Goal: Transaction & Acquisition: Purchase product/service

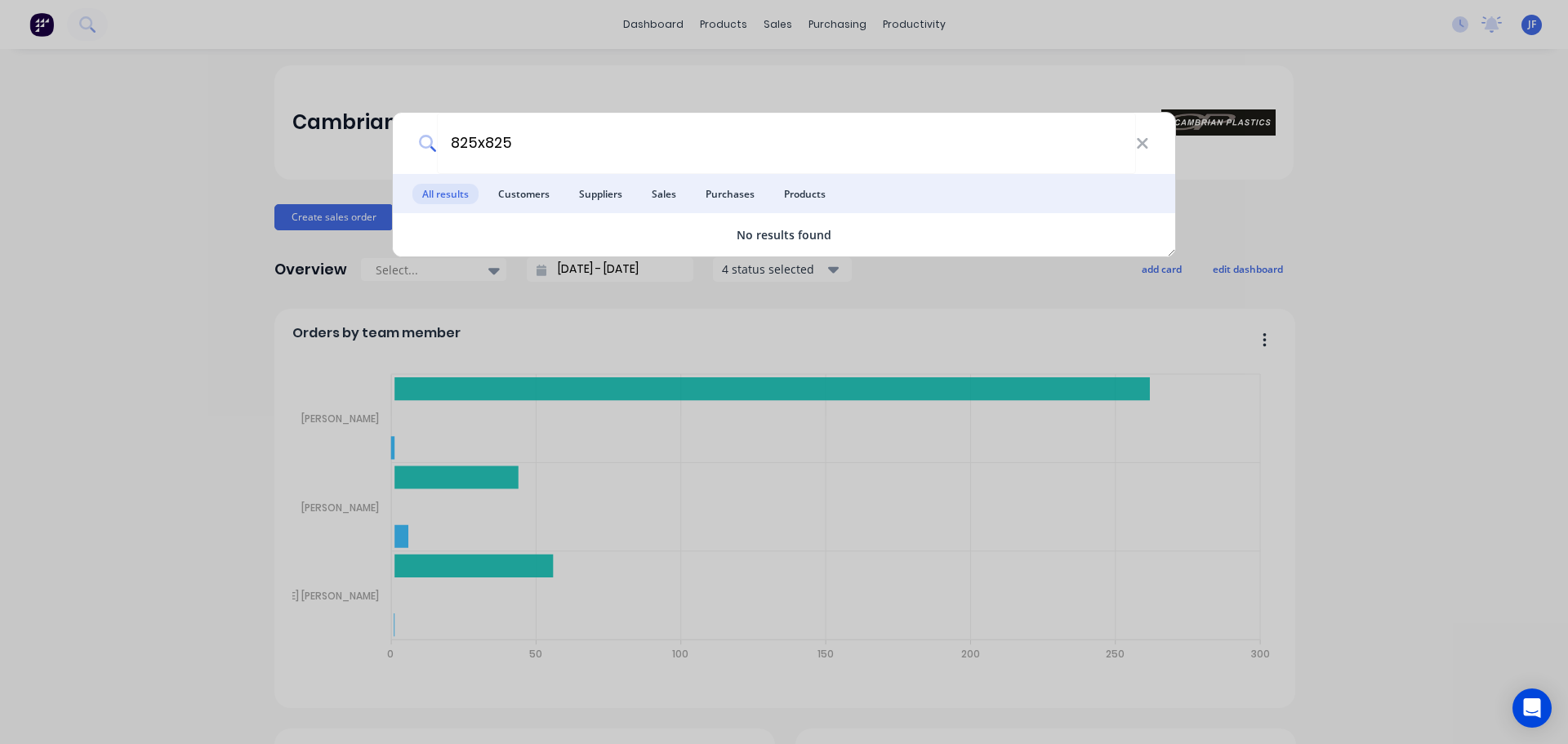
type input "825x825"
click at [689, 89] on div "825x825 All results Customers Suppliers Sales Purchases Products No results fou…" at bounding box center [784, 372] width 1568 height 744
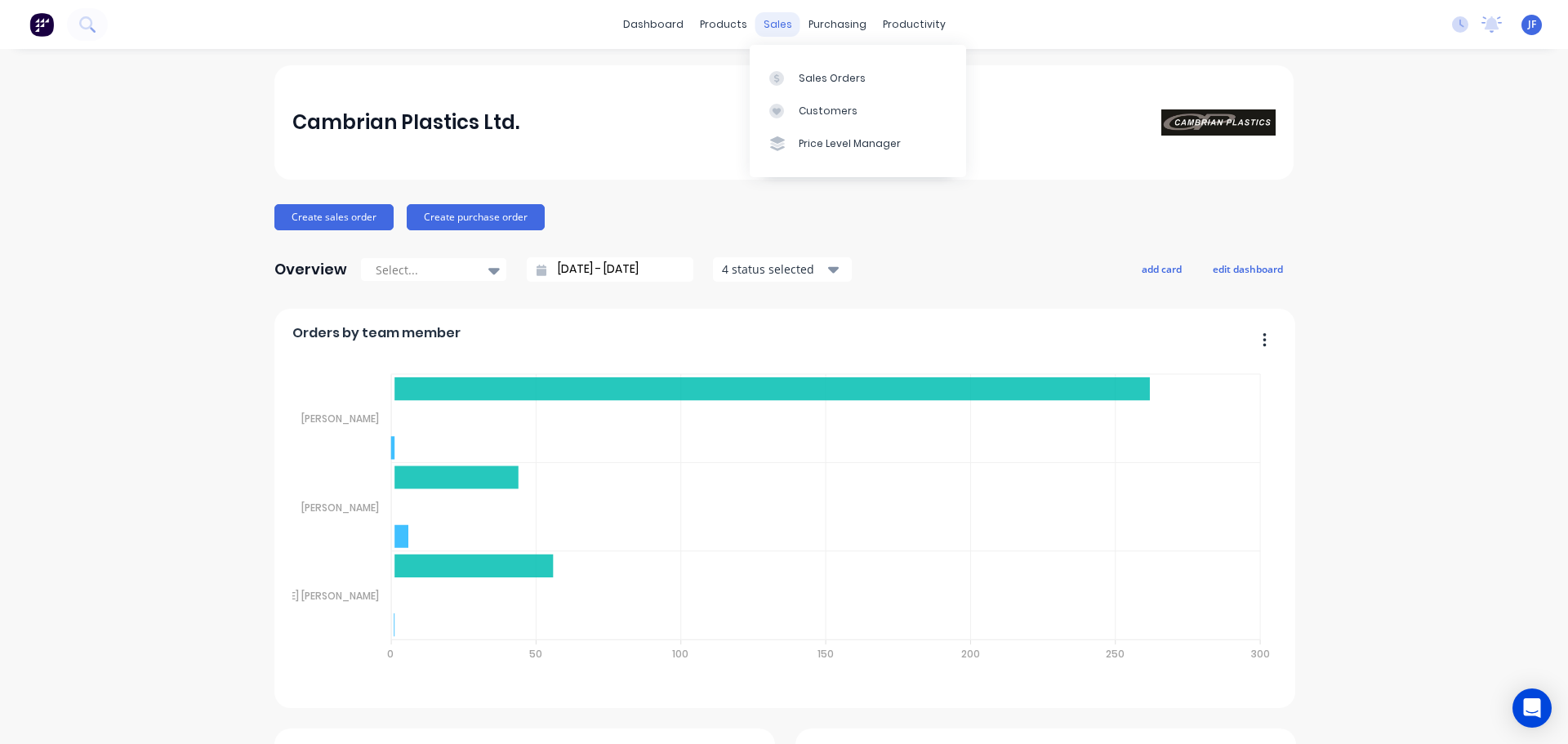
click at [782, 22] on div "sales" at bounding box center [777, 25] width 45 height 25
click at [797, 65] on link "Sales Orders" at bounding box center [858, 78] width 217 height 33
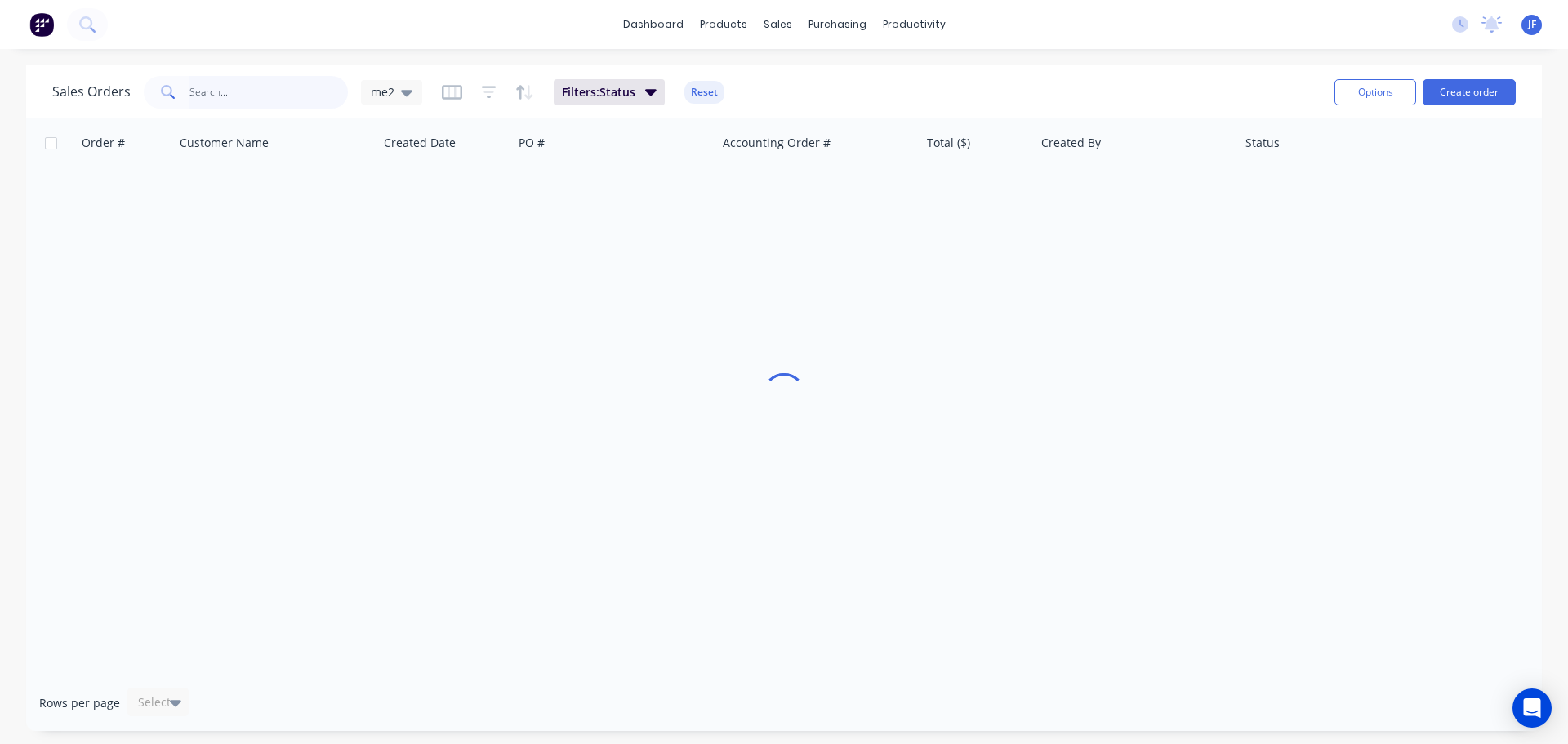
click at [309, 92] on input "text" at bounding box center [269, 92] width 159 height 33
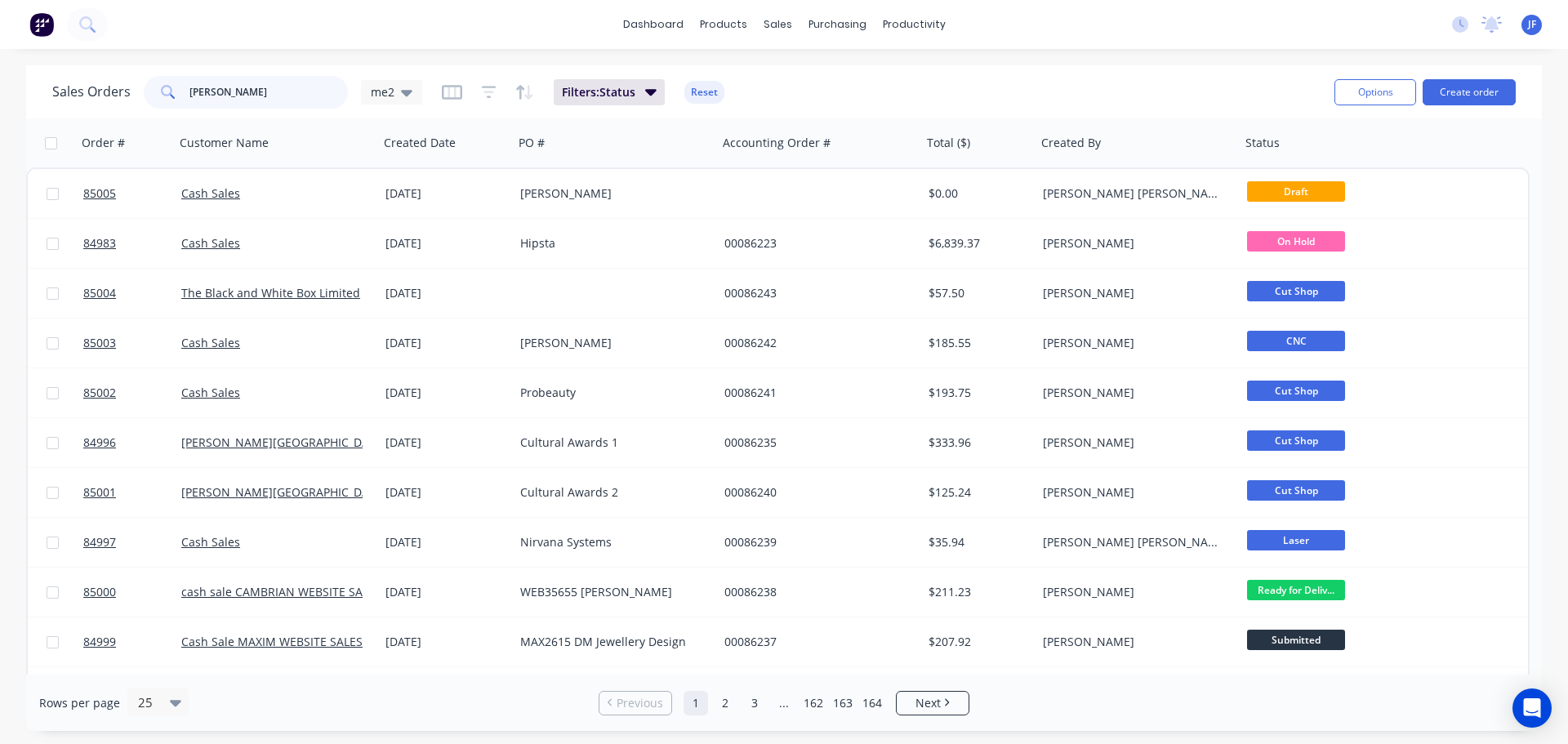
type input "scott"
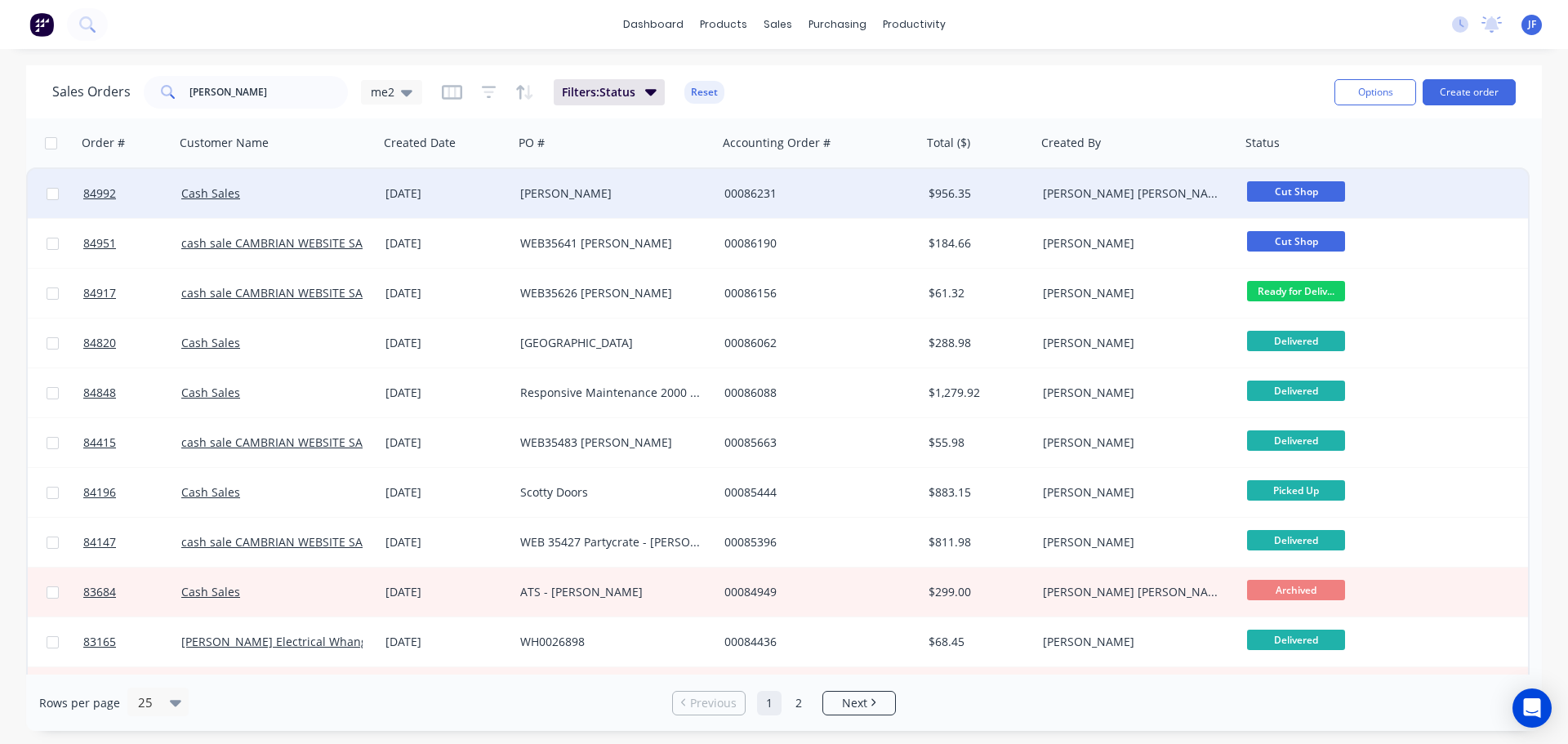
click at [409, 187] on div "[DATE]" at bounding box center [446, 194] width 122 height 16
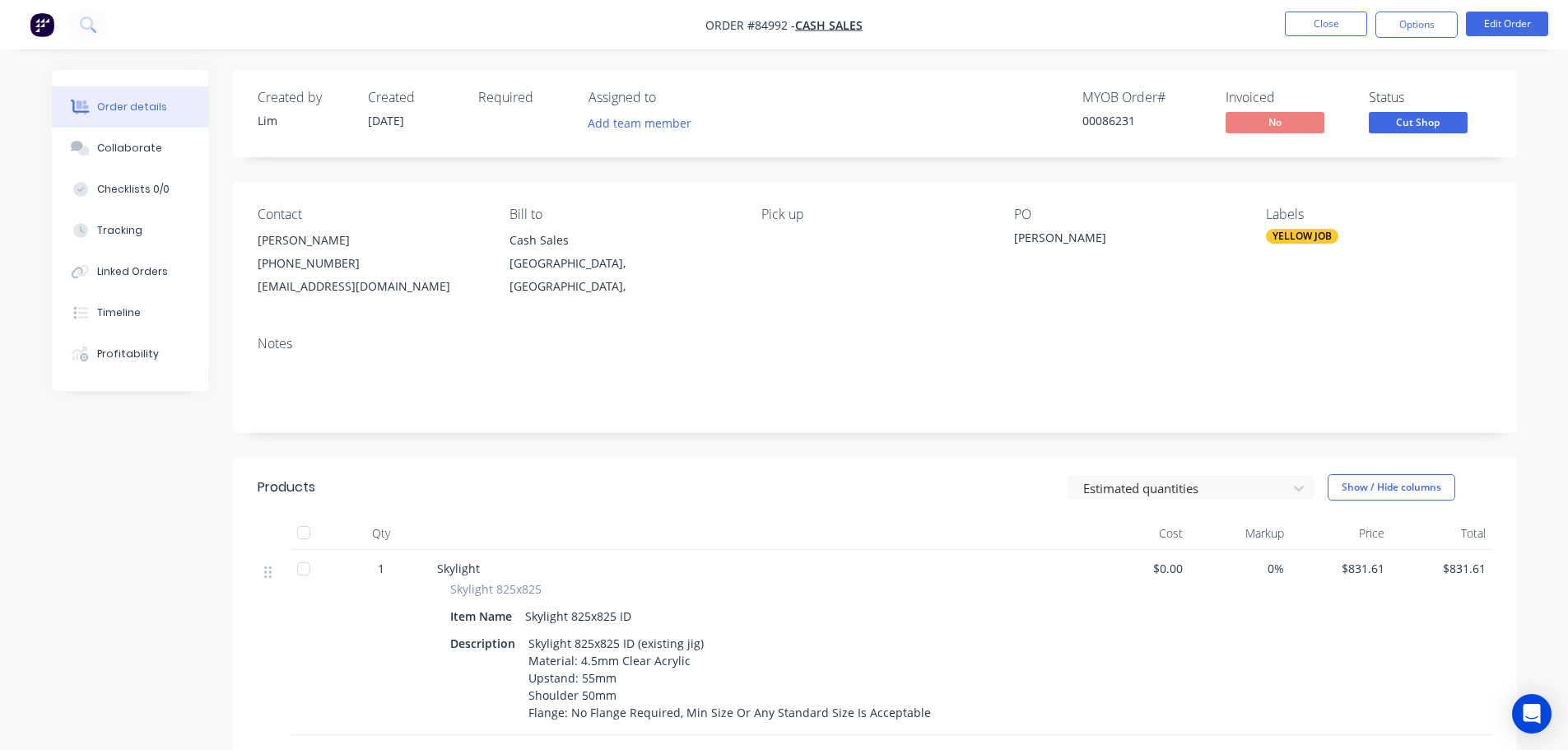
drag, startPoint x: 696, startPoint y: 17, endPoint x: 889, endPoint y: 27, distance: 193.3
click at [889, 27] on nav "Order #84992 - Cash Sales Close Options Edit Order" at bounding box center [784, 25] width 1568 height 49
click at [889, 28] on nav "Order #84992 - Cash Sales Close Options Edit Order" at bounding box center [784, 25] width 1568 height 49
drag, startPoint x: 918, startPoint y: 26, endPoint x: 711, endPoint y: 25, distance: 207.0
click at [711, 25] on nav "Order #84992 - Cash Sales Close Options Edit Order" at bounding box center [784, 25] width 1568 height 49
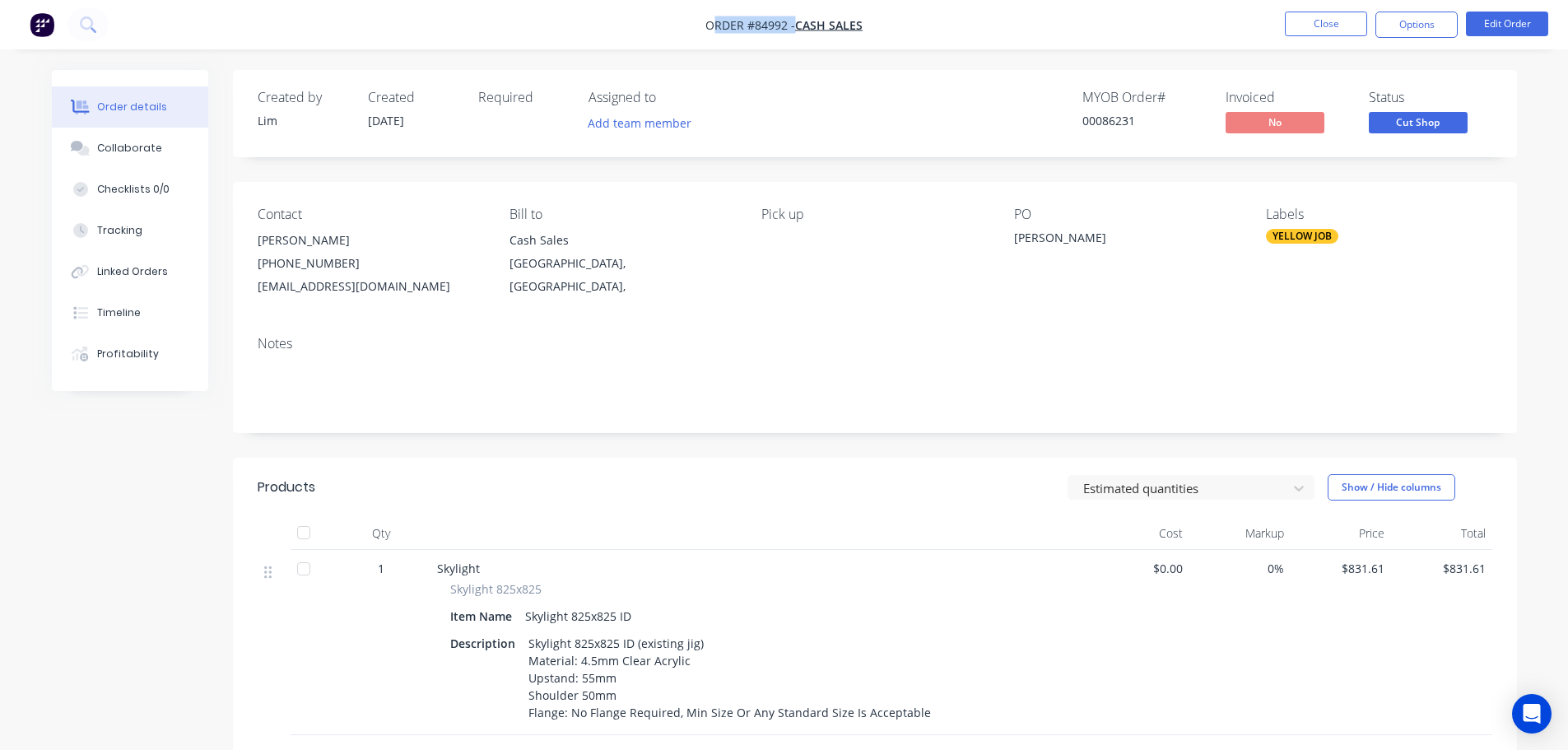
click at [711, 25] on span "Order #84992 -" at bounding box center [750, 25] width 90 height 16
drag, startPoint x: 704, startPoint y: 22, endPoint x: 875, endPoint y: 21, distance: 171.0
click at [875, 21] on nav "Order #84992 - Cash Sales Close Options Edit Order" at bounding box center [784, 25] width 1568 height 49
drag, startPoint x: 909, startPoint y: 29, endPoint x: 704, endPoint y: 30, distance: 205.0
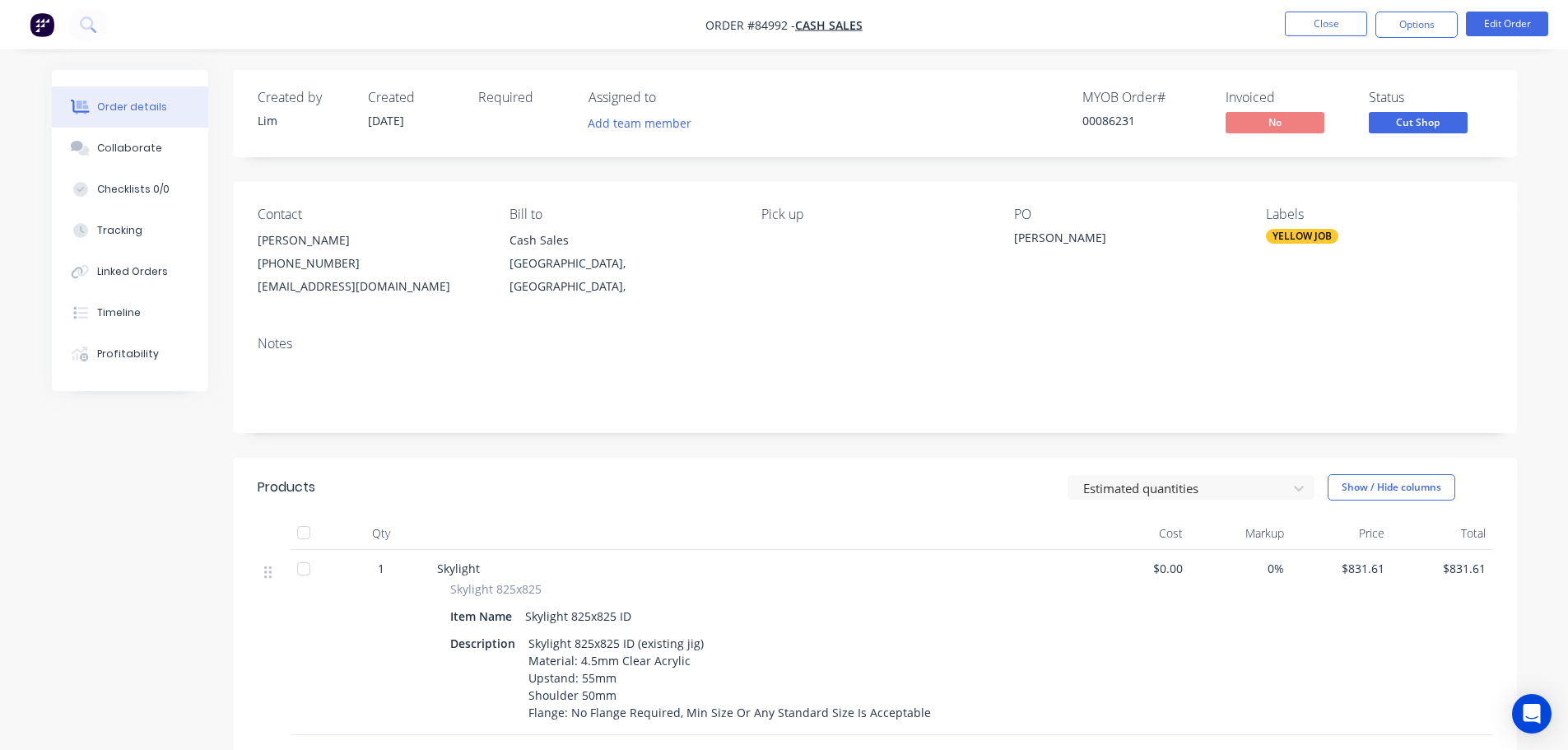
click at [704, 30] on nav "Order #84992 - Cash Sales Close Options Edit Order" at bounding box center [784, 25] width 1568 height 49
click at [711, 29] on span "Order #84992 -" at bounding box center [750, 25] width 90 height 16
drag, startPoint x: 709, startPoint y: 28, endPoint x: 870, endPoint y: 18, distance: 161.3
click at [871, 18] on nav "Order #84992 - Cash Sales Close Options Edit Order" at bounding box center [784, 25] width 1568 height 49
click at [870, 18] on nav "Order #84992 - Cash Sales Close Options Edit Order" at bounding box center [784, 25] width 1568 height 49
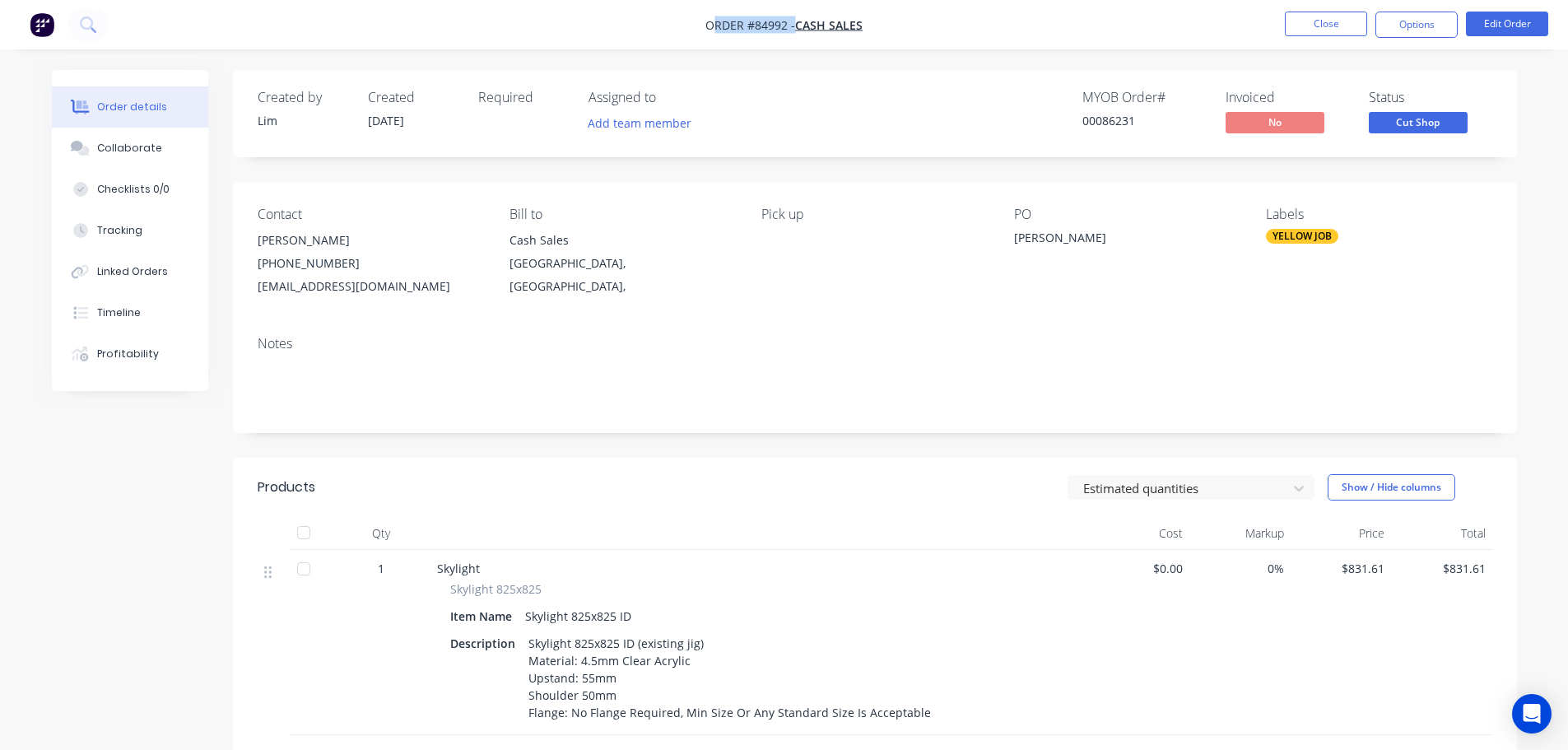
drag, startPoint x: 881, startPoint y: 28, endPoint x: 714, endPoint y: 20, distance: 167.2
click at [714, 20] on nav "Order #84992 - Cash Sales Close Options Edit Order" at bounding box center [784, 25] width 1568 height 49
click at [714, 20] on span "Order #84992 -" at bounding box center [750, 25] width 90 height 16
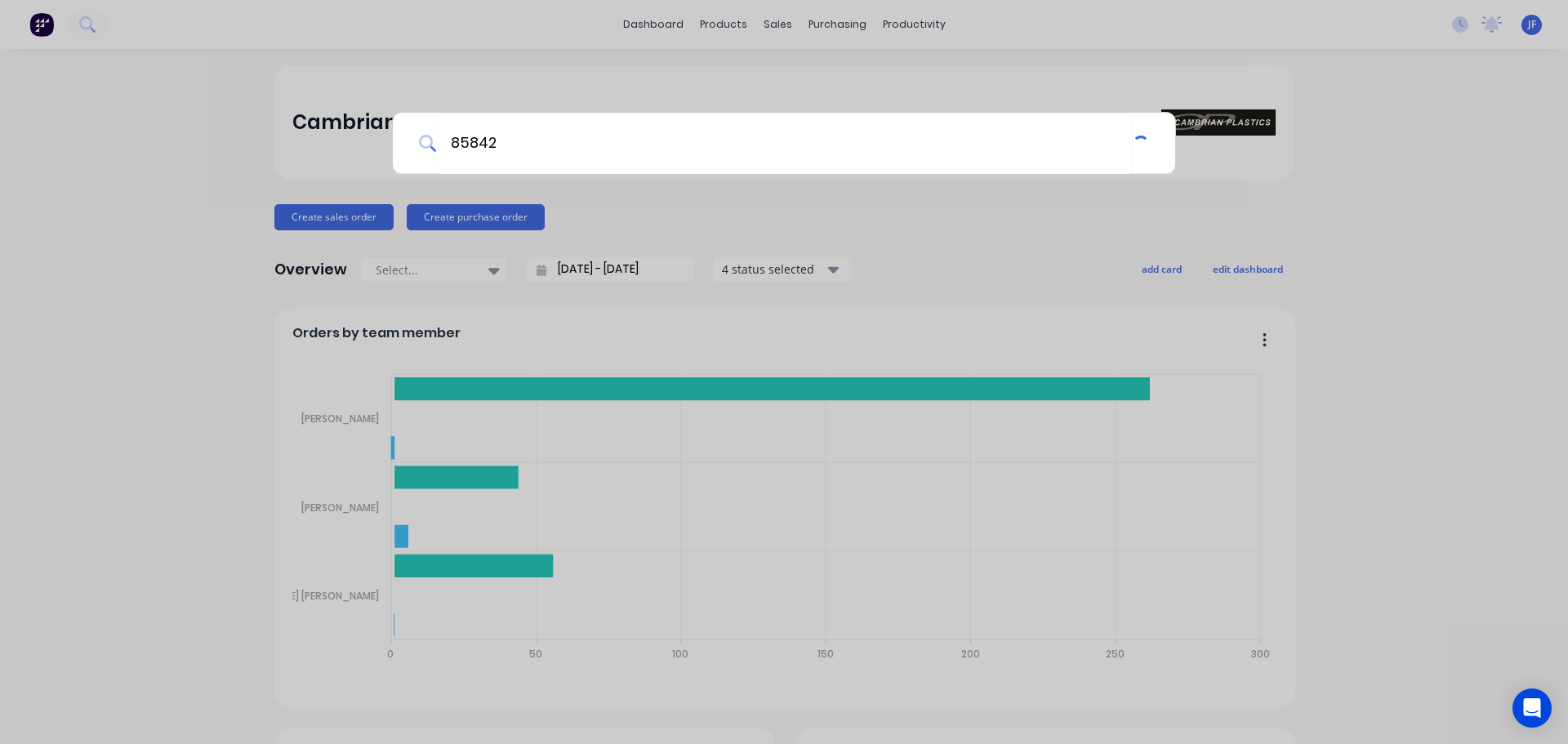
type input "85842"
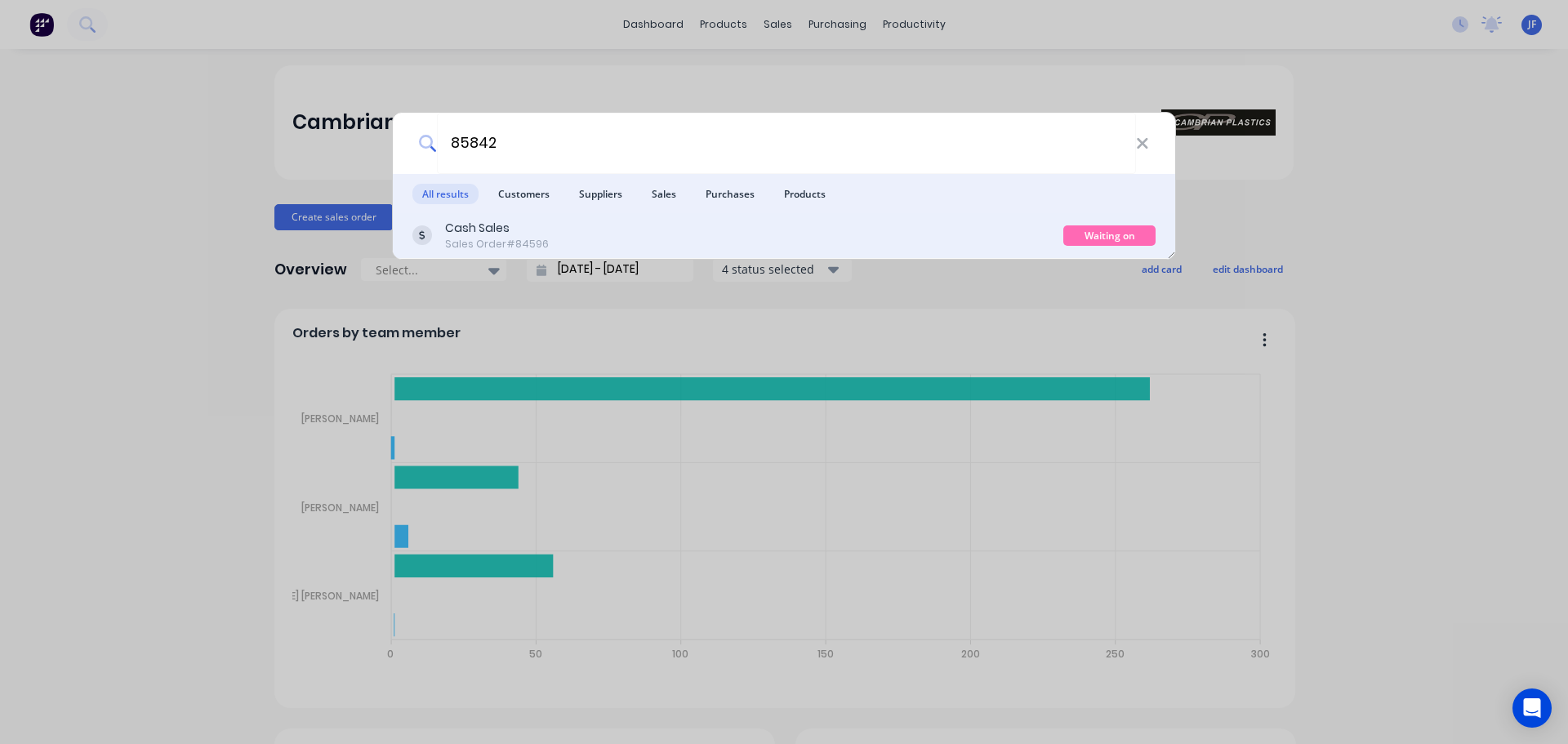
click at [1006, 251] on div "Cash Sales Sales Order #84596" at bounding box center [737, 235] width 651 height 32
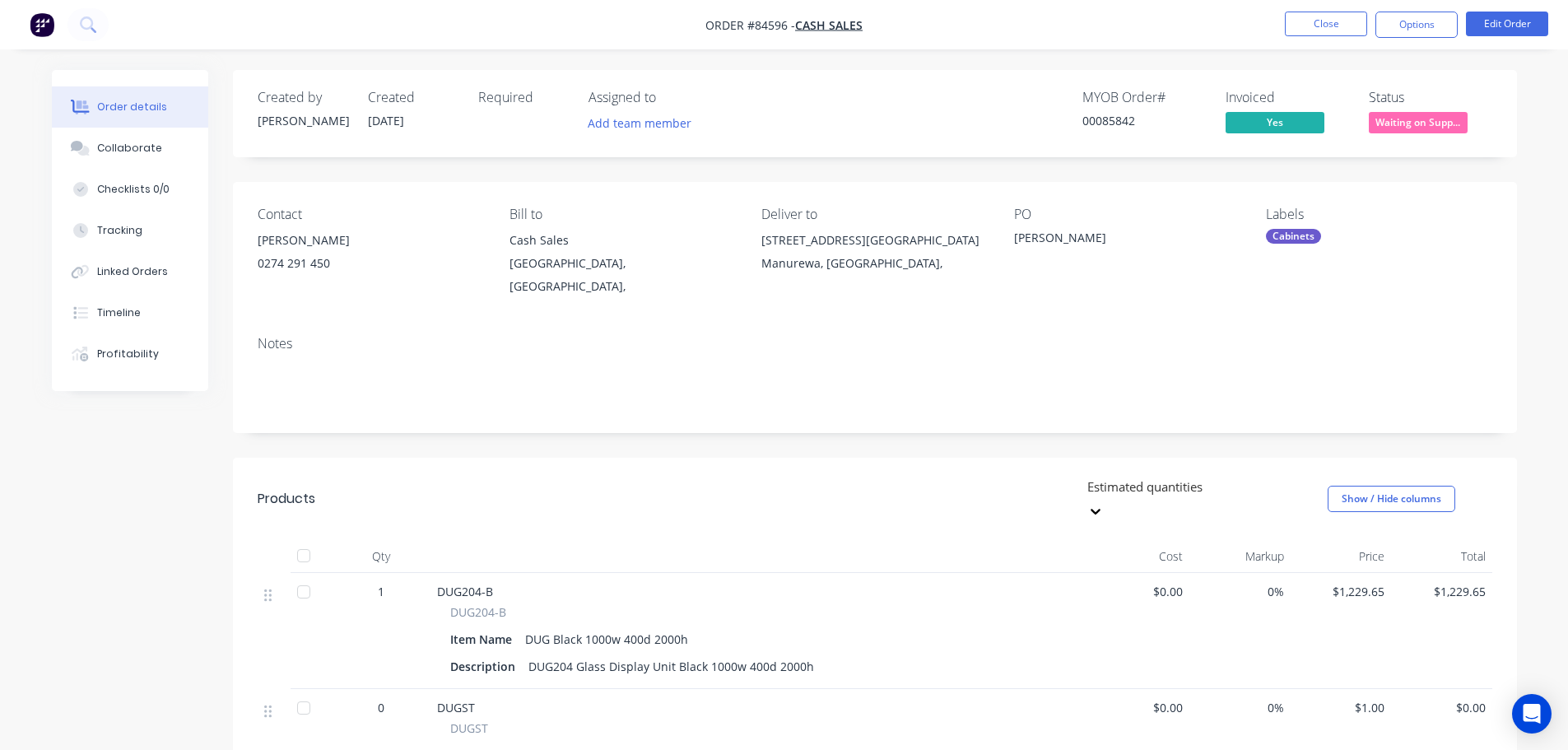
scroll to position [165, 0]
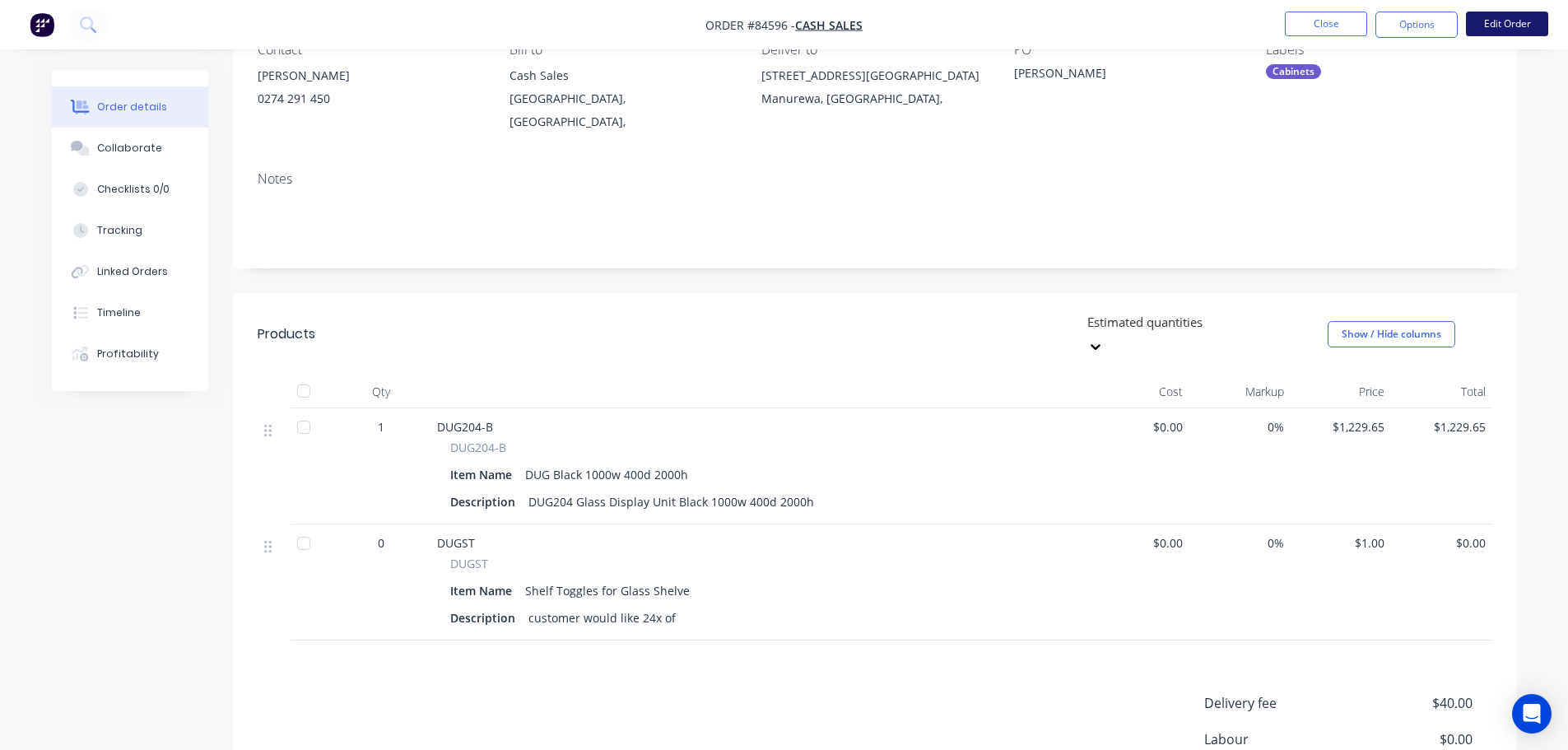
click at [1532, 15] on button "Edit Order" at bounding box center [1507, 24] width 82 height 25
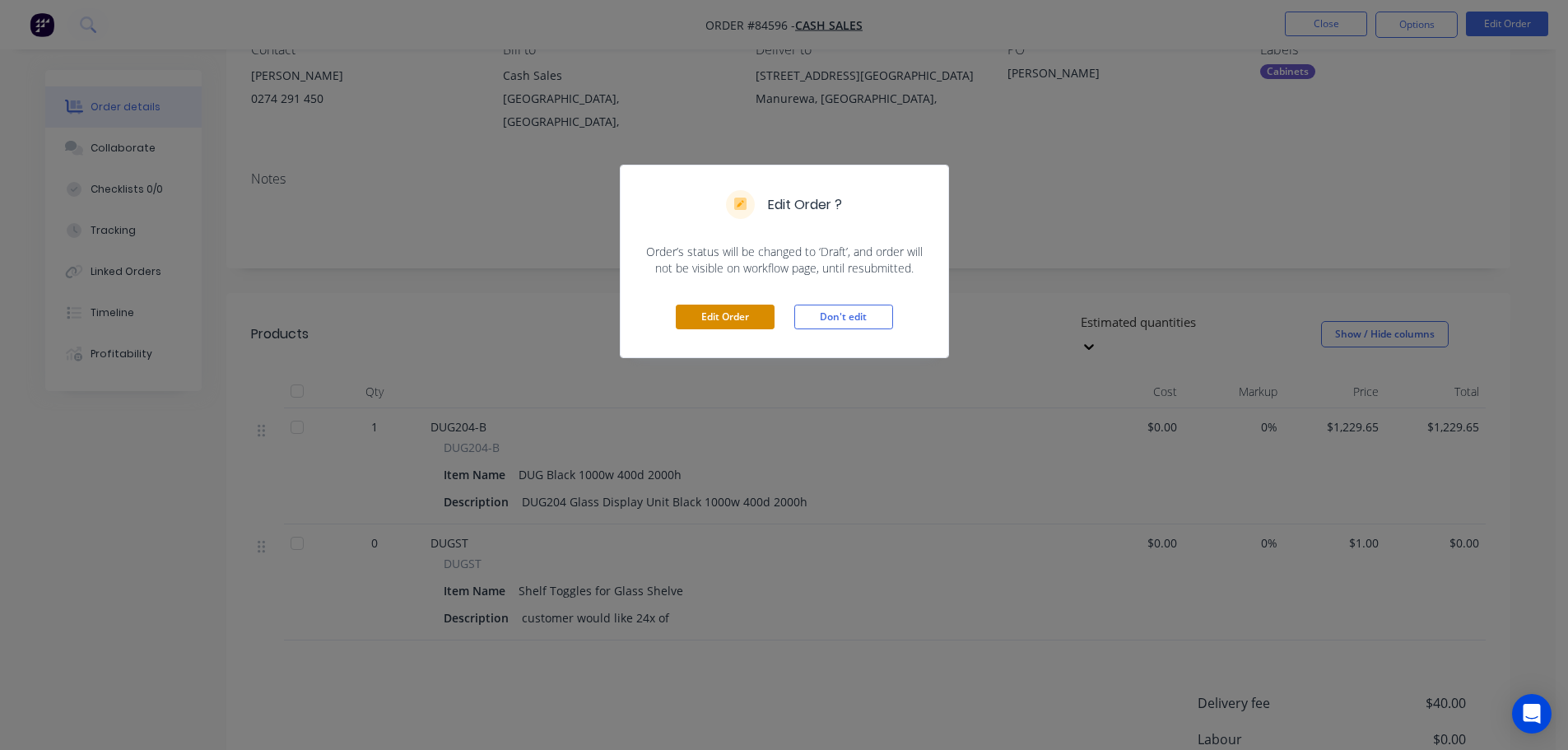
click at [700, 318] on button "Edit Order" at bounding box center [725, 317] width 99 height 25
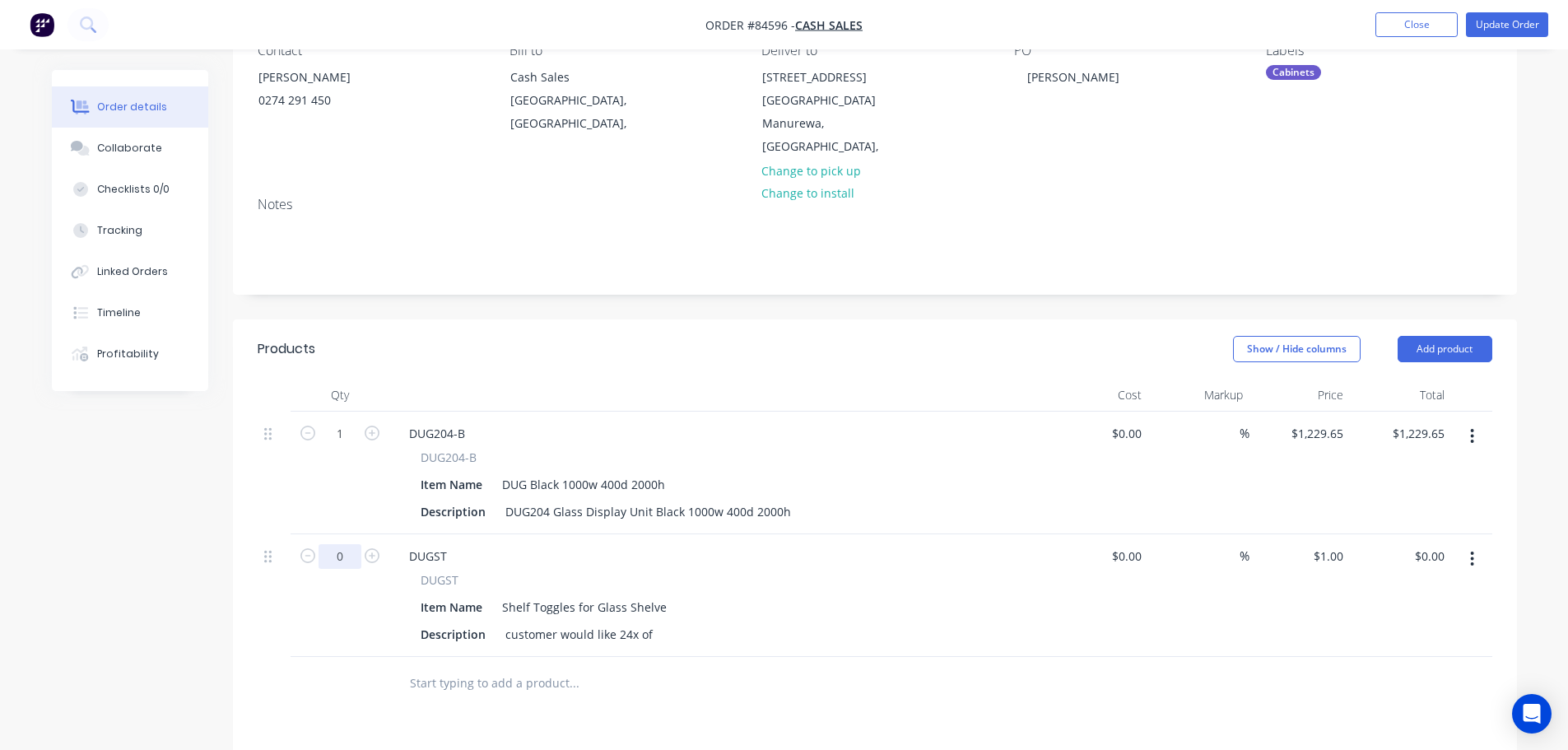
click at [335, 544] on input "0" at bounding box center [340, 556] width 43 height 25
type input "24"
type input "$24.00"
click at [562, 336] on div "Show / Hide columns Add product" at bounding box center [1005, 349] width 972 height 26
click at [1527, 20] on button "Update Order" at bounding box center [1507, 25] width 82 height 25
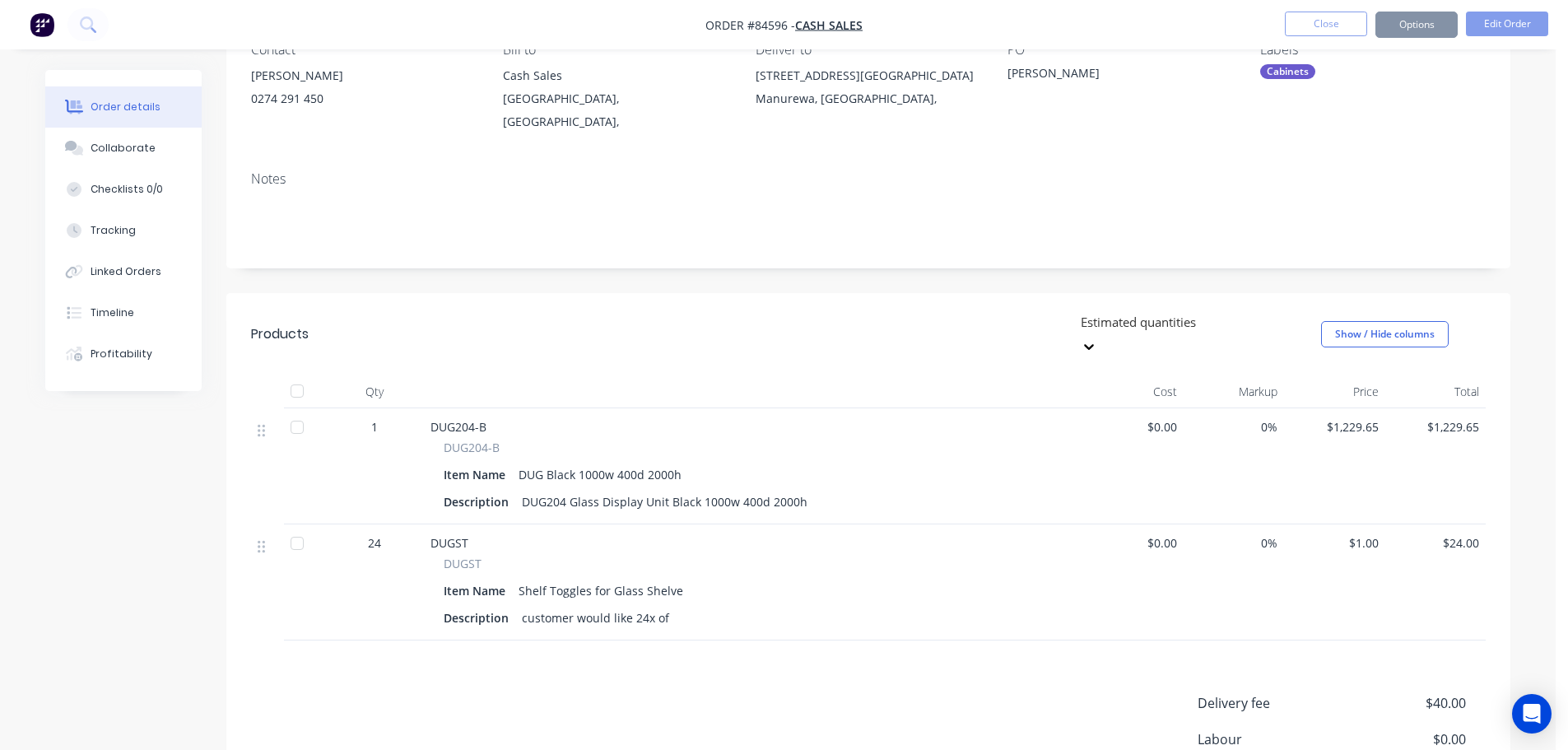
scroll to position [0, 0]
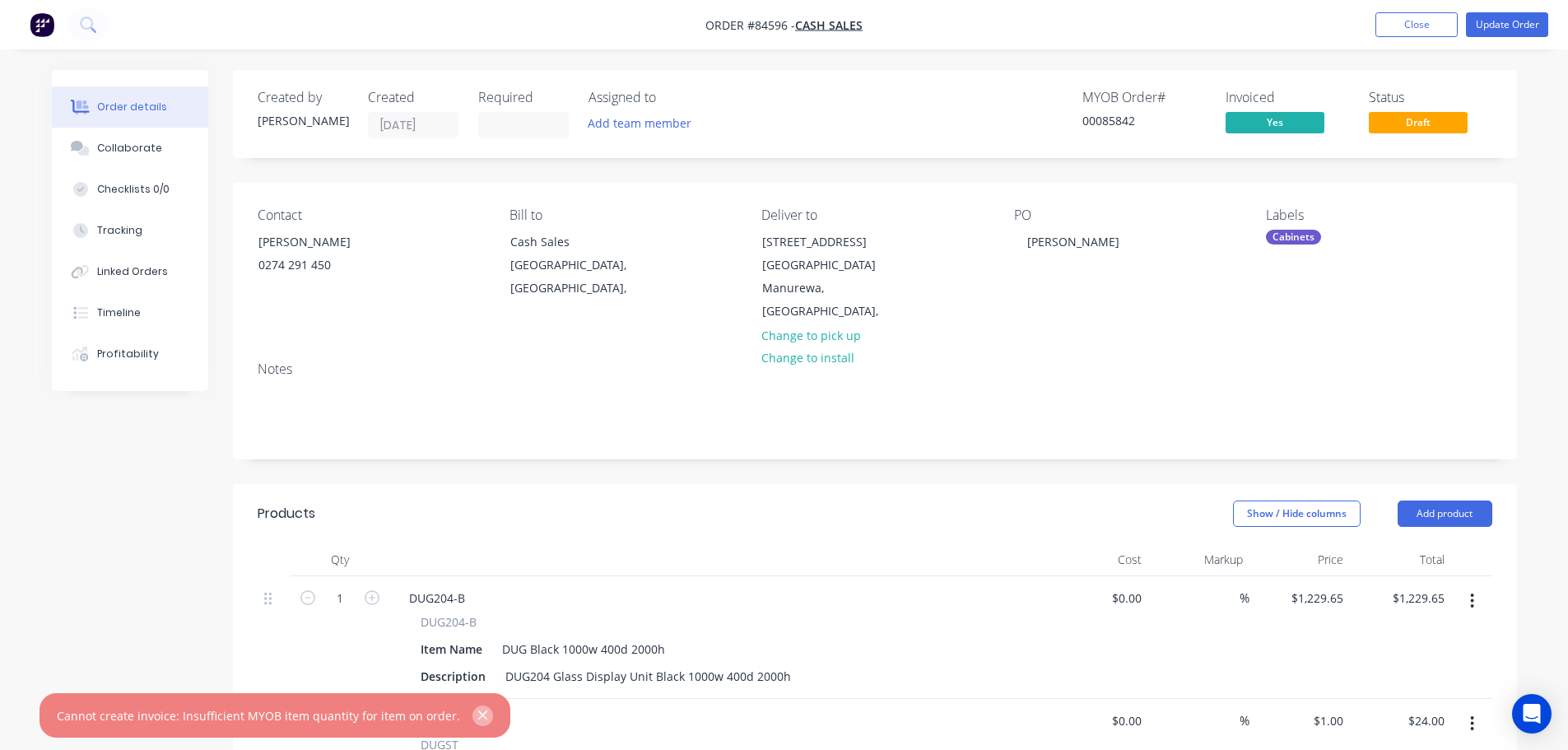
click at [472, 724] on button "button" at bounding box center [482, 715] width 21 height 21
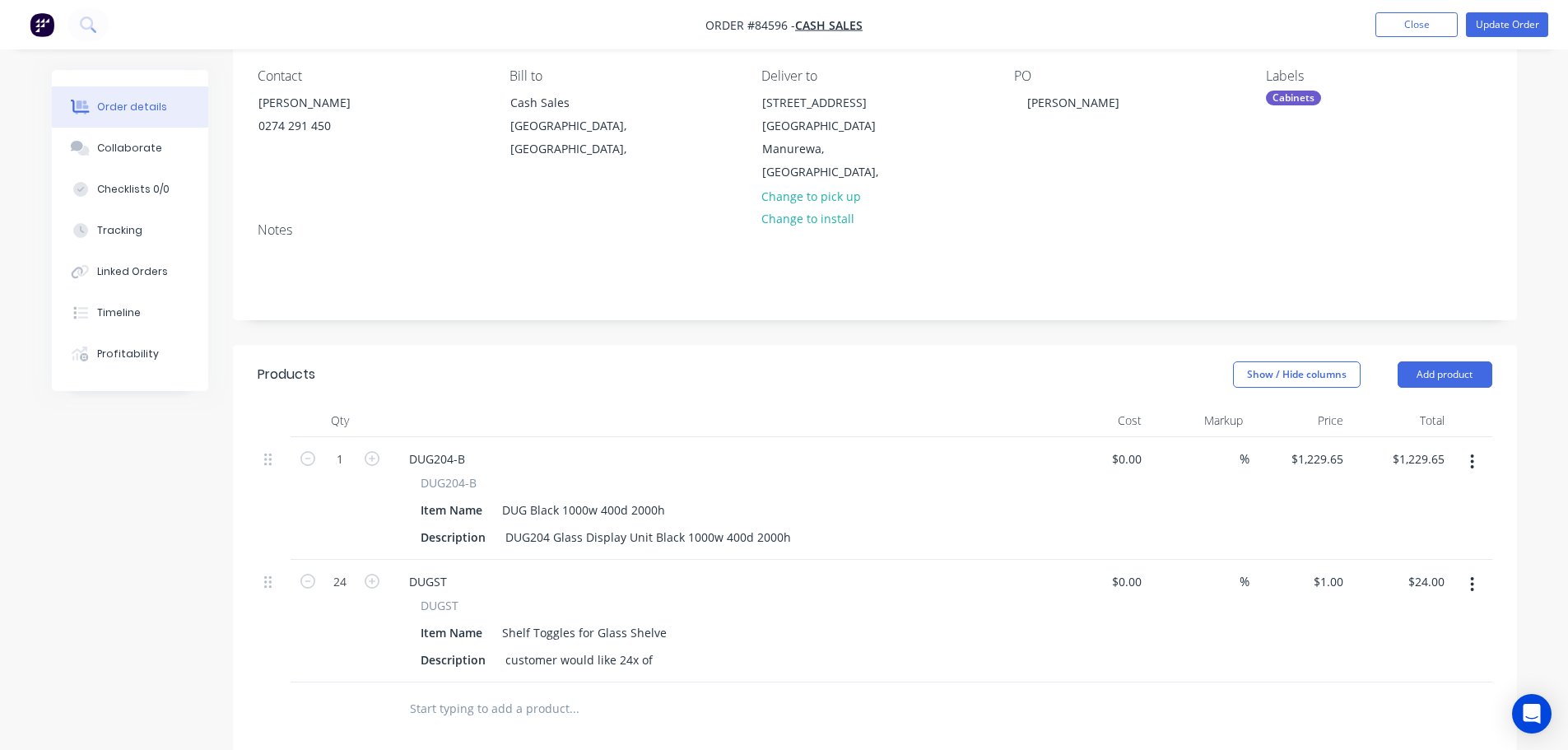
scroll to position [330, 0]
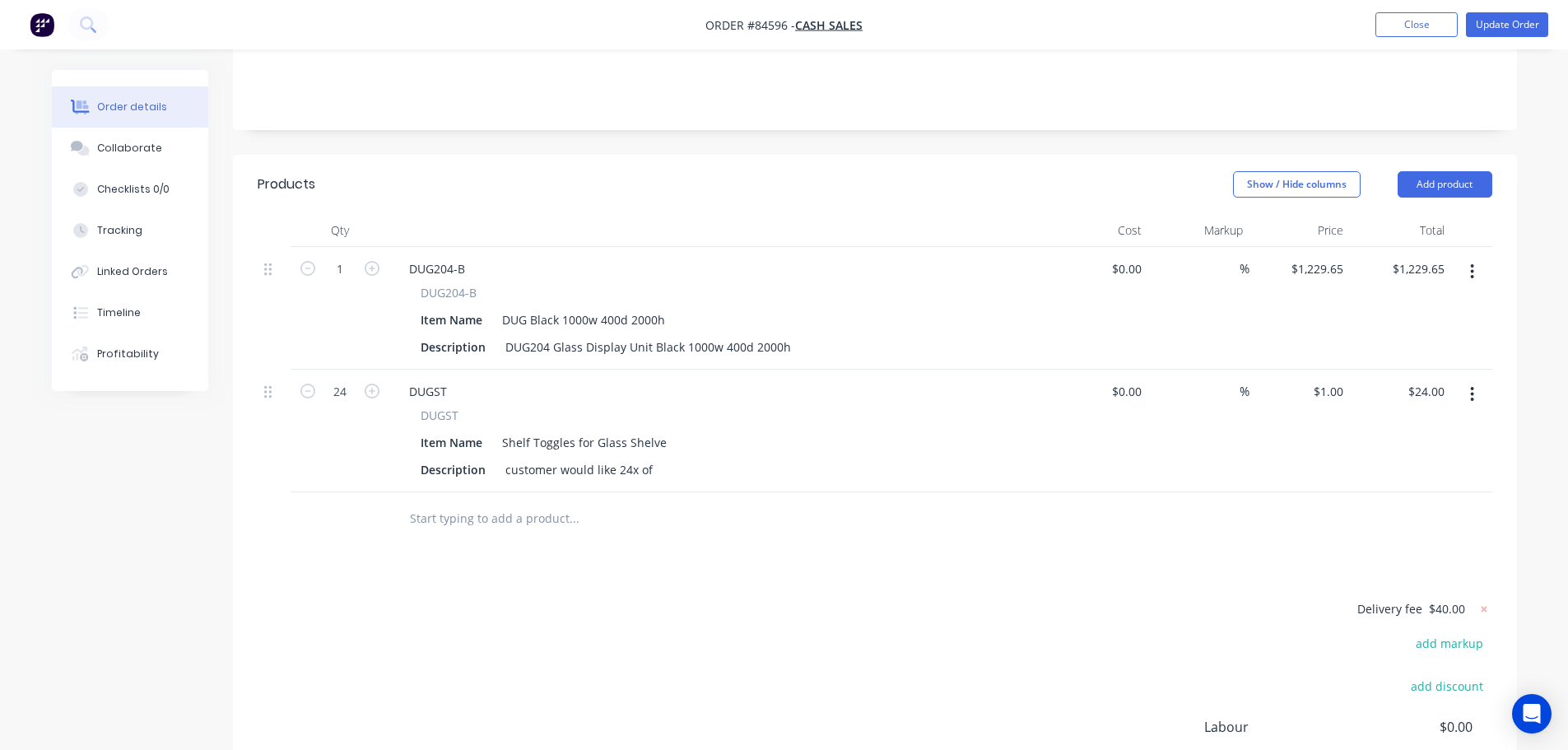
click at [442, 406] on span "DUGST" at bounding box center [439, 415] width 38 height 17
copy span "DUGST"
click at [427, 544] on div "Products Show / Hide columns Add product Qty Cost Markup Price Total 1 DUG204-B…" at bounding box center [875, 544] width 1284 height 778
click at [437, 406] on span "DUGST" at bounding box center [439, 415] width 38 height 17
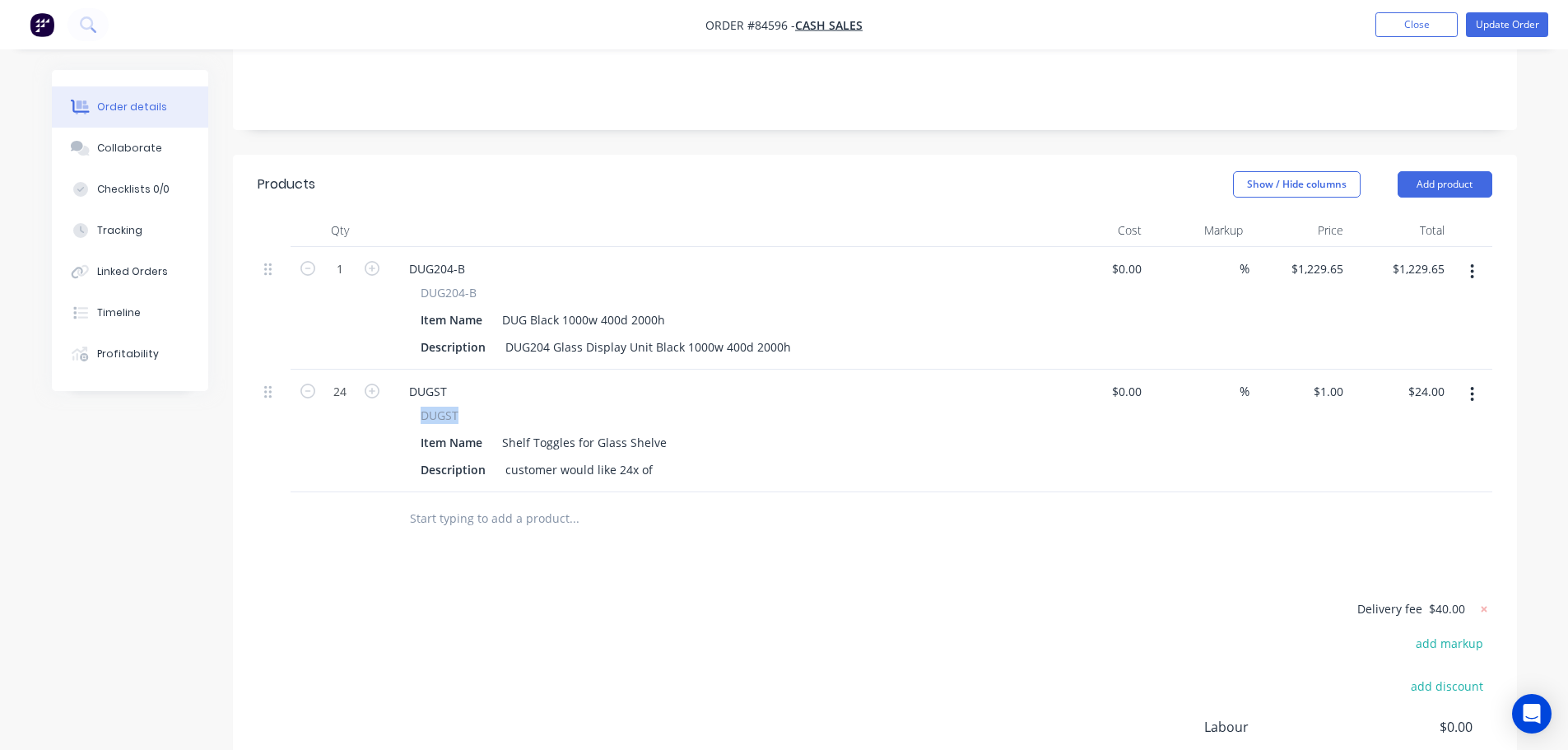
click at [437, 406] on span "DUGST" at bounding box center [439, 415] width 38 height 17
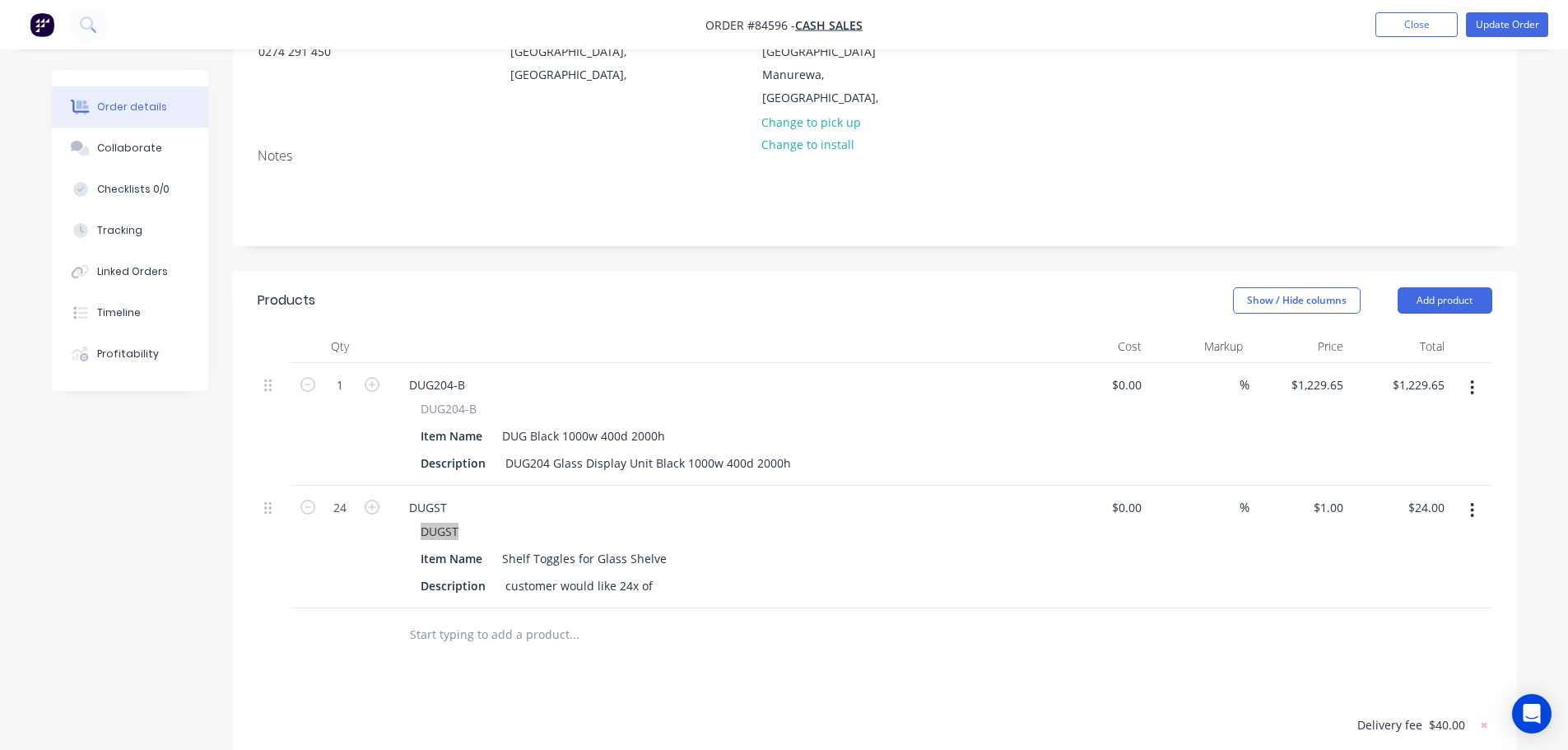
scroll to position [494, 0]
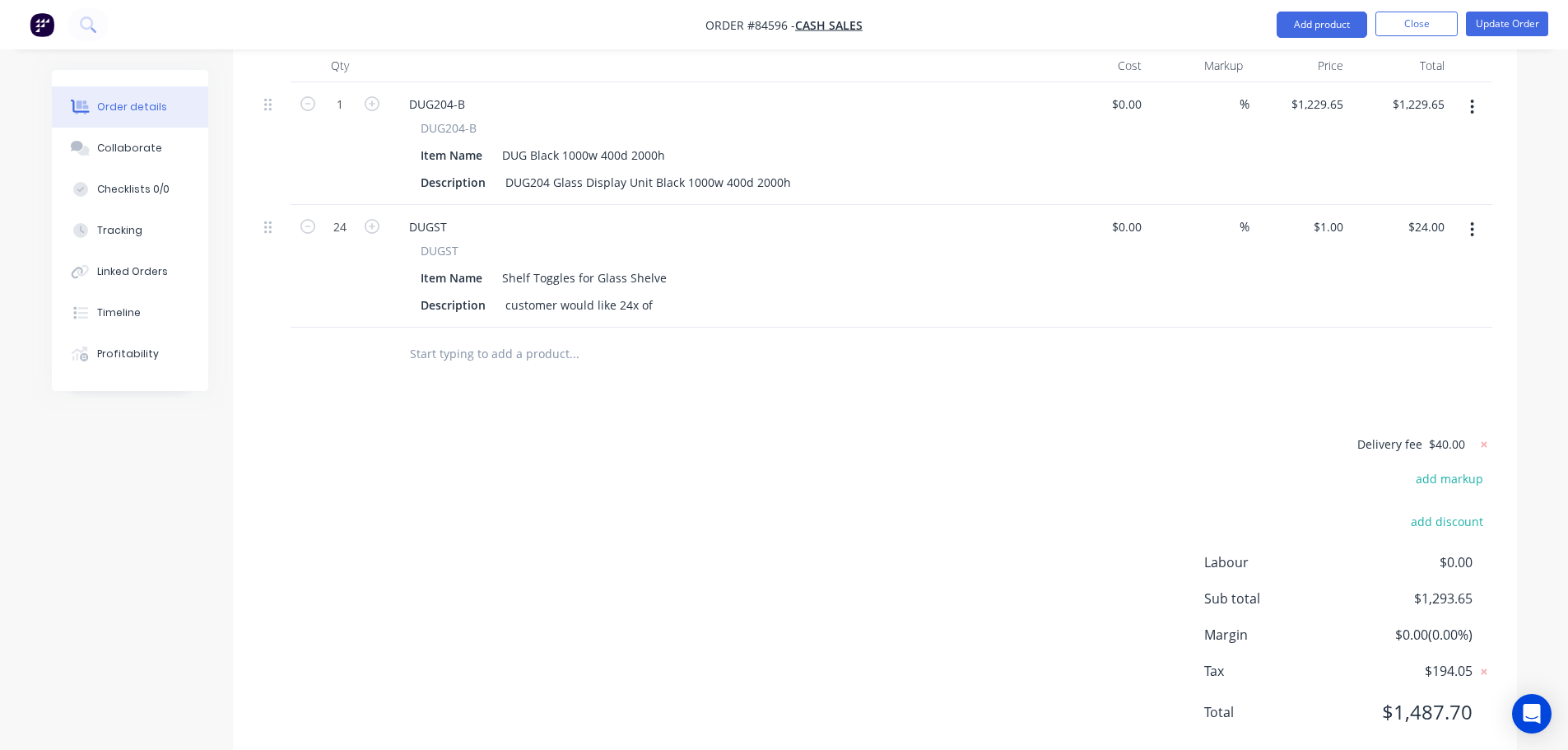
click at [765, 545] on div "Delivery fee $40.00 add markup add discount Labour $0.00 Sub total $1,293.65 Ma…" at bounding box center [875, 588] width 1234 height 310
click at [1509, 13] on button "Update Order" at bounding box center [1507, 24] width 82 height 25
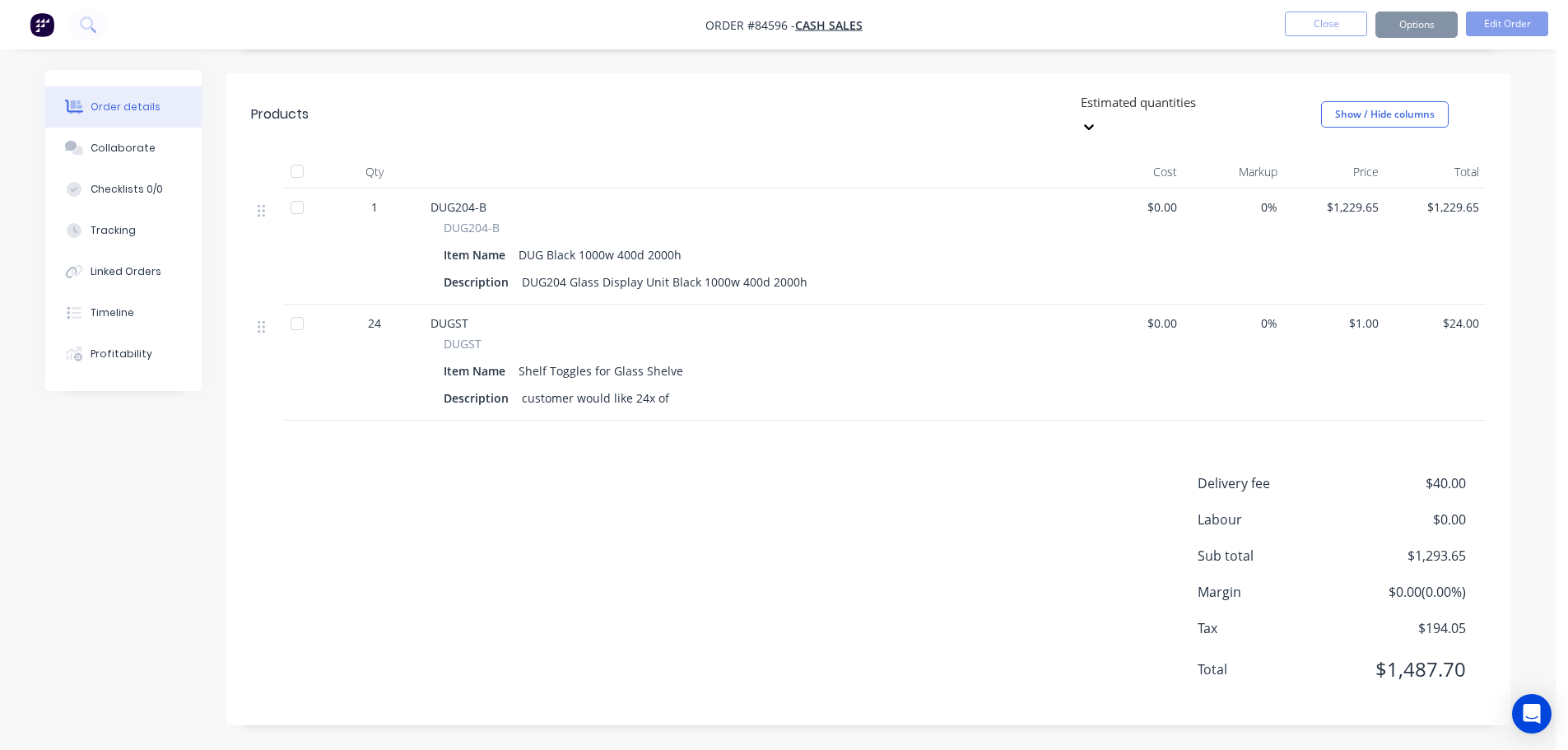
scroll to position [0, 0]
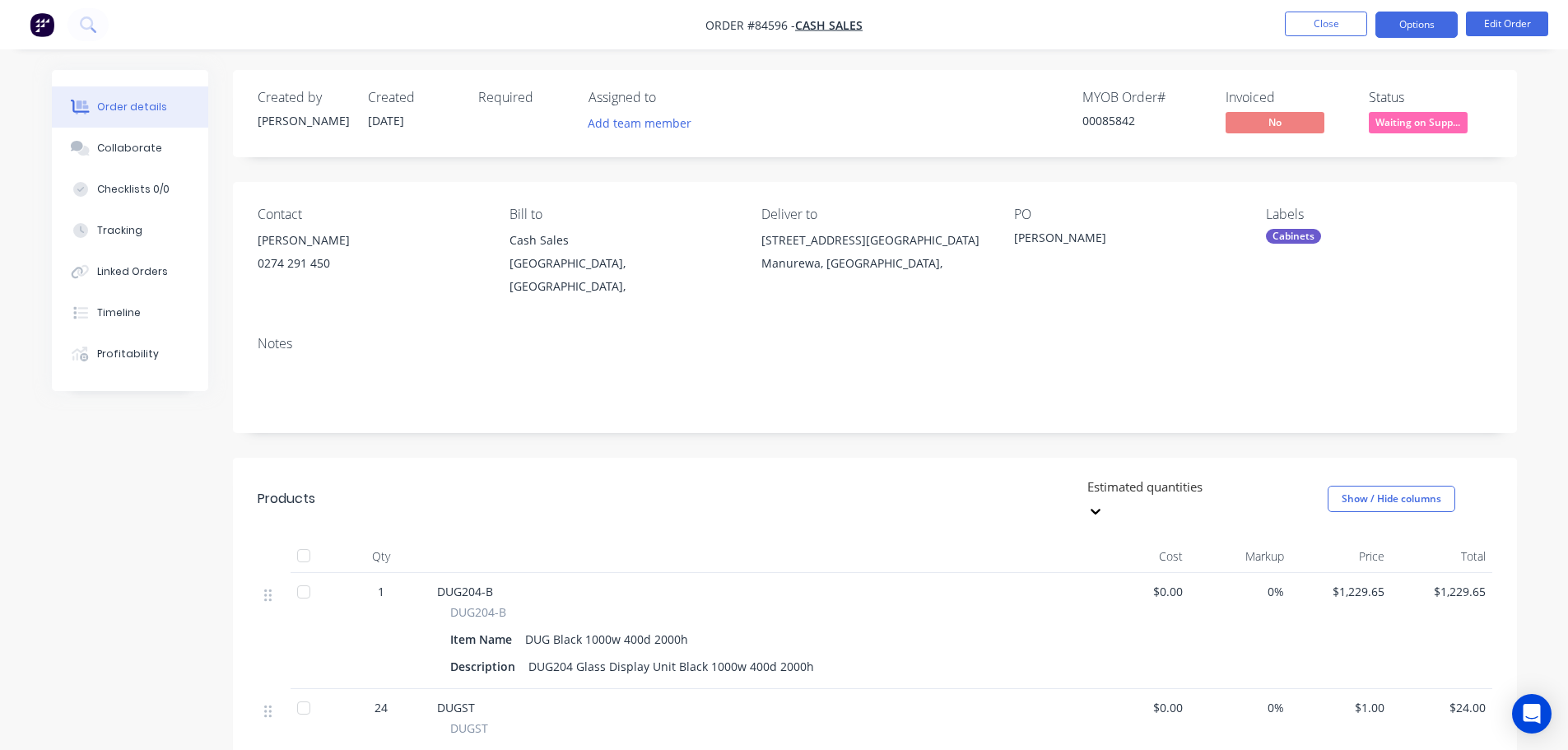
click at [1444, 24] on button "Options" at bounding box center [1416, 25] width 82 height 26
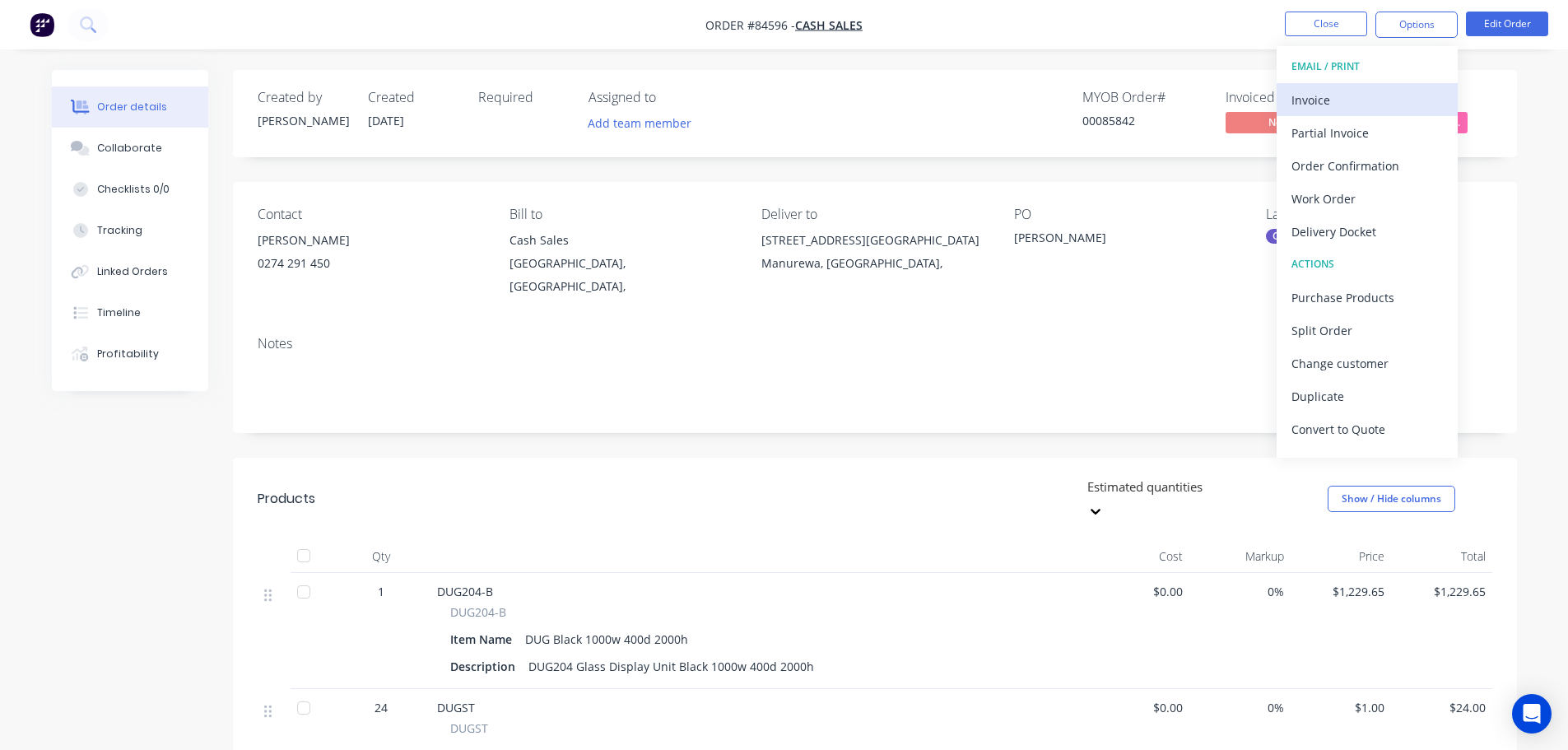
click at [1420, 90] on div "Invoice" at bounding box center [1367, 100] width 152 height 24
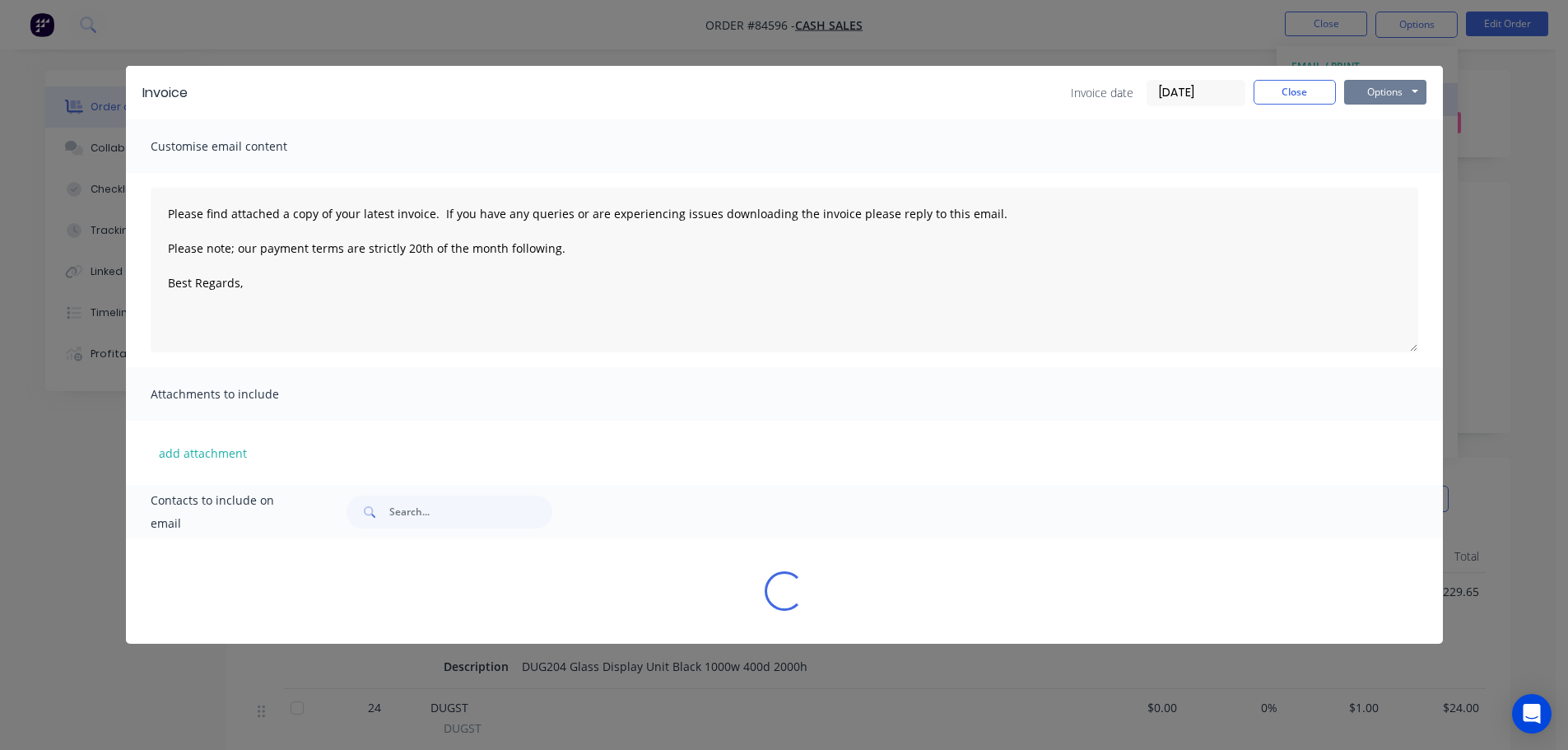
click at [1420, 90] on div "Invoice Invoice date 02/10/25 Close Options Preview Print Email" at bounding box center [784, 92] width 1317 height 54
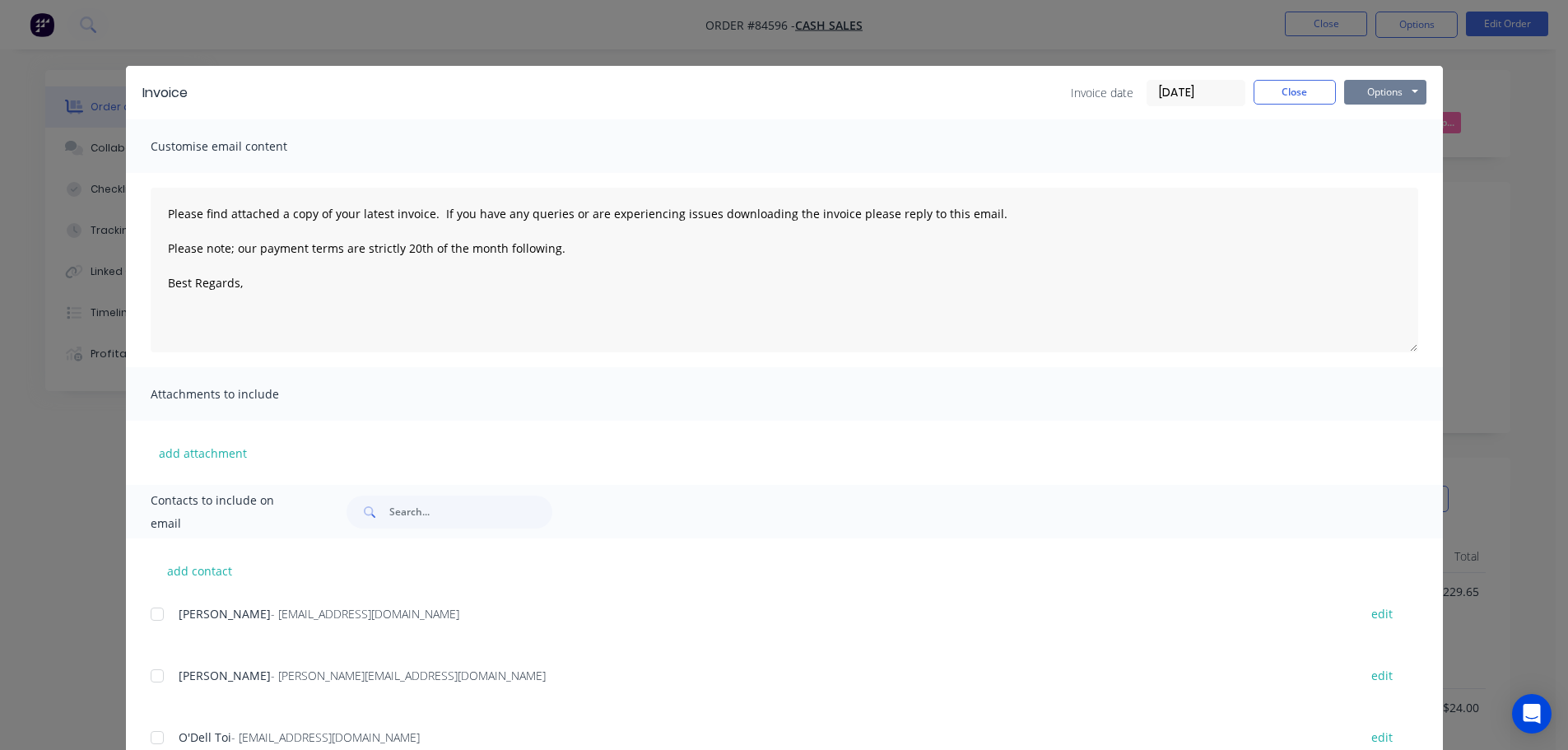
click at [1386, 96] on button "Options" at bounding box center [1385, 92] width 82 height 25
click at [1371, 148] on button "Print" at bounding box center [1397, 148] width 105 height 27
click at [1294, 94] on button "Close" at bounding box center [1294, 92] width 82 height 25
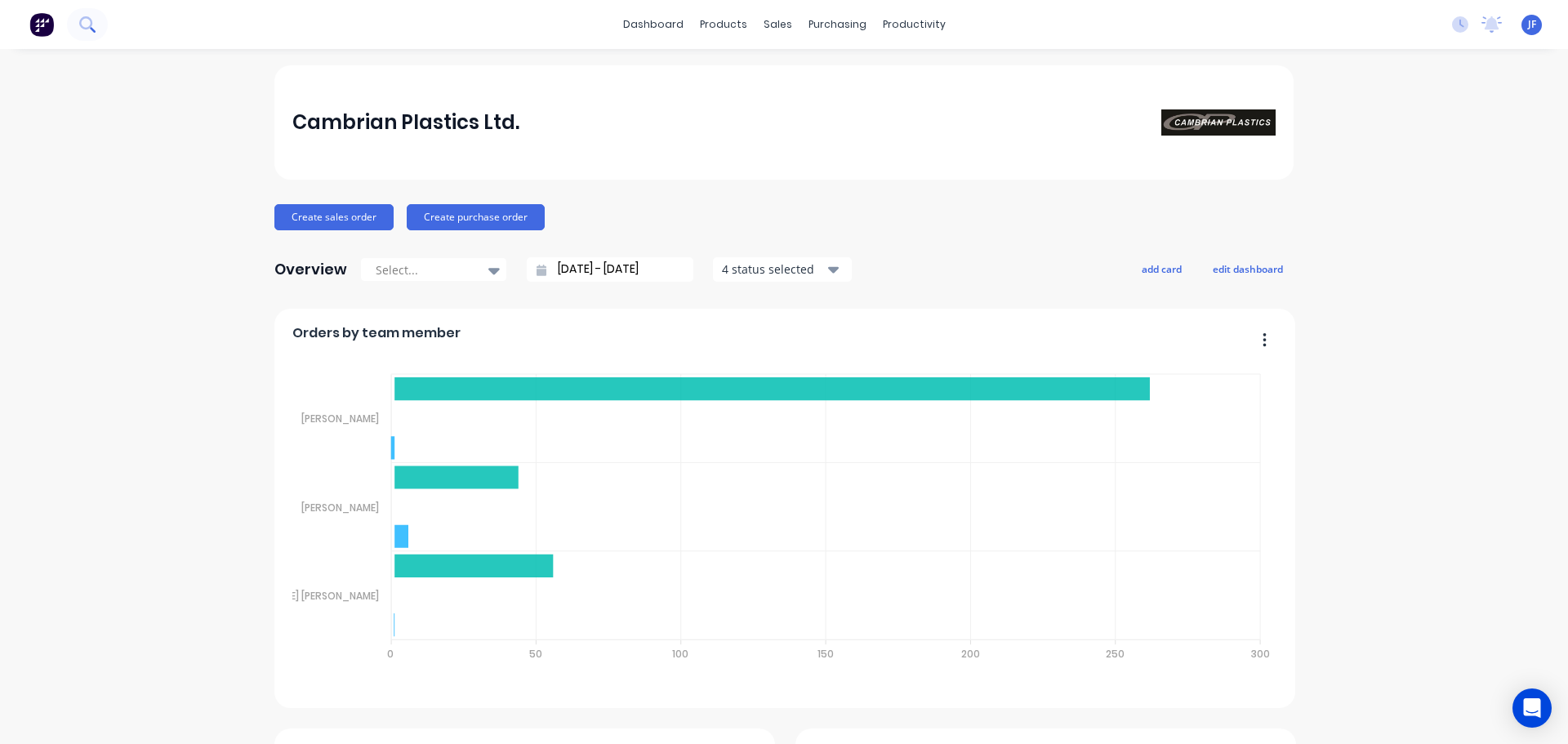
click at [88, 25] on icon at bounding box center [87, 24] width 16 height 16
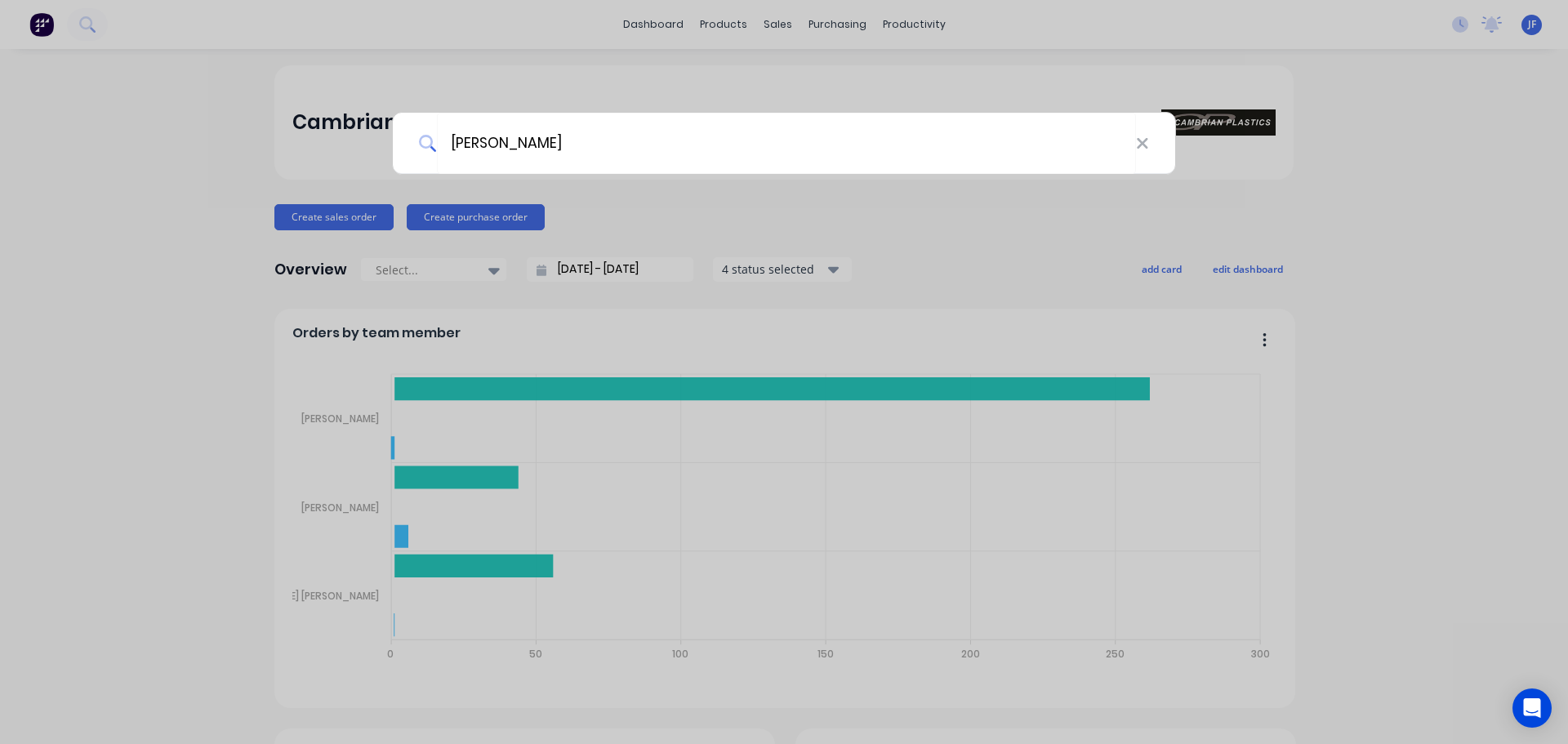
type input "jannie"
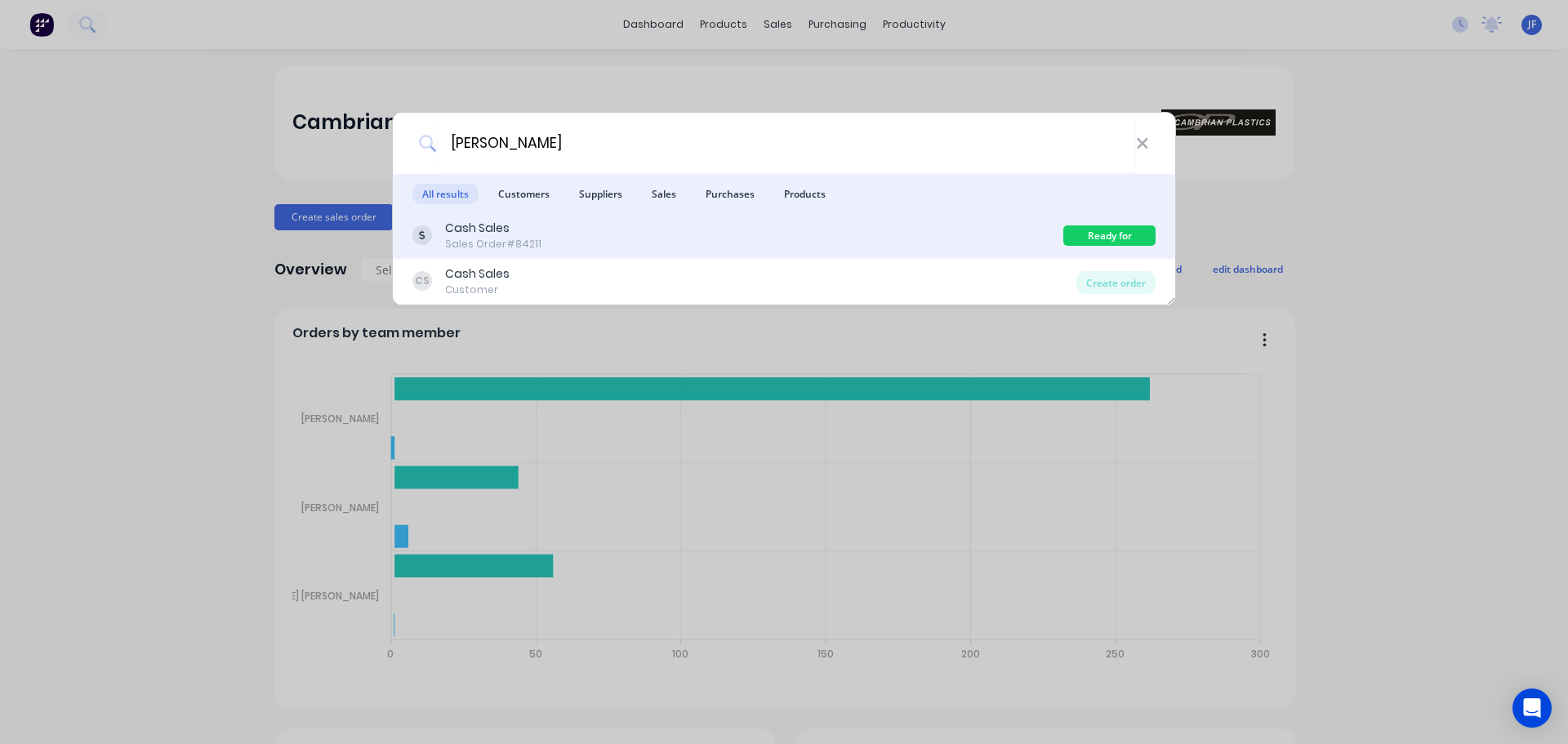
click at [990, 244] on div "Cash Sales Sales Order #84211" at bounding box center [737, 235] width 651 height 32
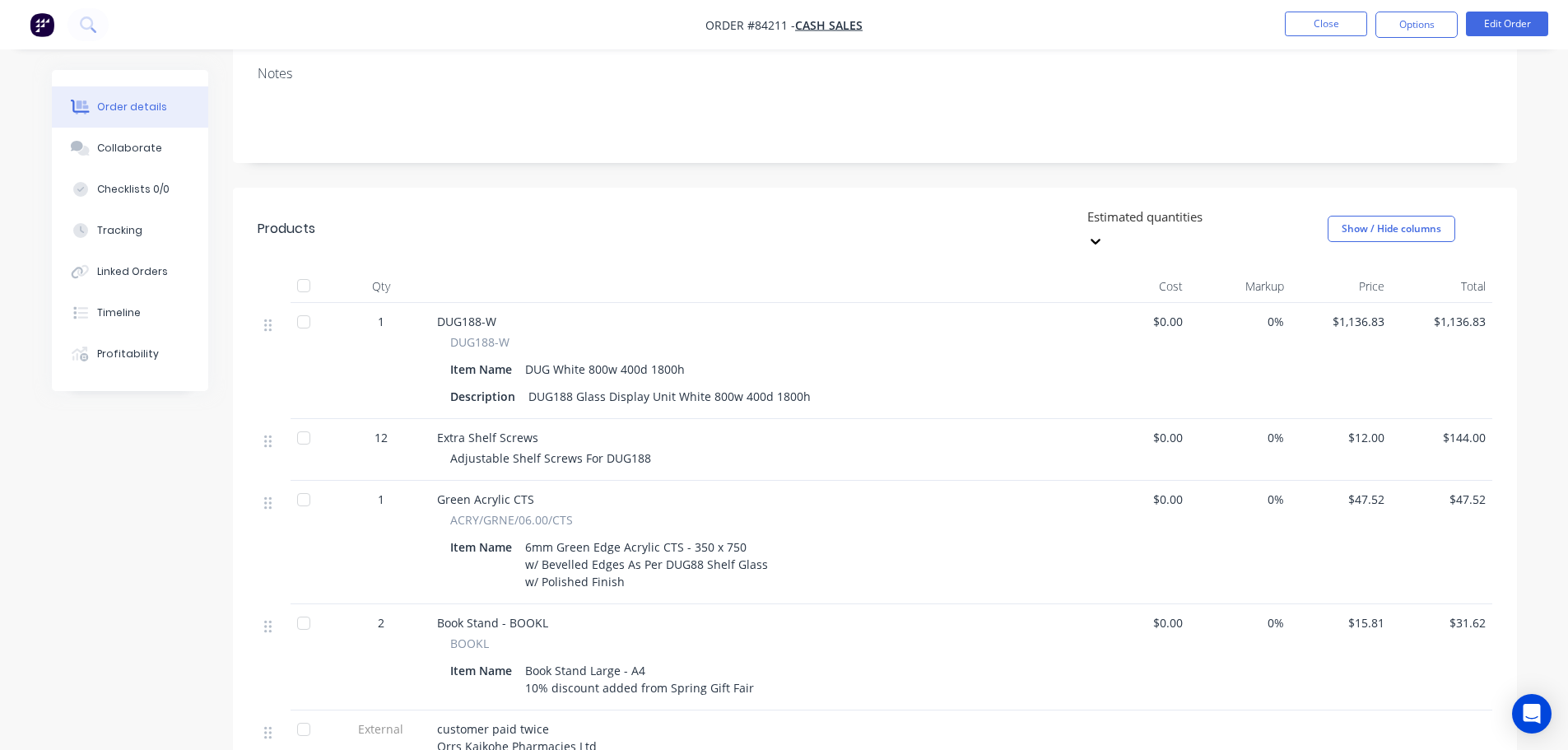
scroll to position [330, 0]
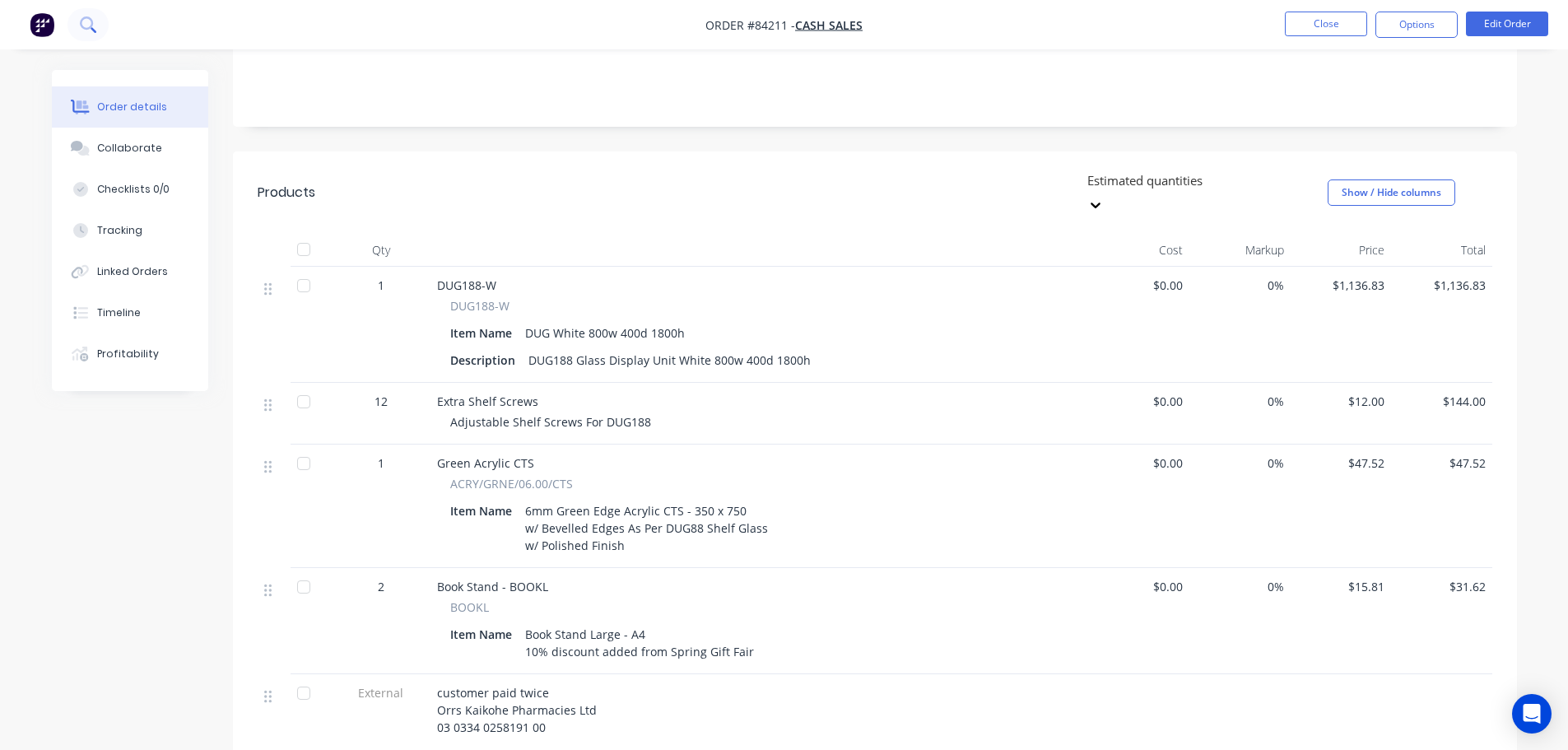
click at [94, 30] on icon at bounding box center [93, 30] width 6 height 6
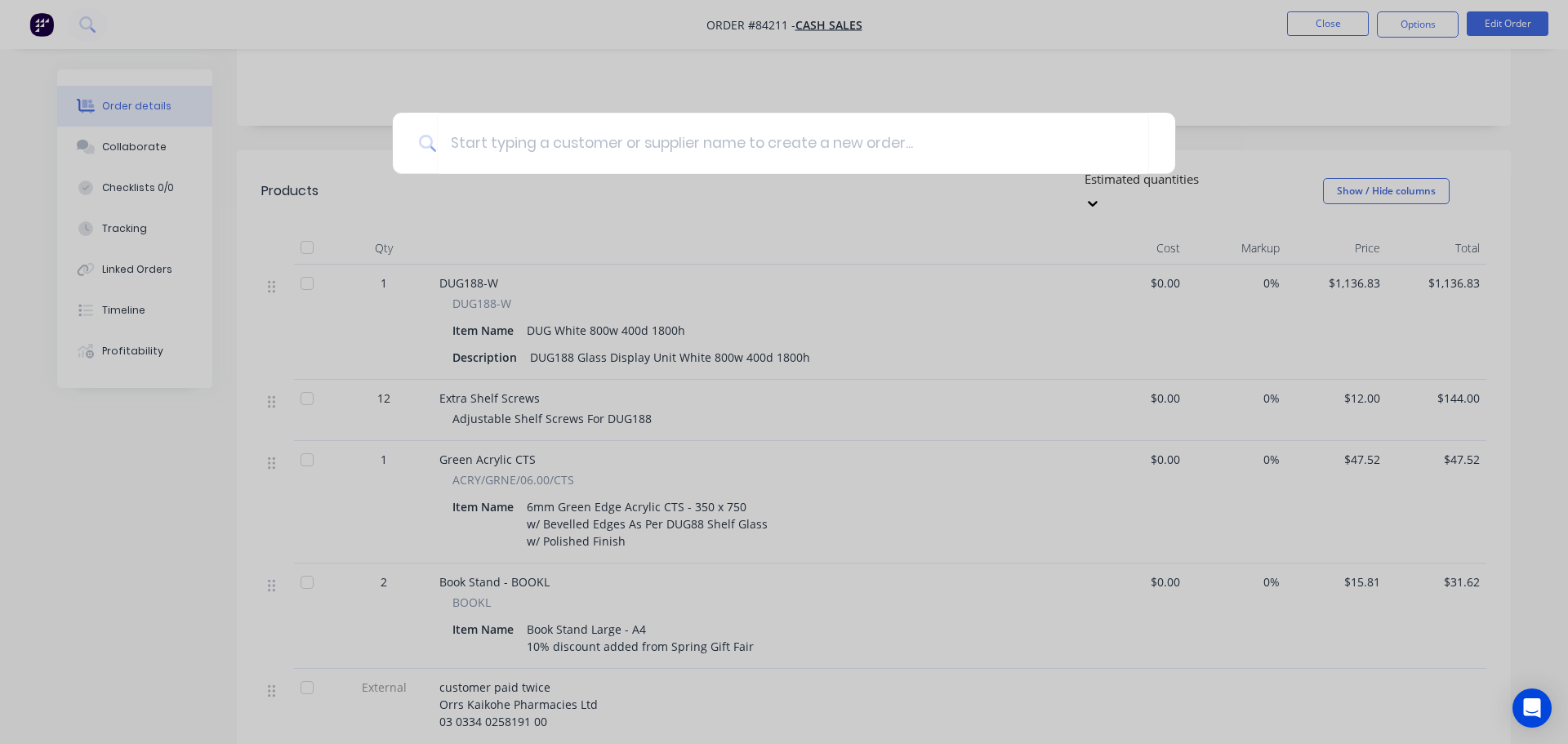
click at [1231, 16] on div at bounding box center [784, 372] width 1568 height 744
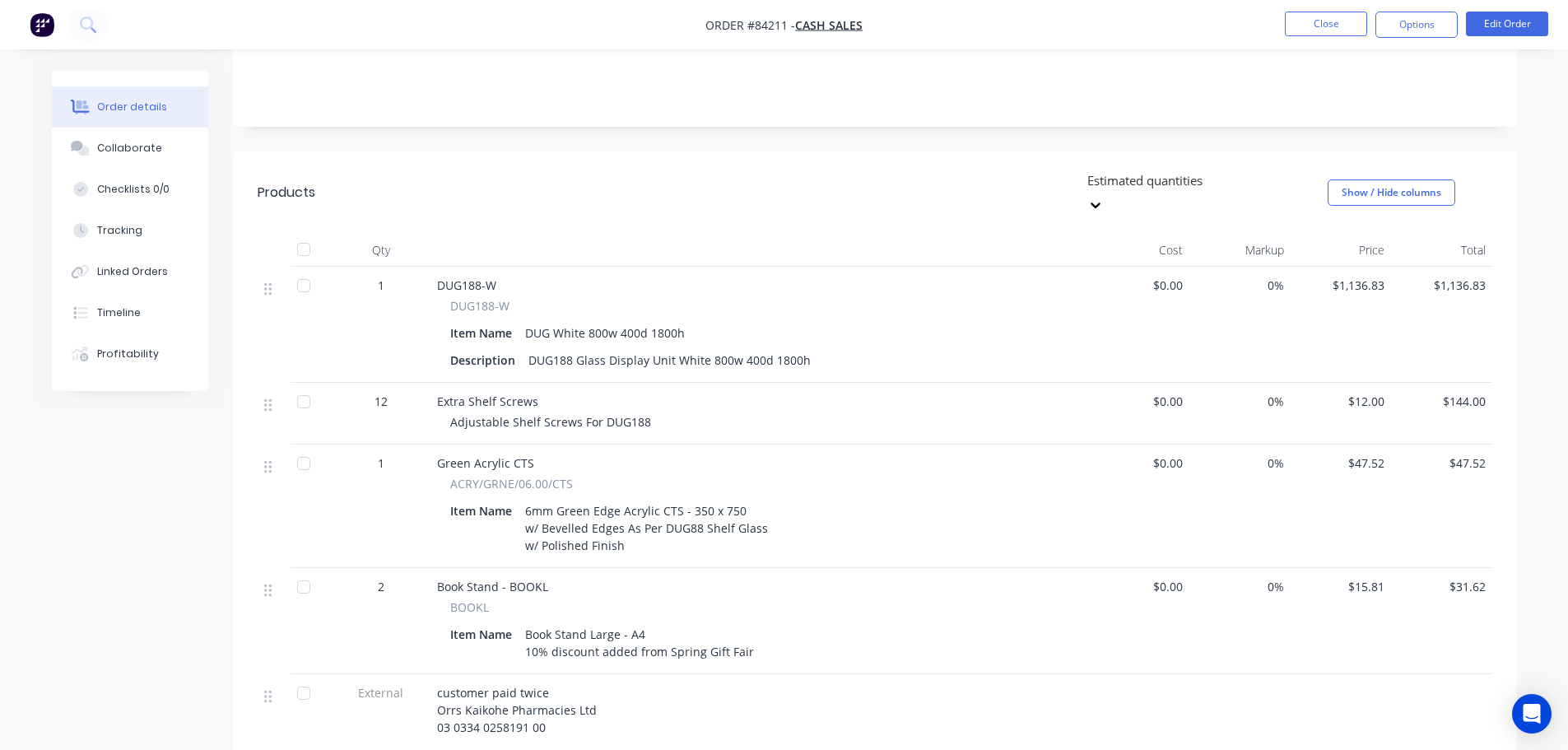
click at [101, 42] on nav "Order #84211 - Cash Sales Close Options Edit Order" at bounding box center [784, 25] width 1568 height 49
click at [1337, 18] on button "Close" at bounding box center [1326, 24] width 82 height 25
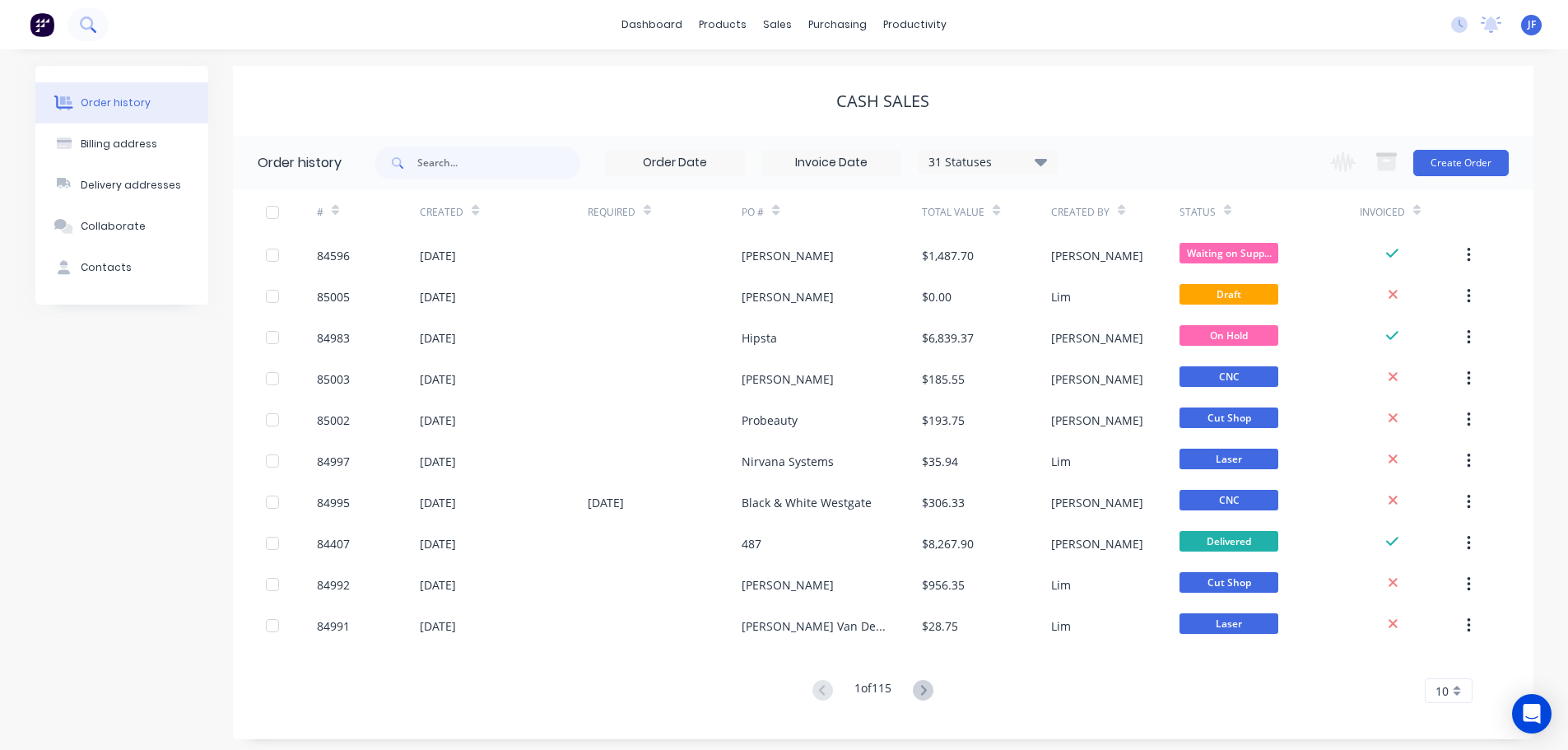
click at [104, 27] on button at bounding box center [88, 25] width 41 height 33
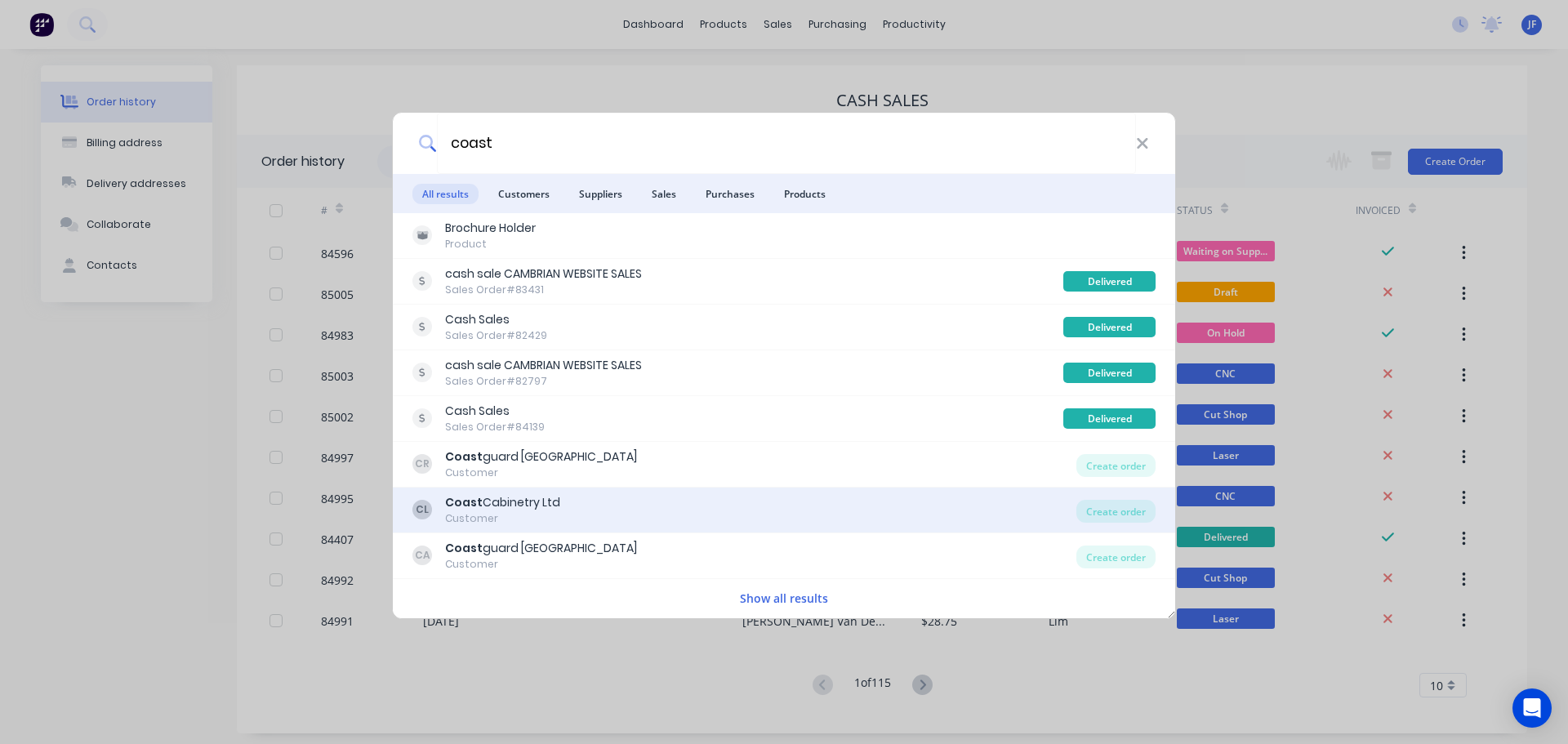
type input "coast"
click at [745, 490] on div "CL Coast Cabinetry Ltd Customer Create order" at bounding box center [783, 510] width 782 height 46
click at [889, 517] on div "CL Coast Cabinetry Ltd Customer" at bounding box center [744, 509] width 664 height 32
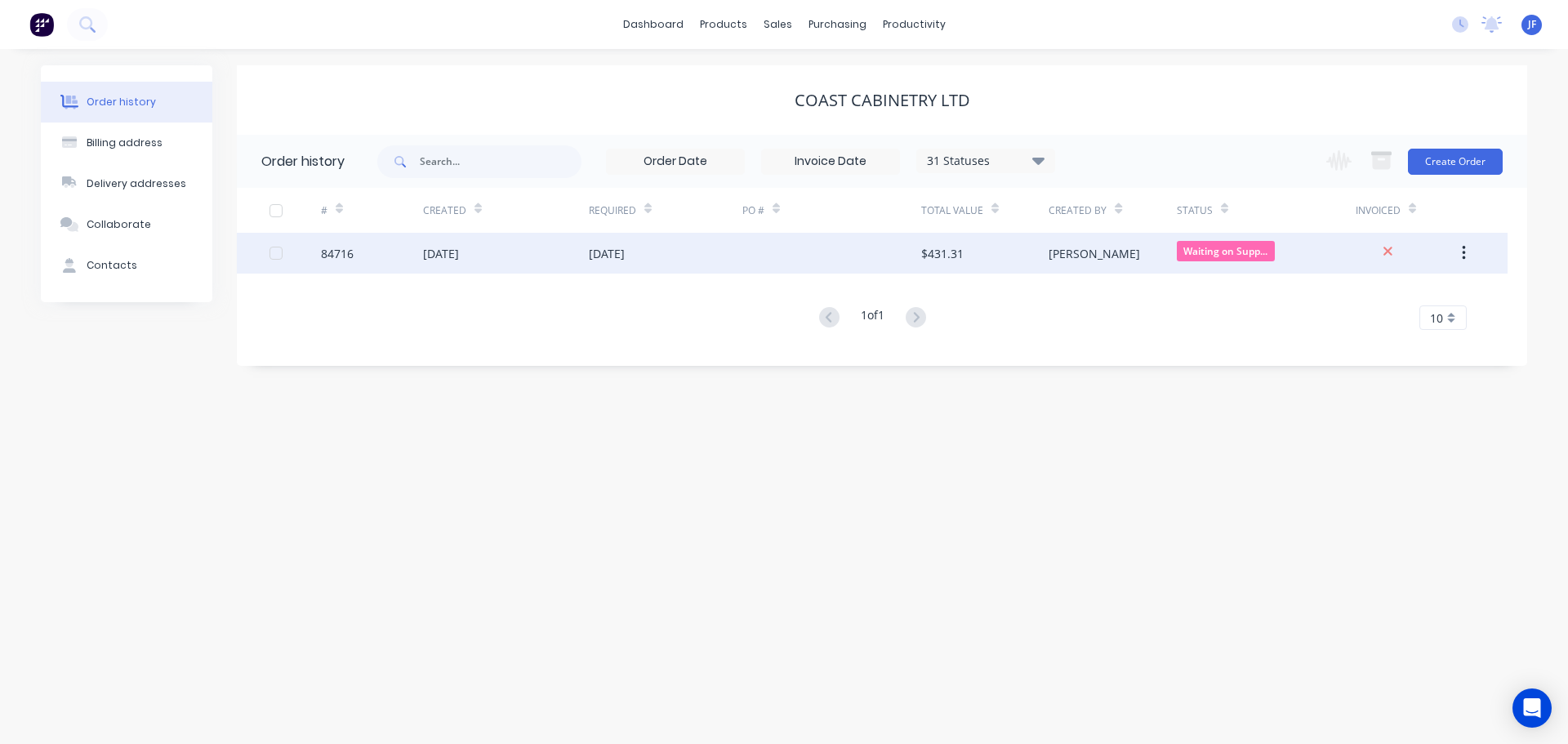
click at [1092, 250] on div "[PERSON_NAME]" at bounding box center [1113, 253] width 128 height 41
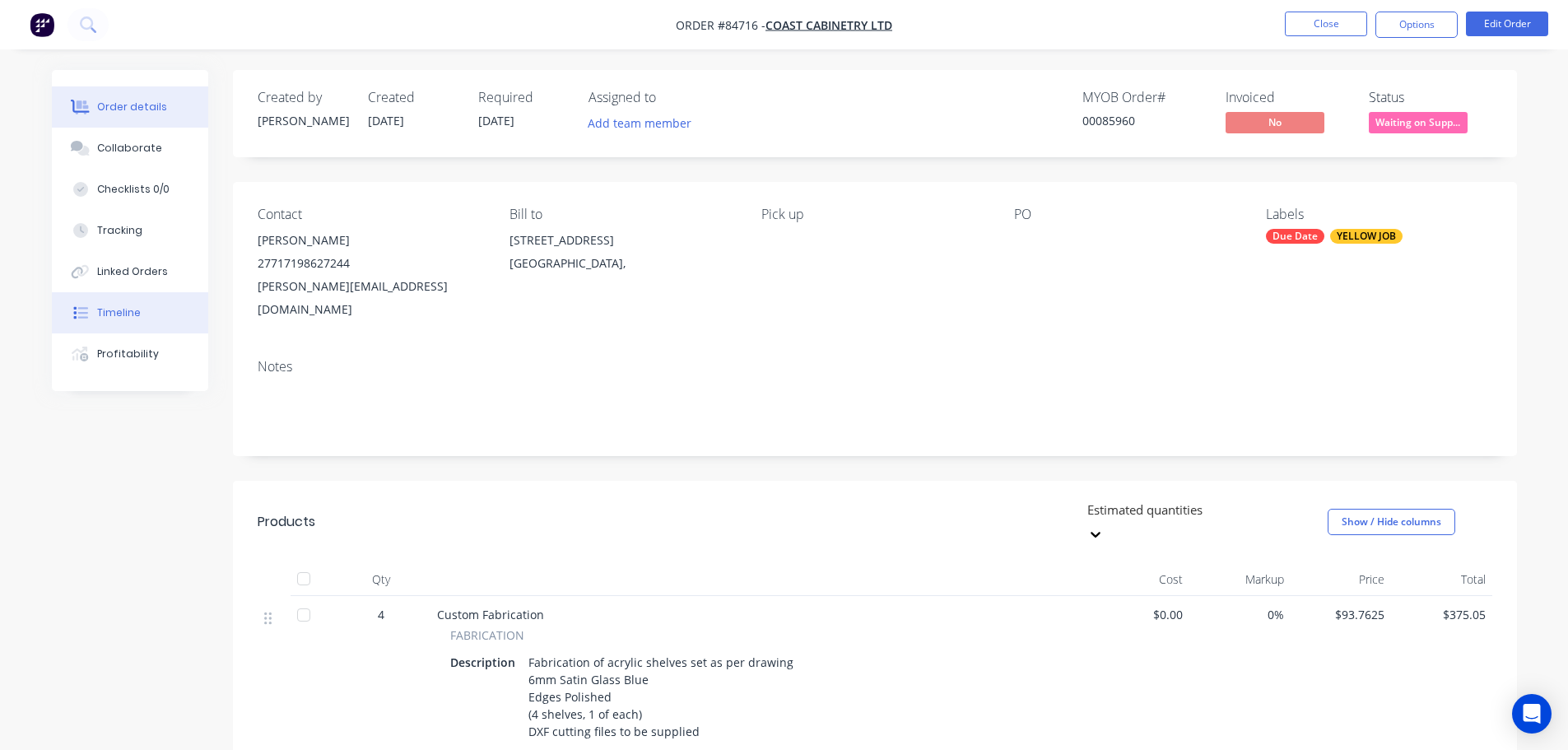
click at [132, 326] on button "Timeline" at bounding box center [130, 313] width 157 height 41
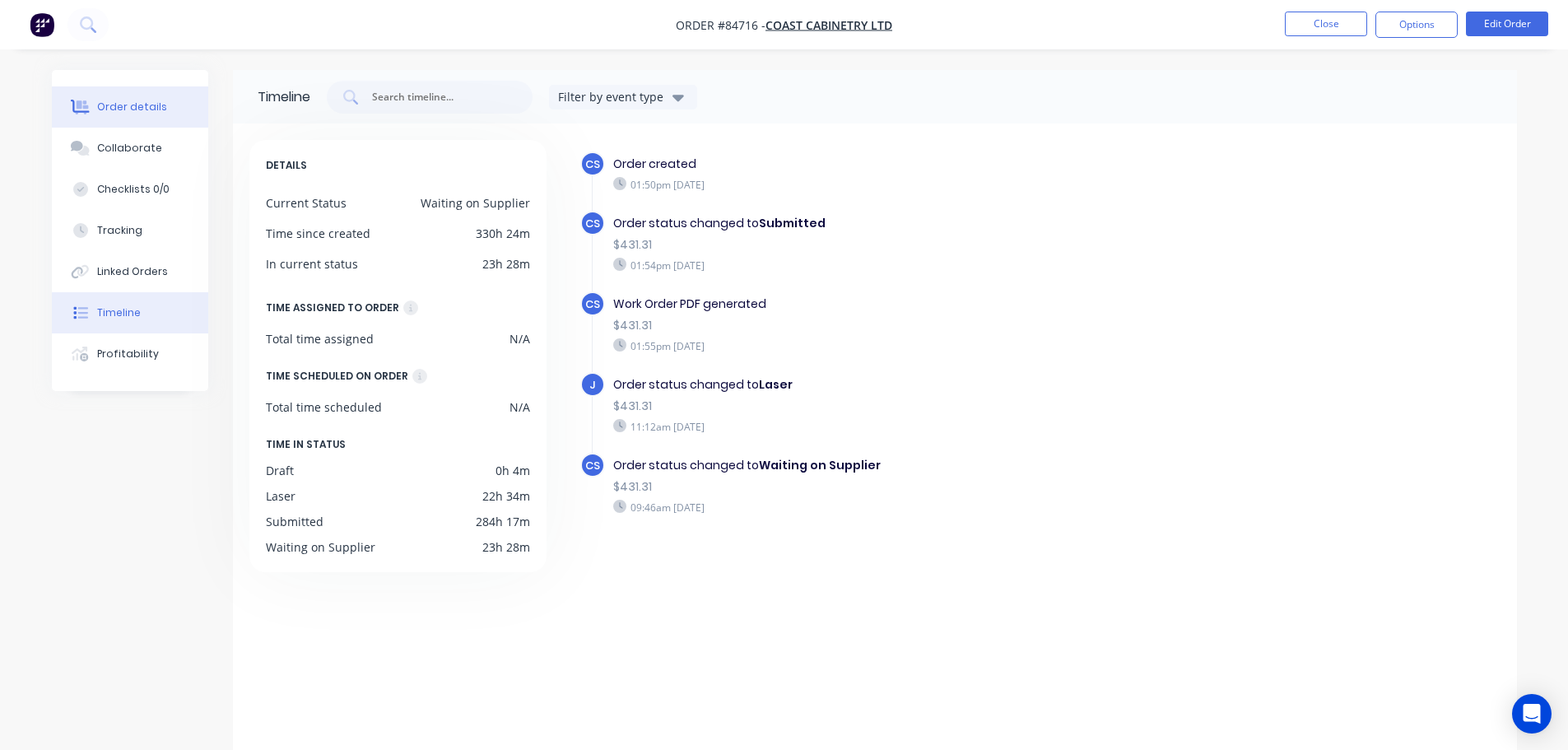
click at [101, 94] on button "Order details" at bounding box center [130, 107] width 157 height 41
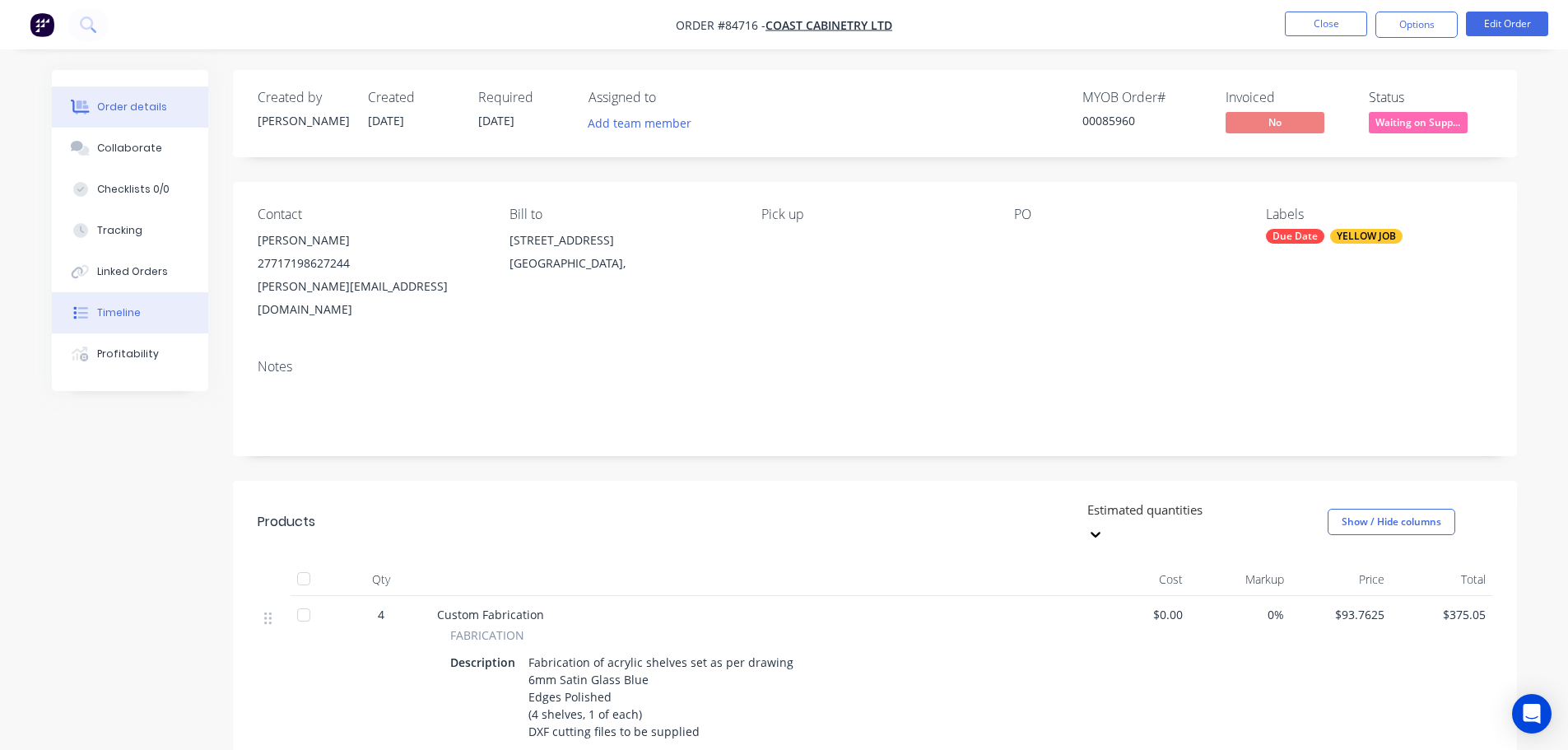
click at [149, 309] on button "Timeline" at bounding box center [130, 313] width 157 height 41
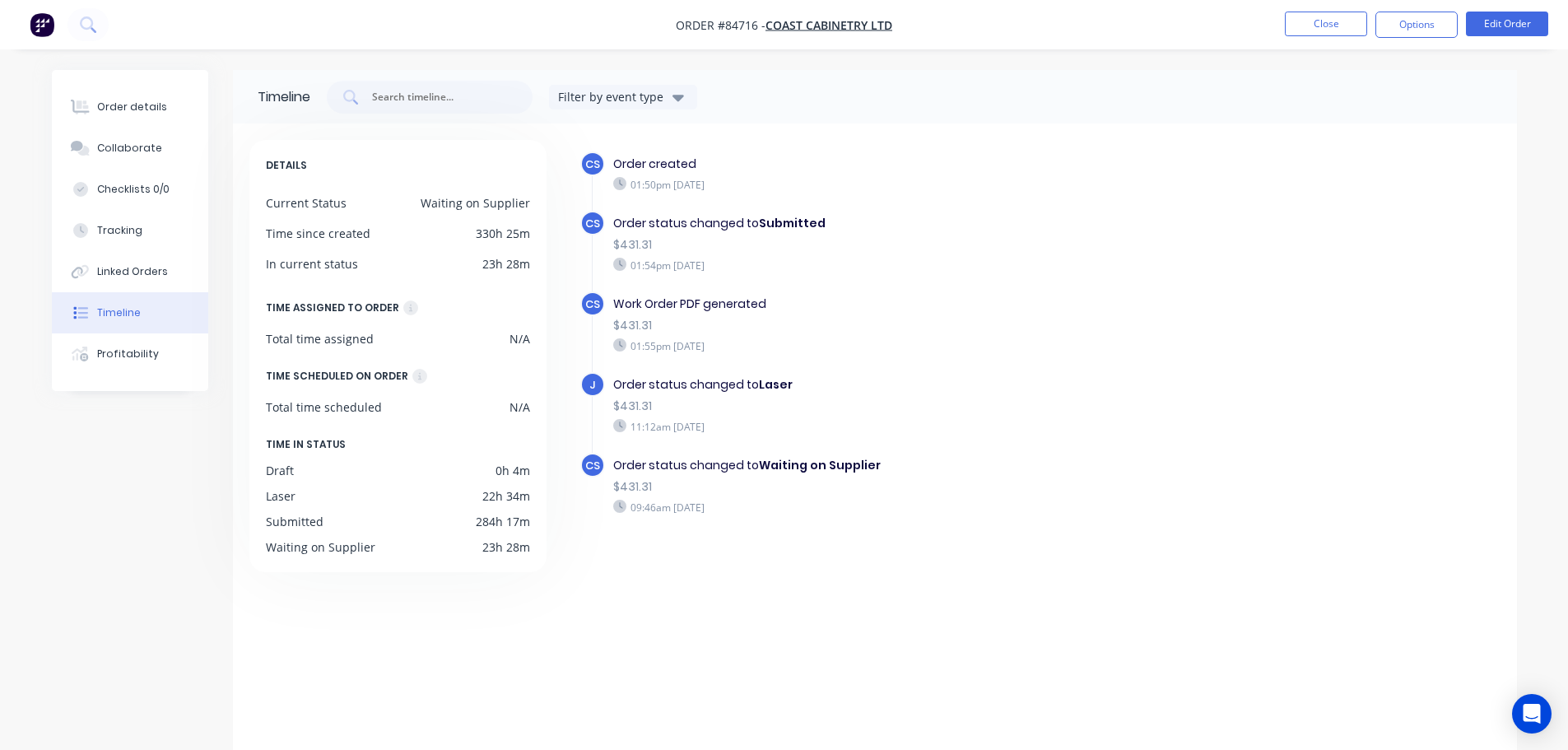
drag, startPoint x: 720, startPoint y: 183, endPoint x: 774, endPoint y: 183, distance: 54.0
click at [774, 183] on div "01:50pm Thursday 18/09/25" at bounding box center [897, 185] width 569 height 15
click at [98, 105] on div "Order details" at bounding box center [132, 107] width 70 height 15
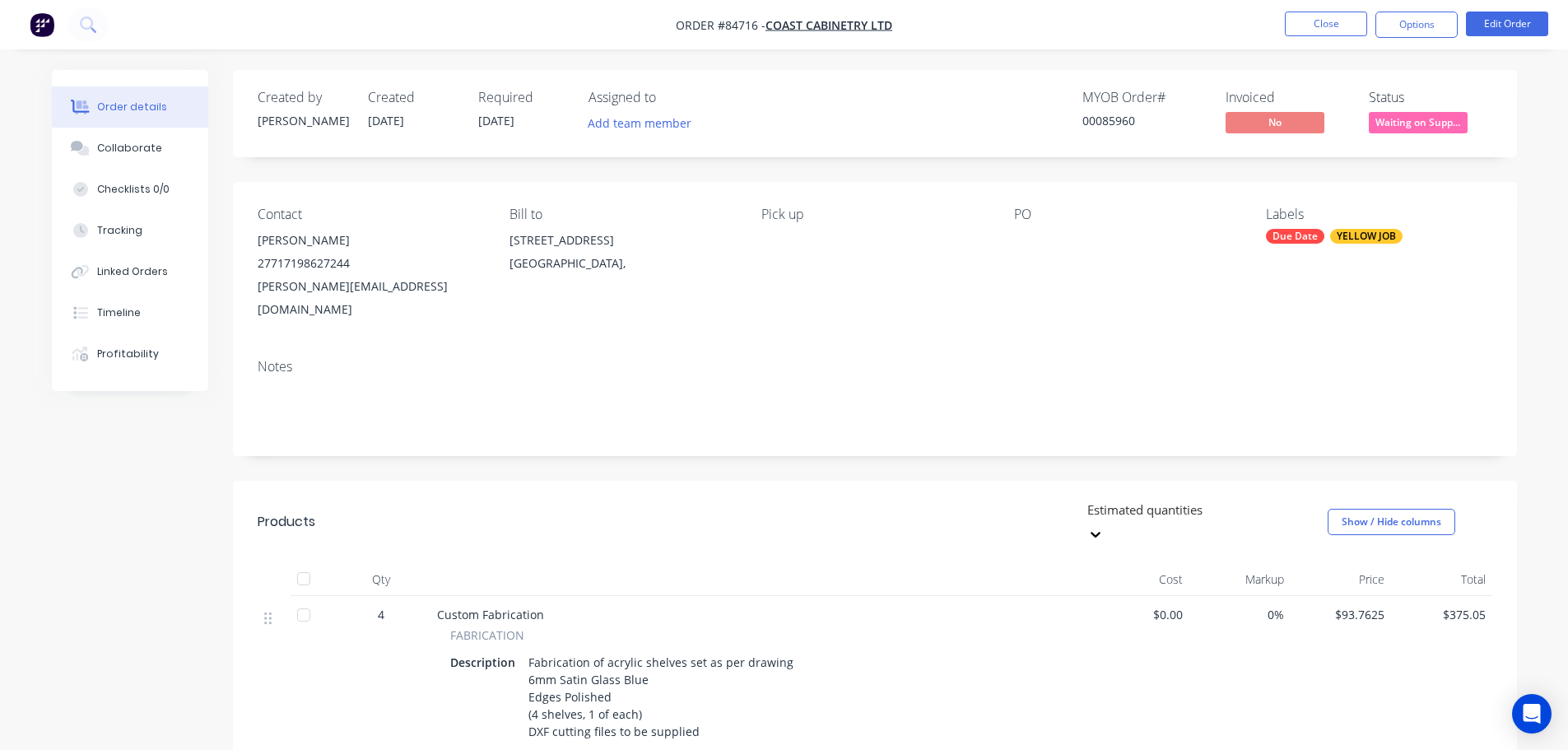
click at [297, 255] on div "27717198627244" at bounding box center [371, 264] width 226 height 23
click at [1483, 25] on button "Edit Order" at bounding box center [1507, 24] width 82 height 25
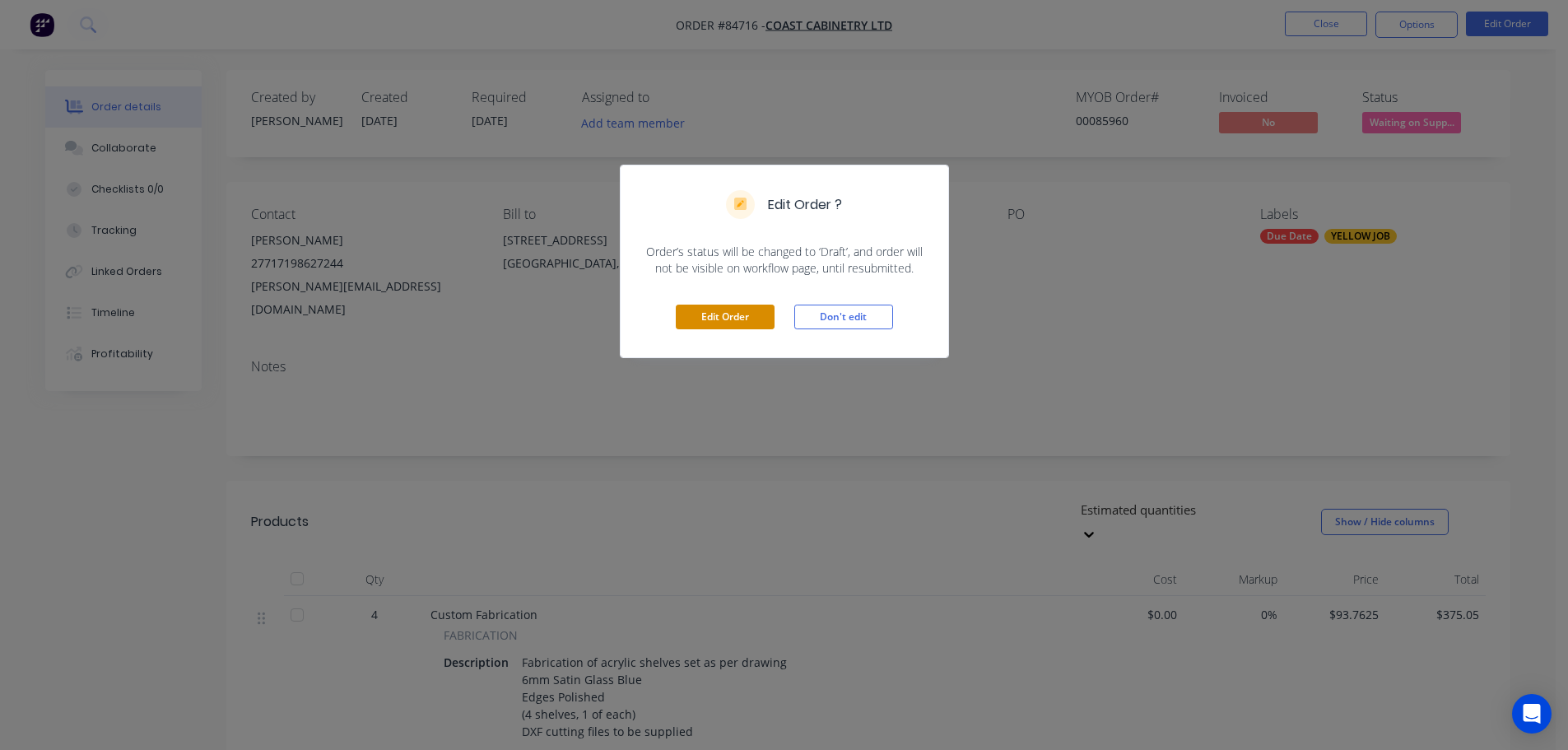
click at [746, 310] on button "Edit Order" at bounding box center [725, 317] width 99 height 25
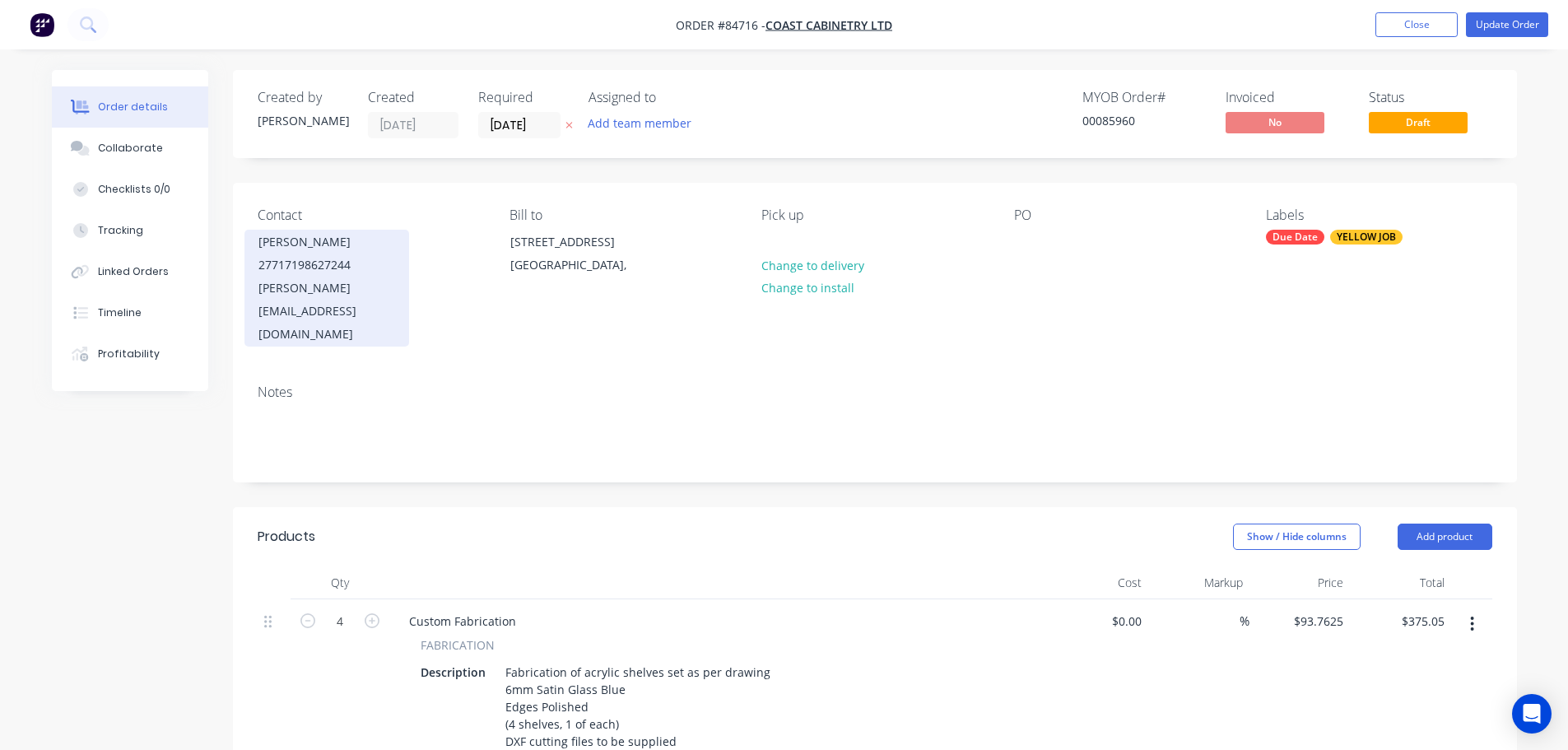
click at [320, 255] on div "27717198627244" at bounding box center [327, 265] width 137 height 23
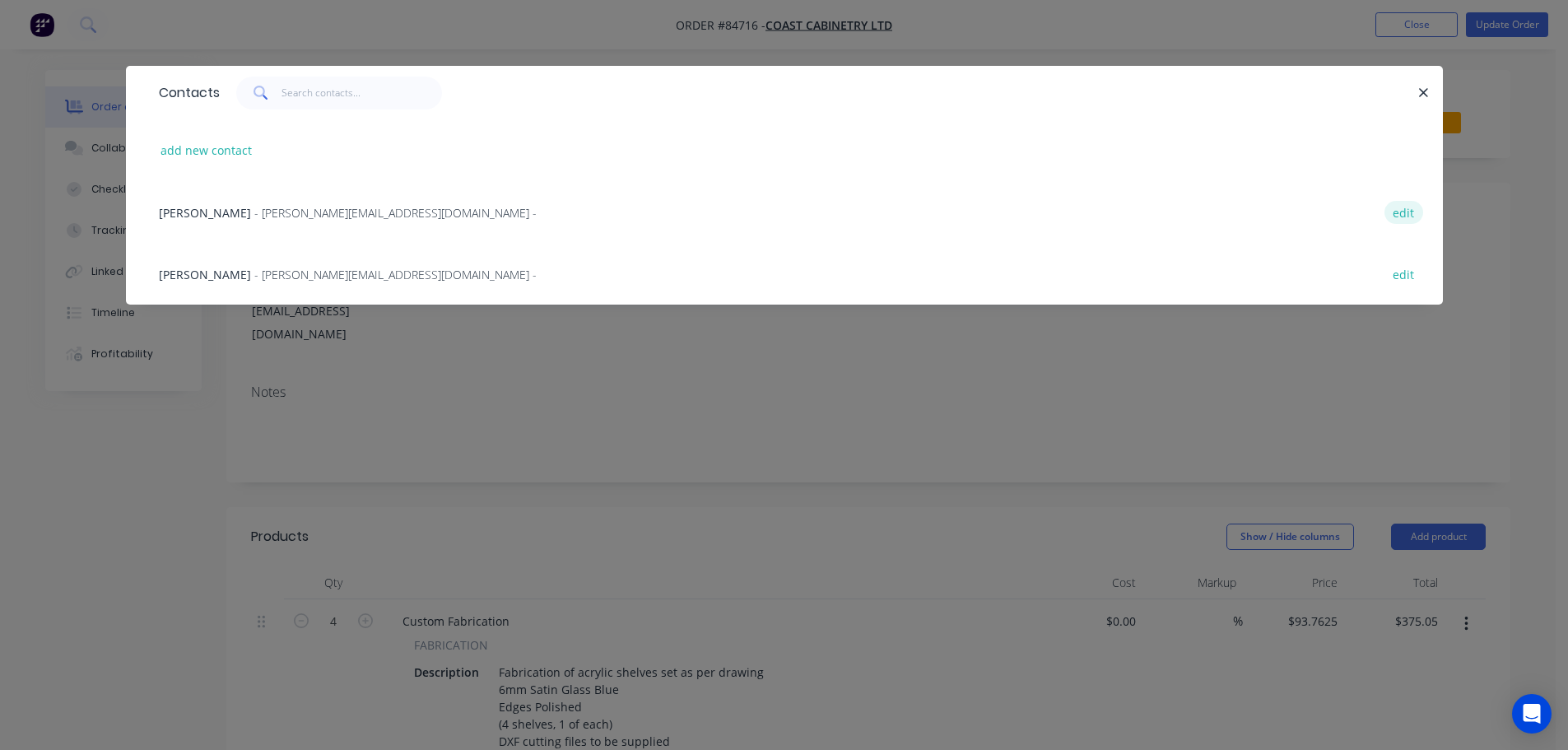
click at [1395, 213] on button "edit" at bounding box center [1403, 212] width 39 height 22
select select "AU"
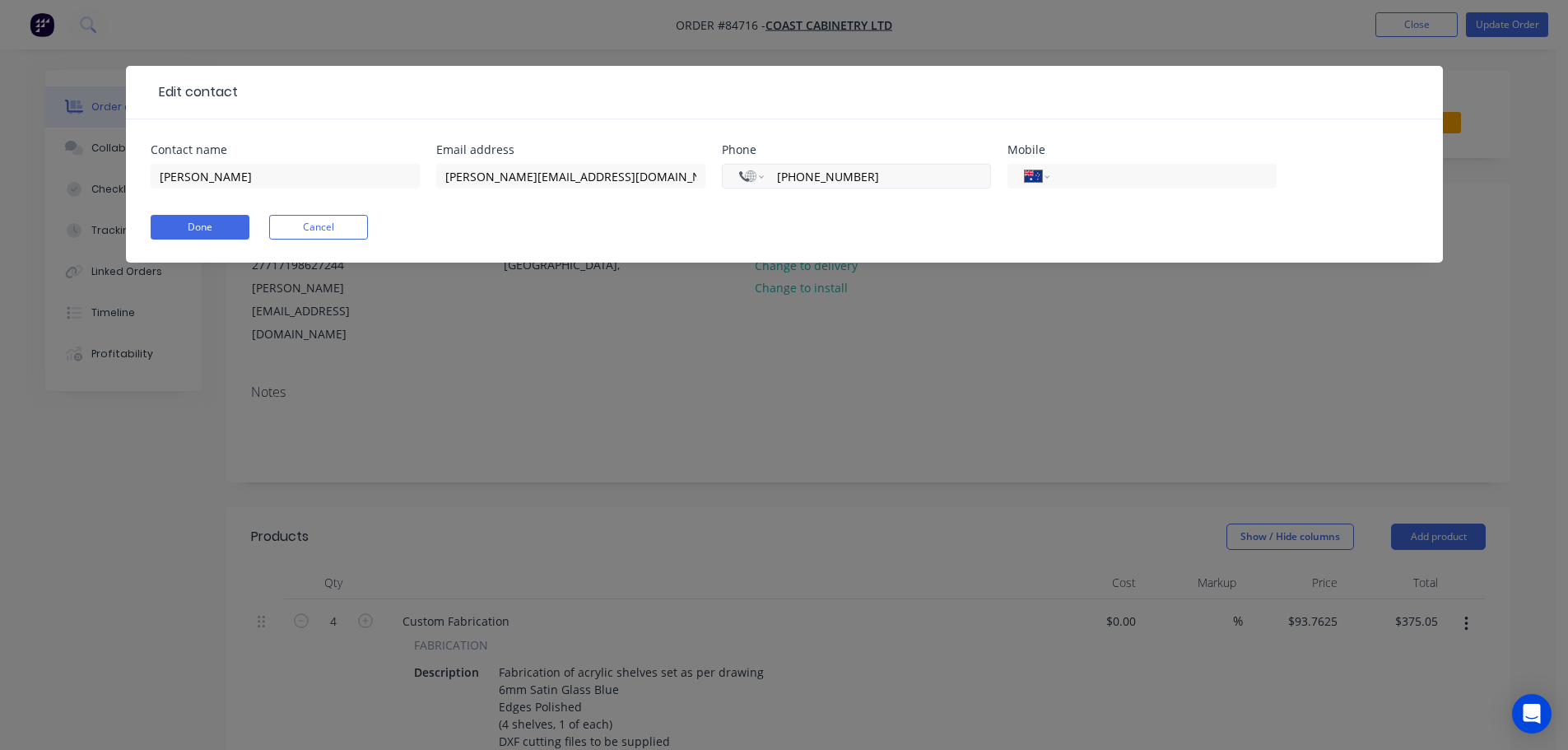
click at [943, 176] on input "+61 27717198627244" at bounding box center [874, 176] width 198 height 19
click at [1130, 176] on input "tel" at bounding box center [1160, 176] width 198 height 19
type input "(02) 7717 1986"
drag, startPoint x: 907, startPoint y: 179, endPoint x: 486, endPoint y: 189, distance: 421.1
click at [487, 189] on div "Contact name Craig Ibbett Email address craig@coastcabinetry.co.nz Phone Intern…" at bounding box center [784, 176] width 1267 height 64
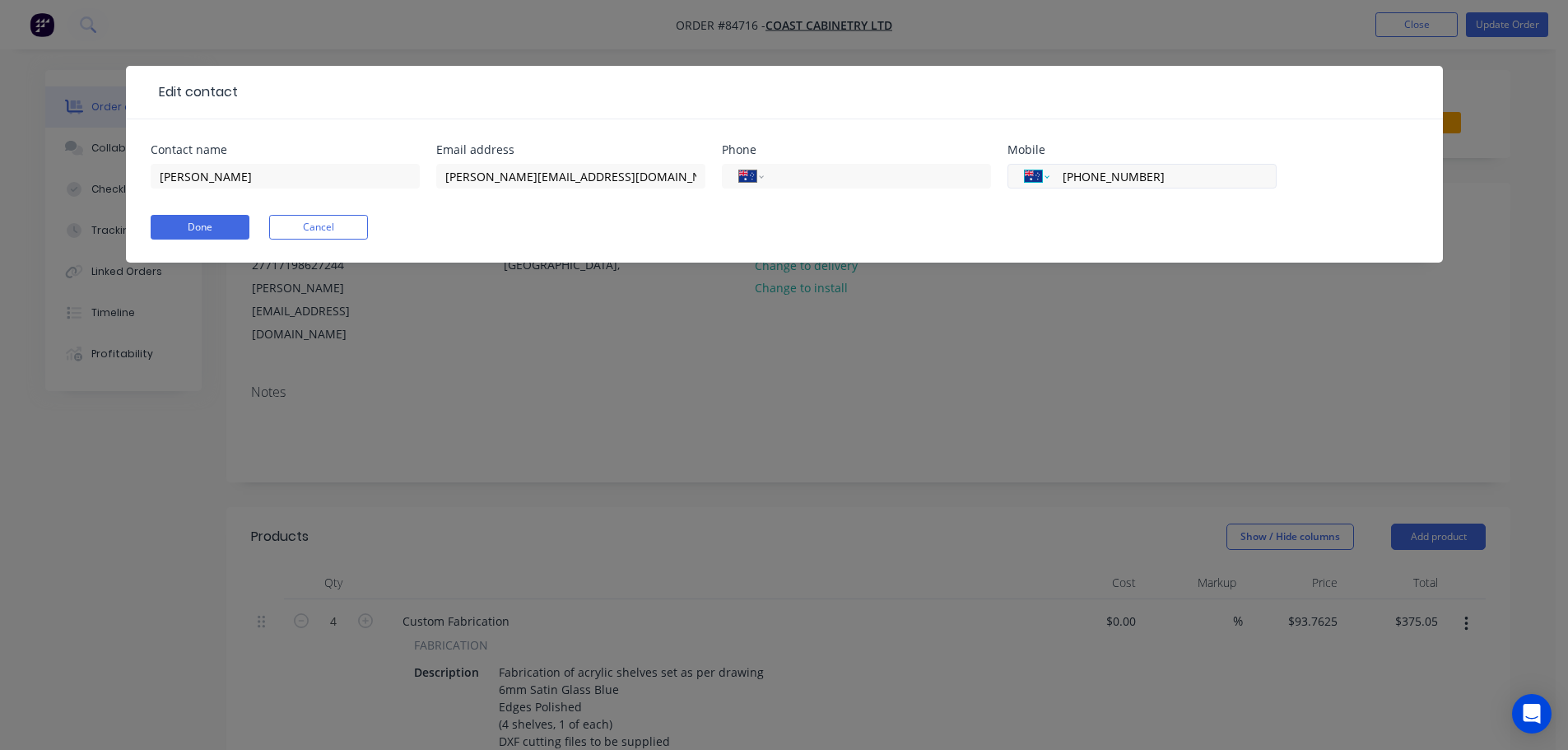
click at [1040, 184] on select "International Afghanistan Åland Islands Albania Algeria American Samoa Andorra …" at bounding box center [1037, 176] width 25 height 23
select select "NZ"
click at [1025, 165] on select "International Afghanistan Åland Islands Albania Algeria American Samoa Andorra …" at bounding box center [1037, 176] width 25 height 23
type input "027 717 1986"
click at [199, 219] on button "Done" at bounding box center [200, 227] width 99 height 25
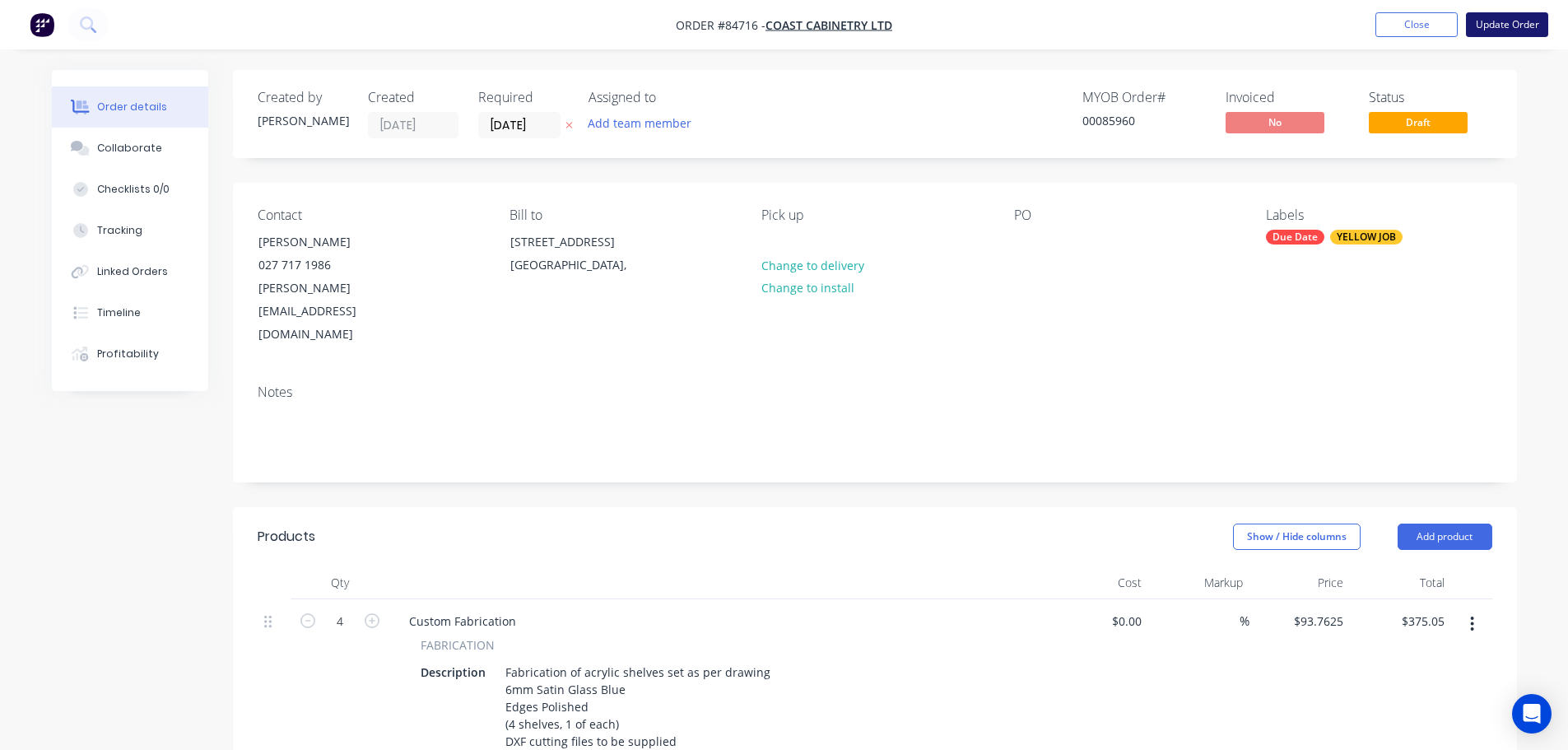
click at [1509, 19] on button "Update Order" at bounding box center [1507, 25] width 82 height 25
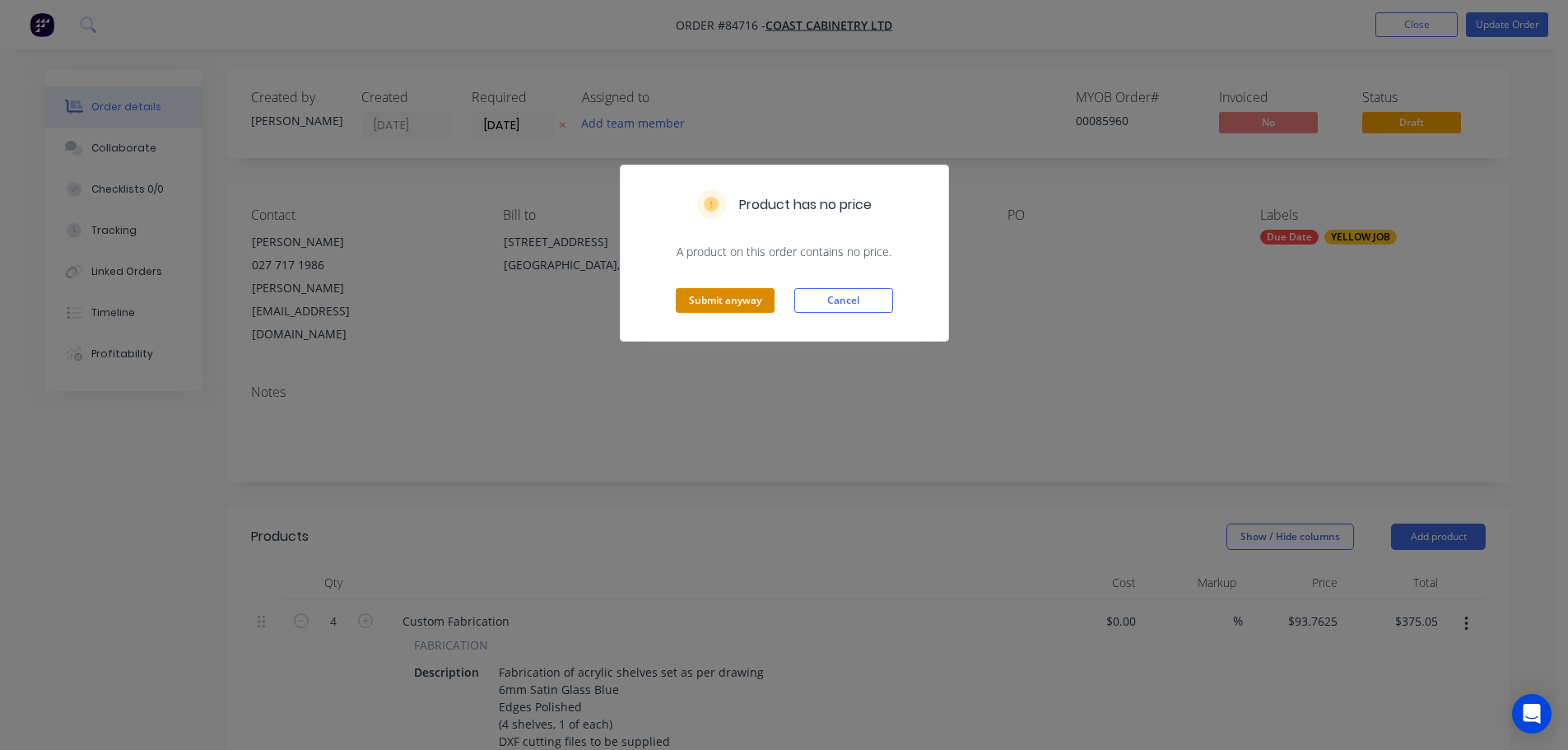
click at [700, 304] on button "Submit anyway" at bounding box center [725, 301] width 99 height 25
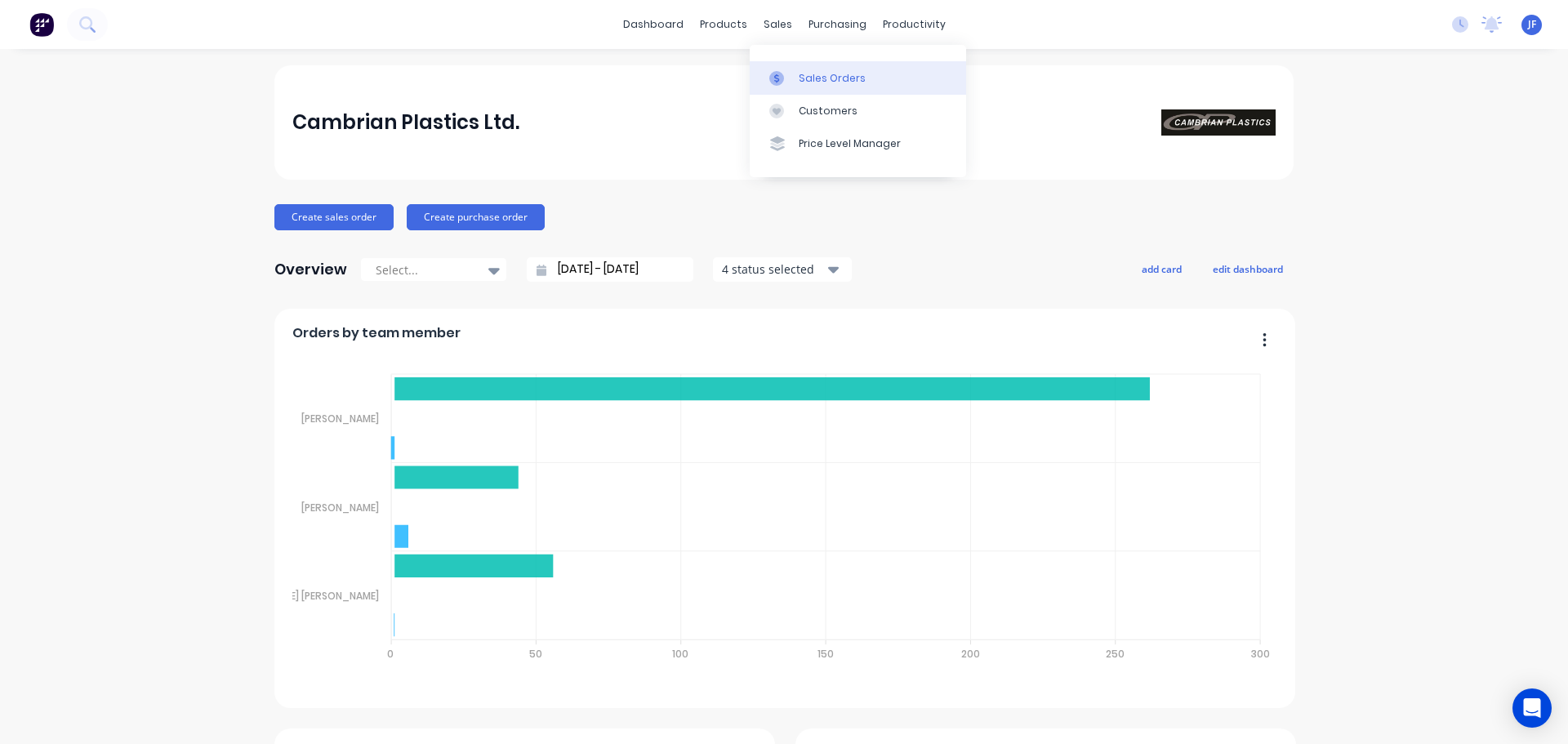
click at [796, 79] on link "Sales Orders" at bounding box center [858, 78] width 217 height 33
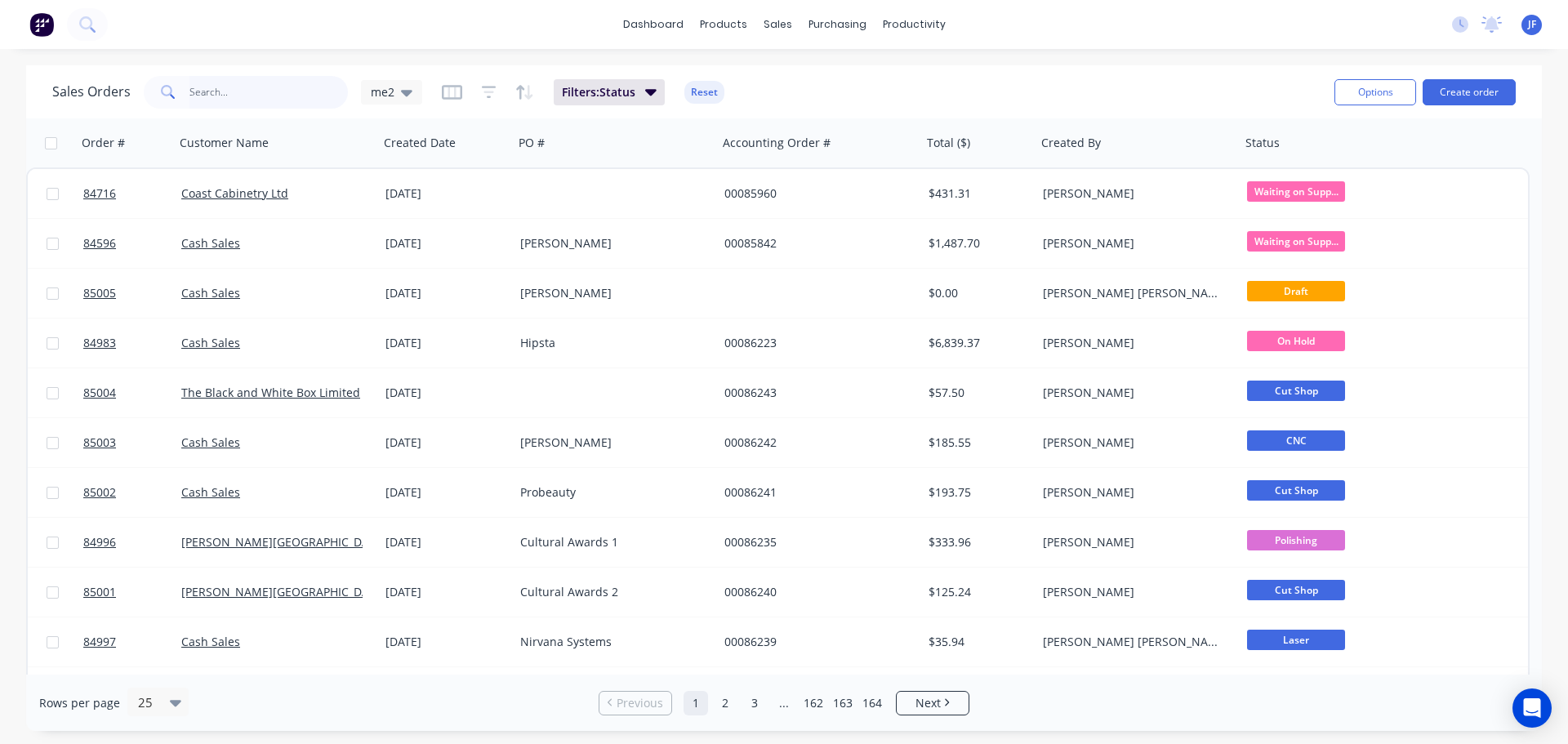
click at [328, 100] on input "text" at bounding box center [269, 92] width 159 height 33
paste input "00086231"
type input "00086231"
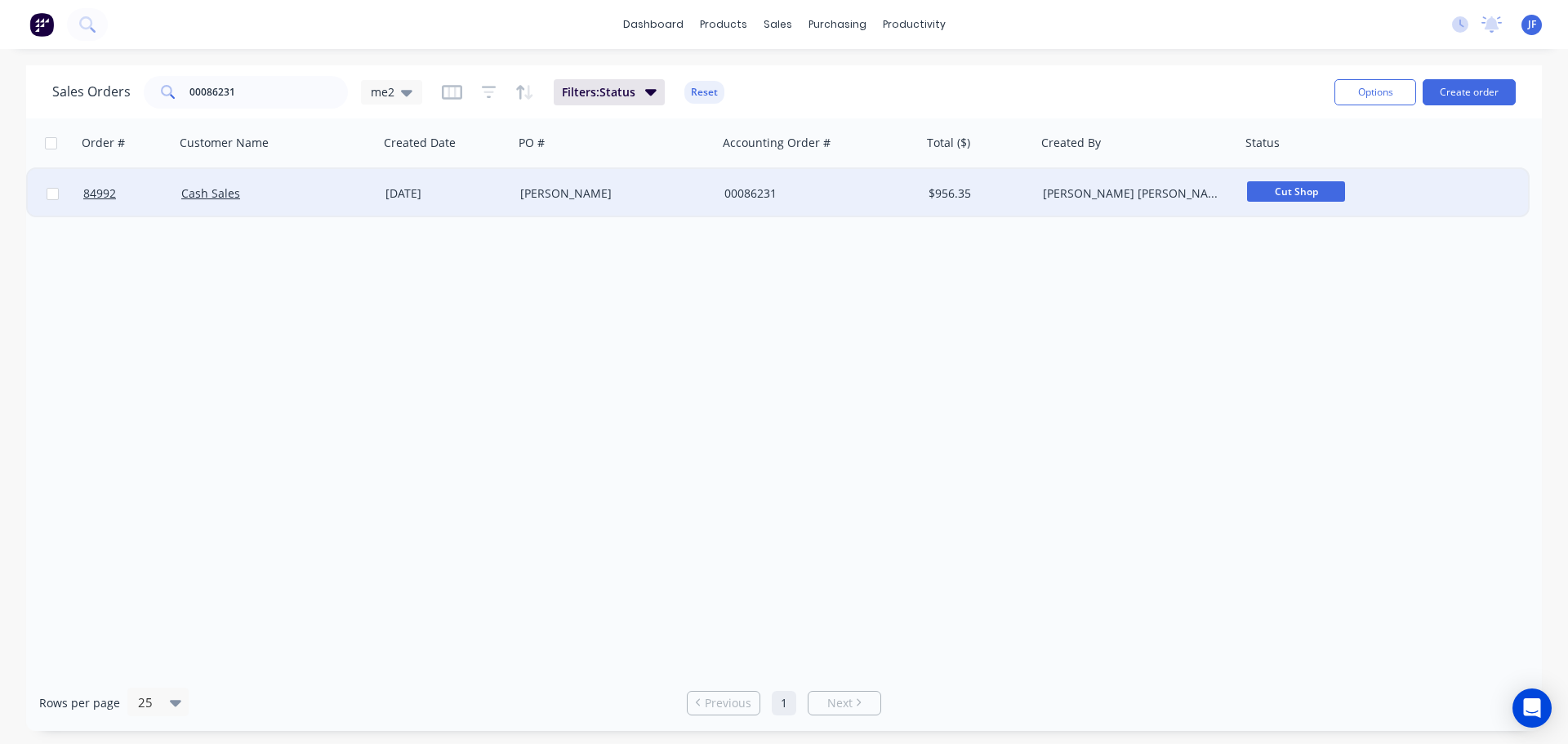
click at [1006, 206] on div "$956.35" at bounding box center [979, 194] width 114 height 49
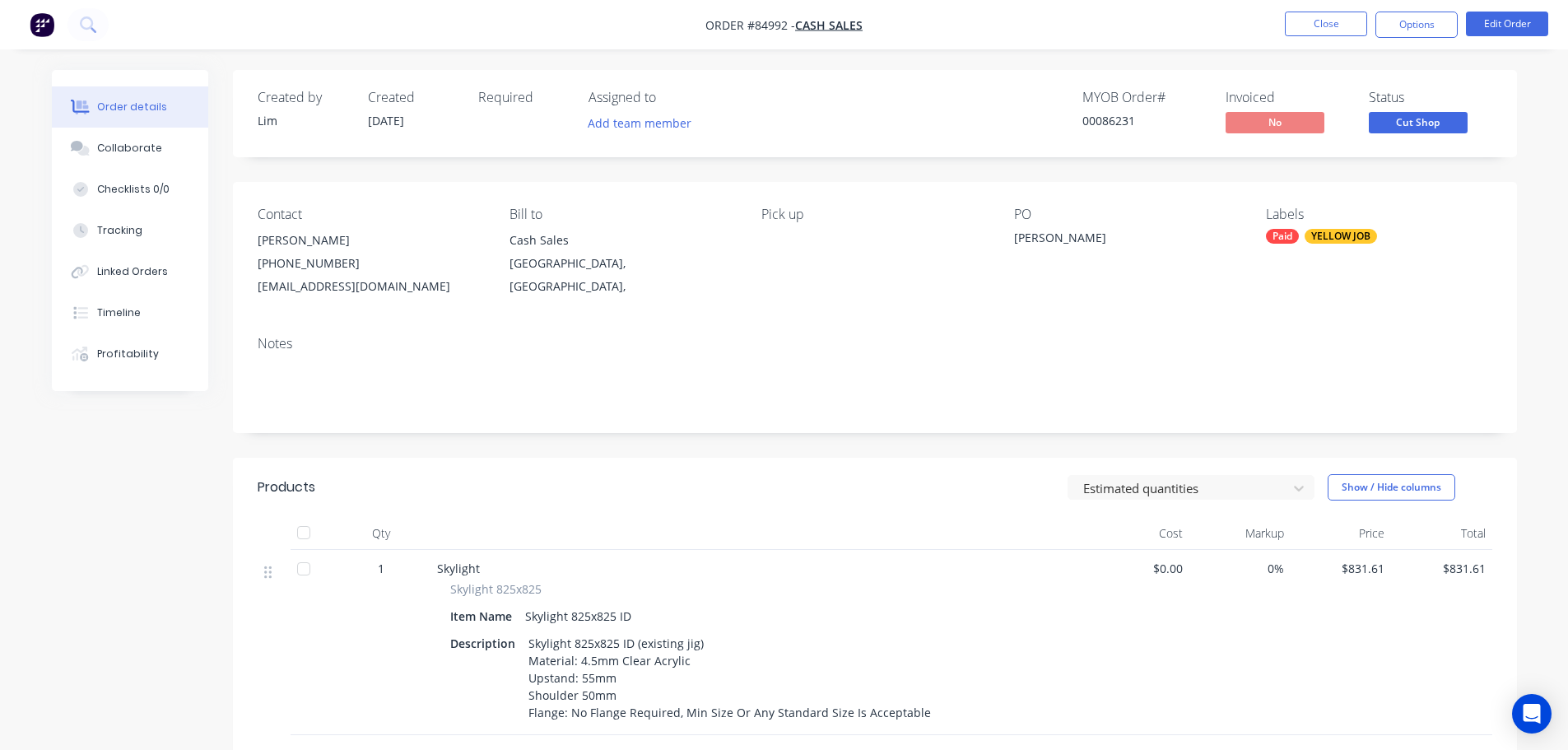
click at [1425, 120] on span "Cut Shop" at bounding box center [1418, 122] width 99 height 21
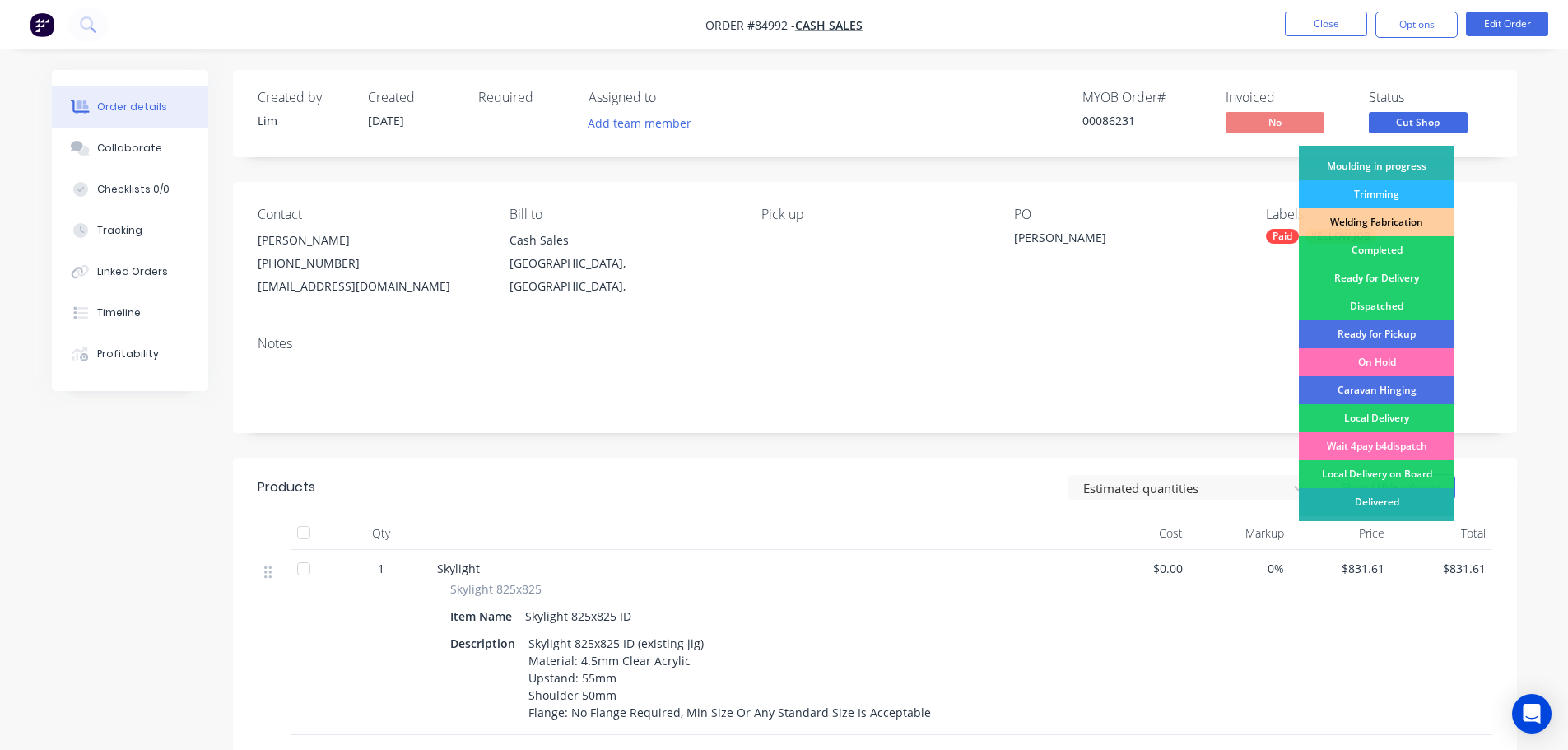
scroll to position [325, 0]
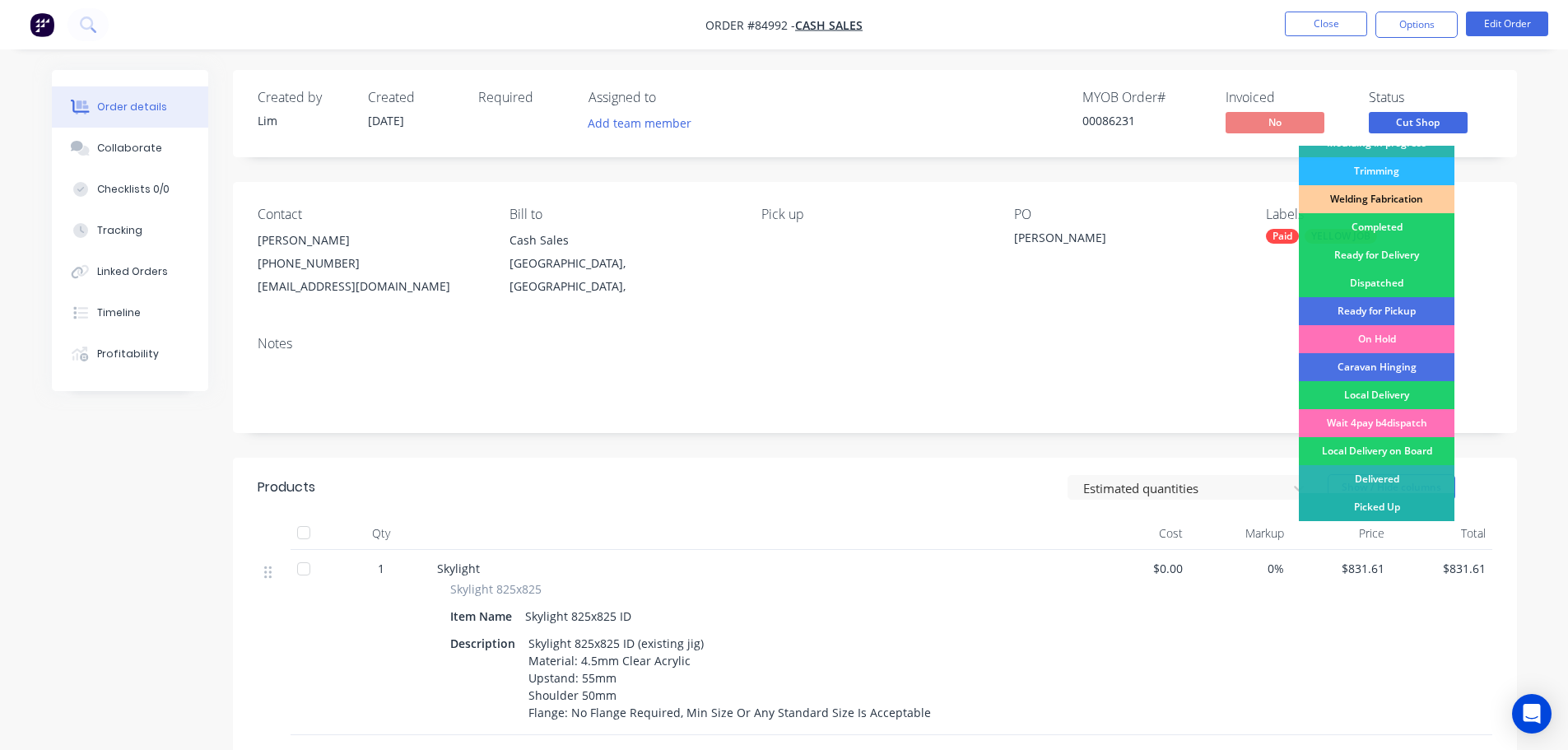
click at [1391, 505] on div "Picked Up" at bounding box center [1376, 507] width 156 height 28
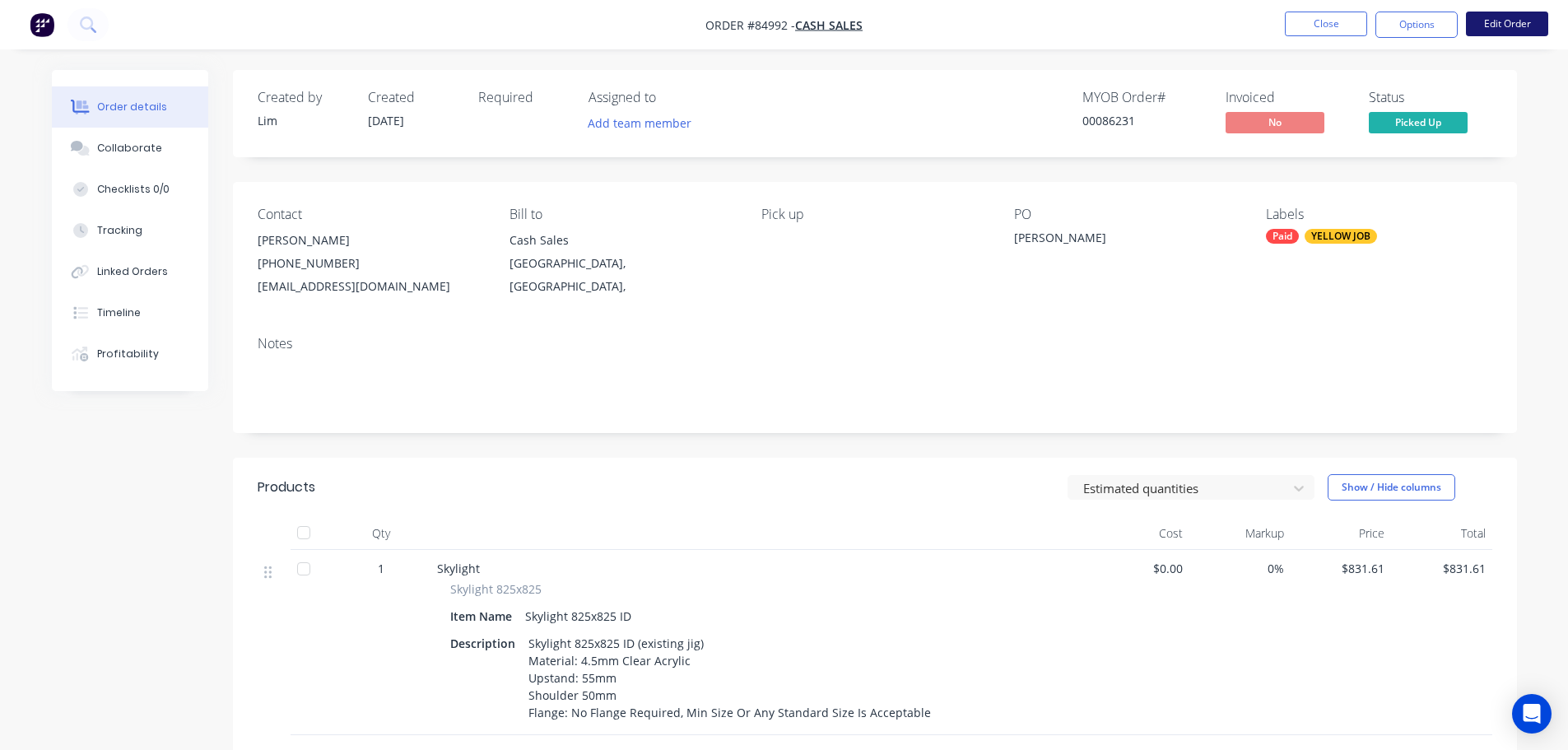
click at [1543, 18] on button "Edit Order" at bounding box center [1507, 24] width 82 height 25
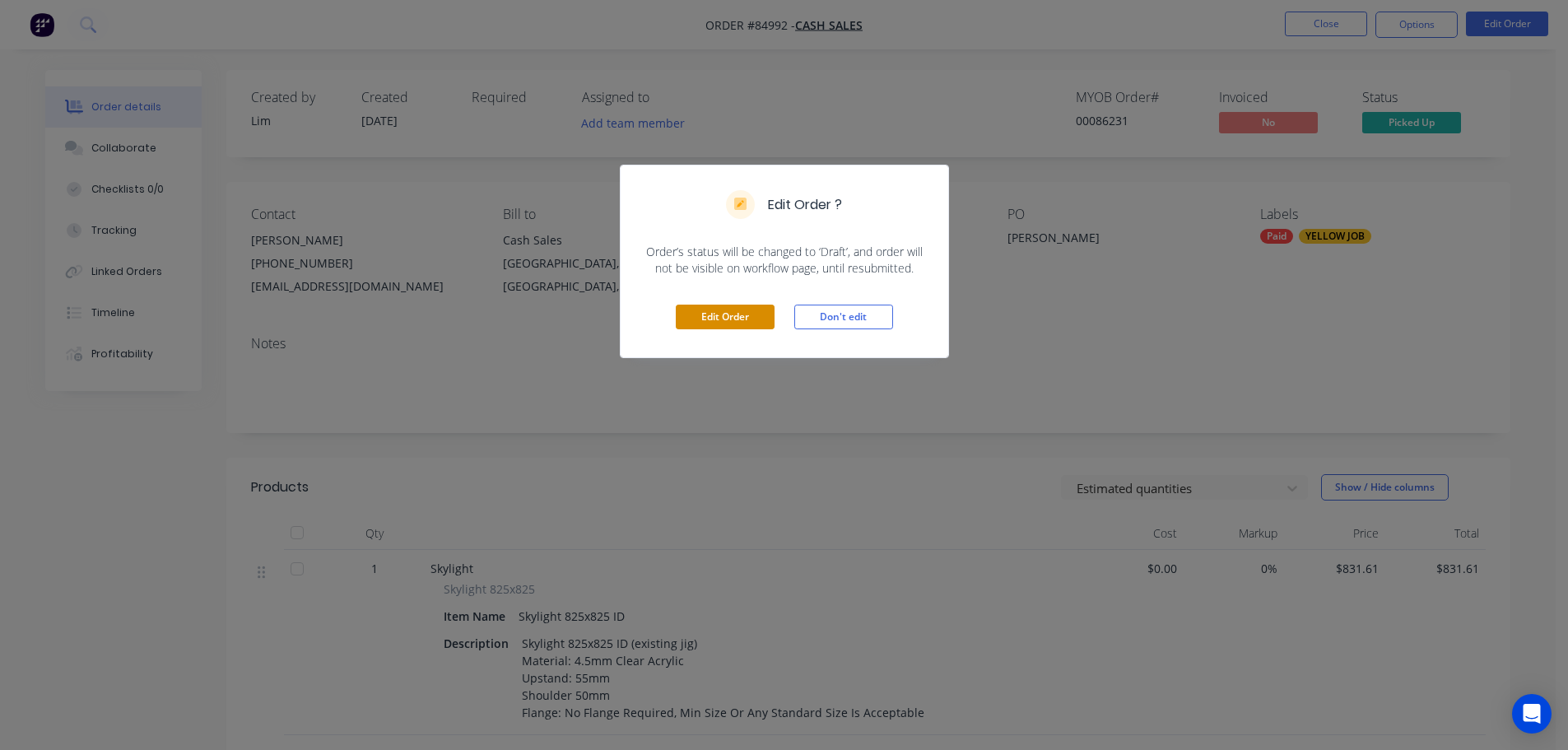
click at [713, 319] on button "Edit Order" at bounding box center [725, 317] width 99 height 25
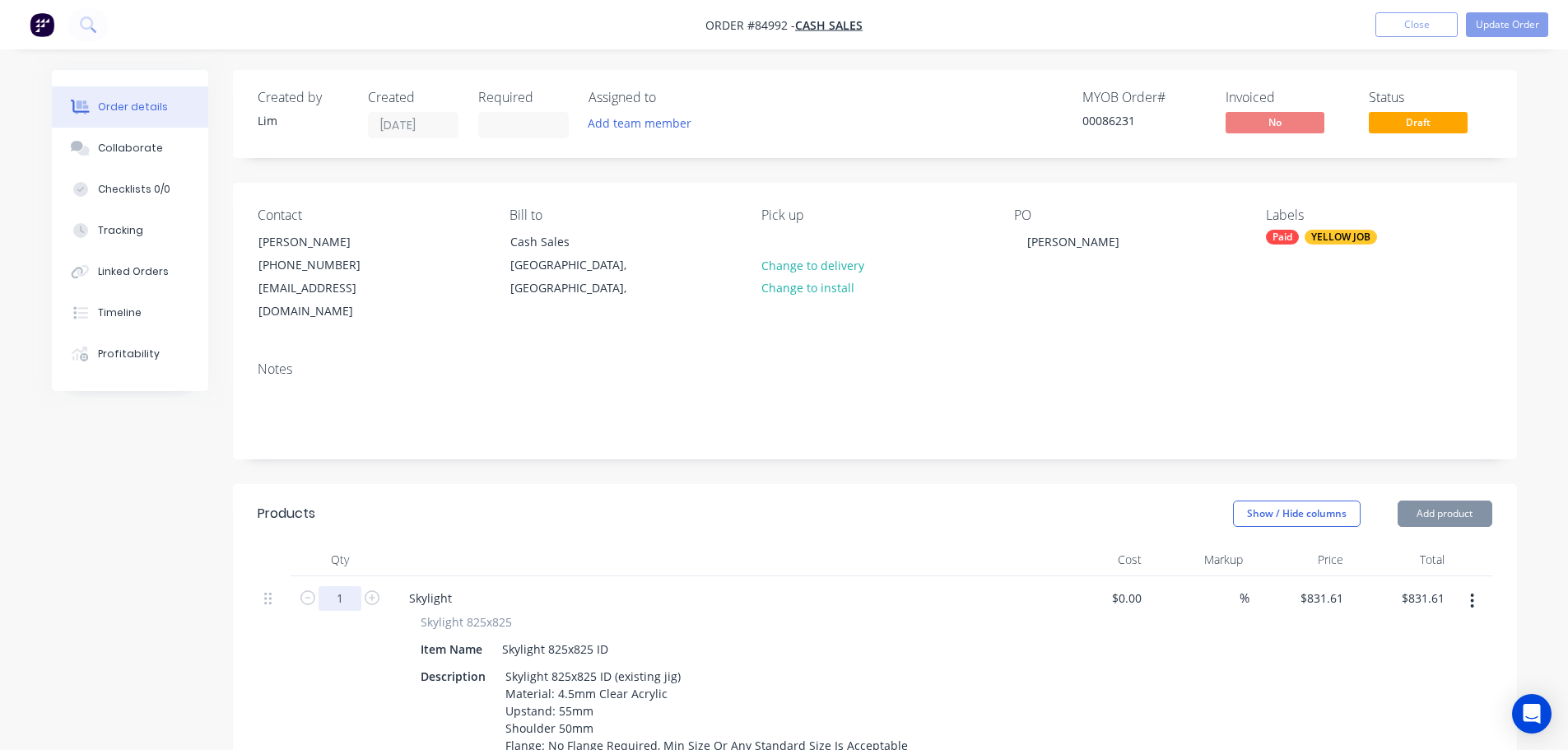
click at [345, 586] on input "1" at bounding box center [340, 598] width 43 height 25
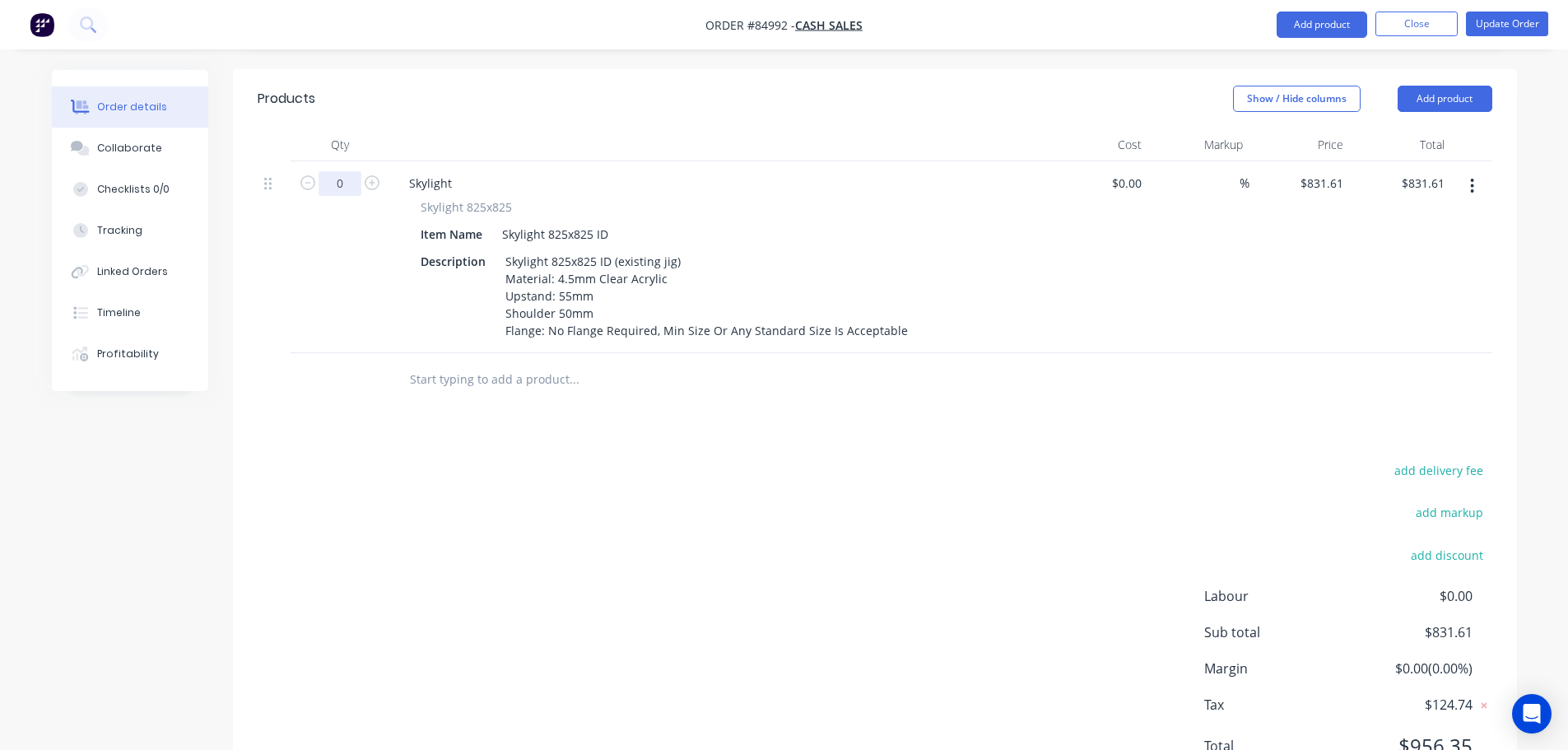
scroll to position [468, 0]
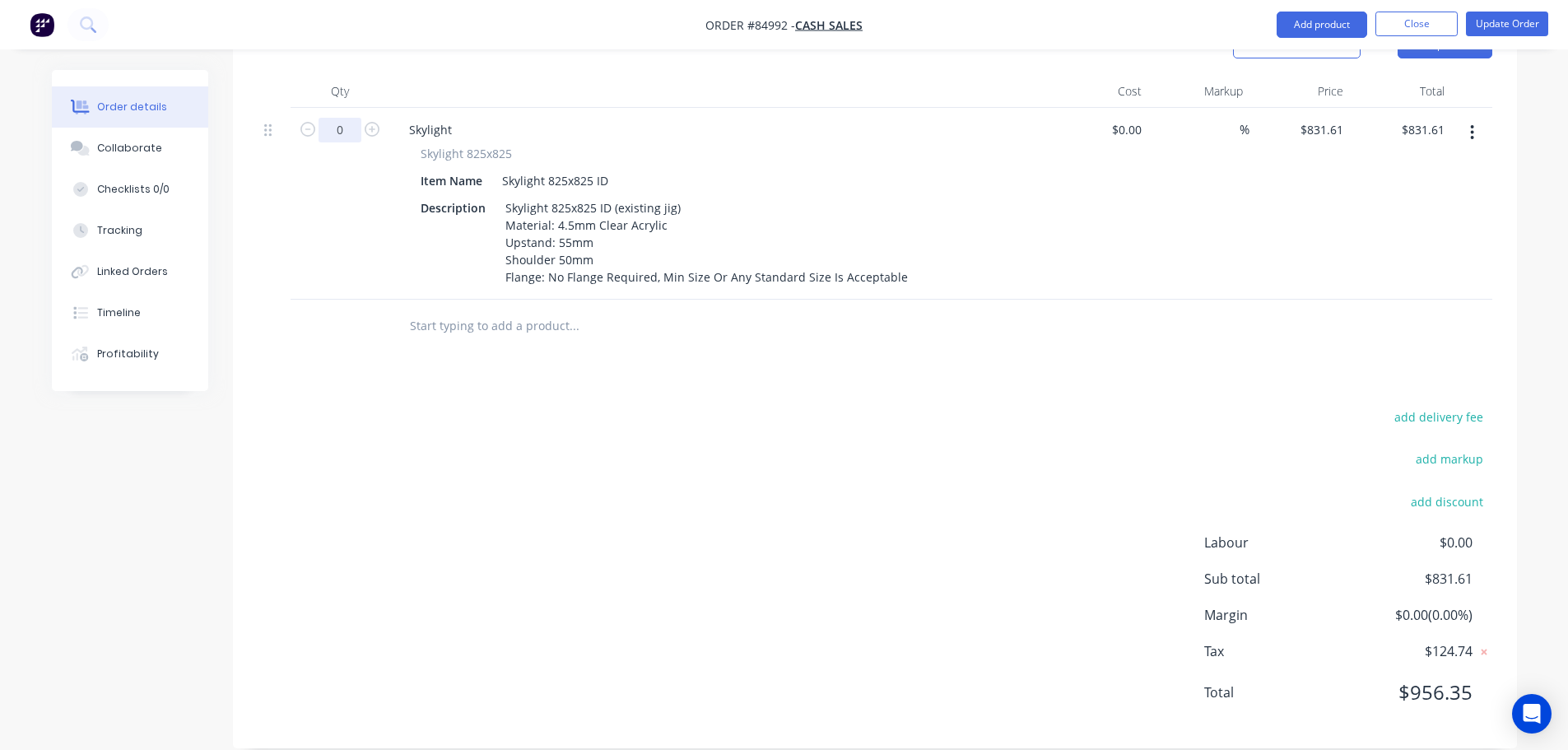
type input "0"
type input "$0.00"
drag, startPoint x: 494, startPoint y: 439, endPoint x: 559, endPoint y: 462, distance: 68.9
click at [495, 439] on div "add delivery fee add markup add discount Labour $0.00 Sub total $0.00 Margin $0…" at bounding box center [875, 565] width 1234 height 318
click at [847, 471] on div "add delivery fee add markup add discount Labour $0.00 Sub total $0.00 Margin $0…" at bounding box center [875, 565] width 1234 height 318
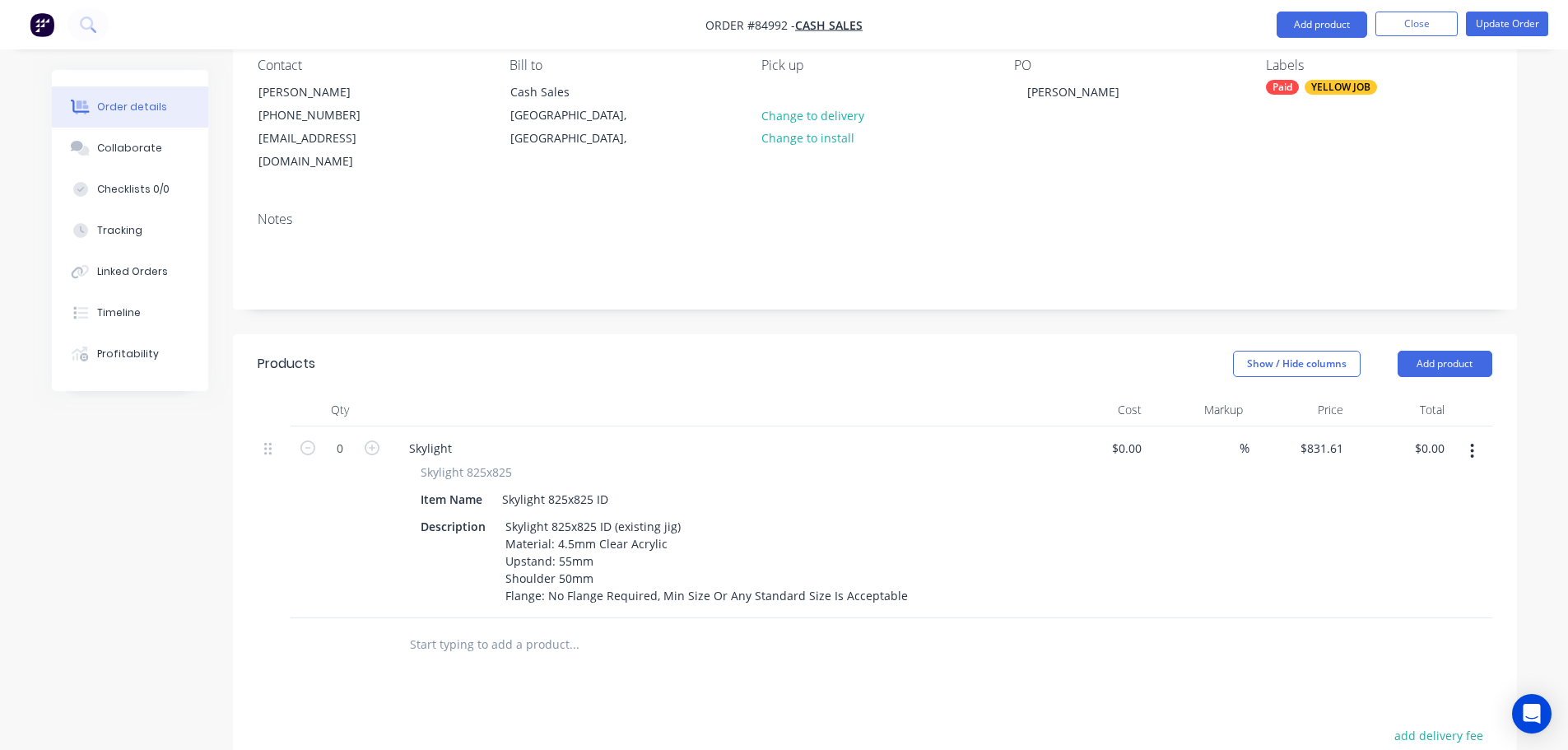
scroll to position [0, 0]
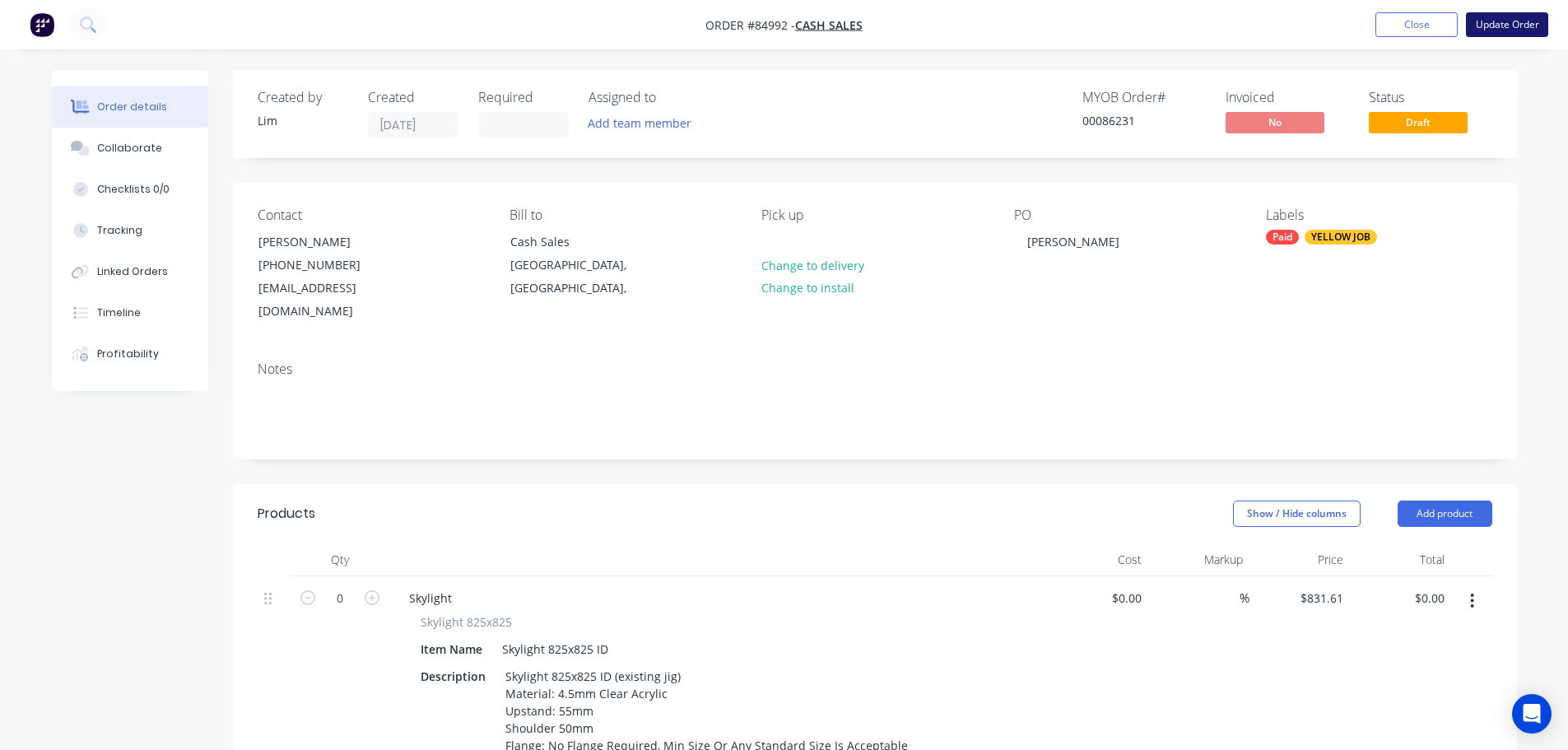
click at [1513, 34] on button "Update Order" at bounding box center [1507, 25] width 82 height 25
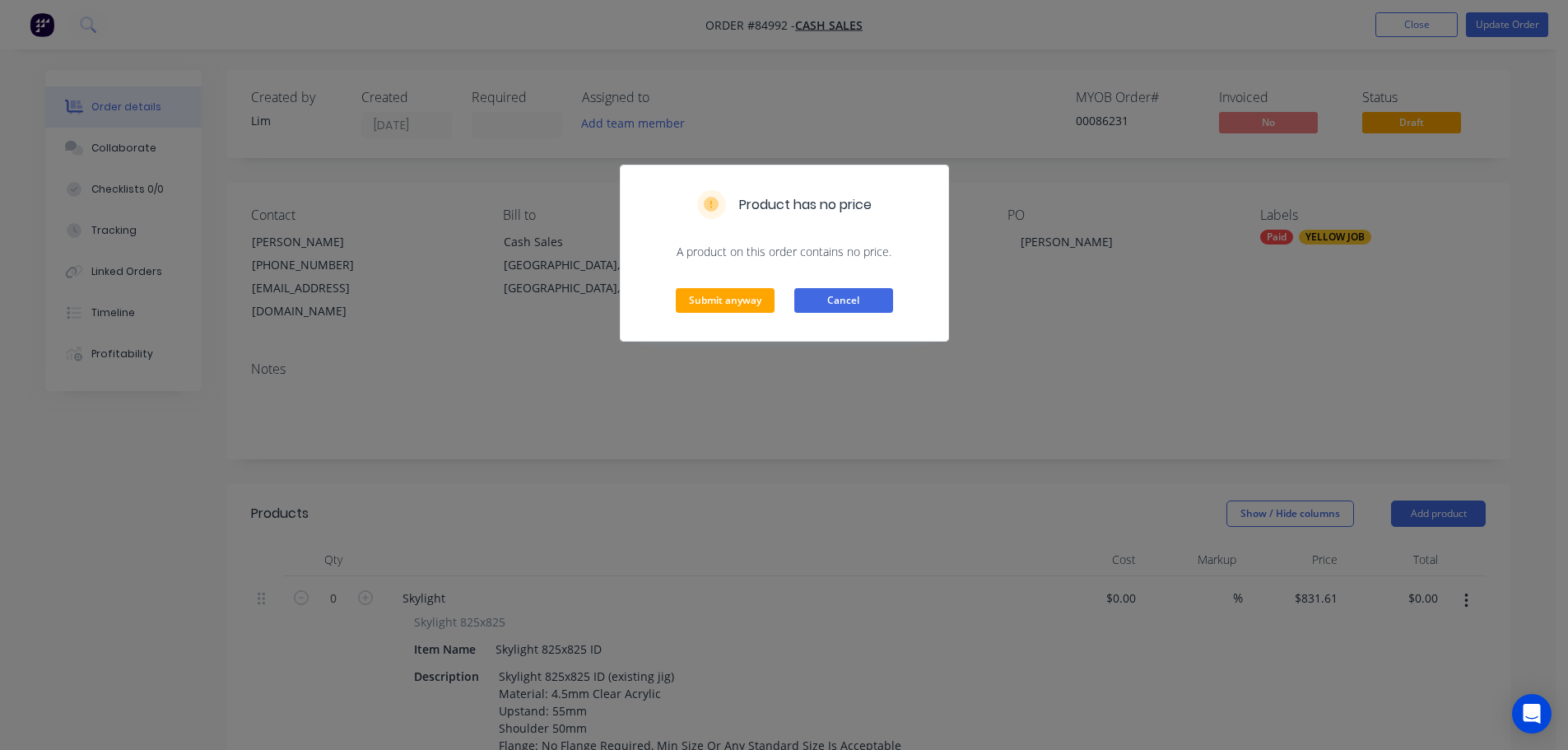
click at [854, 298] on button "Cancel" at bounding box center [844, 301] width 99 height 25
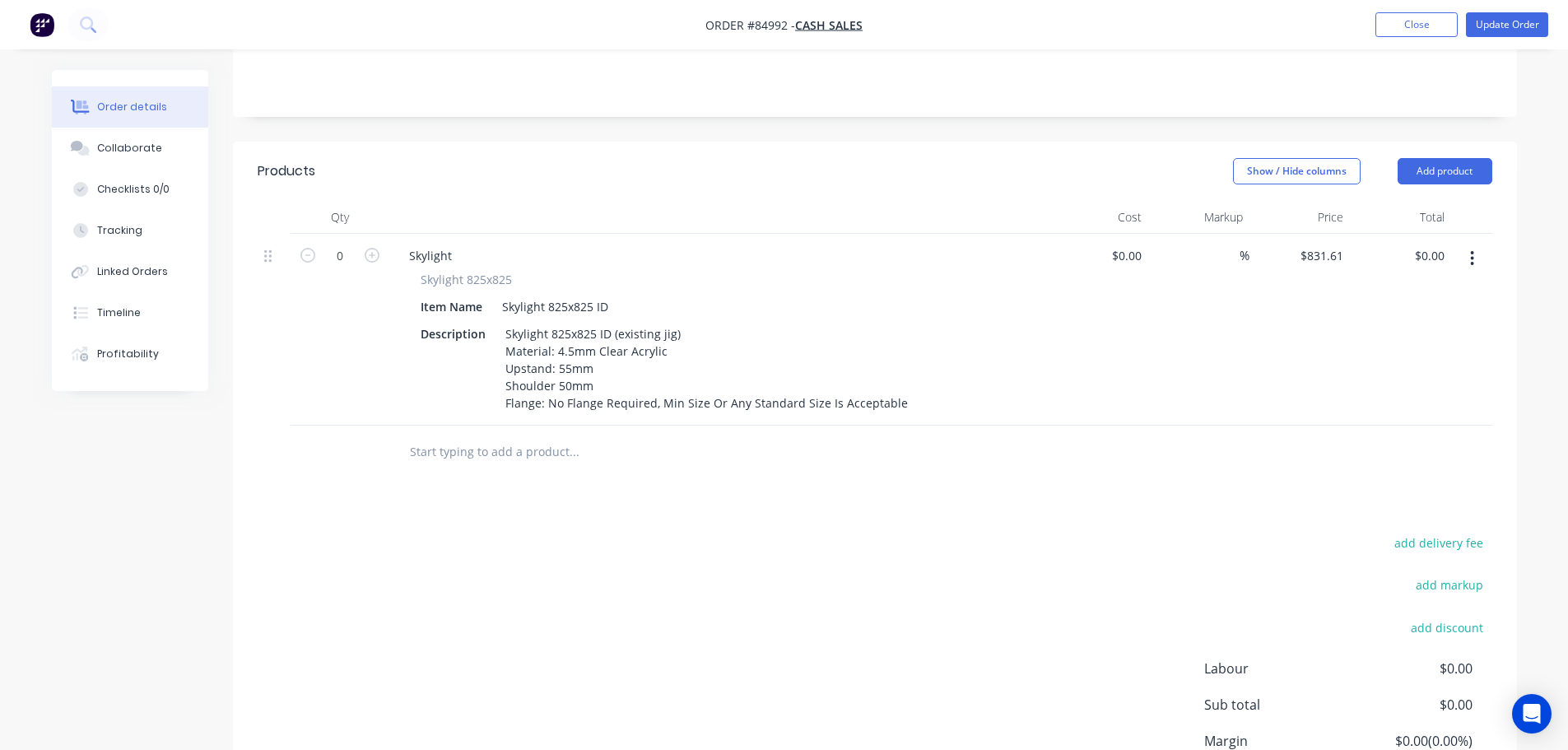
scroll to position [304, 0]
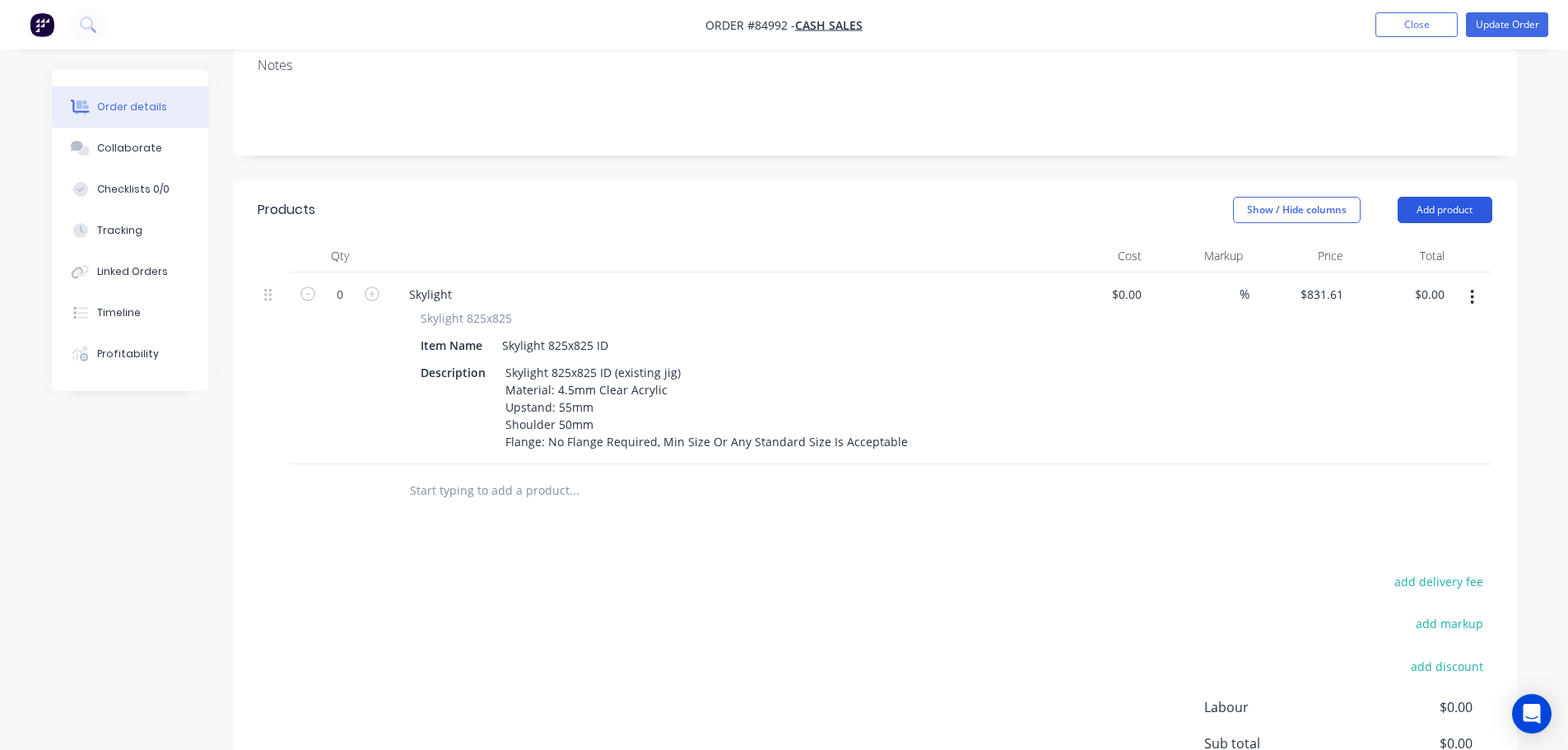
click at [1425, 197] on button "Add product" at bounding box center [1444, 210] width 95 height 26
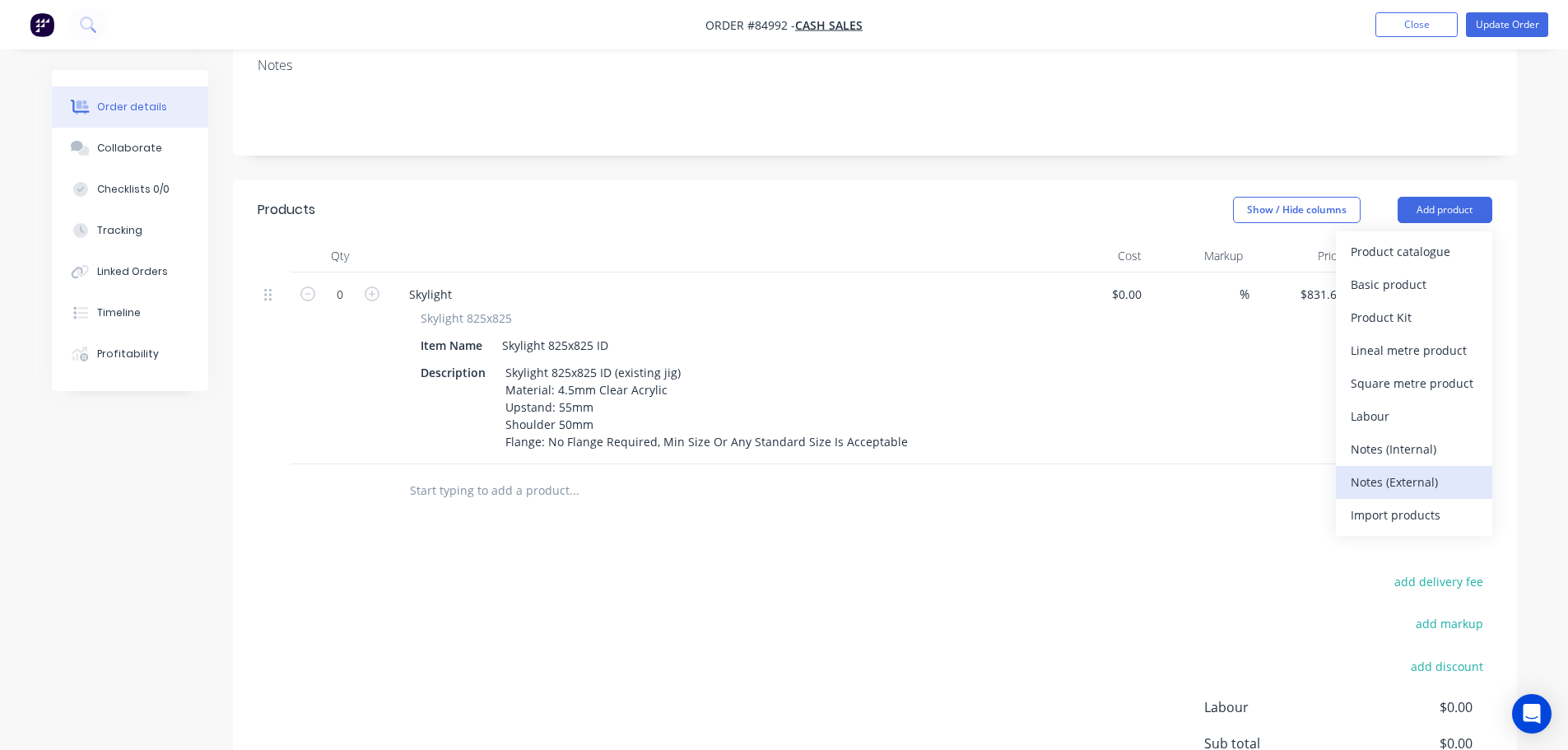
click at [1371, 470] on div "Notes (External)" at bounding box center [1414, 481] width 127 height 24
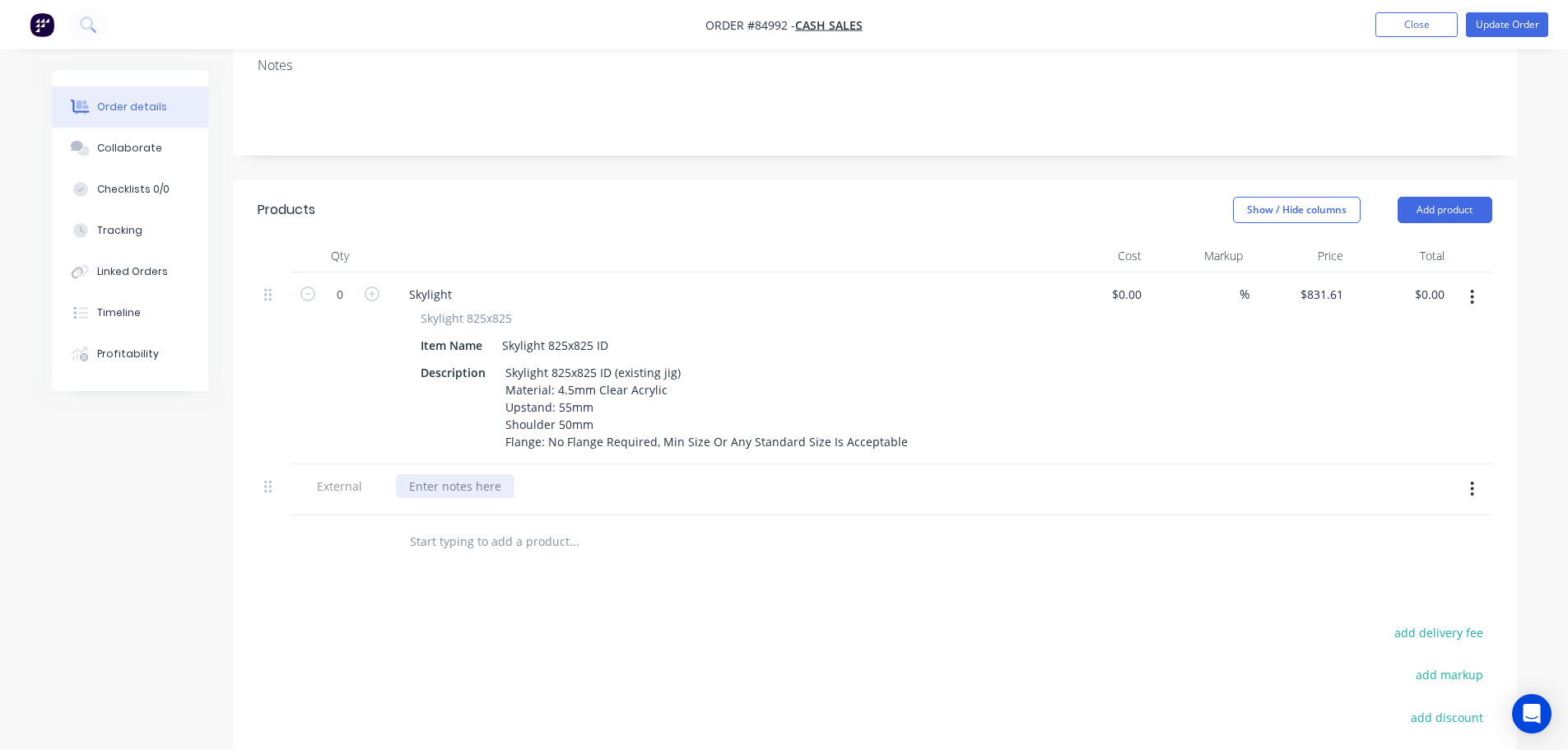
click at [502, 474] on div at bounding box center [455, 485] width 119 height 24
click at [437, 474] on div at bounding box center [455, 485] width 119 height 24
paste div
click at [562, 474] on div "Auckland Industries Limited" at bounding box center [486, 485] width 181 height 24
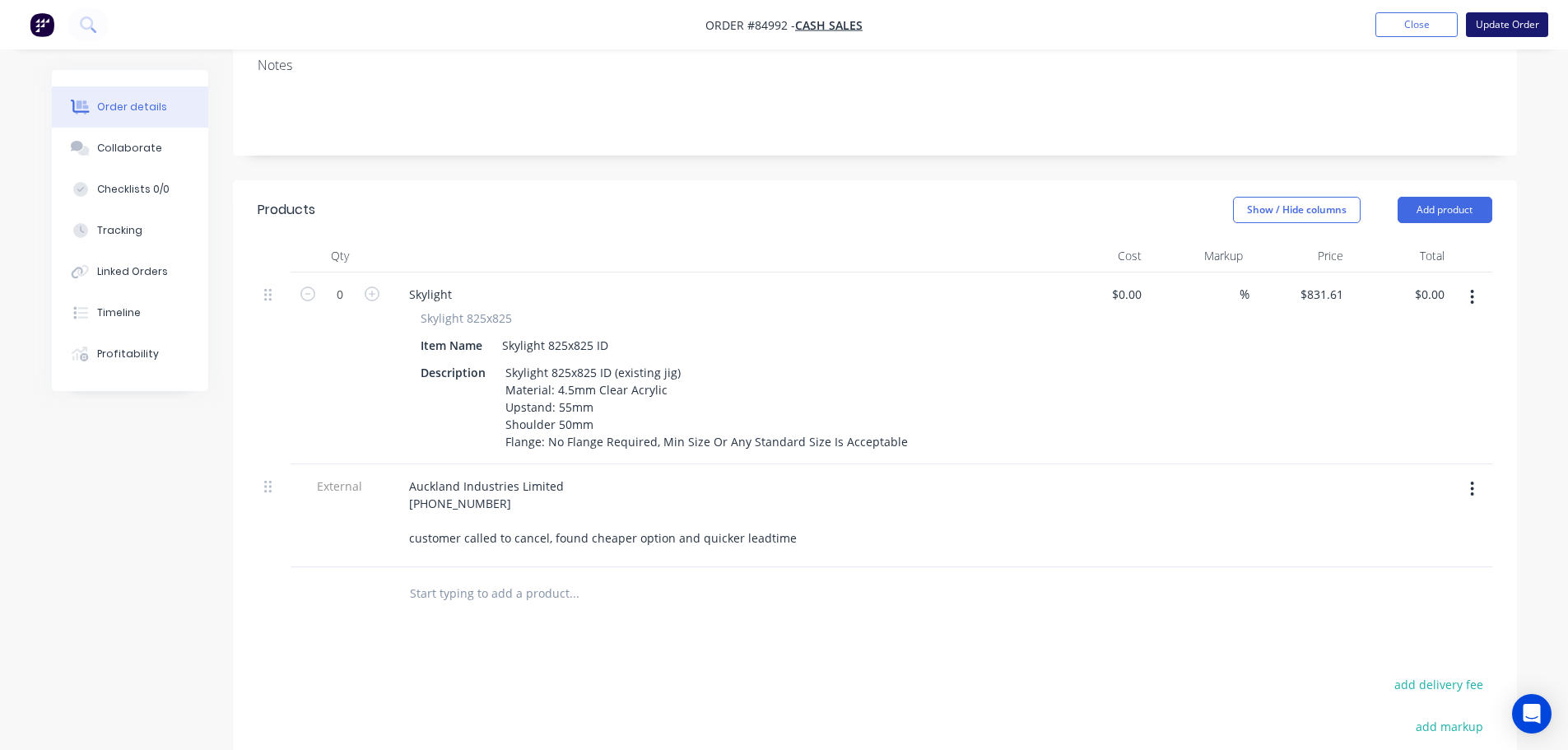
click at [1493, 32] on button "Update Order" at bounding box center [1507, 25] width 82 height 25
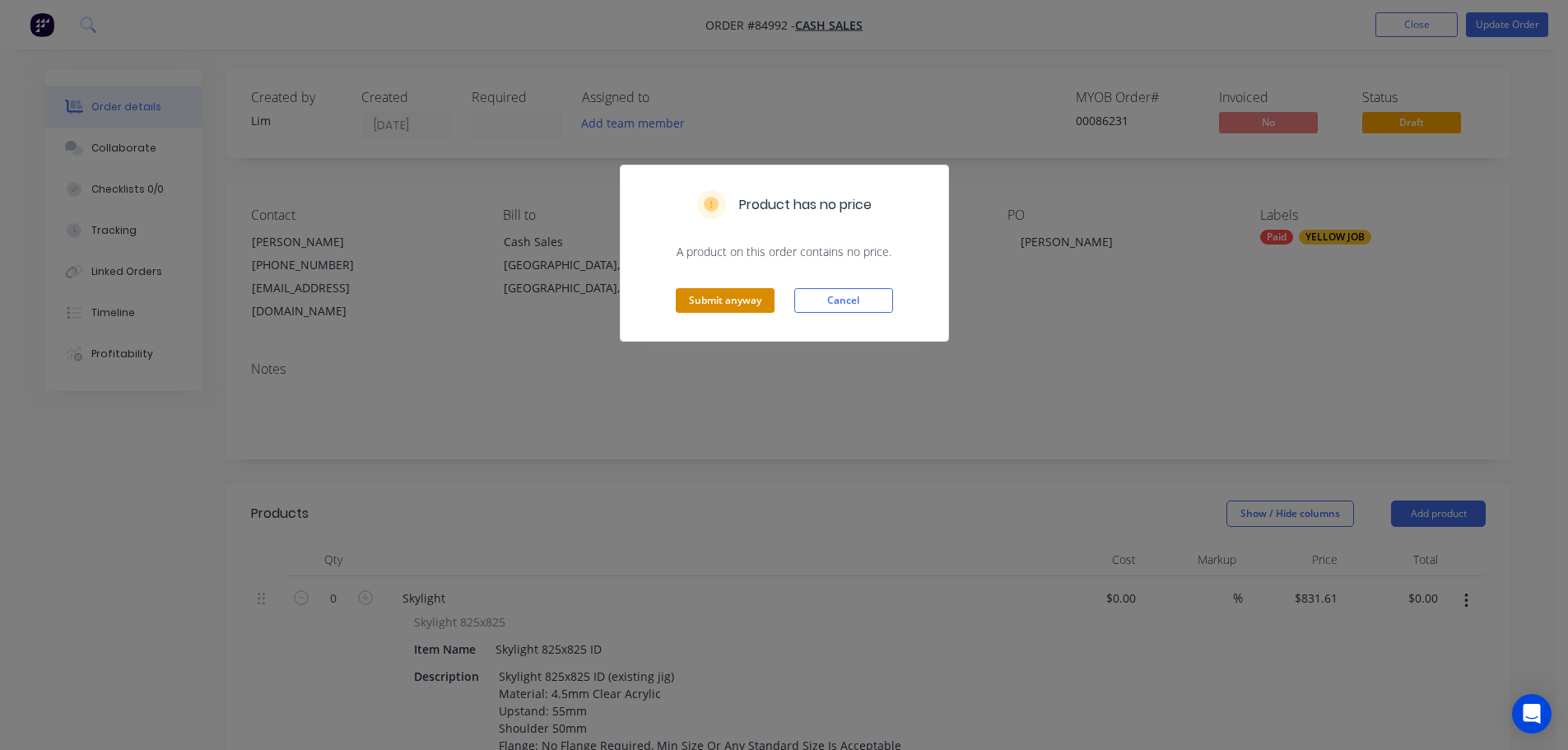
click at [709, 297] on button "Submit anyway" at bounding box center [725, 301] width 99 height 25
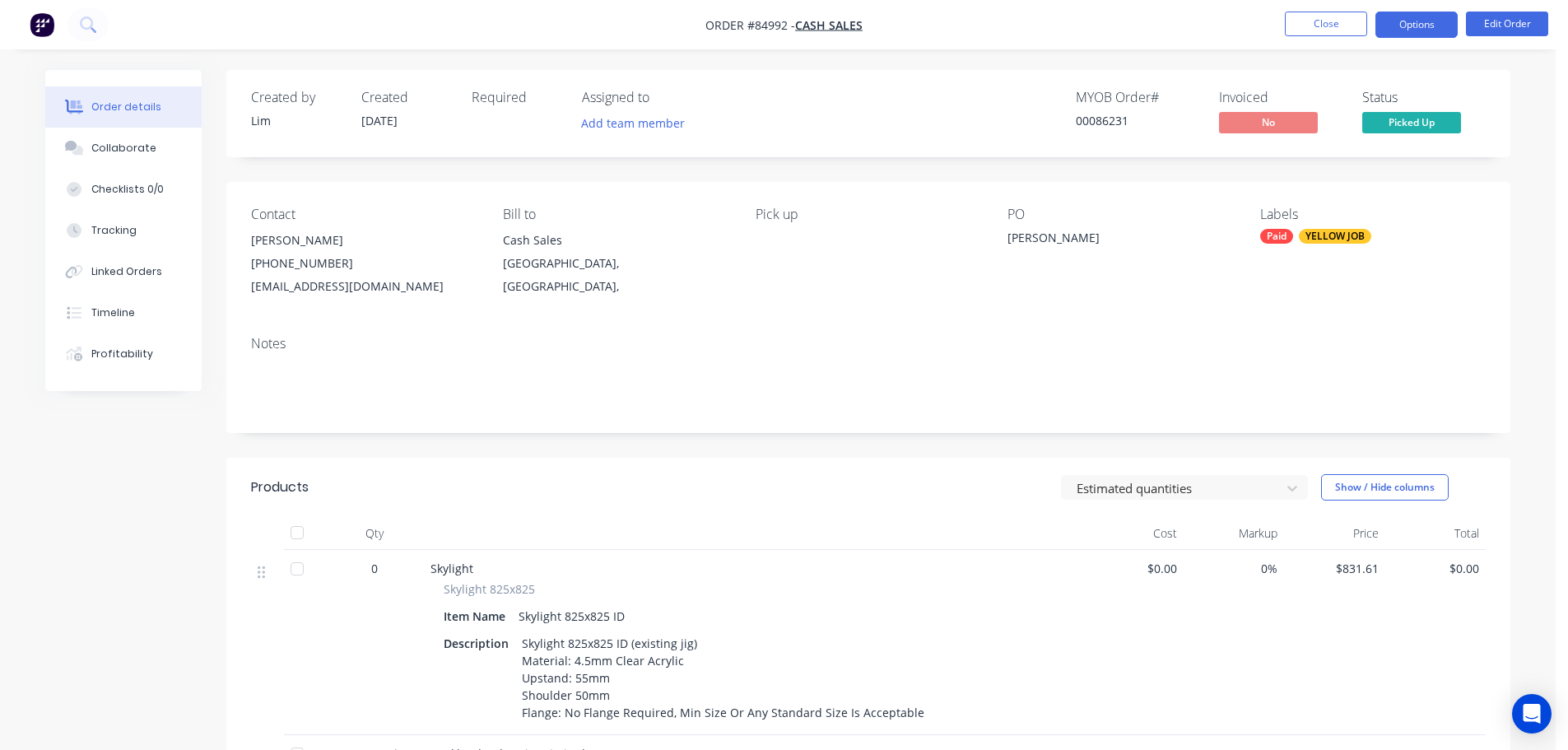
click at [1391, 34] on button "Options" at bounding box center [1416, 25] width 82 height 26
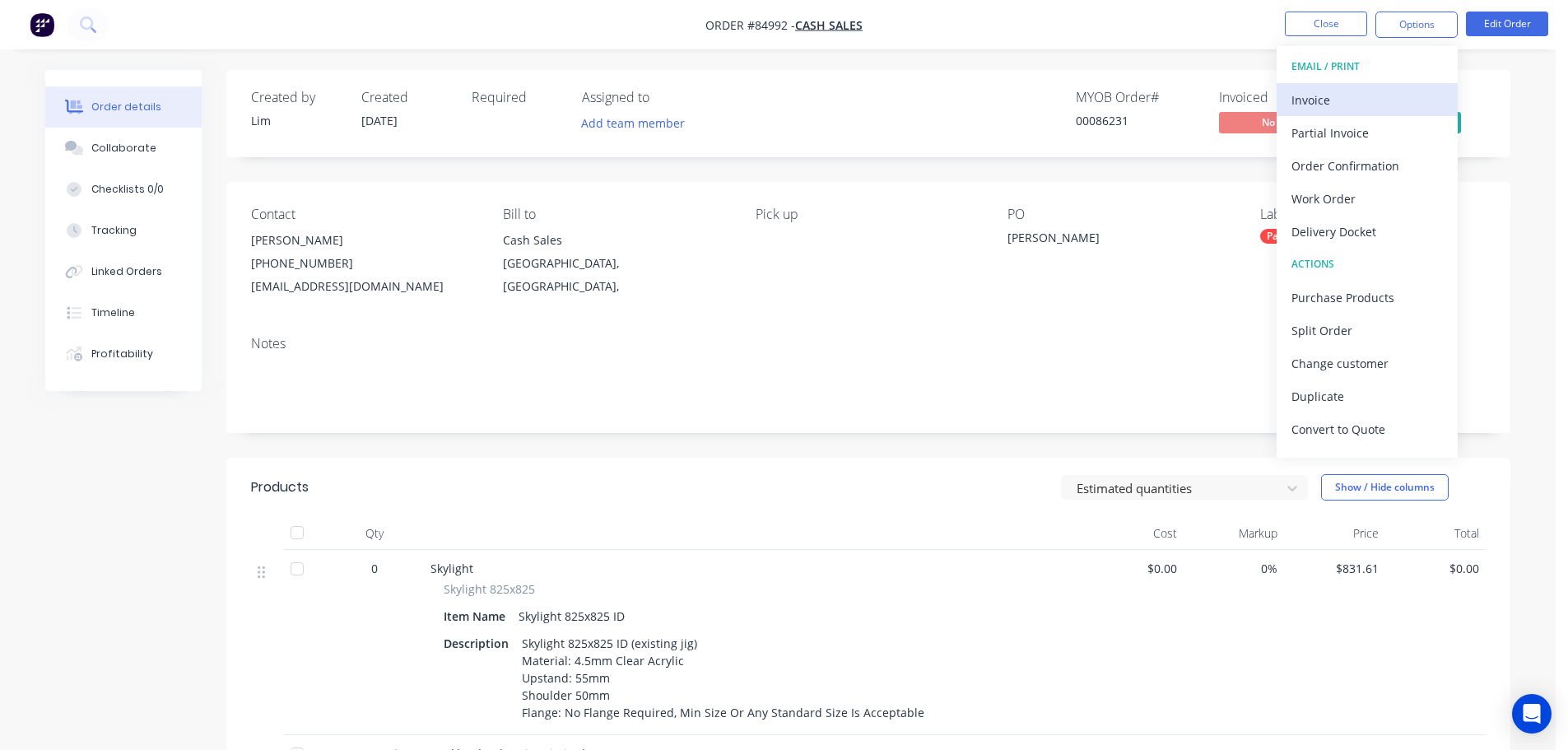
click at [1361, 96] on div "Invoice" at bounding box center [1367, 100] width 152 height 24
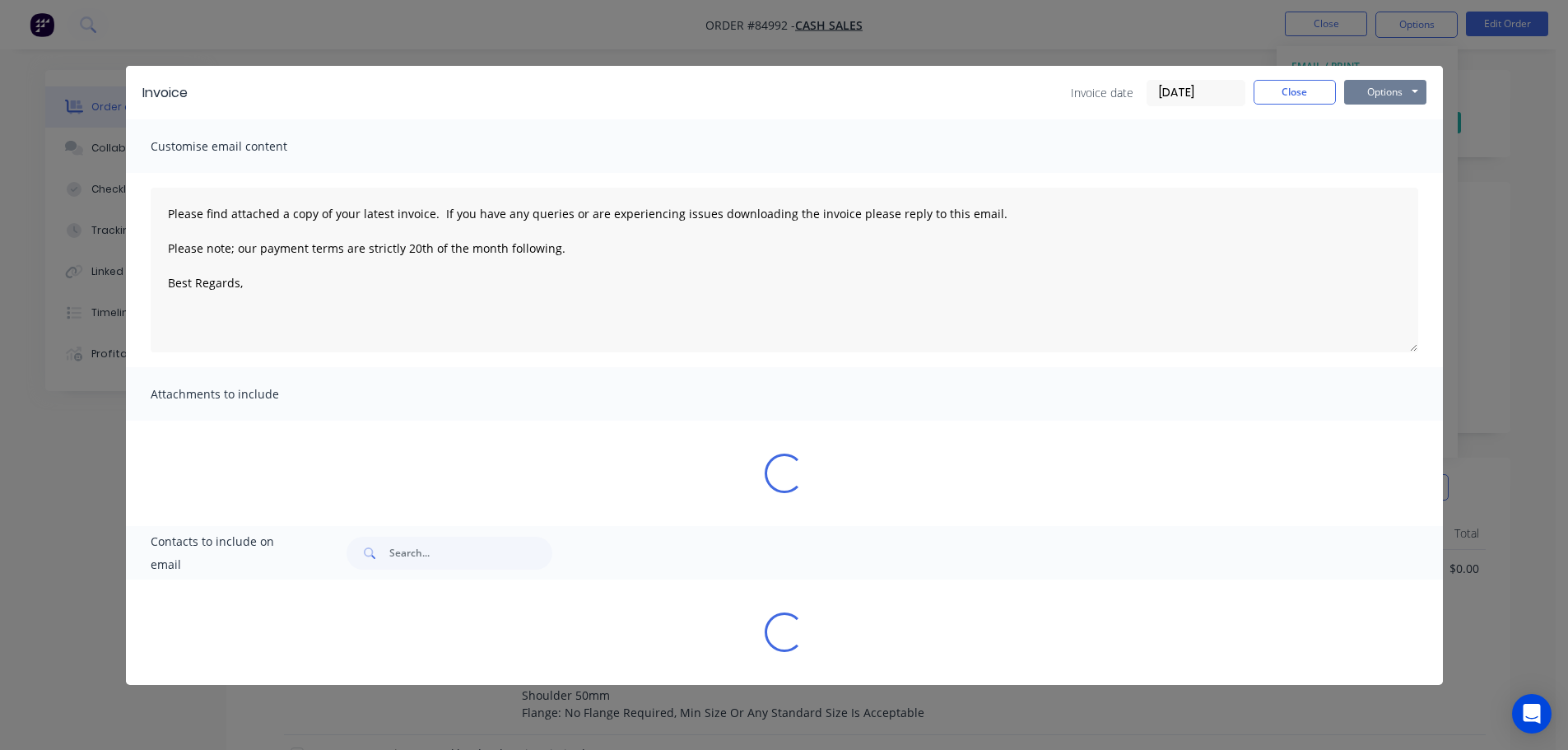
click at [1385, 91] on button "Options" at bounding box center [1385, 92] width 82 height 25
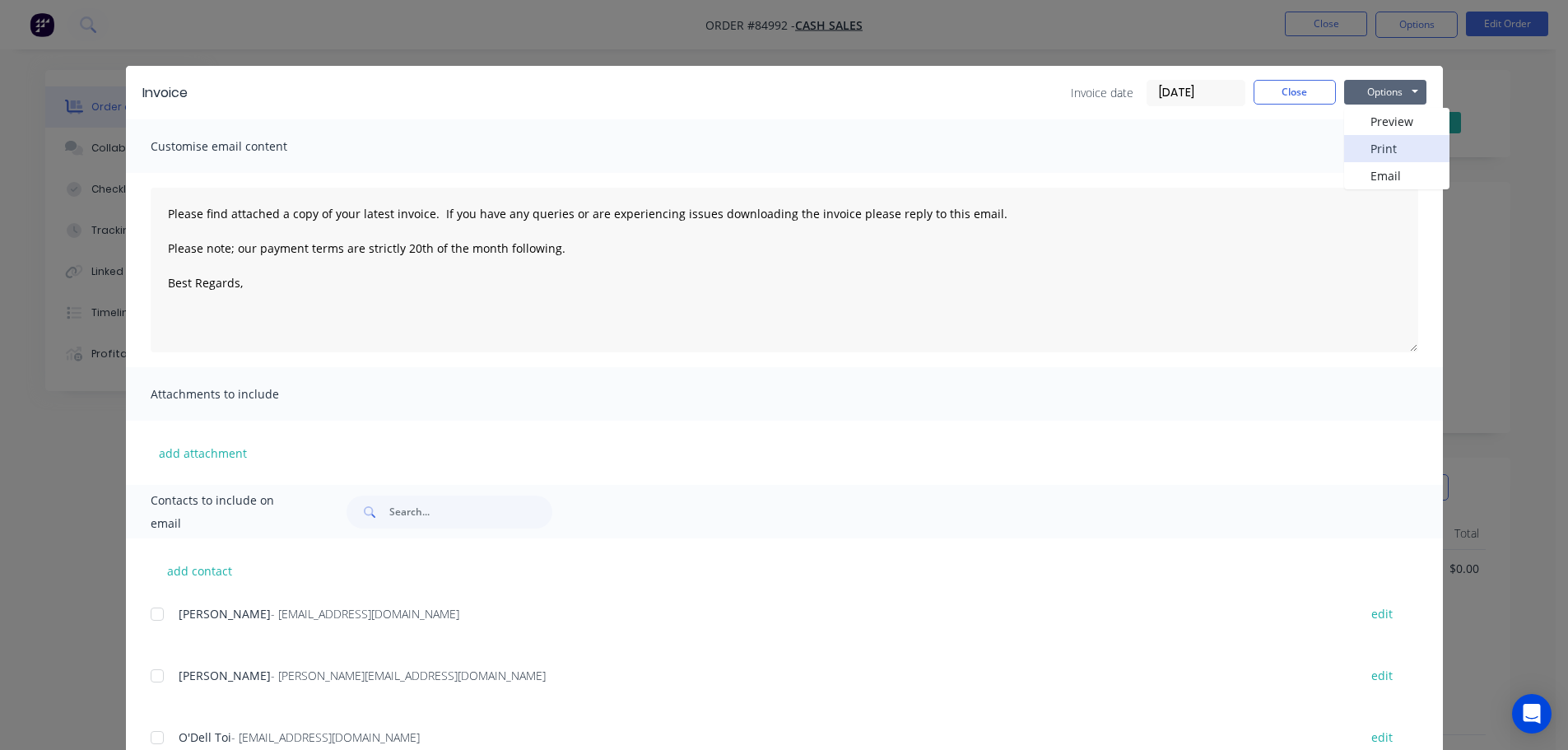
click at [1379, 147] on button "Print" at bounding box center [1397, 148] width 105 height 27
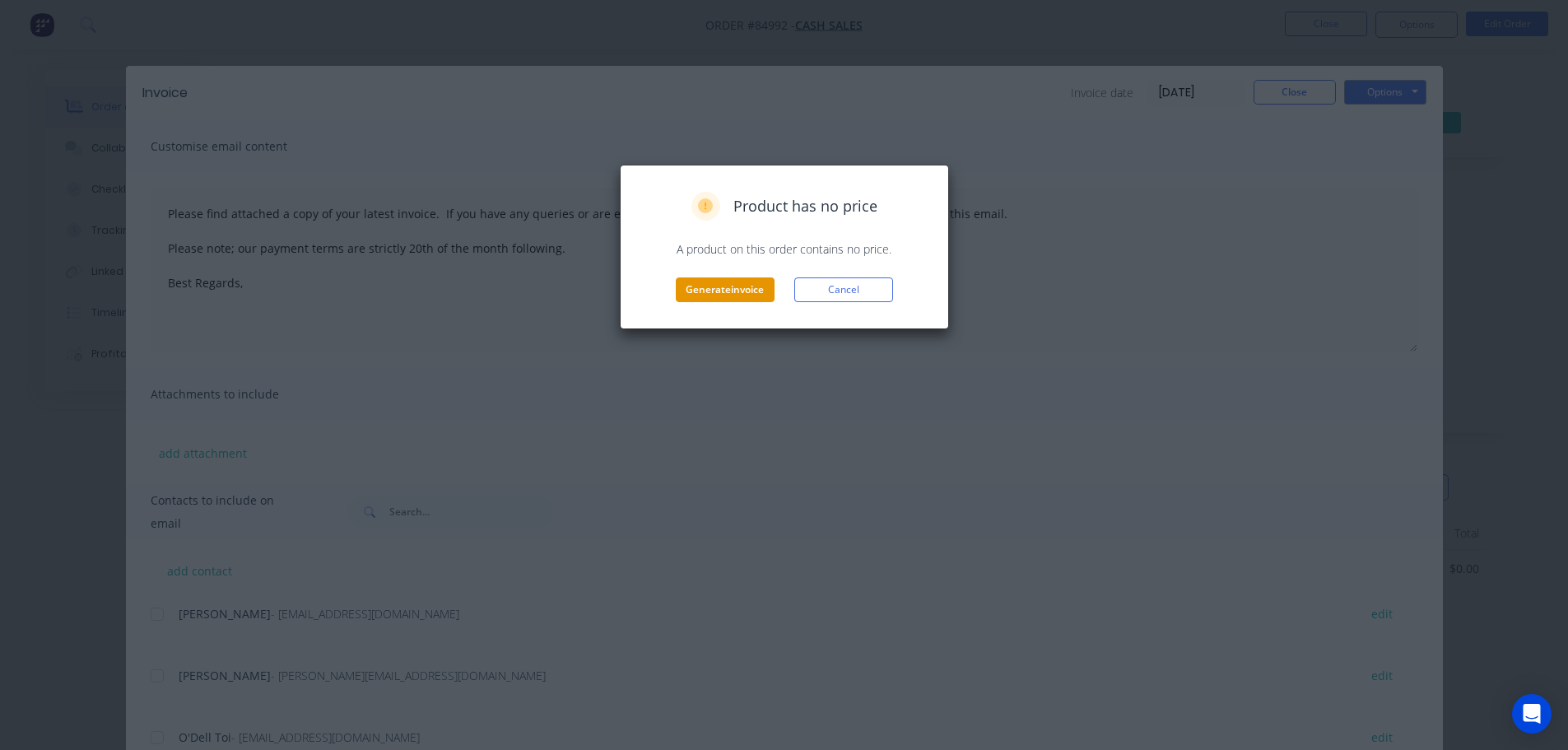
click at [722, 291] on button "Generate invoice" at bounding box center [725, 290] width 99 height 25
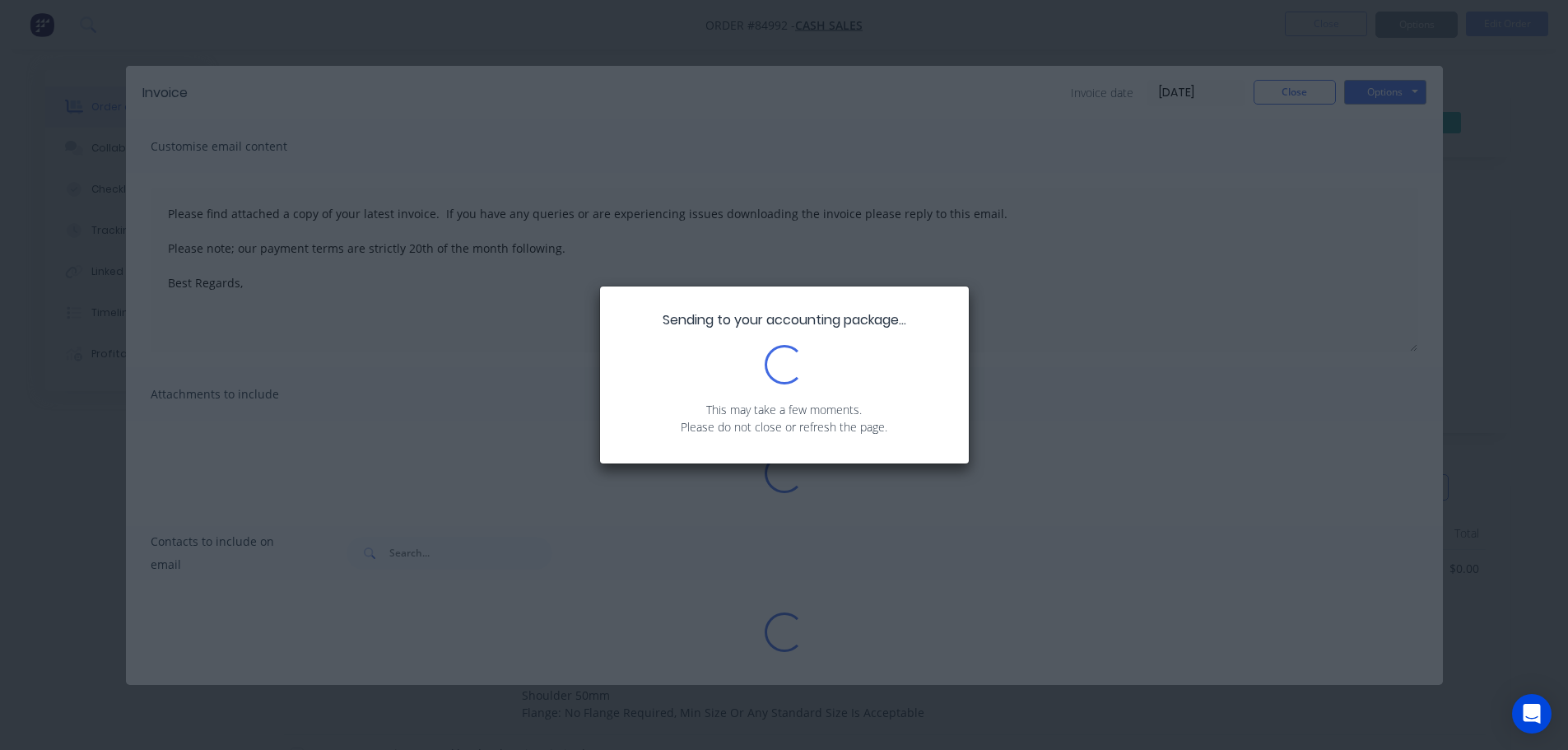
type textarea "Please find attached a copy of your latest invoice. If you have any queries or …"
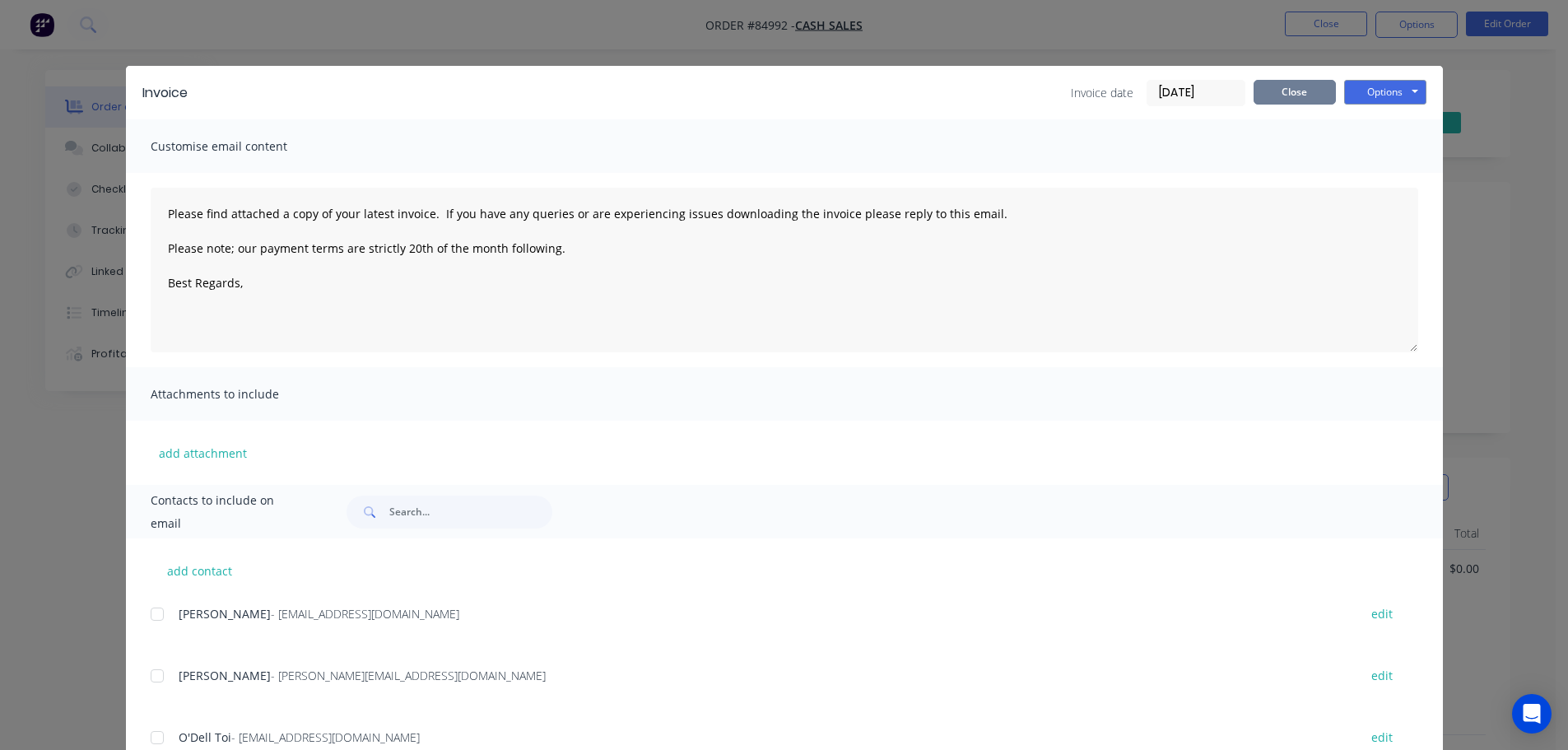
click at [1306, 95] on button "Close" at bounding box center [1294, 92] width 82 height 25
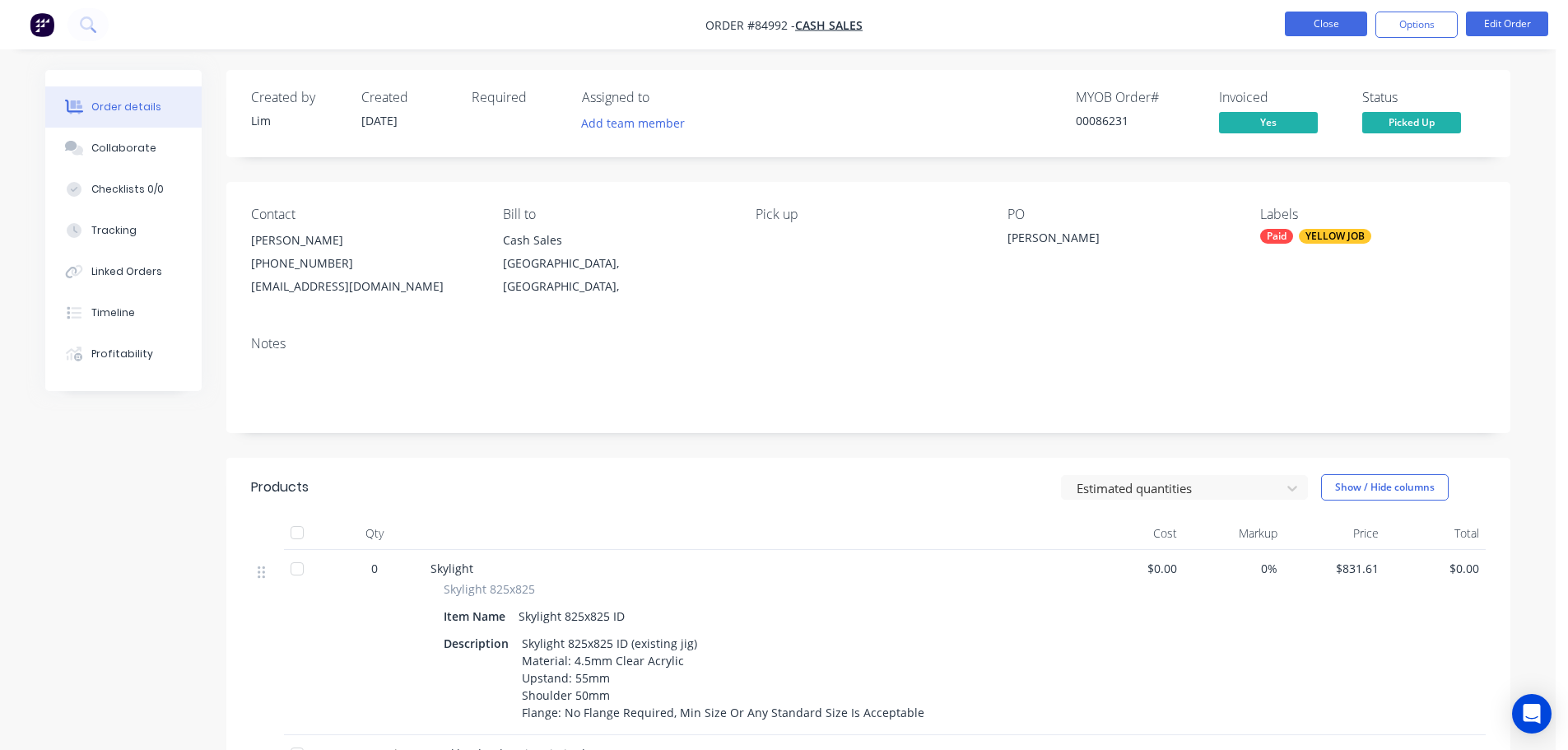
click at [1328, 27] on button "Close" at bounding box center [1326, 24] width 82 height 25
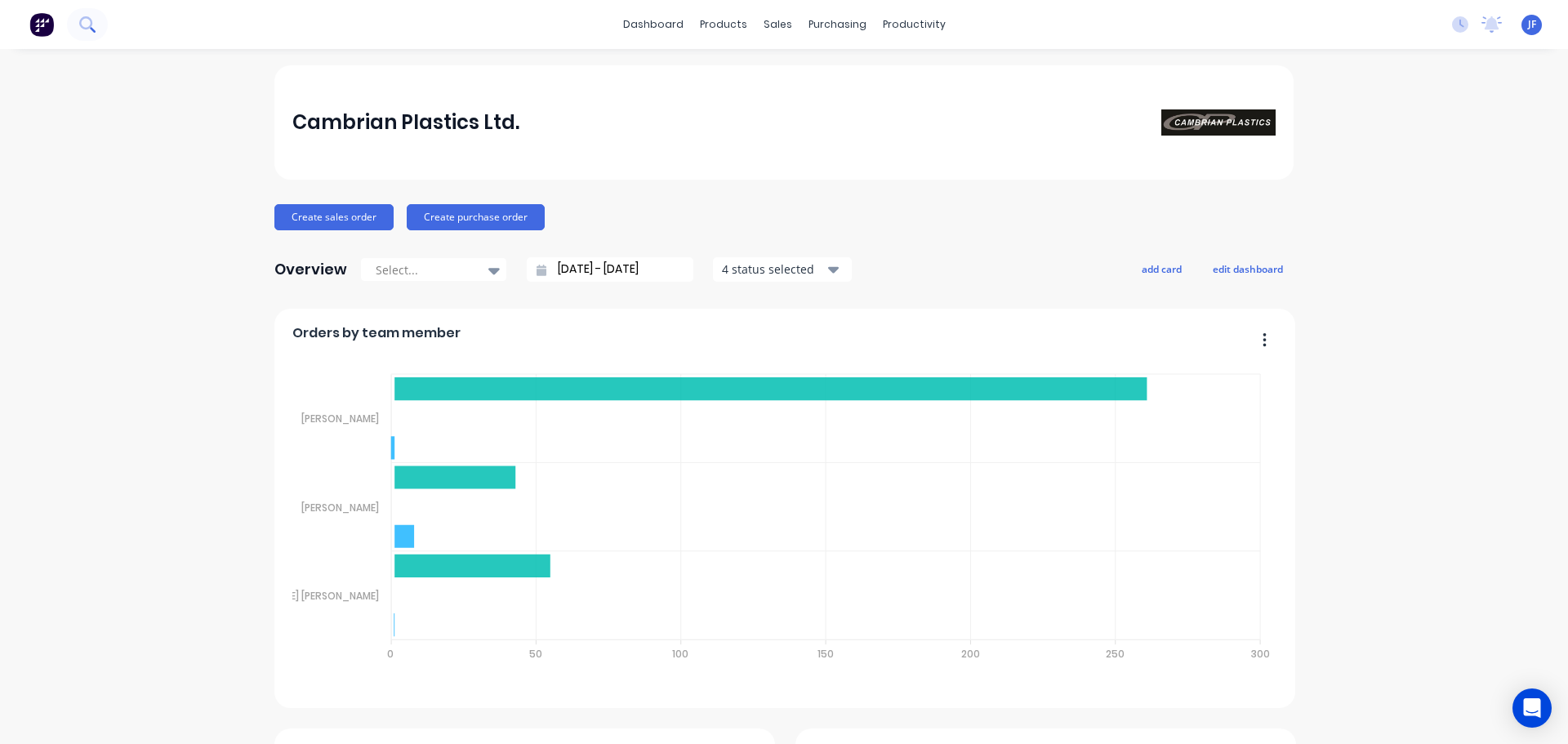
click at [70, 34] on button at bounding box center [87, 25] width 41 height 33
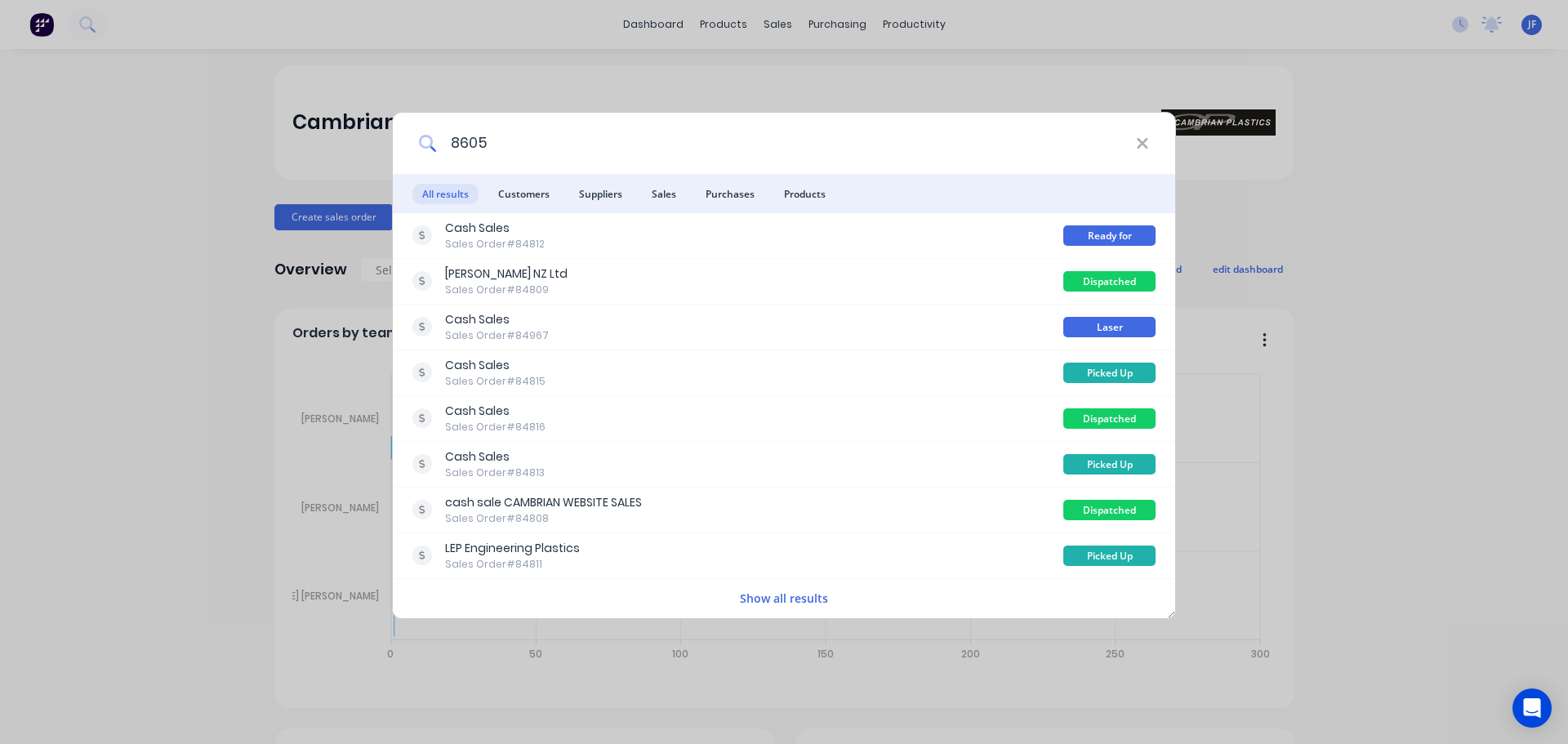
click at [555, 155] on input "8605" at bounding box center [786, 143] width 699 height 61
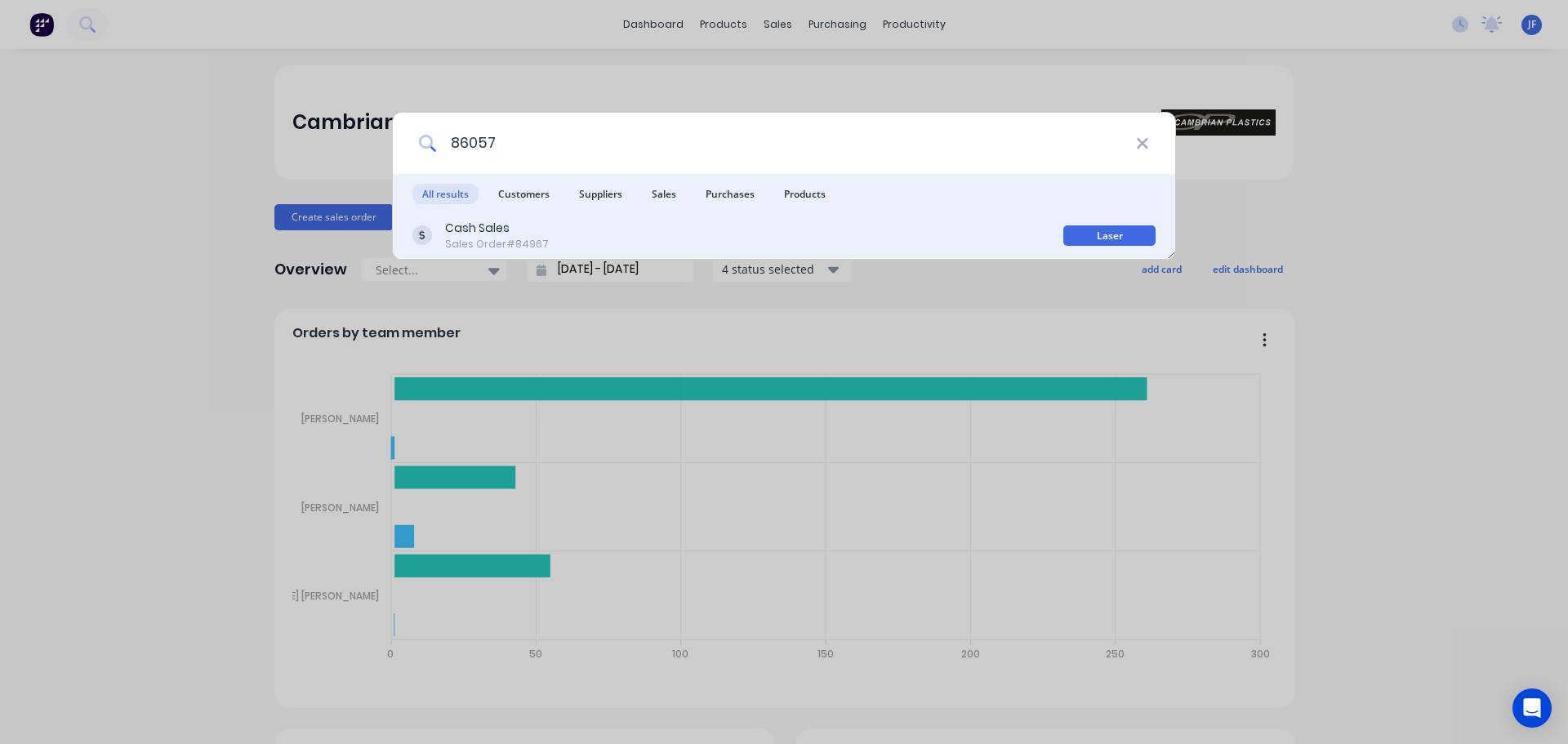
type input "86057"
click at [585, 242] on div "Cash Sales Sales Order #84967" at bounding box center [737, 235] width 651 height 32
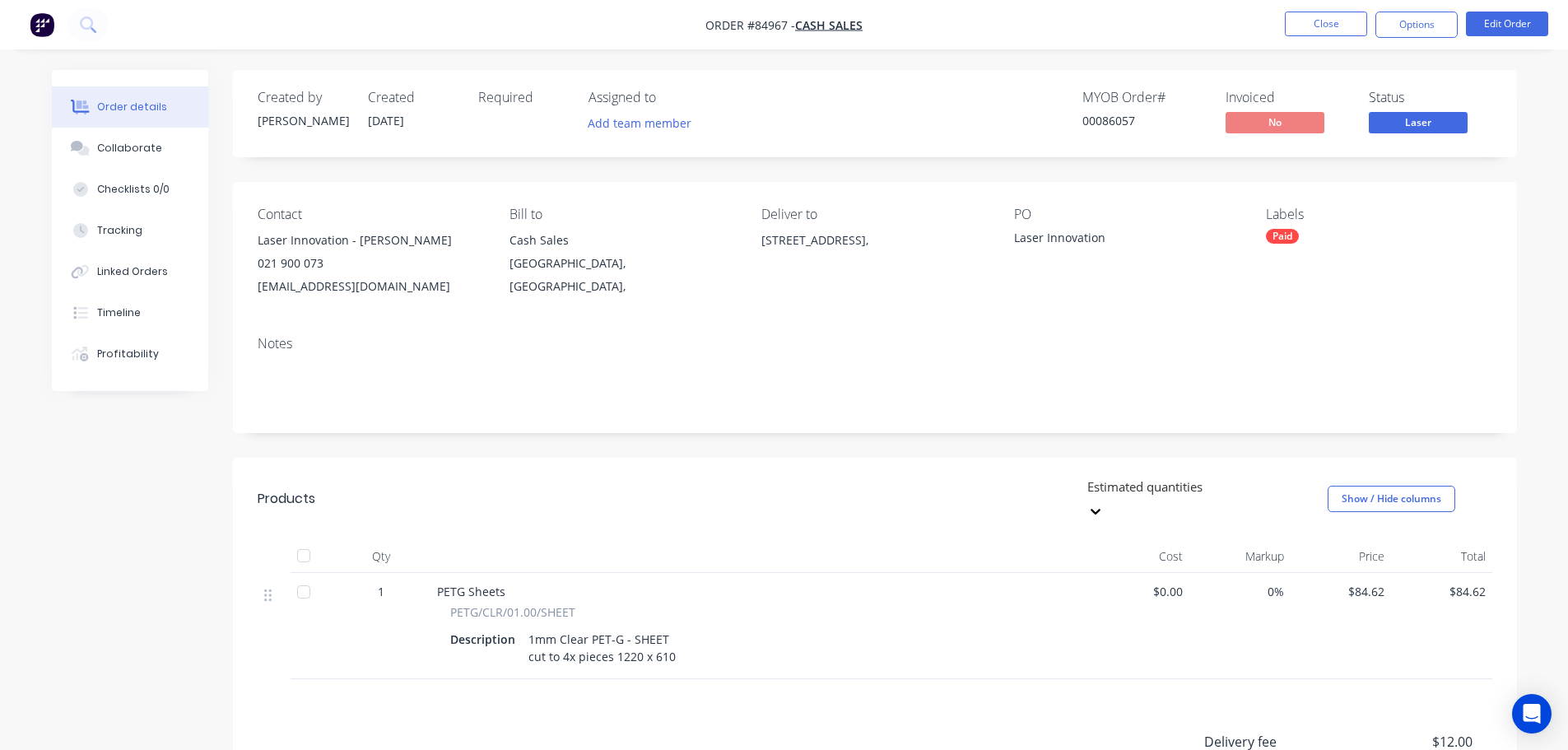
click at [1401, 122] on span "Laser" at bounding box center [1418, 122] width 99 height 21
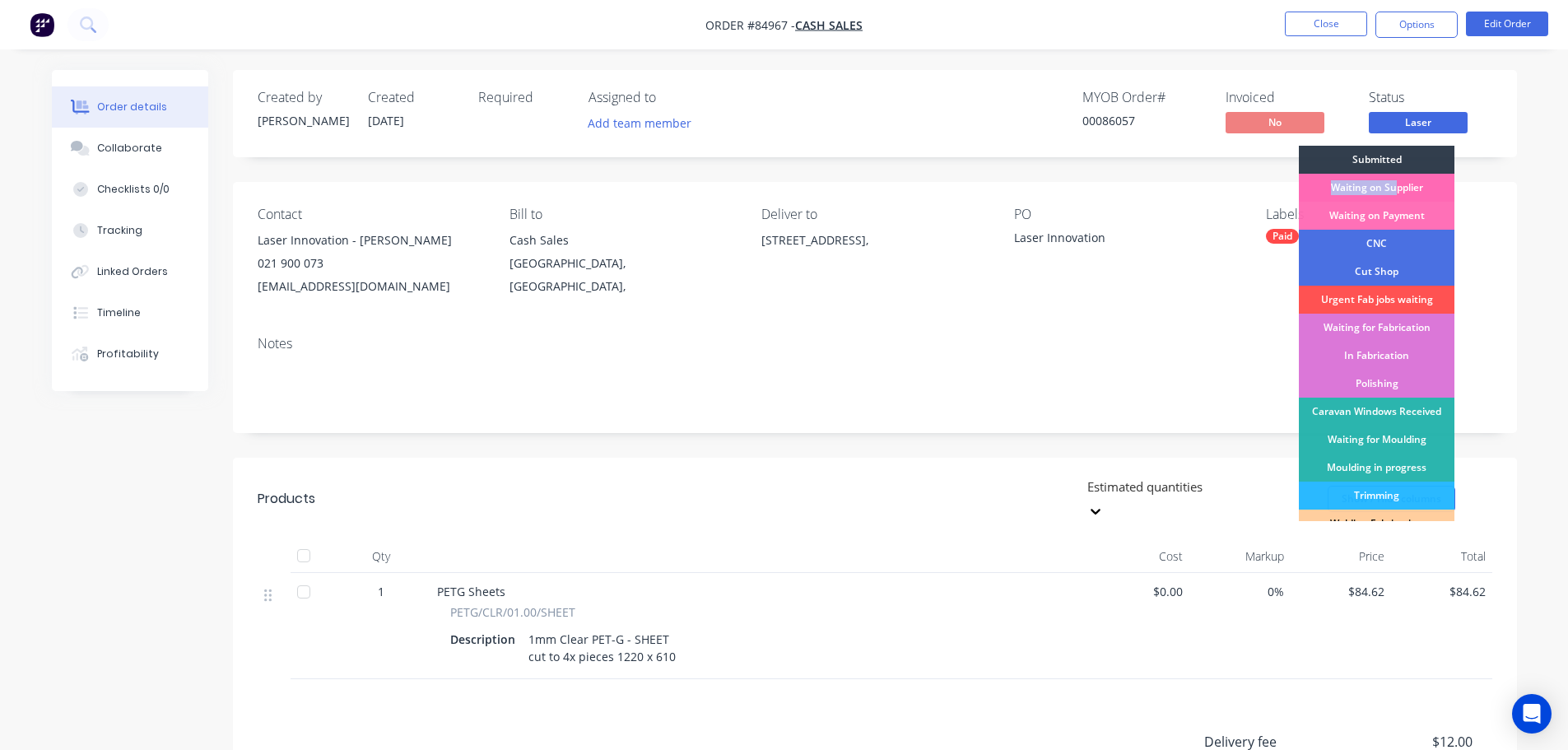
drag, startPoint x: 1401, startPoint y: 156, endPoint x: 1394, endPoint y: 193, distance: 37.7
click at [1394, 193] on div "Submitted Waiting on Supplier Waiting on Payment CNC Cut Shop Urgent Fab jobs w…" at bounding box center [1376, 334] width 156 height 376
drag, startPoint x: 1387, startPoint y: 190, endPoint x: 1383, endPoint y: 179, distance: 11.7
click at [1387, 189] on div "Waiting on Supplier" at bounding box center [1376, 188] width 156 height 28
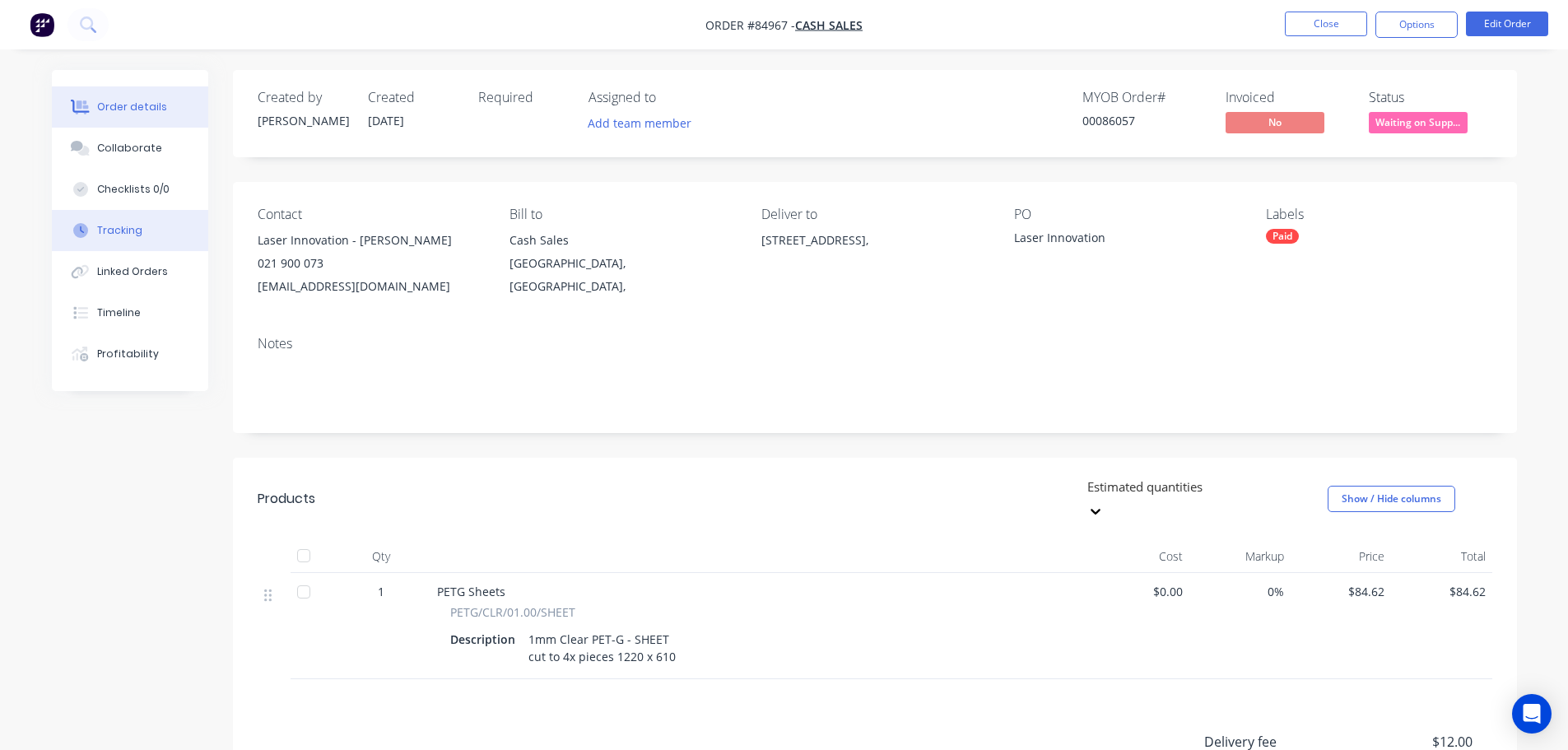
drag, startPoint x: 1326, startPoint y: 61, endPoint x: 171, endPoint y: 236, distance: 1168.2
click at [1318, 63] on div "Order details Collaborate Checklists 0/0 Tracking Linked Orders Timeline Profit…" at bounding box center [784, 504] width 1568 height 1009
click at [42, 20] on img "button" at bounding box center [42, 25] width 25 height 25
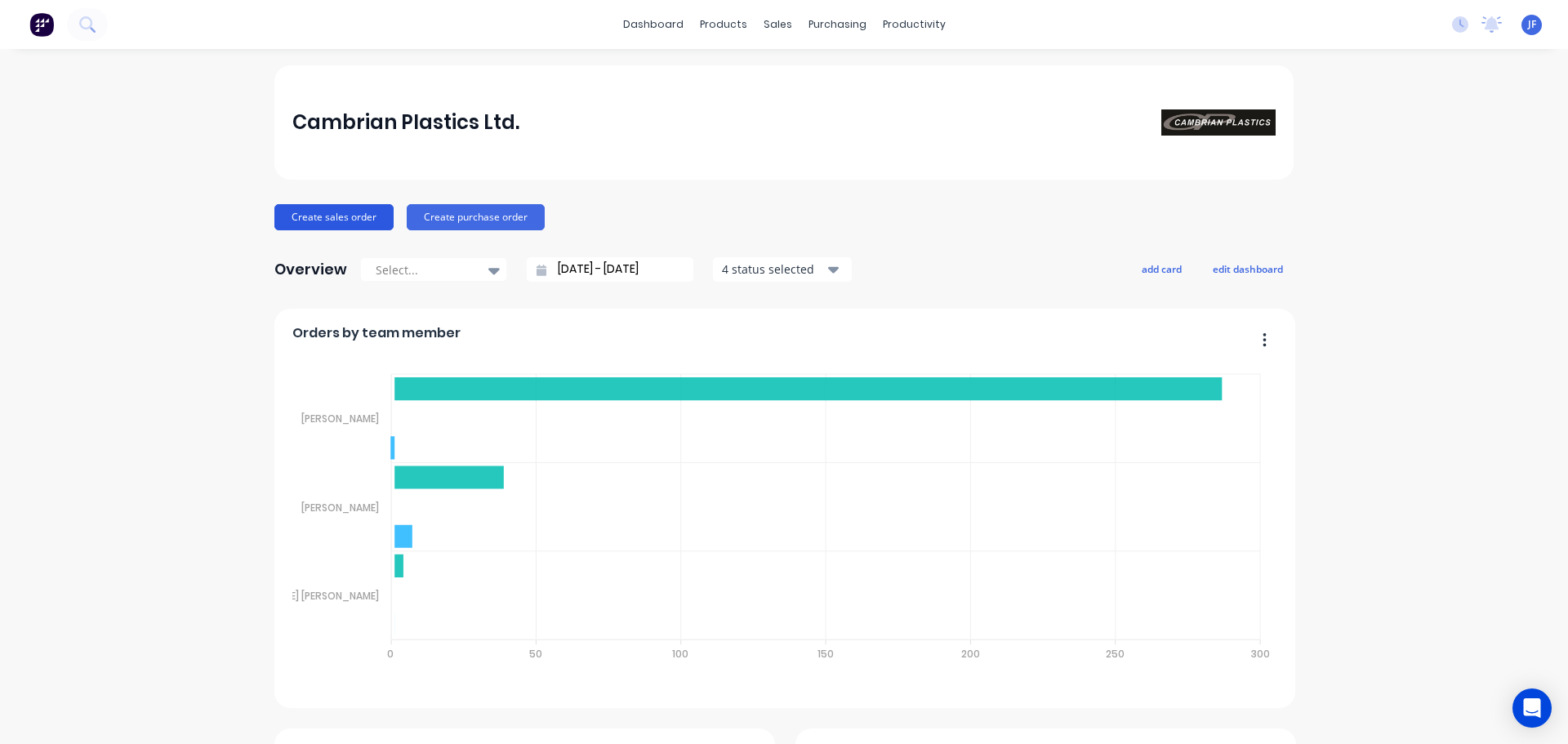
click at [361, 225] on button "Create sales order" at bounding box center [334, 217] width 119 height 26
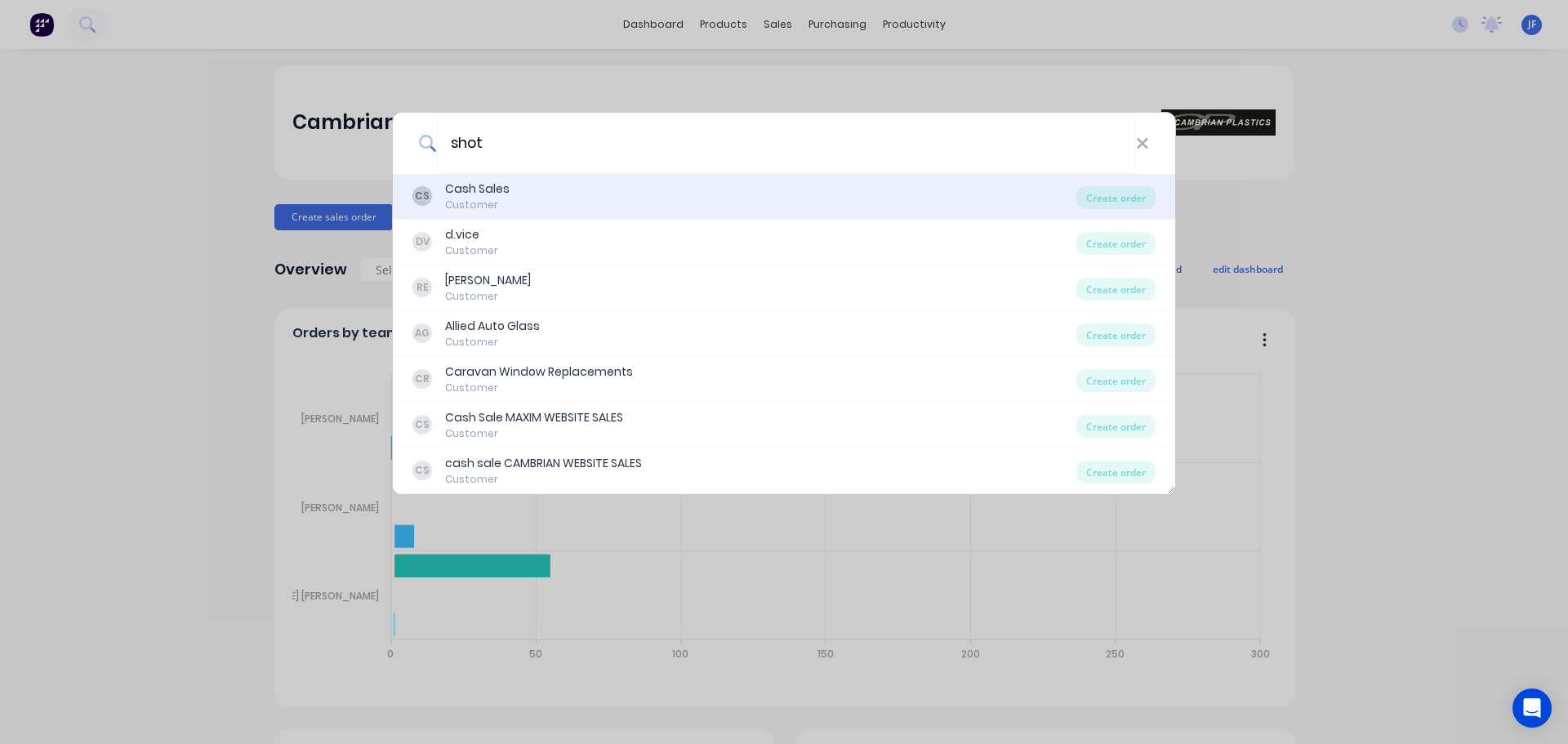
type input "shot"
click at [499, 209] on div "Customer" at bounding box center [477, 205] width 65 height 15
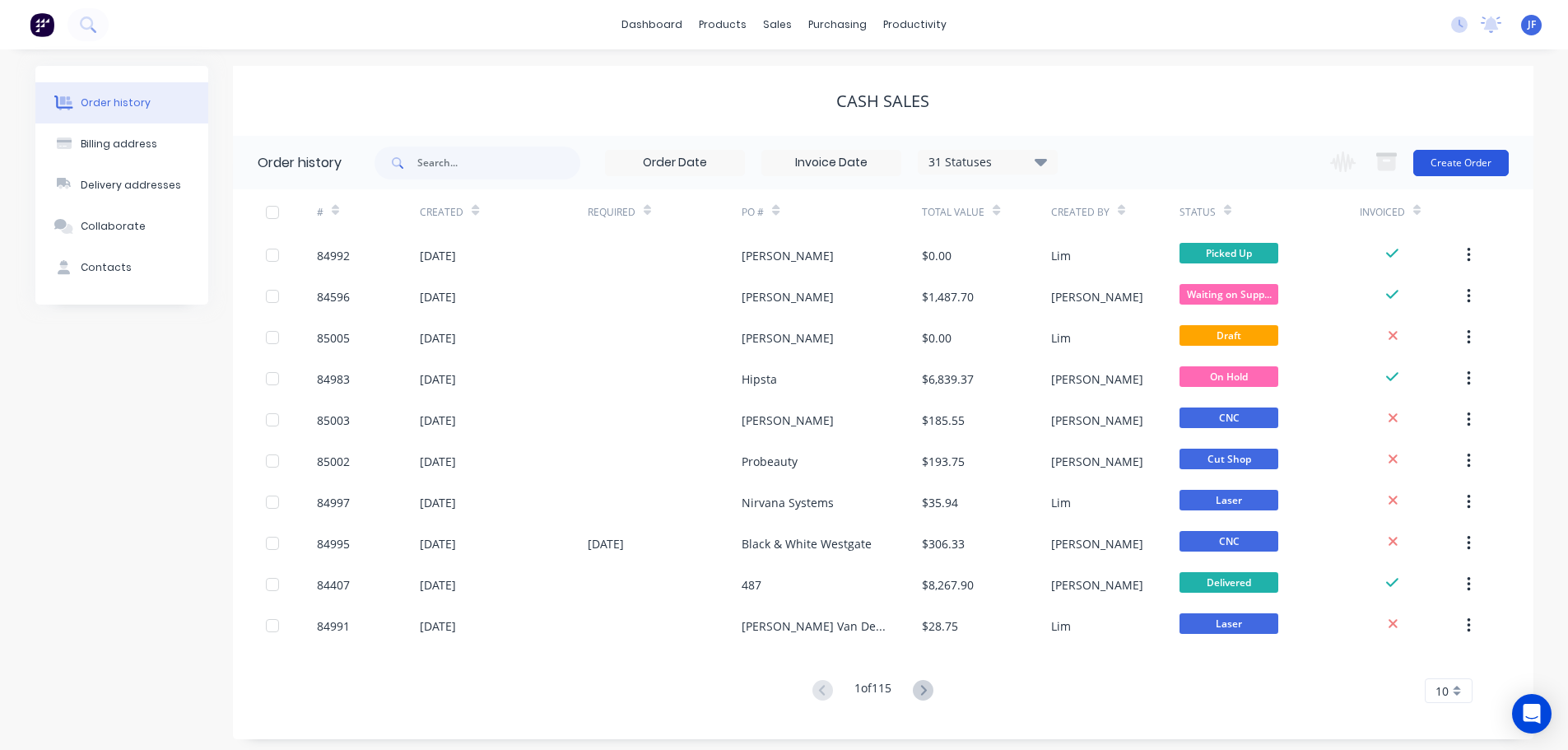
click at [1481, 158] on button "Create Order" at bounding box center [1461, 163] width 96 height 26
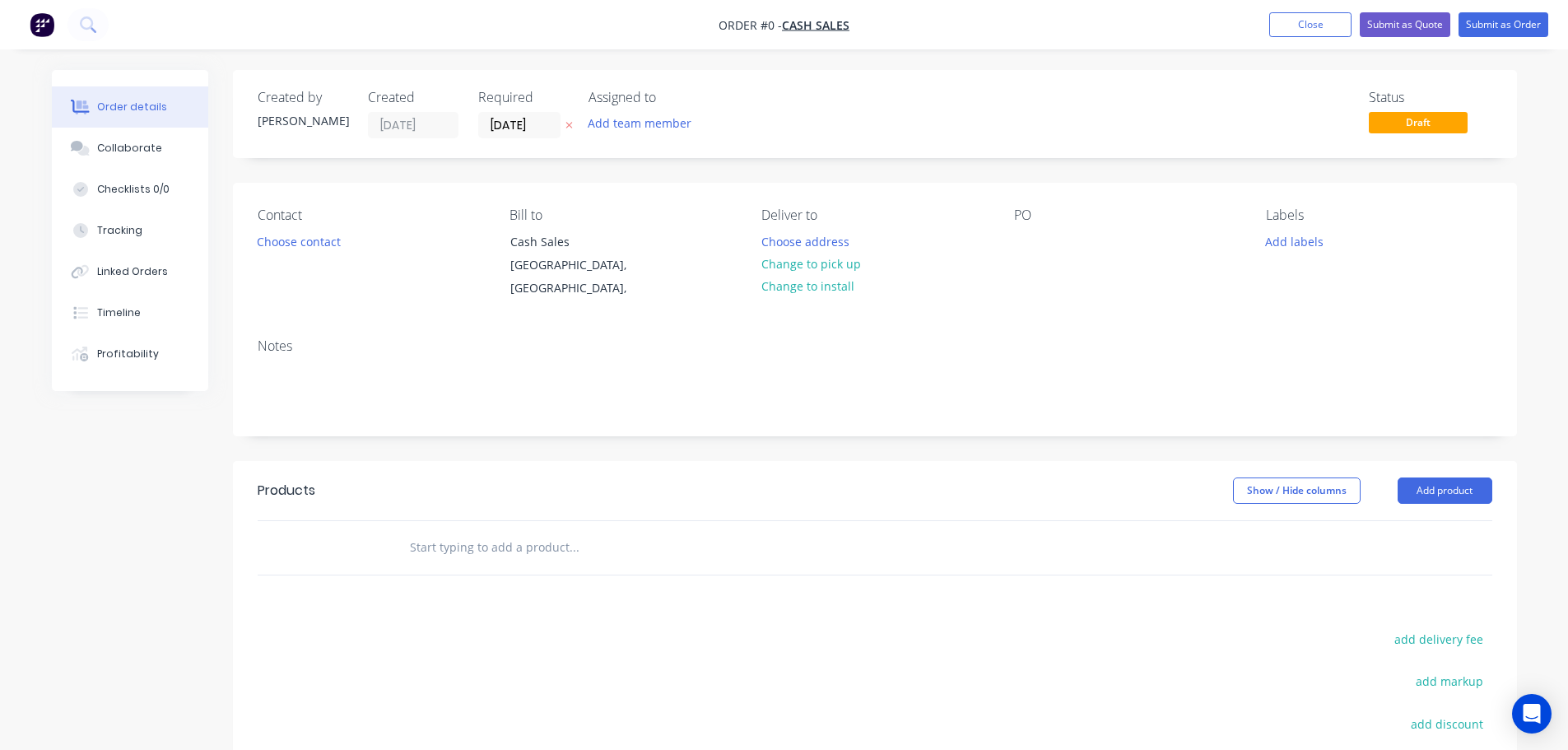
click at [570, 120] on button "button" at bounding box center [569, 125] width 17 height 19
click at [301, 244] on button "Choose contact" at bounding box center [298, 241] width 101 height 22
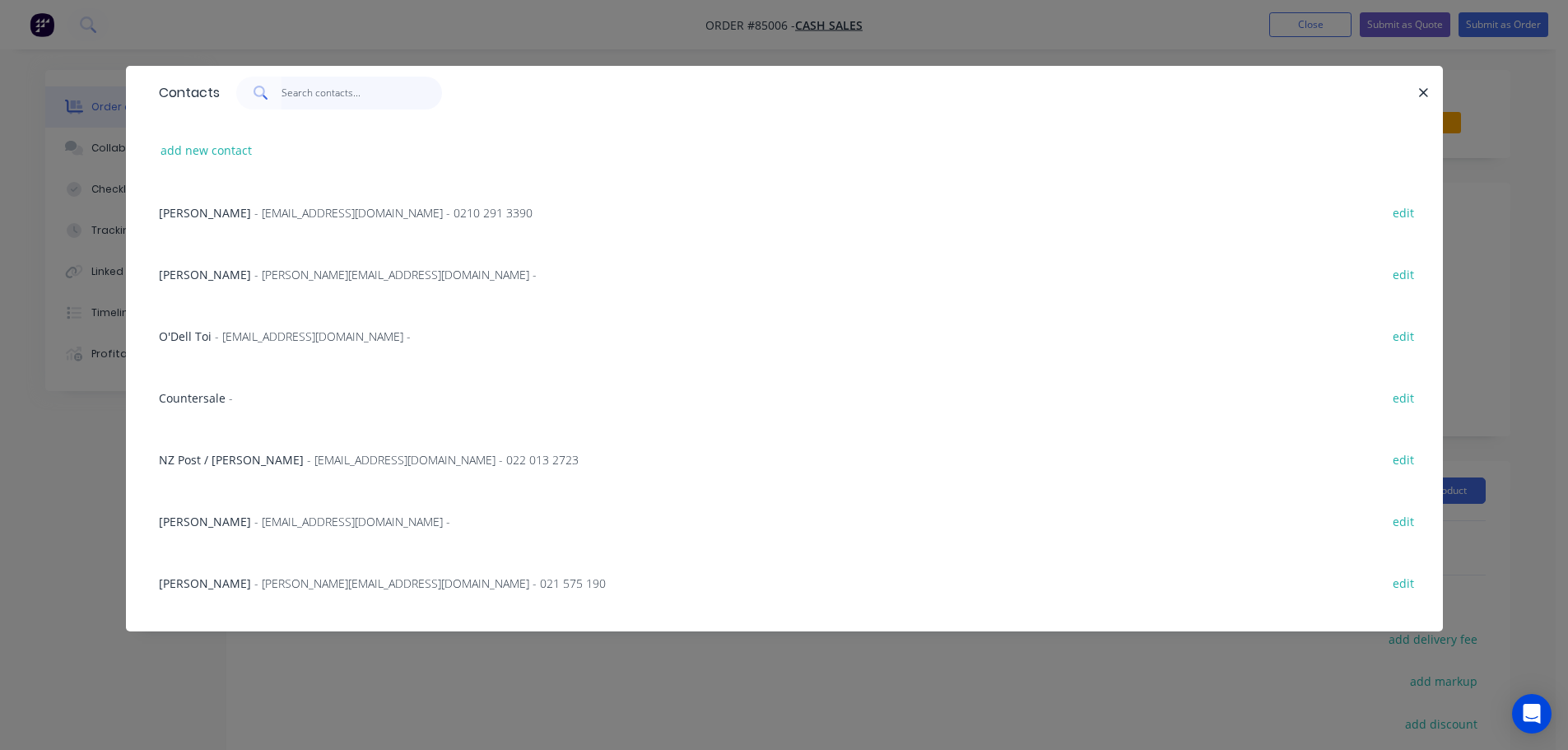
click at [294, 96] on input "text" at bounding box center [362, 93] width 161 height 33
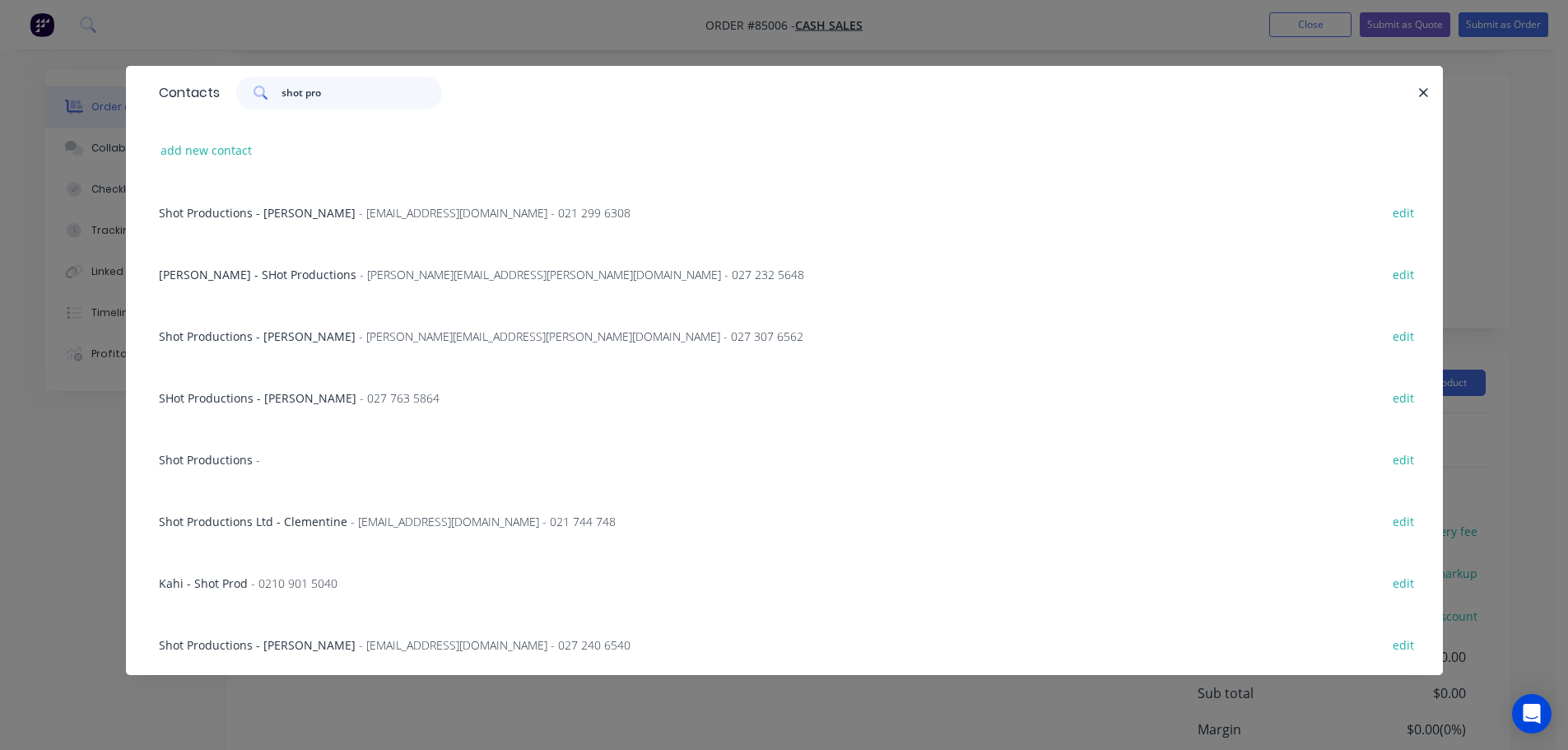
scroll to position [165, 0]
type input "shot pro"
click at [202, 156] on button "add new contact" at bounding box center [207, 150] width 109 height 22
select select "AU"
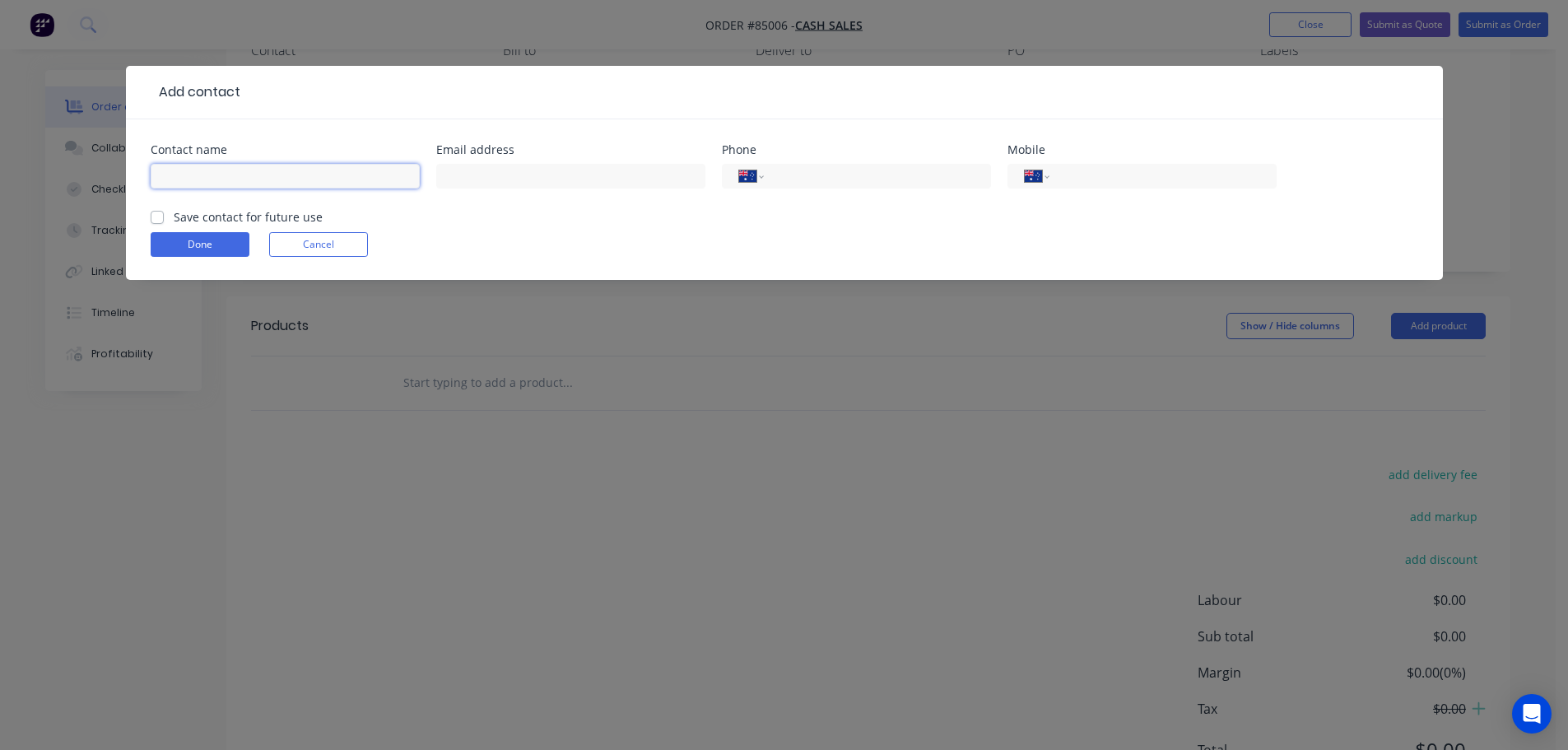
click at [212, 181] on input "text" at bounding box center [285, 176] width 269 height 25
type input "Shot Productions - [PERSON_NAME]"
click at [204, 215] on label "Save contact for future use" at bounding box center [248, 217] width 149 height 17
click at [164, 215] on input "Save contact for future use" at bounding box center [157, 216] width 13 height 16
checkbox input "true"
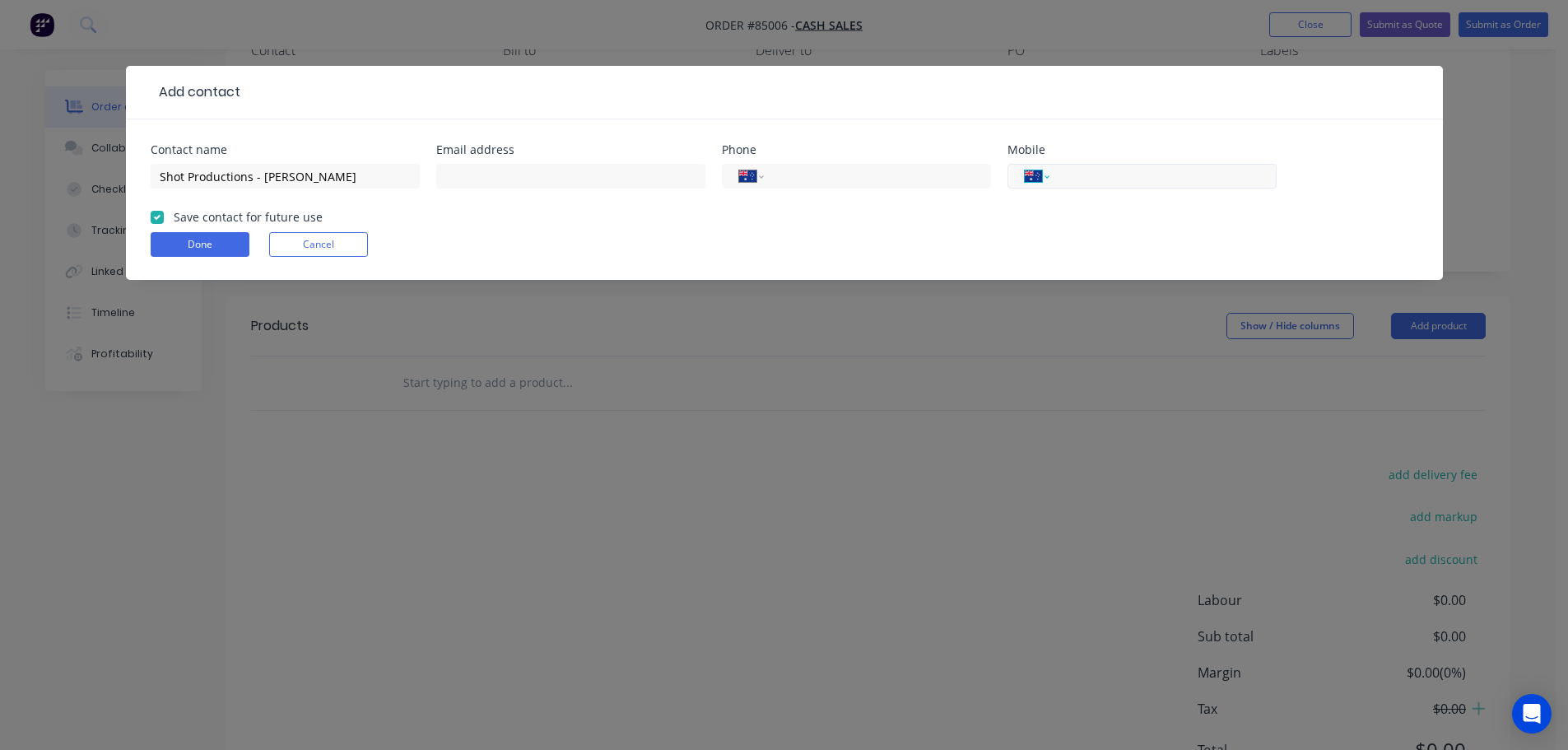
click at [1042, 176] on select "International [GEOGRAPHIC_DATA] [GEOGRAPHIC_DATA] [GEOGRAPHIC_DATA] [GEOGRAPHIC…" at bounding box center [1037, 176] width 25 height 23
select select "NZ"
click at [1025, 165] on select "International [GEOGRAPHIC_DATA] [GEOGRAPHIC_DATA] [GEOGRAPHIC_DATA] [GEOGRAPHIC…" at bounding box center [1037, 176] width 25 height 23
type input "022 310 8420"
click at [214, 241] on button "Done" at bounding box center [200, 245] width 99 height 25
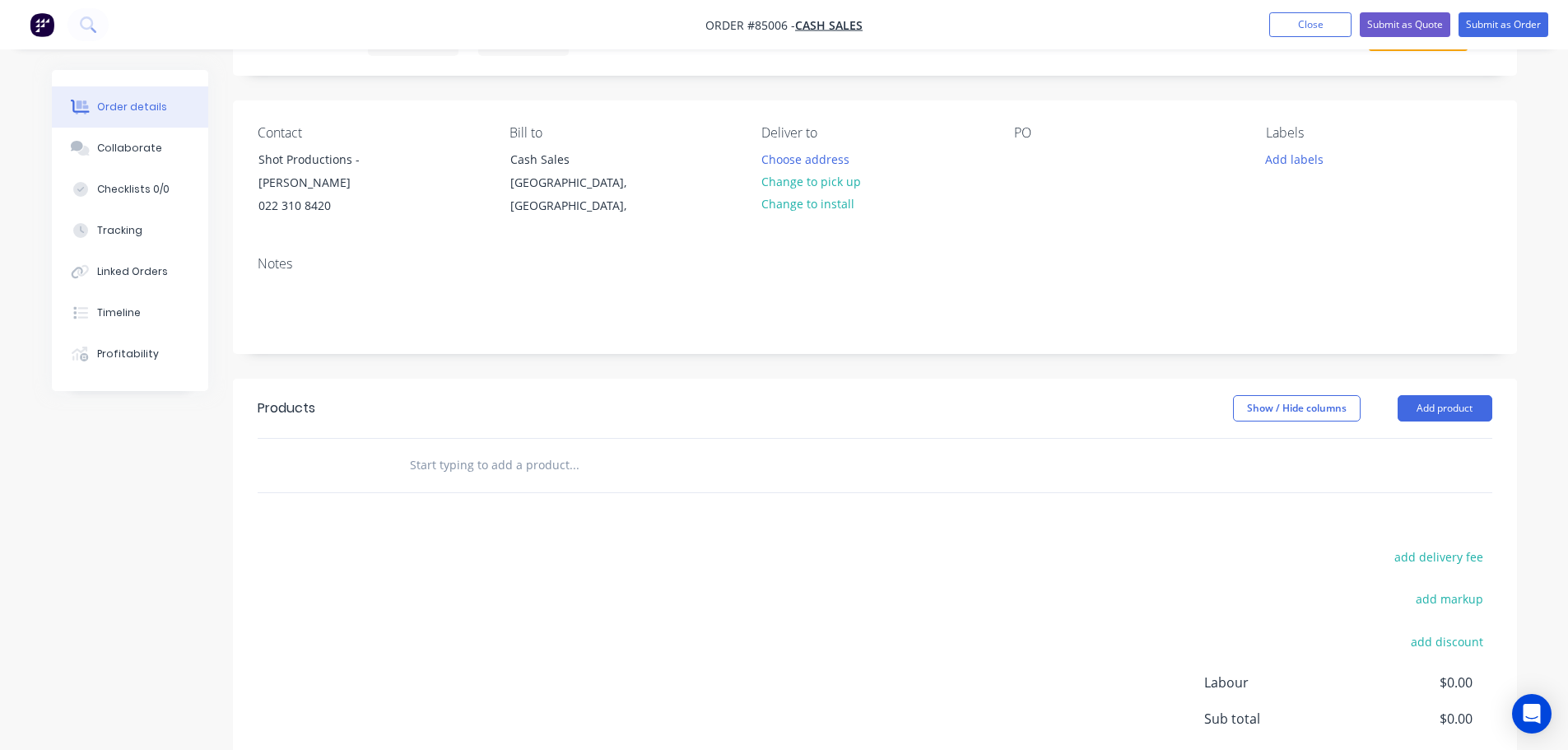
scroll to position [0, 0]
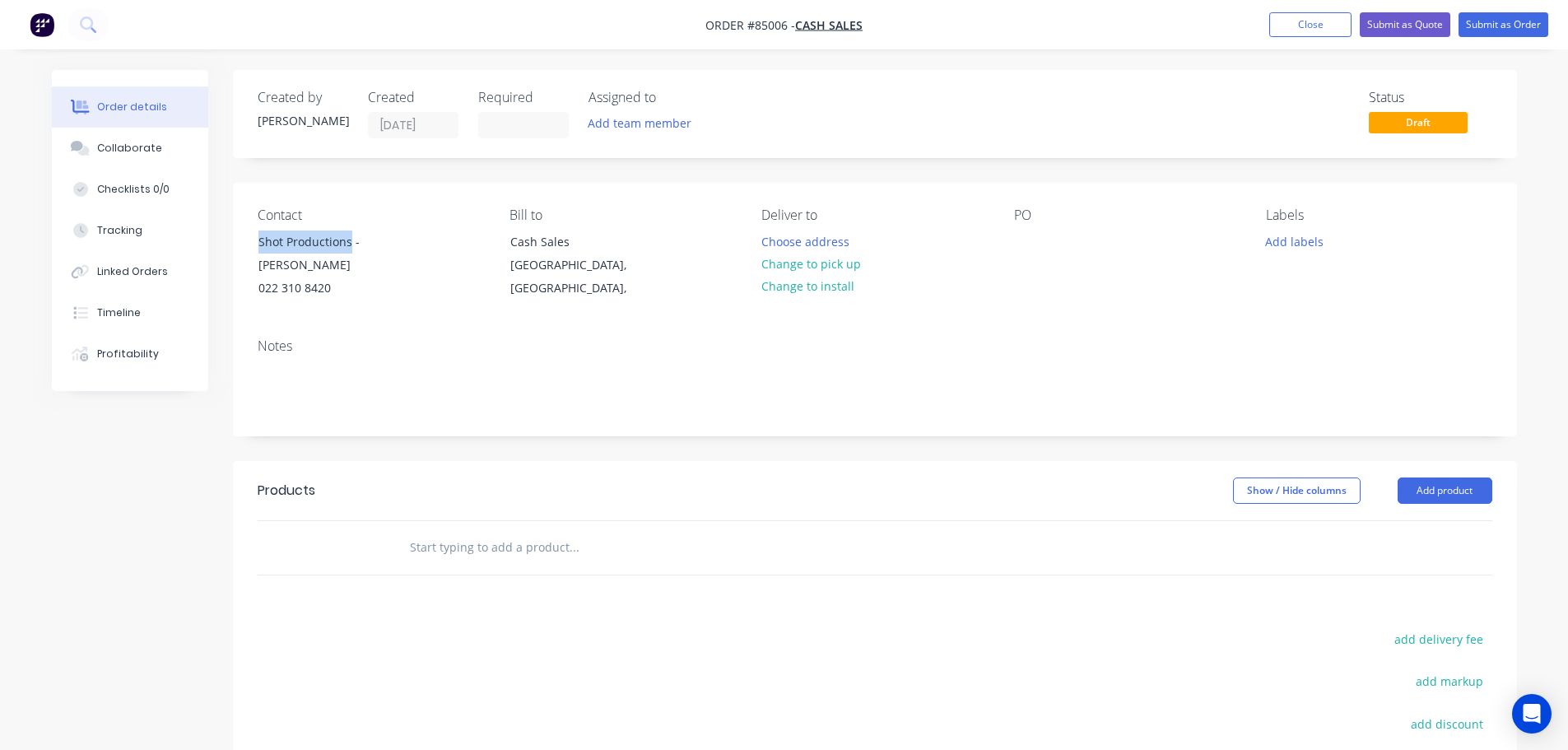
drag, startPoint x: 351, startPoint y: 243, endPoint x: 236, endPoint y: 237, distance: 115.2
click at [236, 237] on div "Contact Shot Productions - Andre 022 310 8420 Bill to Cash Sales [GEOGRAPHIC_DA…" at bounding box center [875, 254] width 1284 height 143
copy div "Shot Productions"
click at [1029, 242] on div at bounding box center [1027, 241] width 26 height 24
paste div
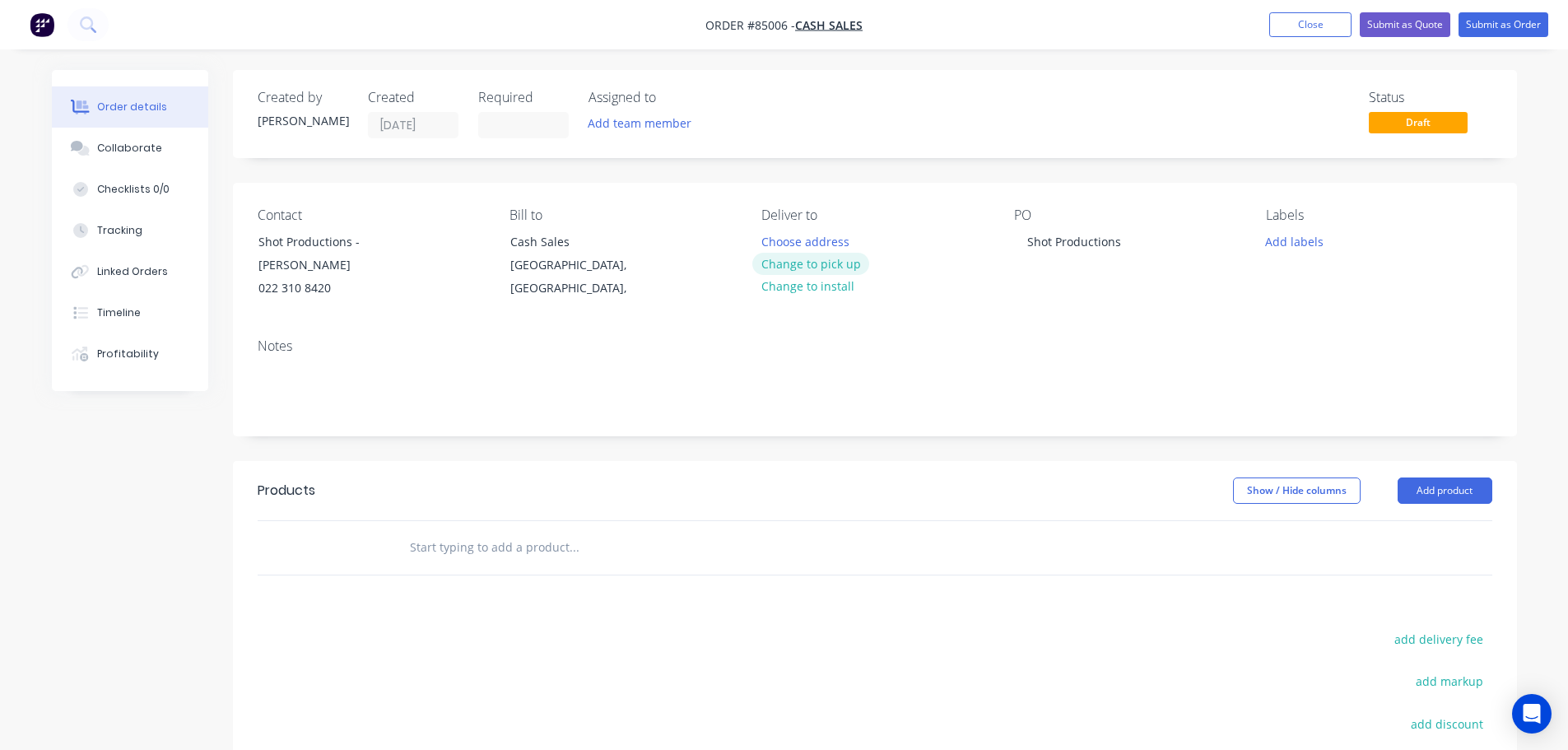
click at [825, 260] on button "Change to pick up" at bounding box center [811, 264] width 117 height 22
click at [533, 531] on input "text" at bounding box center [573, 547] width 330 height 33
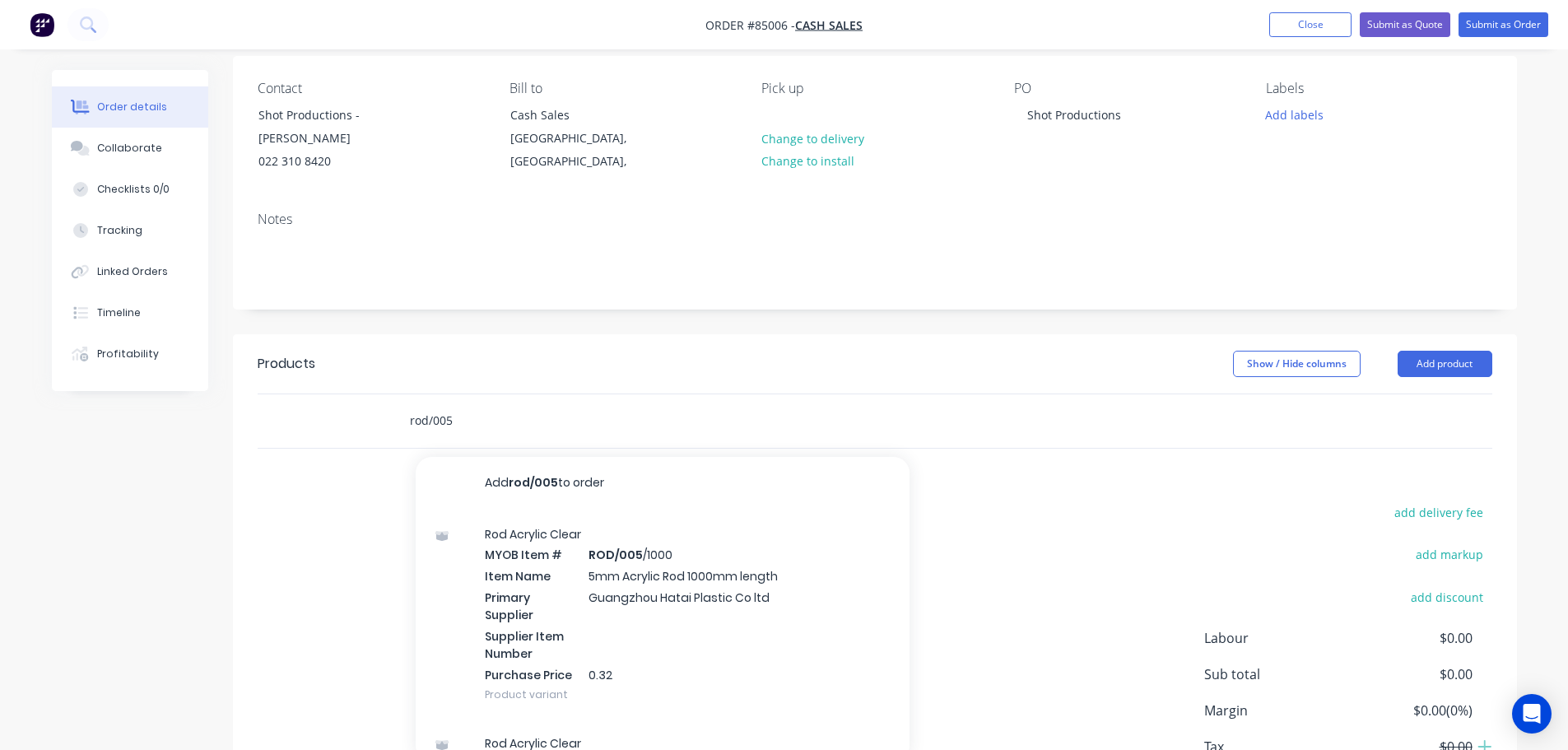
scroll to position [165, 0]
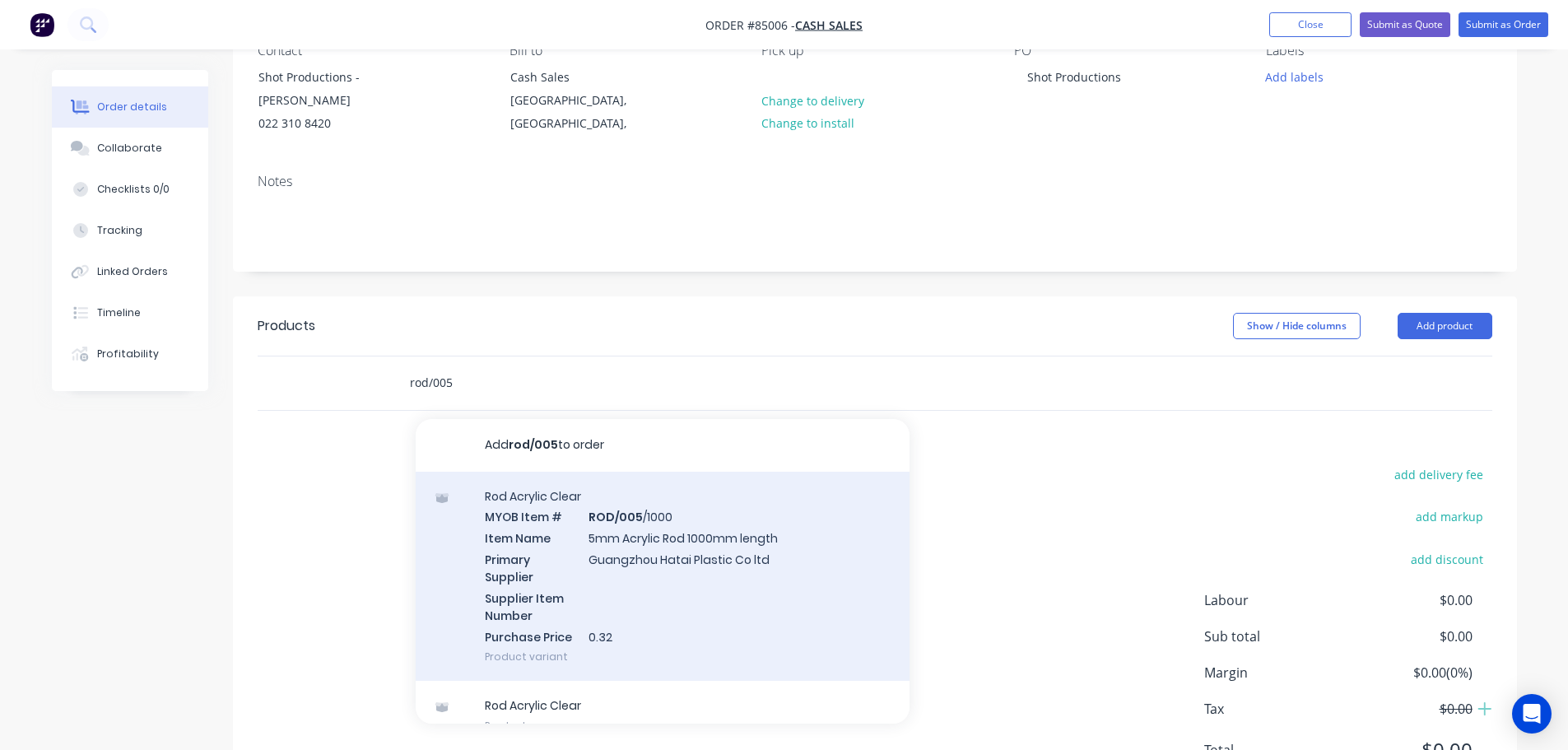
type input "rod/005"
click at [676, 616] on div "Rod Acrylic Clear MYOB Item # ROD/005 /1000 Item Name 5mm Acrylic Rod 1000mm le…" at bounding box center [662, 576] width 494 height 210
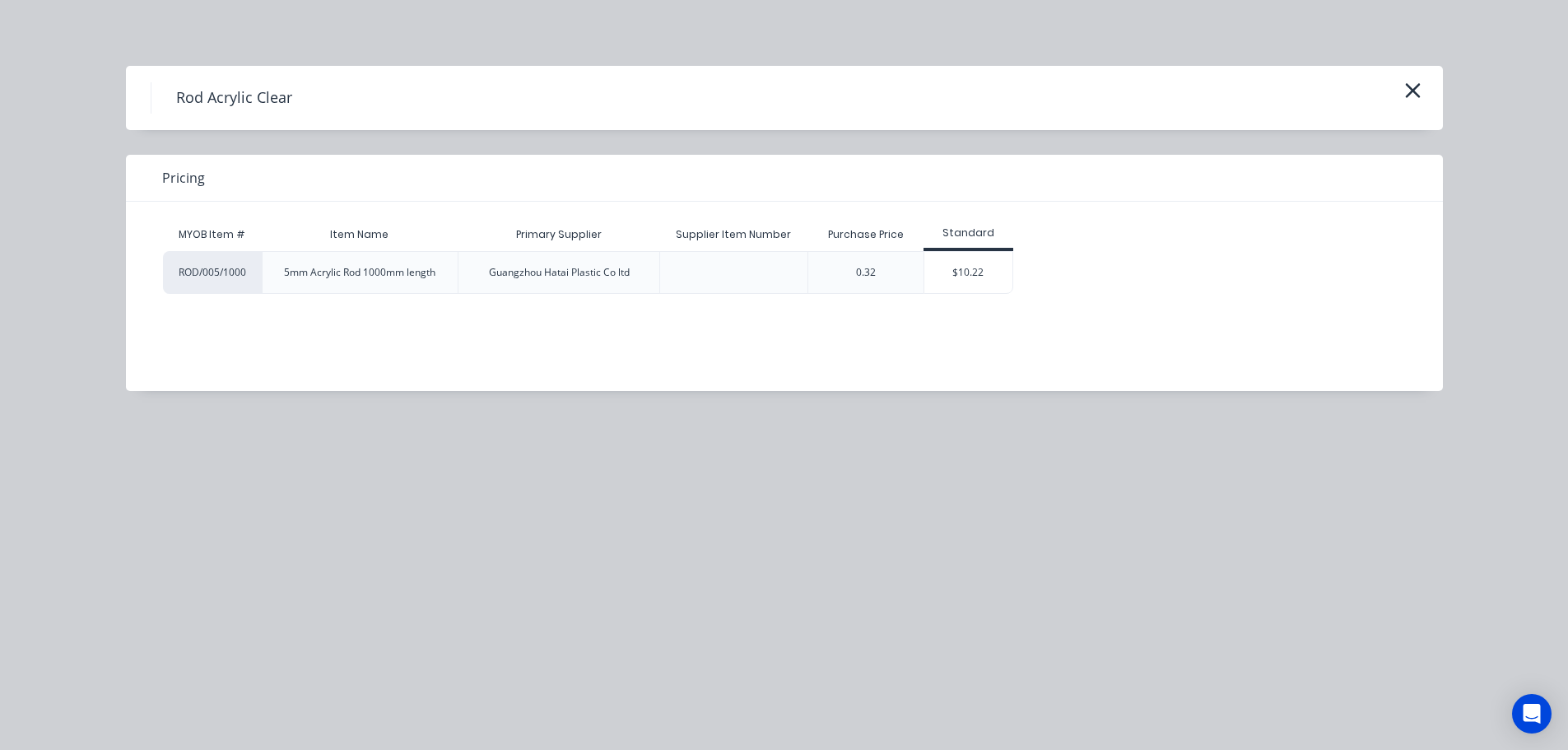
click at [993, 265] on div "$10.22" at bounding box center [968, 273] width 88 height 41
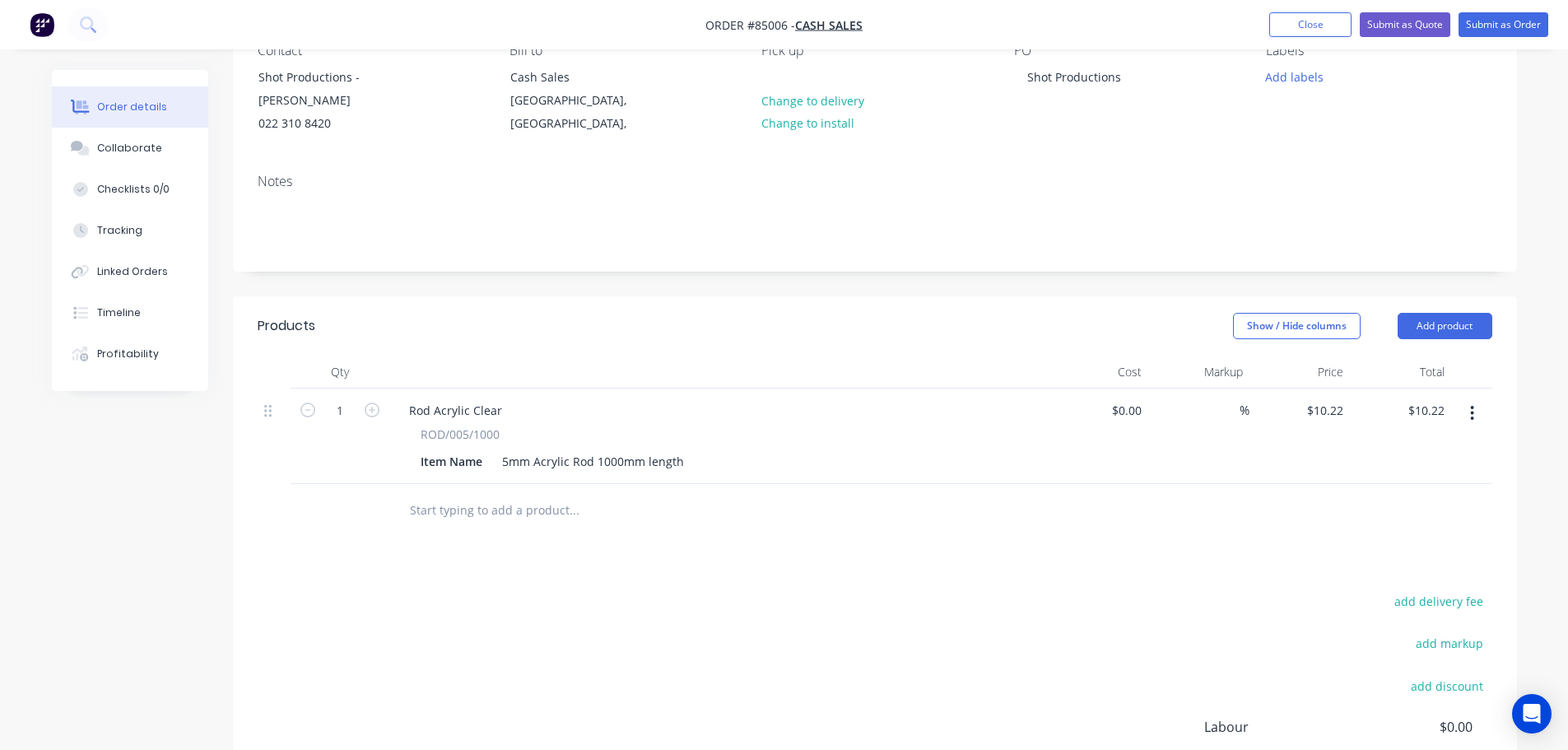
click at [452, 494] on input "text" at bounding box center [573, 510] width 330 height 33
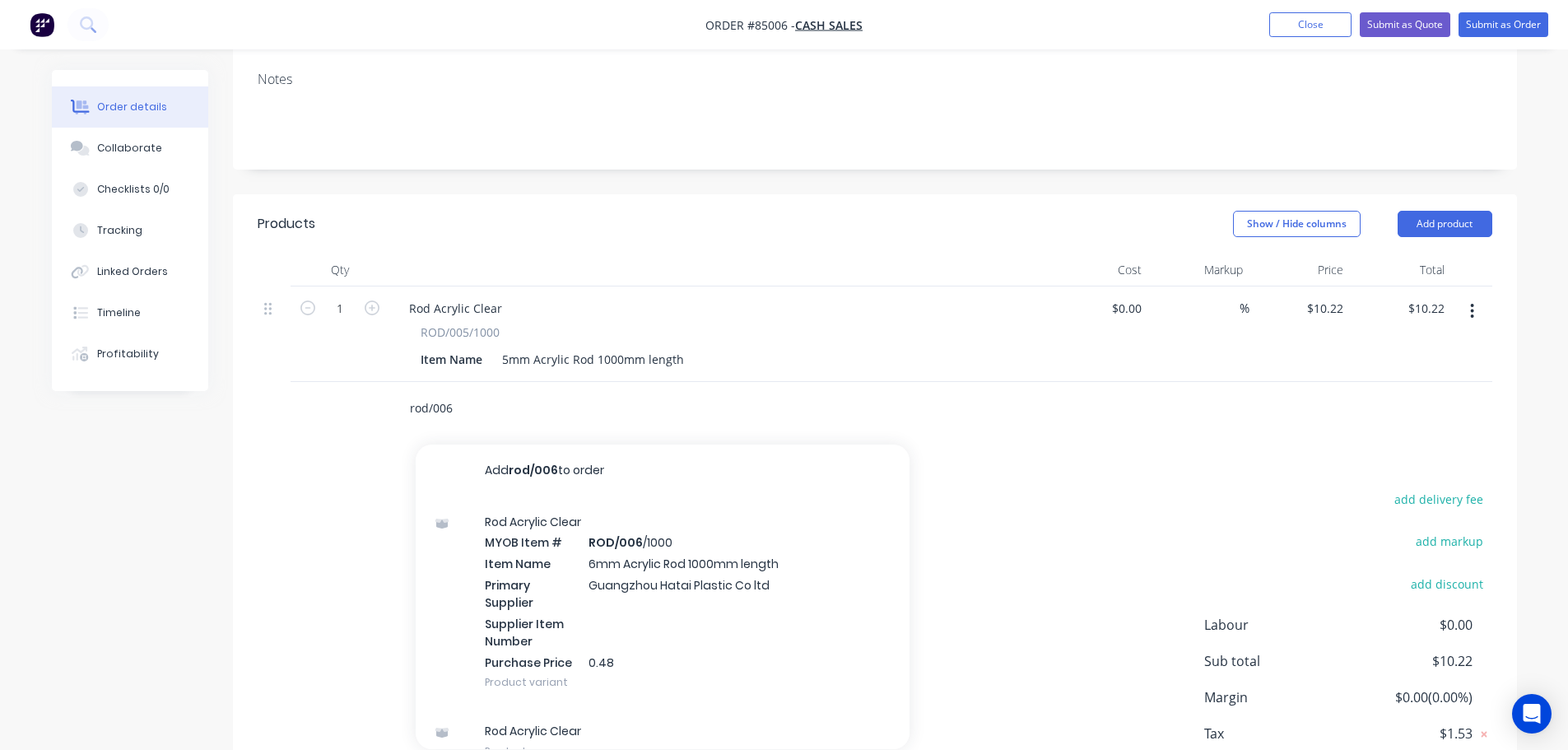
scroll to position [330, 0]
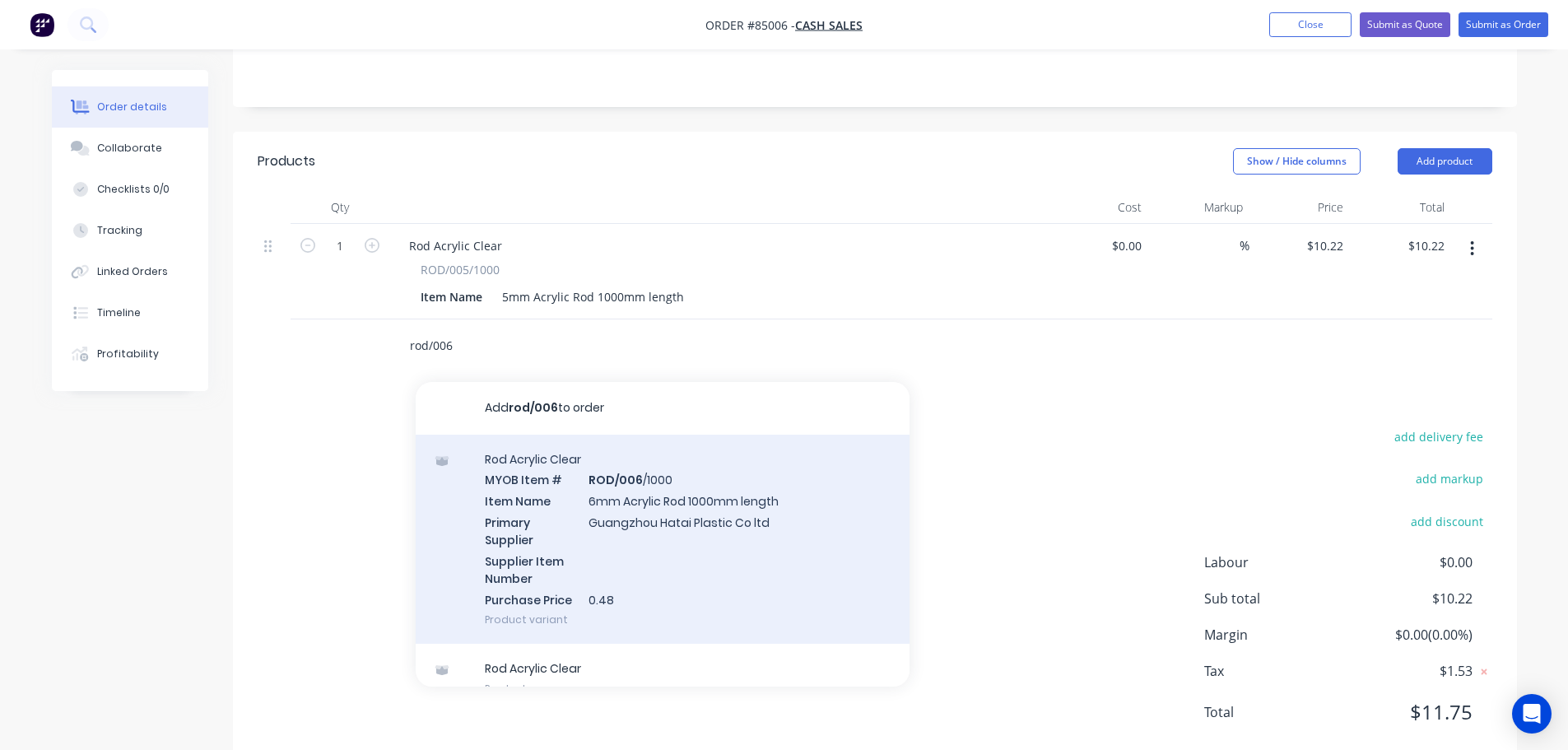
type input "rod/006"
click at [728, 513] on div "Rod Acrylic Clear MYOB Item # ROD/006 /1000 Item Name 6mm Acrylic Rod 1000mm le…" at bounding box center [662, 539] width 494 height 210
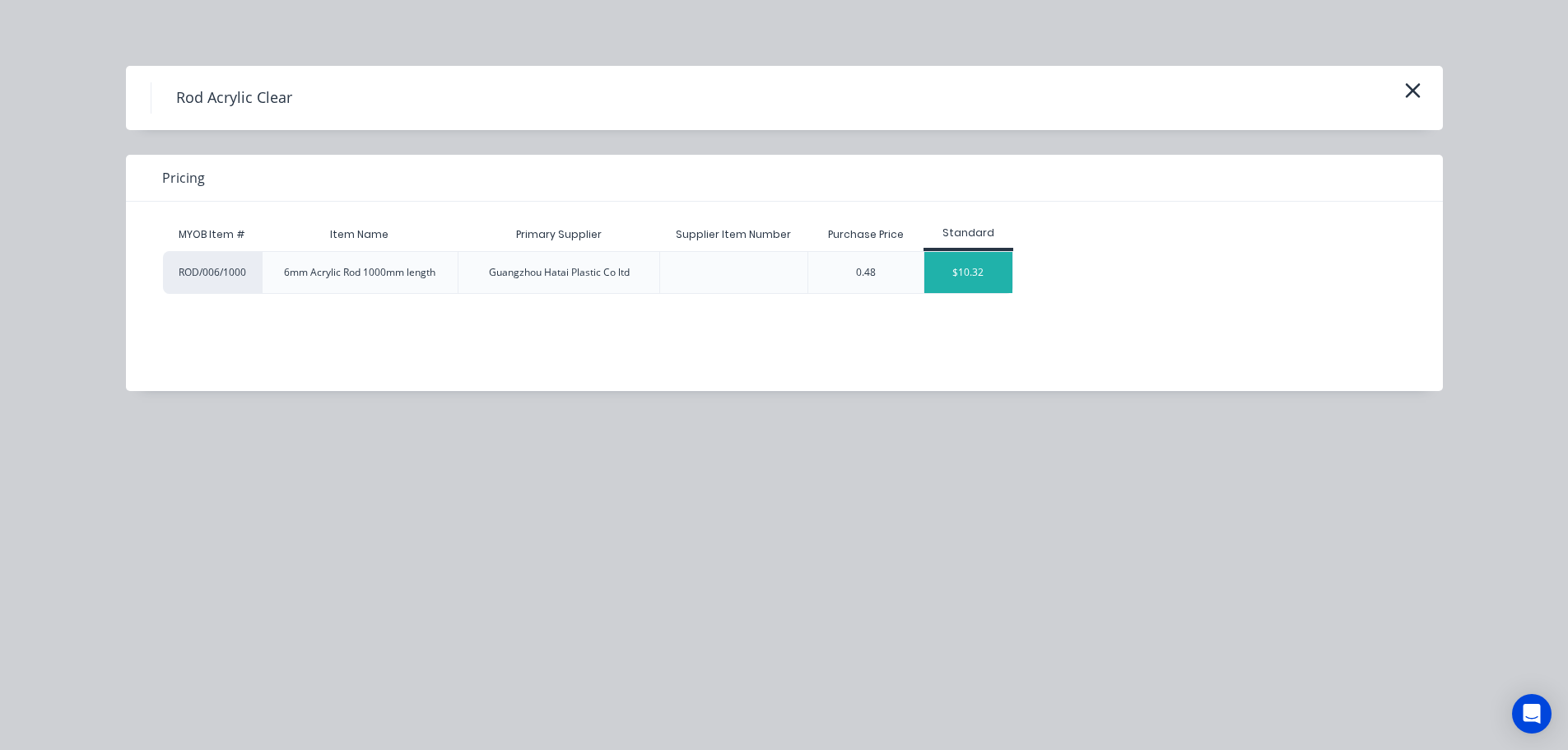
click at [981, 271] on div "$10.32" at bounding box center [968, 273] width 88 height 41
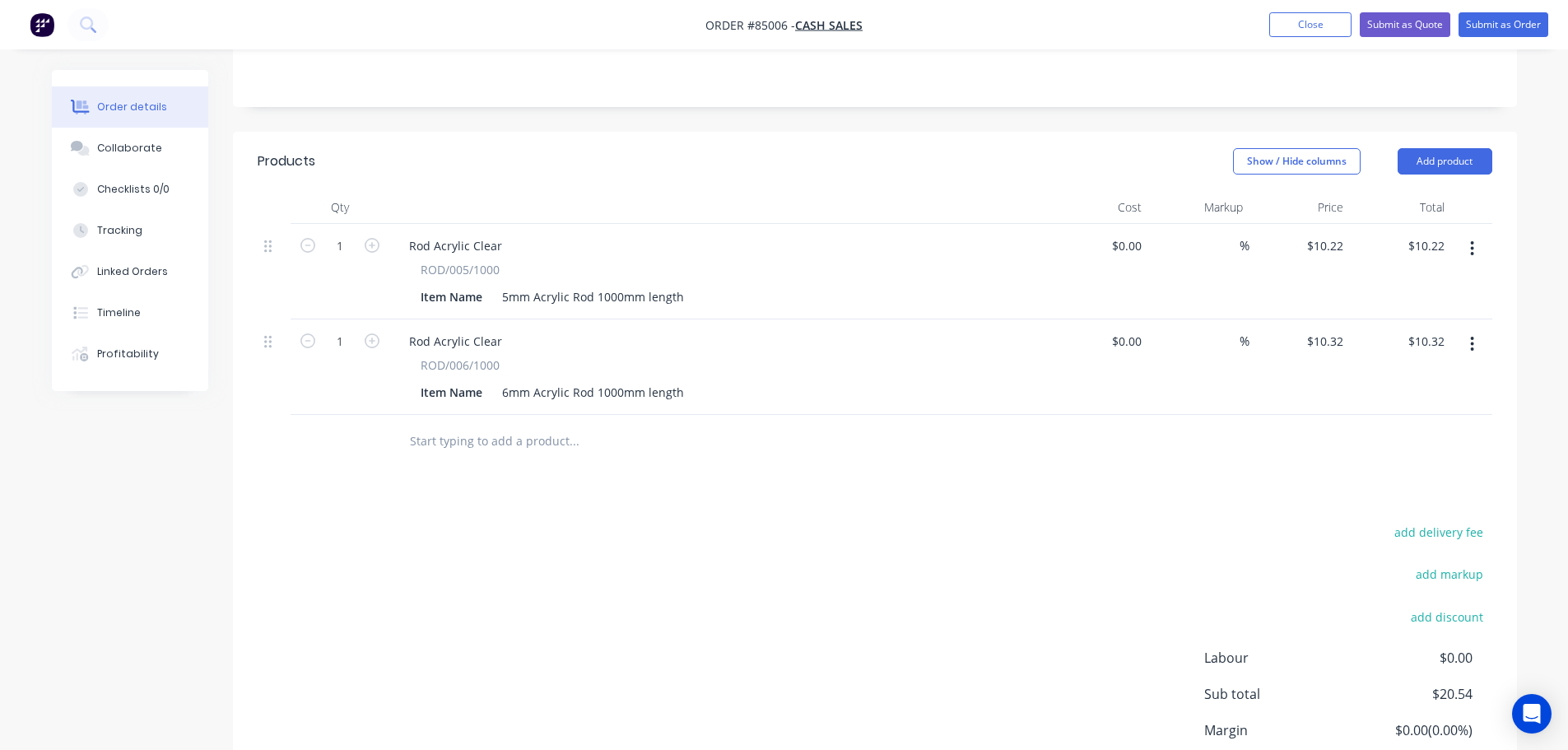
click at [490, 426] on input "text" at bounding box center [573, 441] width 330 height 33
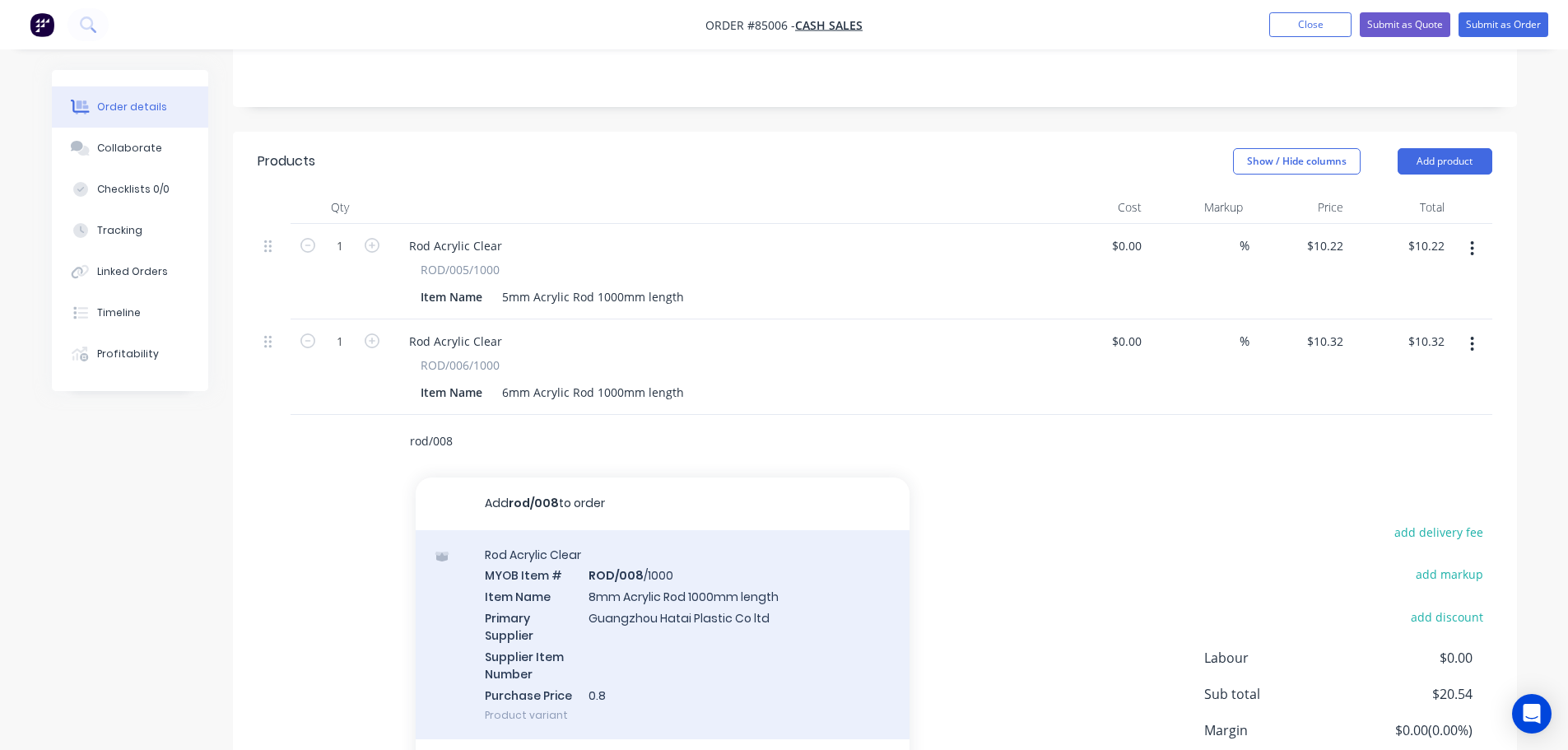
type input "rod/008"
click at [549, 574] on div "Rod Acrylic Clear MYOB Item # ROD/008 /1000 Item Name 8mm Acrylic Rod 1000mm le…" at bounding box center [662, 635] width 494 height 210
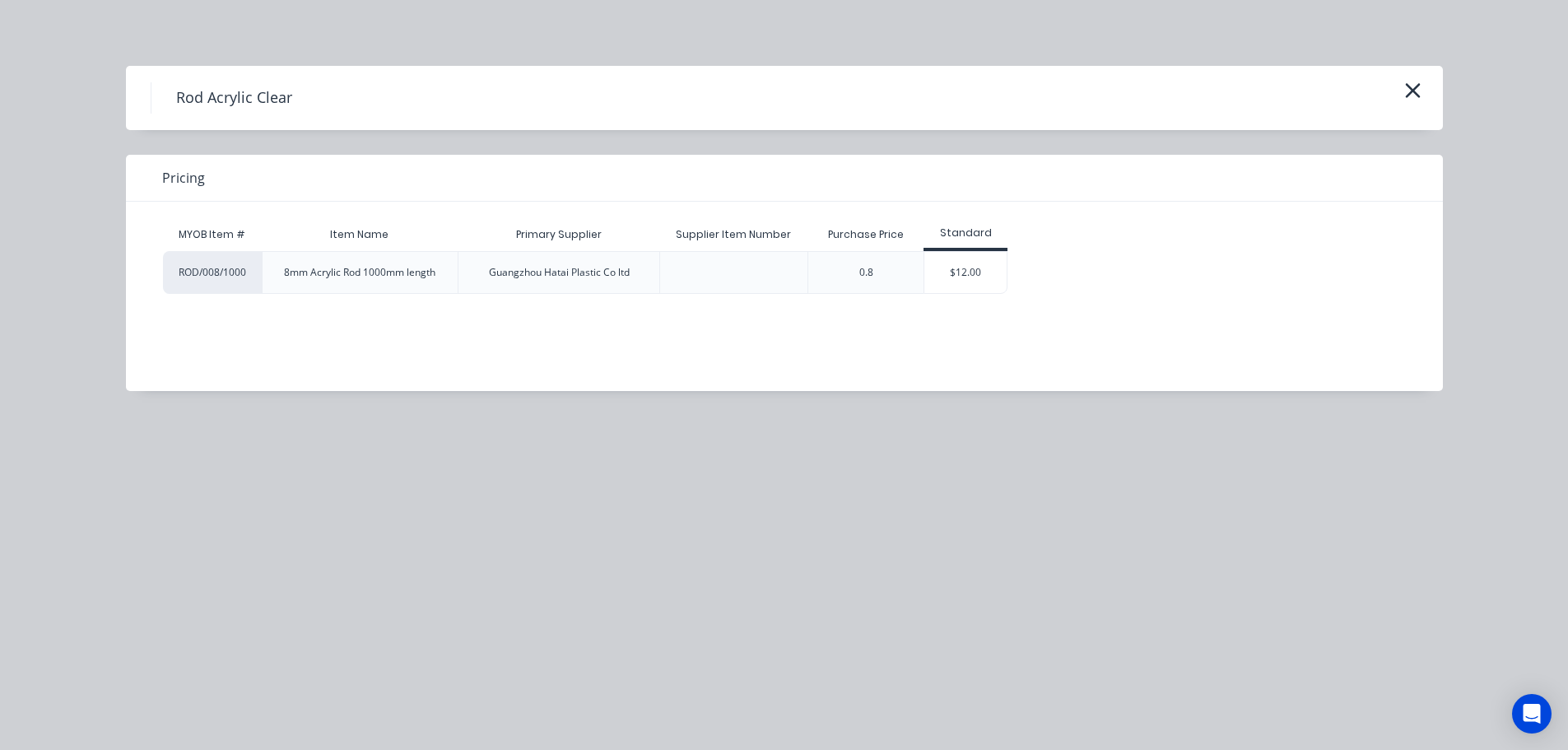
drag, startPoint x: 943, startPoint y: 279, endPoint x: 872, endPoint y: 309, distance: 77.1
click at [943, 279] on div "$12.00" at bounding box center [966, 273] width 82 height 41
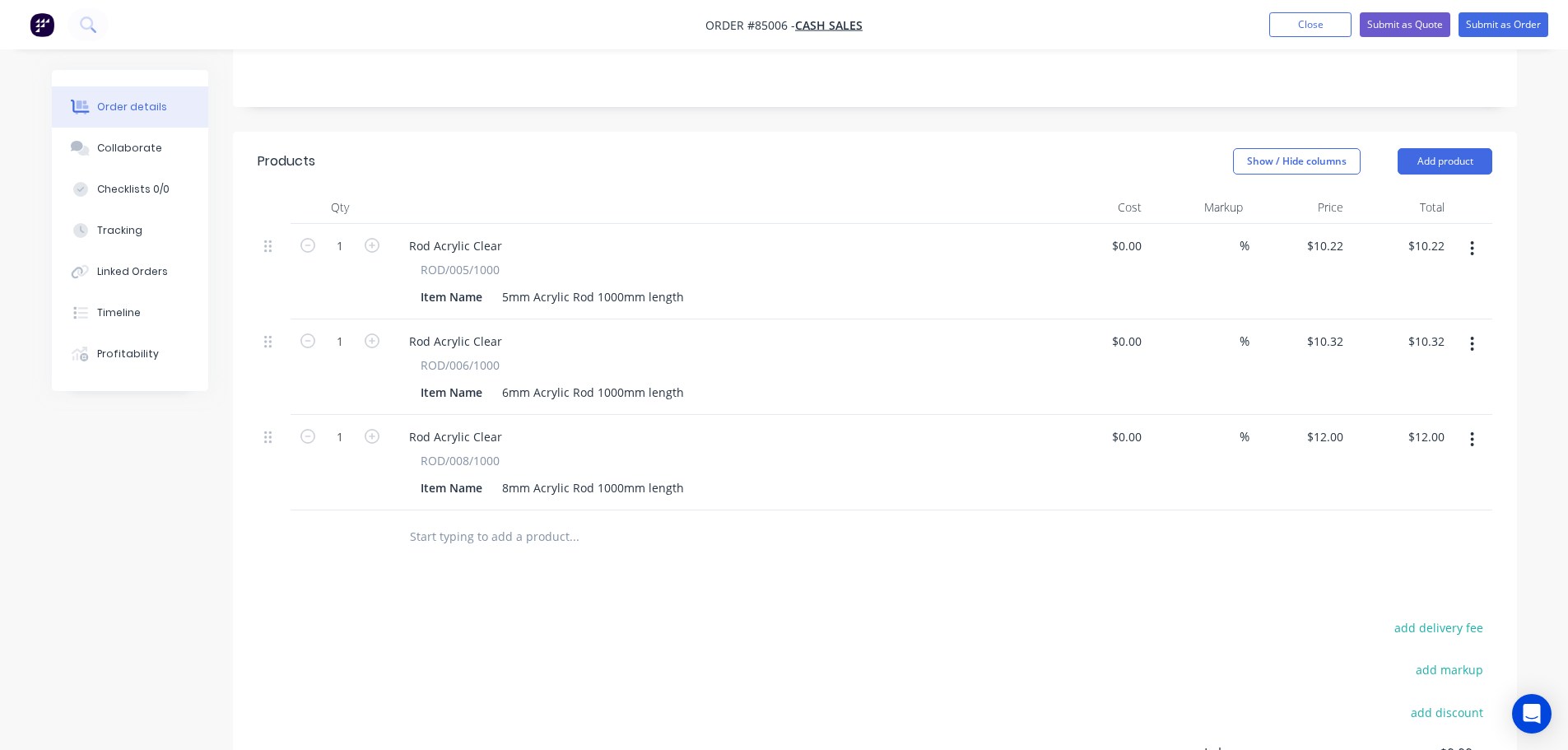
click at [514, 521] on input "text" at bounding box center [573, 537] width 330 height 33
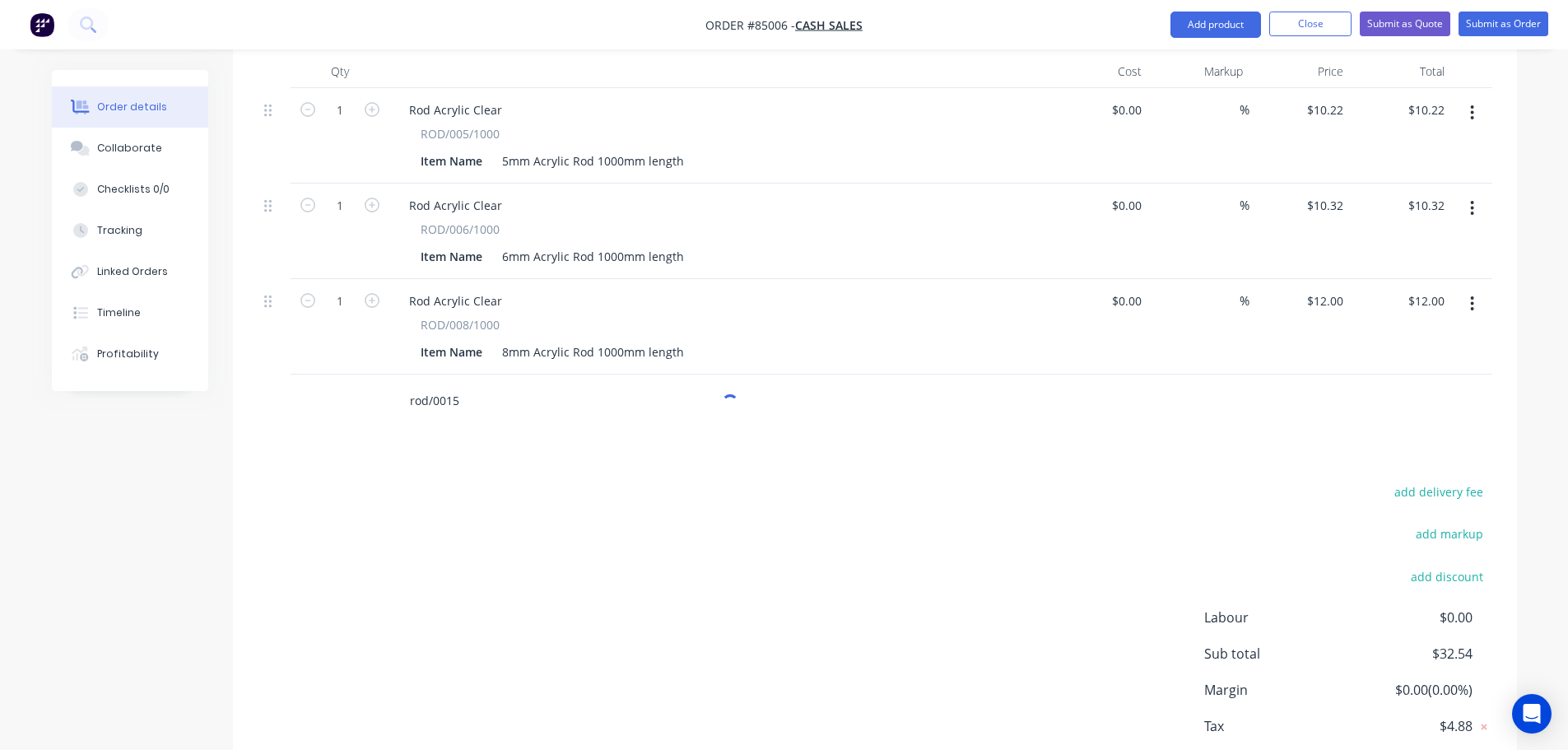
scroll to position [545, 0]
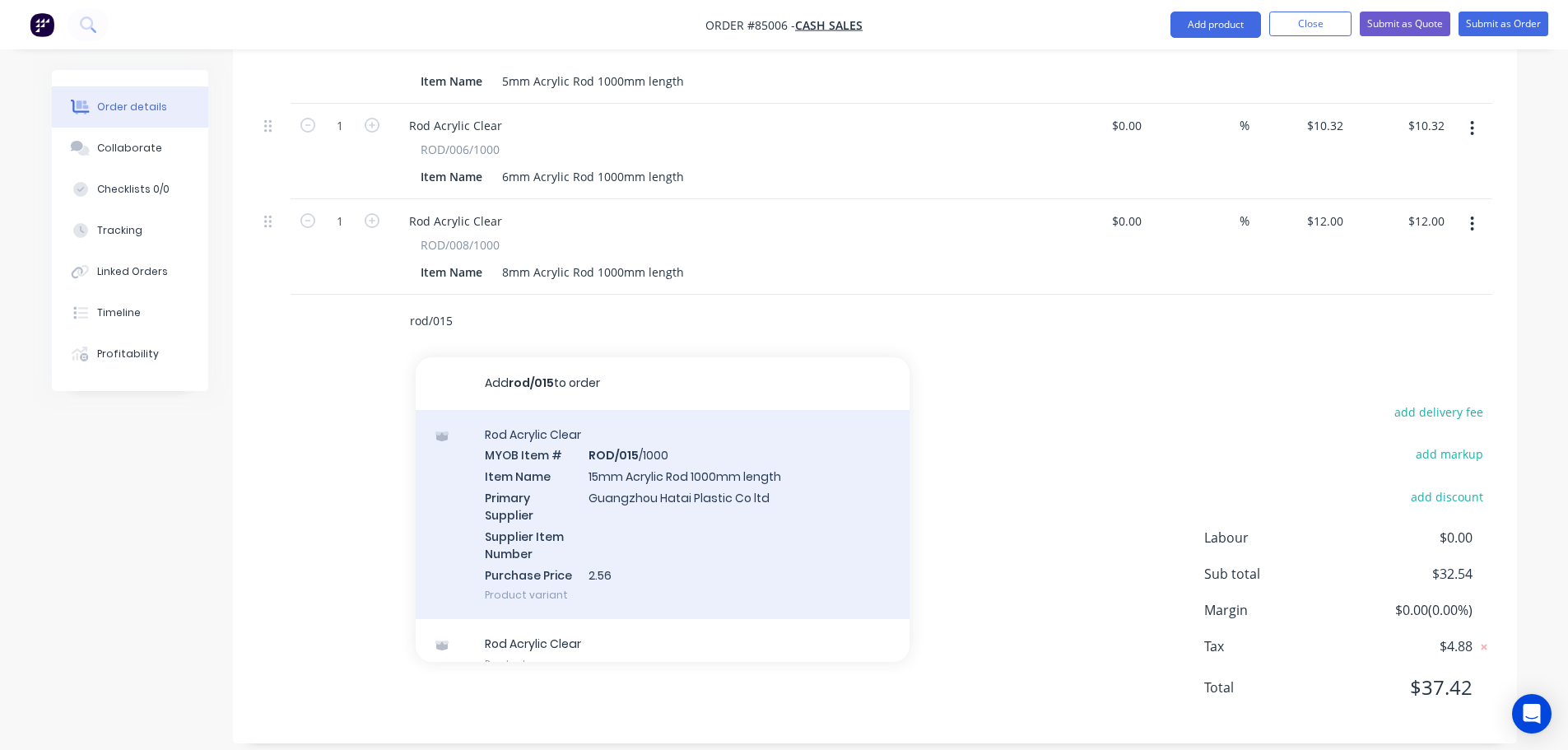
type input "rod/015"
click at [584, 485] on div "Rod Acrylic Clear MYOB Item # ROD/015 /1000 Item Name 15mm Acrylic Rod 1000mm l…" at bounding box center [662, 514] width 494 height 210
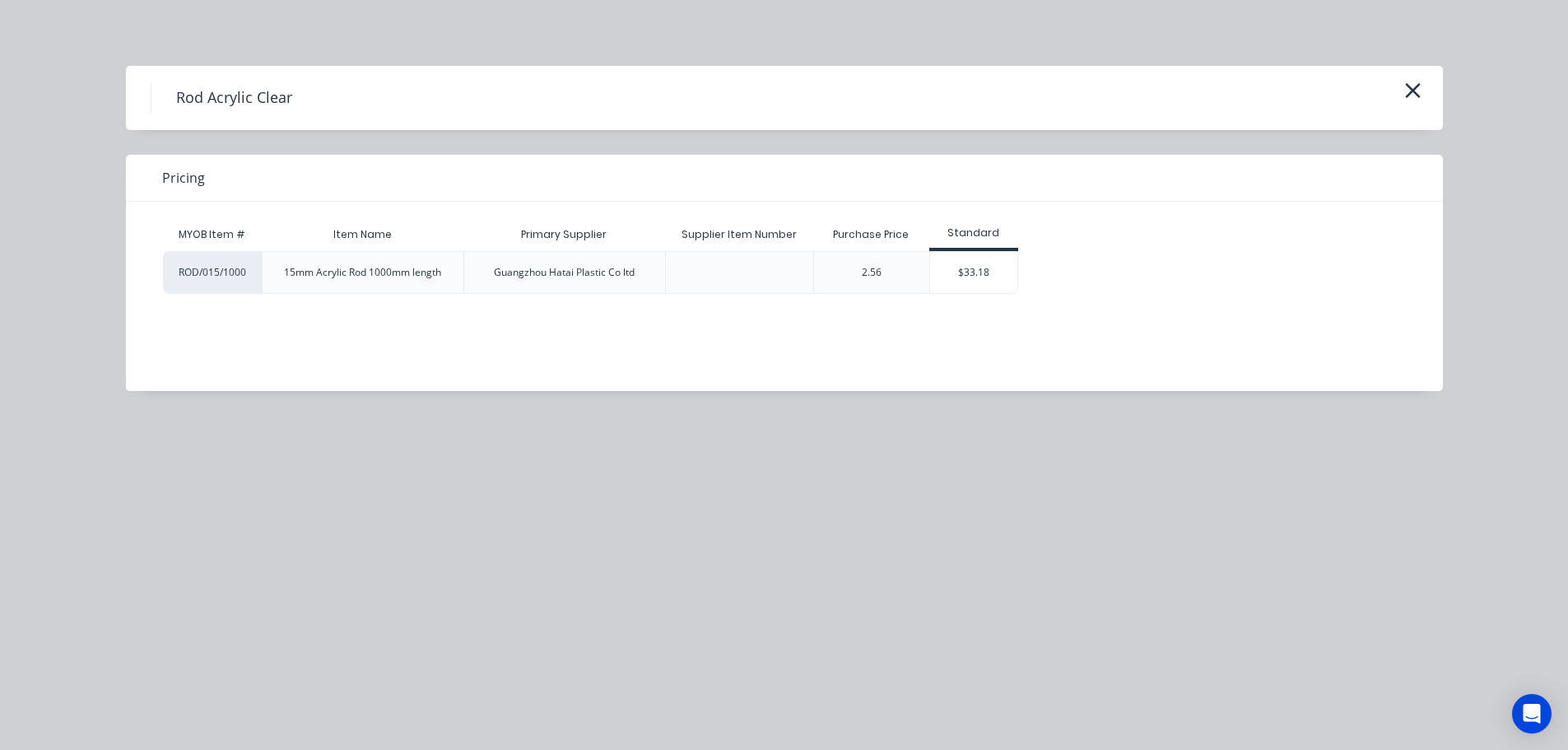
click at [953, 267] on div "$33.18" at bounding box center [974, 273] width 88 height 41
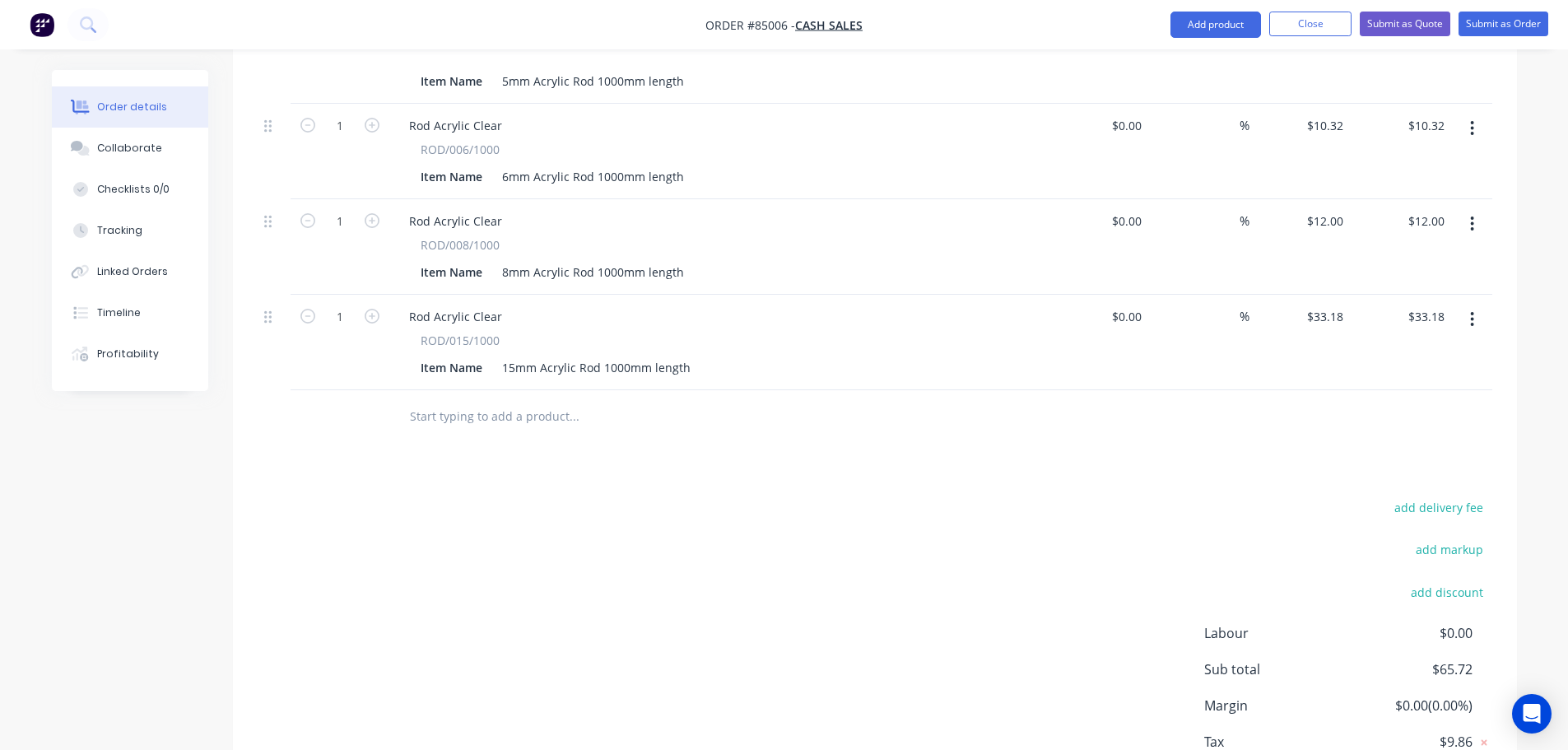
click at [558, 400] on input "text" at bounding box center [573, 416] width 330 height 33
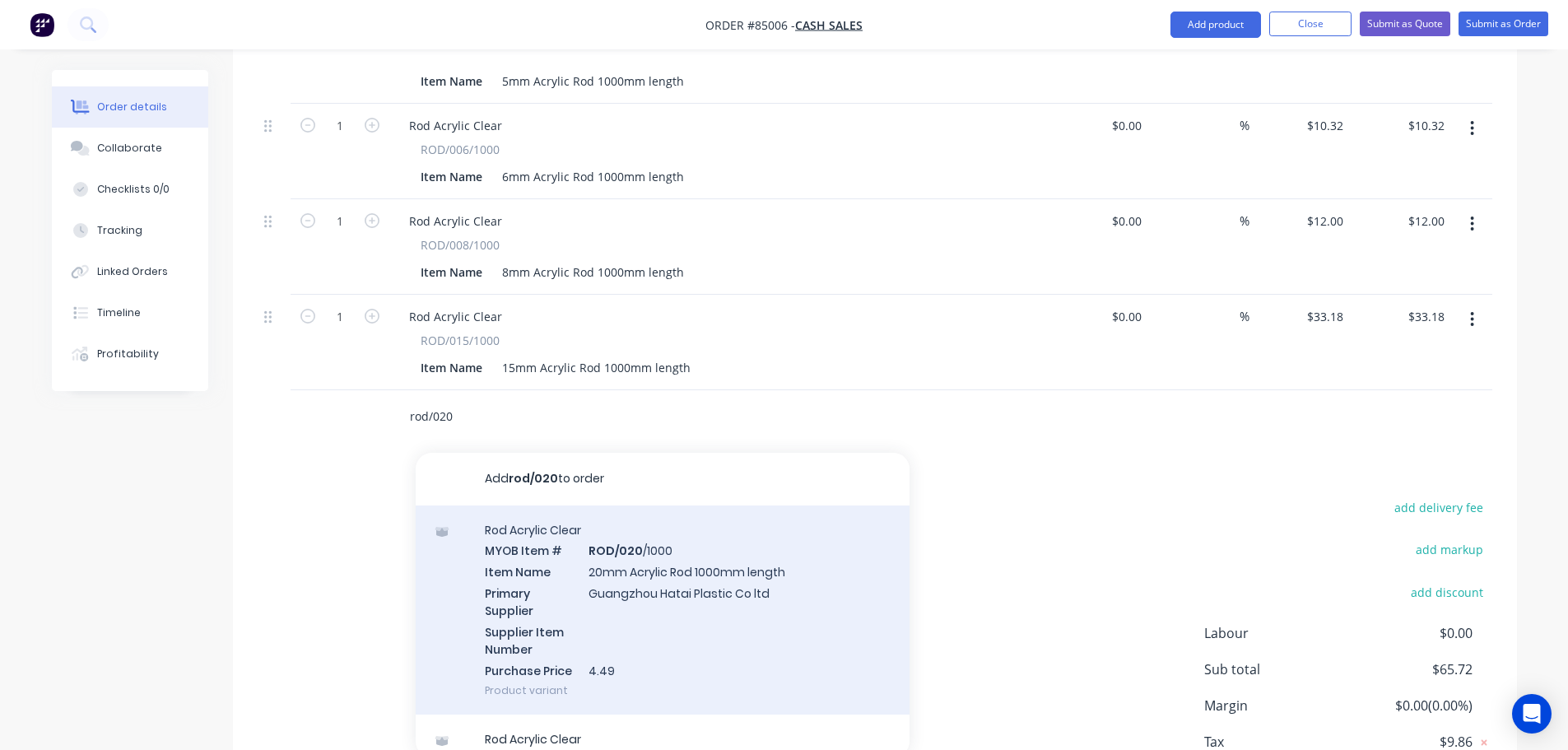
type input "rod/020"
click at [605, 603] on div "Rod Acrylic Clear MYOB Item # ROD/020 /1000 Item Name 20mm Acrylic Rod 1000mm l…" at bounding box center [662, 610] width 494 height 210
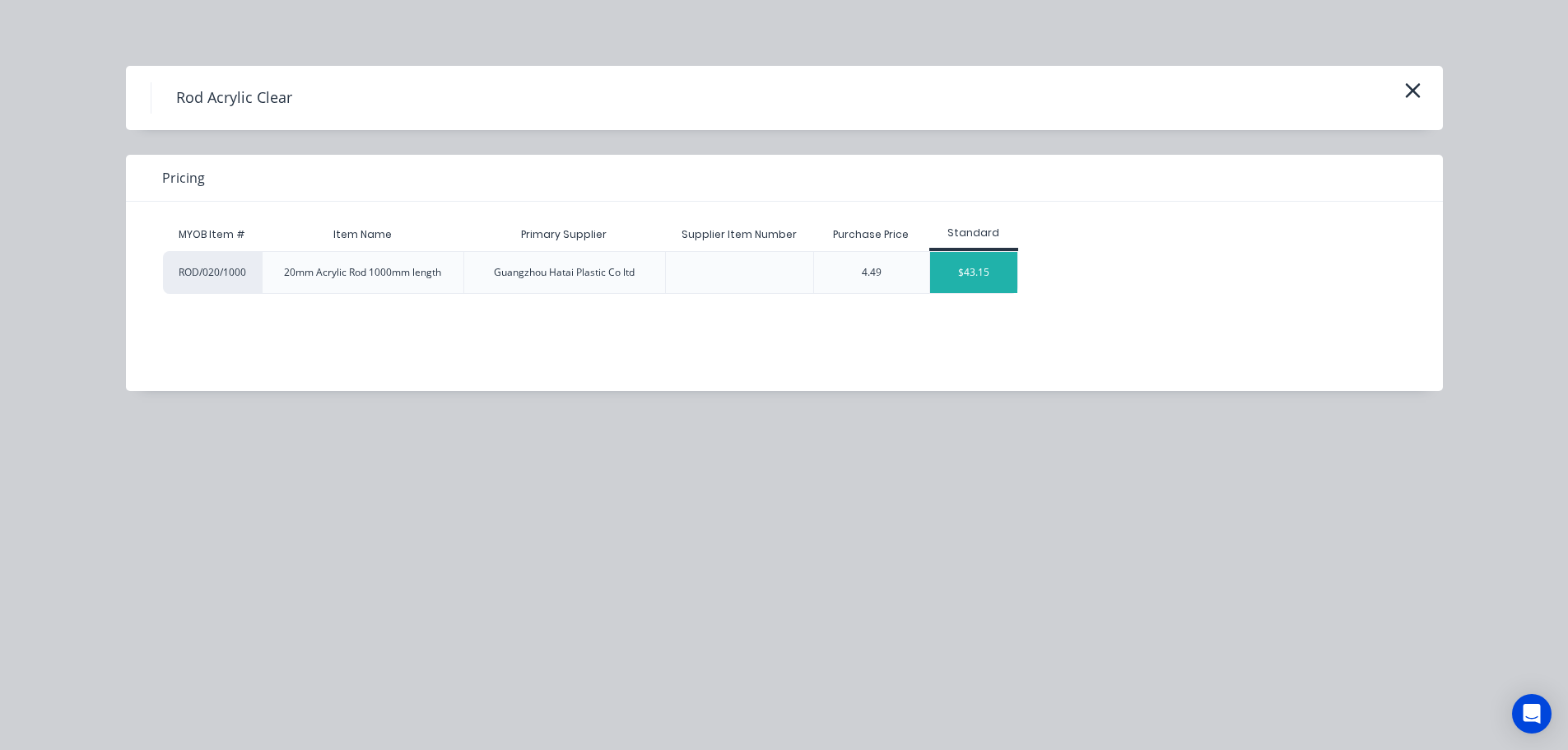
click at [965, 267] on div "$43.15" at bounding box center [974, 273] width 88 height 41
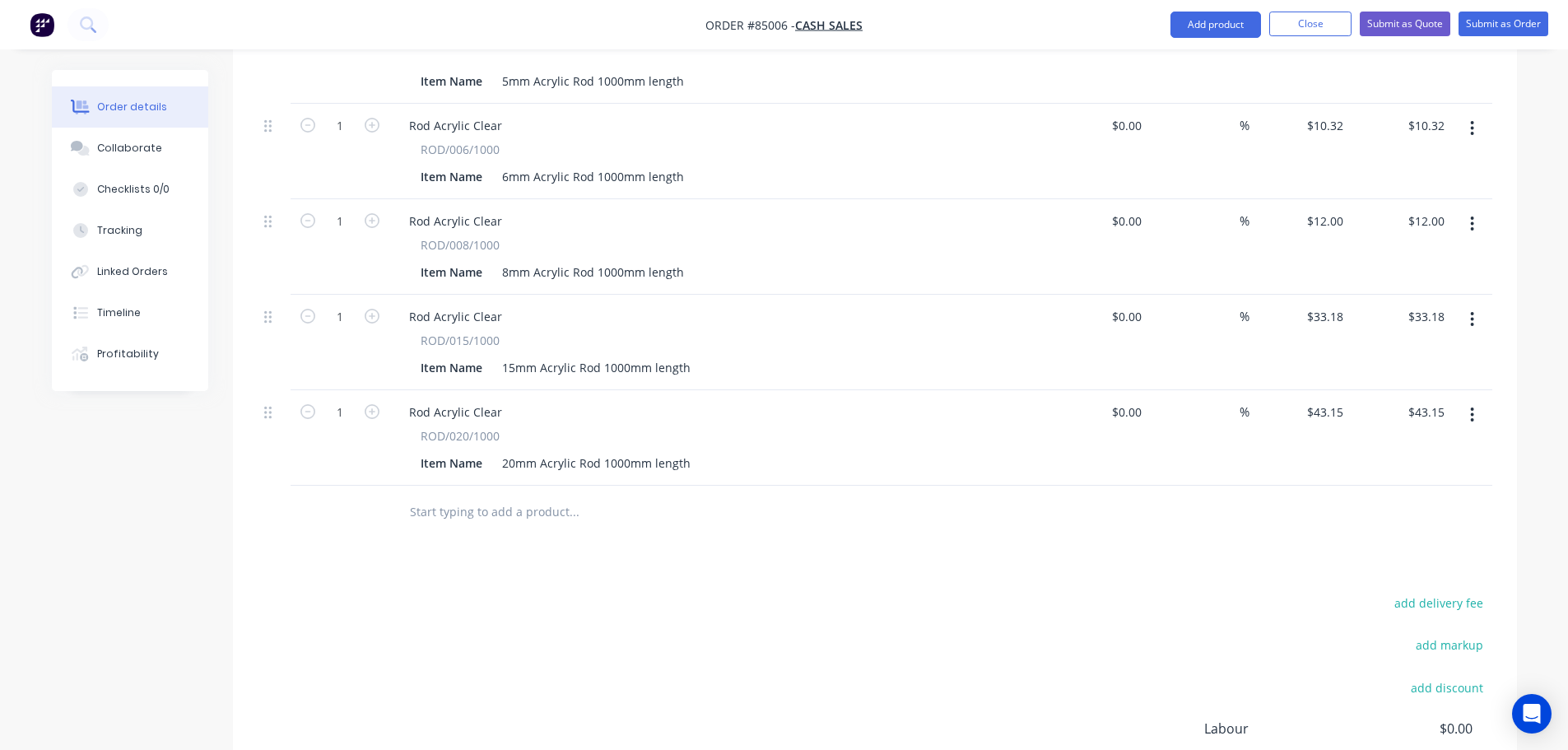
click at [517, 495] on input "text" at bounding box center [573, 512] width 330 height 33
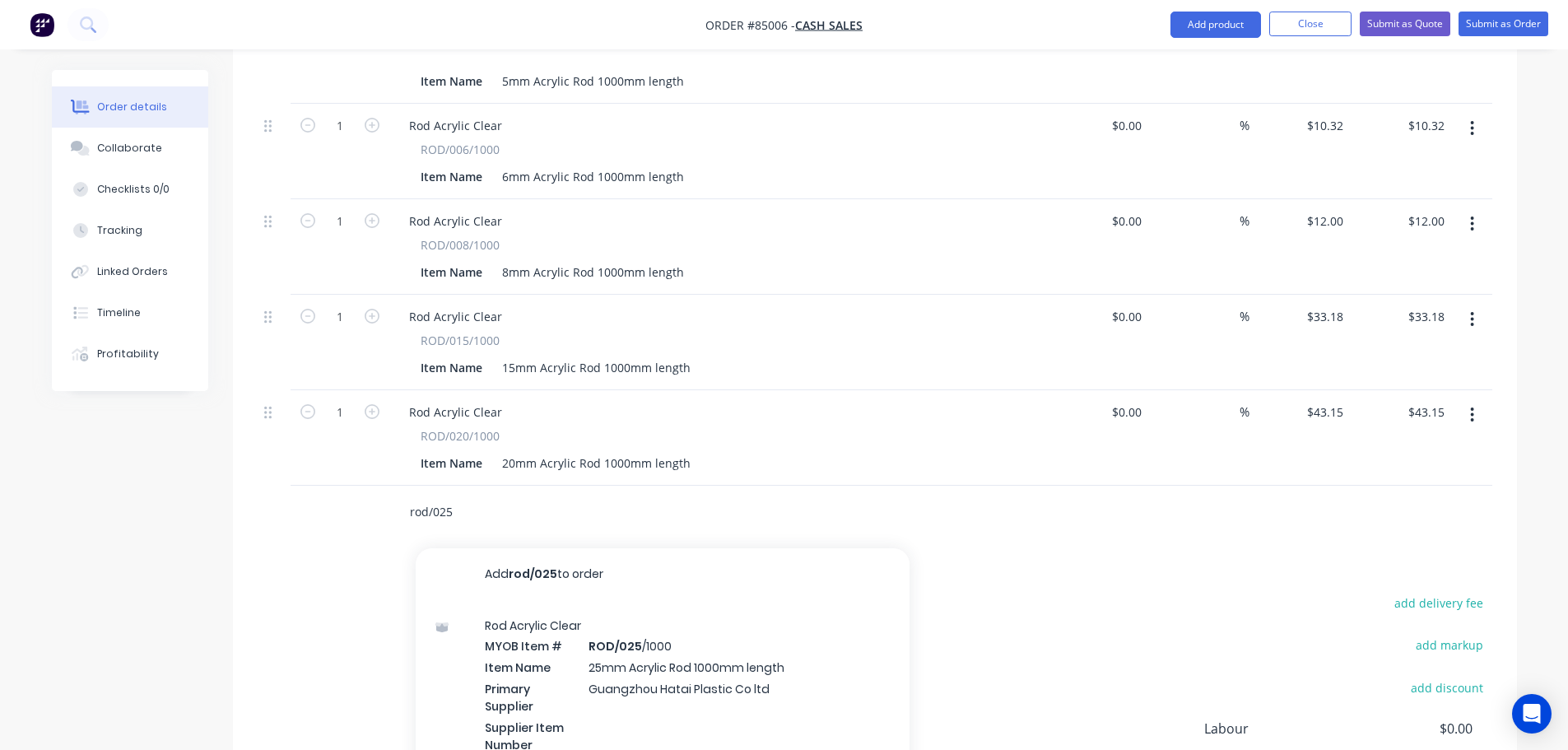
scroll to position [710, 0]
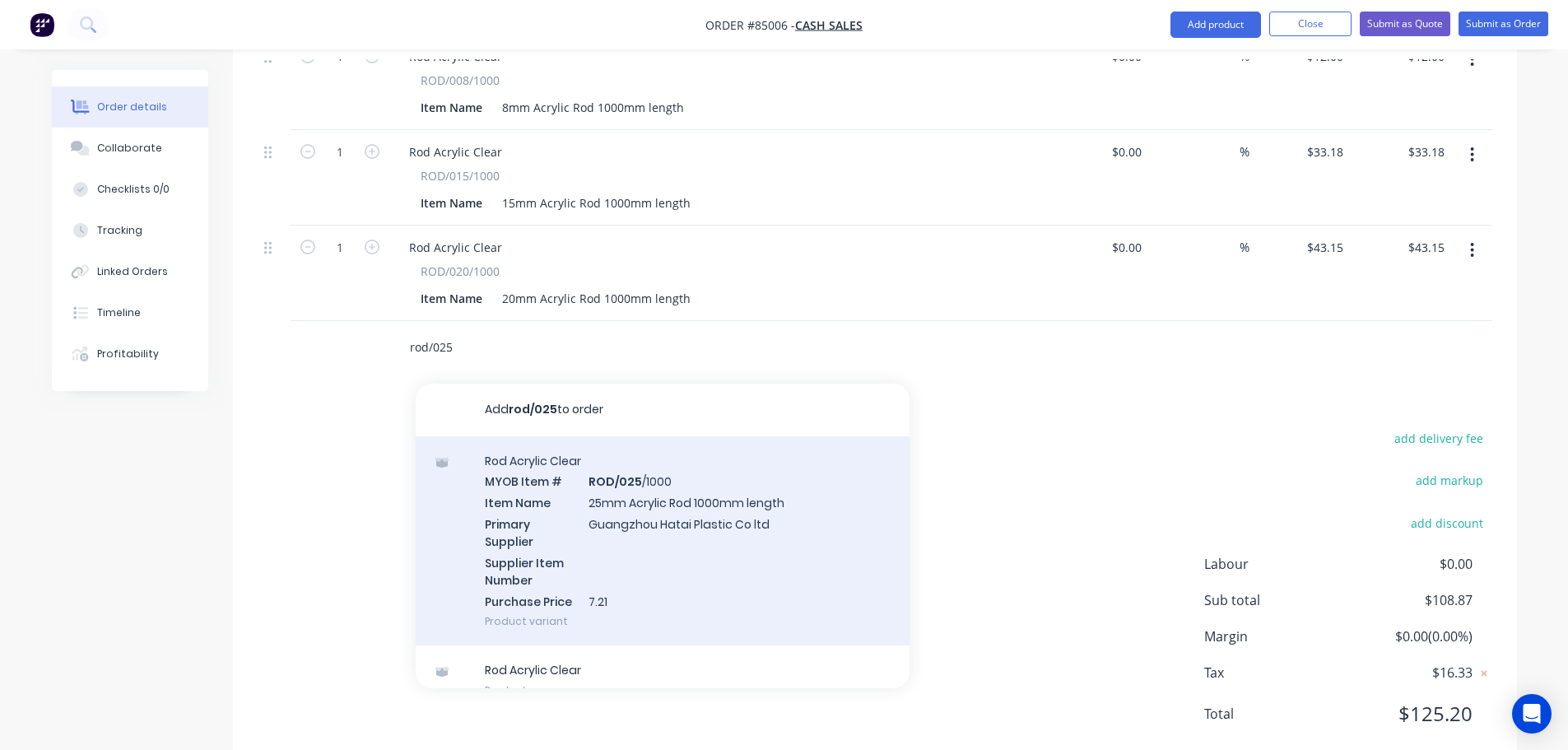
type input "rod/025"
click at [659, 529] on div "Rod Acrylic Clear MYOB Item # ROD/025 /1000 Item Name 25mm Acrylic Rod 1000mm l…" at bounding box center [662, 541] width 494 height 210
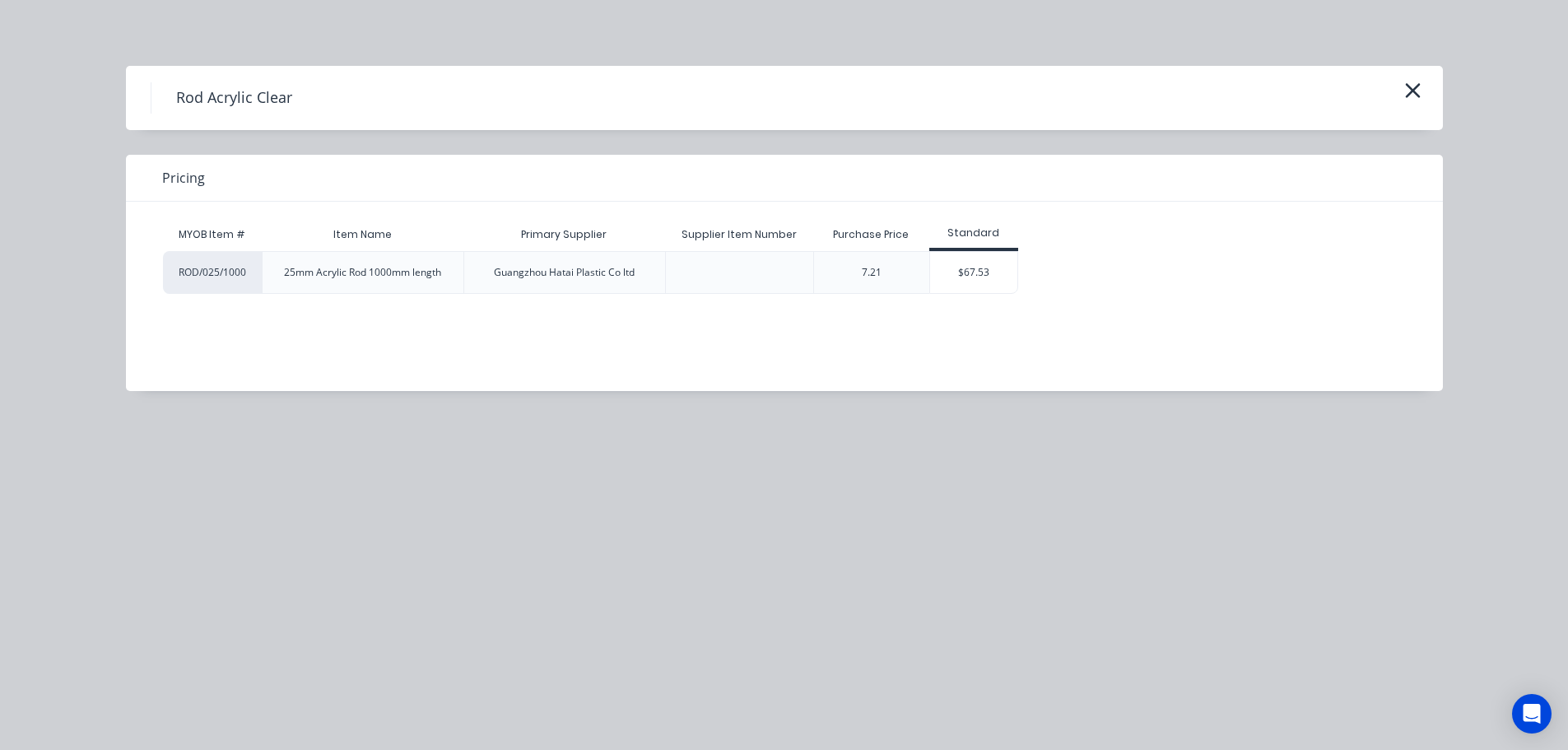
scroll to position [545, 0]
drag, startPoint x: 1003, startPoint y: 263, endPoint x: 835, endPoint y: 274, distance: 168.4
click at [1002, 263] on div "$67.53" at bounding box center [974, 273] width 88 height 41
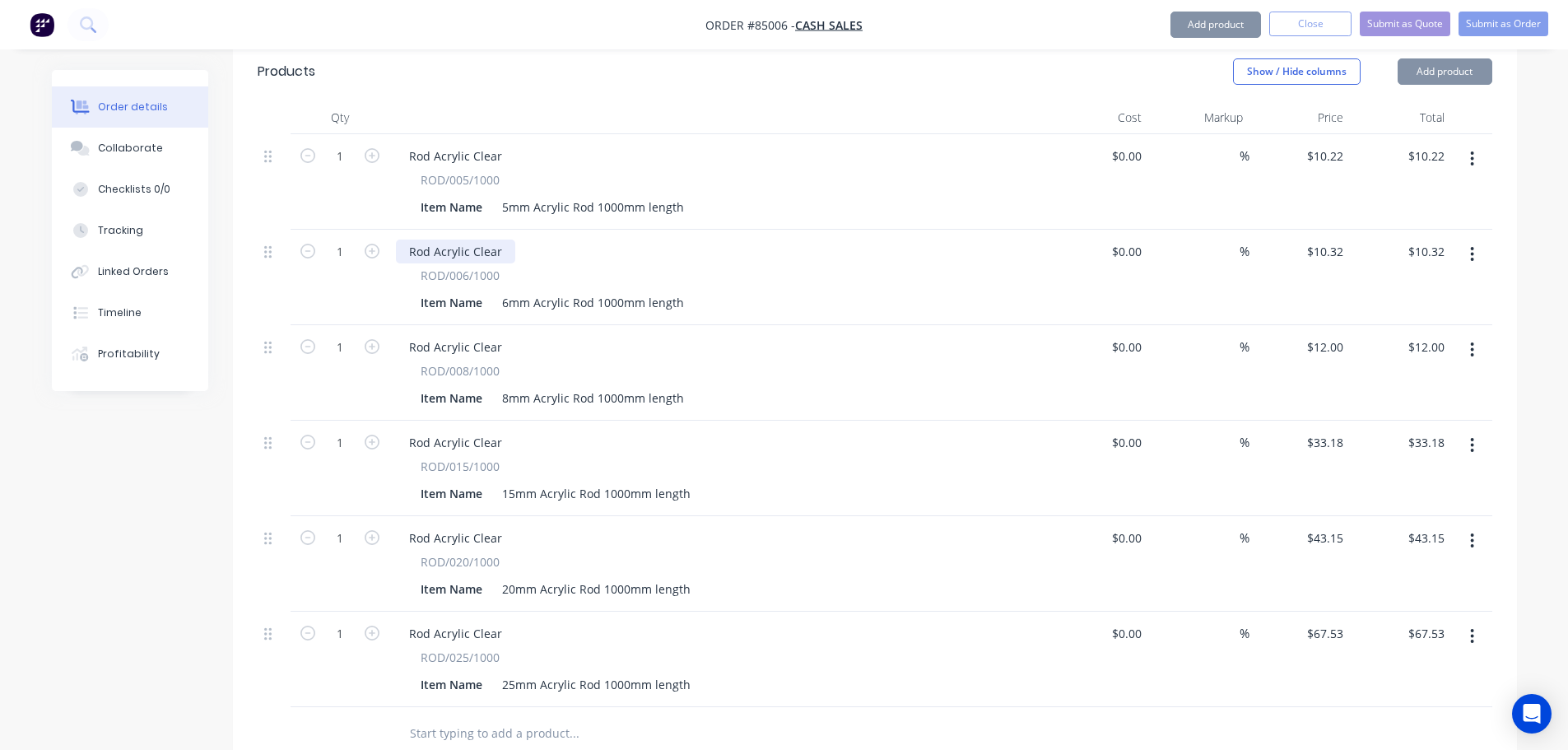
scroll to position [381, 0]
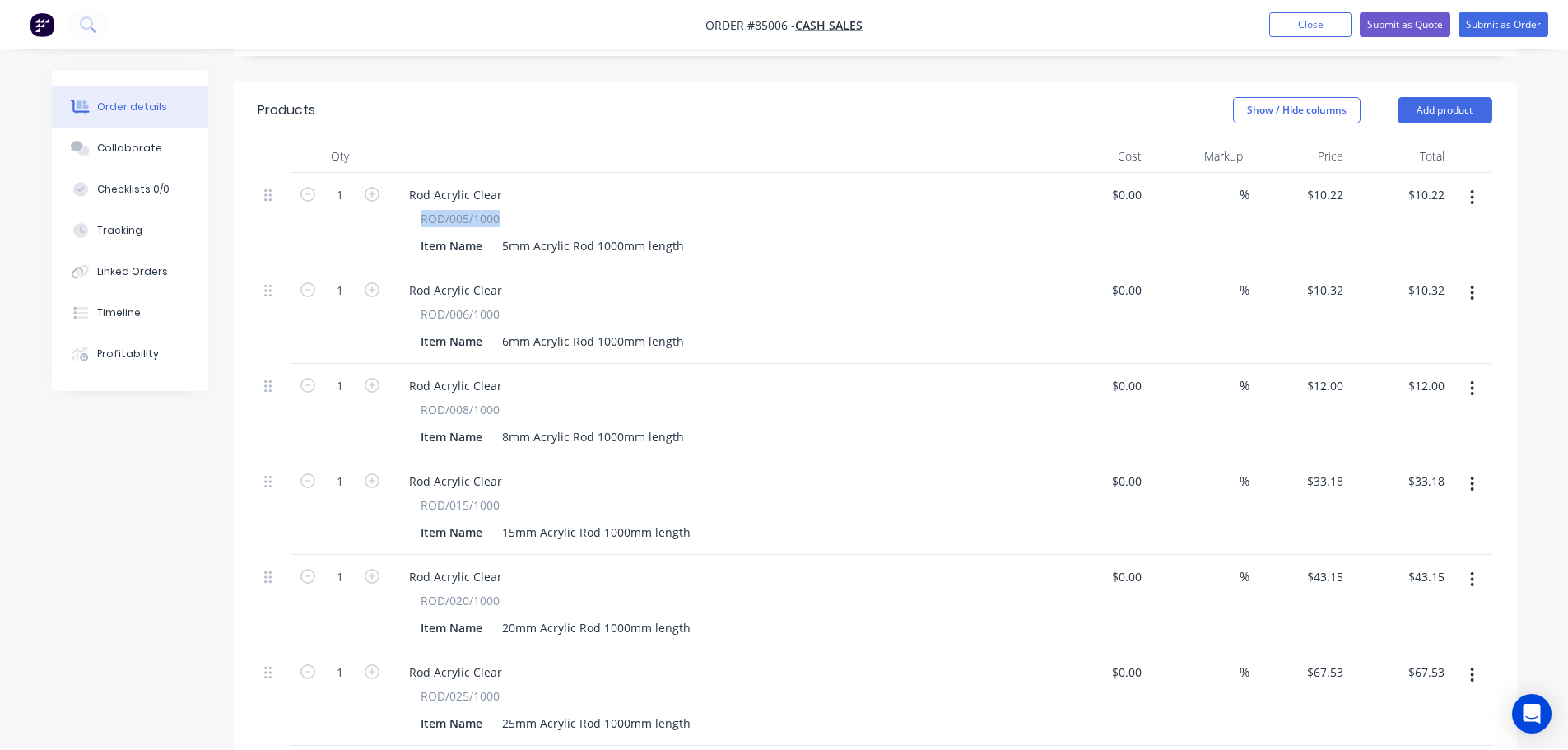
drag, startPoint x: 419, startPoint y: 200, endPoint x: 505, endPoint y: 207, distance: 86.3
click at [505, 210] on div "ROD/005/1000 Item Name 5mm Acrylic Rod 1000mm length" at bounding box center [718, 234] width 645 height 48
copy span "ROD/005/1000"
click at [478, 183] on div "Rod Acrylic Clear" at bounding box center [455, 195] width 119 height 24
paste div
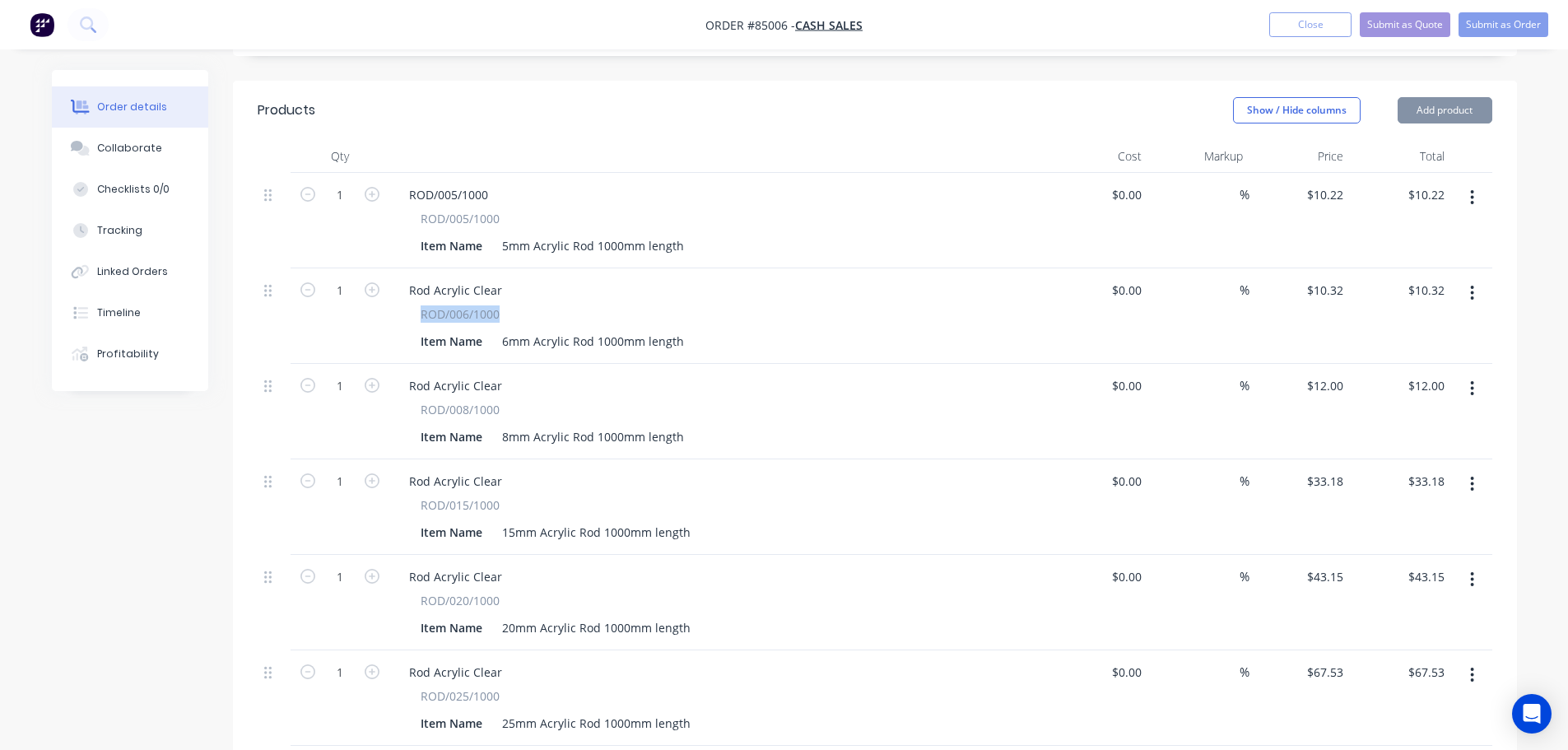
drag, startPoint x: 419, startPoint y: 293, endPoint x: 506, endPoint y: 299, distance: 87.2
click at [506, 306] on div "ROD/006/1000 Item Name 6mm Acrylic Rod 1000mm length" at bounding box center [718, 330] width 645 height 48
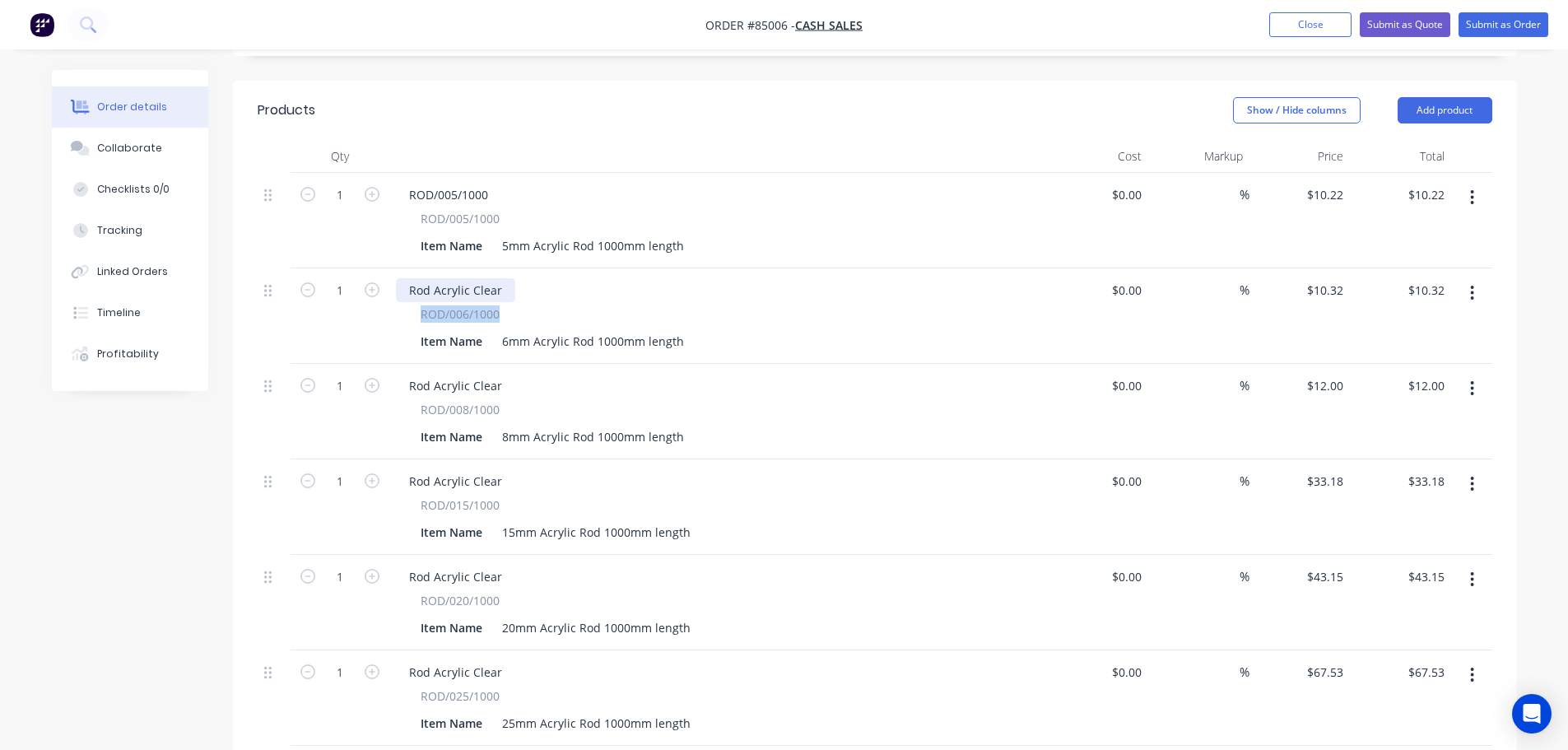
copy span "ROD/006/1000"
click at [465, 279] on div "Rod Acrylic Clear" at bounding box center [455, 290] width 119 height 24
paste div
drag, startPoint x: 417, startPoint y: 392, endPoint x: 503, endPoint y: 398, distance: 86.2
click at [503, 401] on div "ROD/008/1000 Item Name 8mm Acrylic Rod 1000mm length" at bounding box center [718, 424] width 645 height 48
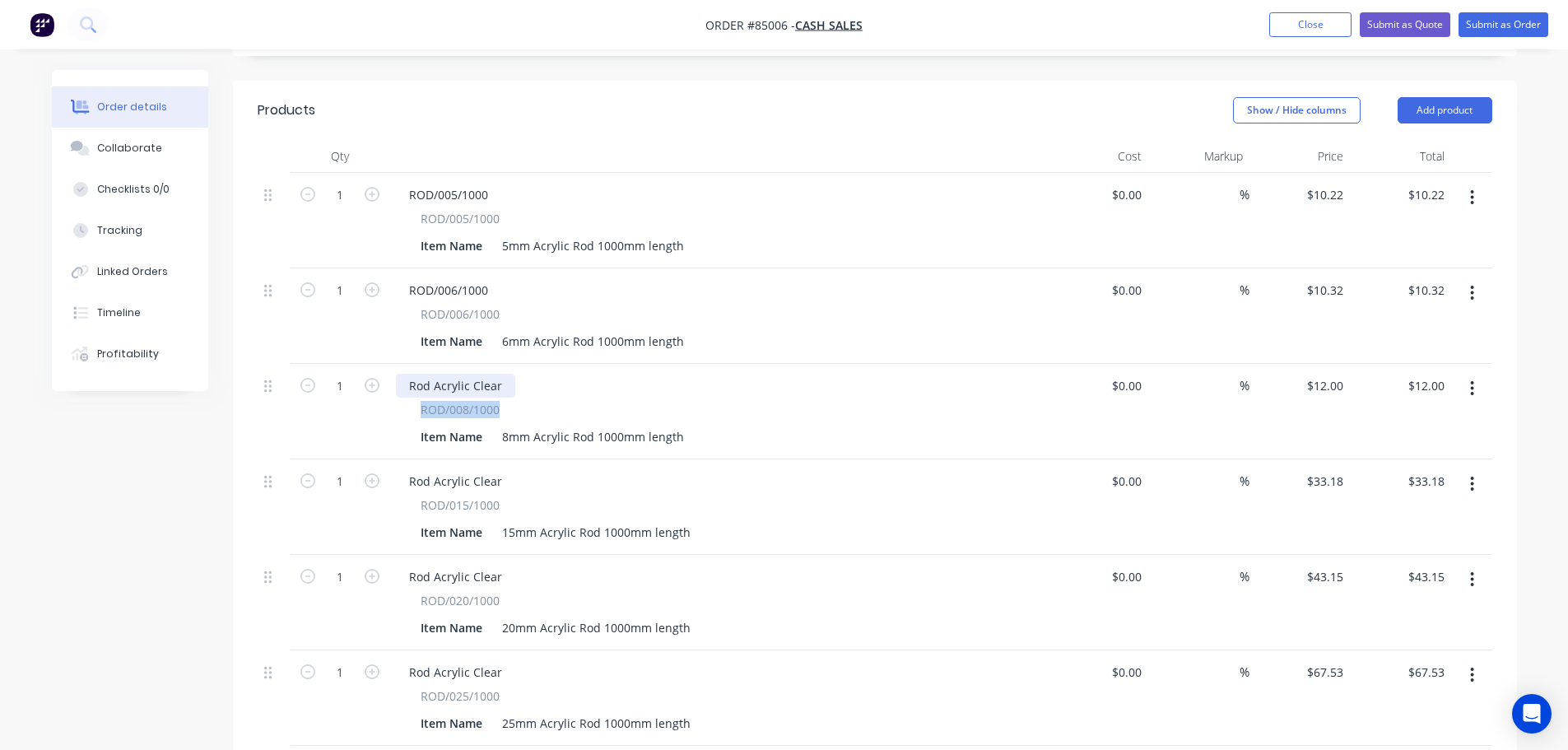
copy span "ROD/008/1000"
click at [456, 374] on div "Rod Acrylic Clear" at bounding box center [455, 386] width 119 height 24
paste div
drag, startPoint x: 425, startPoint y: 482, endPoint x: 509, endPoint y: 490, distance: 84.4
click at [509, 496] on div "ROD/015/1000" at bounding box center [718, 504] width 596 height 17
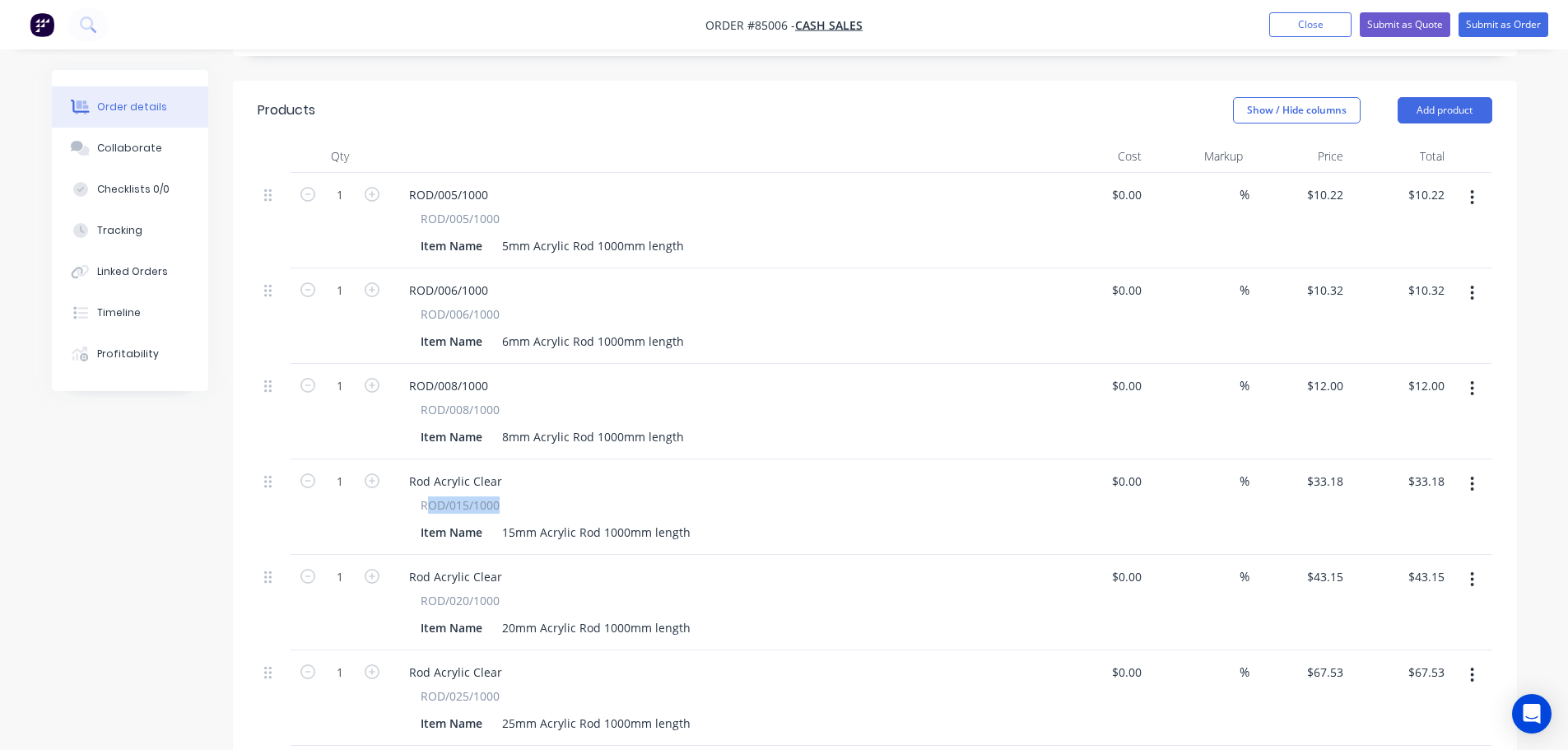
click at [460, 496] on span "ROD/015/1000" at bounding box center [460, 504] width 79 height 17
drag, startPoint x: 419, startPoint y: 489, endPoint x: 533, endPoint y: 491, distance: 114.0
click at [533, 496] on div "ROD/015/1000 Item Name 15mm Acrylic Rod 1000mm length" at bounding box center [718, 520] width 645 height 48
copy span "ROD/015/1000"
click at [471, 469] on div "Rod Acrylic Clear" at bounding box center [455, 480] width 119 height 24
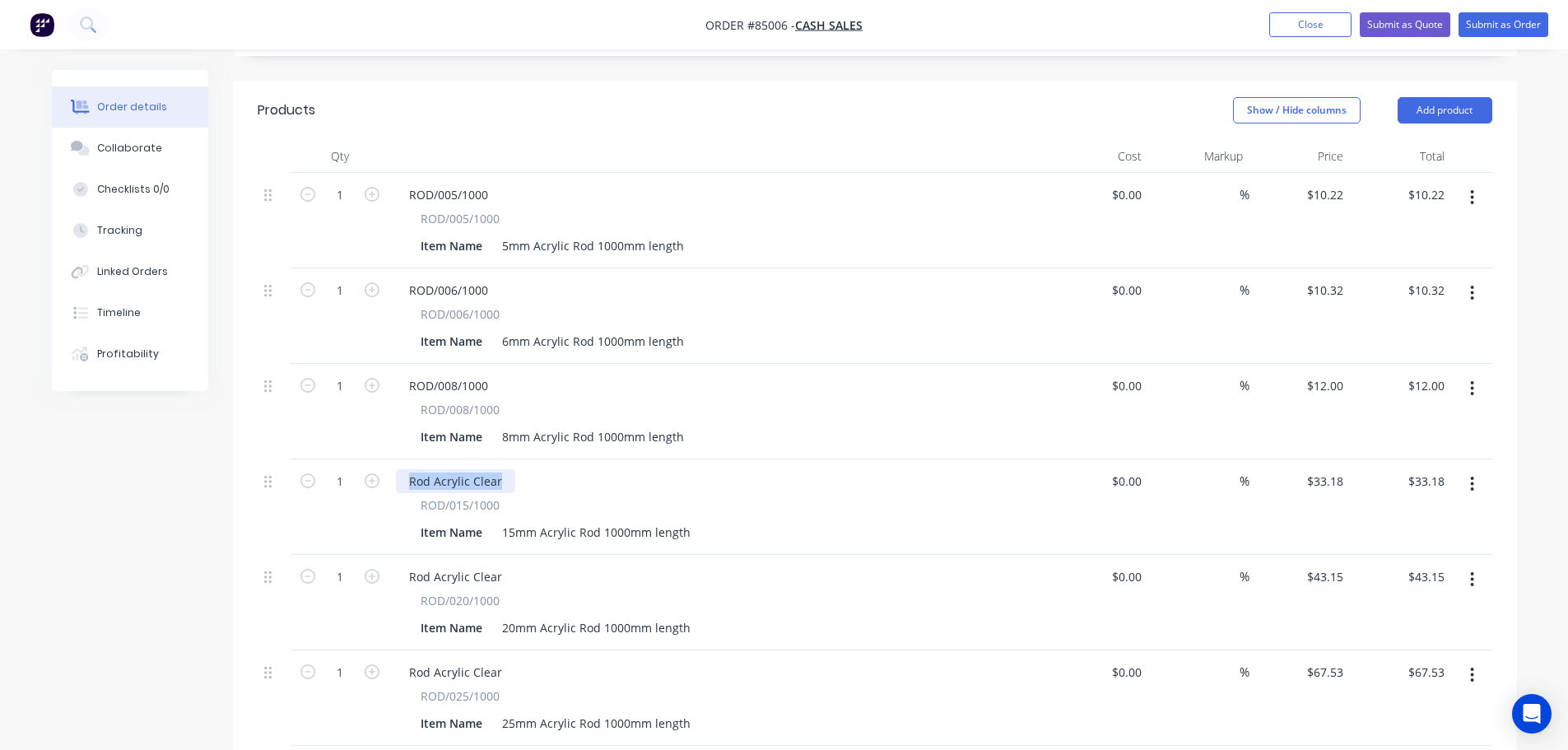
paste div
drag, startPoint x: 415, startPoint y: 582, endPoint x: 513, endPoint y: 587, distance: 98.1
click at [513, 592] on div "ROD/020/1000 Item Name 20mm Acrylic Rod 1000mm length" at bounding box center [718, 616] width 645 height 48
copy span "ROD/020/1000"
click at [471, 565] on div "Rod Acrylic Clear" at bounding box center [455, 576] width 119 height 24
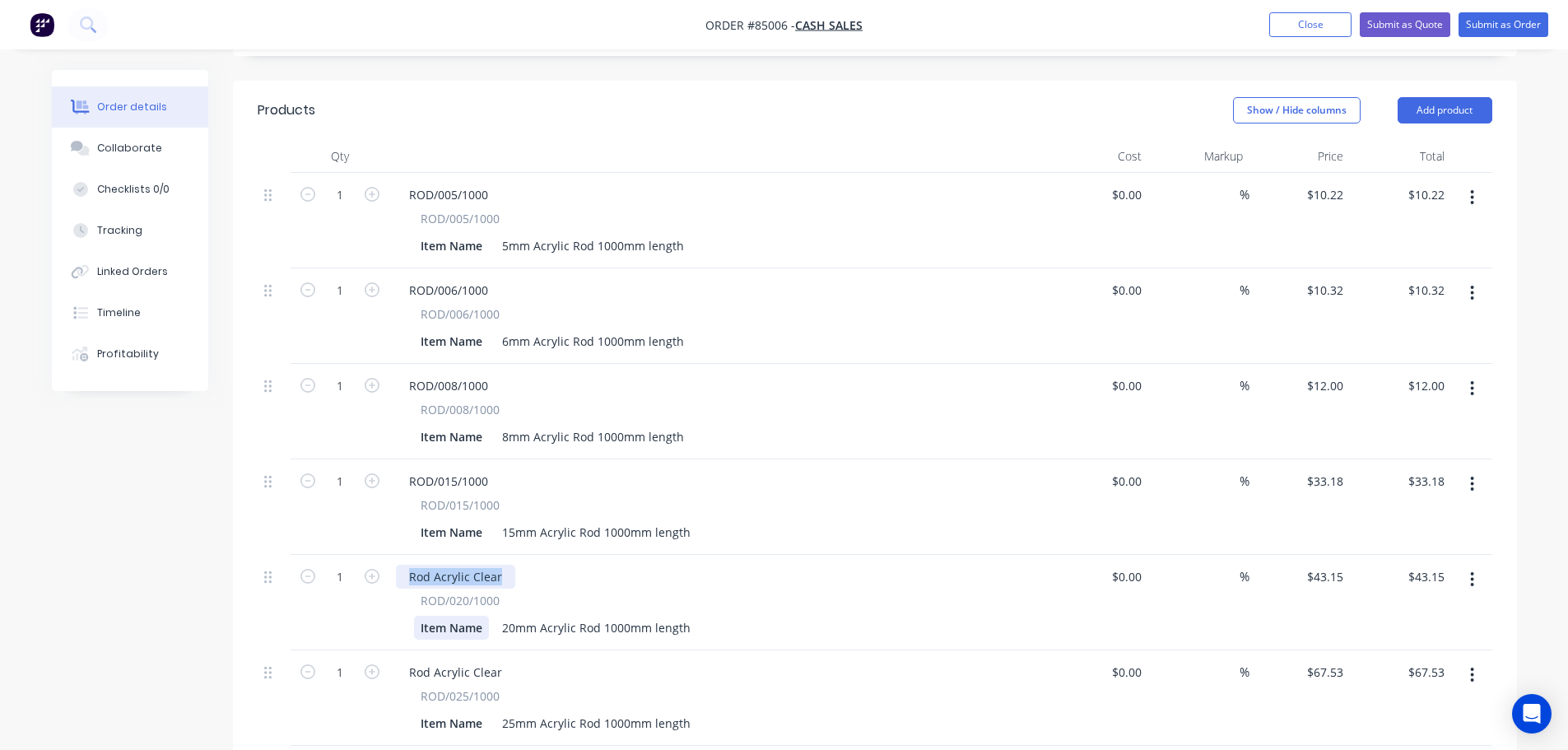
paste div
drag, startPoint x: 423, startPoint y: 673, endPoint x: 519, endPoint y: 674, distance: 96.0
click at [519, 687] on div "ROD/025/1000" at bounding box center [718, 696] width 596 height 17
copy span "ROD/025/1000"
click at [498, 660] on div "Rod Acrylic Clear" at bounding box center [455, 672] width 119 height 24
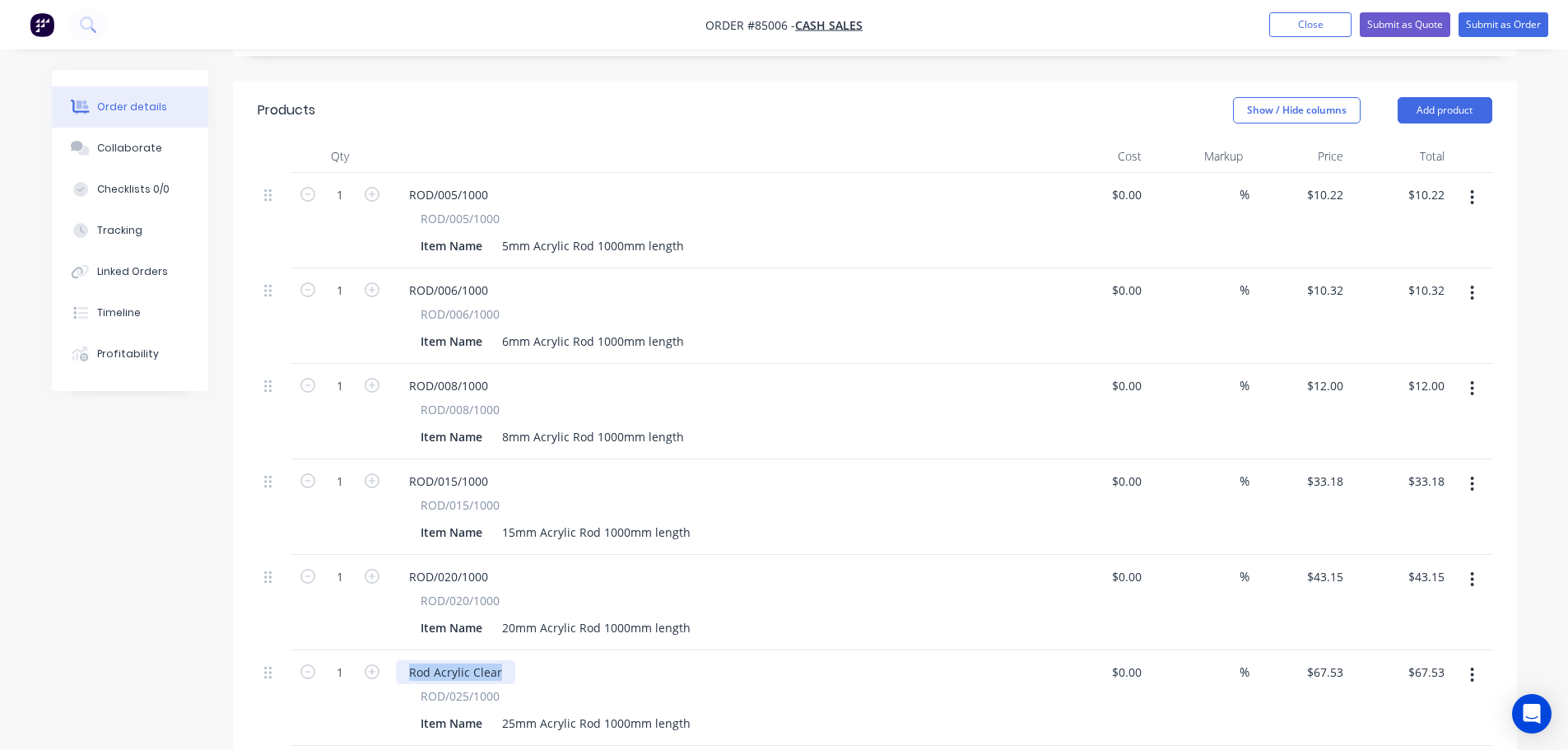
paste div
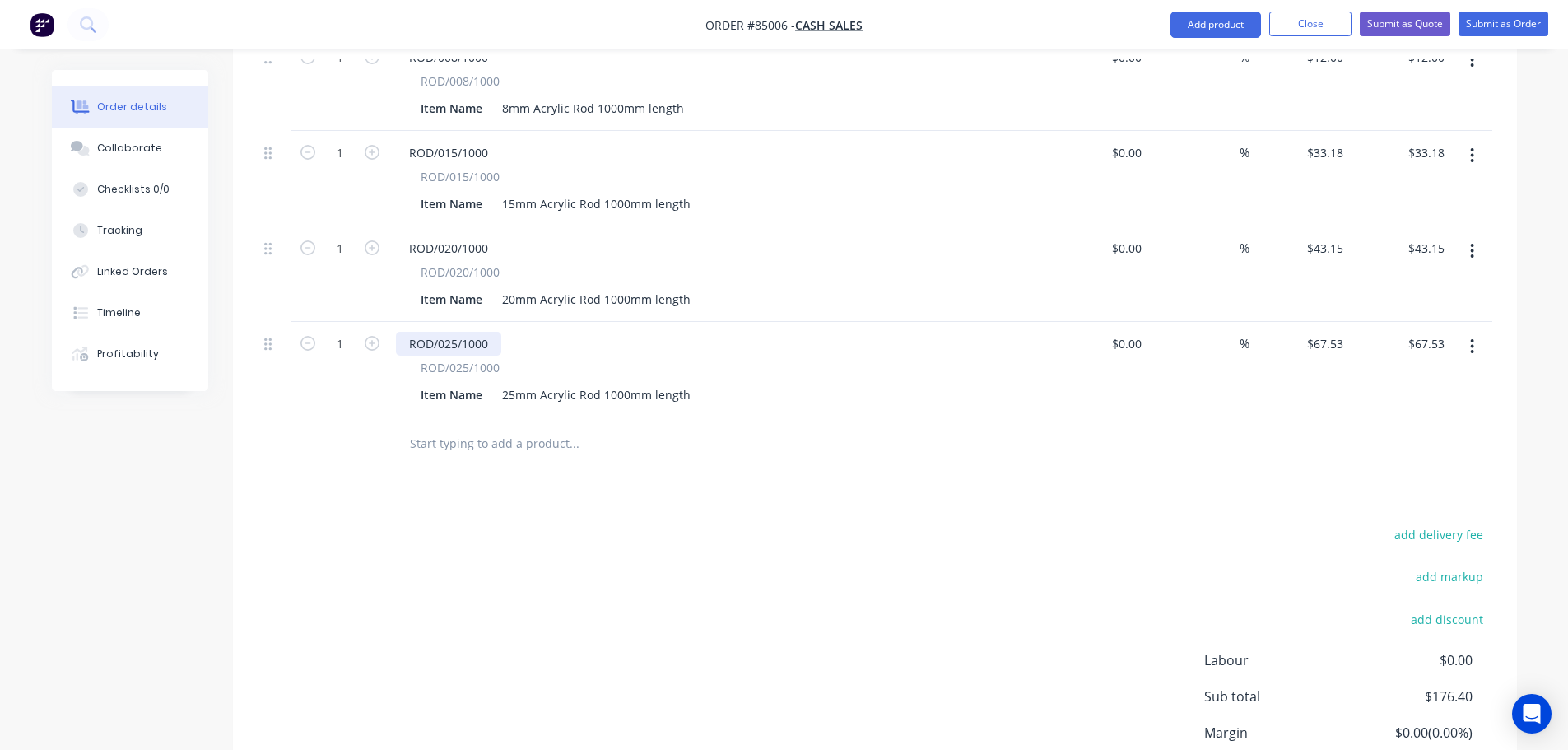
scroll to position [710, 0]
click at [466, 591] on div "add delivery fee add markup add discount Labour $0.00 Sub total $176.40 Margin …" at bounding box center [875, 682] width 1234 height 318
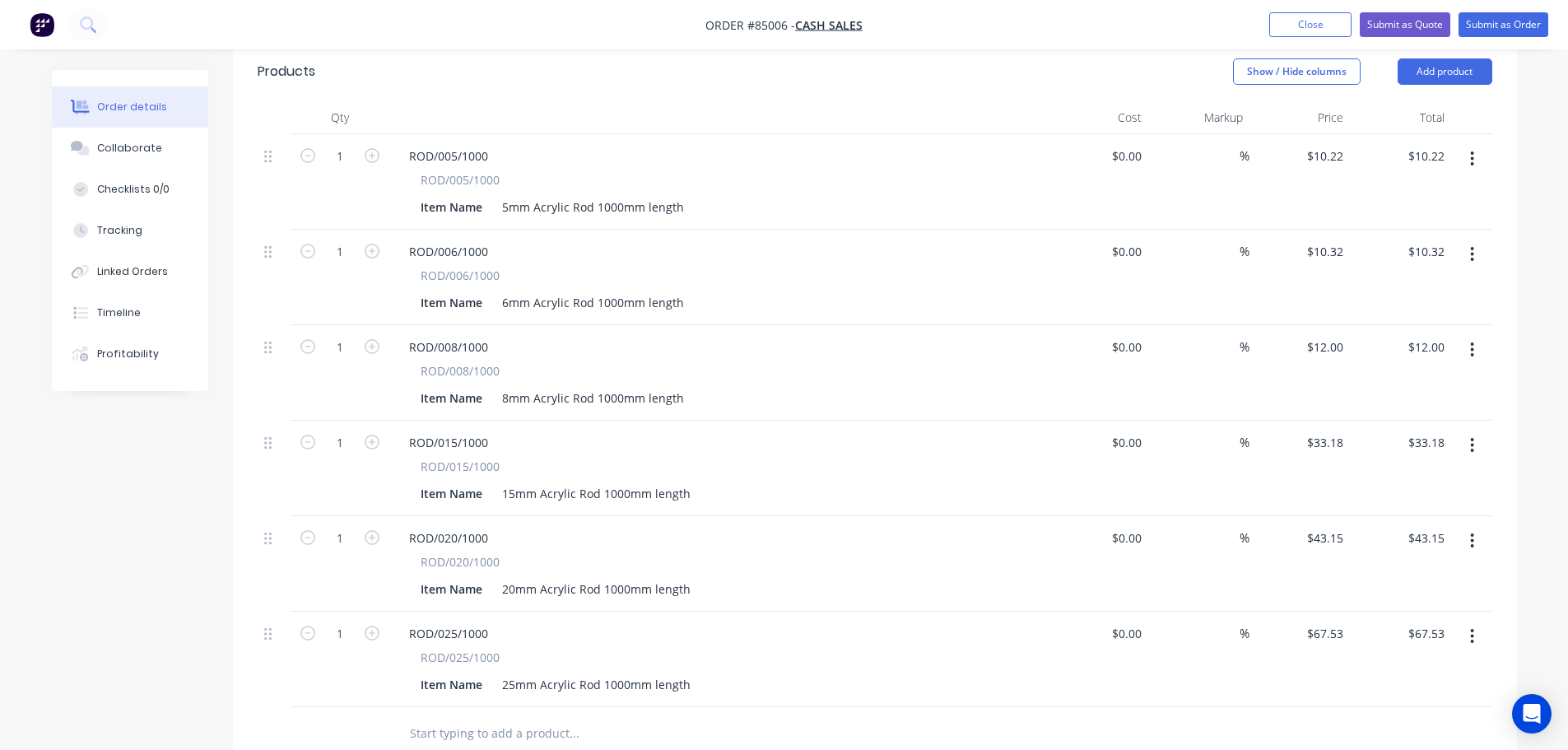
scroll to position [381, 0]
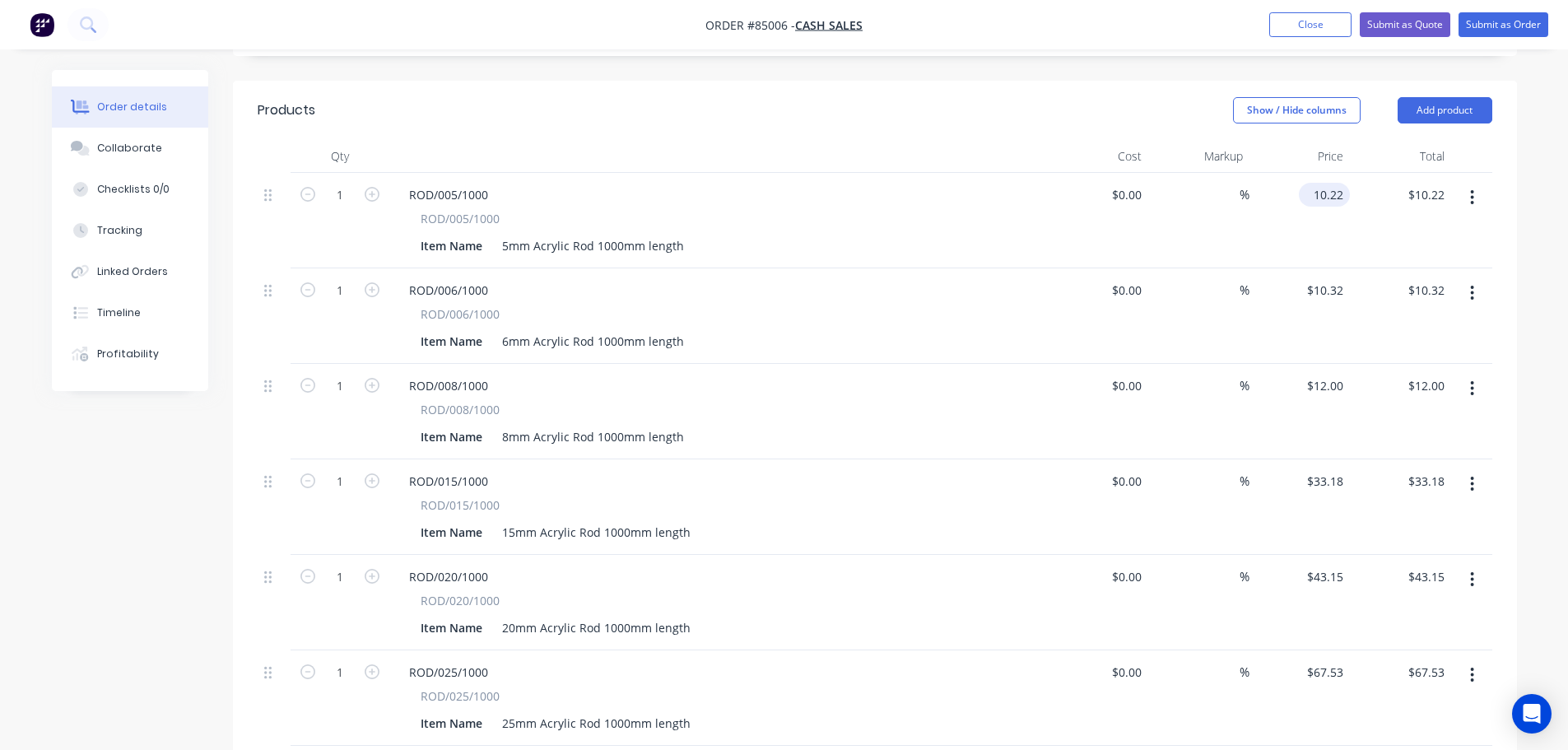
click at [1317, 183] on input "10.22" at bounding box center [1327, 195] width 44 height 24
type input "$11.24"
click at [1335, 279] on input "10.32" at bounding box center [1327, 290] width 44 height 24
type input "$11.35"
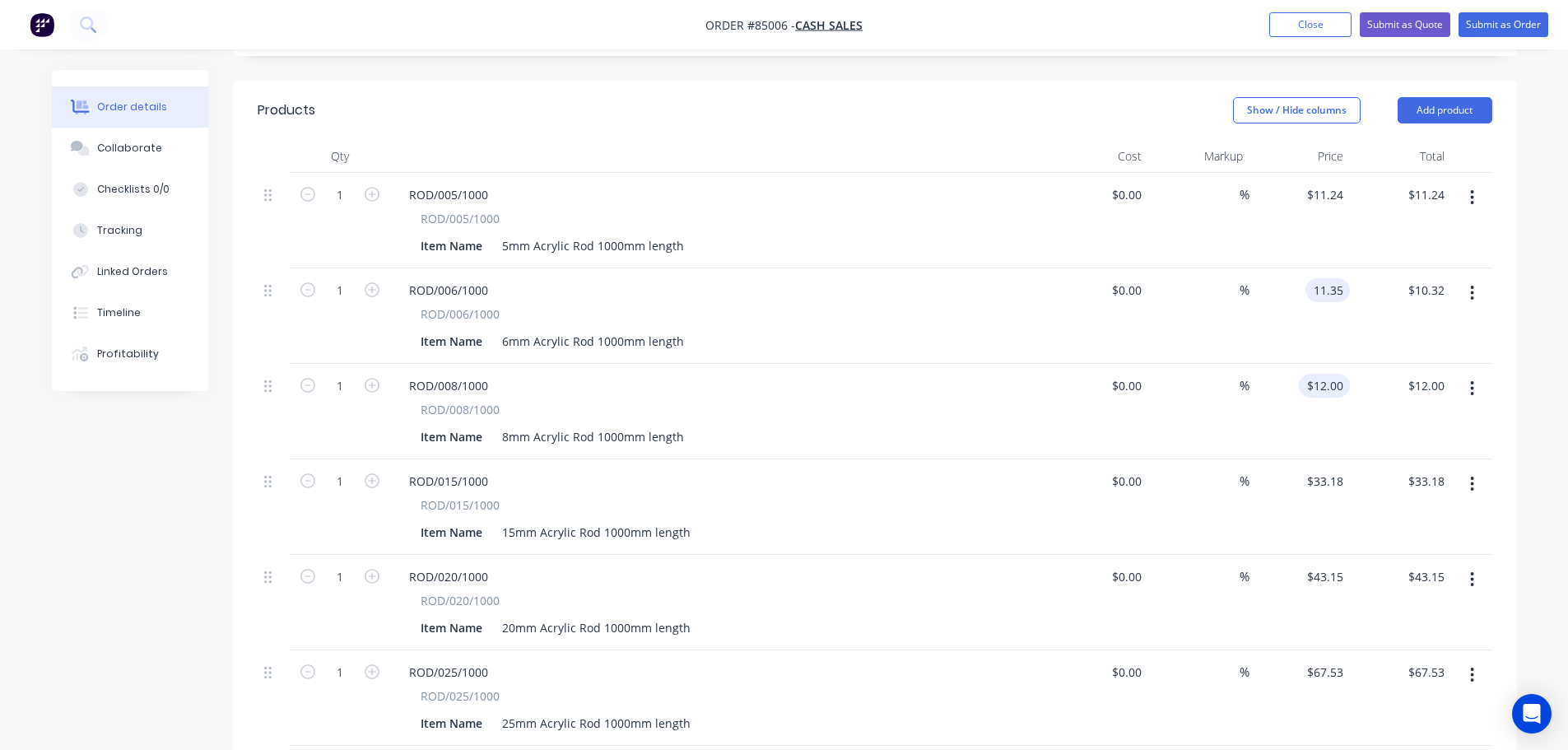
type input "$11.35"
click at [1333, 374] on input "12" at bounding box center [1327, 386] width 44 height 24
type input "$13.20"
click at [1318, 469] on input "33.18" at bounding box center [1331, 480] width 38 height 24
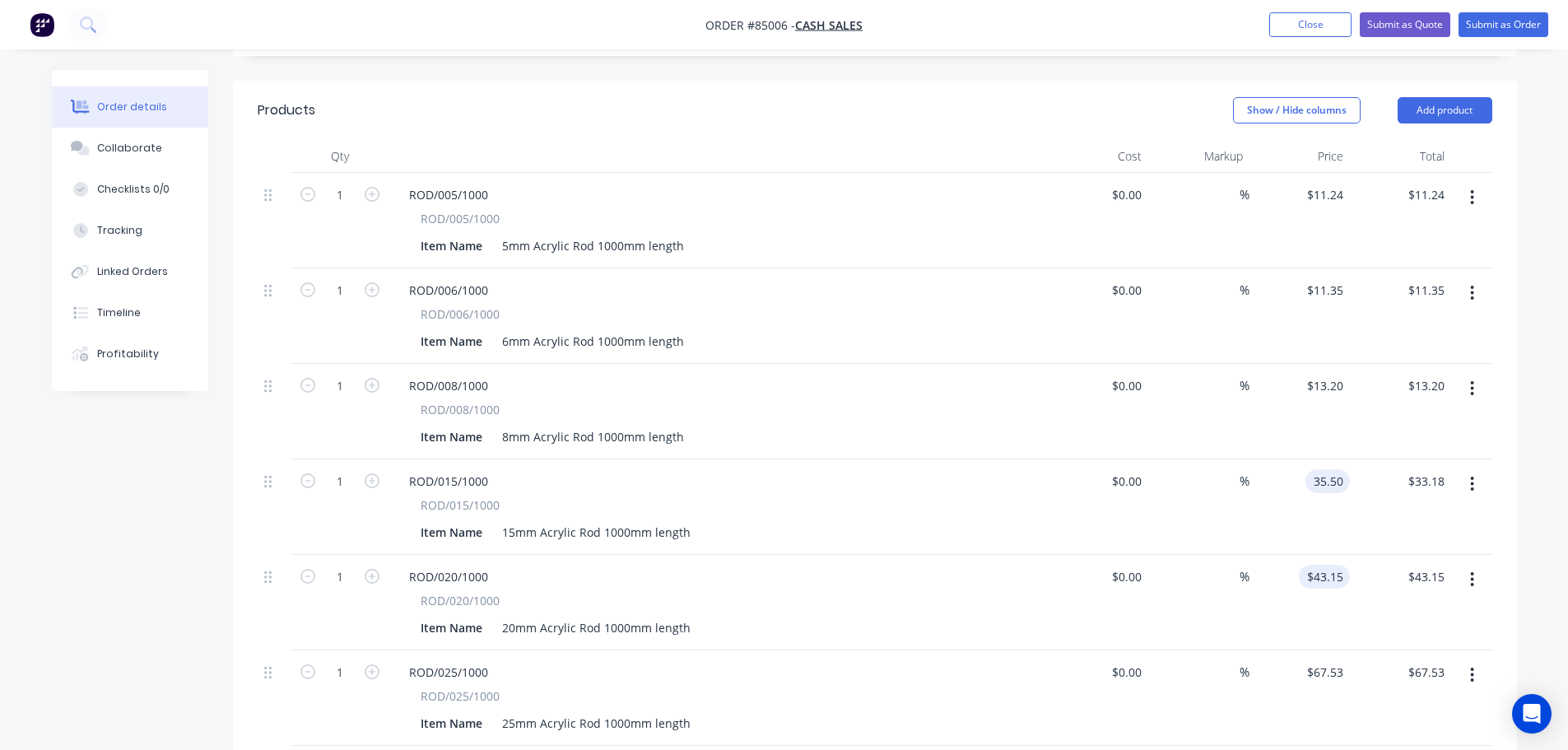
type input "$35.50"
type input "43.15"
click at [1344, 565] on input "43.15" at bounding box center [1327, 576] width 44 height 24
type input "35.5"
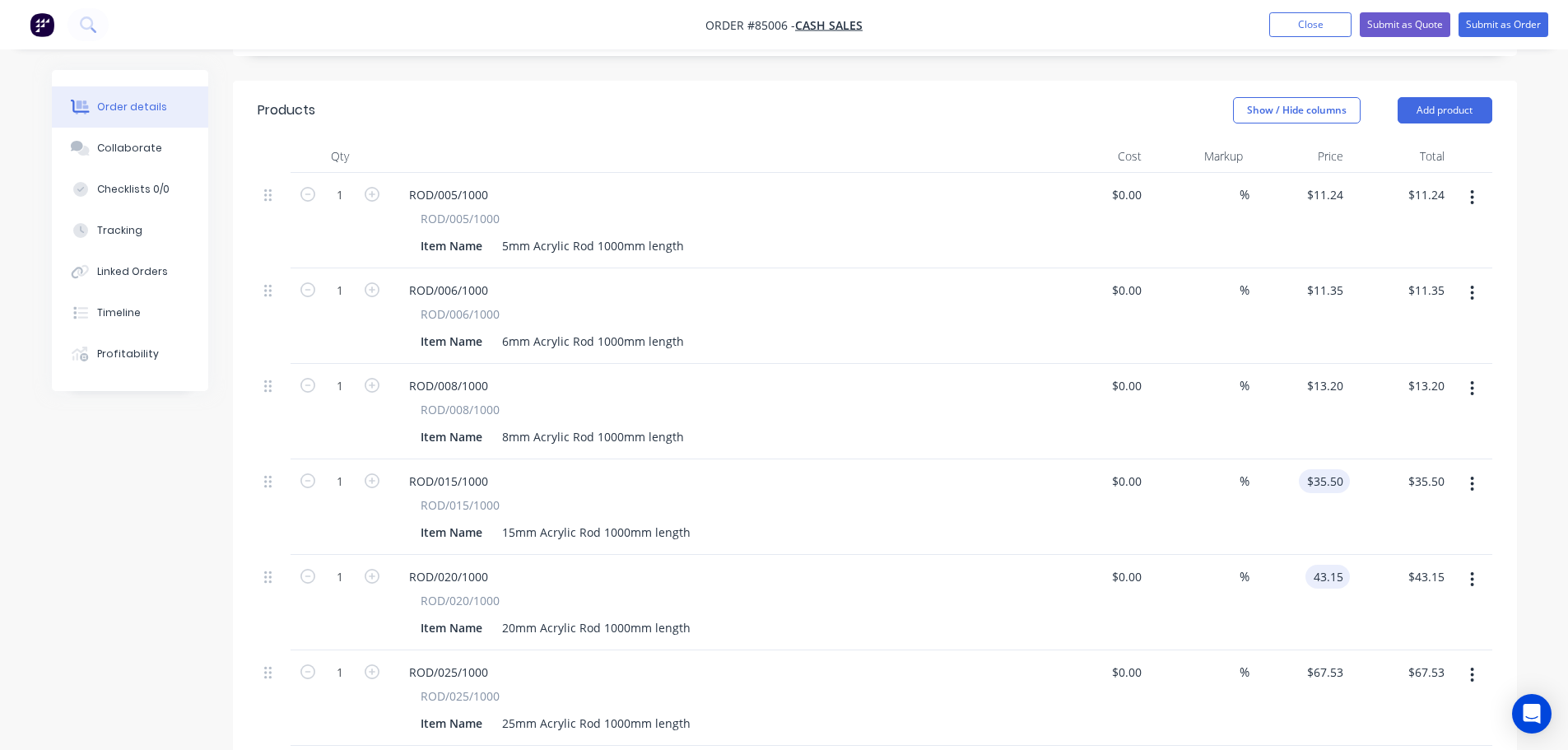
type input "$43.15"
click at [1329, 469] on input "35.5" at bounding box center [1334, 480] width 31 height 24
type input "$36.50"
click at [1327, 565] on input "43.15" at bounding box center [1327, 576] width 44 height 24
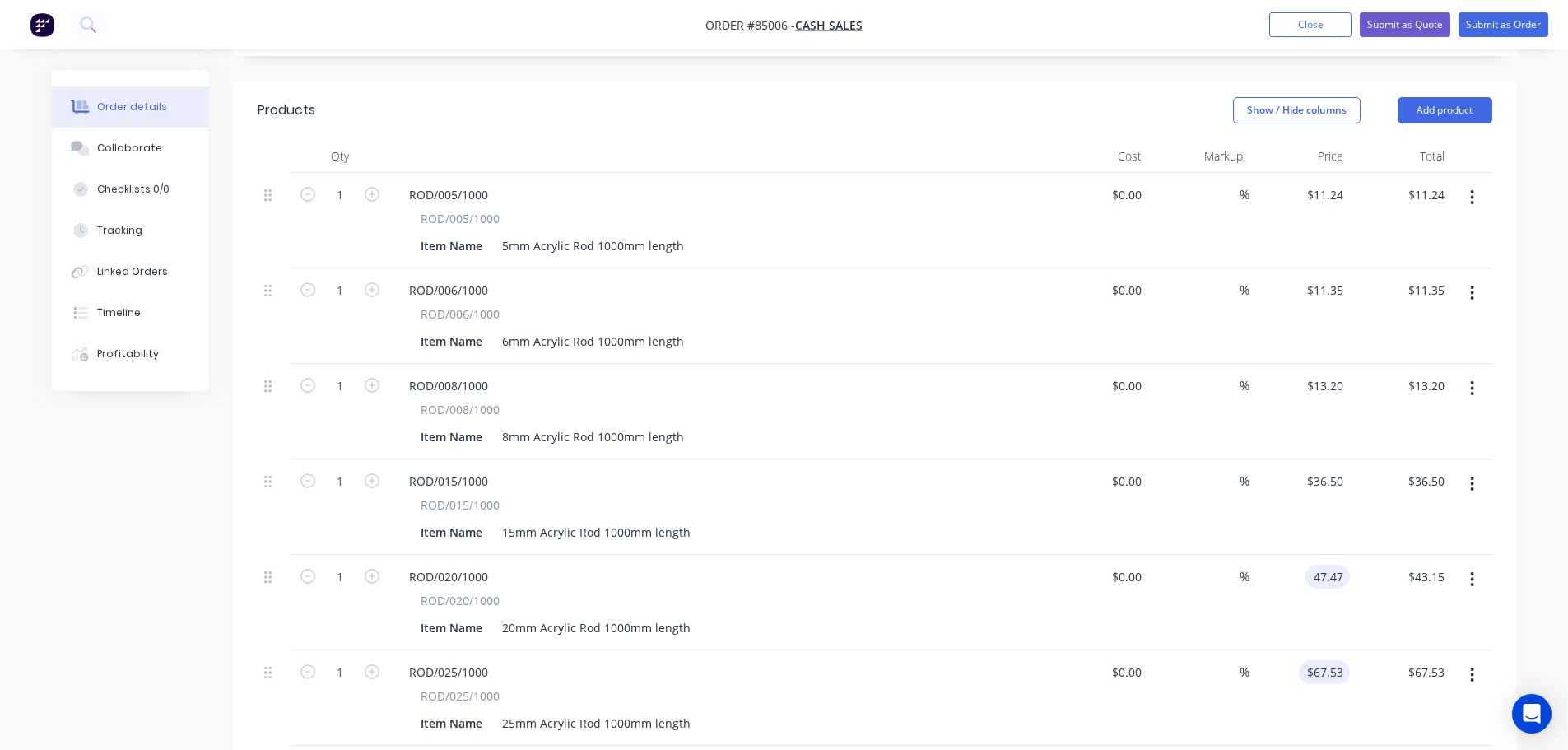
type input "$47.47"
click at [1342, 660] on input "67.53" at bounding box center [1331, 672] width 38 height 24
type input "$74.28"
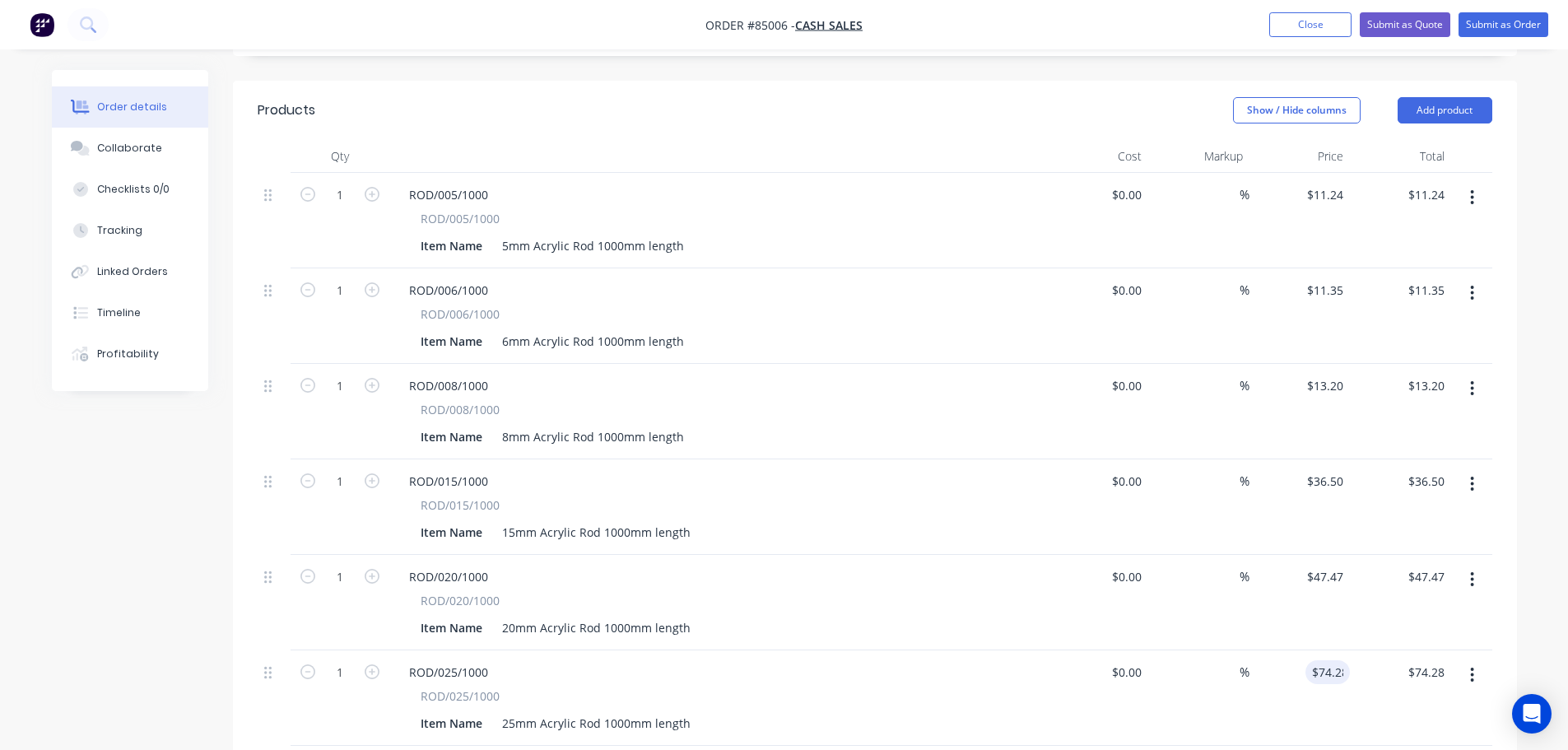
click at [1257, 620] on div "$47.47 $47.47" at bounding box center [1299, 602] width 101 height 96
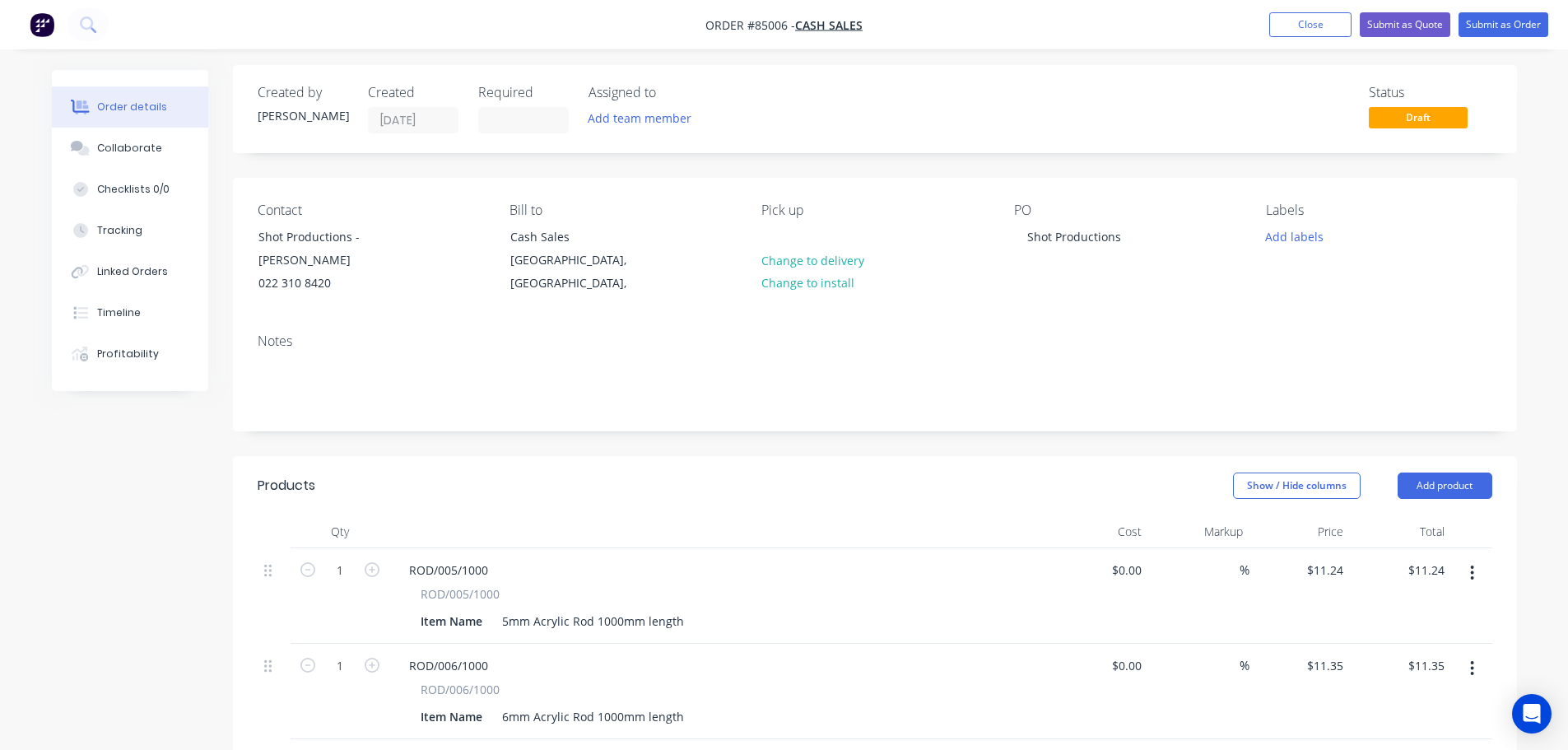
scroll to position [0, 0]
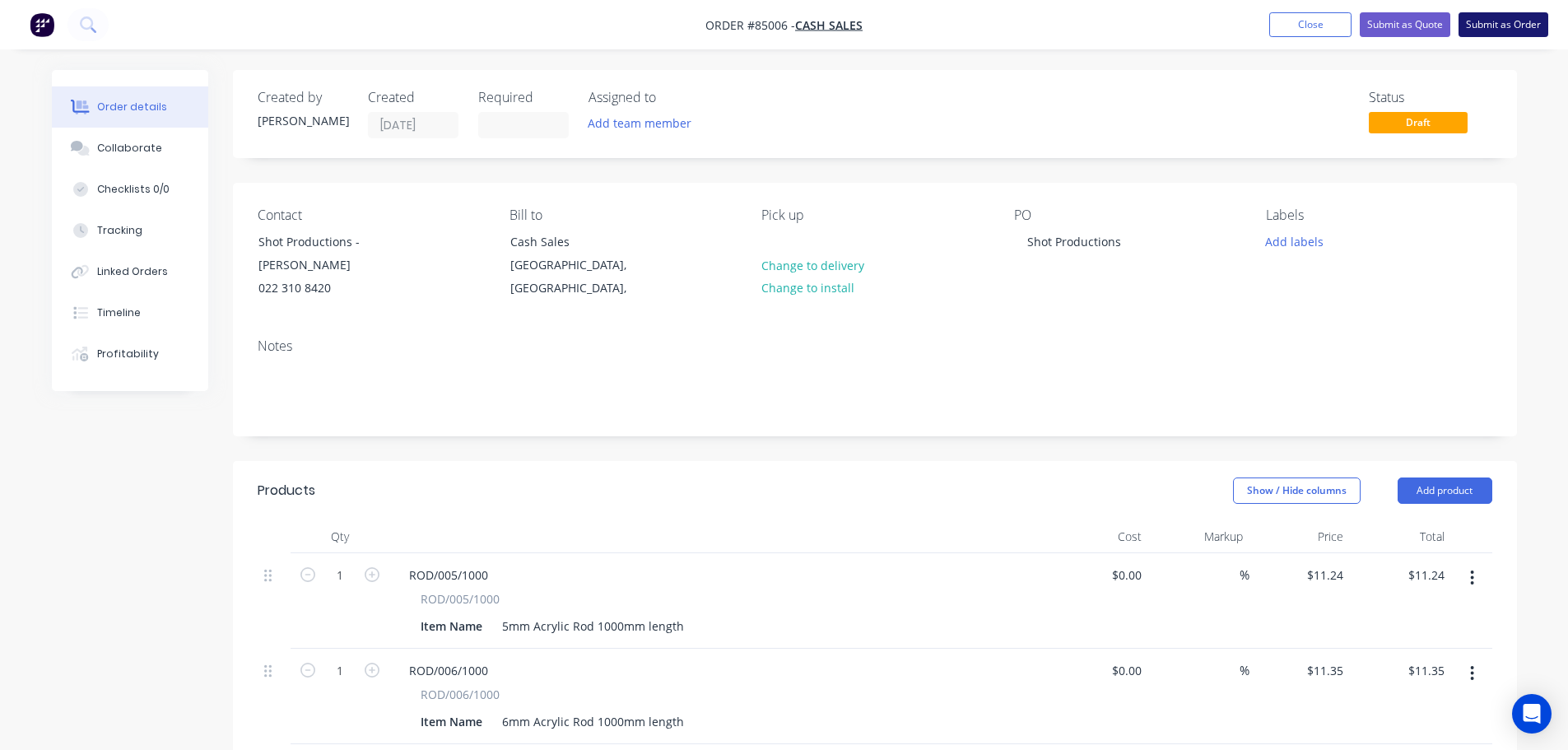
click at [1521, 30] on button "Submit as Order" at bounding box center [1503, 25] width 90 height 25
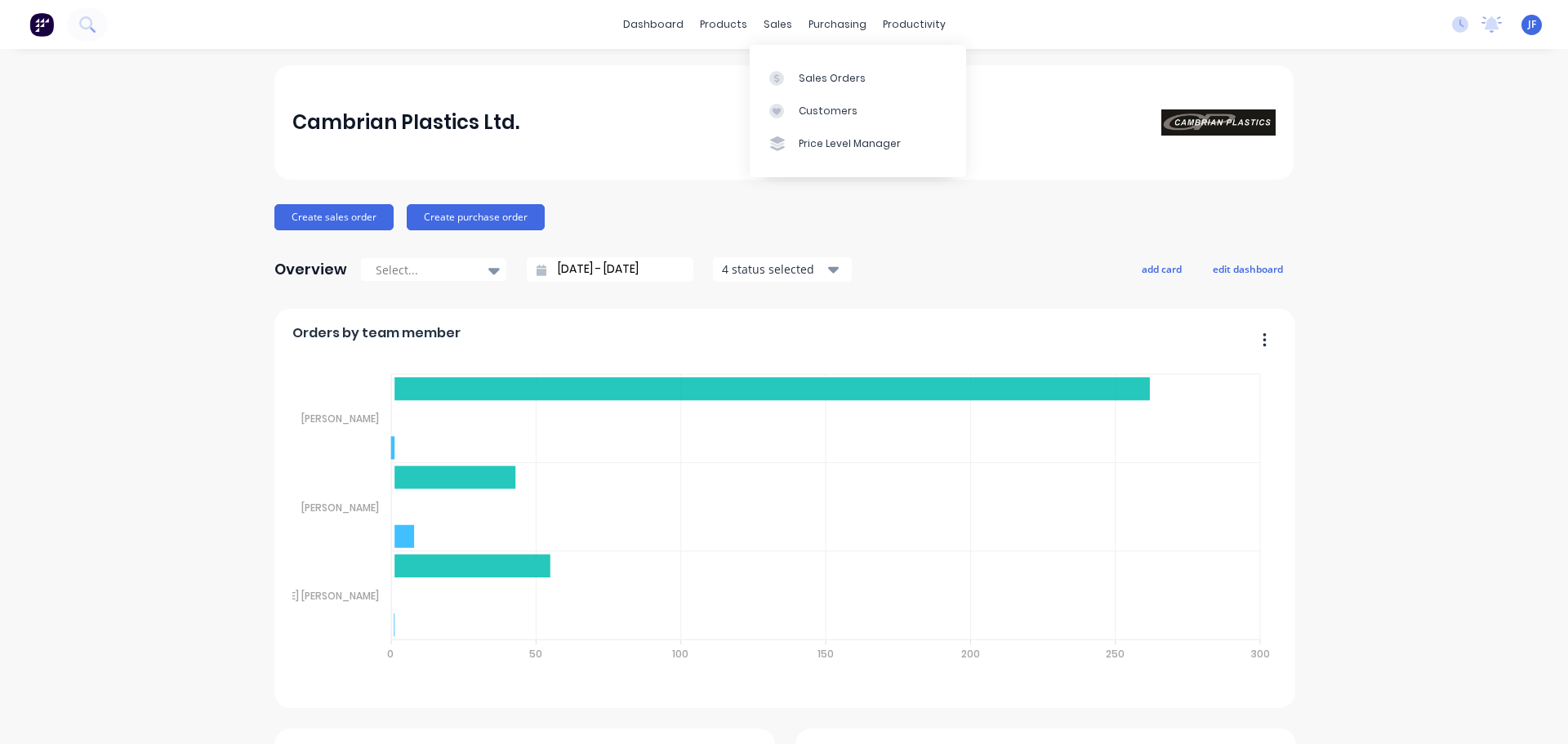
click at [791, 80] on div at bounding box center [782, 78] width 25 height 15
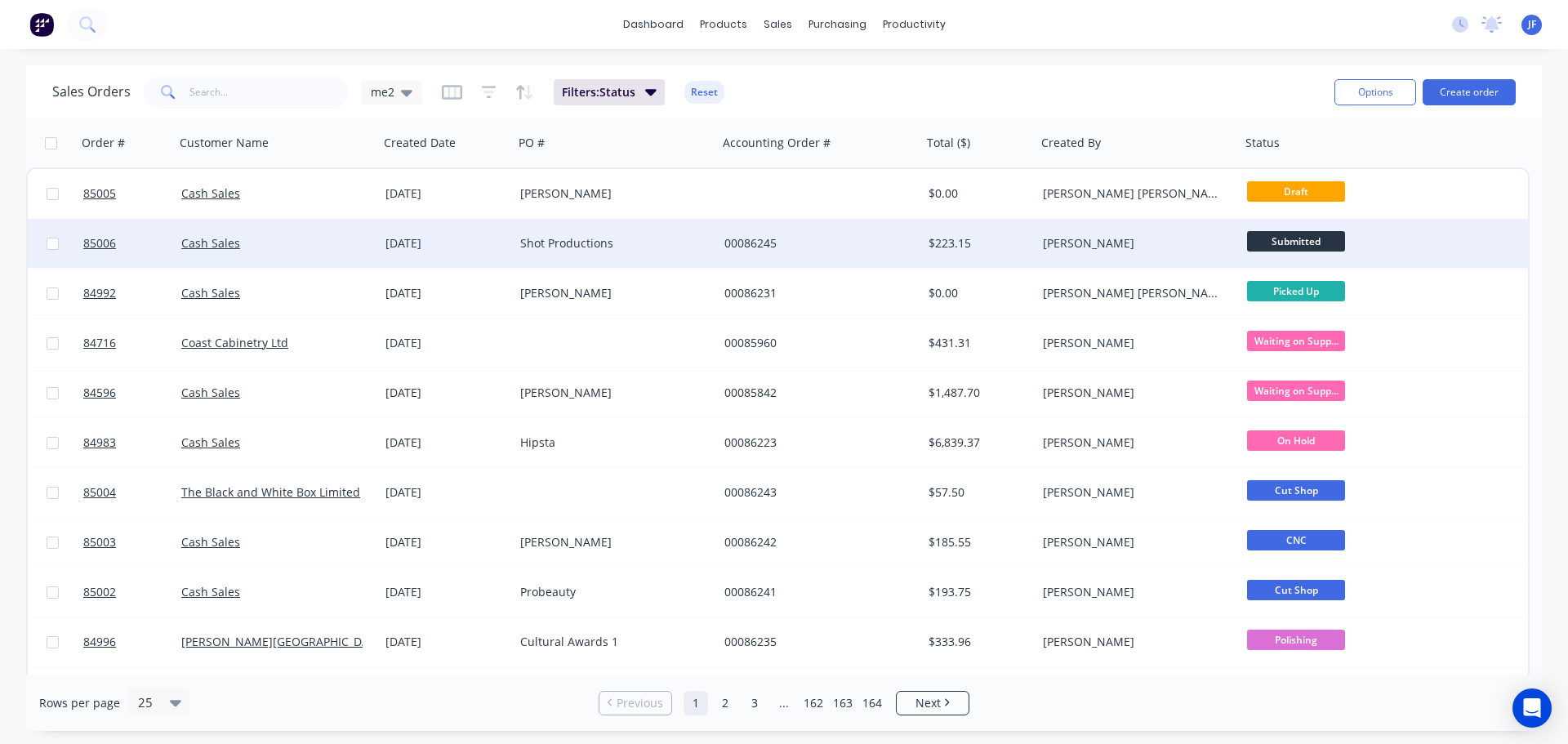
click at [577, 233] on div "Shot Productions" at bounding box center [616, 244] width 204 height 49
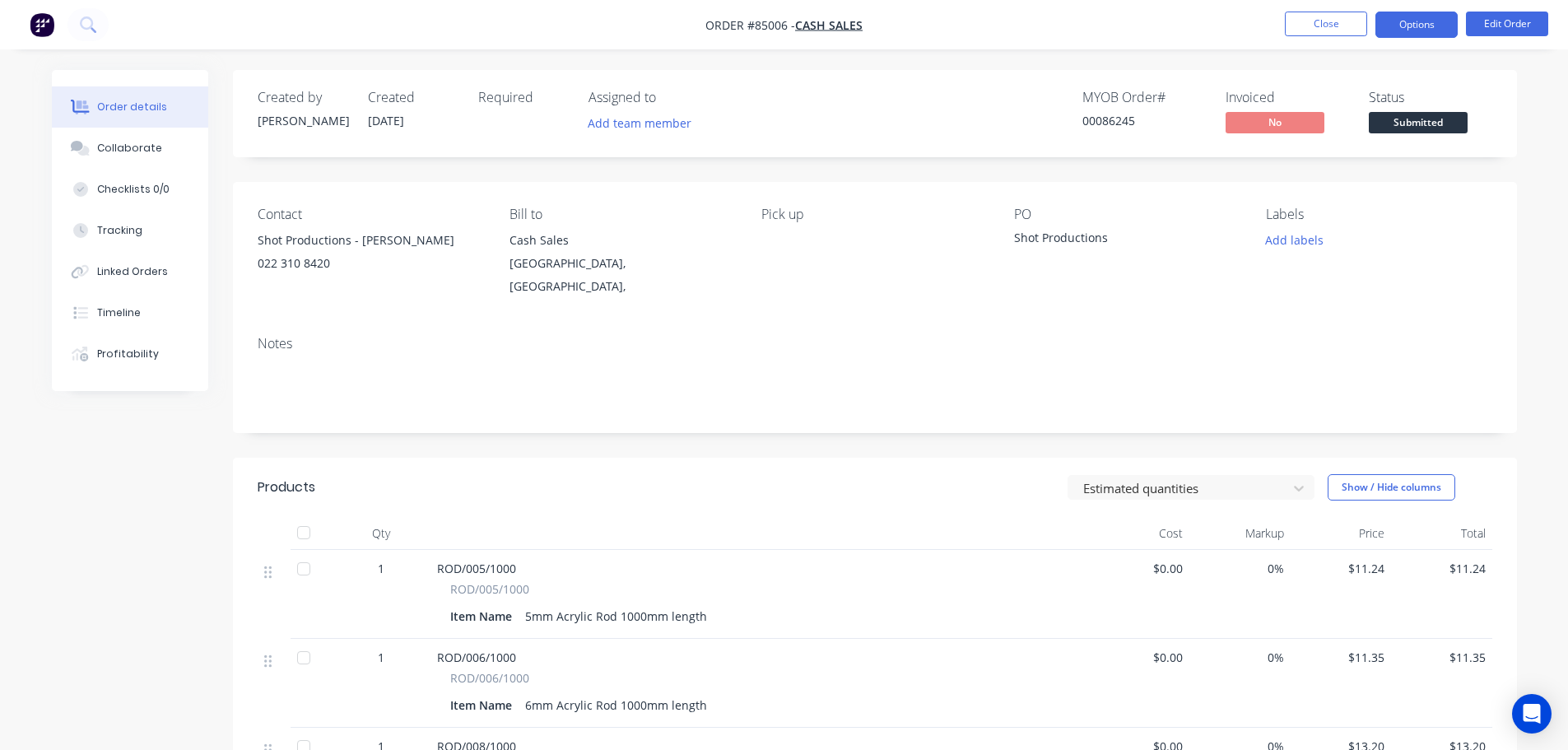
click at [1421, 35] on button "Options" at bounding box center [1416, 25] width 82 height 26
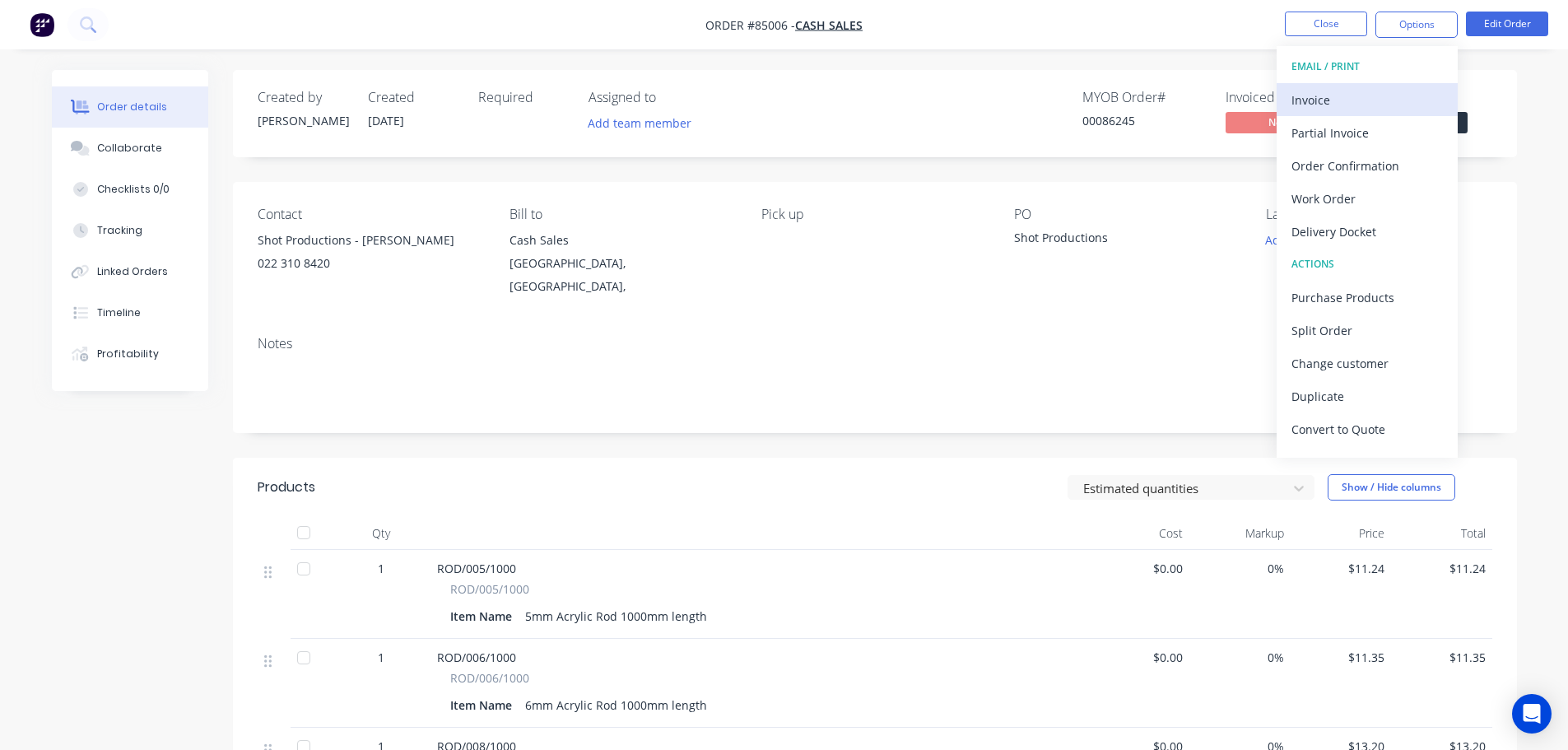
click at [1359, 101] on div "Invoice" at bounding box center [1367, 100] width 152 height 24
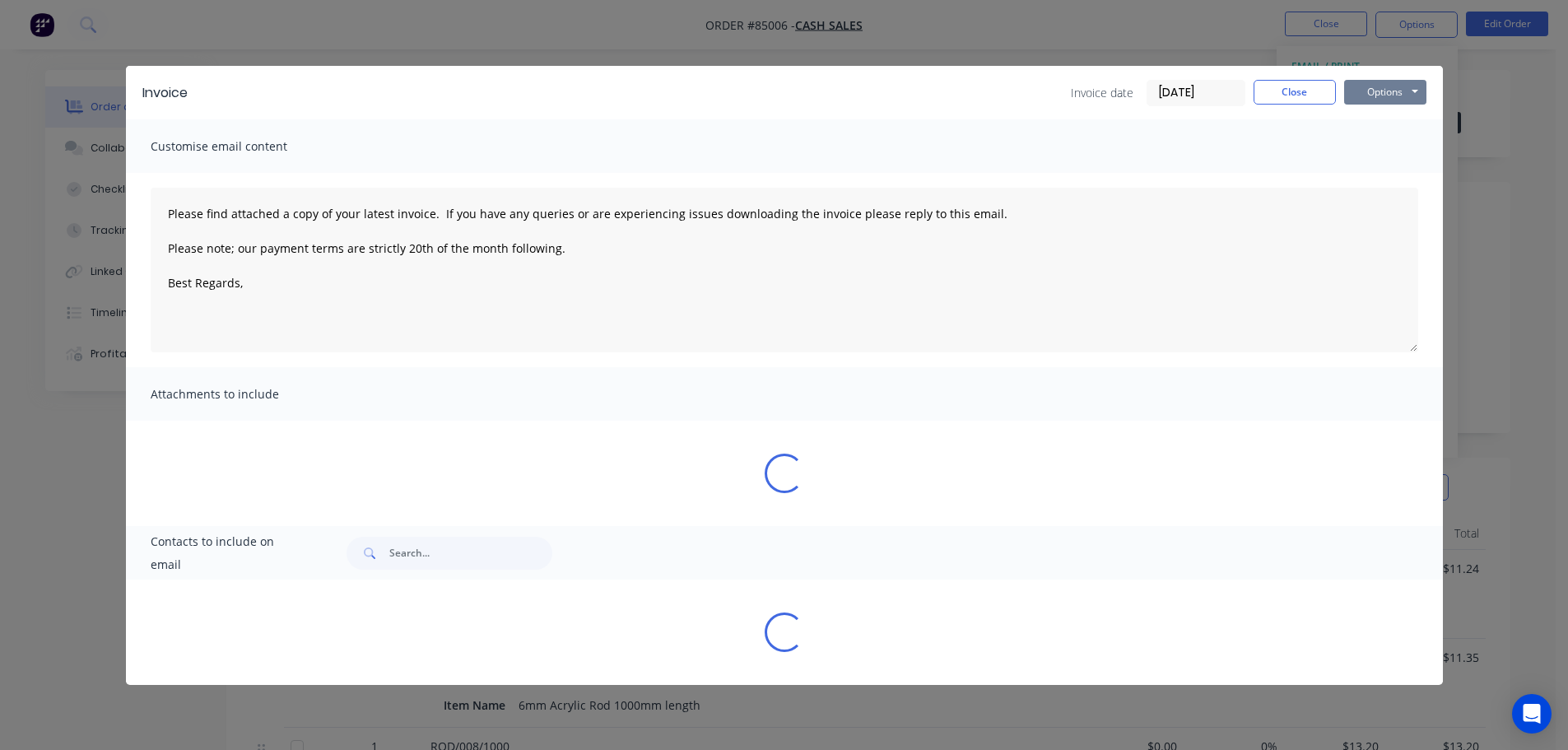
click at [1398, 84] on button "Options" at bounding box center [1385, 92] width 82 height 25
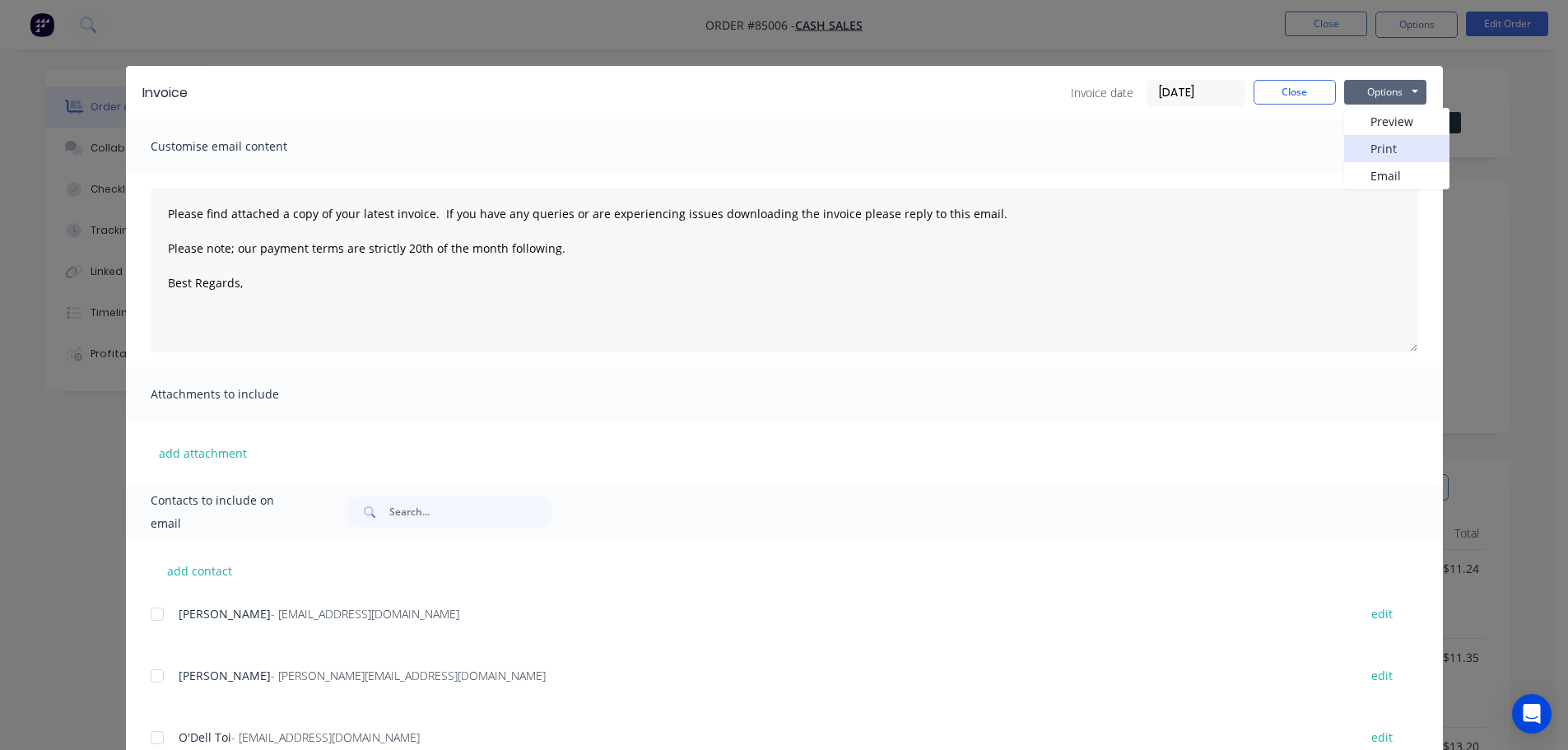
click at [1391, 147] on button "Print" at bounding box center [1397, 148] width 105 height 27
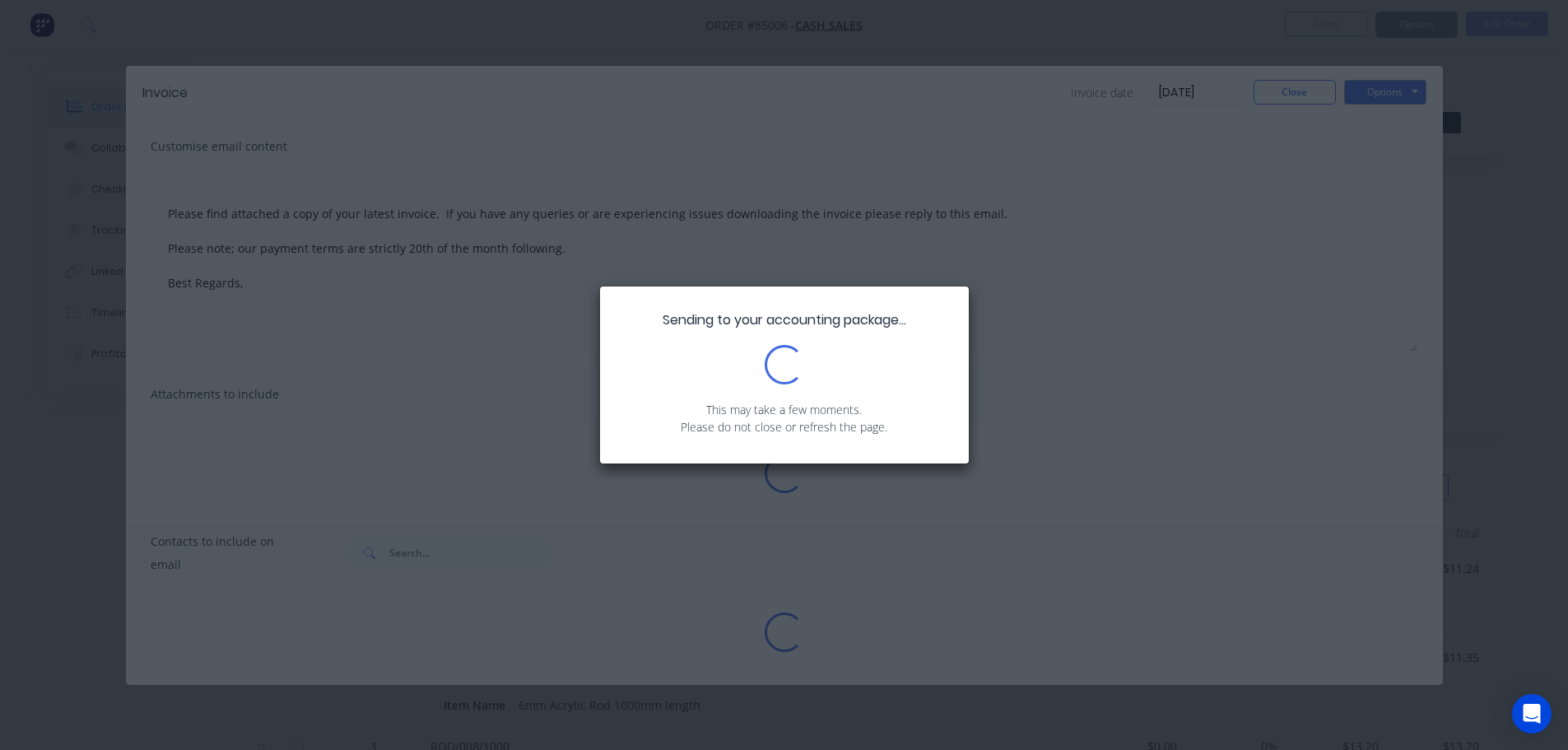
type textarea "Please find attached a copy of your latest invoice. If you have any queries or …"
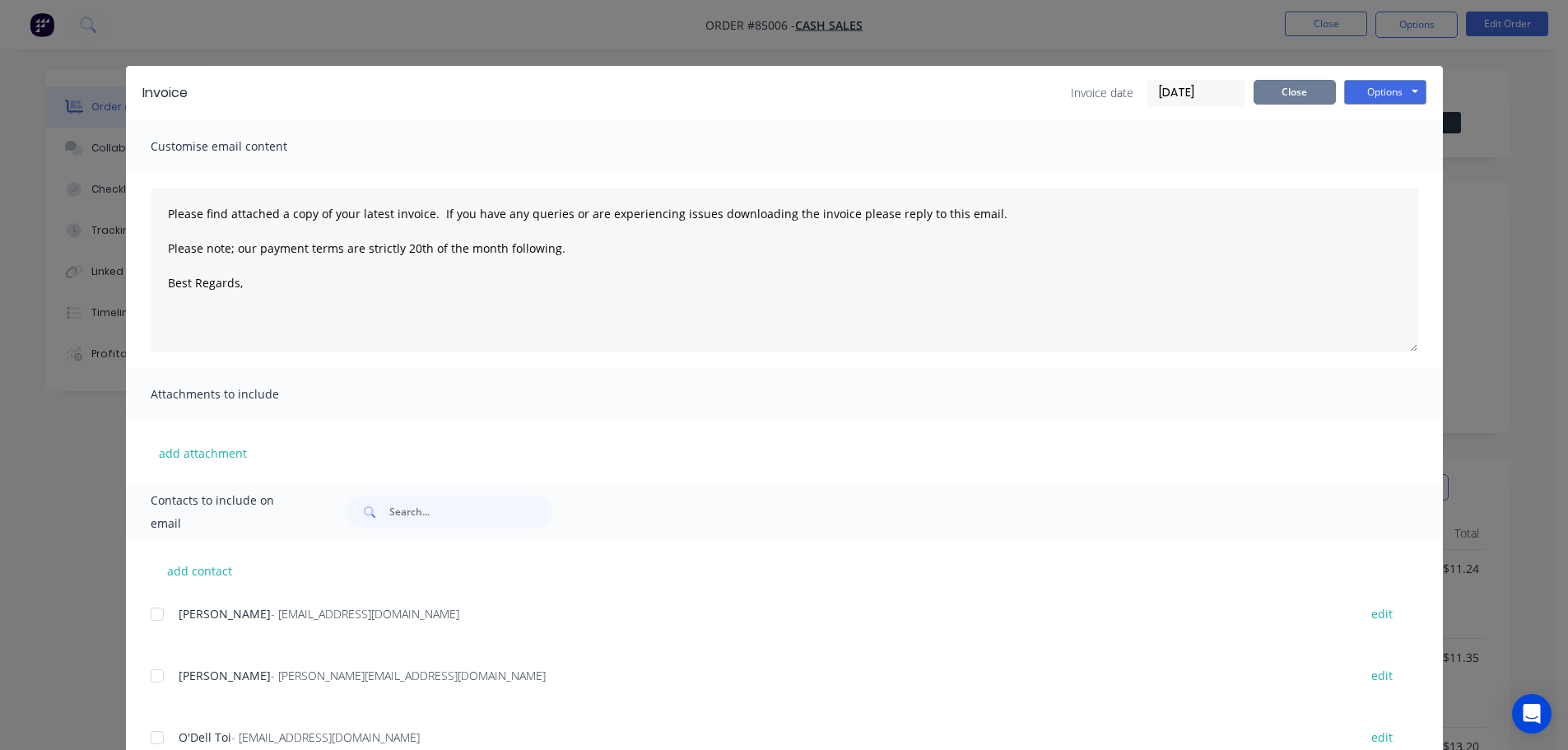
click at [1280, 81] on button "Close" at bounding box center [1294, 92] width 82 height 25
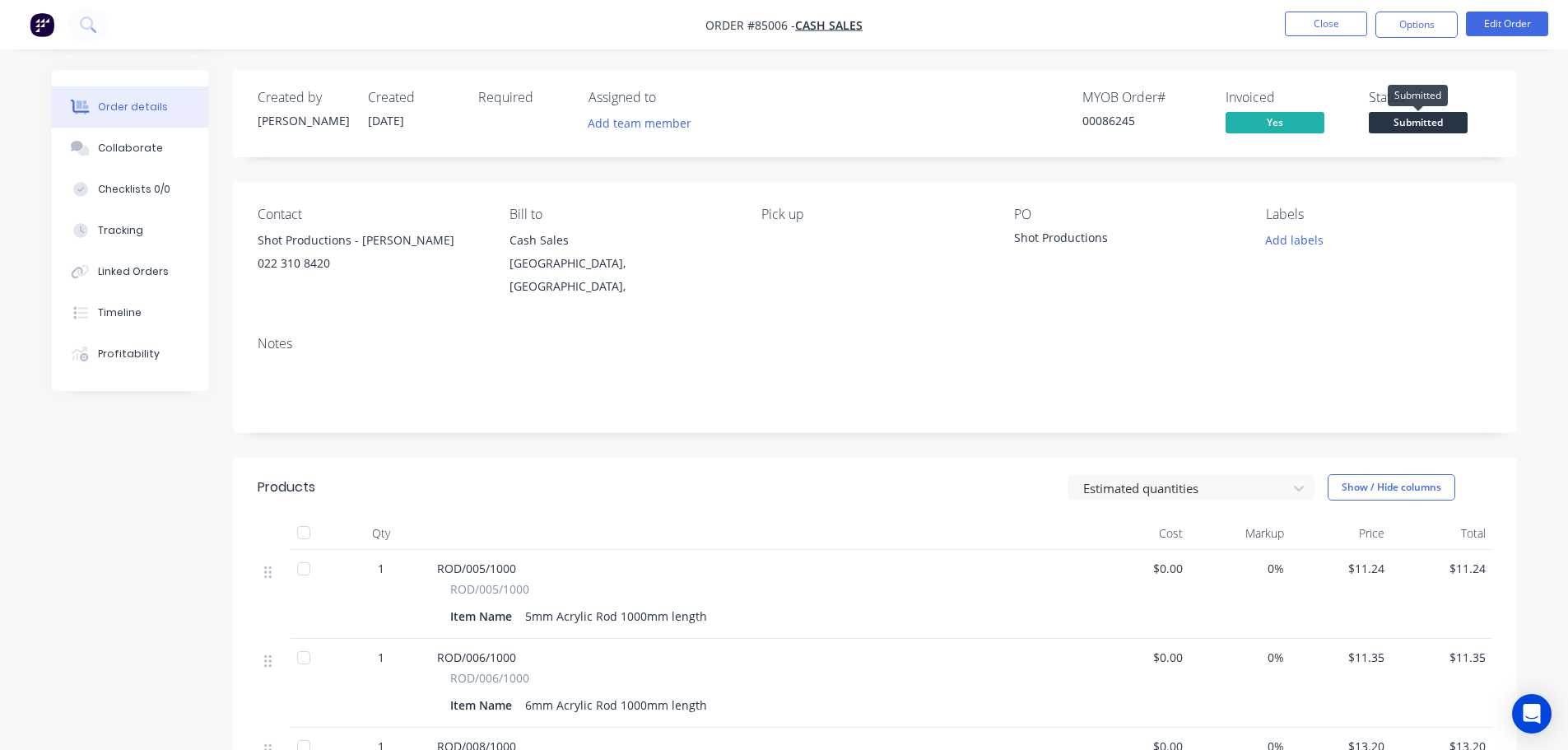
click at [1431, 120] on span "Submitted" at bounding box center [1418, 122] width 99 height 21
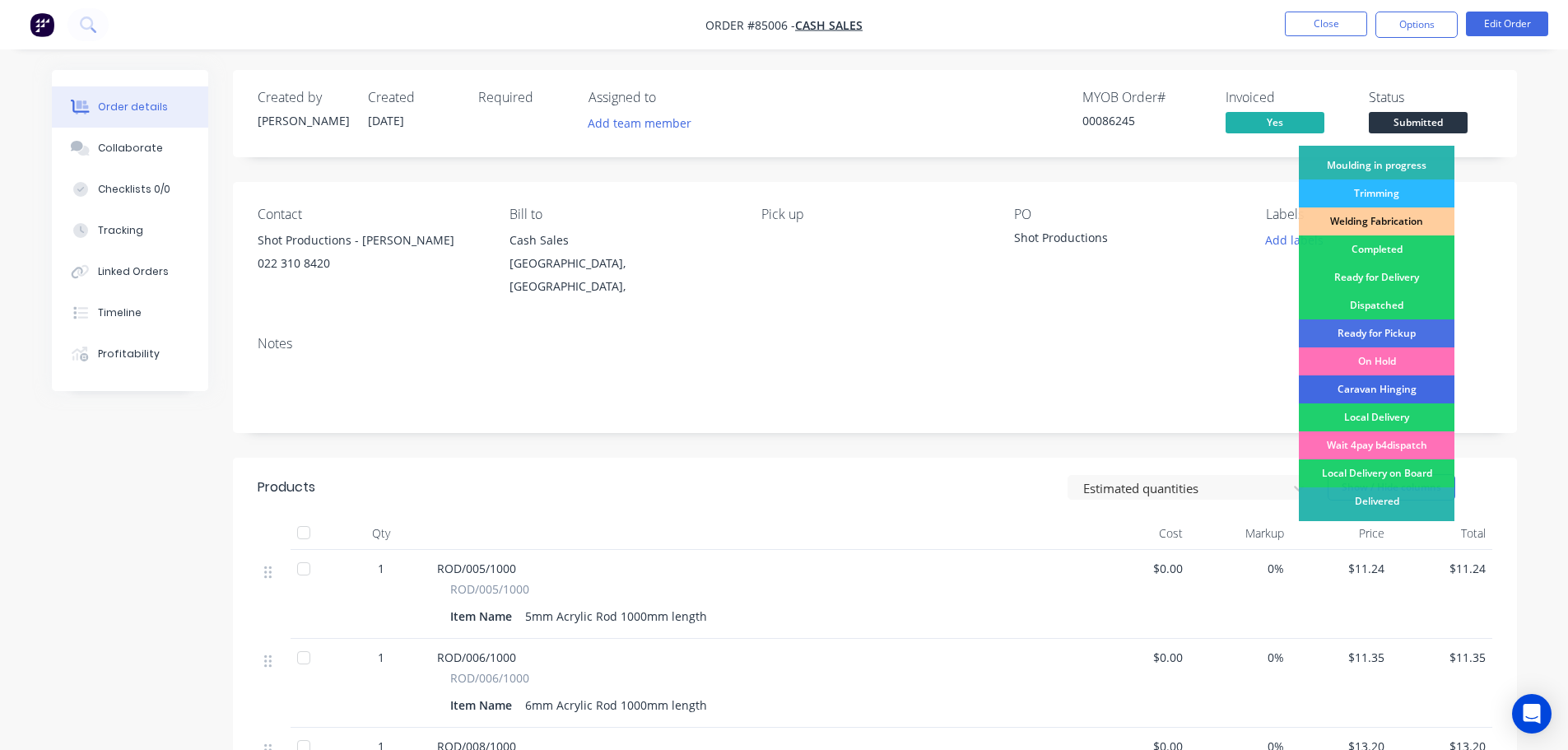
scroll to position [325, 0]
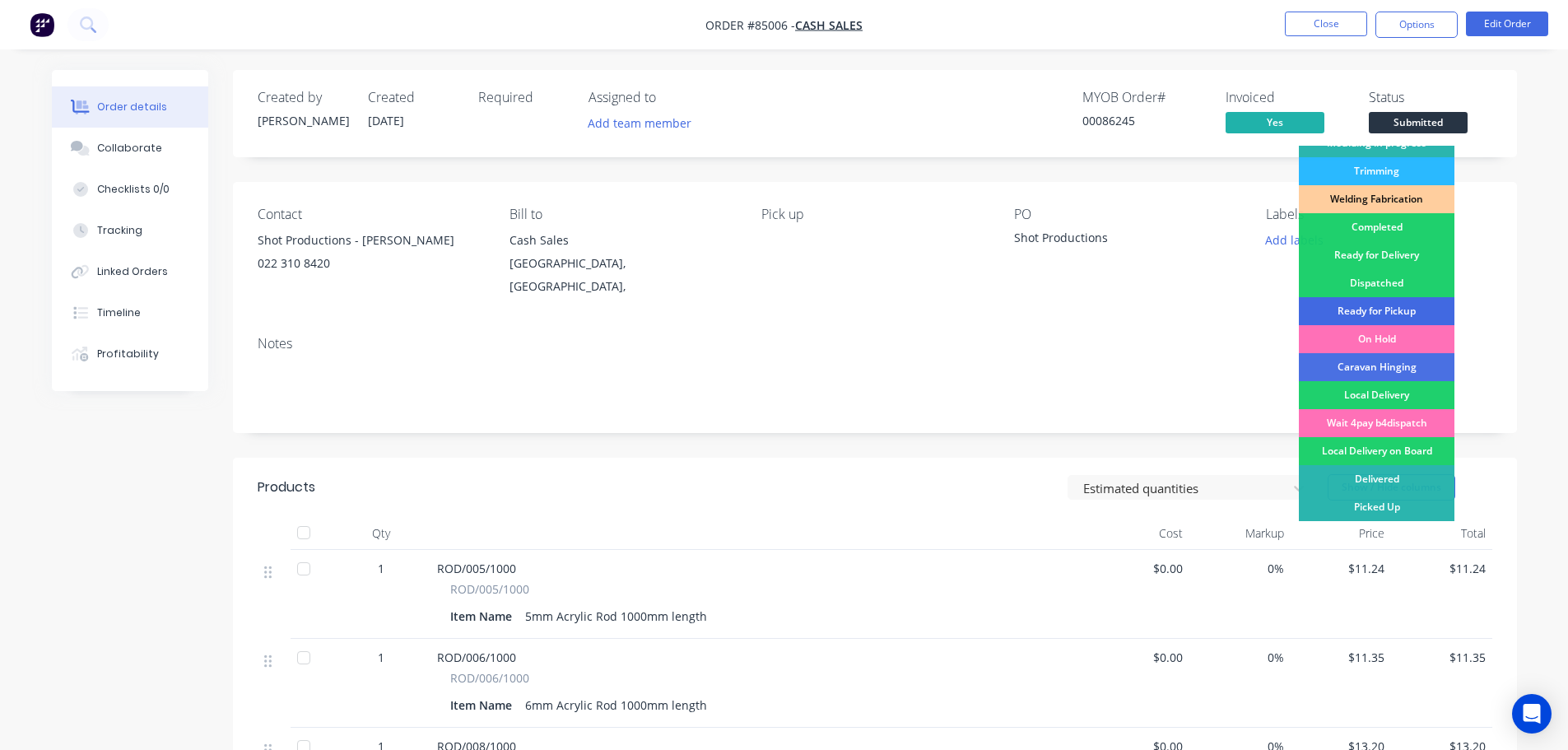
click at [1376, 311] on div "Ready for Pickup" at bounding box center [1376, 312] width 156 height 28
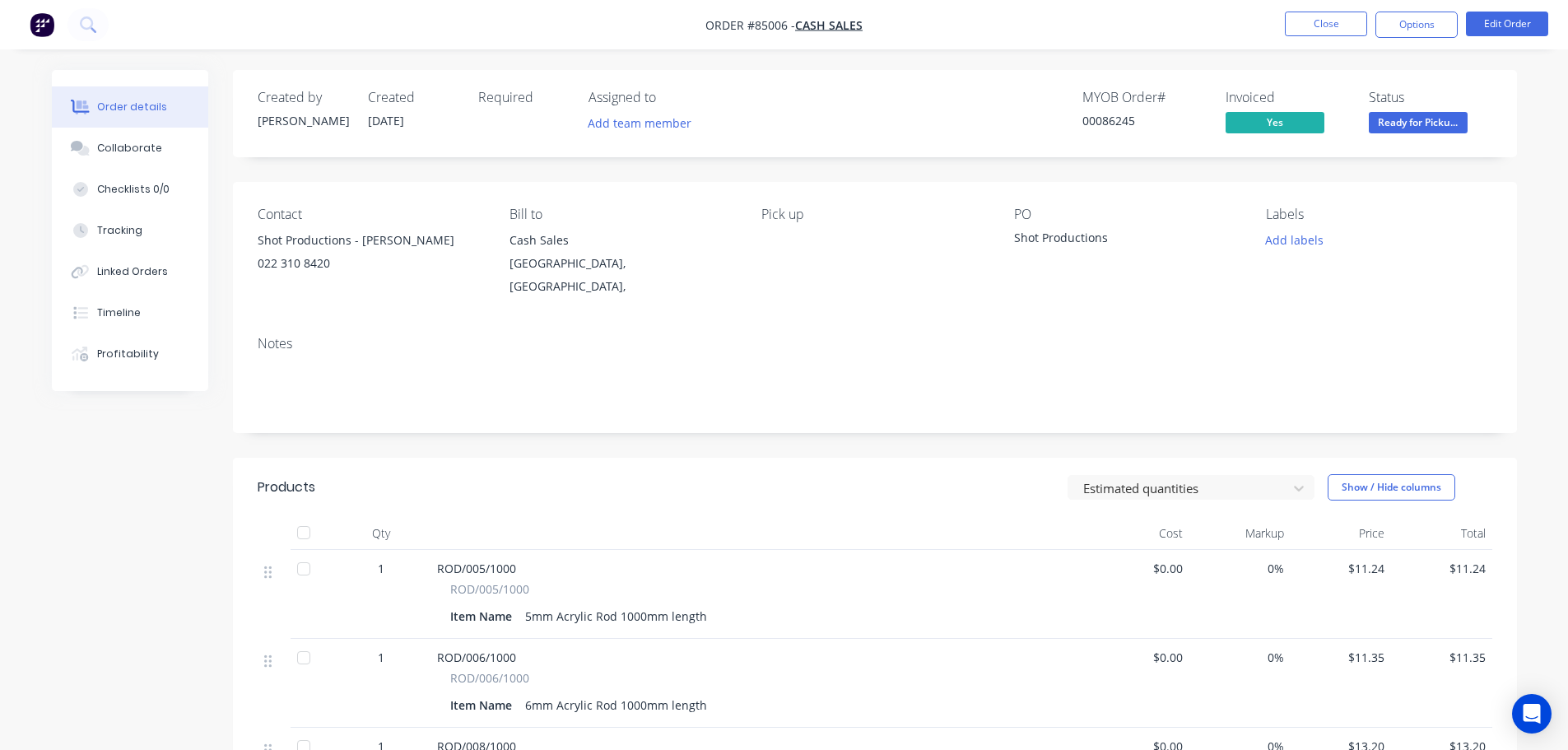
click at [1242, 77] on div "Created by Jess Created 02/10/25 Required Assigned to Add team member MYOB Orde…" at bounding box center [875, 114] width 1284 height 87
click at [1335, 22] on button "Close" at bounding box center [1326, 24] width 82 height 25
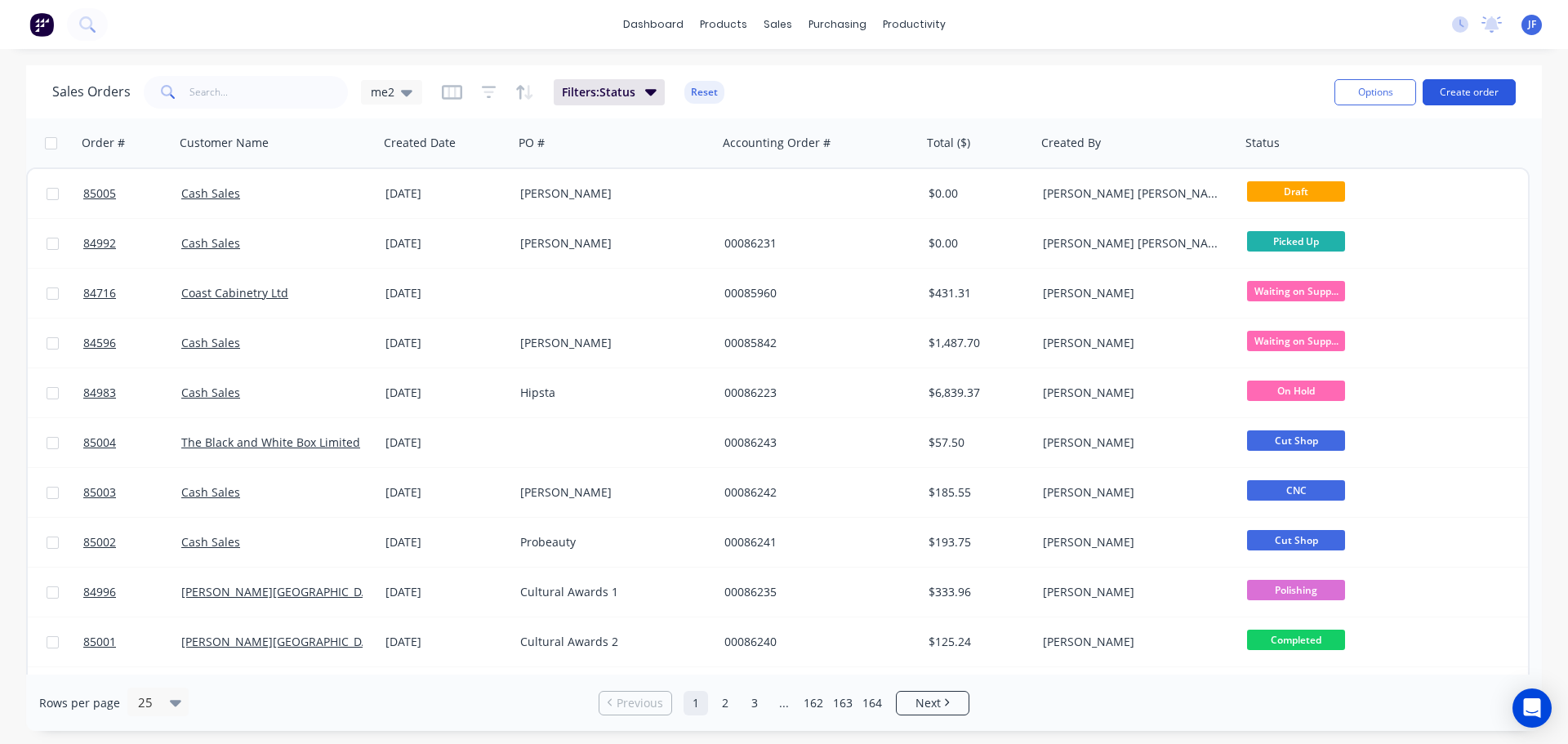
click at [1475, 86] on button "Create order" at bounding box center [1469, 92] width 93 height 26
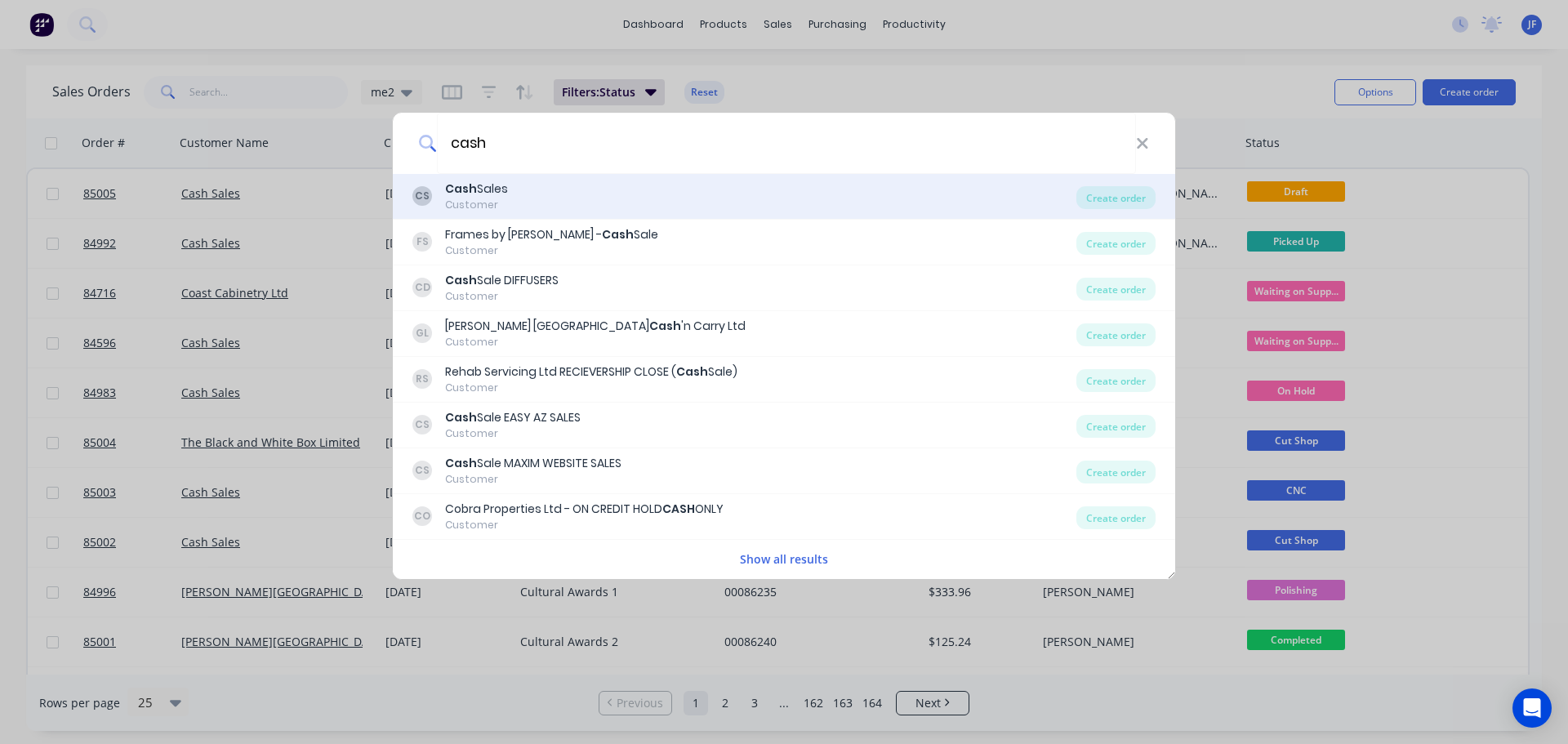
type input "cash"
click at [866, 183] on div "CS Cash Sales Customer" at bounding box center [744, 196] width 664 height 32
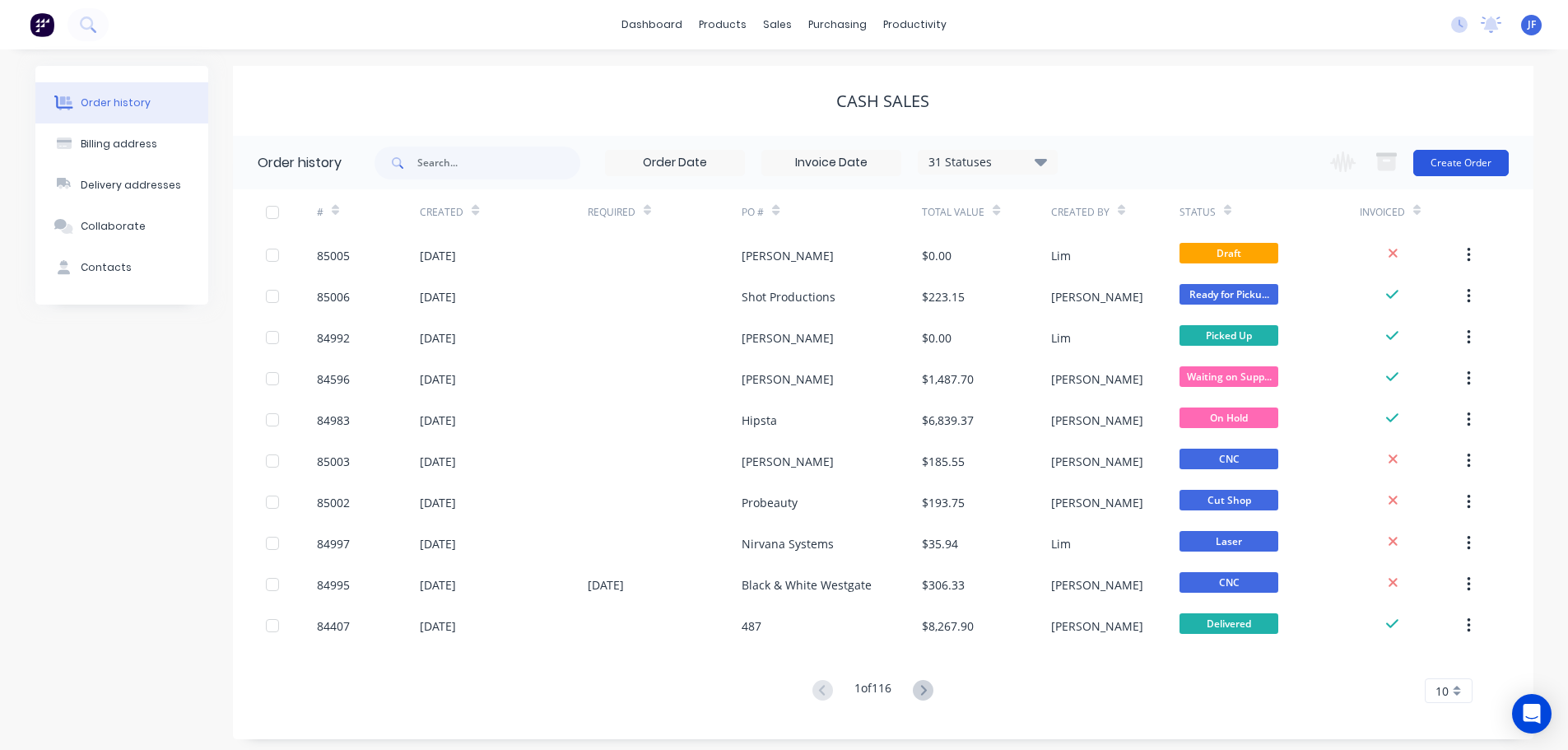
click at [1466, 157] on button "Create Order" at bounding box center [1461, 163] width 96 height 26
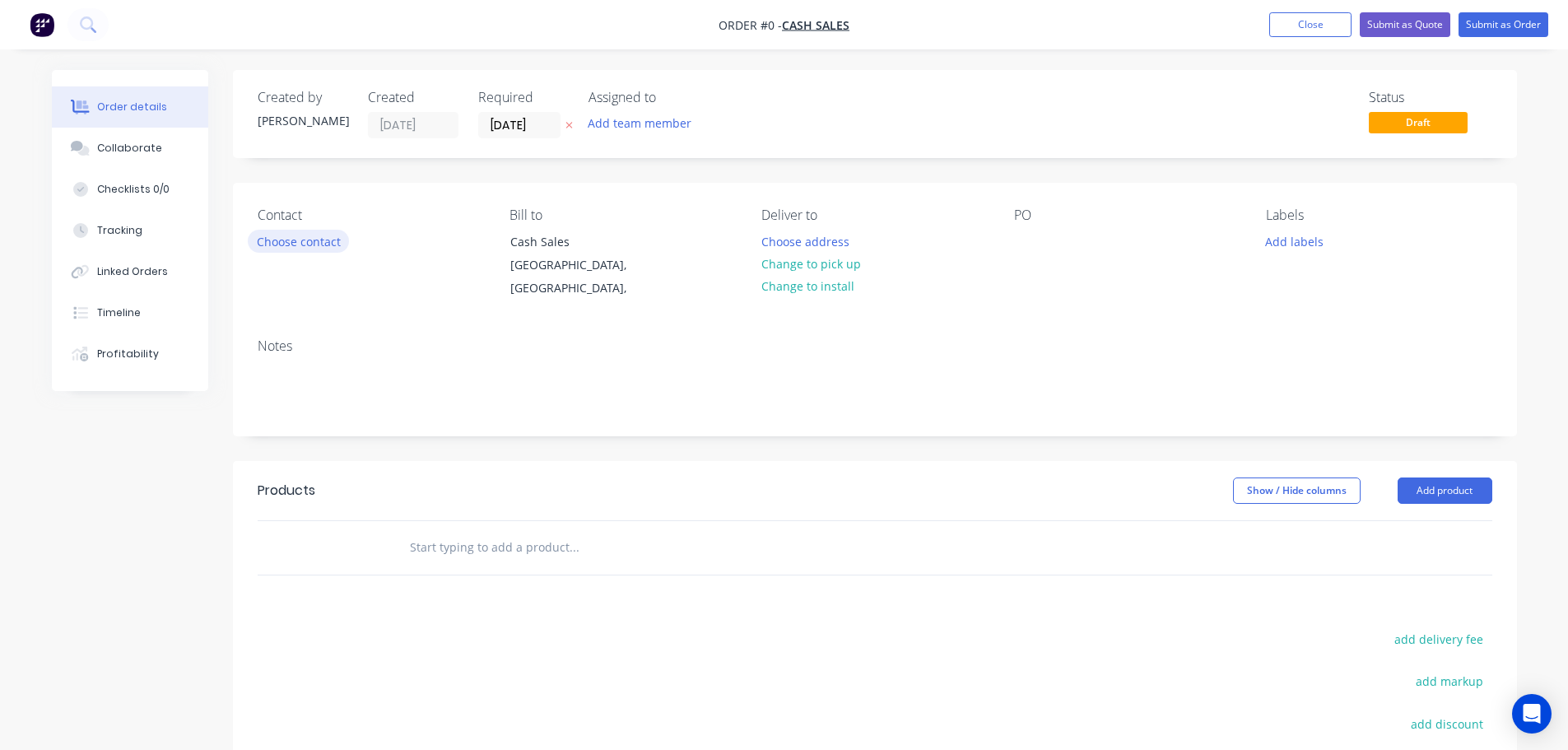
click at [312, 240] on button "Choose contact" at bounding box center [298, 241] width 101 height 22
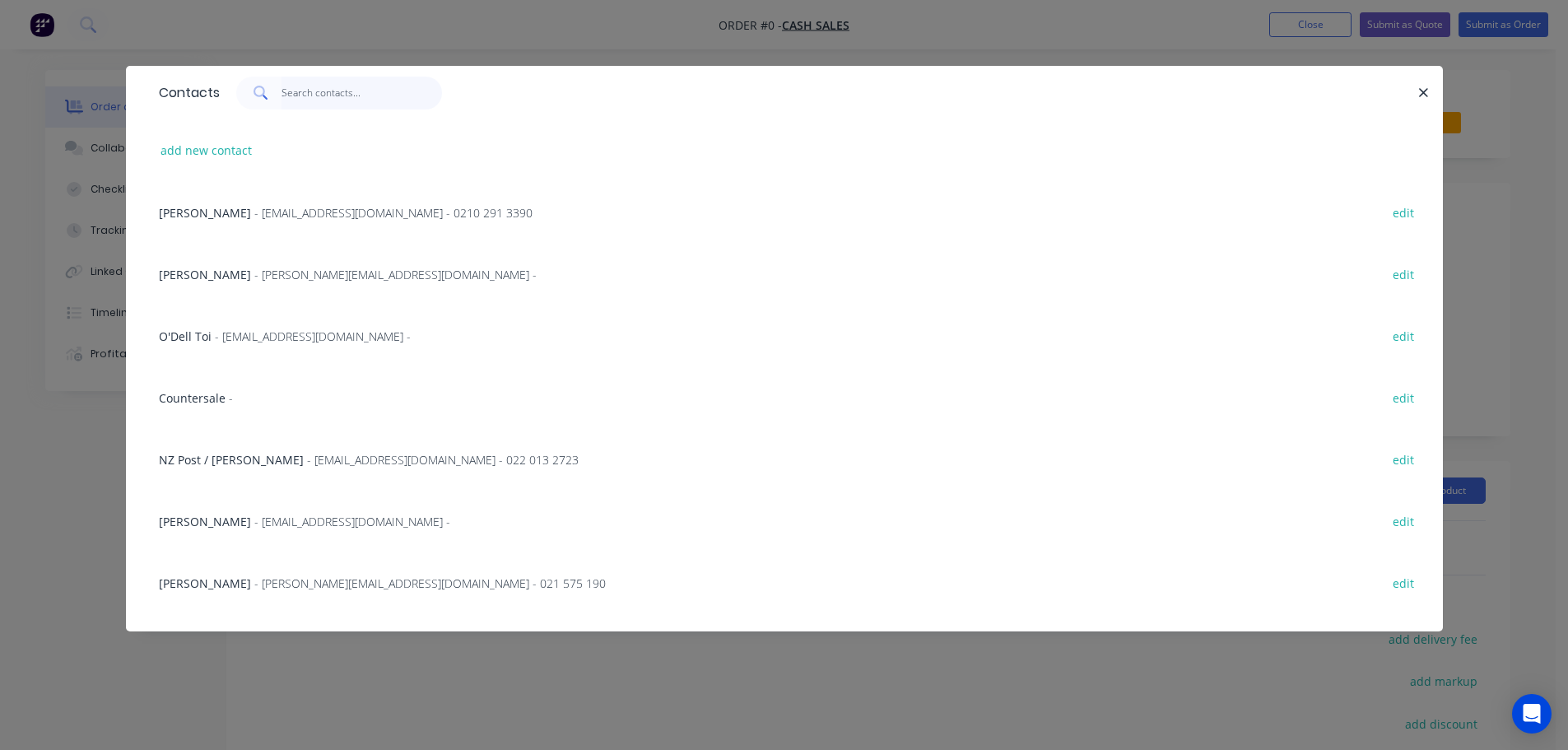
click at [330, 88] on input "text" at bounding box center [362, 93] width 161 height 33
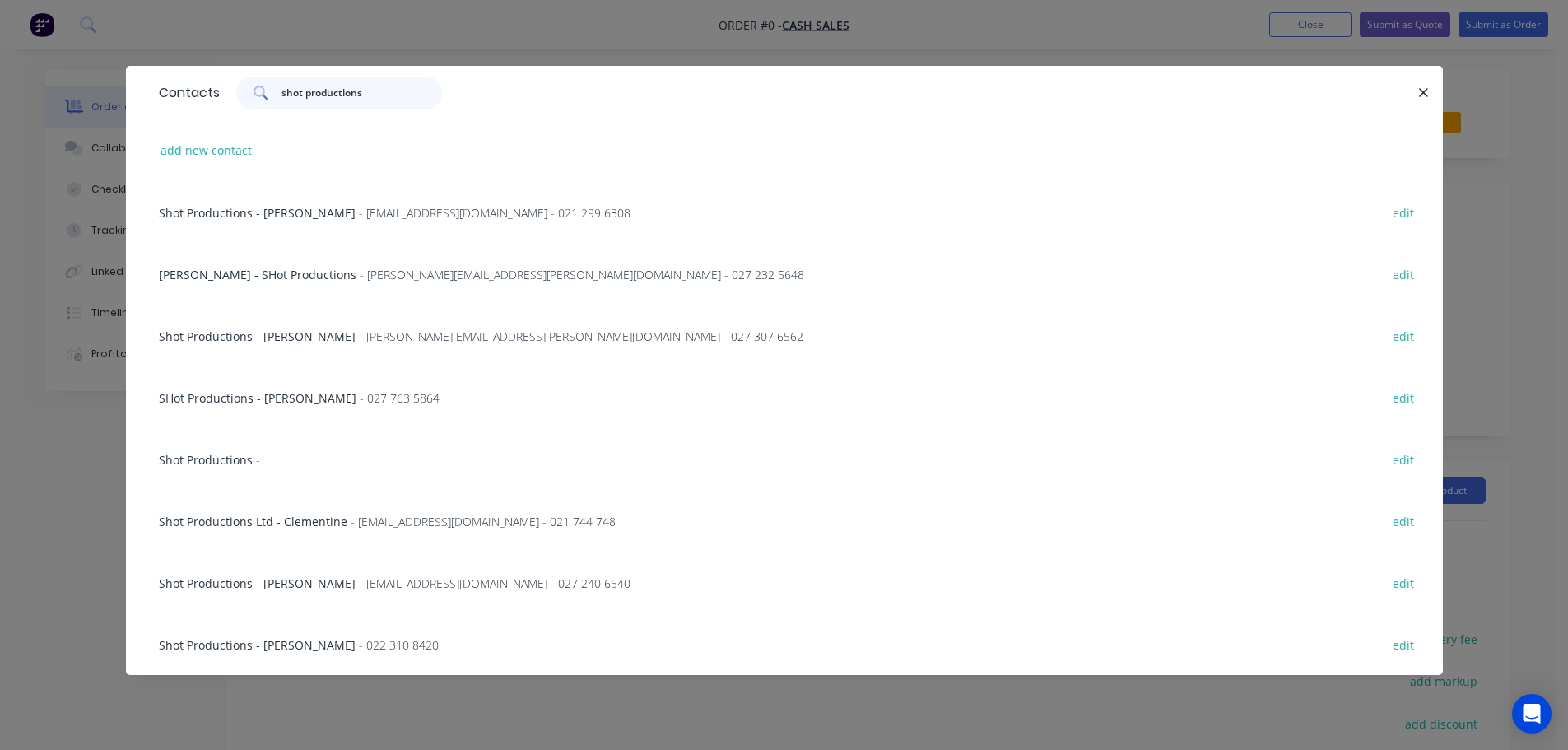
type input "shot productions"
click at [194, 662] on div "Shot Productions - Andre - 022 310 8420 edit" at bounding box center [784, 644] width 1267 height 62
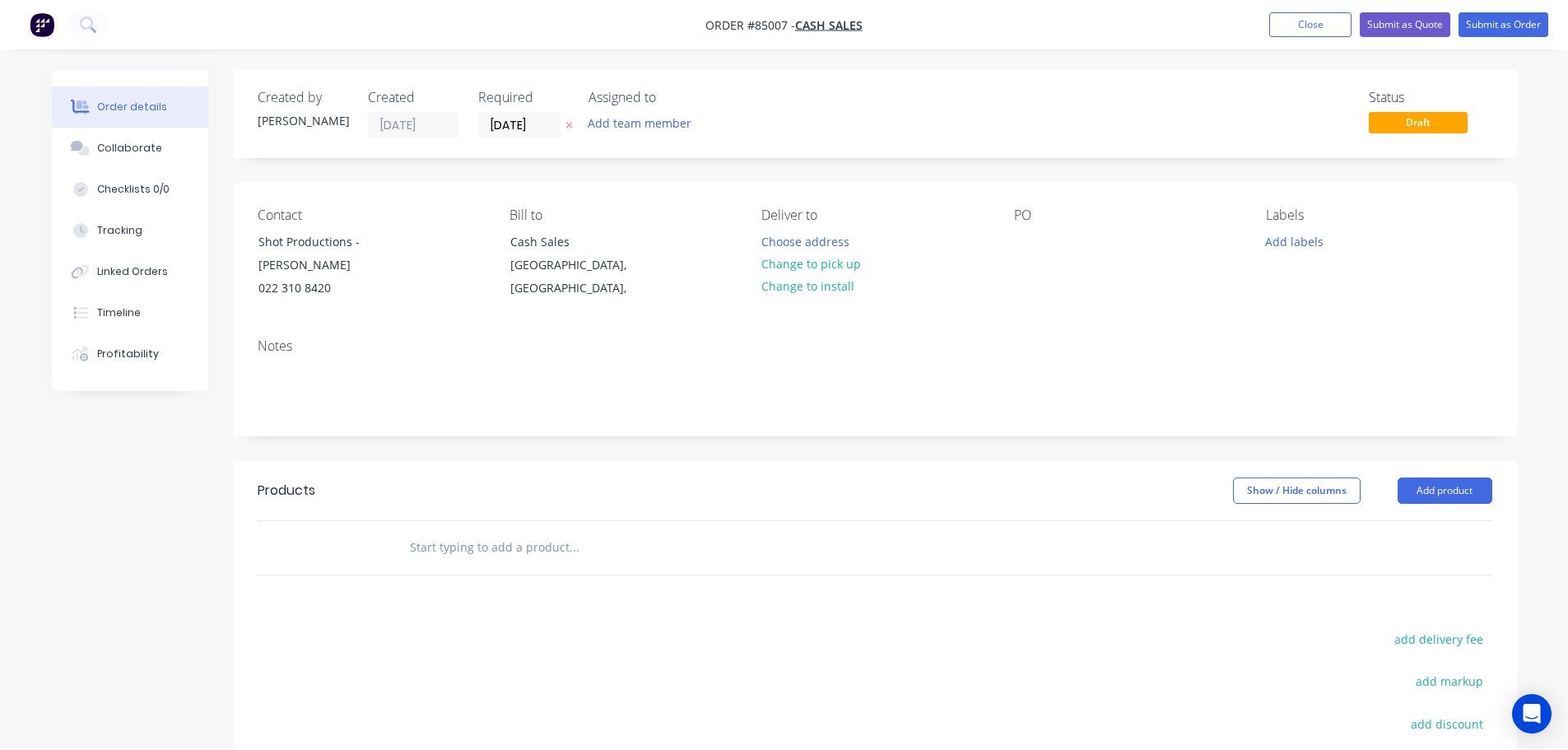
click at [563, 124] on button "button" at bounding box center [569, 125] width 17 height 19
click at [802, 259] on button "Change to pick up" at bounding box center [811, 264] width 117 height 22
click at [520, 233] on div "Cash Sales" at bounding box center [578, 242] width 137 height 23
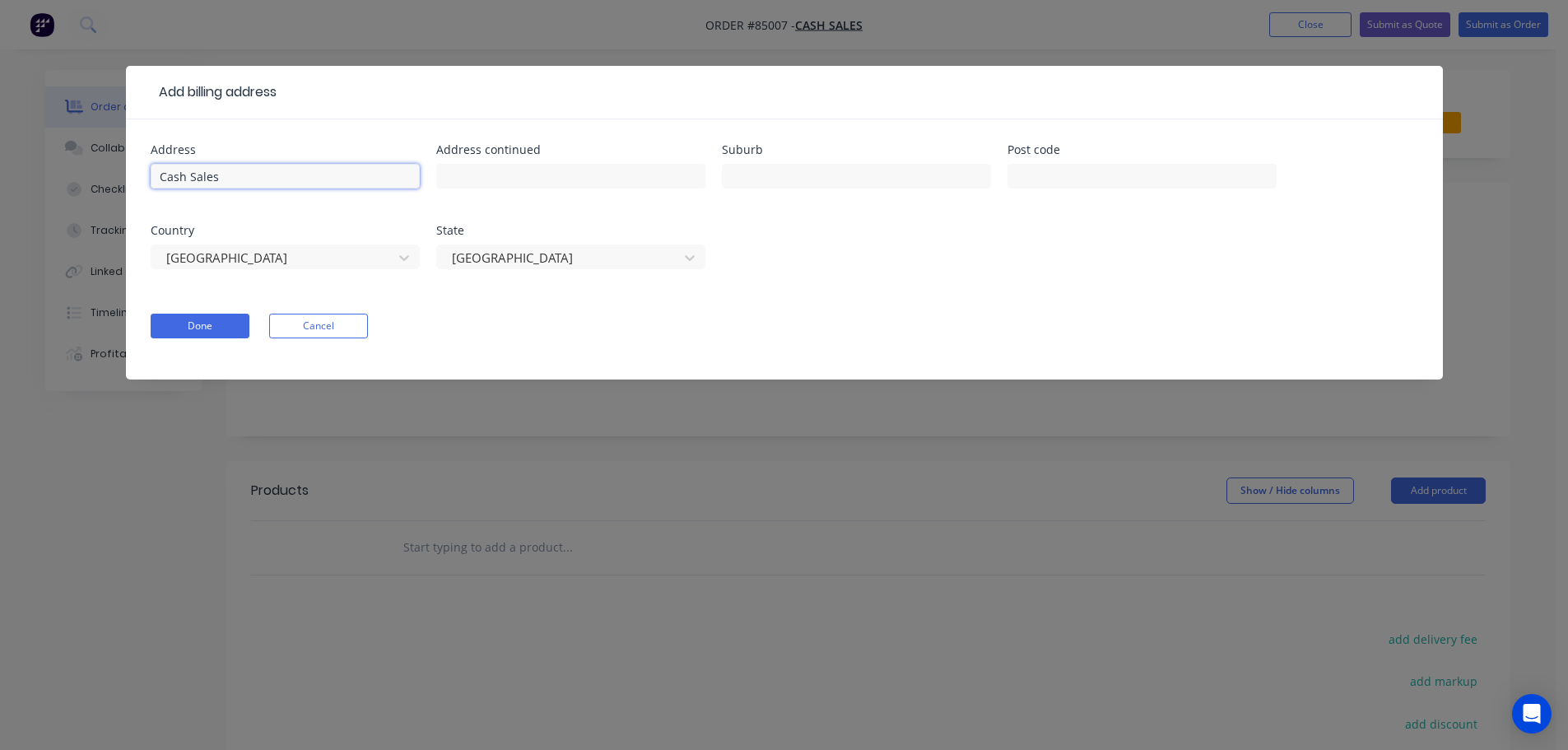
click at [352, 167] on input "Cash Sales" at bounding box center [285, 176] width 269 height 25
drag, startPoint x: 352, startPoint y: 167, endPoint x: -232, endPoint y: 180, distance: 584.1
click at [0, 180] on html "Order #85007 - Cash Sales Add product Close Submit as Quote Submit as Order Ord…" at bounding box center [784, 498] width 1568 height 996
type input "116 Access Road"
click at [213, 312] on form "Address 116 Access Road Address continued Suburb Post code Country New Zealand …" at bounding box center [784, 262] width 1267 height 236
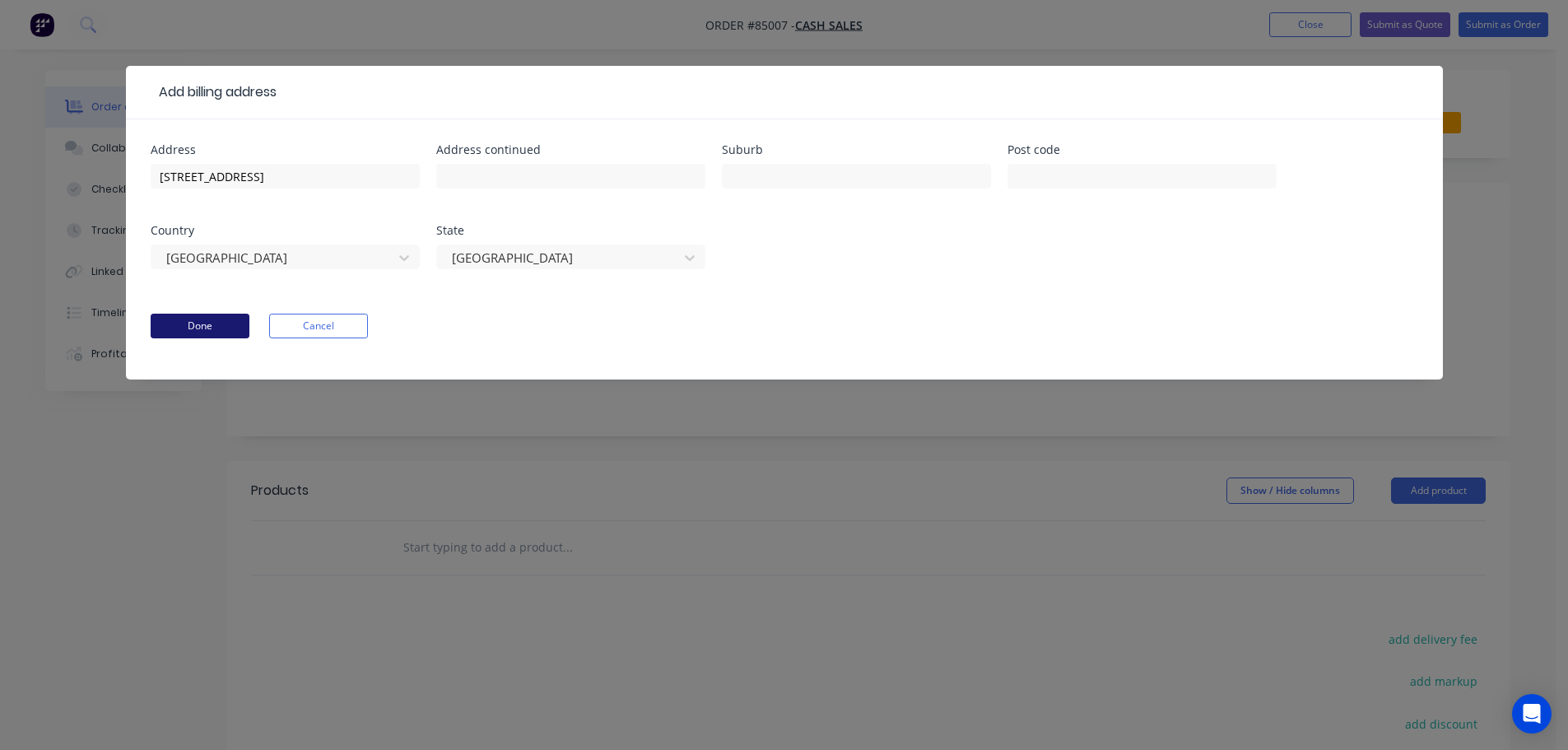
click at [212, 323] on button "Done" at bounding box center [200, 326] width 99 height 25
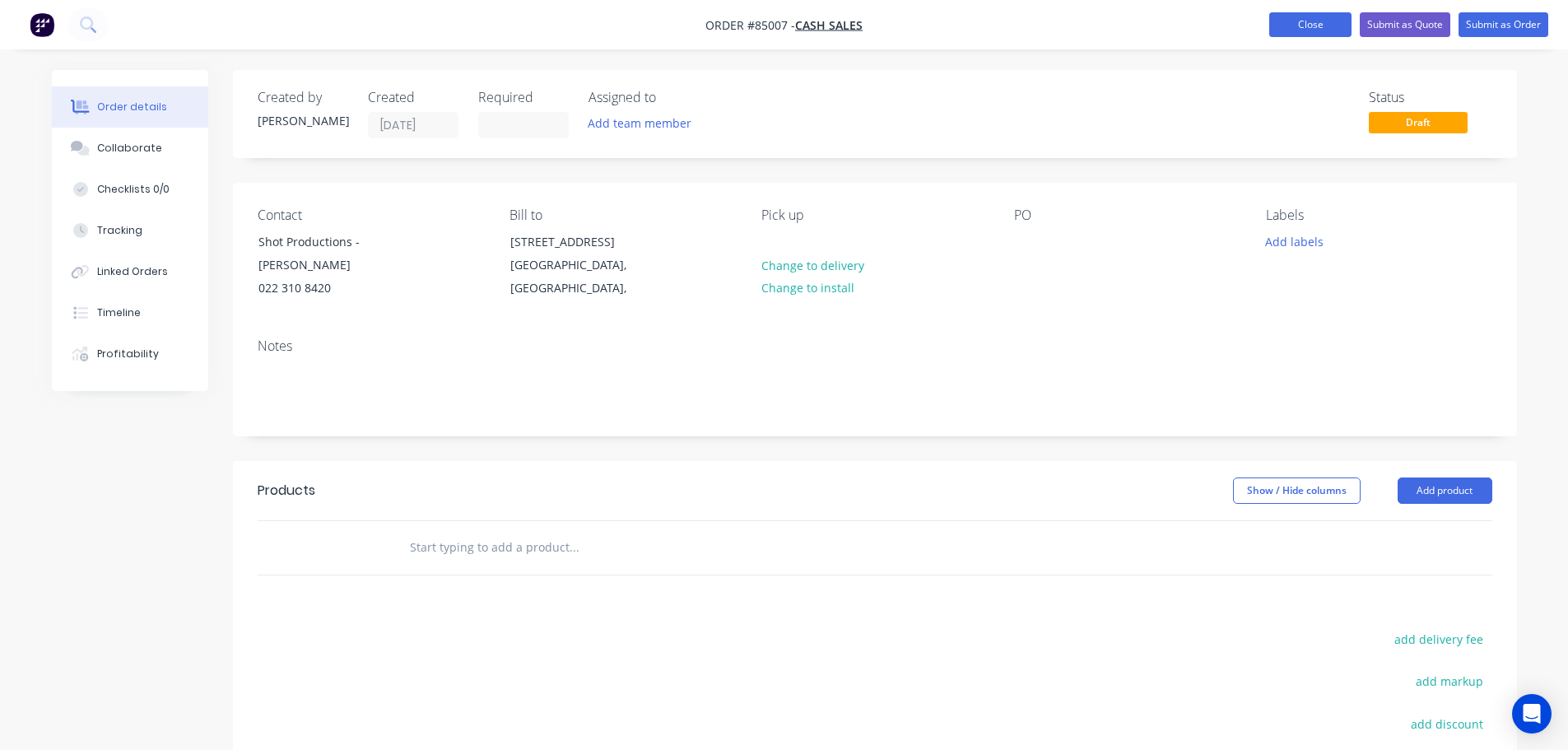
click at [1319, 32] on button "Close" at bounding box center [1310, 25] width 82 height 25
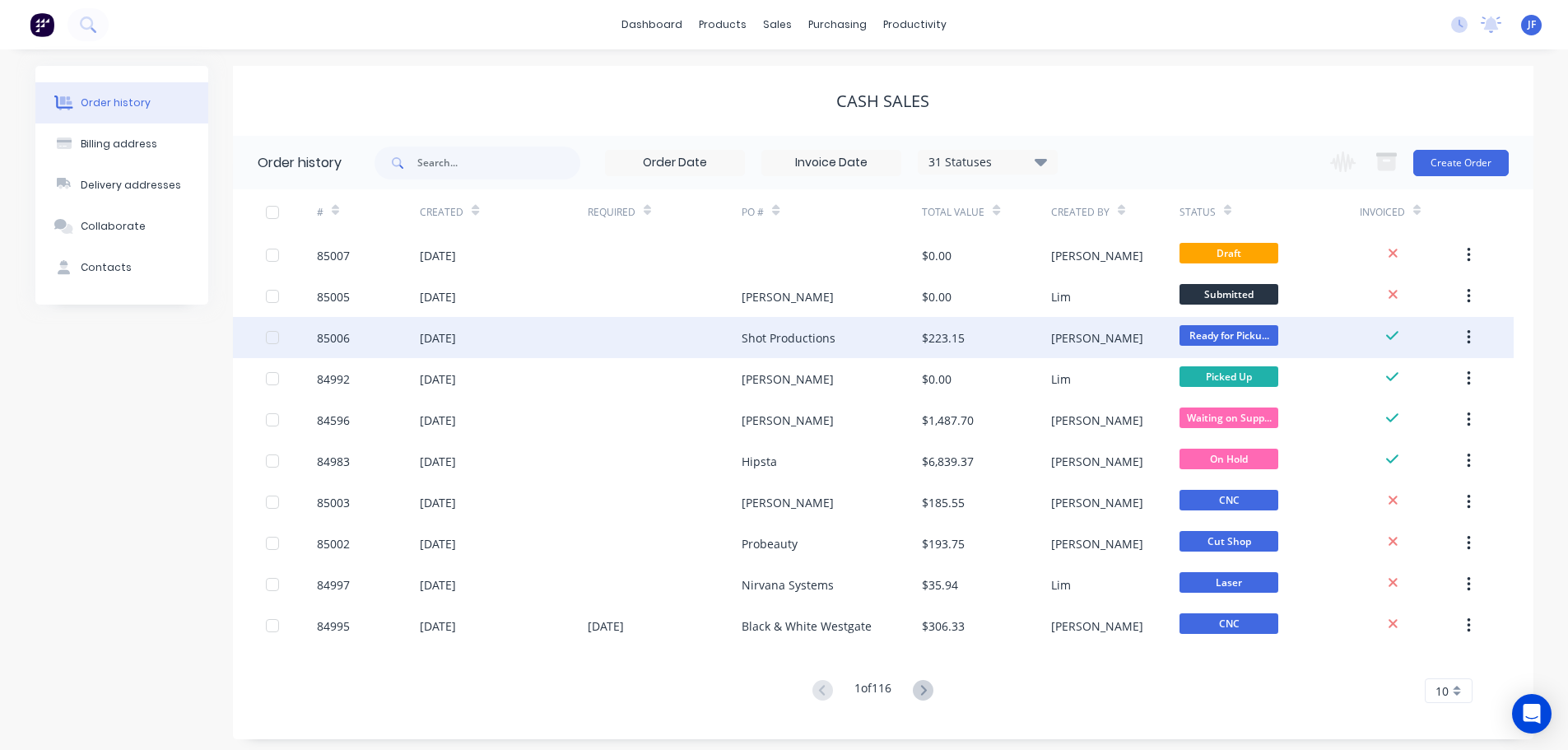
click at [835, 332] on div "Shot Productions" at bounding box center [831, 338] width 180 height 41
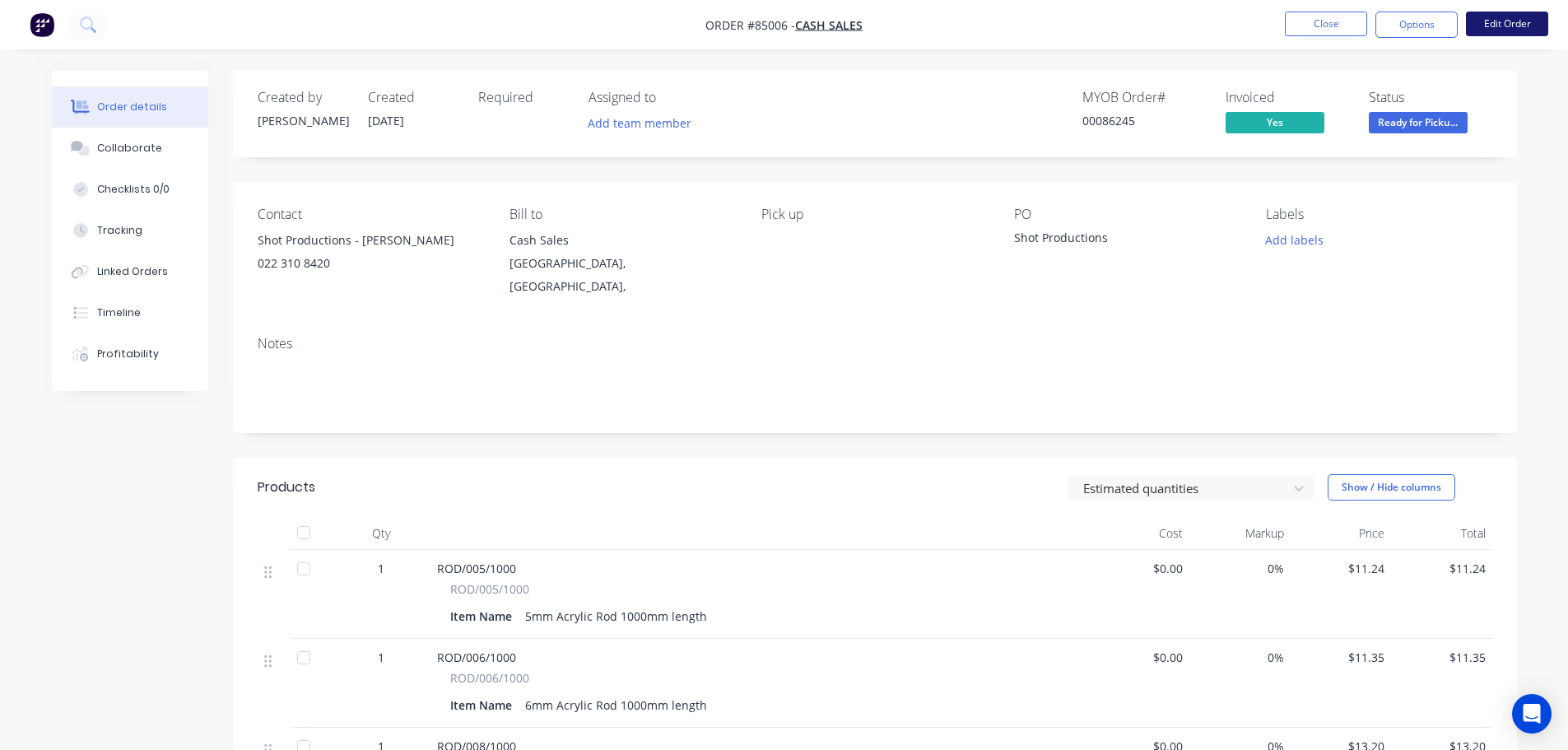
click at [1501, 19] on button "Edit Order" at bounding box center [1507, 24] width 82 height 25
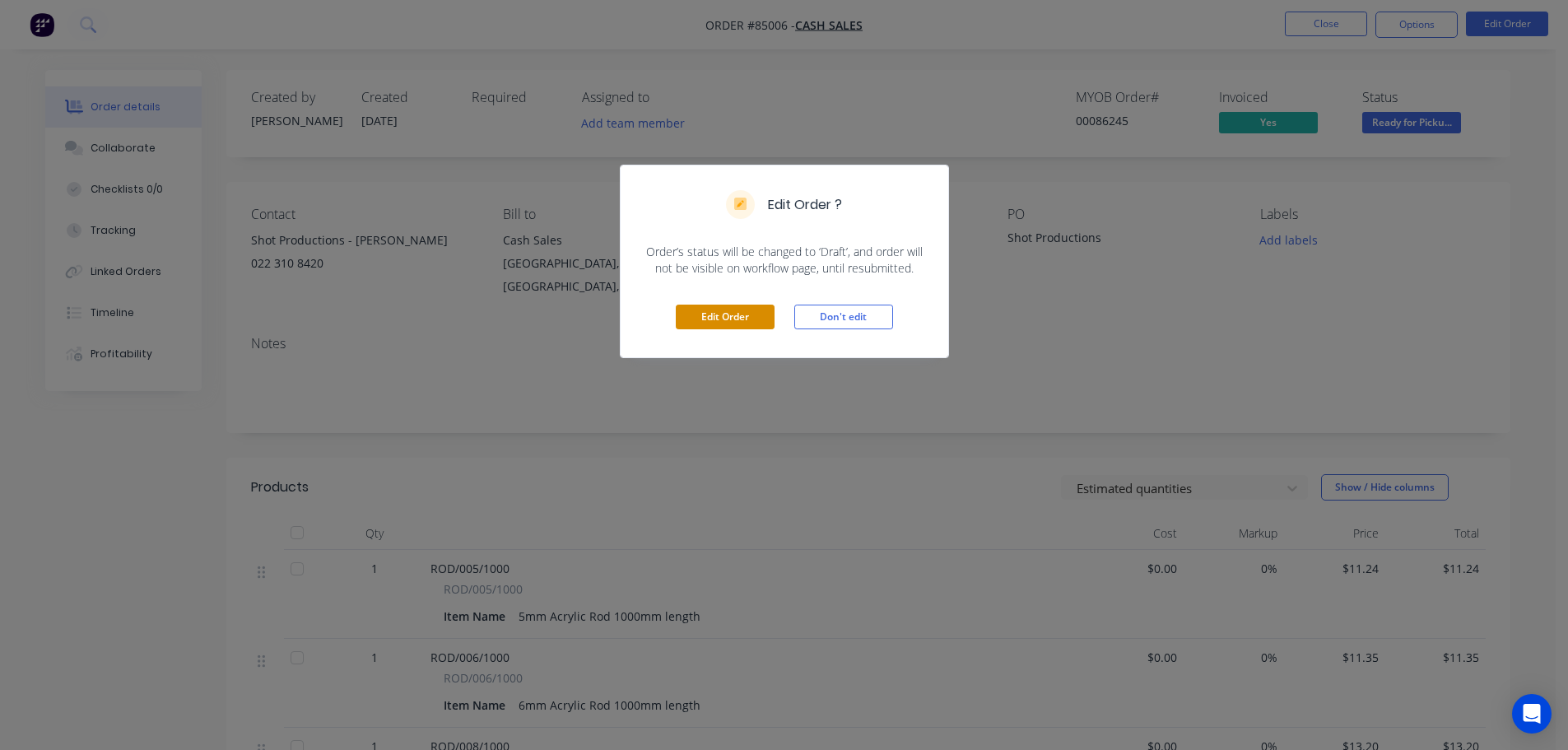
click at [748, 320] on button "Edit Order" at bounding box center [725, 317] width 99 height 25
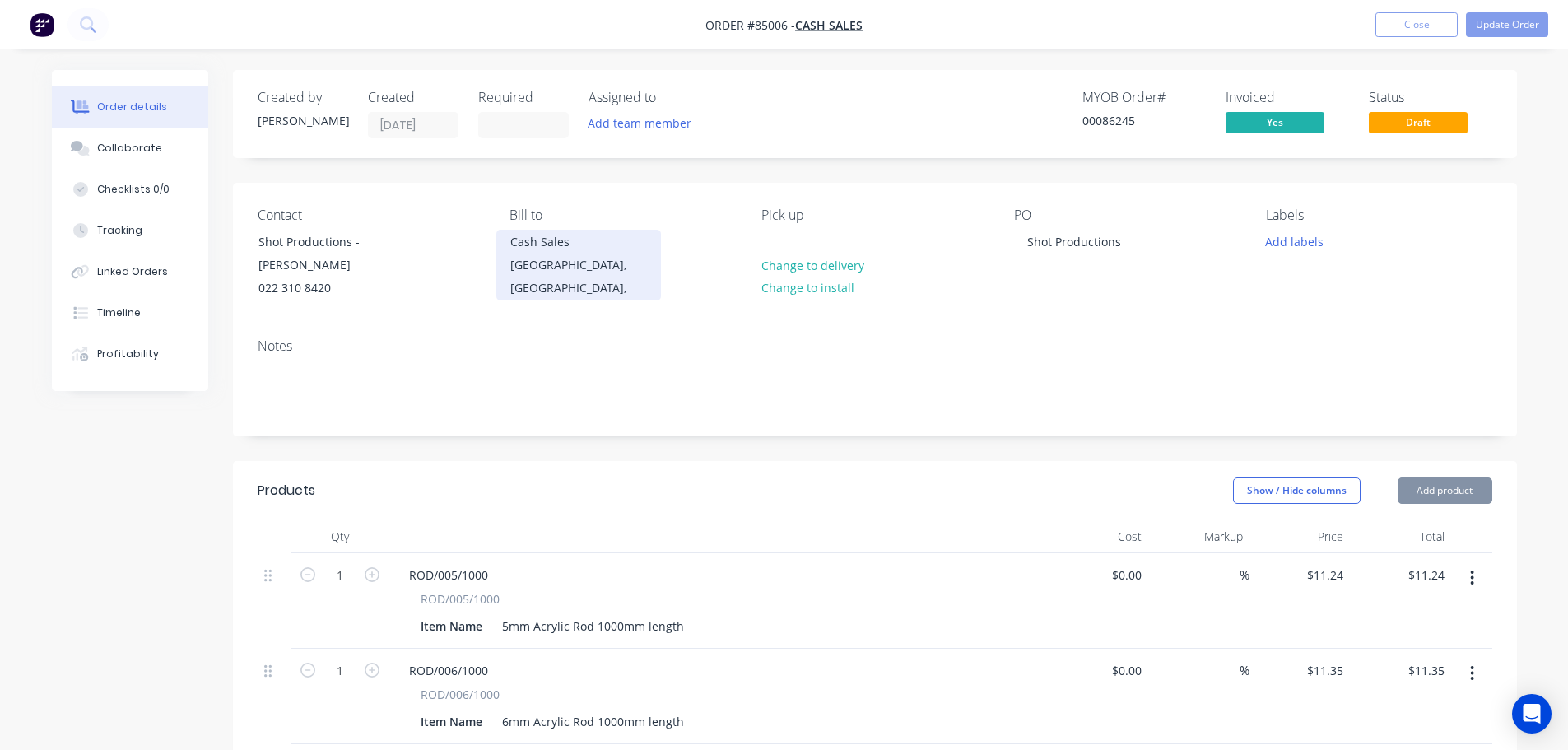
click at [541, 266] on div "Auckland, New Zealand," at bounding box center [578, 277] width 137 height 46
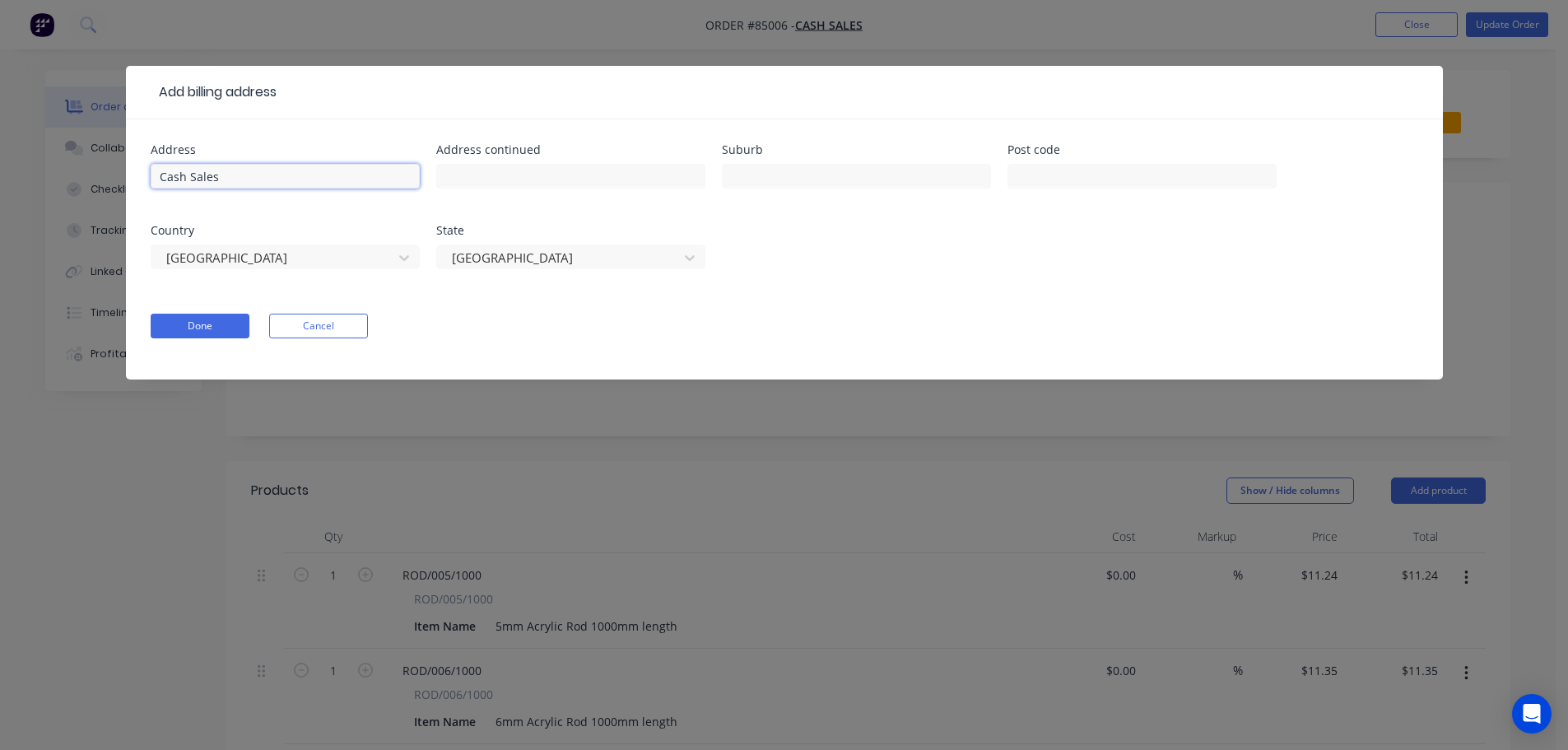
drag, startPoint x: 288, startPoint y: 171, endPoint x: 83, endPoint y: 186, distance: 205.5
click at [83, 186] on div "Add billing address Address Cash Sales Address continued Suburb Post code Count…" at bounding box center [784, 375] width 1568 height 750
paste input "116 Access Road"
type input "116 Access Road"
click at [176, 332] on button "Done" at bounding box center [200, 326] width 99 height 25
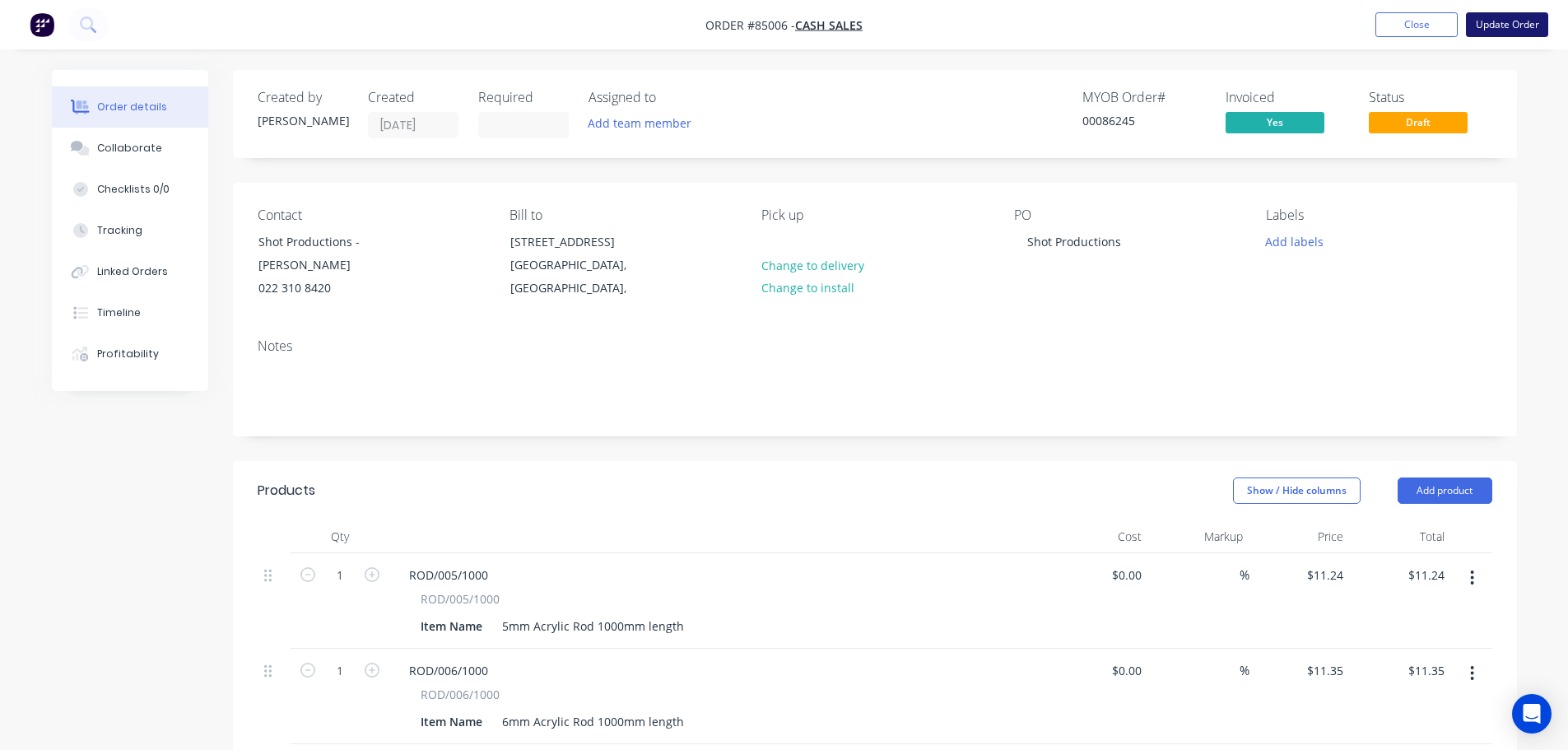
click at [1494, 23] on button "Update Order" at bounding box center [1507, 25] width 82 height 25
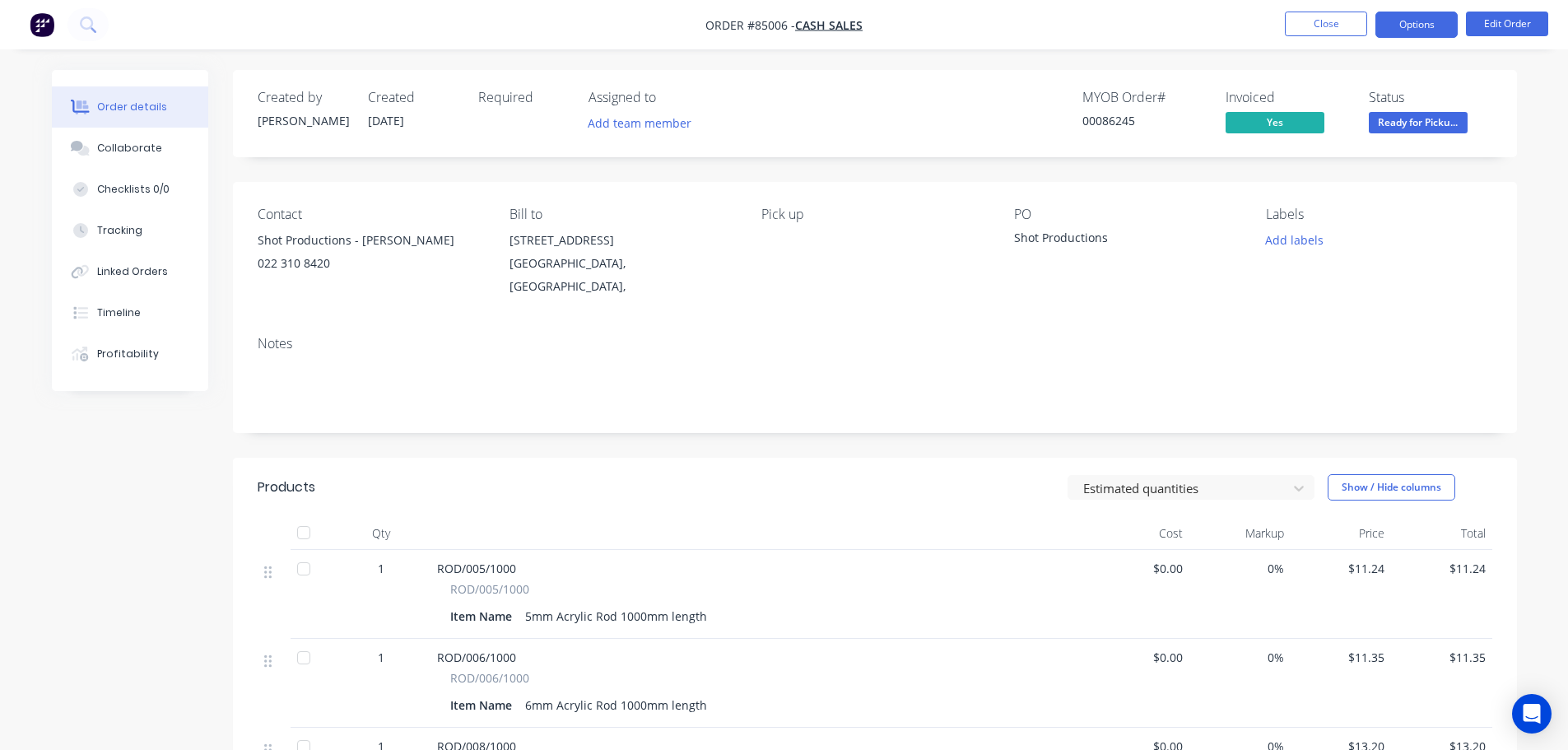
click at [1433, 30] on button "Options" at bounding box center [1416, 25] width 82 height 26
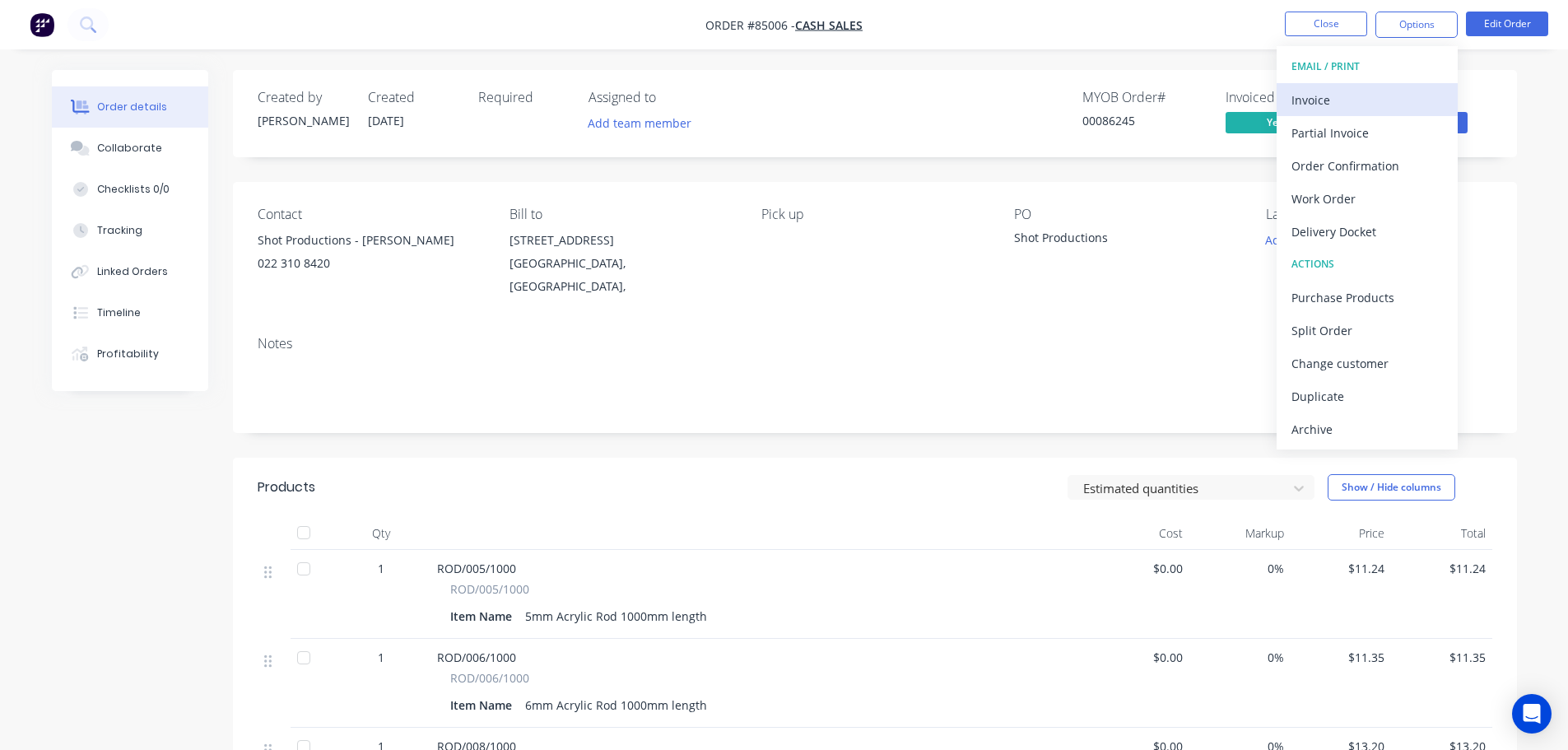
click at [1408, 95] on div "Invoice" at bounding box center [1367, 100] width 152 height 24
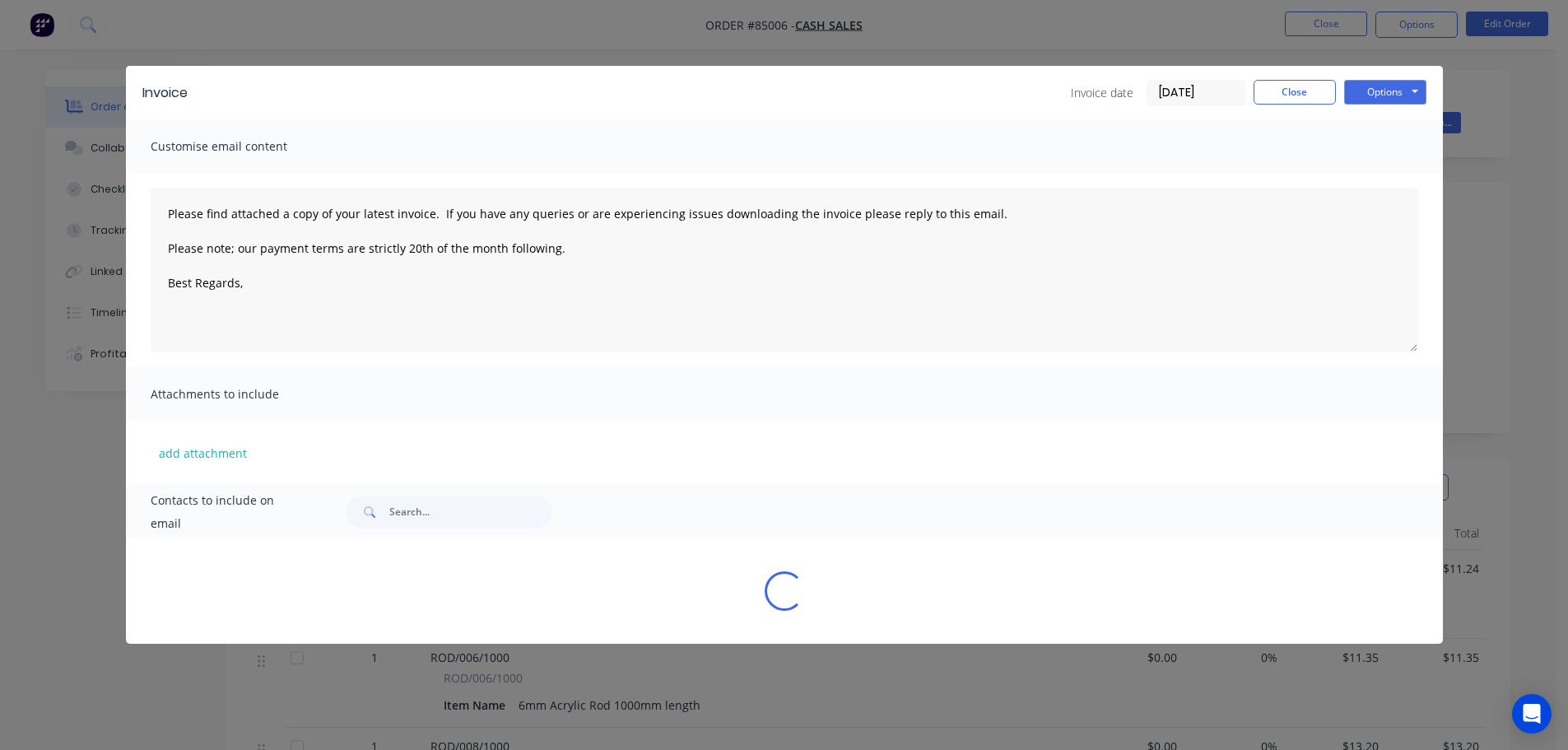
click at [1408, 95] on button "Options" at bounding box center [1385, 92] width 82 height 25
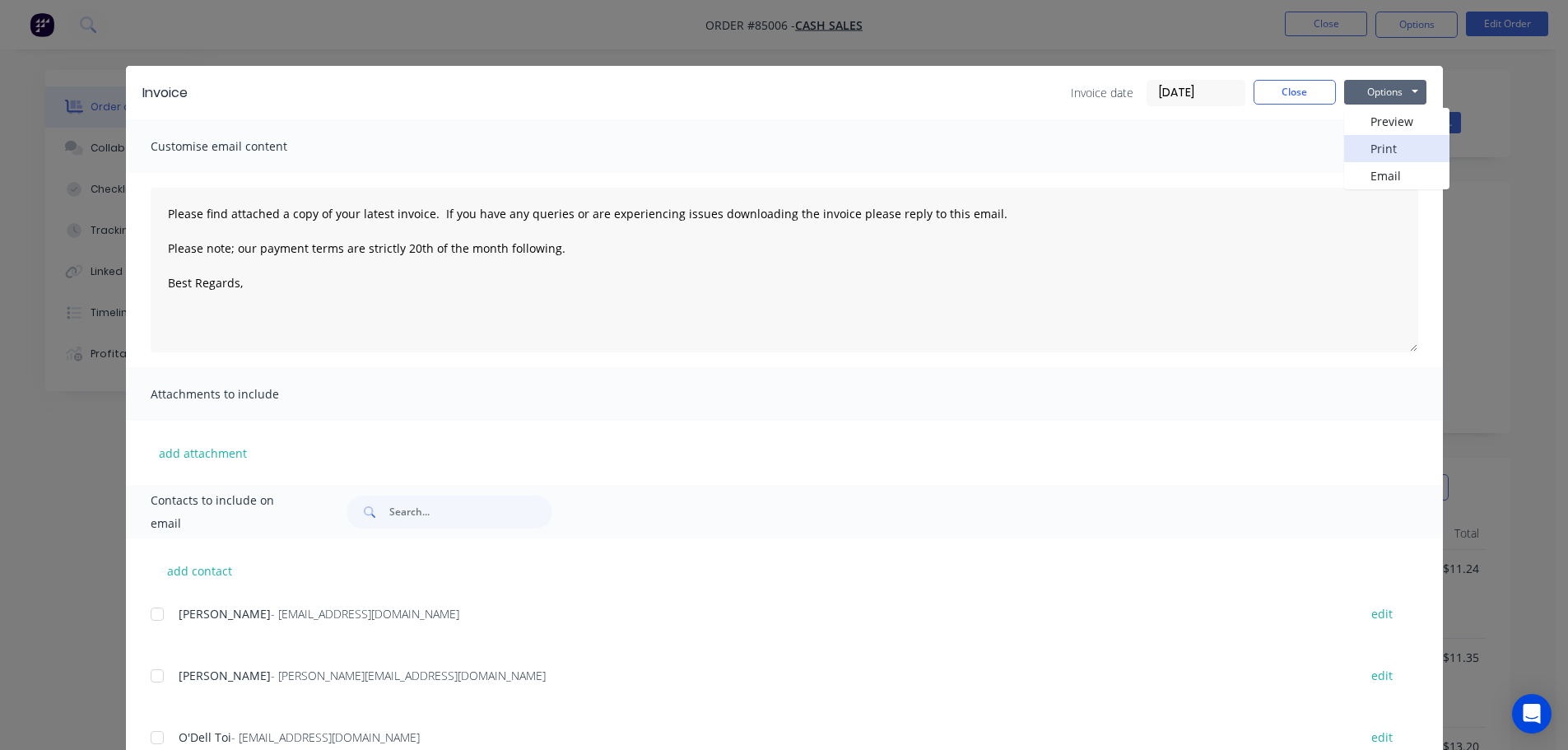
click at [1387, 143] on button "Print" at bounding box center [1397, 148] width 105 height 27
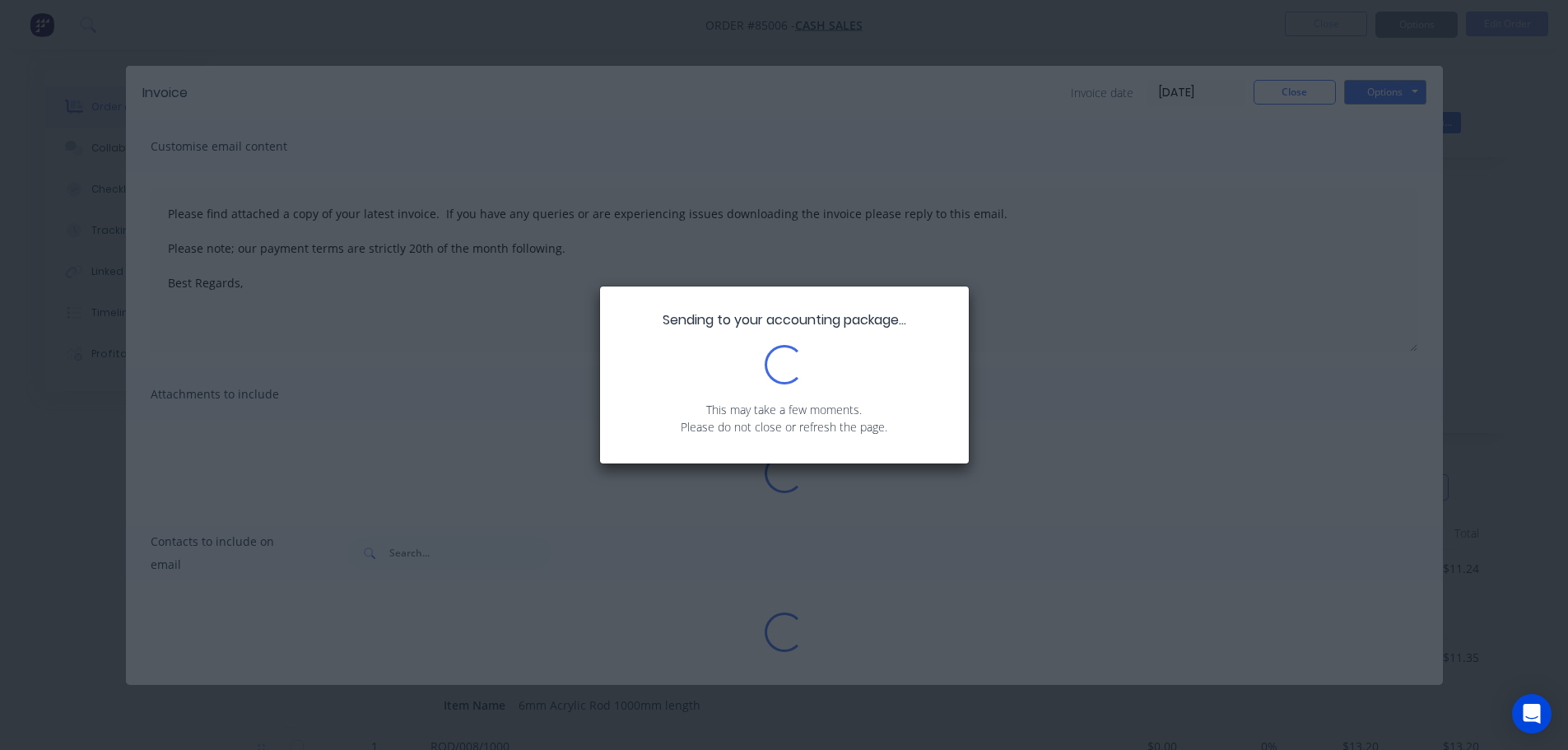
type textarea "Please find attached a copy of your latest invoice. If you have any queries or …"
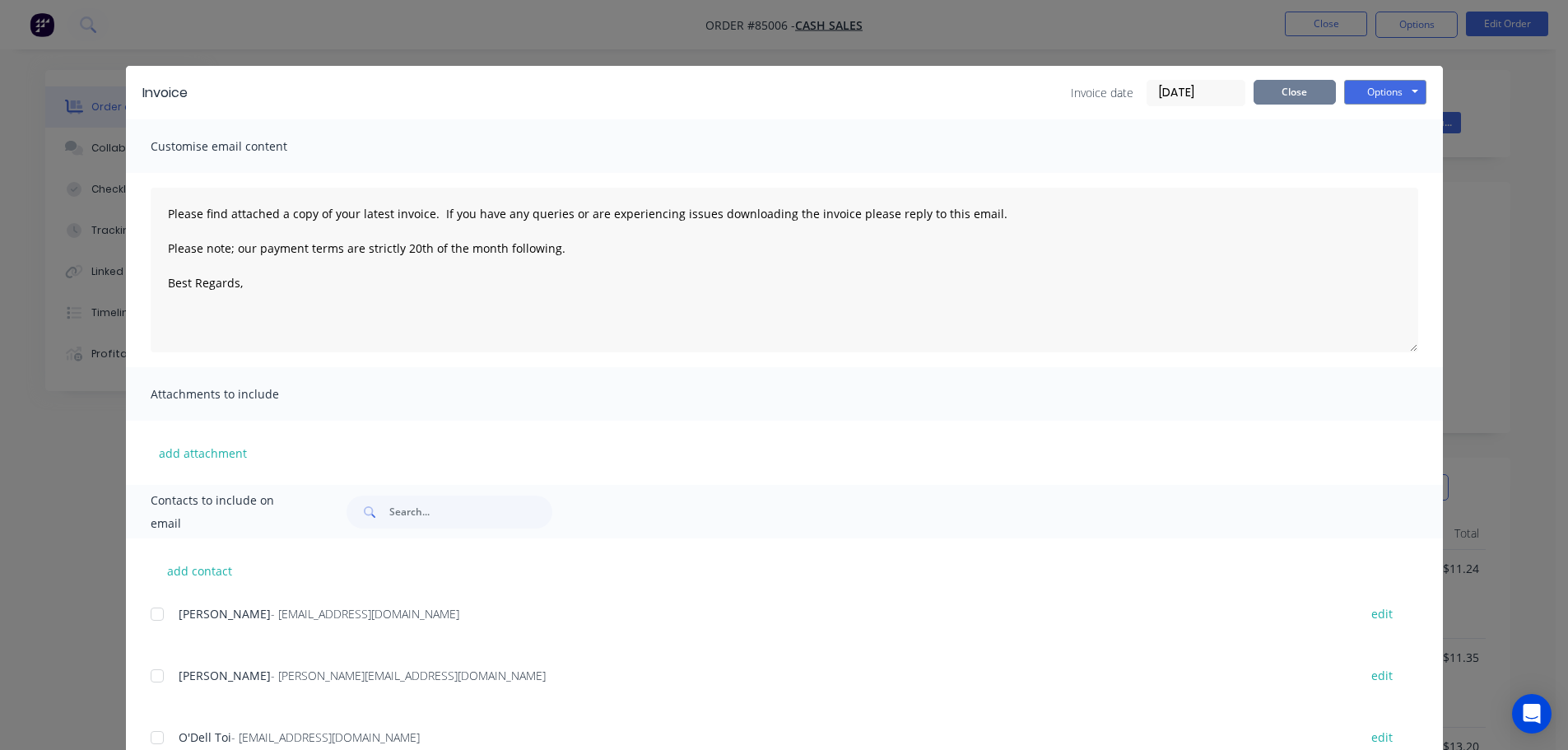
click at [1289, 83] on button "Close" at bounding box center [1294, 92] width 82 height 25
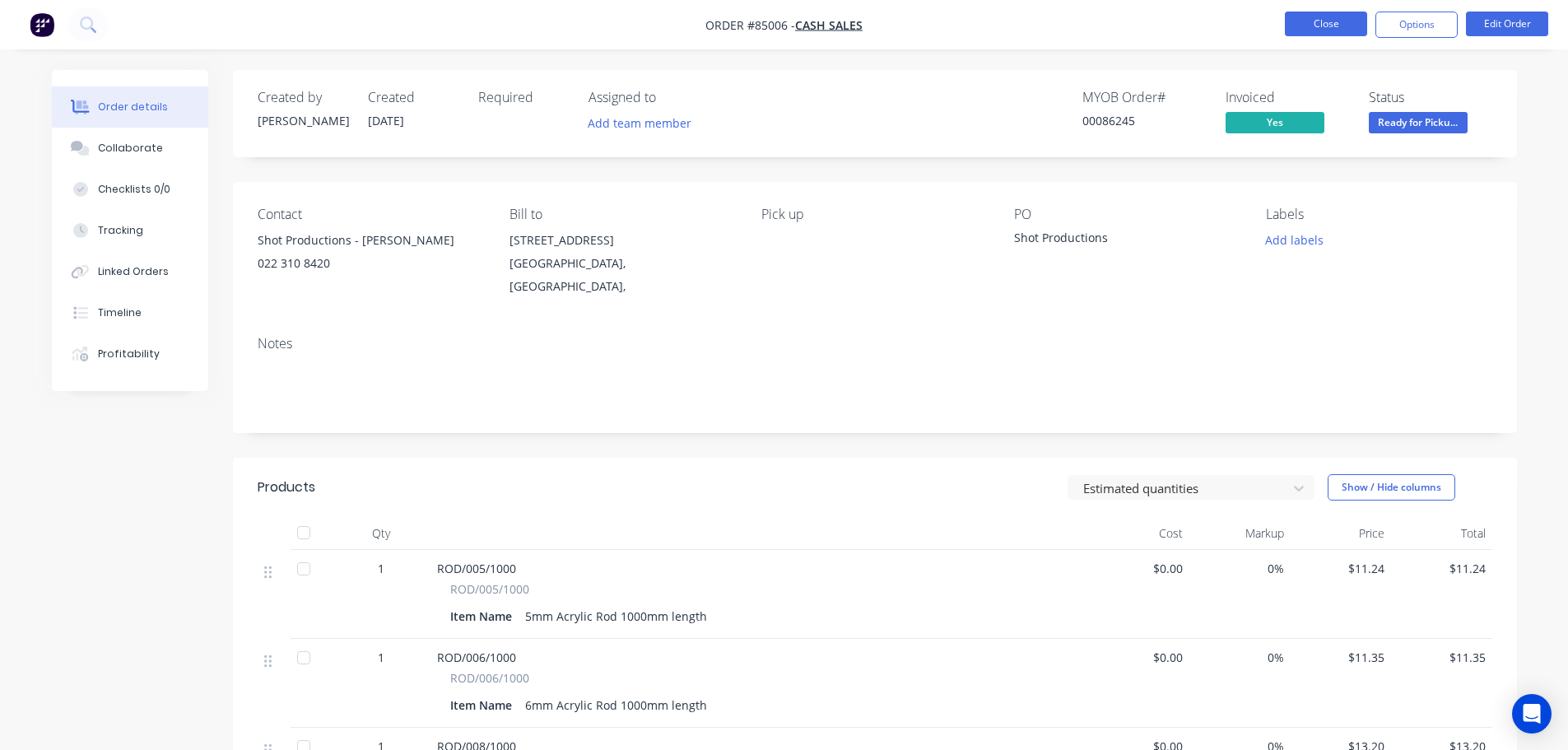
click at [1326, 20] on button "Close" at bounding box center [1326, 24] width 82 height 25
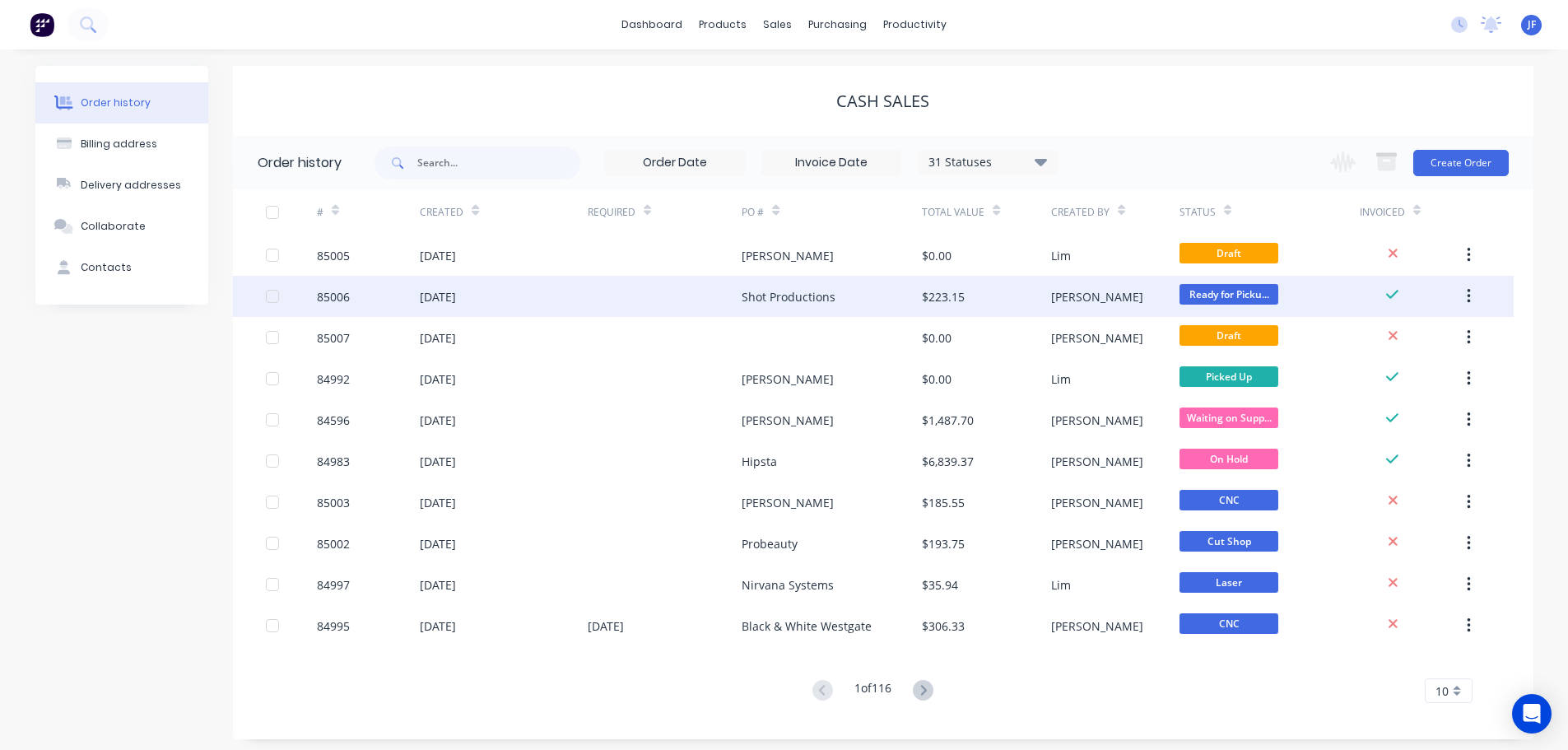
click at [737, 278] on div at bounding box center [665, 297] width 155 height 41
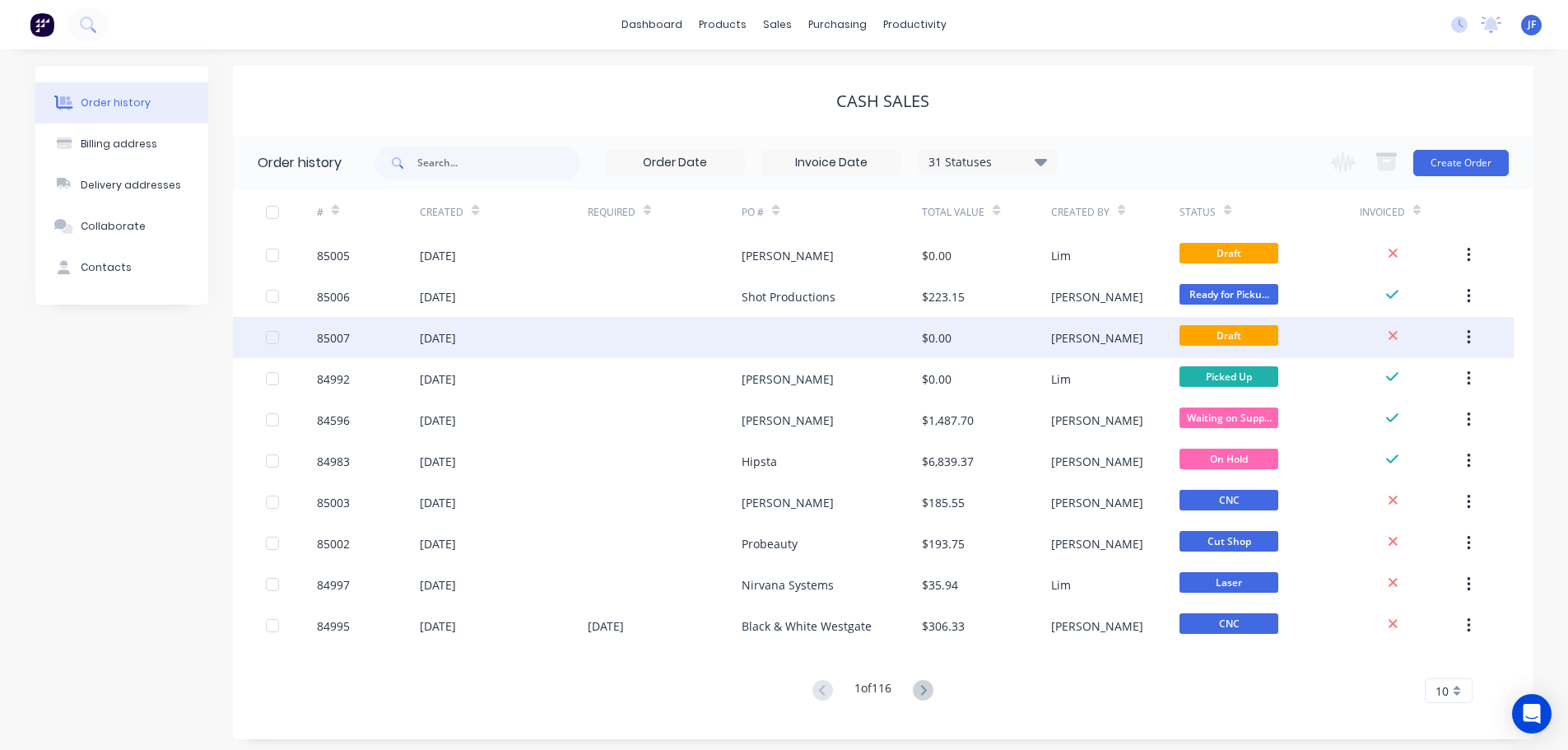
click at [838, 335] on div at bounding box center [831, 338] width 180 height 41
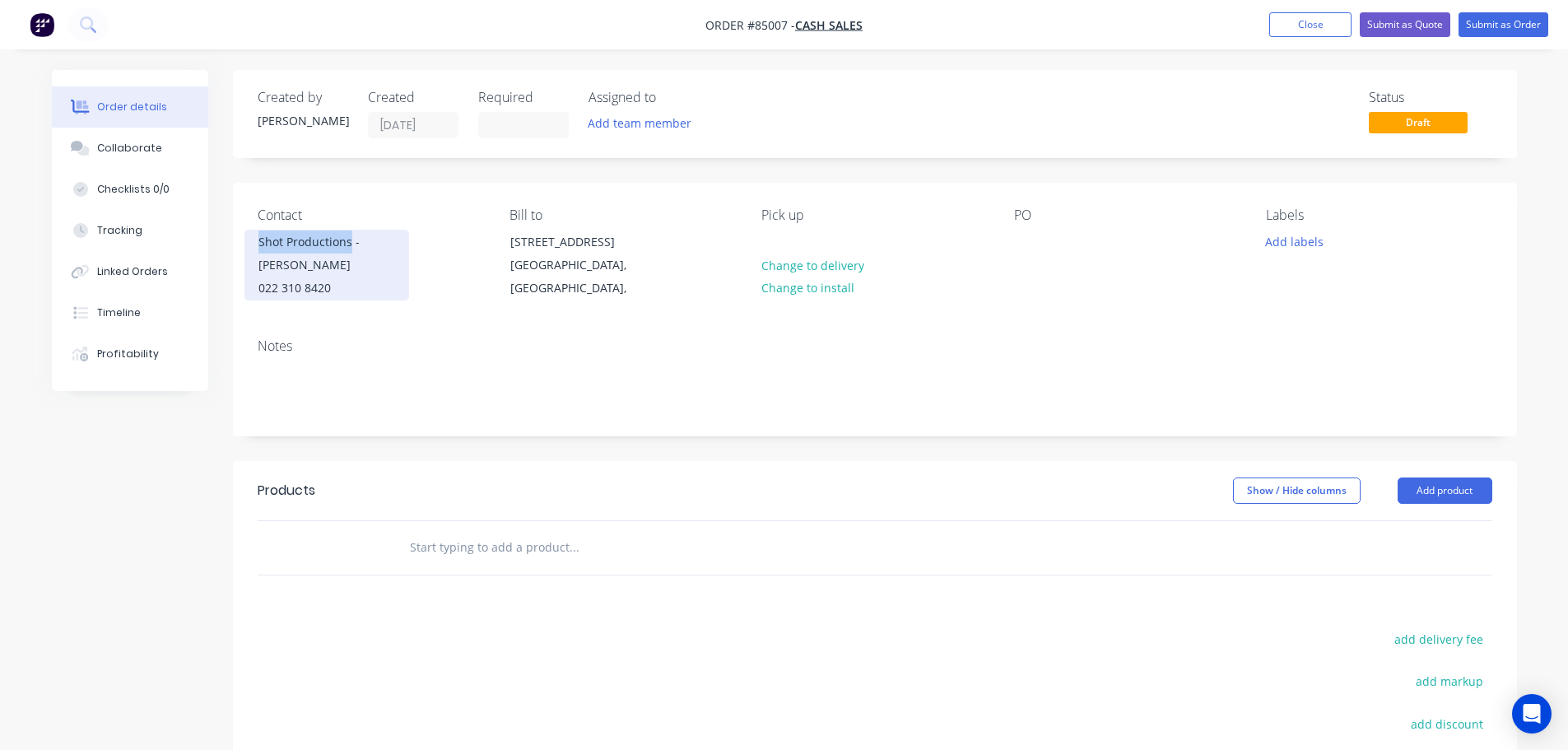
drag, startPoint x: 255, startPoint y: 240, endPoint x: 351, endPoint y: 242, distance: 96.0
click at [351, 242] on div "Shot Productions - Andre 022 310 8420" at bounding box center [327, 265] width 165 height 71
copy div "Shot Productions"
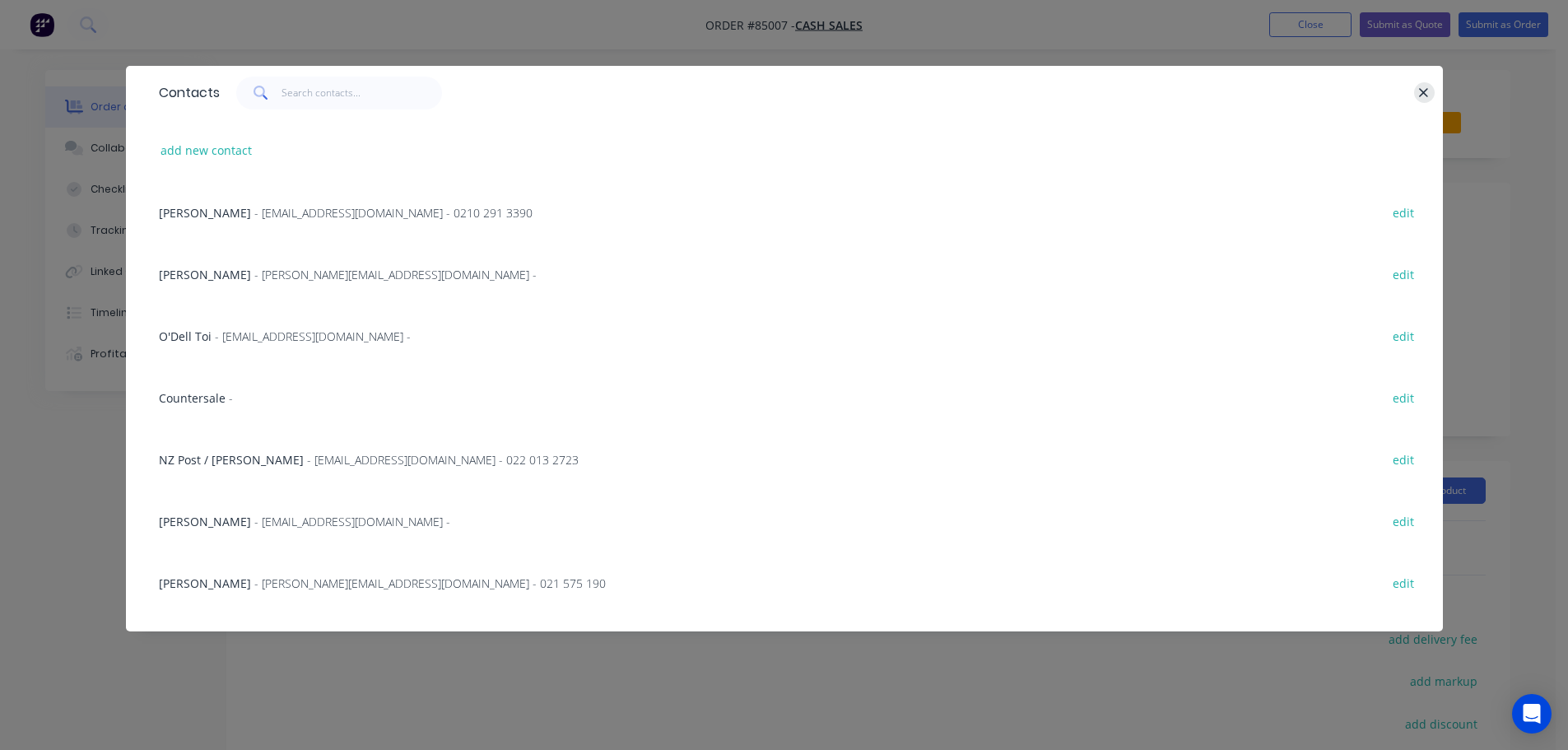
click at [1430, 91] on button "button" at bounding box center [1424, 92] width 21 height 21
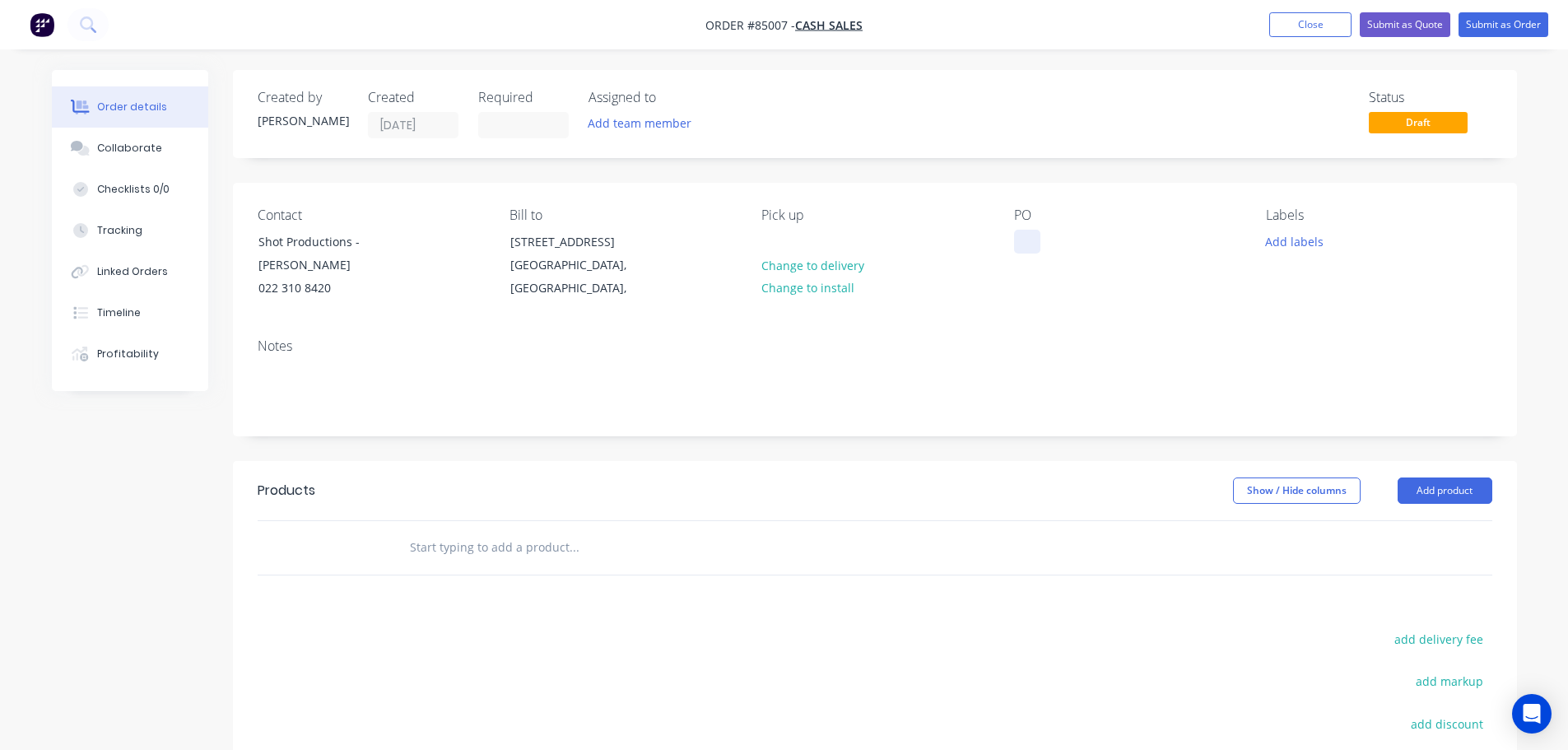
click at [1034, 232] on div at bounding box center [1027, 241] width 26 height 24
paste div
click at [1313, 241] on button "Add labels" at bounding box center [1294, 241] width 76 height 22
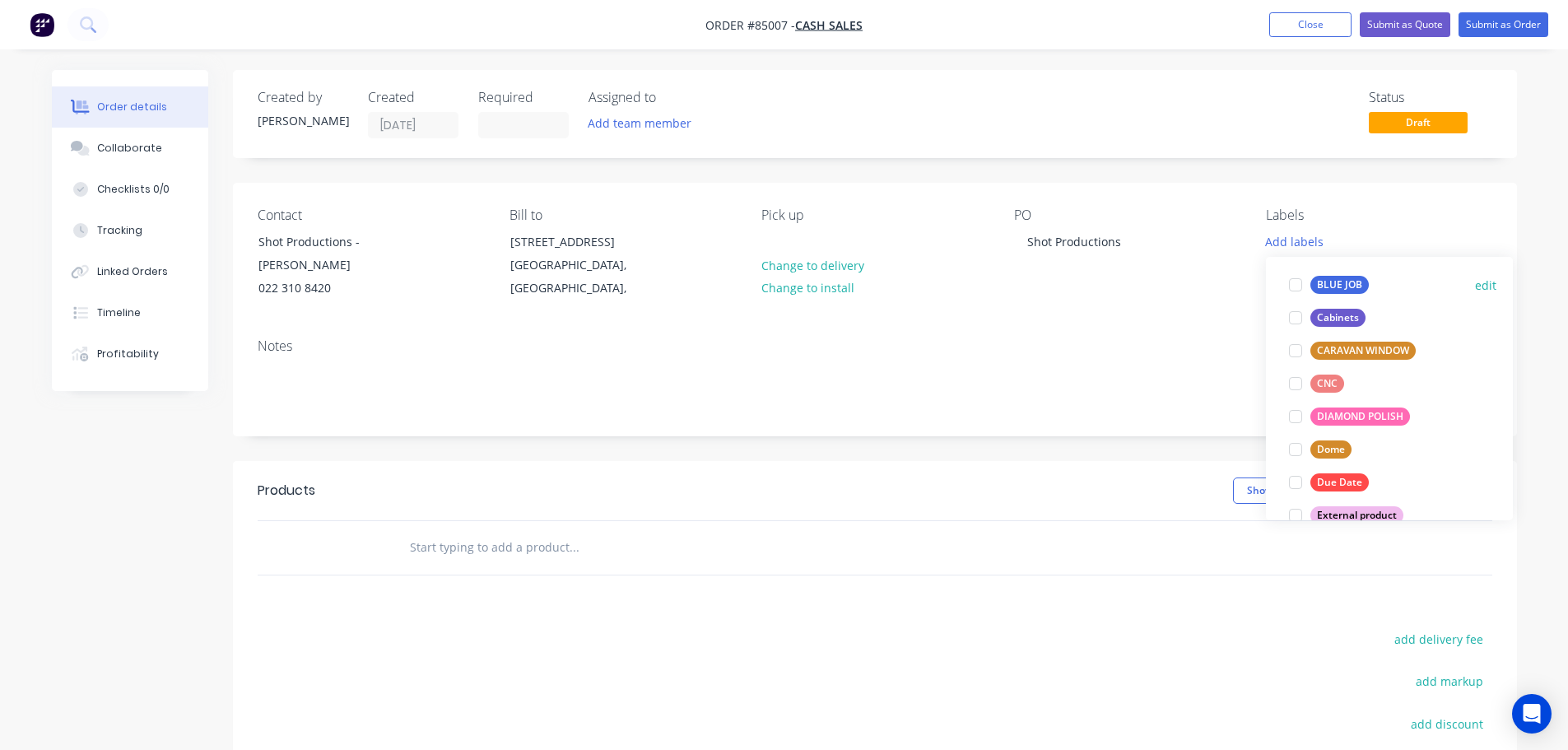
scroll to position [165, 0]
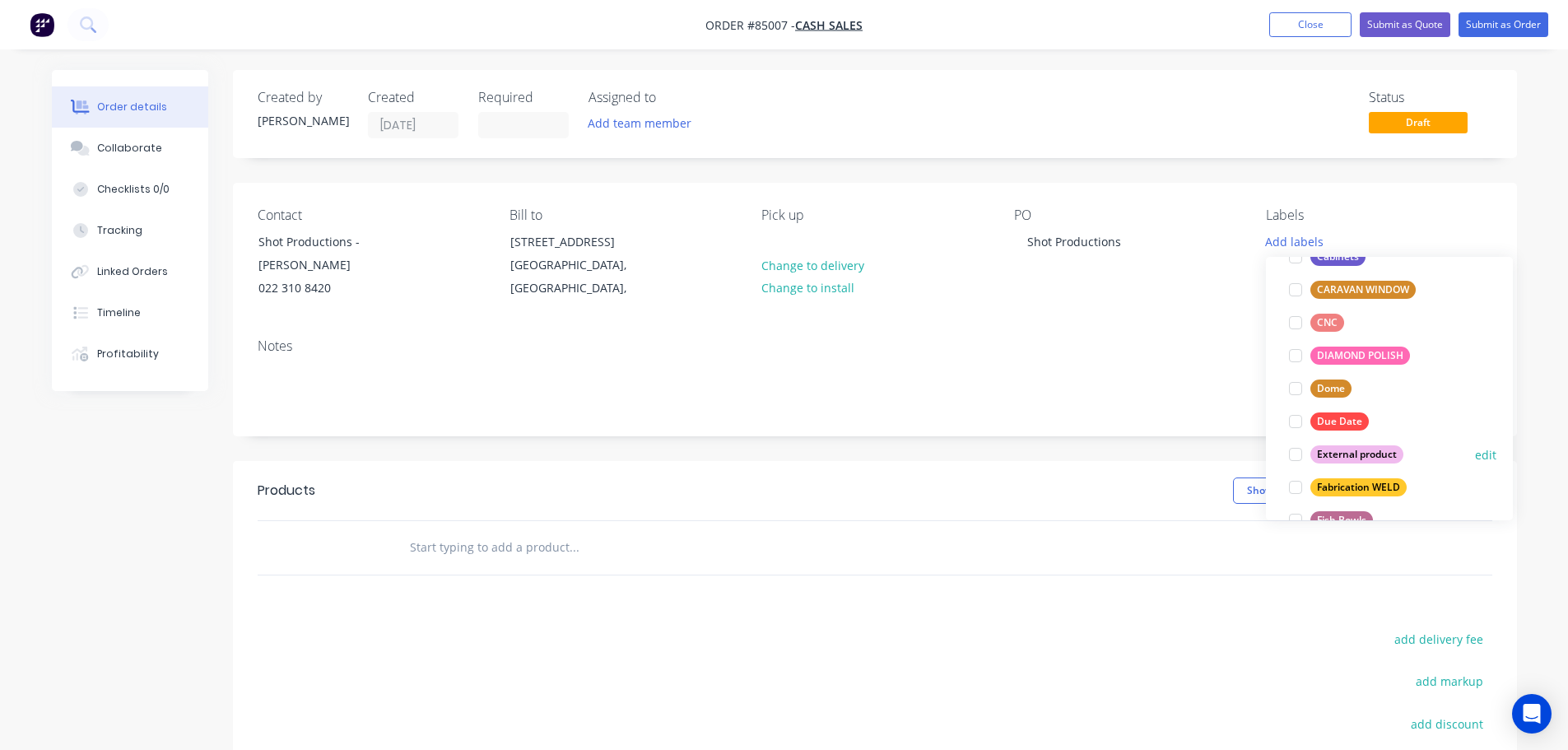
drag, startPoint x: 1334, startPoint y: 442, endPoint x: 1308, endPoint y: 462, distance: 32.8
click at [1334, 443] on div "External product edit" at bounding box center [1389, 454] width 214 height 33
click at [1323, 451] on div "External product" at bounding box center [1356, 454] width 93 height 18
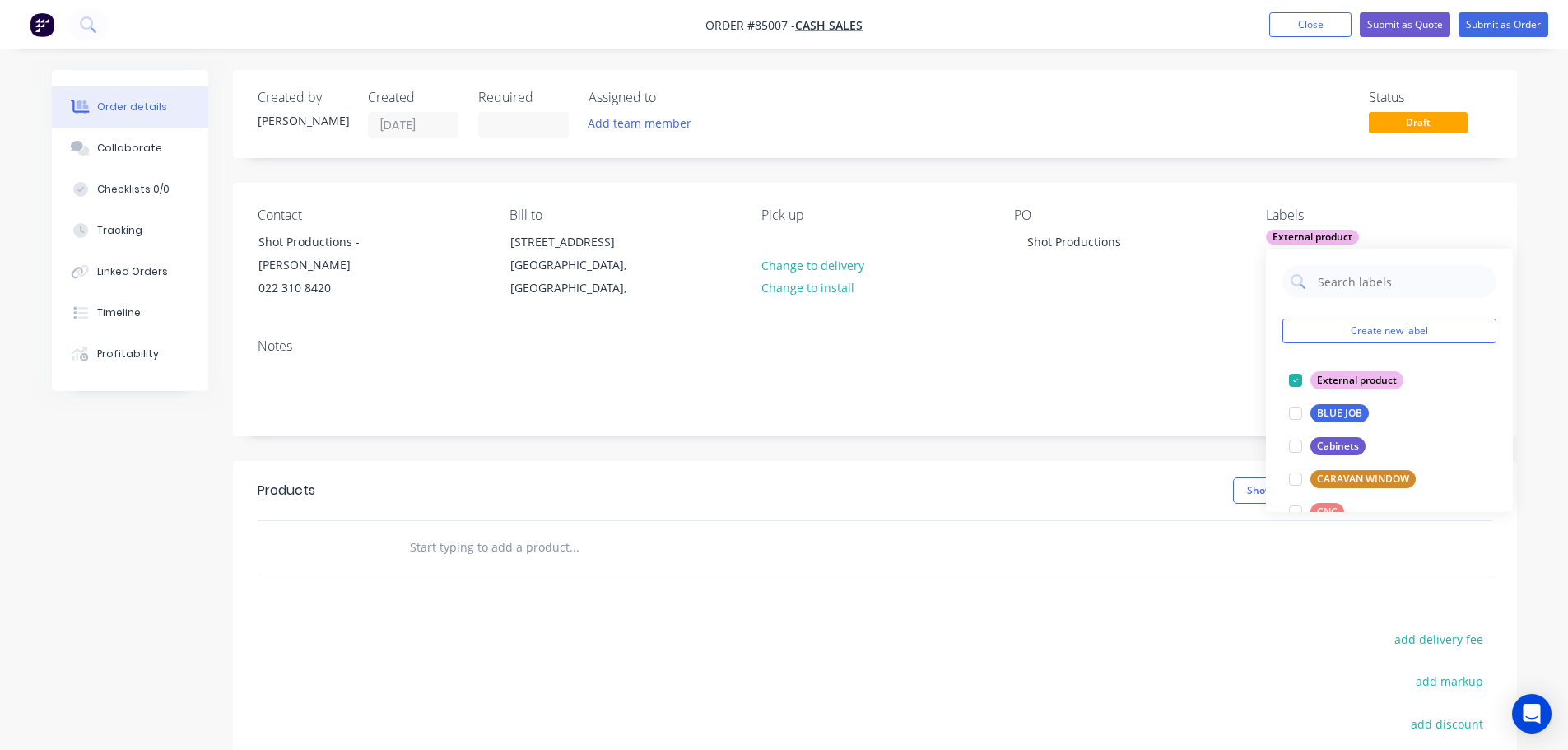
click at [576, 531] on input "text" at bounding box center [573, 547] width 330 height 33
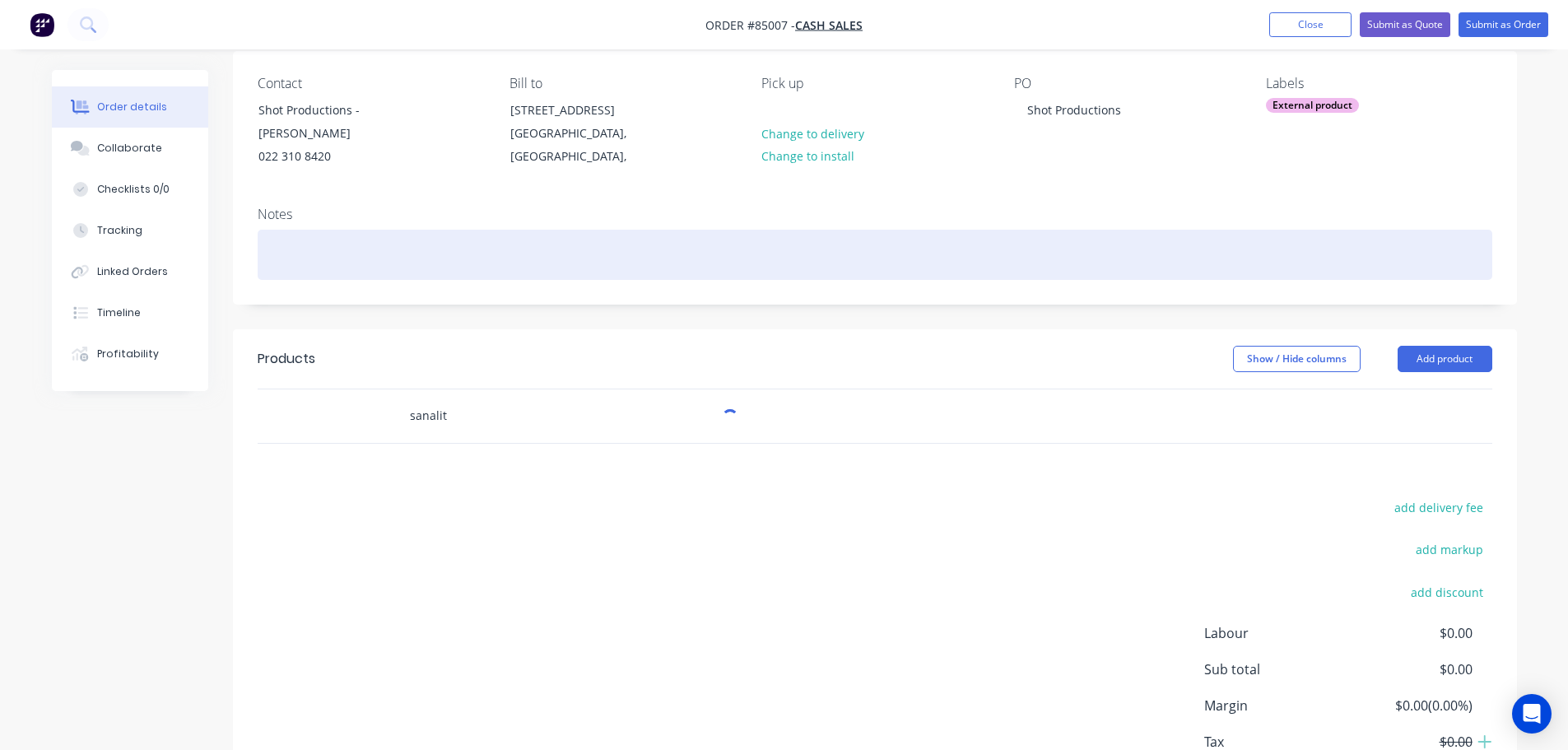
scroll to position [227, 0]
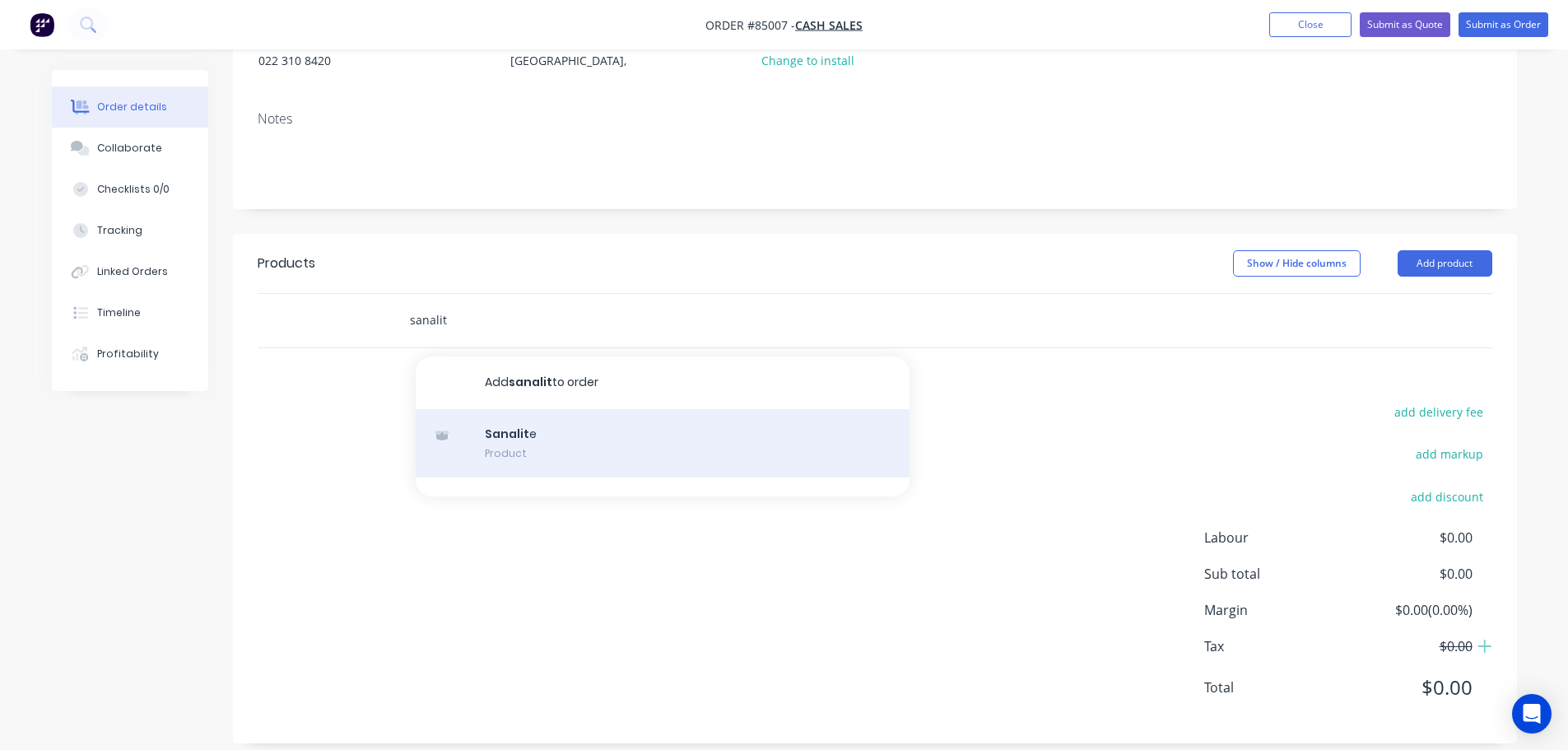
type input "sanalit"
click at [529, 424] on div "Sanalit e Product" at bounding box center [662, 443] width 494 height 69
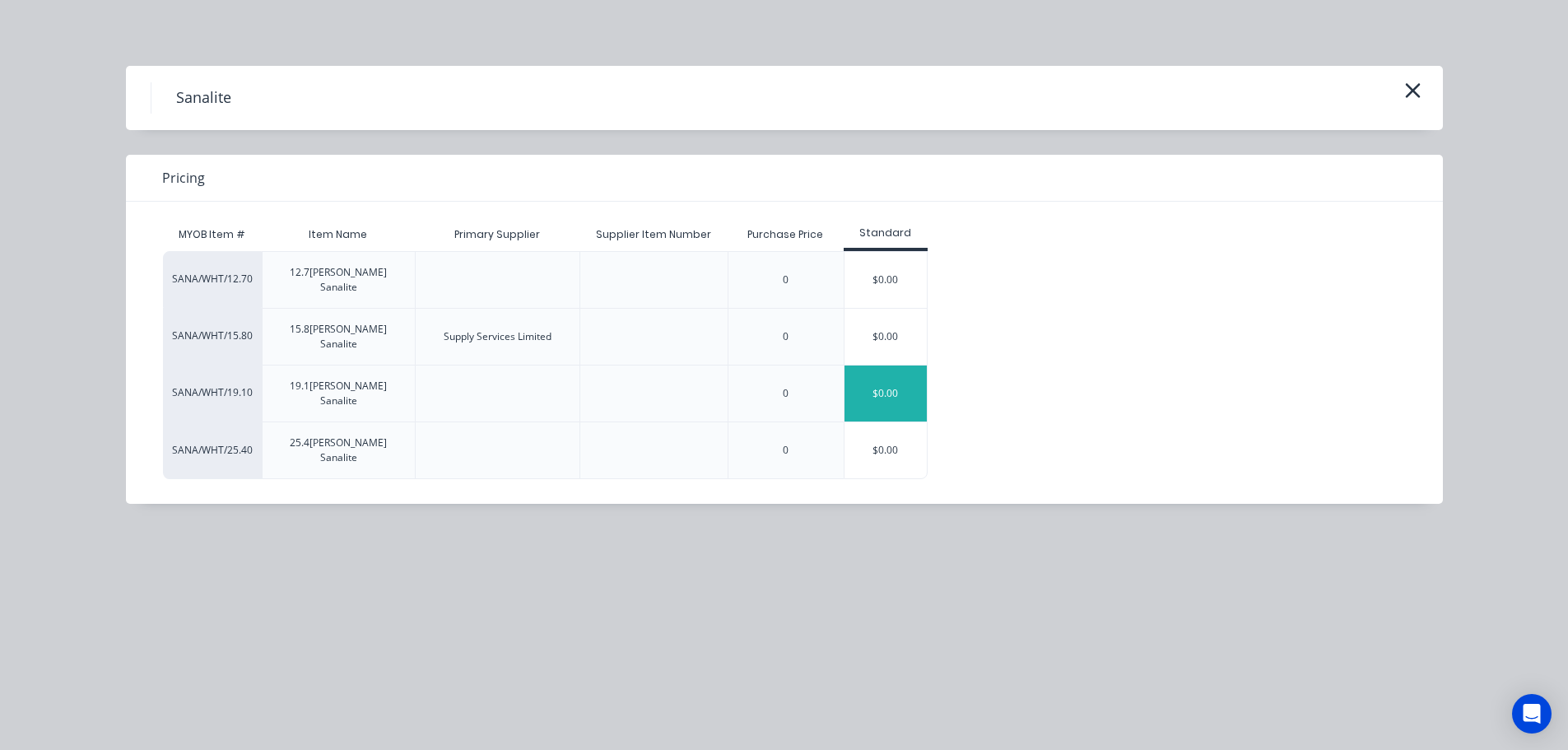
click at [908, 366] on div "$0.00" at bounding box center [886, 394] width 82 height 56
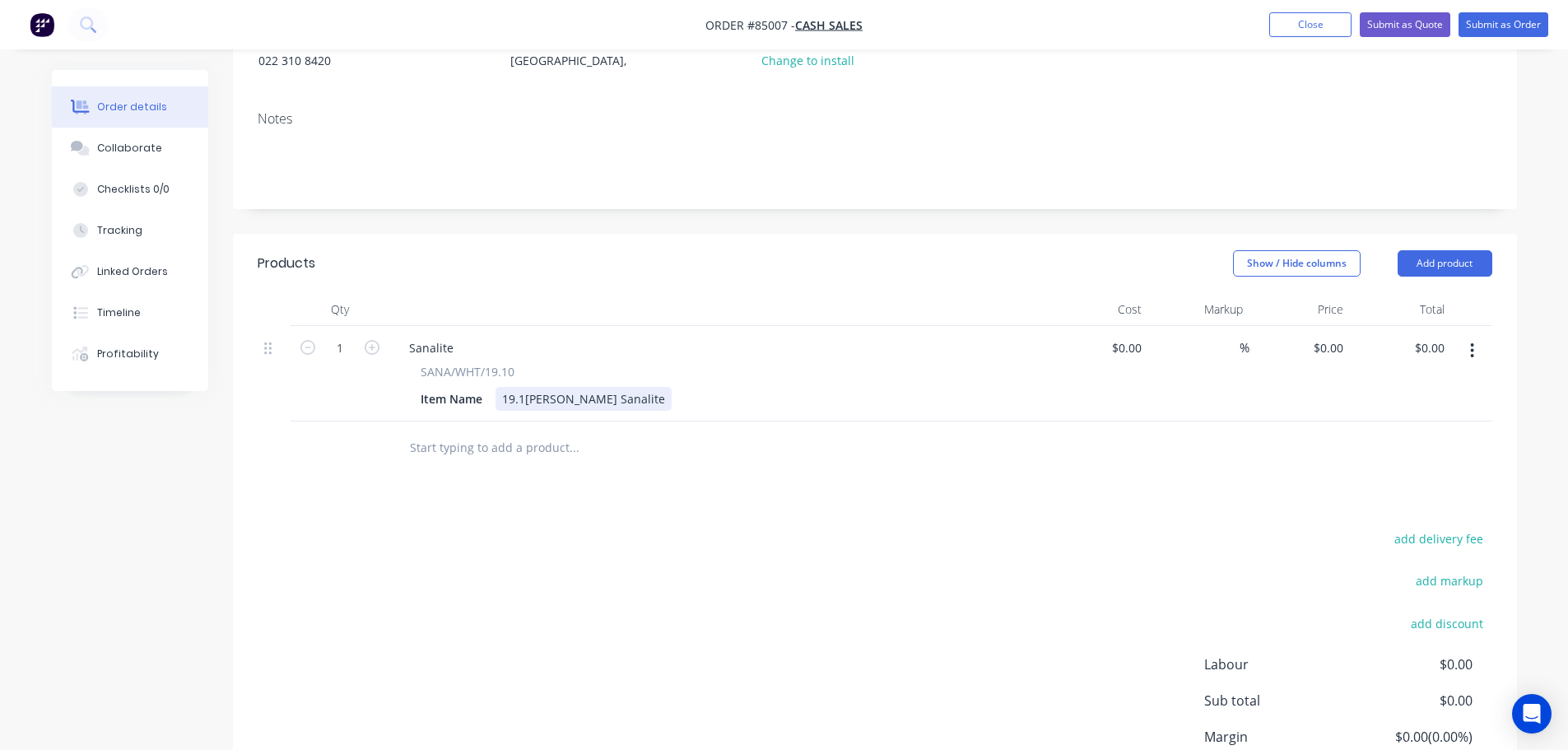
click at [632, 387] on div "Item Name 19.1mm White Sanalite" at bounding box center [714, 398] width 602 height 24
click at [1339, 336] on input "0" at bounding box center [1331, 348] width 38 height 24
type input "$96.86"
click at [1299, 447] on div at bounding box center [875, 448] width 1234 height 54
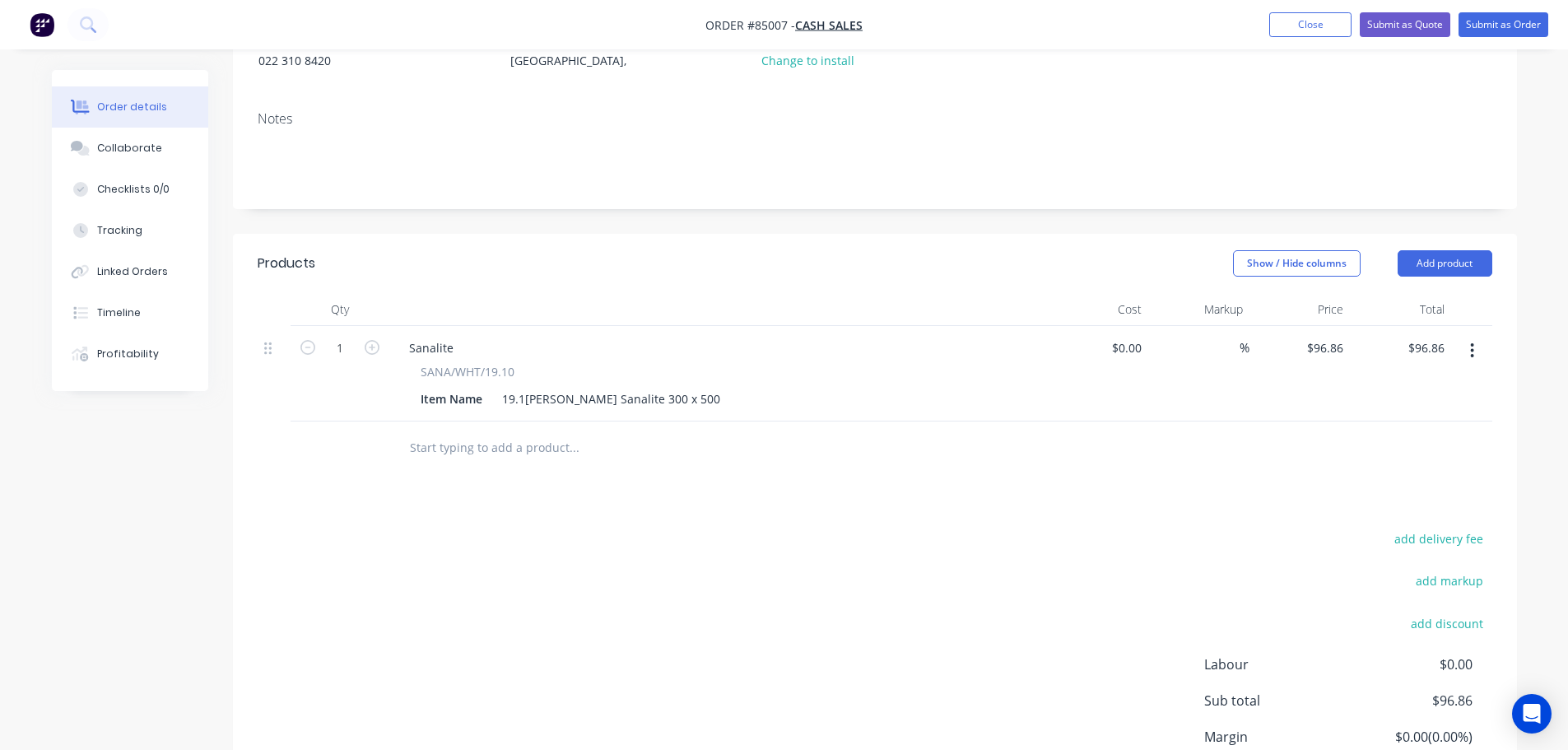
click at [548, 433] on input "text" at bounding box center [573, 448] width 330 height 33
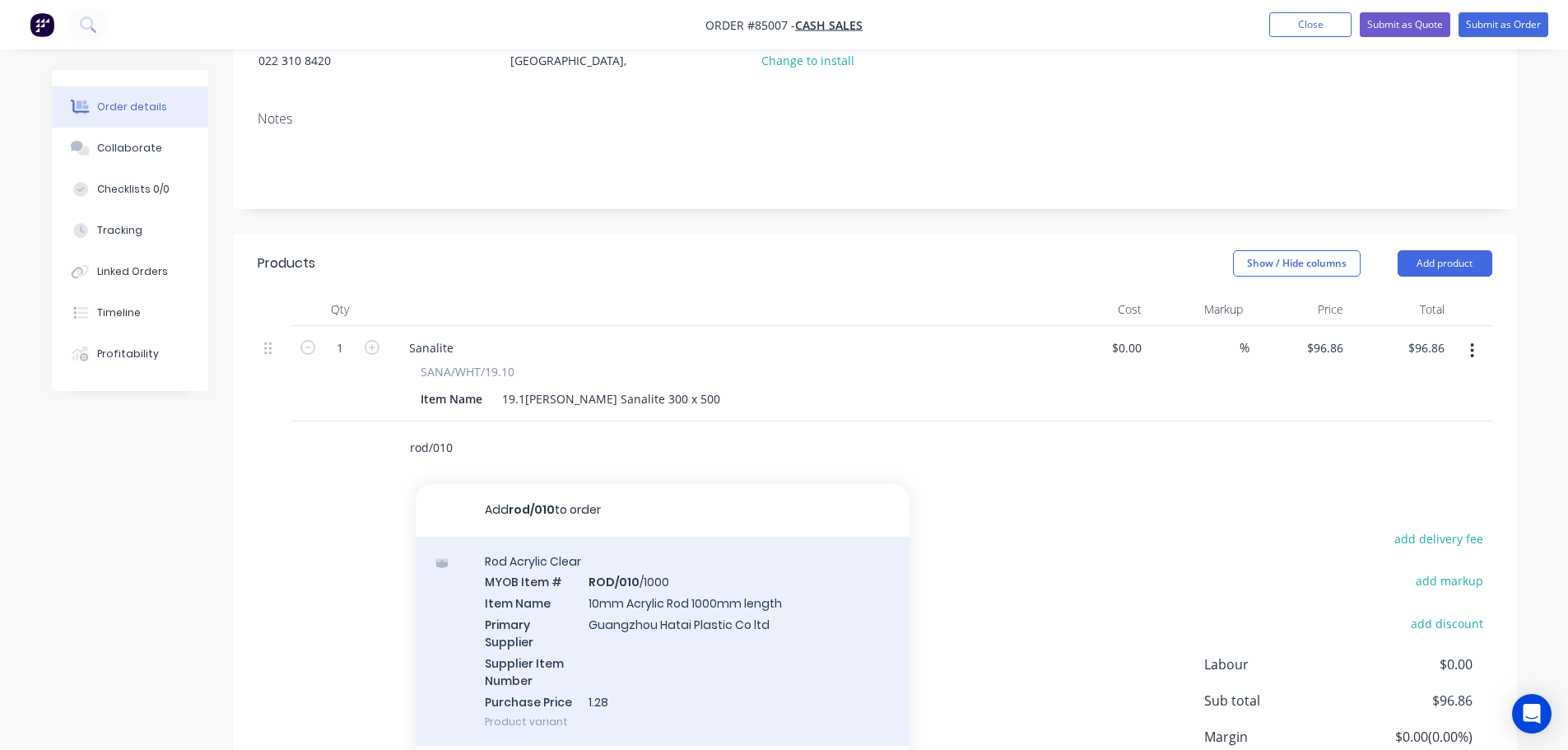
type input "rod/010"
click at [647, 560] on div "Rod Acrylic Clear MYOB Item # ROD/010 /1000 Item Name 10mm Acrylic Rod 1000mm l…" at bounding box center [662, 641] width 494 height 210
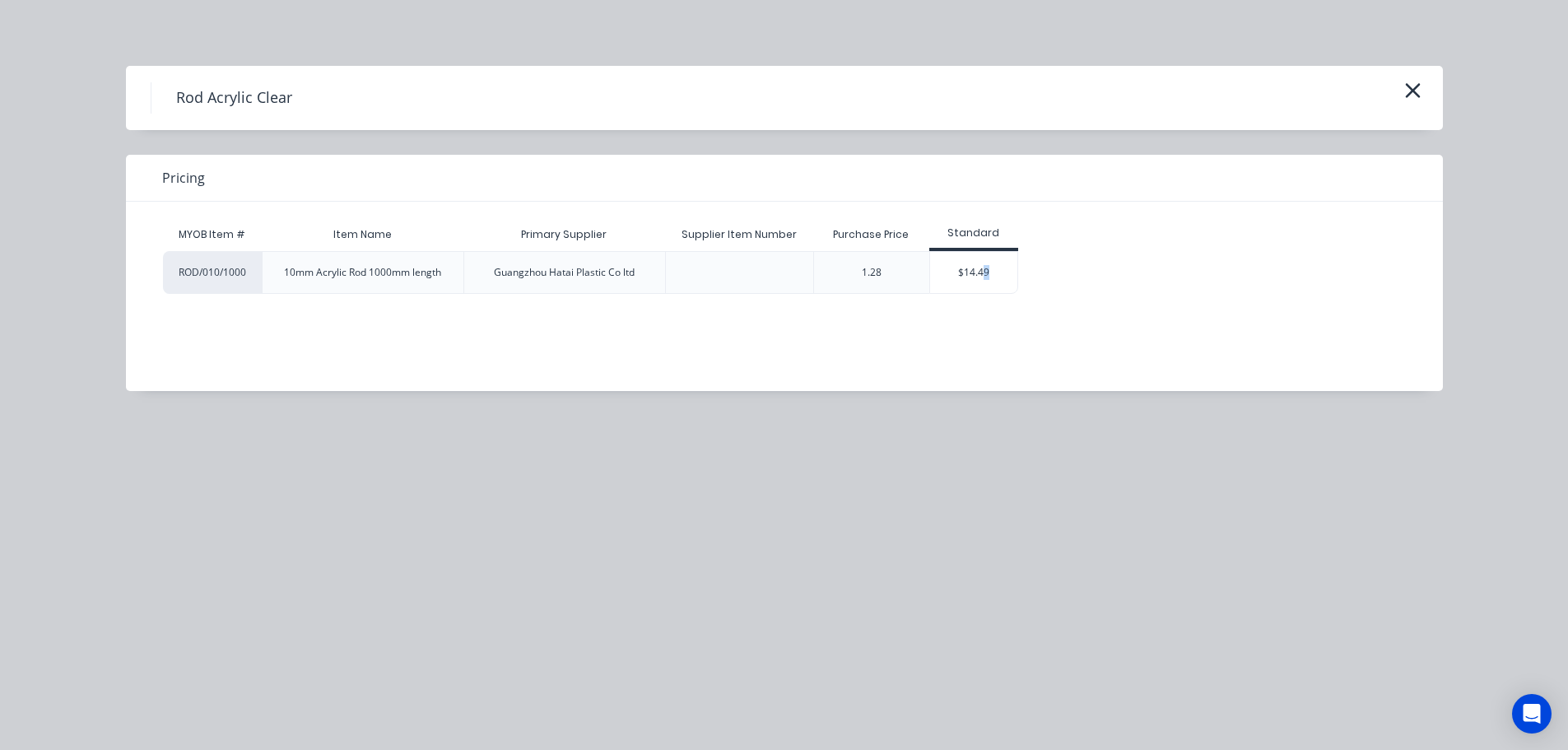
drag, startPoint x: 987, startPoint y: 260, endPoint x: 970, endPoint y: 279, distance: 25.5
click at [985, 260] on div "$14.49" at bounding box center [974, 273] width 88 height 41
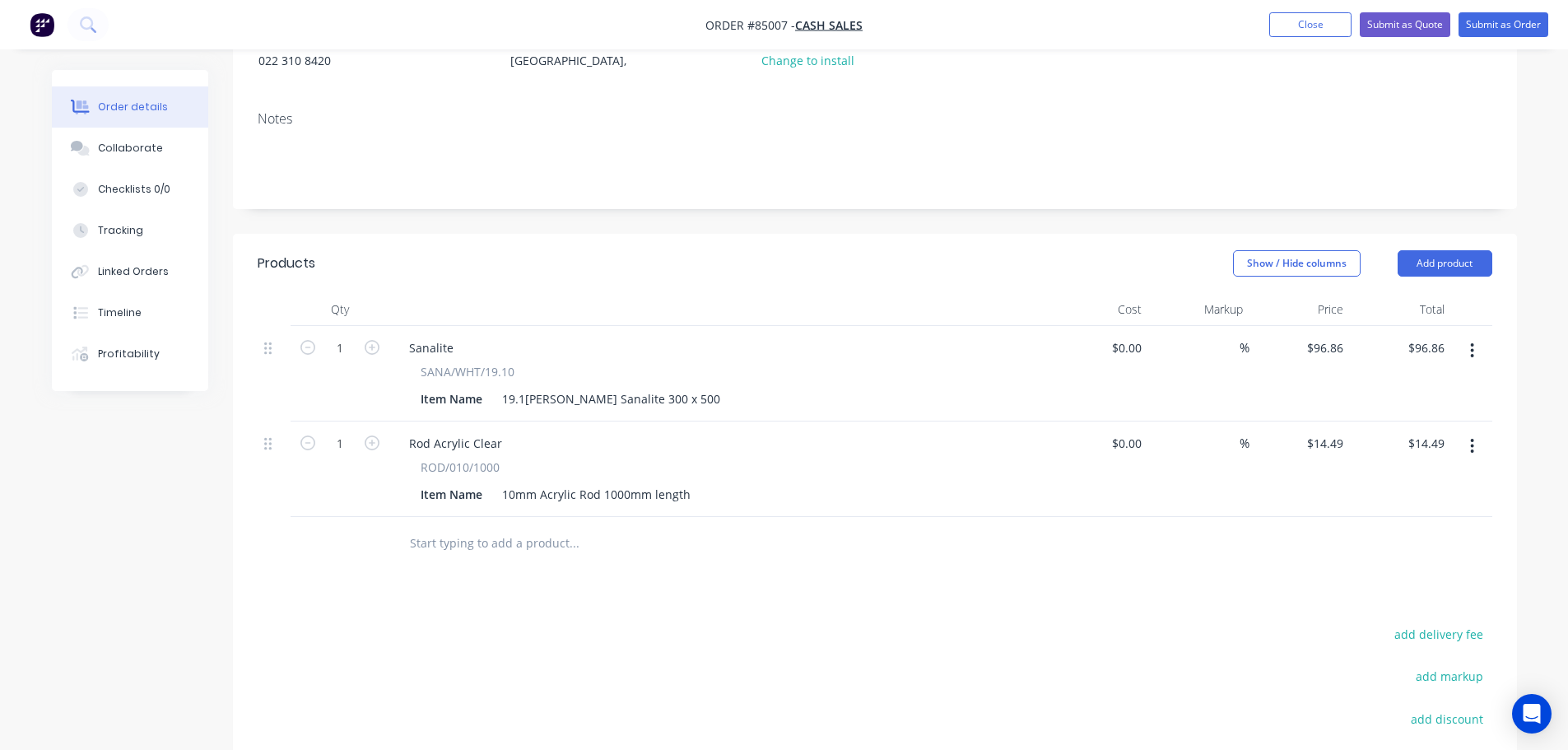
click at [549, 527] on input "text" at bounding box center [573, 543] width 330 height 33
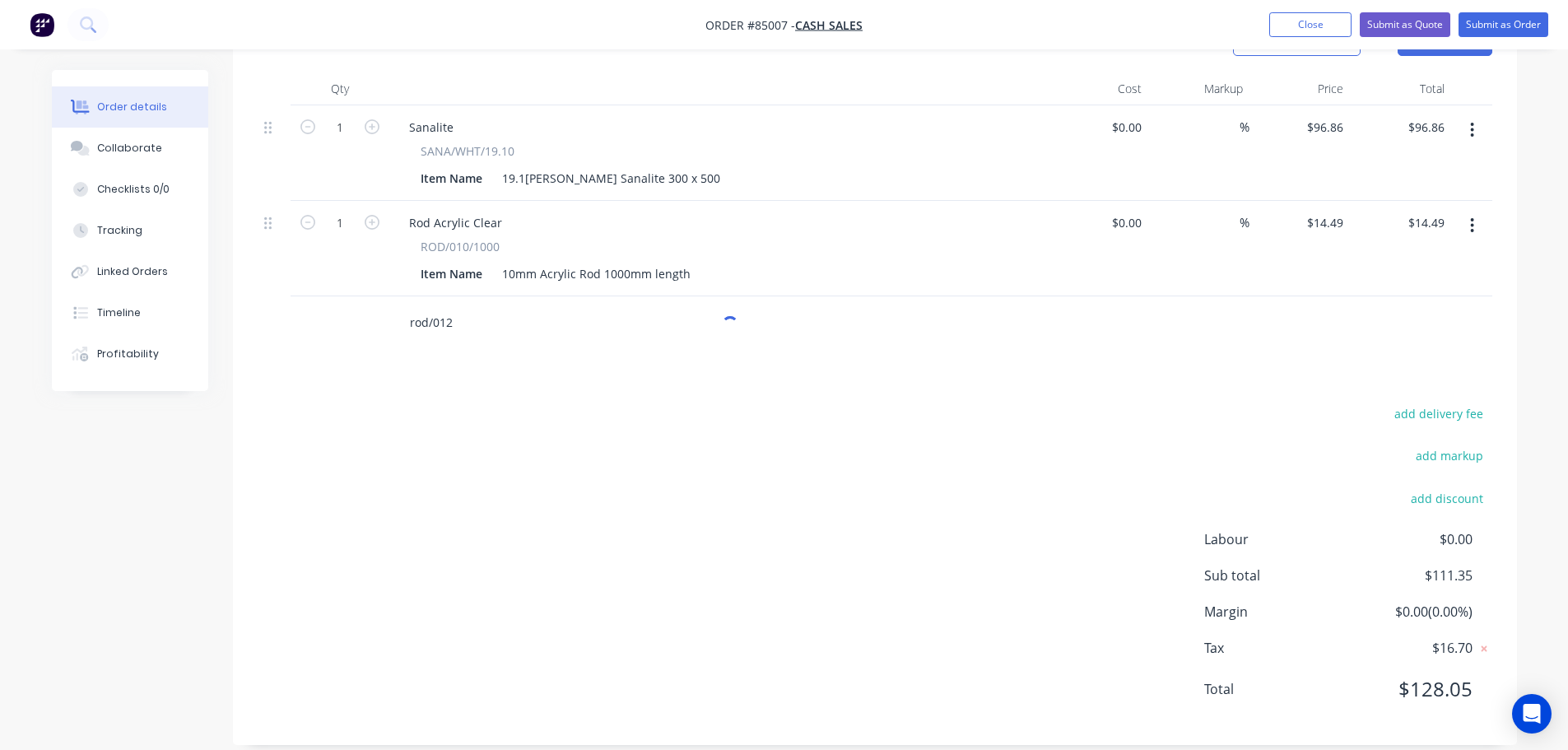
scroll to position [449, 0]
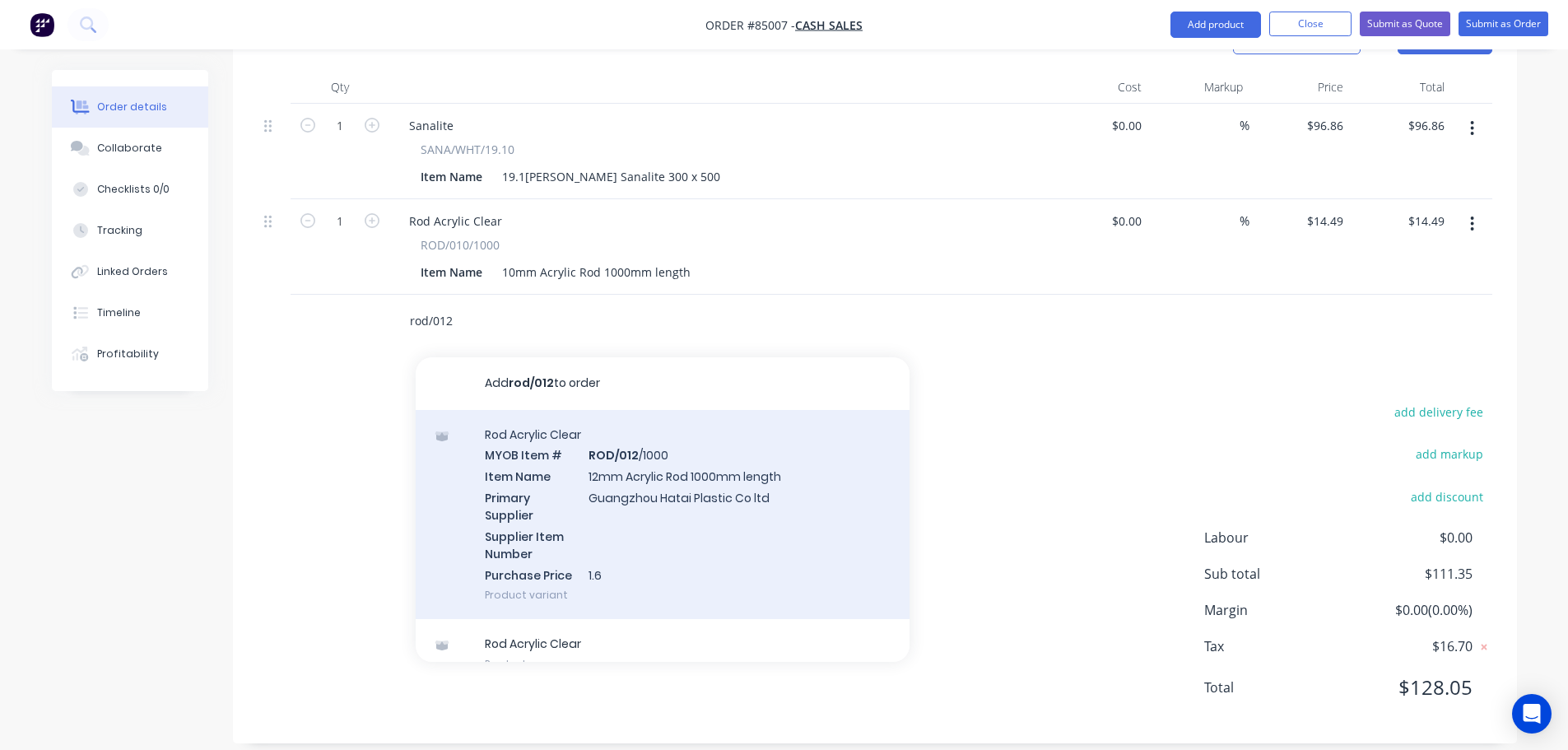
type input "rod/012"
click at [566, 527] on div "Rod Acrylic Clear MYOB Item # ROD/012 /1000 Item Name 12mm Acrylic Rod 1000mm l…" at bounding box center [662, 514] width 494 height 210
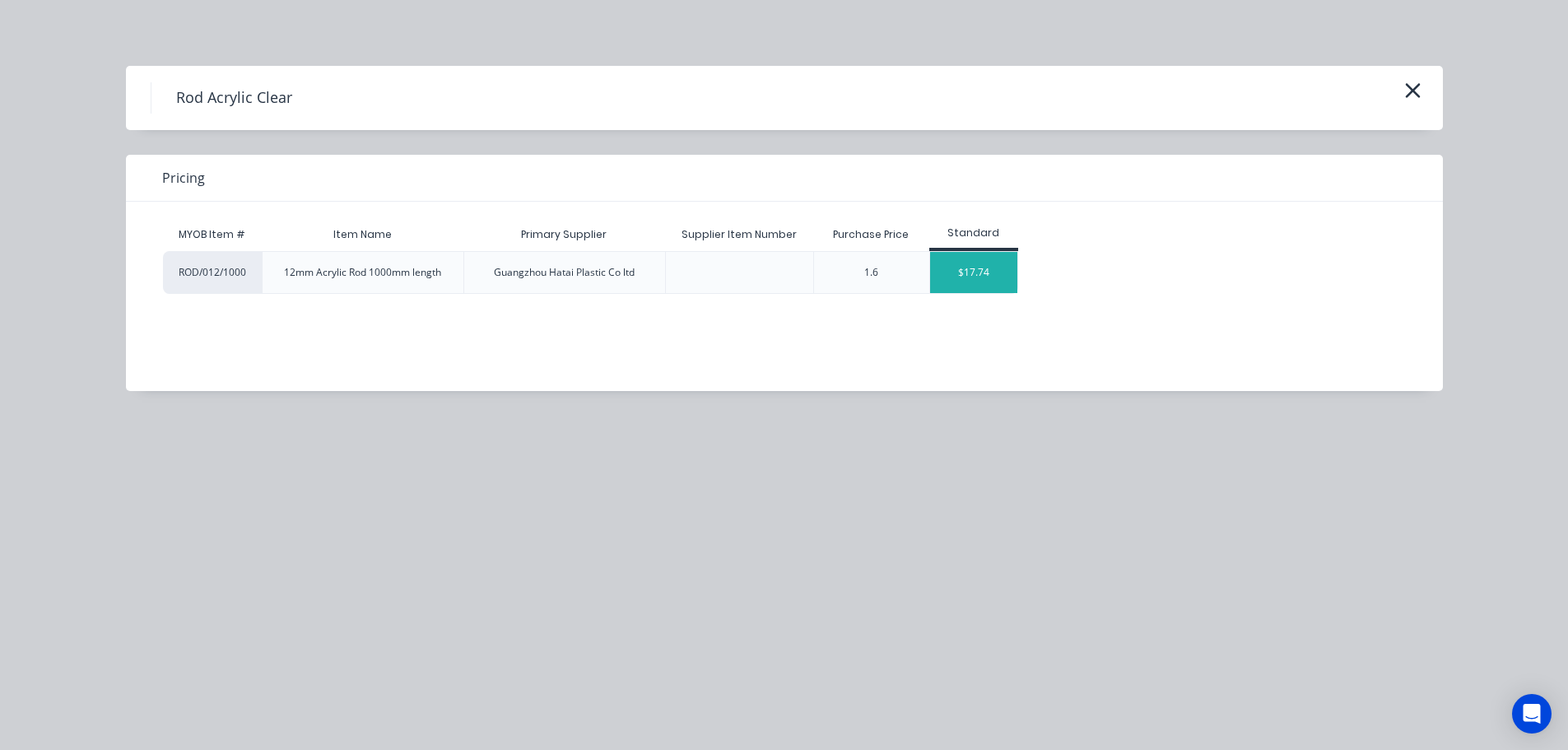
click at [981, 267] on div "$17.74" at bounding box center [974, 273] width 88 height 41
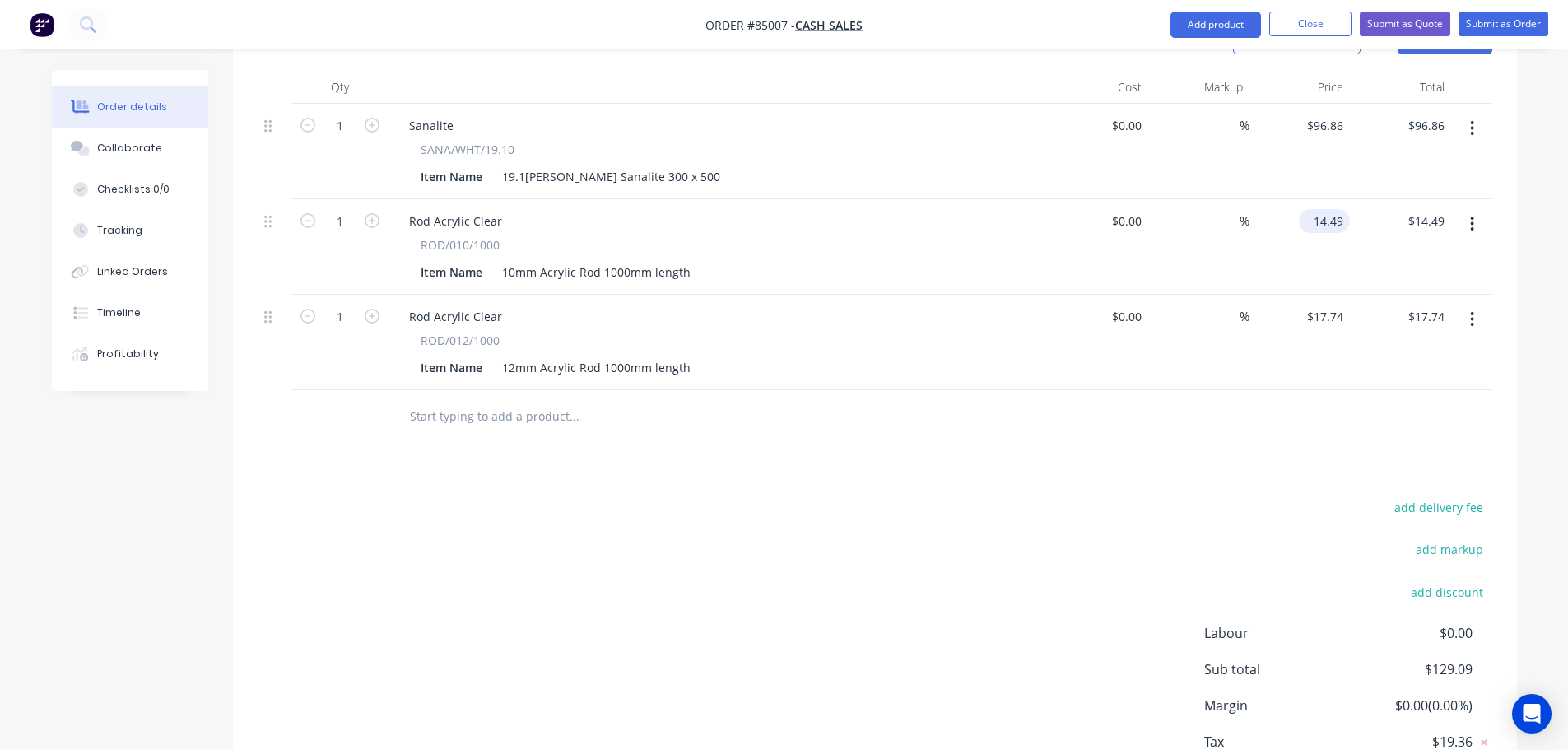
click at [1336, 209] on input "14.49" at bounding box center [1327, 221] width 44 height 24
paste input "5.94"
type input "$15.94"
click at [618, 461] on div "Products Show / Hide columns Add product Qty Cost Markup Price Total 1 Sanalite…" at bounding box center [875, 425] width 1284 height 827
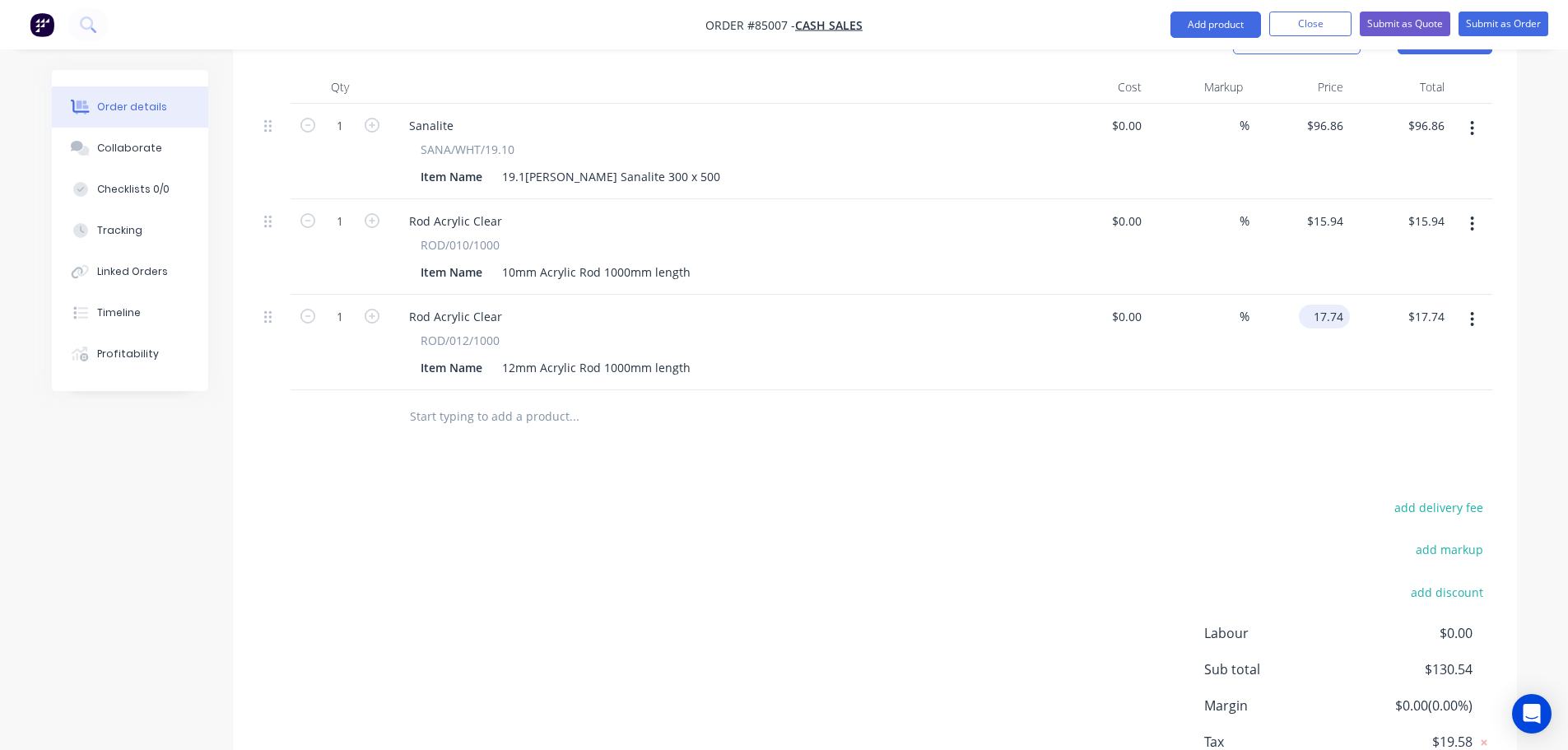
click at [1326, 305] on input "17.74" at bounding box center [1327, 316] width 44 height 24
paste input "9.51"
type input "$19.51"
click at [964, 424] on div at bounding box center [685, 416] width 592 height 54
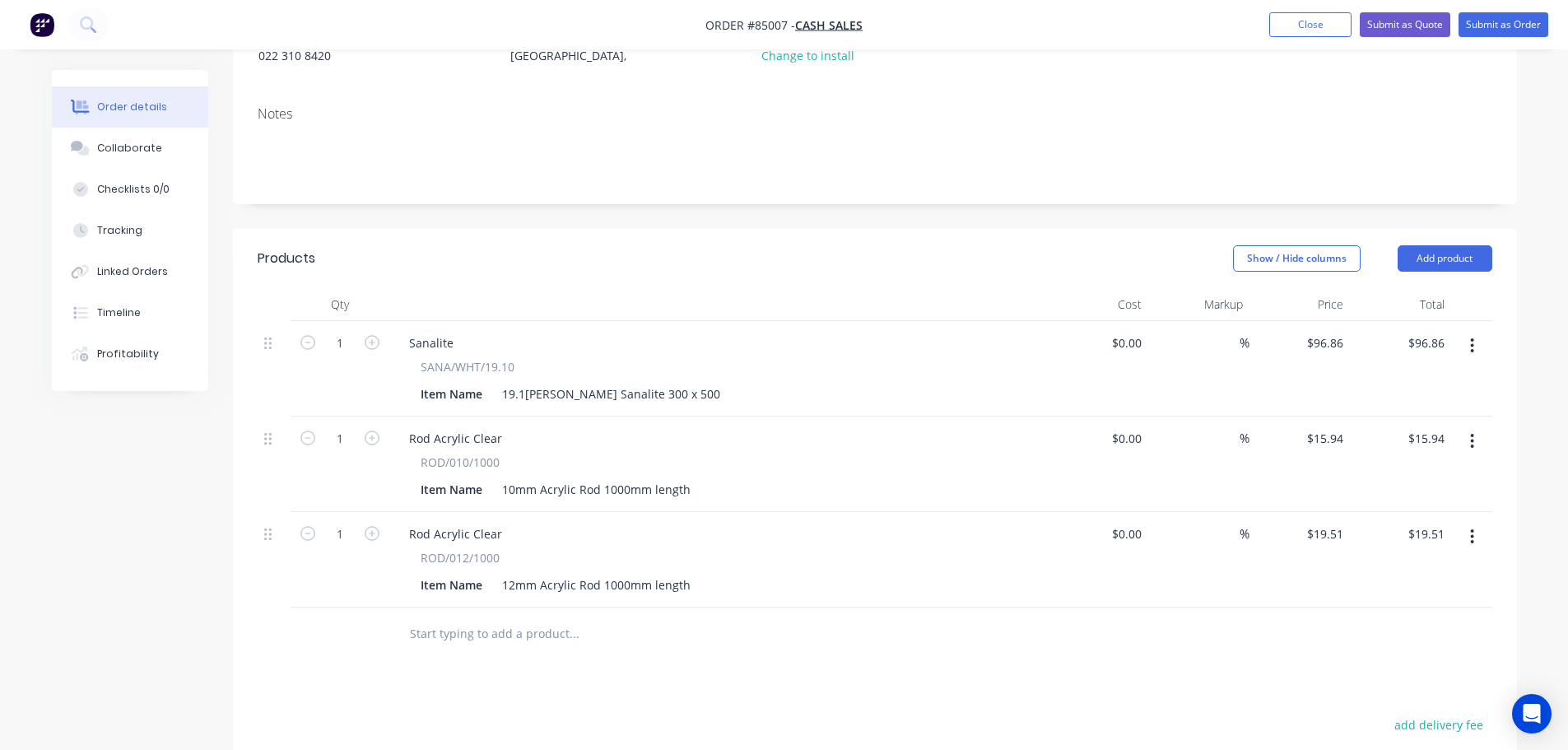
scroll to position [0, 0]
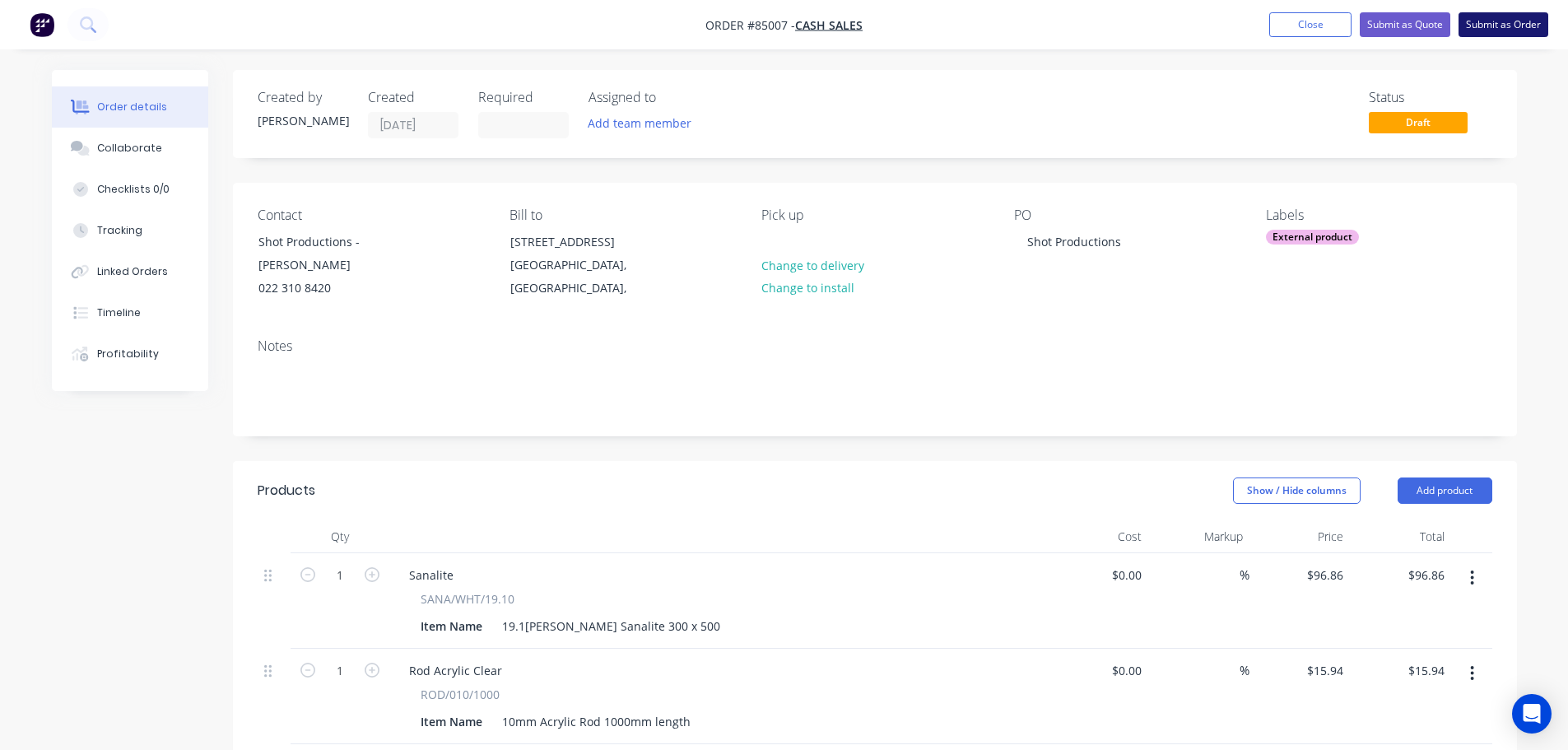
click at [1486, 35] on button "Submit as Order" at bounding box center [1503, 25] width 90 height 25
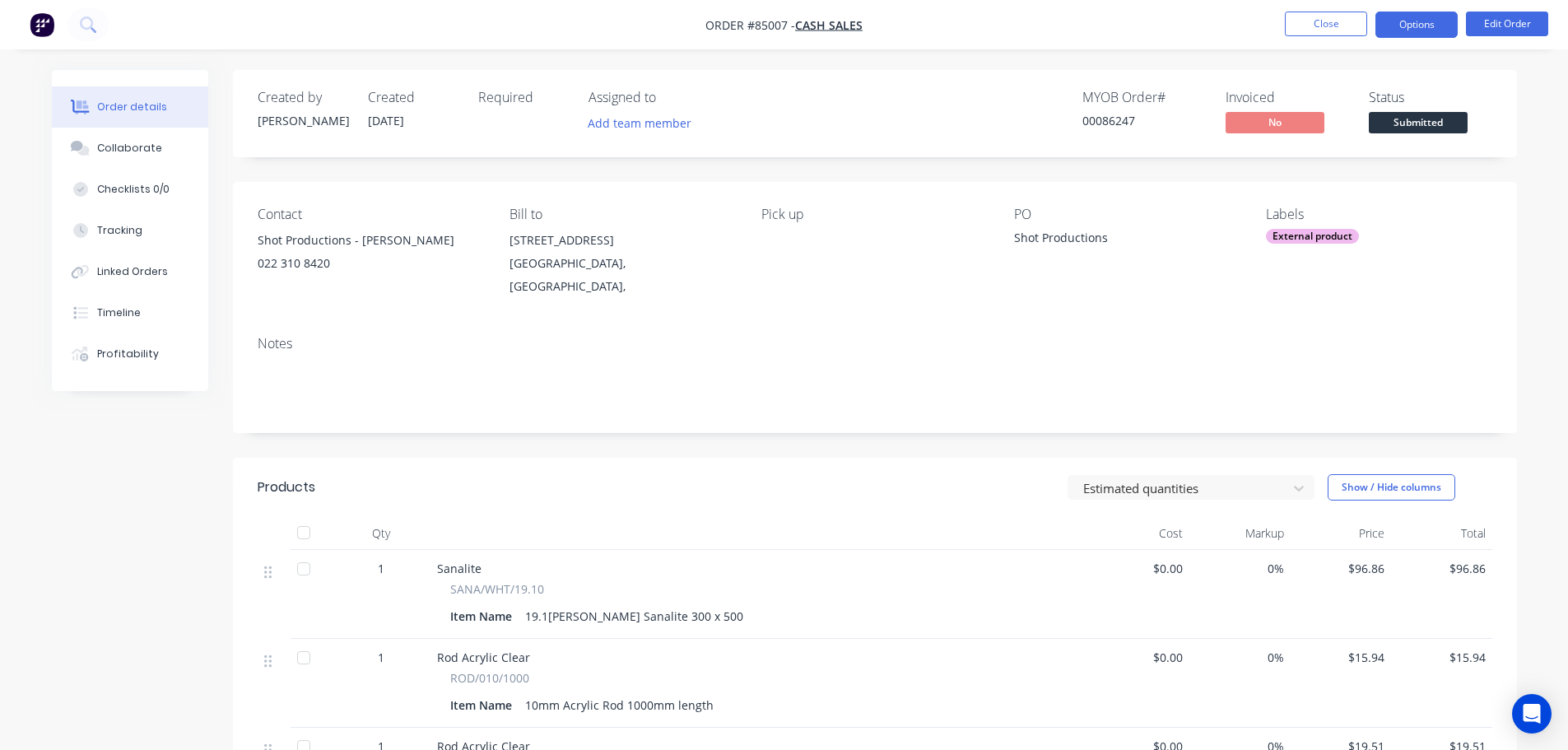
click at [1400, 23] on button "Options" at bounding box center [1416, 25] width 82 height 26
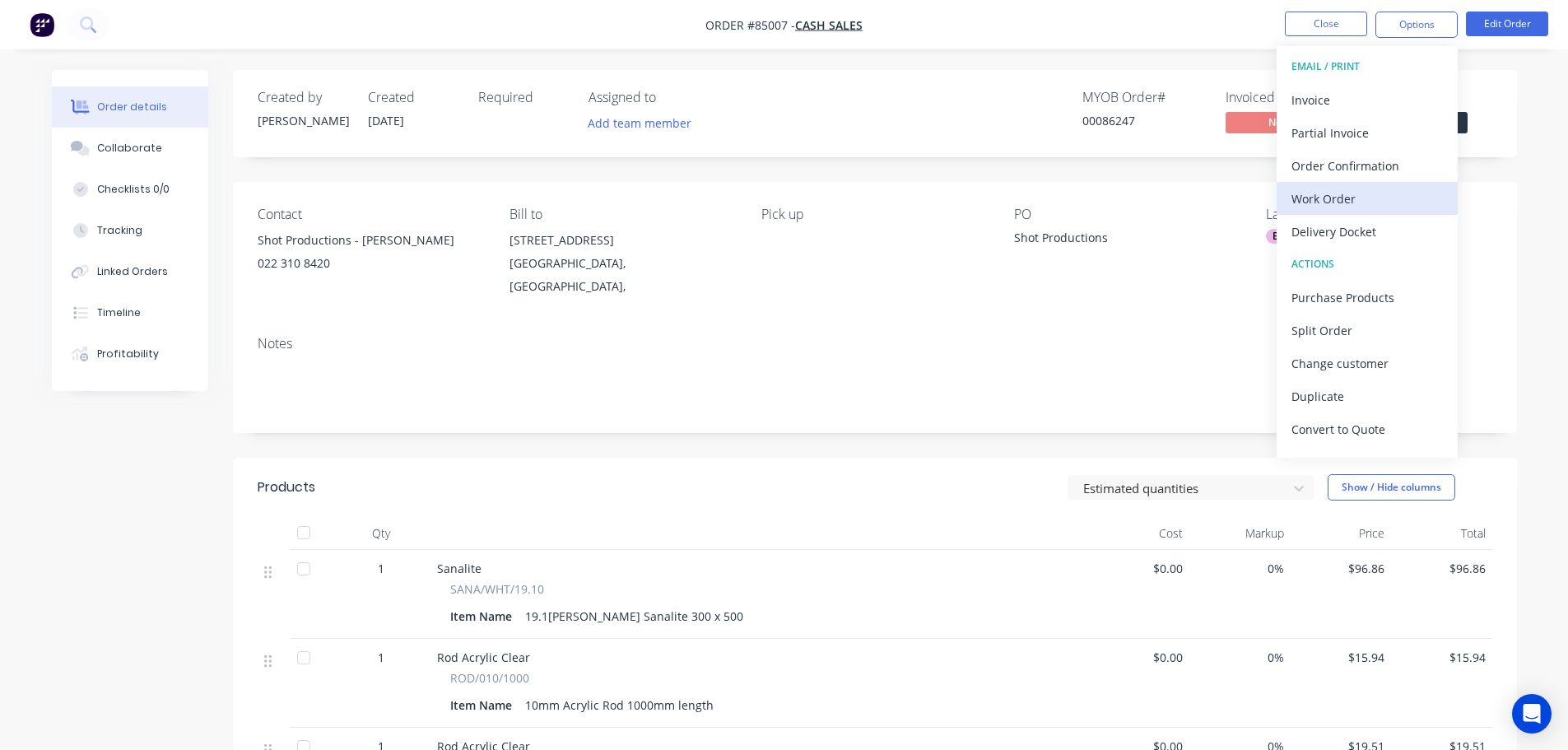
click at [1333, 204] on div "Work Order" at bounding box center [1367, 199] width 152 height 24
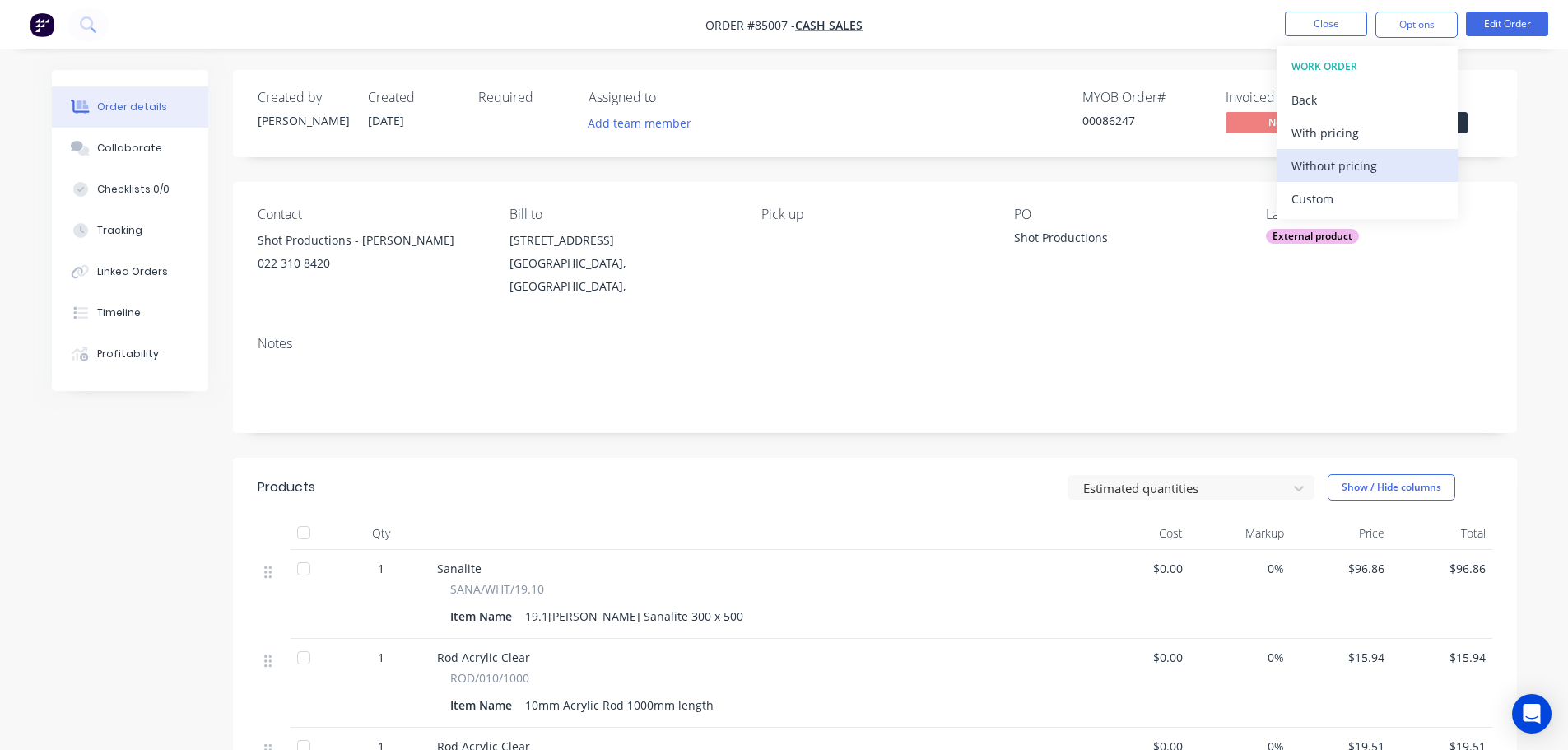
click at [1337, 169] on div "Without pricing" at bounding box center [1367, 166] width 152 height 24
click at [1243, 62] on div "Order details Collaborate Checklists 0/0 Tracking Linked Orders Timeline Profit…" at bounding box center [784, 555] width 1568 height 1110
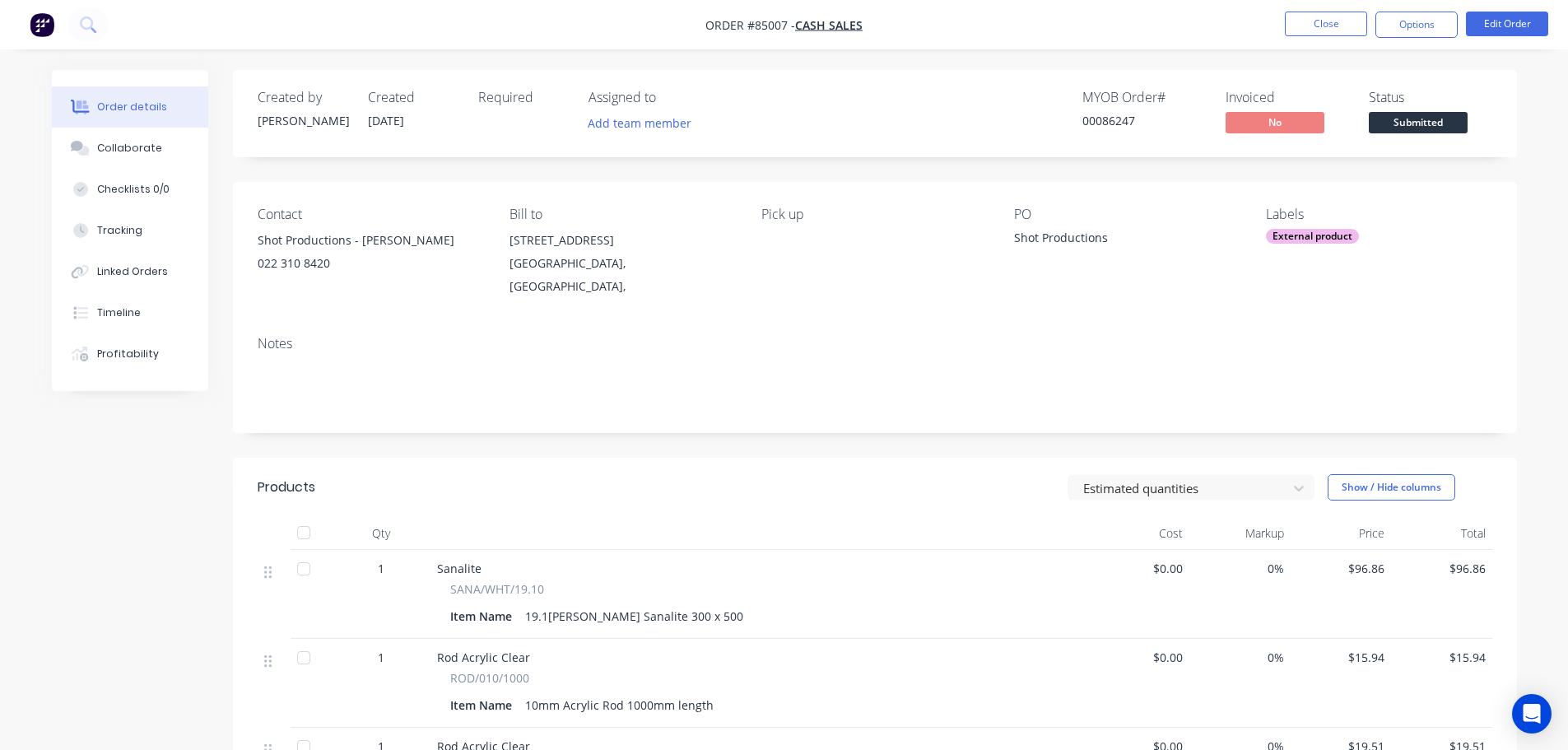
click at [1407, 110] on div "Status Submitted" at bounding box center [1430, 114] width 124 height 48
click at [1416, 122] on span "Submitted" at bounding box center [1418, 122] width 99 height 21
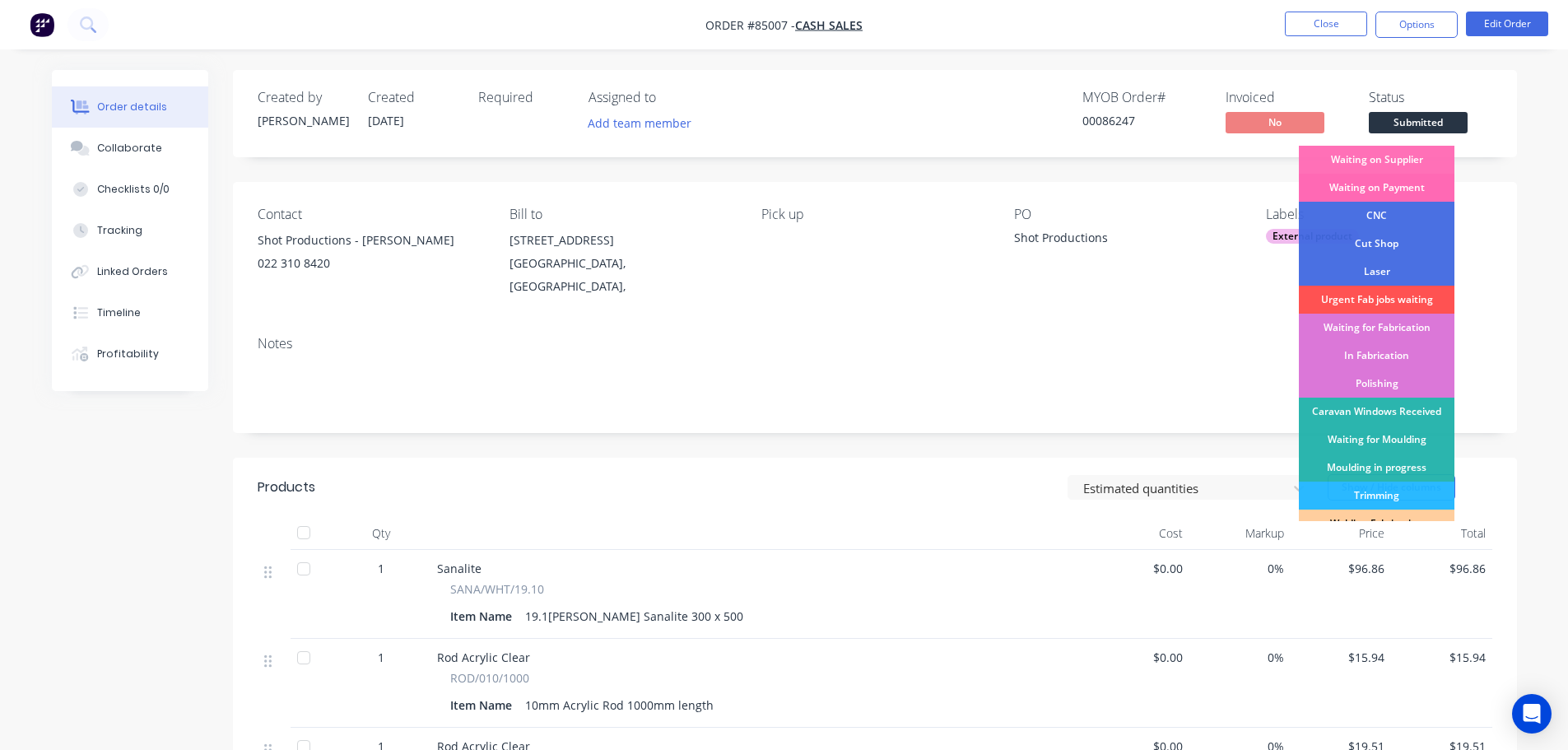
click at [1408, 174] on div "Waiting on Payment" at bounding box center [1376, 188] width 156 height 28
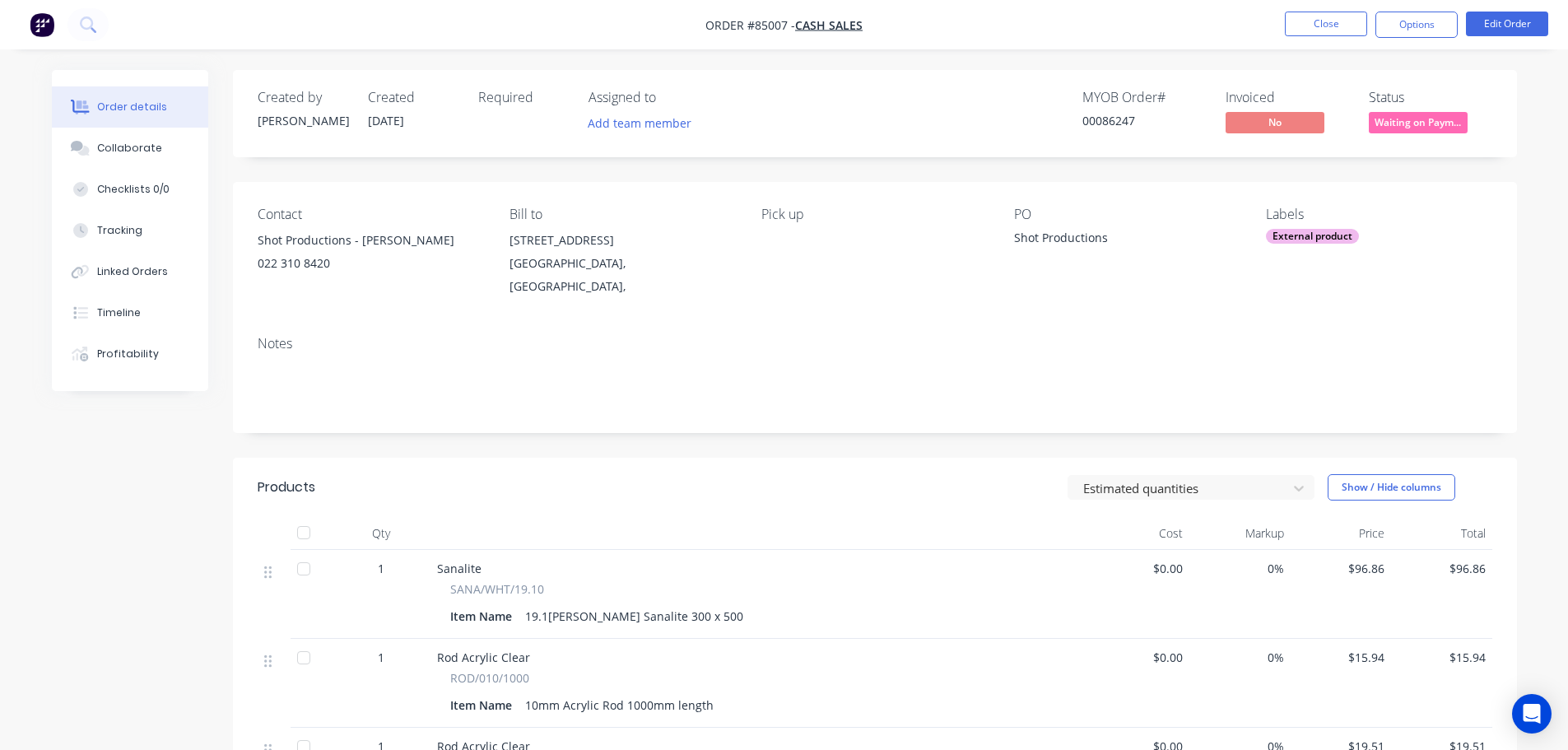
click at [1407, 122] on span "Waiting on Paym..." at bounding box center [1418, 122] width 99 height 21
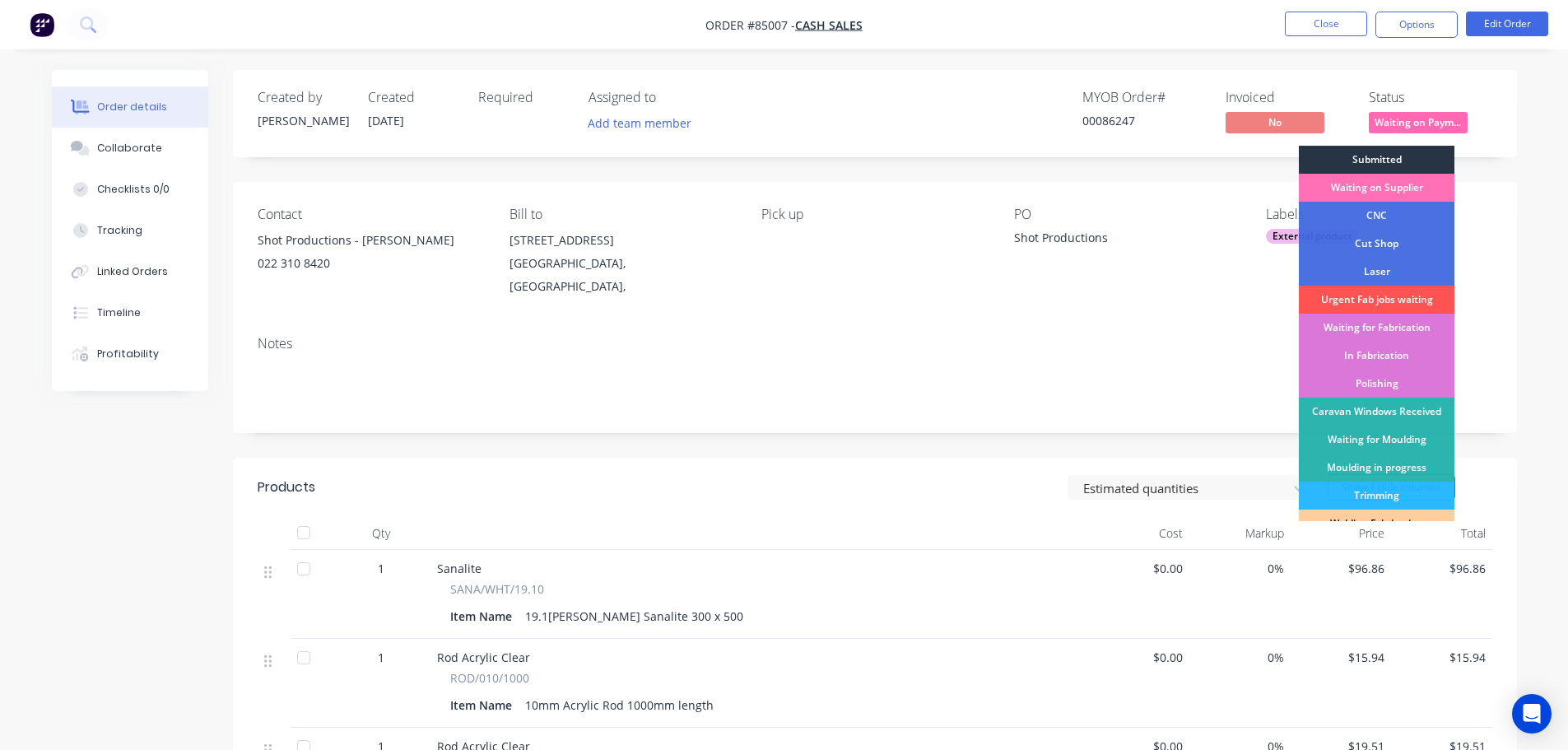
click at [1402, 155] on div "Submitted" at bounding box center [1376, 160] width 156 height 28
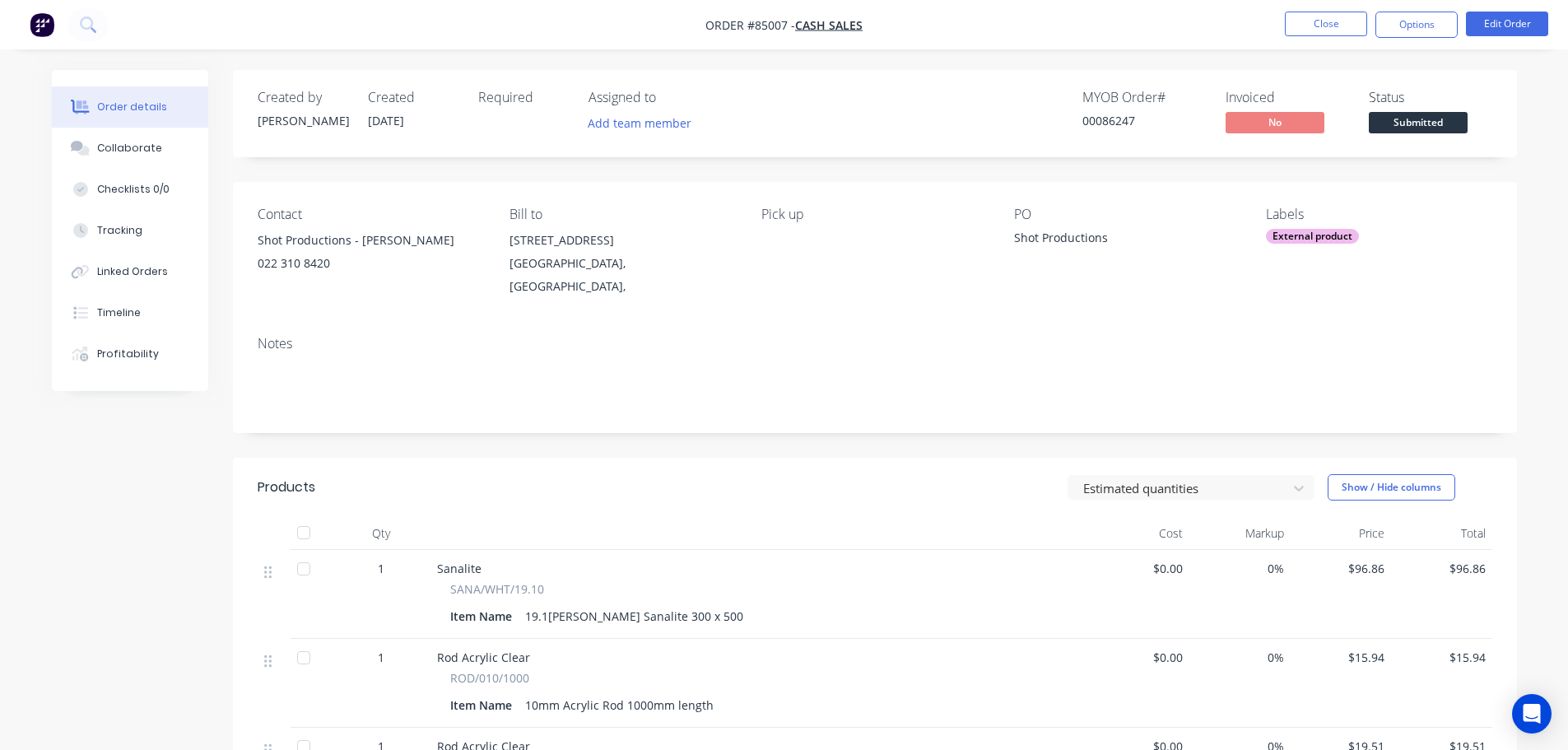
click at [1411, 119] on span "Submitted" at bounding box center [1418, 122] width 99 height 21
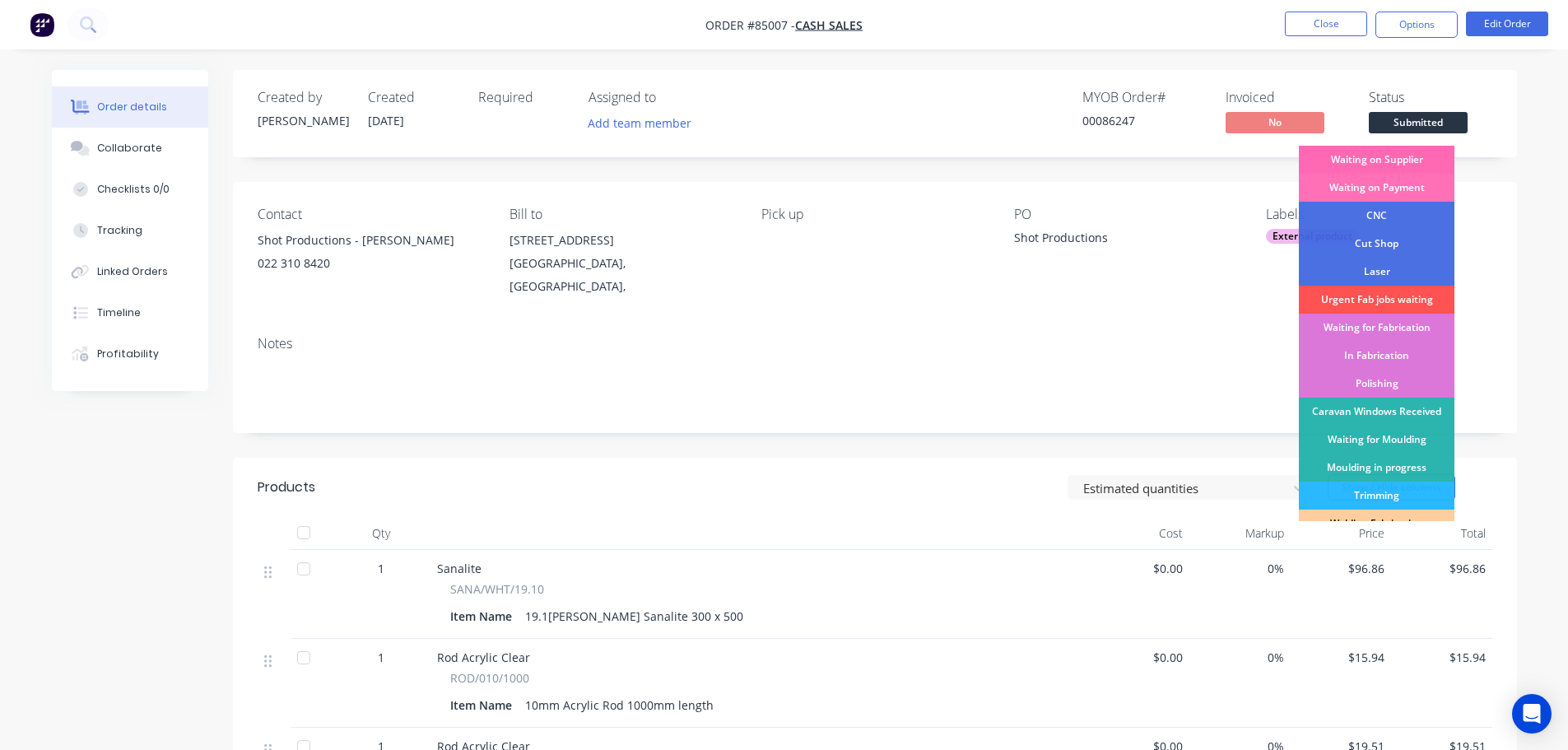
click at [1407, 172] on div "Waiting on Supplier" at bounding box center [1376, 160] width 156 height 28
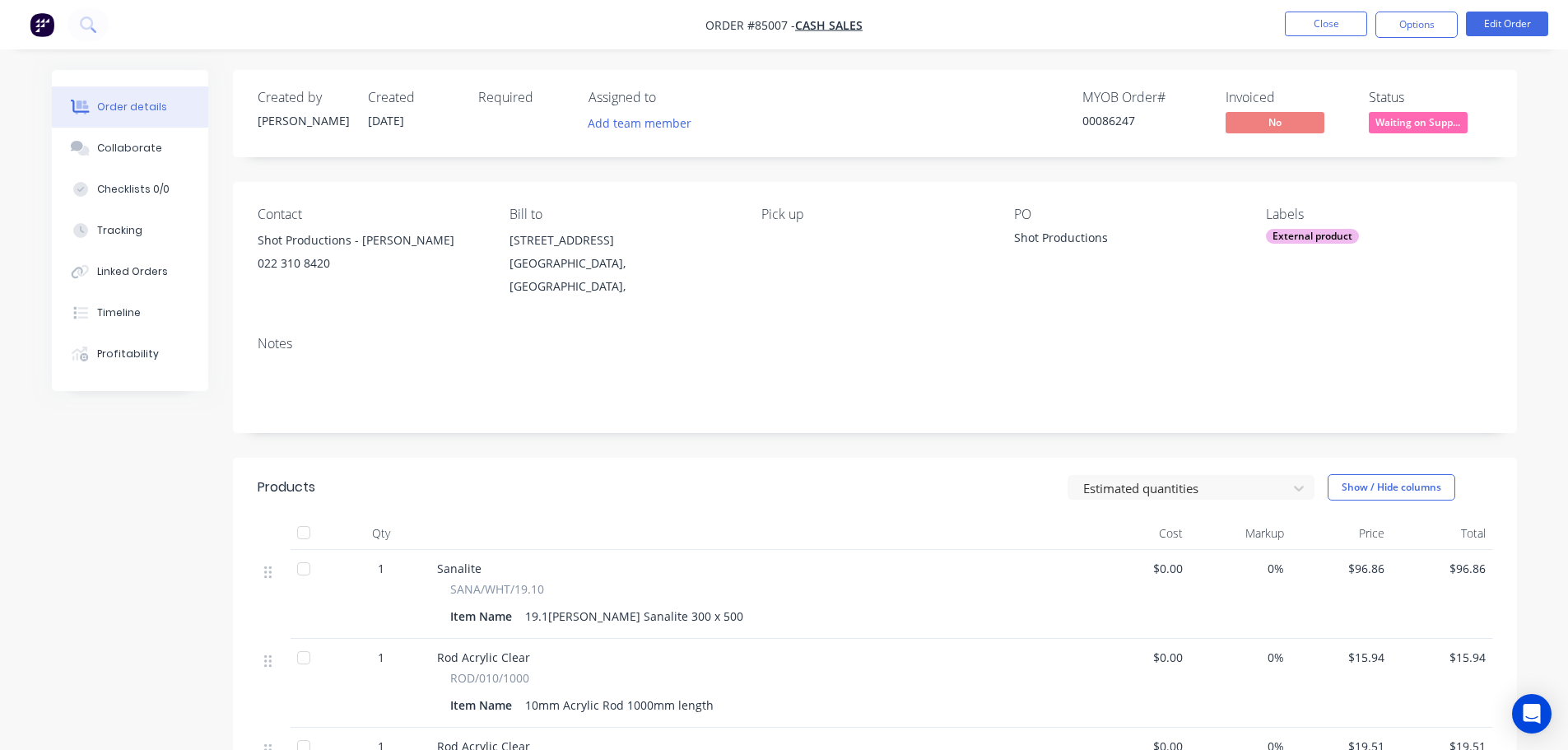
click at [1346, 85] on div "Created by Jess Created 02/10/25 Required Assigned to Add team member MYOB Orde…" at bounding box center [875, 114] width 1284 height 87
click at [1338, 16] on button "Close" at bounding box center [1326, 24] width 82 height 25
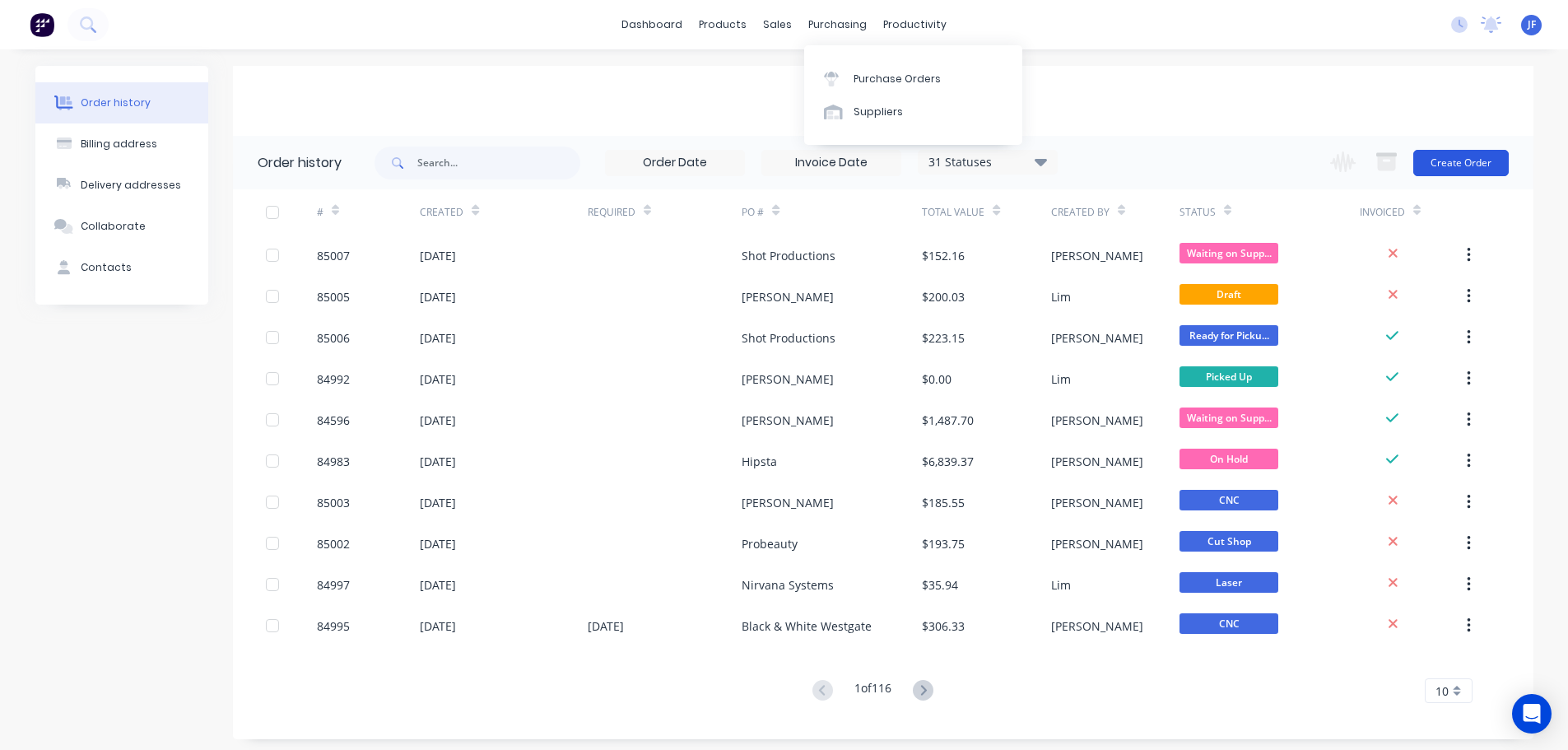
click at [1438, 164] on button "Create Order" at bounding box center [1461, 163] width 96 height 26
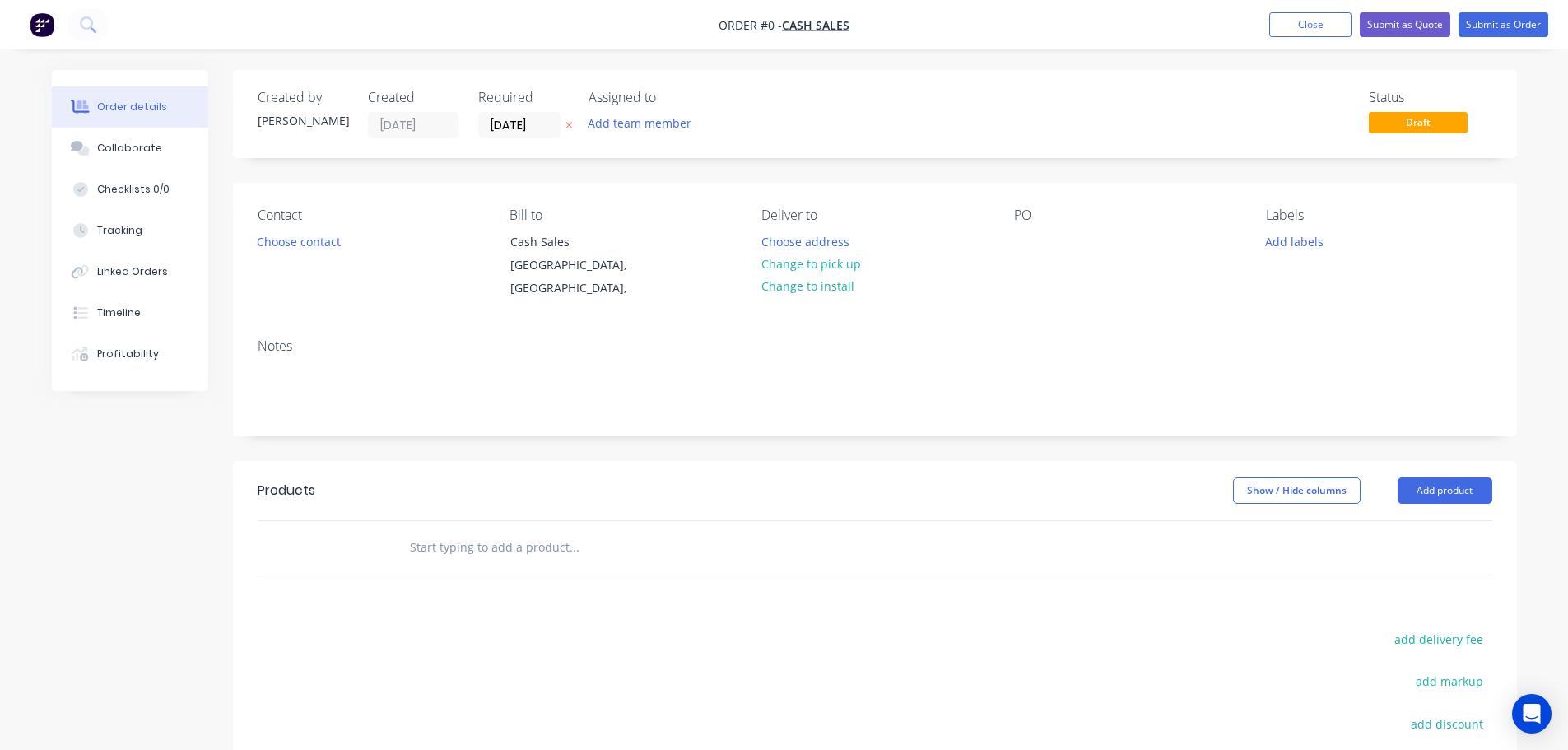
click at [571, 125] on icon "button" at bounding box center [569, 125] width 7 height 10
click at [341, 239] on button "Choose contact" at bounding box center [298, 241] width 101 height 22
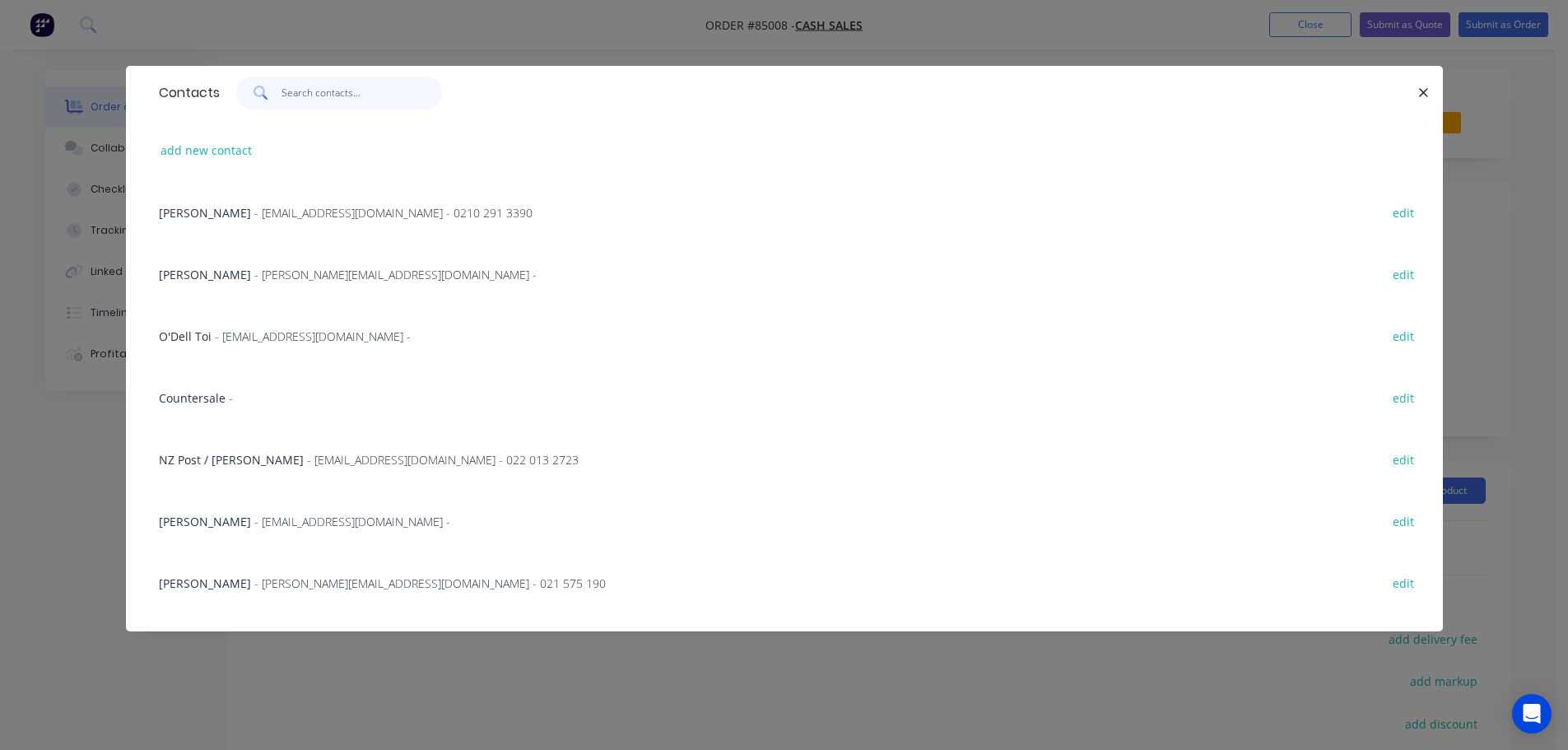
click at [330, 96] on input "text" at bounding box center [362, 93] width 161 height 33
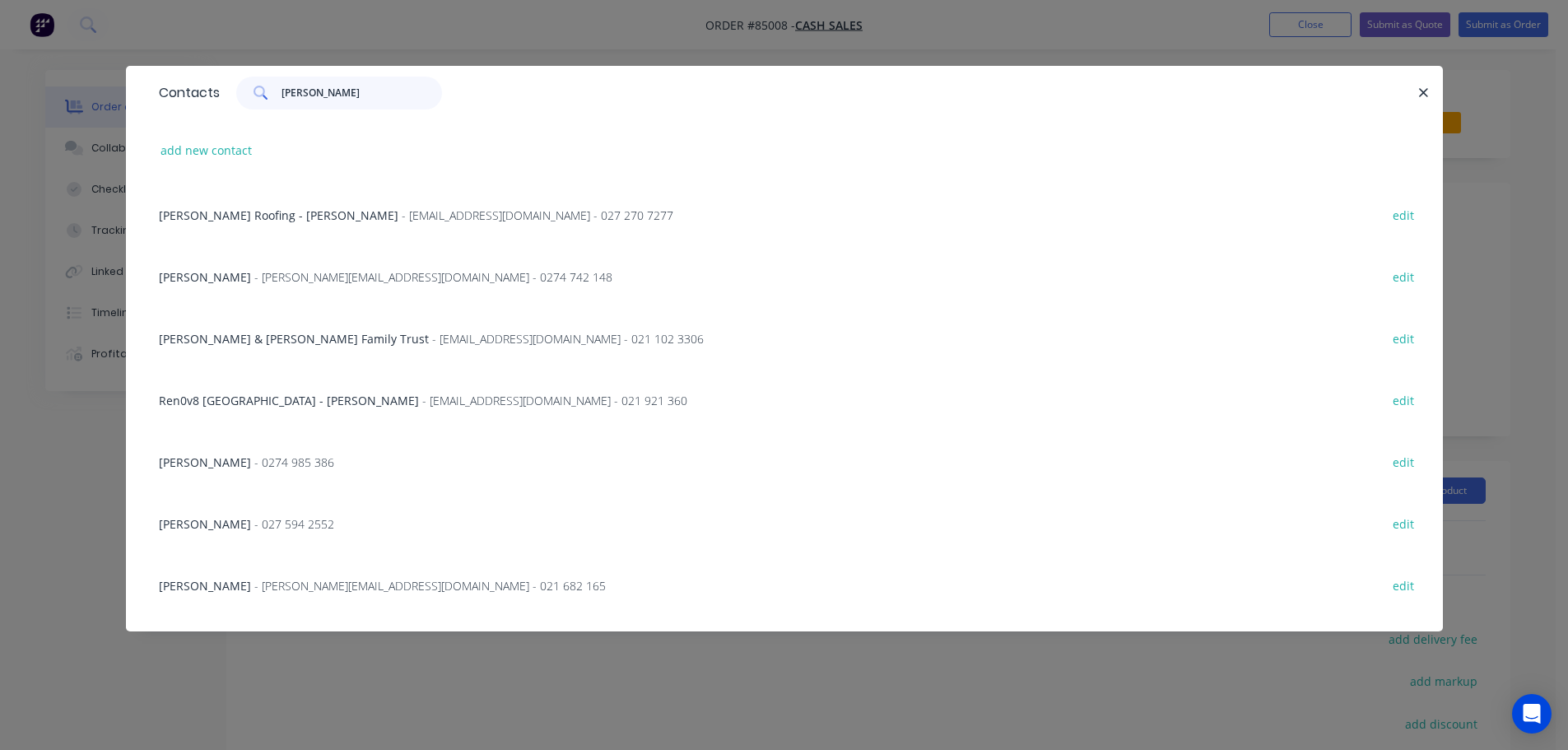
scroll to position [599, 0]
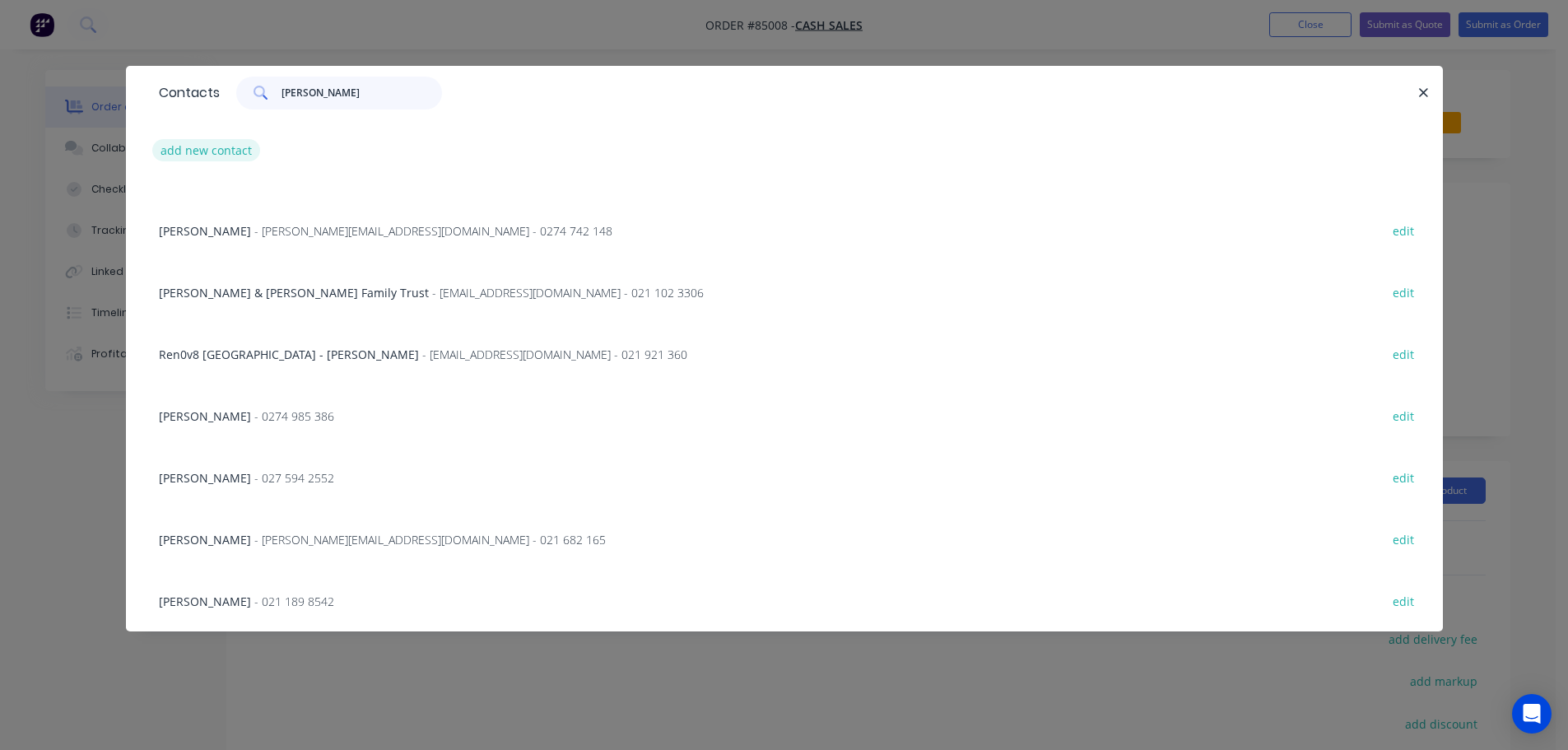
type input "dave"
click at [245, 148] on button "add new contact" at bounding box center [207, 150] width 109 height 22
select select "AU"
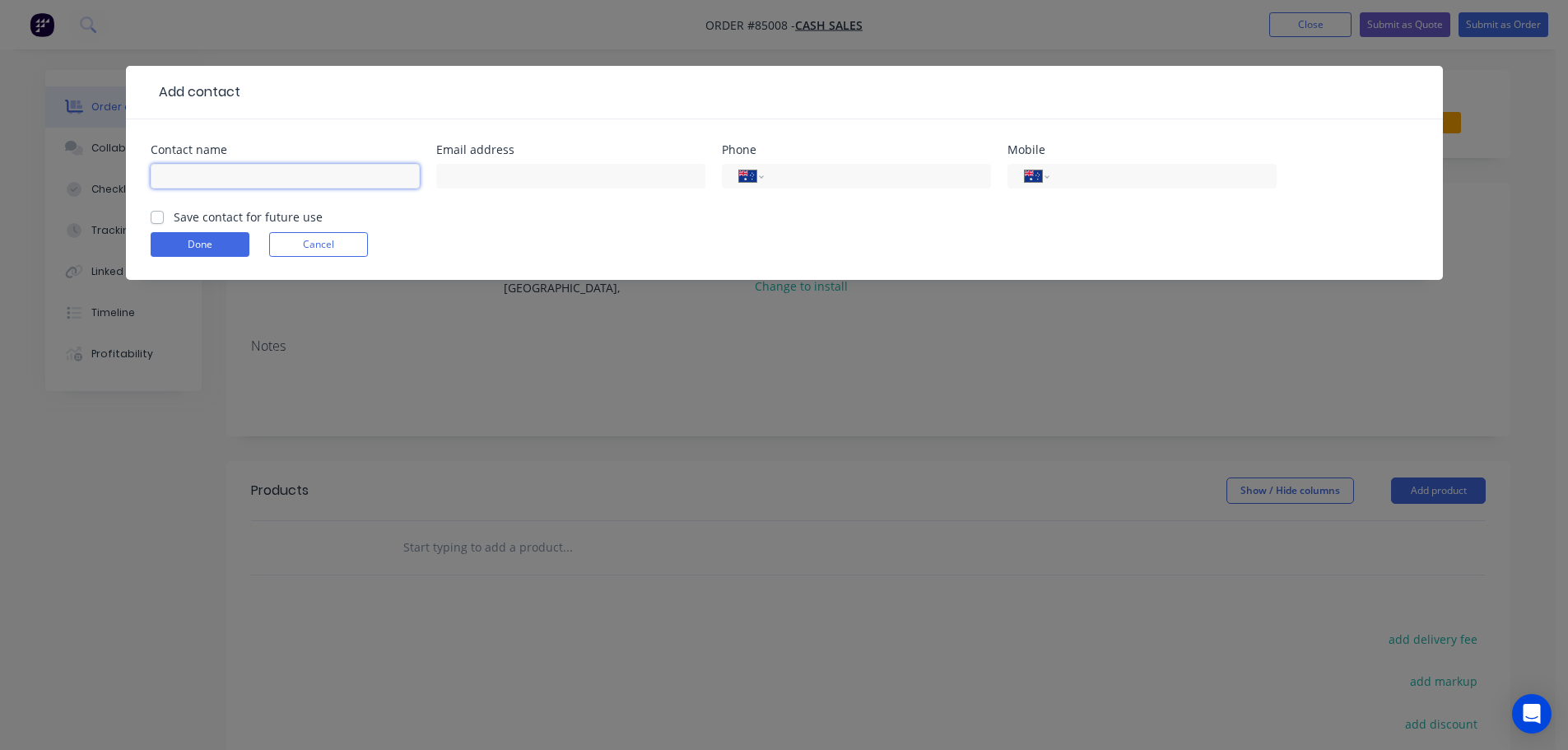
click at [247, 178] on input "text" at bounding box center [285, 176] width 269 height 25
type input "[PERSON_NAME]"
click at [1033, 182] on select "International Afghanistan Åland Islands Albania Algeria American Samoa Andorra …" at bounding box center [1037, 176] width 25 height 23
select select "NZ"
click at [1025, 165] on select "International Afghanistan Åland Islands Albania Algeria American Samoa Andorra …" at bounding box center [1037, 176] width 25 height 23
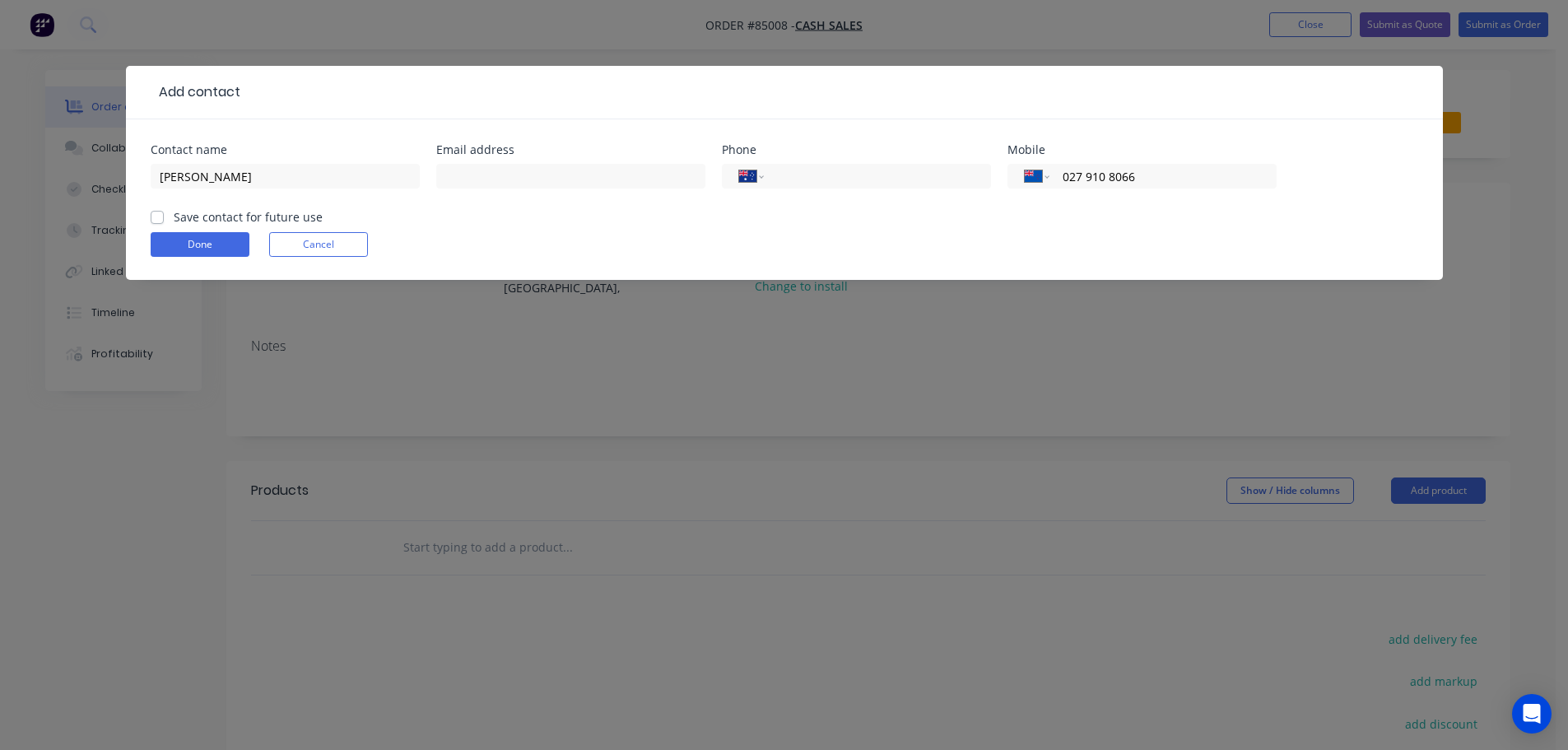
type input "027 910 8066"
click at [202, 216] on label "Save contact for future use" at bounding box center [248, 217] width 149 height 17
click at [164, 216] on input "Save contact for future use" at bounding box center [157, 216] width 13 height 16
checkbox input "true"
click at [181, 239] on button "Done" at bounding box center [200, 245] width 99 height 25
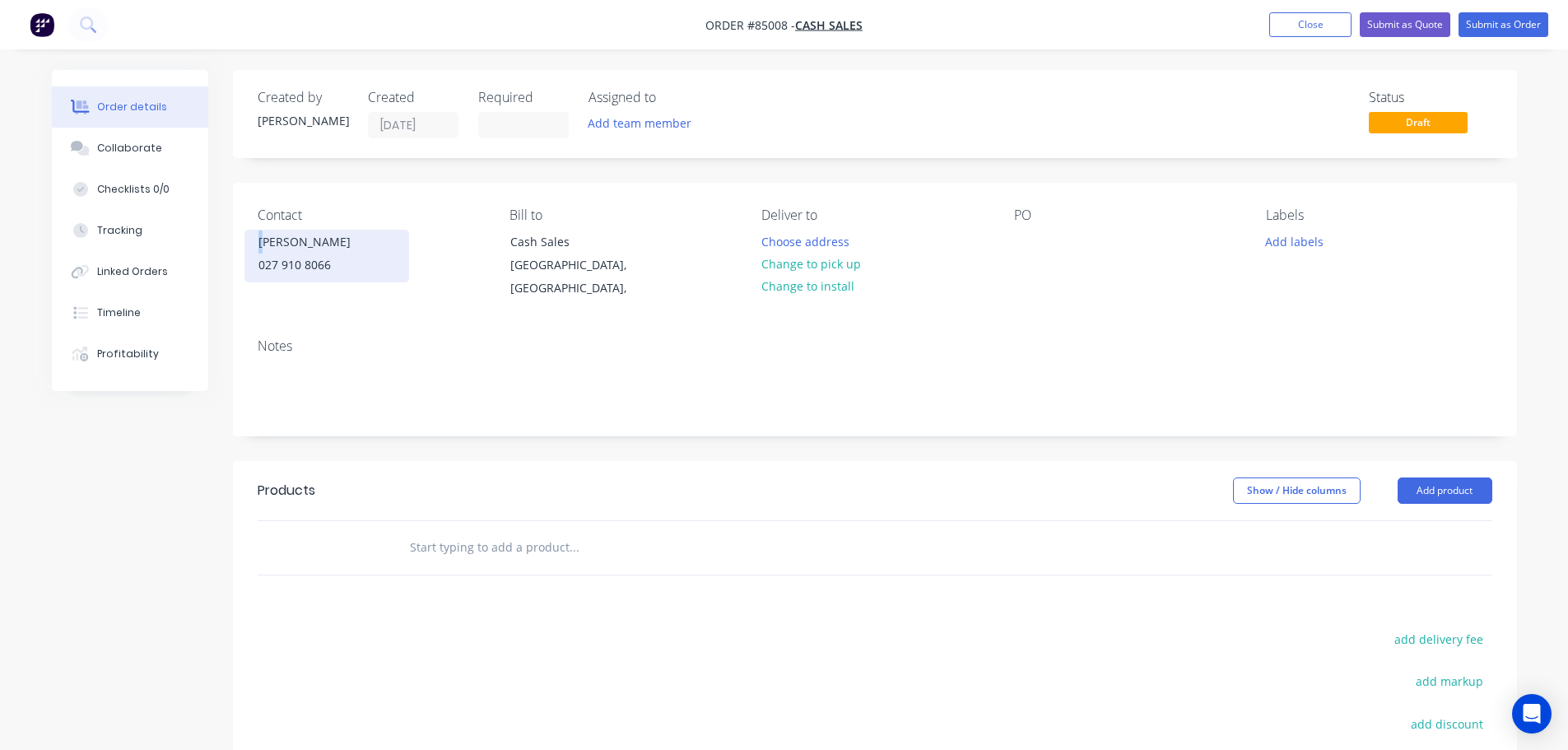
click at [263, 236] on div "[PERSON_NAME]" at bounding box center [327, 242] width 137 height 23
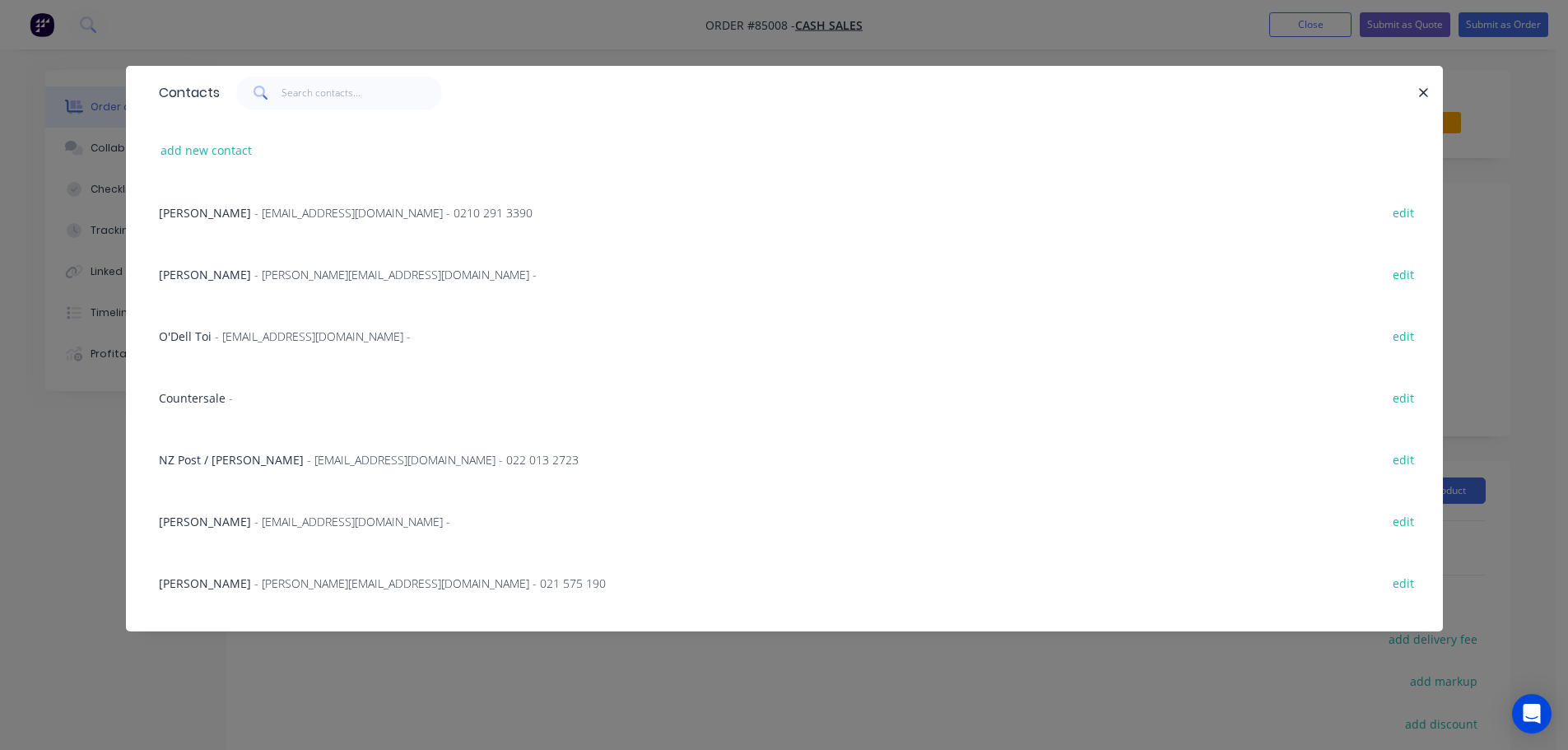
click at [54, 264] on div "Contacts add new contact Leif Neilson - info@wai-ika.nz - 0210 291 3390 edit Cr…" at bounding box center [784, 375] width 1568 height 750
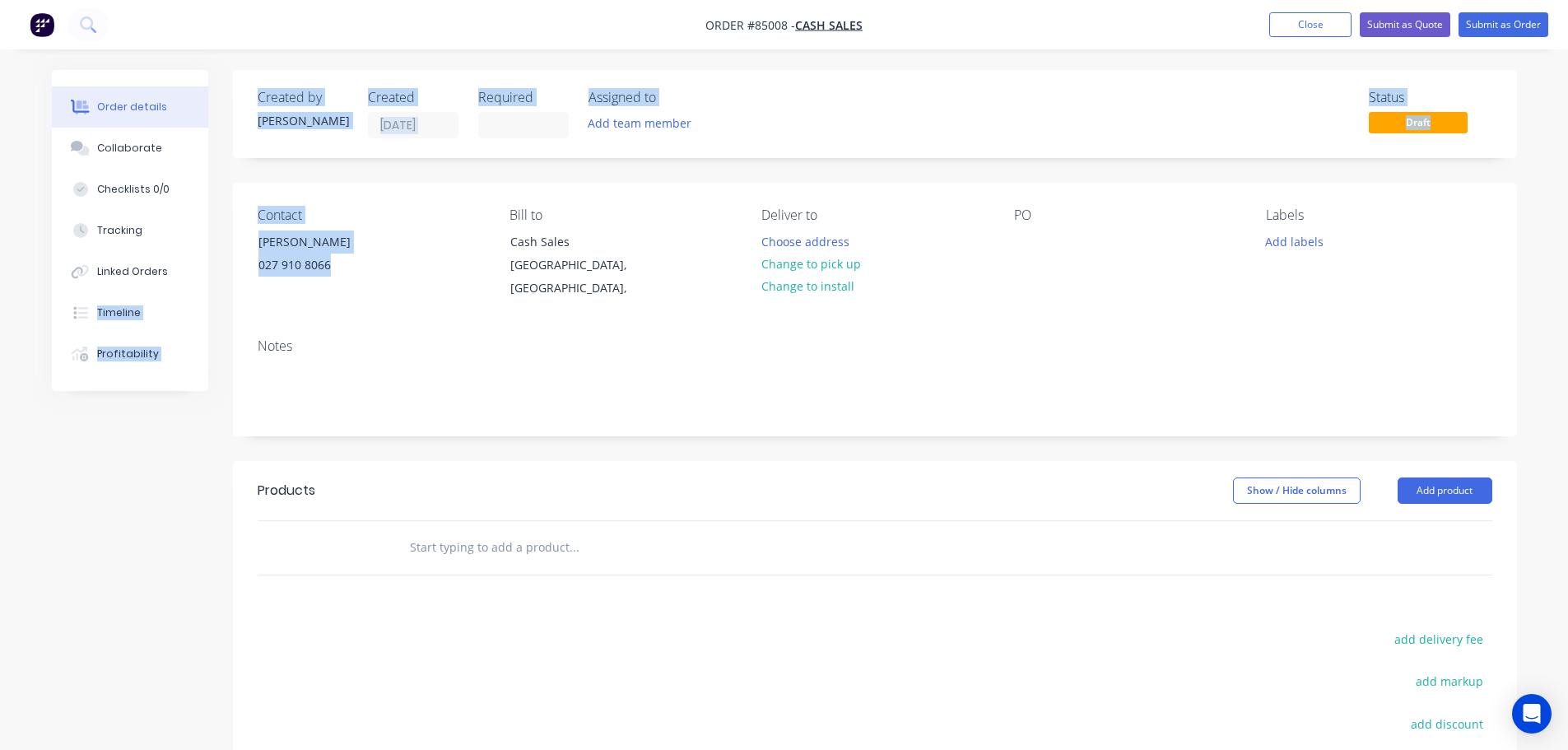
drag, startPoint x: 348, startPoint y: 254, endPoint x: 208, endPoint y: 257, distance: 140.0
click at [208, 257] on div "Order details Collaborate Checklists 0/0 Tracking Linked Orders Timeline Profit…" at bounding box center [784, 532] width 1498 height 926
click at [231, 262] on div "Order details Collaborate Checklists 0/0 Tracking Linked Orders Timeline Profit…" at bounding box center [143, 231] width 181 height 321
click at [338, 190] on div "Contact Dave 027 910 8066 Bill to Cash Sales Auckland, New Zealand, Deliver to …" at bounding box center [875, 254] width 1284 height 143
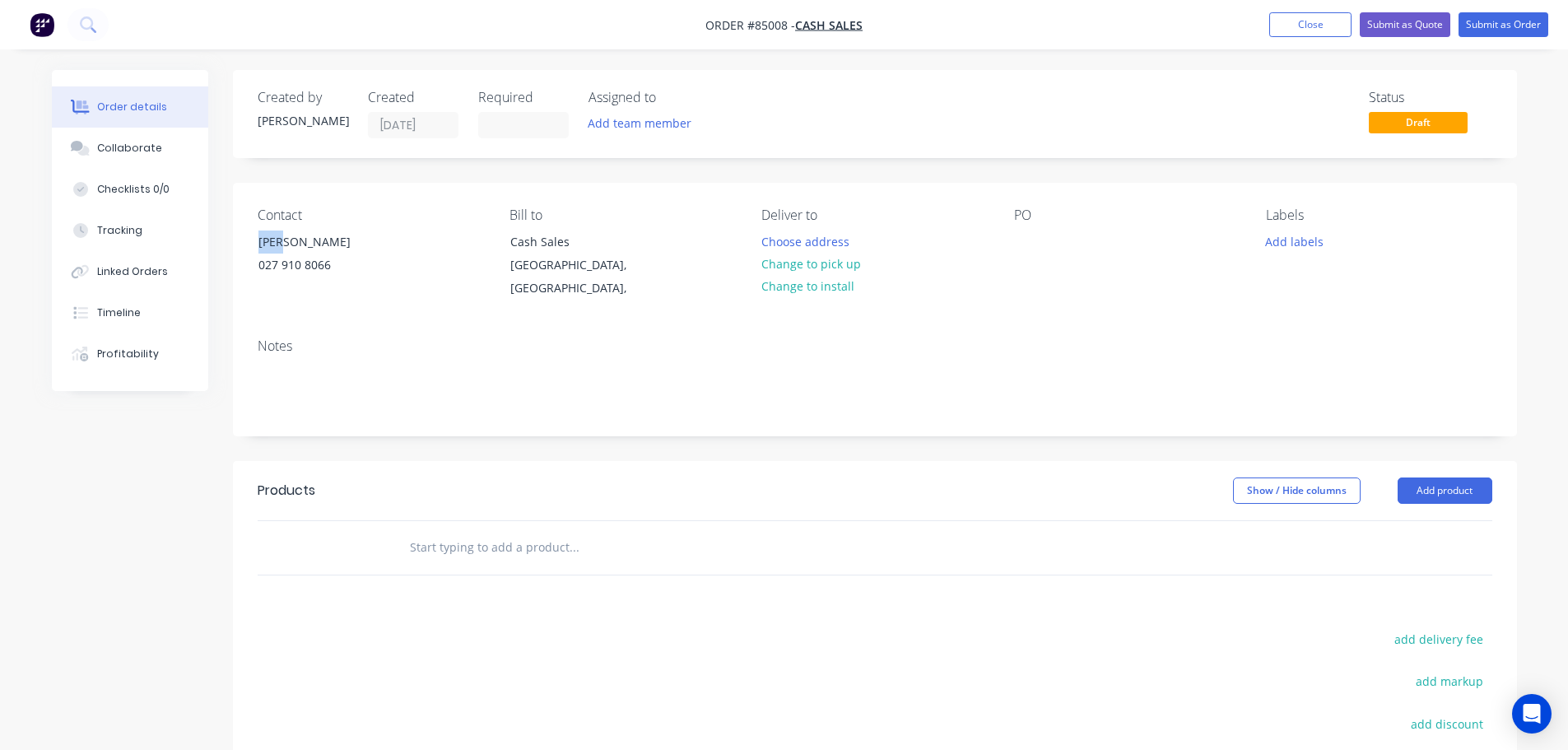
drag, startPoint x: 315, startPoint y: 237, endPoint x: 239, endPoint y: 239, distance: 76.0
click at [239, 239] on div "Contact Dave 027 910 8066 Bill to Cash Sales Auckland, New Zealand, Deliver to …" at bounding box center [875, 254] width 1284 height 143
copy div "[PERSON_NAME]"
click at [1032, 241] on div at bounding box center [1027, 241] width 26 height 24
paste div
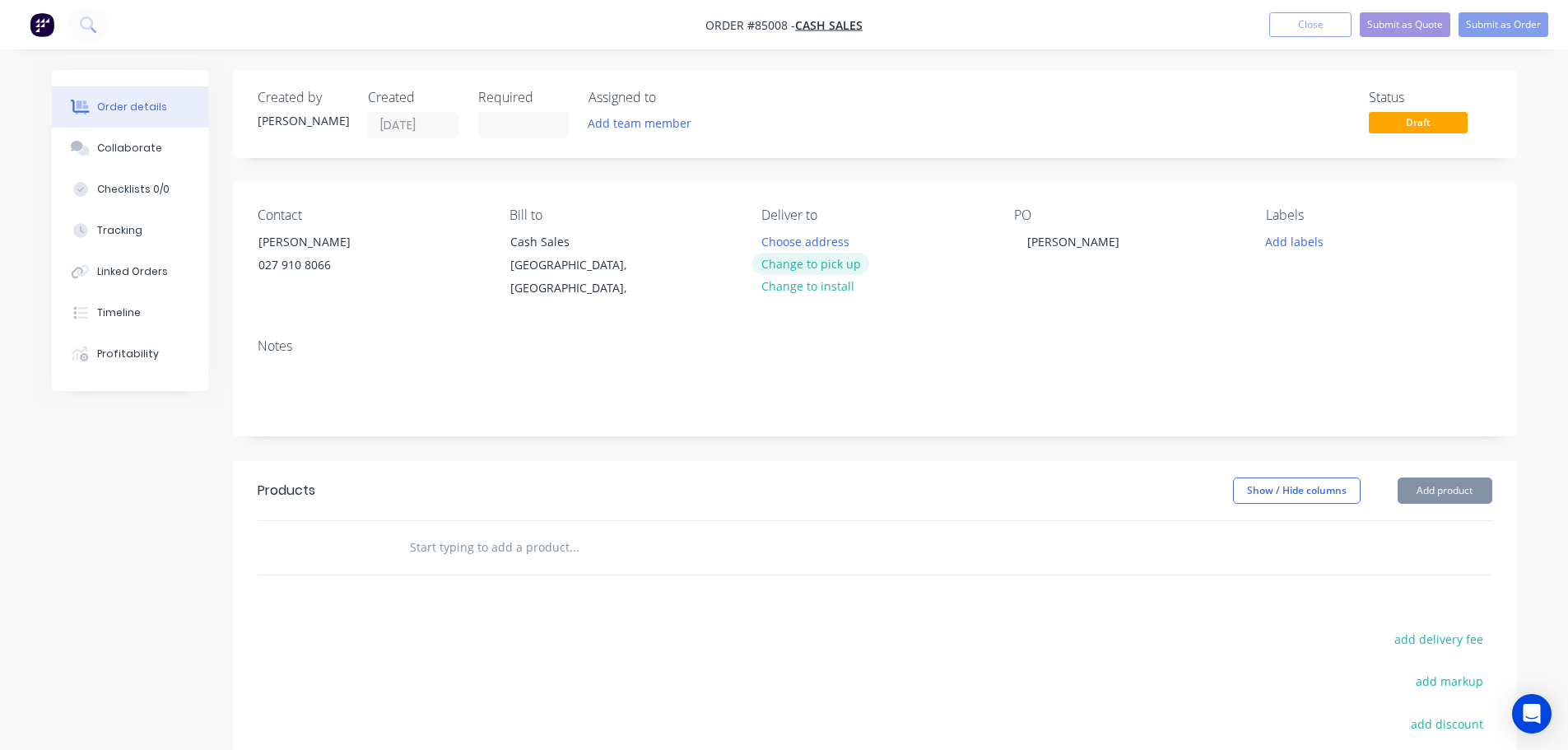
click at [848, 265] on button "Change to pick up" at bounding box center [811, 264] width 117 height 22
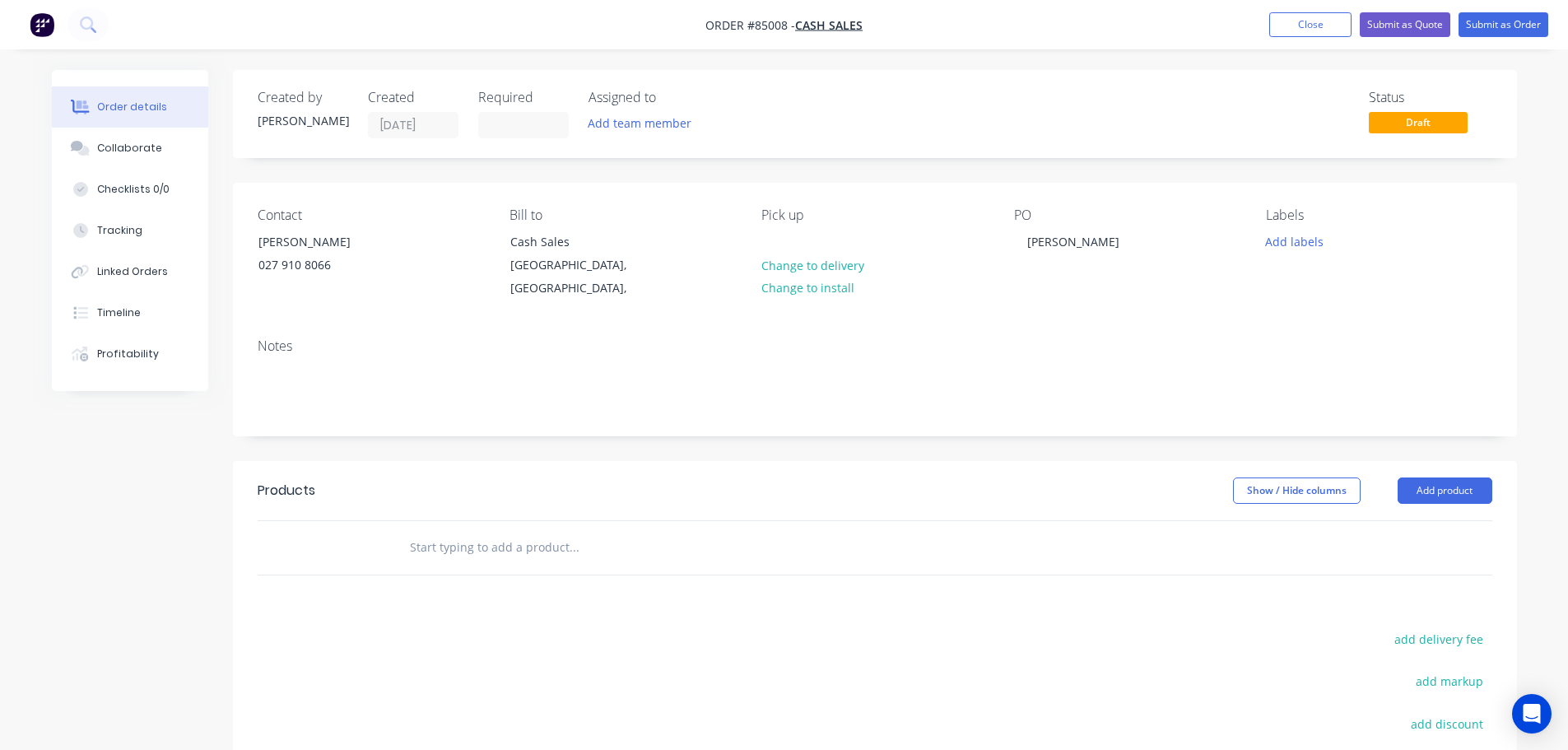
click at [417, 531] on input "text" at bounding box center [573, 547] width 330 height 33
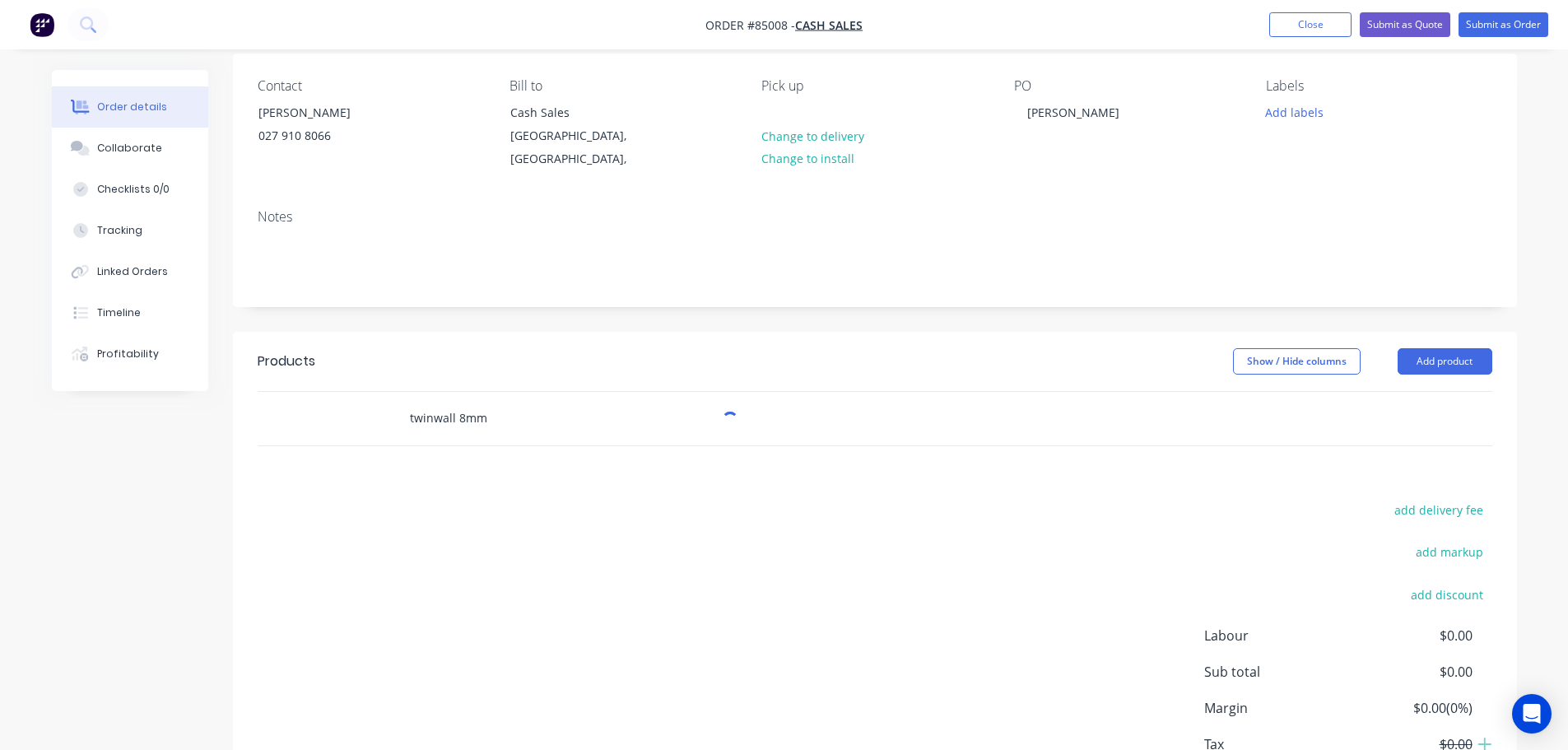
scroll to position [227, 0]
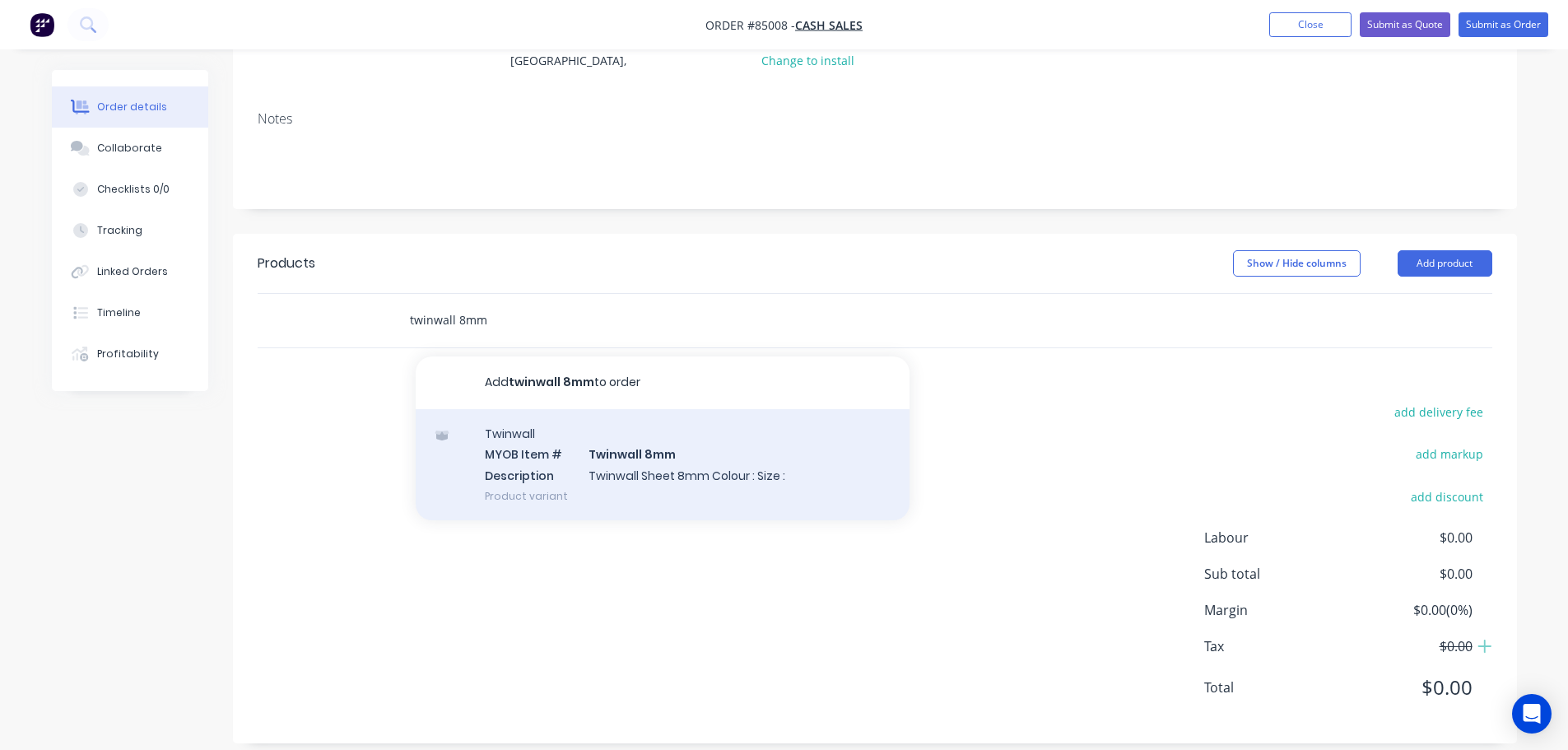
type input "twinwall 8mm"
click at [545, 442] on div "Twinwall MYOB Item # Twinwall 8mm Description Twinwall Sheet 8mm Colour : Size …" at bounding box center [662, 464] width 494 height 111
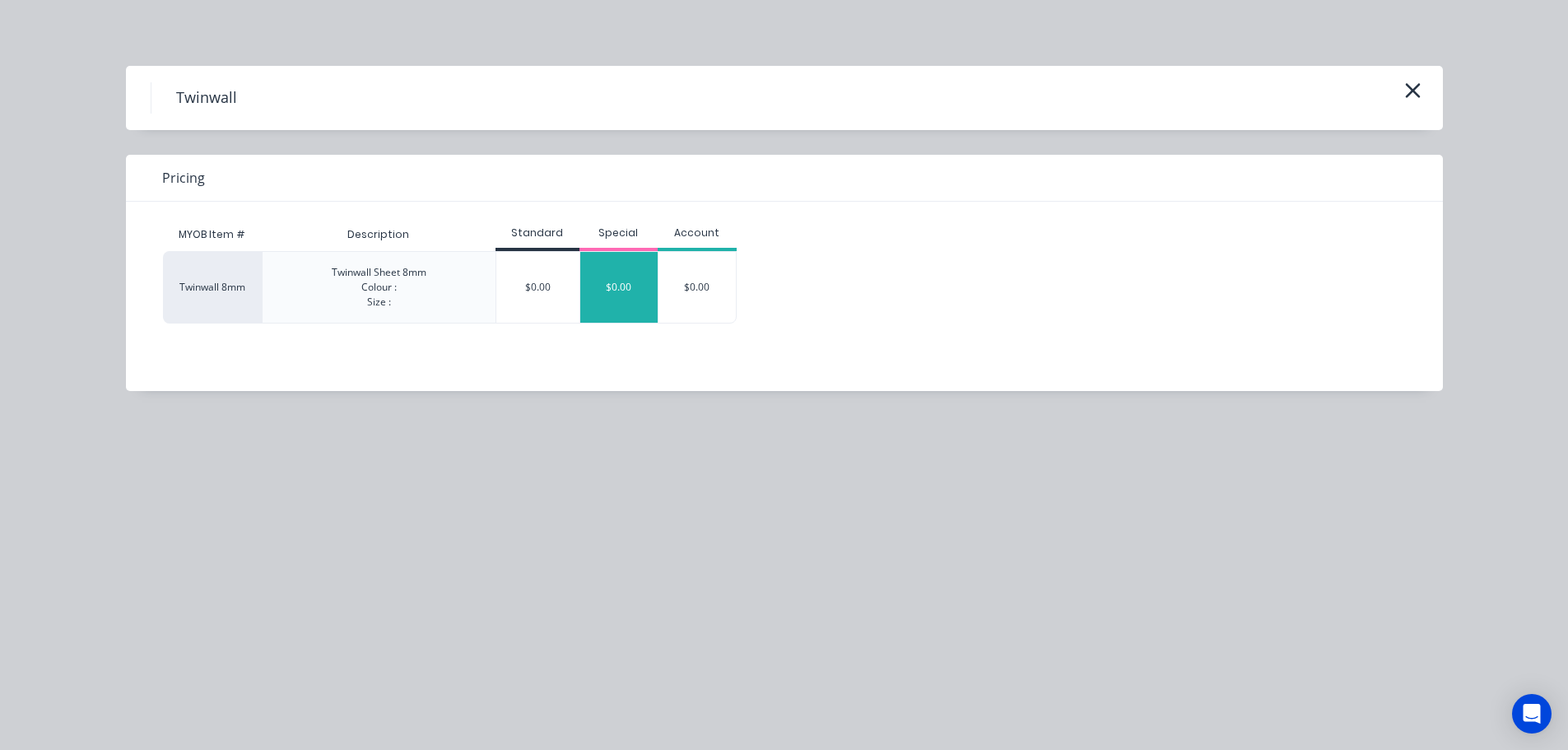
click at [629, 274] on div "$0.00" at bounding box center [619, 288] width 78 height 71
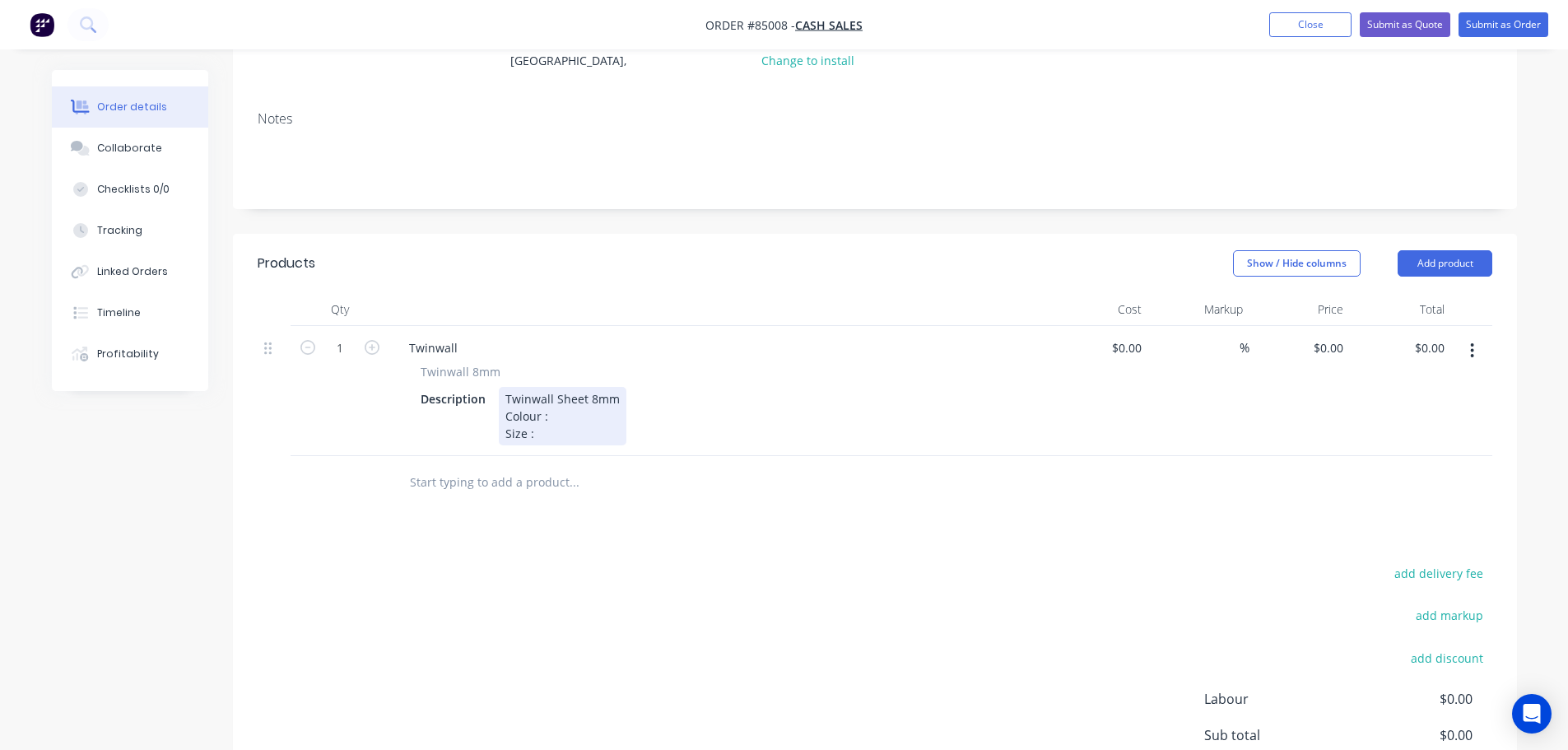
click at [546, 396] on div "Twinwall Sheet 8mm Colour : Size :" at bounding box center [562, 415] width 128 height 59
click at [550, 421] on div "Twinwall Sheet 8mm Colour : clear Size :" at bounding box center [562, 415] width 128 height 59
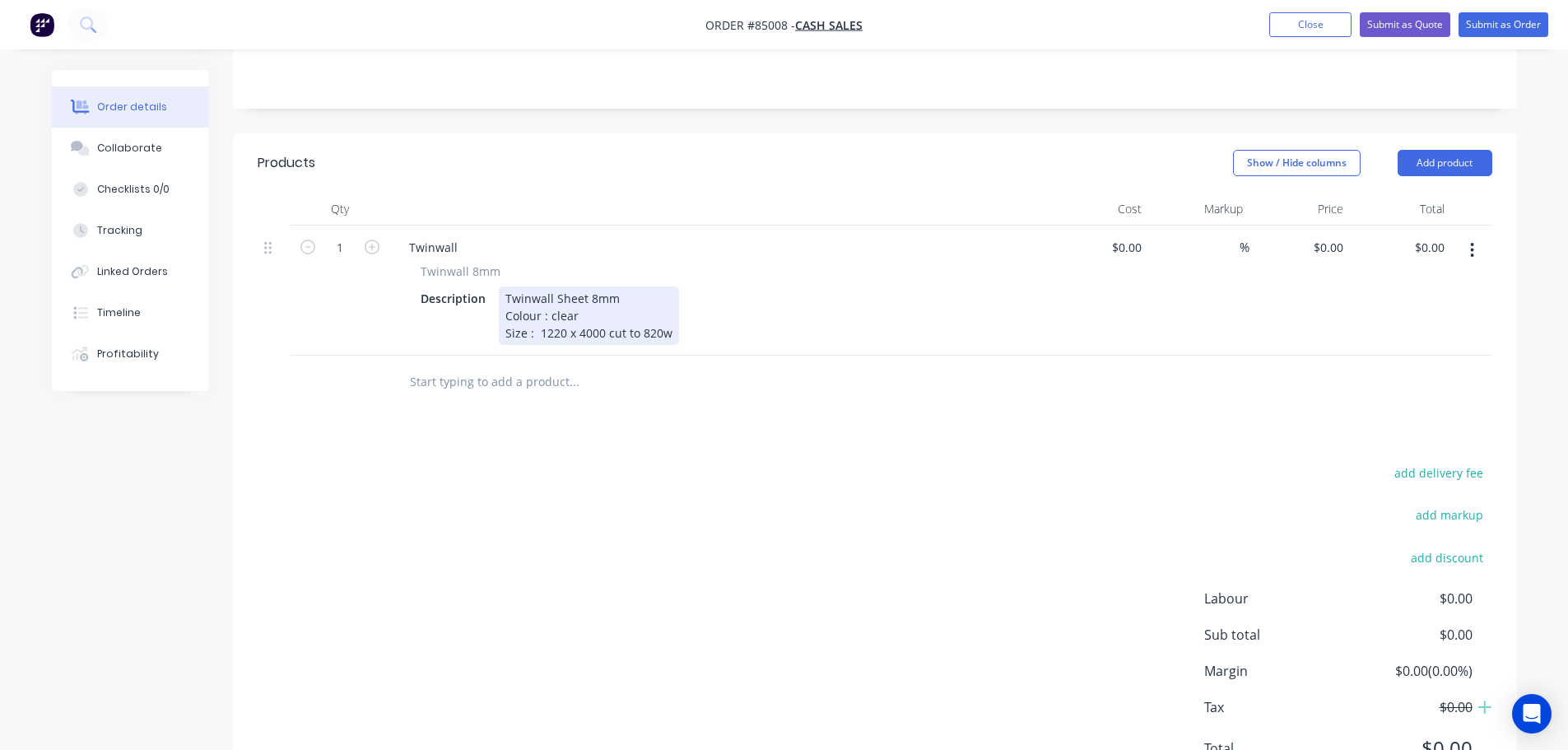
scroll to position [388, 0]
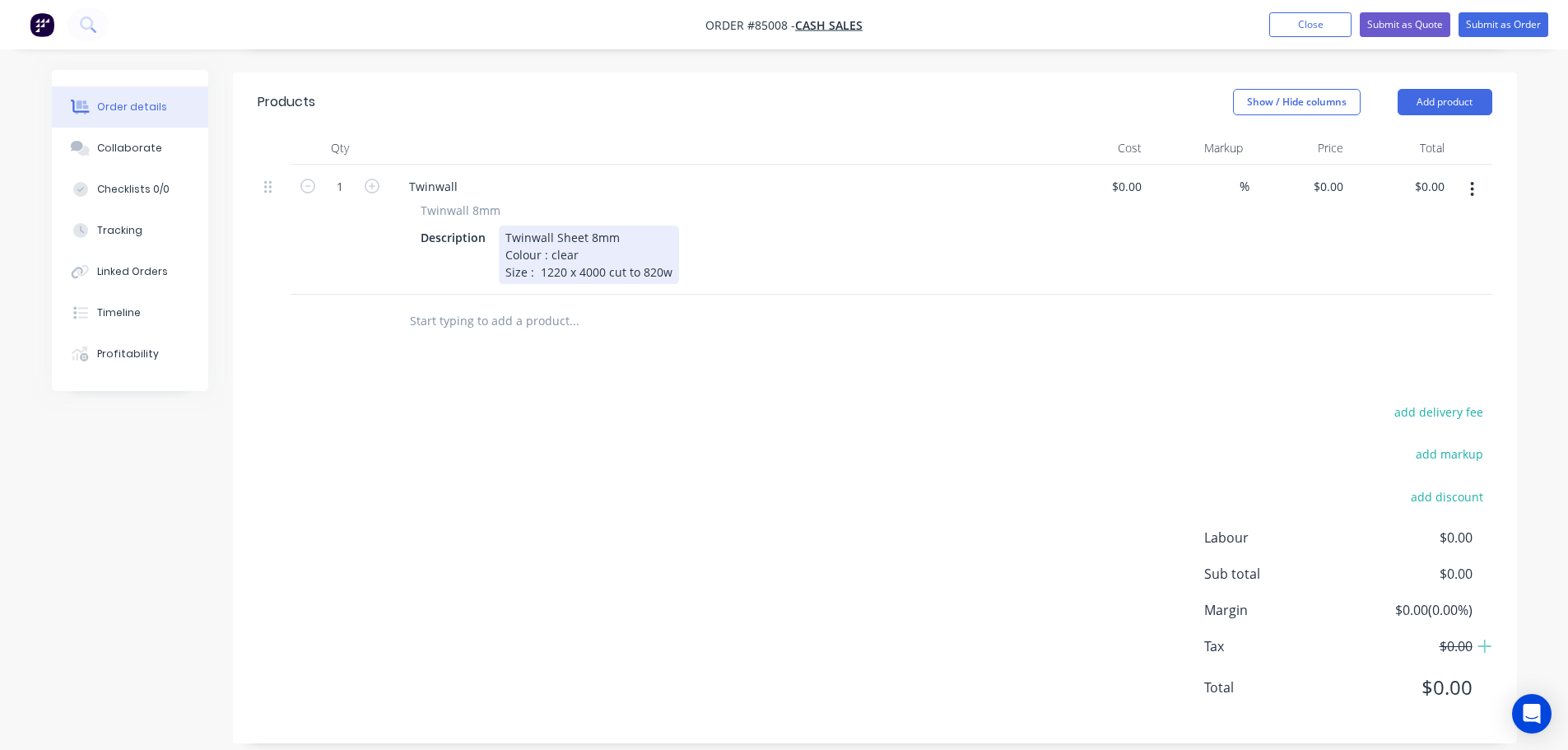
click at [562, 250] on div "Twinwall Sheet 8mm Colour : clear Size : 1220 x 4000 cut to 820w" at bounding box center [588, 255] width 180 height 59
click at [609, 255] on div "Twinwall Sheet 8mm Colour : clear Size : 1220w x 4000 cut to 820w" at bounding box center [593, 255] width 190 height 59
click at [678, 253] on div "Twinwall Sheet 8mm Colour : clear Size : 1220w x 4000 cut to 820w" at bounding box center [593, 255] width 190 height 59
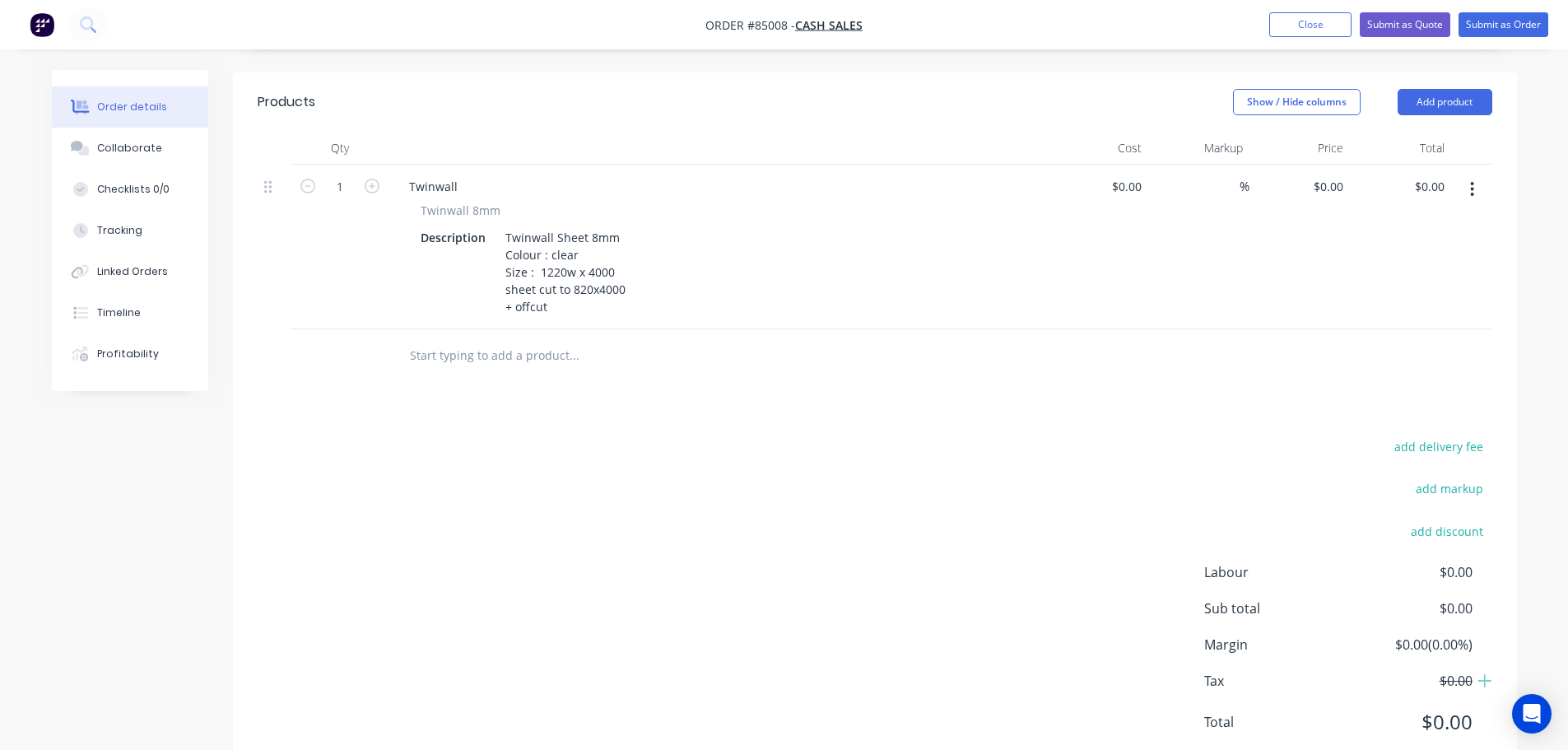
drag, startPoint x: 723, startPoint y: 362, endPoint x: 733, endPoint y: 360, distance: 10.2
click at [730, 362] on div at bounding box center [685, 356] width 592 height 54
click at [1332, 175] on input "0" at bounding box center [1340, 186] width 19 height 24
type input "$220.20"
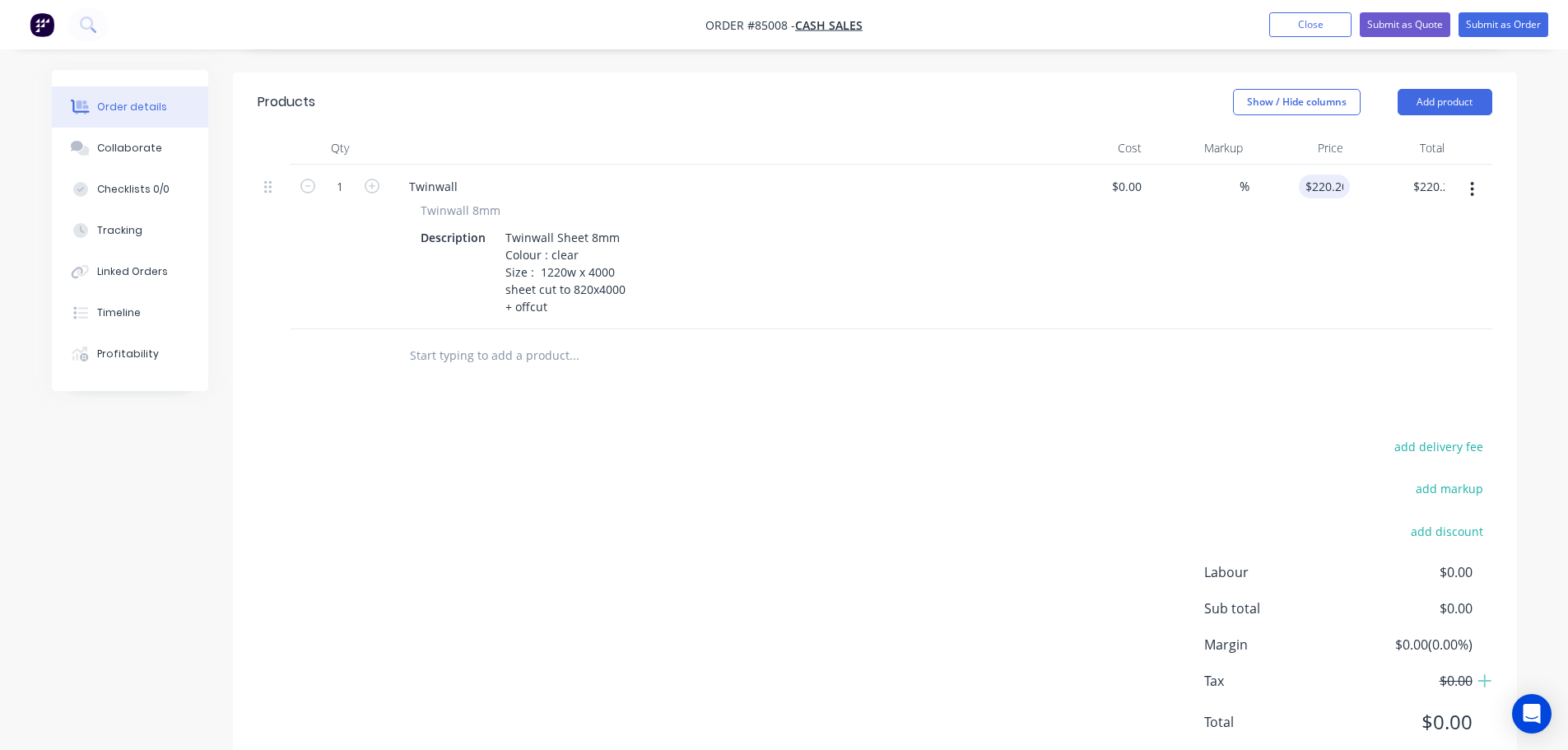
drag, startPoint x: 1343, startPoint y: 357, endPoint x: 1374, endPoint y: 305, distance: 60.5
click at [1344, 358] on div at bounding box center [875, 356] width 1234 height 54
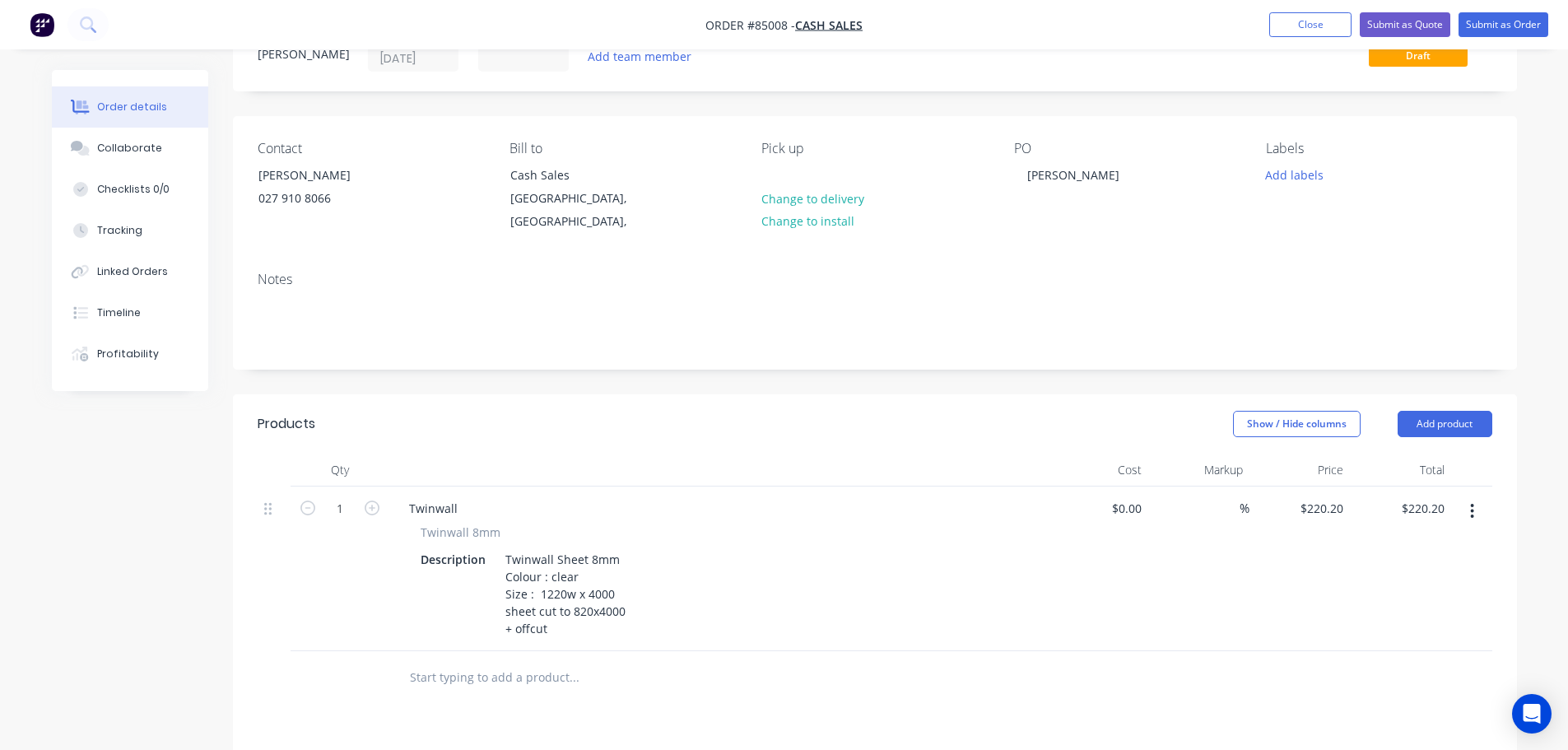
scroll to position [0, 0]
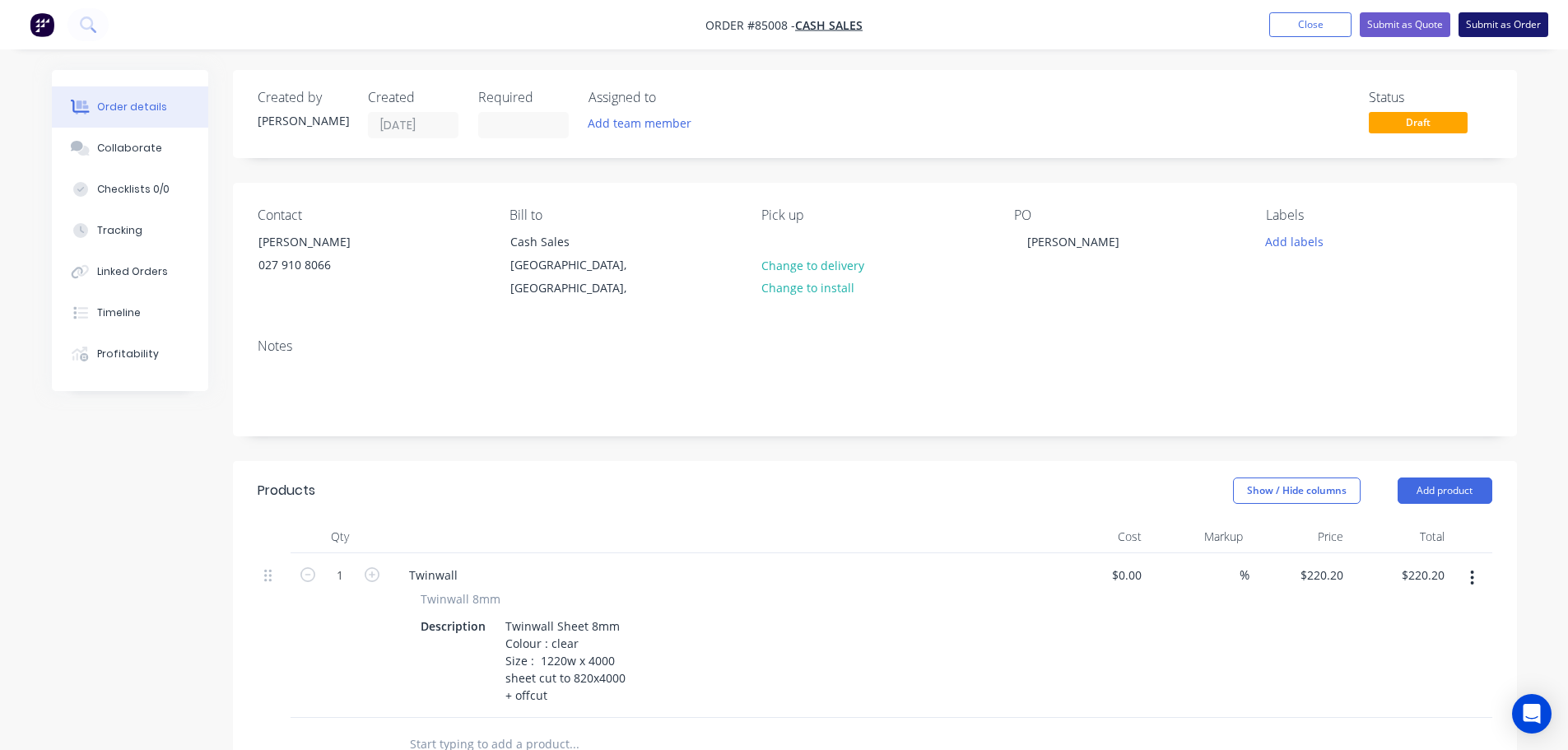
click at [1474, 13] on button "Submit as Order" at bounding box center [1503, 25] width 90 height 25
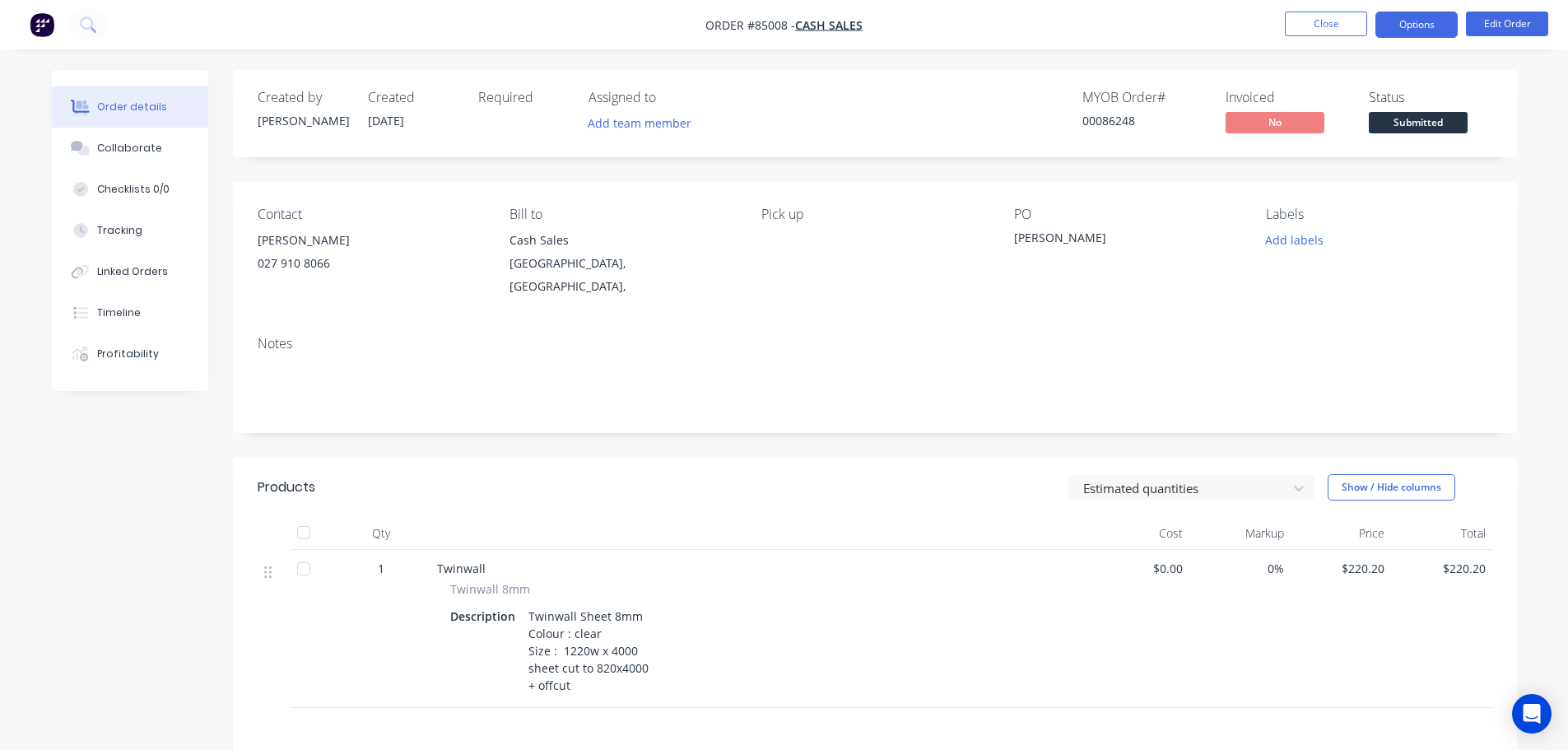
click at [1388, 26] on button "Options" at bounding box center [1416, 25] width 82 height 26
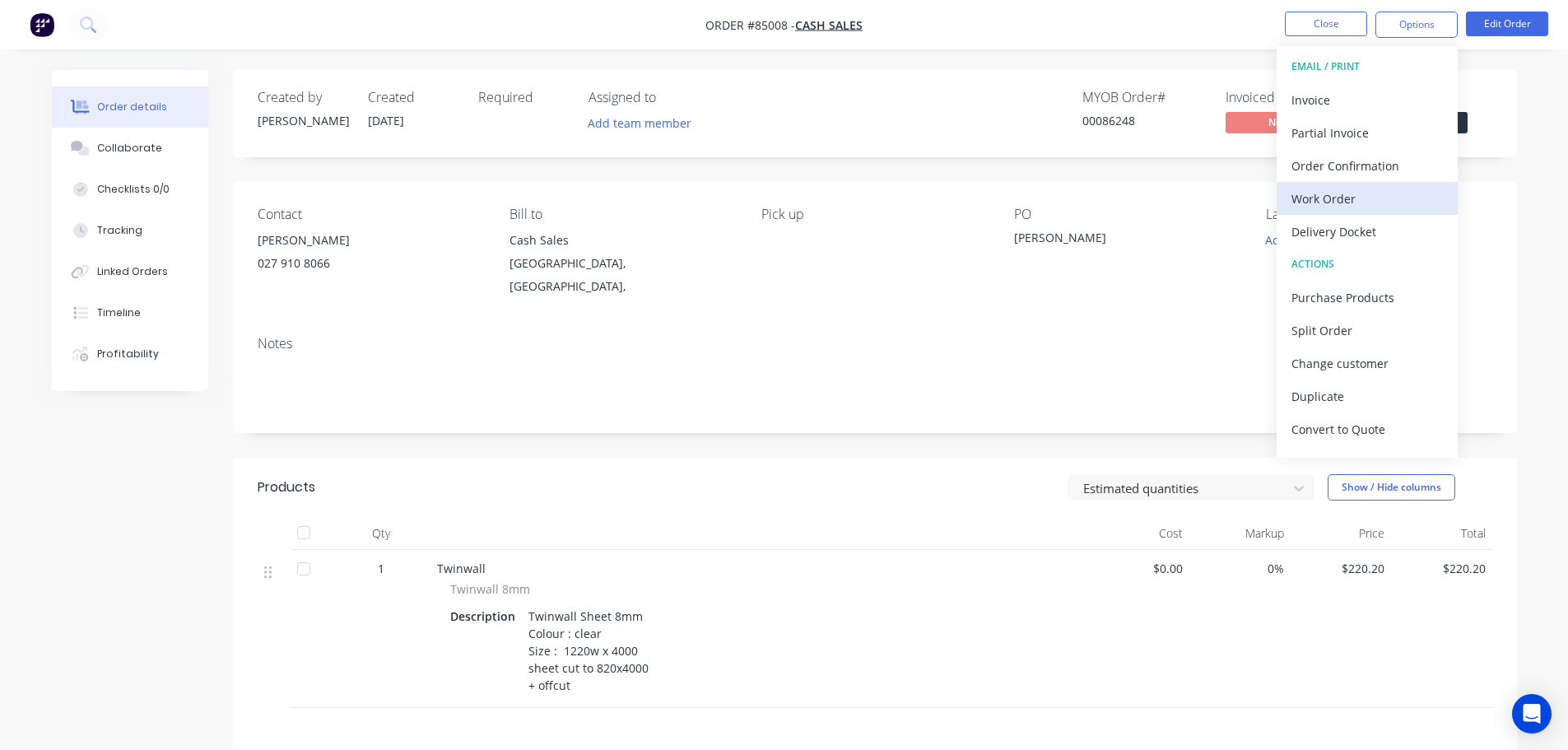
click at [1364, 202] on div "Work Order" at bounding box center [1367, 199] width 152 height 24
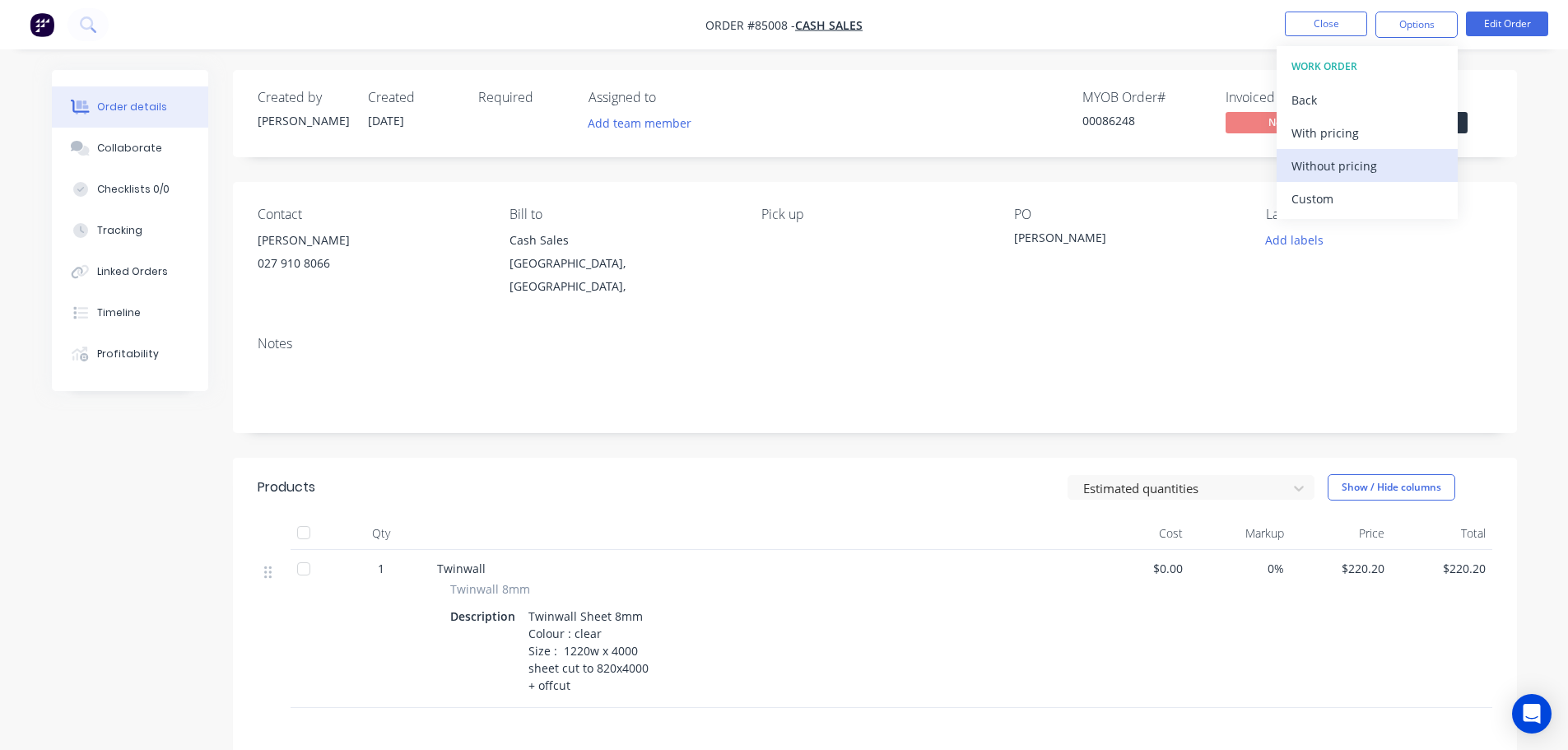
click at [1364, 169] on div "Without pricing" at bounding box center [1367, 166] width 152 height 24
drag, startPoint x: 381, startPoint y: 41, endPoint x: 1028, endPoint y: 21, distance: 647.3
click at [386, 41] on nav "Order #85008 - Cash Sales Close Options EMAIL / PRINT Invoice Partial Invoice O…" at bounding box center [784, 25] width 1568 height 49
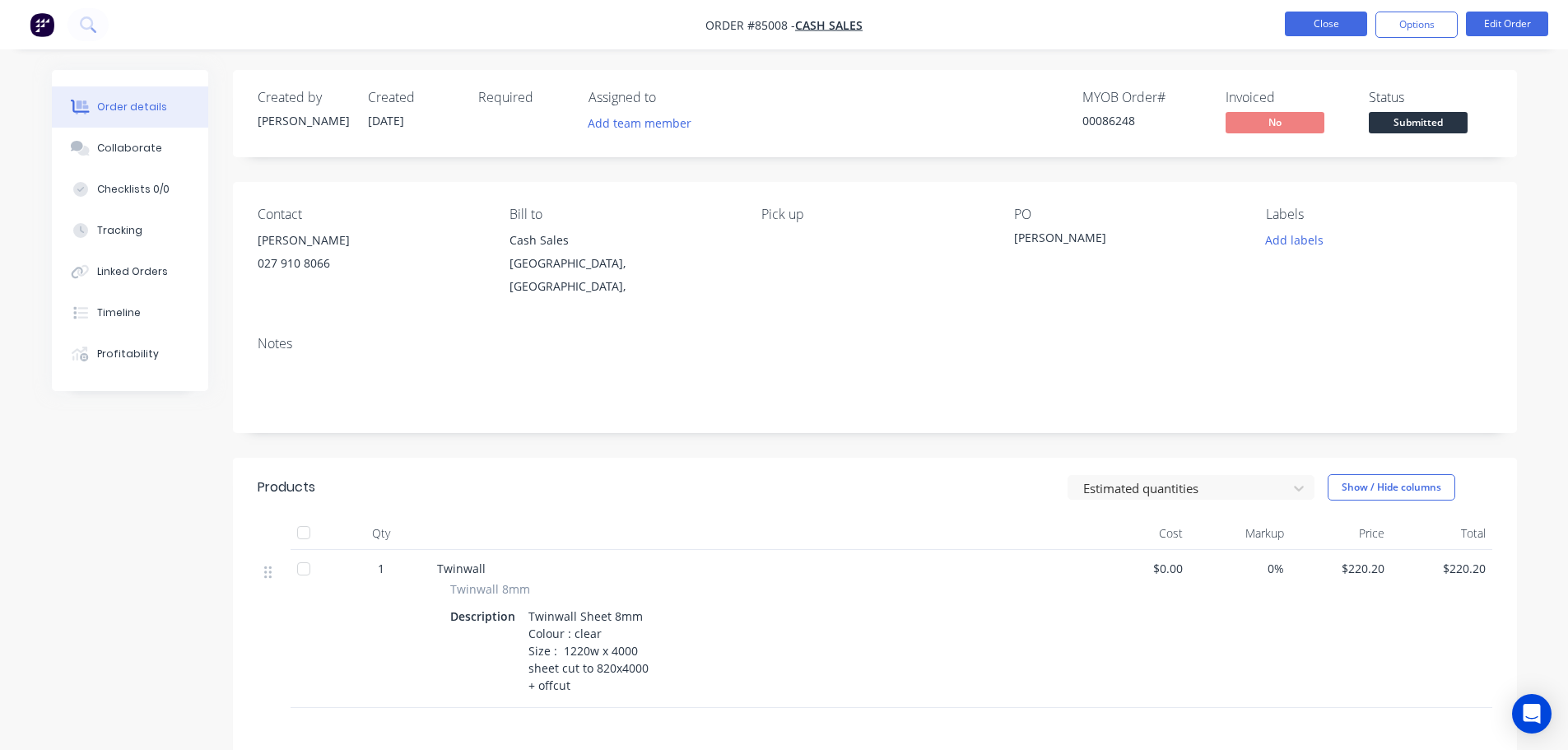
click at [1311, 17] on button "Close" at bounding box center [1326, 24] width 82 height 25
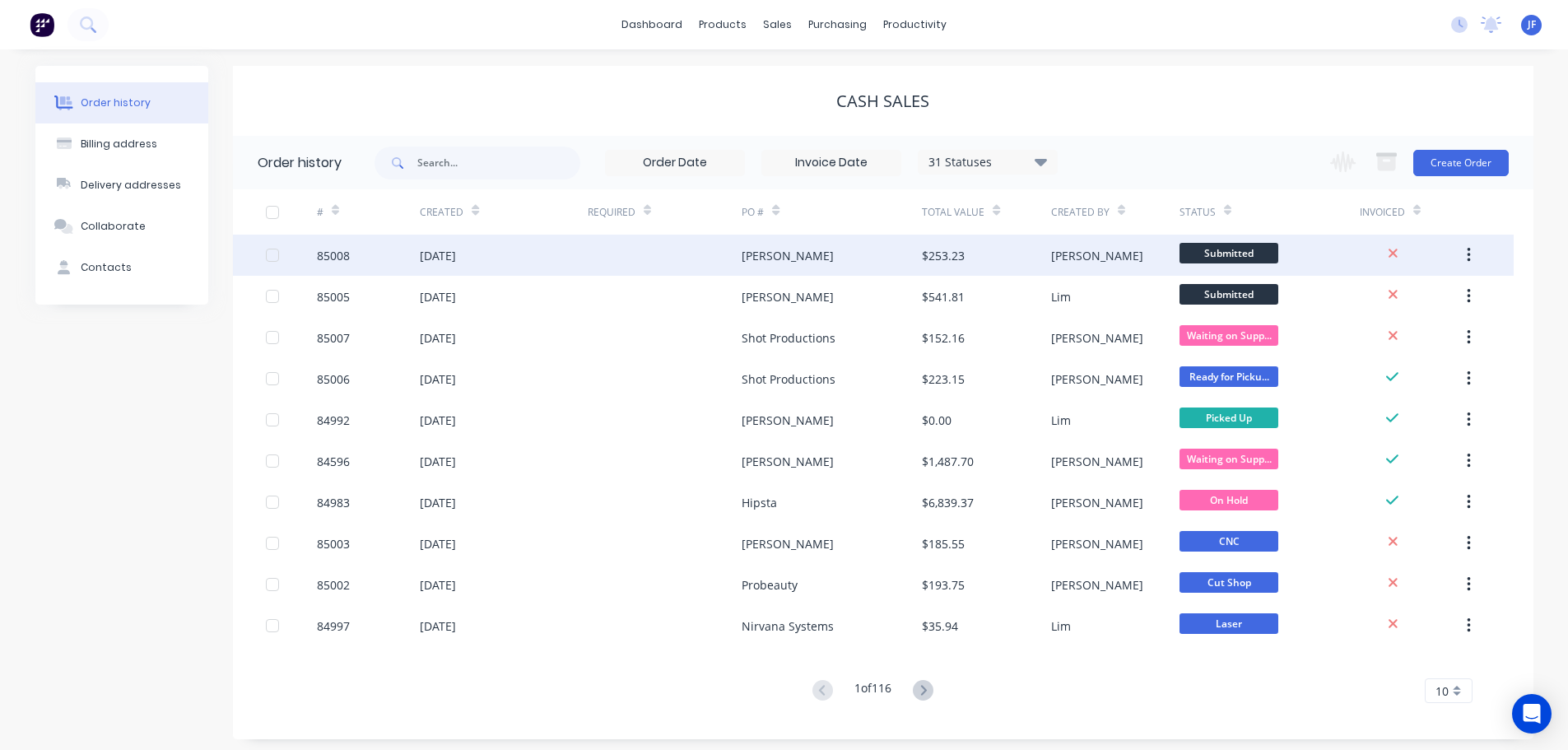
click at [777, 245] on div "[PERSON_NAME]" at bounding box center [831, 255] width 180 height 41
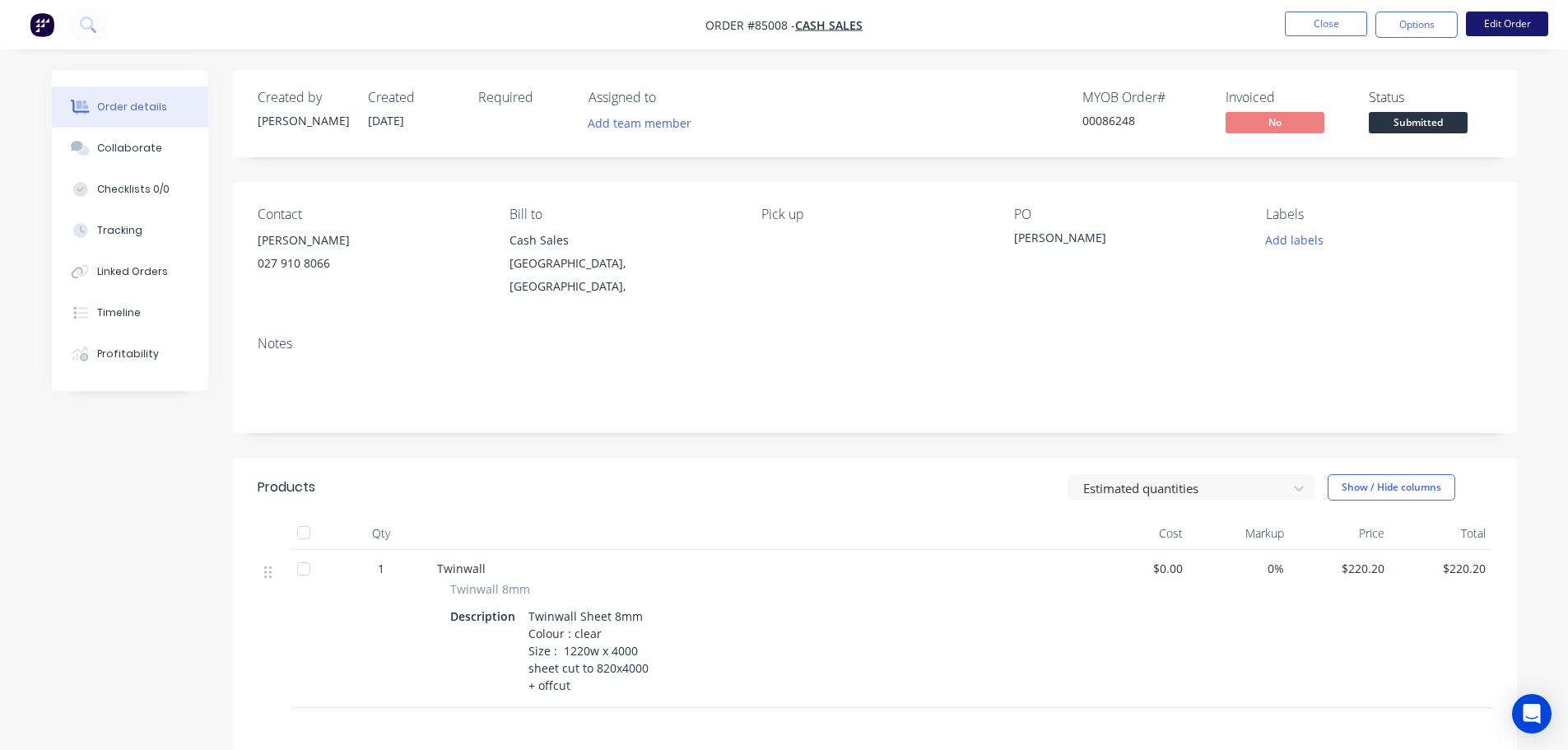
click at [1535, 30] on button "Edit Order" at bounding box center [1507, 24] width 82 height 25
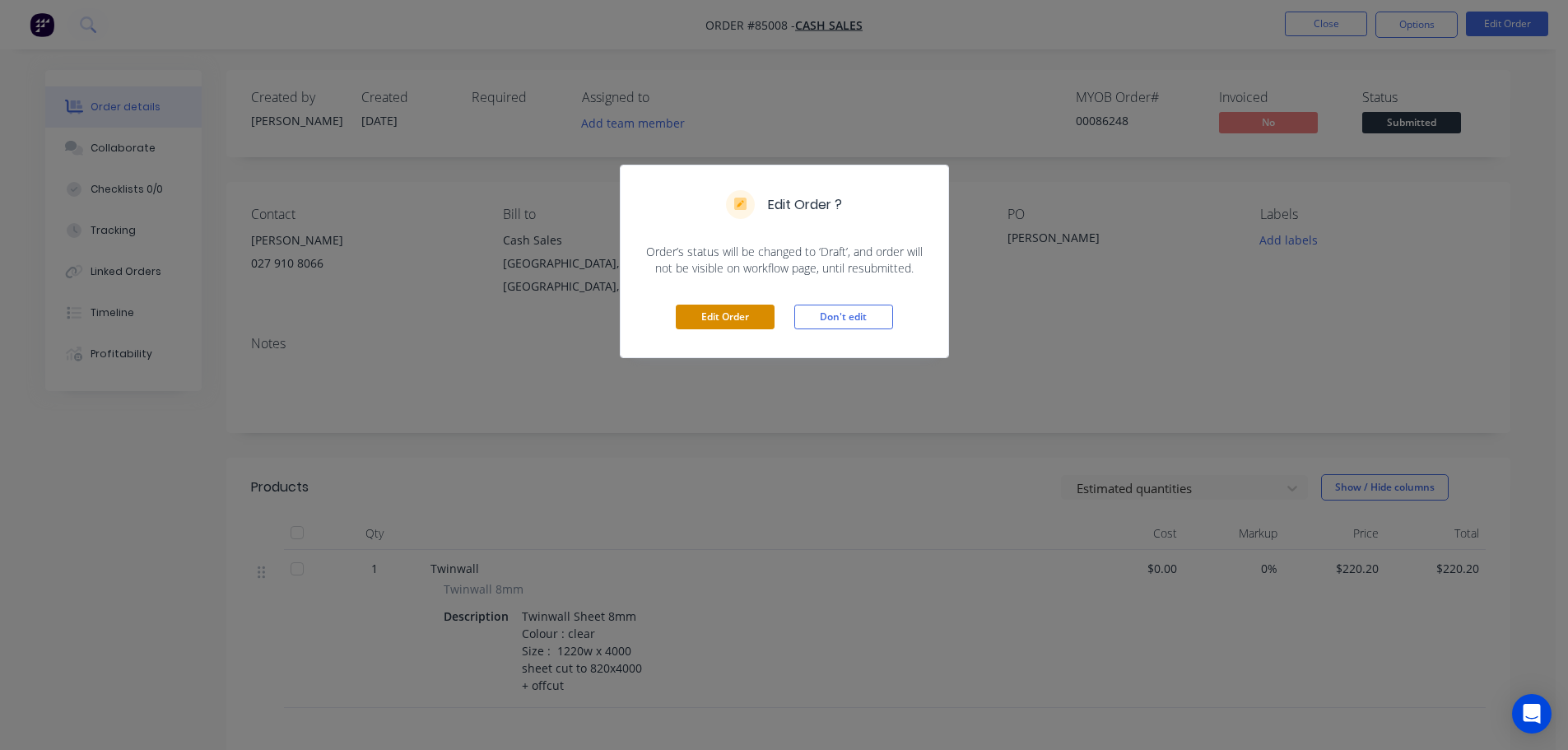
click at [755, 316] on button "Edit Order" at bounding box center [725, 317] width 99 height 25
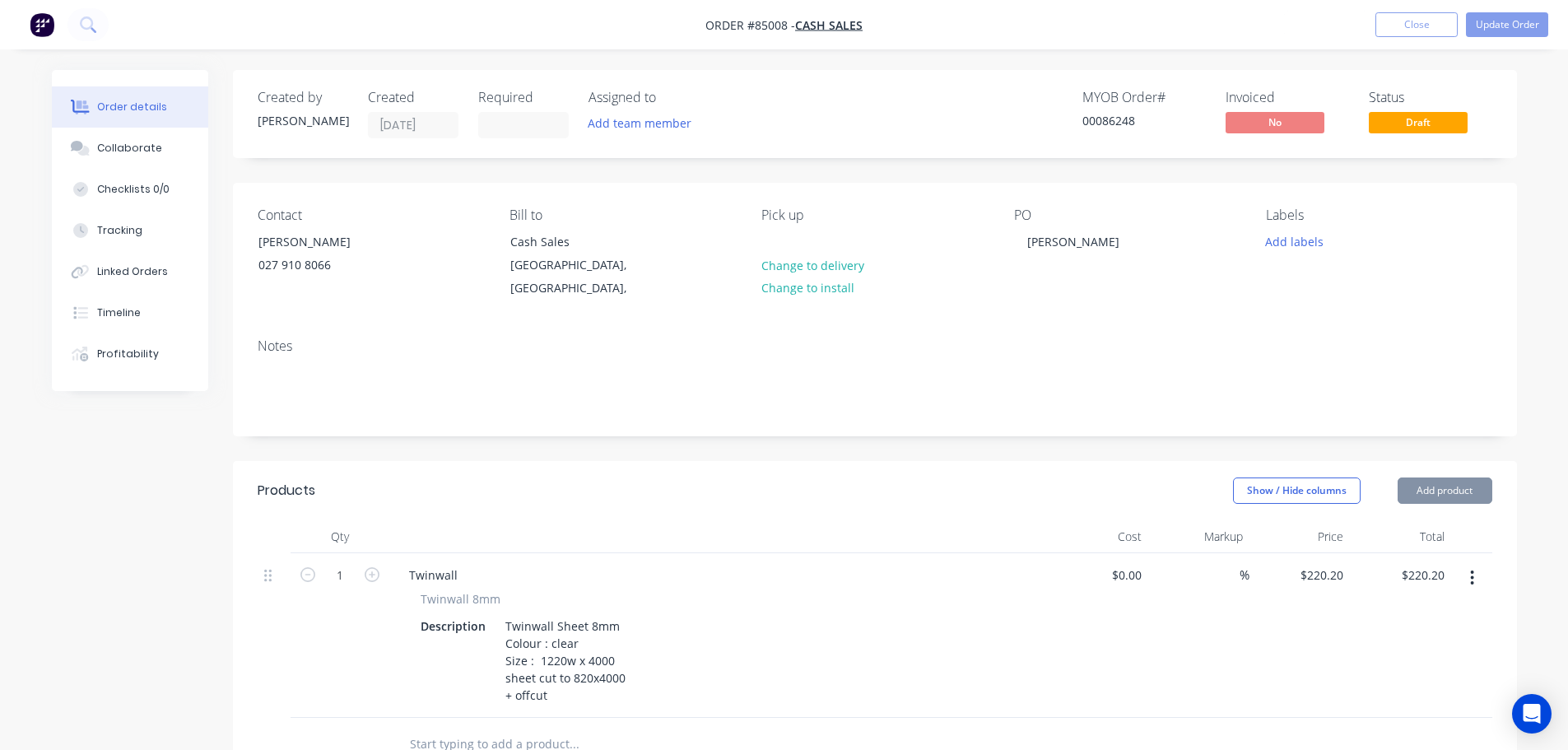
scroll to position [165, 0]
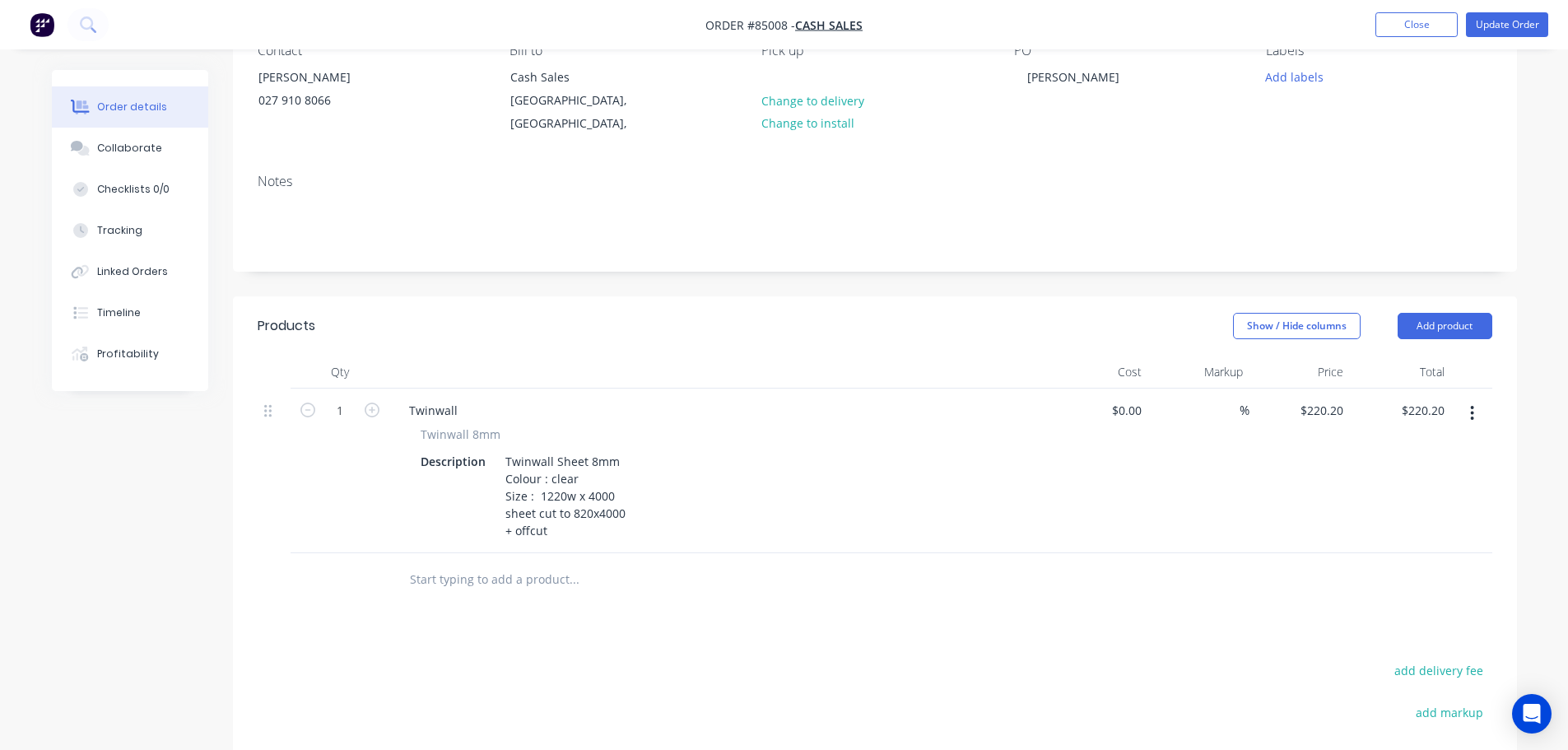
click at [456, 563] on input "text" at bounding box center [573, 579] width 330 height 33
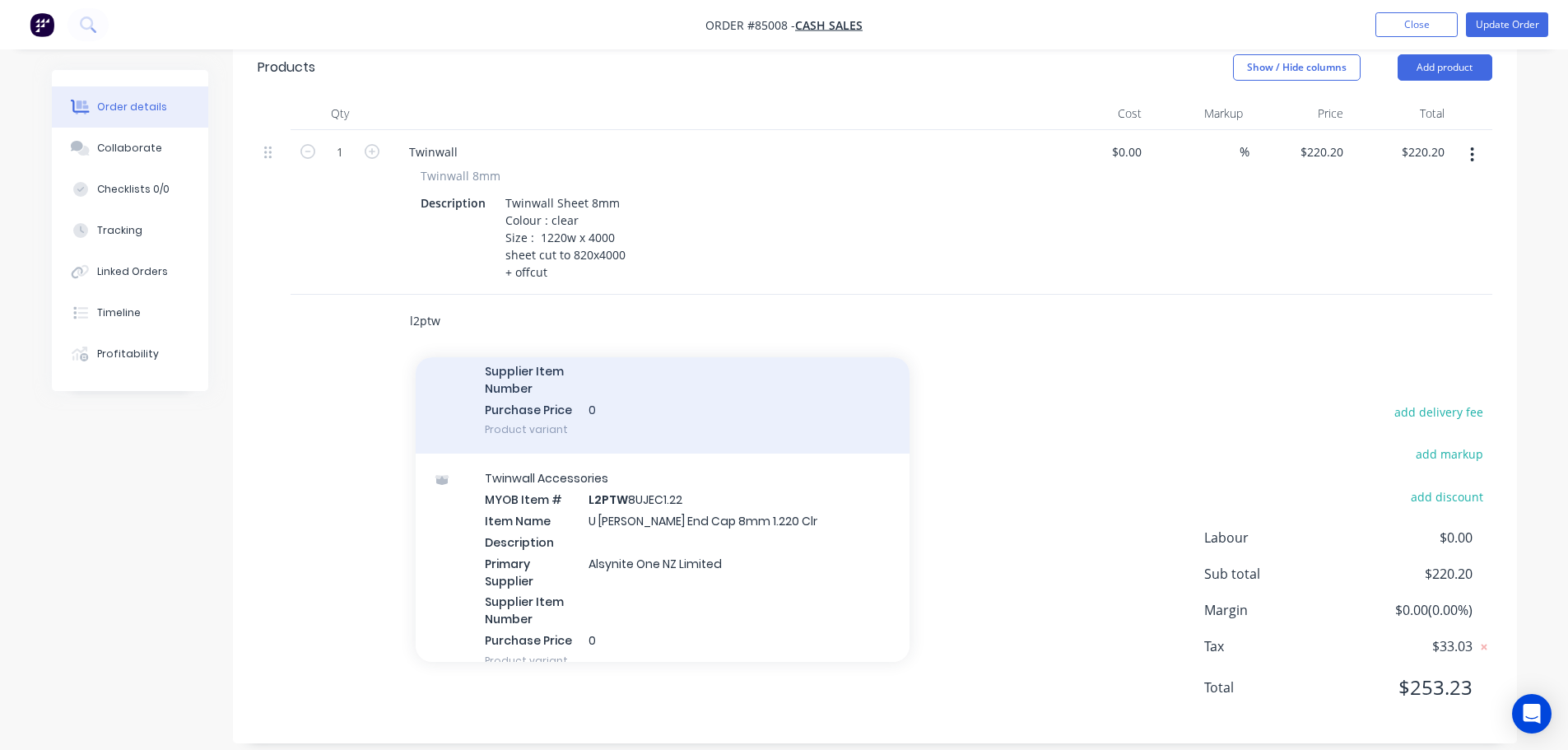
scroll to position [1152, 0]
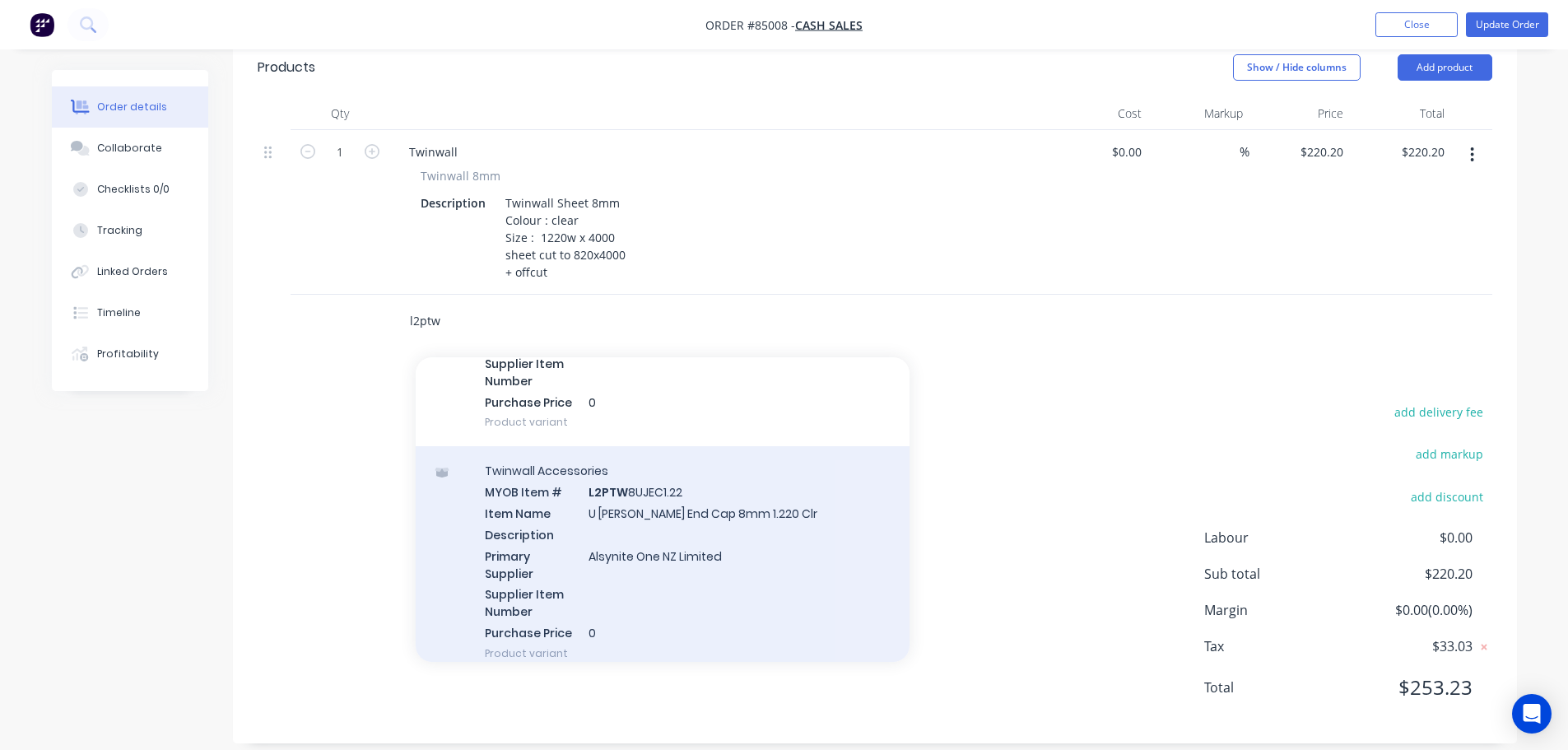
type input "l2ptw"
click at [738, 561] on div "Twinwall Accessories MYOB Item # L2PTW 8UJEC1.22 Item Name U Joiner End Cap 8mm…" at bounding box center [662, 561] width 494 height 232
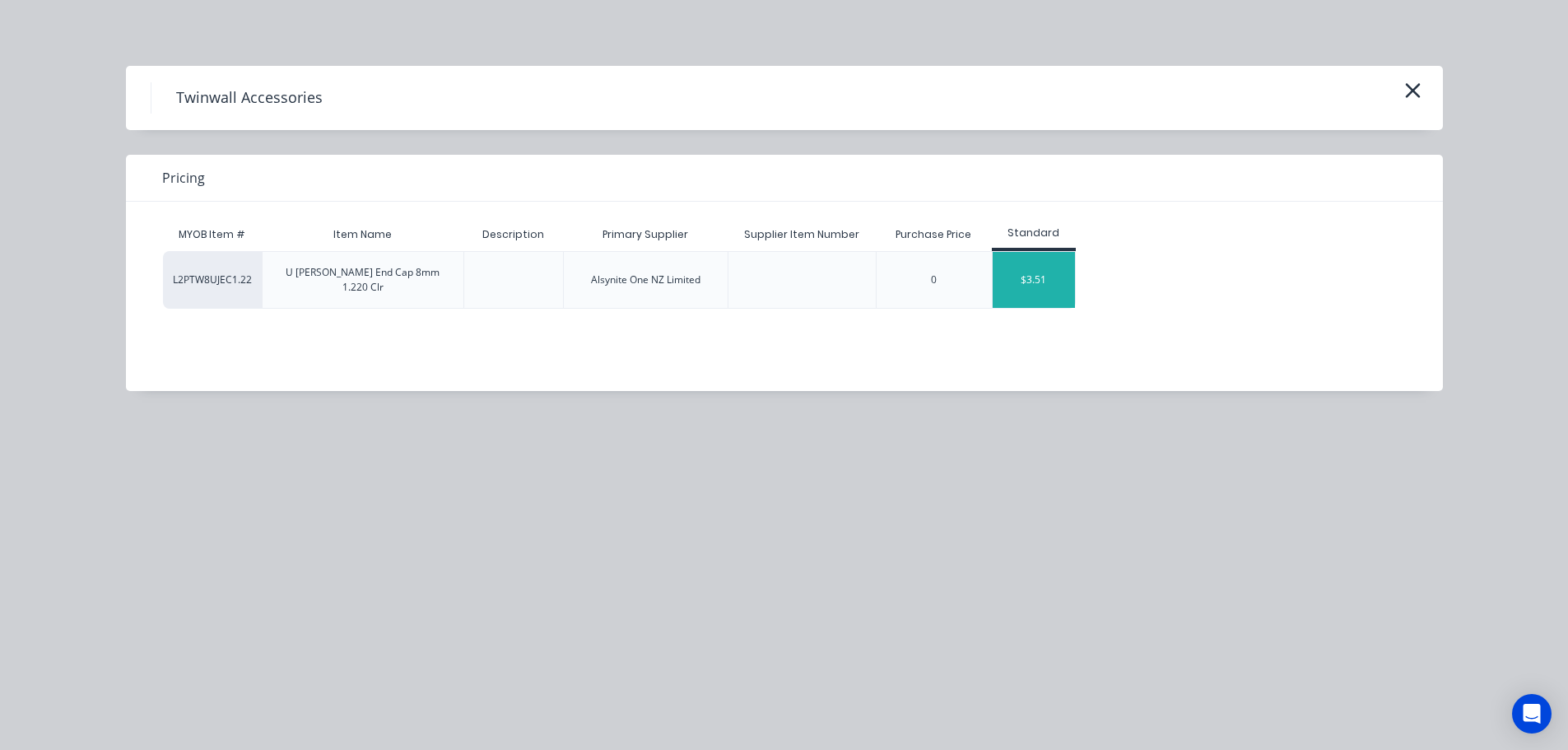
click at [1047, 279] on div "$3.51" at bounding box center [1034, 280] width 82 height 56
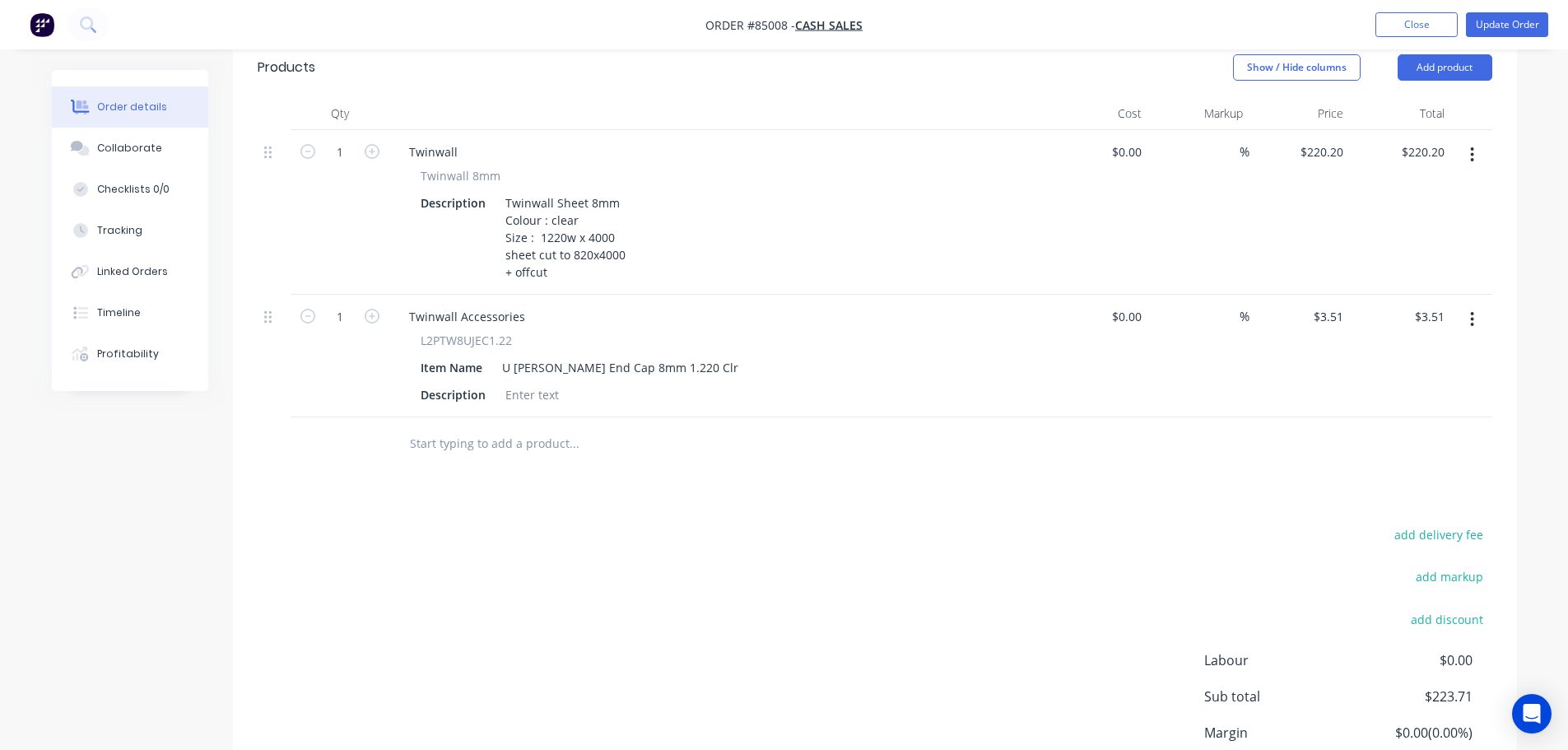
click at [381, 301] on div "1" at bounding box center [340, 356] width 99 height 123
click at [373, 309] on icon "button" at bounding box center [372, 316] width 15 height 15
type input "2"
type input "$7.02"
click at [1310, 298] on div "3.51 3.51" at bounding box center [1299, 356] width 101 height 123
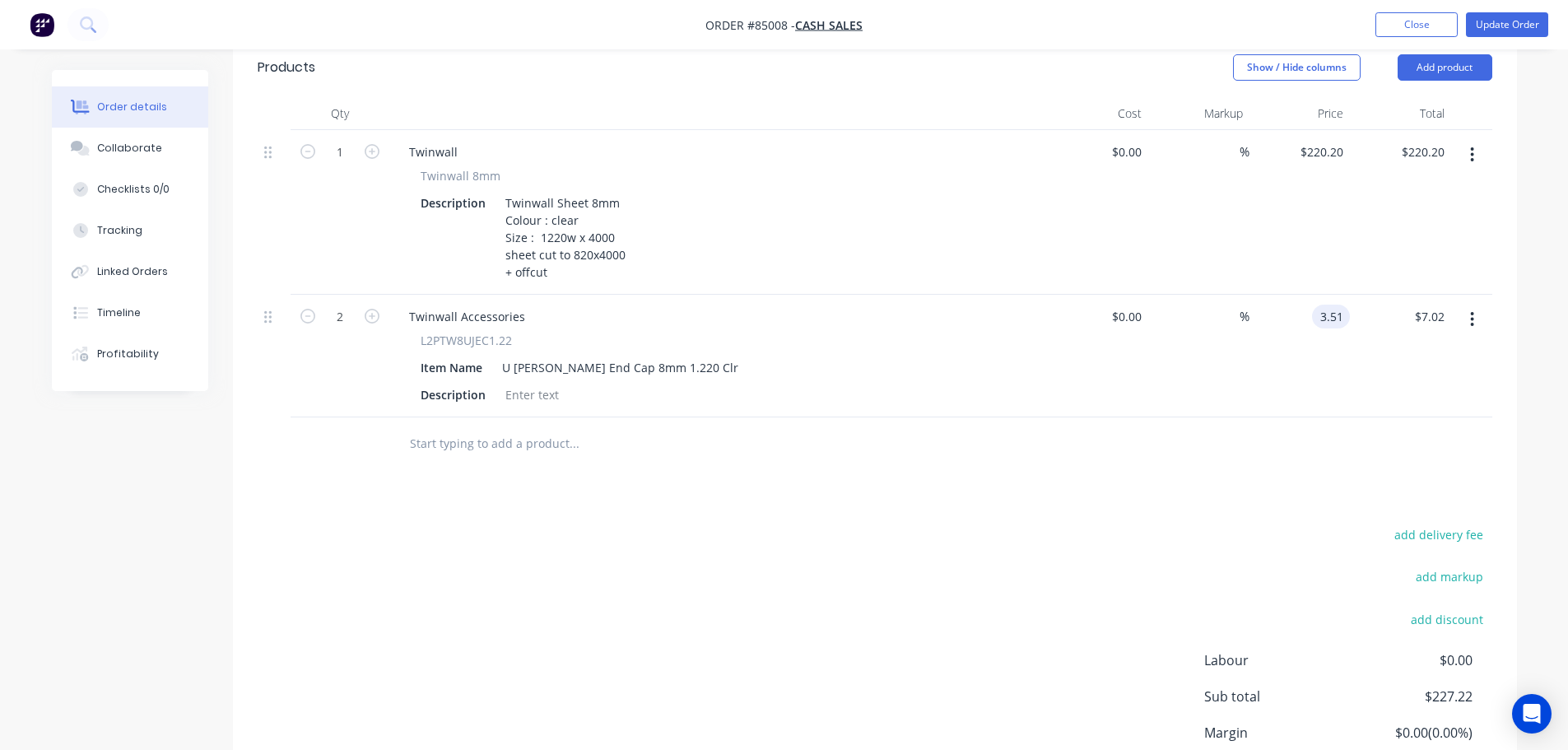
paste input "86"
type input "$3.86"
type input "$7.72"
click at [1324, 417] on div at bounding box center [875, 443] width 1234 height 54
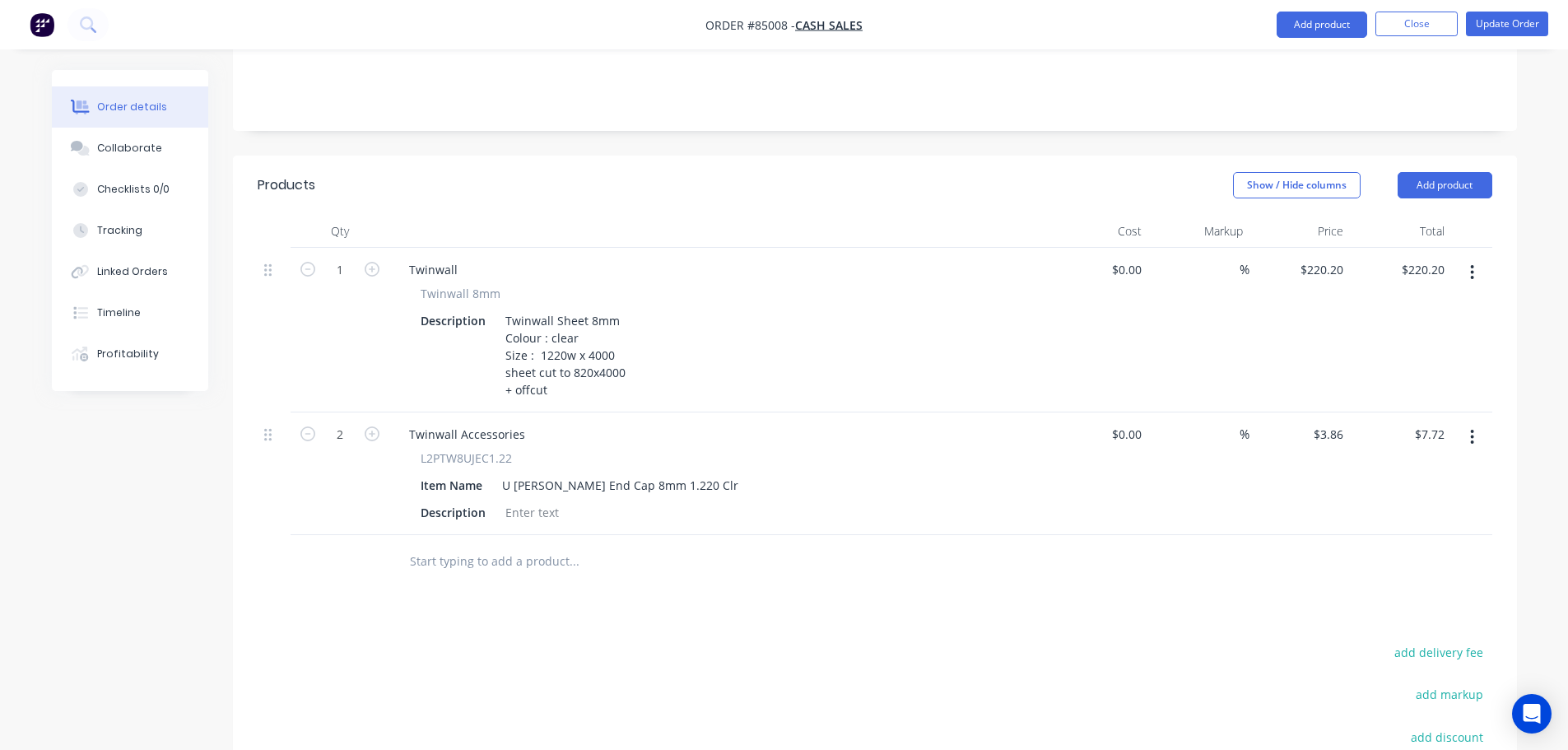
scroll to position [0, 0]
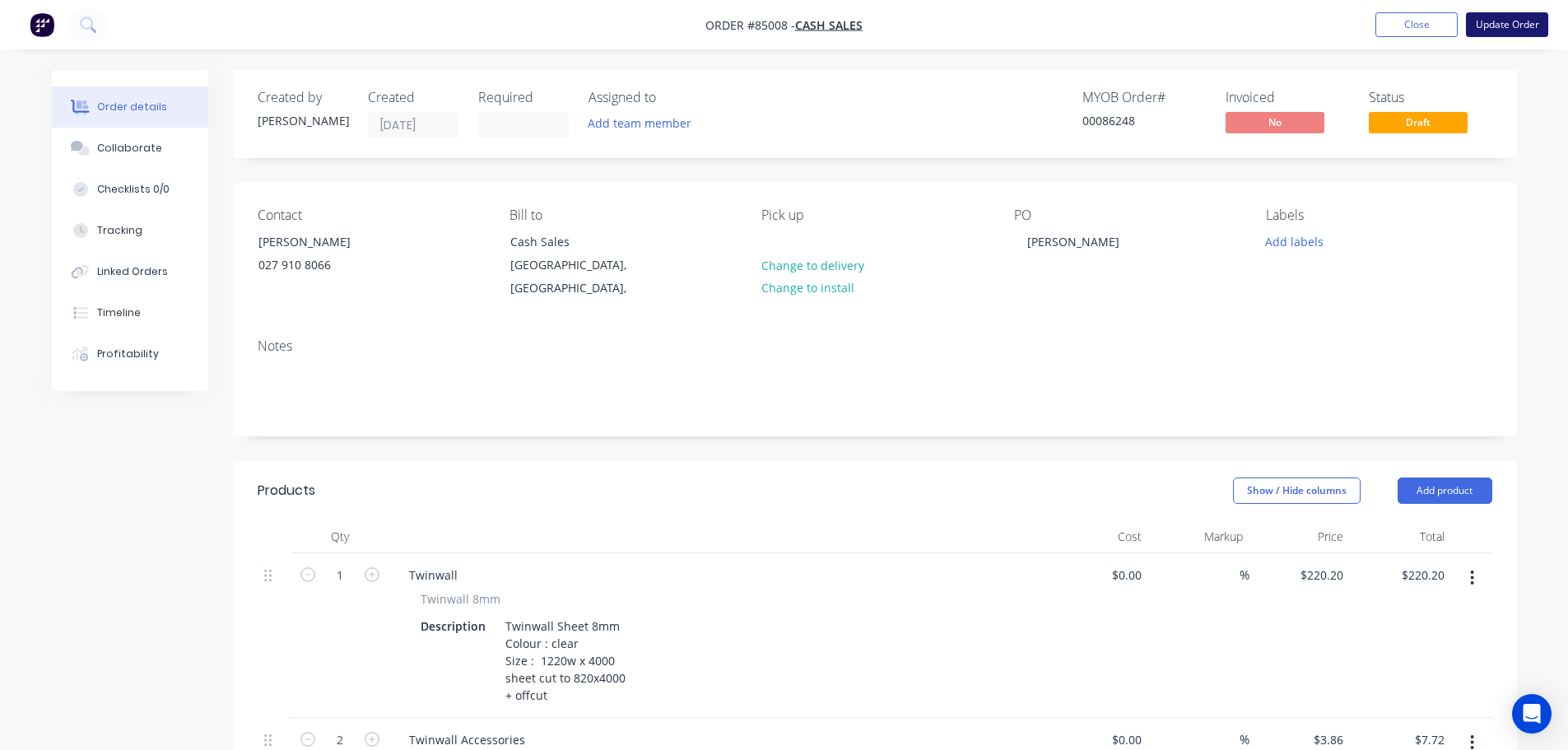
click at [1501, 13] on button "Update Order" at bounding box center [1507, 25] width 82 height 25
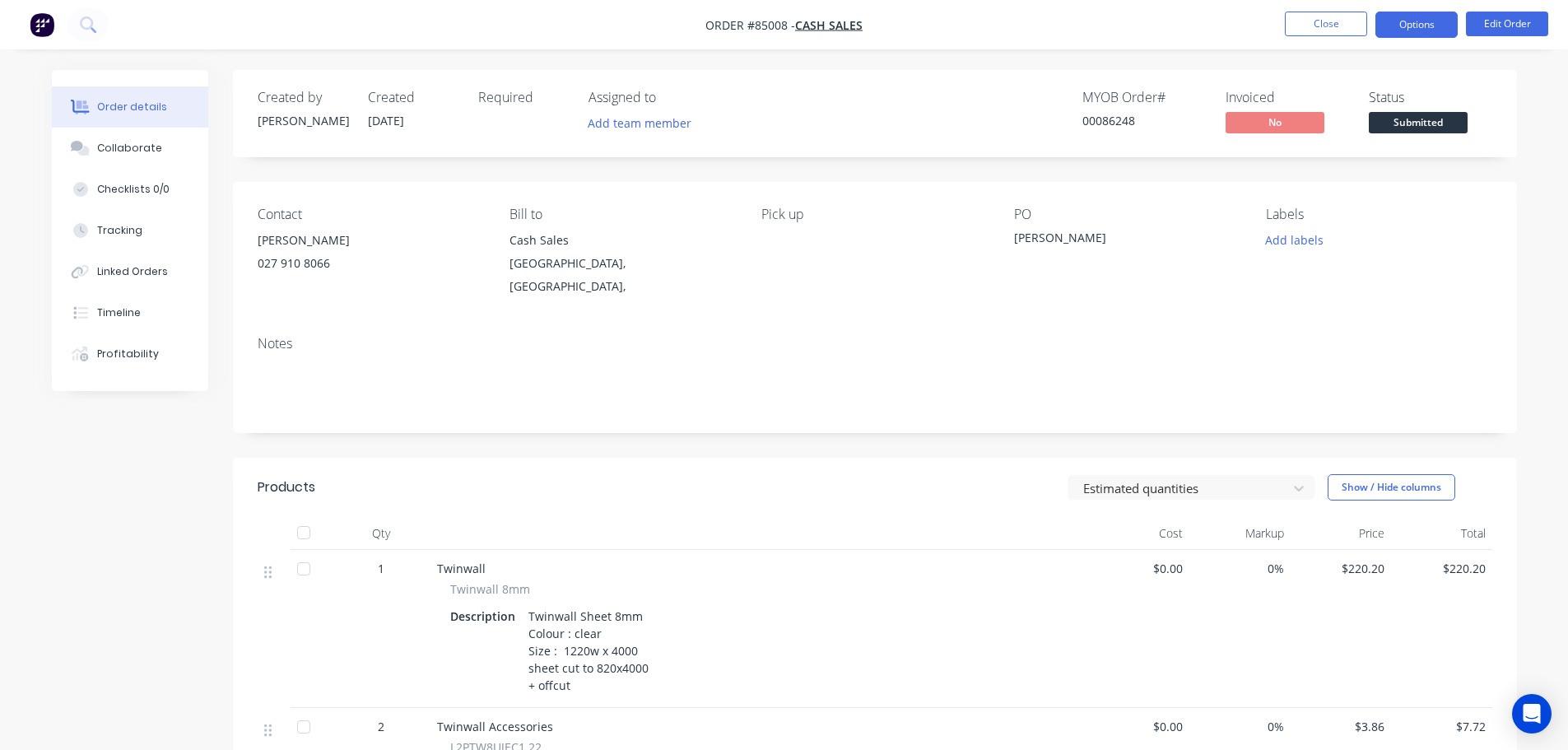
click at [1445, 16] on button "Options" at bounding box center [1416, 25] width 82 height 26
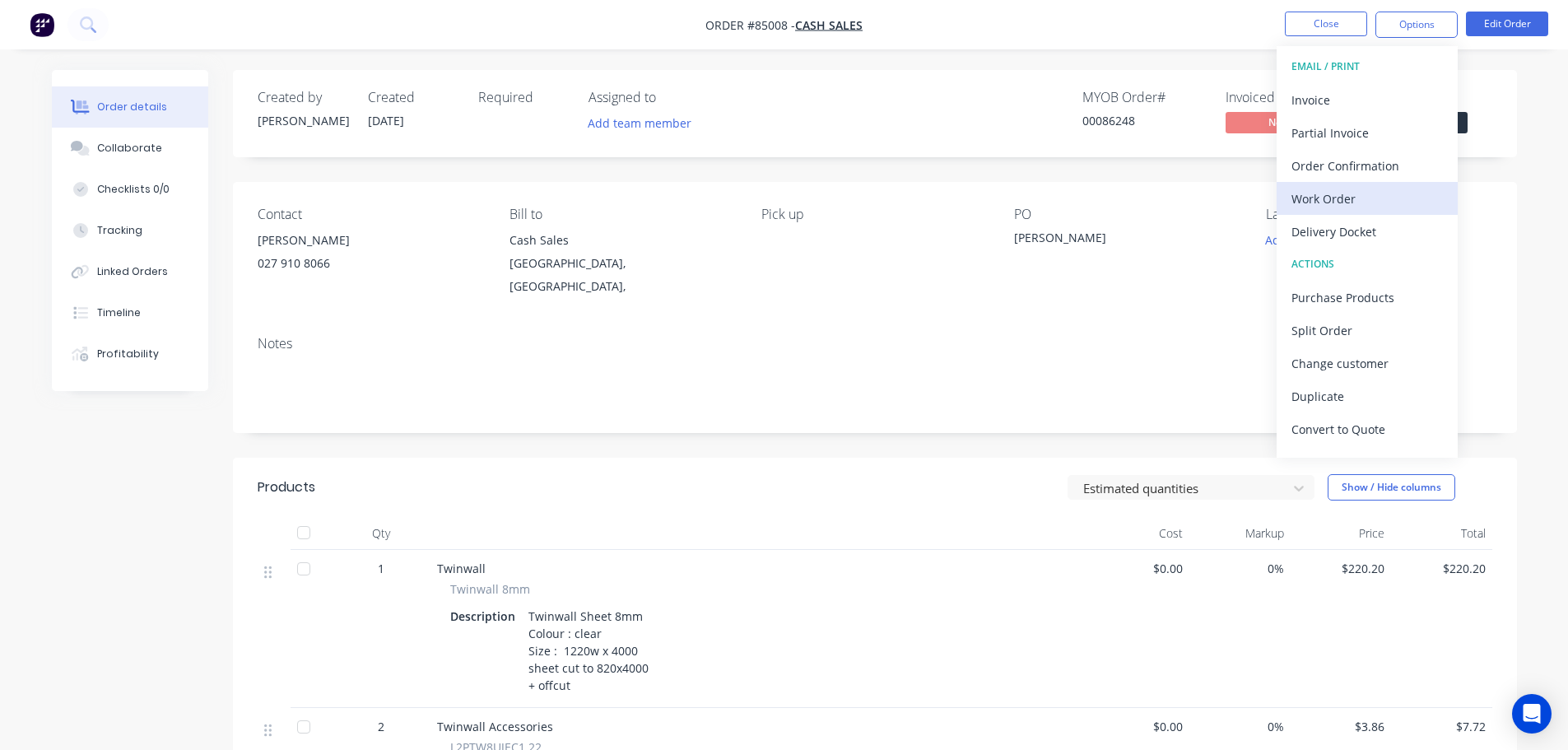
click at [1352, 209] on div "Work Order" at bounding box center [1367, 199] width 152 height 24
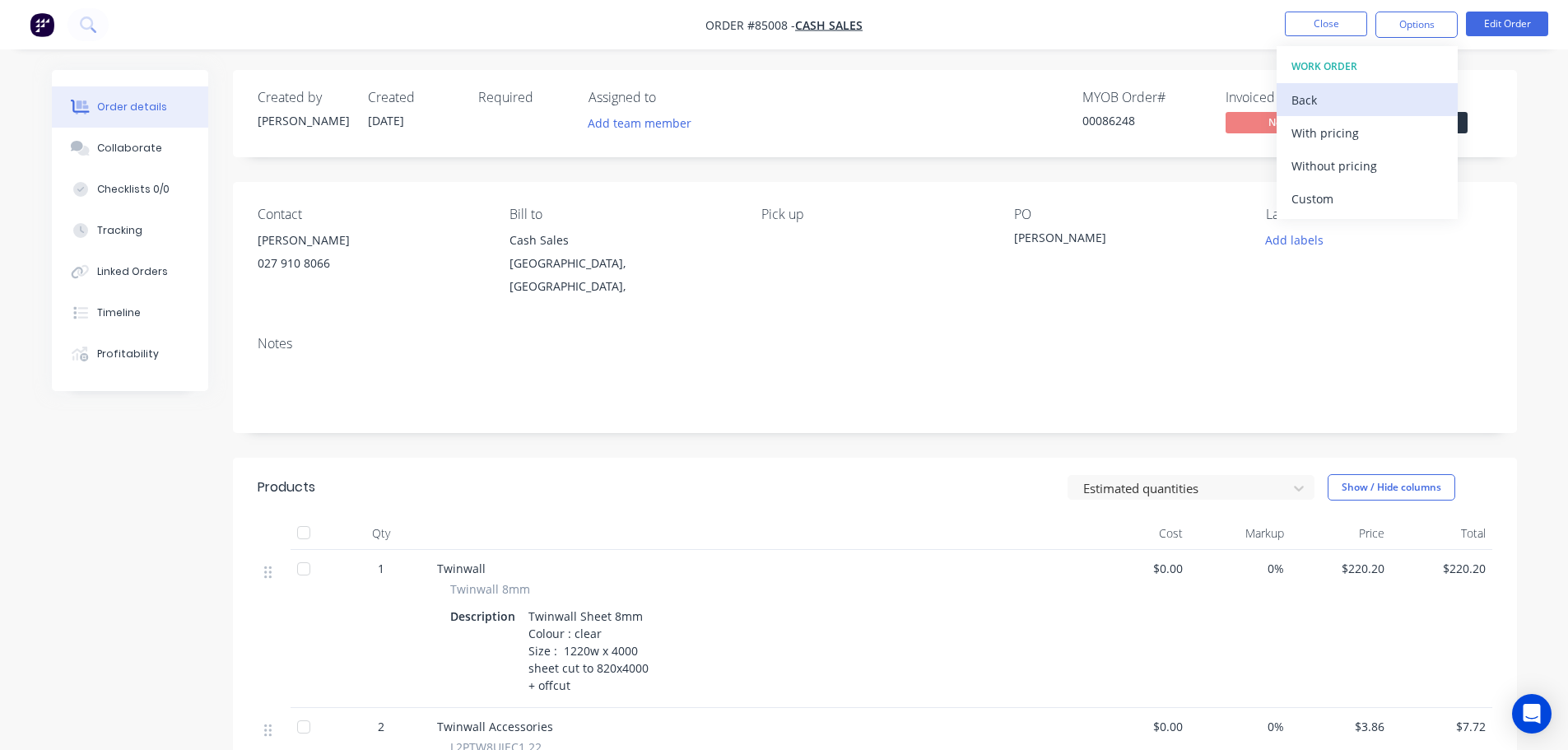
click at [1325, 96] on div "Back" at bounding box center [1367, 100] width 152 height 24
drag, startPoint x: 1325, startPoint y: 96, endPoint x: 1194, endPoint y: 30, distance: 146.7
click at [1194, 30] on nav "Order #85008 - Cash Sales Close Options EMAIL / PRINT Invoice Partial Invoice O…" at bounding box center [784, 25] width 1568 height 49
click at [1437, 121] on span "Submitted" at bounding box center [1418, 122] width 99 height 21
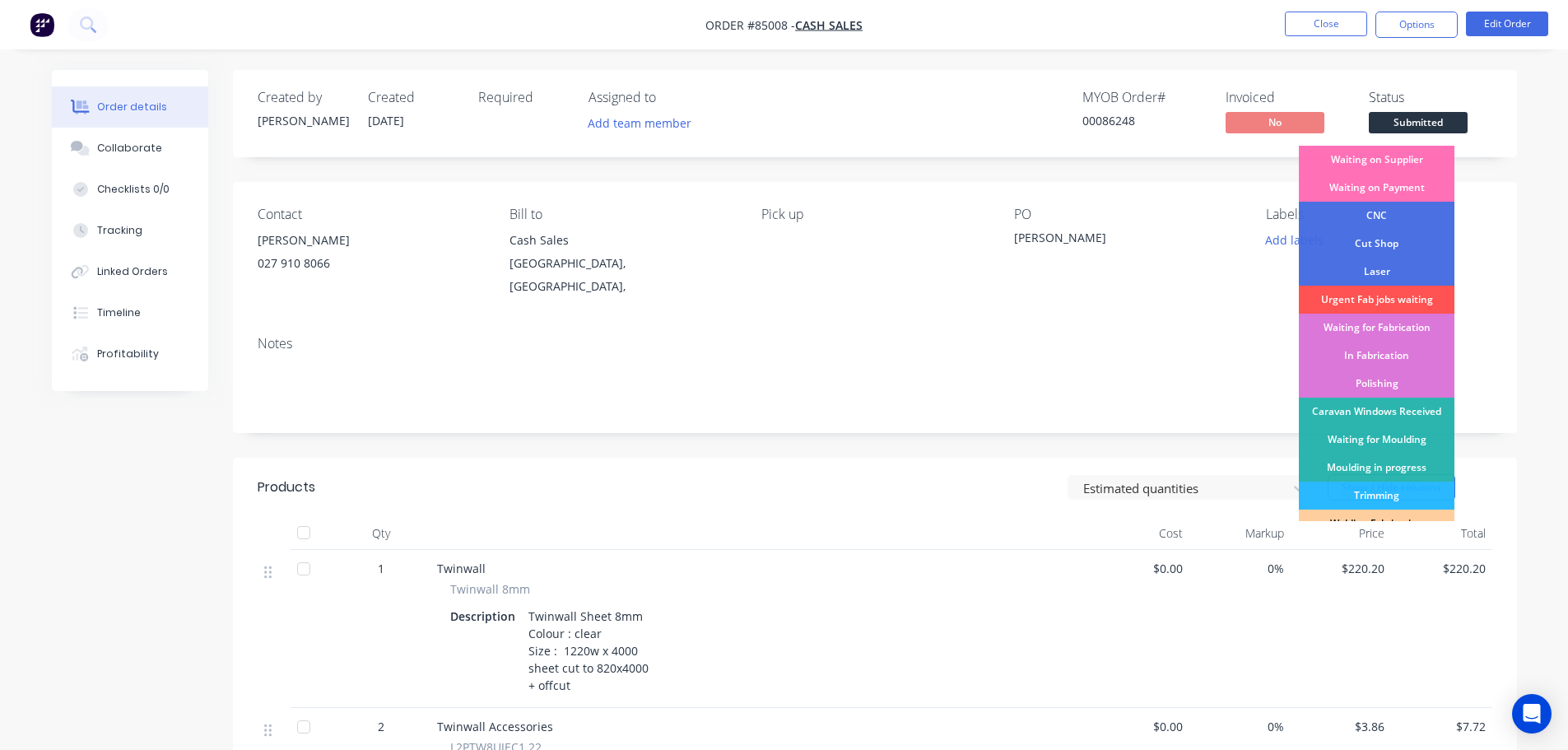
click at [1406, 160] on div "Waiting on Supplier" at bounding box center [1376, 160] width 156 height 28
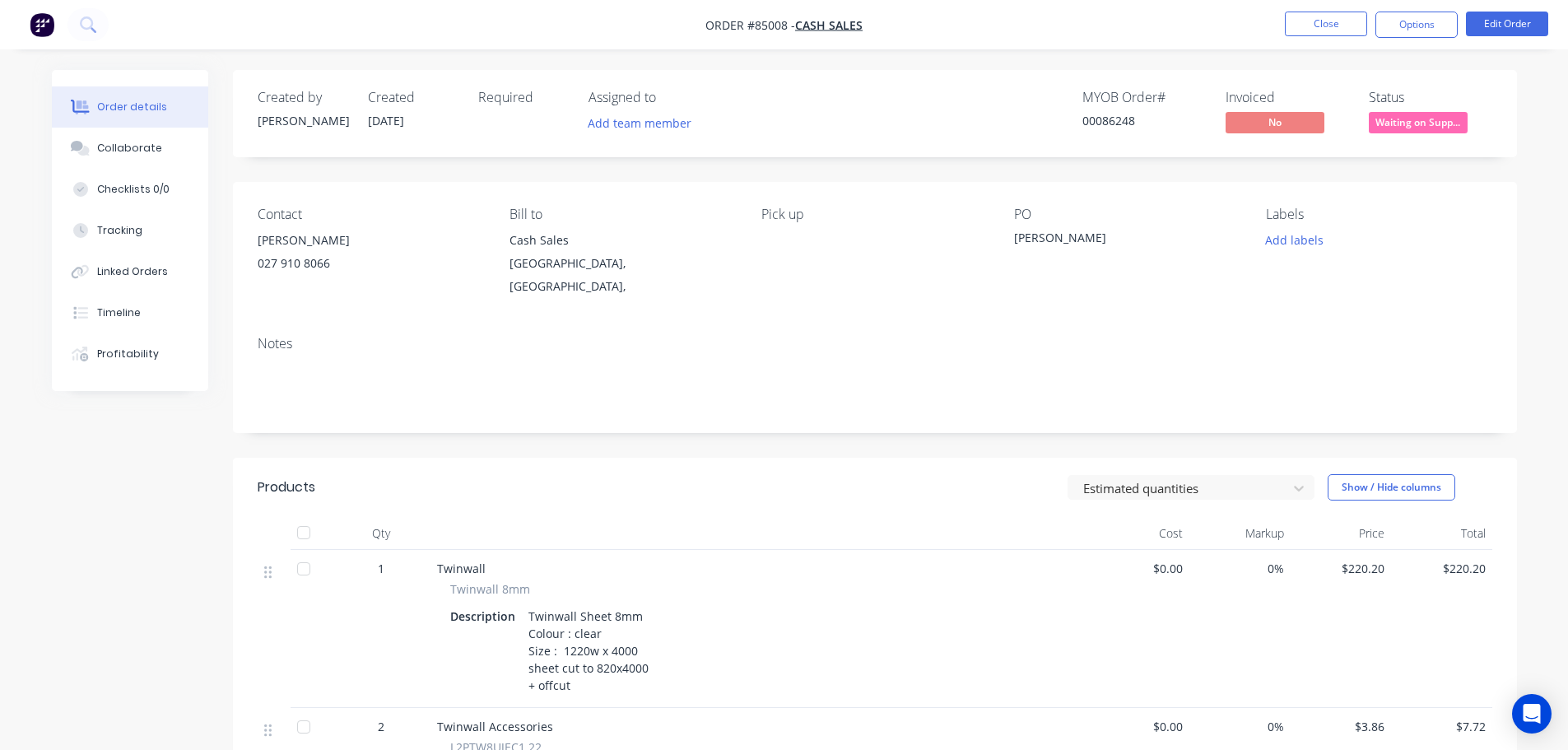
click at [886, 121] on div "MYOB Order # 00086248 Invoiced No Status Waiting on Supp..." at bounding box center [1122, 114] width 739 height 48
click at [1312, 21] on button "Close" at bounding box center [1326, 24] width 82 height 25
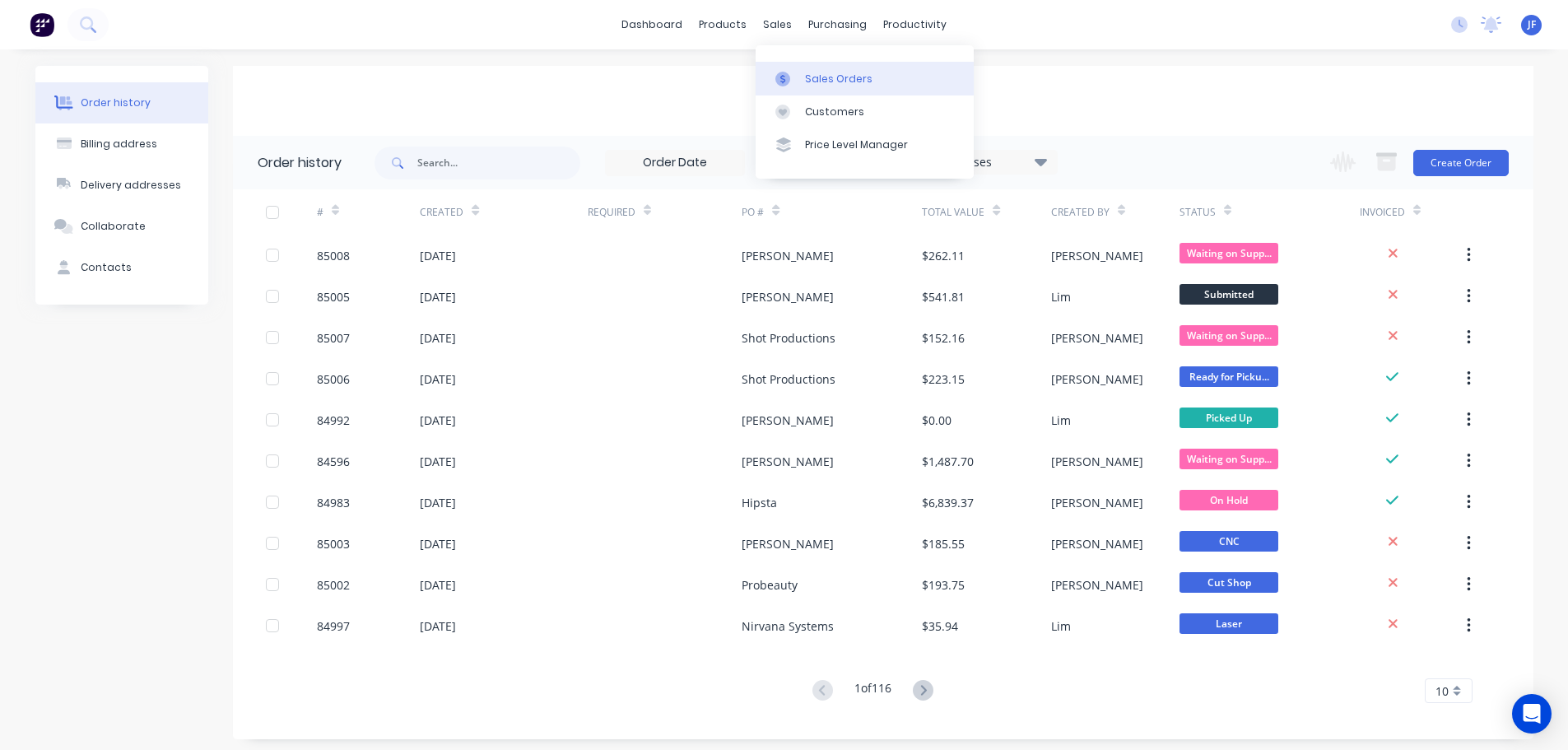
click at [831, 73] on div "Sales Orders" at bounding box center [839, 79] width 68 height 15
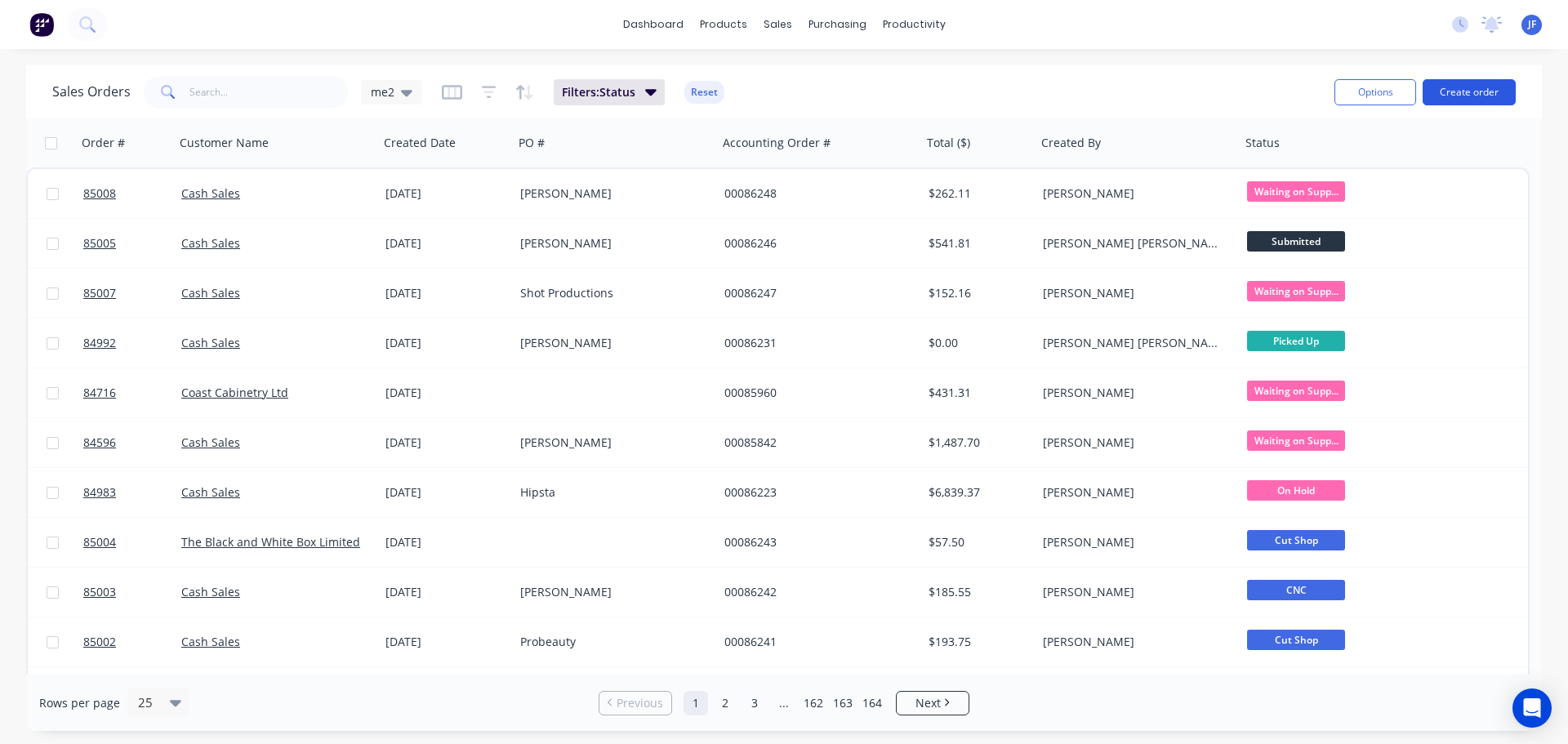
click at [1470, 93] on button "Create order" at bounding box center [1469, 92] width 93 height 26
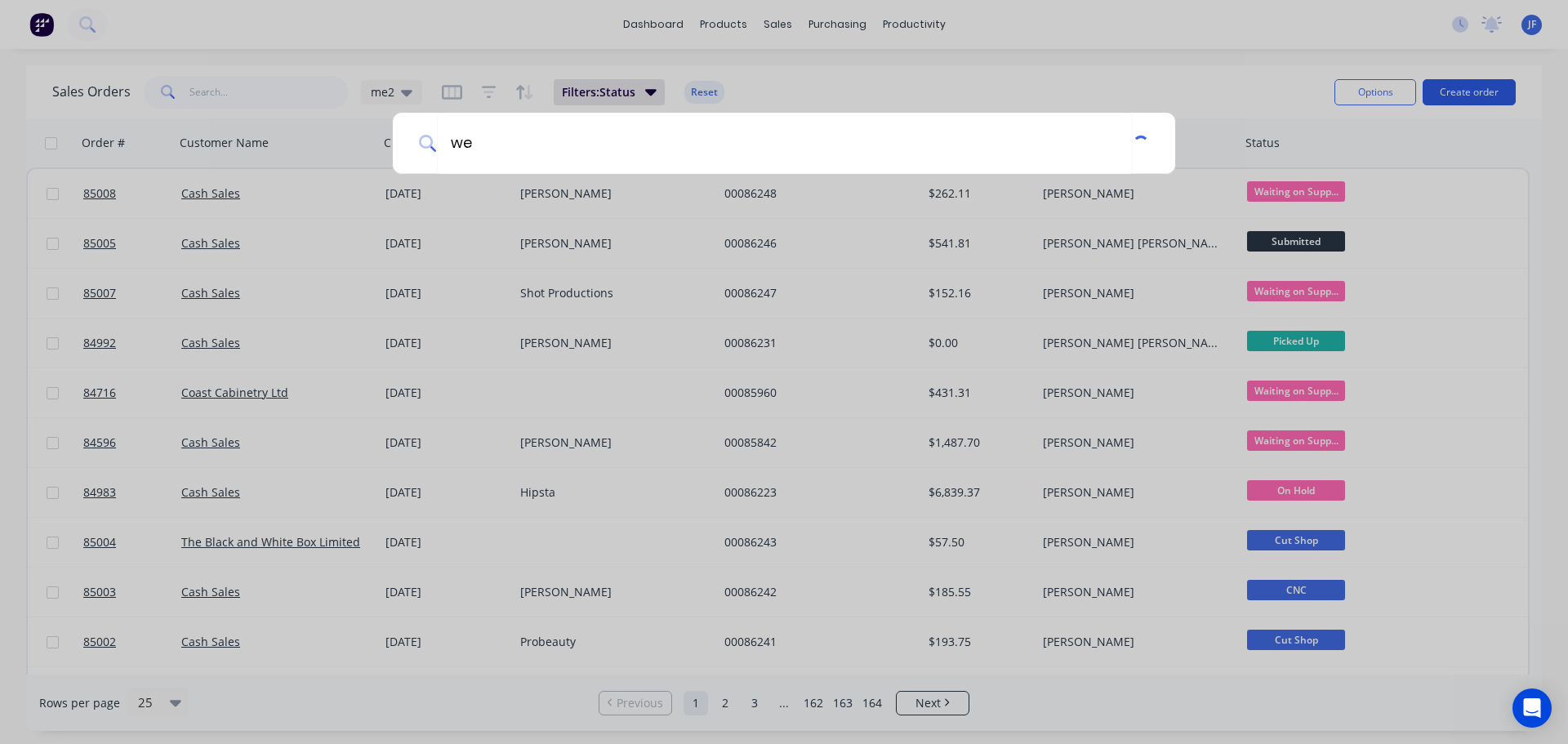
type input "w"
click at [795, 464] on div at bounding box center [784, 372] width 1568 height 744
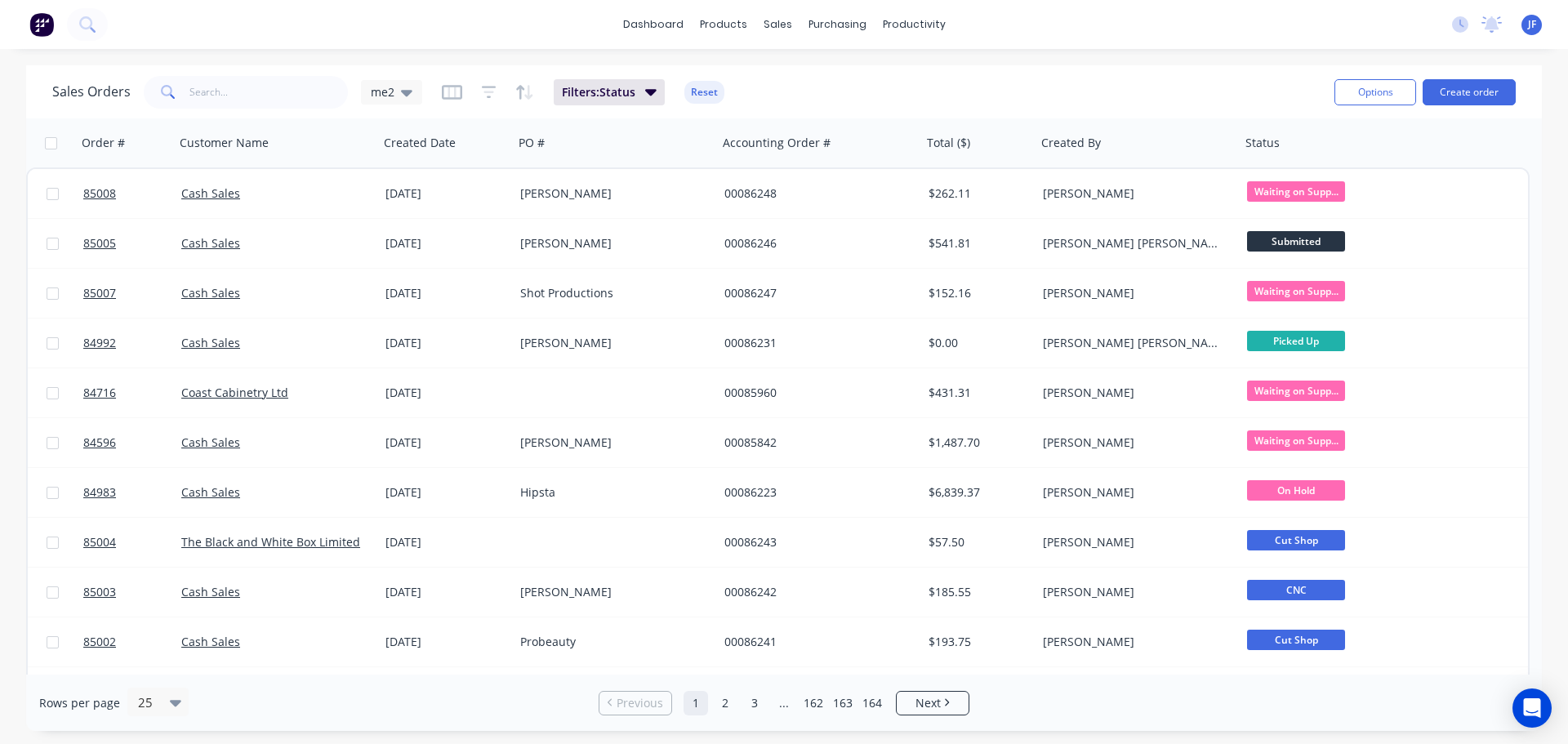
drag, startPoint x: 101, startPoint y: 10, endPoint x: 155, endPoint y: 32, distance: 58.3
click at [101, 10] on div at bounding box center [54, 25] width 108 height 33
click at [94, 25] on icon at bounding box center [87, 24] width 16 height 16
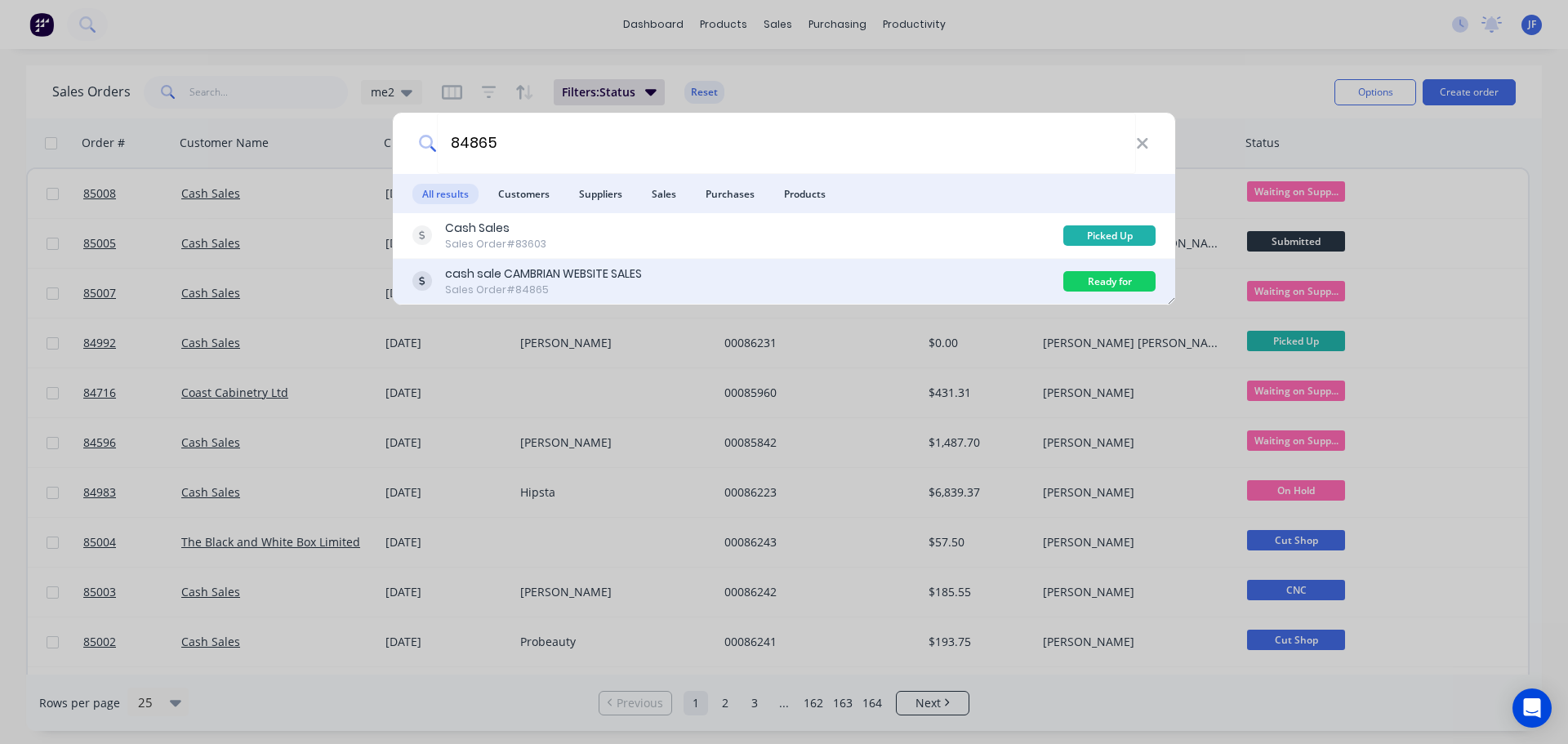
type input "84865"
click at [925, 284] on div "cash sale CAMBRIAN WEBSITE SALES Sales Order #84865" at bounding box center [737, 281] width 651 height 32
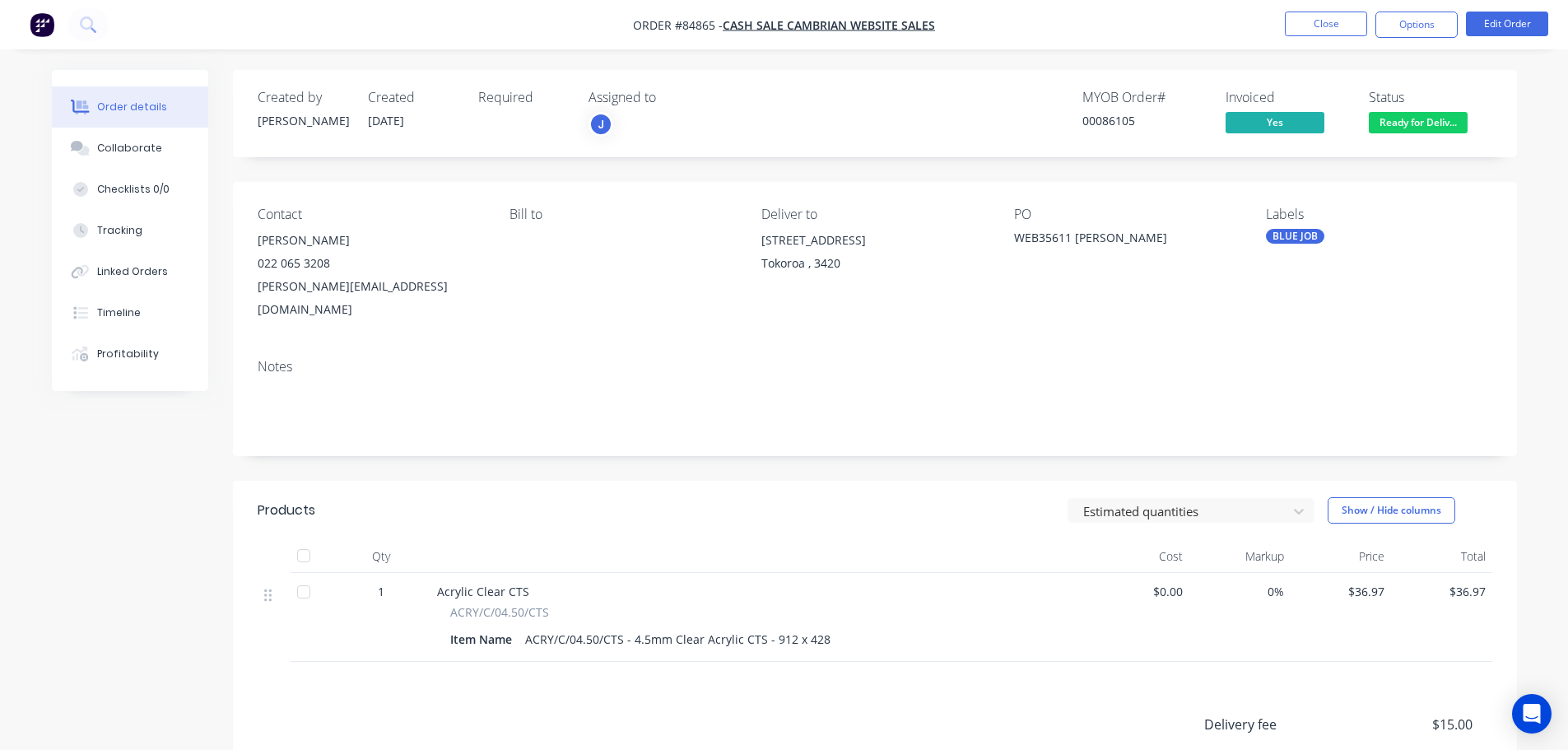
click at [32, 81] on div "Order details Collaborate Checklists 0/0 Tracking Linked Orders Timeline Profit…" at bounding box center [784, 495] width 1568 height 991
click at [1344, 14] on button "Close" at bounding box center [1326, 24] width 82 height 25
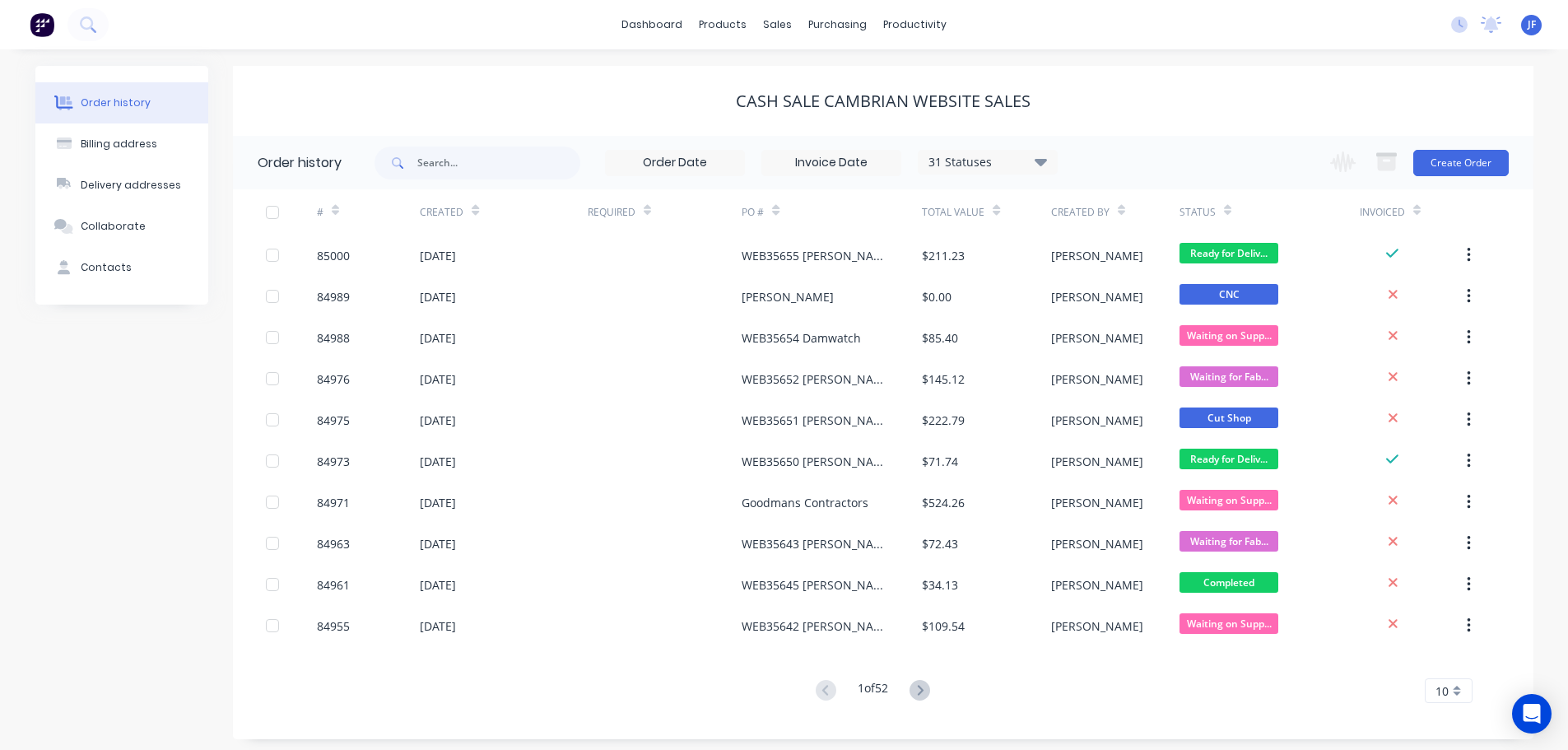
click at [46, 17] on img at bounding box center [42, 25] width 25 height 25
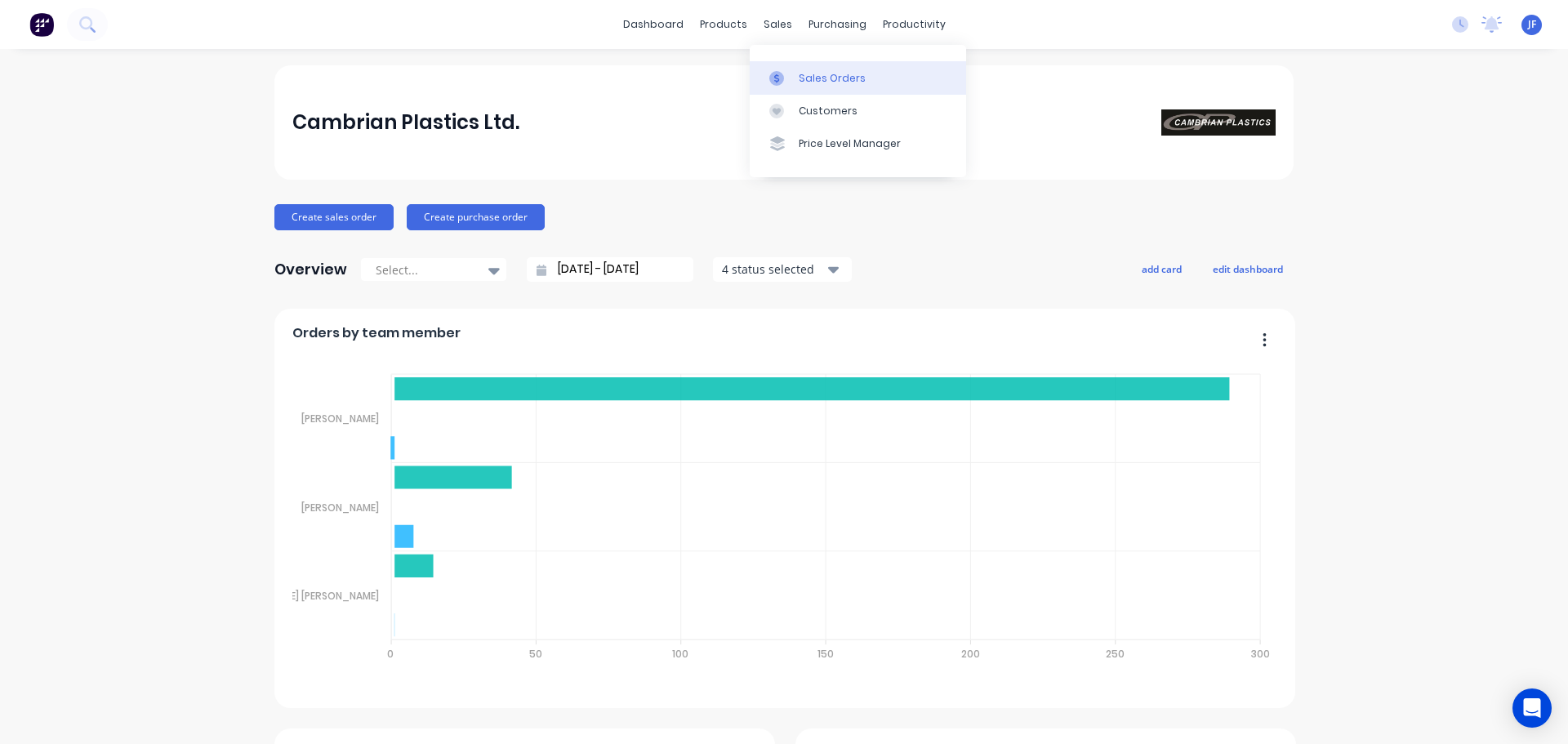
click at [809, 84] on div "Sales Orders" at bounding box center [832, 78] width 67 height 15
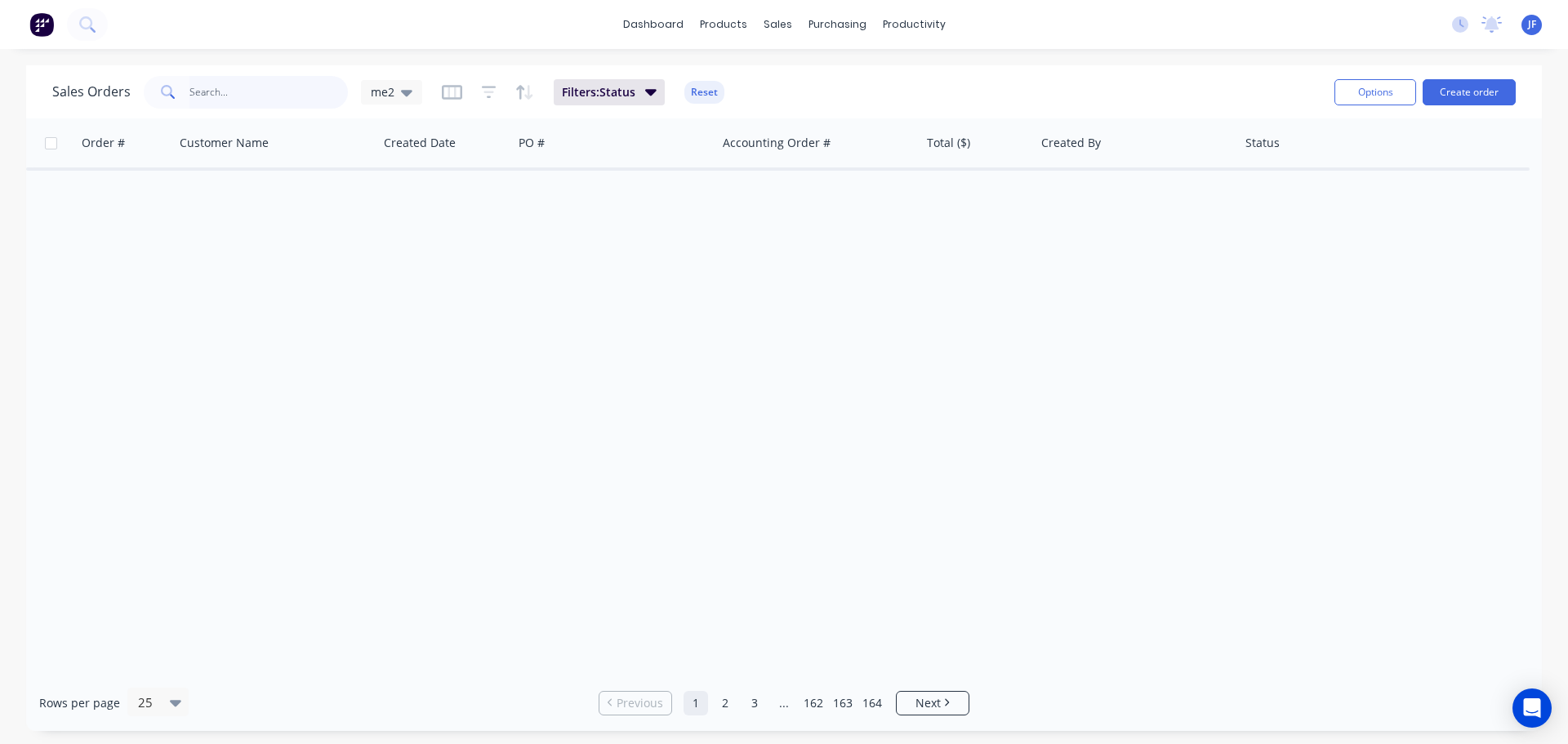
click at [212, 94] on input "text" at bounding box center [269, 92] width 159 height 33
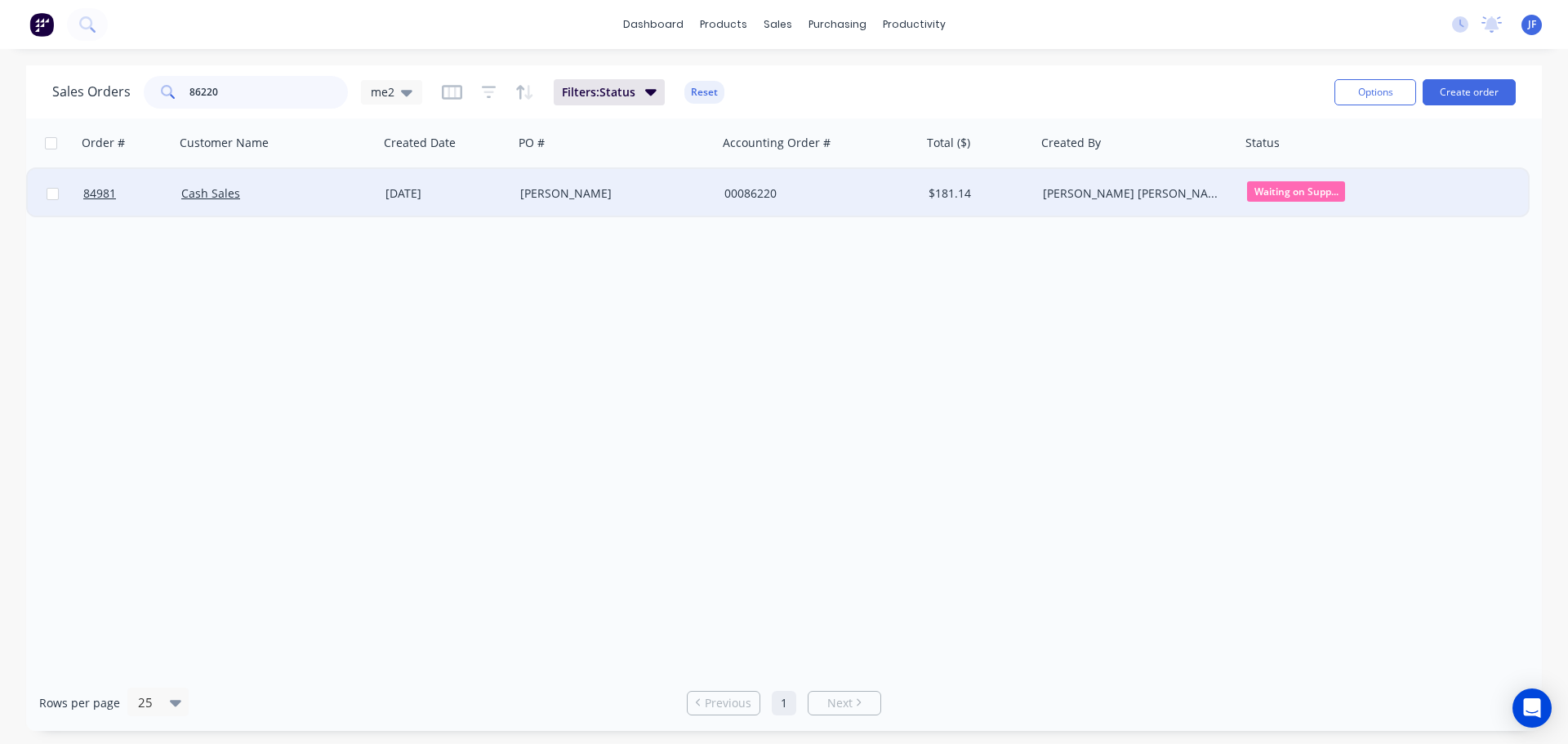
type input "86220"
click at [662, 192] on div "Mike Beath" at bounding box center [611, 194] width 181 height 16
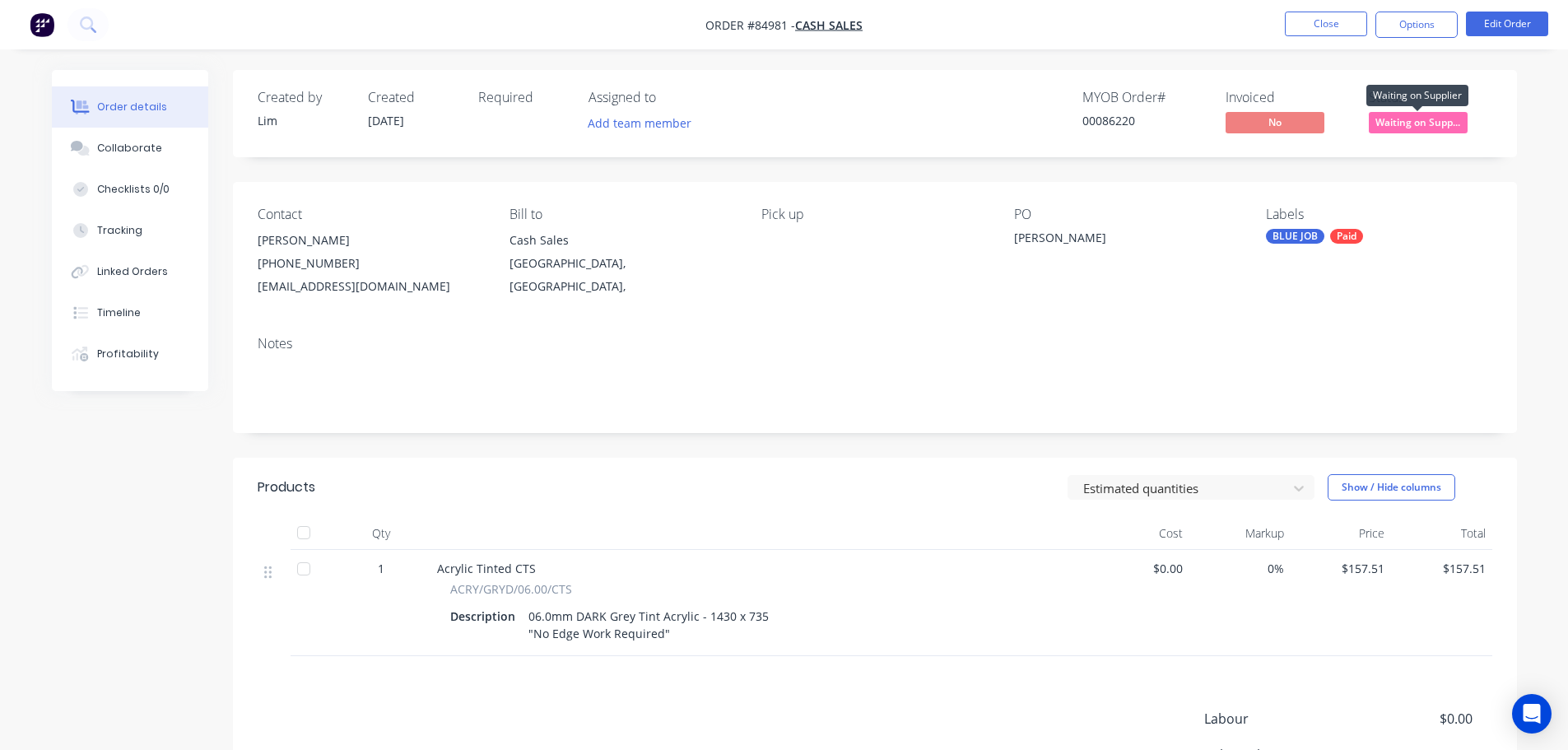
click at [1426, 124] on span "Waiting on Supp..." at bounding box center [1418, 122] width 99 height 21
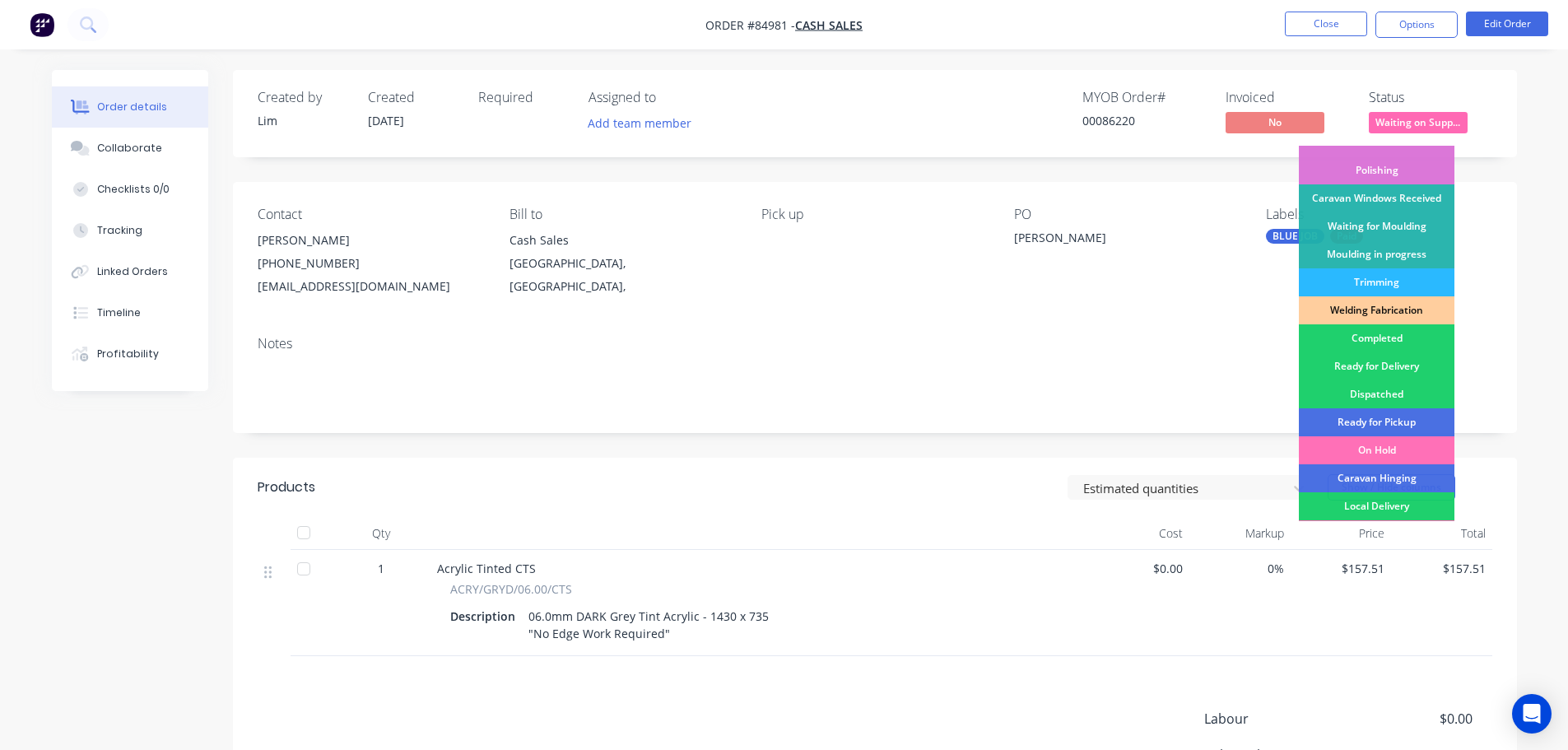
scroll to position [325, 0]
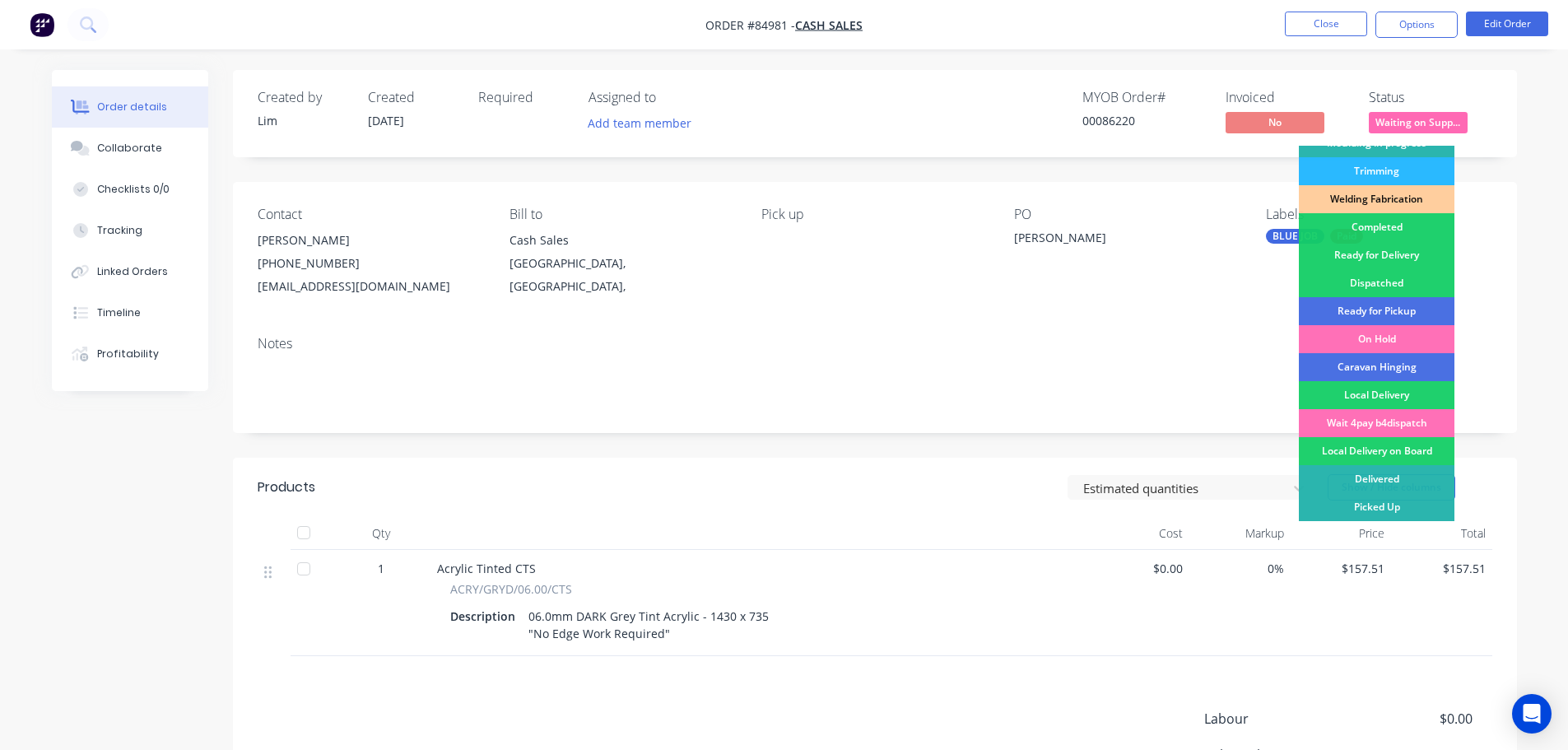
click at [1390, 313] on div "Ready for Pickup" at bounding box center [1376, 312] width 156 height 28
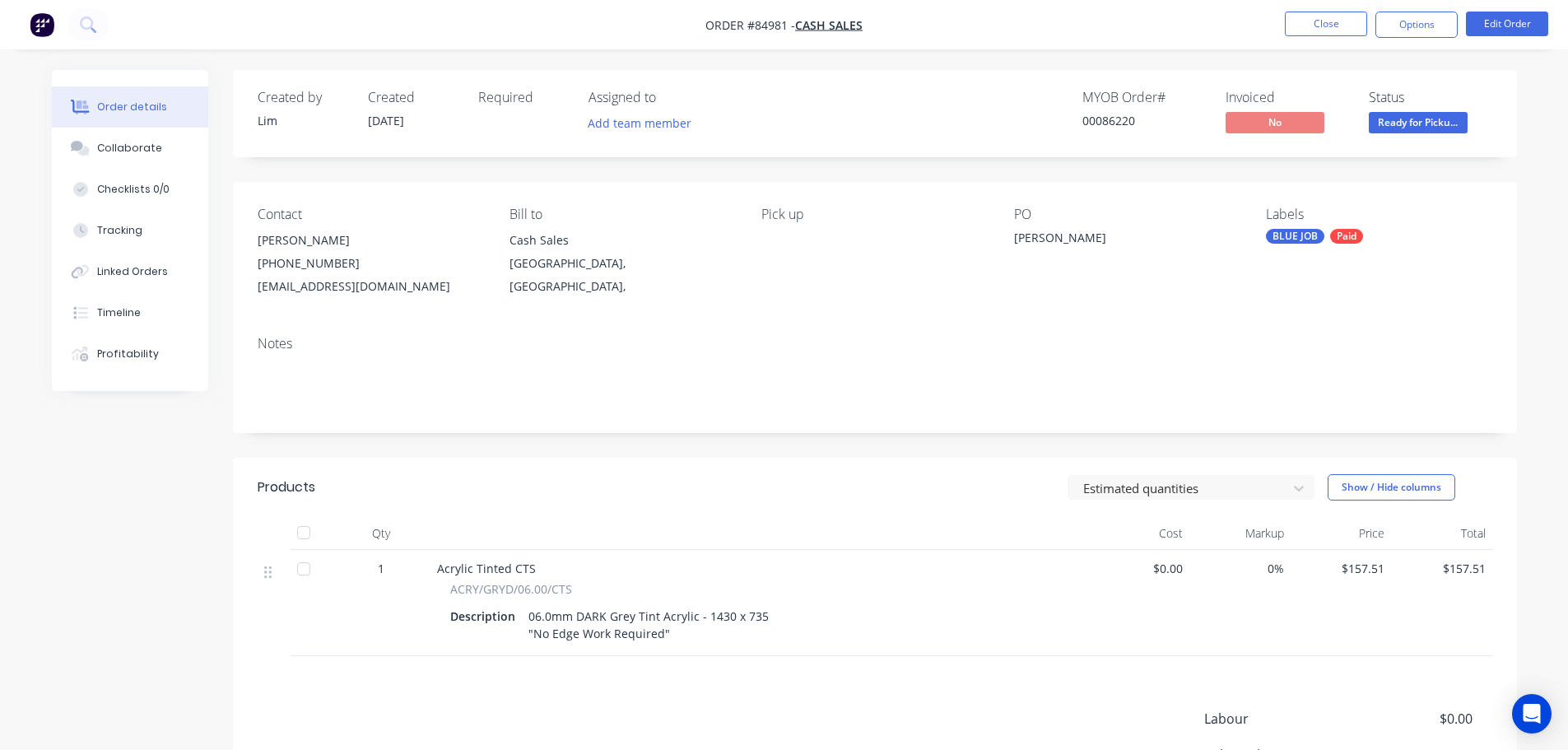
click at [1417, 111] on span at bounding box center [1418, 109] width 11 height 5
click at [1177, 241] on div "Mike Beath" at bounding box center [1117, 241] width 206 height 23
click at [1430, 26] on button "Options" at bounding box center [1416, 25] width 82 height 26
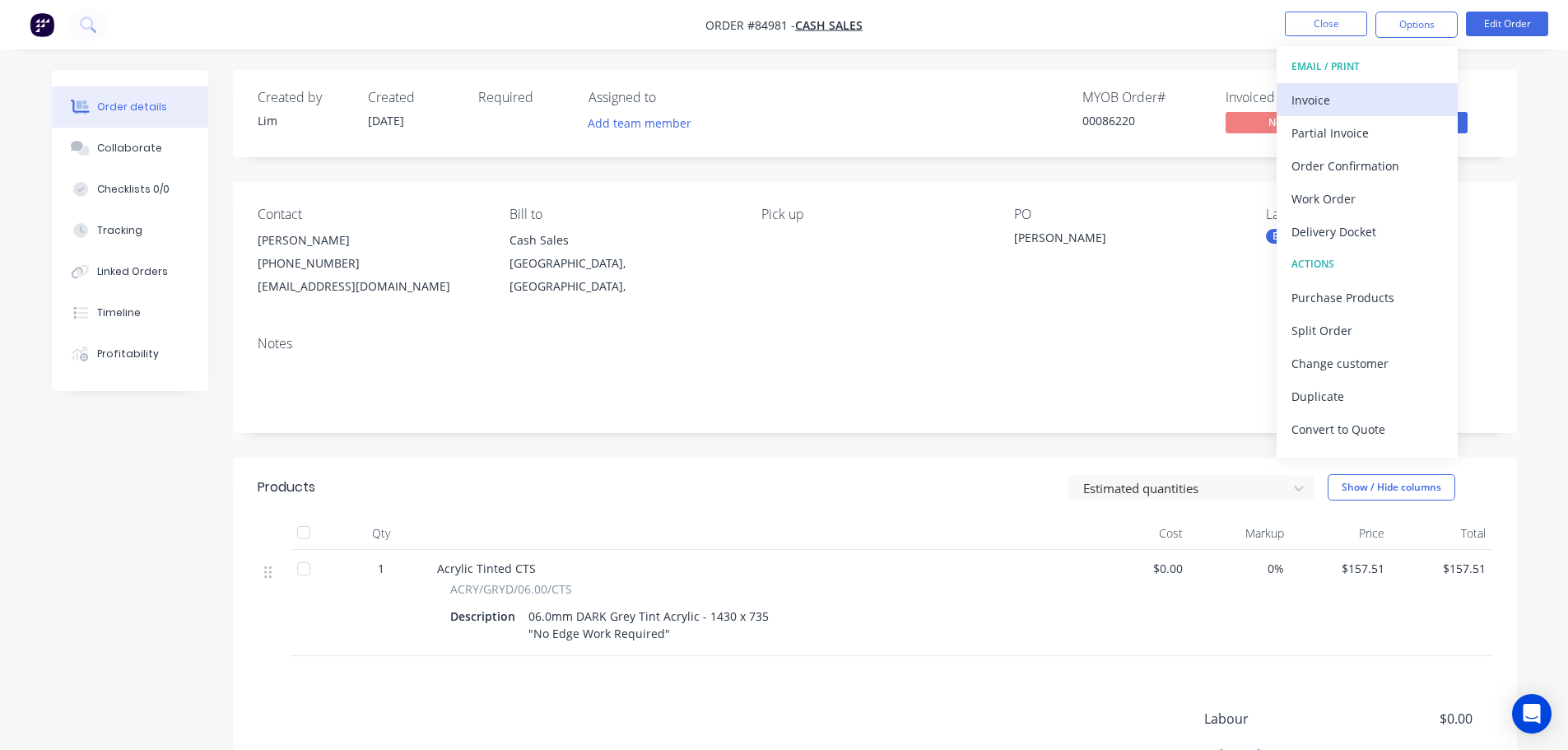
click at [1357, 111] on div "Invoice" at bounding box center [1367, 100] width 152 height 24
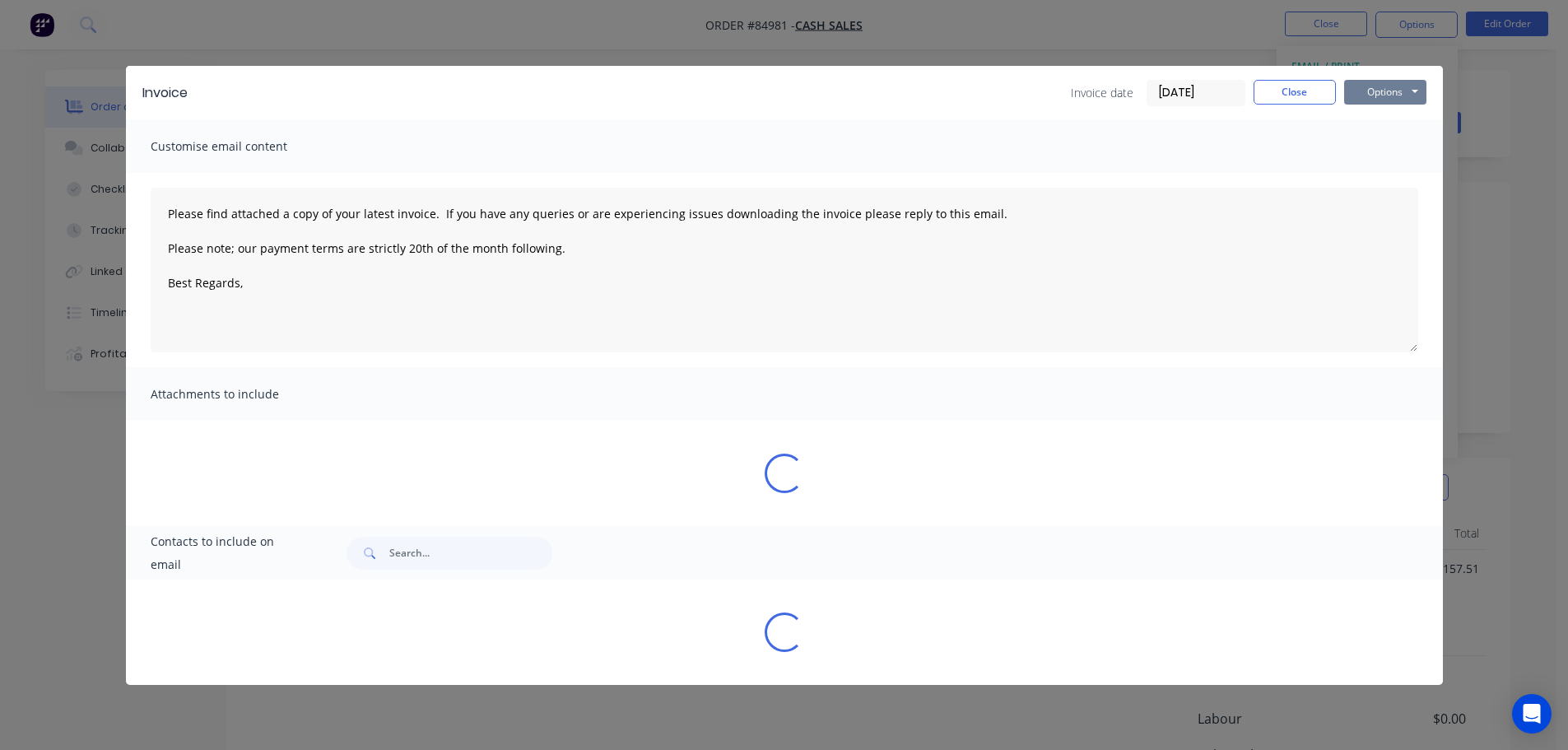
click at [1395, 96] on button "Options" at bounding box center [1385, 92] width 82 height 25
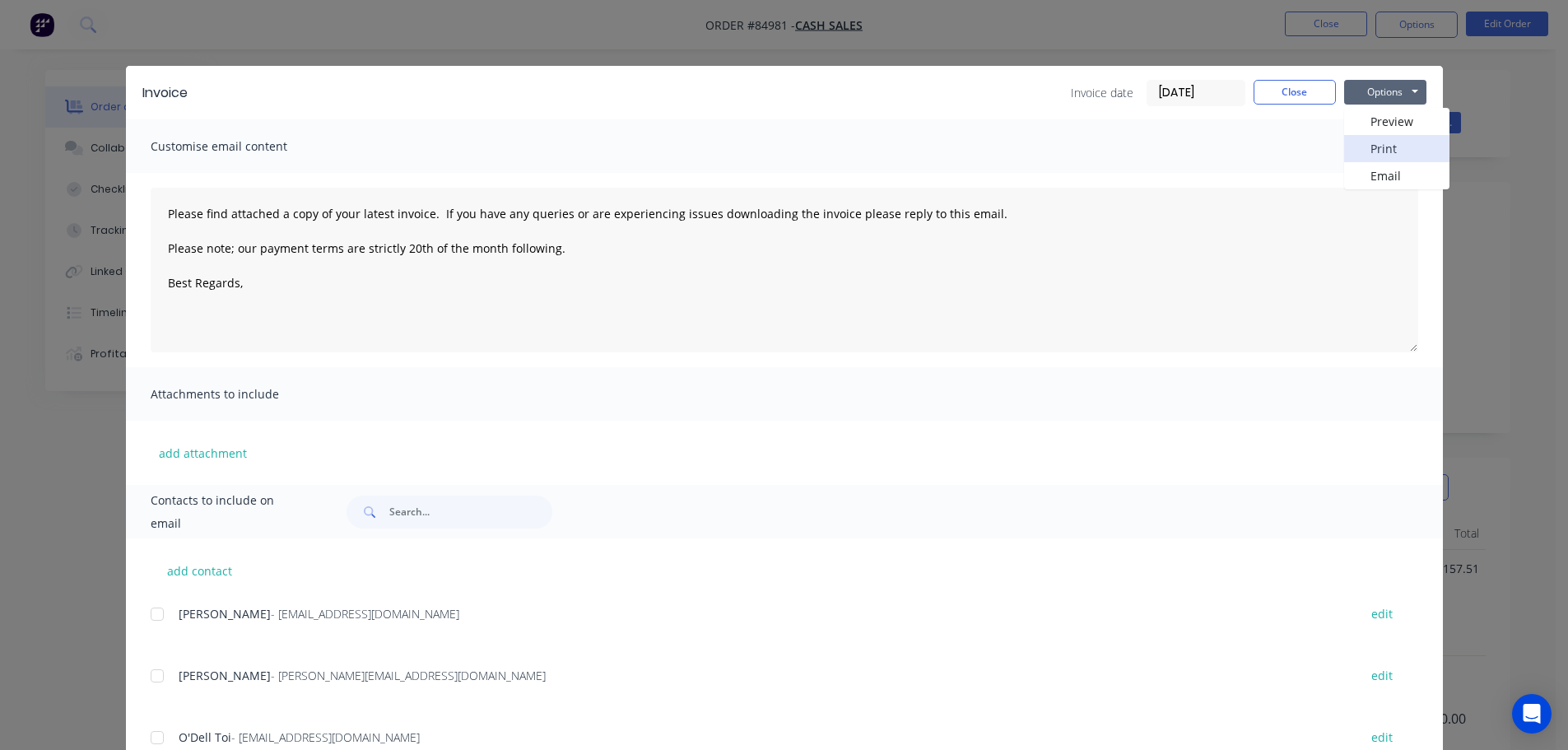
click at [1392, 150] on button "Print" at bounding box center [1397, 148] width 105 height 27
type textarea "Please find attached a copy of your latest invoice. If you have any queries or …"
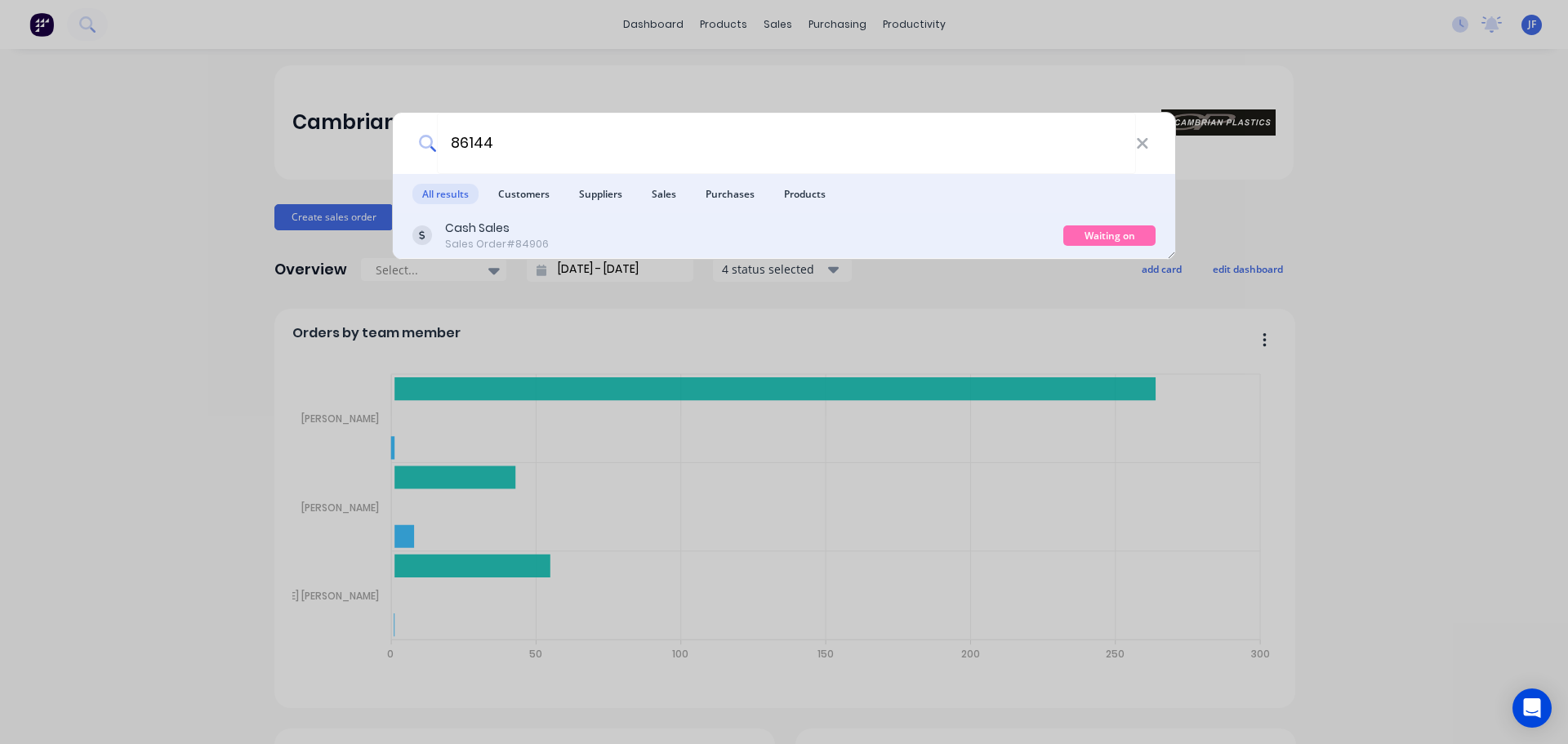
type input "86144"
click at [1022, 240] on div "Cash Sales Sales Order #84906" at bounding box center [737, 235] width 651 height 32
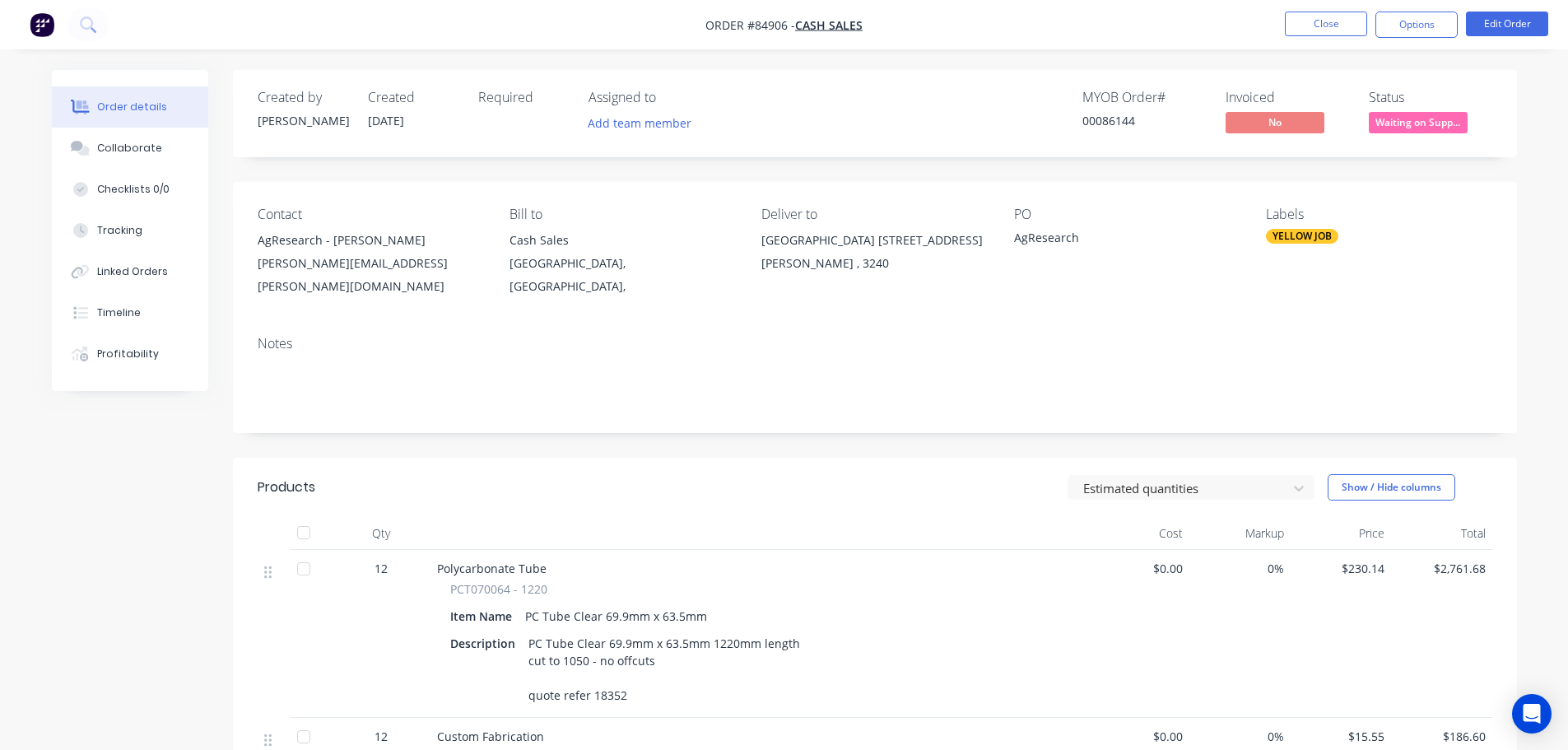
click at [1387, 124] on span "Waiting on Supp..." at bounding box center [1418, 122] width 99 height 21
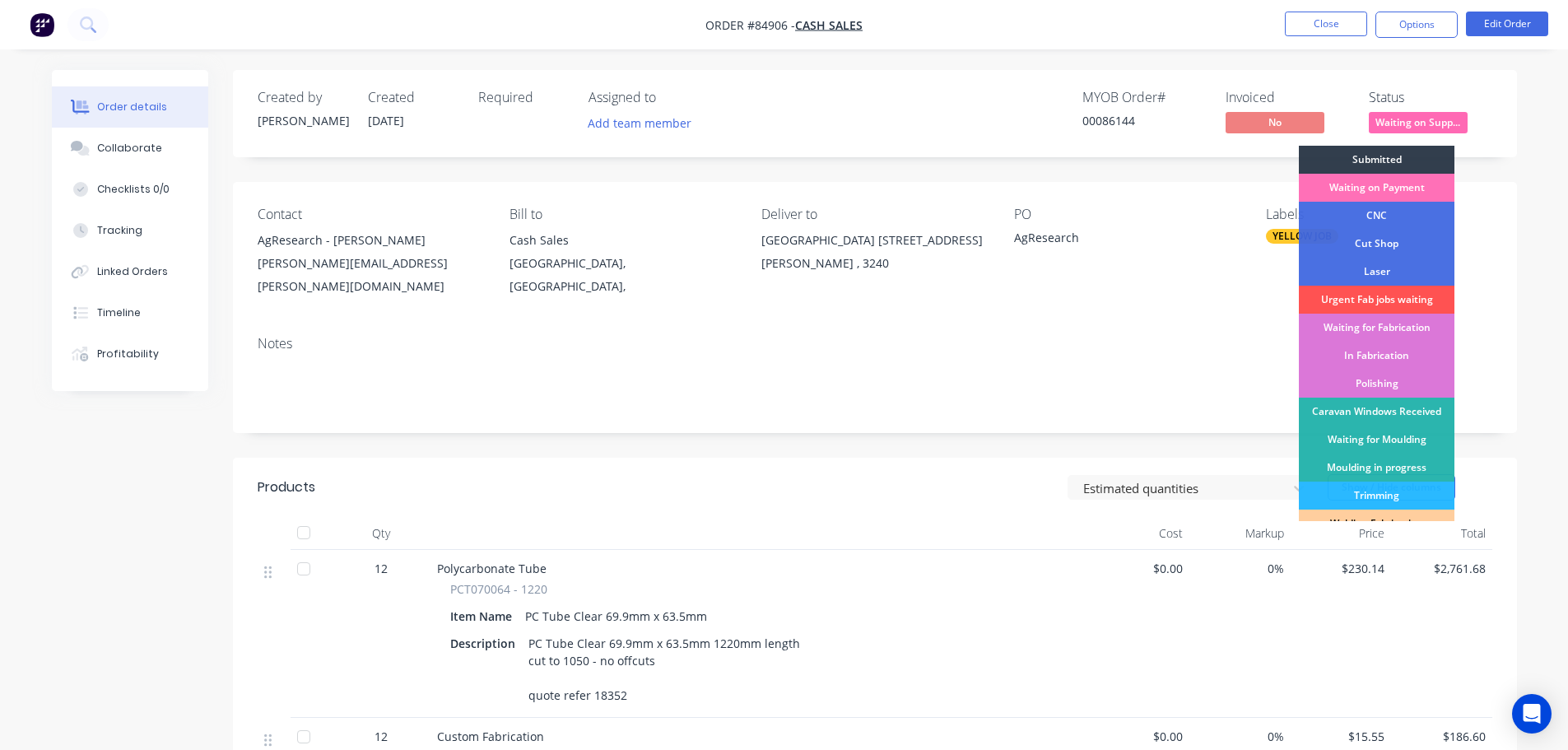
click at [1391, 153] on div "Submitted" at bounding box center [1376, 160] width 156 height 28
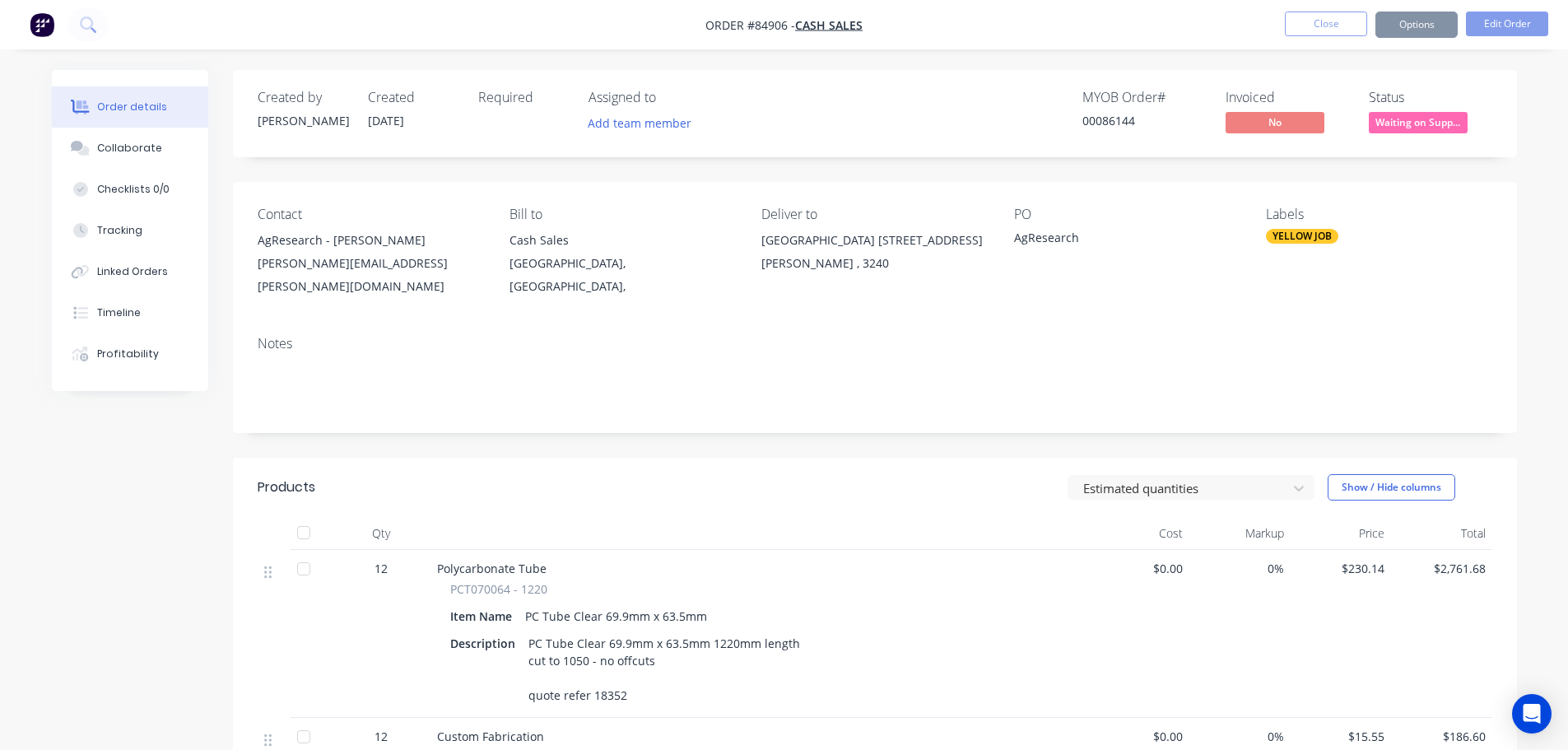
click at [1328, 54] on div "Order details Collaborate Checklists 0/0 Tracking Linked Orders Timeline Profit…" at bounding box center [784, 576] width 1568 height 1153
click at [103, 19] on button at bounding box center [88, 25] width 41 height 33
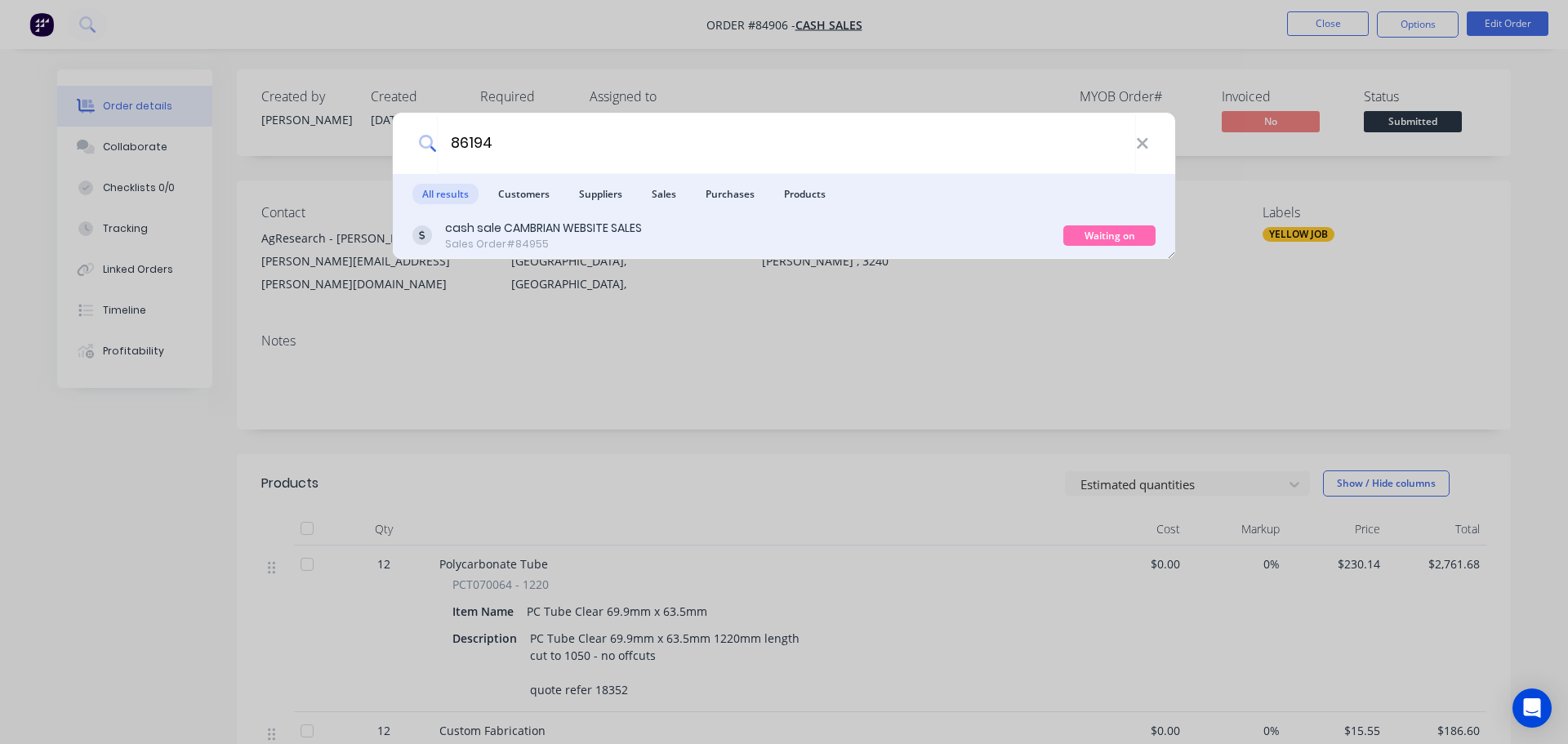
type input "86194"
click at [878, 223] on div "cash sale CAMBRIAN WEBSITE SALES Sales Order #84955" at bounding box center [737, 235] width 651 height 32
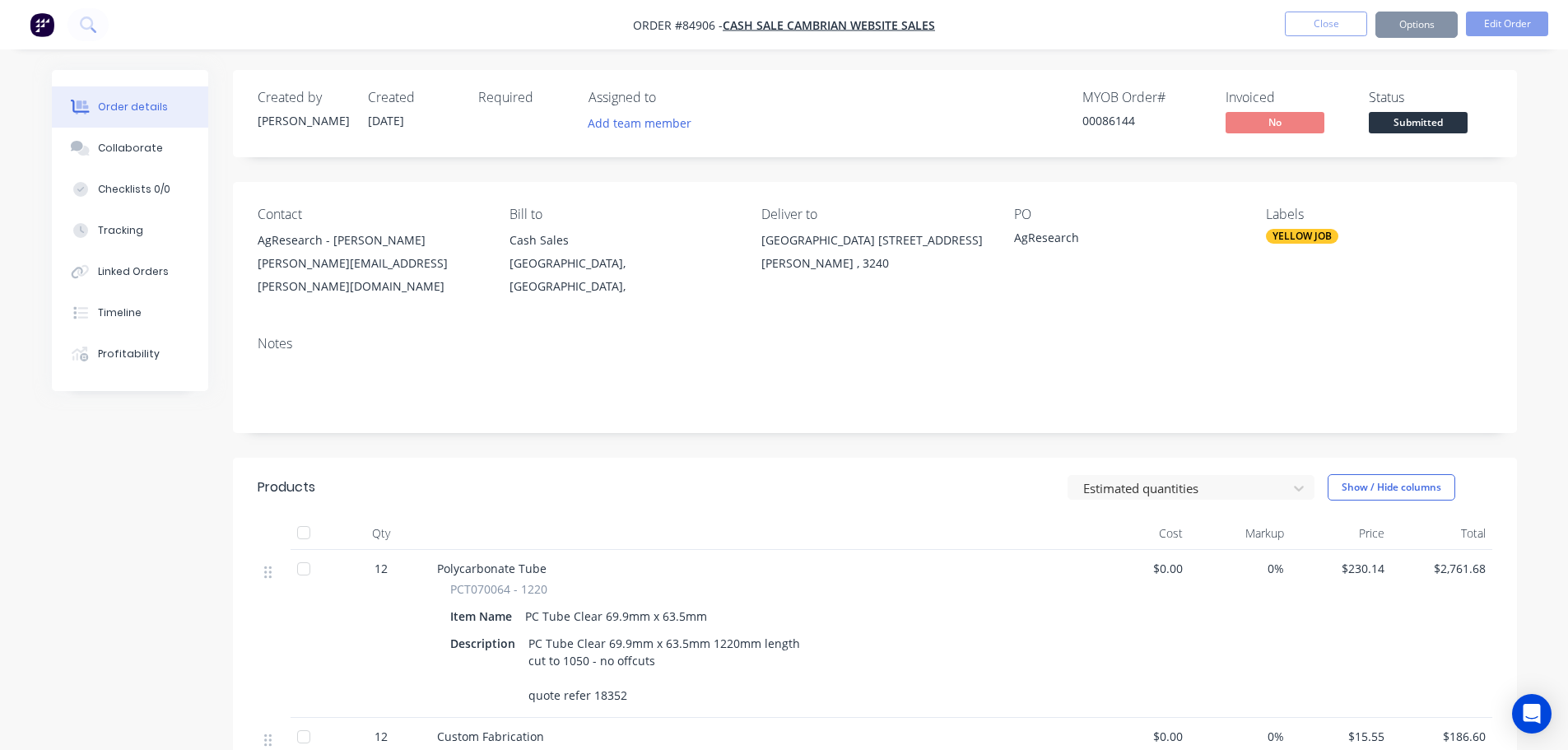
click at [1387, 121] on span "Submitted" at bounding box center [1418, 122] width 99 height 21
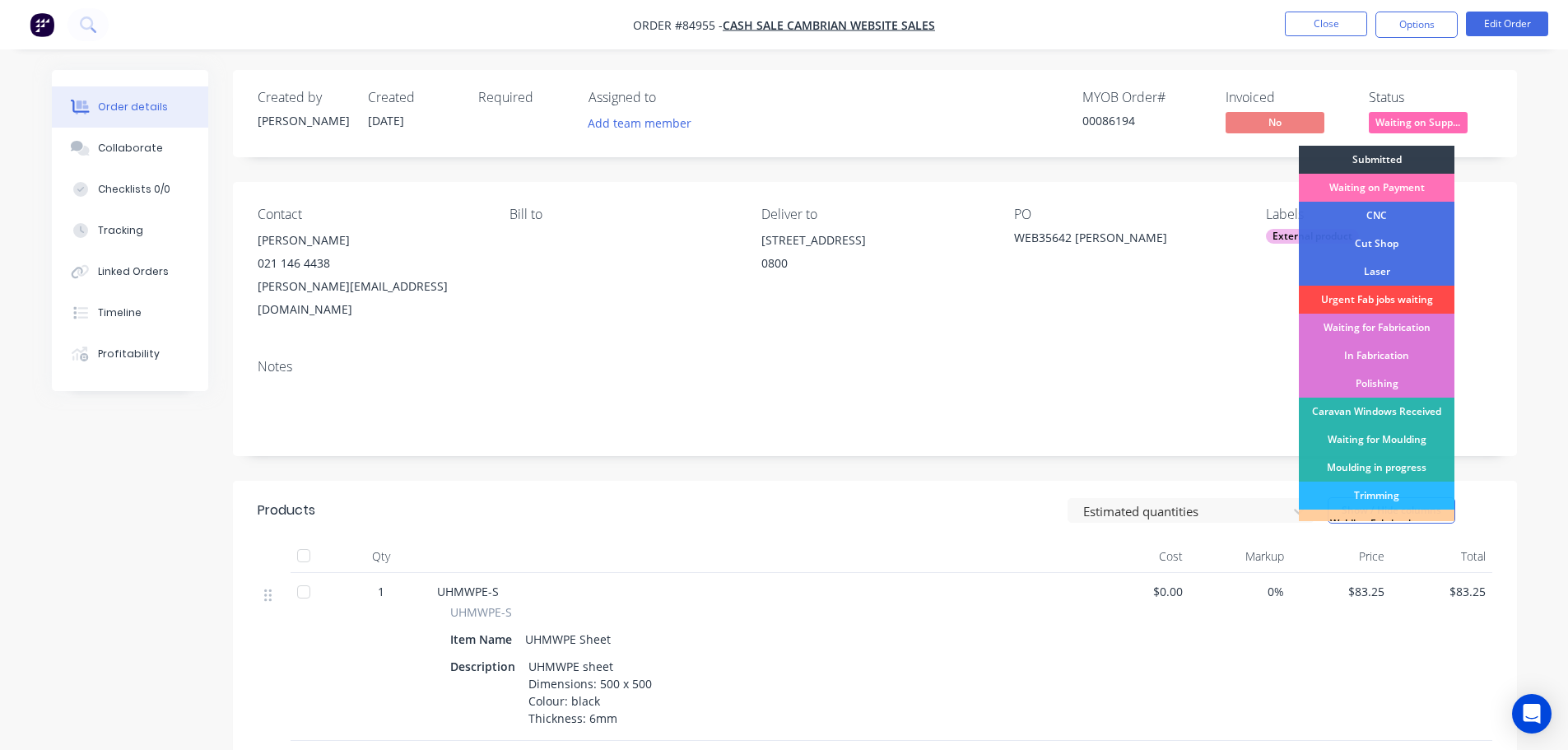
scroll to position [165, 0]
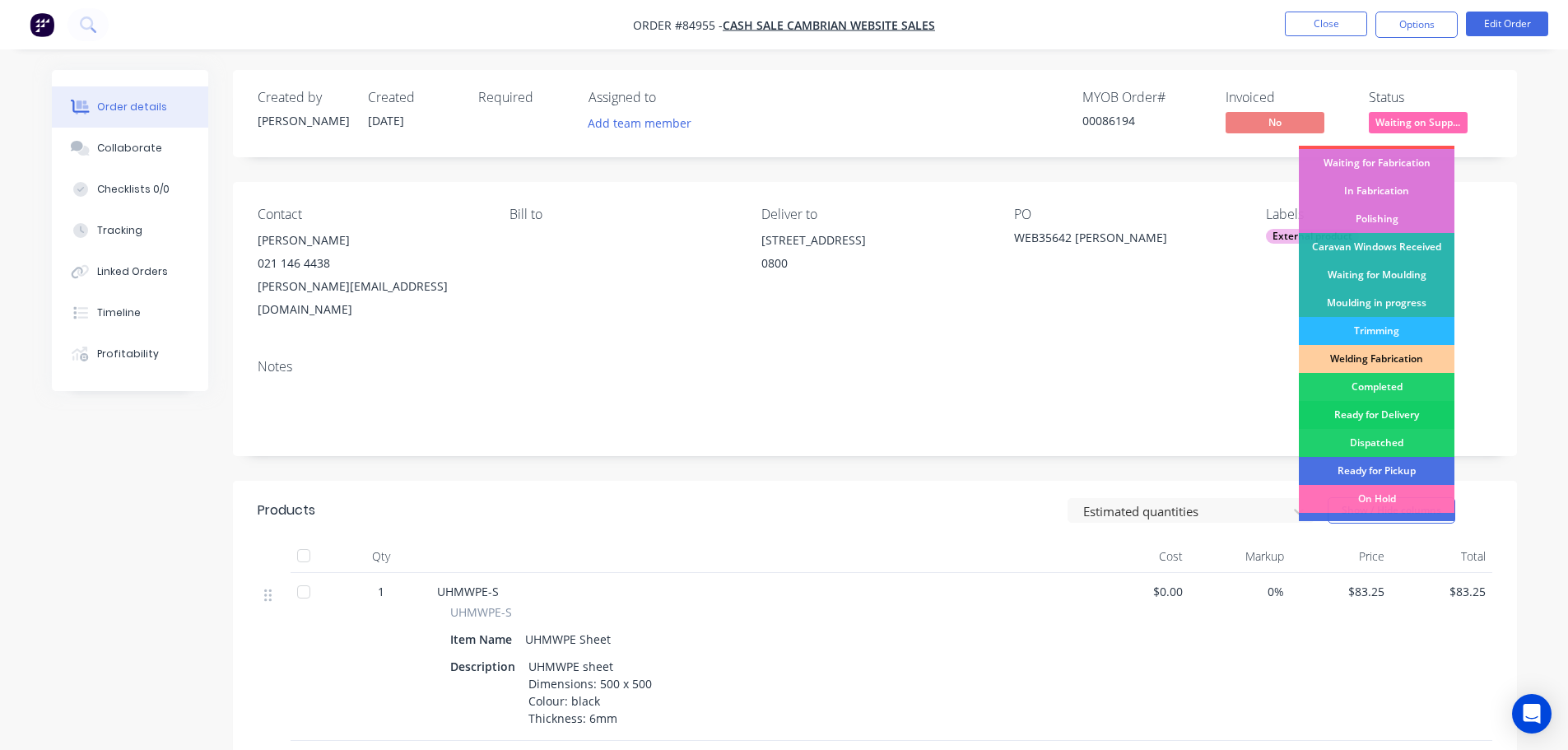
click at [1400, 409] on div "Ready for Delivery" at bounding box center [1376, 415] width 156 height 28
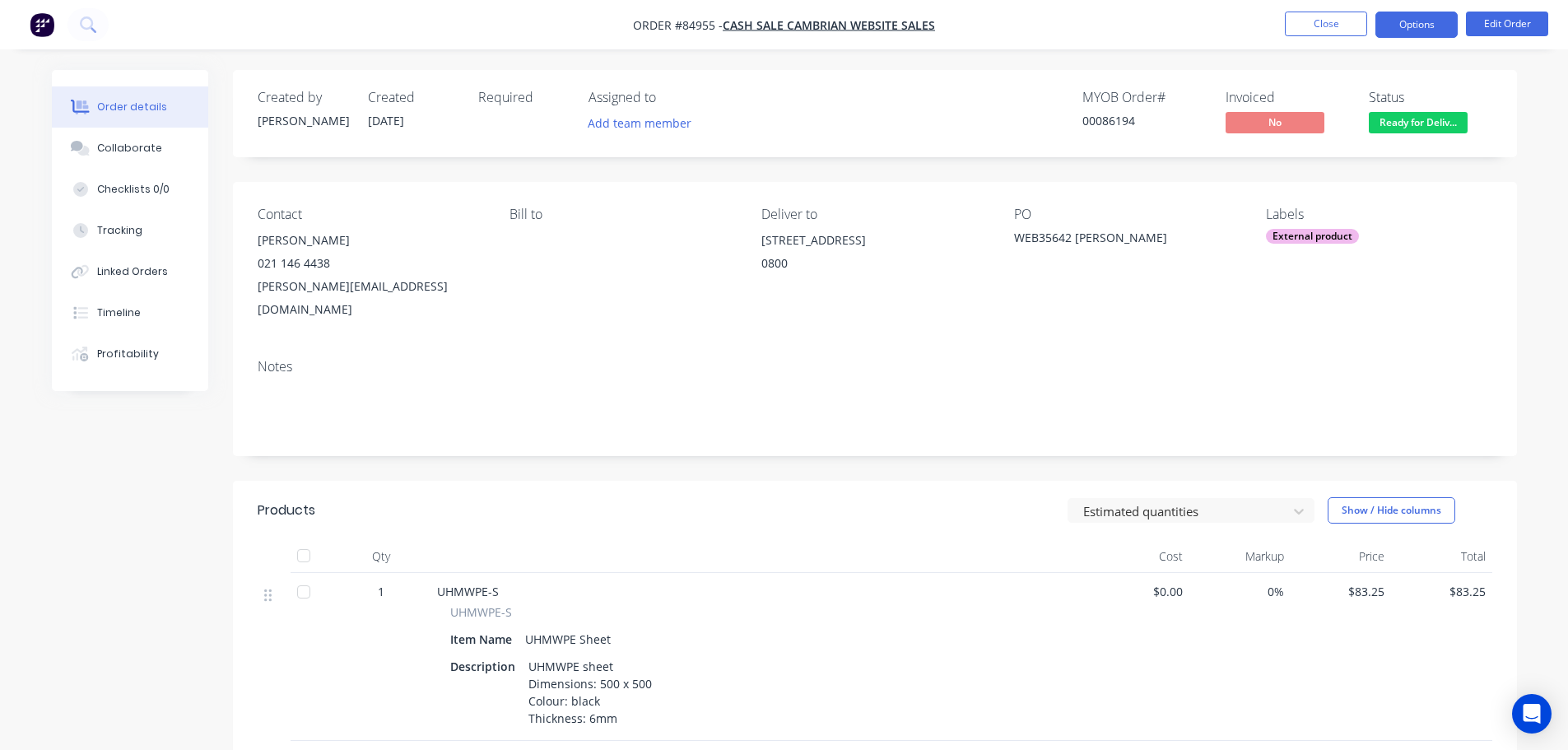
click at [1430, 22] on button "Options" at bounding box center [1416, 25] width 82 height 26
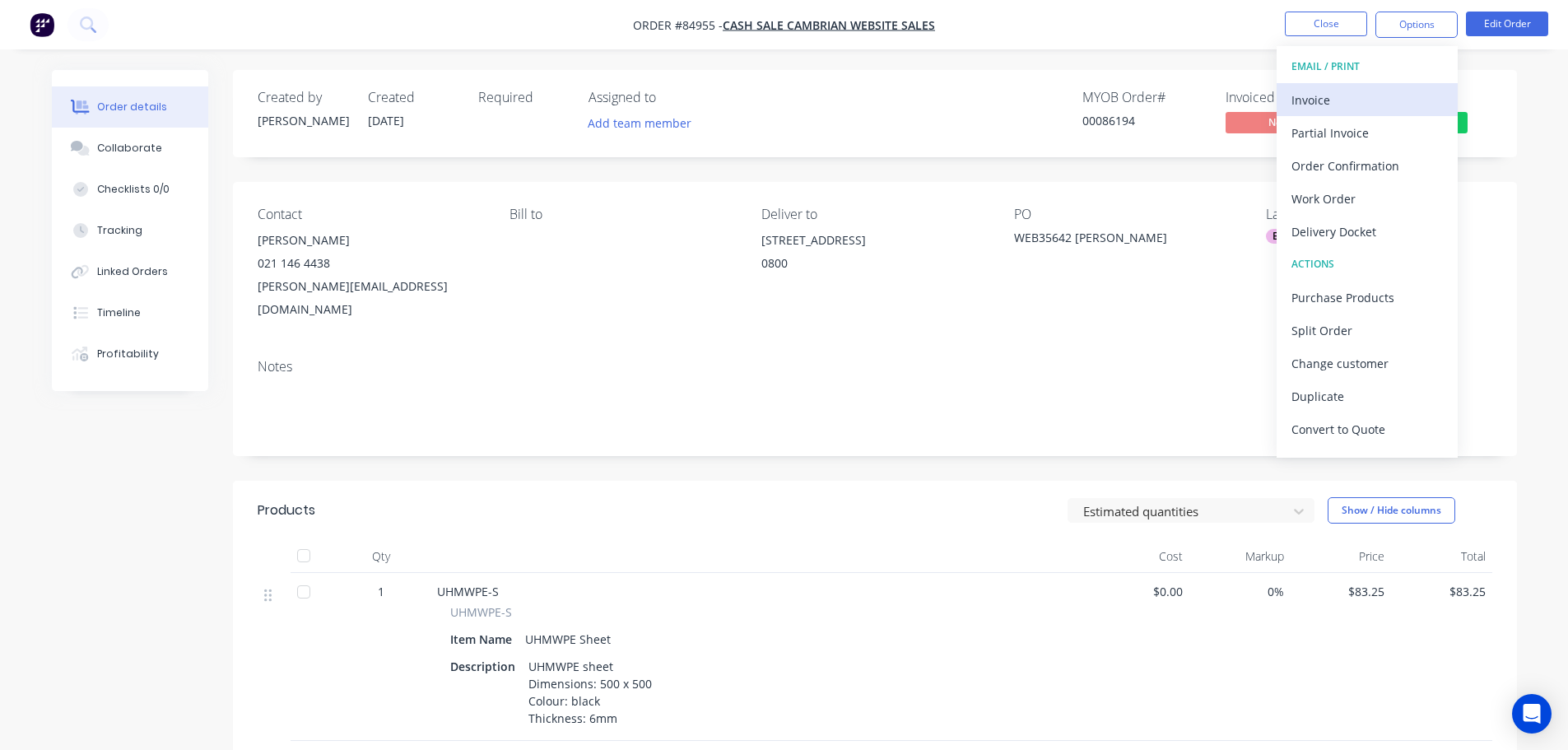
click at [1366, 91] on div "Invoice" at bounding box center [1367, 100] width 152 height 24
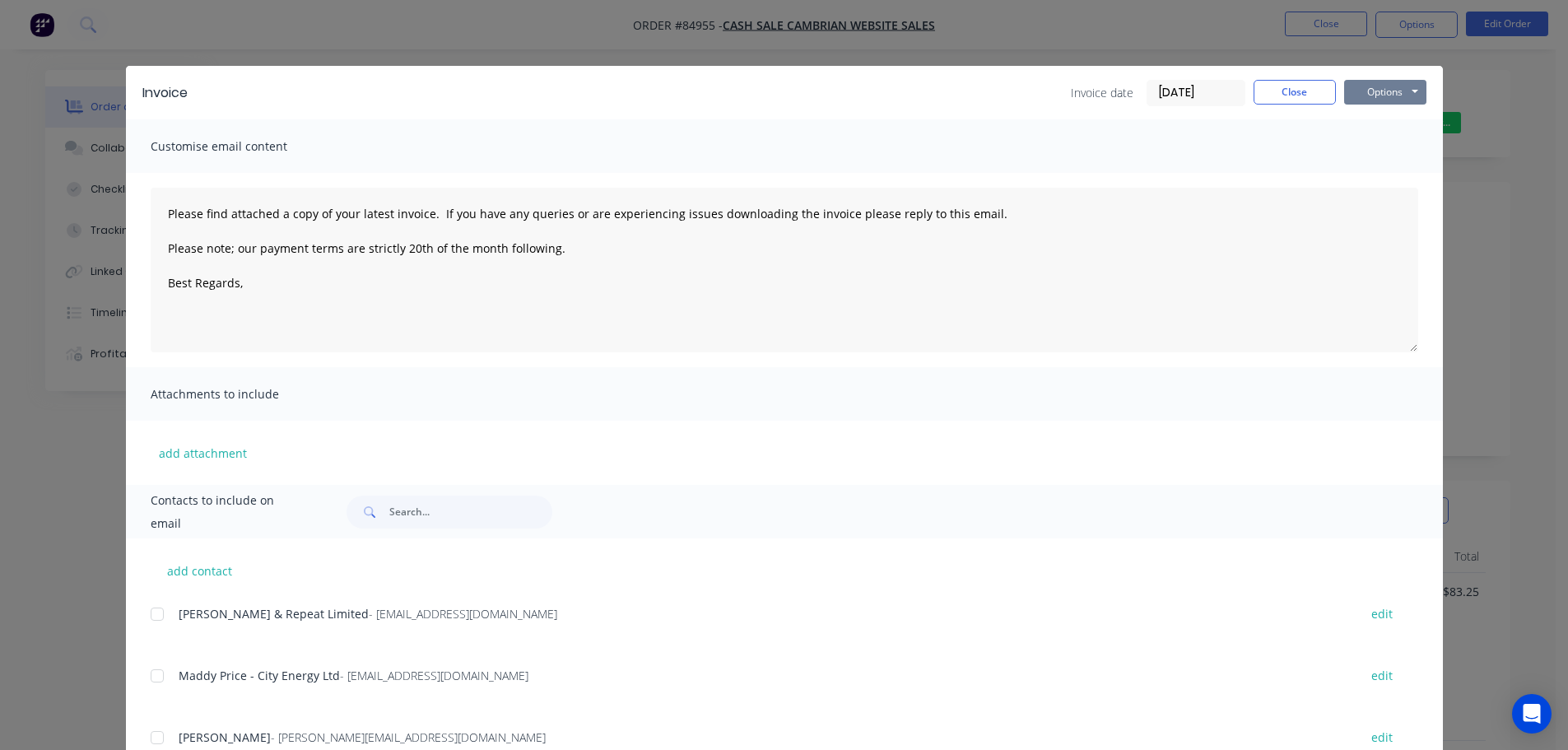
click at [1395, 89] on button "Options" at bounding box center [1385, 92] width 82 height 25
click at [1397, 145] on button "Print" at bounding box center [1397, 148] width 105 height 27
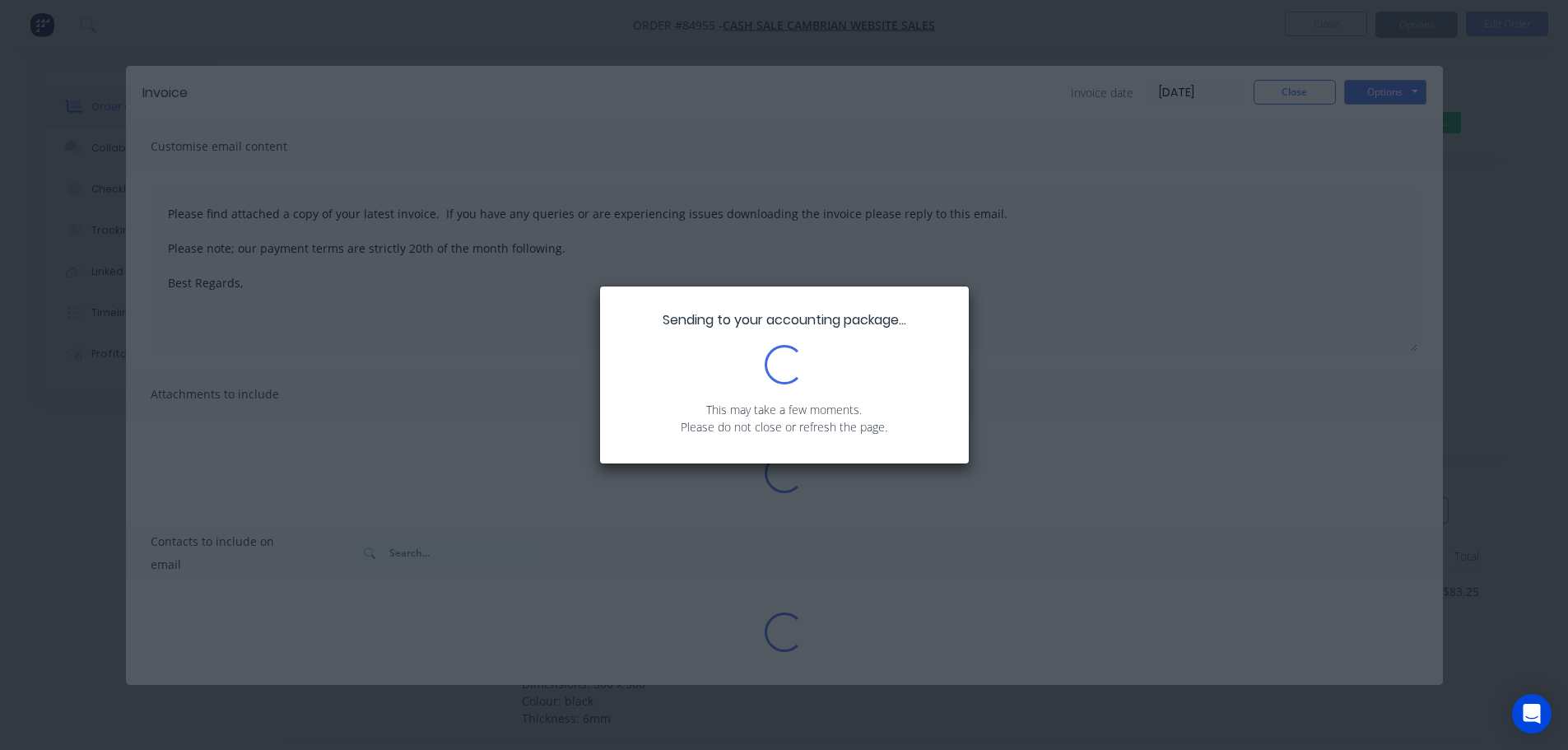
type textarea "Please find attached a copy of your latest invoice. If you have any queries or …"
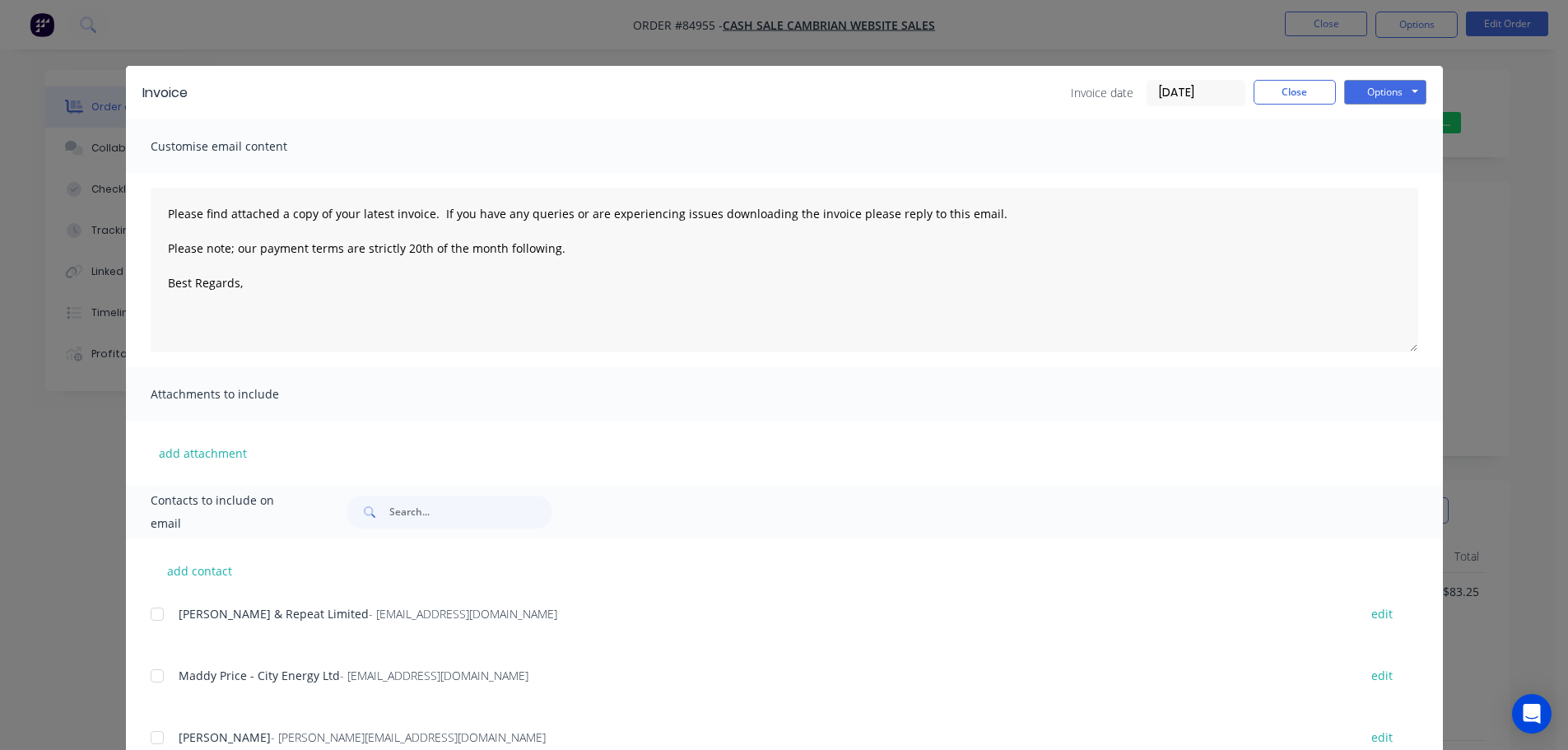
click at [208, 32] on div "Invoice Invoice date [DATE] Close Options Preview Print Email Customise email c…" at bounding box center [784, 375] width 1568 height 750
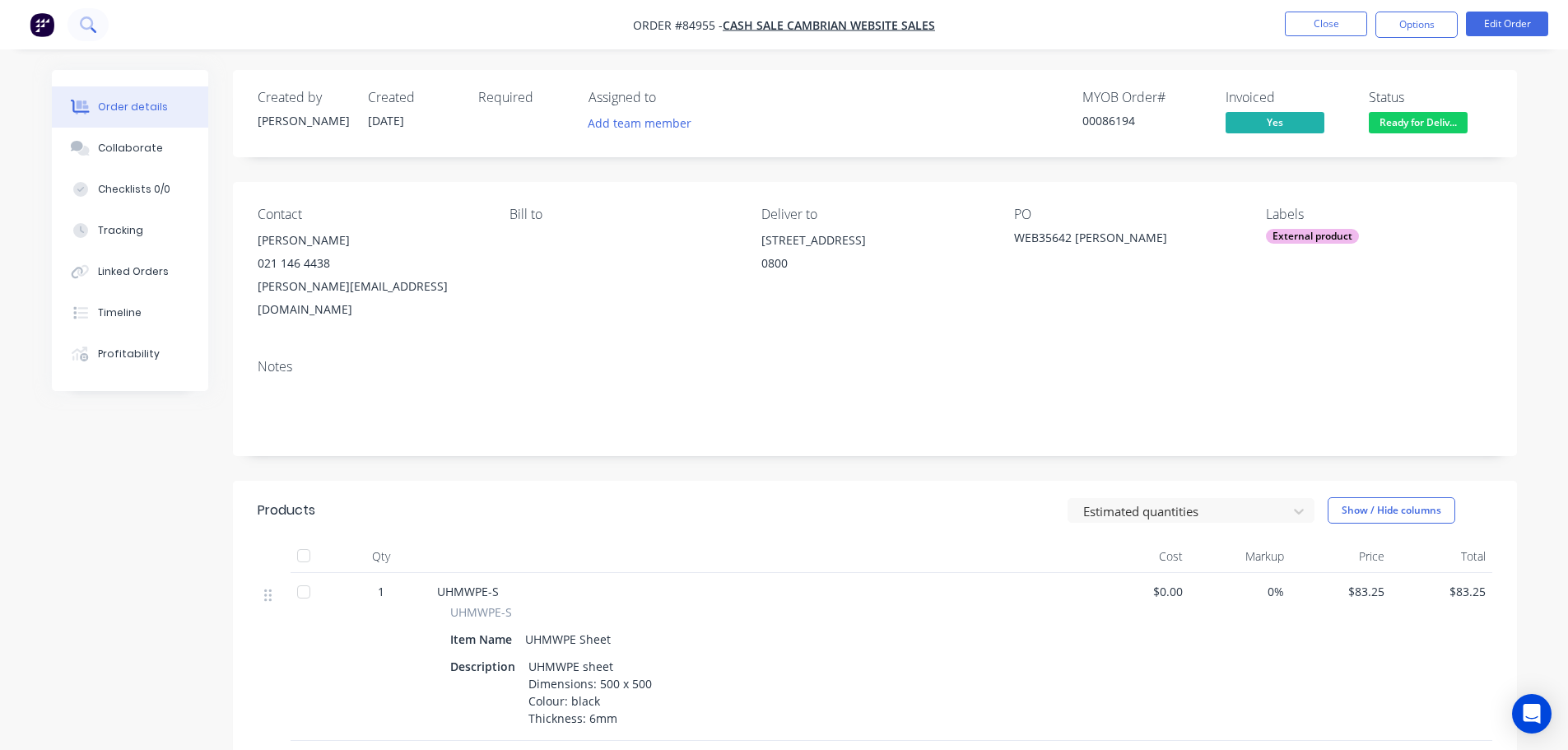
click at [105, 24] on button at bounding box center [88, 25] width 41 height 33
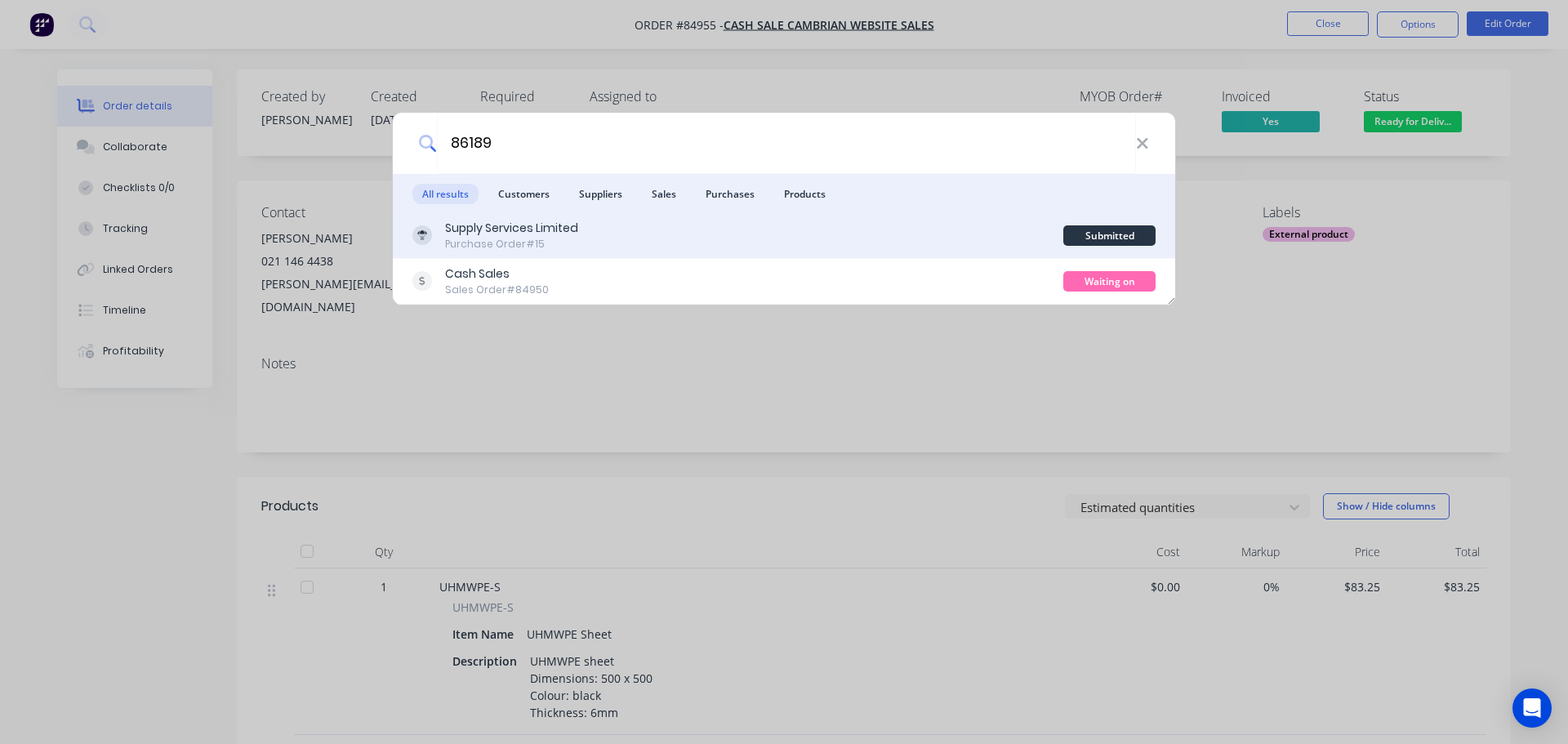
type input "86189"
click at [925, 226] on div "Supply Services Limited Purchase Order #15" at bounding box center [737, 235] width 651 height 32
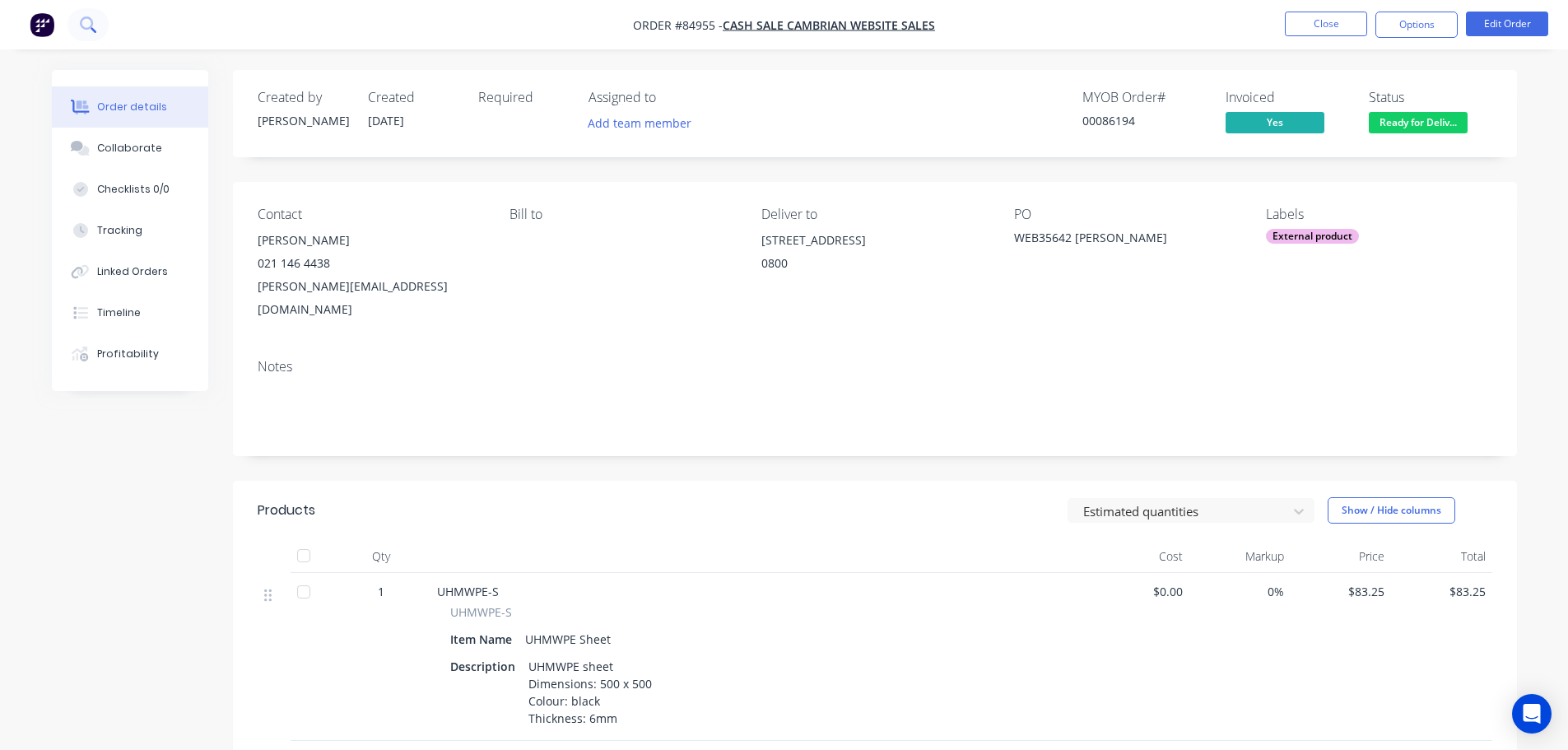
click at [70, 16] on button at bounding box center [88, 25] width 41 height 33
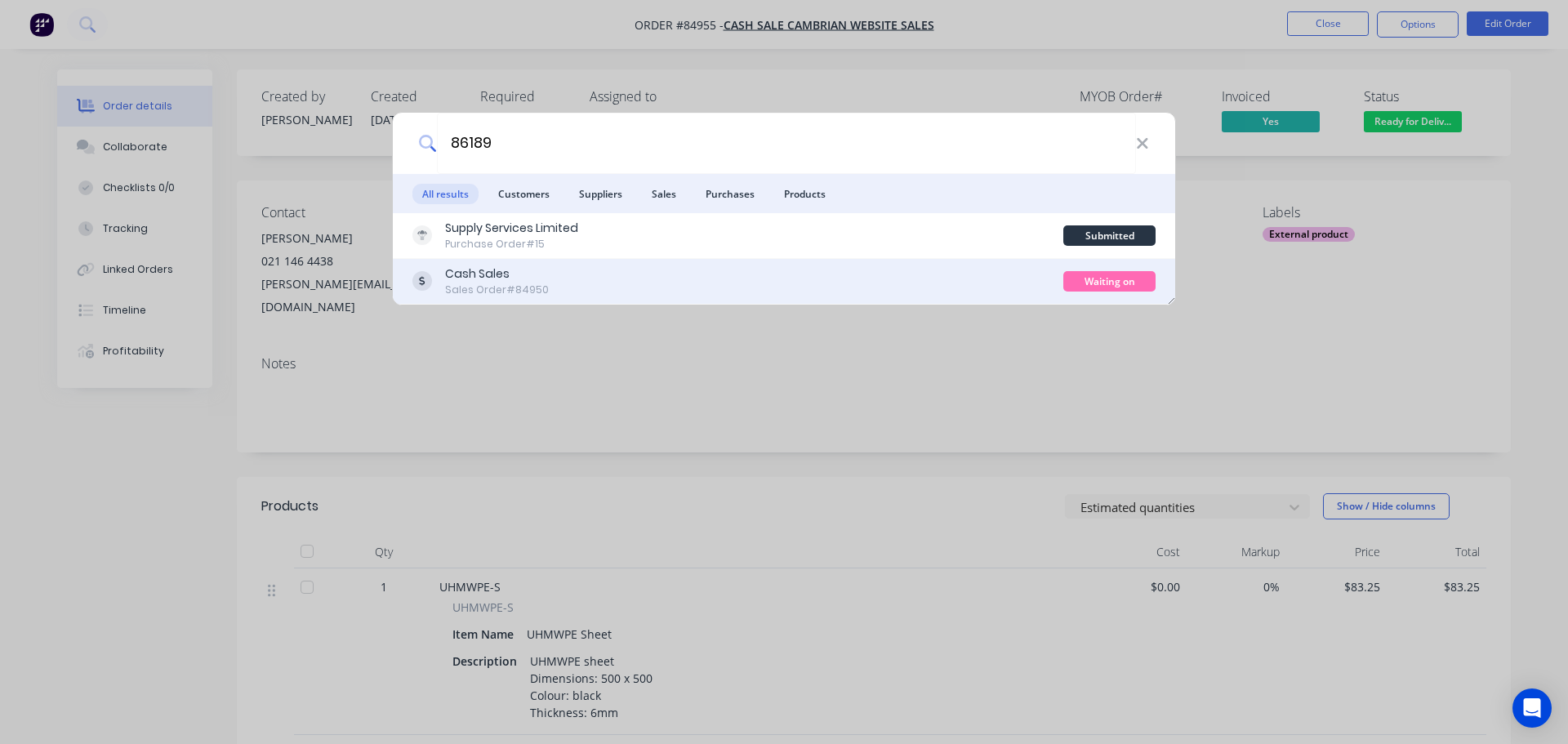
type input "86189"
click at [627, 266] on div "Cash Sales Sales Order #84950" at bounding box center [737, 281] width 651 height 32
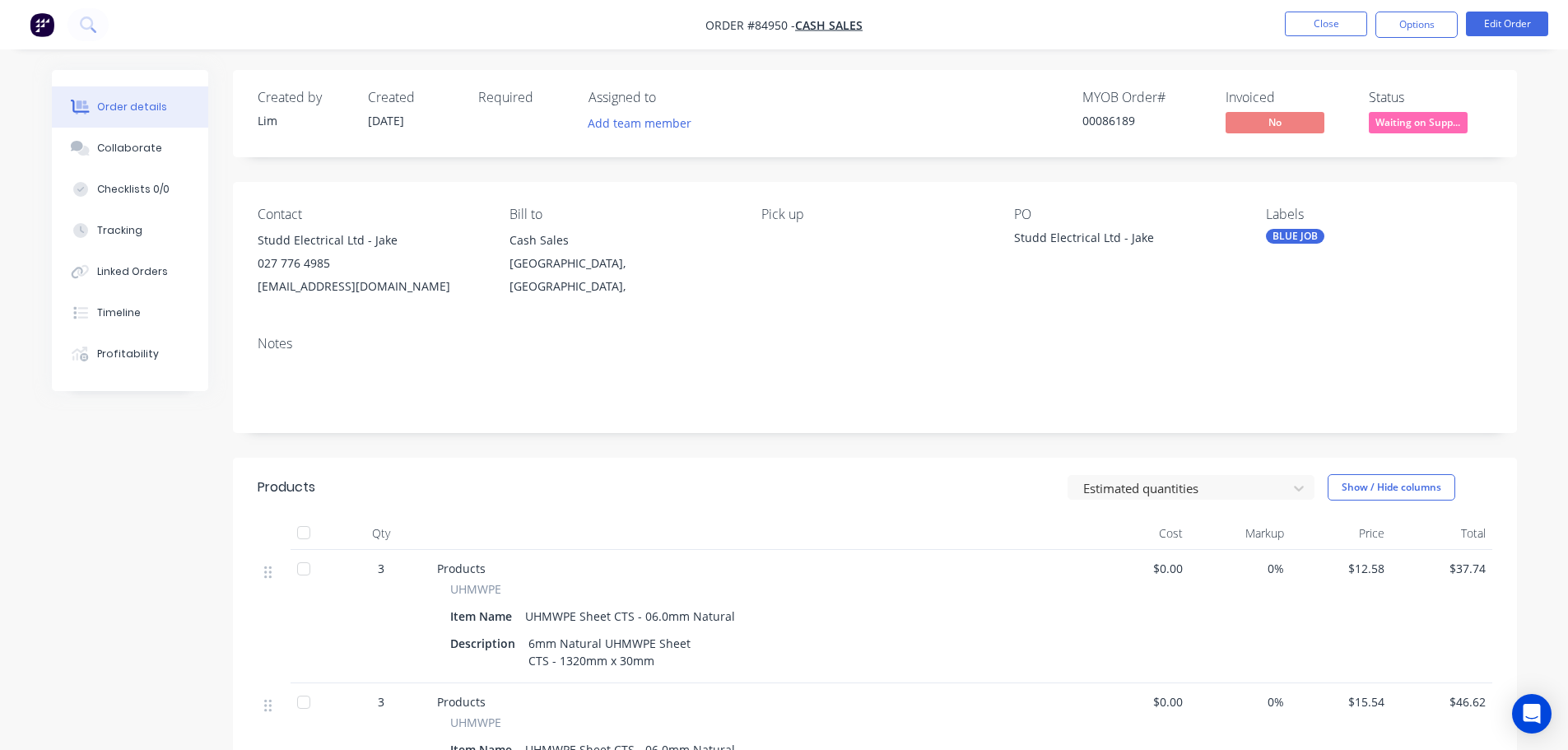
click at [1435, 124] on span "Waiting on Supp..." at bounding box center [1418, 122] width 99 height 21
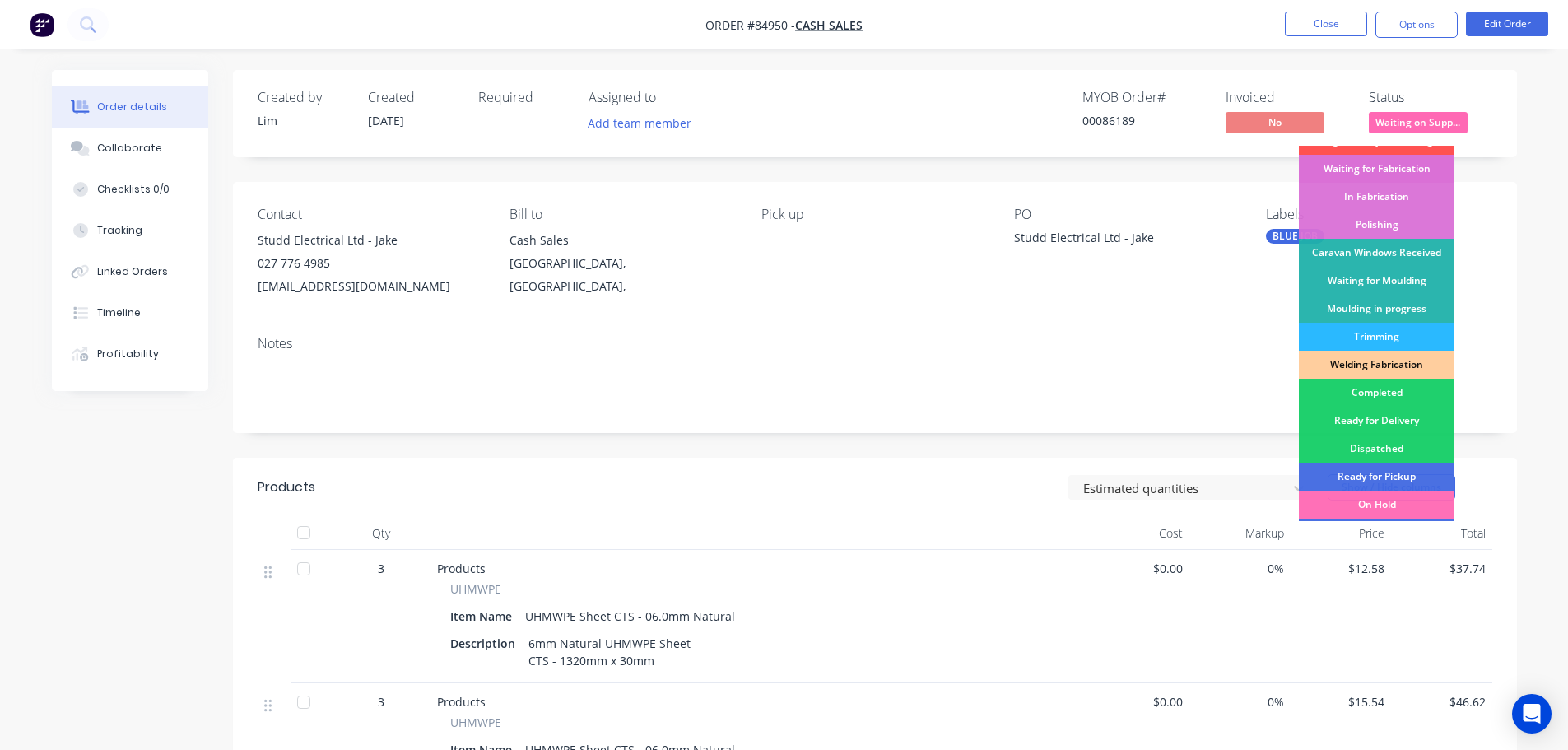
scroll to position [325, 0]
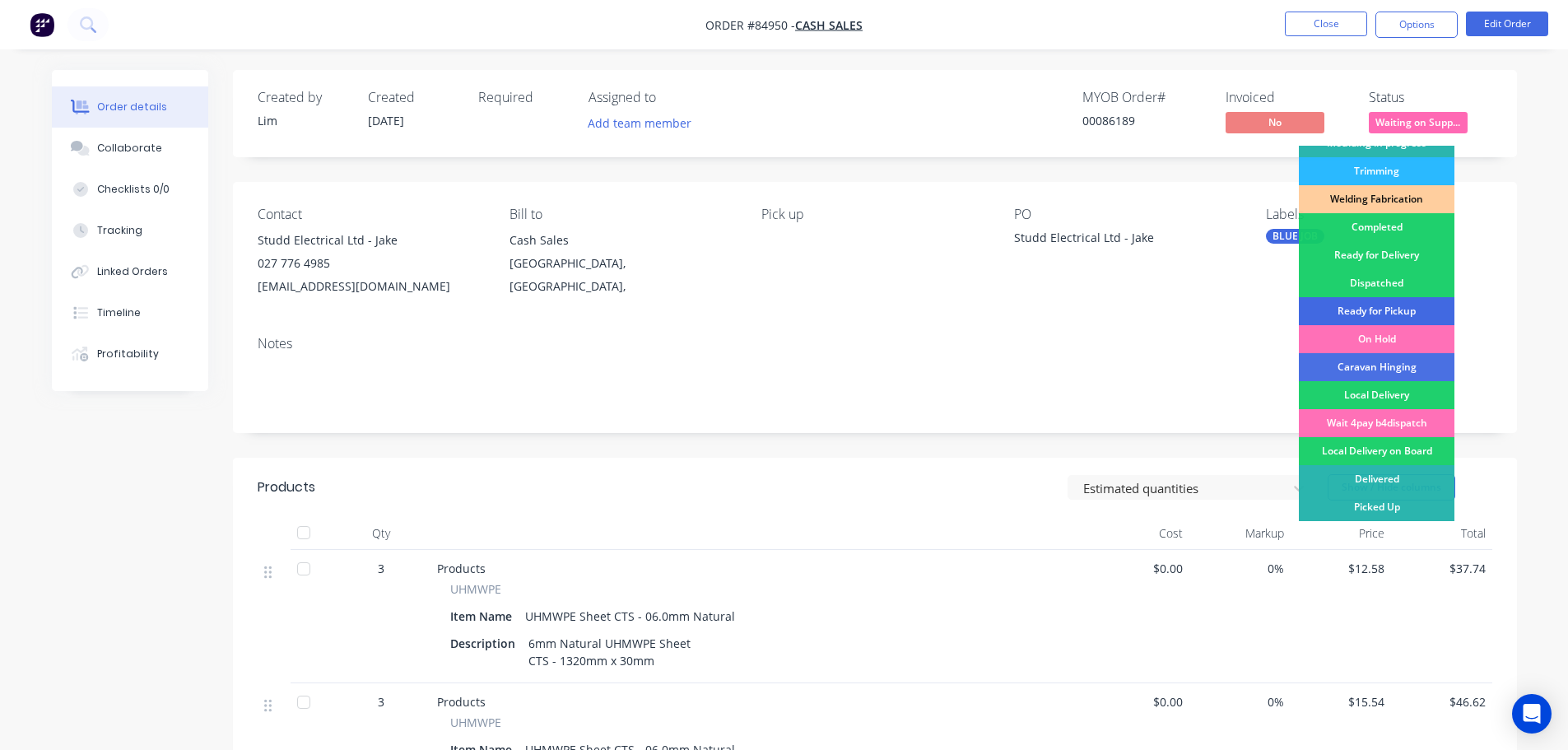
click at [1383, 310] on div "Ready for Pickup" at bounding box center [1376, 312] width 156 height 28
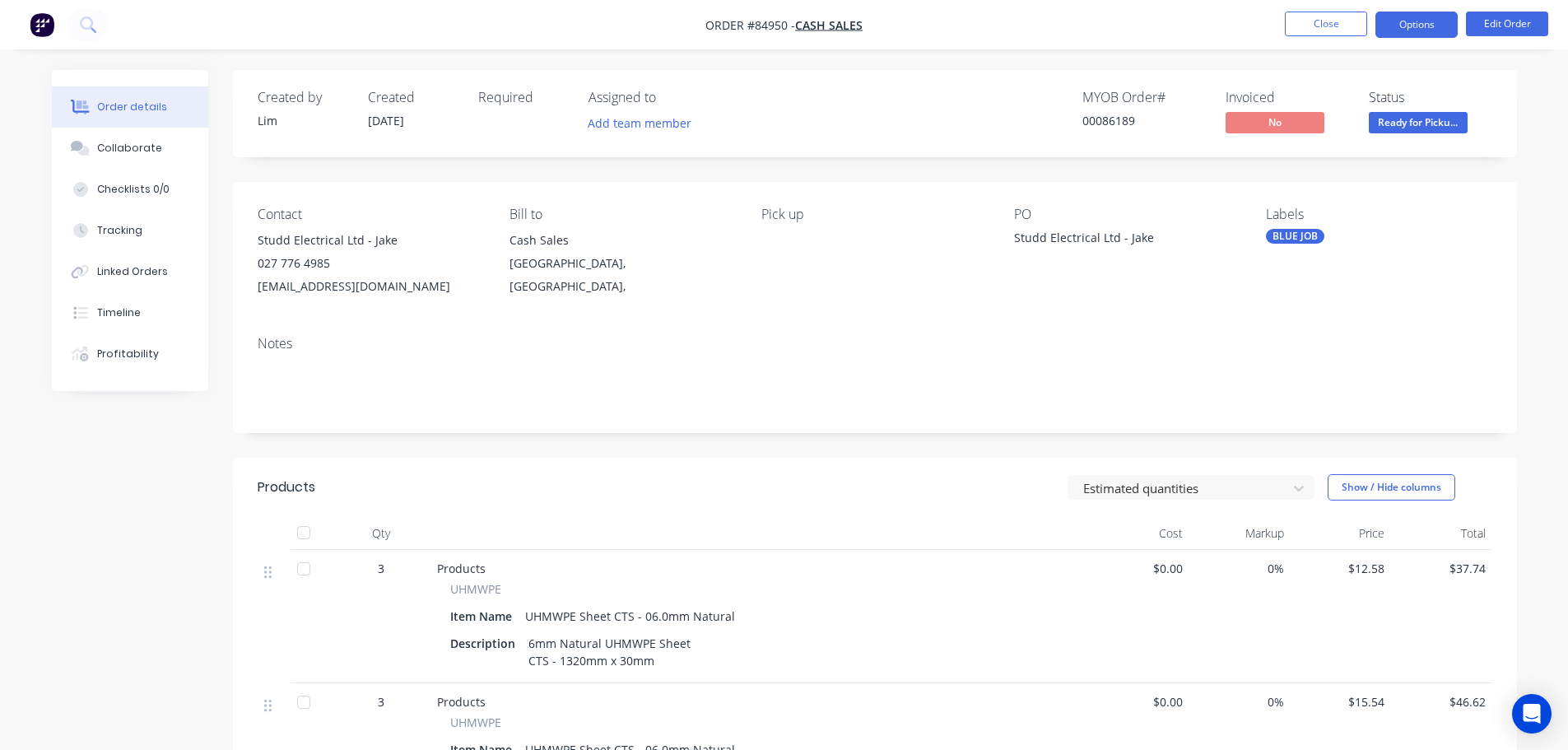
click at [1404, 13] on button "Options" at bounding box center [1416, 25] width 82 height 26
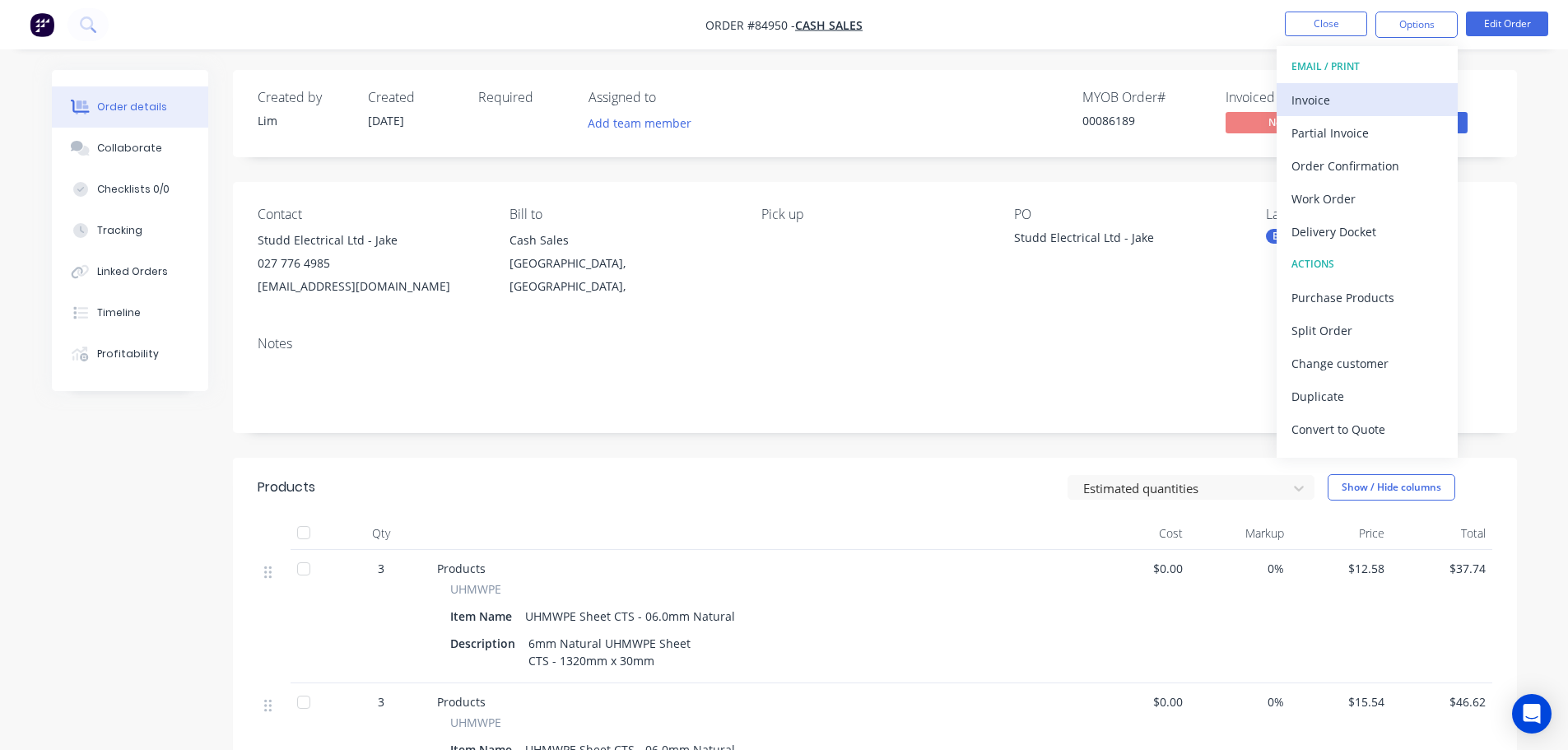
click at [1410, 93] on div "Invoice" at bounding box center [1367, 100] width 152 height 24
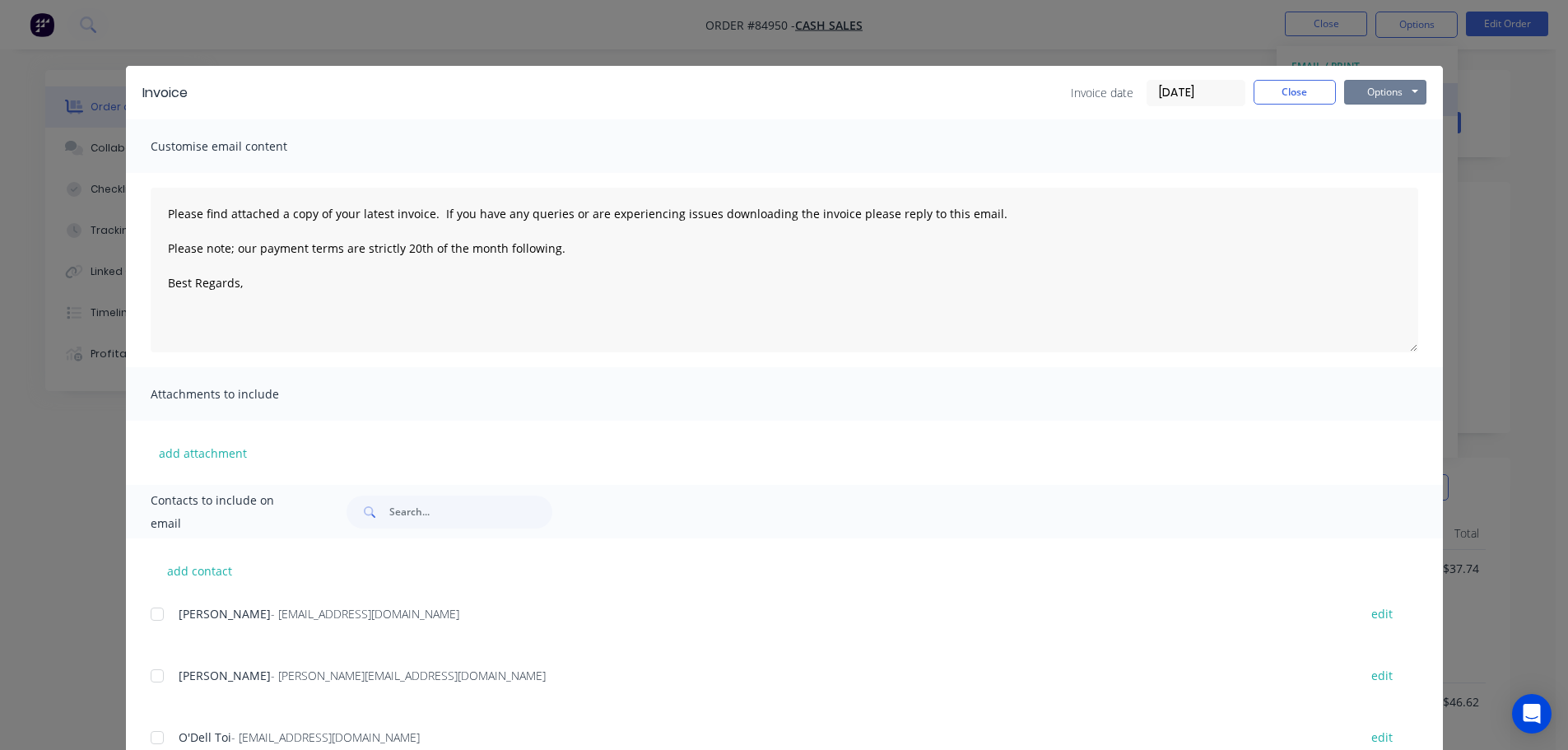
click at [1410, 94] on button "Options" at bounding box center [1385, 92] width 82 height 25
click at [1410, 160] on button "Print" at bounding box center [1397, 148] width 105 height 27
type textarea "Please find attached a copy of your latest invoice. If you have any queries or …"
click at [142, 21] on div "Invoice Invoice date [DATE] Close Options Preview Print Email Customise email c…" at bounding box center [784, 375] width 1568 height 750
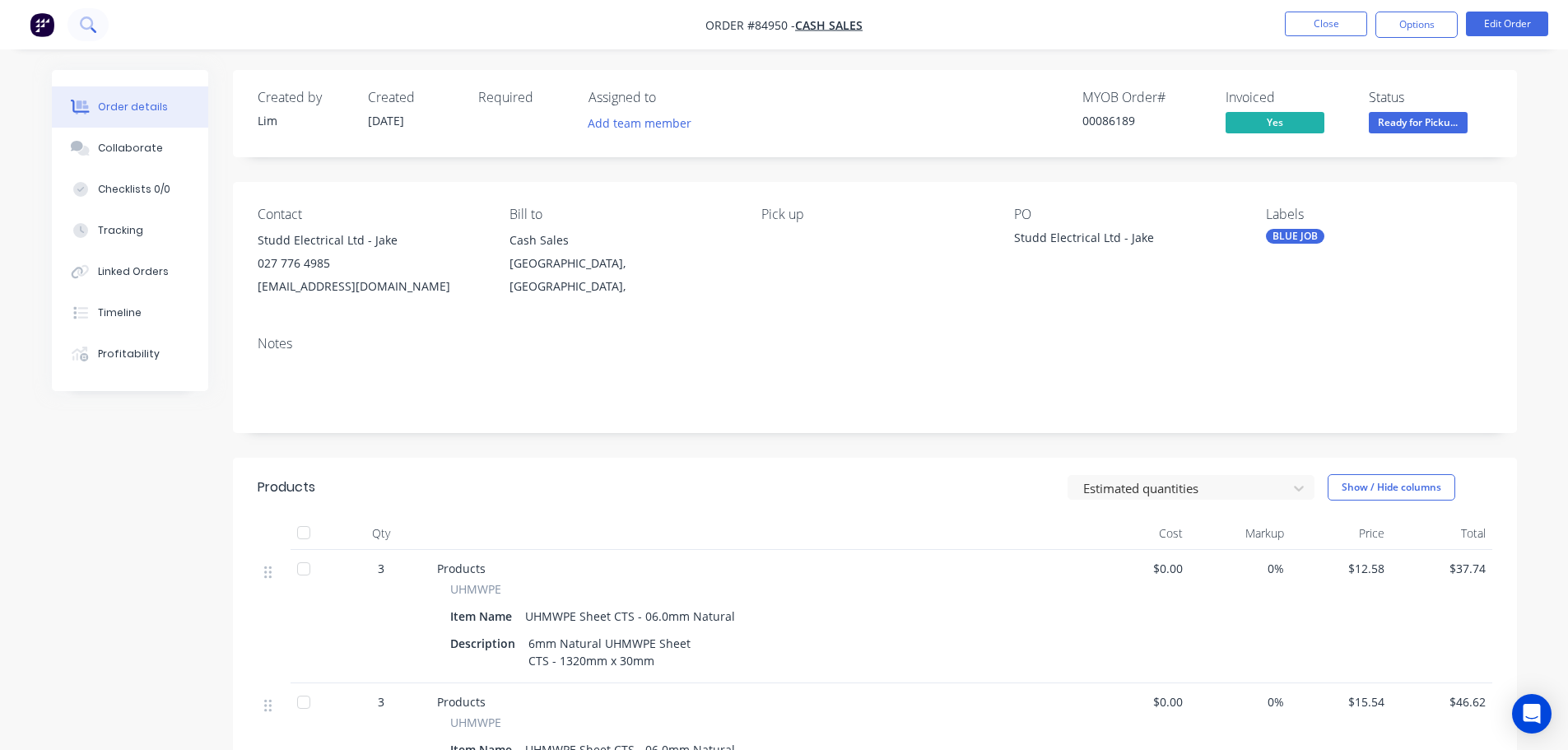
click at [95, 21] on icon at bounding box center [87, 24] width 16 height 16
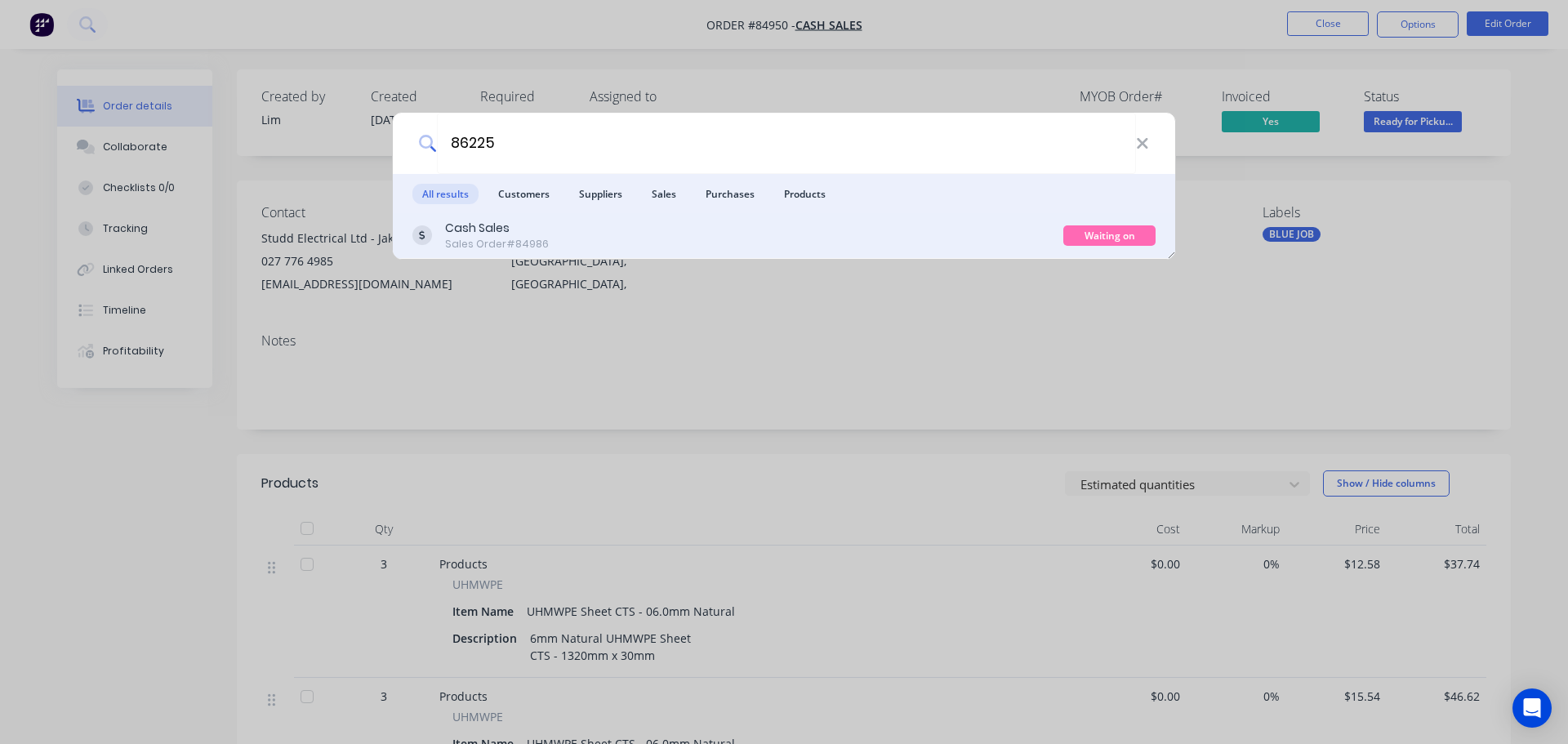
type input "86225"
click at [768, 249] on div "Cash Sales Sales Order #84986" at bounding box center [737, 235] width 651 height 32
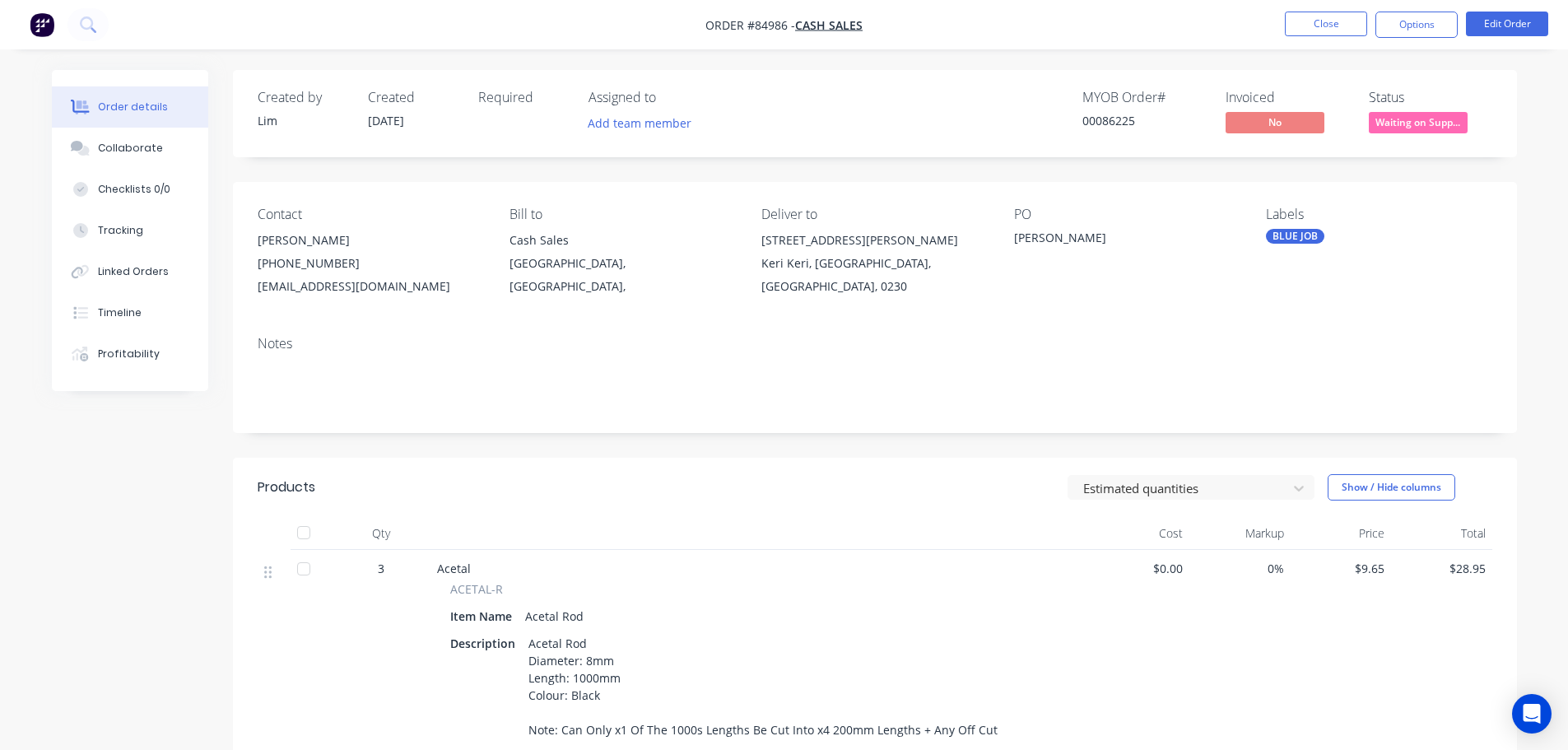
click at [1384, 138] on div "Created by [PERSON_NAME] Created [DATE] Required Assigned to Add team member MY…" at bounding box center [875, 114] width 1284 height 87
click at [1390, 126] on span "Waiting on Supp..." at bounding box center [1418, 122] width 99 height 21
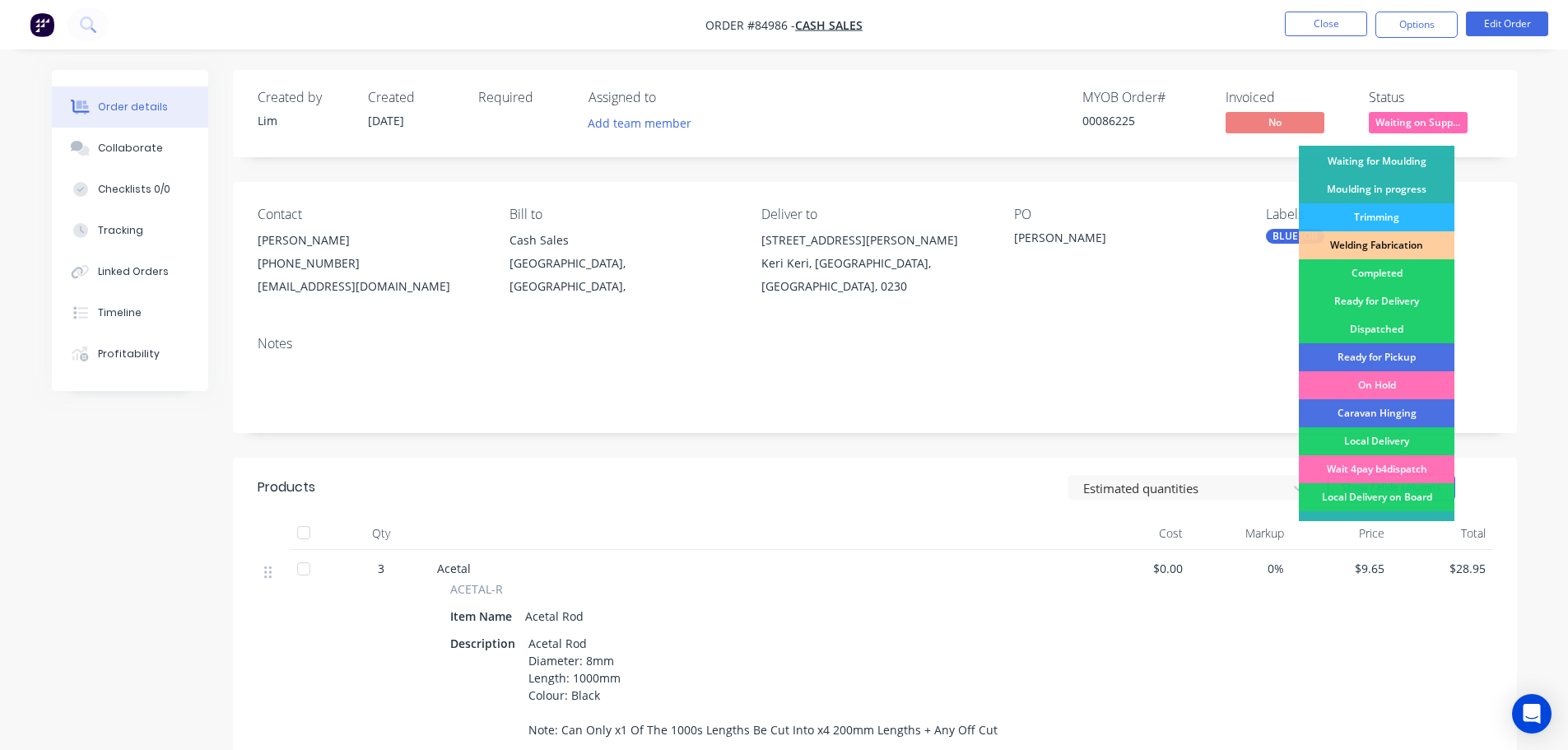
scroll to position [325, 0]
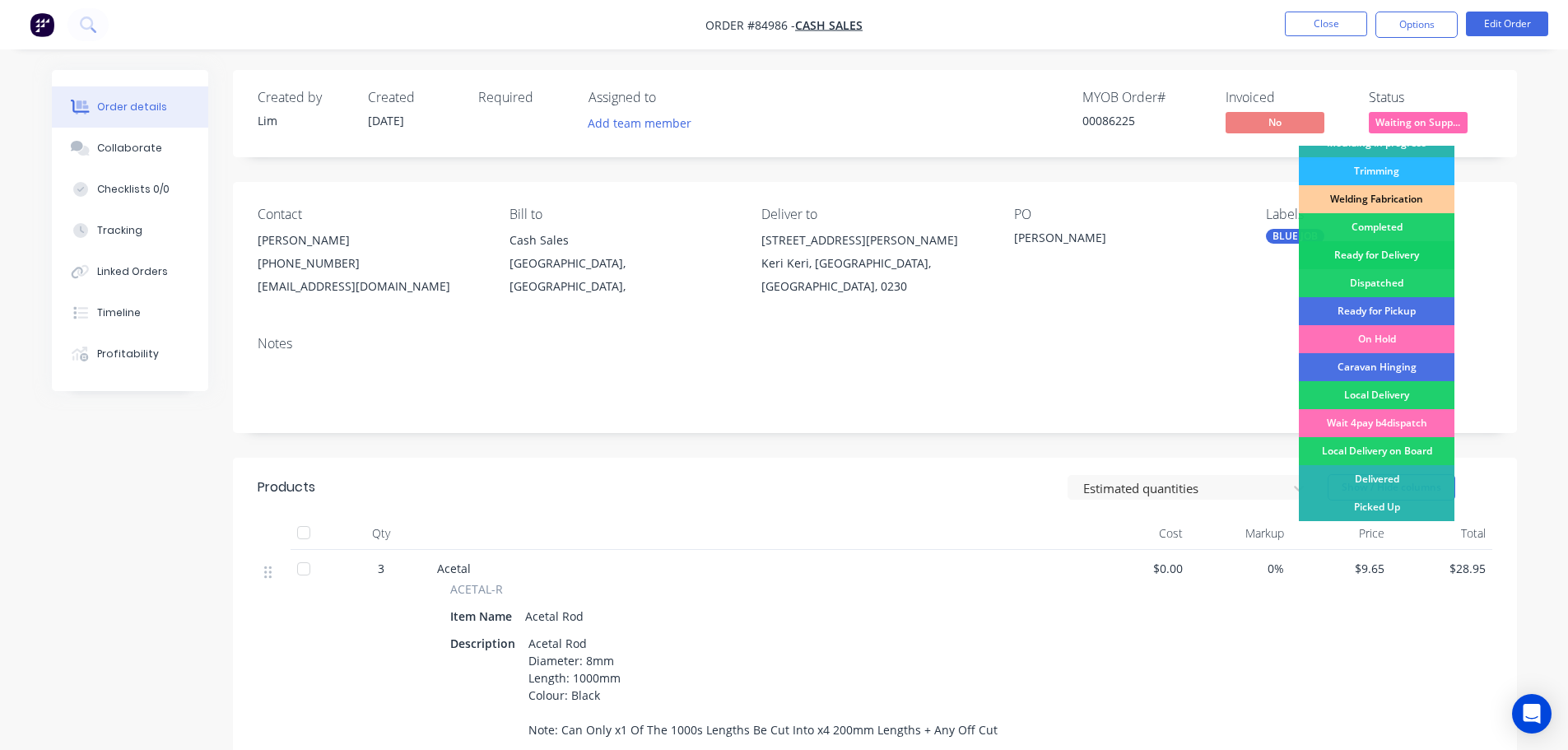
click at [1407, 260] on div "Ready for Delivery" at bounding box center [1376, 255] width 156 height 28
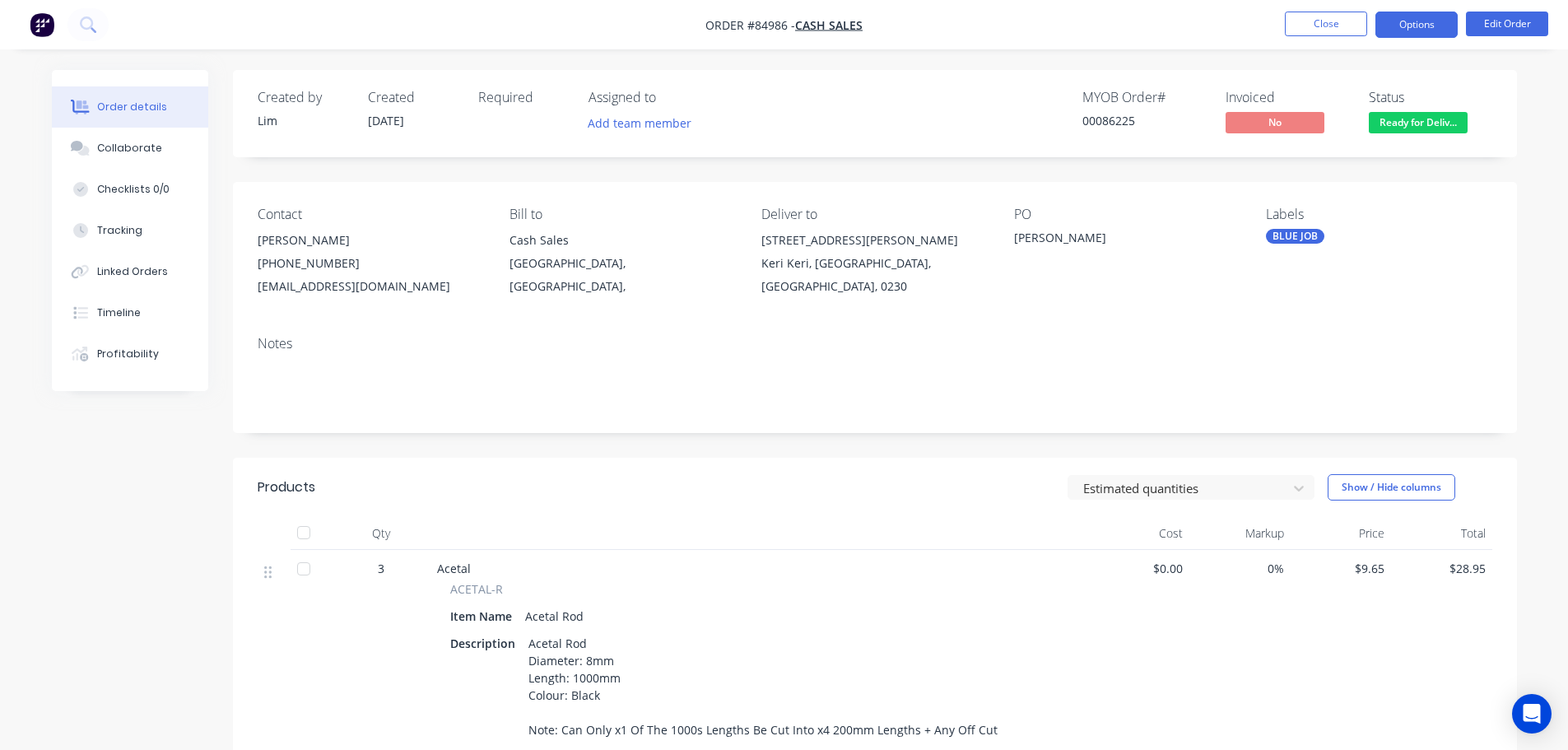
click at [1426, 16] on button "Options" at bounding box center [1416, 25] width 82 height 26
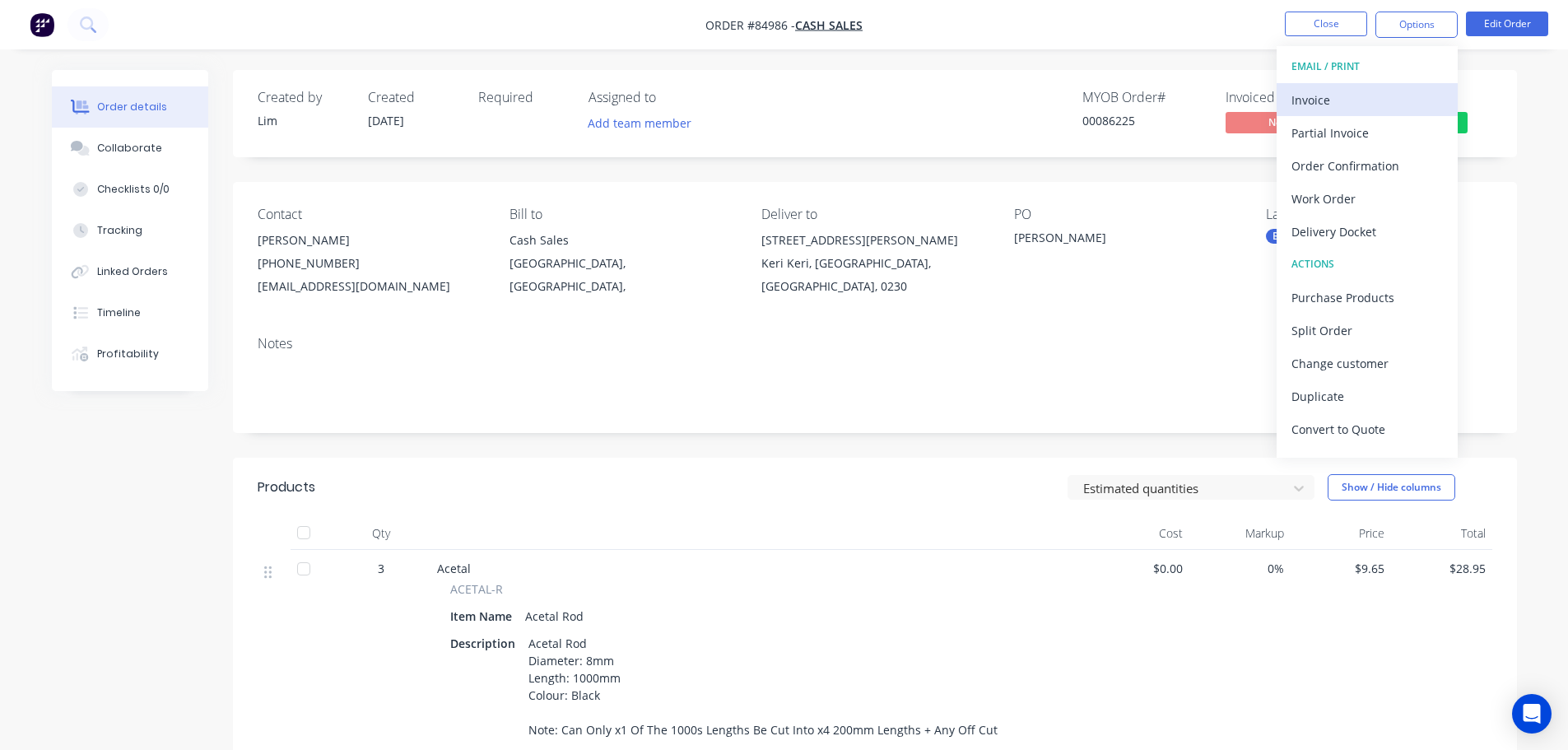
click at [1392, 93] on div "Invoice" at bounding box center [1367, 100] width 152 height 24
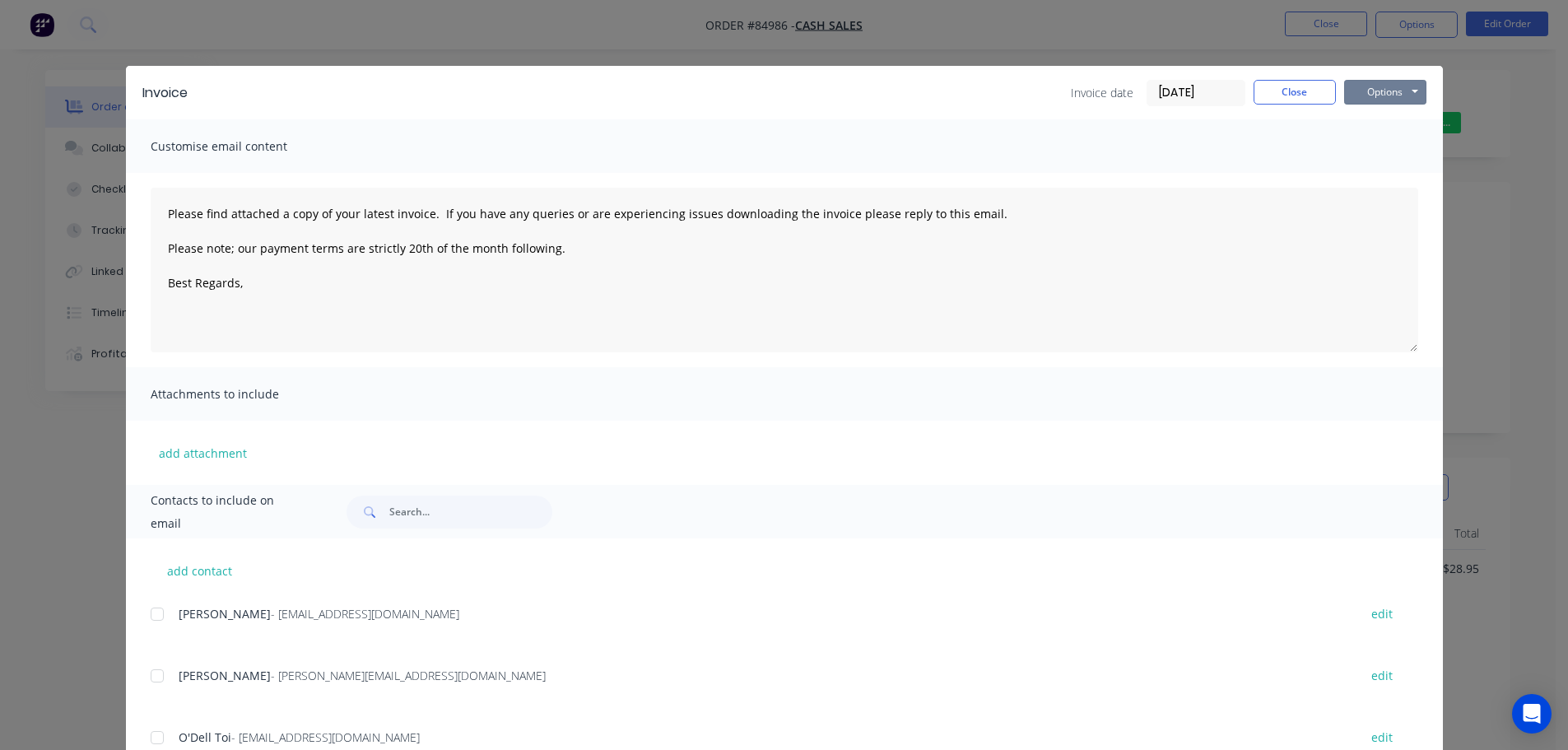
click at [1392, 93] on button "Options" at bounding box center [1385, 92] width 82 height 25
click at [1389, 142] on button "Print" at bounding box center [1397, 148] width 105 height 27
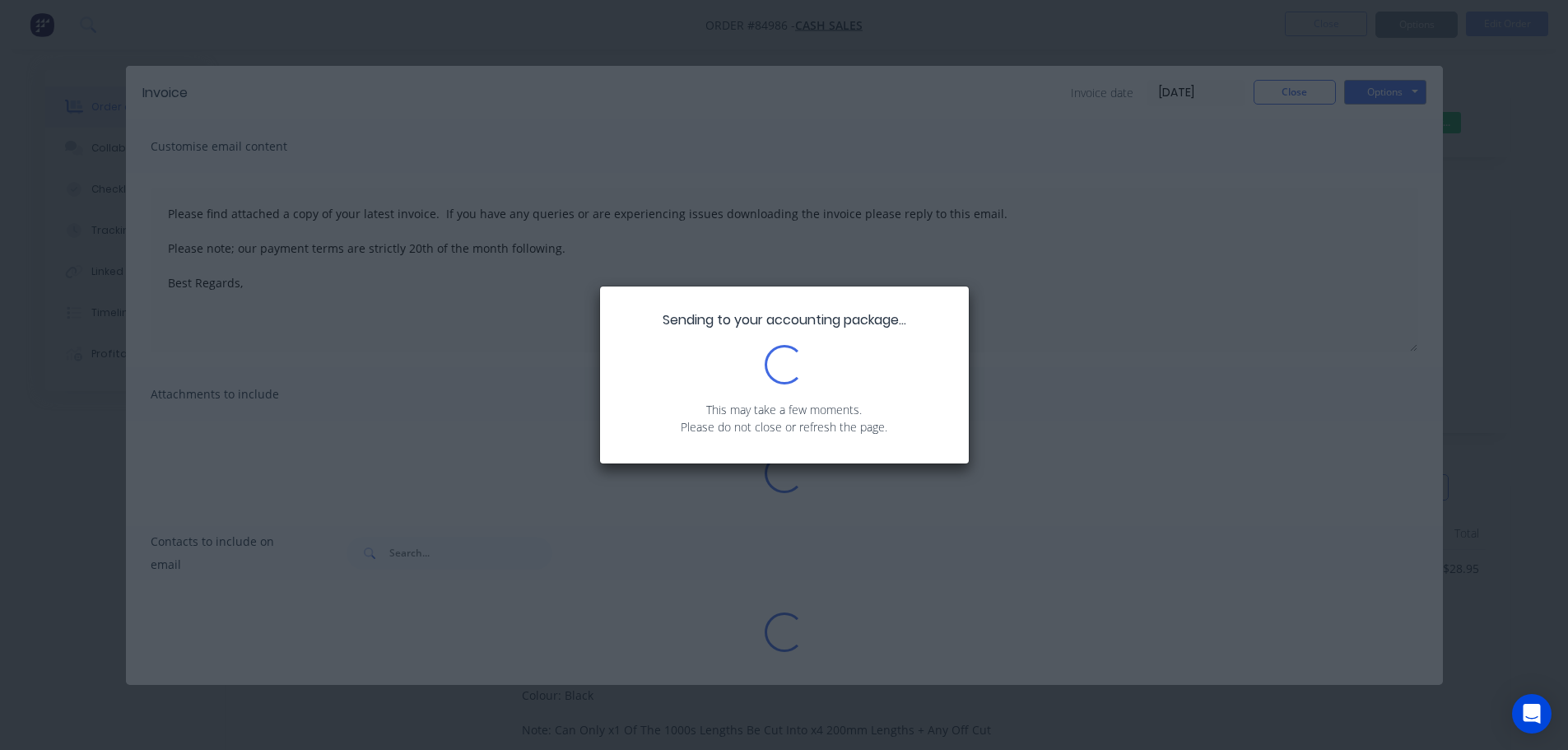
type textarea "Please find attached a copy of your latest invoice. If you have any queries or …"
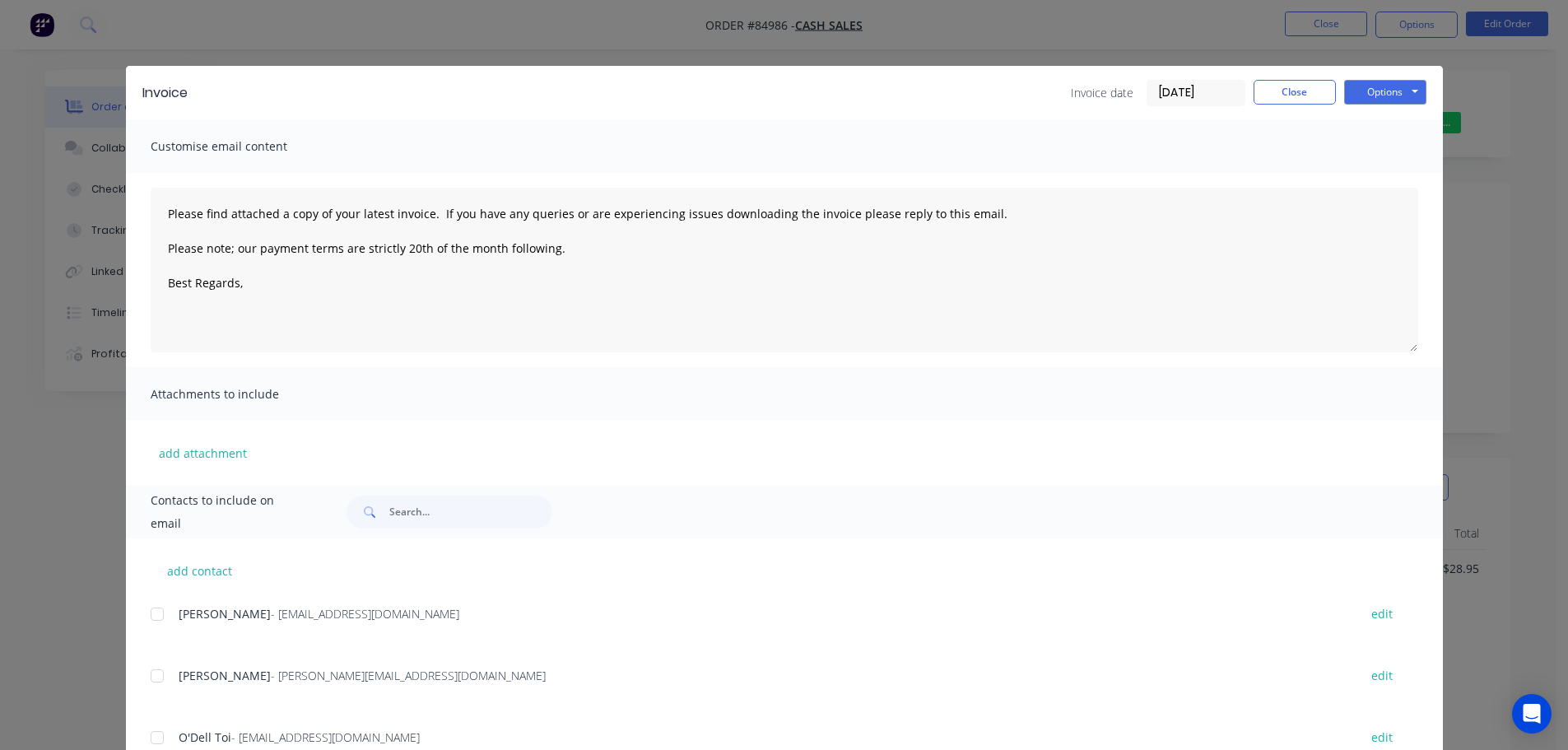
drag, startPoint x: 220, startPoint y: 38, endPoint x: 82, endPoint y: 30, distance: 138.2
click at [219, 38] on div "Invoice Invoice date [DATE] Close Options Preview Print Email Customise email c…" at bounding box center [784, 375] width 1568 height 750
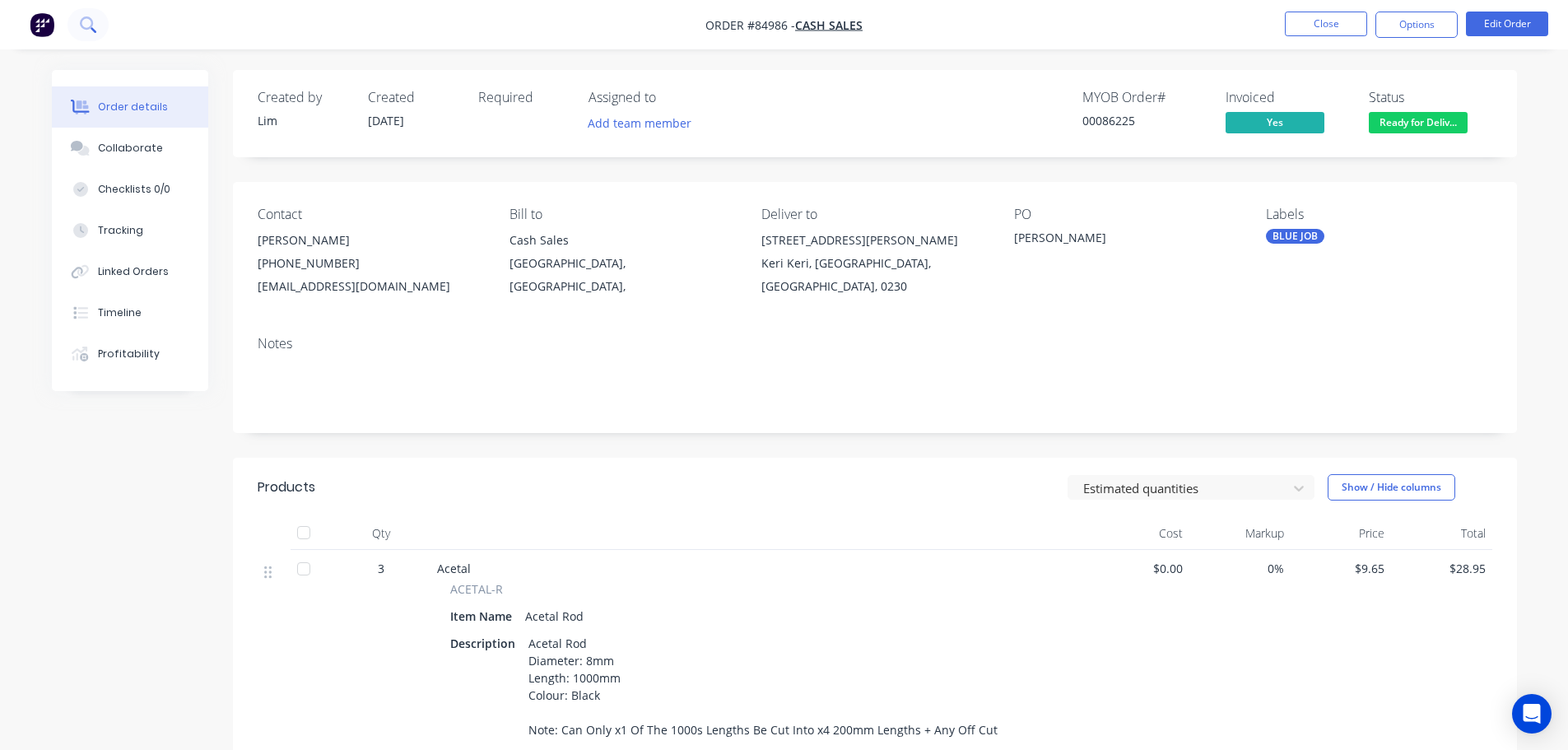
click at [81, 25] on icon at bounding box center [87, 23] width 13 height 13
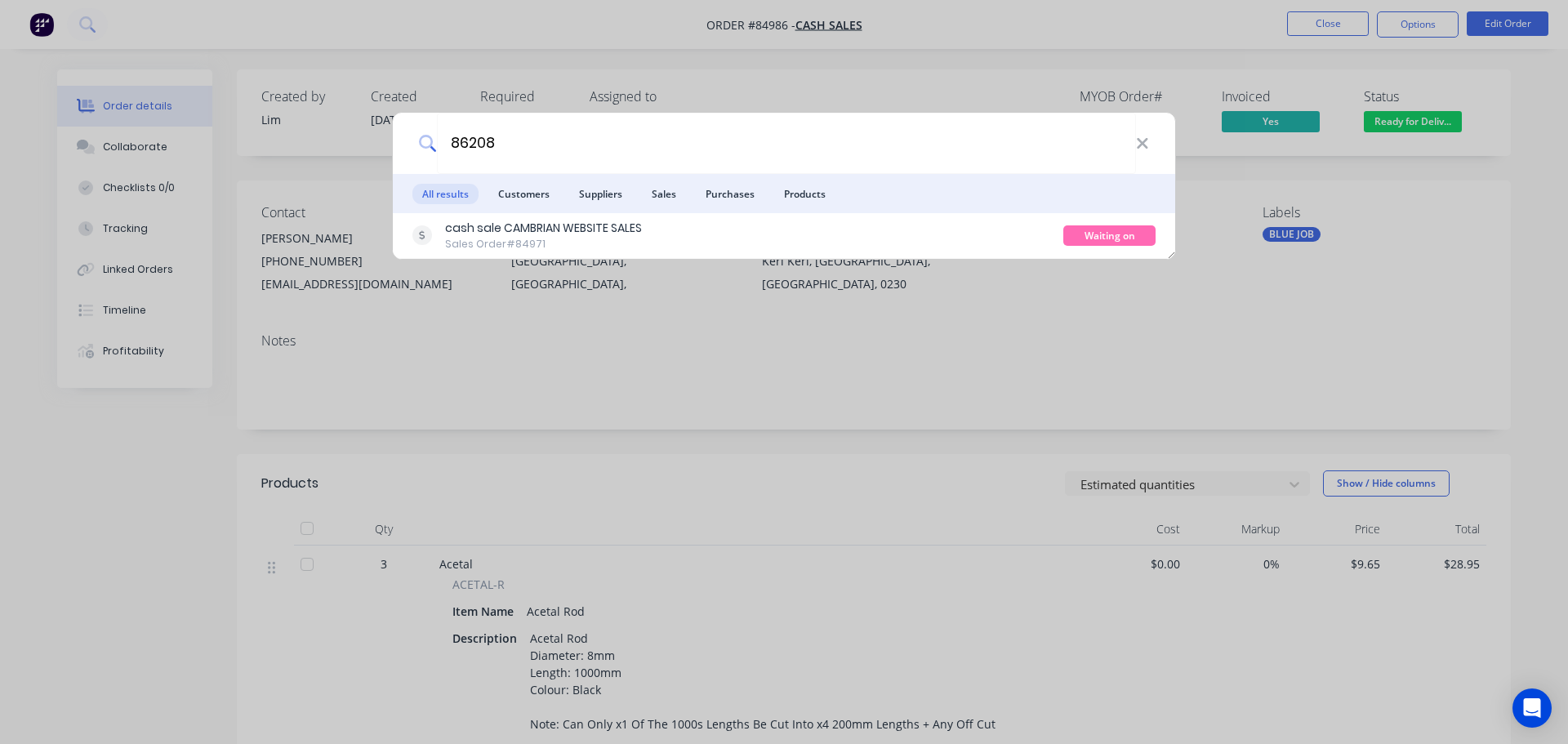
type input "86208"
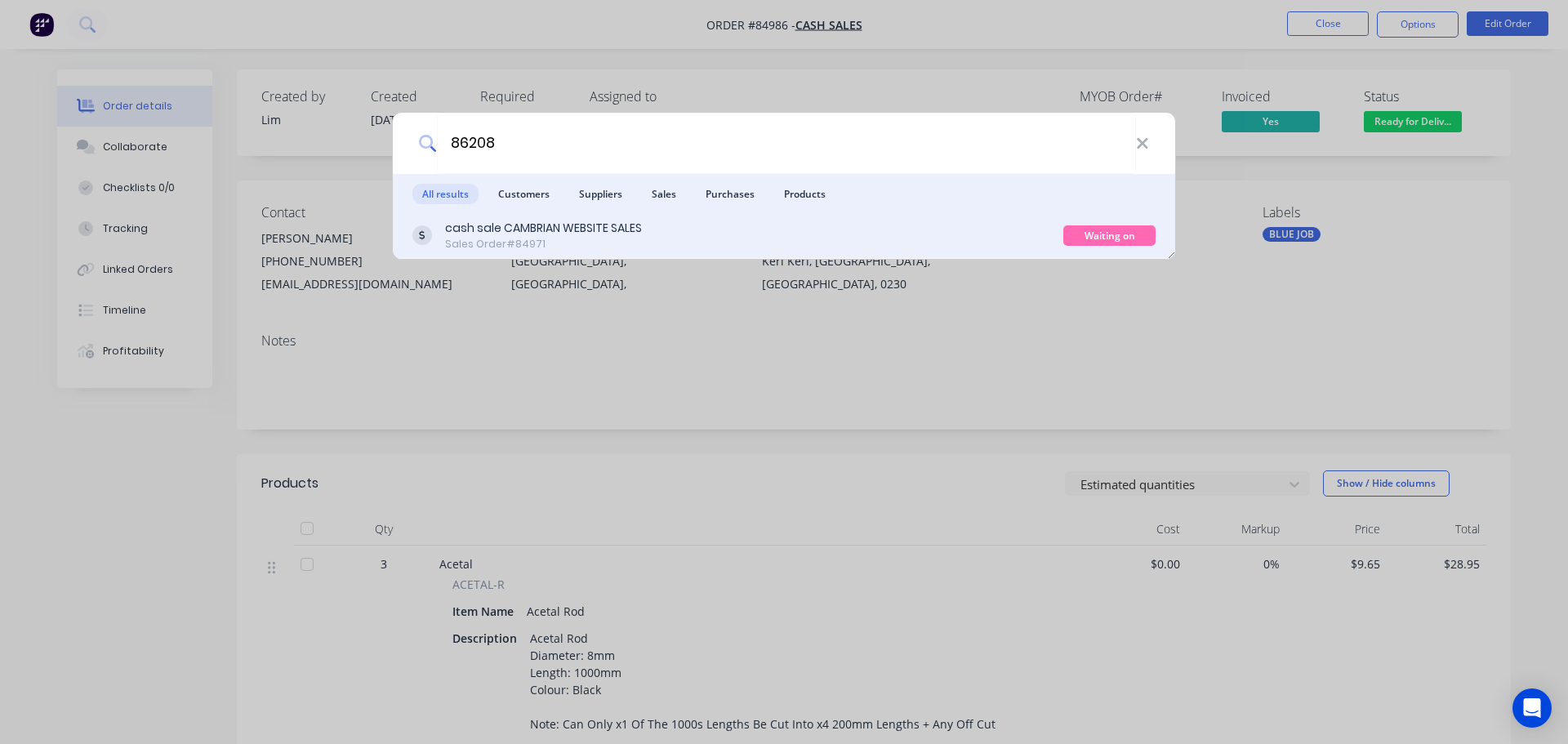
click at [1010, 216] on div "cash sale CAMBRIAN WEBSITE SALES Sales Order #84971 Waiting on Supplier" at bounding box center [783, 236] width 782 height 46
click at [951, 234] on div "cash sale CAMBRIAN WEBSITE SALES Sales Order #84971" at bounding box center [737, 235] width 651 height 32
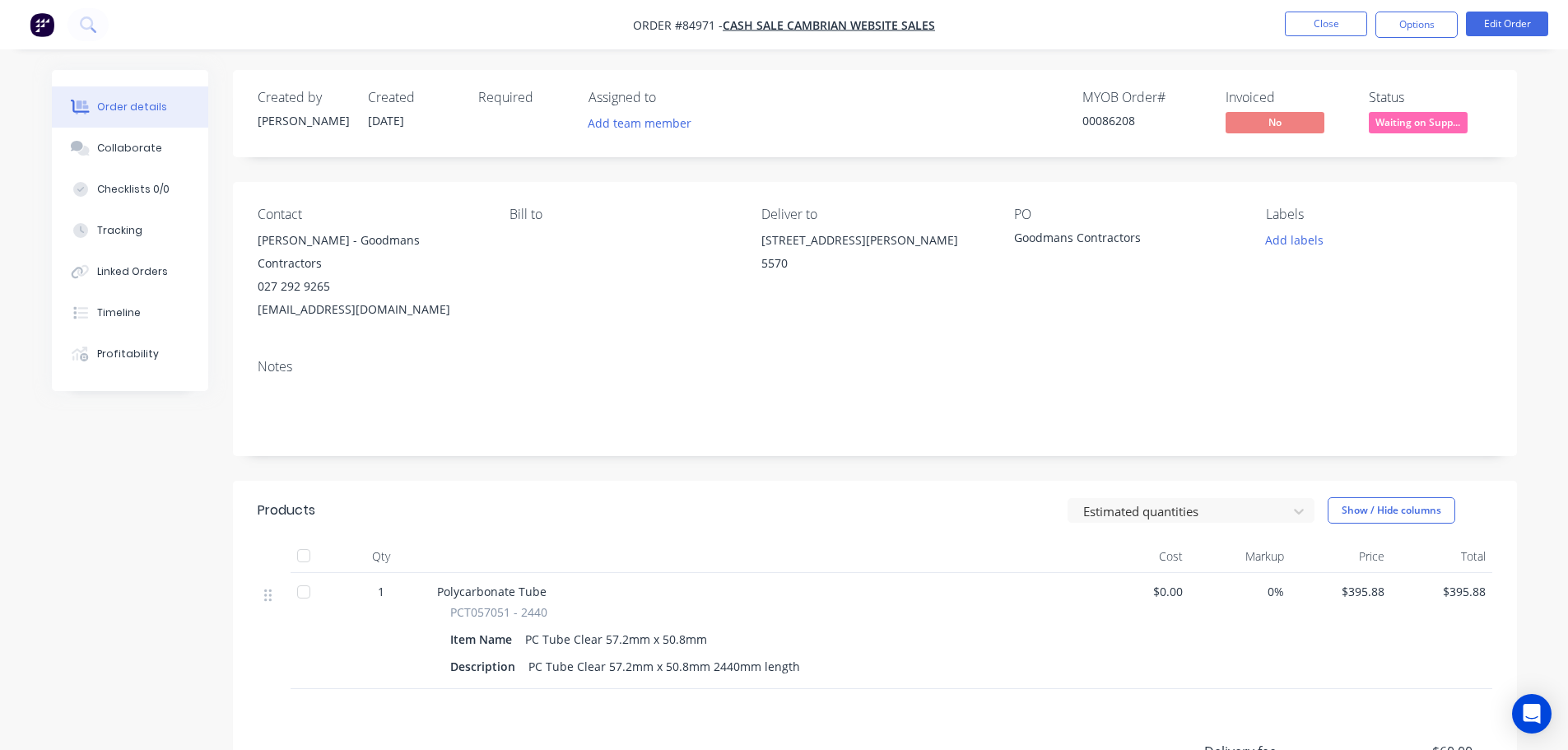
click at [1414, 127] on span "Waiting on Supp..." at bounding box center [1418, 122] width 99 height 21
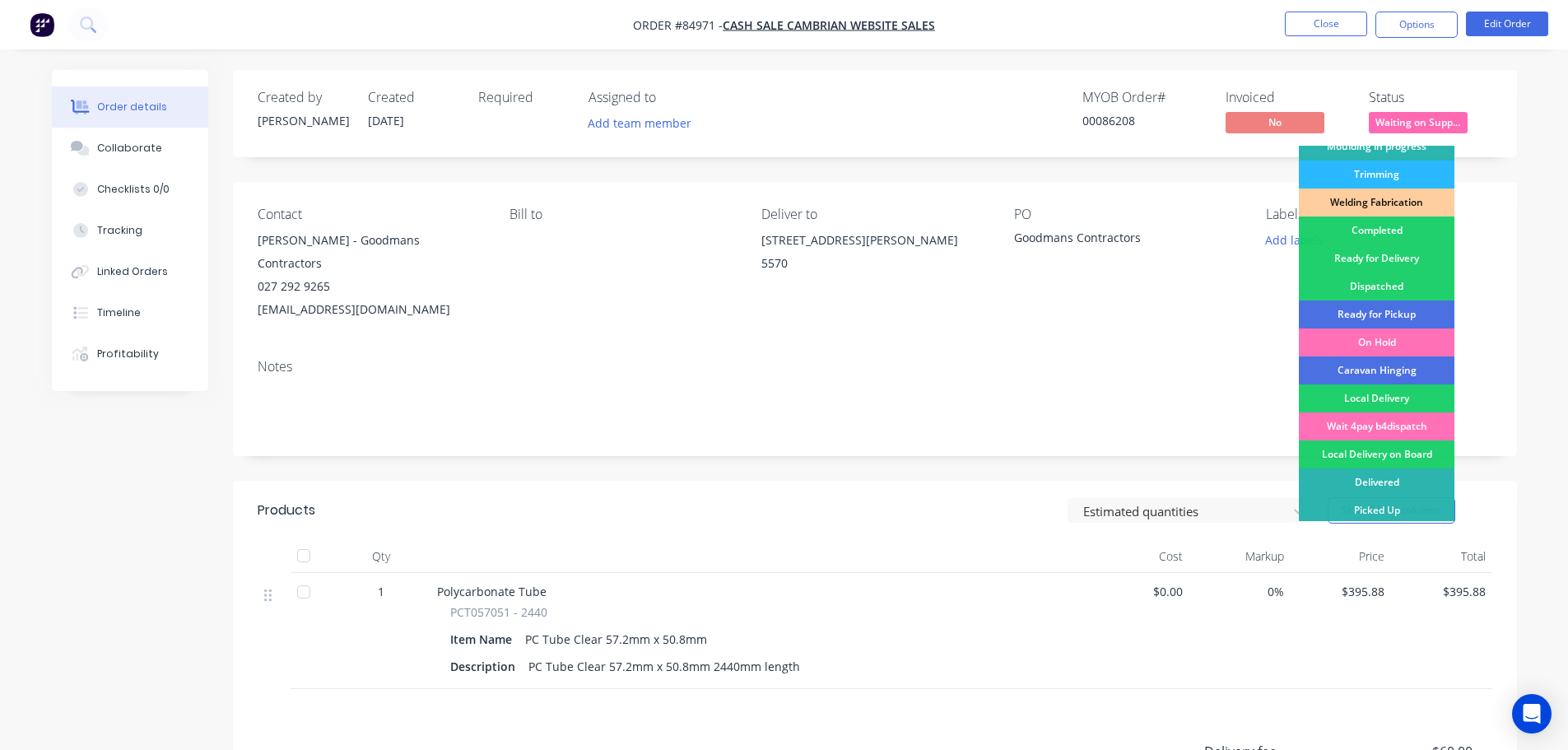
scroll to position [325, 0]
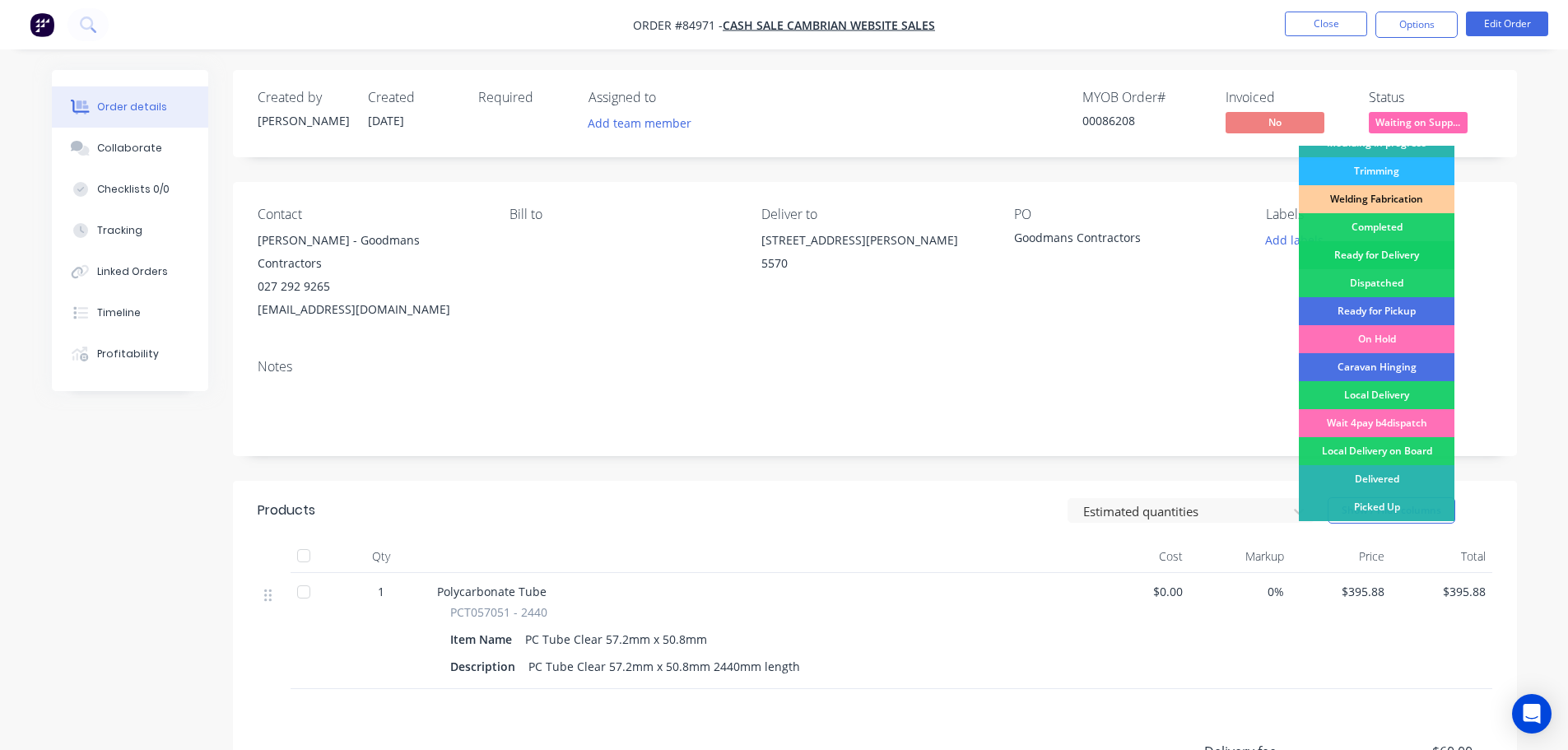
click at [1409, 253] on div "Ready for Delivery" at bounding box center [1376, 255] width 156 height 28
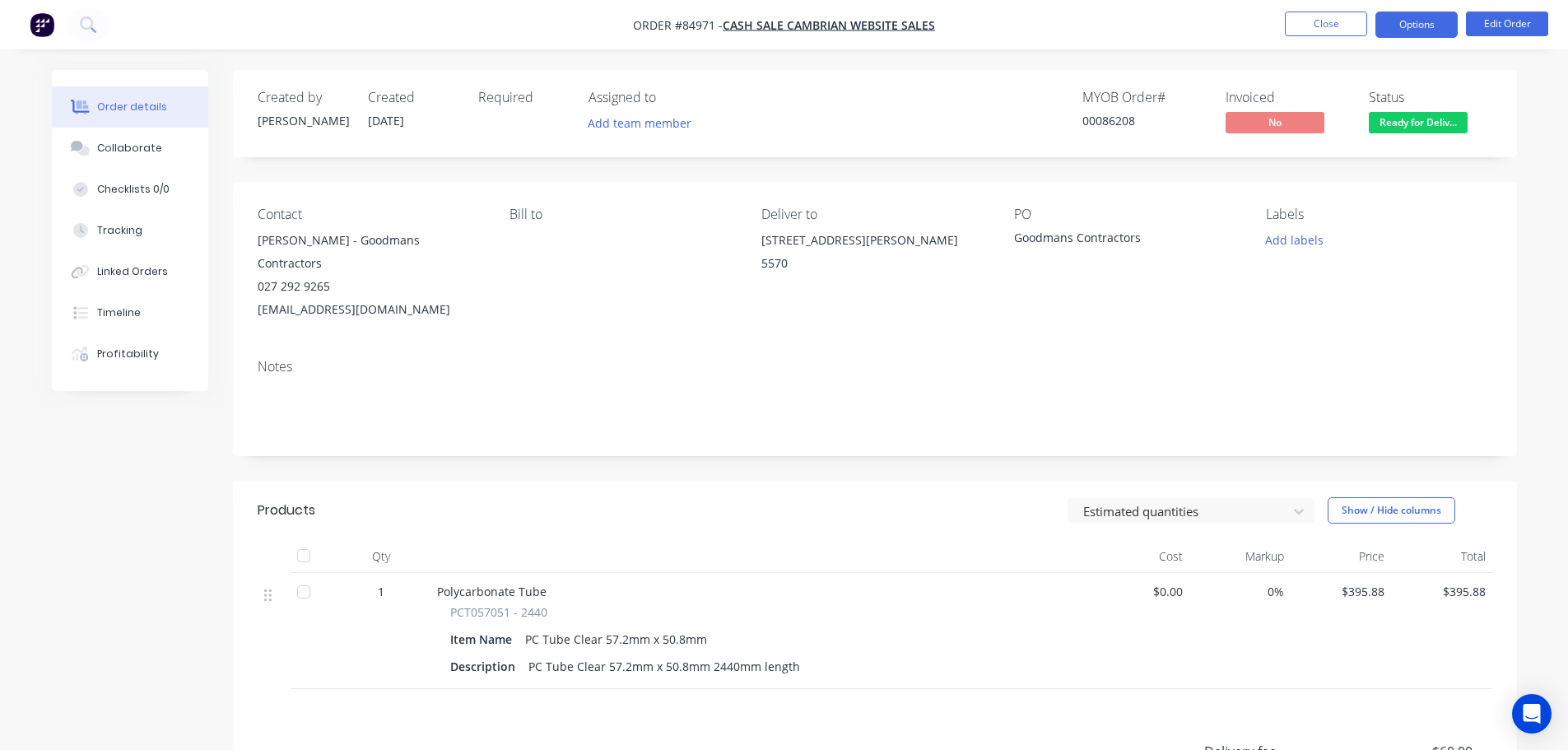
click at [1446, 26] on button "Options" at bounding box center [1416, 25] width 82 height 26
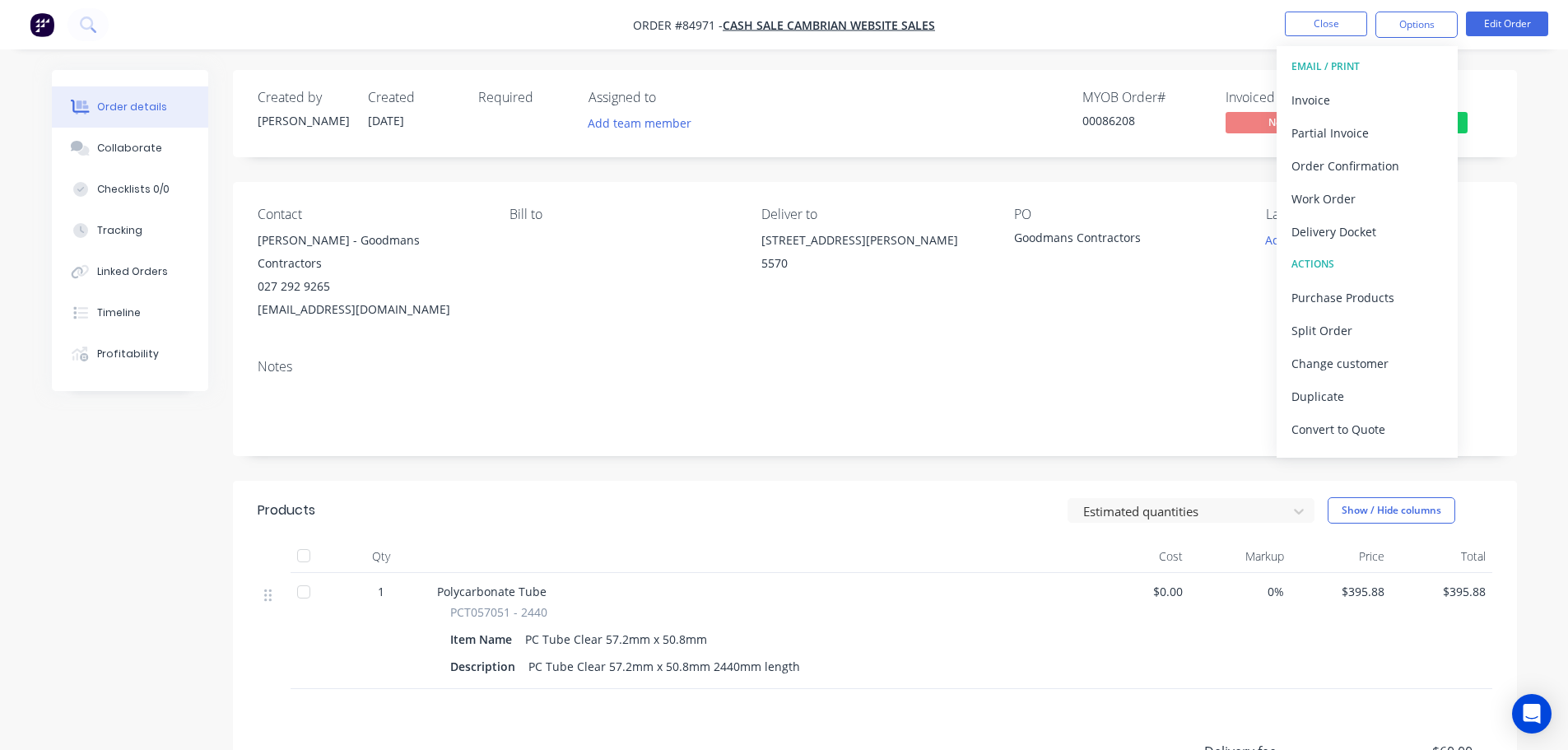
click at [1494, 97] on div "Created by [PERSON_NAME] Created [DATE] Required Assigned to Add team member MY…" at bounding box center [875, 114] width 1284 height 87
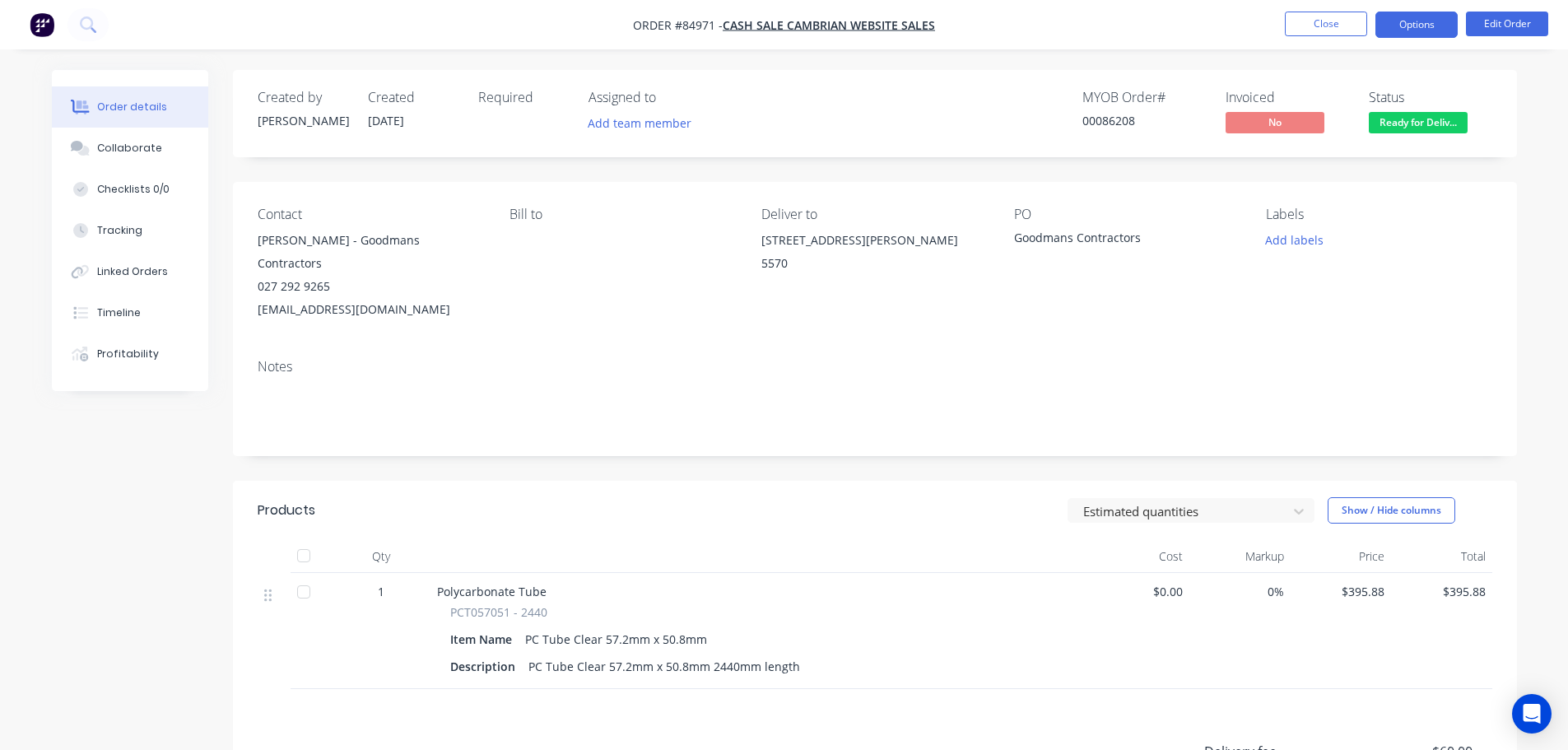
click at [1425, 17] on button "Options" at bounding box center [1416, 25] width 82 height 26
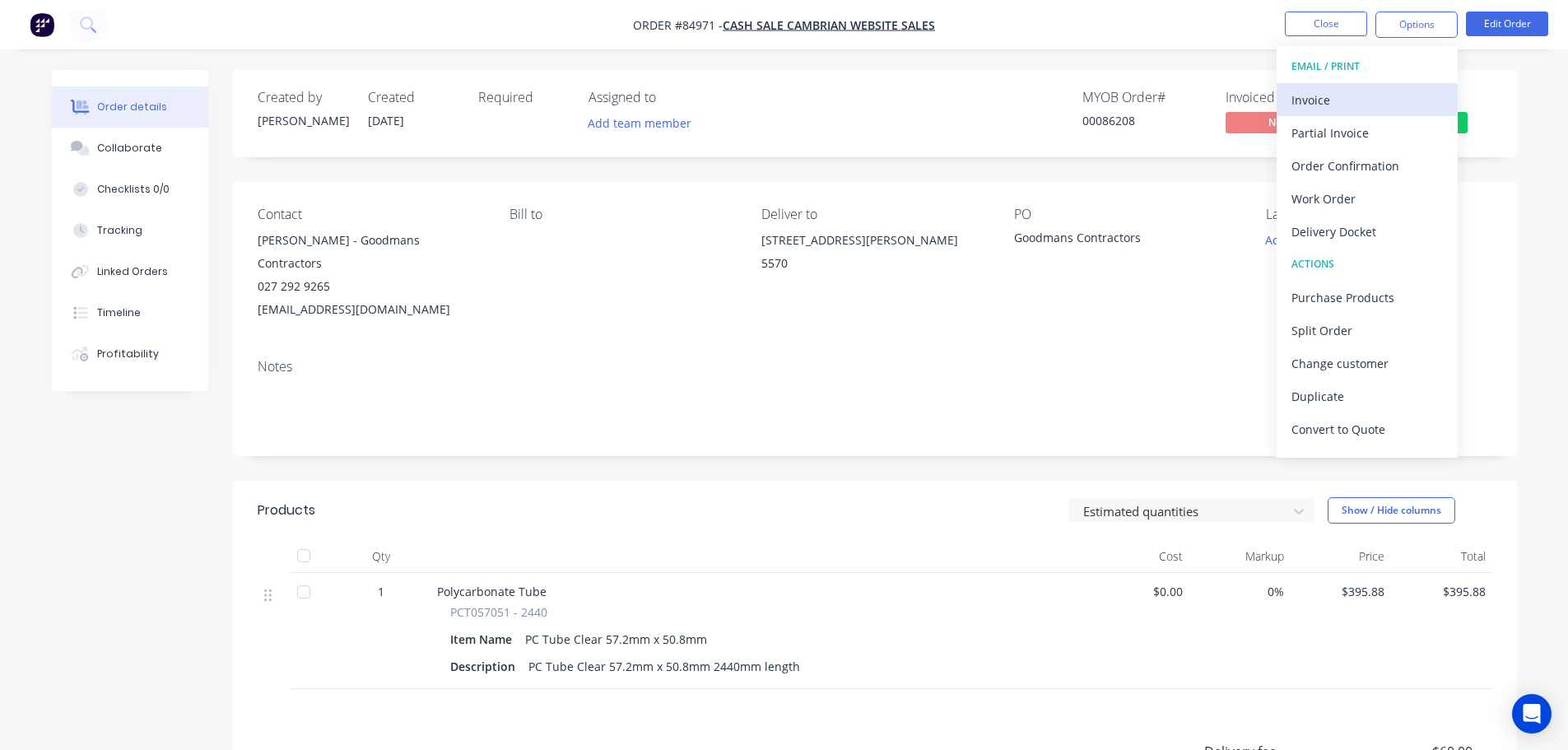
click at [1377, 88] on div "Invoice" at bounding box center [1367, 100] width 152 height 24
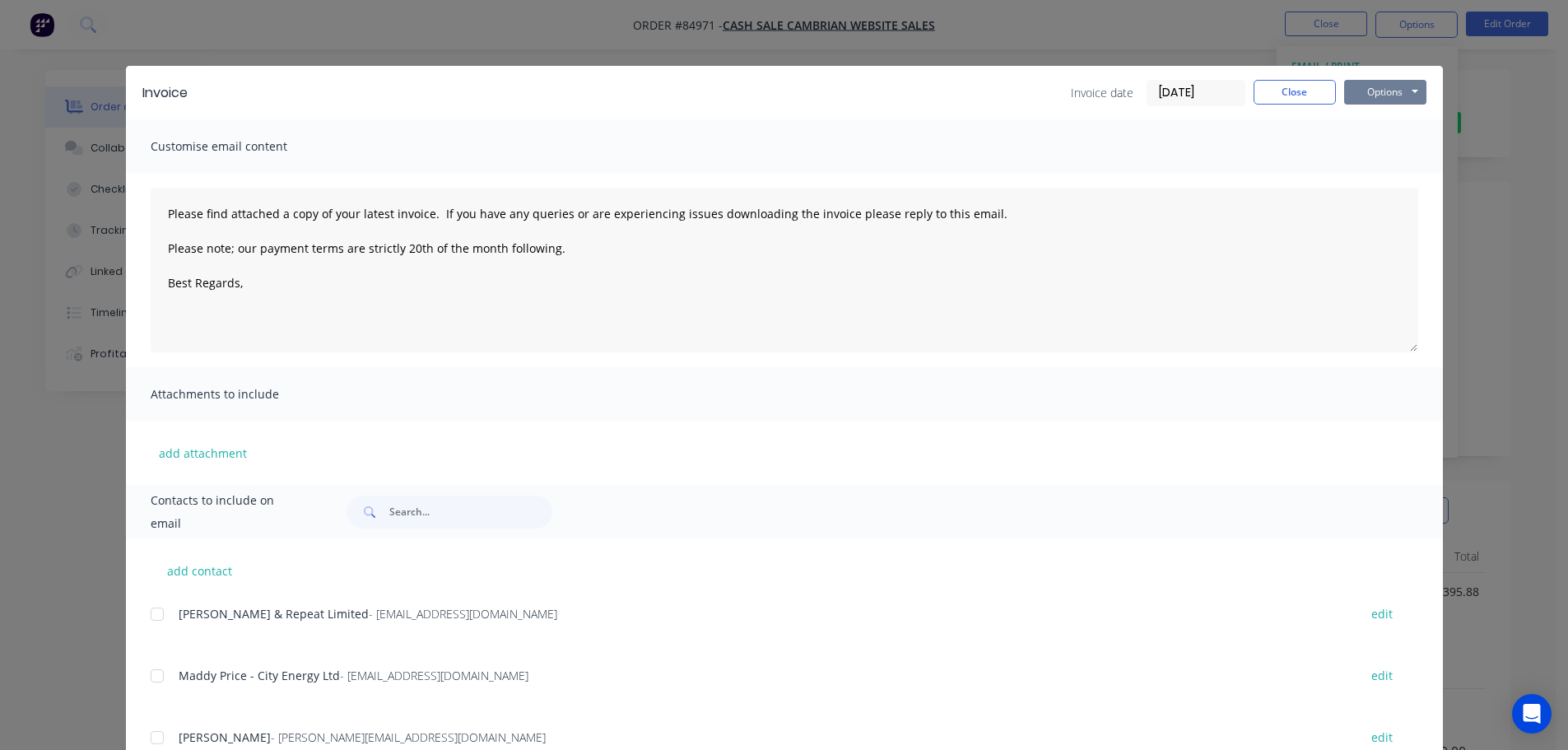
click at [1397, 81] on button "Options" at bounding box center [1385, 92] width 82 height 25
click at [1388, 145] on button "Print" at bounding box center [1397, 148] width 105 height 27
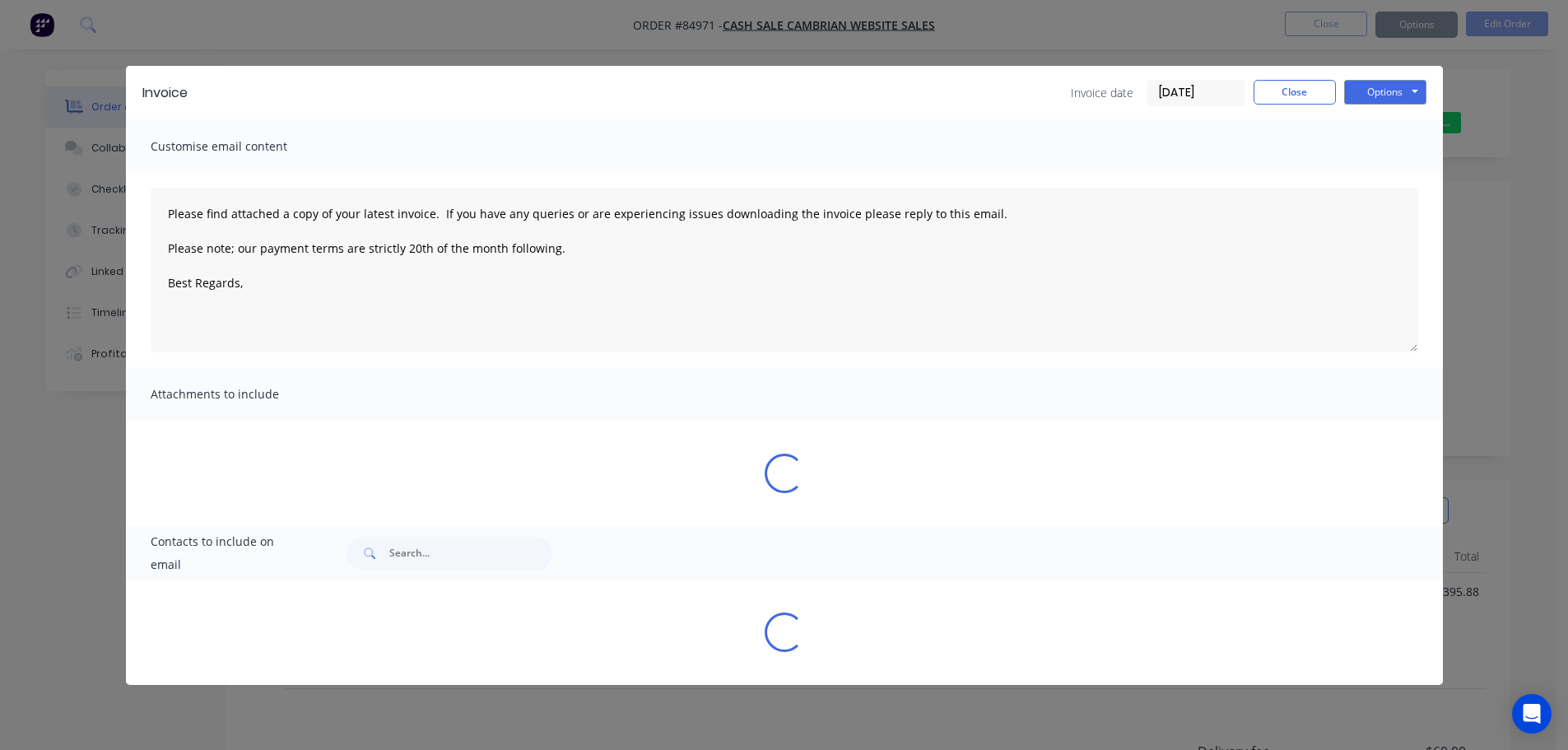
type textarea "Please find attached a copy of your latest invoice. If you have any queries or …"
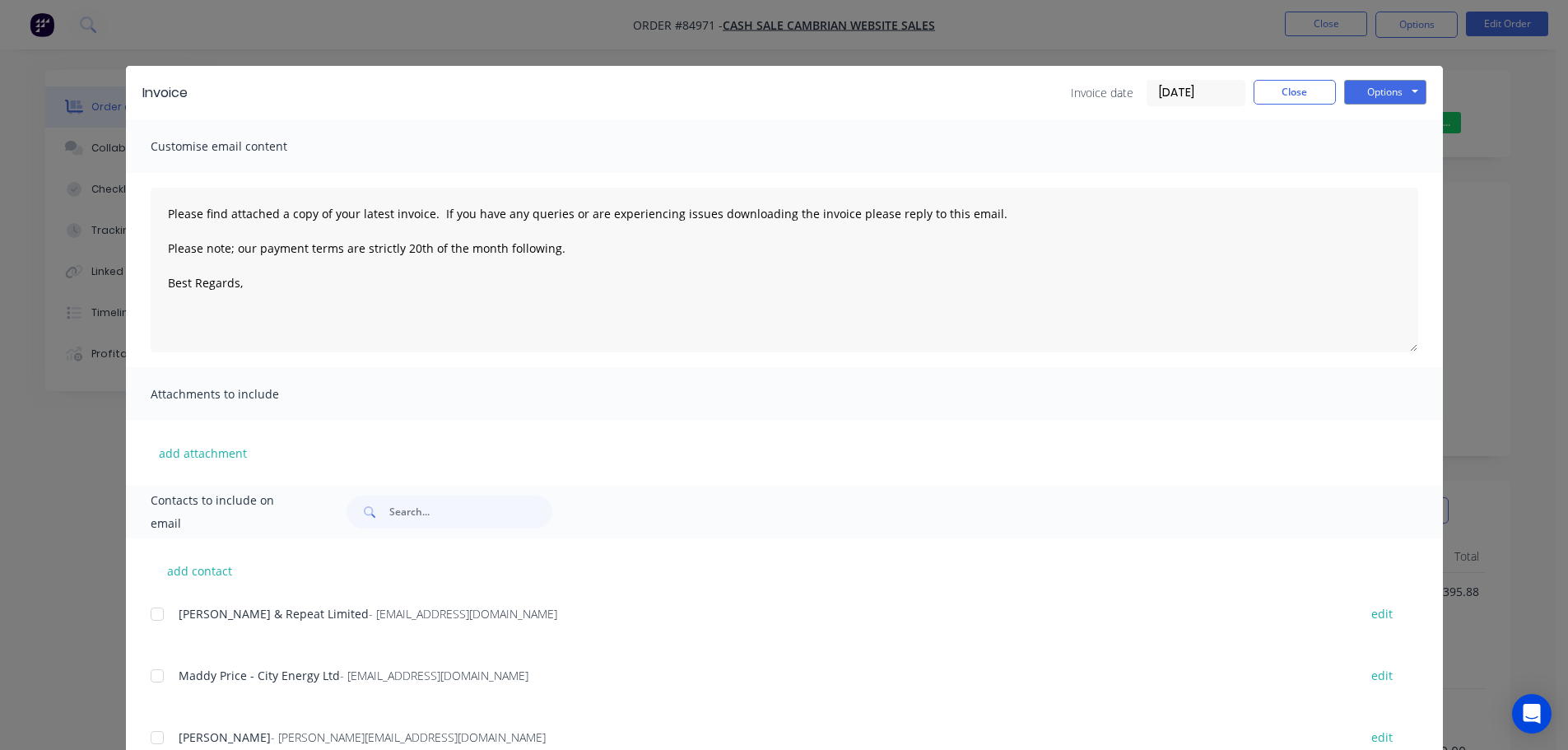
click at [1121, 26] on div "Invoice Invoice date [DATE] Close Options Preview Print Email Customise email c…" at bounding box center [784, 375] width 1568 height 750
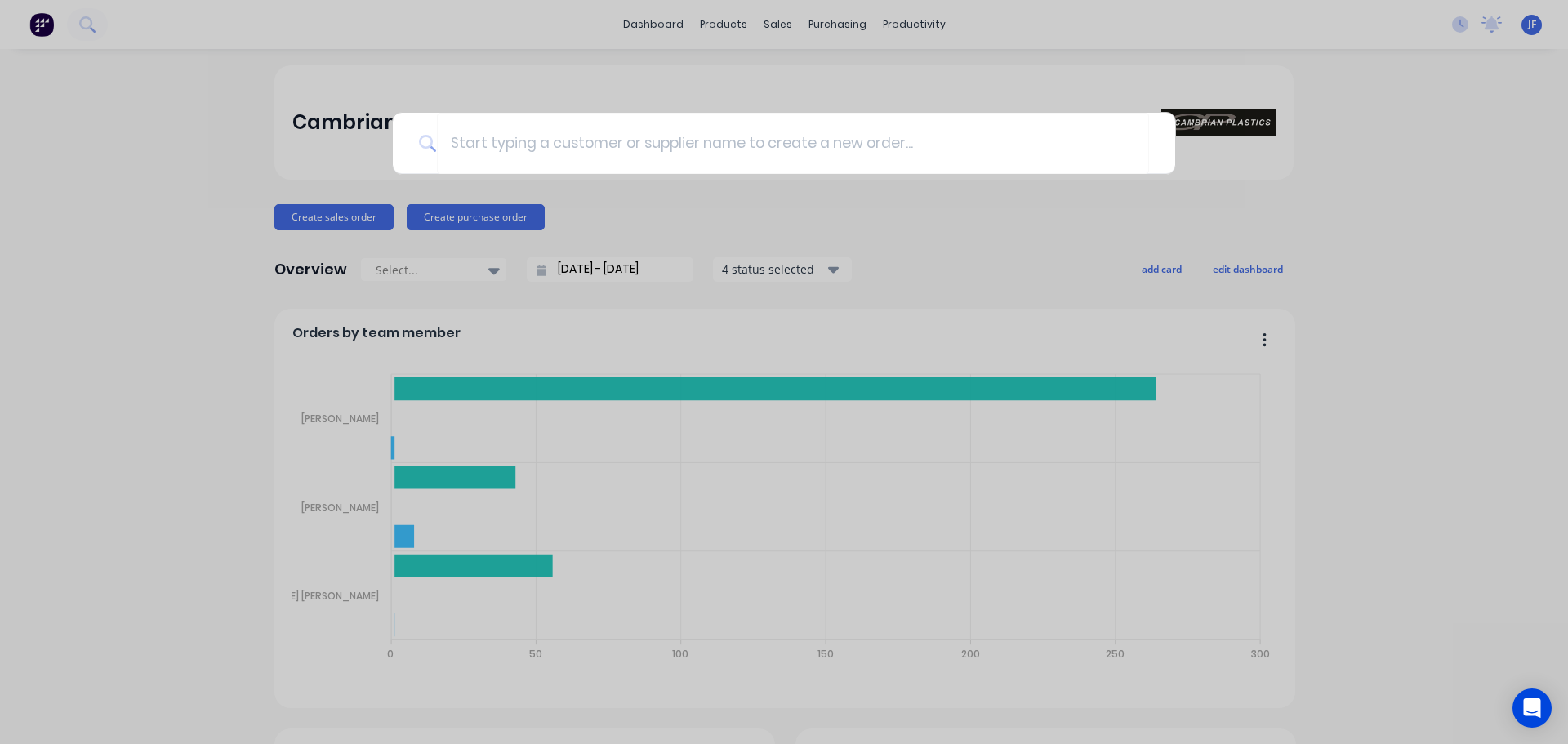
type input "3"
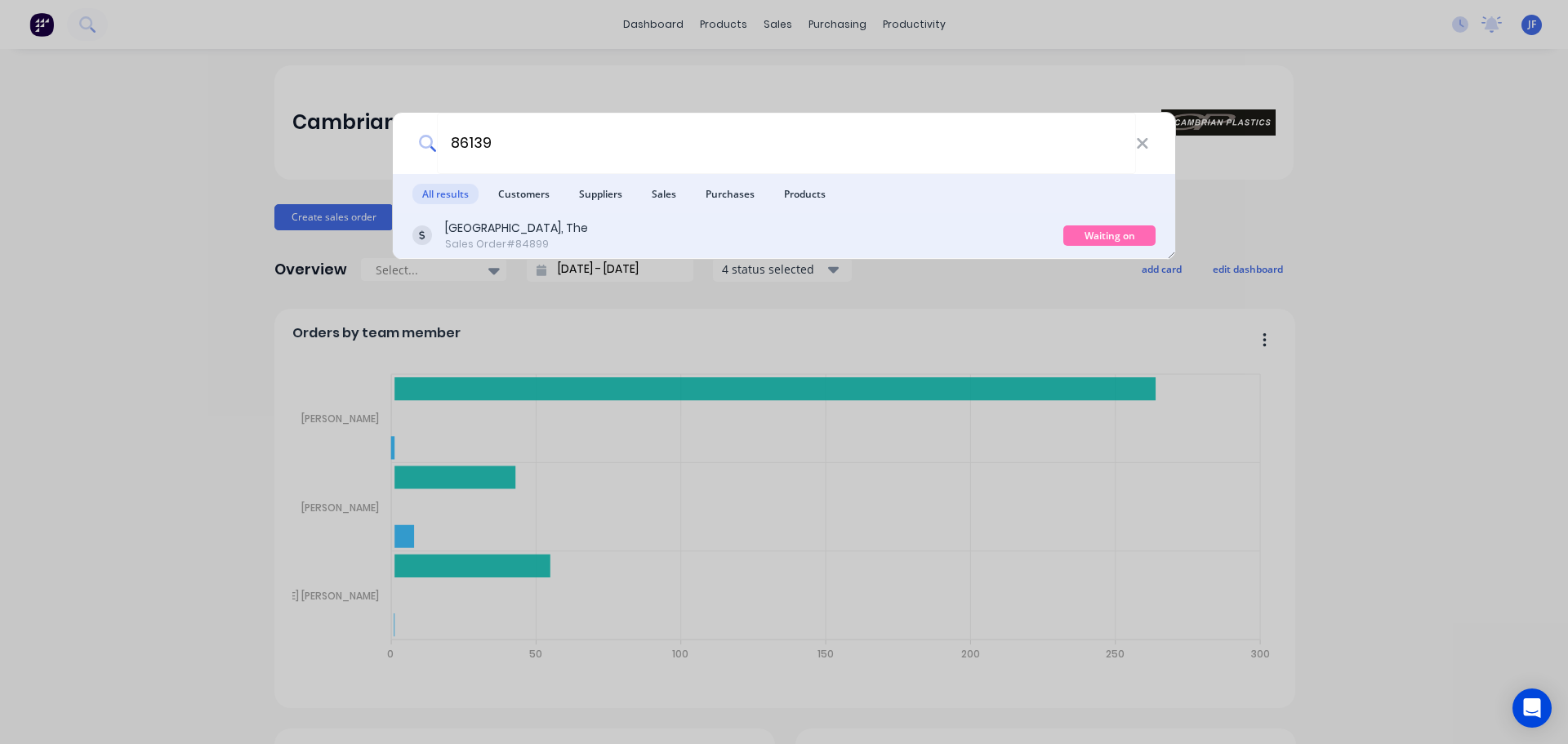
type input "86139"
click at [697, 237] on div "[GEOGRAPHIC_DATA], The Sales Order #84899" at bounding box center [737, 235] width 651 height 32
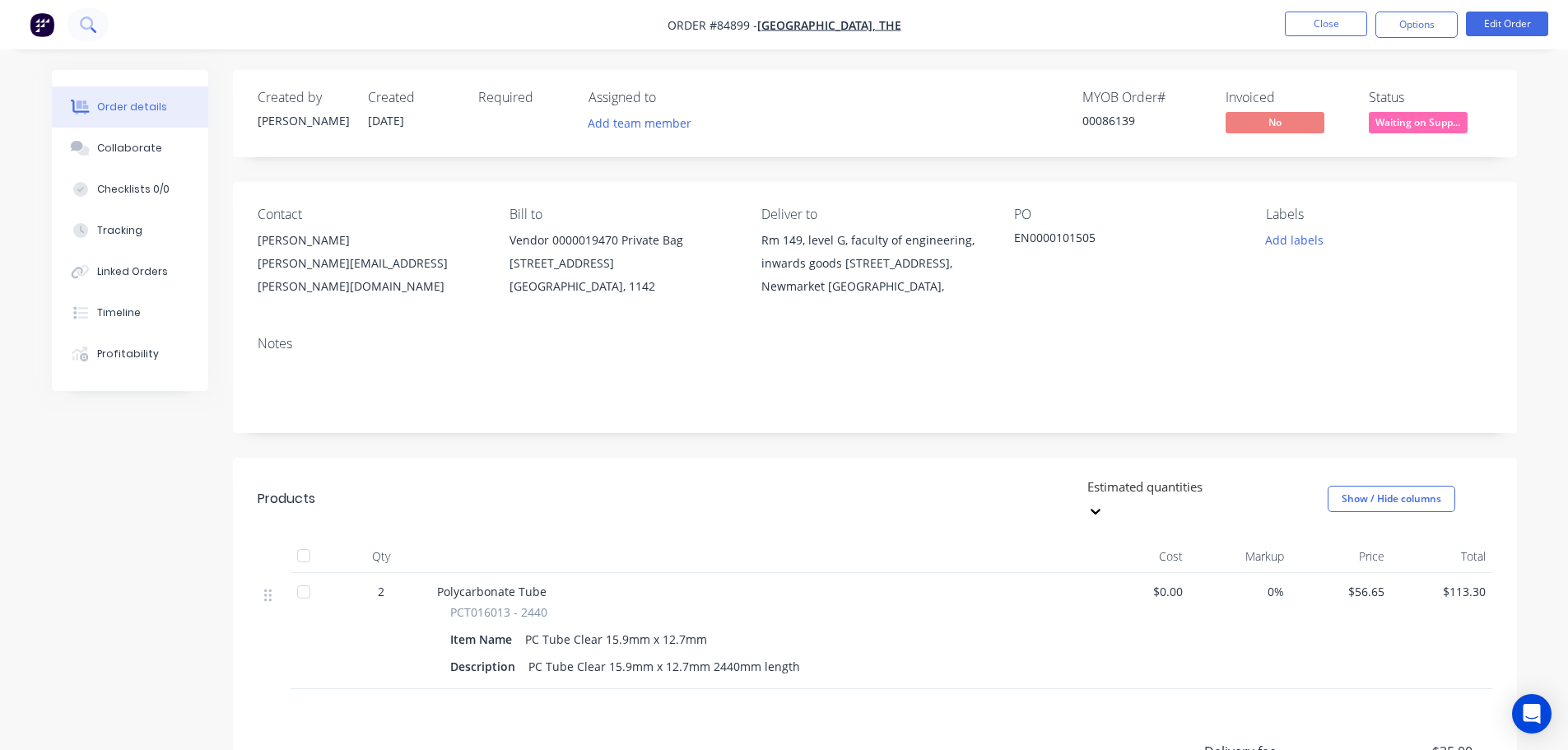
click at [98, 26] on button at bounding box center [88, 25] width 41 height 33
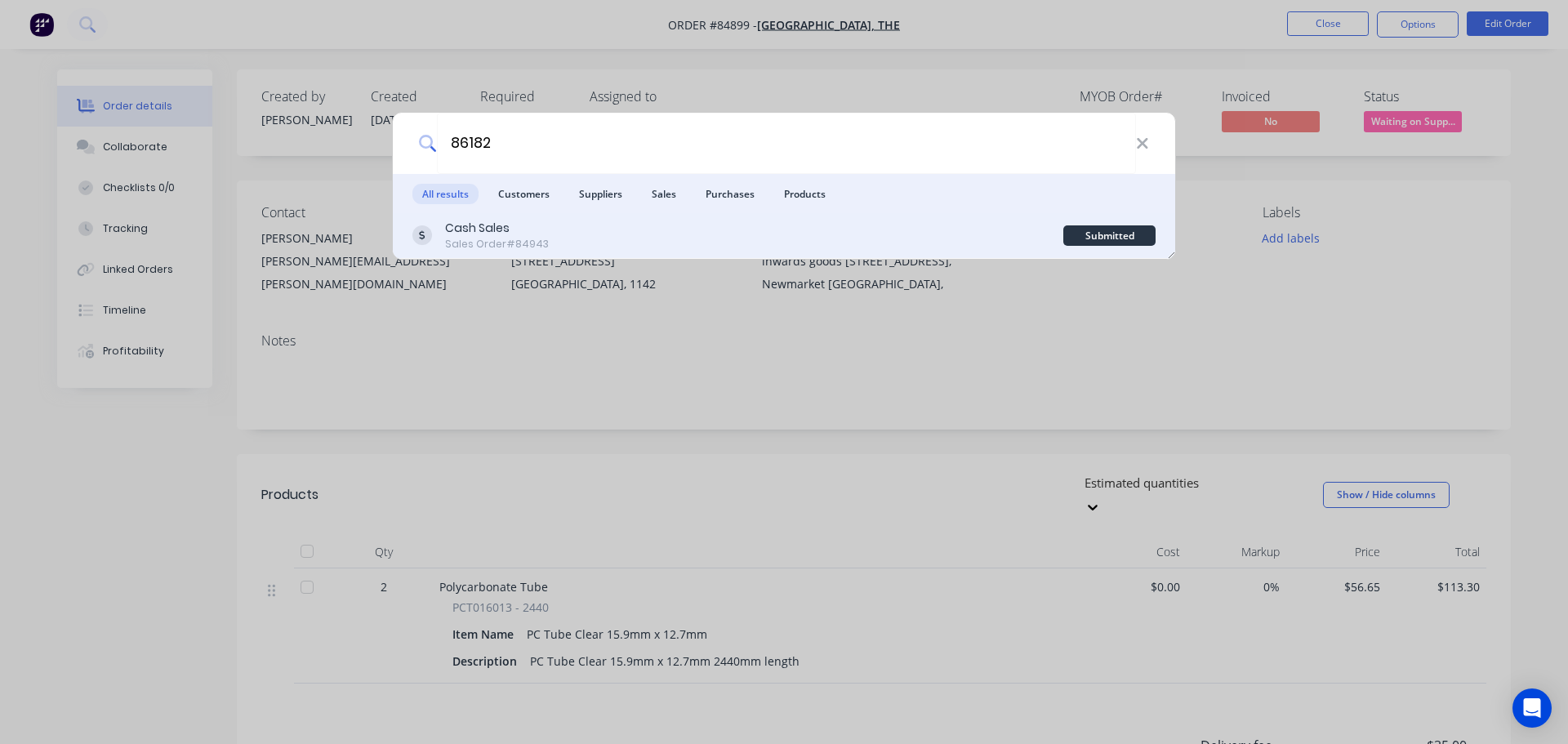
type input "86182"
click at [808, 241] on div "Cash Sales Sales Order #84943" at bounding box center [737, 235] width 651 height 32
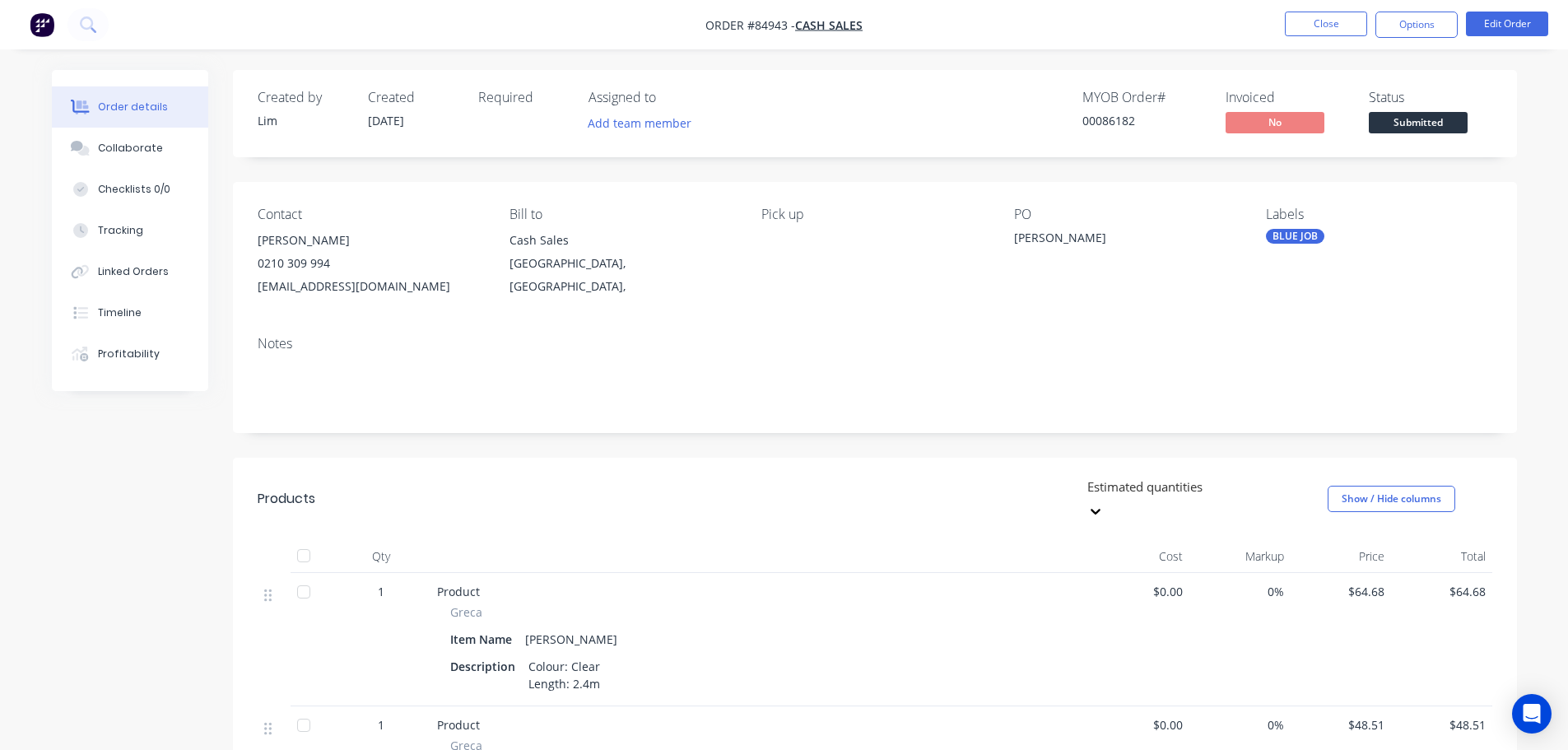
click at [1442, 116] on span "Submitted" at bounding box center [1418, 122] width 99 height 21
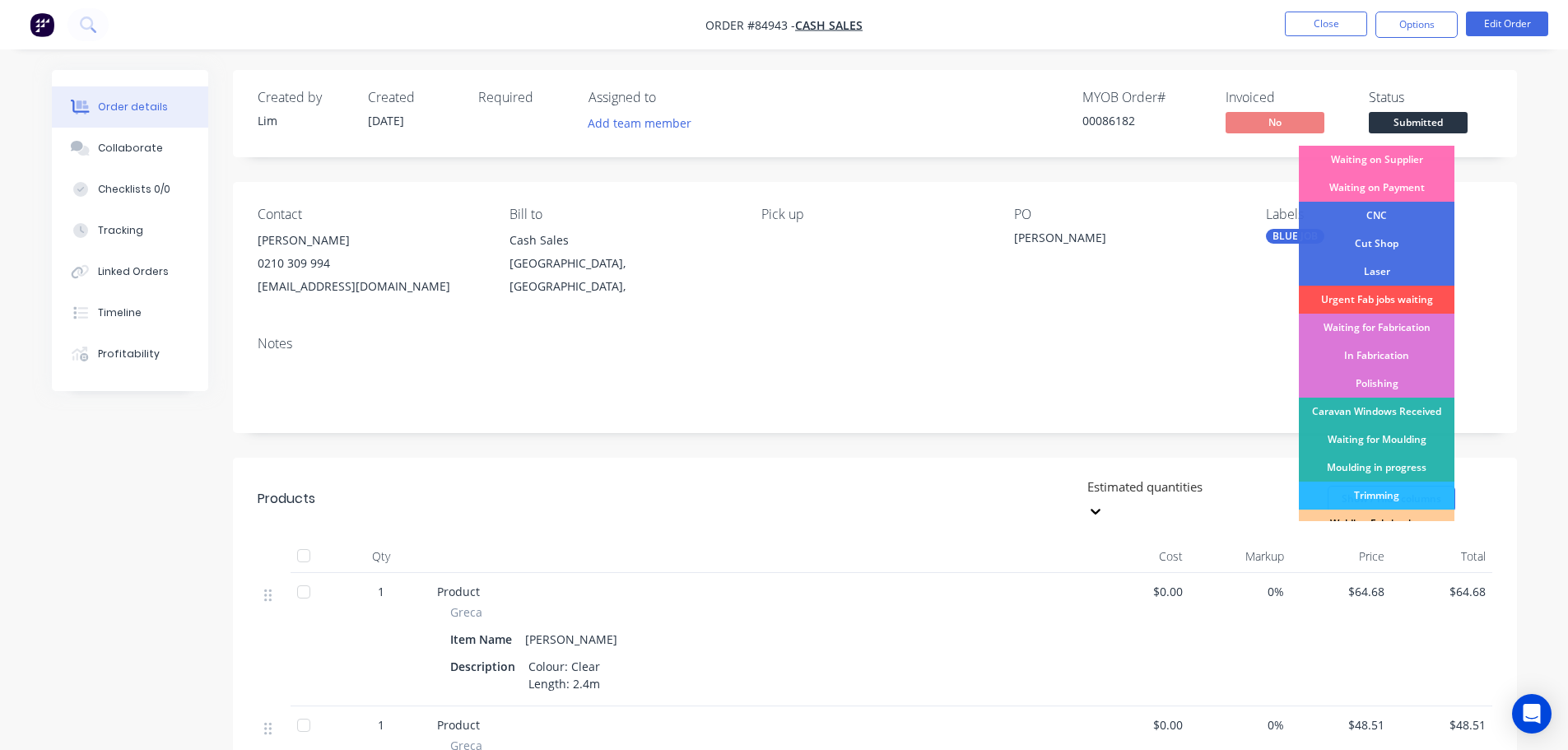
scroll to position [325, 0]
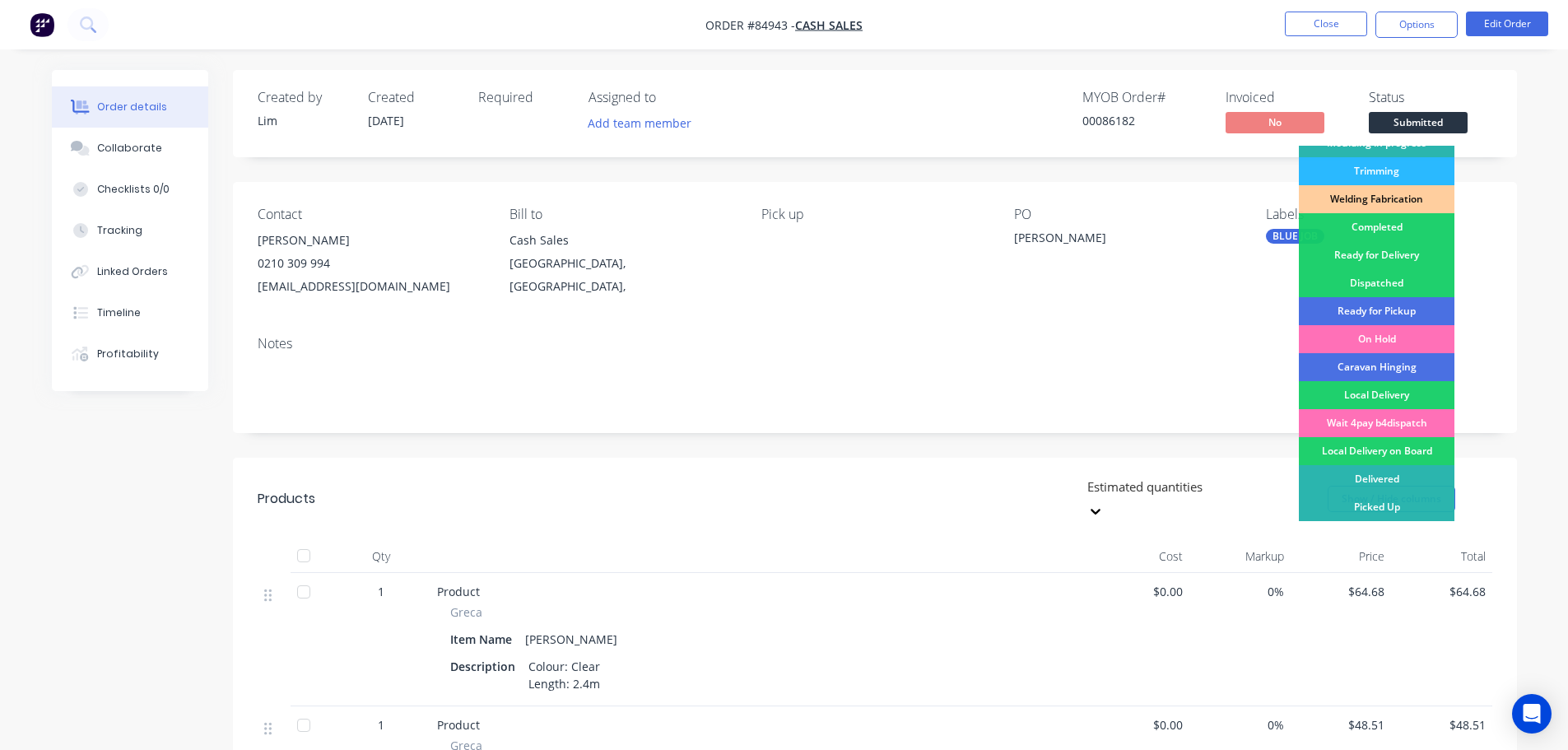
click at [1393, 314] on div "Ready for Pickup" at bounding box center [1376, 312] width 156 height 28
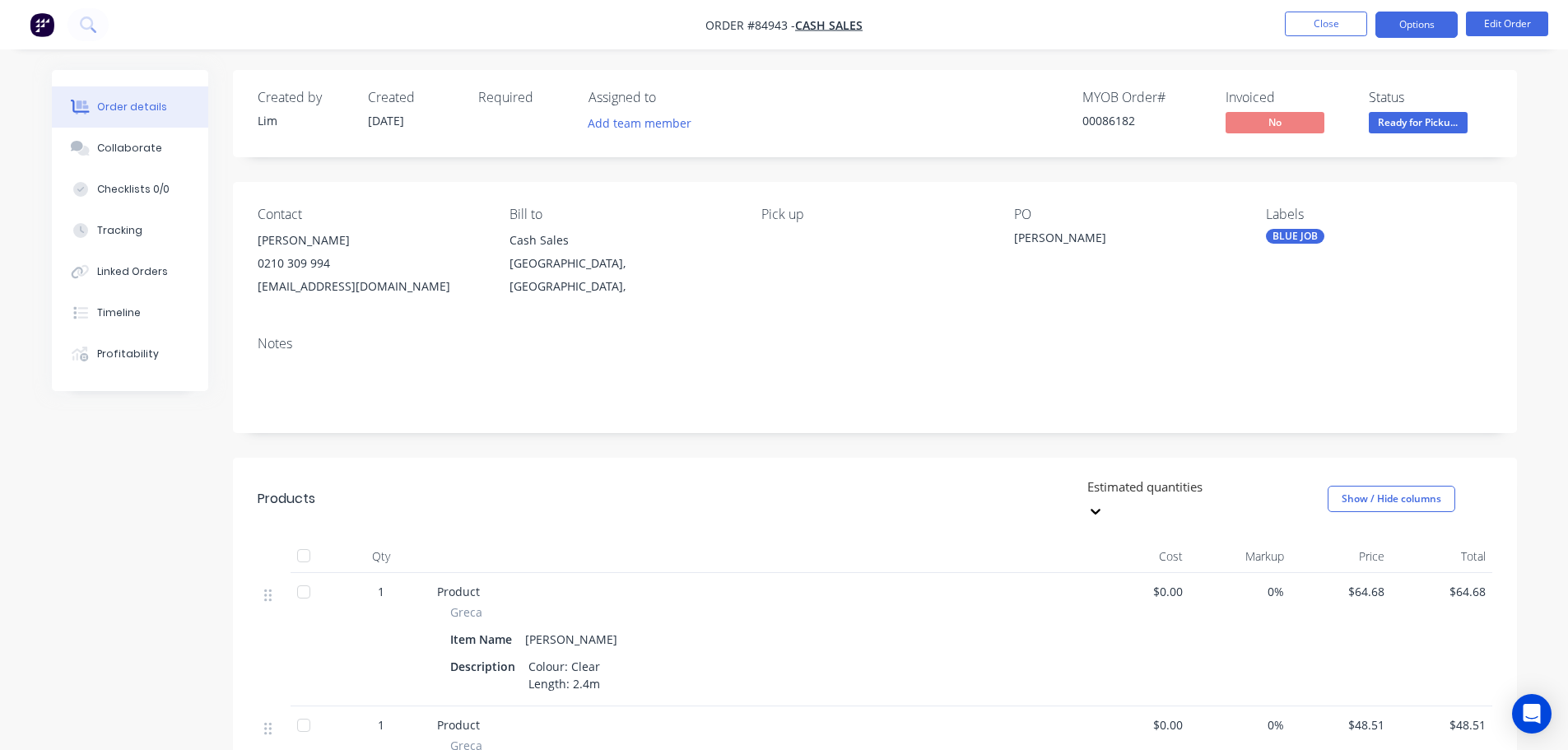
click at [1409, 30] on button "Options" at bounding box center [1416, 25] width 82 height 26
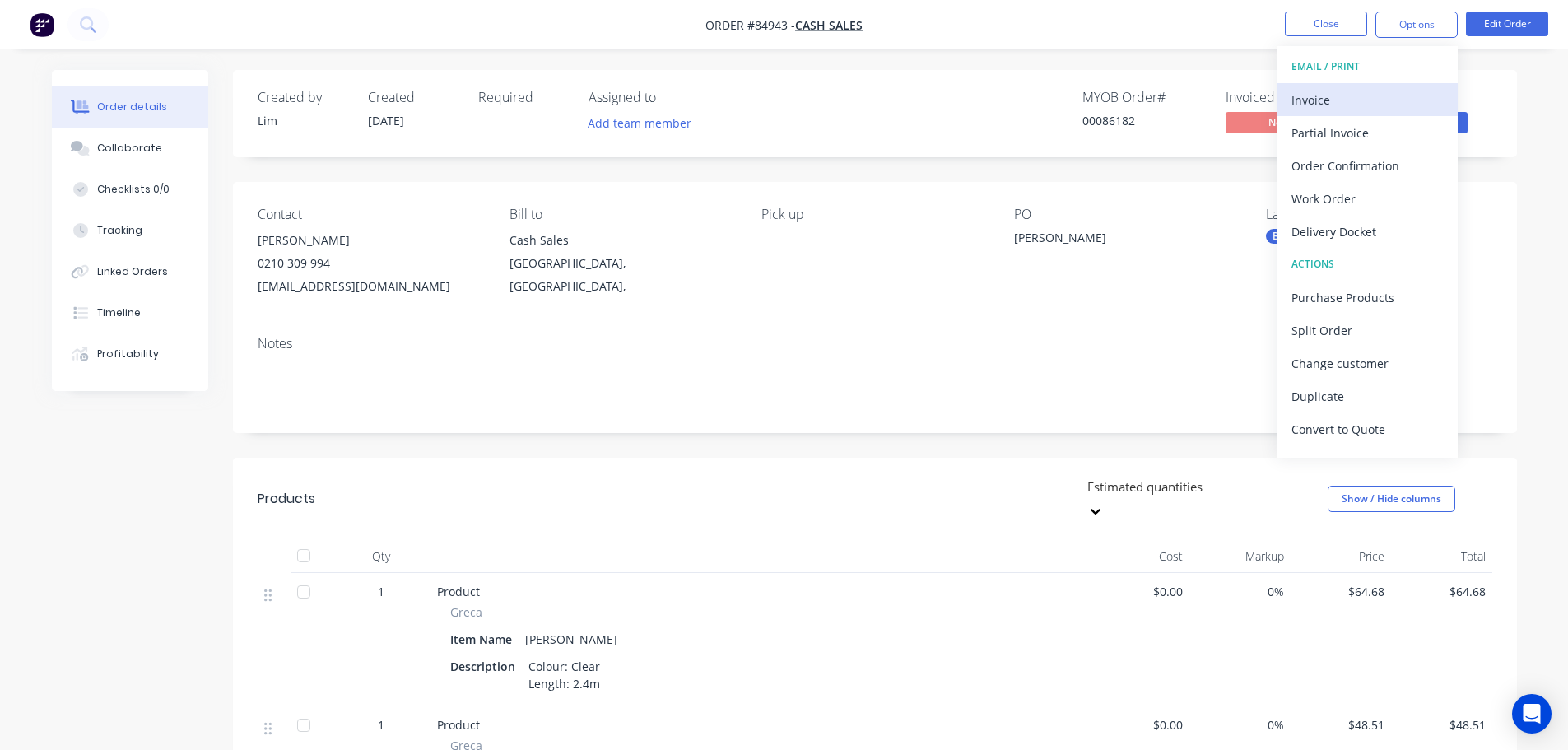
click at [1369, 104] on div "Invoice" at bounding box center [1367, 100] width 152 height 24
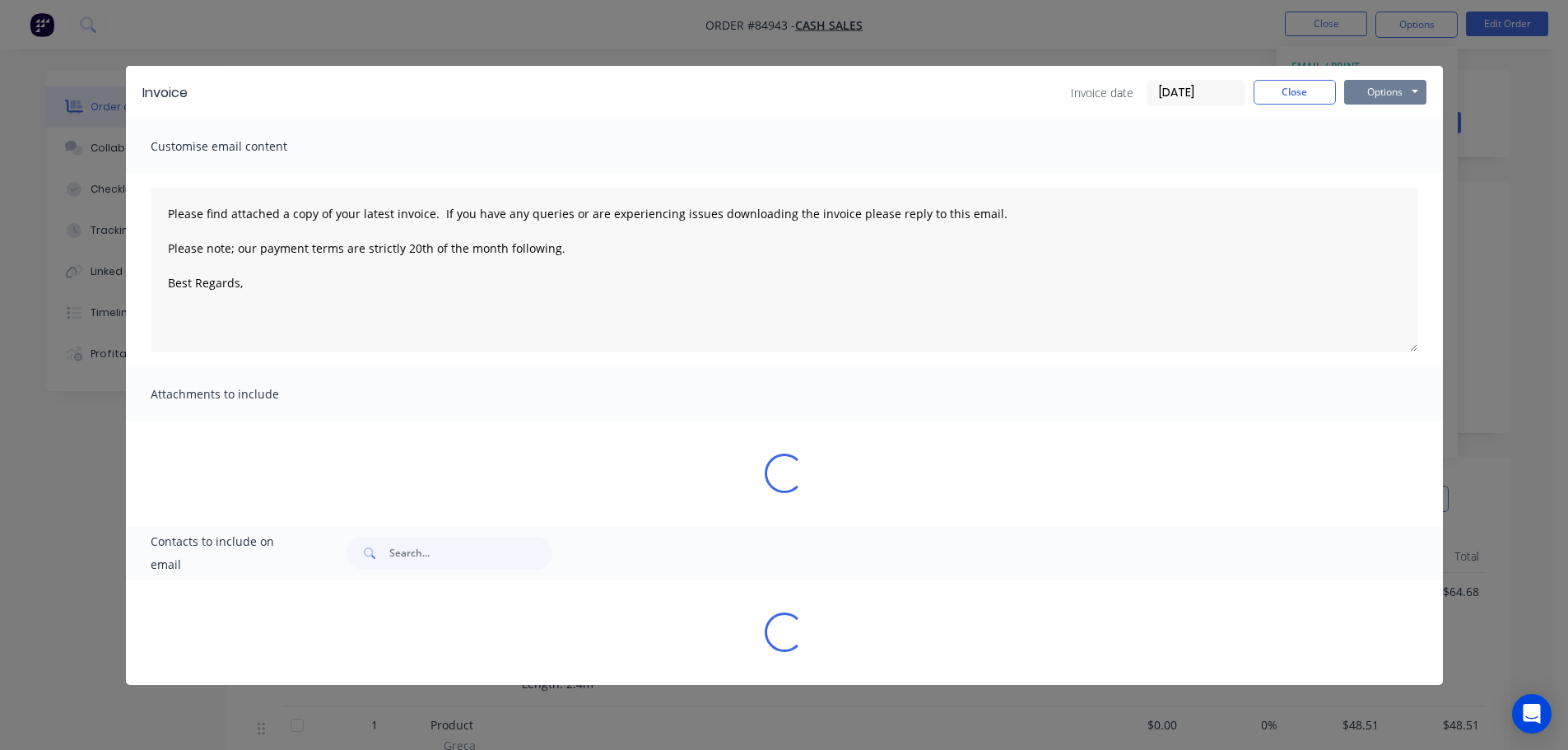
click at [1408, 101] on button "Options" at bounding box center [1385, 92] width 82 height 25
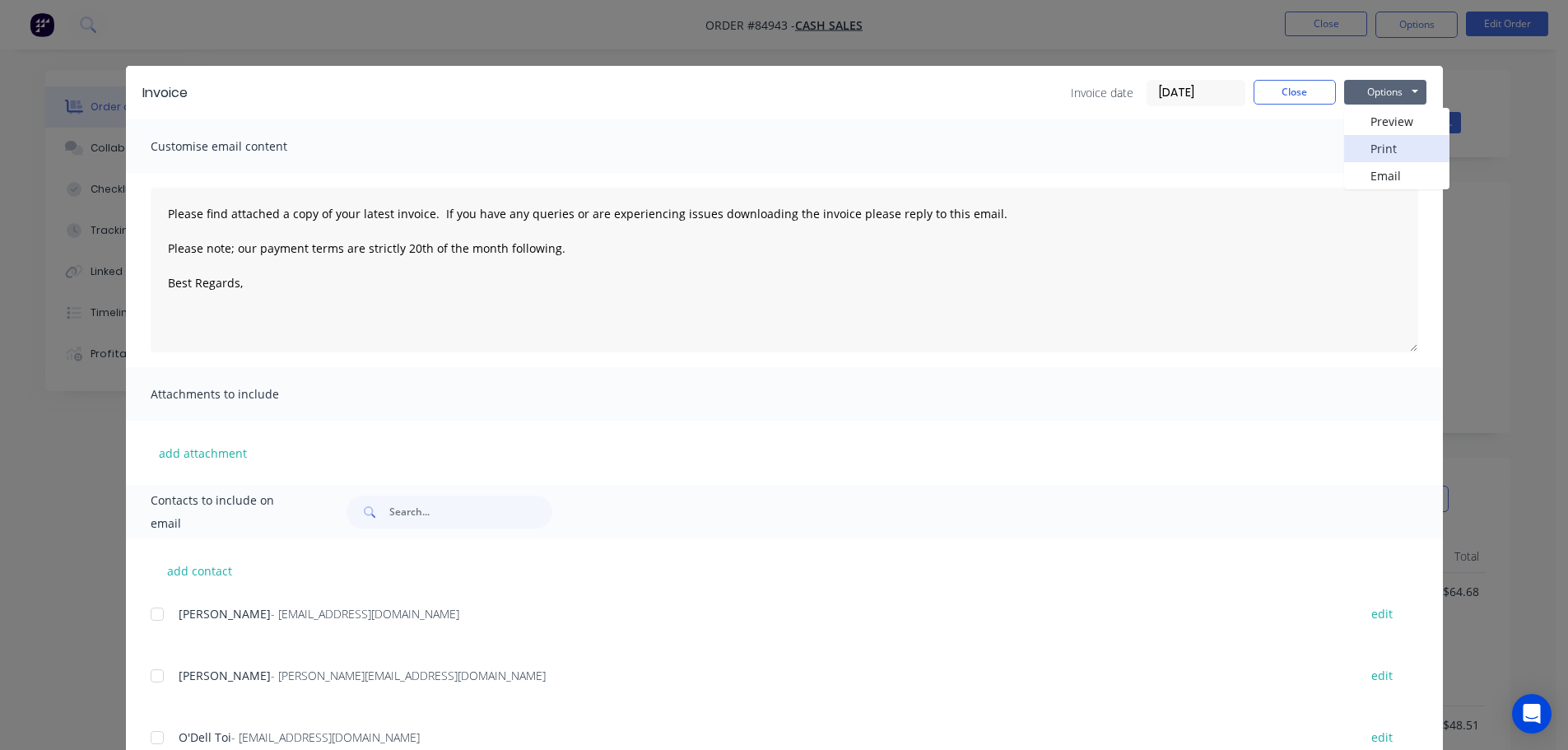
click at [1388, 140] on button "Print" at bounding box center [1397, 148] width 105 height 27
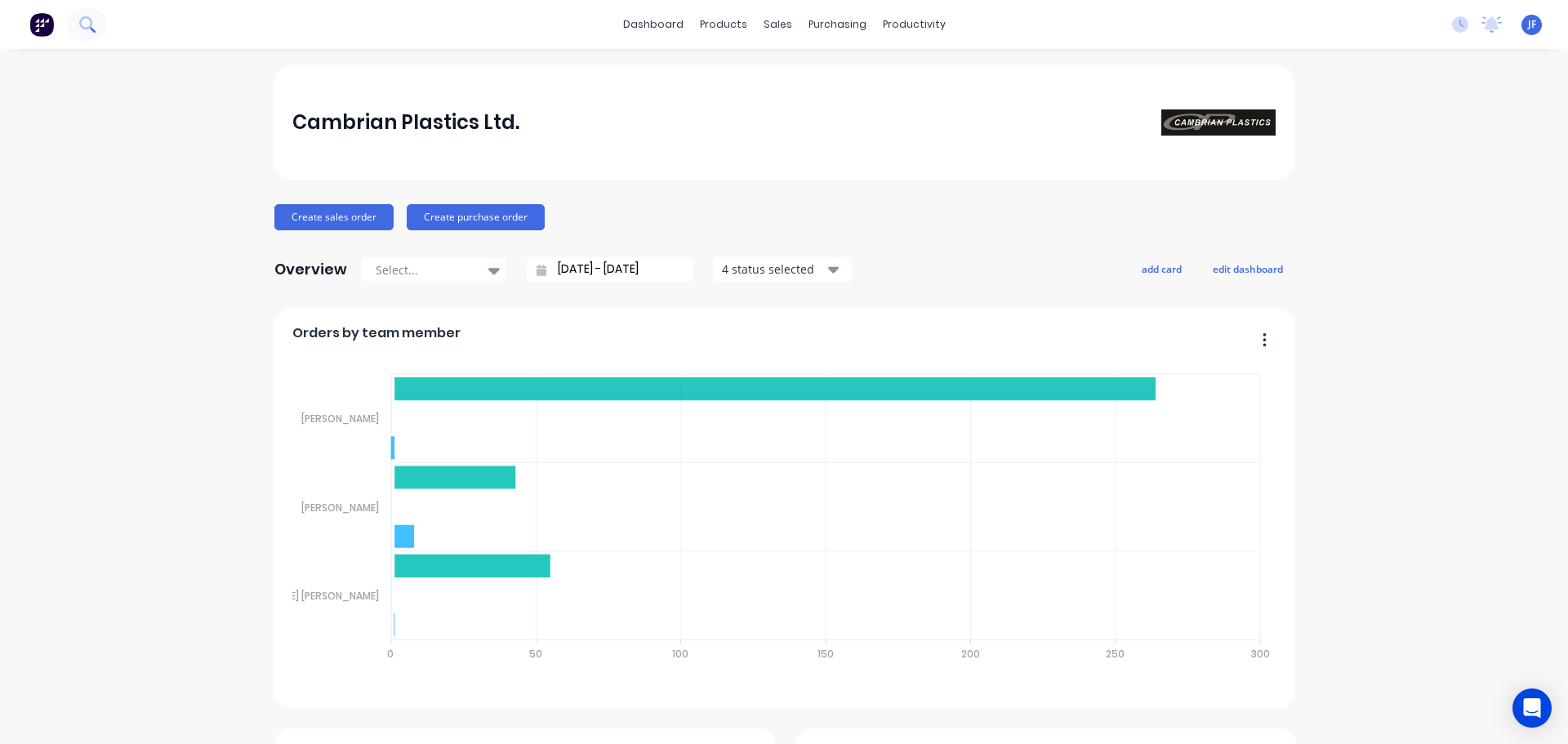
click at [80, 27] on icon at bounding box center [87, 24] width 16 height 16
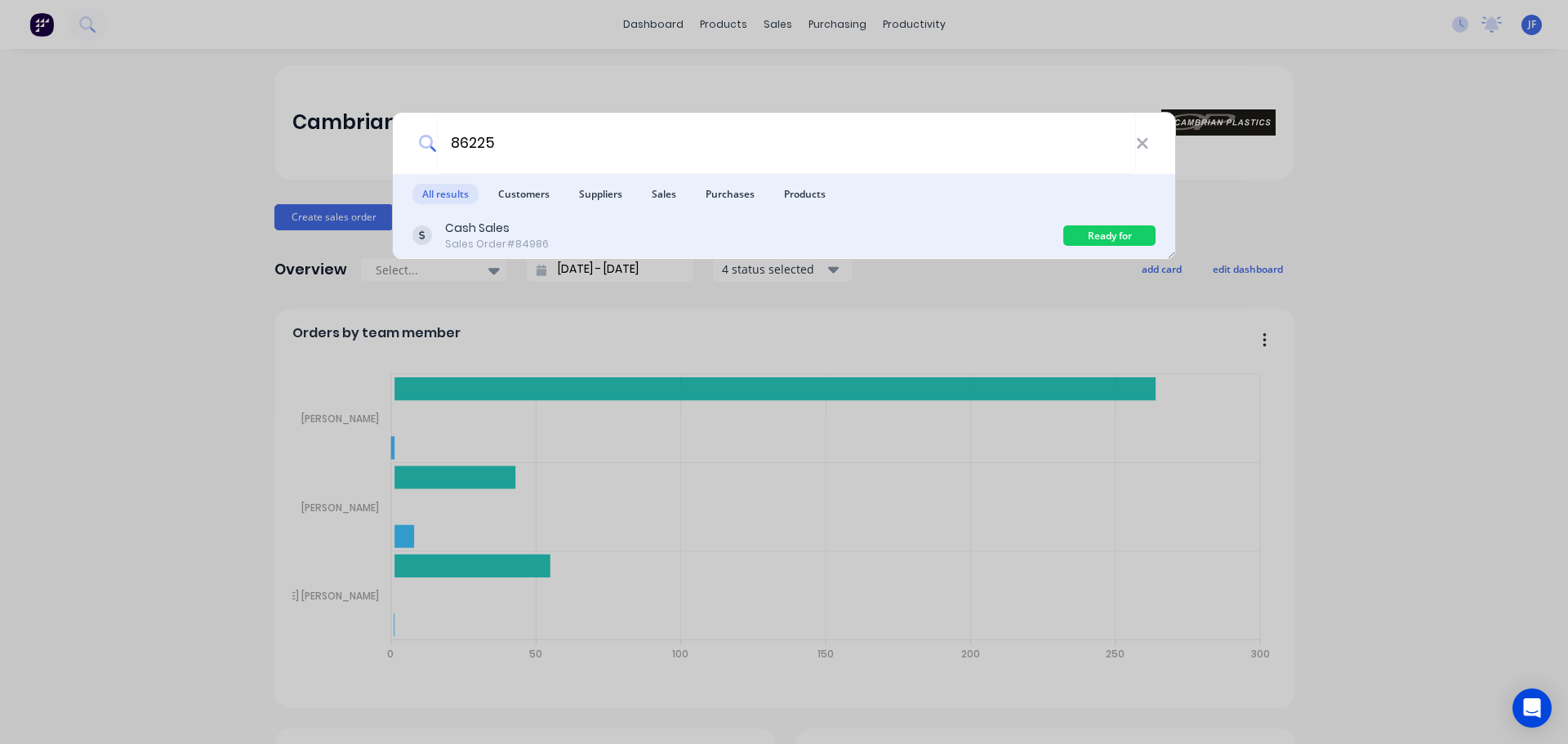
type input "86225"
click at [957, 226] on div "Cash Sales Sales Order #84986" at bounding box center [737, 235] width 651 height 32
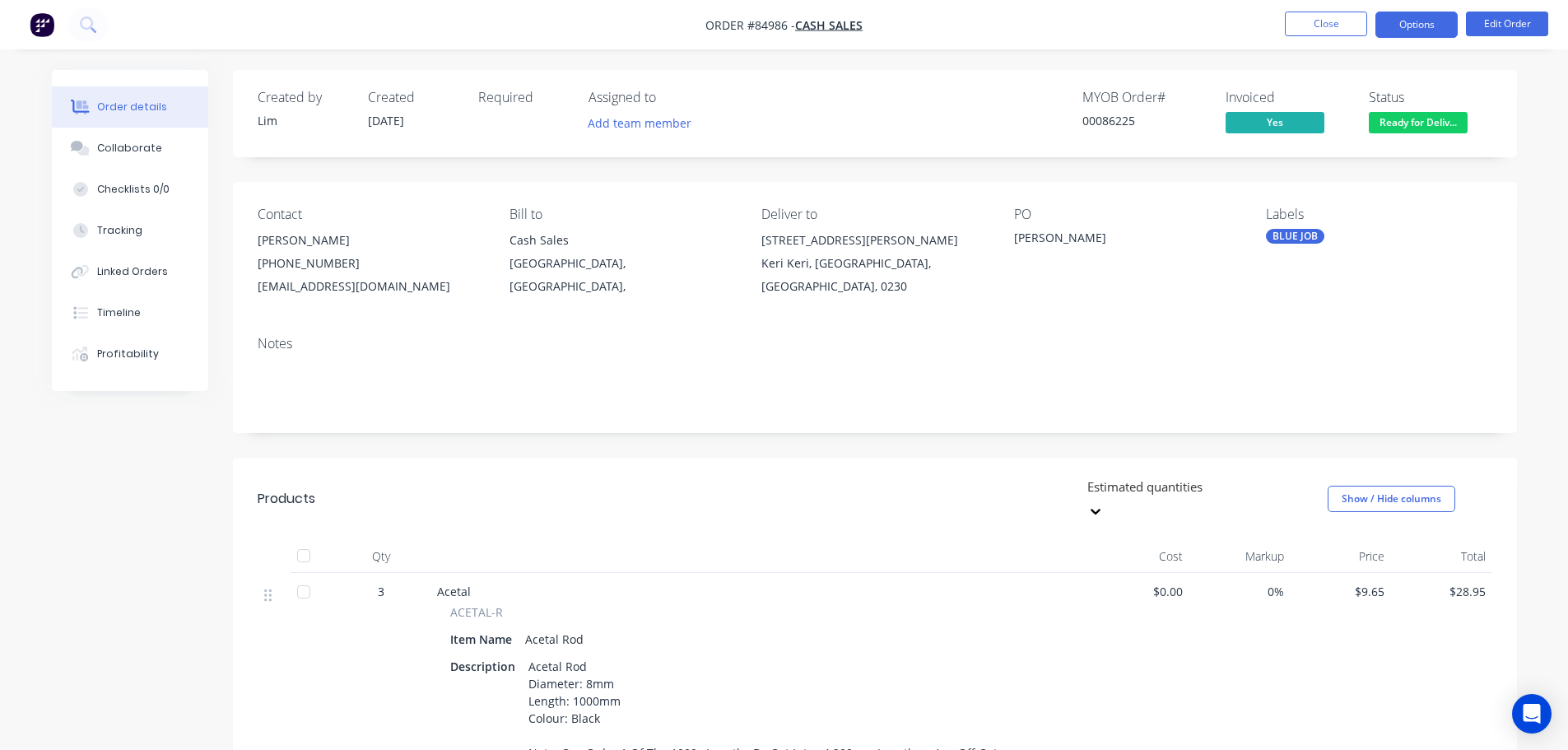
click at [1425, 28] on button "Options" at bounding box center [1416, 25] width 82 height 26
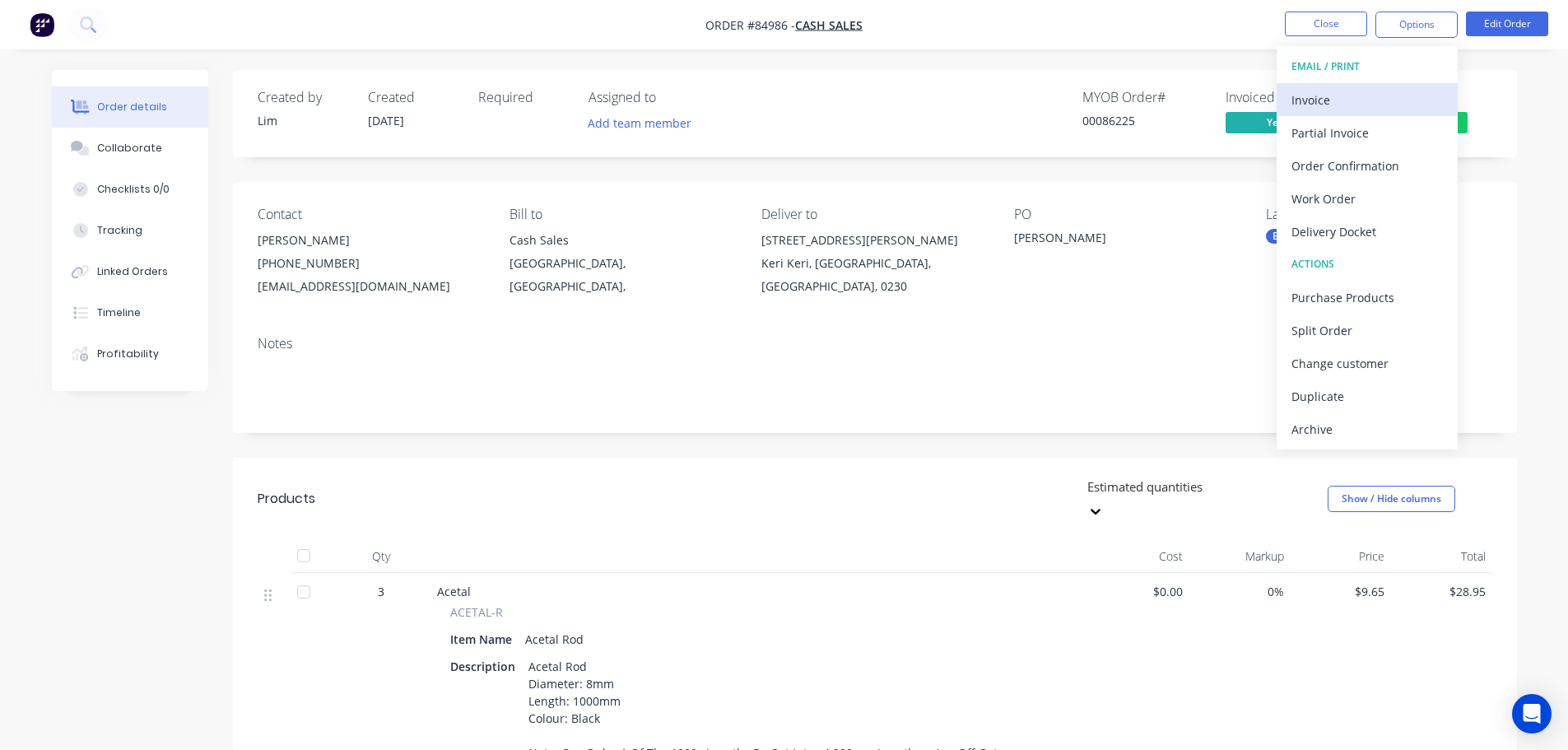
click at [1384, 101] on div "Invoice" at bounding box center [1367, 100] width 152 height 24
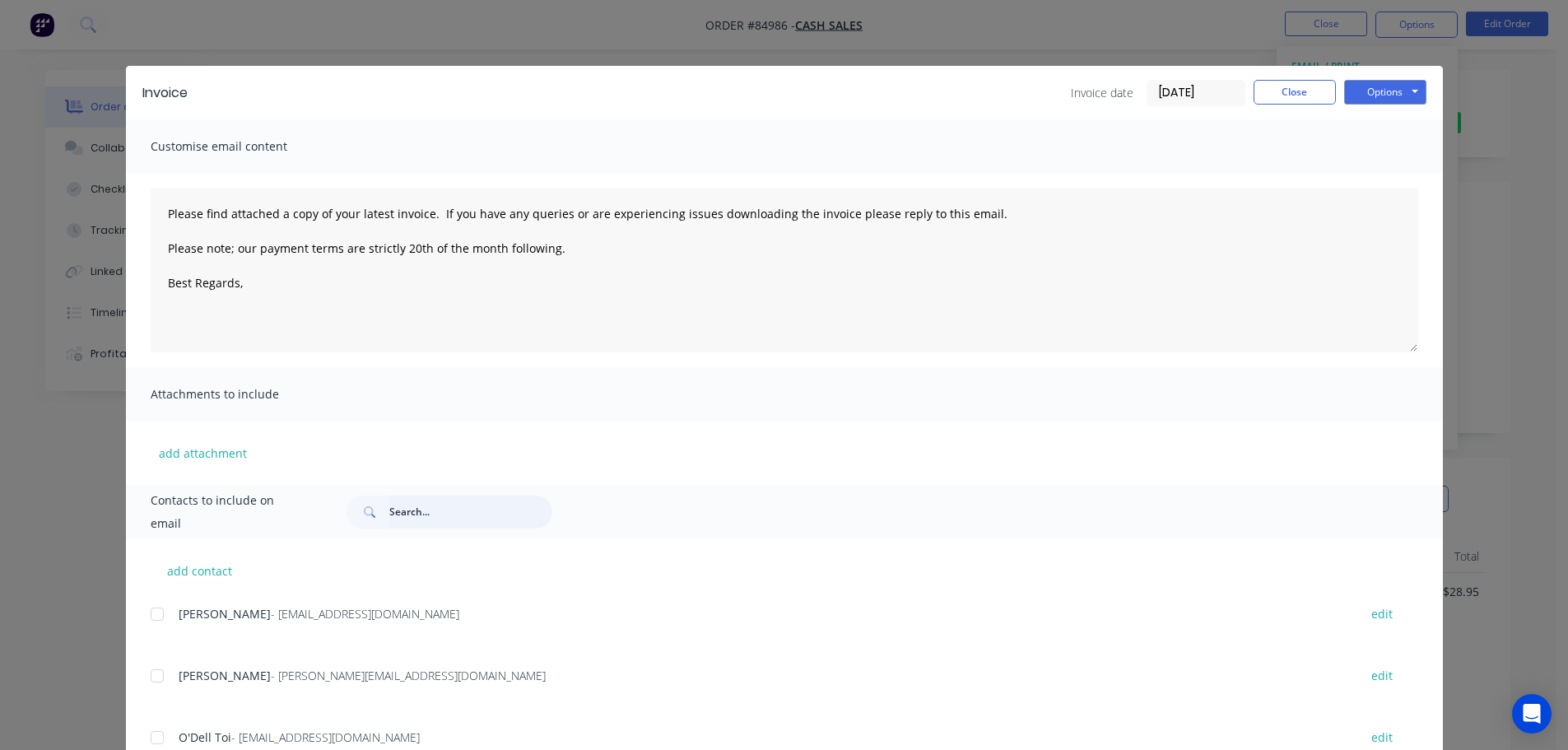
click at [404, 509] on input "text" at bounding box center [470, 512] width 163 height 33
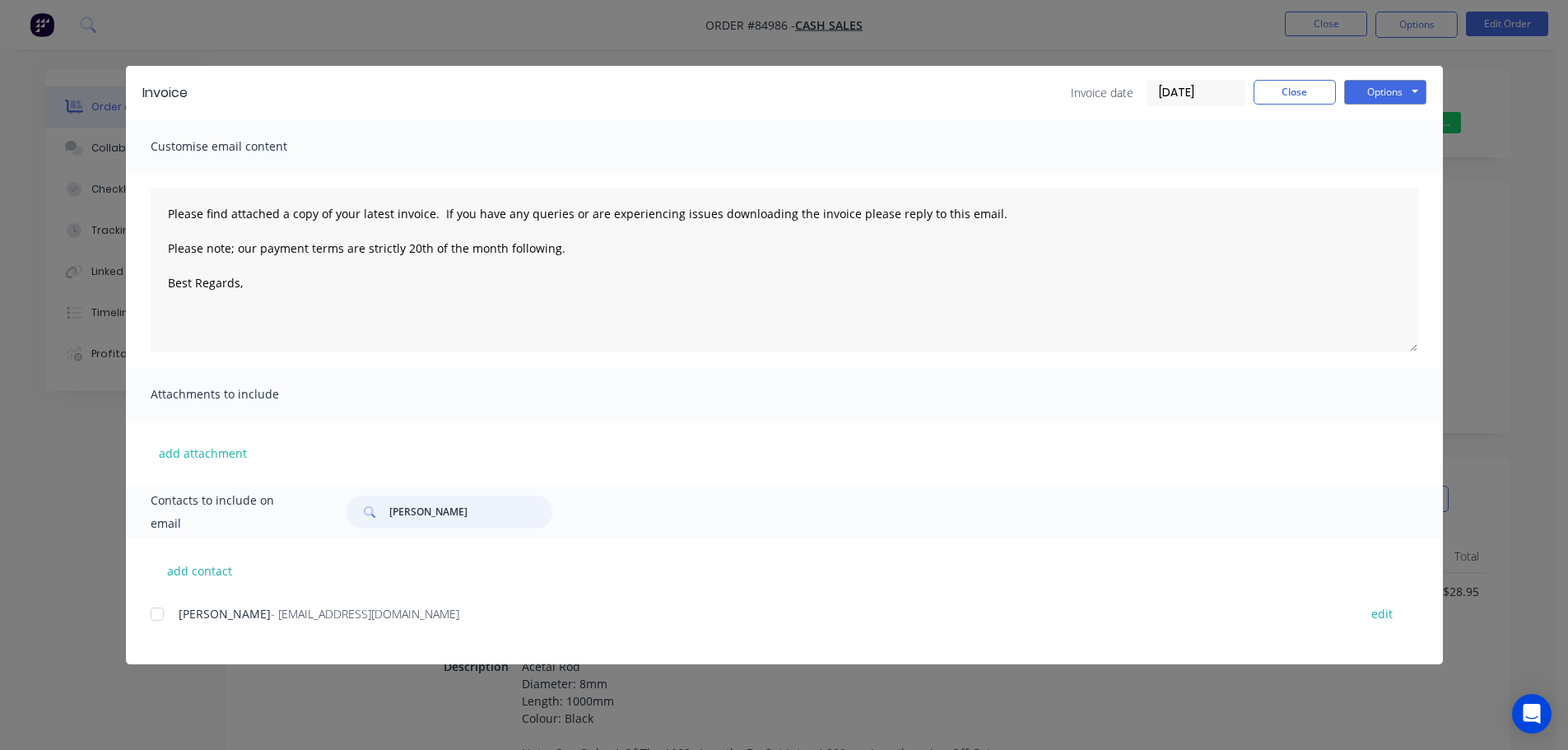
click at [166, 617] on div at bounding box center [157, 614] width 33 height 33
type input "[PERSON_NAME]"
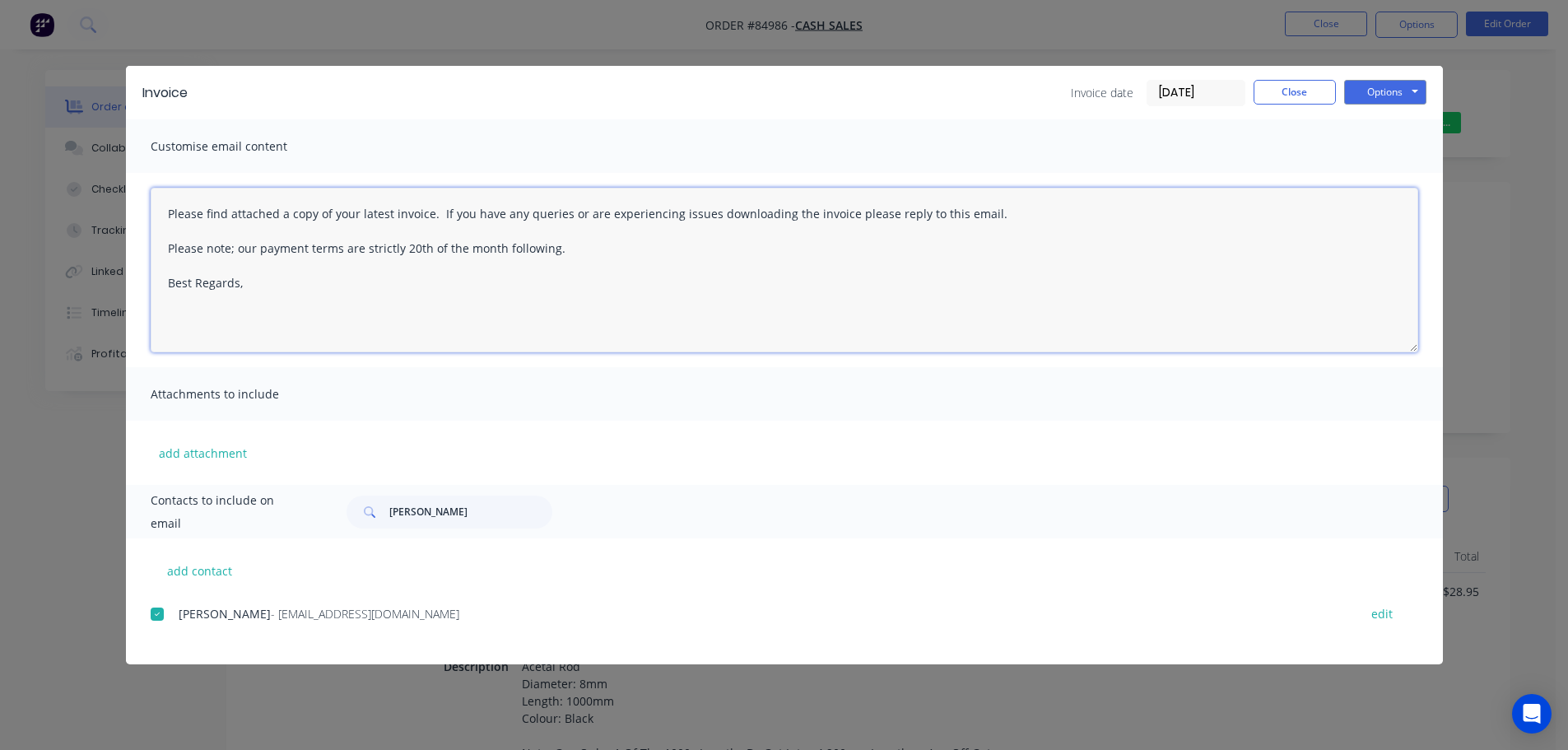
click at [859, 246] on textarea "Please find attached a copy of your latest invoice. If you have any queries or …" at bounding box center [784, 270] width 1267 height 165
paste textarea "Thank you for your order. Your order is ready, and will be dispatched upon rece…"
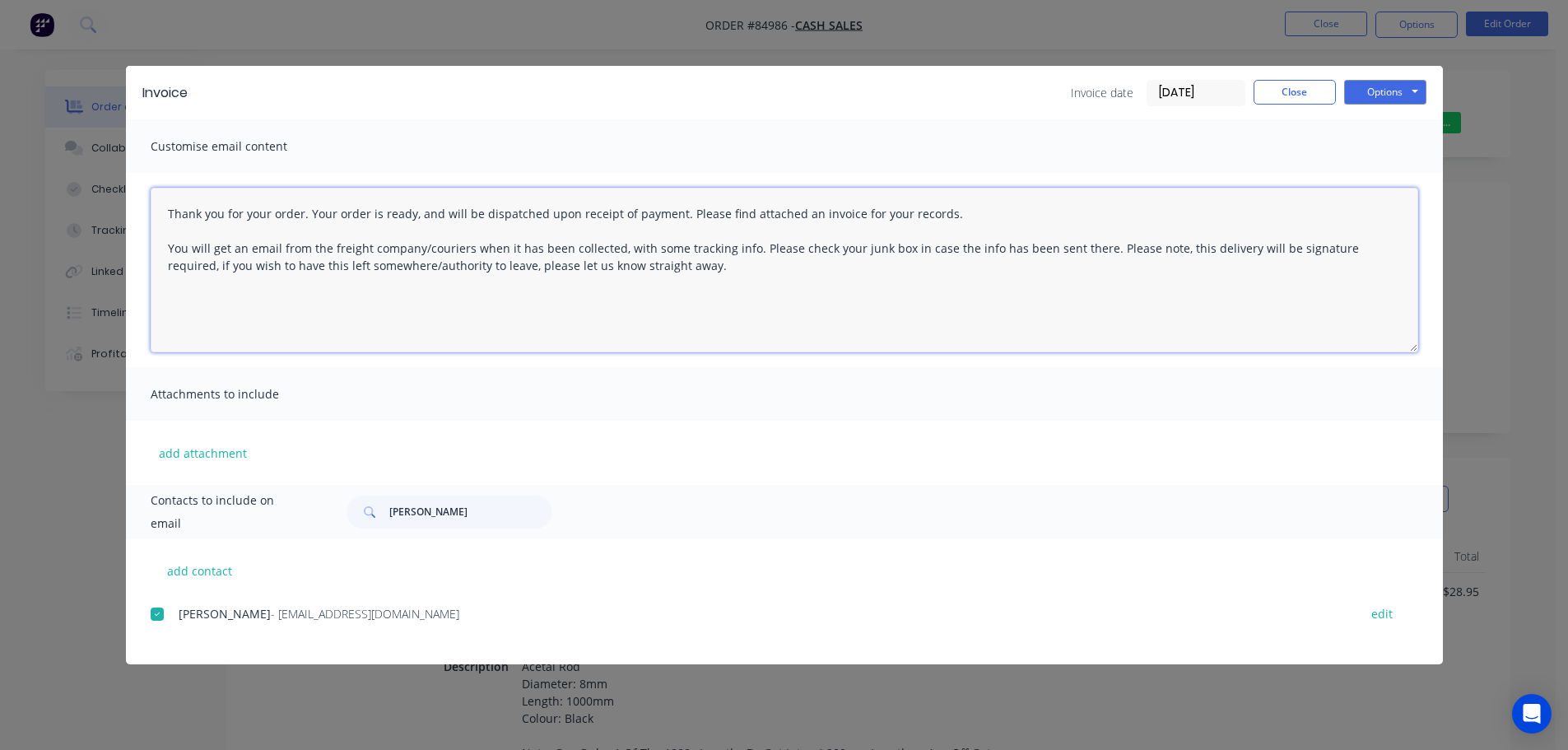
type textarea "Thank you for your order. Your order is ready, and will be dispatched upon rece…"
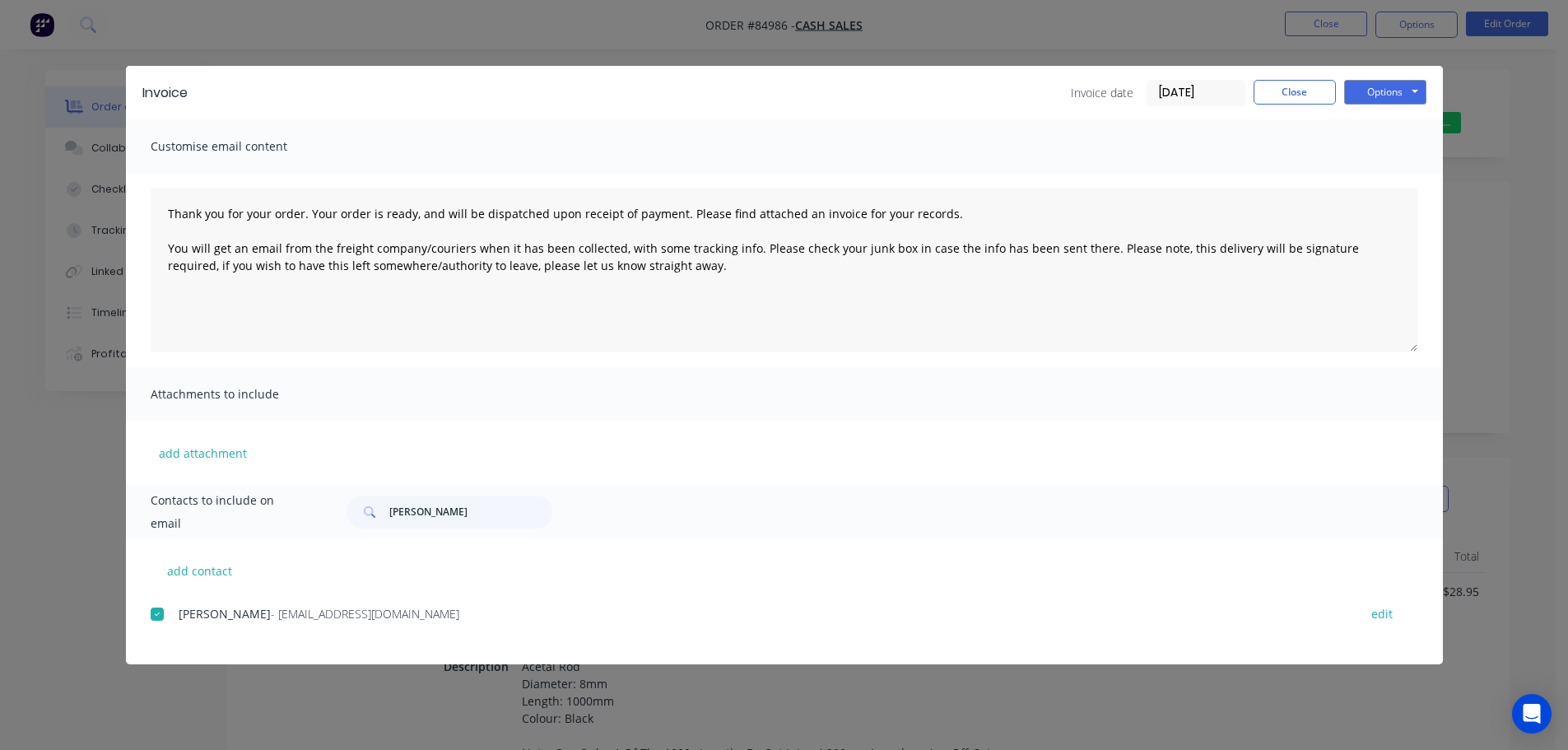
click at [1408, 105] on div "Options Preview Print Email" at bounding box center [1385, 93] width 82 height 26
click at [1392, 102] on button "Options" at bounding box center [1385, 92] width 82 height 25
click at [1387, 168] on button "Email" at bounding box center [1397, 176] width 105 height 27
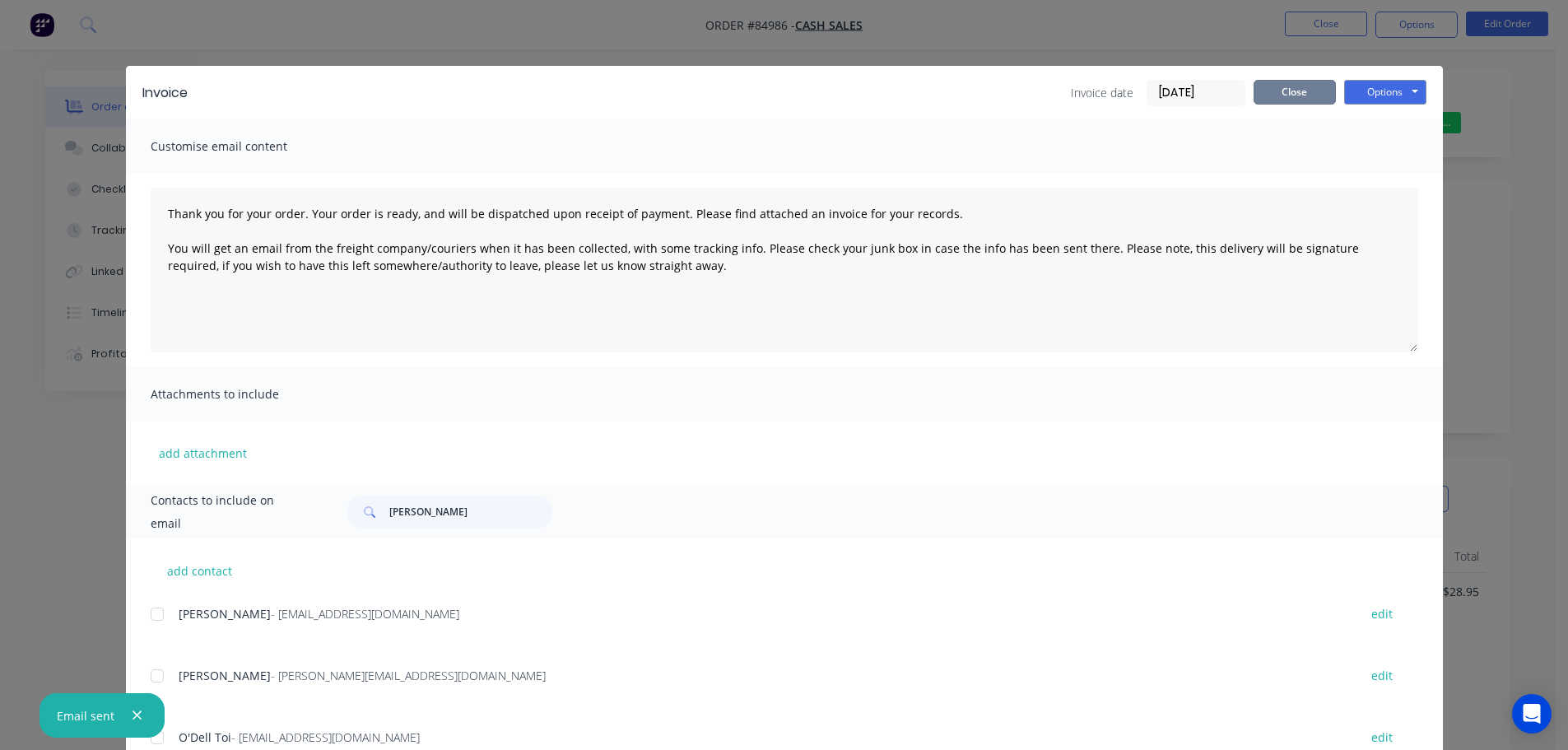
click at [1266, 91] on button "Close" at bounding box center [1294, 92] width 82 height 25
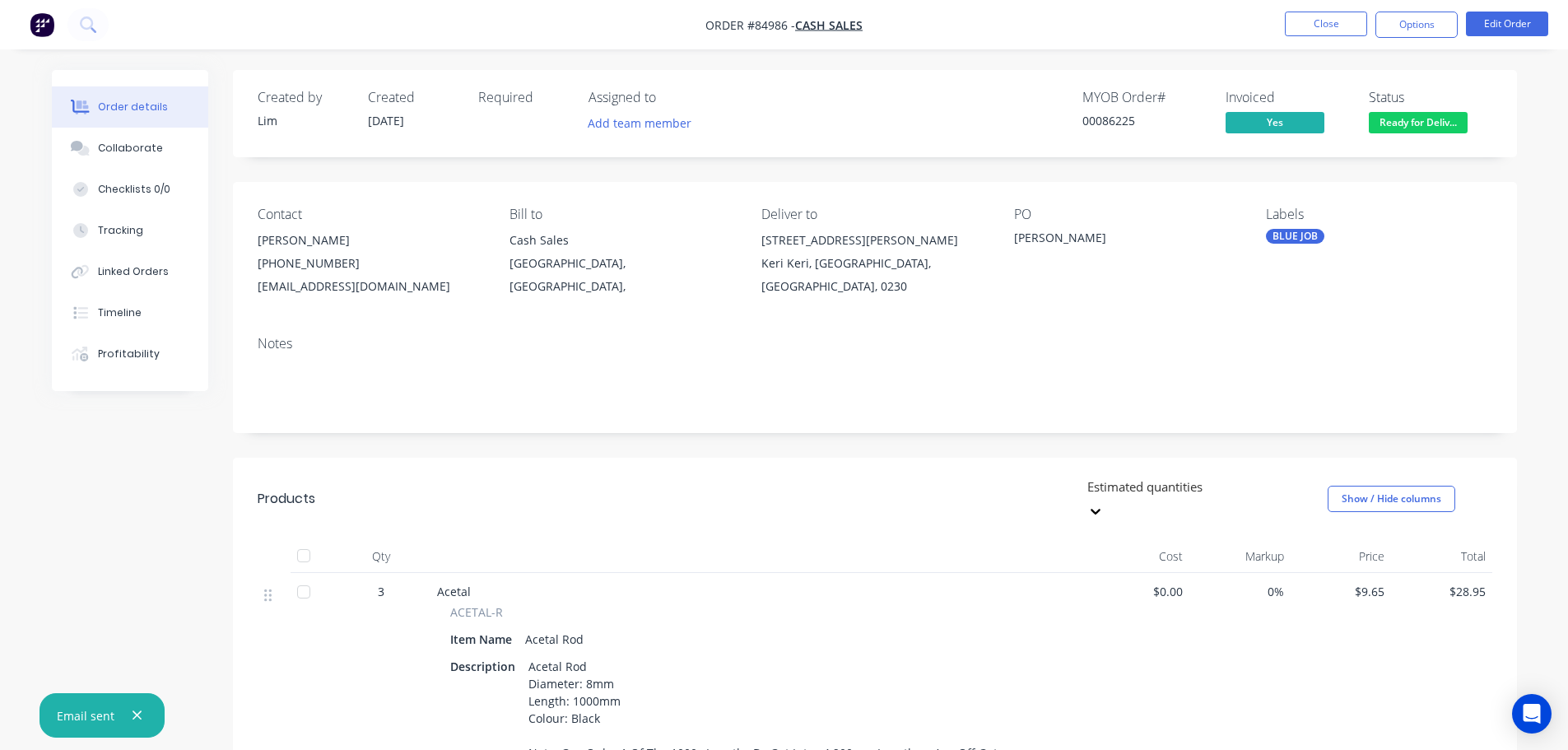
click at [1412, 121] on span "Ready for Deliv..." at bounding box center [1418, 122] width 99 height 21
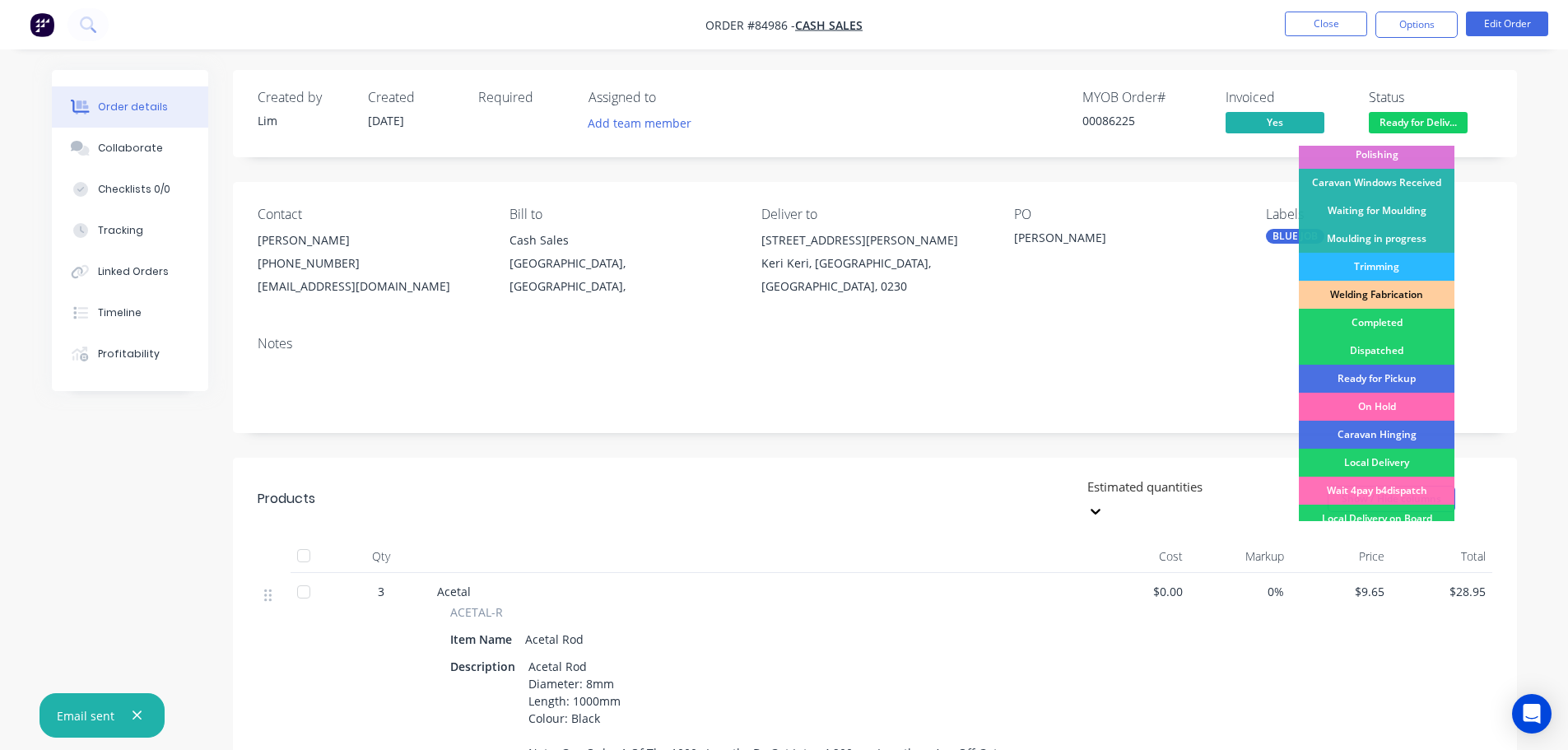
scroll to position [325, 0]
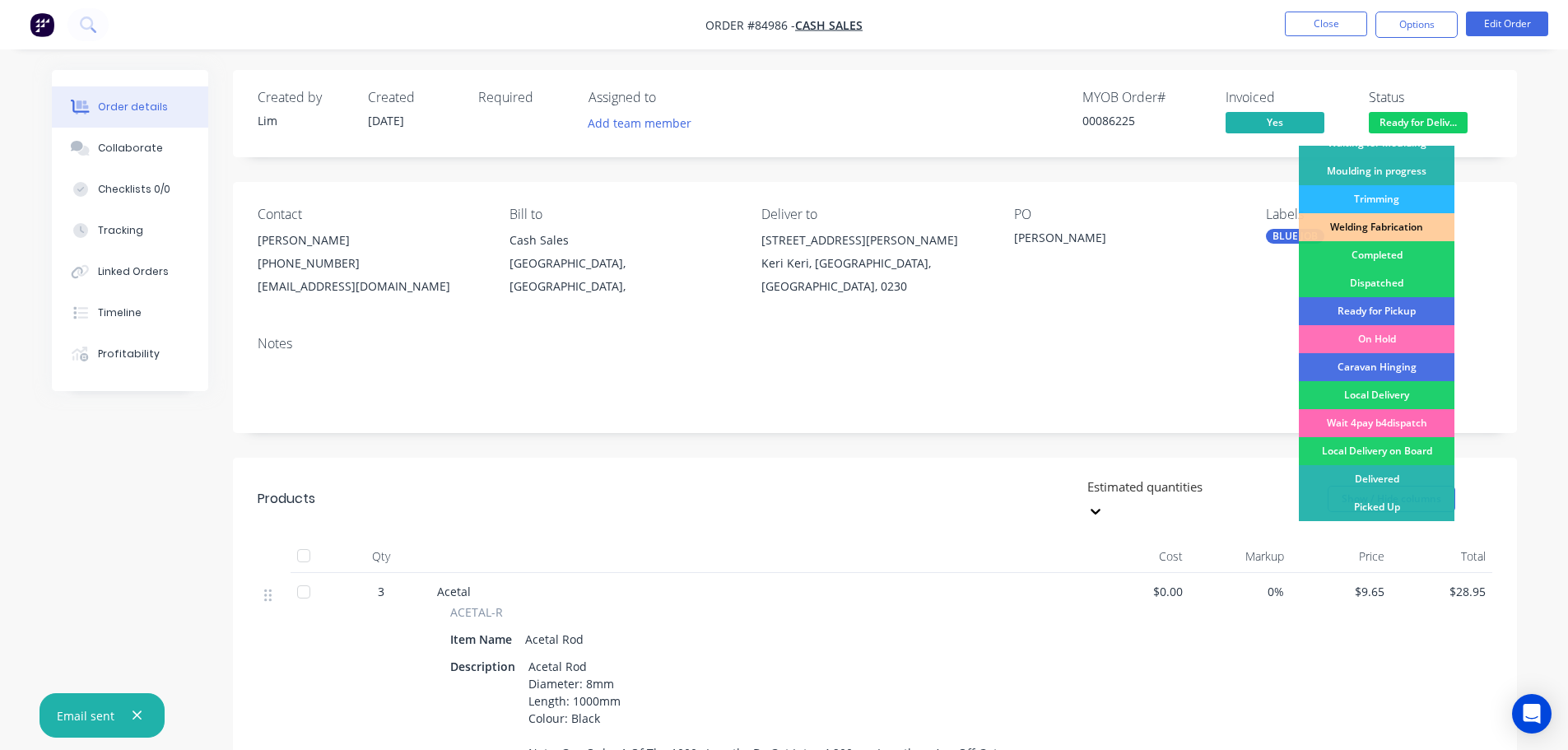
click at [1407, 419] on div "Wait 4pay b4dispatch" at bounding box center [1376, 423] width 156 height 28
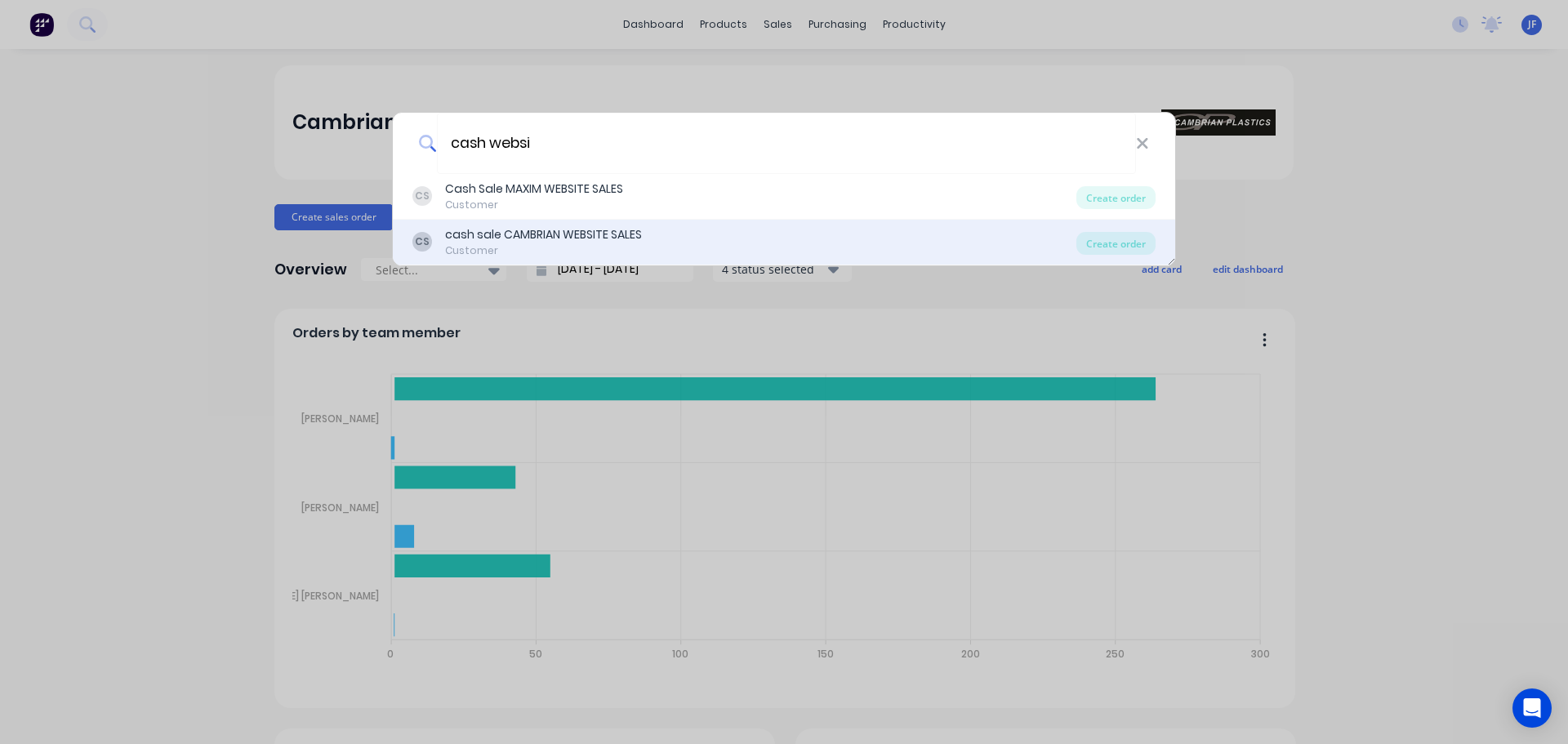
type input "cash websi"
click at [843, 238] on div "CS cash sale CAMBRIAN WEBSITE SALES Customer" at bounding box center [744, 242] width 664 height 32
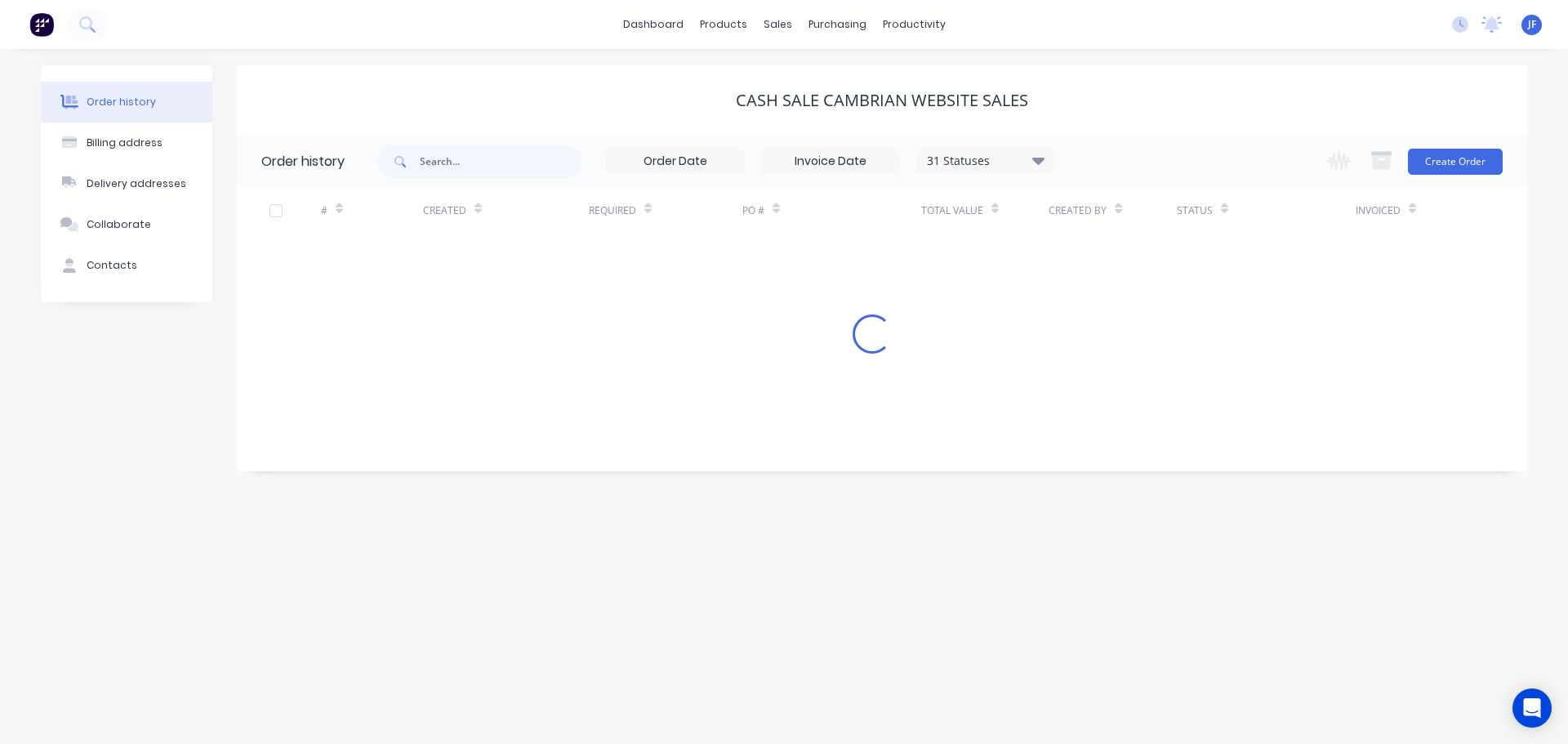
click at [1438, 146] on div "Change order status Submitted Waiting on Supplier Waiting on Payment CNC Cut Sh…" at bounding box center [1409, 161] width 186 height 53
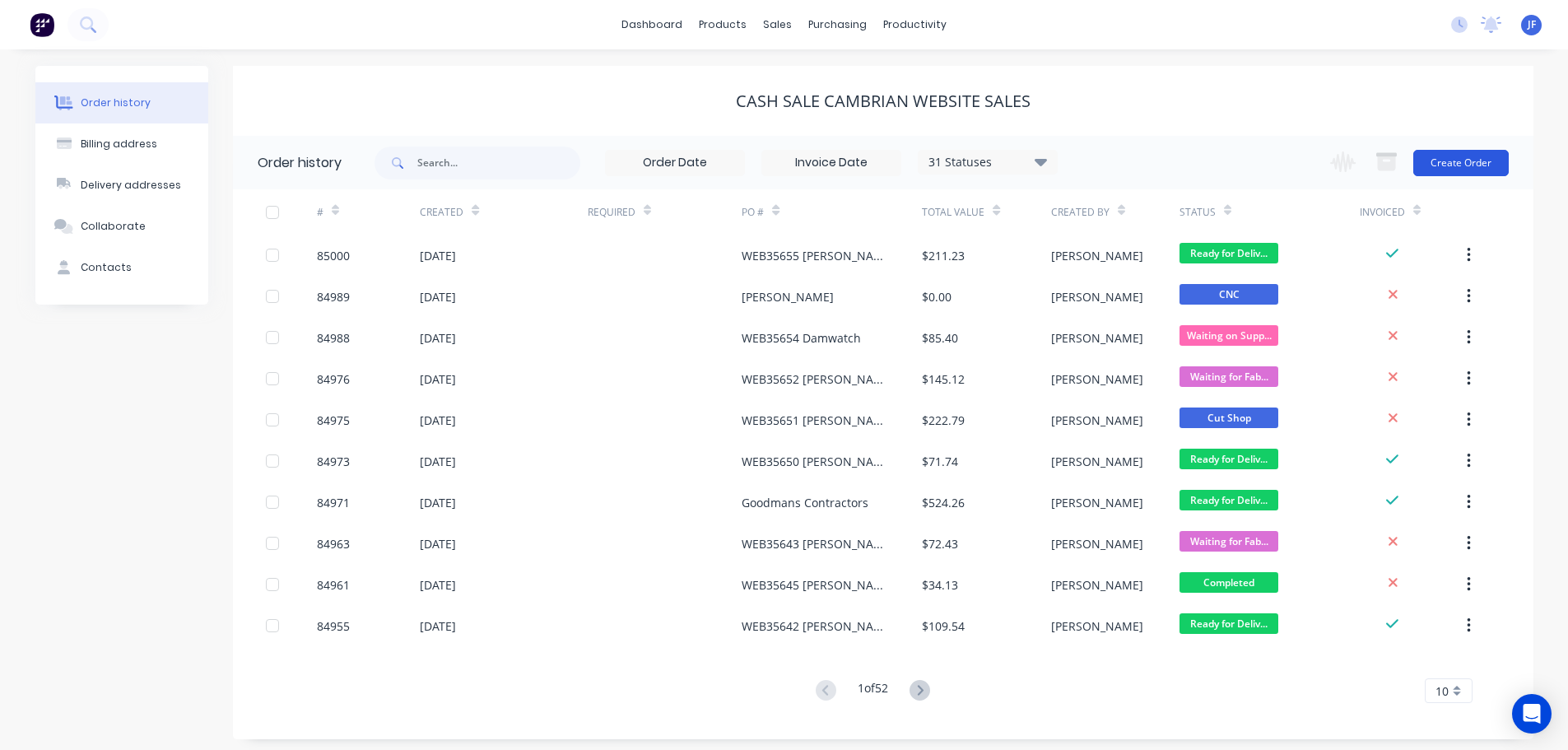
click at [1456, 157] on button "Create Order" at bounding box center [1461, 163] width 96 height 26
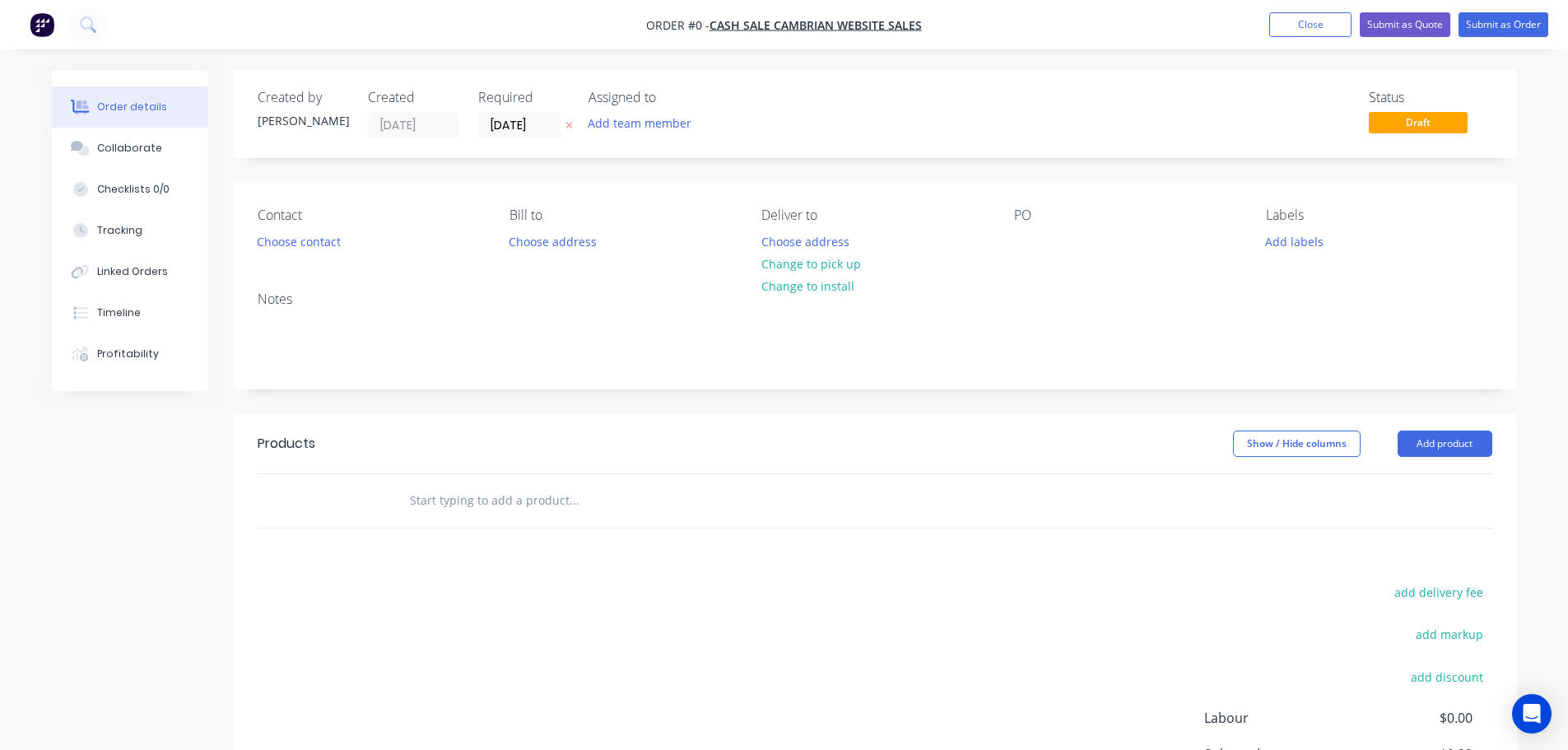
click at [573, 130] on button "button" at bounding box center [569, 125] width 17 height 19
click at [307, 244] on button "Choose contact" at bounding box center [298, 241] width 101 height 22
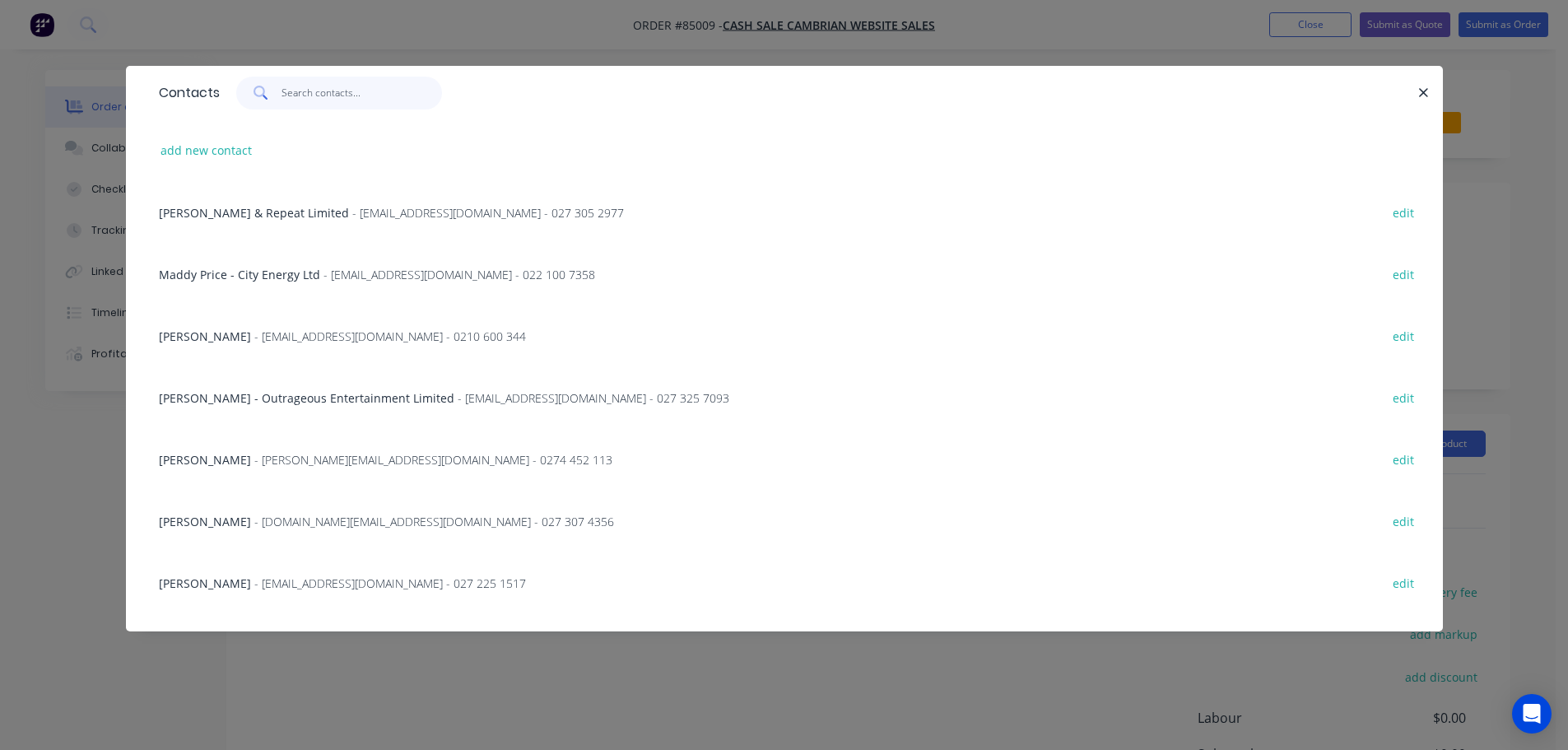
click at [354, 94] on input "text" at bounding box center [362, 93] width 161 height 33
paste input "[PERSON_NAME]"
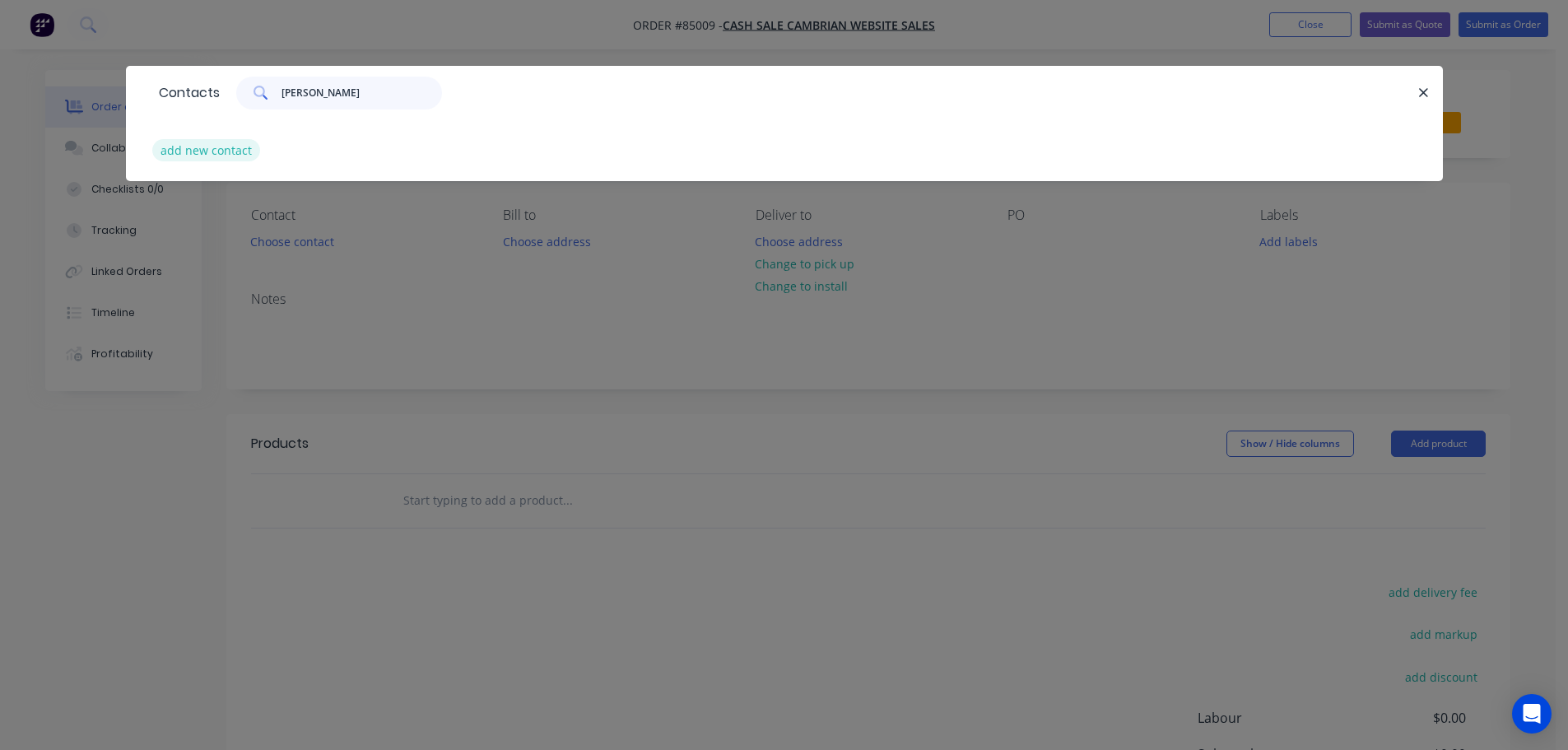
type input "[PERSON_NAME]"
click at [225, 151] on button "add new contact" at bounding box center [207, 150] width 109 height 22
select select "AU"
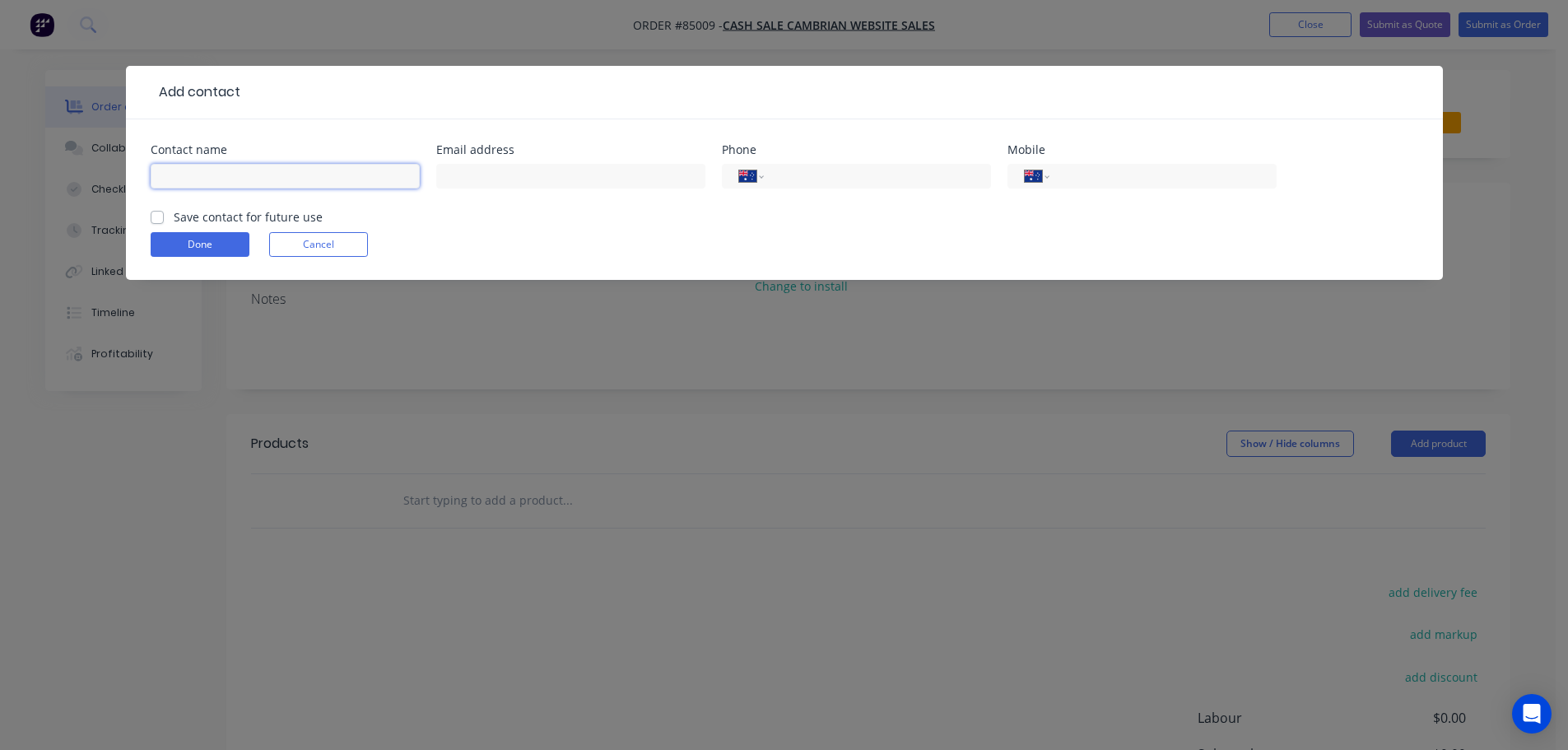
click at [223, 189] on div at bounding box center [285, 184] width 269 height 49
paste input "[PERSON_NAME]"
type input "[PERSON_NAME]"
click at [223, 213] on label "Save contact for future use" at bounding box center [248, 217] width 149 height 17
click at [164, 213] on input "Save contact for future use" at bounding box center [157, 216] width 13 height 16
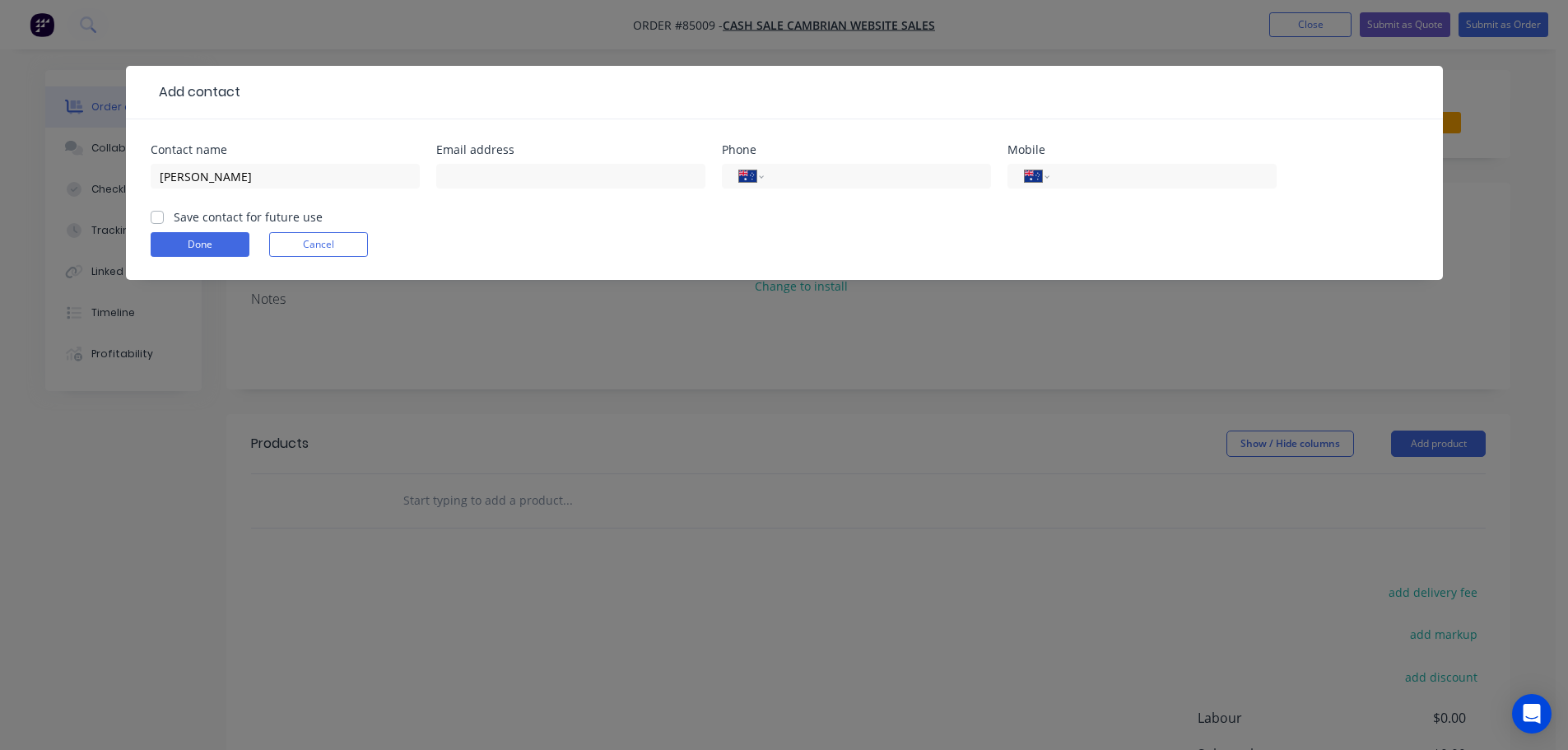
checkbox input "true"
click at [303, 171] on input "[PERSON_NAME]" at bounding box center [285, 176] width 269 height 25
paste input "Superdose NZ"
type input "[PERSON_NAME] - Superdose NZ"
click at [612, 184] on input "text" at bounding box center [570, 176] width 269 height 25
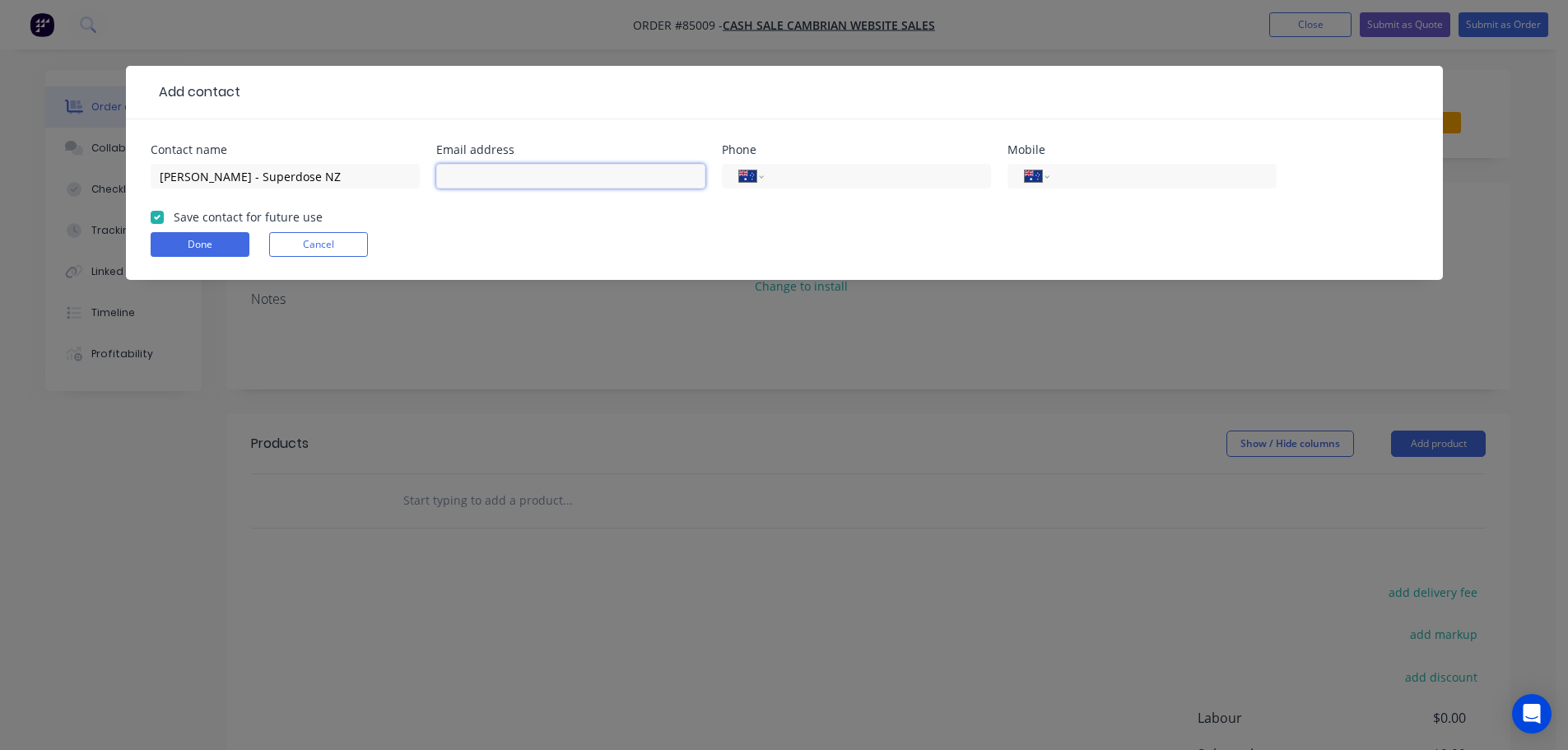
paste input "[PERSON_NAME][EMAIL_ADDRESS][DOMAIN_NAME]"
type input "[PERSON_NAME][EMAIL_ADDRESS][DOMAIN_NAME]"
click at [1037, 178] on select "International [GEOGRAPHIC_DATA] [GEOGRAPHIC_DATA] [GEOGRAPHIC_DATA] [GEOGRAPHIC…" at bounding box center [1037, 176] width 25 height 23
select select "NZ"
click at [1025, 165] on select "International [GEOGRAPHIC_DATA] [GEOGRAPHIC_DATA] [GEOGRAPHIC_DATA] [GEOGRAPHIC…" at bounding box center [1037, 176] width 25 height 23
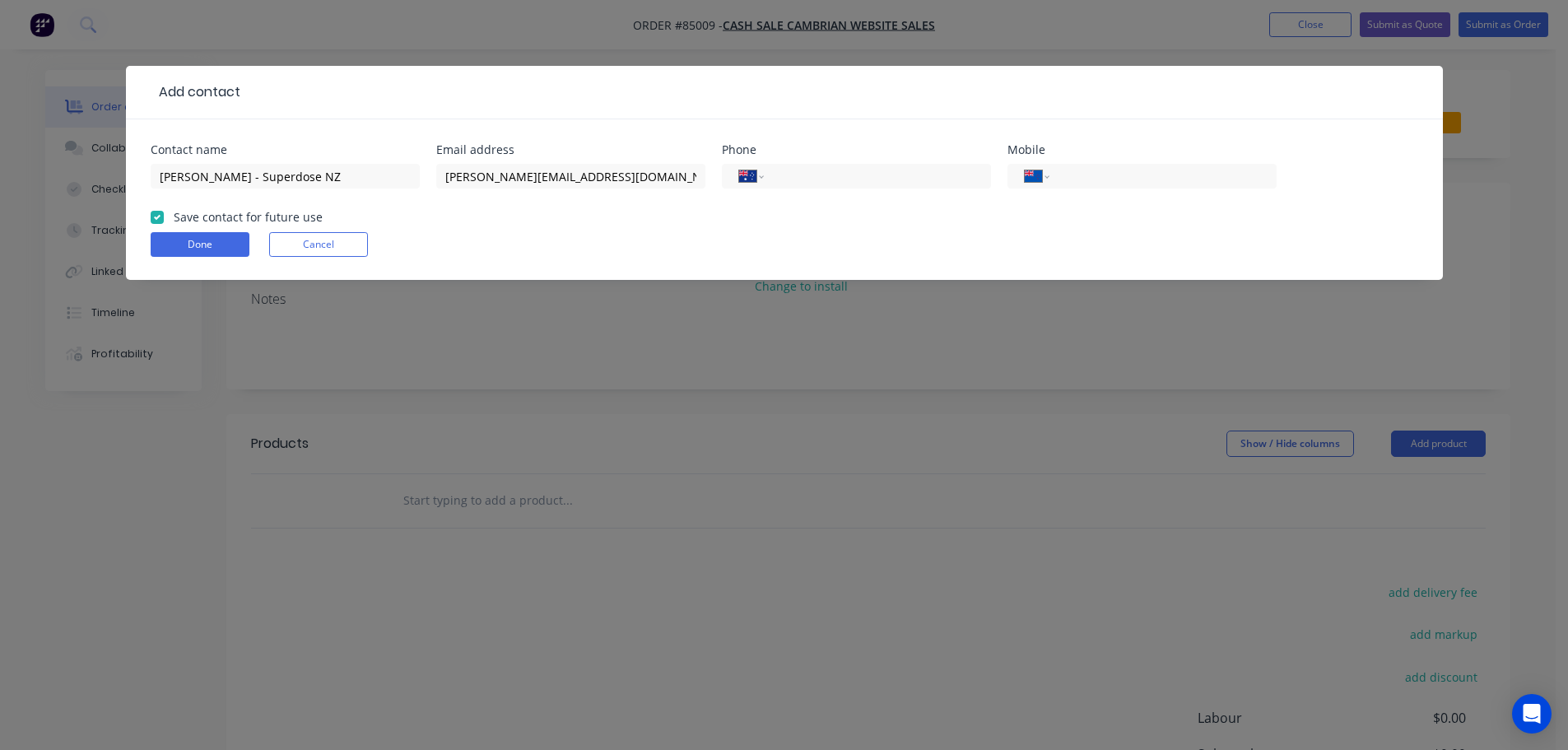
paste input "021 806 979"
type input "021 806 979"
click at [227, 253] on button "Done" at bounding box center [200, 245] width 99 height 25
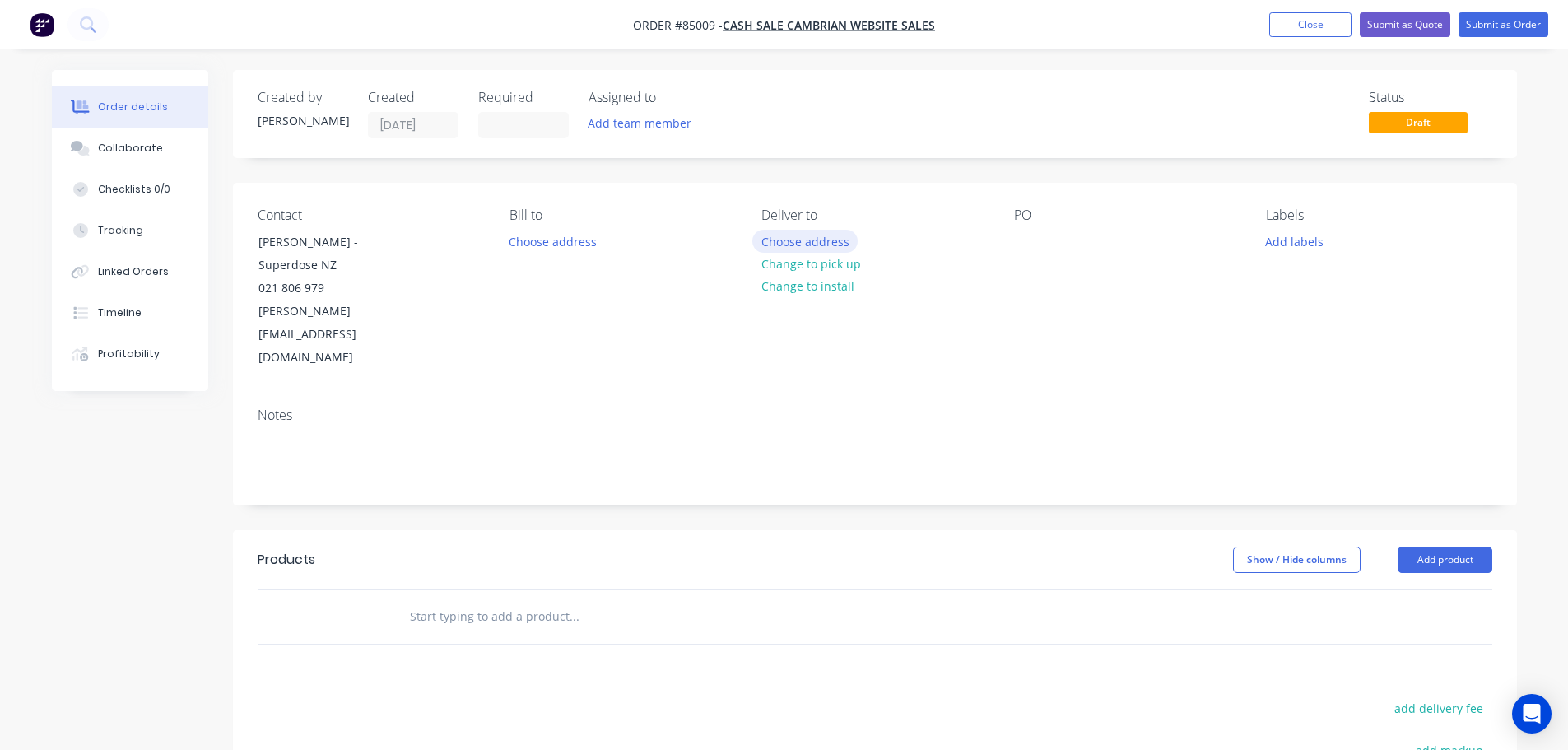
click at [813, 238] on button "Choose address" at bounding box center [805, 241] width 105 height 22
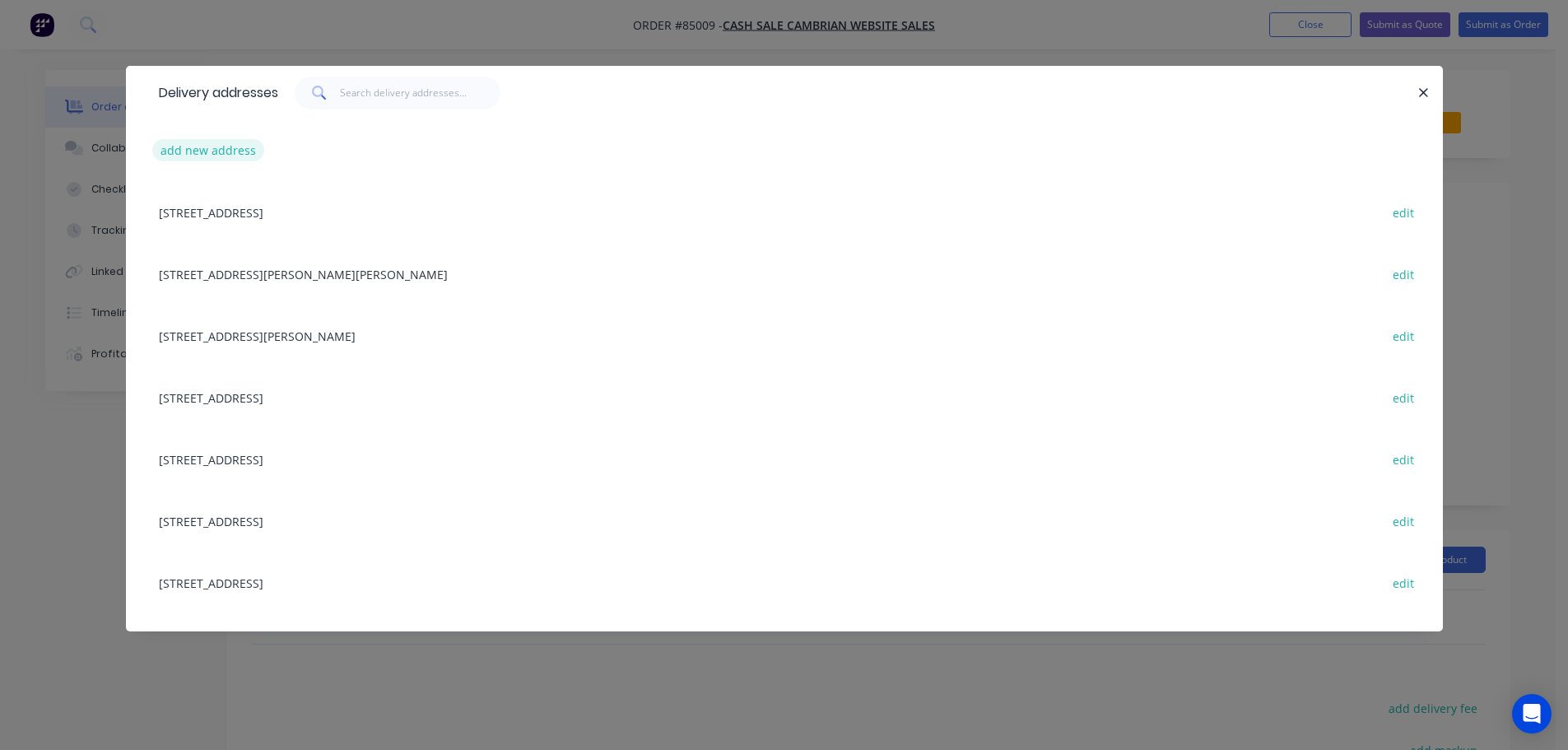
click at [228, 148] on button "add new address" at bounding box center [208, 150] width 113 height 22
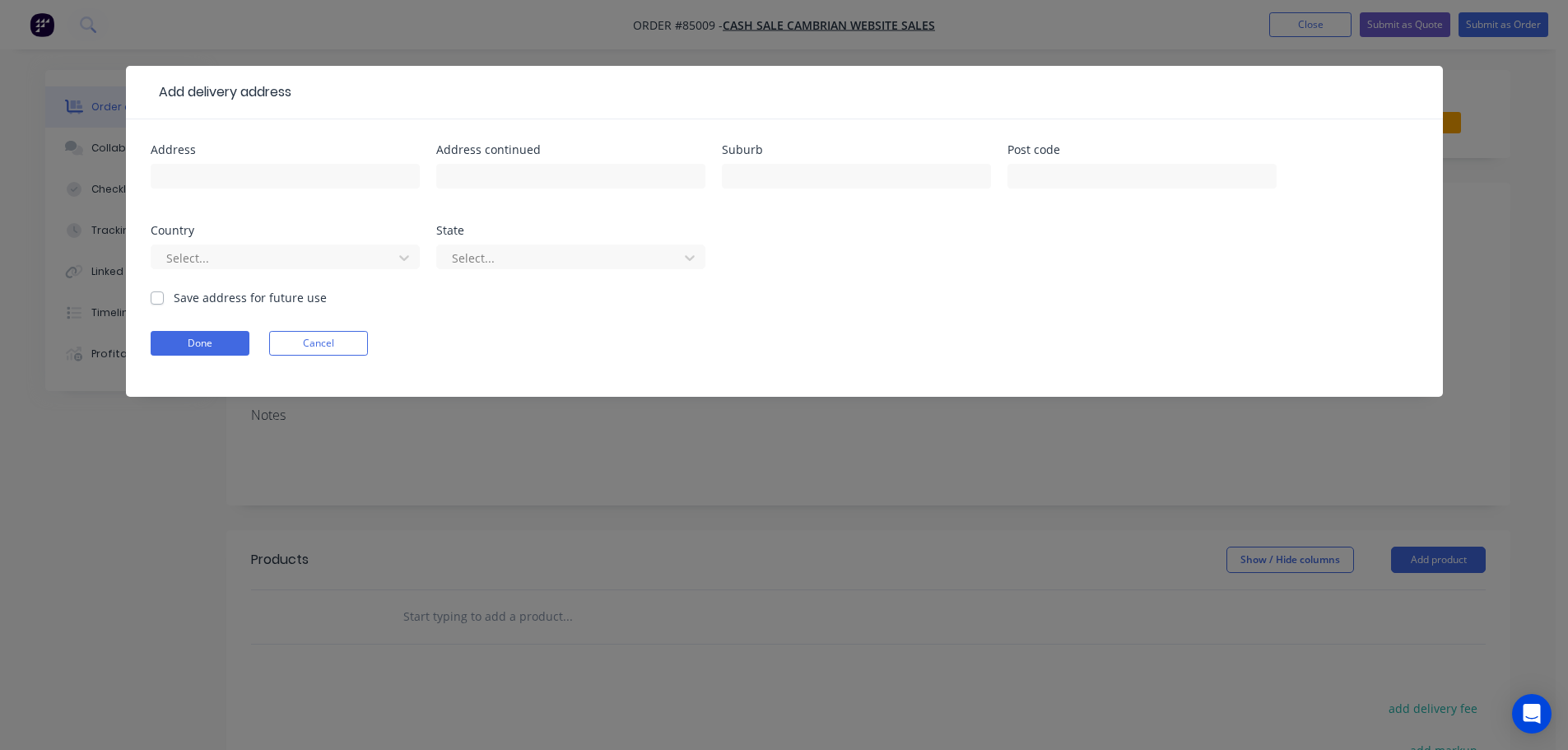
click at [240, 171] on input "text" at bounding box center [285, 176] width 269 height 25
drag, startPoint x: 272, startPoint y: 179, endPoint x: 236, endPoint y: 180, distance: 36.0
click at [236, 180] on input "[STREET_ADDRESS][PERSON_NAME]" at bounding box center [285, 176] width 269 height 25
click at [194, 178] on input "Level [STREET_ADDRESS][PERSON_NAME]" at bounding box center [285, 176] width 269 height 25
click at [321, 179] on input "Level [STREET_ADDRESS][PERSON_NAME]" at bounding box center [285, 176] width 269 height 25
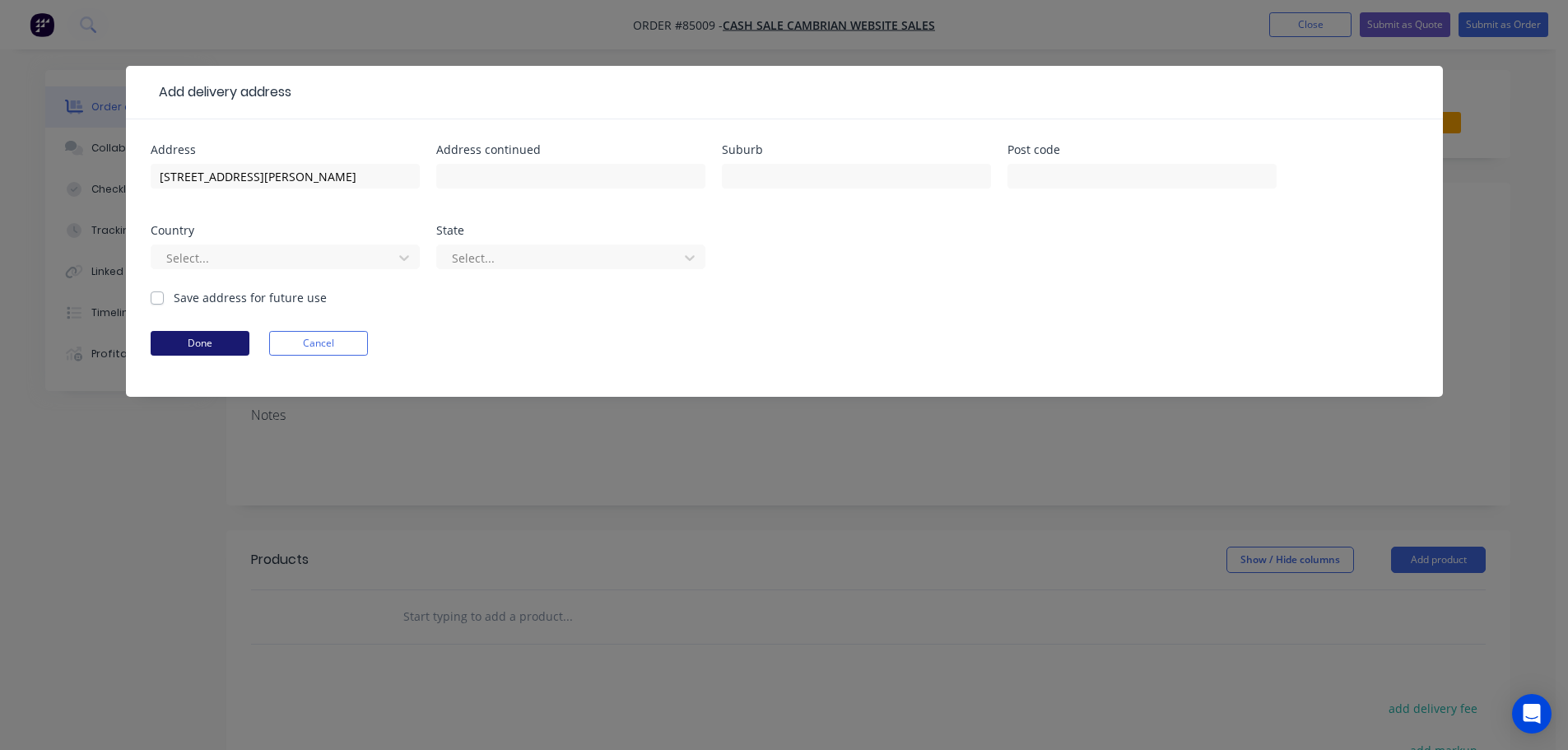
type input "[STREET_ADDRESS][PERSON_NAME]"
click at [193, 342] on button "Done" at bounding box center [200, 344] width 99 height 25
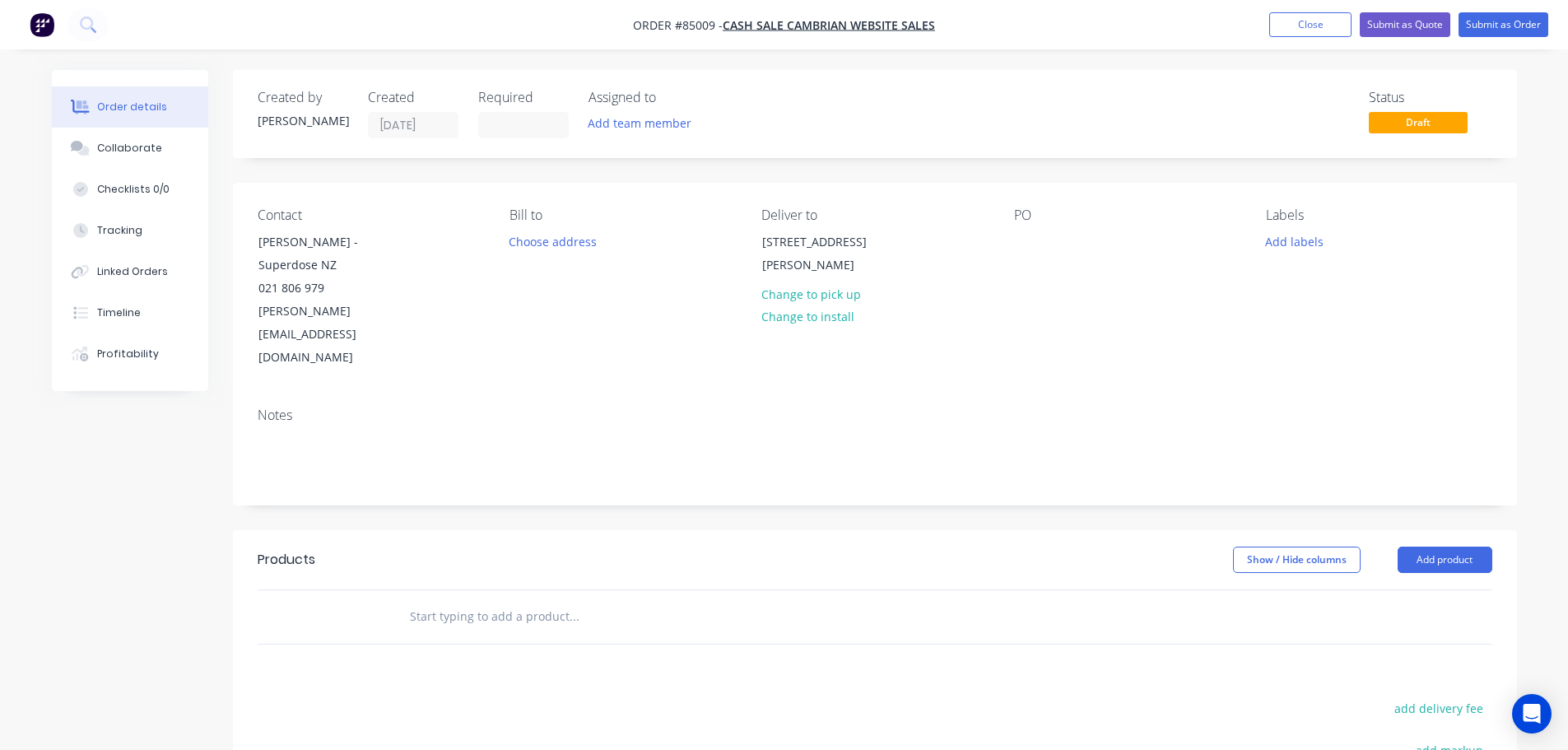
click at [1056, 240] on div "PO" at bounding box center [1127, 288] width 226 height 162
click at [1029, 237] on div at bounding box center [1027, 241] width 26 height 24
drag, startPoint x: 256, startPoint y: 256, endPoint x: 429, endPoint y: 268, distance: 173.4
click at [429, 268] on div "Contact [PERSON_NAME] - Superdose NZ 021 806 979 [PERSON_NAME][EMAIL_ADDRESS][D…" at bounding box center [371, 288] width 226 height 162
copy div "Superdose NZ"
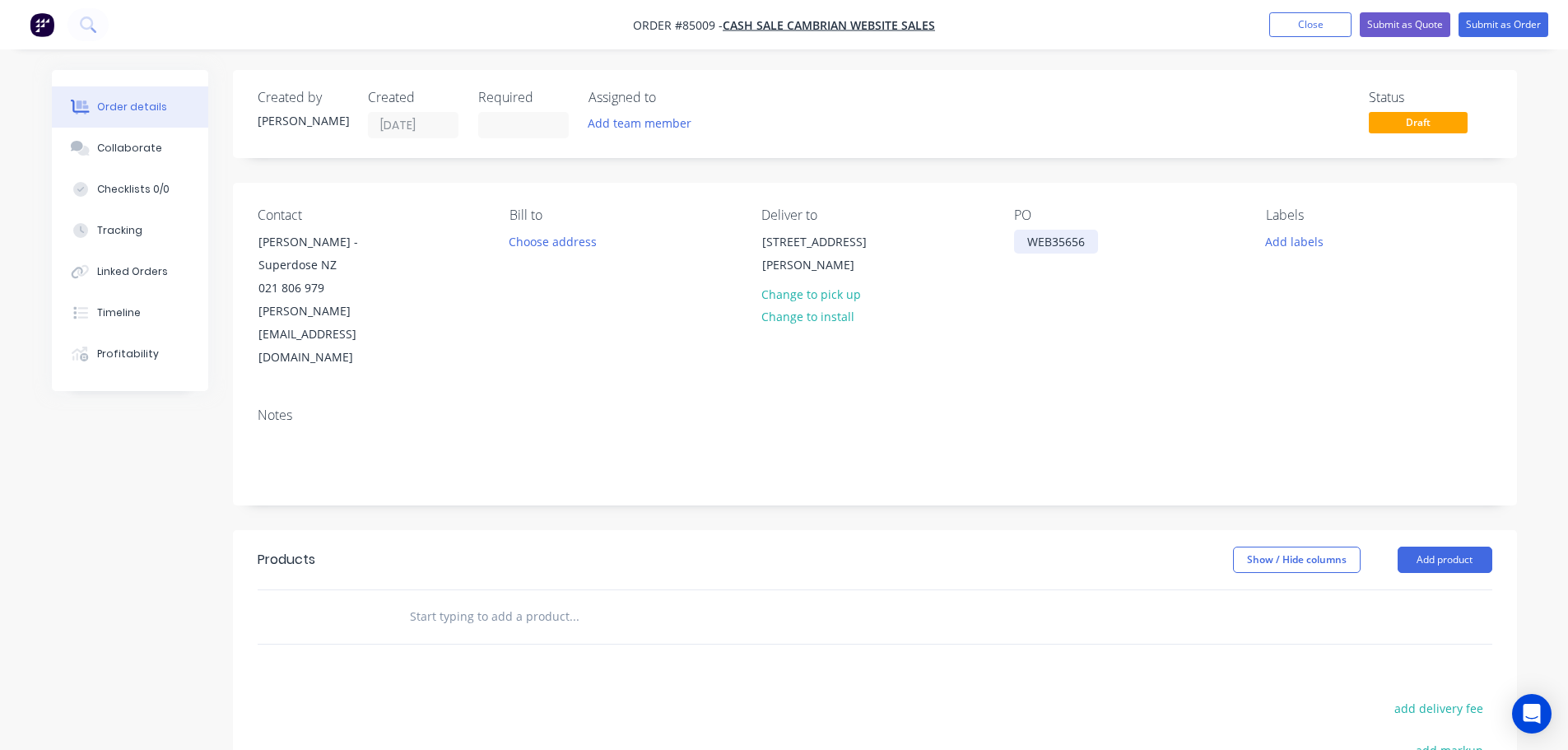
click at [1089, 241] on div "WEB35656" at bounding box center [1056, 241] width 84 height 24
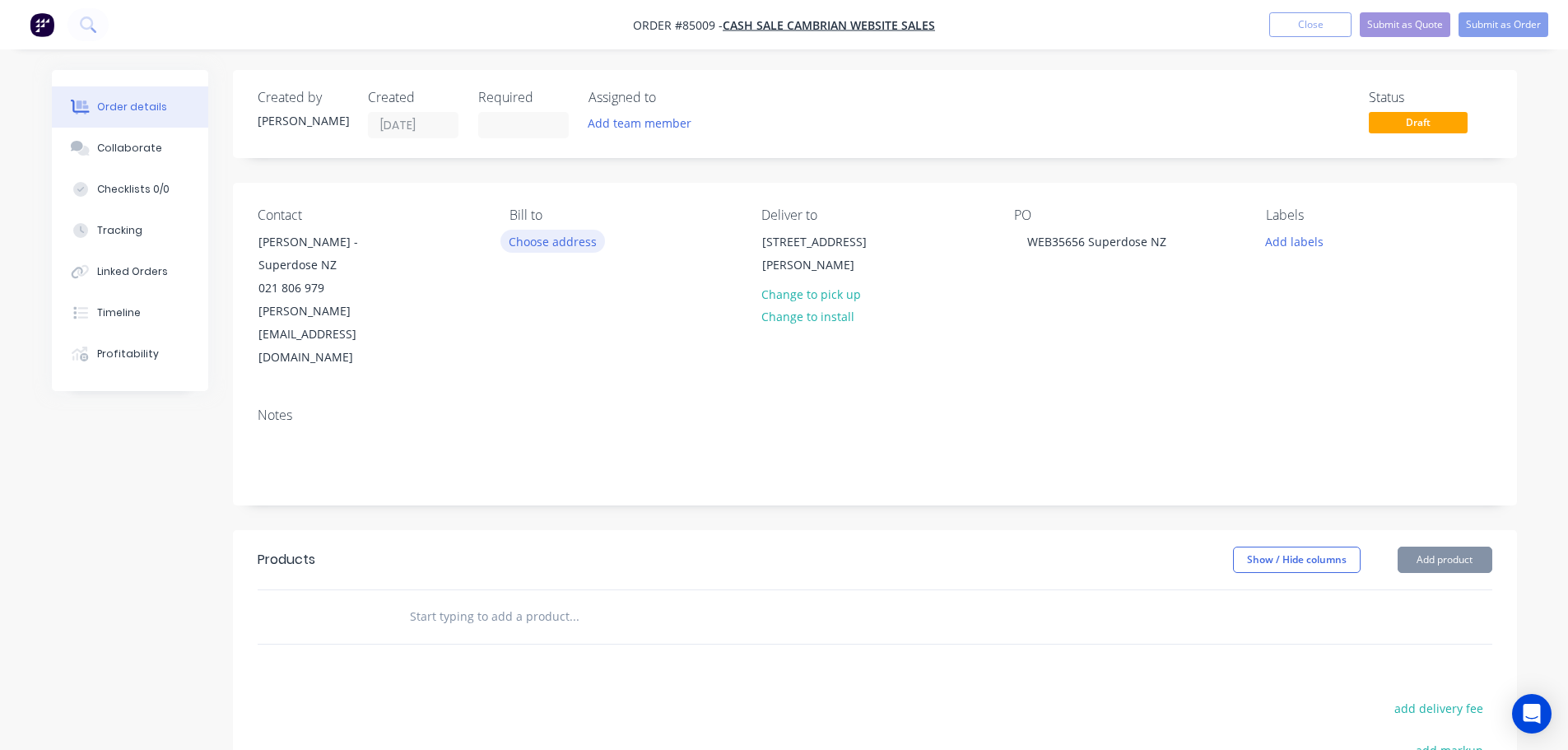
click at [599, 244] on button "Choose address" at bounding box center [553, 241] width 105 height 22
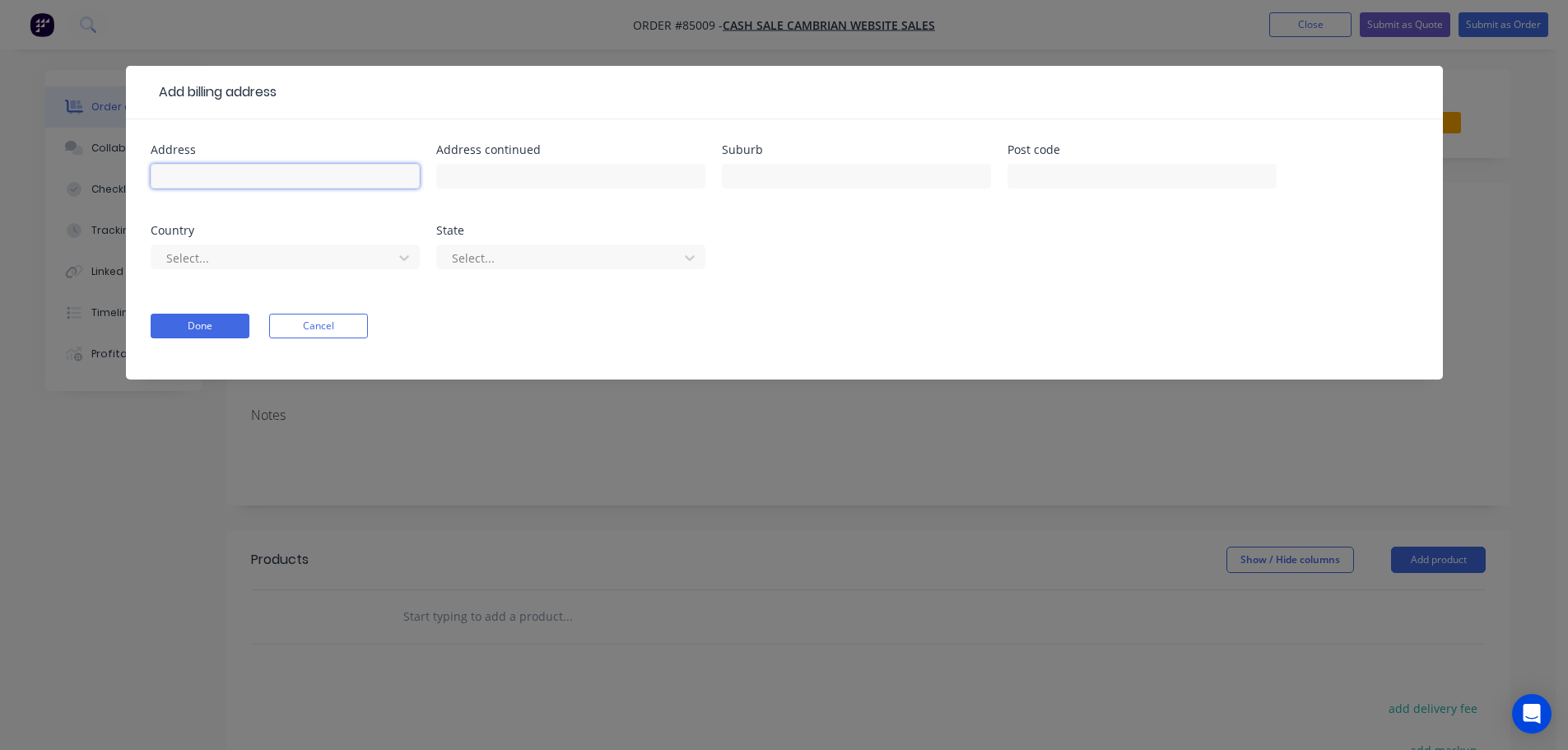
drag, startPoint x: 293, startPoint y: 178, endPoint x: 288, endPoint y: 236, distance: 58.2
click at [293, 178] on input "text" at bounding box center [285, 176] width 269 height 25
paste input "[STREET_ADDRESS]"
type input "[STREET_ADDRESS]"
click at [218, 331] on button "Done" at bounding box center [200, 326] width 99 height 25
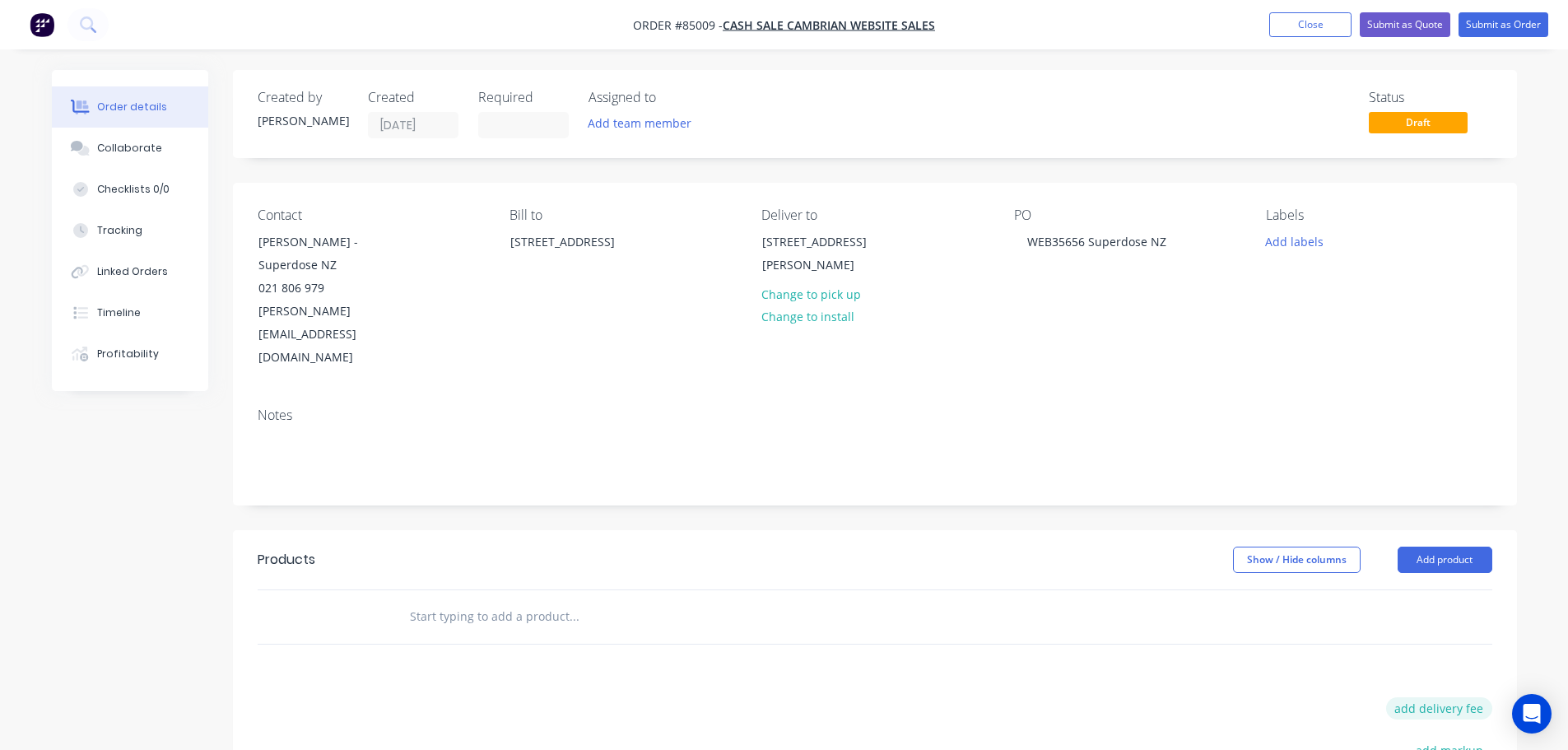
click at [1439, 697] on button "add delivery fee" at bounding box center [1439, 708] width 106 height 22
type input "12.81"
drag, startPoint x: 517, startPoint y: 581, endPoint x: 457, endPoint y: 580, distance: 60.0
click at [517, 600] on input "text" at bounding box center [573, 616] width 330 height 33
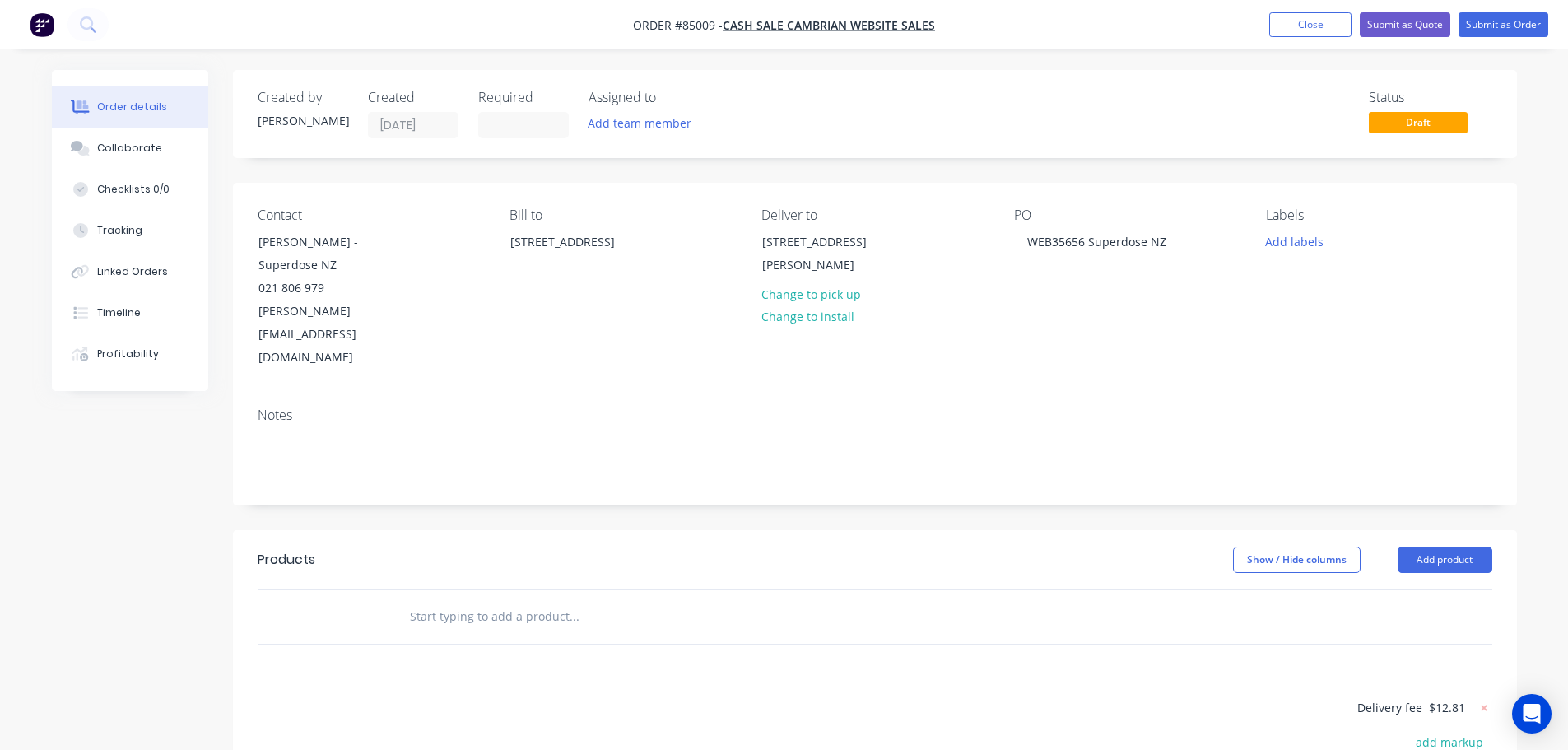
paste input "BHA6F1TP"
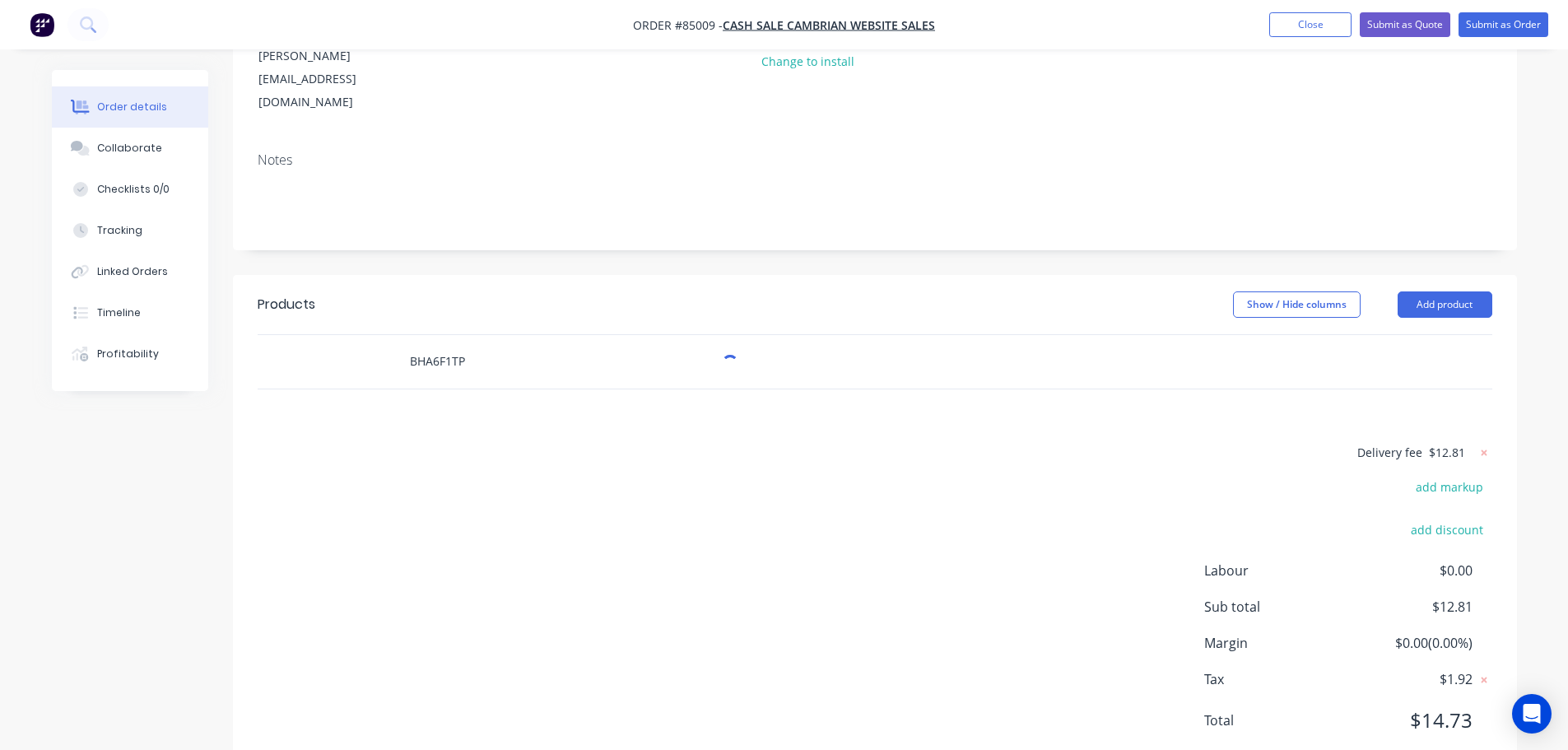
scroll to position [260, 0]
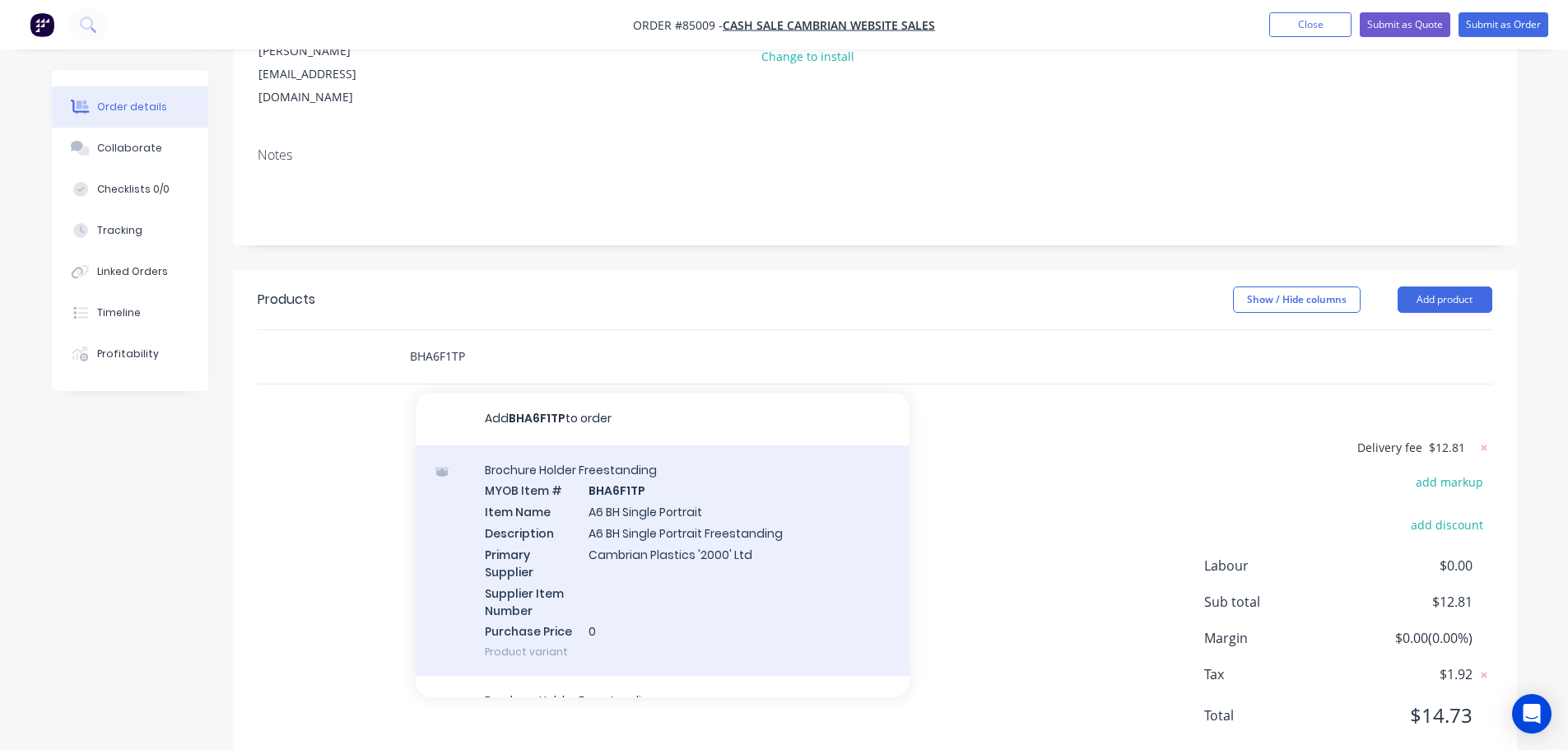
type input "BHA6F1TP"
click at [728, 500] on div "Brochure Holder Freestanding MYOB Item # BHA6F1TP Item Name A6 BH Single Portra…" at bounding box center [662, 560] width 494 height 232
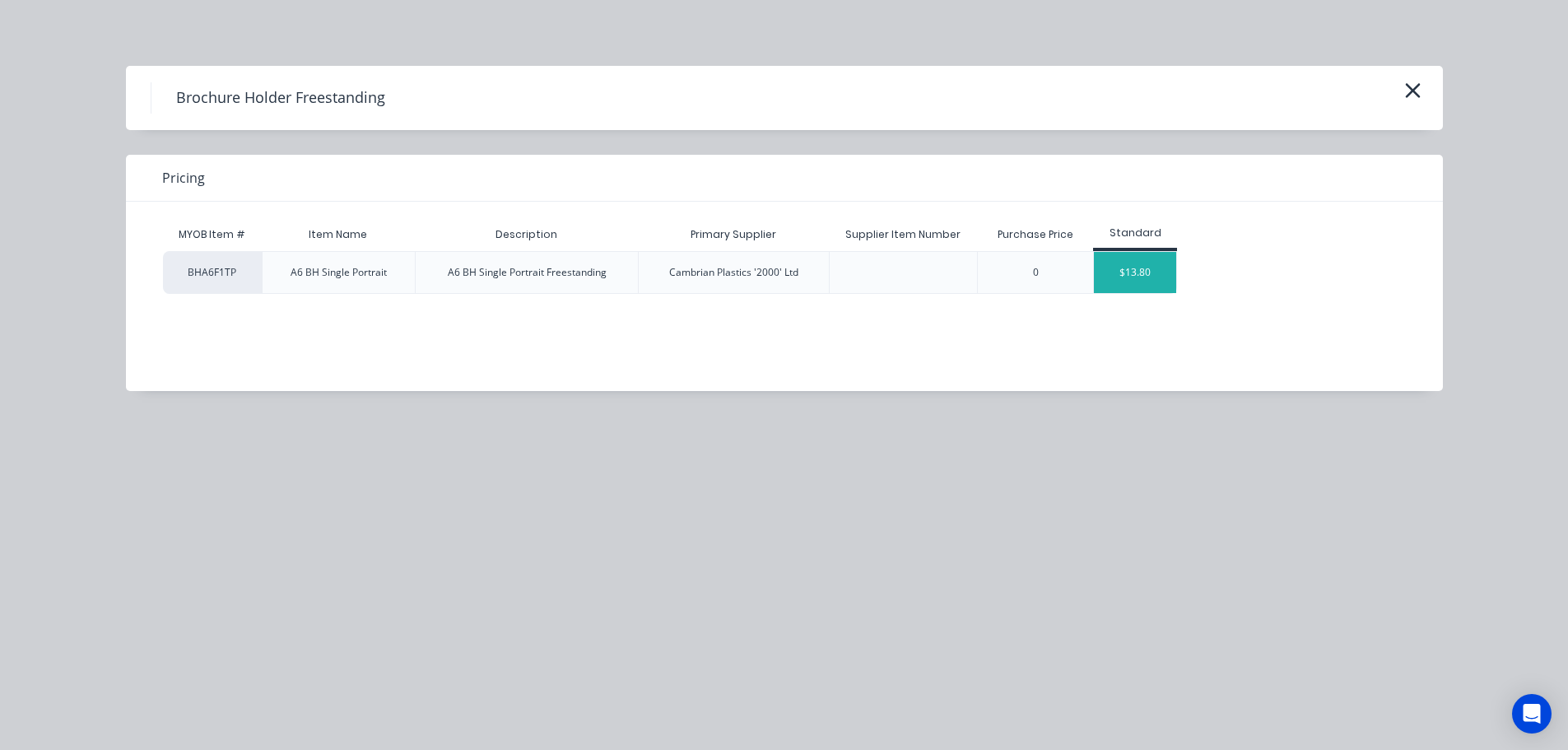
click at [1135, 261] on div "$13.80" at bounding box center [1135, 273] width 82 height 41
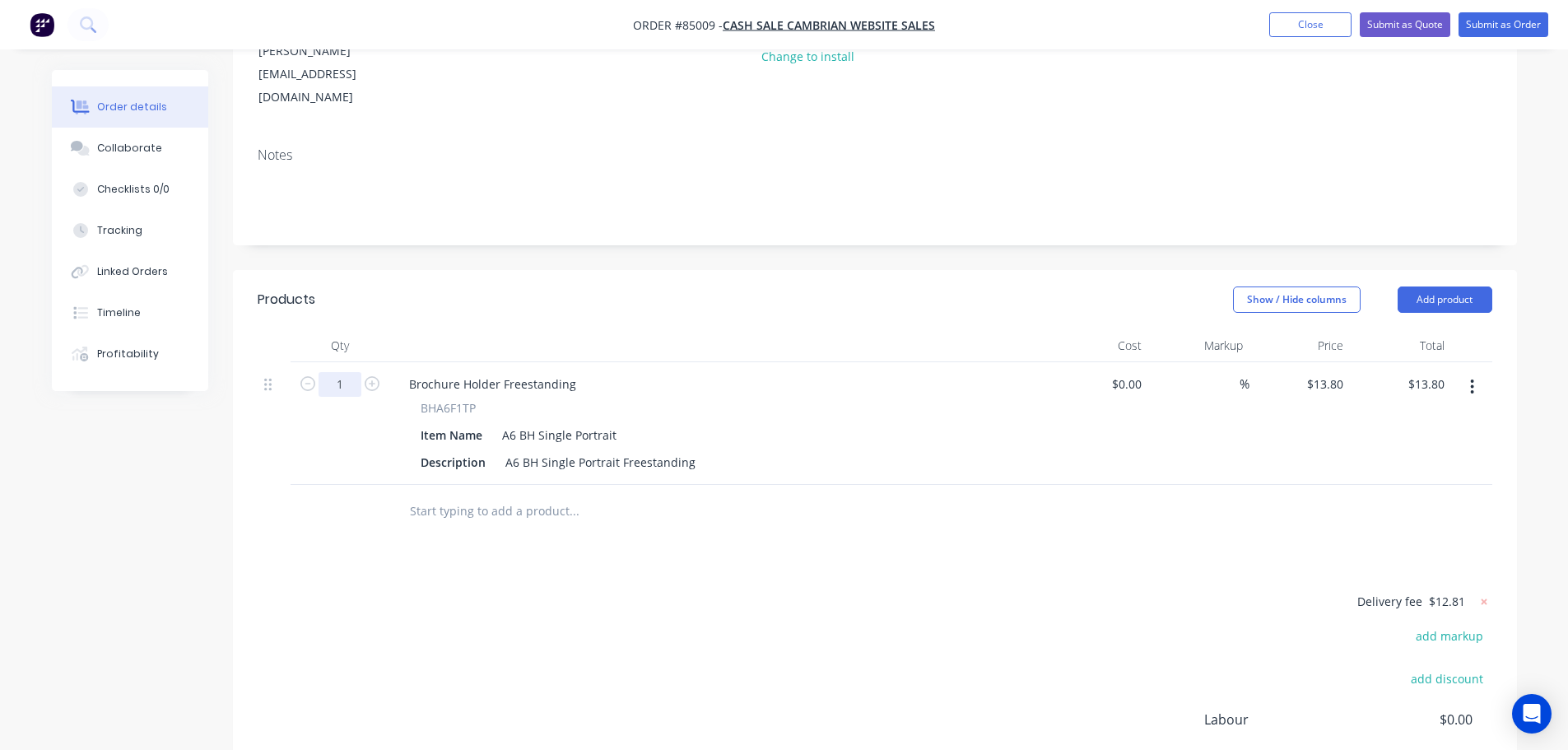
click at [341, 373] on input "1" at bounding box center [340, 385] width 43 height 25
type input "2"
click at [1413, 373] on div "27.60 27.60" at bounding box center [1432, 384] width 38 height 24
type input "30.36"
type input "$15.18"
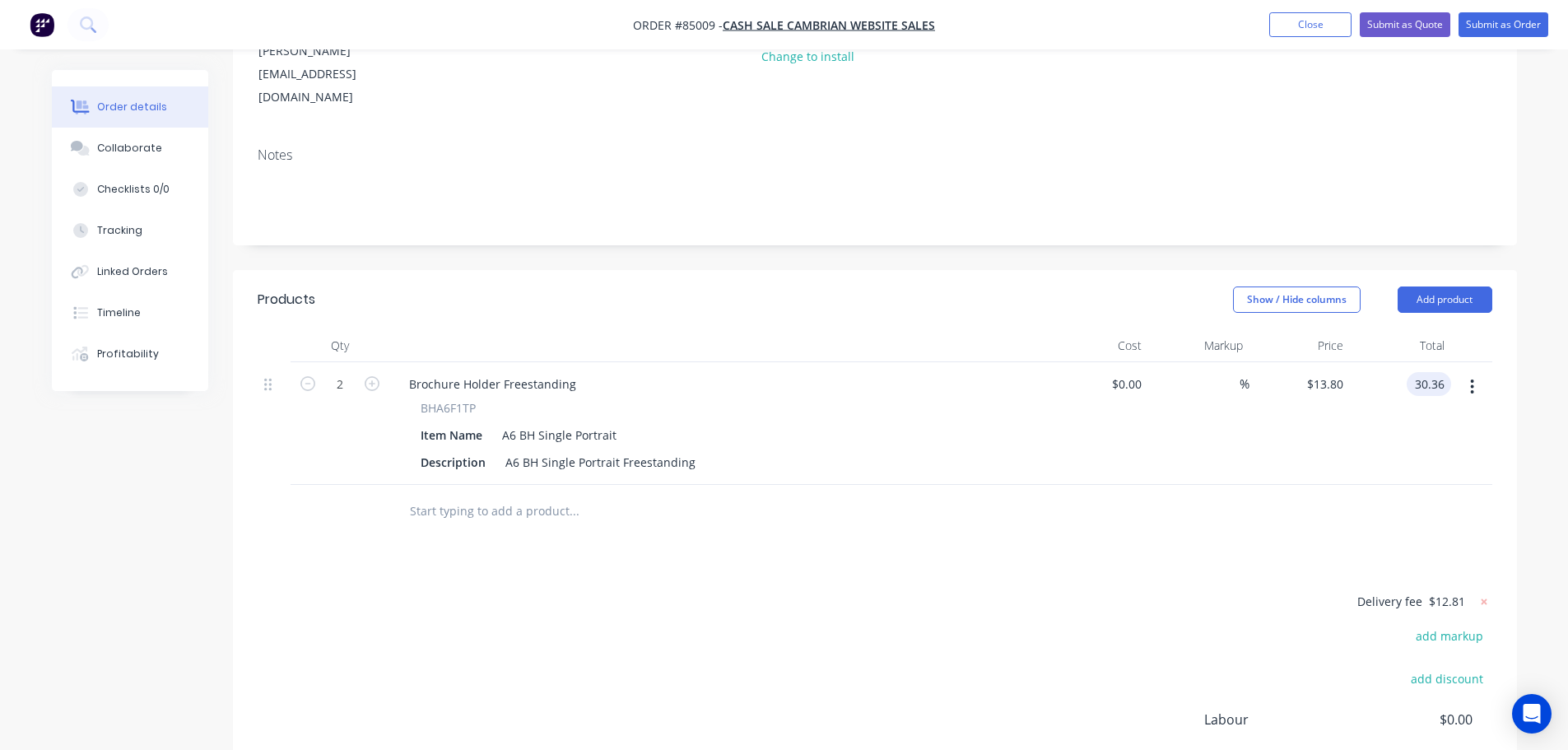
type input "$30.36"
click at [1378, 391] on div "$30.36 30.36" at bounding box center [1400, 424] width 101 height 123
click at [435, 495] on input "text" at bounding box center [573, 511] width 330 height 33
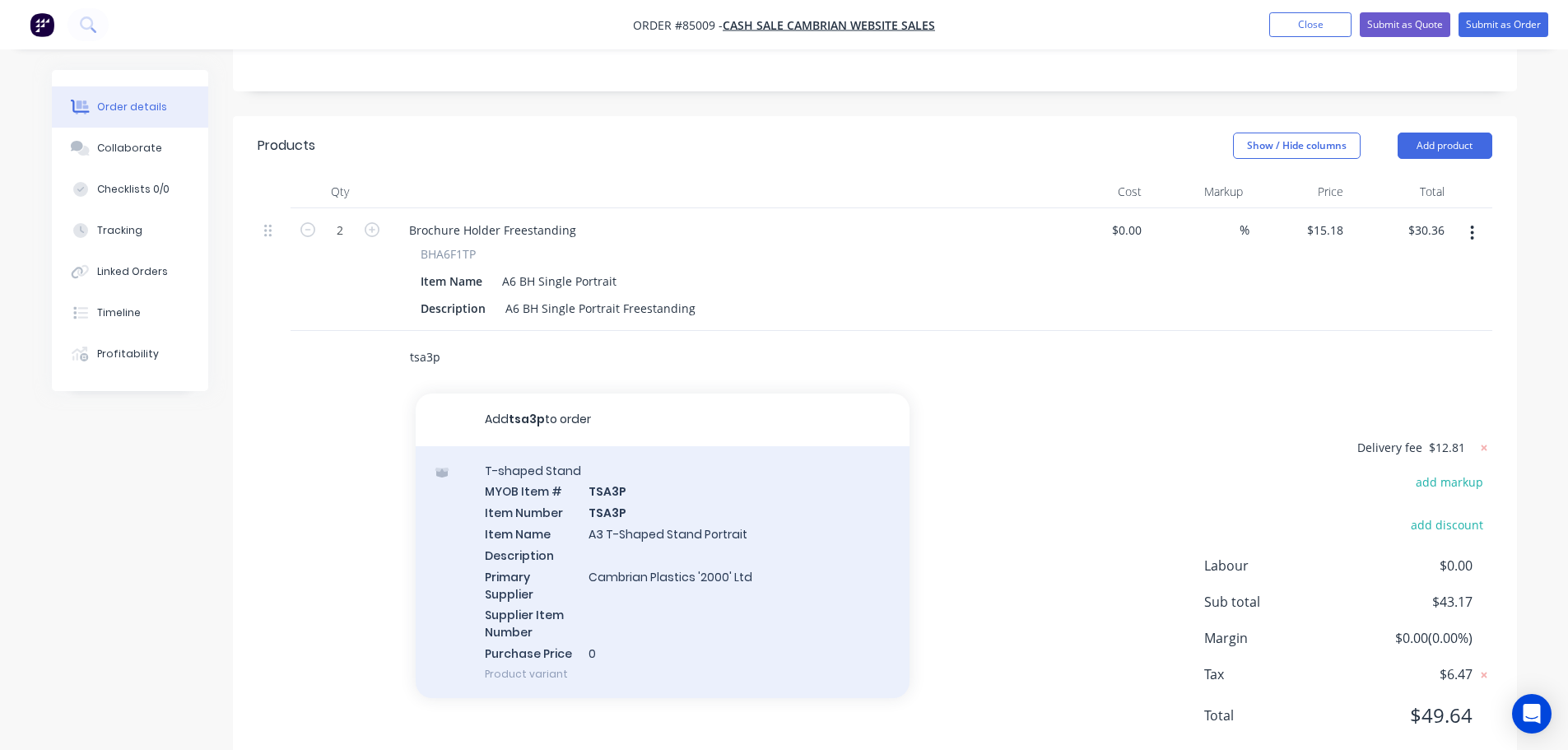
type input "tsa3p"
click at [622, 518] on div "T-shaped Stand MYOB Item # TSA3P Item Number TSA3P Item Name A3 T-Shaped Stand …" at bounding box center [662, 572] width 494 height 252
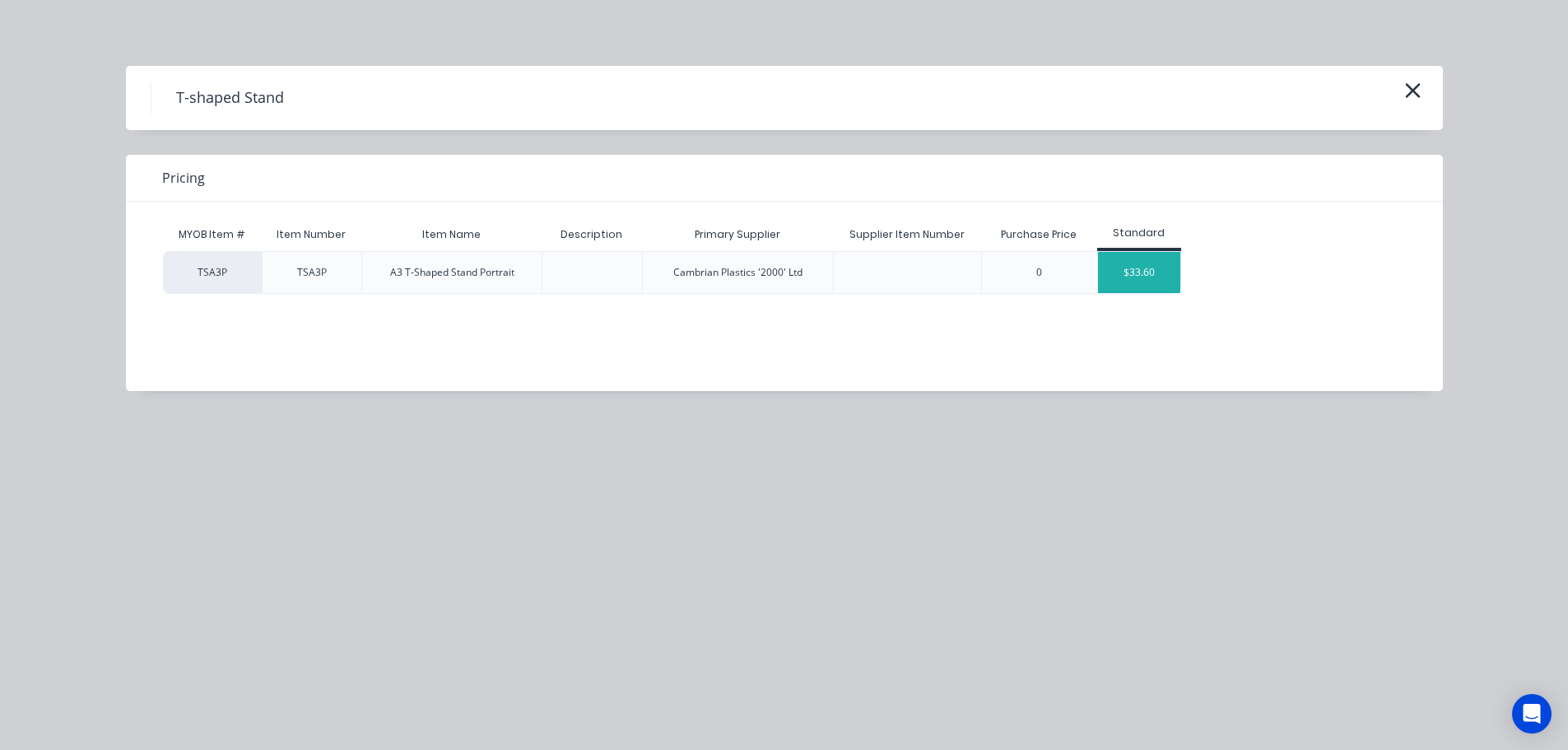
click at [1133, 281] on div "$33.60" at bounding box center [1140, 273] width 82 height 41
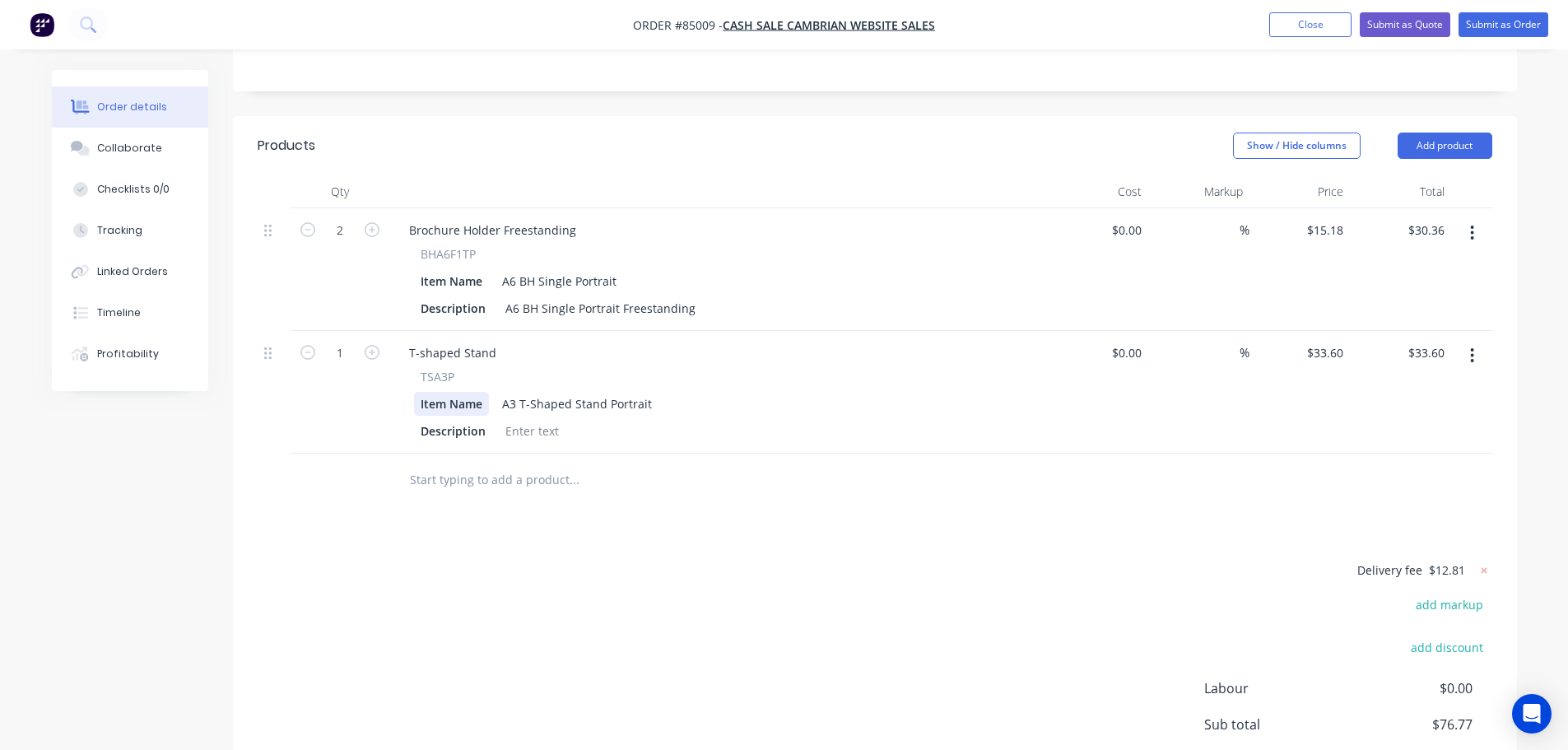
click at [424, 368] on div "TSA3P Item Name A3 T-Shaped Stand Portrait Description" at bounding box center [718, 405] width 645 height 75
click at [426, 368] on span "TSA3P" at bounding box center [437, 377] width 34 height 17
copy span "TSA3P"
click at [419, 341] on div "T-shaped Stand" at bounding box center [452, 353] width 114 height 24
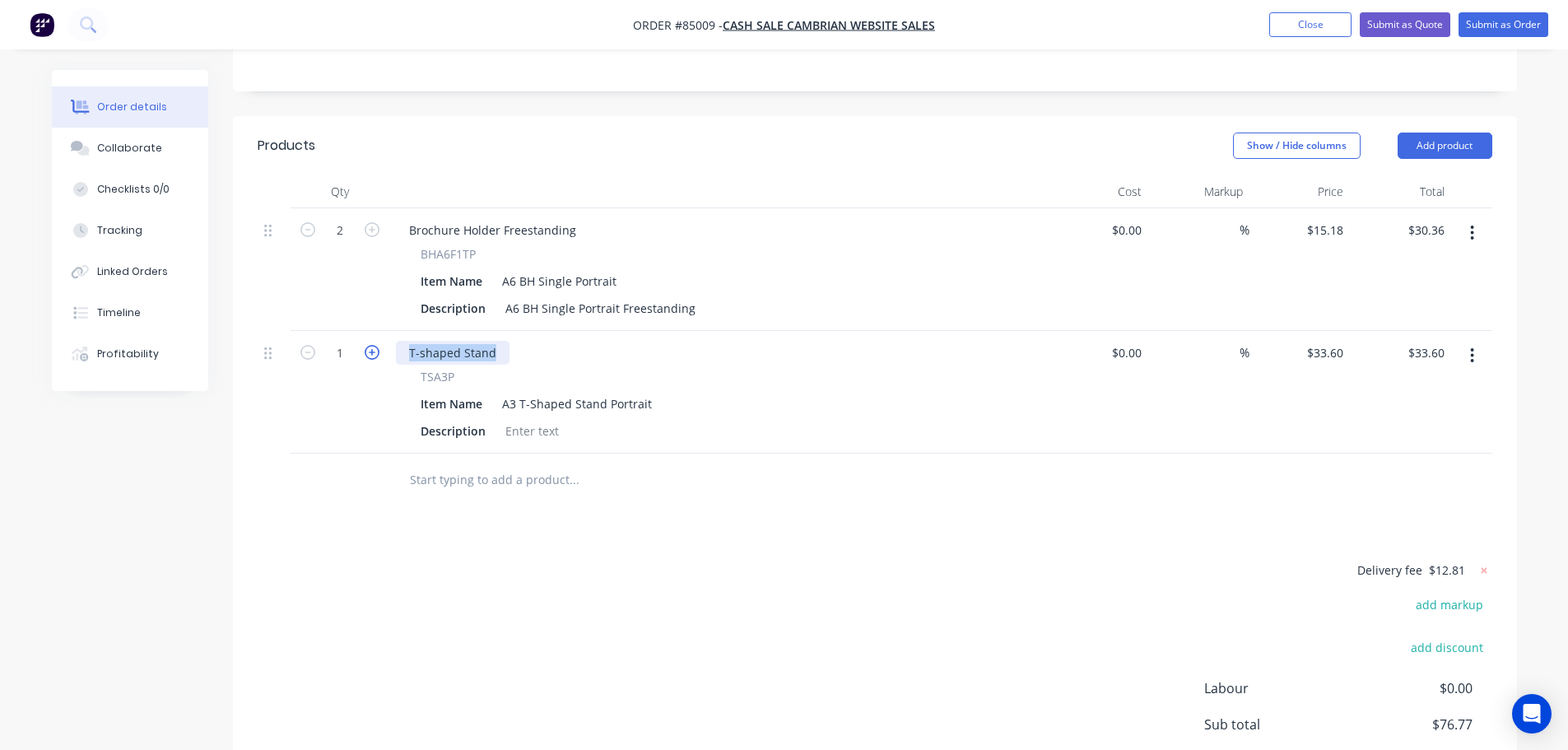
paste div
drag, startPoint x: 364, startPoint y: 523, endPoint x: 464, endPoint y: 504, distance: 101.8
click at [365, 560] on div "Delivery fee $12.81 add markup add discount Labour $0.00 Sub total $76.77 Margi…" at bounding box center [875, 715] width 1234 height 310
click at [1307, 331] on div "33.6 $33.60" at bounding box center [1299, 392] width 101 height 123
type input "$42.50"
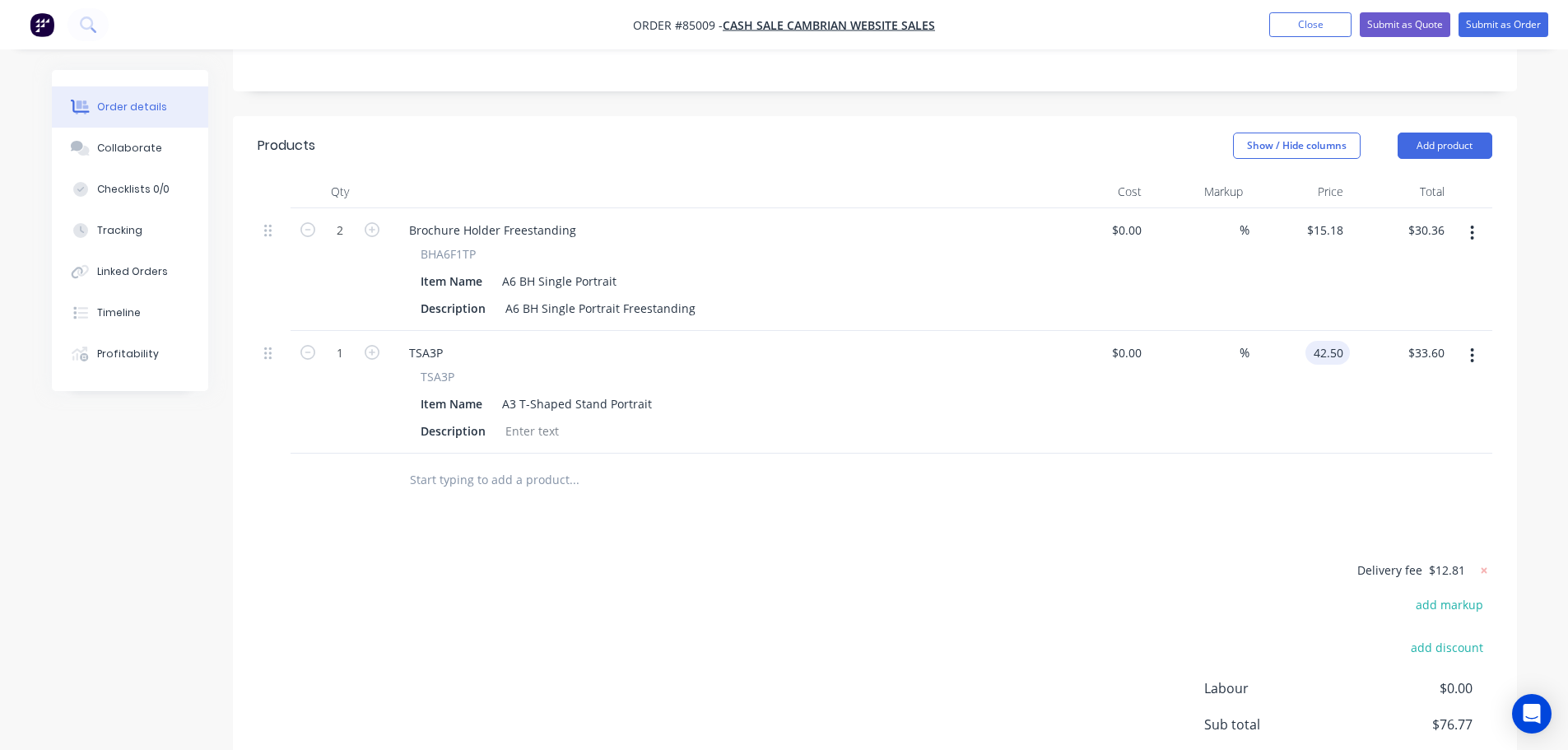
type input "$42.50"
drag, startPoint x: 784, startPoint y: 463, endPoint x: 757, endPoint y: 461, distance: 27.1
click at [771, 462] on div "Products Show / Hide columns Add product Qty Cost Markup Price Total 2 Brochure…" at bounding box center [875, 505] width 1284 height 778
click at [545, 463] on input "text" at bounding box center [573, 480] width 330 height 33
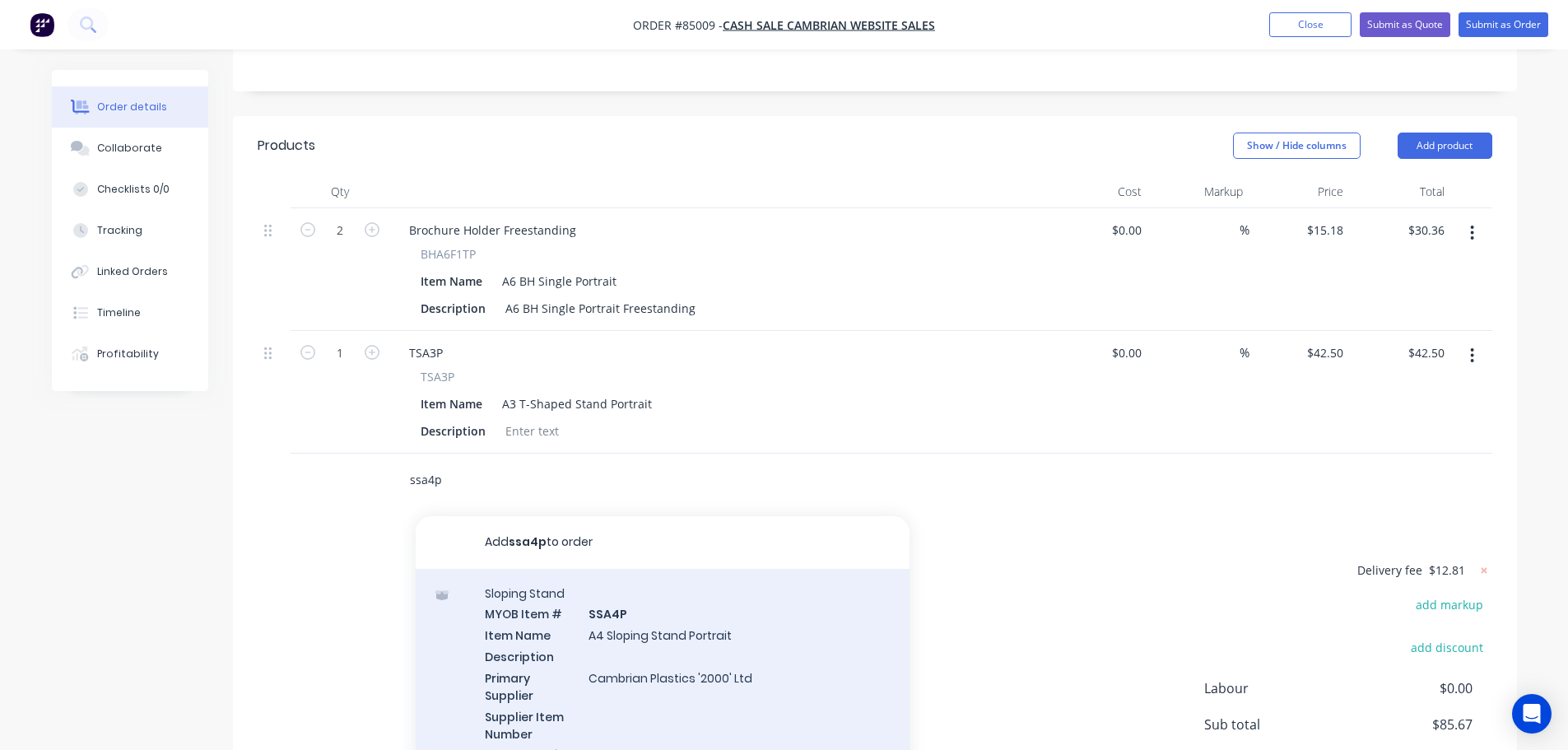
type input "ssa4p"
click at [602, 569] on div "Sloping Stand MYOB Item # SSA4P Item Name A4 Sloping Stand Portrait Description…" at bounding box center [662, 684] width 494 height 232
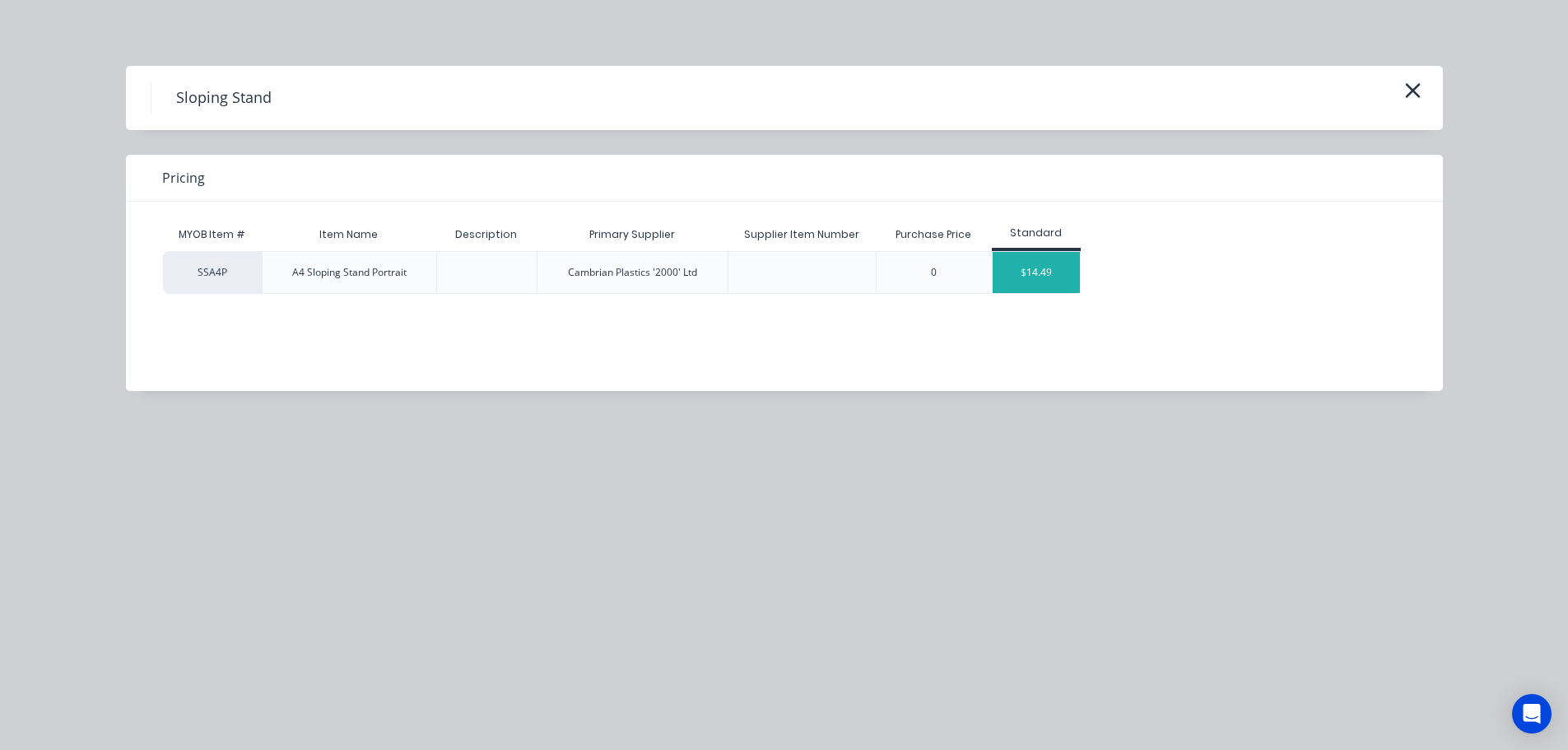
click at [1031, 271] on div "$14.49" at bounding box center [1037, 273] width 88 height 41
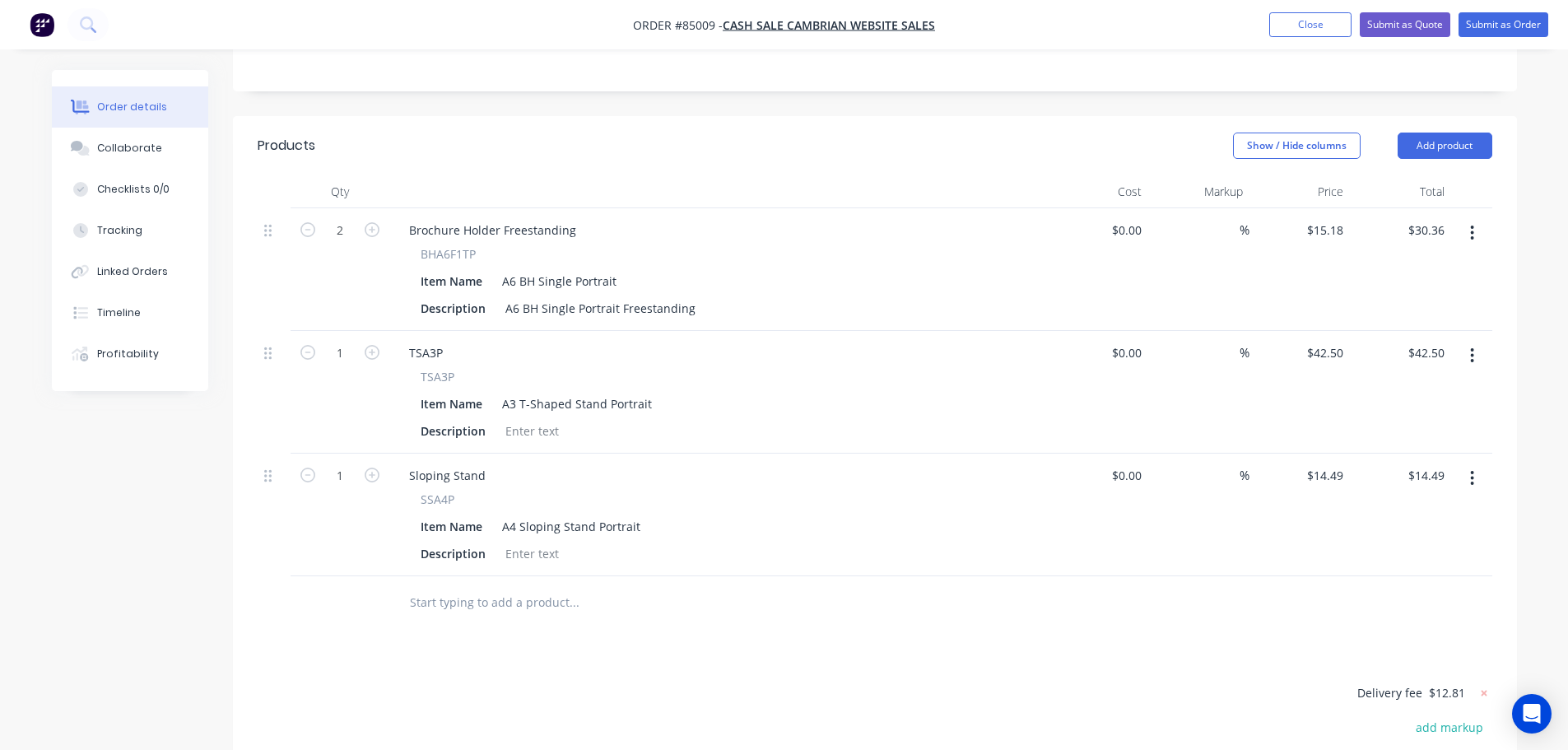
click at [435, 490] on span "SSA4P" at bounding box center [437, 499] width 34 height 17
copy span "SSA4P"
click at [428, 463] on div "Sloping Stand" at bounding box center [447, 475] width 103 height 24
paste div
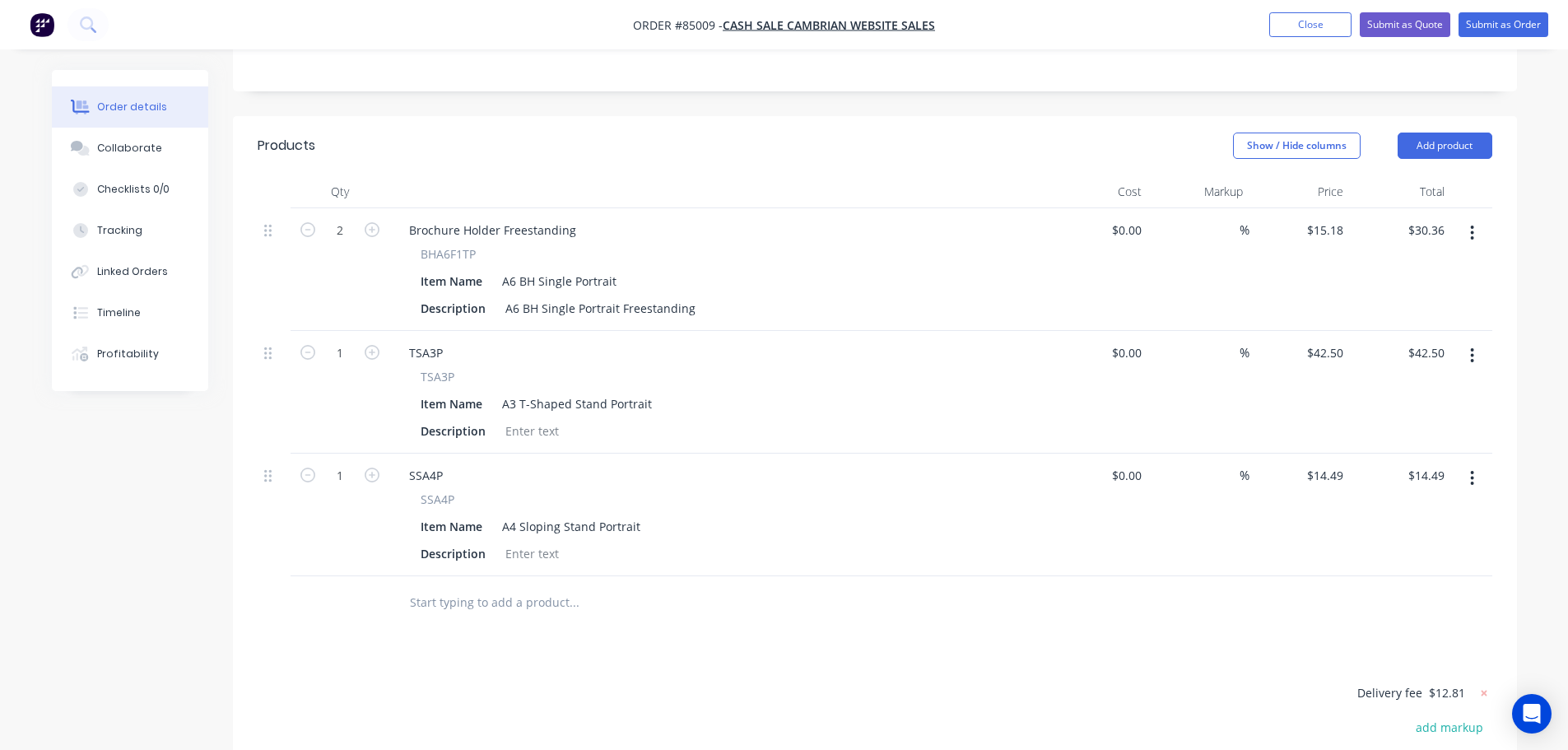
click at [449, 246] on span "BHA6F1TP" at bounding box center [447, 254] width 55 height 17
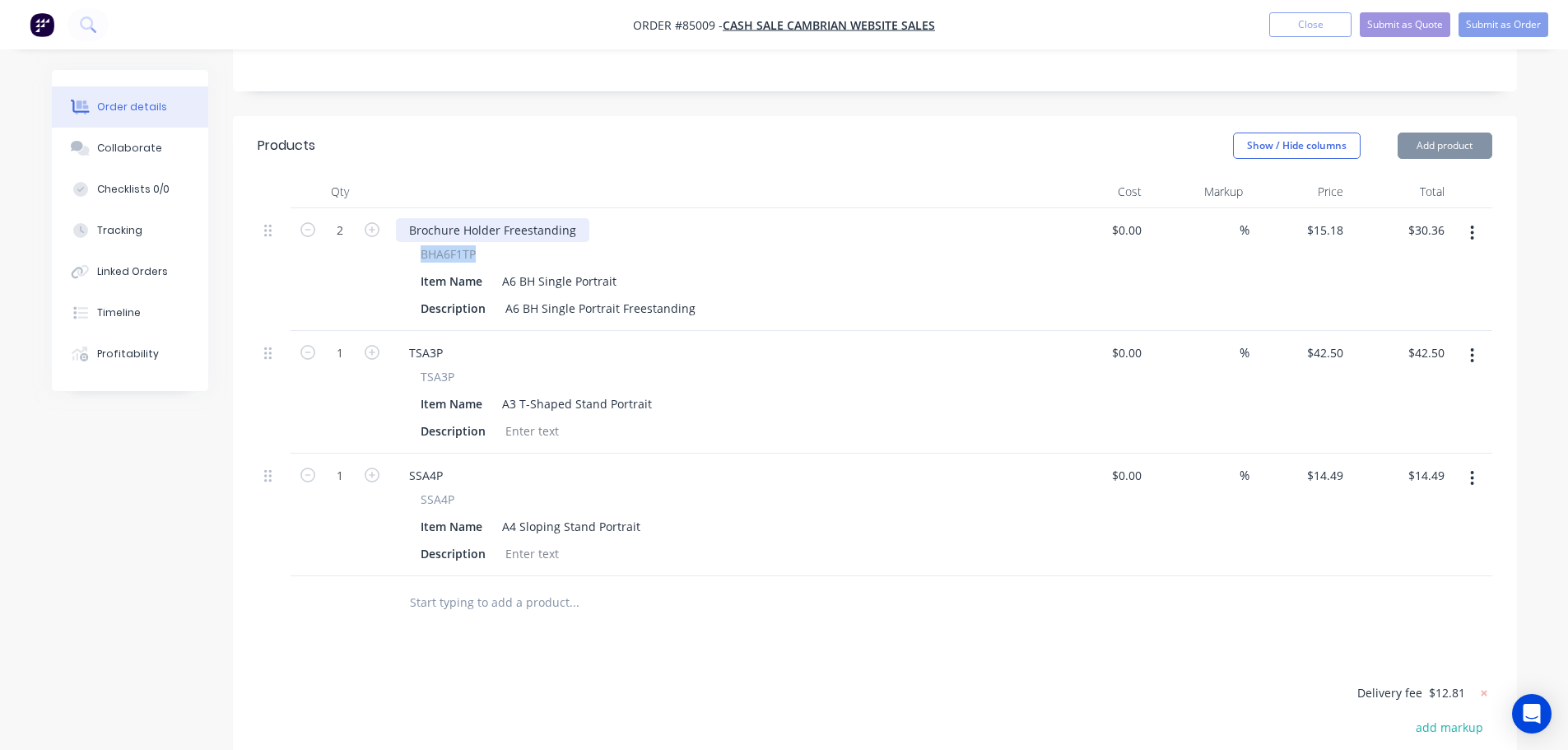
copy span "BHA6F1TP"
click at [446, 218] on div "Brochure Holder Freestanding" at bounding box center [492, 230] width 194 height 24
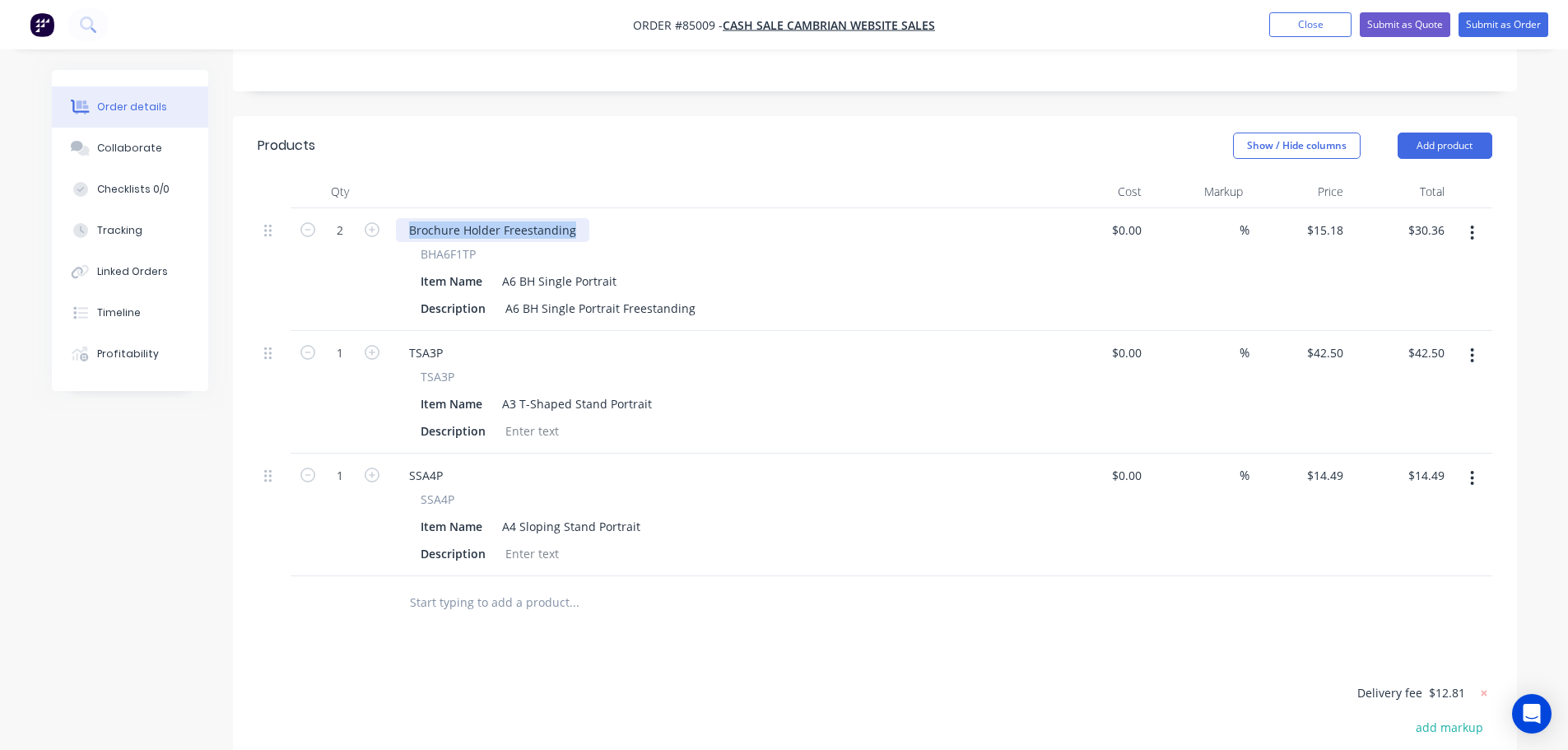
paste div
click at [527, 631] on div "Products Show / Hide columns Add product Qty Cost Markup Price Total 2 BHA6F1TP…" at bounding box center [875, 566] width 1284 height 901
click at [1320, 463] on input "14.49" at bounding box center [1331, 475] width 38 height 24
type input "$45.94"
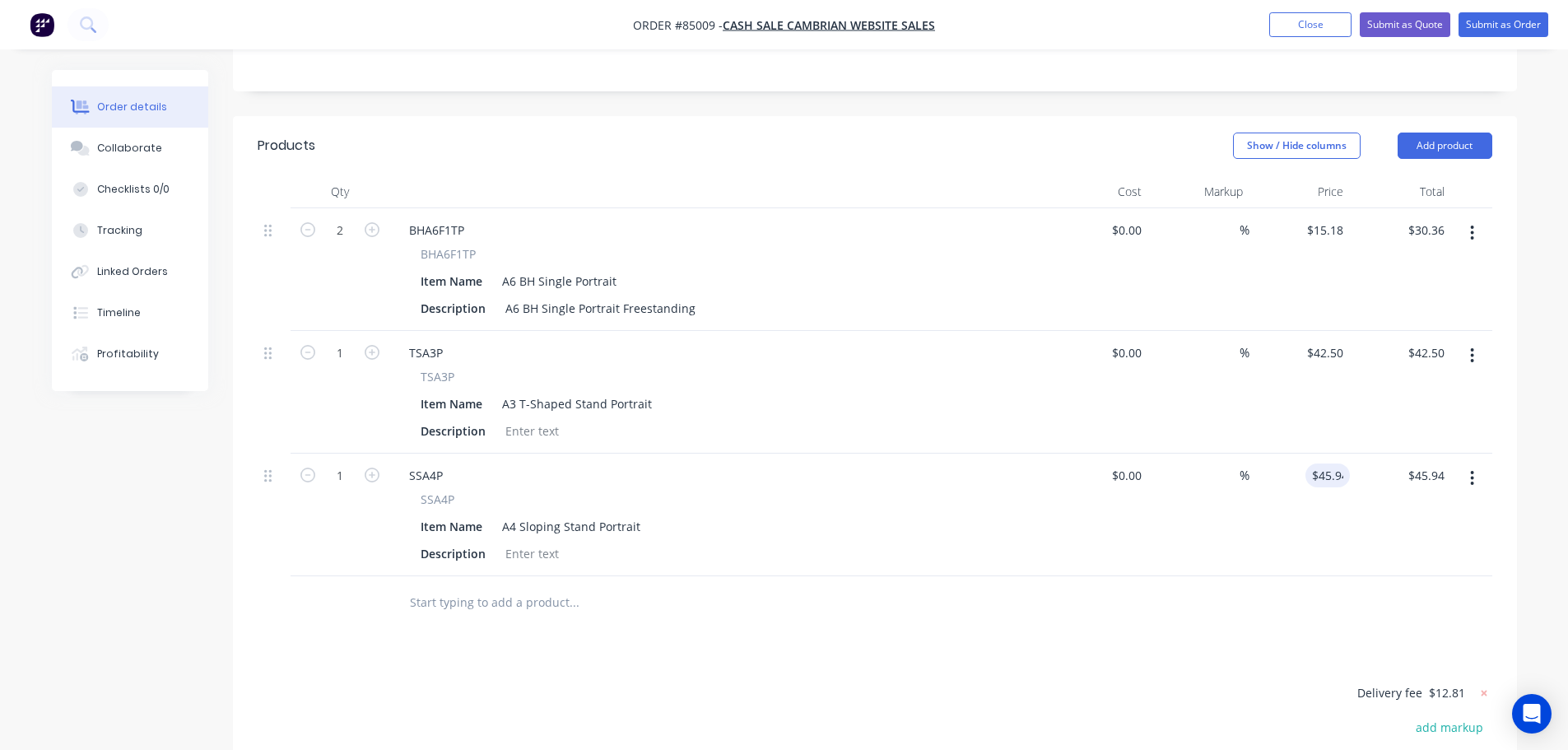
click at [1259, 576] on div at bounding box center [875, 602] width 1234 height 54
click at [499, 586] on input "text" at bounding box center [573, 602] width 330 height 33
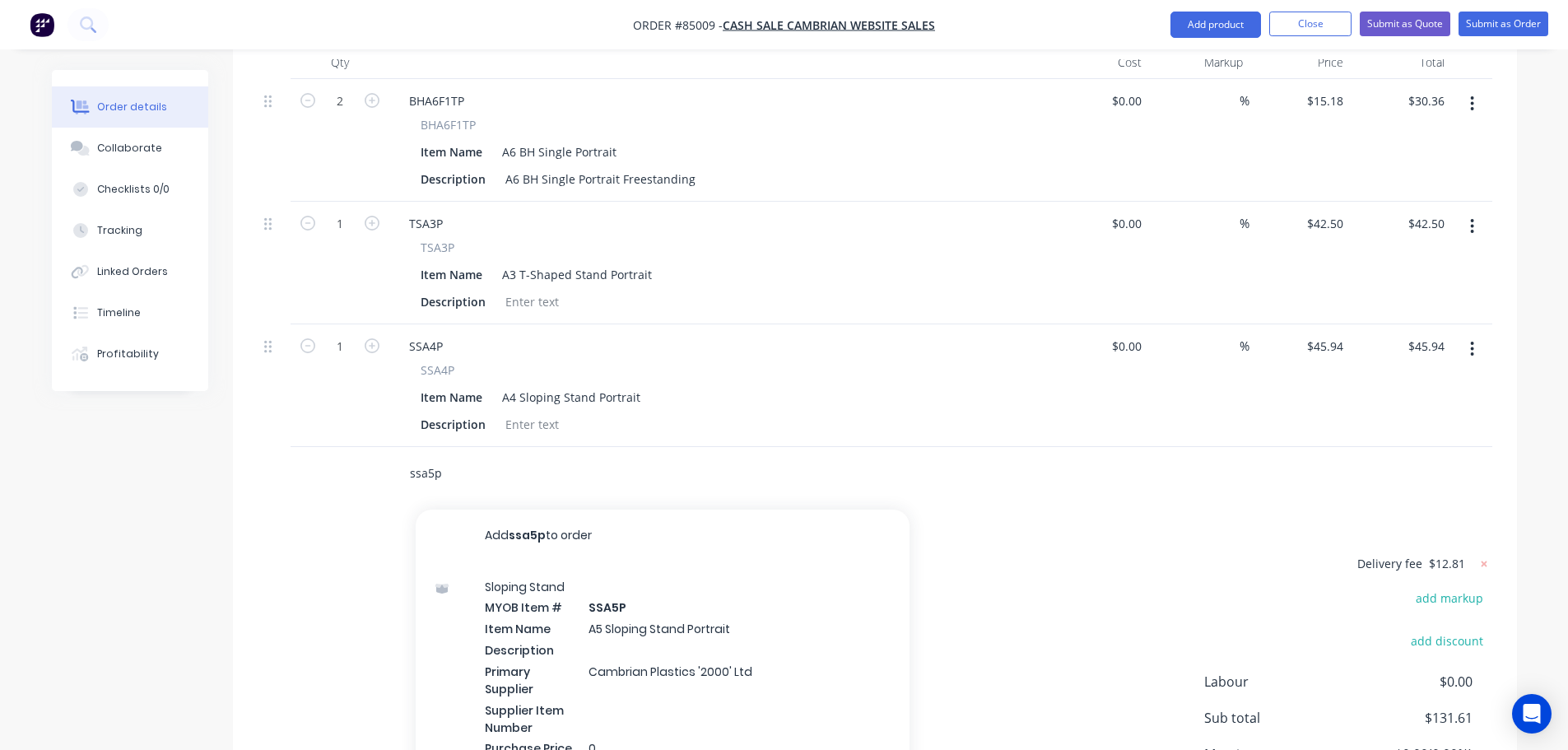
scroll to position [659, 0]
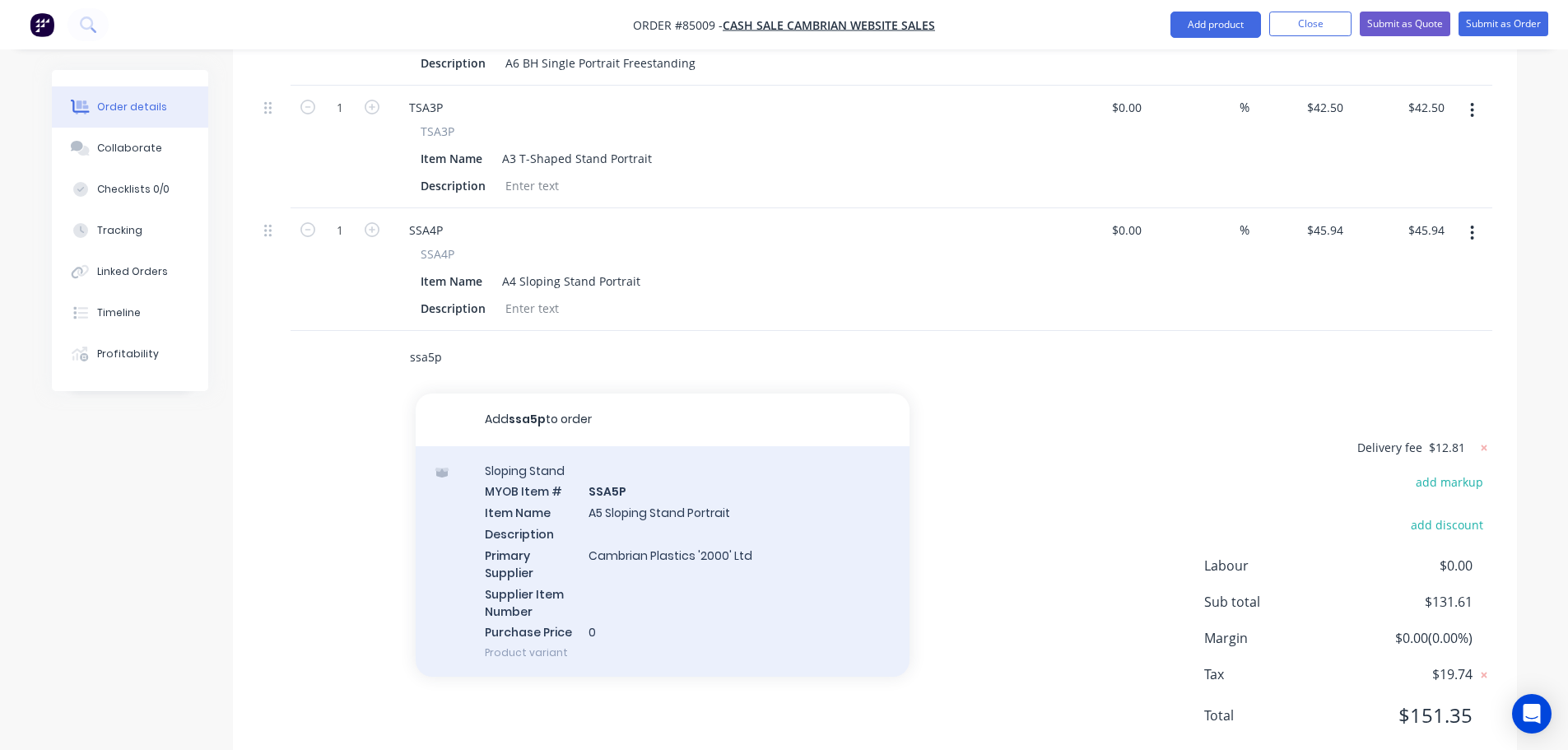
type input "ssa5p"
click at [628, 512] on div "Sloping Stand MYOB Item # SSA5P Item Name A5 Sloping Stand Portrait Description…" at bounding box center [662, 561] width 494 height 232
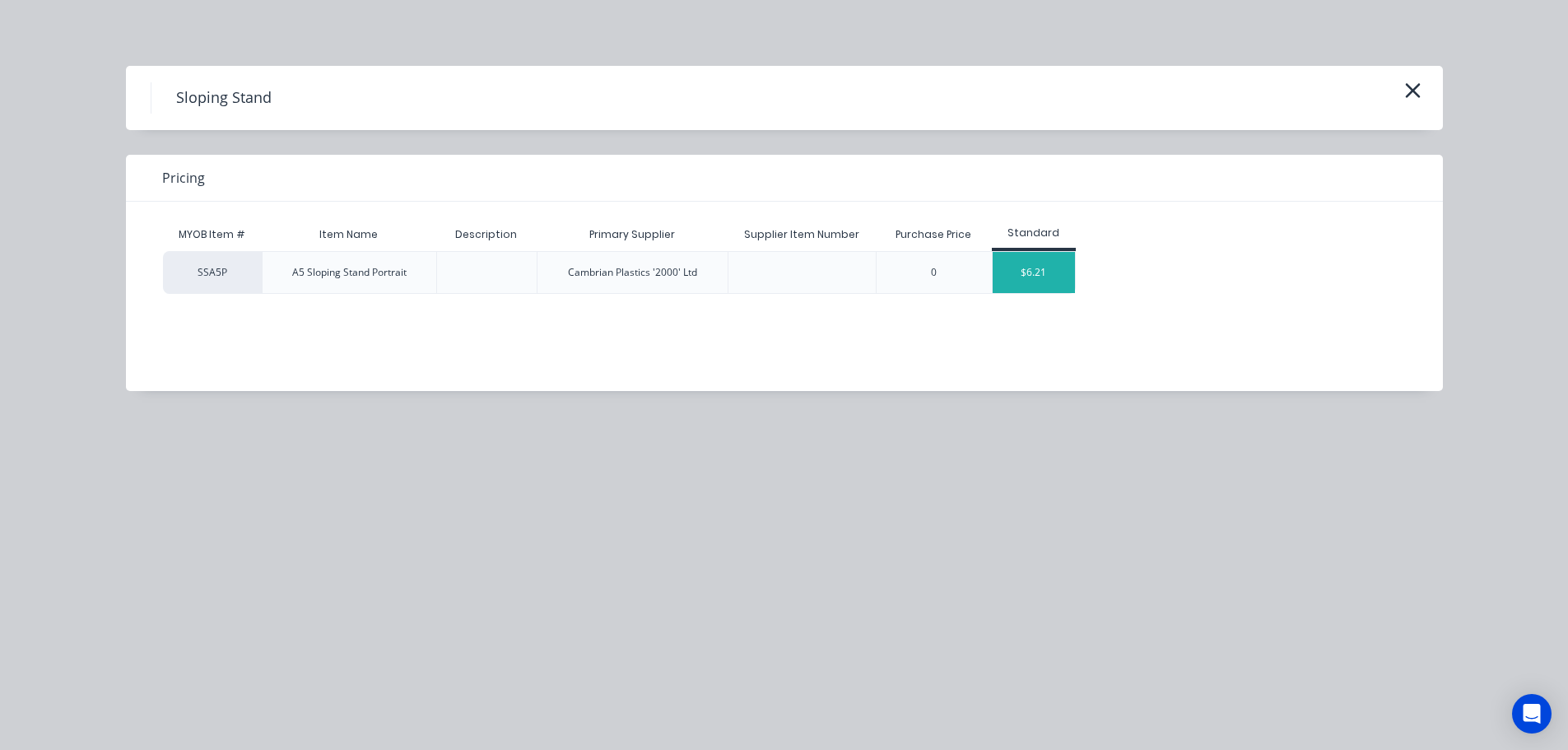
click at [1013, 265] on div "$6.21" at bounding box center [1034, 273] width 82 height 41
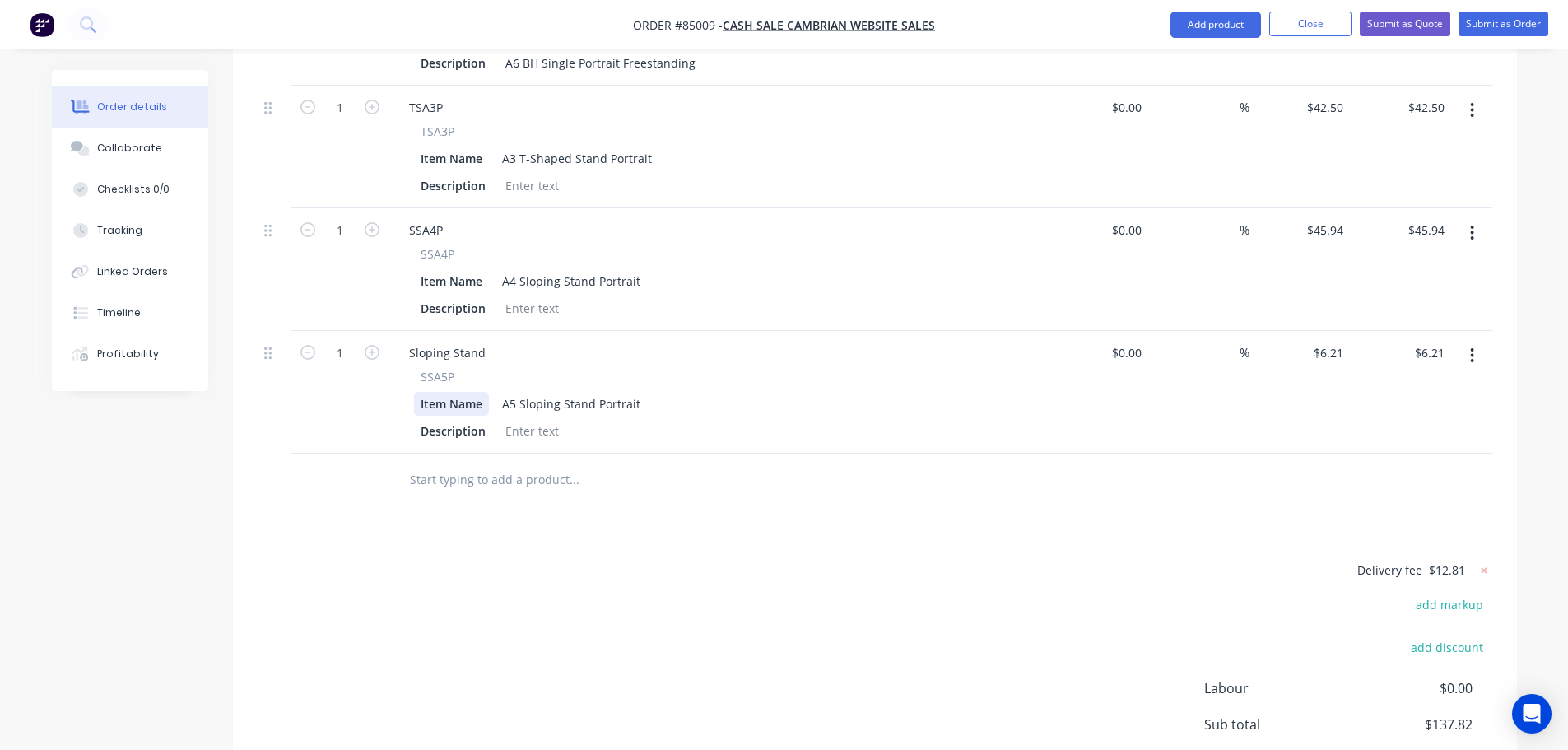
click at [429, 368] on div "SSA5P Item Name A5 Sloping Stand Portrait Description" at bounding box center [718, 405] width 645 height 75
click at [432, 368] on span "SSA5P" at bounding box center [437, 377] width 34 height 17
copy span "SSA5P"
click at [439, 341] on div "Sloping Stand" at bounding box center [447, 353] width 103 height 24
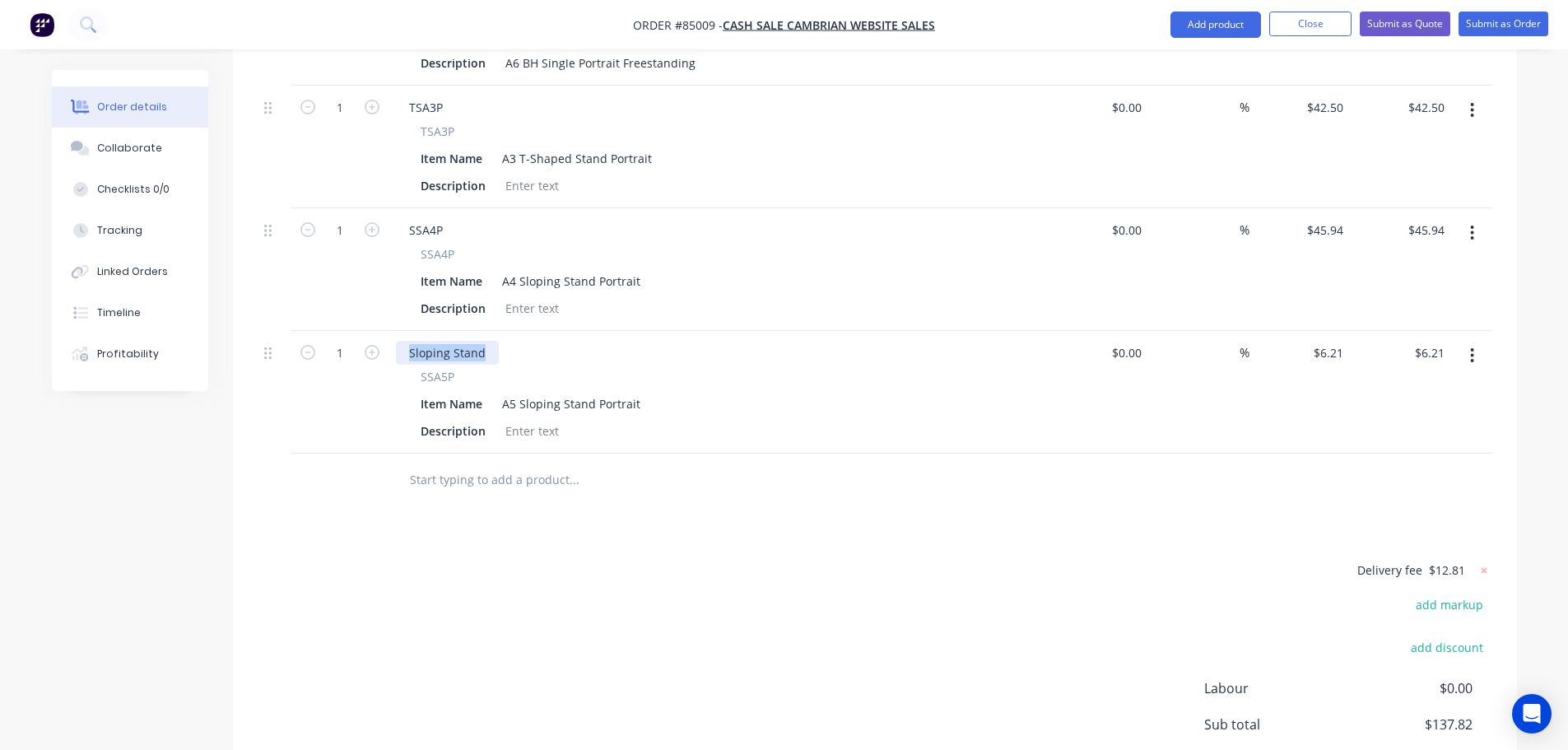
paste div
drag, startPoint x: 513, startPoint y: 494, endPoint x: 485, endPoint y: 417, distance: 81.9
click at [513, 492] on div "Products Show / Hide columns Add product Qty Cost Markup Price Total 2 BHA6F1TP…" at bounding box center [875, 382] width 1284 height 1024
click at [381, 331] on div "1" at bounding box center [340, 392] width 99 height 123
click at [375, 345] on icon "button" at bounding box center [372, 353] width 15 height 15
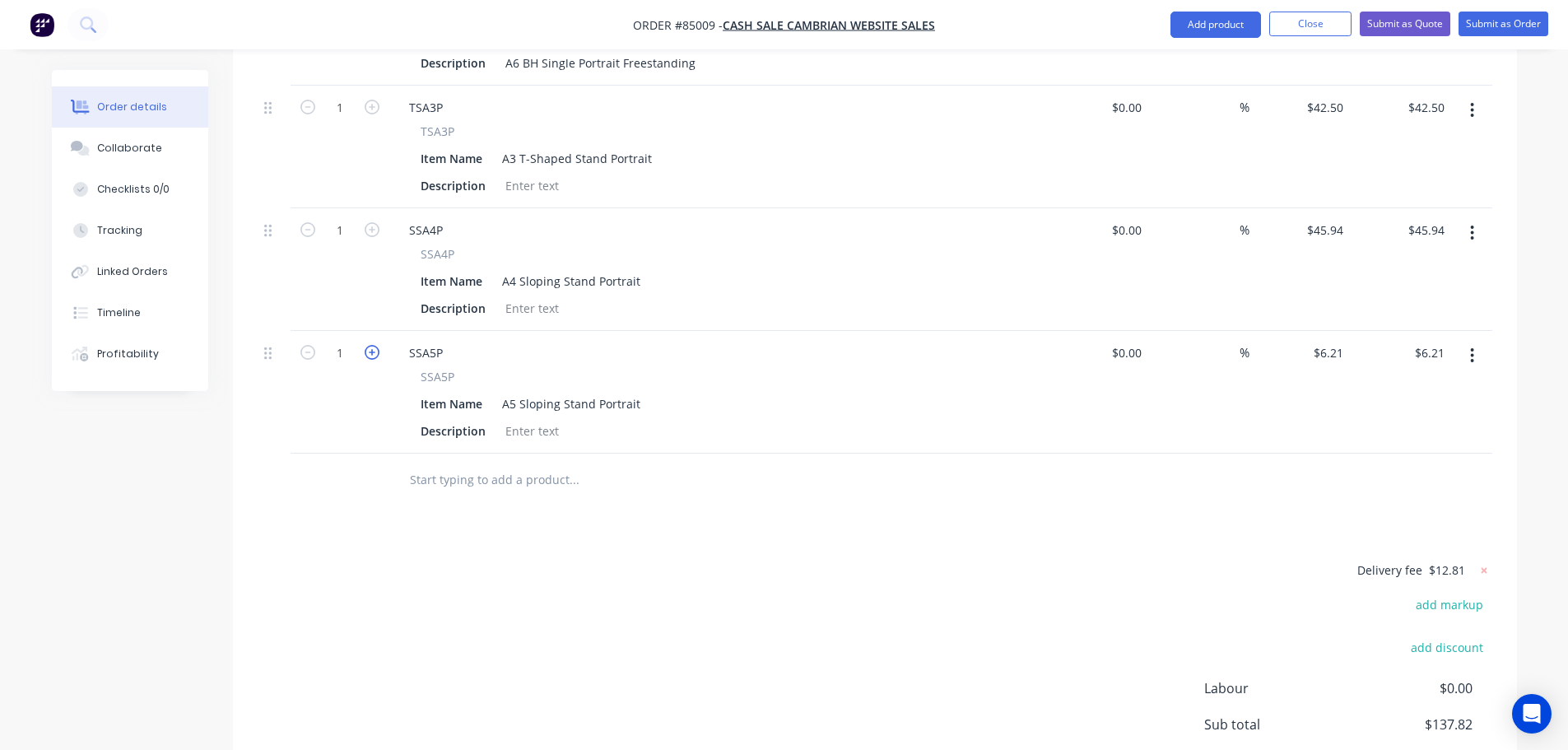
type input "2"
click at [1425, 341] on input "12.42" at bounding box center [1432, 353] width 38 height 24
type input "13.66"
type input "$6.83"
type input "$13.66"
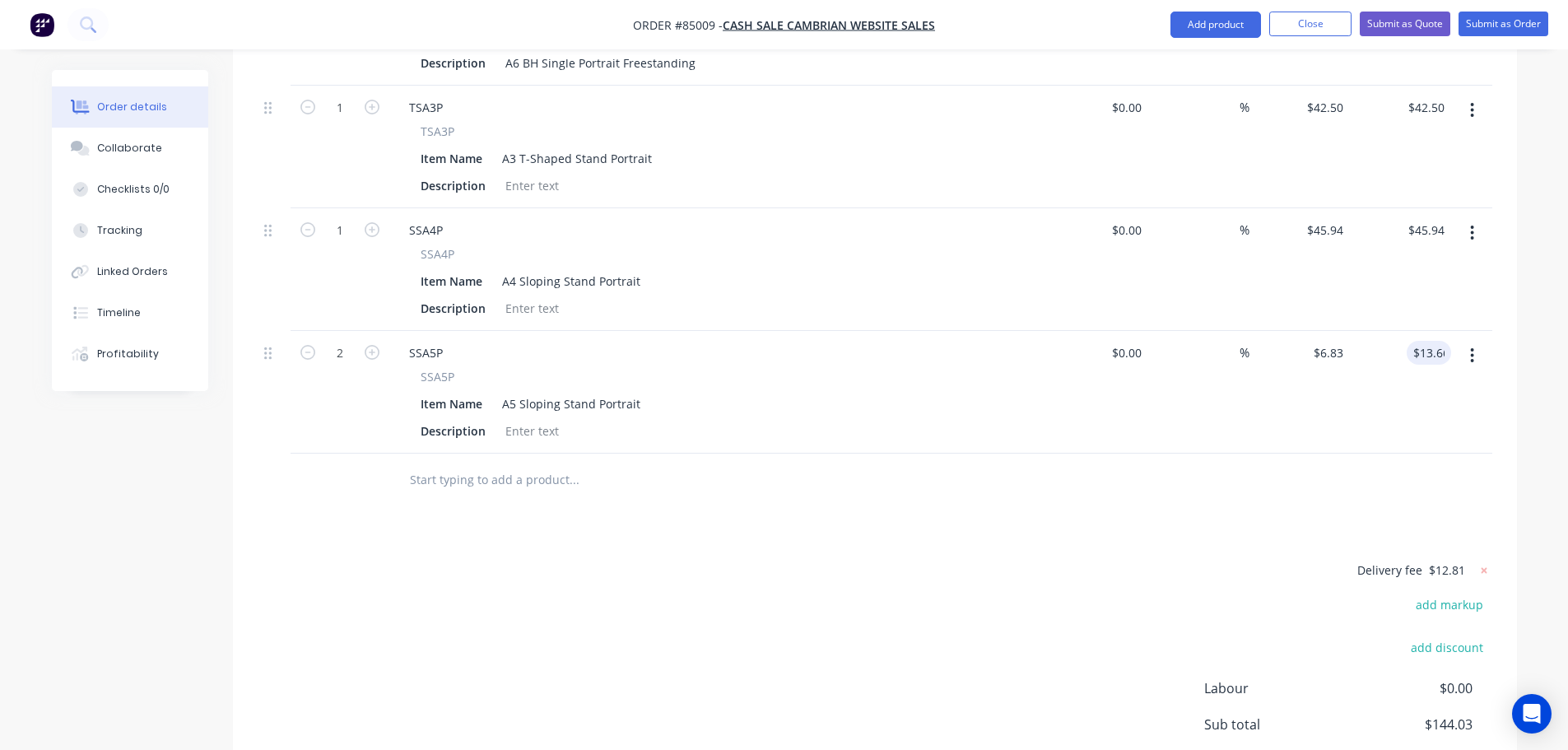
click at [992, 673] on div "Delivery fee $12.81 add markup add discount Labour $0.00 Sub total $144.03 Marg…" at bounding box center [875, 715] width 1234 height 310
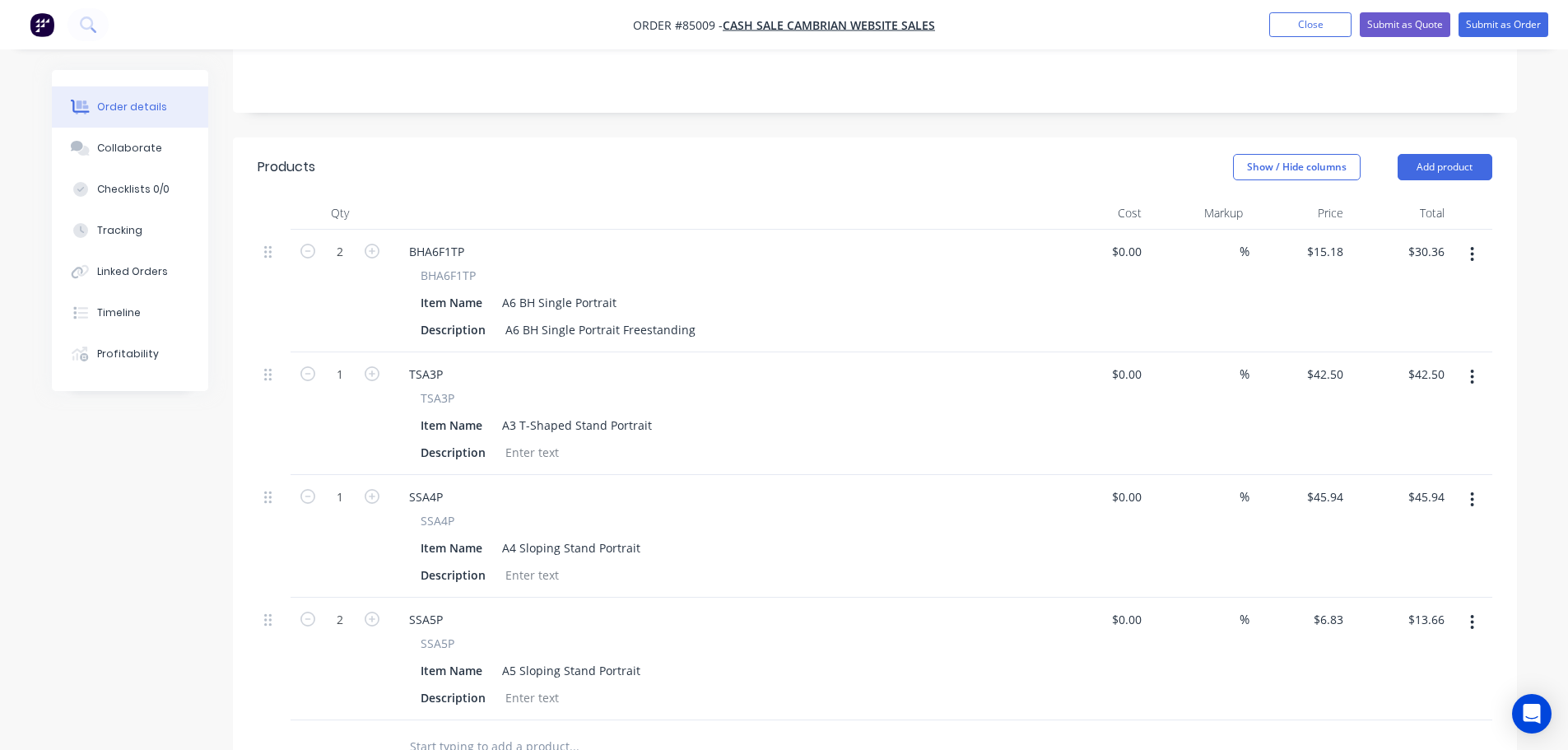
scroll to position [452, 0]
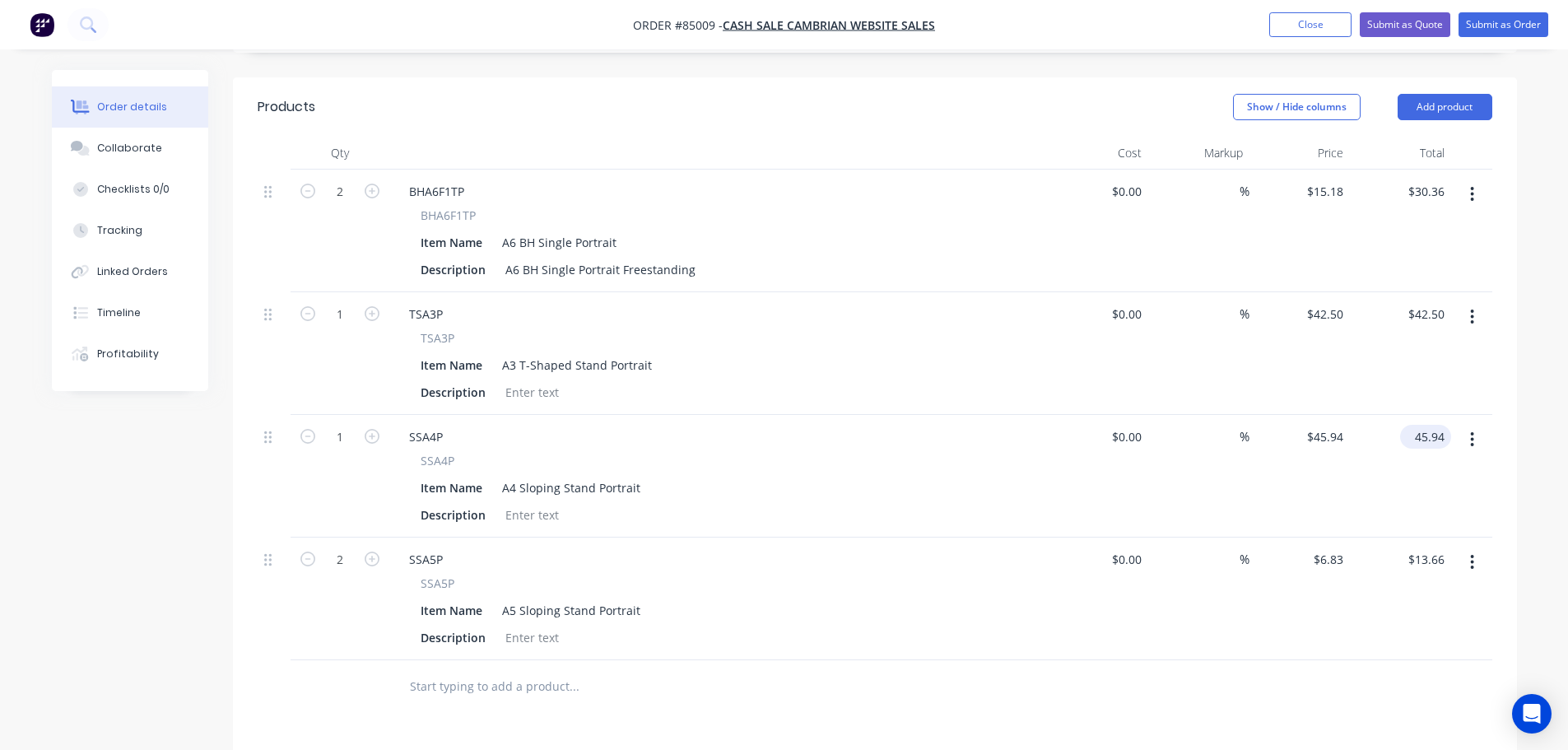
click at [1432, 424] on input "45.94" at bounding box center [1429, 436] width 44 height 24
type input "15.94"
type input "$15.94"
click at [1436, 439] on div "$15.94 15.94" at bounding box center [1400, 476] width 101 height 123
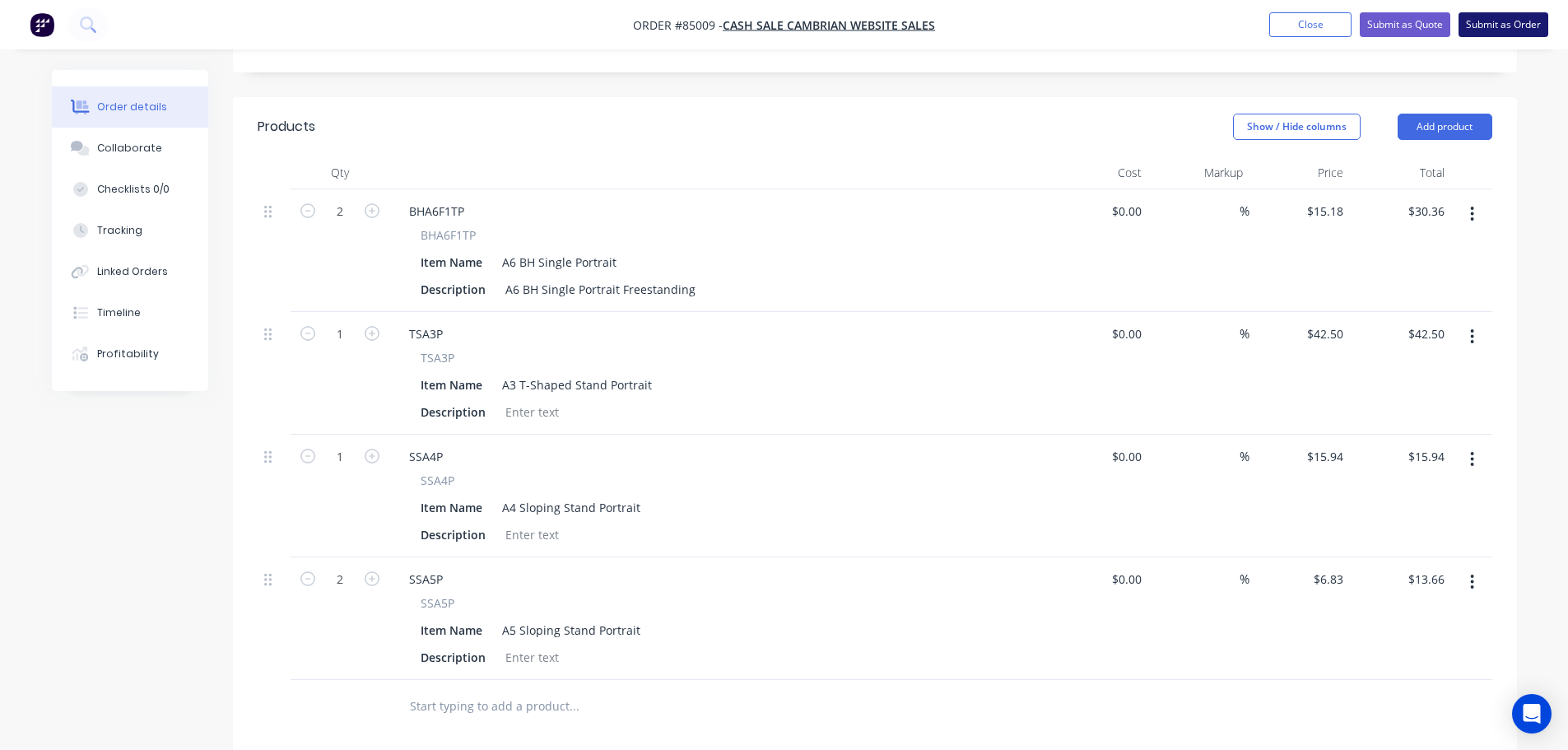
scroll to position [288, 0]
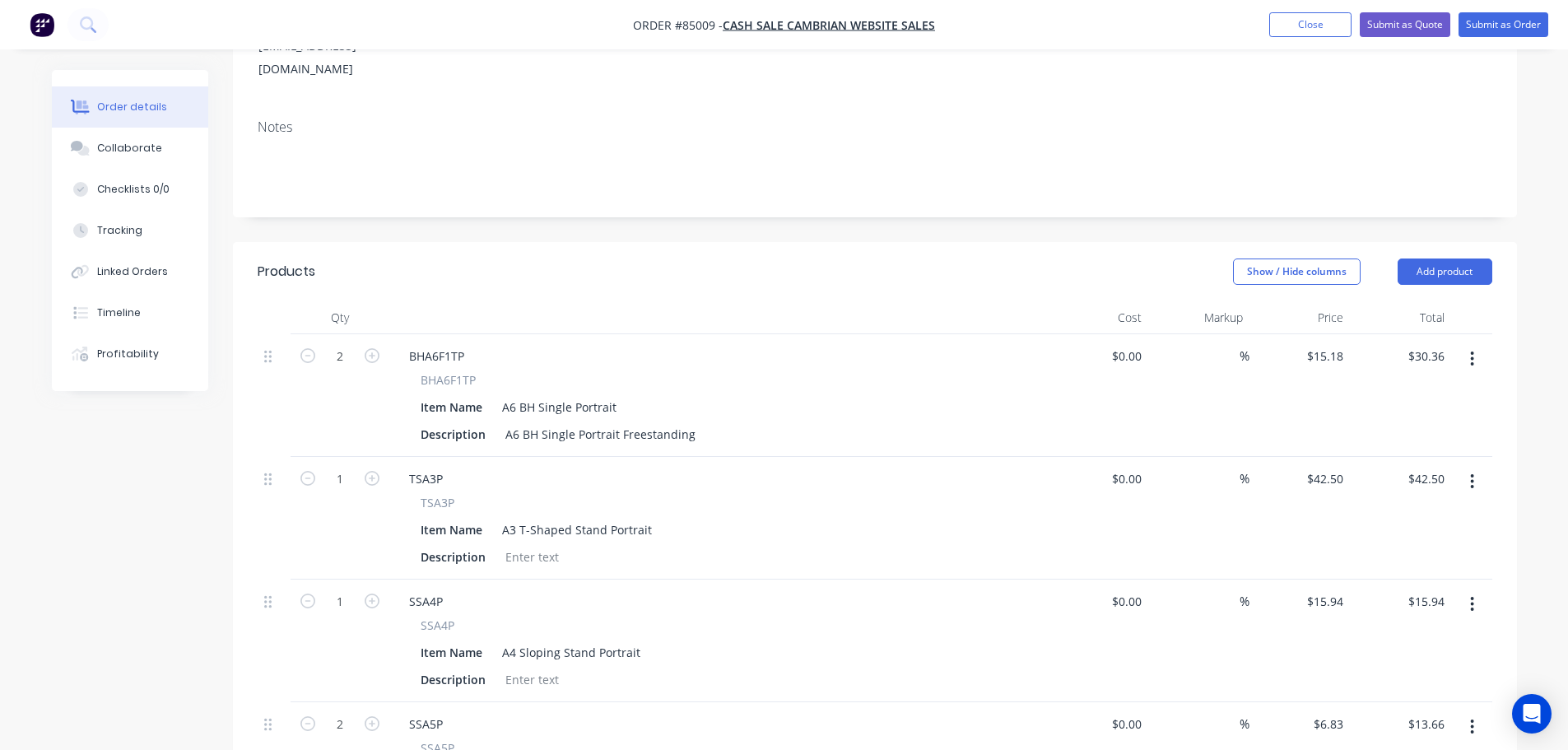
drag, startPoint x: 1449, startPoint y: 219, endPoint x: 1445, endPoint y: 241, distance: 22.4
click at [1449, 259] on button "Add product" at bounding box center [1444, 272] width 95 height 26
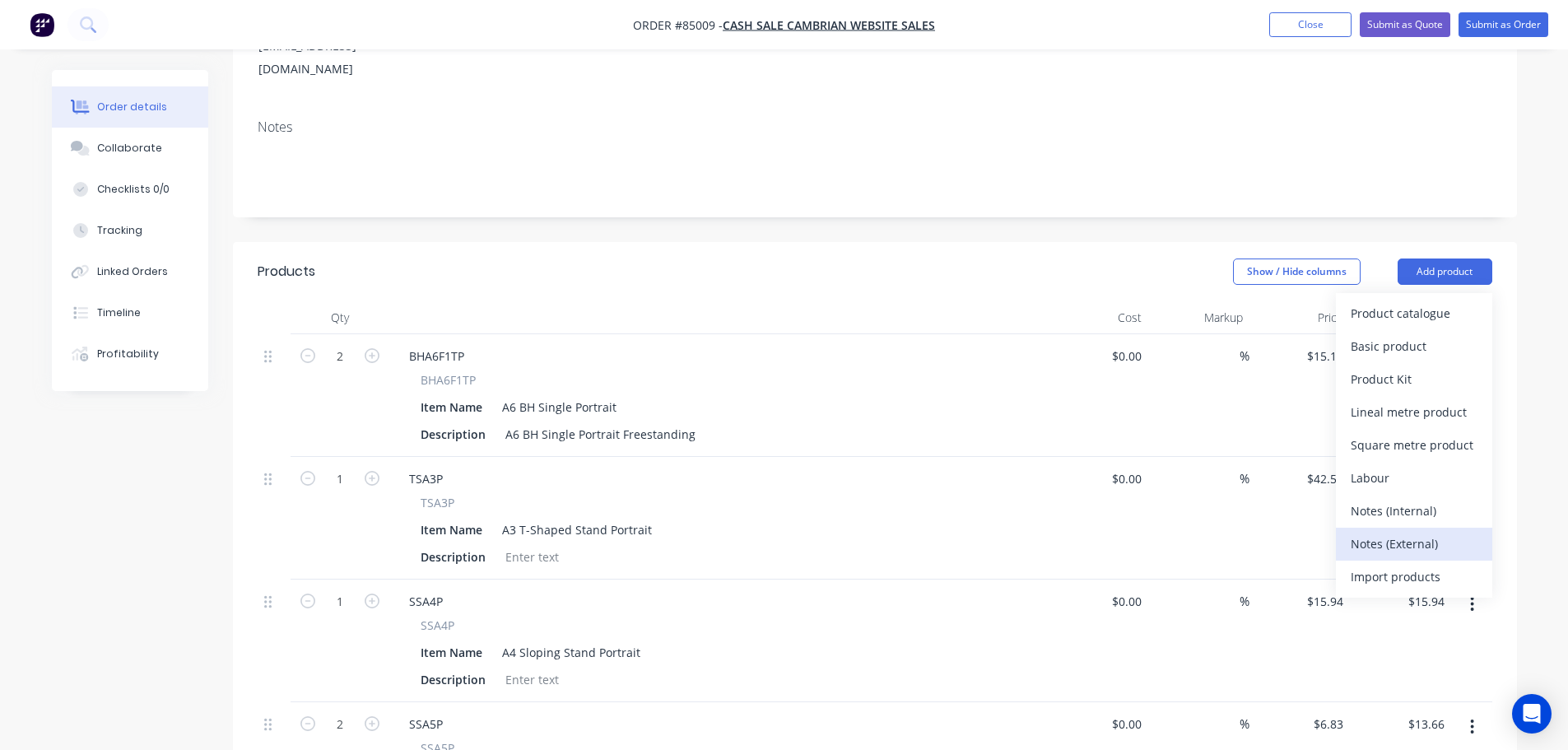
click at [1406, 532] on div "Notes (External)" at bounding box center [1414, 543] width 127 height 24
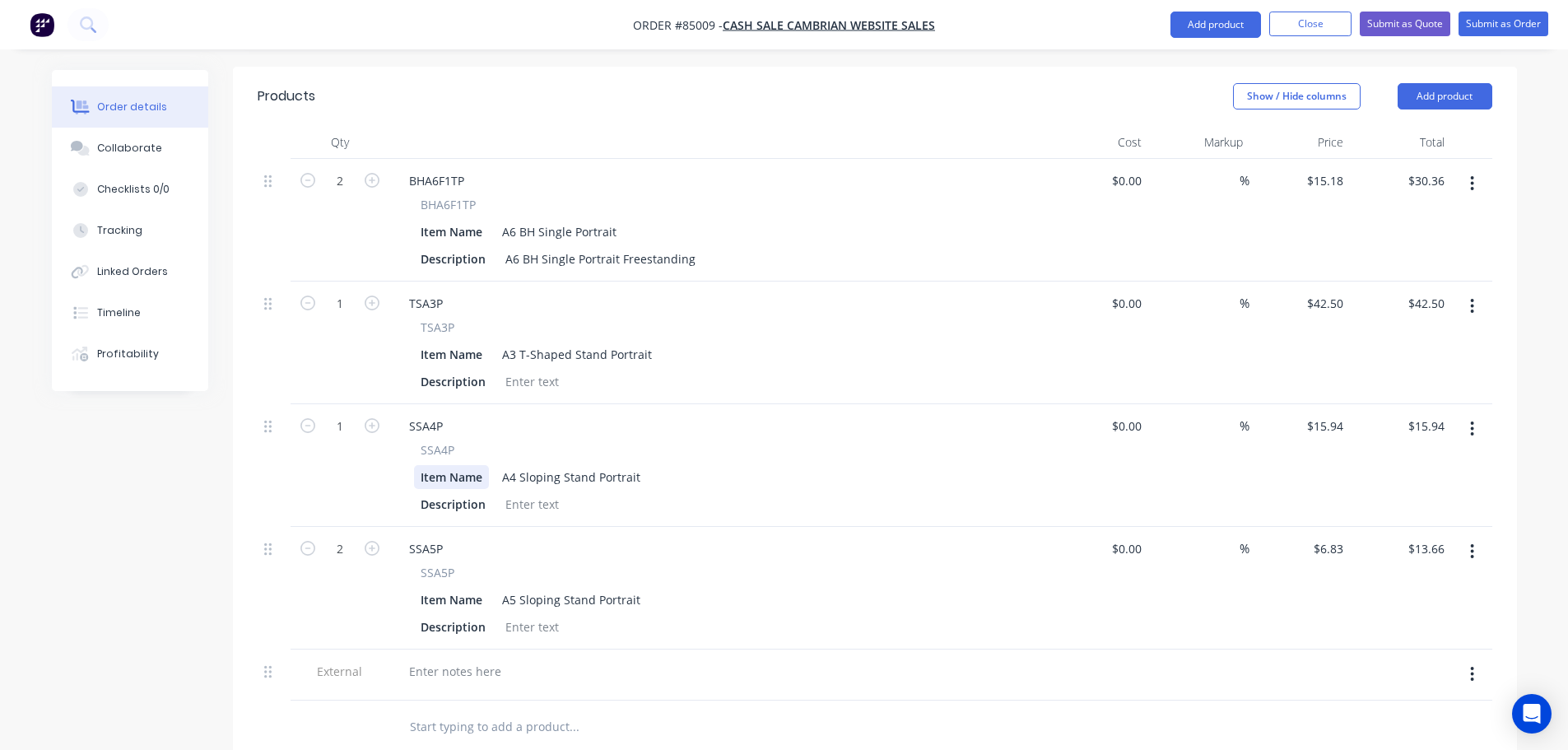
scroll to position [617, 0]
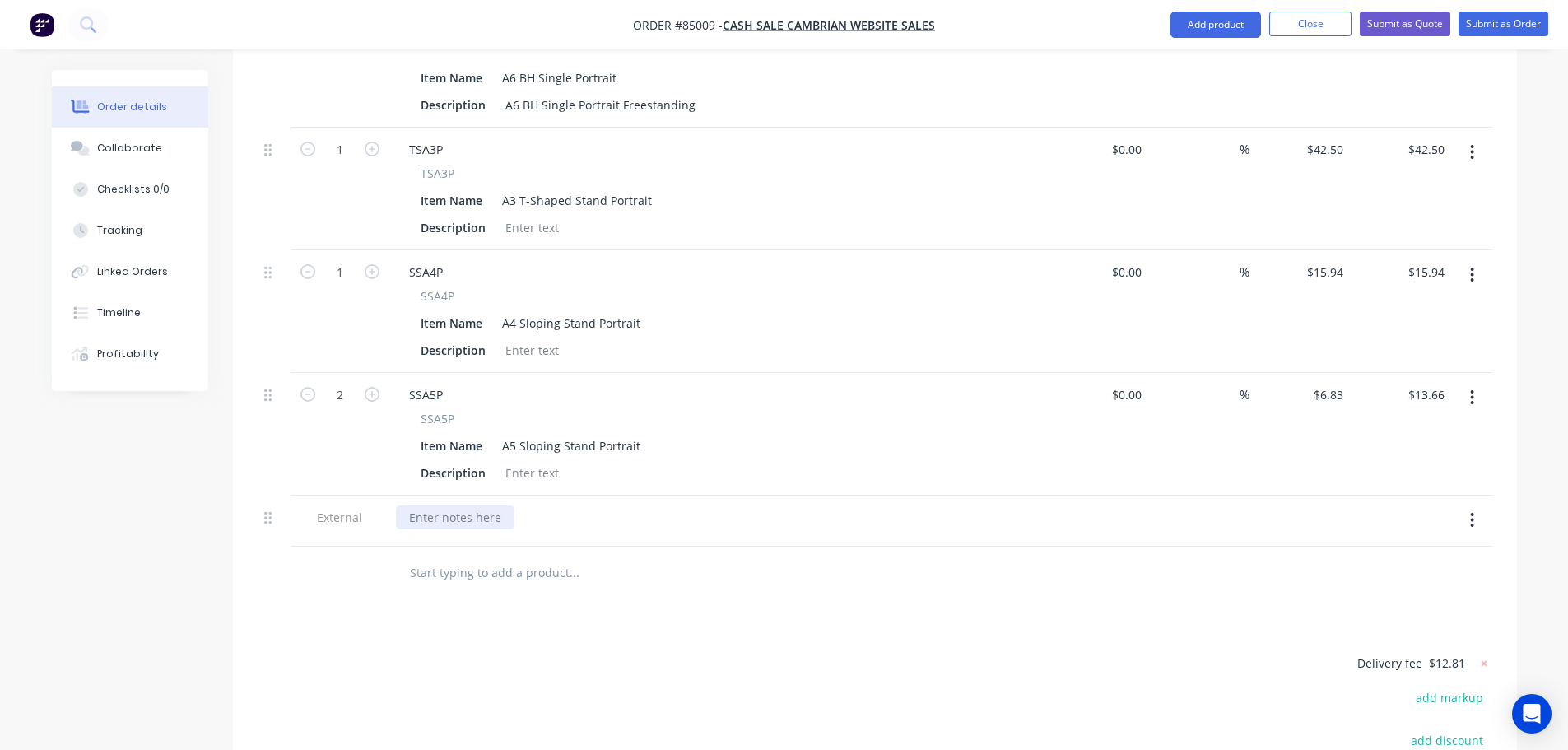
click at [439, 505] on div at bounding box center [455, 517] width 119 height 24
paste div
click at [583, 601] on div "Products Show / Hide columns Add product Qty Cost Markup Price Total 2 BHA6F1TP…" at bounding box center [875, 450] width 1284 height 1075
click at [1514, 20] on button "Submit as Order" at bounding box center [1503, 24] width 90 height 25
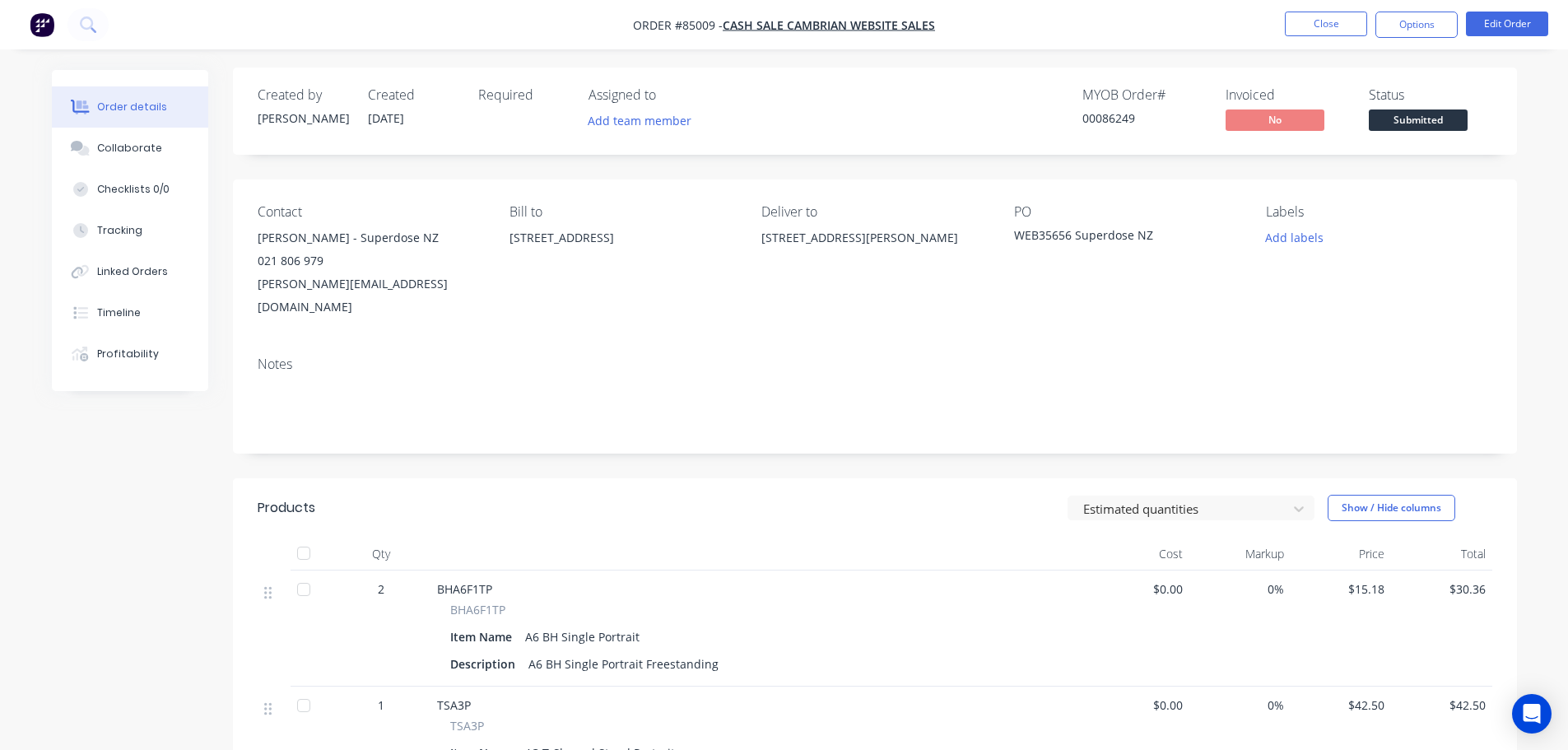
scroll to position [1, 0]
click at [1099, 124] on div "00086249" at bounding box center [1144, 120] width 124 height 17
copy div "00086249"
click at [1413, 30] on button "Options" at bounding box center [1416, 25] width 82 height 26
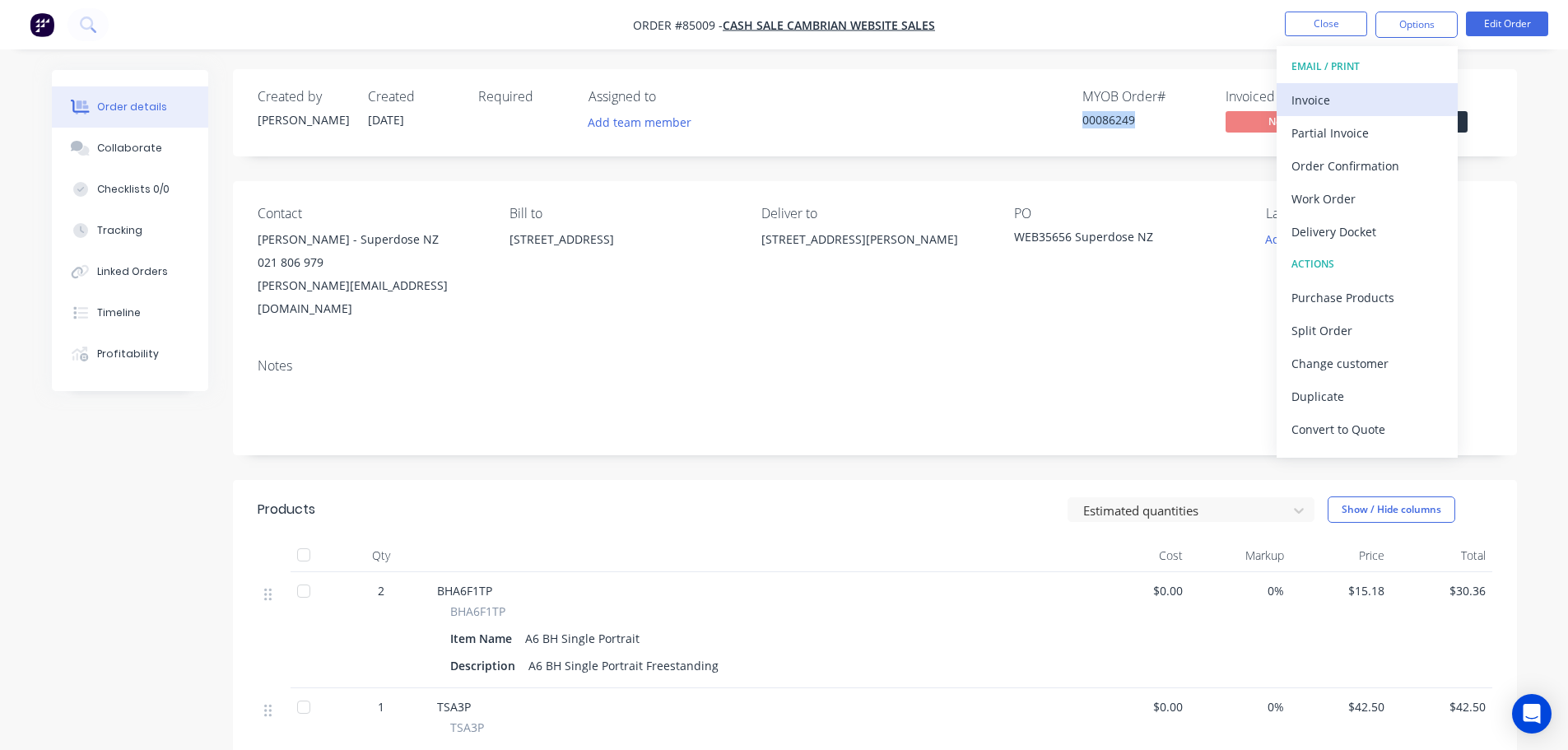
click at [1378, 105] on div "Invoice" at bounding box center [1367, 100] width 152 height 24
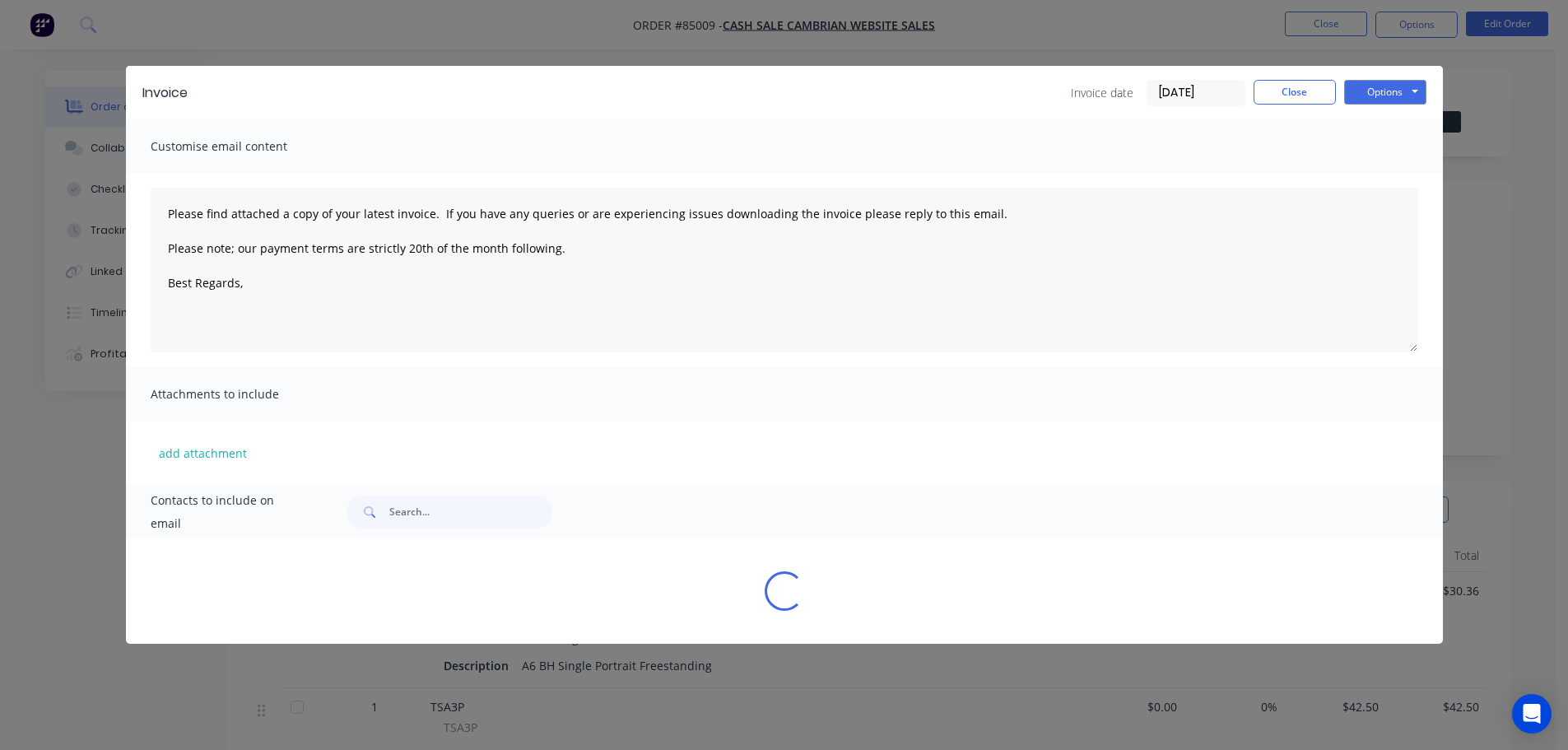
click at [1402, 97] on button "Options" at bounding box center [1385, 92] width 82 height 25
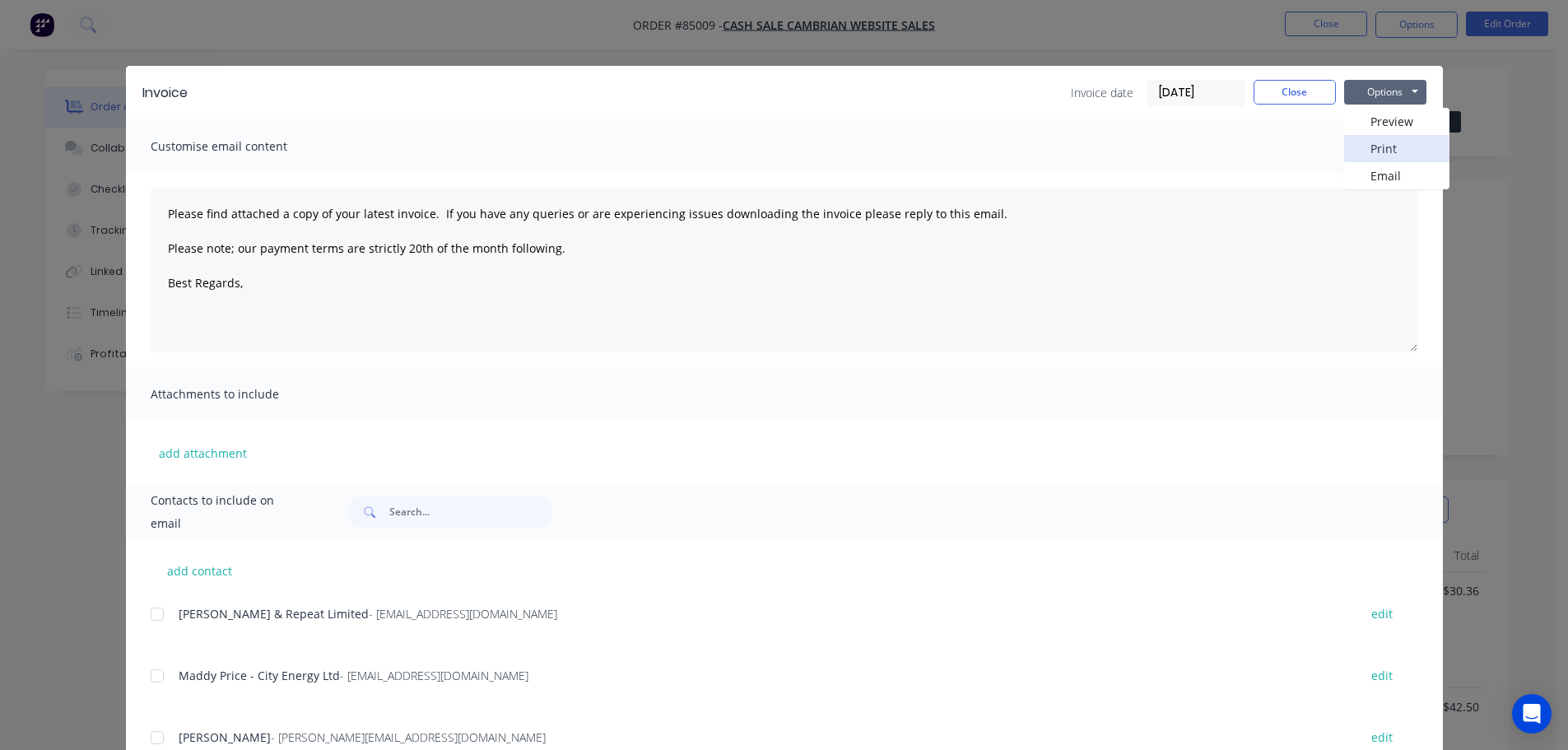
click at [1391, 143] on button "Print" at bounding box center [1397, 148] width 105 height 27
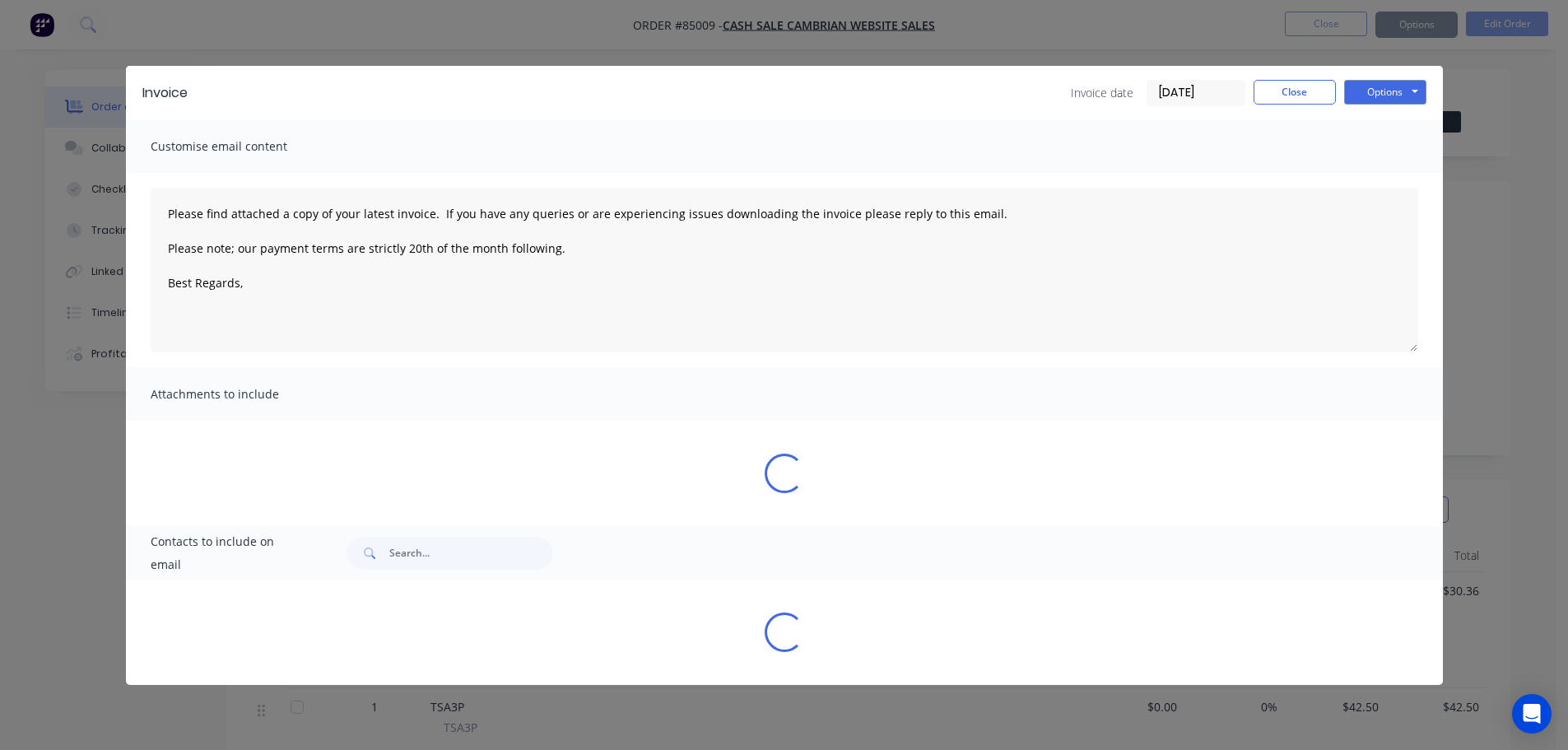
type textarea "Please find attached a copy of your latest invoice. If you have any queries or …"
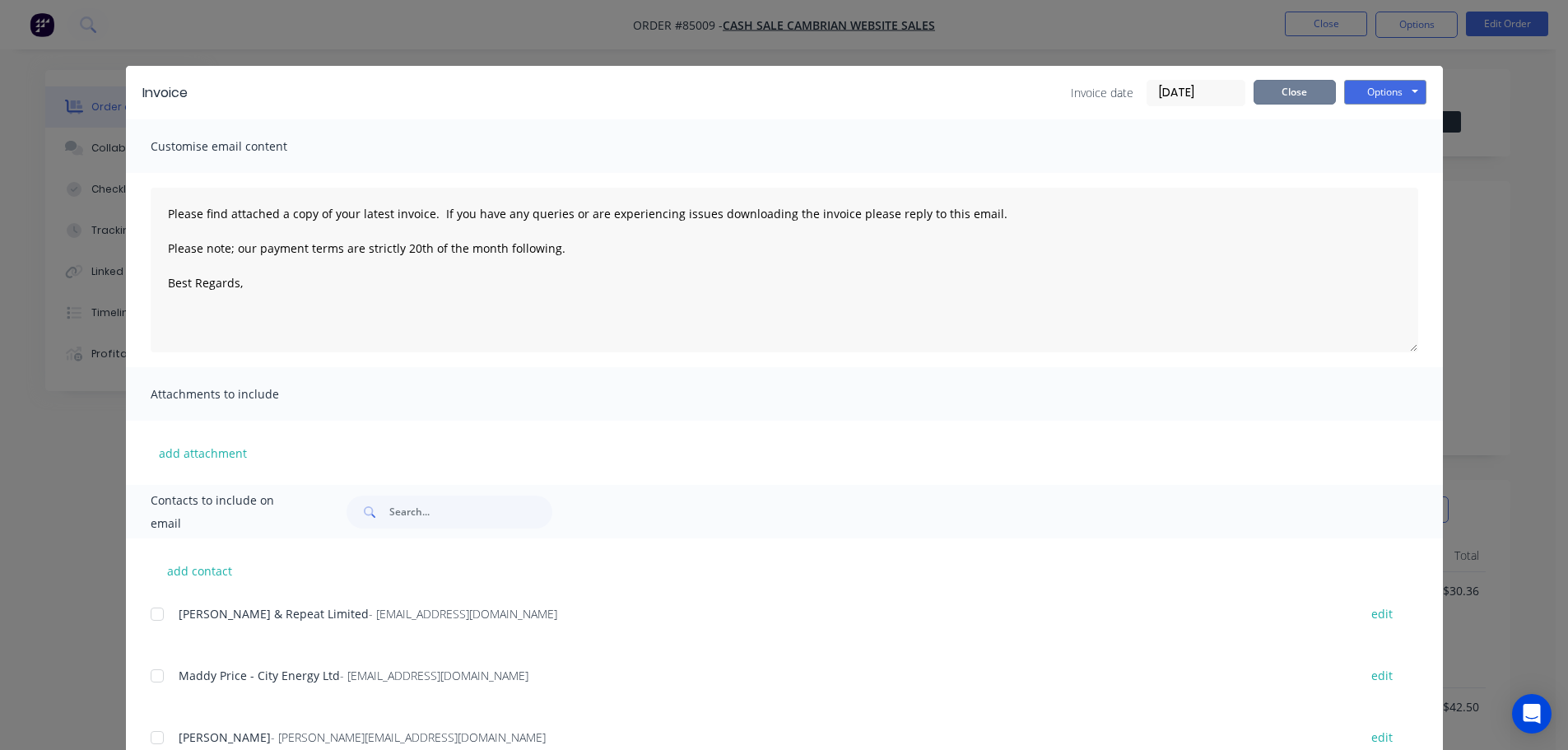
click at [1313, 96] on button "Close" at bounding box center [1294, 92] width 82 height 25
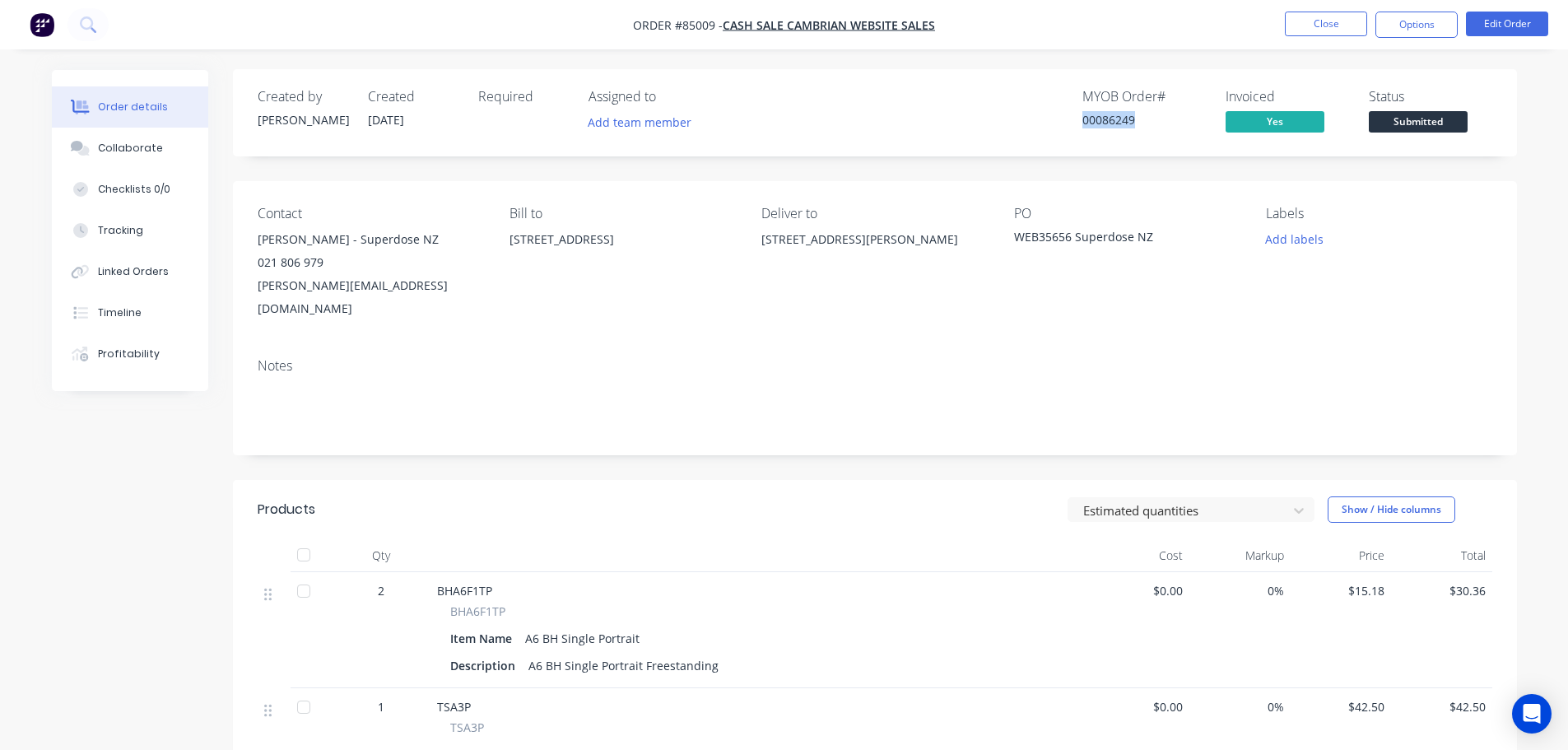
click at [1410, 123] on span "Submitted" at bounding box center [1418, 121] width 99 height 21
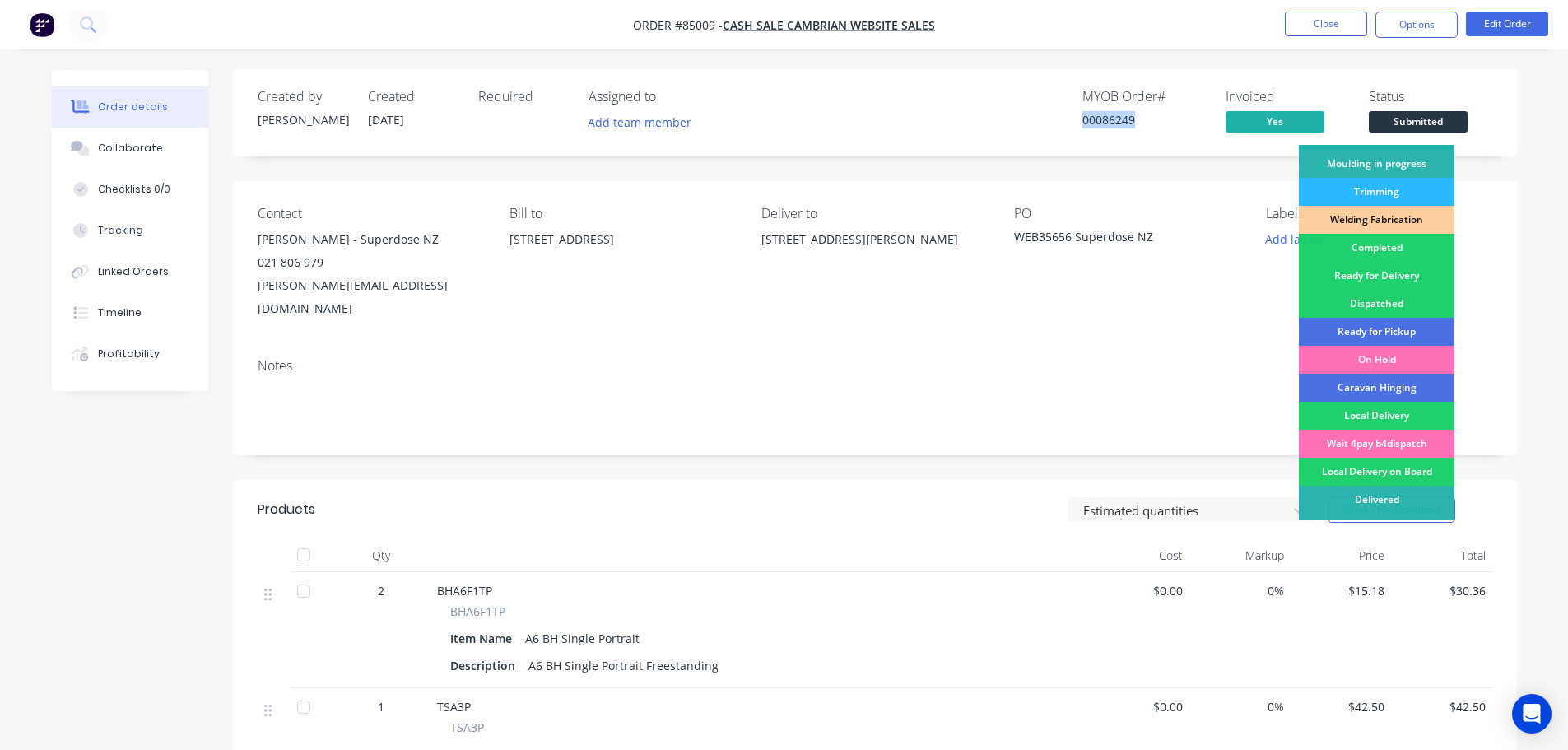
scroll to position [325, 0]
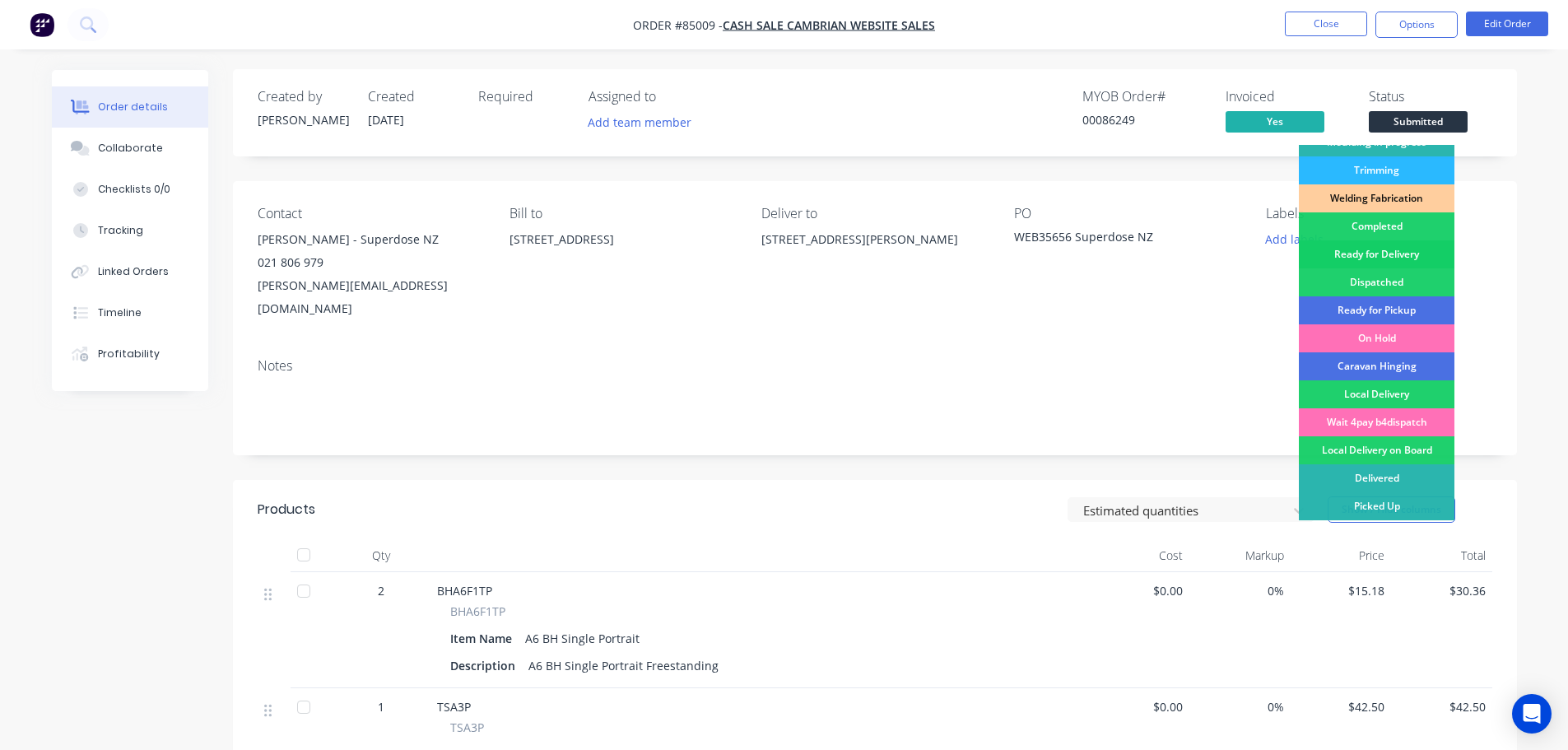
click at [1416, 257] on div "Ready for Delivery" at bounding box center [1376, 255] width 156 height 28
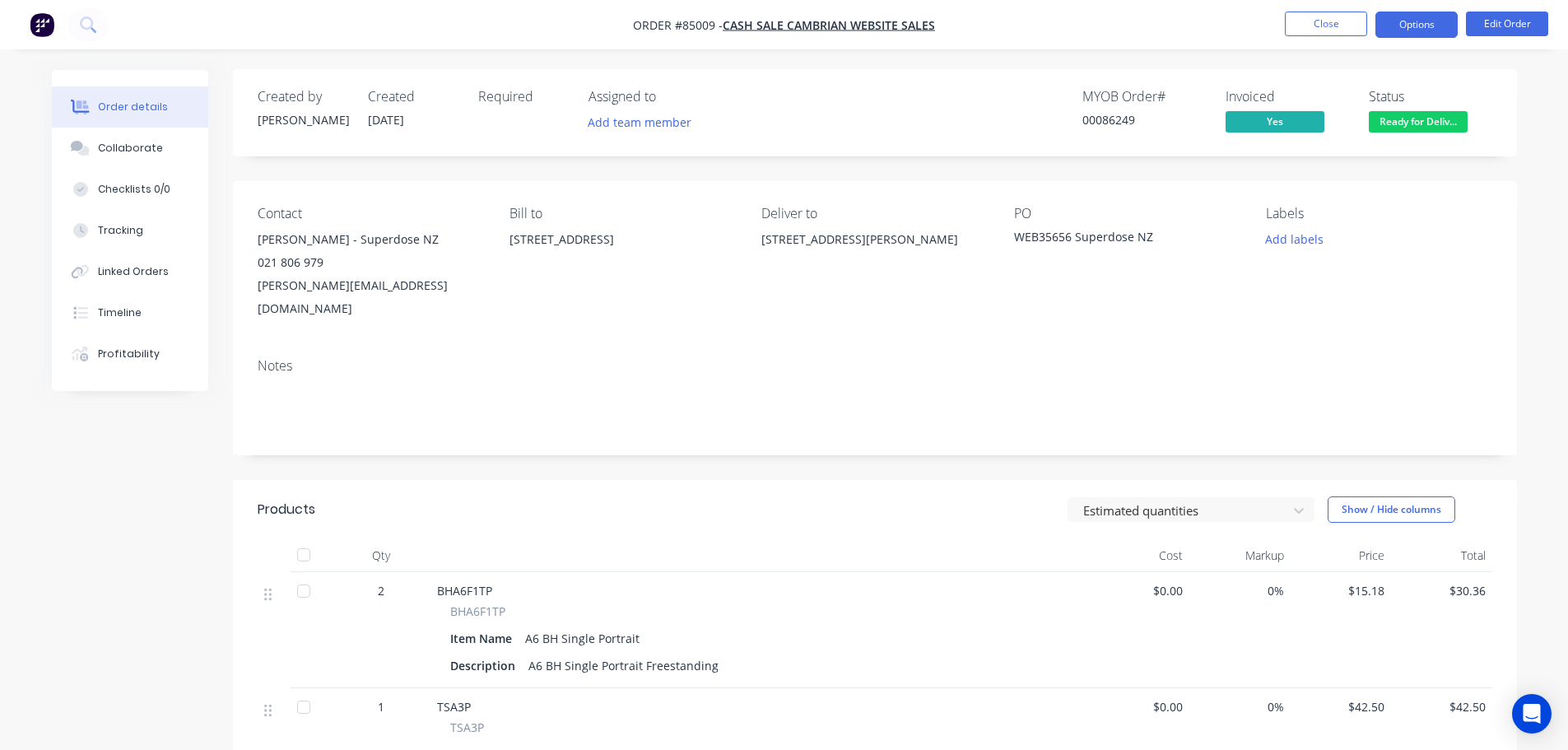
click at [1398, 33] on button "Options" at bounding box center [1416, 25] width 82 height 26
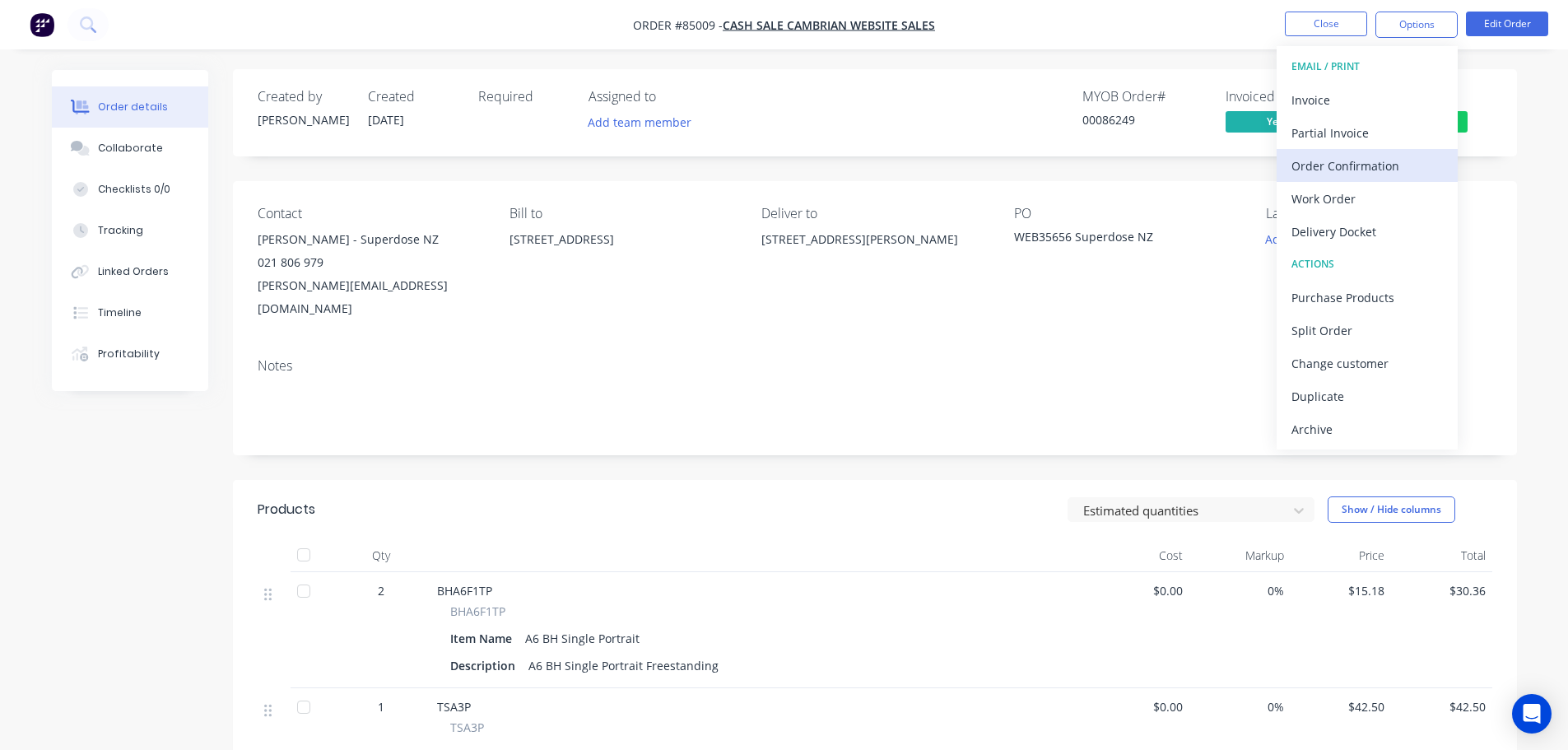
click at [1375, 161] on div "Order Confirmation" at bounding box center [1367, 166] width 152 height 24
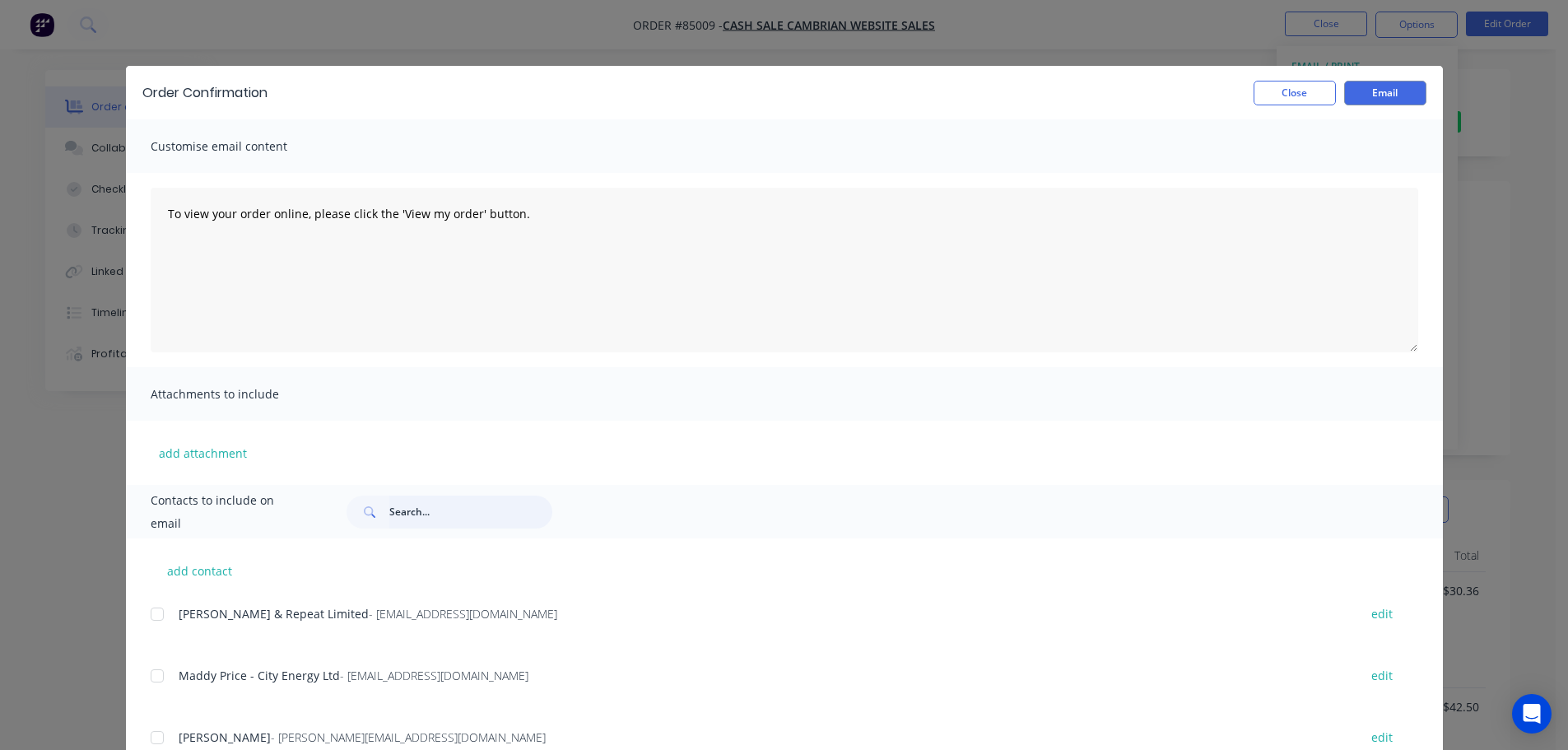
click at [460, 527] on input "text" at bounding box center [470, 512] width 163 height 33
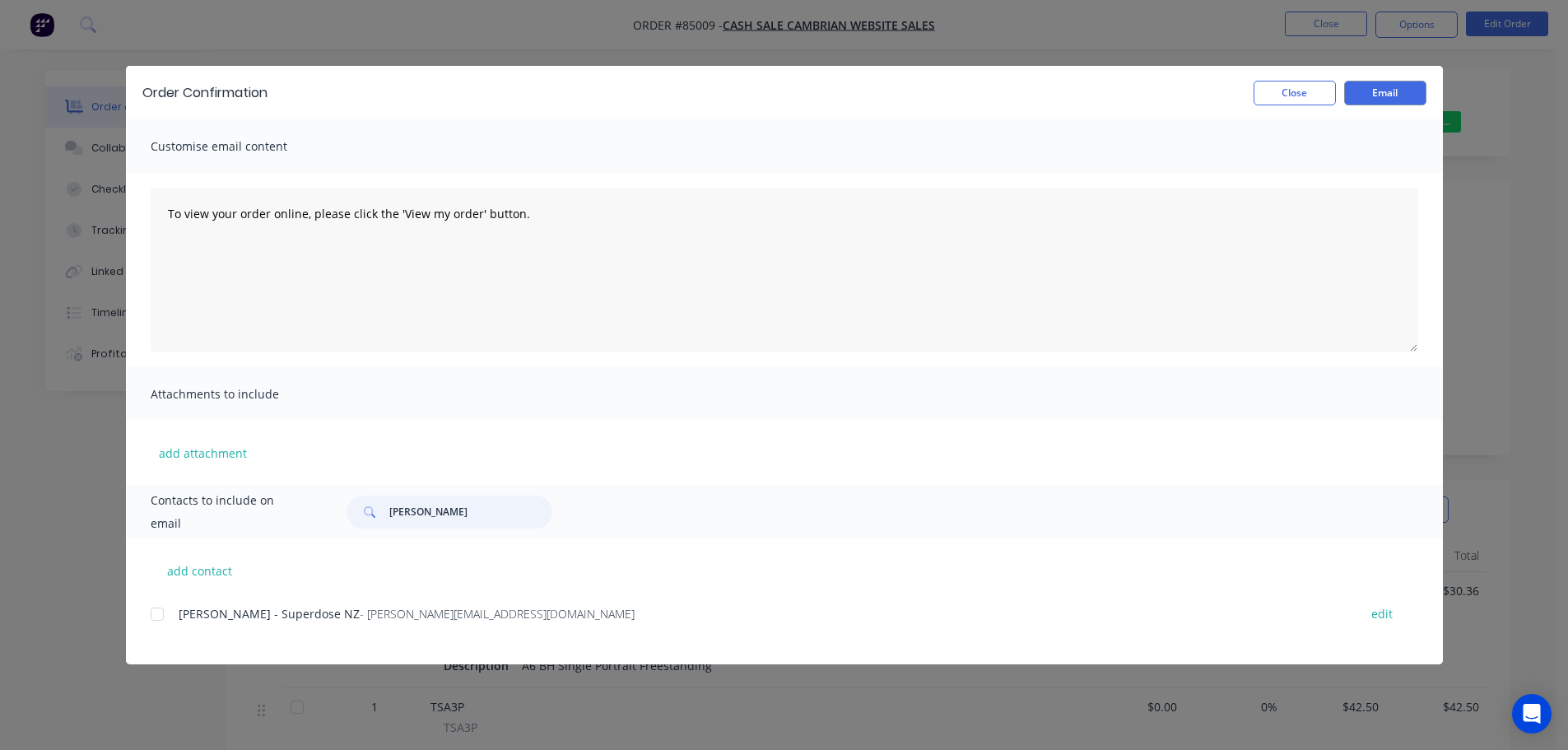
type input "[PERSON_NAME]"
click at [161, 631] on div "[PERSON_NAME] - Superdose NZ - [PERSON_NAME][EMAIL_ADDRESS][DOMAIN_NAME] edit" at bounding box center [797, 623] width 1292 height 42
click at [167, 621] on div at bounding box center [157, 614] width 33 height 33
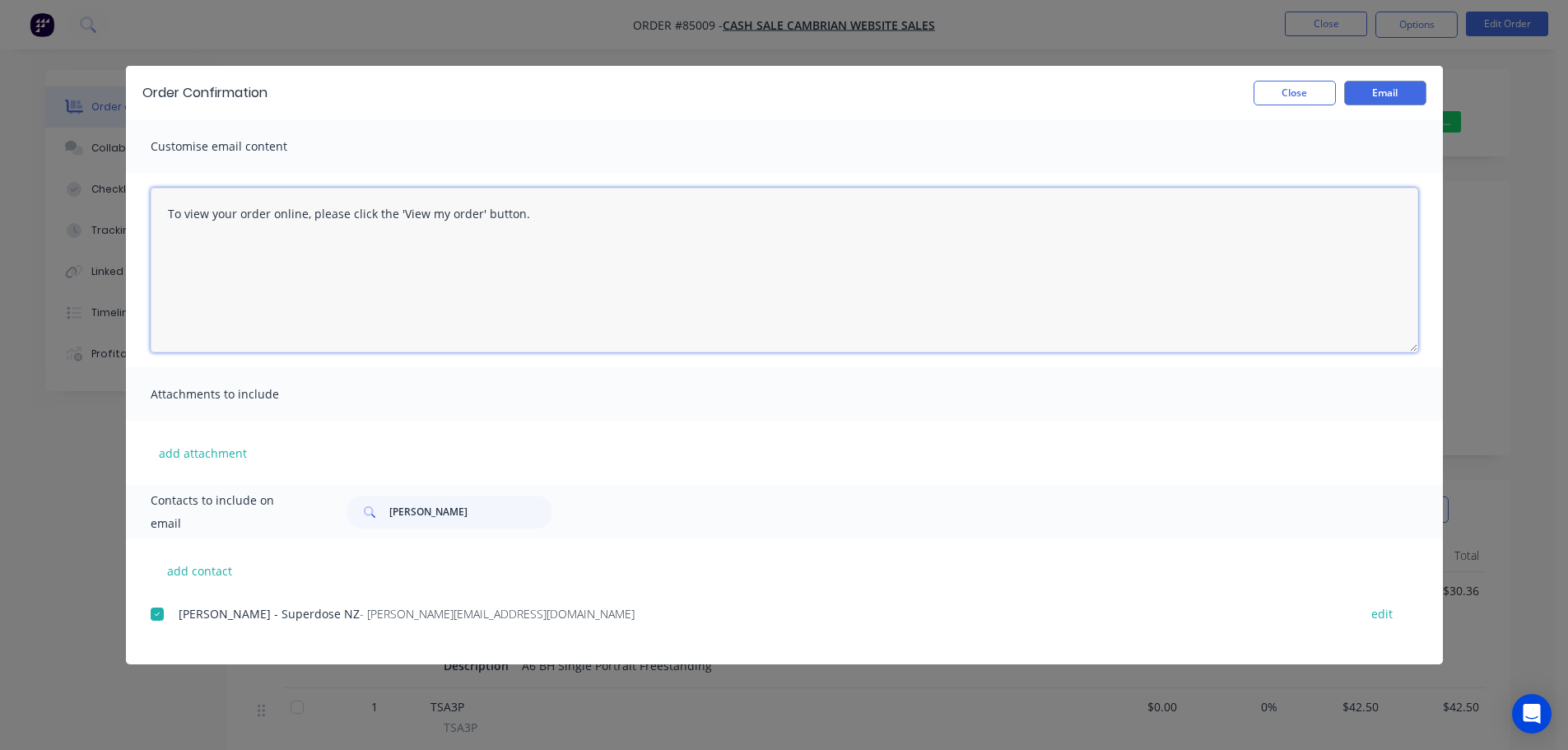
click at [638, 284] on textarea "To view your order online, please click the 'View my order' button." at bounding box center [784, 270] width 1267 height 165
paste textarea "[PERSON_NAME] you for your order, confirmation of your order is attached. Your …"
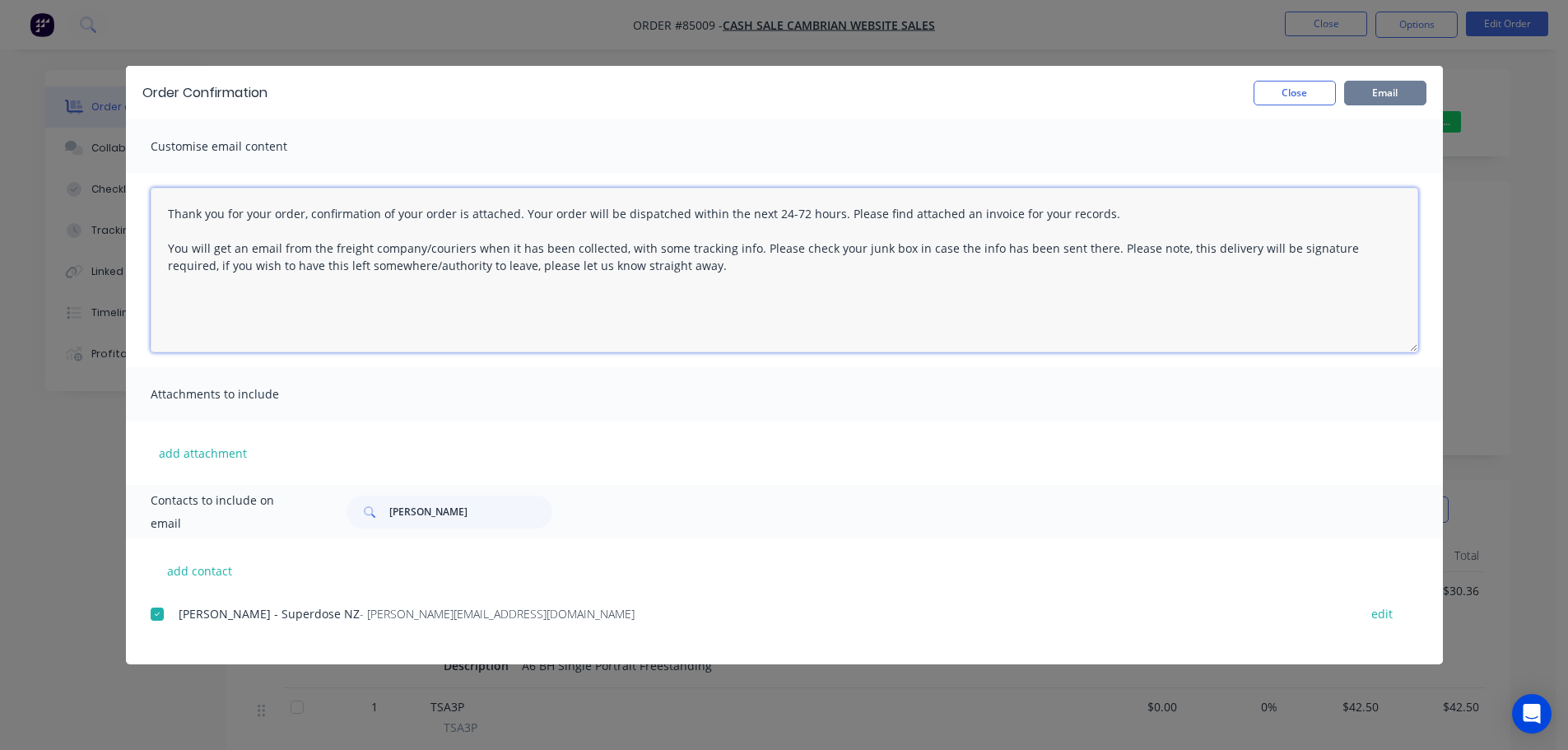
type textarea "Thank you for your order, confirmation of your order is attached. Your order wi…"
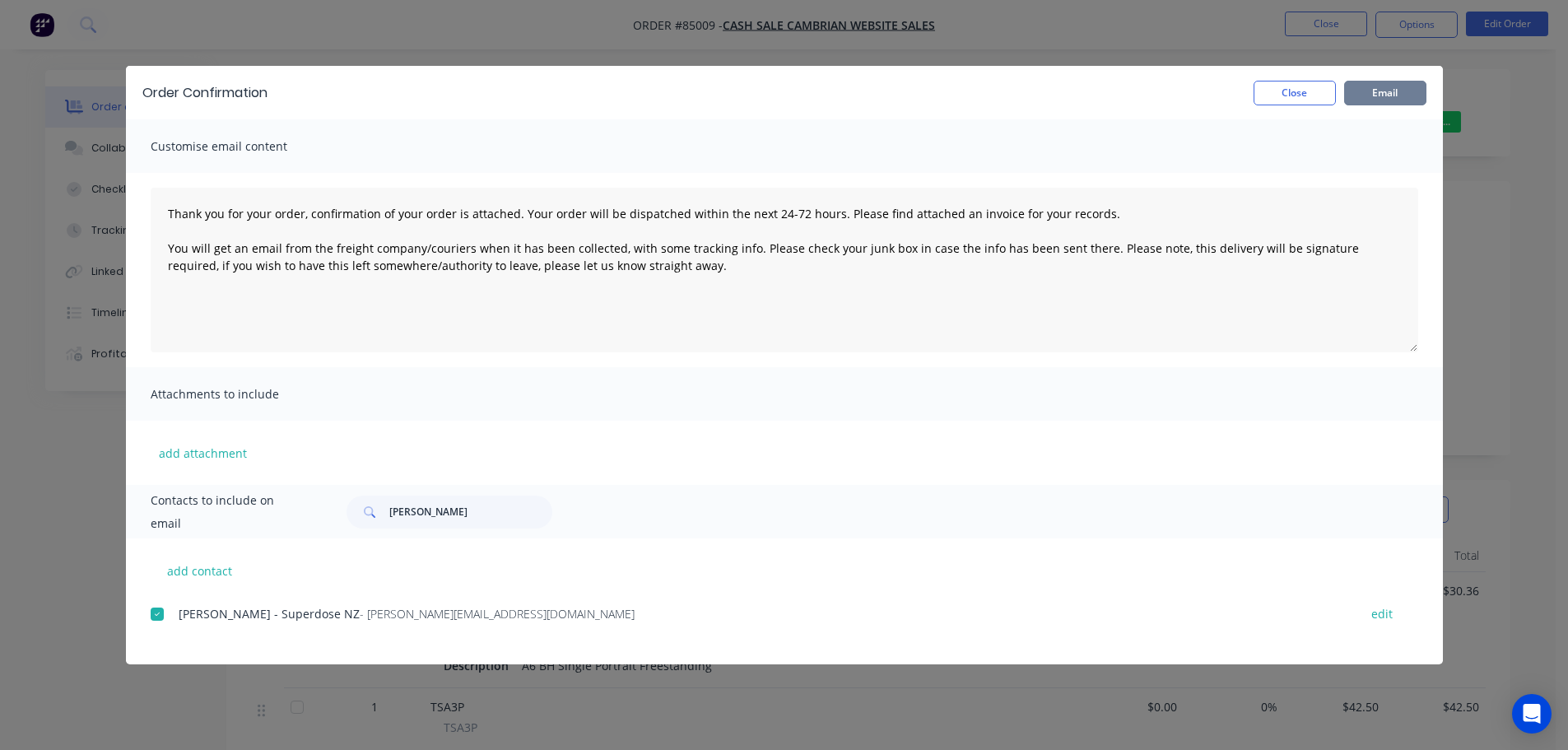
click at [1372, 90] on button "Email" at bounding box center [1385, 93] width 82 height 25
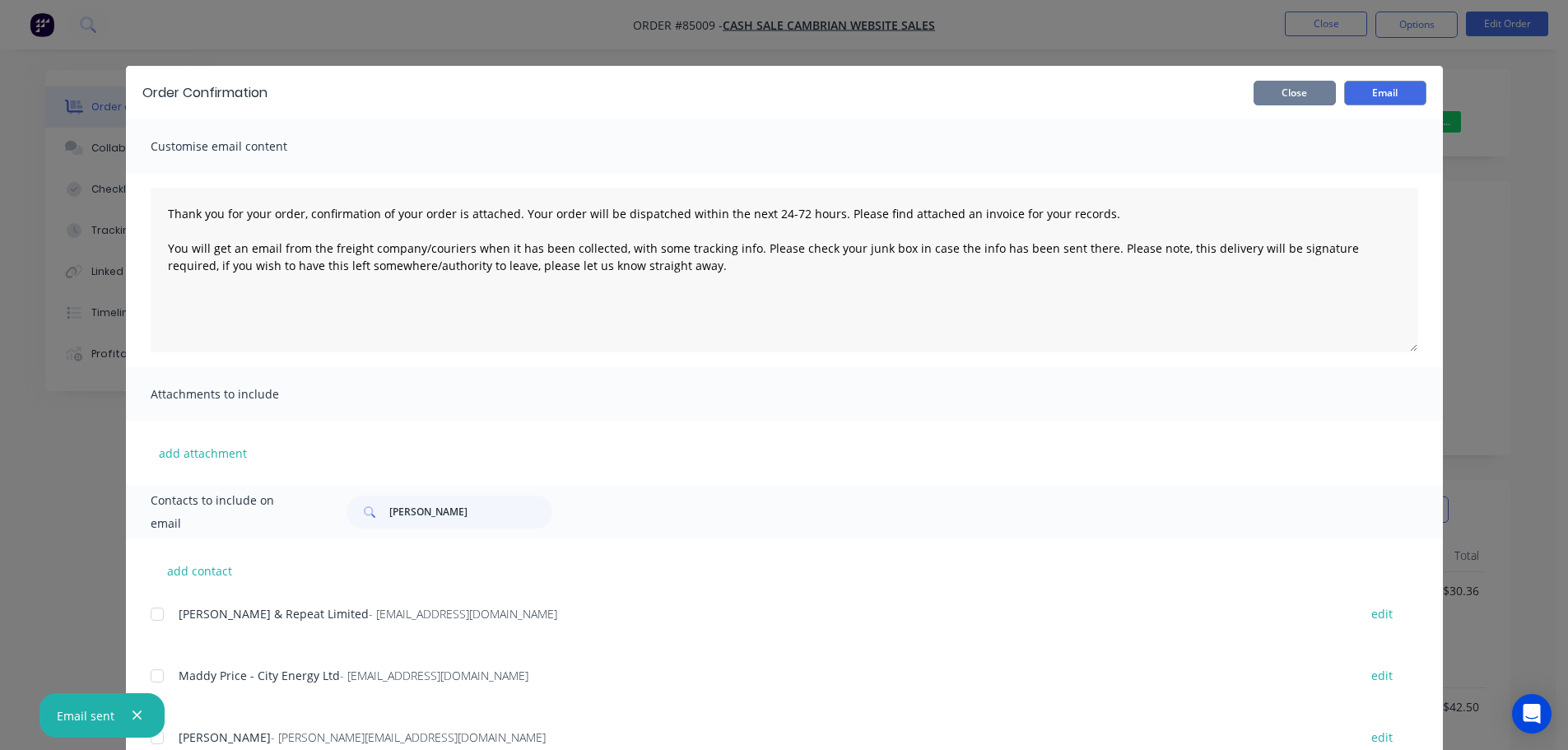
click at [1308, 92] on button "Close" at bounding box center [1294, 93] width 82 height 25
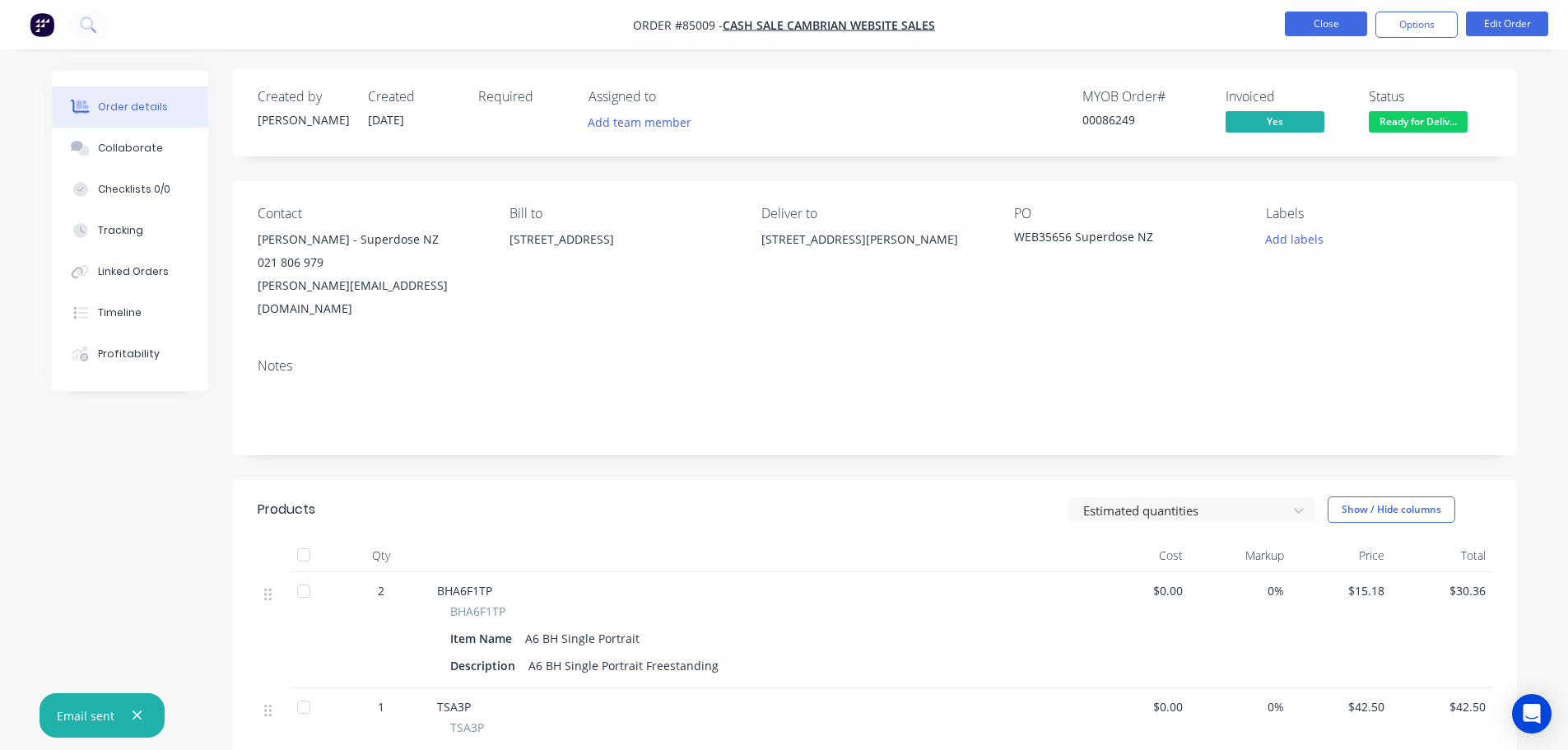
click at [1322, 30] on button "Close" at bounding box center [1326, 24] width 82 height 25
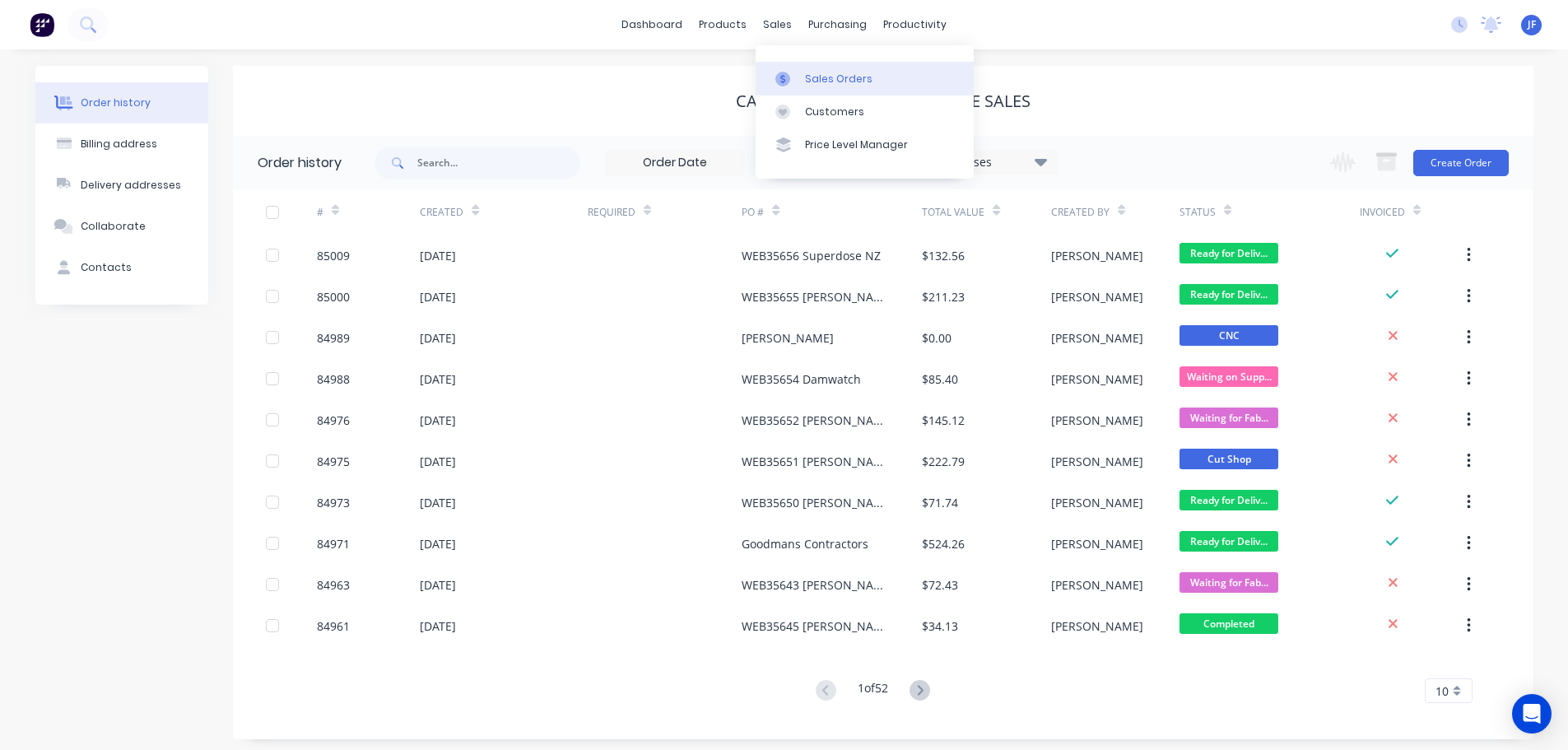
click at [829, 72] on div "Sales Orders" at bounding box center [839, 79] width 68 height 15
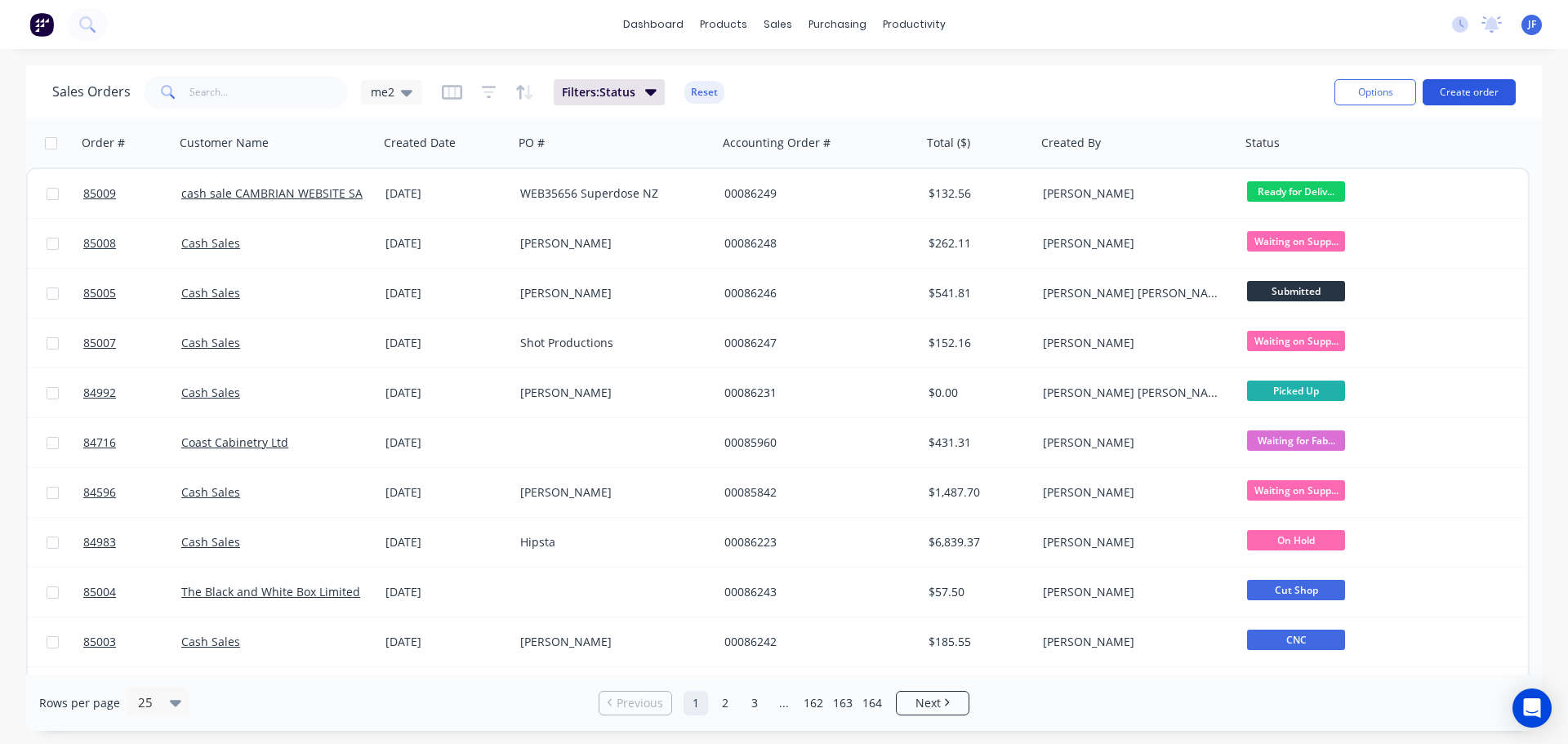
click at [1461, 99] on button "Create order" at bounding box center [1469, 92] width 93 height 26
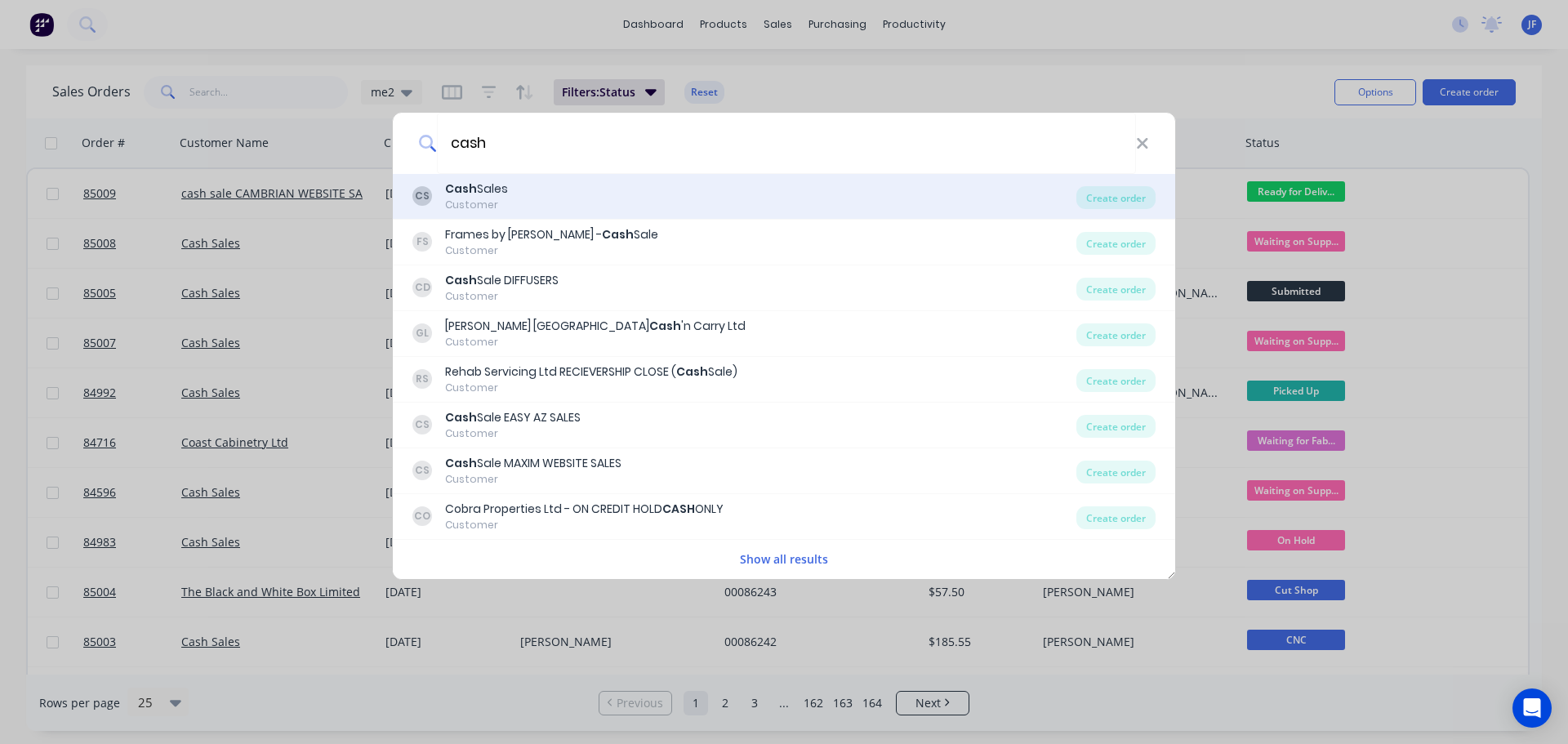
type input "cash"
click at [745, 181] on div "CS Cash Sales Customer" at bounding box center [744, 196] width 664 height 32
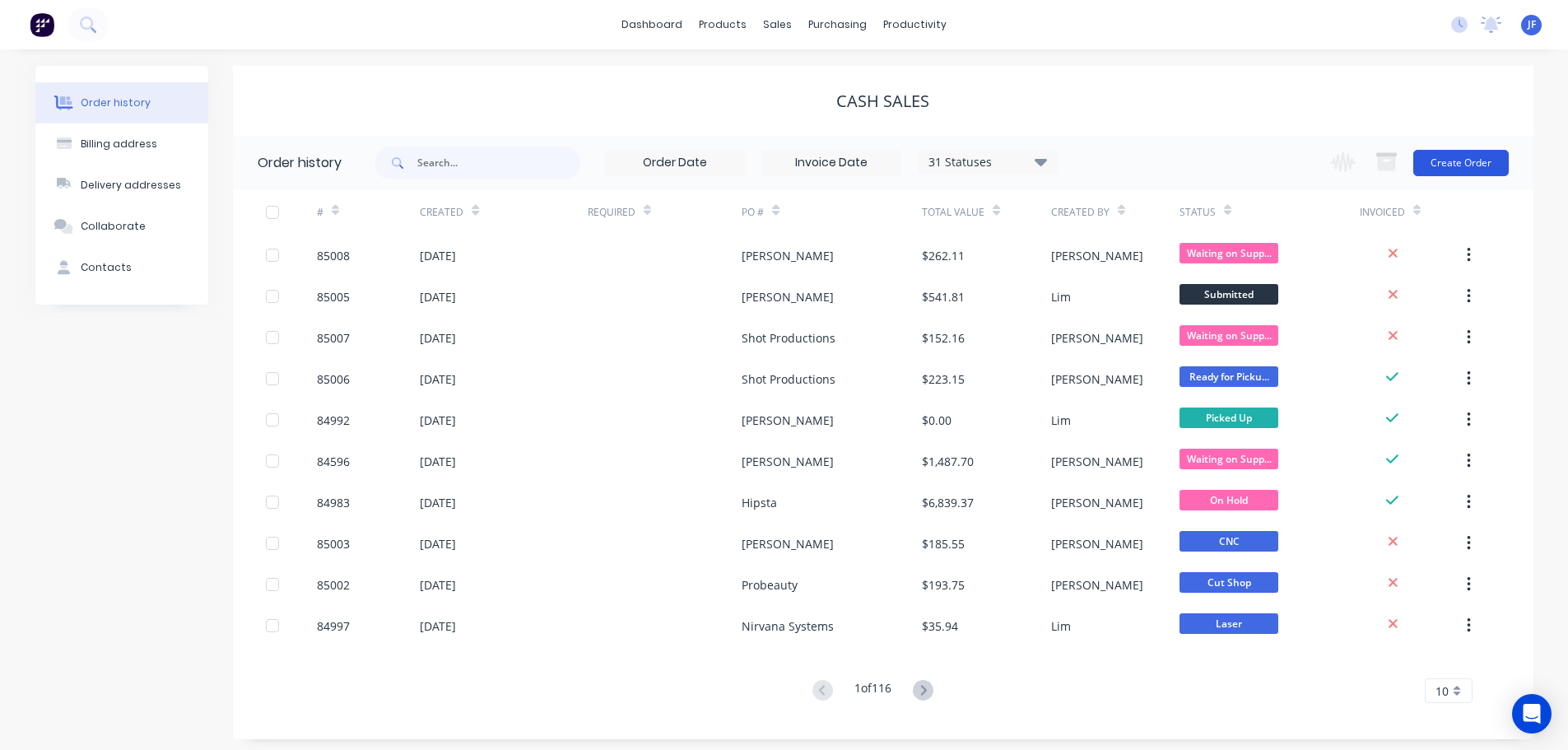
click at [1458, 170] on button "Create Order" at bounding box center [1461, 163] width 96 height 26
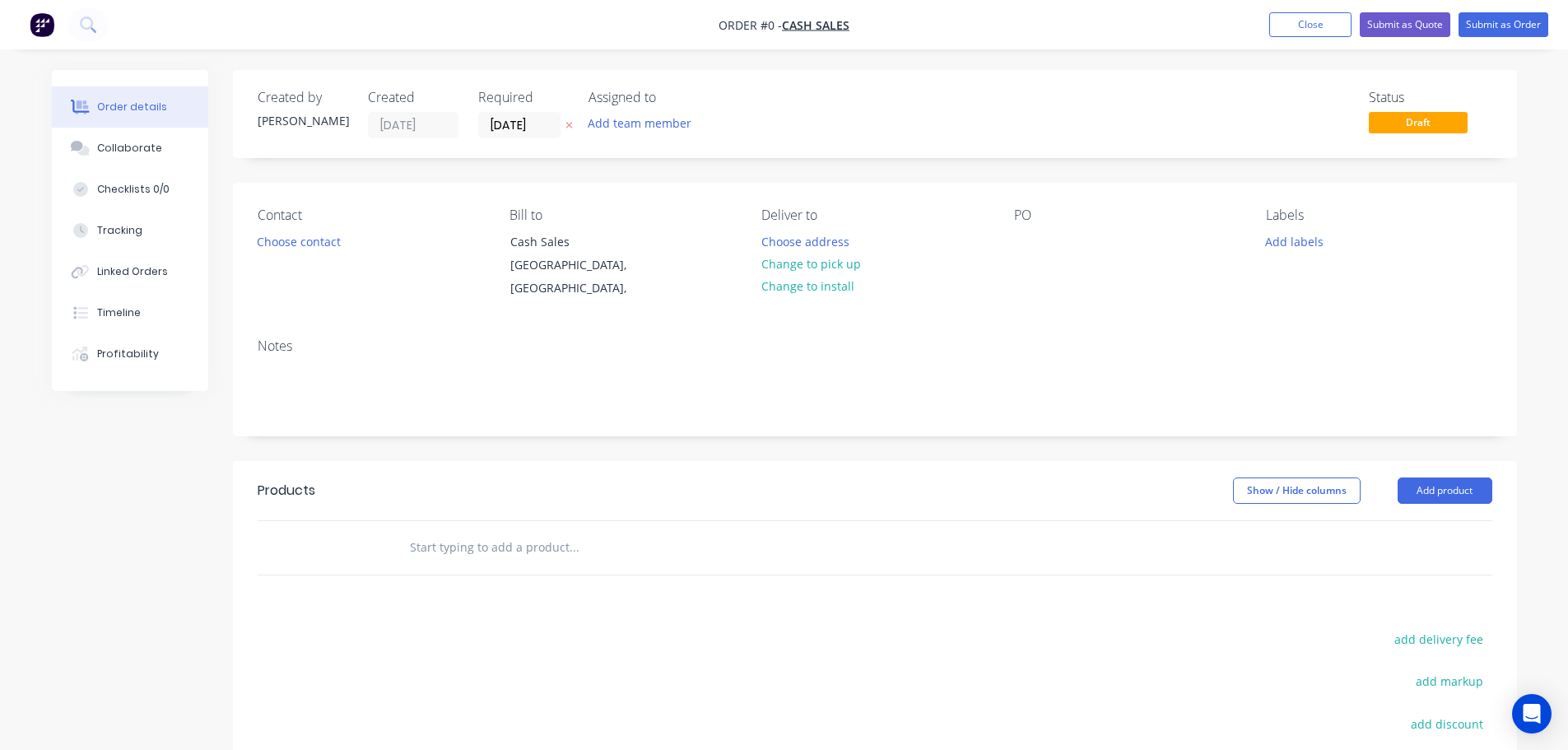
click at [561, 116] on div at bounding box center [569, 125] width 17 height 26
click at [567, 122] on icon "button" at bounding box center [569, 125] width 7 height 10
click at [316, 241] on button "Choose contact" at bounding box center [298, 241] width 101 height 22
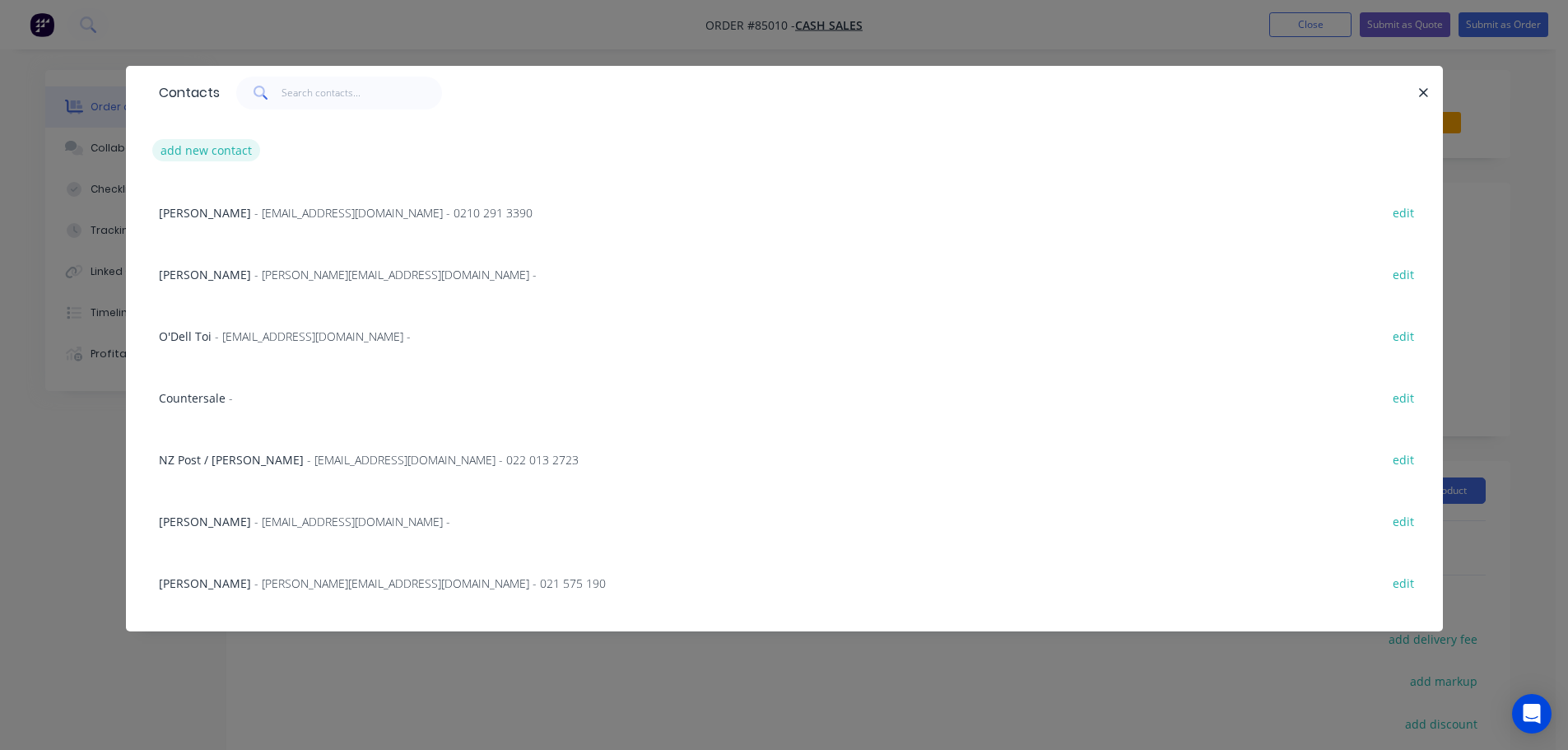
click at [213, 157] on button "add new contact" at bounding box center [207, 150] width 109 height 22
select select "AU"
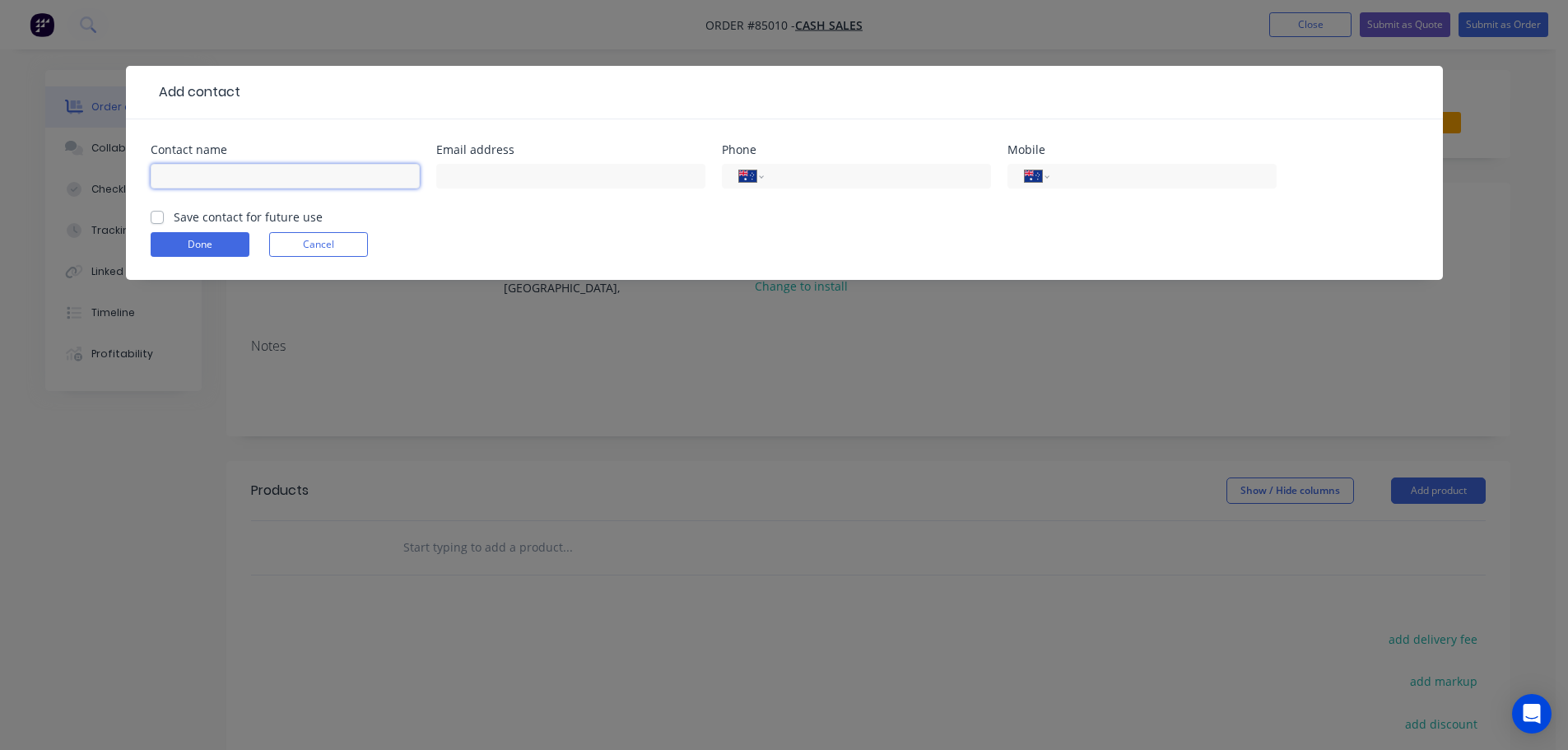
click at [204, 174] on input "text" at bounding box center [285, 176] width 269 height 25
click at [210, 215] on form "Contact name Email address Phone International [GEOGRAPHIC_DATA] [GEOGRAPHIC_DA…" at bounding box center [784, 212] width 1267 height 136
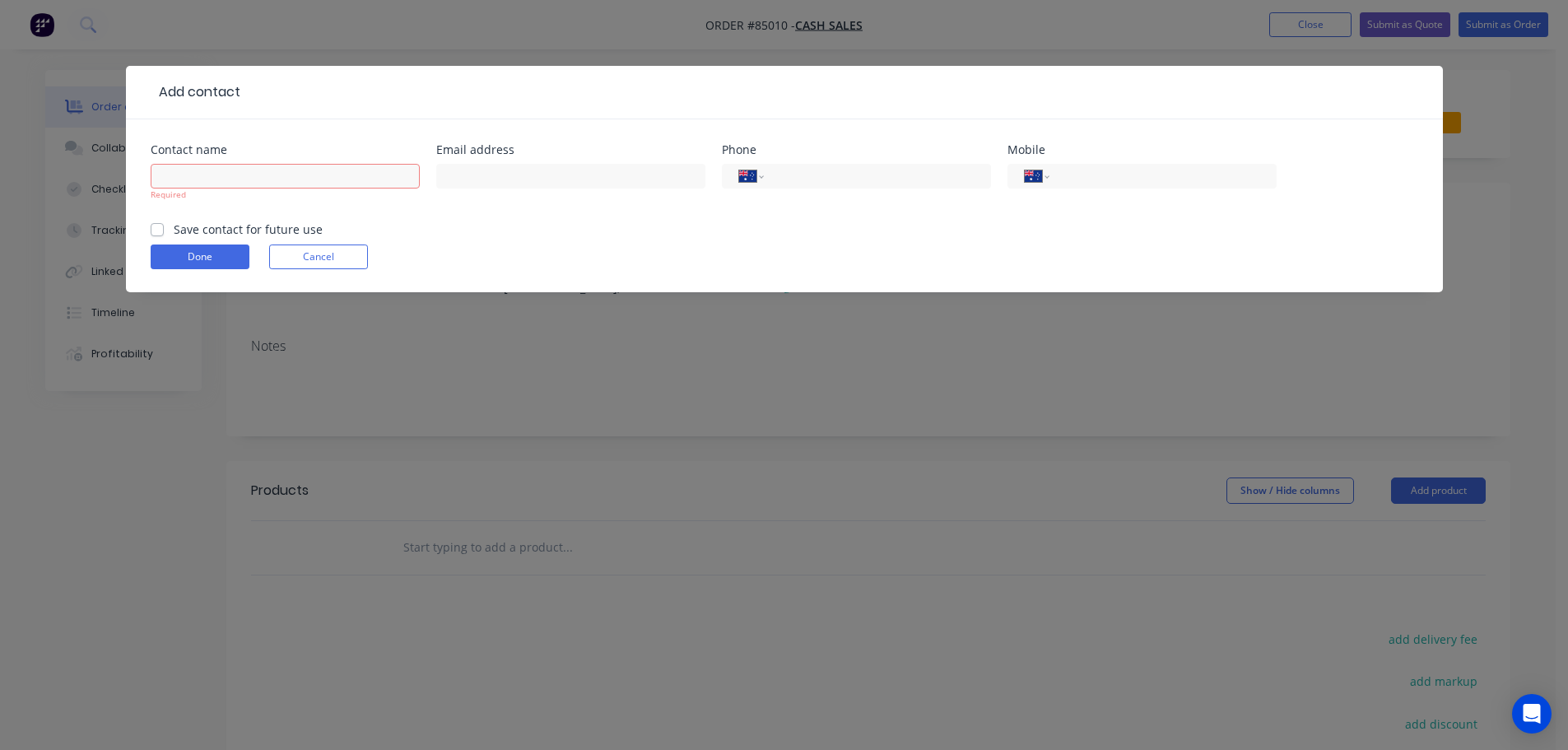
click at [219, 189] on div "Required" at bounding box center [285, 195] width 269 height 12
click at [218, 179] on input "text" at bounding box center [285, 176] width 269 height 25
paste input "[PERSON_NAME]"
type input "[PERSON_NAME]"
click at [215, 225] on label "Save contact for future use" at bounding box center [248, 229] width 149 height 17
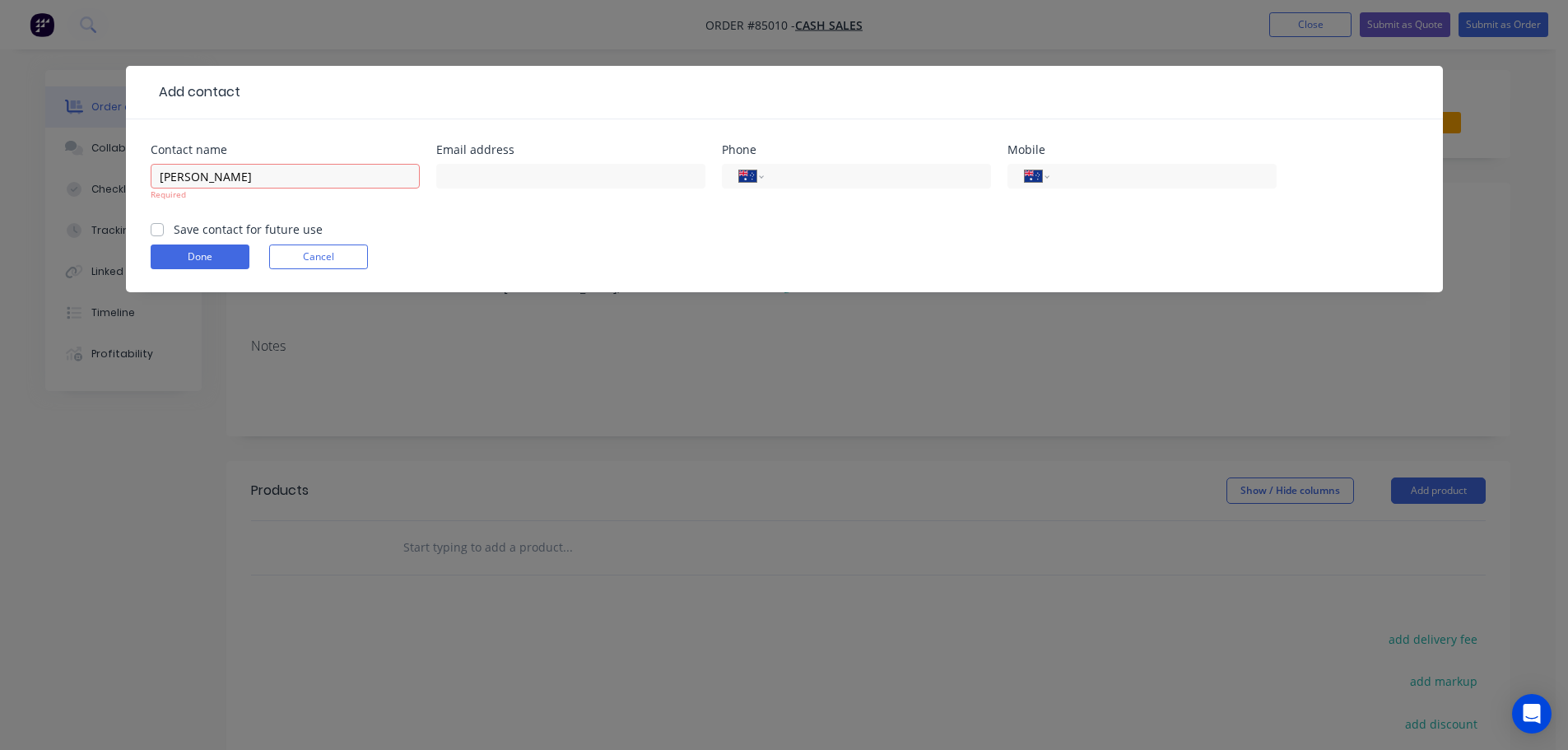
click at [164, 225] on input "Save contact for future use" at bounding box center [157, 228] width 13 height 16
checkbox input "true"
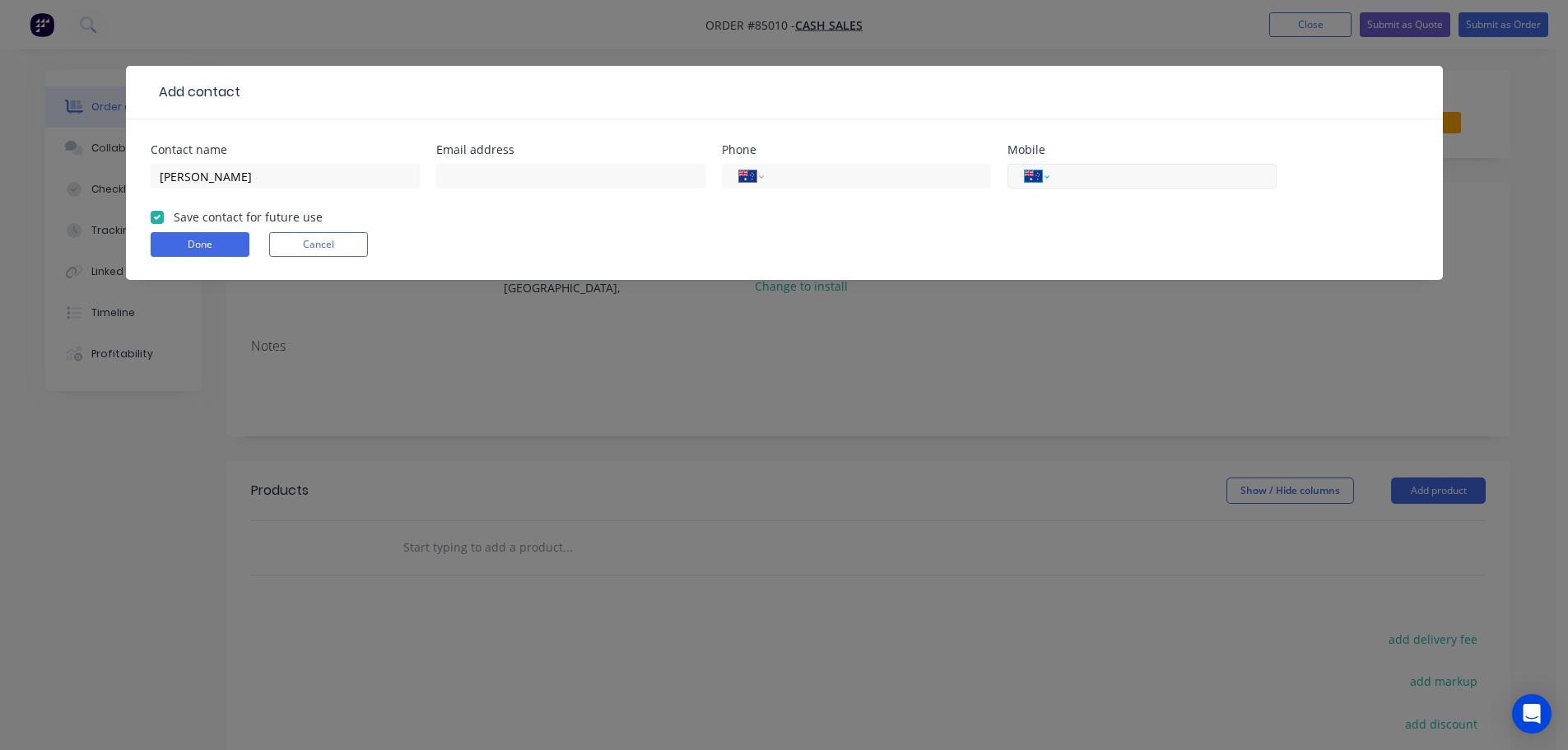
click at [1043, 182] on select "International [GEOGRAPHIC_DATA] [GEOGRAPHIC_DATA] [GEOGRAPHIC_DATA] [GEOGRAPHIC…" at bounding box center [1037, 176] width 25 height 23
select select "NZ"
click at [1025, 165] on select "International [GEOGRAPHIC_DATA] [GEOGRAPHIC_DATA] [GEOGRAPHIC_DATA] [GEOGRAPHIC…" at bounding box center [1037, 176] width 25 height 23
click at [1087, 176] on input "tel" at bounding box center [1160, 176] width 198 height 19
paste input "027 767 9050"
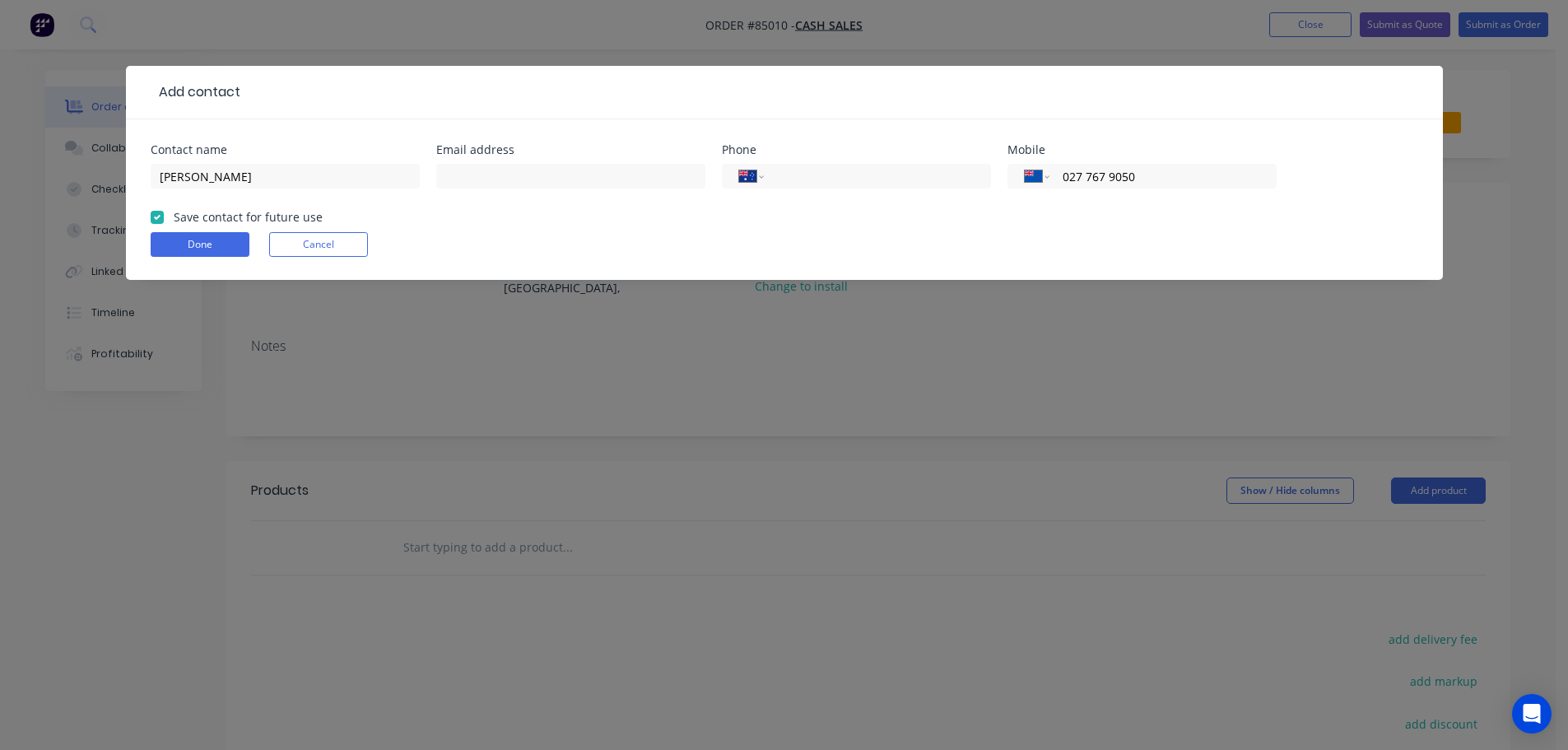
type input "027 767 9050"
click at [495, 187] on input "text" at bounding box center [570, 176] width 269 height 25
paste input "[PERSON_NAME][EMAIL_ADDRESS][DOMAIN_NAME]"
type input "[PERSON_NAME][EMAIL_ADDRESS][DOMAIN_NAME]"
click at [211, 244] on button "Done" at bounding box center [200, 245] width 99 height 25
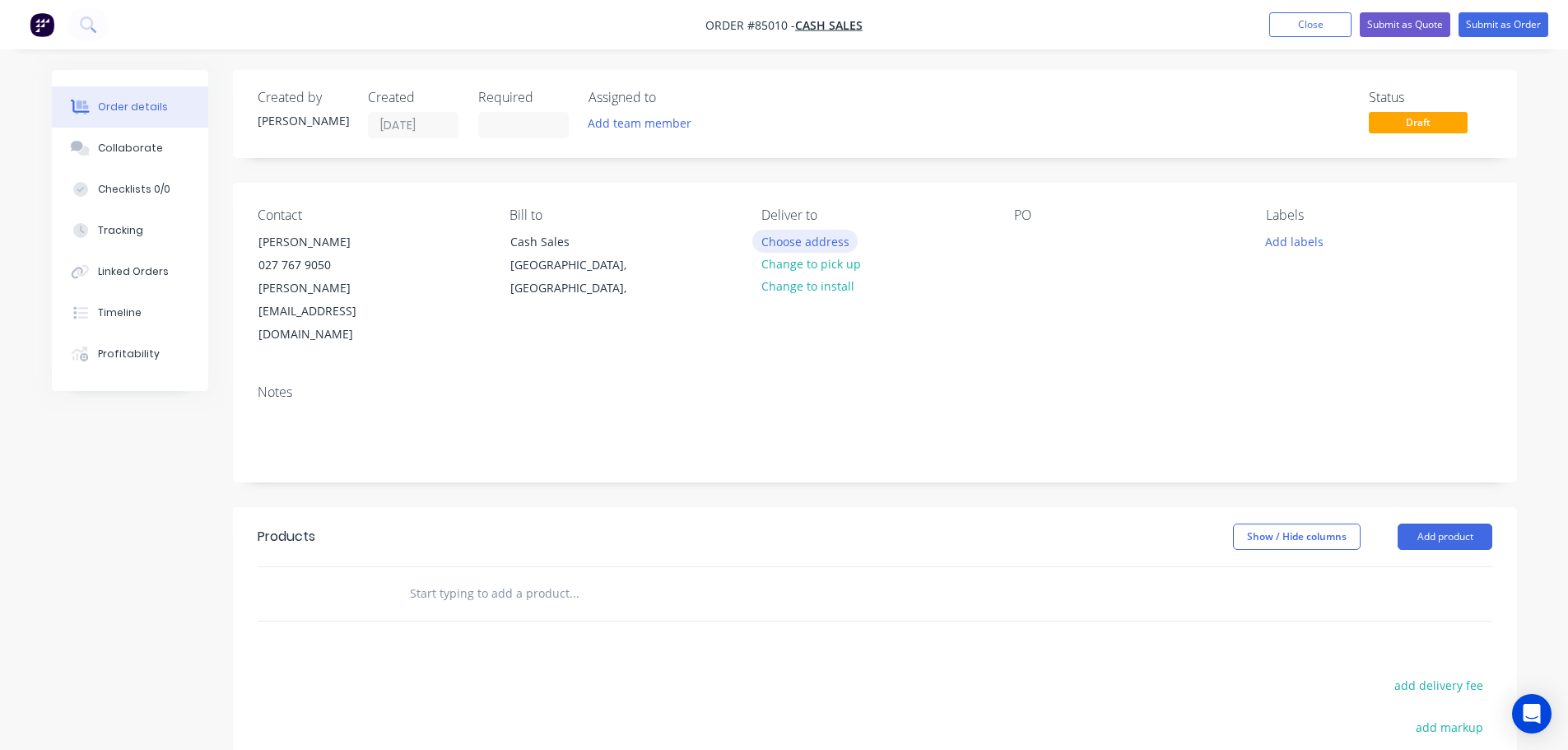
click at [831, 236] on button "Choose address" at bounding box center [805, 241] width 105 height 22
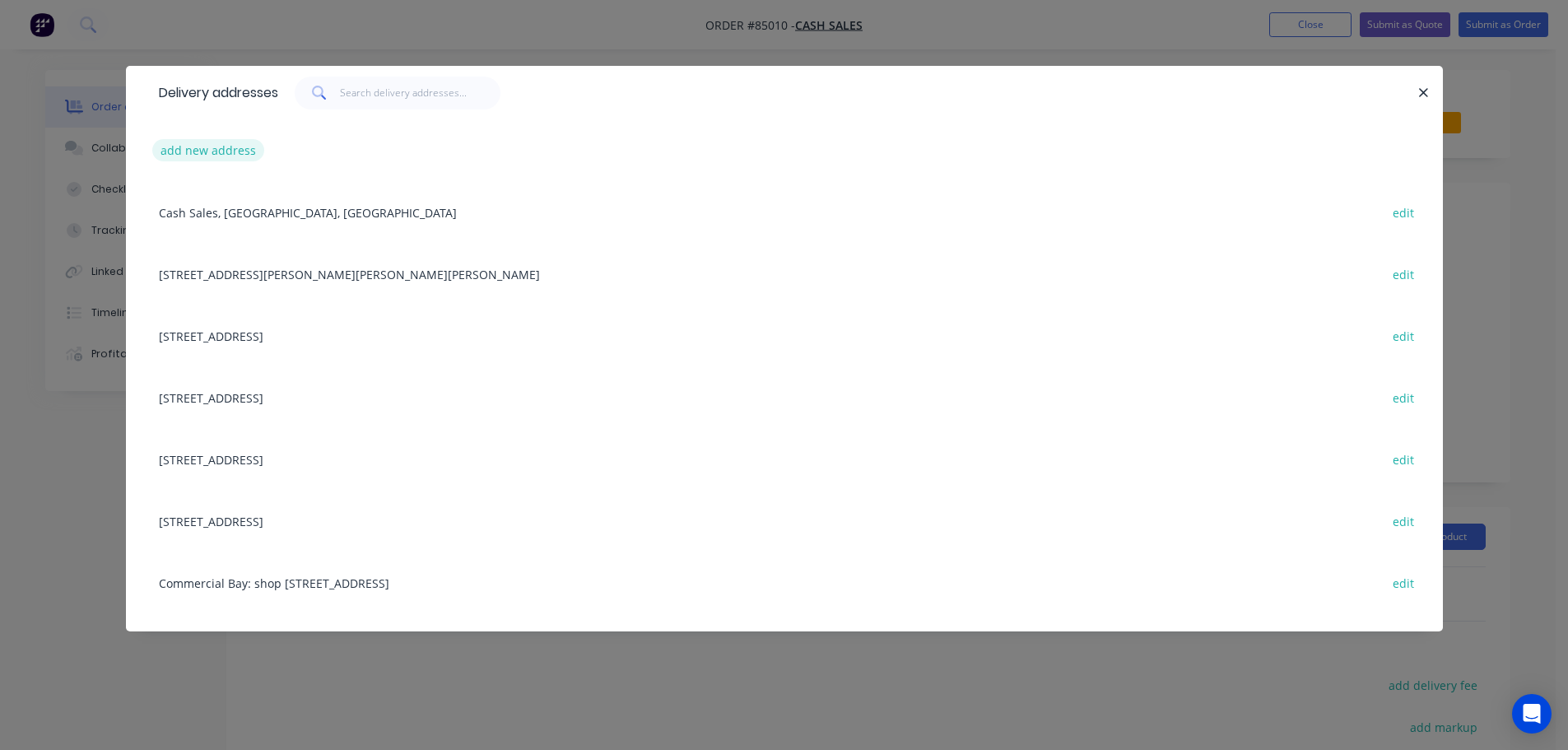
click at [213, 159] on button "add new address" at bounding box center [208, 150] width 113 height 22
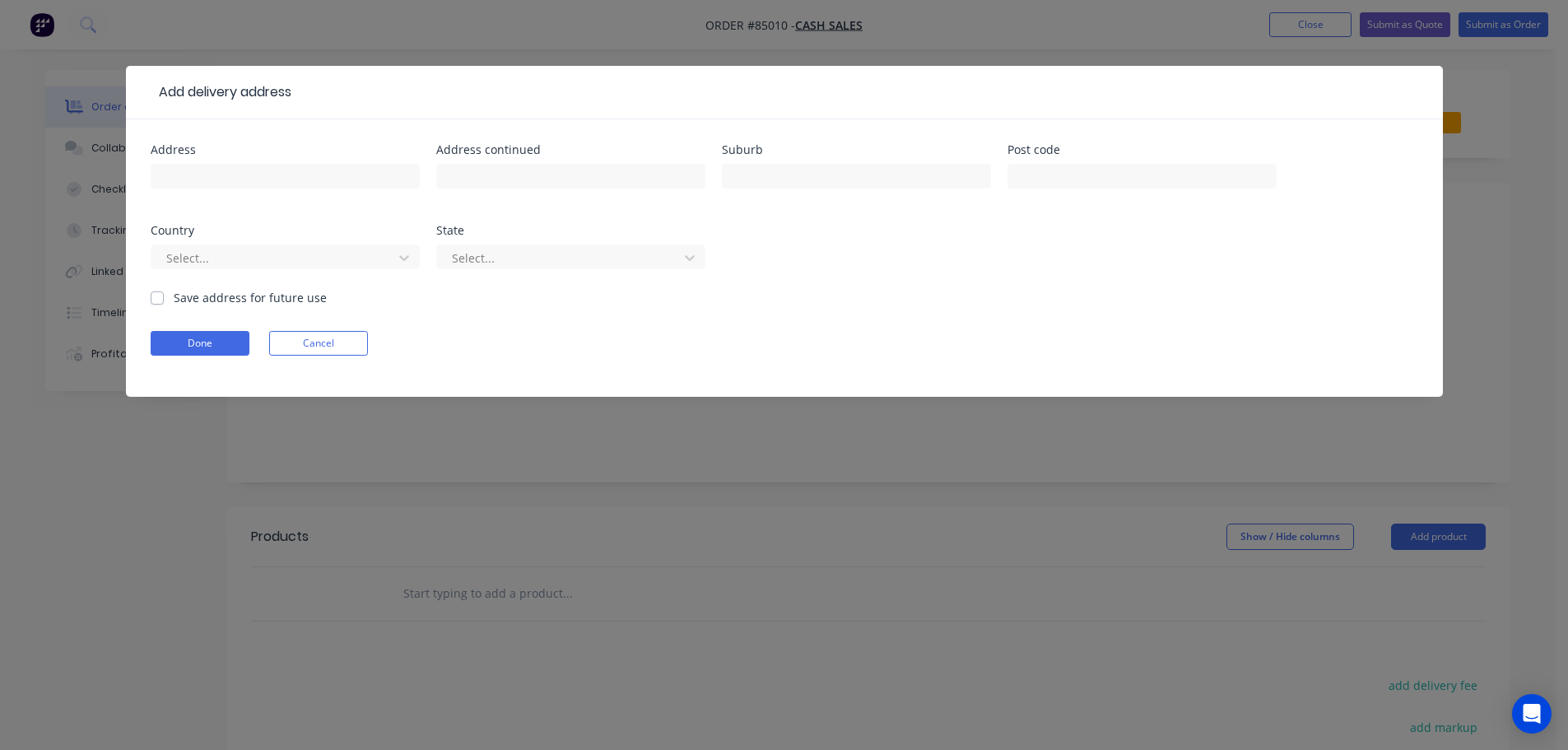
click at [220, 180] on input "text" at bounding box center [285, 176] width 269 height 25
type input "[STREET_ADDRESS]"
click at [196, 354] on button "Done" at bounding box center [200, 344] width 99 height 25
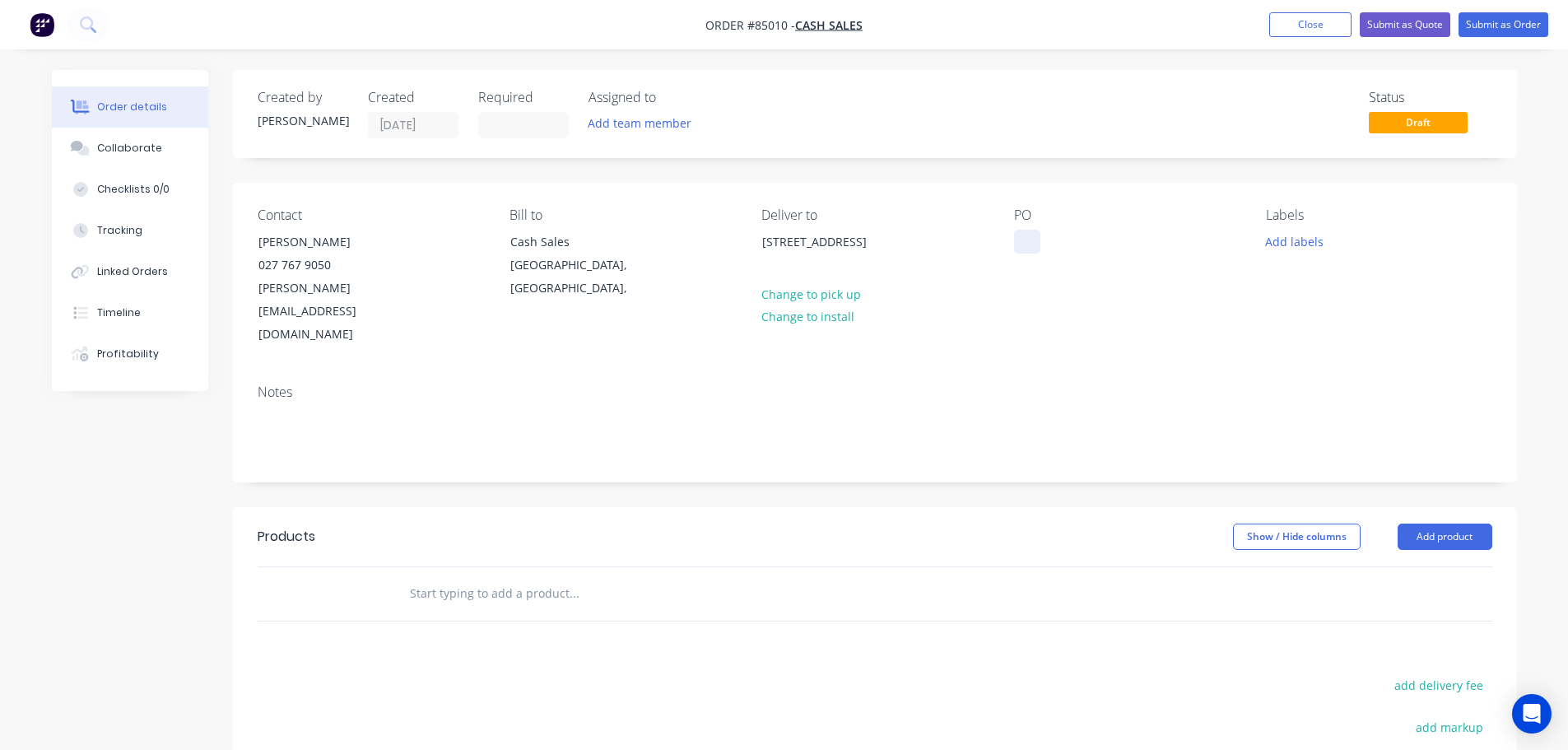
click at [1027, 240] on div at bounding box center [1027, 241] width 26 height 24
drag, startPoint x: 250, startPoint y: 243, endPoint x: 426, endPoint y: 242, distance: 176.0
click at [426, 242] on div "Contact [PERSON_NAME] [PHONE_NUMBER] [PERSON_NAME][EMAIL_ADDRESS][DOMAIN_NAME]" at bounding box center [371, 277] width 226 height 139
copy div "[PERSON_NAME]"
click at [1021, 238] on div at bounding box center [1027, 241] width 26 height 24
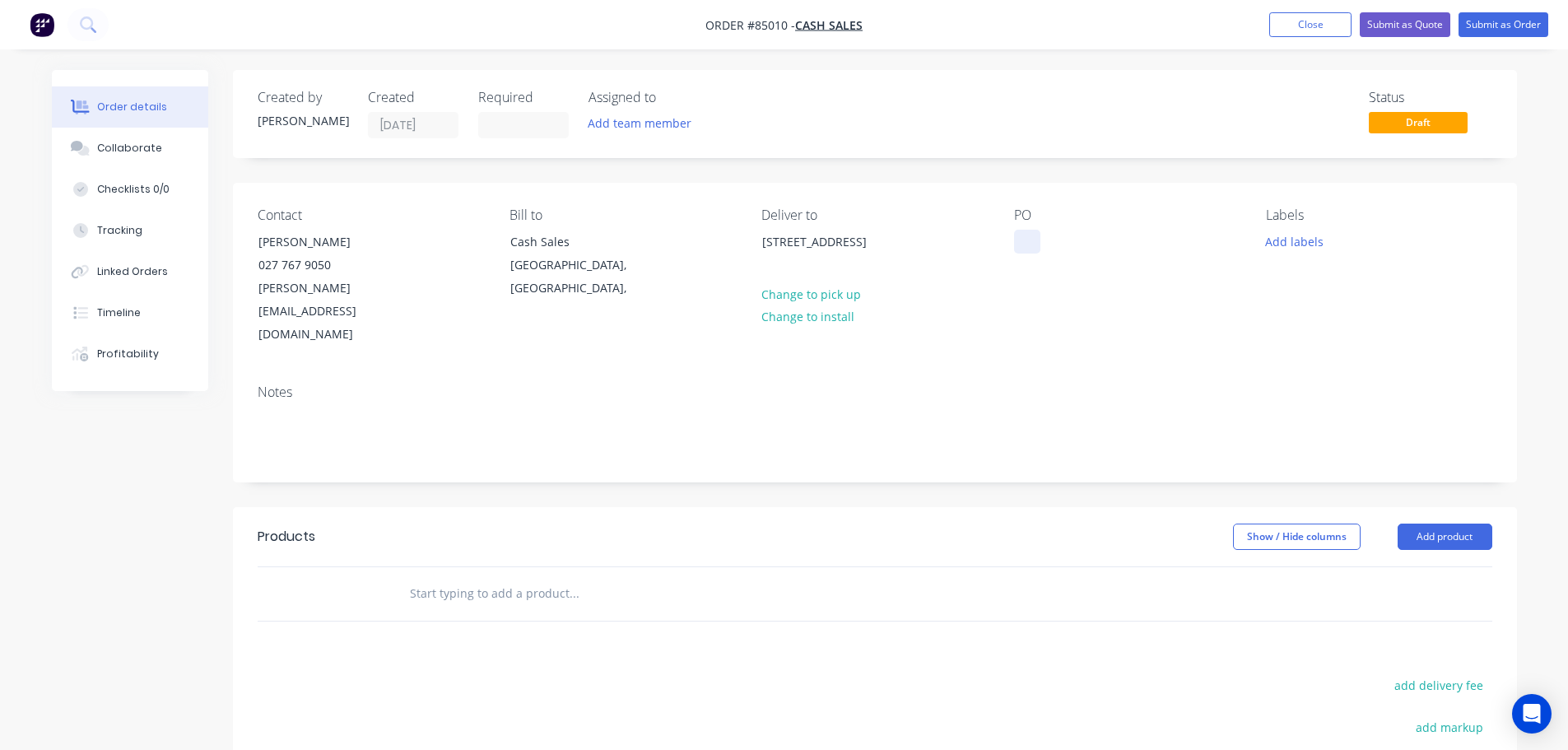
paste div
click at [652, 577] on input "text" at bounding box center [573, 593] width 330 height 33
click at [1430, 523] on button "Add product" at bounding box center [1444, 537] width 95 height 26
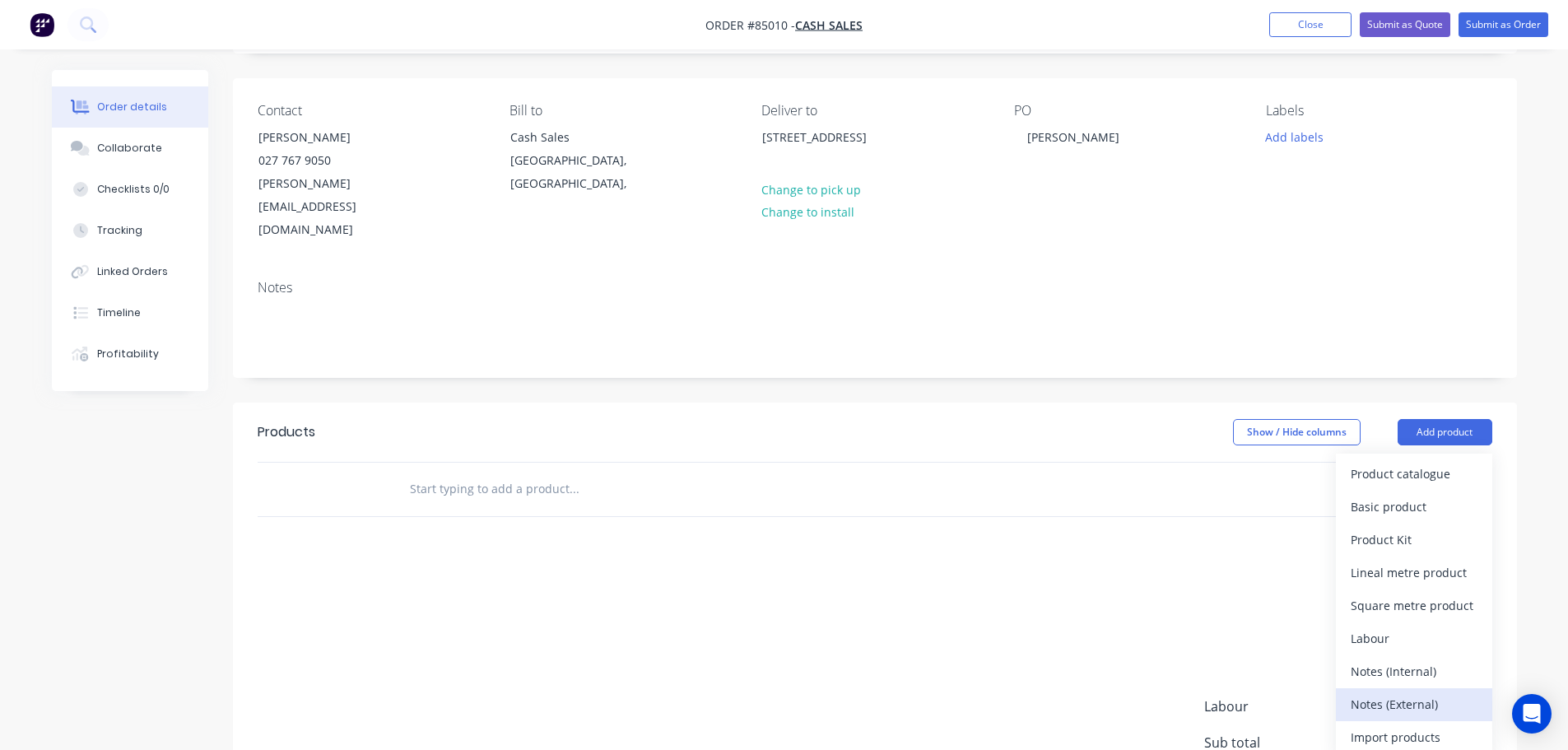
scroll to position [165, 0]
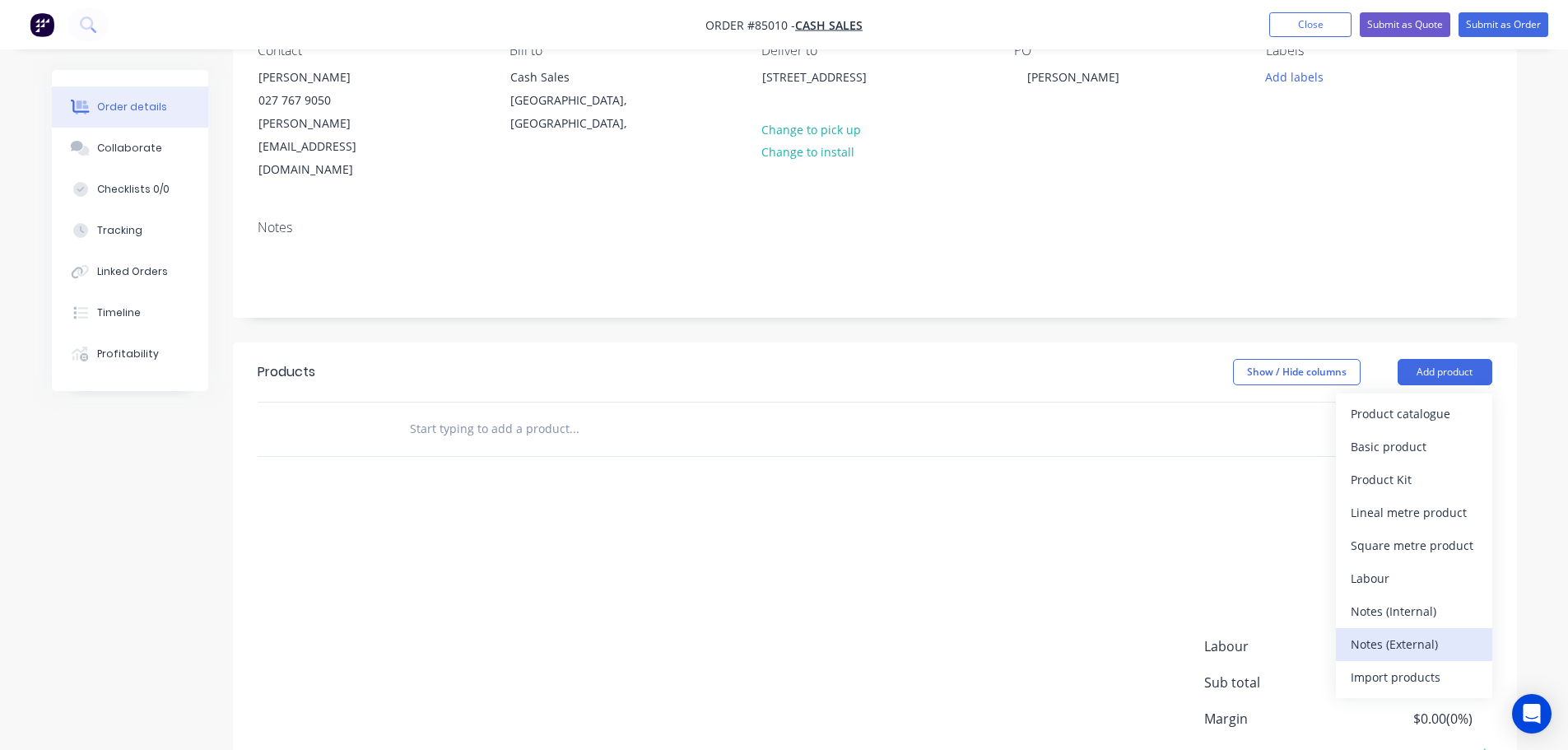
click at [1401, 632] on div "Notes (External)" at bounding box center [1414, 644] width 127 height 24
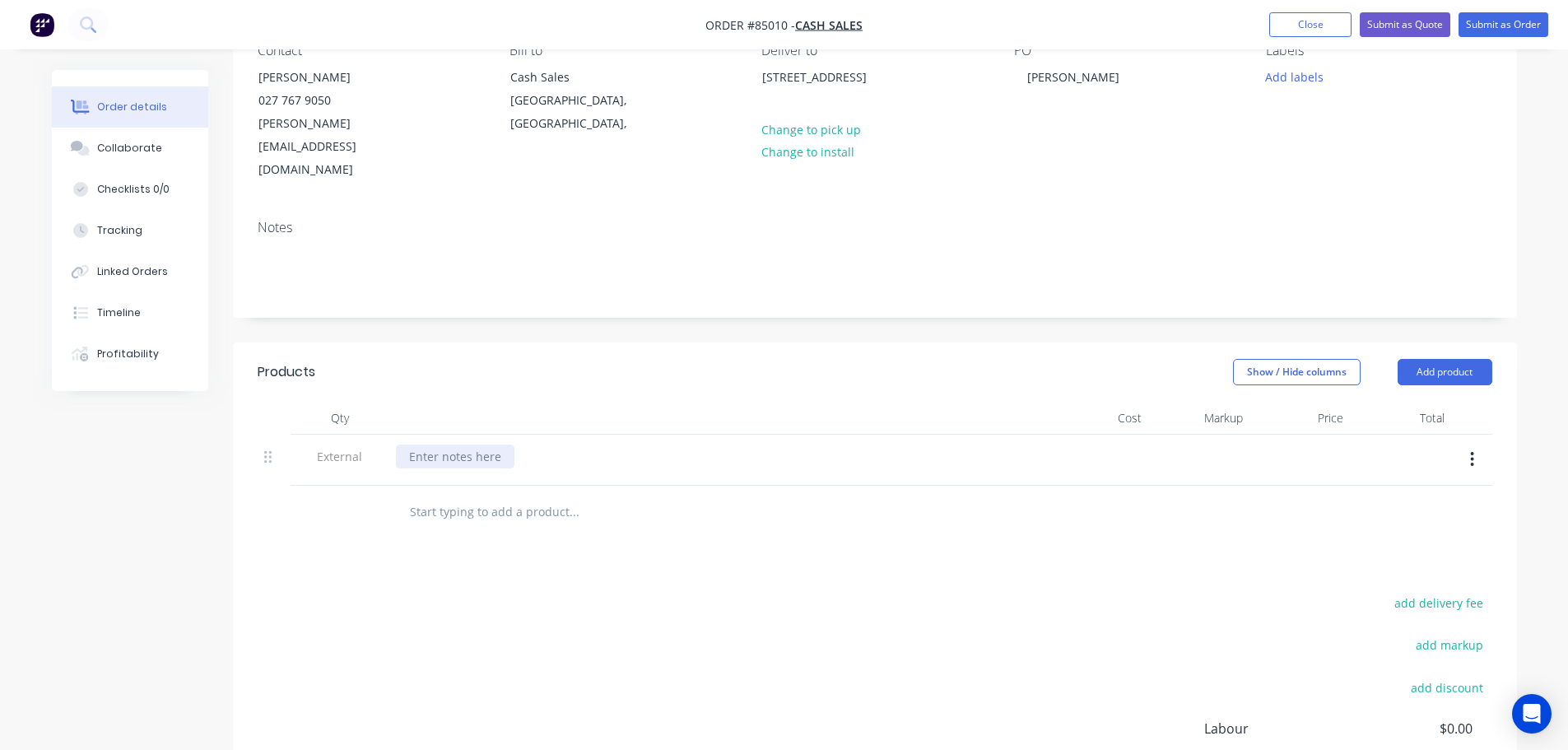
click at [470, 444] on div at bounding box center [455, 456] width 119 height 24
click at [435, 444] on div "PO:" at bounding box center [418, 456] width 45 height 24
click at [1468, 444] on button "button" at bounding box center [1472, 459] width 39 height 30
click at [1386, 523] on div "Delete" at bounding box center [1414, 535] width 127 height 24
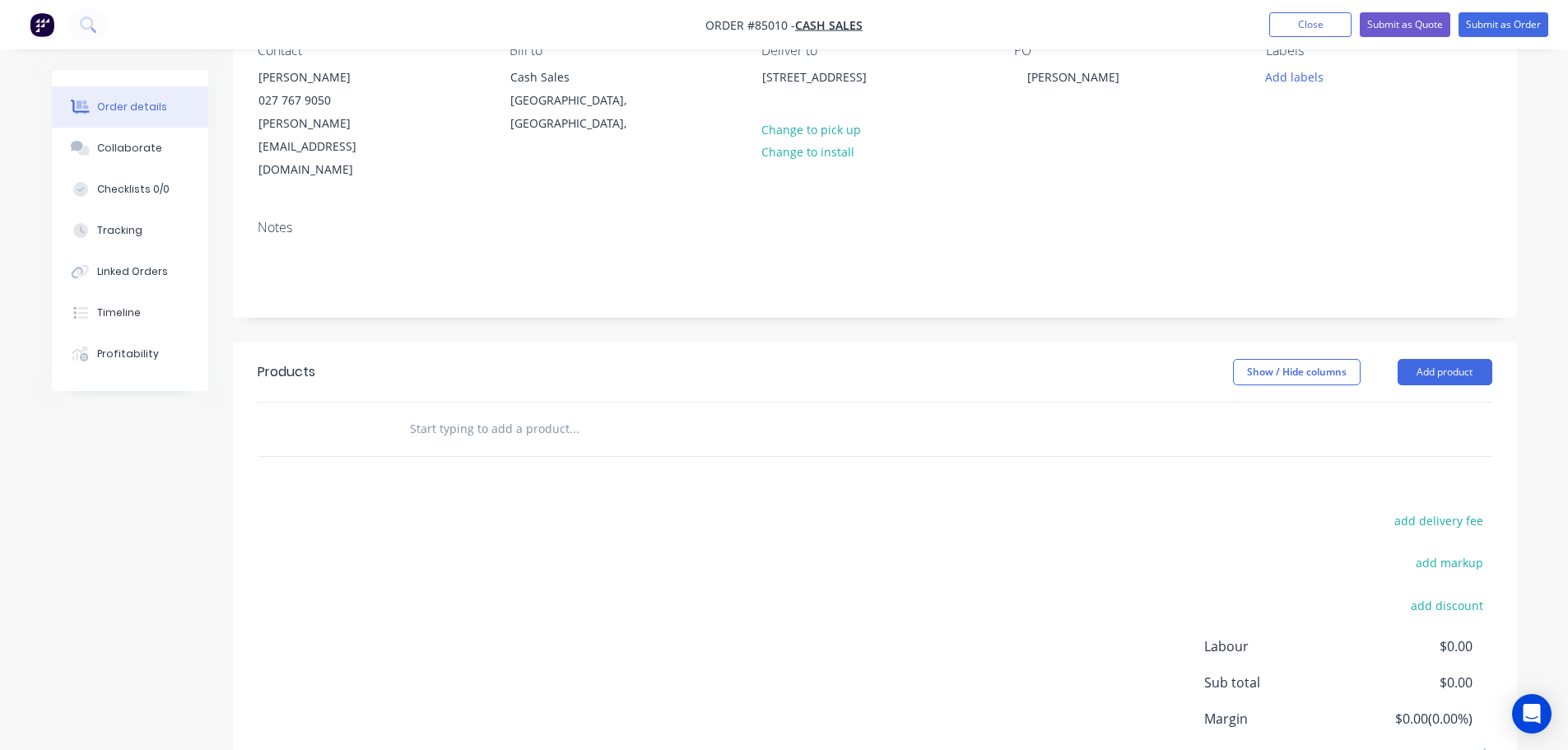
click at [473, 412] on input "text" at bounding box center [573, 429] width 330 height 33
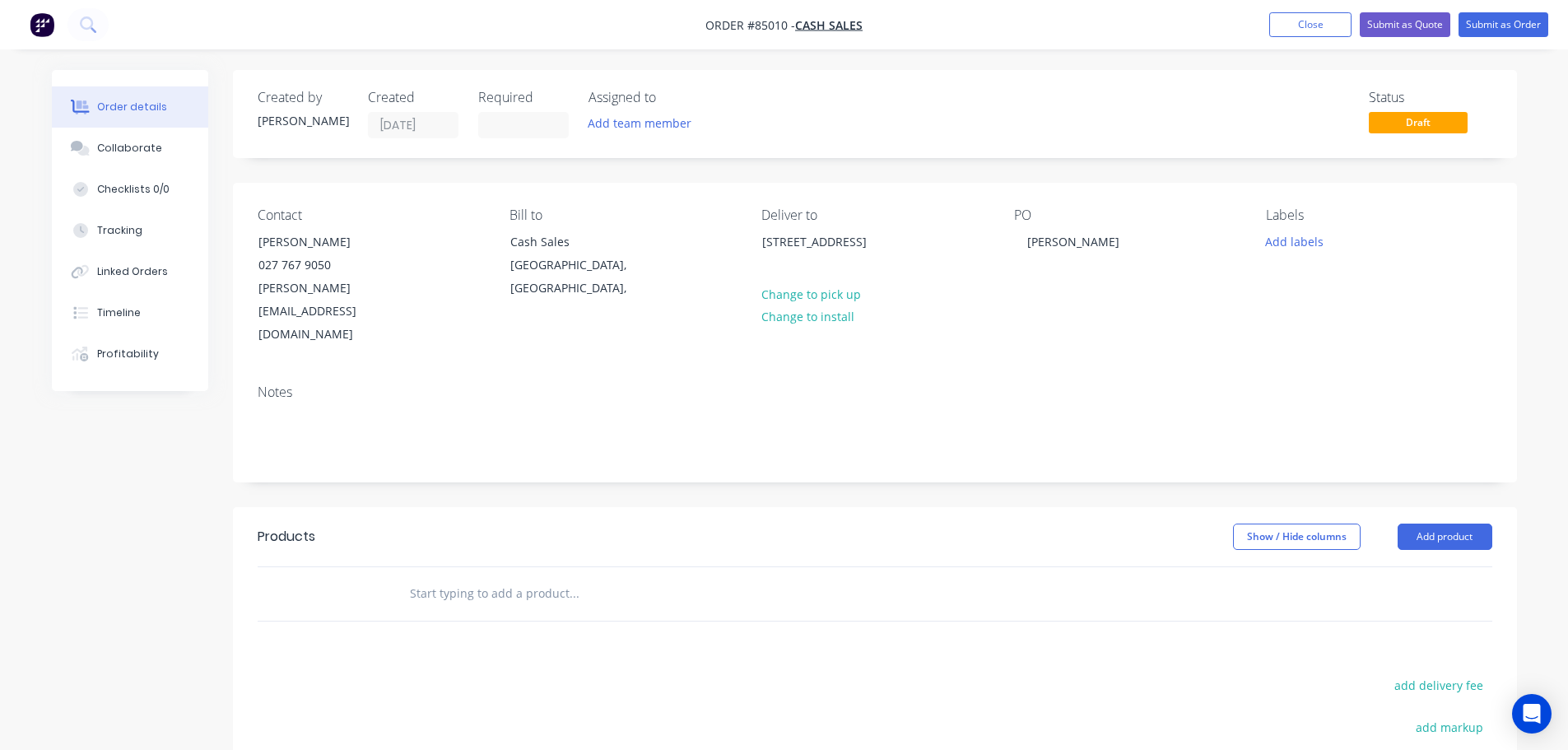
click at [492, 577] on input "text" at bounding box center [573, 593] width 330 height 33
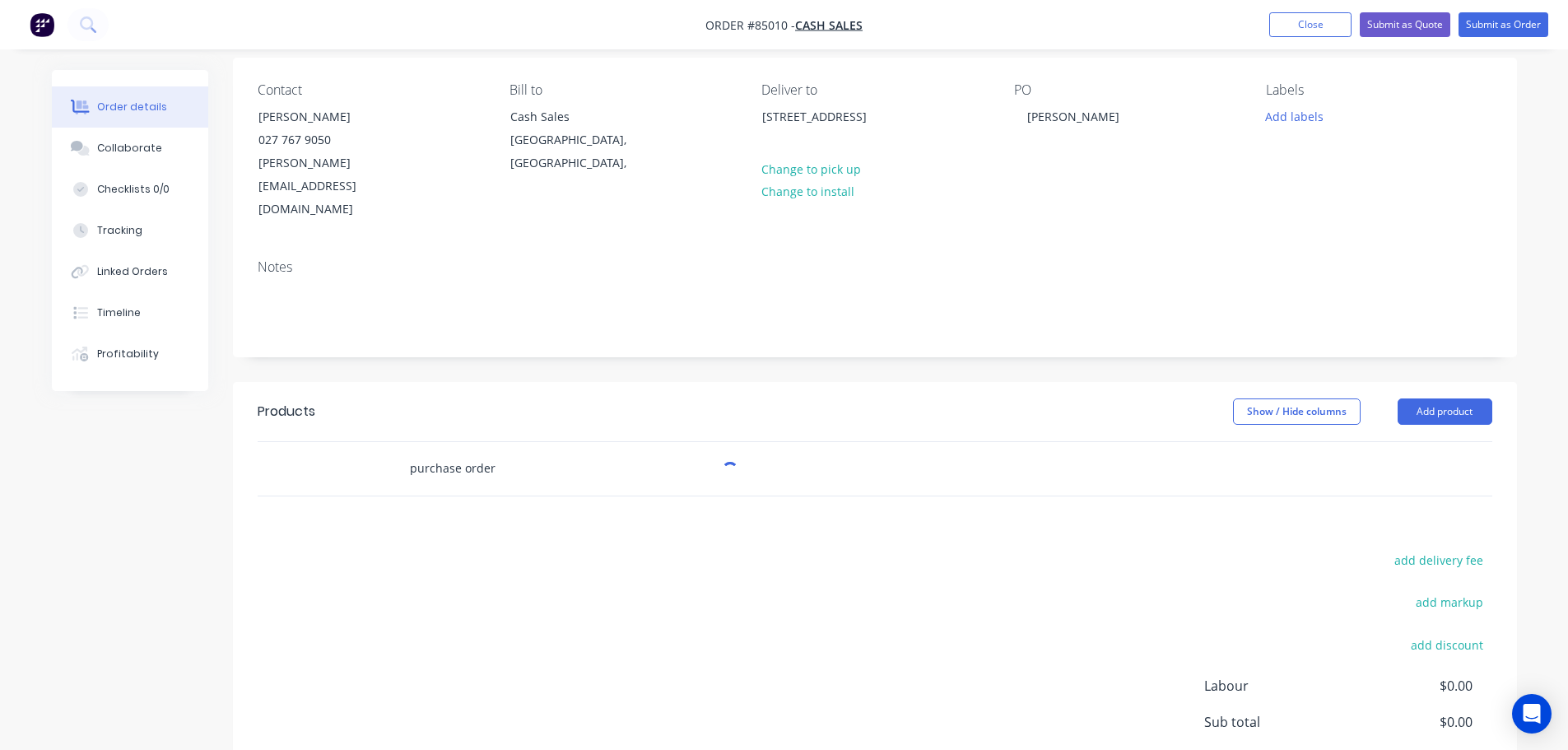
scroll to position [165, 0]
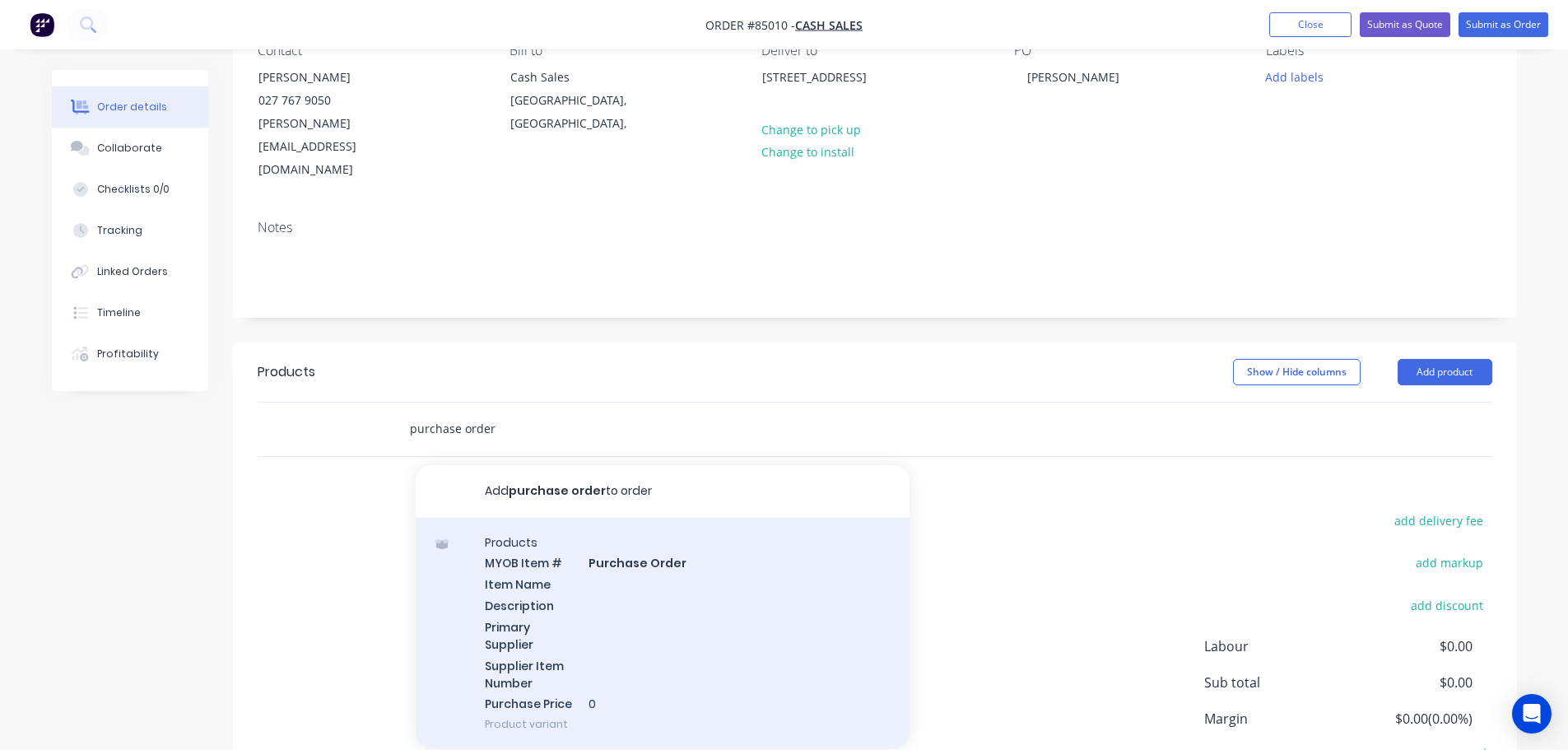
type input "purchase order"
click at [587, 534] on div "Products MYOB Item # Purchase Order Item Name Description Primary Supplier Supp…" at bounding box center [662, 633] width 494 height 232
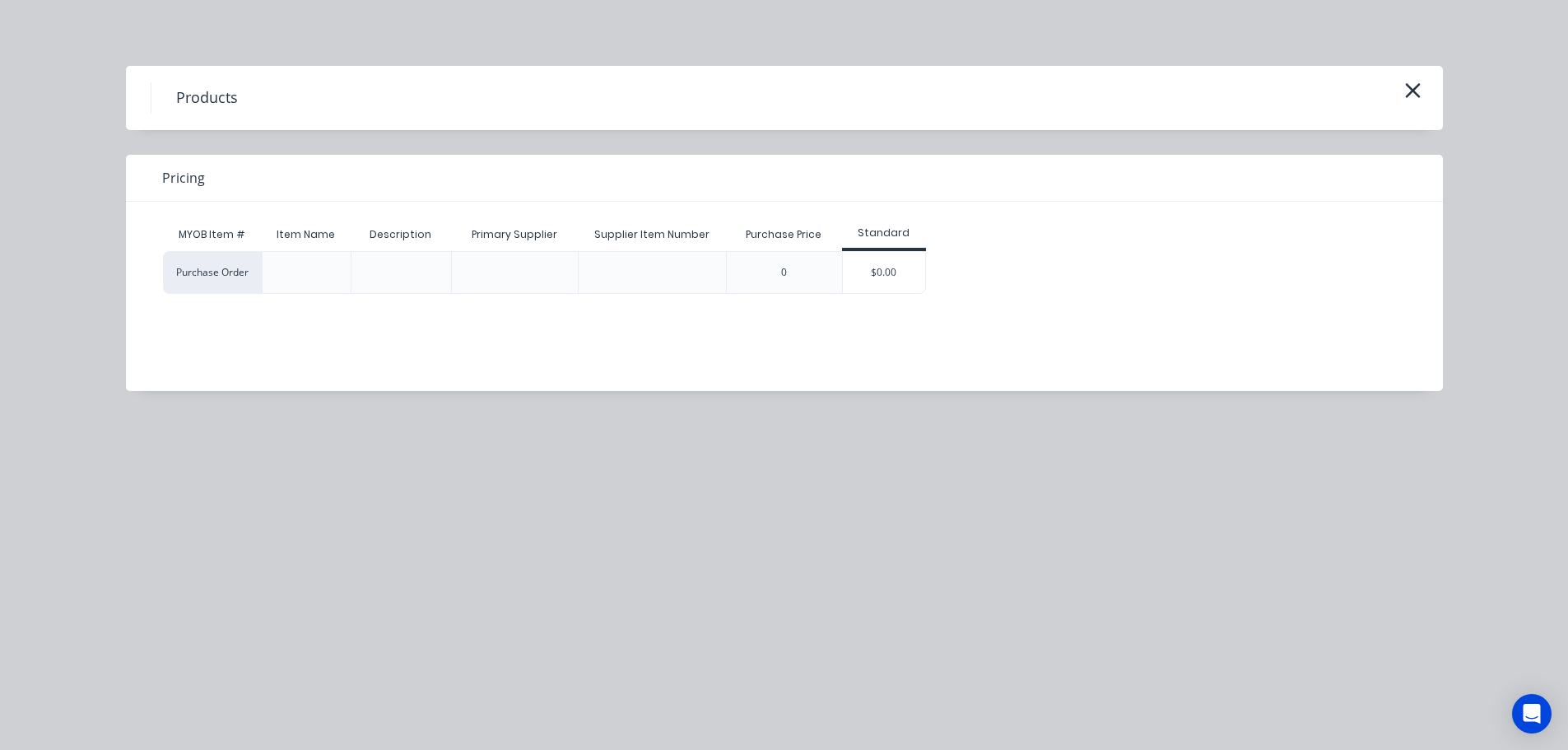
click at [892, 274] on div "$0.00" at bounding box center [884, 273] width 82 height 41
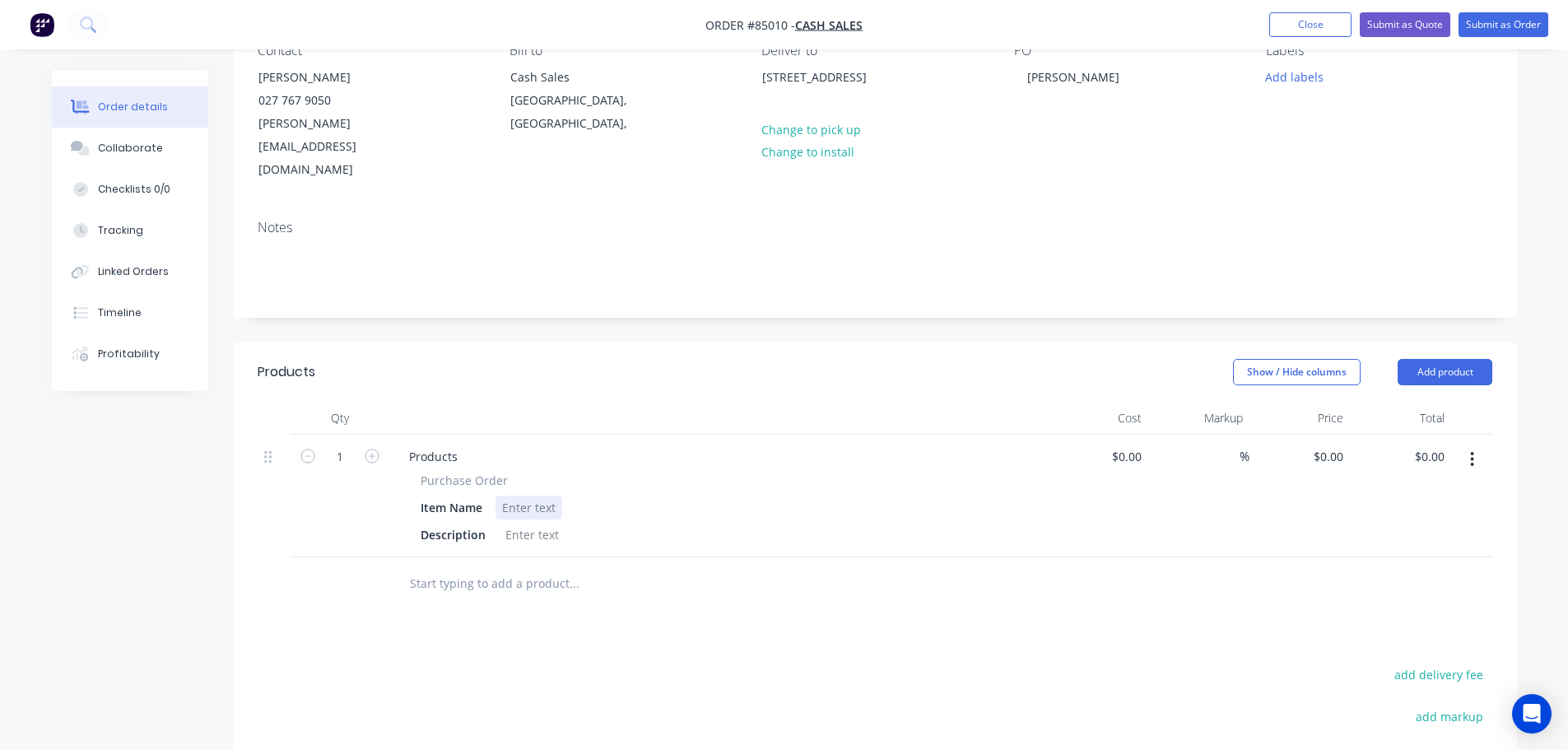
click at [534, 495] on div at bounding box center [528, 507] width 67 height 24
drag, startPoint x: 419, startPoint y: 434, endPoint x: 516, endPoint y: 429, distance: 97.1
click at [516, 471] on div "Purchase Order" at bounding box center [718, 480] width 596 height 17
copy span "Purchase Order"
click at [452, 444] on div "Products" at bounding box center [433, 456] width 75 height 24
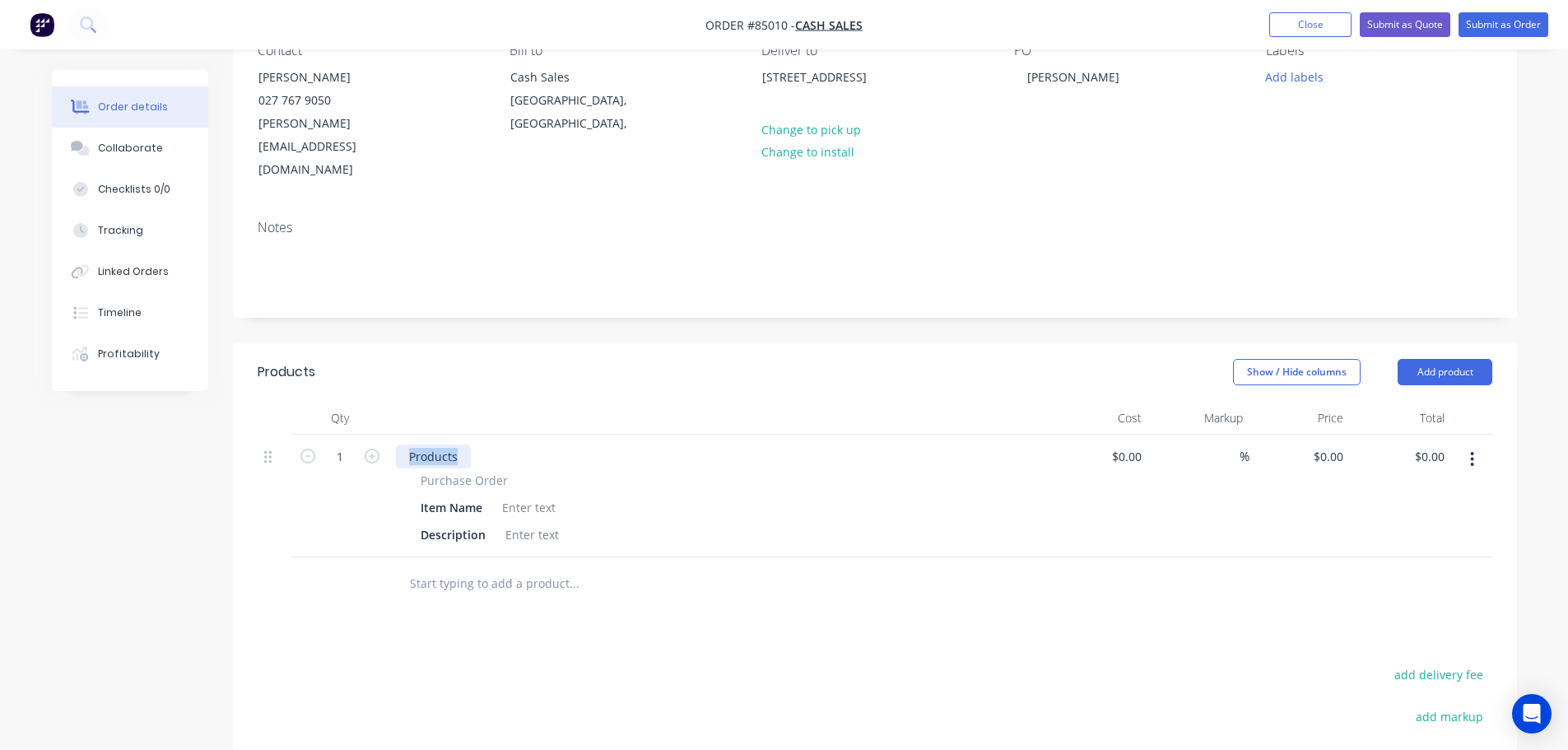
paste div
click at [545, 495] on div at bounding box center [528, 507] width 67 height 24
paste div
click at [302, 448] on icon "button" at bounding box center [308, 456] width 15 height 15
type input "0"
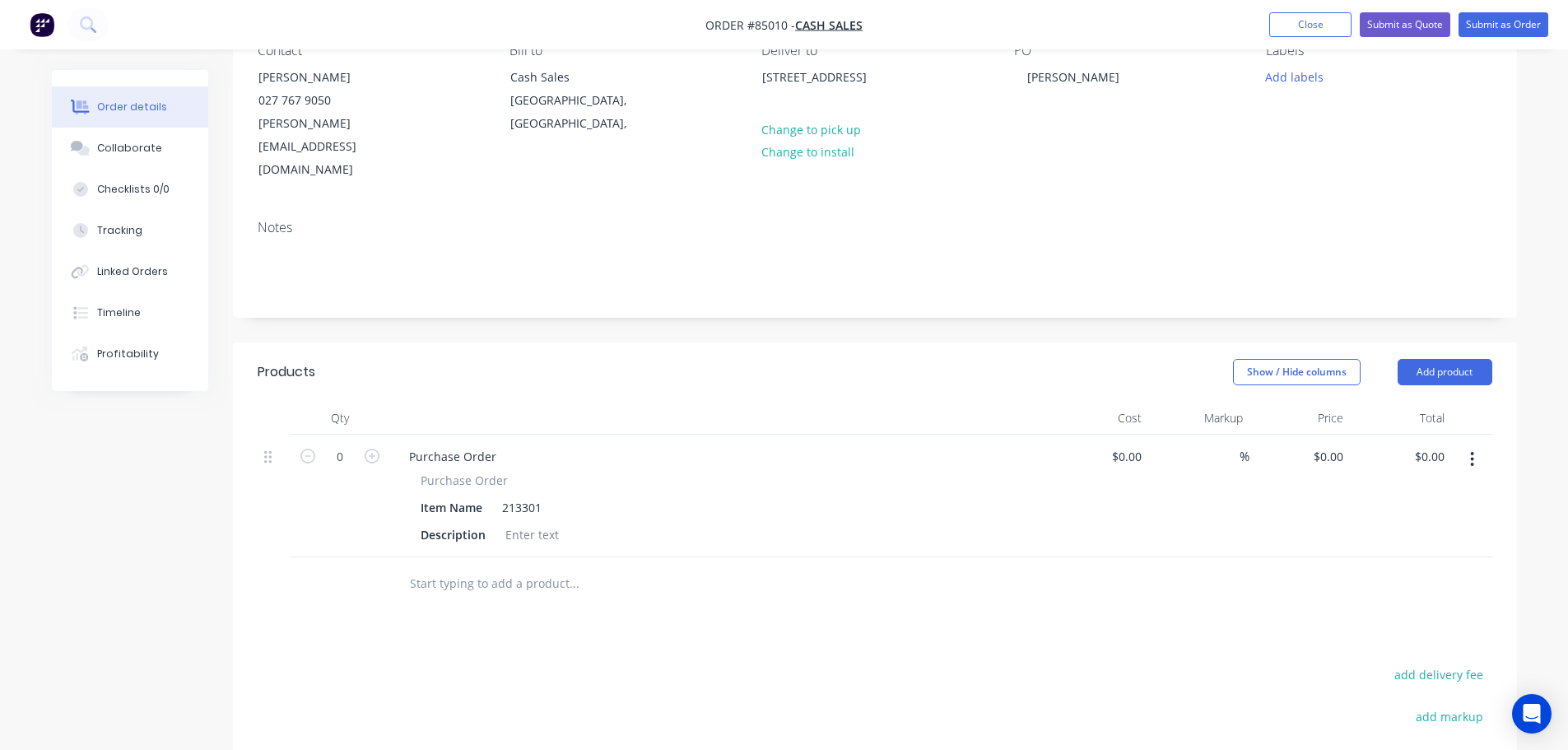
click at [415, 567] on input "text" at bounding box center [573, 584] width 330 height 33
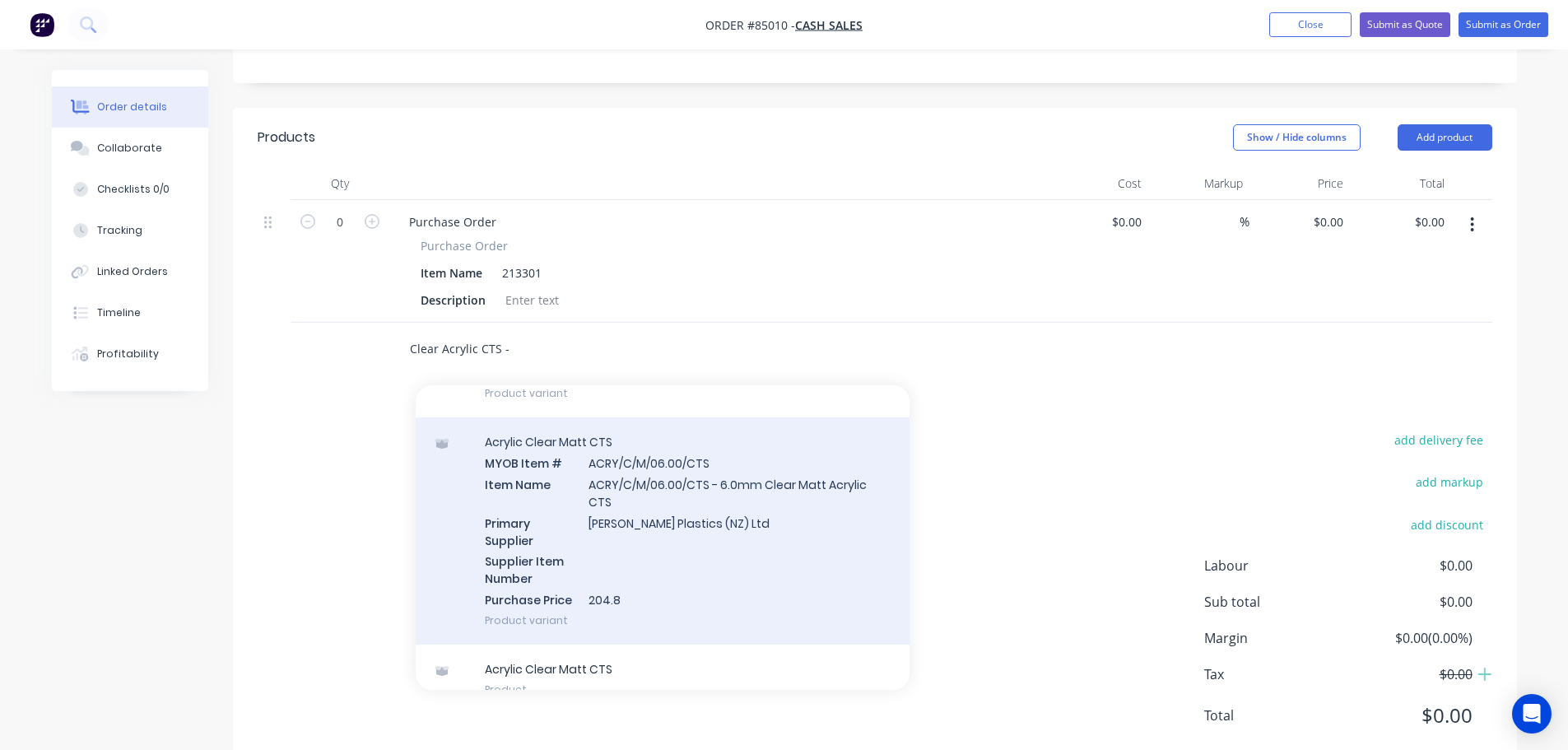
scroll to position [567, 0]
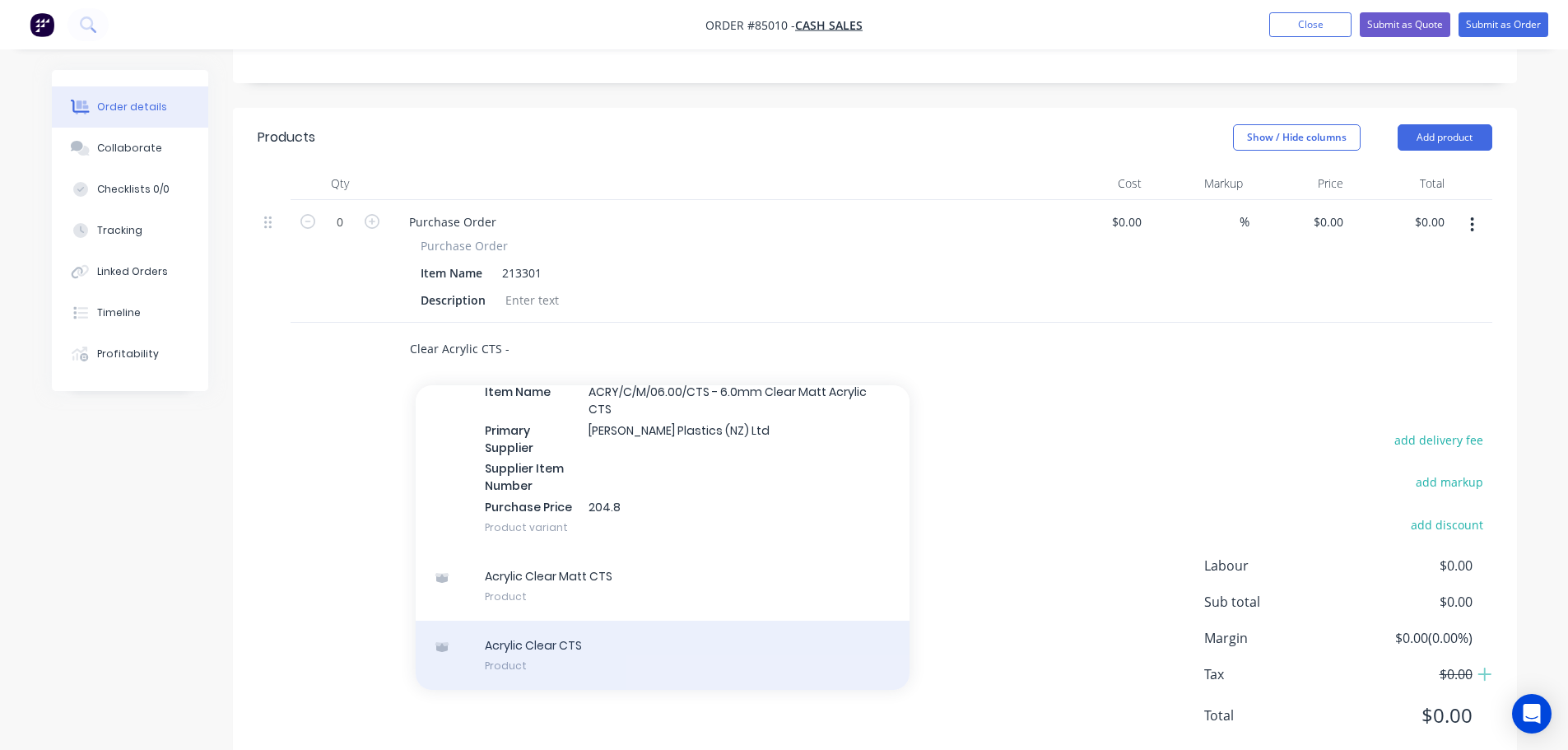
type input "Clear Acrylic CTS -"
click at [658, 621] on div "Acrylic Clear CTS Product" at bounding box center [662, 655] width 494 height 69
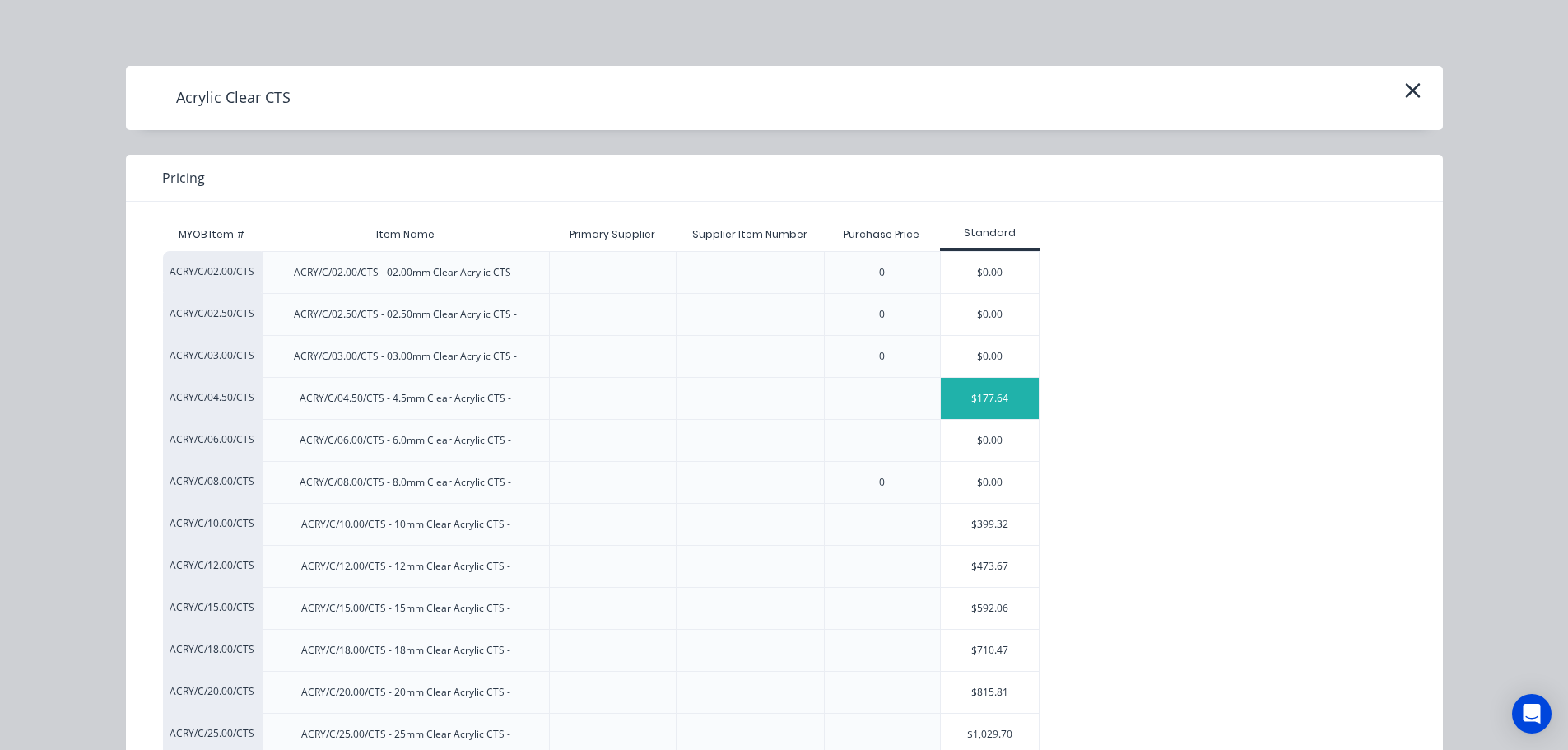
click at [941, 415] on div "$177.64" at bounding box center [990, 399] width 99 height 41
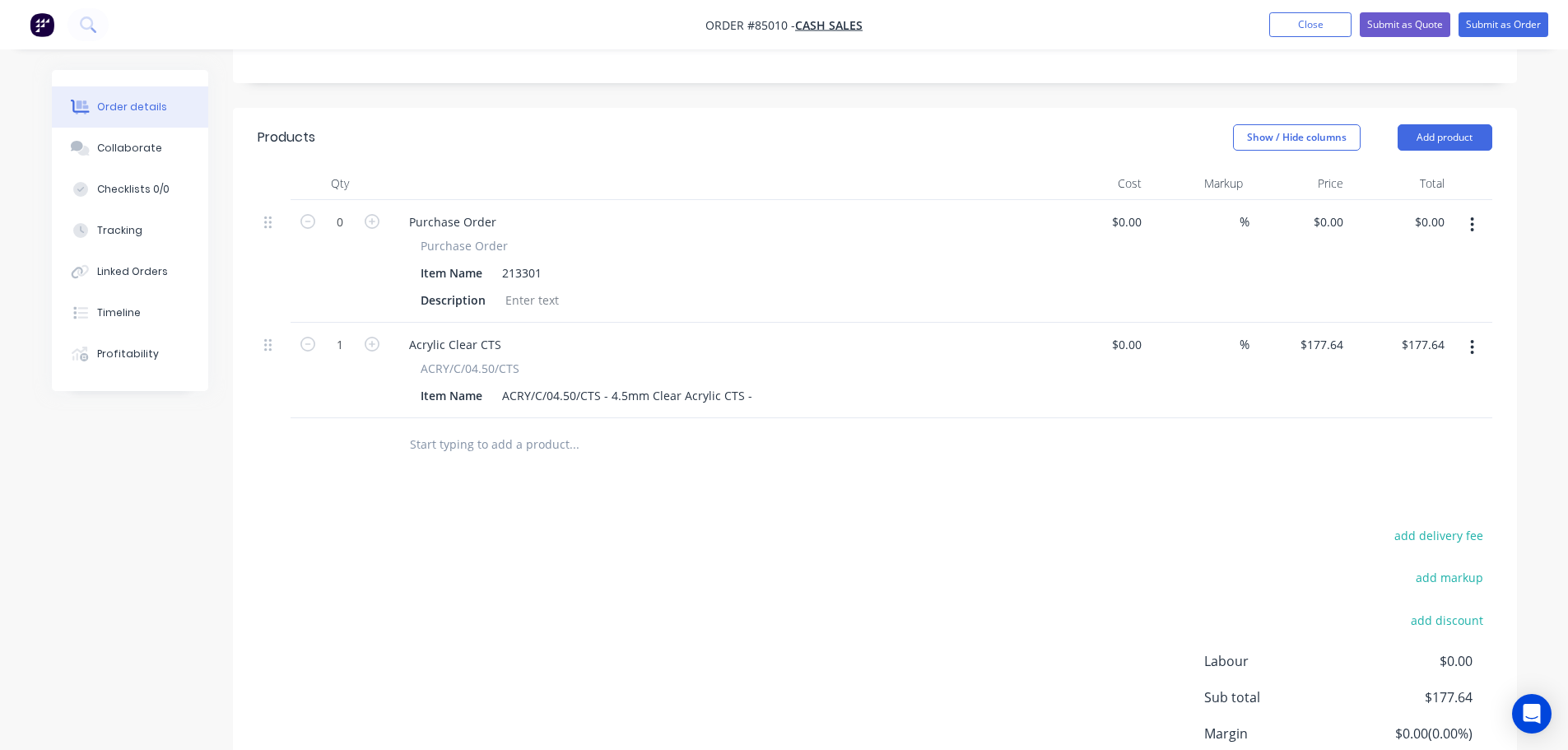
click at [1486, 333] on button "button" at bounding box center [1472, 348] width 39 height 30
click at [1418, 411] on div "Duplicate" at bounding box center [1414, 423] width 127 height 24
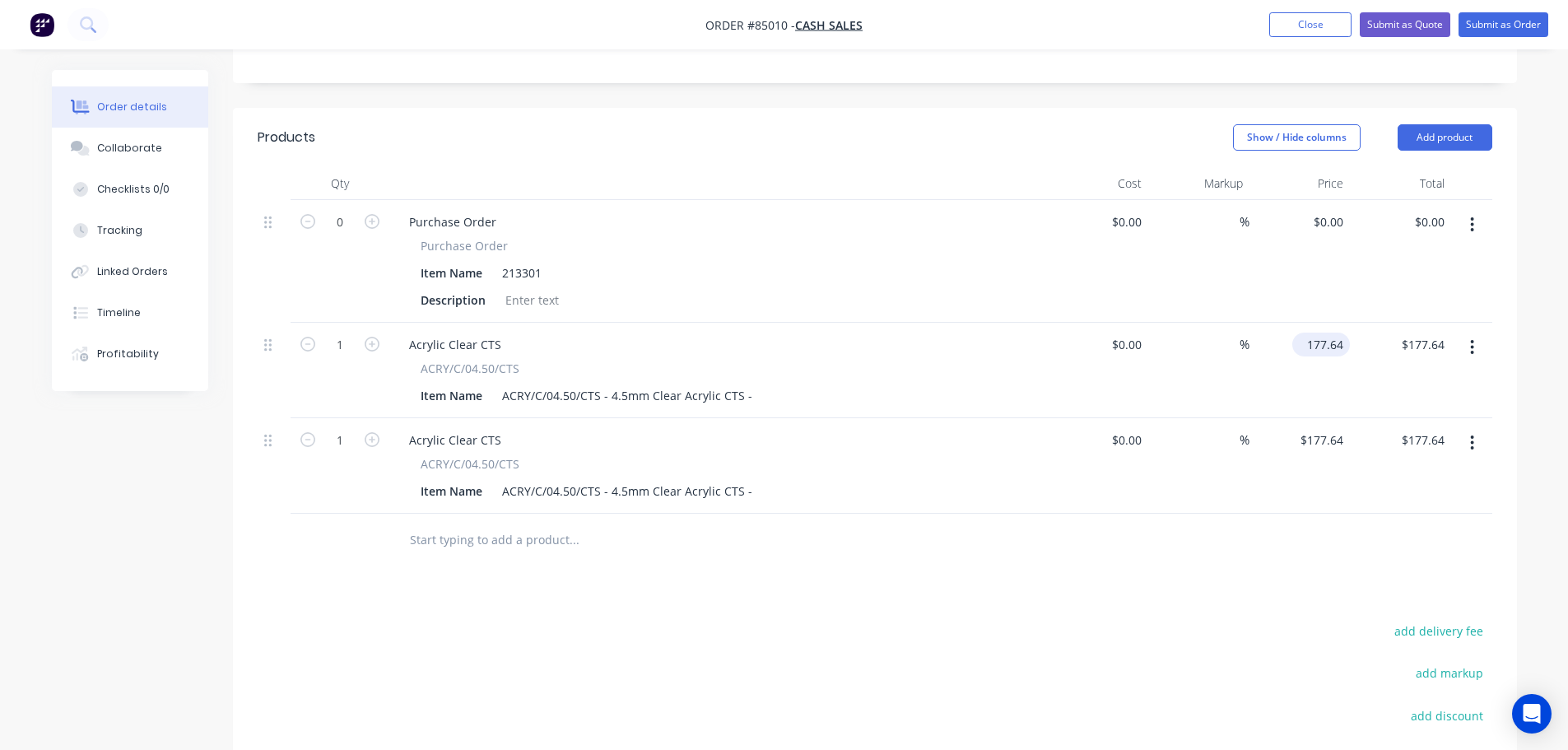
click at [1315, 333] on input "177.64" at bounding box center [1324, 345] width 51 height 24
type input "$114.15"
click at [1330, 428] on input "177.64" at bounding box center [1327, 439] width 44 height 24
type input "$68.24"
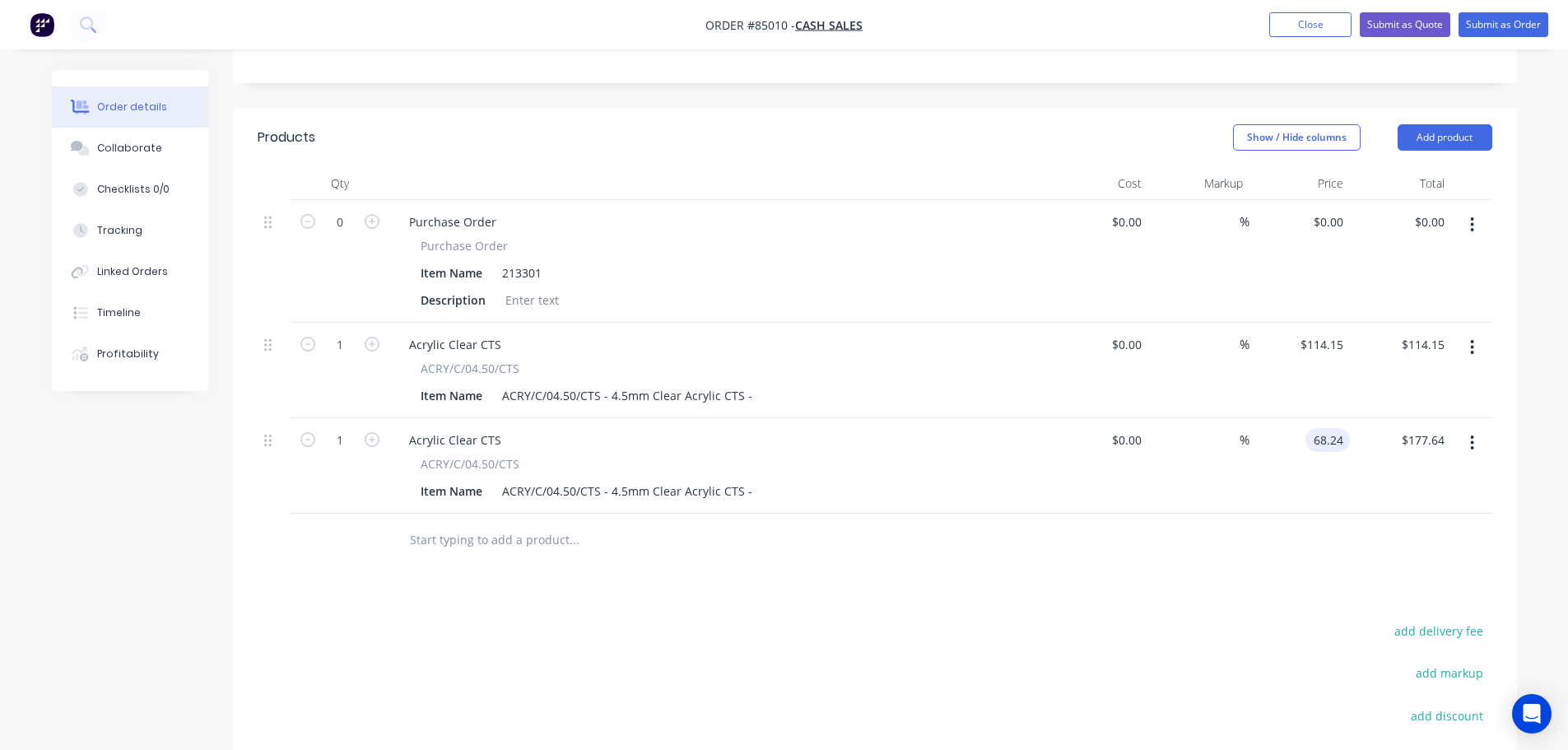
type input "$68.24"
click at [1291, 513] on div at bounding box center [875, 540] width 1234 height 54
drag, startPoint x: 747, startPoint y: 343, endPoint x: 770, endPoint y: 390, distance: 52.3
click at [747, 383] on div "ACRY/C/04.50/CTS - 4.5mm Clear Acrylic CTS -" at bounding box center [627, 395] width 264 height 24
click at [749, 479] on div "ACRY/C/04.50/CTS - 4.5mm Clear Acrylic CTS -" at bounding box center [627, 490] width 264 height 24
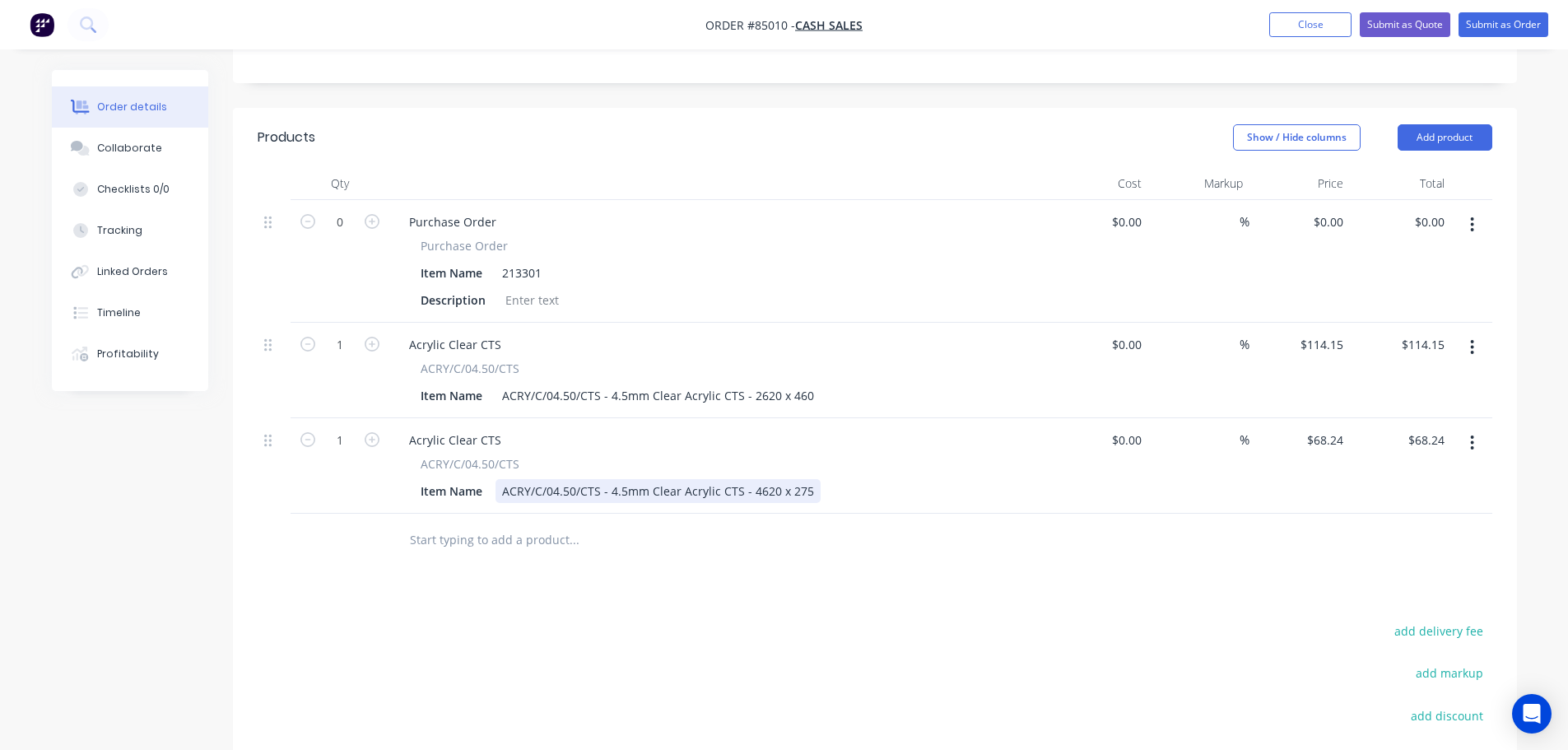
click at [758, 479] on div "ACRY/C/04.50/CTS - 4.5mm Clear Acrylic CTS - 4620 x 275" at bounding box center [658, 490] width 325 height 24
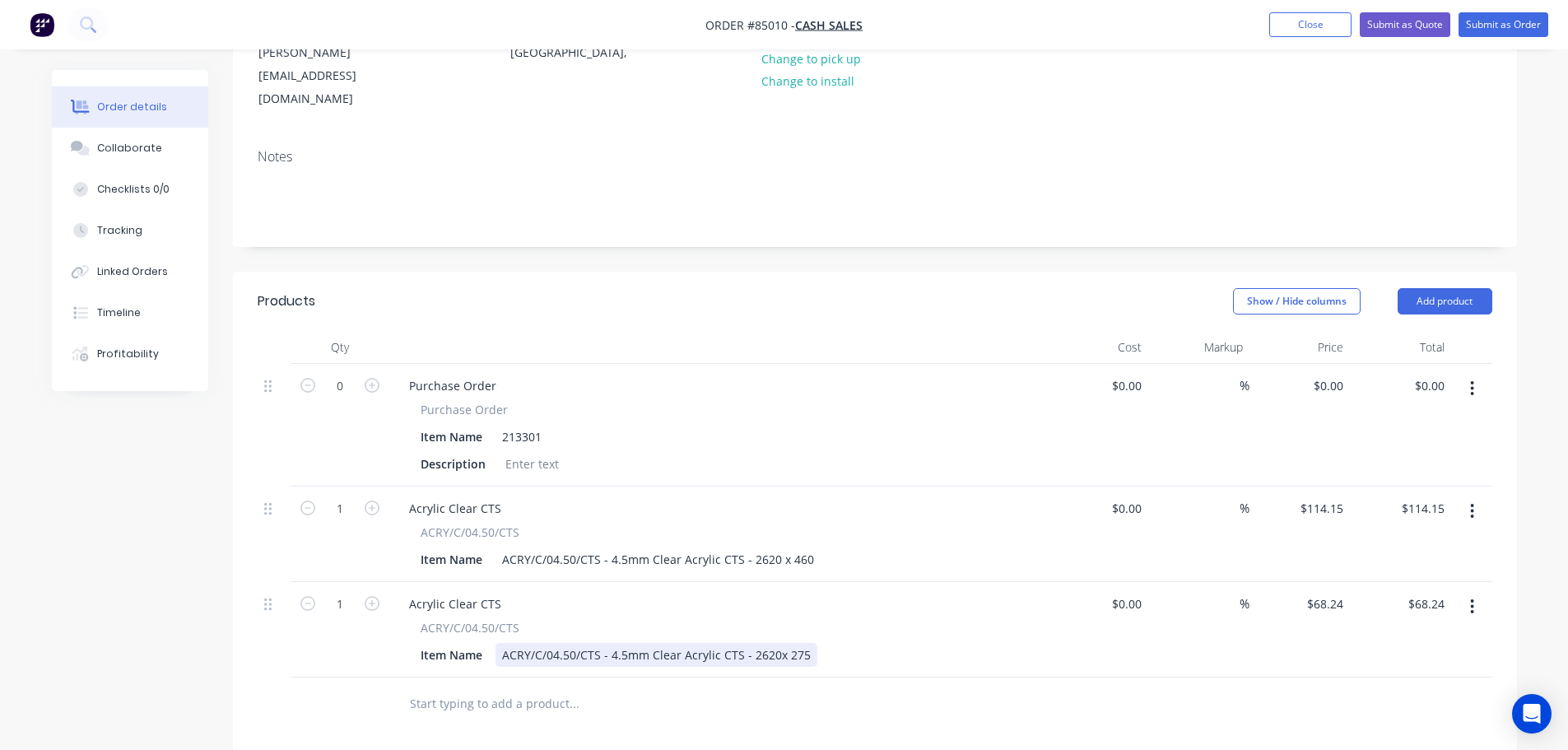
scroll to position [235, 0]
click at [840, 688] on div at bounding box center [642, 705] width 494 height 33
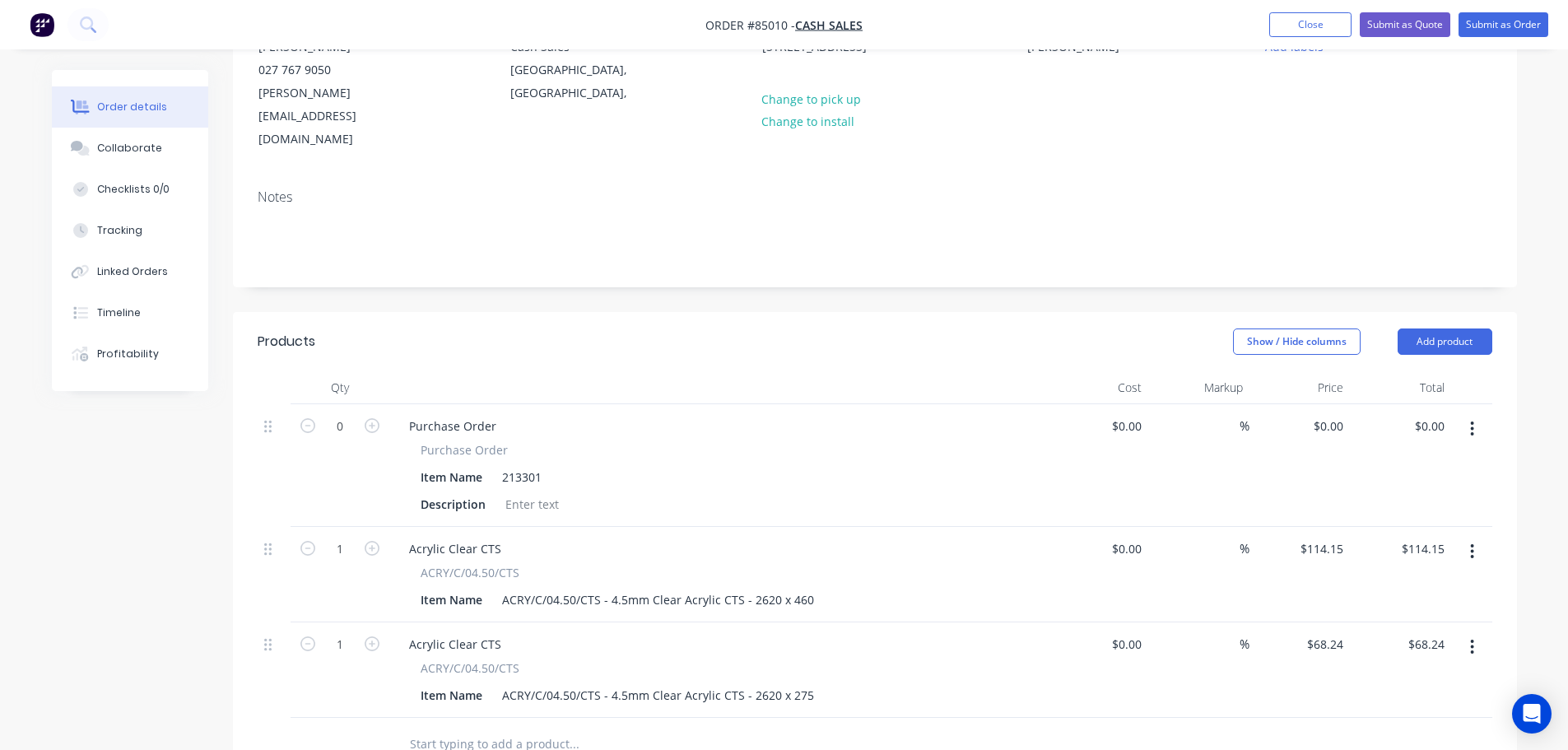
scroll to position [0, 0]
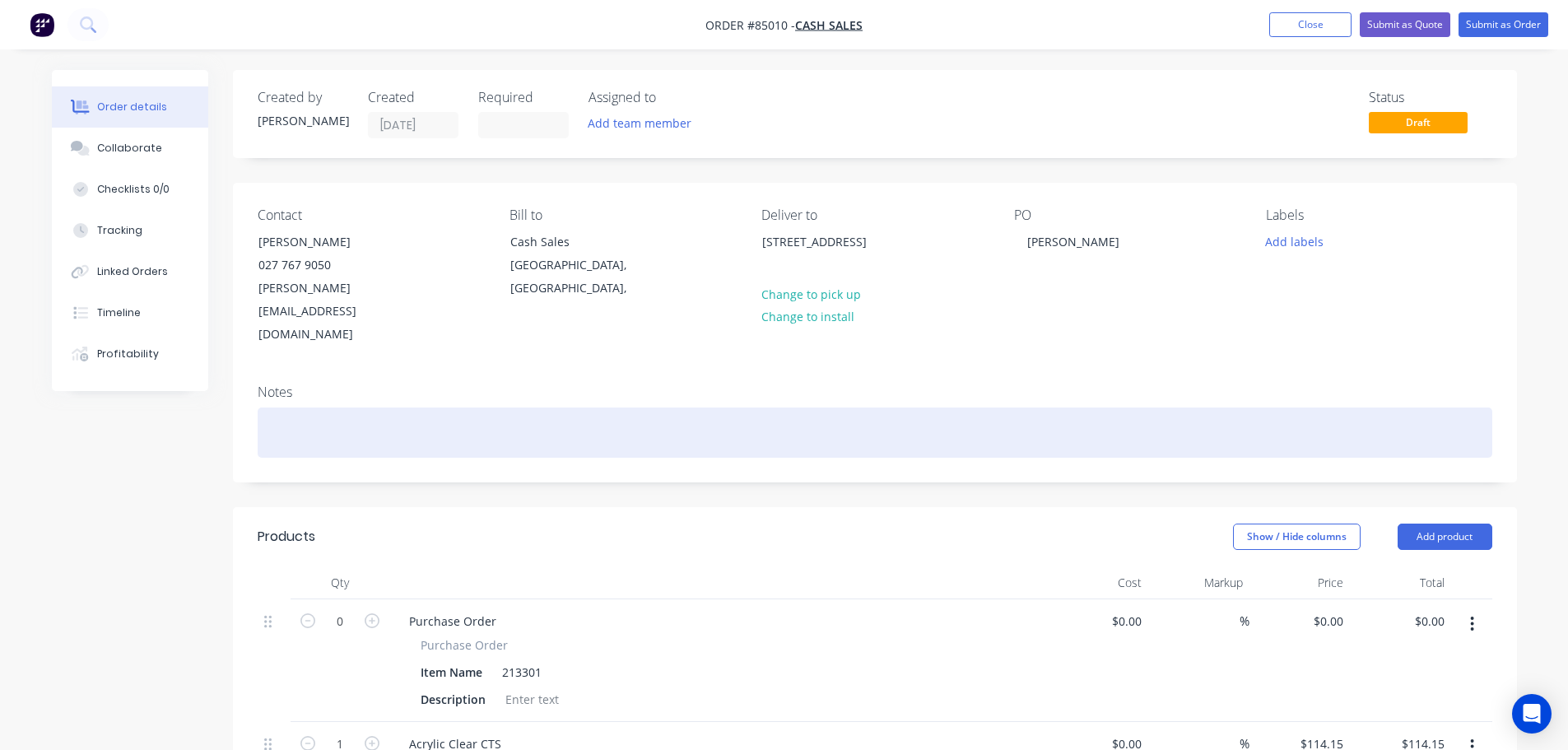
click at [383, 407] on div at bounding box center [875, 432] width 1234 height 50
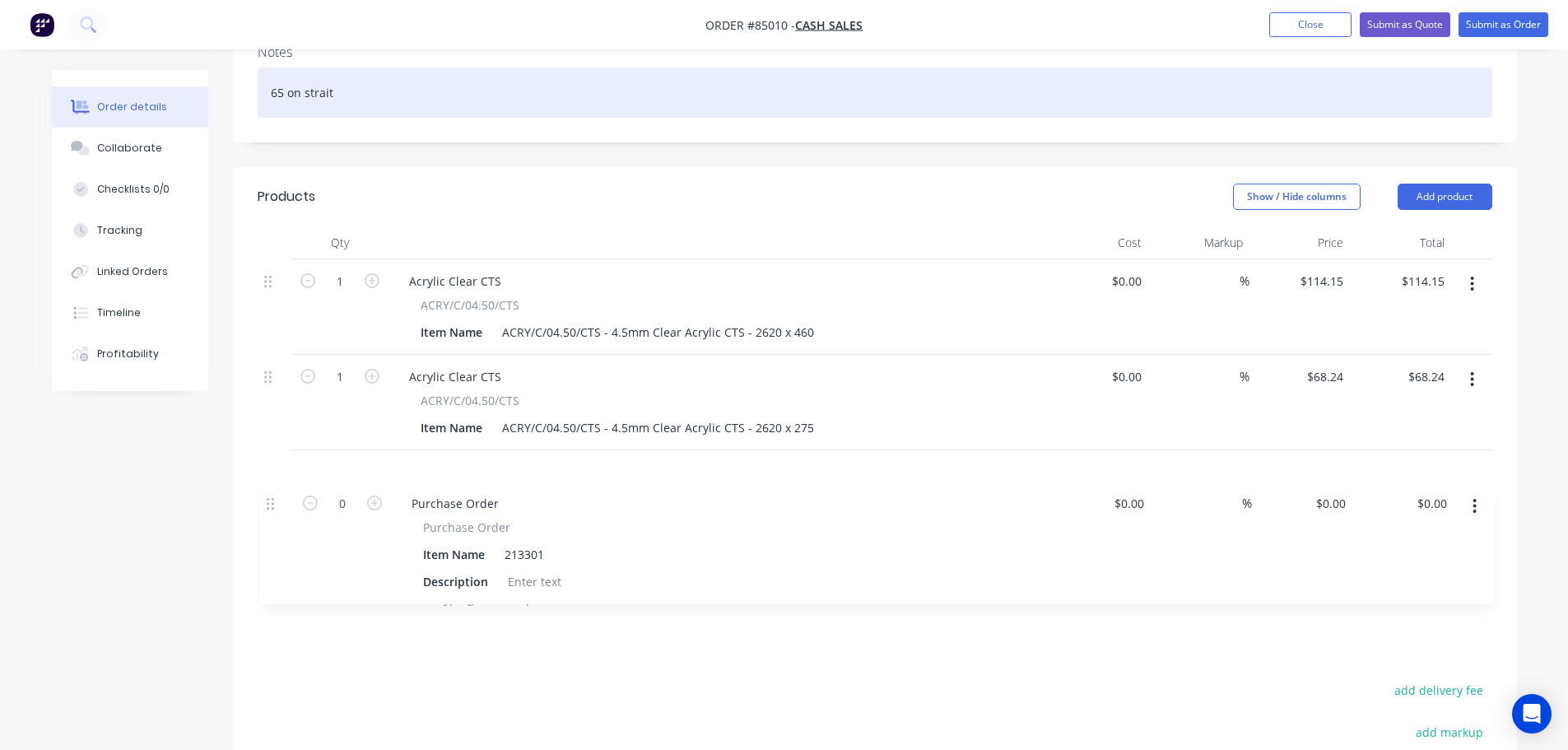
scroll to position [341, 0]
drag, startPoint x: 274, startPoint y: 263, endPoint x: 280, endPoint y: 499, distance: 236.1
click at [280, 499] on div "0 Purchase Order Purchase Order Item Name 213301 Description $0.00 $0.00 % $0.0…" at bounding box center [875, 415] width 1234 height 314
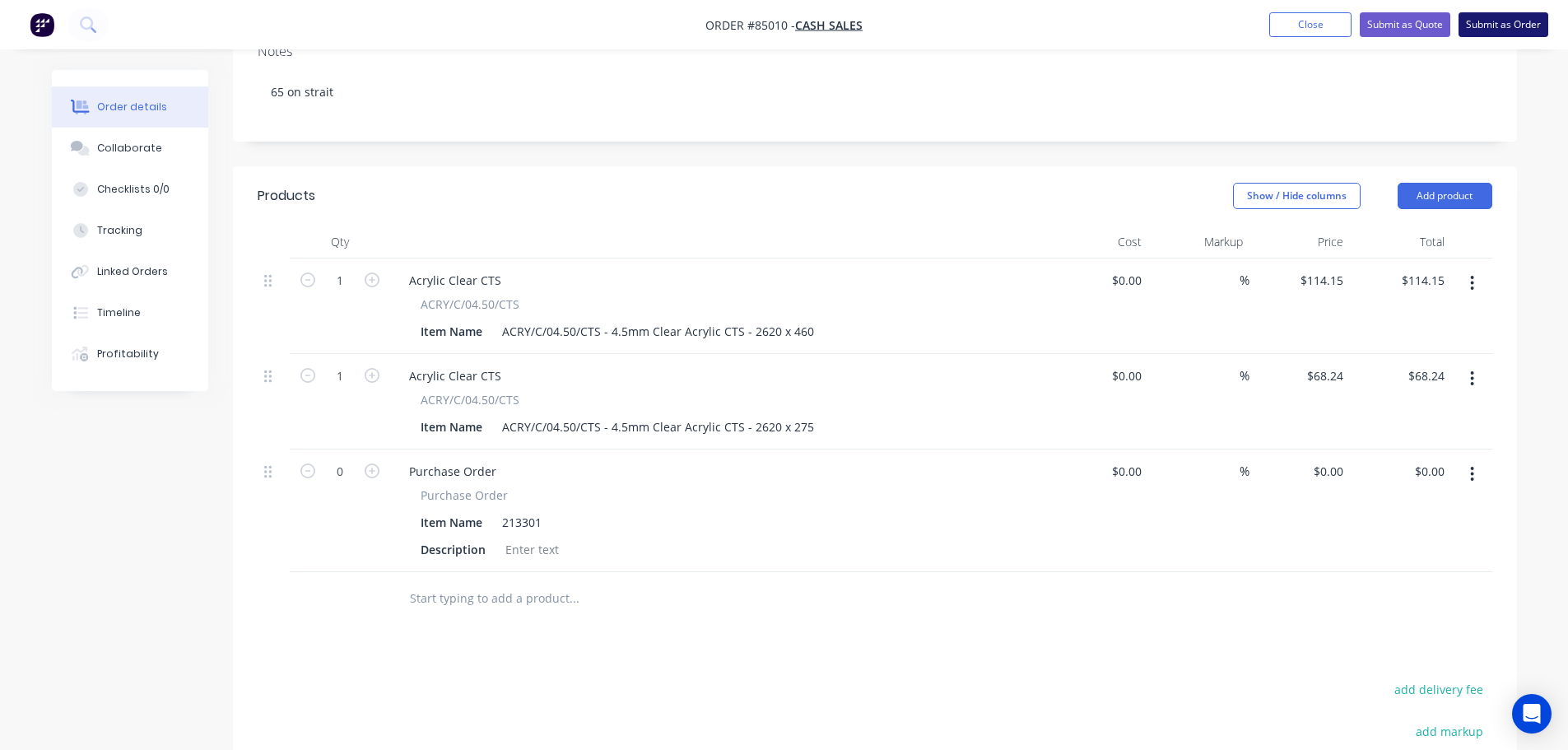
click at [1471, 26] on button "Submit as Order" at bounding box center [1503, 25] width 90 height 25
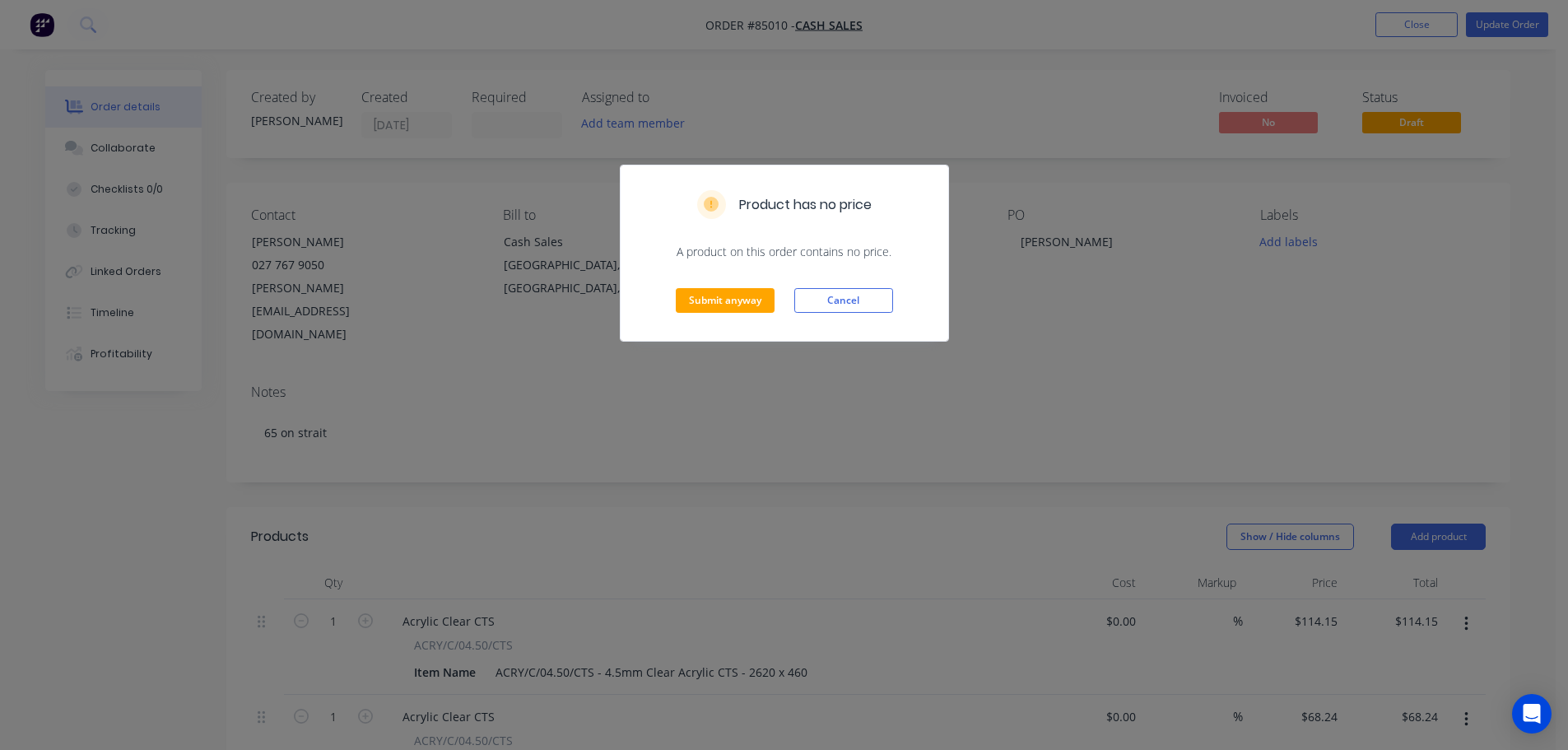
click at [726, 284] on div "Submit anyway Cancel" at bounding box center [784, 301] width 328 height 81
click at [727, 296] on button "Submit anyway" at bounding box center [725, 301] width 99 height 25
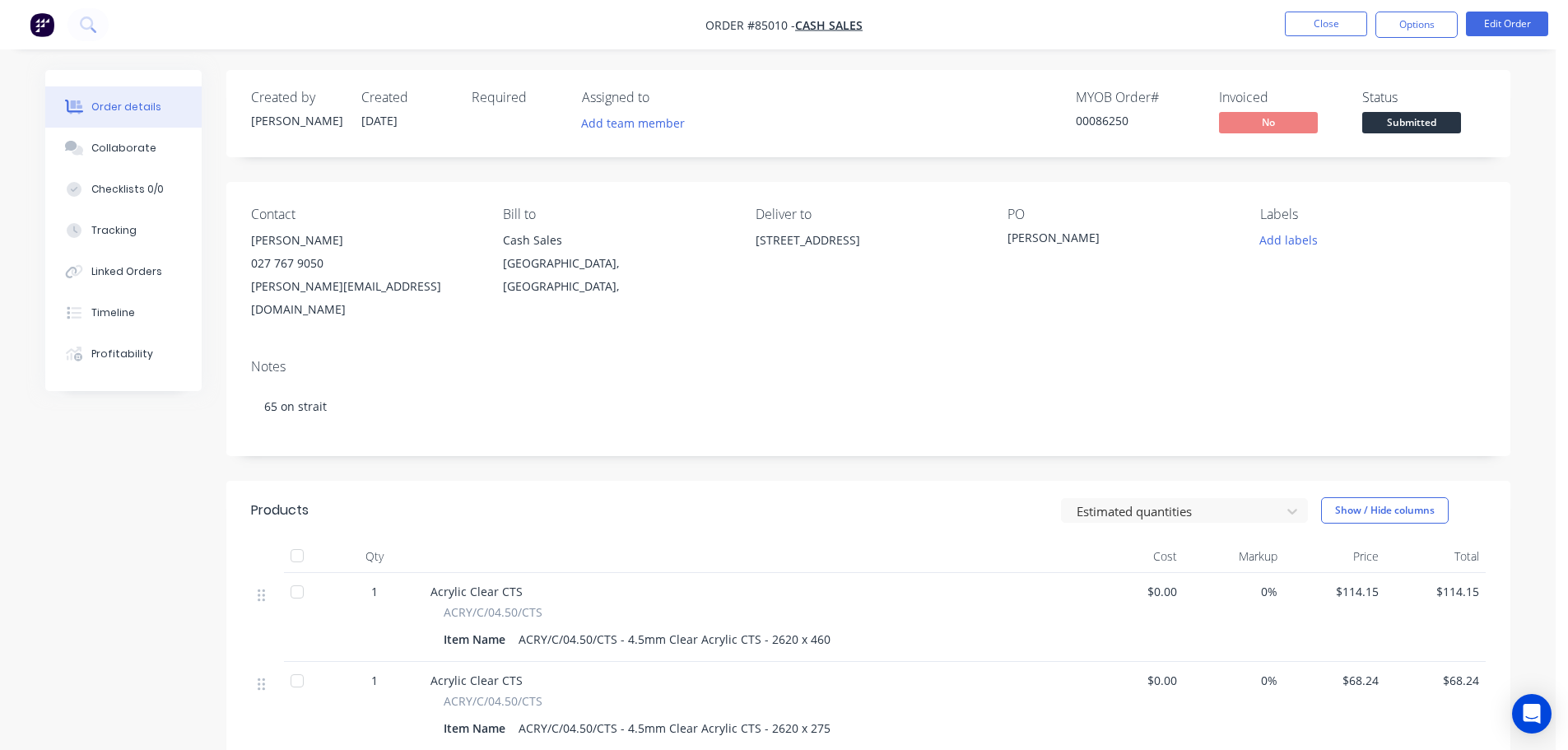
click at [1395, 129] on span "Submitted" at bounding box center [1411, 122] width 99 height 21
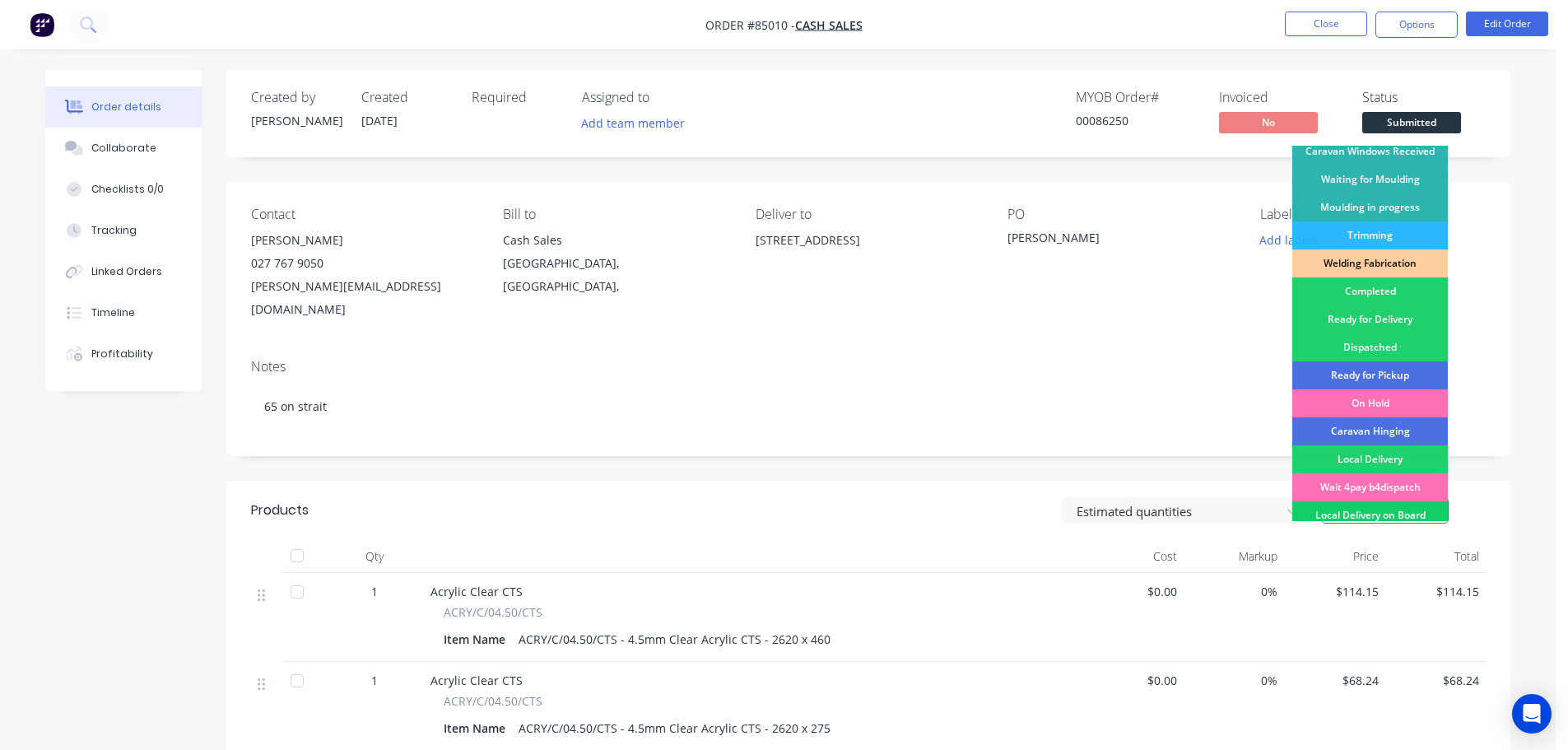
scroll to position [325, 0]
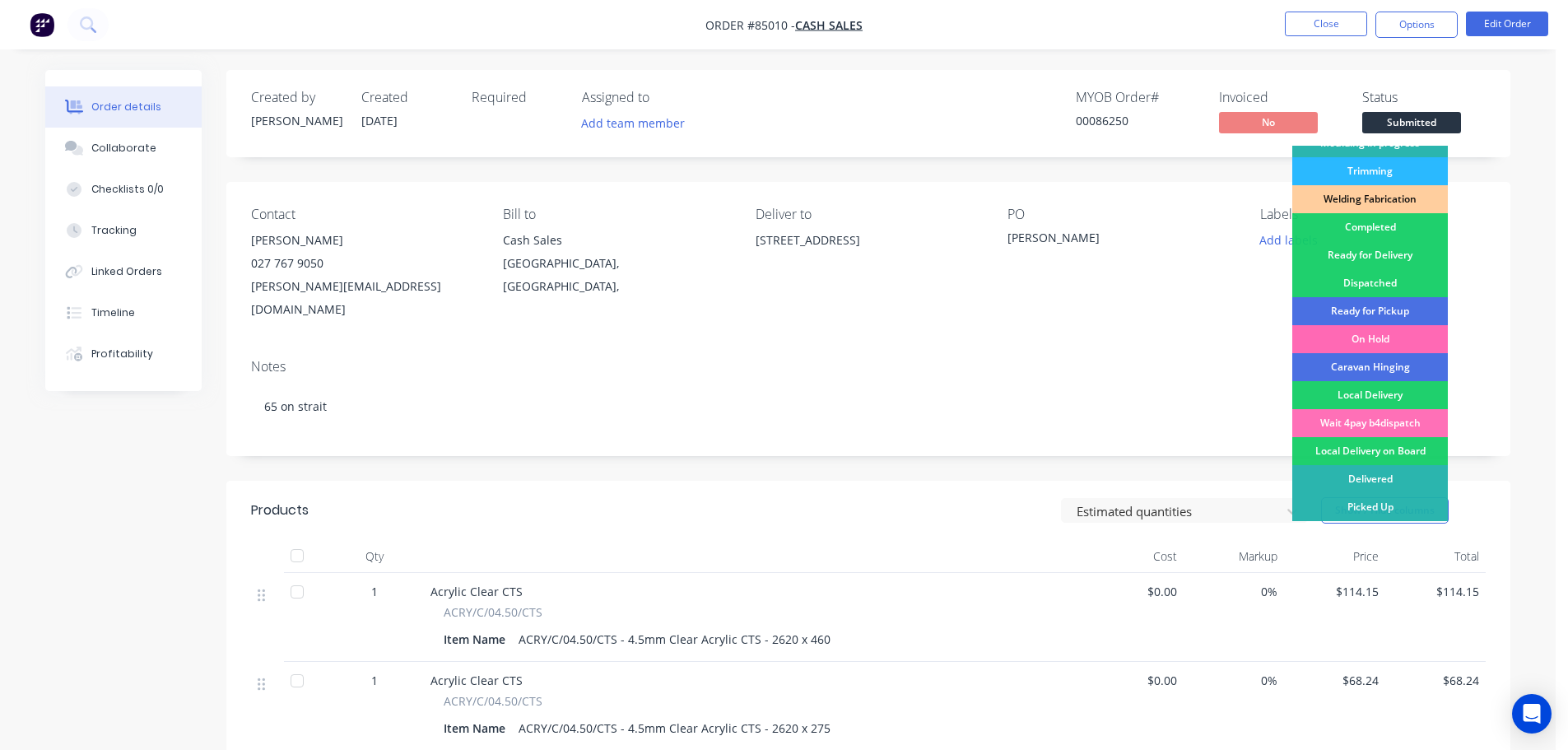
click at [1393, 338] on div "On Hold" at bounding box center [1369, 340] width 156 height 28
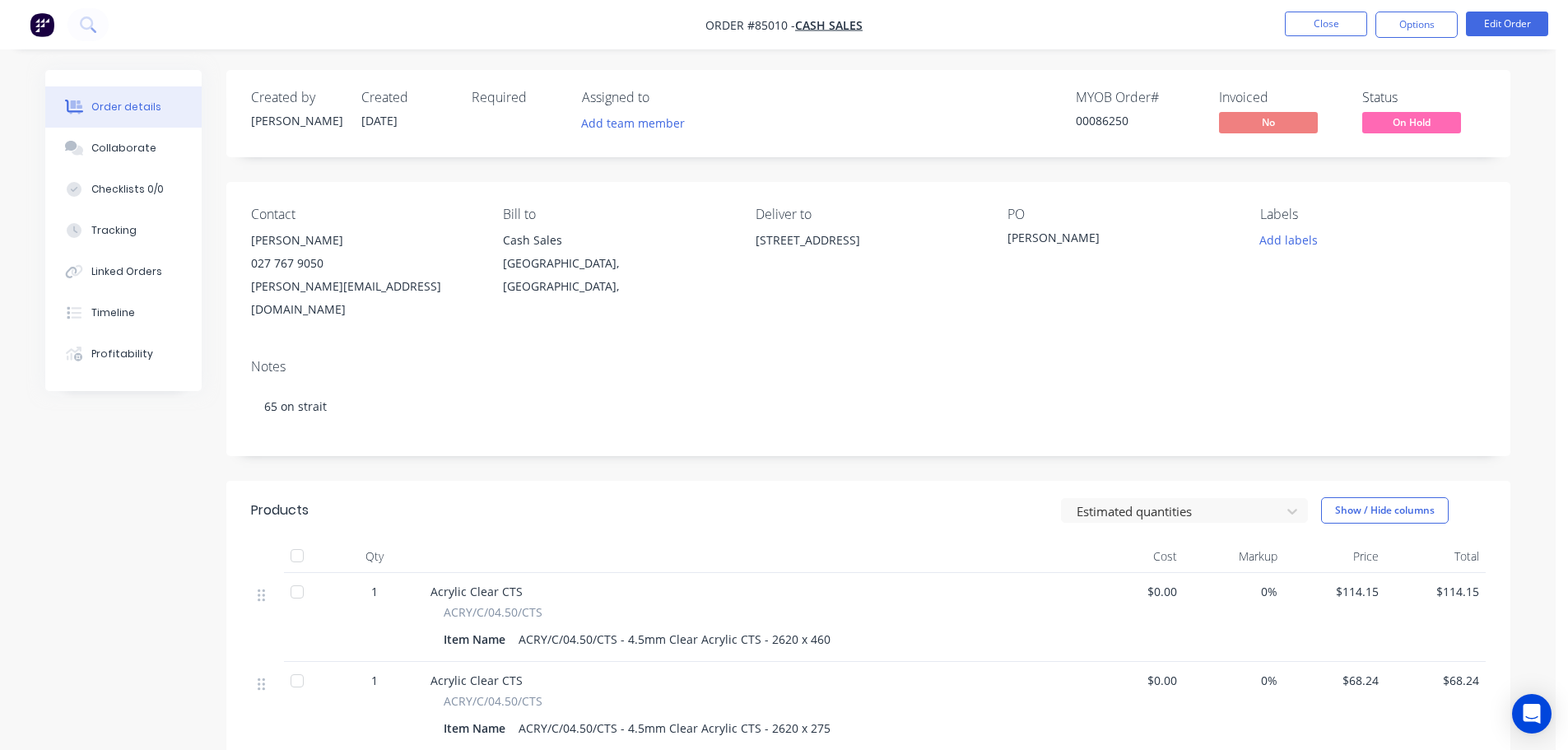
click at [983, 124] on div "MYOB Order # 00086250 Invoiced No Status On Hold" at bounding box center [1116, 114] width 739 height 48
click at [1322, 28] on button "Close" at bounding box center [1326, 24] width 82 height 25
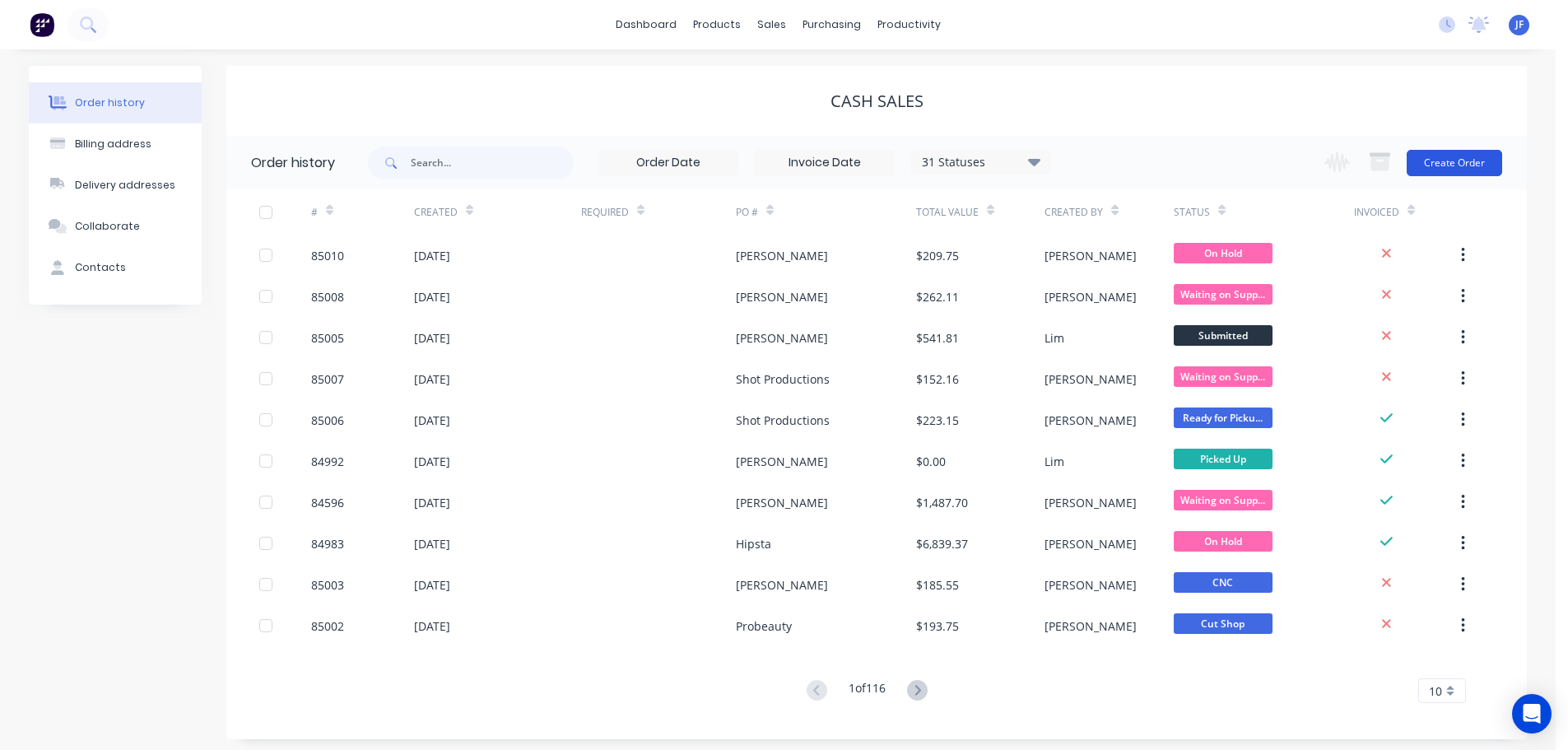
click at [1465, 170] on button "Create Order" at bounding box center [1454, 163] width 96 height 26
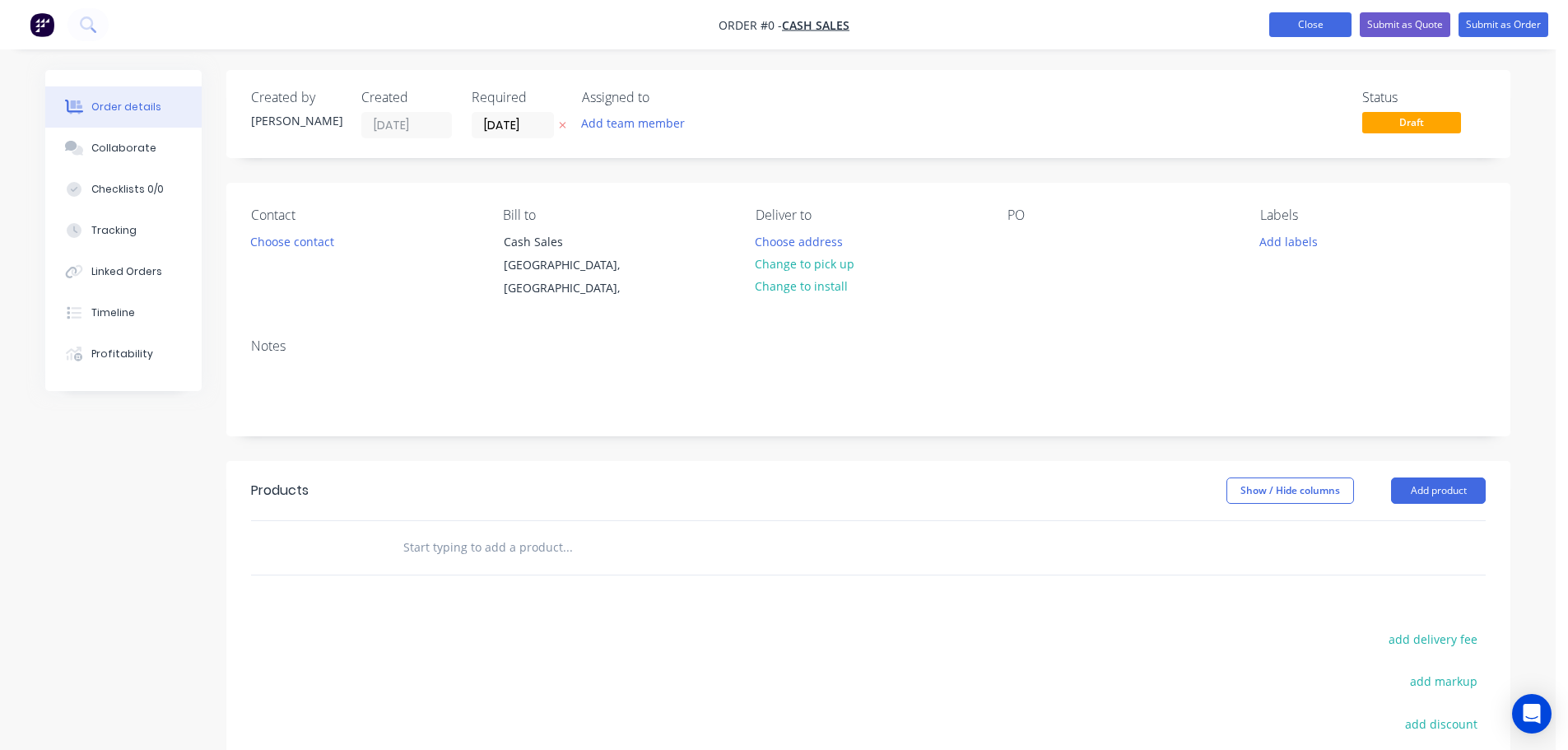
click at [1316, 17] on button "Close" at bounding box center [1310, 25] width 82 height 25
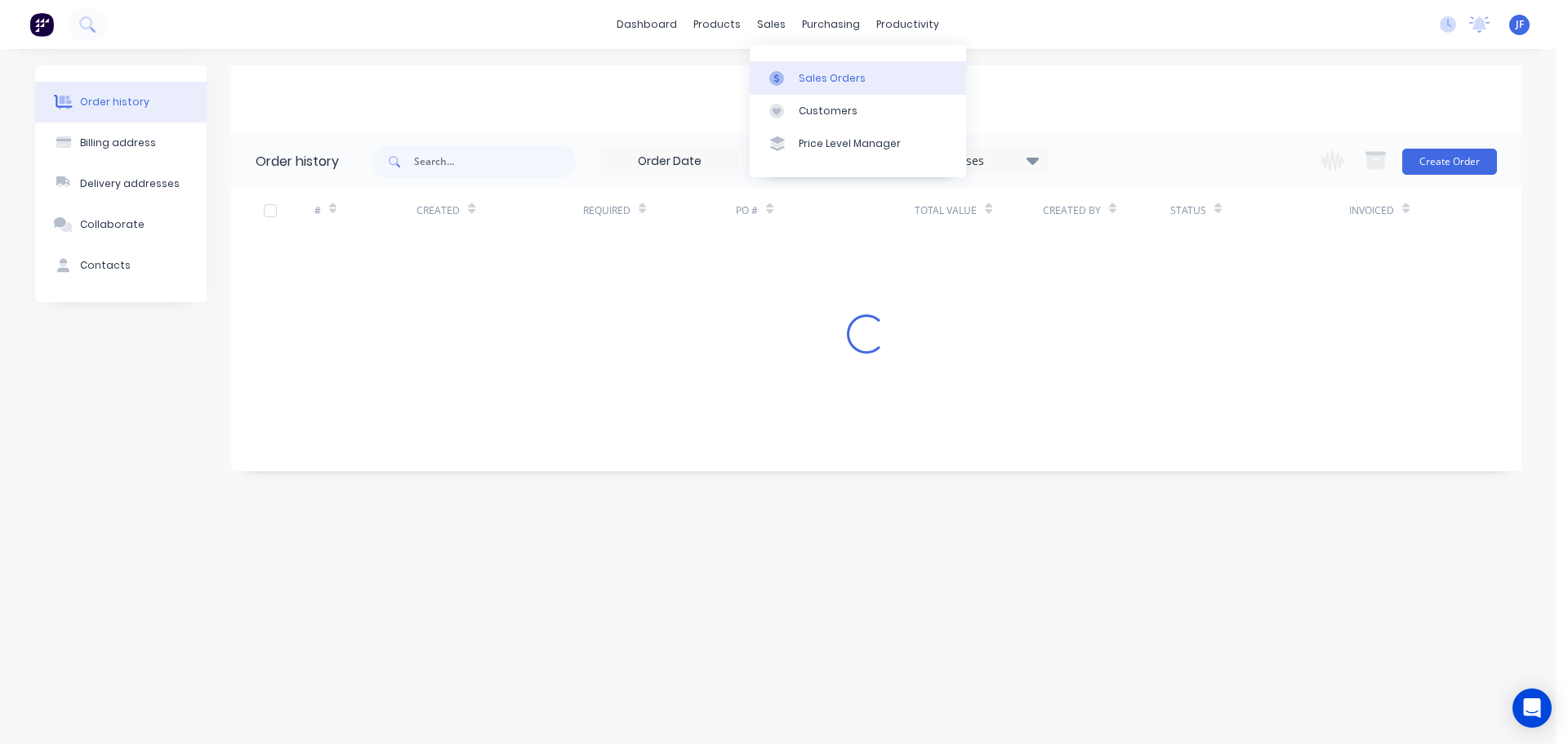
click at [784, 74] on div at bounding box center [782, 78] width 25 height 15
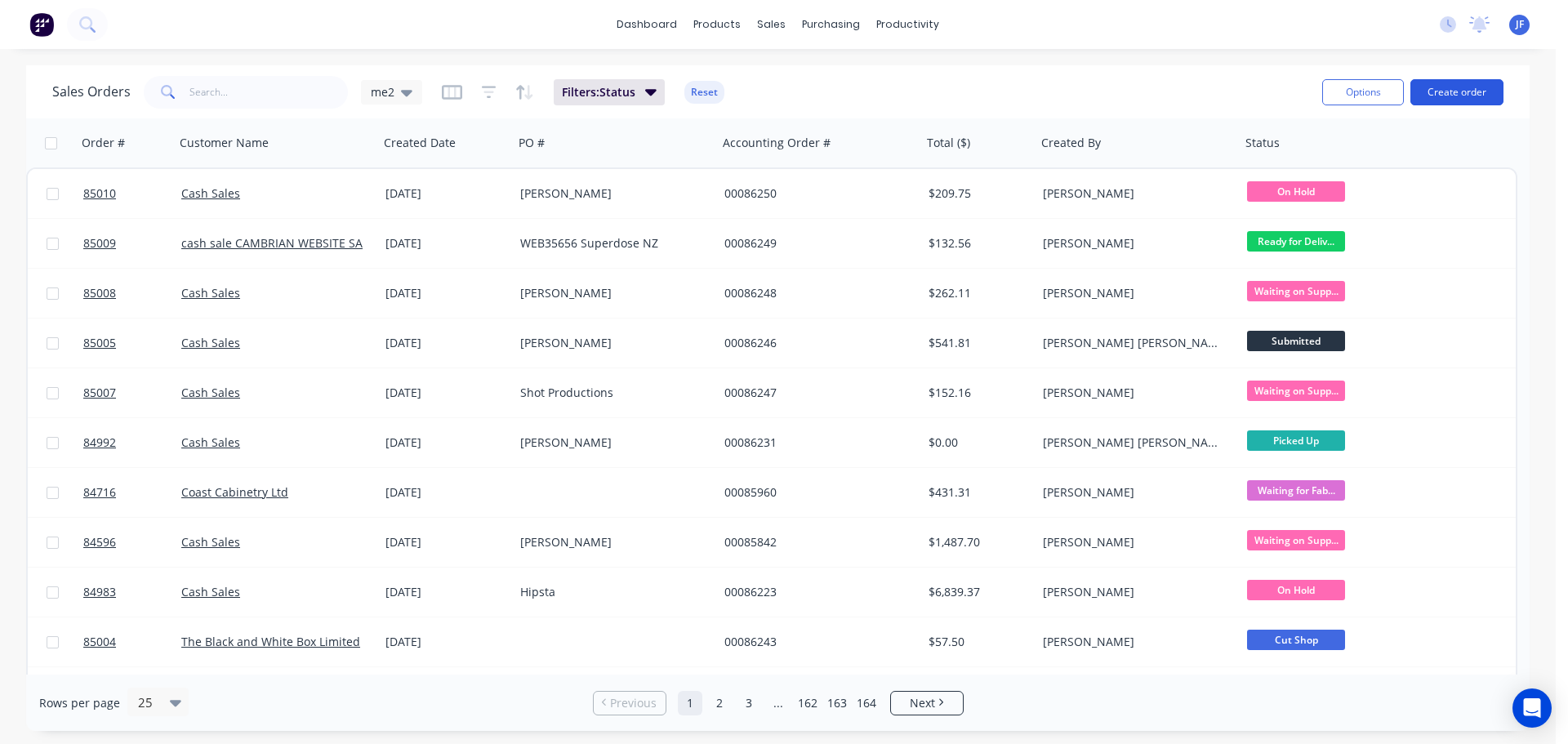
click at [1449, 87] on button "Create order" at bounding box center [1457, 92] width 93 height 26
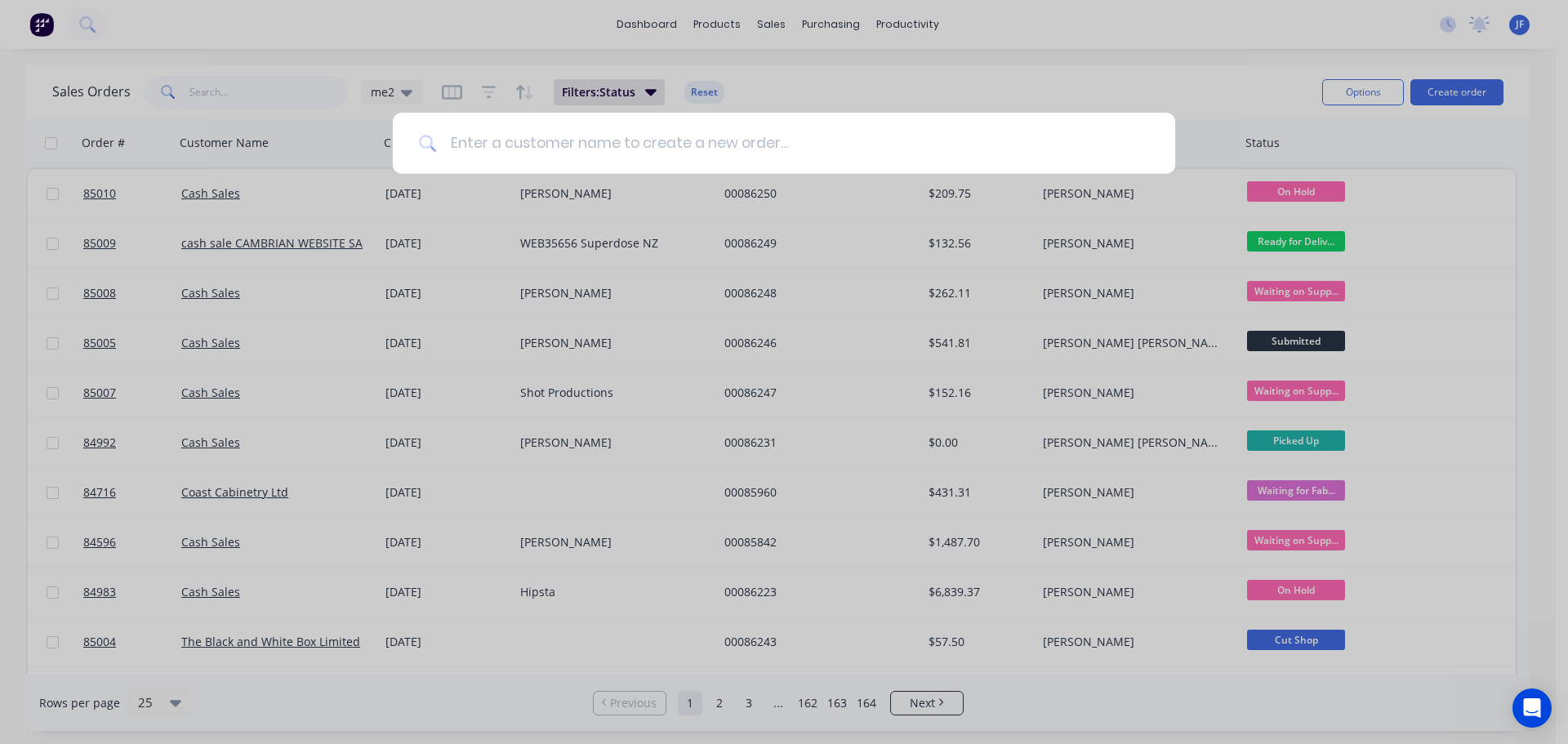
drag, startPoint x: 502, startPoint y: 150, endPoint x: 459, endPoint y: 164, distance: 45.2
click at [502, 150] on input at bounding box center [792, 143] width 712 height 61
click at [695, 125] on input at bounding box center [792, 143] width 712 height 61
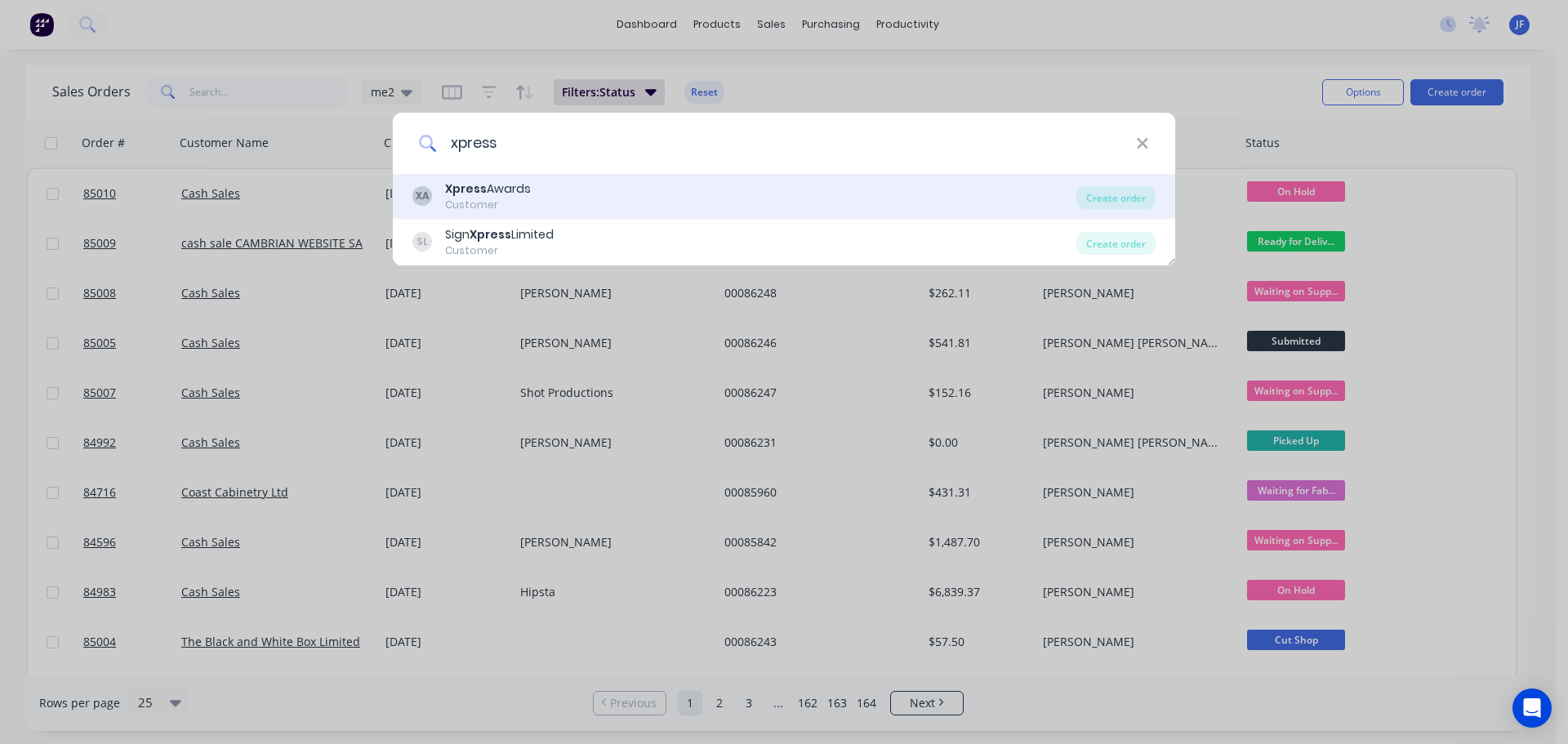
type input "xpress"
click at [544, 202] on div "XA Xpress Awards Customer" at bounding box center [744, 196] width 664 height 32
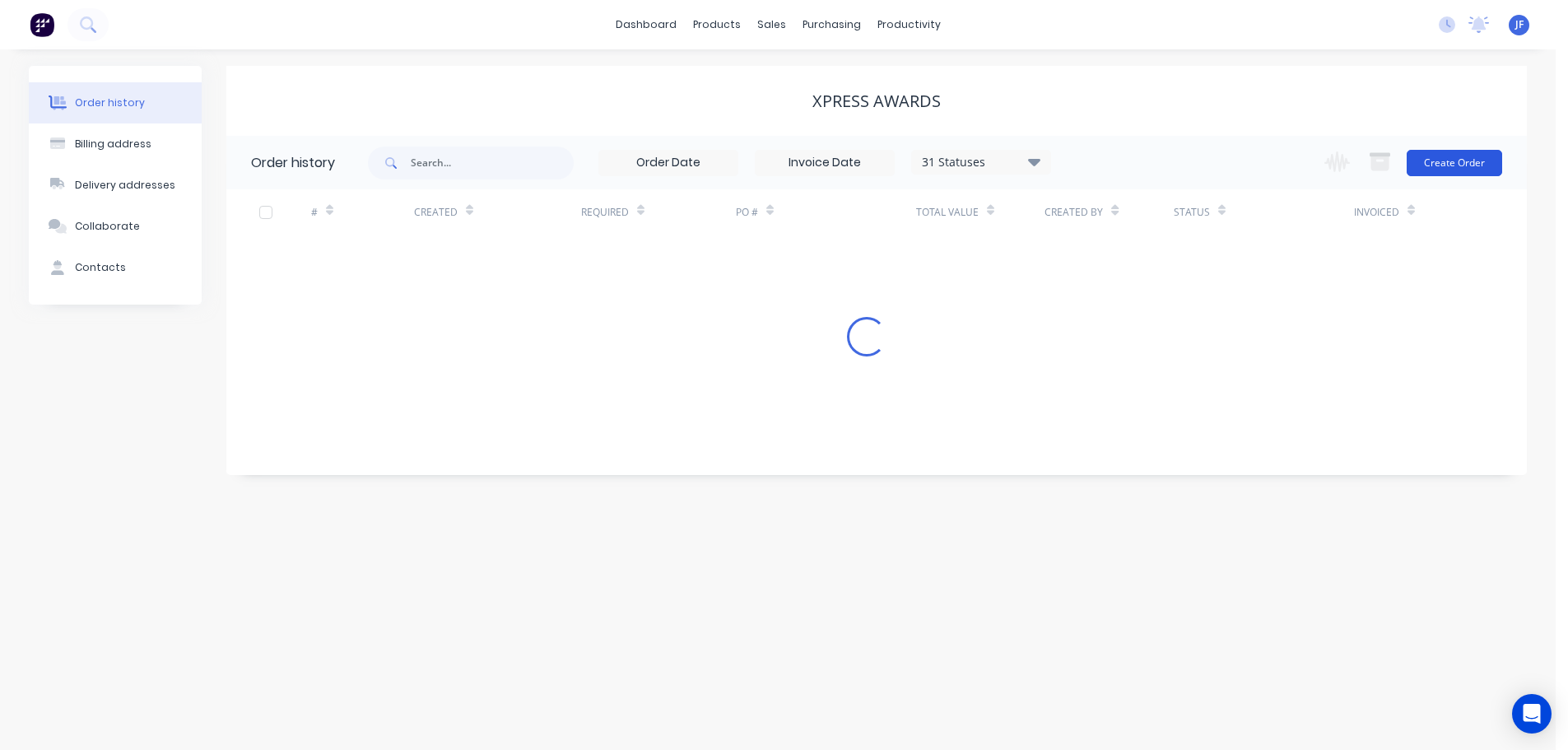
click at [1475, 144] on div "Change order status Submitted Waiting on Supplier Waiting on Payment CNC Cut Sh…" at bounding box center [1408, 162] width 188 height 54
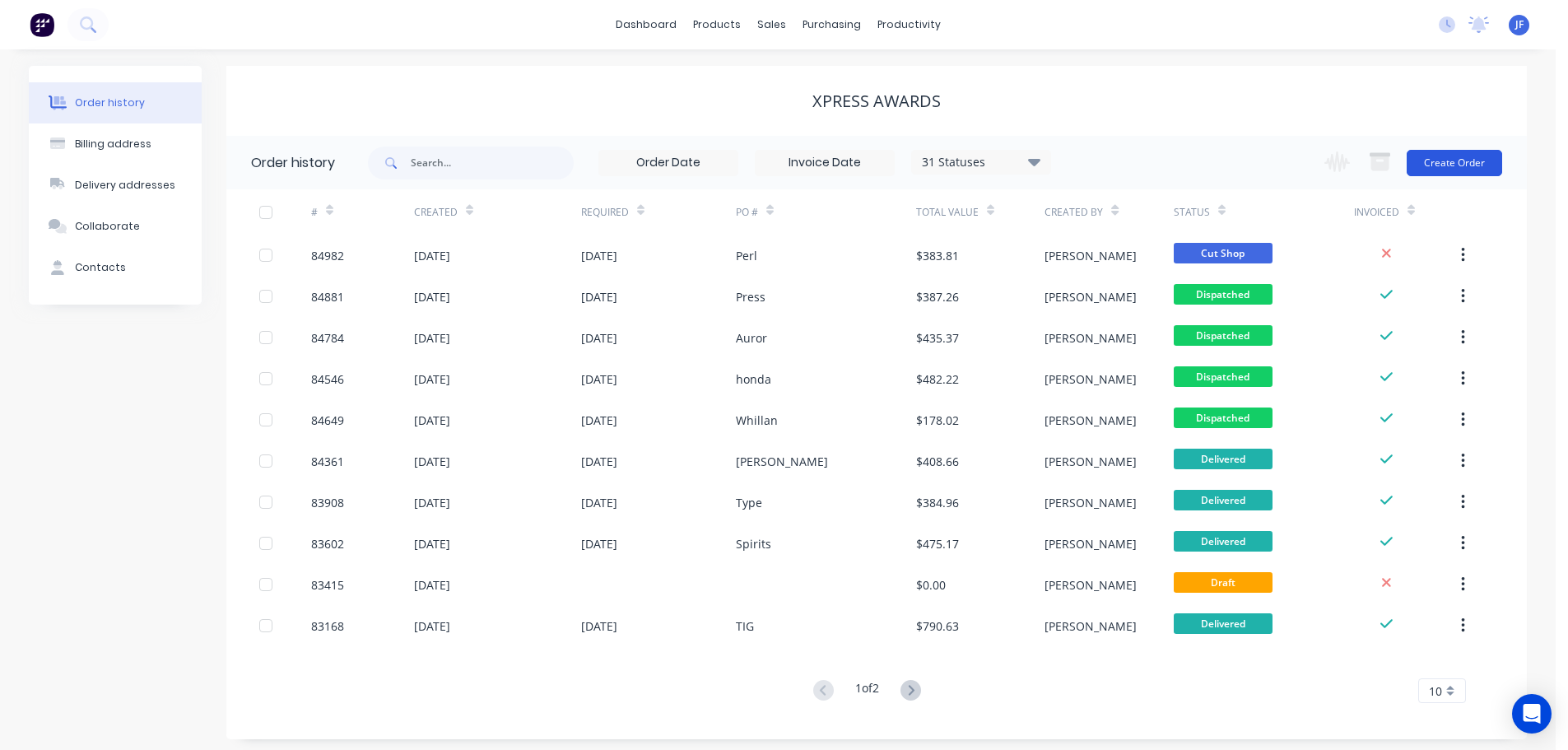
click at [1469, 164] on button "Create Order" at bounding box center [1454, 163] width 96 height 26
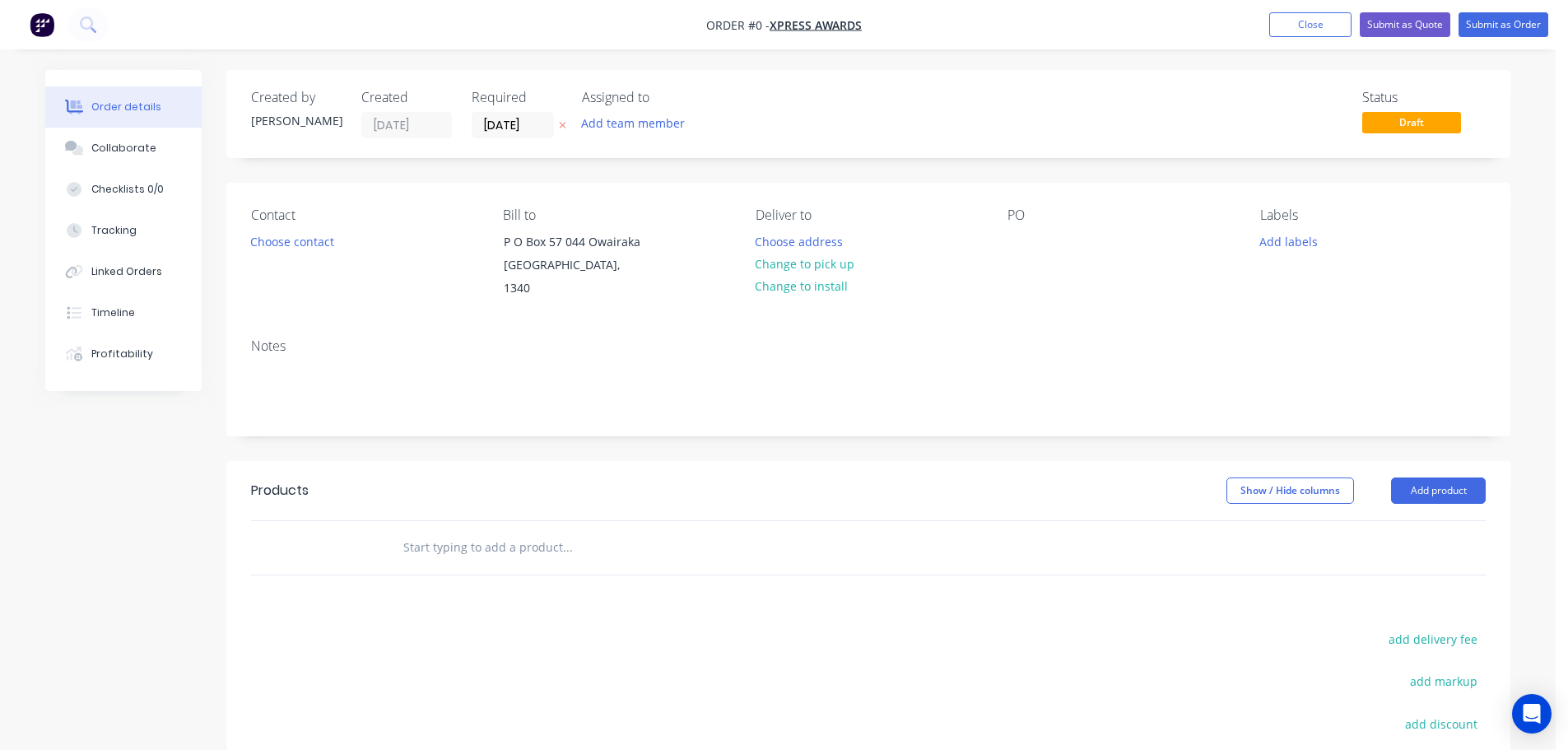
click at [569, 129] on button "button" at bounding box center [562, 125] width 17 height 19
click at [276, 246] on button "Choose contact" at bounding box center [293, 241] width 101 height 22
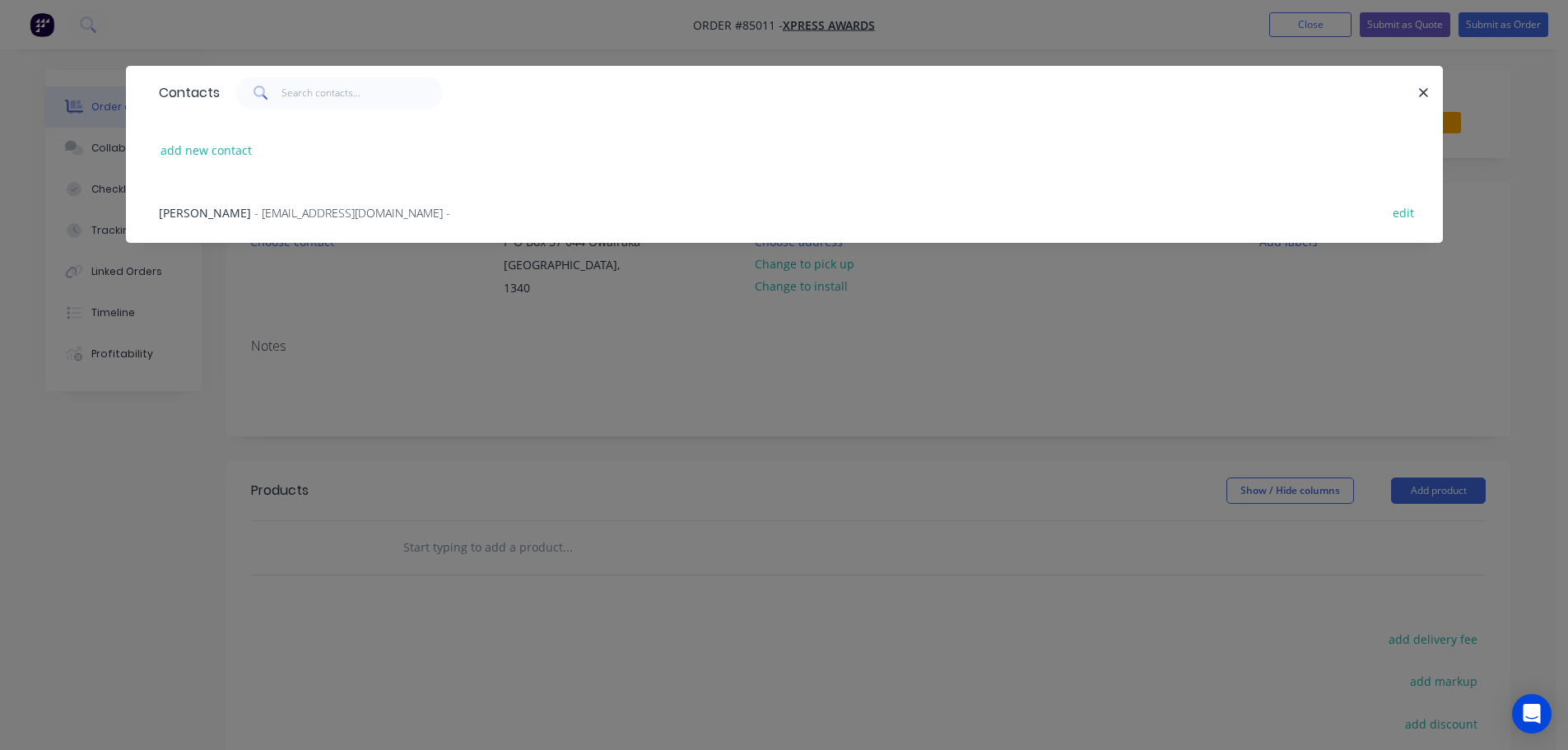
click at [255, 213] on span "- [EMAIL_ADDRESS][DOMAIN_NAME] -" at bounding box center [353, 213] width 196 height 16
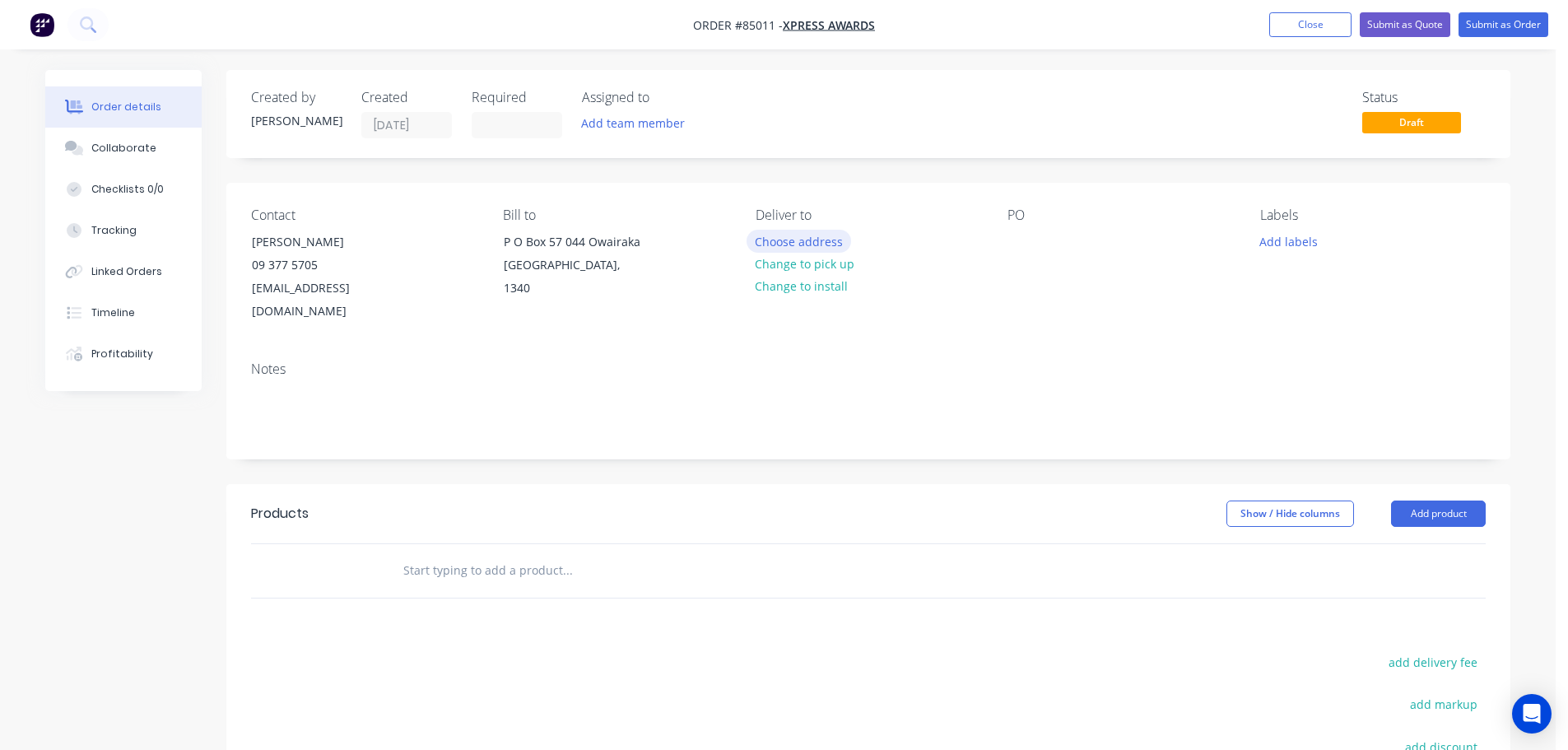
click at [780, 239] on button "Choose address" at bounding box center [799, 241] width 105 height 22
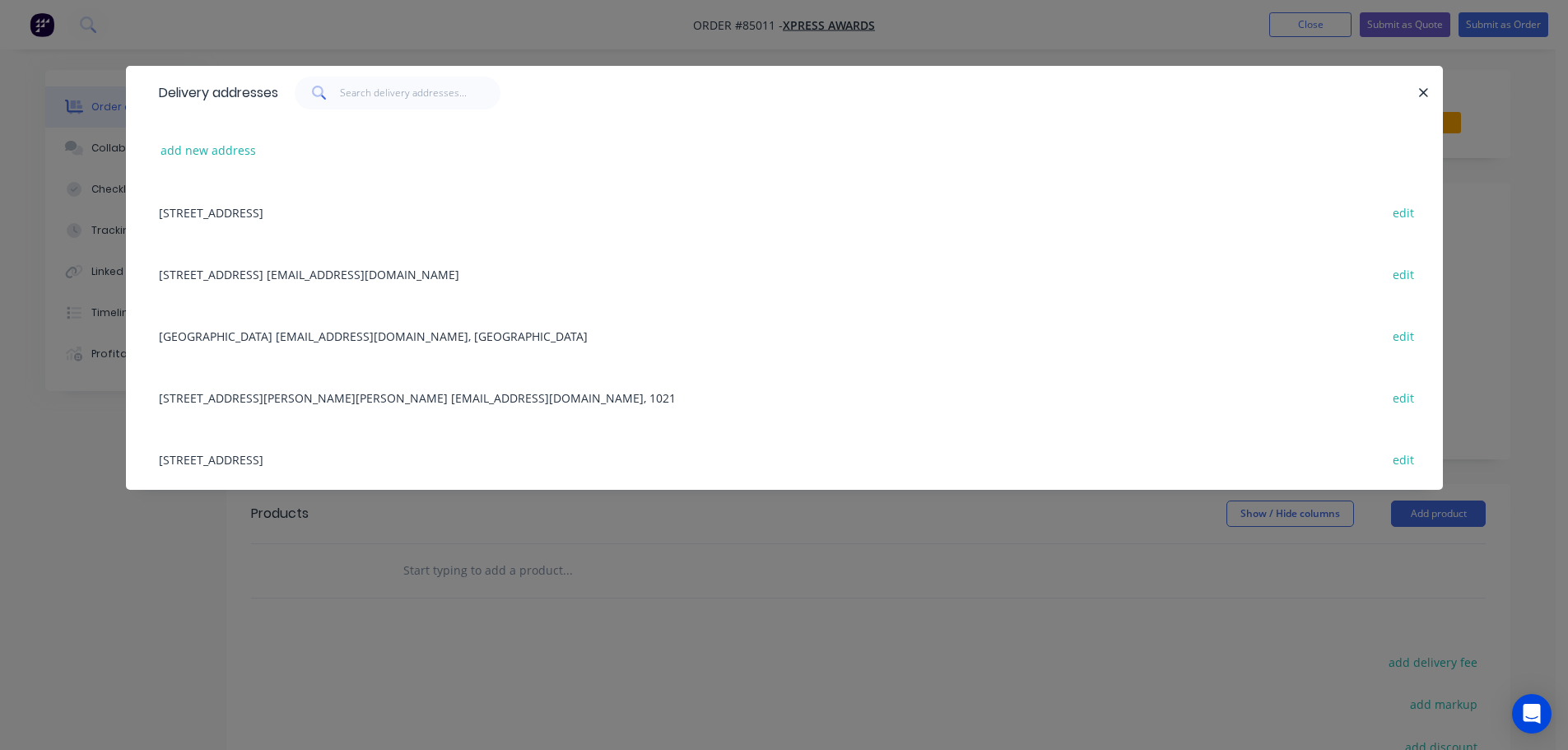
click at [211, 398] on div "[STREET_ADDRESS][PERSON_NAME][PERSON_NAME] [EMAIL_ADDRESS][DOMAIN_NAME], 1021 e…" at bounding box center [784, 397] width 1267 height 62
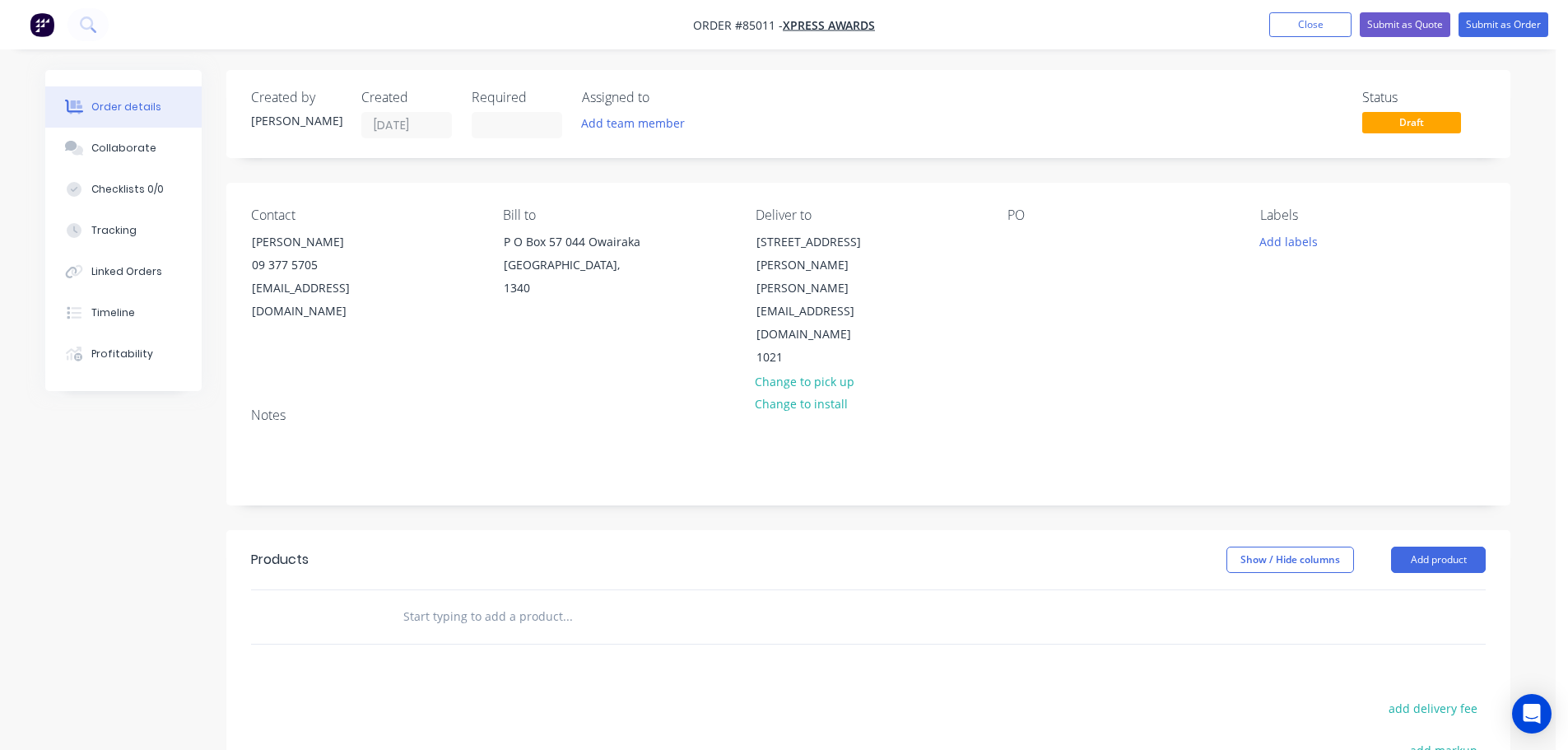
click at [488, 600] on input "text" at bounding box center [567, 616] width 330 height 33
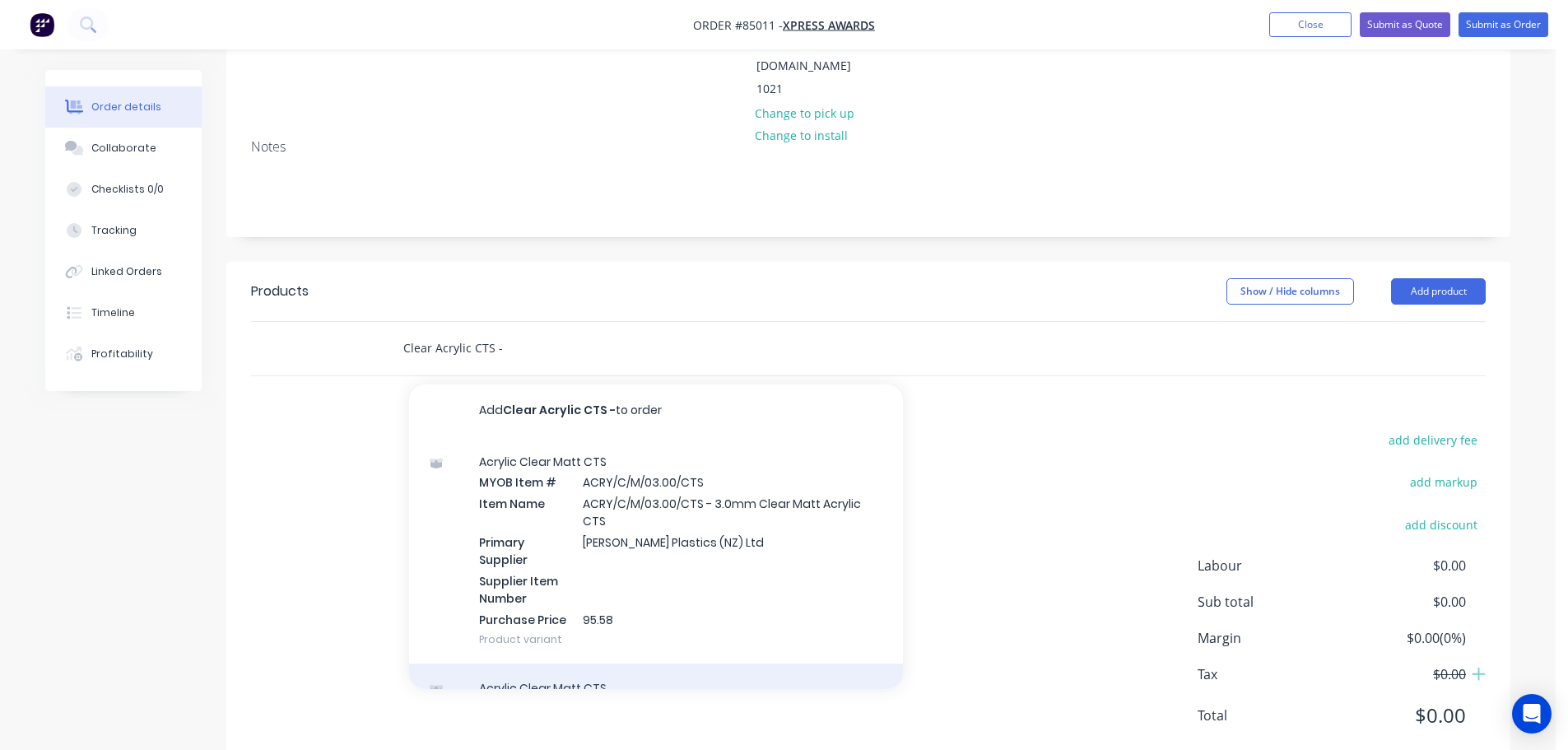
scroll to position [567, 0]
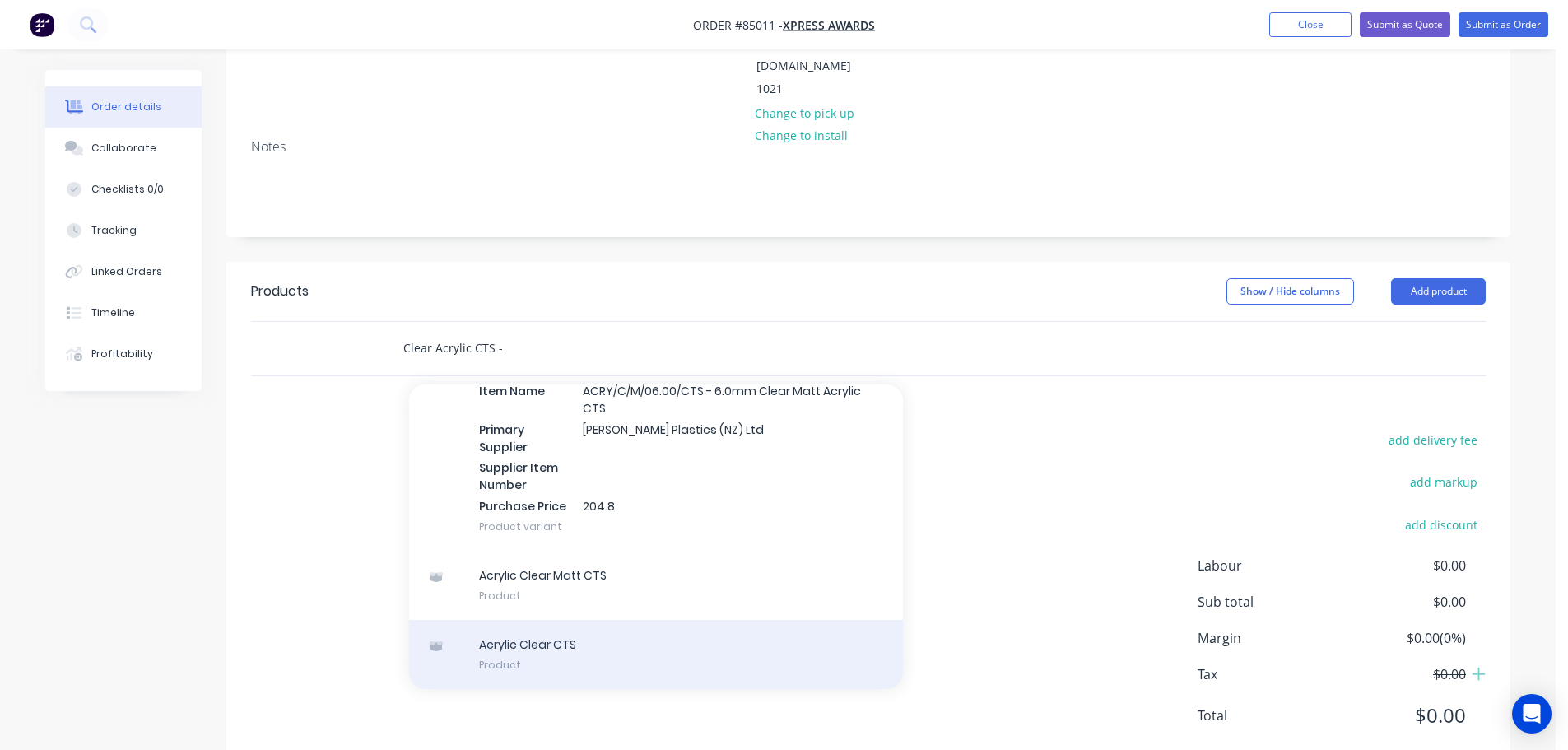
type input "Clear Acrylic CTS -"
click at [560, 620] on div "Acrylic Clear CTS Product" at bounding box center [655, 654] width 494 height 69
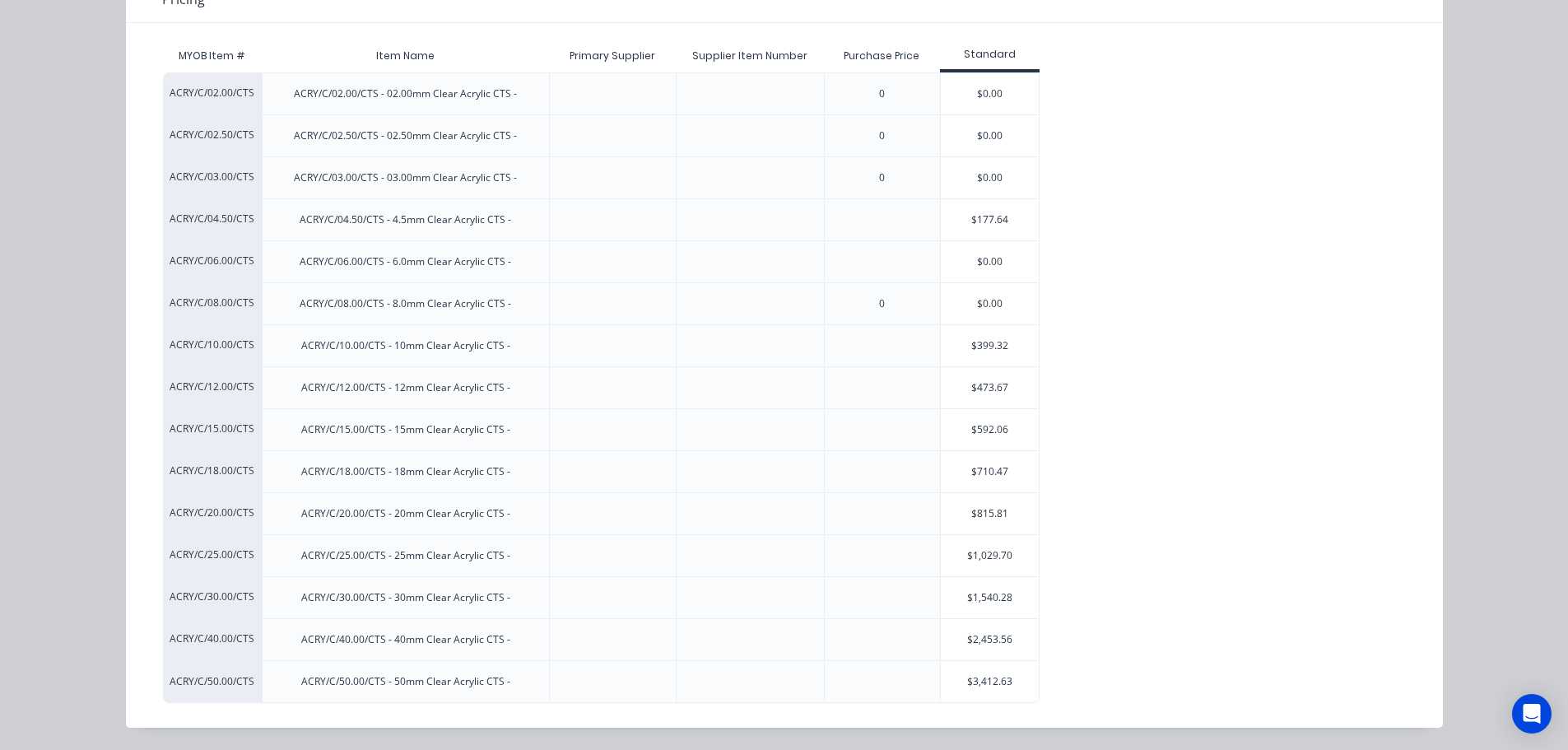
scroll to position [180, 0]
click at [978, 551] on div "$1,029.70" at bounding box center [990, 555] width 99 height 41
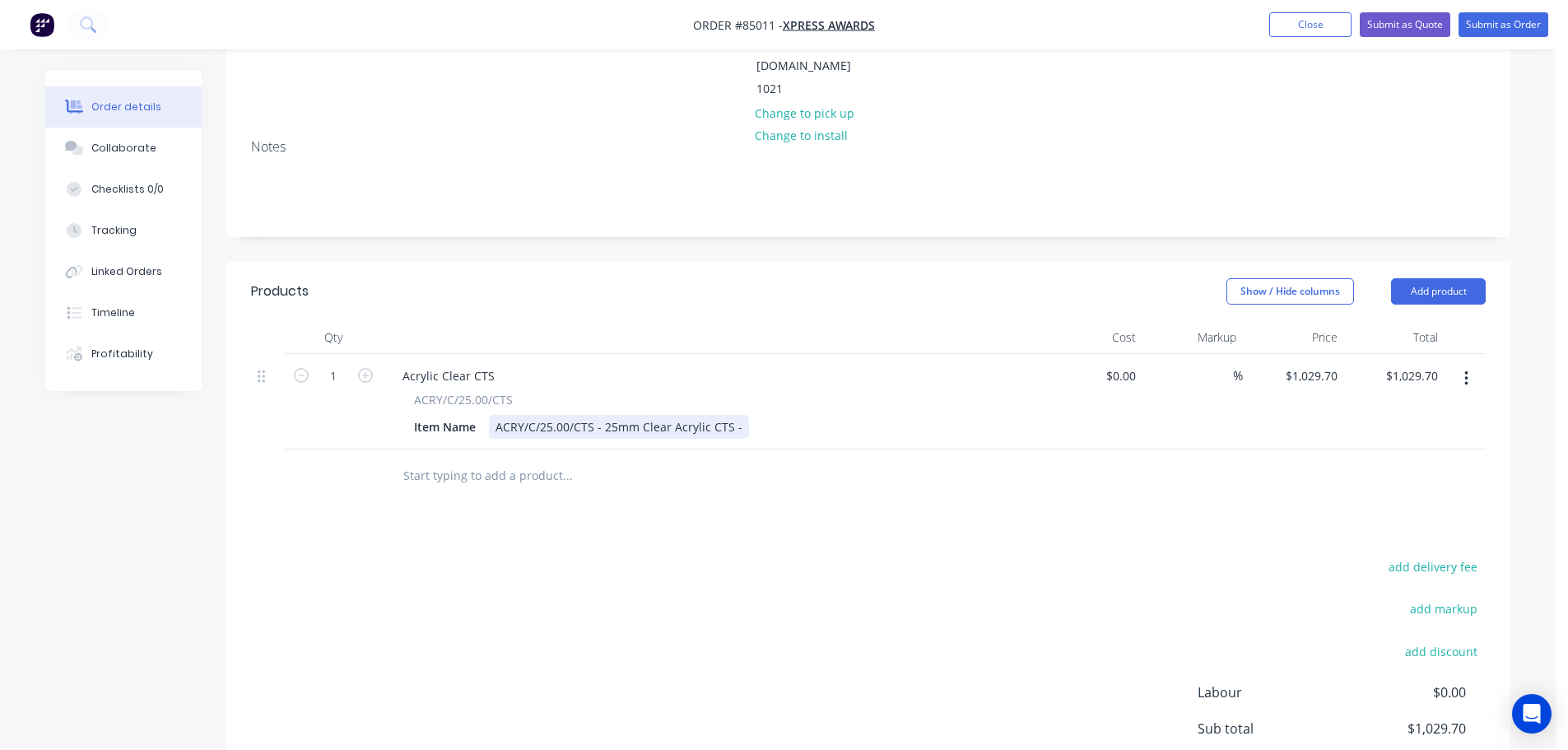
click at [740, 415] on div "ACRY/C/25.00/CTS - 25mm Clear Acrylic CTS -" at bounding box center [619, 426] width 260 height 24
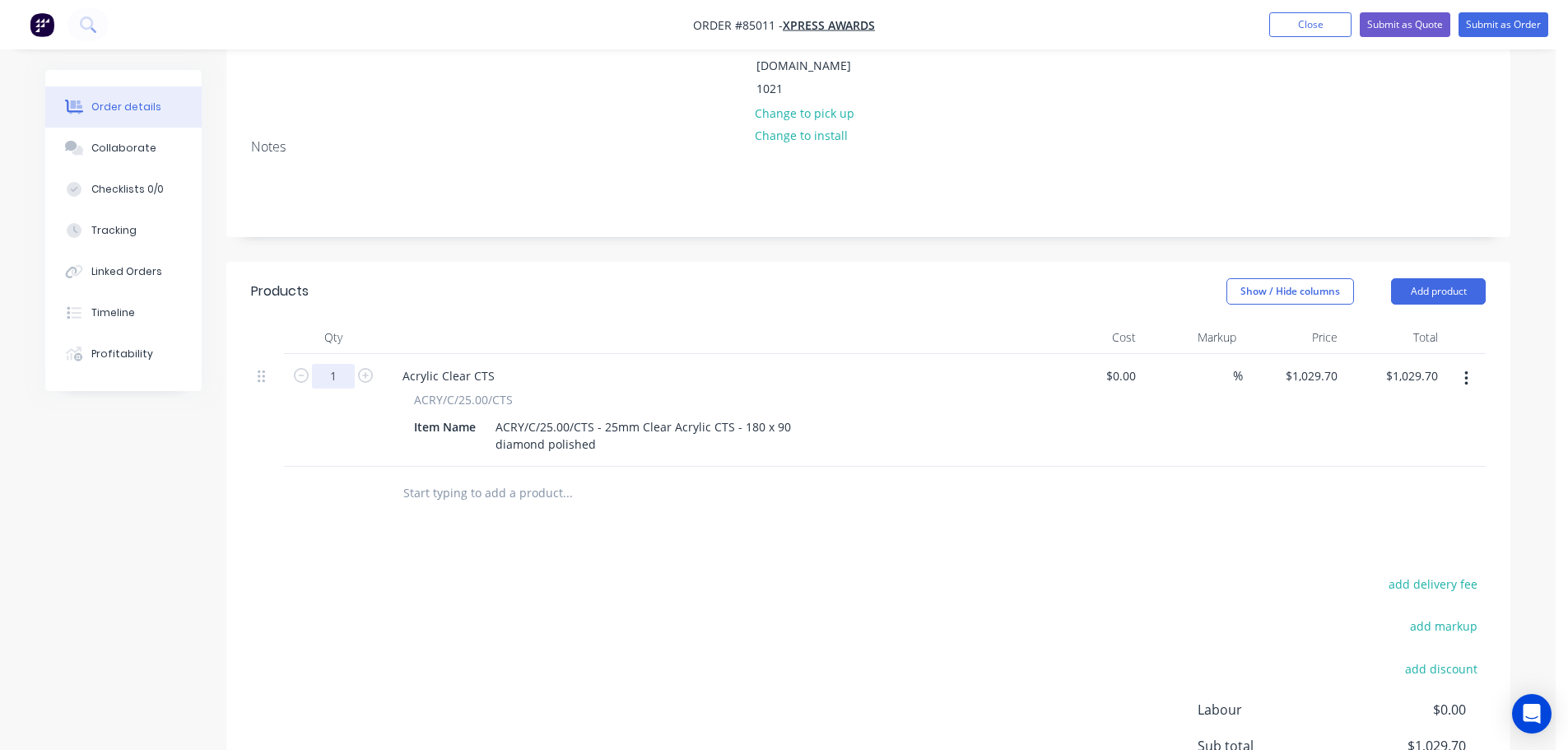
click at [330, 364] on input "1" at bounding box center [334, 377] width 43 height 25
type input "55"
type input "$56,633.50"
click at [560, 633] on div "add delivery fee add markup add discount Labour $0.00 Sub total $1,029.70 Margi…" at bounding box center [868, 732] width 1234 height 318
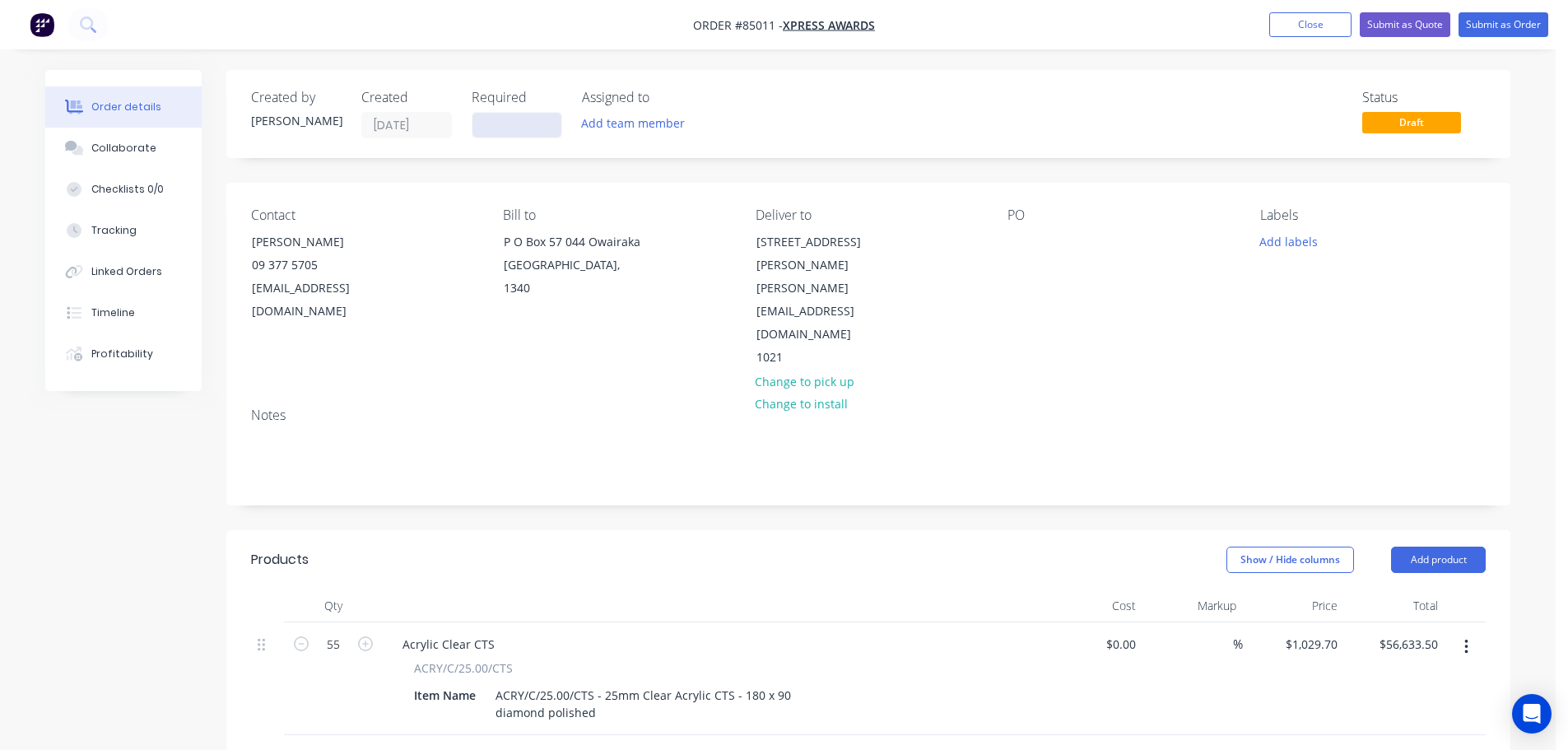
click at [513, 129] on input at bounding box center [517, 125] width 89 height 25
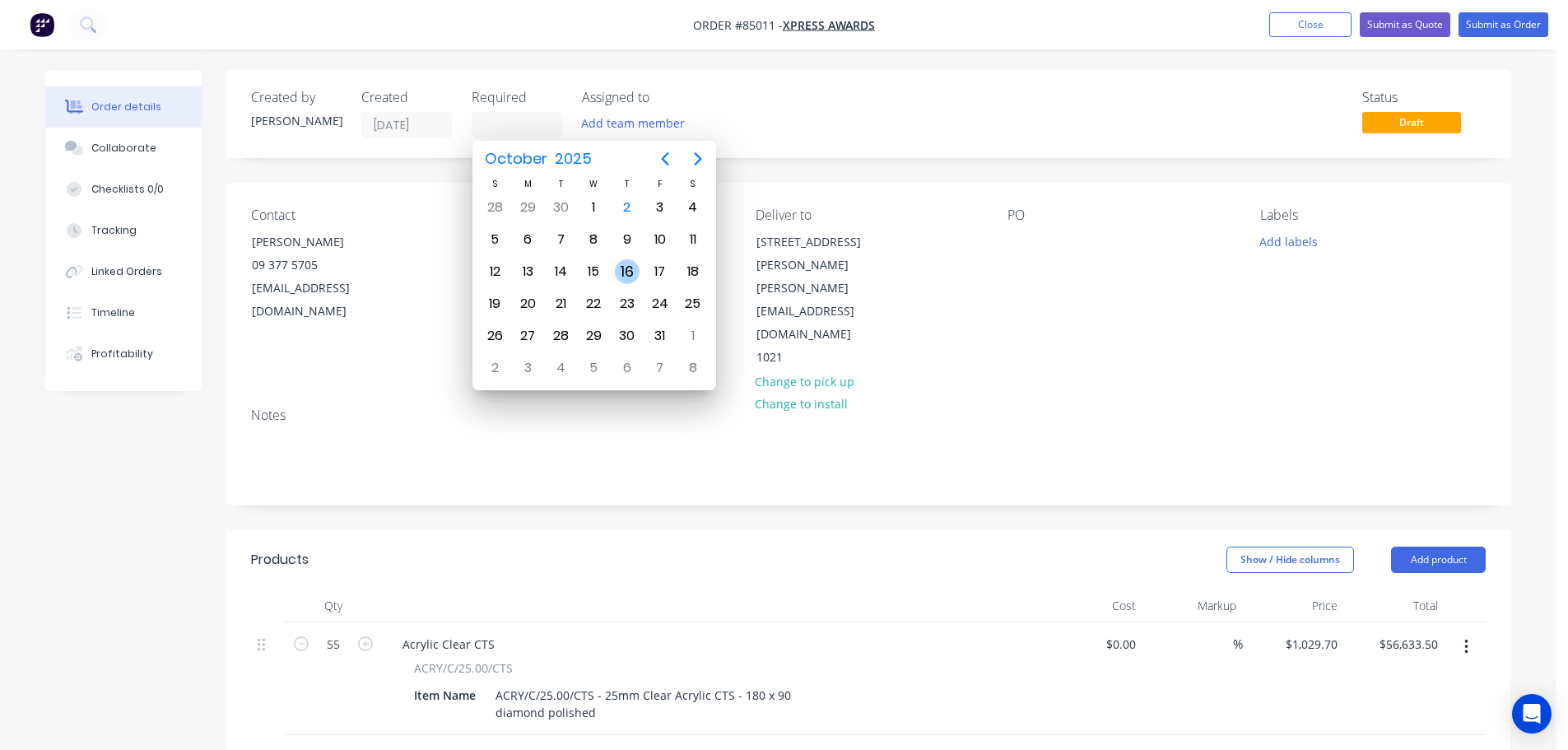
click at [626, 269] on div "16" at bounding box center [627, 272] width 25 height 25
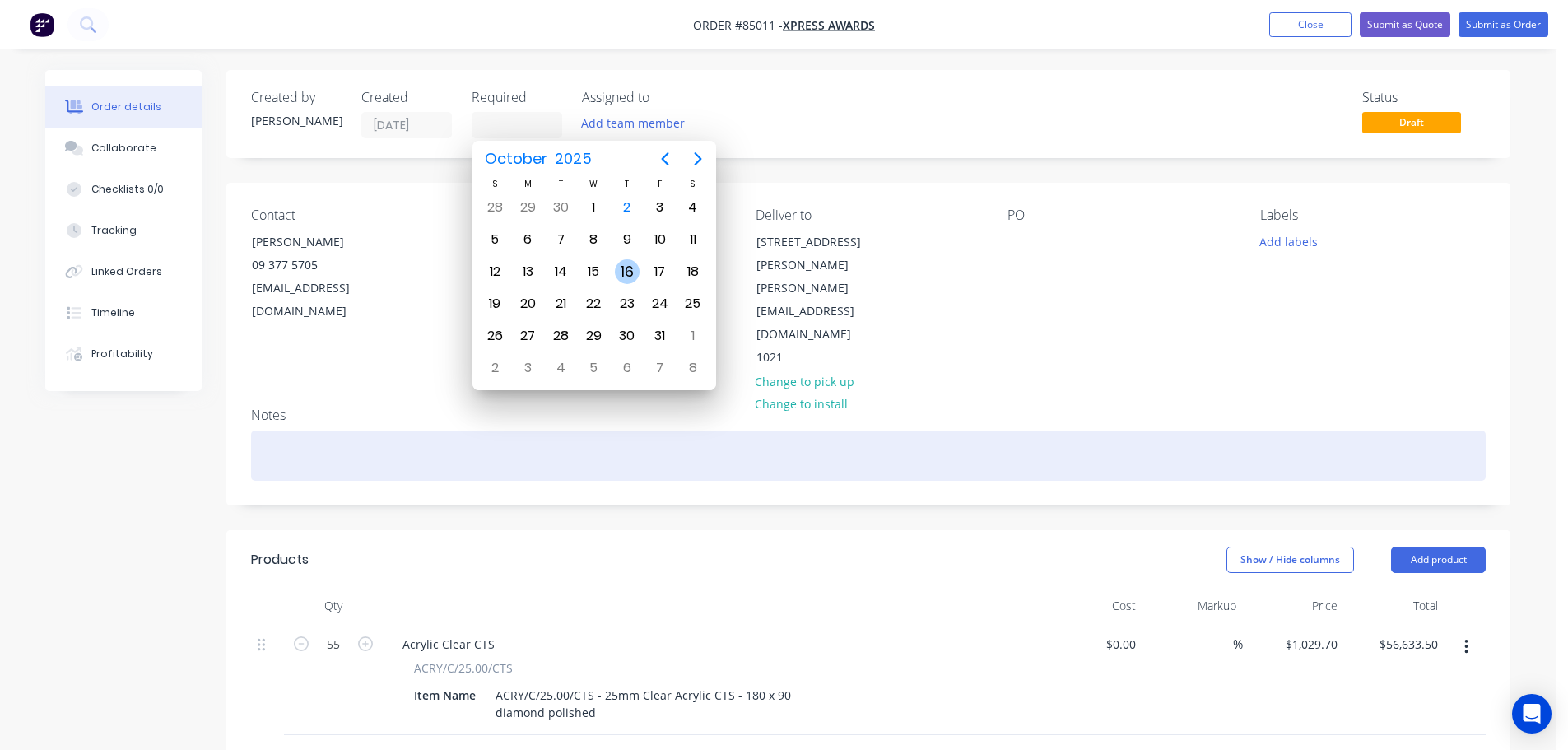
type input "[DATE]"
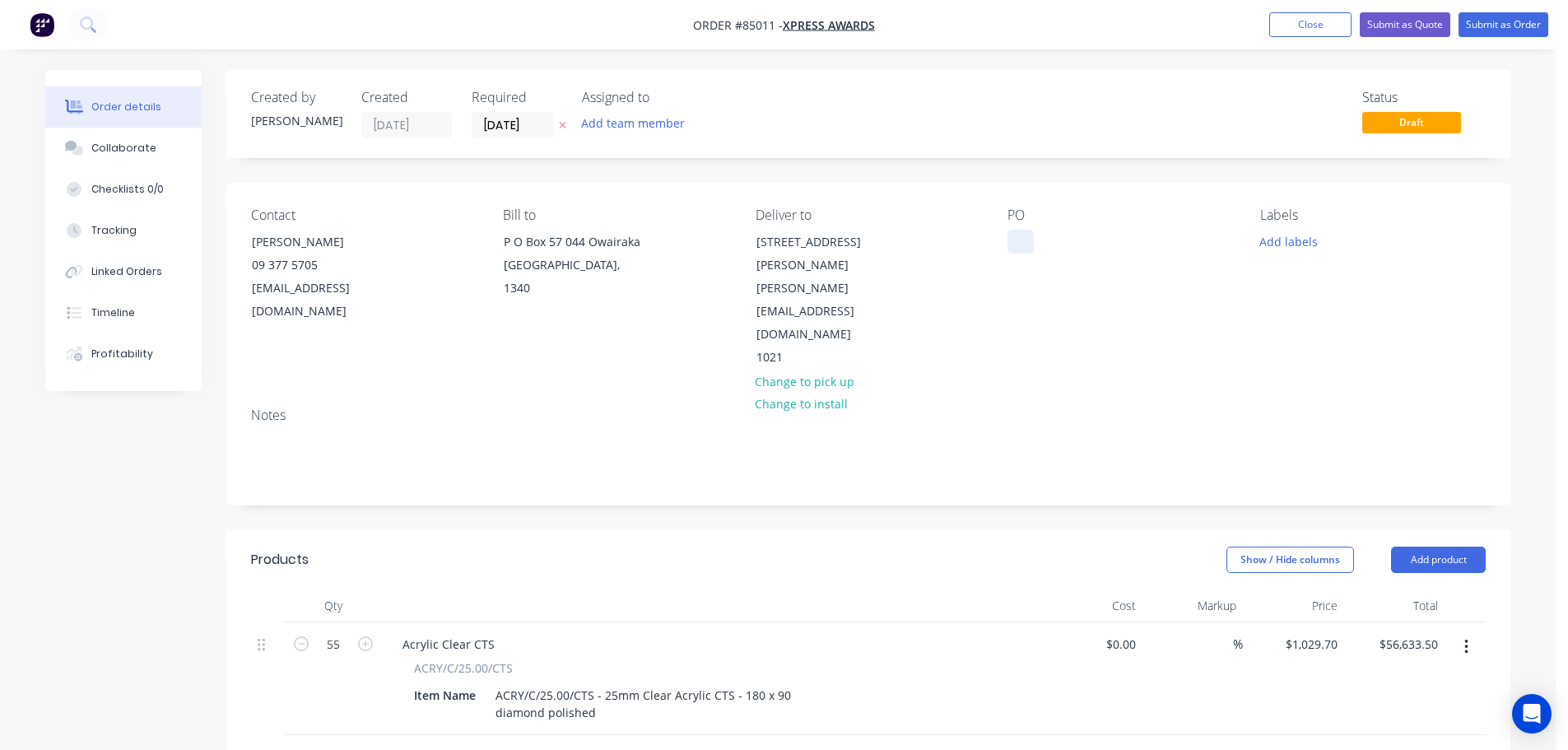
click at [1029, 237] on div at bounding box center [1021, 241] width 26 height 24
click at [1037, 394] on div "Notes" at bounding box center [868, 449] width 1284 height 110
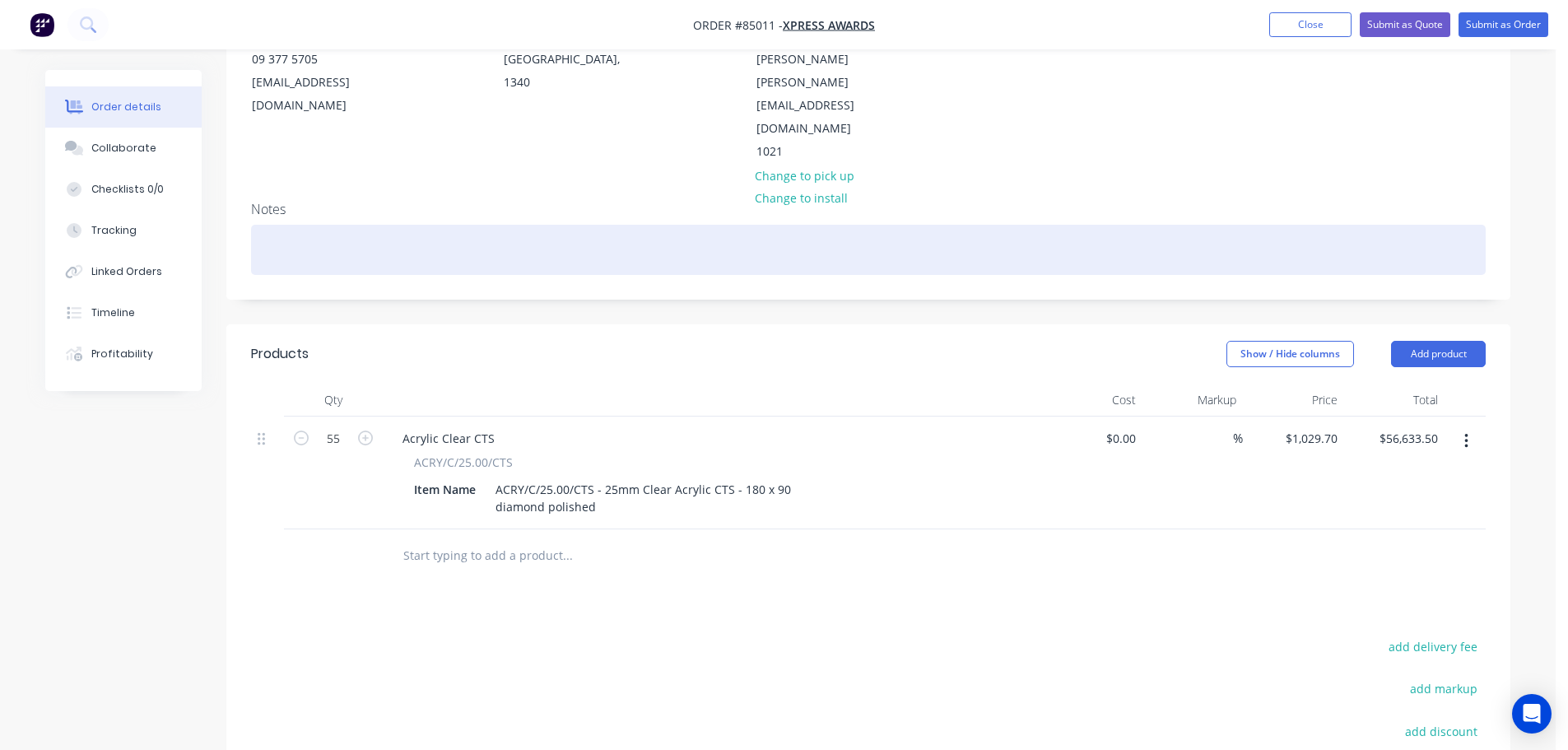
scroll to position [330, 0]
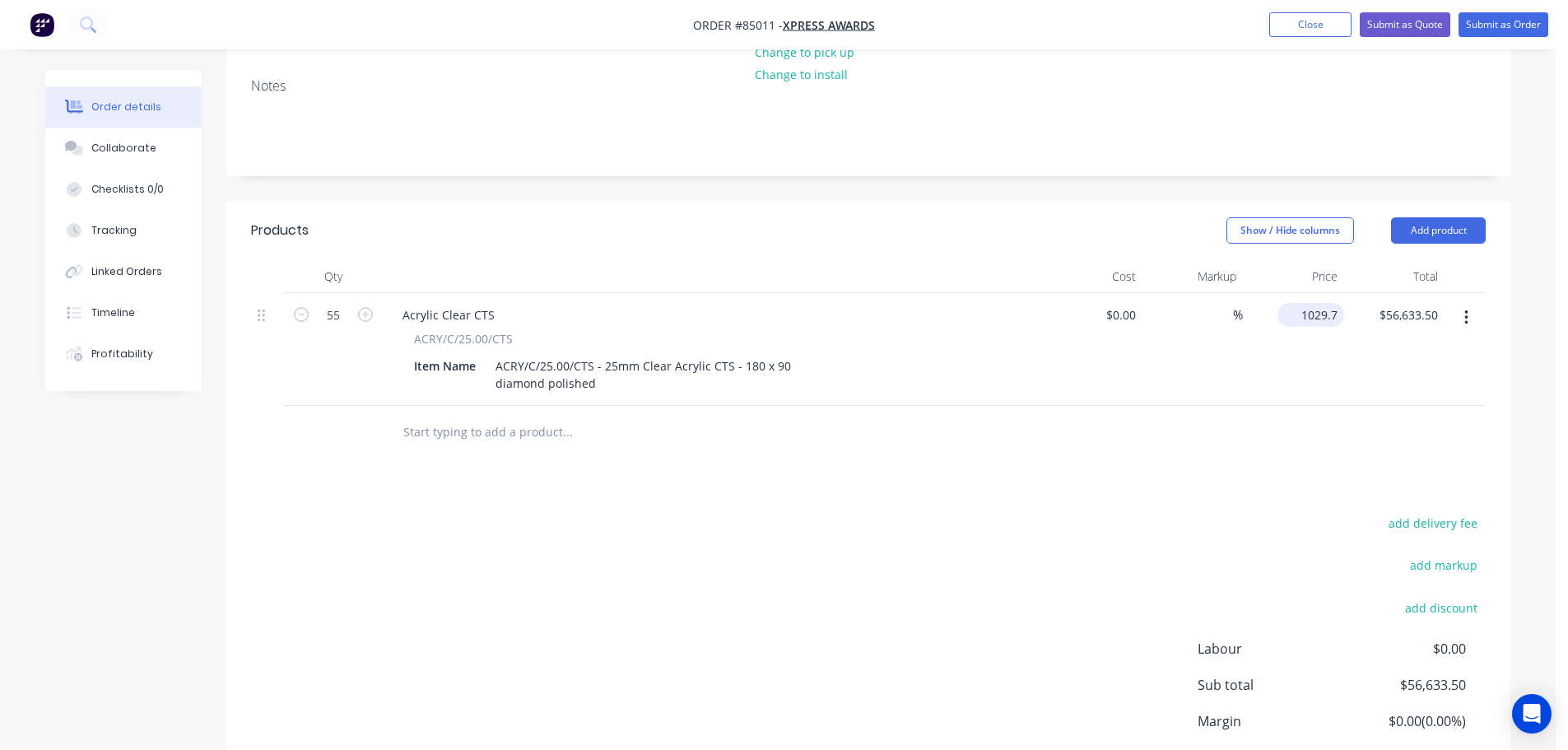
click at [1334, 303] on input "1029.7" at bounding box center [1313, 315] width 60 height 24
type input "$0.00"
click at [950, 457] on div "Products Show / Hide columns Add product Qty Cost Markup Price Total 55 Acrylic…" at bounding box center [868, 527] width 1284 height 654
click at [1313, 293] on div "0 0" at bounding box center [1293, 349] width 101 height 113
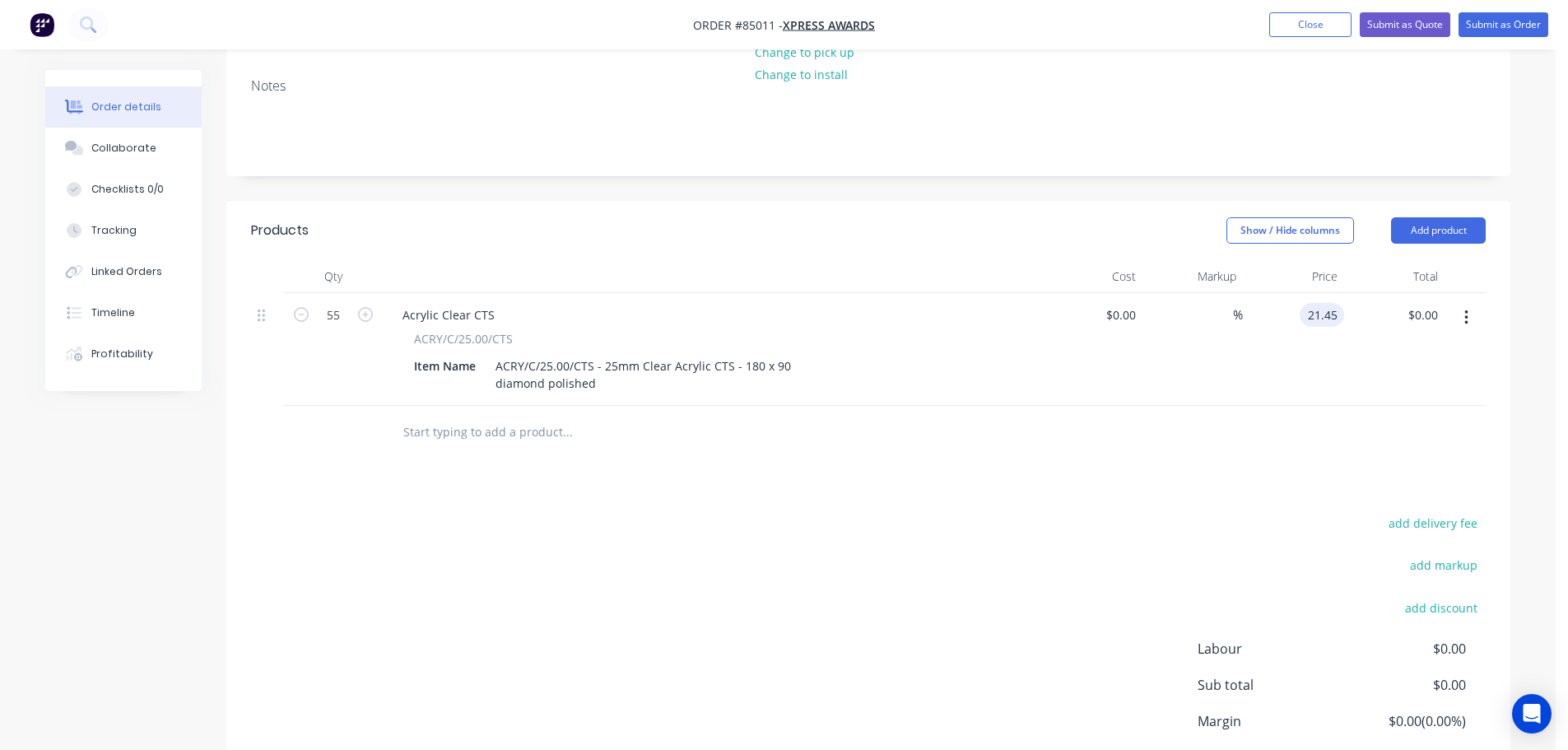
type input "$21.45"
type input "$1,179.75"
click at [1039, 452] on div "Products Show / Hide columns Add product Qty Cost Markup Price Total 55 Acrylic…" at bounding box center [868, 527] width 1284 height 654
click at [1505, 24] on button "Submit as Order" at bounding box center [1503, 25] width 90 height 25
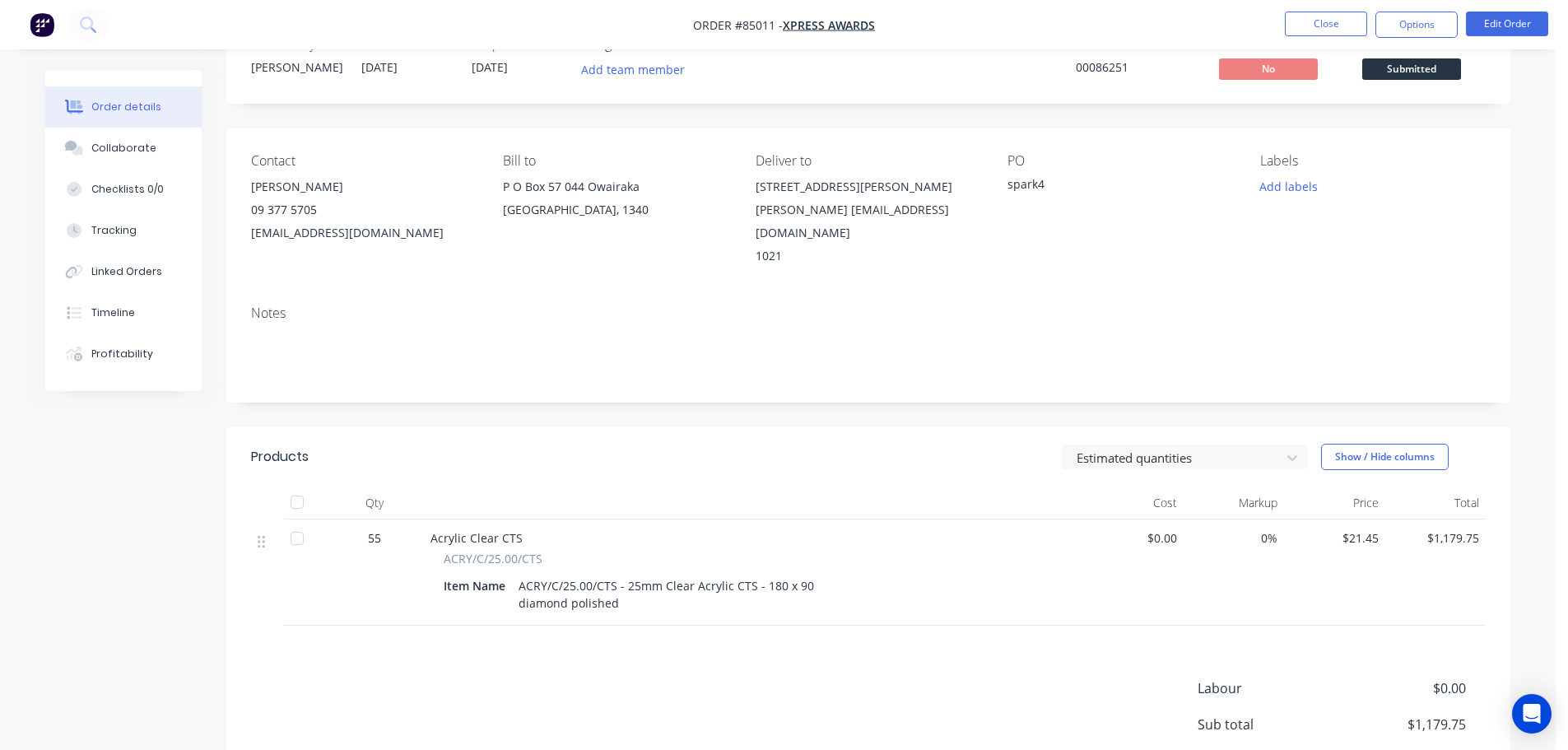
scroll to position [0, 0]
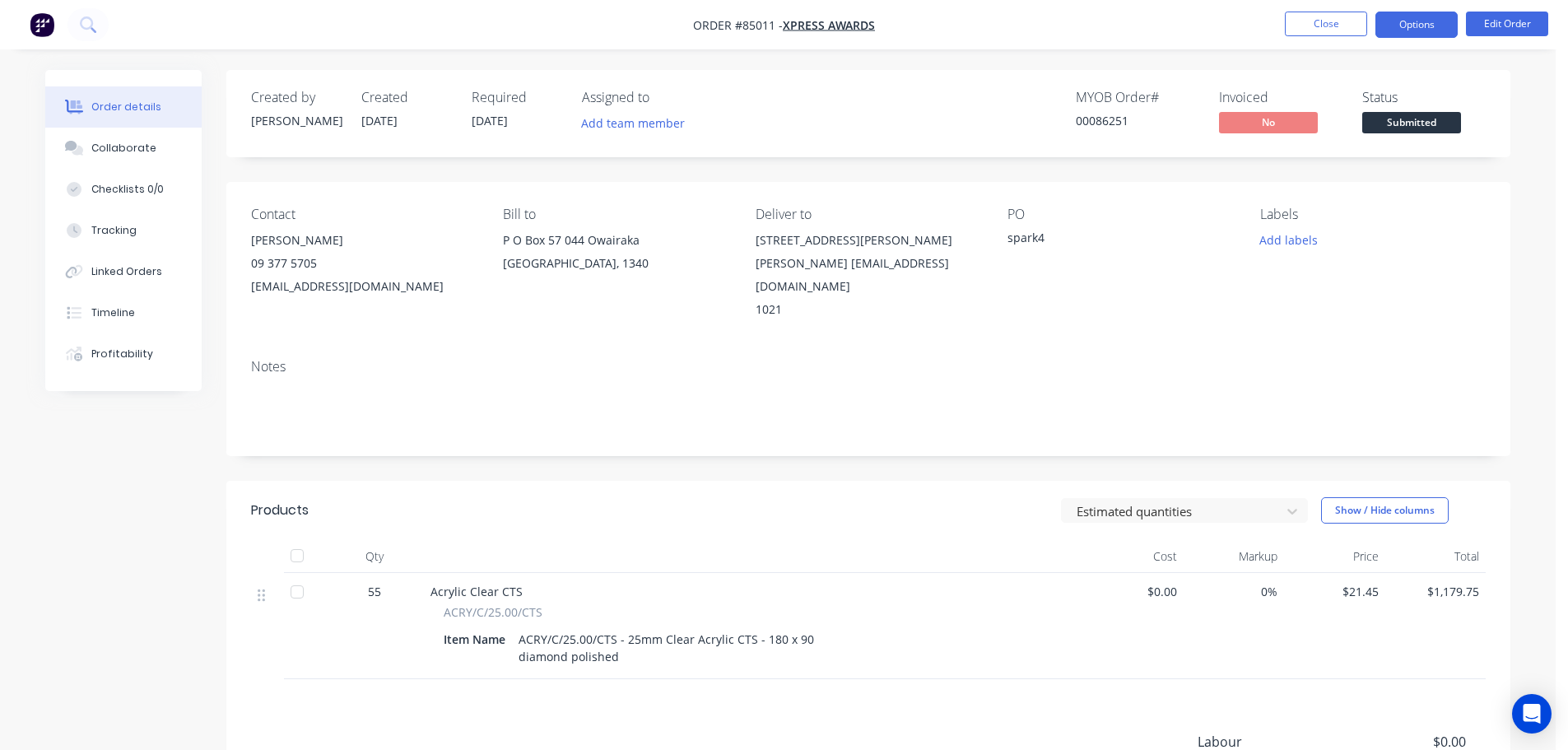
click at [1416, 31] on button "Options" at bounding box center [1416, 25] width 82 height 26
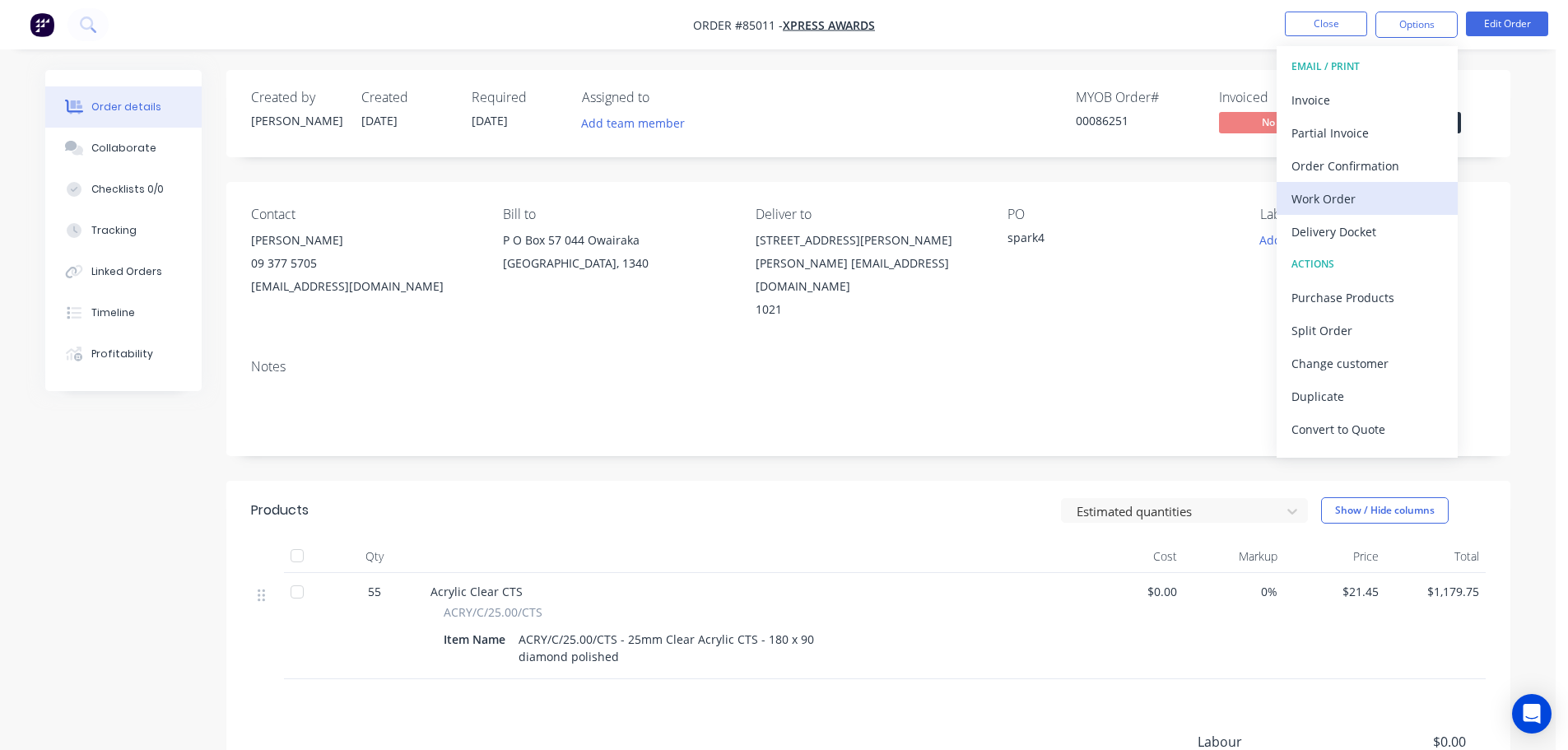
click at [1330, 196] on div "Work Order" at bounding box center [1367, 199] width 152 height 24
click at [1341, 168] on div "Without pricing" at bounding box center [1367, 166] width 152 height 24
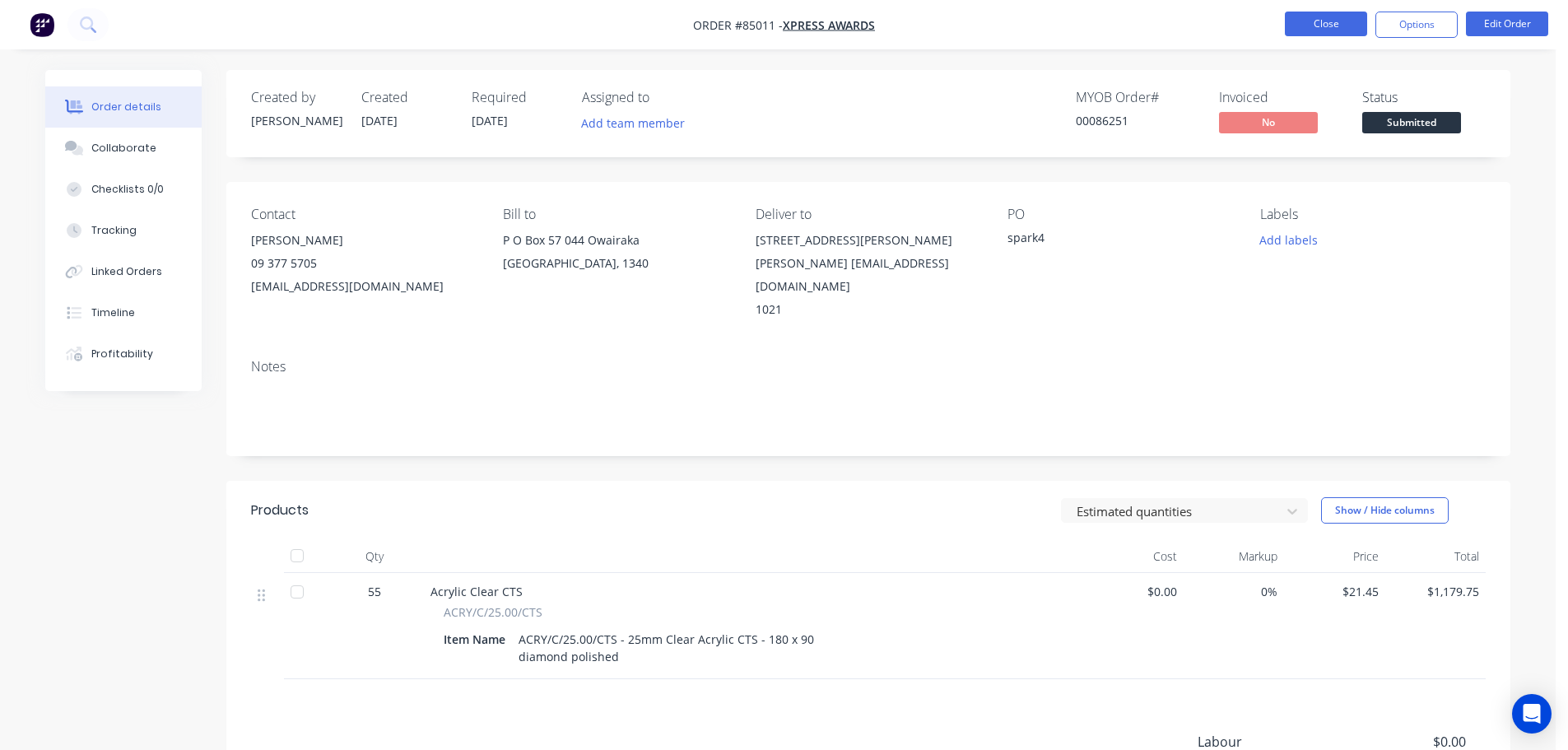
click at [1355, 30] on button "Close" at bounding box center [1326, 24] width 82 height 25
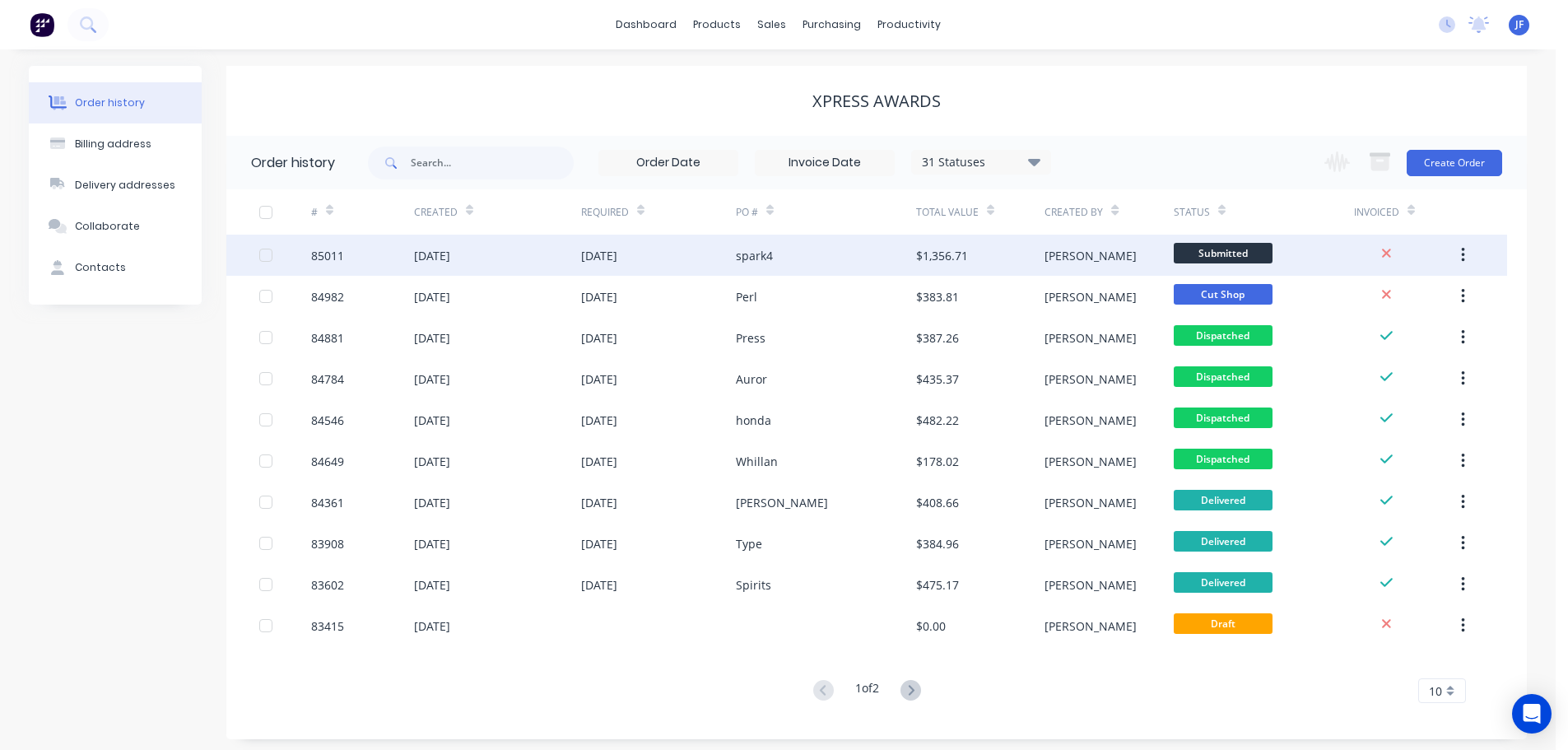
click at [1089, 259] on div "[PERSON_NAME]" at bounding box center [1109, 255] width 129 height 41
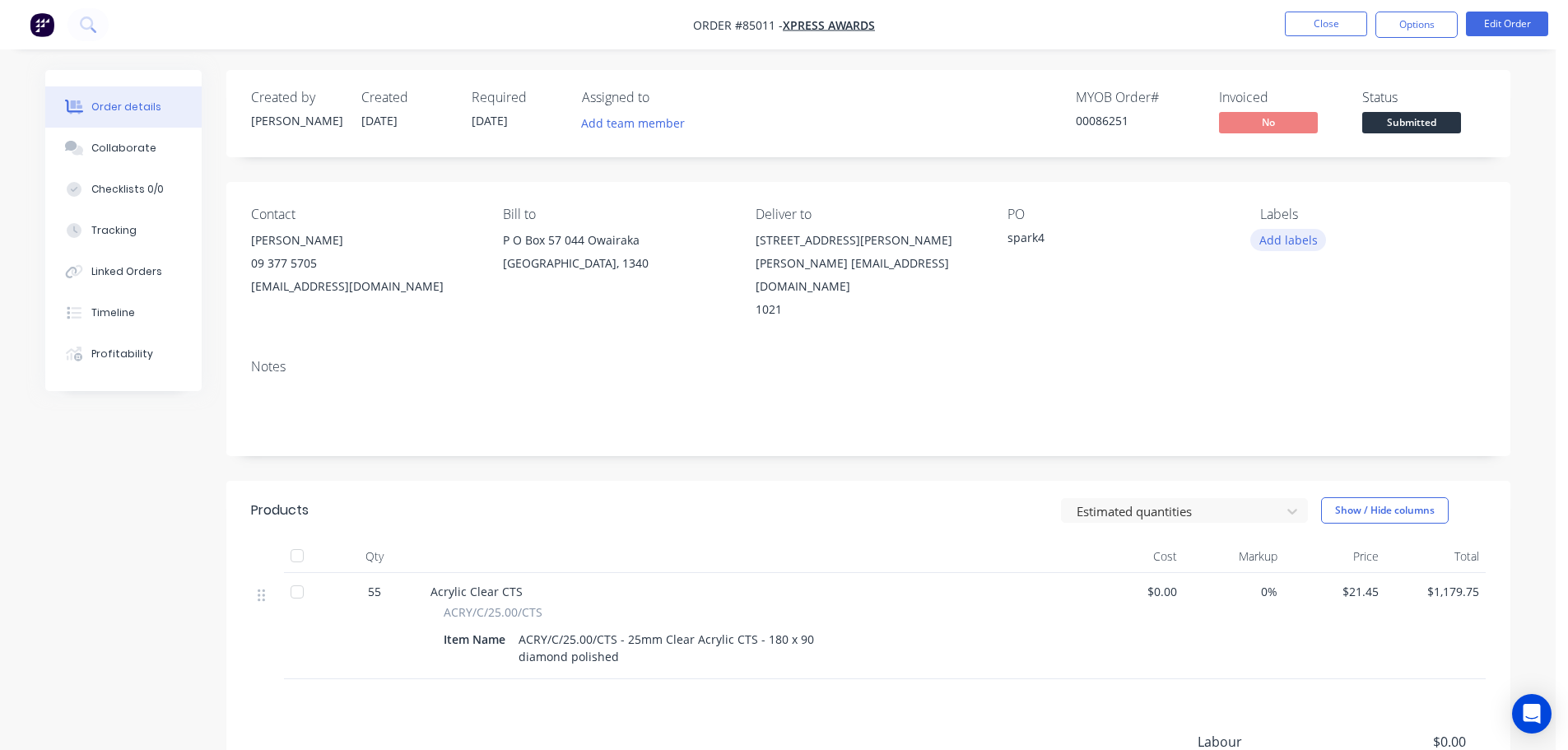
click at [1303, 234] on button "Add labels" at bounding box center [1288, 240] width 76 height 22
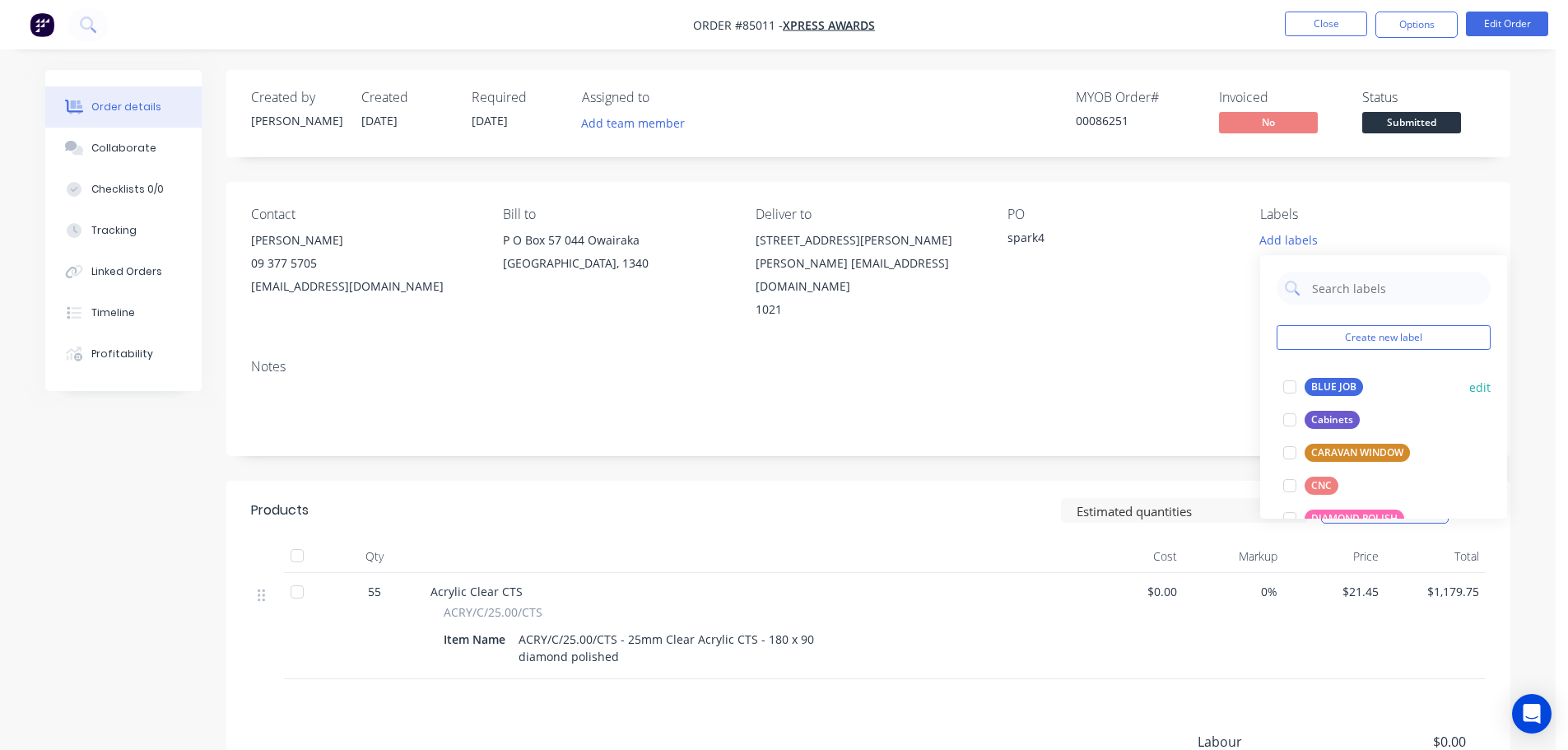
click at [1317, 385] on div "BLUE JOB" at bounding box center [1333, 387] width 59 height 18
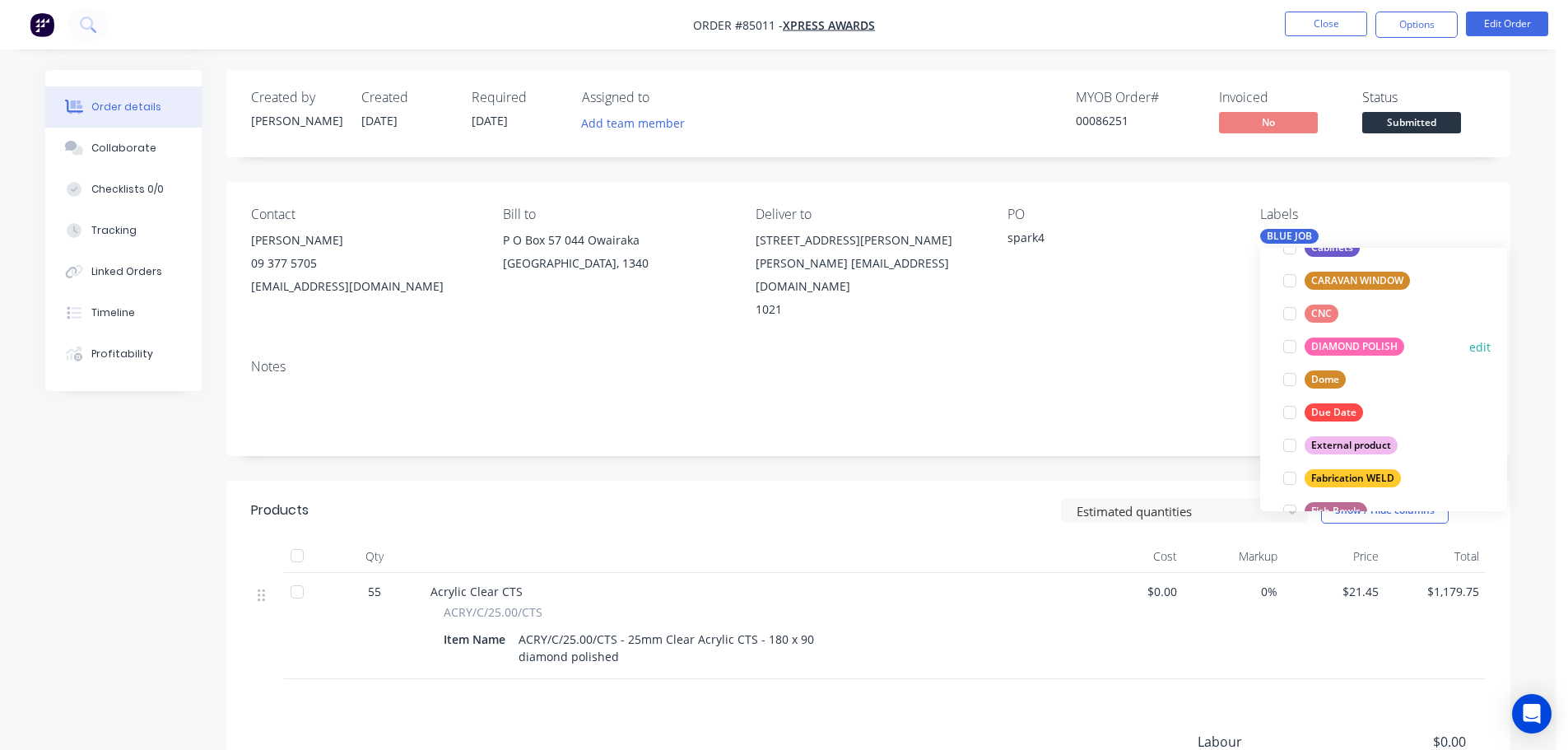
click at [1342, 353] on div "DIAMOND POLISH" at bounding box center [1354, 347] width 100 height 18
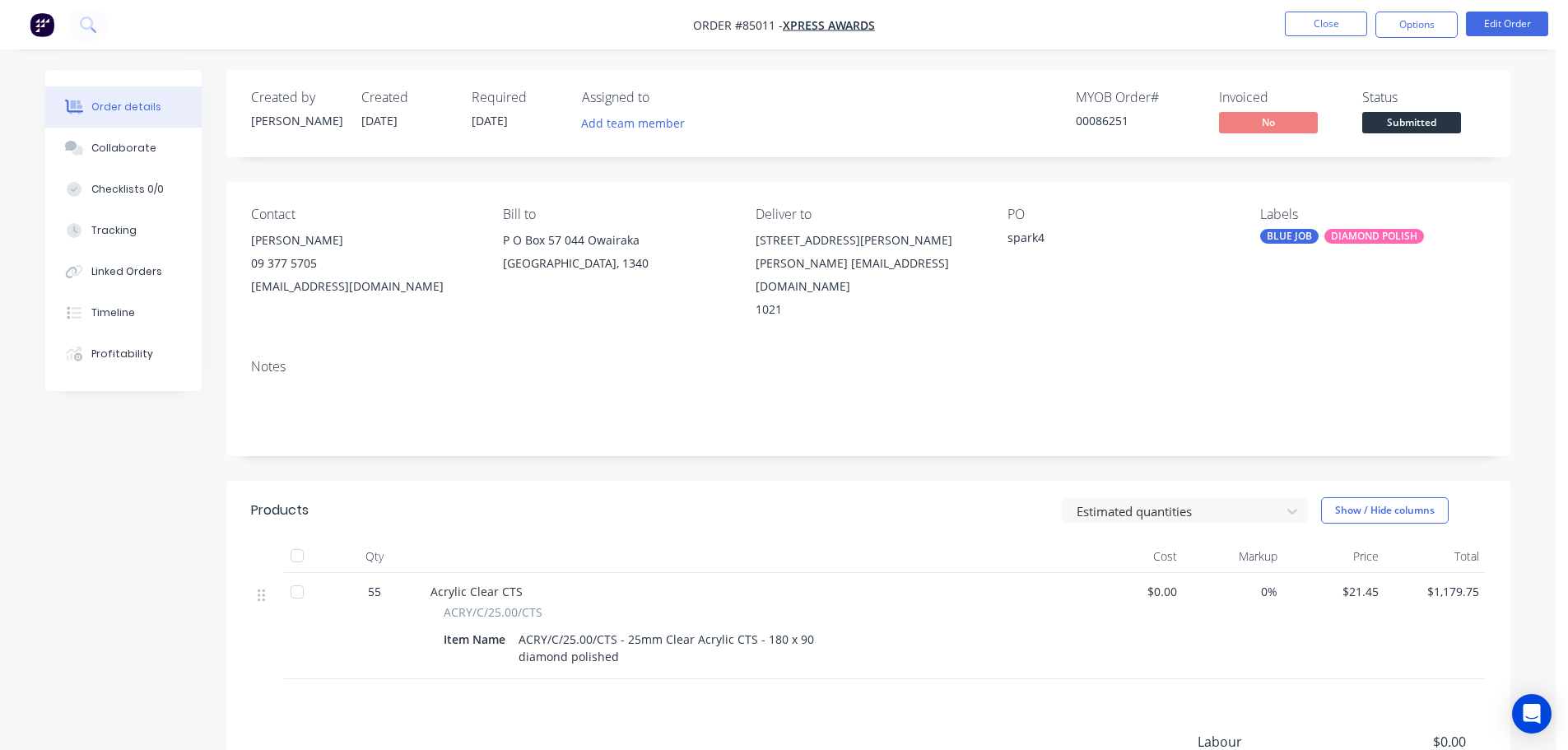
click at [1250, 195] on div "Contact [PERSON_NAME] [PHONE_NUMBER] [EMAIL_ADDRESS][DOMAIN_NAME] Bill to [STRE…" at bounding box center [868, 264] width 1284 height 164
click at [1327, 26] on button "Close" at bounding box center [1326, 24] width 82 height 25
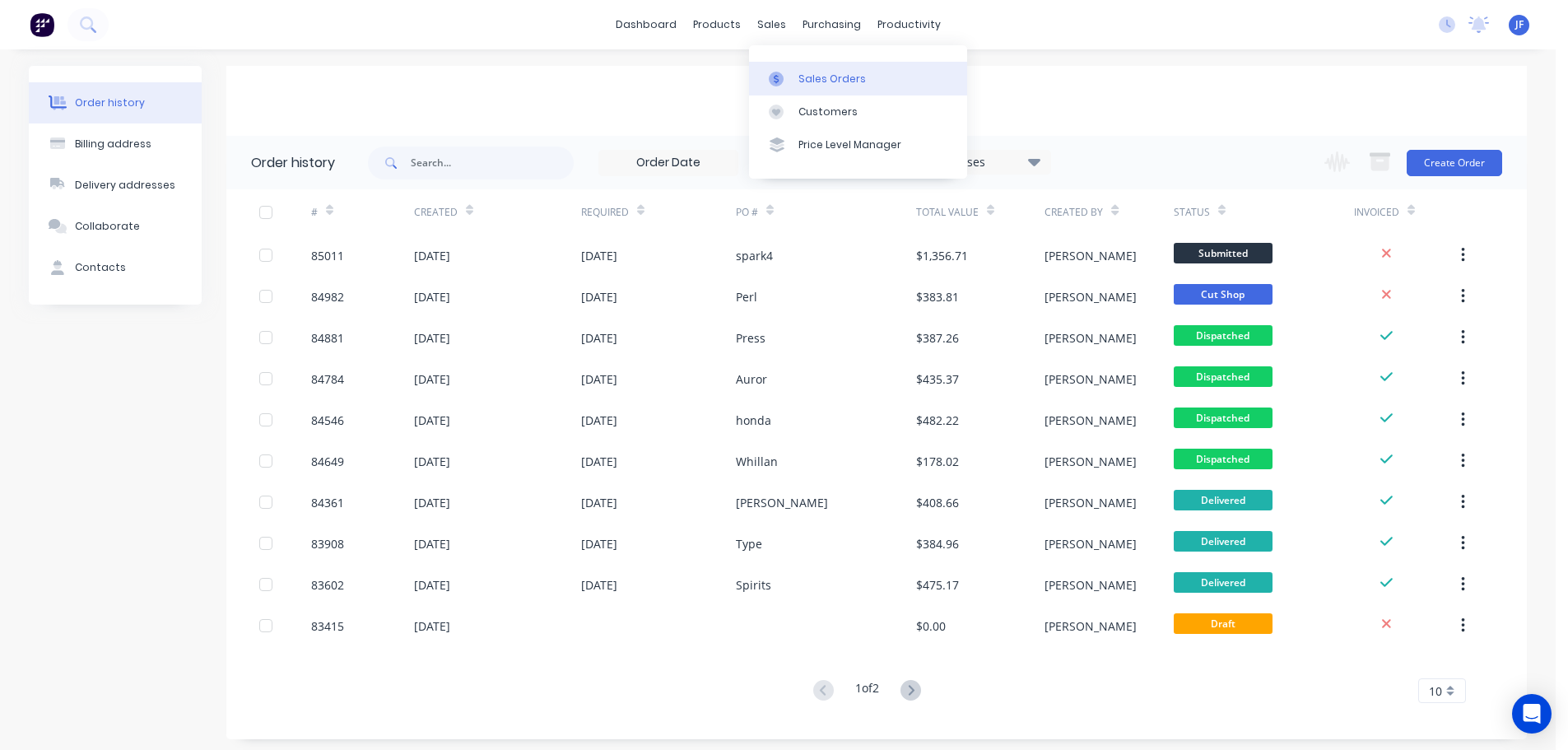
click at [803, 77] on div "Sales Orders" at bounding box center [832, 79] width 68 height 15
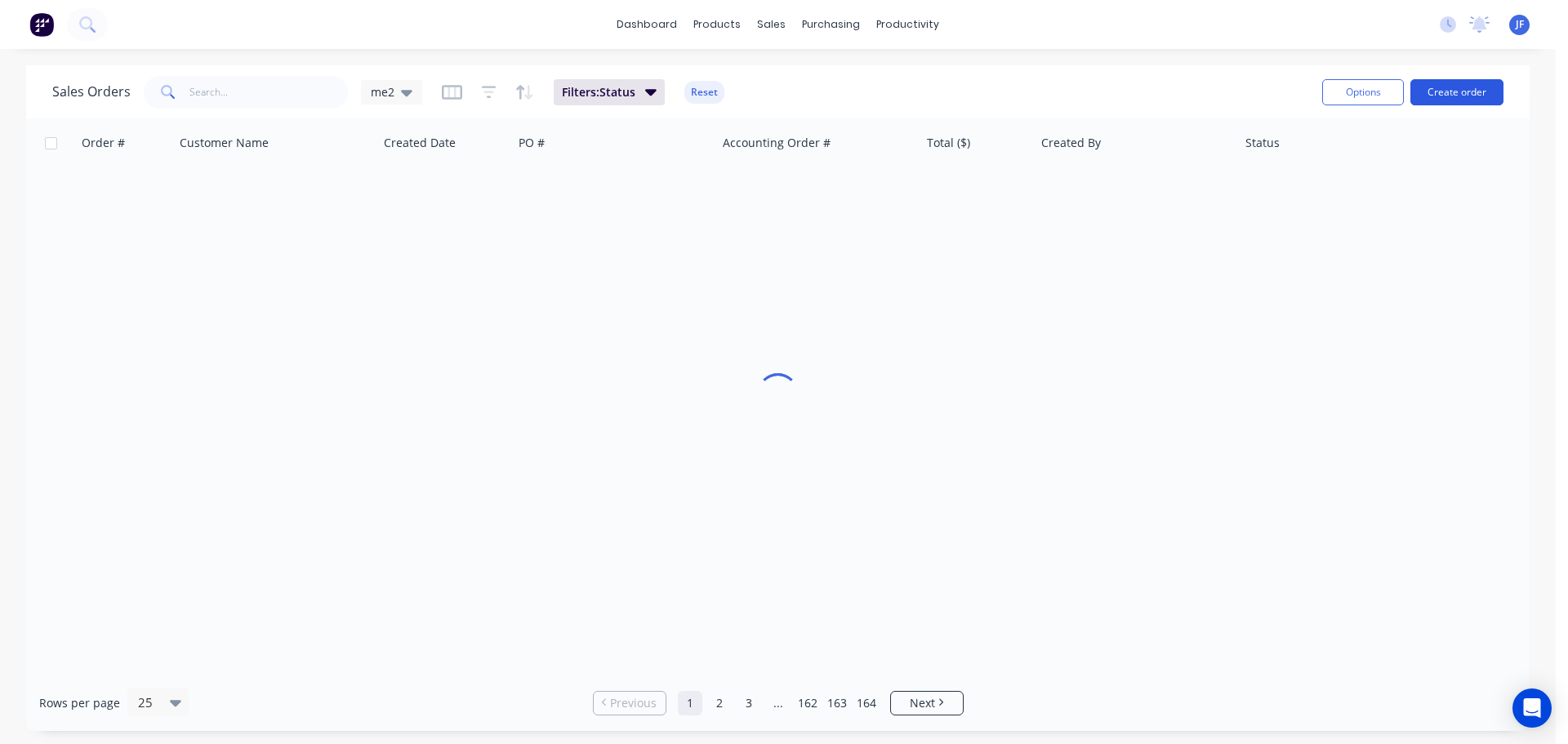
click at [1482, 76] on div "Options Create order" at bounding box center [1409, 92] width 188 height 40
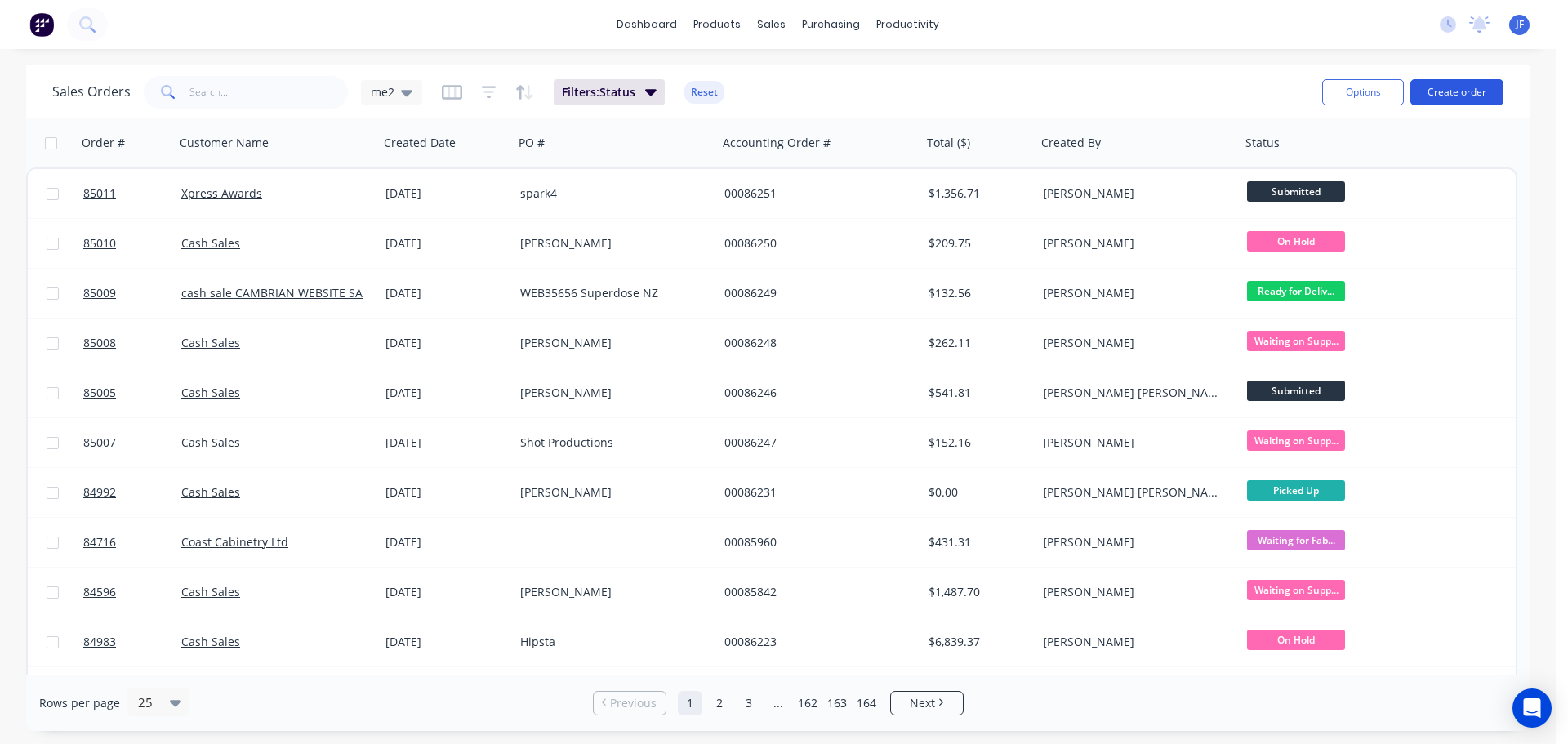
click at [1476, 90] on button "Create order" at bounding box center [1457, 92] width 93 height 26
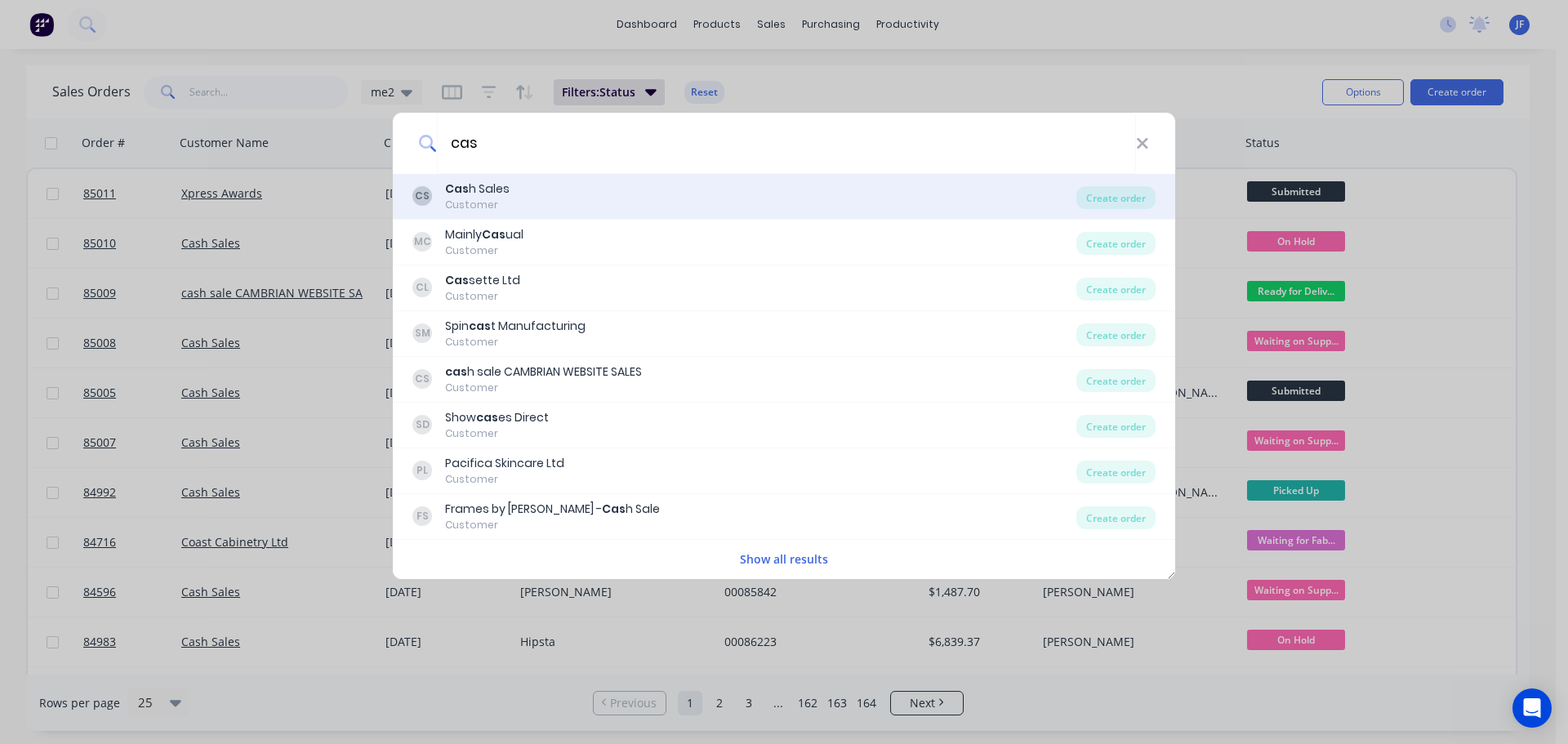
type input "cas"
click at [575, 211] on div "CS Cas h Sales Customer" at bounding box center [744, 196] width 664 height 32
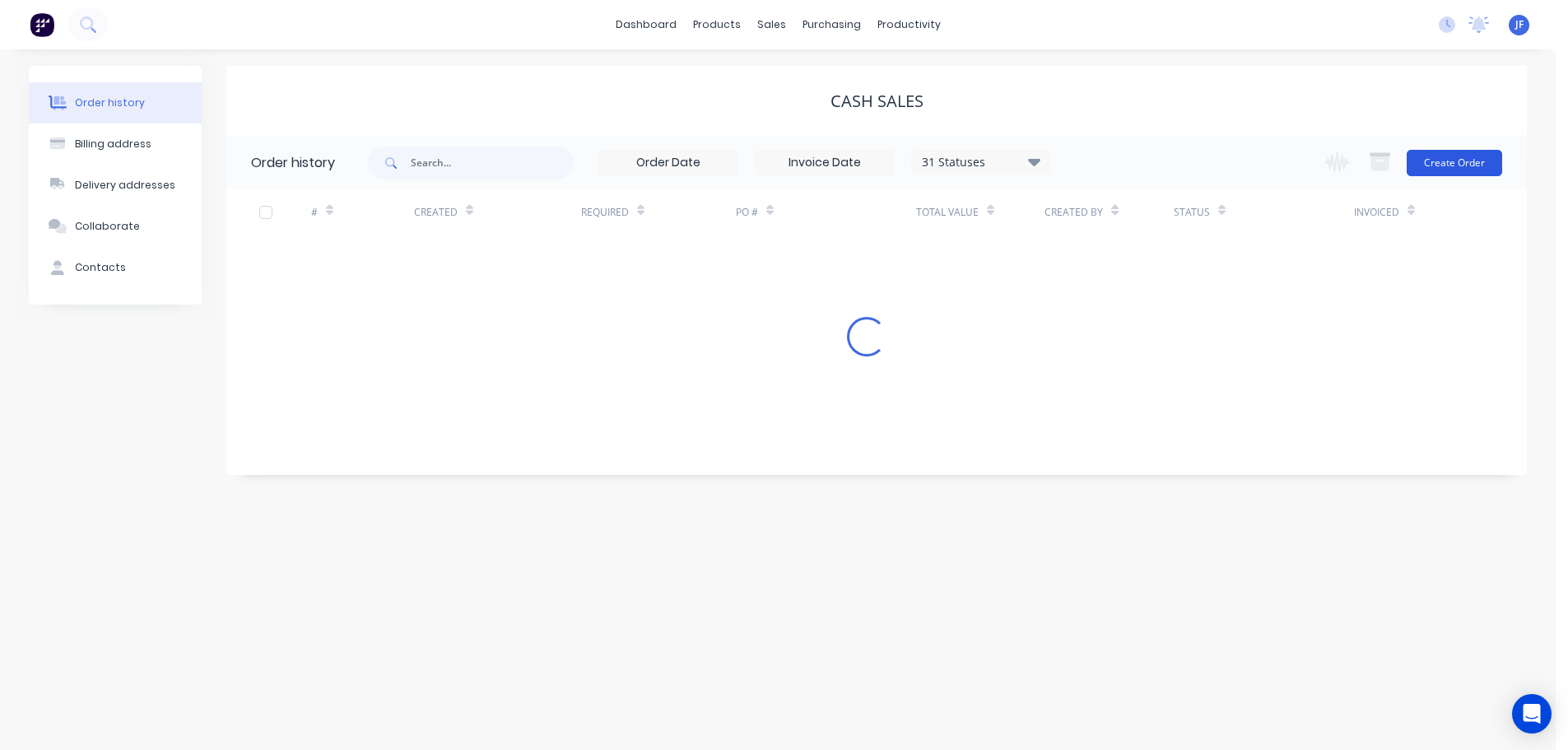
click at [1483, 152] on button "Create Order" at bounding box center [1454, 163] width 96 height 26
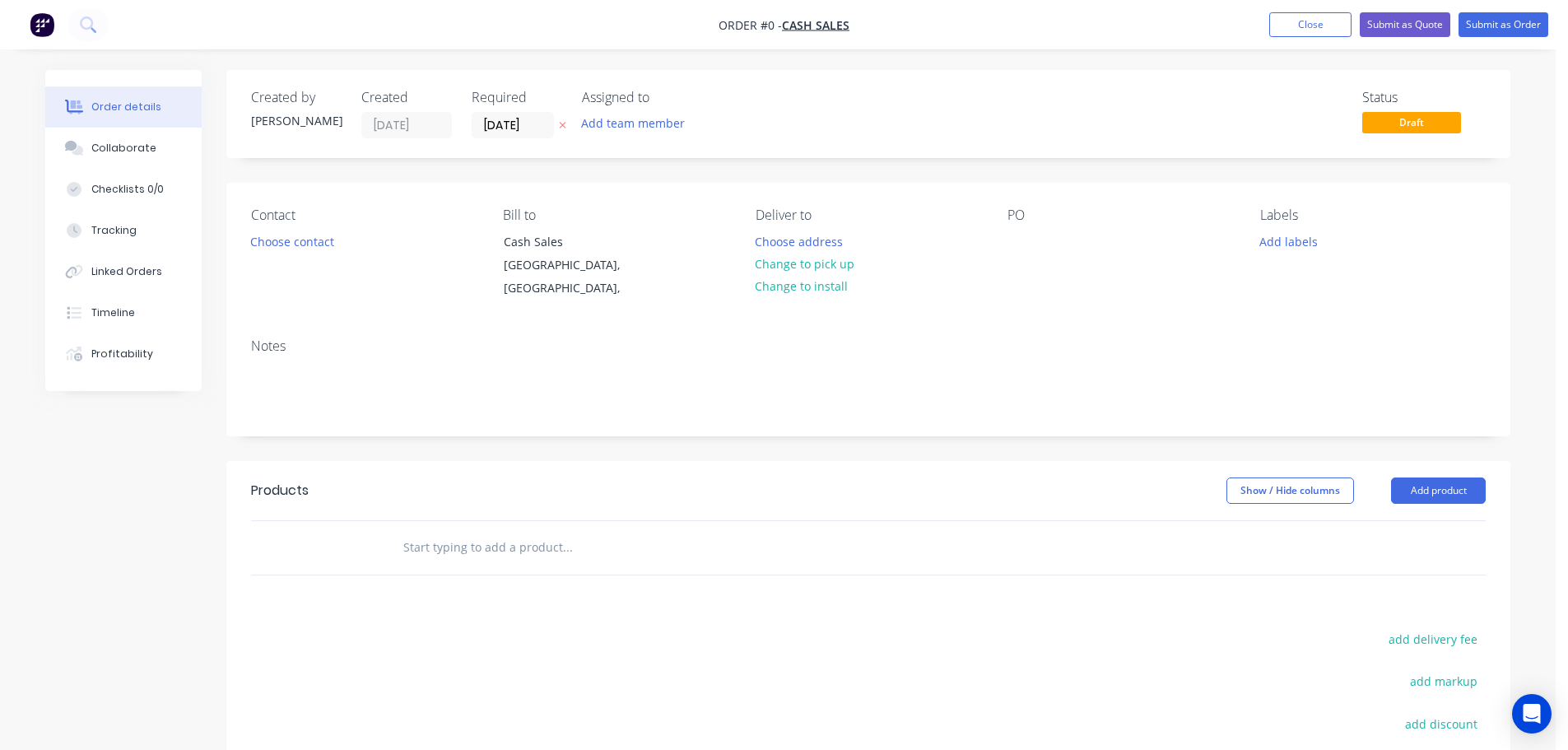
click at [559, 129] on icon "button" at bounding box center [562, 125] width 7 height 10
click at [310, 237] on button "Choose contact" at bounding box center [293, 241] width 101 height 22
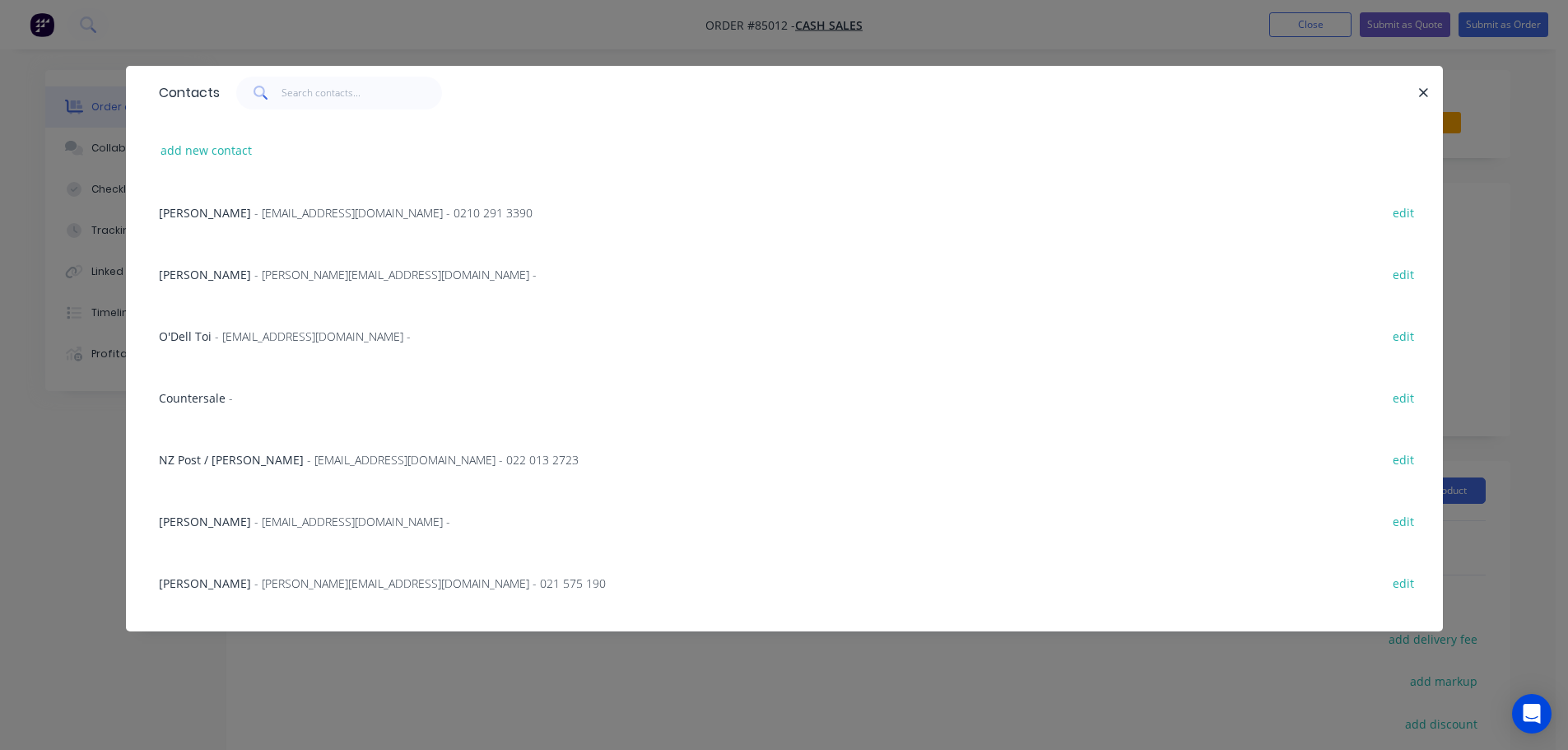
click at [367, 109] on div "Contacts" at bounding box center [784, 92] width 1317 height 54
click at [339, 100] on input "text" at bounding box center [362, 93] width 161 height 33
paste input "[PERSON_NAME]"
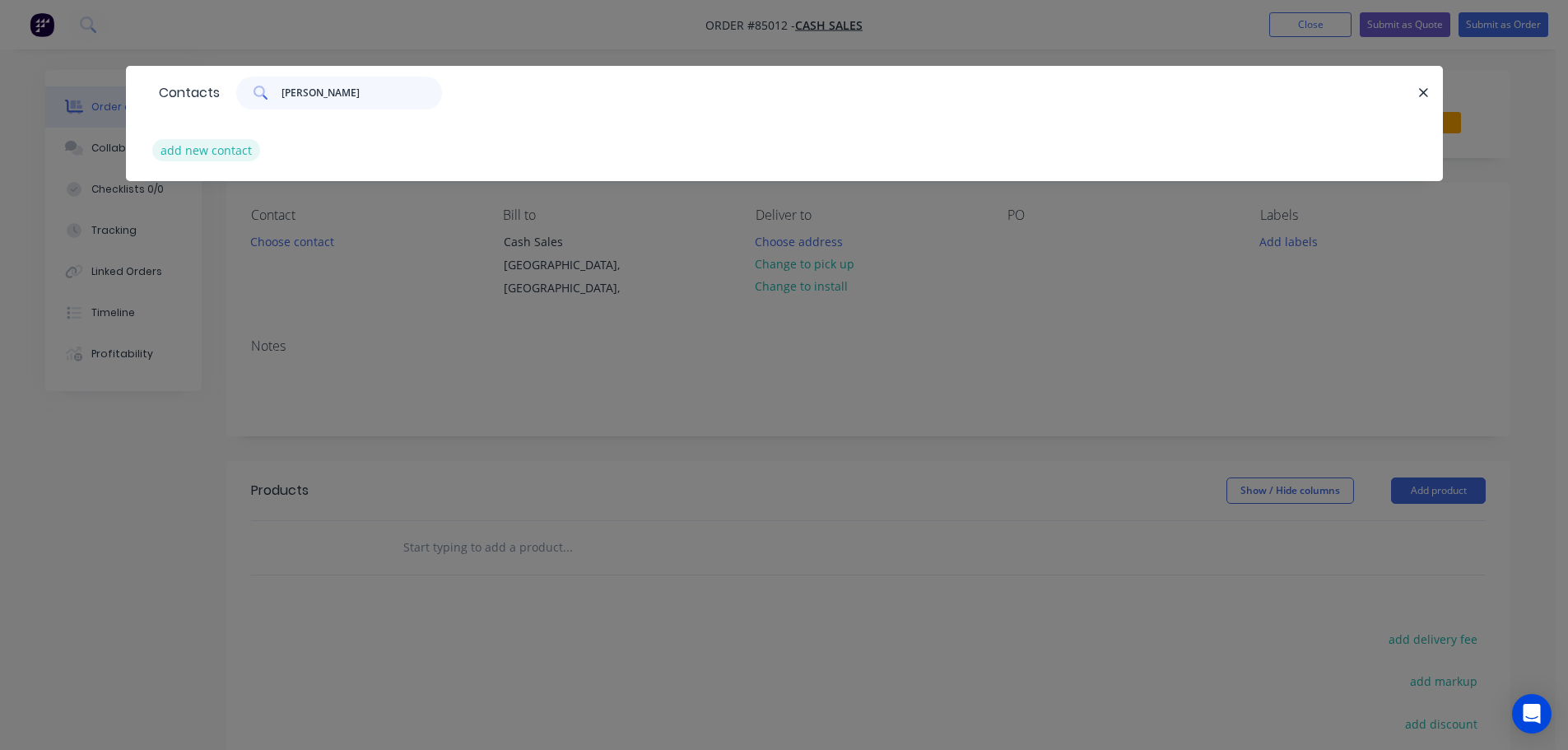
type input "[PERSON_NAME]"
click at [226, 144] on button "add new contact" at bounding box center [207, 150] width 109 height 22
select select "AU"
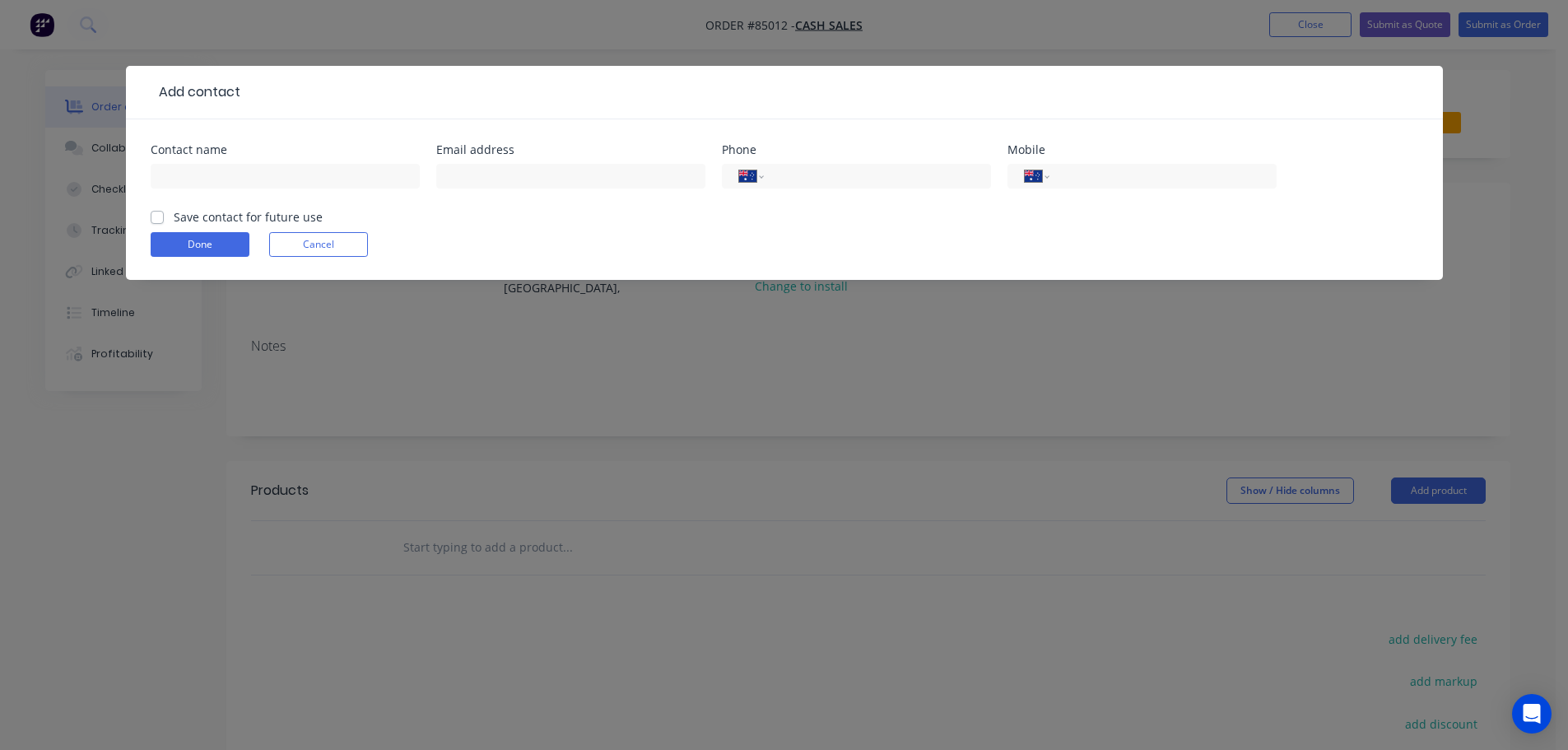
click at [223, 171] on input "text" at bounding box center [285, 176] width 269 height 25
type input "[PERSON_NAME]"
click at [214, 213] on label "Save contact for future use" at bounding box center [248, 217] width 149 height 17
click at [164, 213] on input "Save contact for future use" at bounding box center [157, 216] width 13 height 16
checkbox input "true"
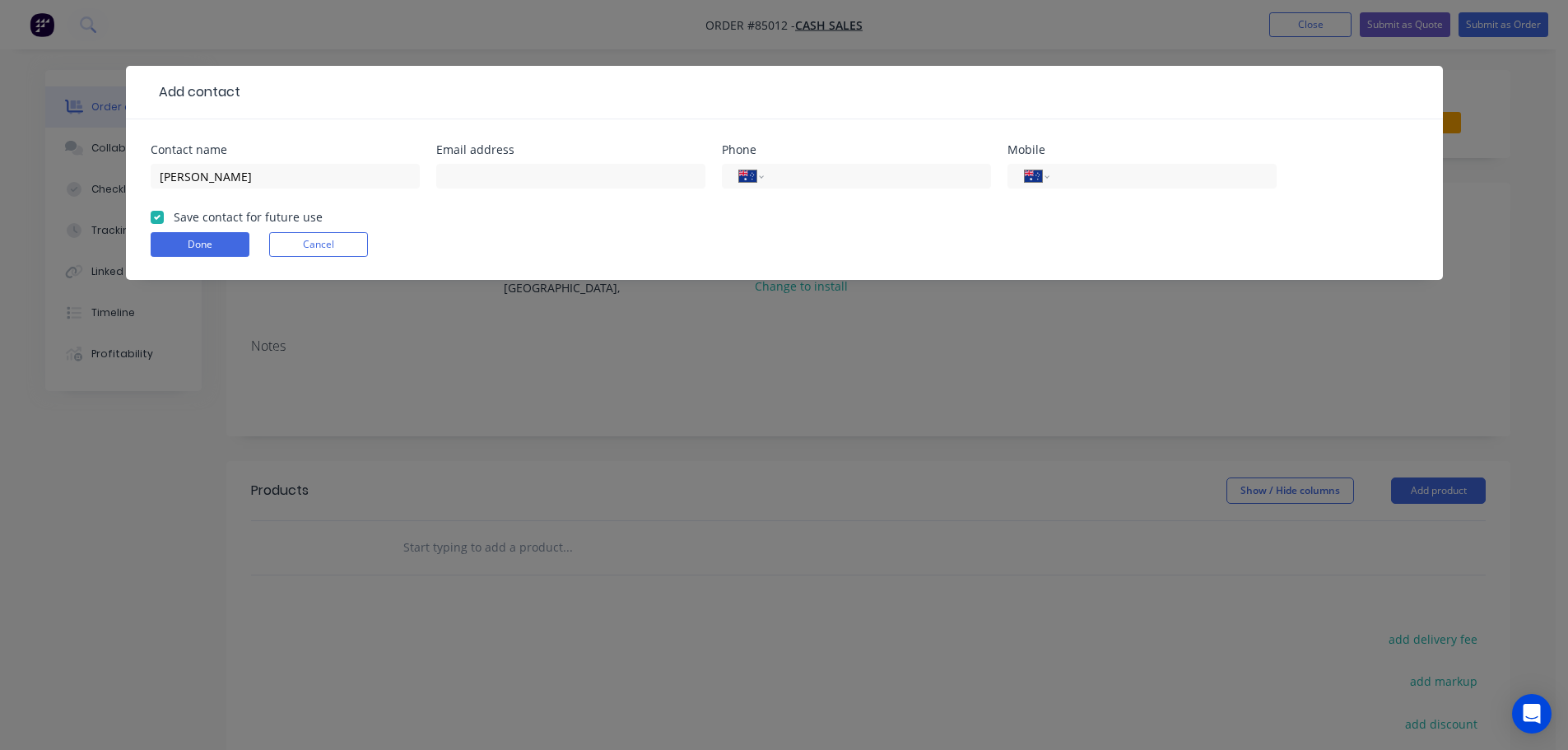
click at [526, 190] on div at bounding box center [570, 184] width 269 height 49
click at [501, 188] on input "text" at bounding box center [570, 176] width 269 height 25
paste input "[EMAIL_ADDRESS][DOMAIN_NAME]"
type input "[EMAIL_ADDRESS][DOMAIN_NAME]"
click at [223, 239] on button "Done" at bounding box center [200, 245] width 99 height 25
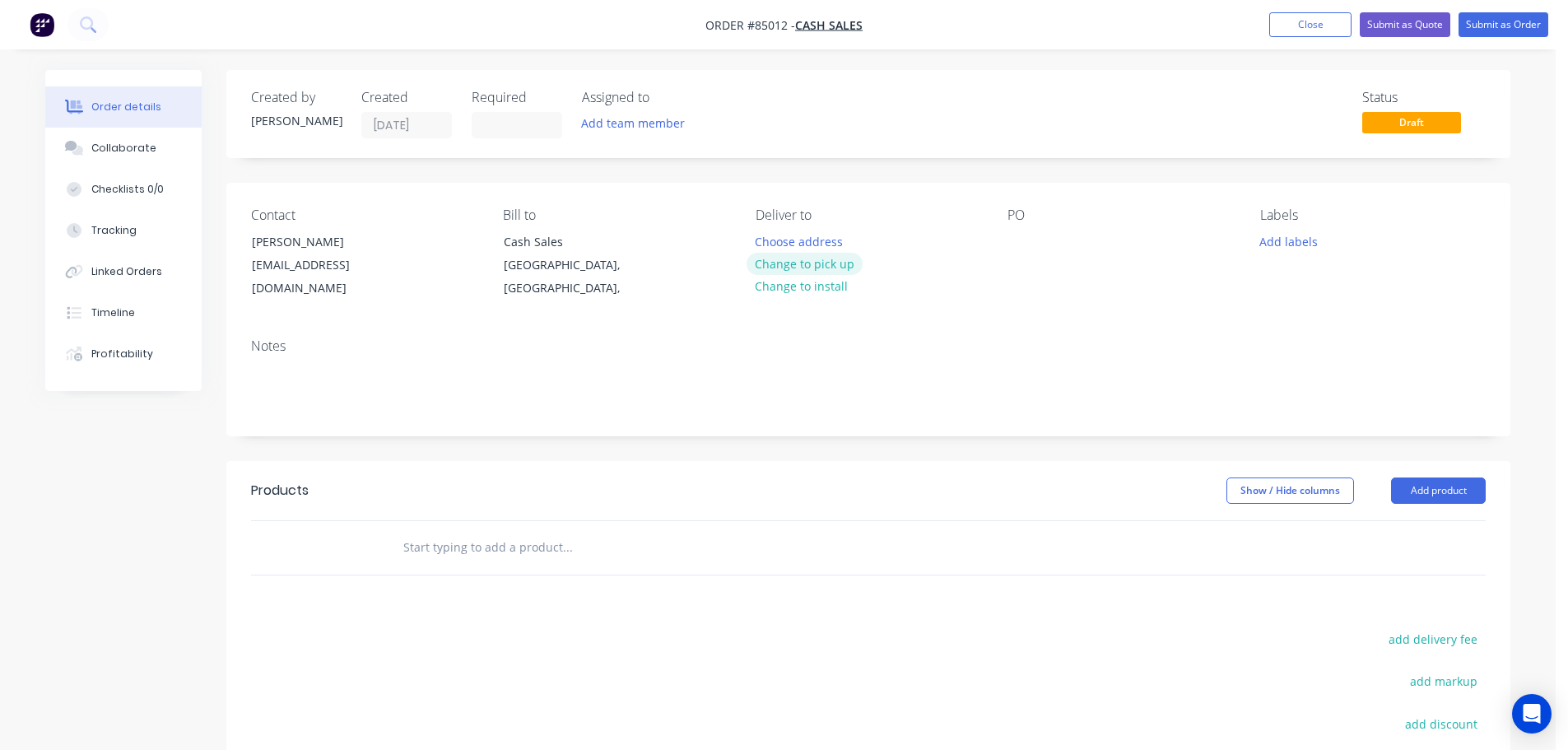
click at [784, 263] on button "Change to pick up" at bounding box center [805, 264] width 117 height 22
drag, startPoint x: 249, startPoint y: 243, endPoint x: 467, endPoint y: 246, distance: 218.0
click at [447, 256] on div "Contact Nicholas Shackleton nick@workgroupstudio.com" at bounding box center [364, 254] width 226 height 93
click at [427, 245] on div "Contact Nicholas Shackleton nick@workgroupstudio.com" at bounding box center [364, 254] width 226 height 93
click at [214, 209] on div "Order details Collaborate Checklists 0/0 Tracking Linked Orders Timeline Profit…" at bounding box center [136, 231] width 181 height 321
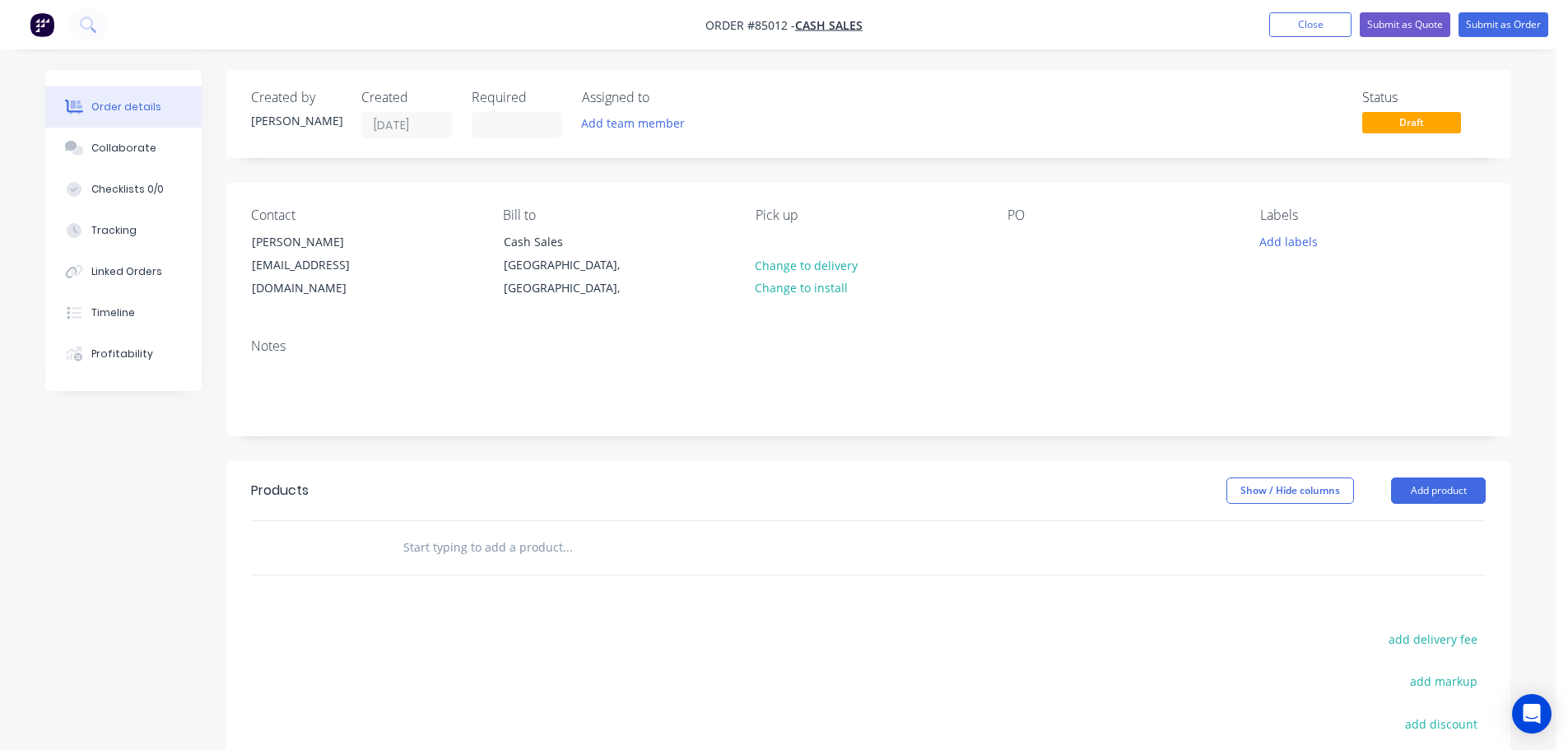
drag, startPoint x: 250, startPoint y: 243, endPoint x: 419, endPoint y: 239, distance: 169.0
click at [419, 239] on div "Contact Nicholas Shackleton nick@workgroupstudio.com" at bounding box center [364, 254] width 226 height 93
copy div "[PERSON_NAME]"
click at [1023, 237] on div at bounding box center [1021, 241] width 26 height 24
paste div
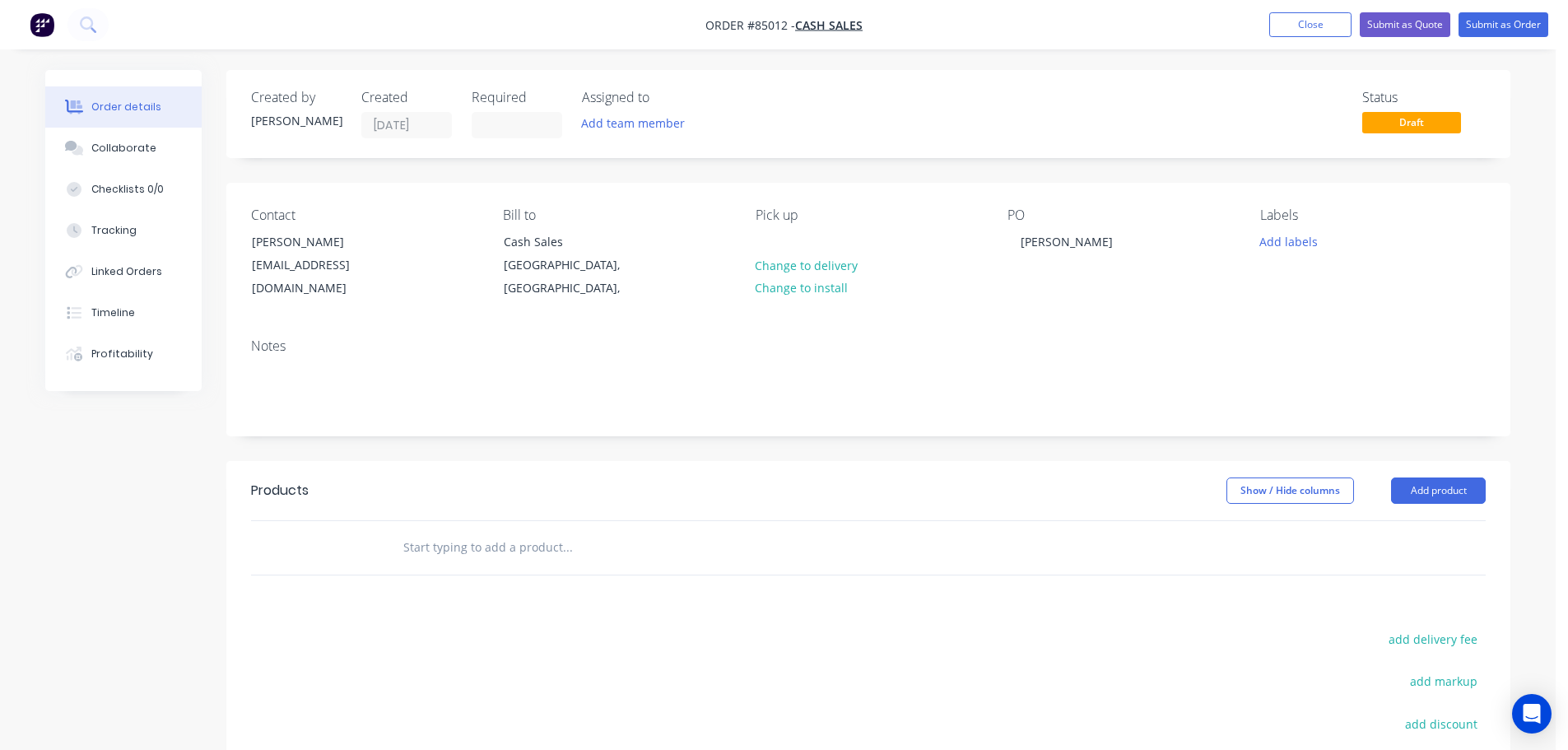
click at [472, 532] on input "text" at bounding box center [567, 547] width 330 height 33
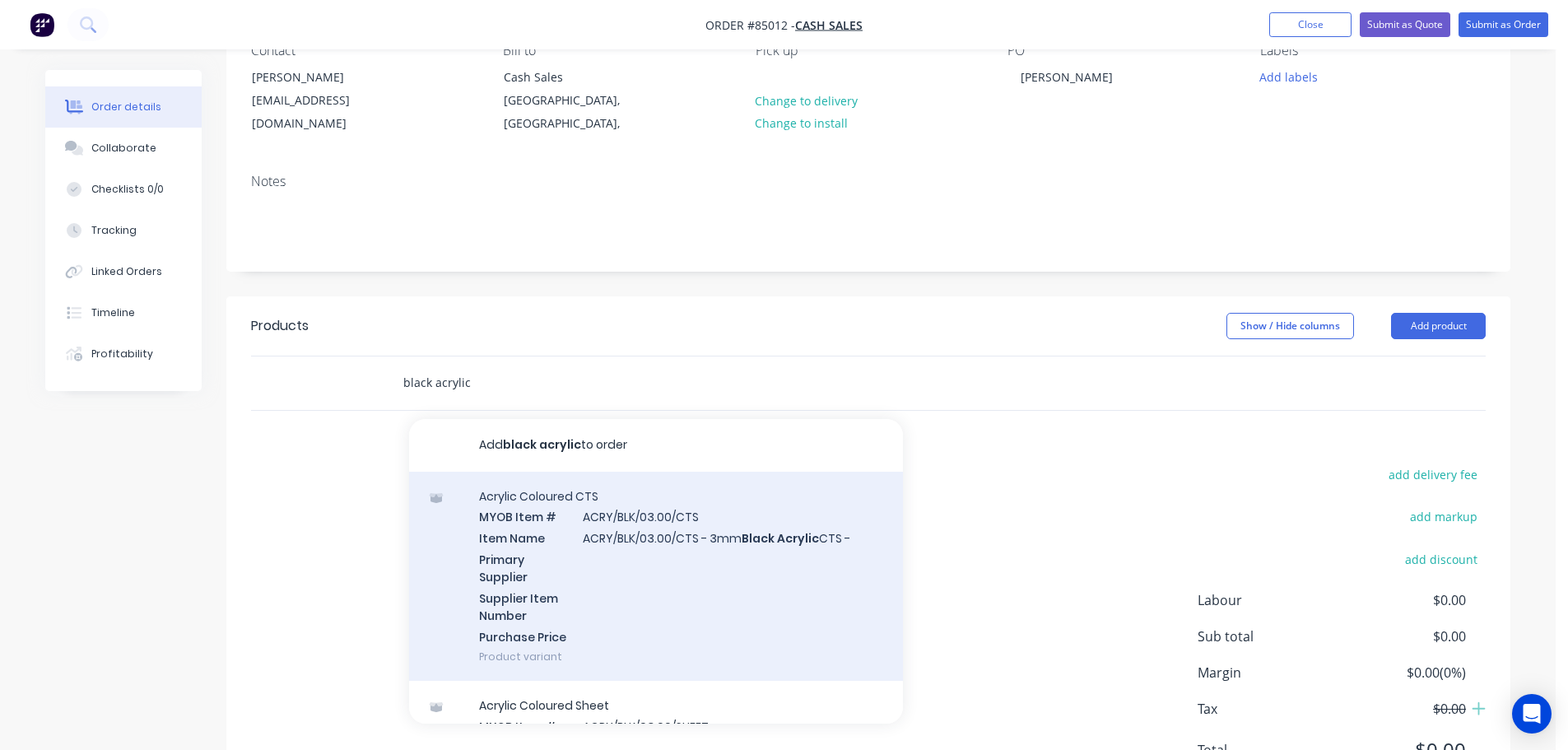
scroll to position [165, 0]
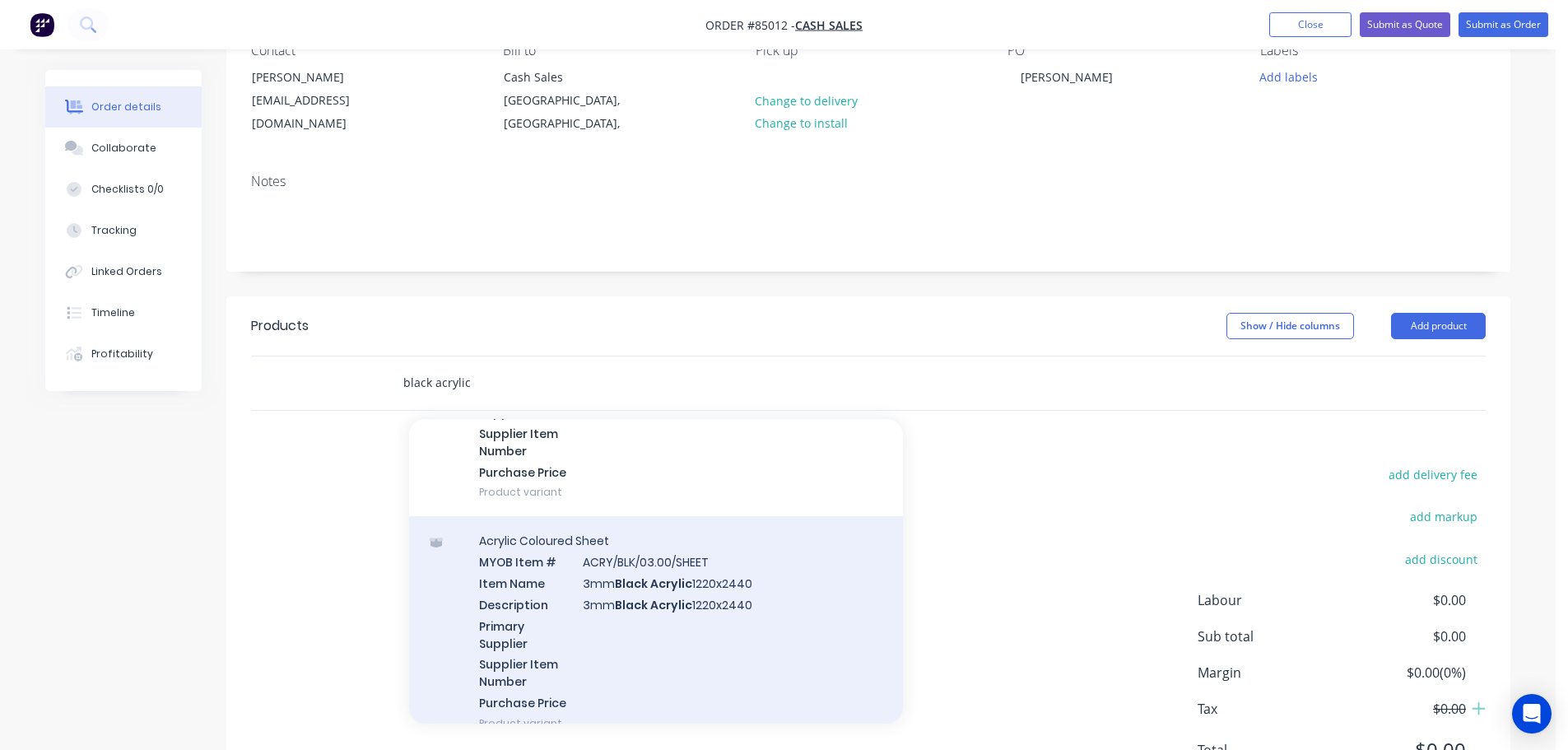
type input "black acrylic"
click at [701, 610] on div "Acrylic Coloured Sheet MYOB Item # ACRY/BLK/03.00/SHEET Item Name 3mm Black Acr…" at bounding box center [655, 631] width 494 height 232
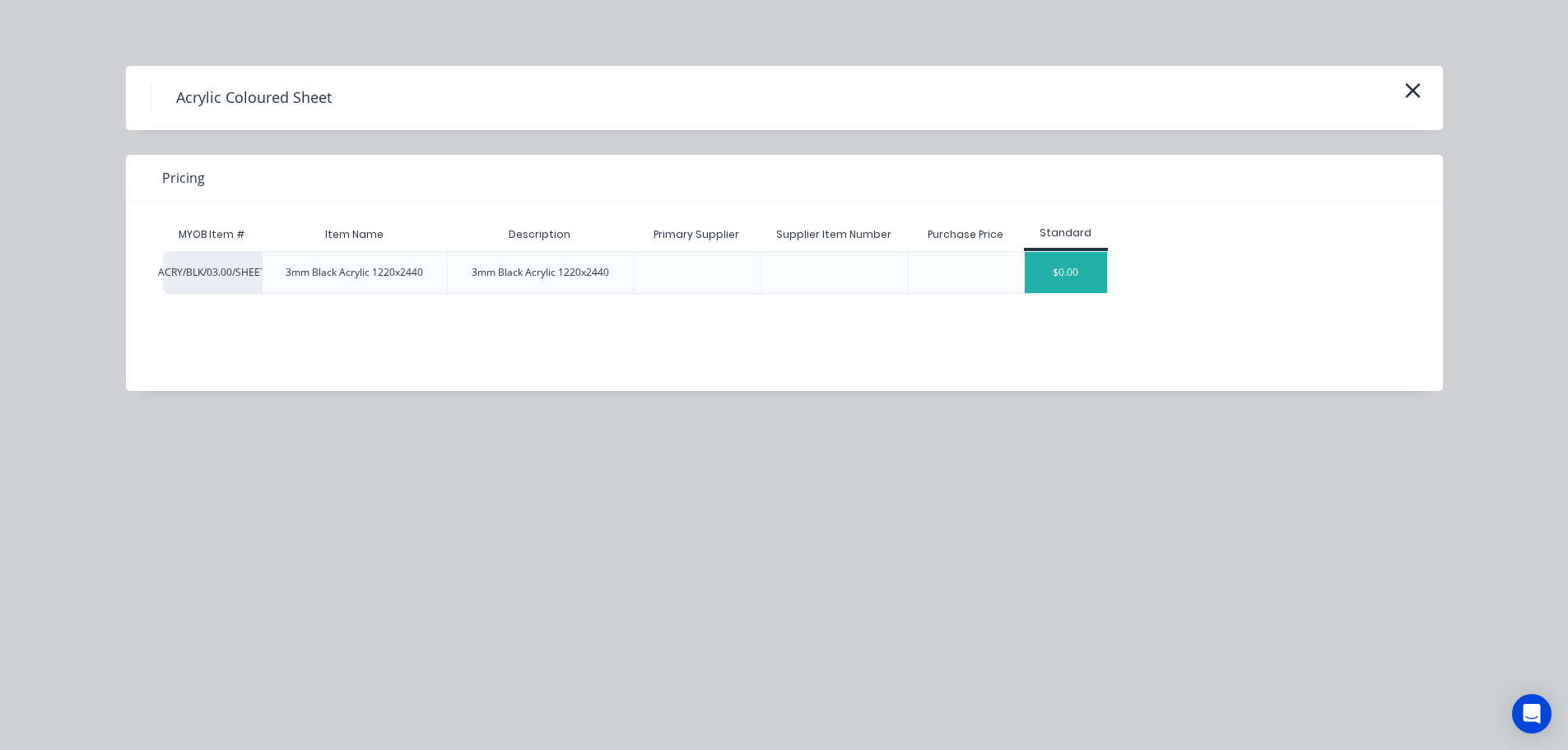
click at [1046, 274] on div "$0.00" at bounding box center [1066, 273] width 82 height 41
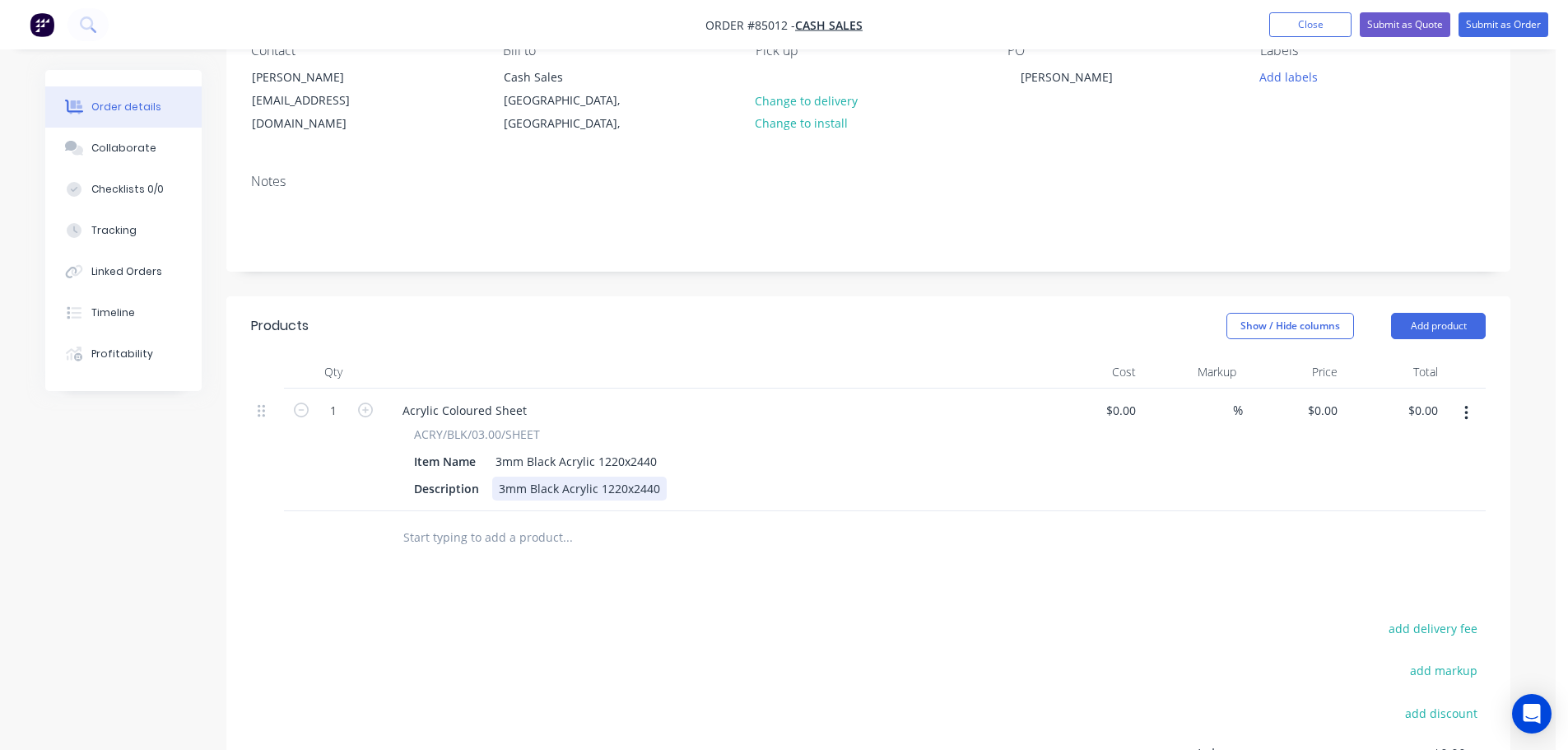
click at [658, 476] on div "3mm Black Acrylic 1220x2440" at bounding box center [579, 488] width 175 height 24
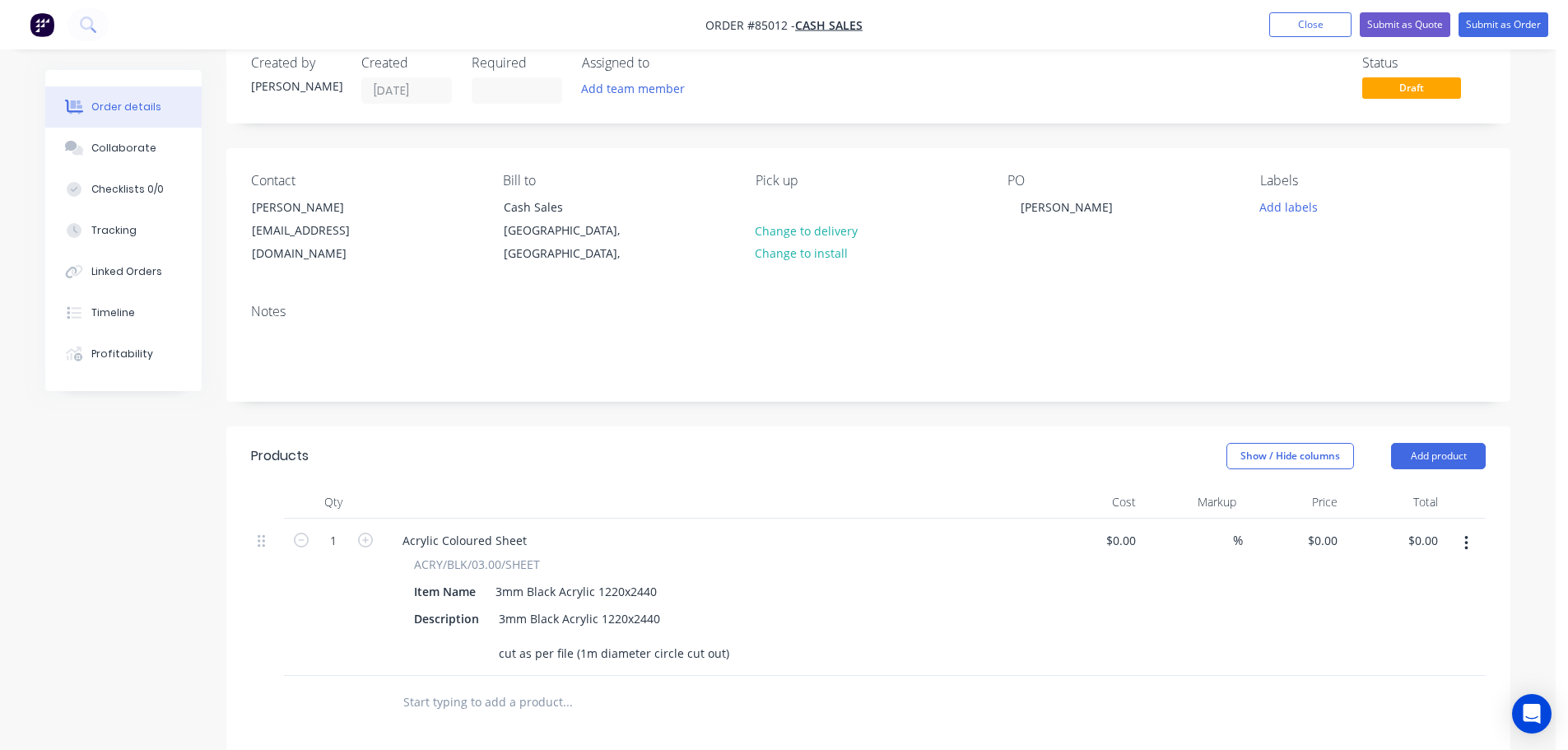
scroll to position [0, 0]
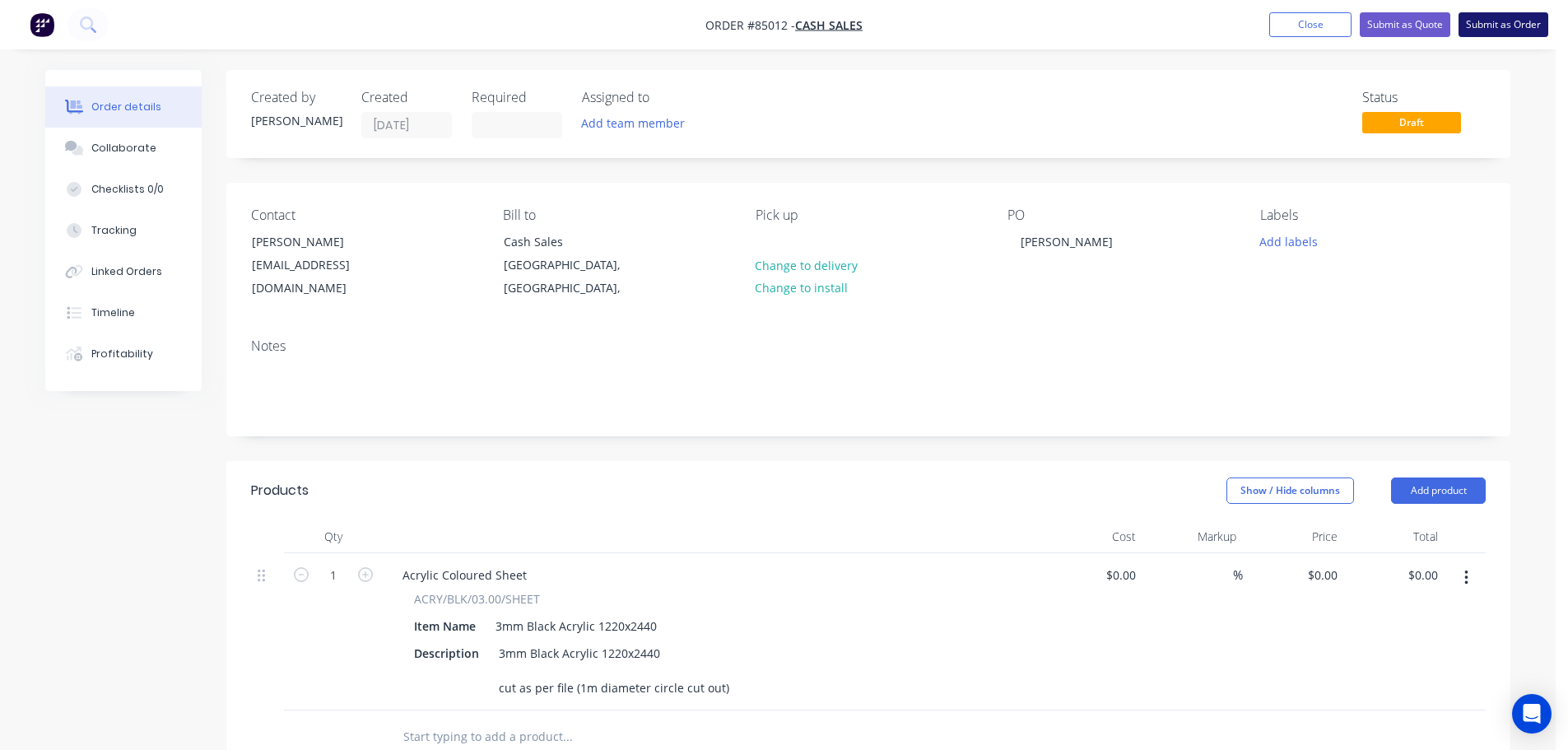
click at [1531, 19] on button "Submit as Order" at bounding box center [1503, 25] width 90 height 25
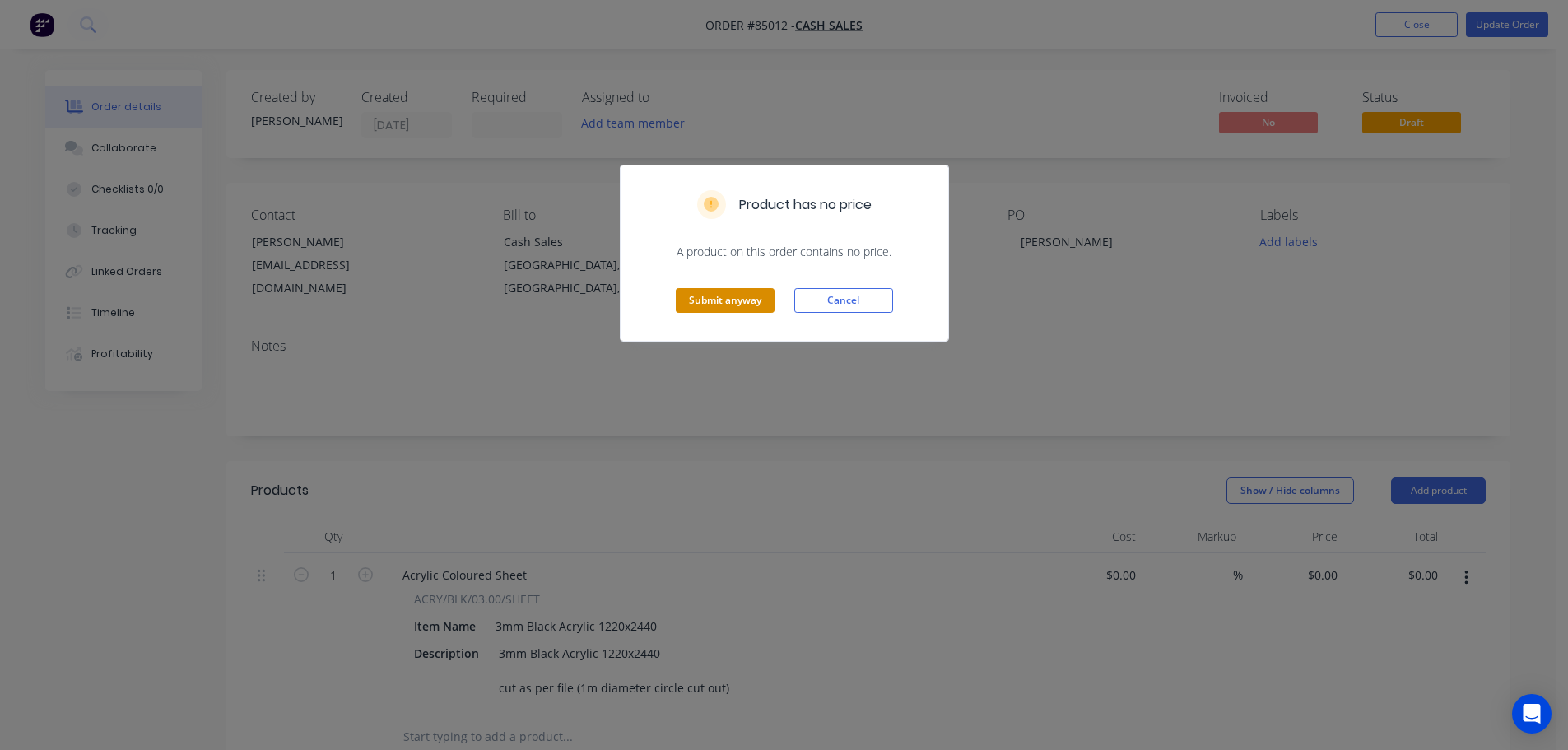
click at [727, 293] on button "Submit anyway" at bounding box center [725, 301] width 99 height 25
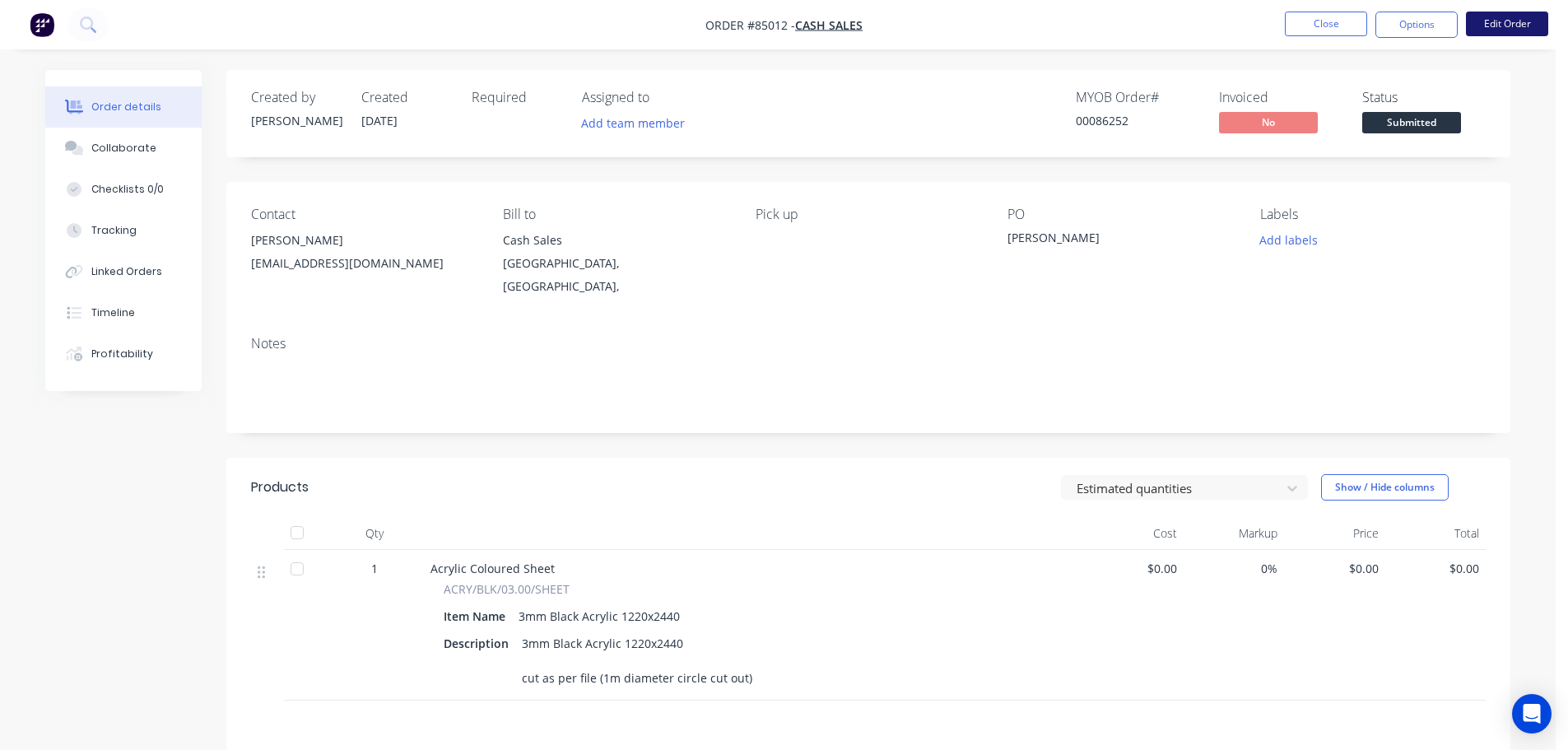
click at [1488, 13] on button "Edit Order" at bounding box center [1507, 24] width 82 height 25
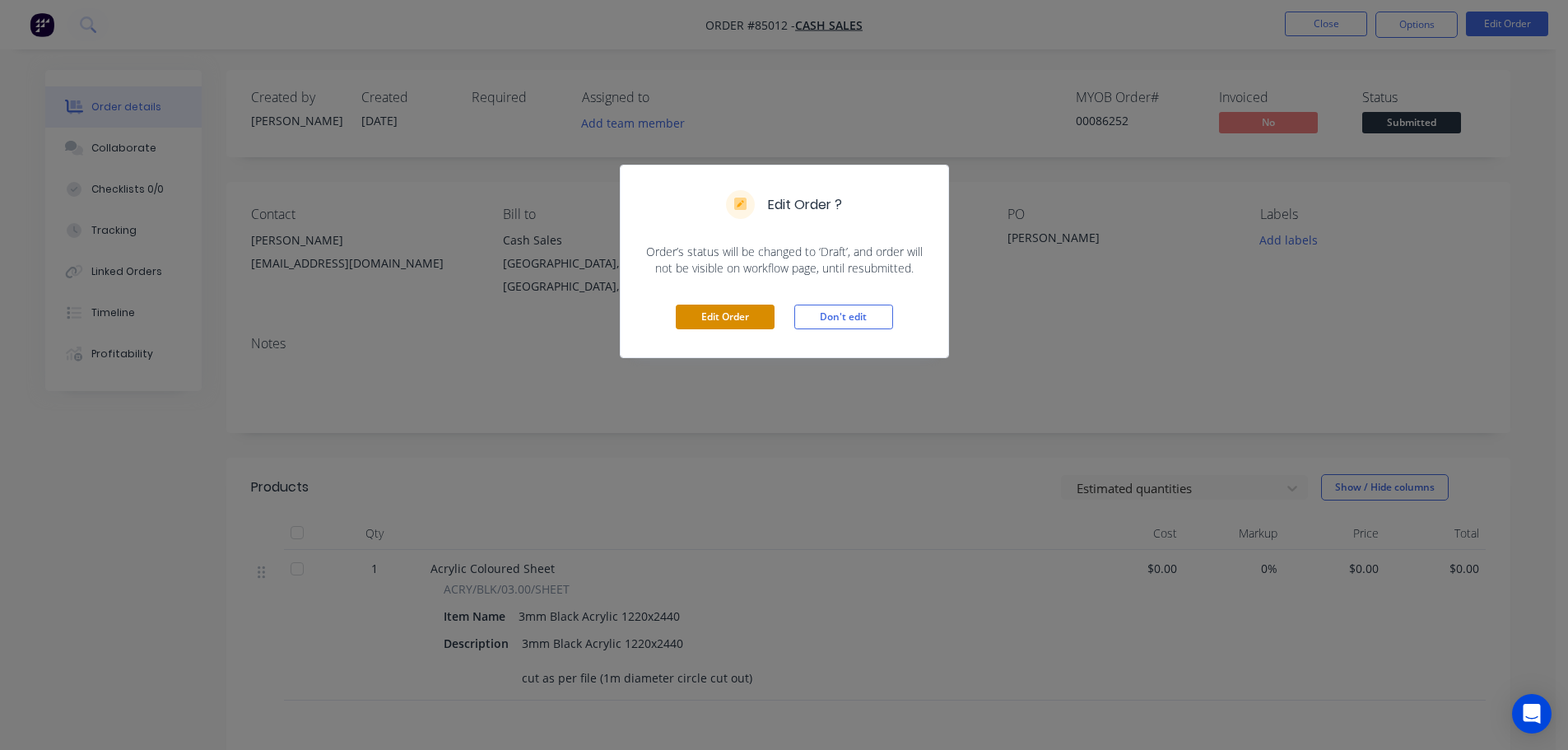
click at [727, 316] on button "Edit Order" at bounding box center [725, 317] width 99 height 25
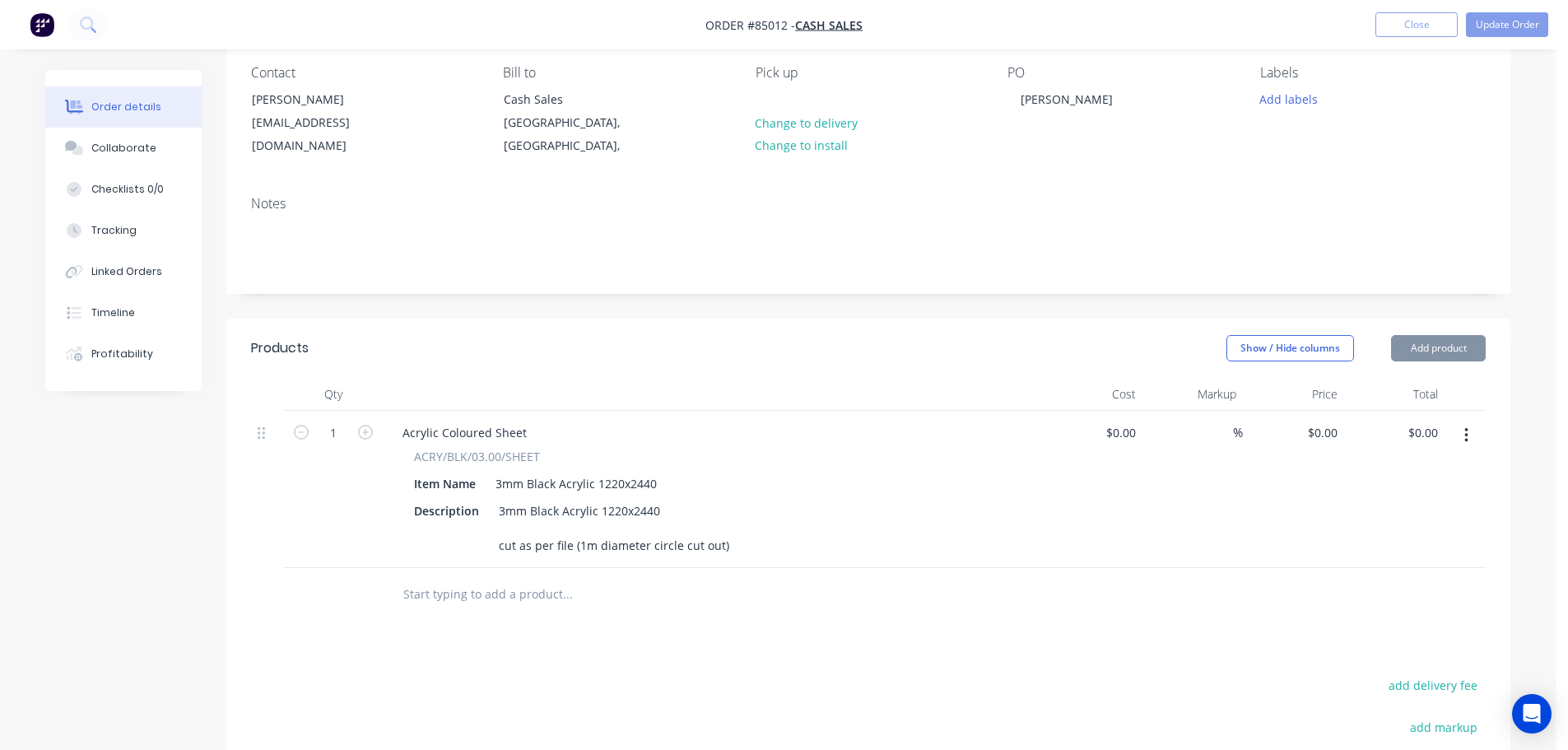
scroll to position [330, 0]
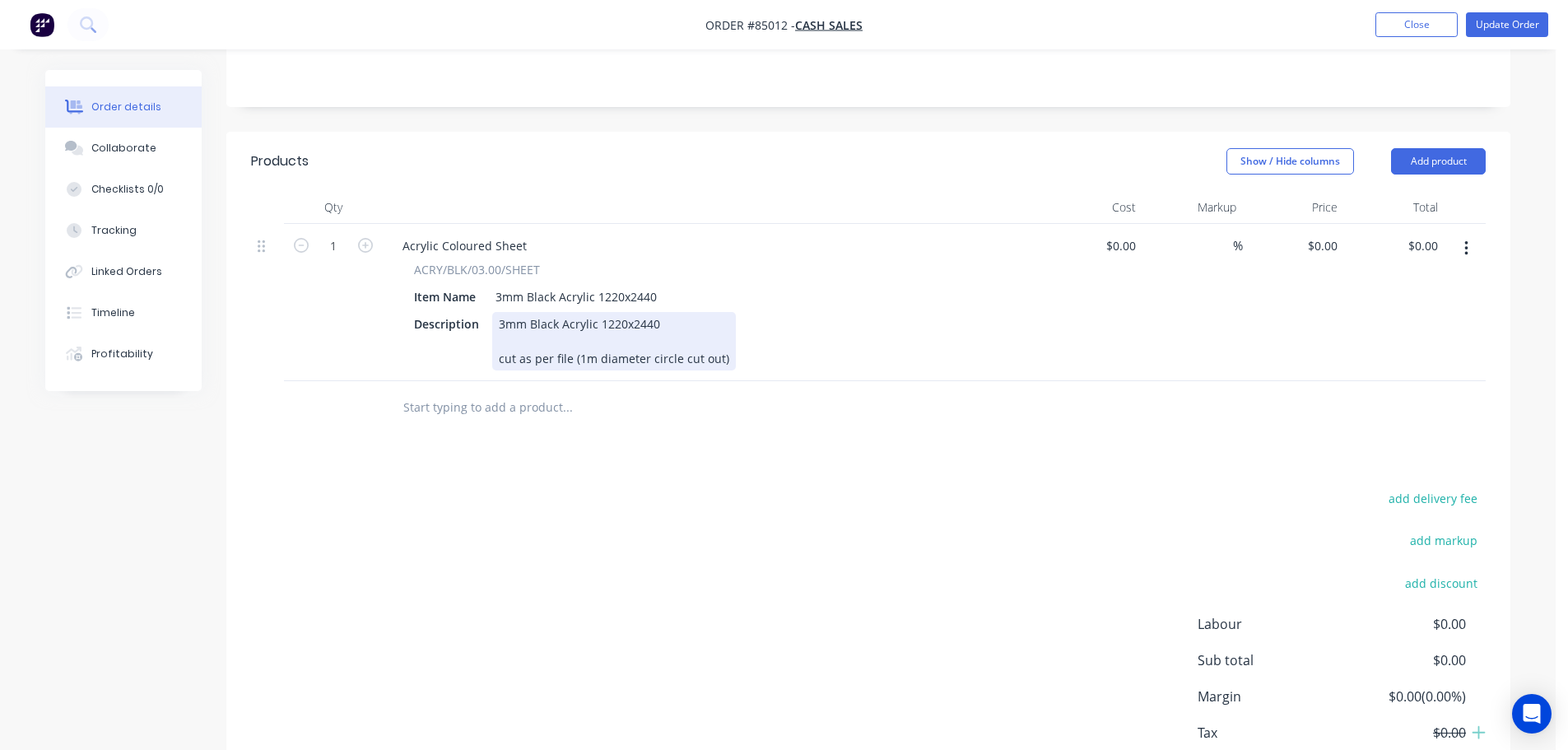
click at [720, 345] on div "3mm Black Acrylic 1220x2440 cut as per file (1m diameter circle cut out)" at bounding box center [614, 341] width 244 height 59
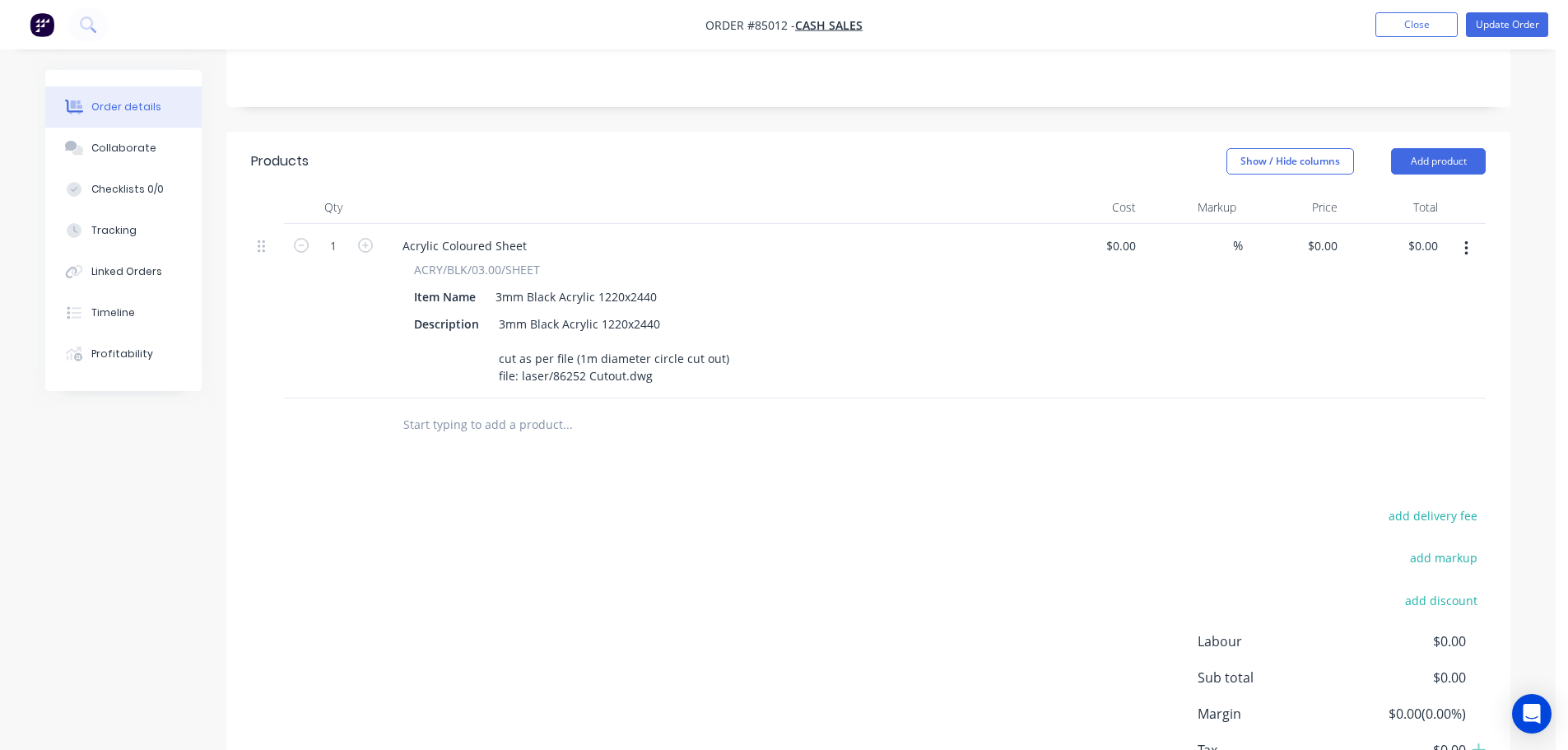
click at [784, 504] on div "add delivery fee add markup add discount Labour $0.00 Sub total $0.00 Margin $0…" at bounding box center [868, 663] width 1234 height 318
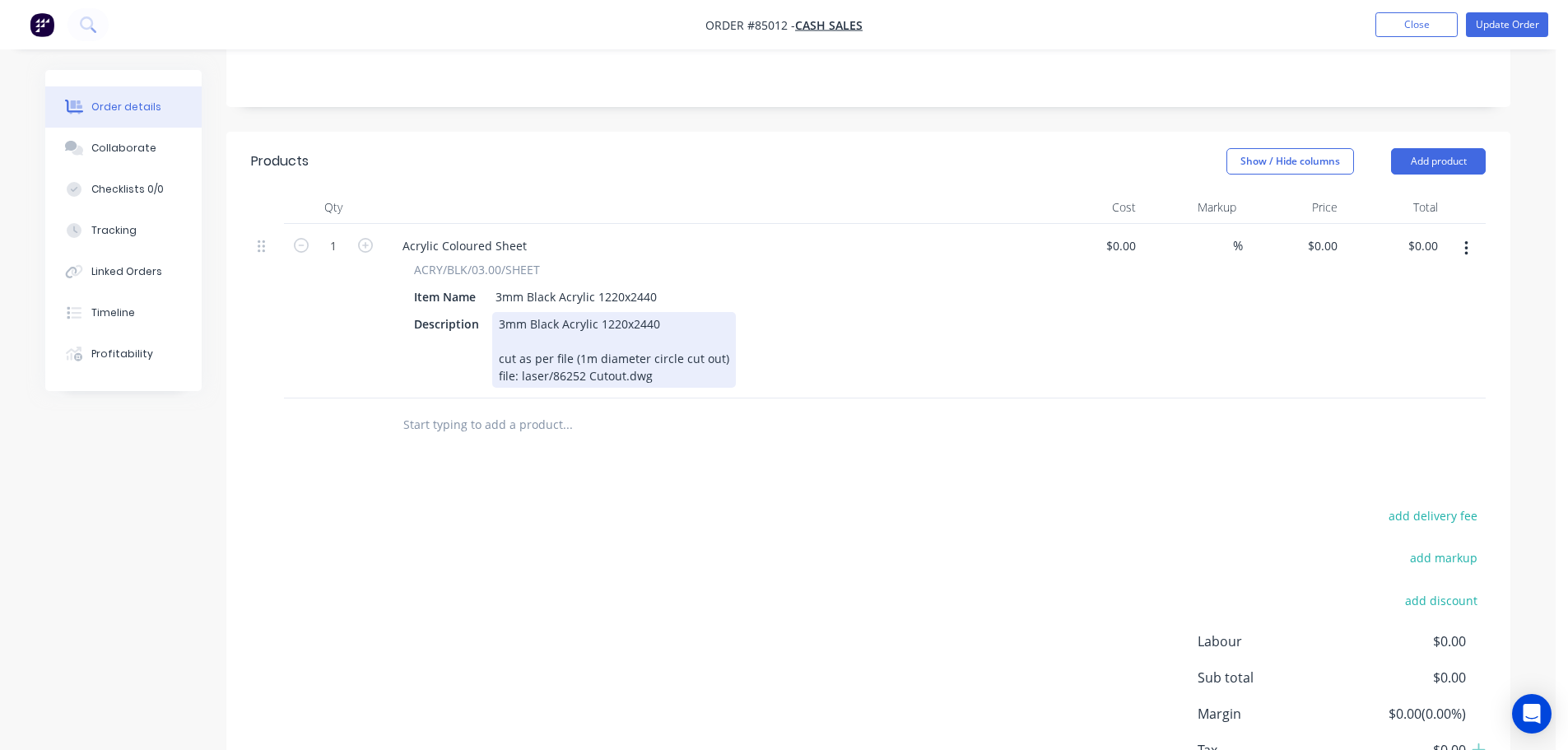
click at [694, 363] on div "3mm Black Acrylic 1220x2440 cut as per file (1m diameter circle cut out) file: …" at bounding box center [614, 350] width 244 height 76
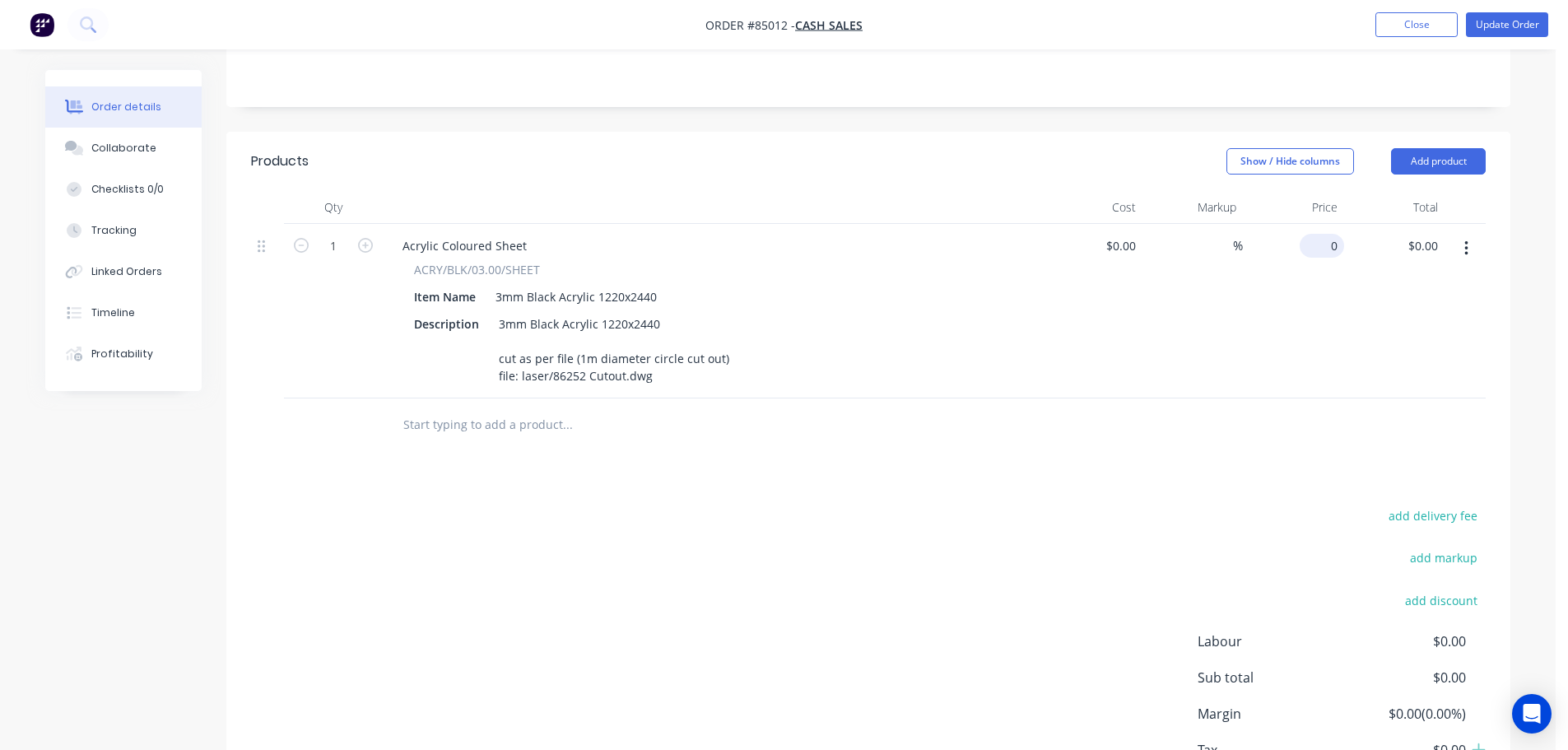
click at [1329, 234] on input "0" at bounding box center [1325, 246] width 38 height 24
paste input "137.67"
type input "$137.67"
click at [1265, 415] on div at bounding box center [868, 424] width 1234 height 54
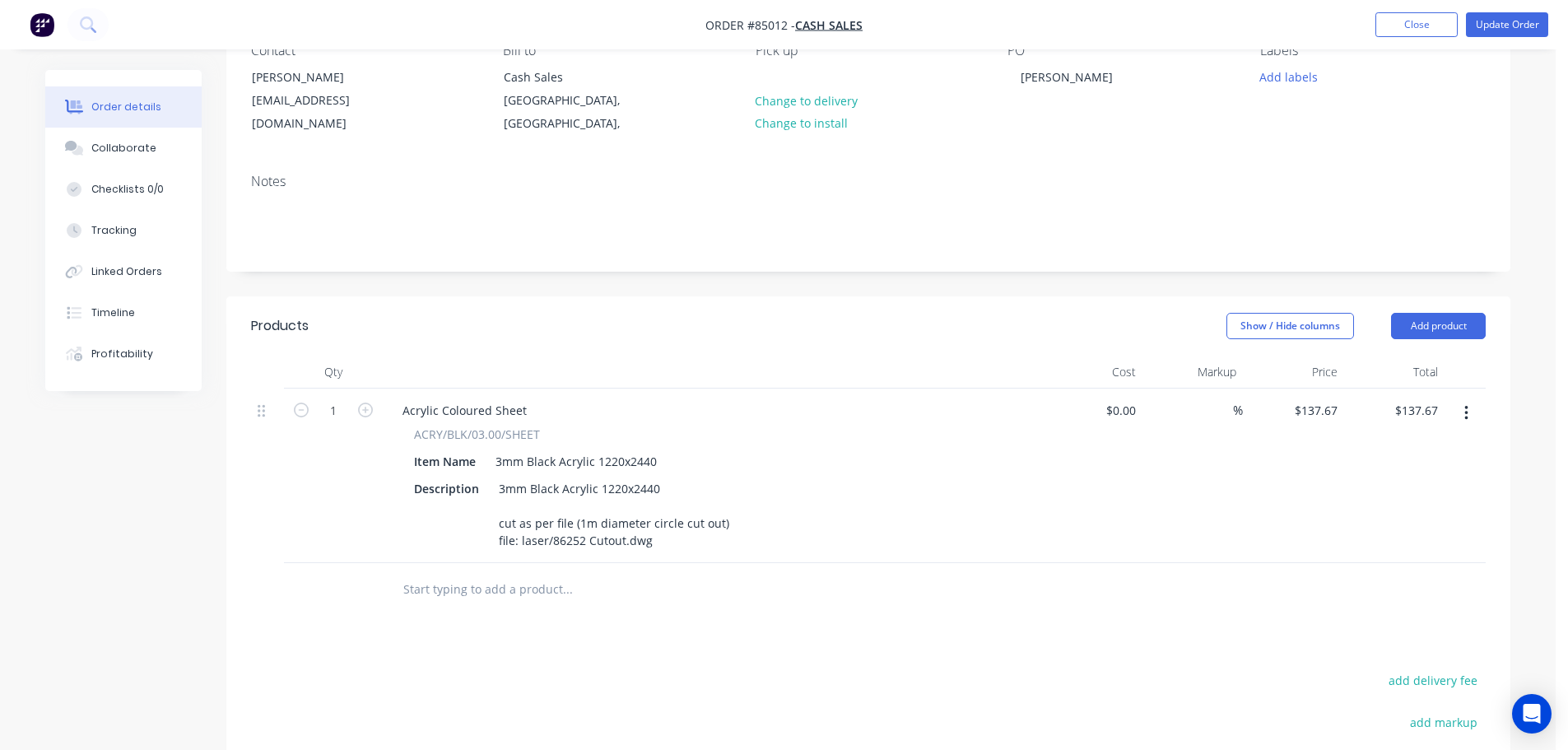
scroll to position [0, 0]
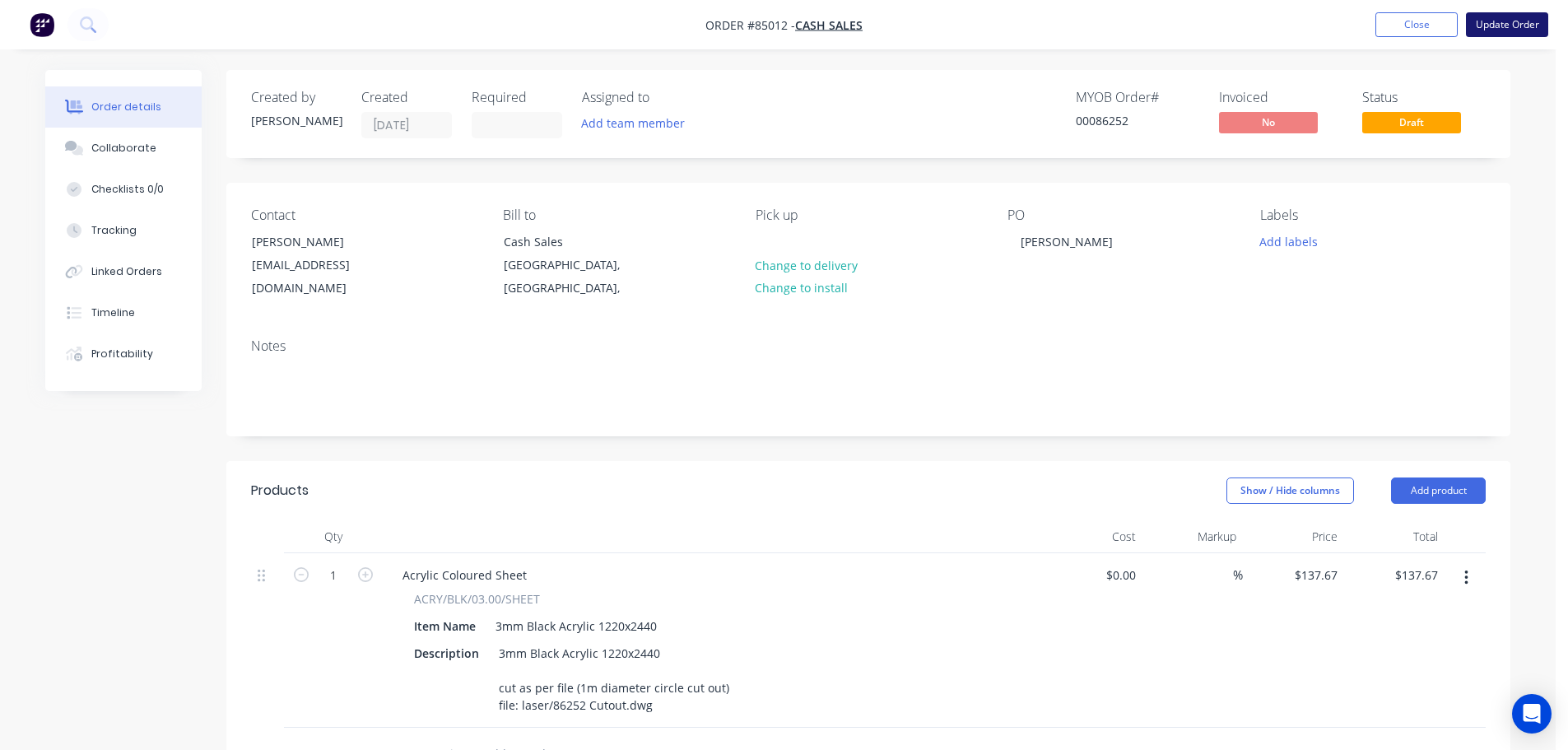
click at [1491, 21] on button "Update Order" at bounding box center [1507, 25] width 82 height 25
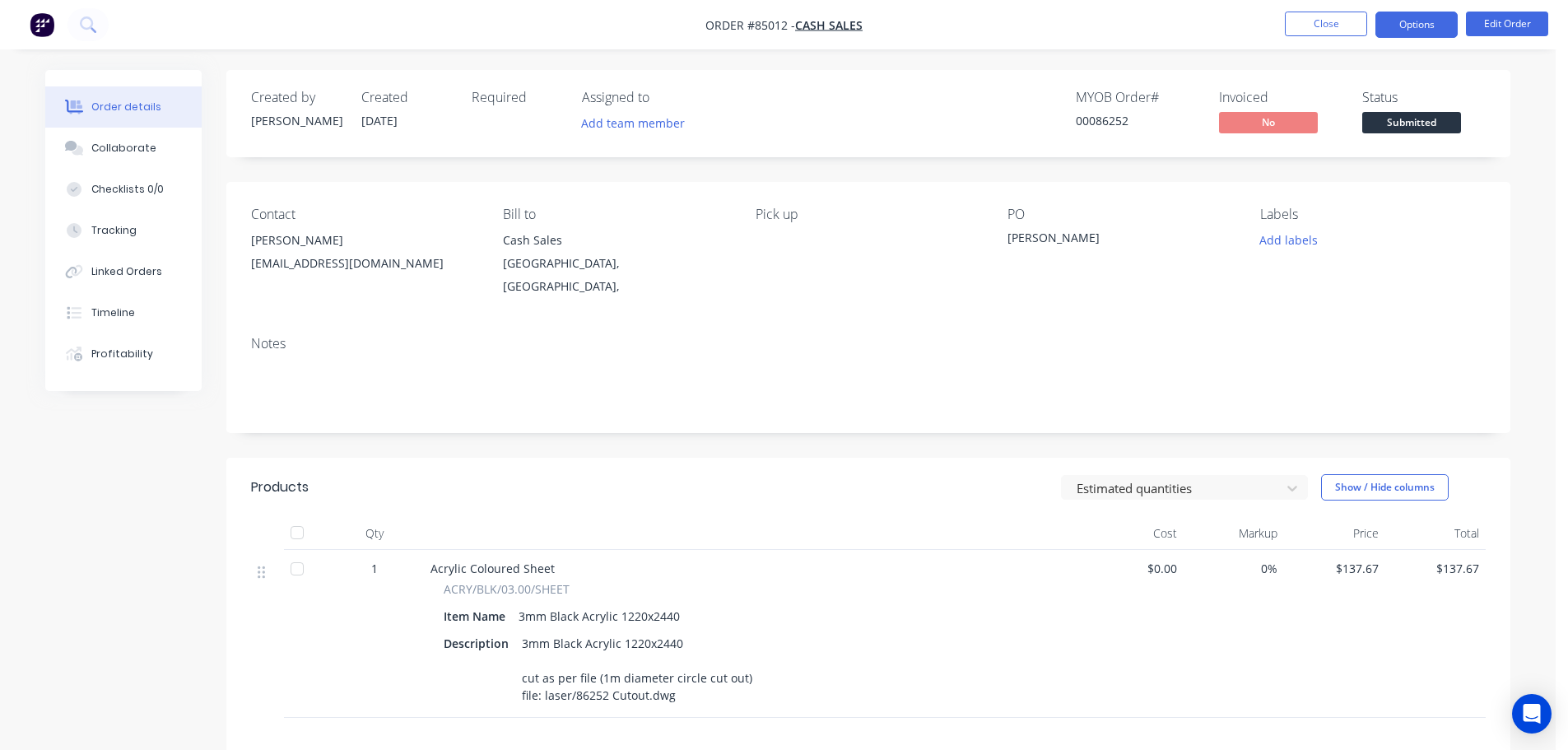
click at [1427, 25] on button "Options" at bounding box center [1416, 25] width 82 height 26
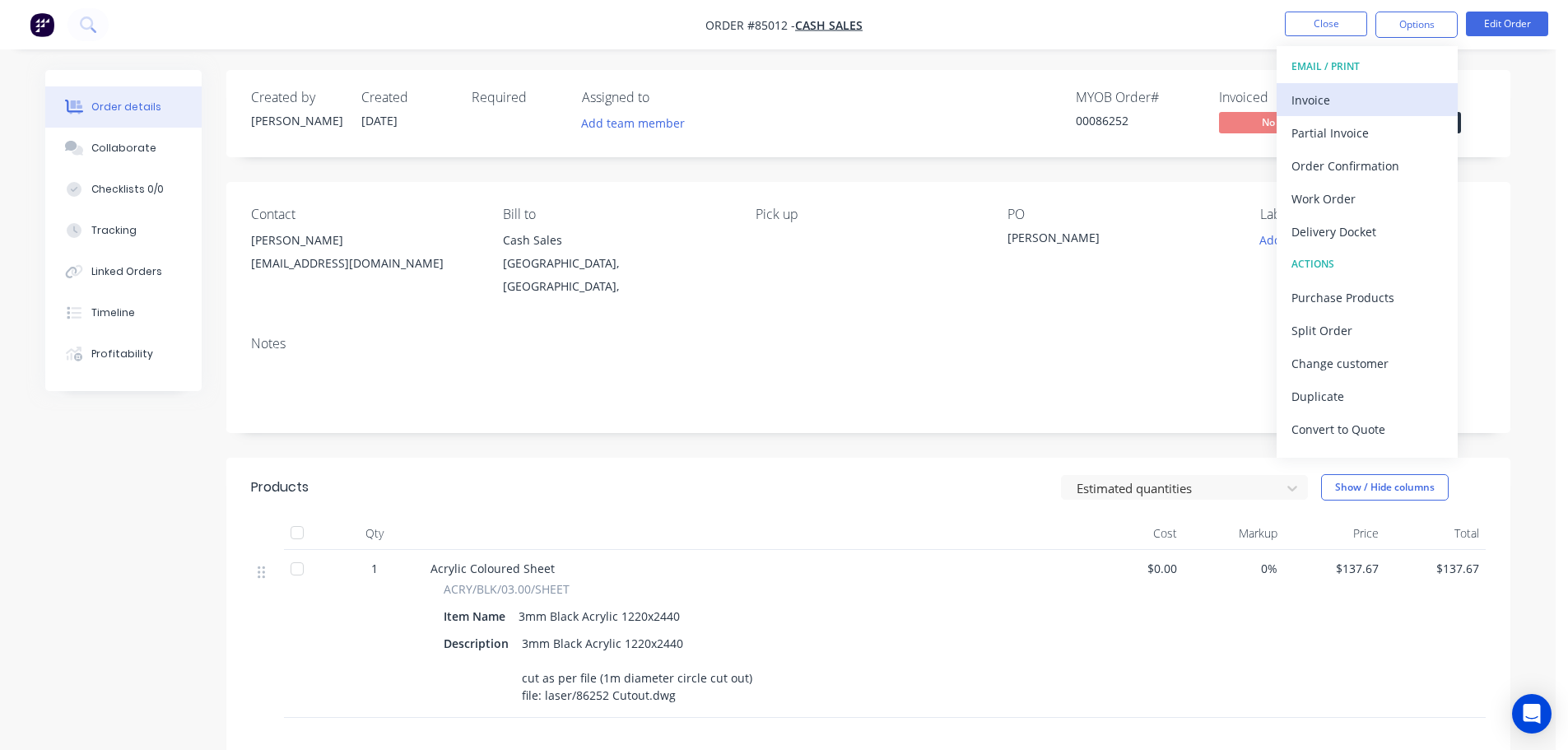
click at [1353, 98] on div "Invoice" at bounding box center [1367, 100] width 152 height 24
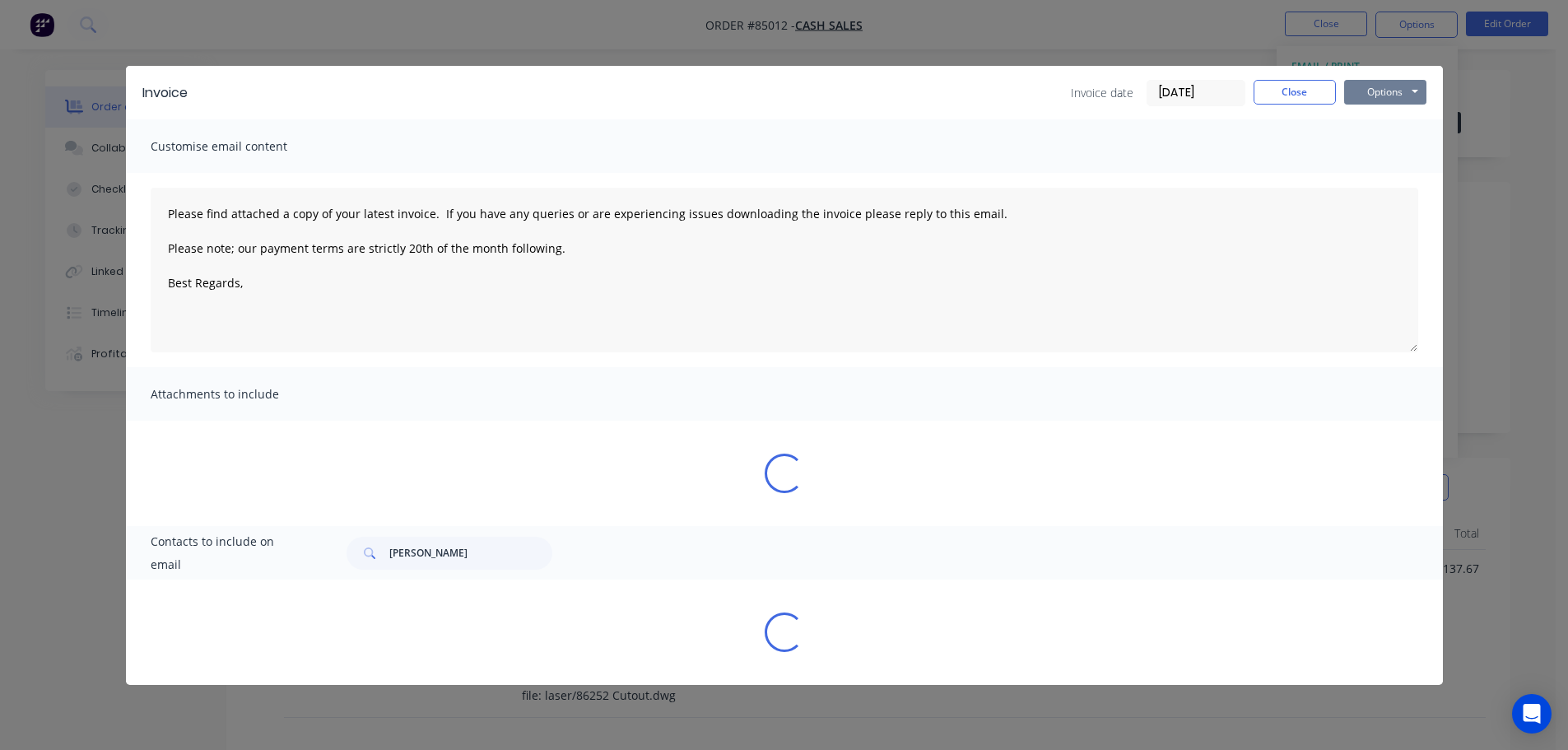
click at [1380, 91] on button "Options" at bounding box center [1385, 92] width 82 height 25
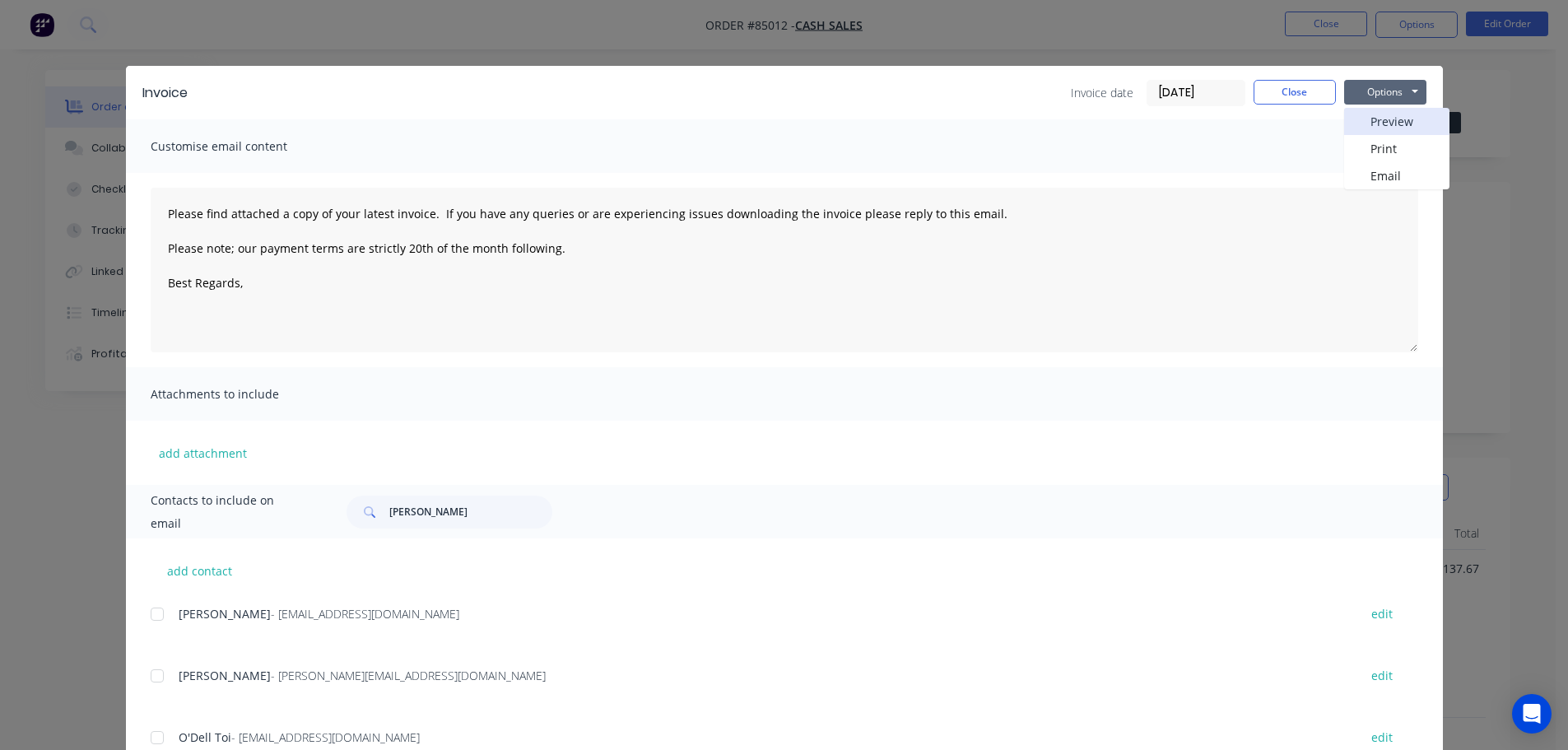
click at [1386, 118] on button "Preview" at bounding box center [1397, 121] width 105 height 27
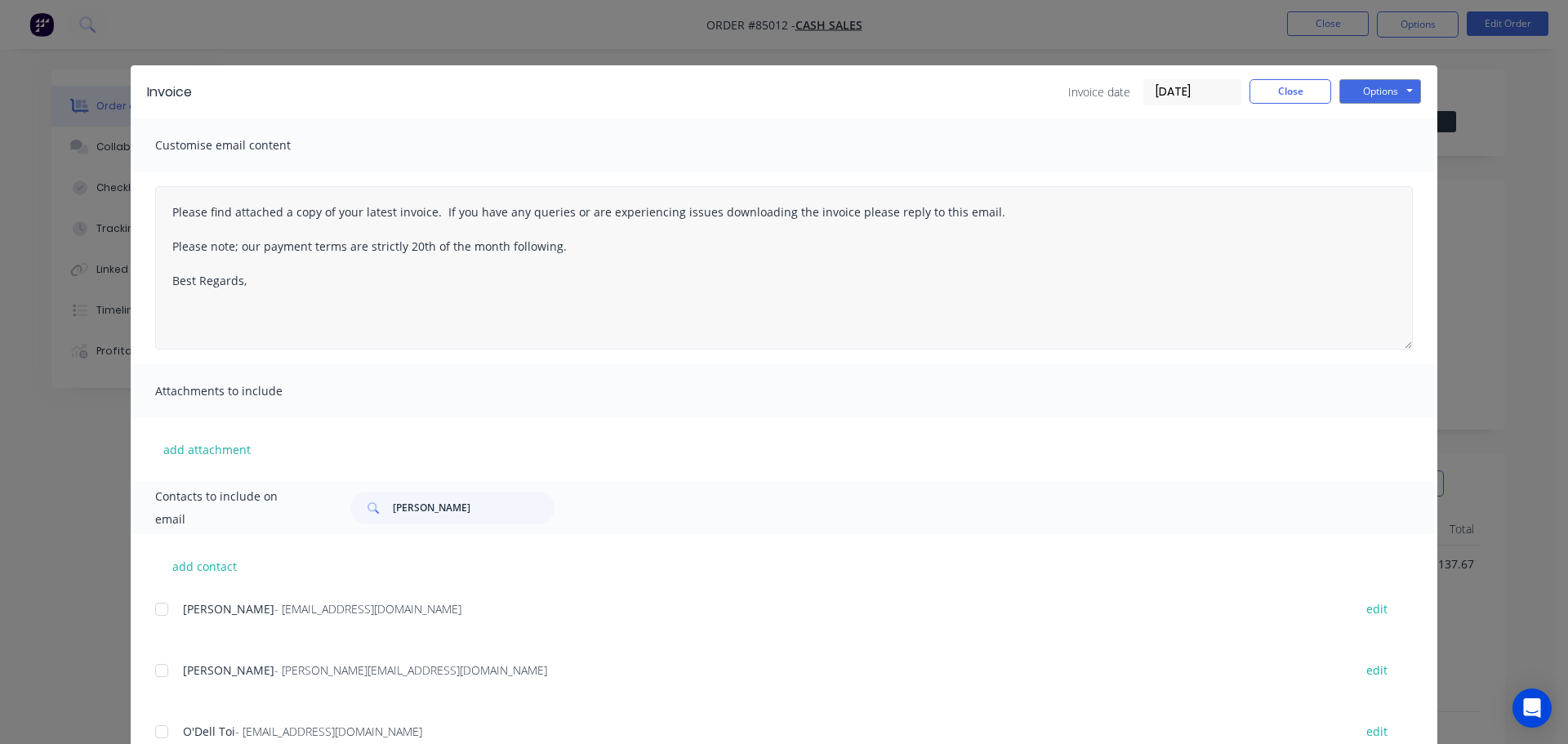
type textarea "Please find attached a copy of your latest invoice. If you have any queries or …"
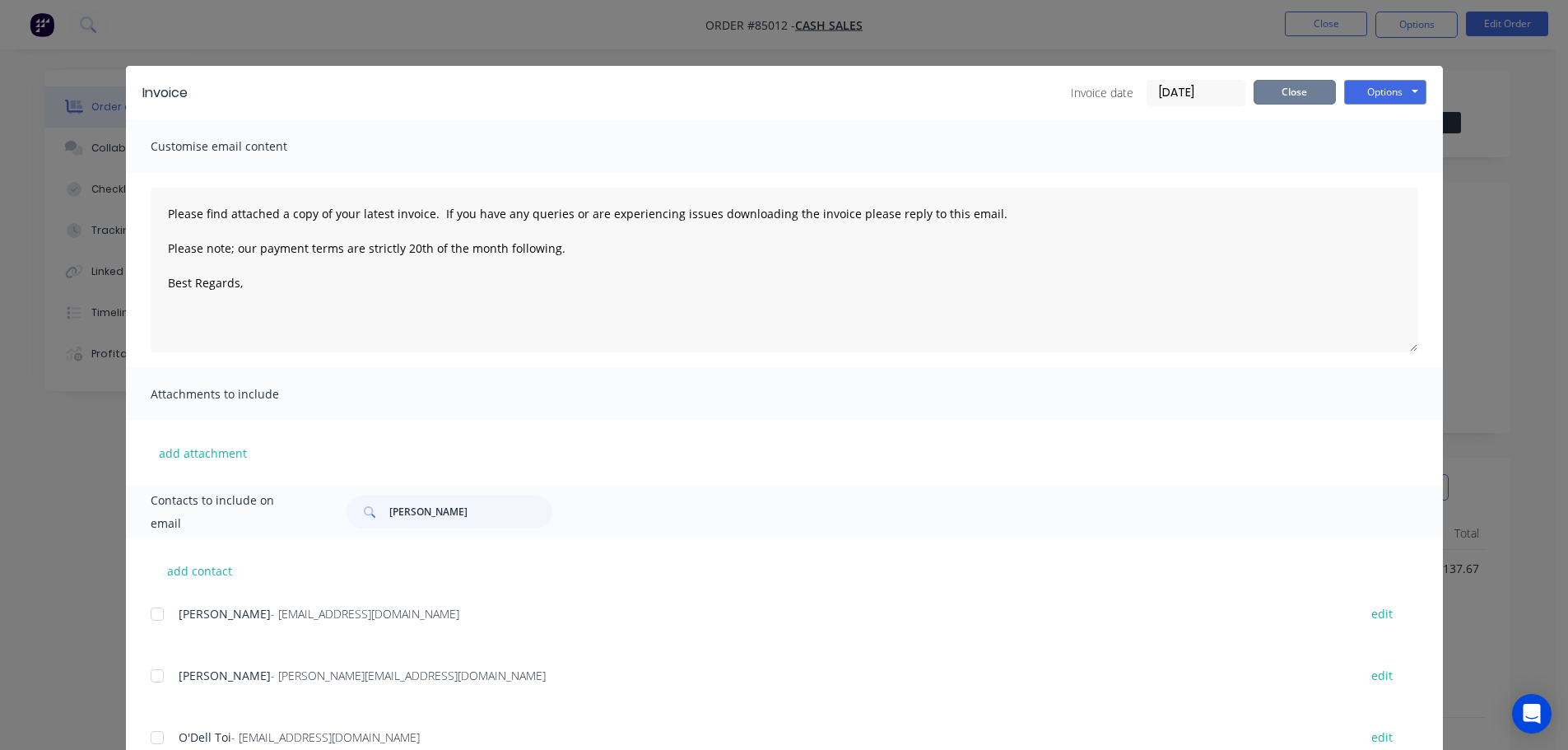
click at [1277, 91] on button "Close" at bounding box center [1294, 92] width 82 height 25
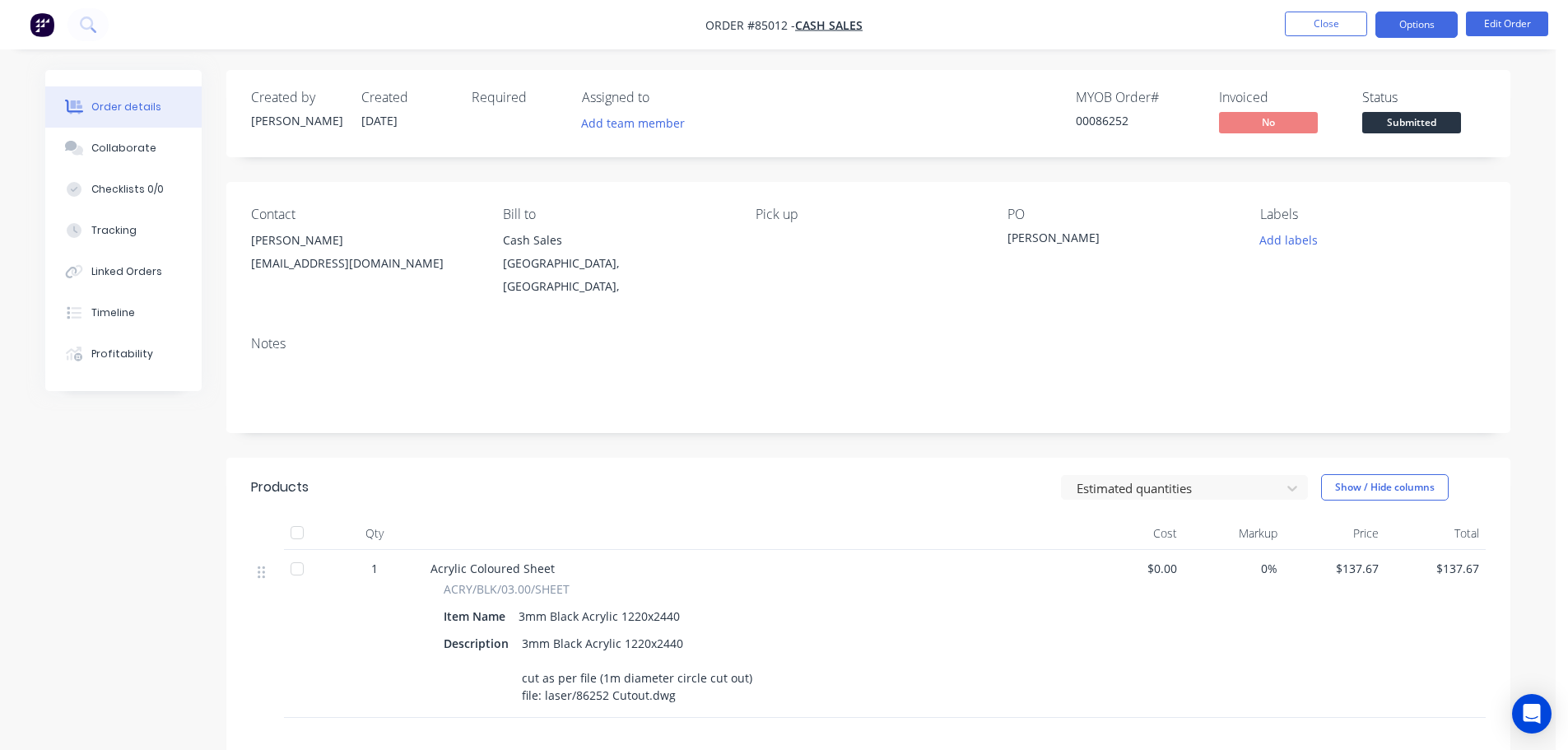
click at [1408, 12] on button "Options" at bounding box center [1416, 25] width 82 height 26
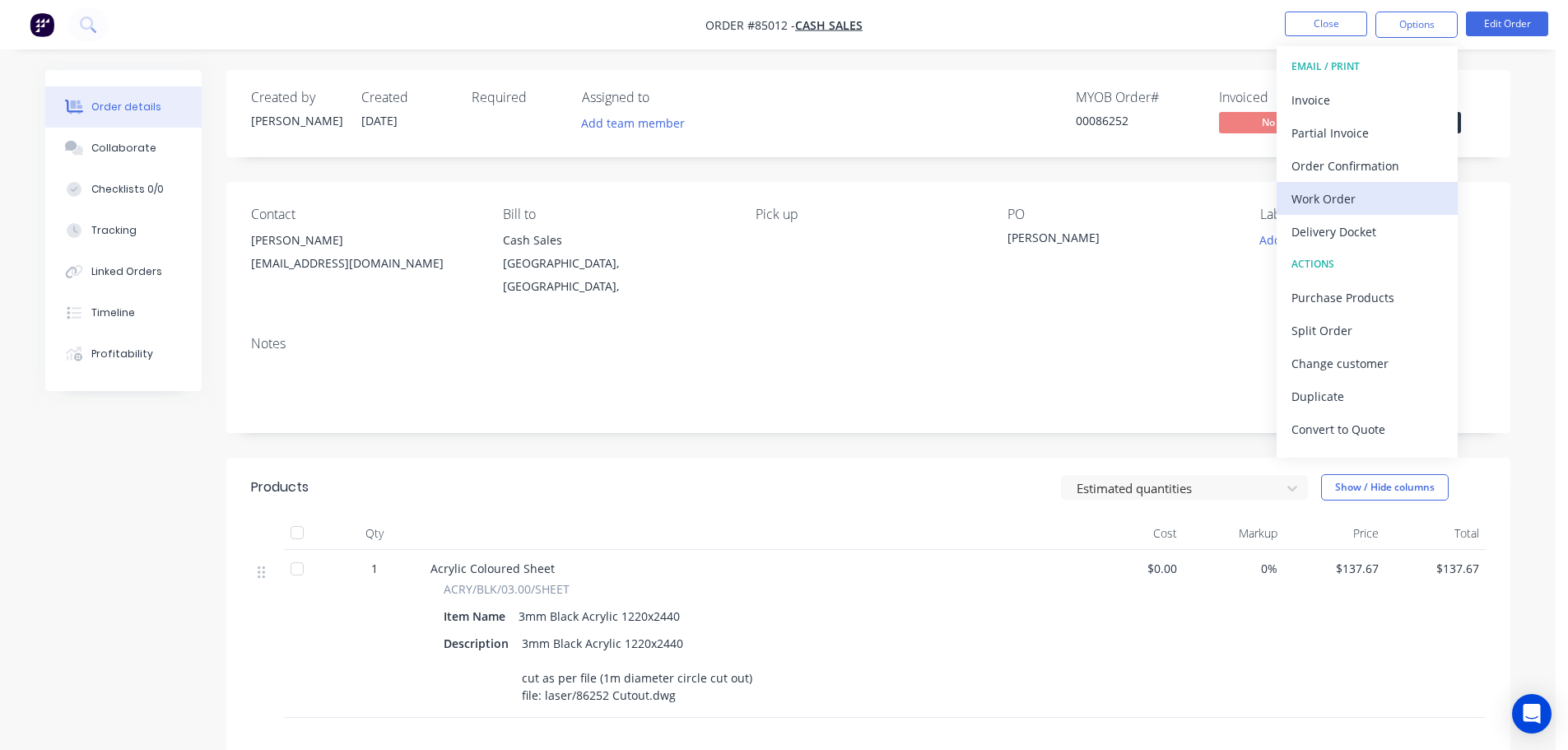
click at [1352, 191] on div "Work Order" at bounding box center [1367, 199] width 152 height 24
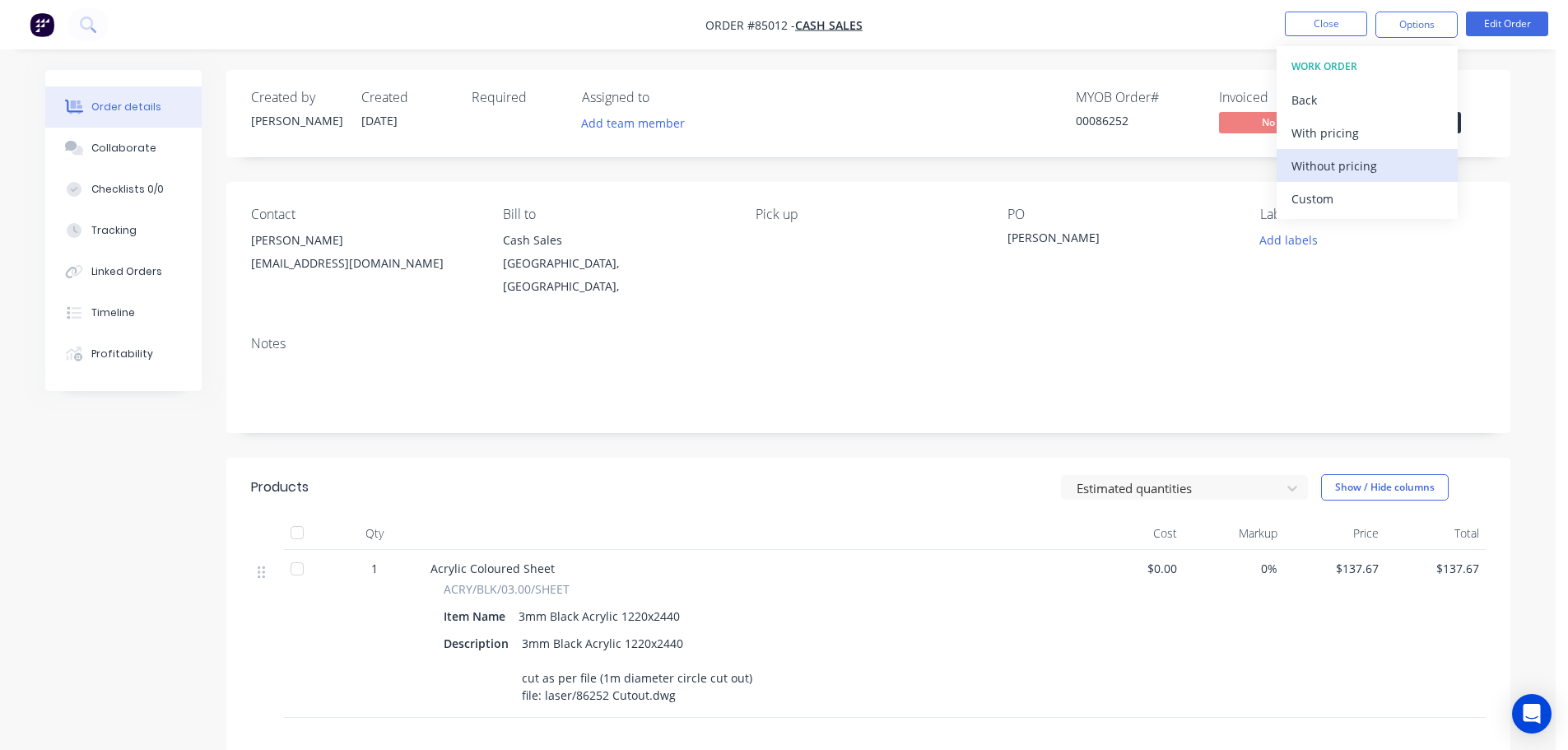
click at [1355, 179] on button "Without pricing" at bounding box center [1367, 166] width 181 height 33
click at [1179, 201] on div "Contact Nicholas Shackleton nick@workgroupstudio.com Bill to Cash Sales Aucklan…" at bounding box center [868, 252] width 1284 height 141
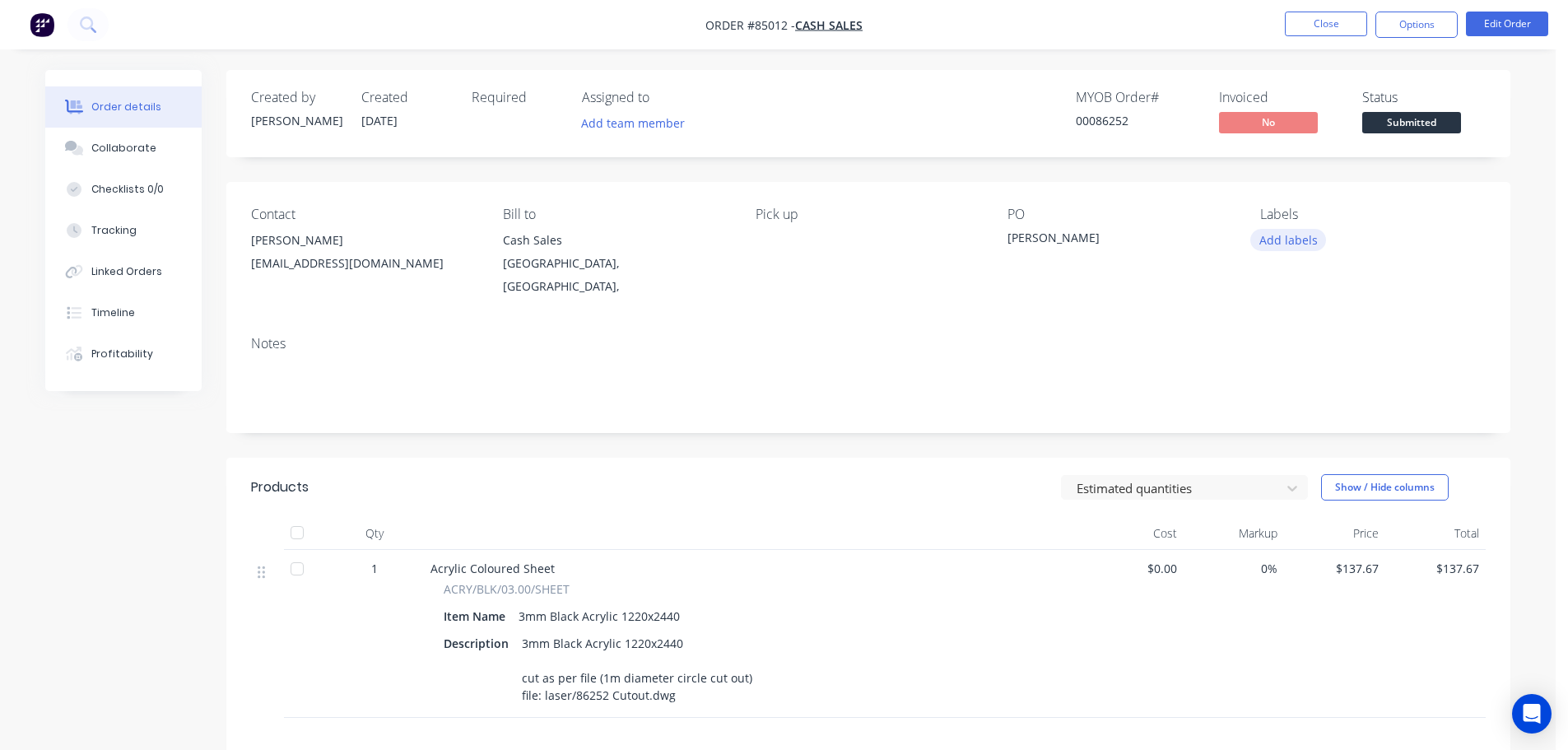
drag, startPoint x: 1290, startPoint y: 230, endPoint x: 1294, endPoint y: 243, distance: 13.6
click at [1293, 232] on button "Add labels" at bounding box center [1288, 240] width 76 height 22
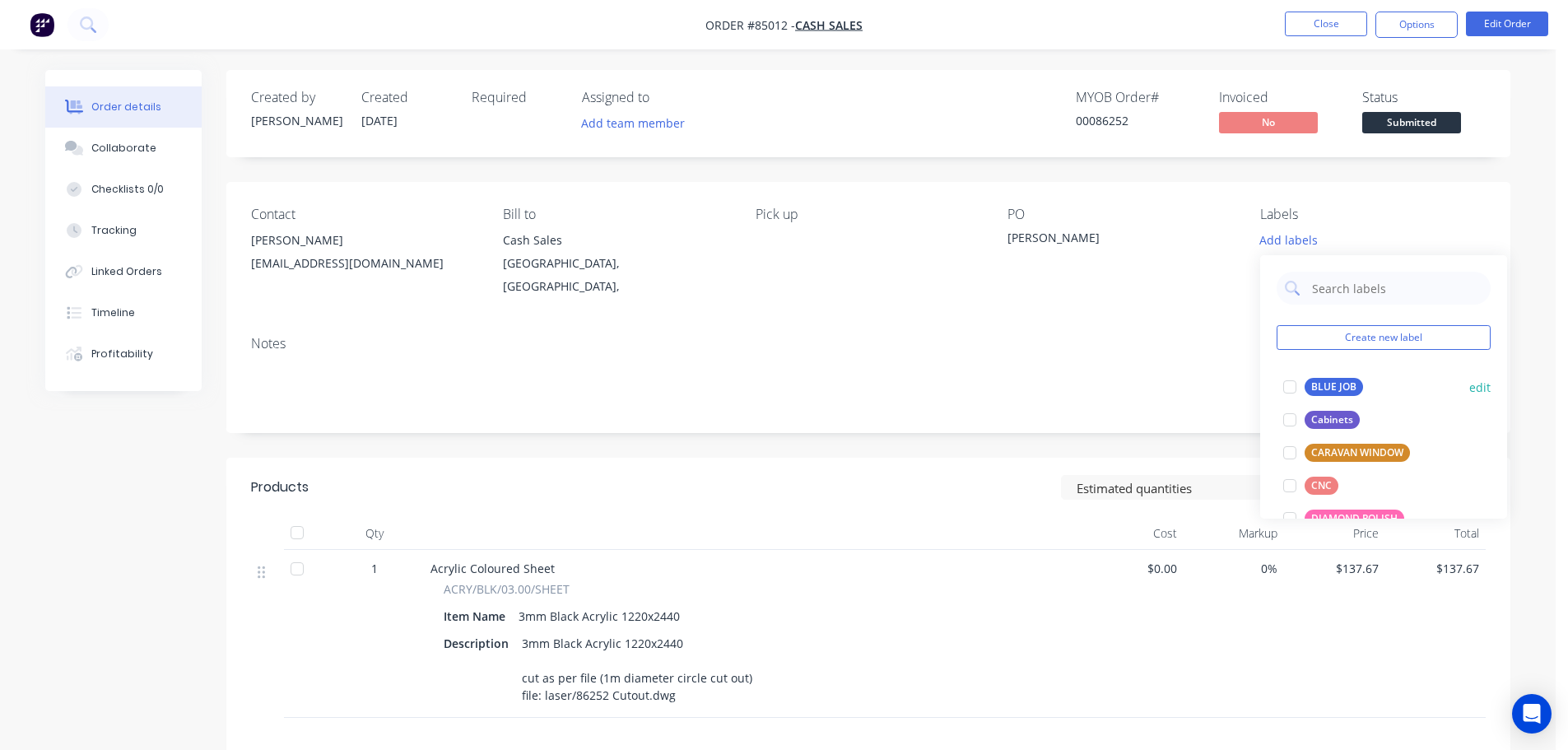
click at [1315, 383] on div "BLUE JOB" at bounding box center [1333, 387] width 59 height 18
click at [1316, 41] on nav "Order #85012 - Cash Sales Close Options Edit Order" at bounding box center [784, 25] width 1568 height 49
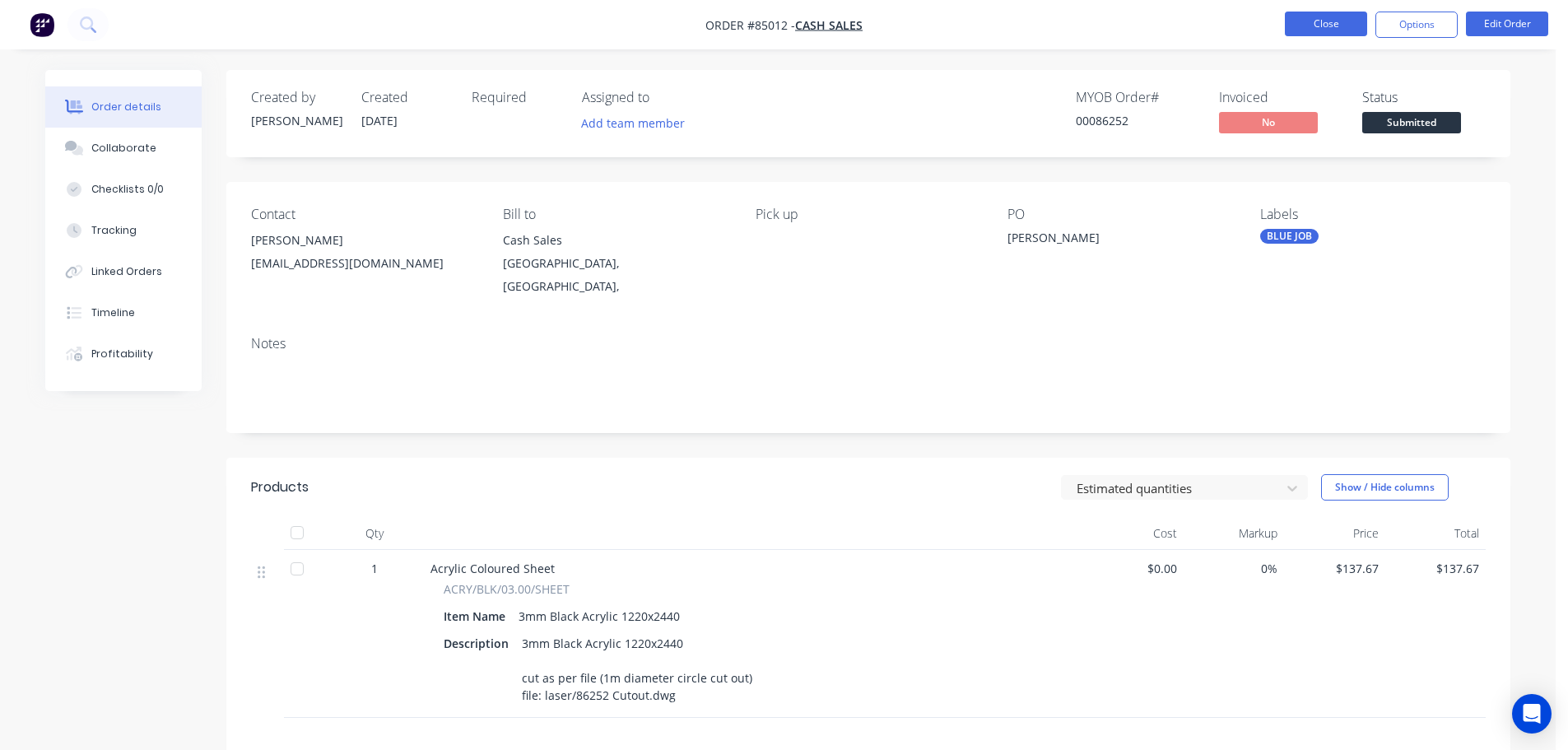
click at [1310, 26] on button "Close" at bounding box center [1326, 24] width 82 height 25
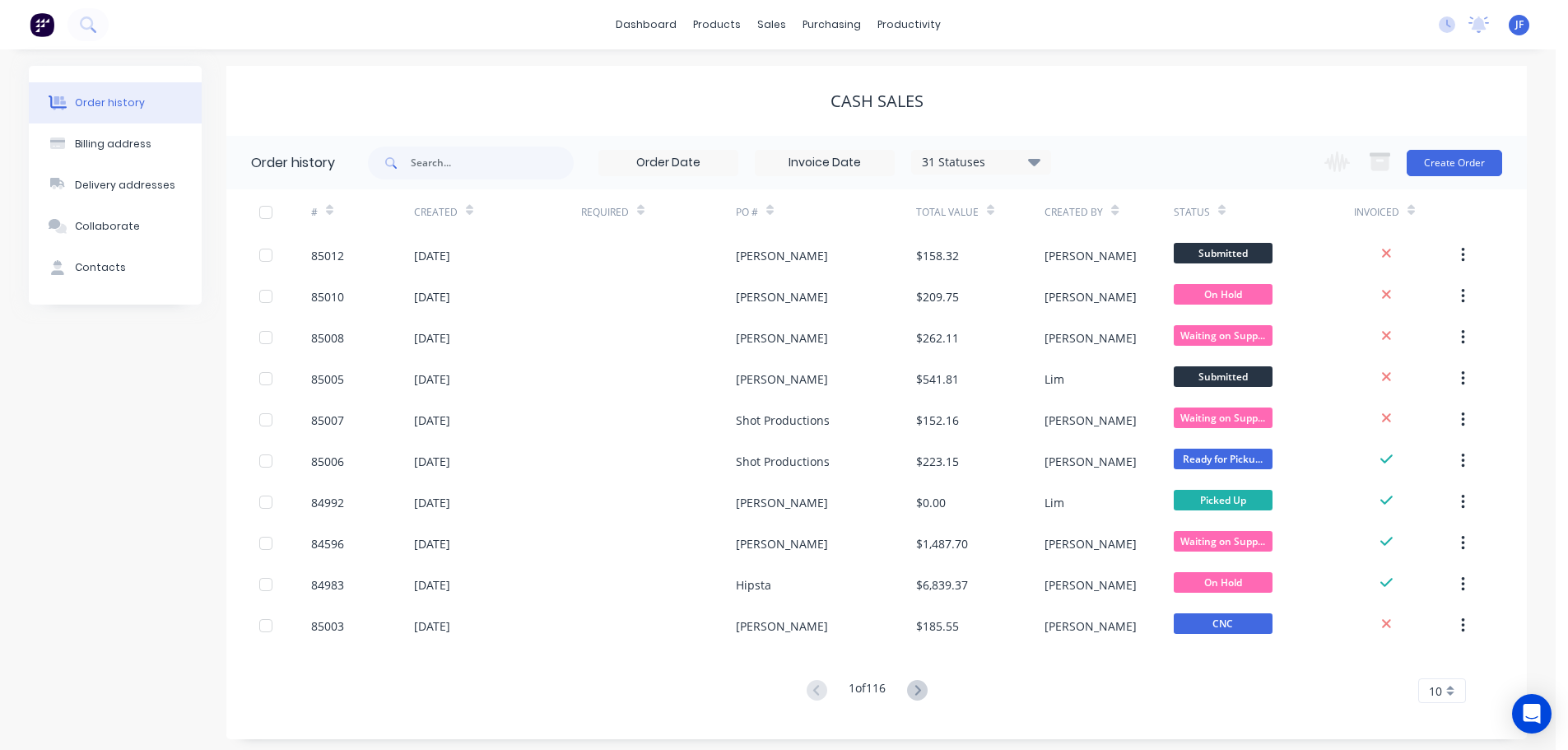
click at [485, 79] on div "Cash Sales" at bounding box center [877, 101] width 1300 height 70
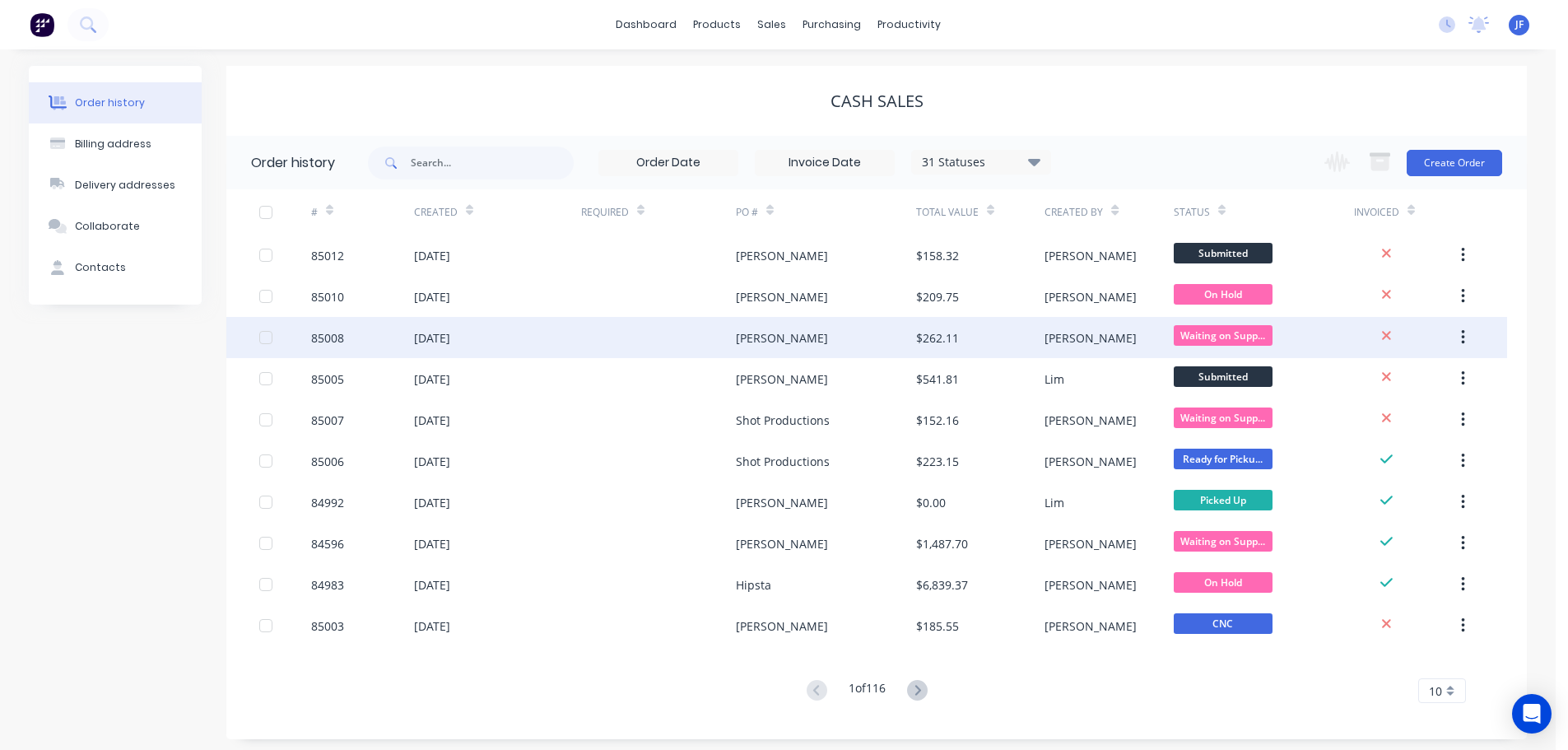
click at [848, 347] on div "[PERSON_NAME]" at bounding box center [826, 338] width 180 height 41
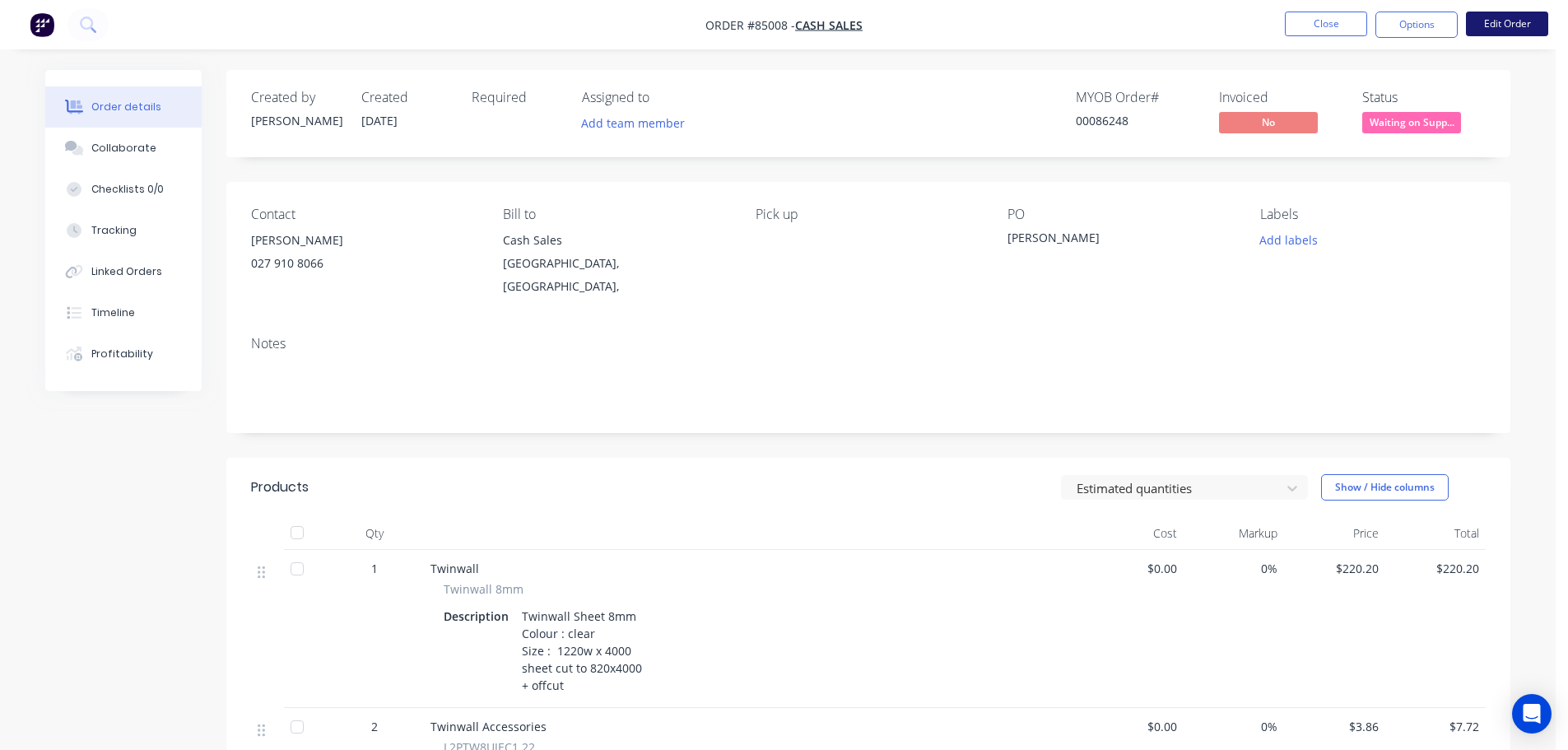
click at [1502, 30] on button "Edit Order" at bounding box center [1507, 24] width 82 height 25
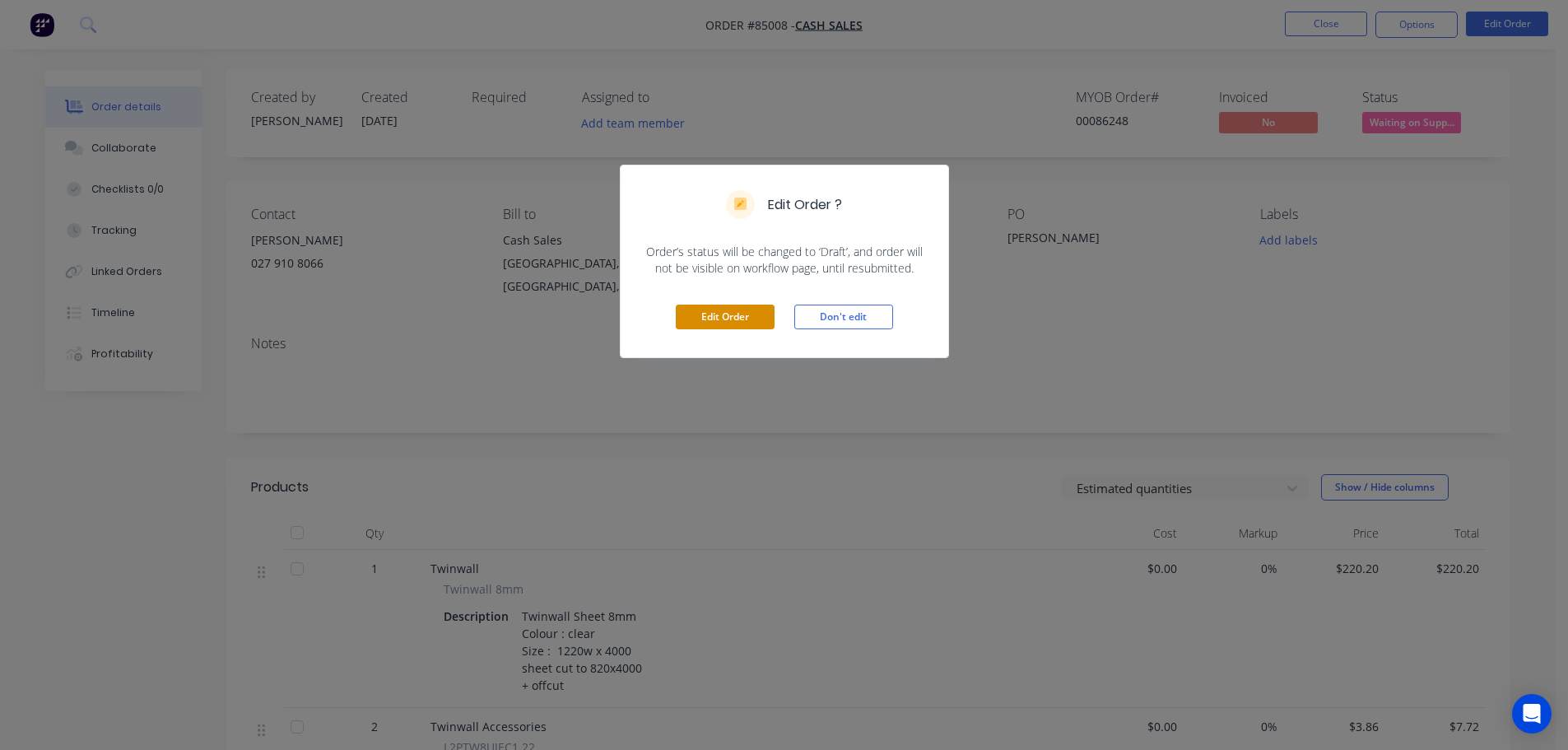
click at [708, 329] on button "Edit Order" at bounding box center [725, 317] width 99 height 25
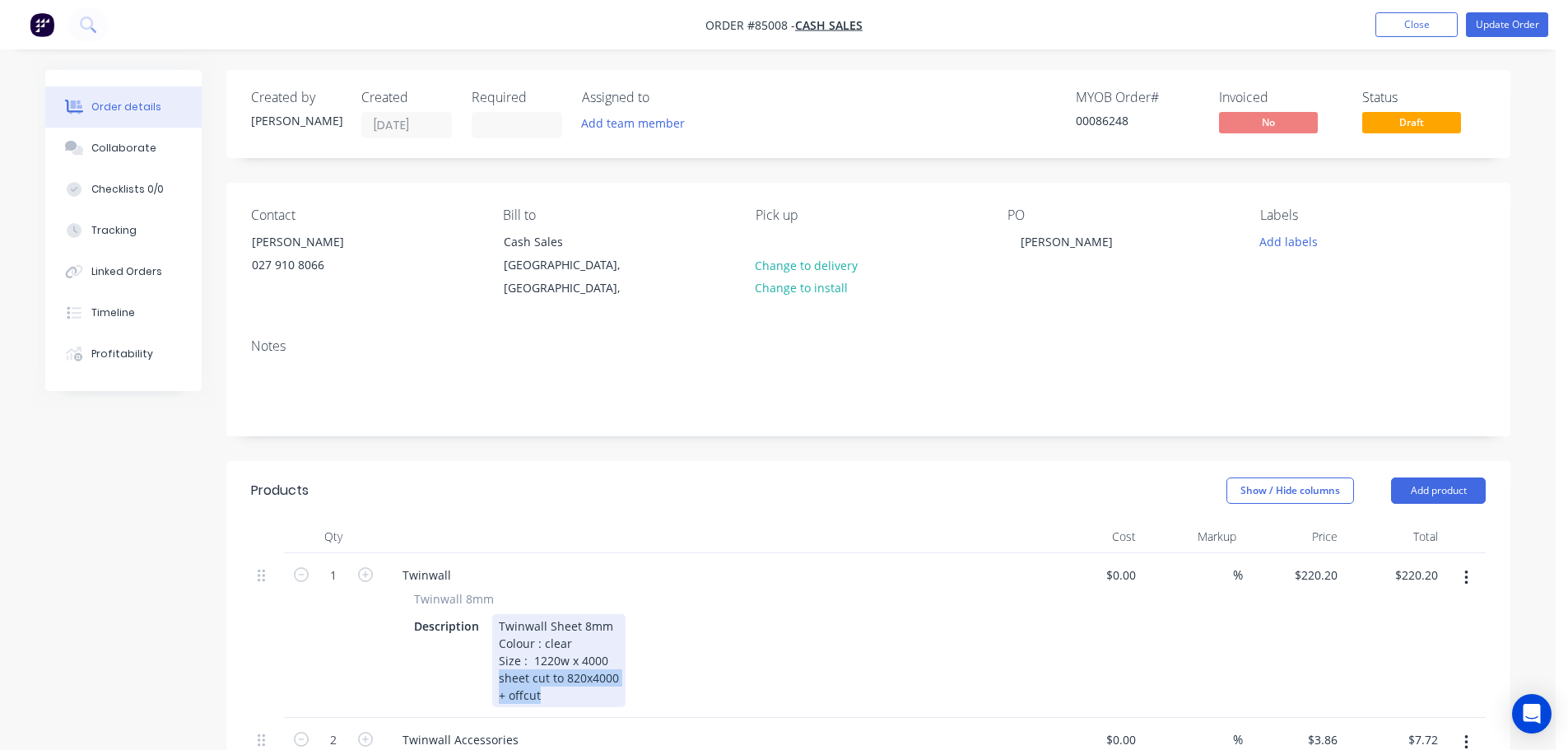
drag, startPoint x: 597, startPoint y: 678, endPoint x: 472, endPoint y: 661, distance: 126.2
click at [472, 661] on div "Description Twinwall Sheet 8mm Colour : clear Size : 1220w x 4000 sheet cut to …" at bounding box center [708, 660] width 602 height 93
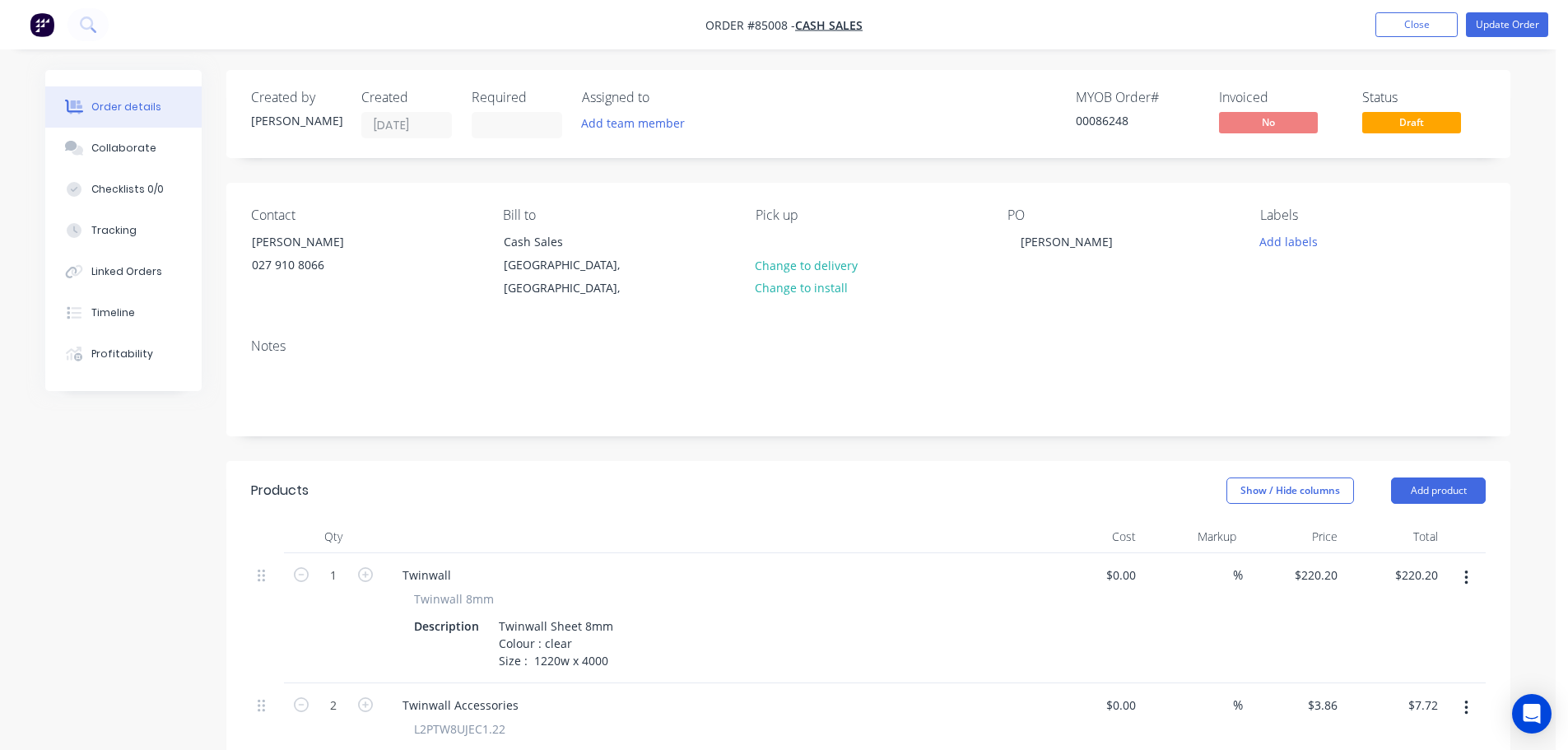
click at [1486, 7] on nav "Order #85008 - Cash Sales Add product Close Update Order" at bounding box center [784, 25] width 1568 height 49
click at [1494, 21] on button "Update Order" at bounding box center [1507, 25] width 82 height 25
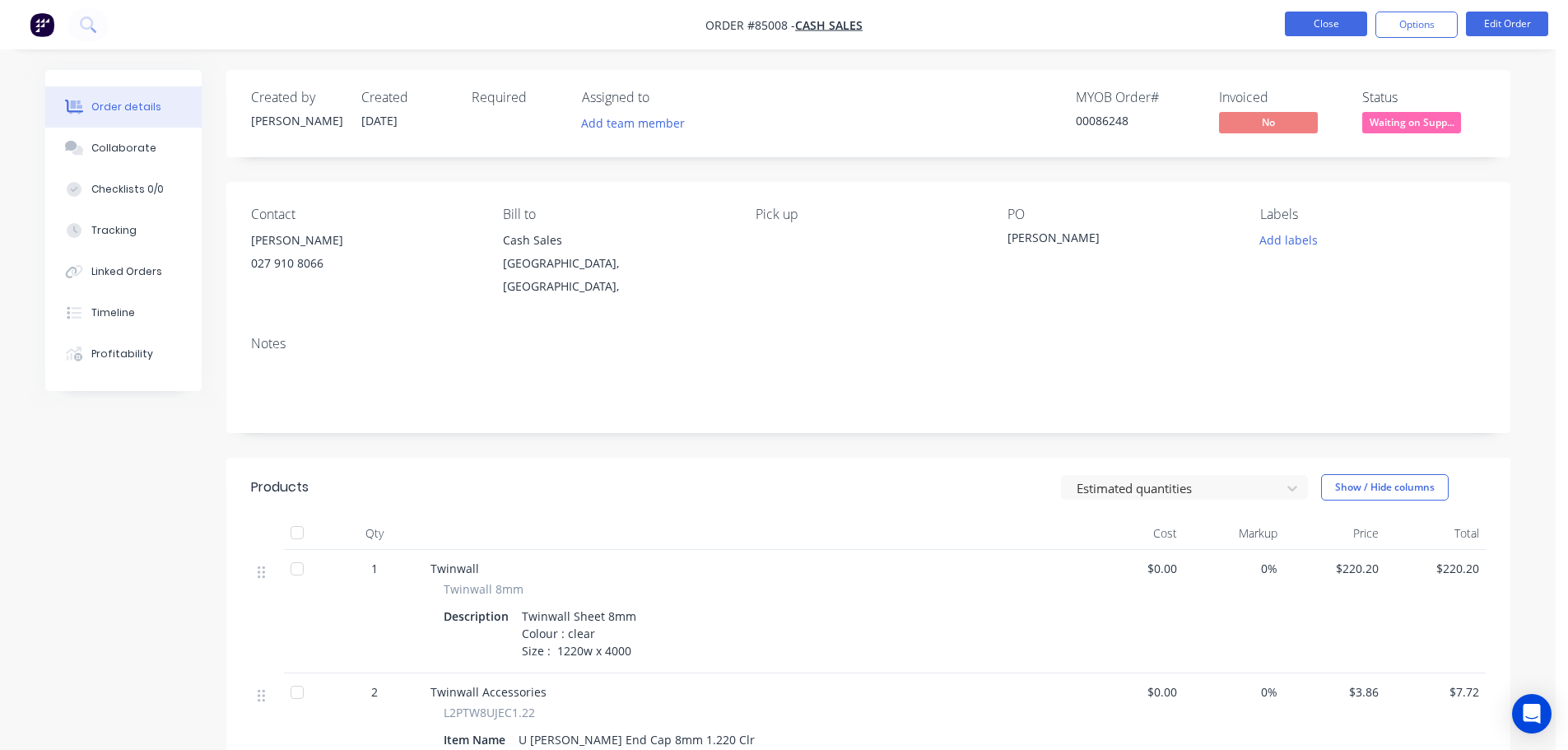
click at [1336, 28] on button "Close" at bounding box center [1326, 24] width 82 height 25
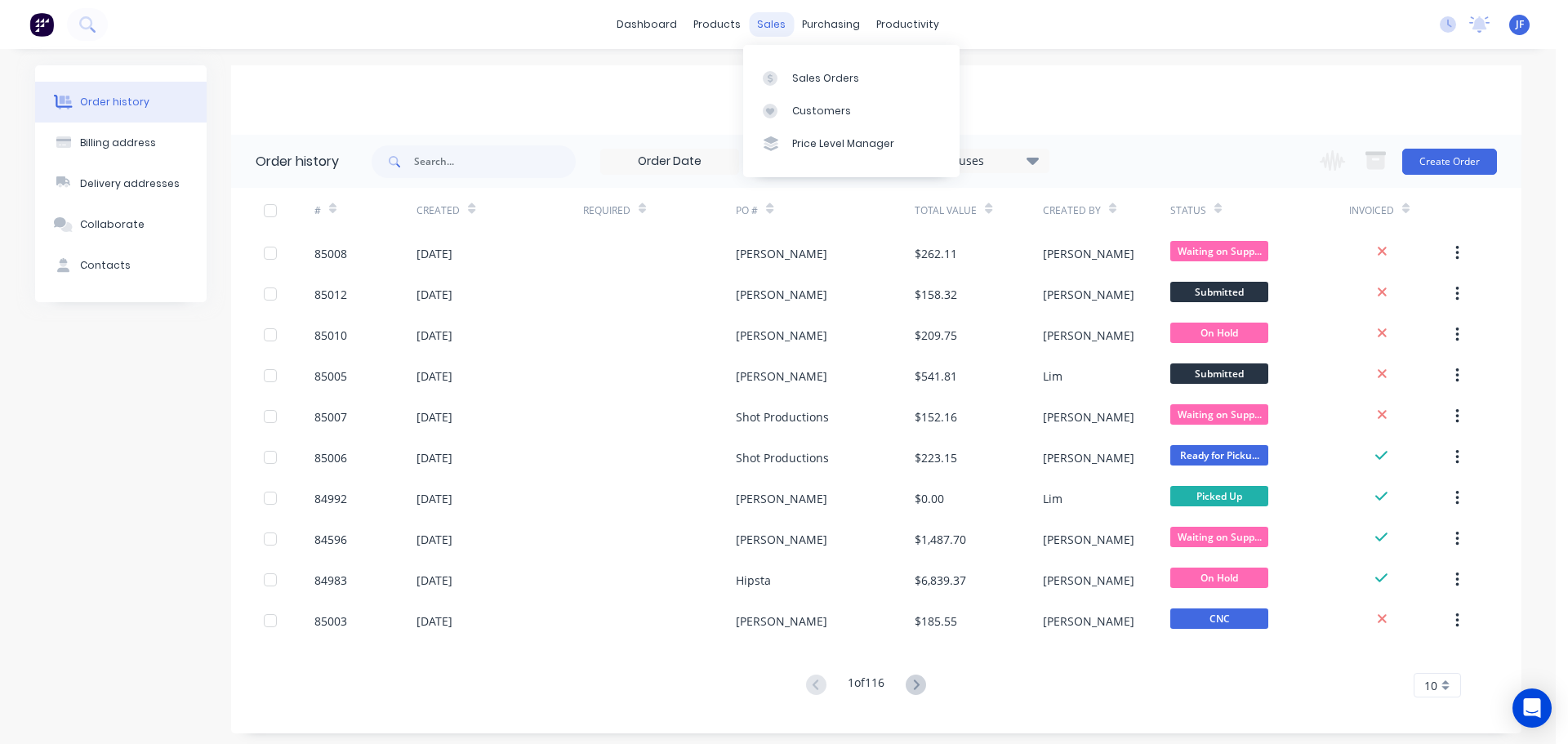
click at [763, 29] on div "sales" at bounding box center [771, 25] width 45 height 25
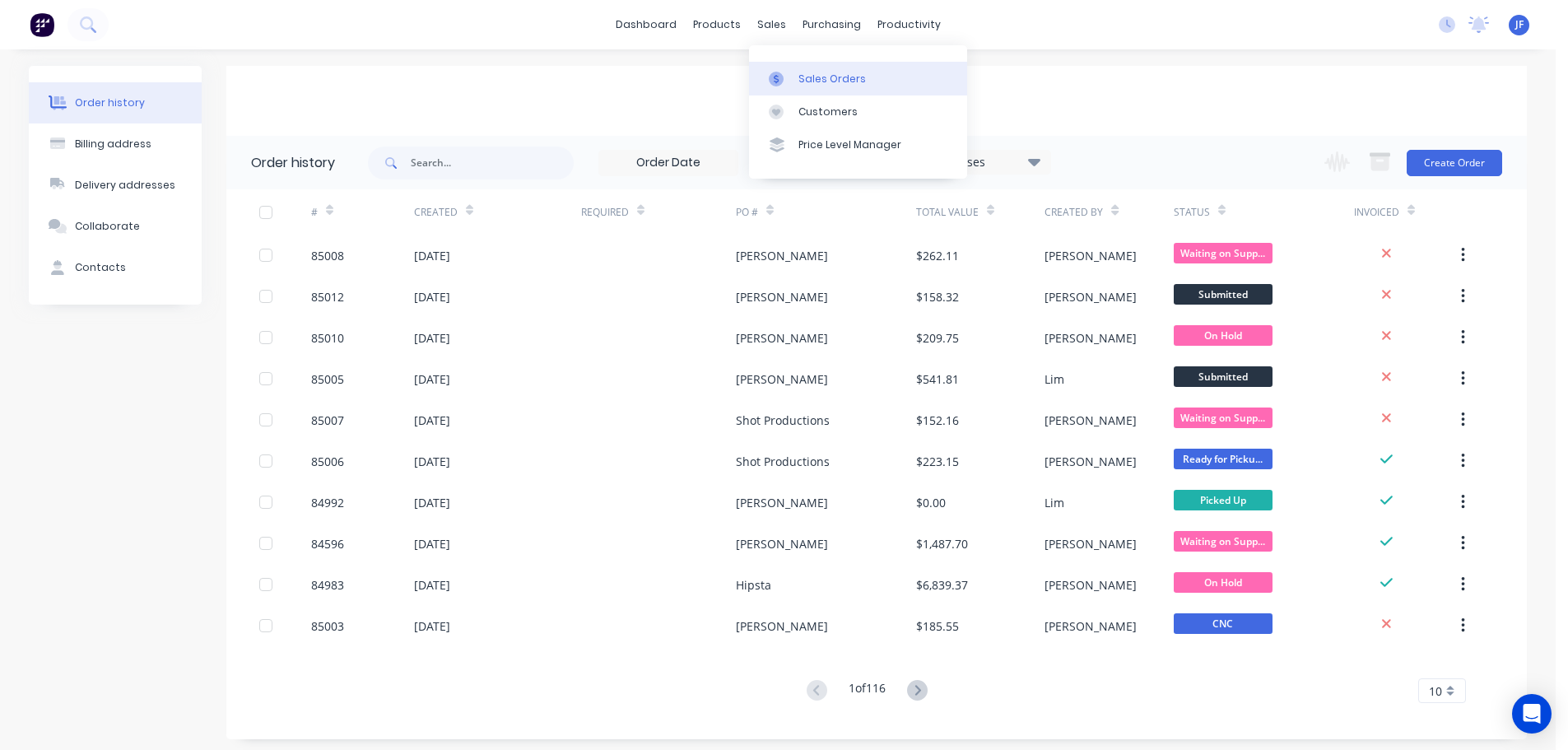
click at [795, 70] on link "Sales Orders" at bounding box center [858, 78] width 218 height 33
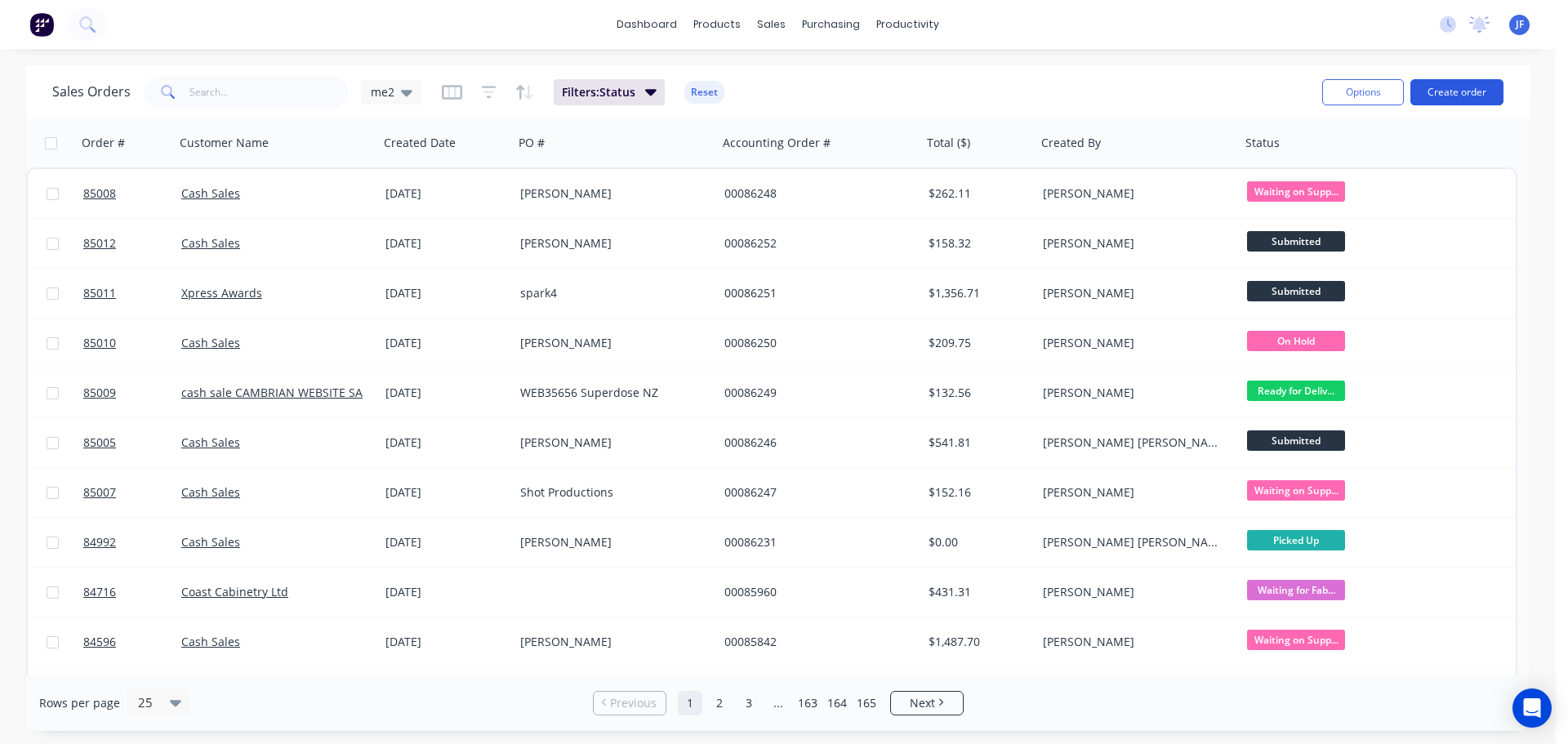
click at [1459, 83] on button "Create order" at bounding box center [1457, 92] width 93 height 26
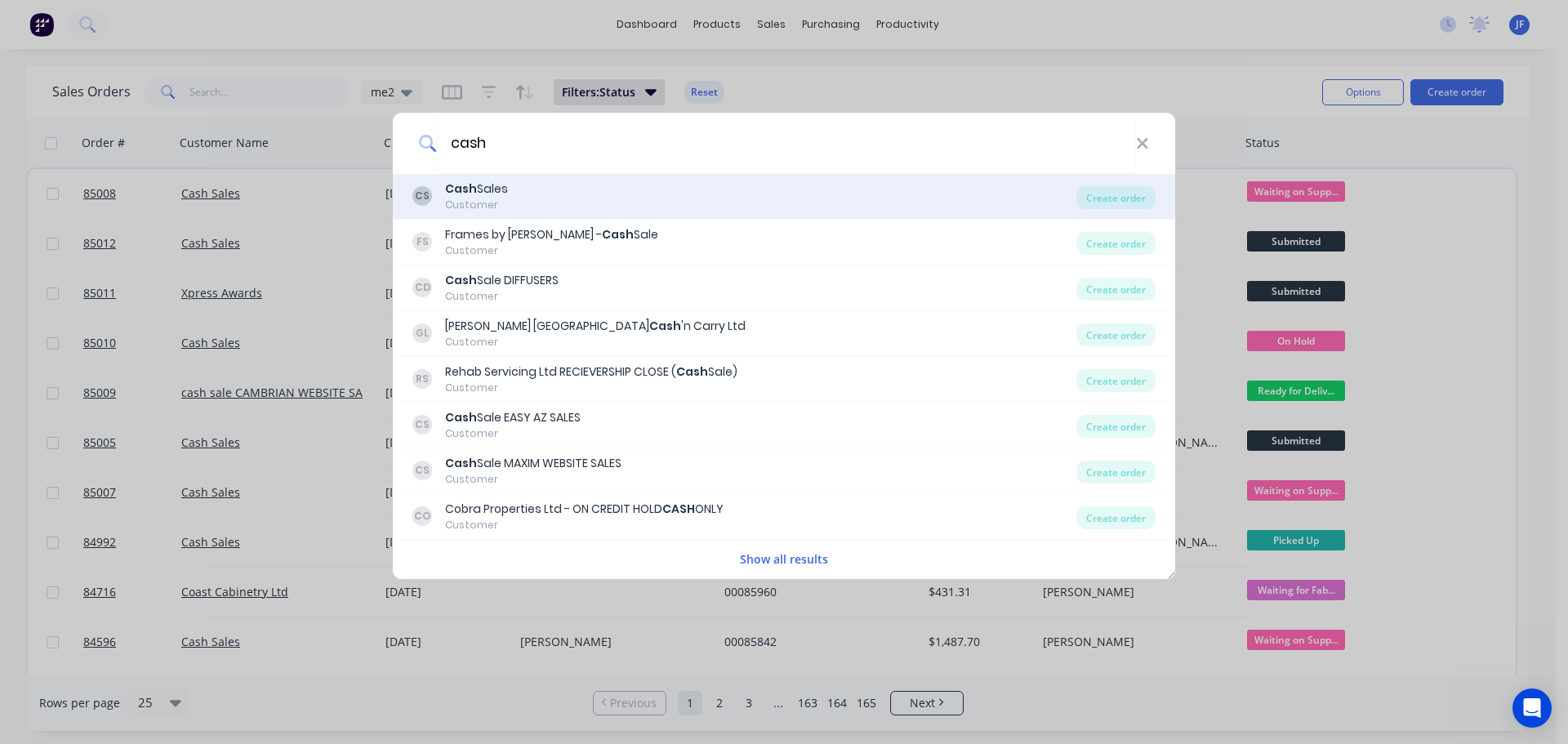
type input "cash"
click at [540, 190] on div "CS Cash Sales Customer" at bounding box center [744, 196] width 664 height 32
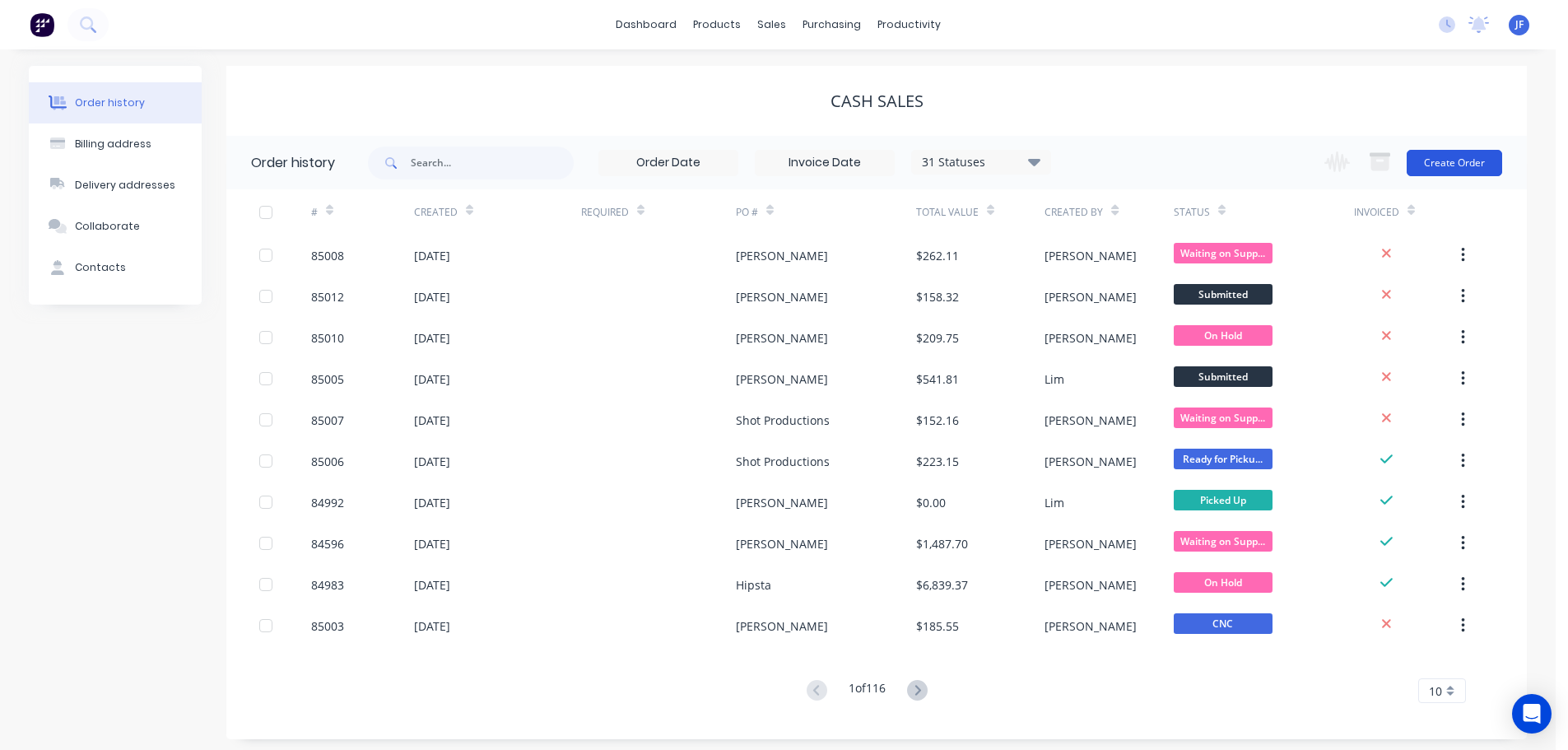
click at [1463, 173] on button "Create Order" at bounding box center [1454, 163] width 96 height 26
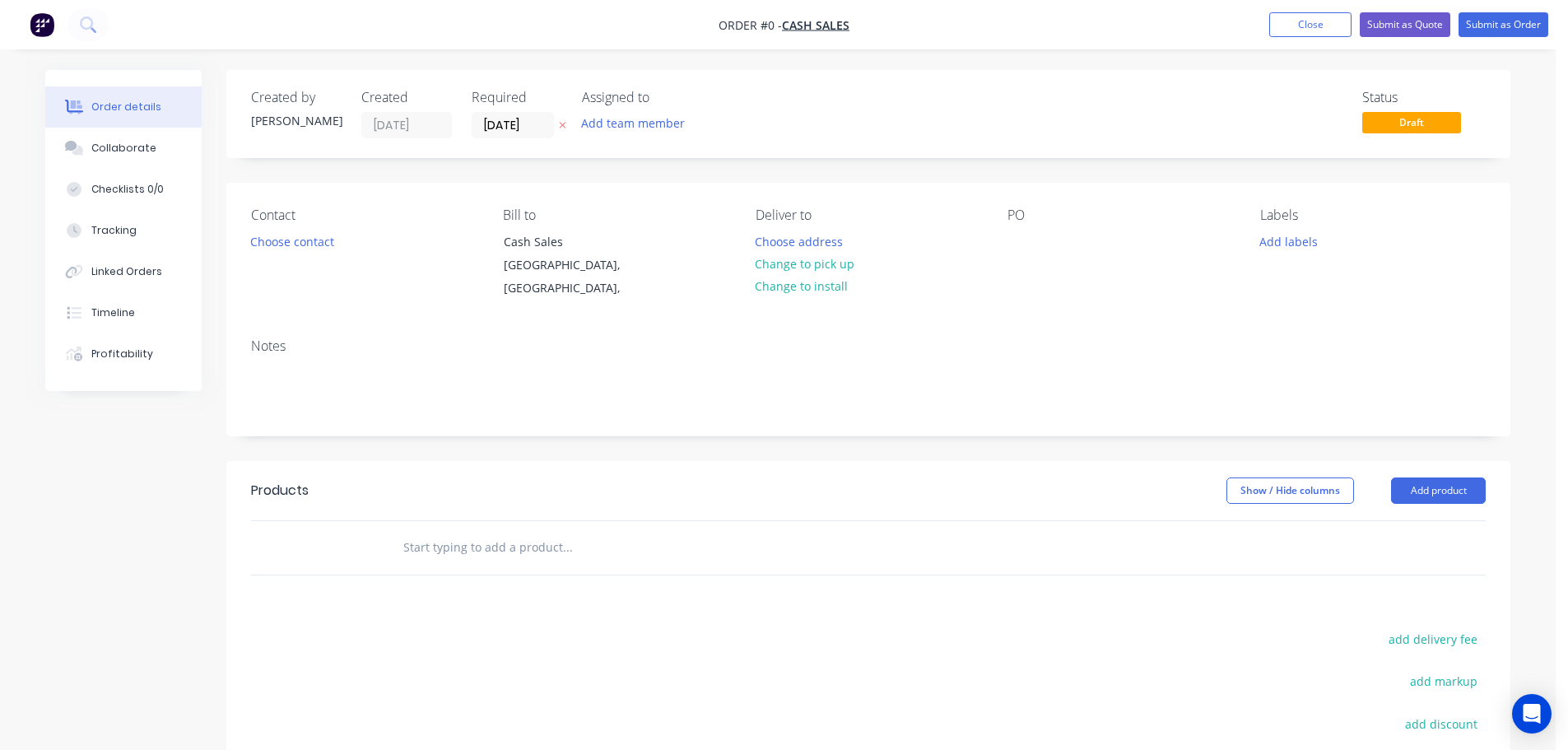
click at [563, 129] on icon "button" at bounding box center [562, 125] width 7 height 10
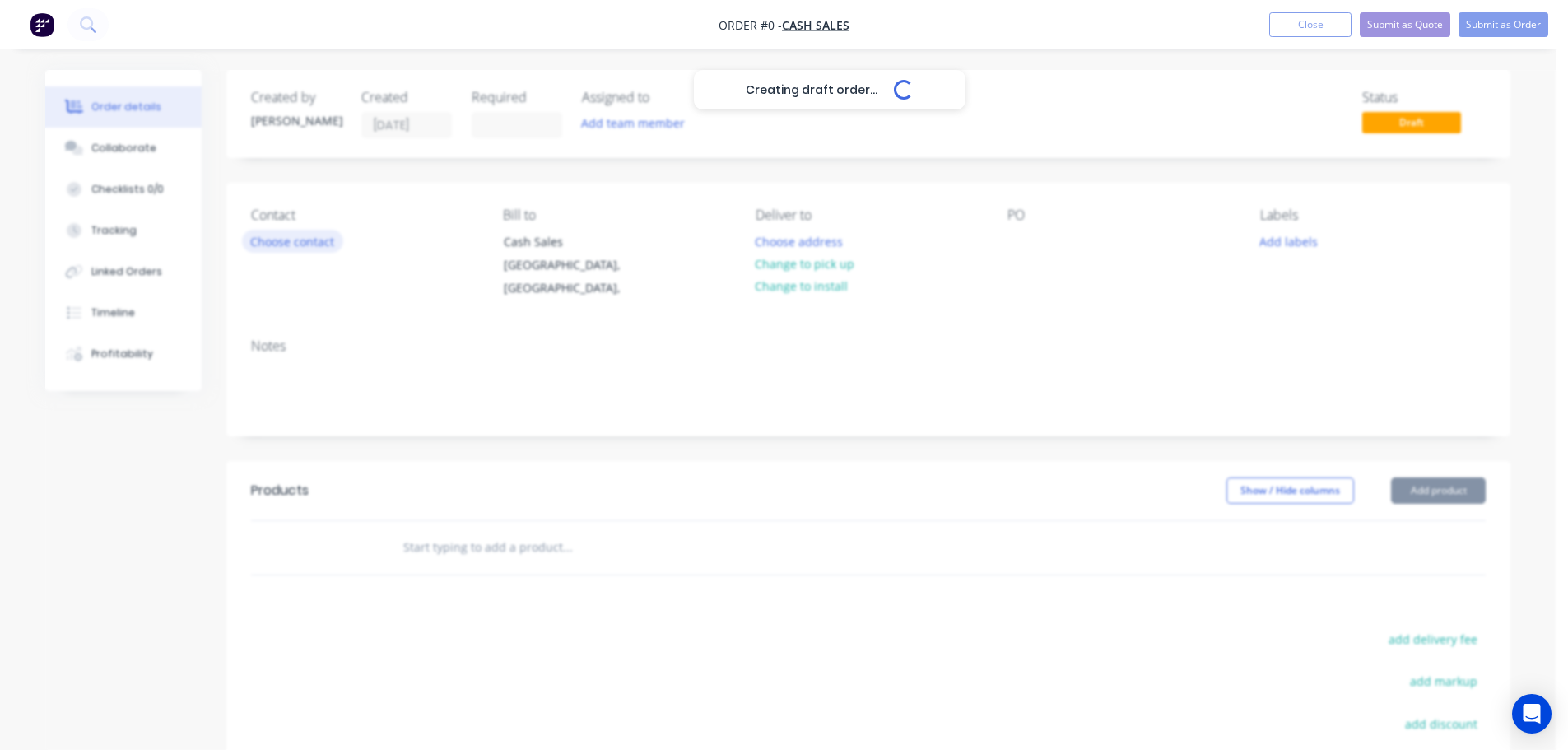
click at [307, 237] on button "Choose contact" at bounding box center [293, 241] width 101 height 22
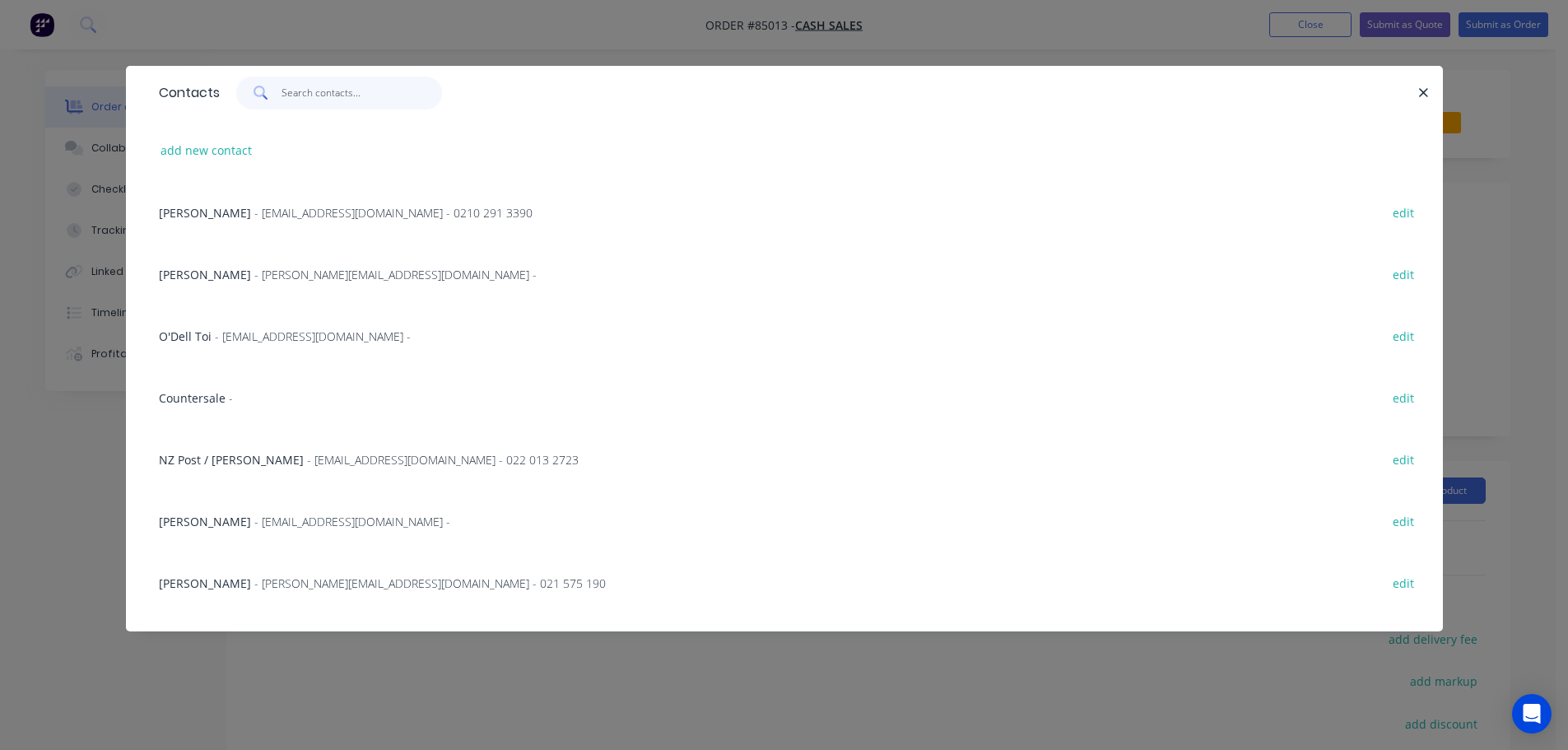
click at [300, 85] on input "text" at bounding box center [362, 93] width 161 height 33
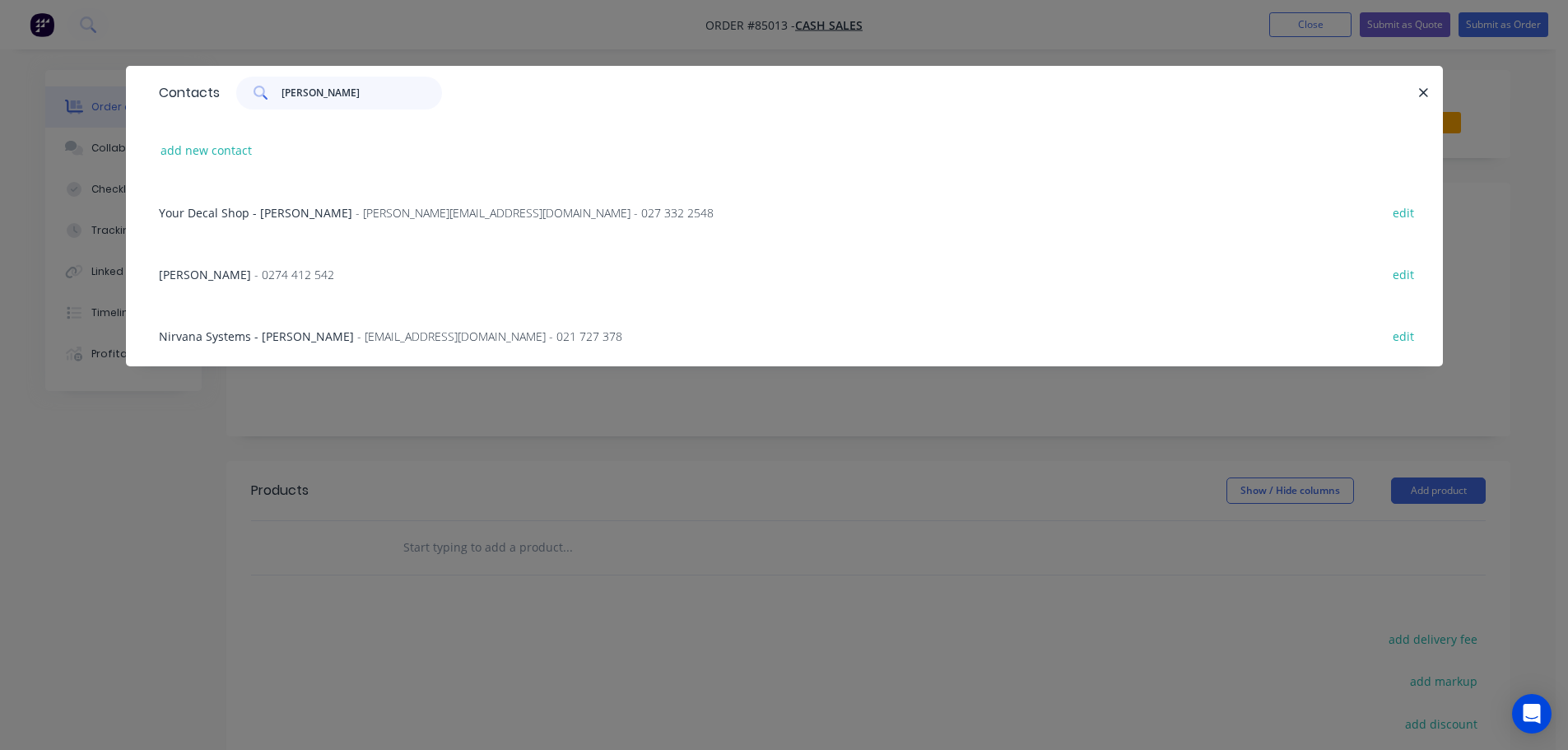
type input "anton"
drag, startPoint x: 312, startPoint y: 218, endPoint x: 458, endPoint y: 213, distance: 146.1
click at [356, 219] on span "- antony@yourdecalshop.co.nz - 027 332 2548" at bounding box center [535, 213] width 358 height 16
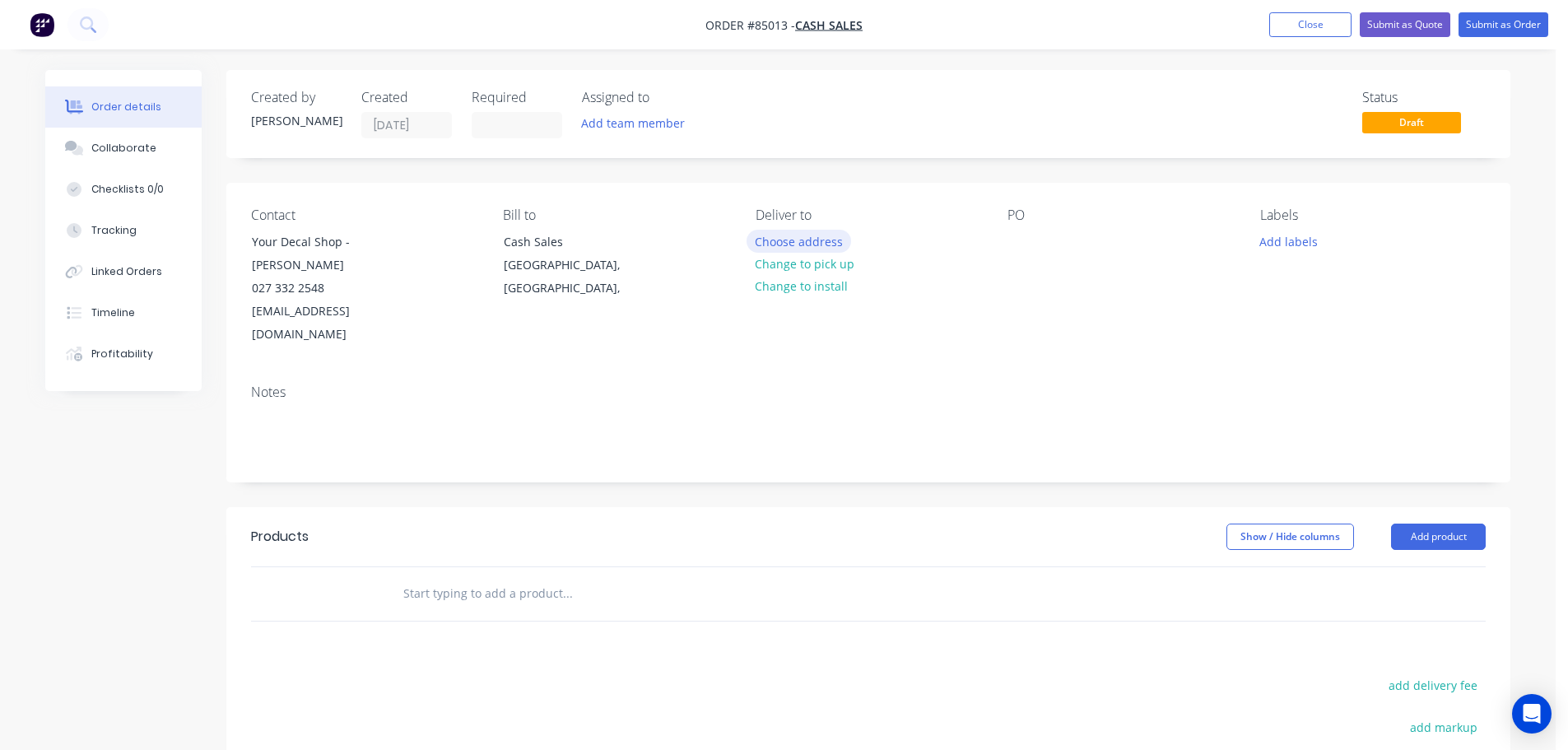
click at [794, 248] on button "Choose address" at bounding box center [799, 241] width 105 height 22
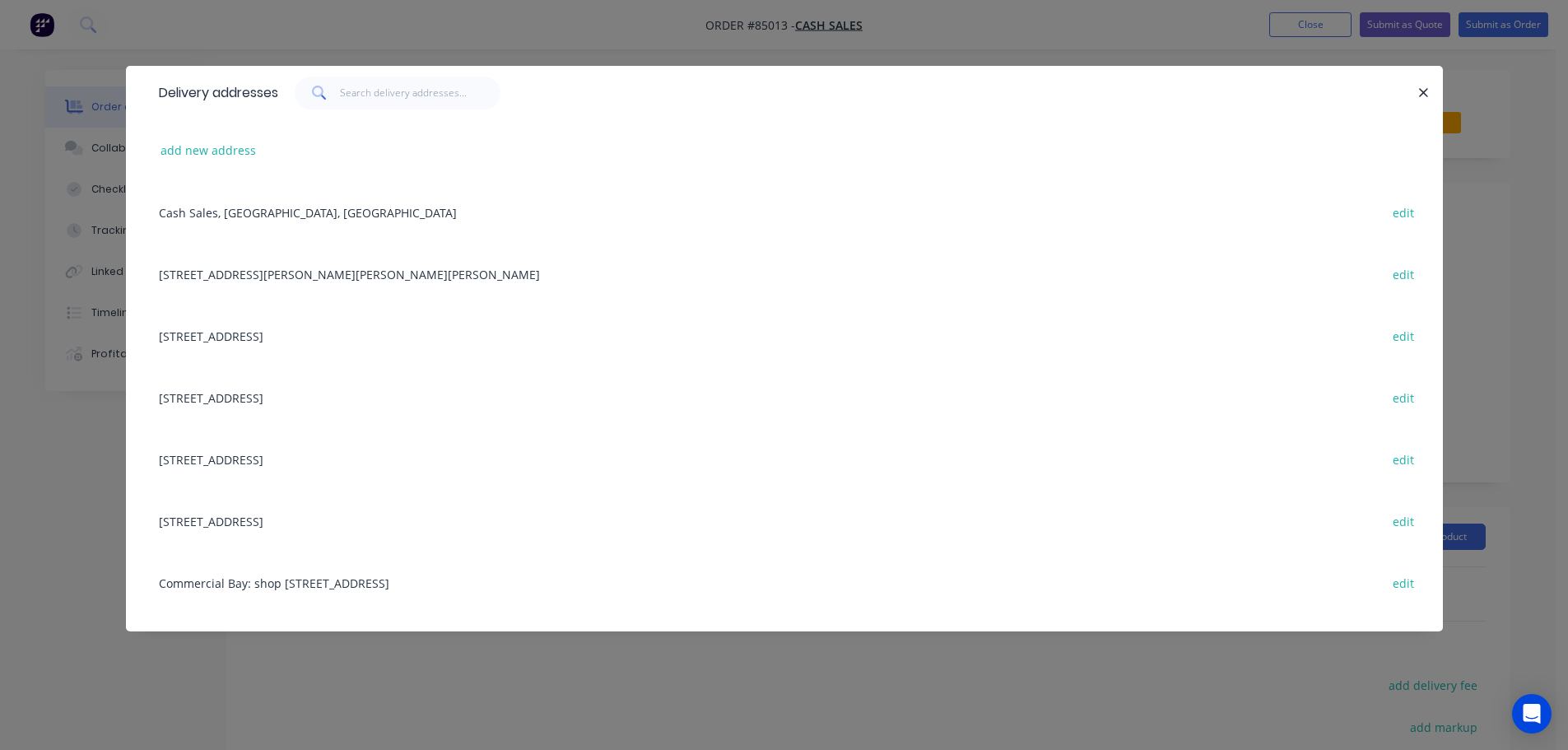
click at [343, 48] on div "Delivery addresses add new address Cash Sales, [GEOGRAPHIC_DATA], [GEOGRAPHIC_D…" at bounding box center [784, 375] width 1568 height 750
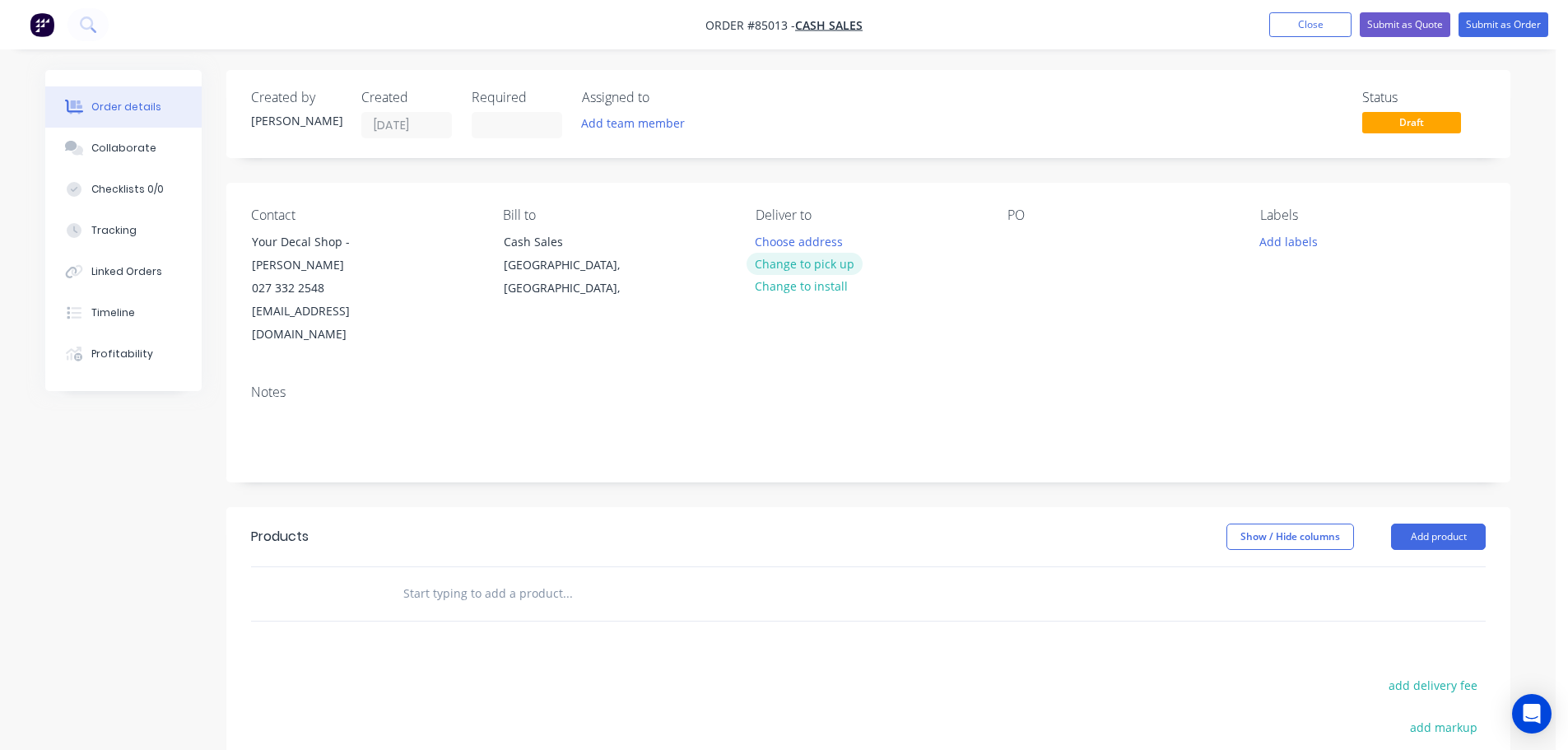
click at [836, 267] on button "Change to pick up" at bounding box center [805, 264] width 117 height 22
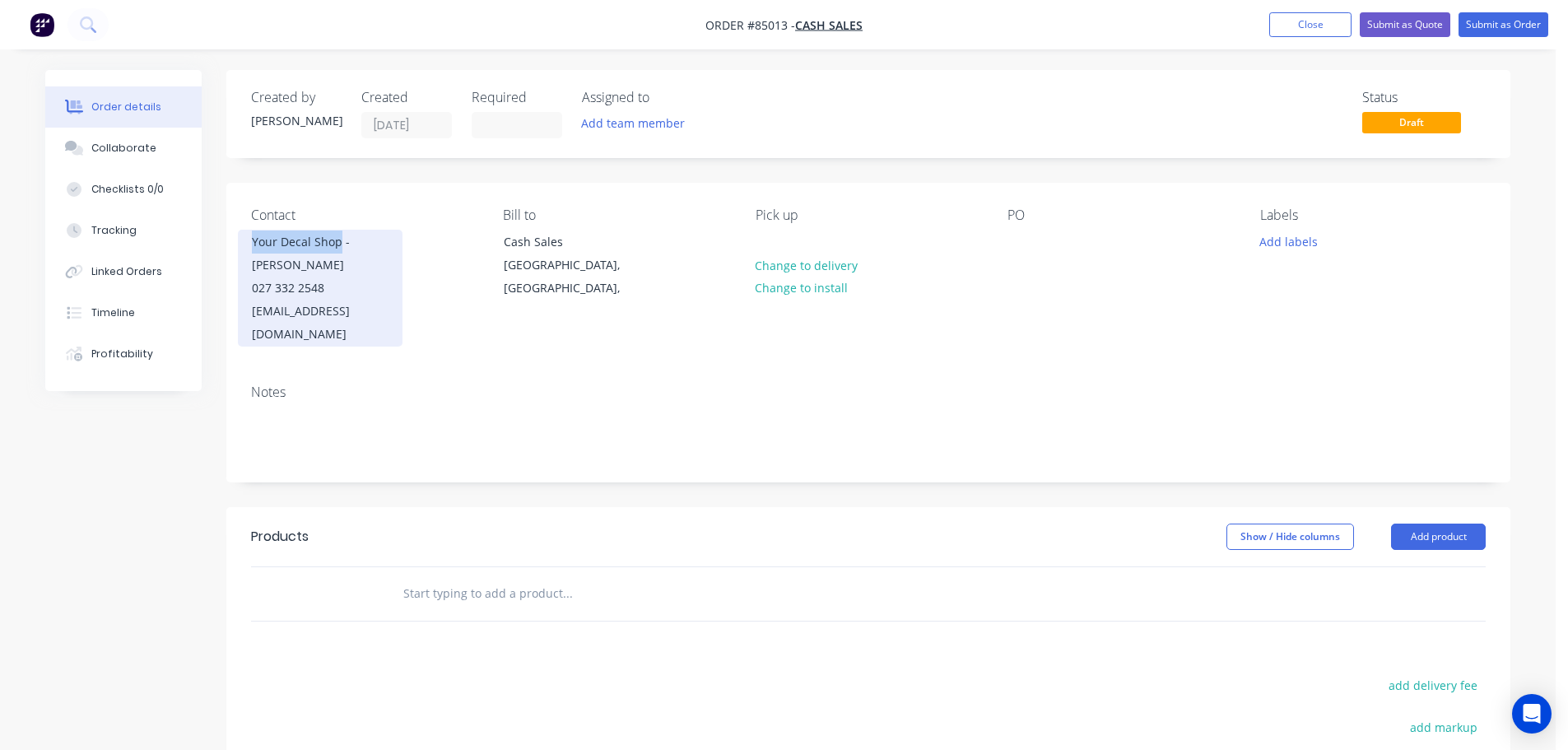
copy div "Your Decal Shop"
drag, startPoint x: 254, startPoint y: 241, endPoint x: 340, endPoint y: 246, distance: 86.1
click at [340, 246] on div "Your Decal Shop - [PERSON_NAME]" at bounding box center [321, 254] width 137 height 46
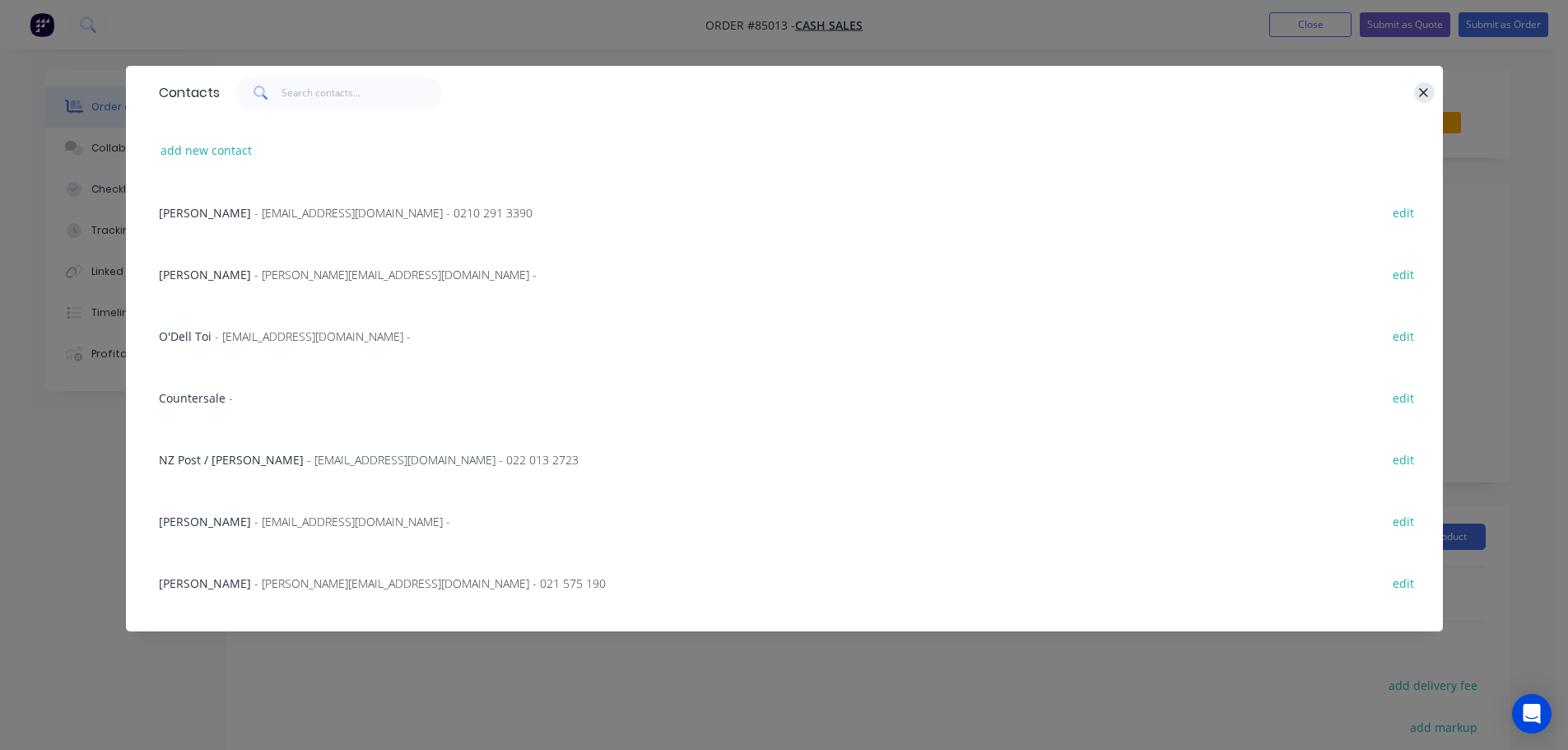
click at [1421, 94] on icon "button" at bounding box center [1423, 93] width 11 height 15
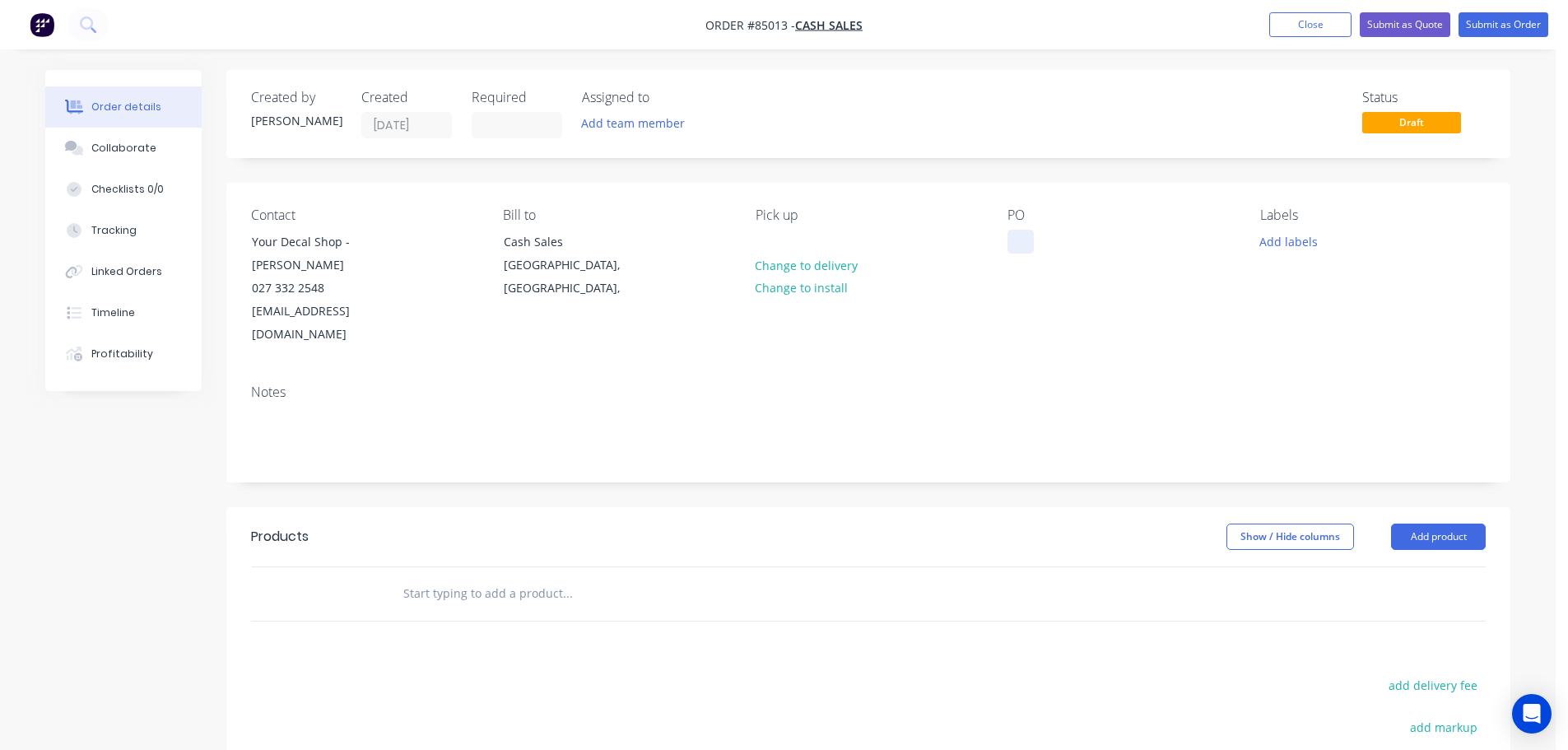
click at [1018, 239] on div at bounding box center [1021, 241] width 26 height 24
paste div
click at [593, 577] on input "text" at bounding box center [567, 593] width 330 height 33
click at [451, 577] on input "text" at bounding box center [567, 593] width 330 height 33
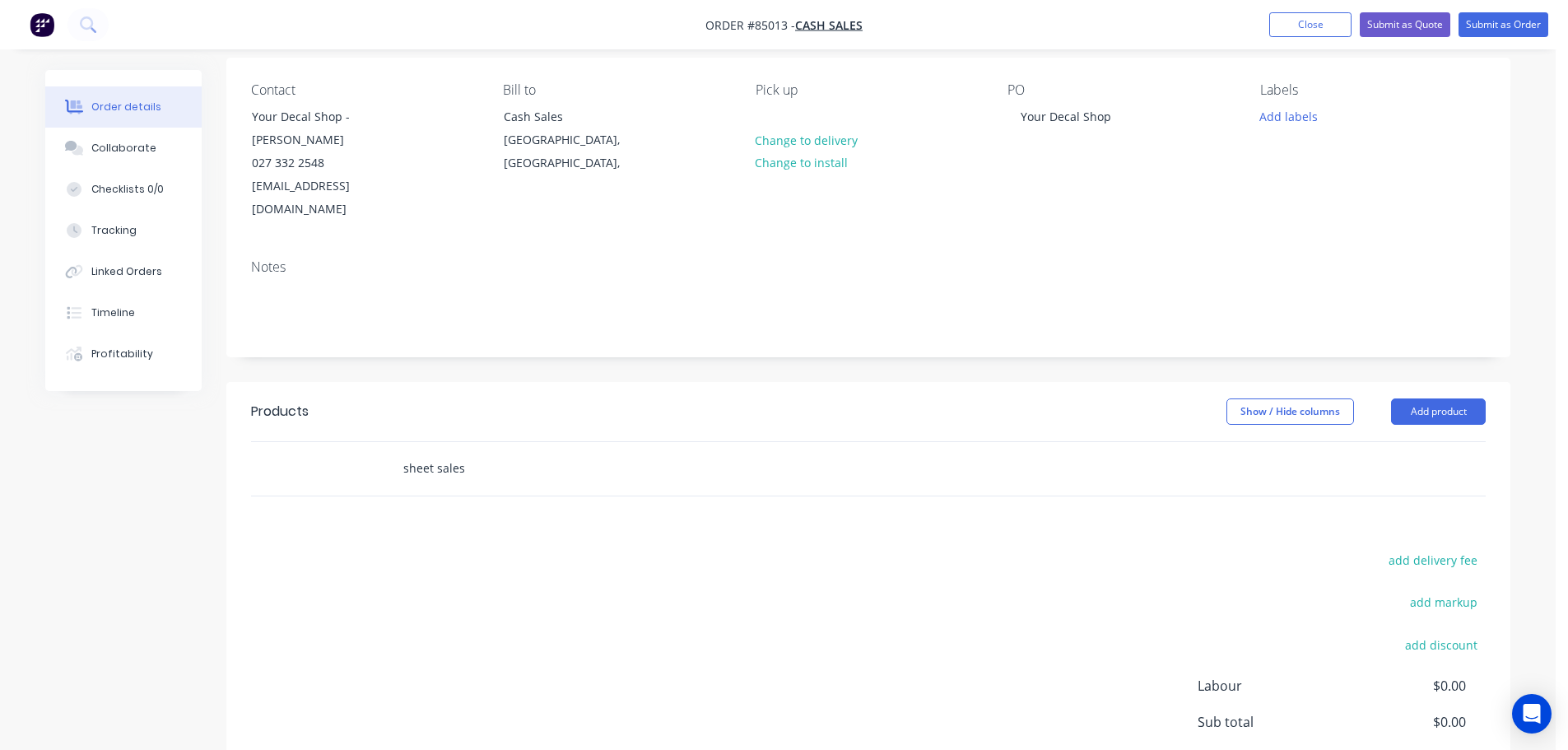
scroll to position [165, 0]
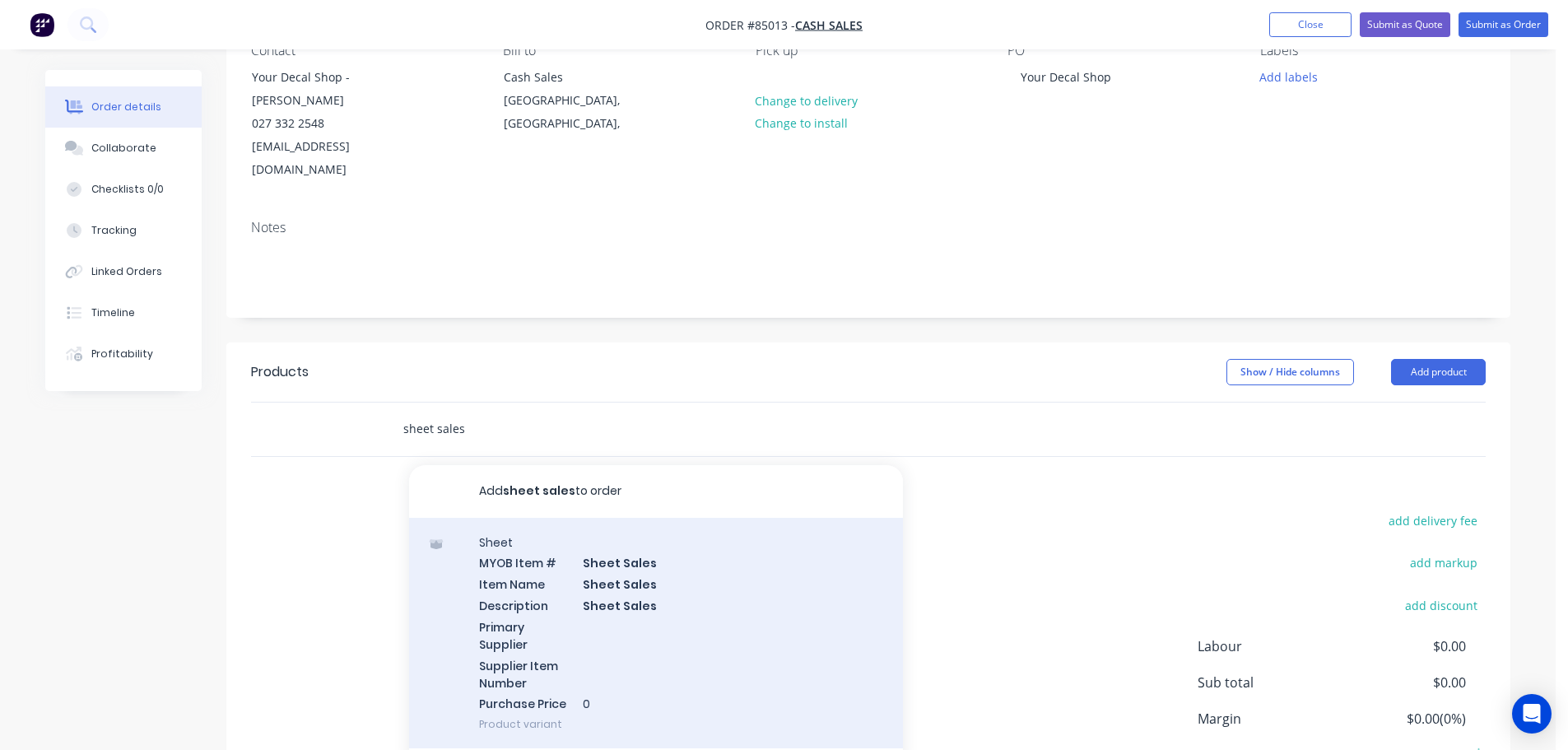
type input "sheet sales"
click at [571, 572] on div "Sheet MYOB Item # Sheet Sales Item Name Sheet Sales Description Sheet Sales Pri…" at bounding box center [655, 633] width 494 height 232
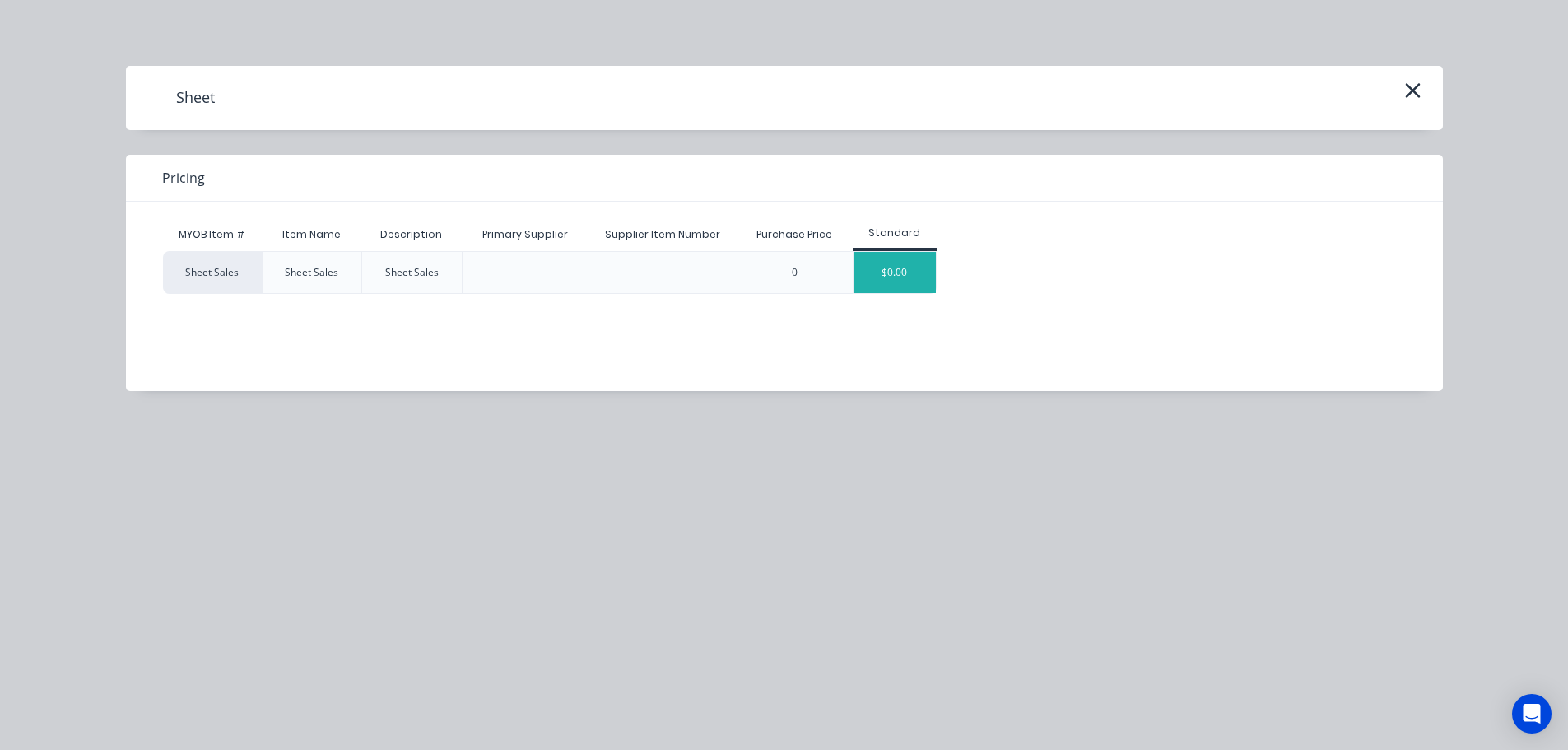
click at [888, 285] on div "$0.00" at bounding box center [895, 273] width 82 height 41
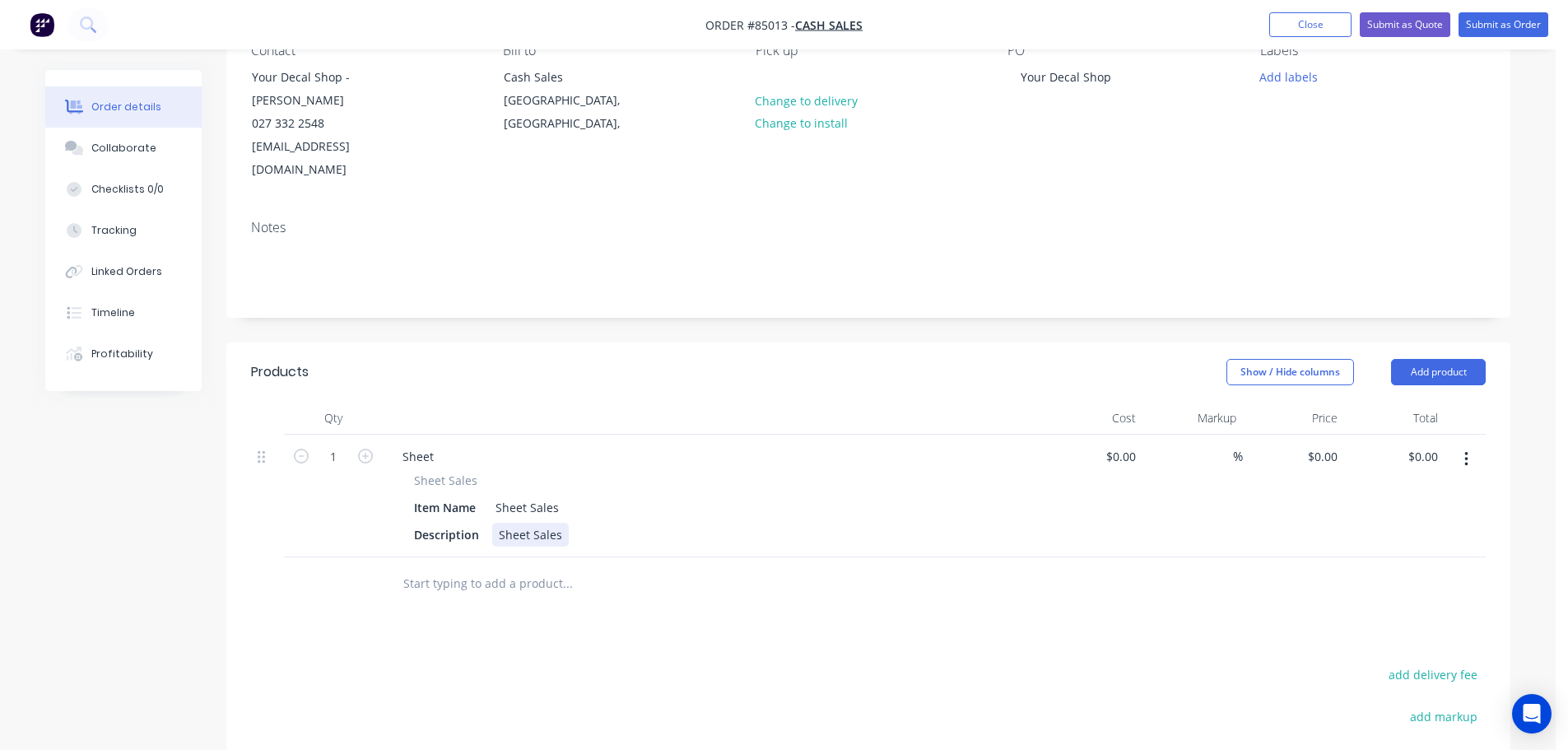
click at [523, 523] on div "Sheet Sales" at bounding box center [530, 534] width 77 height 24
click at [1475, 444] on button "button" at bounding box center [1466, 459] width 39 height 30
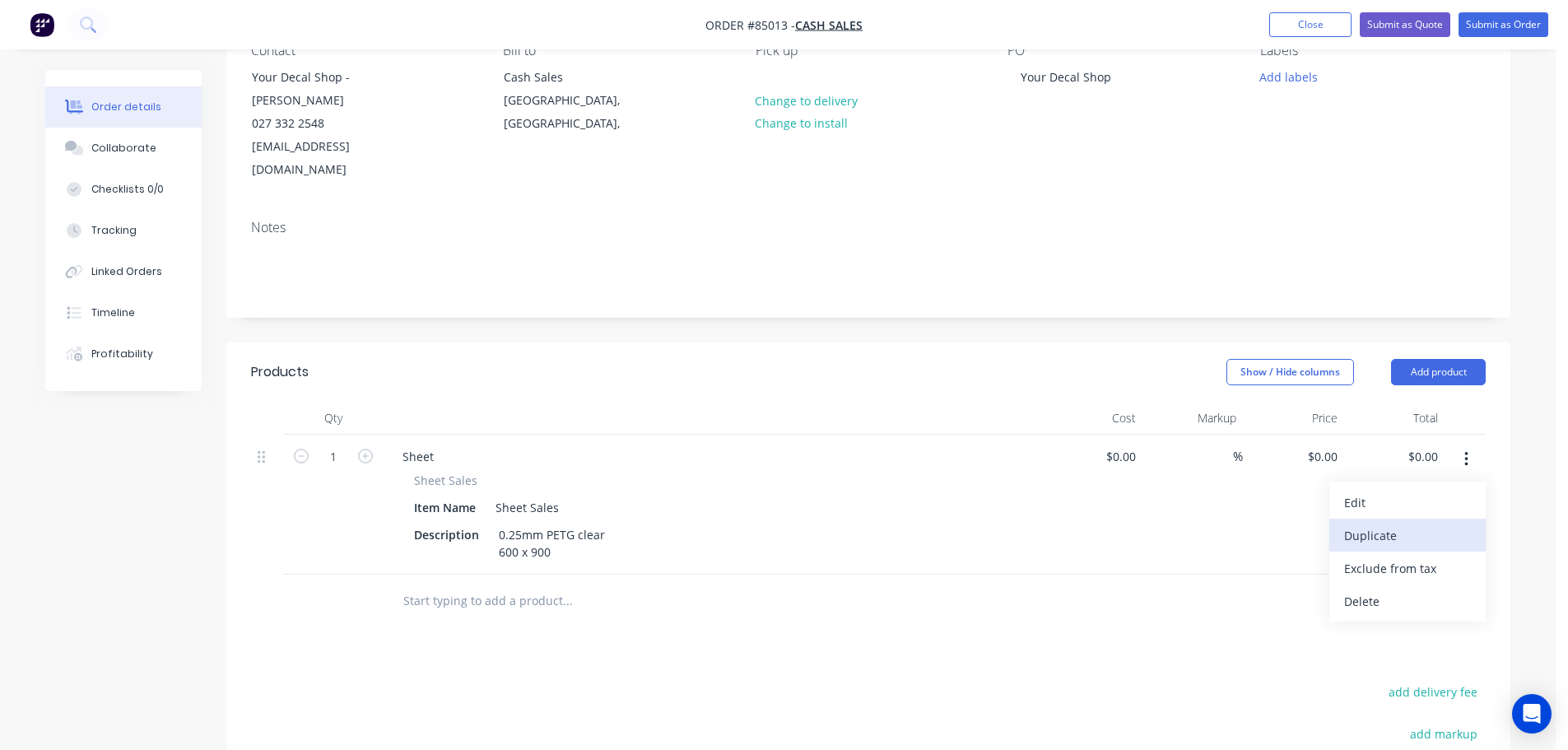
click at [1443, 523] on div "Duplicate" at bounding box center [1407, 535] width 127 height 24
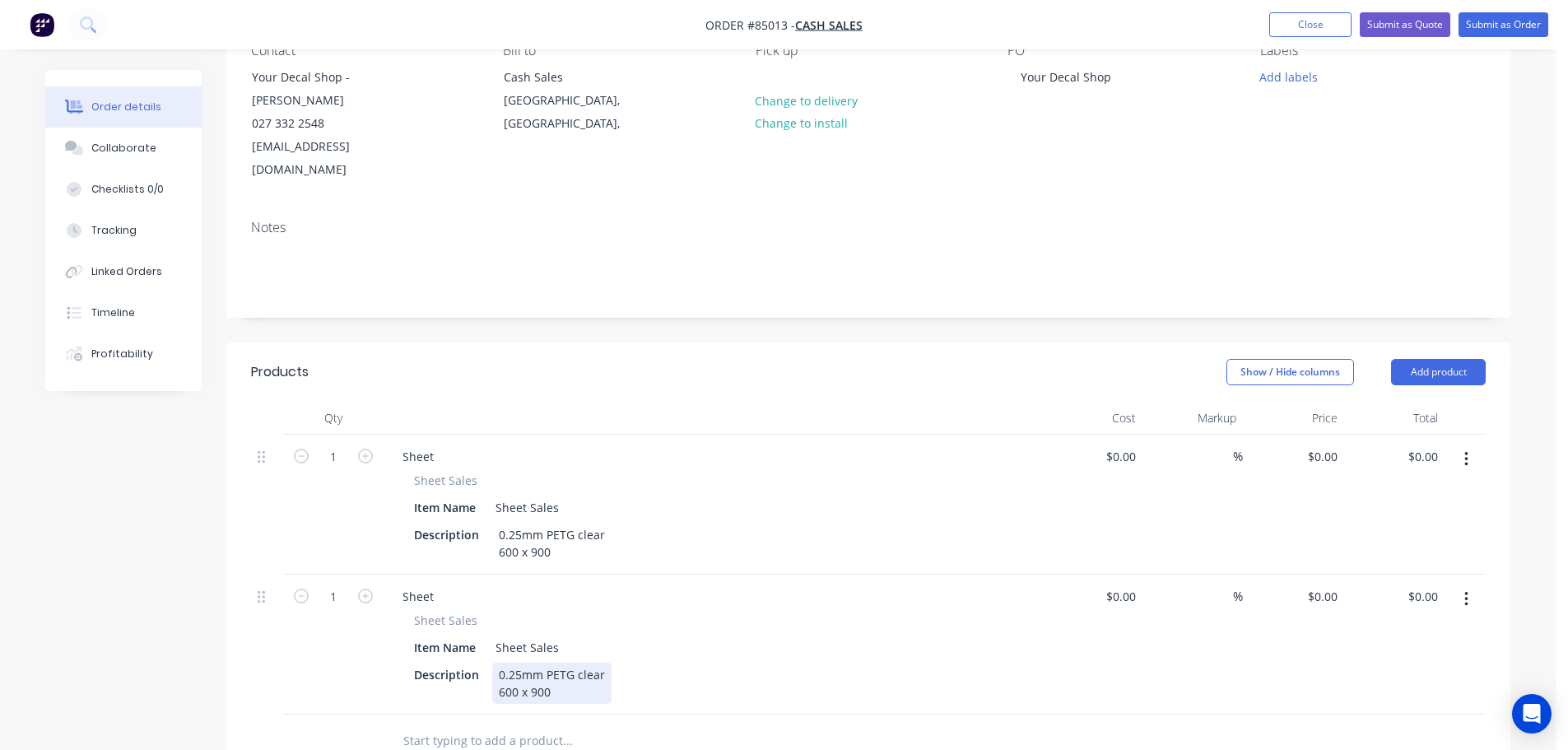
click at [512, 663] on div "0.25mm PETG clear 600 x 900" at bounding box center [551, 683] width 119 height 41
click at [510, 663] on div "0.25mm PETG clear 600 x 900" at bounding box center [551, 683] width 119 height 41
click at [509, 663] on div "0.25mm PETG clear 600 x 900" at bounding box center [551, 683] width 119 height 41
drag, startPoint x: 518, startPoint y: 629, endPoint x: 508, endPoint y: 629, distance: 10.0
click at [508, 663] on div "0.25mm PETG clear 600 x 900" at bounding box center [551, 683] width 119 height 41
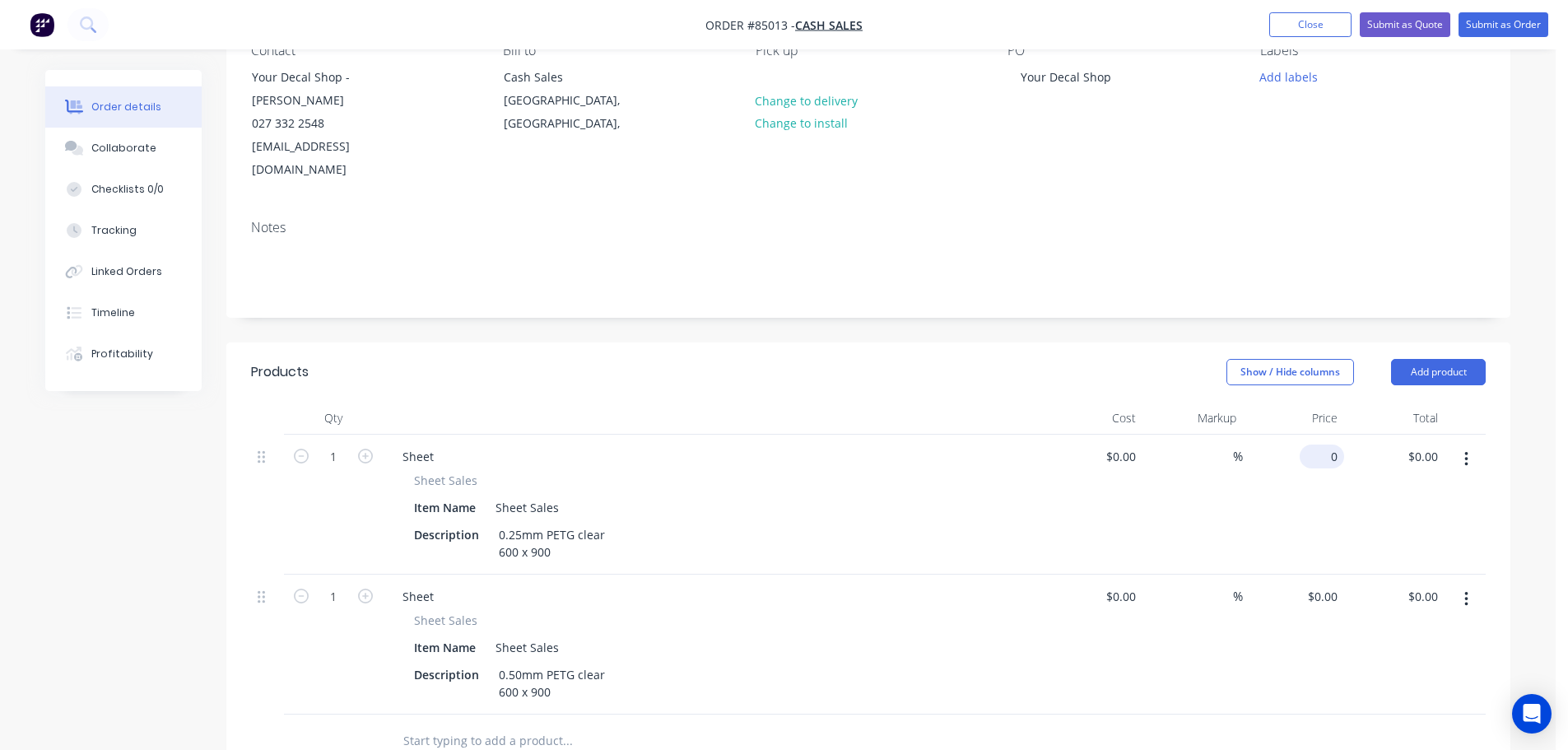
click at [1327, 444] on input "0" at bounding box center [1325, 456] width 38 height 24
type input "$11.25"
click at [1325, 584] on div "0 0" at bounding box center [1334, 596] width 19 height 24
type input "$22.49"
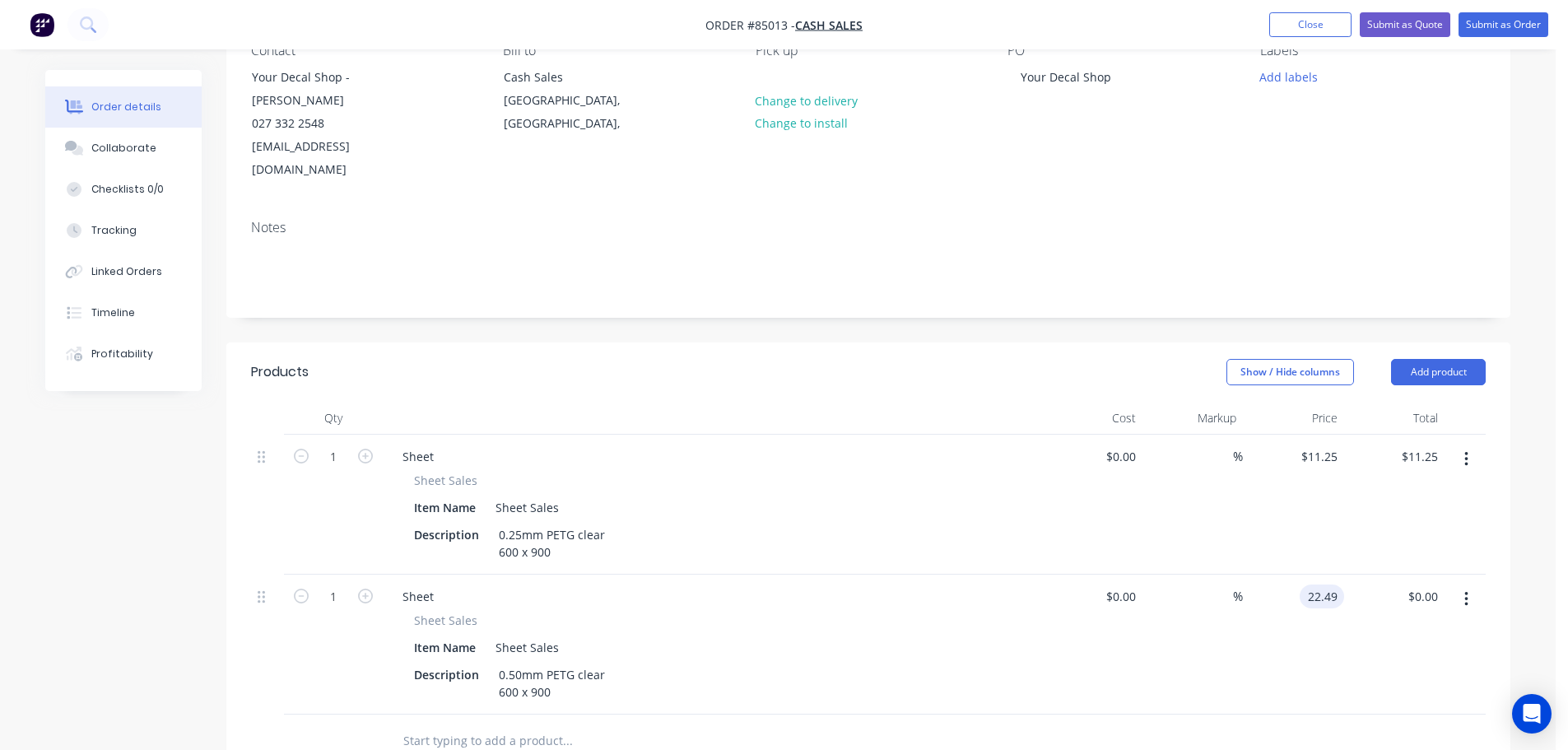
type input "$22.49"
click at [1302, 628] on div "$22.49 $22.49" at bounding box center [1293, 645] width 101 height 140
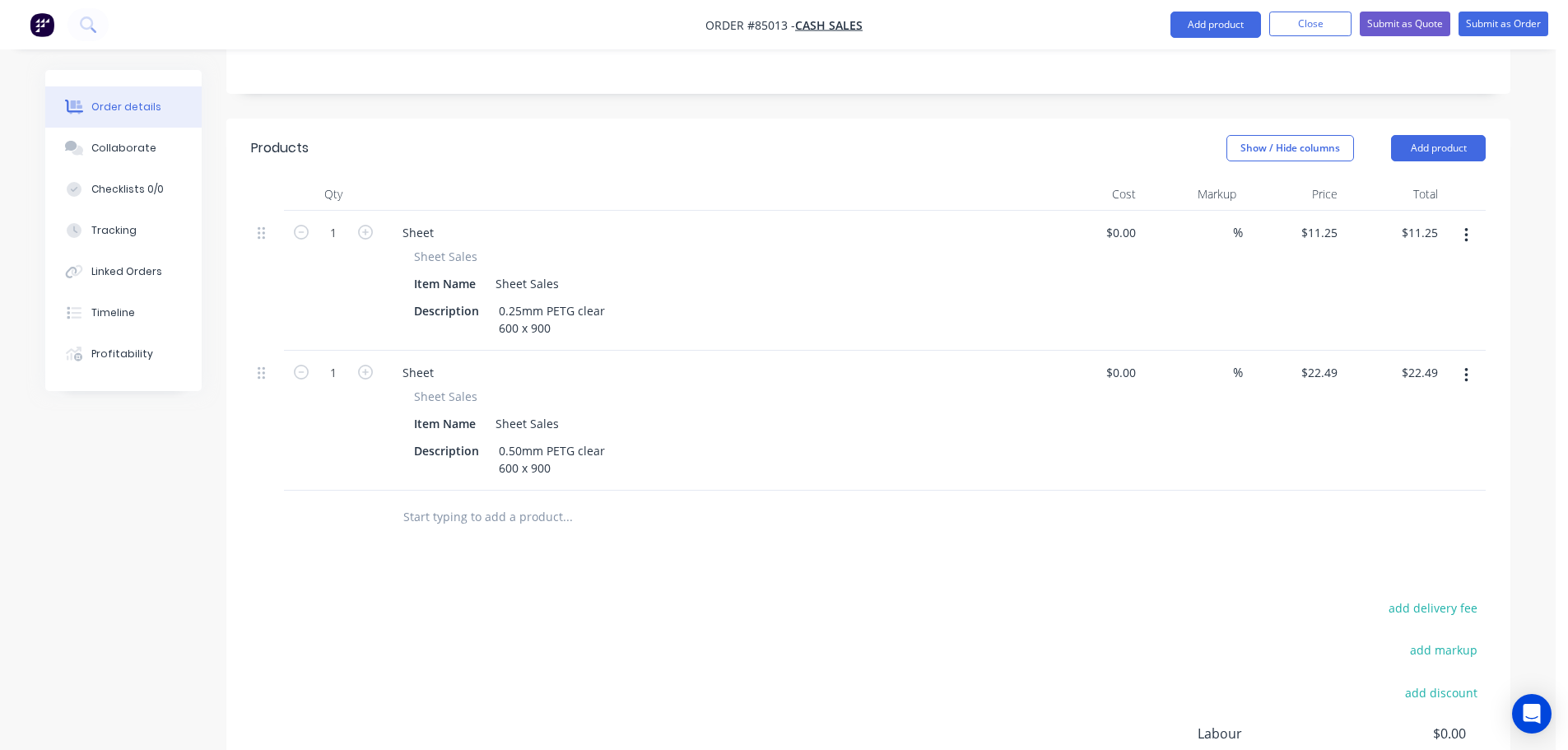
scroll to position [227, 0]
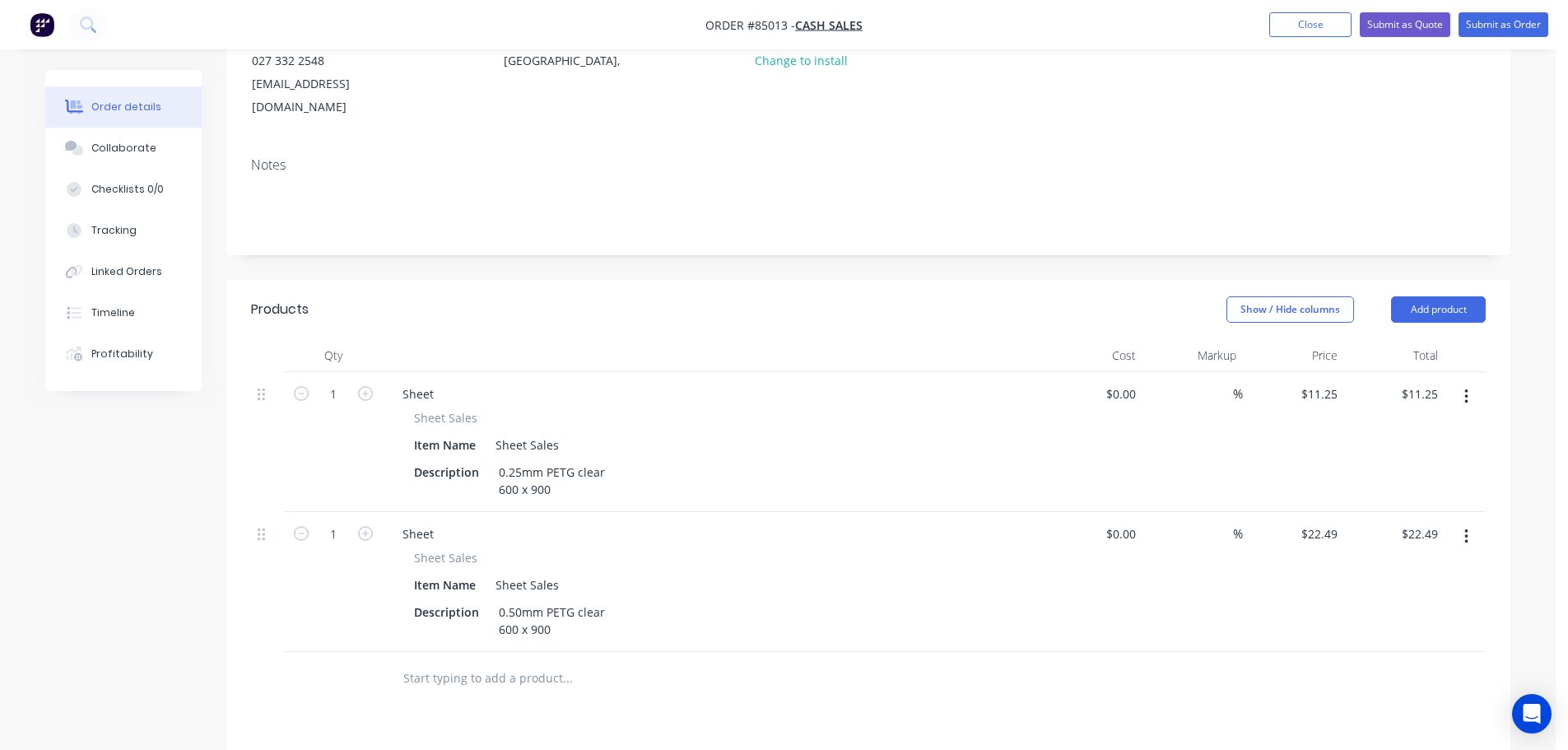
click at [1458, 280] on header "Products Show / Hide columns Add product" at bounding box center [868, 310] width 1284 height 59
click at [1449, 297] on button "Add product" at bounding box center [1438, 310] width 95 height 26
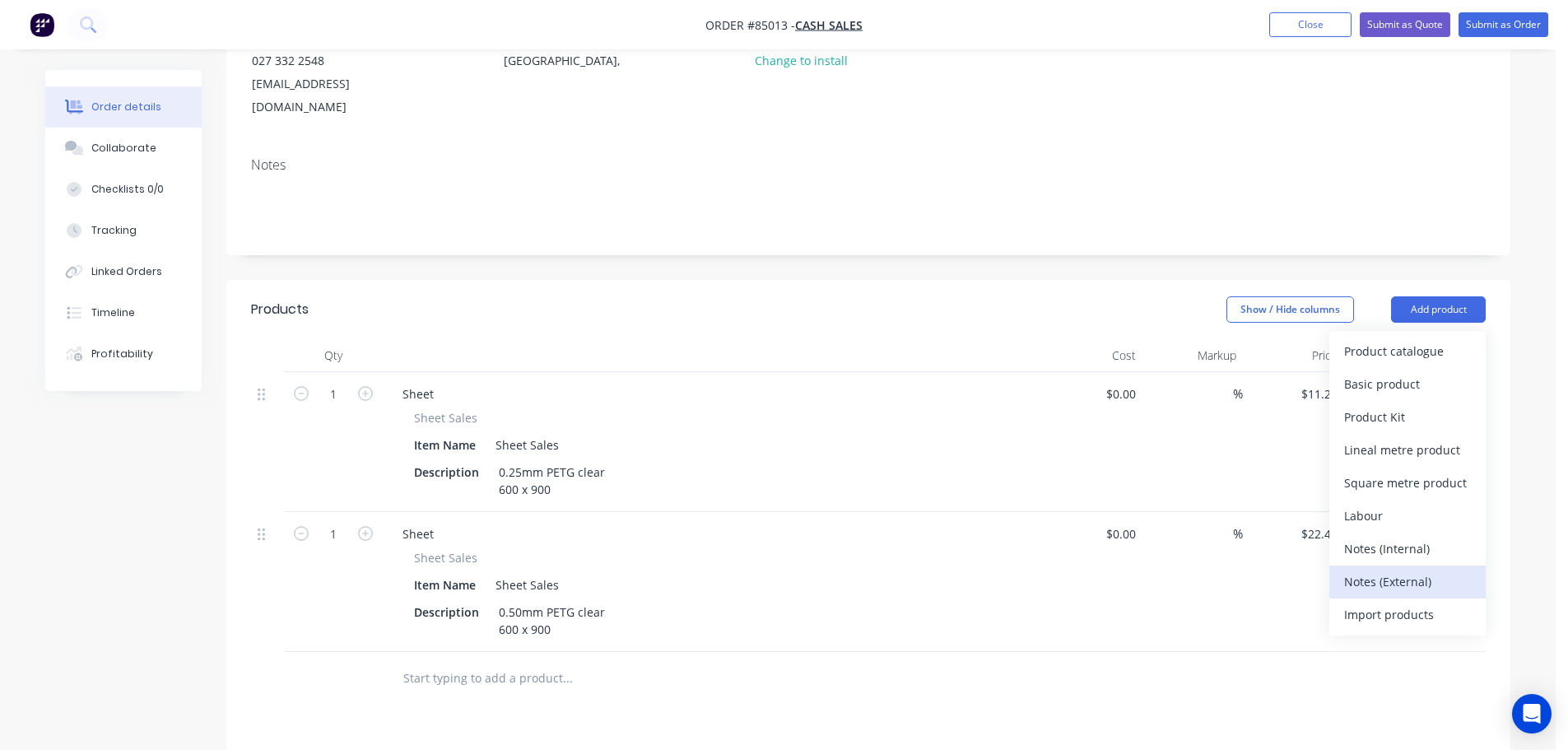
click at [1381, 570] on div "Notes (External)" at bounding box center [1407, 581] width 127 height 24
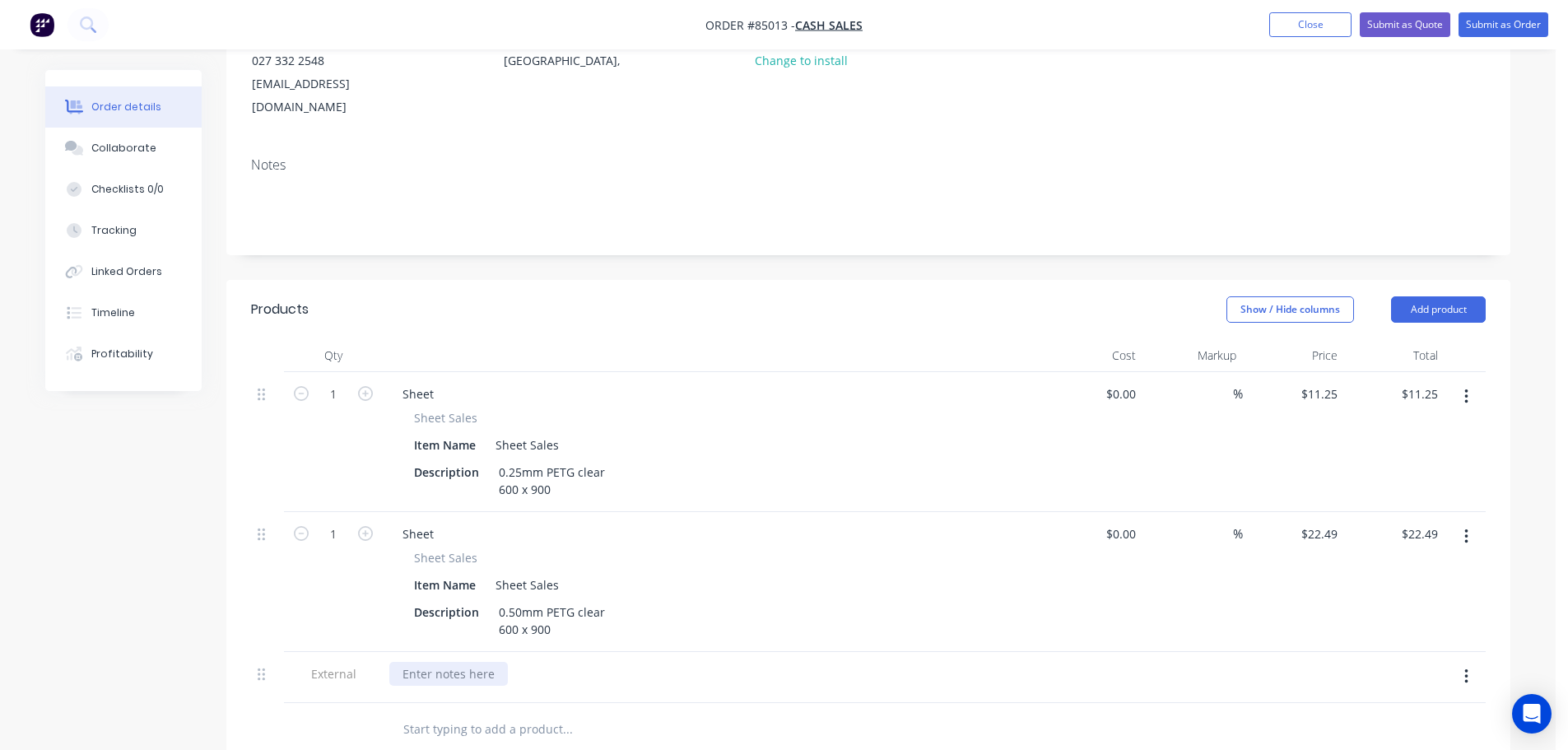
click at [456, 662] on div at bounding box center [448, 673] width 119 height 24
click at [847, 573] on div "Item Name Sheet Sales" at bounding box center [708, 584] width 602 height 24
click at [461, 662] on div "quote 18383" at bounding box center [436, 673] width 95 height 24
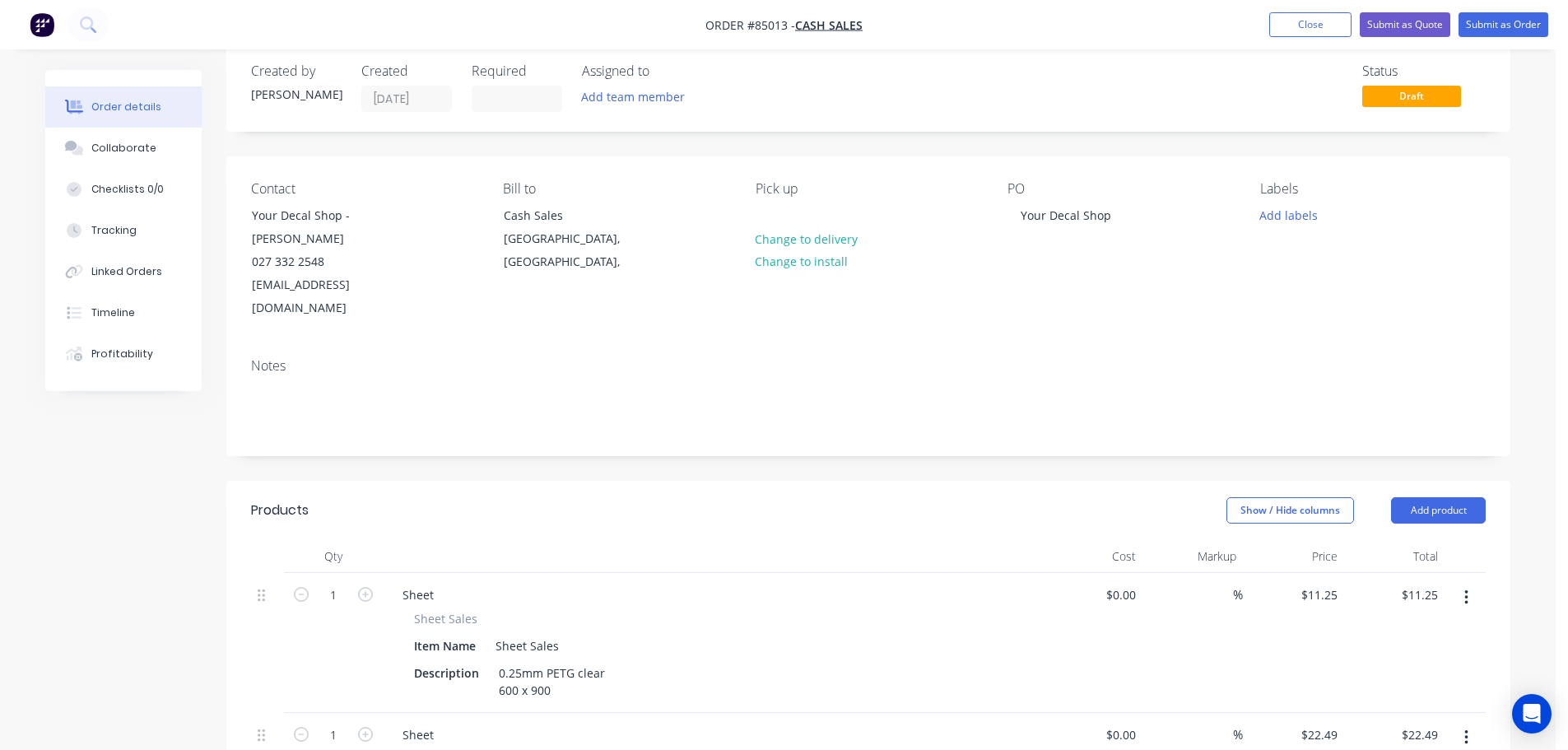
scroll to position [0, 0]
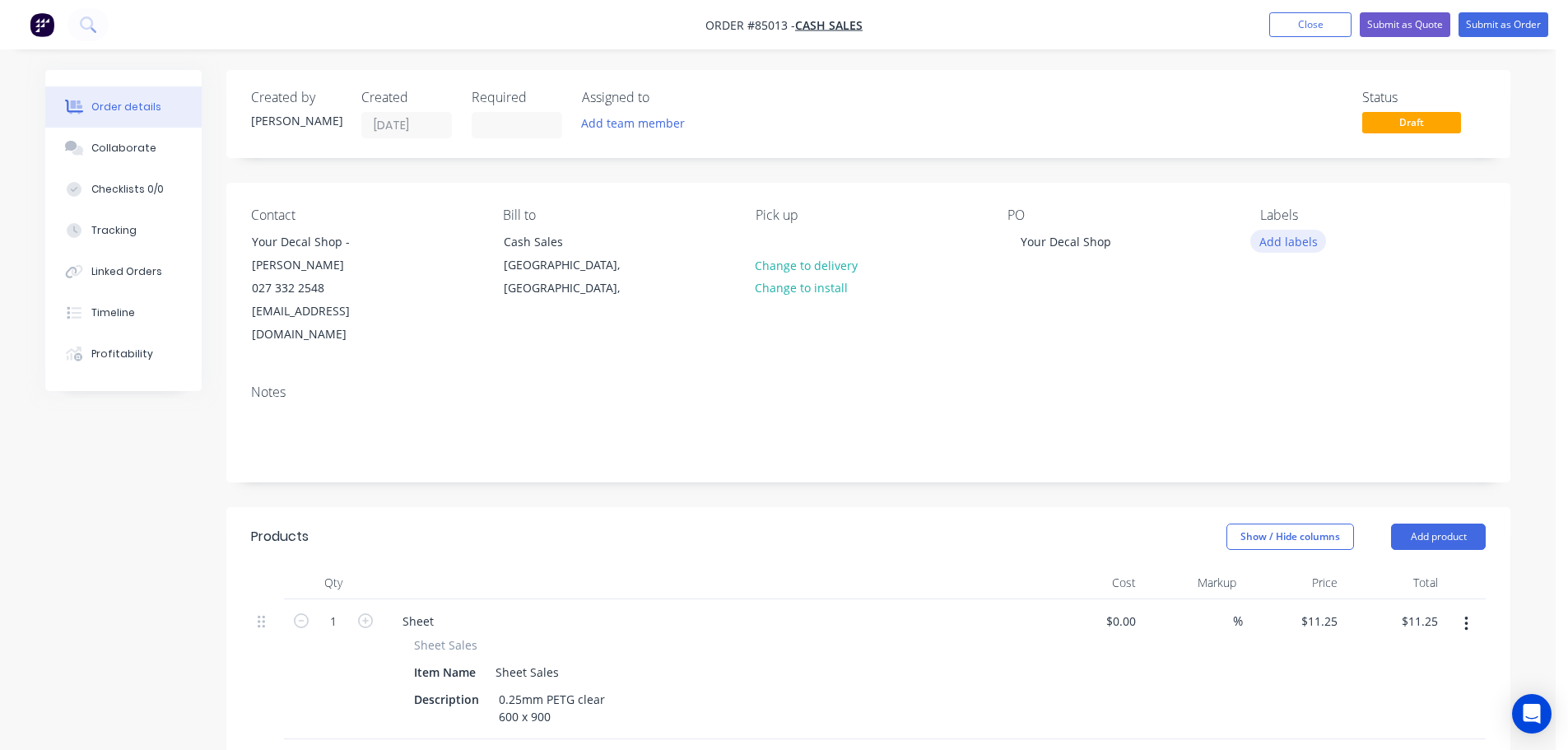
click at [1280, 245] on button "Add labels" at bounding box center [1288, 241] width 76 height 22
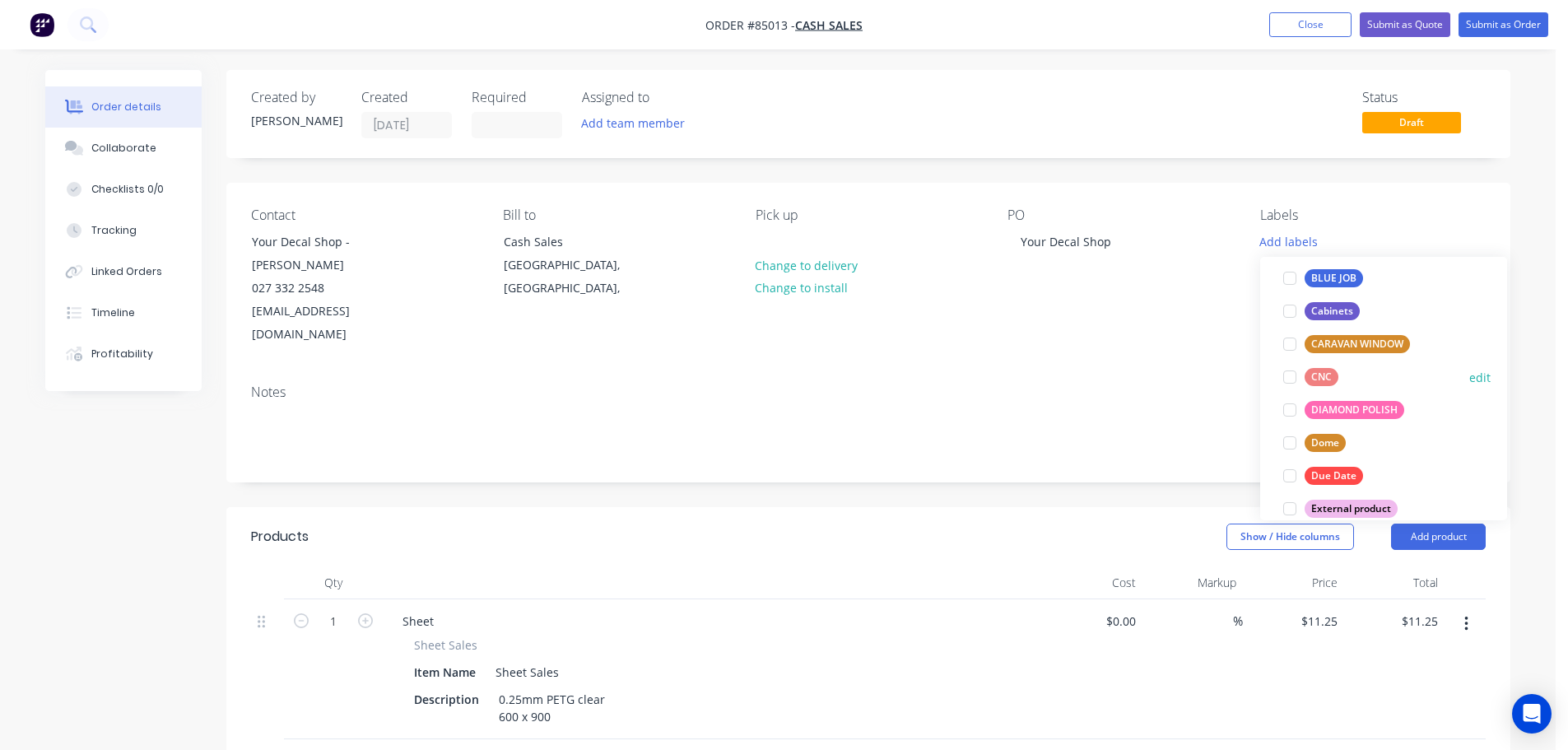
scroll to position [165, 0]
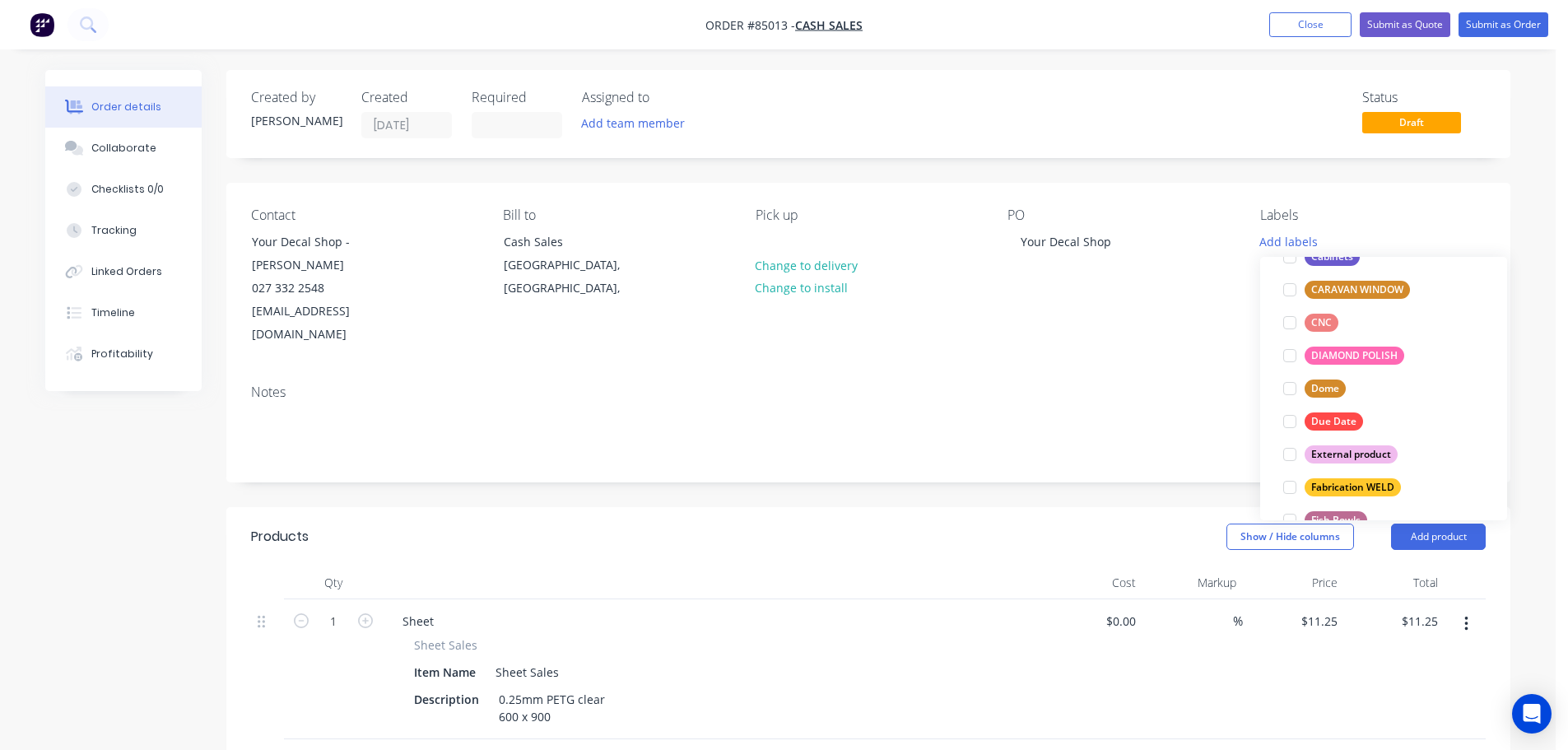
drag, startPoint x: 1341, startPoint y: 448, endPoint x: 1420, endPoint y: 248, distance: 215.0
click at [1341, 449] on div "External product" at bounding box center [1350, 454] width 93 height 18
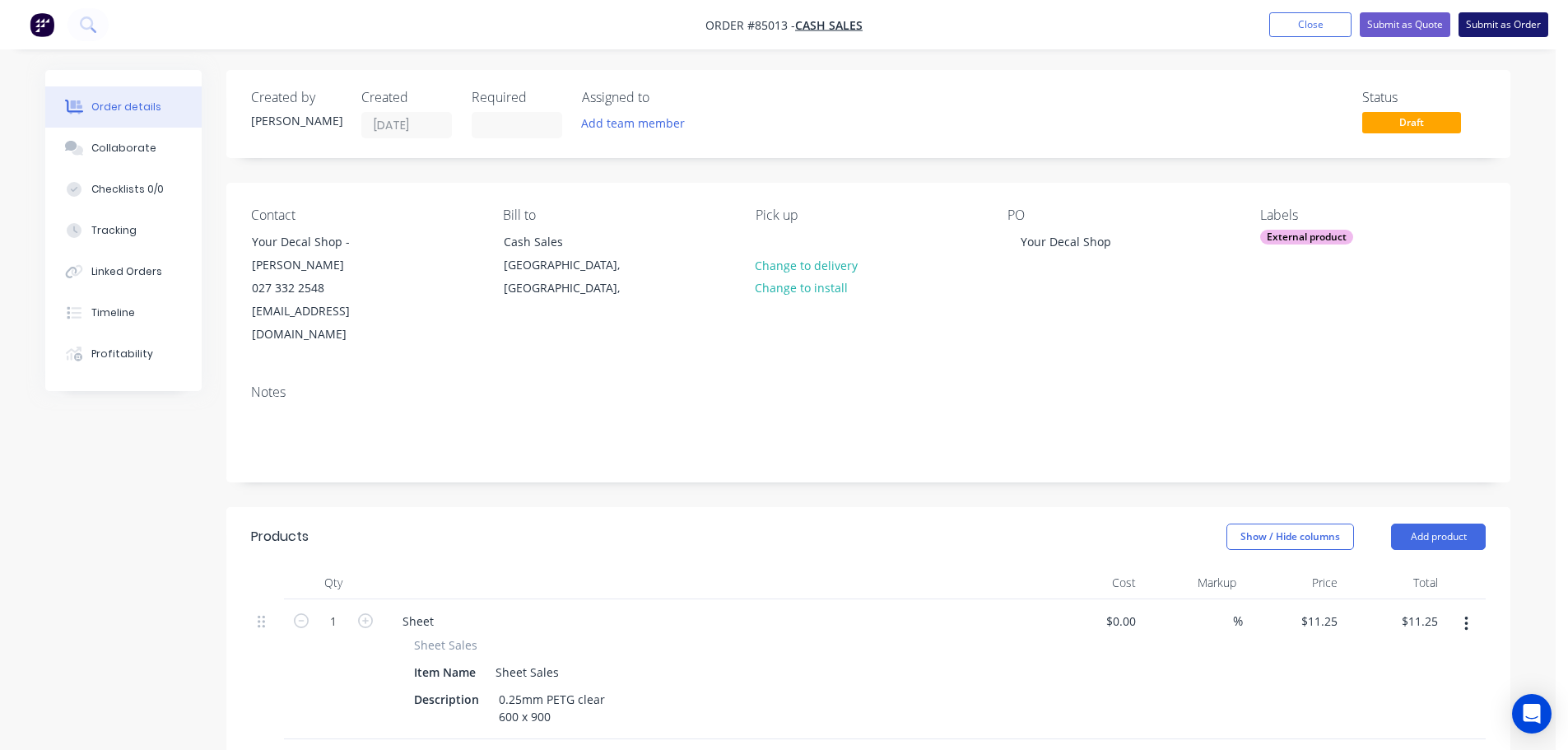
click at [1479, 29] on button "Submit as Order" at bounding box center [1503, 25] width 90 height 25
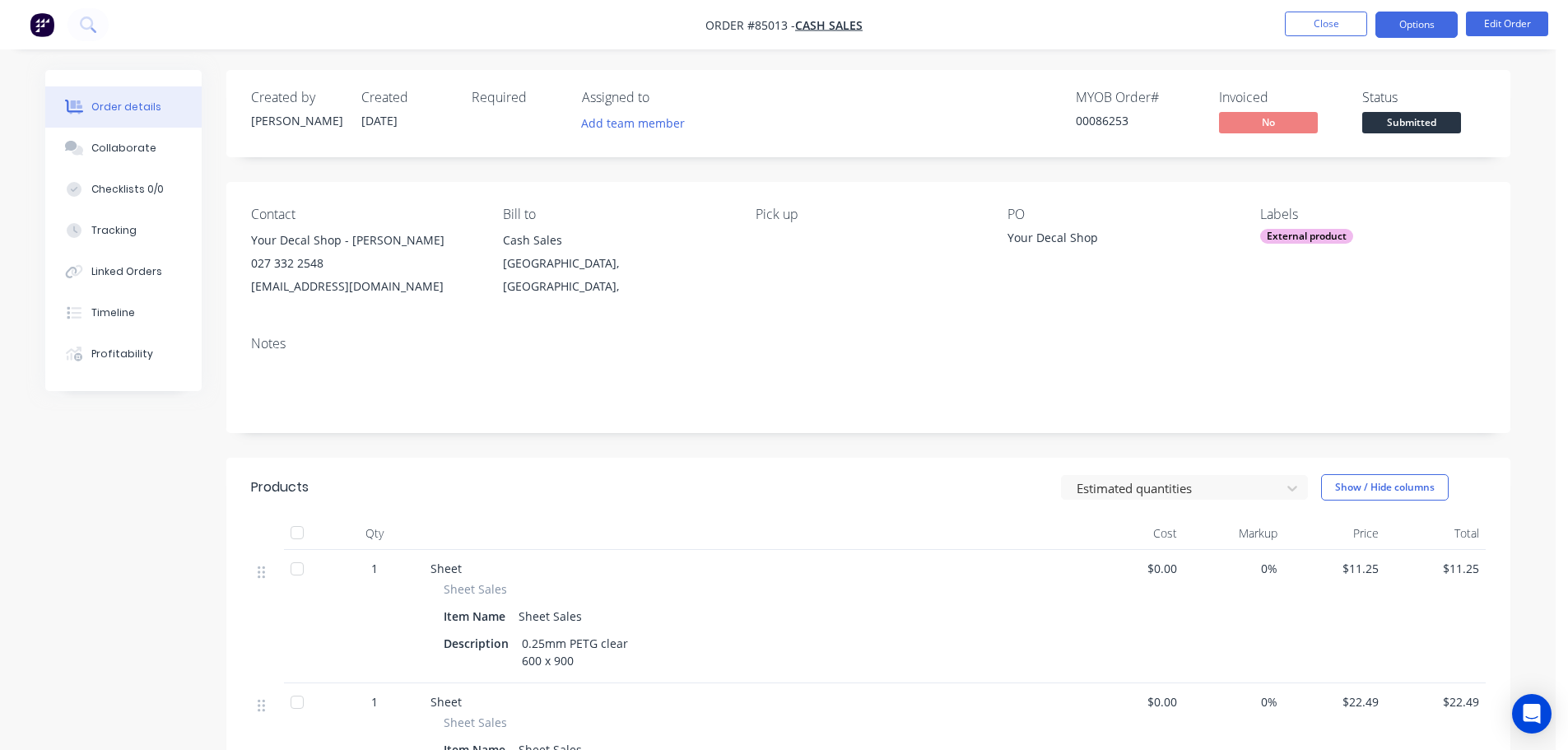
click at [1402, 28] on button "Options" at bounding box center [1416, 25] width 82 height 26
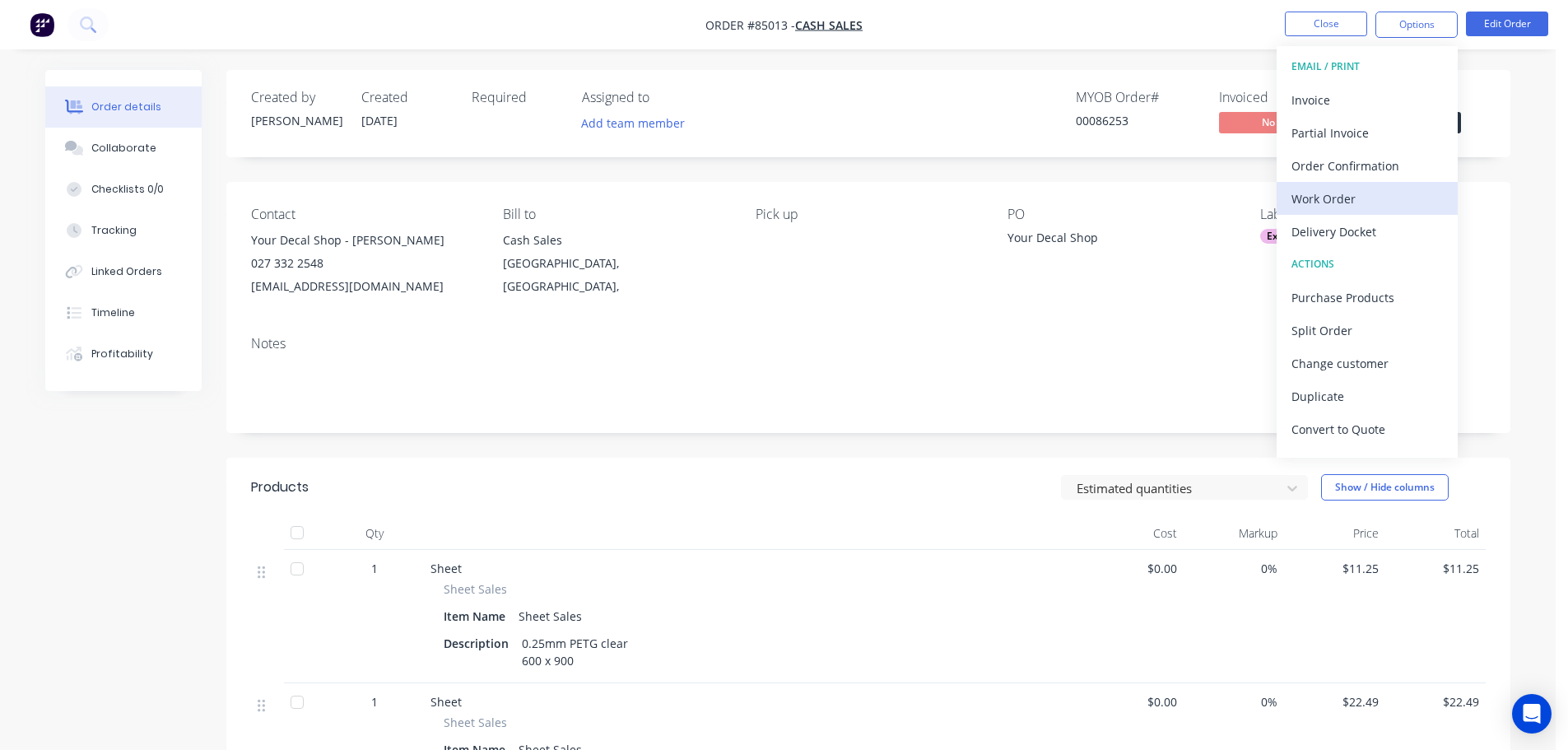
click at [1352, 201] on div "Work Order" at bounding box center [1367, 199] width 152 height 24
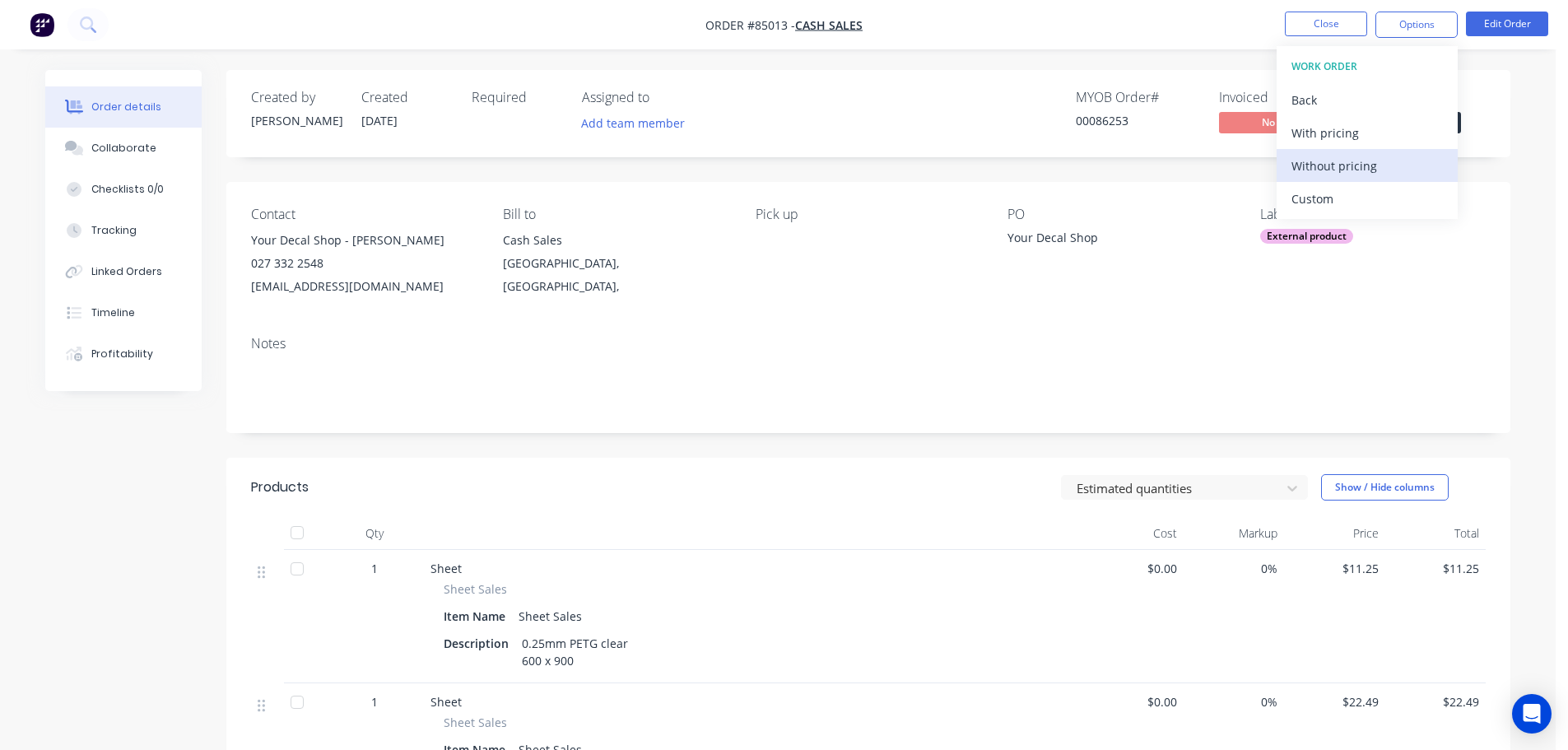
click at [1369, 166] on div "Without pricing" at bounding box center [1367, 166] width 152 height 24
click at [990, 120] on div "MYOB Order # 00086253 Invoiced No Status Submitted" at bounding box center [1116, 114] width 739 height 48
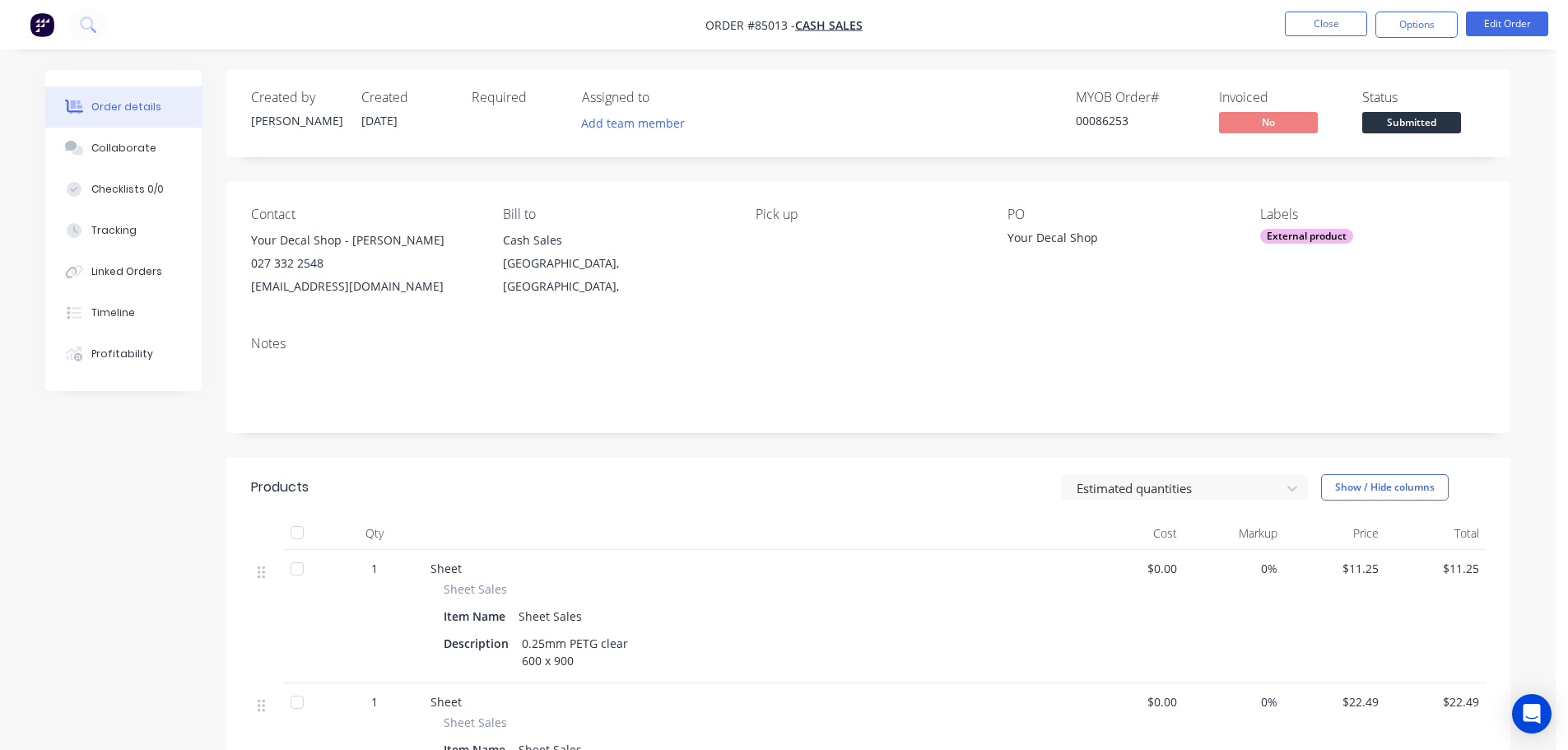
click at [1405, 133] on span "Submitted" at bounding box center [1411, 122] width 99 height 21
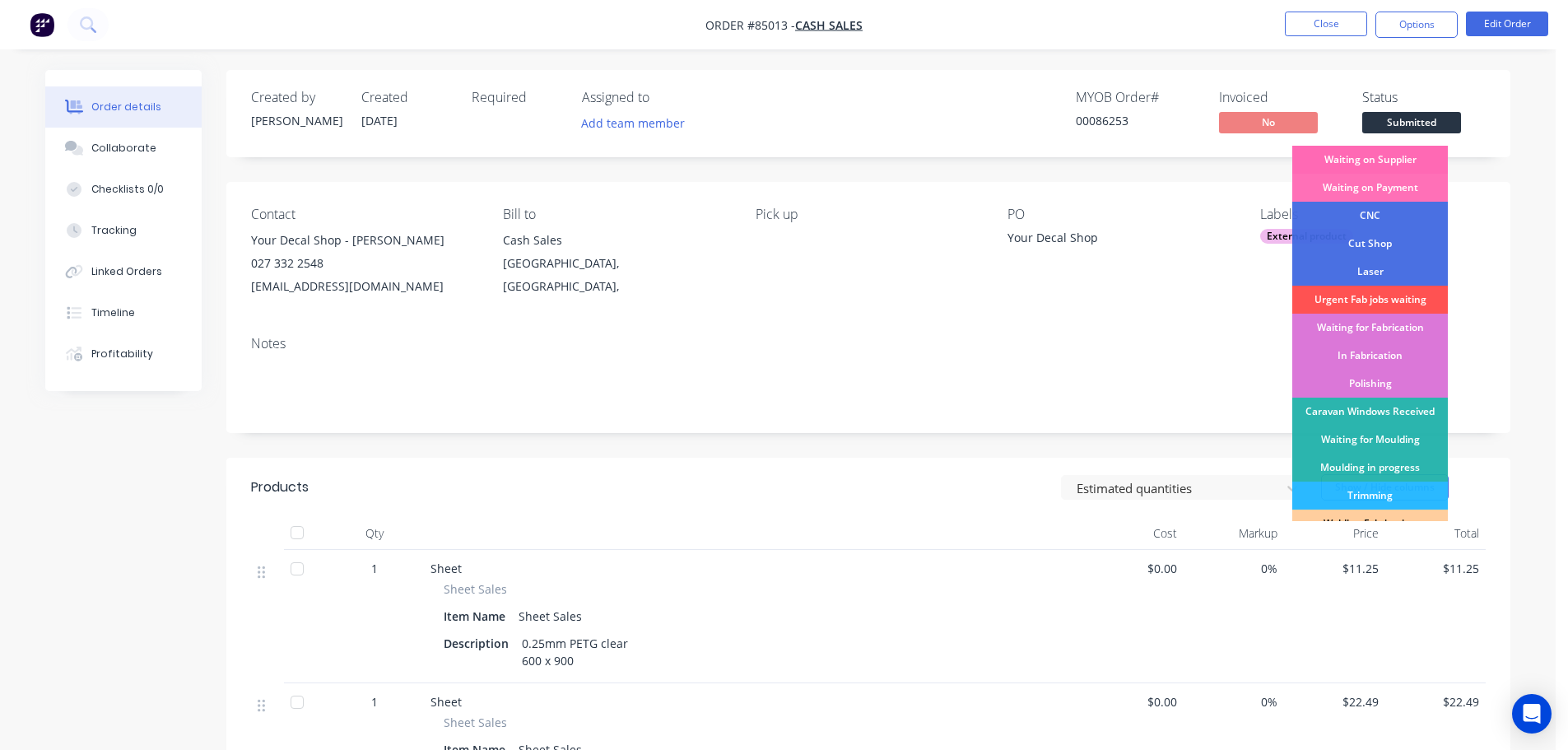
drag, startPoint x: 1396, startPoint y: 156, endPoint x: 1421, endPoint y: 25, distance: 133.4
click at [1396, 152] on div "Waiting on Supplier" at bounding box center [1369, 160] width 156 height 28
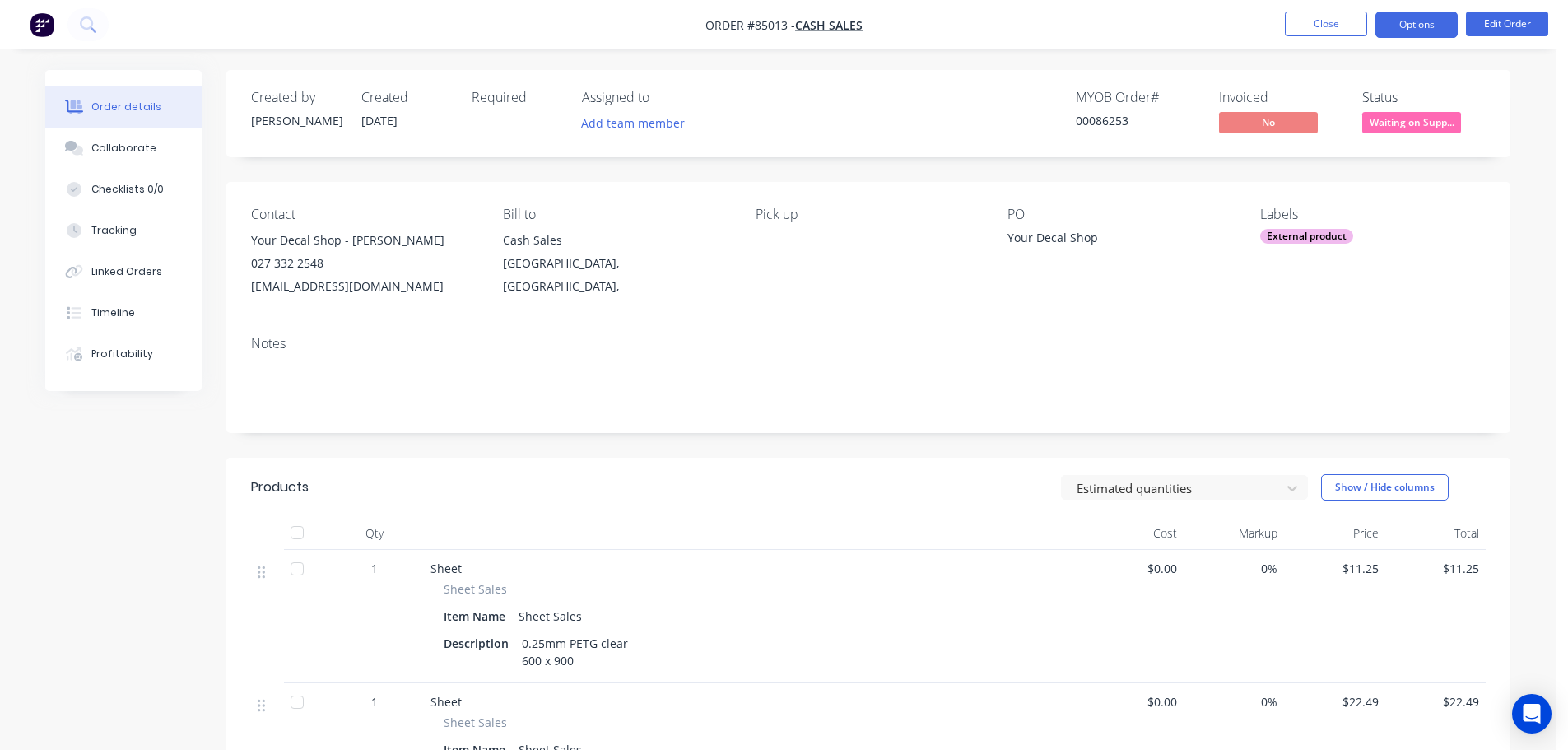
click at [1422, 13] on button "Options" at bounding box center [1416, 25] width 82 height 26
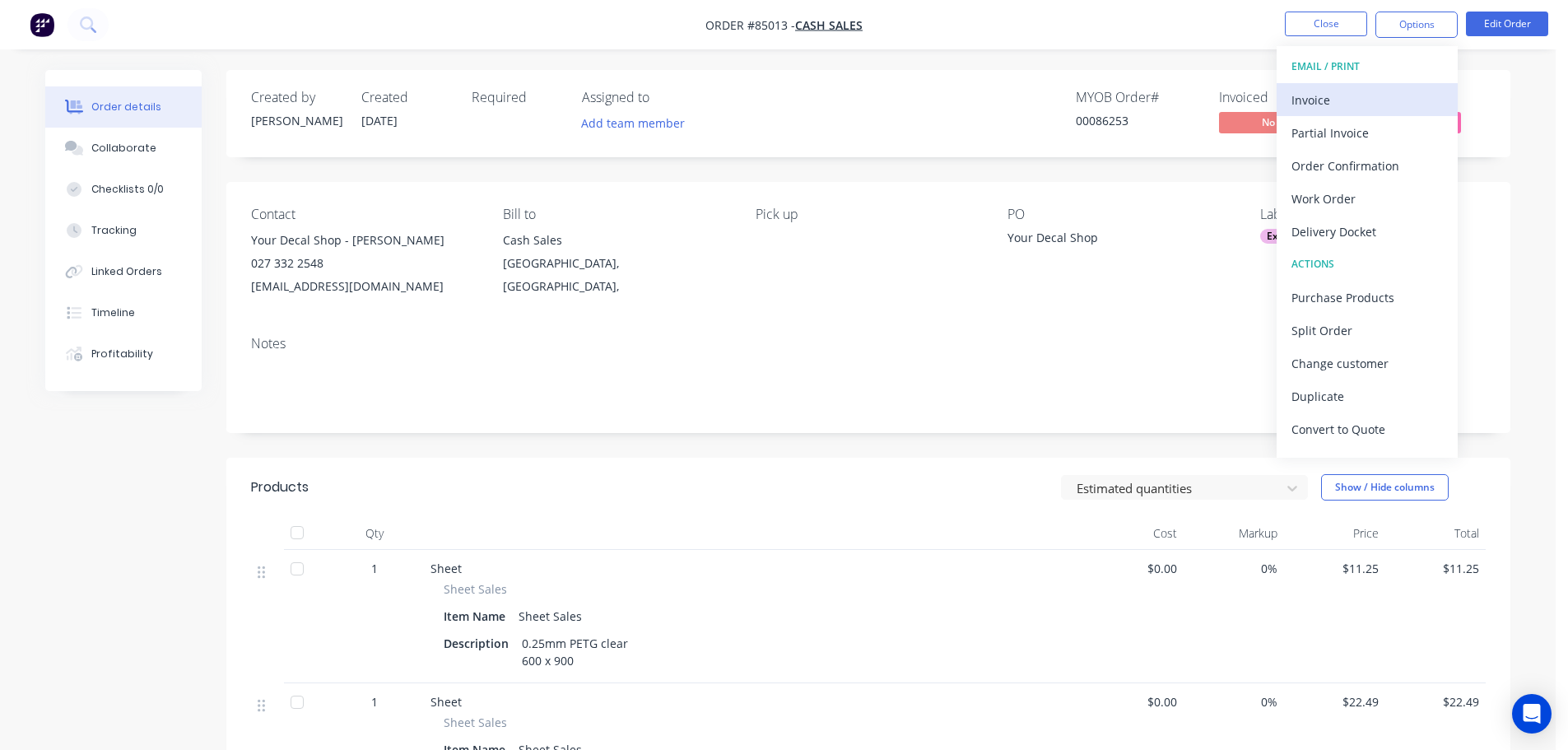
click at [1371, 96] on div "Invoice" at bounding box center [1367, 100] width 152 height 24
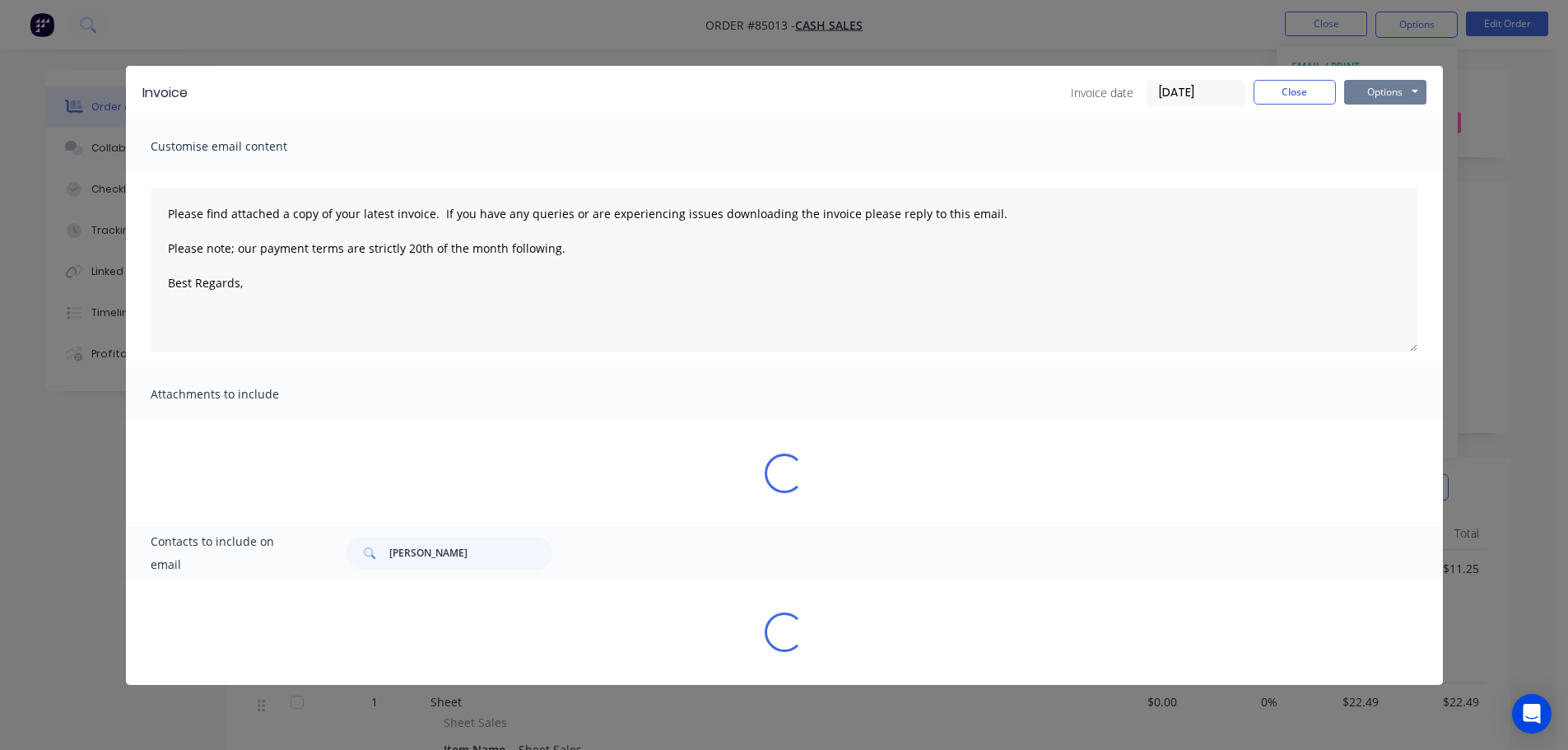
click at [1393, 84] on button "Options" at bounding box center [1385, 92] width 82 height 25
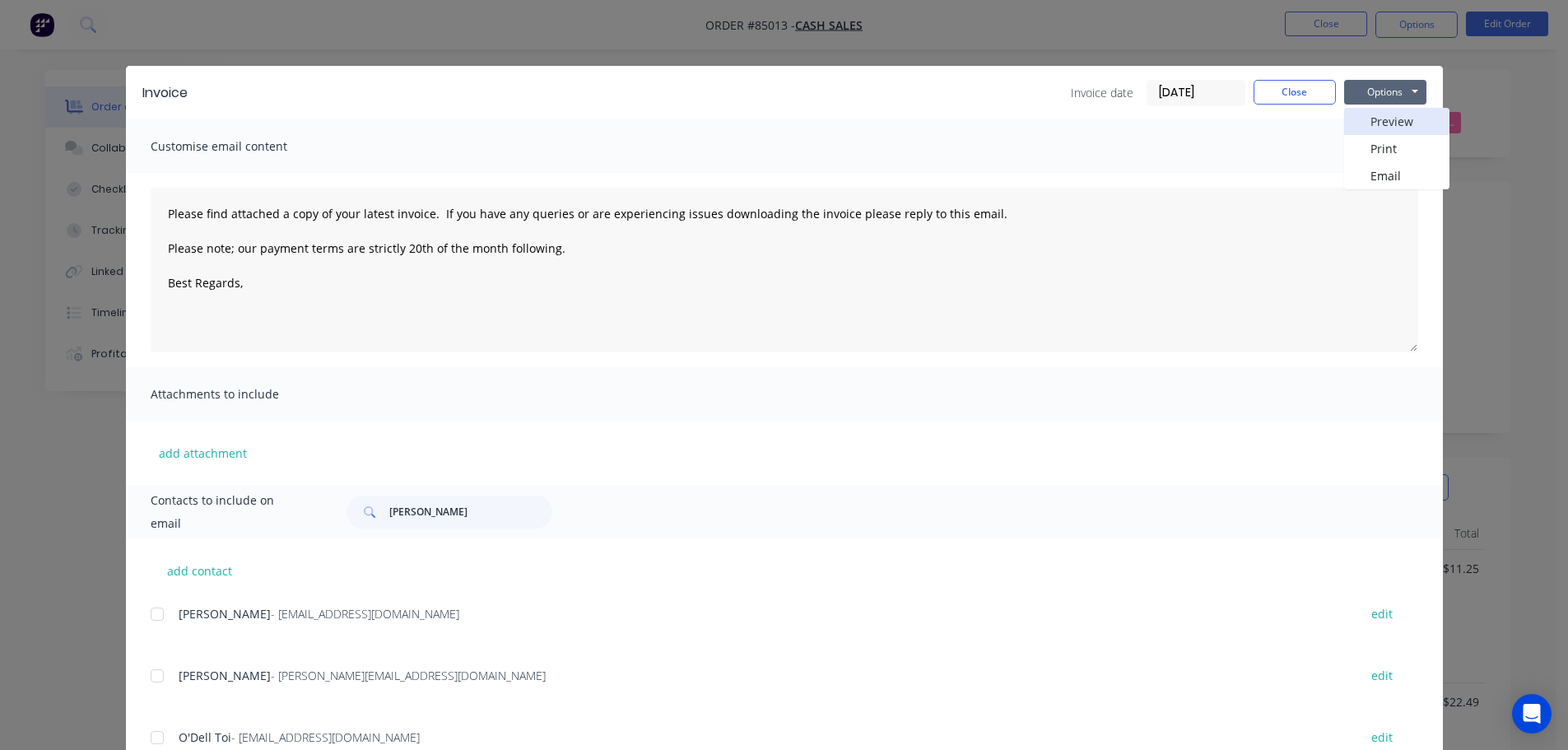
click at [1392, 122] on button "Preview" at bounding box center [1397, 121] width 105 height 27
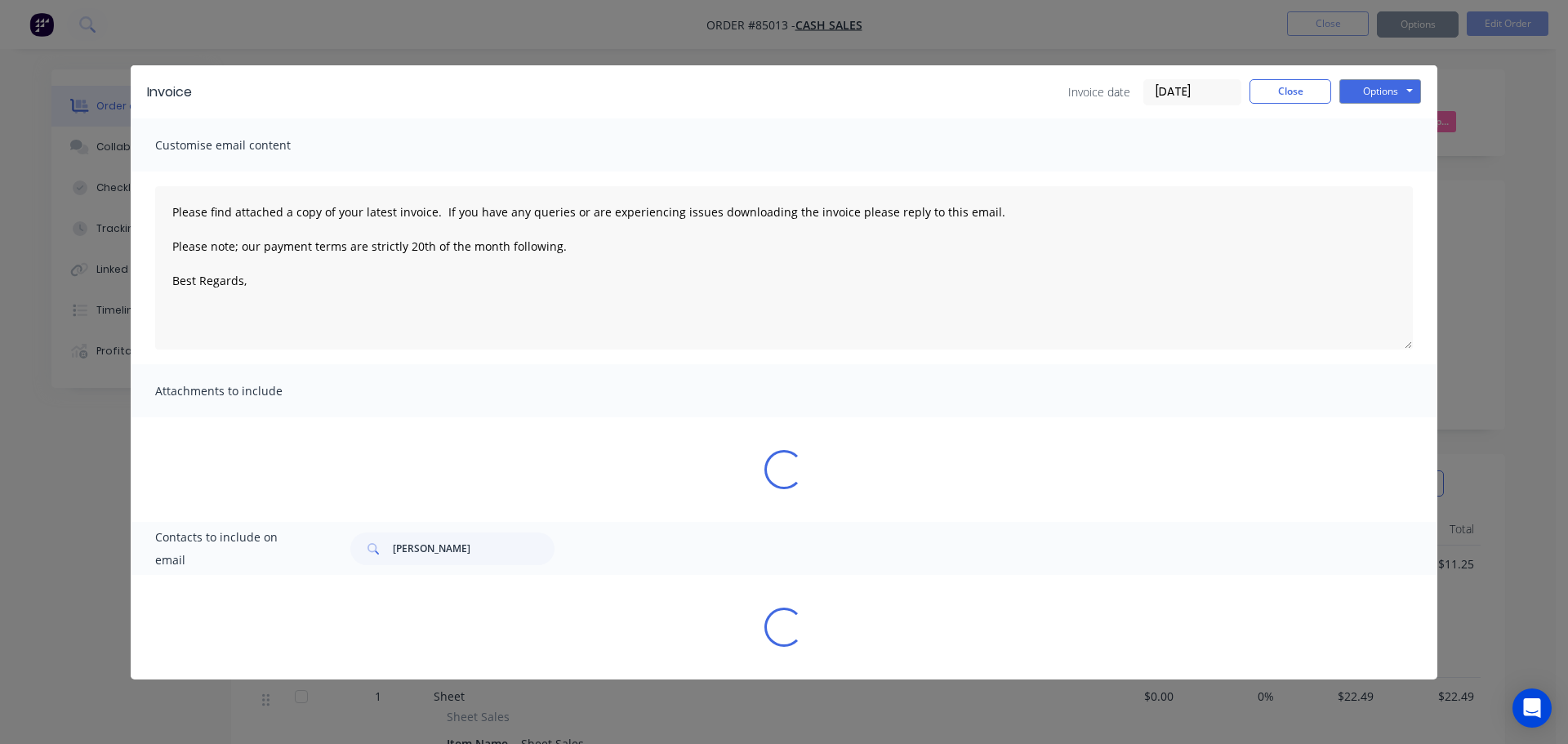
type textarea "Please find attached a copy of your latest invoice. If you have any queries or …"
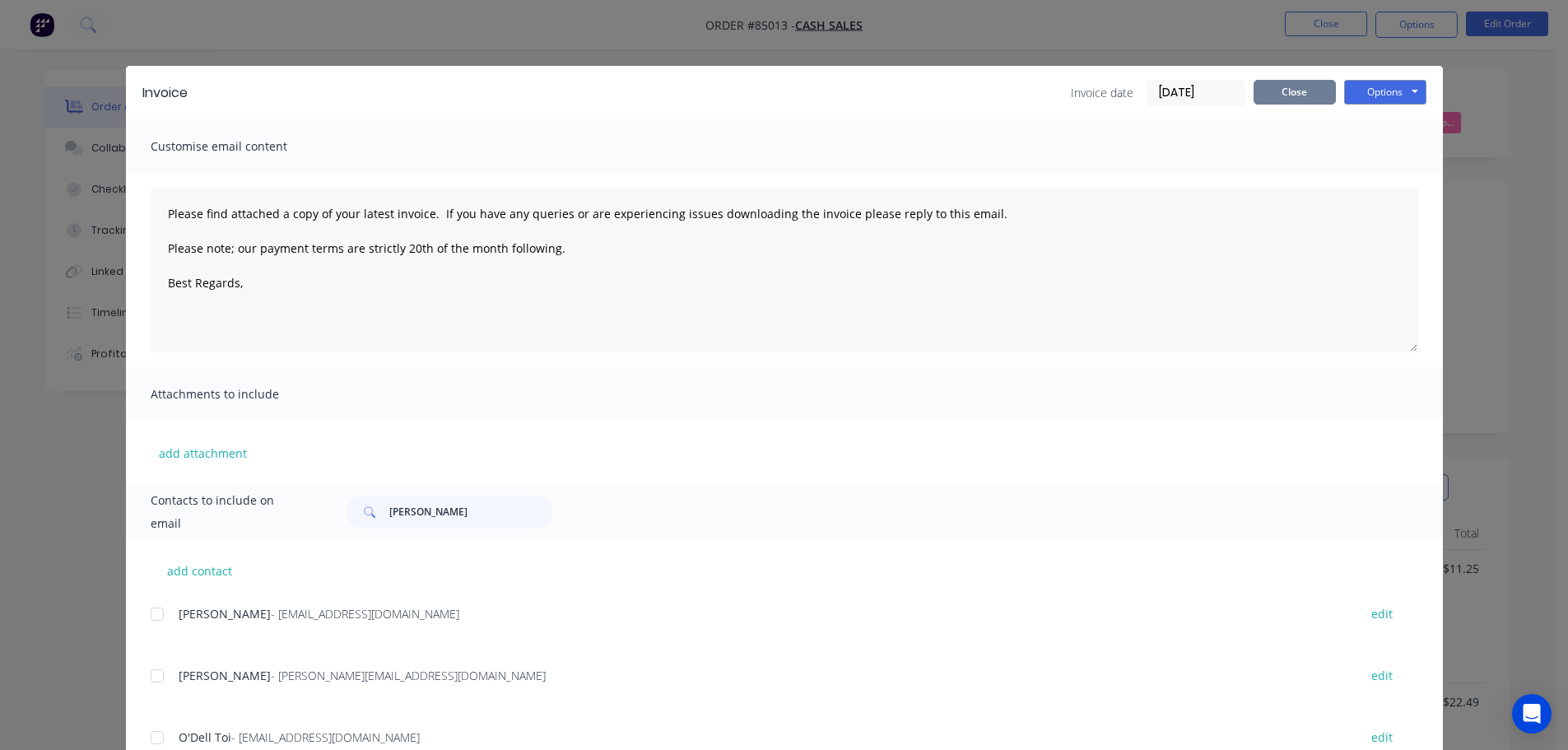
click at [1328, 87] on button "Close" at bounding box center [1294, 92] width 82 height 25
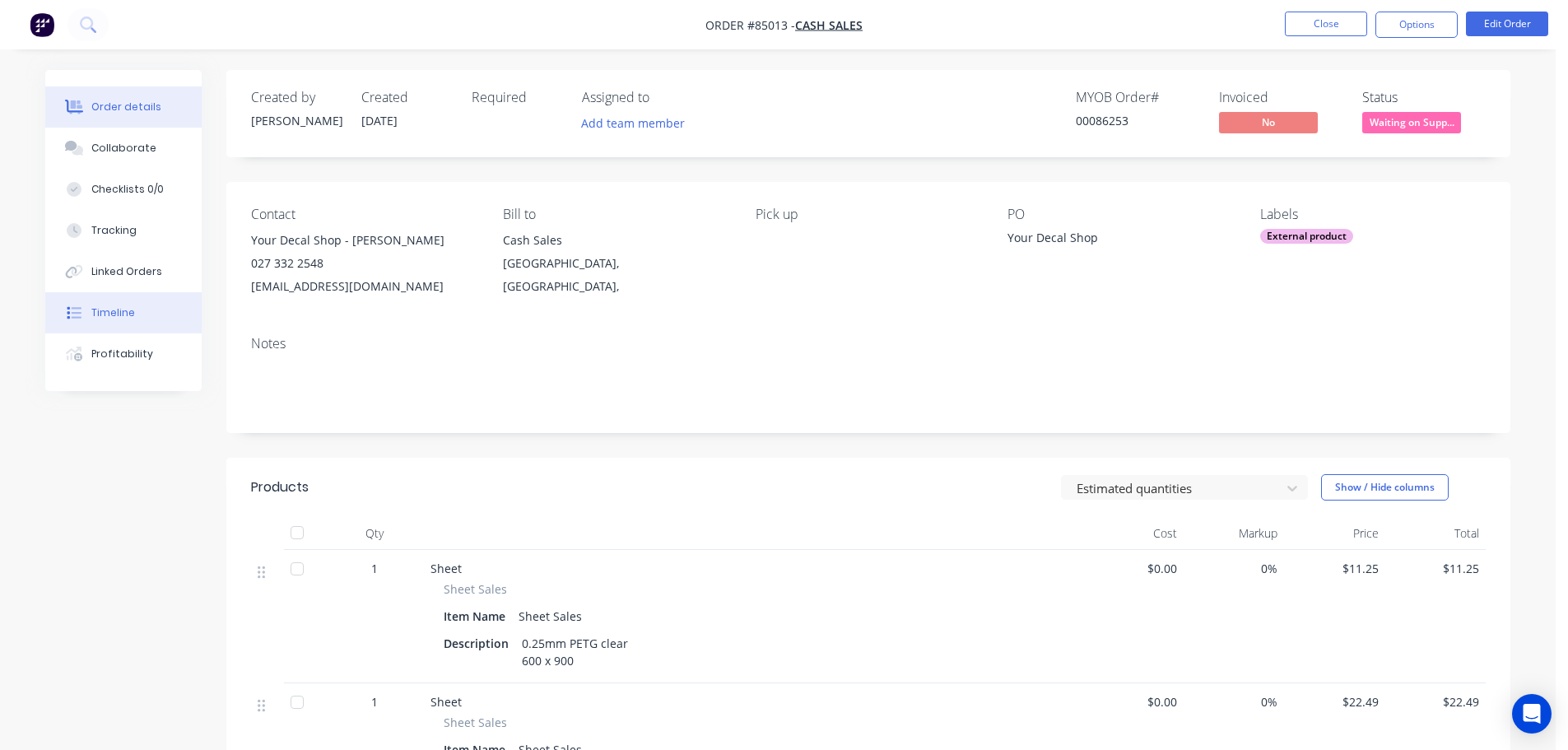
click at [163, 326] on button "Timeline" at bounding box center [124, 313] width 157 height 41
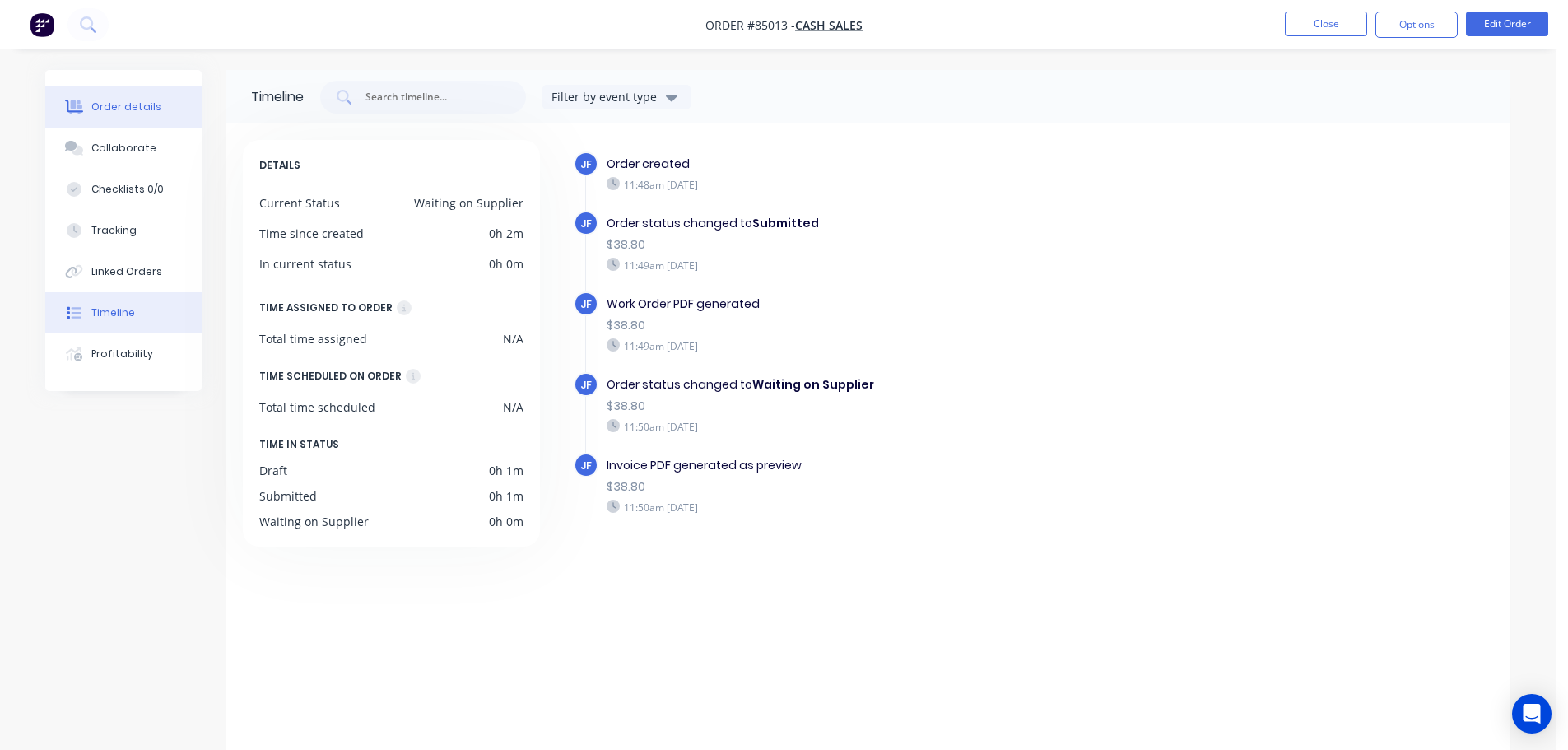
click at [161, 121] on button "Order details" at bounding box center [124, 107] width 157 height 41
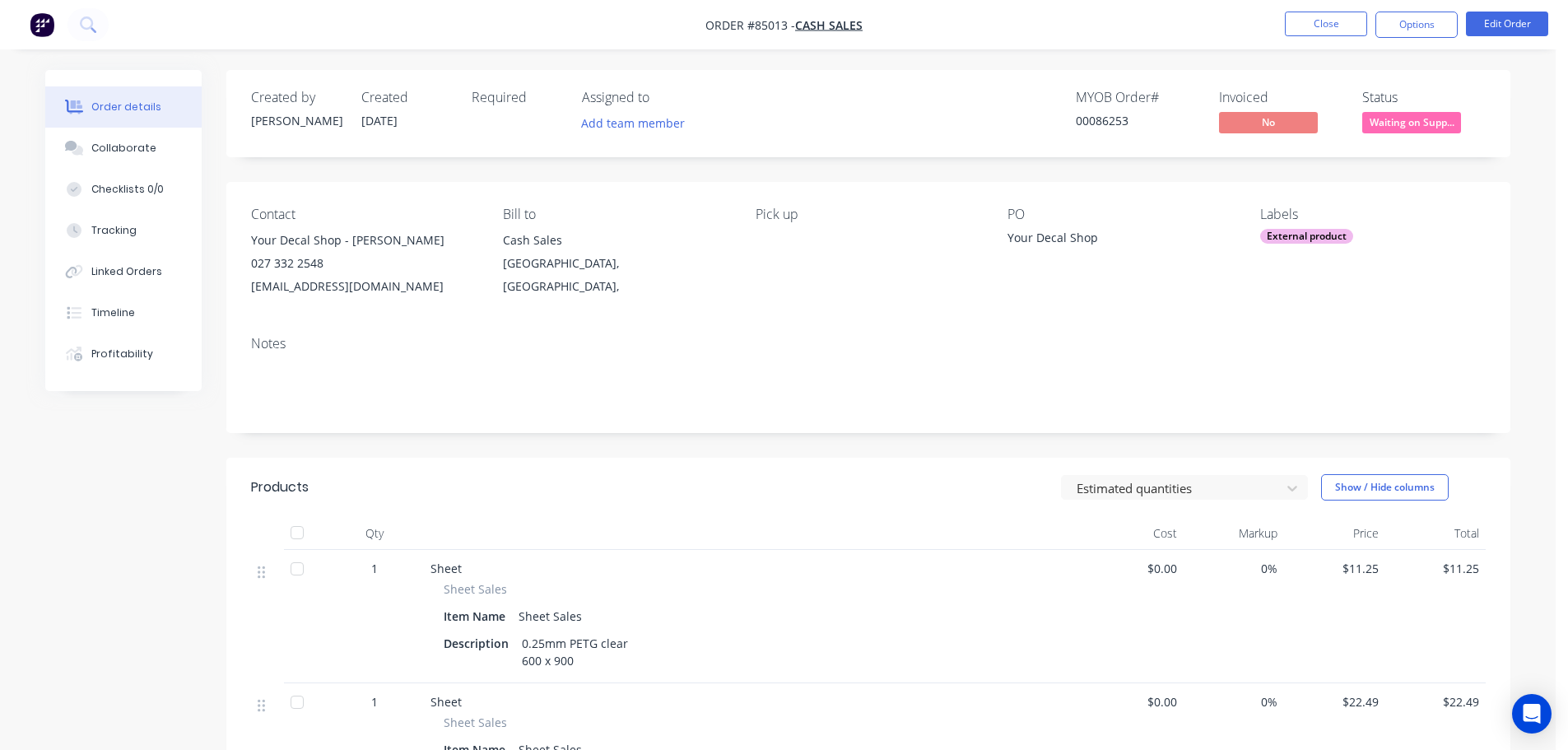
click at [713, 345] on div "Notes" at bounding box center [868, 344] width 1234 height 16
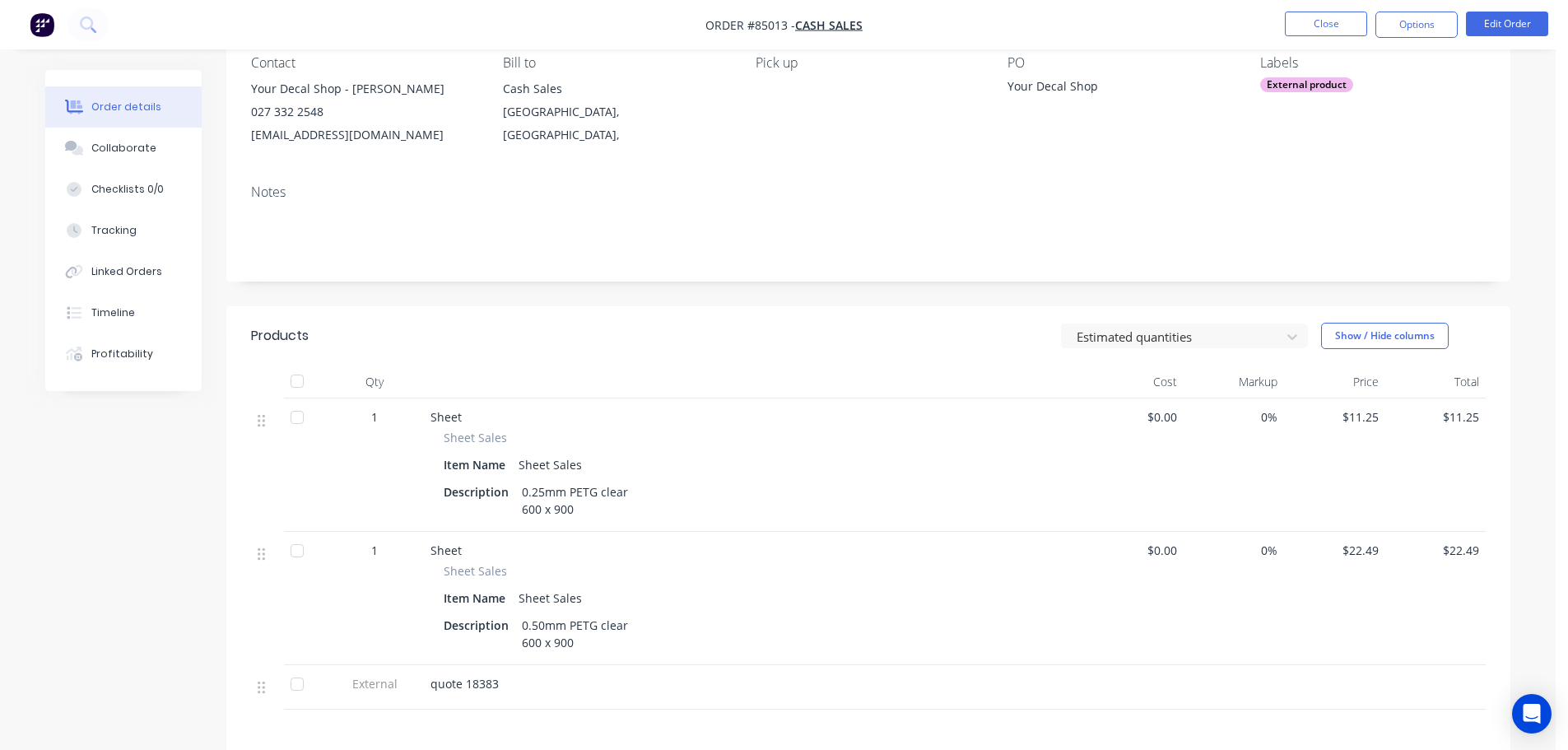
scroll to position [330, 0]
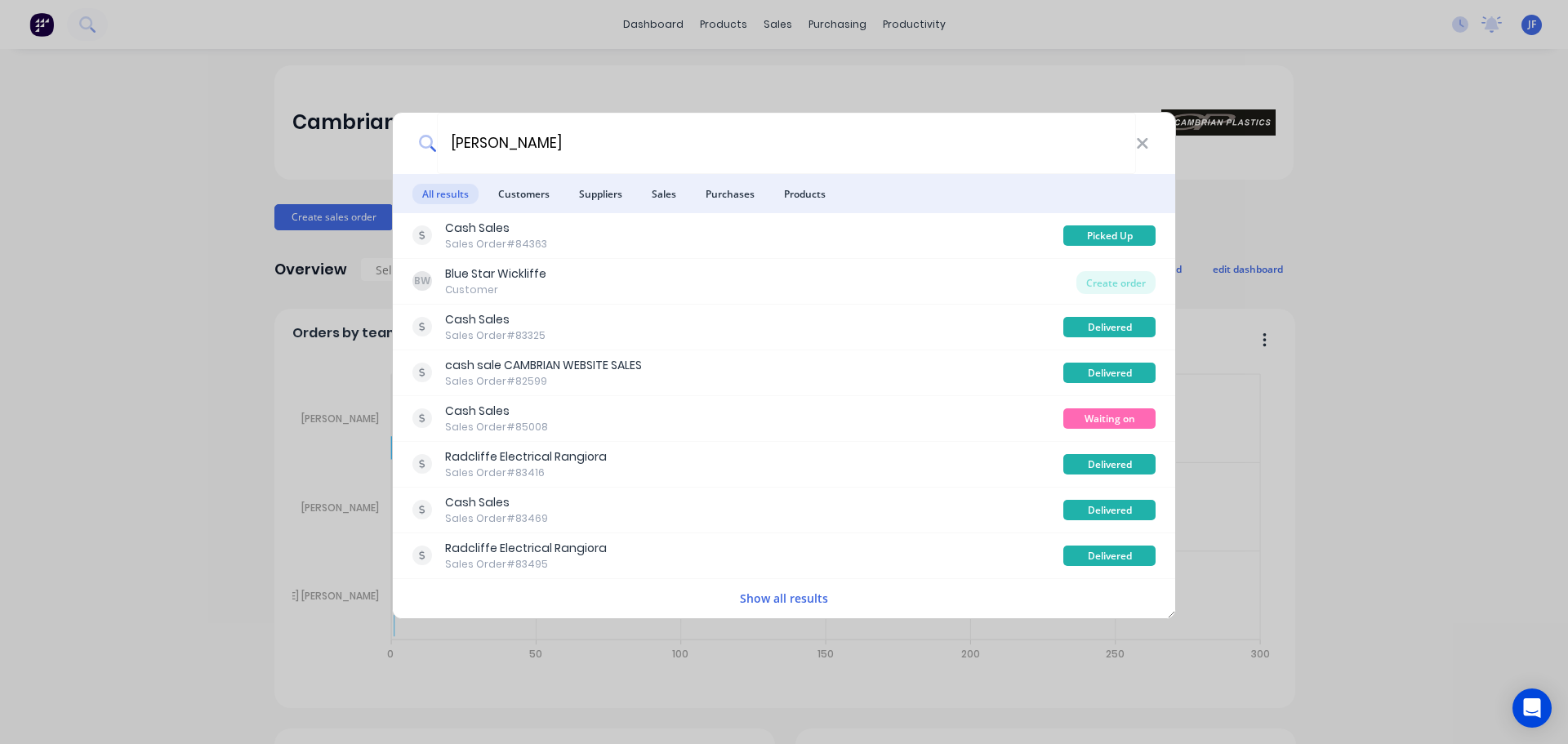
type input "[PERSON_NAME]"
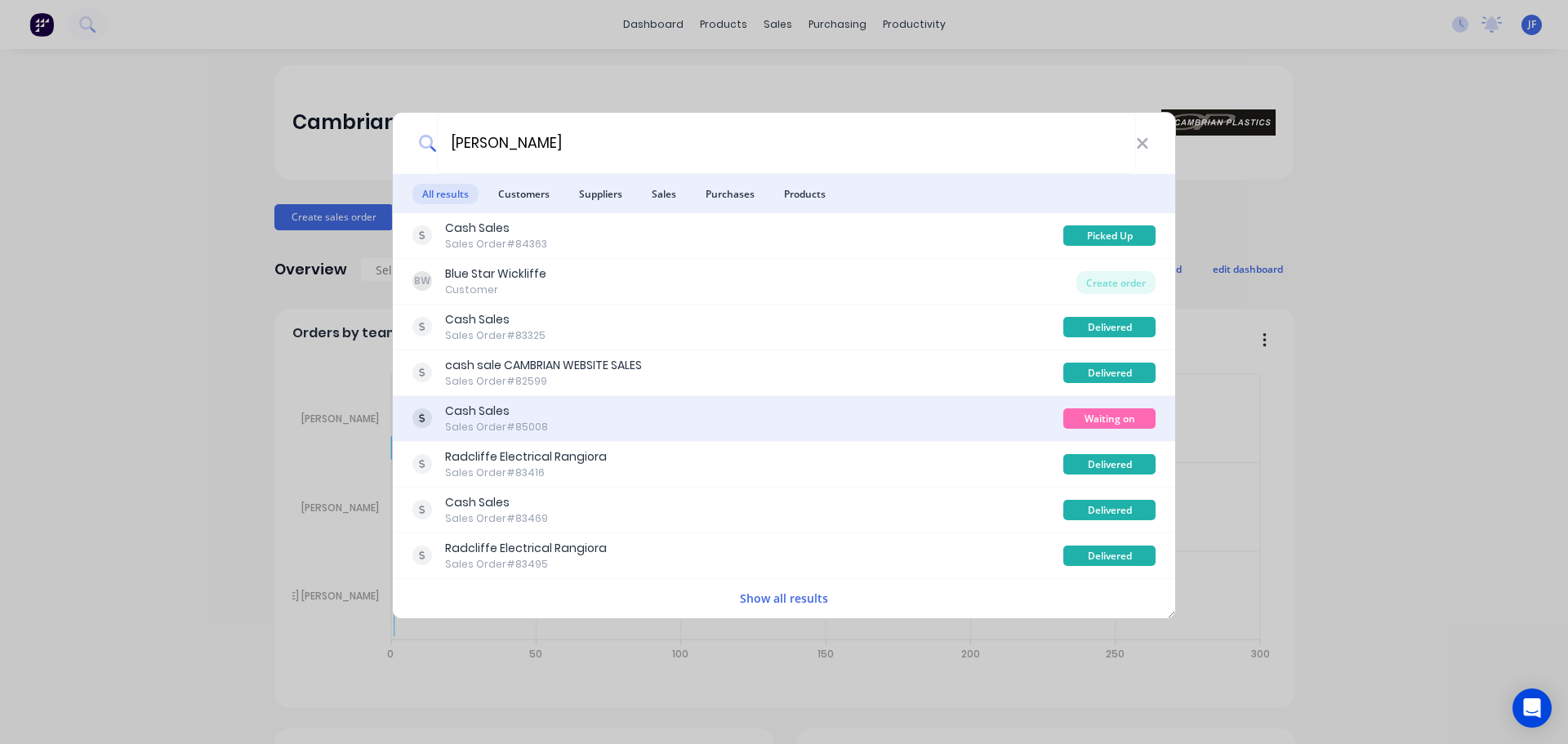
click at [696, 402] on div "Cash Sales Sales Order #85008" at bounding box center [737, 418] width 651 height 32
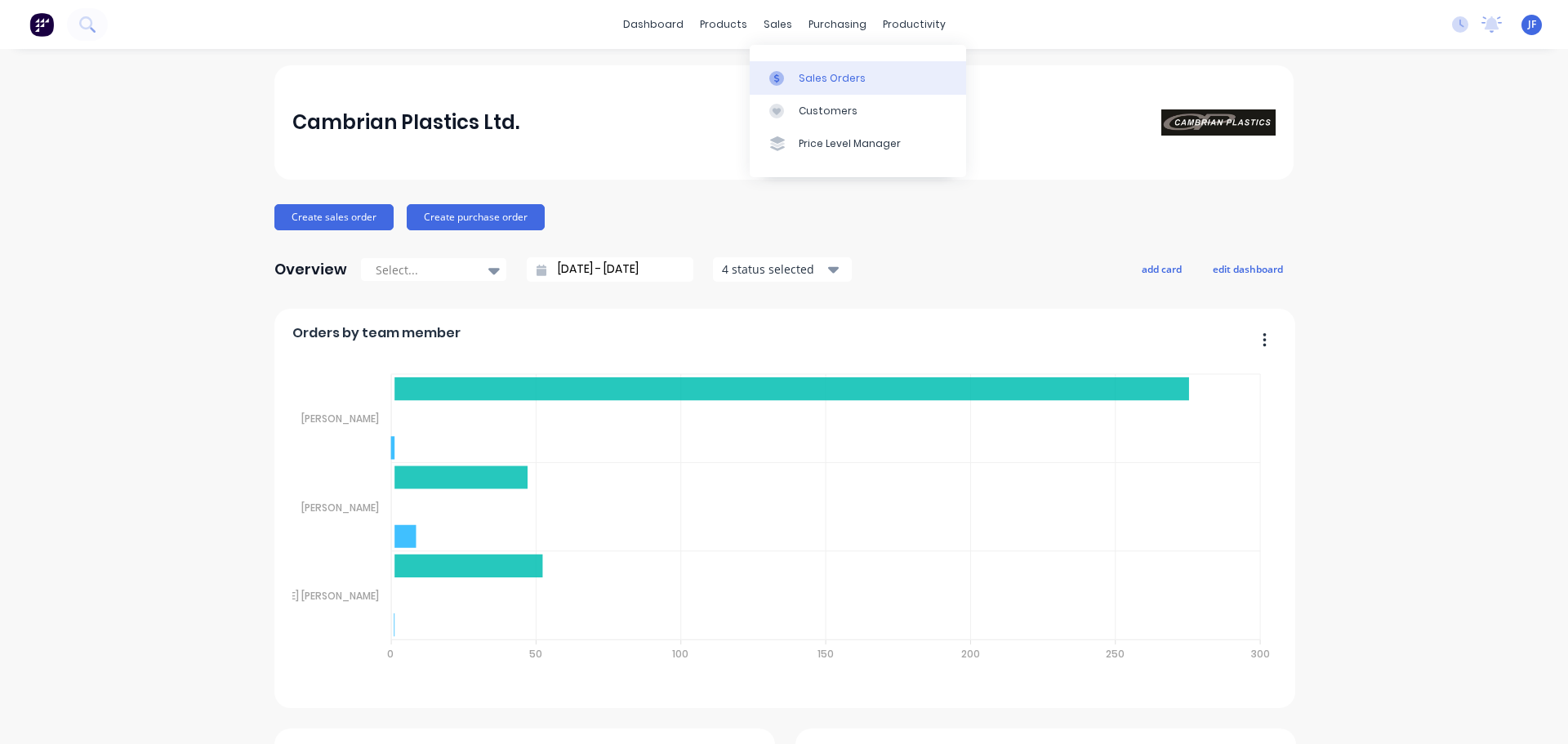
click at [781, 73] on icon at bounding box center [777, 78] width 15 height 15
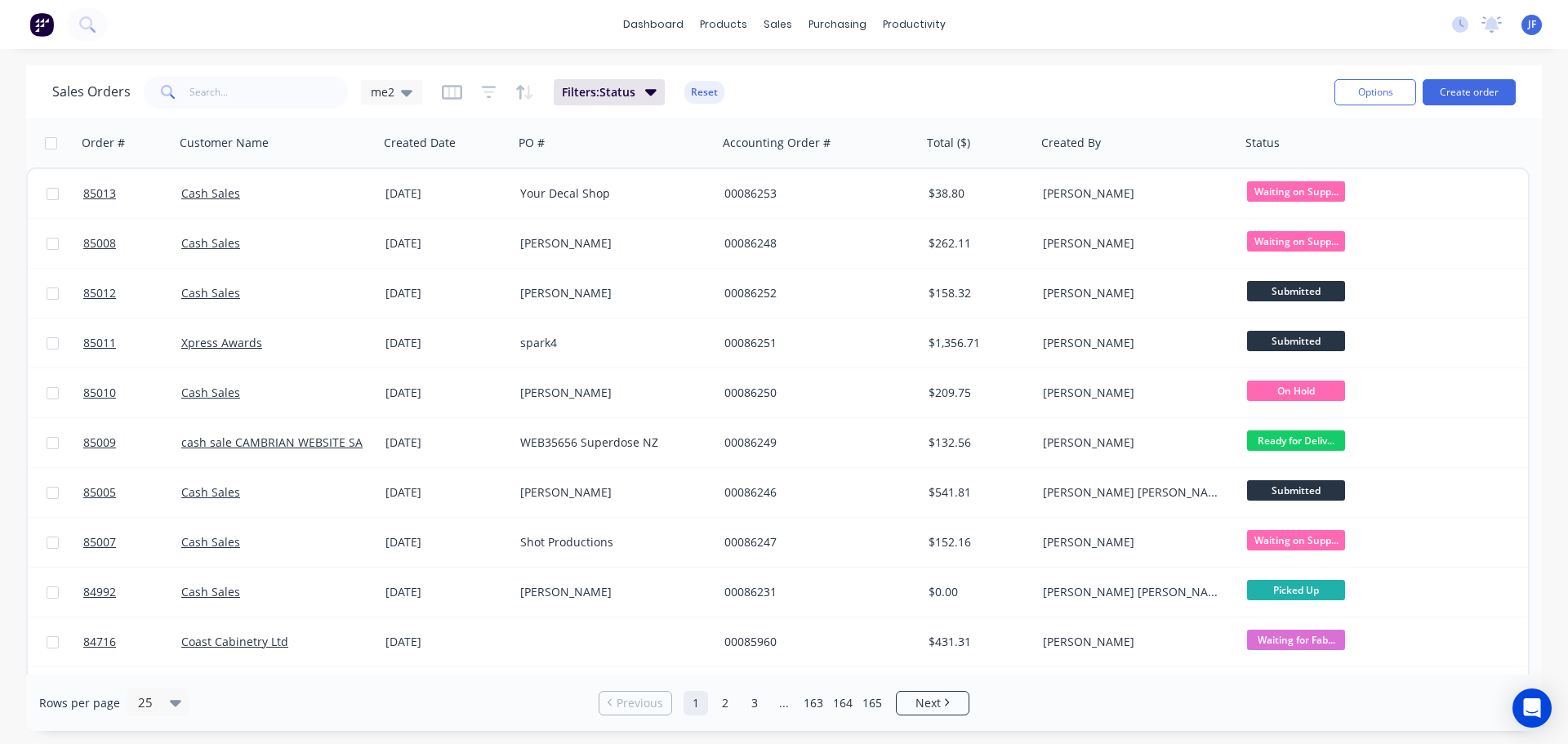
drag, startPoint x: 1477, startPoint y: 88, endPoint x: 1220, endPoint y: 83, distance: 257.0
click at [1243, 65] on div "Sales Orders me2 Filters: Status Reset Options Create order" at bounding box center [784, 92] width 1516 height 53
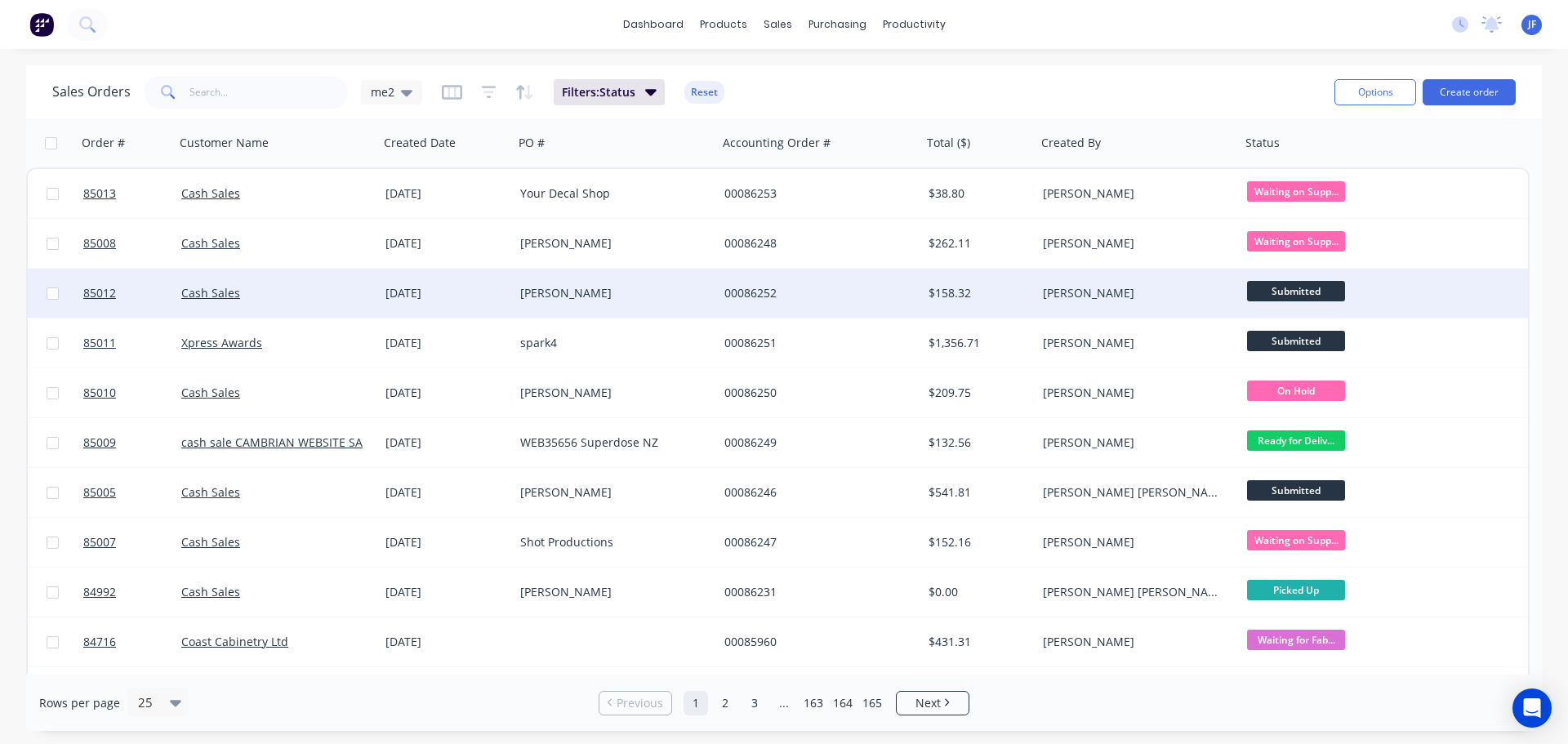
click at [1197, 295] on div "[PERSON_NAME]" at bounding box center [1134, 294] width 181 height 16
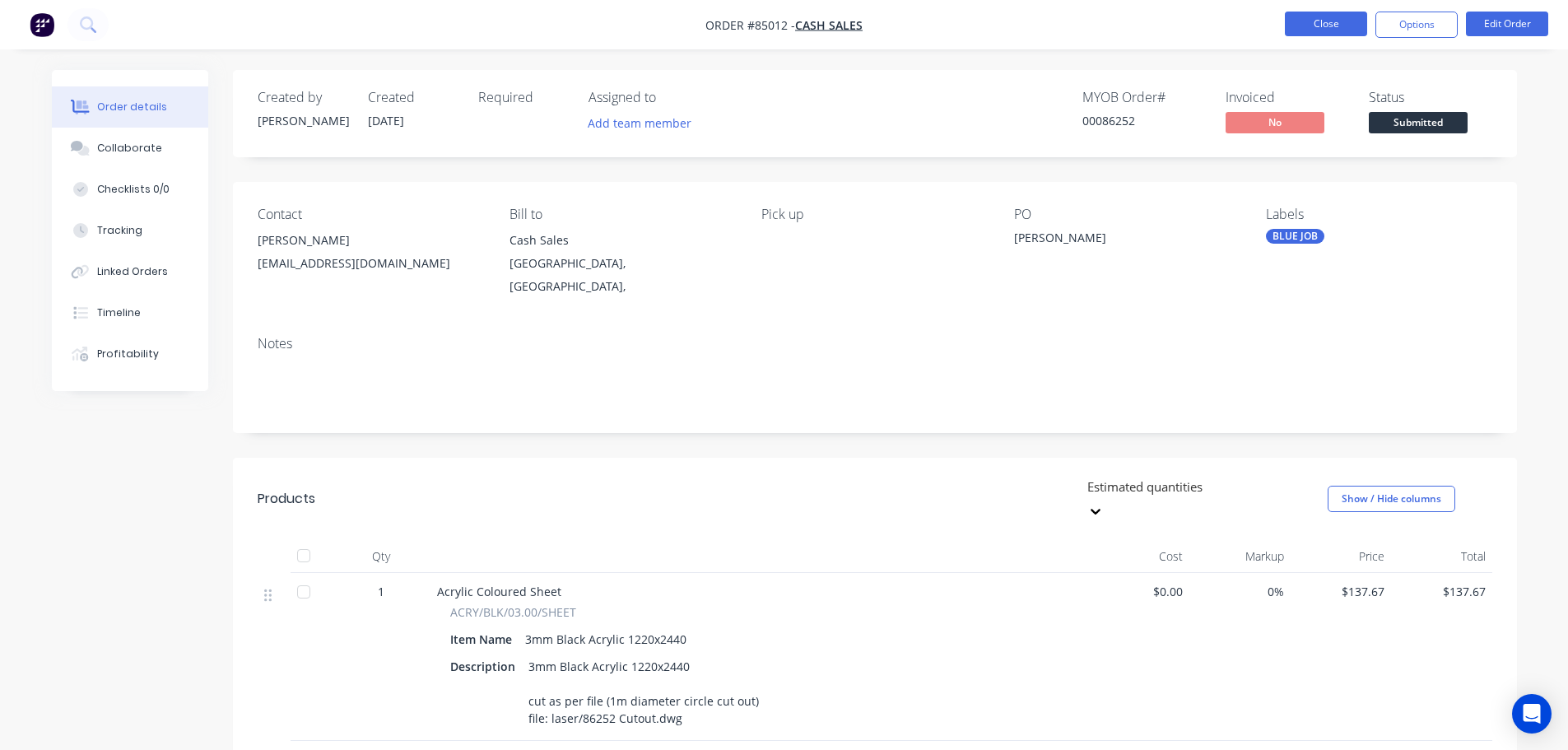
click at [1310, 21] on button "Close" at bounding box center [1326, 24] width 82 height 25
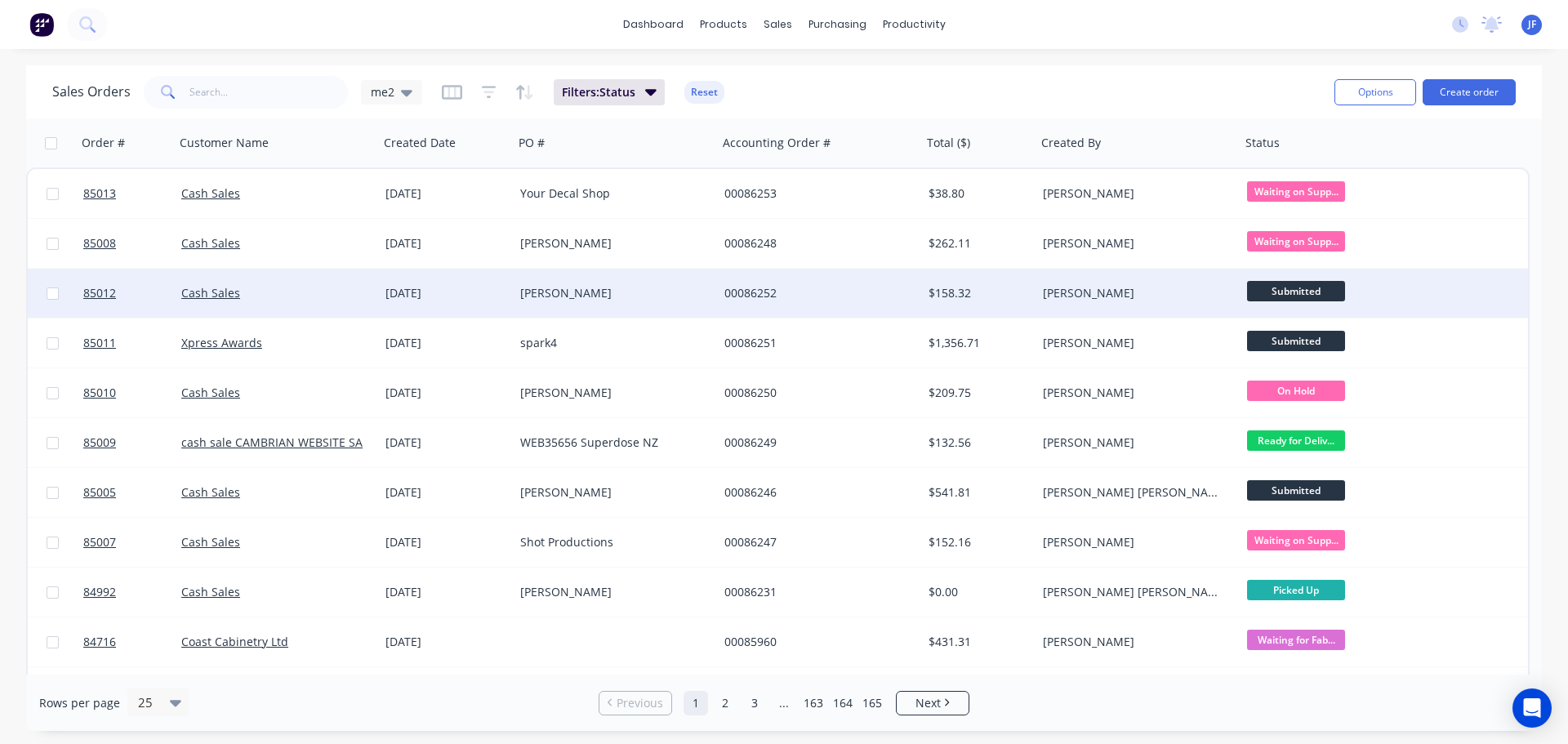
click at [1190, 301] on div "[PERSON_NAME]" at bounding box center [1134, 294] width 181 height 16
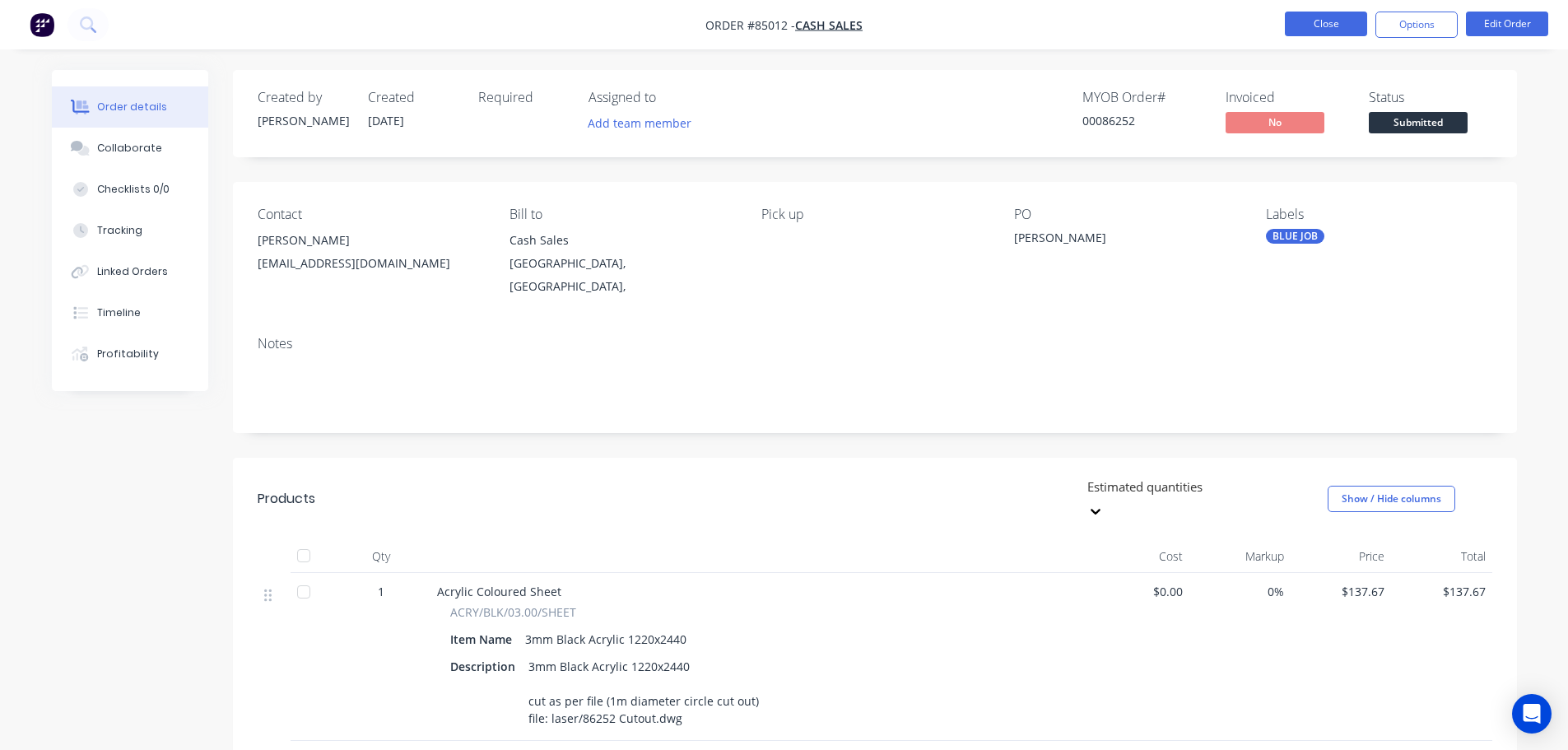
click at [1323, 29] on button "Close" at bounding box center [1326, 24] width 82 height 25
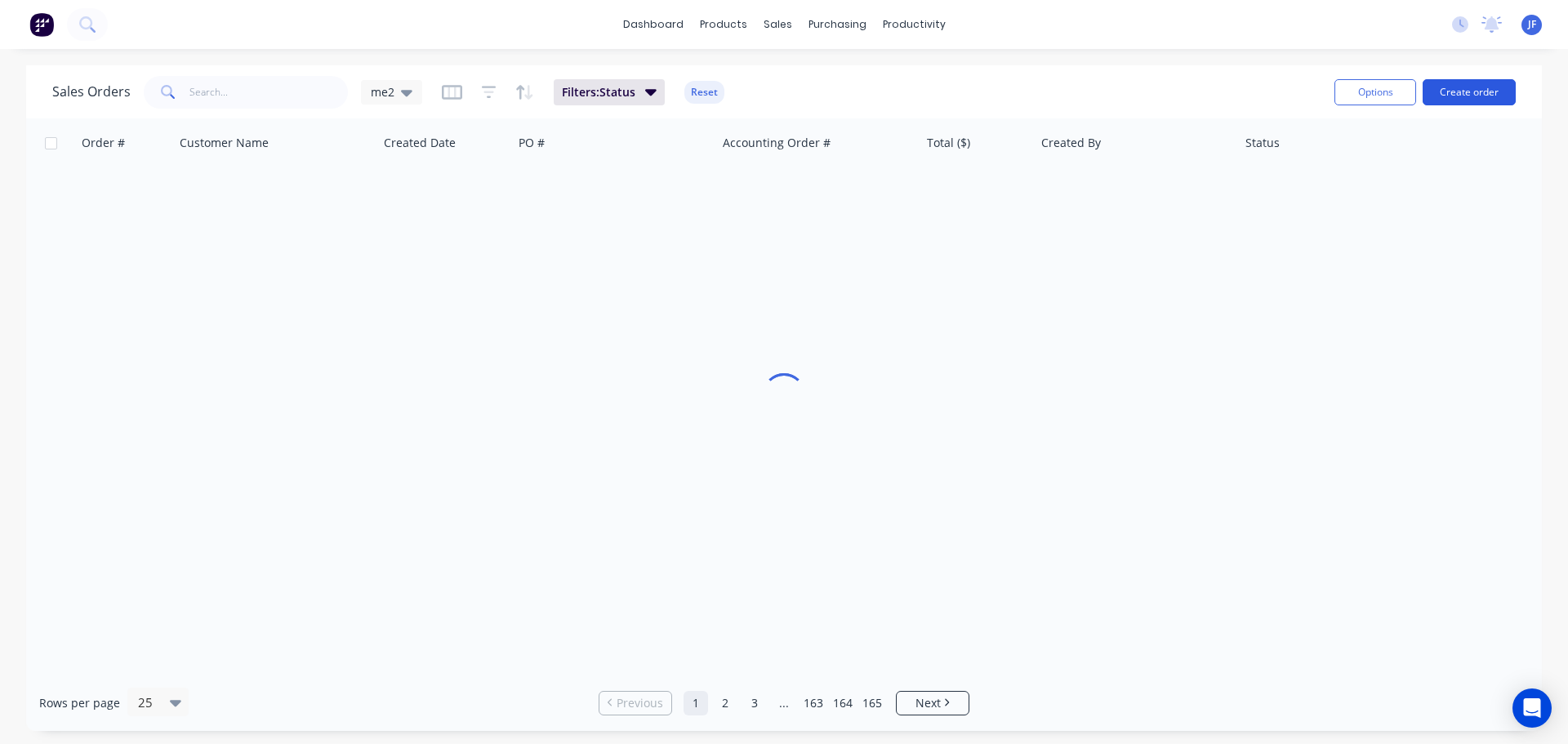
click at [1446, 107] on div "Options Create order" at bounding box center [1422, 92] width 188 height 40
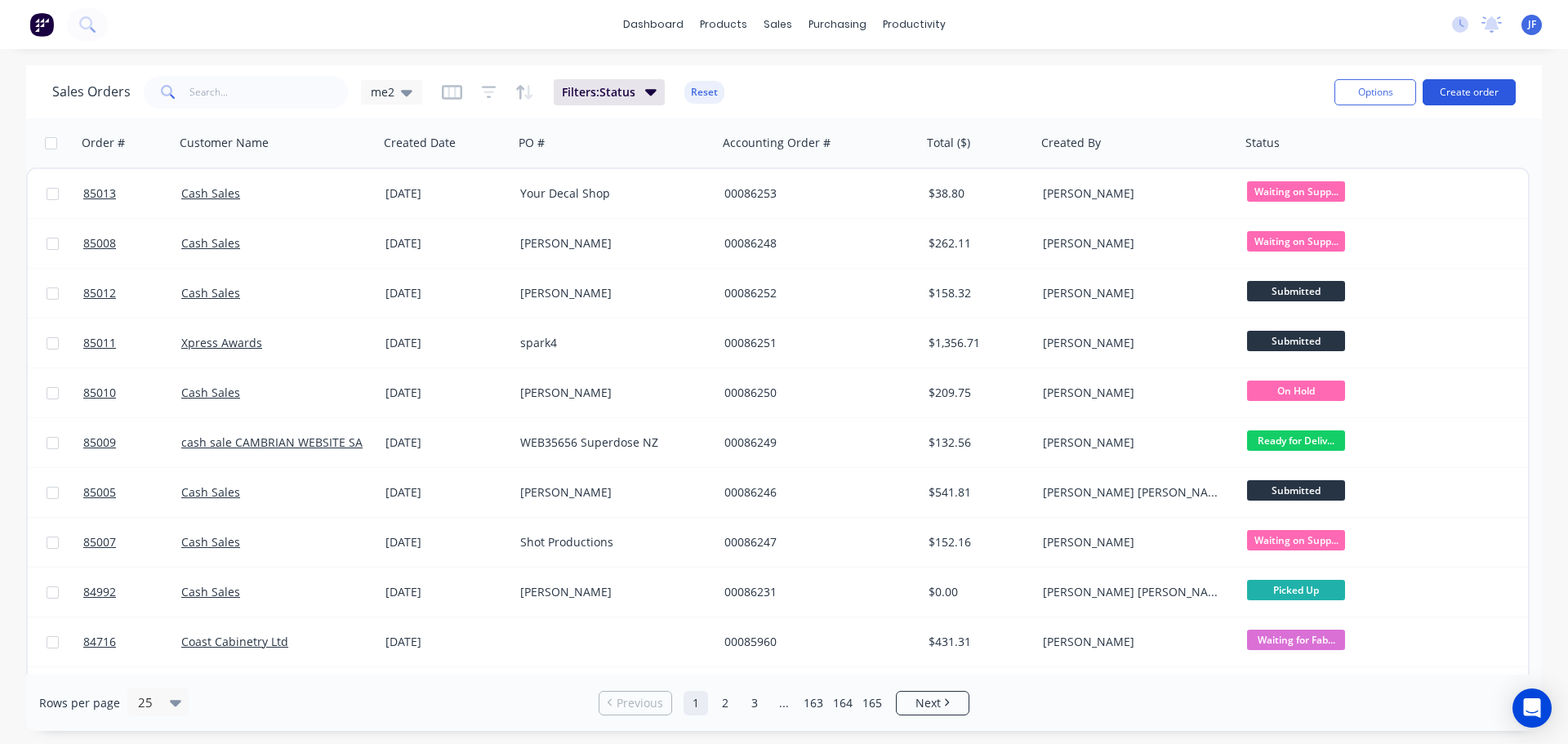
click at [1457, 86] on button "Create order" at bounding box center [1469, 92] width 93 height 26
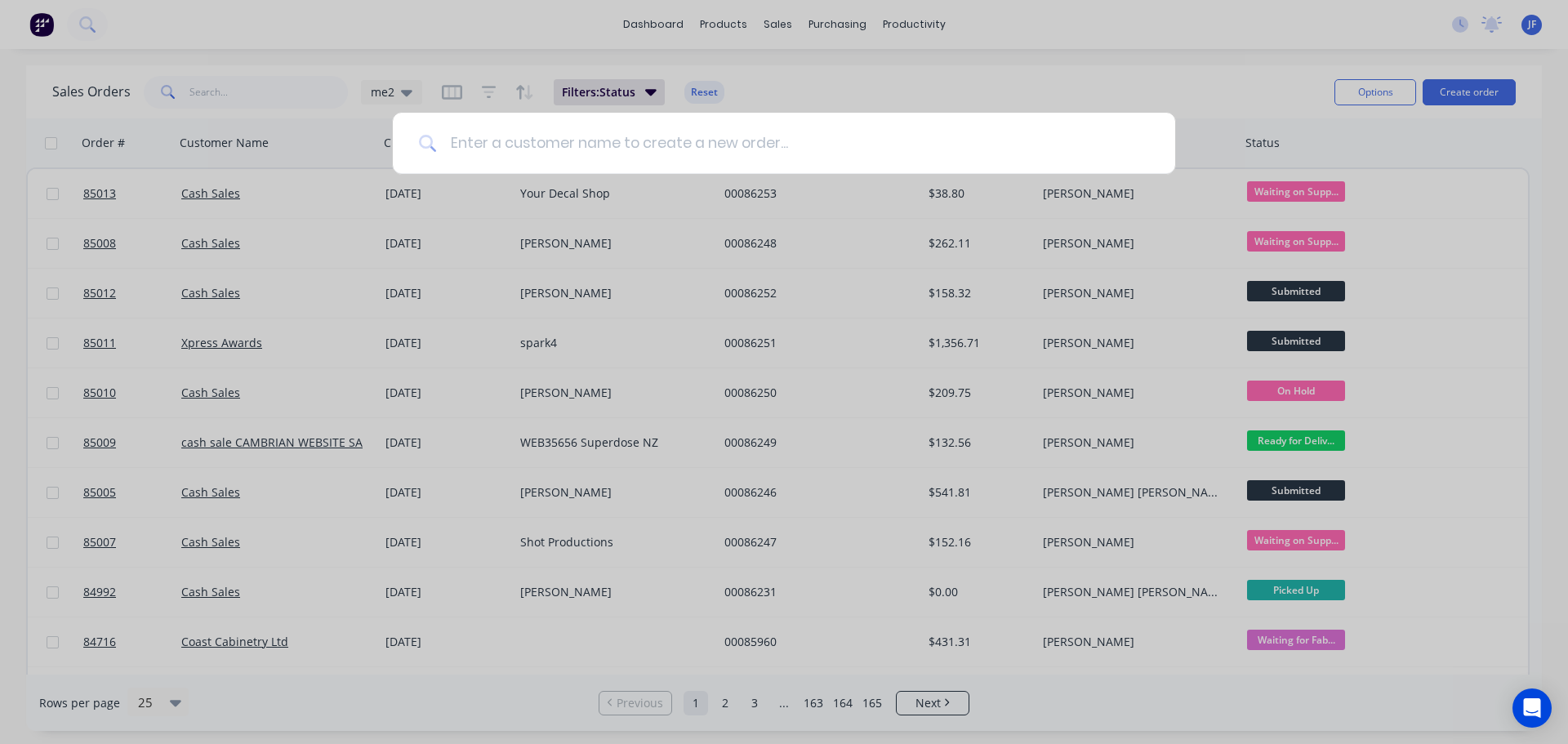
click at [799, 135] on input at bounding box center [792, 143] width 712 height 61
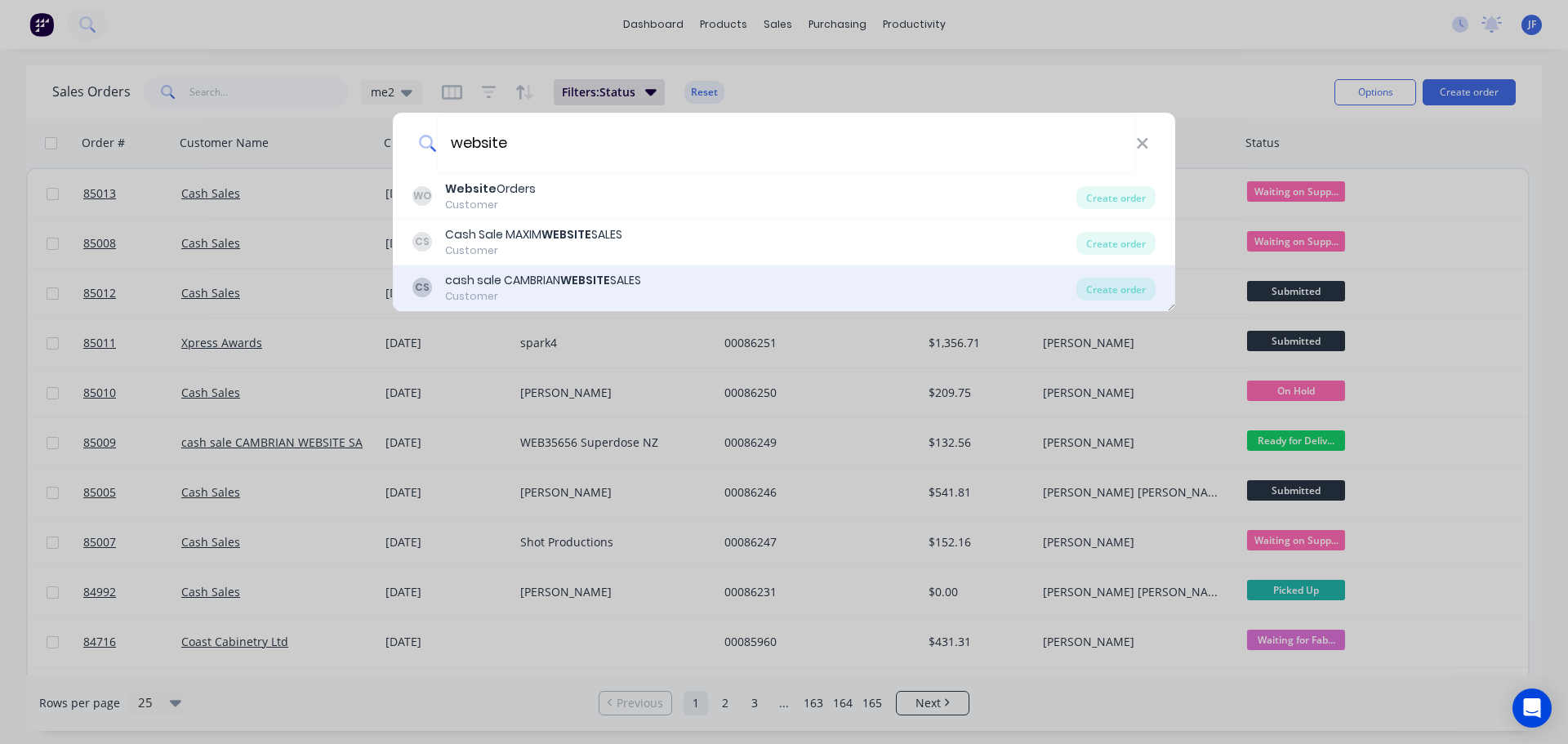
type input "website"
click at [800, 271] on div "CS cash sale CAMBRIAN WEBSITE SALES Customer Create order" at bounding box center [783, 289] width 782 height 46
click at [953, 271] on div "CS cash sale CAMBRIAN WEBSITE SALES Customer Create order" at bounding box center [783, 289] width 782 height 46
click at [1007, 280] on div "CS cash sale CAMBRIAN WEBSITE SALES Customer" at bounding box center [744, 288] width 664 height 32
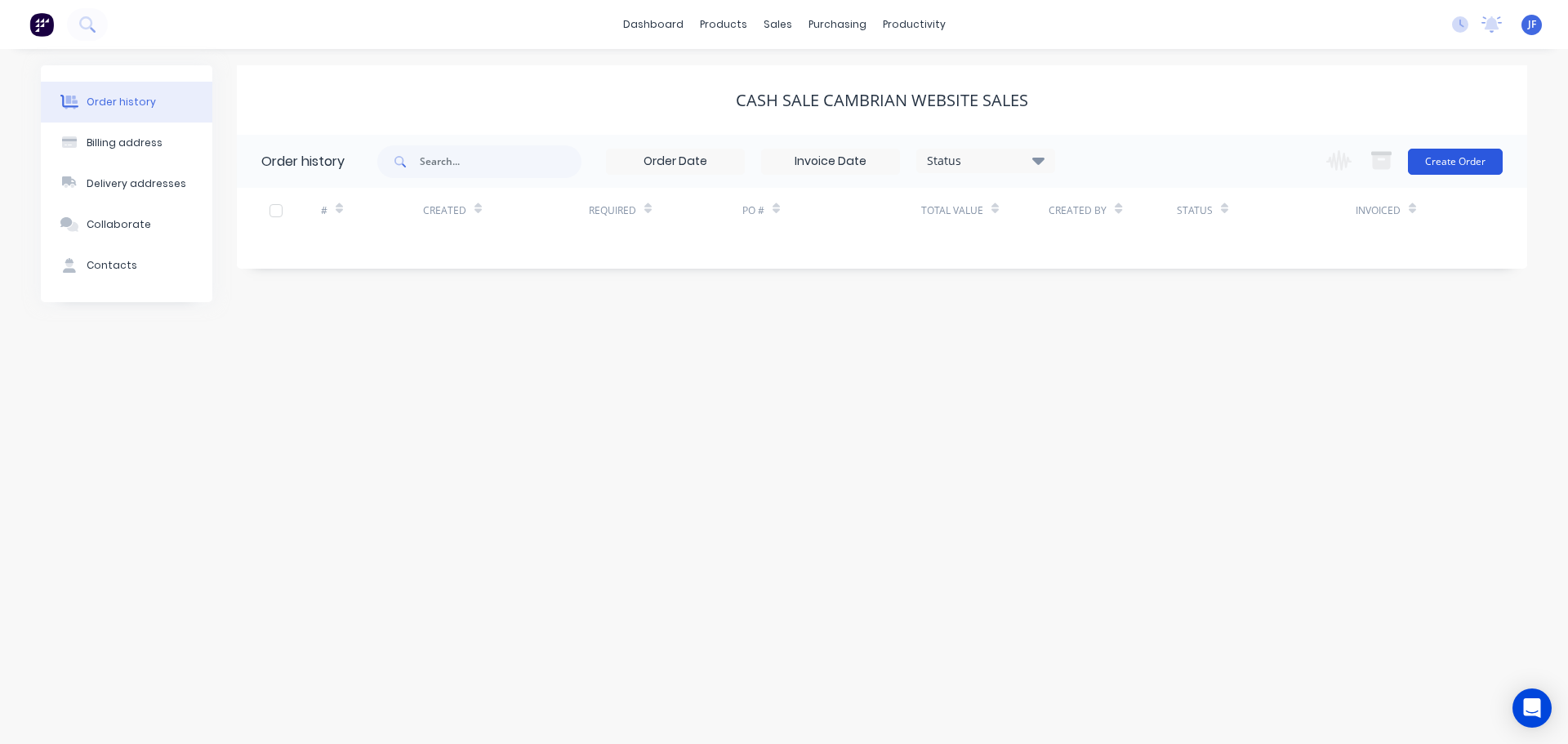
click at [1446, 164] on button "Create Order" at bounding box center [1455, 162] width 95 height 26
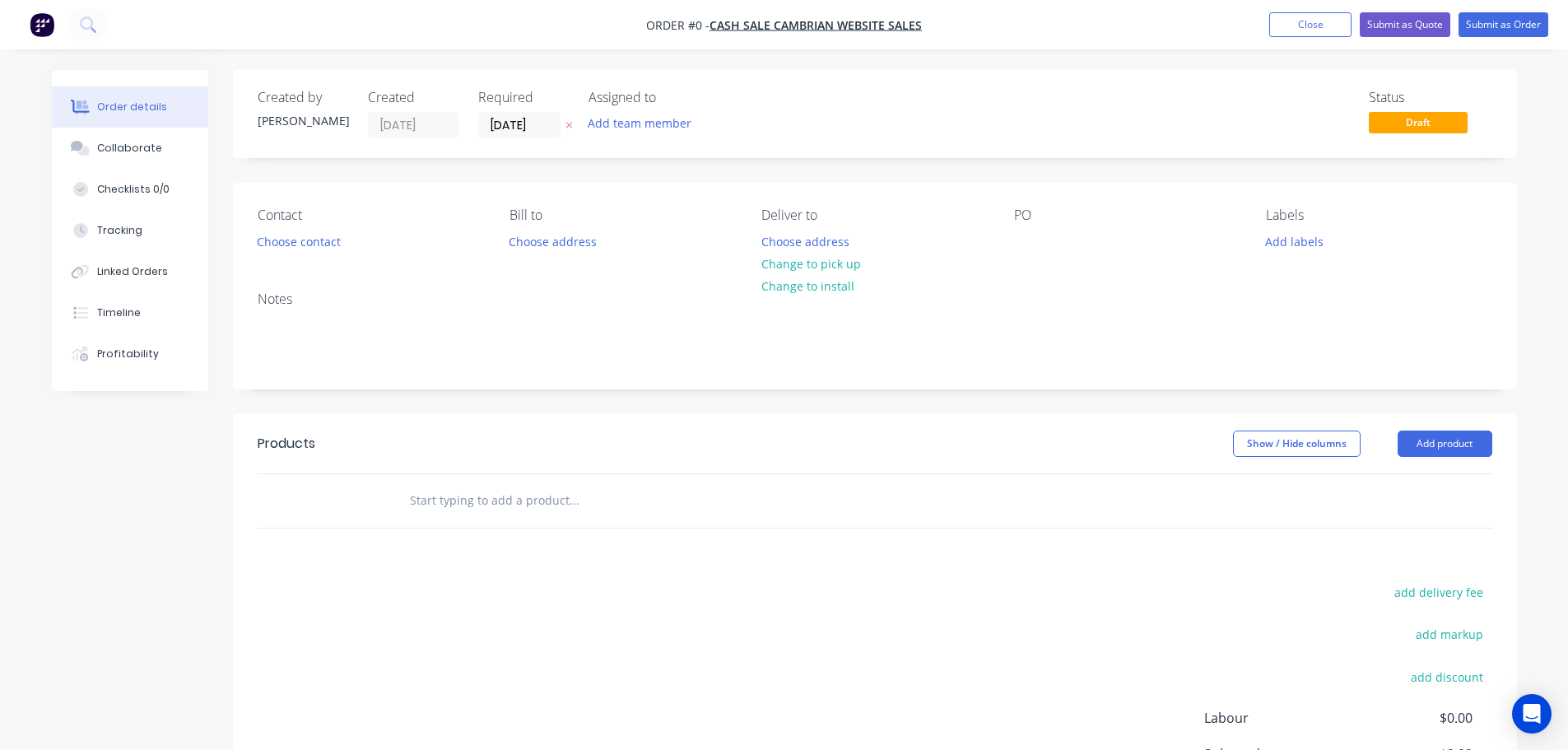
click at [578, 120] on div "Created by [PERSON_NAME] Created [DATE] Required [DATE] Assigned to Add team me…" at bounding box center [505, 114] width 495 height 49
click at [571, 120] on icon "button" at bounding box center [569, 125] width 7 height 10
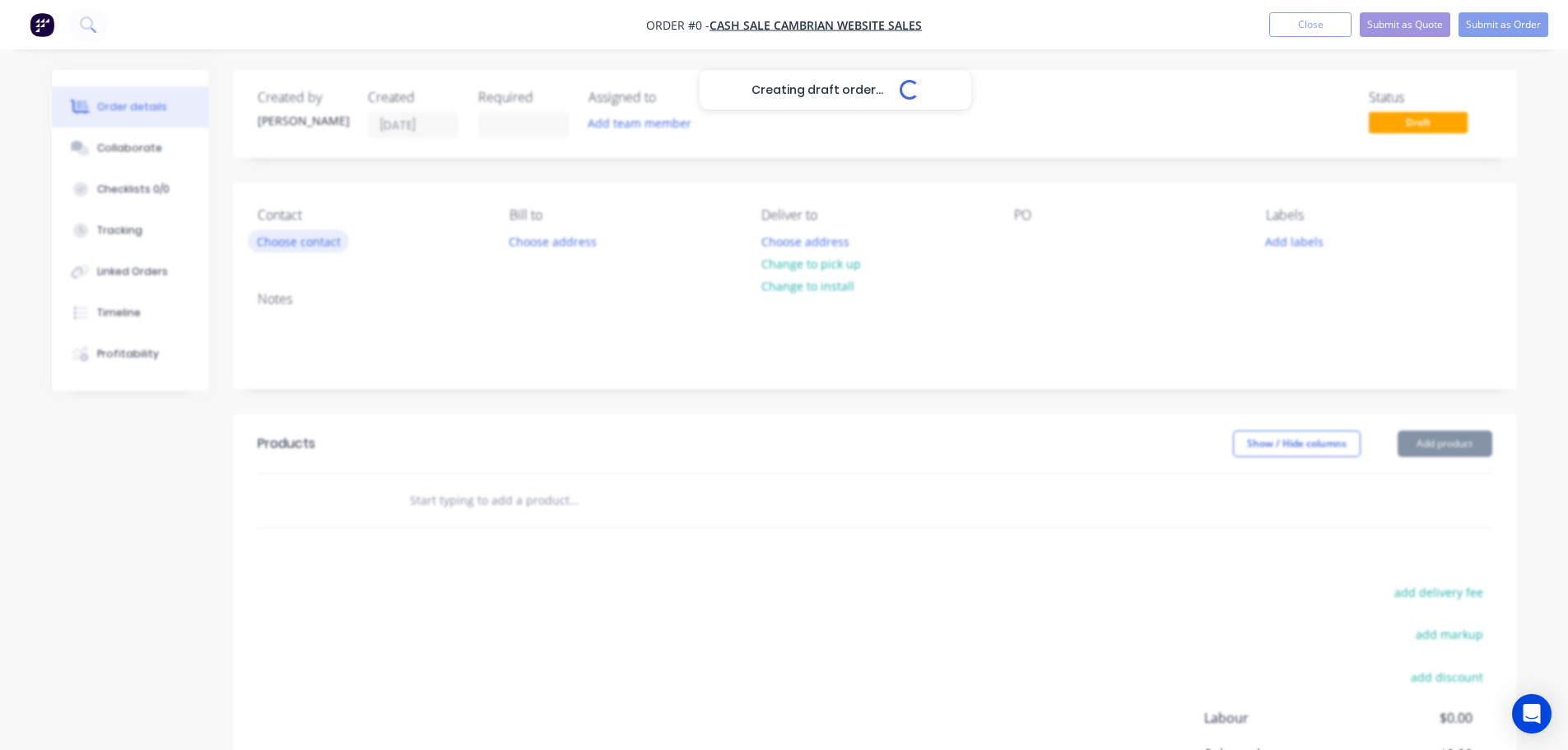
click at [332, 232] on button "Choose contact" at bounding box center [298, 241] width 101 height 22
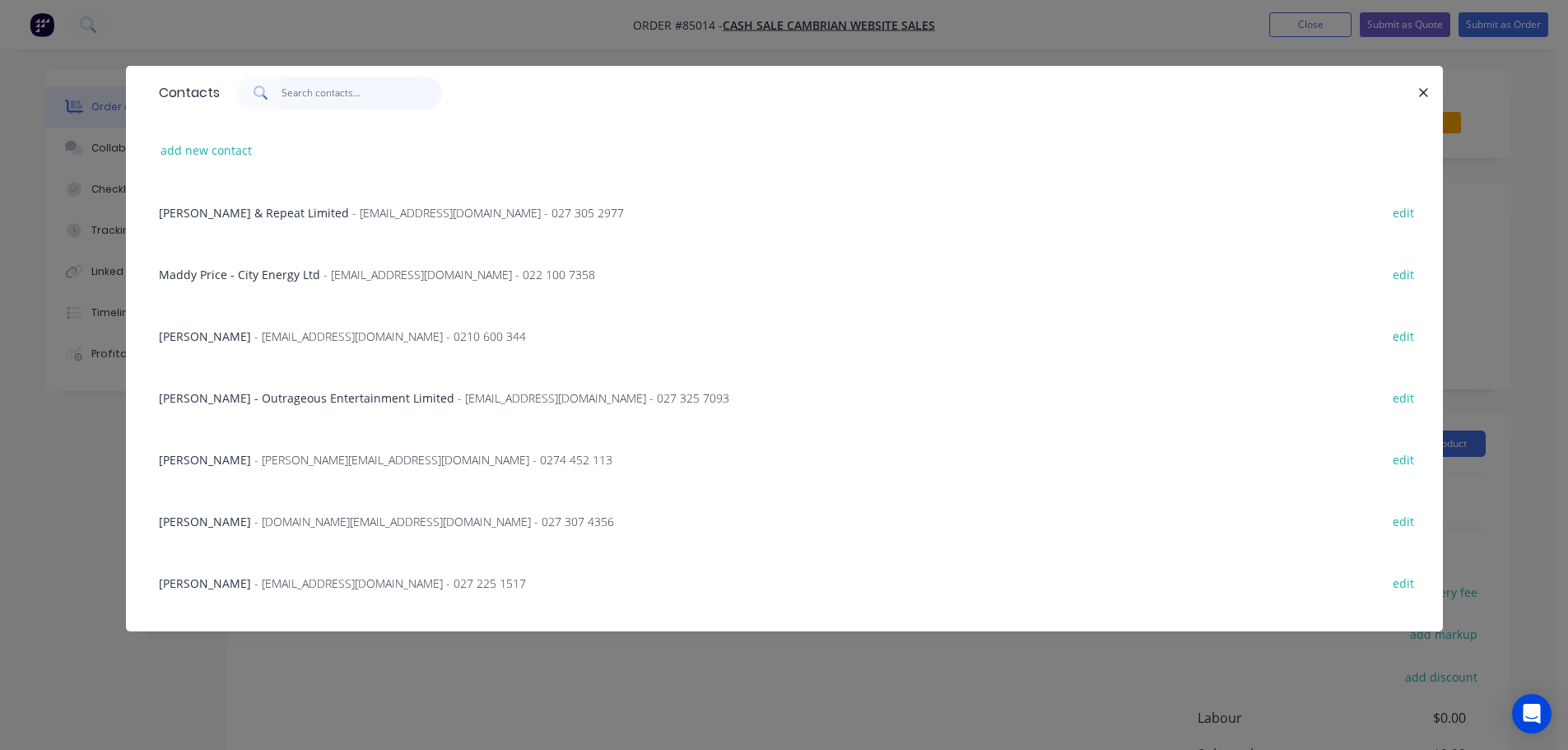
click at [327, 103] on input "text" at bounding box center [362, 93] width 161 height 33
paste input "[PERSON_NAME]"
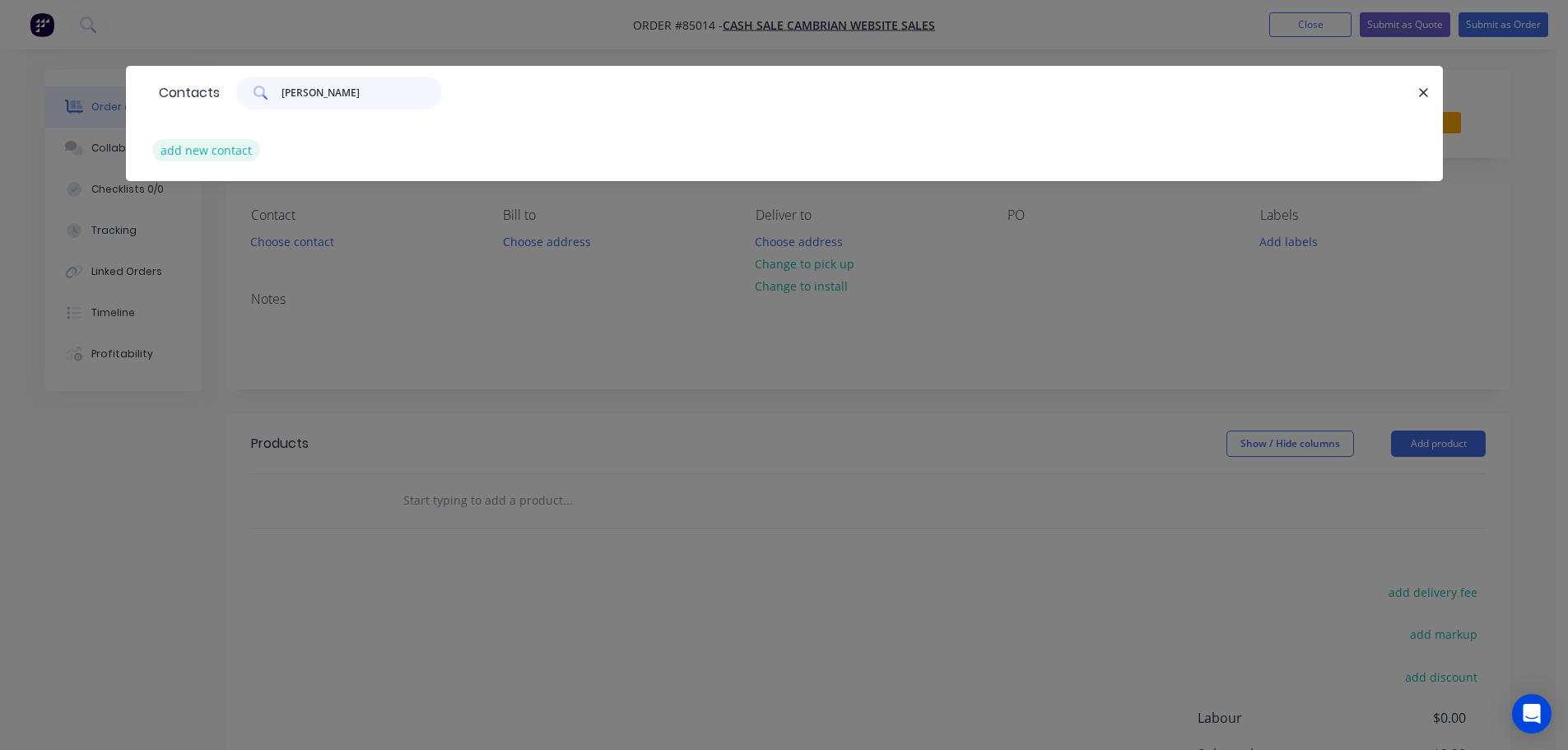
type input "[PERSON_NAME]"
click at [237, 155] on button "add new contact" at bounding box center [207, 150] width 109 height 22
select select "AU"
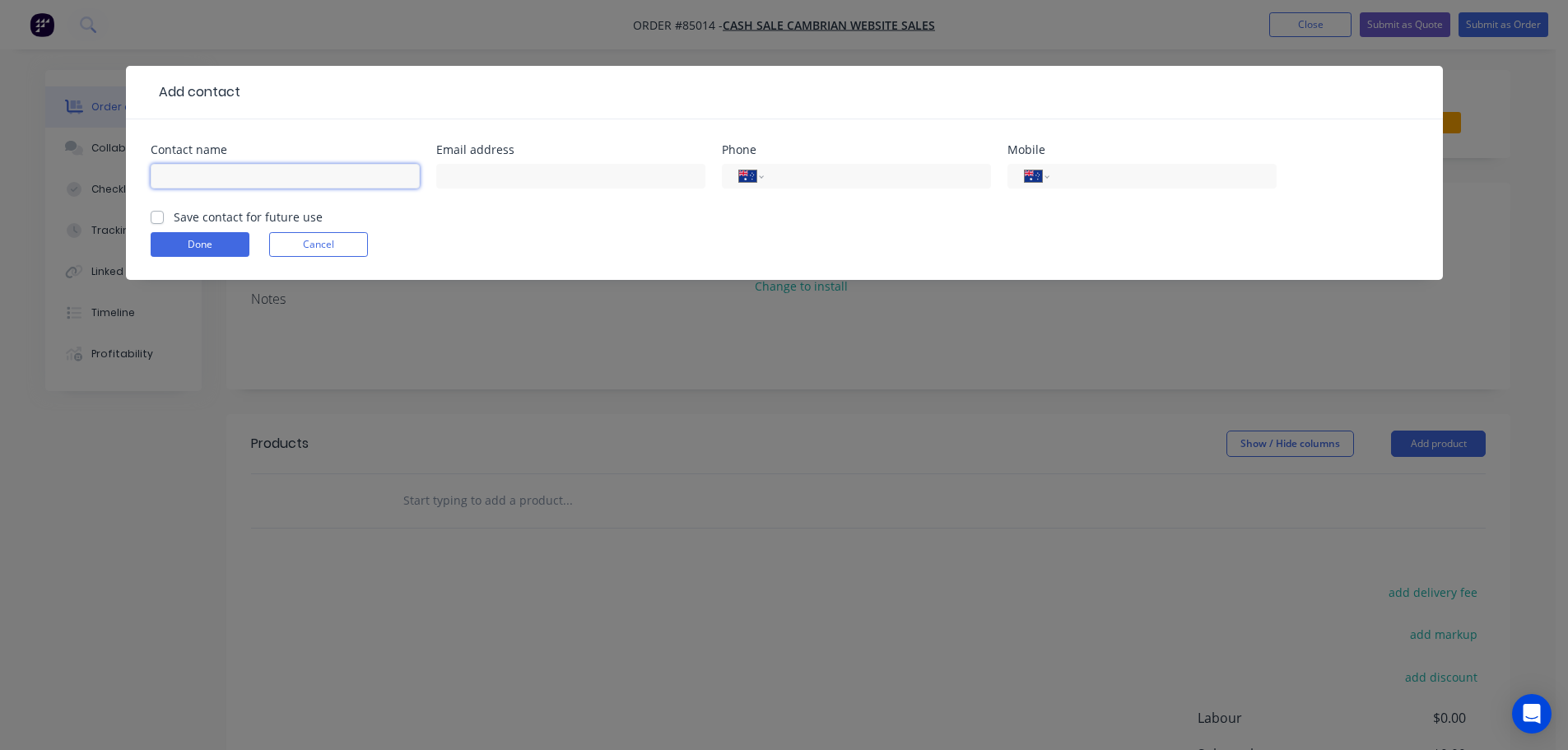
click at [238, 178] on input "text" at bounding box center [285, 176] width 269 height 25
paste input "[PERSON_NAME]"
type input "[PERSON_NAME]"
click at [226, 221] on label "Save contact for future use" at bounding box center [248, 217] width 149 height 17
click at [164, 221] on input "Save contact for future use" at bounding box center [157, 216] width 13 height 16
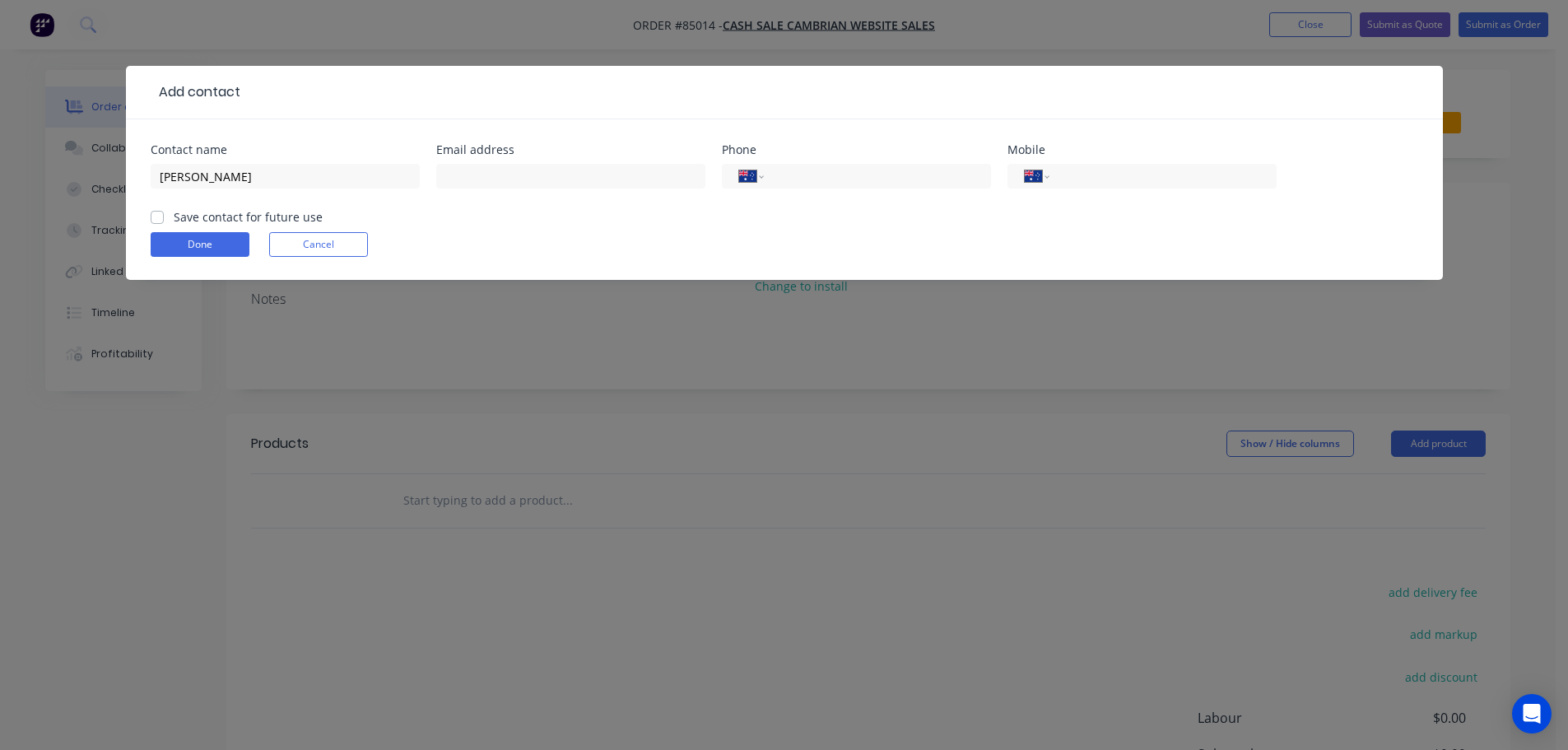
checkbox input "true"
click at [1043, 175] on select "International [GEOGRAPHIC_DATA] [GEOGRAPHIC_DATA] [GEOGRAPHIC_DATA] [GEOGRAPHIC…" at bounding box center [1037, 176] width 25 height 23
select select "NZ"
click at [1025, 165] on select "International [GEOGRAPHIC_DATA] [GEOGRAPHIC_DATA] [GEOGRAPHIC_DATA] [GEOGRAPHIC…" at bounding box center [1037, 176] width 25 height 23
paste input "027 398 2135"
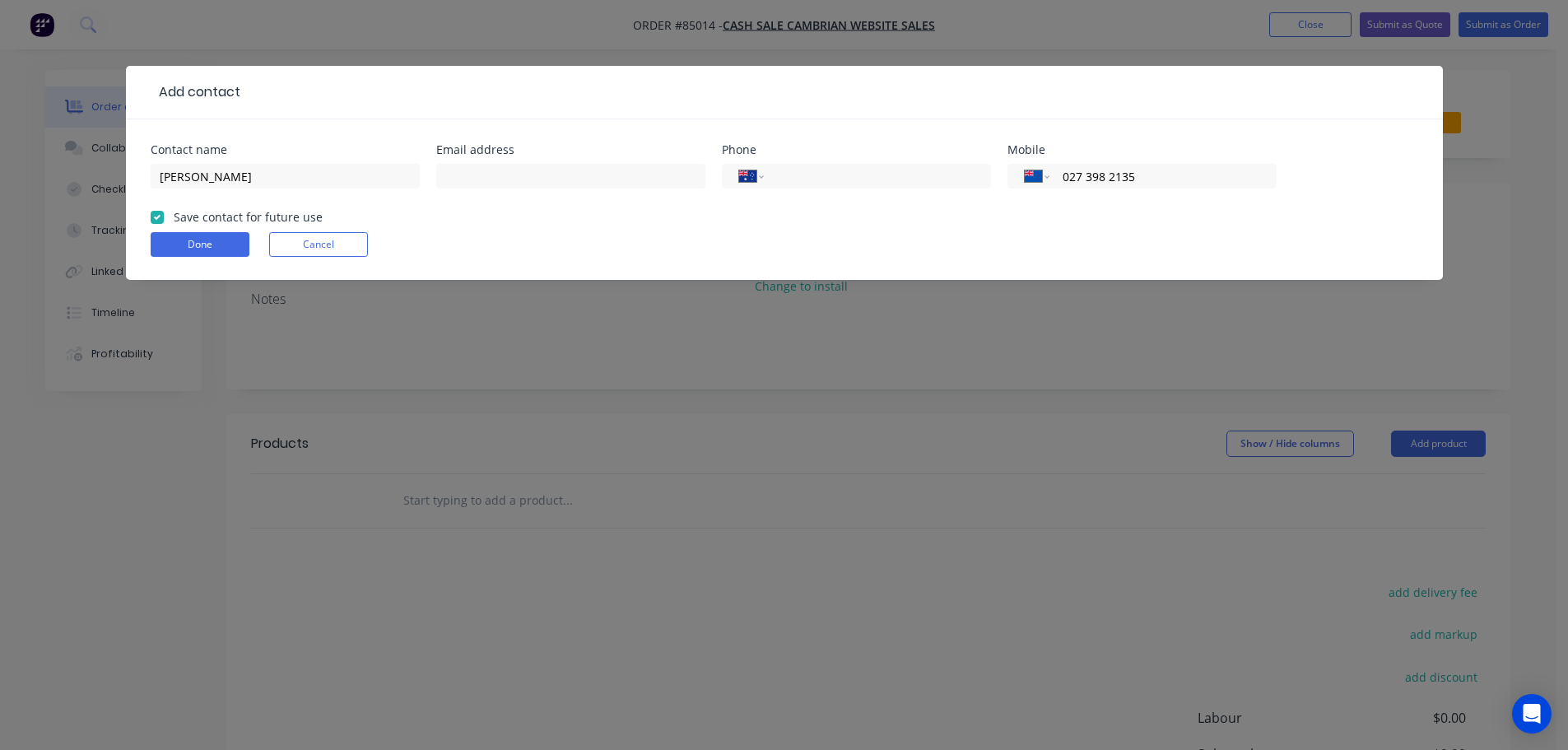
type input "027 398 2135"
click at [506, 177] on input "text" at bounding box center [570, 176] width 269 height 25
paste input "[EMAIL_ADDRESS][DOMAIN_NAME]"
type input "[EMAIL_ADDRESS][DOMAIN_NAME]"
click at [179, 249] on button "Done" at bounding box center [200, 245] width 99 height 25
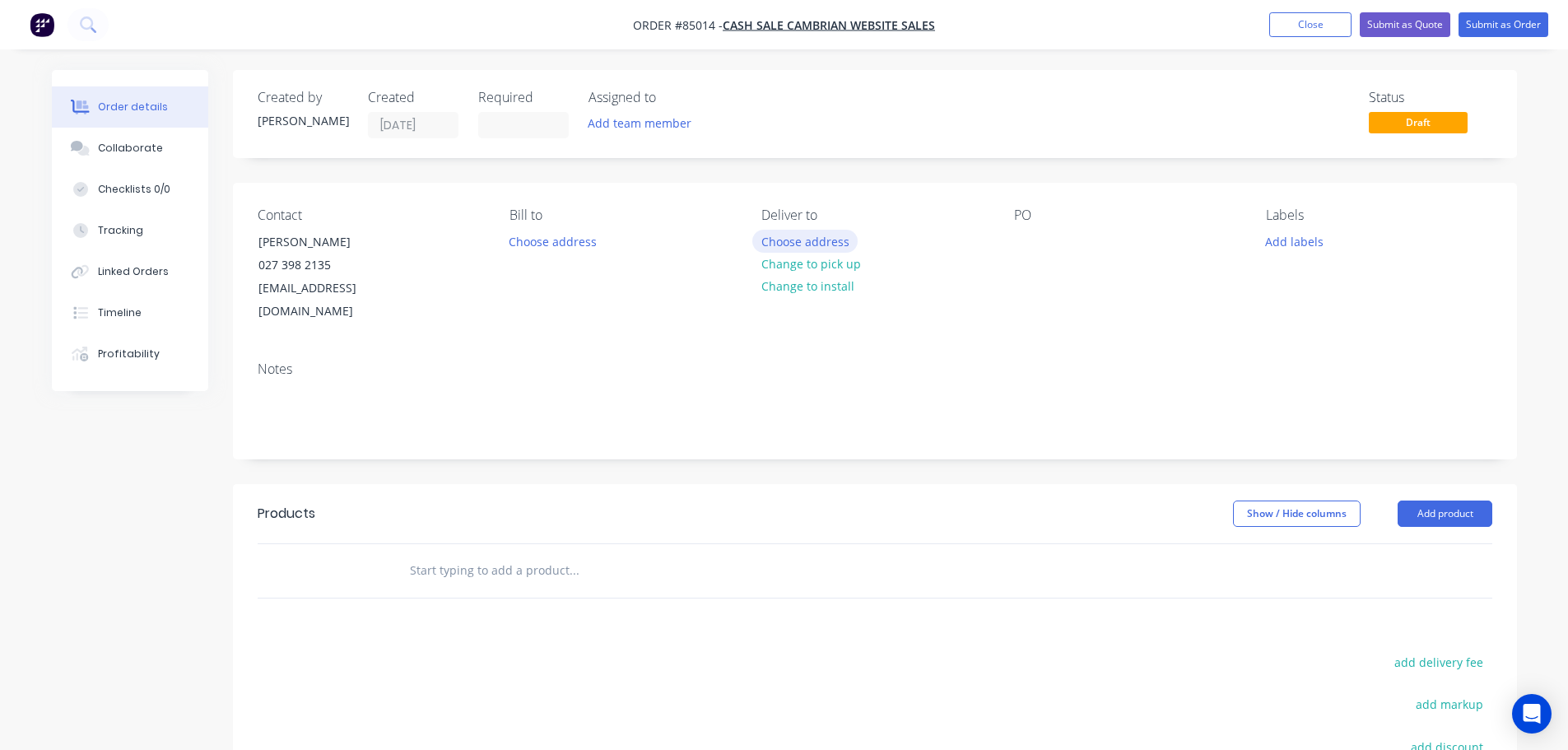
click at [822, 244] on button "Choose address" at bounding box center [805, 241] width 105 height 22
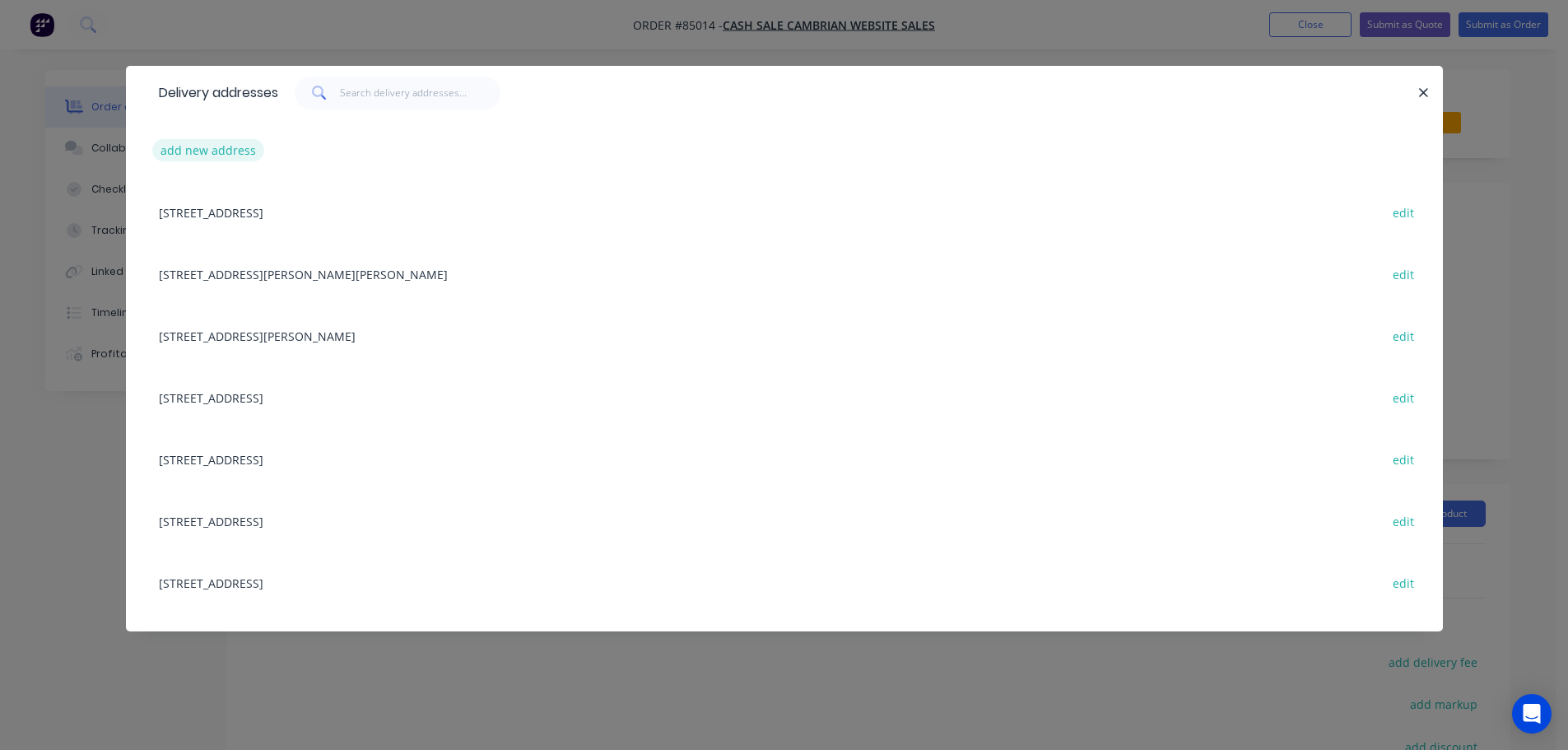
click at [227, 147] on button "add new address" at bounding box center [208, 150] width 113 height 22
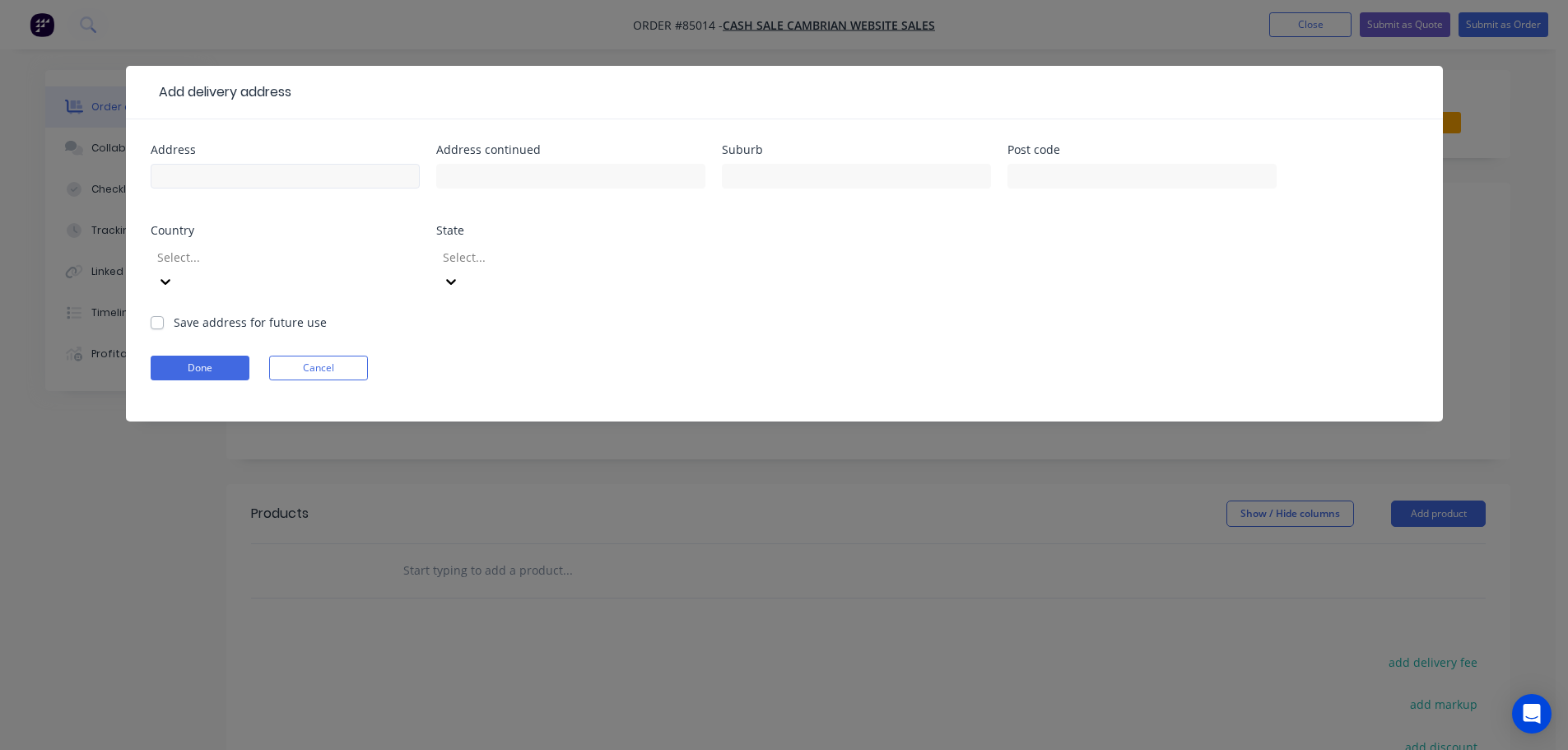
click at [239, 183] on input "text" at bounding box center [285, 176] width 269 height 25
type input "[STREET_ADDRESS][PERSON_NAME]"
click at [221, 356] on button "Done" at bounding box center [200, 368] width 99 height 25
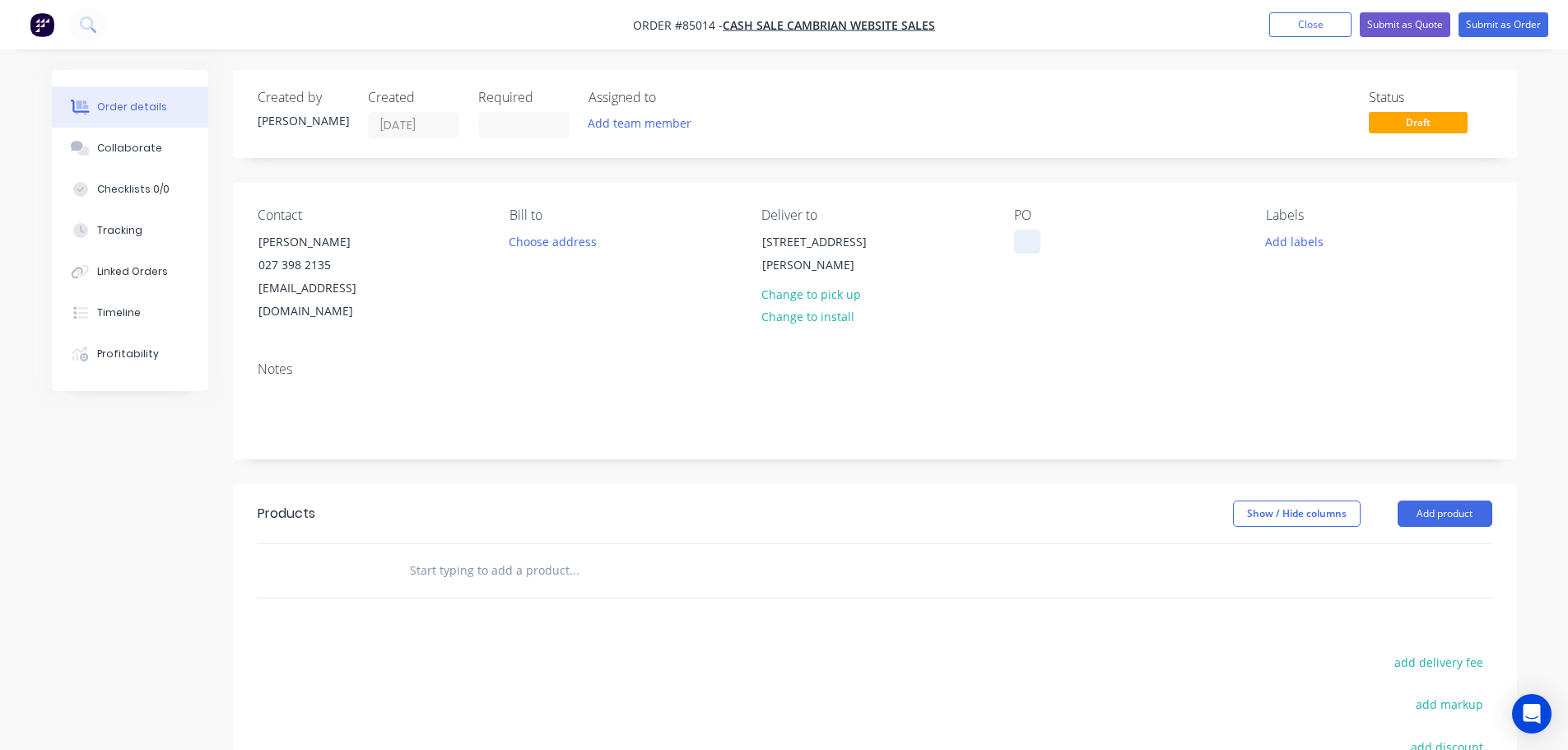
click at [1023, 237] on div at bounding box center [1027, 241] width 26 height 24
drag, startPoint x: 250, startPoint y: 242, endPoint x: 433, endPoint y: 246, distance: 183.0
click at [430, 246] on div "Contact [PERSON_NAME] [PHONE_NUMBER] [EMAIL_ADDRESS][DOMAIN_NAME]" at bounding box center [371, 265] width 226 height 116
copy div "[PERSON_NAME]"
click at [1089, 244] on div "WEB35657" at bounding box center [1056, 241] width 84 height 24
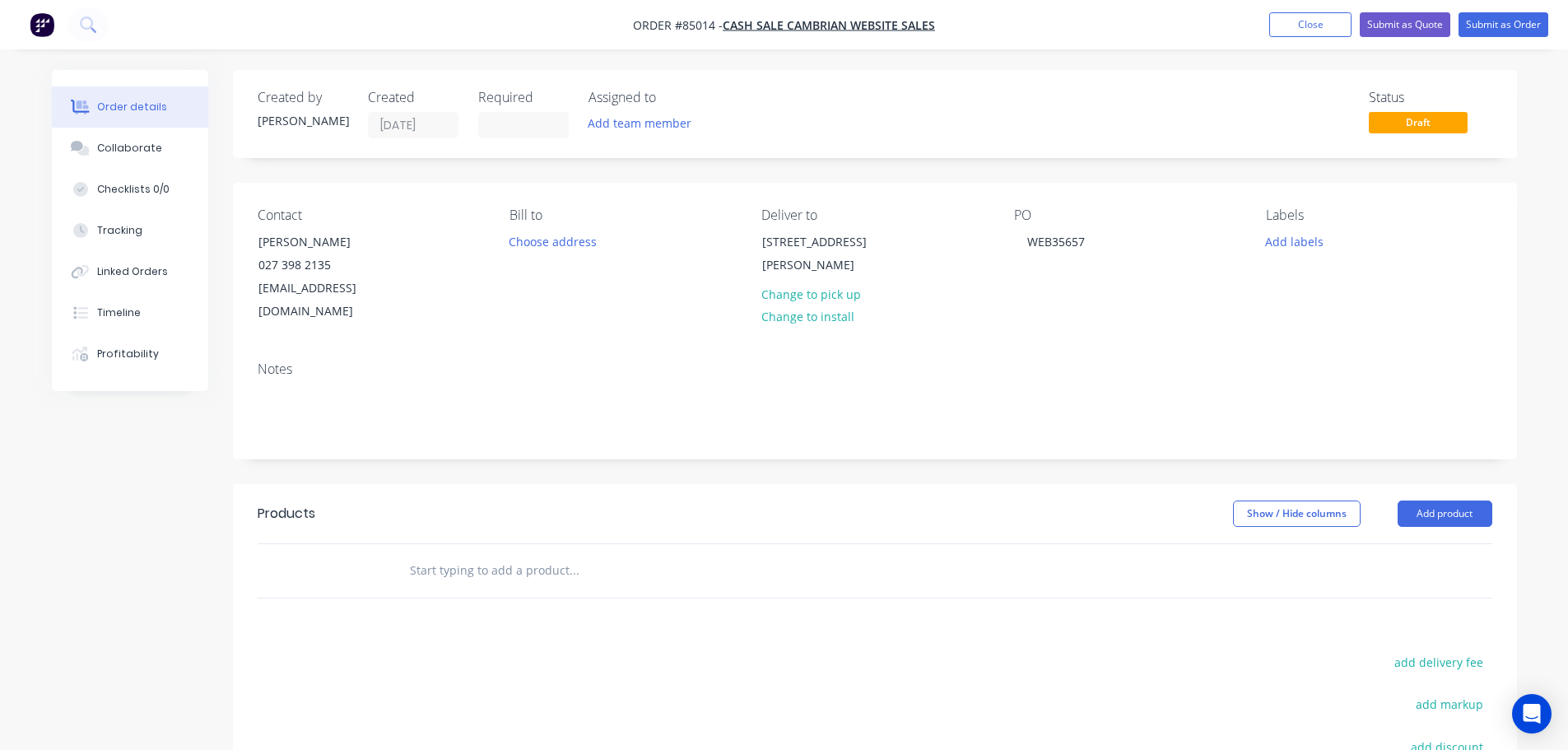
click at [1182, 321] on div "Contact [PERSON_NAME] [PHONE_NUMBER] [EMAIL_ADDRESS][DOMAIN_NAME] [PERSON_NAME]…" at bounding box center [875, 265] width 1284 height 166
click at [464, 555] on input "text" at bounding box center [573, 570] width 330 height 33
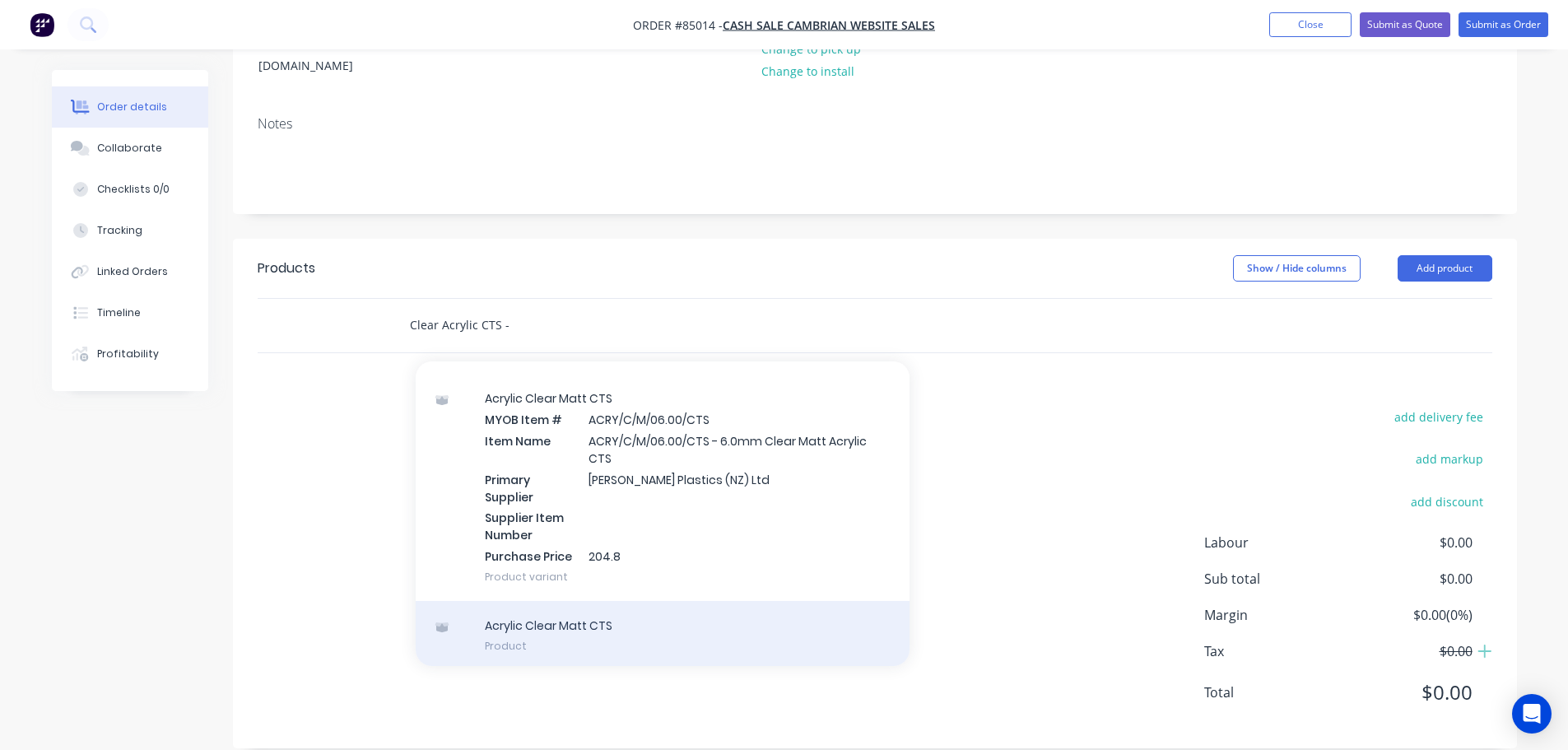
scroll to position [567, 0]
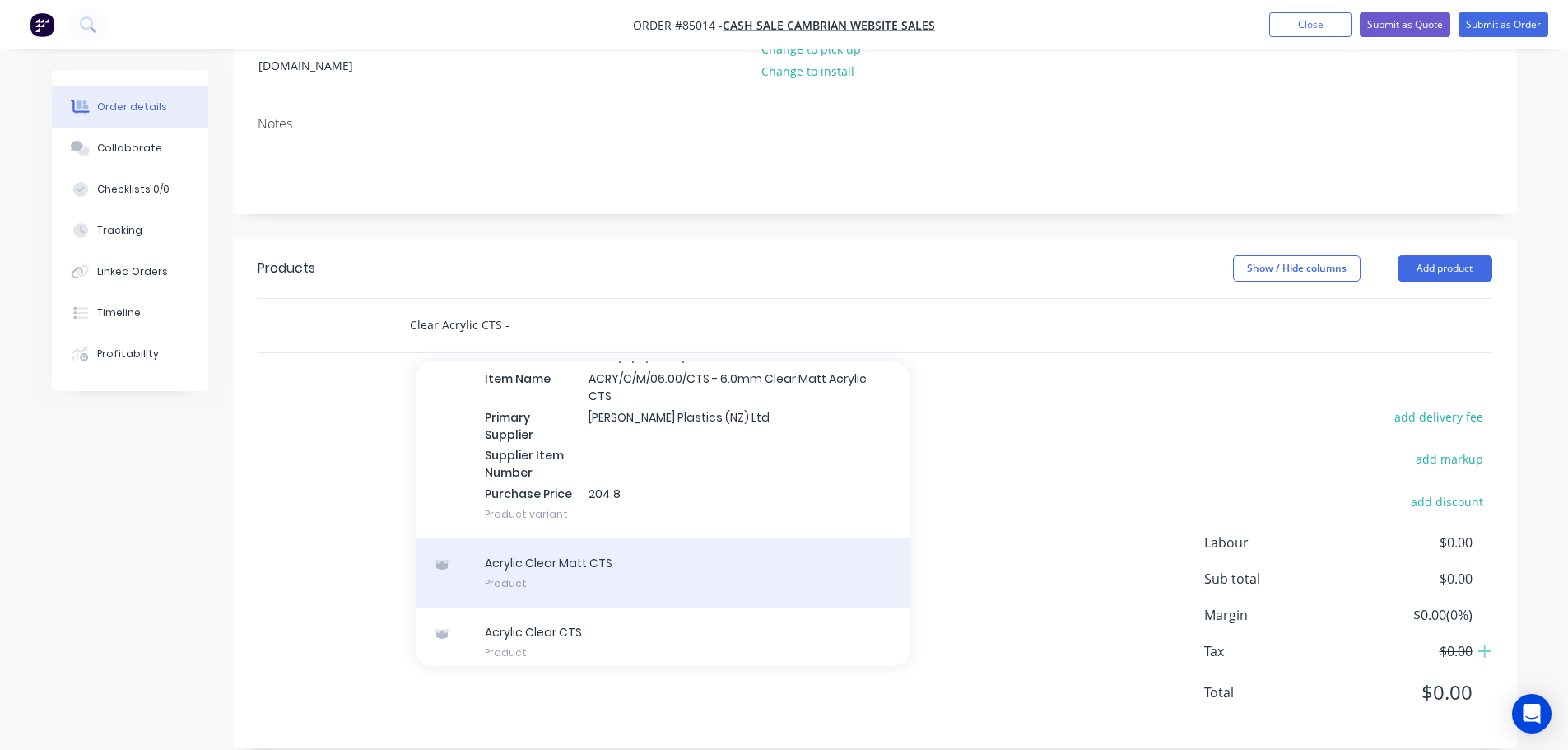
type input "Clear Acrylic CTS -"
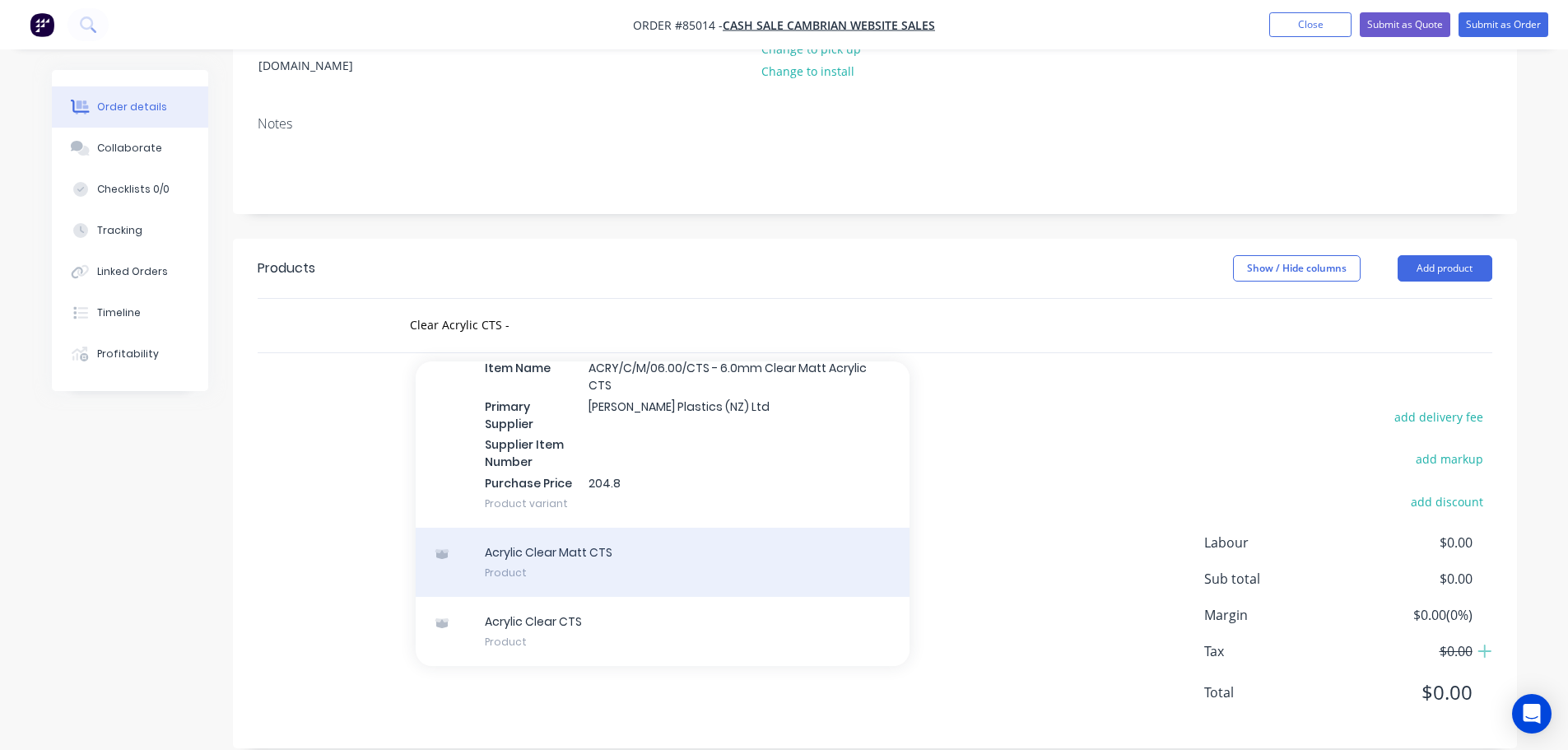
click at [686, 599] on div "Acrylic Clear CTS Product" at bounding box center [662, 631] width 494 height 69
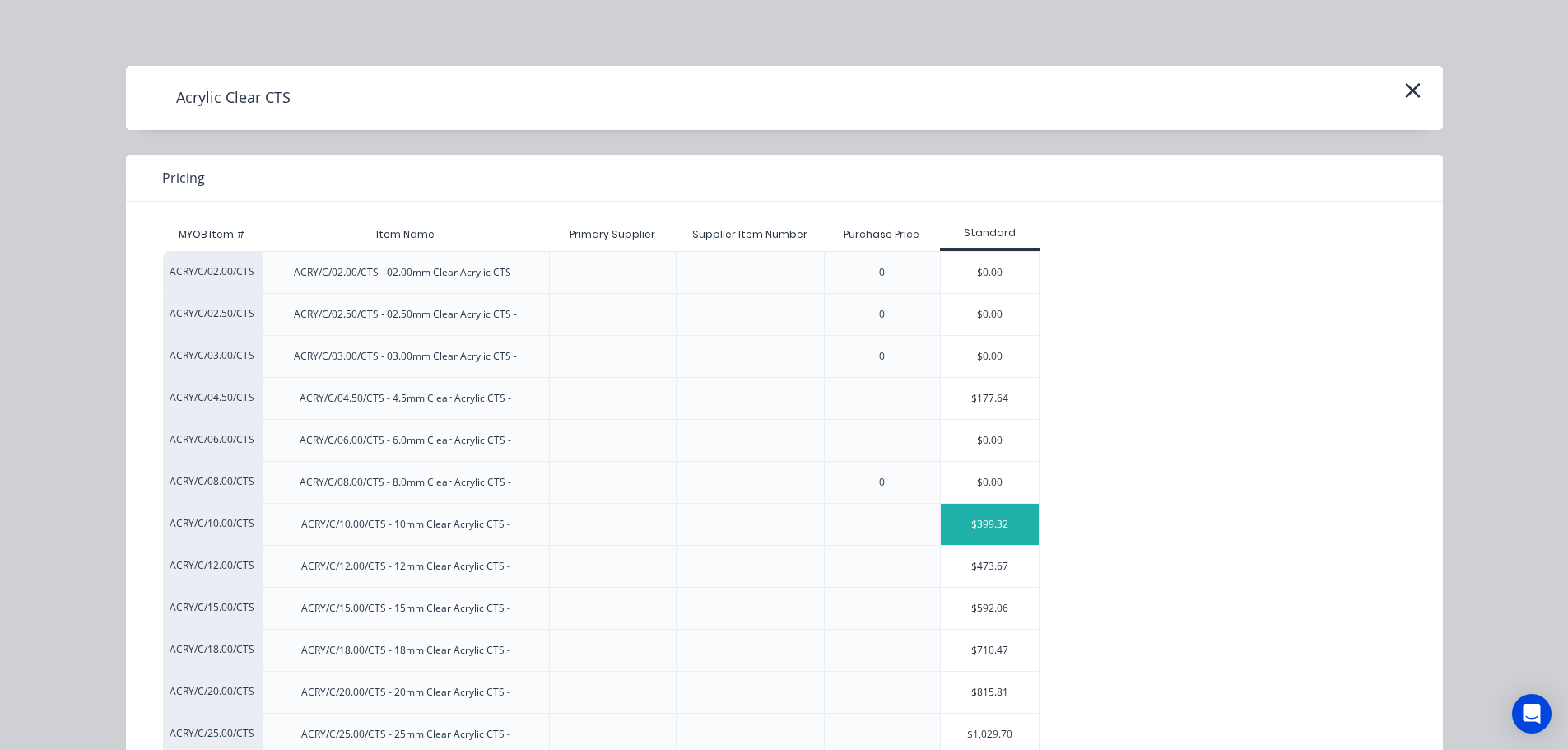
click at [999, 523] on div "$399.32" at bounding box center [990, 524] width 99 height 41
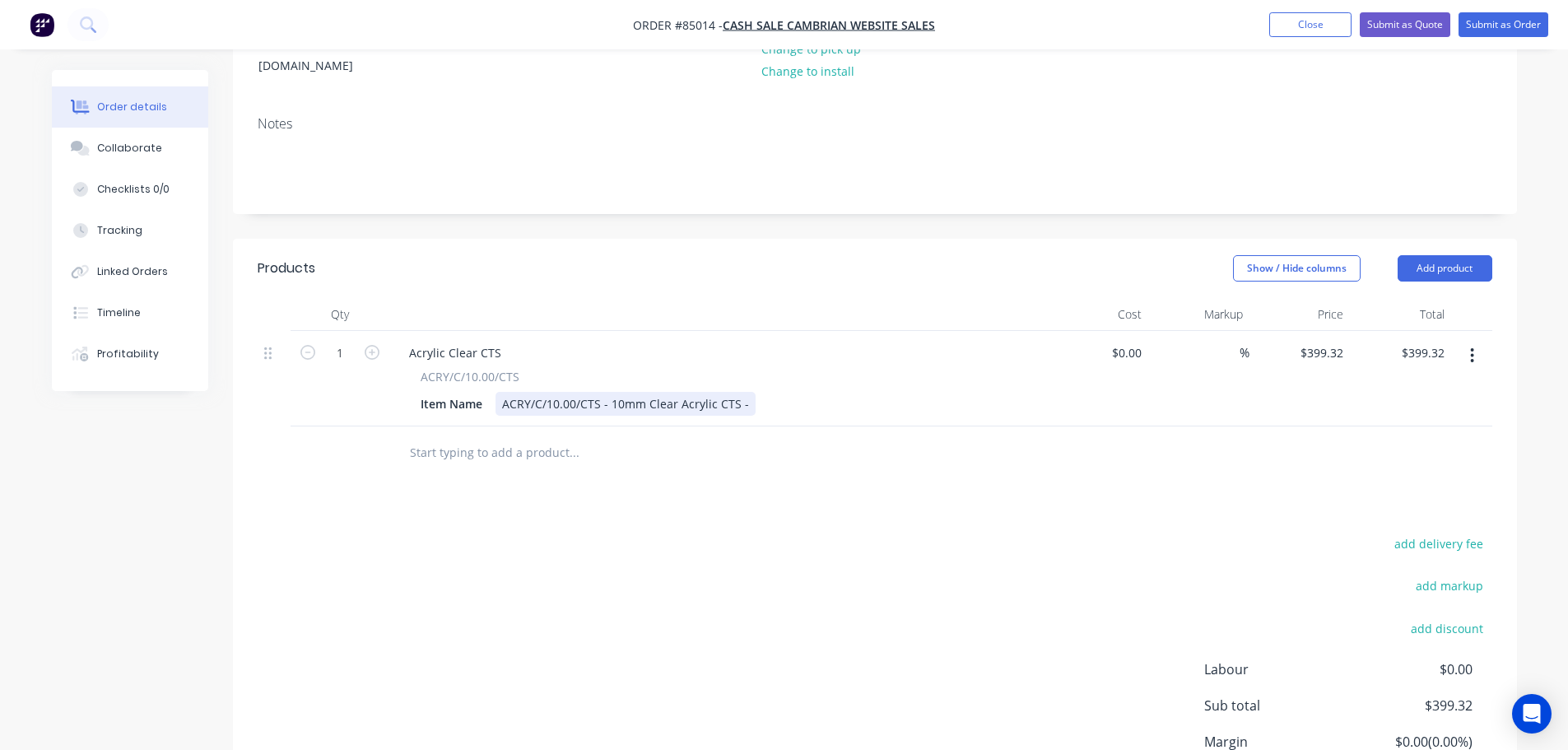
click at [744, 391] on div "ACRY/C/10.00/CTS - 10mm Clear Acrylic CTS -" at bounding box center [625, 403] width 260 height 24
click at [1327, 341] on input "399.32" at bounding box center [1324, 353] width 51 height 24
type input "$141.00"
click at [1297, 426] on div at bounding box center [875, 452] width 1234 height 54
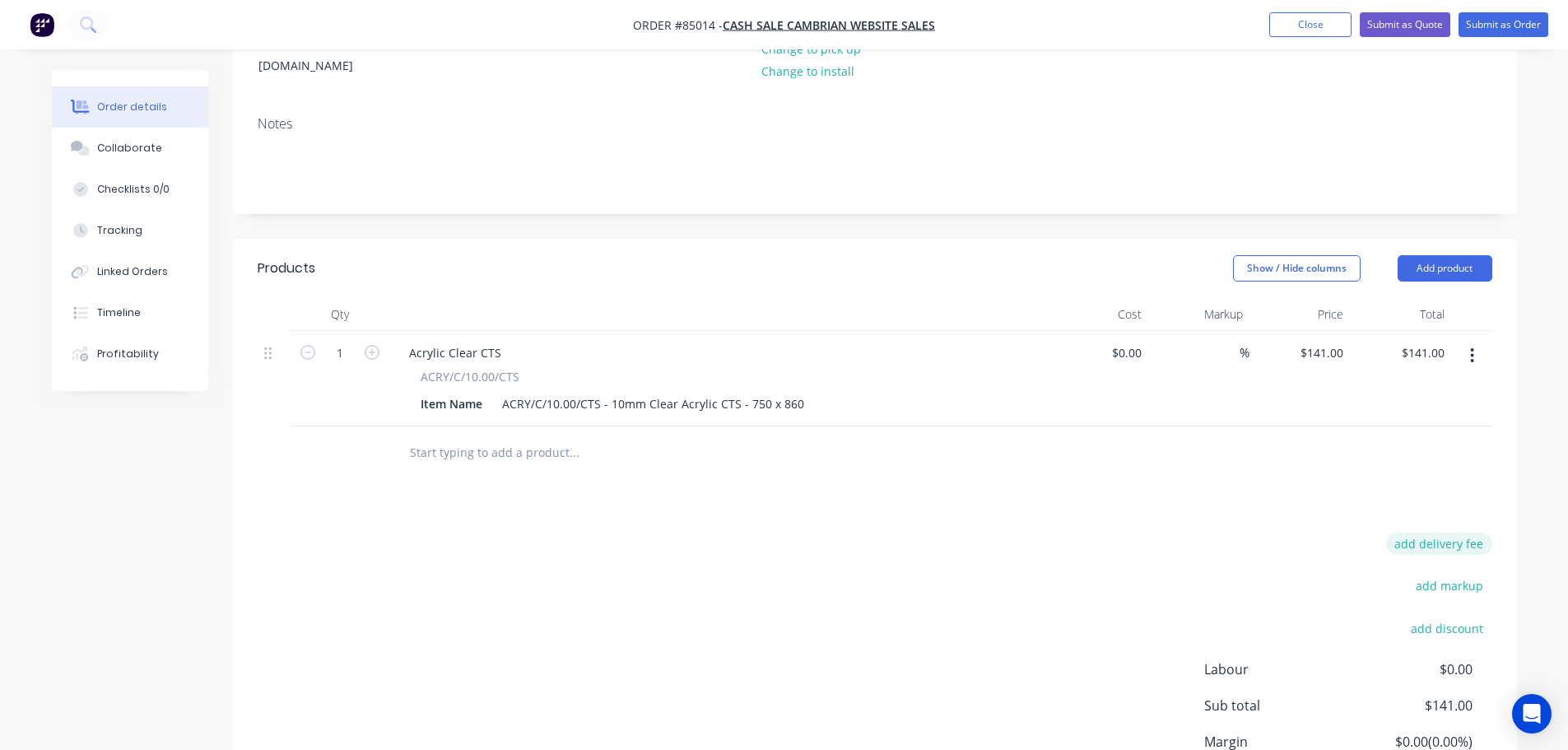
click at [1474, 532] on button "add delivery fee" at bounding box center [1439, 543] width 106 height 22
type input "15"
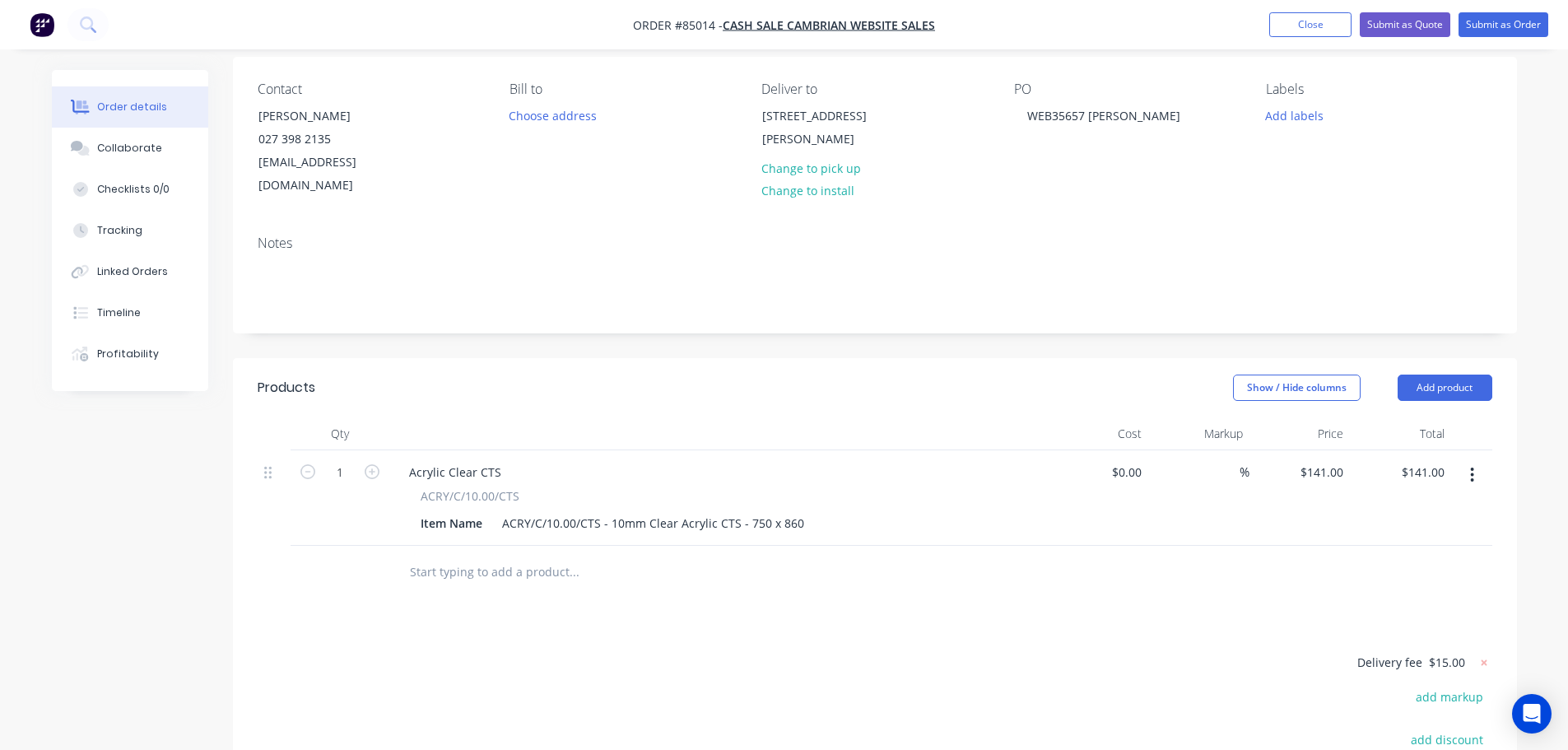
scroll to position [0, 0]
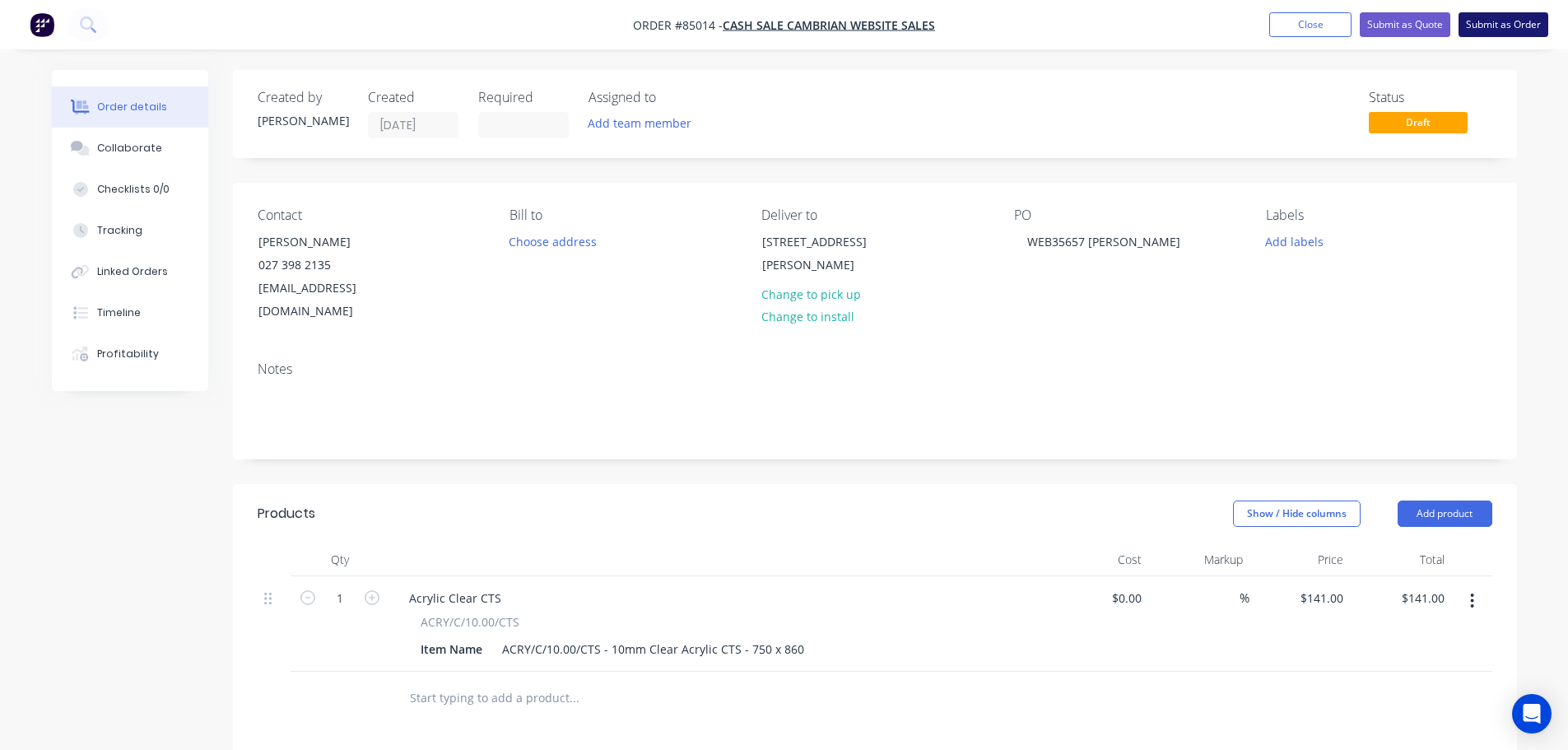
click at [1518, 25] on button "Submit as Order" at bounding box center [1503, 25] width 90 height 25
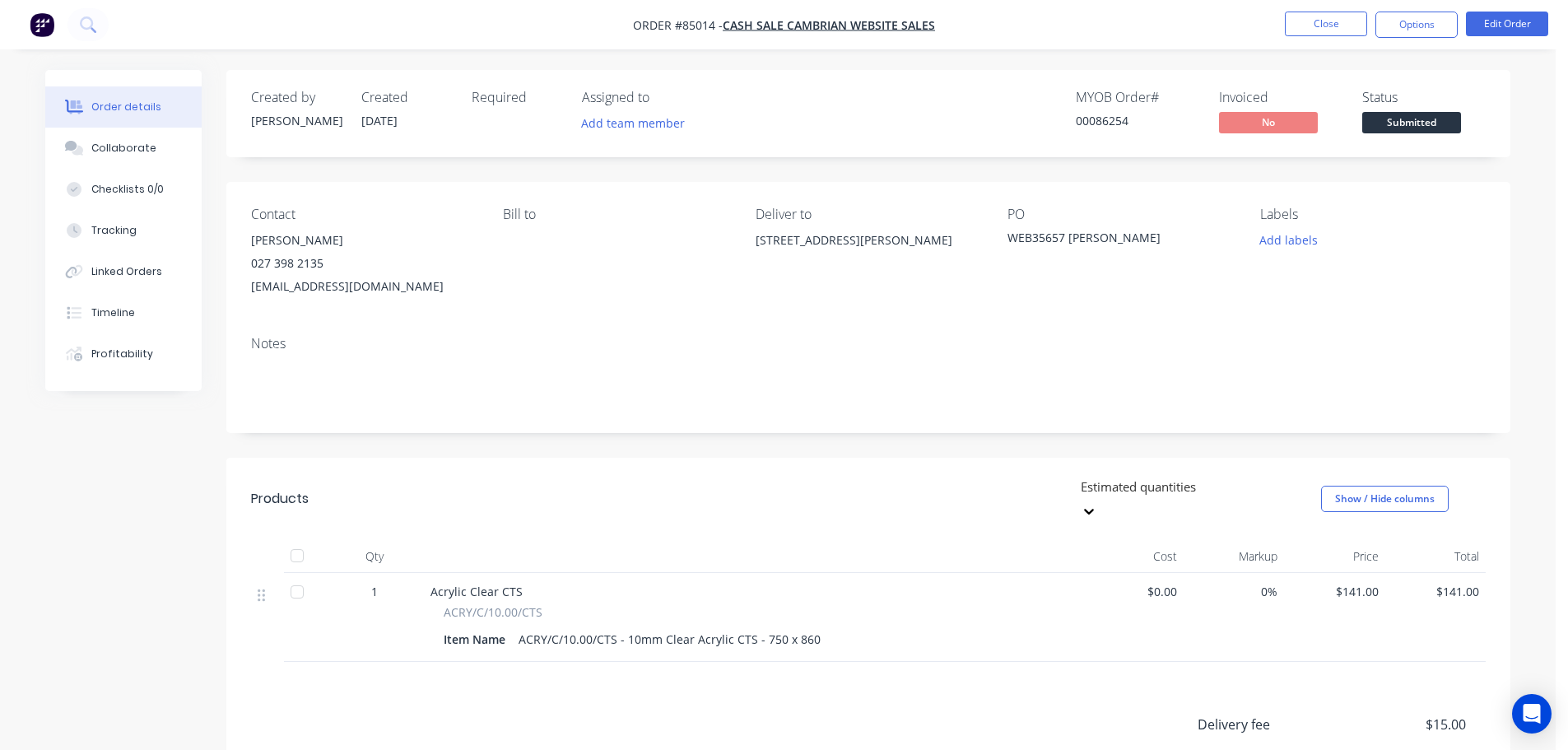
click at [1265, 237] on button "Add labels" at bounding box center [1288, 240] width 76 height 22
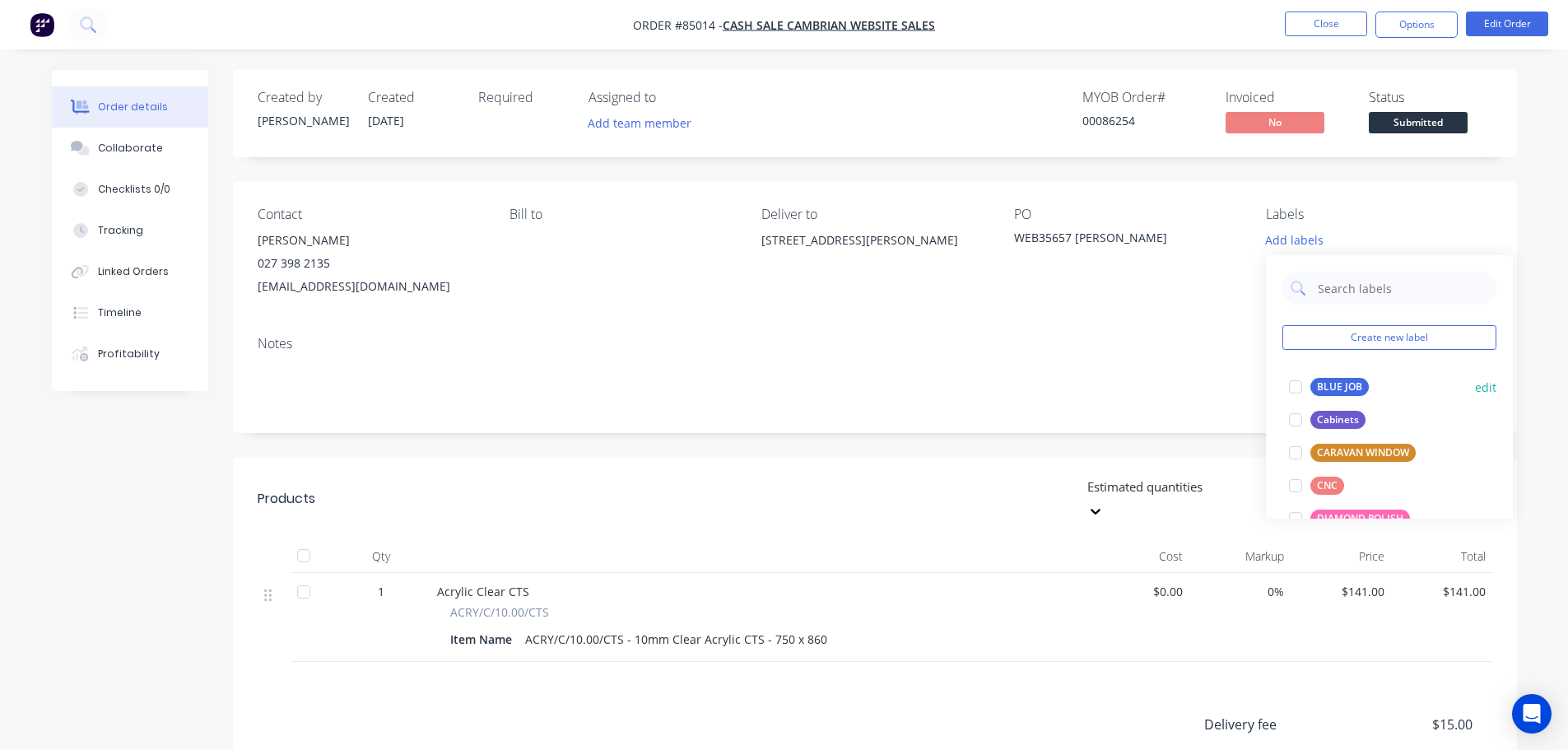
click at [1312, 376] on button "BLUE JOB" at bounding box center [1328, 387] width 93 height 23
click at [1131, 117] on div "00086254" at bounding box center [1144, 120] width 124 height 17
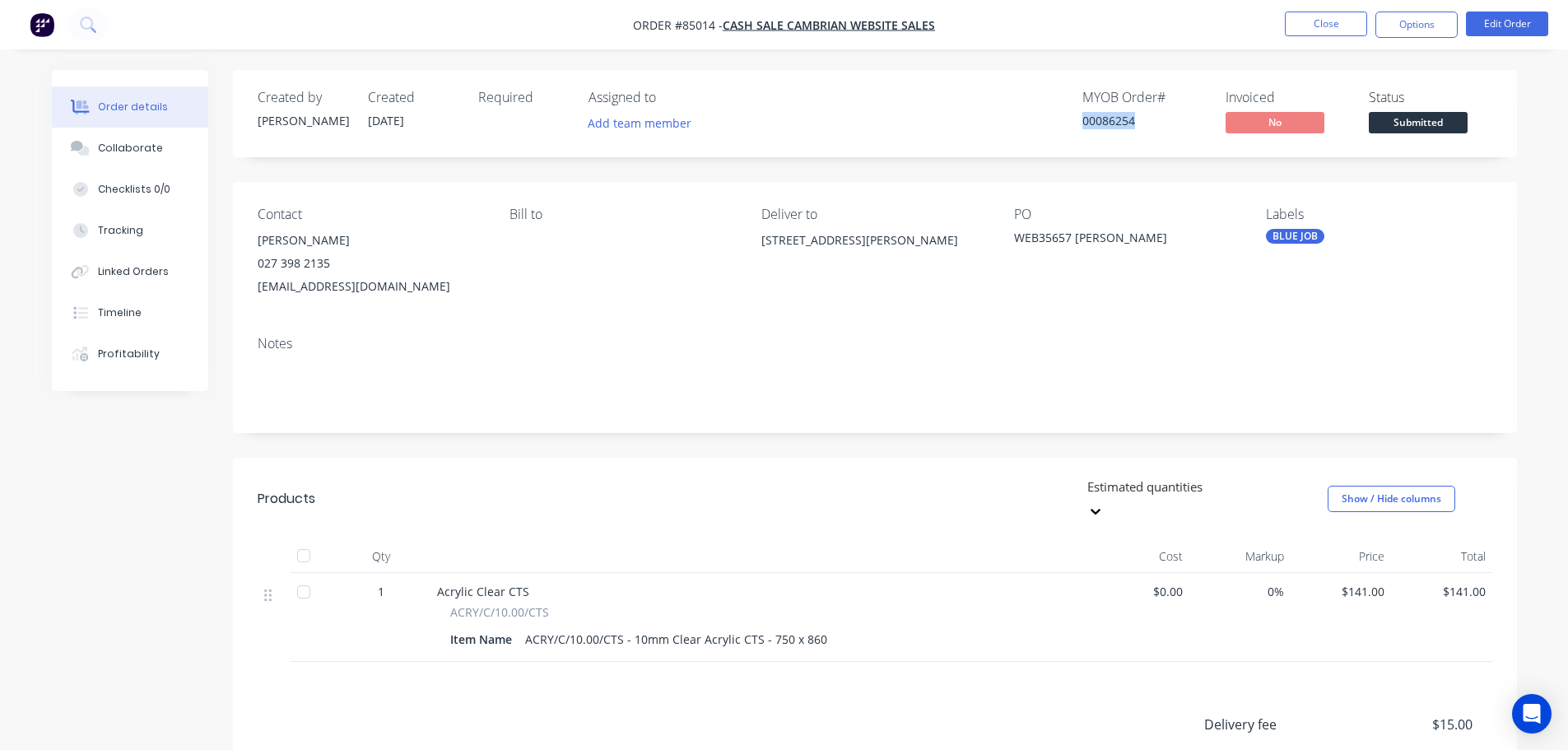
click at [1131, 117] on div "00086254" at bounding box center [1144, 120] width 124 height 17
copy div "00086254"
click at [1399, 21] on button "Options" at bounding box center [1416, 25] width 82 height 26
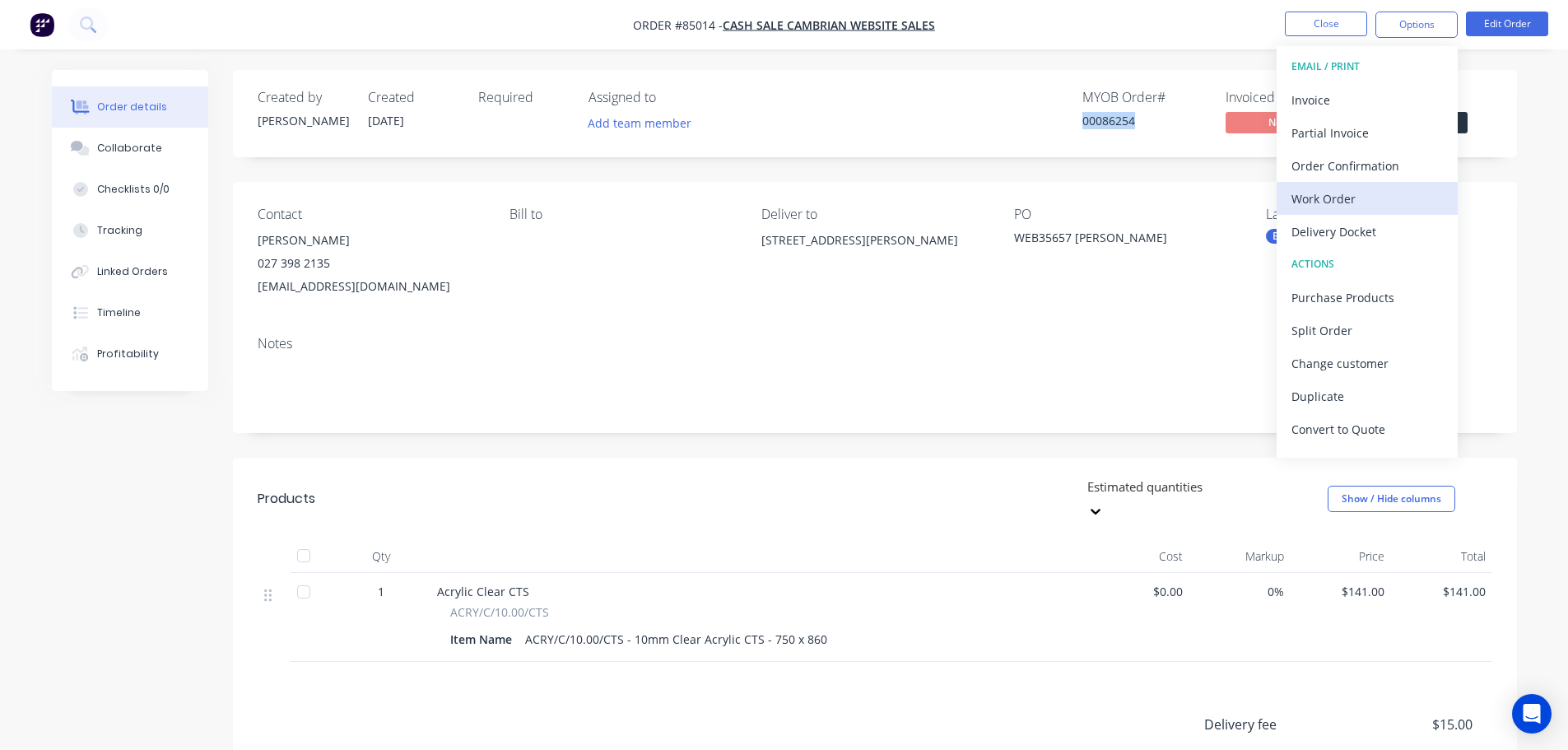
click at [1368, 200] on div "Work Order" at bounding box center [1367, 199] width 152 height 24
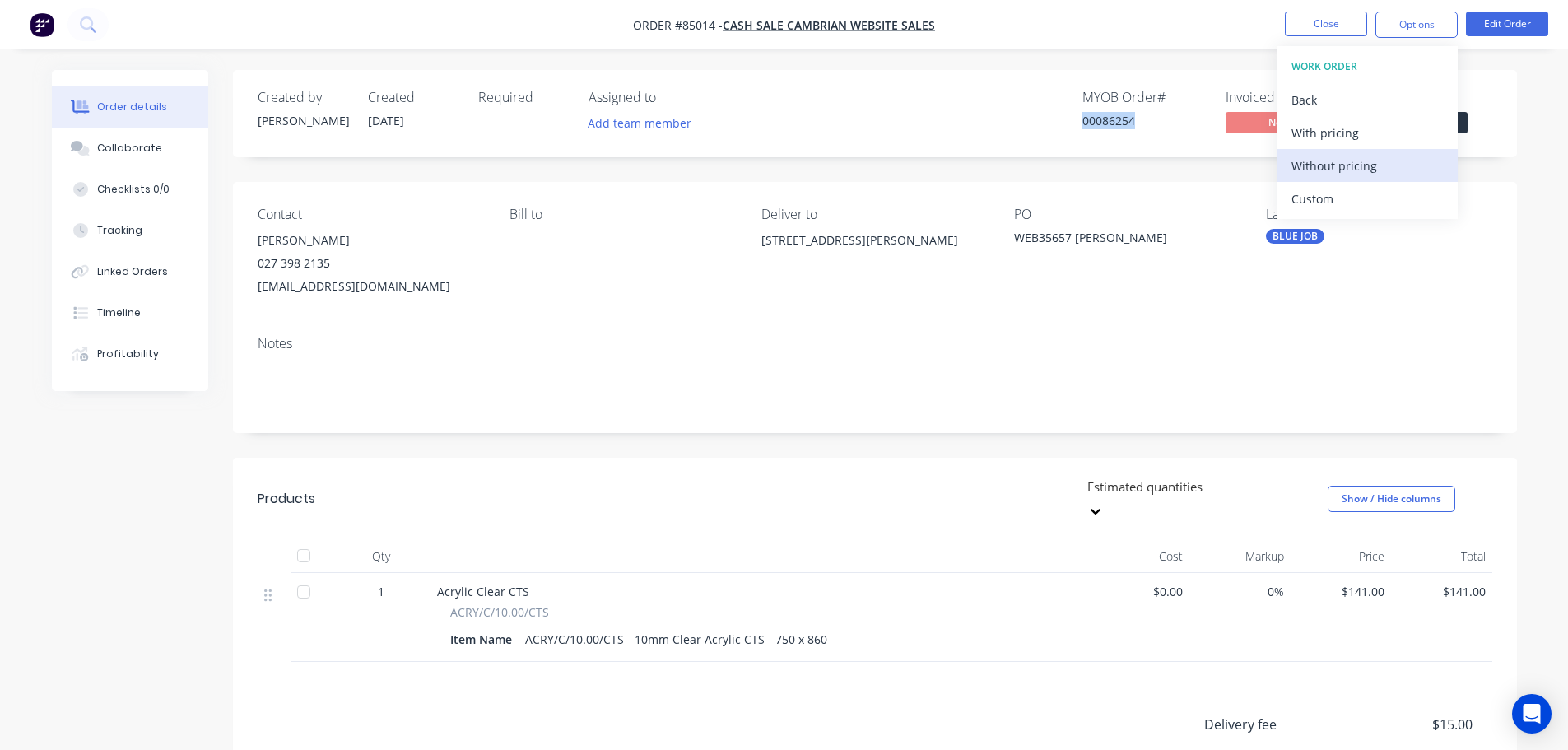
click at [1364, 171] on div "Without pricing" at bounding box center [1367, 166] width 152 height 24
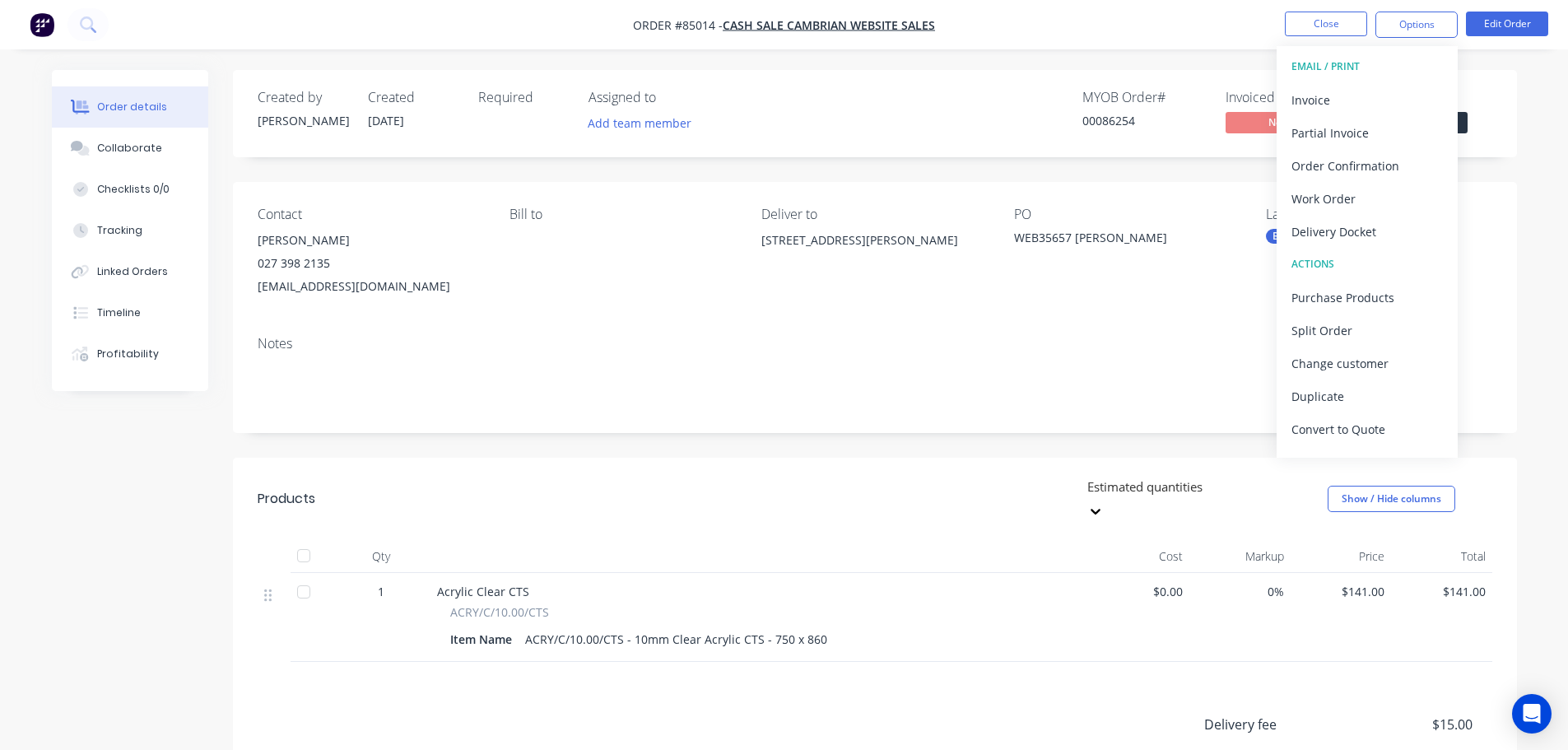
drag, startPoint x: 1158, startPoint y: 67, endPoint x: 1209, endPoint y: 58, distance: 51.8
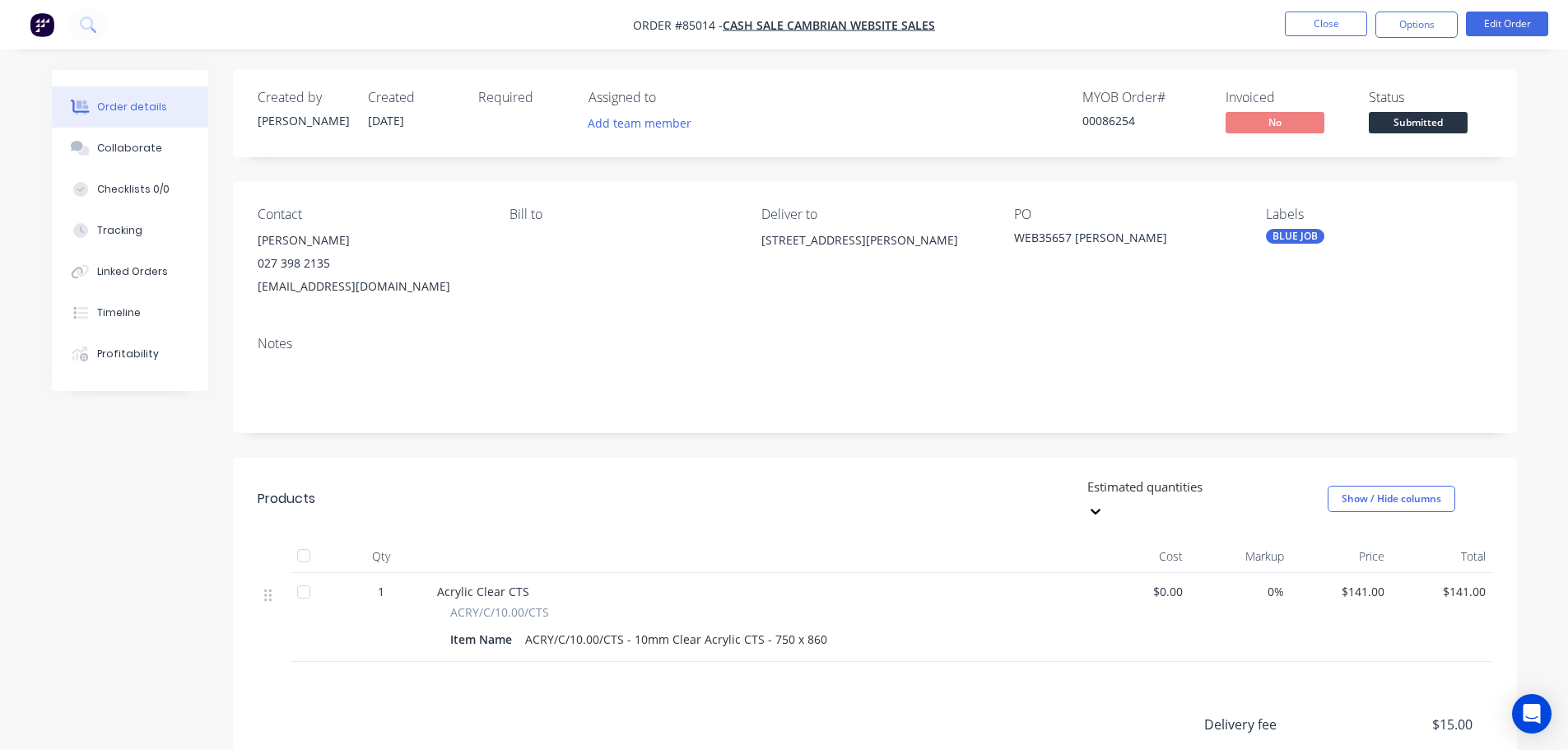
click at [1160, 66] on div "Order details Collaborate Checklists 0/0 Tracking Linked Orders Timeline Profit…" at bounding box center [784, 495] width 1568 height 991
click at [1399, 16] on button "Options" at bounding box center [1416, 25] width 82 height 26
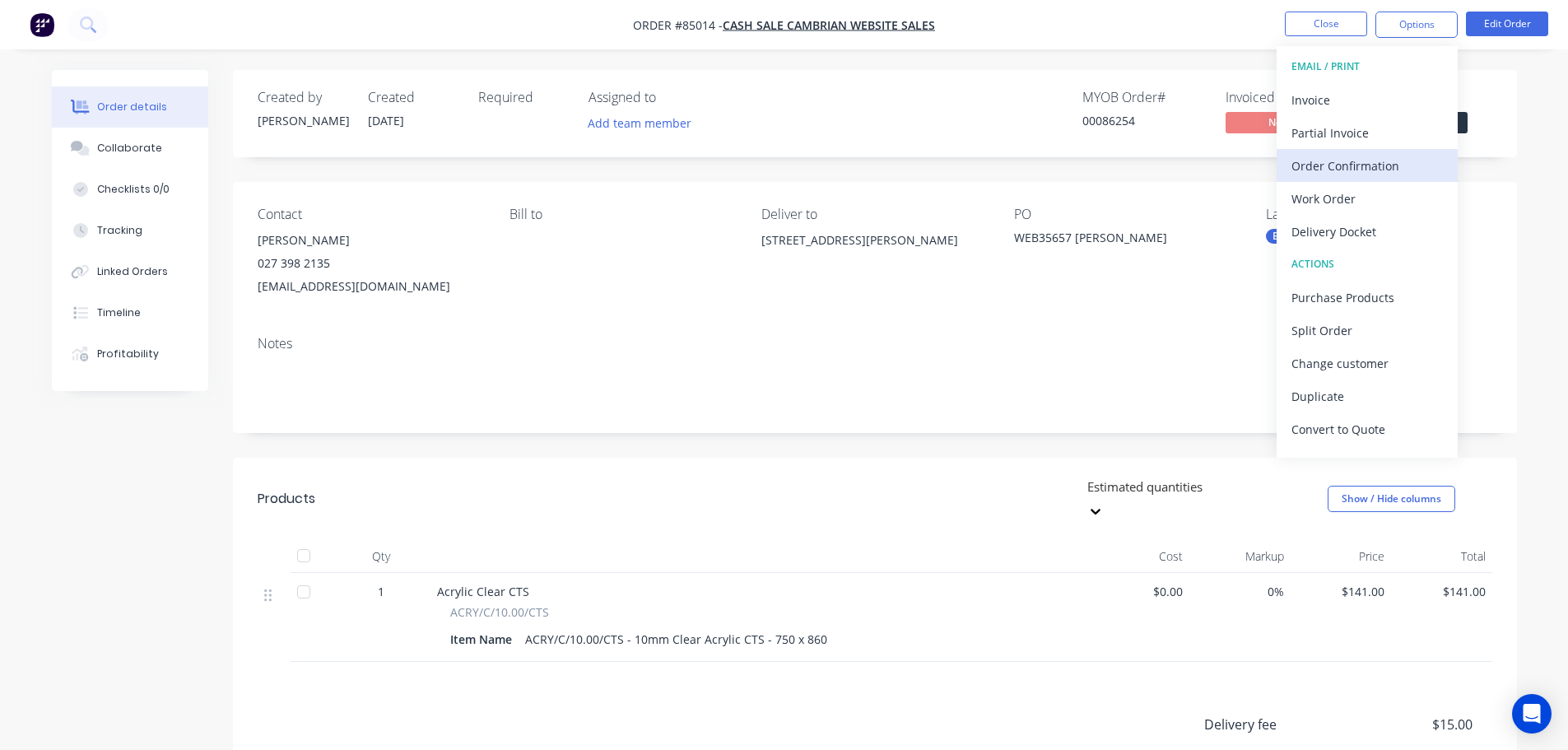
click at [1362, 162] on div "Order Confirmation" at bounding box center [1367, 166] width 152 height 24
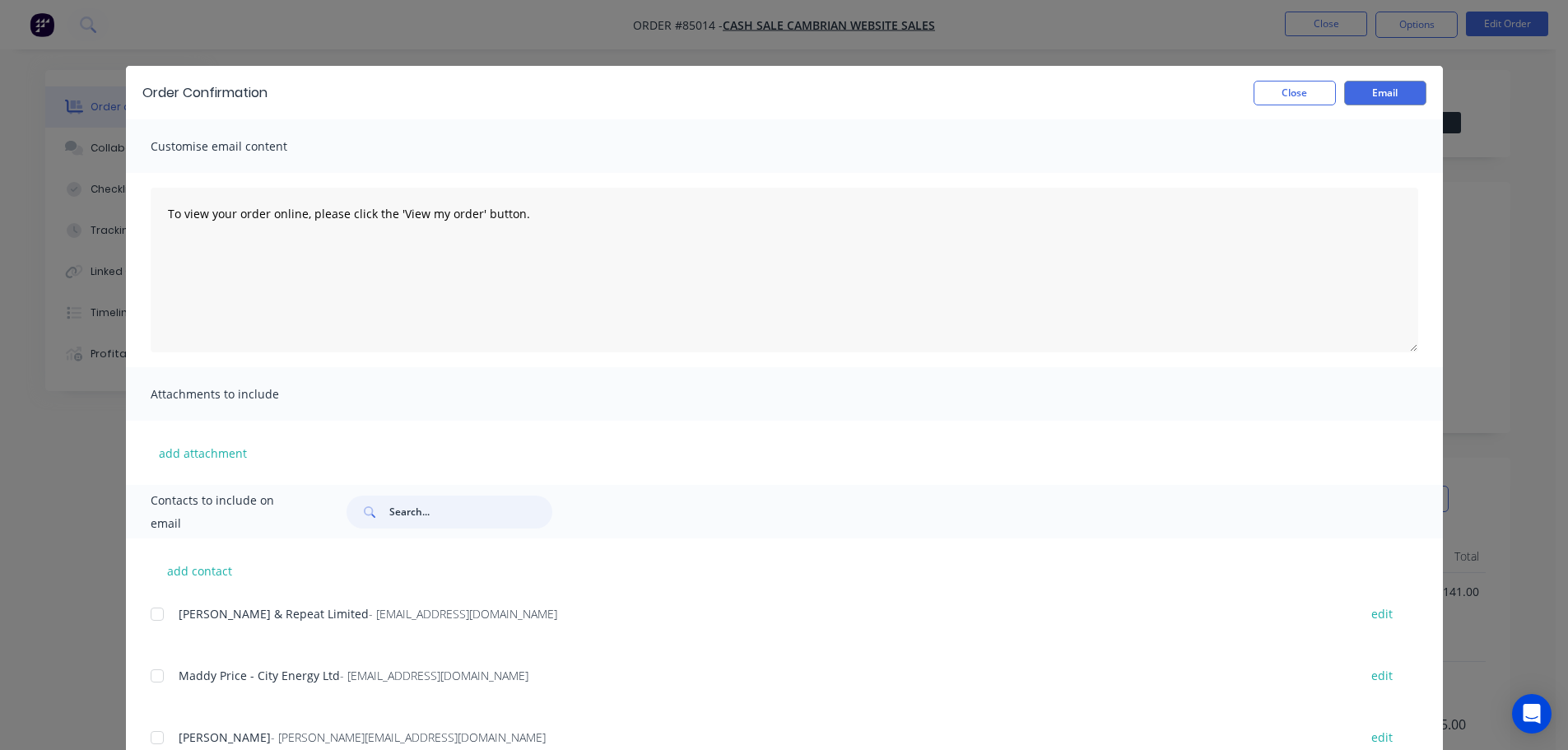
click at [389, 504] on input "text" at bounding box center [470, 512] width 163 height 33
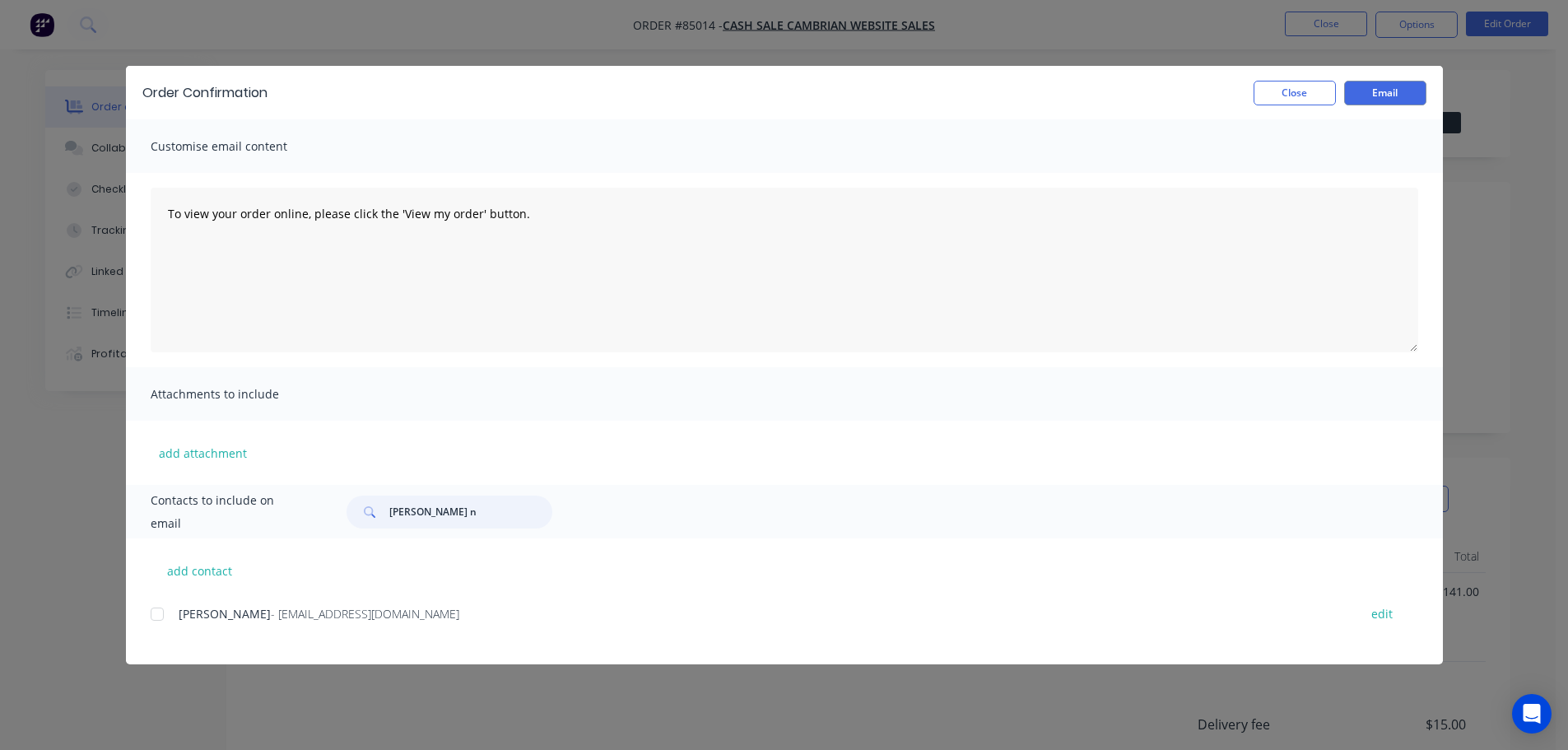
click at [157, 620] on div at bounding box center [157, 614] width 33 height 33
type input "[PERSON_NAME] n"
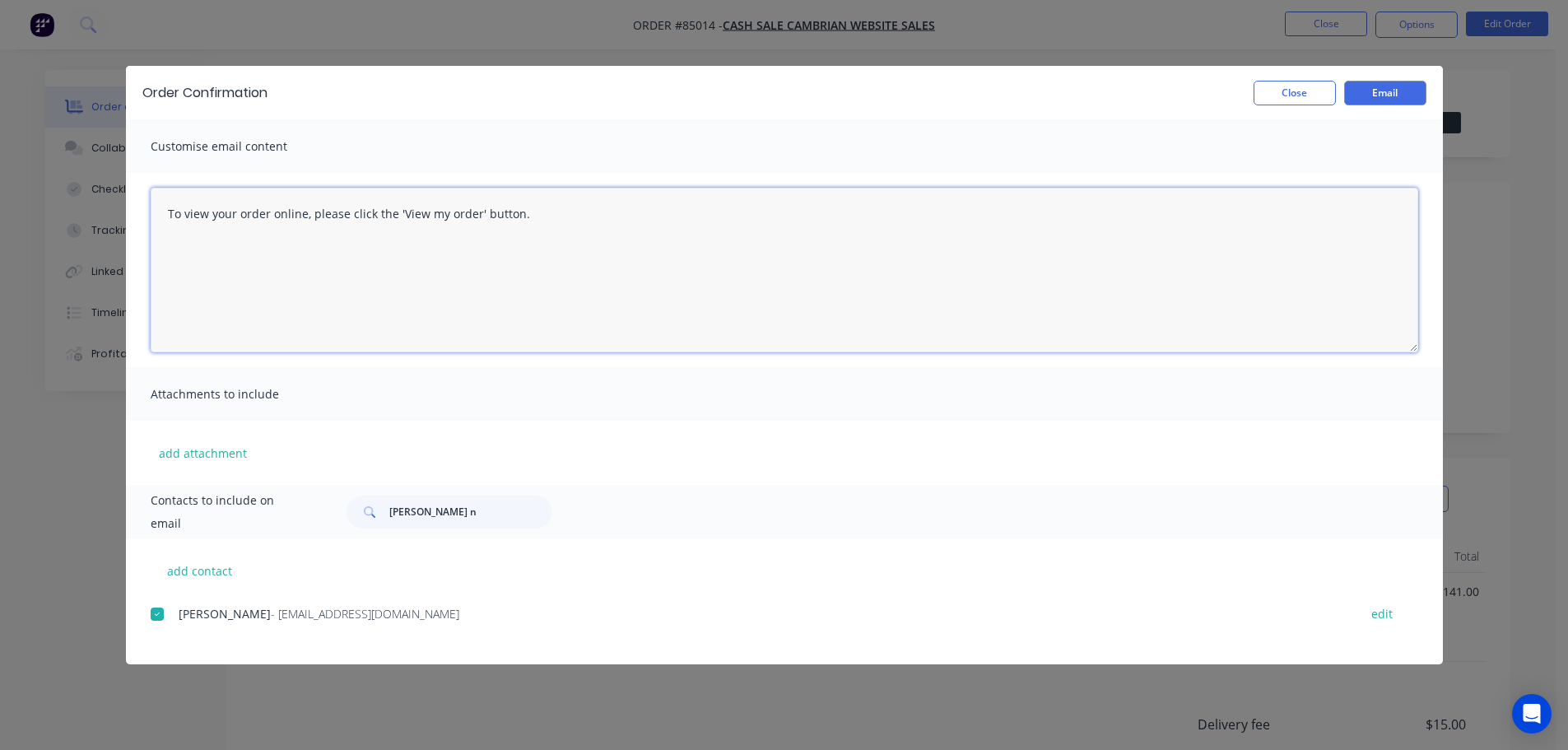
click at [477, 284] on textarea "To view your order online, please click the 'View my order' button." at bounding box center [784, 270] width 1267 height 165
paste textarea "[PERSON_NAME] you for your order, confirmation of your order is attached. Your …"
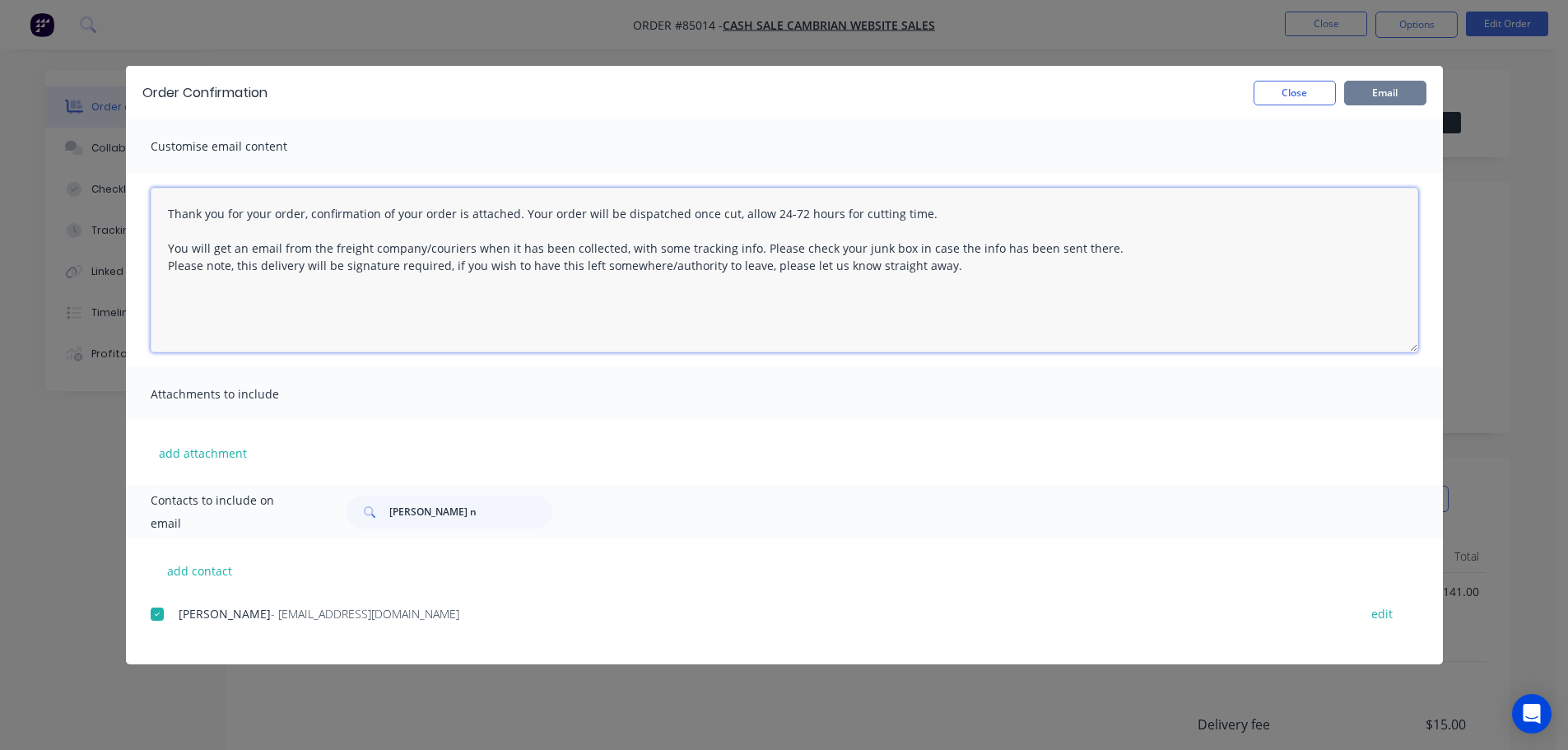
type textarea "Thank you for your order, confirmation of your order is attached. Your order wi…"
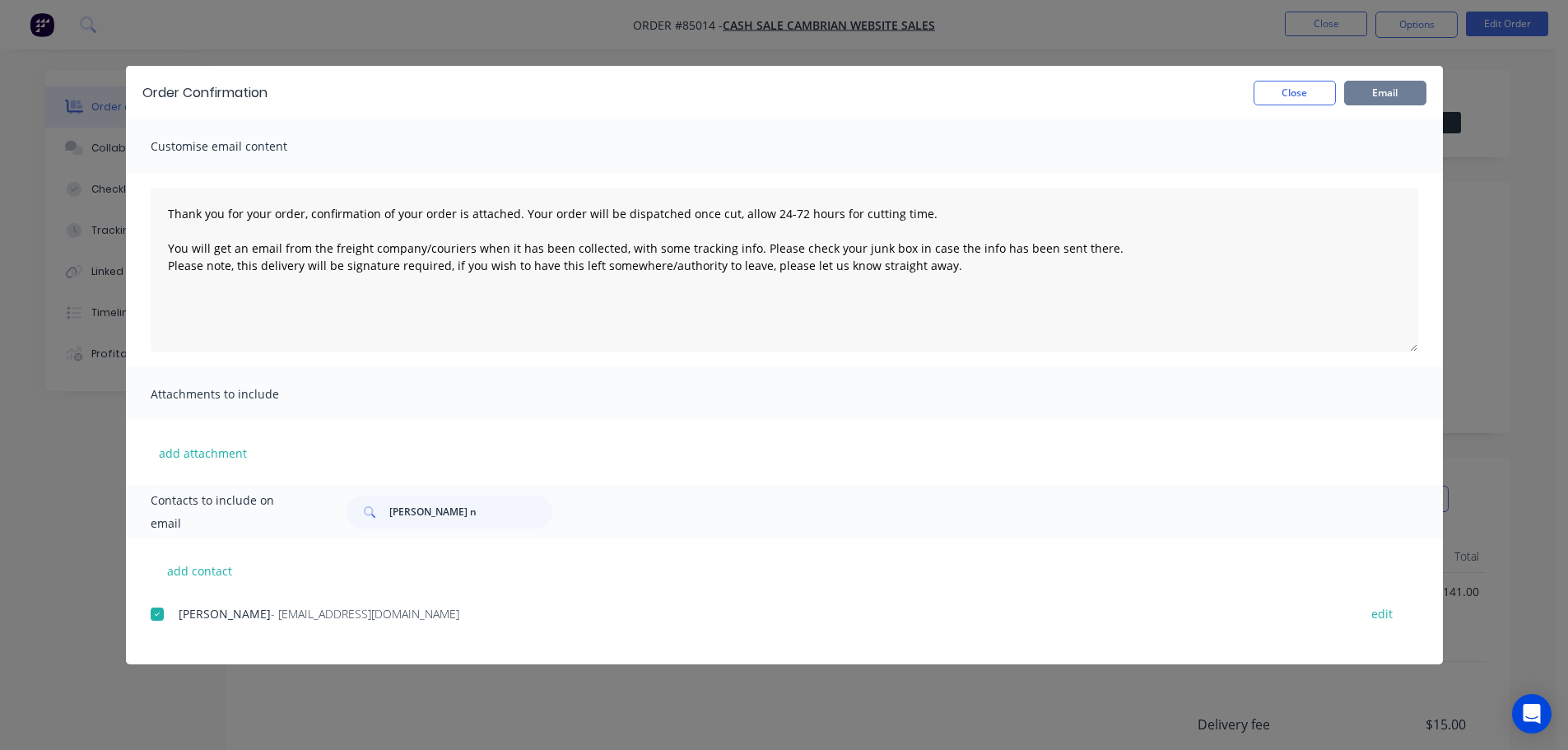
click at [1392, 96] on button "Email" at bounding box center [1385, 93] width 82 height 25
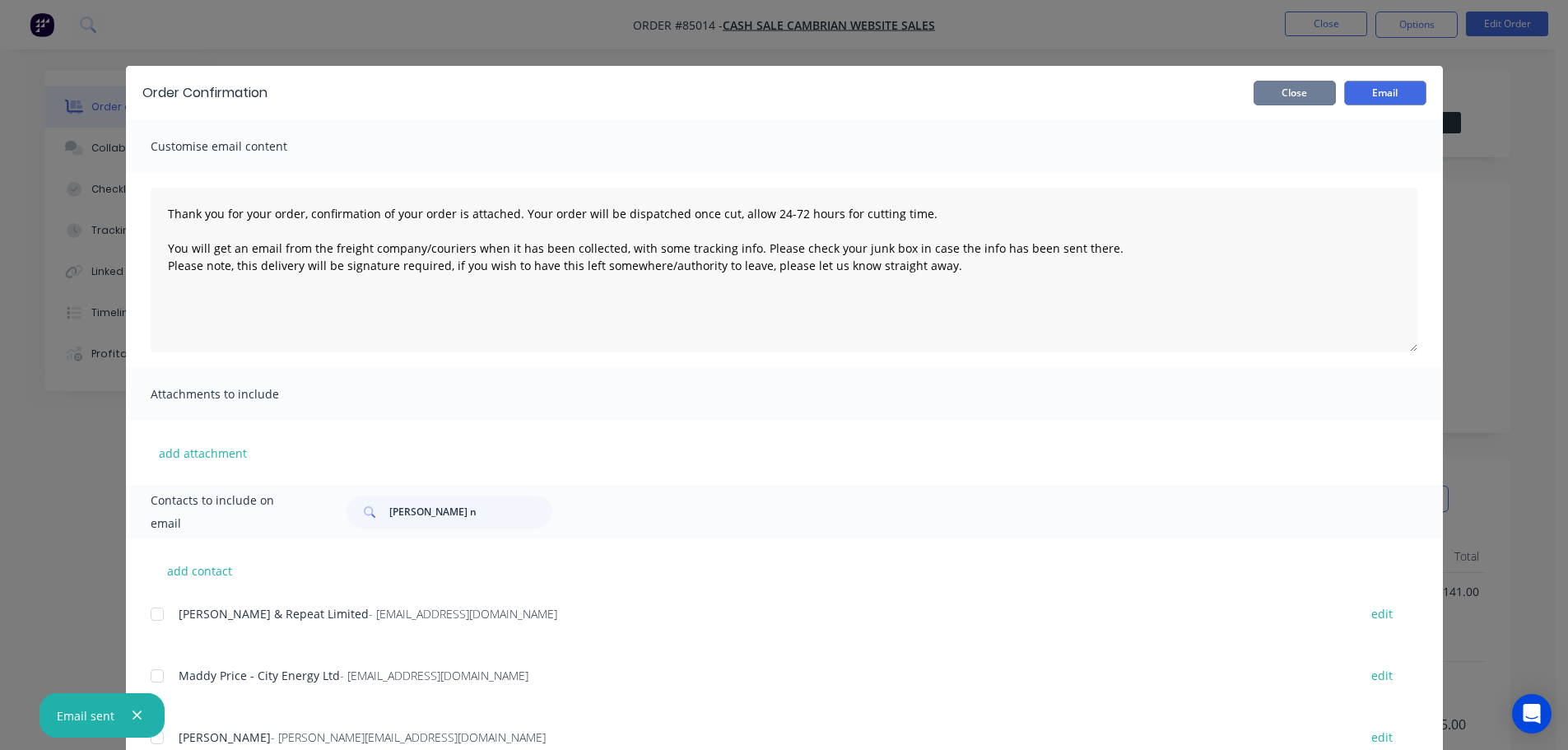
click at [1318, 81] on button "Close" at bounding box center [1294, 93] width 82 height 25
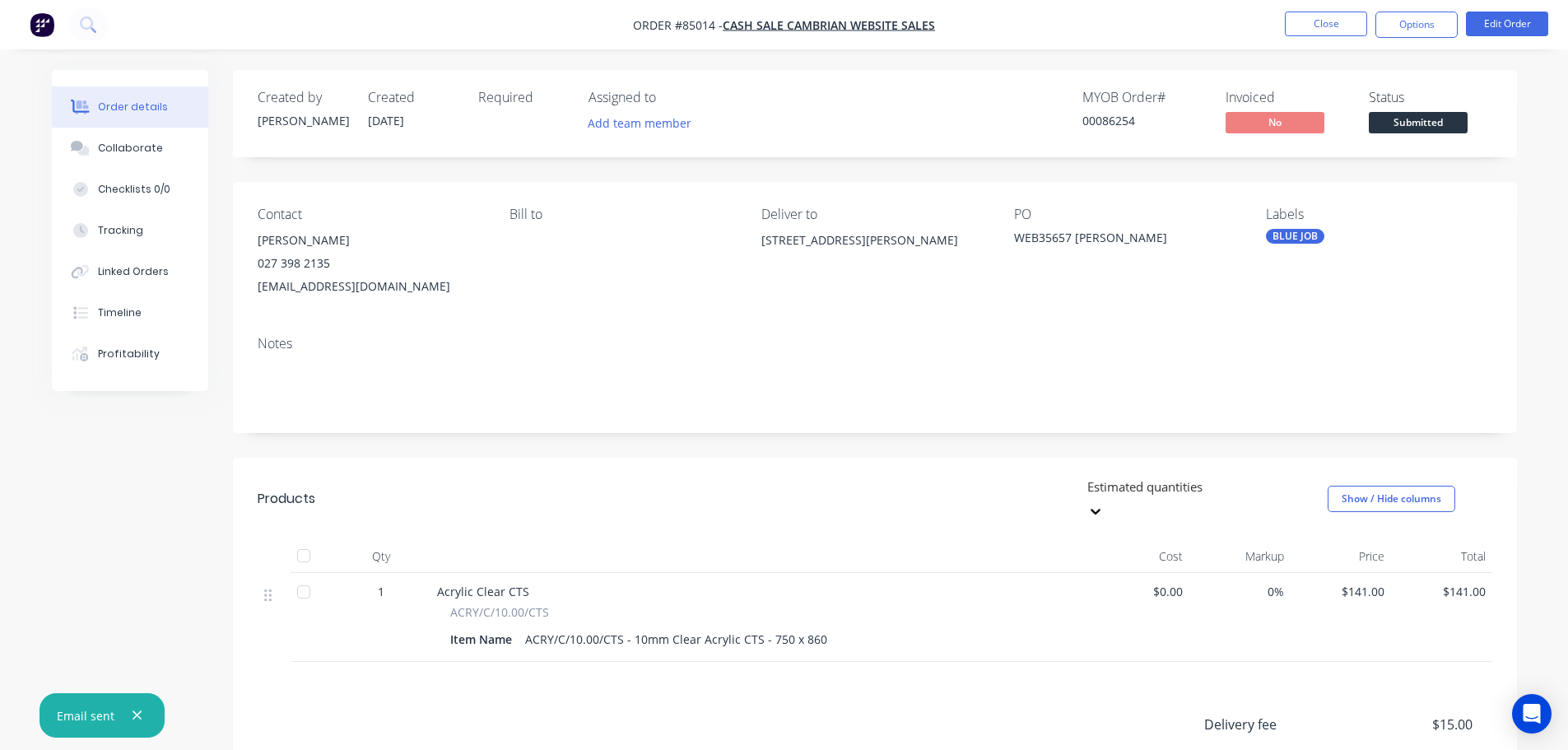
drag, startPoint x: 1320, startPoint y: 40, endPoint x: 1298, endPoint y: 31, distance: 23.8
click at [1318, 40] on nav "Order #85014 - cash sale CAMBRIAN WEBSITE SALES Close Options Edit Order" at bounding box center [784, 25] width 1568 height 49
click at [1298, 31] on button "Close" at bounding box center [1326, 24] width 82 height 25
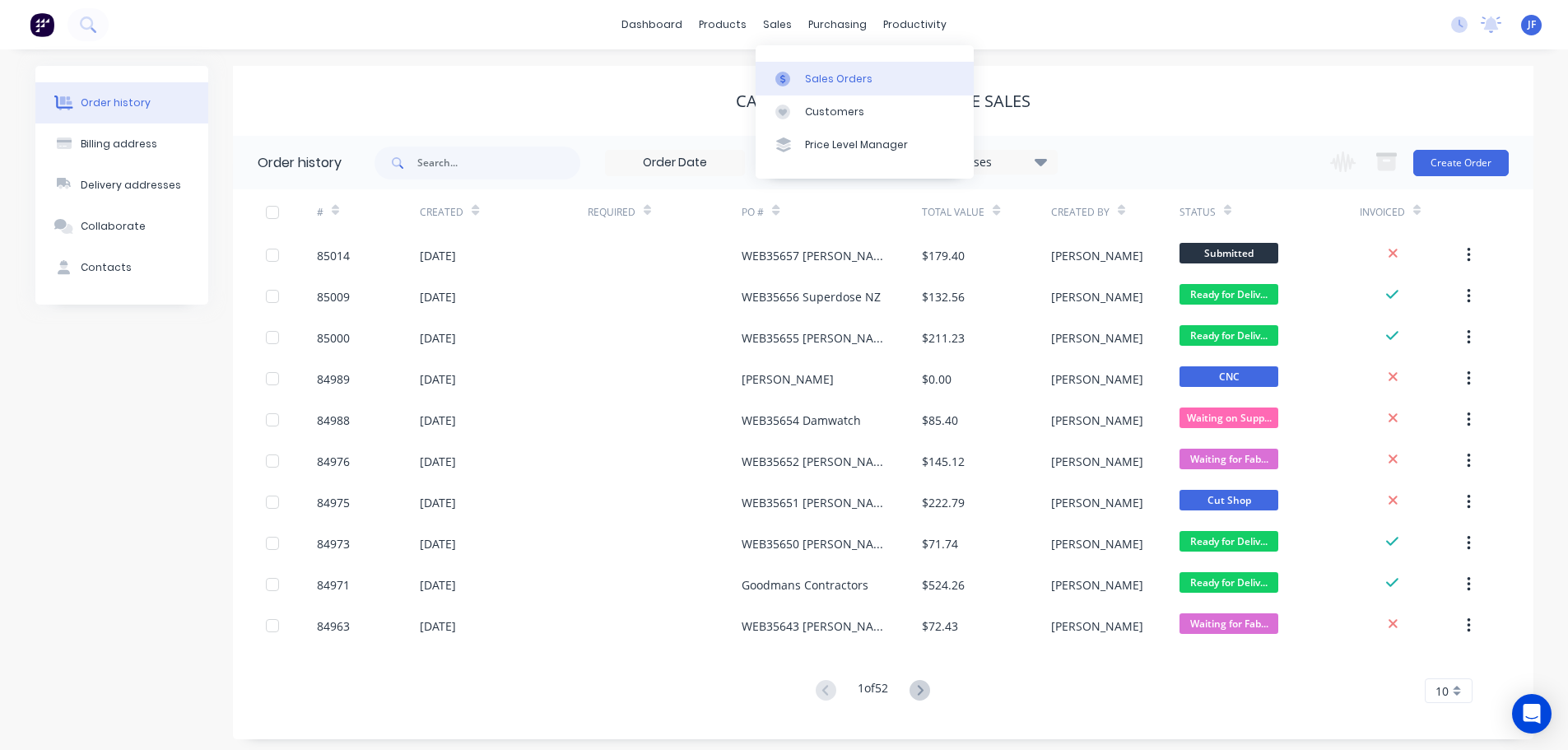
click at [800, 81] on link "Sales Orders" at bounding box center [864, 78] width 218 height 33
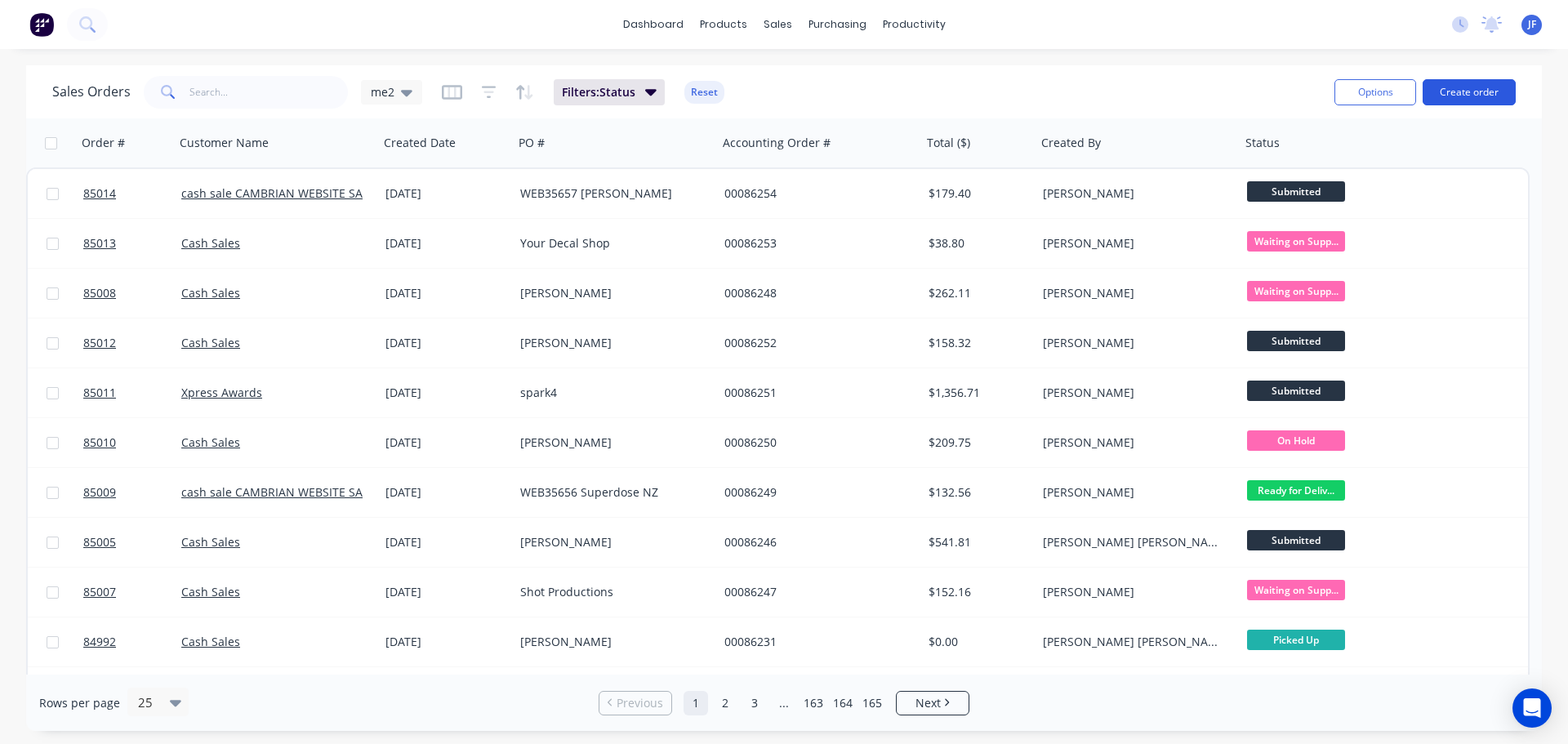
click at [1478, 95] on button "Create order" at bounding box center [1469, 92] width 93 height 26
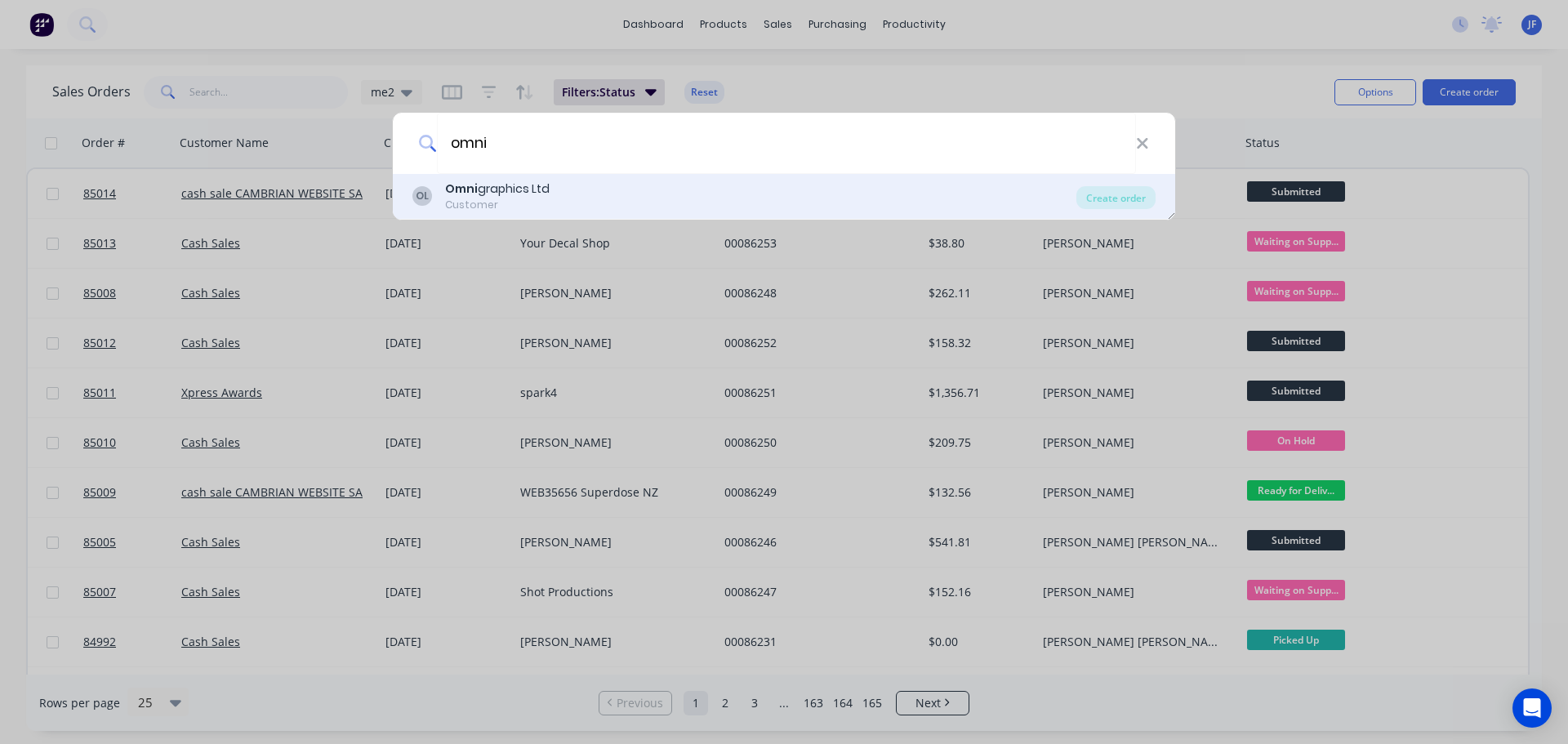
type input "omni"
click at [953, 197] on div "OL Omni graphics Ltd Customer" at bounding box center [744, 196] width 664 height 32
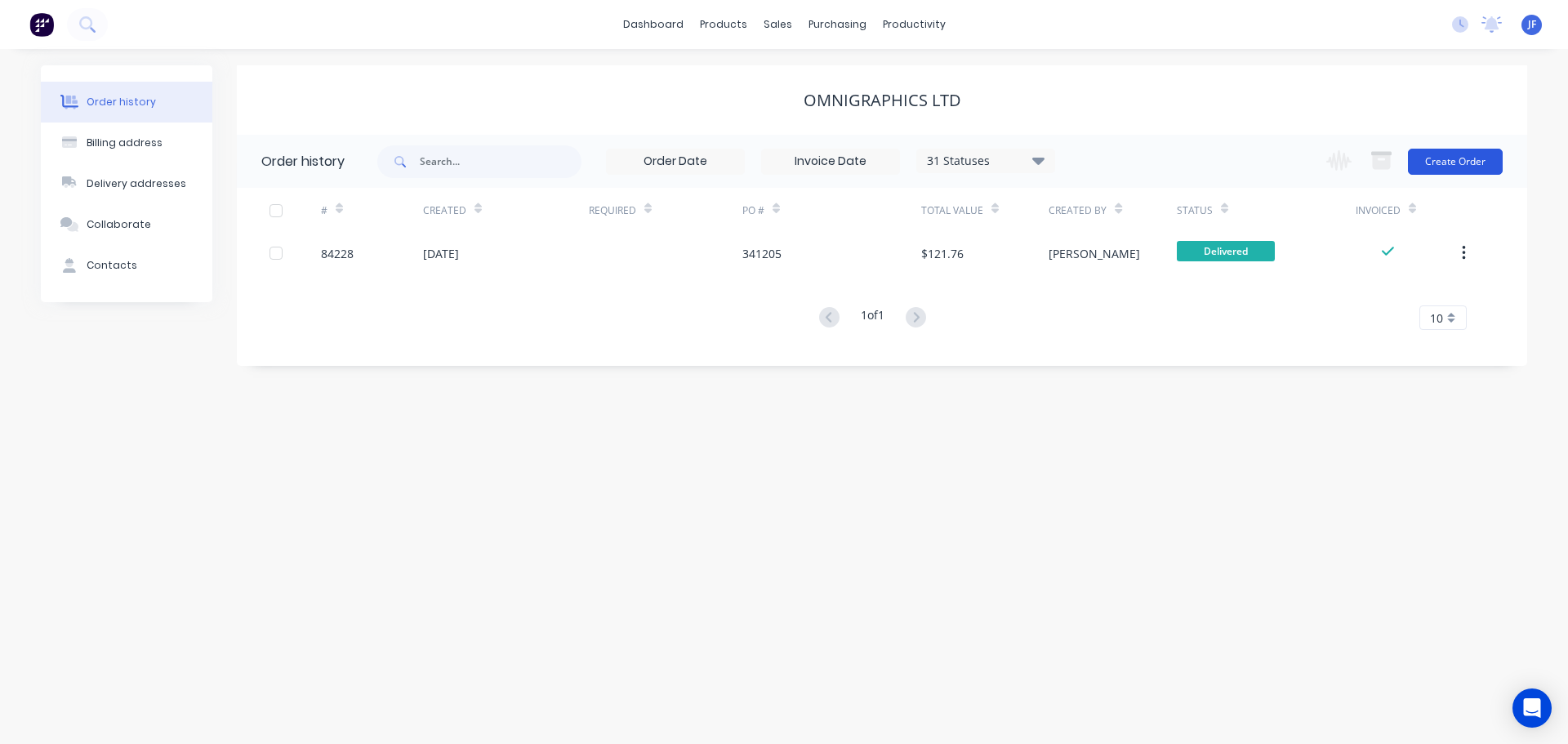
click at [1454, 170] on button "Create Order" at bounding box center [1455, 162] width 95 height 26
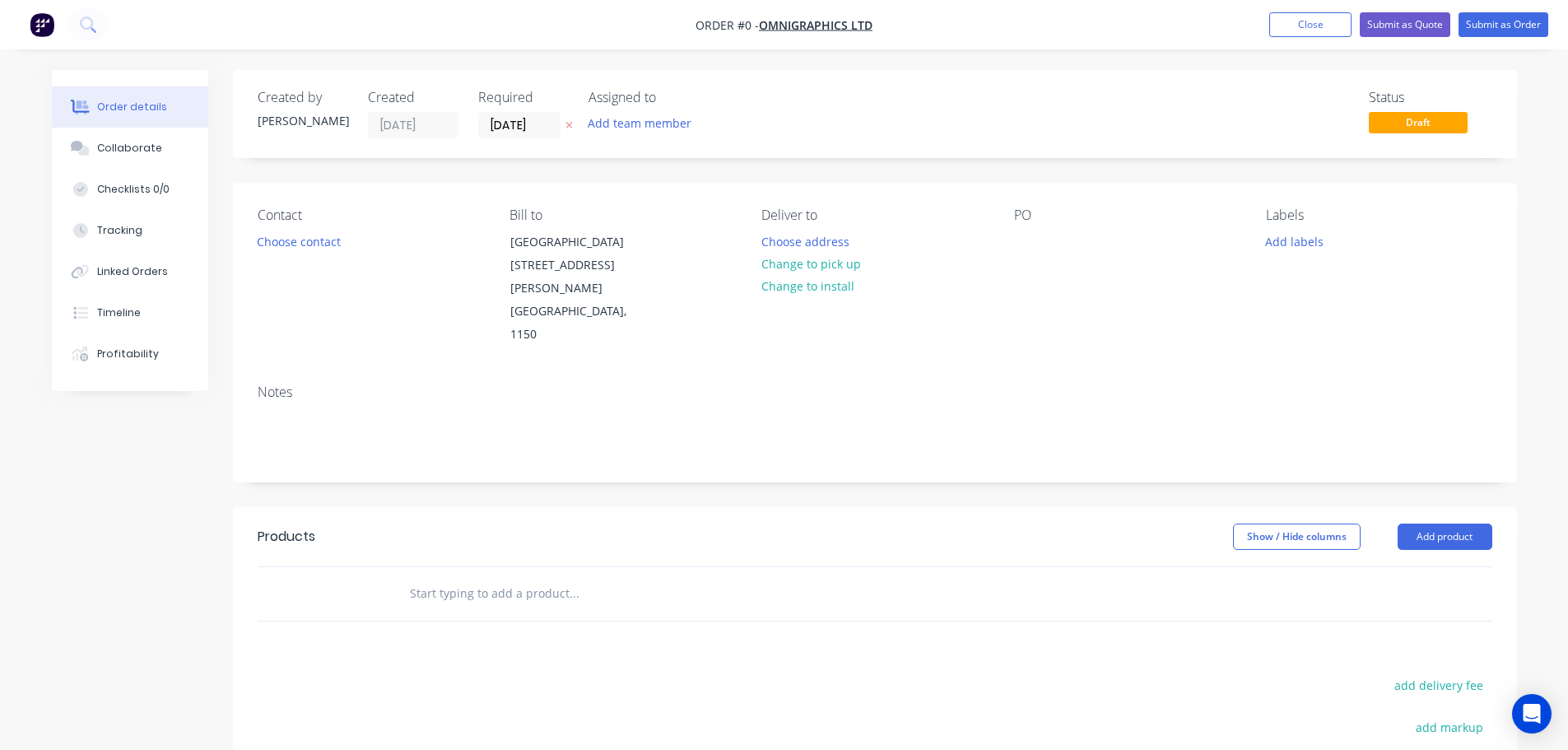
click at [571, 120] on icon "button" at bounding box center [569, 125] width 7 height 10
click at [299, 248] on button "Choose contact" at bounding box center [298, 241] width 101 height 22
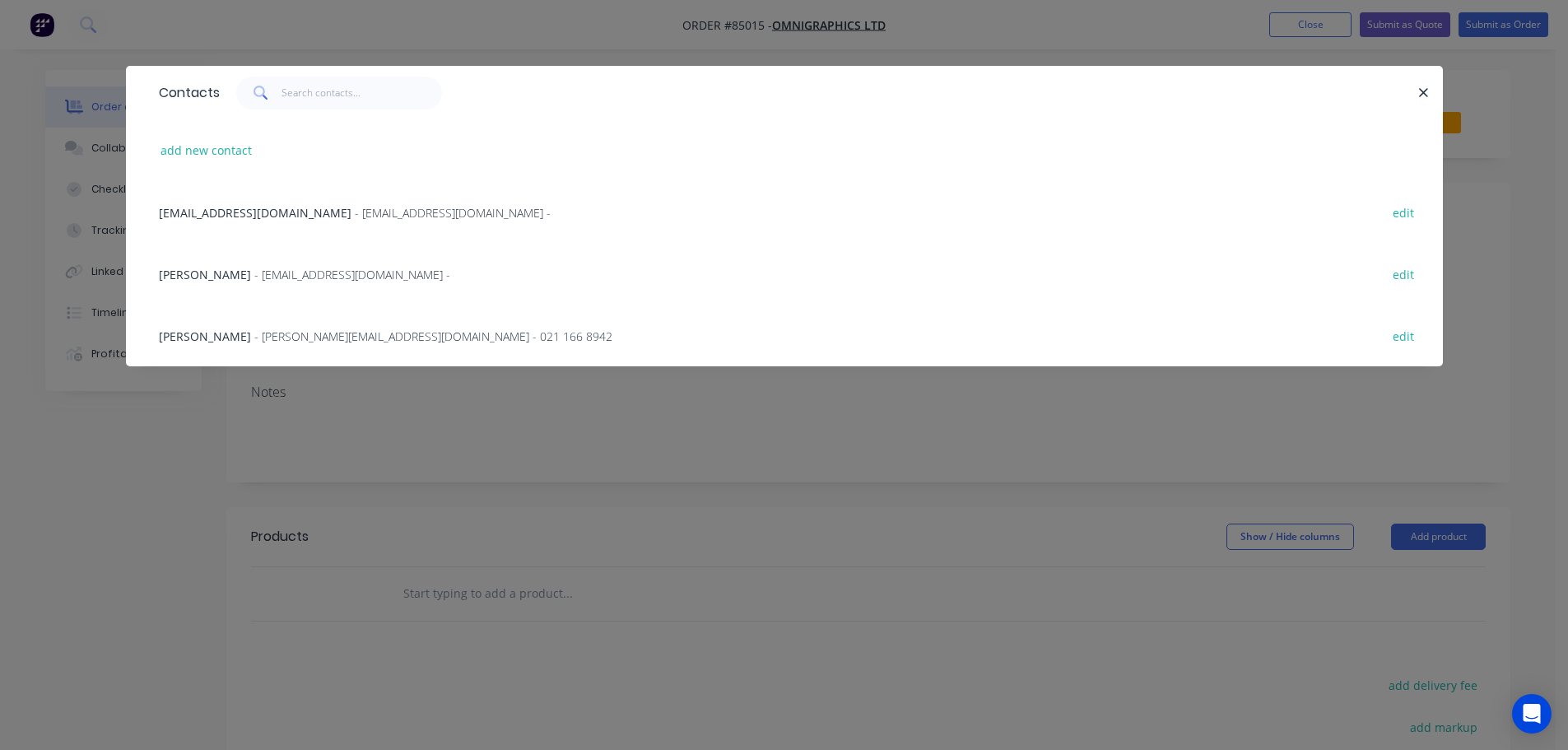
click at [200, 330] on span "[PERSON_NAME]" at bounding box center [205, 336] width 92 height 16
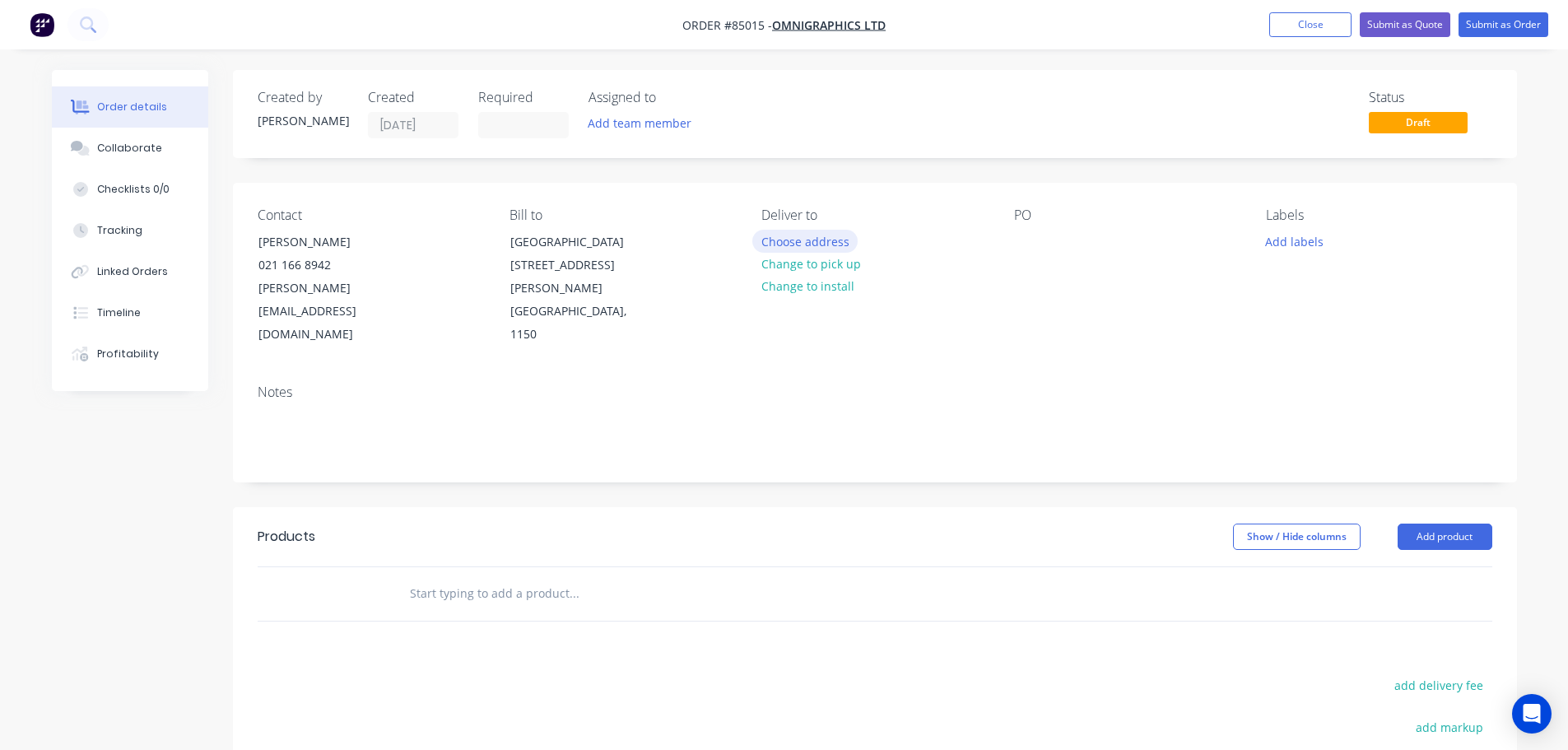
click at [819, 241] on button "Choose address" at bounding box center [805, 241] width 105 height 22
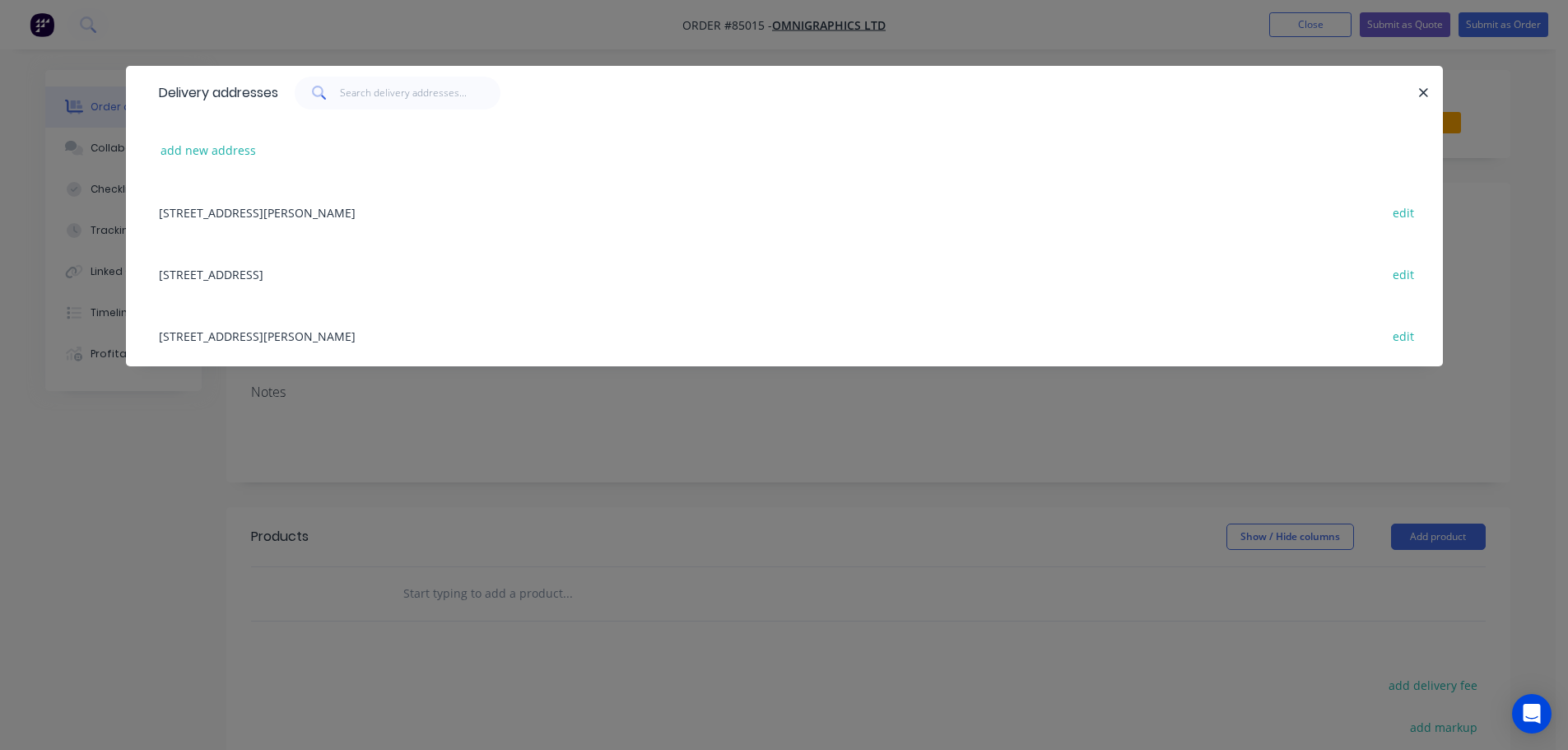
click at [197, 269] on div "[STREET_ADDRESS] edit" at bounding box center [784, 274] width 1267 height 62
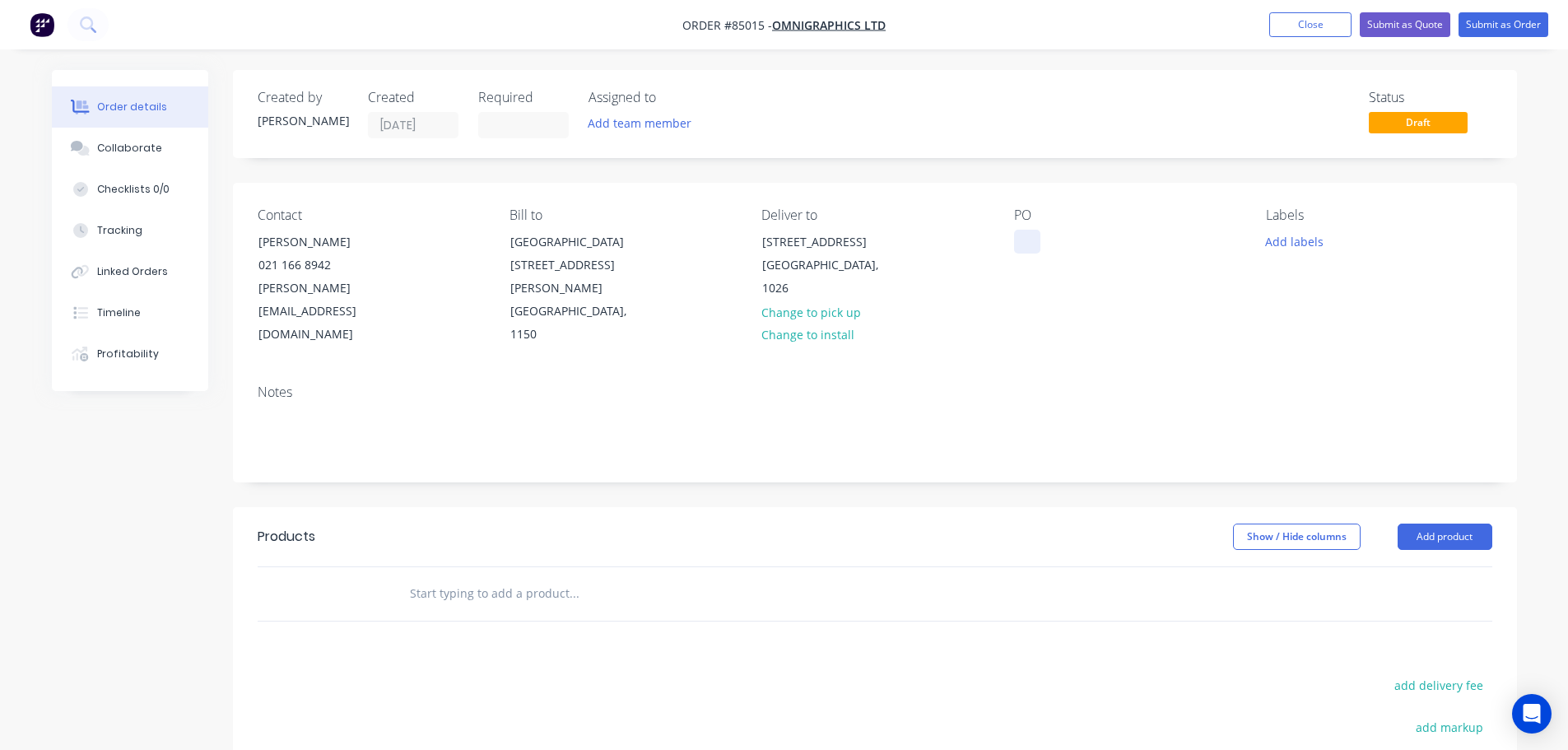
click at [1037, 241] on div at bounding box center [1027, 241] width 26 height 24
paste div
click at [609, 577] on input "text" at bounding box center [573, 593] width 330 height 33
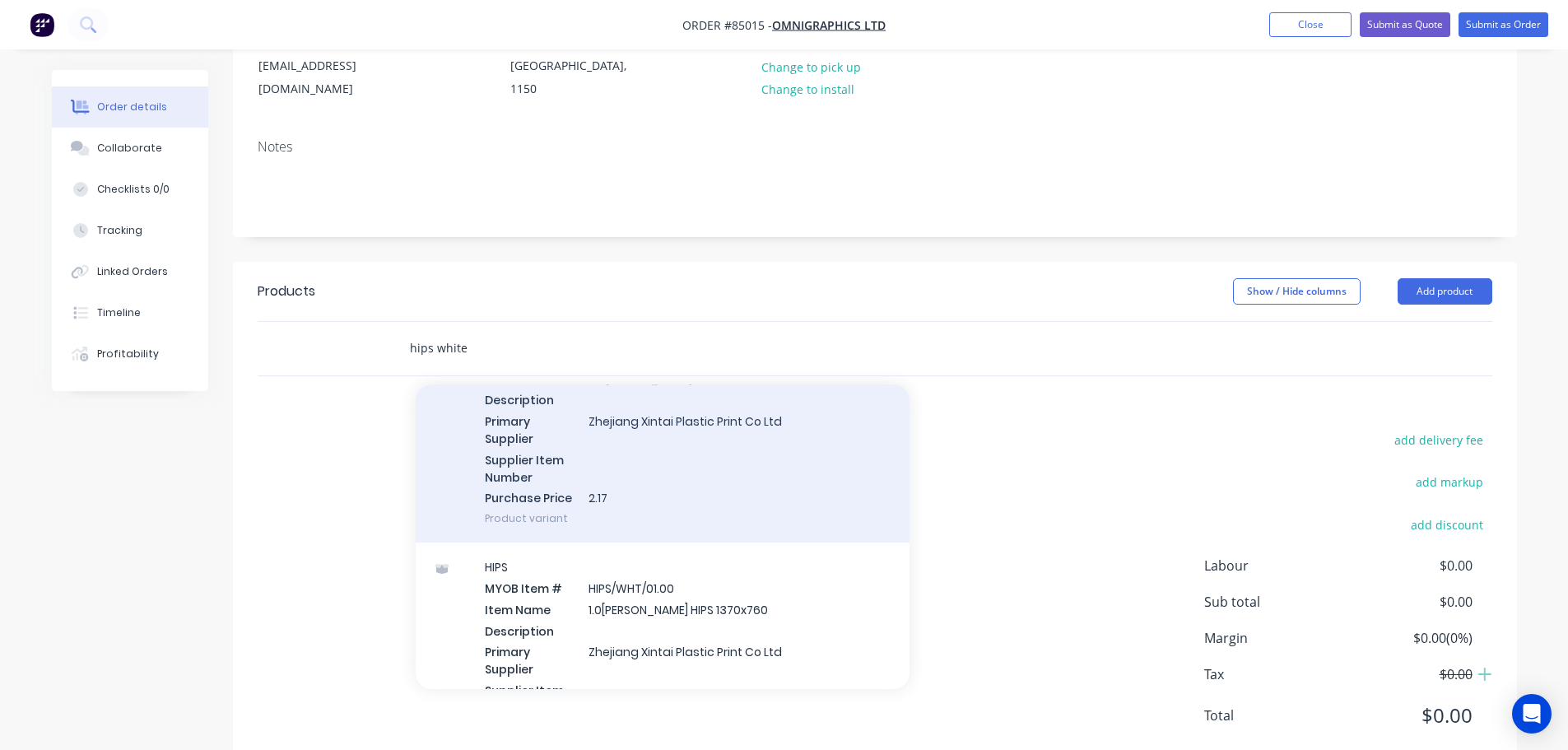
scroll to position [165, 0]
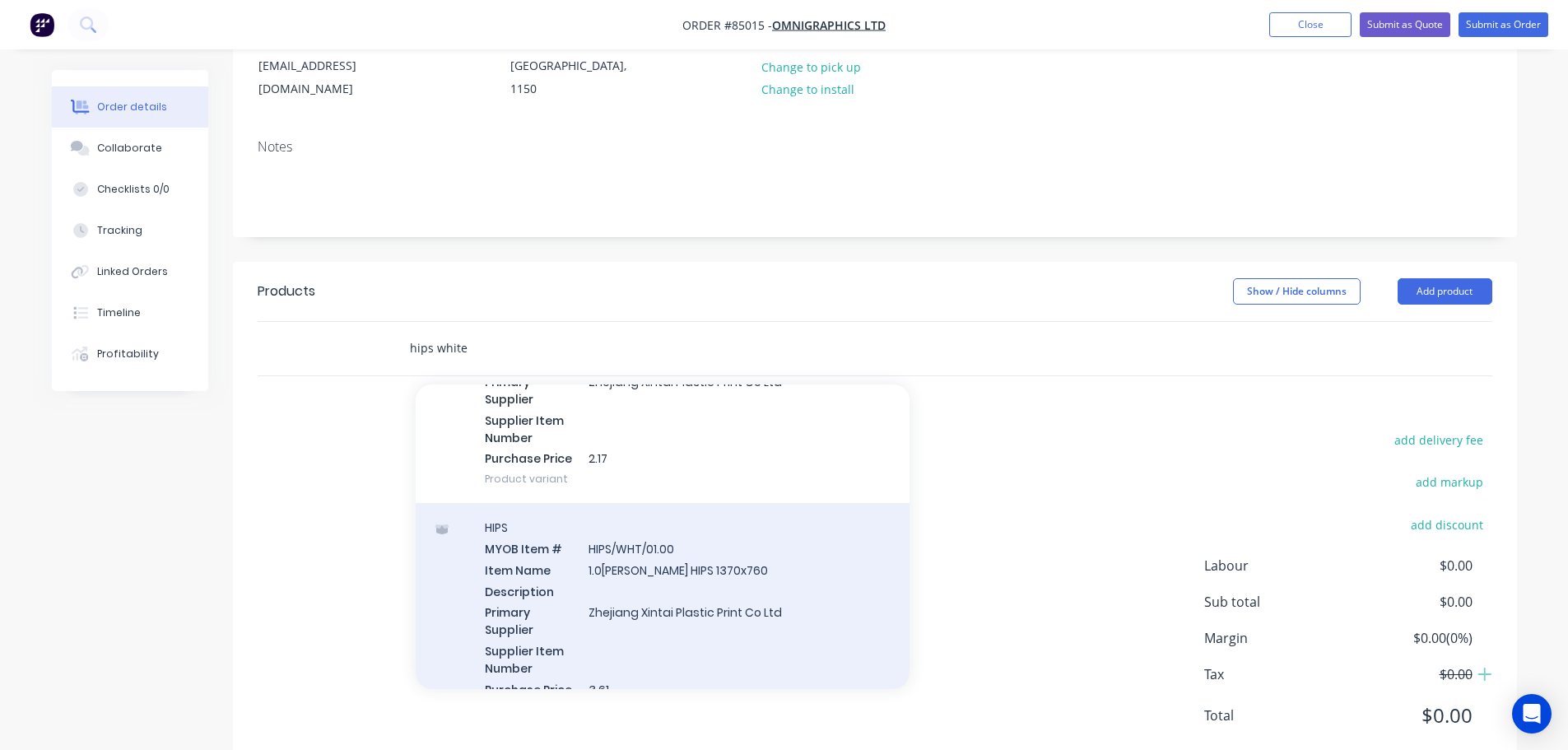
type input "hips white"
click at [704, 553] on div "HIPS MYOB Item # HIPS/WHT/01.00 Item Name 1.0[PERSON_NAME] HIPS 1370x760 Descri…" at bounding box center [662, 618] width 494 height 232
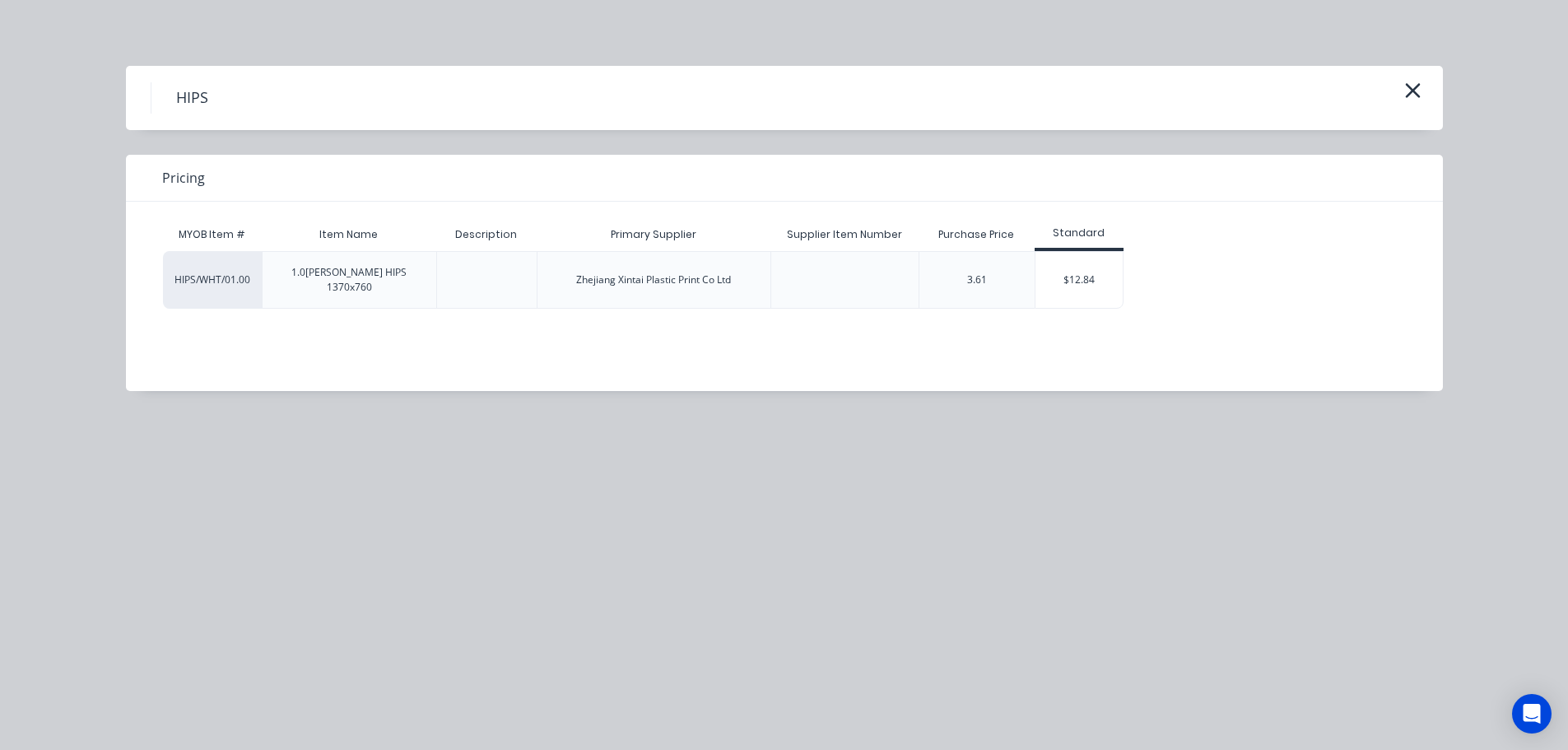
click at [1055, 260] on div "$12.84" at bounding box center [1079, 280] width 88 height 56
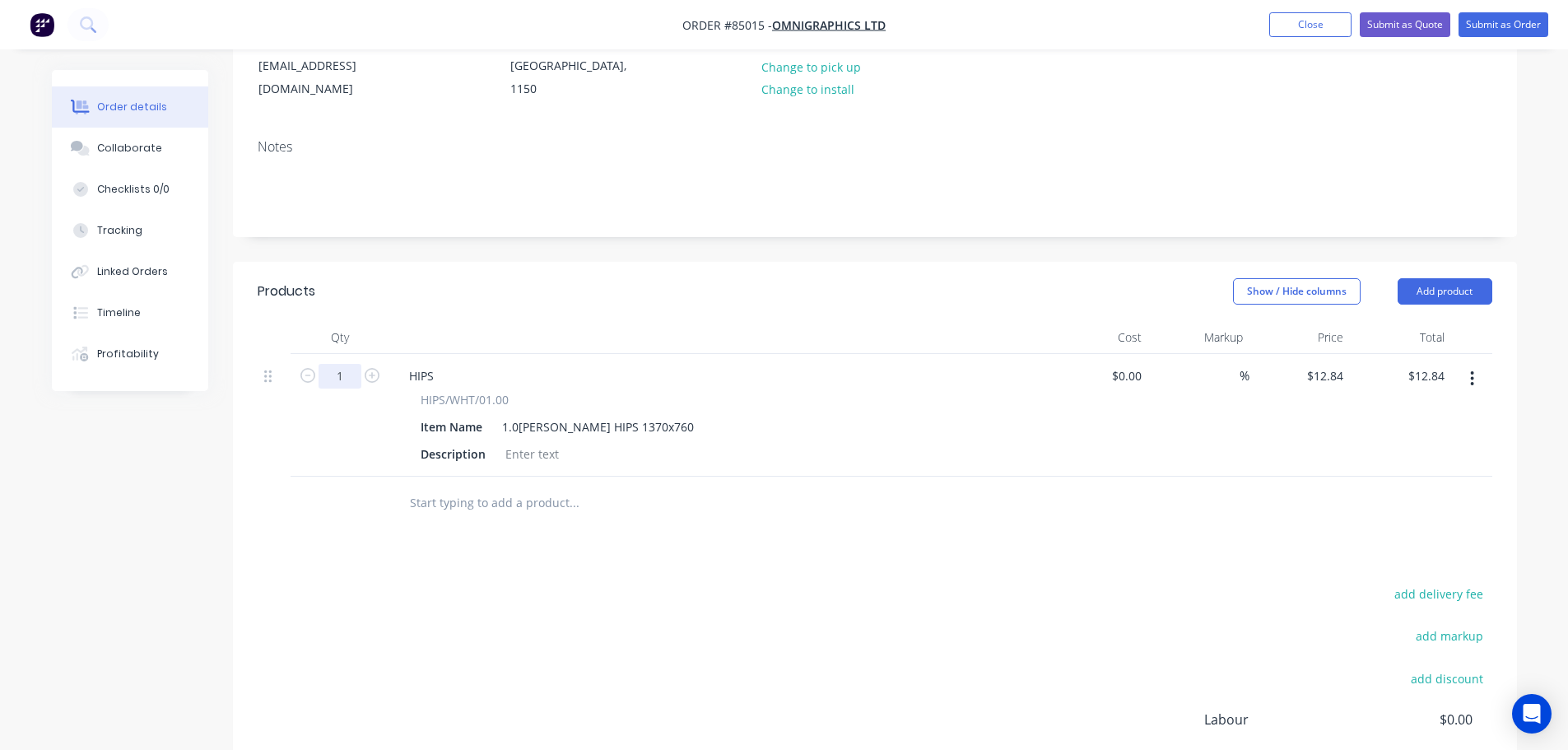
click at [348, 364] on input "1" at bounding box center [340, 377] width 43 height 25
click at [1116, 694] on div "add delivery fee add markup add discount Labour $0.00 Sub total $12.84 Margin $…" at bounding box center [875, 742] width 1234 height 318
click at [344, 364] on input "1" at bounding box center [340, 377] width 43 height 25
type input "6"
type input "$77.04"
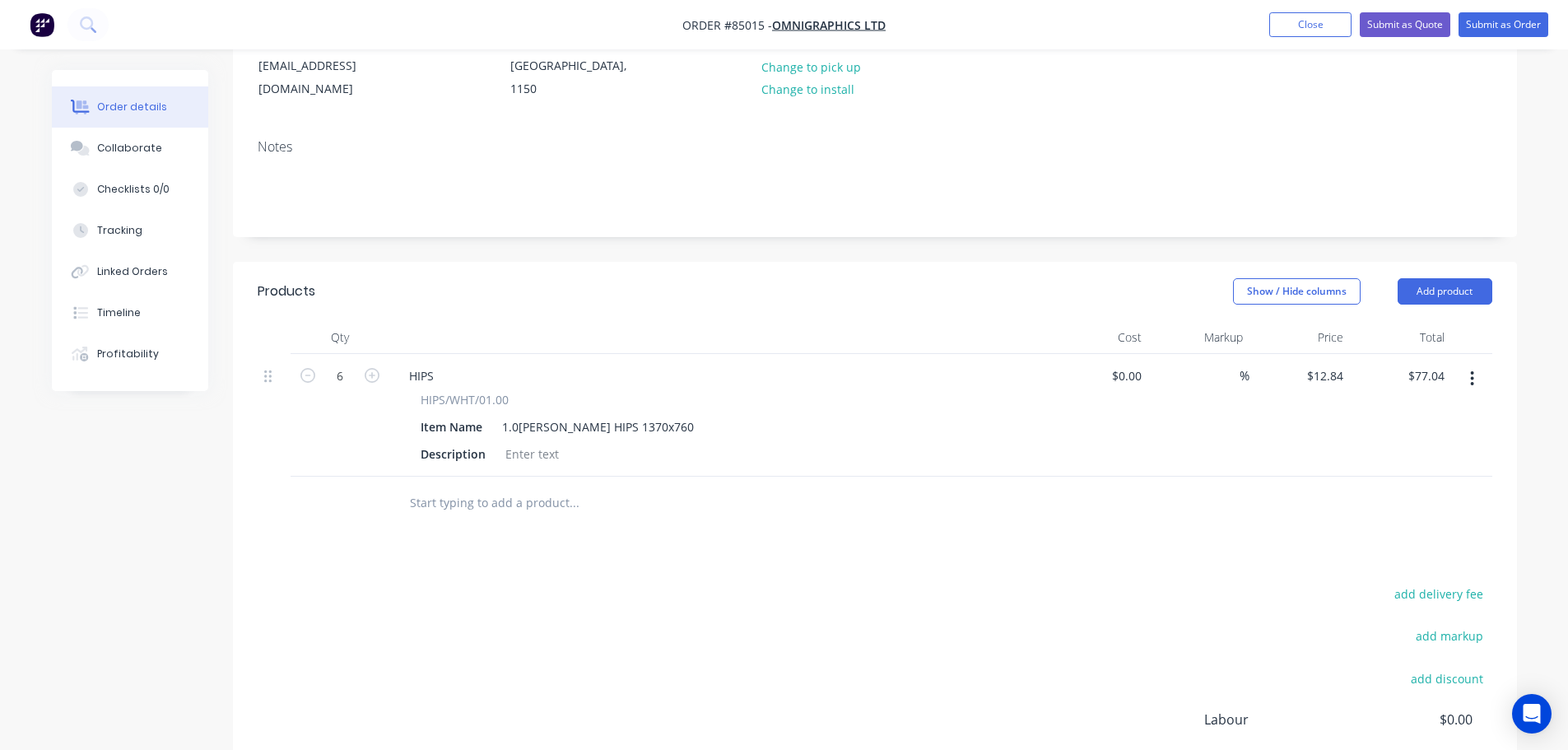
click at [557, 589] on div "add delivery fee add markup add discount Labour $0.00 Sub total $77.04 Margin $…" at bounding box center [875, 742] width 1234 height 318
click at [556, 589] on div "add delivery fee add markup add discount Labour $0.00 Sub total $77.04 Margin $…" at bounding box center [875, 742] width 1234 height 318
click at [1449, 583] on button "add delivery fee" at bounding box center [1439, 593] width 106 height 22
type input "12"
click at [1237, 583] on div "Delivery fee Delivery fee Delivery fee name (Optional) 12 12 $0 add markup add …" at bounding box center [875, 739] width 1234 height 314
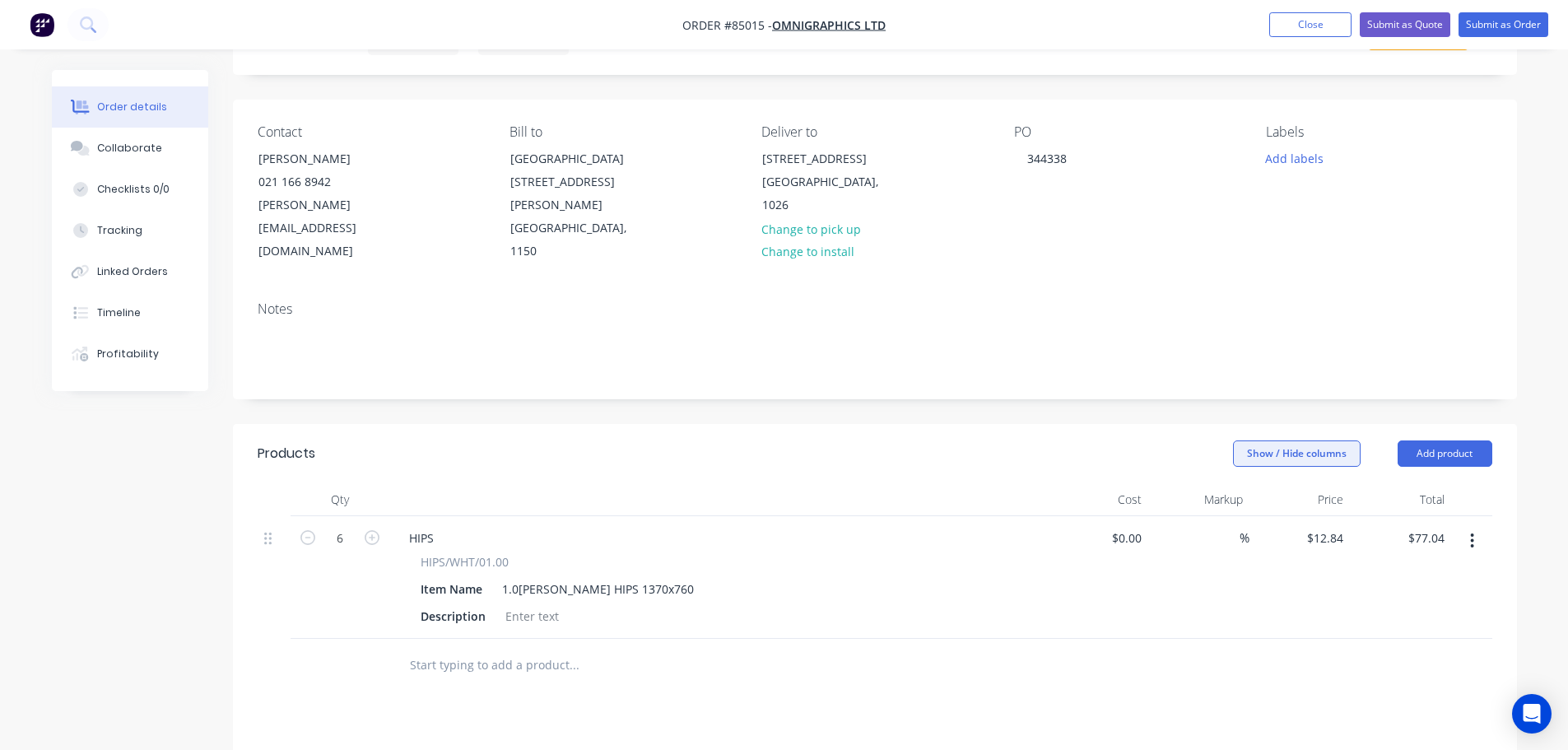
scroll to position [0, 0]
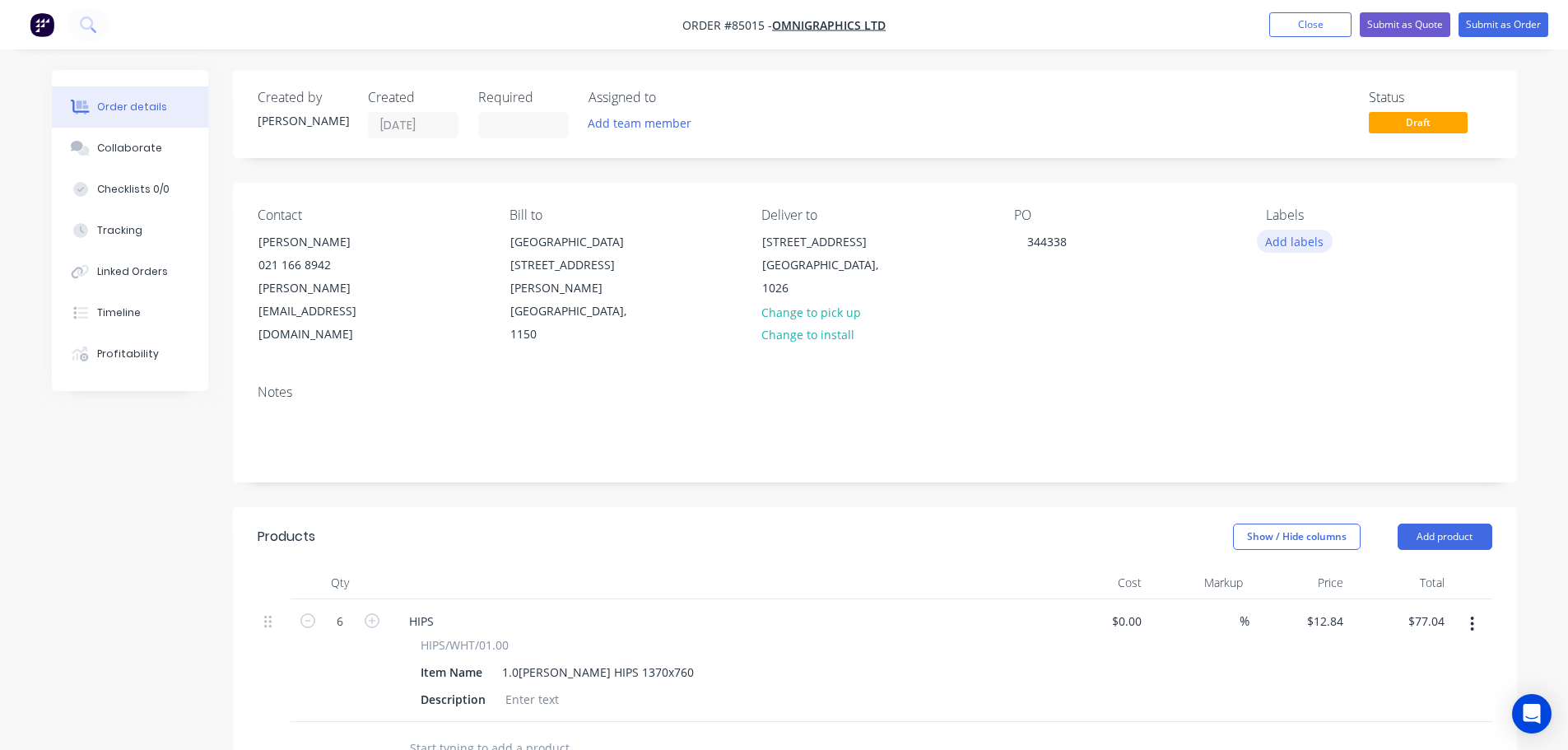
click at [1303, 244] on button "Add labels" at bounding box center [1294, 241] width 76 height 22
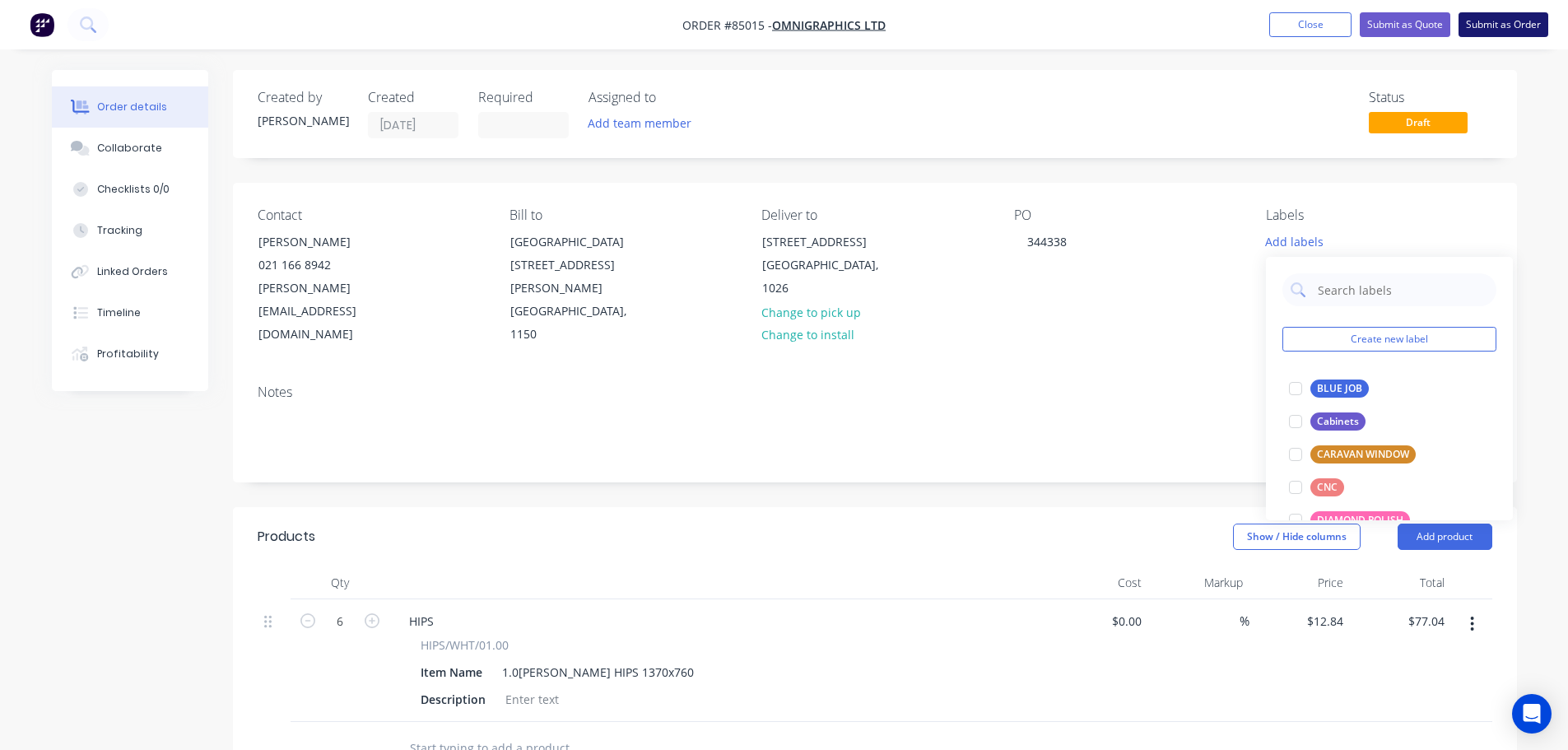
click at [1524, 17] on button "Submit as Order" at bounding box center [1503, 25] width 90 height 25
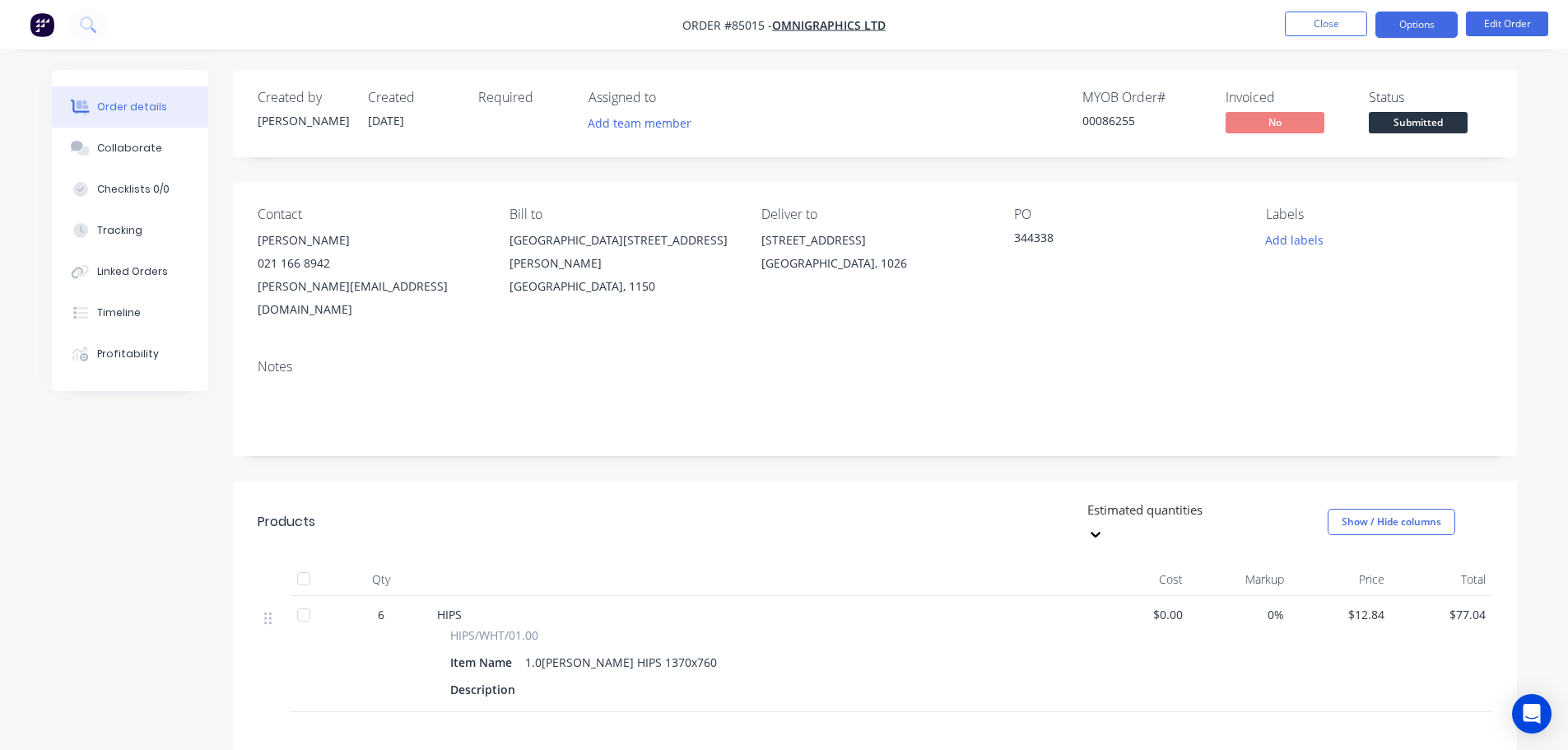
click at [1401, 18] on button "Options" at bounding box center [1416, 25] width 82 height 26
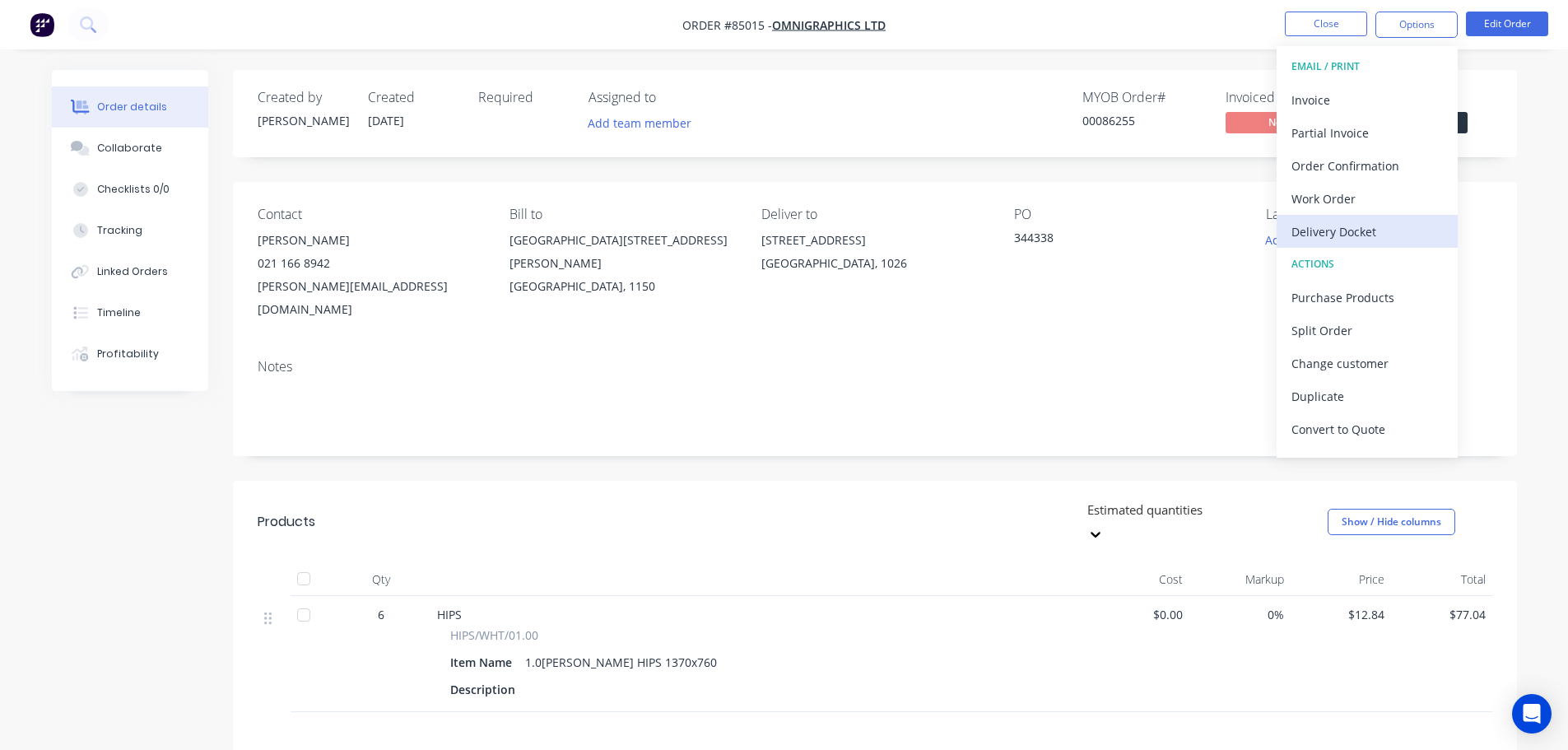
click at [1354, 229] on div "Delivery Docket" at bounding box center [1367, 232] width 152 height 24
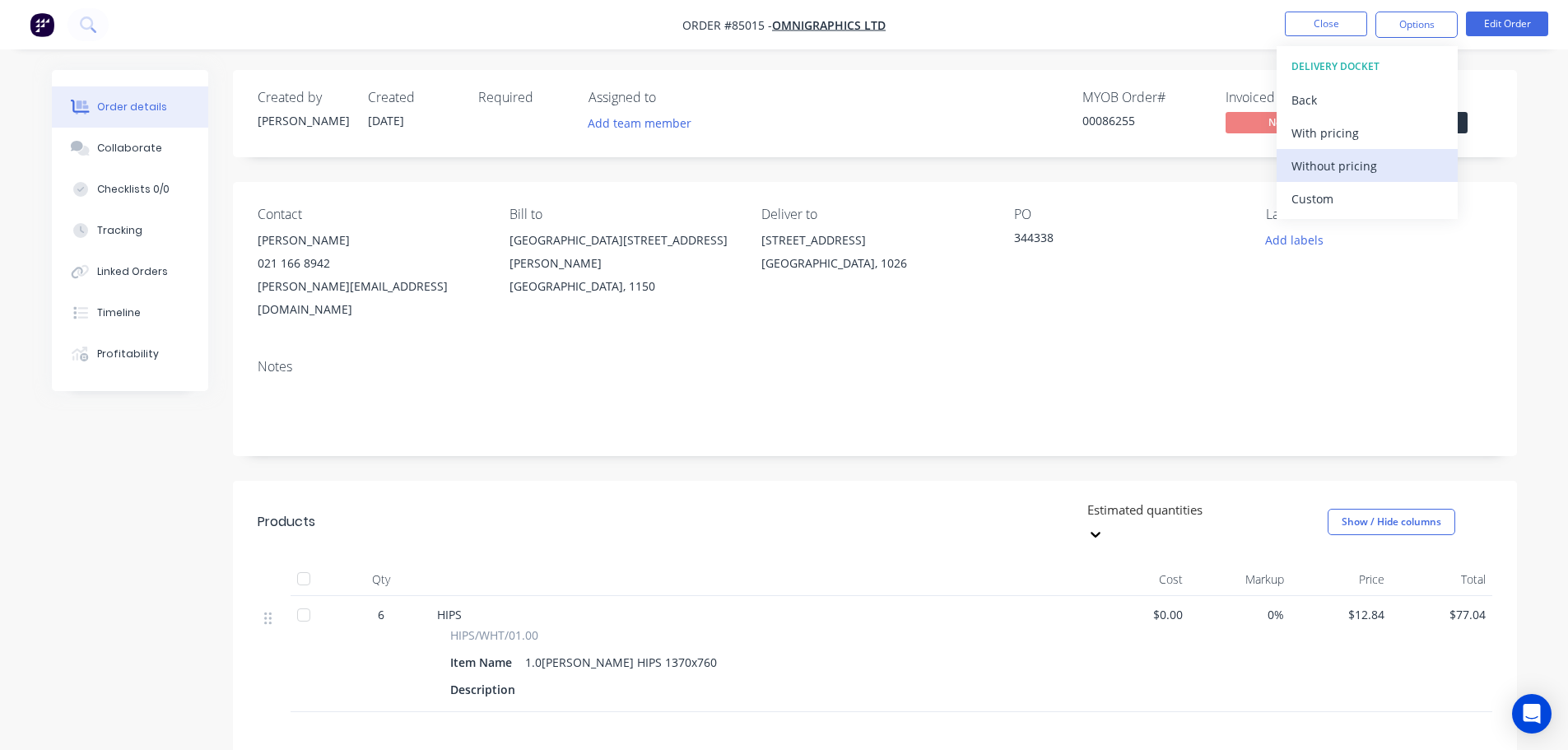
click at [1363, 171] on div "Without pricing" at bounding box center [1367, 166] width 152 height 24
click at [1467, 123] on span "Submitted" at bounding box center [1418, 122] width 99 height 21
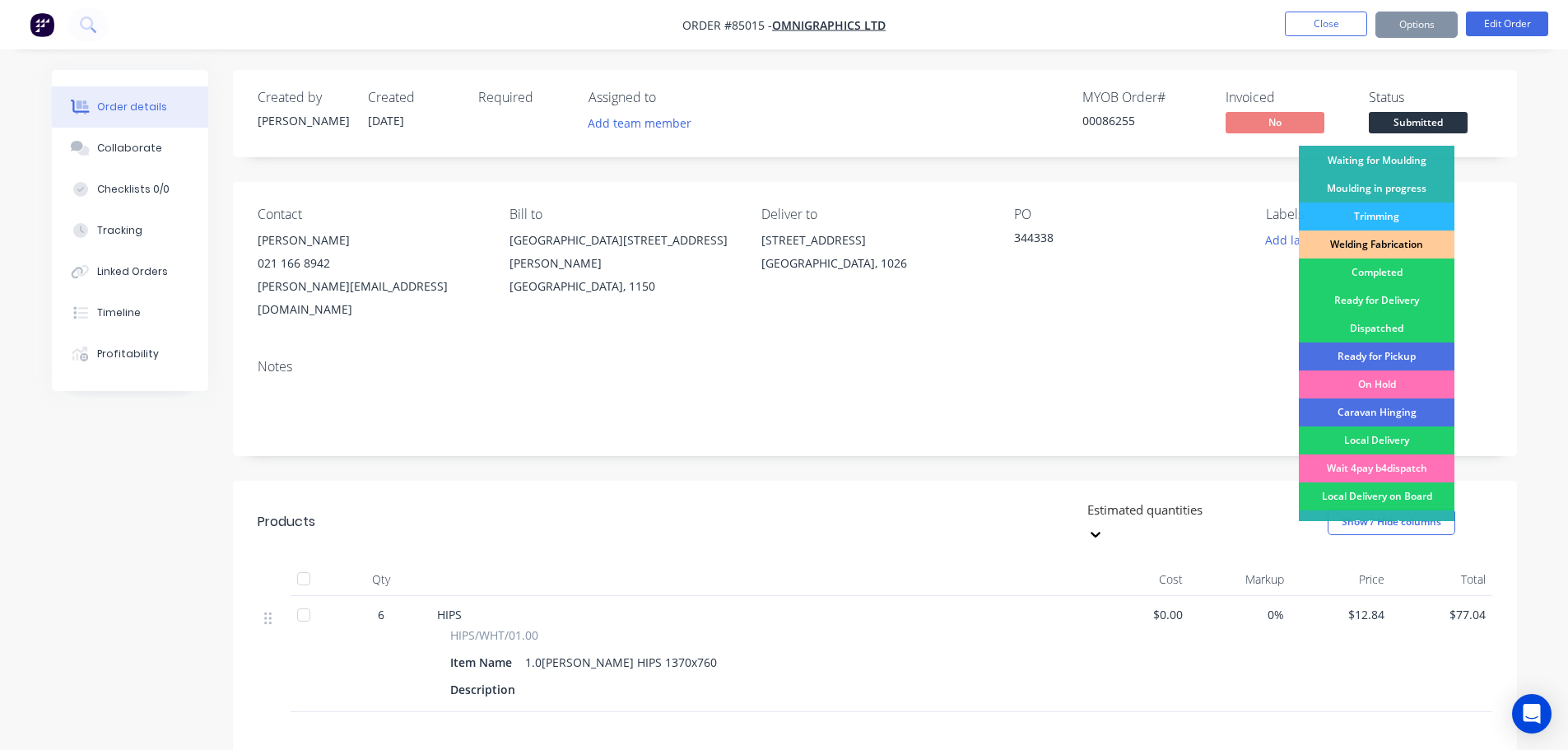
scroll to position [325, 0]
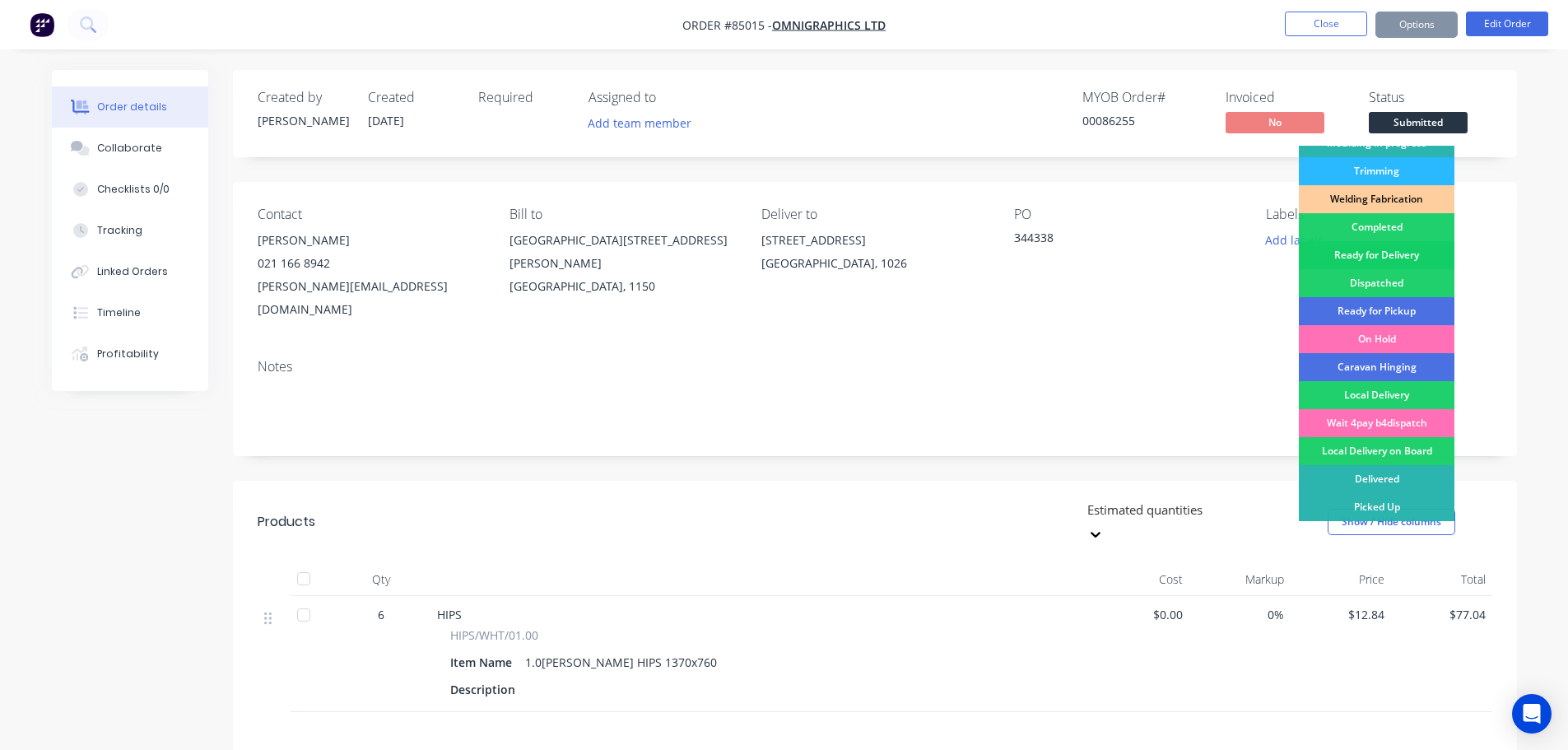
click at [1414, 260] on div "Ready for Delivery" at bounding box center [1376, 255] width 156 height 28
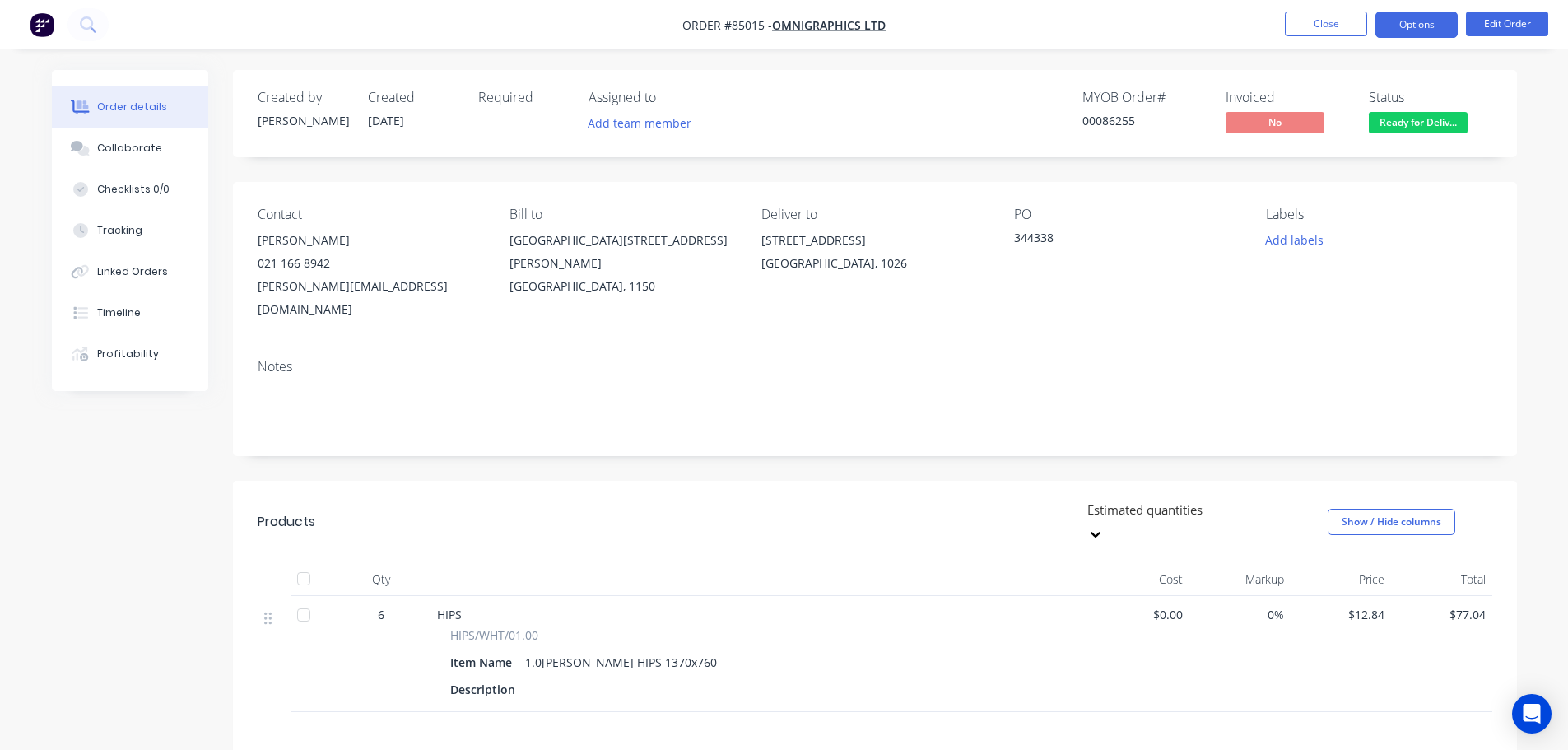
click at [1423, 30] on button "Options" at bounding box center [1416, 25] width 82 height 26
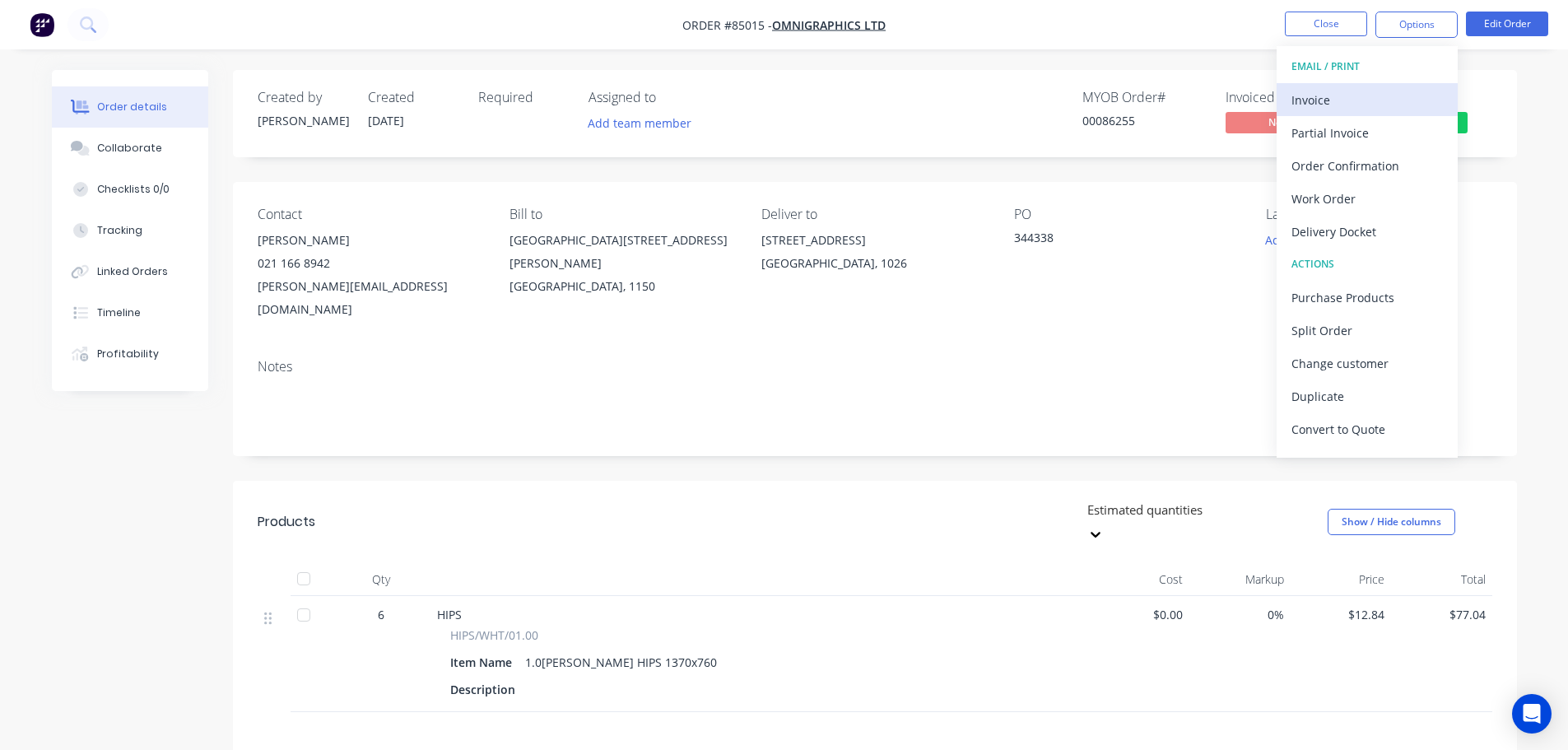
click at [1357, 98] on div "Invoice" at bounding box center [1367, 100] width 152 height 24
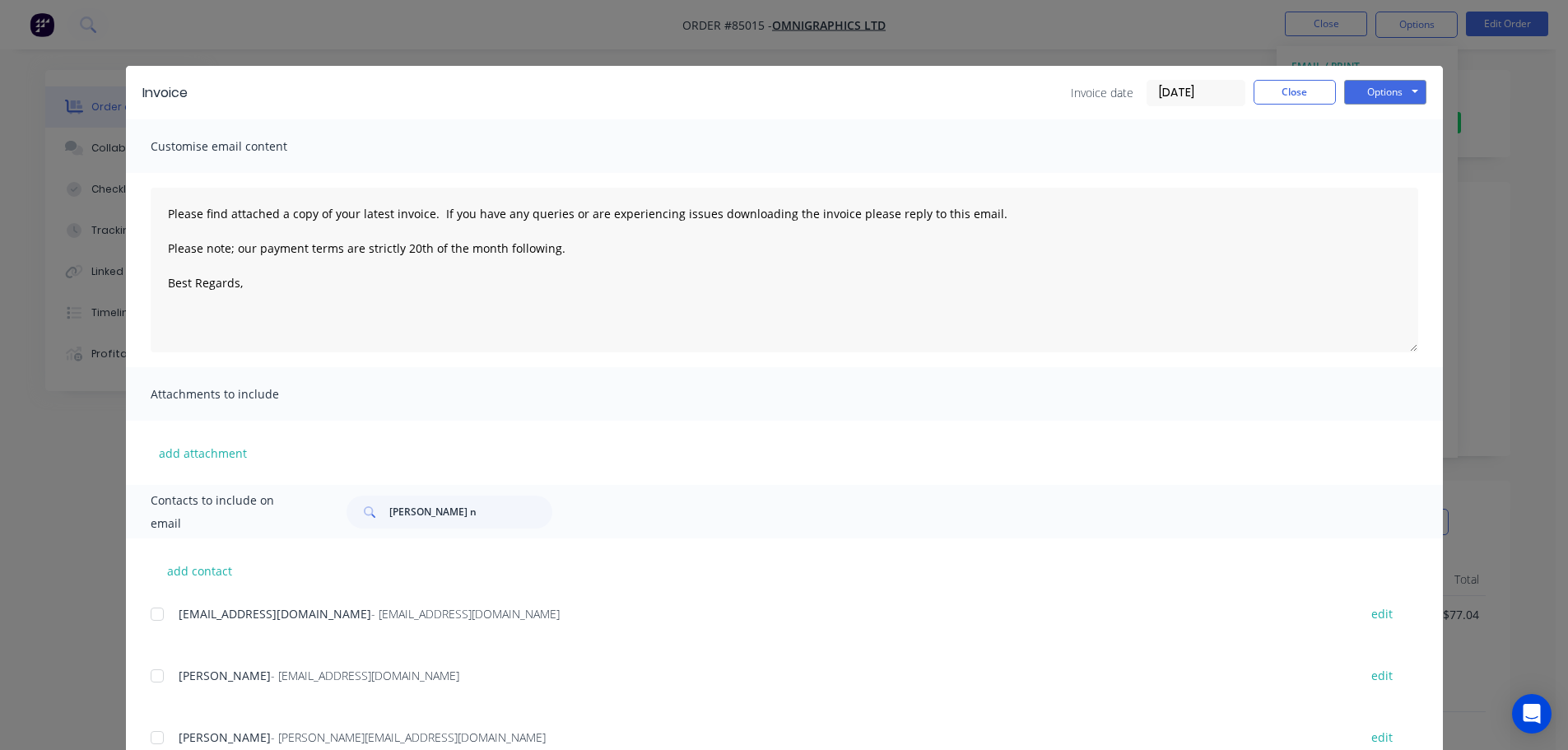
scroll to position [61, 0]
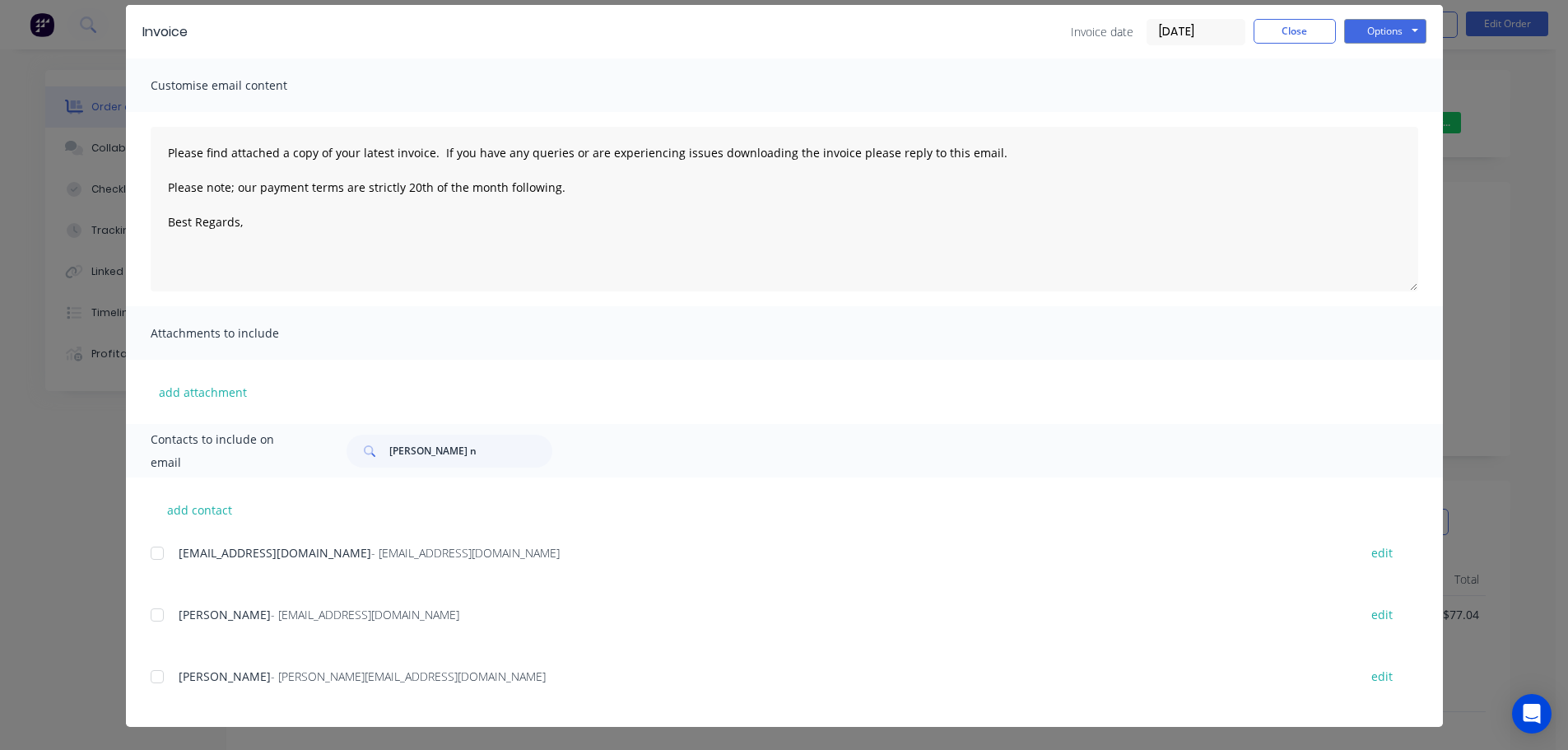
click at [152, 555] on div at bounding box center [157, 553] width 33 height 33
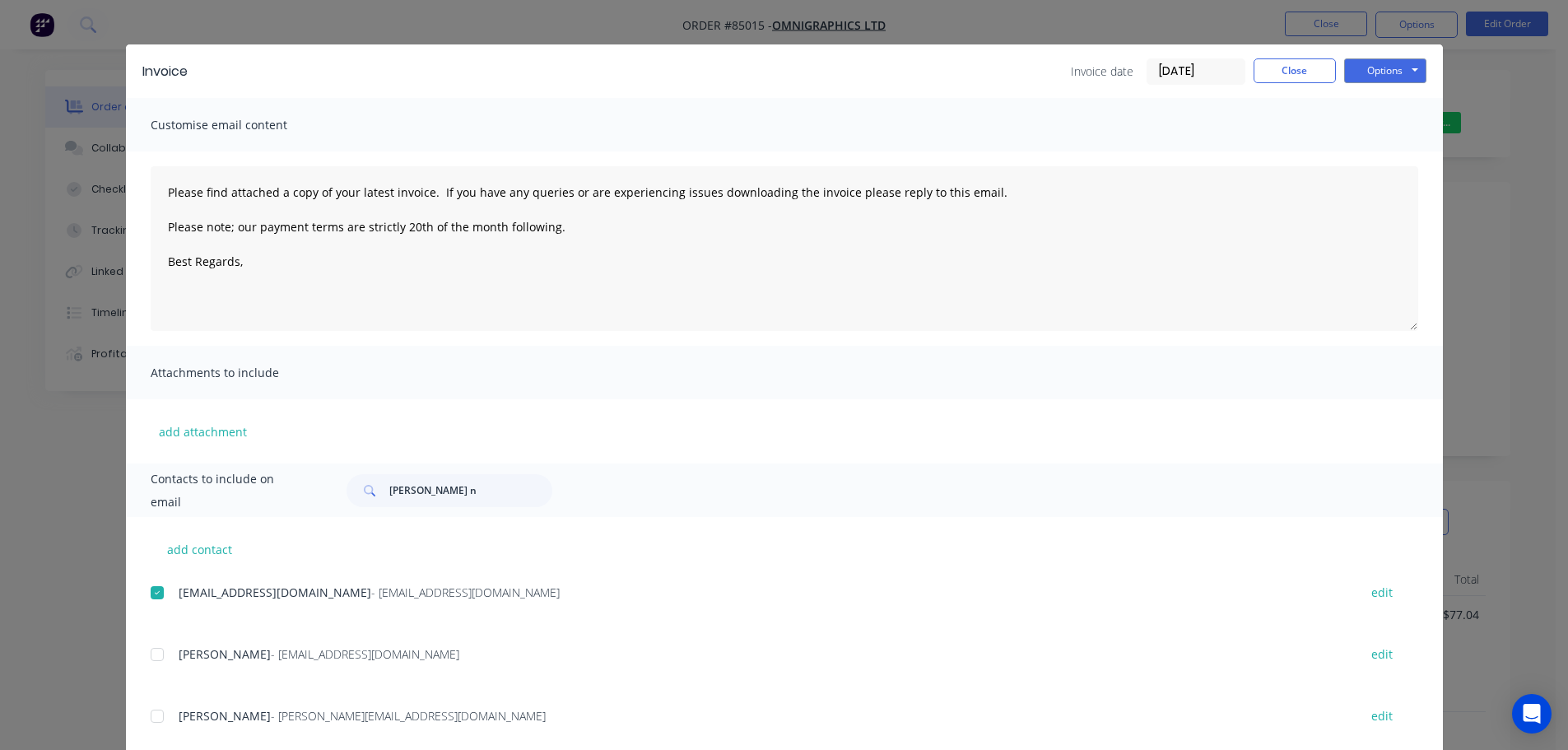
scroll to position [0, 0]
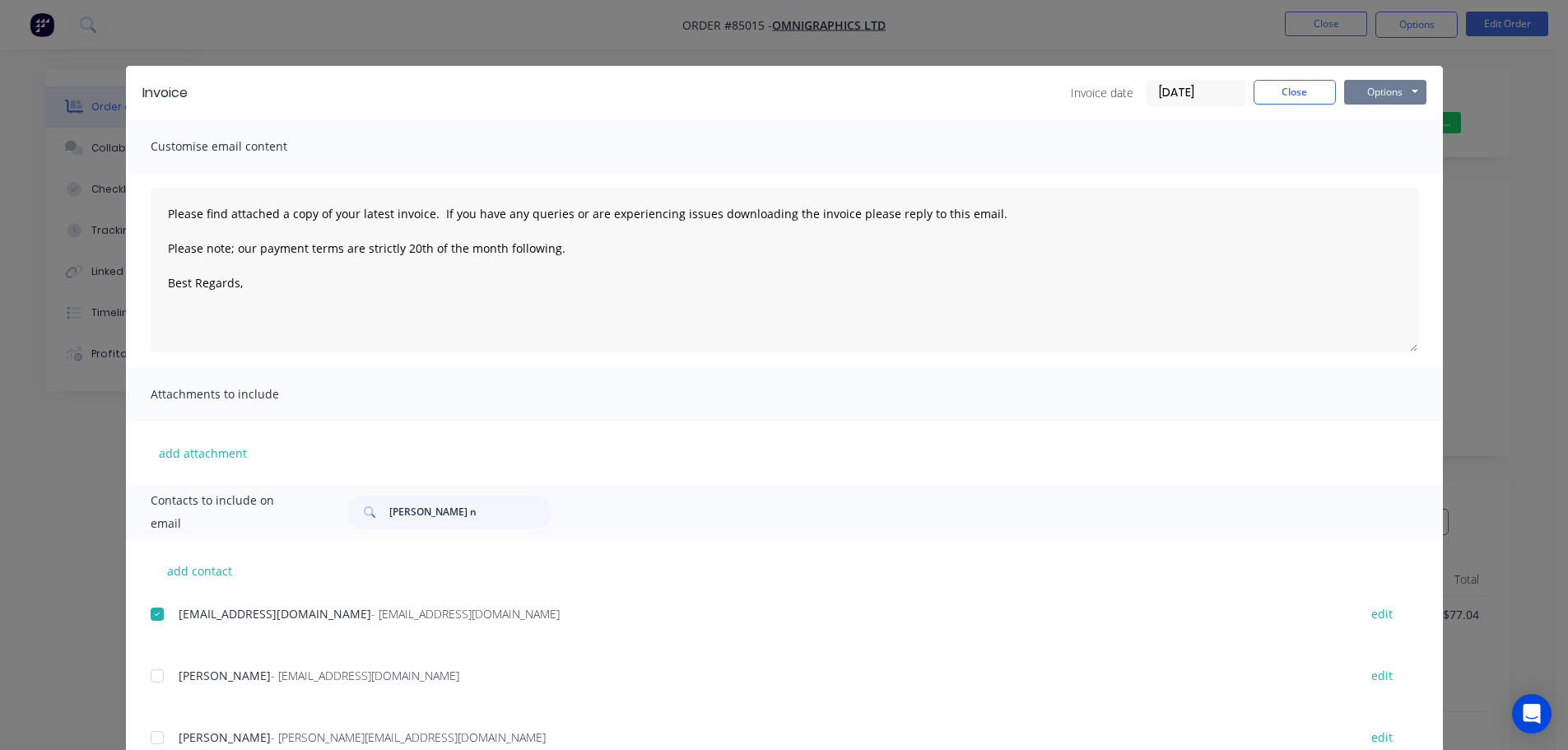
click at [1358, 85] on button "Options" at bounding box center [1385, 92] width 82 height 25
click at [1374, 169] on button "Email" at bounding box center [1397, 176] width 105 height 27
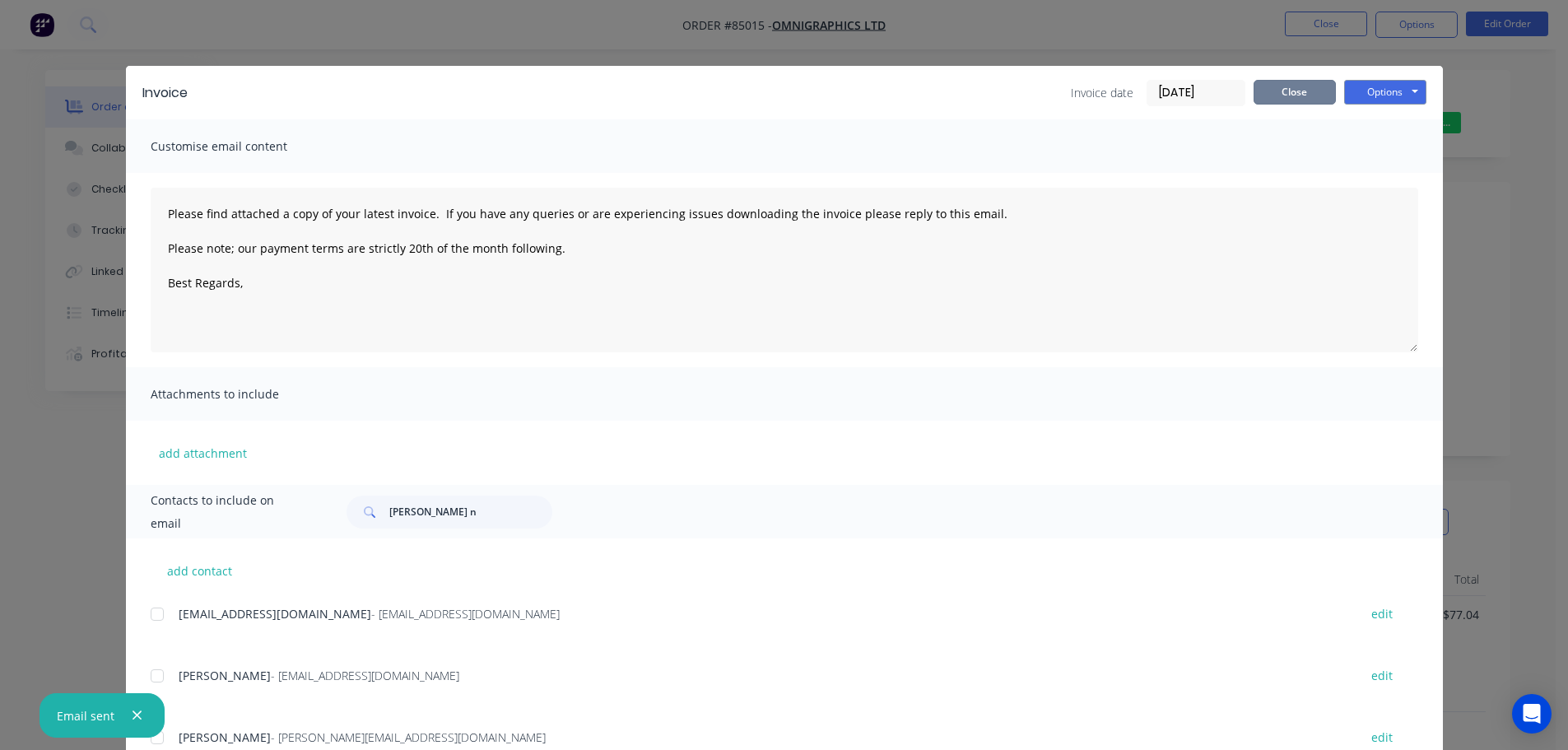
click at [1323, 84] on button "Close" at bounding box center [1294, 92] width 82 height 25
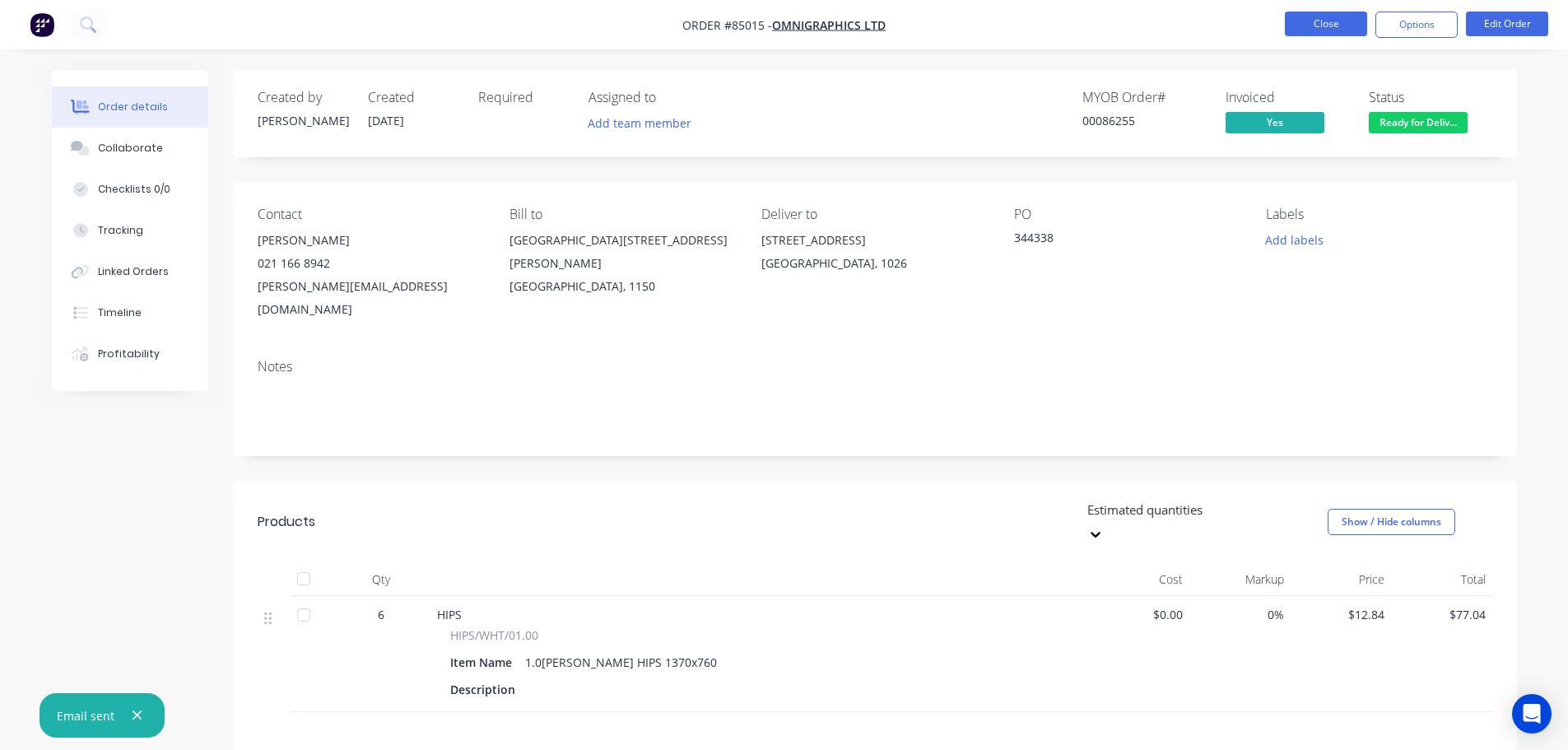
click at [1327, 29] on button "Close" at bounding box center [1326, 24] width 82 height 25
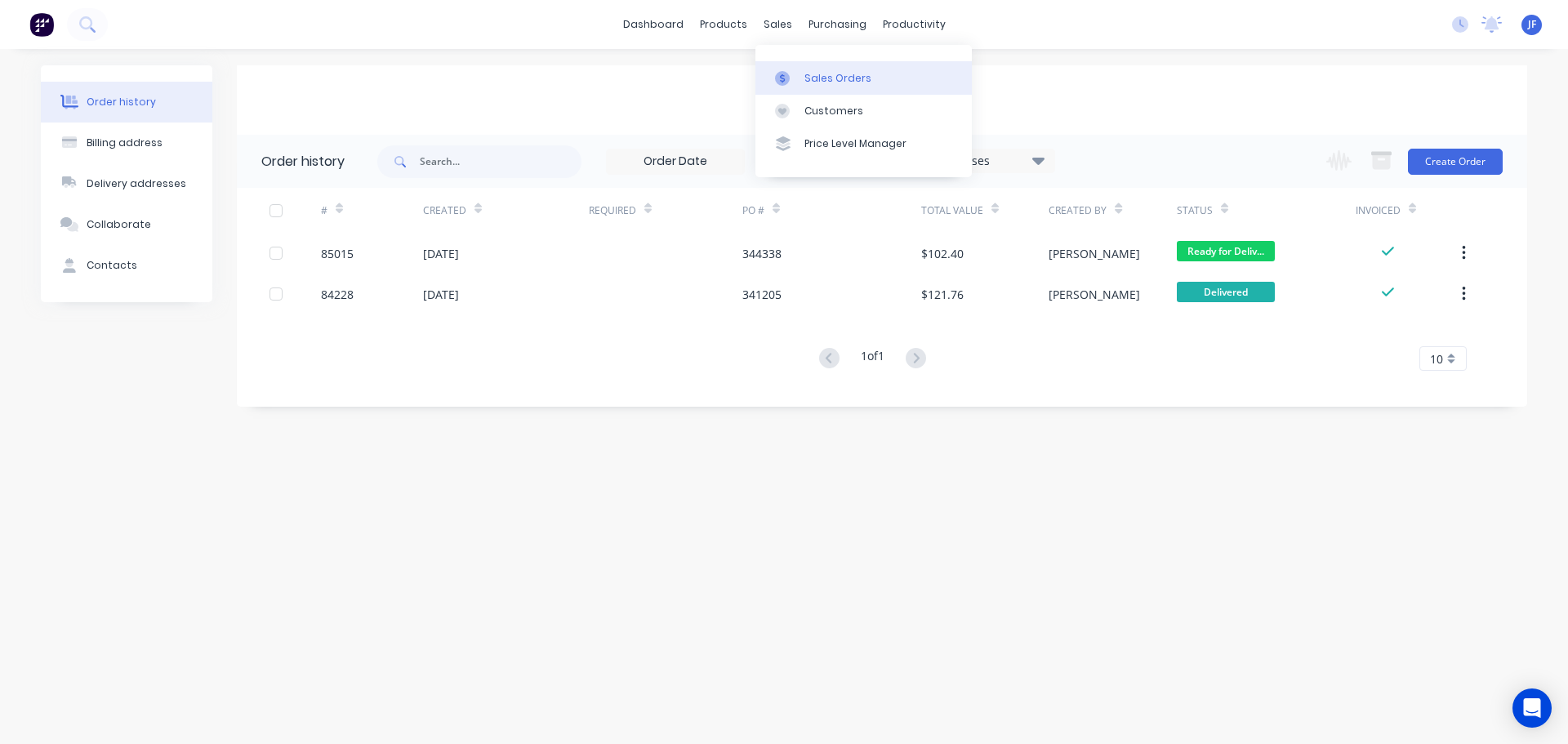
click at [792, 77] on div at bounding box center [787, 78] width 25 height 15
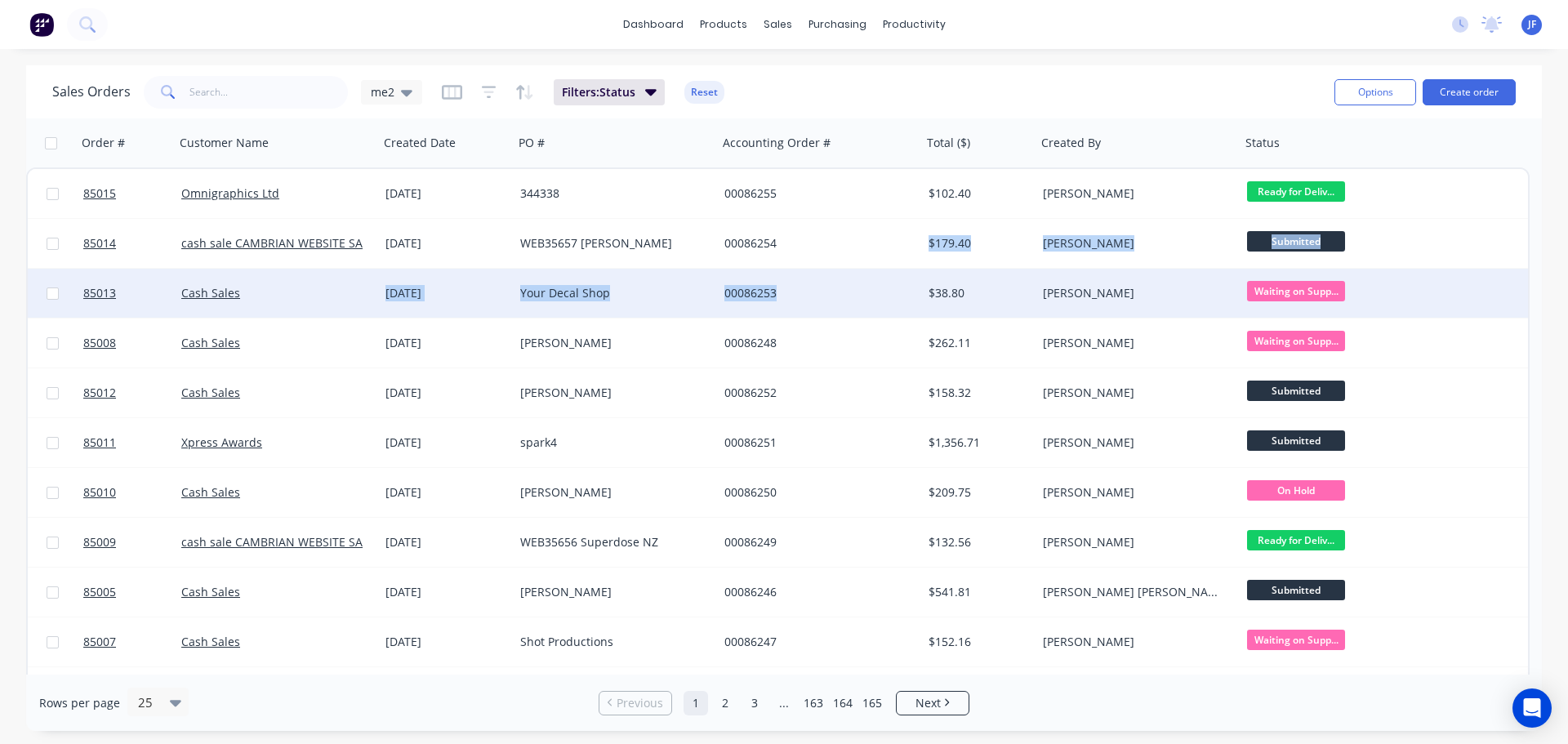
drag, startPoint x: 858, startPoint y: 241, endPoint x: 855, endPoint y: 300, distance: 59.1
click at [855, 300] on div "00086253" at bounding box center [815, 294] width 181 height 16
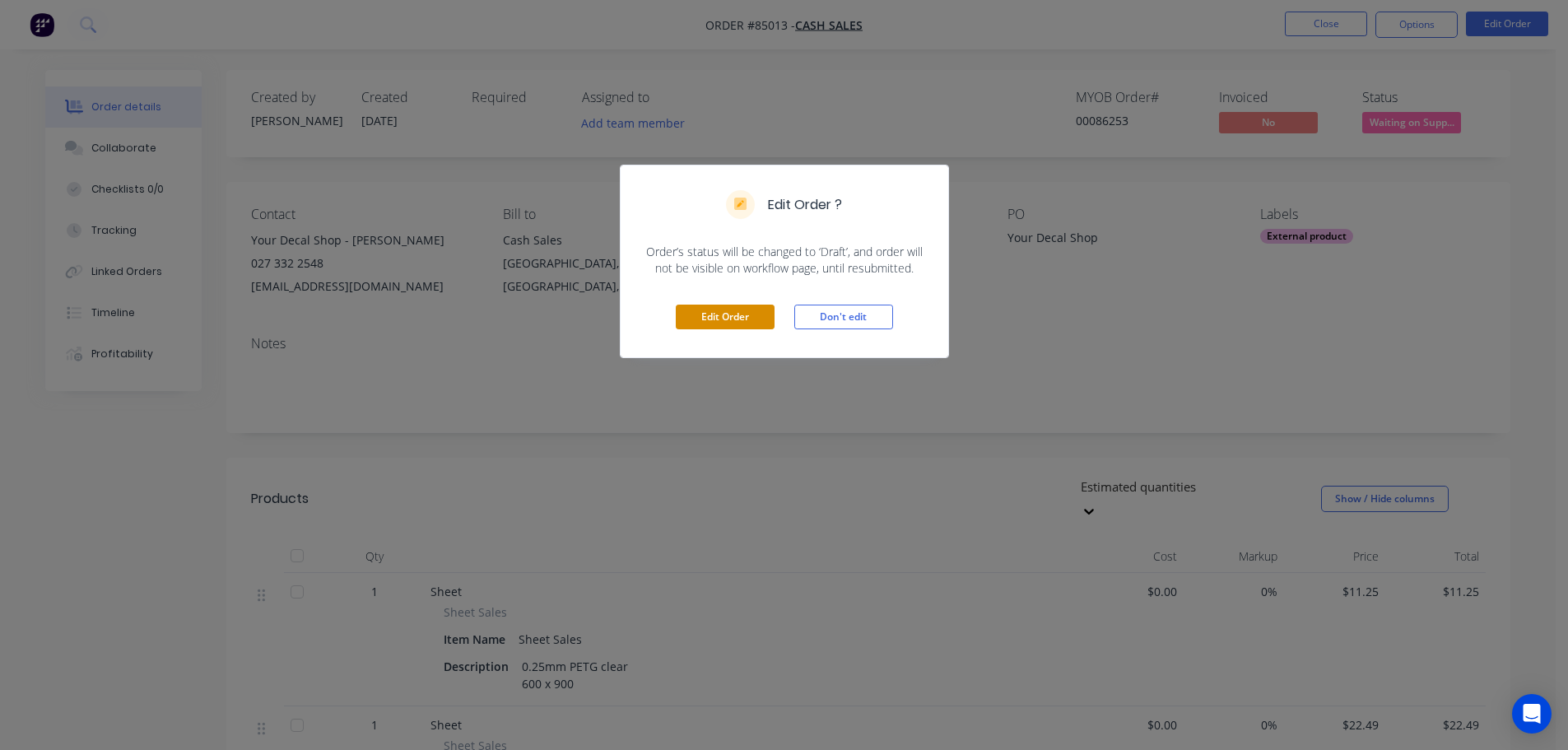
click at [718, 312] on button "Edit Order" at bounding box center [725, 317] width 99 height 25
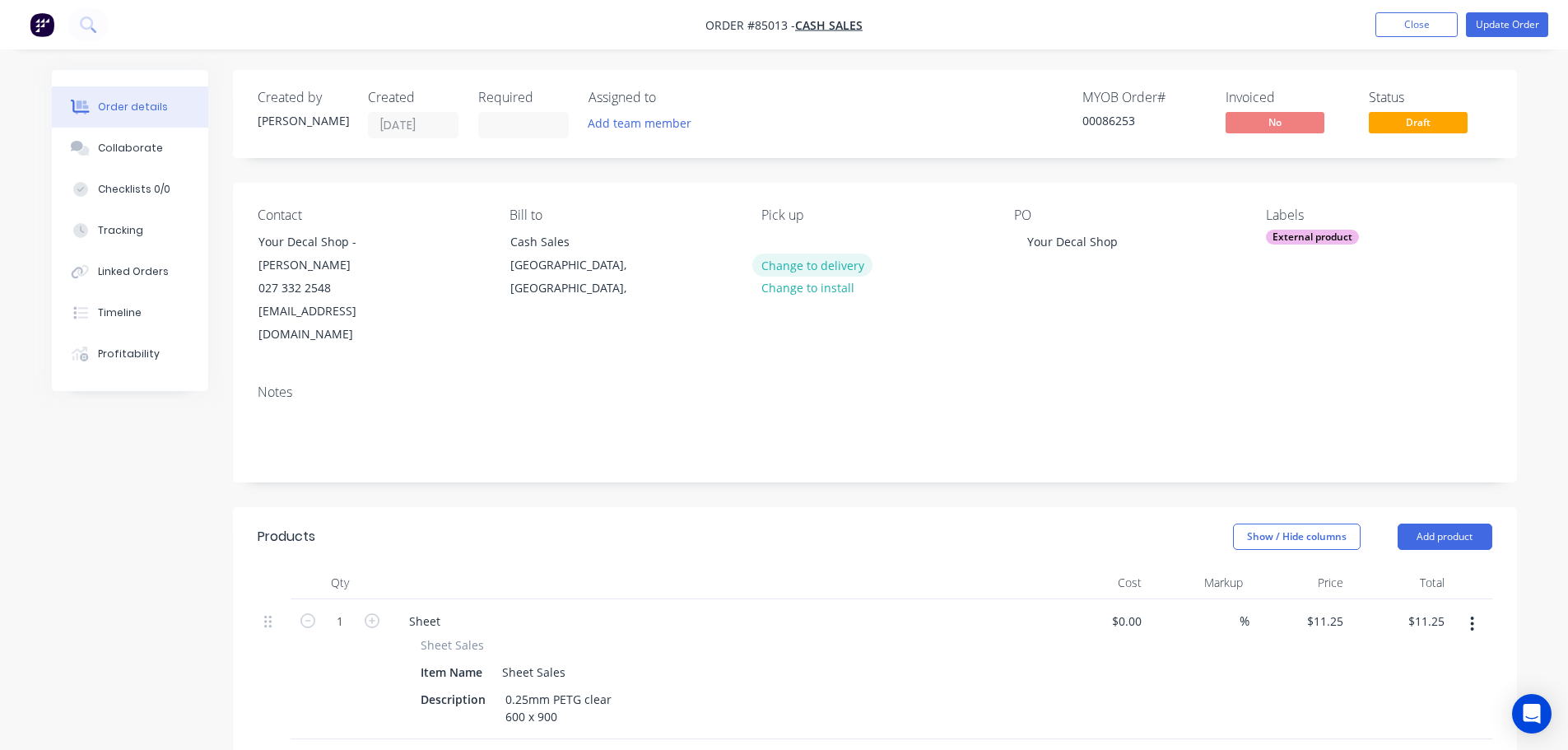
click at [786, 273] on button "Change to delivery" at bounding box center [812, 265] width 120 height 22
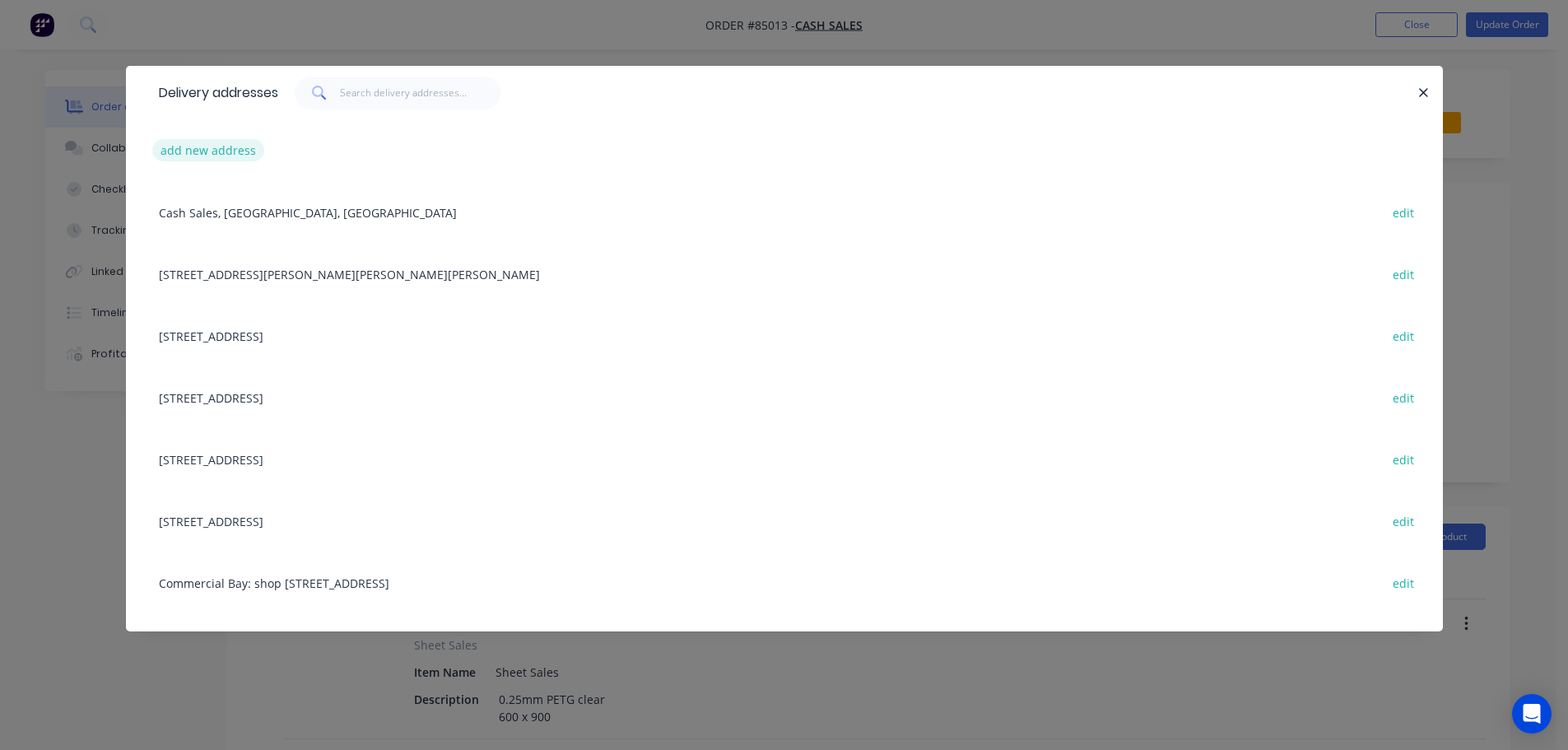
click at [247, 143] on button "add new address" at bounding box center [208, 150] width 113 height 22
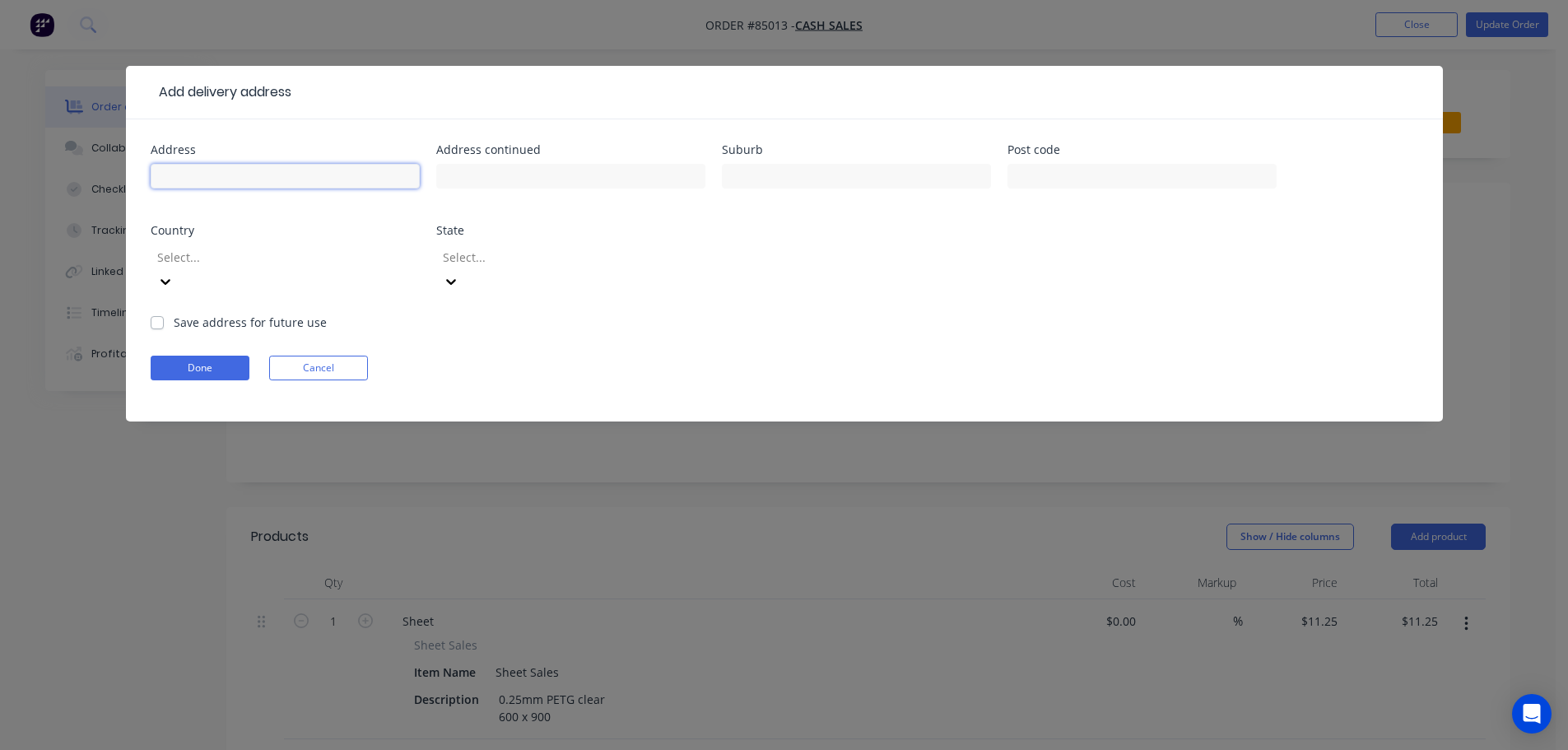
click at [245, 169] on input "text" at bounding box center [285, 176] width 269 height 25
paste input "YDS Studio [STREET_ADDRESS][PERSON_NAME]"
type input "YDS Studio [STREET_ADDRESS][PERSON_NAME]"
click at [236, 357] on form "Address [GEOGRAPHIC_DATA][STREET_ADDRESS][PERSON_NAME] Address continued Suburb…" at bounding box center [784, 283] width 1267 height 278
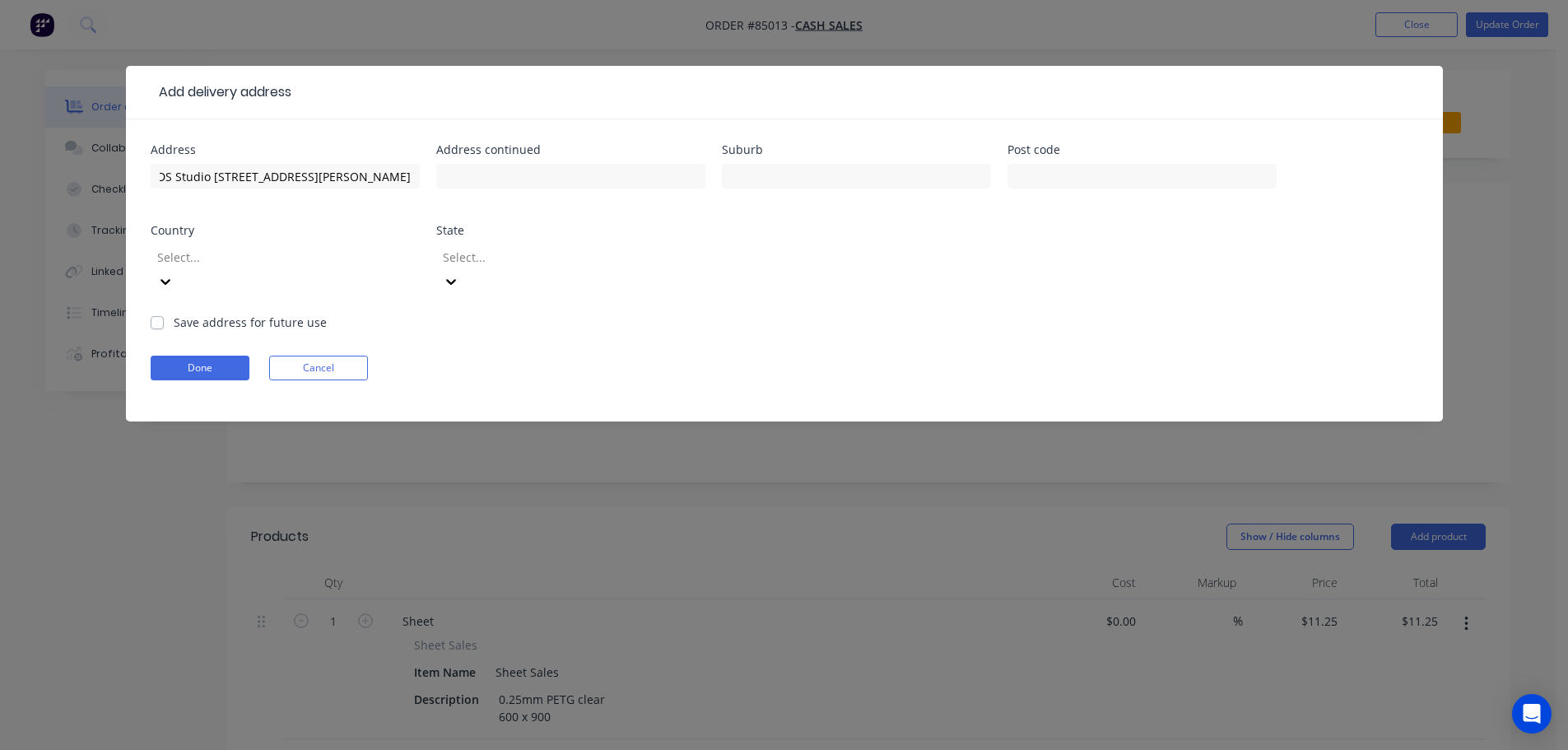
scroll to position [0, 0]
click at [194, 356] on button "Done" at bounding box center [200, 368] width 99 height 25
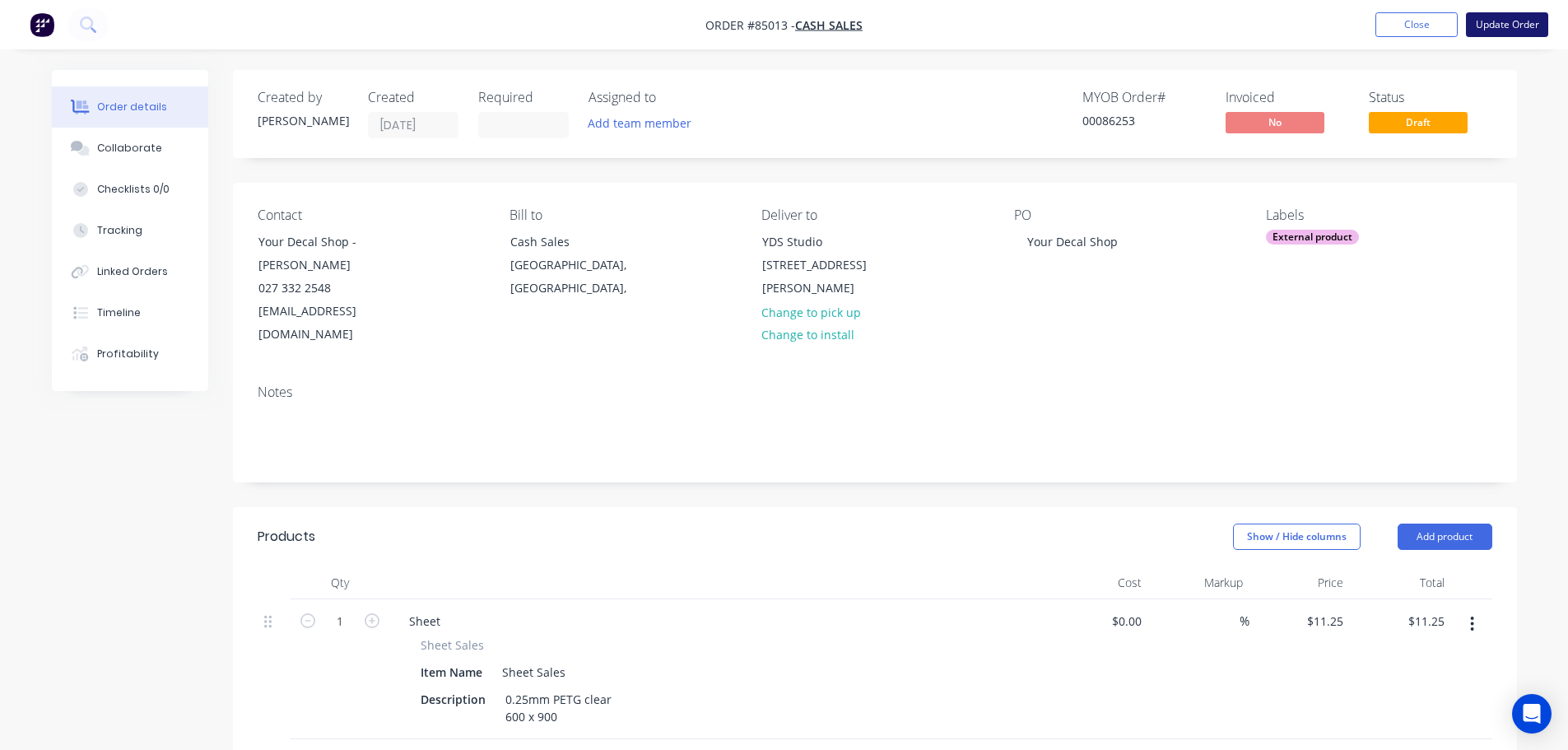
click at [1497, 27] on button "Update Order" at bounding box center [1507, 25] width 82 height 25
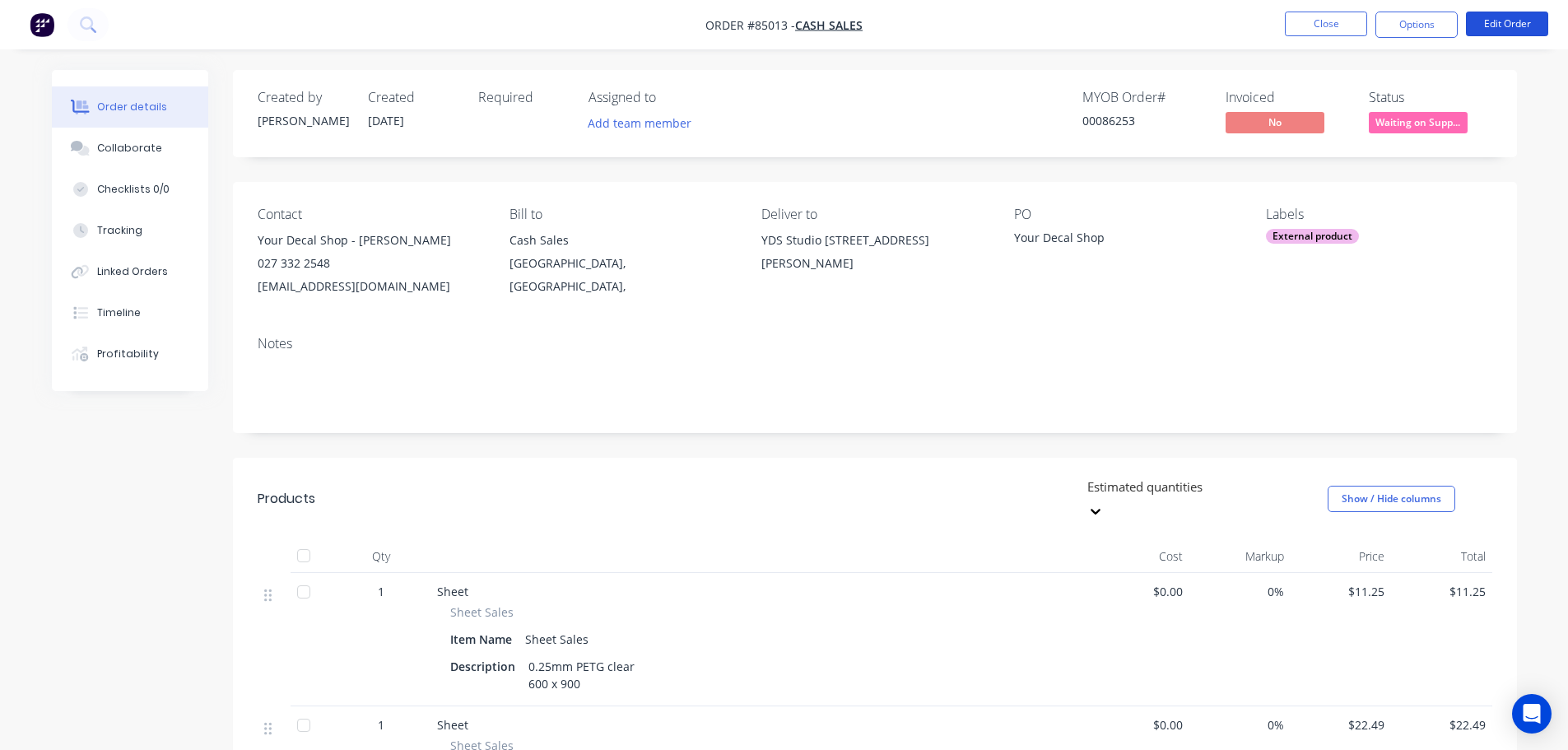
click at [1489, 22] on button "Edit Order" at bounding box center [1507, 24] width 82 height 25
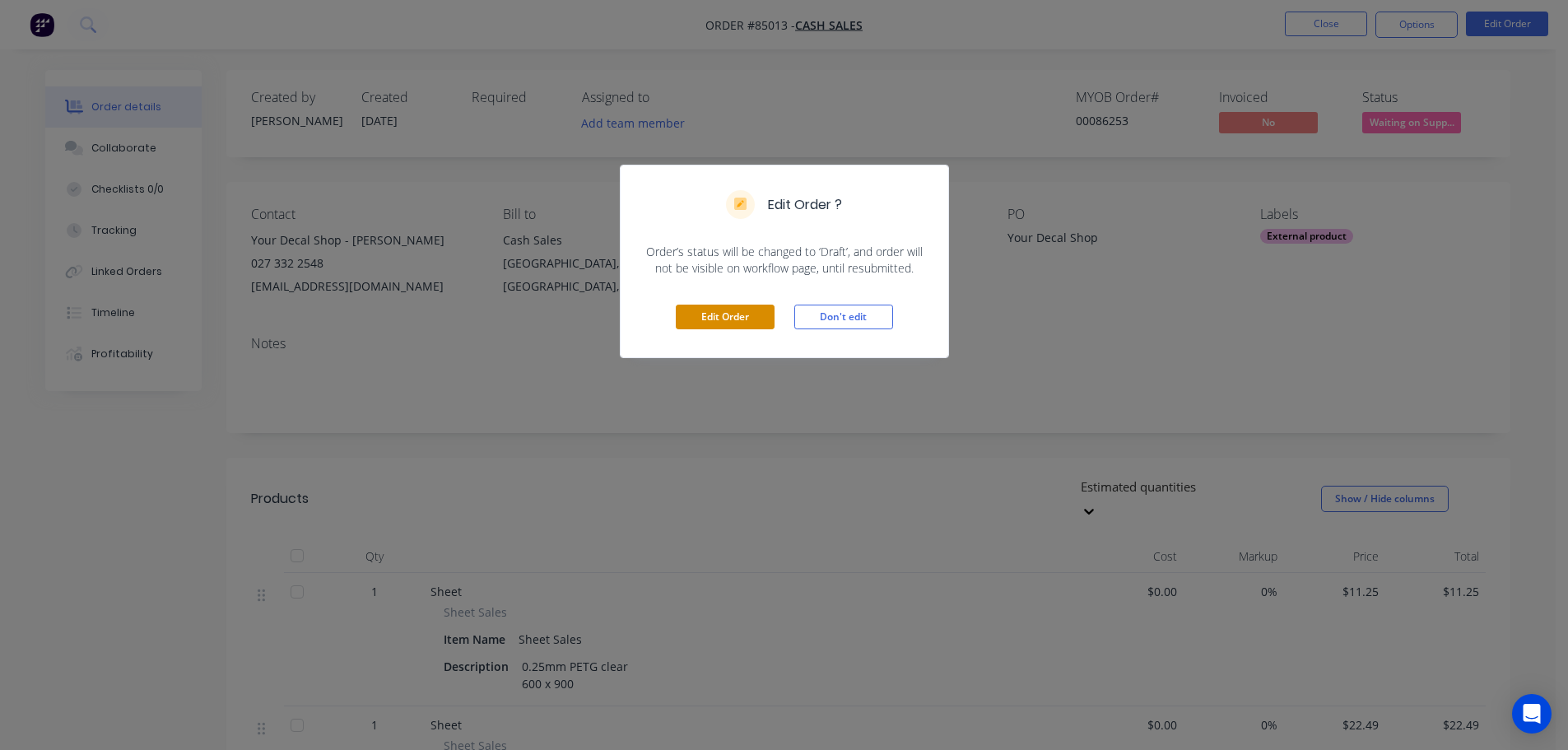
drag, startPoint x: 676, startPoint y: 318, endPoint x: 730, endPoint y: 324, distance: 54.3
click at [677, 318] on div "Edit Order Don't edit" at bounding box center [784, 317] width 328 height 81
click at [727, 325] on button "Edit Order" at bounding box center [725, 317] width 99 height 25
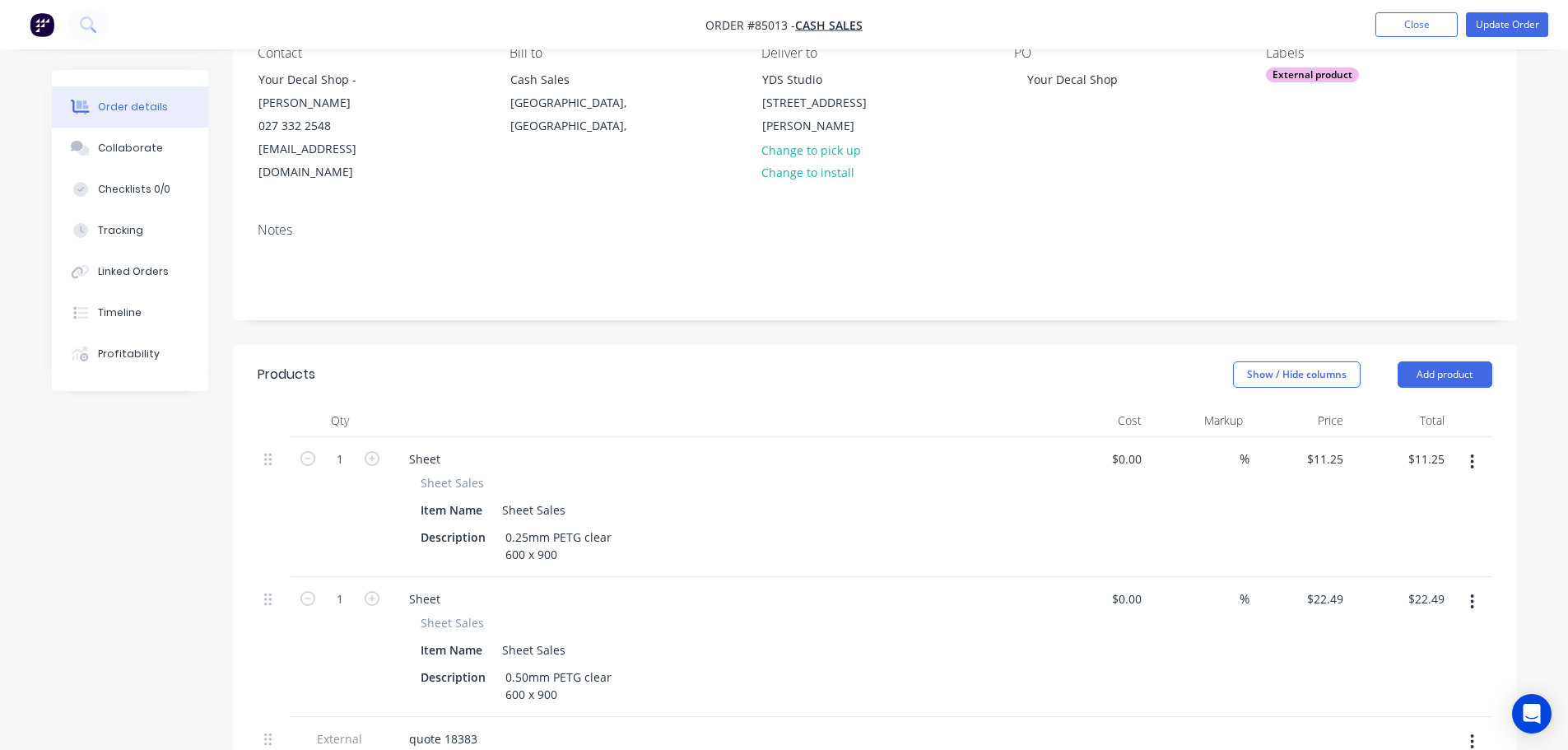
scroll to position [330, 0]
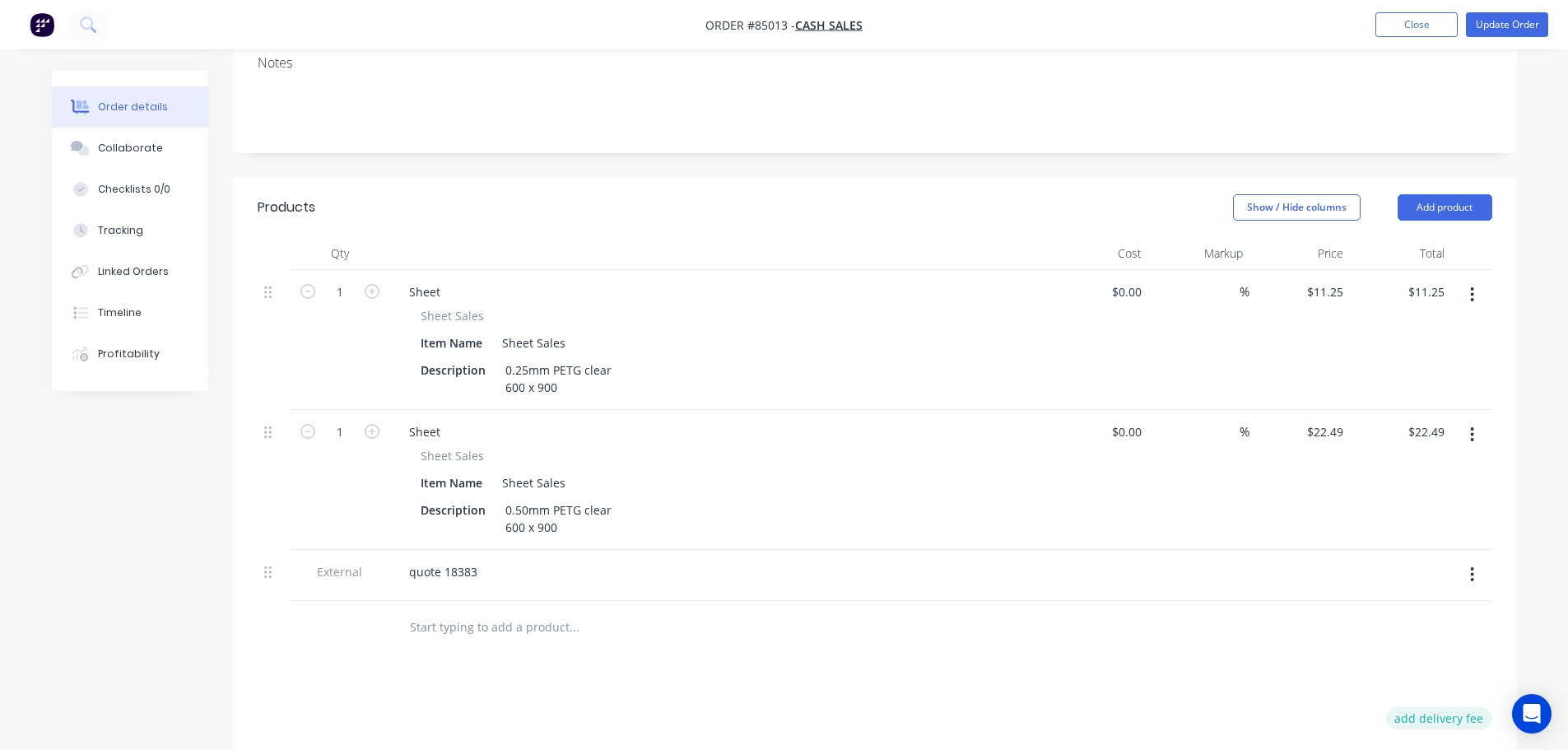
click at [1425, 707] on button "add delivery fee" at bounding box center [1439, 718] width 106 height 22
type input "12"
click at [1505, 30] on button "Update Order" at bounding box center [1507, 25] width 82 height 25
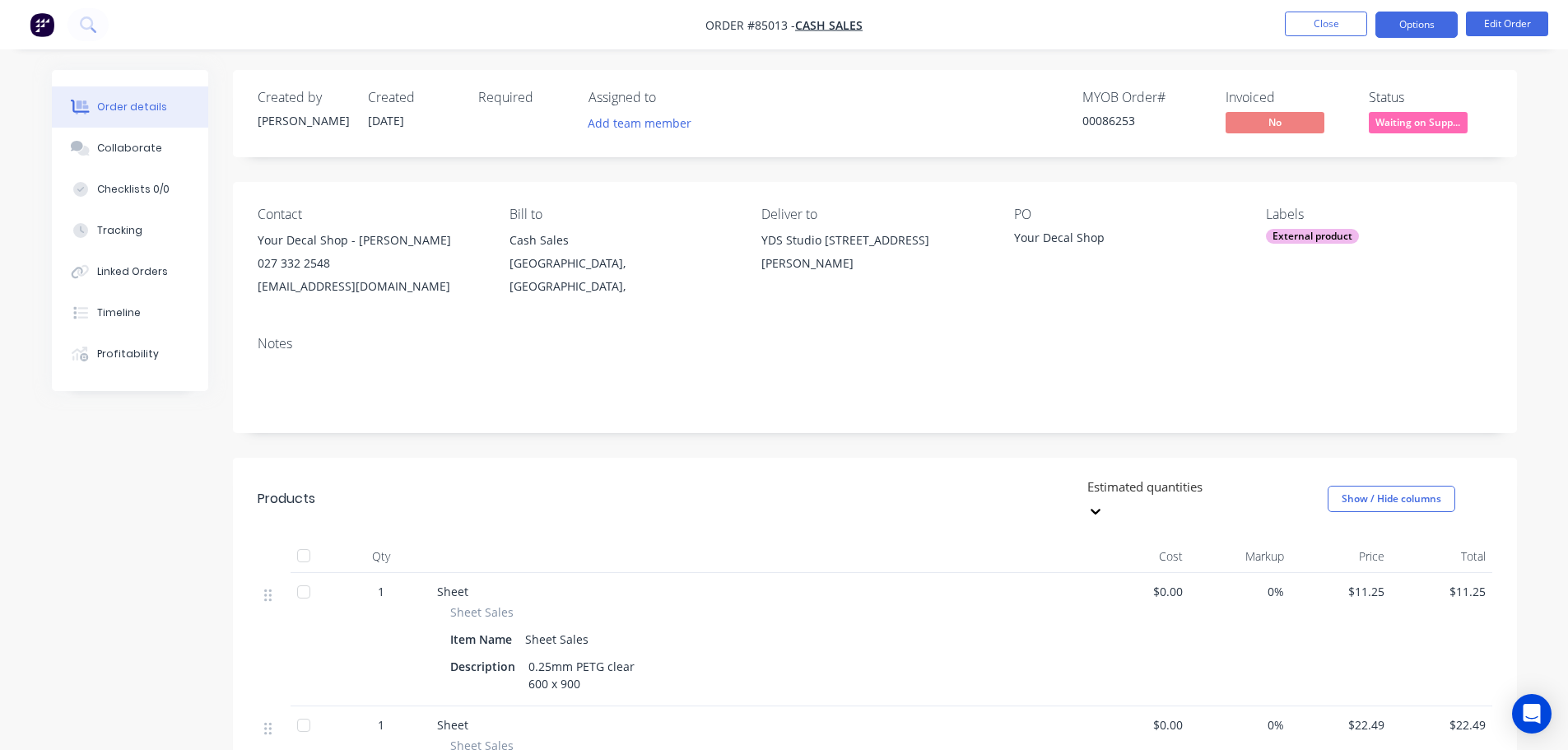
click at [1436, 23] on button "Options" at bounding box center [1416, 25] width 82 height 26
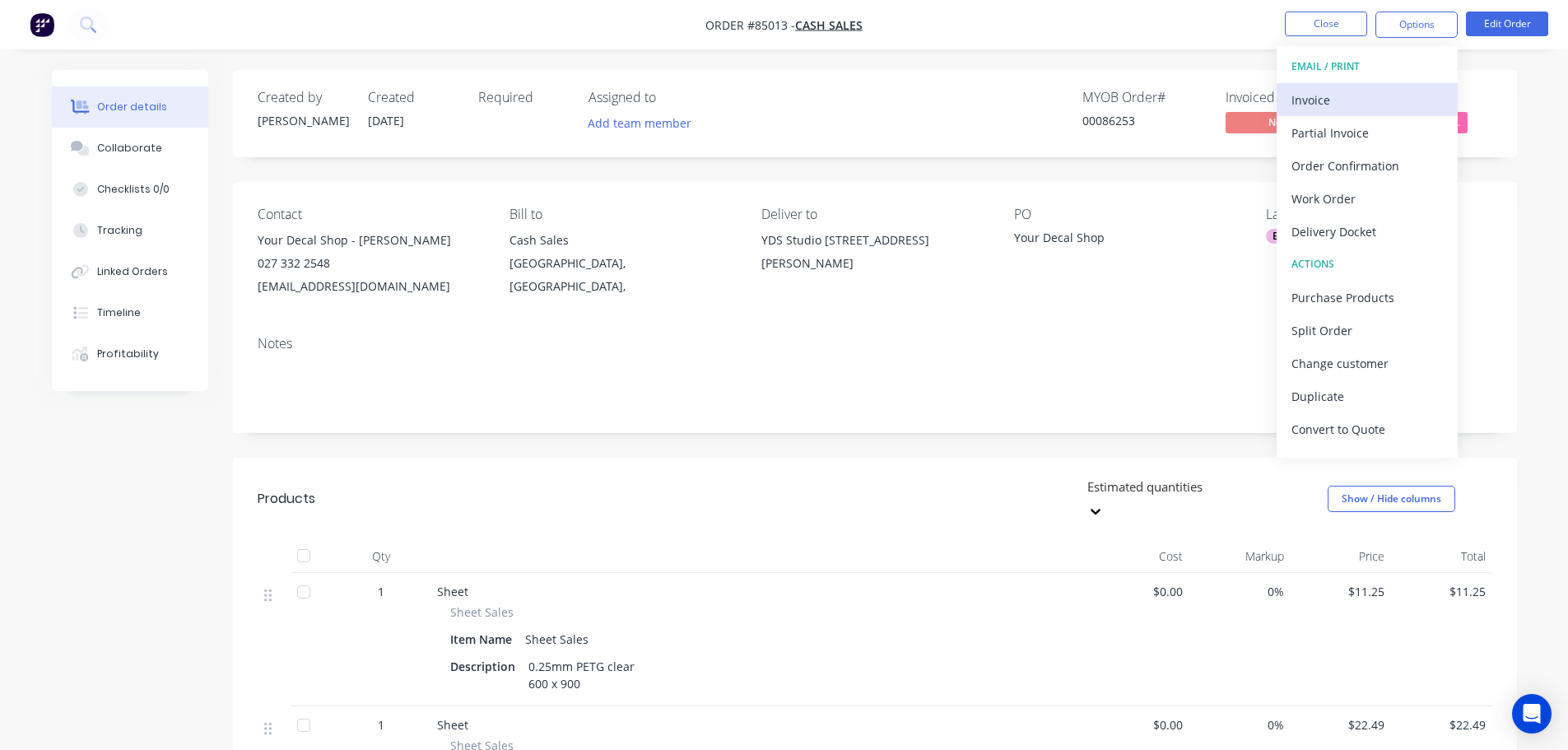
click at [1327, 107] on div "Invoice" at bounding box center [1367, 100] width 152 height 24
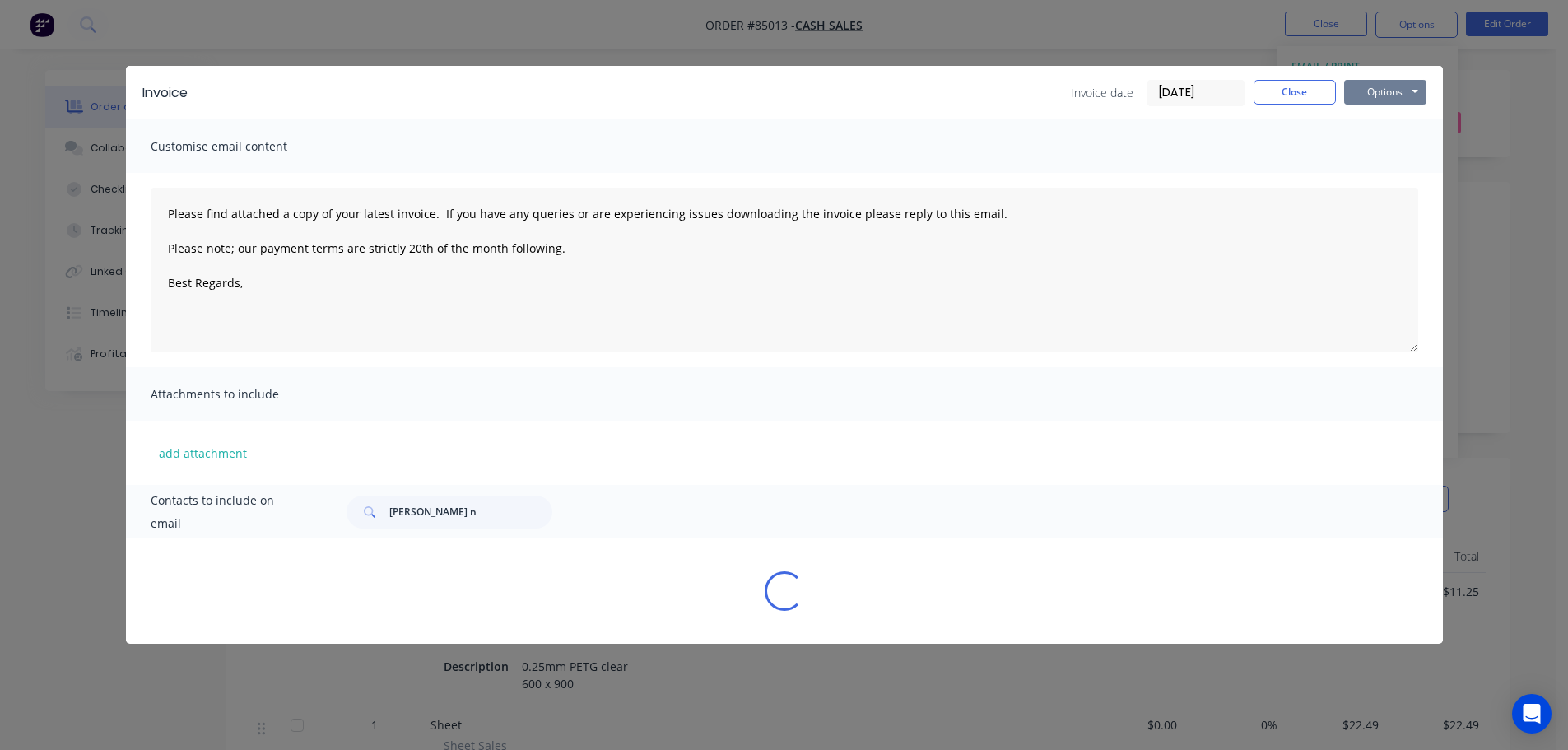
click at [1391, 83] on button "Options" at bounding box center [1385, 92] width 82 height 25
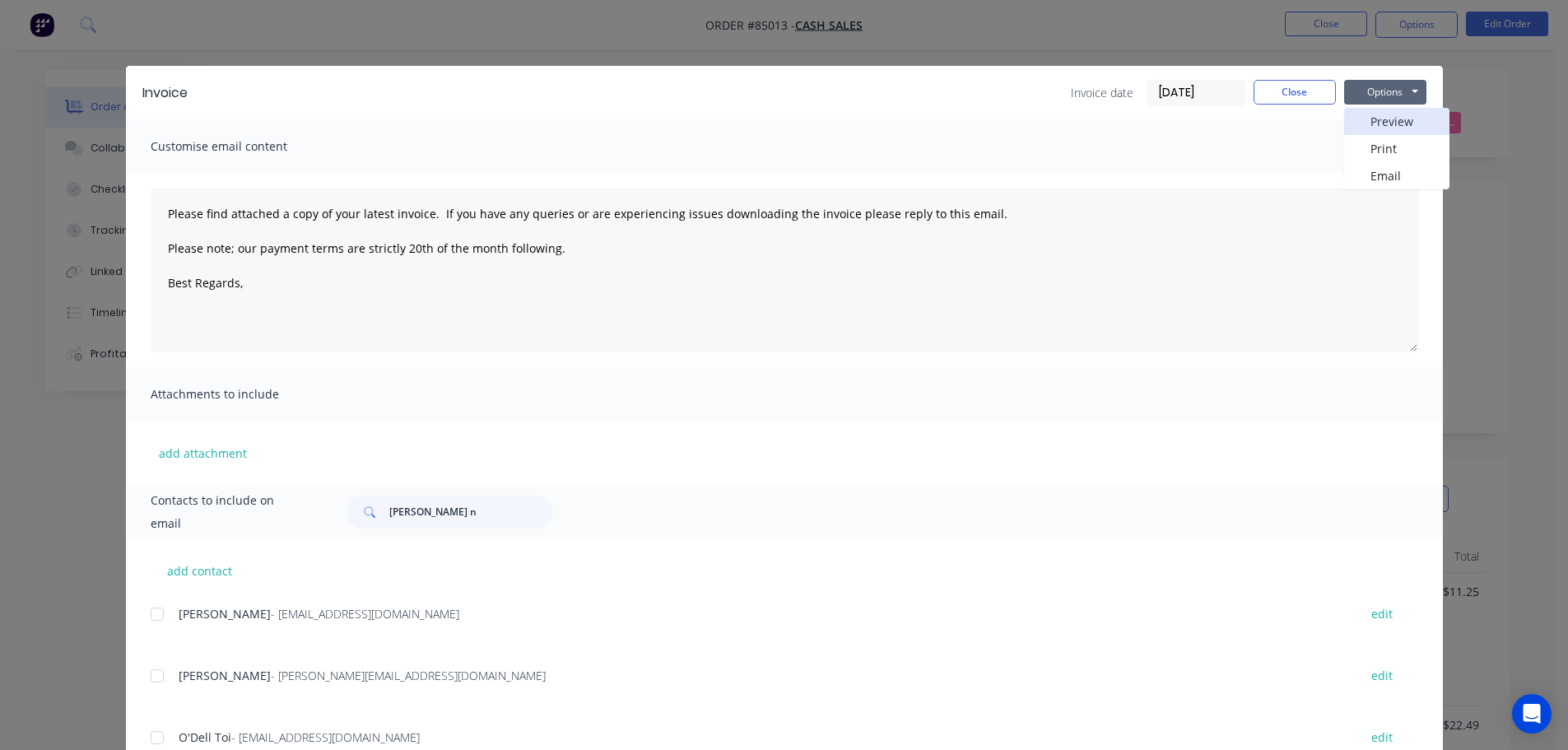
click at [1392, 127] on button "Preview" at bounding box center [1397, 121] width 105 height 27
click at [1288, 101] on button "Close" at bounding box center [1294, 92] width 82 height 25
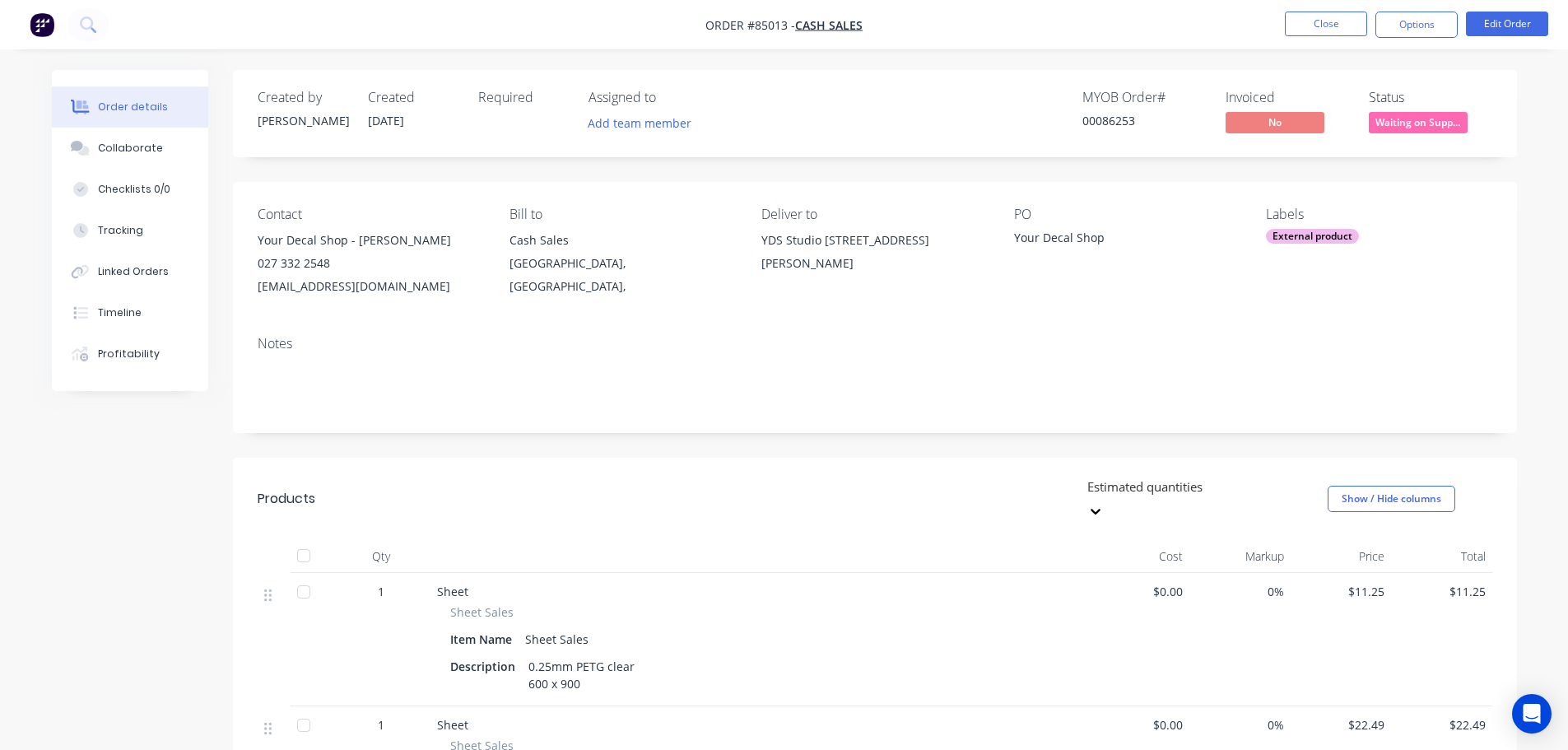
click at [1340, 8] on nav "Order #85013 - Cash Sales Close Options Edit Order" at bounding box center [784, 25] width 1568 height 49
click at [1337, 19] on button "Close" at bounding box center [1326, 24] width 82 height 25
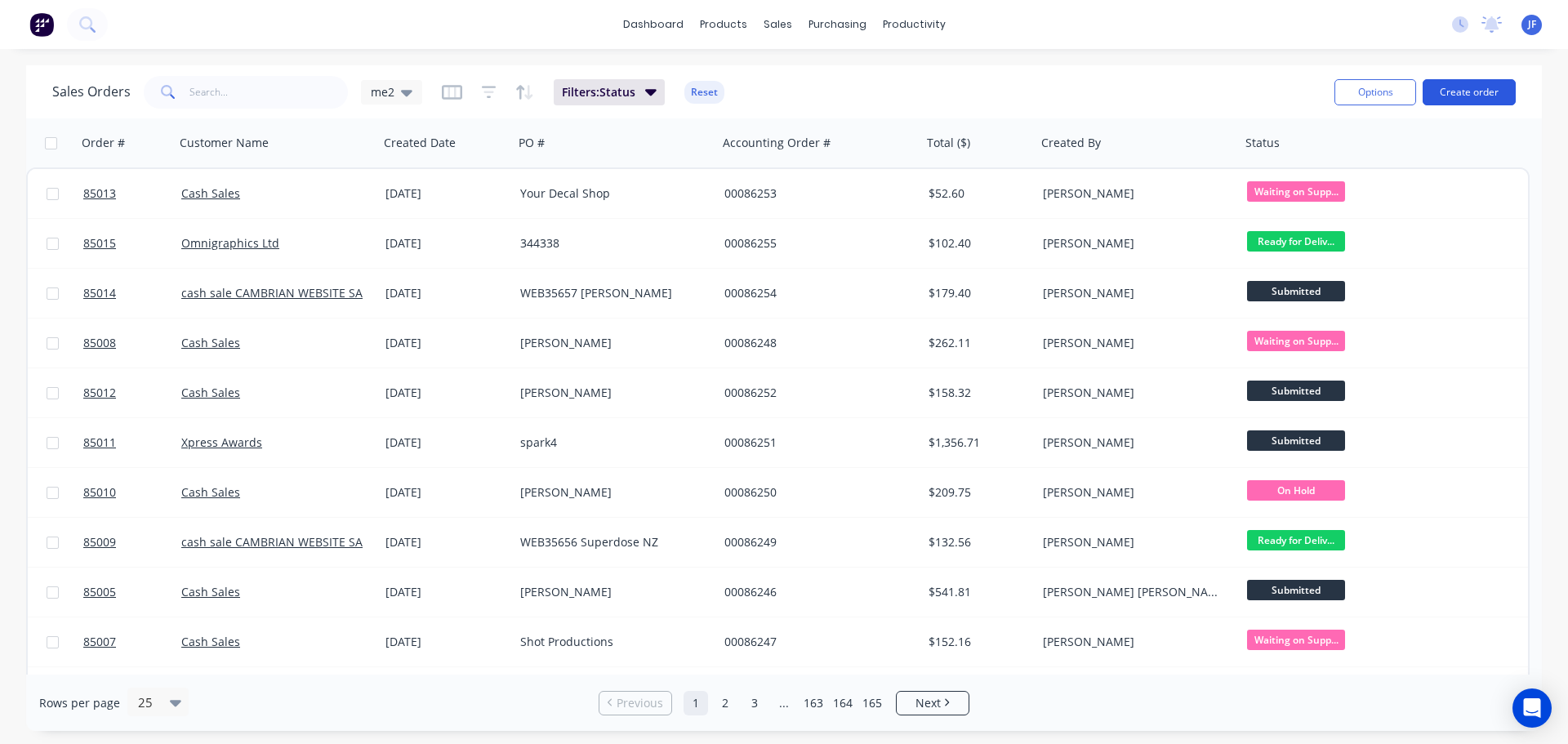
click at [1470, 94] on button "Create order" at bounding box center [1469, 92] width 93 height 26
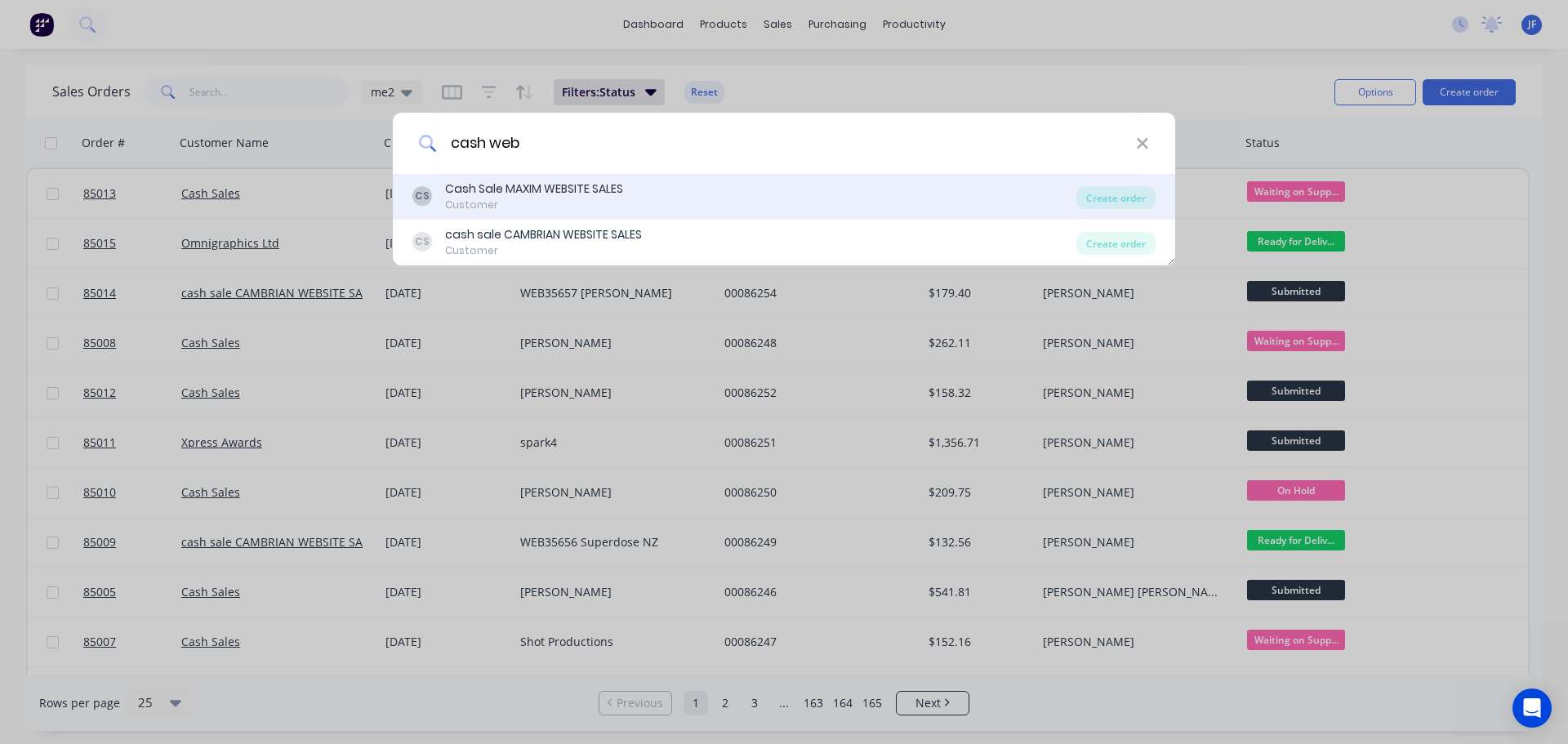
type input "cash web"
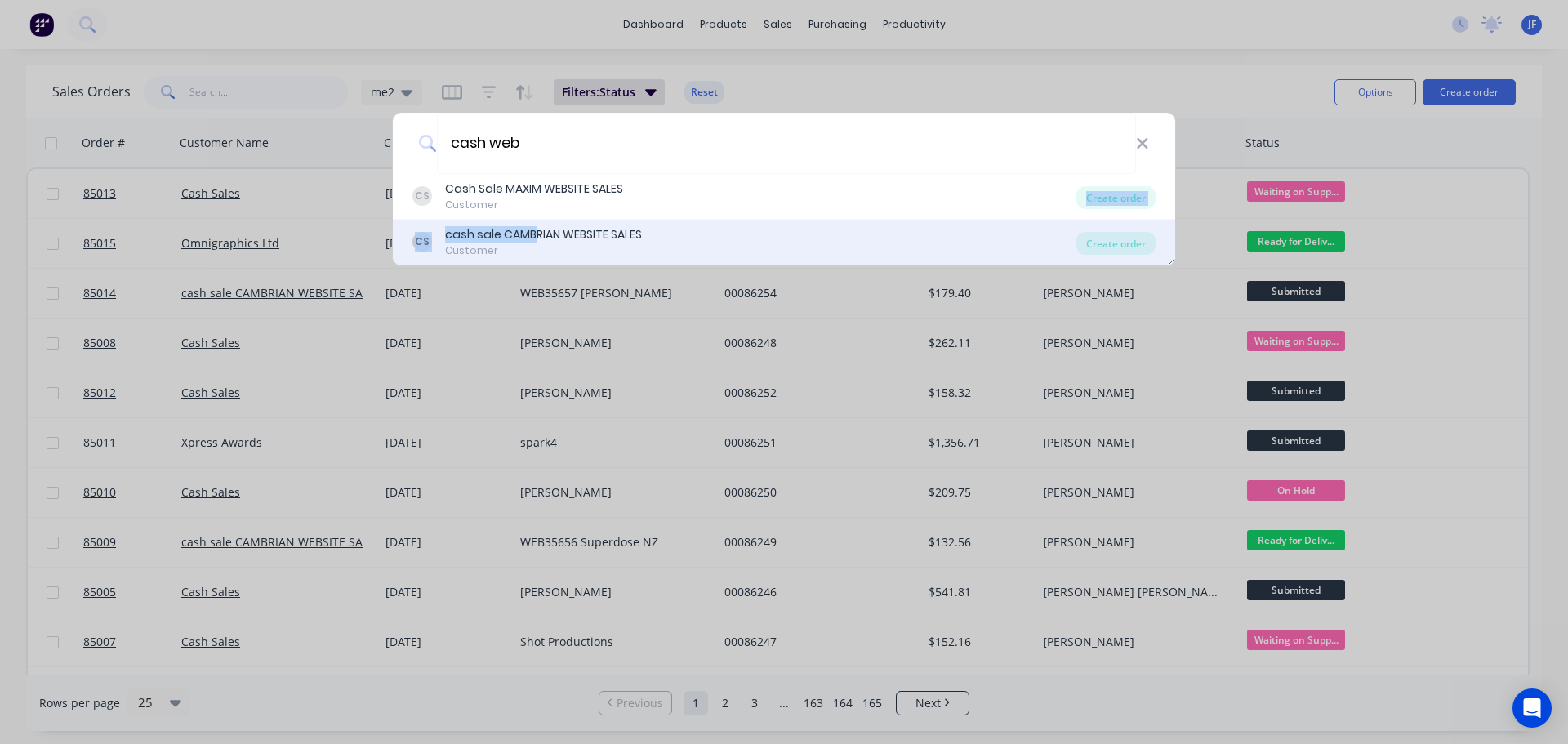
drag, startPoint x: 541, startPoint y: 201, endPoint x: 533, endPoint y: 233, distance: 33.0
click at [533, 233] on div "CS Cash Sale MAXIM WEBSITE SALES Customer Create order CS cash sale CAMBRIAN WE…" at bounding box center [783, 220] width 782 height 92
click at [533, 233] on div "cash sale CAMBRIAN WEBSITE SALES" at bounding box center [543, 235] width 197 height 17
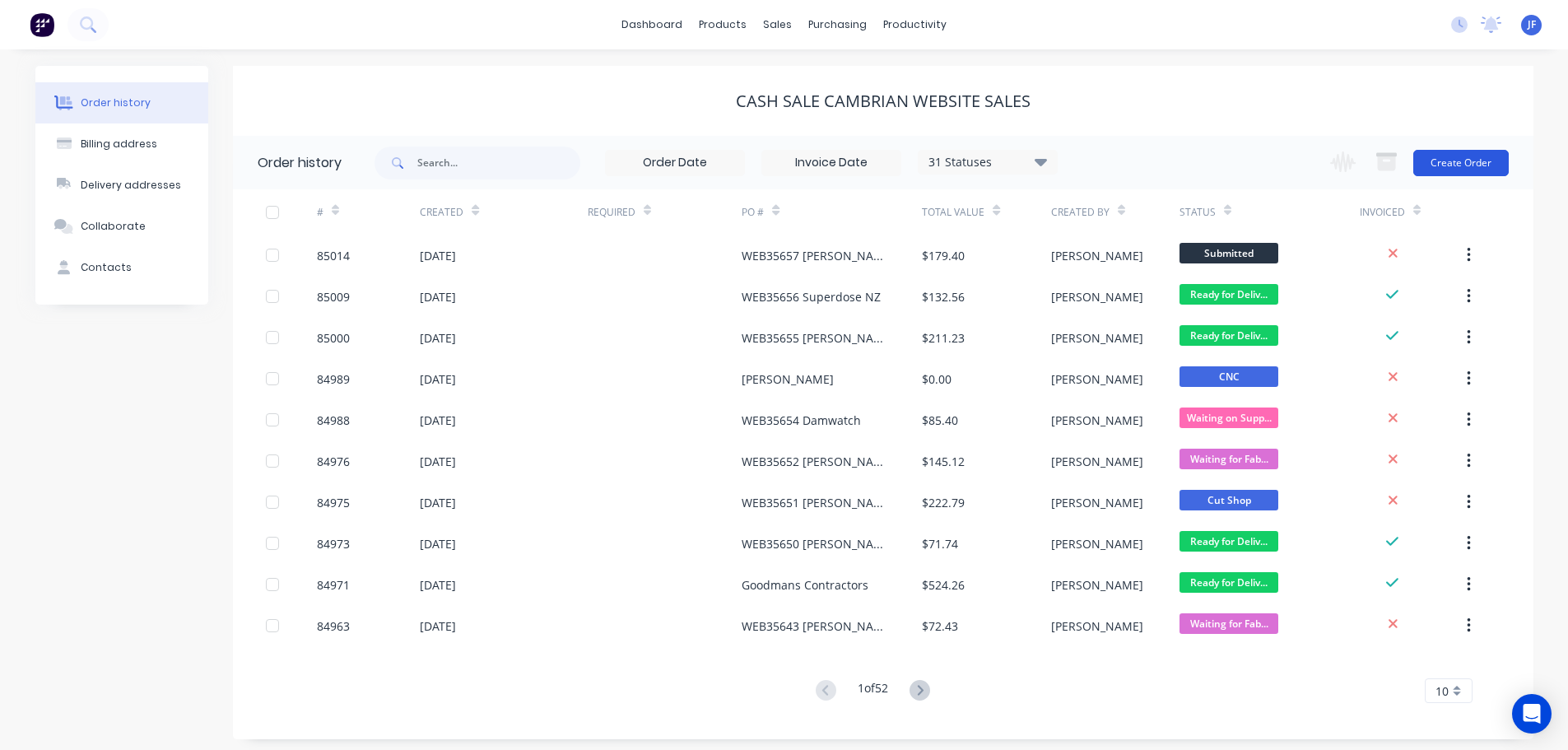
click at [1485, 158] on button "Create Order" at bounding box center [1461, 163] width 96 height 26
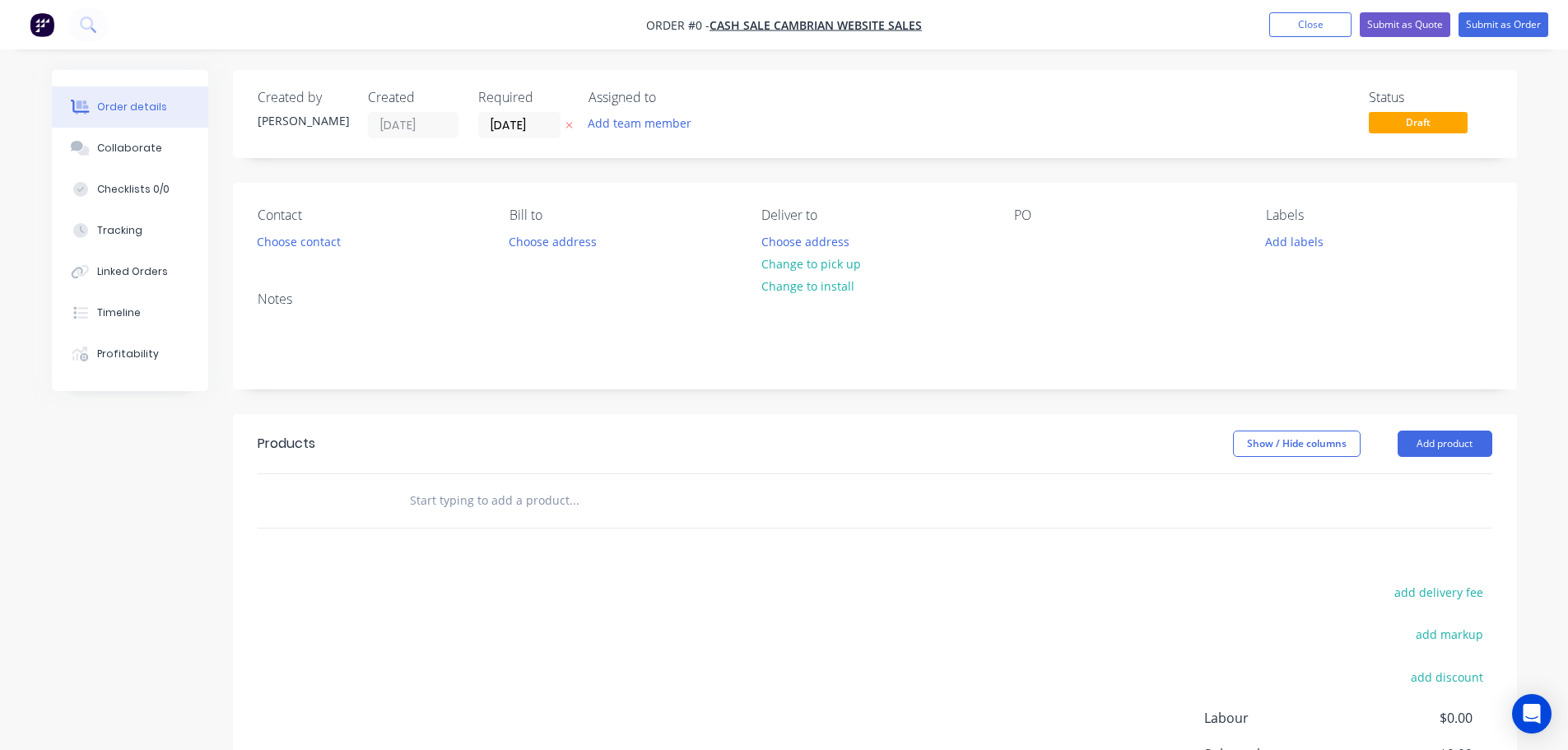
click at [568, 127] on icon "button" at bounding box center [569, 126] width 7 height 7
click at [312, 244] on button "Choose contact" at bounding box center [298, 241] width 101 height 22
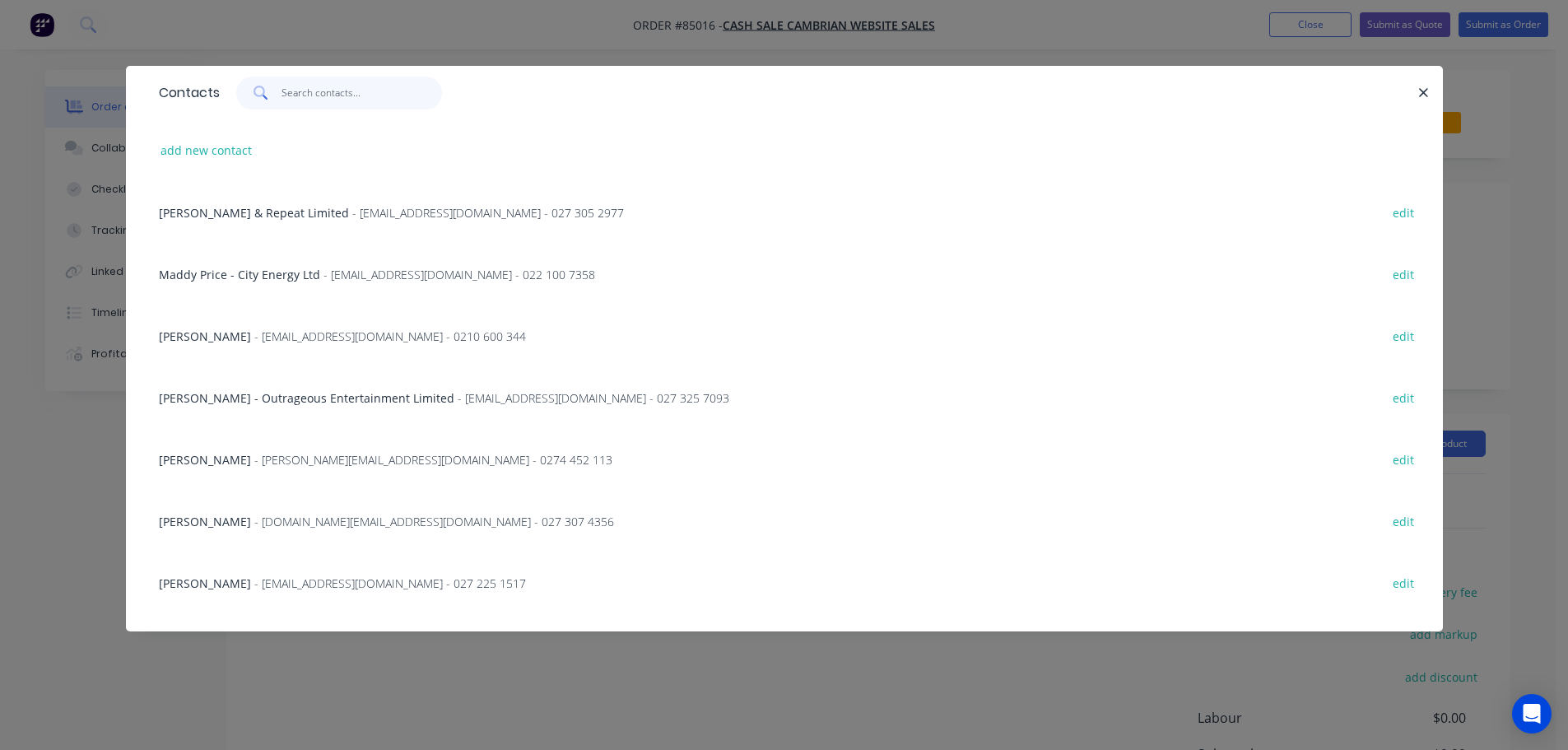
click at [386, 98] on input "text" at bounding box center [362, 93] width 161 height 33
paste input "[PERSON_NAME]"
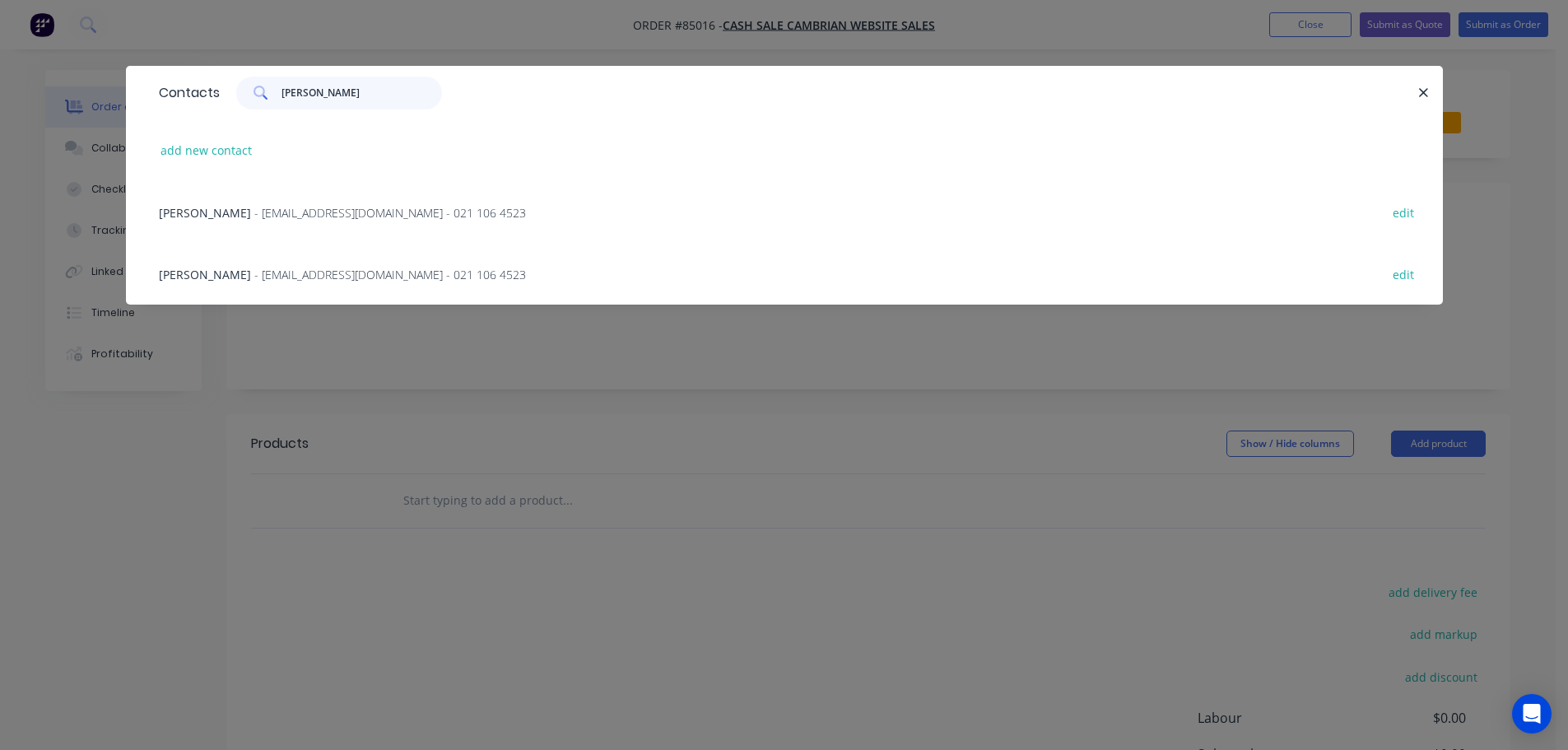
type input "[PERSON_NAME]"
click at [263, 291] on div "Ryan Wroth - wrothdogg@gmail.com - 021 106 4523 edit" at bounding box center [784, 274] width 1267 height 62
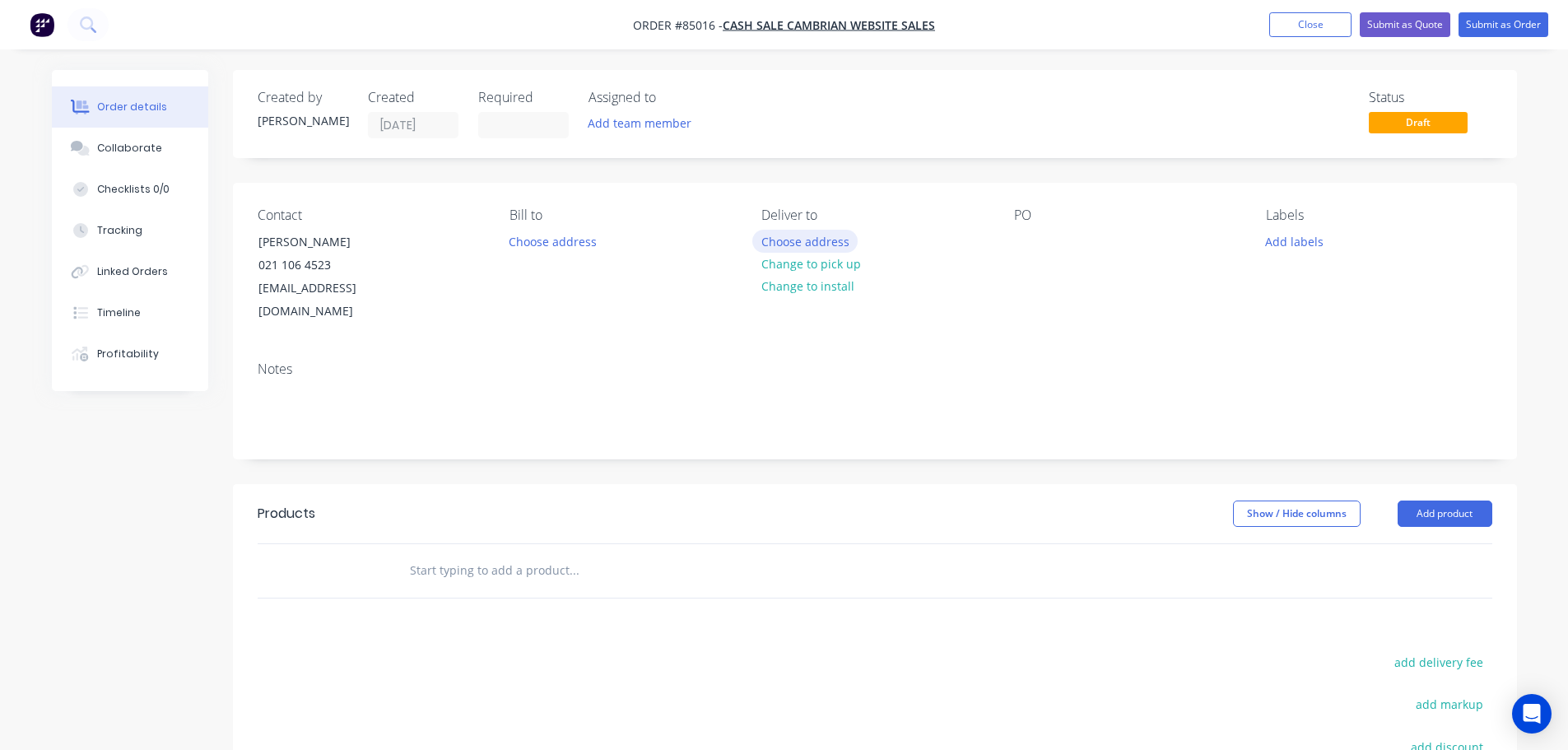
click at [782, 239] on button "Choose address" at bounding box center [805, 241] width 105 height 22
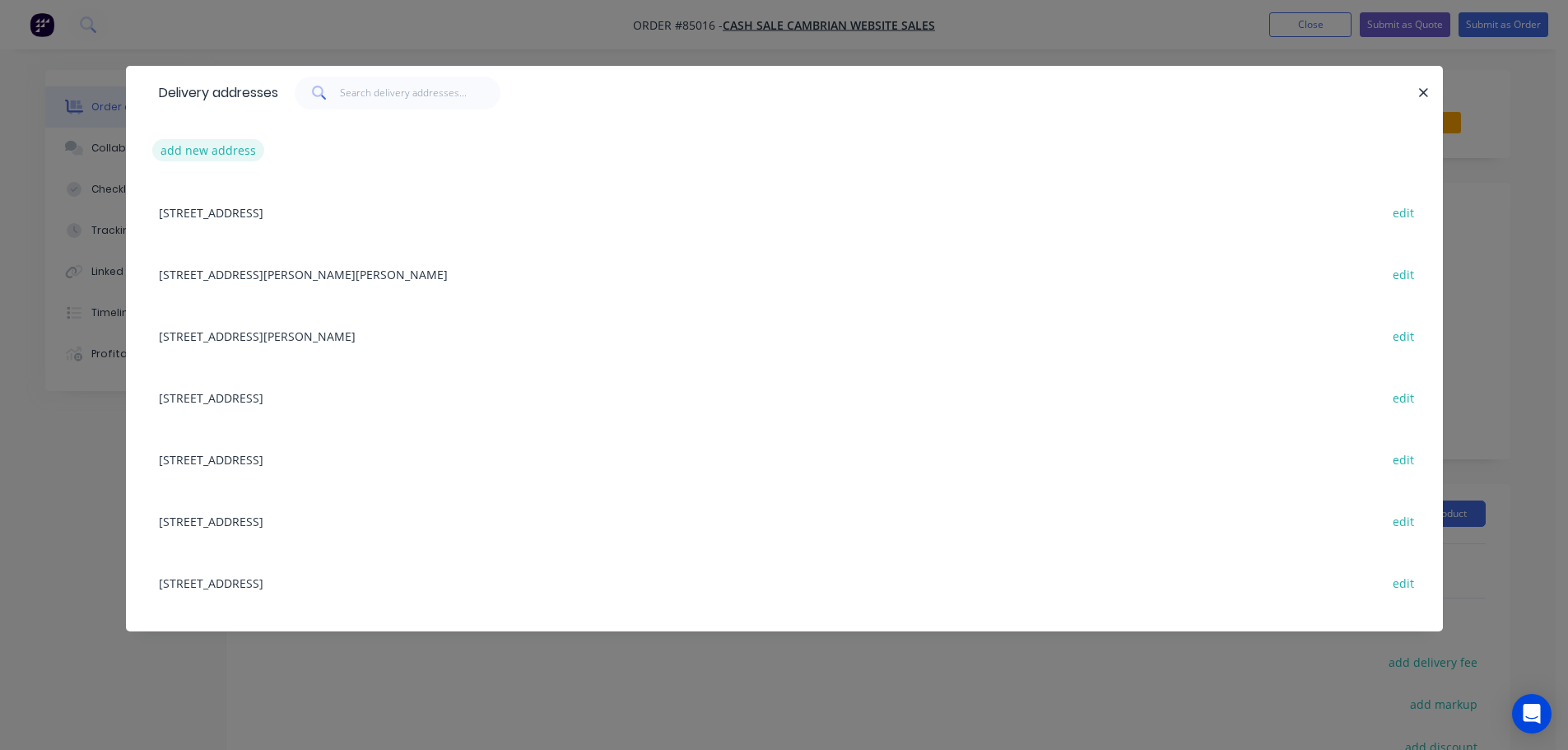
click at [223, 153] on button "add new address" at bounding box center [208, 150] width 113 height 22
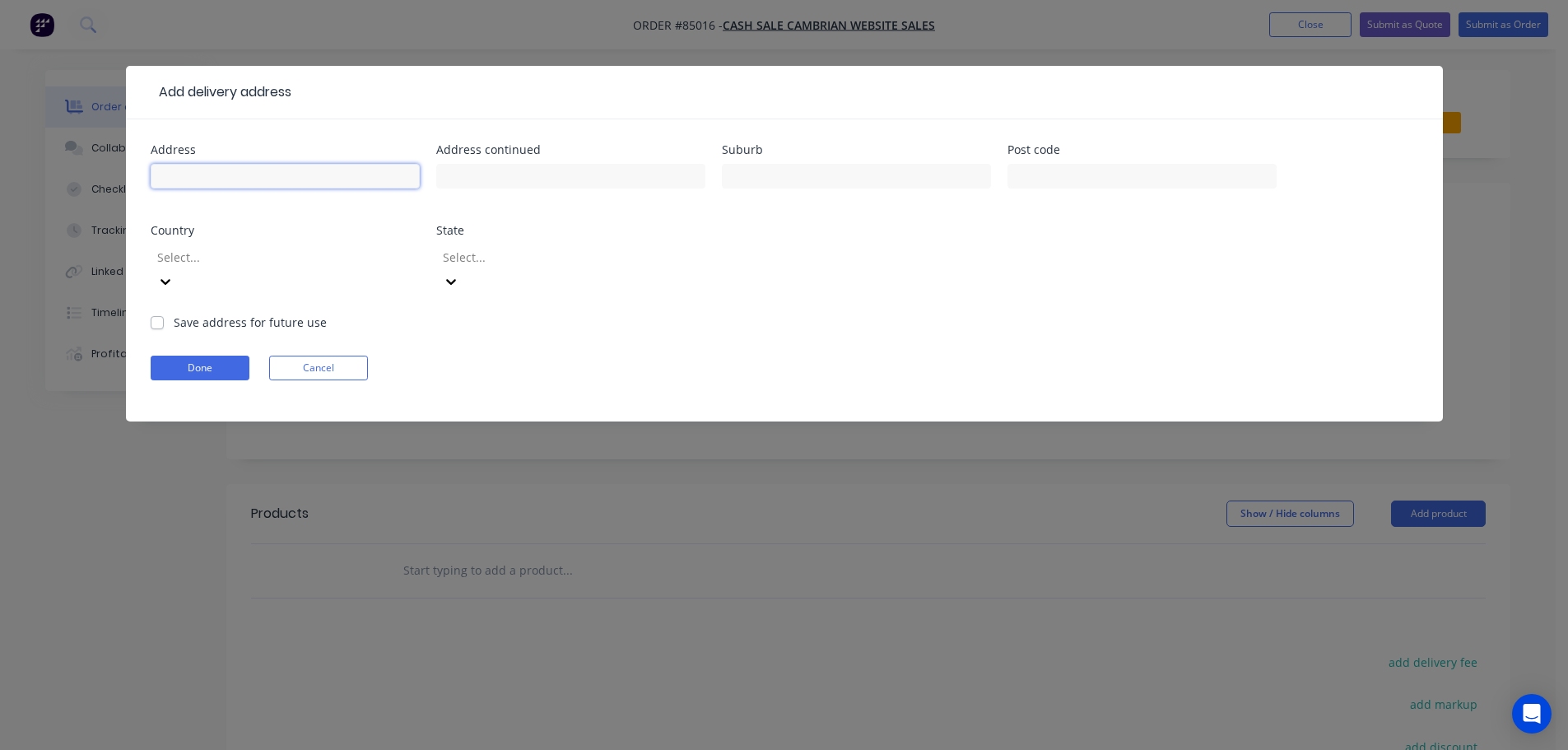
click at [231, 174] on input "text" at bounding box center [285, 176] width 269 height 25
paste input "42 Westview Court, Somerville"
type input "42 Westview Court, Somerville"
click at [536, 172] on input "text" at bounding box center [570, 176] width 269 height 25
paste input "Auckland"
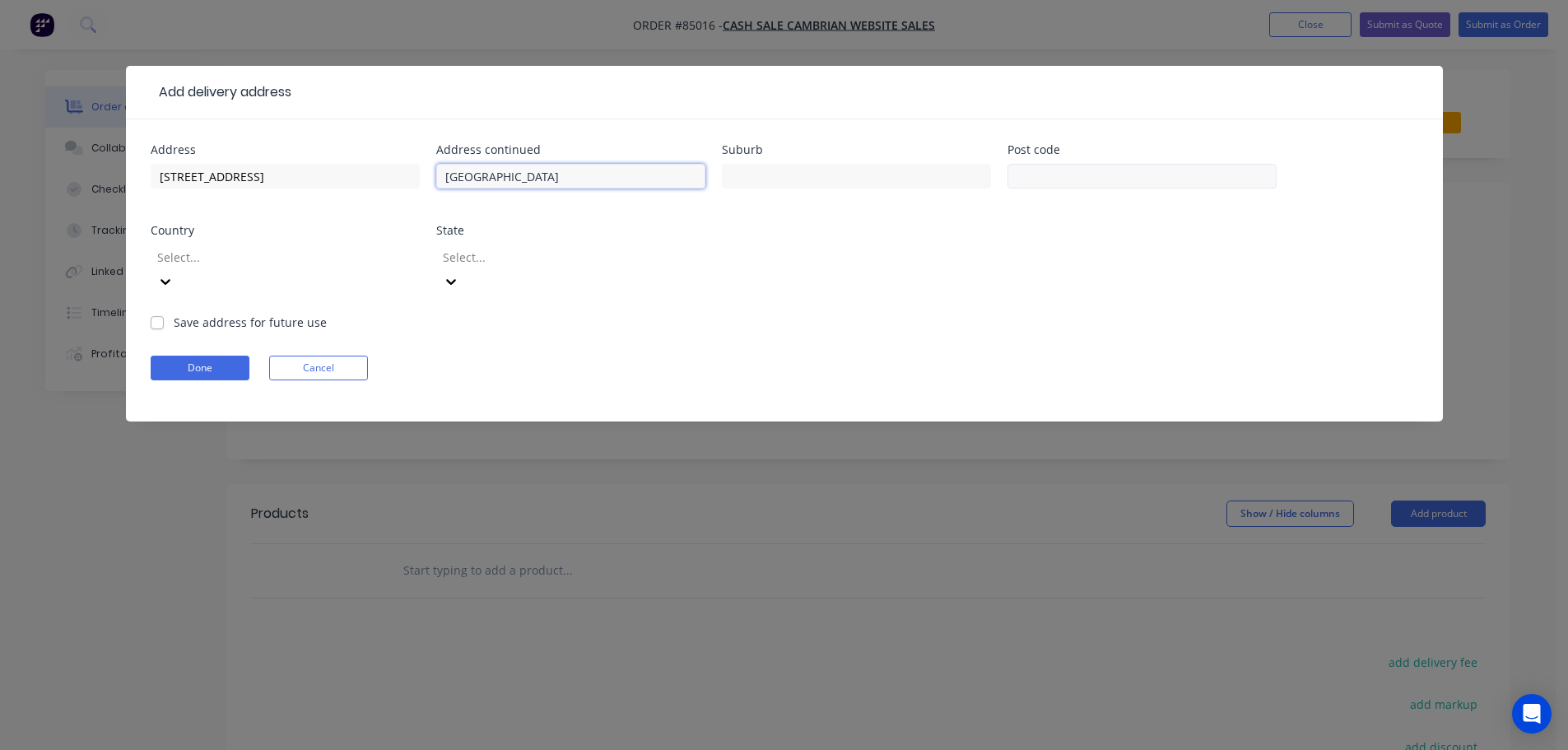
type input "Auckland"
click at [1067, 177] on input "text" at bounding box center [1142, 176] width 269 height 25
type input "2014"
click at [204, 356] on button "Done" at bounding box center [200, 368] width 99 height 25
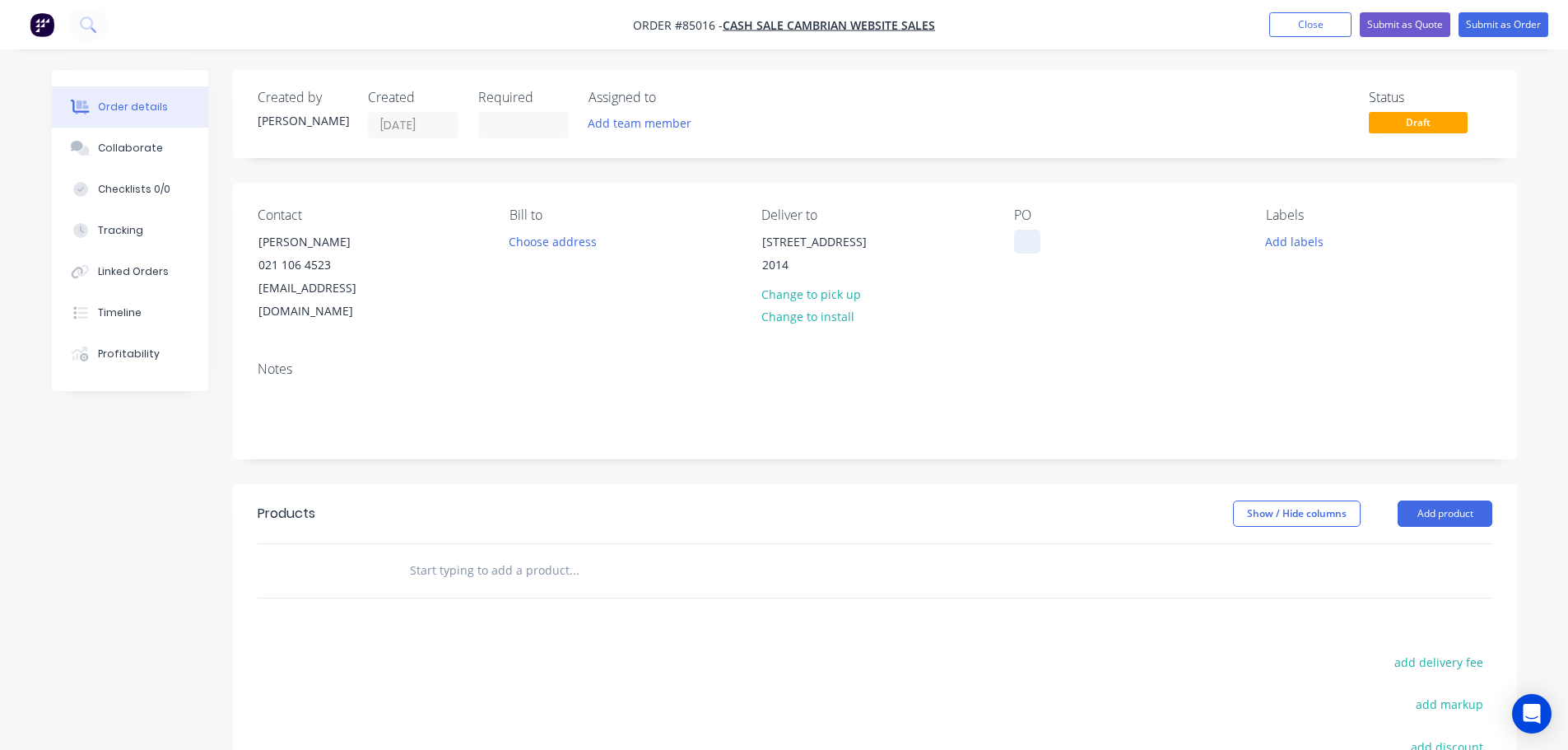
click at [1024, 237] on div at bounding box center [1027, 241] width 26 height 24
drag, startPoint x: 253, startPoint y: 239, endPoint x: 454, endPoint y: 239, distance: 201.0
click at [442, 241] on div "Contact Ryan Wroth 021 106 4523 wrothdogg@gmail.com" at bounding box center [371, 265] width 226 height 116
copy div "[PERSON_NAME]"
click at [1093, 238] on div "WEB35658" at bounding box center [1056, 241] width 84 height 24
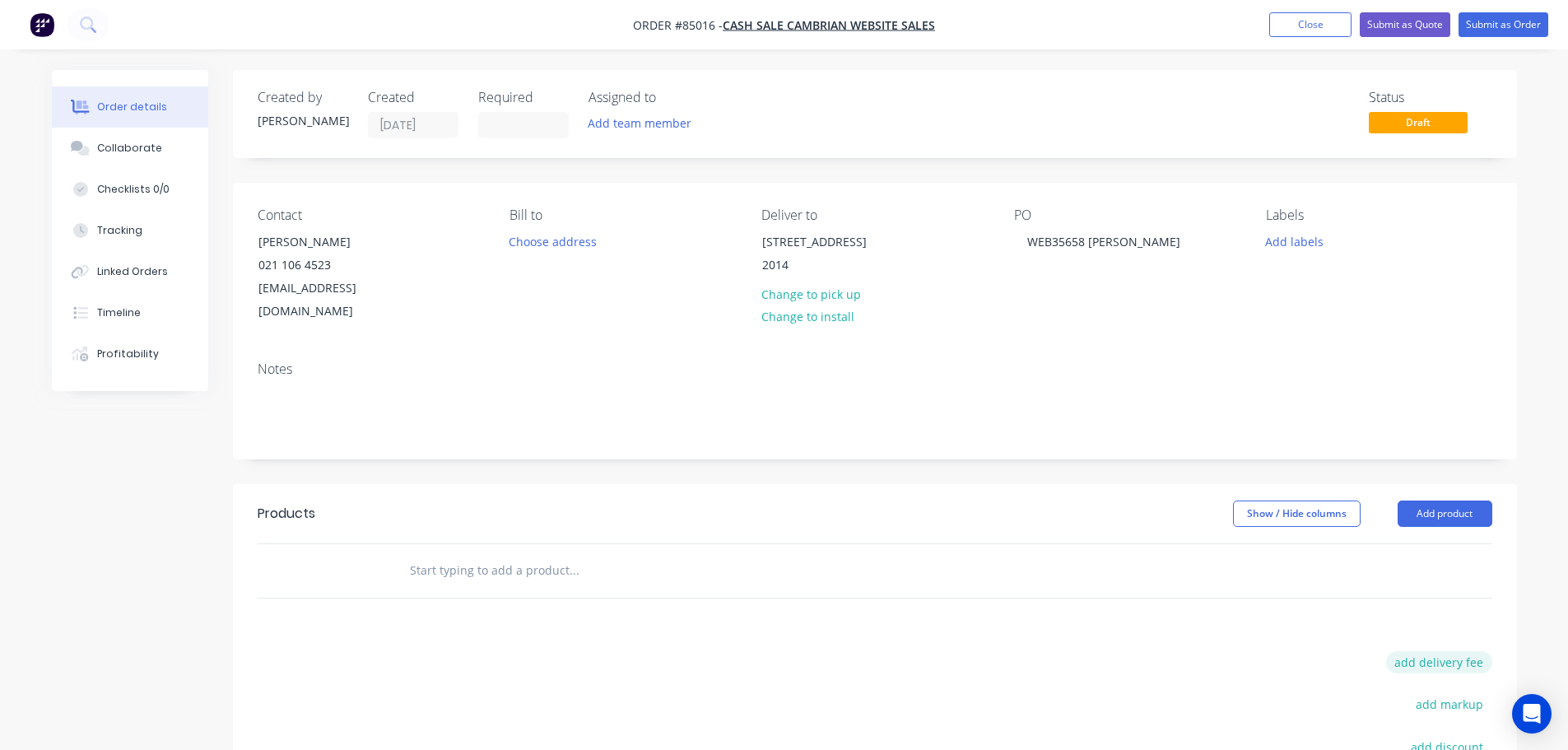
click at [1420, 651] on button "add delivery fee" at bounding box center [1439, 662] width 106 height 22
type input "12"
click at [453, 554] on input "text" at bounding box center [573, 570] width 330 height 33
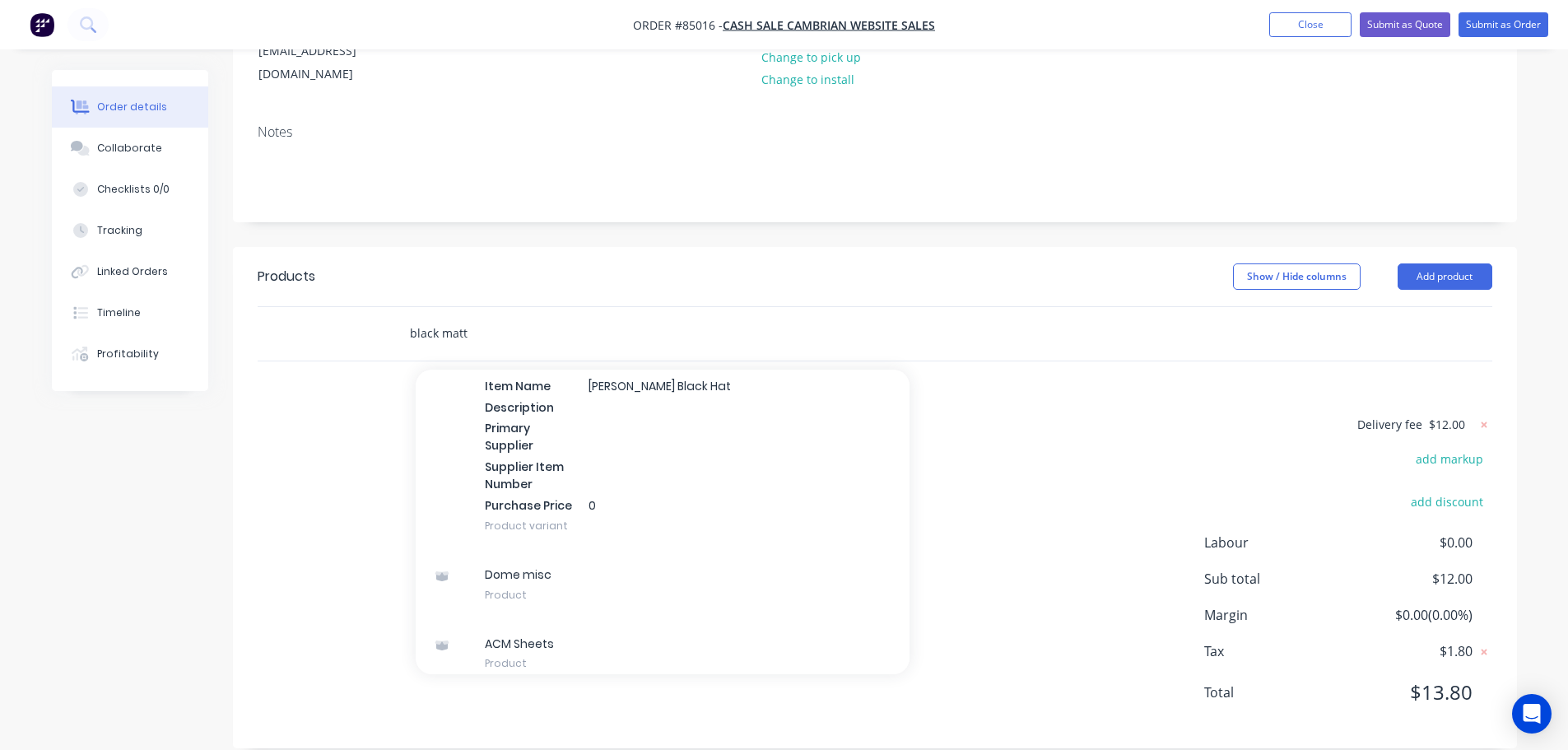
scroll to position [2378, 0]
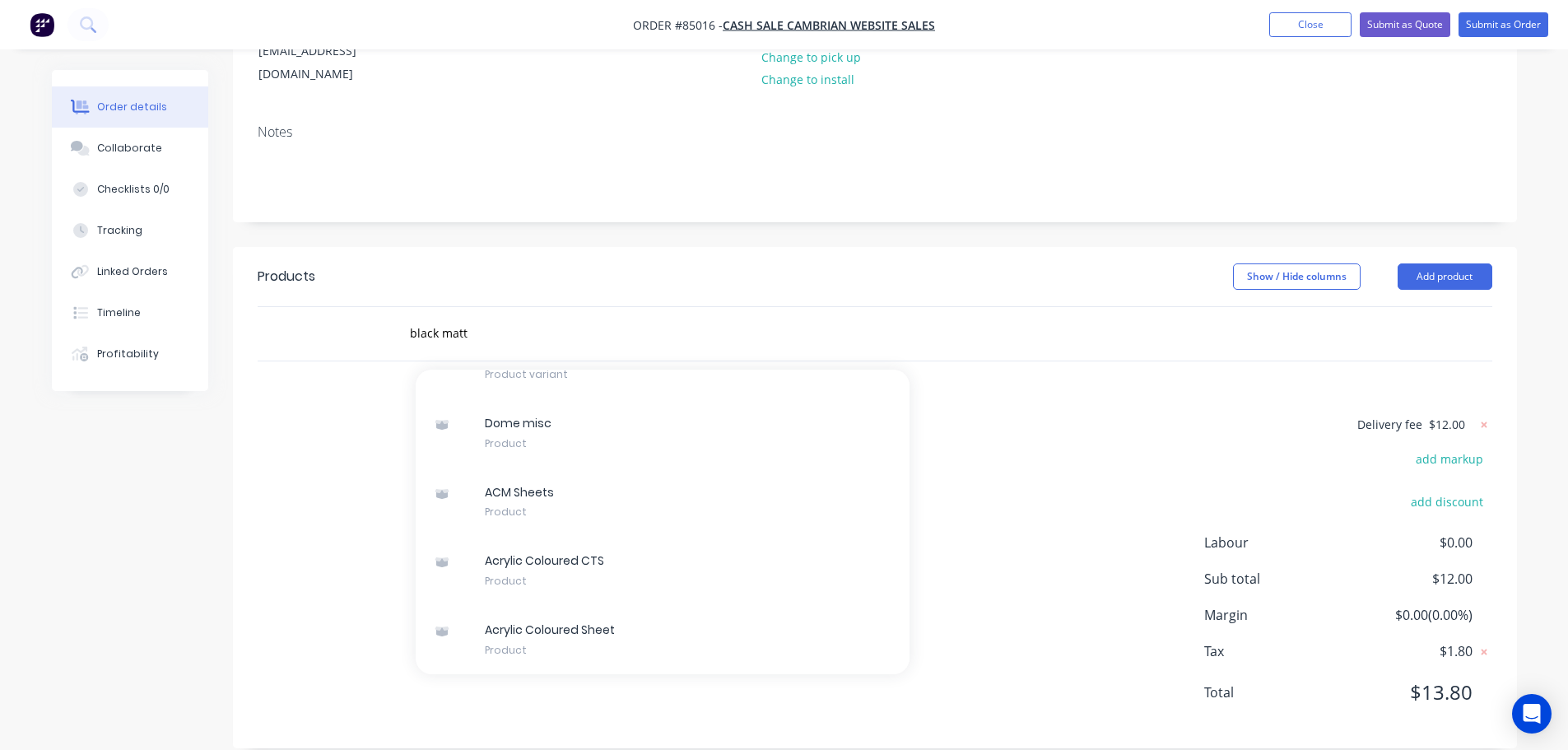
click at [354, 414] on div "Delivery fee $12.00 add markup add discount Labour $0.00 Sub total $12.00 Margi…" at bounding box center [875, 569] width 1234 height 310
click at [517, 317] on input "black matt" at bounding box center [573, 334] width 330 height 33
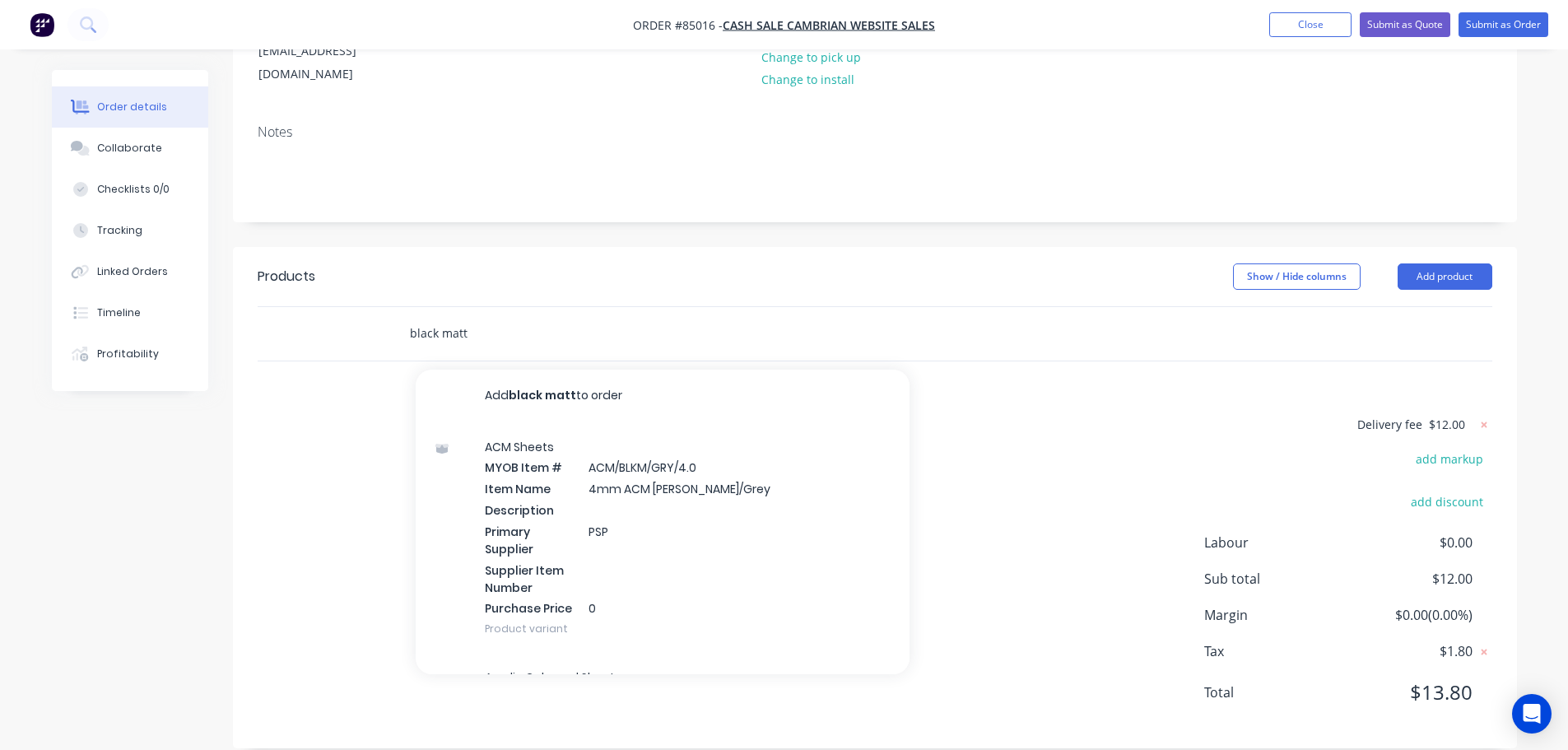
click at [583, 317] on input "black matt" at bounding box center [573, 334] width 330 height 33
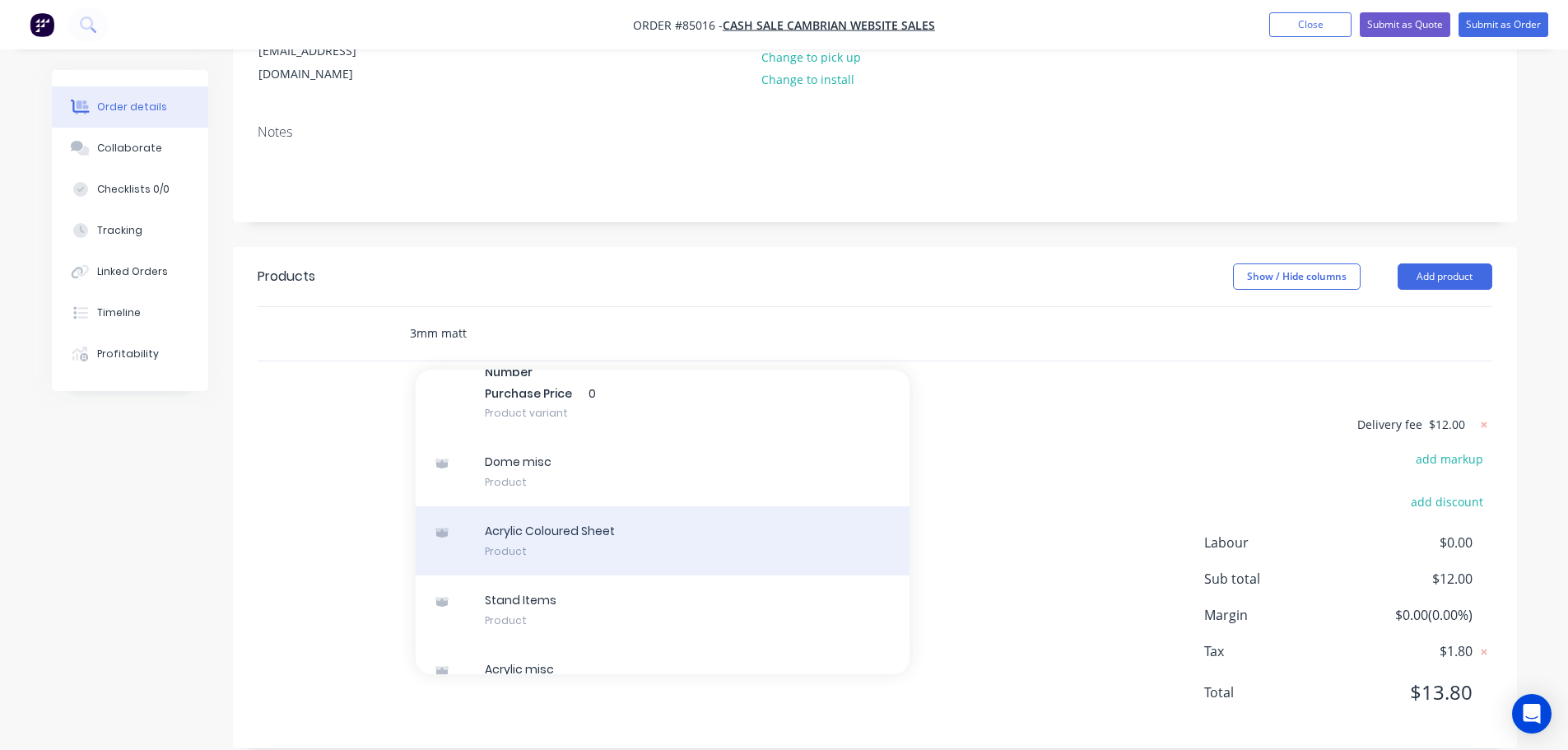
scroll to position [803, 0]
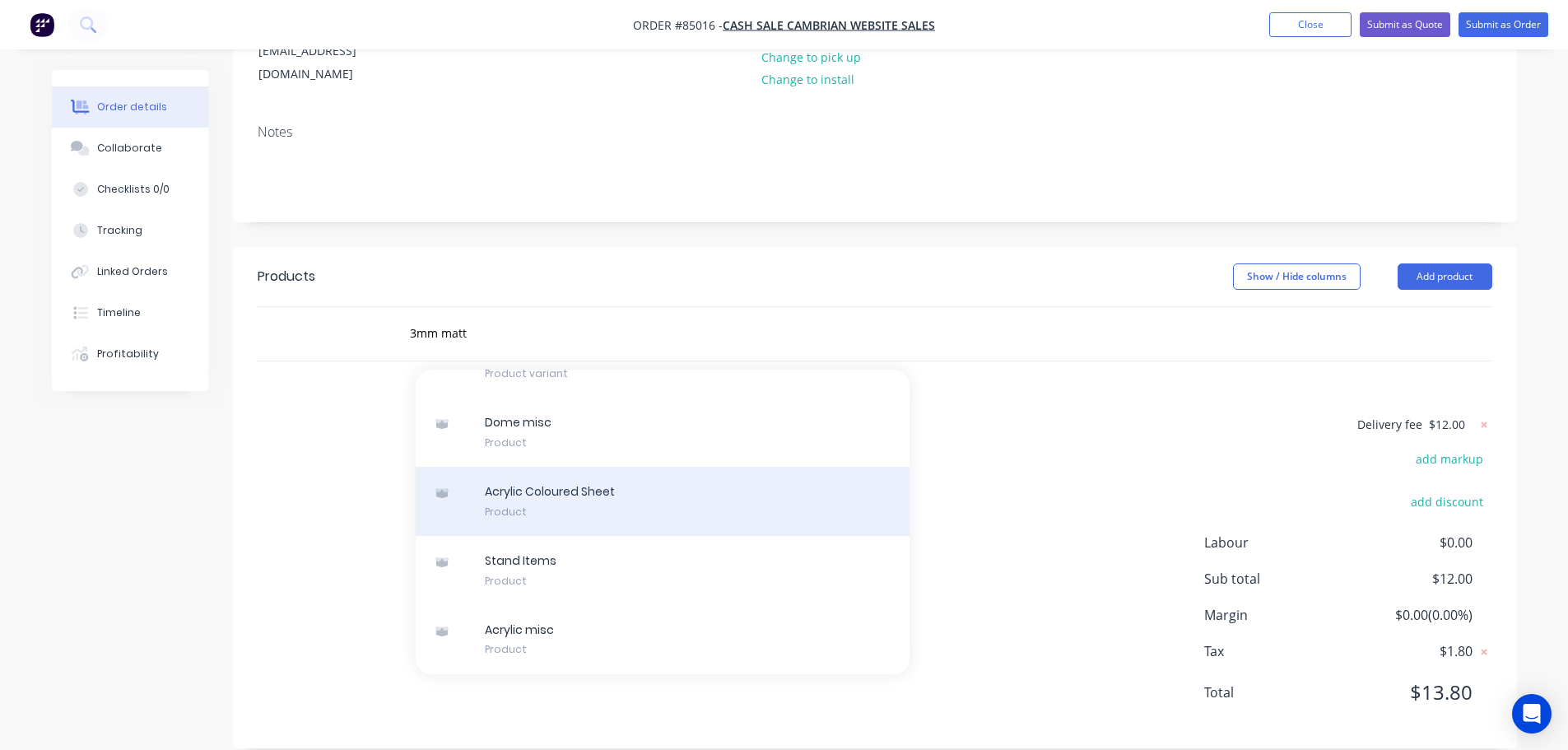
click at [654, 478] on div "Acrylic Coloured Sheet Product" at bounding box center [662, 501] width 494 height 69
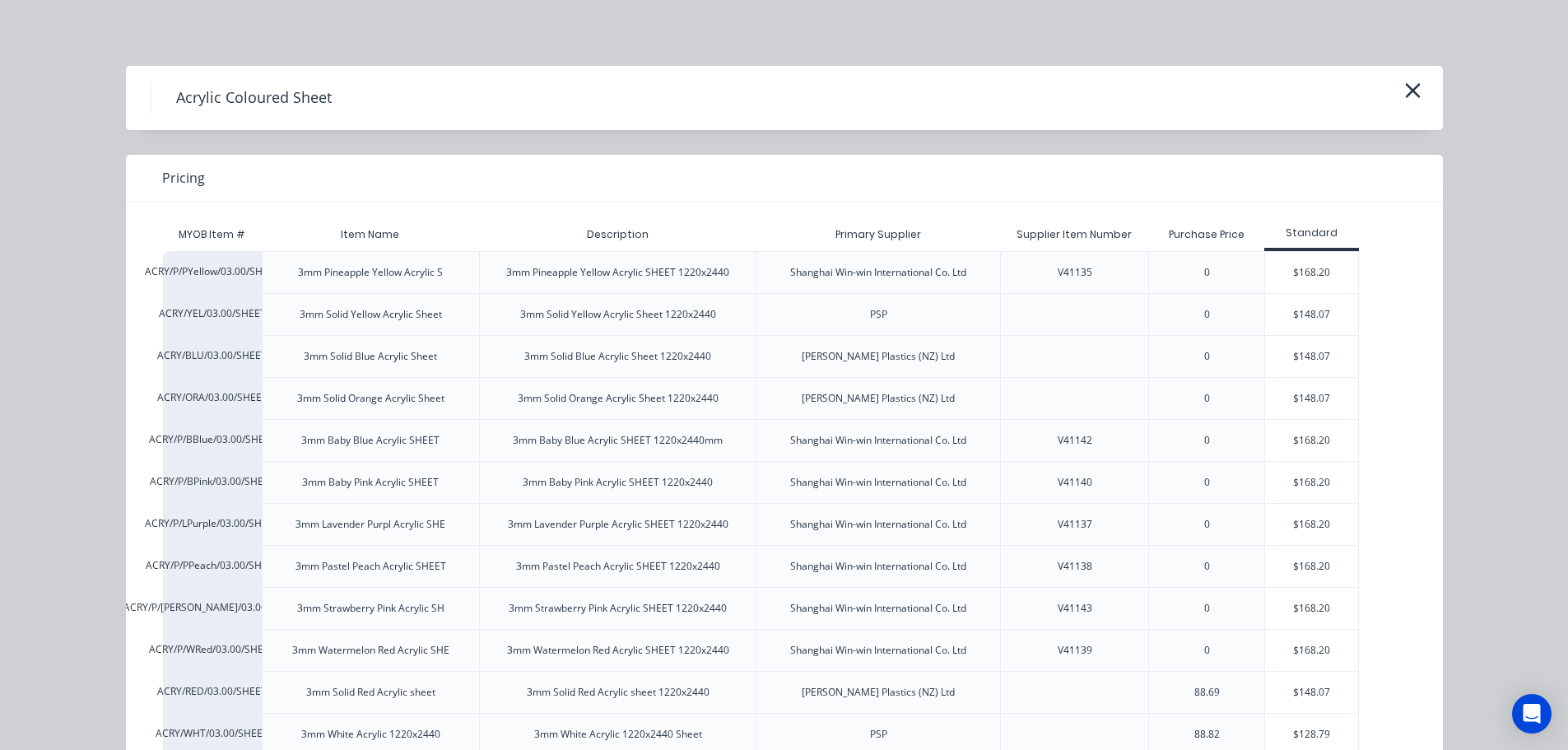
scroll to position [683, 0]
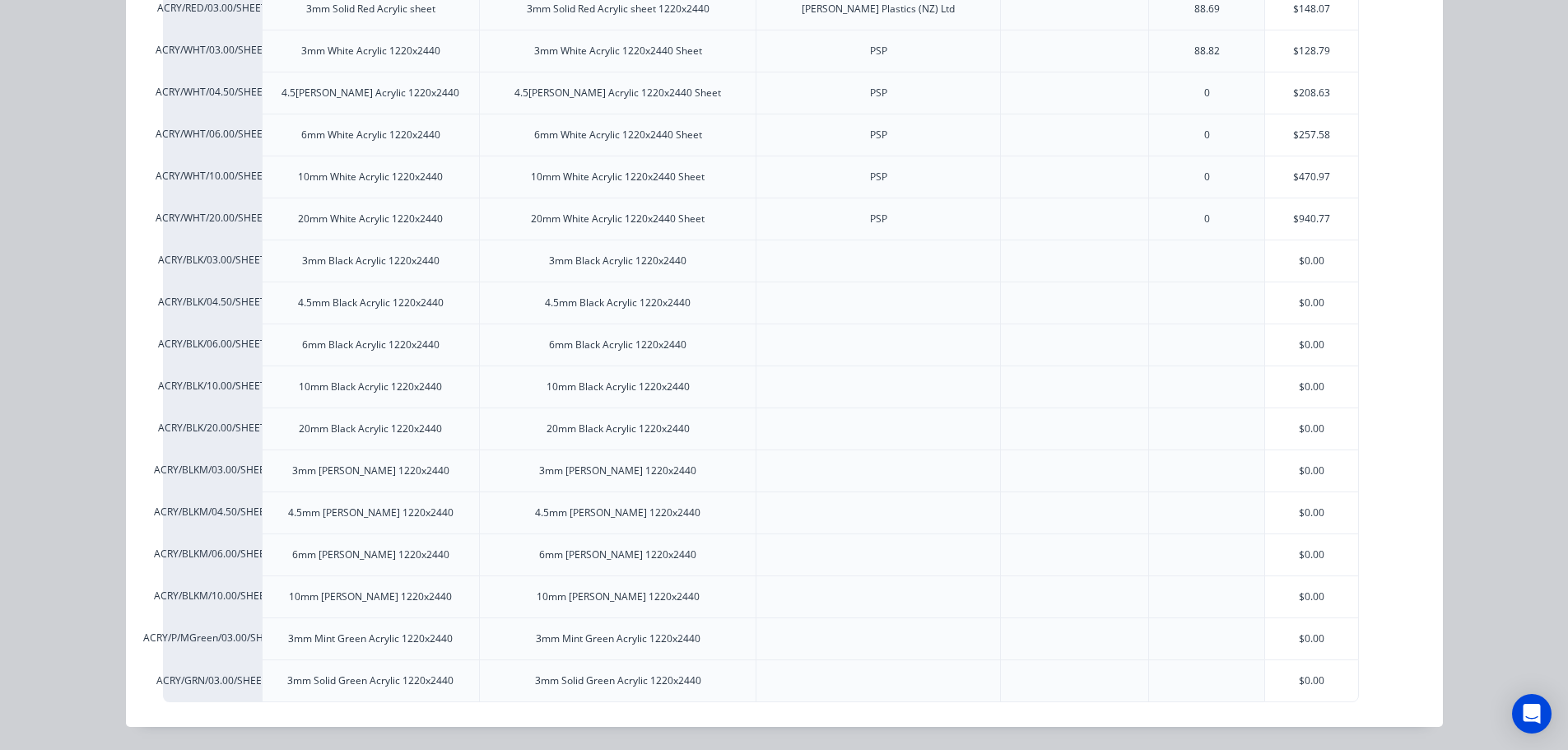
click at [59, 315] on div "Acrylic Coloured Sheet Pricing MYOB Item # Item Name Description Primary Suppli…" at bounding box center [784, 375] width 1568 height 750
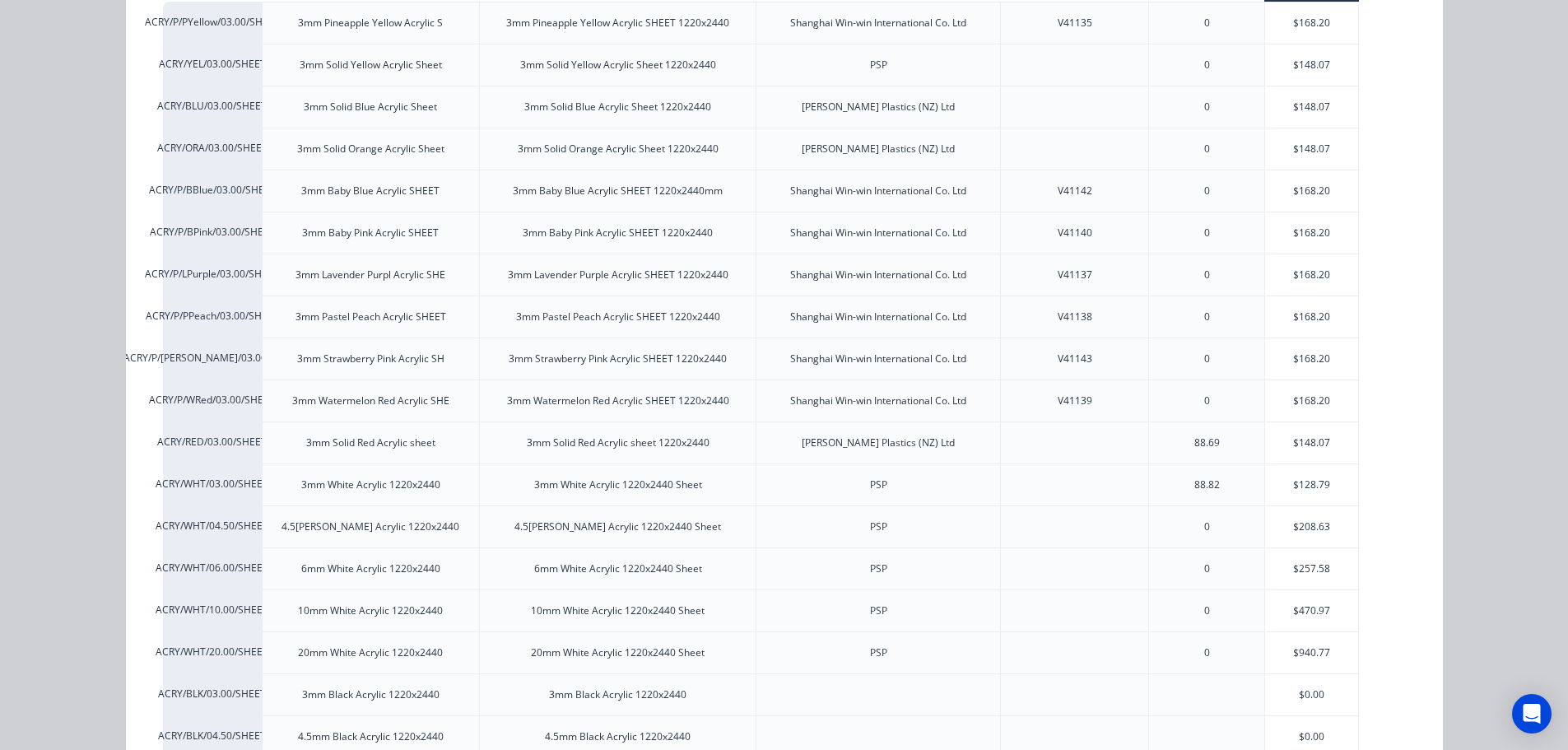
scroll to position [0, 0]
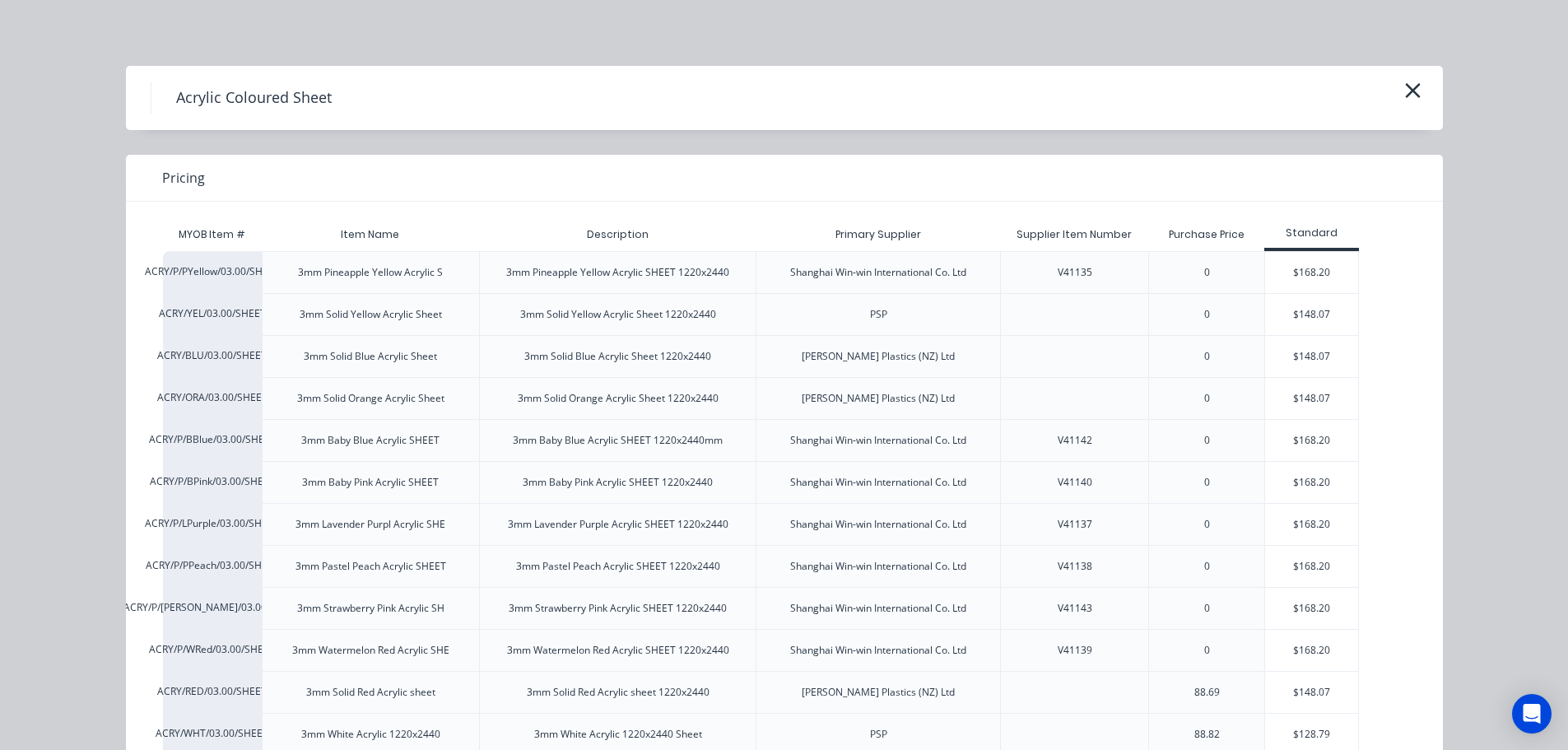
drag, startPoint x: 1421, startPoint y: 87, endPoint x: 1270, endPoint y: 120, distance: 154.6
click at [1420, 87] on div "Acrylic Coloured Sheet" at bounding box center [784, 98] width 1317 height 64
click at [1399, 92] on button "button" at bounding box center [1412, 91] width 27 height 26
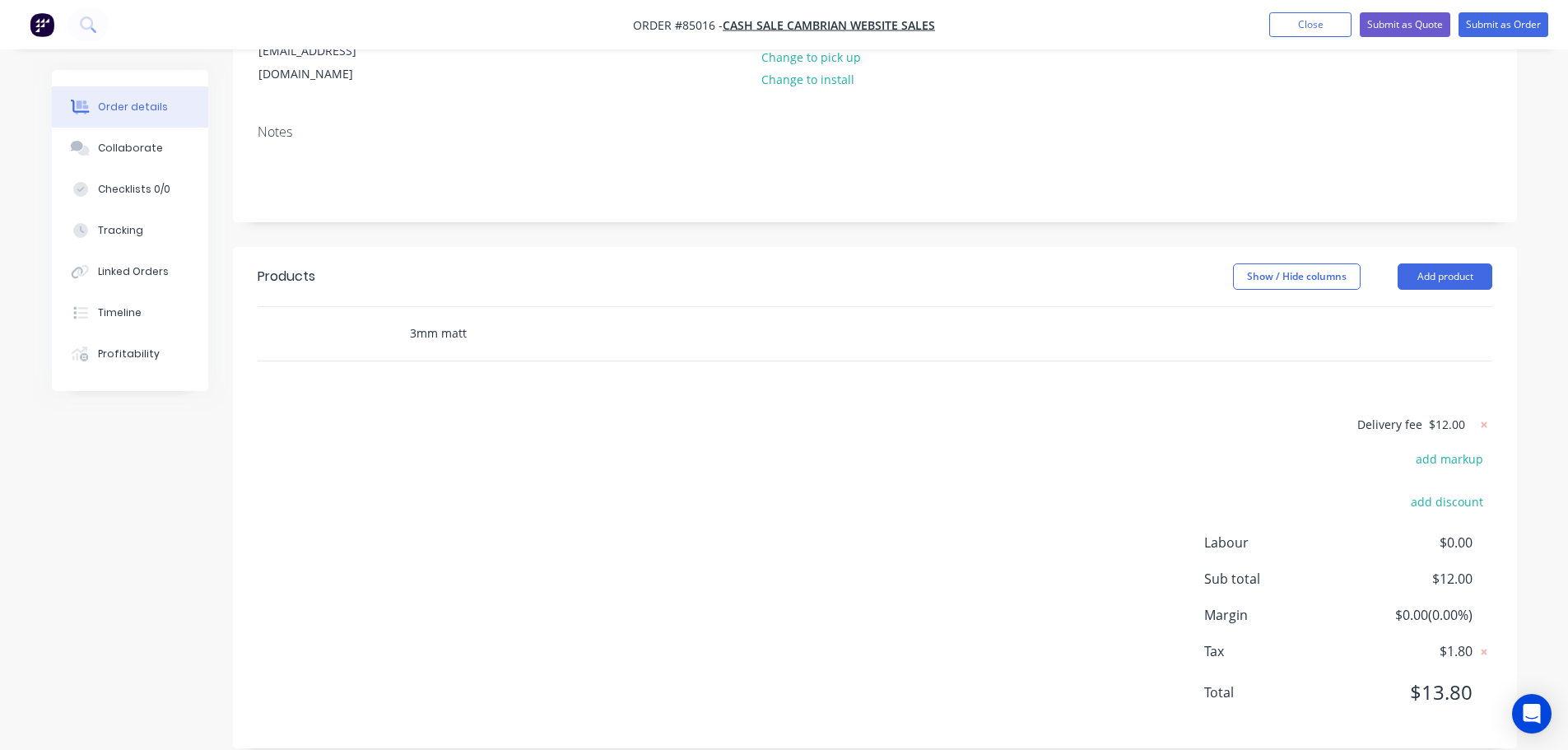
click at [507, 317] on input "3mm matt" at bounding box center [573, 334] width 330 height 33
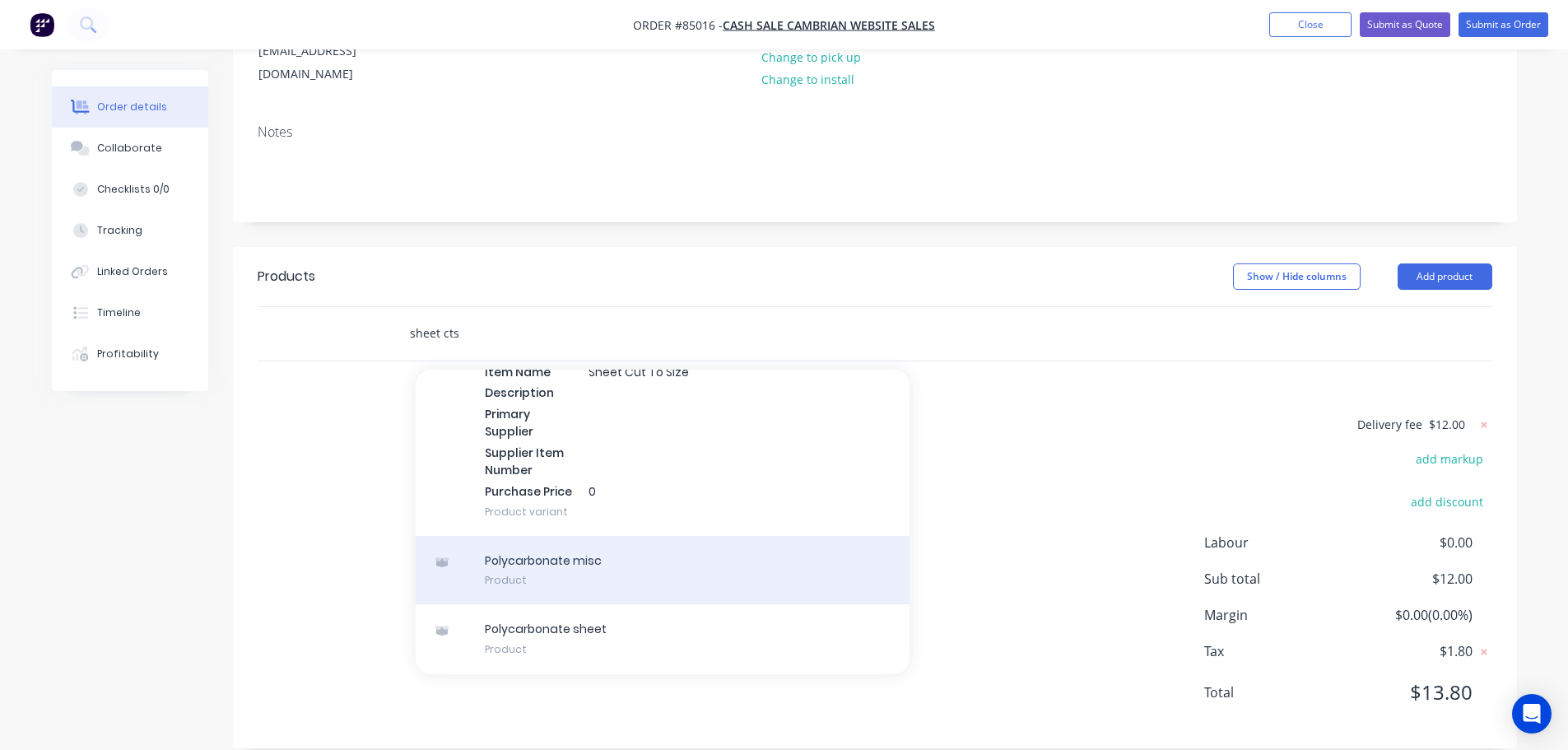
scroll to position [330, 0]
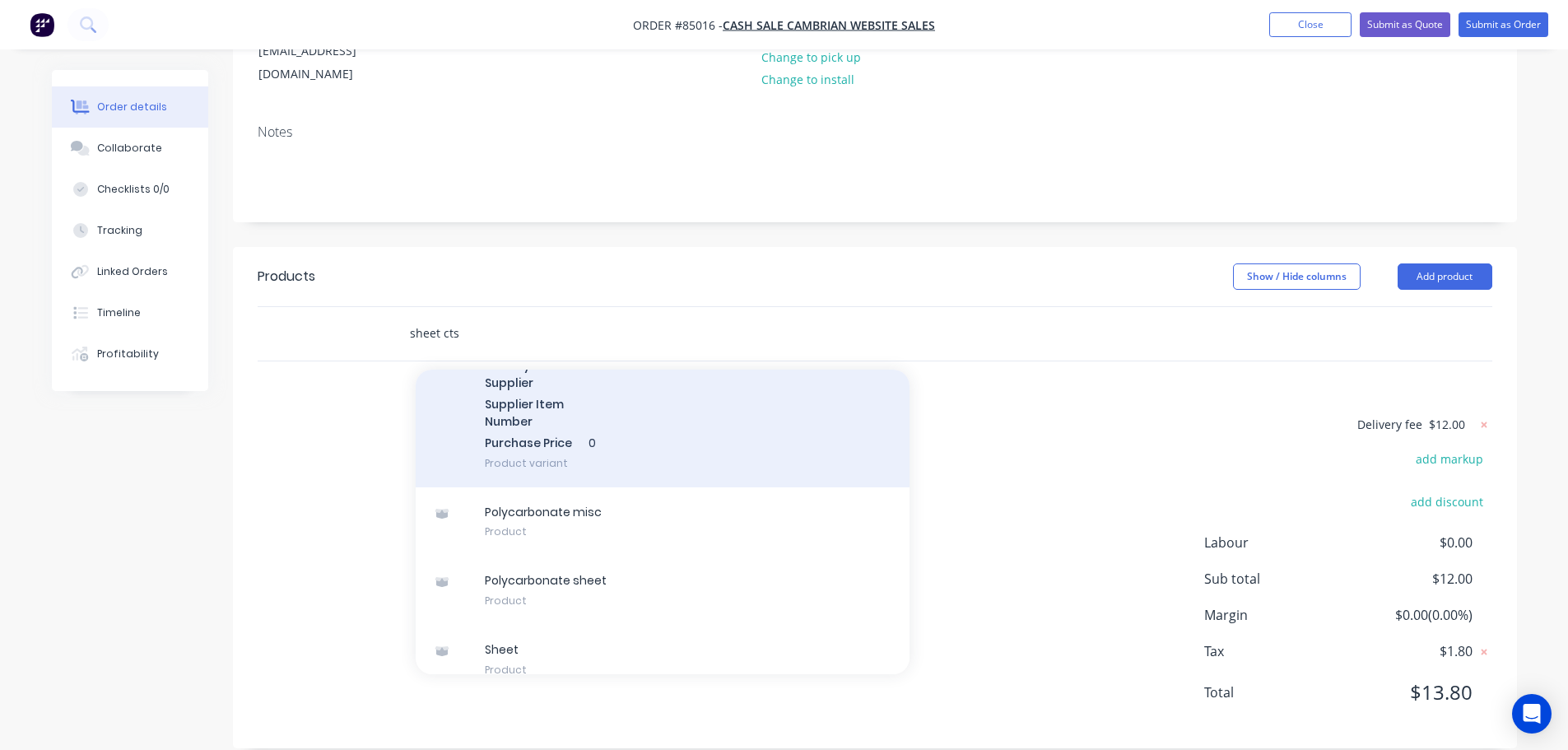
type input "sheet cts"
click at [679, 415] on div "Sheet MYOB Item # Sheet CTS Item Name Sheet Cut To Size Description Primary Sup…" at bounding box center [662, 372] width 494 height 232
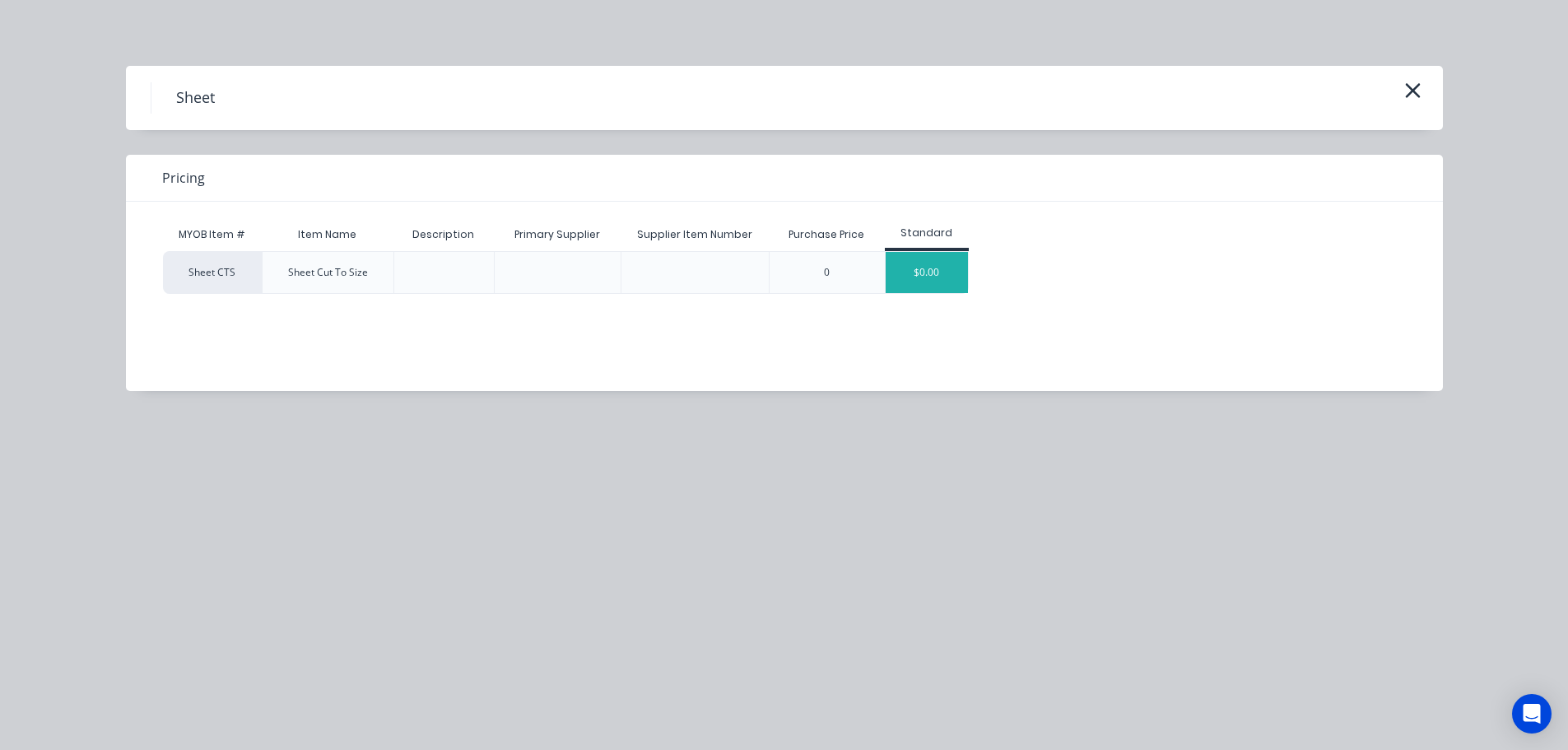
click at [929, 276] on div "$0.00" at bounding box center [927, 273] width 82 height 41
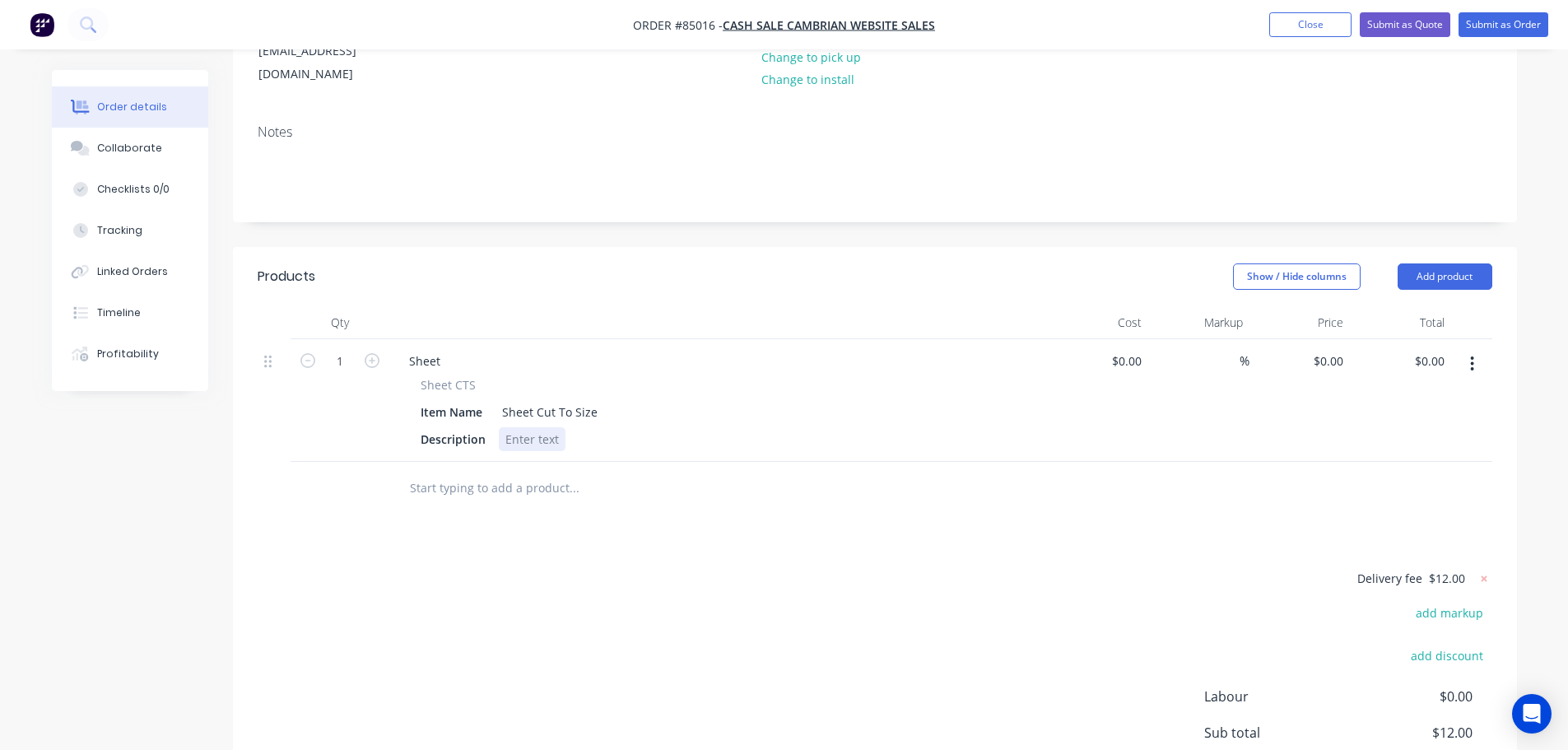
click at [532, 427] on div at bounding box center [531, 438] width 67 height 24
click at [346, 349] on input "1" at bounding box center [340, 362] width 43 height 25
type input "14"
click at [871, 568] on div "Delivery fee $12.00 add markup add discount Labour $0.00 Sub total $12.00 Margi…" at bounding box center [875, 723] width 1234 height 310
click at [1435, 349] on input "0.00" at bounding box center [1432, 361] width 38 height 24
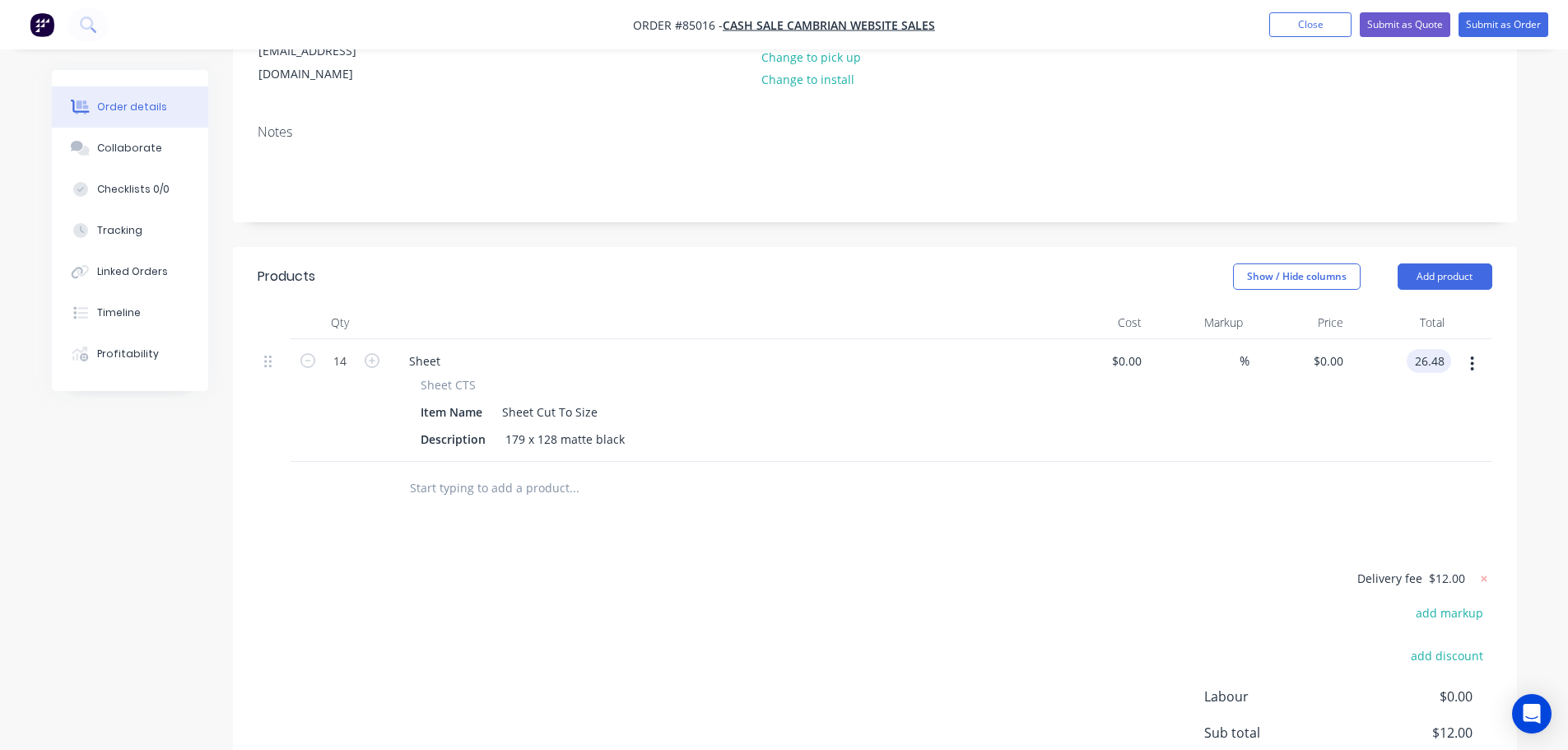
type input "26.48"
type input "$1.8914"
type input "$26.48"
click at [1427, 434] on div "$26.48 26.48" at bounding box center [1400, 401] width 101 height 123
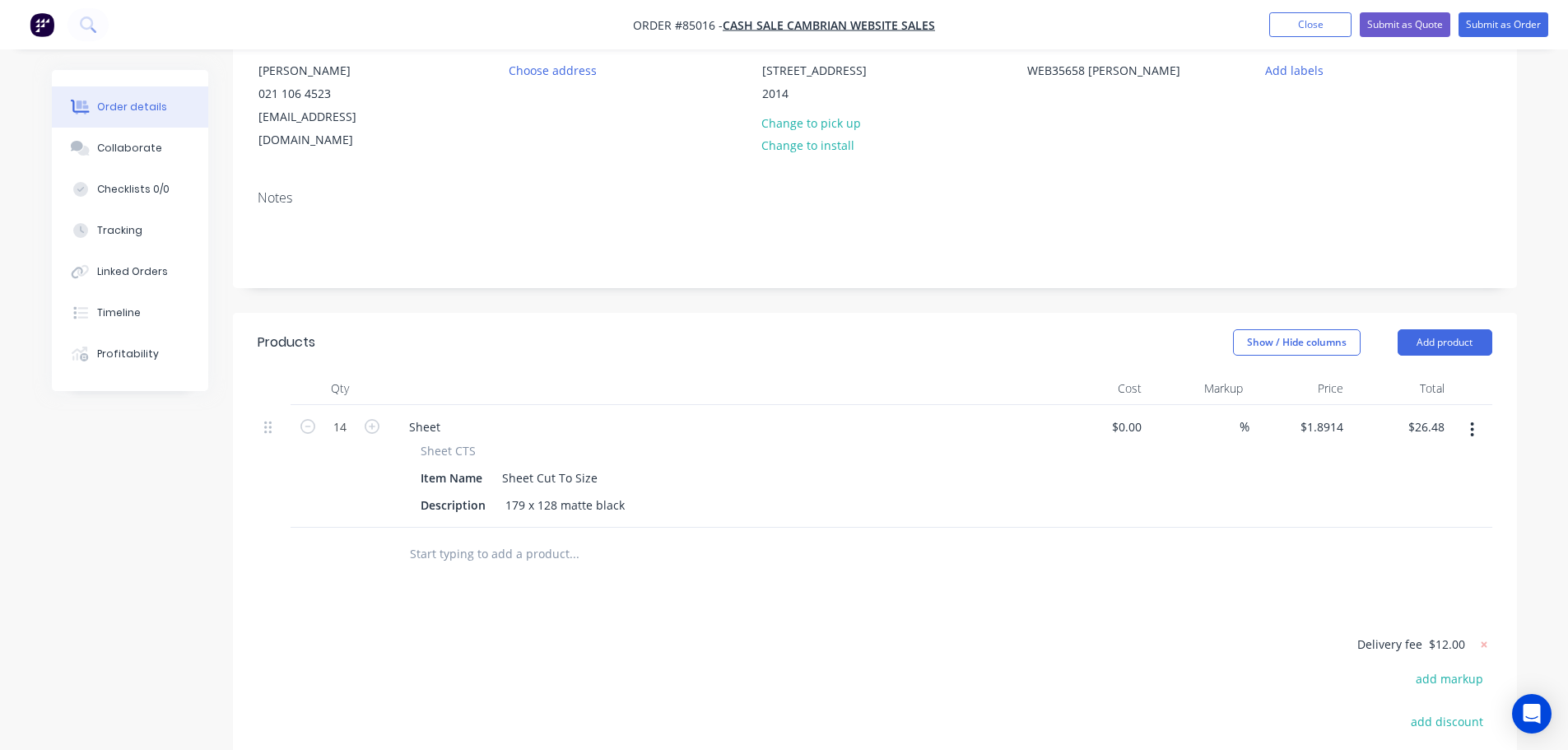
scroll to position [0, 0]
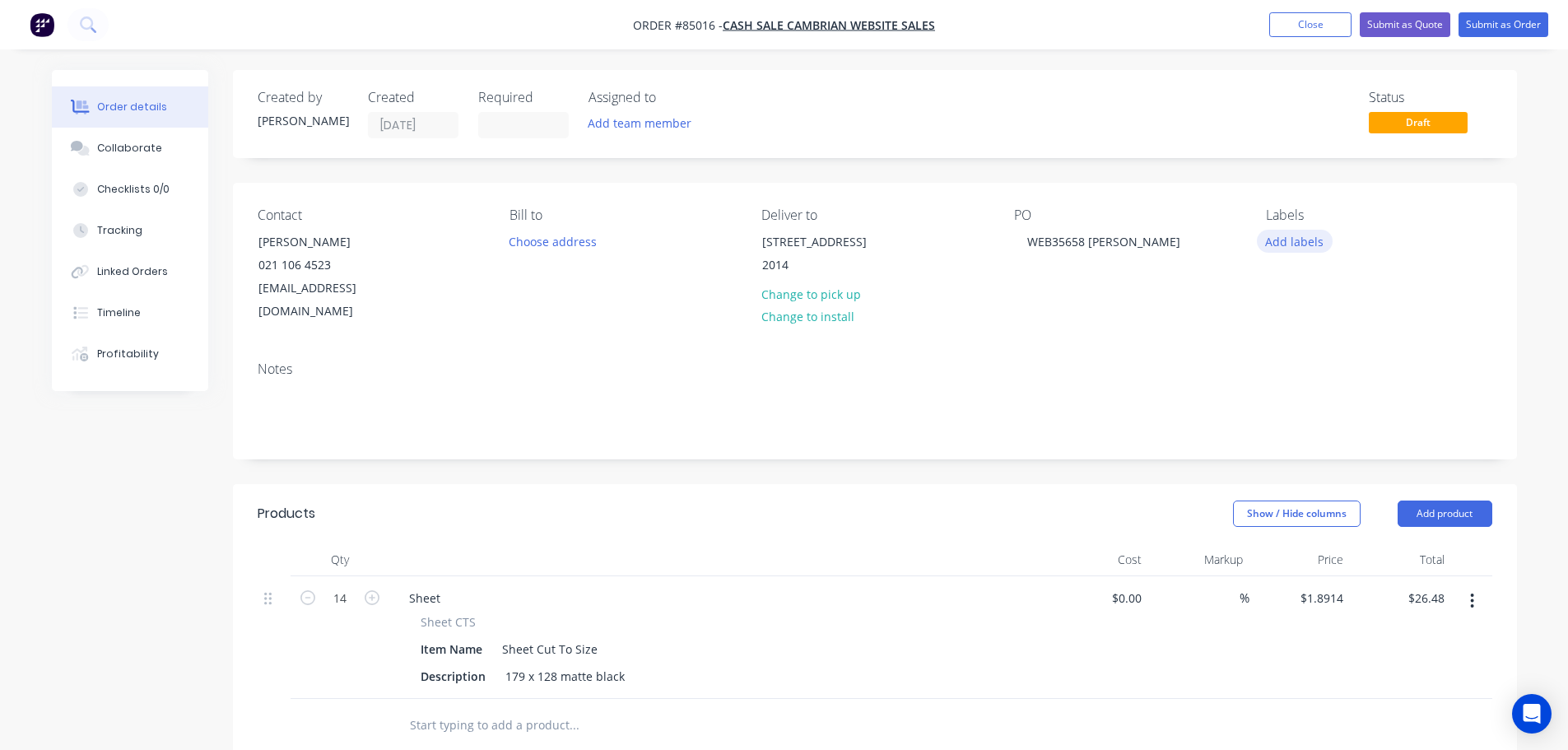
click at [1314, 244] on button "Add labels" at bounding box center [1294, 241] width 76 height 22
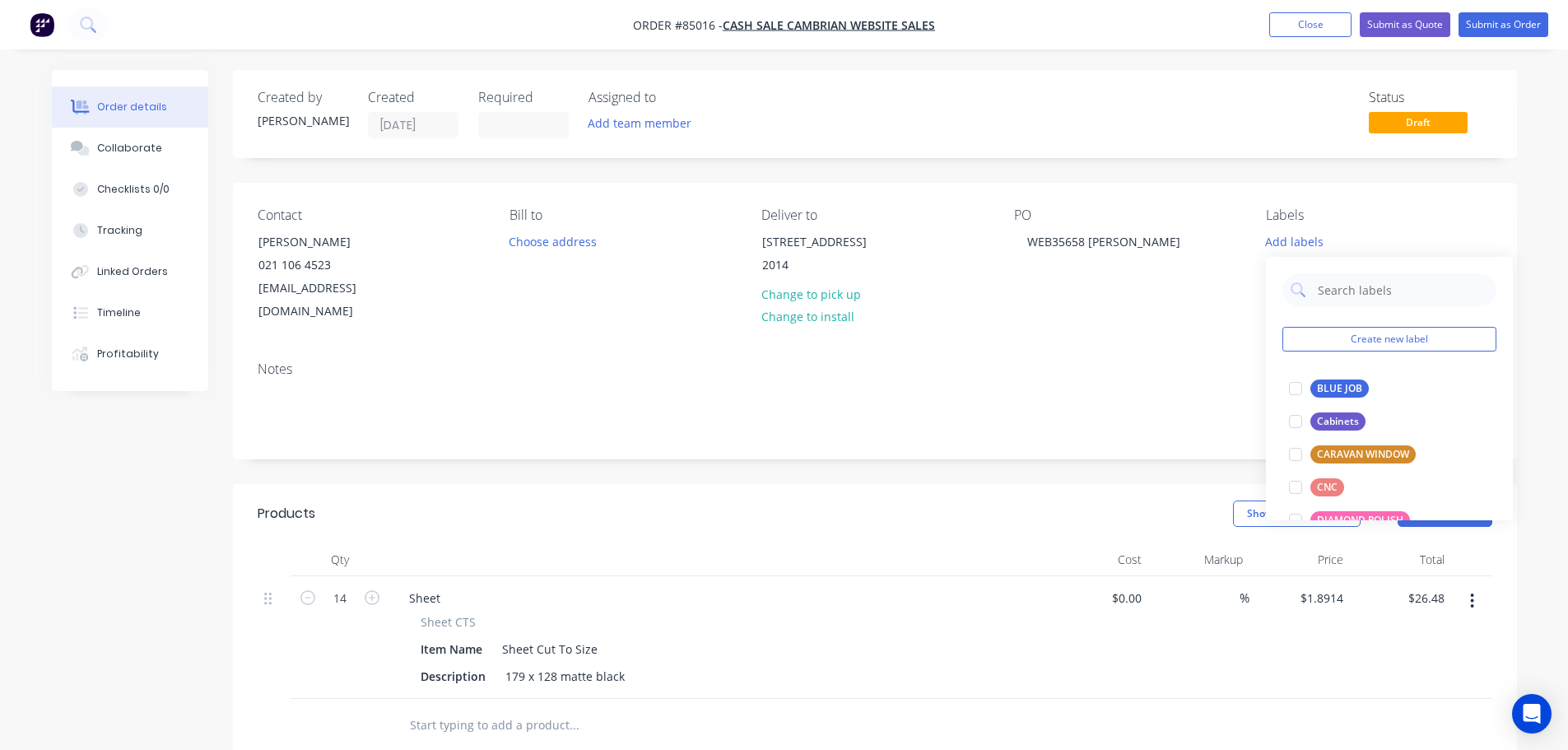
drag, startPoint x: 1341, startPoint y: 384, endPoint x: 1504, endPoint y: 120, distance: 310.3
click at [1341, 383] on div "BLUE JOB" at bounding box center [1339, 389] width 59 height 18
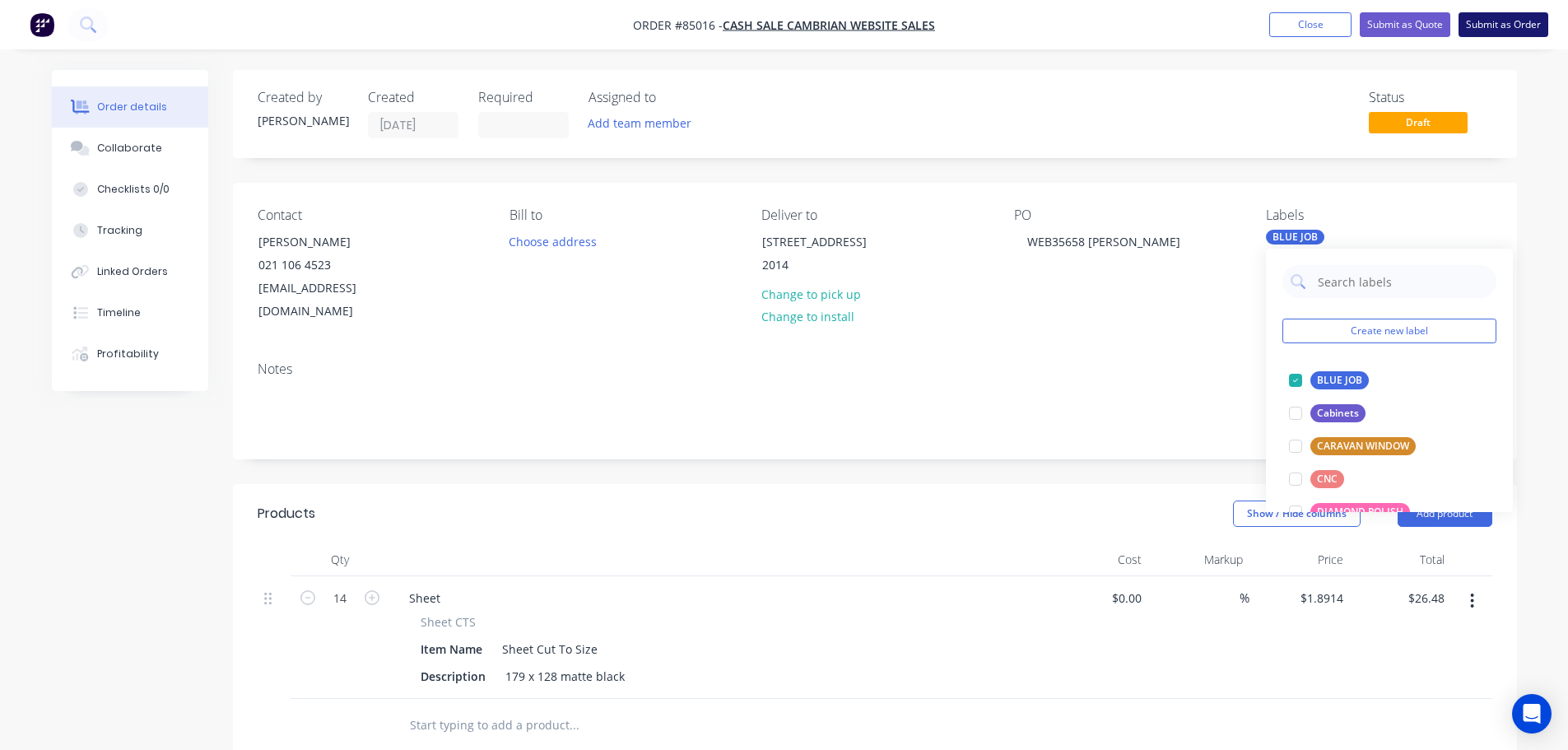
click at [1538, 20] on button "Submit as Order" at bounding box center [1503, 25] width 90 height 25
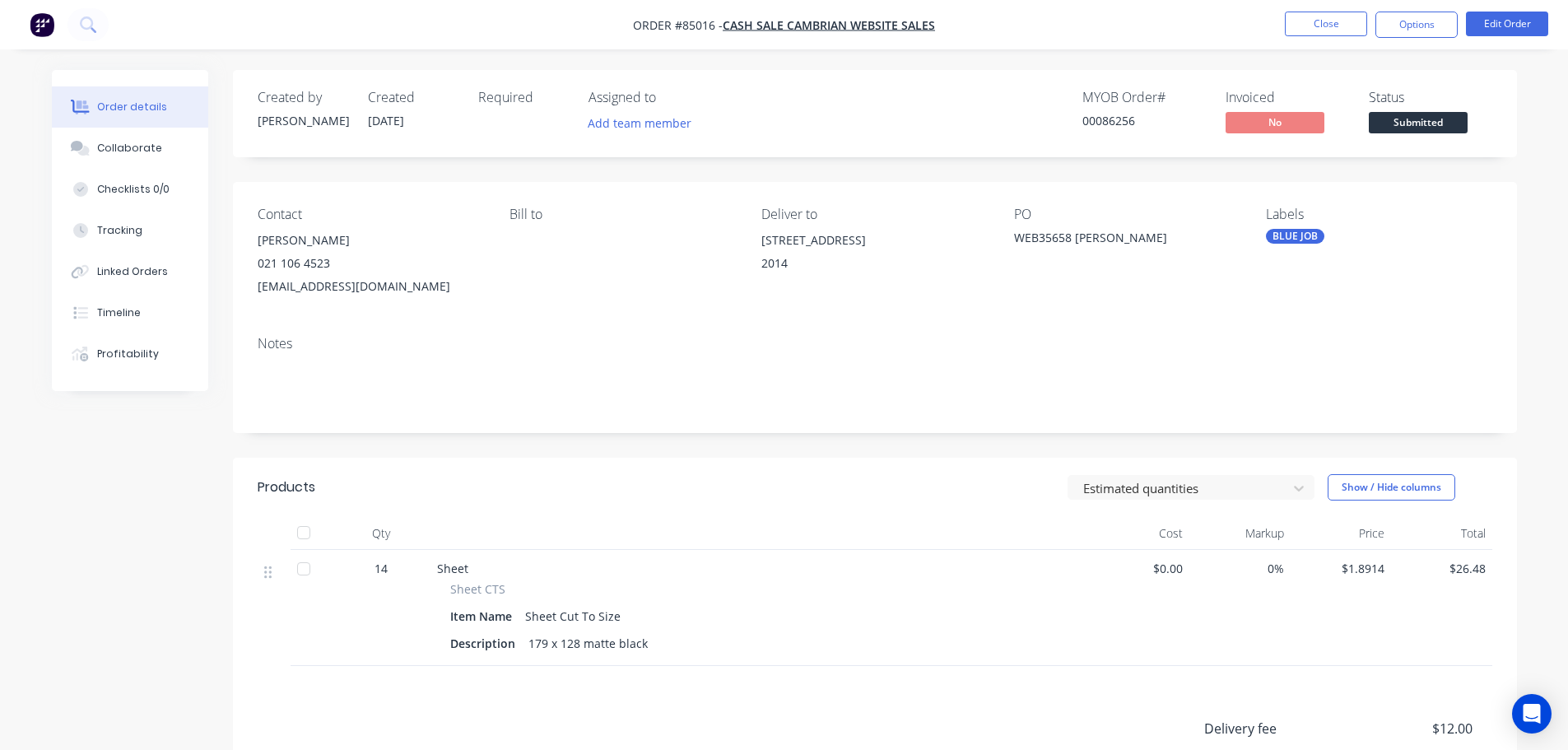
click at [1124, 129] on div "00086256" at bounding box center [1144, 120] width 124 height 17
copy div "00086256"
click at [1399, 30] on button "Options" at bounding box center [1416, 25] width 82 height 26
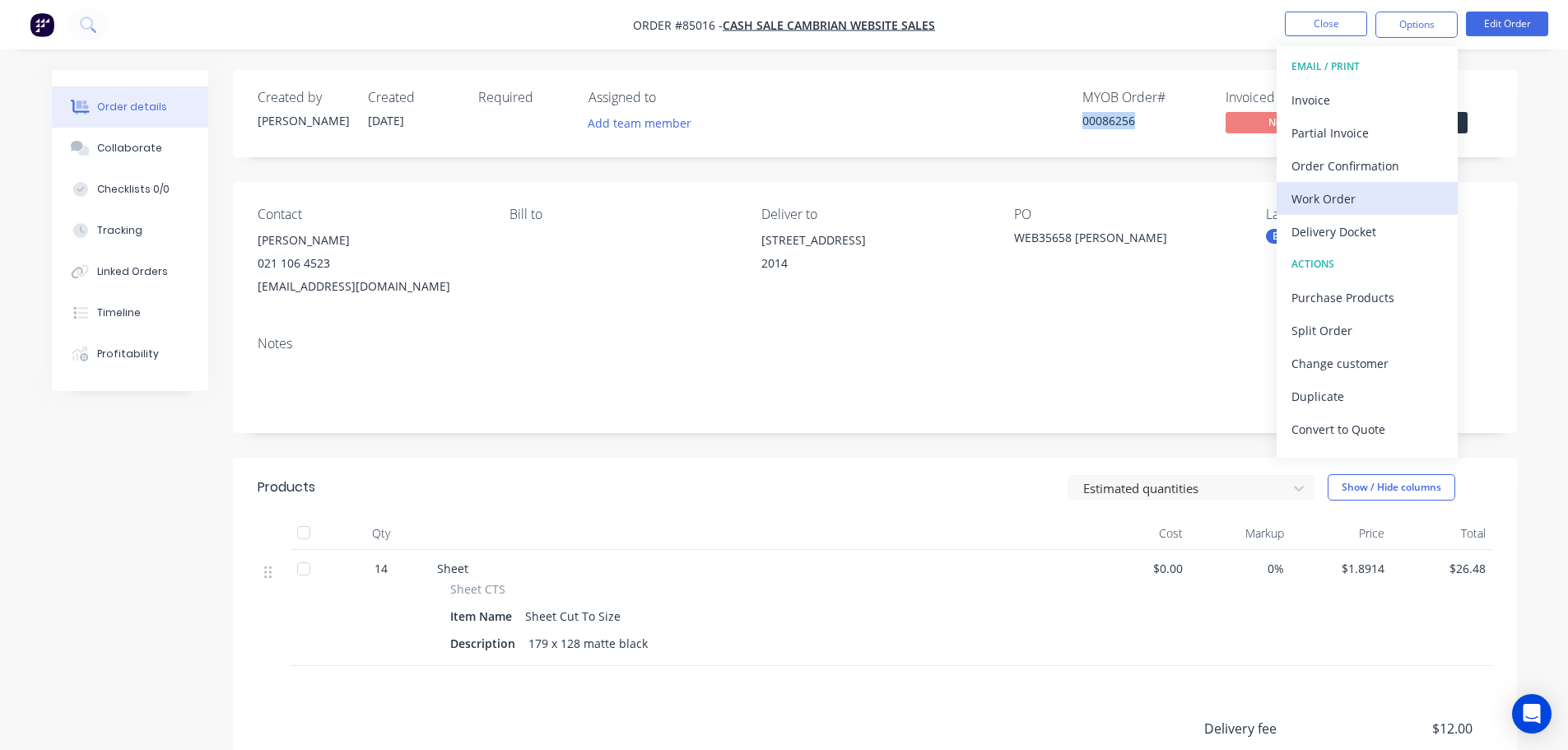
click at [1348, 200] on div "Work Order" at bounding box center [1367, 199] width 152 height 24
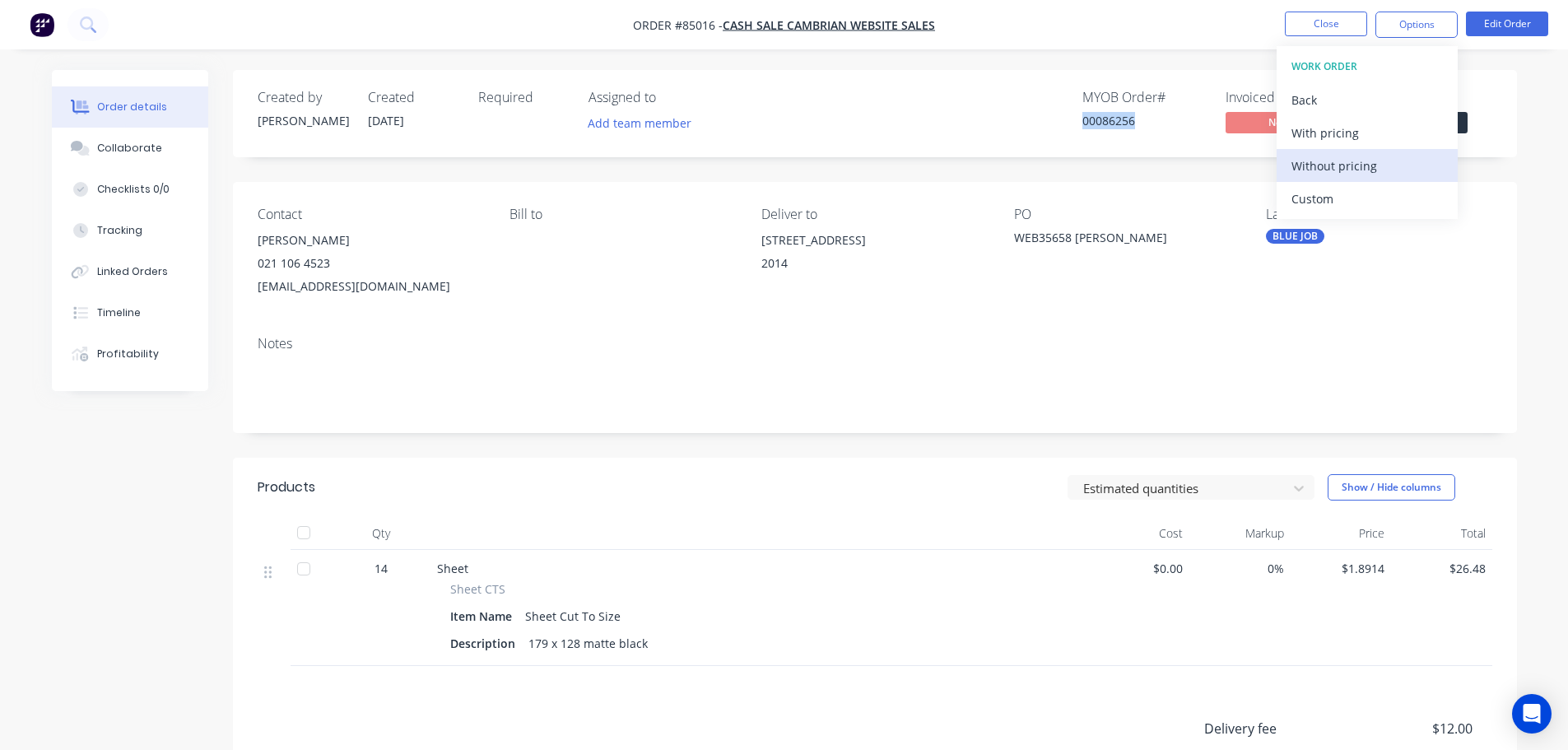
click at [1358, 163] on div "Without pricing" at bounding box center [1367, 166] width 152 height 24
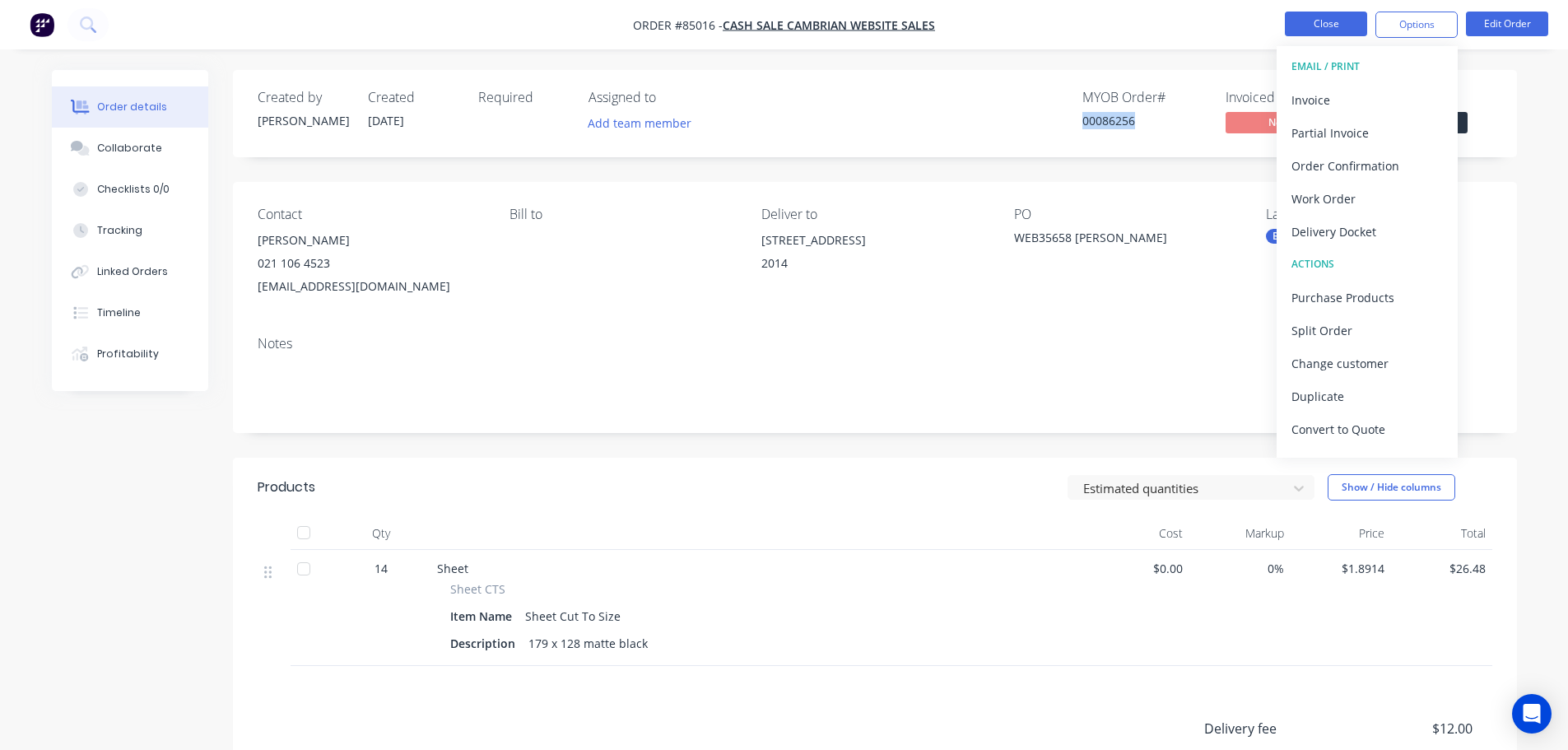
click at [1337, 14] on button "Close" at bounding box center [1326, 24] width 82 height 25
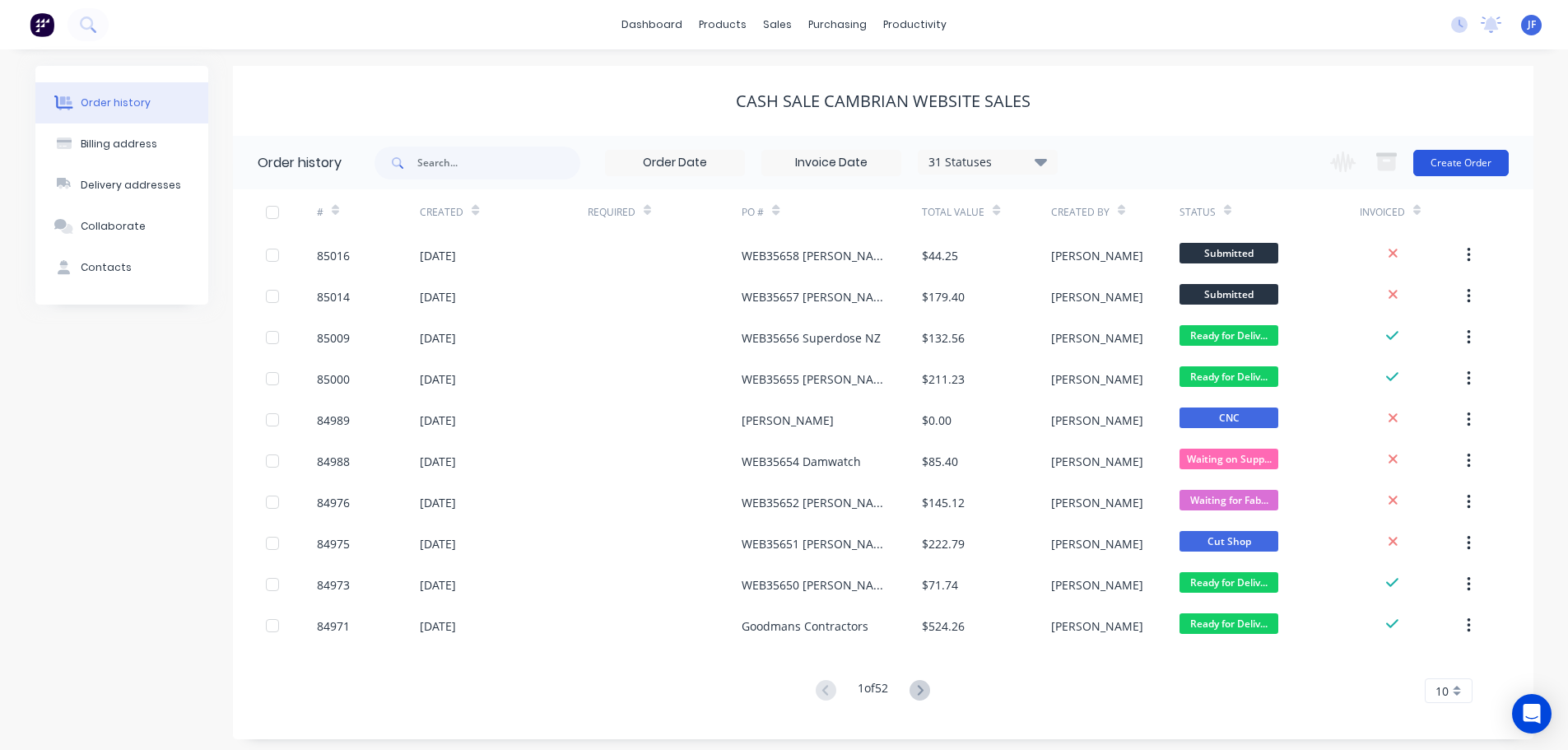
click at [1491, 155] on button "Create Order" at bounding box center [1461, 163] width 96 height 26
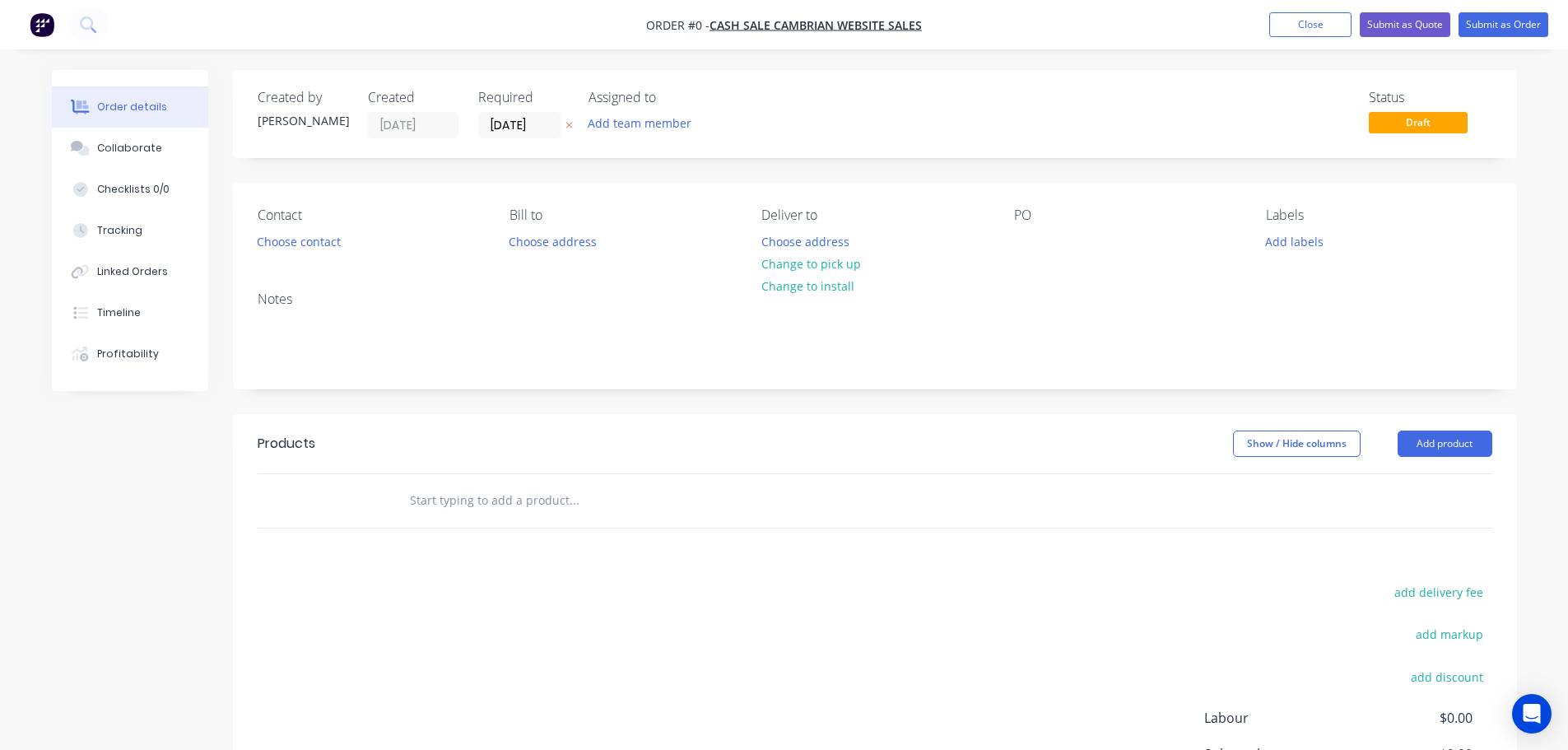
click at [565, 127] on icon "button" at bounding box center [569, 125] width 7 height 10
click at [327, 241] on button "Choose contact" at bounding box center [298, 241] width 101 height 22
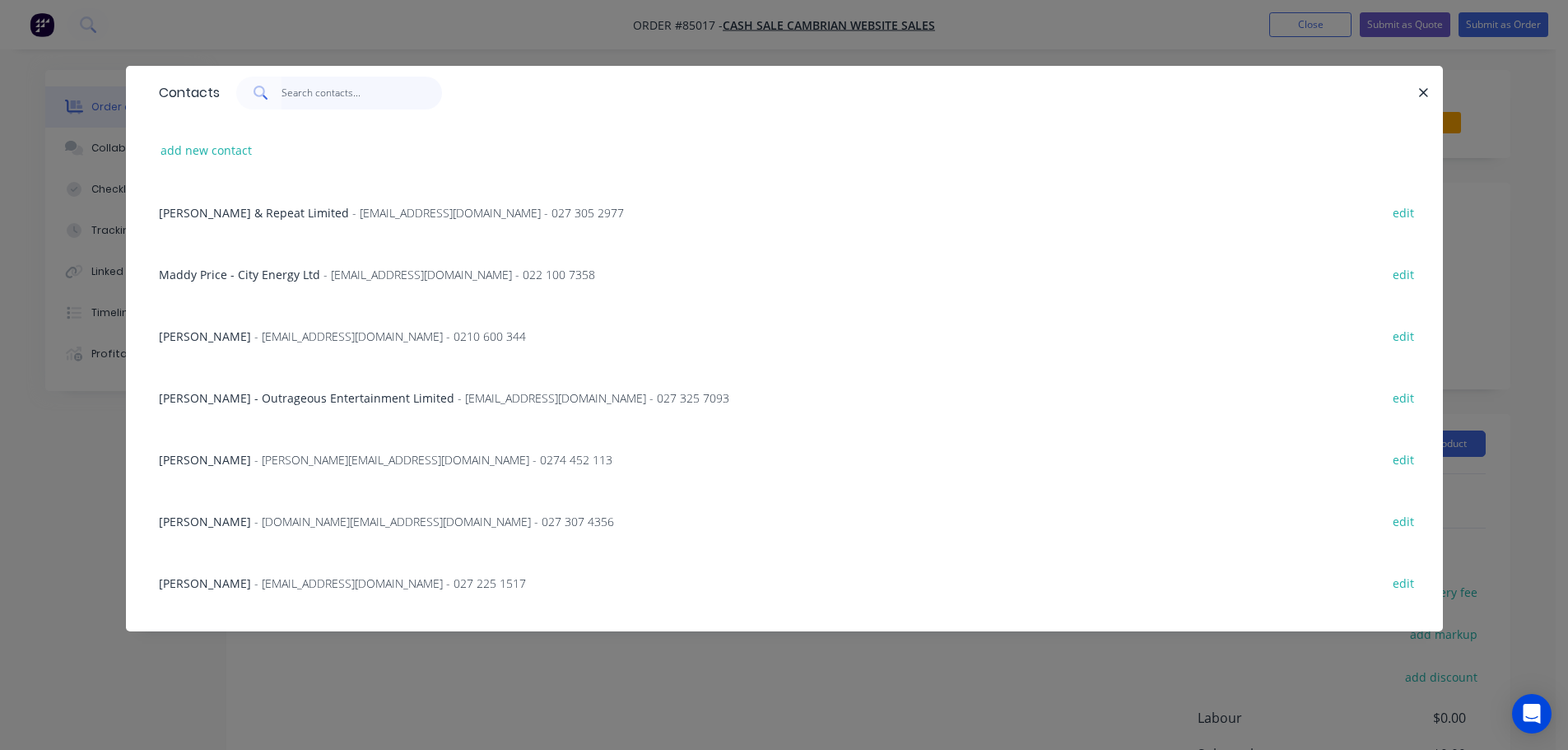
click at [346, 94] on input "text" at bounding box center [362, 93] width 161 height 33
paste input "[PERSON_NAME]"
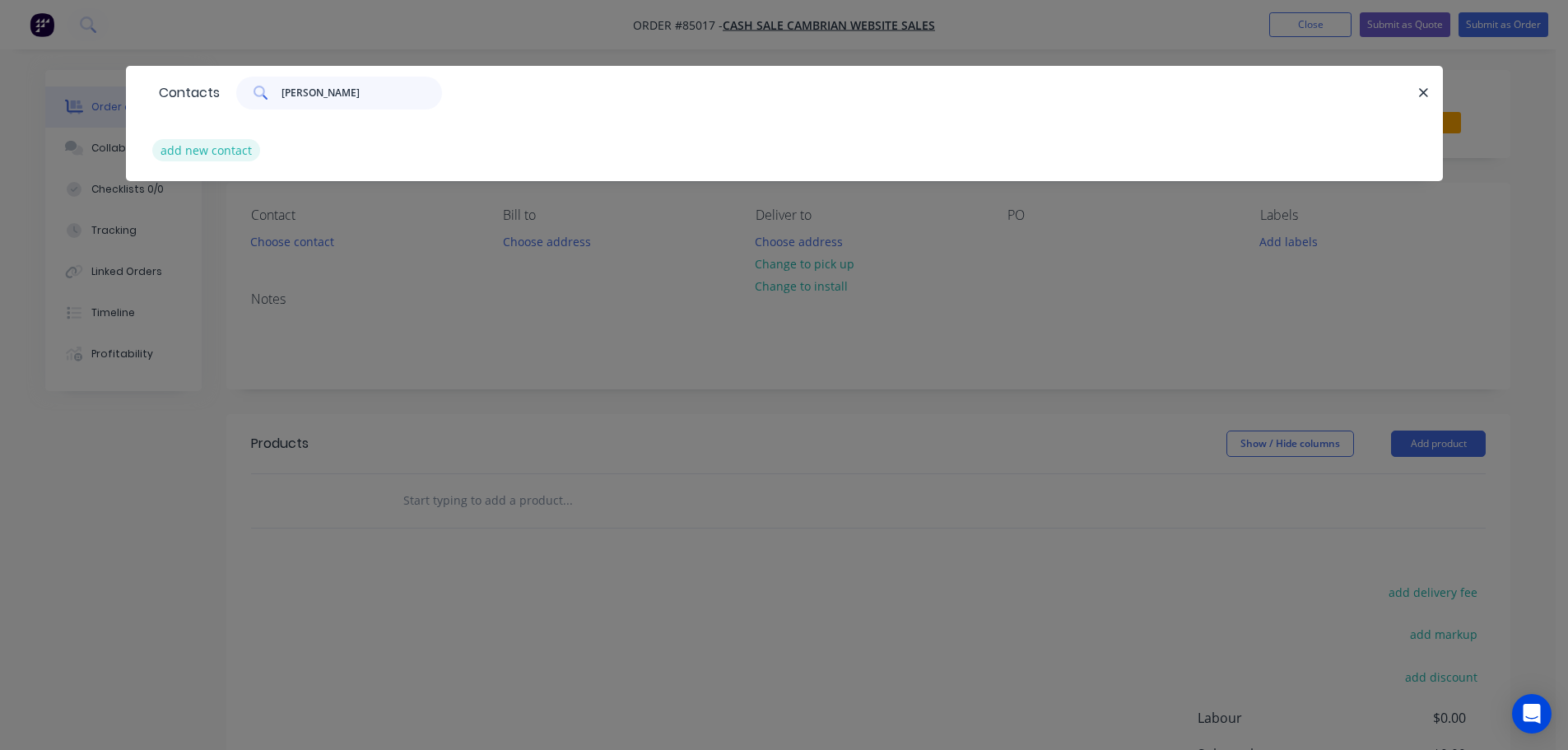
type input "[PERSON_NAME]"
click at [201, 150] on button "add new contact" at bounding box center [207, 150] width 109 height 22
select select "AU"
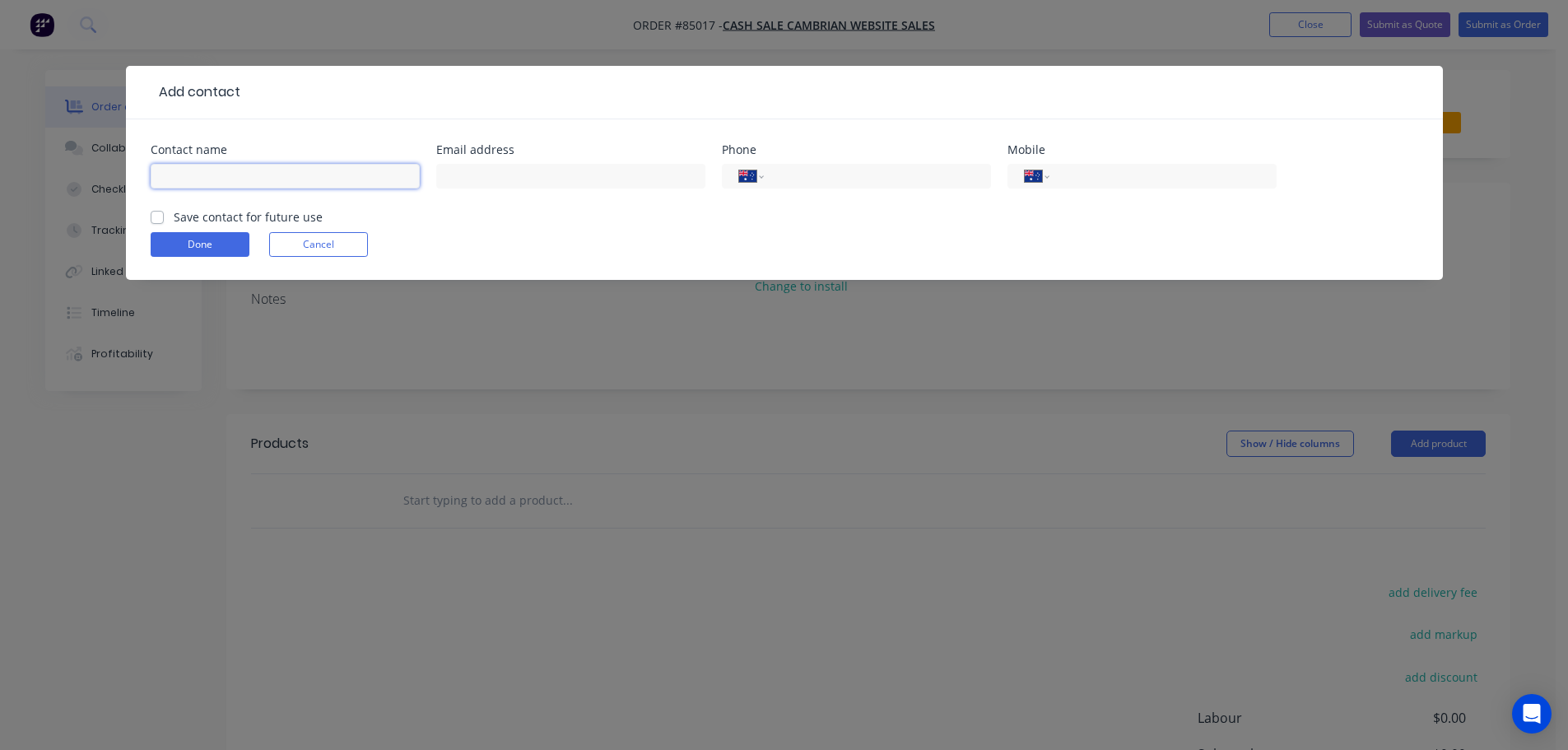
click at [211, 167] on input "text" at bounding box center [285, 176] width 269 height 25
paste input "[PERSON_NAME]"
type input "[PERSON_NAME]"
click at [207, 226] on form "Contact name [PERSON_NAME] Email address Phone International [GEOGRAPHIC_DATA] …" at bounding box center [784, 212] width 1267 height 136
click at [174, 215] on label "Save contact for future use" at bounding box center [248, 217] width 149 height 17
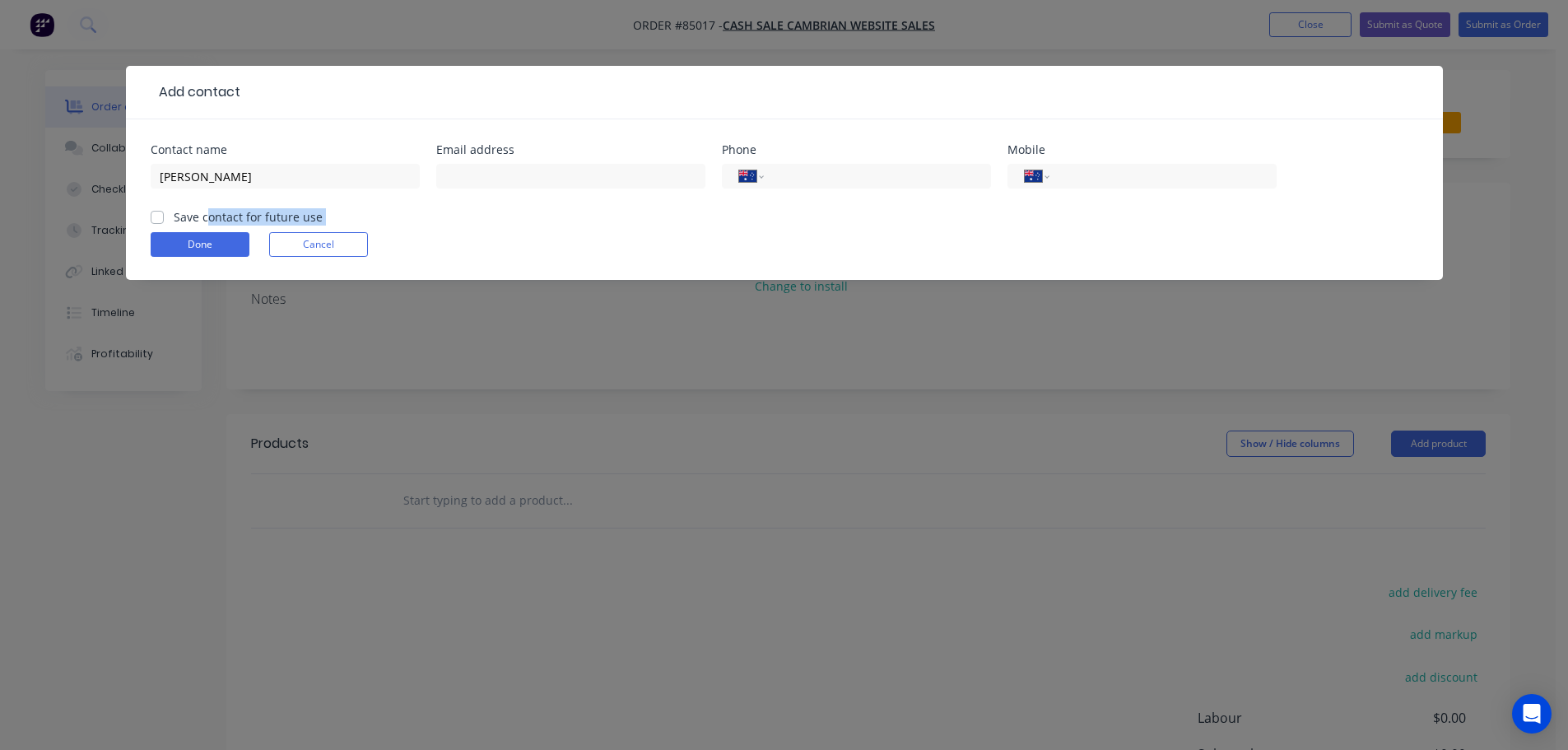
click at [160, 215] on input "Save contact for future use" at bounding box center [157, 216] width 13 height 16
checkbox input "true"
click at [1131, 178] on input "tel" at bounding box center [1160, 176] width 198 height 19
paste input "[PHONE_NUMBER]"
type input "[PHONE_NUMBER]"
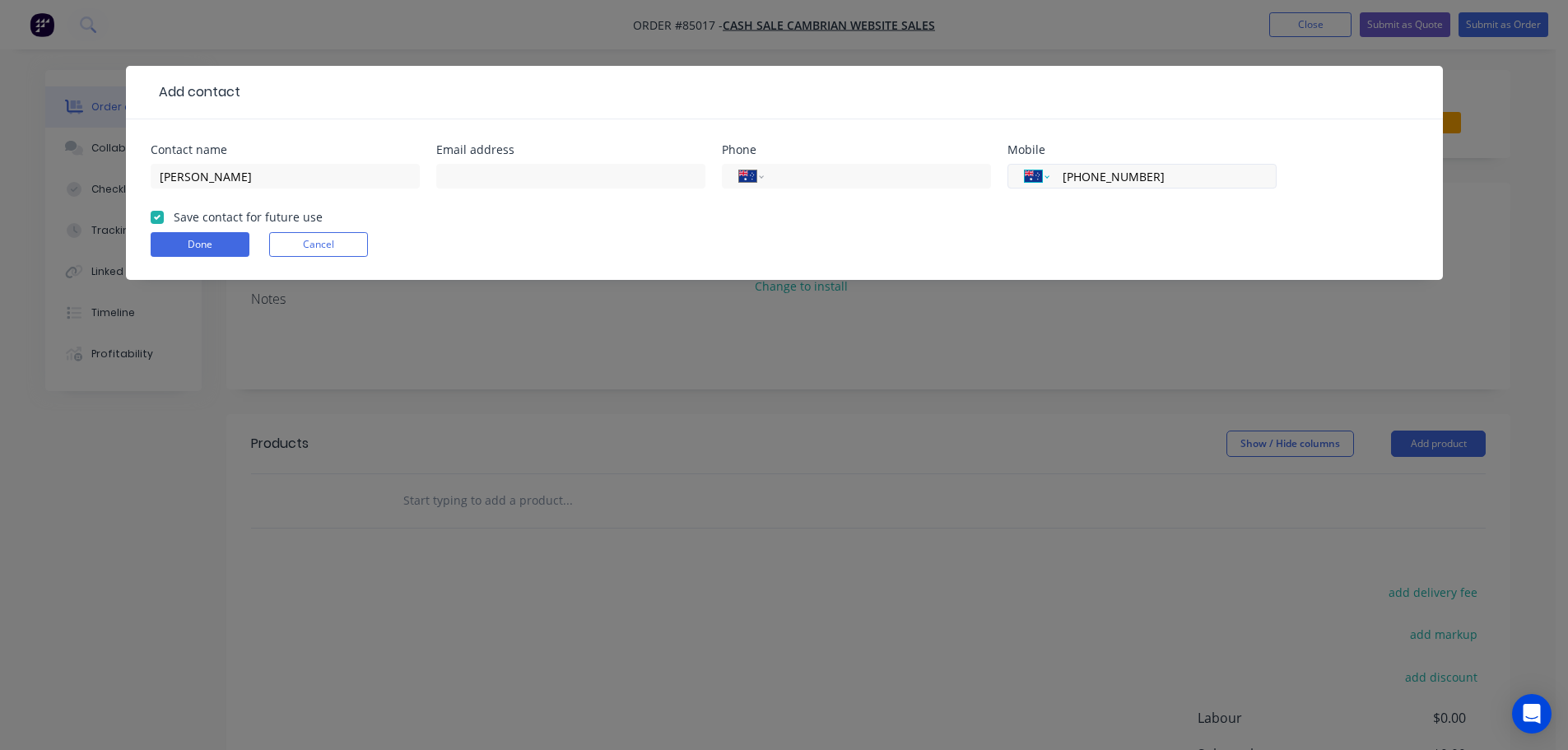
click at [1033, 180] on select "International [GEOGRAPHIC_DATA] [GEOGRAPHIC_DATA] [GEOGRAPHIC_DATA] [GEOGRAPHIC…" at bounding box center [1037, 176] width 25 height 23
select select "NZ"
click at [1025, 165] on select "International [GEOGRAPHIC_DATA] [GEOGRAPHIC_DATA] [GEOGRAPHIC_DATA] [GEOGRAPHIC…" at bounding box center [1037, 176] width 25 height 23
type input "027 697 4867"
click at [159, 247] on button "Done" at bounding box center [200, 245] width 99 height 25
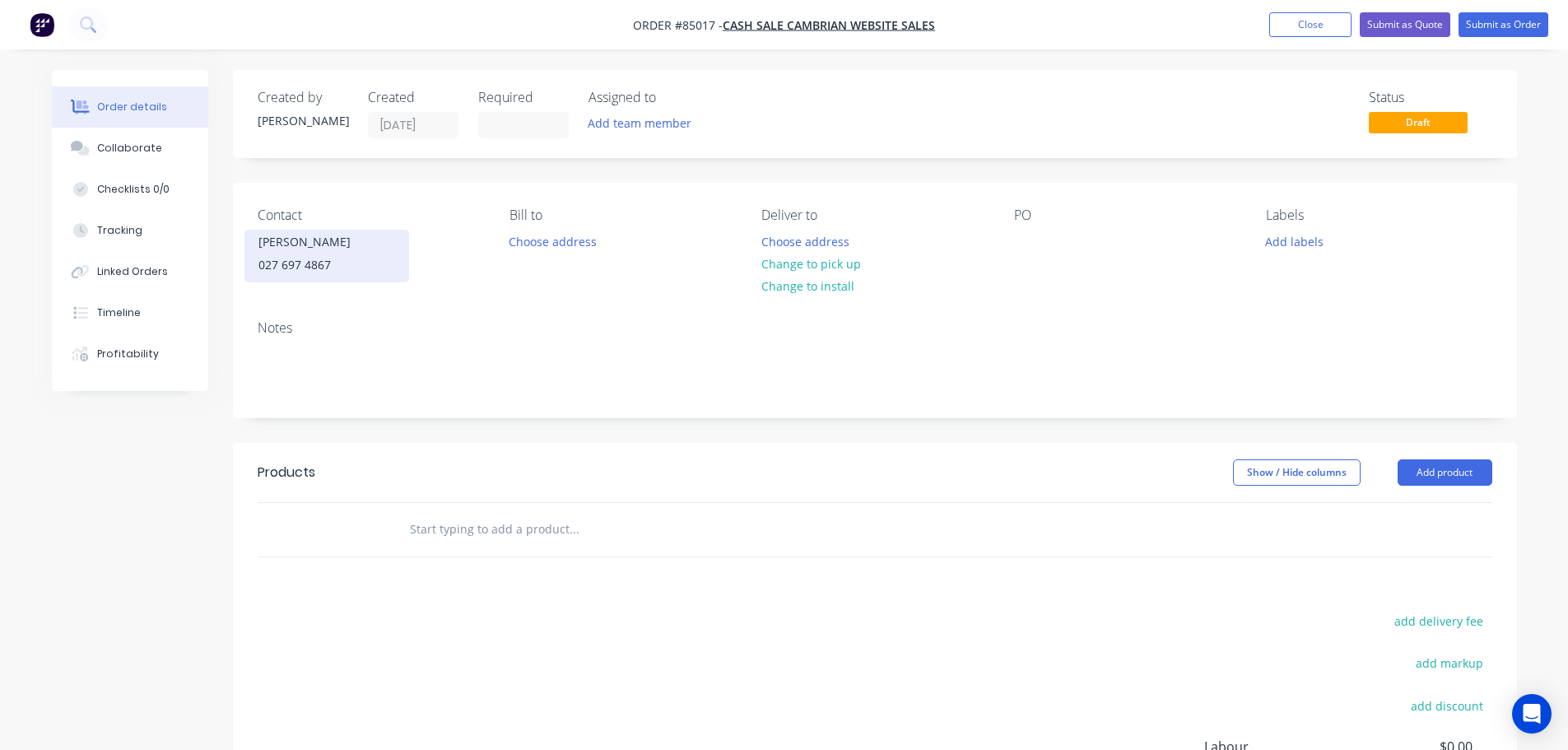
click at [292, 235] on div "[PERSON_NAME]" at bounding box center [327, 242] width 137 height 23
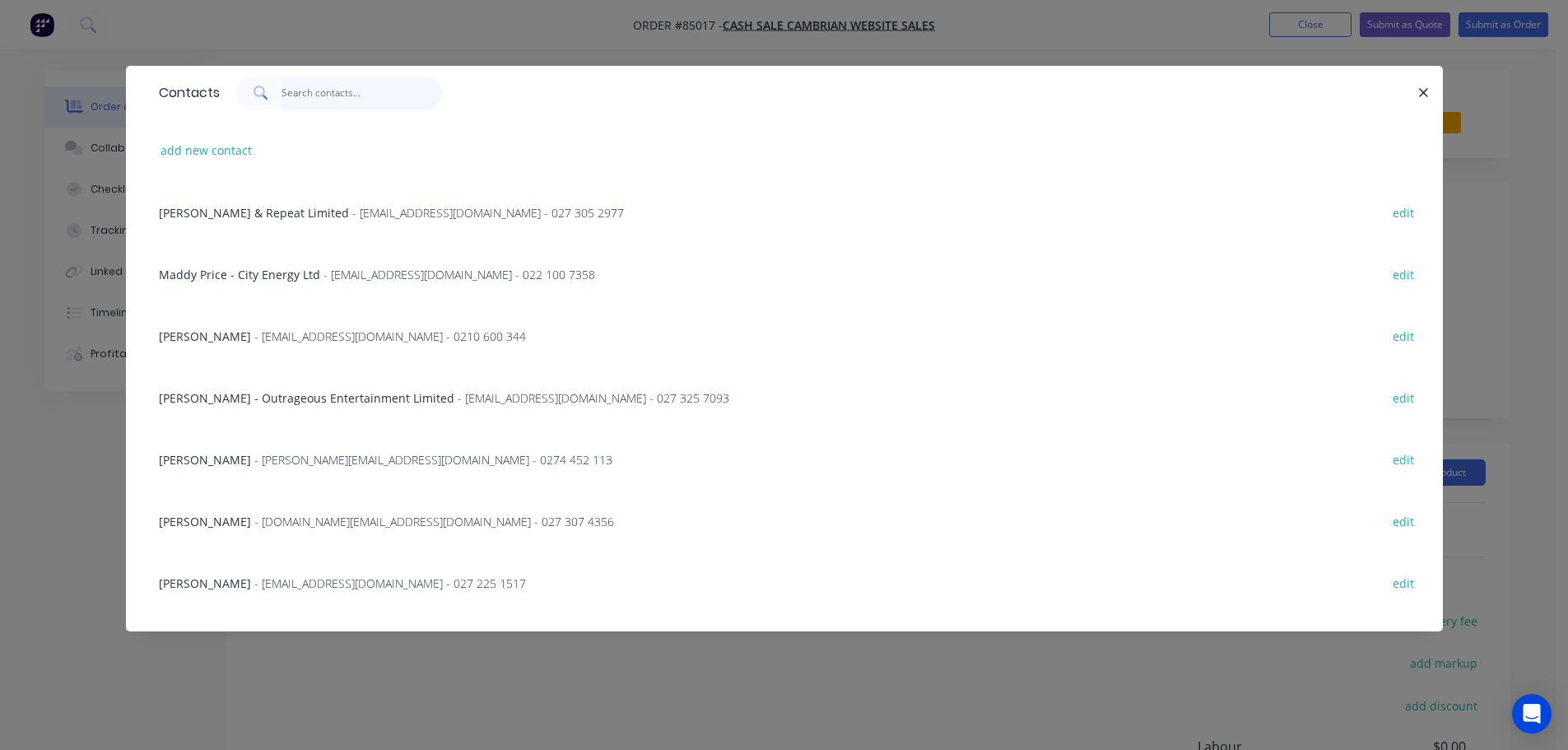
click at [397, 81] on input "text" at bounding box center [362, 93] width 161 height 33
paste input "0276974867"
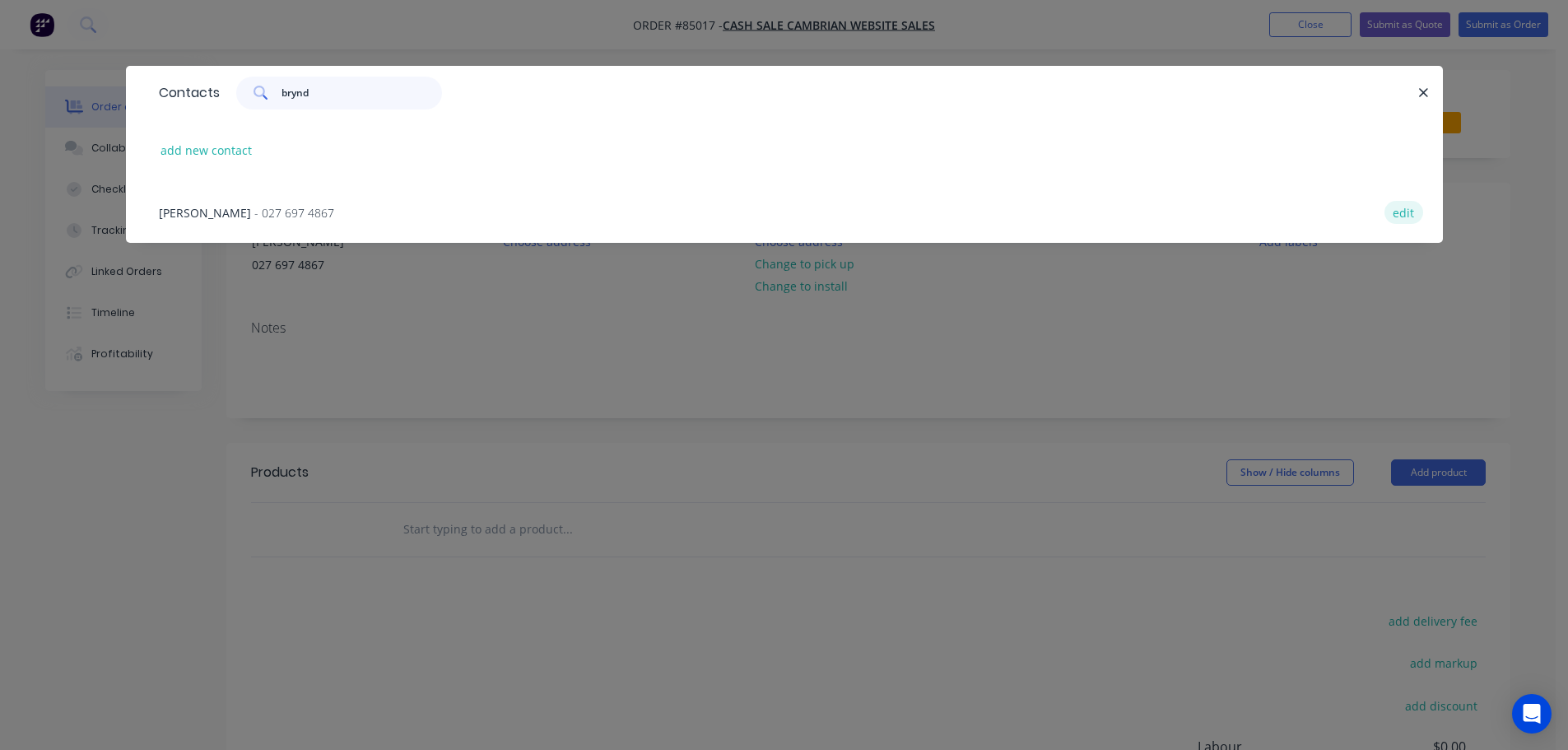
type input "brynd"
click at [1390, 208] on button "edit" at bounding box center [1403, 212] width 39 height 22
select select "AU"
select select "NZ"
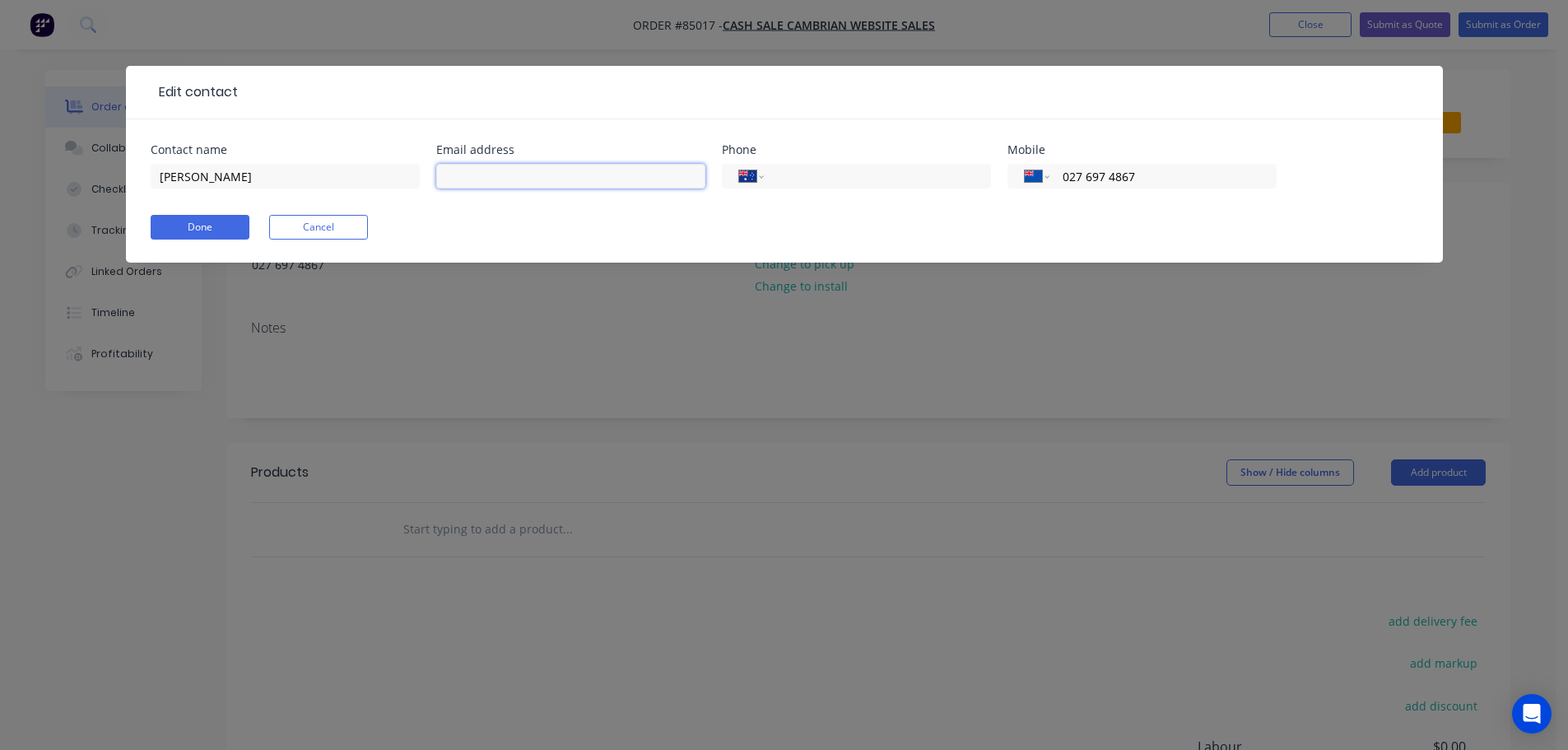
click at [456, 177] on input "text" at bounding box center [570, 176] width 269 height 25
paste input "[EMAIL_ADDRESS][PERSON_NAME][DOMAIN_NAME]"
type input "[EMAIL_ADDRESS][PERSON_NAME][DOMAIN_NAME]"
click at [204, 209] on form "Contact name [PERSON_NAME] Email address [EMAIL_ADDRESS][PERSON_NAME][DOMAIN_NA…" at bounding box center [784, 204] width 1267 height 119
click at [204, 221] on button "Done" at bounding box center [200, 227] width 99 height 25
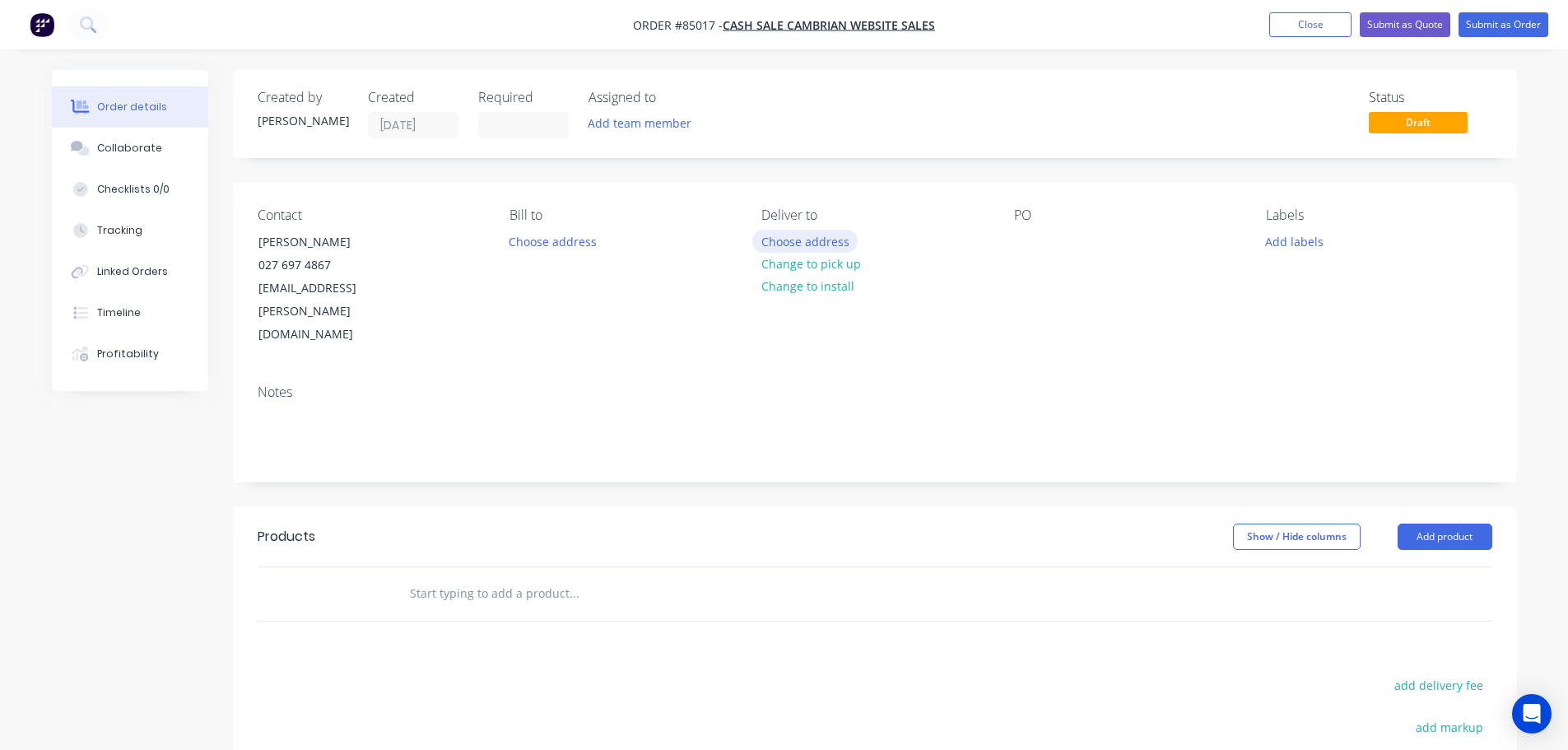
click at [817, 234] on button "Choose address" at bounding box center [805, 241] width 105 height 22
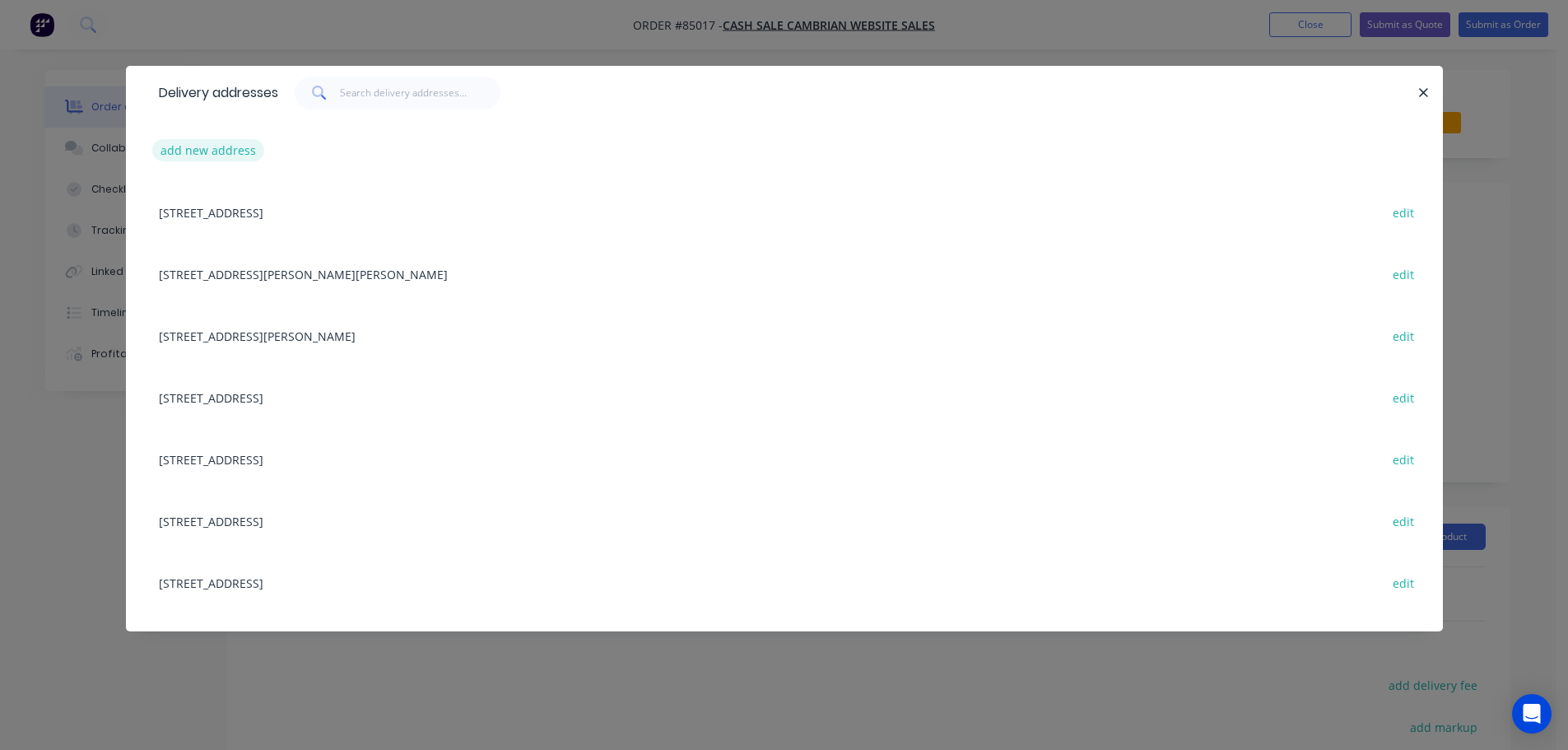
click at [222, 146] on button "add new address" at bounding box center [208, 150] width 113 height 22
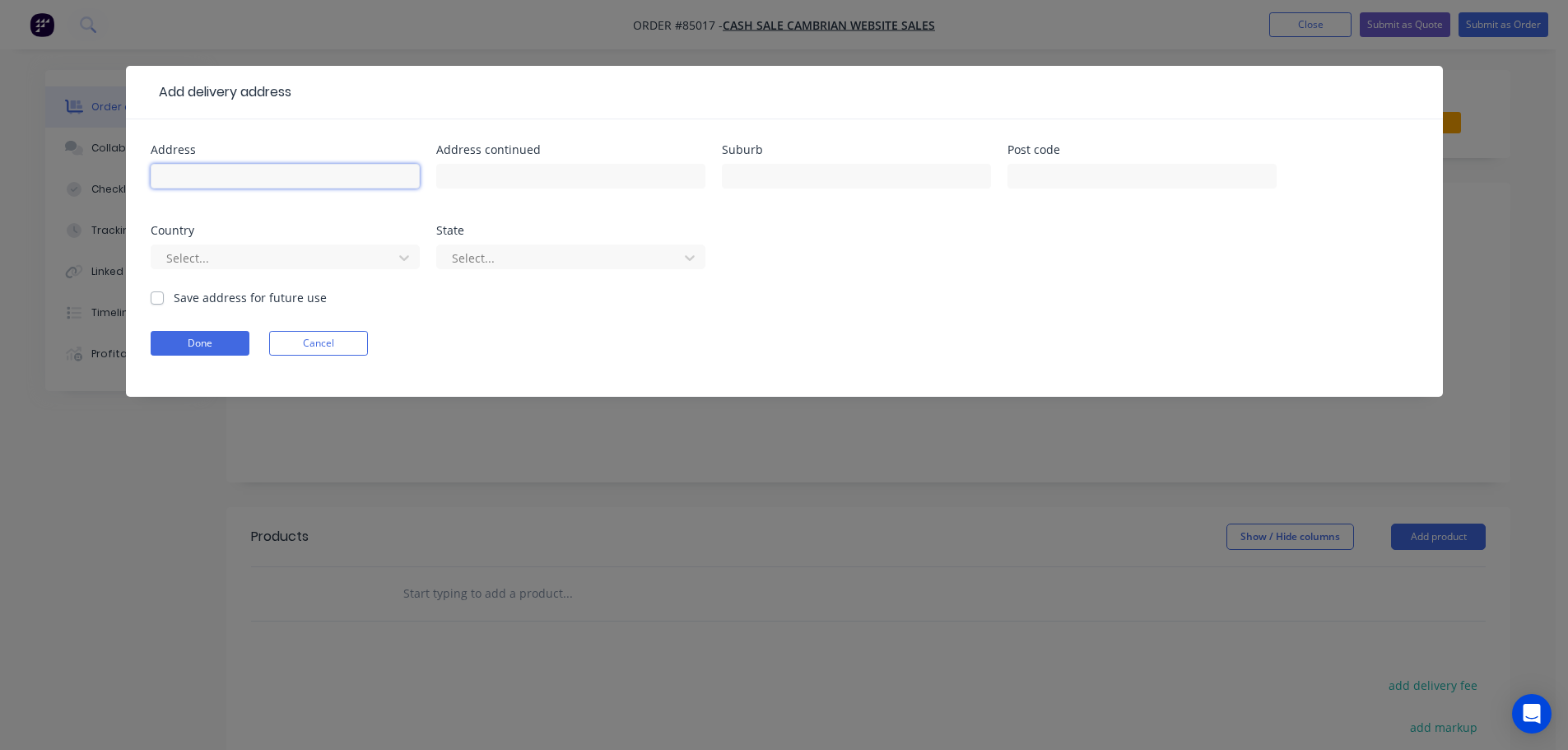
click at [261, 166] on input "text" at bounding box center [285, 176] width 269 height 25
paste input "[STREET_ADDRESS]"
type input "[STREET_ADDRESS]"
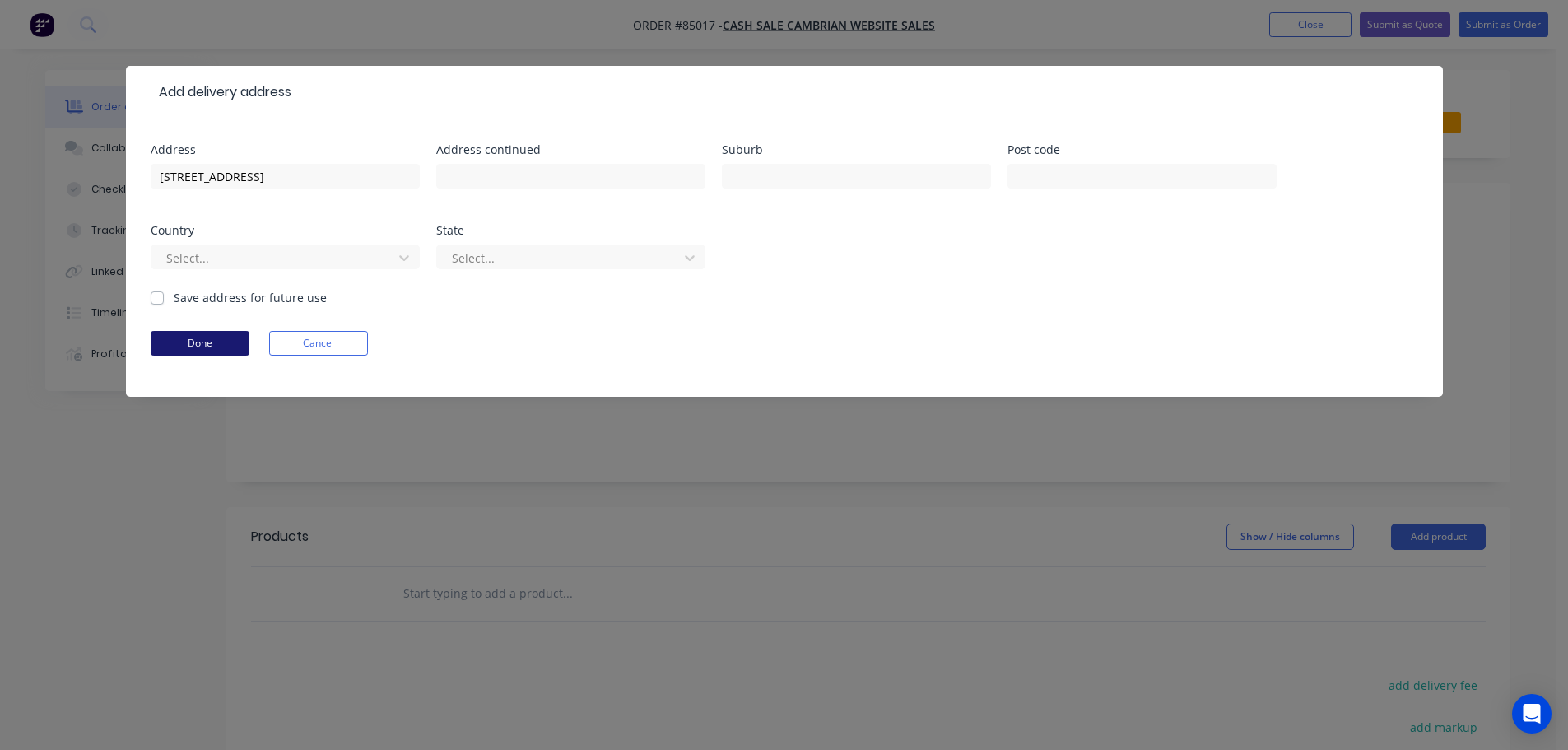
click at [188, 341] on button "Done" at bounding box center [200, 344] width 99 height 25
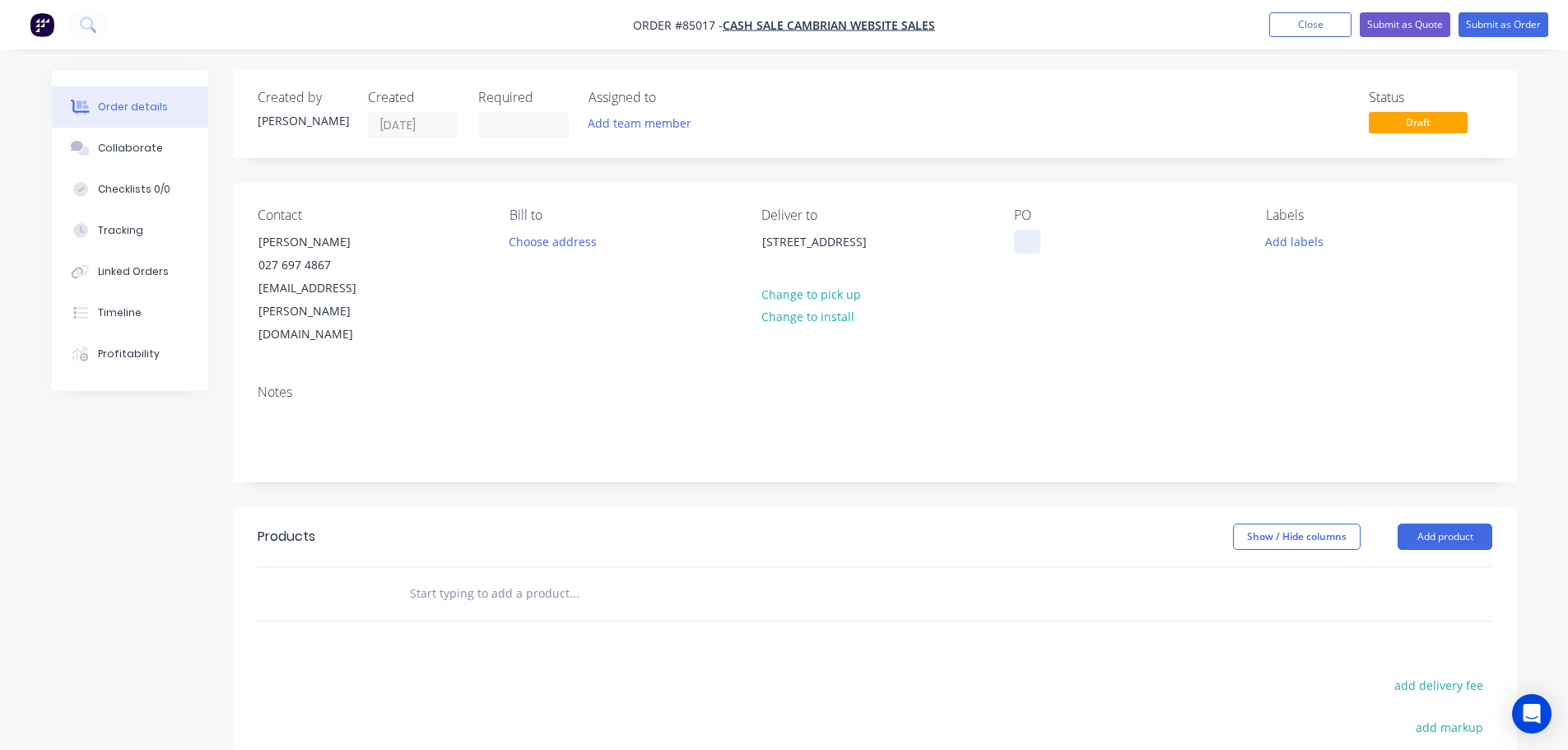
click at [1035, 240] on div at bounding box center [1027, 241] width 26 height 24
drag, startPoint x: 320, startPoint y: 244, endPoint x: 426, endPoint y: 246, distance: 106.0
click at [426, 246] on div "Contact [PERSON_NAME] [PHONE_NUMBER] [EMAIL_ADDRESS][PERSON_NAME][DOMAIN_NAME]" at bounding box center [371, 277] width 226 height 139
copy div "[PERSON_NAME]"
click at [1094, 233] on div "WEB35659" at bounding box center [1056, 241] width 84 height 24
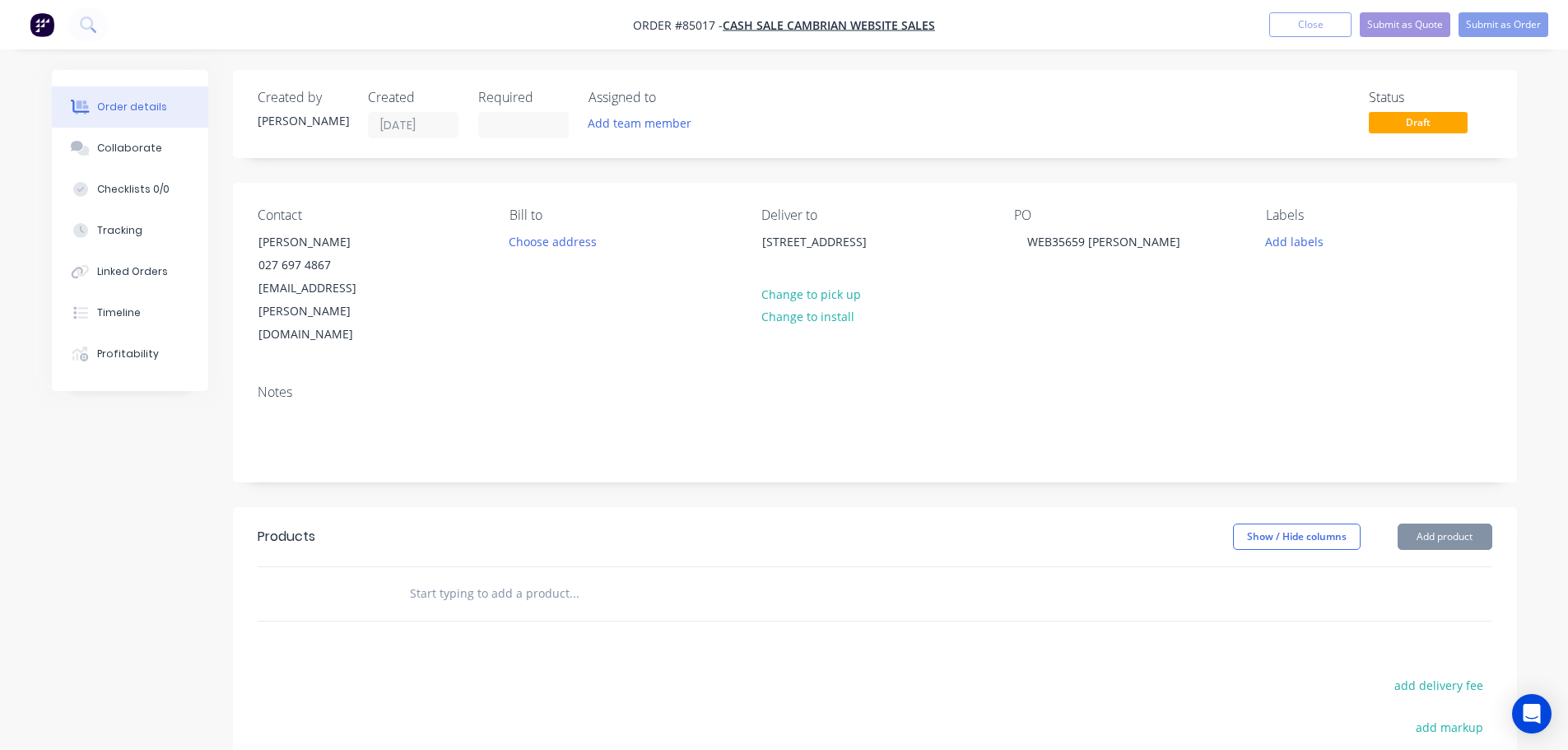
click at [521, 577] on input "text" at bounding box center [573, 593] width 330 height 33
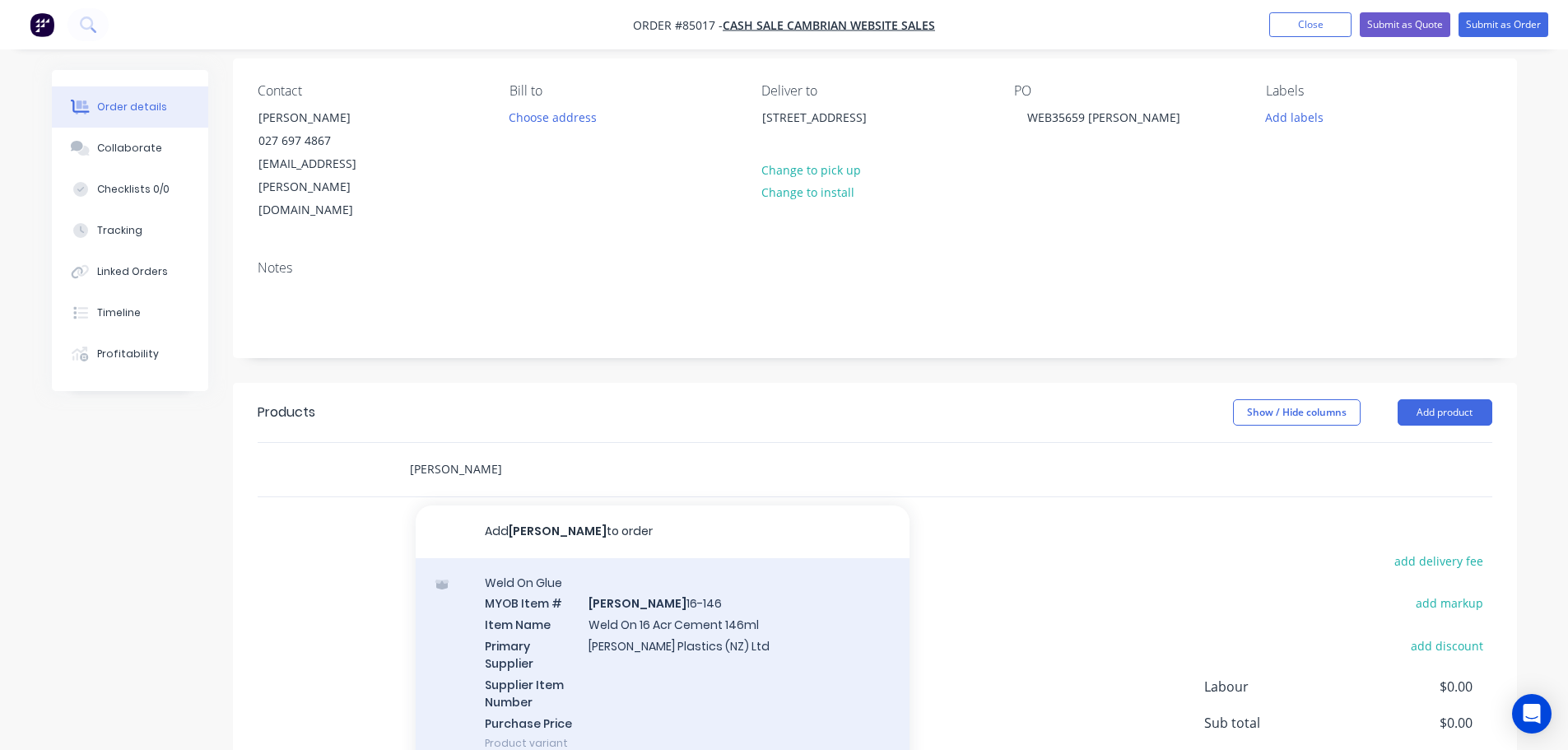
scroll to position [165, 0]
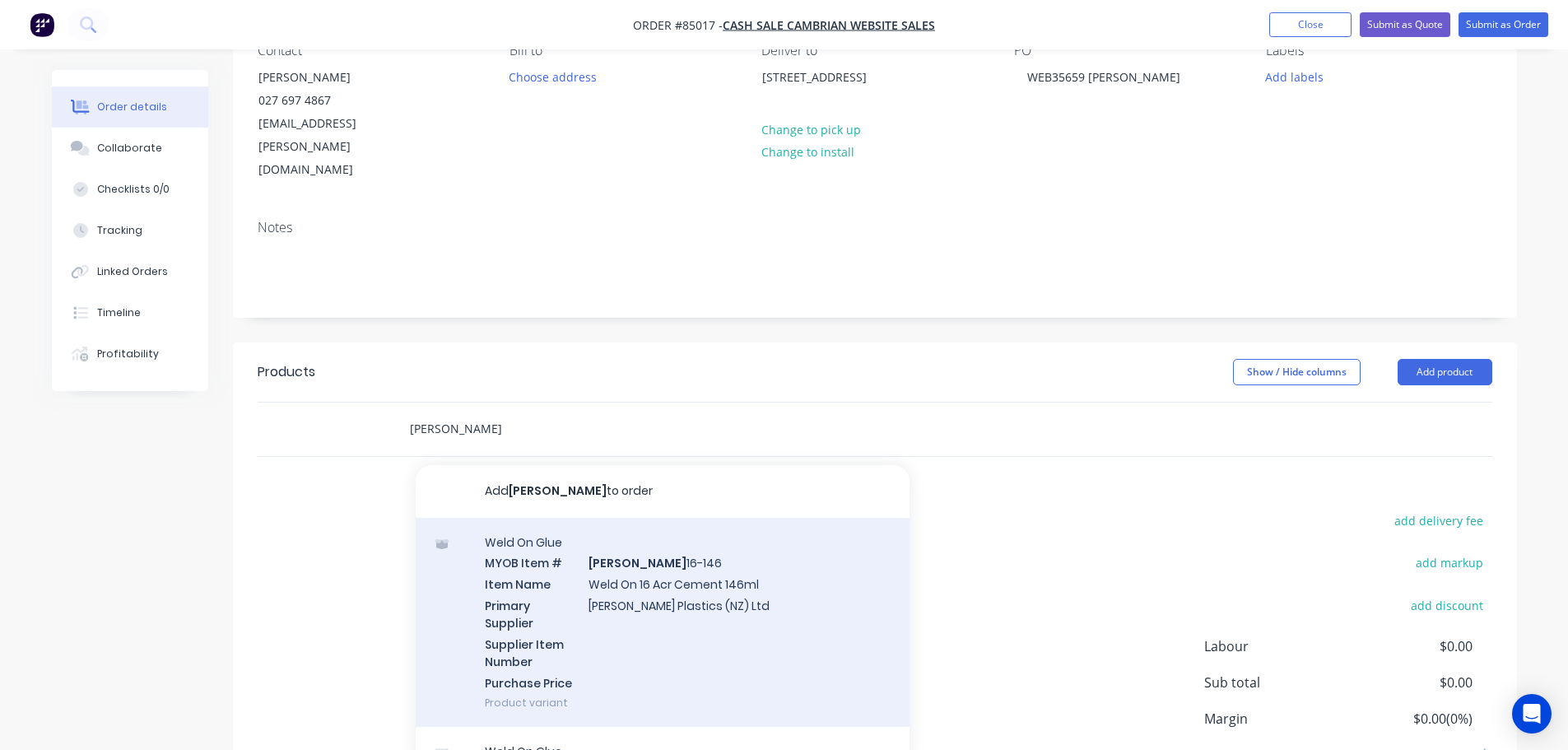
type input "[PERSON_NAME]"
click at [826, 586] on div "Weld On Glue MYOB Item # [PERSON_NAME] 16-146 Item Name Weld On 16 Acr Cement 1…" at bounding box center [662, 622] width 494 height 210
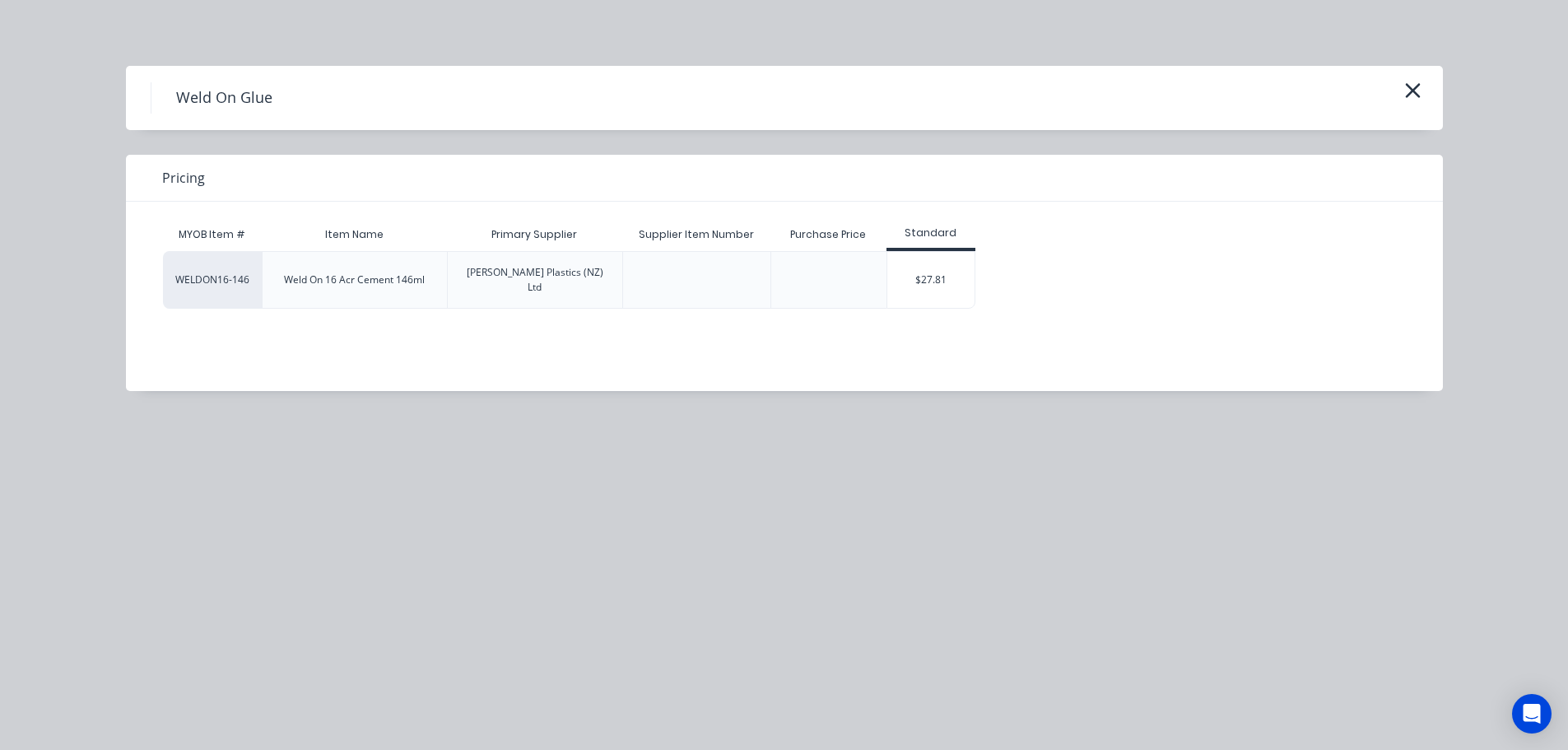
drag, startPoint x: 911, startPoint y: 279, endPoint x: 1043, endPoint y: 349, distance: 149.4
click at [912, 279] on div "$27.81" at bounding box center [931, 280] width 88 height 56
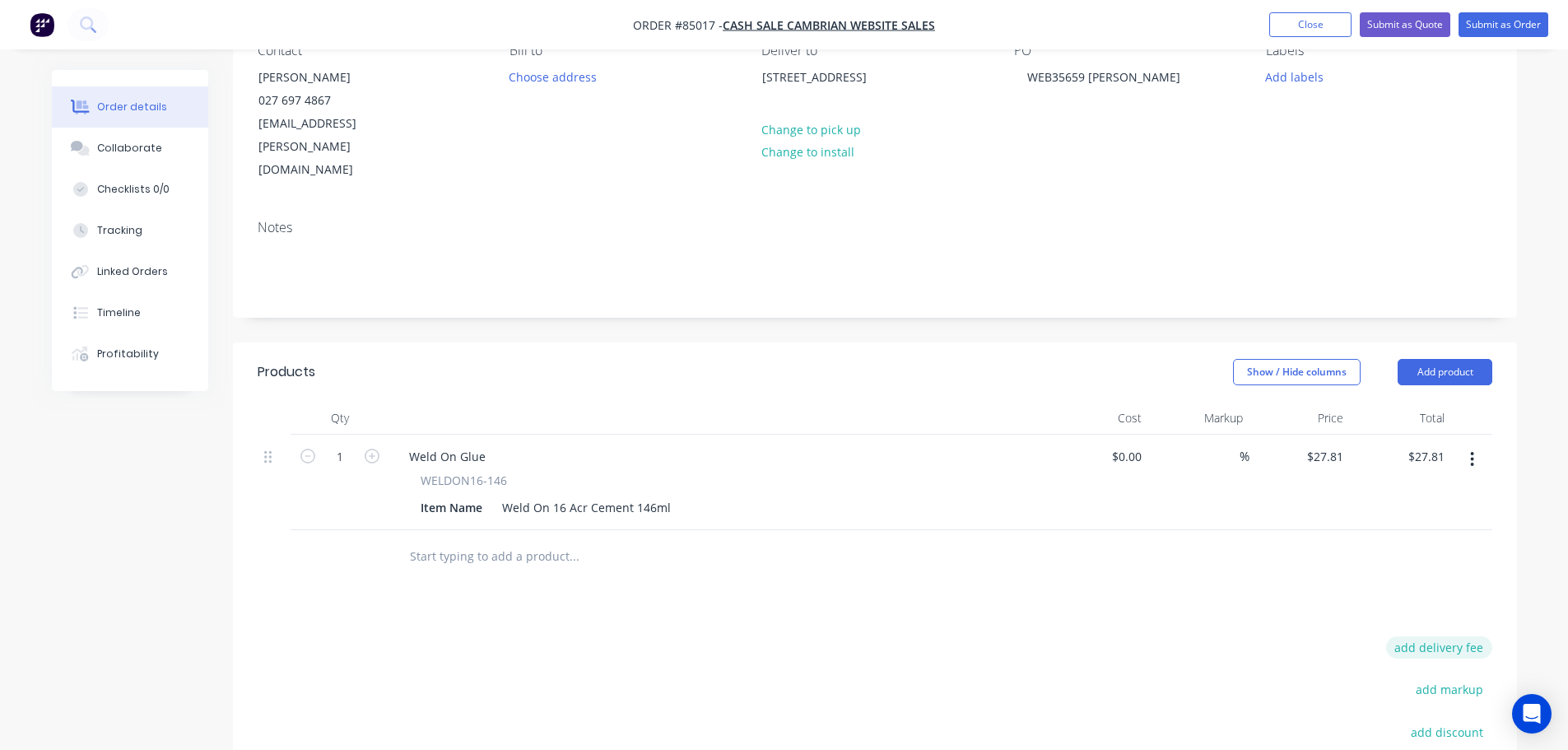
click at [1433, 636] on button "add delivery fee" at bounding box center [1439, 647] width 106 height 22
type input "15"
click at [1278, 588] on div "Products Show / Hide columns Add product Qty Cost Markup Price Total 1 Weld On …" at bounding box center [875, 659] width 1284 height 632
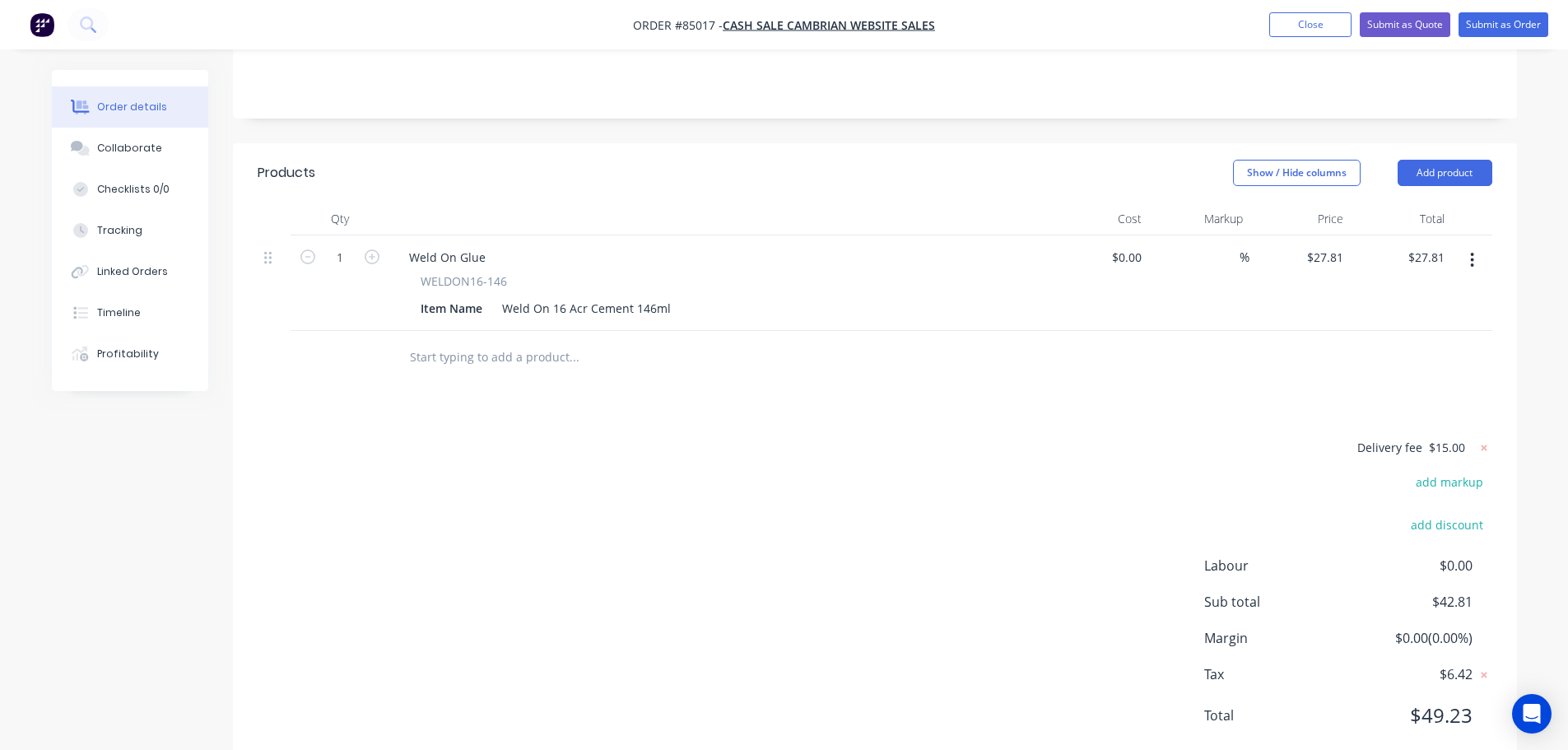
scroll to position [0, 0]
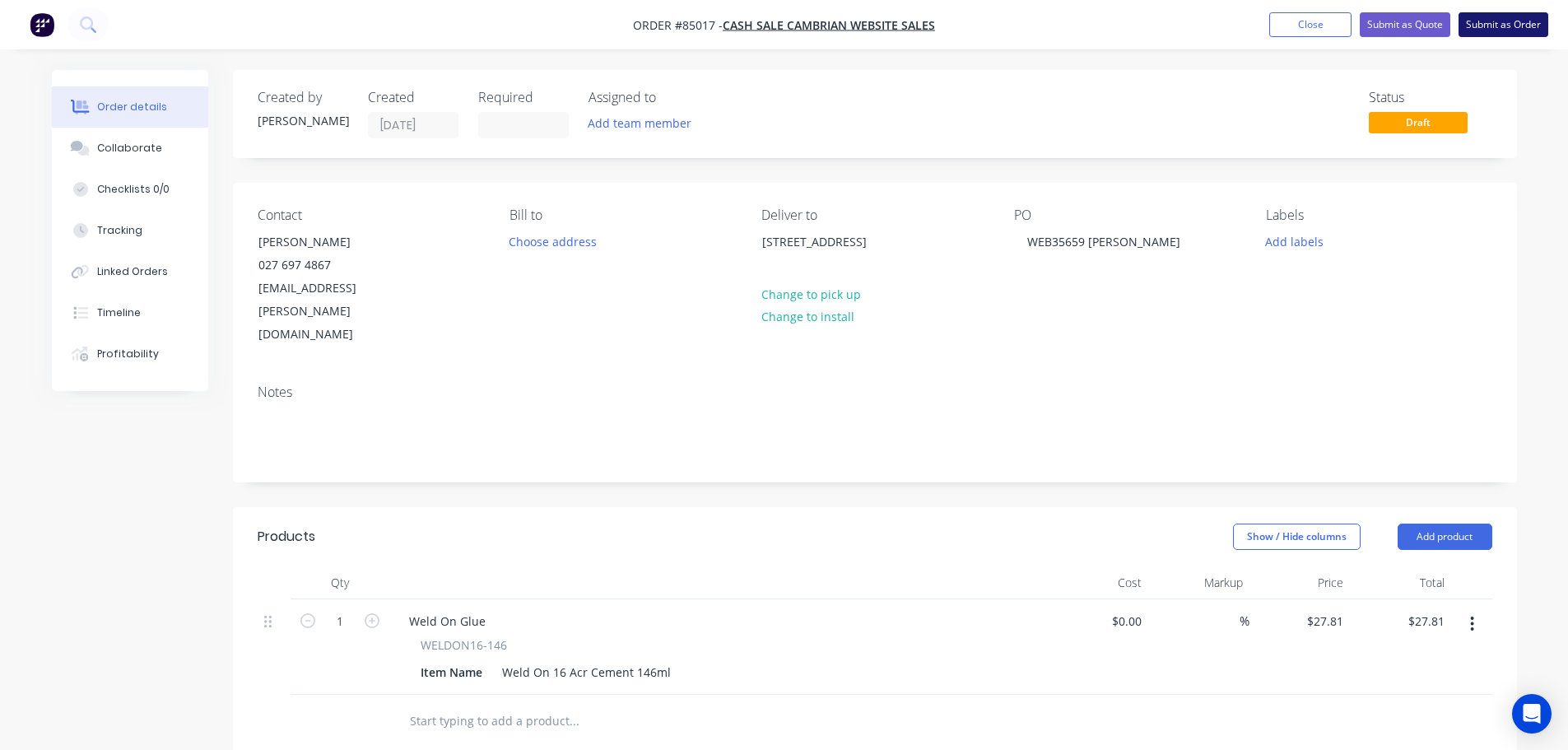
click at [1518, 32] on button "Submit as Order" at bounding box center [1503, 25] width 90 height 25
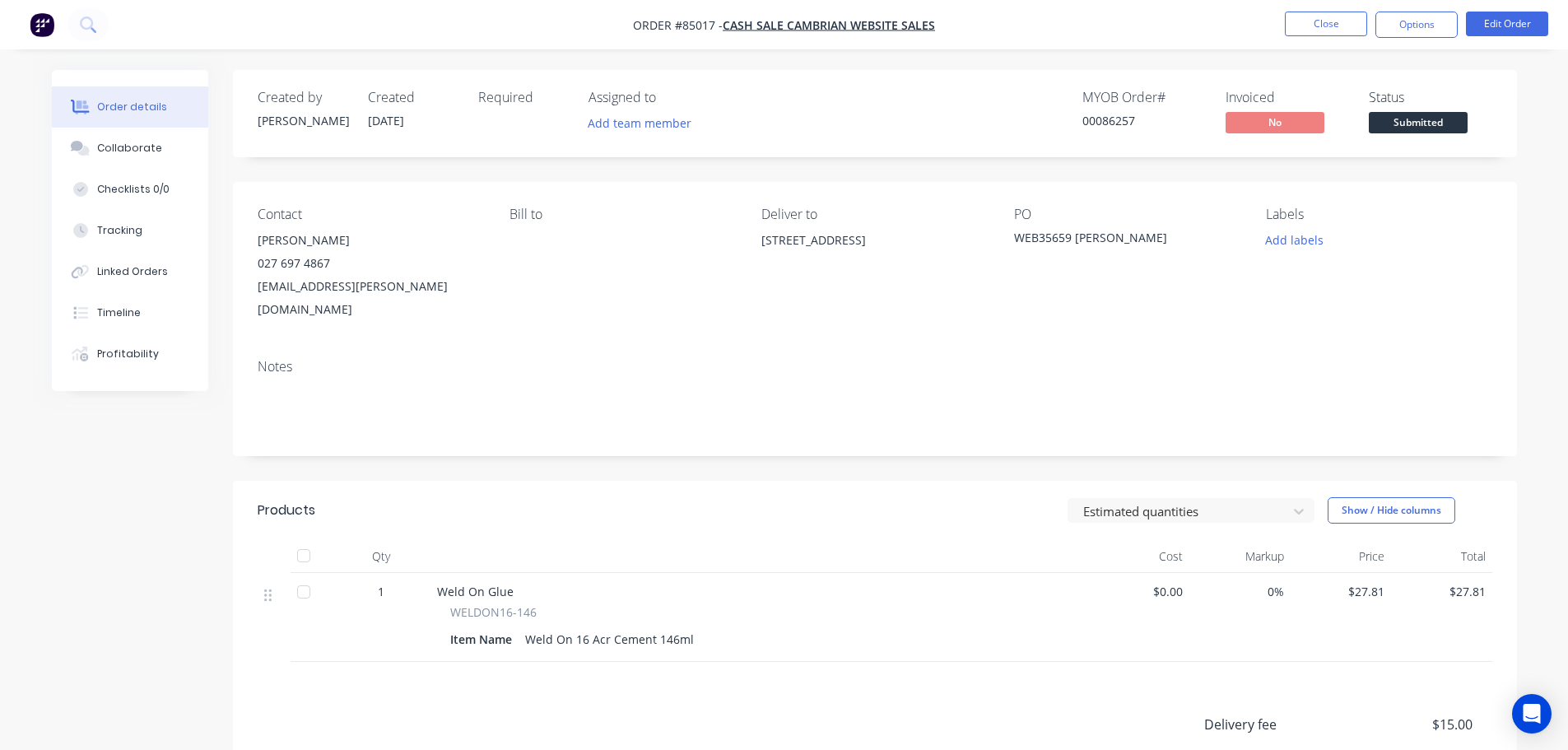
click at [1106, 119] on div "00086257" at bounding box center [1144, 120] width 124 height 17
copy div "00086257"
click at [1426, 117] on span "Submitted" at bounding box center [1418, 122] width 99 height 21
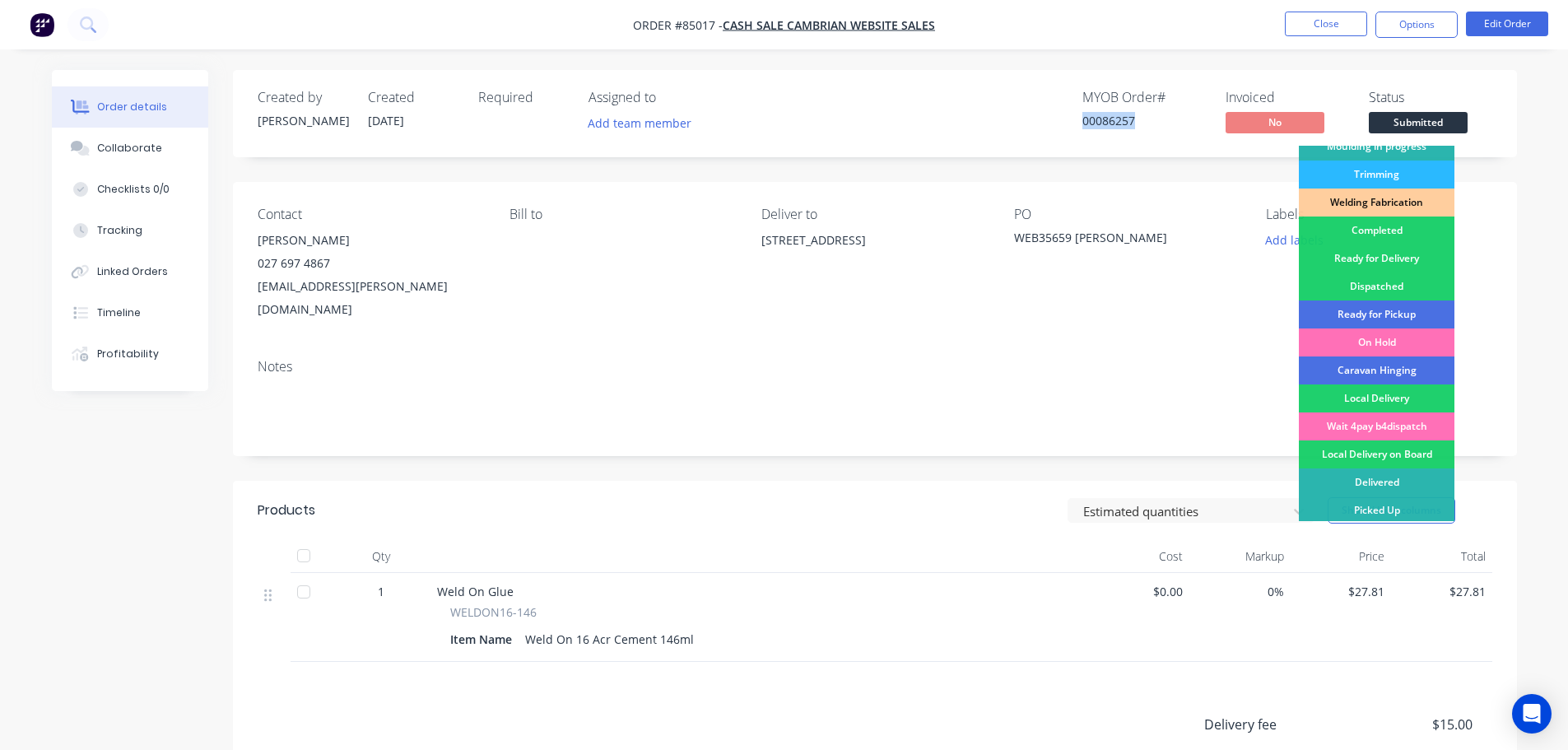
scroll to position [325, 0]
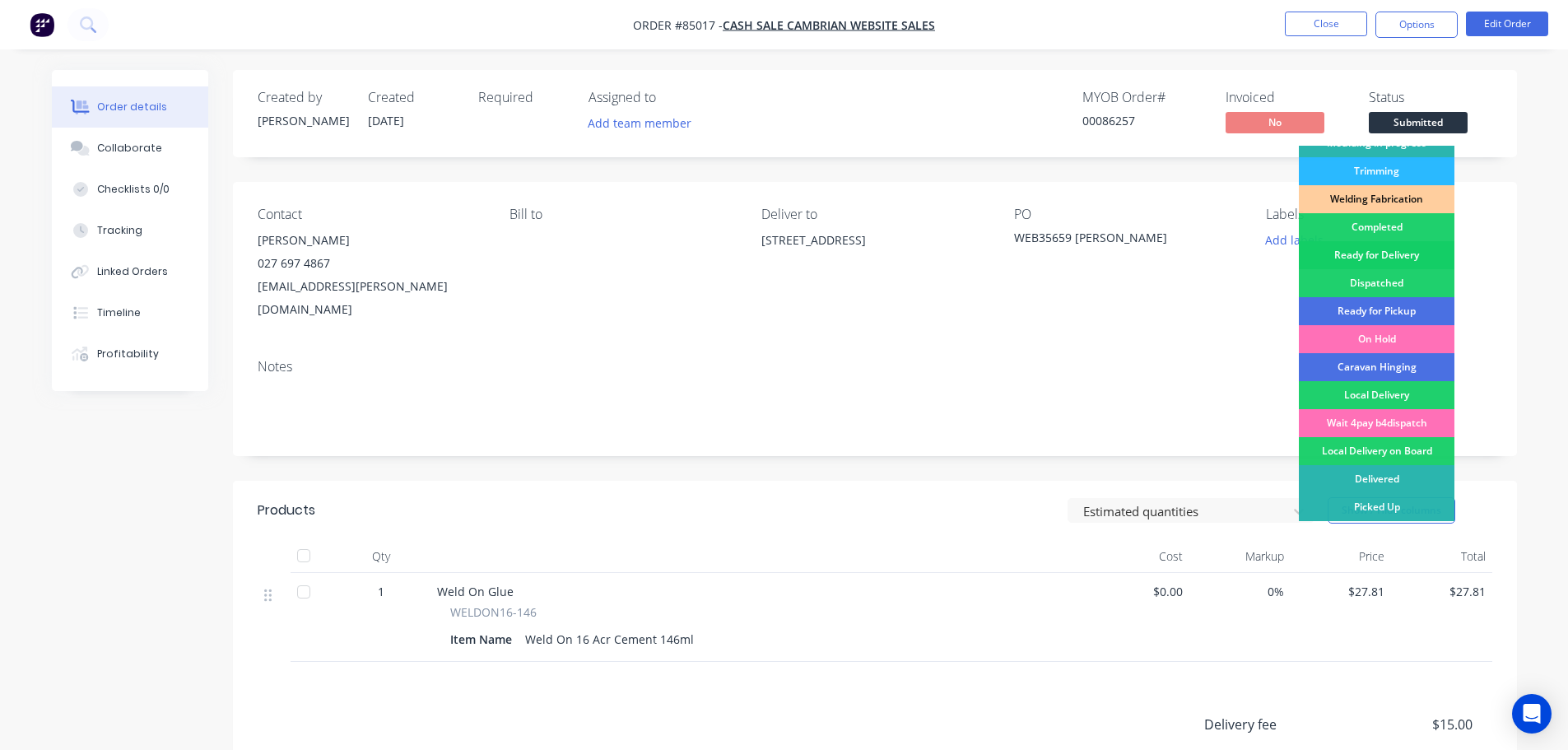
click at [1401, 256] on div "Ready for Delivery" at bounding box center [1376, 255] width 156 height 28
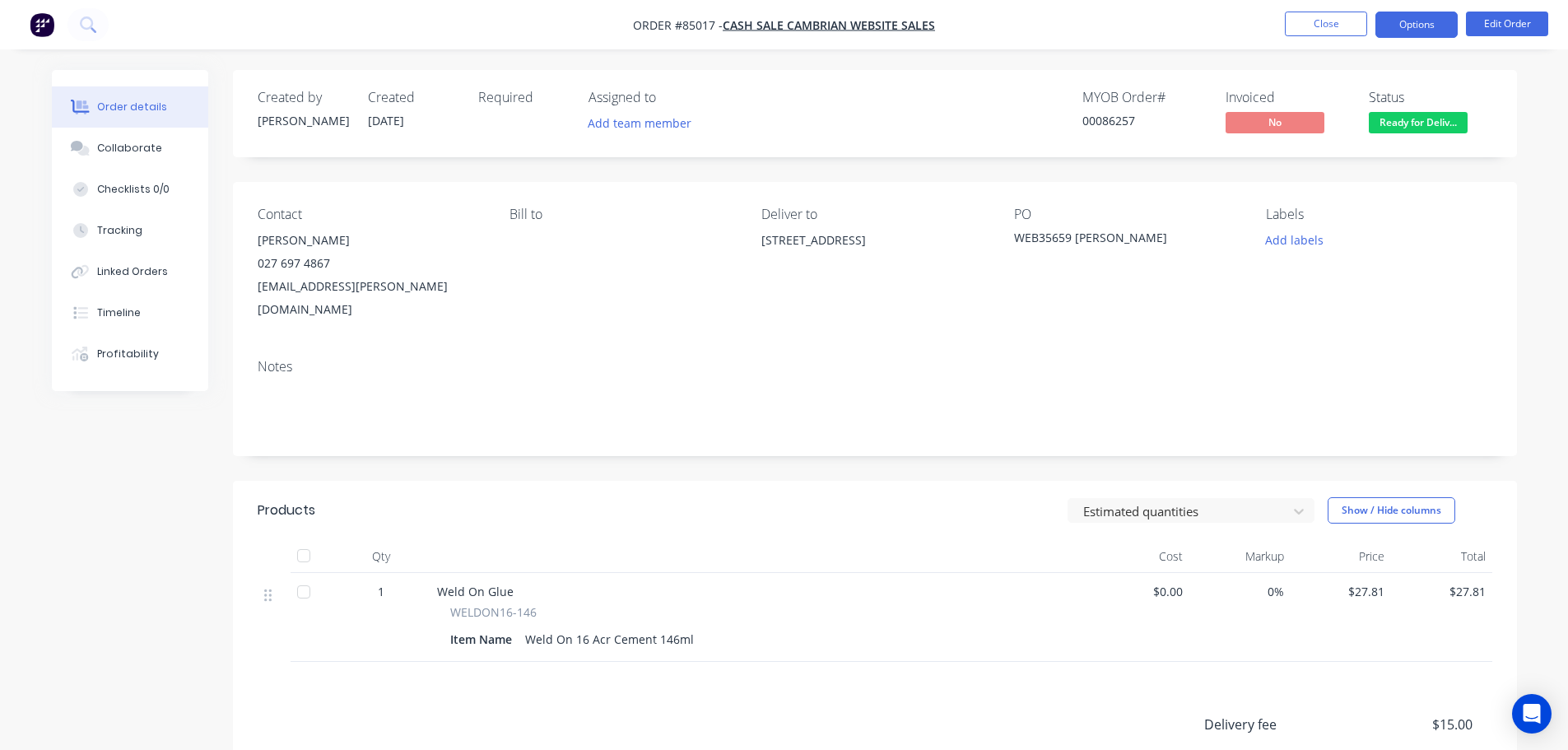
click at [1423, 22] on button "Options" at bounding box center [1416, 25] width 82 height 26
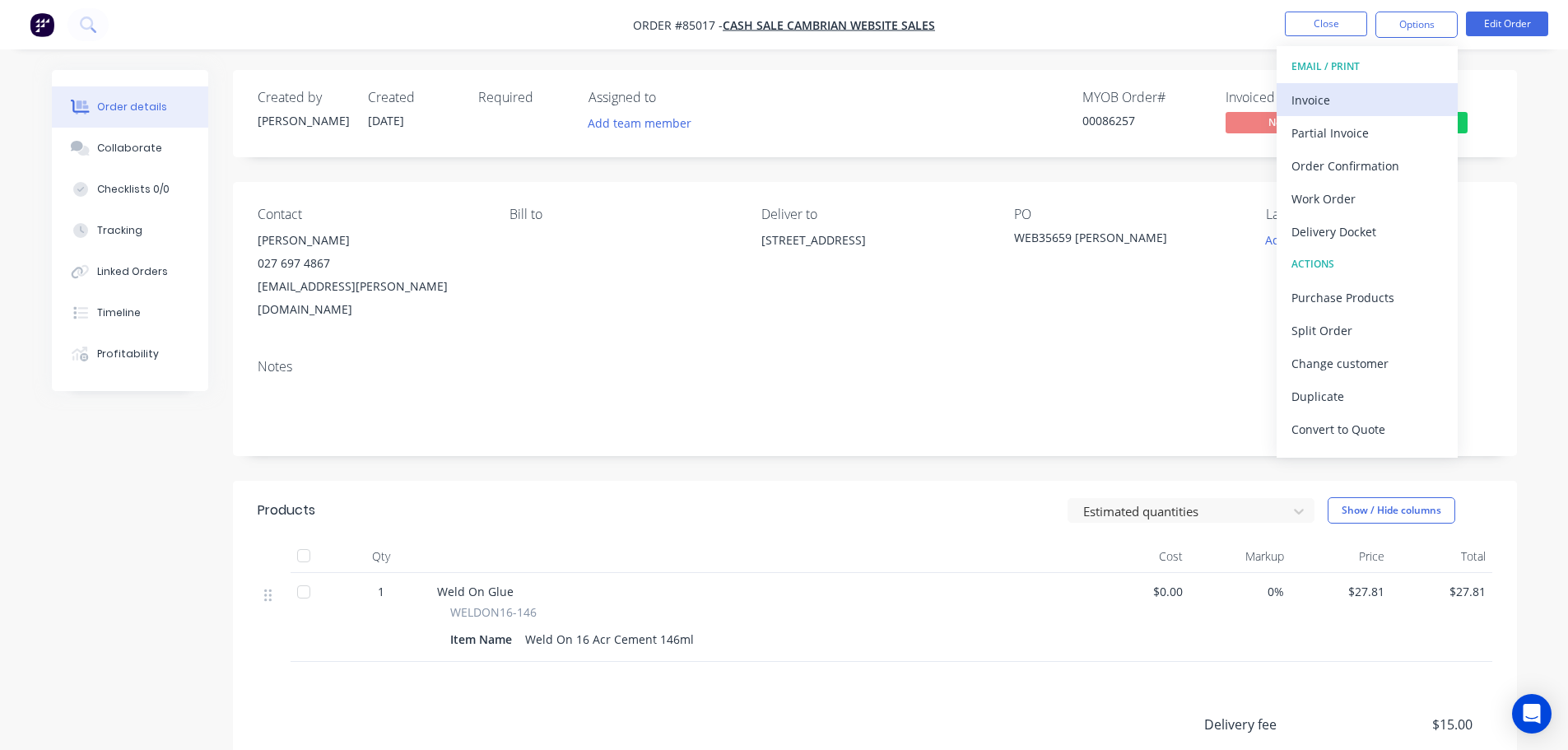
click at [1378, 88] on div "Invoice" at bounding box center [1367, 100] width 152 height 24
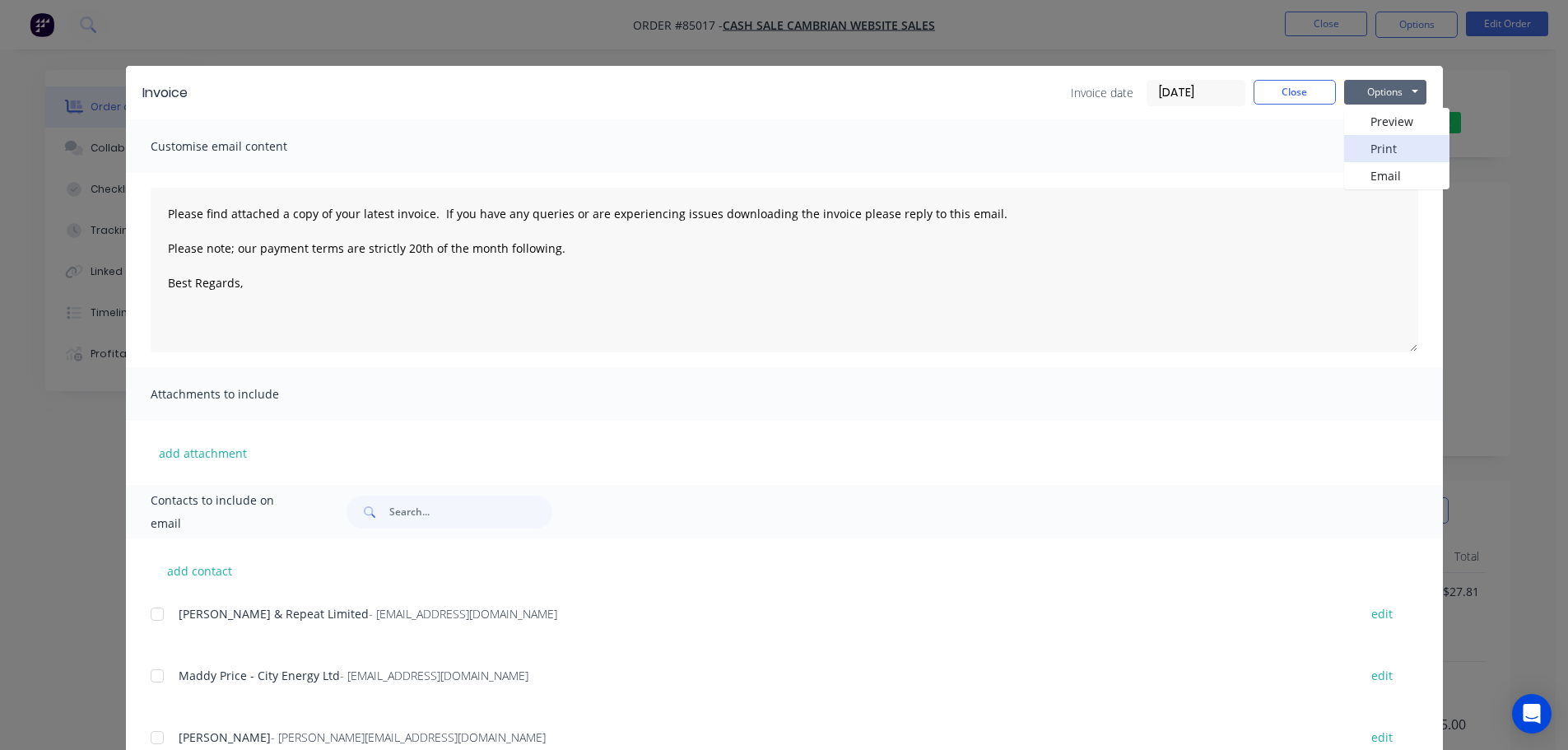
click at [1388, 148] on button "Print" at bounding box center [1397, 148] width 105 height 27
type textarea "Please find attached a copy of your latest invoice. If you have any queries or …"
click at [1281, 88] on button "Close" at bounding box center [1294, 92] width 82 height 25
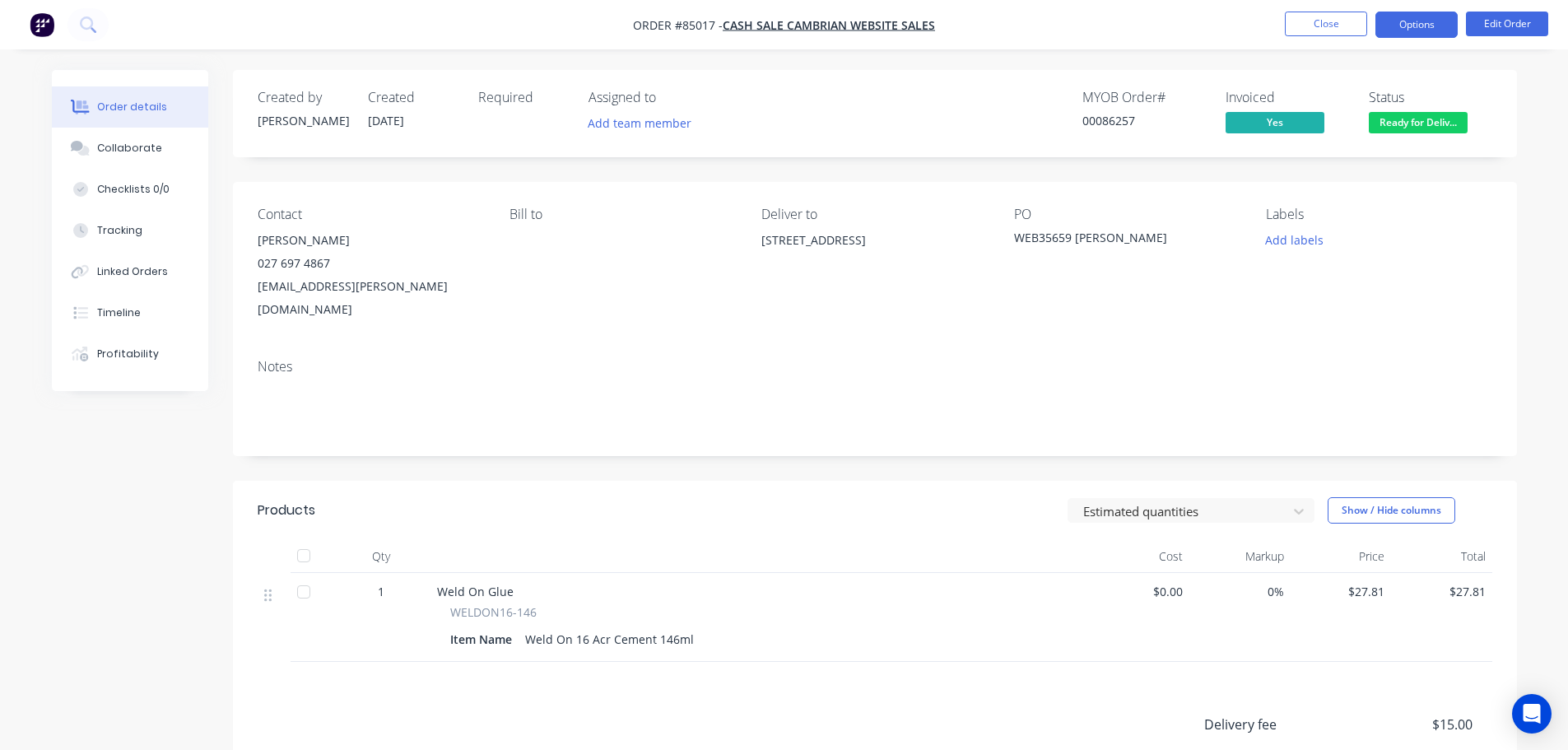
click at [1421, 26] on button "Options" at bounding box center [1416, 25] width 82 height 26
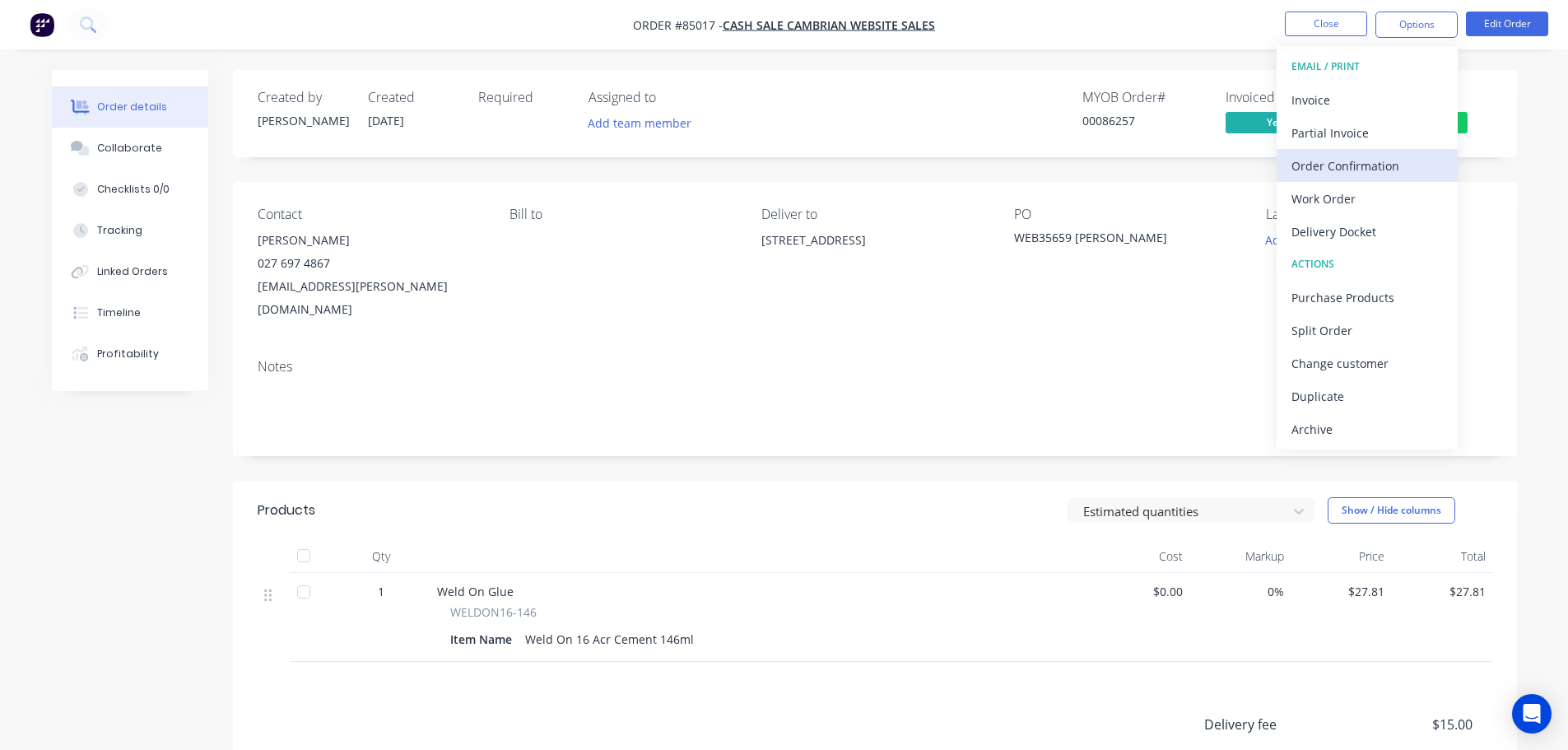
click at [1394, 163] on div "Order Confirmation" at bounding box center [1367, 166] width 152 height 24
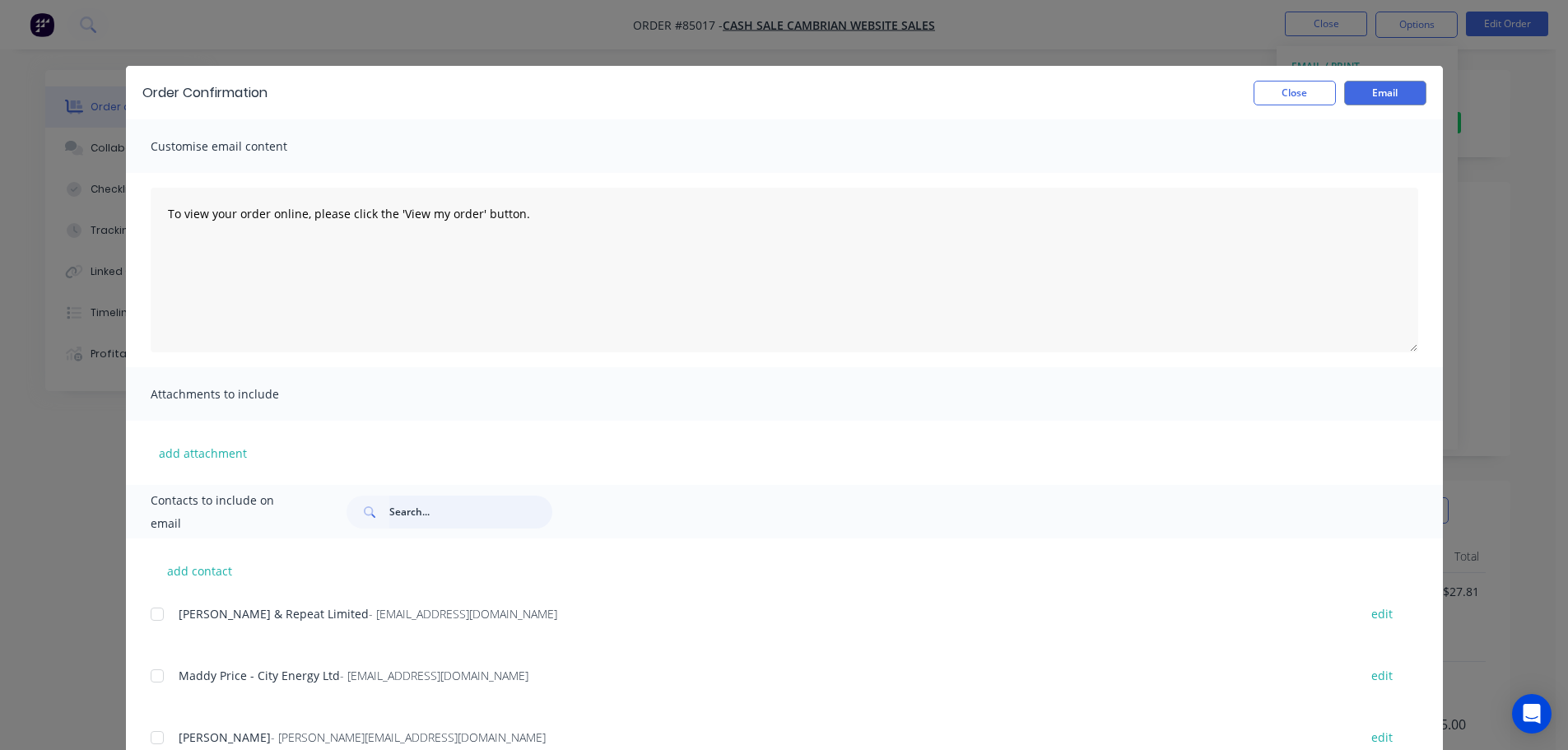
click at [494, 513] on input "text" at bounding box center [470, 512] width 163 height 33
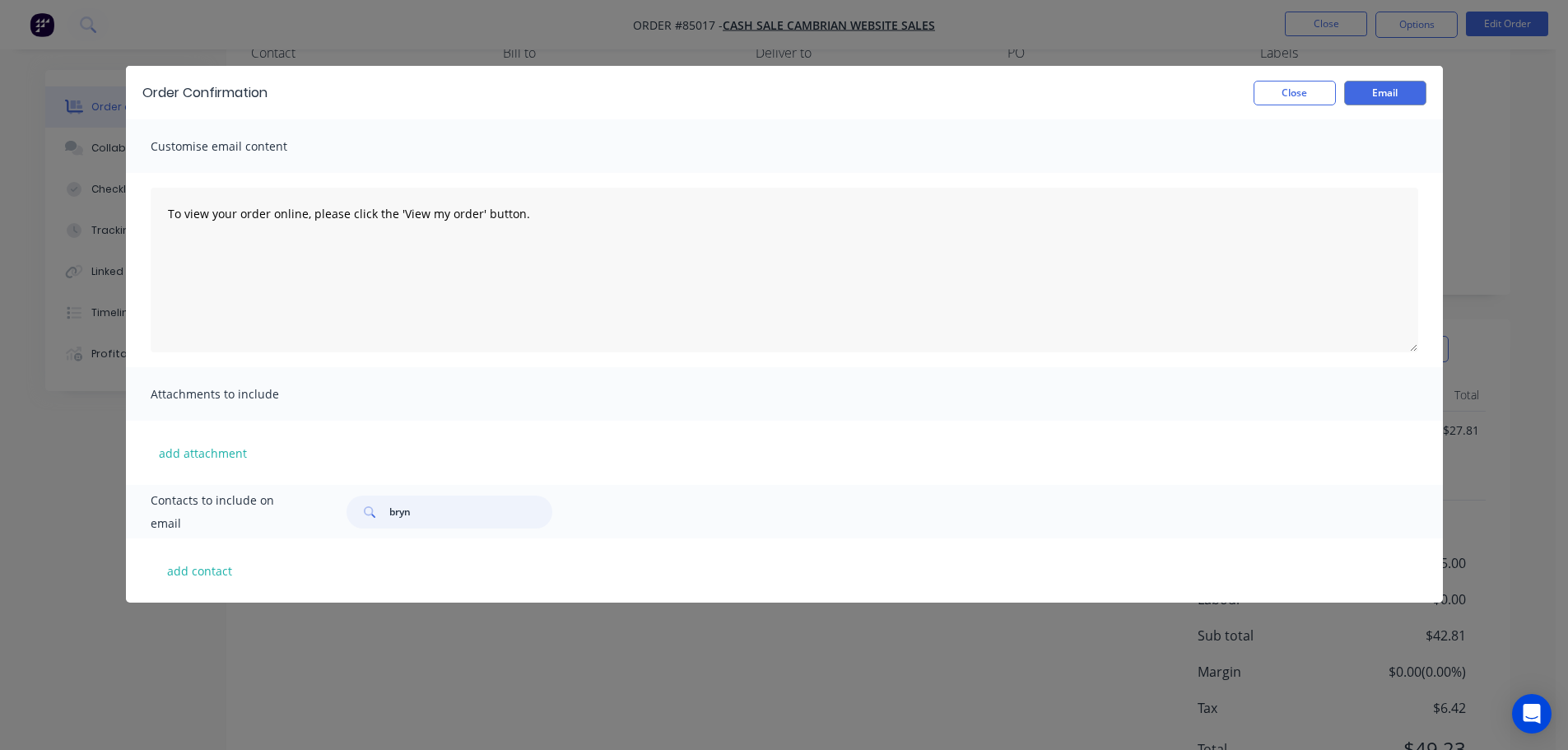
scroll to position [218, 0]
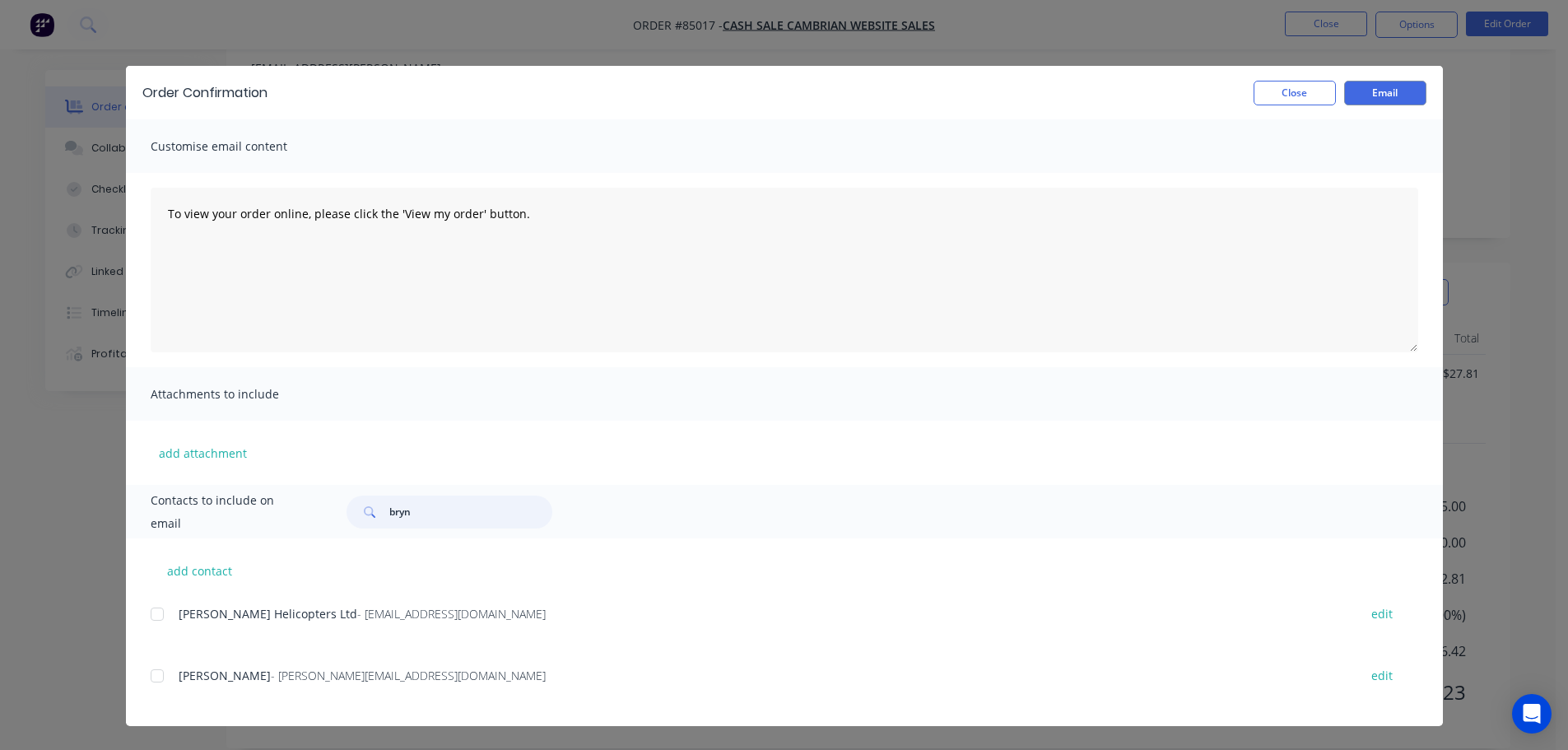
click at [165, 669] on div at bounding box center [157, 676] width 33 height 33
type input "bryn"
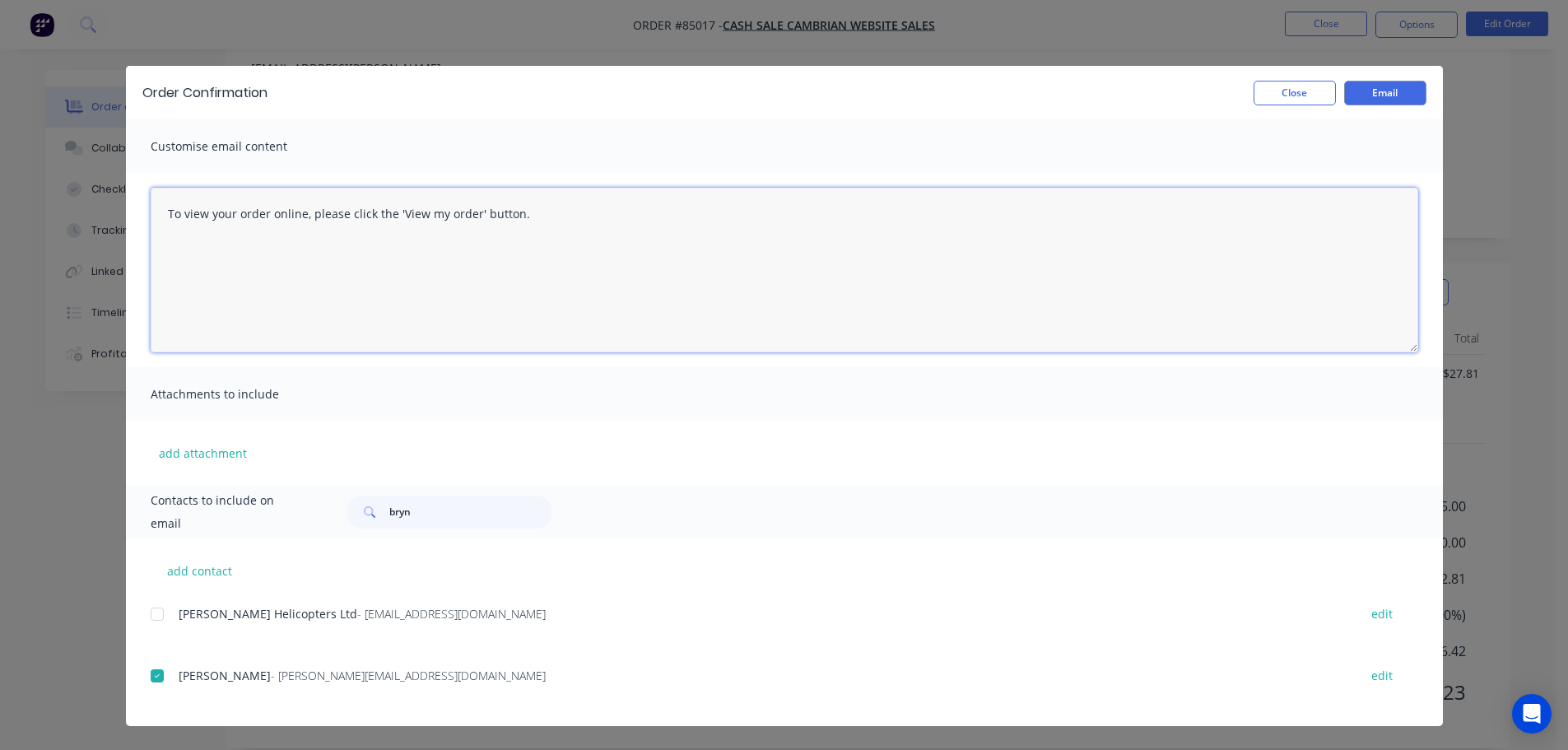
click at [549, 293] on textarea "To view your order online, please click the 'View my order' button." at bounding box center [784, 270] width 1267 height 165
paste textarea "hank you for your order, confirmation of your order is attached. Your order wil…"
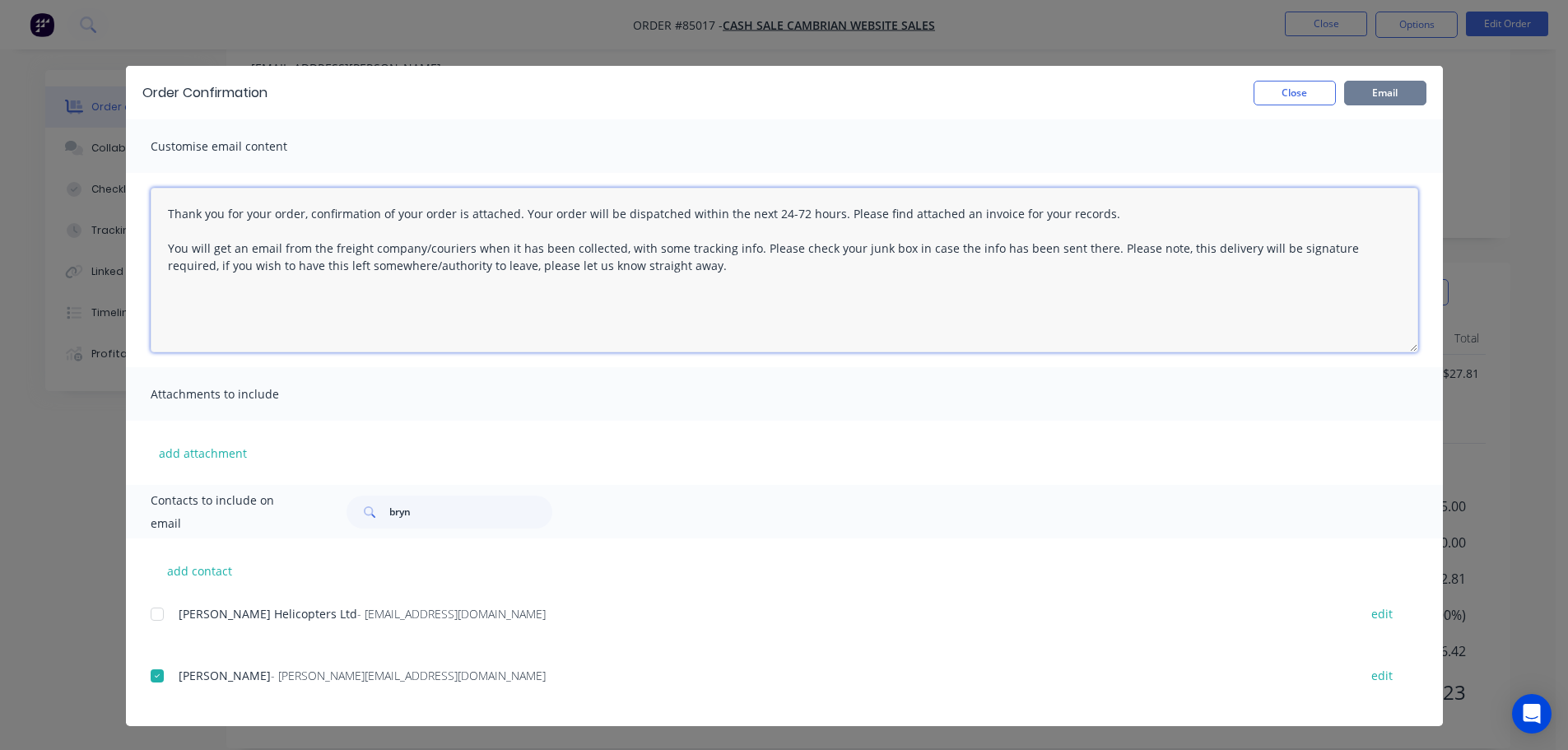
type textarea "Thank you for your order, confirmation of your order is attached. Your order wi…"
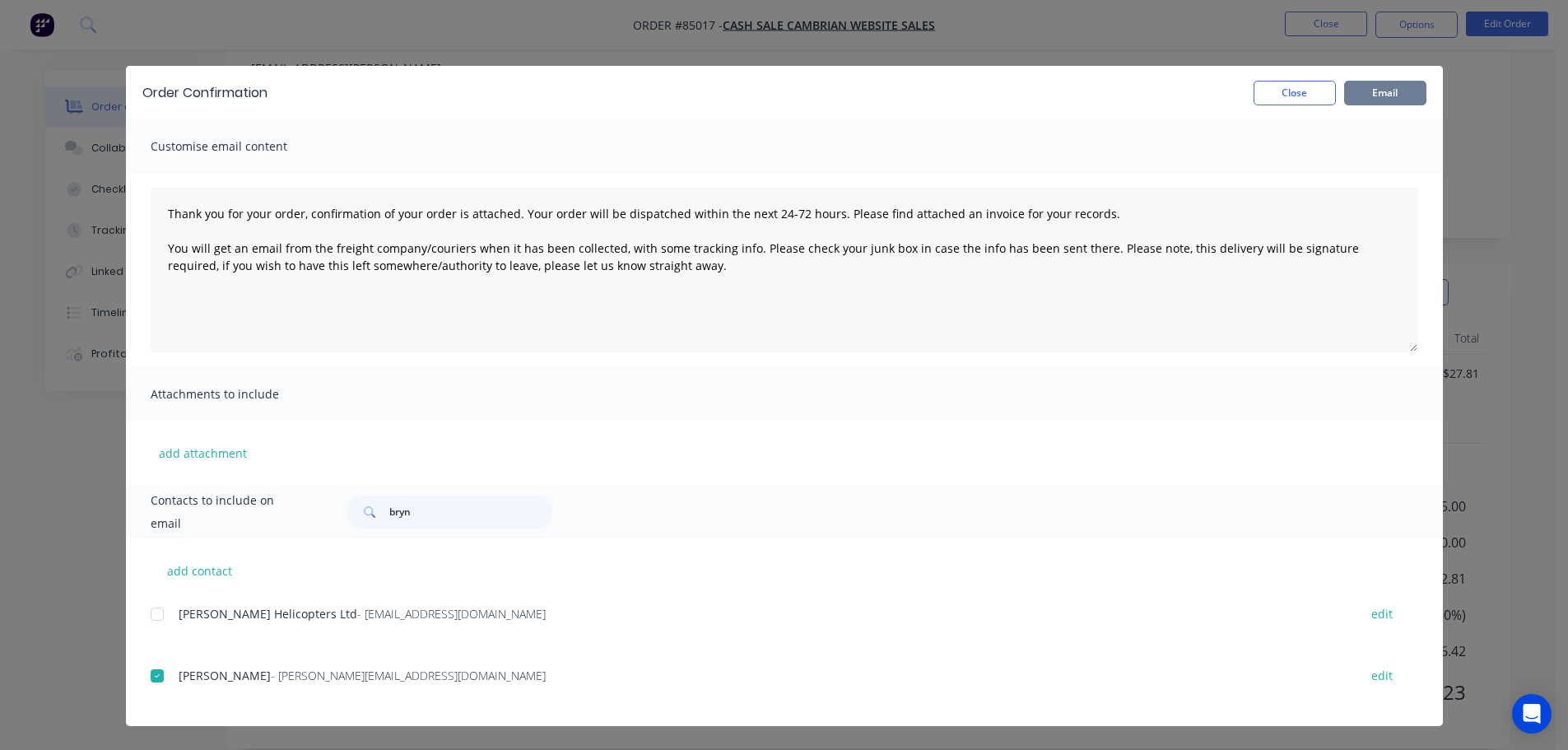
click at [1406, 82] on button "Email" at bounding box center [1385, 93] width 82 height 25
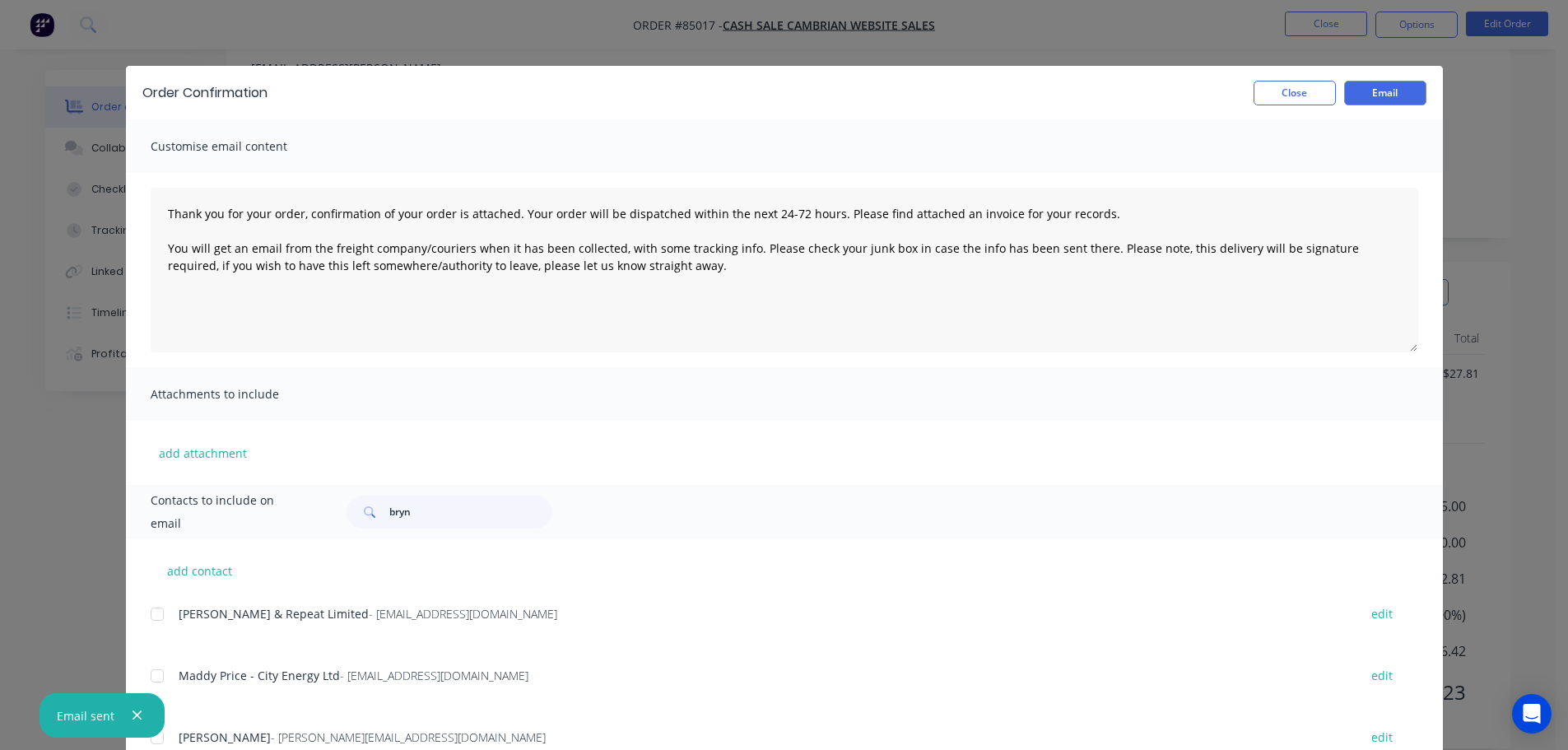
click at [101, 227] on div "Order Confirmation Close Email Customise email content Thank you for your order…" at bounding box center [784, 375] width 1568 height 750
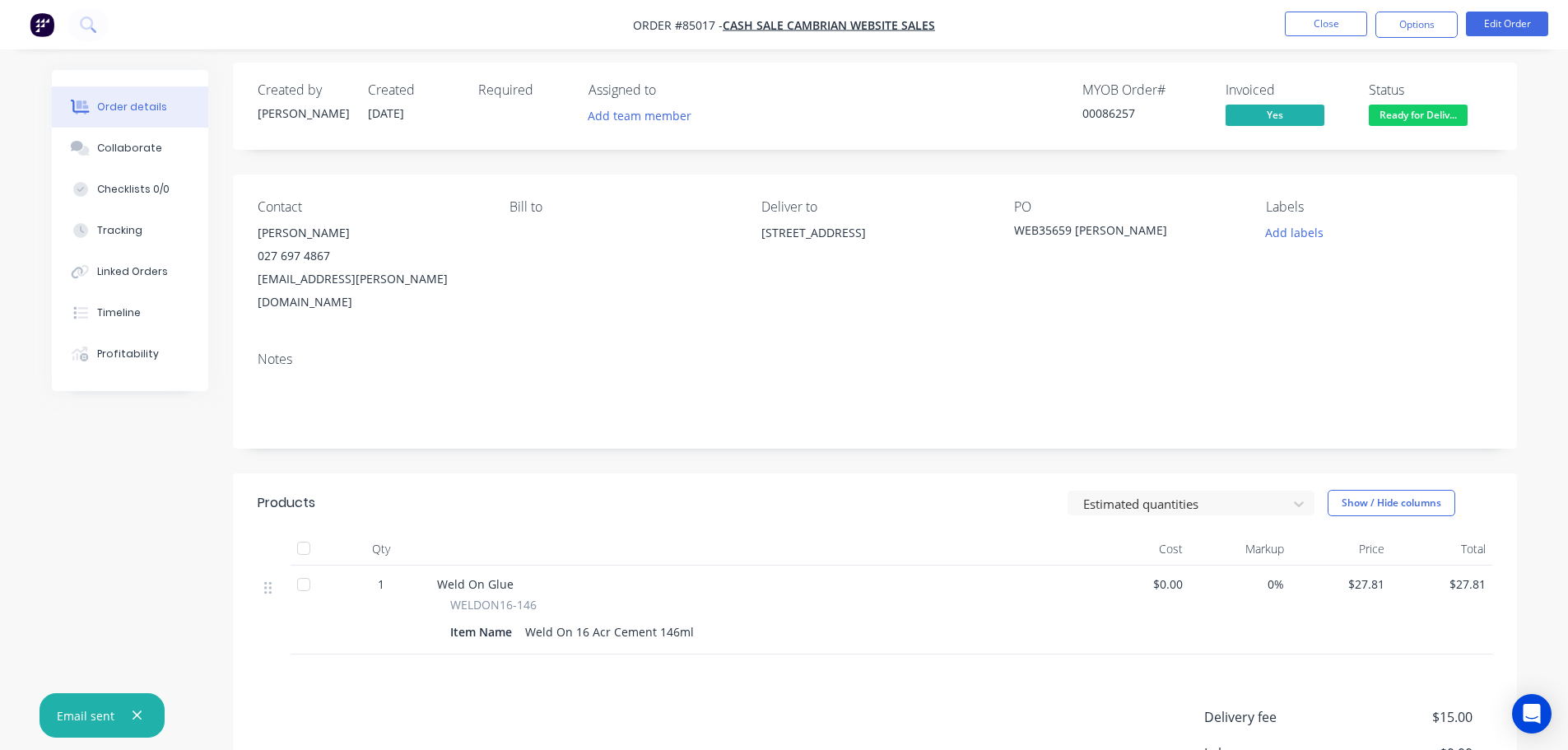
scroll to position [0, 0]
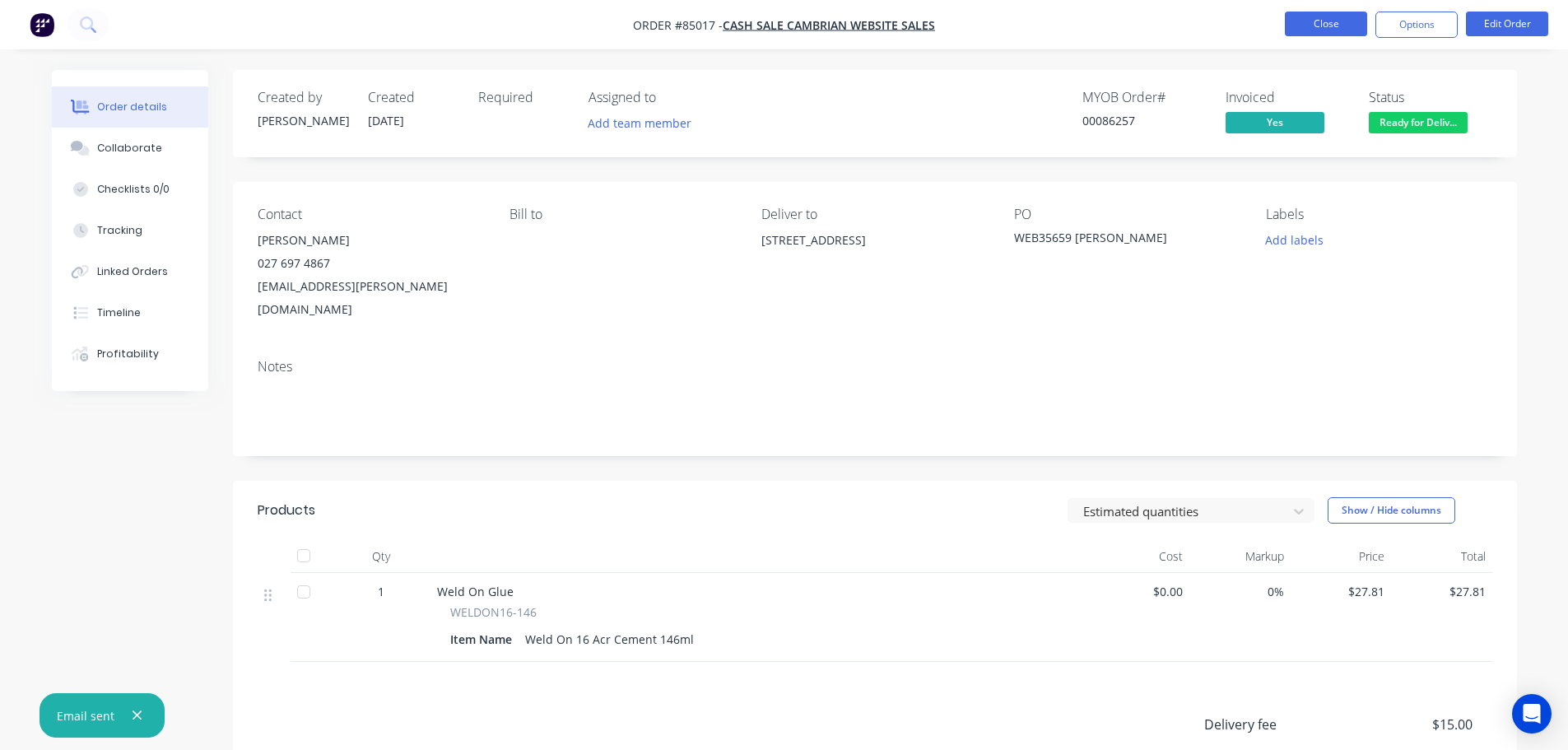
click at [1292, 21] on button "Close" at bounding box center [1326, 24] width 82 height 25
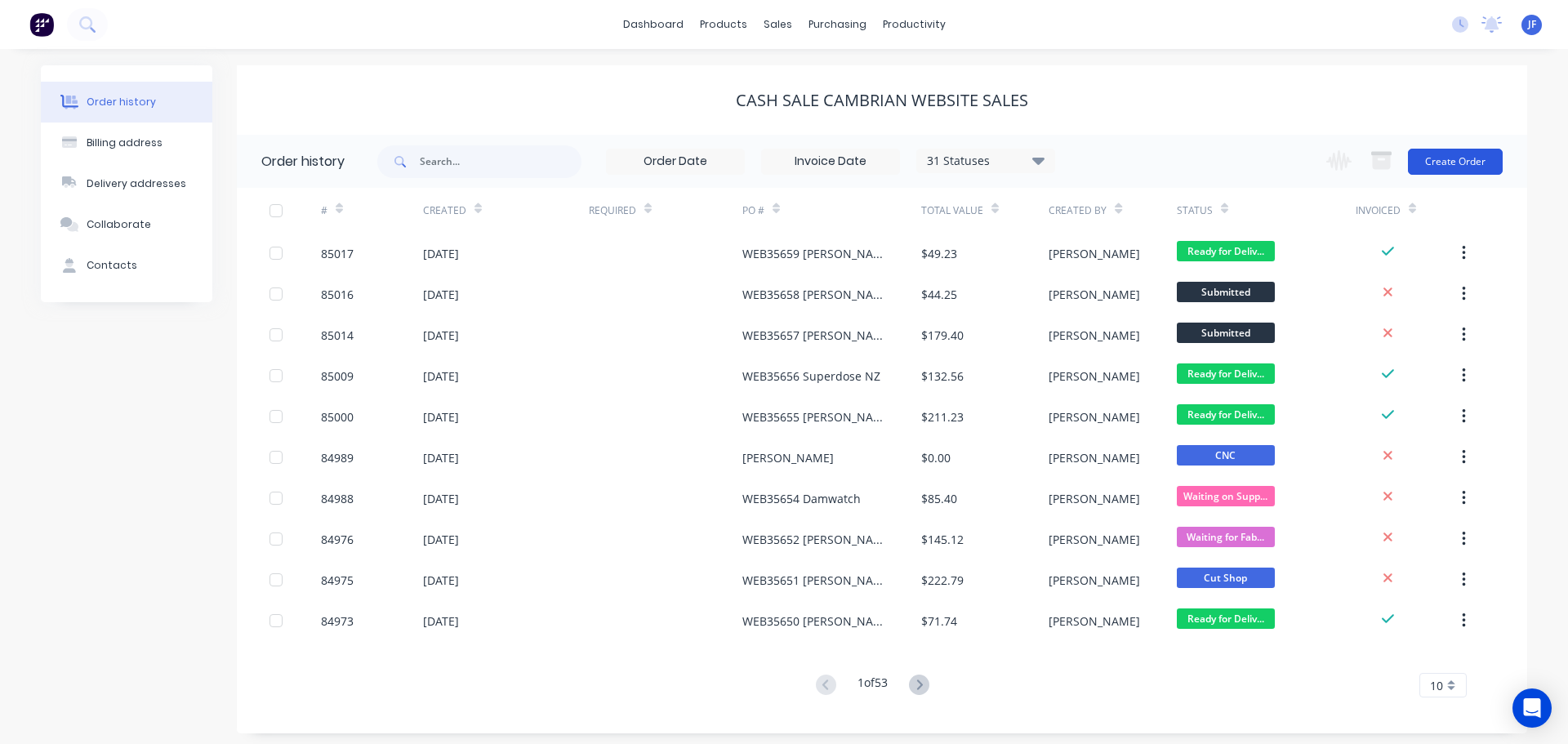
click at [1461, 168] on button "Create Order" at bounding box center [1455, 162] width 95 height 26
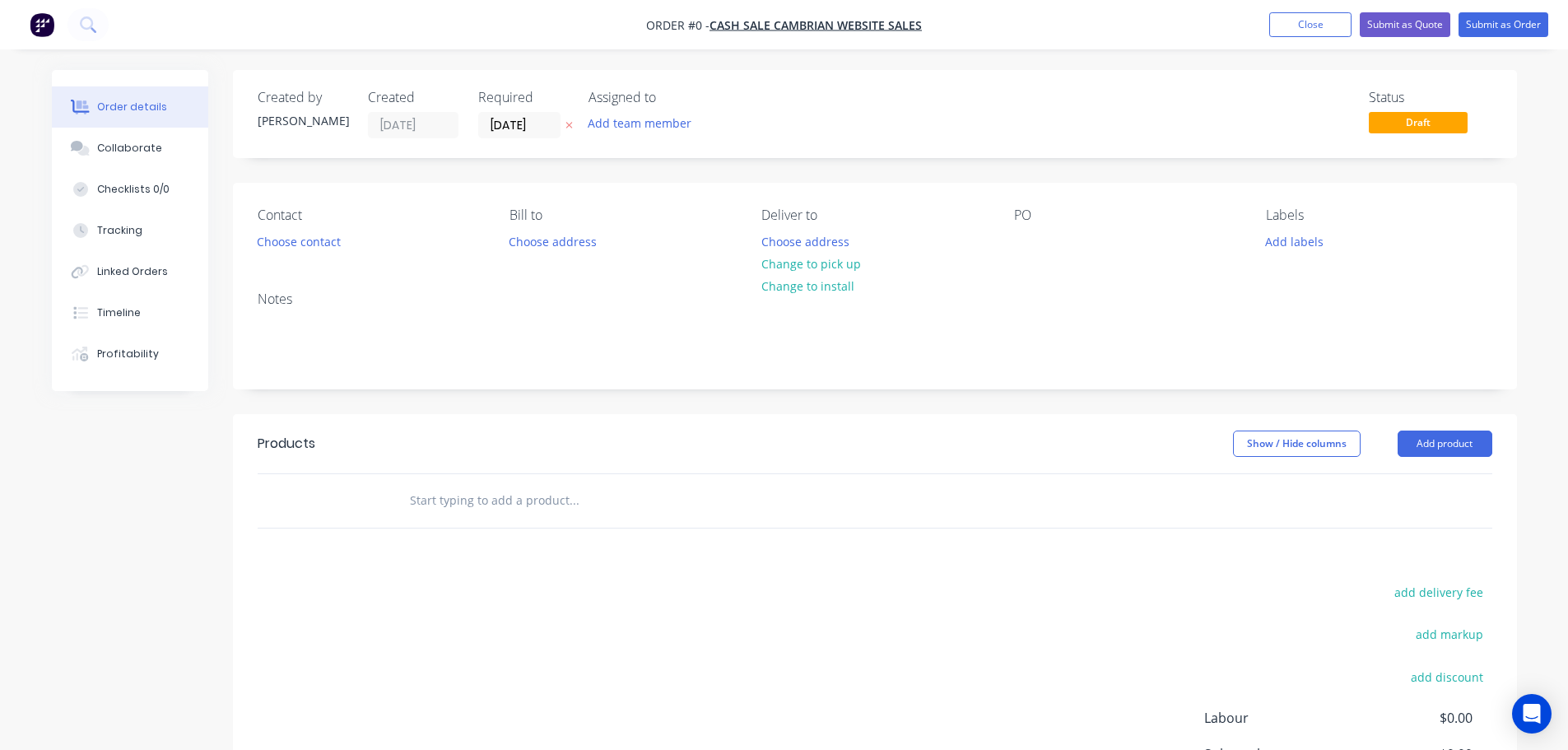
click at [567, 120] on button "button" at bounding box center [569, 125] width 17 height 19
click at [293, 232] on button "Choose contact" at bounding box center [298, 241] width 101 height 22
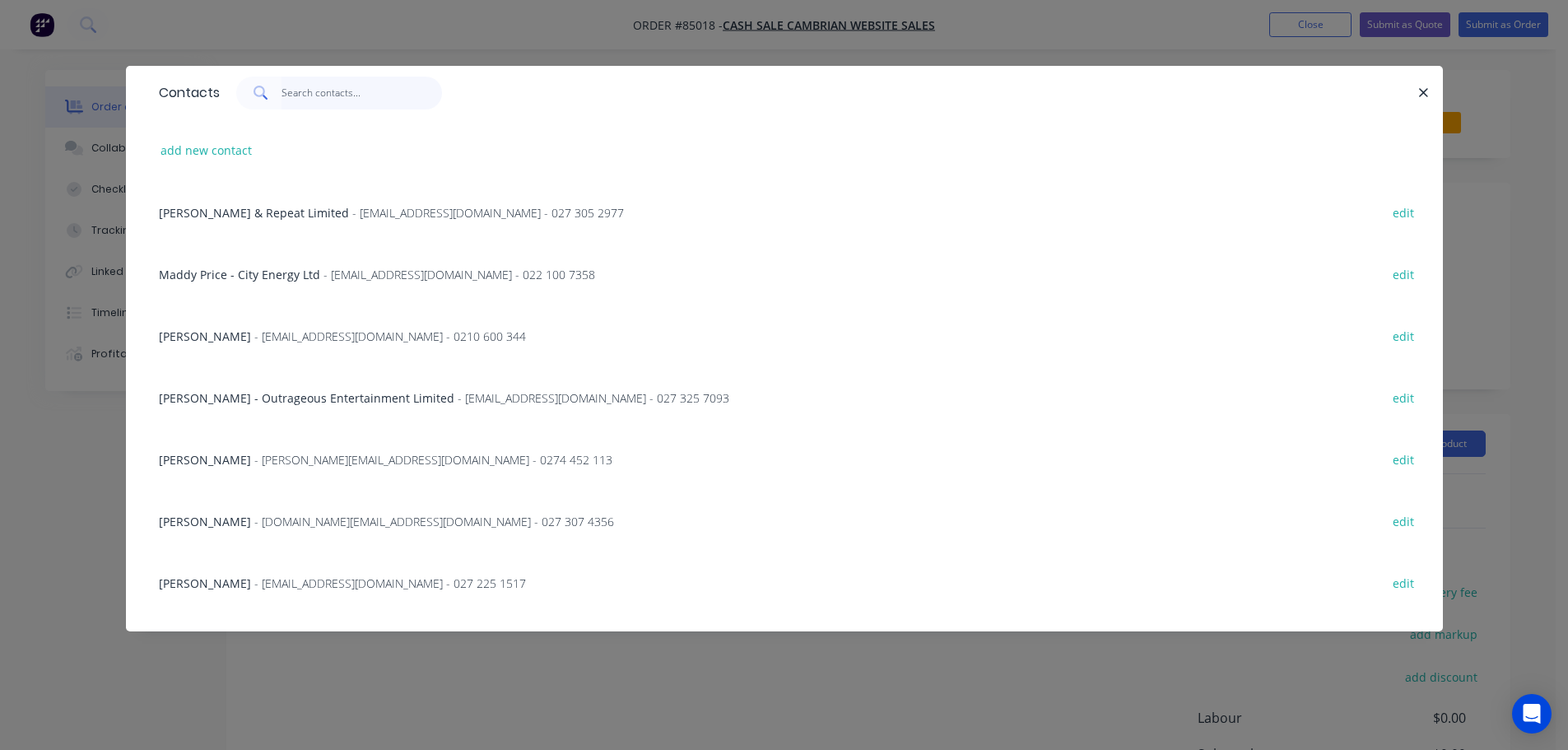
click at [344, 105] on input "text" at bounding box center [362, 93] width 161 height 33
paste input "John Callaway"
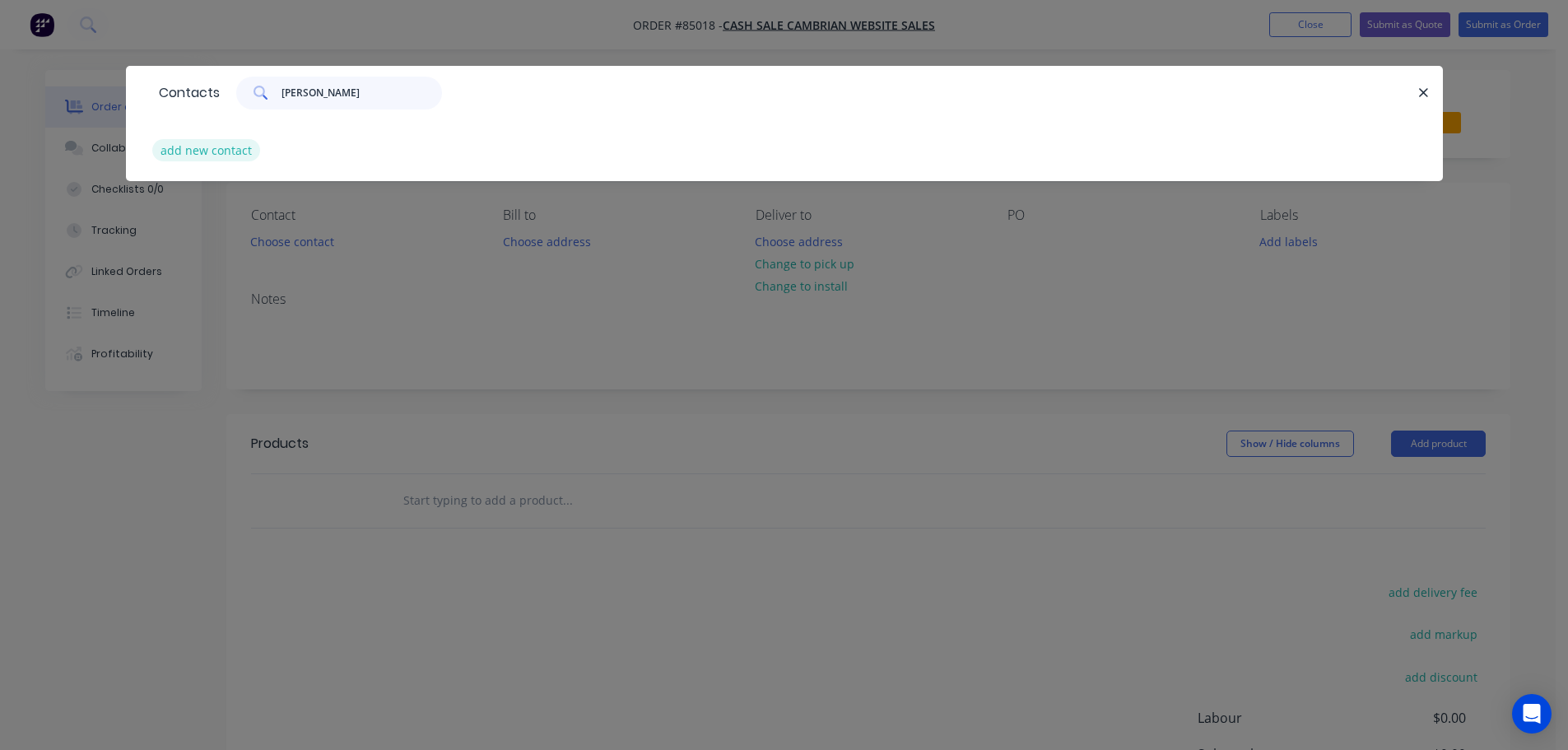
type input "John Callaway"
click at [224, 145] on button "add new contact" at bounding box center [207, 150] width 109 height 22
select select "AU"
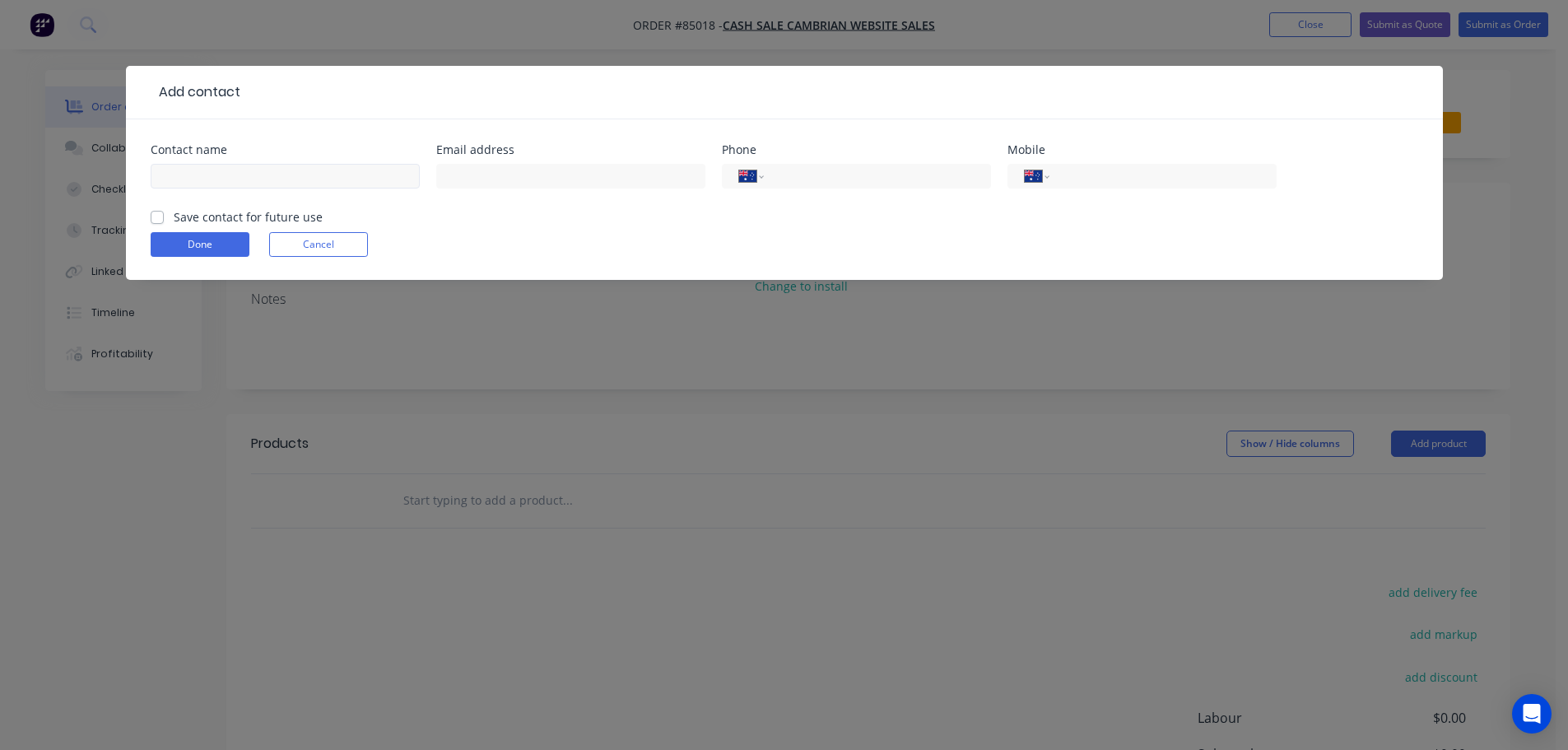
click at [219, 183] on input "text" at bounding box center [285, 176] width 269 height 25
type input "John Callaway"
click at [211, 221] on label "Save contact for future use" at bounding box center [248, 217] width 149 height 17
click at [164, 221] on input "Save contact for future use" at bounding box center [157, 216] width 13 height 16
checkbox input "true"
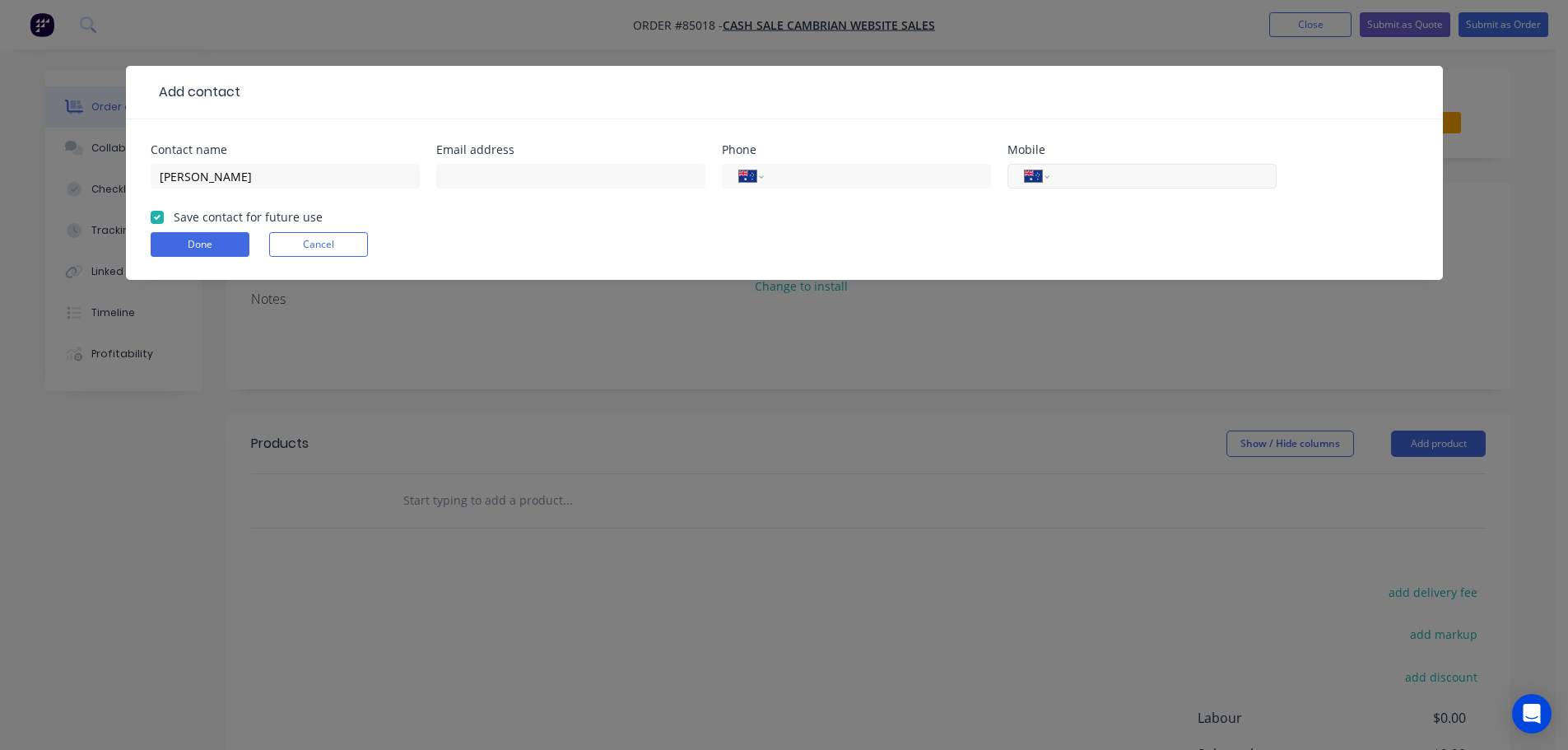
click at [1134, 177] on input "tel" at bounding box center [1160, 176] width 198 height 19
paste input "02102442124"
type input "02102442124"
click at [613, 177] on input "text" at bounding box center [570, 176] width 269 height 25
paste input "johnjamescallaway@gmail.com"
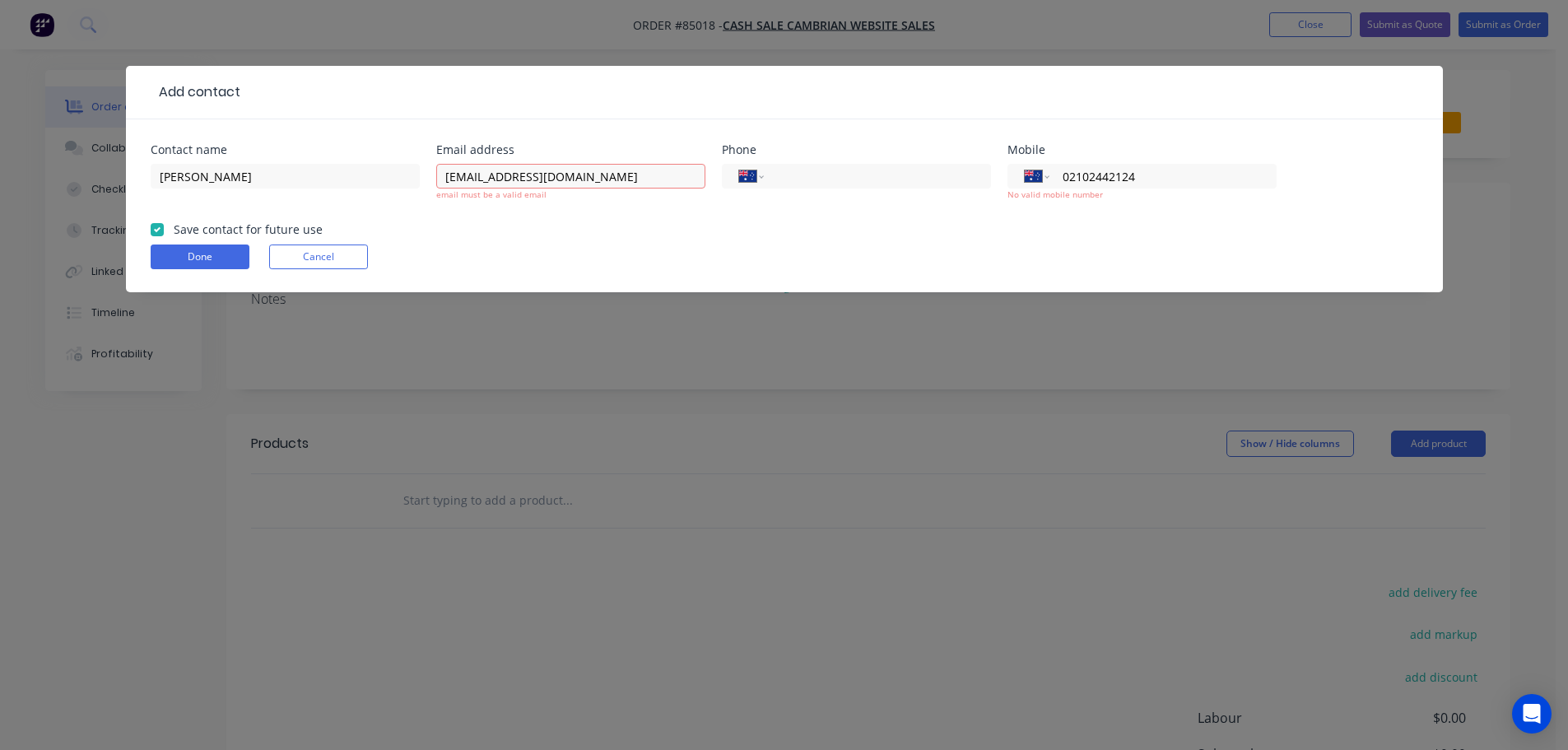
click at [473, 249] on div "Done Cancel" at bounding box center [784, 257] width 1267 height 25
click at [644, 166] on input "johnjamescallaway@gmail.com" at bounding box center [570, 176] width 269 height 25
type input "johnjamescallaway@gmail.com"
click at [1119, 170] on input "02102442124" at bounding box center [1160, 176] width 198 height 19
click at [1012, 174] on div "International Afghanistan Åland Islands Albania Algeria American Samoa Andorra …" at bounding box center [1142, 176] width 269 height 25
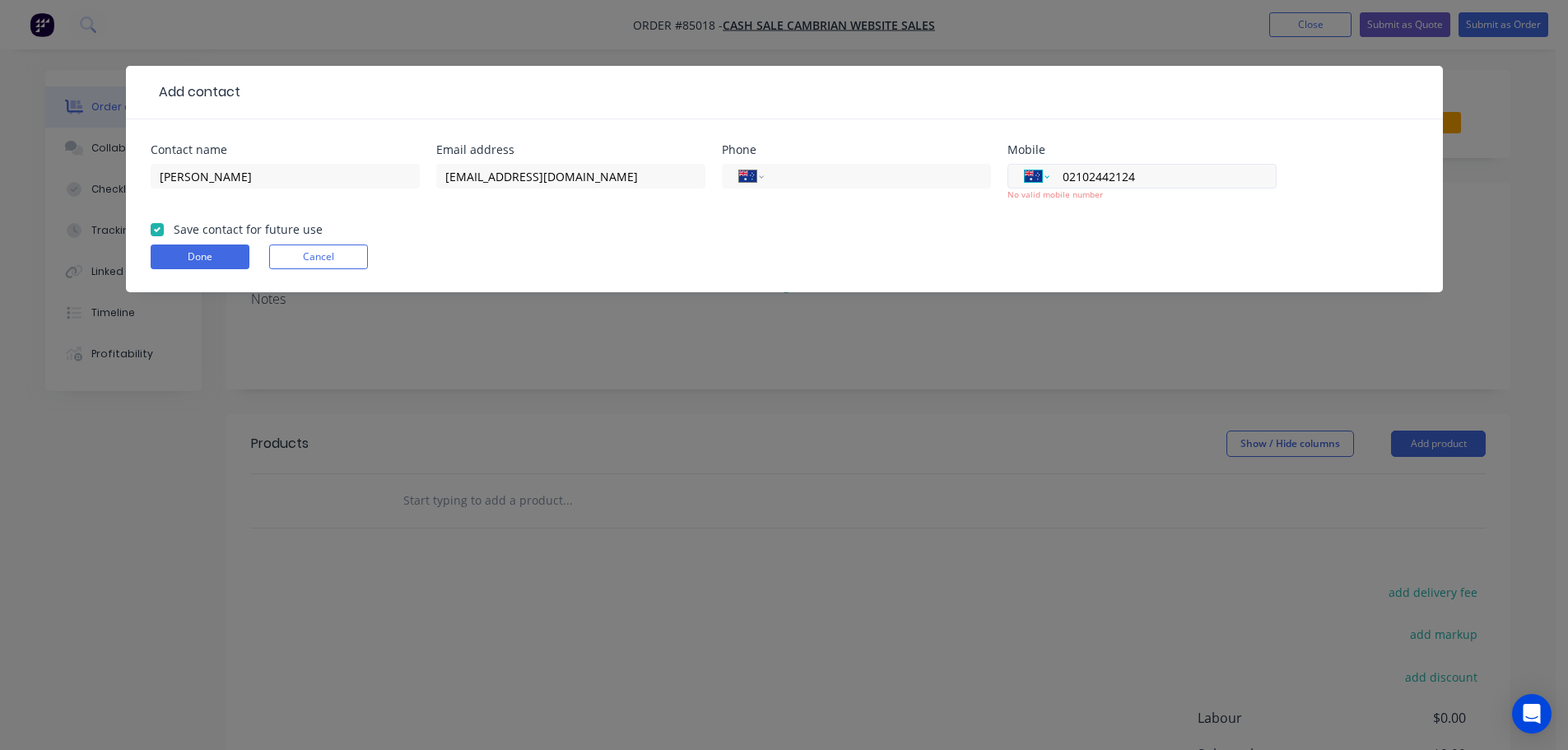
click at [1027, 178] on select "International Afghanistan Åland Islands Albania Algeria American Samoa Andorra …" at bounding box center [1037, 176] width 25 height 23
select select "NZ"
click at [1025, 165] on select "International Afghanistan Åland Islands Albania Algeria American Samoa Andorra …" at bounding box center [1037, 176] width 25 height 23
type input "0210 244 2124"
click at [212, 244] on form "Contact name John Callaway Email address johnjamescallaway@gmail.com Phone Inte…" at bounding box center [784, 218] width 1267 height 148
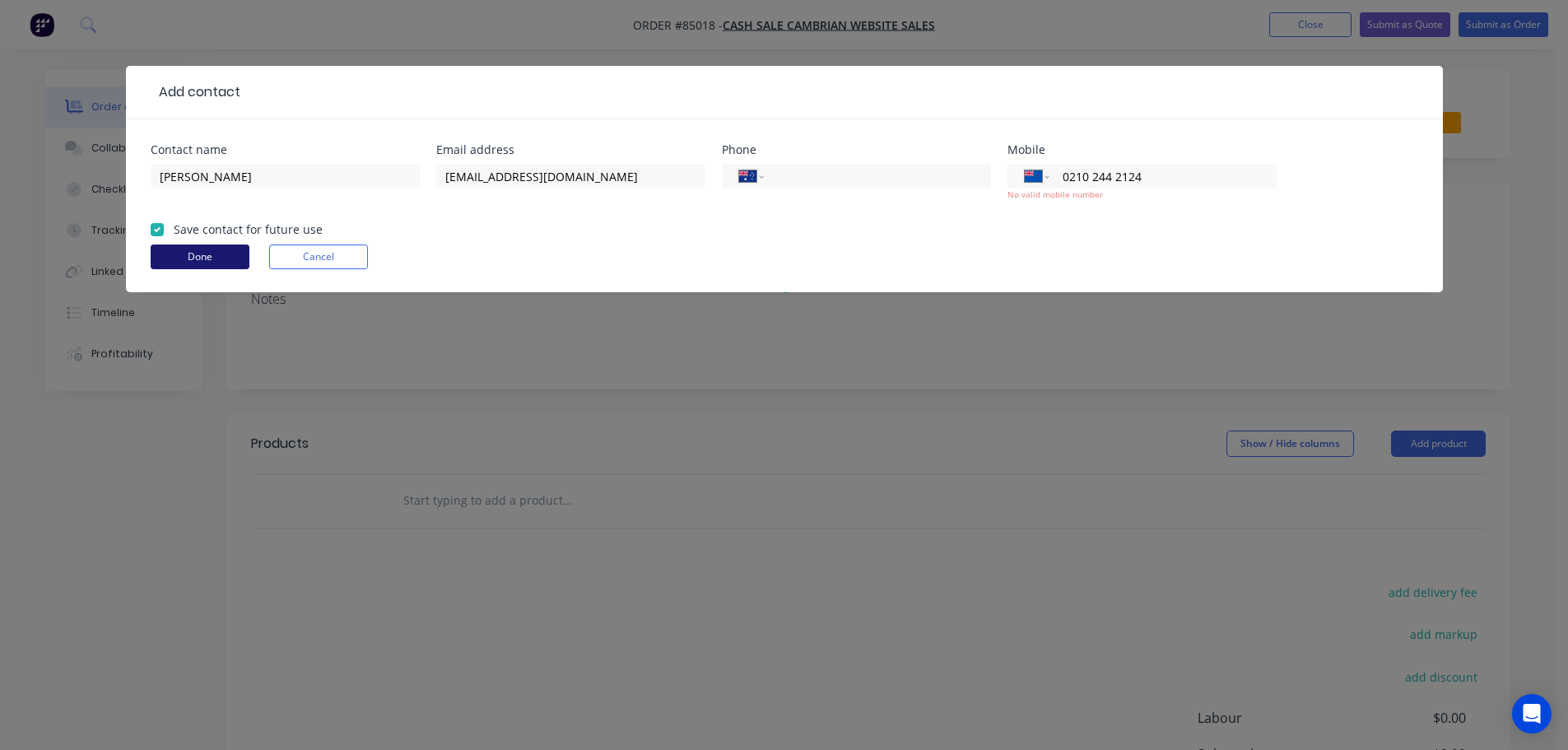
click at [215, 250] on button "Done" at bounding box center [200, 257] width 99 height 25
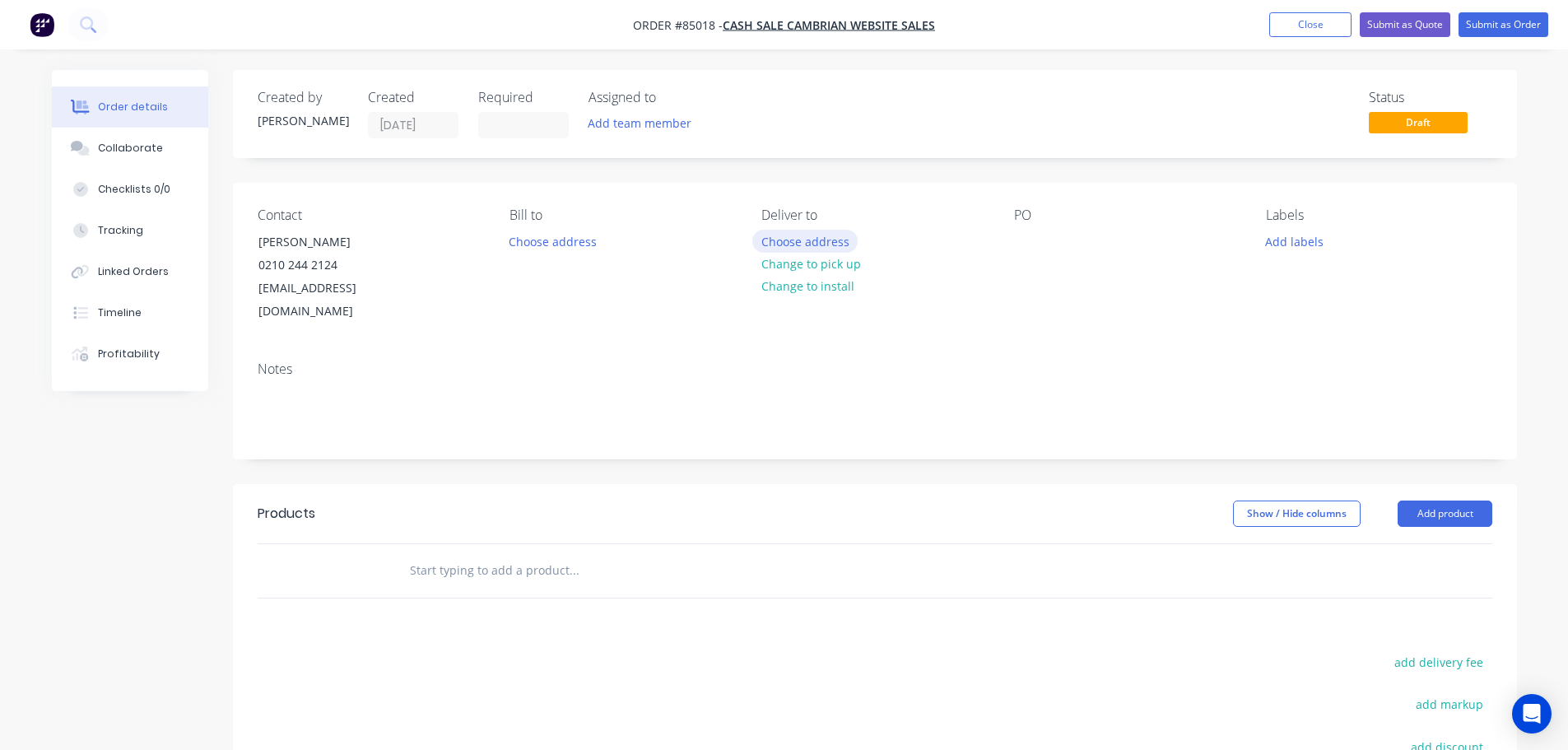
click at [828, 236] on button "Choose address" at bounding box center [805, 241] width 105 height 22
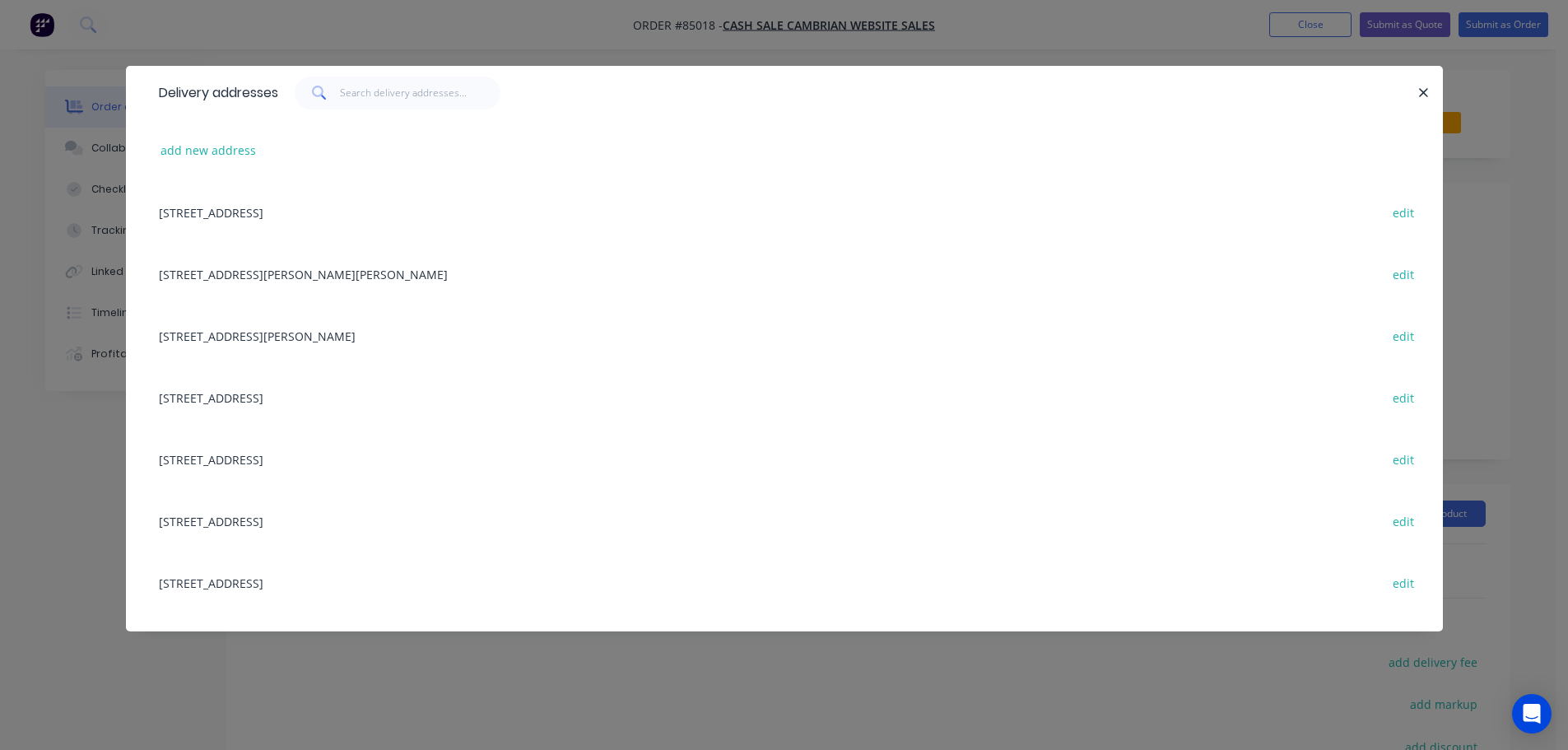
click at [200, 166] on div "add new address" at bounding box center [784, 150] width 1267 height 62
click at [214, 148] on button "add new address" at bounding box center [208, 150] width 113 height 22
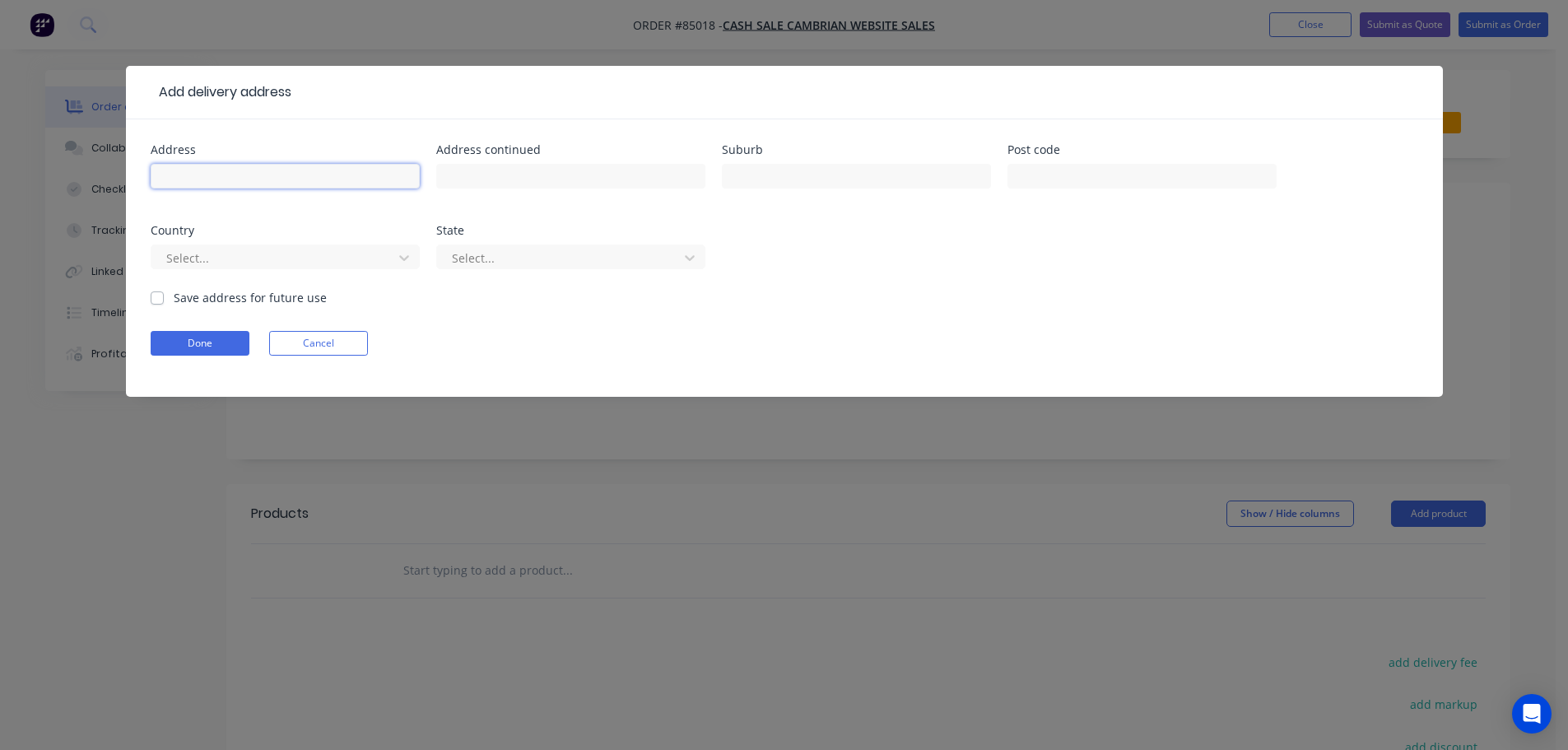
click at [237, 178] on input "text" at bounding box center [285, 176] width 269 height 25
paste input "12b Luke Street, otahuhu Auckland 1062"
type input "12b Luke Street, otahuhu Auckland 1062"
click at [224, 328] on form "Address 12b Luke Street, otahuhu Auckland 1062 Address continued Suburb Post co…" at bounding box center [784, 270] width 1267 height 253
click at [227, 343] on button "Done" at bounding box center [200, 344] width 99 height 25
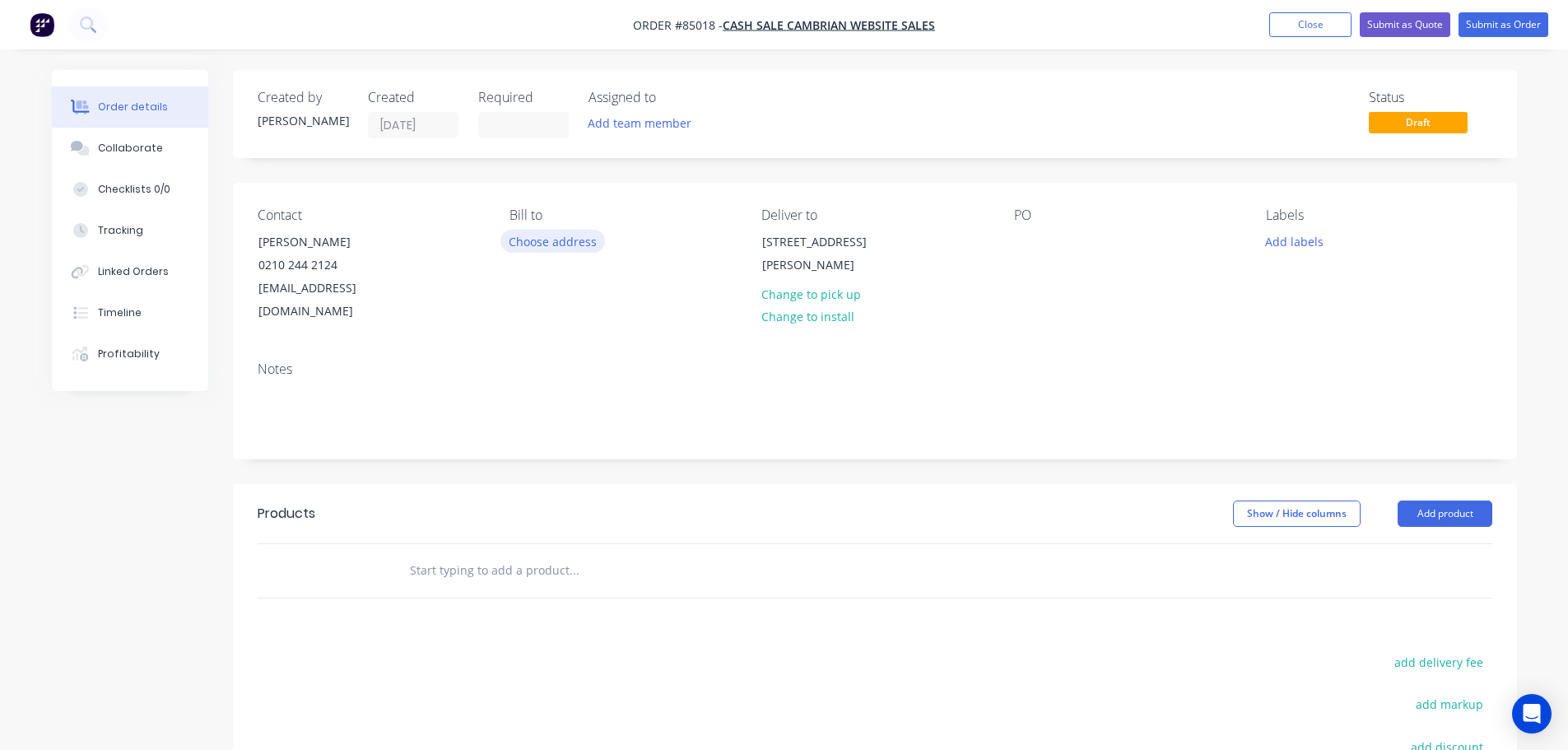
click at [556, 235] on button "Choose address" at bounding box center [553, 241] width 105 height 22
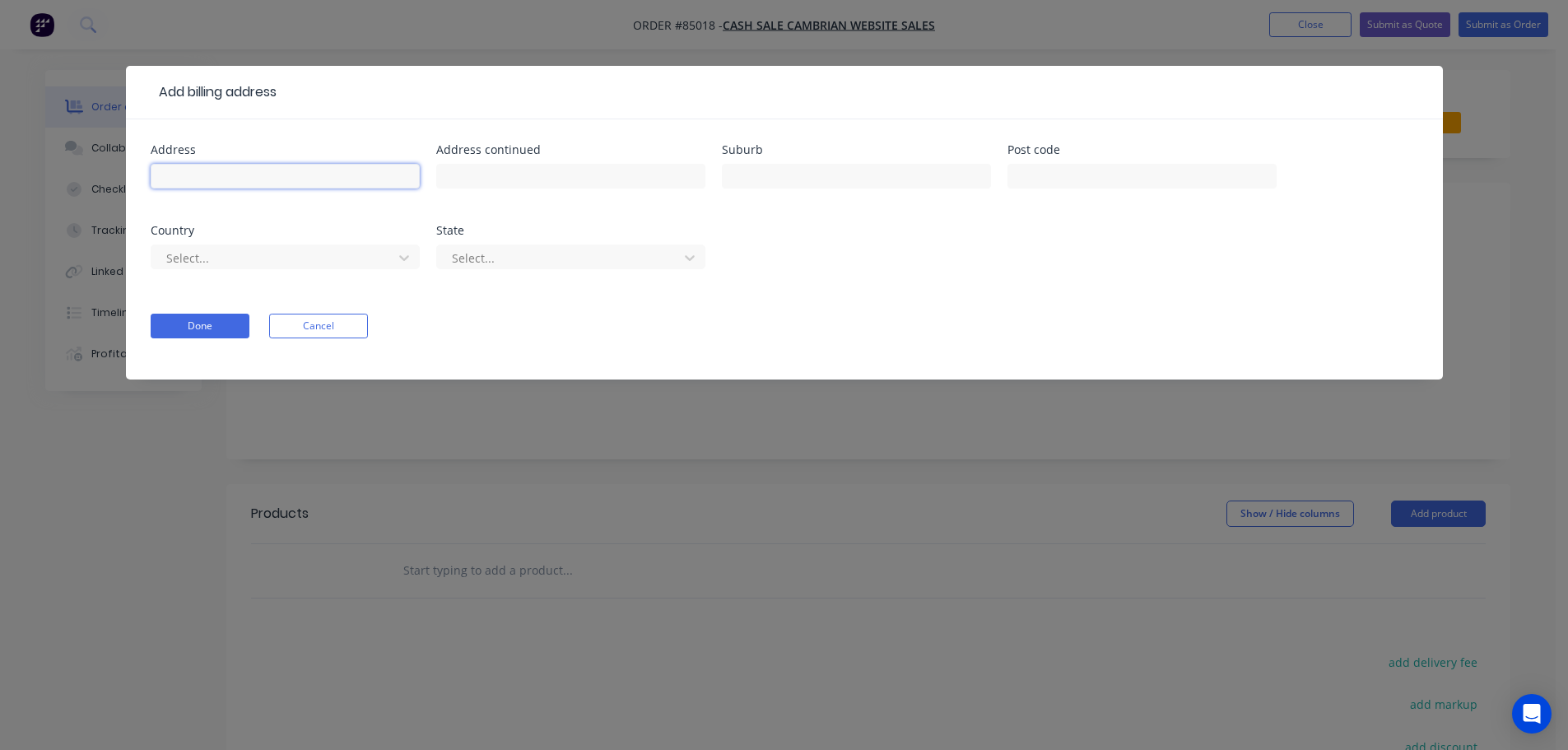
drag, startPoint x: 226, startPoint y: 182, endPoint x: 245, endPoint y: 196, distance: 23.6
click at [227, 182] on input "text" at bounding box center [285, 176] width 269 height 25
paste input "17 Matakohe Rd westgate Auckland 0814"
type input "17 Matakohe Rd westgate Auckland 0814"
click at [205, 316] on button "Done" at bounding box center [200, 326] width 99 height 25
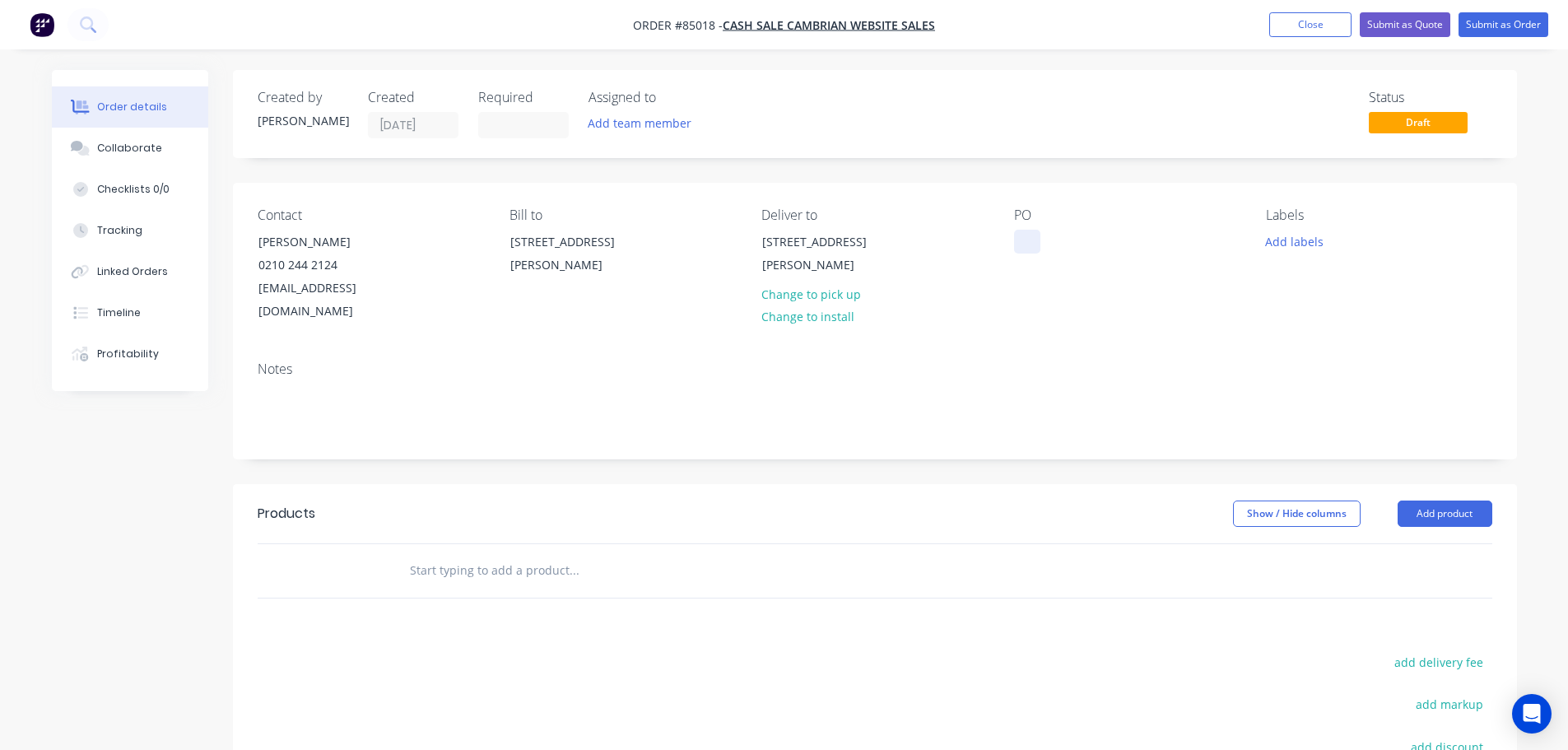
click at [1026, 247] on div at bounding box center [1027, 241] width 26 height 24
drag, startPoint x: 245, startPoint y: 244, endPoint x: 420, endPoint y: 236, distance: 175.2
click at [420, 236] on div "Contact John Callaway 0210 244 2124 johnjamescallaway@gmail.com" at bounding box center [371, 265] width 226 height 116
copy div "John Callaway"
click at [1089, 244] on div "WEB35660" at bounding box center [1056, 241] width 84 height 24
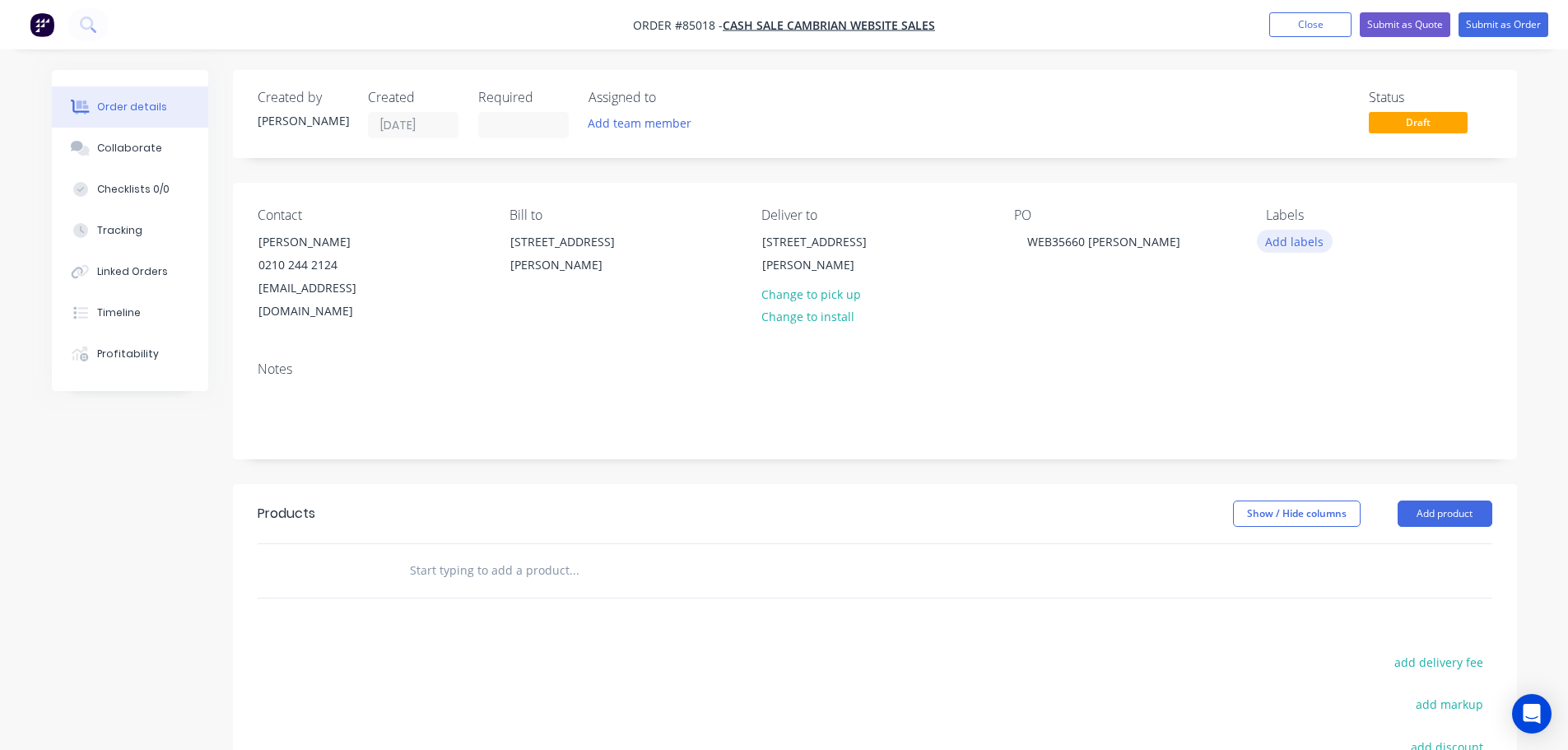
click at [1308, 238] on button "Add labels" at bounding box center [1294, 241] width 76 height 22
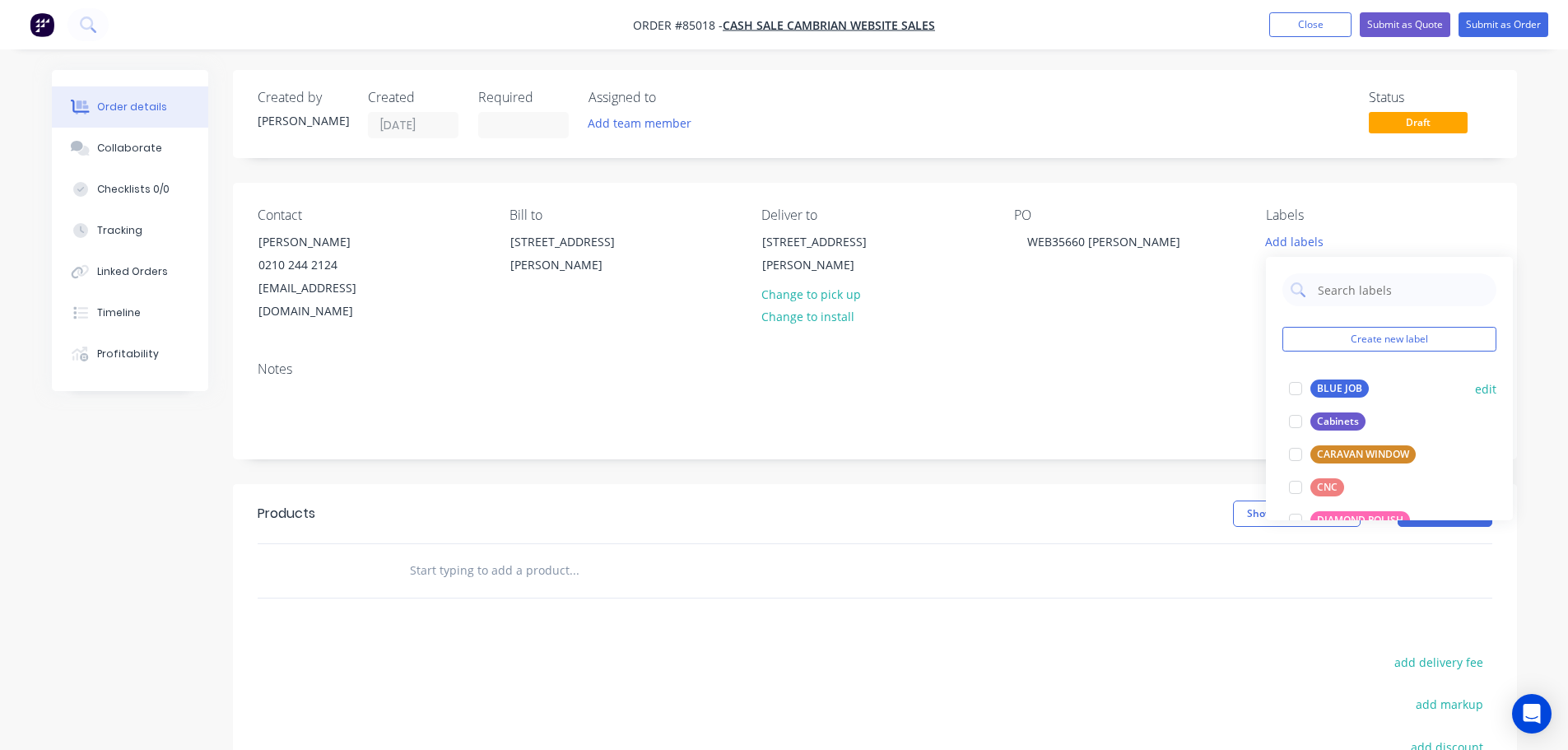
click at [1356, 381] on div "BLUE JOB" at bounding box center [1339, 389] width 59 height 18
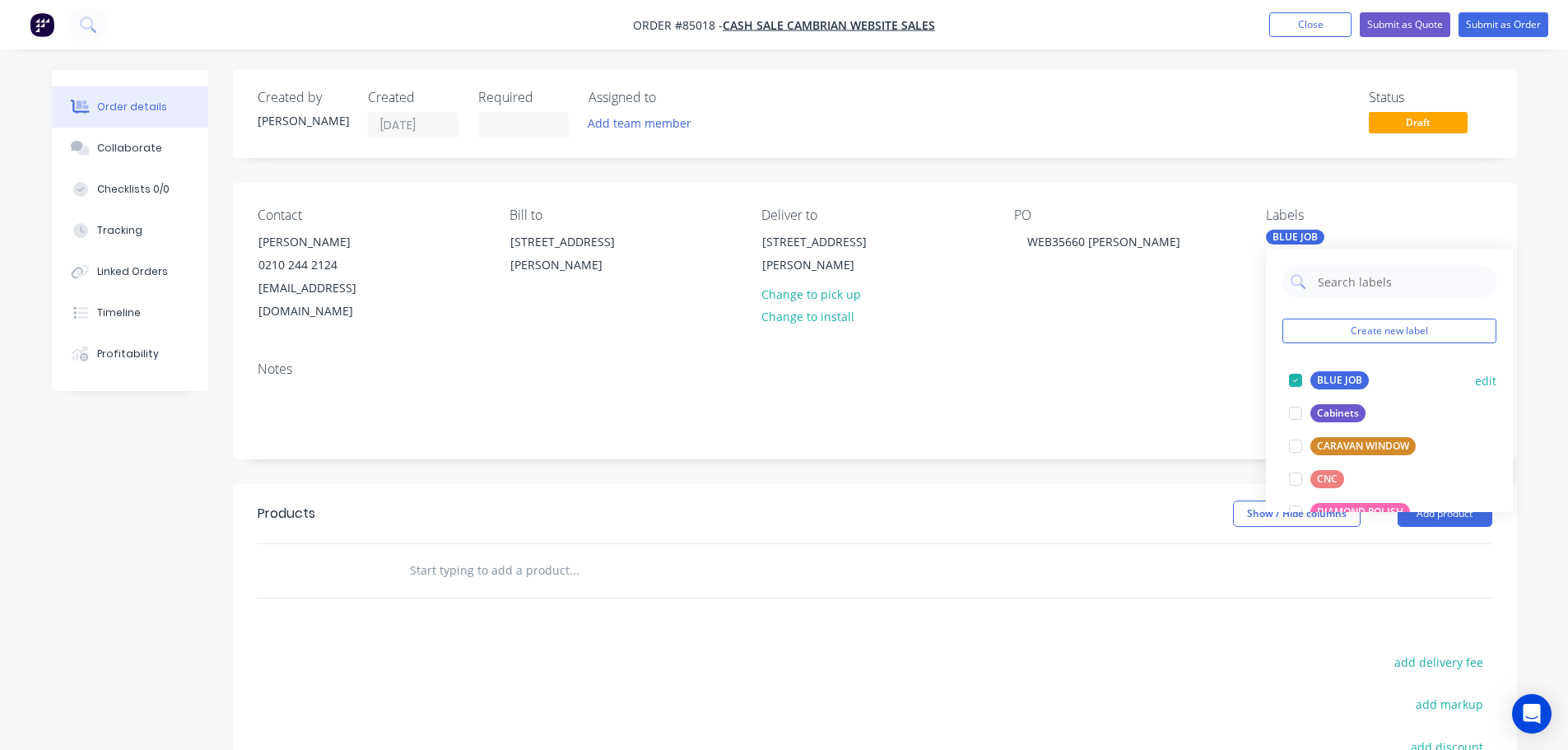
click at [1356, 381] on div "BLUE JOB" at bounding box center [1339, 381] width 59 height 18
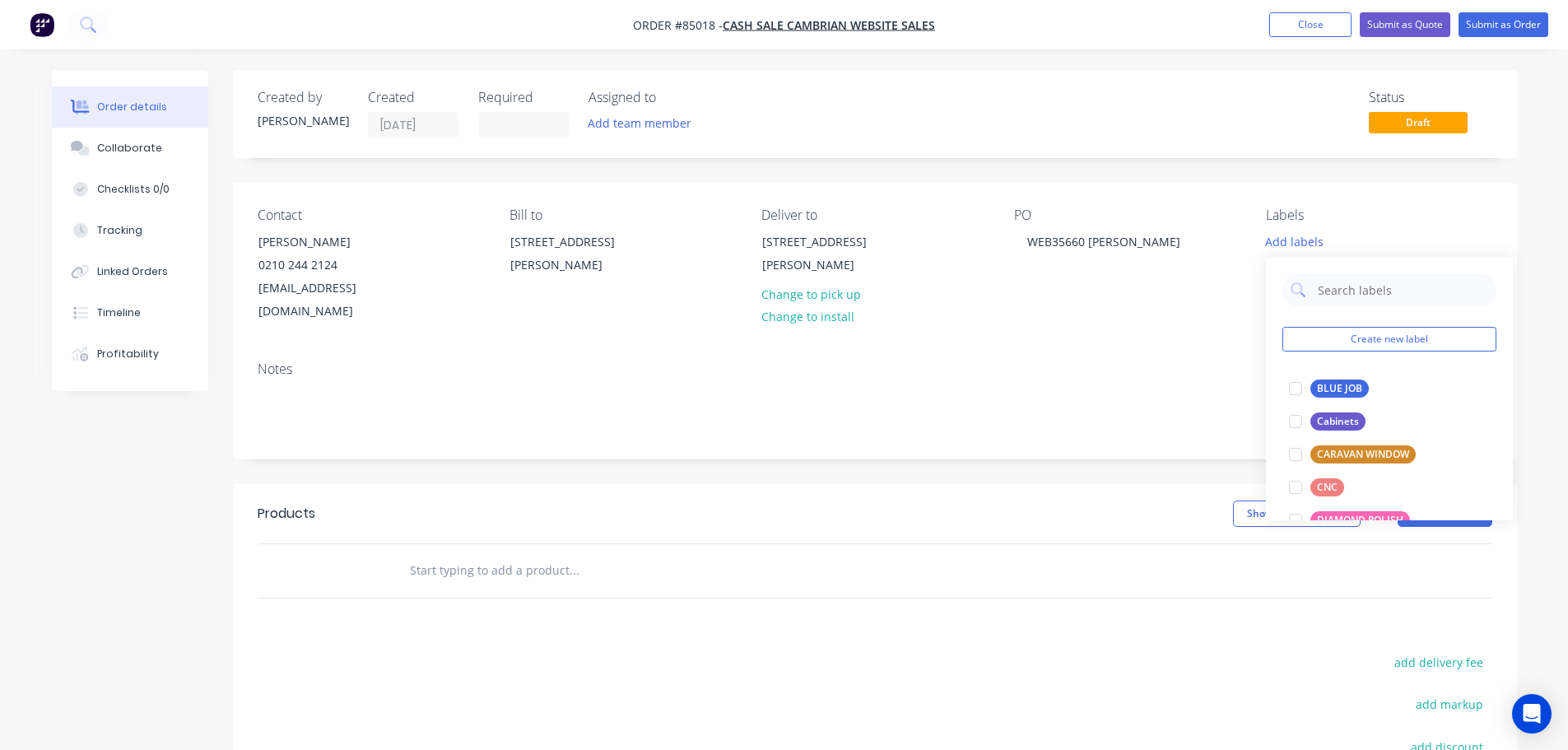
click at [484, 554] on input "text" at bounding box center [573, 570] width 330 height 33
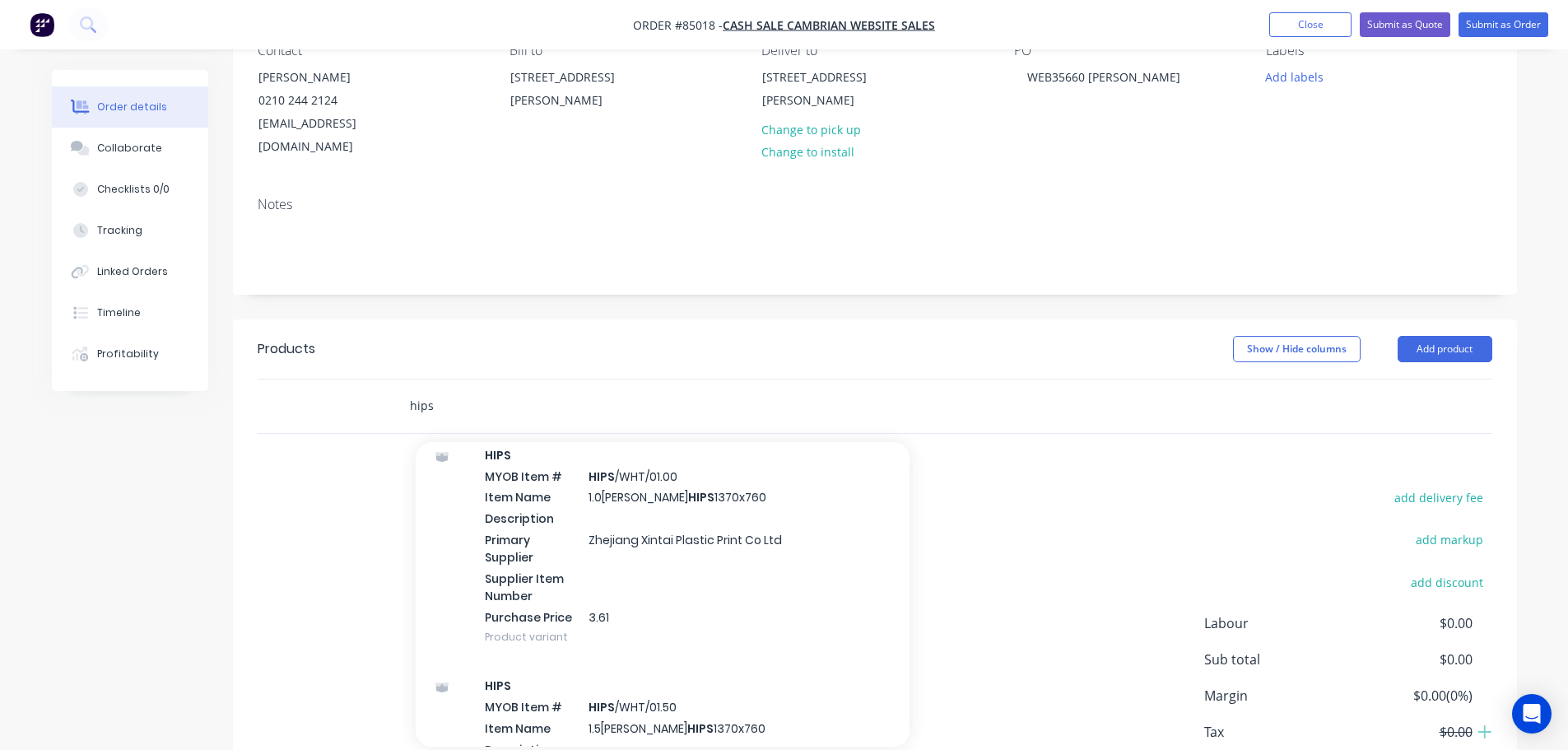
scroll to position [1152, 0]
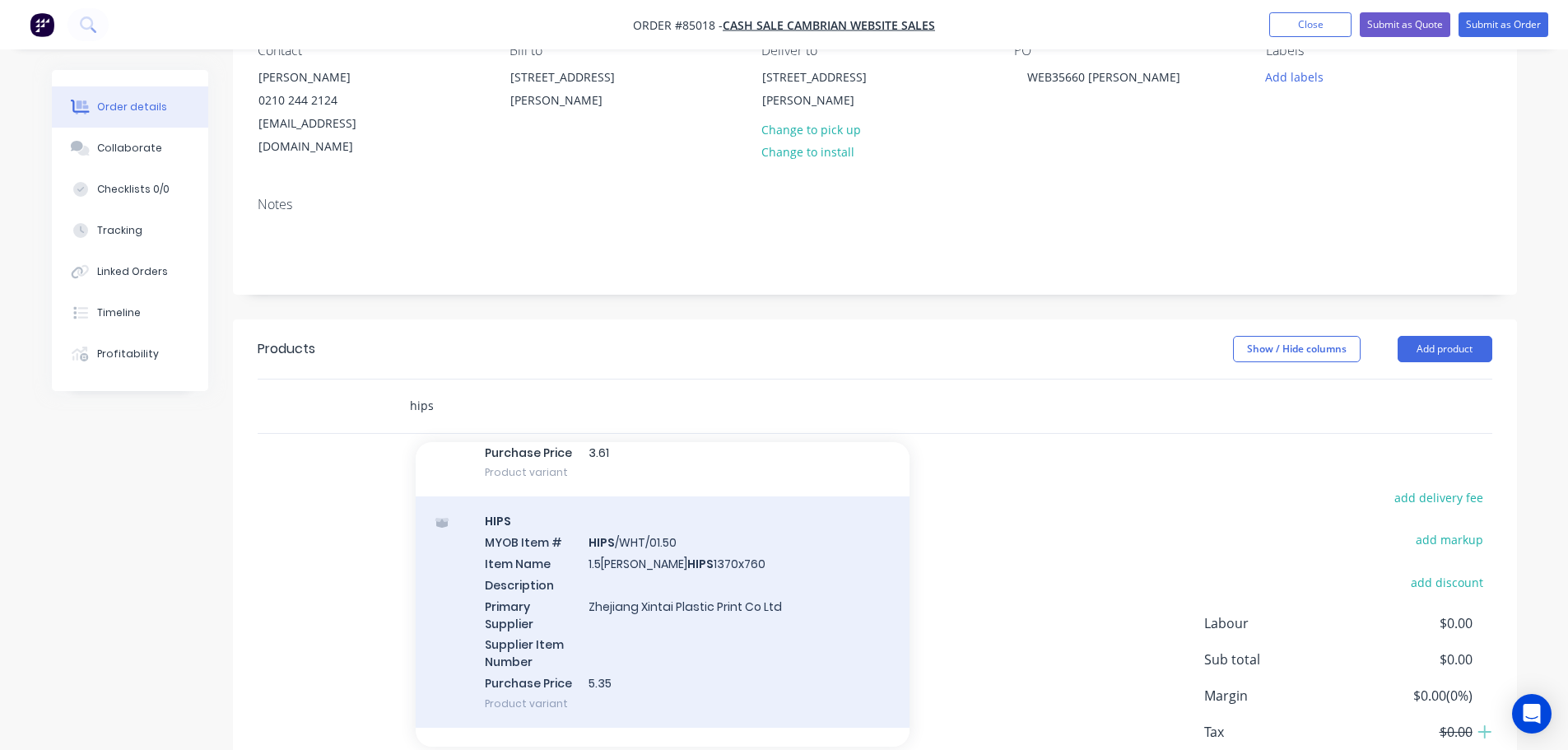
type input "hips"
click at [620, 588] on div "HIPS MYOB Item # HIPS /WHT/01.50 Item Name 1.5mm White HIPS 1370x760 Descriptio…" at bounding box center [662, 612] width 494 height 232
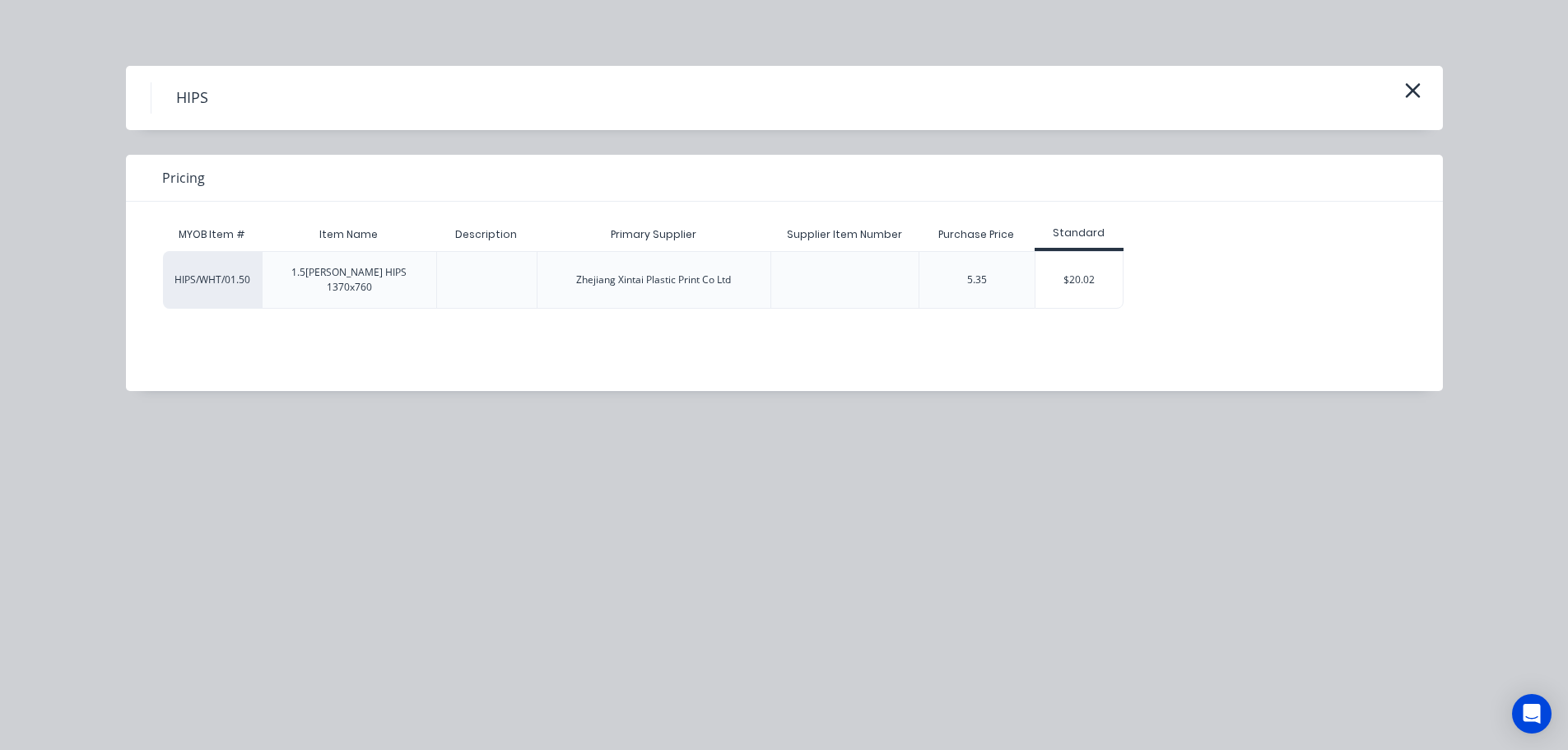
click at [1061, 265] on div "$20.02" at bounding box center [1079, 280] width 88 height 56
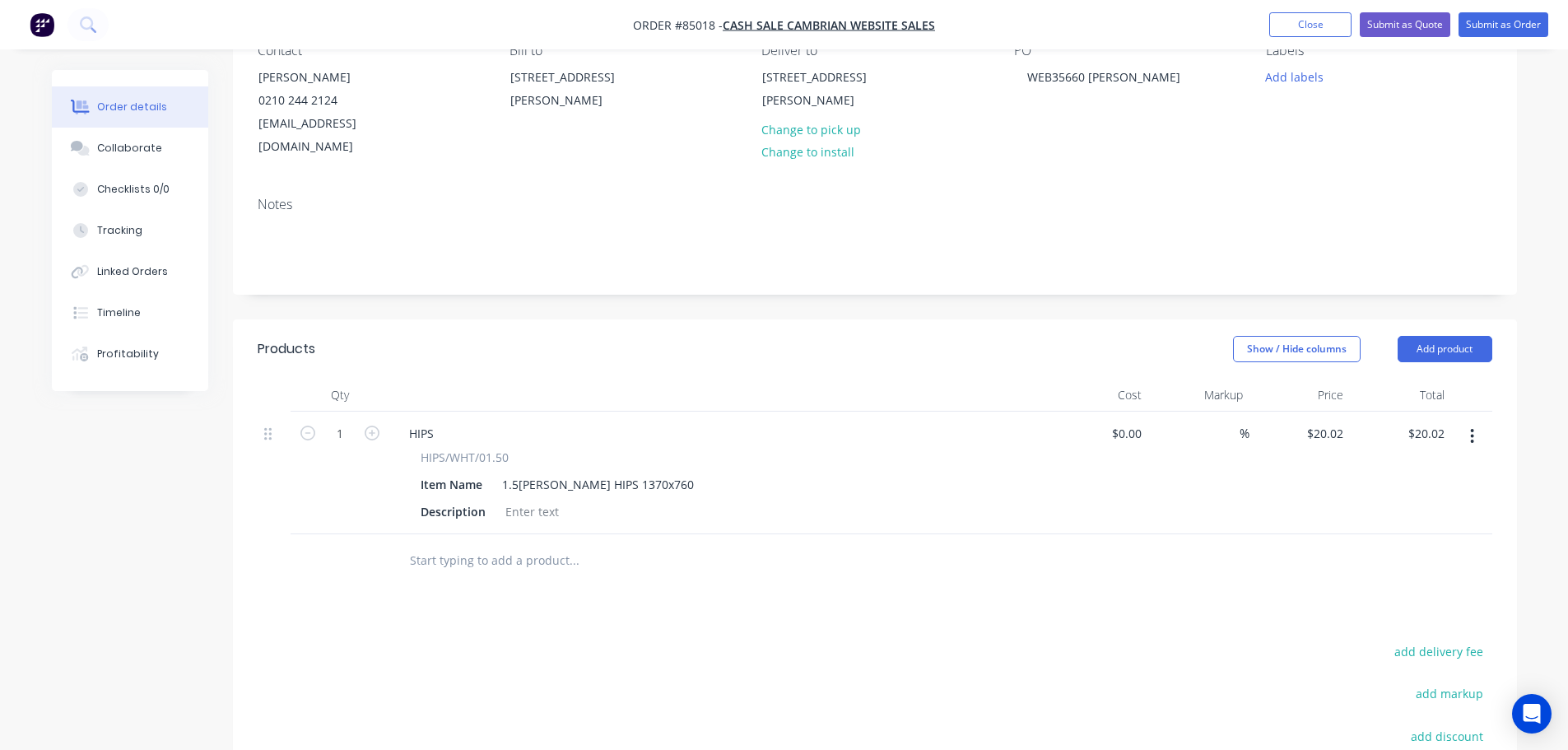
click at [1355, 411] on div "$20.02 $20.02" at bounding box center [1400, 472] width 101 height 123
click at [1336, 421] on input "20.02" at bounding box center [1327, 433] width 44 height 24
type input "$22.02"
drag, startPoint x: 1344, startPoint y: 574, endPoint x: 1382, endPoint y: 597, distance: 44.4
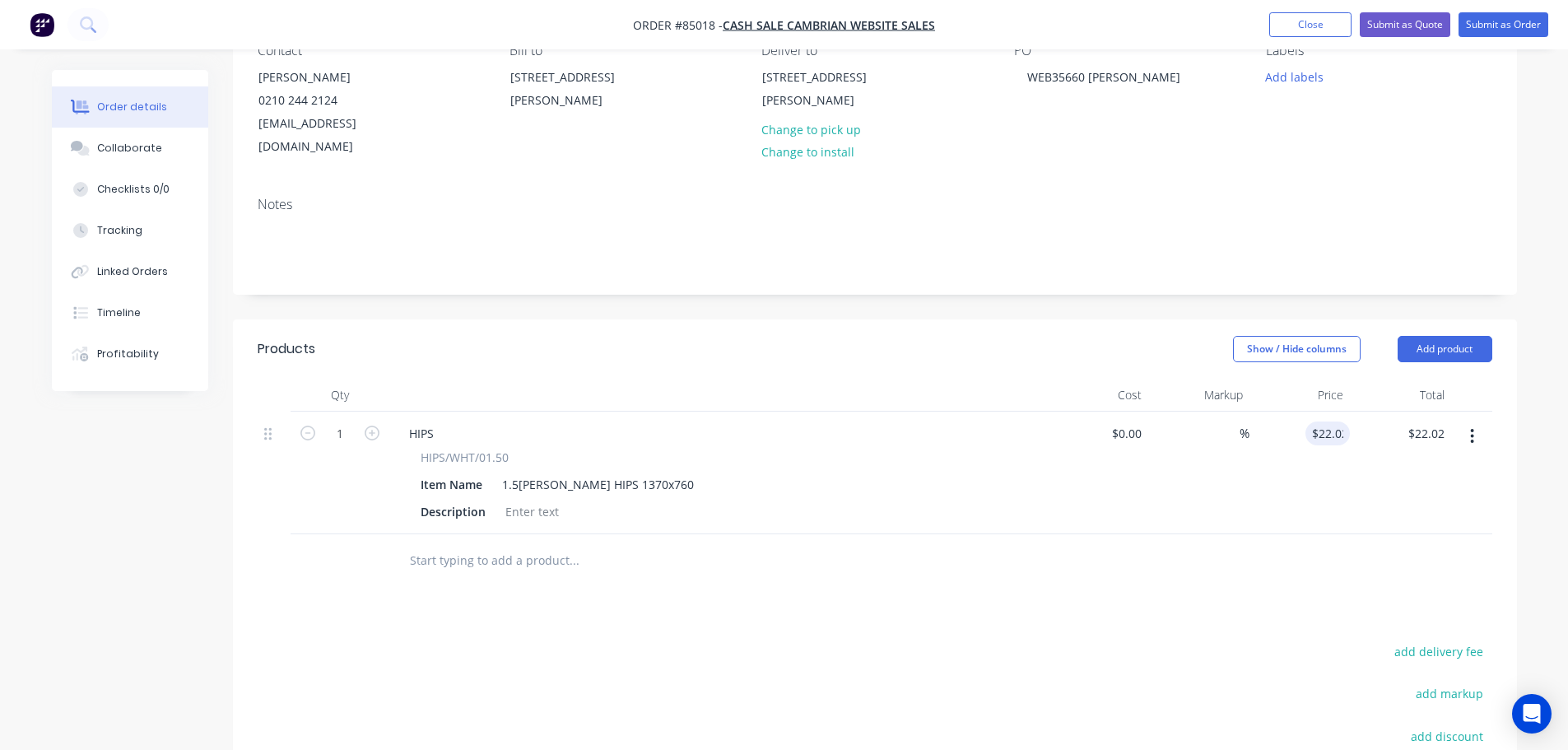
click at [1345, 574] on div "Products Show / Hide columns Add product Qty Cost Markup Price Total 1 HIPS HIP…" at bounding box center [875, 651] width 1284 height 663
click at [1438, 647] on div "add delivery fee" at bounding box center [1389, 661] width 206 height 42
click at [1429, 640] on button "add delivery fee" at bounding box center [1439, 651] width 106 height 22
click at [1439, 640] on input "15.15" at bounding box center [1428, 653] width 74 height 25
type input "12.15"
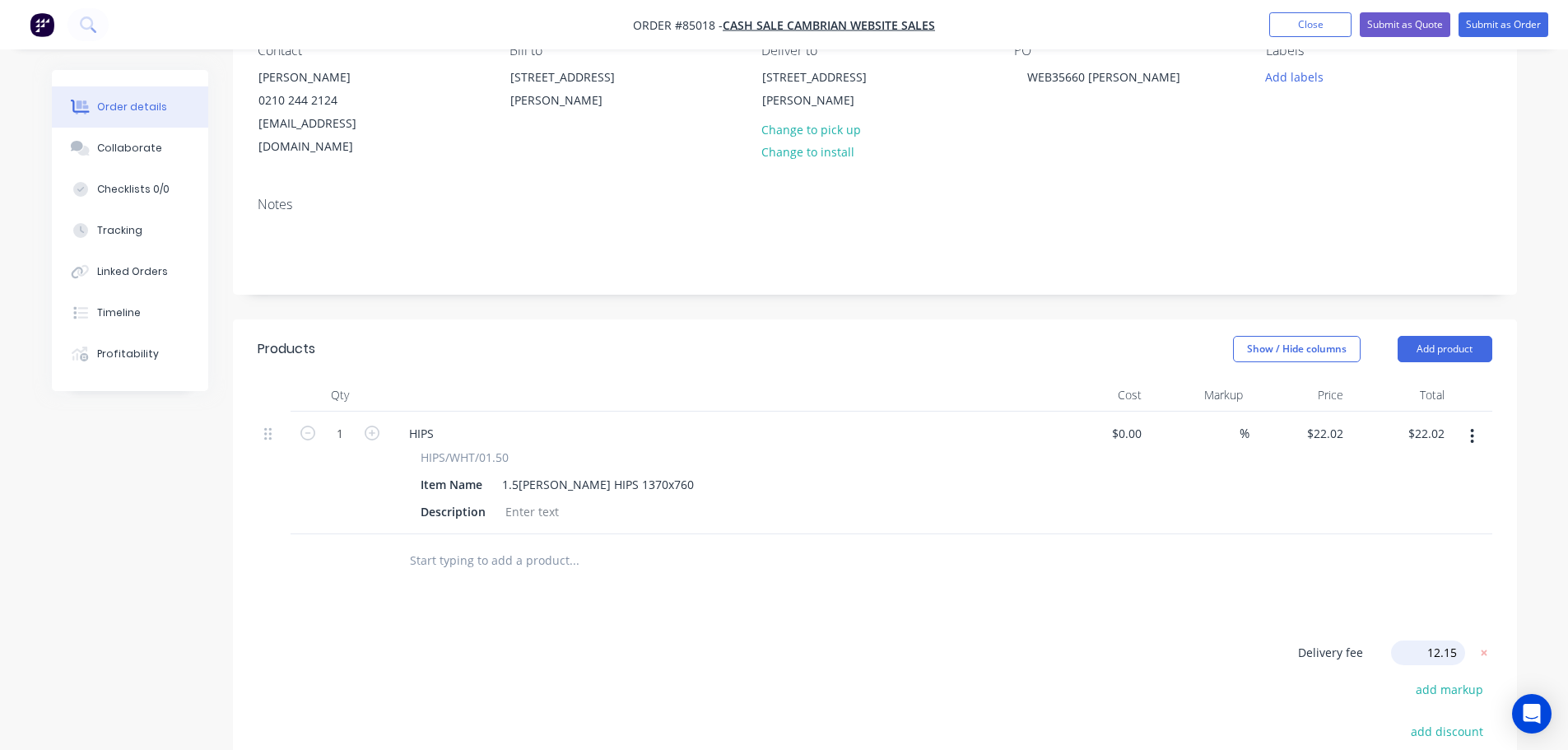
click at [1484, 341] on header "Products Show / Hide columns Add product" at bounding box center [875, 349] width 1284 height 59
click at [1470, 336] on button "Add product" at bounding box center [1444, 349] width 95 height 26
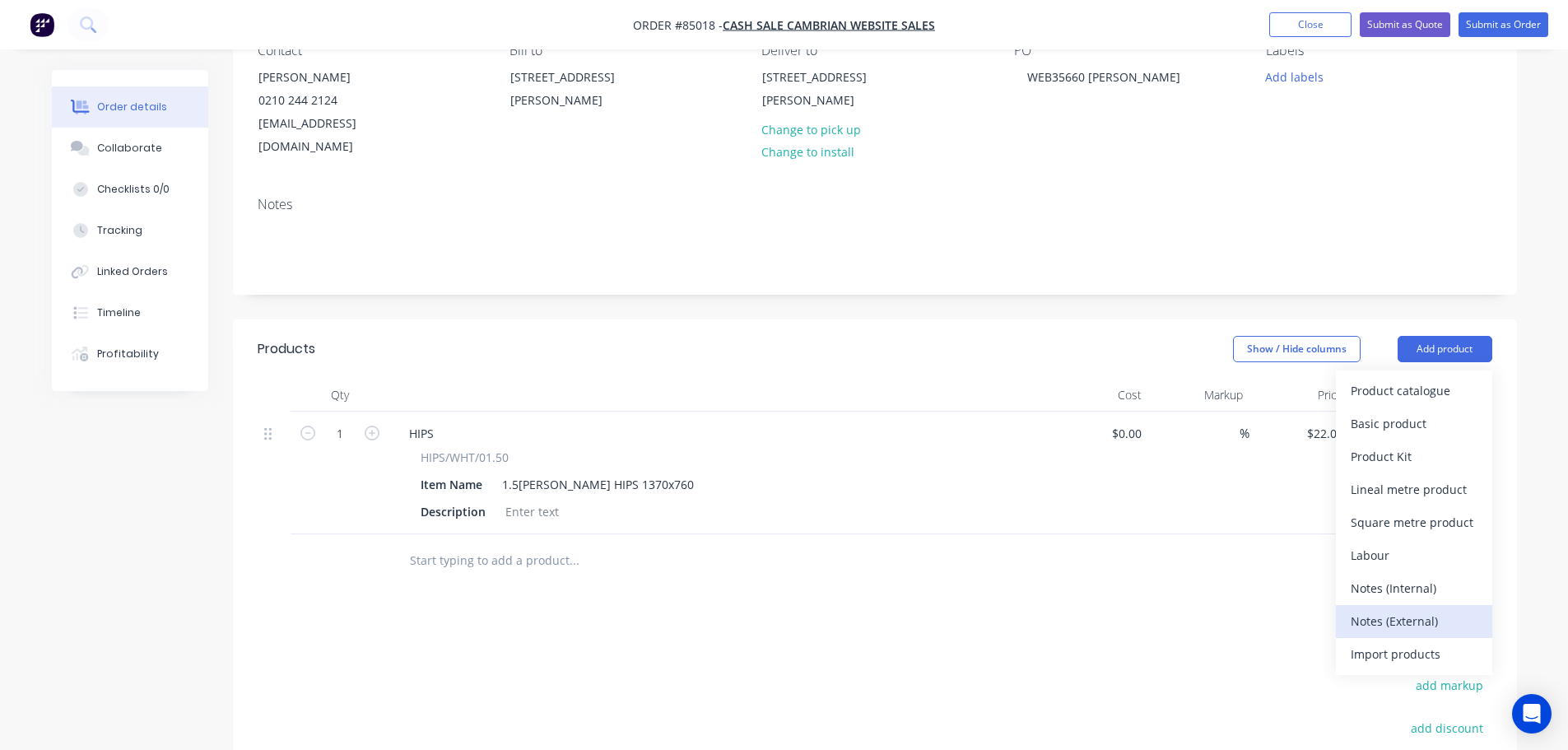
click at [1404, 605] on button "Notes (External)" at bounding box center [1414, 621] width 157 height 33
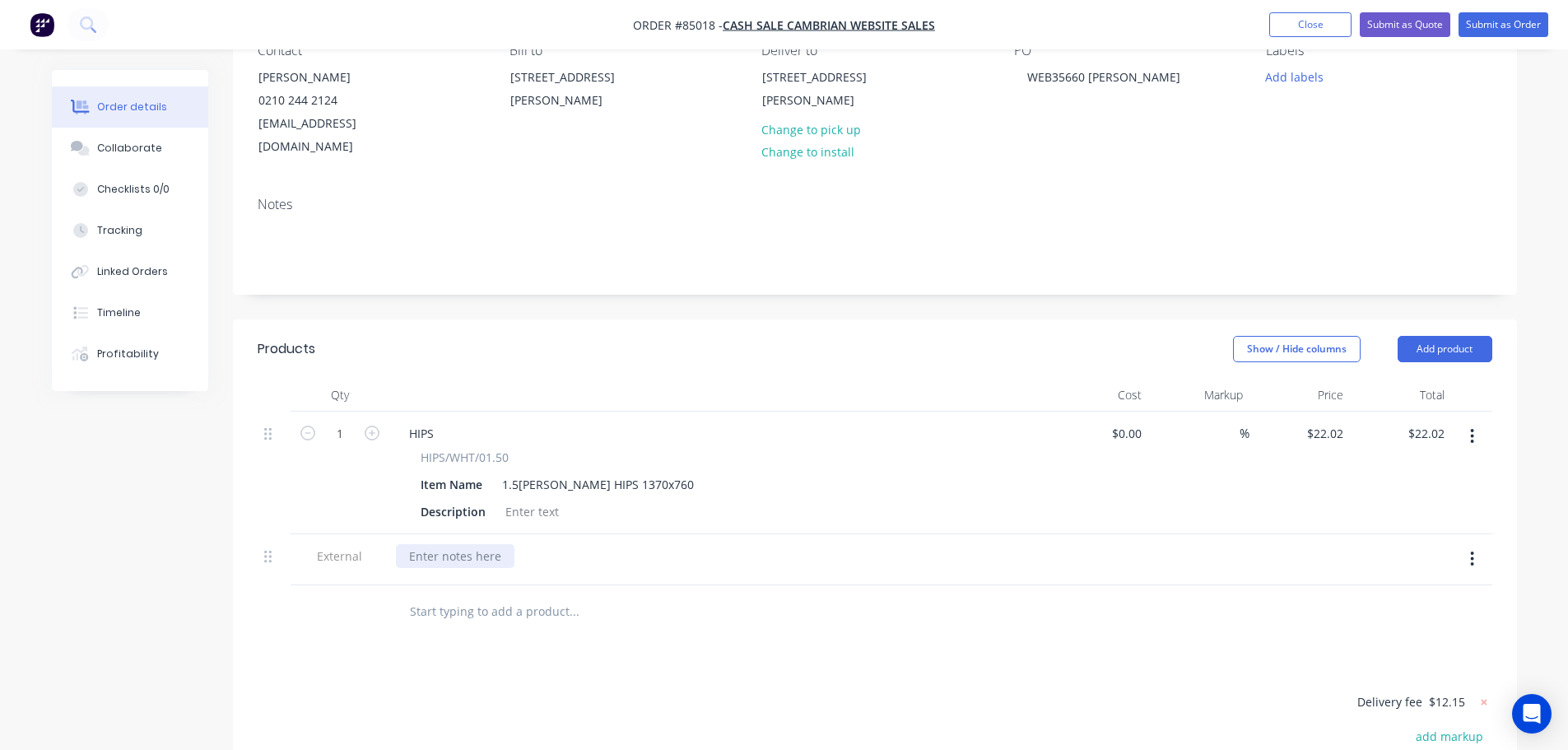
drag, startPoint x: 469, startPoint y: 515, endPoint x: 468, endPoint y: 528, distance: 13.0
click at [469, 534] on div at bounding box center [718, 560] width 658 height 51
click at [468, 544] on div at bounding box center [455, 555] width 119 height 24
paste div
click at [531, 649] on div "Products Show / Hide columns Add product Qty Cost Markup Price Total 1 HIPS HIP…" at bounding box center [875, 673] width 1284 height 706
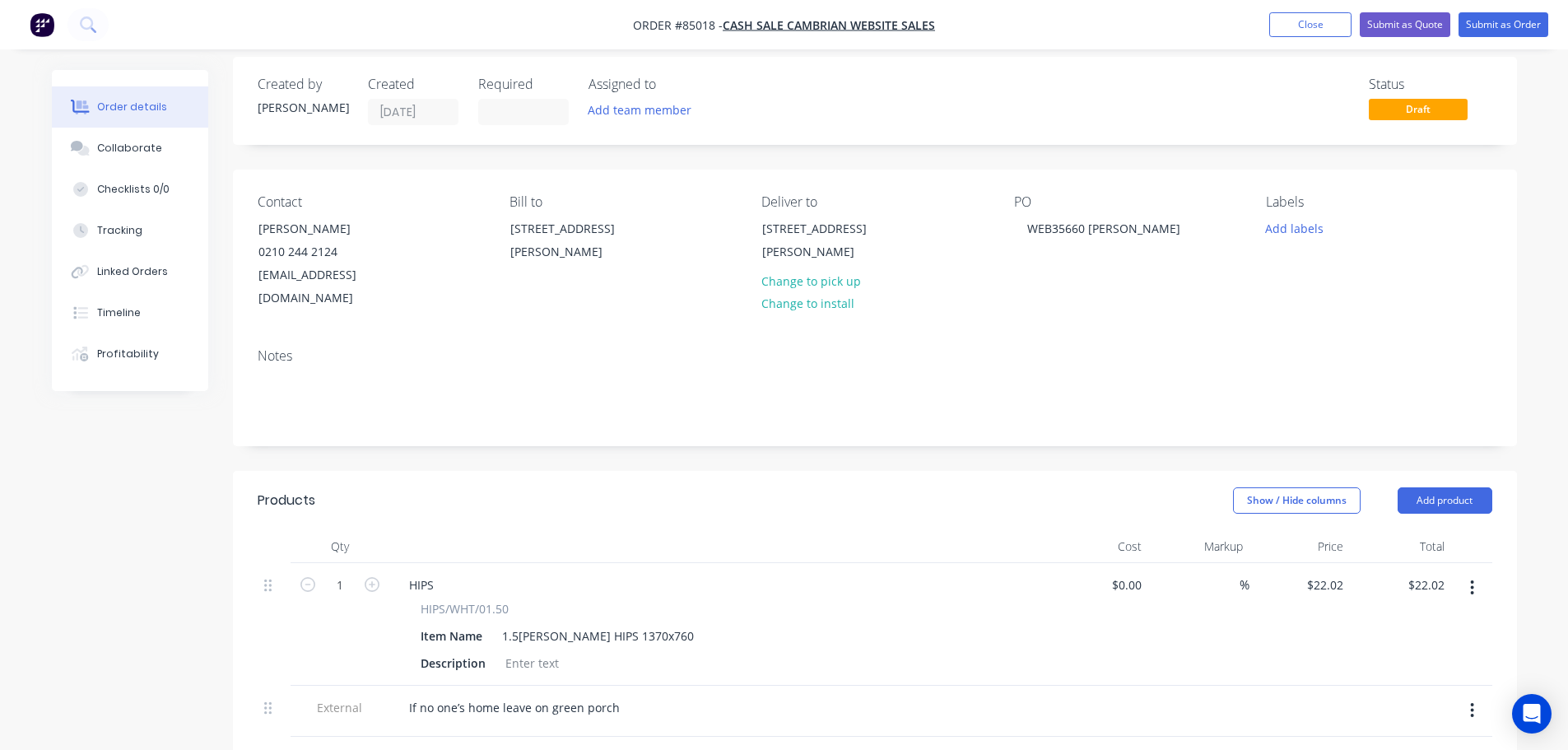
scroll to position [0, 0]
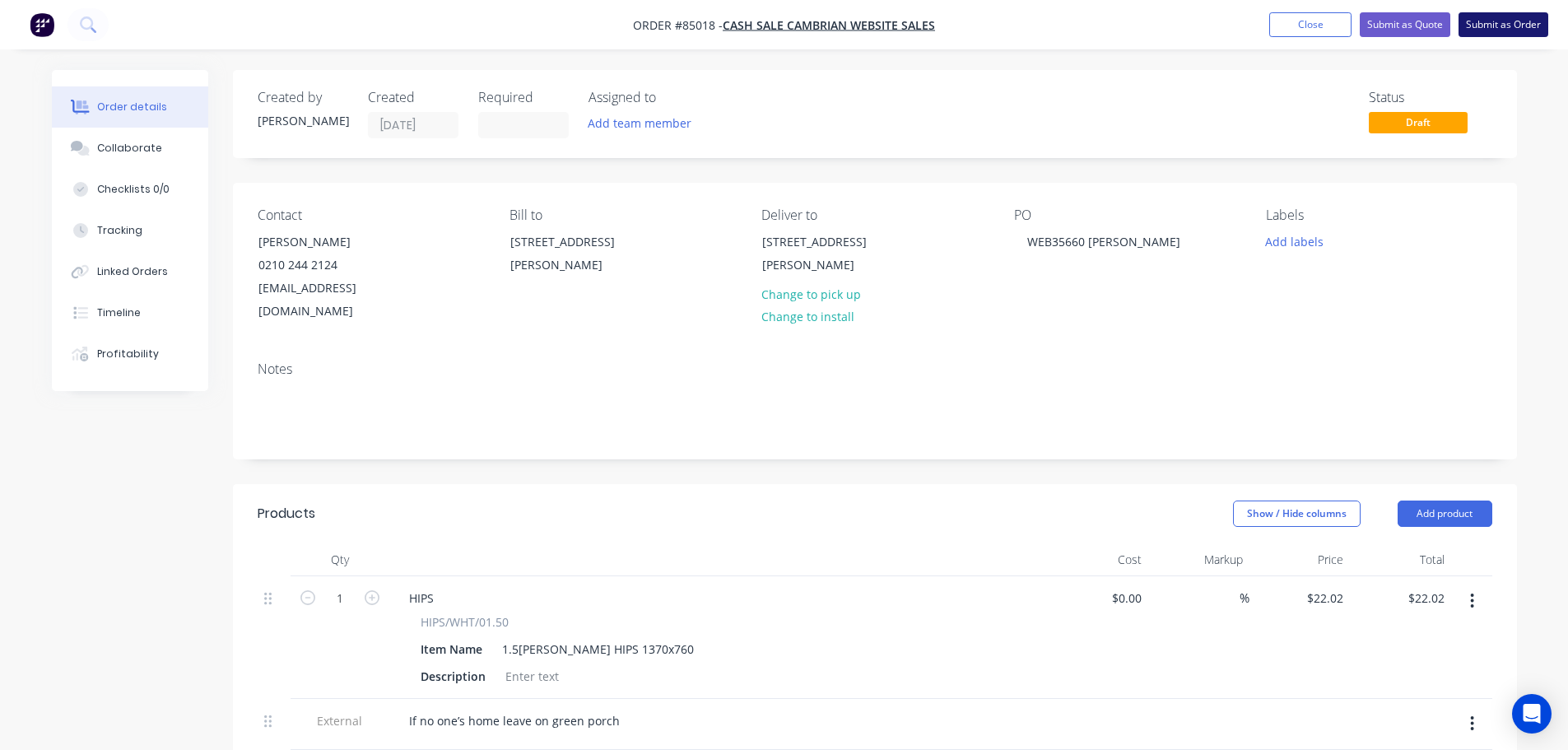
click at [1477, 26] on button "Submit as Order" at bounding box center [1503, 25] width 90 height 25
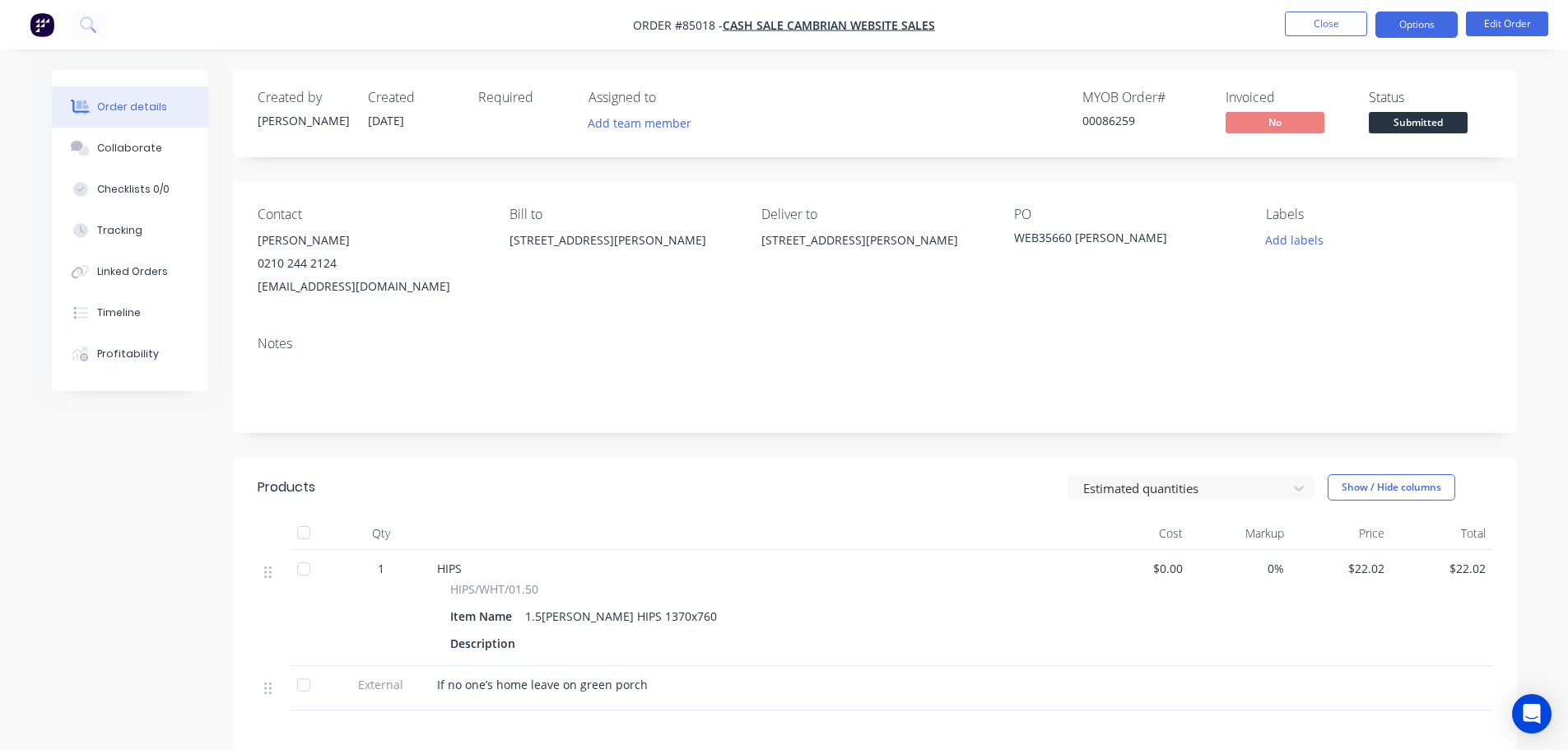
click at [1419, 19] on button "Options" at bounding box center [1416, 25] width 82 height 26
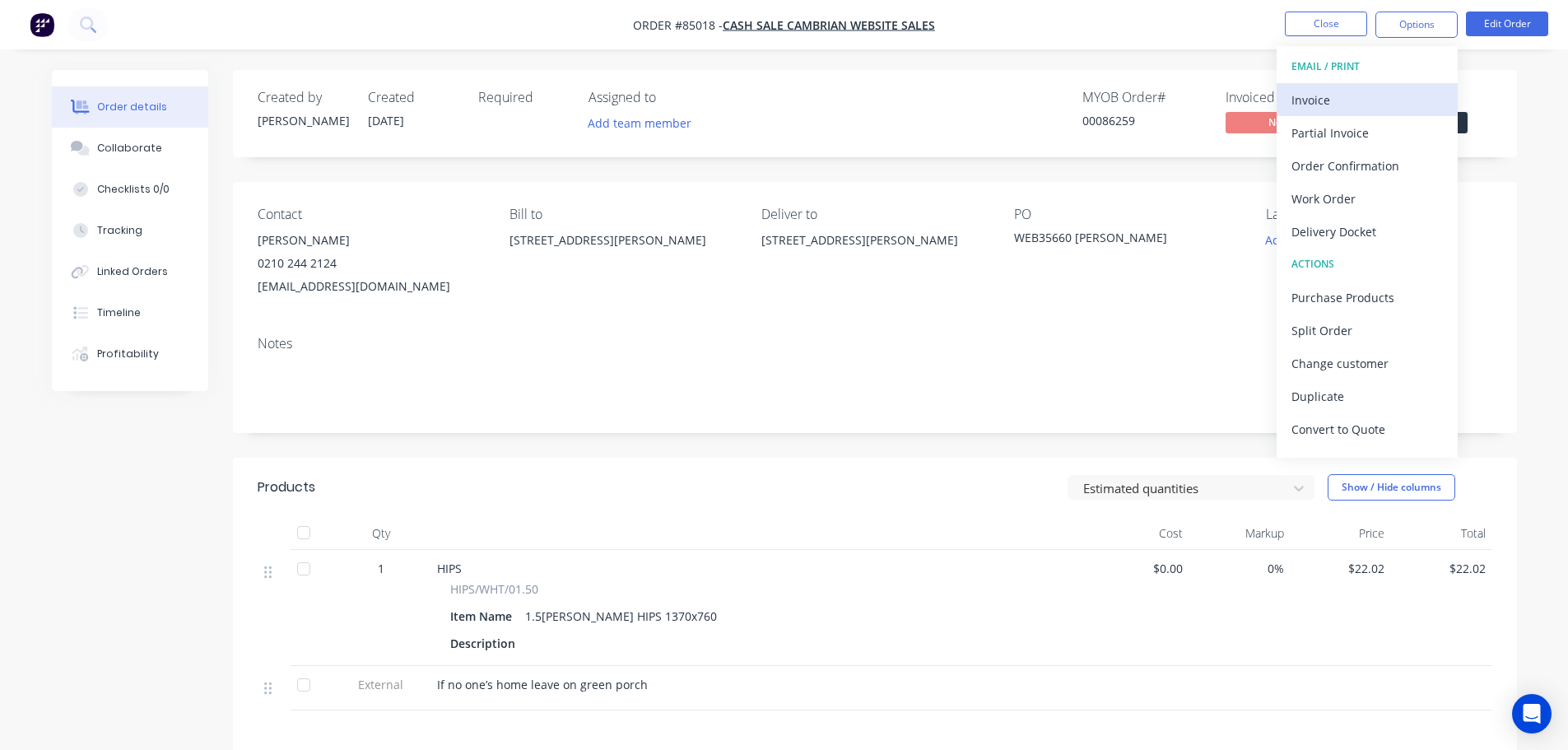
click at [1391, 91] on div "Invoice" at bounding box center [1367, 100] width 152 height 24
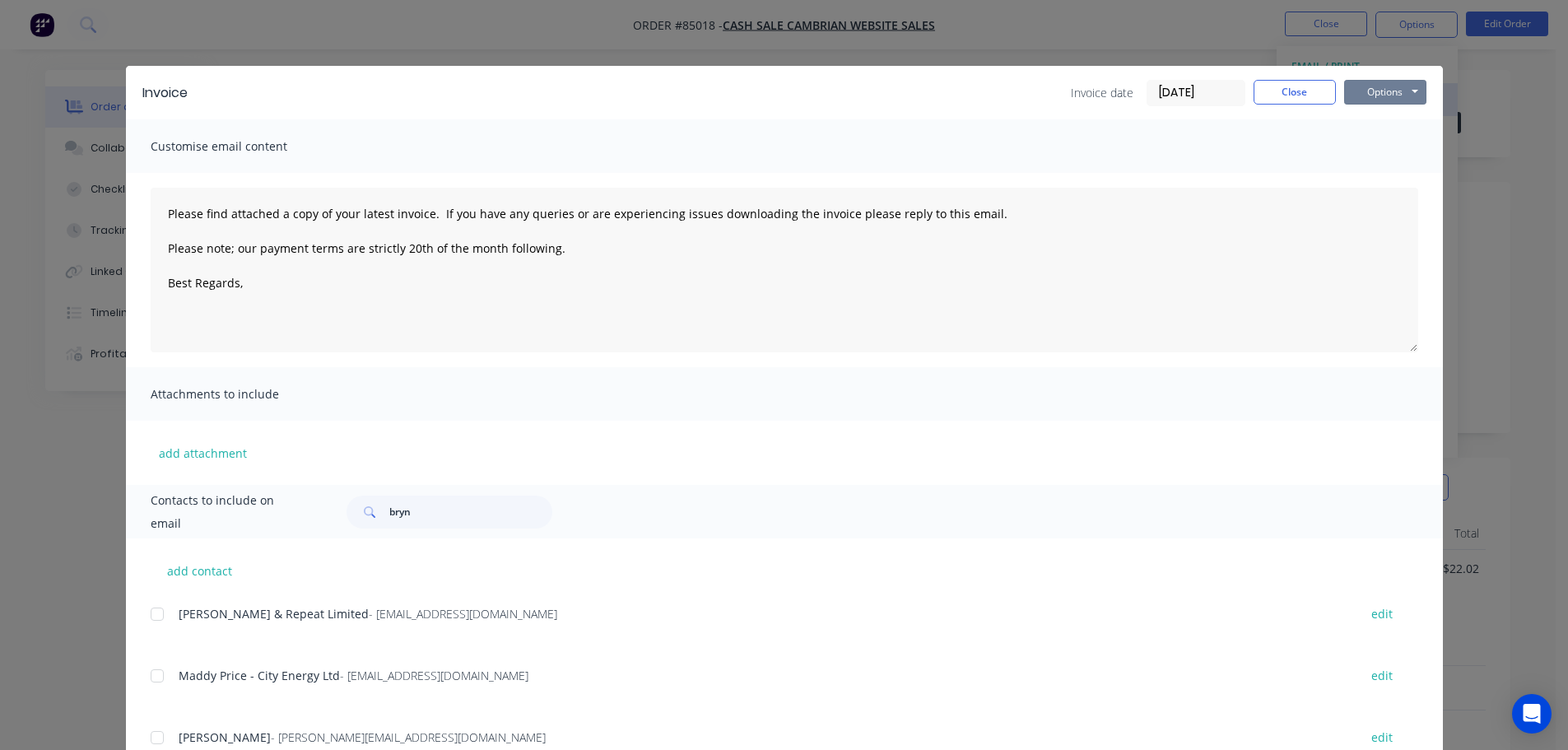
click at [1391, 88] on button "Options" at bounding box center [1385, 92] width 82 height 25
click at [1386, 150] on button "Print" at bounding box center [1397, 148] width 105 height 27
type textarea "Please find attached a copy of your latest invoice. If you have any queries or …"
click at [1268, 103] on button "Close" at bounding box center [1294, 92] width 82 height 25
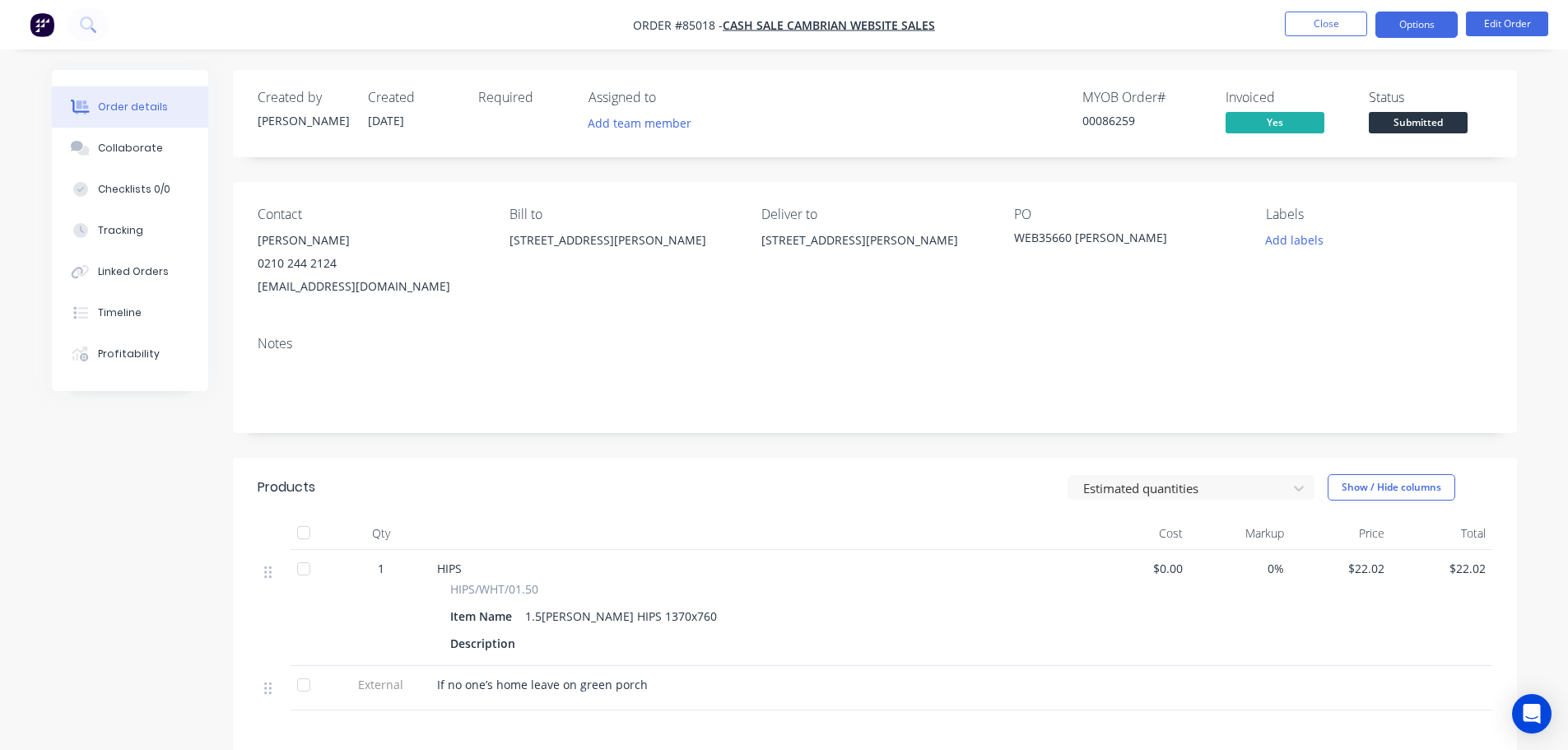
click at [1394, 26] on button "Options" at bounding box center [1416, 25] width 82 height 26
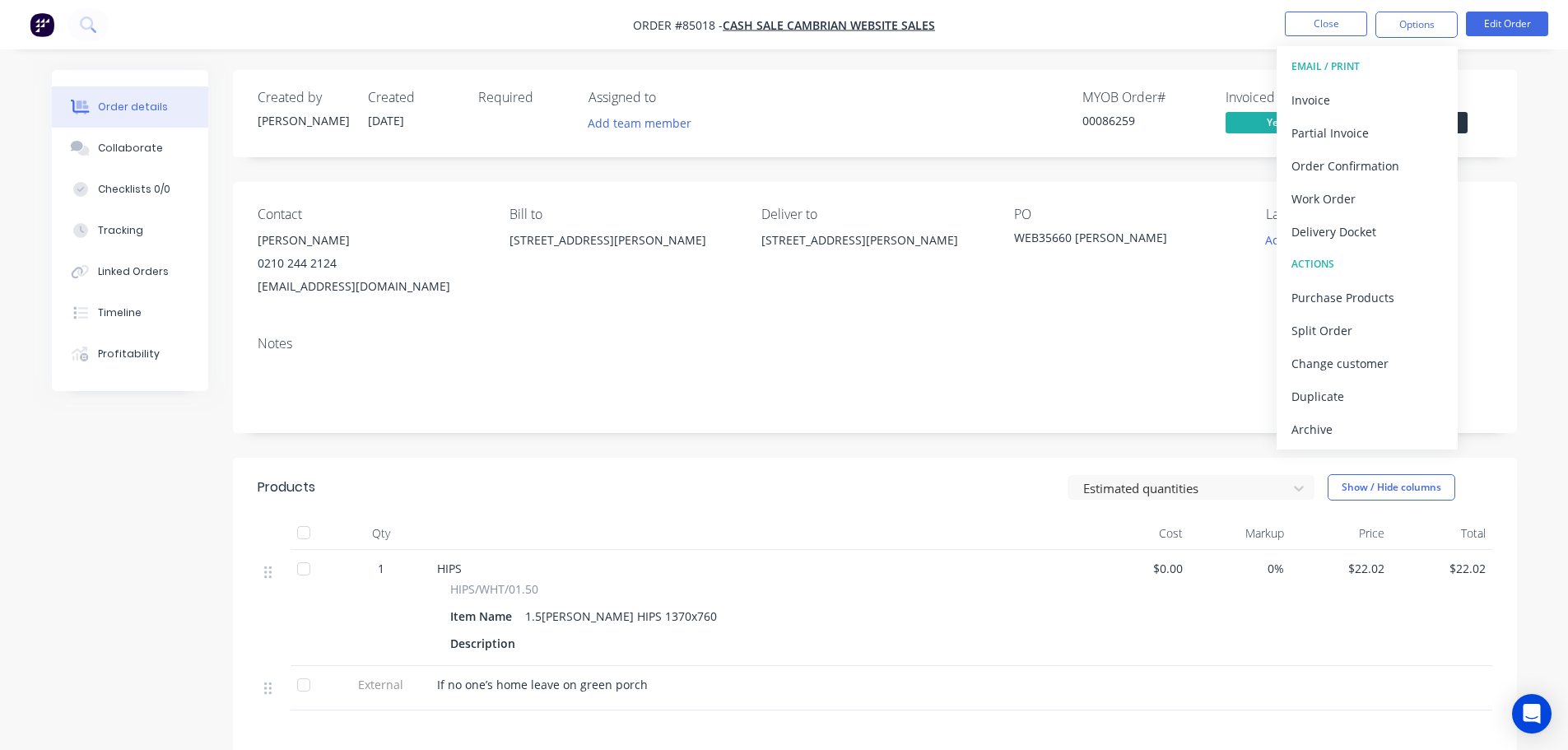
click at [1505, 128] on div "Created by Jess Created 02/10/25 Required Assigned to Add team member MYOB Orde…" at bounding box center [875, 114] width 1284 height 87
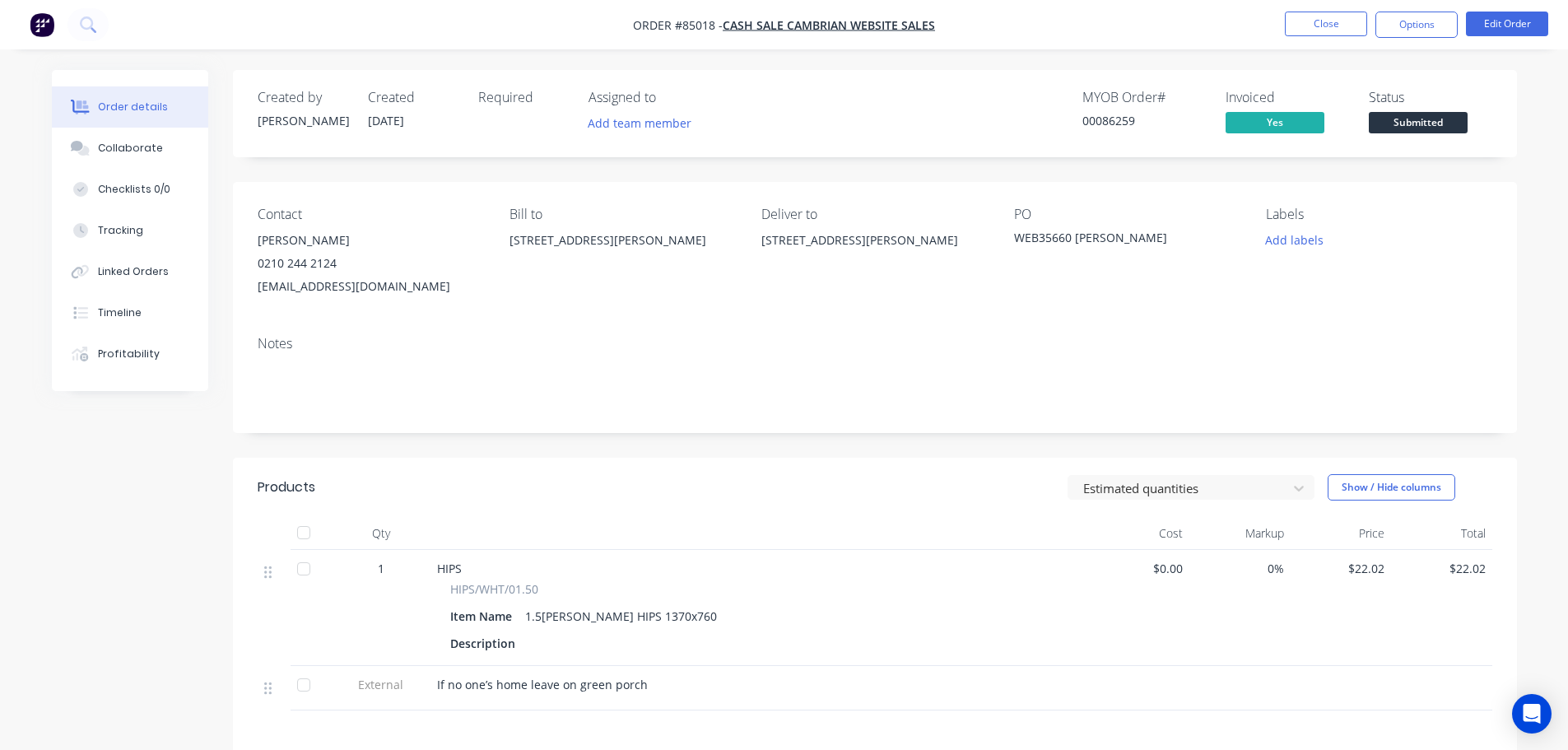
click at [1459, 112] on span "Submitted" at bounding box center [1418, 122] width 99 height 21
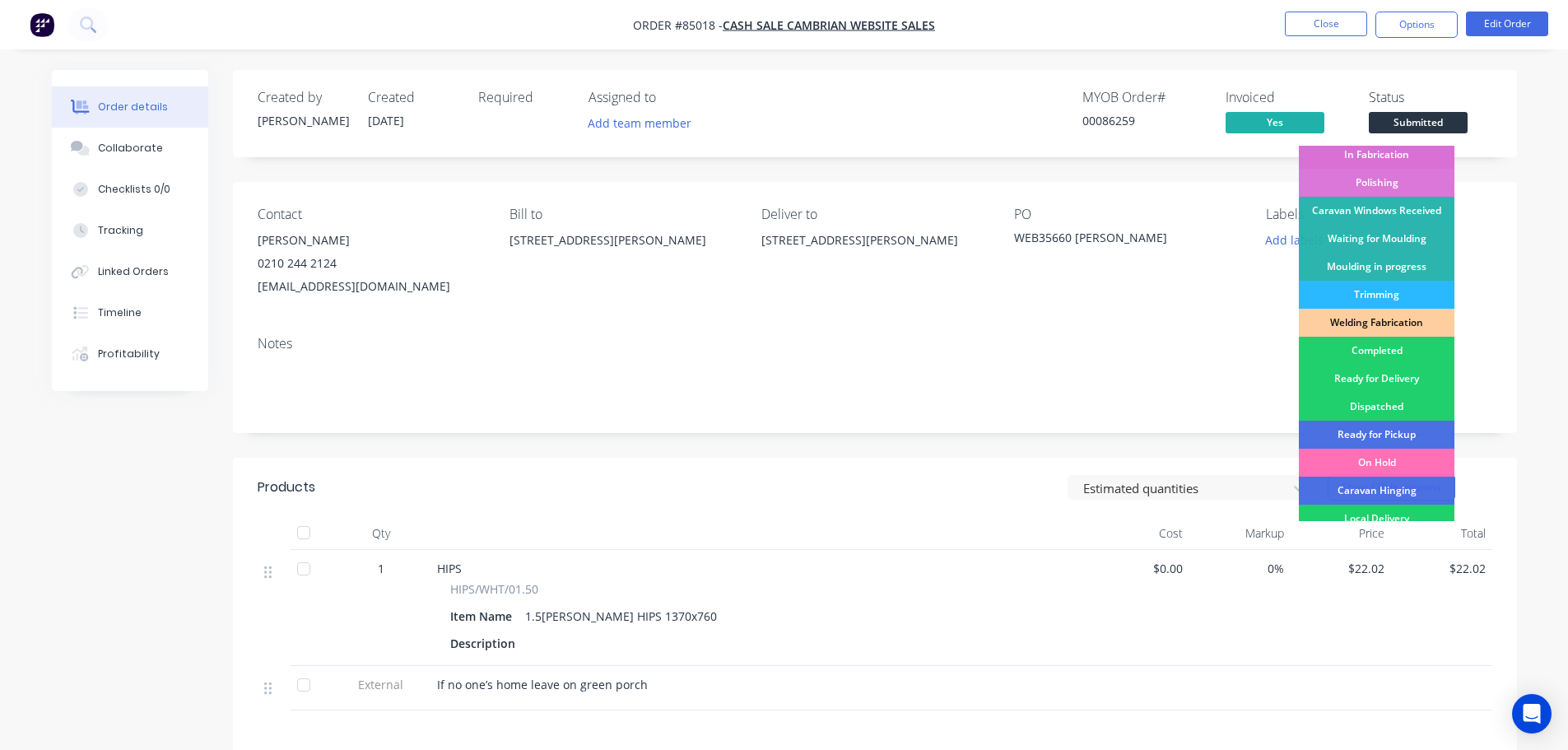
scroll to position [325, 0]
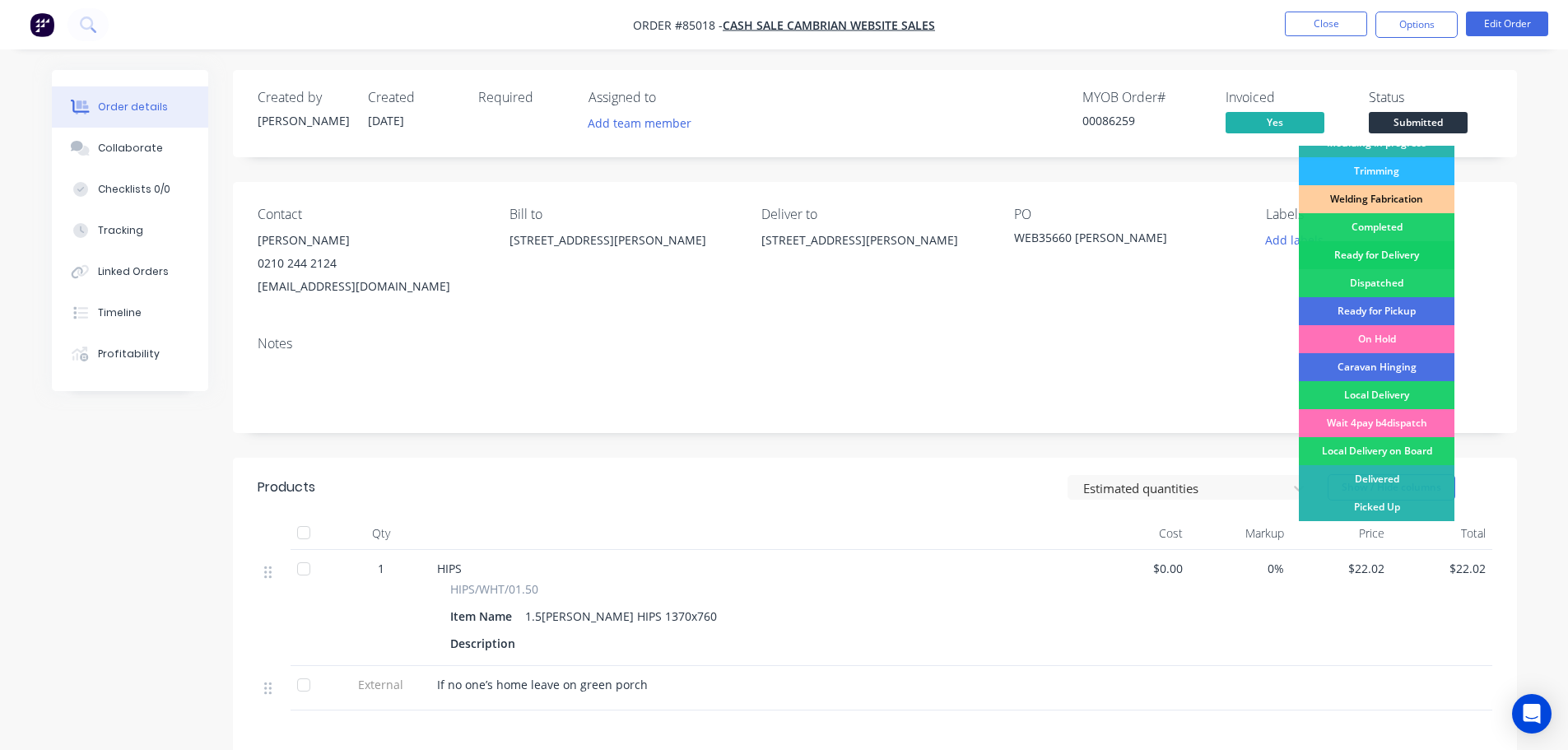
click at [1406, 255] on div "Ready for Delivery" at bounding box center [1376, 255] width 156 height 28
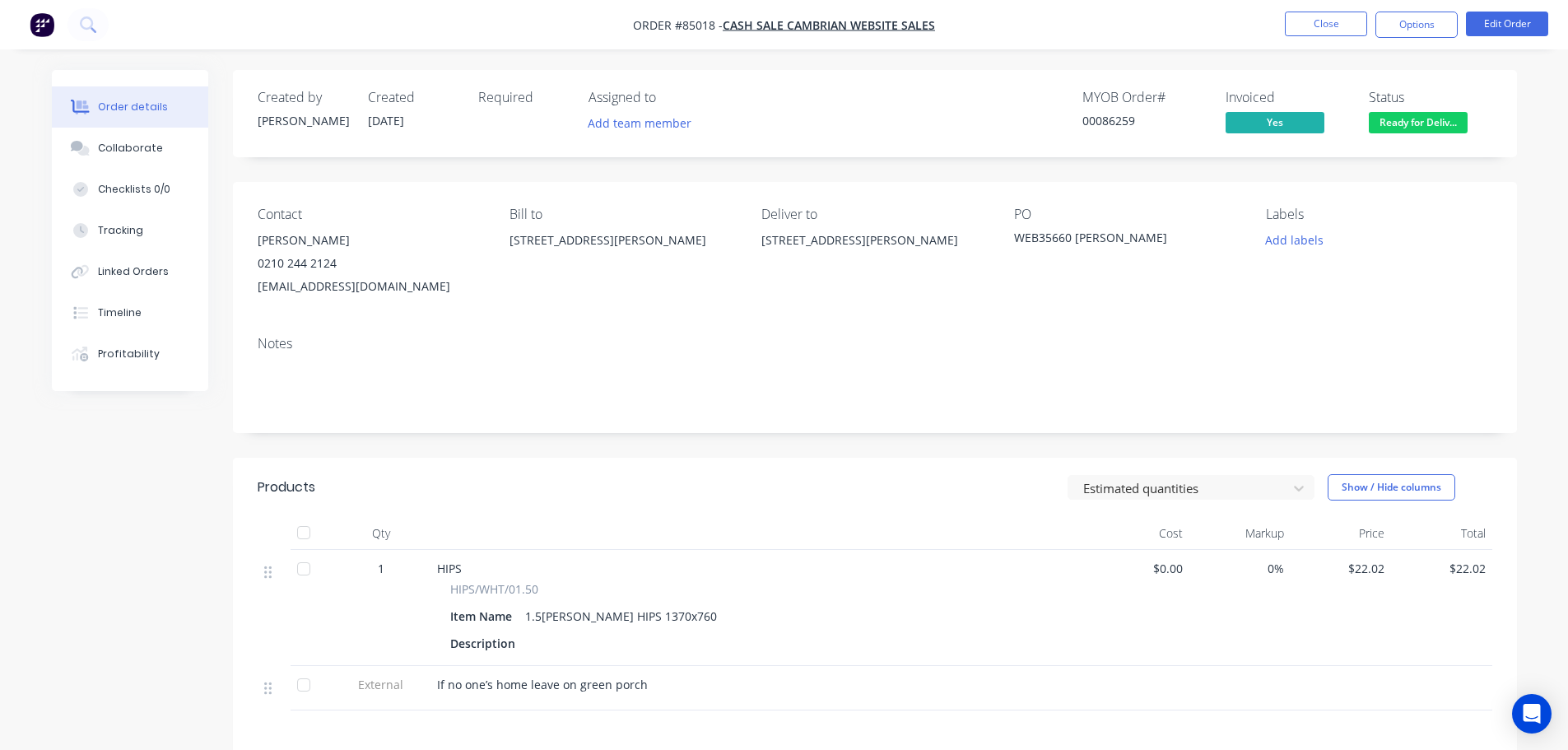
click at [1391, 11] on nav "Order #85018 - cash sale CAMBRIAN WEBSITE SALES Close Options Edit Order" at bounding box center [784, 25] width 1568 height 49
click at [1411, 29] on button "Options" at bounding box center [1416, 25] width 82 height 26
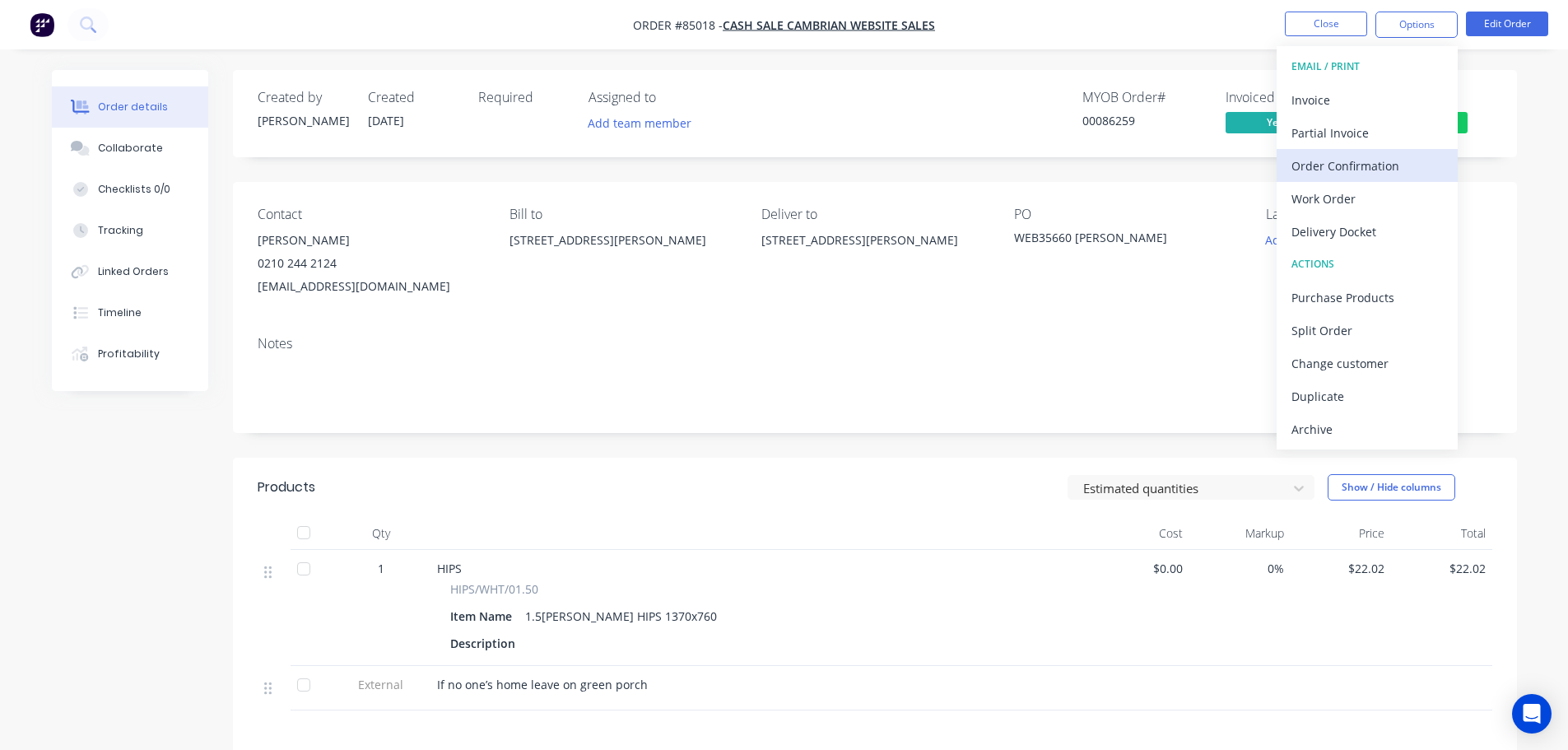
click at [1386, 162] on div "Order Confirmation" at bounding box center [1367, 166] width 152 height 24
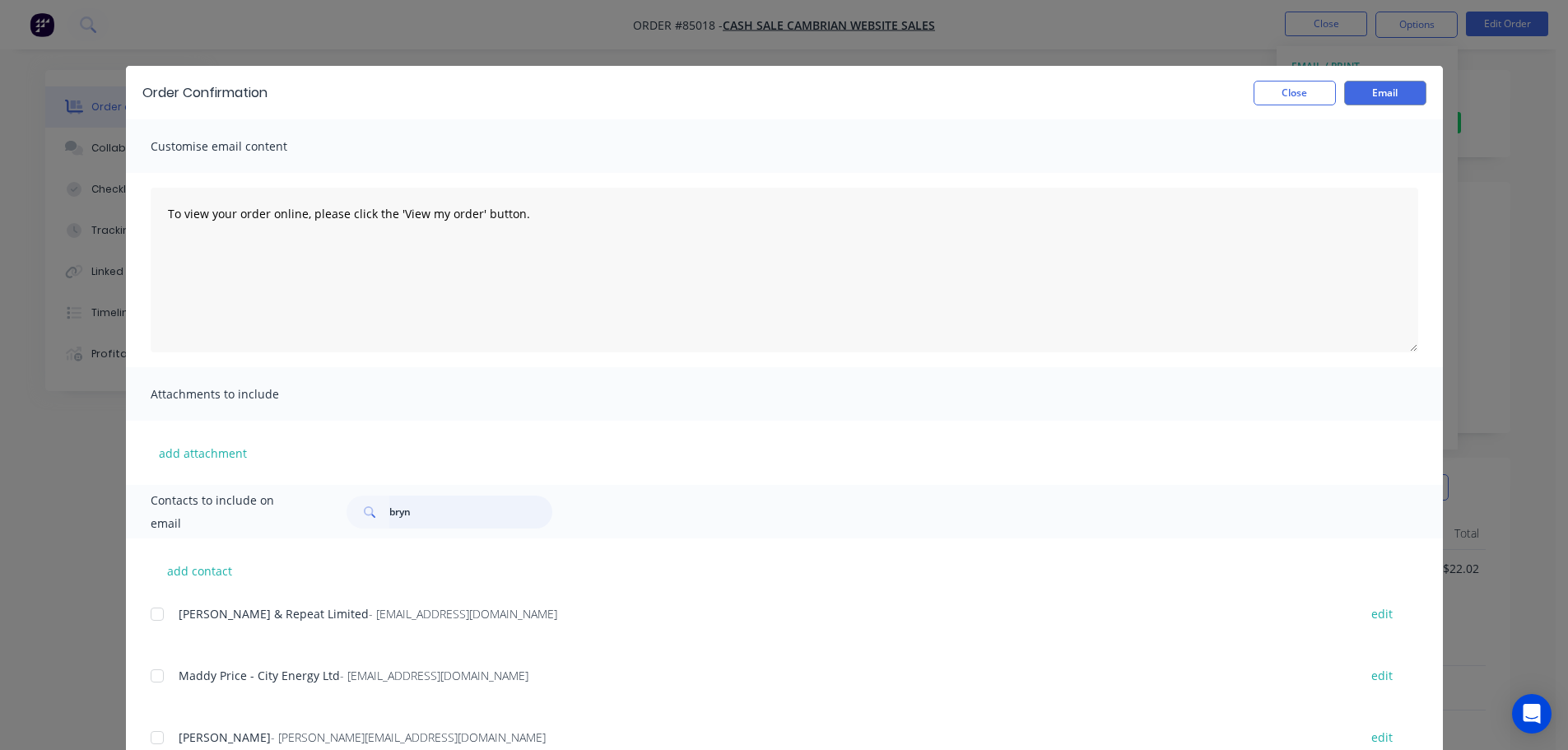
click at [458, 518] on input "bryn" at bounding box center [470, 512] width 163 height 33
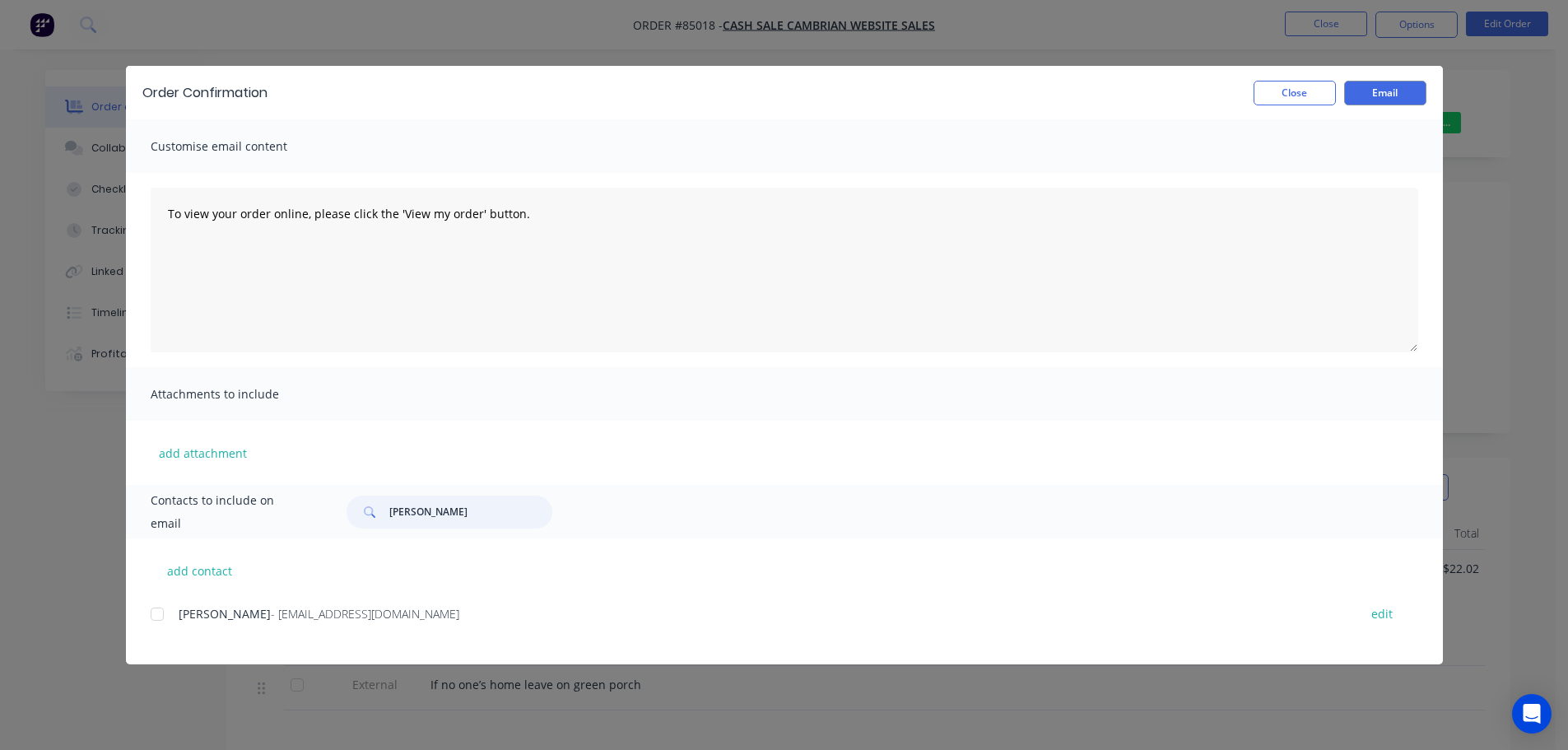
click at [168, 616] on div at bounding box center [157, 614] width 33 height 33
type input "john call"
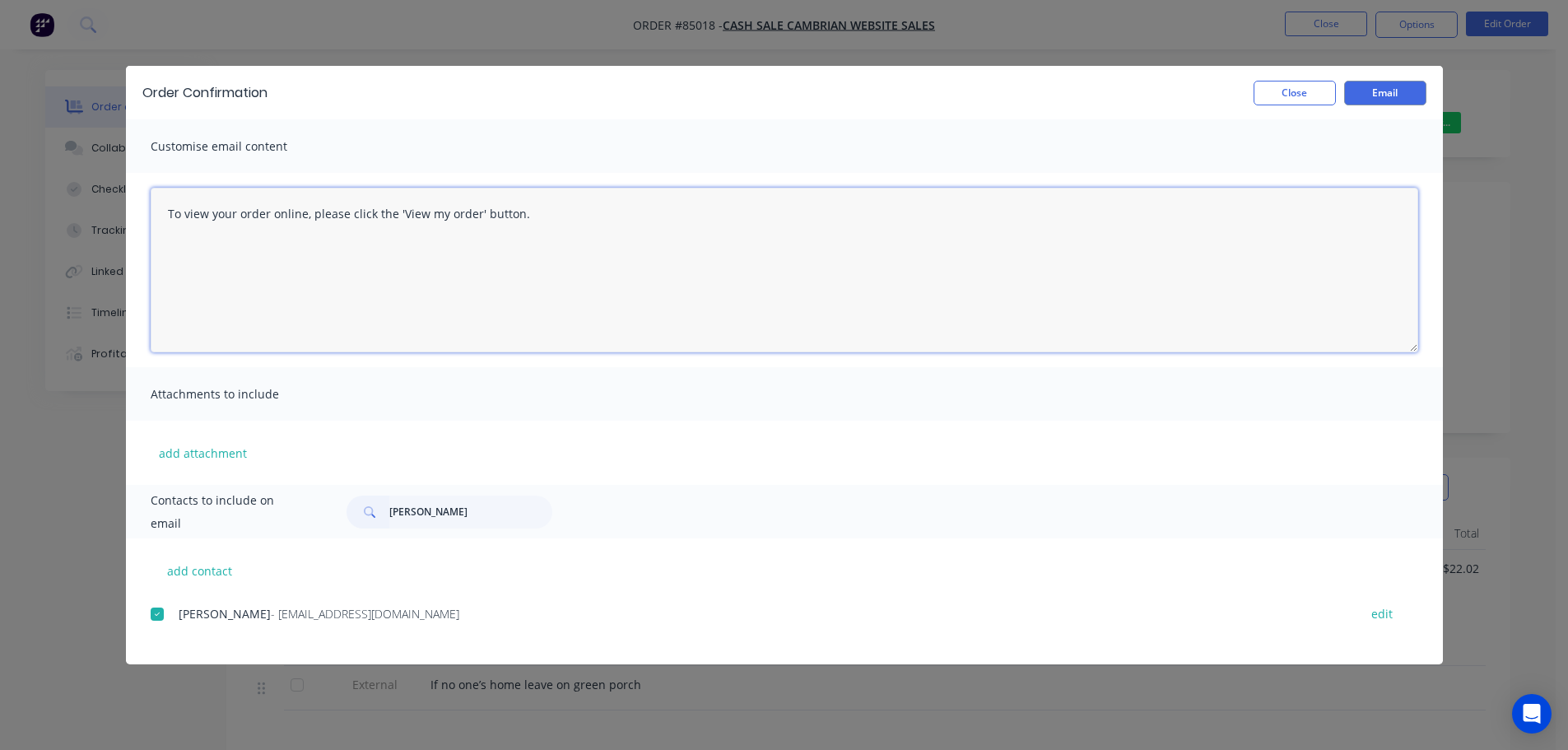
drag, startPoint x: 309, startPoint y: 201, endPoint x: 342, endPoint y: 212, distance: 34.8
click at [309, 201] on textarea "To view your order online, please click the 'View my order' button." at bounding box center [784, 270] width 1267 height 165
paste textarea "hank you for your order, confirmation of your order is attached. Your order wil…"
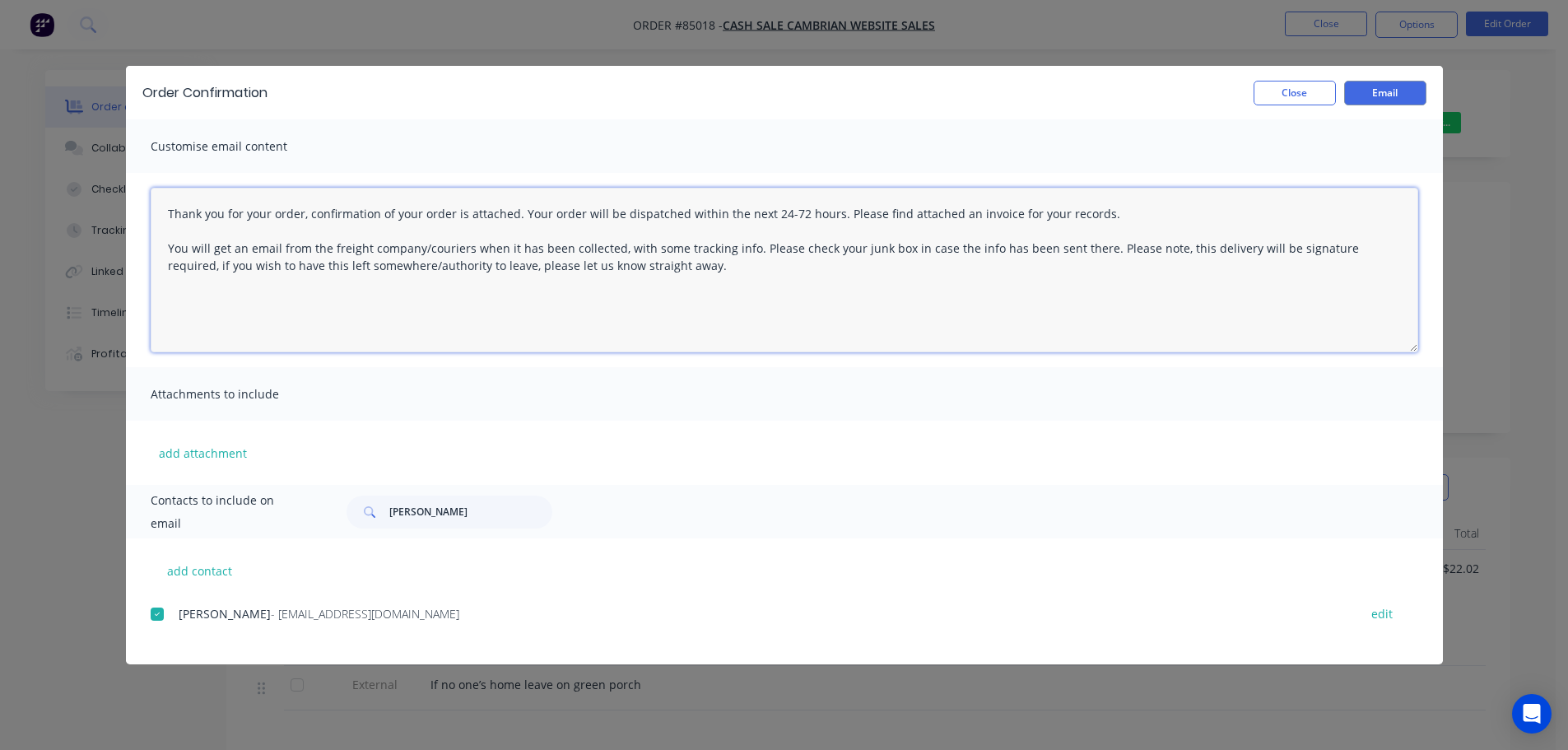
drag, startPoint x: 1094, startPoint y: 249, endPoint x: 1155, endPoint y: 324, distance: 96.7
click at [1155, 323] on textarea "Thank you for your order, confirmation of your order is attached. Your order wi…" at bounding box center [784, 270] width 1267 height 165
type textarea "Thank you for your order, confirmation of your order is attached. Your order wi…"
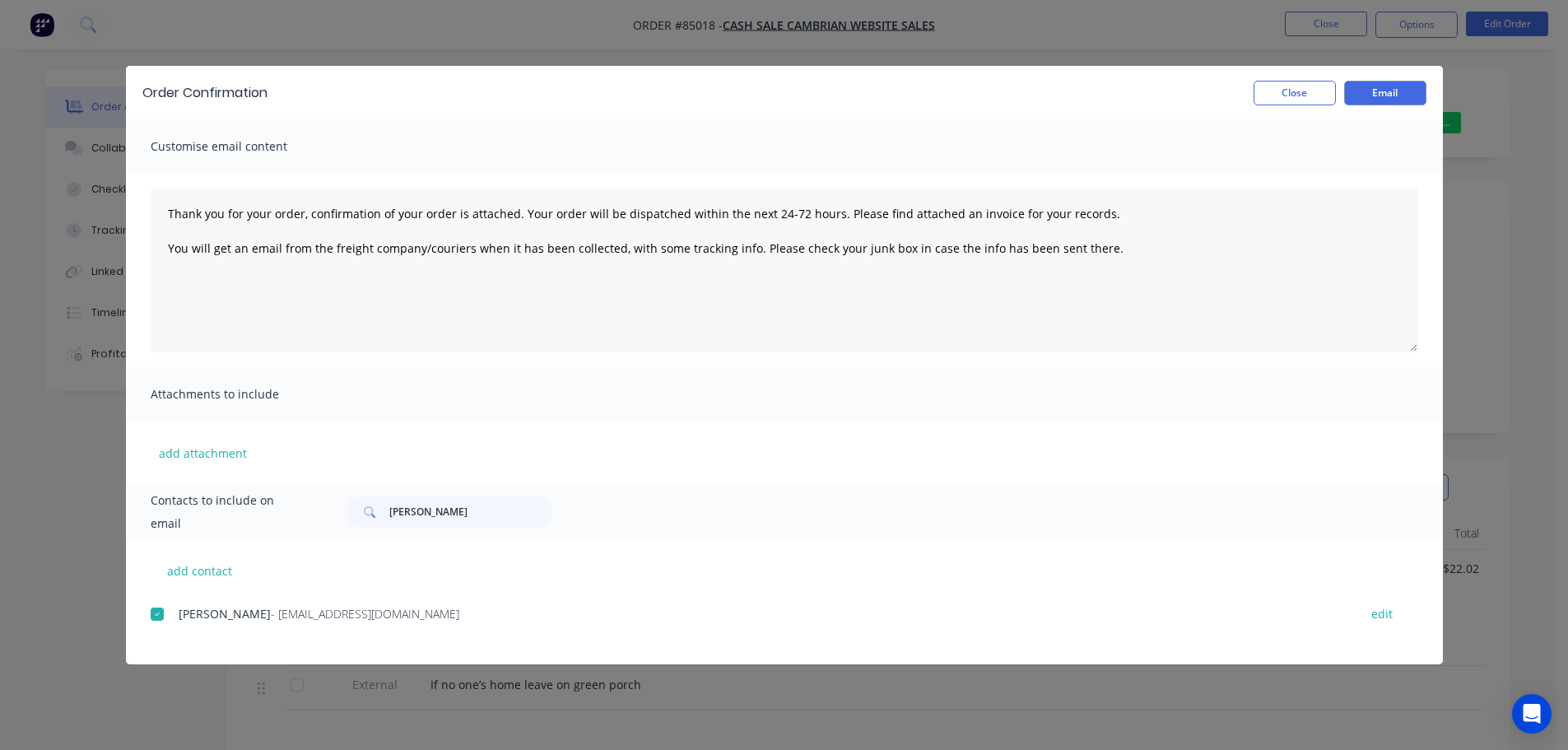
click at [1375, 105] on div "Order Confirmation Close Email" at bounding box center [784, 92] width 1317 height 54
click at [1374, 104] on button "Email" at bounding box center [1385, 93] width 82 height 25
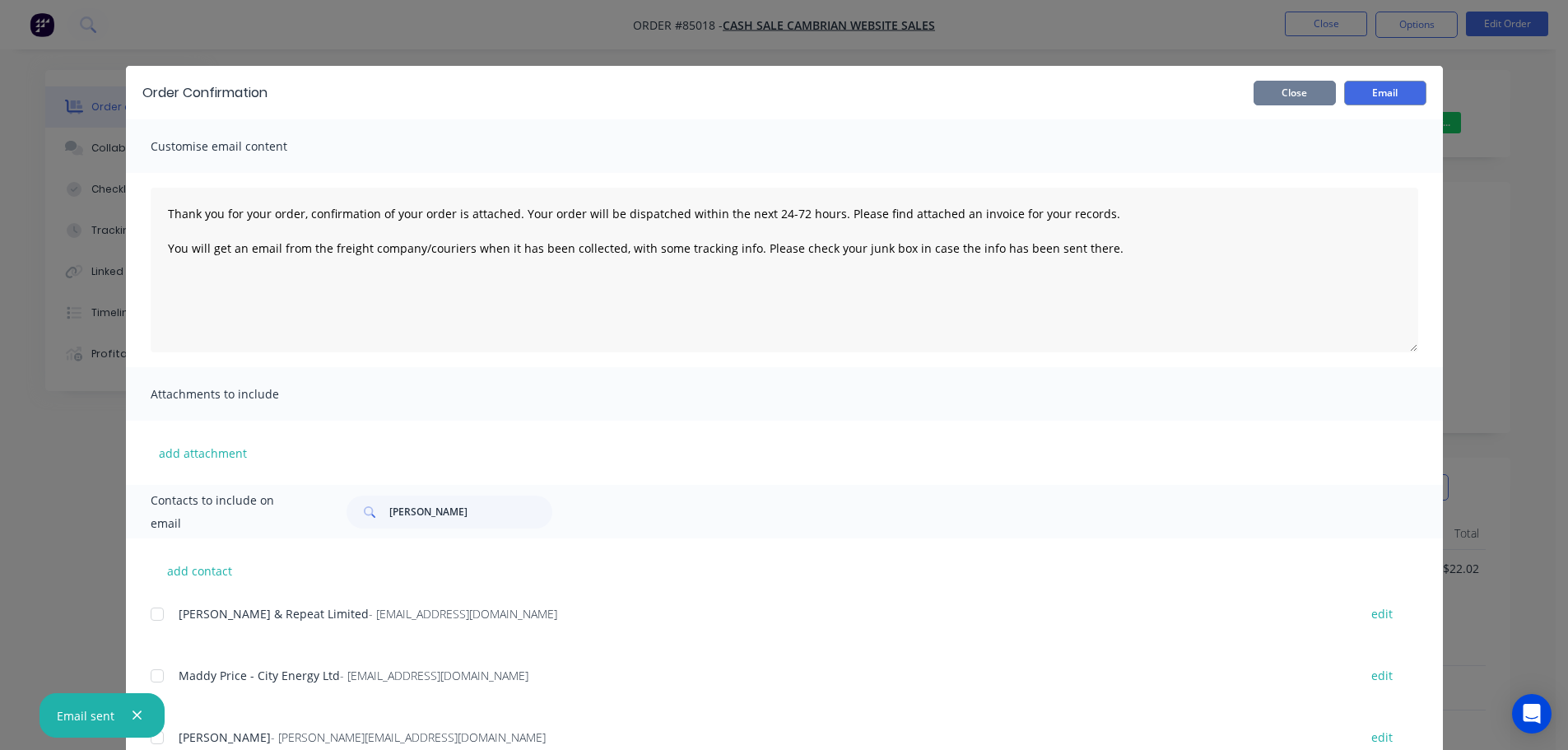
click at [1290, 98] on button "Close" at bounding box center [1294, 93] width 82 height 25
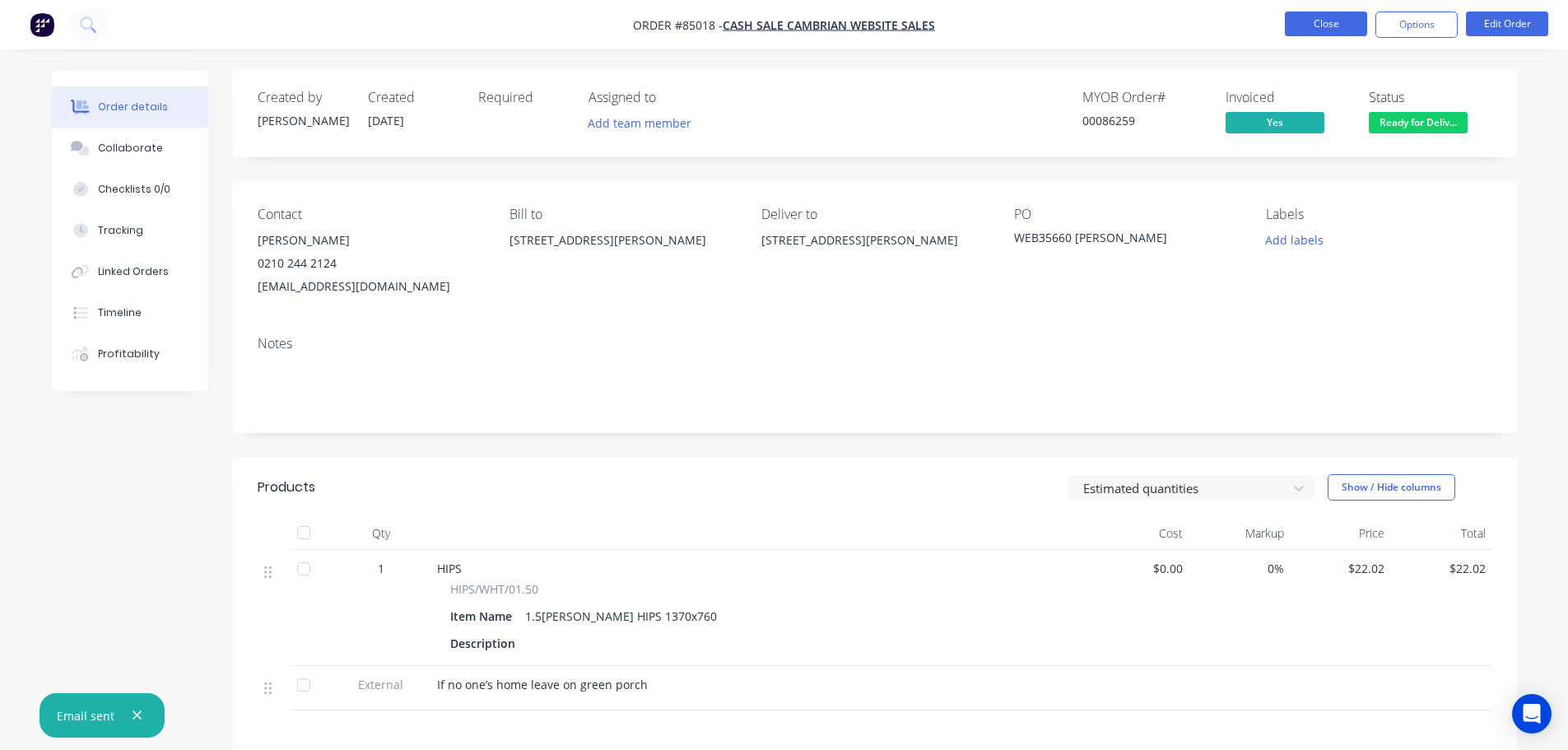
click at [1312, 12] on button "Close" at bounding box center [1326, 24] width 82 height 25
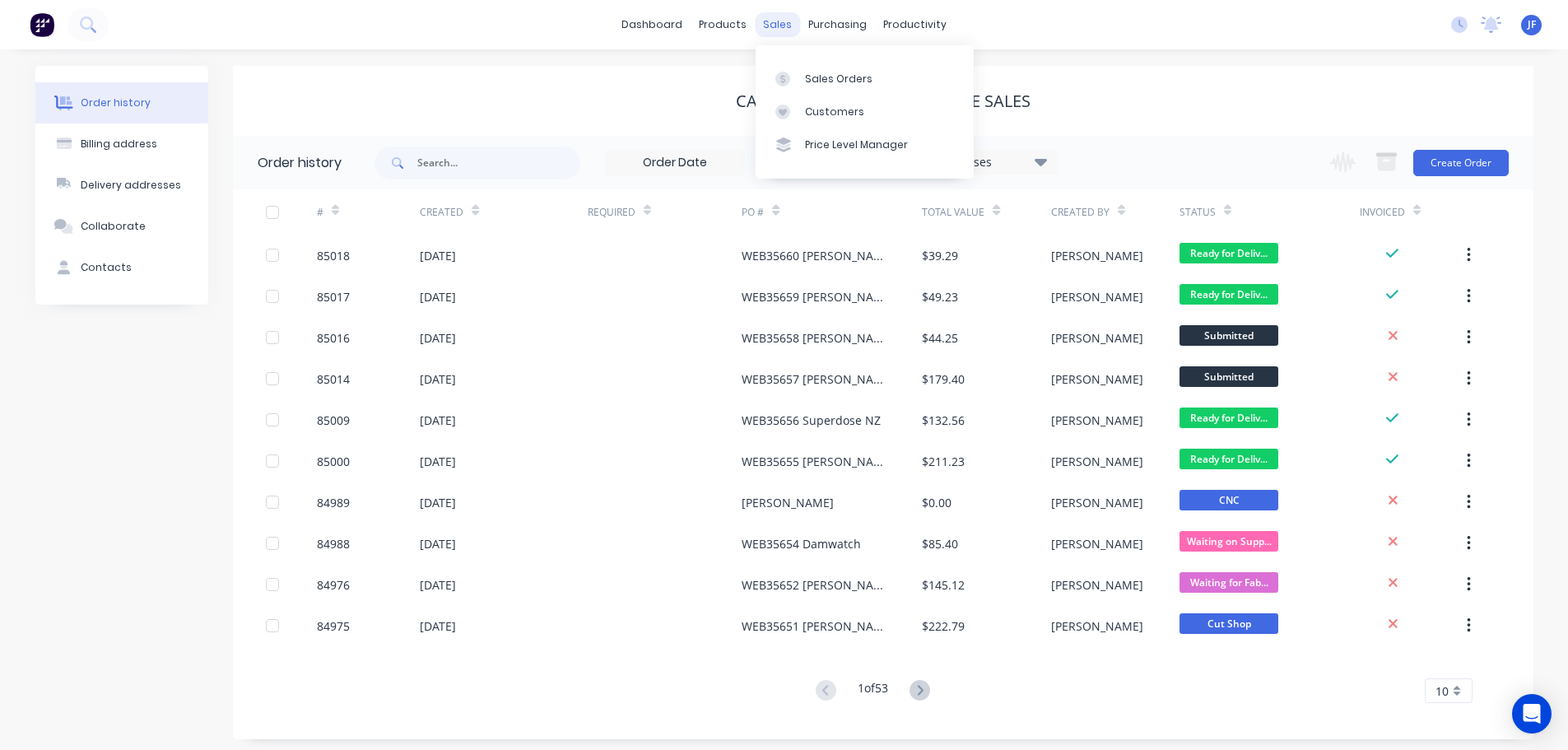
click at [786, 34] on div "sales" at bounding box center [777, 25] width 45 height 25
click at [805, 75] on div "Sales Orders" at bounding box center [839, 79] width 68 height 15
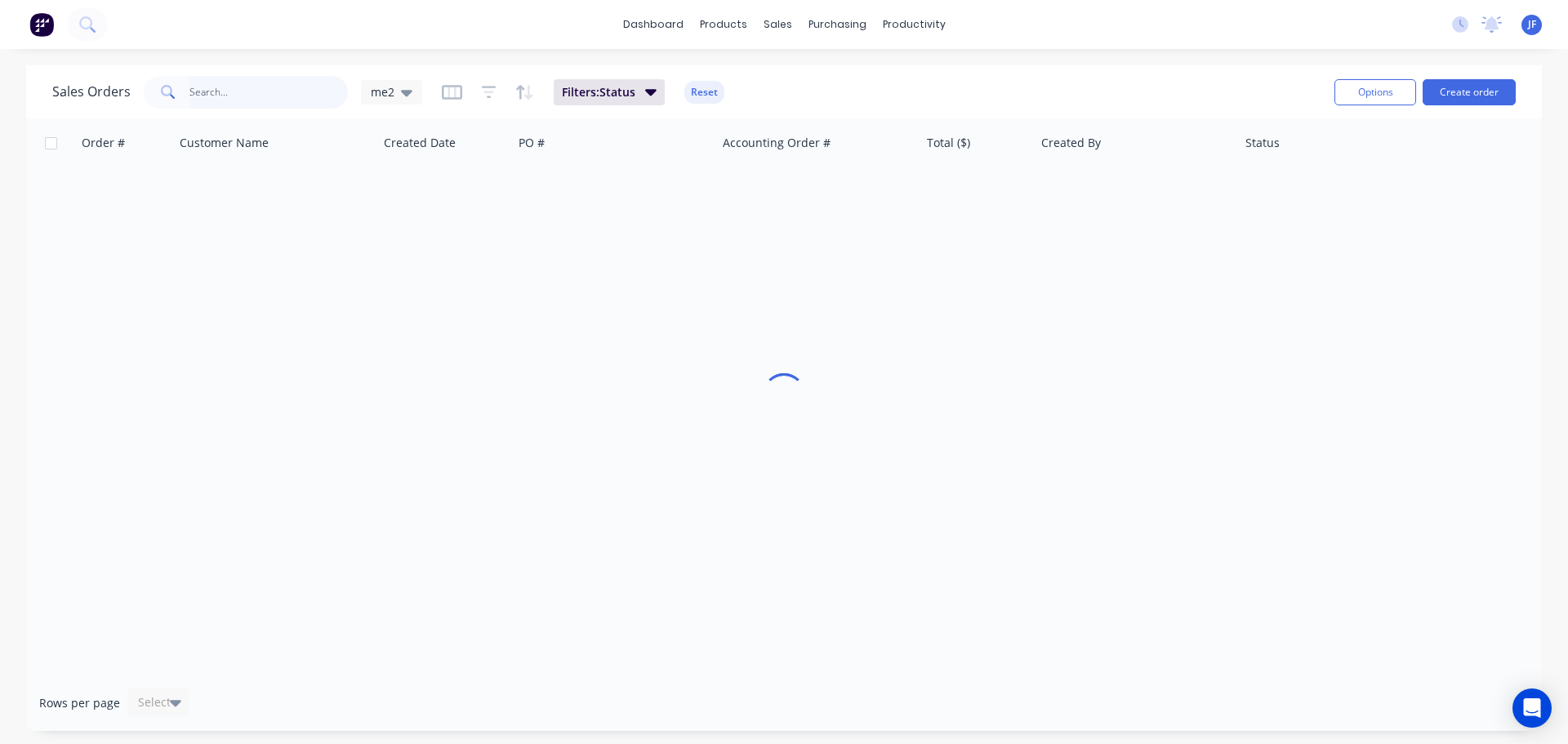
click at [293, 91] on input "text" at bounding box center [269, 92] width 159 height 33
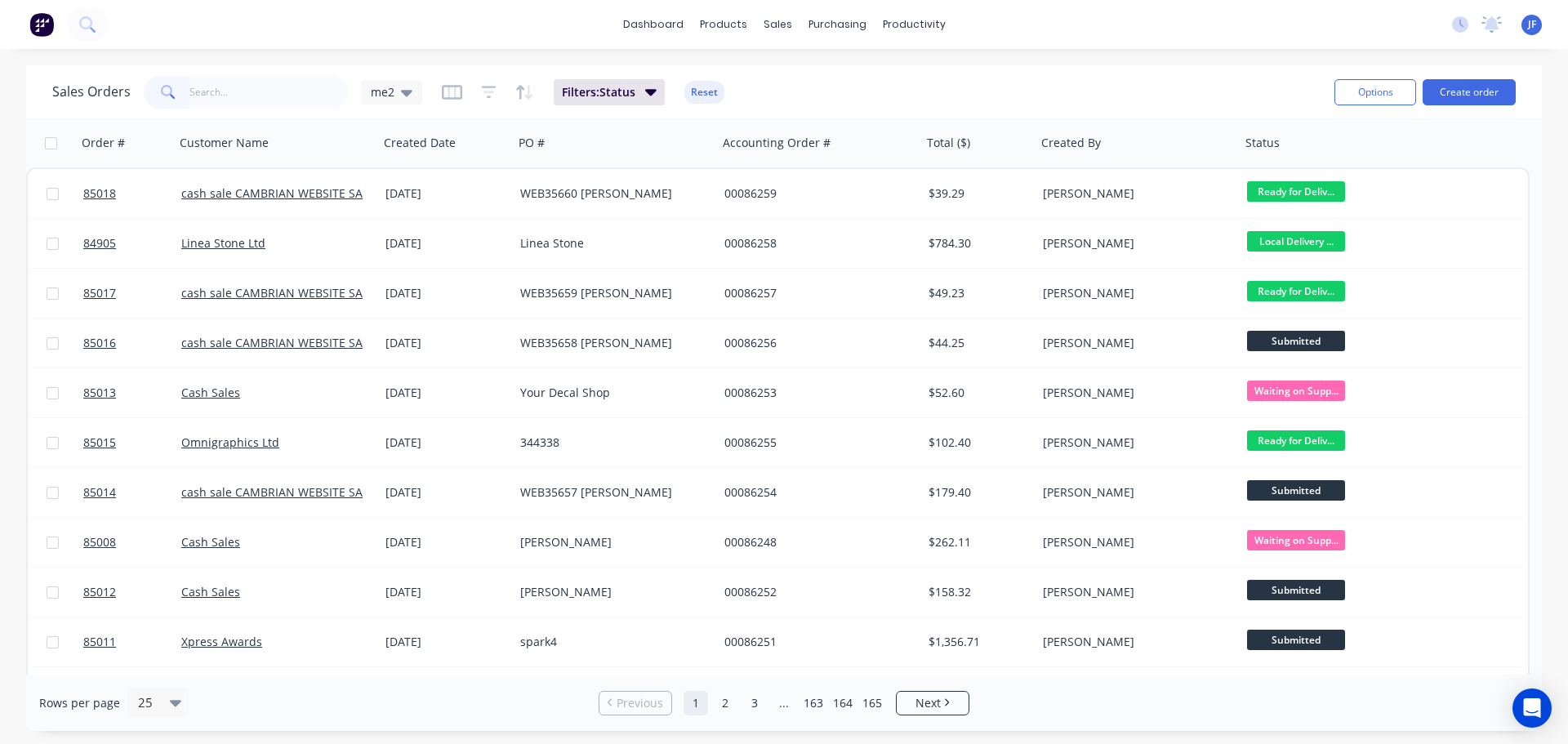
click at [545, 59] on div "dashboard products sales purchasing productivity dashboard products Product Cat…" at bounding box center [784, 372] width 1568 height 744
click at [293, 122] on div "Customer Name" at bounding box center [276, 143] width 204 height 49
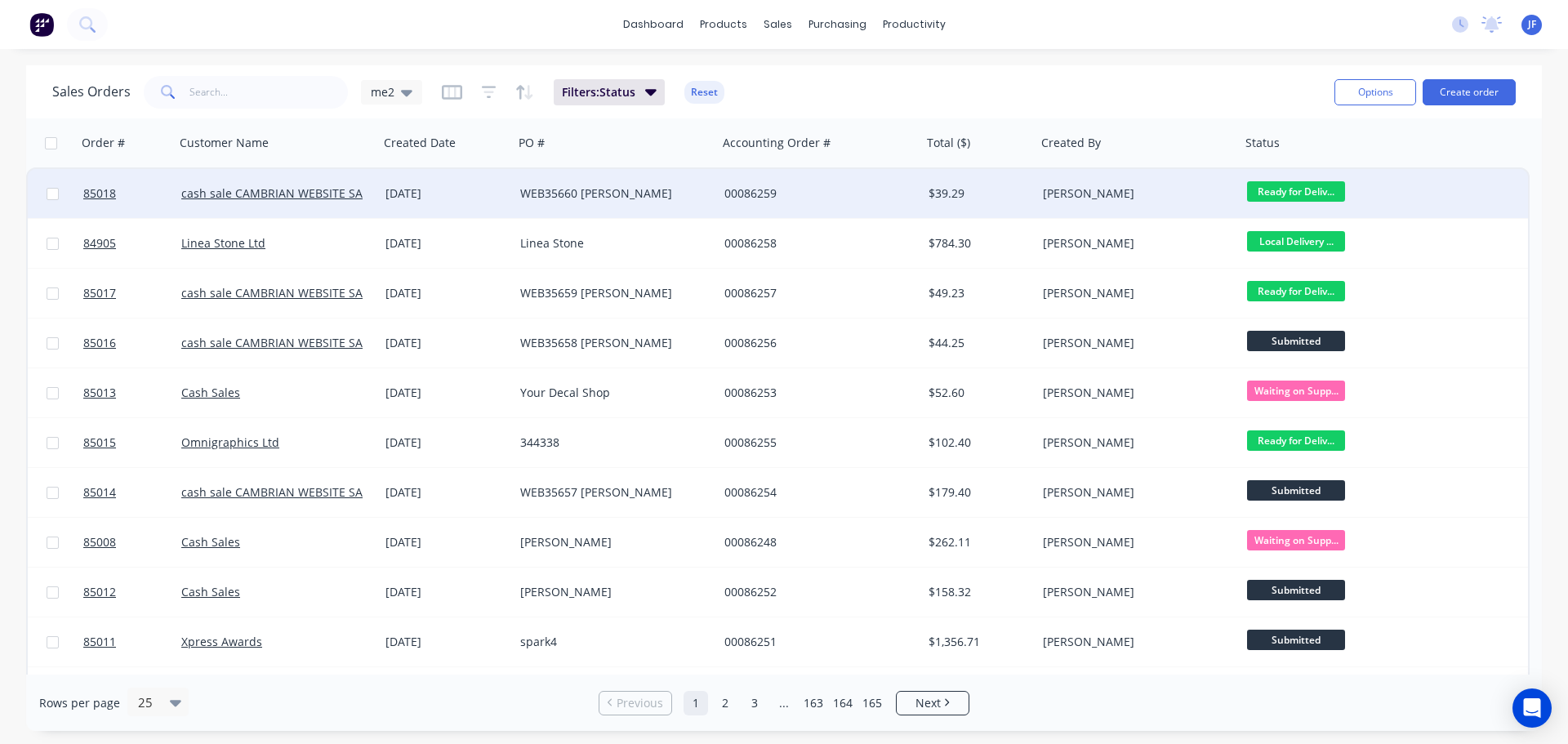
click at [476, 197] on div "[DATE]" at bounding box center [446, 194] width 122 height 16
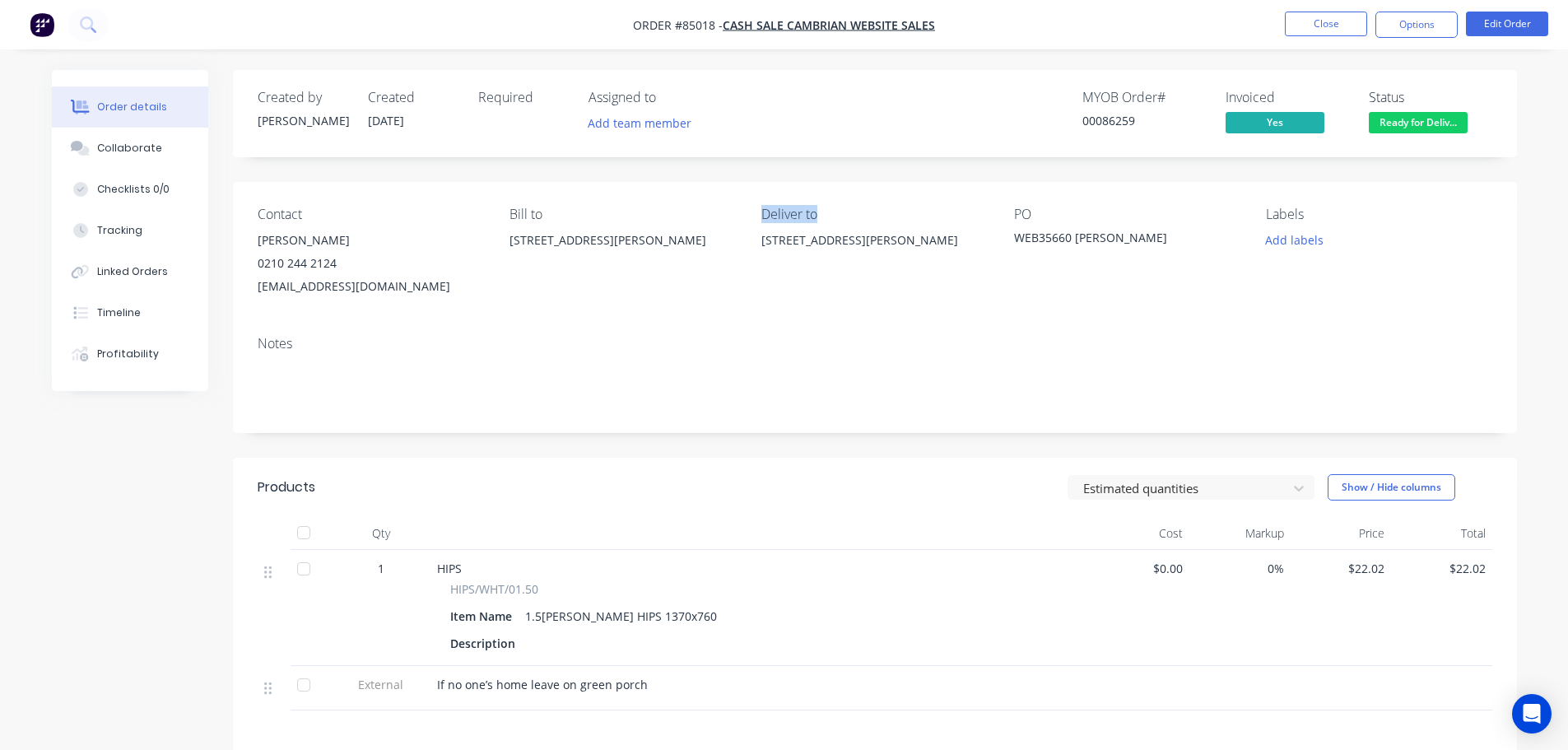
drag, startPoint x: 816, startPoint y: 213, endPoint x: 748, endPoint y: 213, distance: 68.0
click at [748, 213] on div "Contact John Callaway 0210 244 2124 johnjamescallaway@gmail.com Bill to 17 Mata…" at bounding box center [875, 252] width 1284 height 141
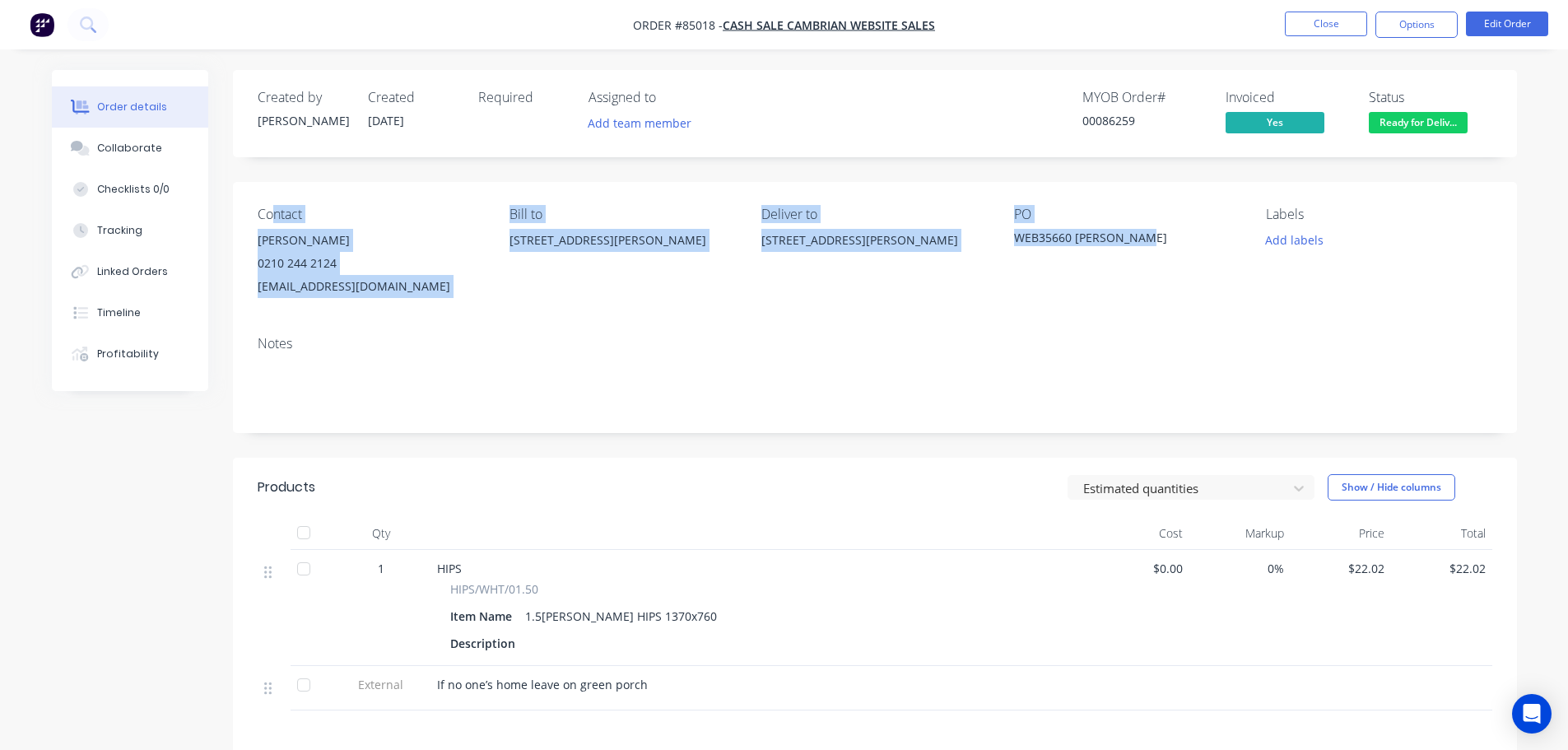
drag, startPoint x: 468, startPoint y: 223, endPoint x: 1136, endPoint y: 296, distance: 672.0
click at [1136, 296] on div "Contact John Callaway 0210 244 2124 johnjamescallaway@gmail.com Bill to 17 Mata…" at bounding box center [875, 252] width 1284 height 141
click at [1136, 296] on div "PO WEB35660 John Callaway" at bounding box center [1127, 252] width 226 height 91
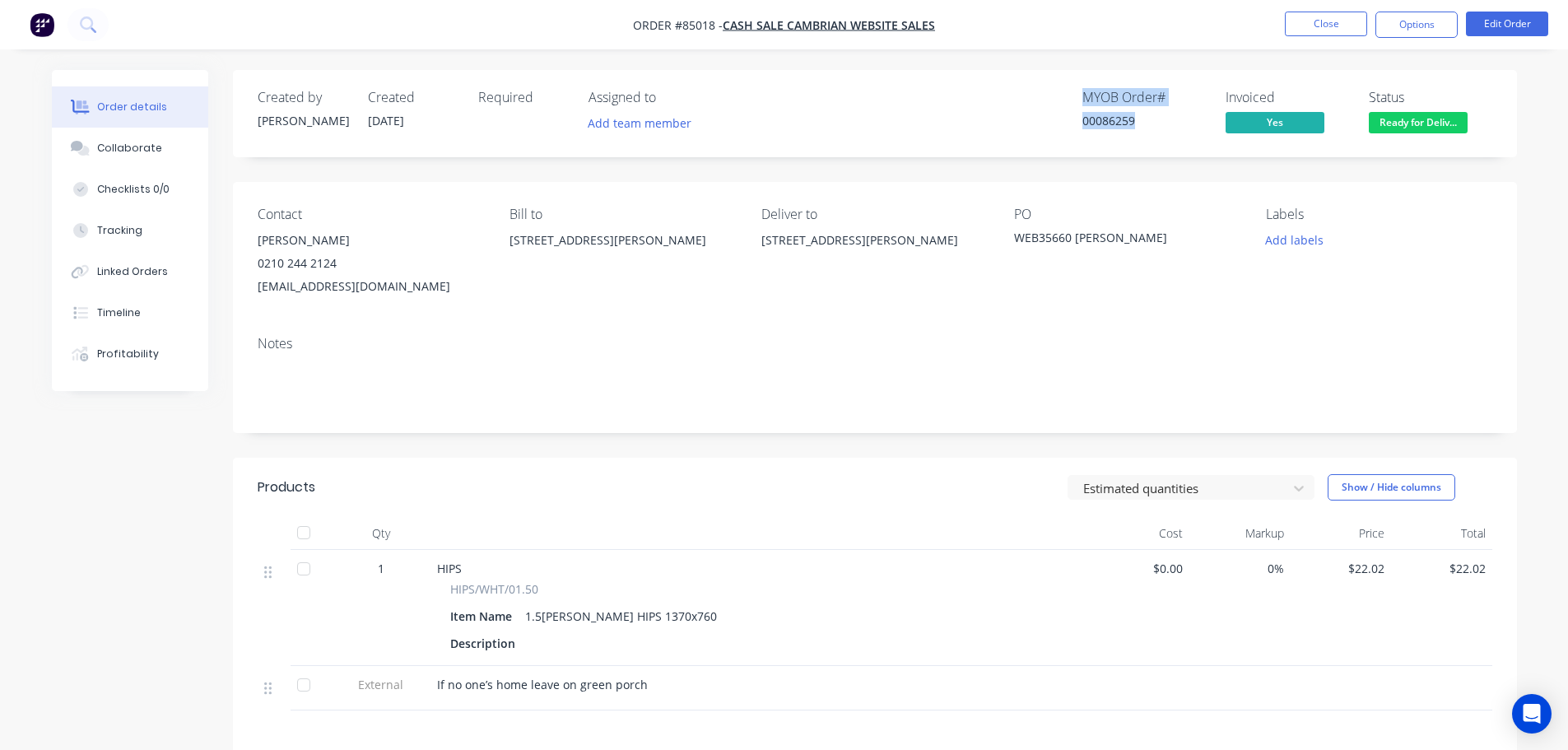
drag, startPoint x: 1083, startPoint y: 101, endPoint x: 1140, endPoint y: 135, distance: 66.4
click at [1140, 135] on div "MYOB Order # 00086259" at bounding box center [1144, 114] width 124 height 48
drag, startPoint x: 1140, startPoint y: 135, endPoint x: 1084, endPoint y: 103, distance: 64.5
click at [1084, 103] on div "MYOB Order # 00086259" at bounding box center [1144, 114] width 124 height 48
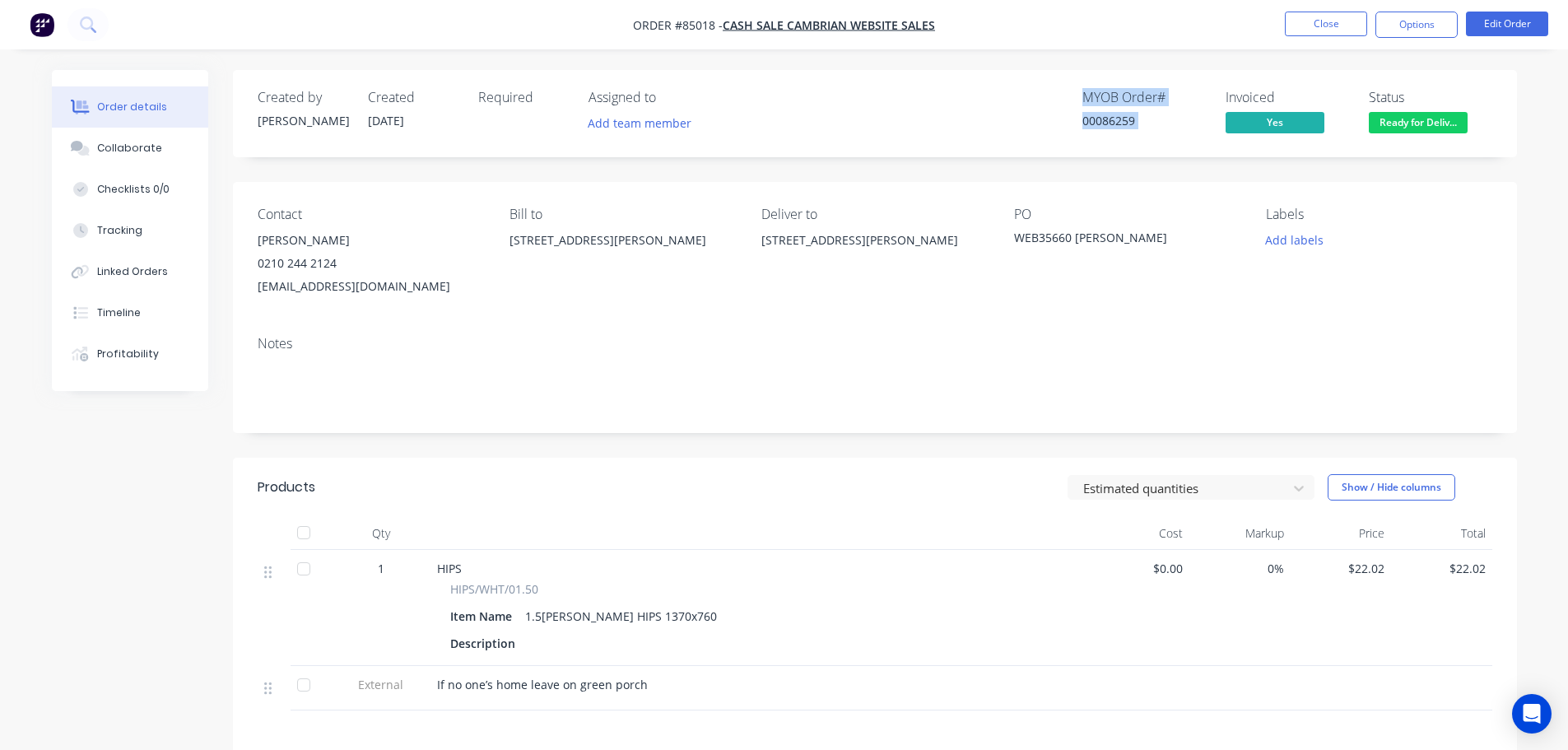
click at [1084, 103] on div "MYOB Order #" at bounding box center [1144, 97] width 124 height 16
drag, startPoint x: 1084, startPoint y: 97, endPoint x: 1172, endPoint y: 144, distance: 99.8
click at [1172, 144] on div "Created by Jess Created 02/10/25 Required Assigned to Add team member MYOB Orde…" at bounding box center [875, 114] width 1284 height 87
drag, startPoint x: 1157, startPoint y: 129, endPoint x: 1065, endPoint y: 75, distance: 106.7
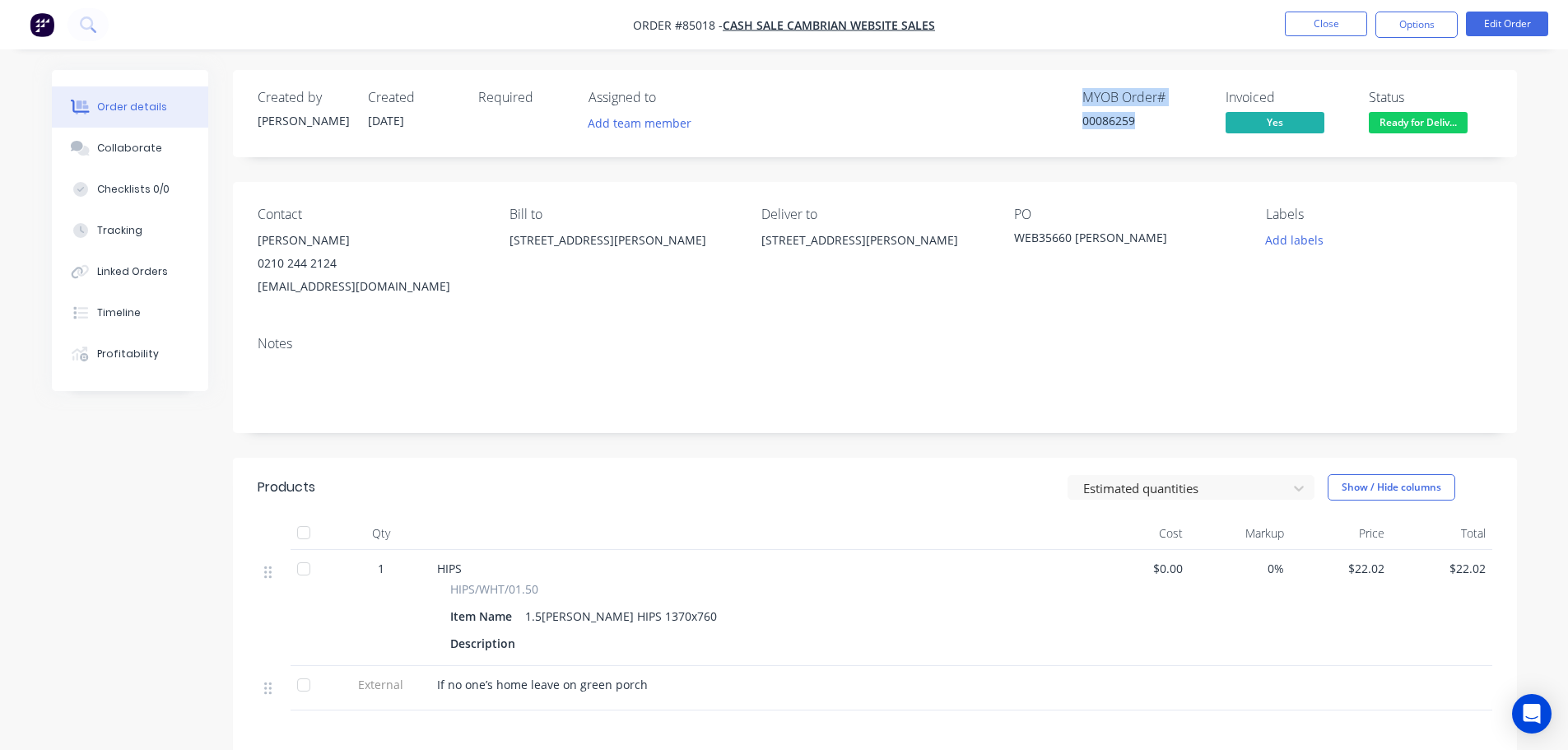
click at [1065, 75] on div "Created by Jess Created 02/10/25 Required Assigned to Add team member MYOB Orde…" at bounding box center [875, 114] width 1284 height 87
drag, startPoint x: 1082, startPoint y: 90, endPoint x: 1161, endPoint y: 134, distance: 90.4
click at [1161, 134] on div "MYOB Order # 00086259" at bounding box center [1144, 114] width 124 height 48
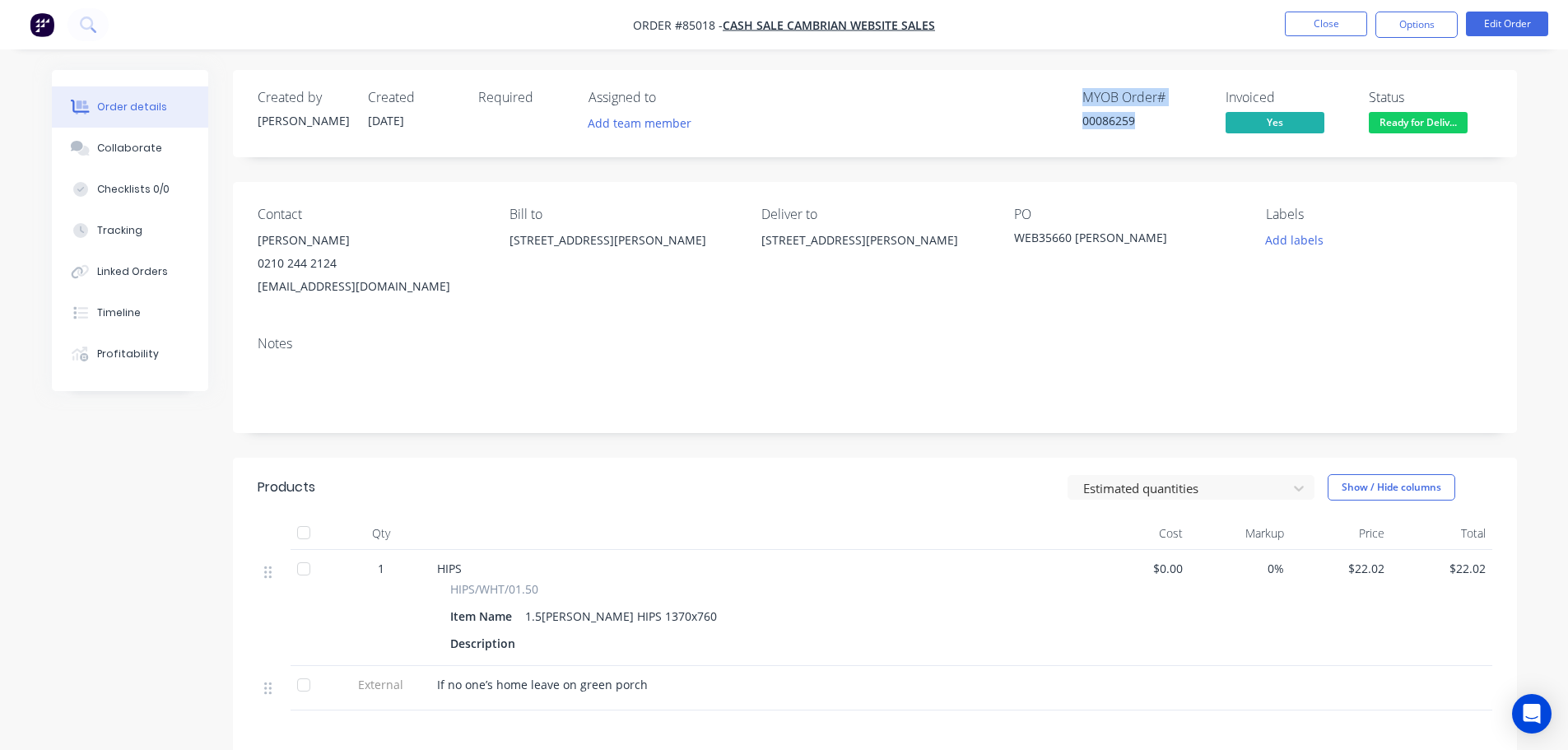
drag, startPoint x: 1148, startPoint y: 124, endPoint x: 1086, endPoint y: 84, distance: 73.8
click at [1086, 84] on div "Created by Jess Created 02/10/25 Required Assigned to Add team member MYOB Orde…" at bounding box center [875, 114] width 1284 height 87
drag, startPoint x: 1119, startPoint y: 112, endPoint x: 1182, endPoint y: 136, distance: 67.4
click at [1182, 136] on div "Created by Jess Created 02/10/25 Required Assigned to Add team member MYOB Orde…" at bounding box center [875, 114] width 1284 height 87
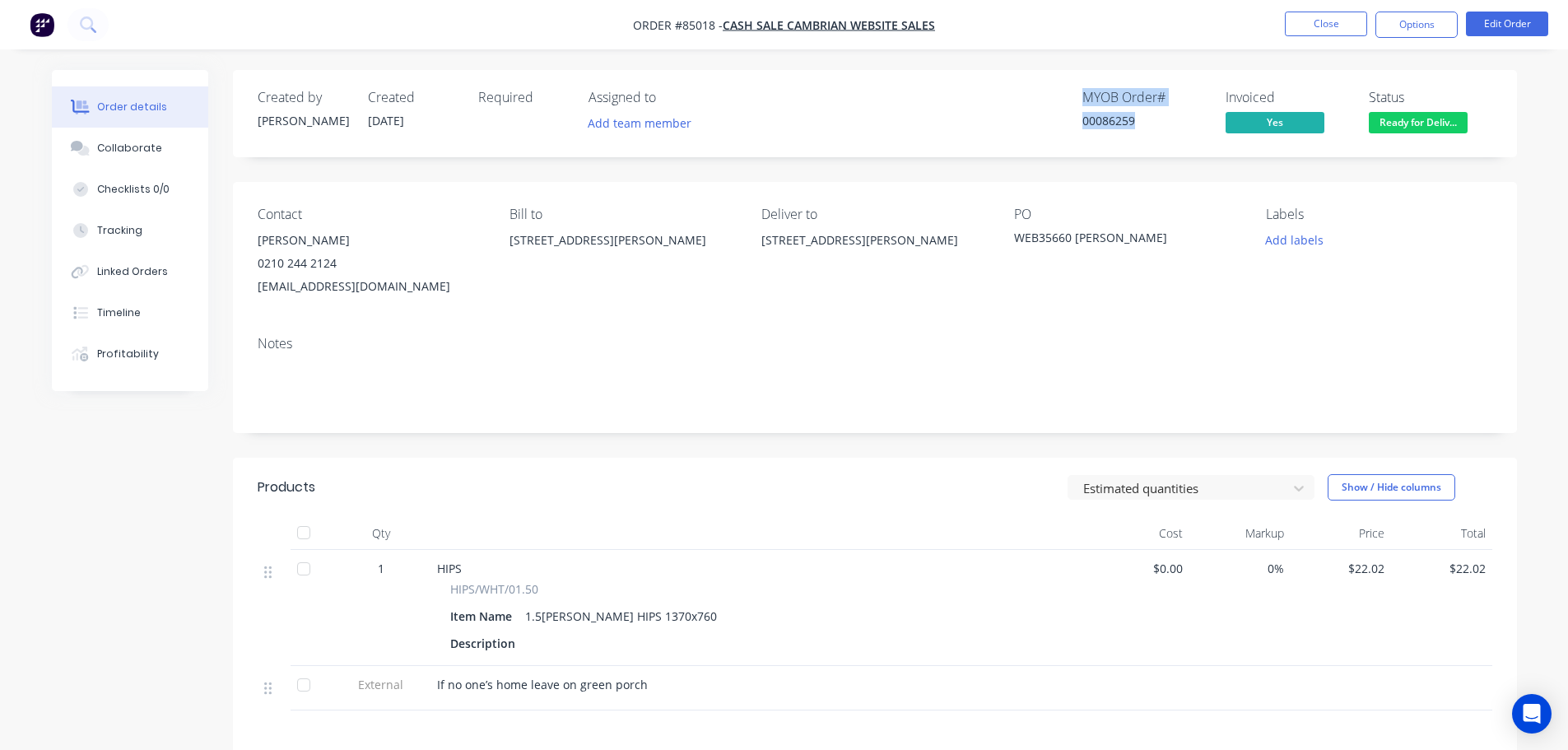
click at [1182, 136] on div "MYOB Order # 00086259" at bounding box center [1144, 114] width 124 height 48
drag, startPoint x: 1168, startPoint y: 125, endPoint x: 1037, endPoint y: 66, distance: 143.7
click at [1037, 66] on div "Order details Collaborate Checklists 0/0 Tracking Linked Orders Timeline Profit…" at bounding box center [784, 520] width 1568 height 1040
click at [1147, 112] on div "00086259" at bounding box center [1144, 120] width 124 height 17
drag, startPoint x: 1084, startPoint y: 93, endPoint x: 1143, endPoint y: 125, distance: 67.1
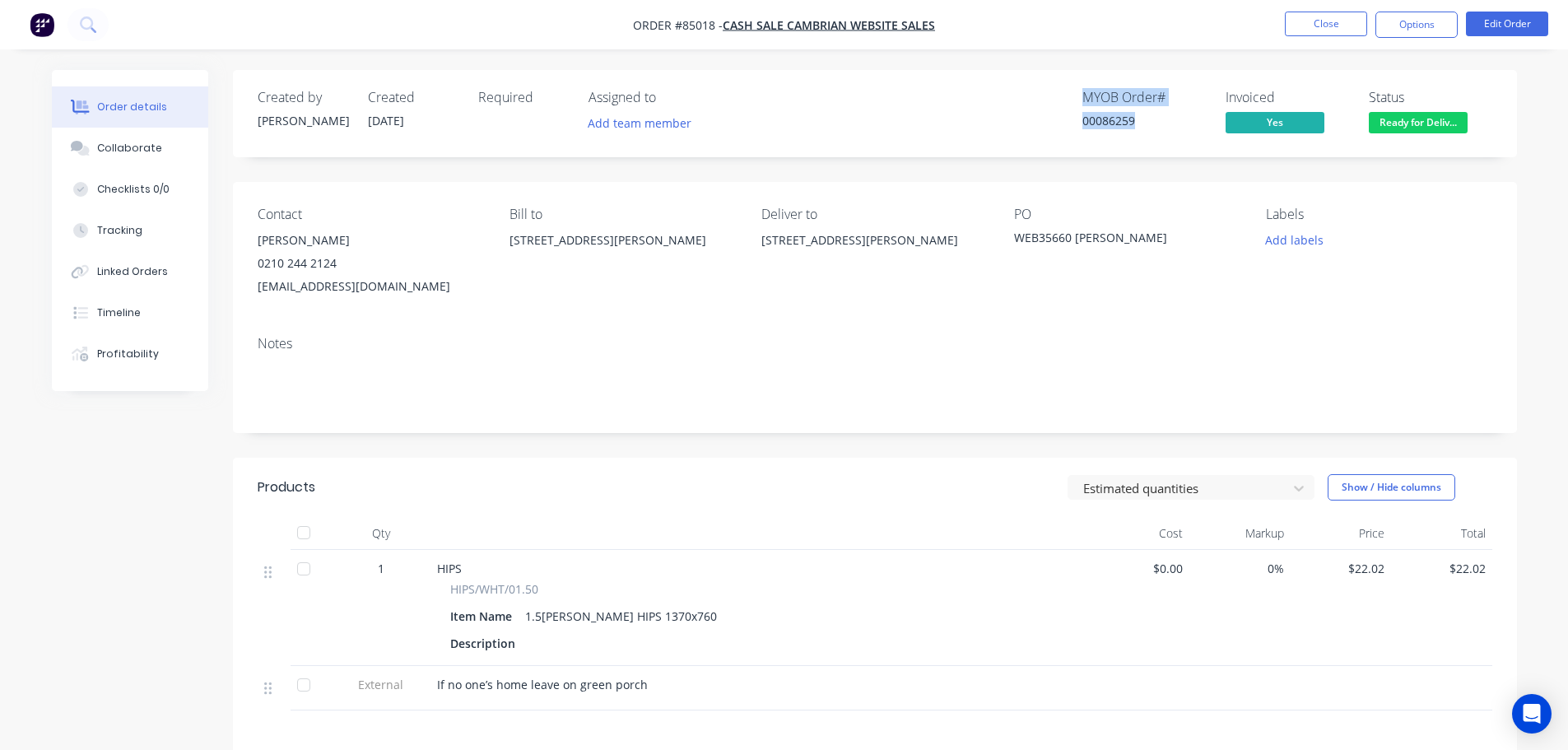
click at [1143, 125] on div "MYOB Order # 00086259" at bounding box center [1144, 114] width 124 height 48
click at [1141, 125] on div "00086259" at bounding box center [1144, 120] width 124 height 17
click at [1085, 105] on div "MYOB Order #" at bounding box center [1144, 97] width 124 height 16
drag, startPoint x: 1084, startPoint y: 97, endPoint x: 1187, endPoint y: 135, distance: 109.8
click at [1187, 135] on div "MYOB Order # 00086259" at bounding box center [1144, 114] width 124 height 48
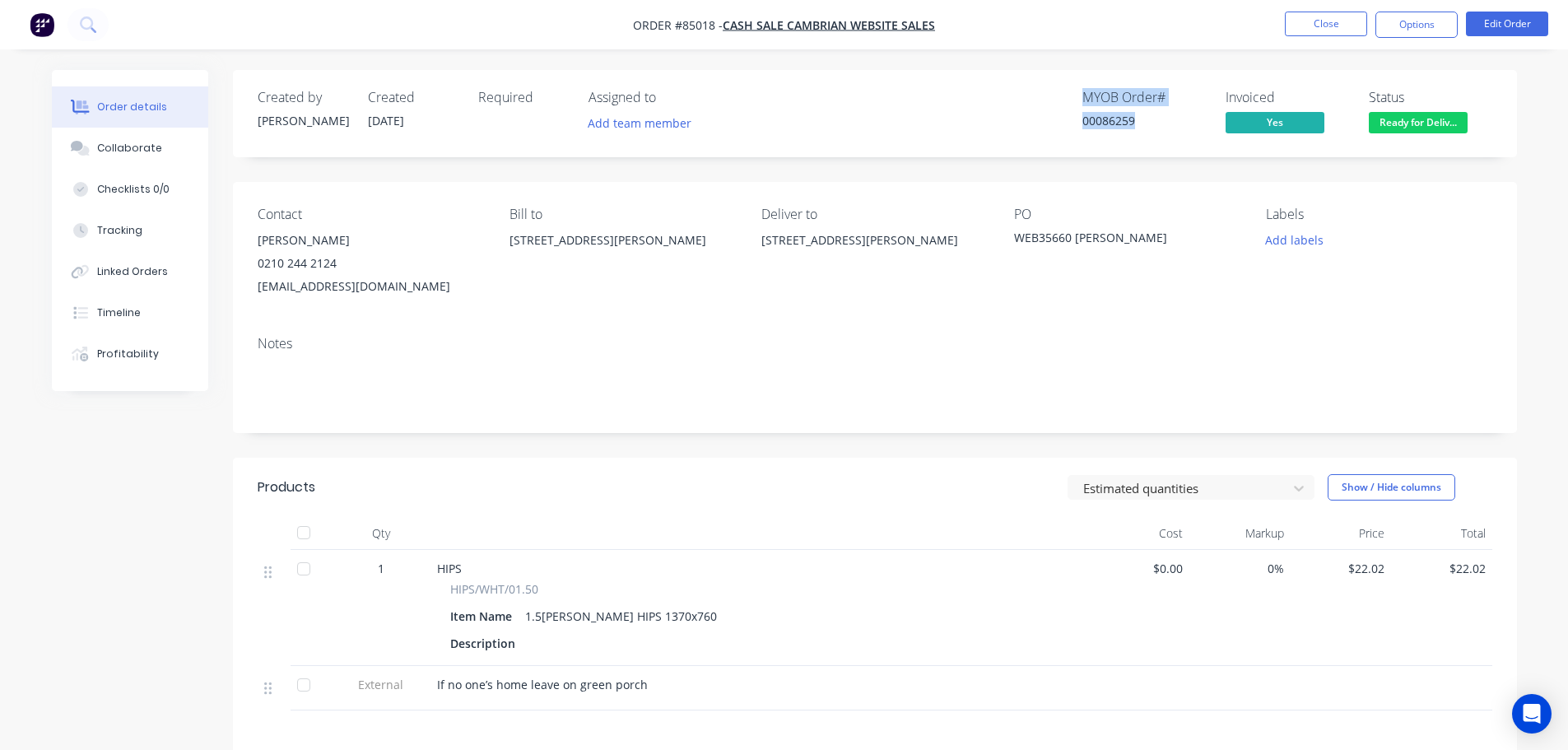
click at [1163, 120] on div "00086259" at bounding box center [1144, 120] width 124 height 17
drag, startPoint x: 1144, startPoint y: 121, endPoint x: 1069, endPoint y: 96, distance: 79.1
click at [1069, 96] on div "MYOB Order # 00086259 Invoiced Yes Status Ready for Deliv..." at bounding box center [1122, 114] width 739 height 48
click at [1140, 126] on div "00086259" at bounding box center [1144, 120] width 124 height 17
click at [1442, 113] on body "Order #85018 - cash sale CAMBRIAN WEBSITE SALES Close Options Edit Order Order …" at bounding box center [784, 520] width 1568 height 1040
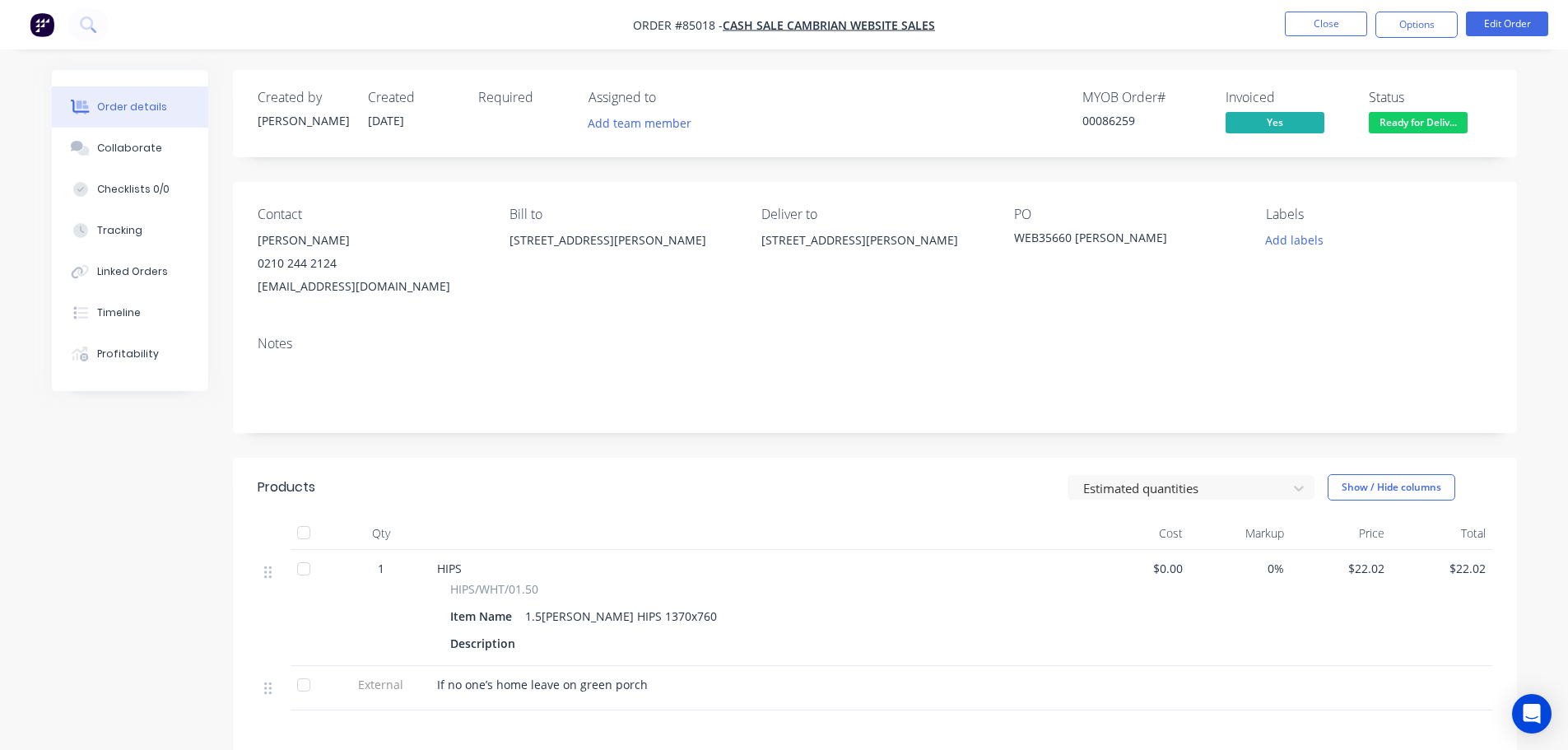
click at [1444, 120] on span "Ready for Deliv..." at bounding box center [1418, 122] width 99 height 21
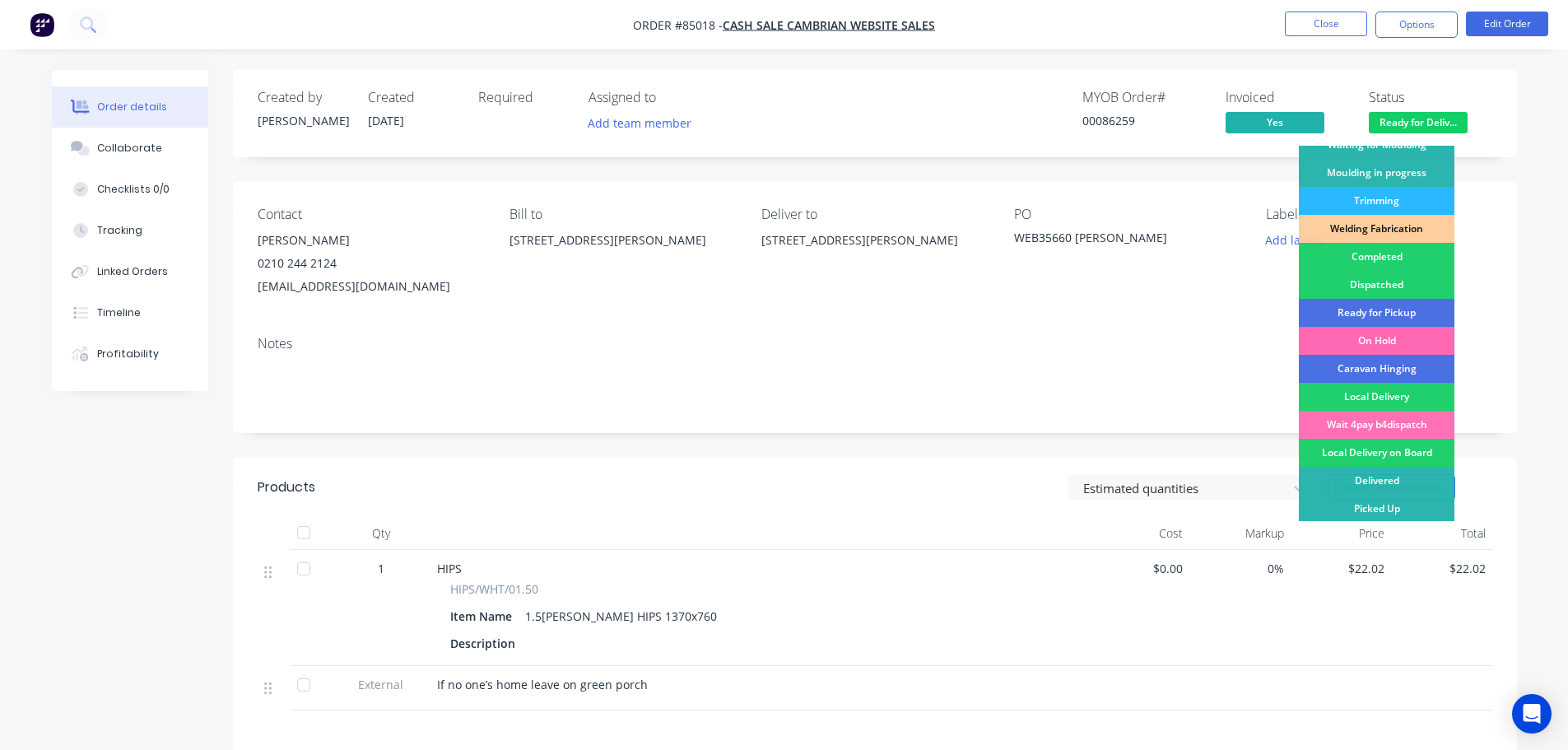
scroll to position [325, 0]
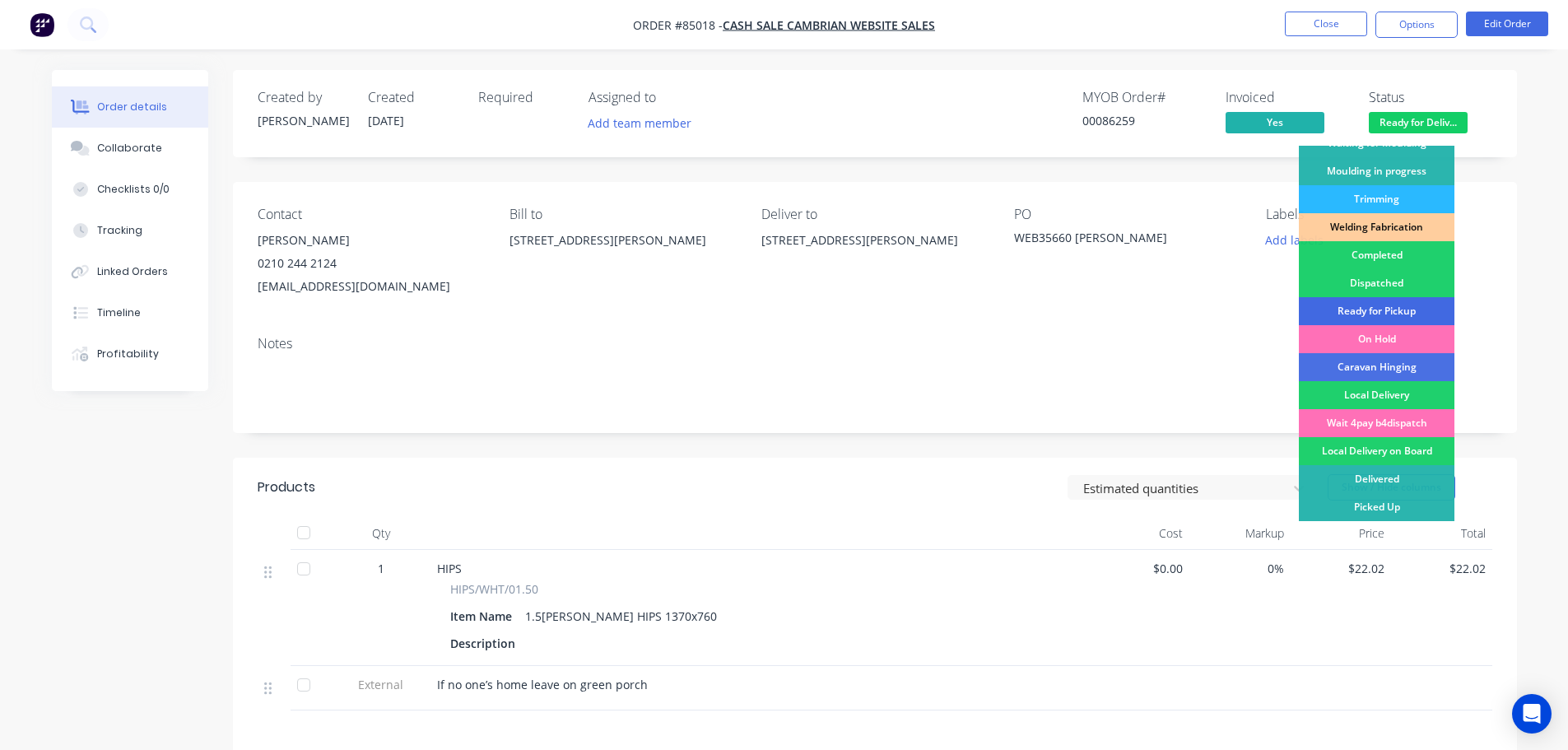
click at [1407, 312] on div "Ready for Pickup" at bounding box center [1376, 312] width 156 height 28
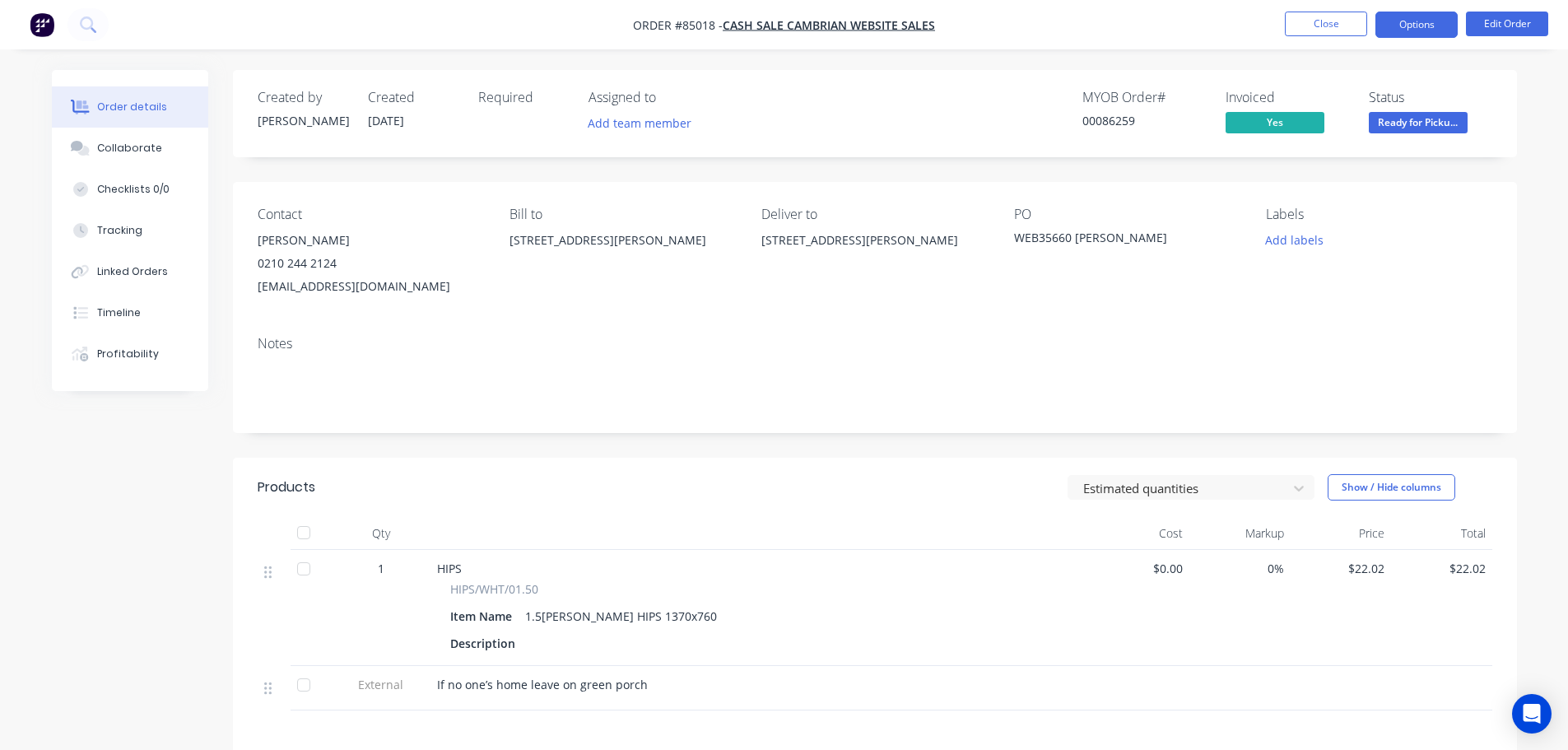
click at [1446, 21] on button "Options" at bounding box center [1416, 25] width 82 height 26
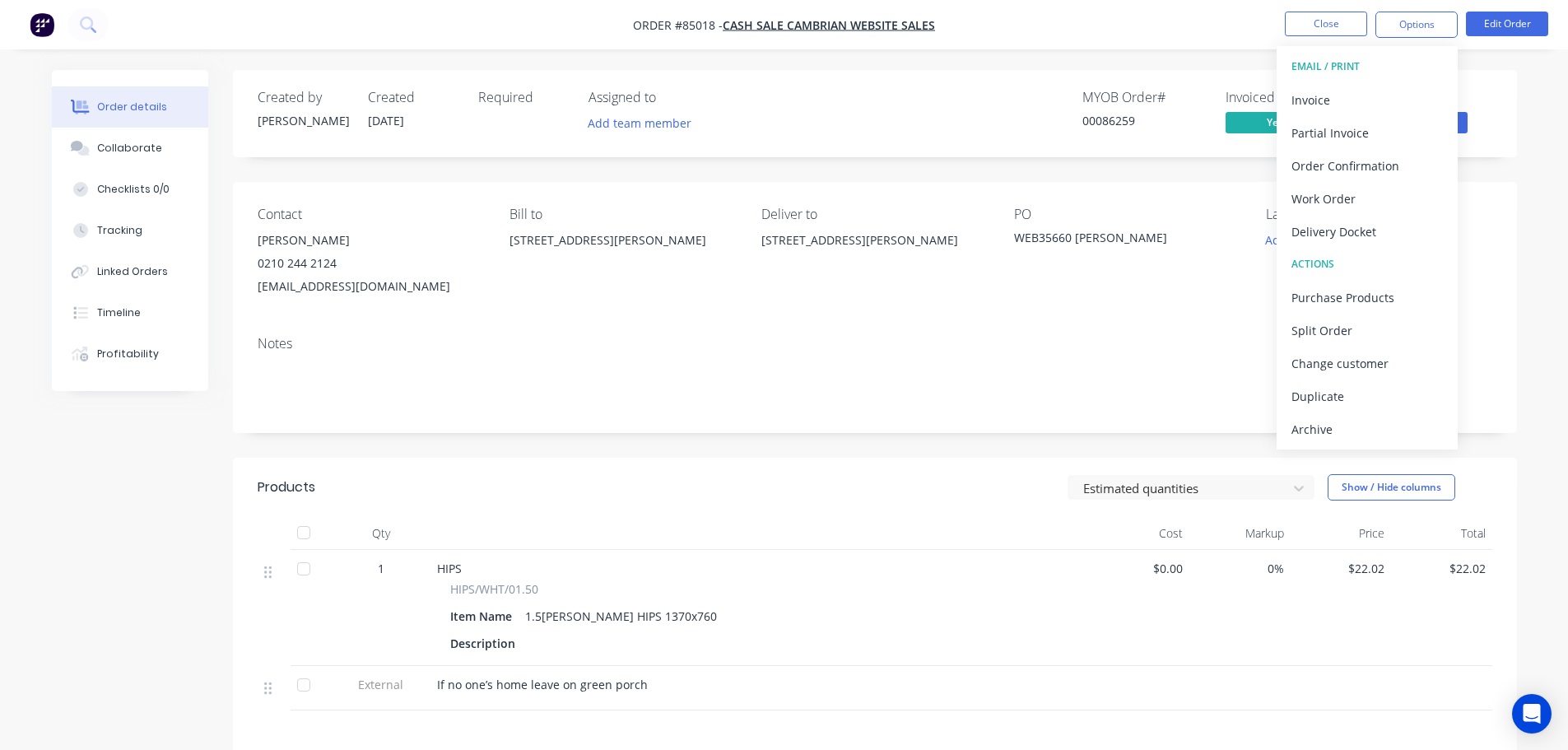
click at [1224, 49] on nav "Order #85018 - cash sale CAMBRIAN WEBSITE SALES Close Options EMAIL / PRINT Inv…" at bounding box center [784, 25] width 1568 height 49
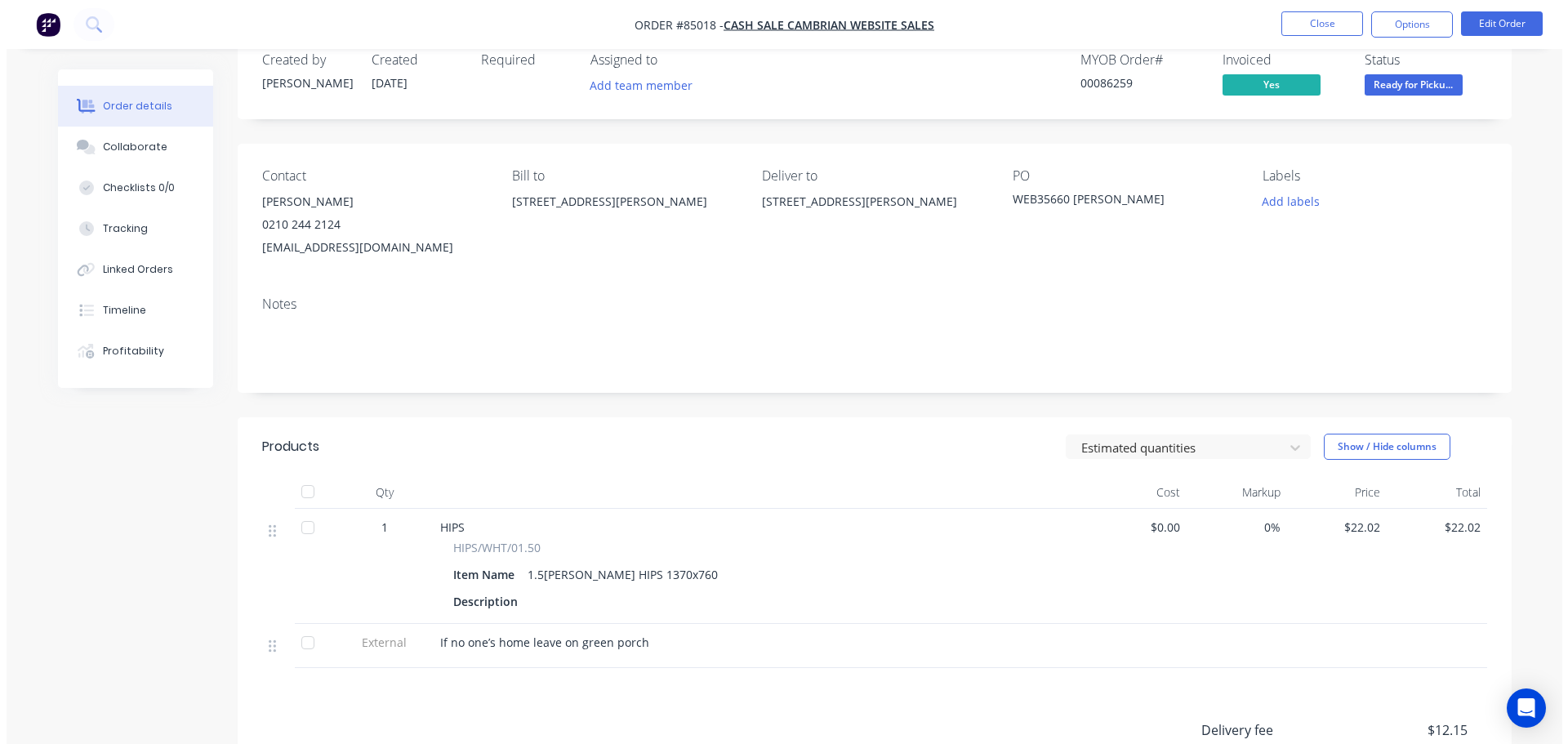
scroll to position [0, 0]
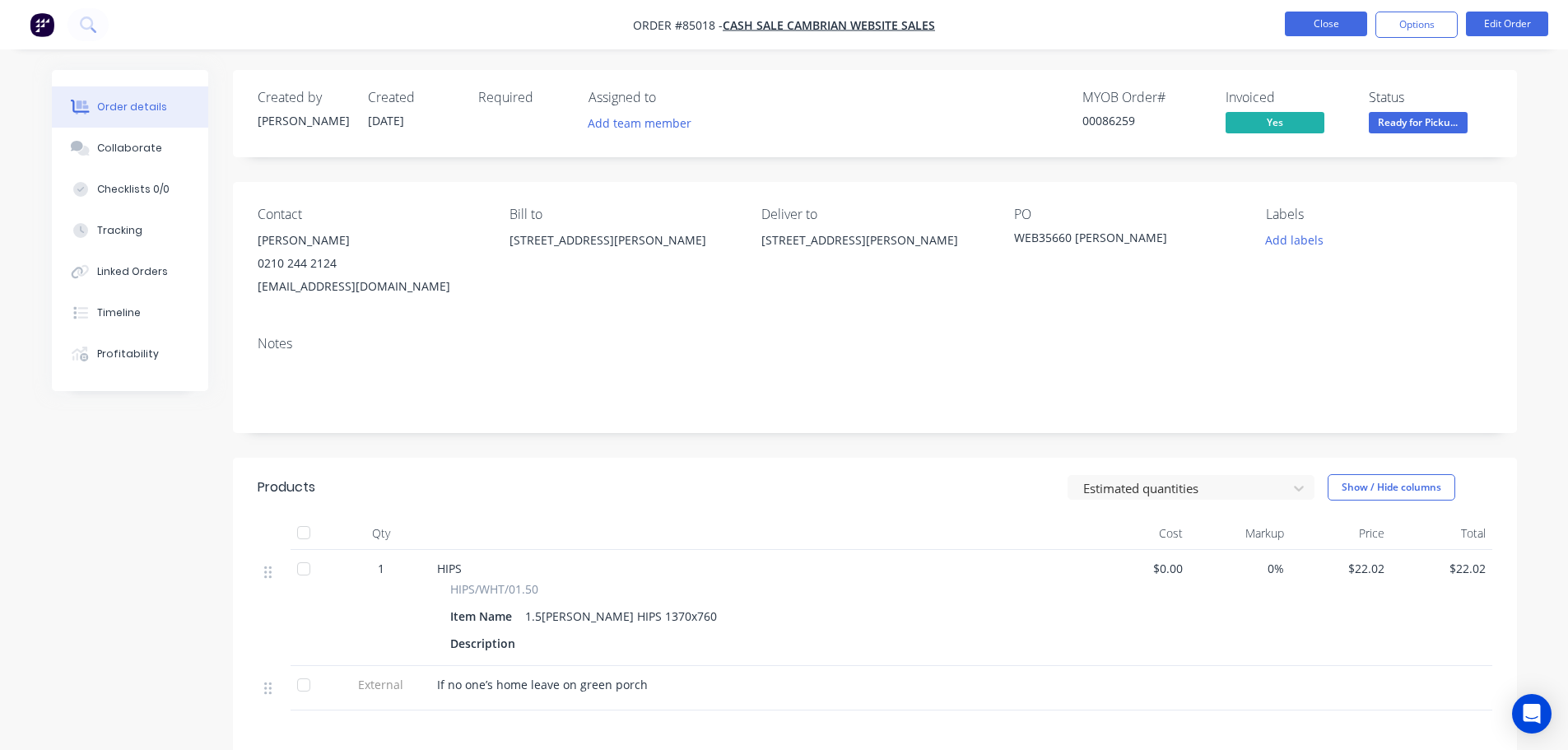
click at [1324, 31] on button "Close" at bounding box center [1326, 24] width 82 height 25
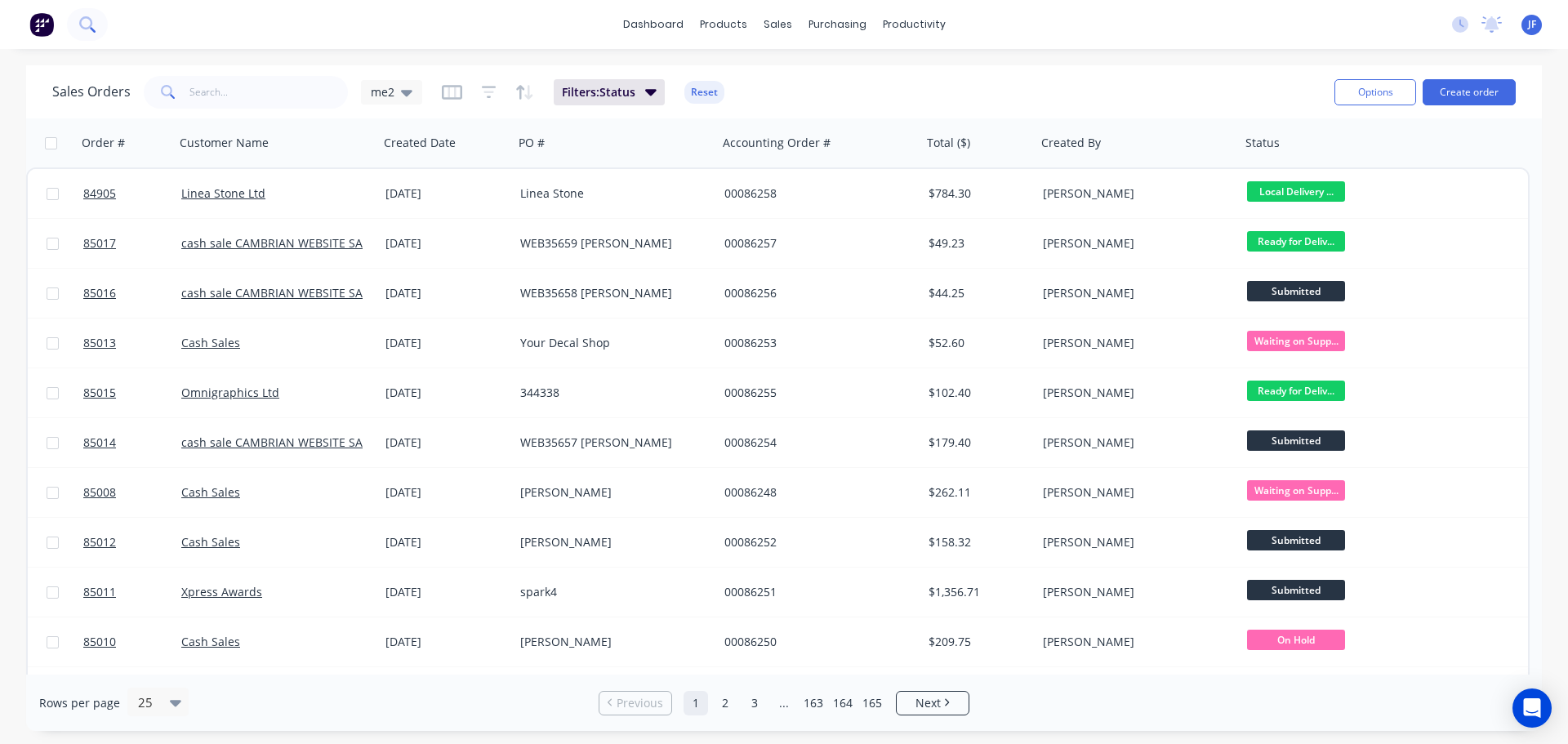
click at [90, 17] on icon at bounding box center [87, 24] width 16 height 16
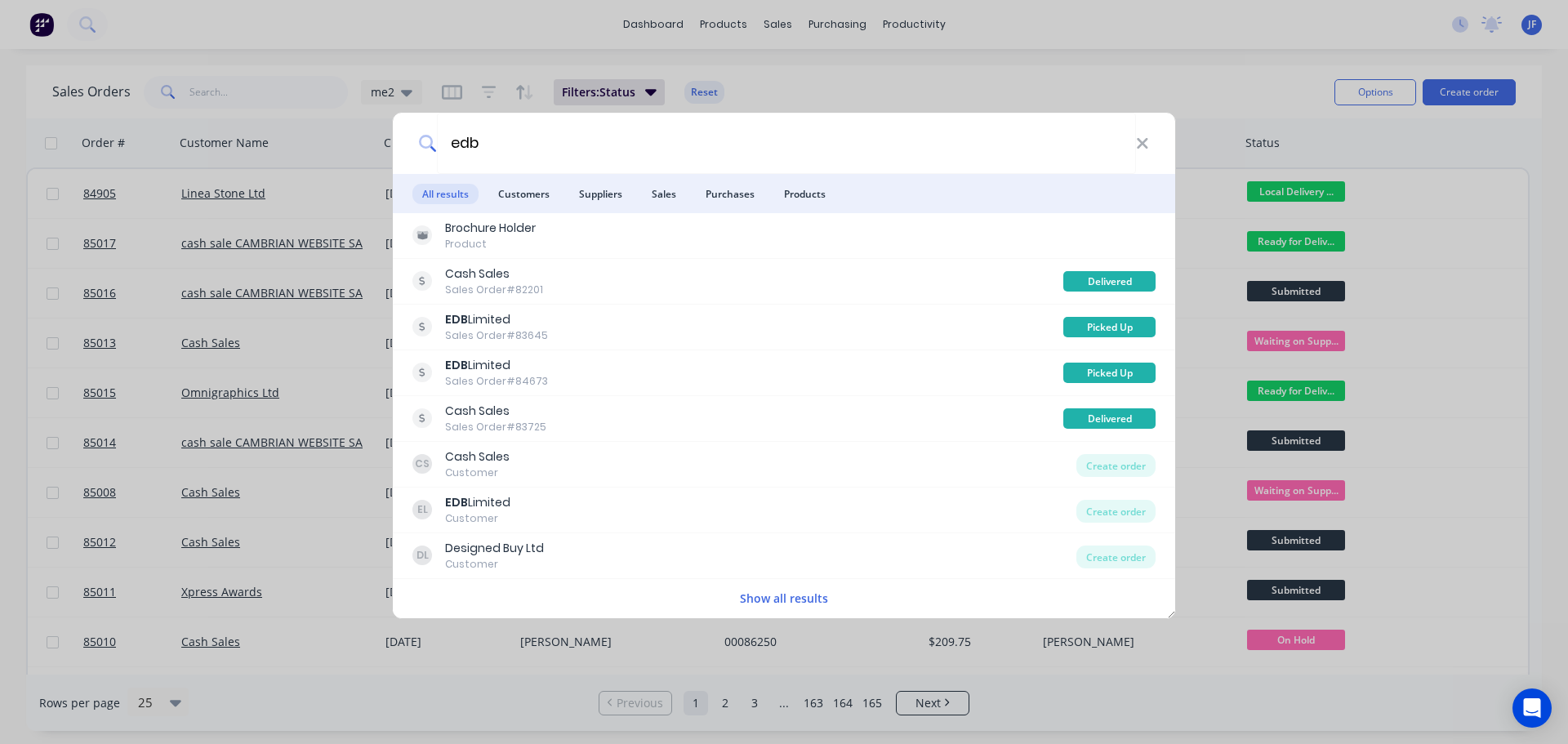
type input "edb"
click at [816, 52] on div "edb All results Customers Suppliers Sales Purchases Products Brochure Holder Pr…" at bounding box center [784, 372] width 1568 height 744
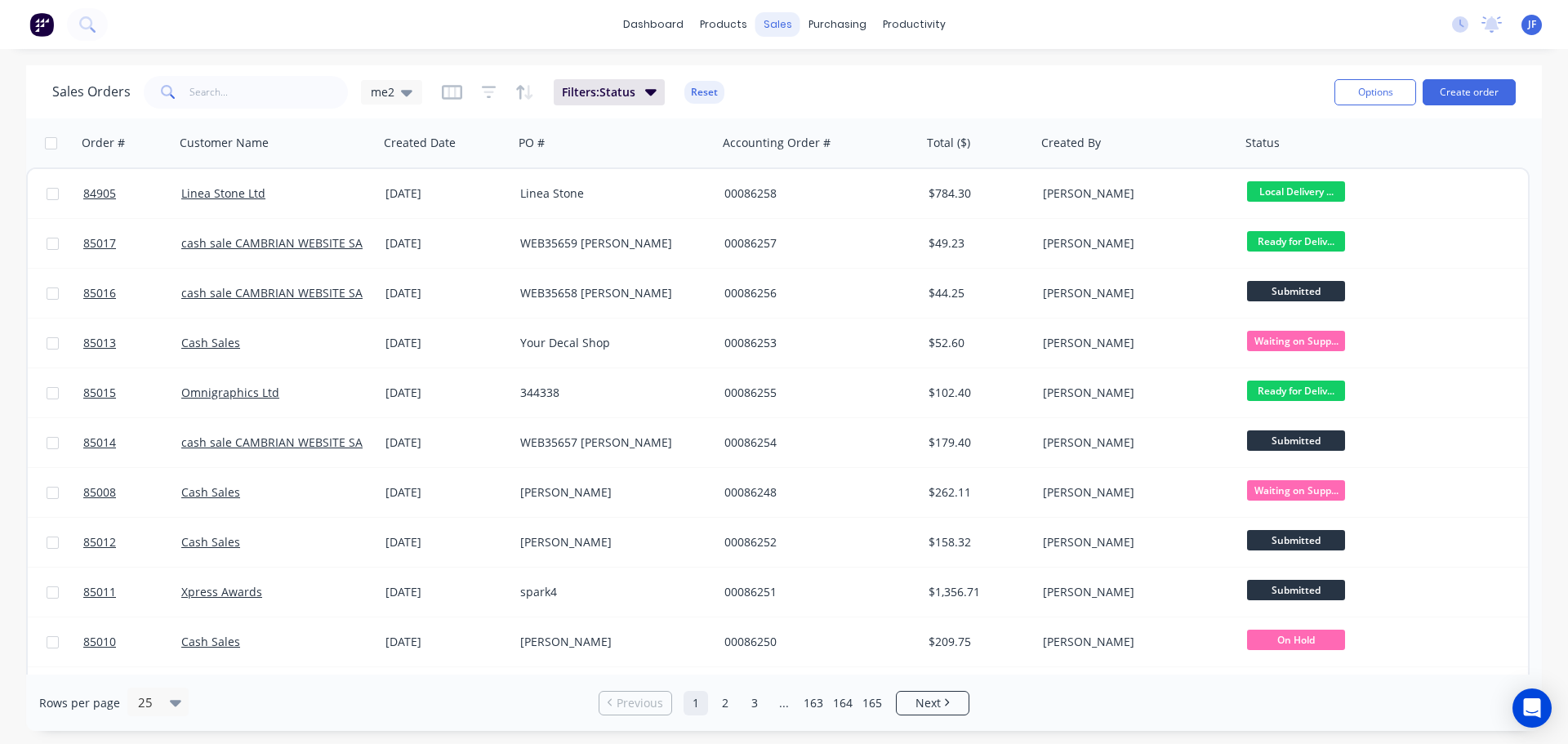
click at [776, 17] on div "sales" at bounding box center [777, 25] width 45 height 25
click at [281, 106] on input "text" at bounding box center [269, 92] width 159 height 33
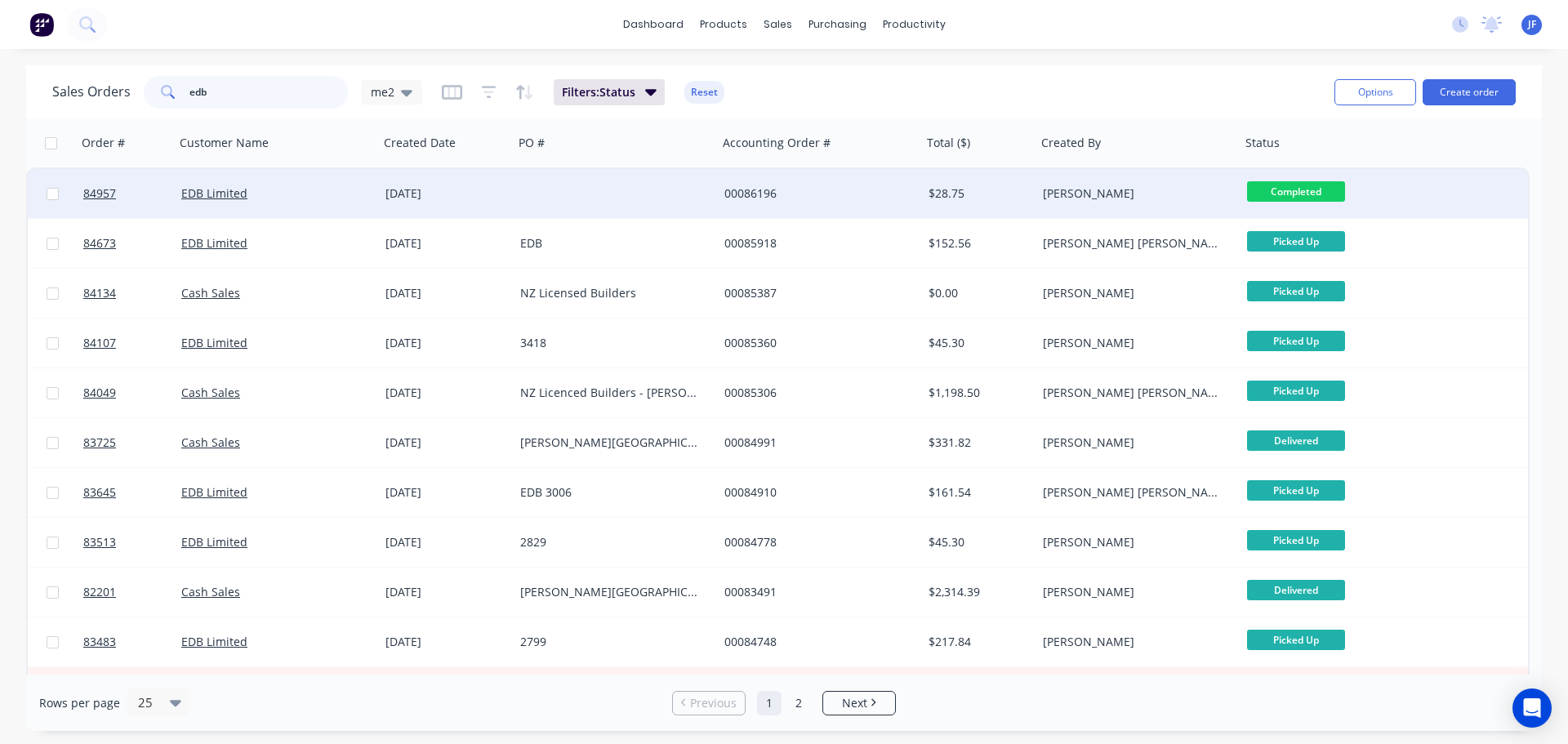
type input "edb"
click at [1046, 195] on div "Jess Freeth" at bounding box center [1134, 194] width 181 height 16
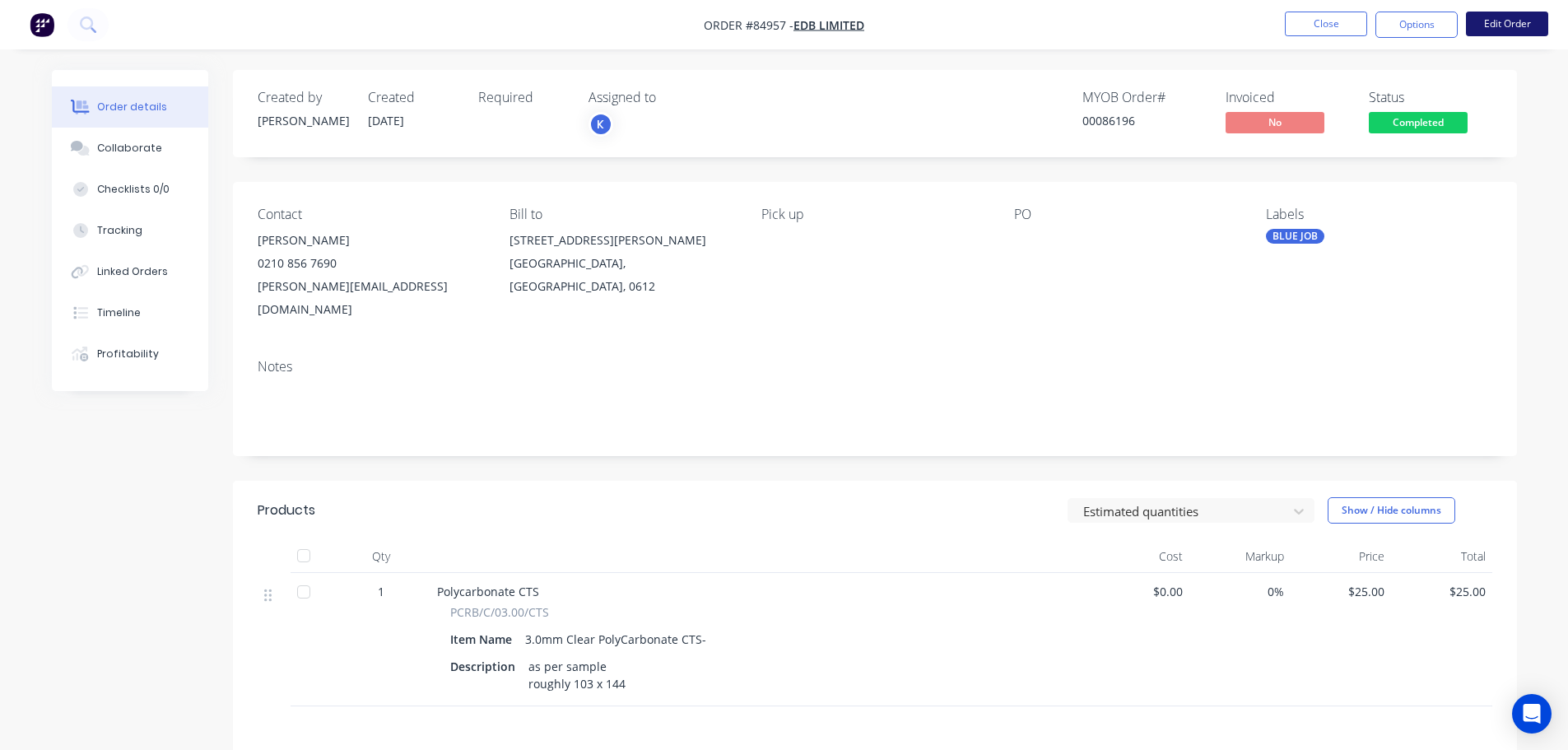
click at [1509, 18] on button "Edit Order" at bounding box center [1507, 24] width 82 height 25
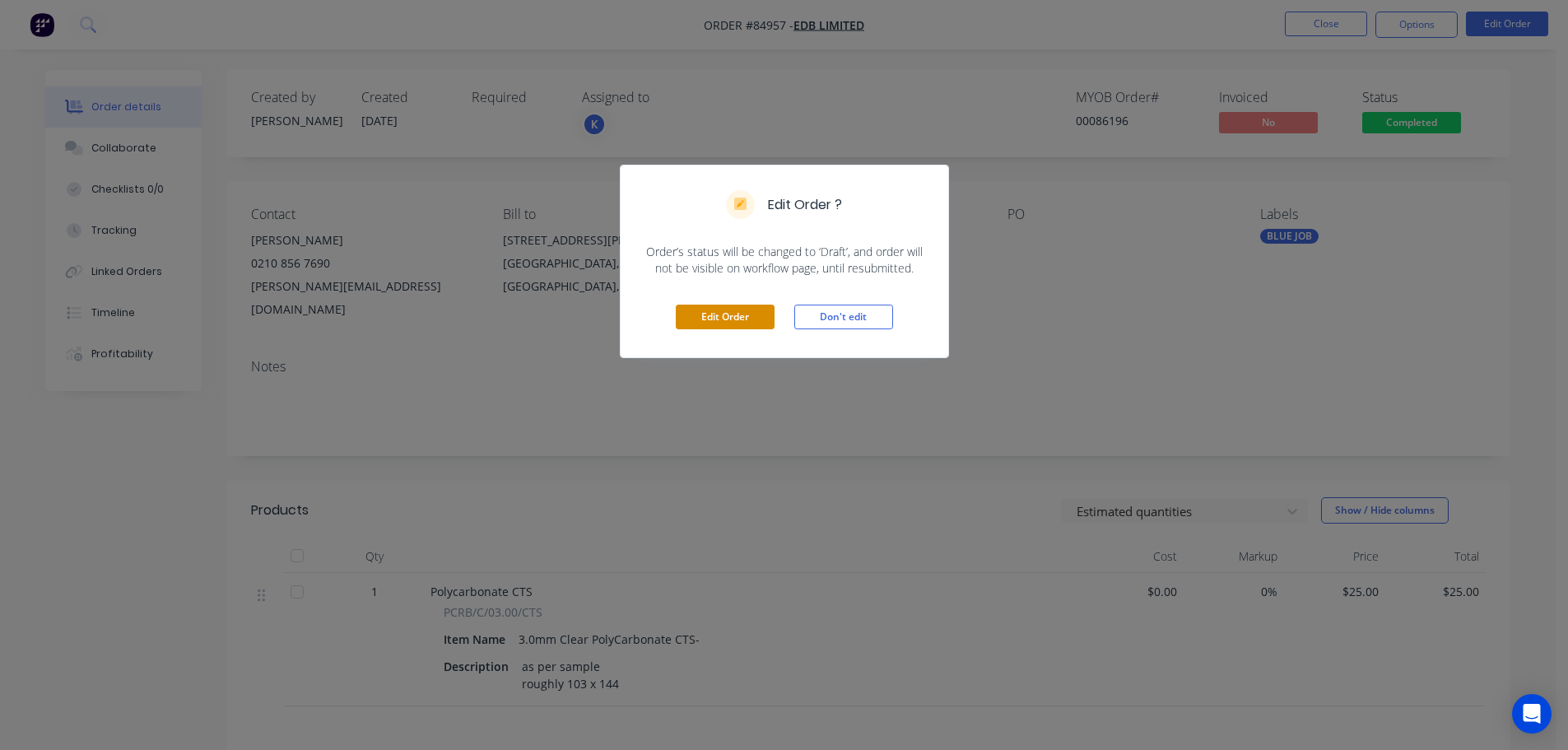
click at [733, 318] on button "Edit Order" at bounding box center [725, 317] width 99 height 25
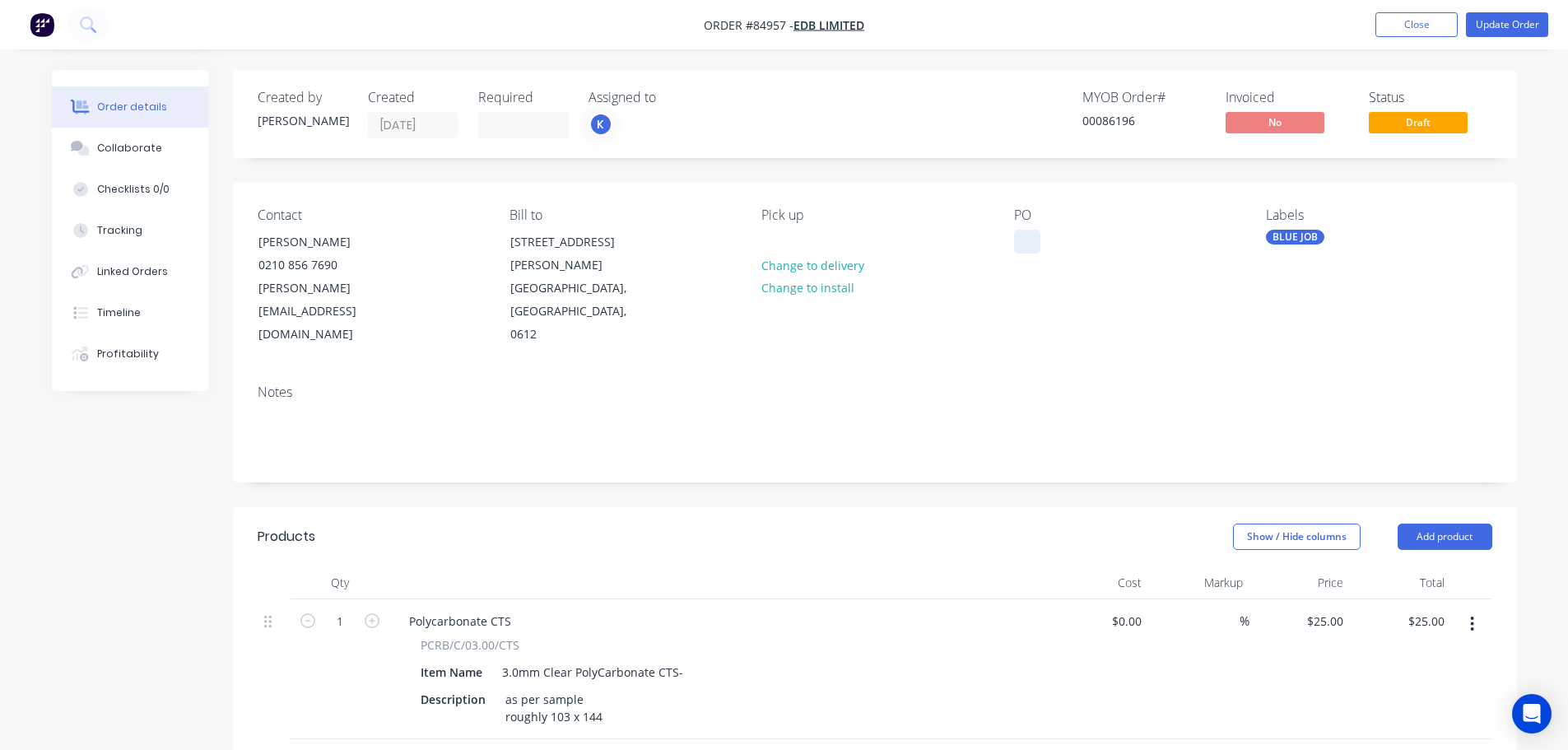
click at [1018, 245] on div at bounding box center [1027, 241] width 26 height 24
paste div
click at [1495, 27] on button "Update Order" at bounding box center [1507, 25] width 82 height 25
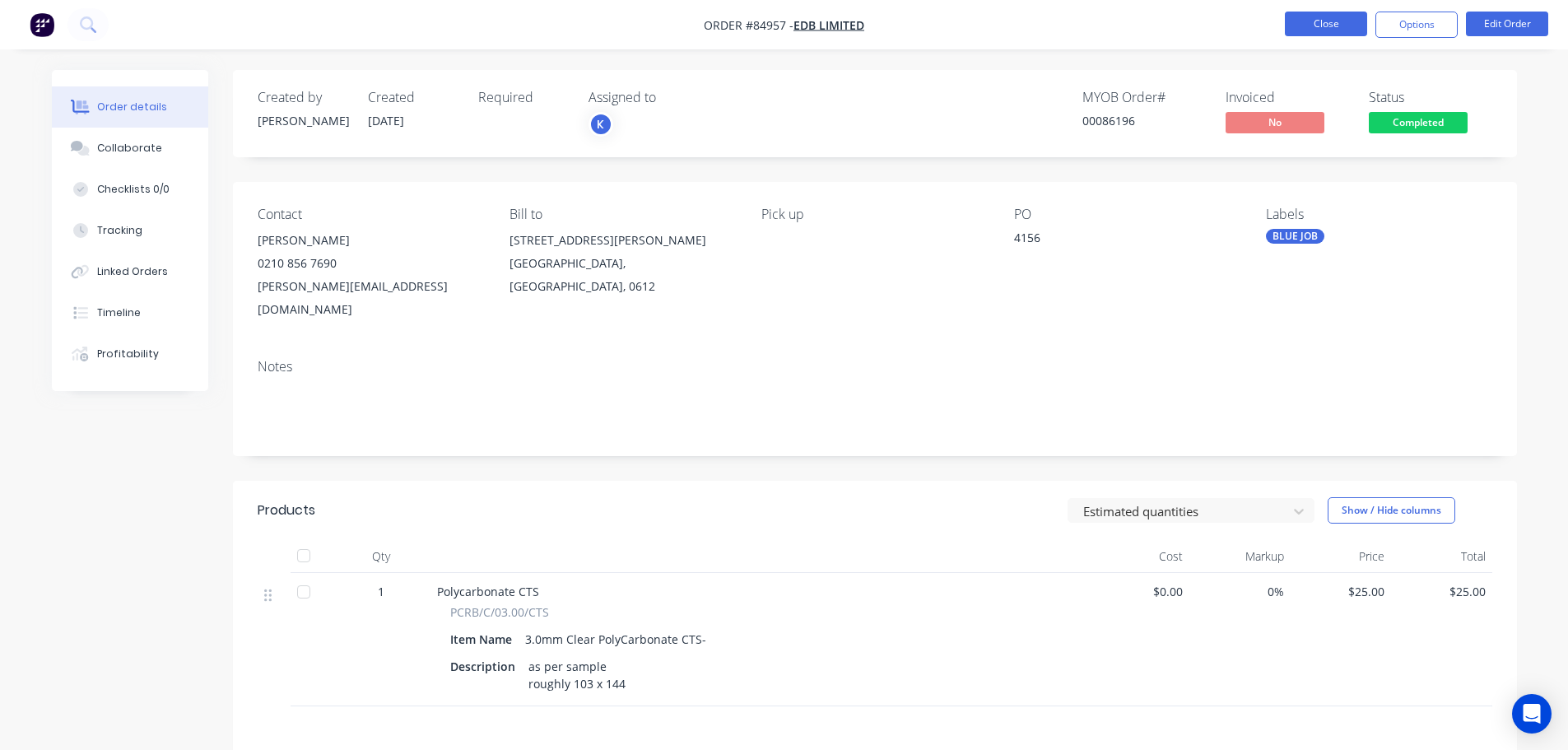
click at [1313, 34] on button "Close" at bounding box center [1326, 24] width 82 height 25
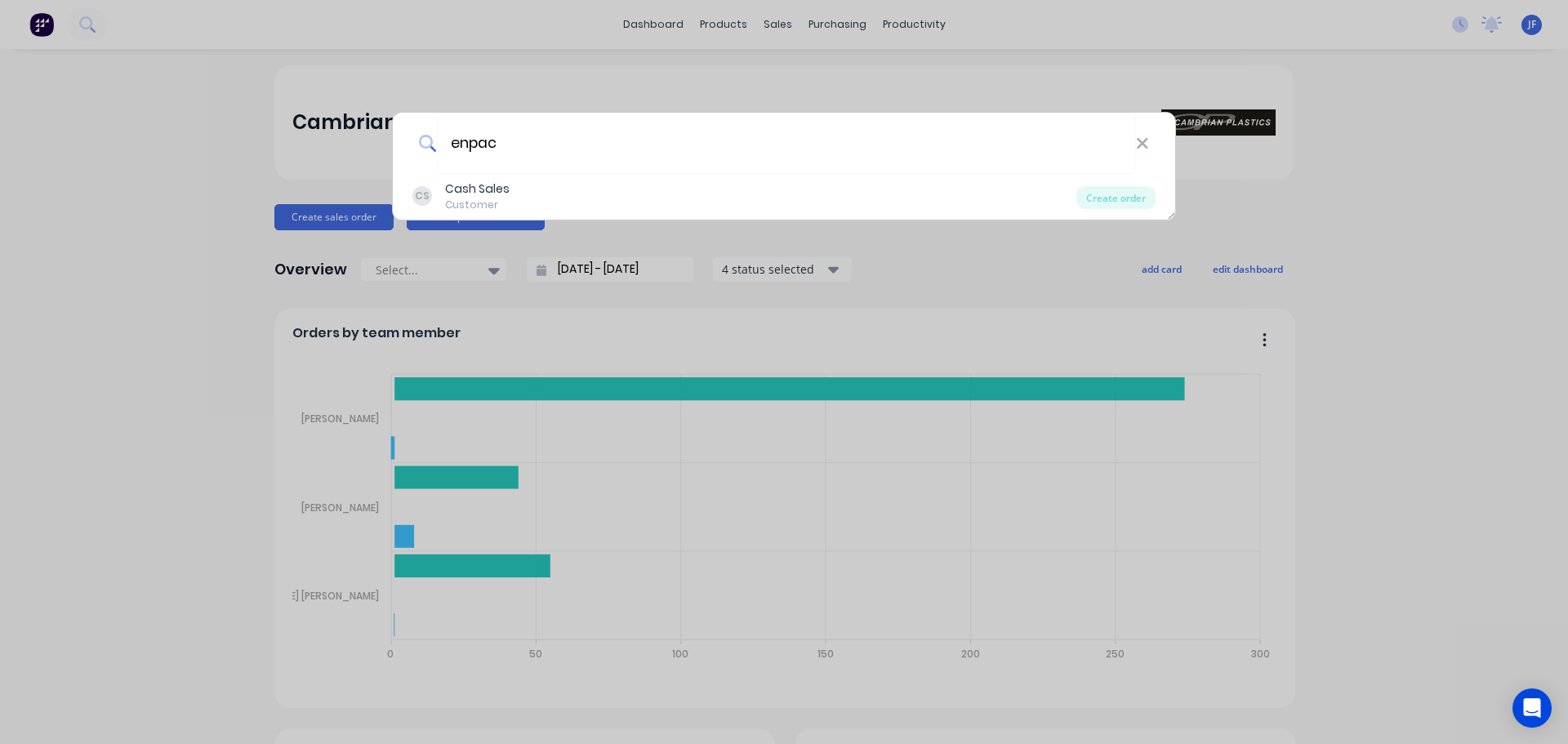
type input "enpac"
click at [465, 91] on div "enpac CS Cash Sales Customer Create order" at bounding box center [784, 372] width 1568 height 744
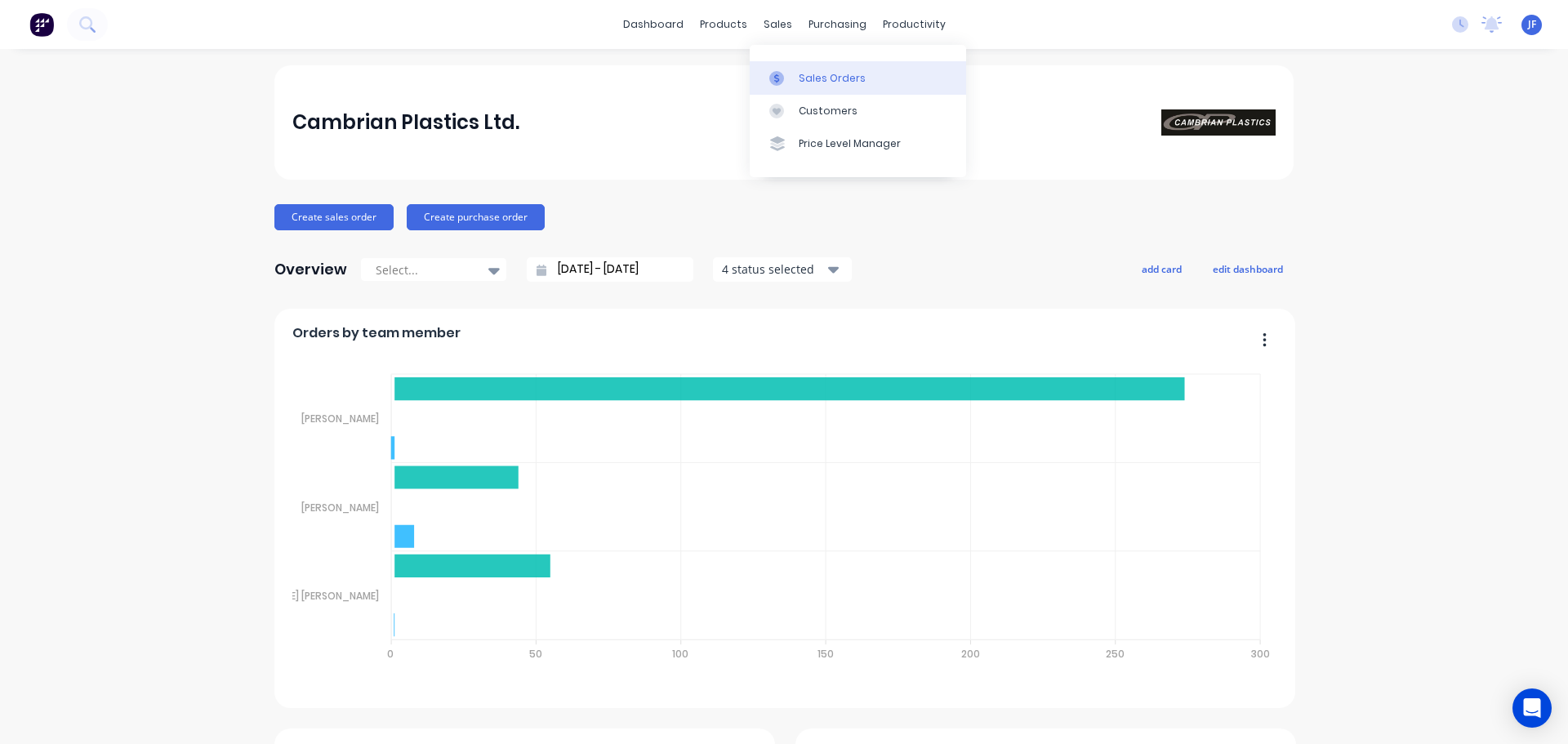
click at [812, 87] on link "Sales Orders" at bounding box center [858, 78] width 217 height 33
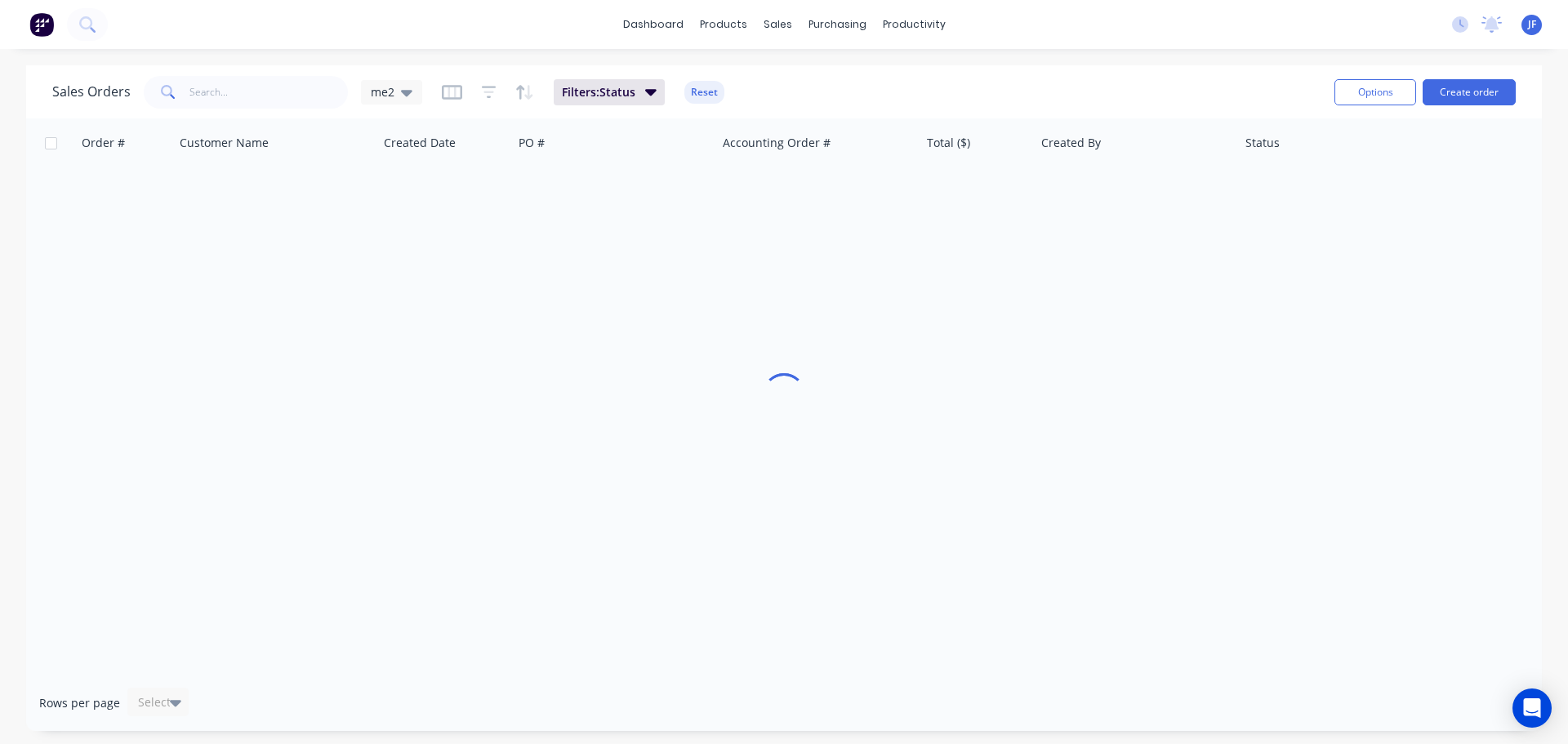
click at [782, 53] on div "dashboard products sales purchasing productivity dashboard products Product Cat…" at bounding box center [784, 372] width 1568 height 744
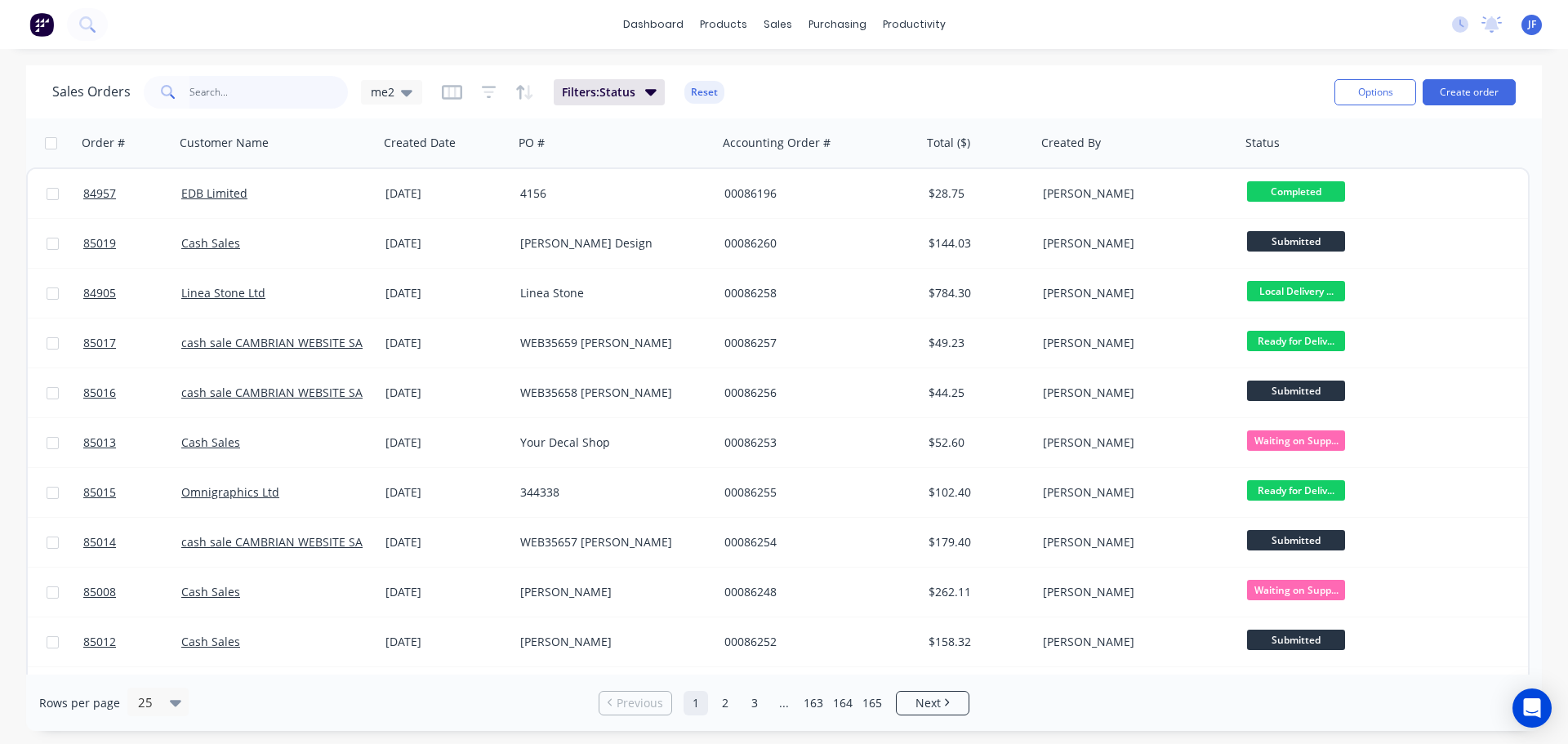
click at [251, 93] on input "text" at bounding box center [269, 92] width 159 height 33
click at [215, 106] on input "text" at bounding box center [269, 92] width 159 height 33
click at [221, 96] on input "text" at bounding box center [269, 92] width 159 height 33
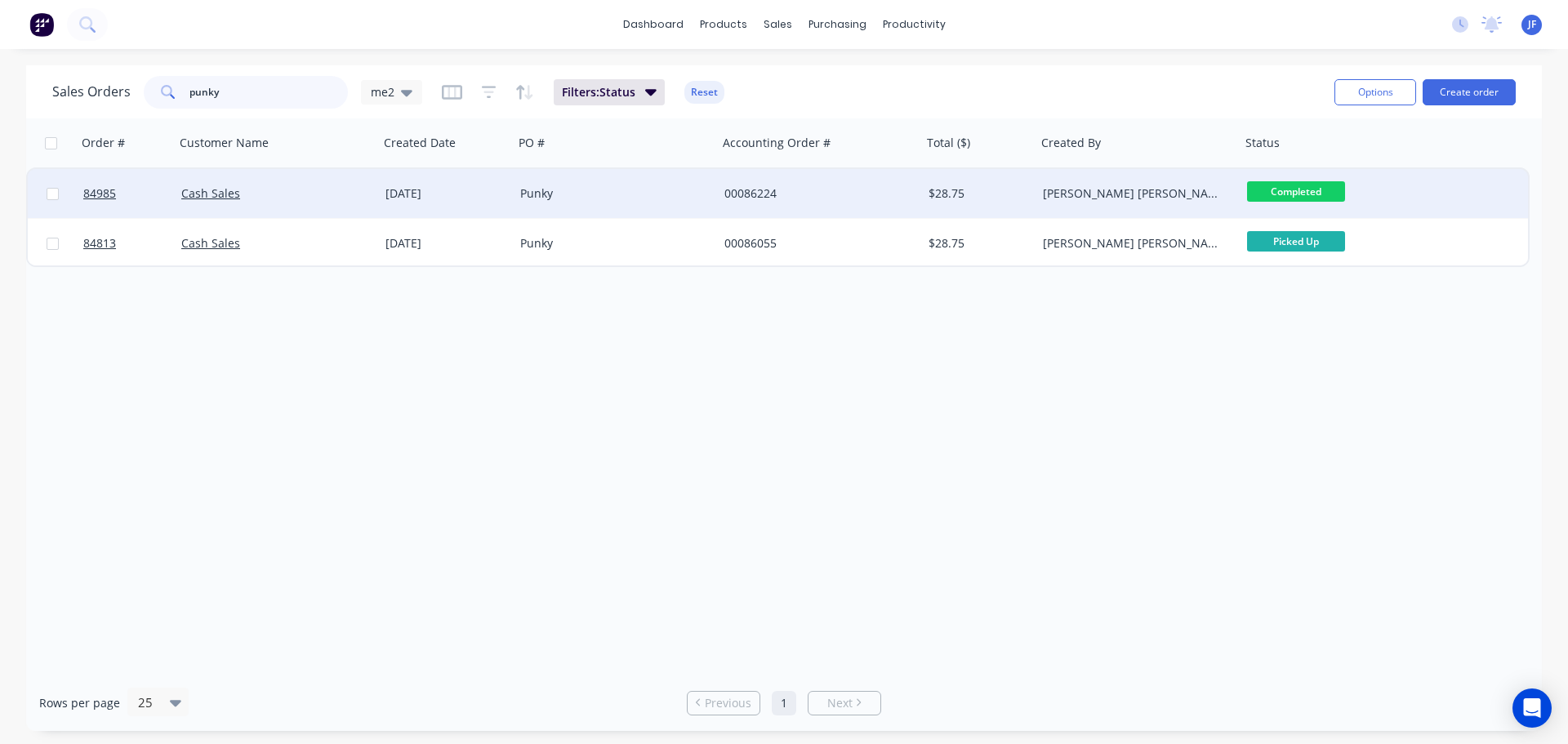
type input "punky"
click at [626, 192] on div "Punky" at bounding box center [611, 194] width 181 height 16
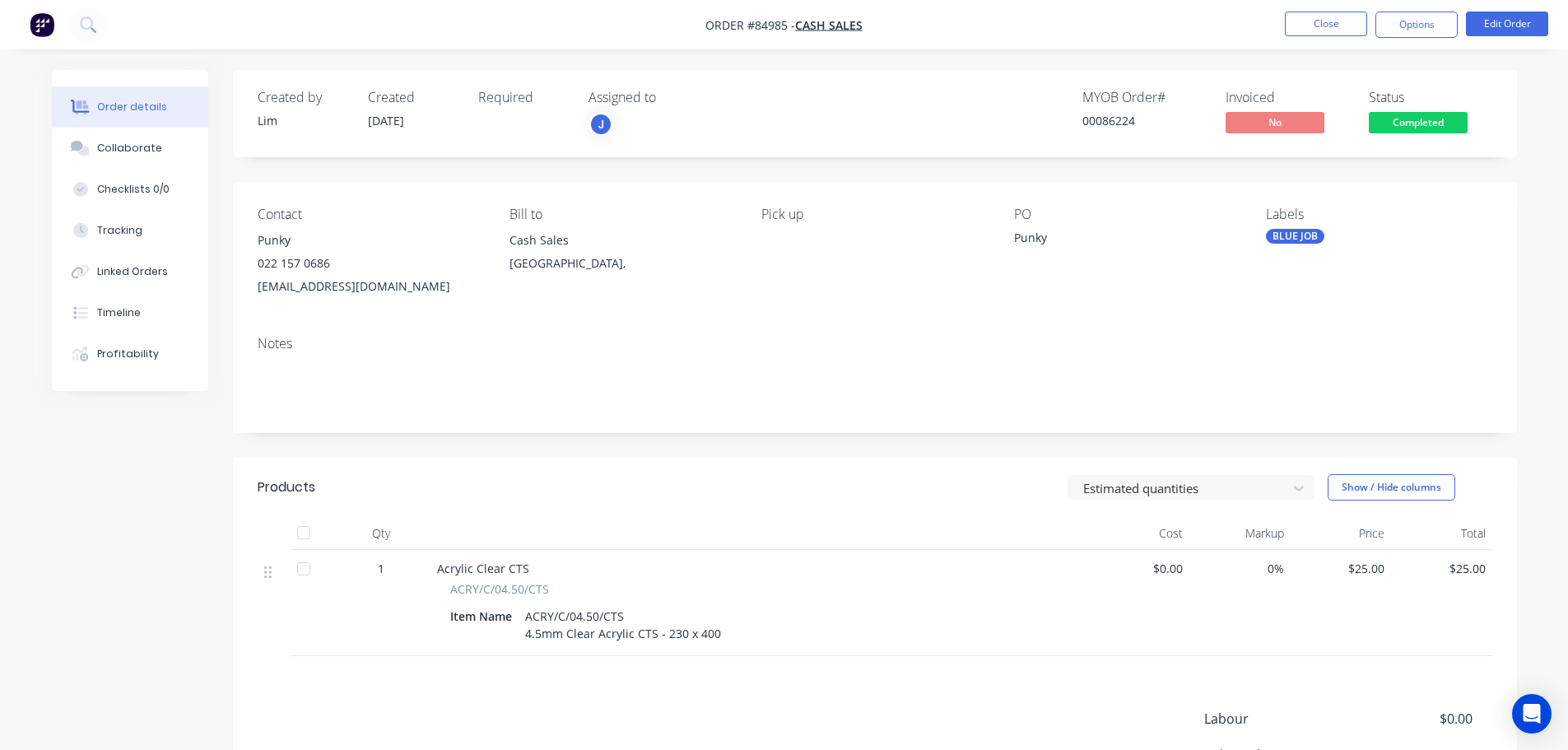
click at [1424, 117] on span "Completed" at bounding box center [1418, 122] width 99 height 21
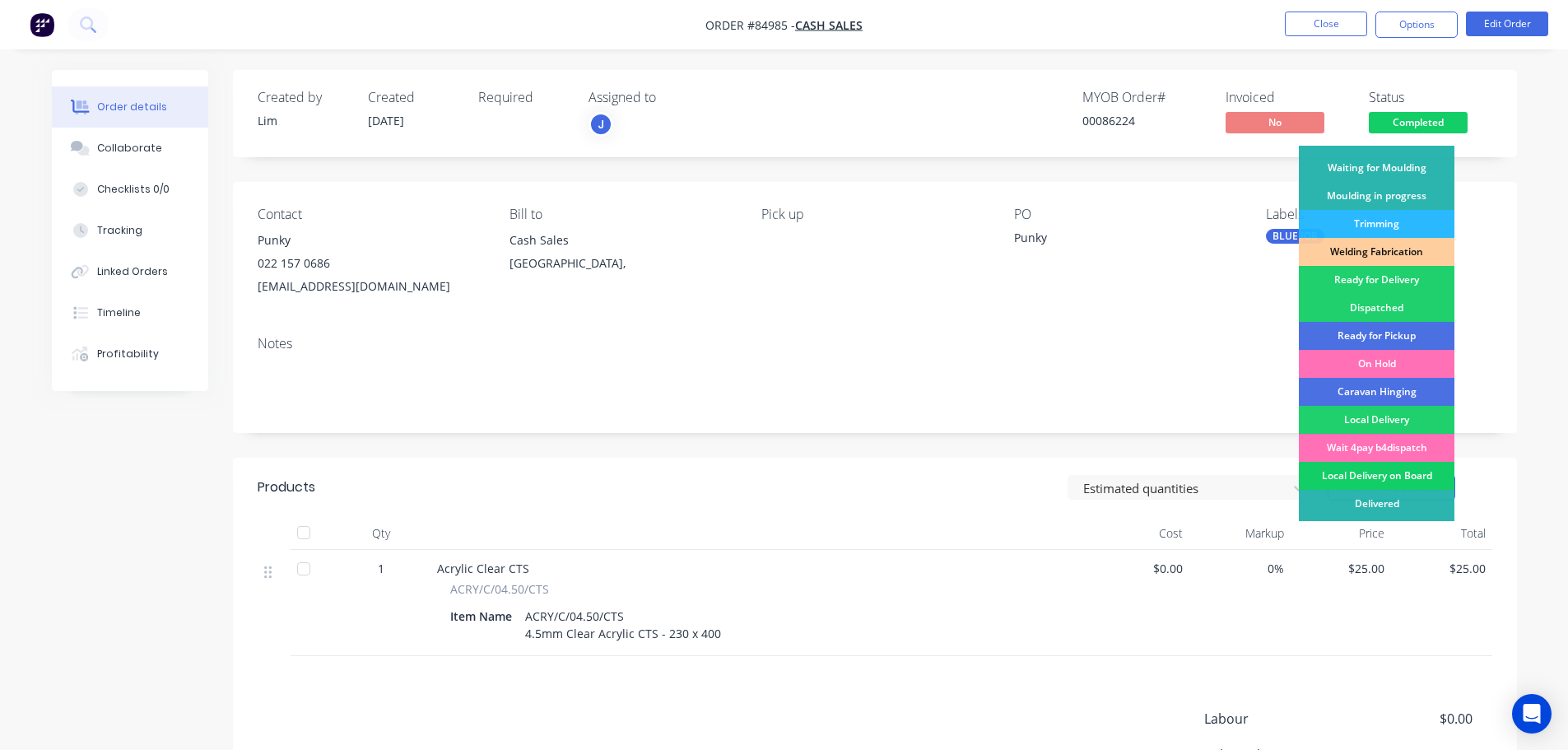
scroll to position [325, 0]
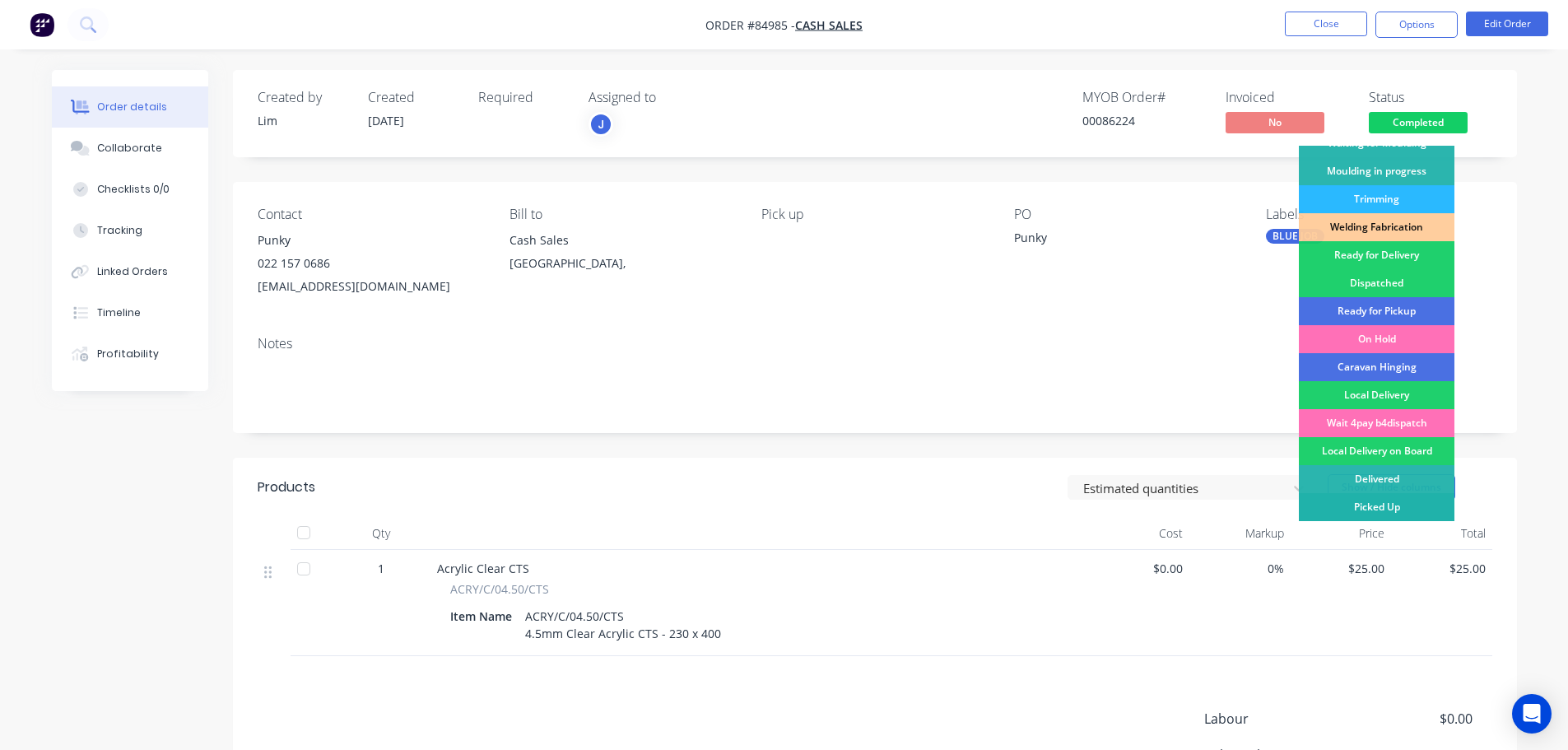
click at [1332, 498] on div "Picked Up" at bounding box center [1376, 507] width 156 height 28
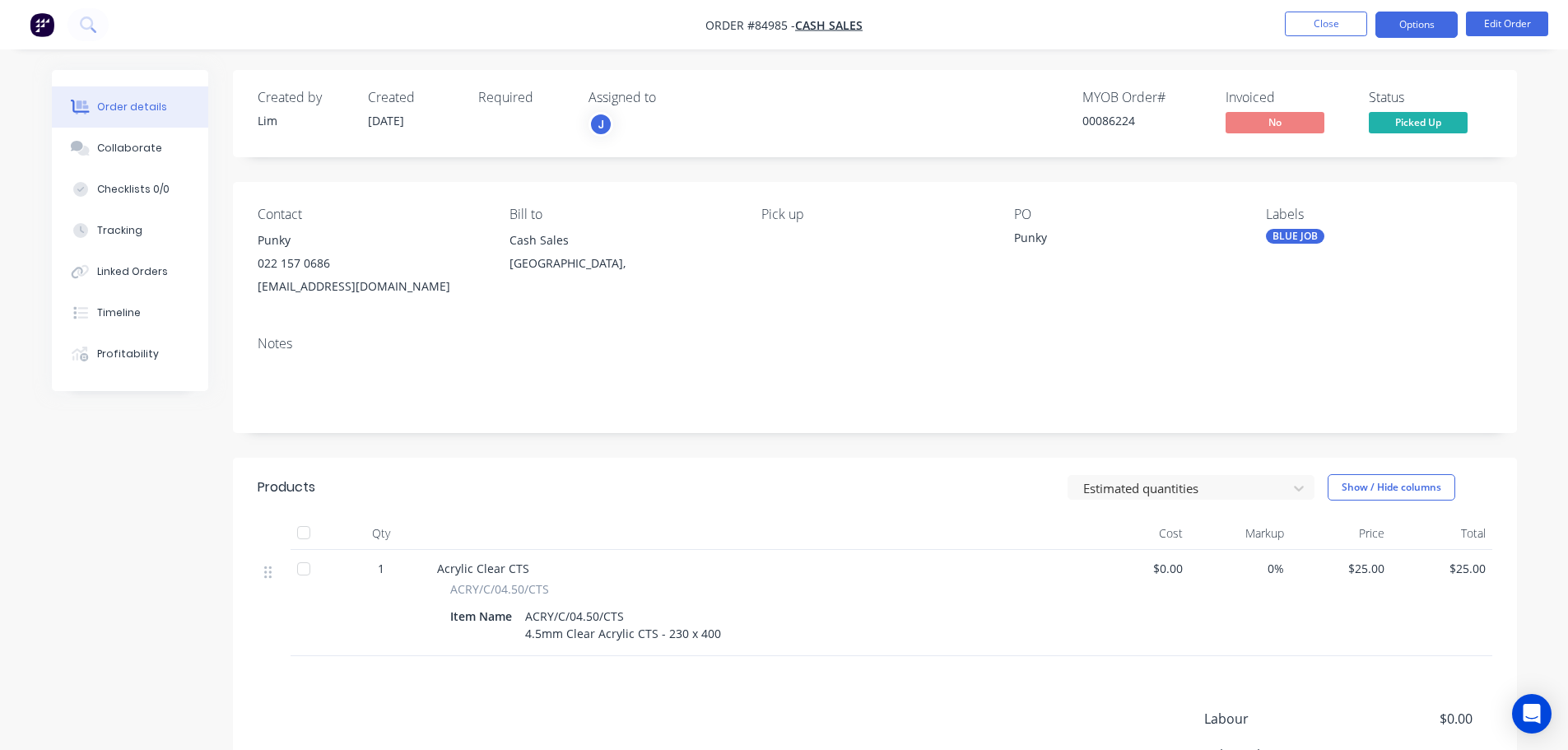
click at [1396, 16] on button "Options" at bounding box center [1416, 25] width 82 height 26
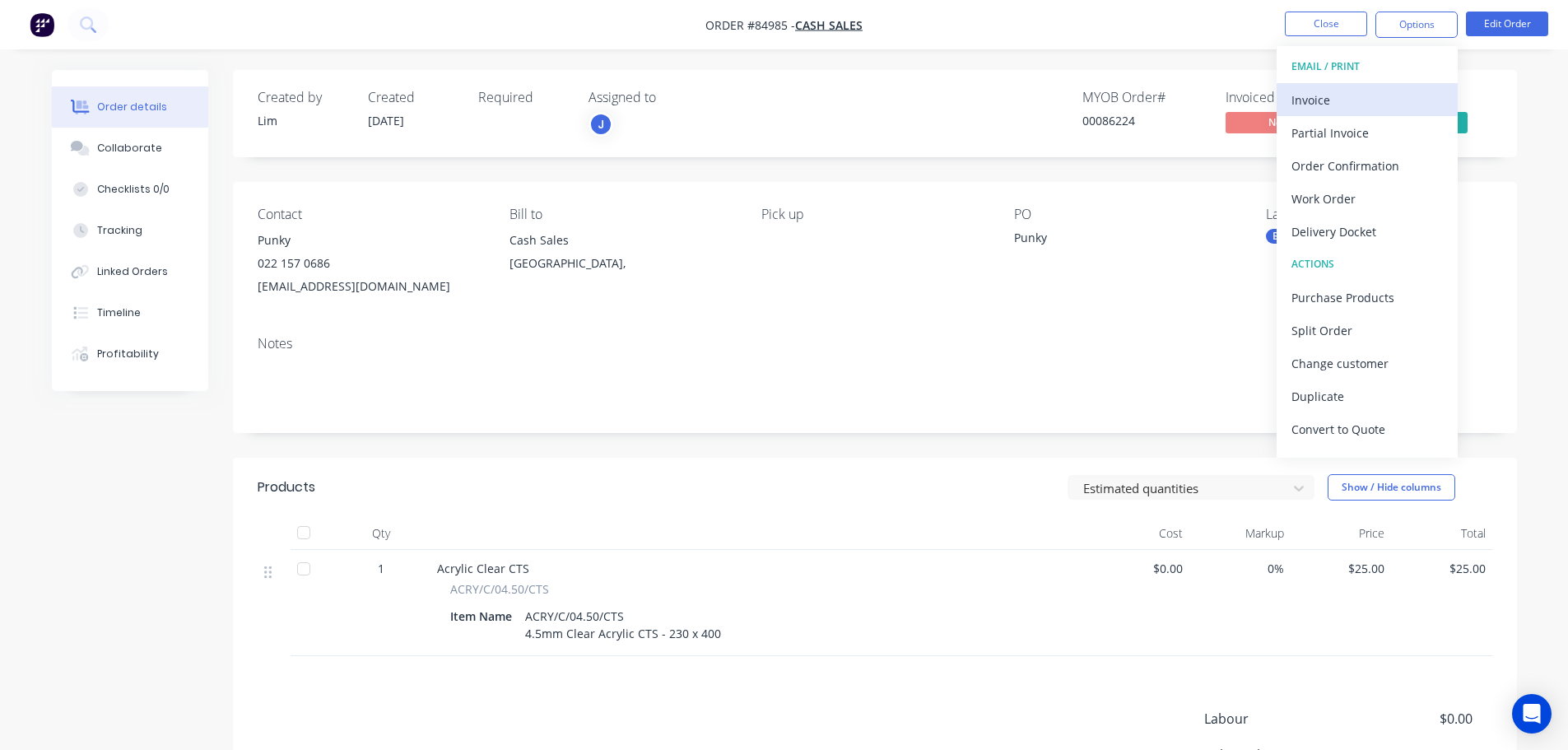
click at [1334, 104] on div "Invoice" at bounding box center [1367, 100] width 152 height 24
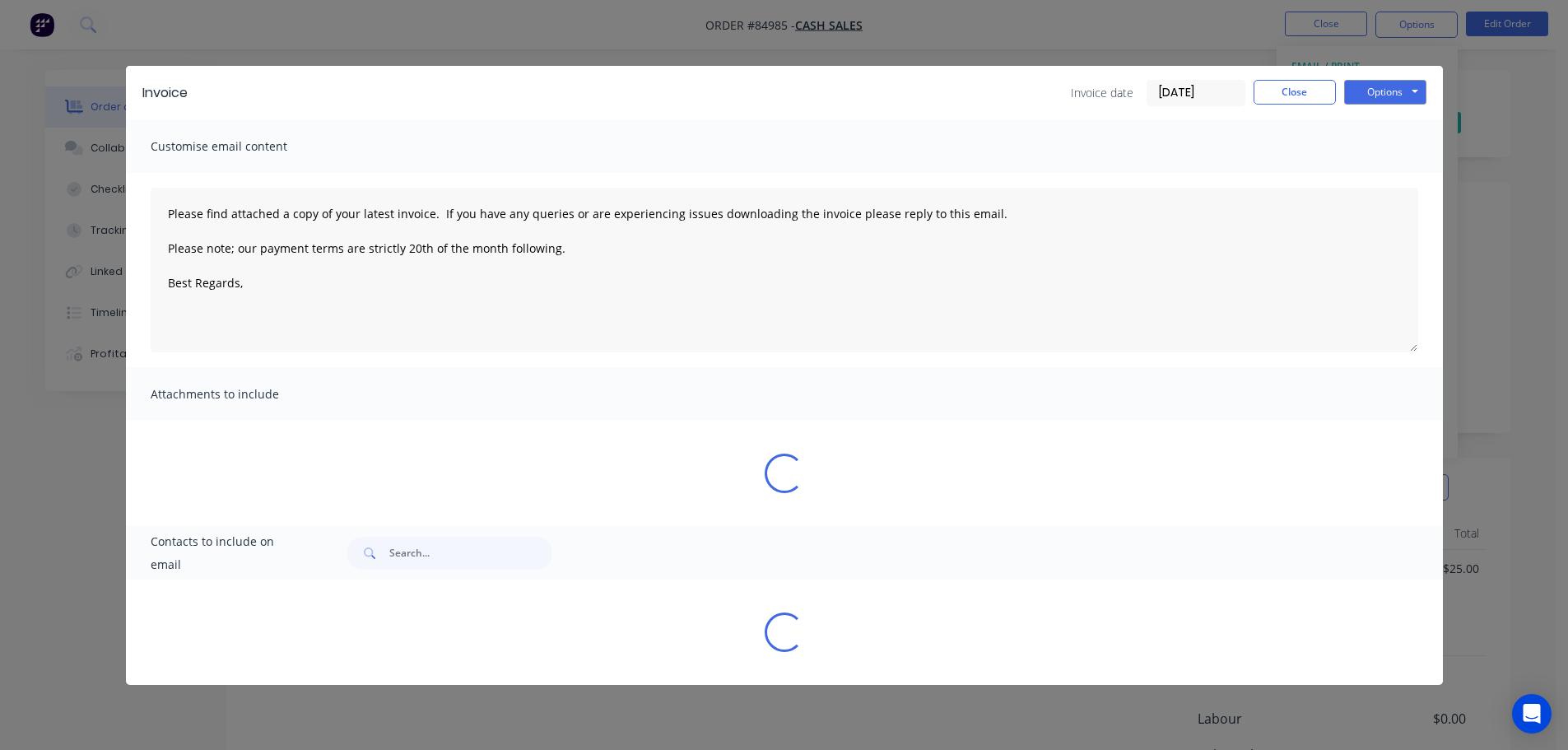
drag, startPoint x: 1413, startPoint y: 77, endPoint x: 1404, endPoint y: 124, distance: 47.9
click at [1413, 82] on div "Invoice Invoice date [DATE] Close Options Preview Print Email" at bounding box center [784, 92] width 1317 height 54
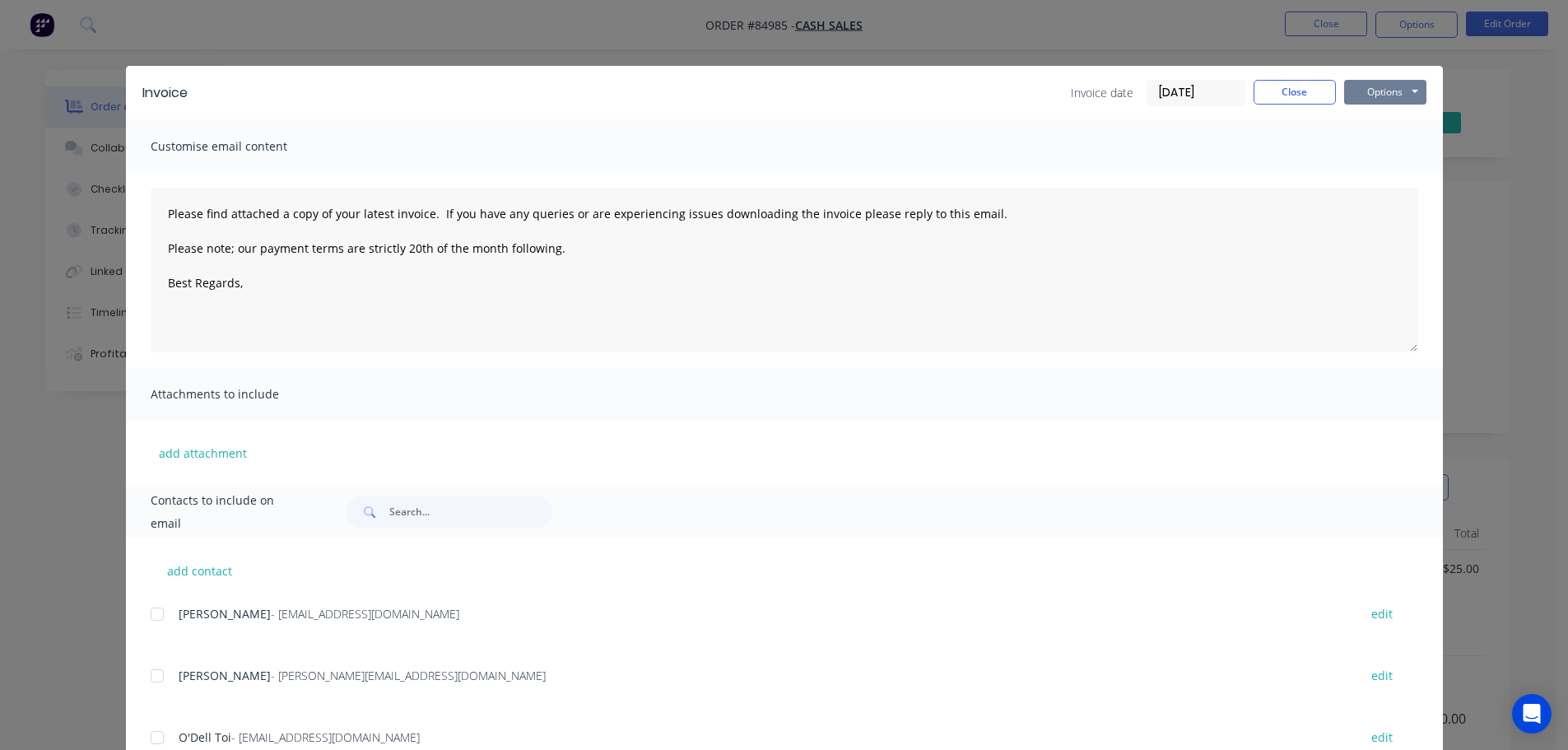
drag, startPoint x: 1398, startPoint y: 91, endPoint x: 1394, endPoint y: 103, distance: 12.6
click at [1398, 91] on button "Options" at bounding box center [1385, 92] width 82 height 25
click at [1385, 148] on button "Print" at bounding box center [1397, 148] width 105 height 27
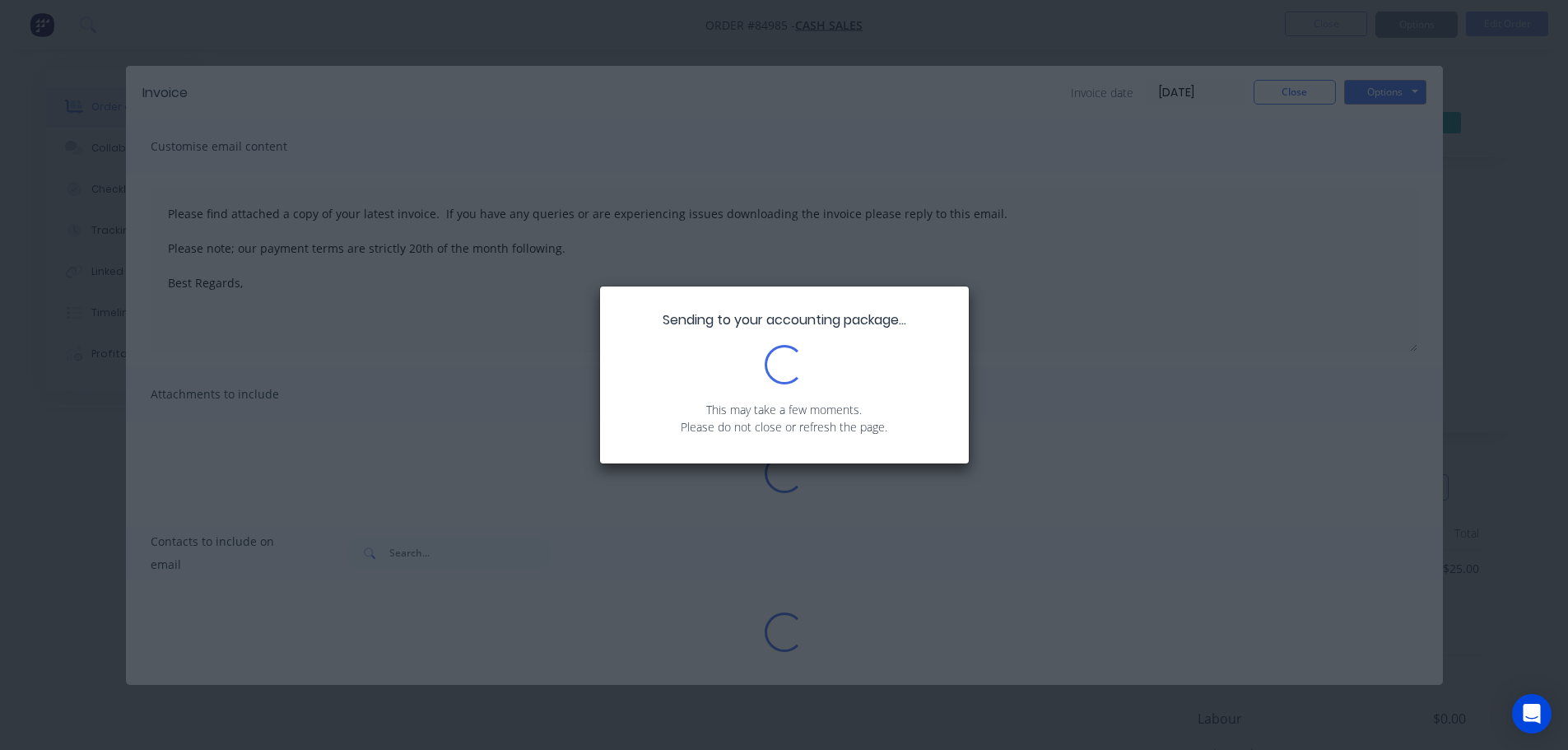
type textarea "Please find attached a copy of your latest invoice. If you have any queries or …"
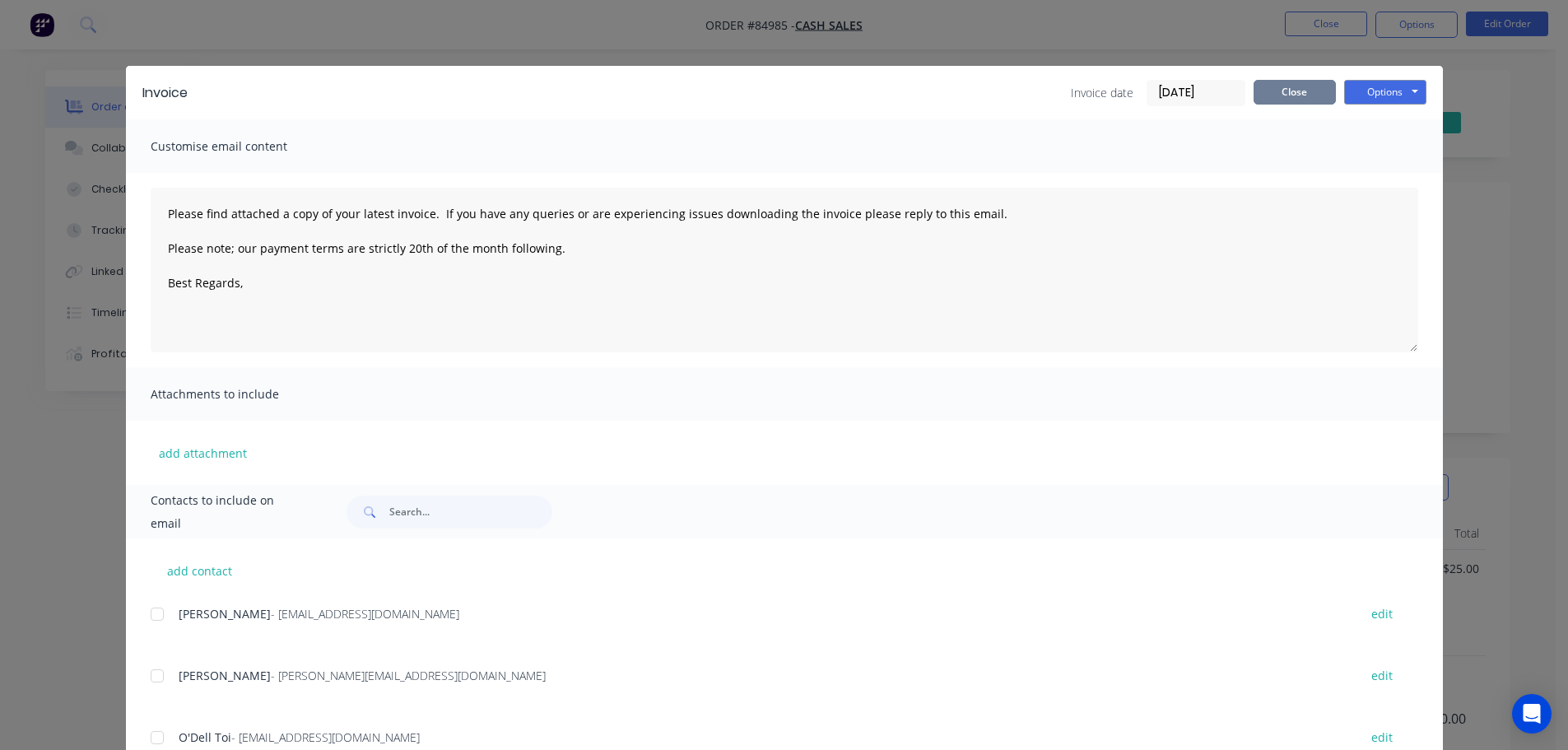
click at [1310, 82] on button "Close" at bounding box center [1294, 92] width 82 height 25
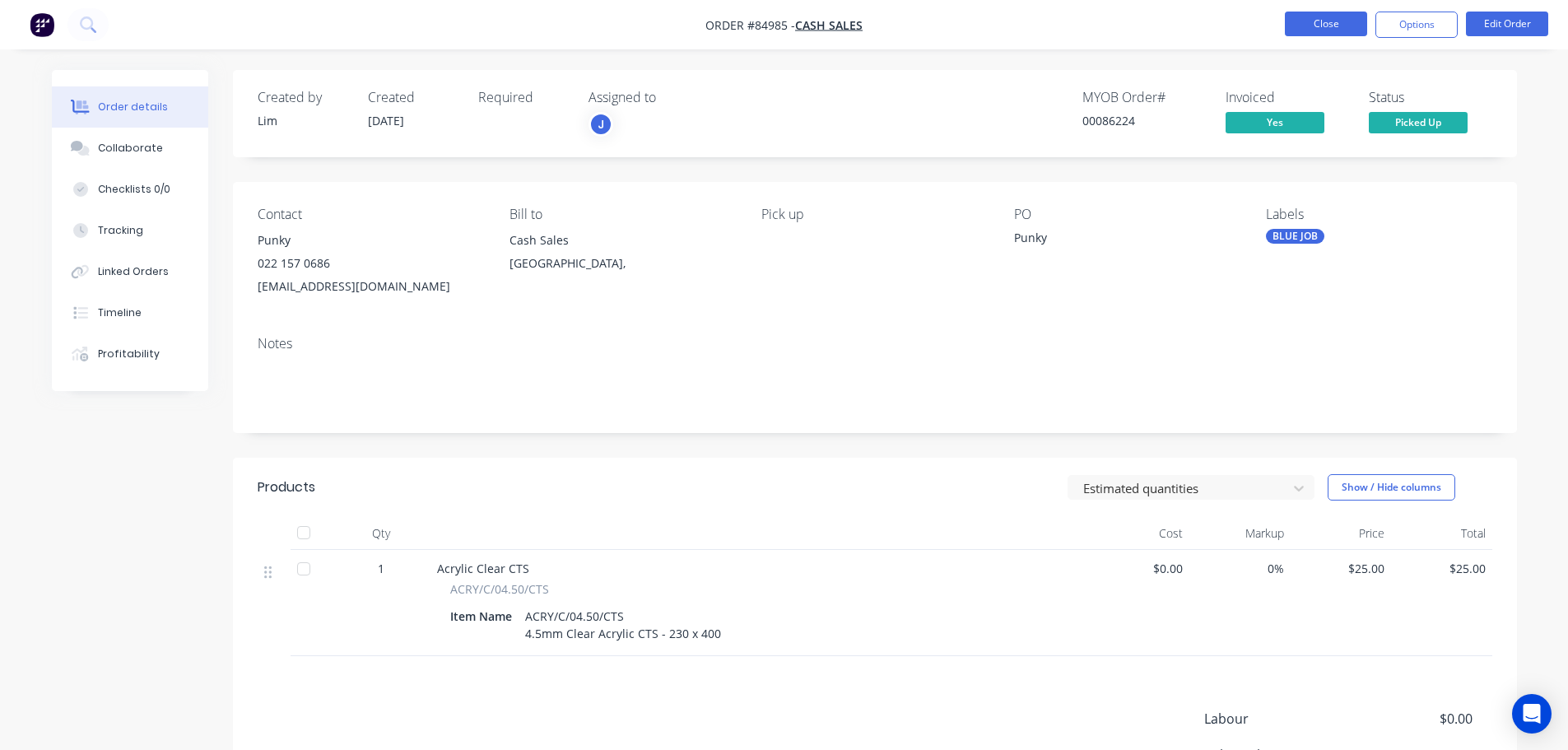
click at [1324, 12] on button "Close" at bounding box center [1326, 24] width 82 height 25
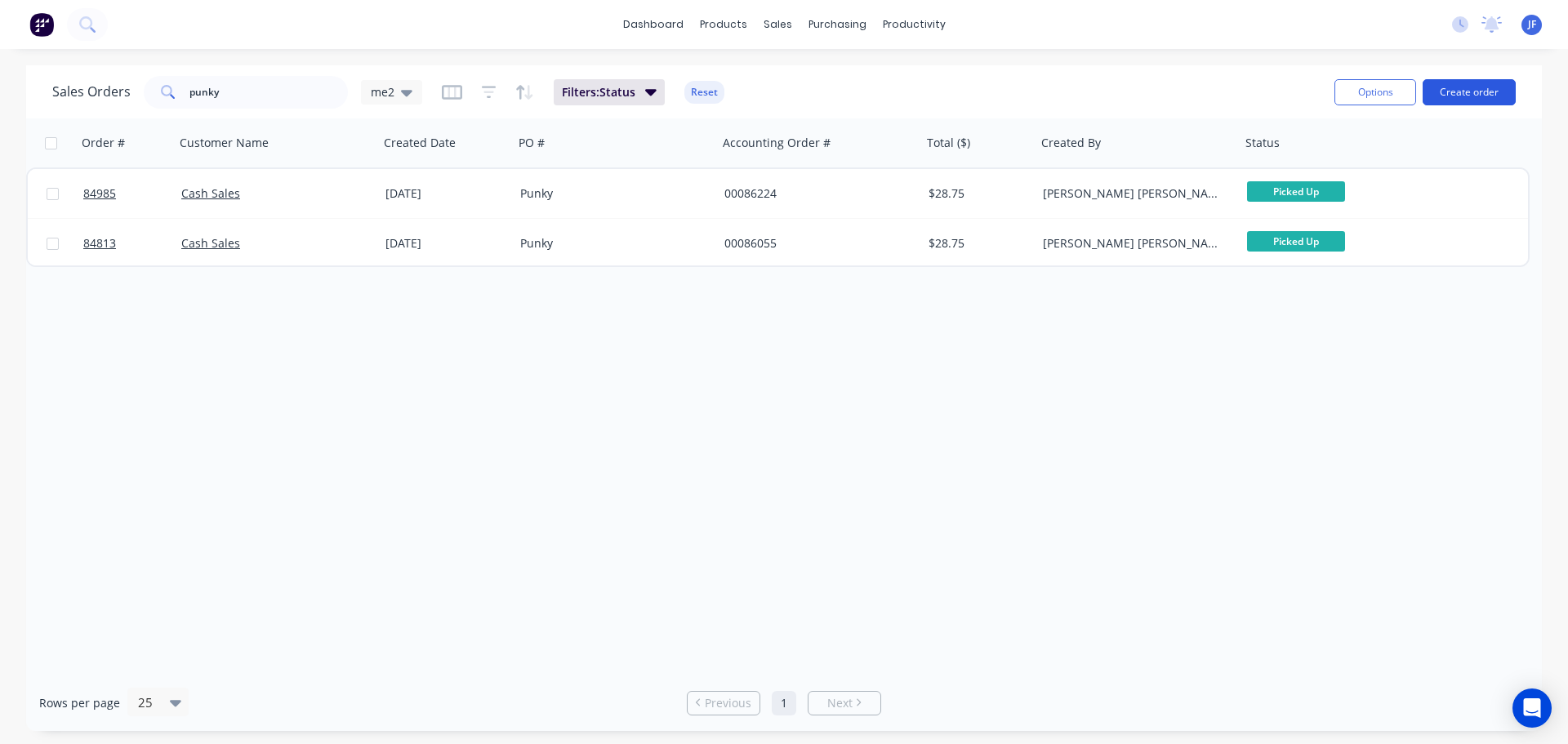
click at [1494, 85] on button "Create order" at bounding box center [1469, 92] width 93 height 26
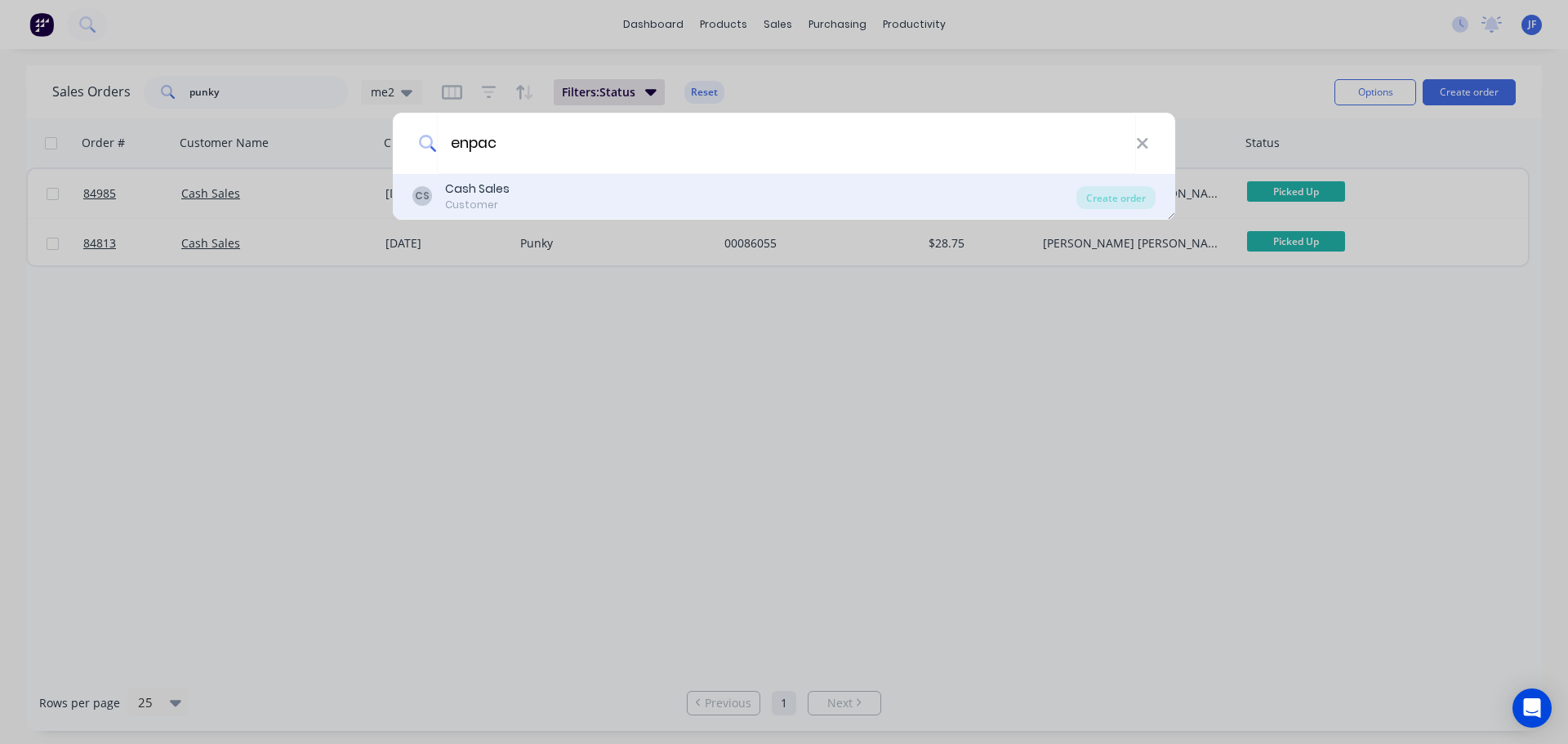
type input "enpac"
click at [1024, 198] on div "CS Cash Sales Customer" at bounding box center [744, 196] width 664 height 32
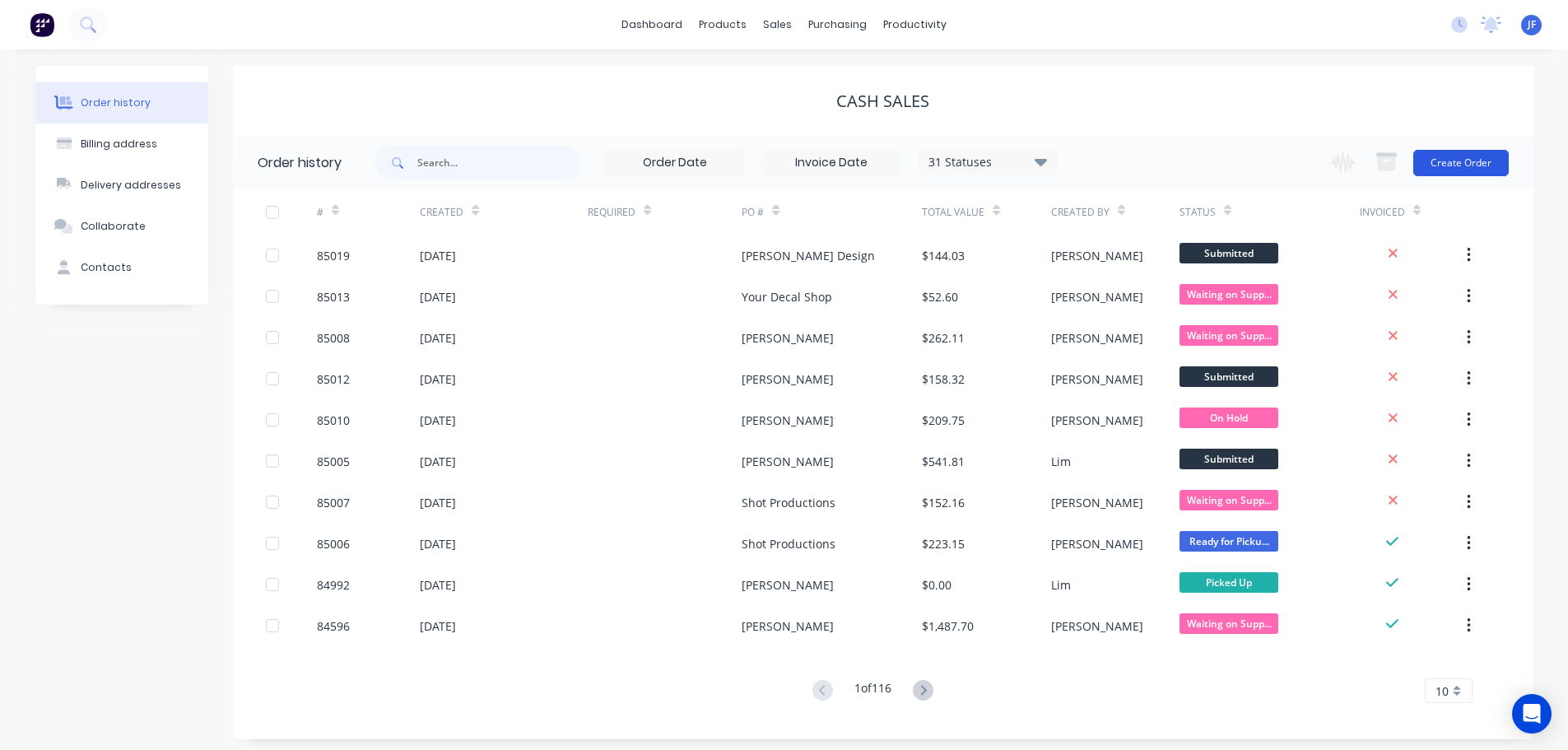
click at [1460, 163] on button "Create Order" at bounding box center [1461, 163] width 96 height 26
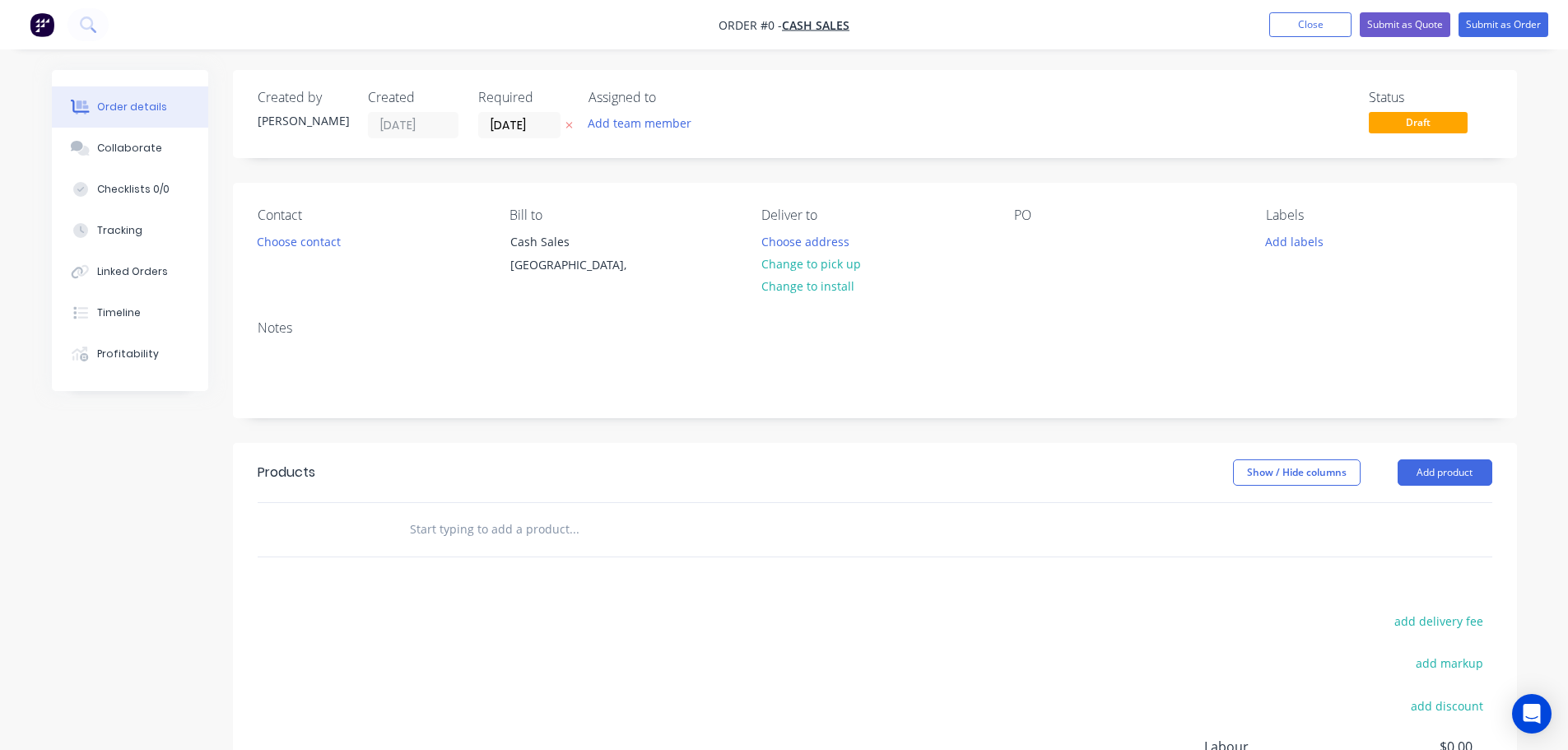
click at [569, 120] on button "button" at bounding box center [569, 125] width 17 height 19
click at [285, 253] on div "Creating draft order... Loading..." at bounding box center [835, 445] width 1568 height 750
click at [288, 239] on button "Choose contact" at bounding box center [298, 241] width 101 height 22
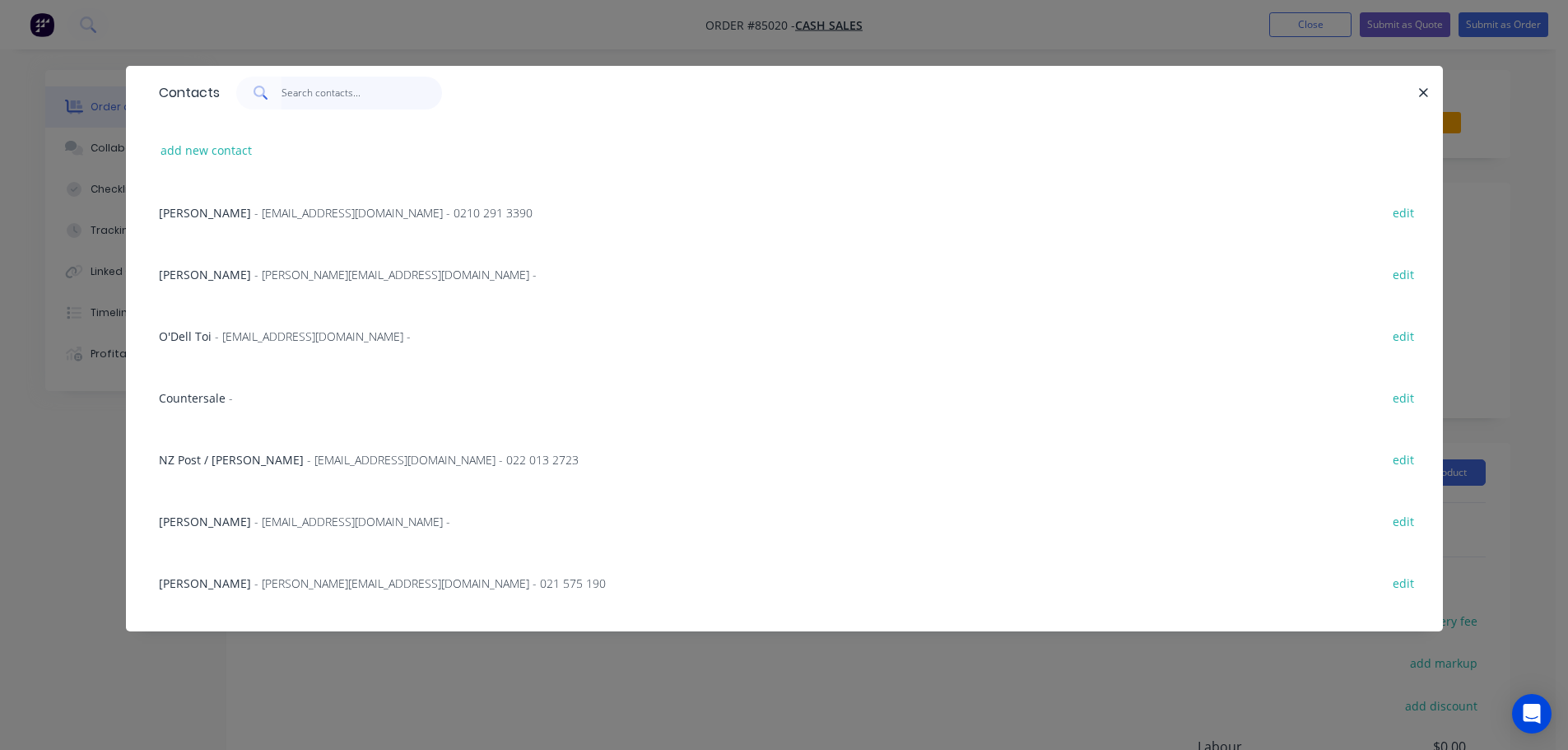
click at [326, 94] on input "text" at bounding box center [362, 93] width 161 height 33
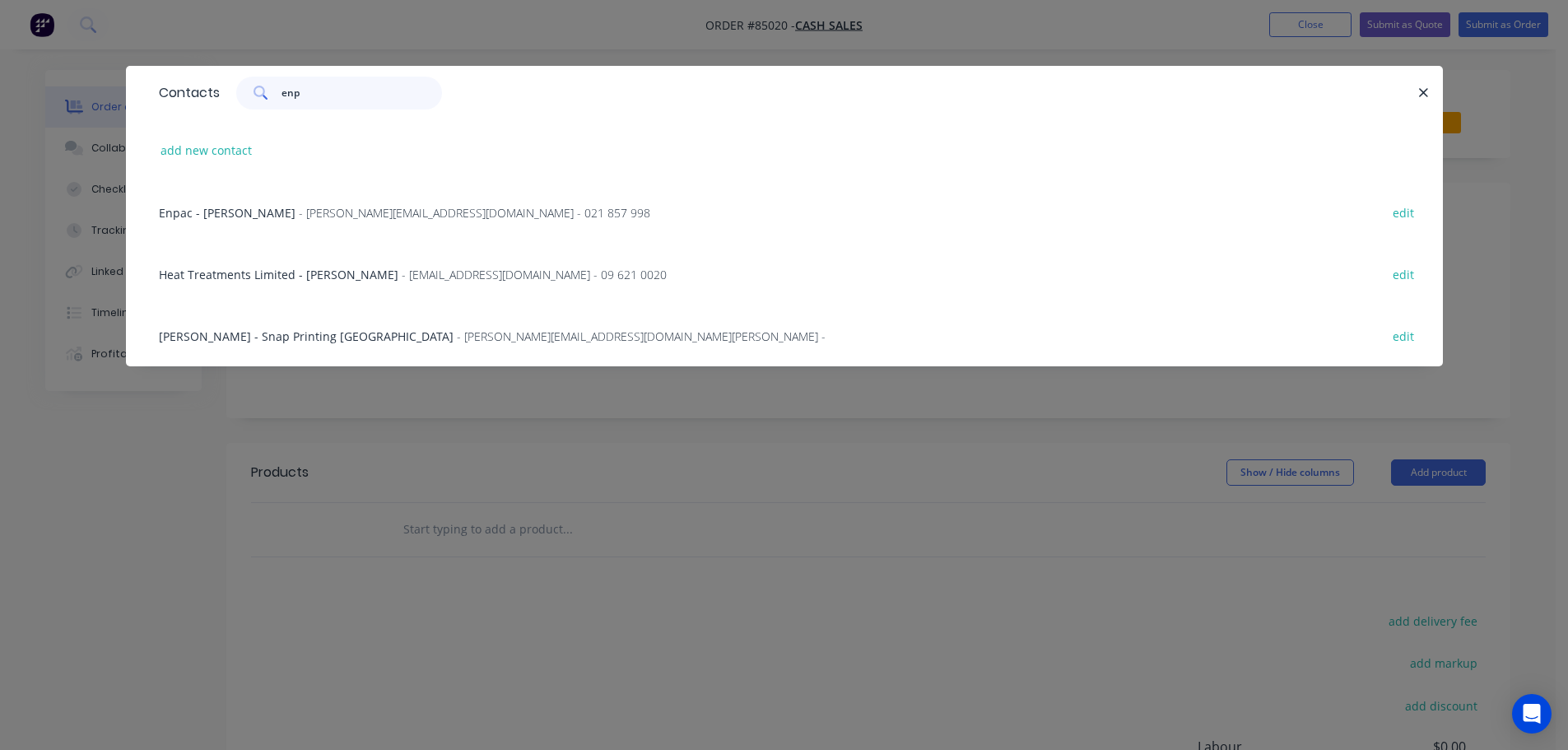
type input "enp"
click at [330, 213] on span "- [PERSON_NAME][EMAIL_ADDRESS][DOMAIN_NAME] - 021 857 998" at bounding box center [475, 213] width 352 height 16
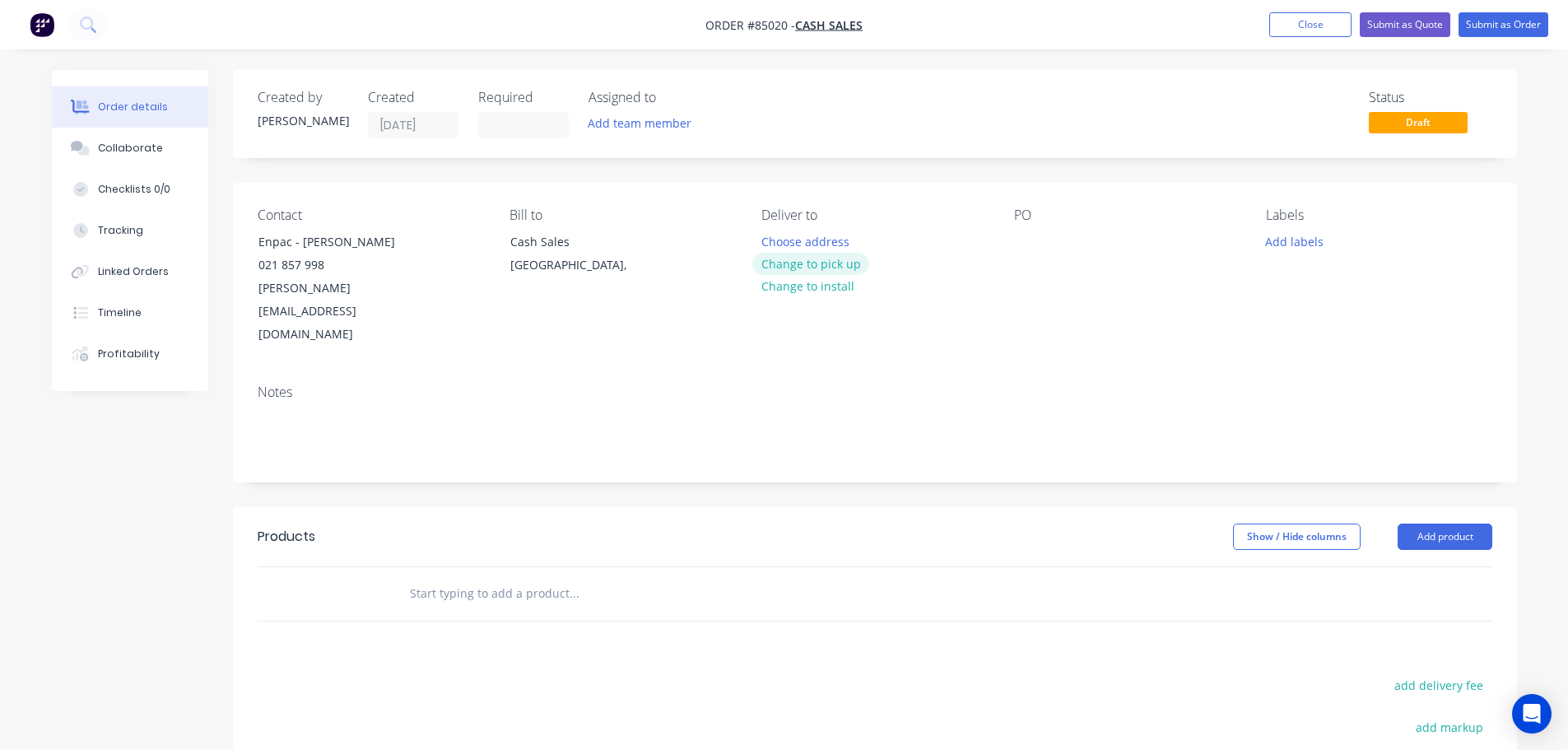
click at [846, 259] on button "Change to pick up" at bounding box center [811, 264] width 117 height 22
drag, startPoint x: 292, startPoint y: 240, endPoint x: 235, endPoint y: 240, distance: 57.0
click at [235, 240] on div "Contact Enpac - [PERSON_NAME] 021 857 998 [PERSON_NAME][EMAIL_ADDRESS][DOMAIN_N…" at bounding box center [875, 277] width 1284 height 189
copy div "Enpac"
click at [1020, 238] on div at bounding box center [1027, 241] width 26 height 24
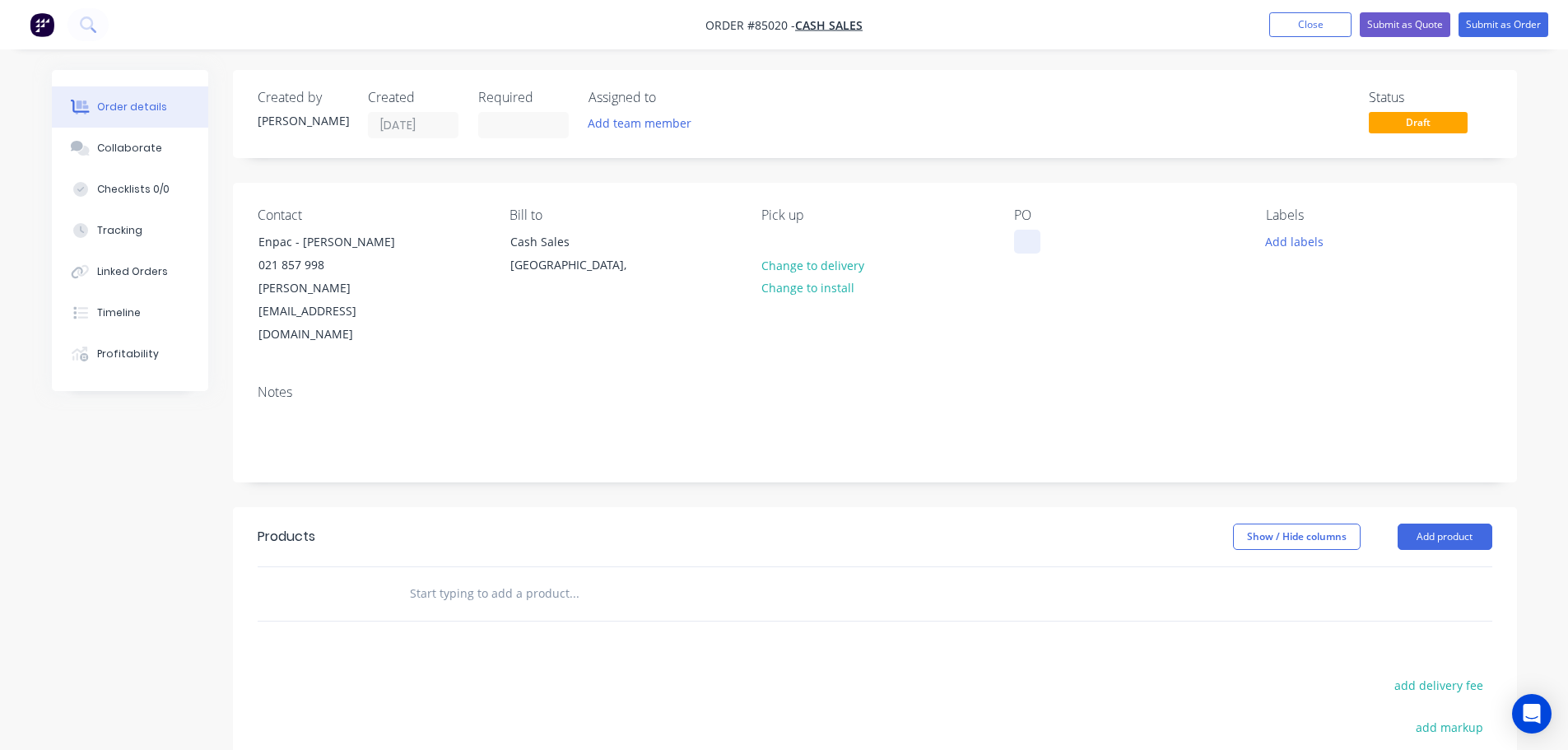
paste div
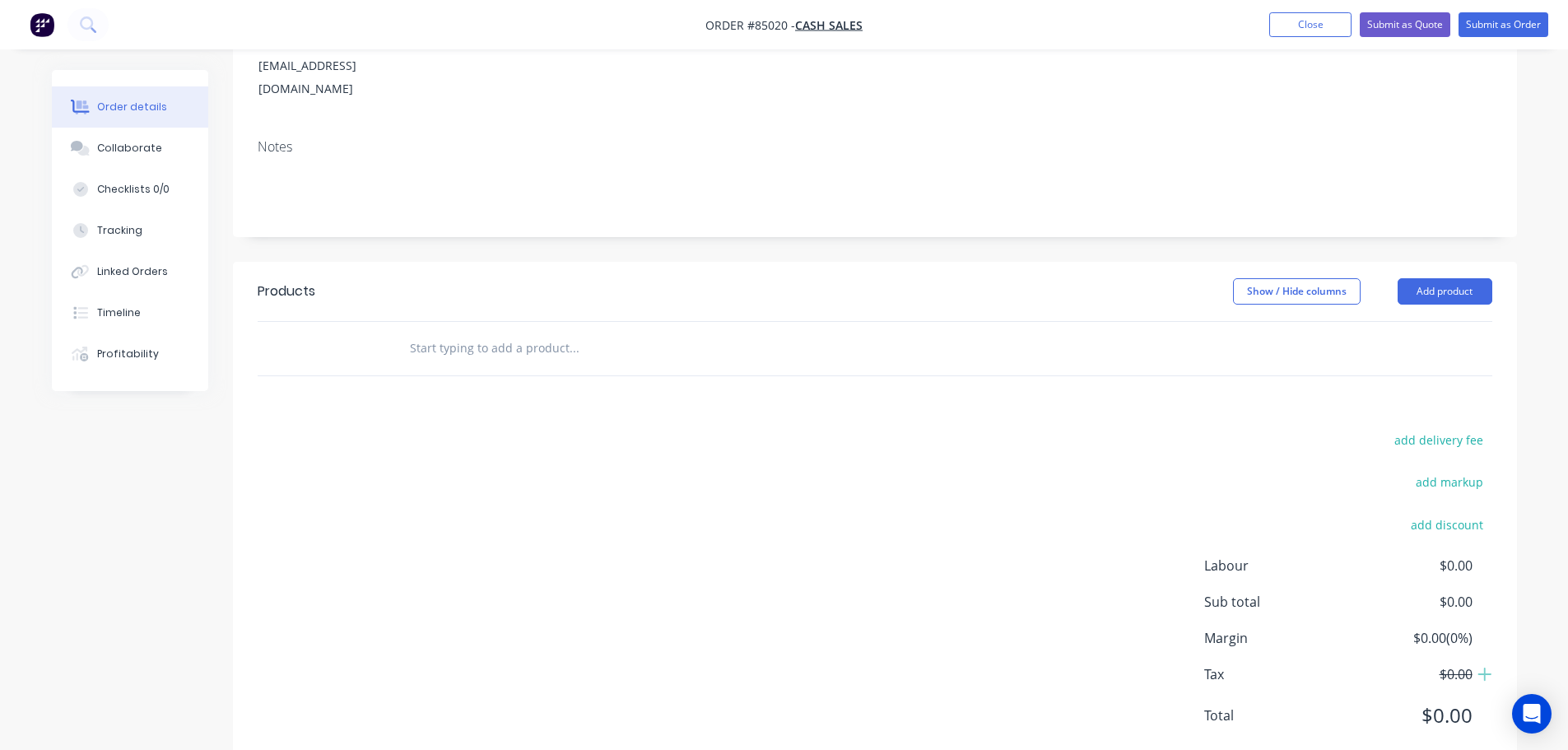
click at [561, 332] on input "text" at bounding box center [573, 349] width 330 height 33
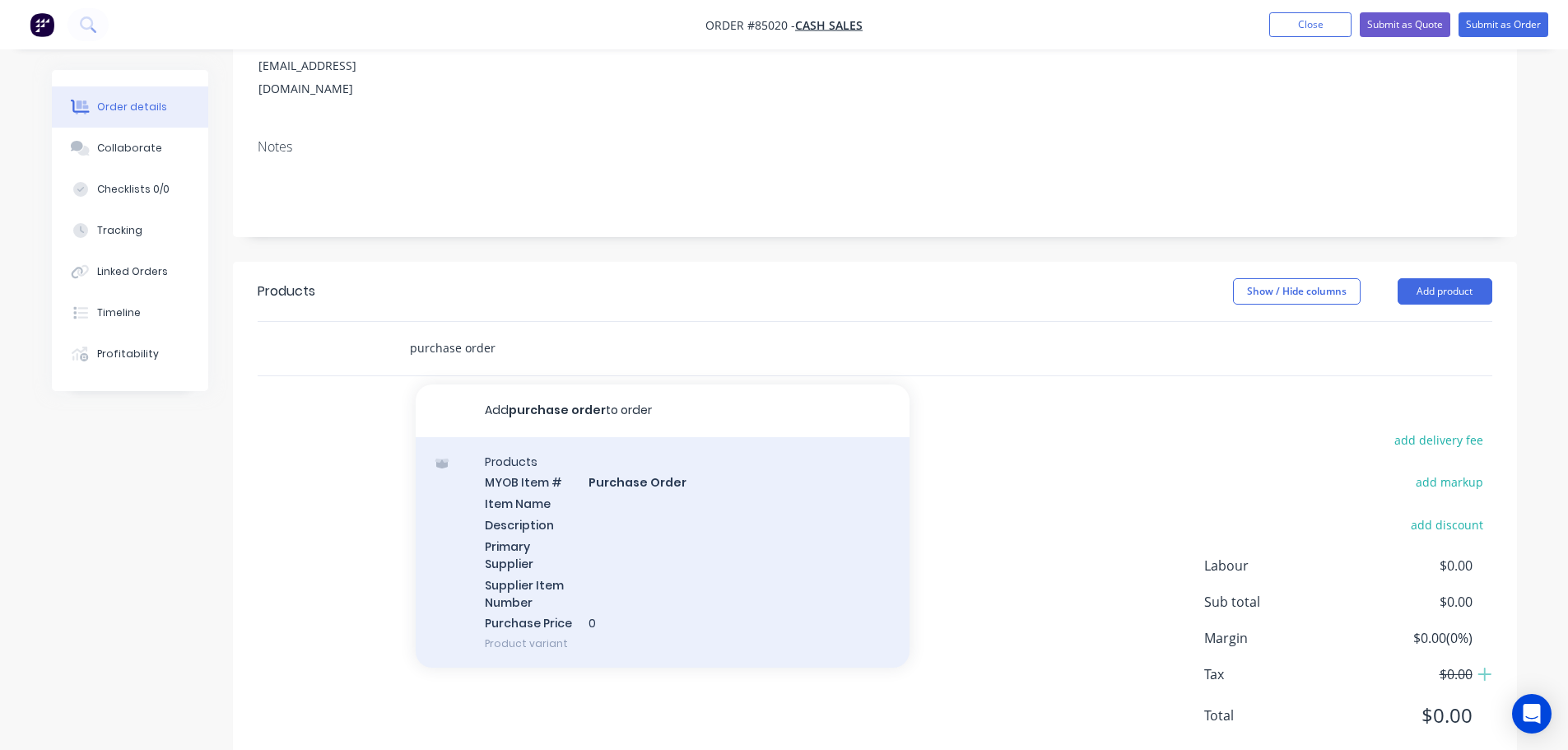
type input "purchase order"
click at [597, 477] on div "Products MYOB Item # Purchase Order Item Name Description Primary Supplier Supp…" at bounding box center [662, 552] width 494 height 232
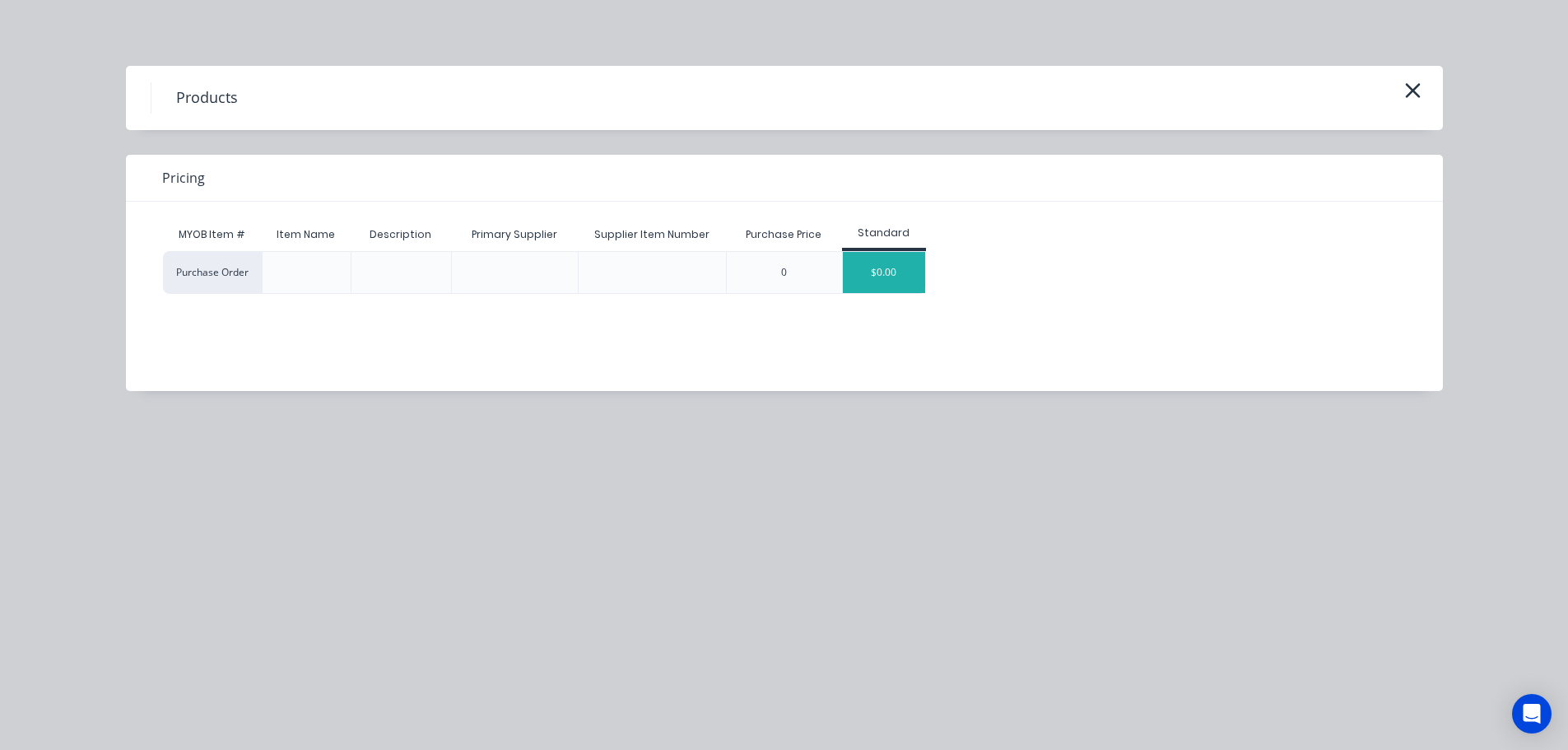
click at [872, 270] on div "$0.00" at bounding box center [884, 273] width 82 height 41
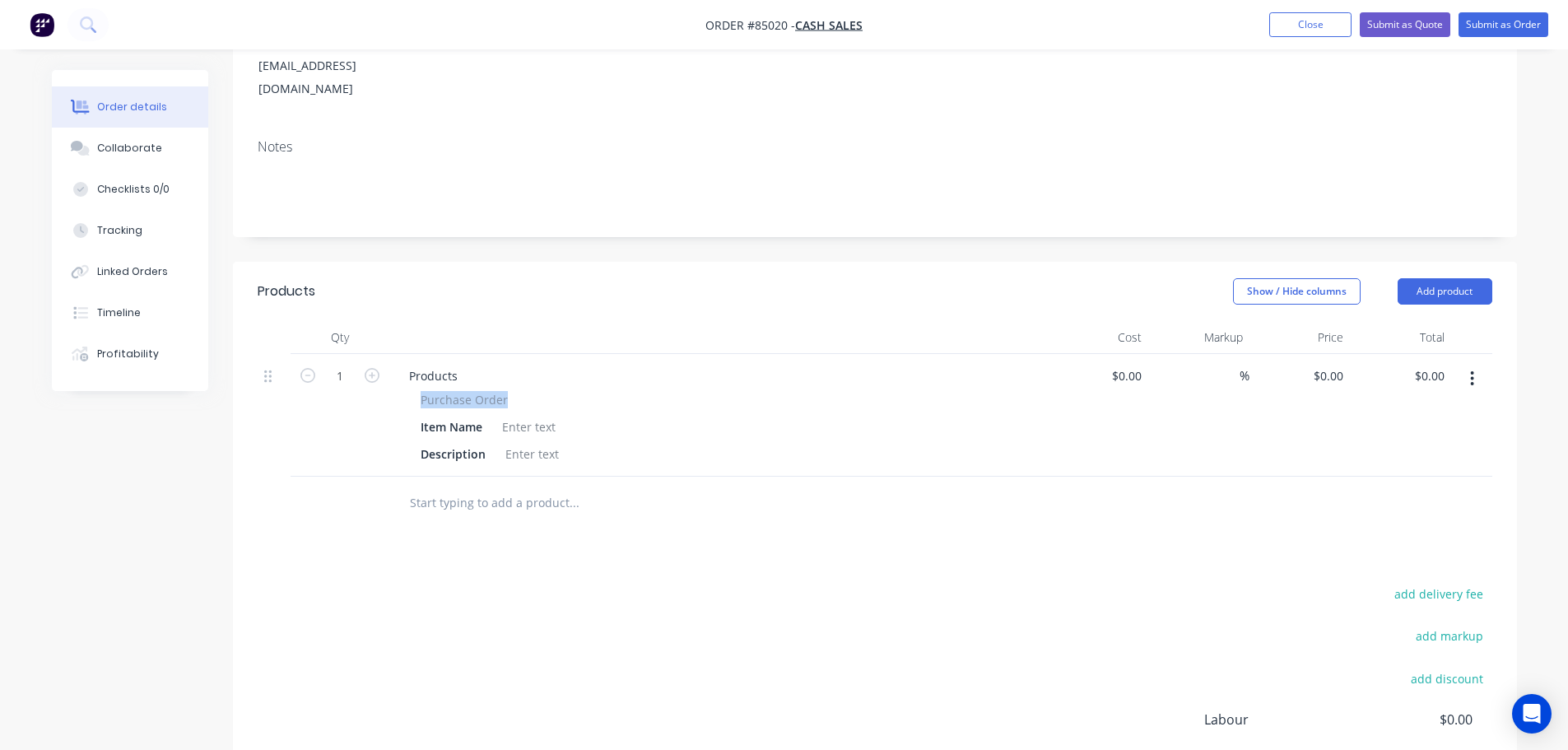
drag, startPoint x: 414, startPoint y: 354, endPoint x: 555, endPoint y: 360, distance: 141.1
click at [555, 391] on div "Purchase Order Item Name Description" at bounding box center [718, 428] width 645 height 75
copy span "Purchase Order"
click at [427, 364] on div "Products" at bounding box center [433, 376] width 75 height 24
paste div
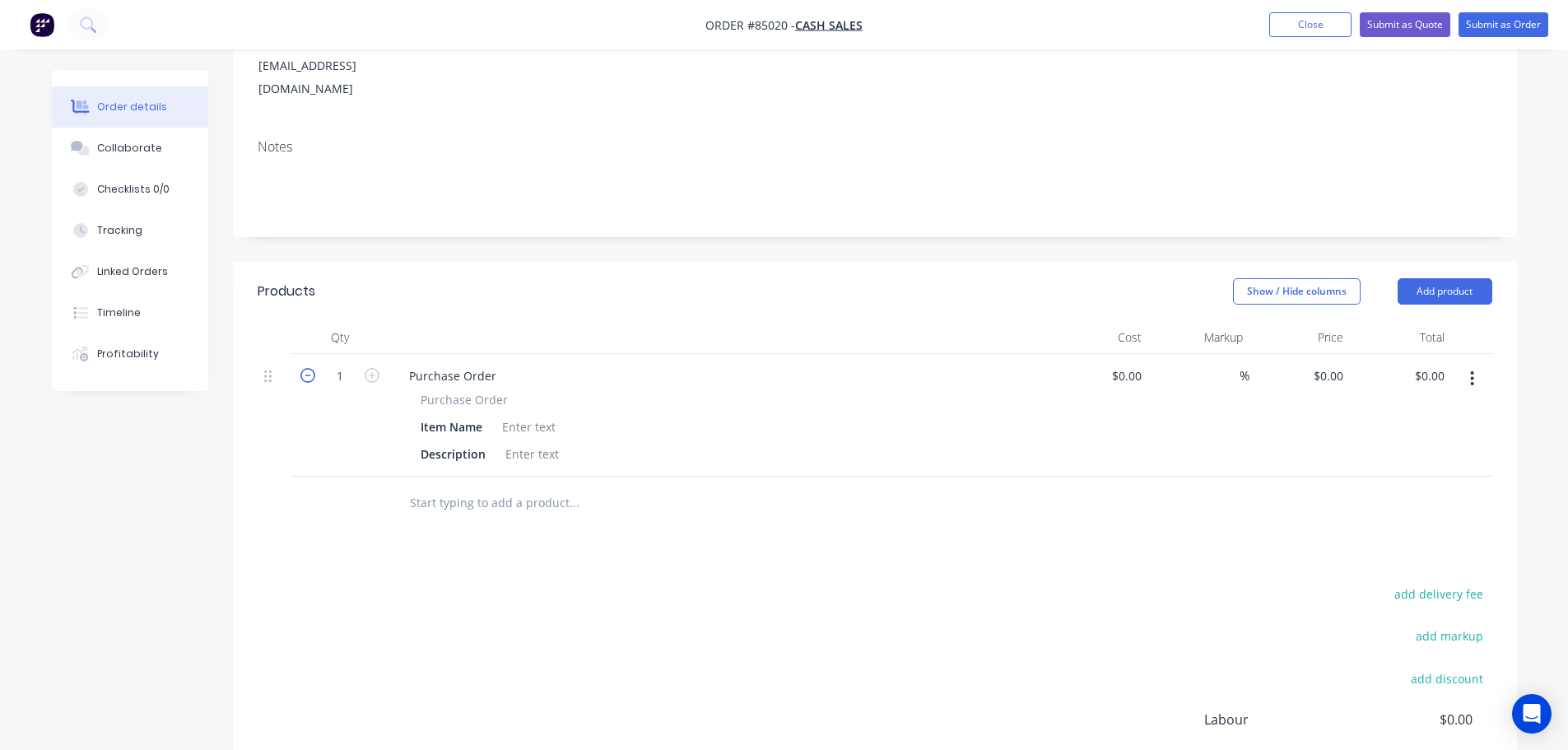
click at [309, 368] on icon "button" at bounding box center [308, 376] width 15 height 15
type input "0"
click at [534, 415] on div at bounding box center [528, 426] width 67 height 24
click at [611, 504] on div "Products Show / Hide columns Add product Qty Cost Markup Price Total 0 Purchase…" at bounding box center [875, 593] width 1284 height 663
click at [531, 486] on input "text" at bounding box center [573, 503] width 330 height 33
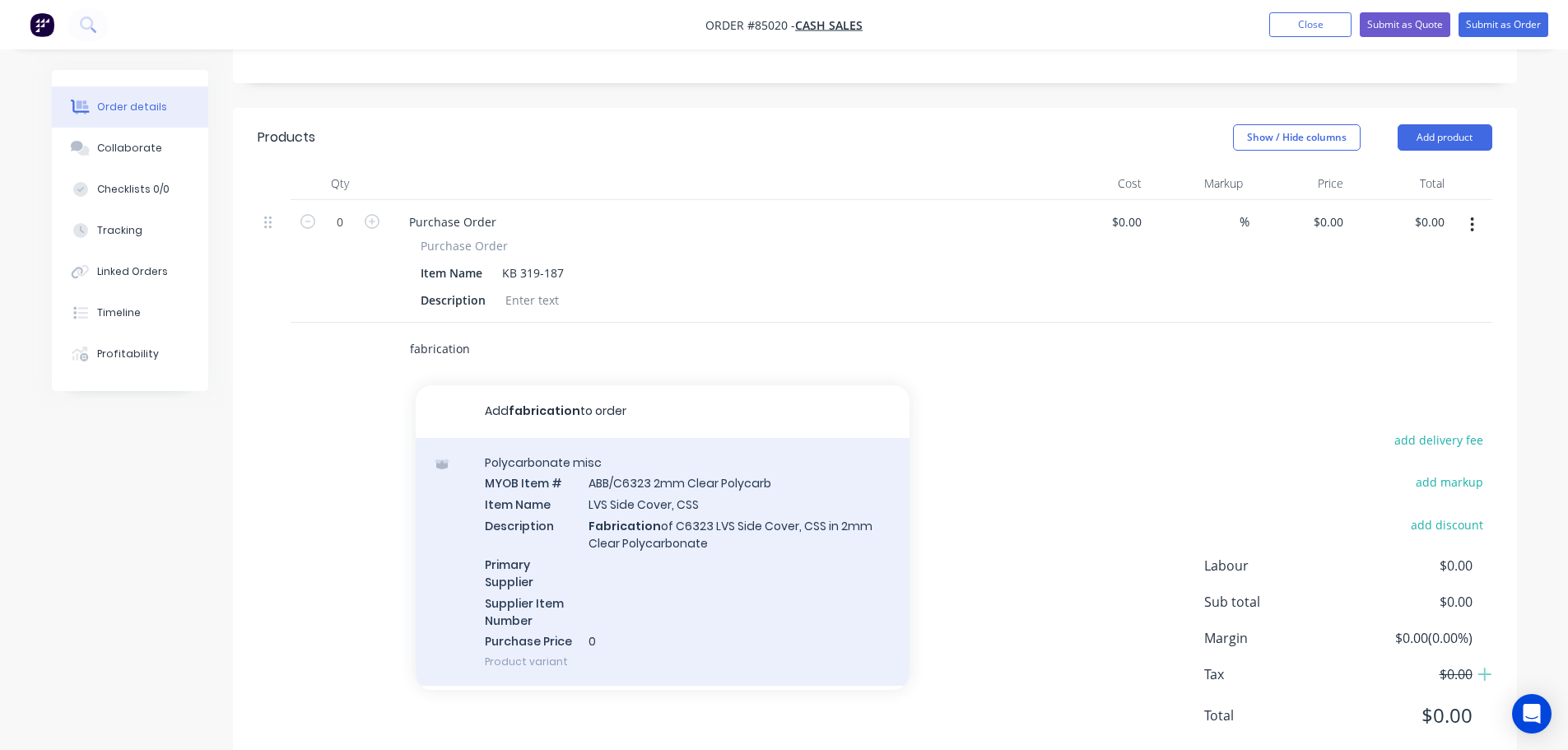
scroll to position [165, 0]
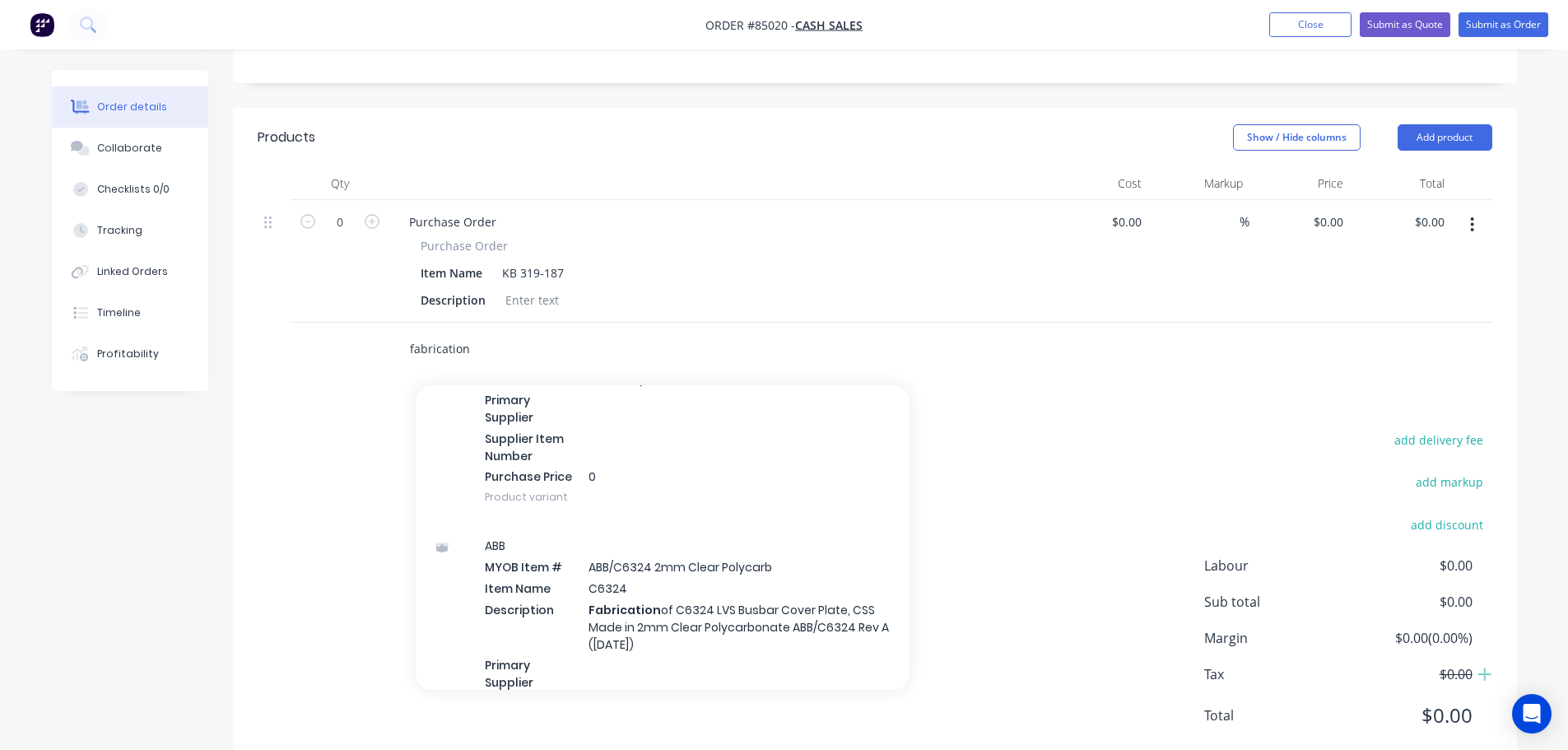
click at [409, 333] on input "fabrication" at bounding box center [573, 349] width 330 height 33
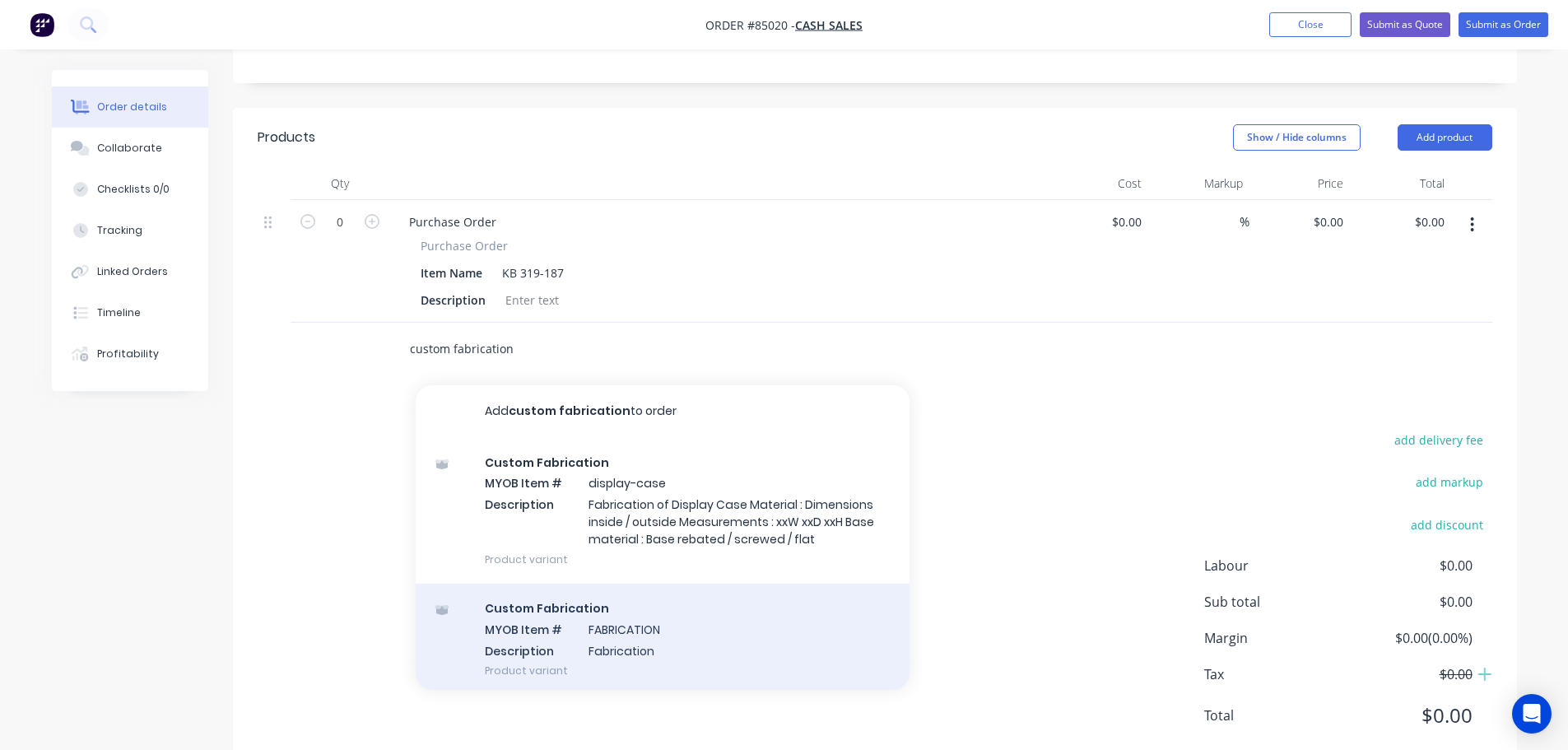
type input "custom fabrication"
click at [634, 584] on div "Custom Fabrication MYOB Item # FABRICATION Description Fabrication Product vari…" at bounding box center [662, 639] width 494 height 111
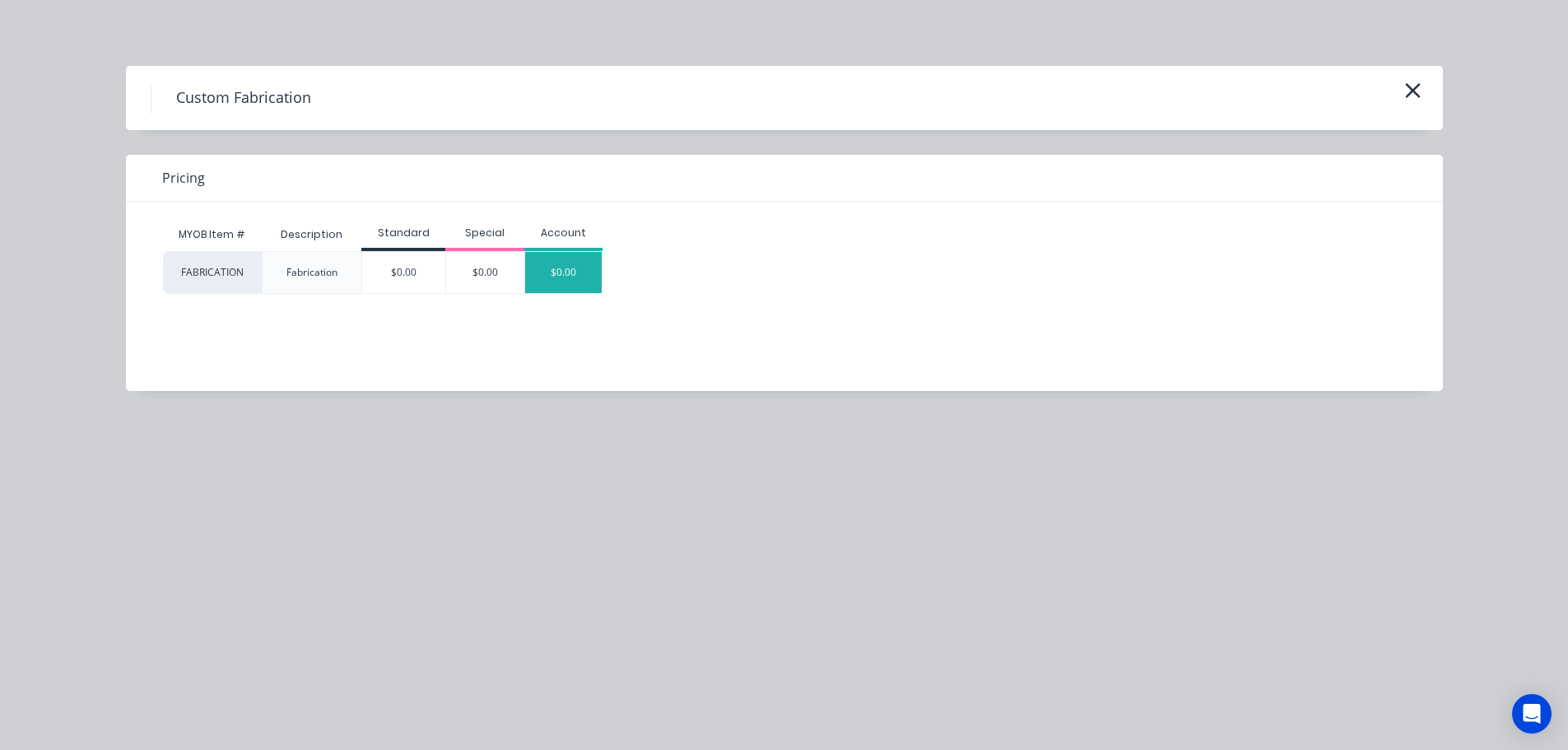
click at [538, 273] on div "$0.00" at bounding box center [564, 273] width 77 height 41
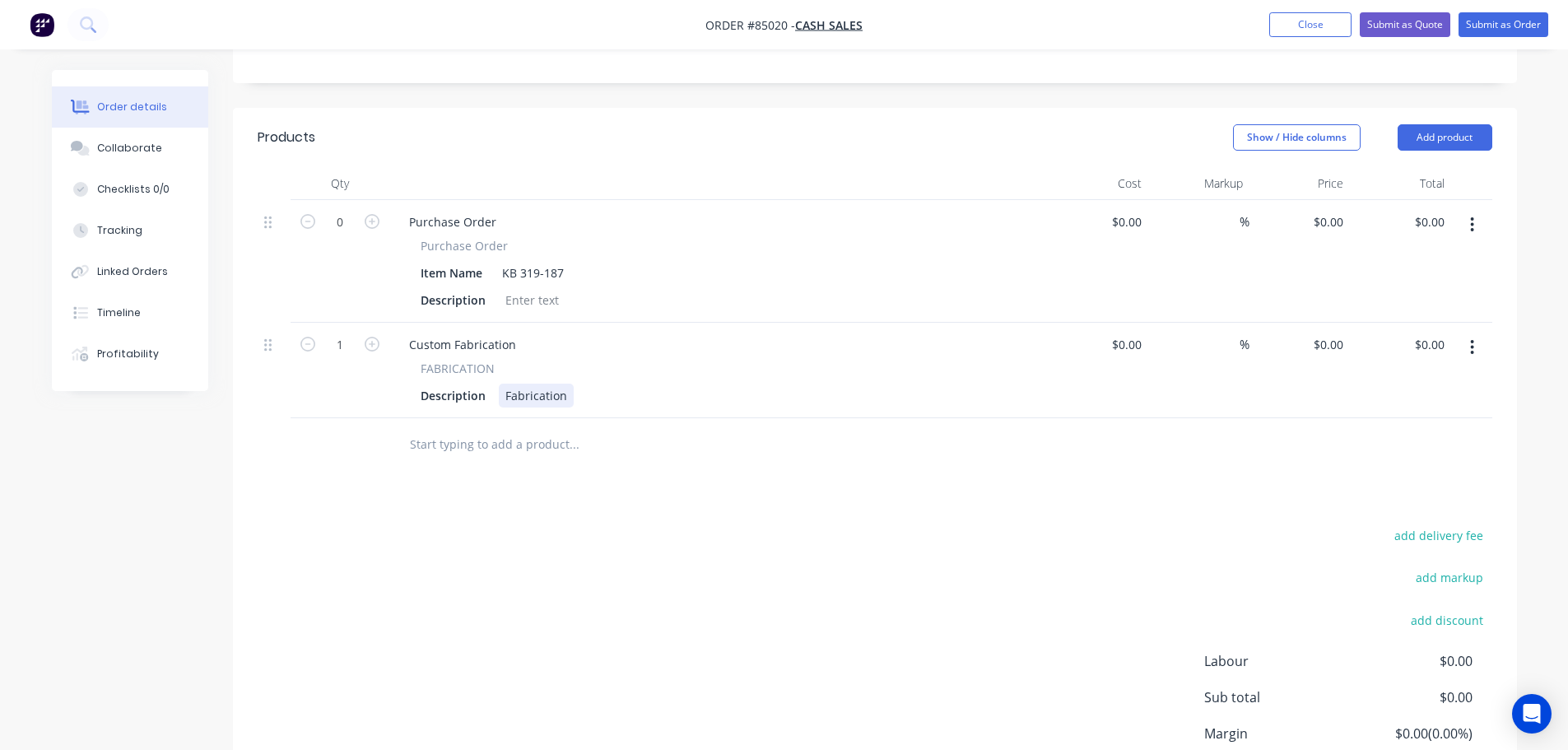
click at [558, 383] on div "Fabrication" at bounding box center [536, 395] width 75 height 24
paste div
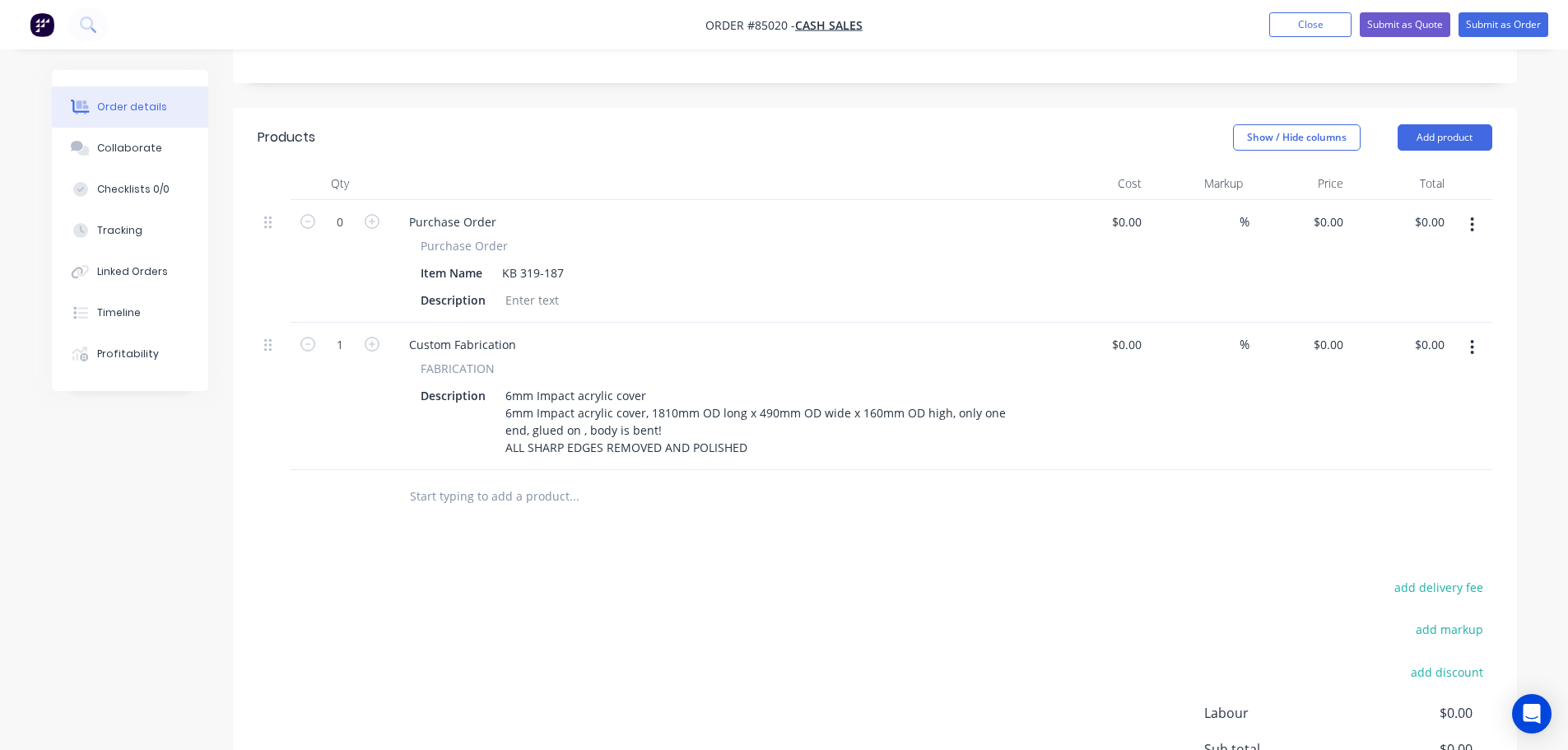
click at [527, 576] on div "add delivery fee add markup add discount Labour $0.00 Sub total $0.00 Margin $0…" at bounding box center [875, 735] width 1234 height 318
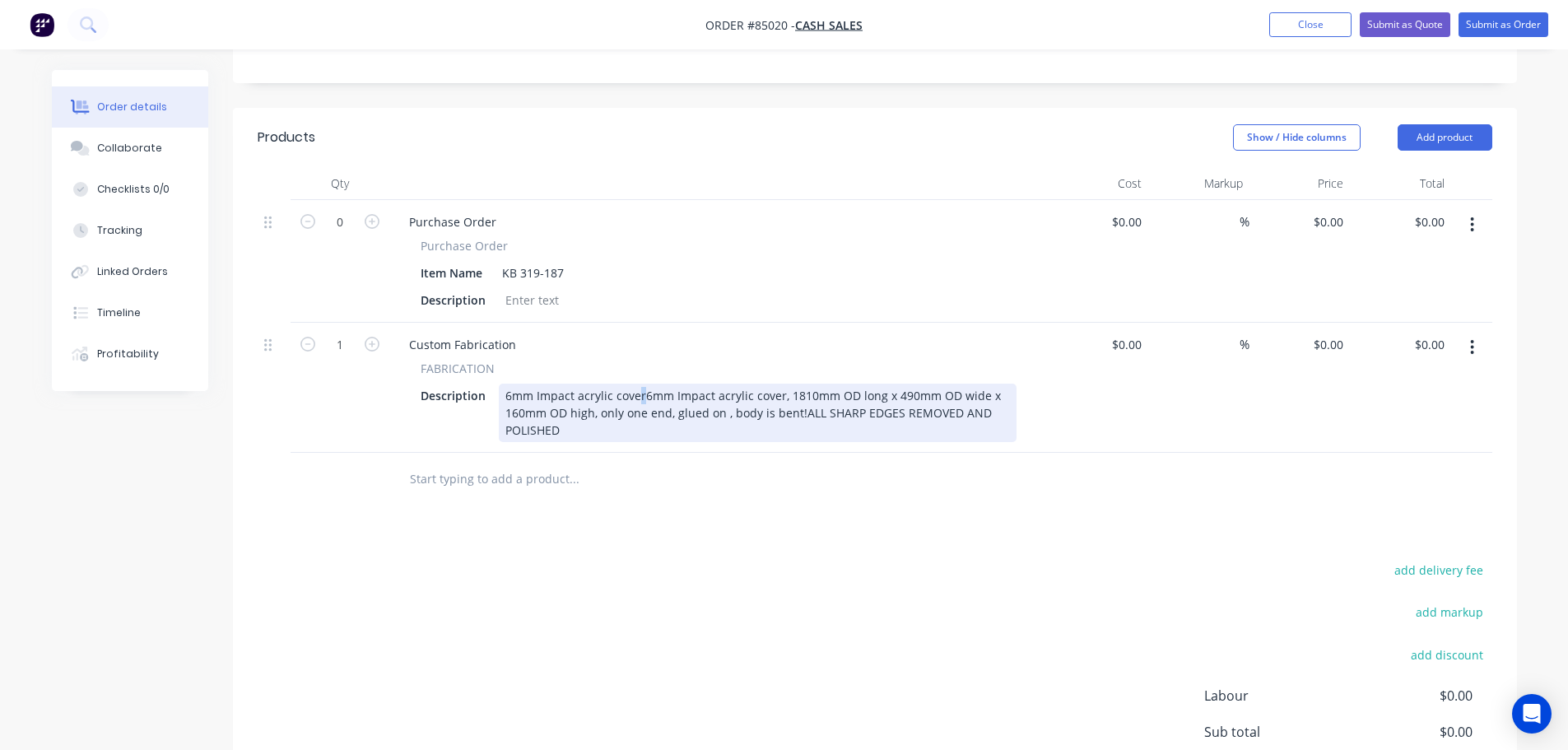
click at [639, 383] on div "6mm Impact acrylic cover6mm Impact acrylic cover, 1810mm OD long x 490mm OD wid…" at bounding box center [757, 412] width 517 height 59
click at [658, 383] on div "6mm Impact acrylic cover 6mm Impact acrylic cover, 1810mm OD long x 490mm OD wi…" at bounding box center [757, 412] width 517 height 59
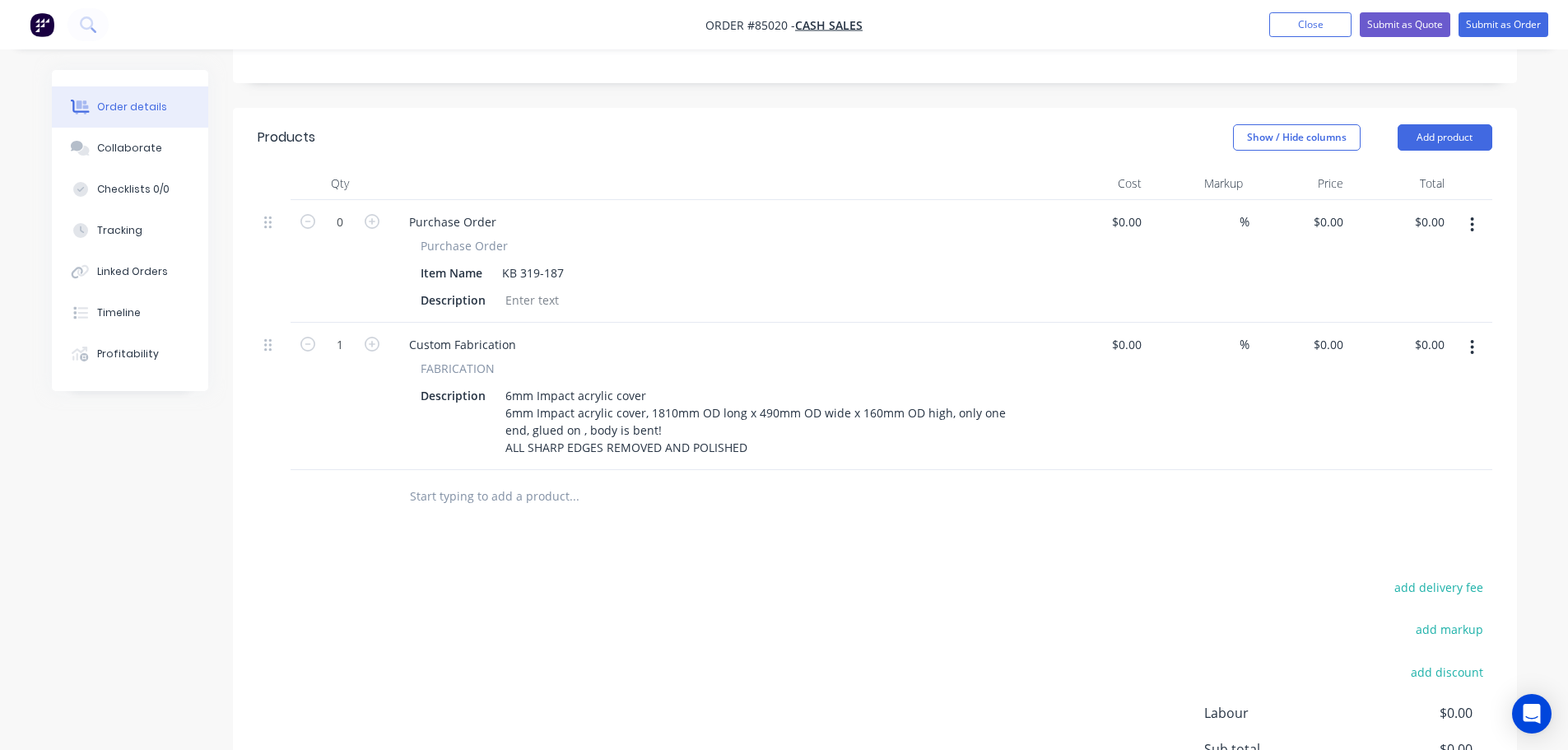
click at [754, 480] on div "Products Show / Hide columns Add product Qty Cost Markup Price Total 0 Purchase…" at bounding box center [875, 513] width 1284 height 811
click at [1341, 333] on input "0" at bounding box center [1331, 345] width 38 height 24
type input "$426.48"
click at [1278, 515] on div "Products Show / Hide columns Add product Qty Cost Markup Price Total 0 Purchase…" at bounding box center [875, 513] width 1284 height 811
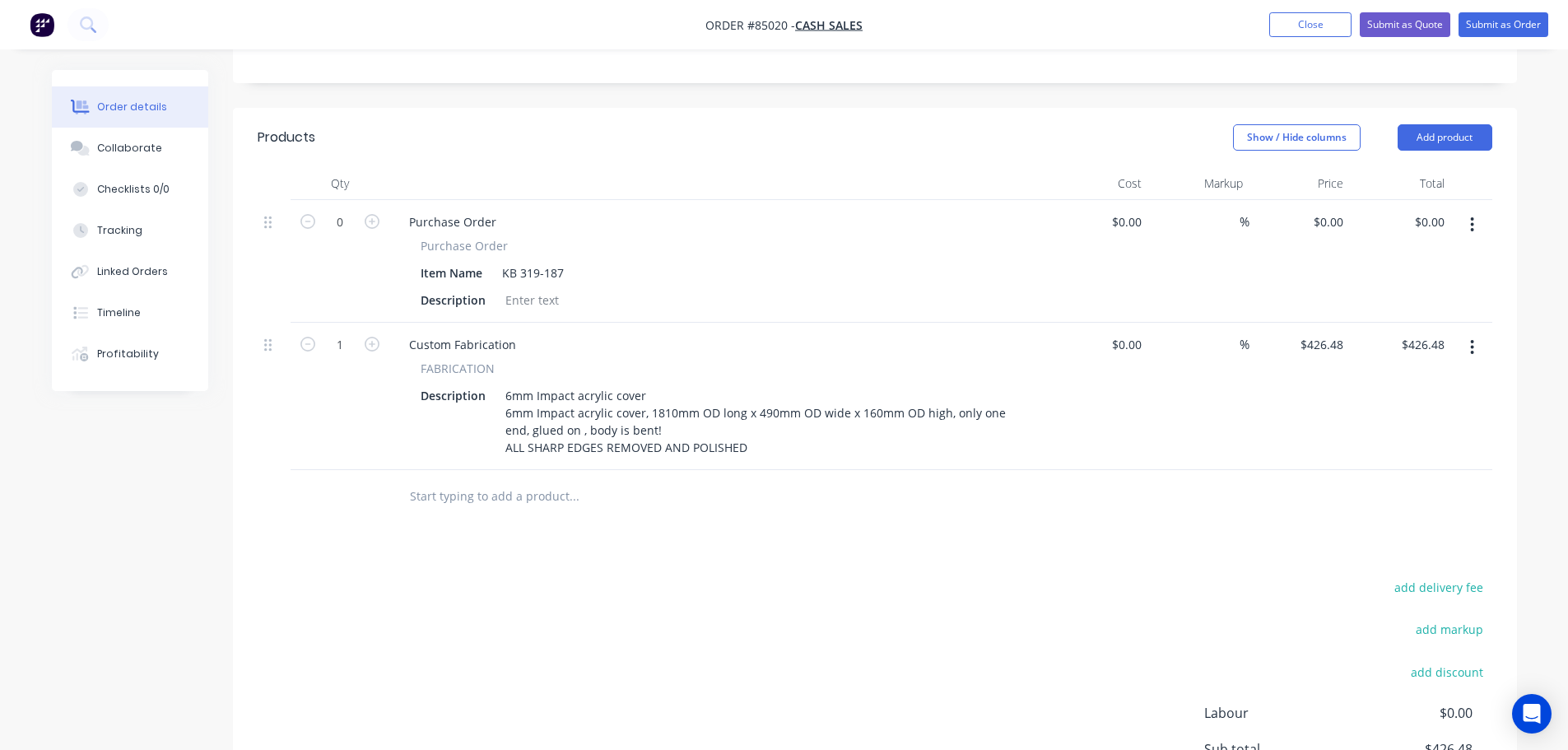
click at [1477, 333] on button "button" at bounding box center [1472, 348] width 39 height 30
click at [1397, 406] on button "Duplicate" at bounding box center [1414, 423] width 157 height 33
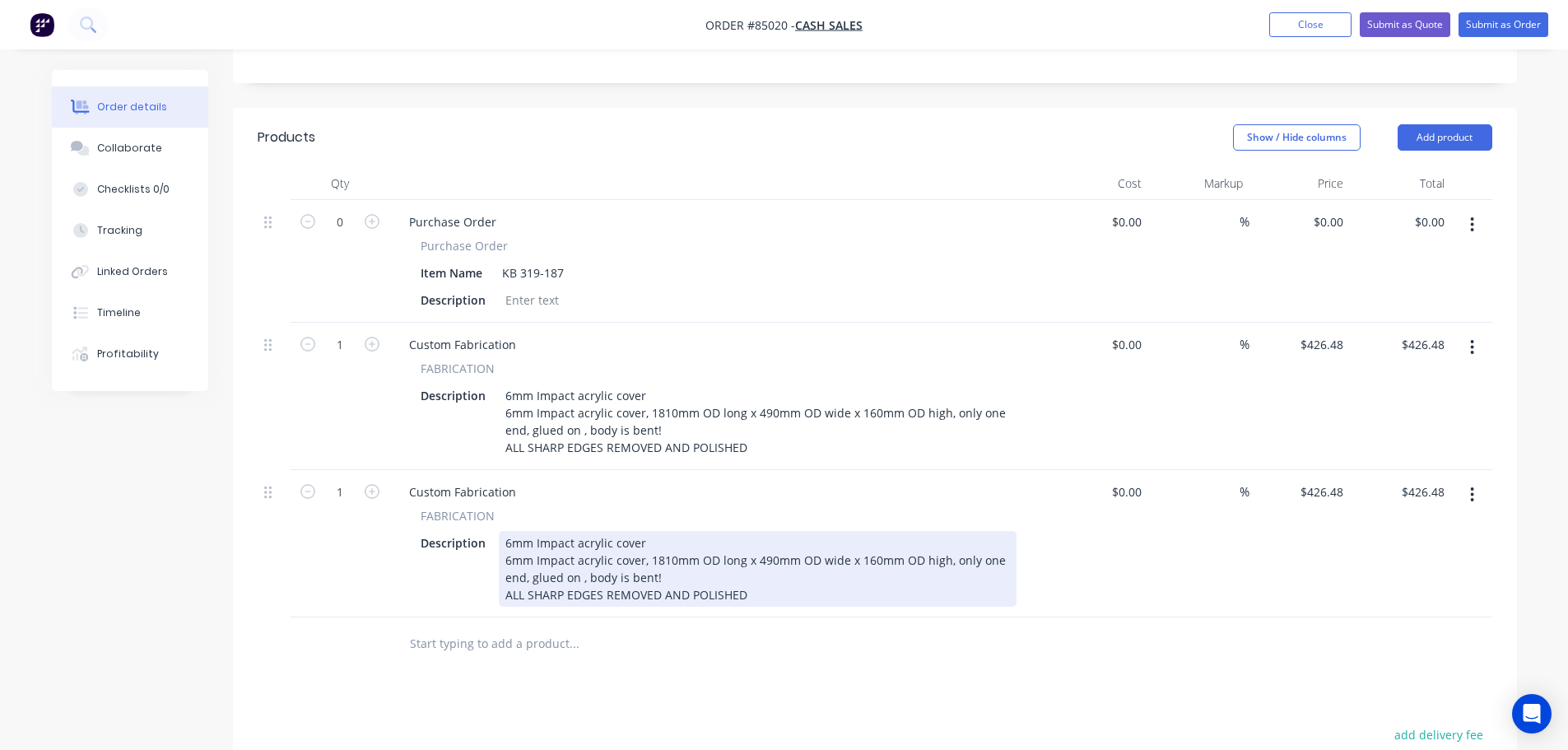
drag, startPoint x: 737, startPoint y: 514, endPoint x: 747, endPoint y: 515, distance: 10.0
click at [737, 531] on div "6mm Impact acrylic cover 6mm Impact acrylic cover, 1810mm OD long x 490mm OD wi…" at bounding box center [757, 569] width 517 height 76
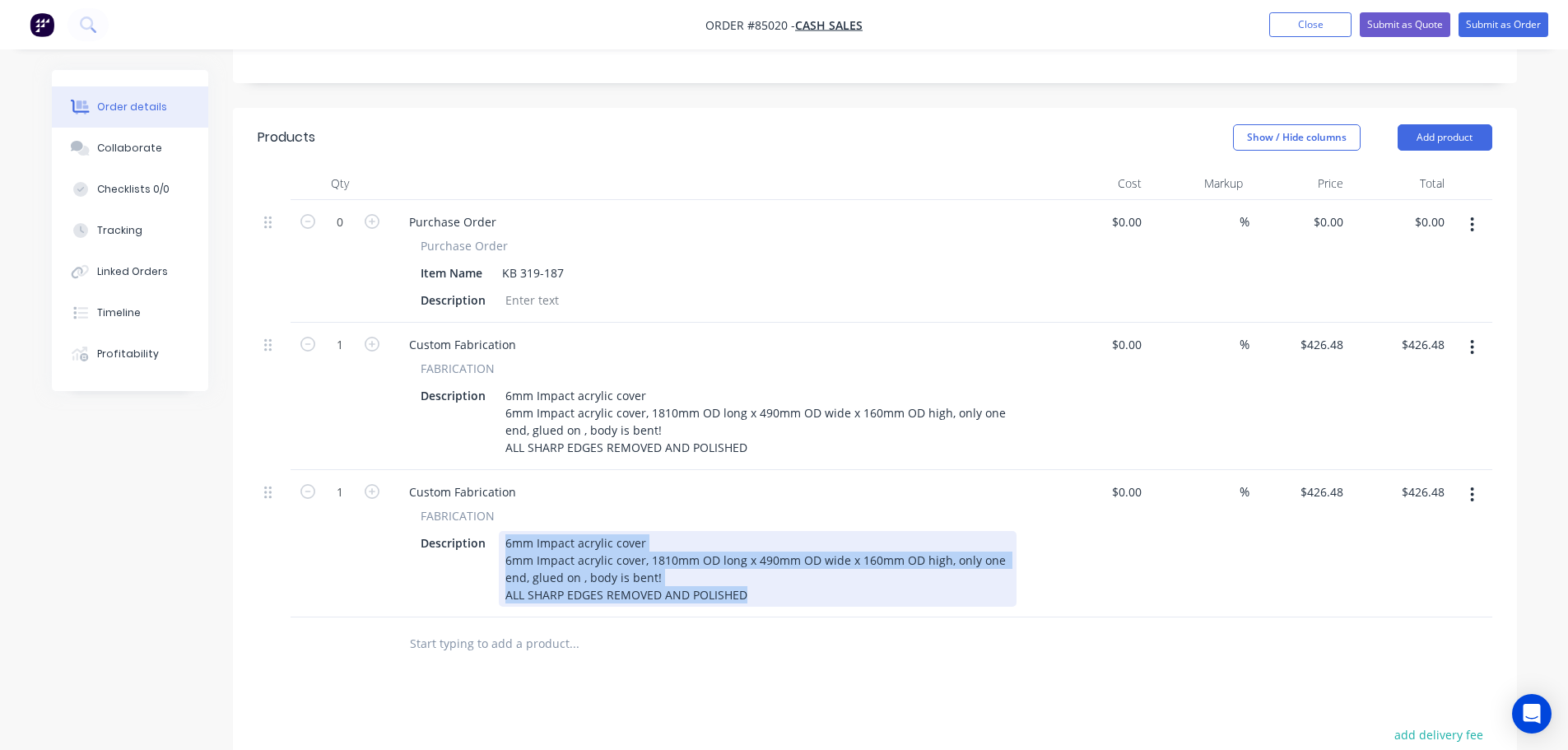
paste div
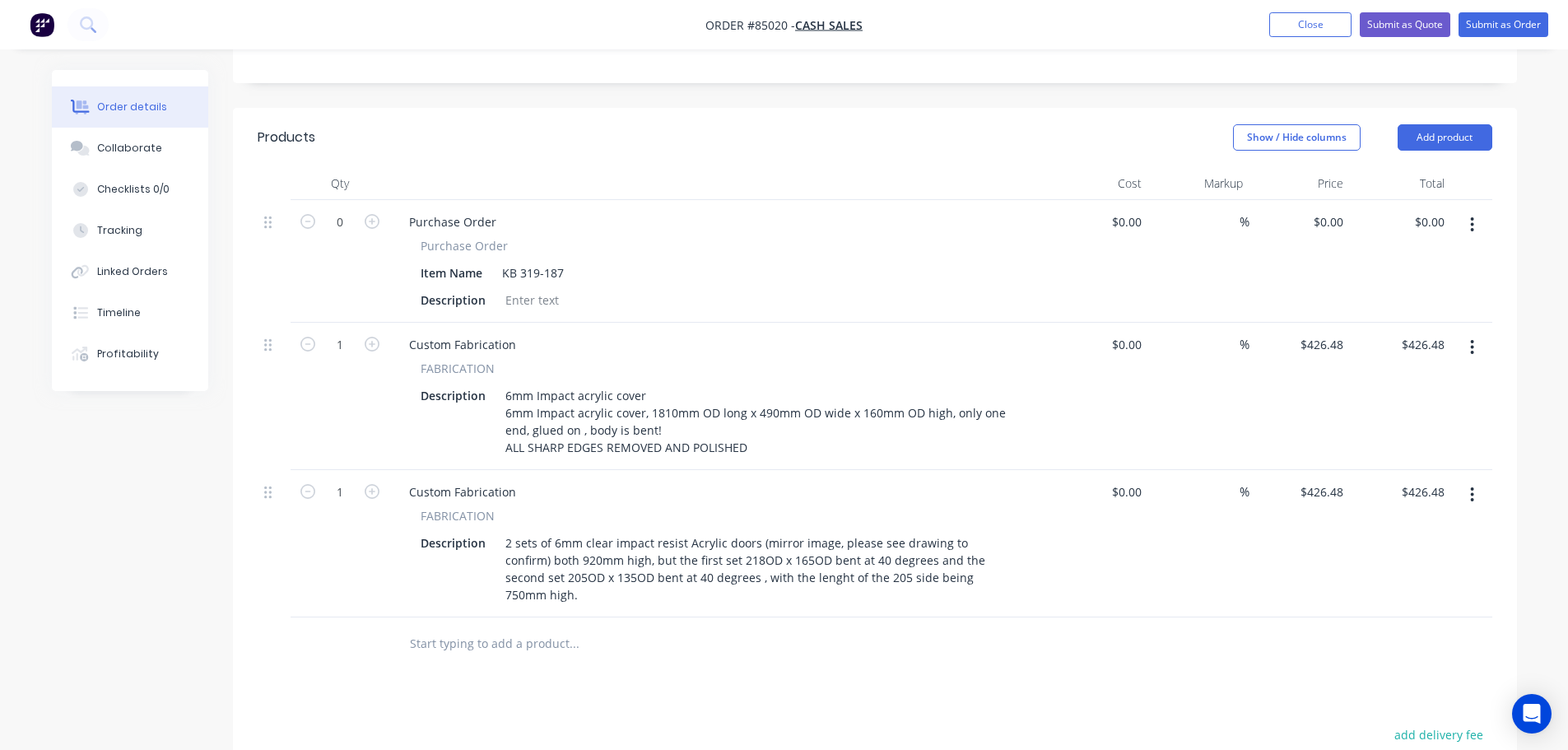
click at [817, 639] on div "Products Show / Hide columns Add product Qty Cost Markup Price Total 0 Purchase…" at bounding box center [875, 587] width 1284 height 959
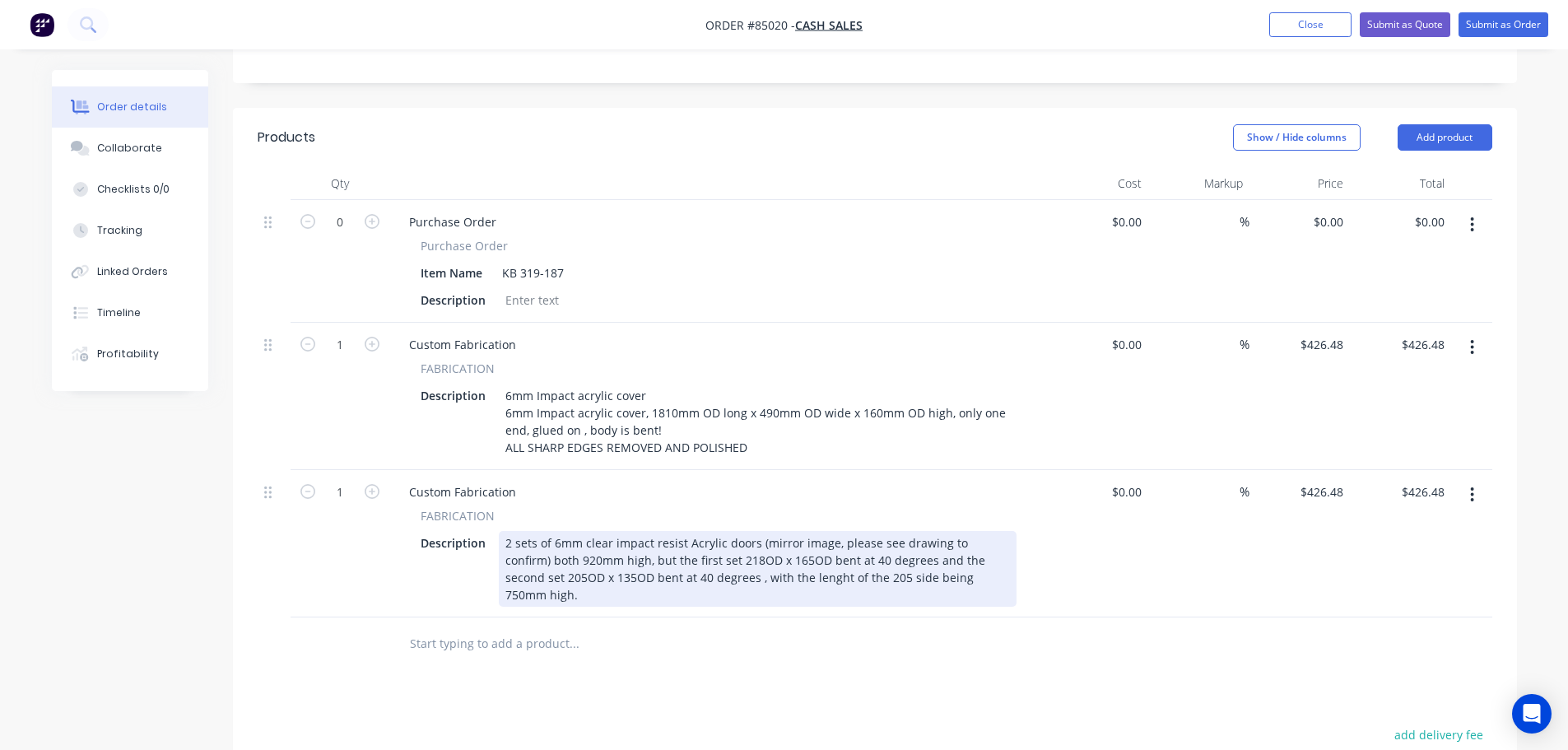
click at [772, 531] on div "2 sets of 6mm clear impact resist Acrylic doors (mirror image, please see drawi…" at bounding box center [757, 569] width 517 height 76
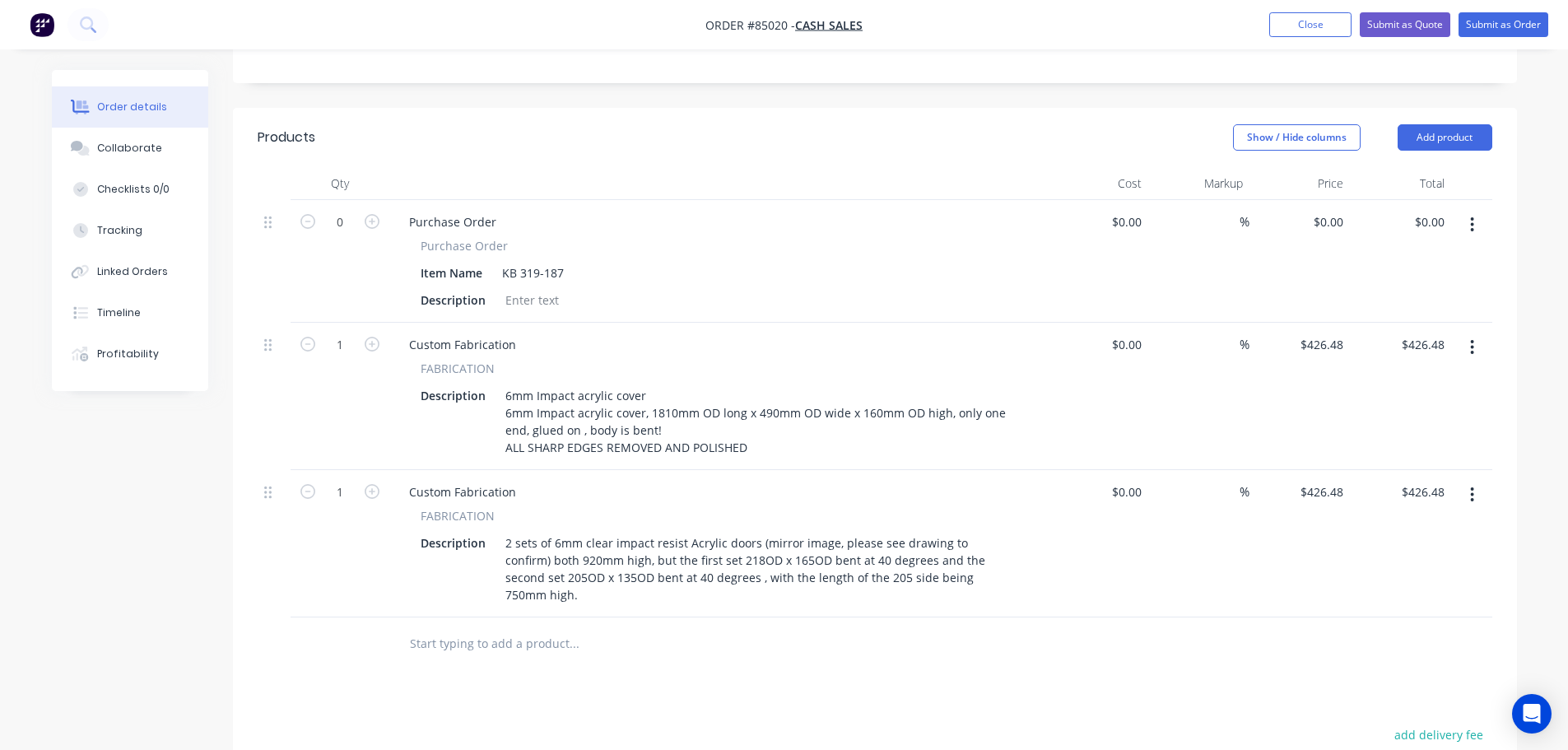
click at [943, 634] on div "Products Show / Hide columns Add product Qty Cost Markup Price Total 0 Purchase…" at bounding box center [875, 587] width 1284 height 959
click at [1321, 480] on input "426.48" at bounding box center [1324, 491] width 51 height 24
type input "$436.68"
click at [1233, 617] on div at bounding box center [875, 644] width 1234 height 54
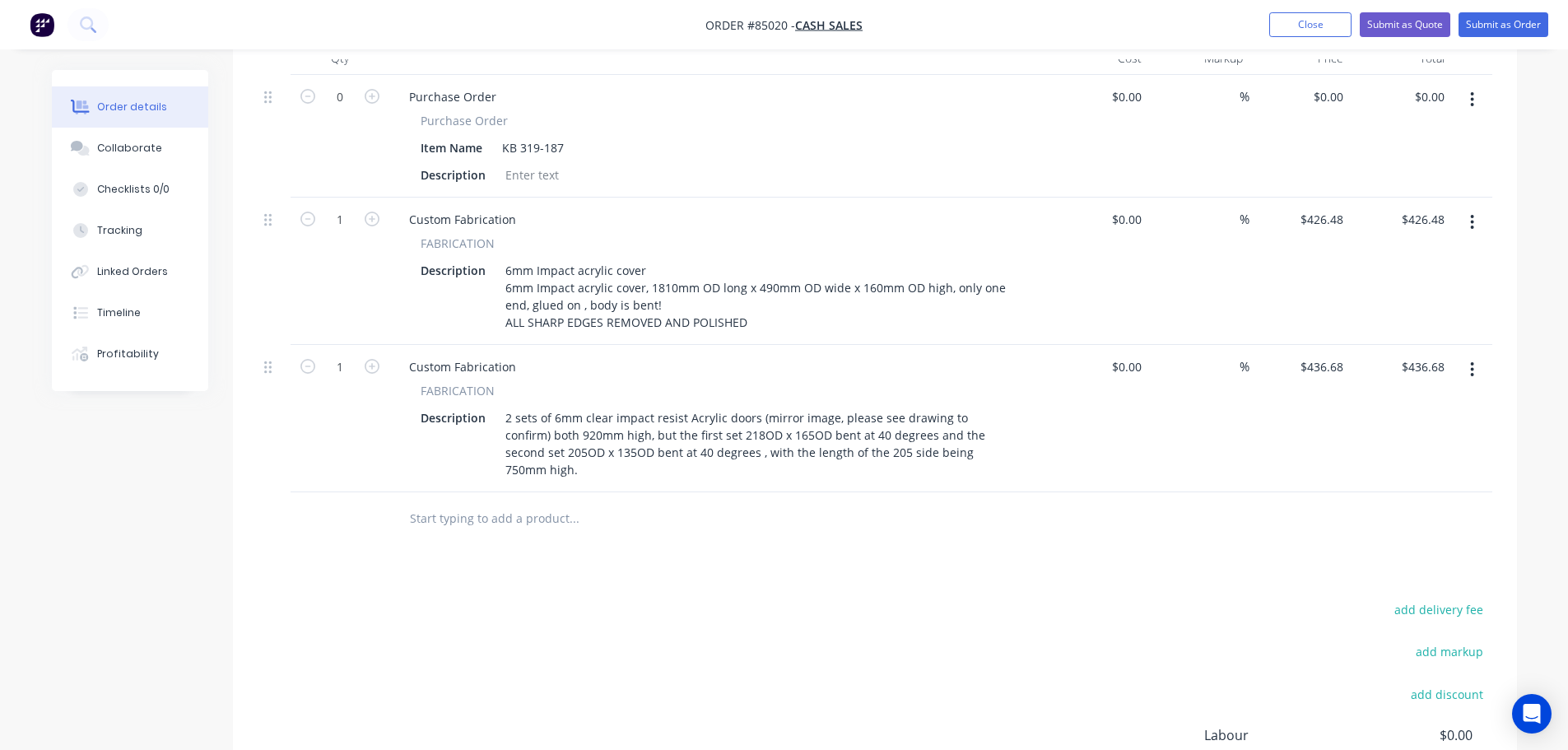
scroll to position [564, 0]
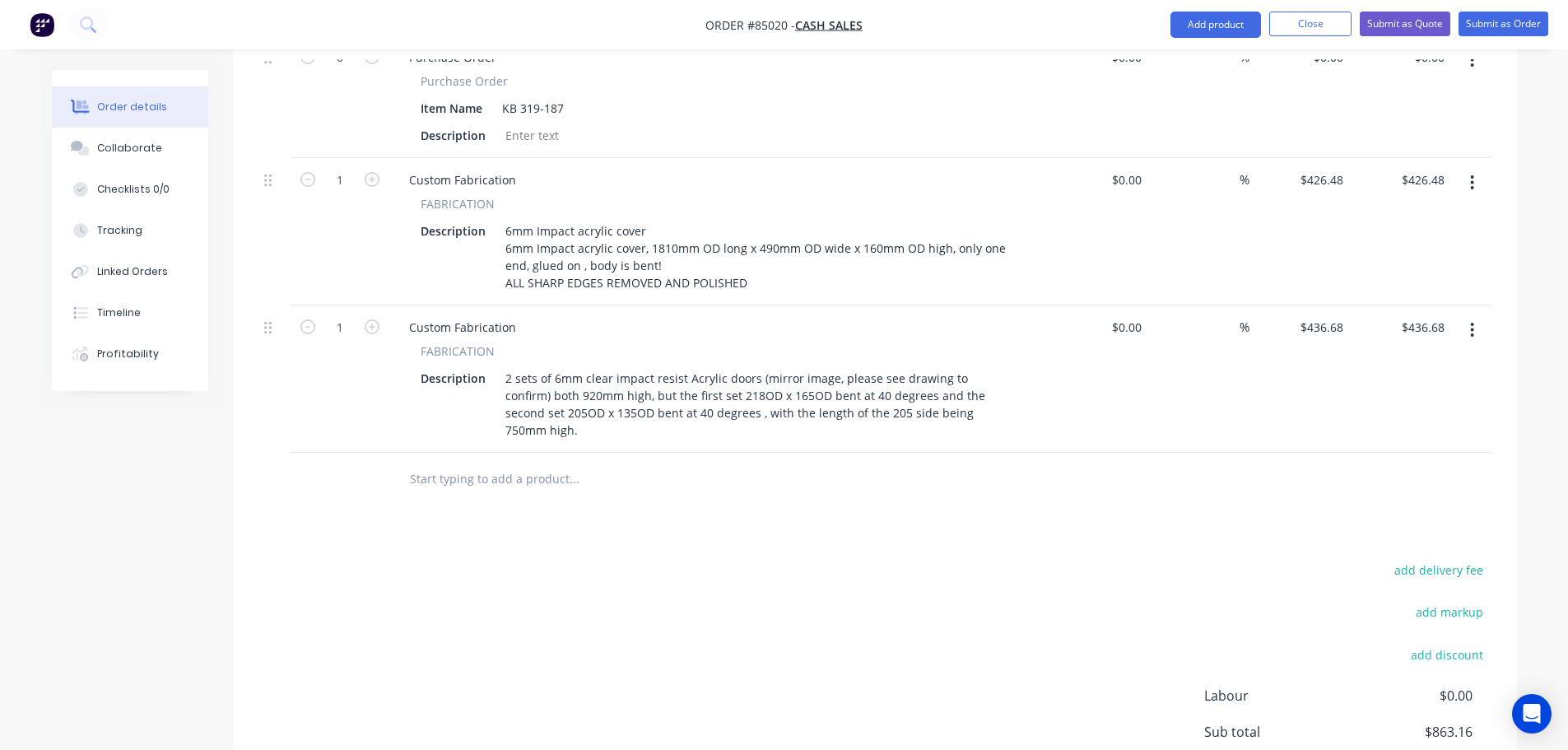
click at [496, 462] on input "text" at bounding box center [573, 479] width 330 height 33
click at [501, 462] on input "text" at bounding box center [573, 479] width 330 height 33
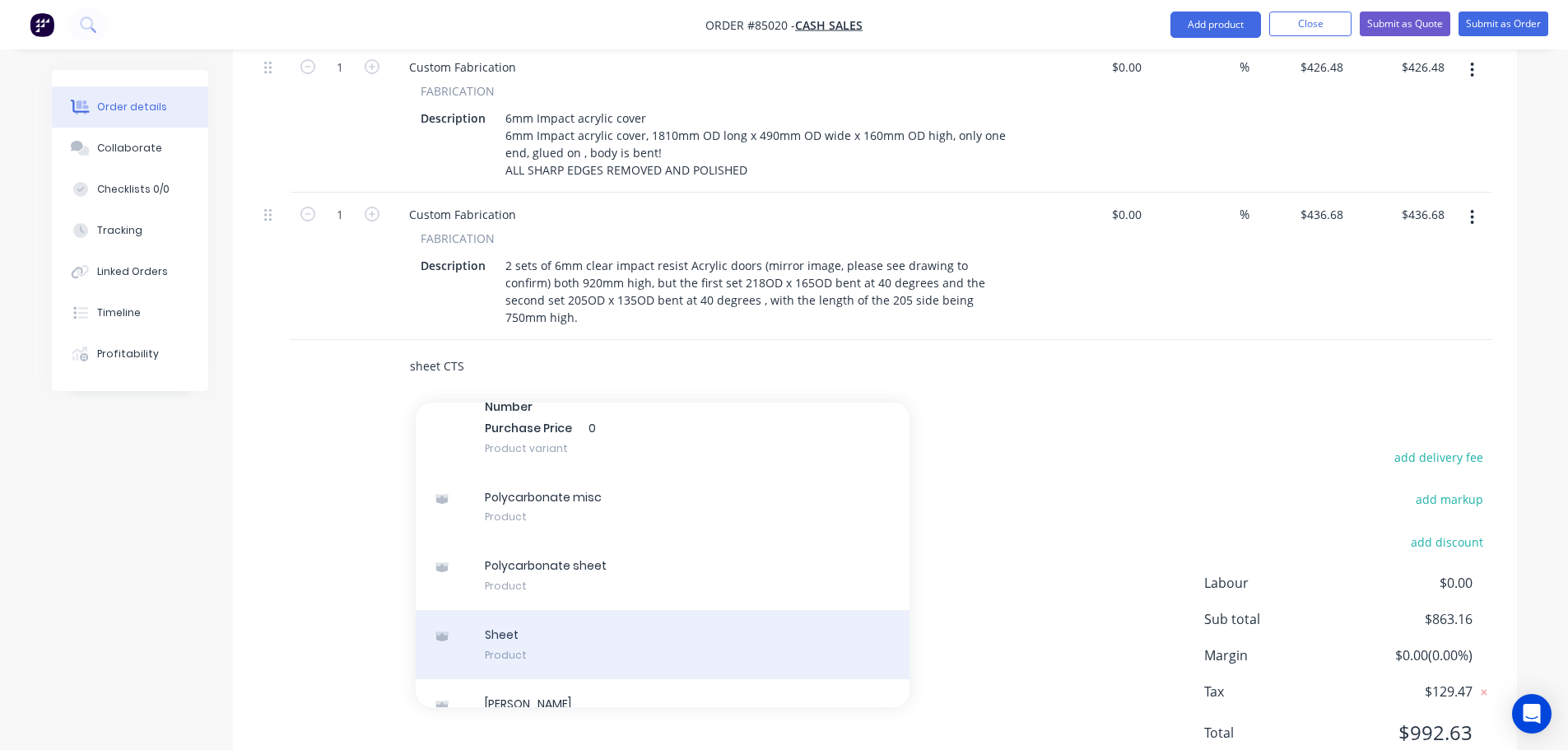
scroll to position [418, 0]
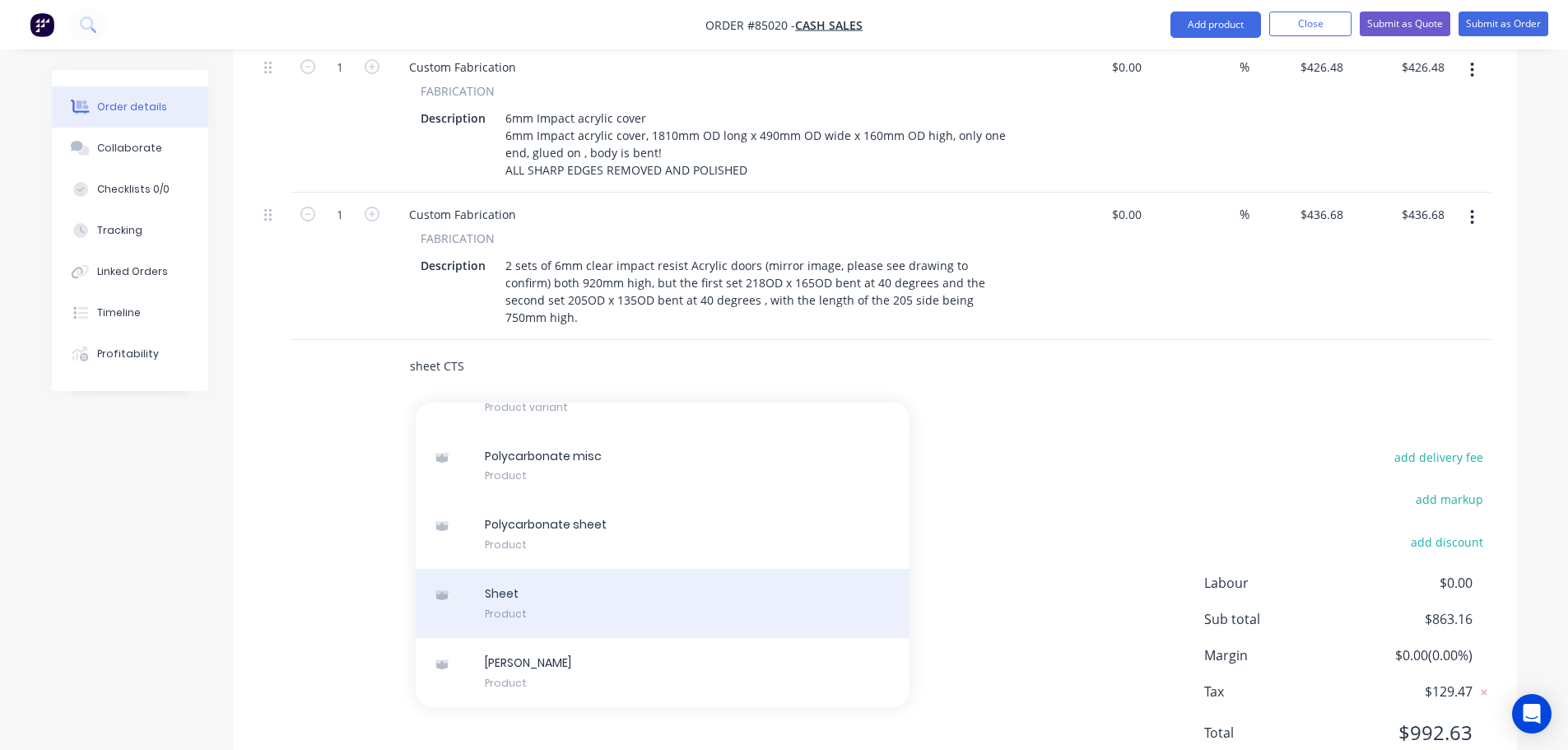
type input "sheet CTS"
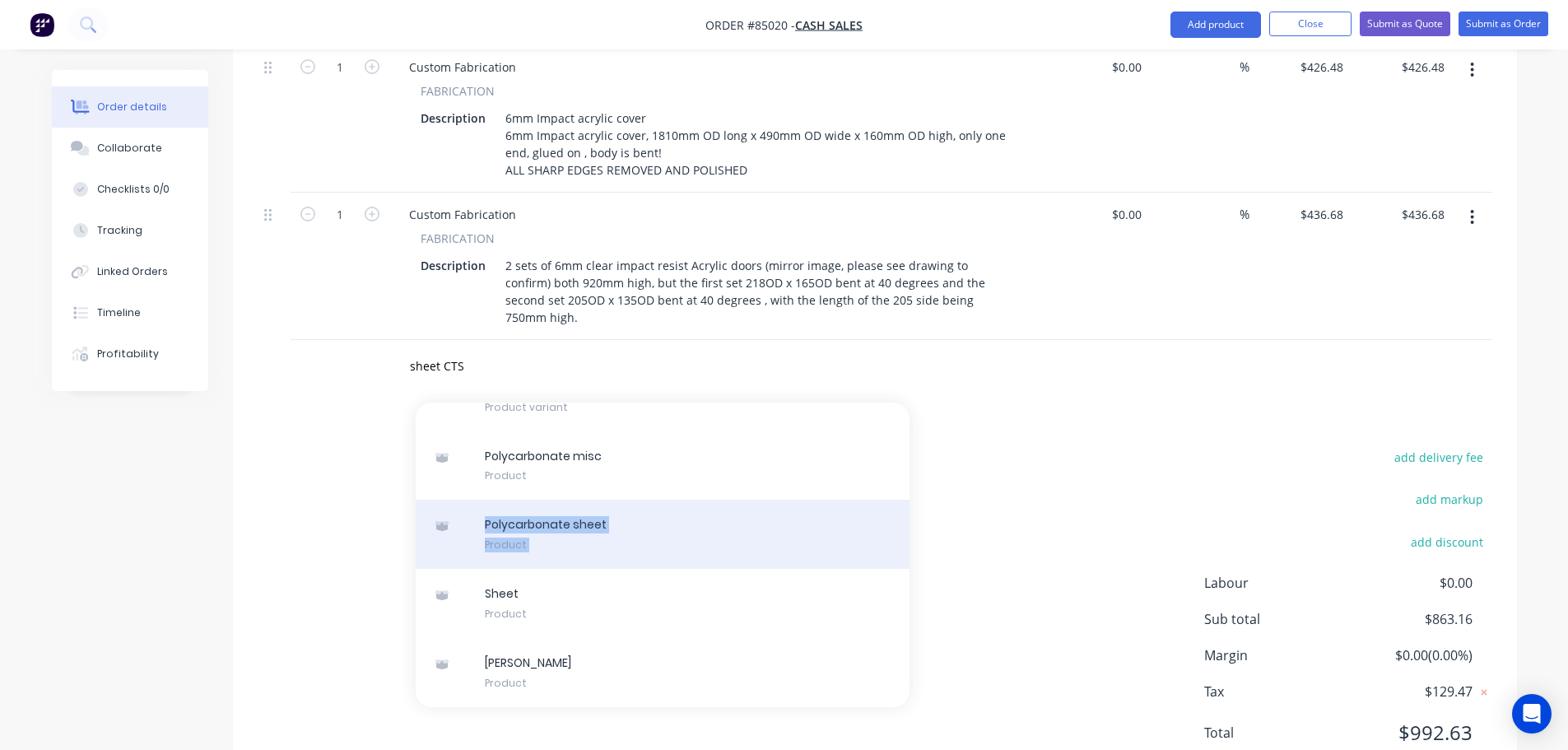
drag, startPoint x: 579, startPoint y: 555, endPoint x: 831, endPoint y: 464, distance: 267.9
click at [831, 464] on div "Add sheet CTS to order [PERSON_NAME] MYOB Item # JAR/End Cover Description [PER…" at bounding box center [662, 555] width 494 height 305
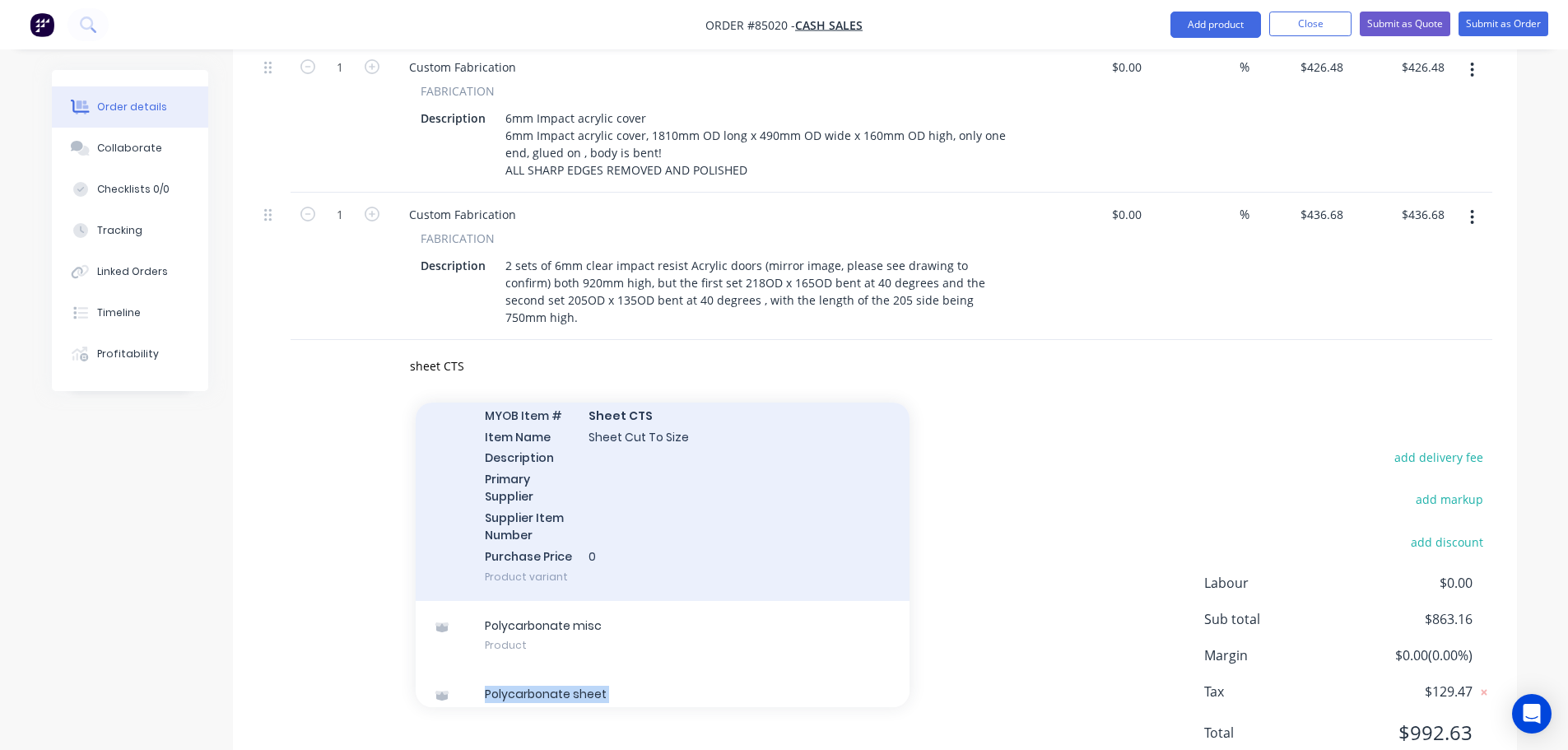
scroll to position [89, 0]
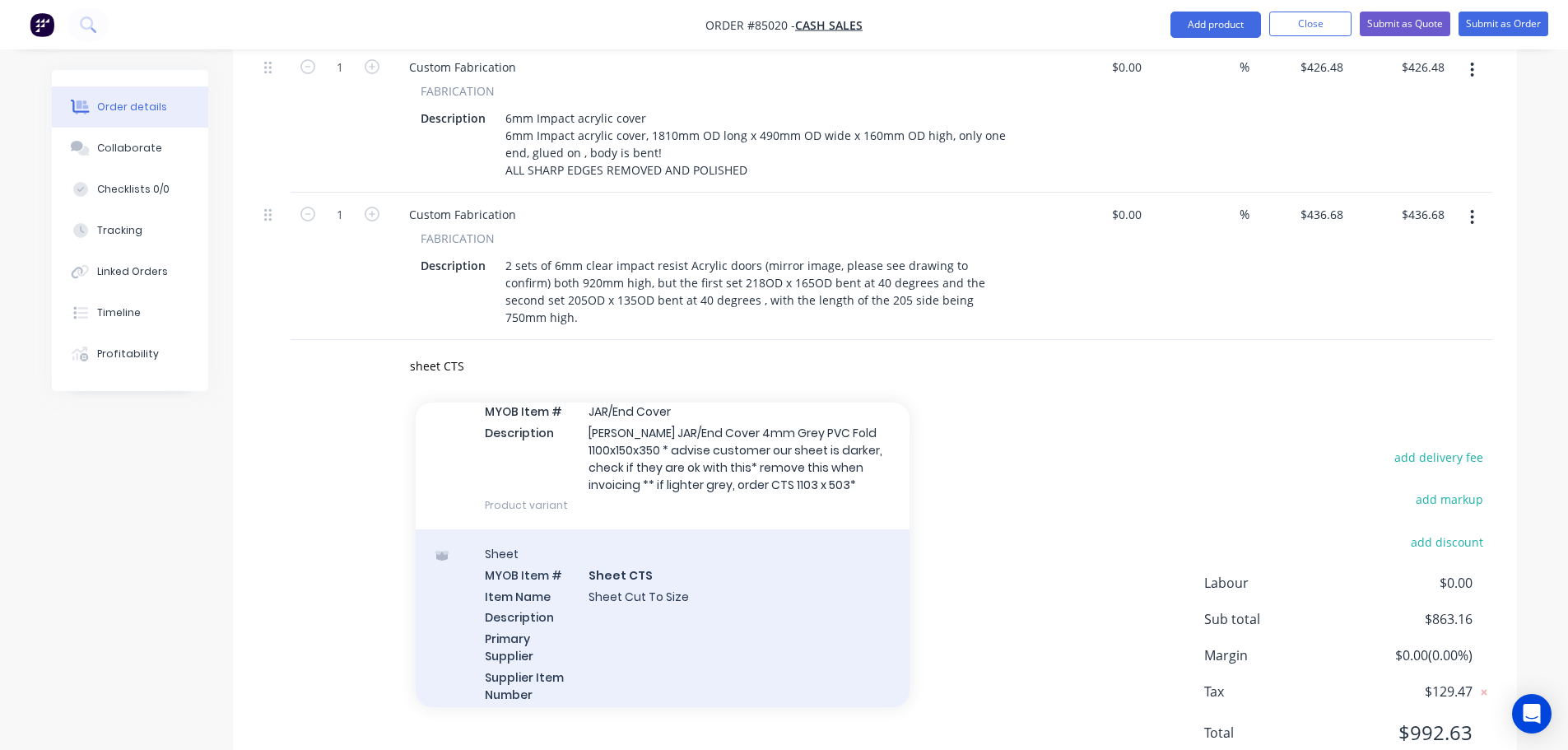
click at [681, 529] on div "Sheet MYOB Item # Sheet CTS Item Name Sheet Cut To Size Description Primary Sup…" at bounding box center [662, 645] width 494 height 232
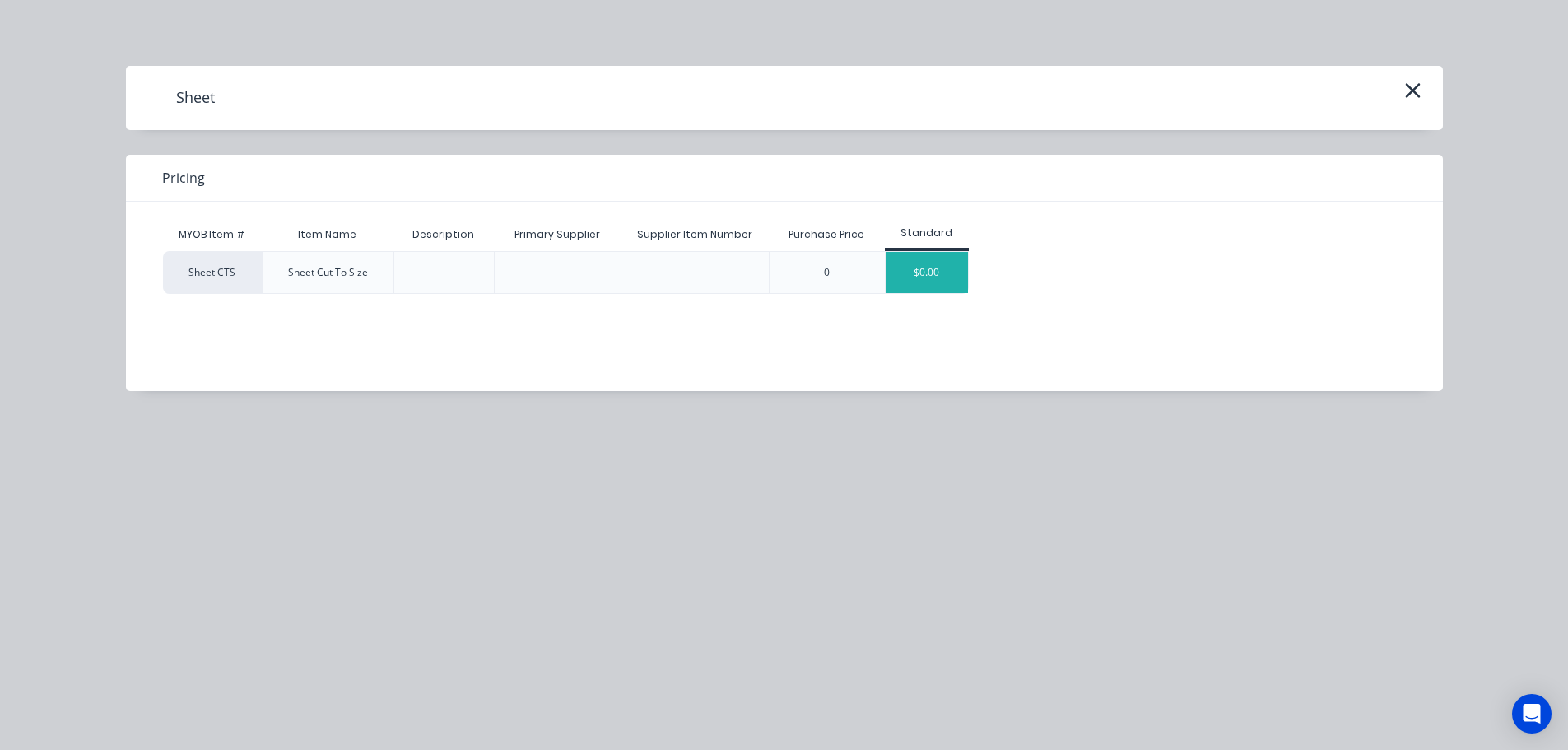
click at [950, 265] on div "$0.00" at bounding box center [927, 273] width 82 height 41
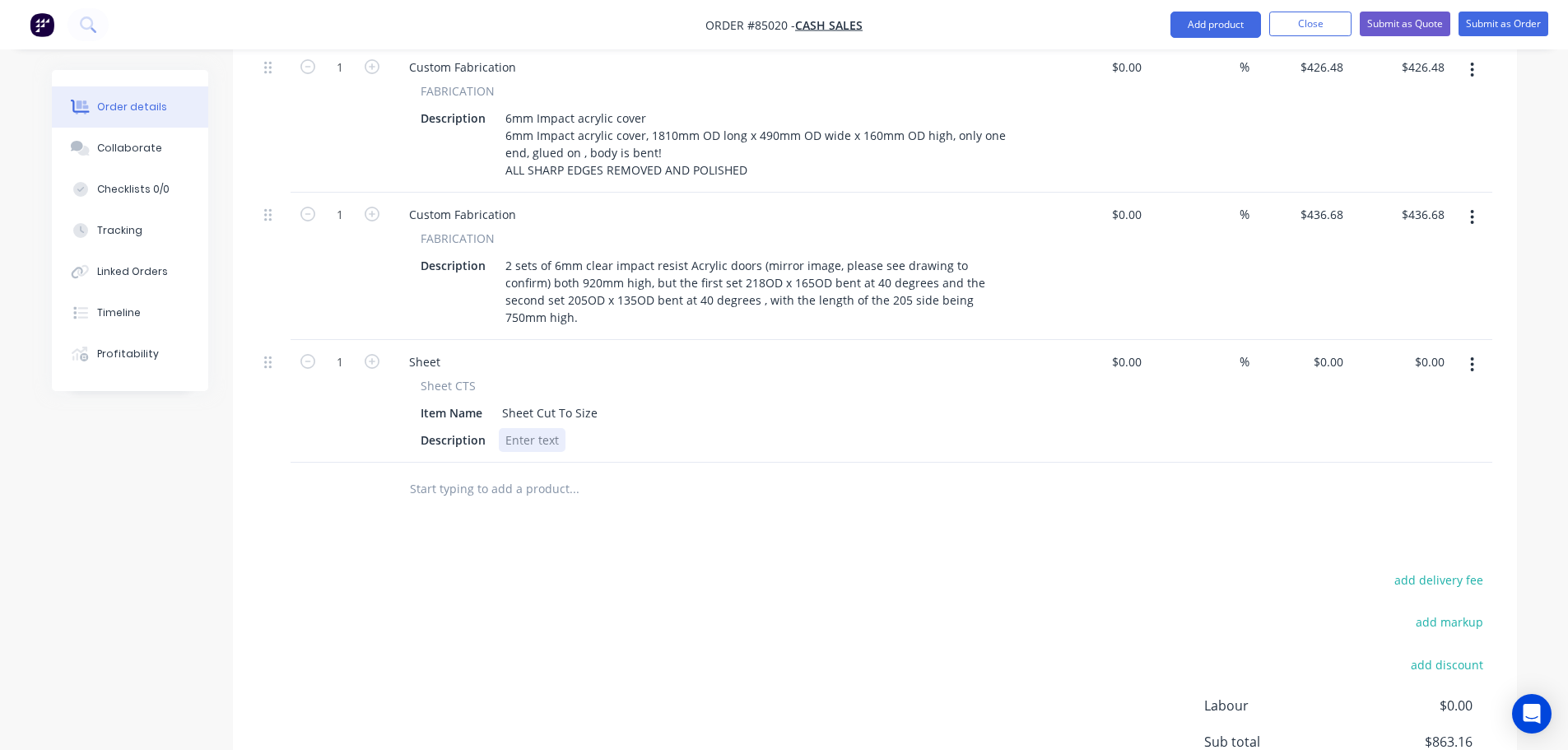
click at [508, 428] on div at bounding box center [531, 439] width 67 height 24
paste div
click at [597, 471] on div "Products Show / Hide columns Add product Qty Cost Markup Price Total 0 Purchase…" at bounding box center [875, 371] width 1284 height 1081
click at [1340, 350] on input "0" at bounding box center [1331, 362] width 38 height 24
type input "$24.36"
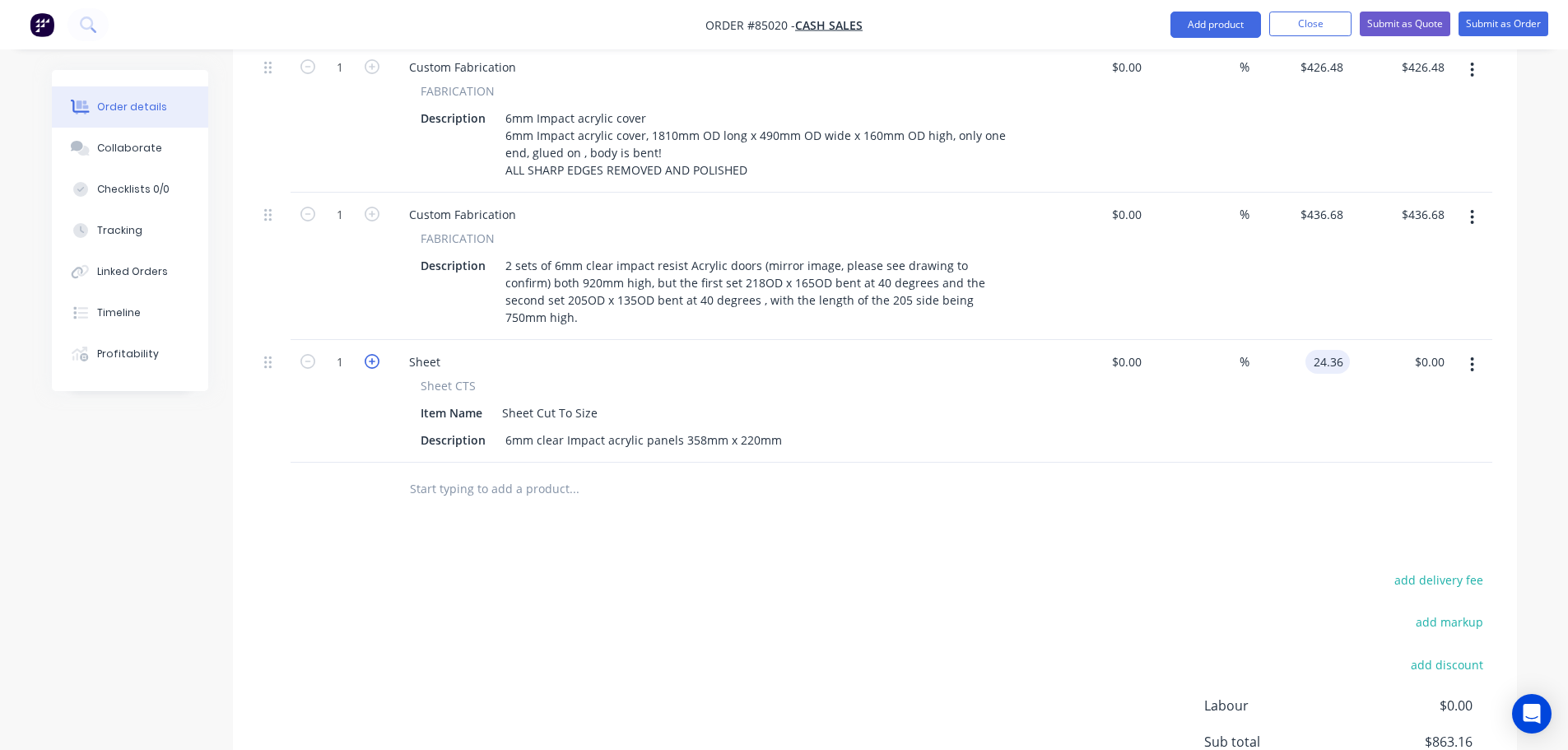
type input "$24.36"
click at [365, 354] on icon "button" at bounding box center [372, 362] width 15 height 15
type input "2"
type input "$48.72"
click at [984, 569] on div "add delivery fee add markup add discount Labour $0.00 Sub total $911.88 Margin …" at bounding box center [875, 728] width 1234 height 318
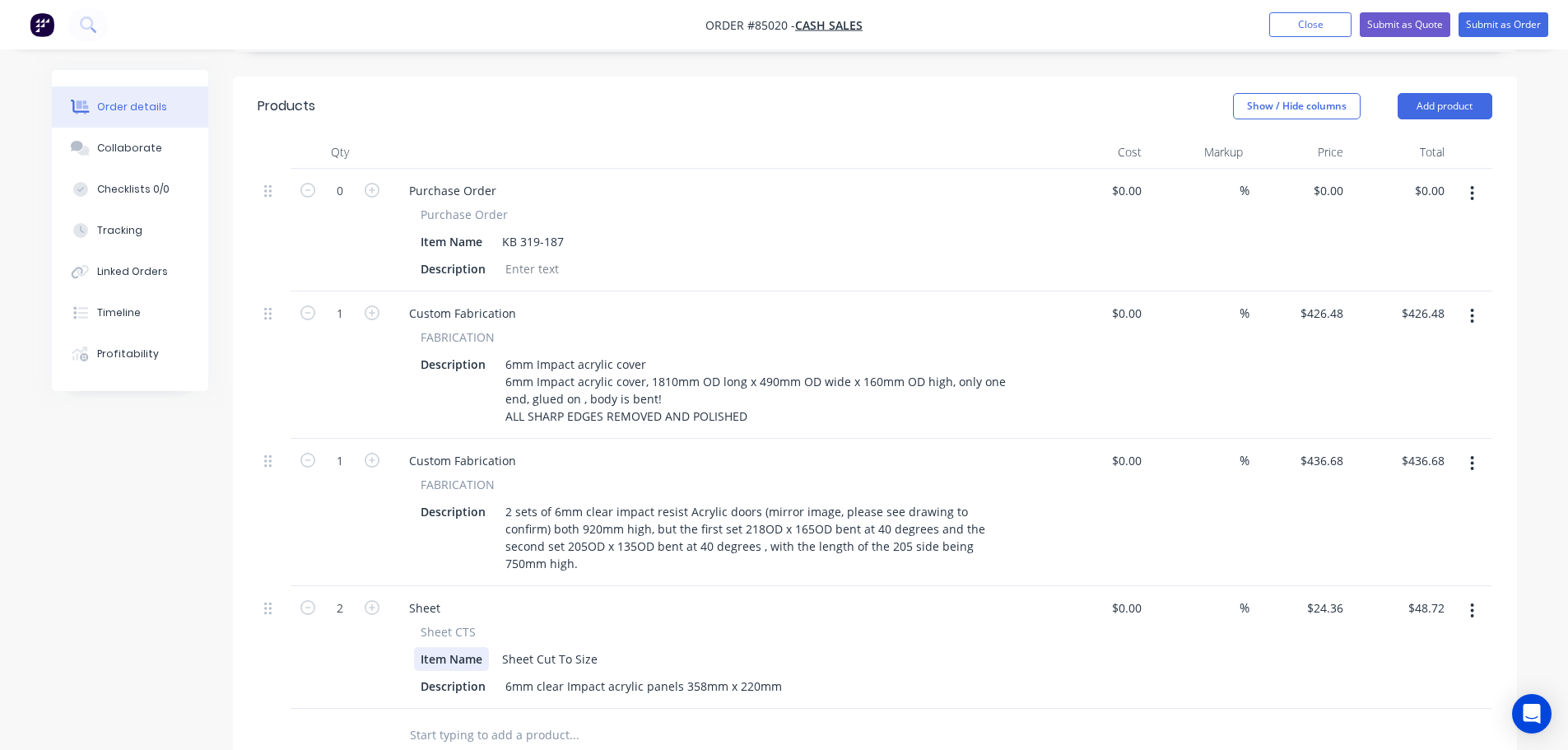
scroll to position [470, 0]
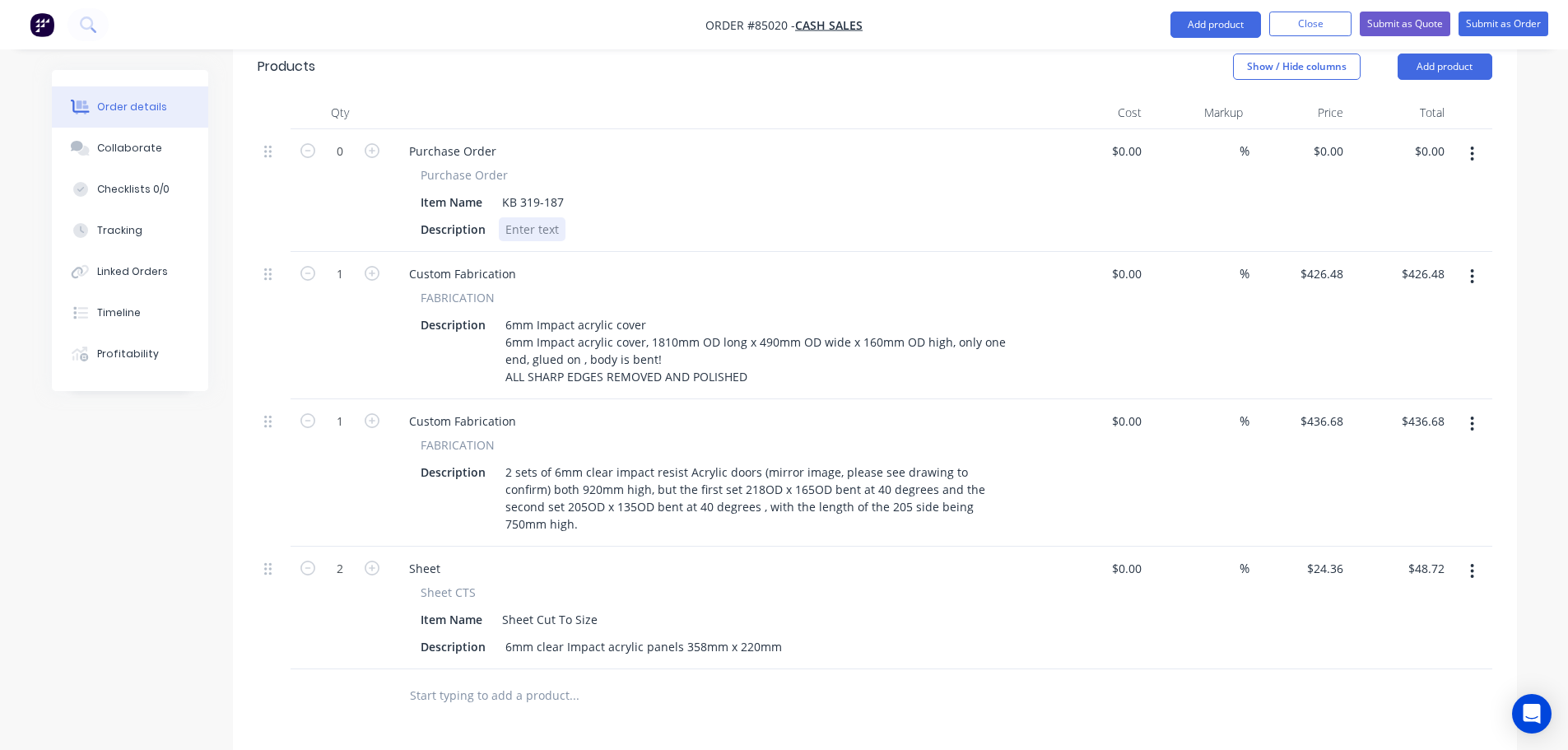
click at [538, 218] on div at bounding box center [531, 229] width 67 height 24
click at [732, 218] on div "Description as per quote 18337" at bounding box center [714, 229] width 602 height 24
click at [1505, 21] on button "Submit as Order" at bounding box center [1503, 24] width 90 height 25
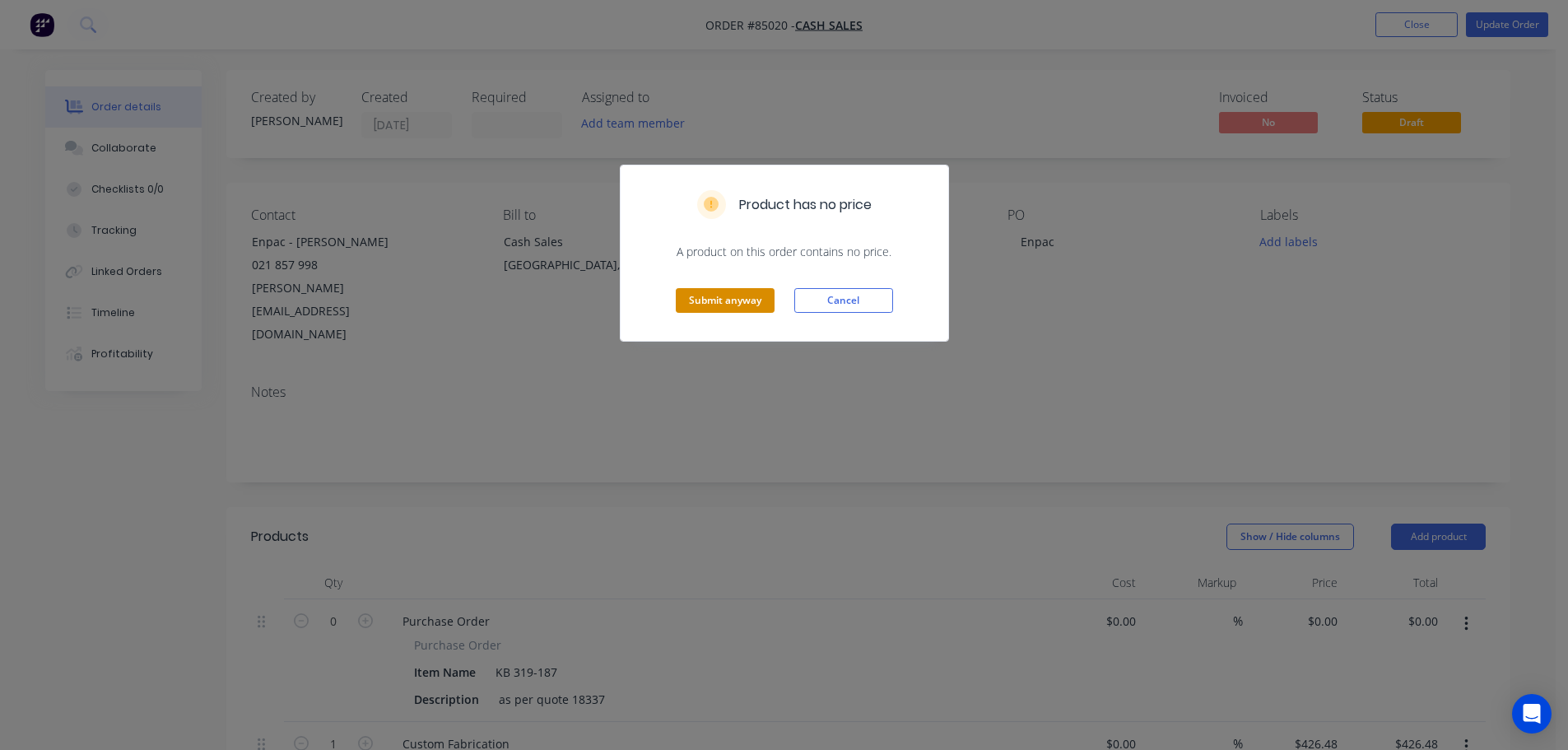
click at [725, 305] on button "Submit anyway" at bounding box center [725, 301] width 99 height 25
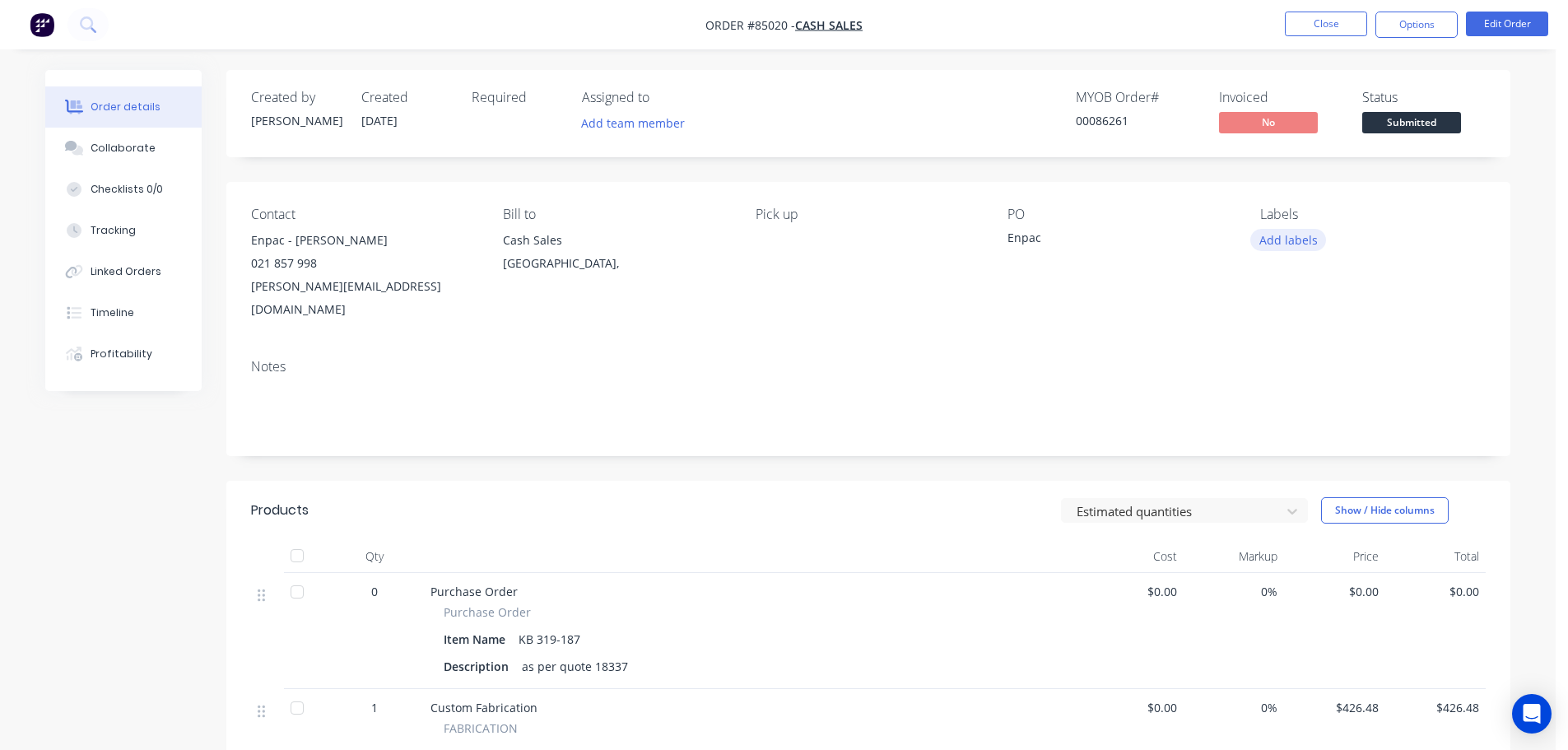
click at [1271, 241] on button "Add labels" at bounding box center [1288, 240] width 76 height 22
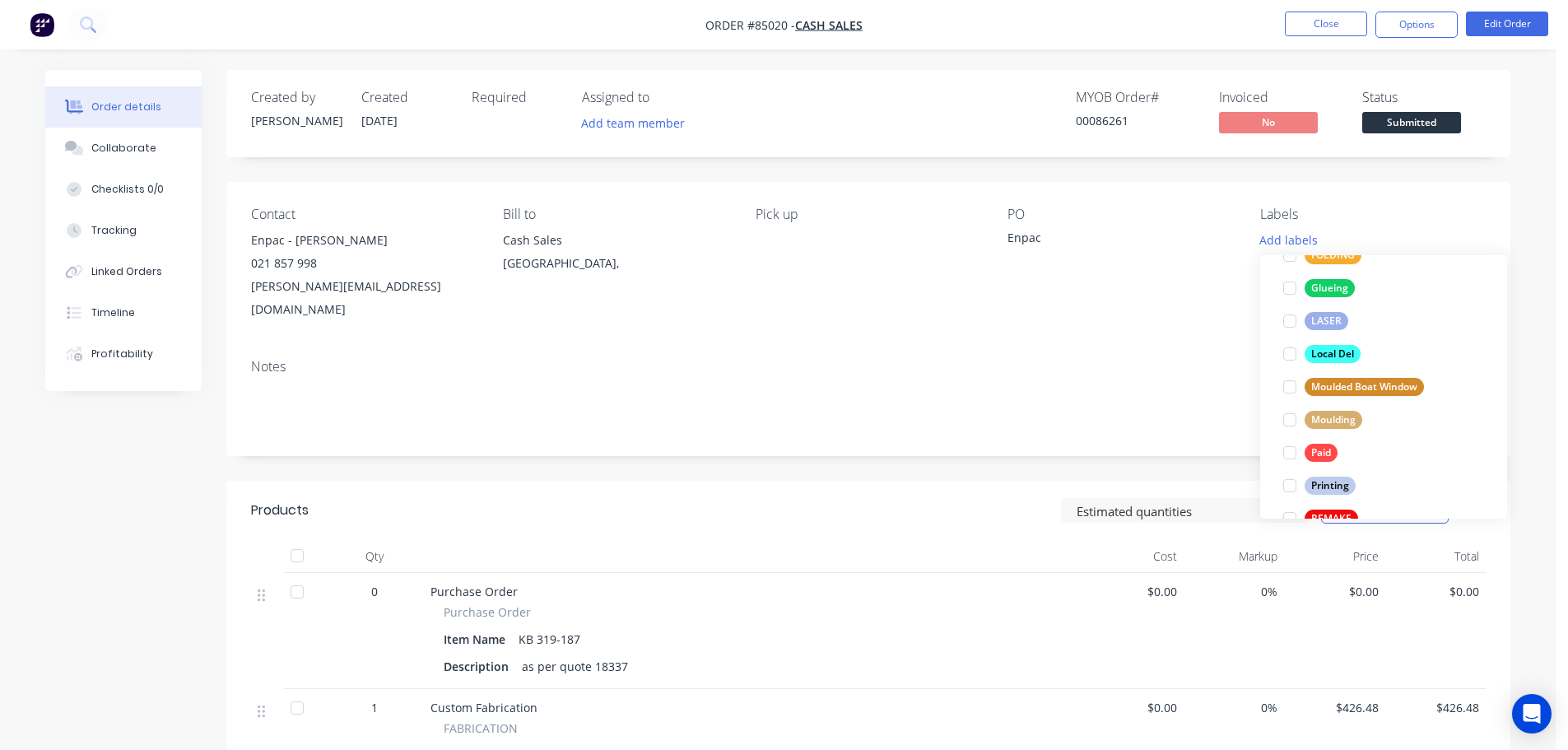
scroll to position [659, 0]
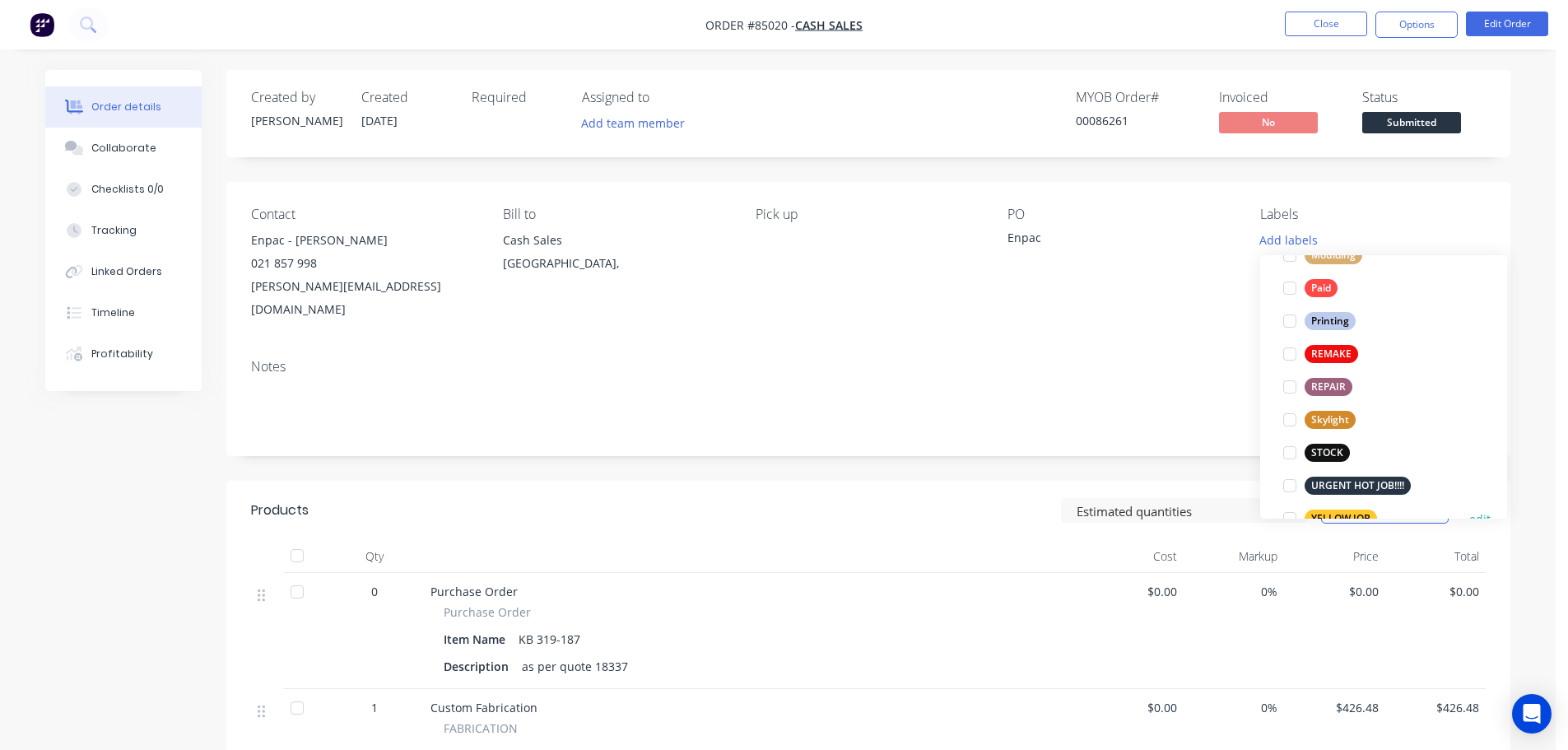
click at [1332, 508] on button "YELLOW JOB" at bounding box center [1330, 518] width 107 height 23
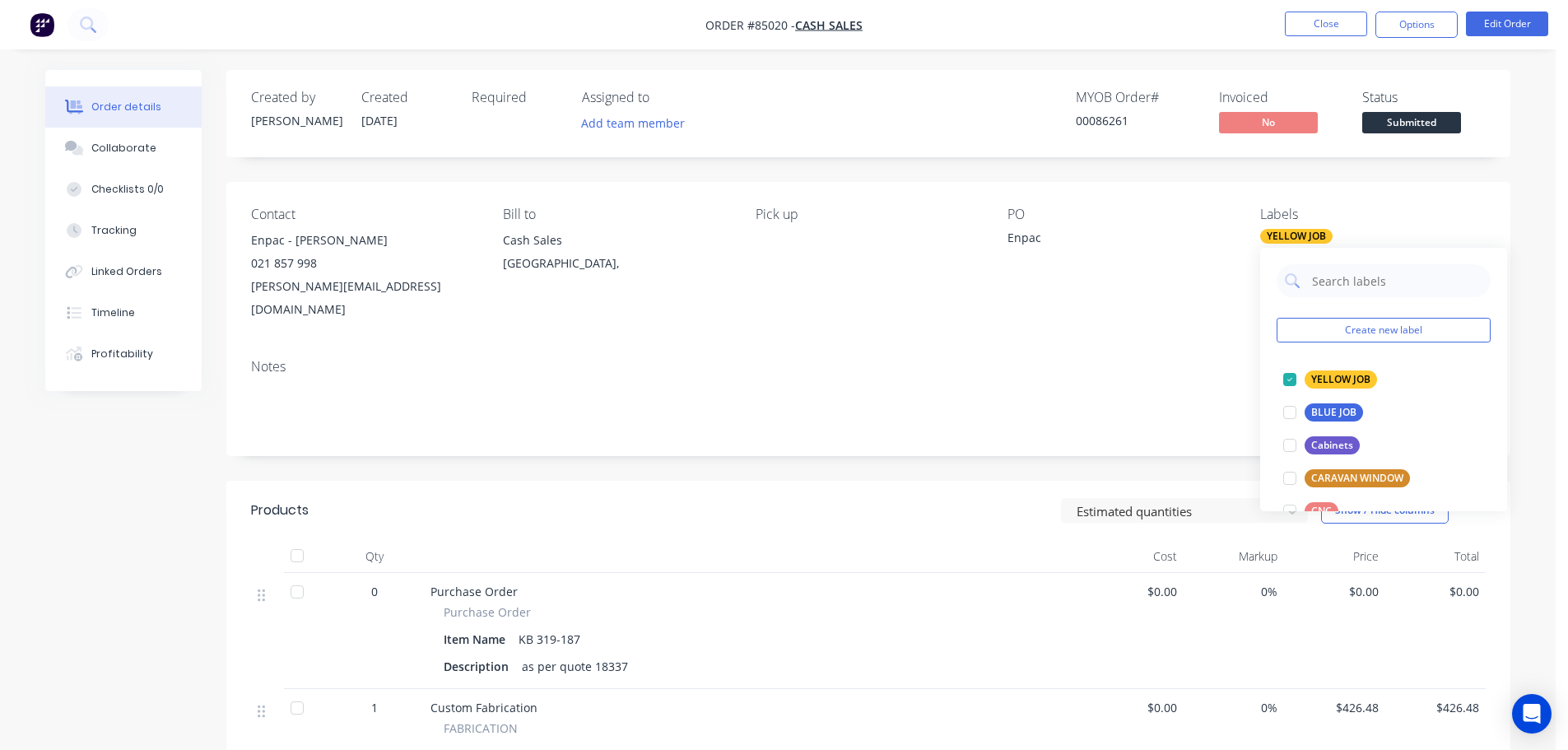
click at [1407, 122] on span "Submitted" at bounding box center [1411, 122] width 99 height 21
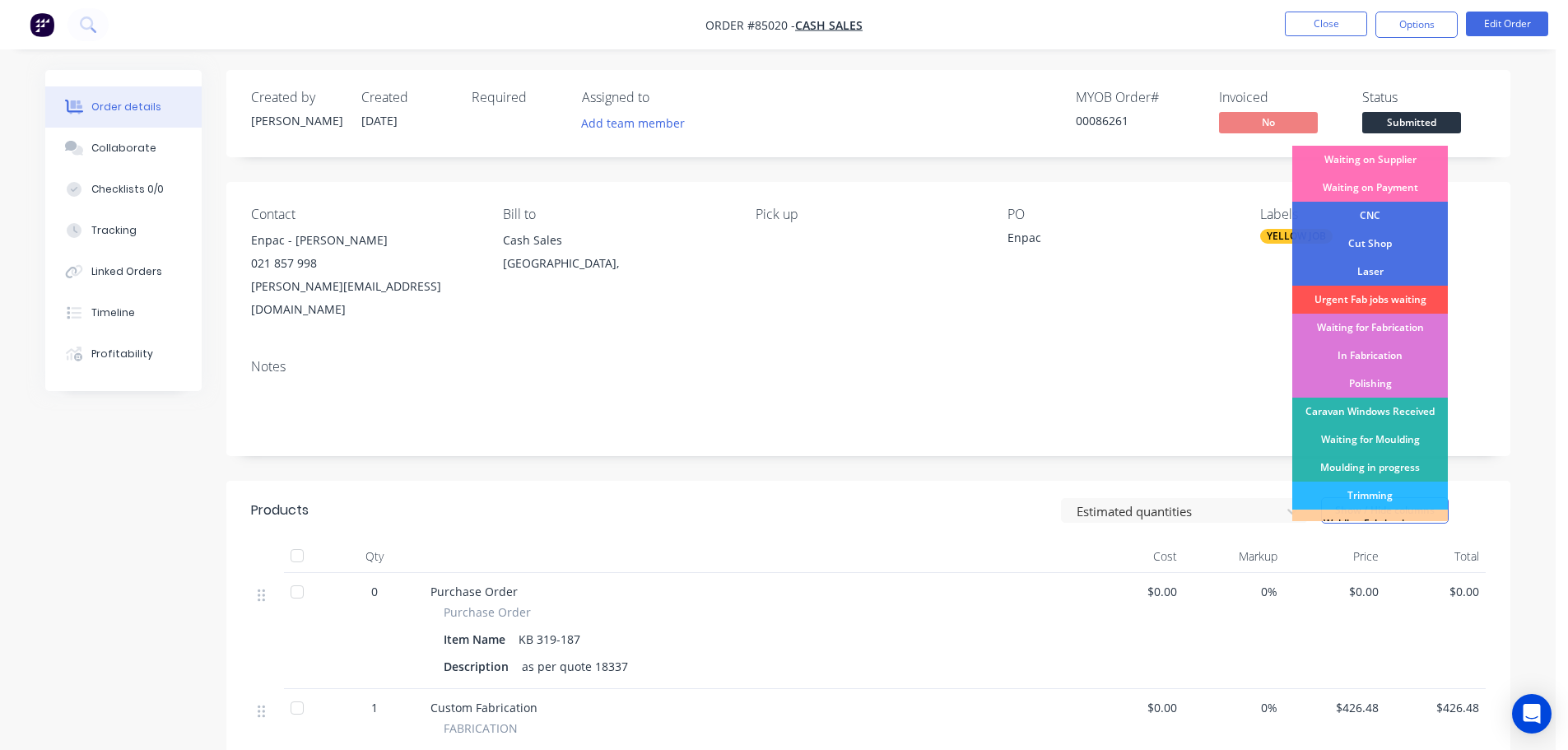
click at [1416, 56] on div "Order details Collaborate Checklists 0/0 Tracking Linked Orders Timeline Profit…" at bounding box center [778, 681] width 1556 height 1362
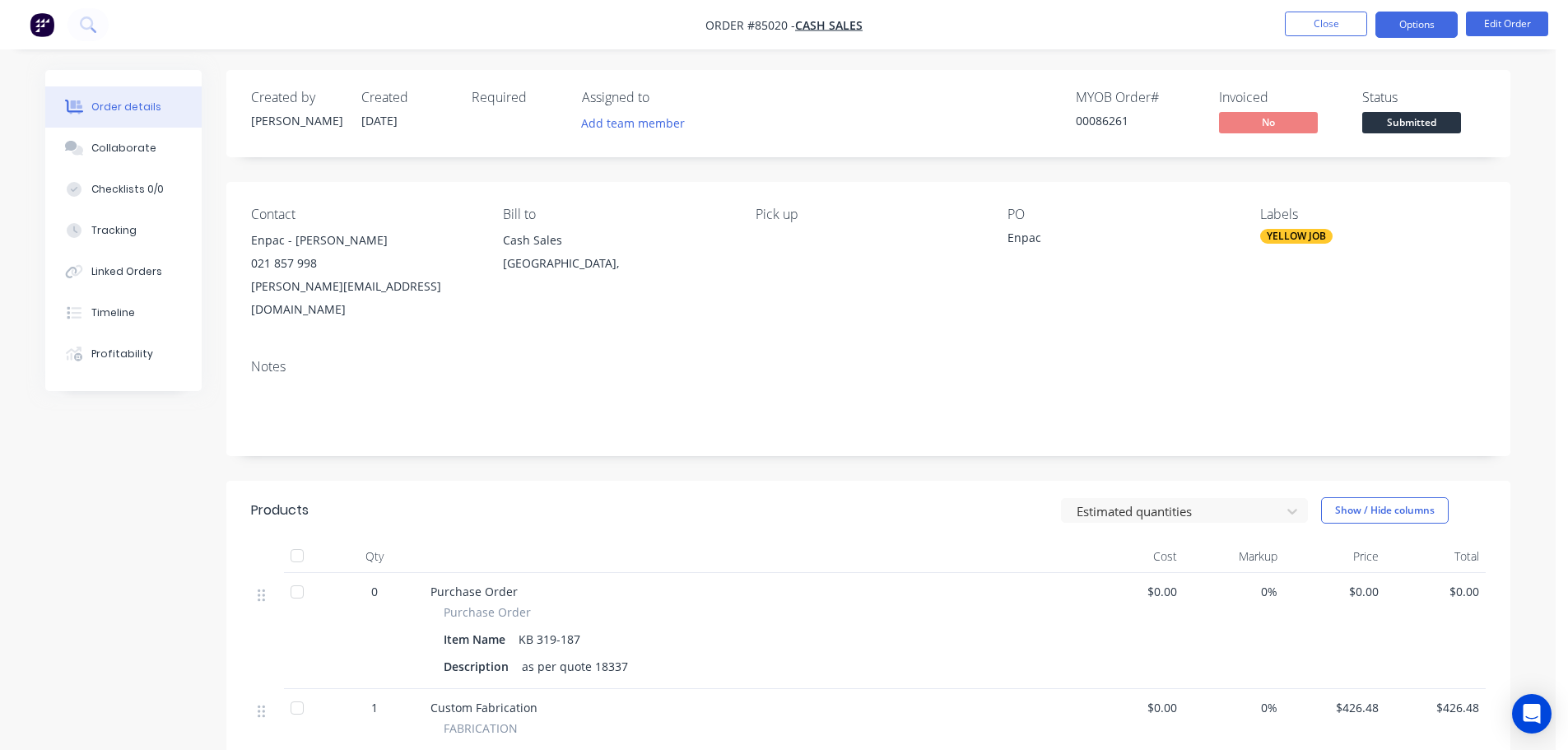
click at [1421, 25] on button "Options" at bounding box center [1416, 25] width 82 height 26
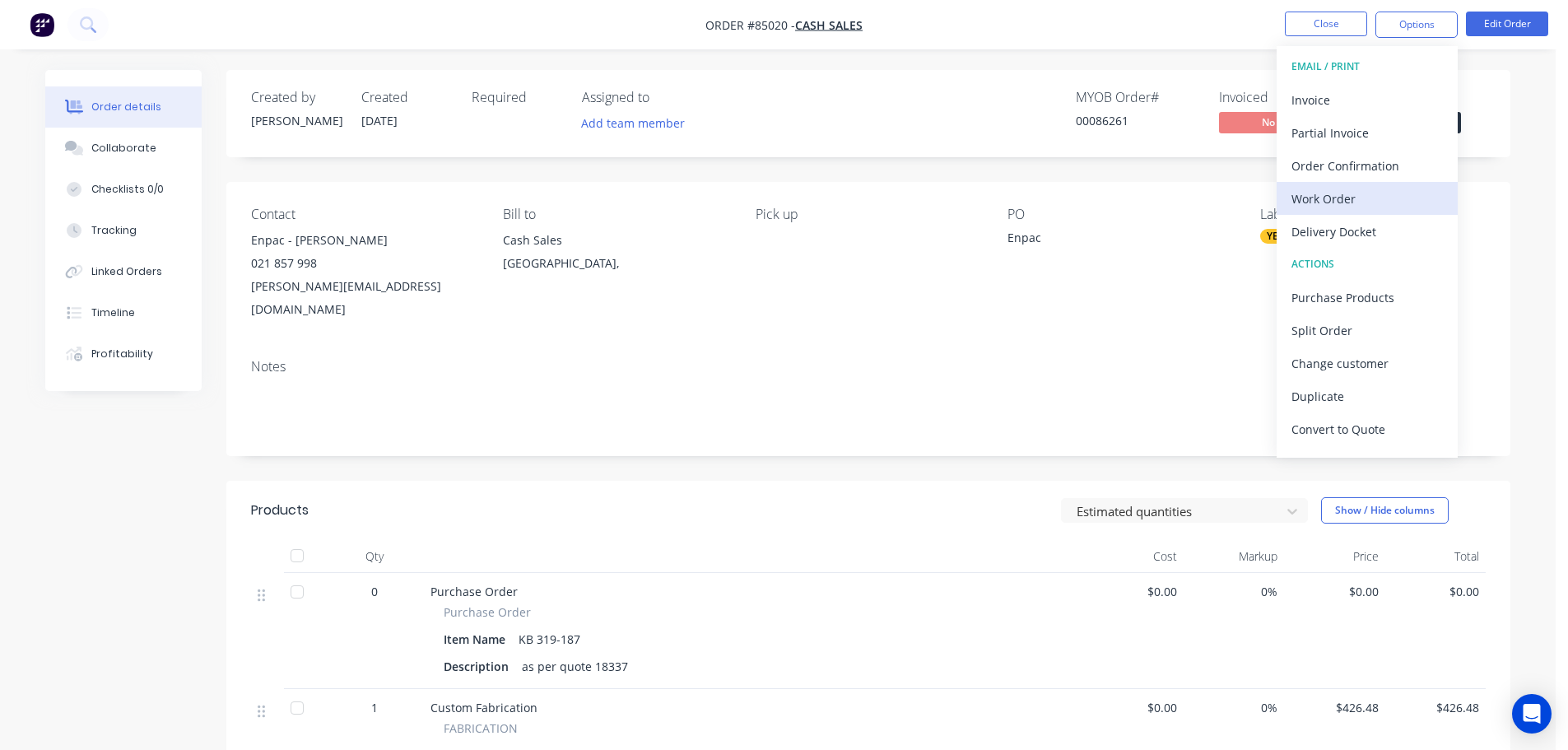
click at [1344, 211] on button "Work Order" at bounding box center [1367, 199] width 181 height 33
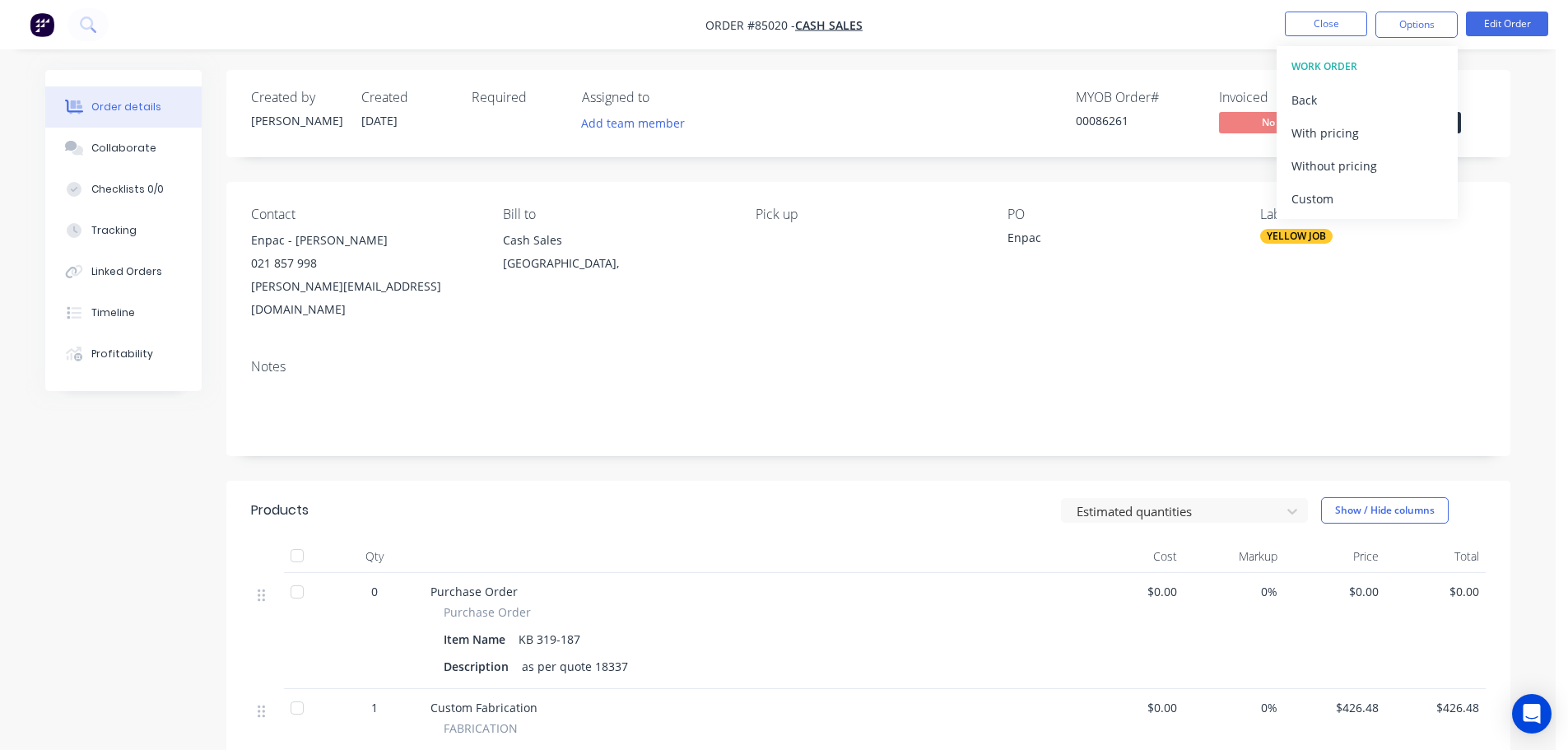
click at [1353, 176] on div "Without pricing" at bounding box center [1367, 166] width 152 height 24
click at [1098, 54] on div "Order details Collaborate Checklists 0/0 Tracking Linked Orders Timeline Profit…" at bounding box center [778, 681] width 1556 height 1362
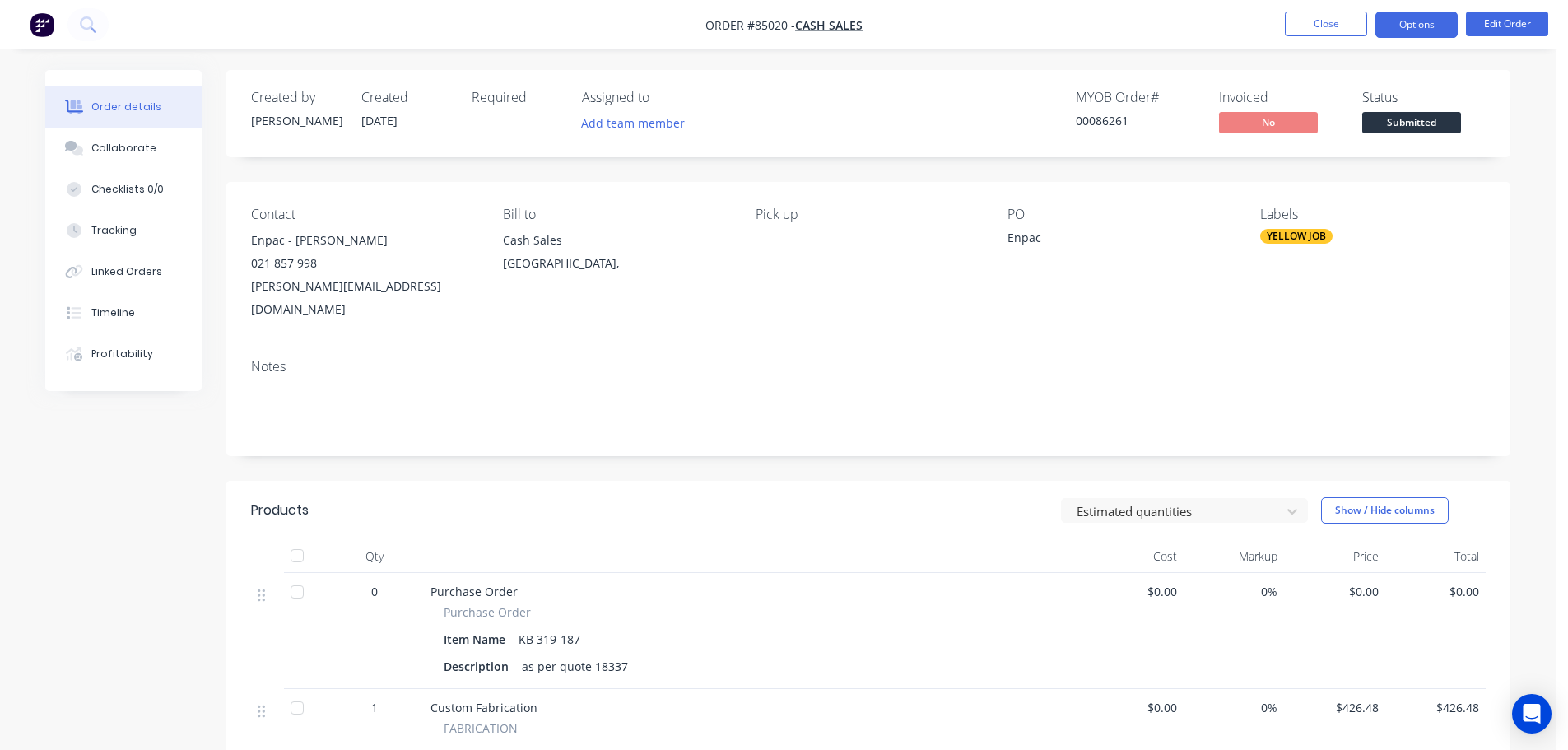
click at [1414, 31] on button "Options" at bounding box center [1416, 25] width 82 height 26
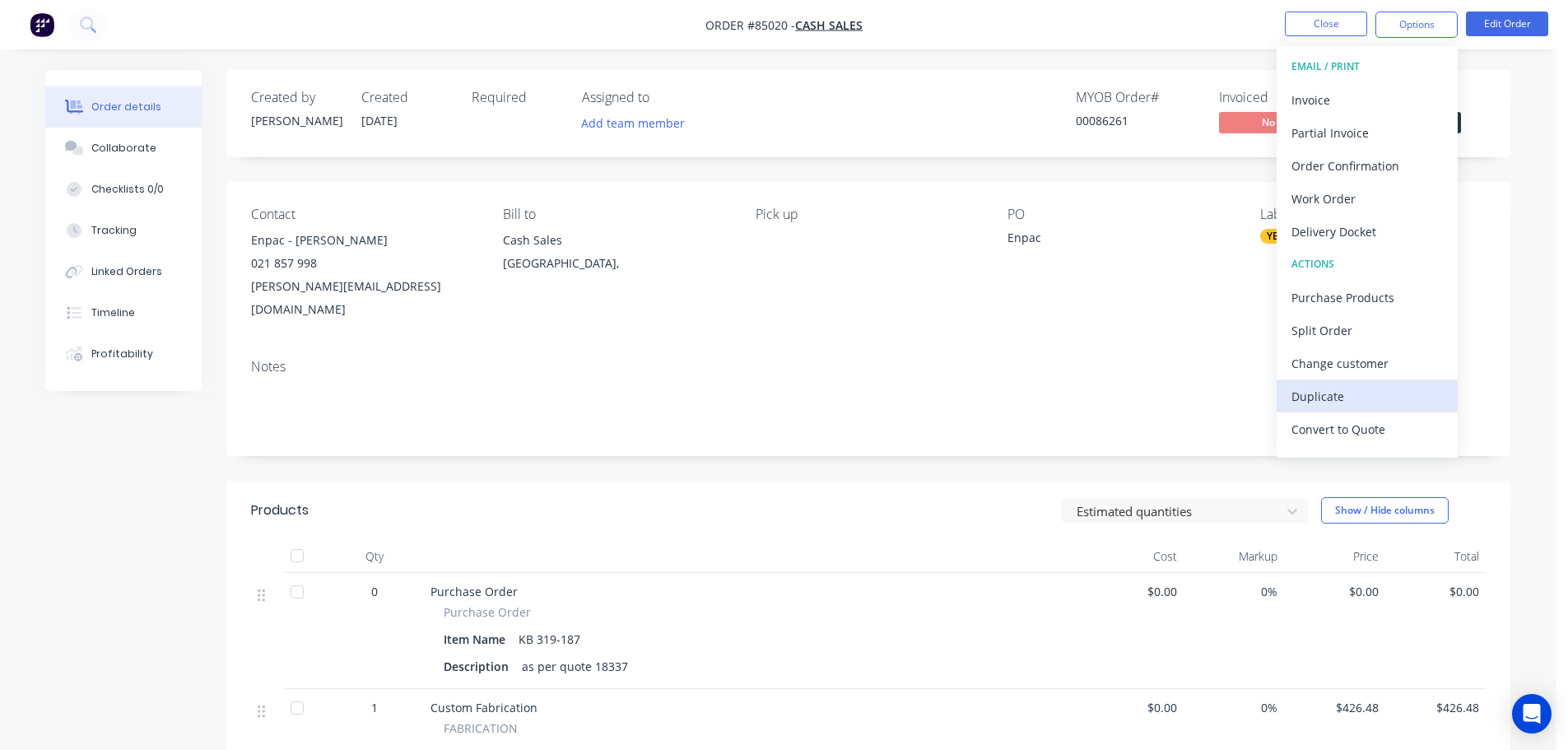
click at [1299, 395] on div "Duplicate" at bounding box center [1367, 396] width 152 height 24
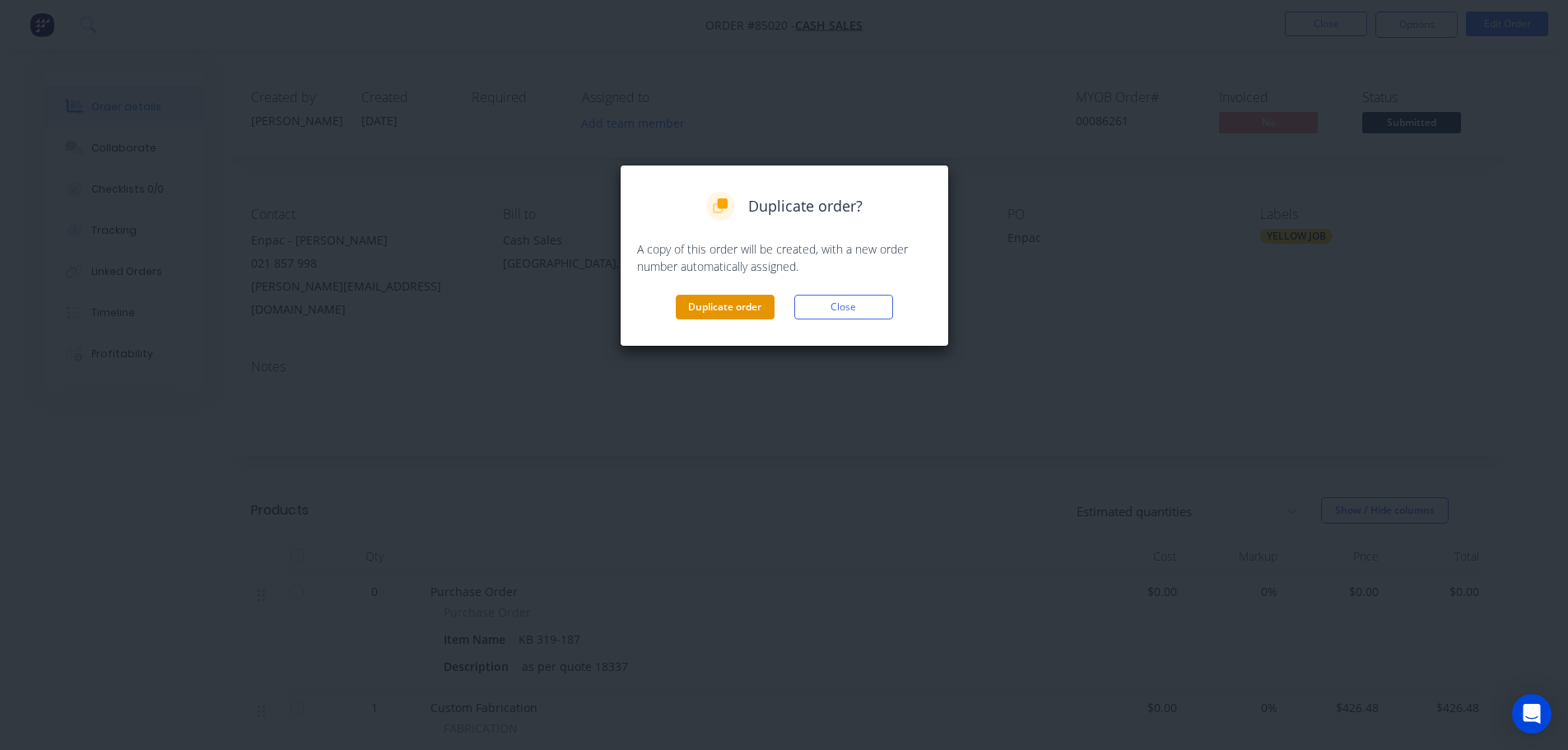
click at [745, 311] on button "Duplicate order" at bounding box center [725, 307] width 99 height 25
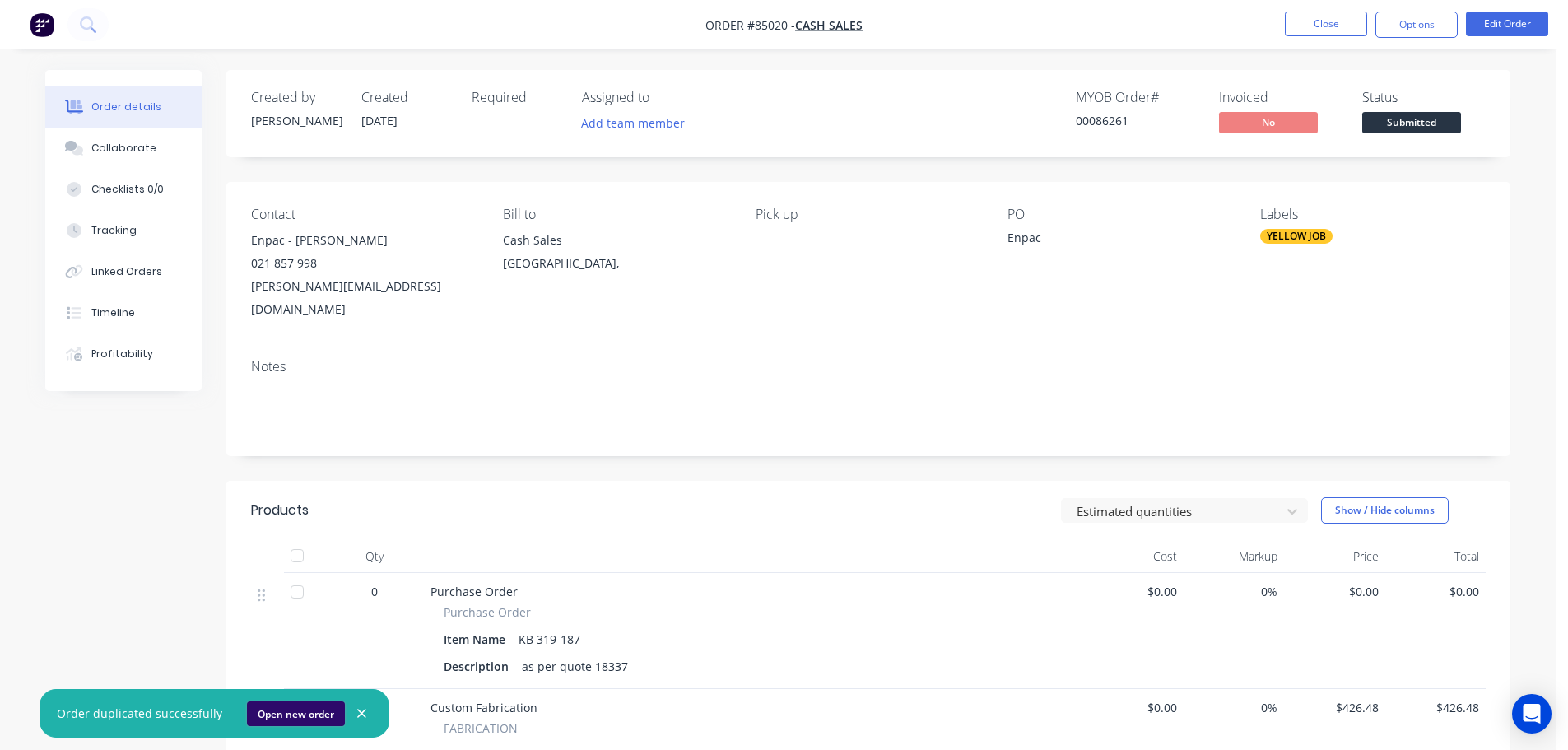
click at [283, 710] on button "Open new order" at bounding box center [296, 714] width 98 height 25
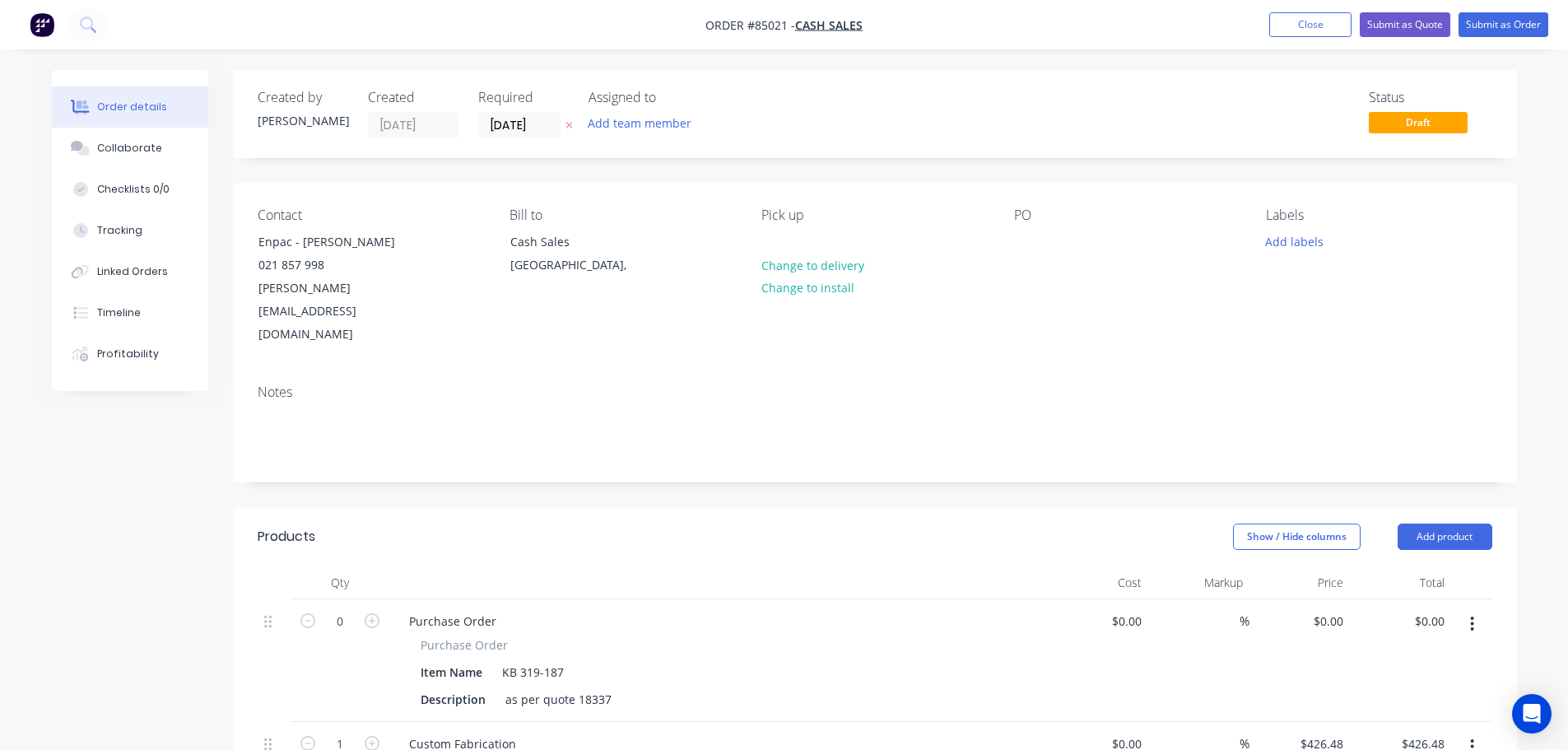
scroll to position [330, 0]
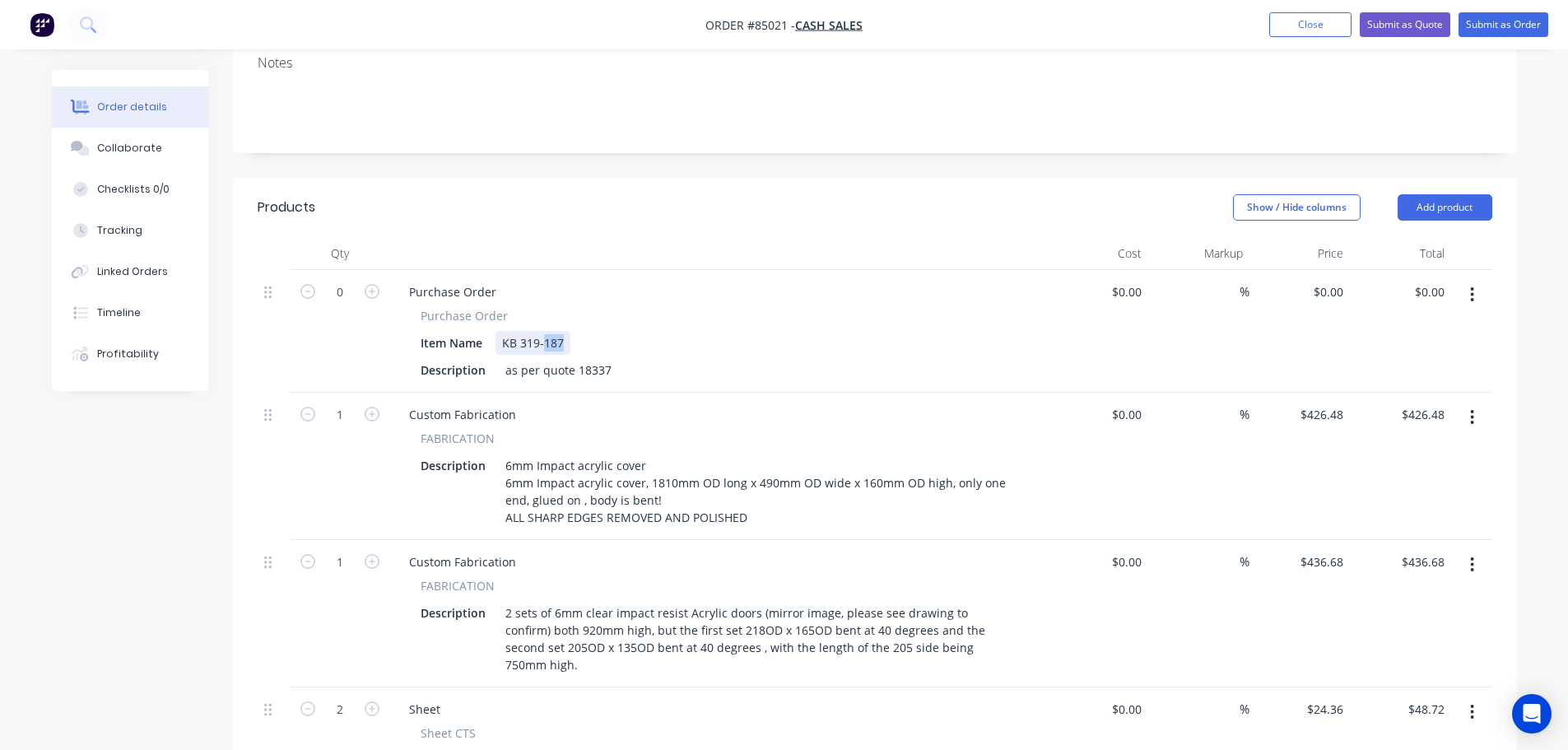
drag, startPoint x: 545, startPoint y: 296, endPoint x: 577, endPoint y: 297, distance: 32.0
click at [577, 331] on div "Item Name KB 319-187" at bounding box center [714, 343] width 602 height 24
click at [555, 331] on div "KB 319-187" at bounding box center [532, 343] width 75 height 24
click at [561, 331] on div "KB 319-187" at bounding box center [532, 343] width 75 height 24
click at [1467, 402] on button "button" at bounding box center [1472, 417] width 39 height 30
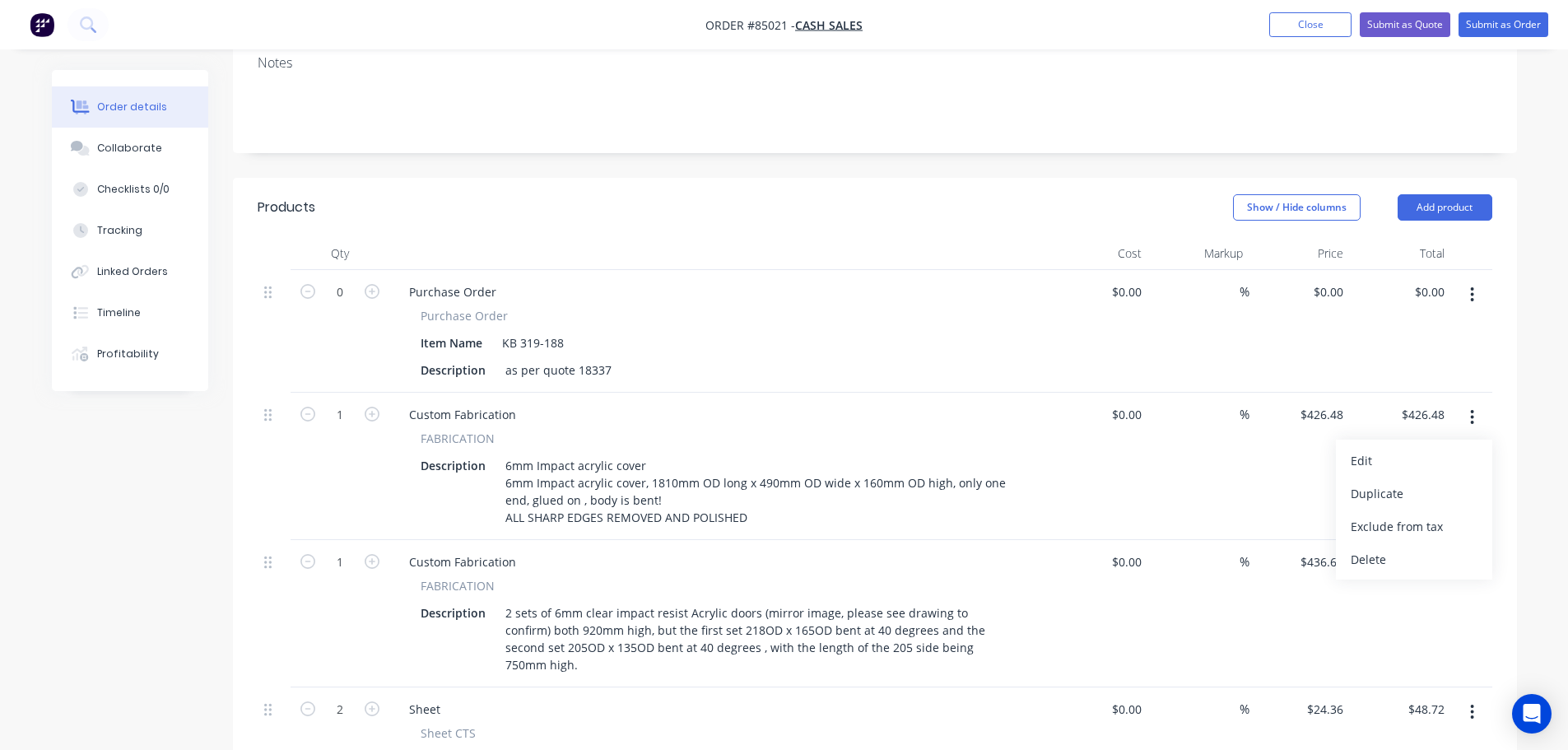
drag, startPoint x: 1416, startPoint y: 504, endPoint x: 1439, endPoint y: 445, distance: 63.3
click at [1416, 547] on div "Delete" at bounding box center [1414, 559] width 127 height 24
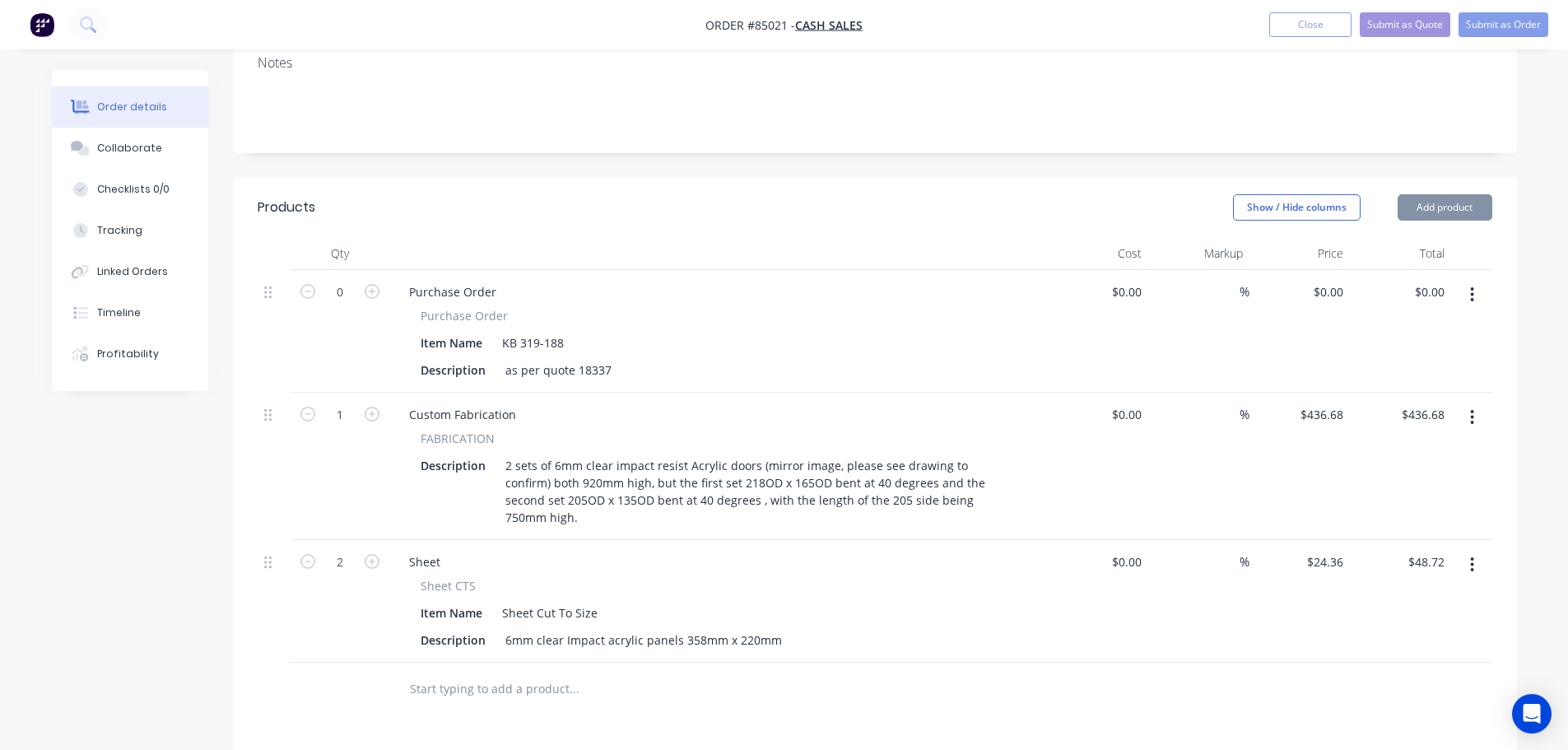
click at [1458, 402] on button "button" at bounding box center [1472, 417] width 39 height 30
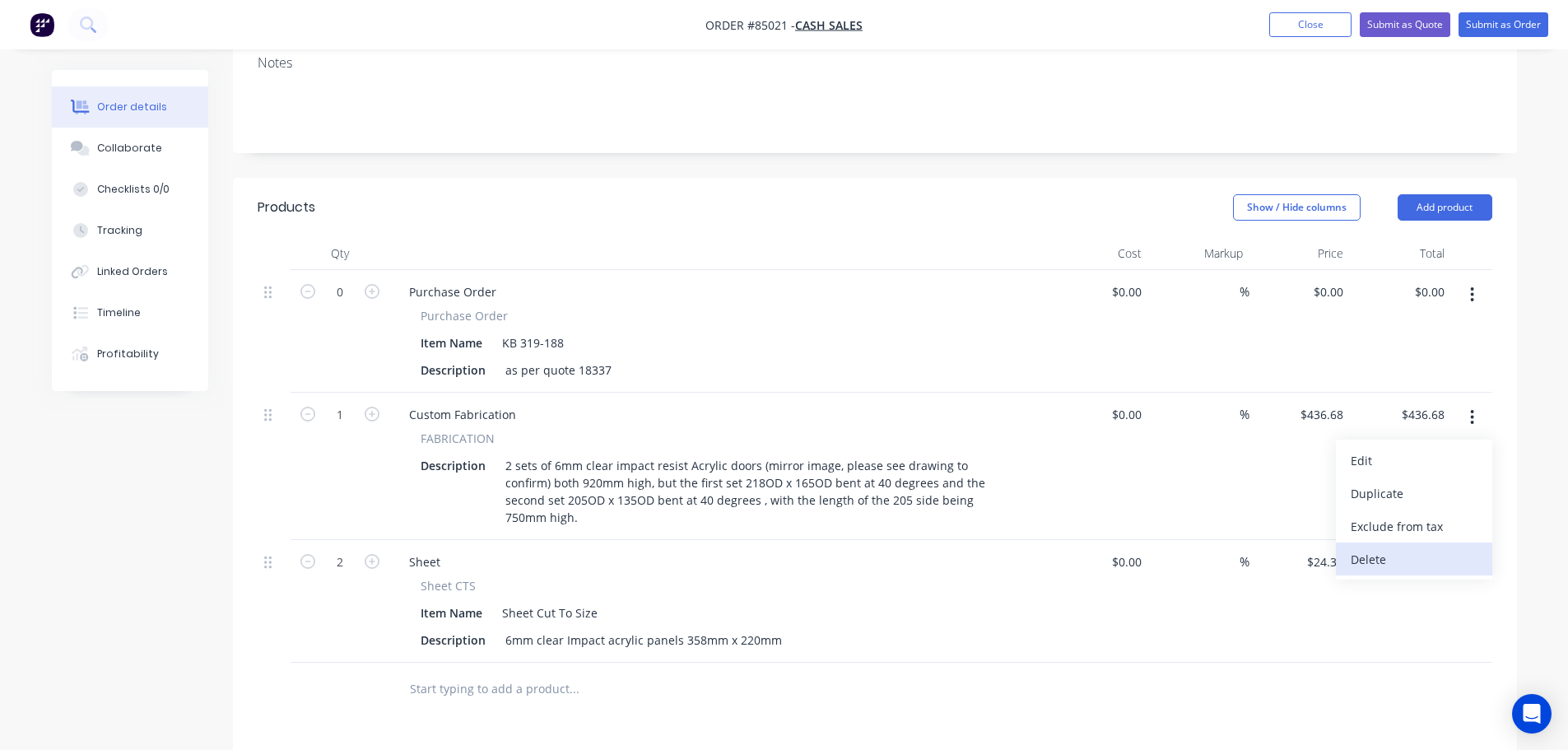
click at [1419, 547] on div "Delete" at bounding box center [1414, 559] width 127 height 24
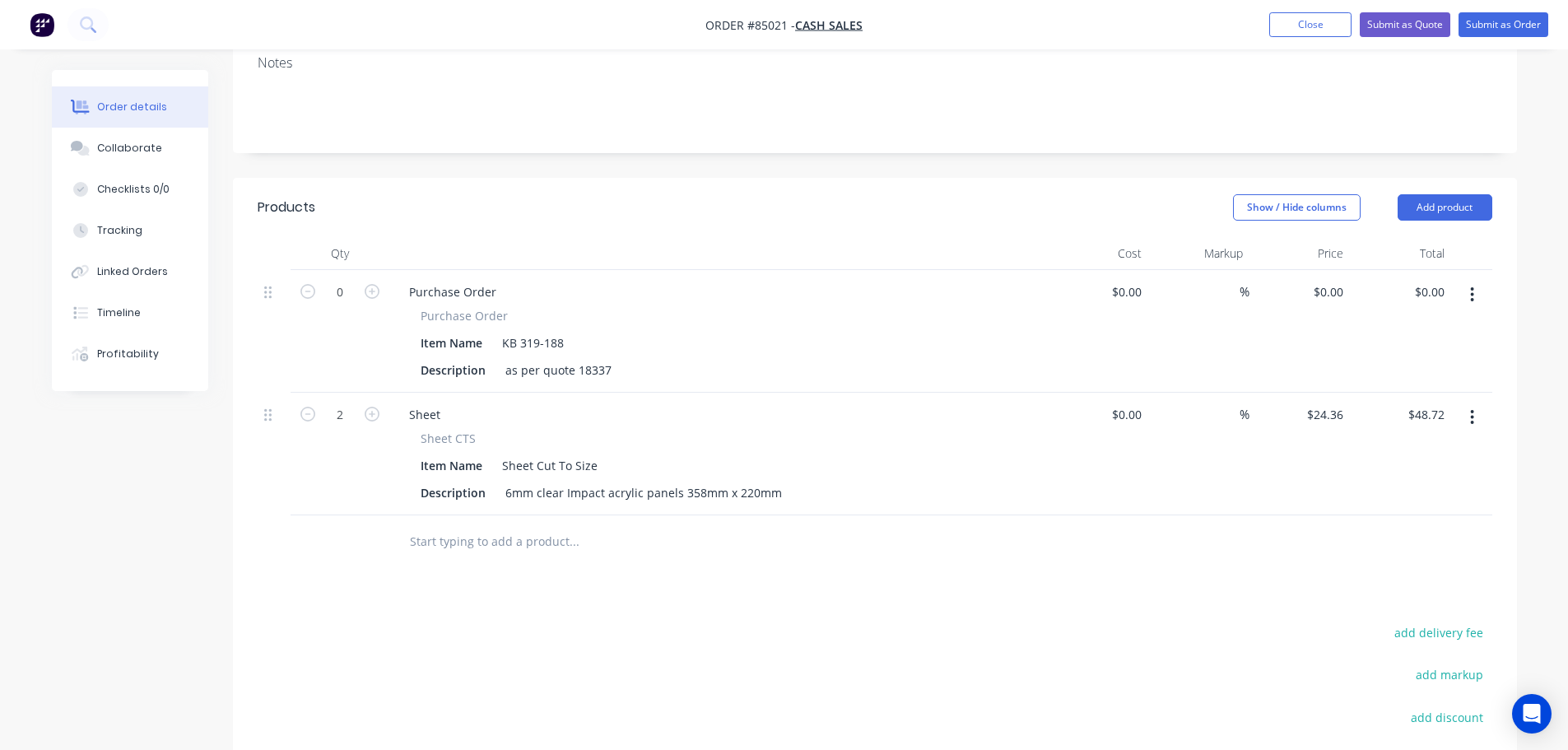
click at [1476, 402] on button "button" at bounding box center [1472, 417] width 39 height 30
click at [1397, 547] on div "Delete" at bounding box center [1414, 559] width 127 height 24
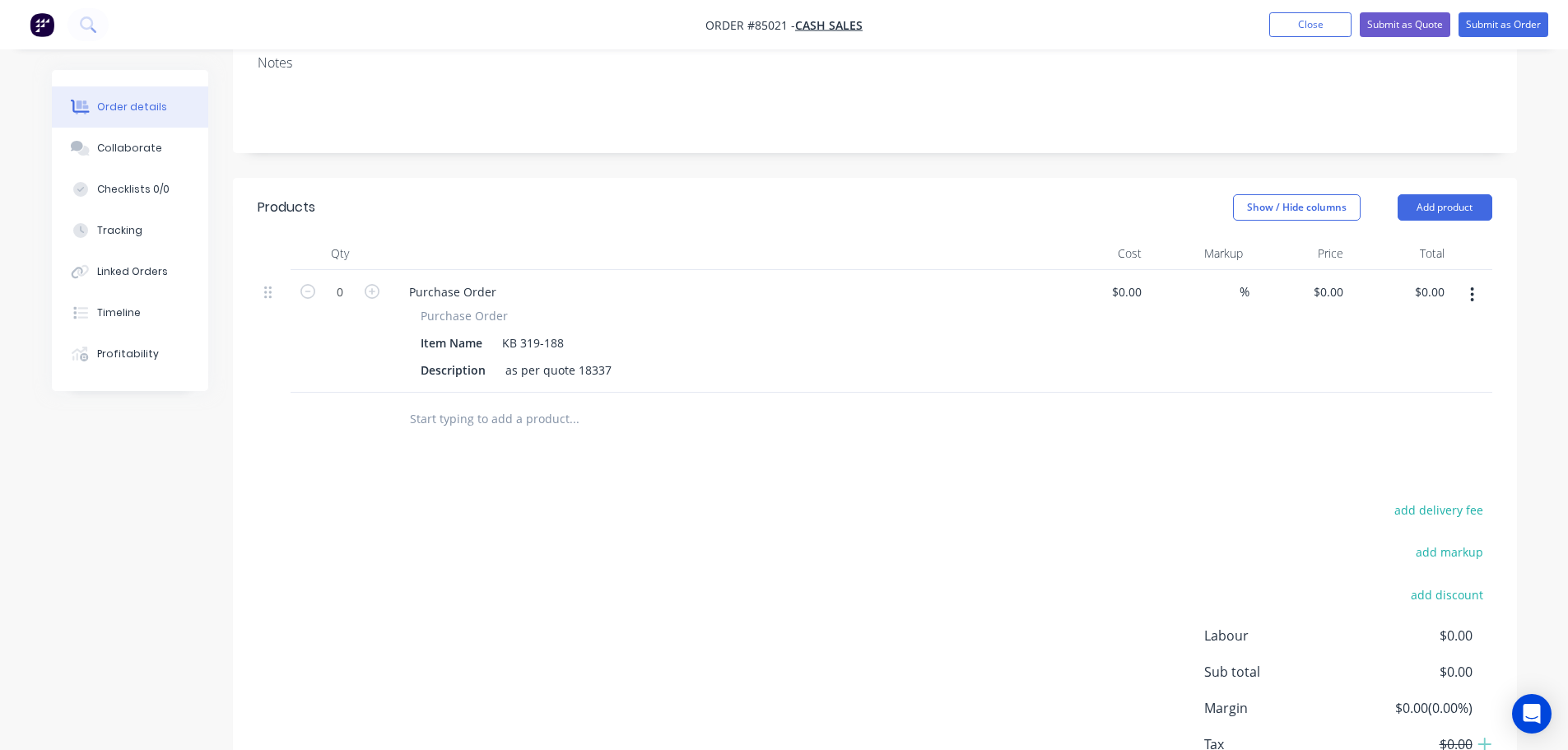
click at [552, 402] on input "text" at bounding box center [573, 419] width 330 height 33
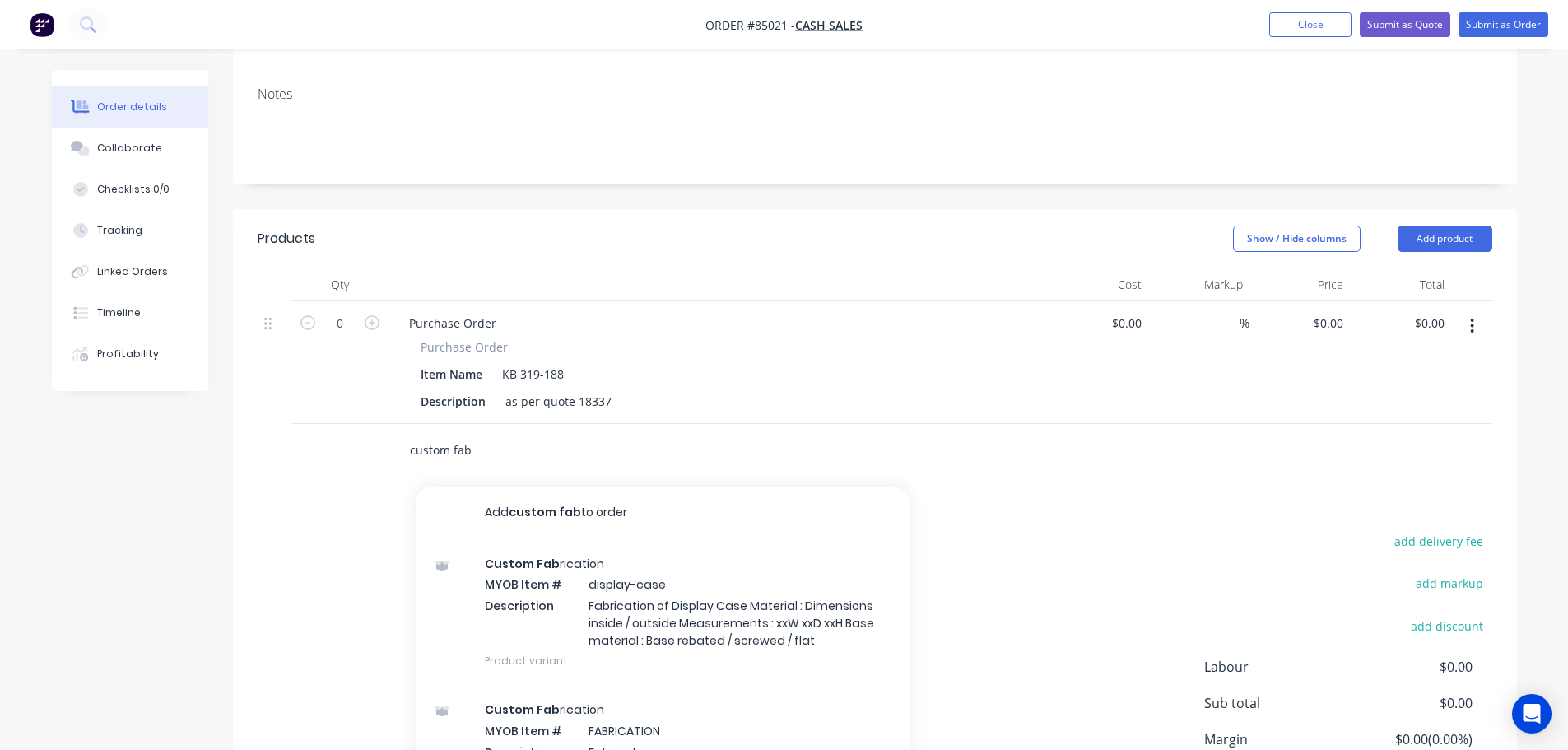
scroll to position [399, 0]
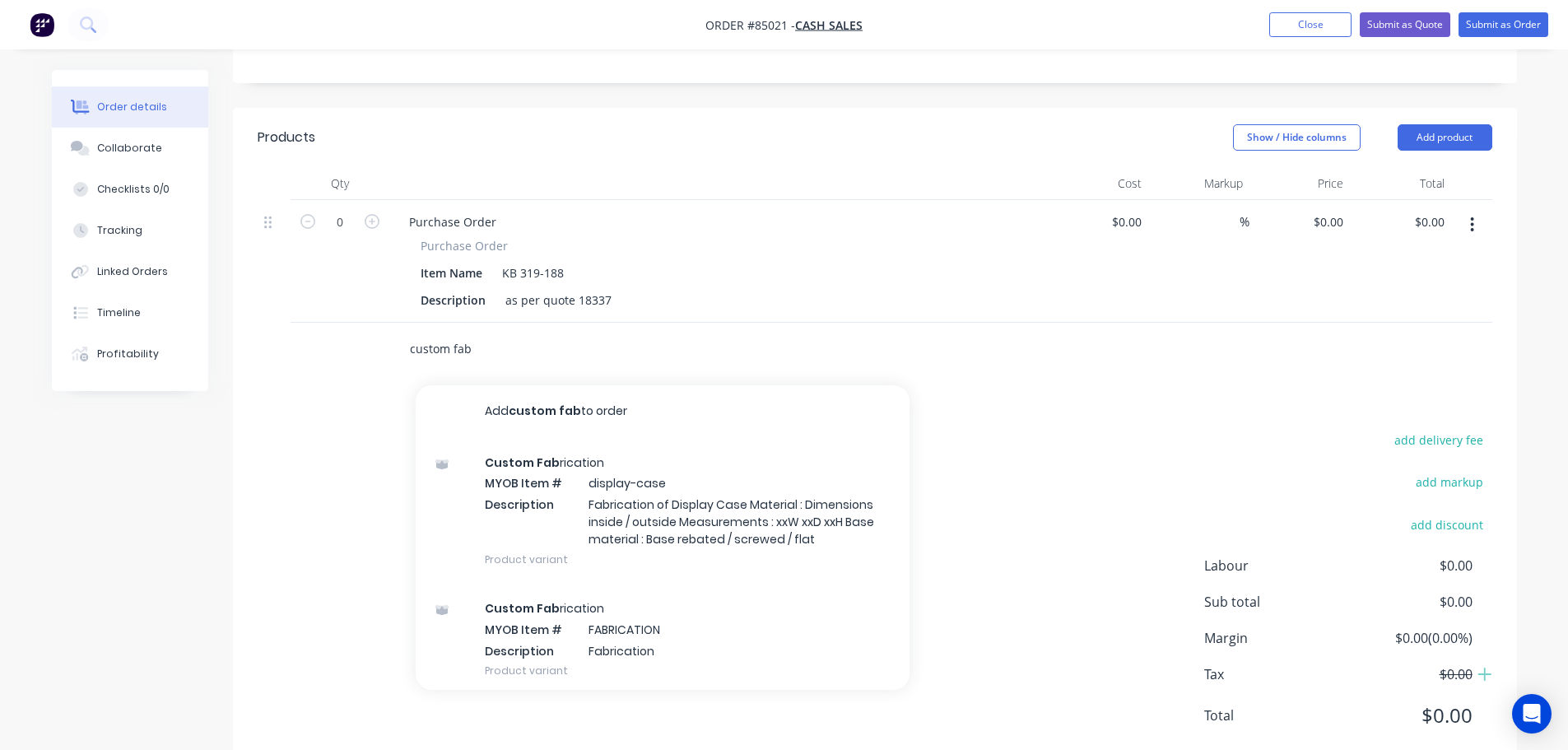
drag, startPoint x: 494, startPoint y: 307, endPoint x: 321, endPoint y: 298, distance: 173.2
click at [321, 323] on div "custom fab Add custom fab to order Custom Fab rication MYOB Item # display-case…" at bounding box center [875, 349] width 1234 height 54
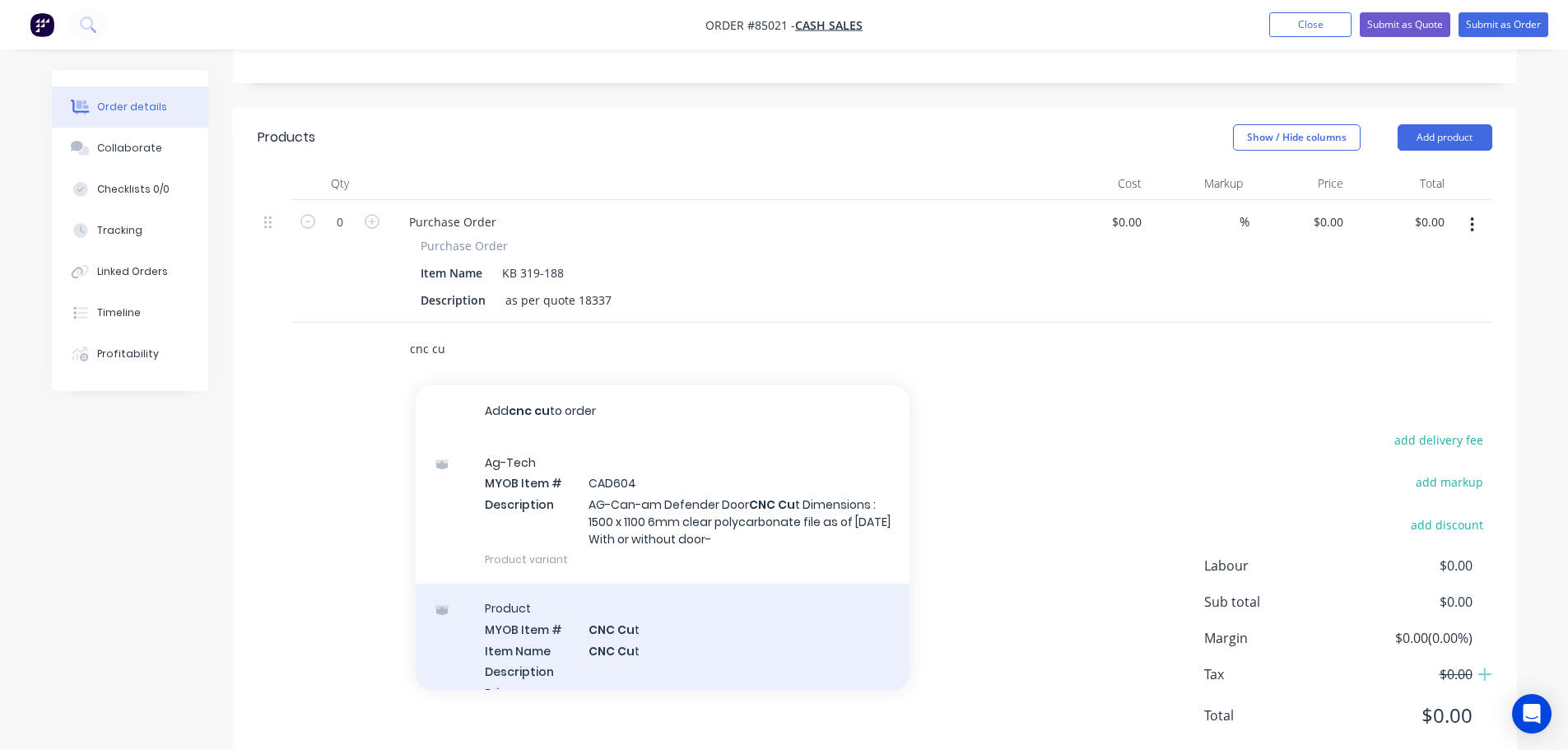
type input "cnc cu"
click at [639, 584] on div "Product MYOB Item # CNC Cu t Item Name CNC Cu t Description Primary Supplier Su…" at bounding box center [662, 699] width 494 height 232
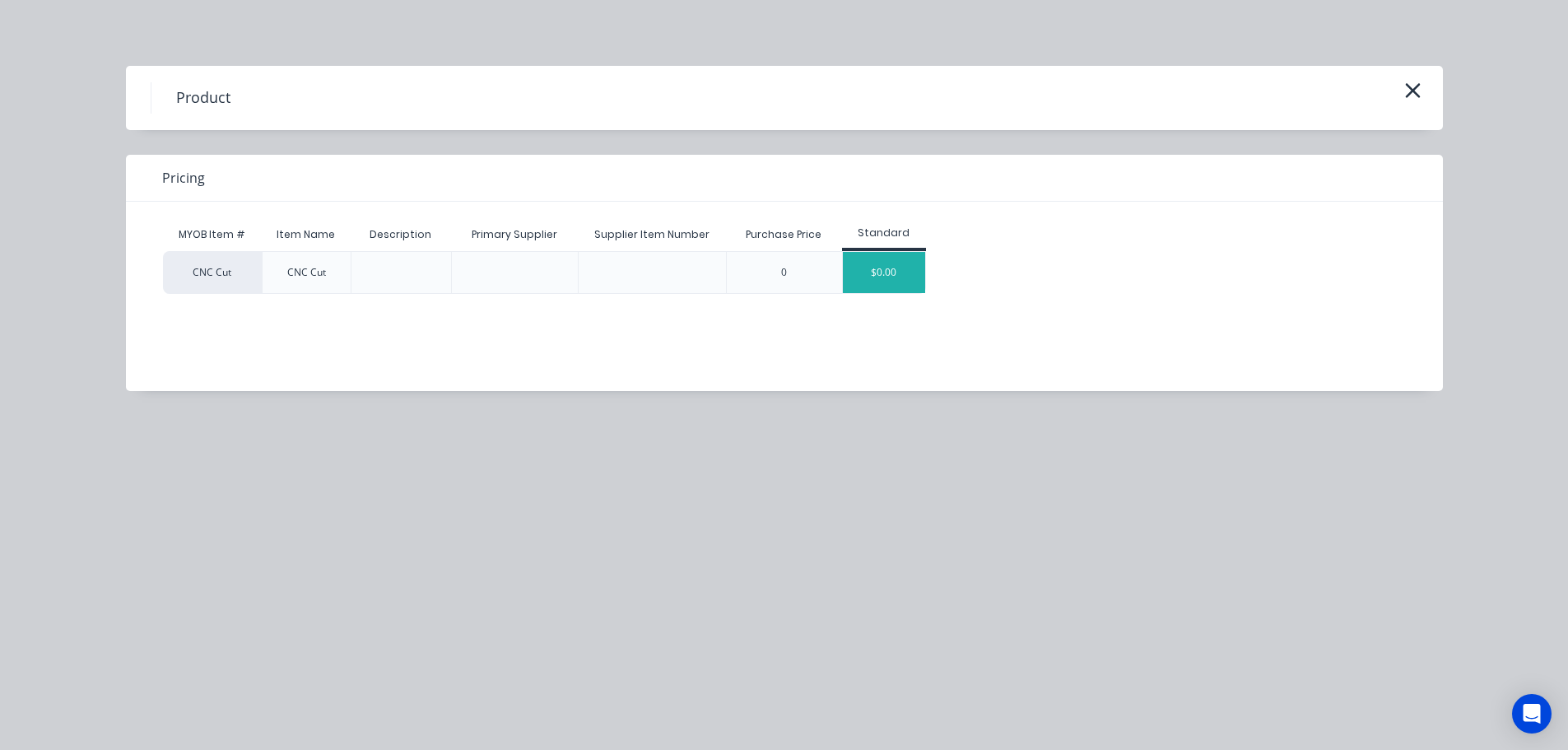
click at [912, 273] on div "$0.00" at bounding box center [884, 273] width 82 height 41
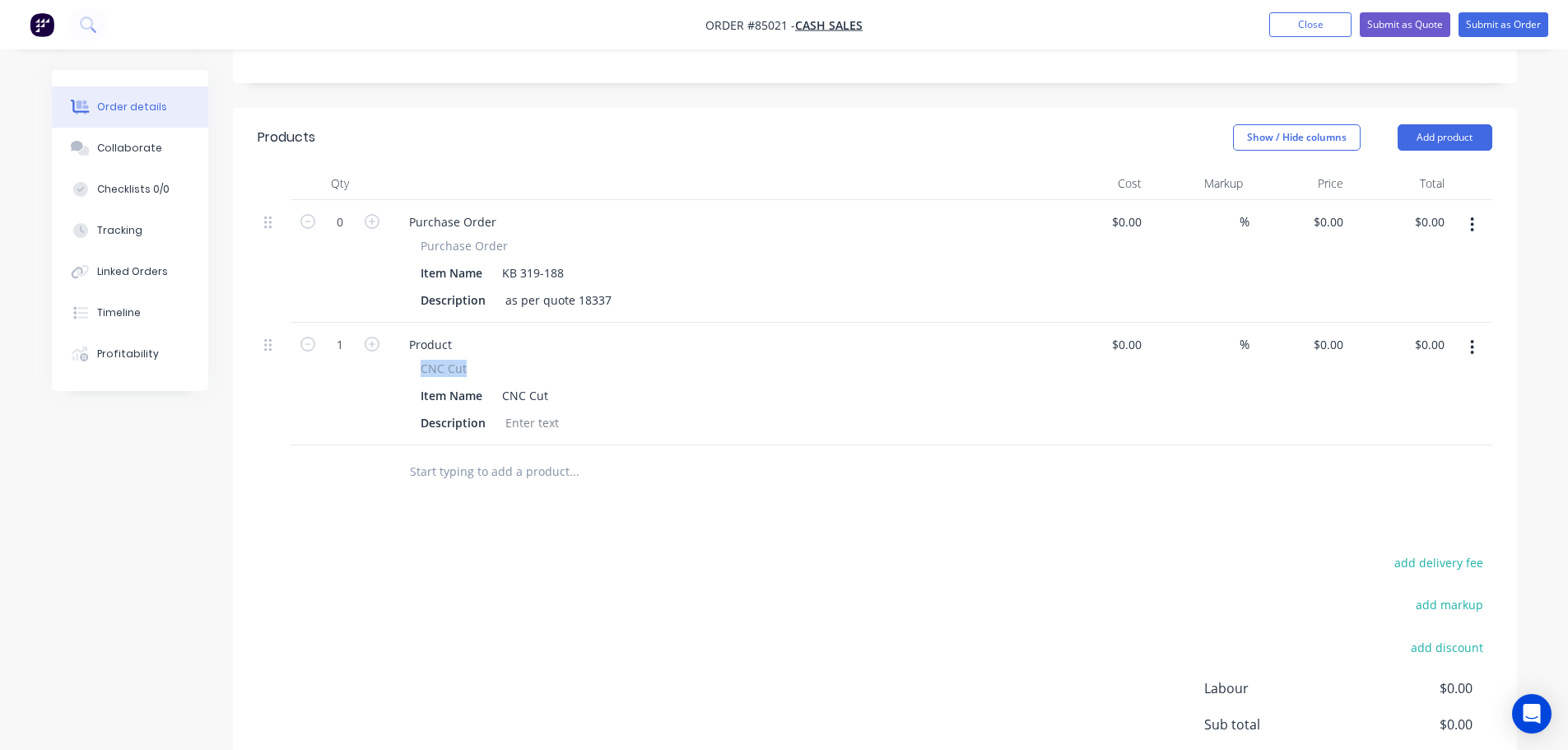
drag, startPoint x: 417, startPoint y: 325, endPoint x: 493, endPoint y: 324, distance: 76.0
click at [493, 360] on div "CNC Cut Item Name CNC Cut Description" at bounding box center [718, 397] width 645 height 75
copy span "CNC Cut"
click at [410, 323] on div "Product CNC Cut Item Name CNC Cut Description" at bounding box center [718, 384] width 658 height 123
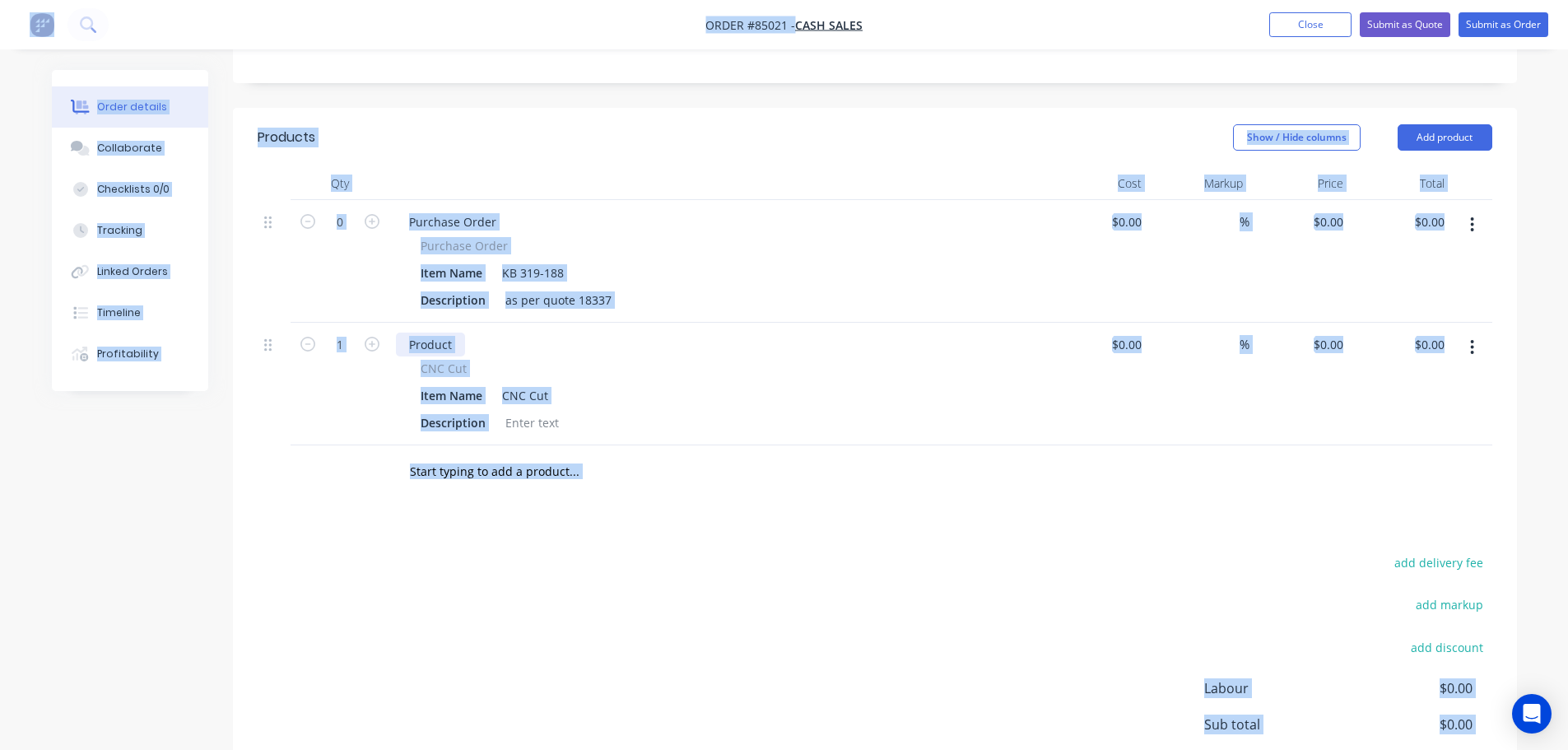
click at [411, 333] on div "Product" at bounding box center [430, 345] width 69 height 24
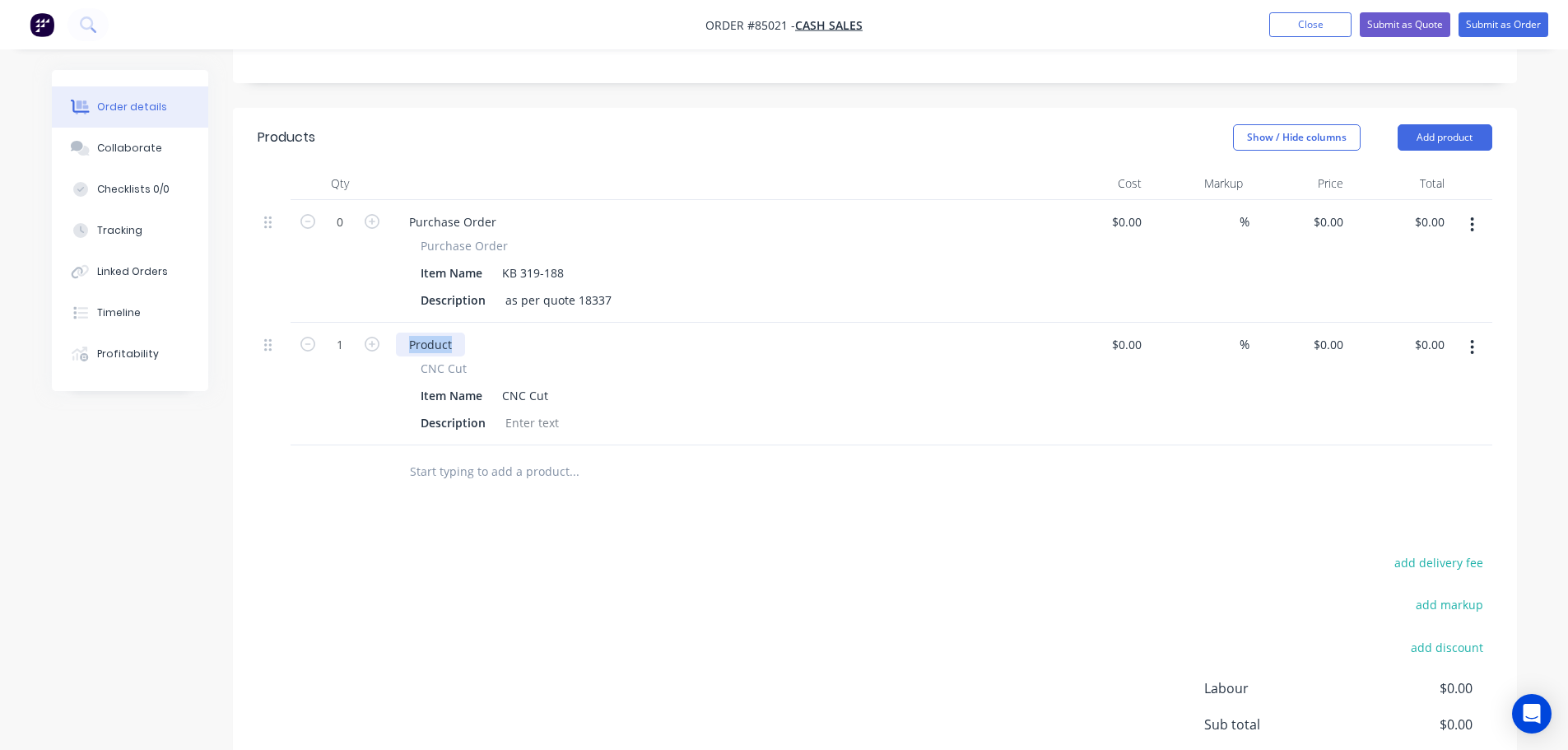
paste div
click at [532, 410] on div at bounding box center [531, 422] width 67 height 24
paste div
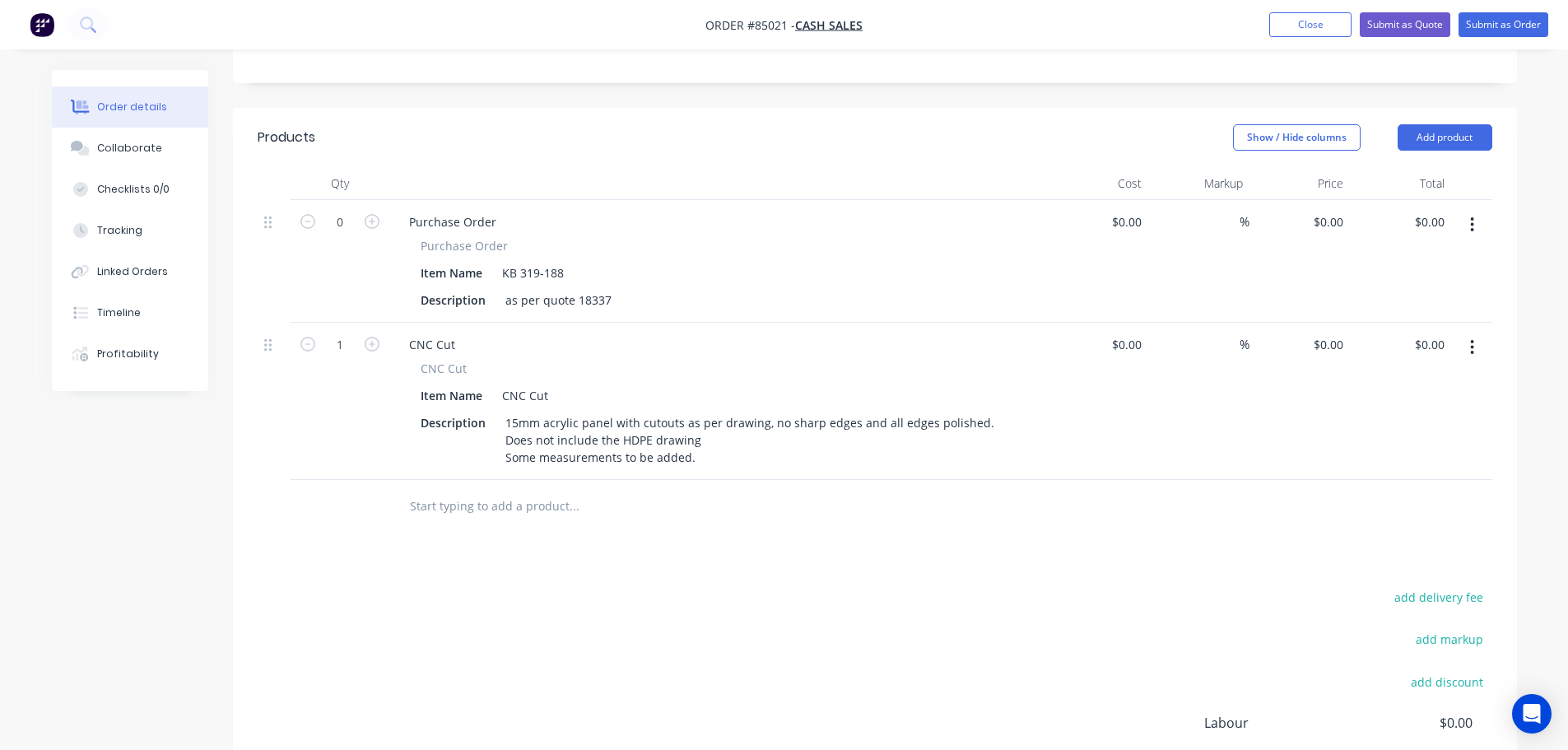
click at [585, 471] on div "Products Show / Hide columns Add product Qty Cost Markup Price Total 0 Purchase…" at bounding box center [875, 518] width 1284 height 821
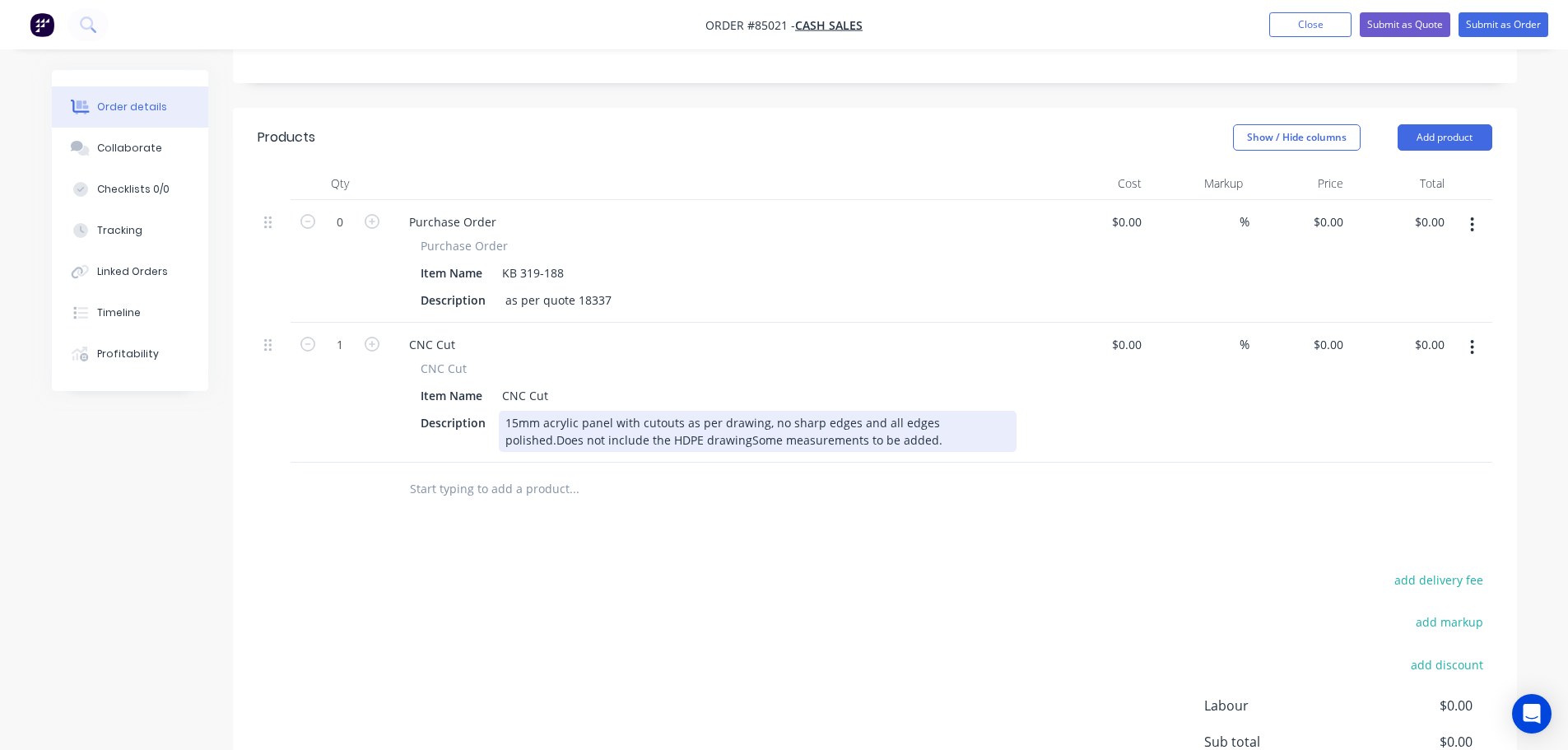
click at [541, 410] on div "15mm acrylic panel with cutouts as per drawing, no sharp edges and all edges po…" at bounding box center [757, 431] width 517 height 41
click at [555, 410] on div "15mm clear acrylic panel with cutouts as per drawing, no sharp edges and all ed…" at bounding box center [757, 431] width 517 height 41
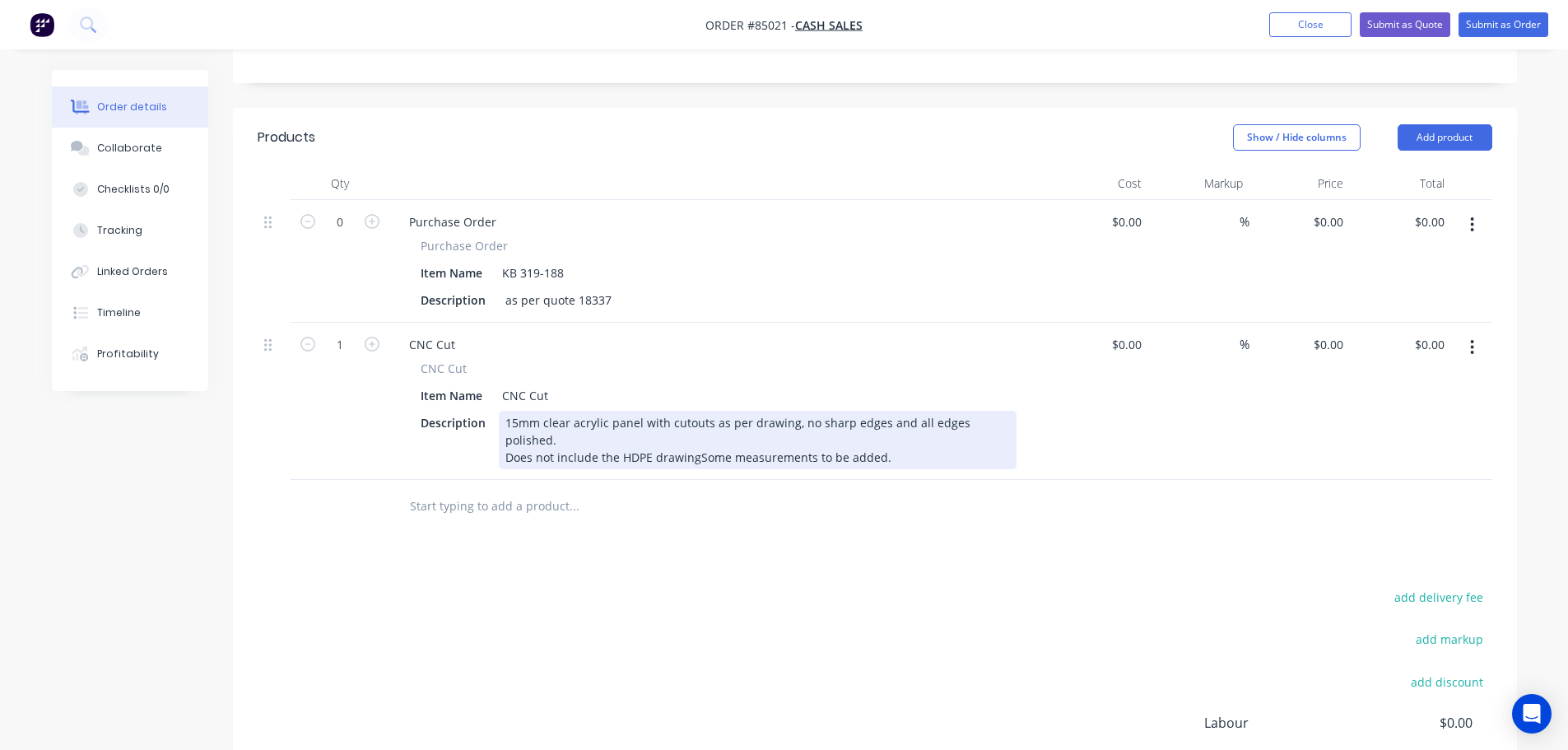
click at [696, 410] on div "15mm clear acrylic panel with cutouts as per drawing, no sharp edges and all ed…" at bounding box center [757, 439] width 517 height 59
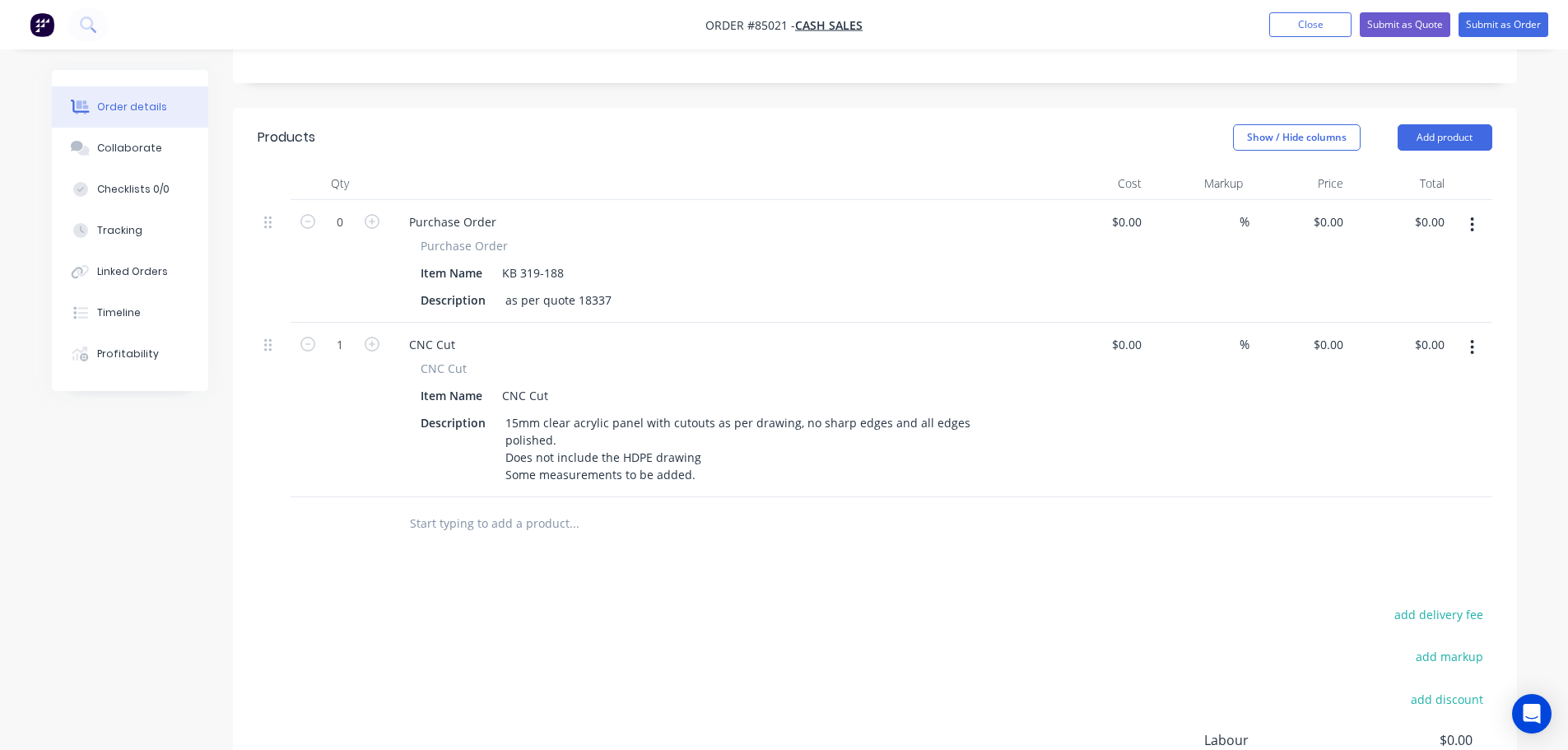
click at [875, 497] on div at bounding box center [685, 523] width 592 height 54
drag, startPoint x: 1324, startPoint y: 301, endPoint x: 1304, endPoint y: 307, distance: 20.9
click at [1322, 323] on div "0 $0.00" at bounding box center [1299, 410] width 101 height 175
type input "$785.47"
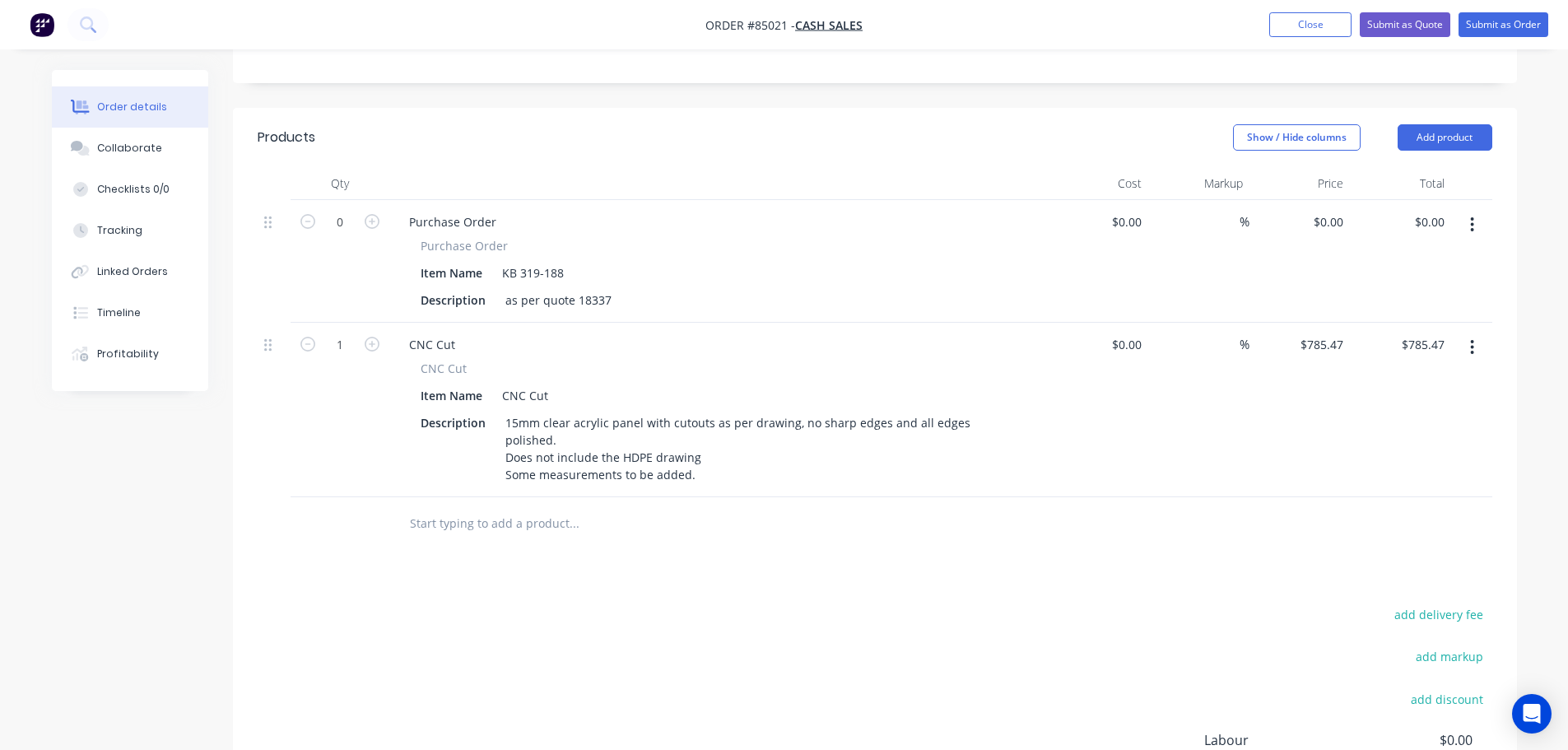
click at [892, 603] on div "add delivery fee add markup add discount Labour $0.00 Sub total $785.47 Margin …" at bounding box center [875, 762] width 1234 height 318
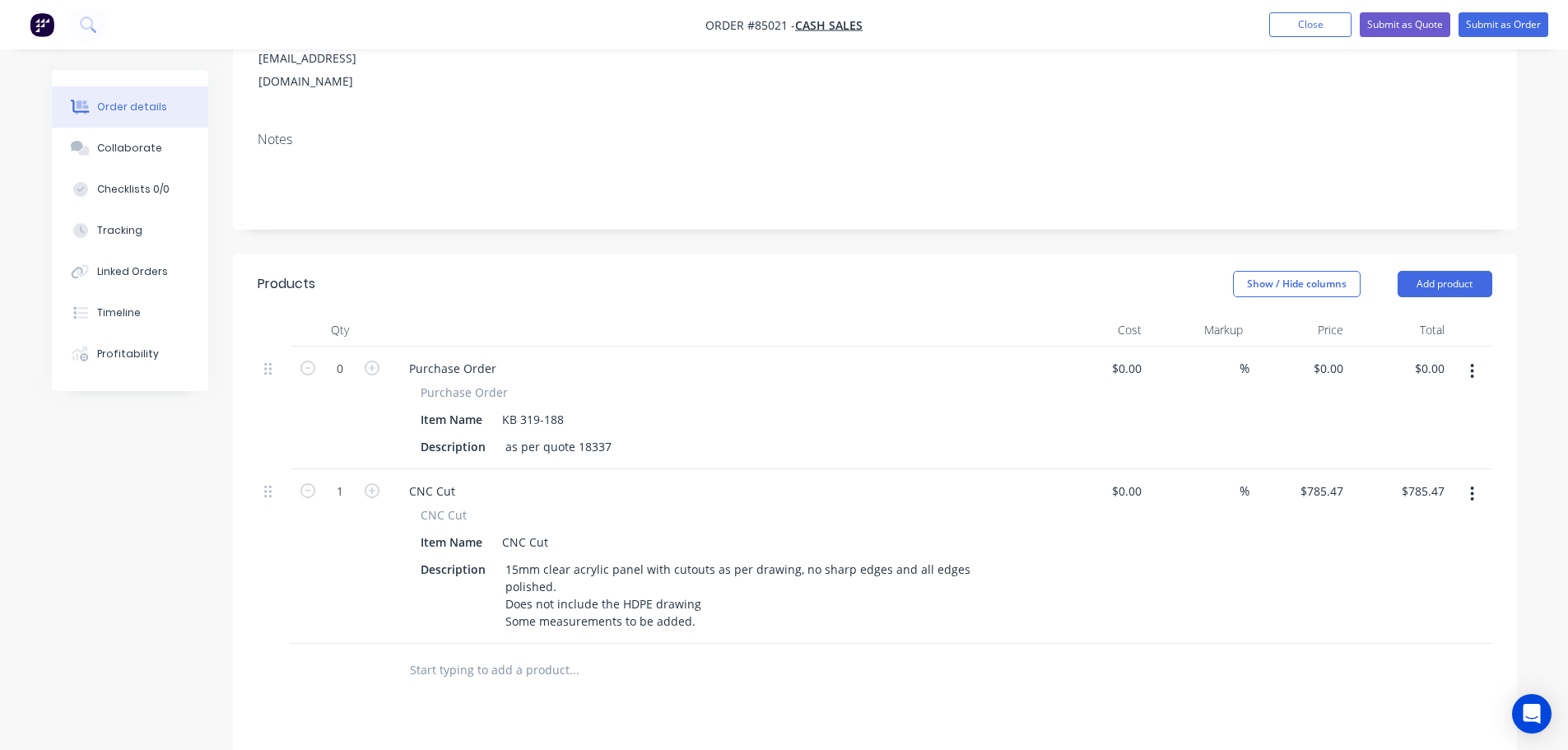
scroll to position [70, 0]
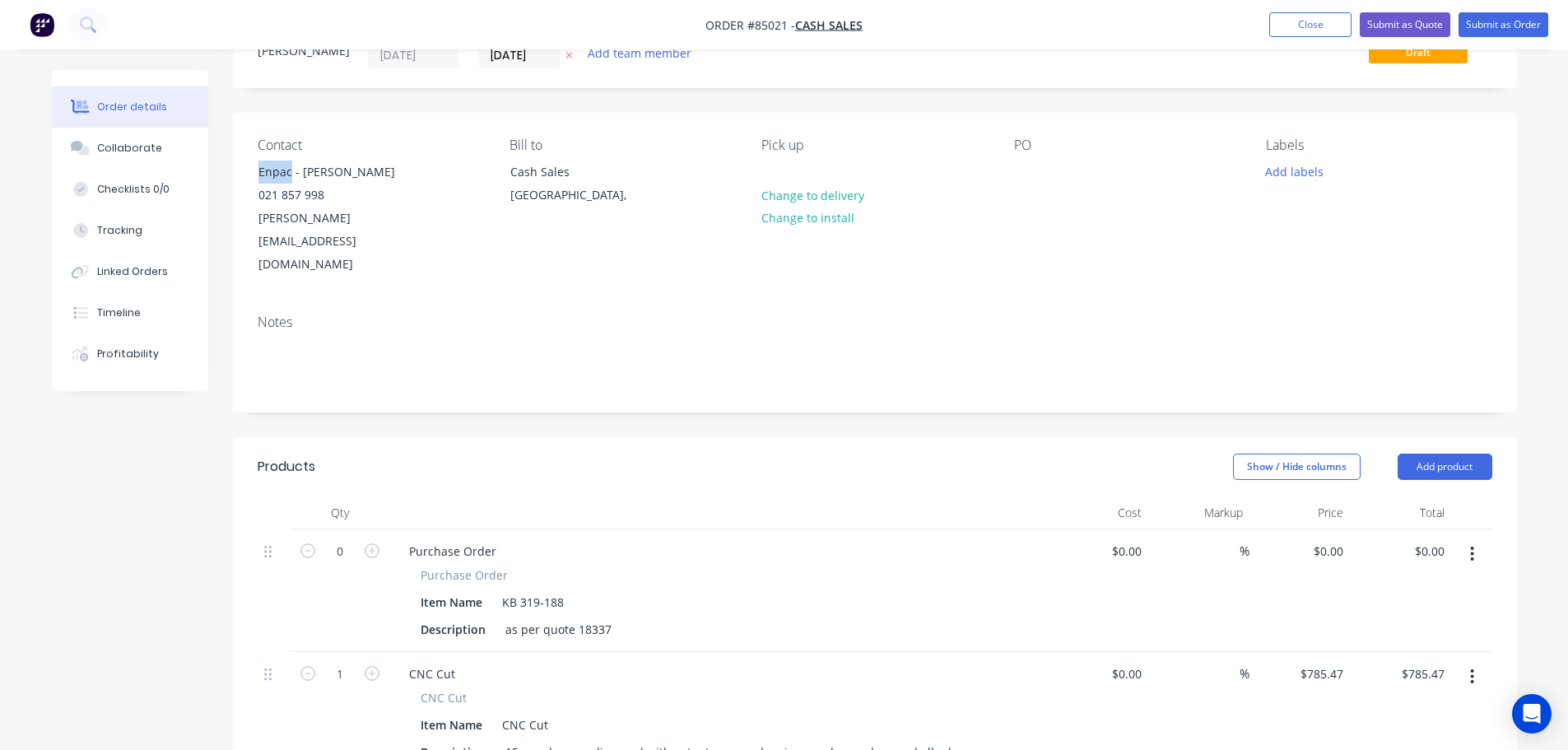
drag, startPoint x: 288, startPoint y: 171, endPoint x: 238, endPoint y: 171, distance: 50.0
click at [238, 171] on div "Contact Enpac - [PERSON_NAME] 021 857 998 [PERSON_NAME][EMAIL_ADDRESS][DOMAIN_N…" at bounding box center [875, 207] width 1284 height 189
copy div "Enpac"
click at [1047, 164] on div "PO" at bounding box center [1127, 207] width 226 height 139
click at [1034, 169] on div at bounding box center [1027, 171] width 26 height 24
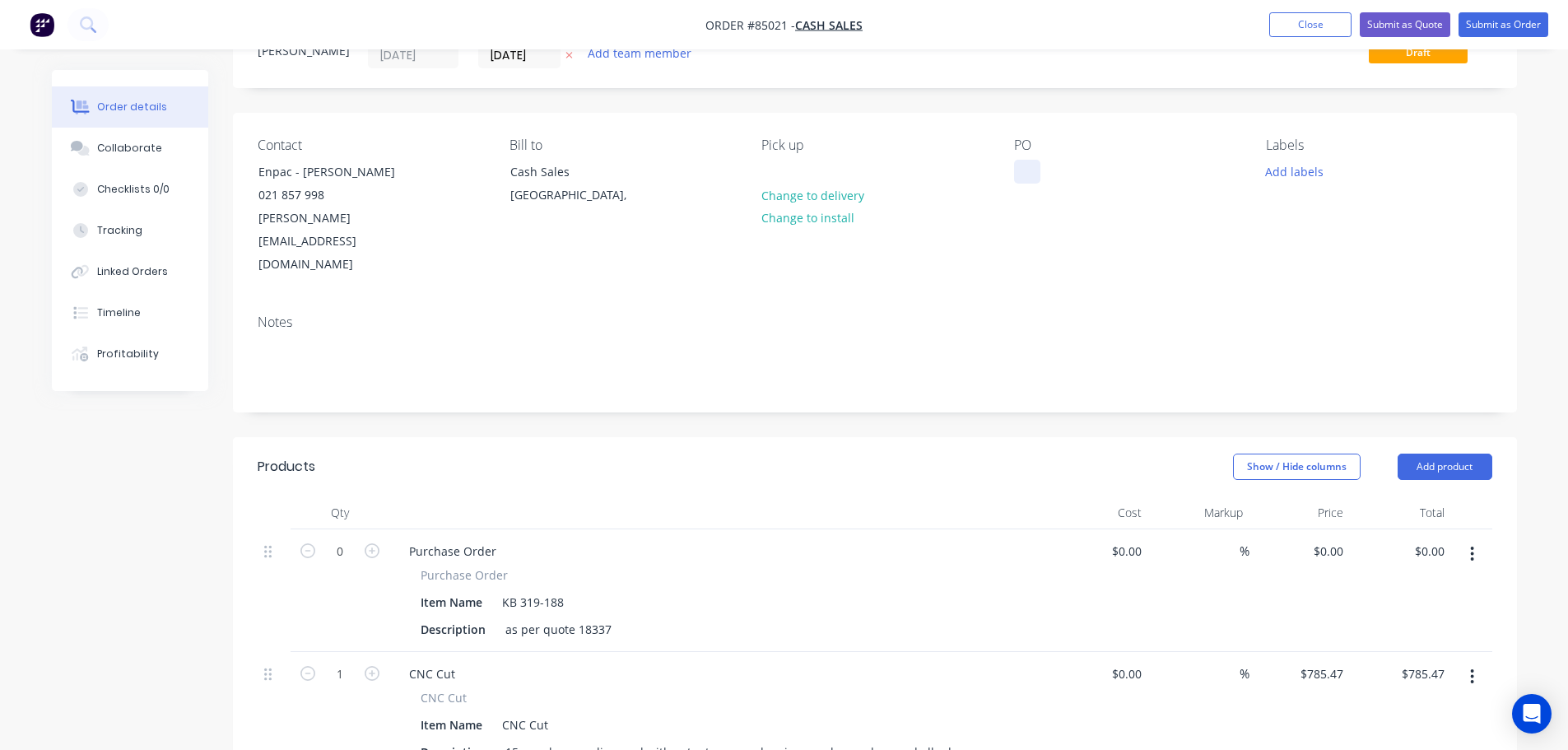
paste div
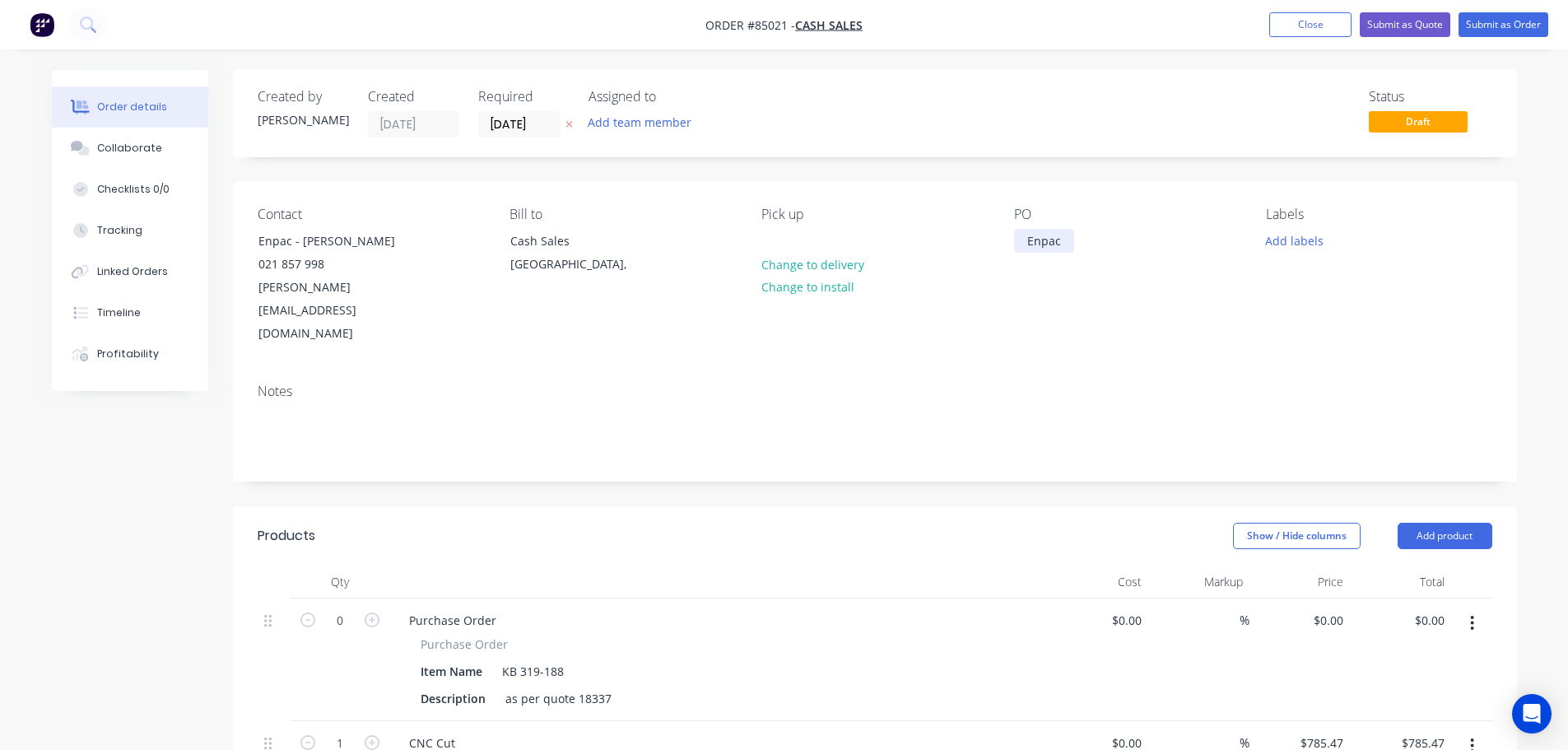
scroll to position [0, 0]
click at [566, 124] on icon "button" at bounding box center [569, 125] width 7 height 10
drag, startPoint x: 1493, startPoint y: 35, endPoint x: 1286, endPoint y: 242, distance: 292.7
click at [1390, 238] on div "Order #85021 - Cash Sales Add product Close Submit as Quote Submit as Order Ord…" at bounding box center [784, 685] width 1568 height 1370
click at [1273, 241] on button "Add labels" at bounding box center [1294, 241] width 76 height 22
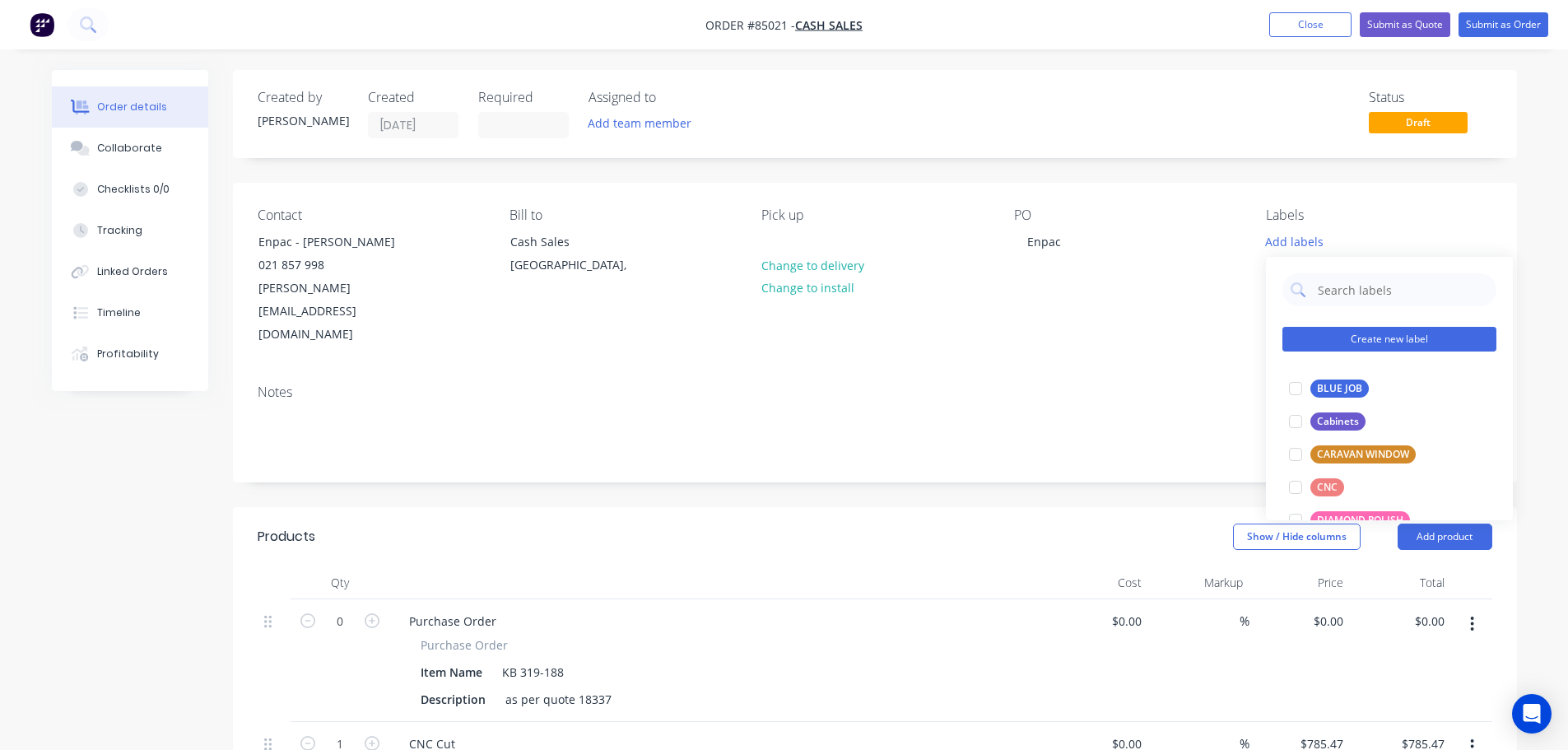
drag, startPoint x: 1333, startPoint y: 382, endPoint x: 1347, endPoint y: 325, distance: 58.7
click at [1335, 382] on div "BLUE JOB" at bounding box center [1339, 389] width 59 height 18
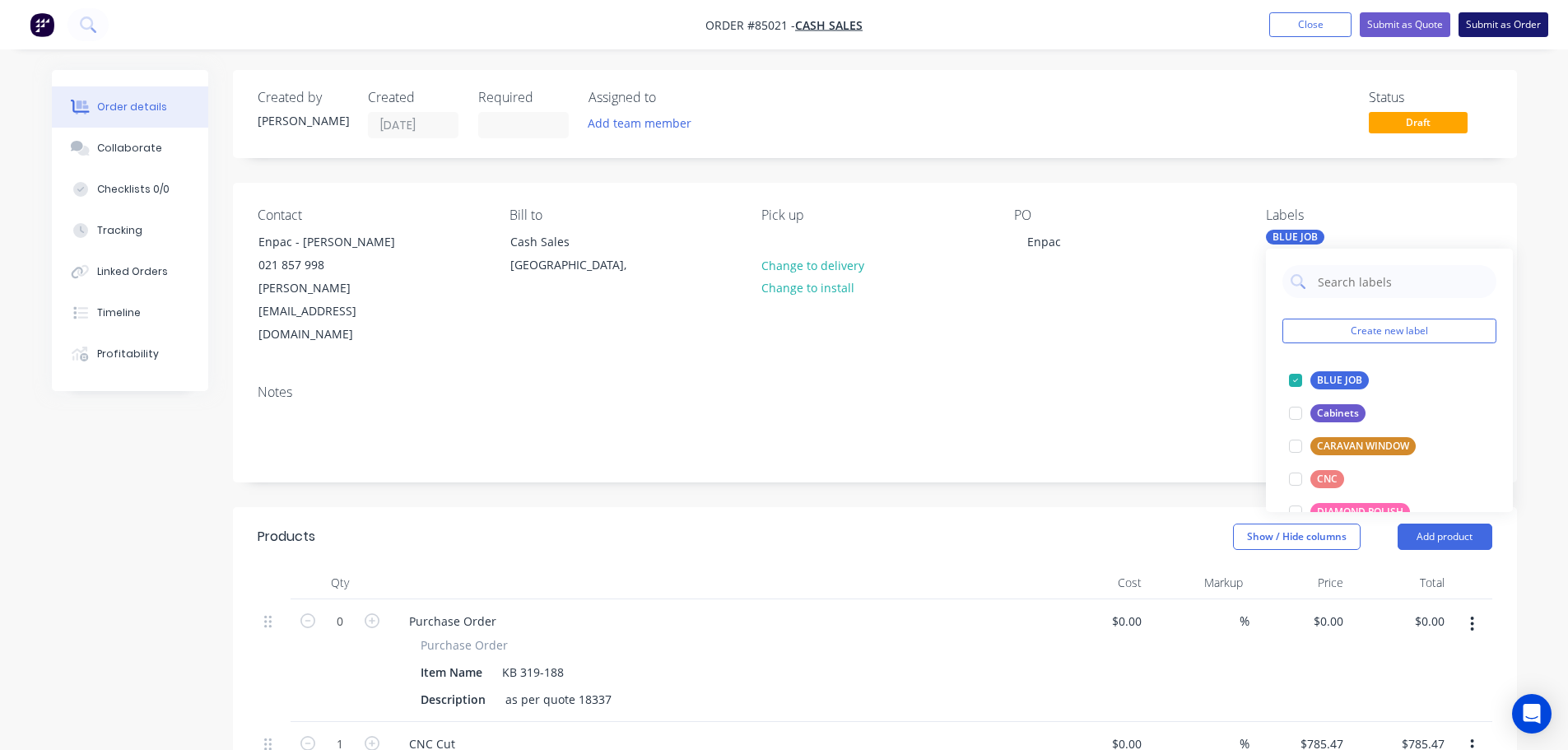
click at [1479, 19] on button "Submit as Order" at bounding box center [1503, 25] width 90 height 25
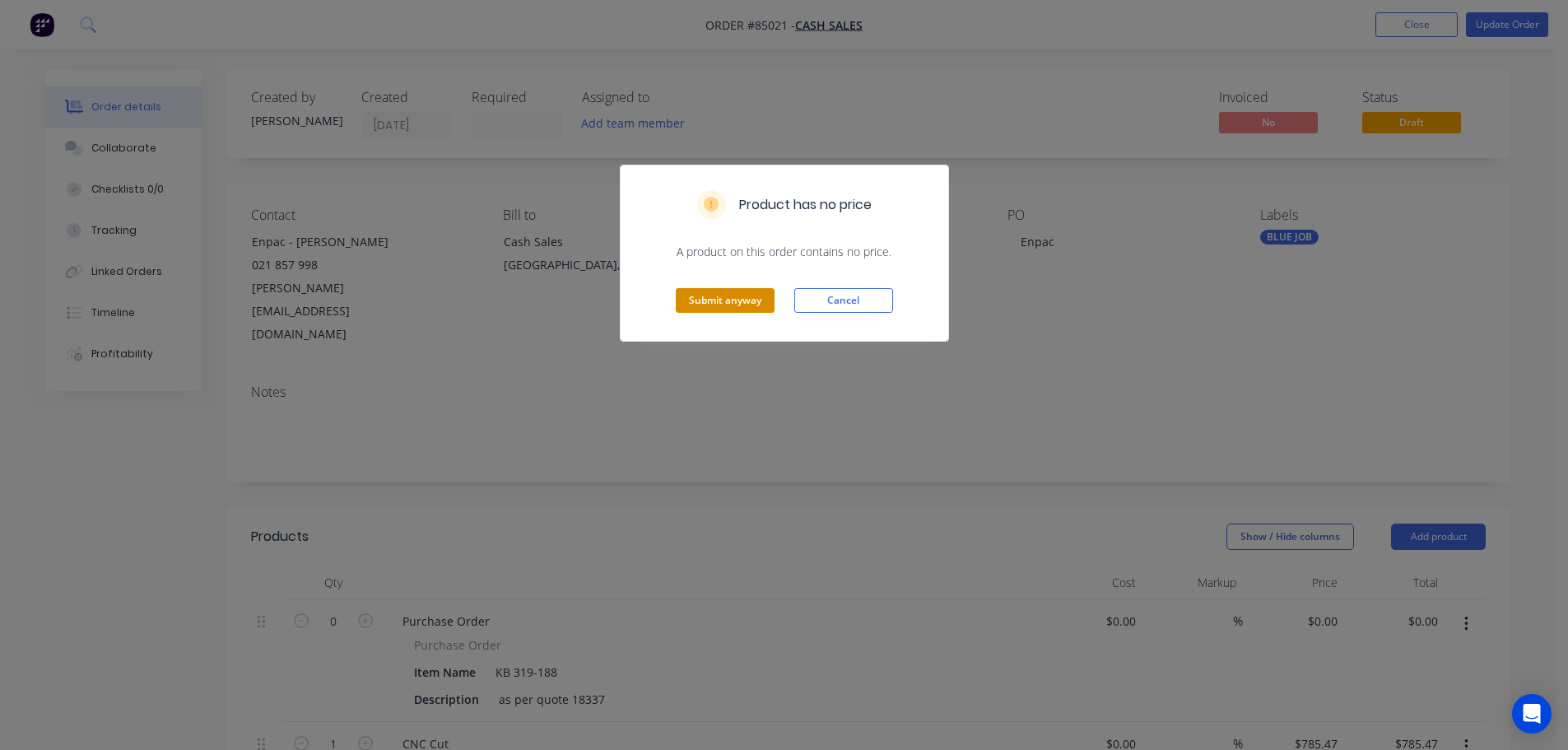
click at [748, 302] on button "Submit anyway" at bounding box center [725, 301] width 99 height 25
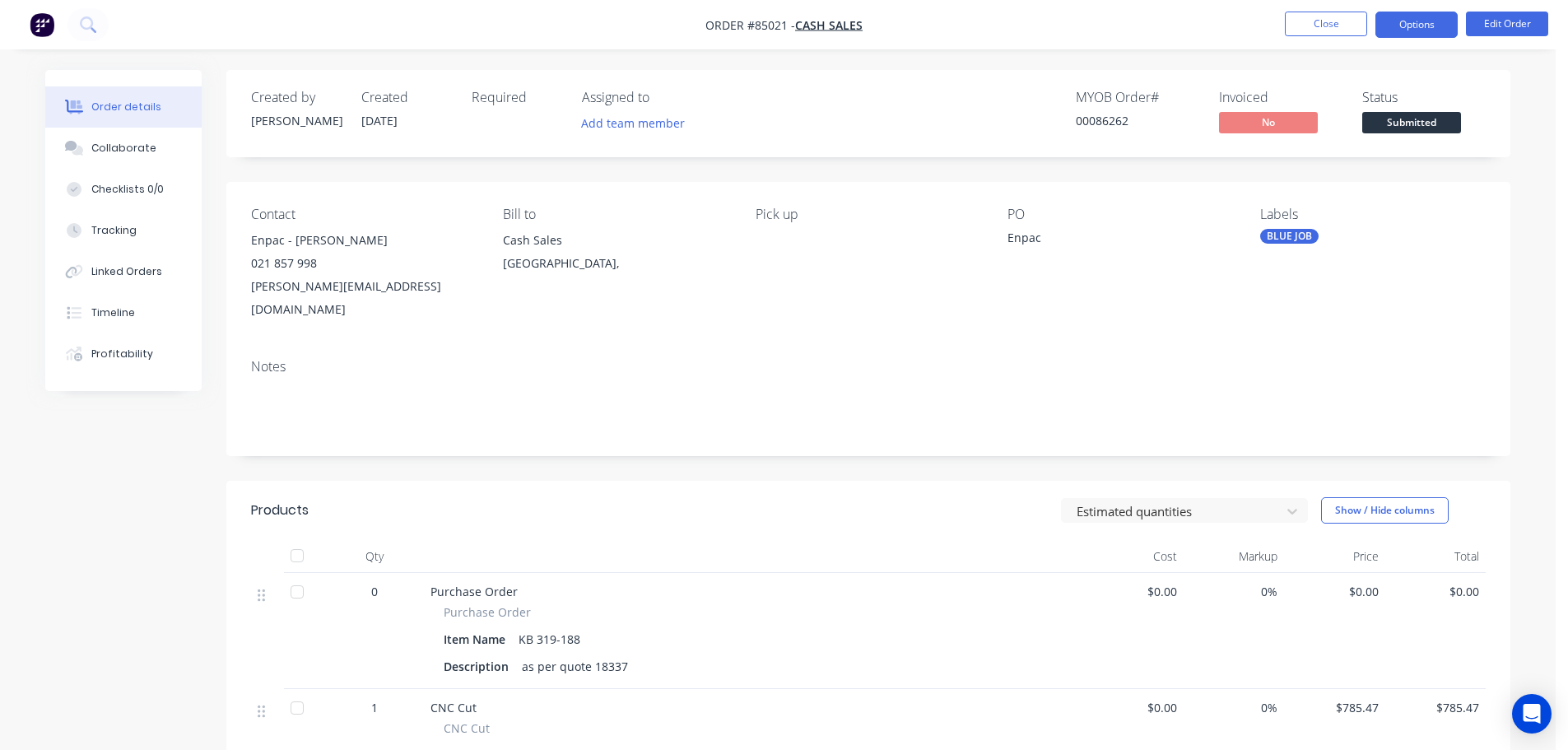
click at [1420, 16] on button "Options" at bounding box center [1416, 25] width 82 height 26
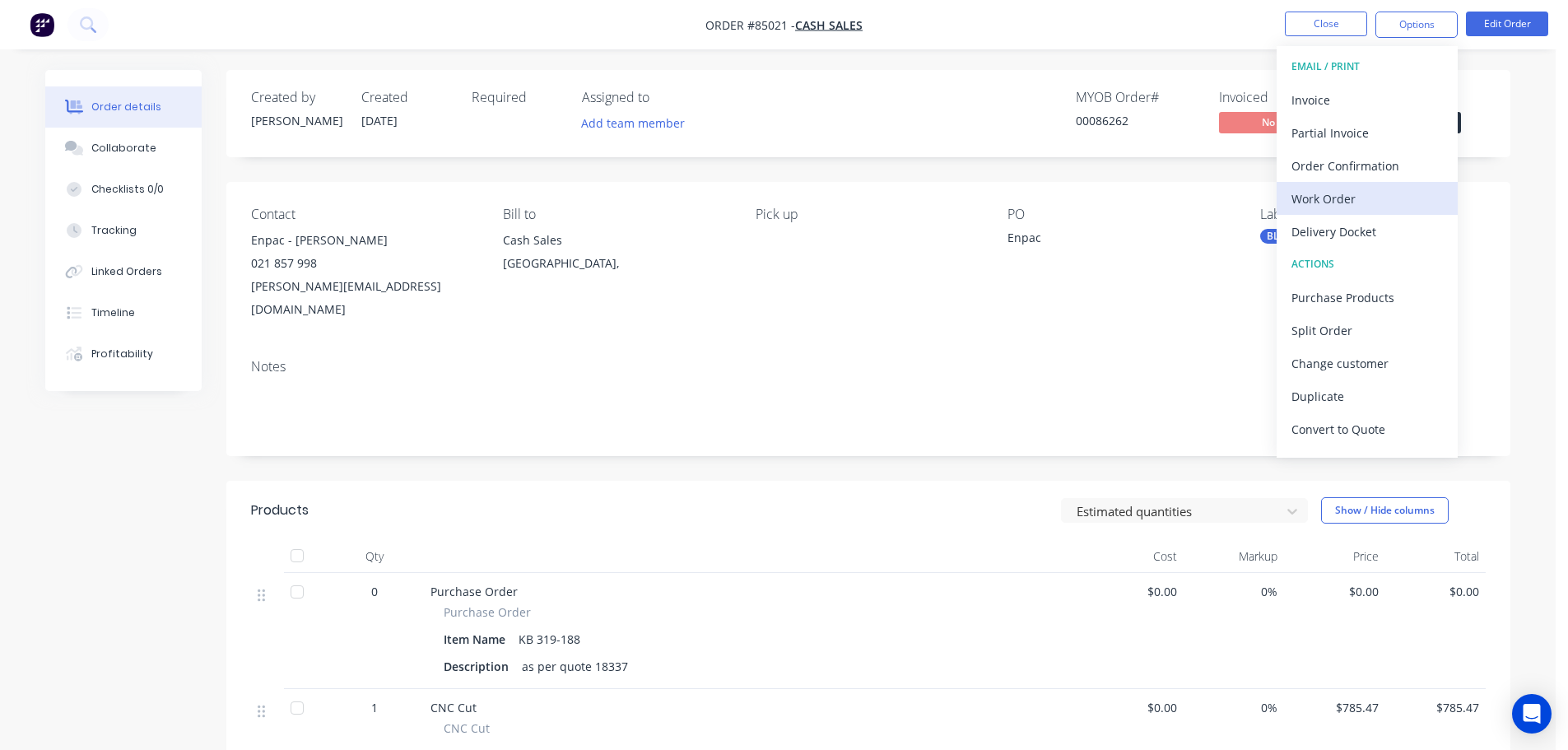
click at [1335, 210] on div "Work Order" at bounding box center [1367, 199] width 152 height 24
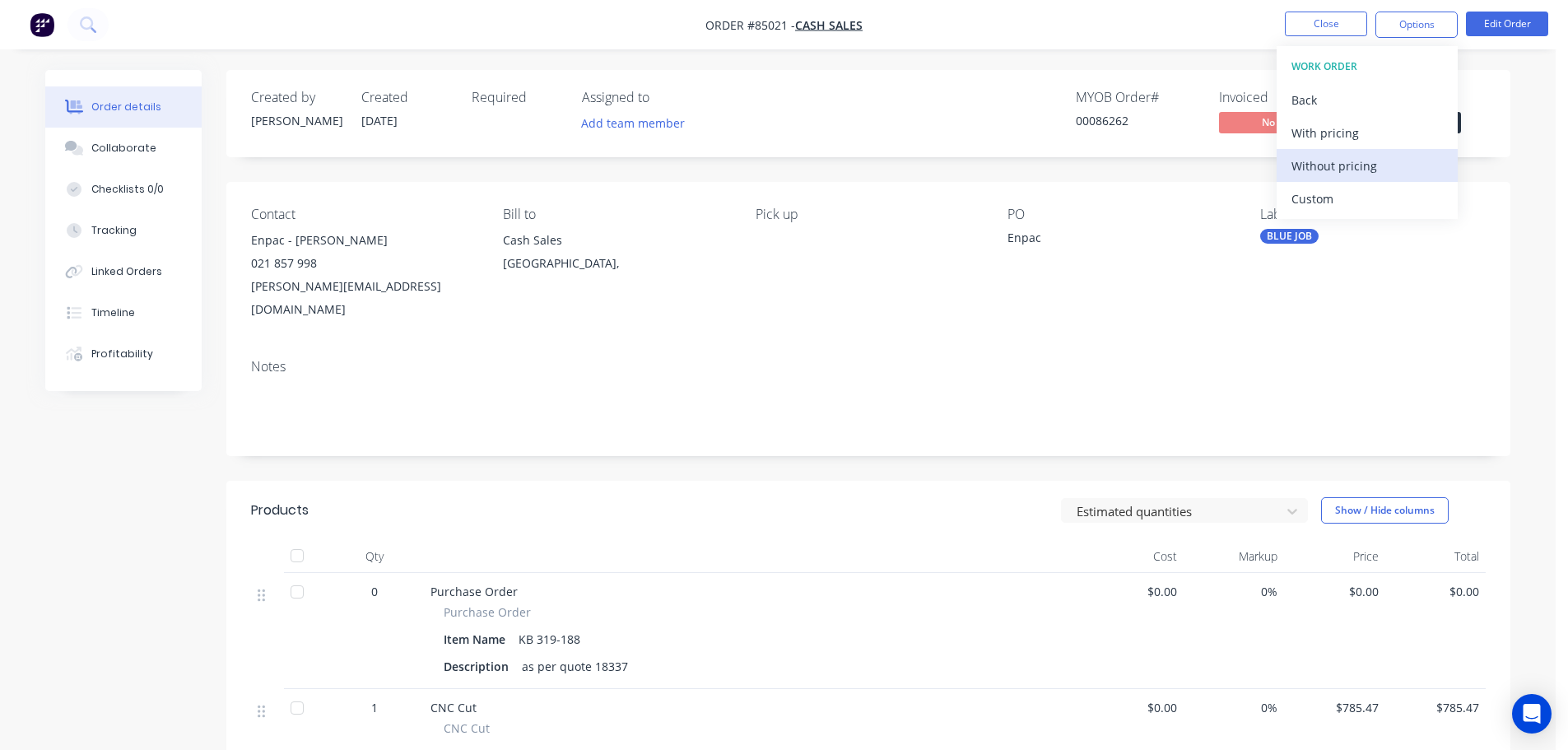
click at [1338, 180] on button "Without pricing" at bounding box center [1367, 166] width 181 height 33
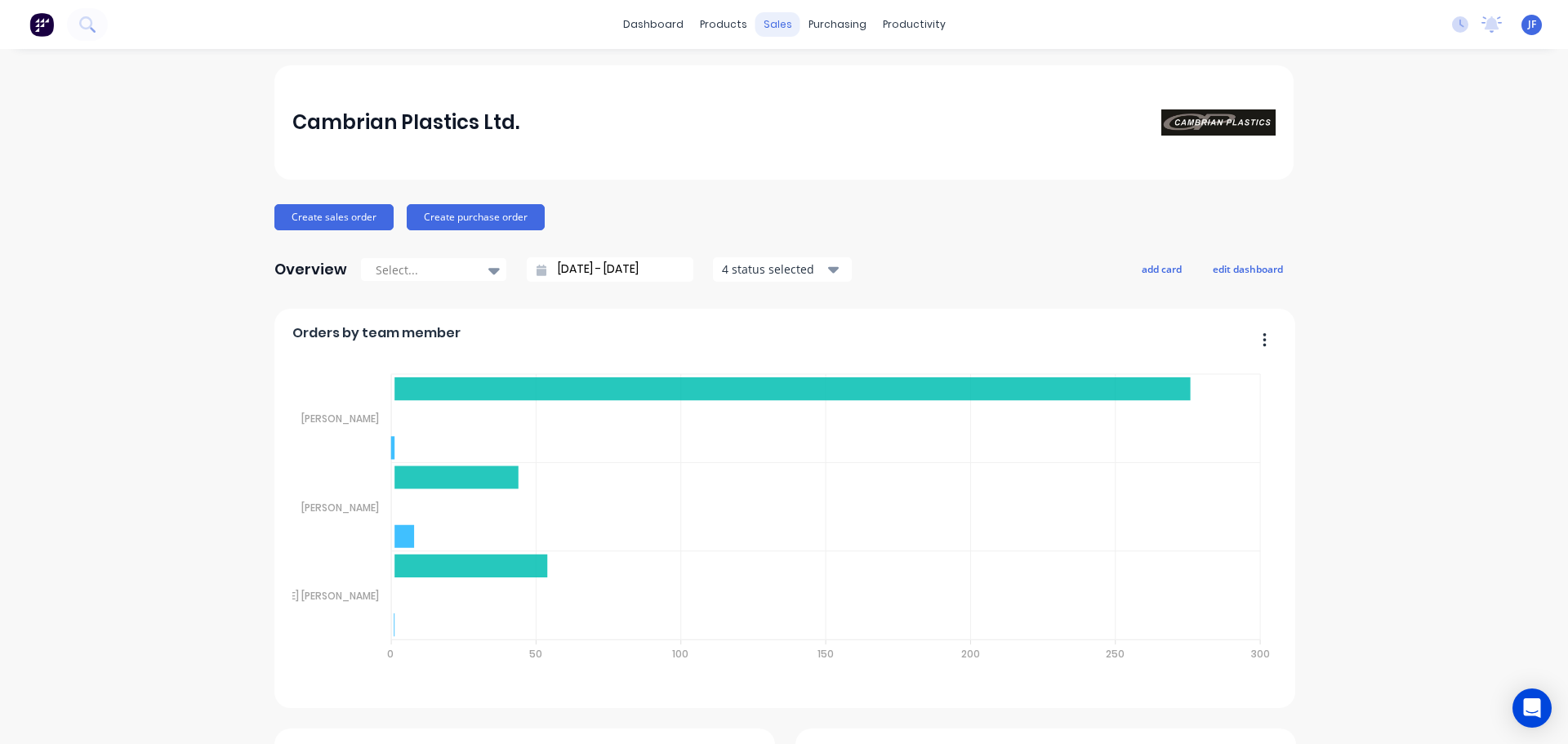
click at [769, 36] on div "sales" at bounding box center [777, 25] width 45 height 25
click at [786, 75] on div at bounding box center [782, 78] width 25 height 15
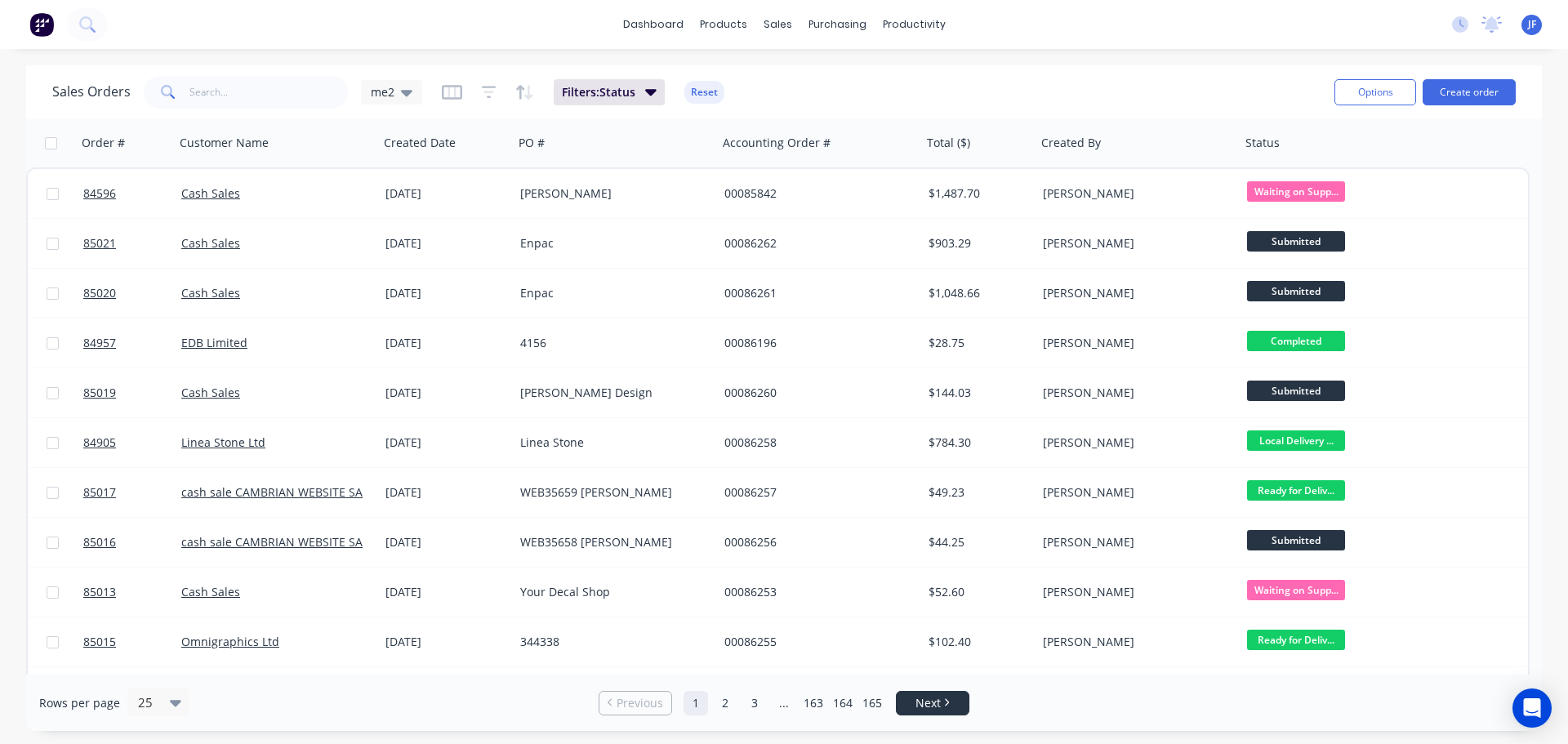
click at [940, 701] on span "Next" at bounding box center [928, 703] width 25 height 16
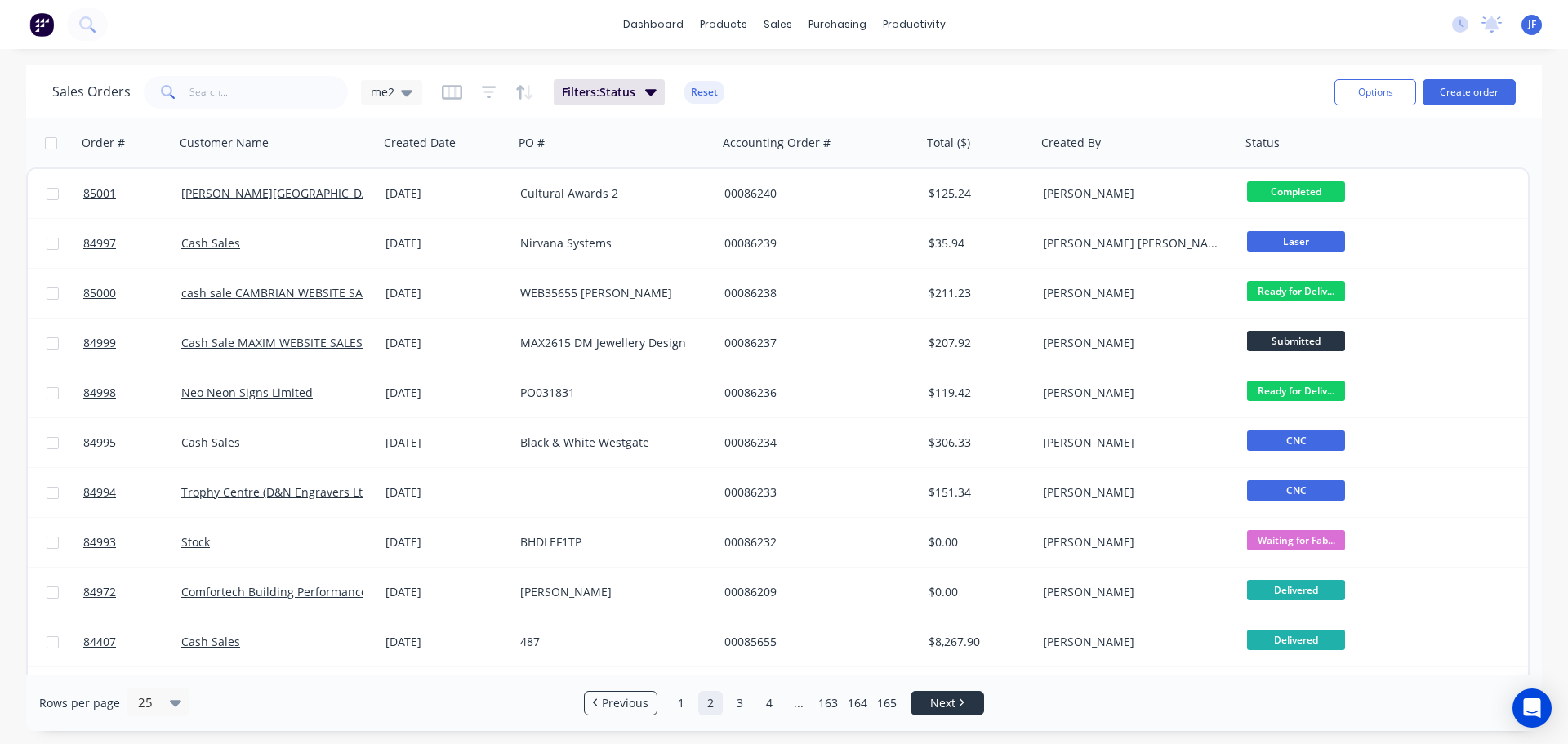
click at [930, 710] on link "Next" at bounding box center [948, 703] width 72 height 16
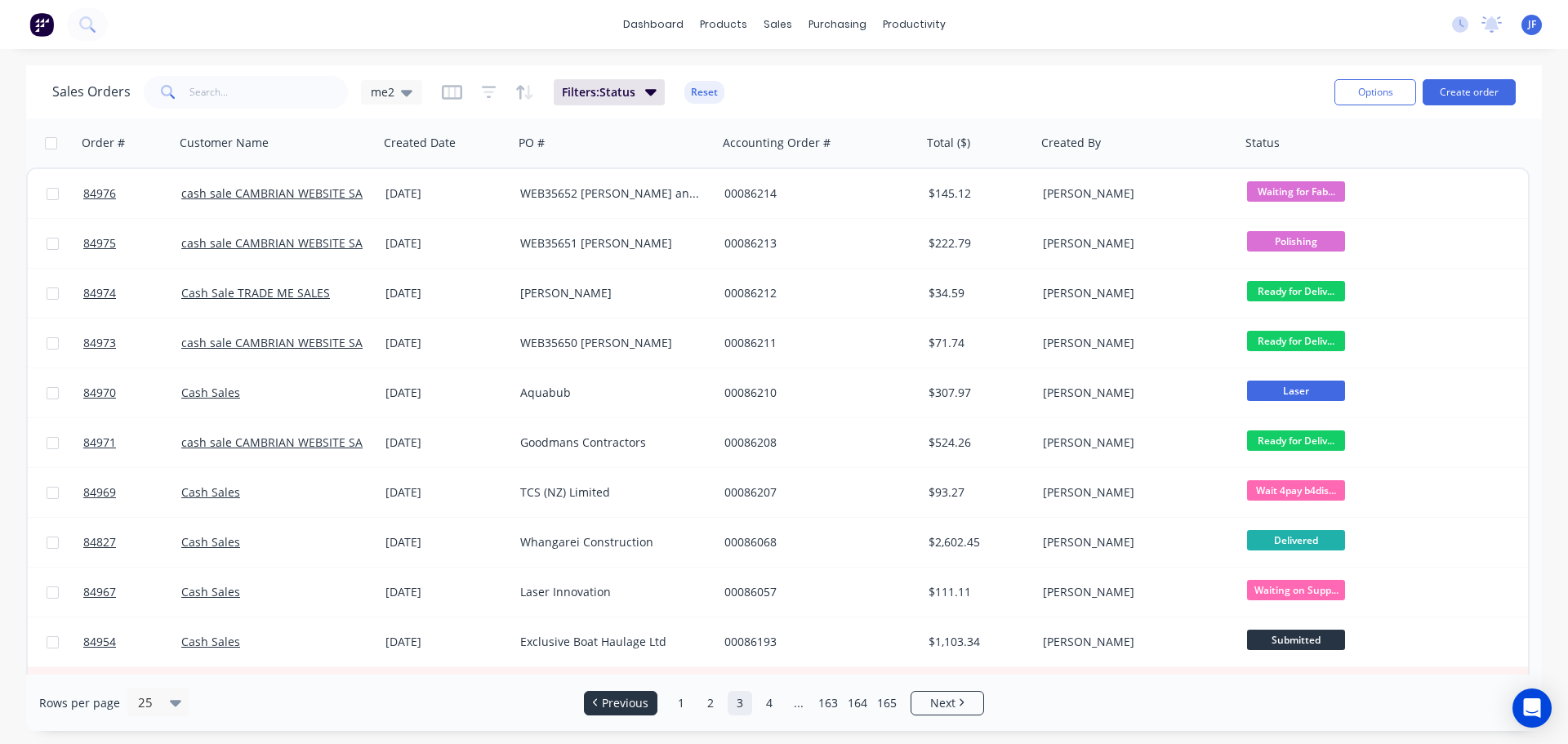
click at [655, 702] on link "Previous" at bounding box center [620, 703] width 72 height 16
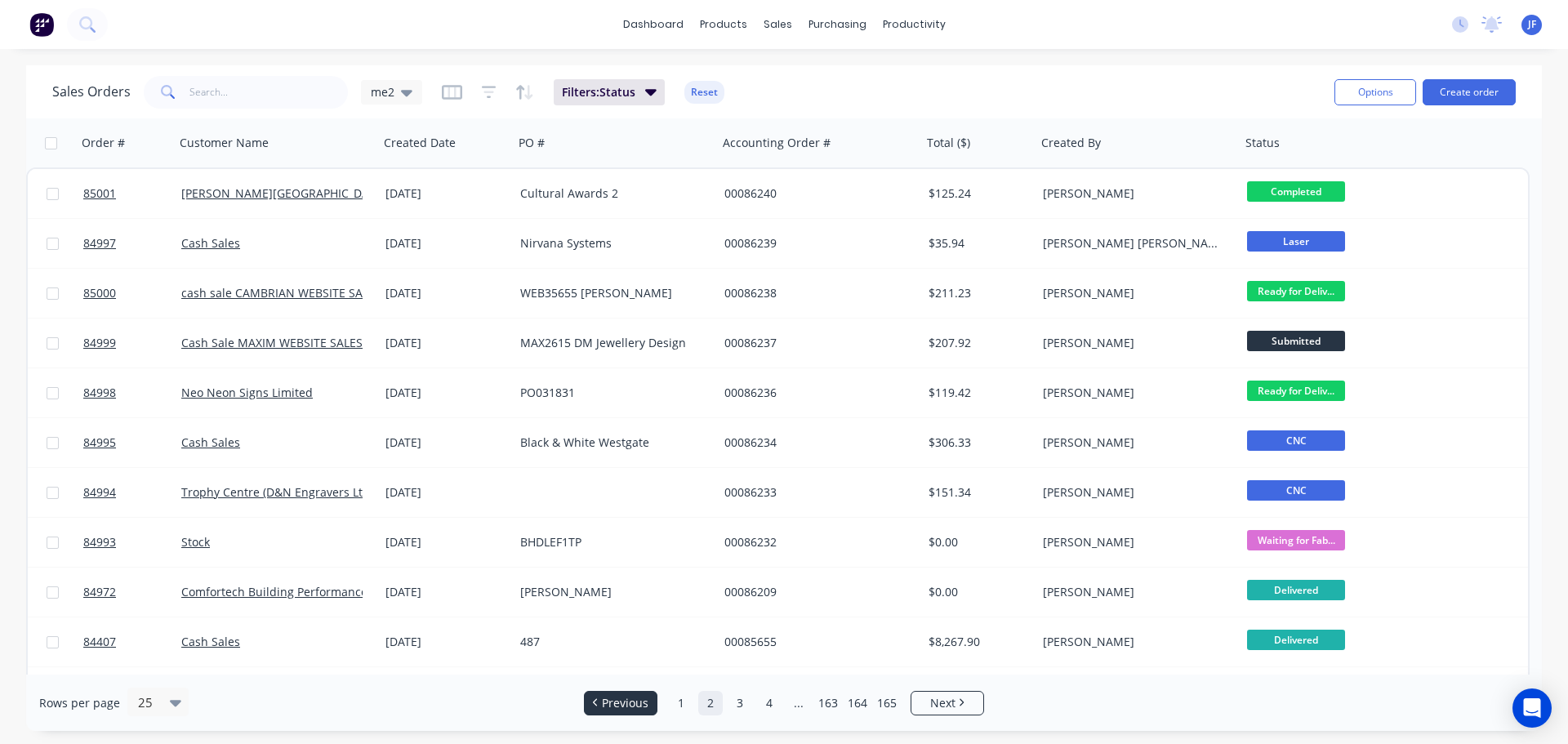
click at [655, 702] on link "Previous" at bounding box center [620, 703] width 72 height 16
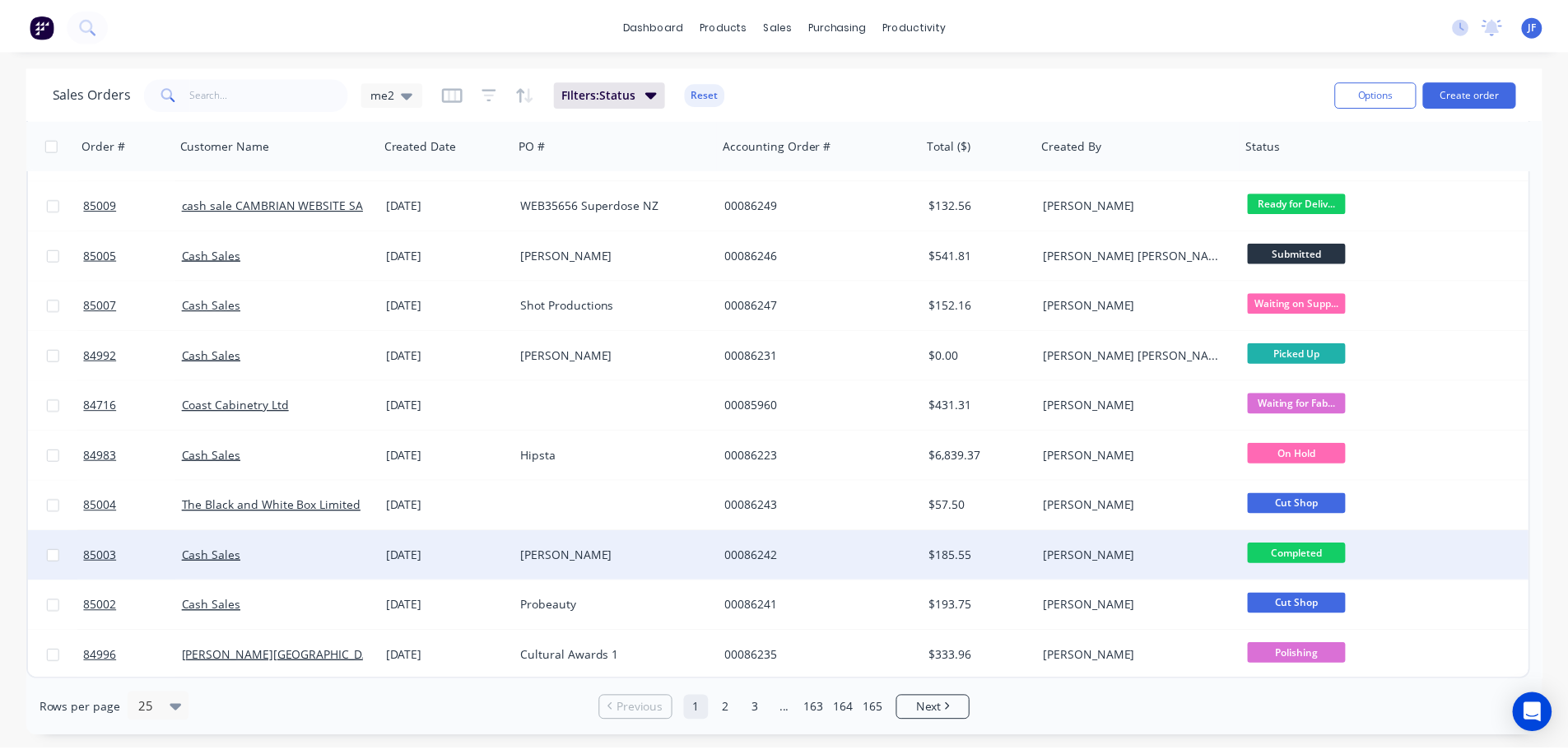
scroll to position [579, 0]
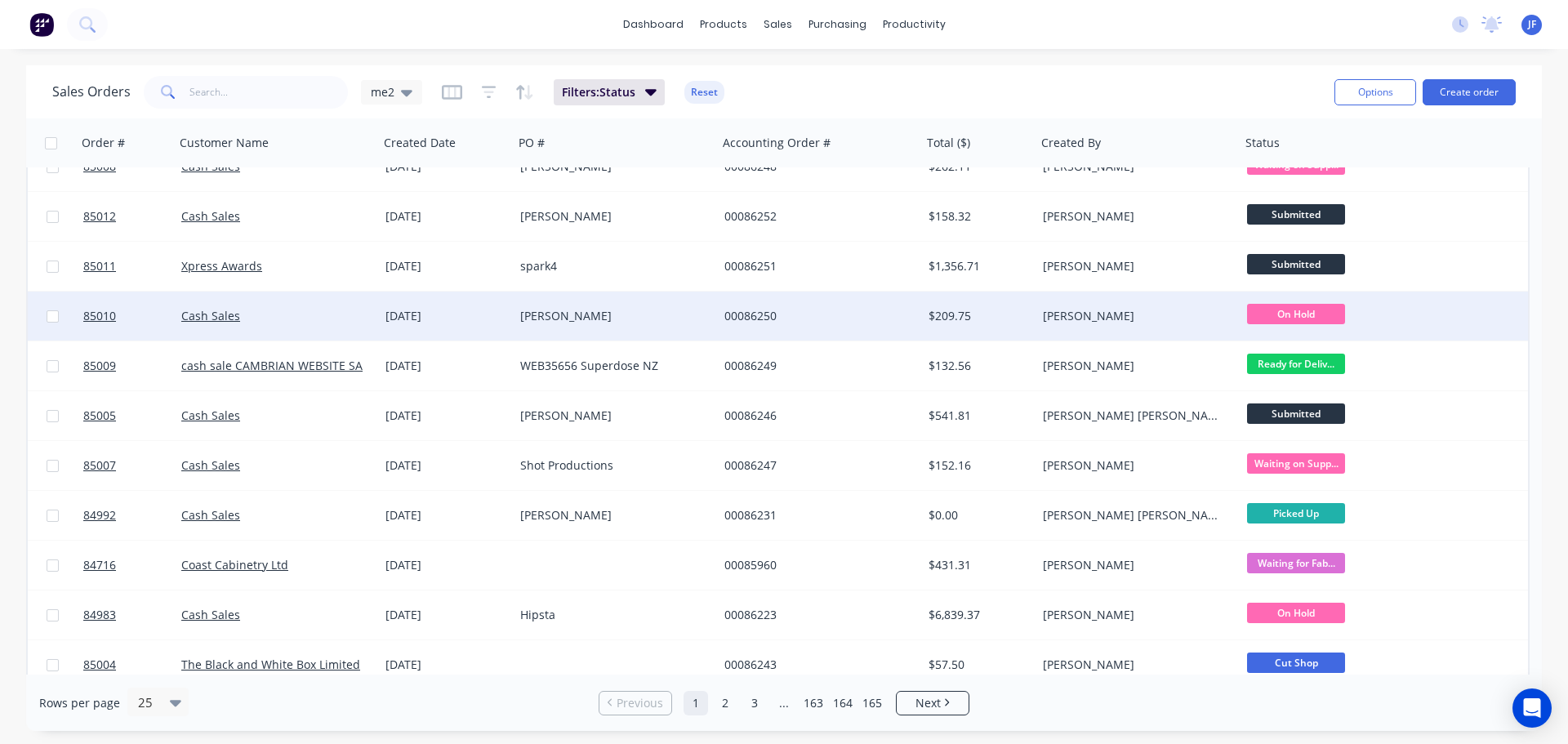
click at [807, 316] on div "00086250" at bounding box center [815, 316] width 181 height 16
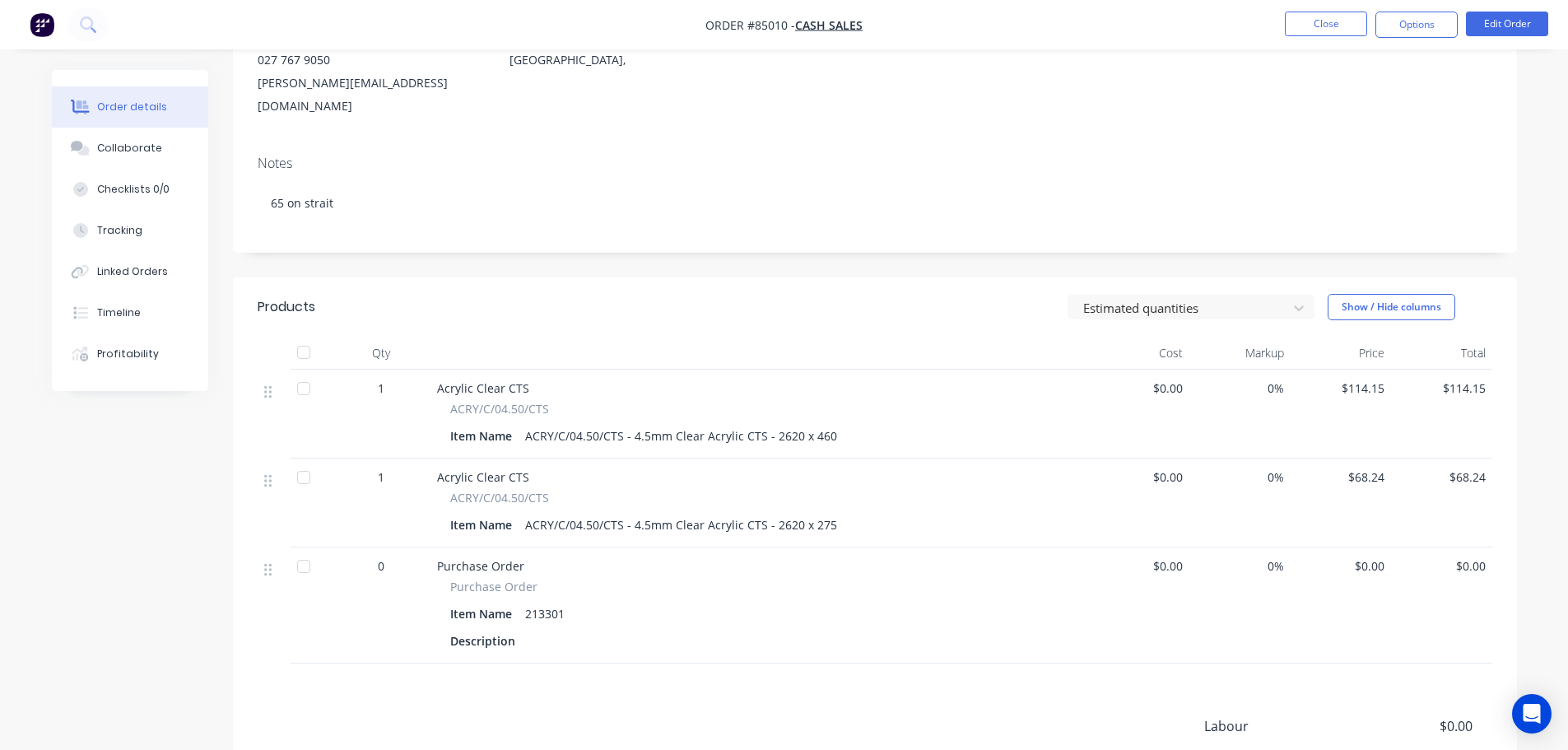
scroll to position [165, 0]
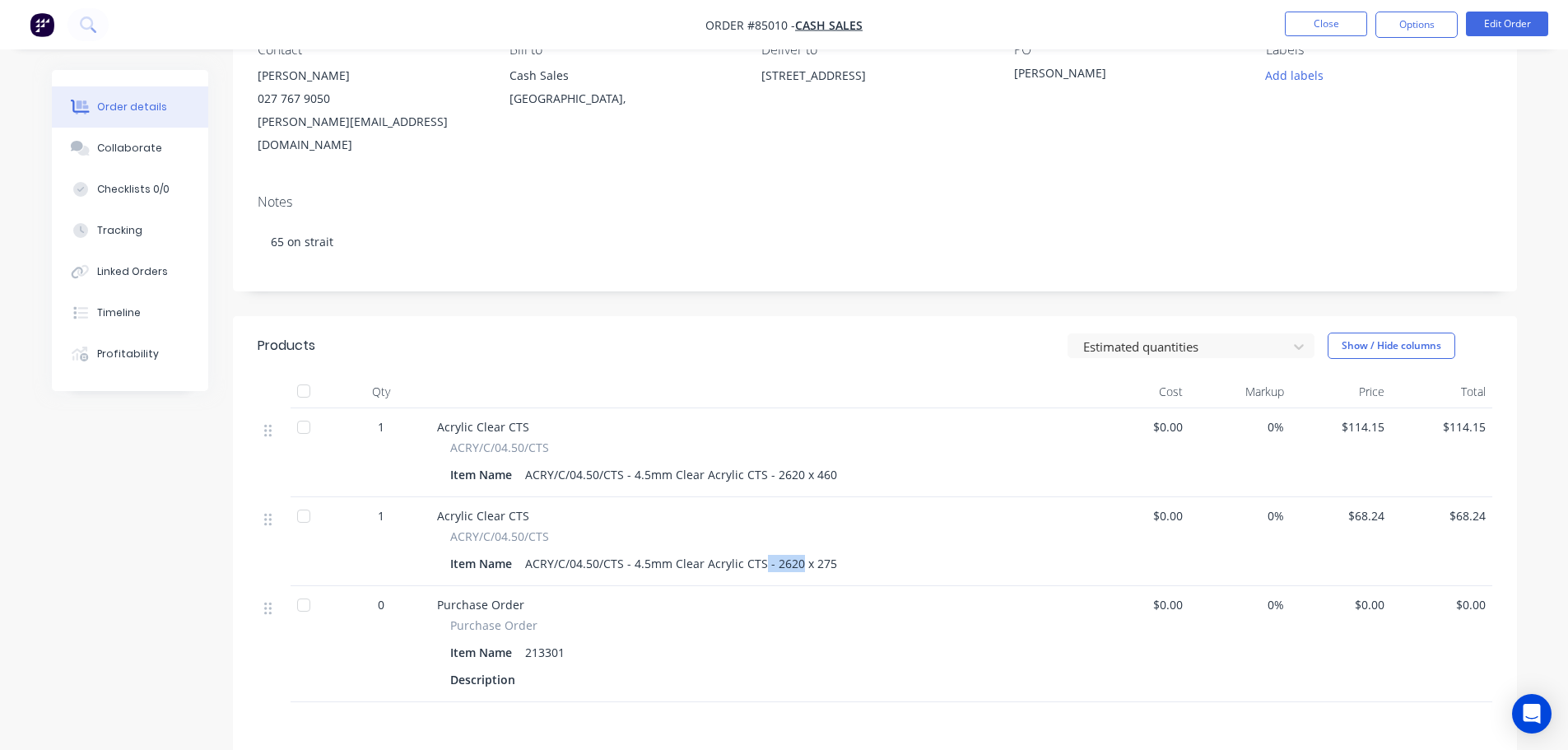
drag, startPoint x: 798, startPoint y: 540, endPoint x: 758, endPoint y: 540, distance: 40.0
click at [758, 551] on div "ACRY/C/04.50/CTS - 4.5mm Clear Acrylic CTS - 2620 x 275" at bounding box center [681, 563] width 325 height 24
click at [798, 551] on div "ACRY/C/04.50/CTS - 4.5mm Clear Acrylic CTS - 2620 x 275" at bounding box center [681, 563] width 325 height 24
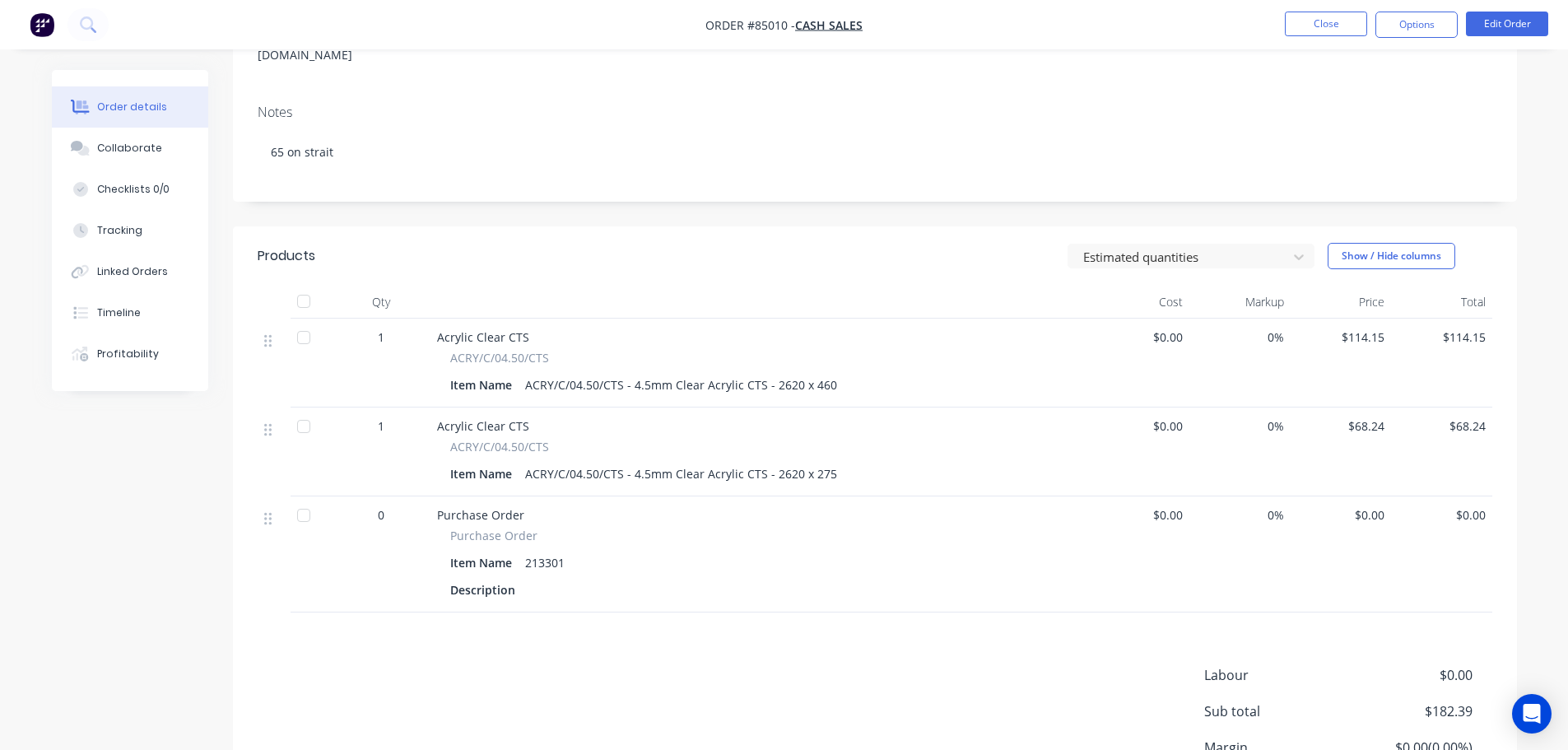
scroll to position [387, 0]
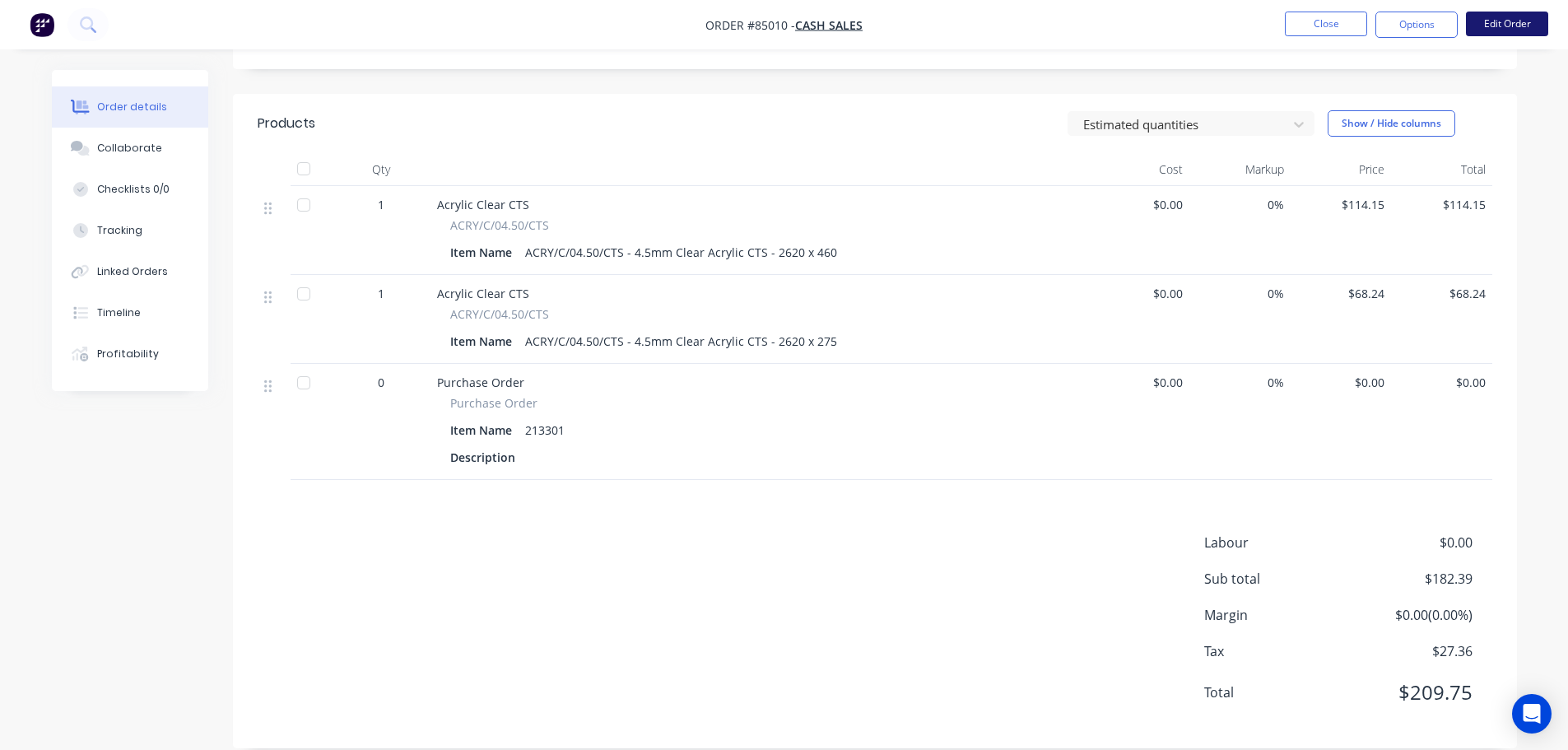
click at [1497, 25] on button "Edit Order" at bounding box center [1507, 24] width 82 height 25
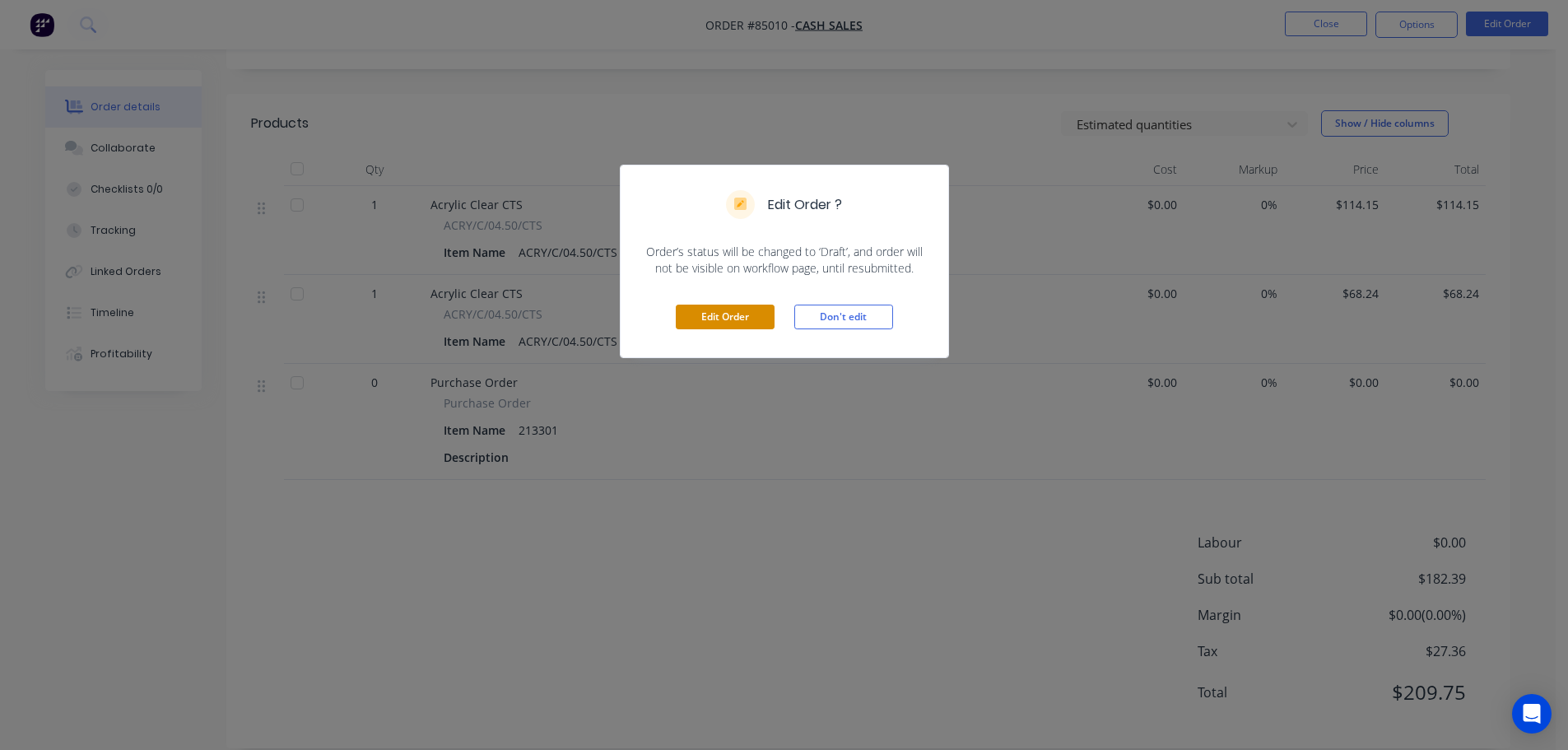
click at [735, 316] on button "Edit Order" at bounding box center [725, 317] width 99 height 25
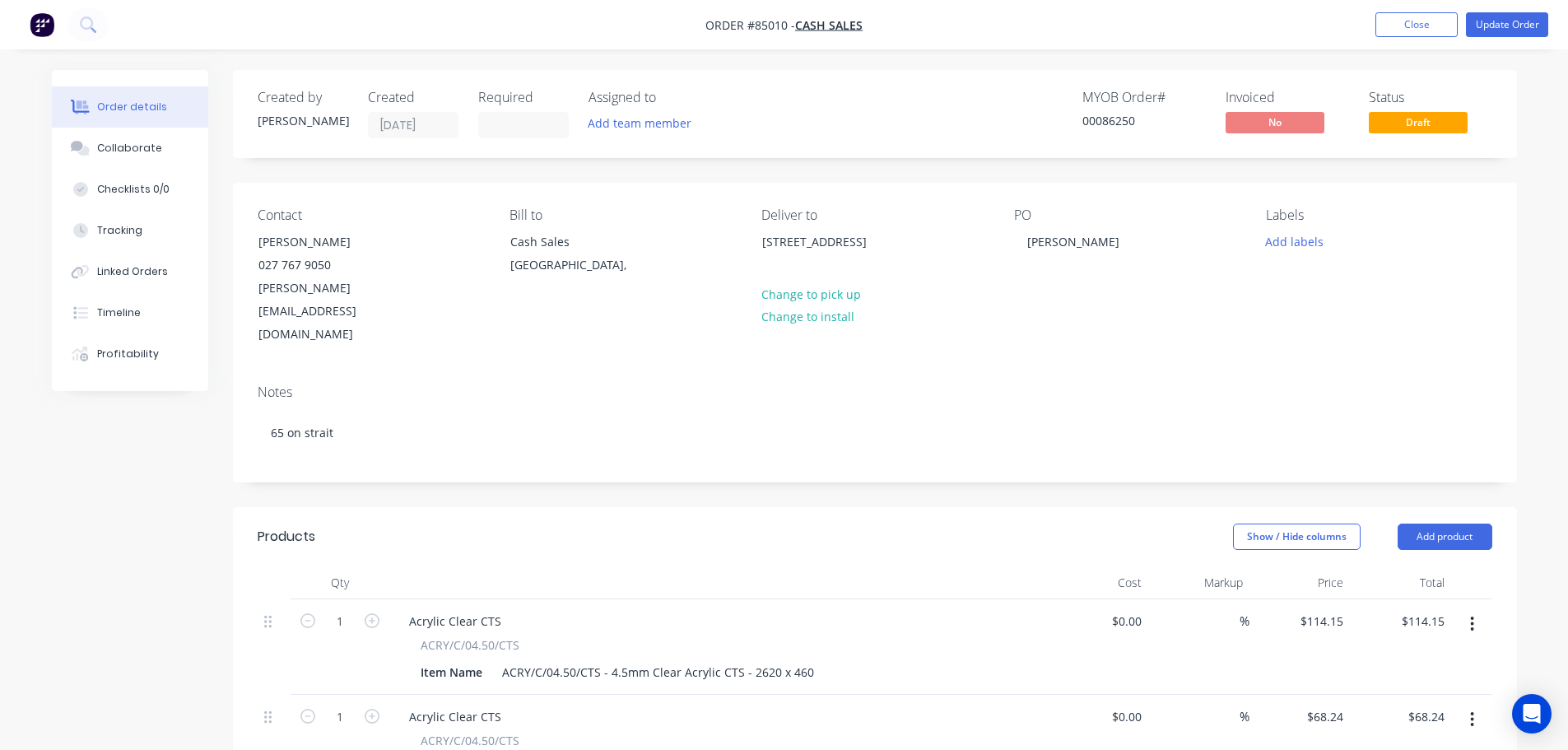
scroll to position [494, 0]
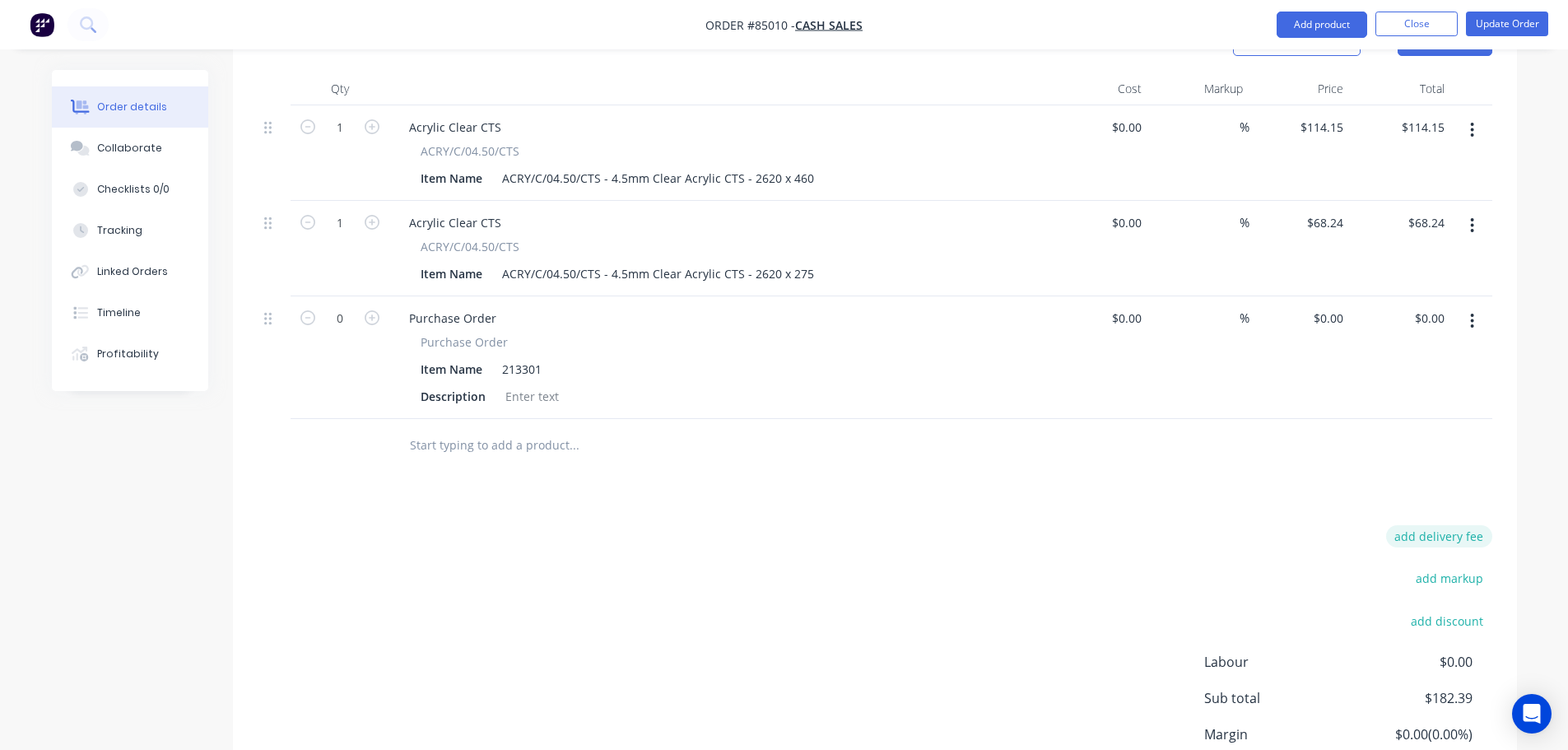
click at [1465, 525] on button "add delivery fee" at bounding box center [1439, 536] width 106 height 22
type input "60"
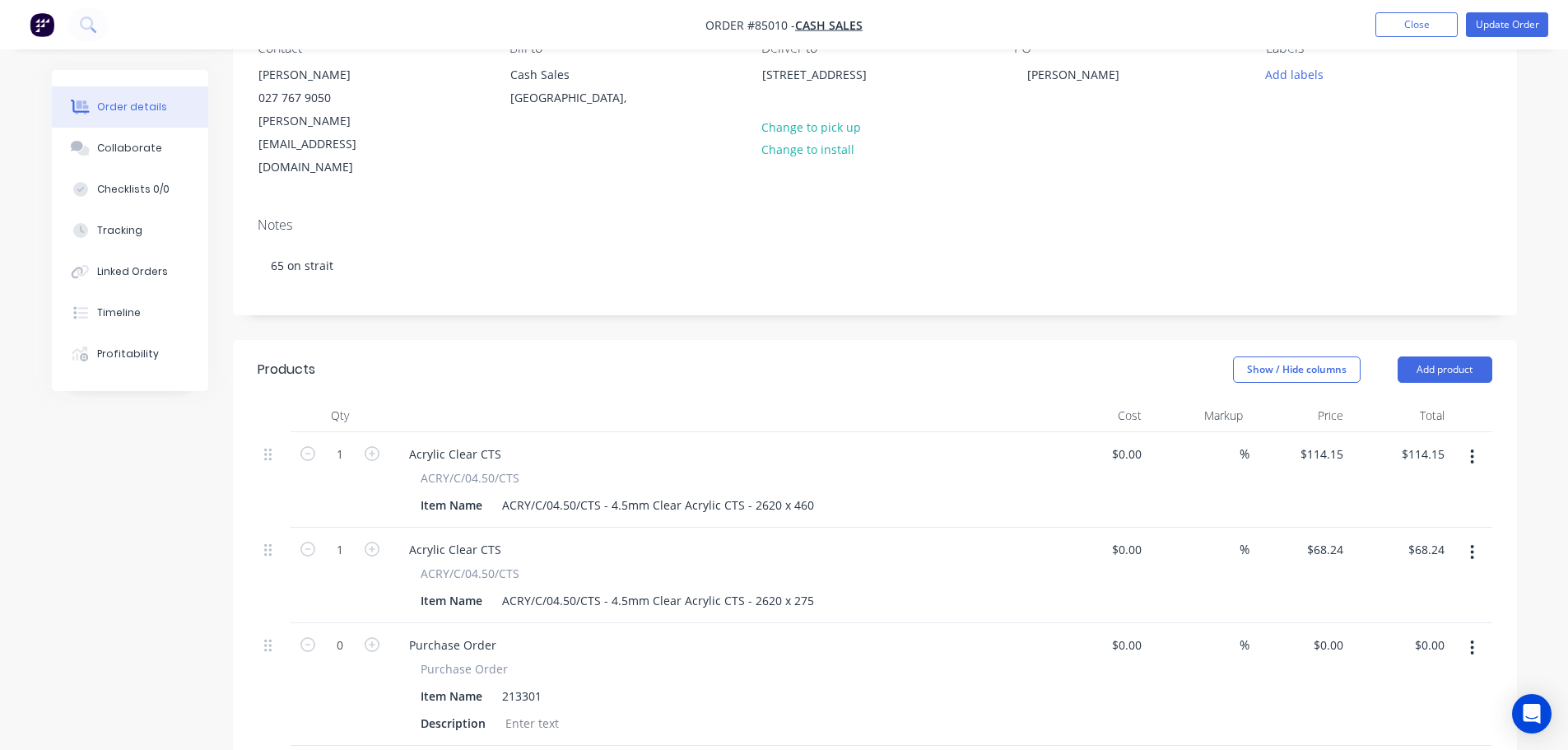
scroll to position [165, 0]
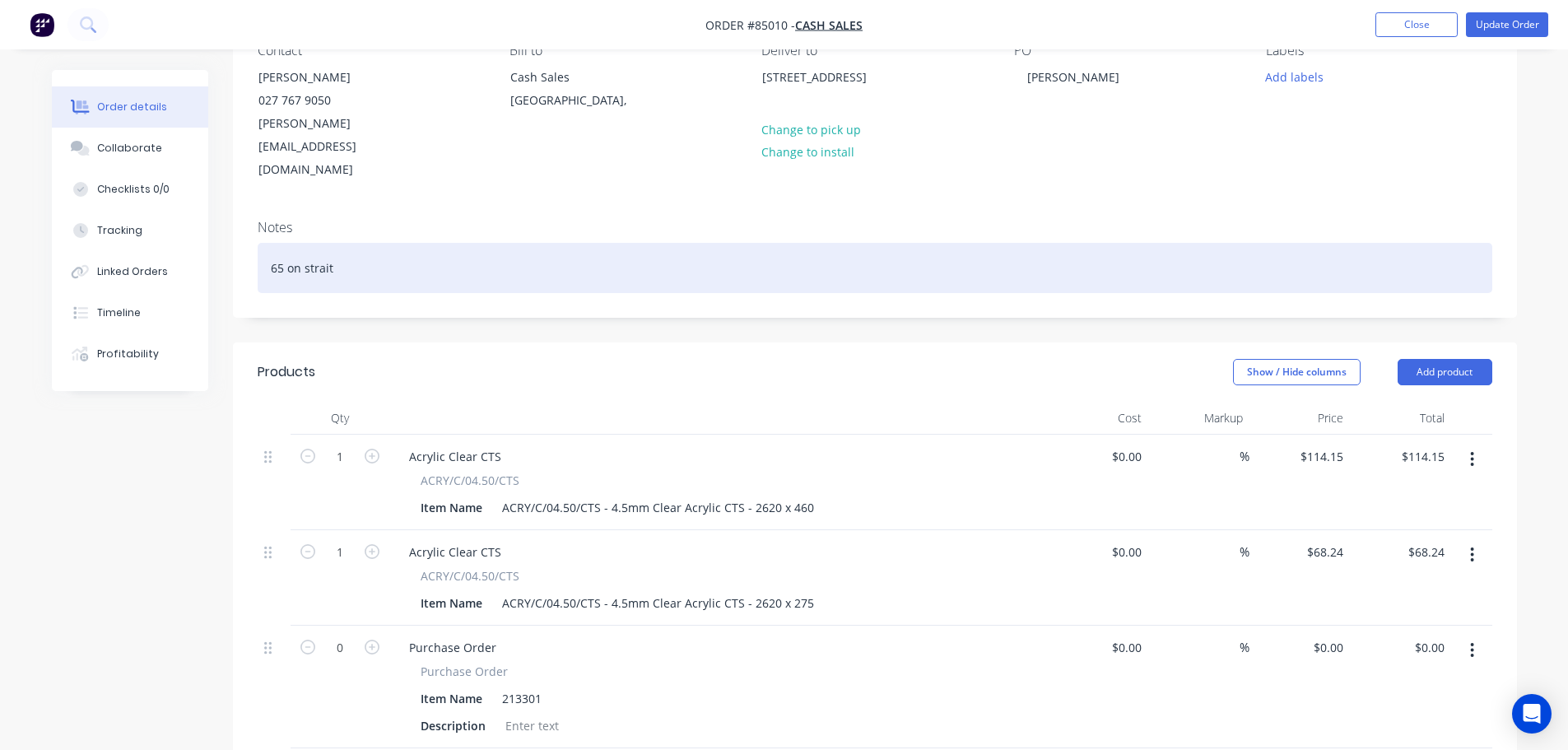
drag, startPoint x: 457, startPoint y: 286, endPoint x: 438, endPoint y: 237, distance: 52.6
click at [452, 272] on div "Created by [PERSON_NAME] Created [DATE] Required Assigned to Add team member MY…" at bounding box center [875, 546] width 1284 height 1283
click at [437, 243] on div "65 on strait" at bounding box center [875, 268] width 1234 height 50
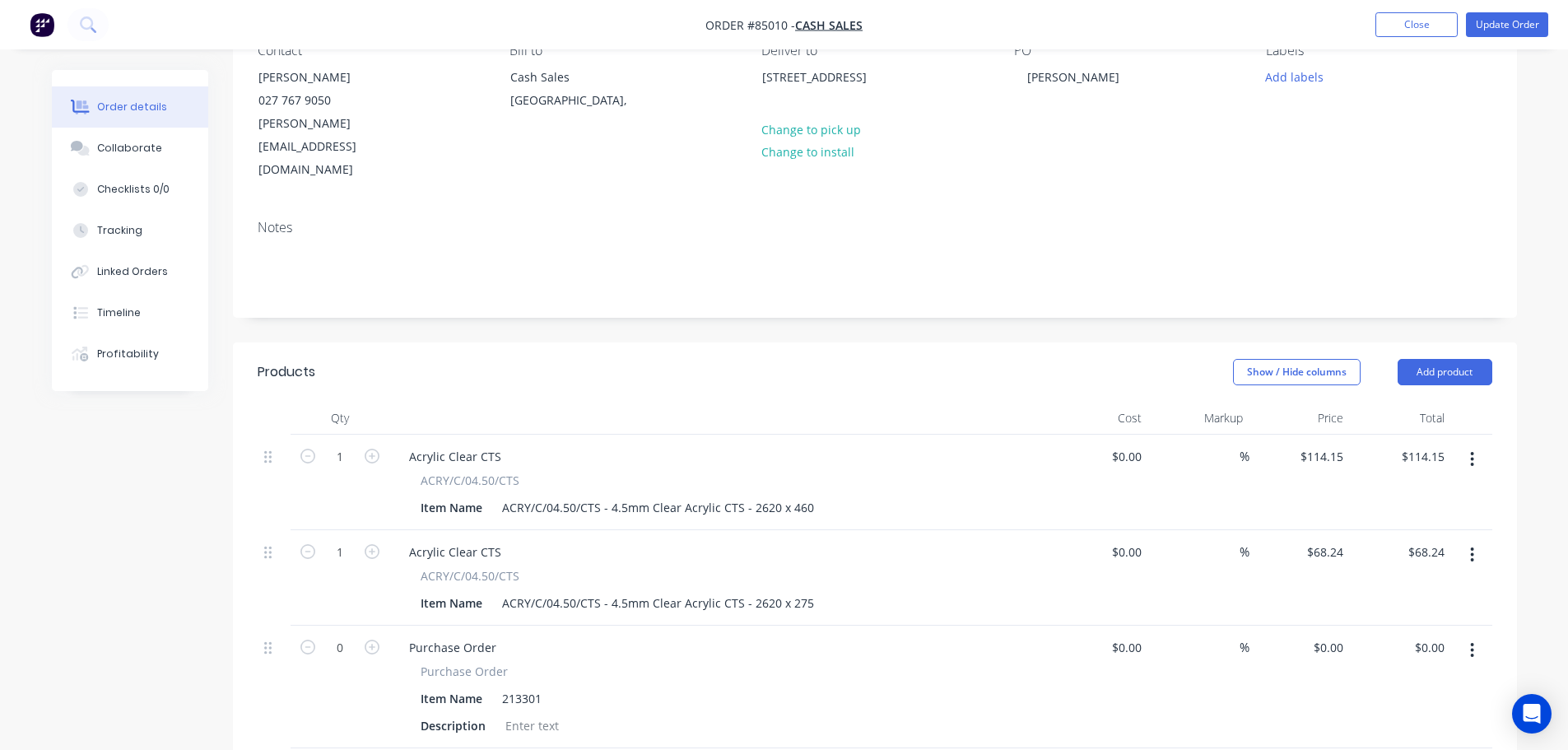
click at [1520, 10] on nav "Order #85010 - Cash Sales Add product Close Update Order" at bounding box center [784, 25] width 1568 height 49
click at [1522, 36] on button "Update Order" at bounding box center [1507, 25] width 82 height 25
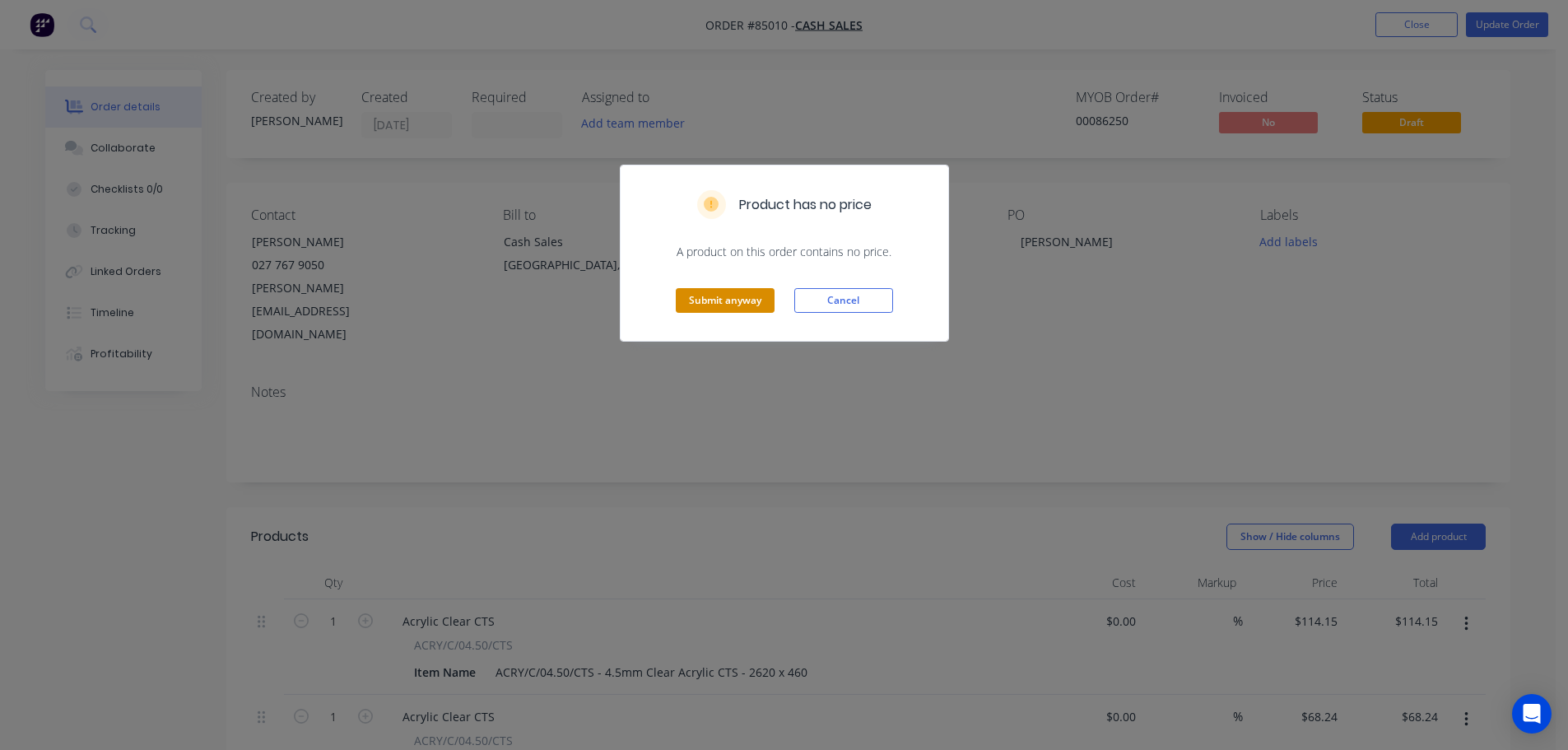
click at [745, 296] on button "Submit anyway" at bounding box center [725, 301] width 99 height 25
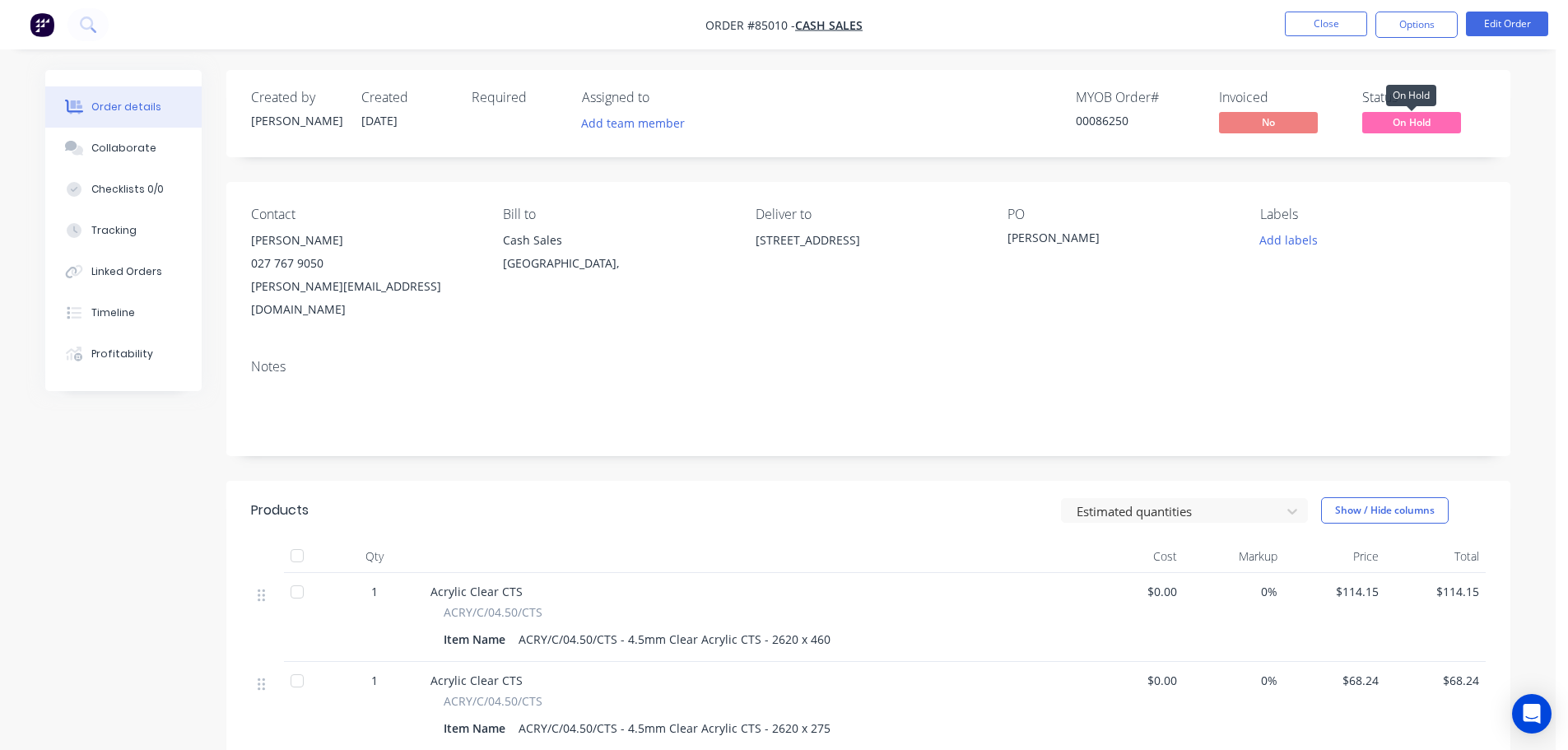
click at [1435, 132] on span "On Hold" at bounding box center [1411, 122] width 99 height 21
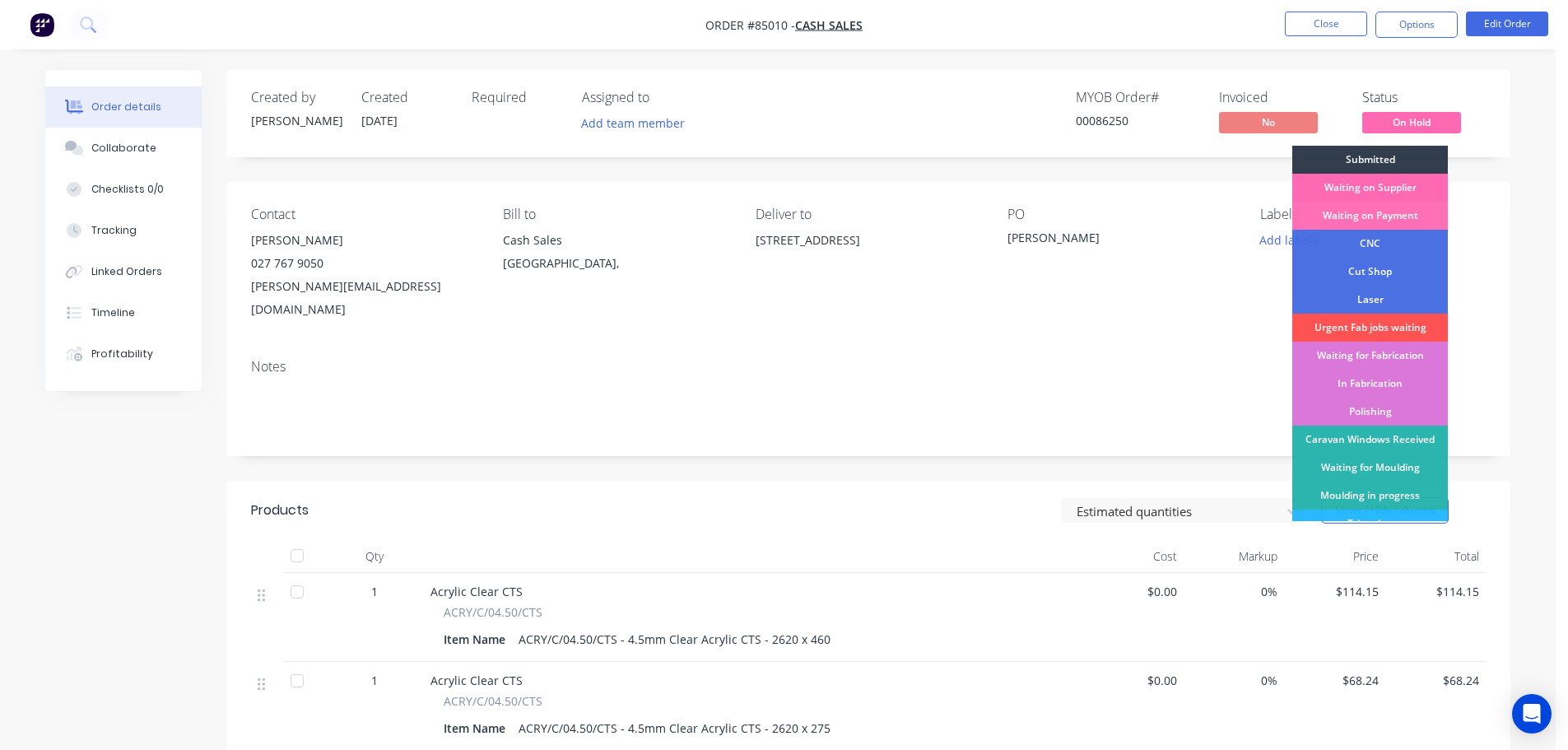
click at [1411, 190] on div "Waiting on Supplier" at bounding box center [1369, 188] width 156 height 28
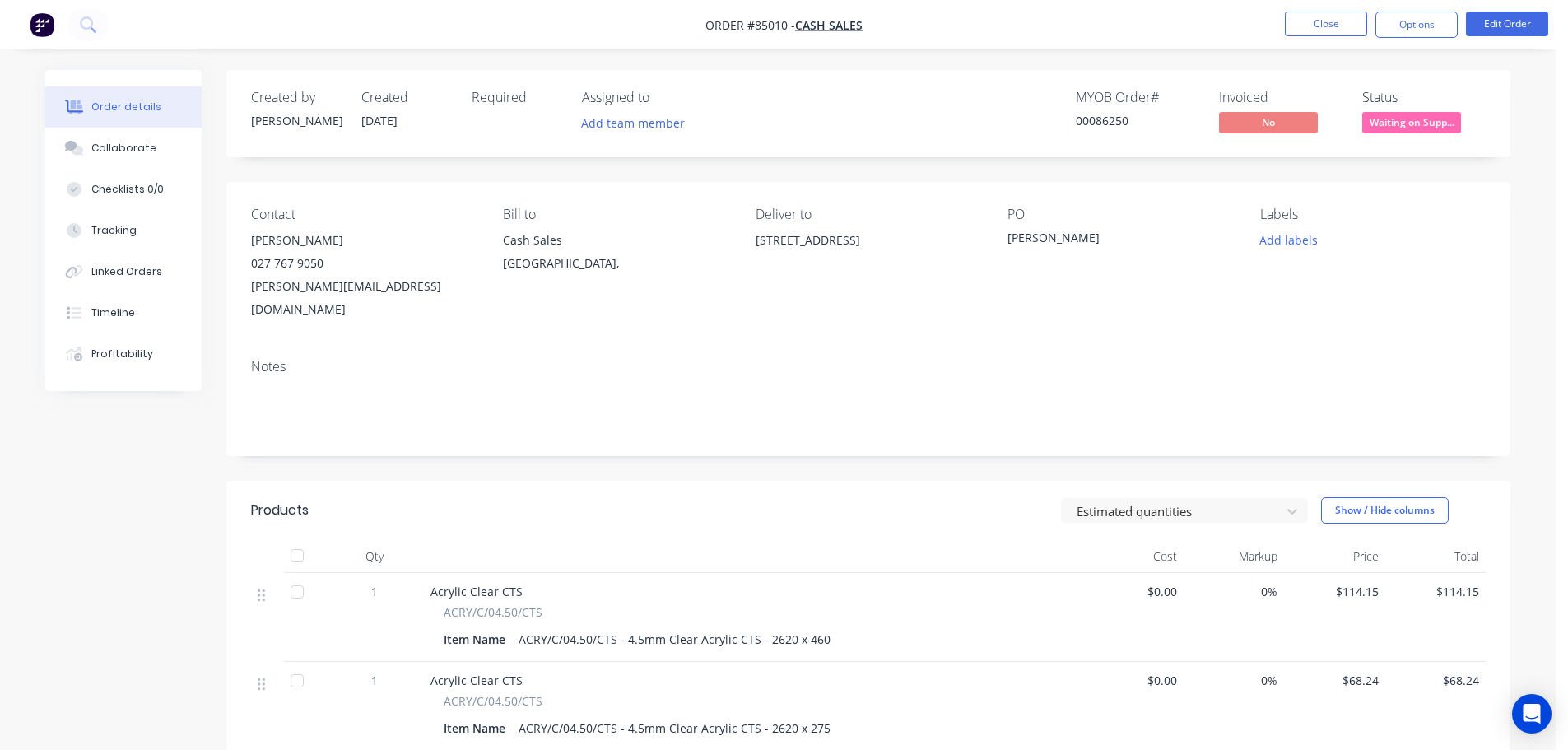
click at [1427, 140] on div "Created by [PERSON_NAME] Created [DATE] Required Assigned to Add team member MY…" at bounding box center [868, 114] width 1284 height 87
click at [1429, 130] on span "Waiting on Supp..." at bounding box center [1411, 122] width 99 height 21
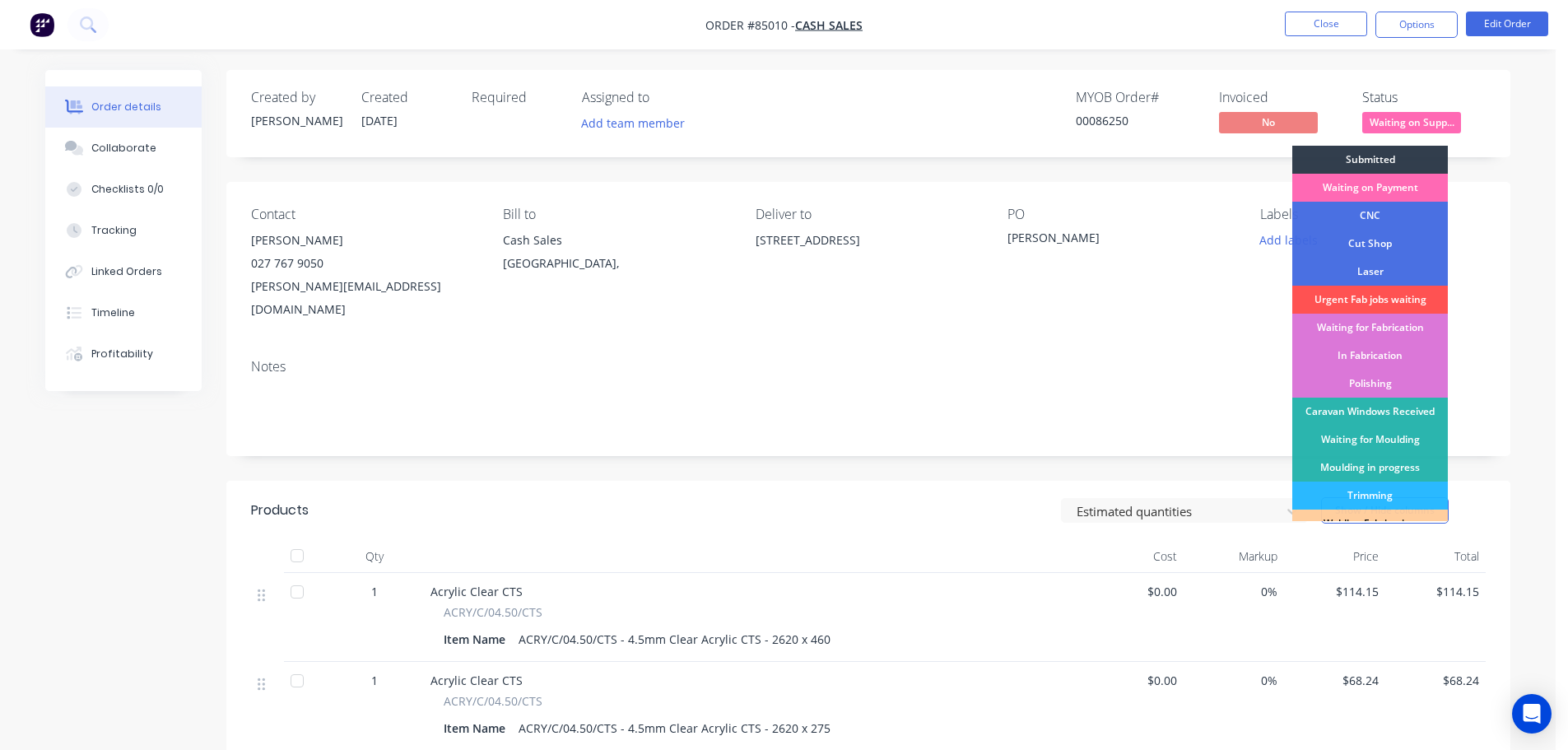
click at [1378, 195] on div "Waiting on Payment" at bounding box center [1369, 188] width 156 height 28
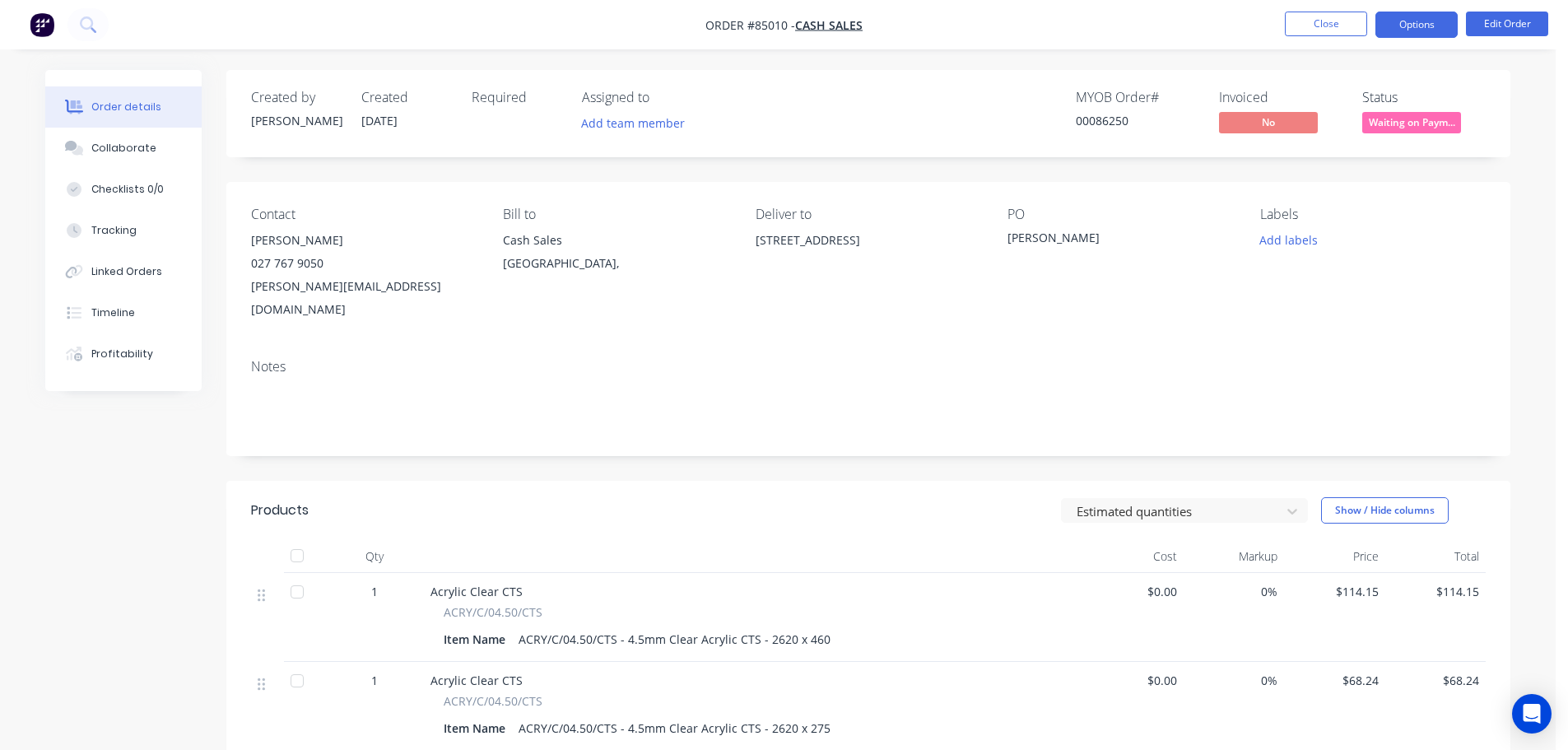
click at [1408, 18] on button "Options" at bounding box center [1416, 25] width 82 height 26
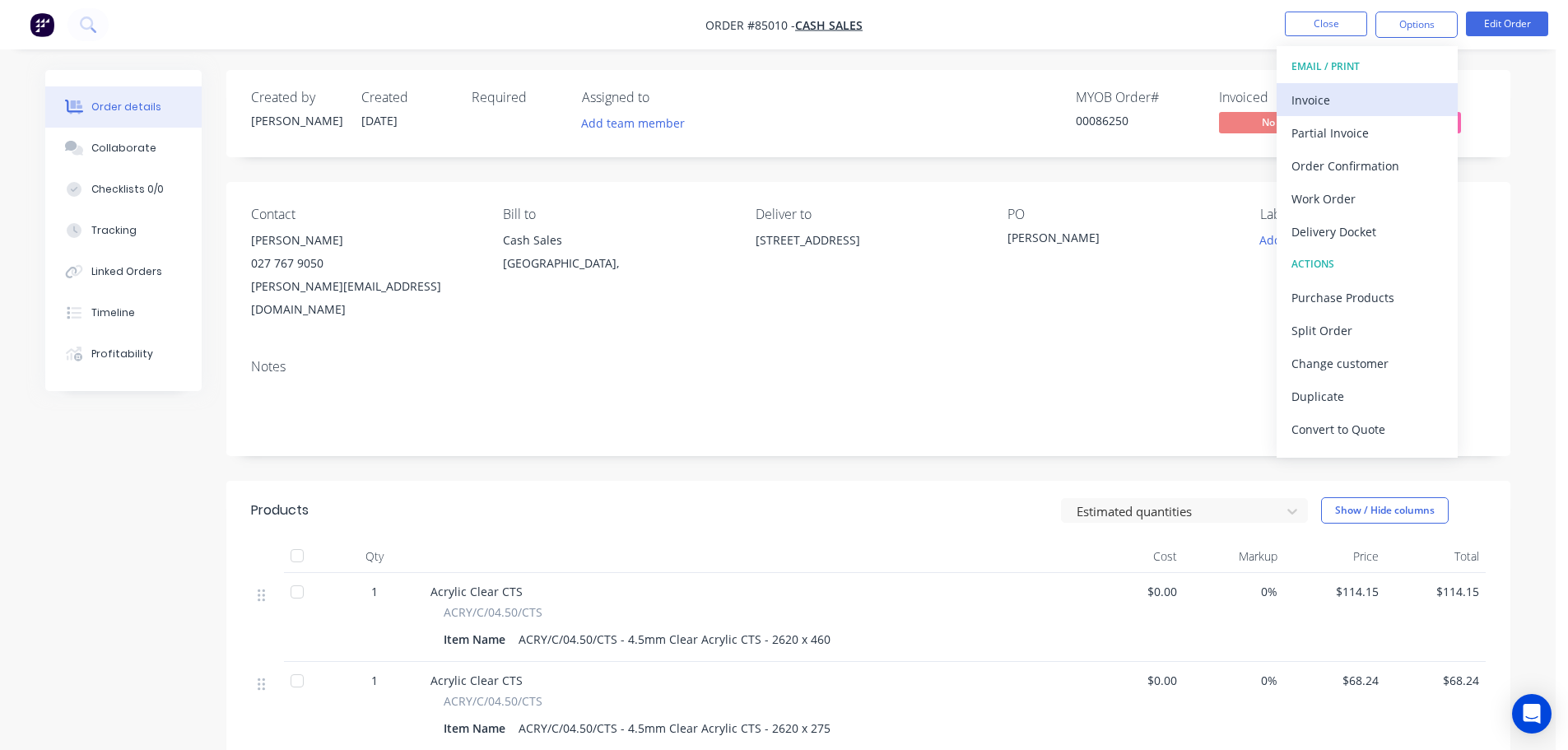
click at [1363, 91] on div "Invoice" at bounding box center [1367, 100] width 152 height 24
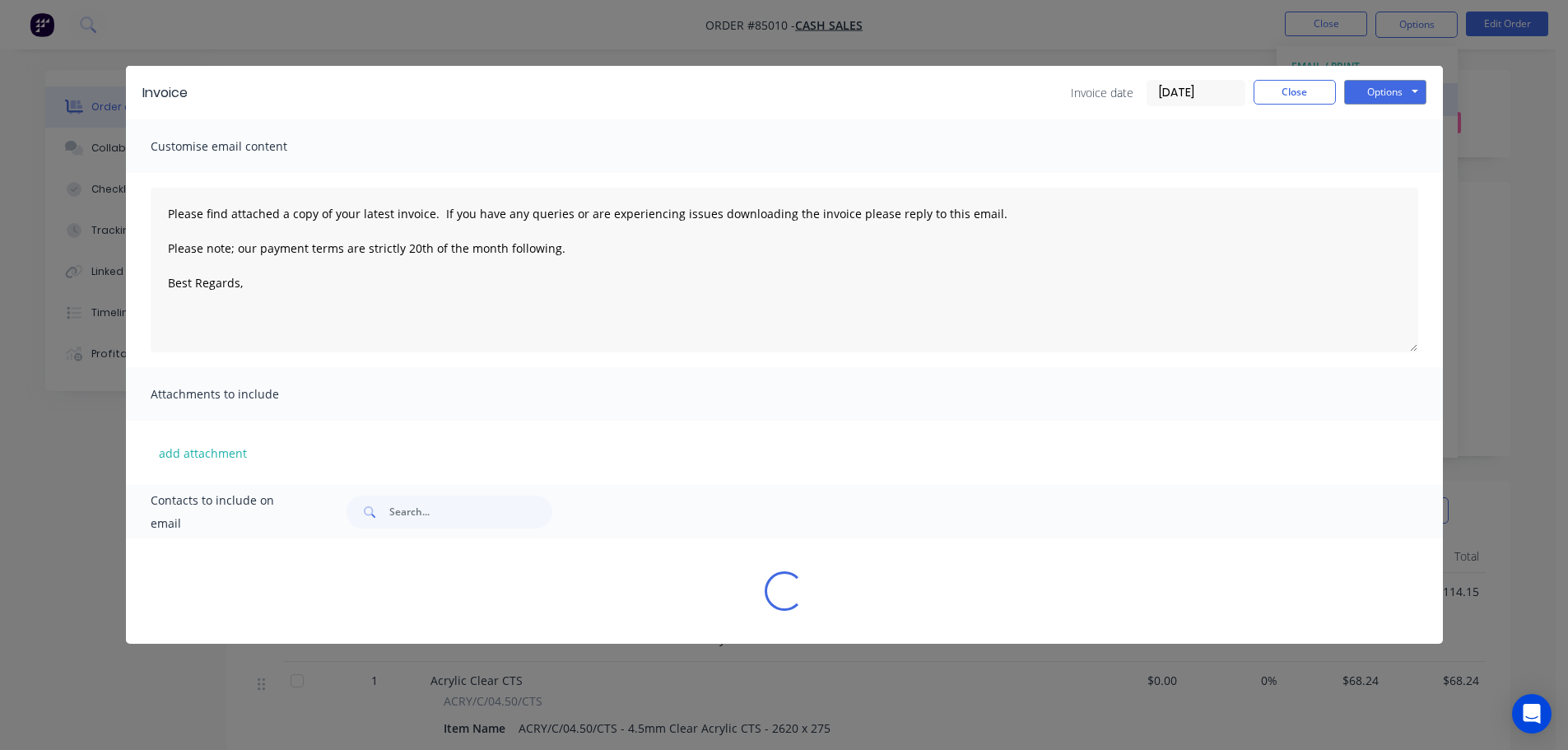
click at [1386, 76] on div "Invoice Invoice date [DATE] Close Options Preview Print Email" at bounding box center [784, 92] width 1317 height 54
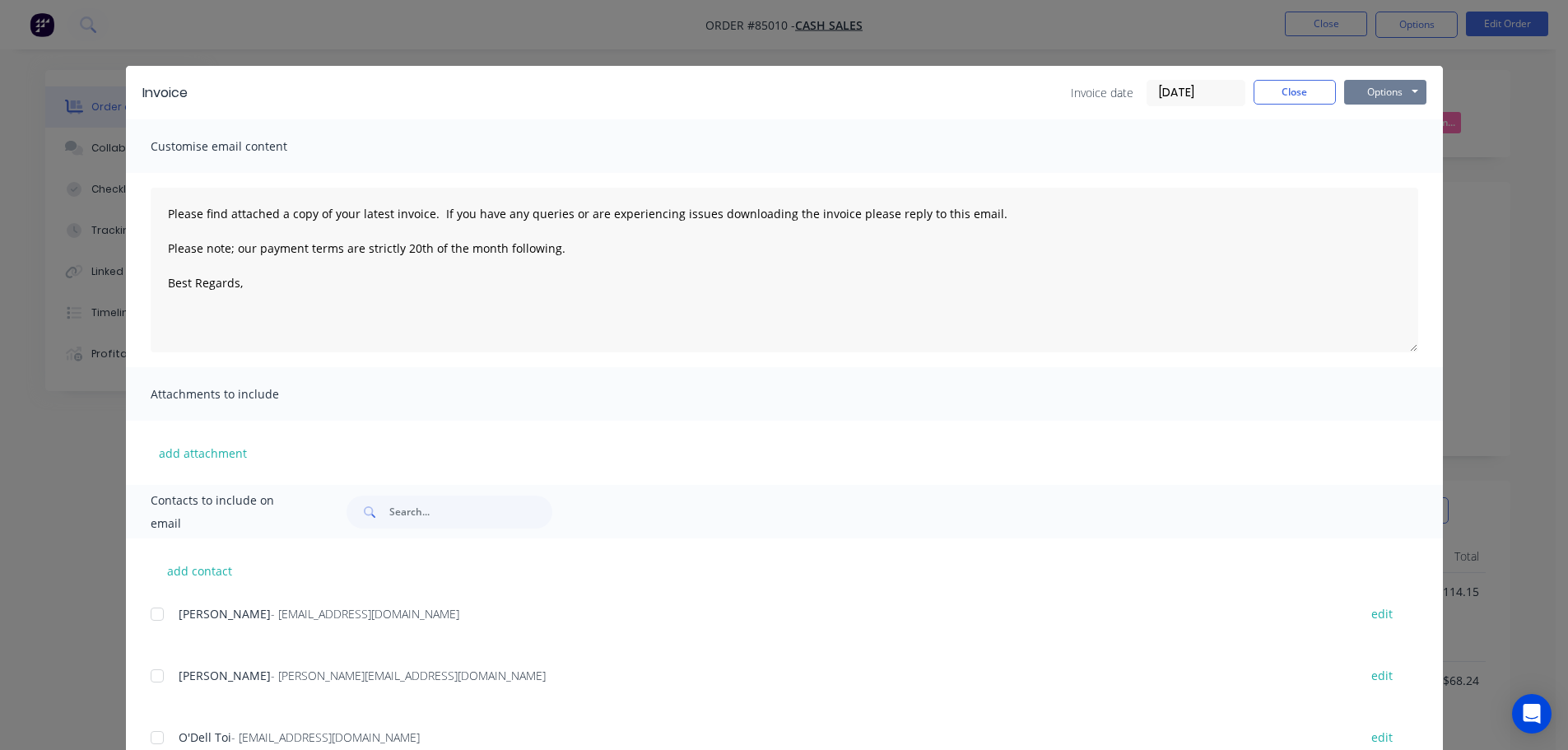
click at [1387, 95] on button "Options" at bounding box center [1385, 92] width 82 height 25
click at [1386, 122] on button "Preview" at bounding box center [1397, 121] width 105 height 27
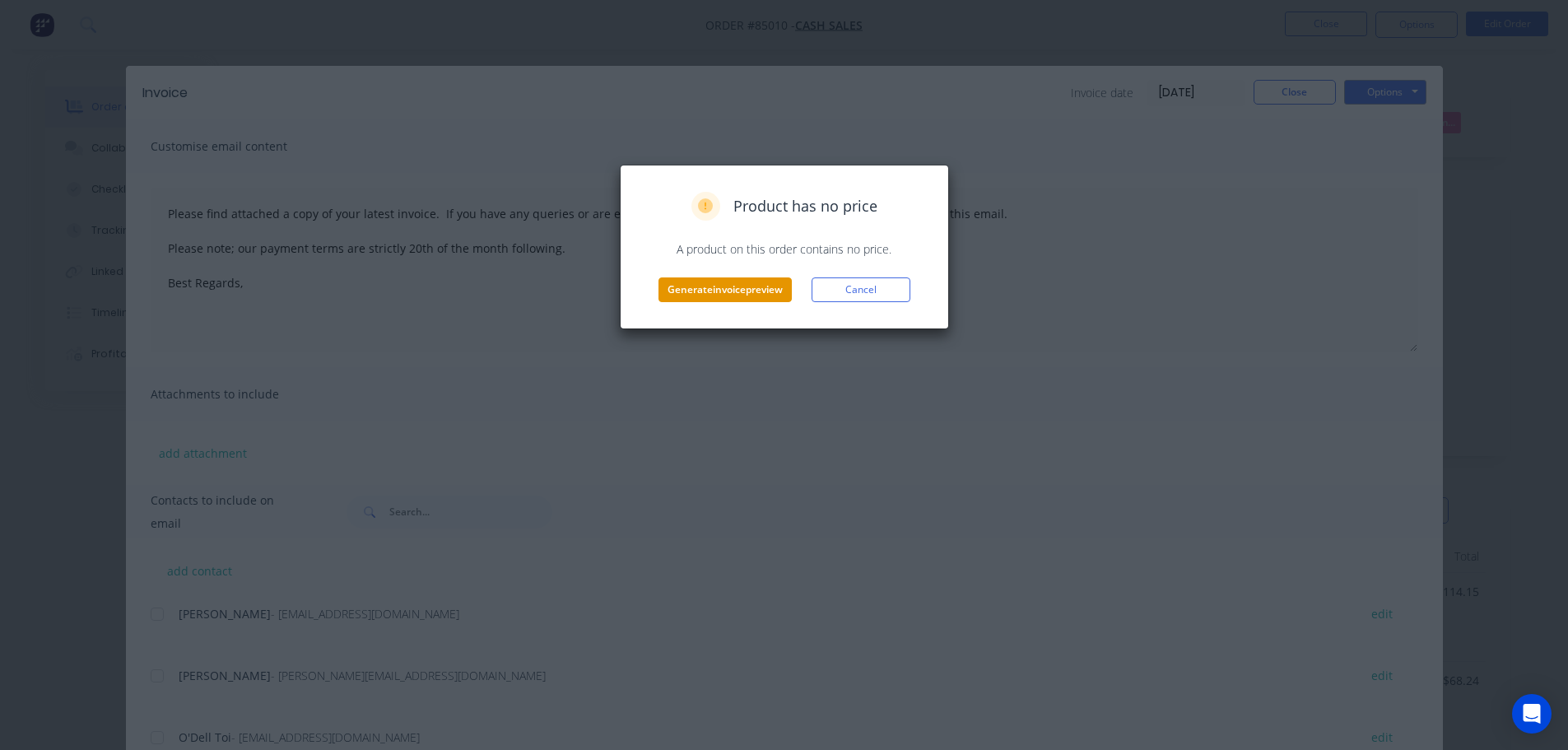
click at [689, 288] on button "Generate invoice preview" at bounding box center [725, 290] width 133 height 25
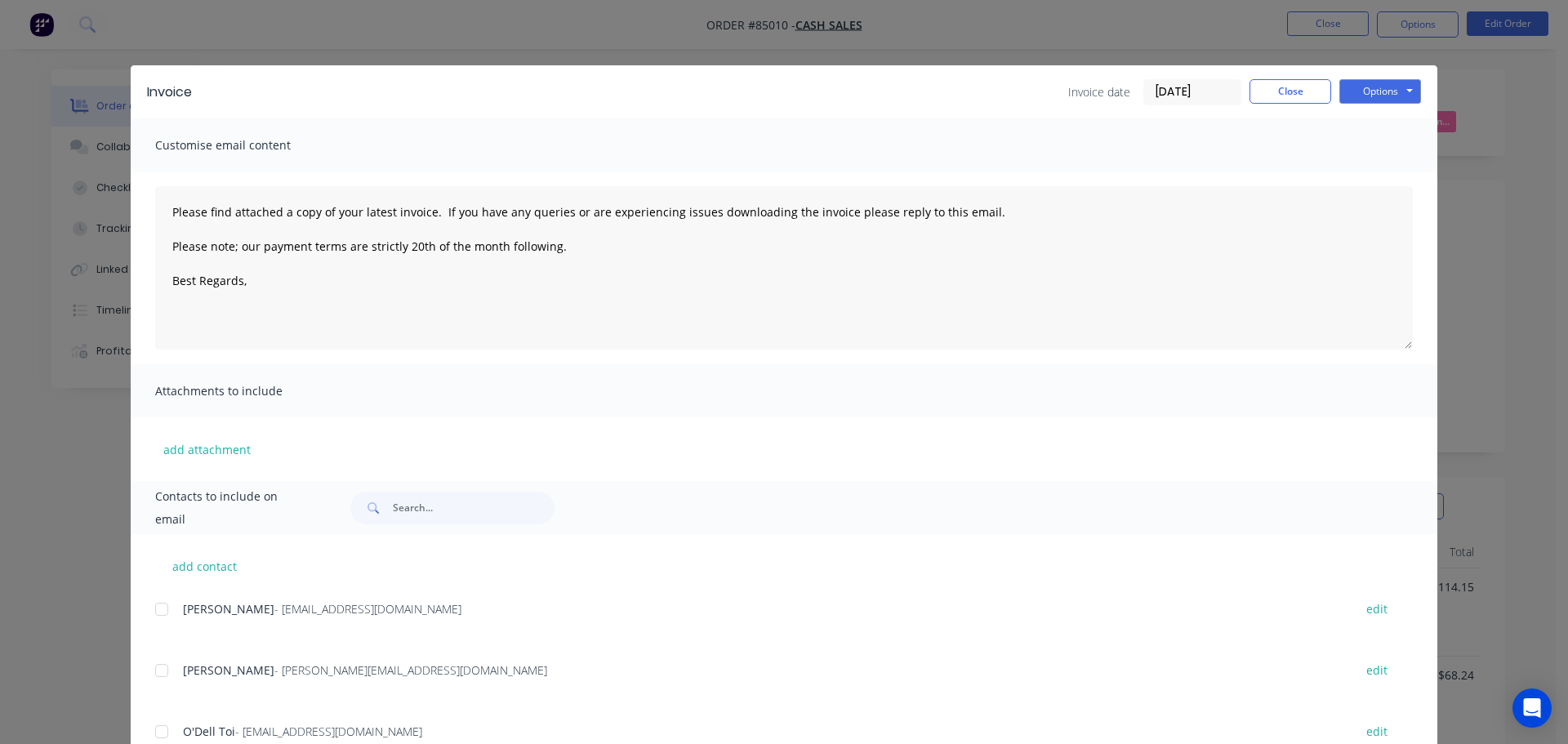
type textarea "Please find attached a copy of your latest invoice. If you have any queries or …"
